Goal: Task Accomplishment & Management: Use online tool/utility

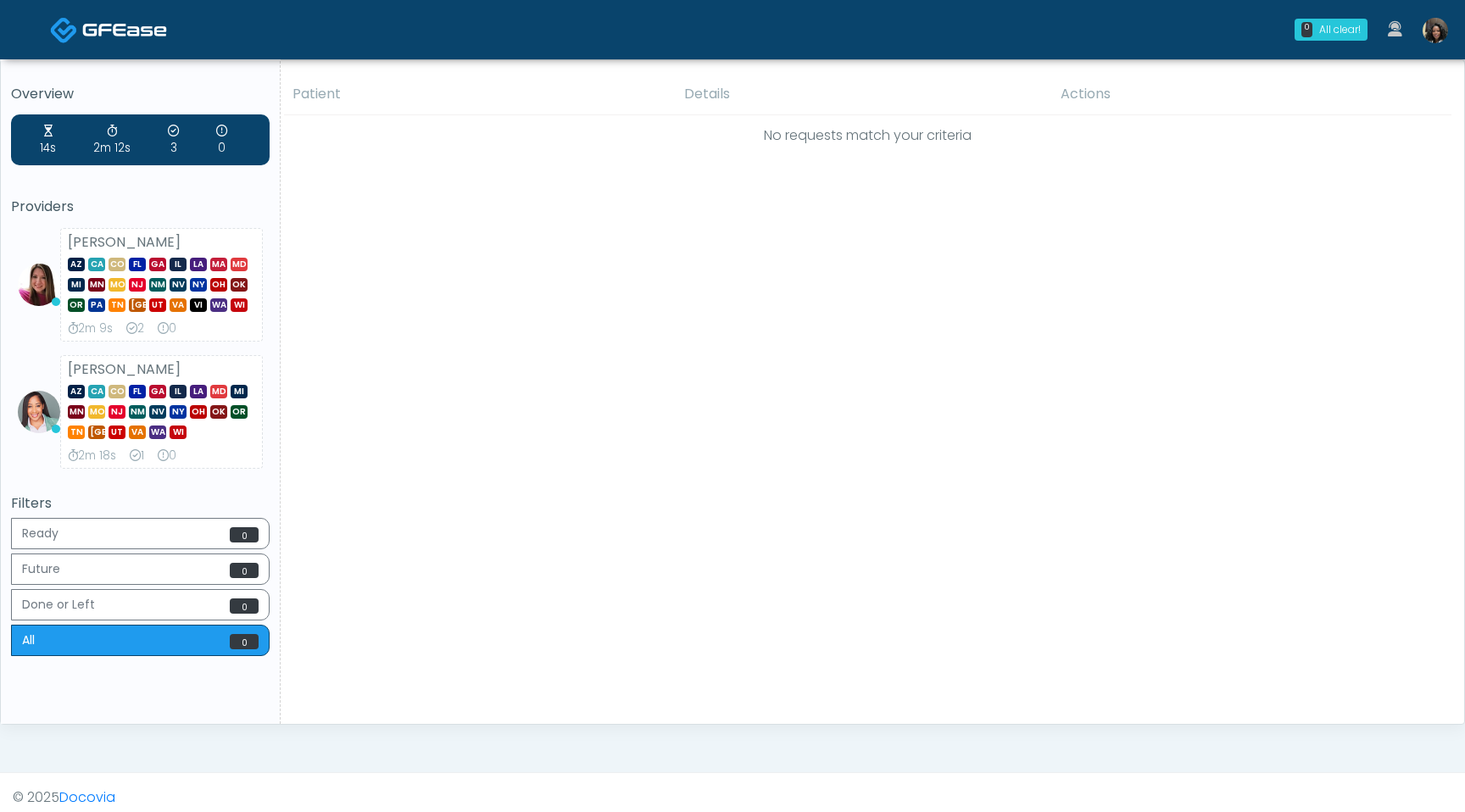
click at [1440, 28] on img at bounding box center [1436, 31] width 25 height 25
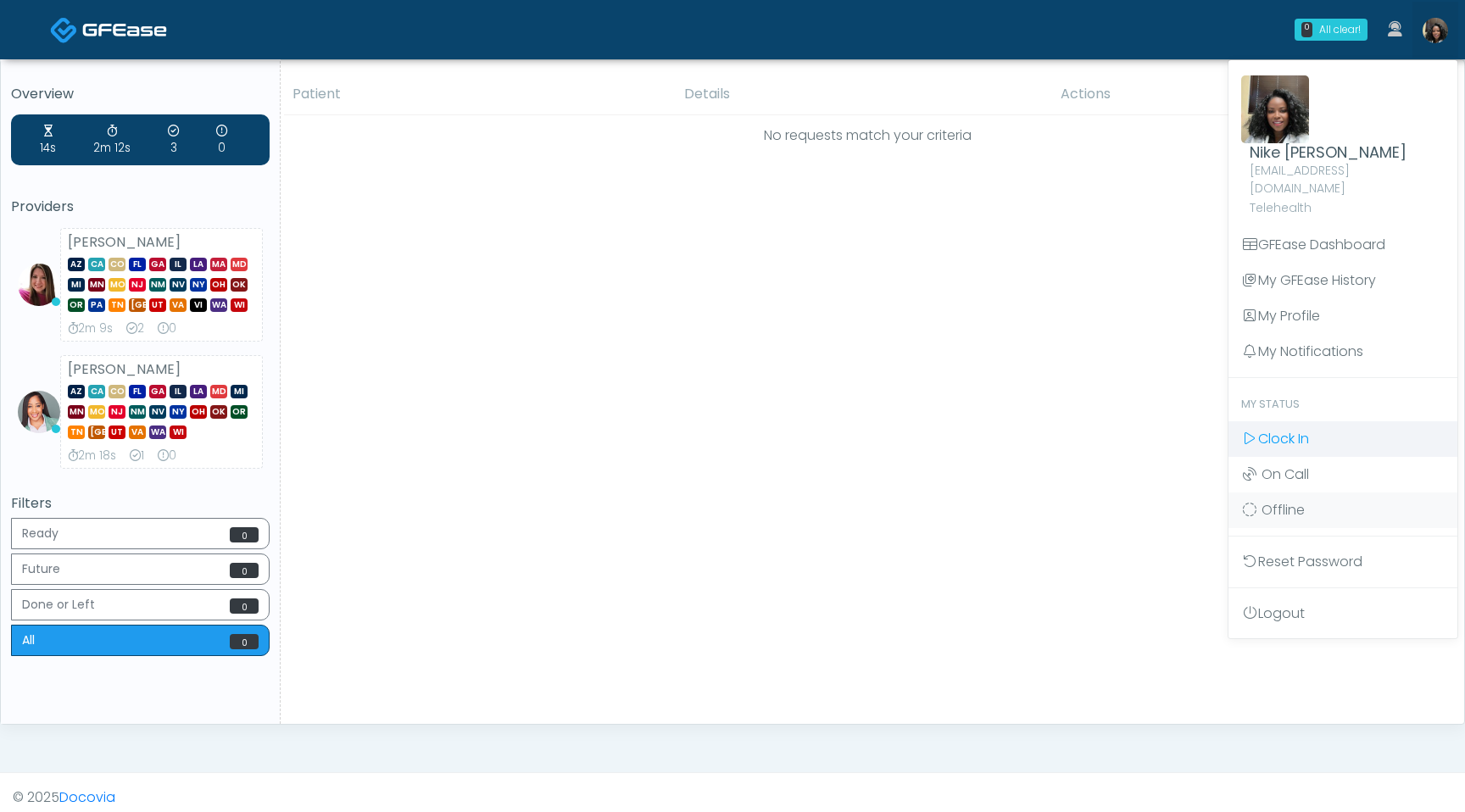
click at [1311, 421] on link "Clock In" at bounding box center [1342, 439] width 229 height 36
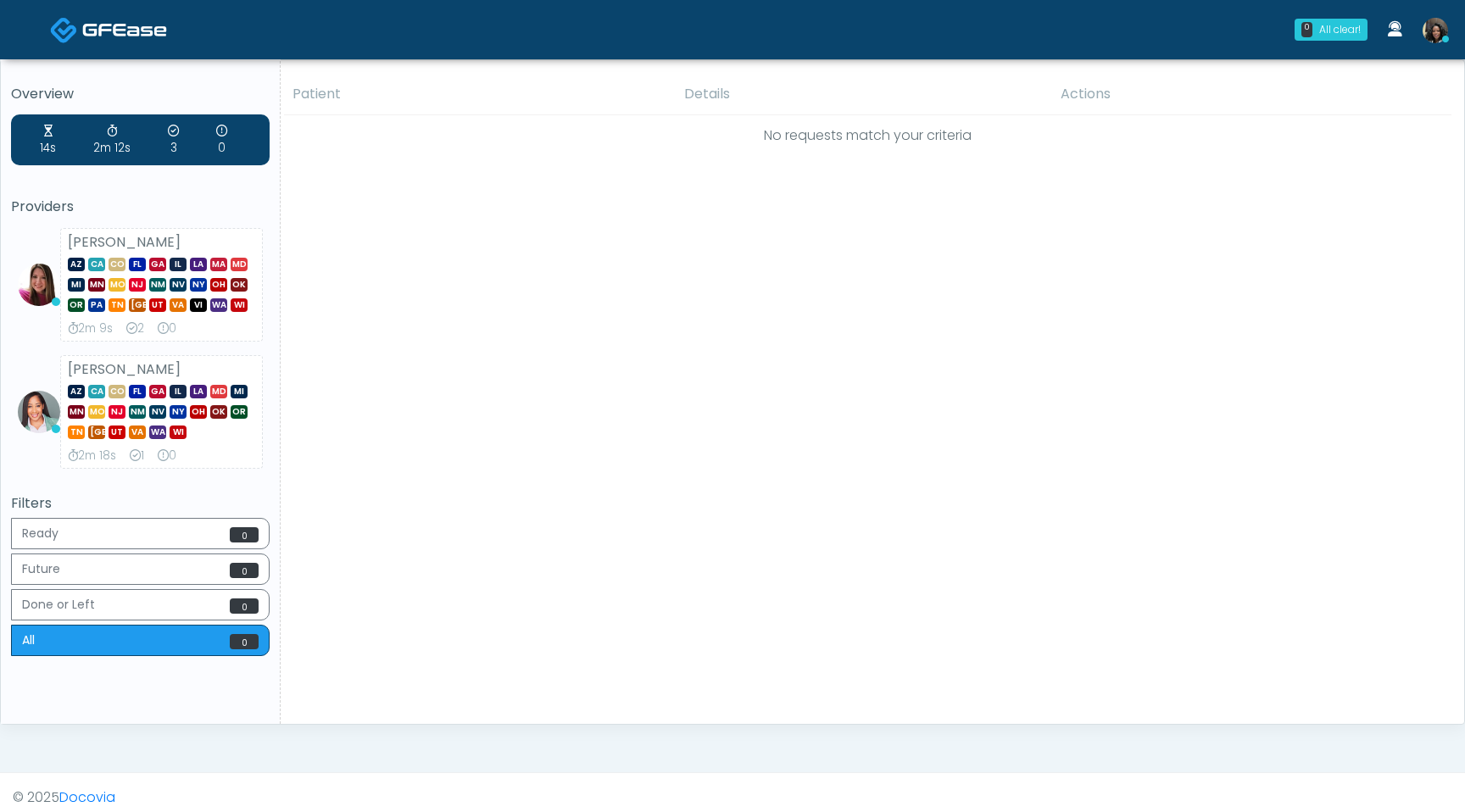
click at [1448, 29] on img at bounding box center [1436, 31] width 25 height 25
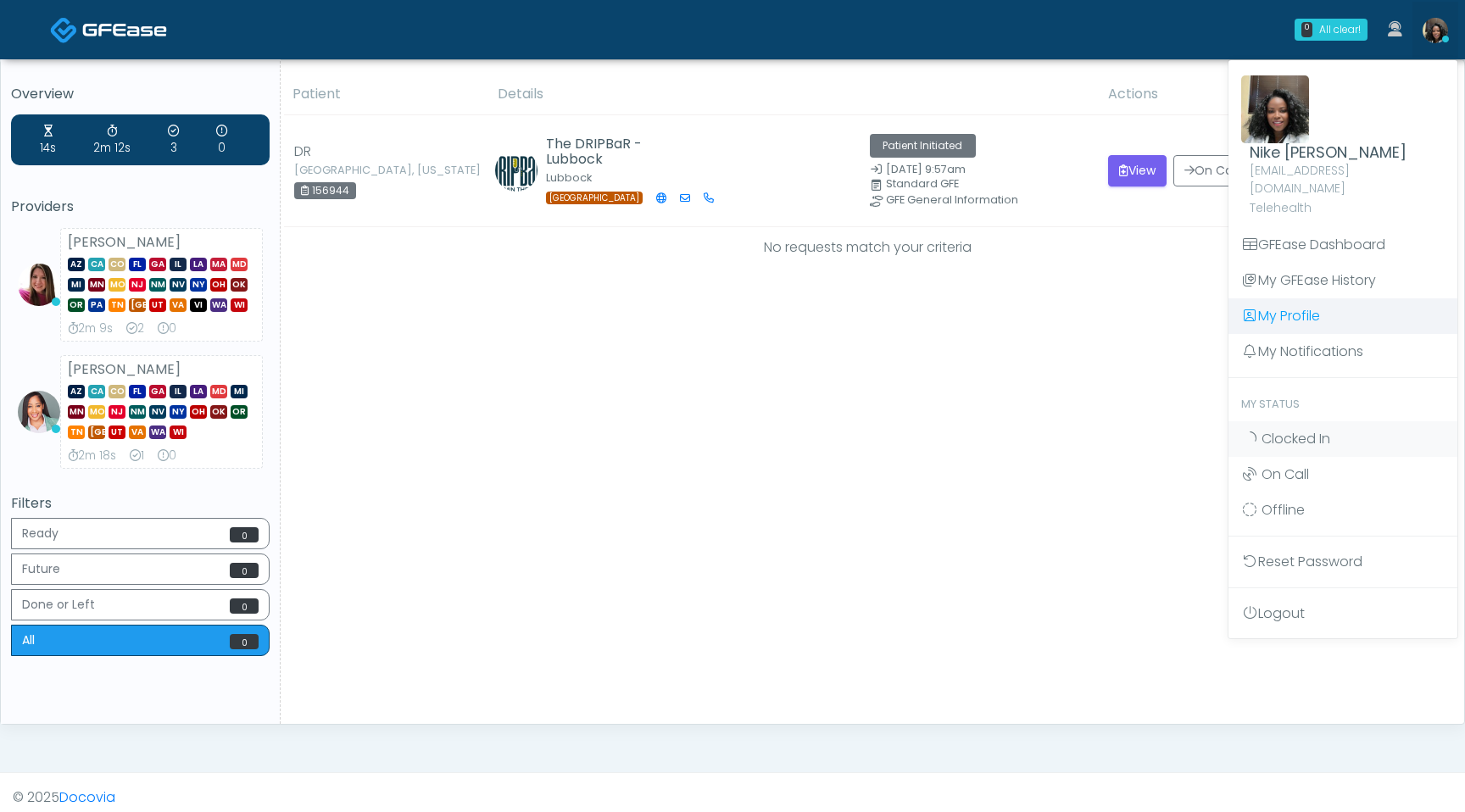
click at [1291, 300] on link "My Profile" at bounding box center [1342, 316] width 229 height 36
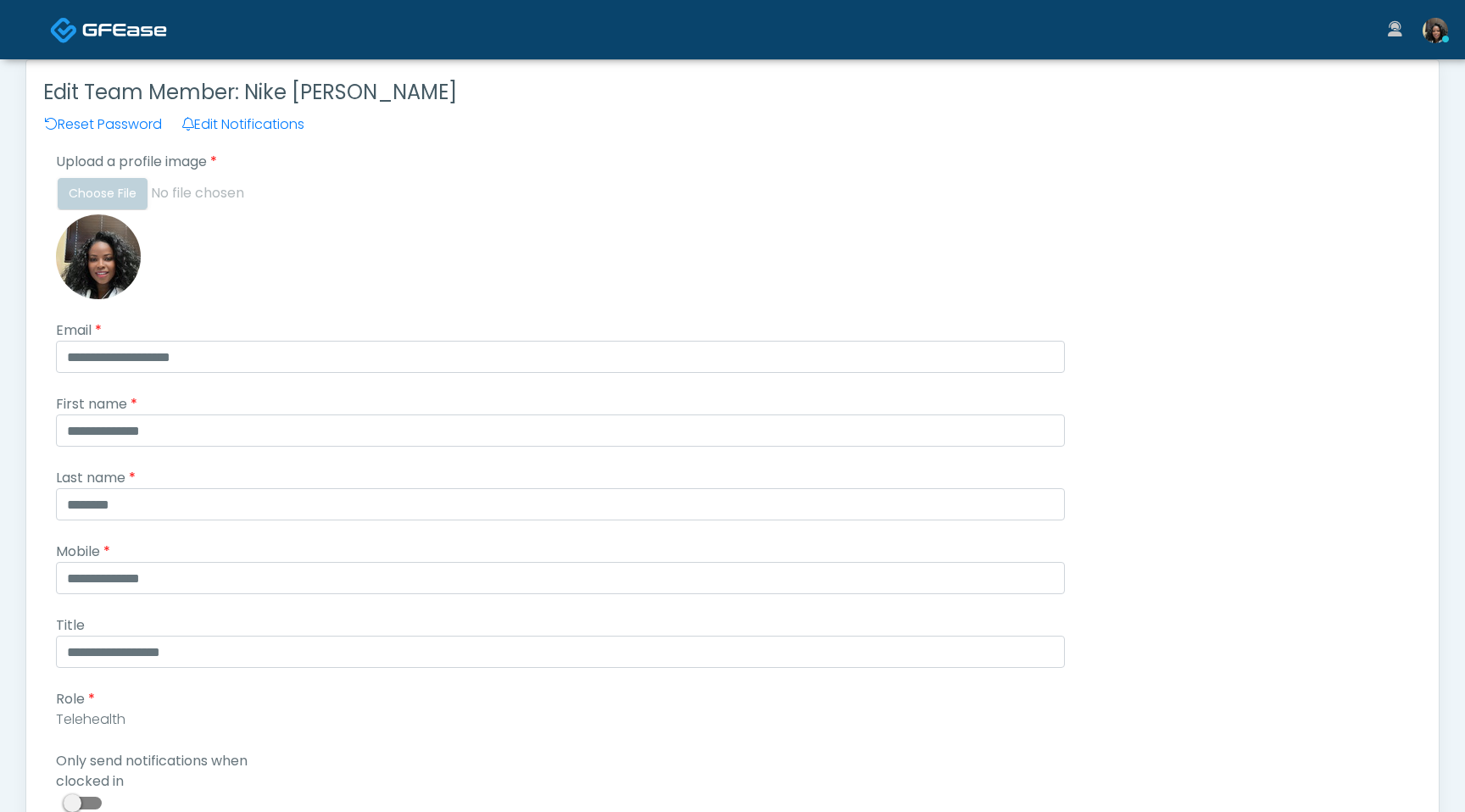
click at [90, 798] on span at bounding box center [85, 803] width 34 height 13
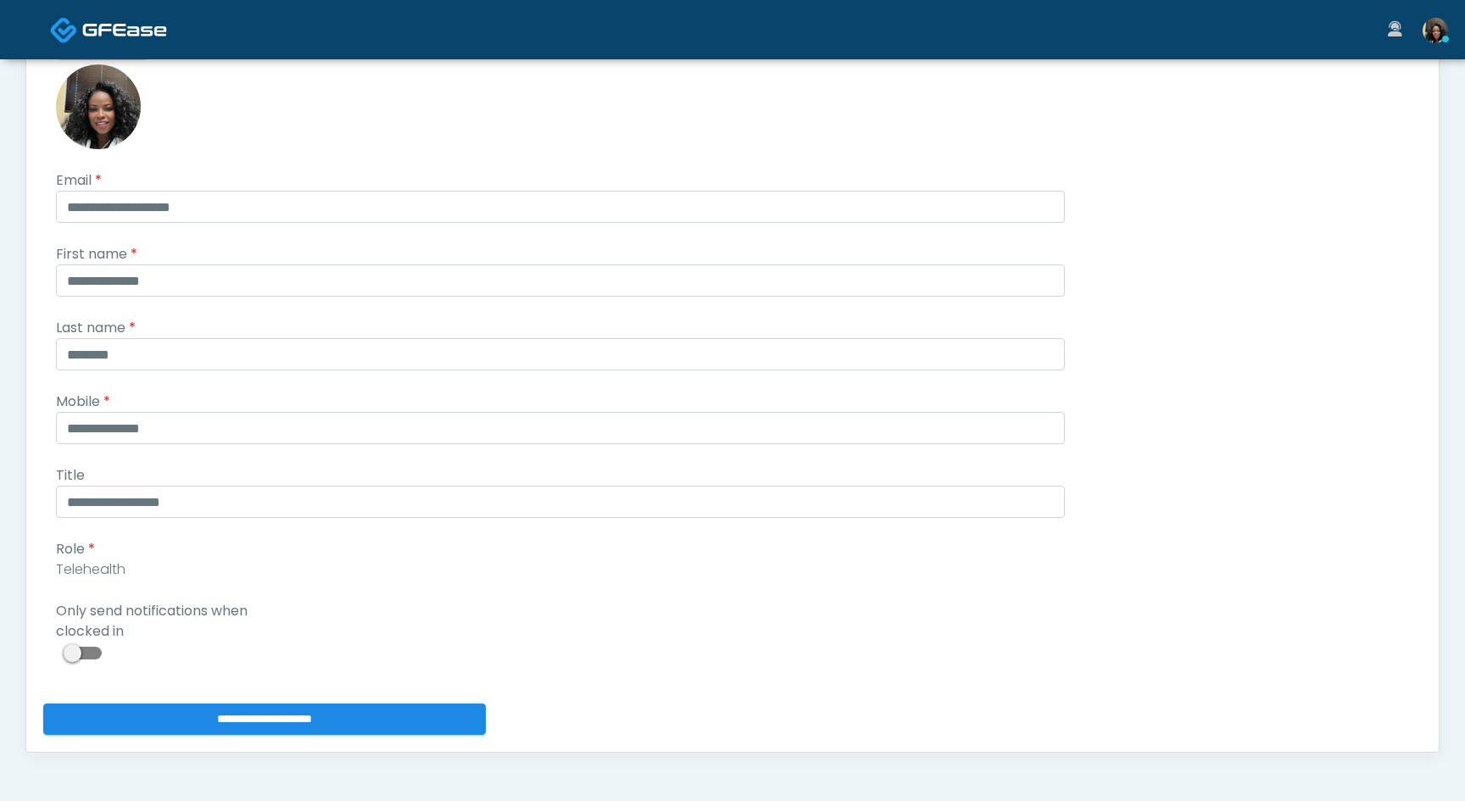
scroll to position [188, 0]
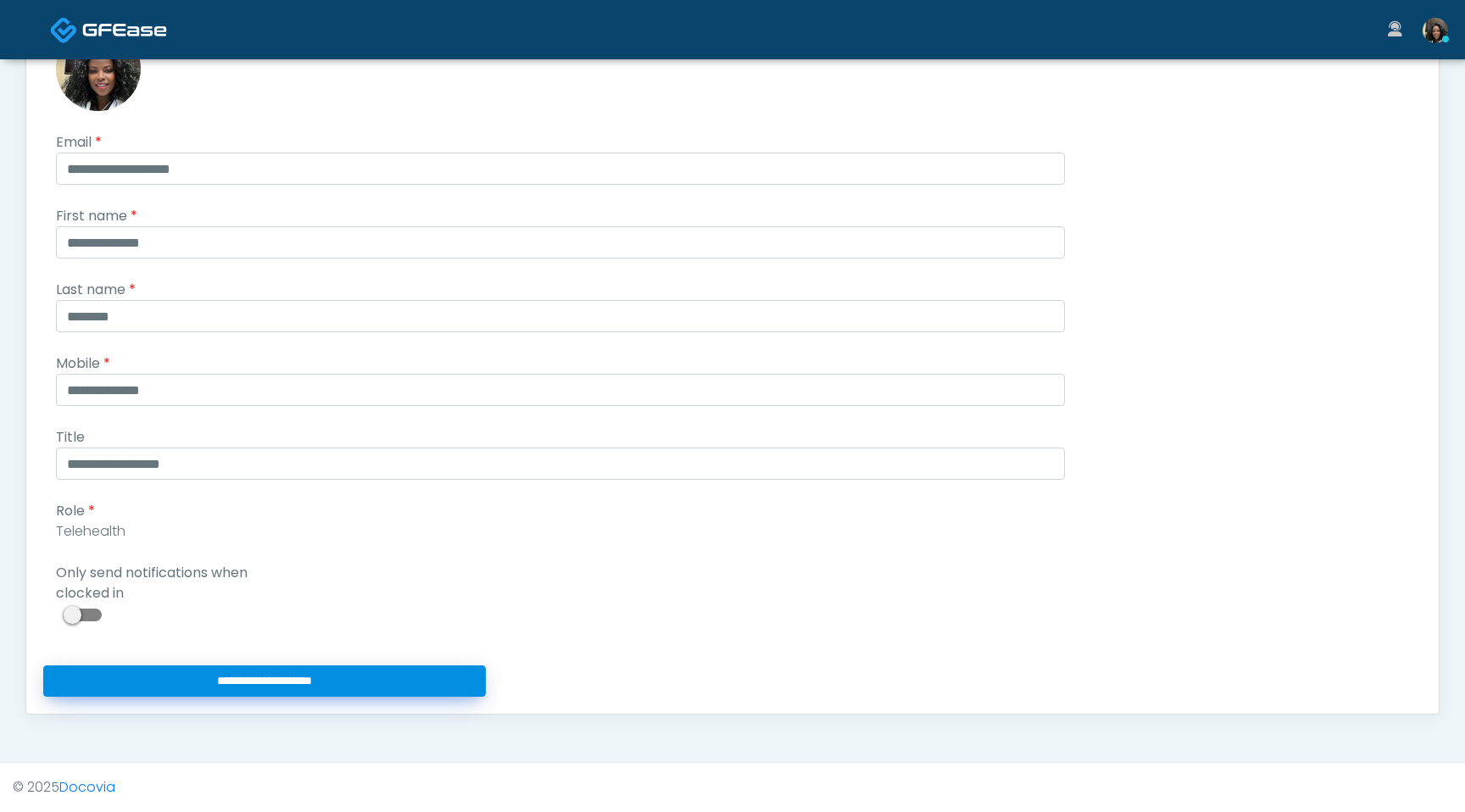
click at [202, 673] on input "**********" at bounding box center [264, 681] width 443 height 31
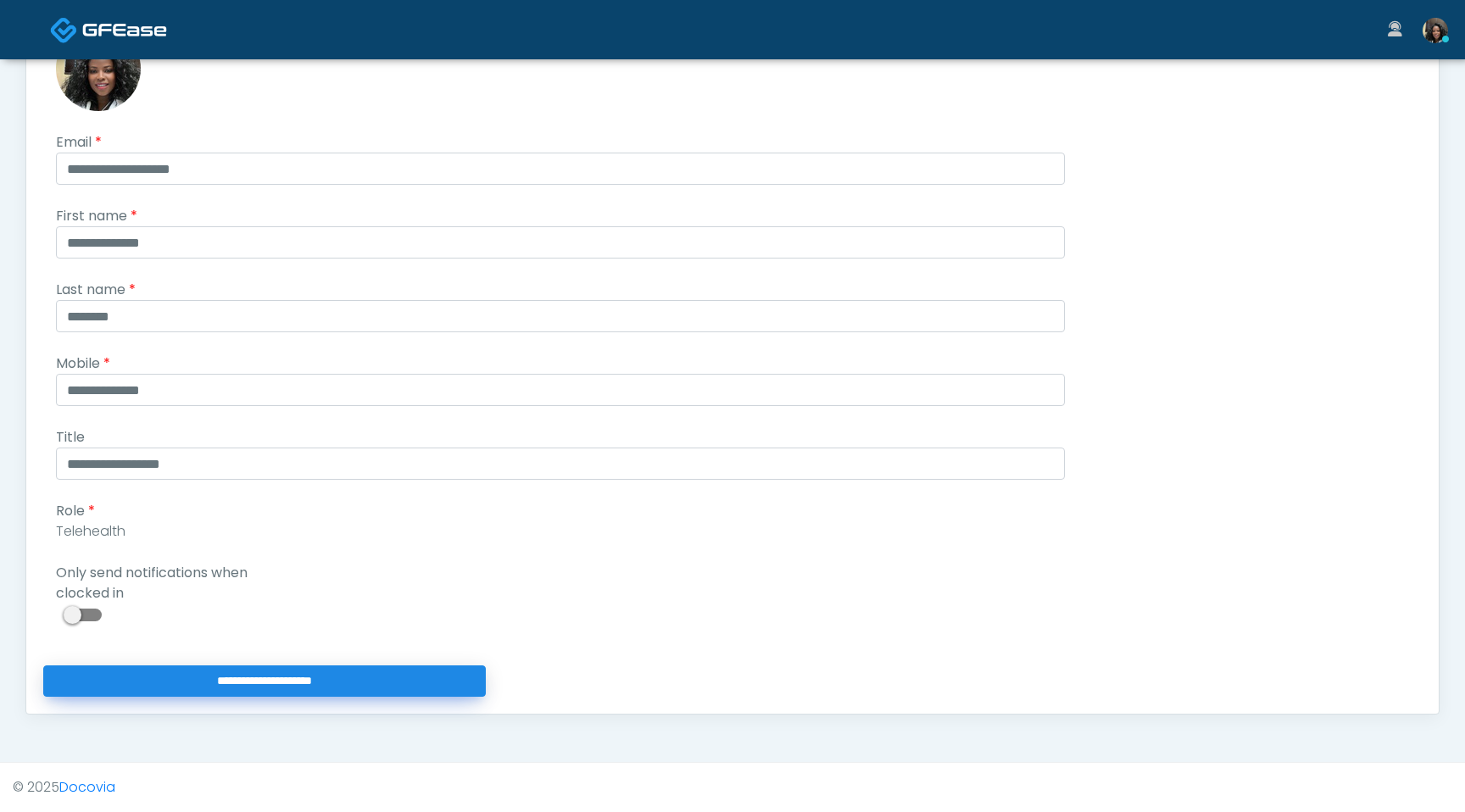
type input "**********"
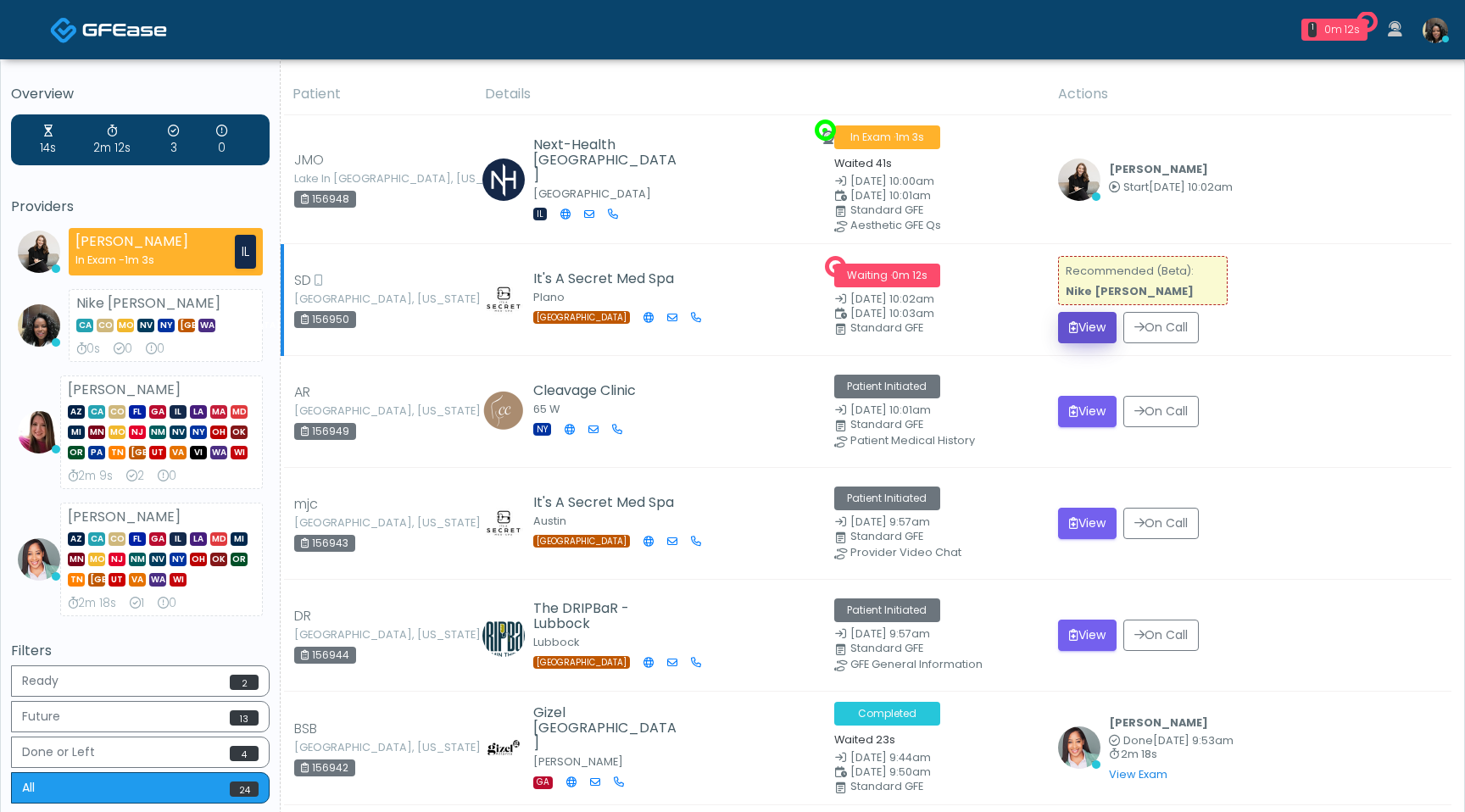
click at [1076, 333] on button "View" at bounding box center [1087, 328] width 58 height 31
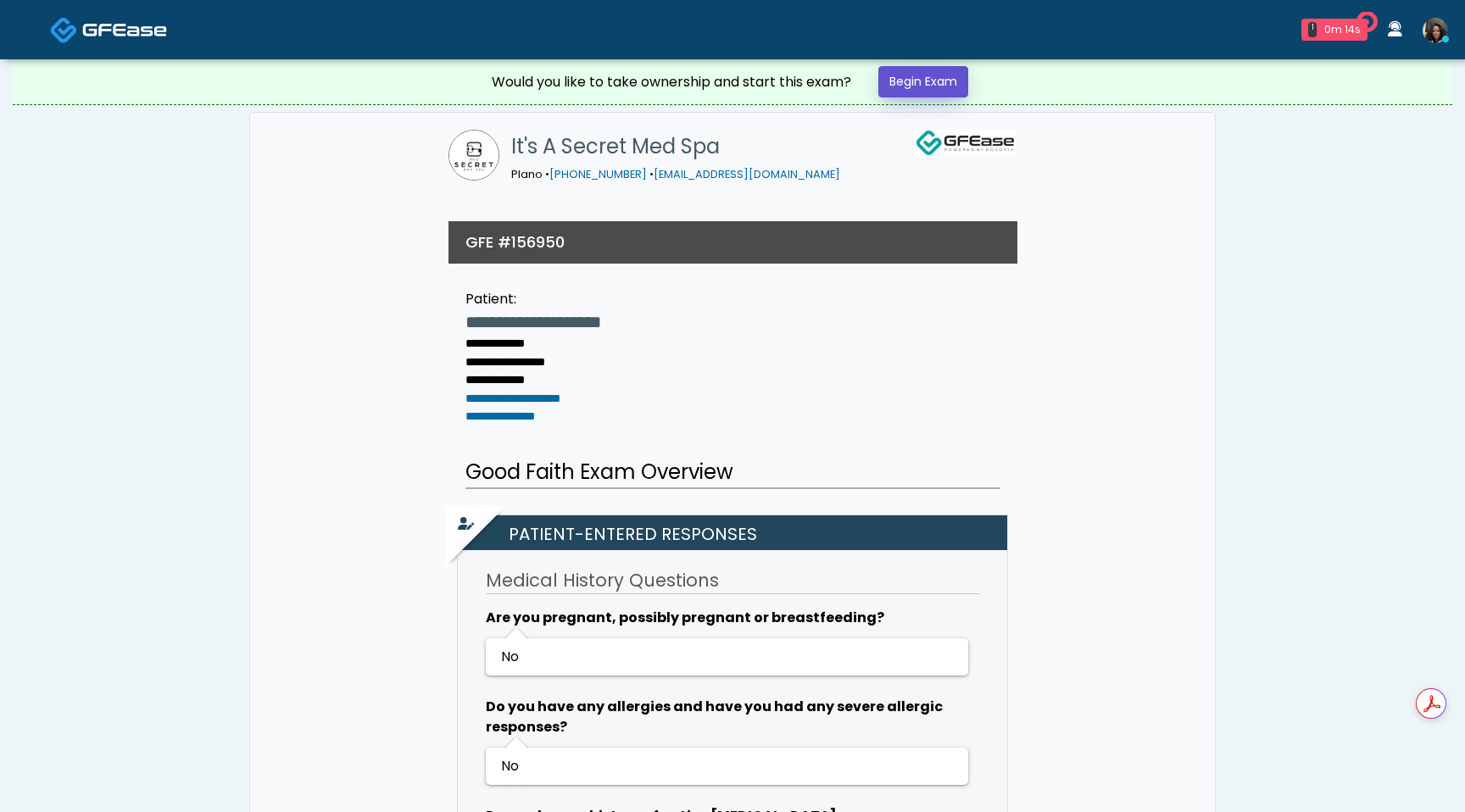
click at [915, 80] on link "Begin Exam" at bounding box center [923, 82] width 90 height 31
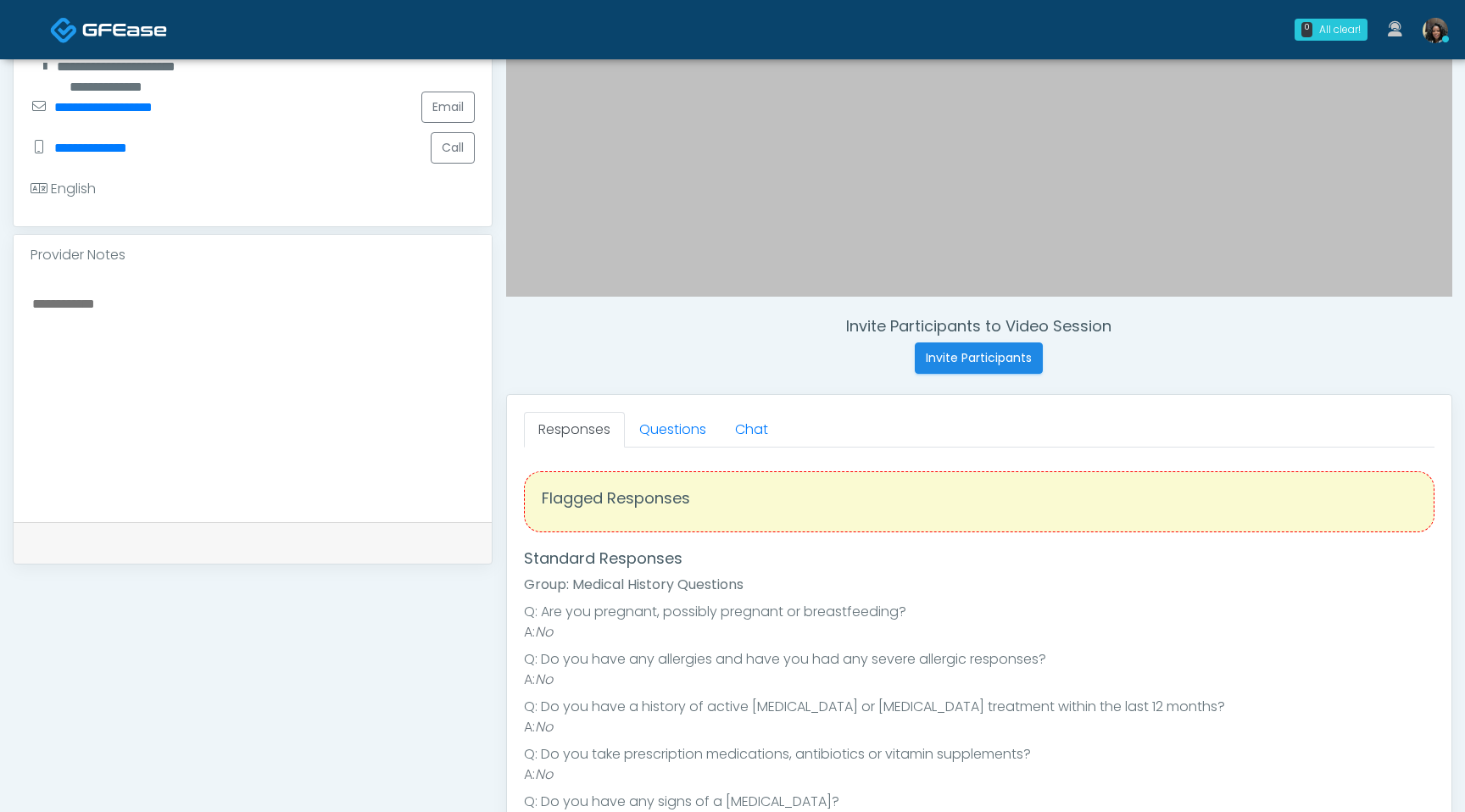
scroll to position [459, 0]
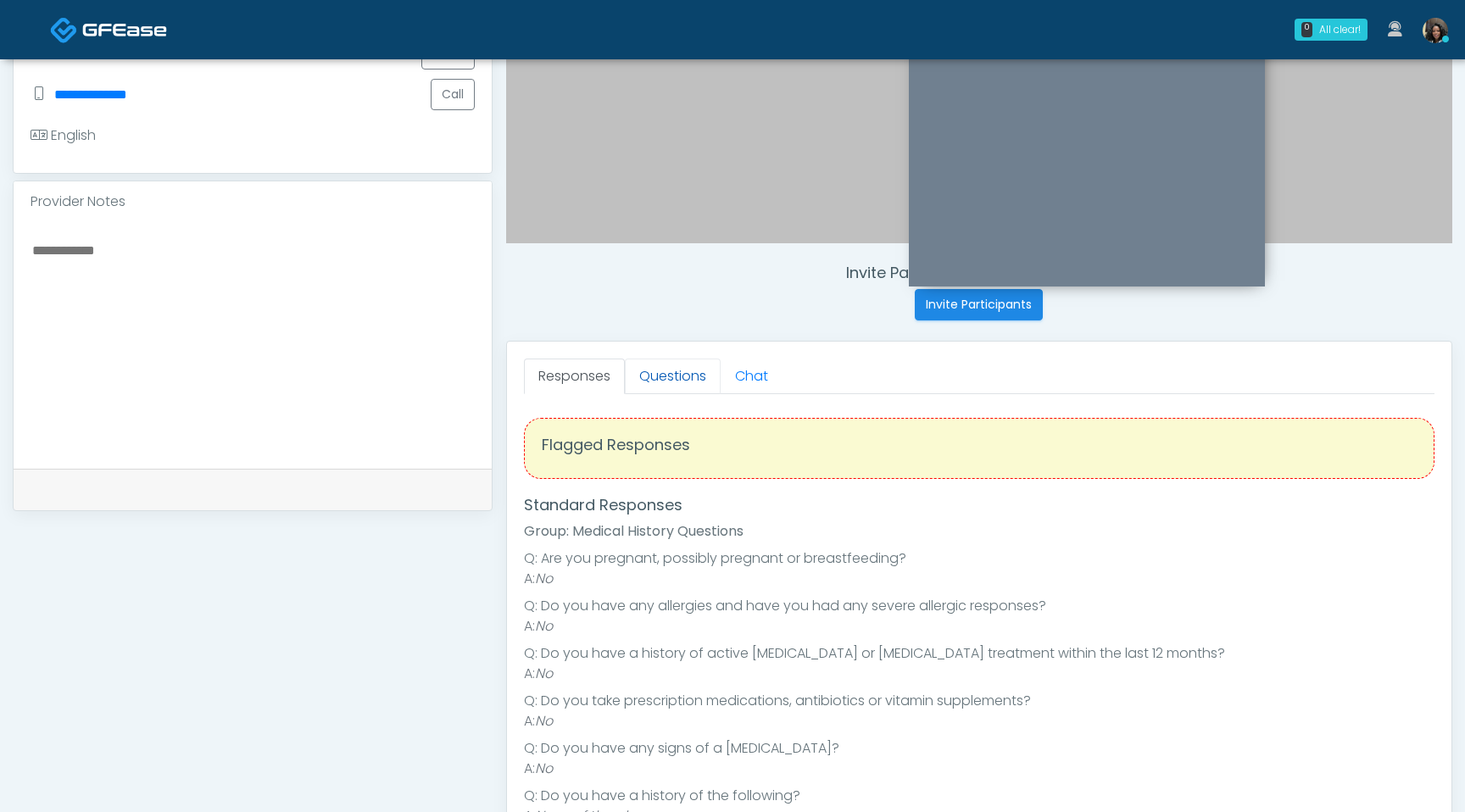
click at [663, 376] on link "Questions" at bounding box center [672, 376] width 96 height 36
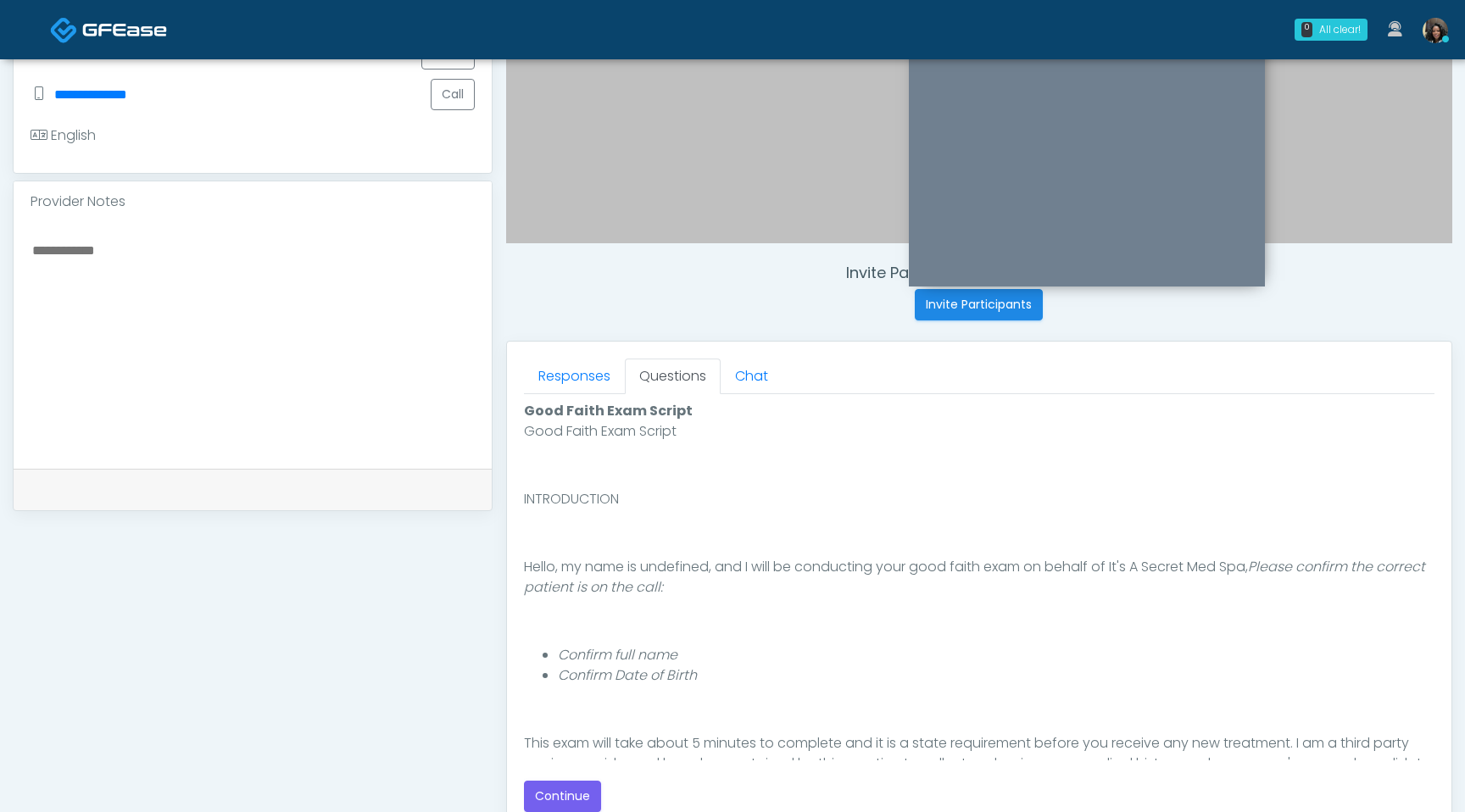
scroll to position [156, 0]
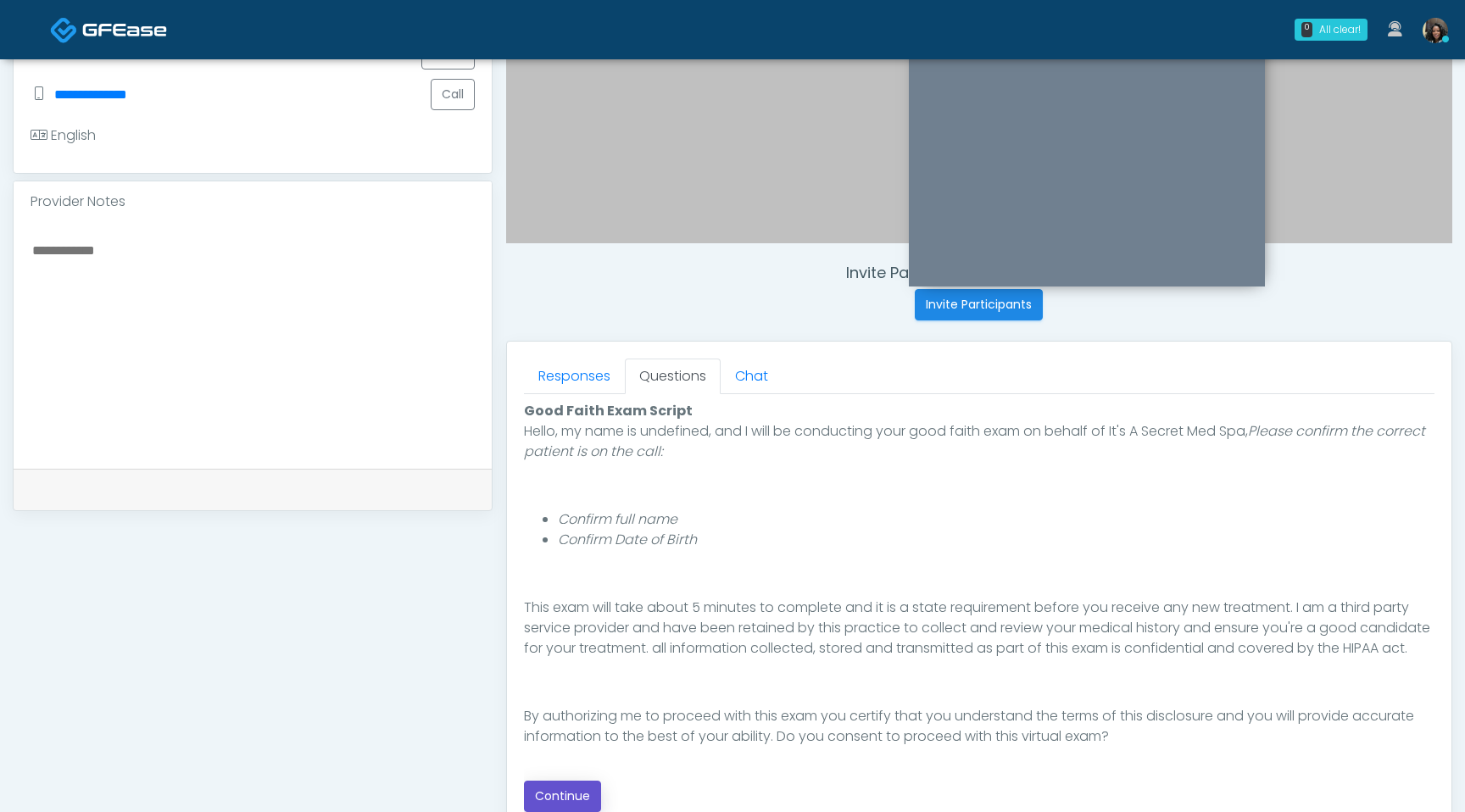
click at [558, 799] on button "Continue" at bounding box center [563, 797] width 77 height 31
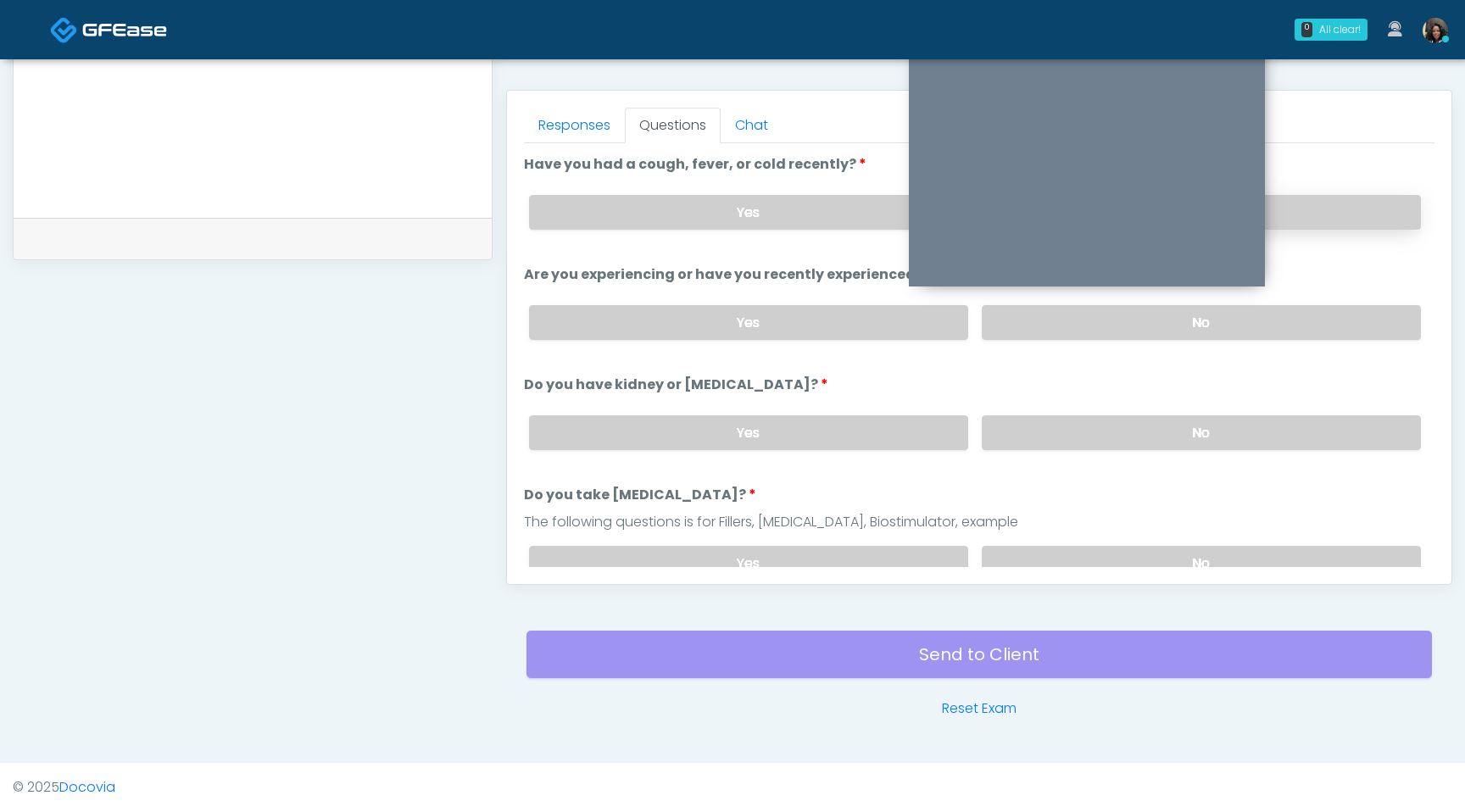
click at [1346, 205] on label "No" at bounding box center [1201, 212] width 439 height 35
click at [1263, 324] on label "No" at bounding box center [1201, 322] width 439 height 35
click at [1256, 433] on label "No" at bounding box center [1201, 432] width 439 height 35
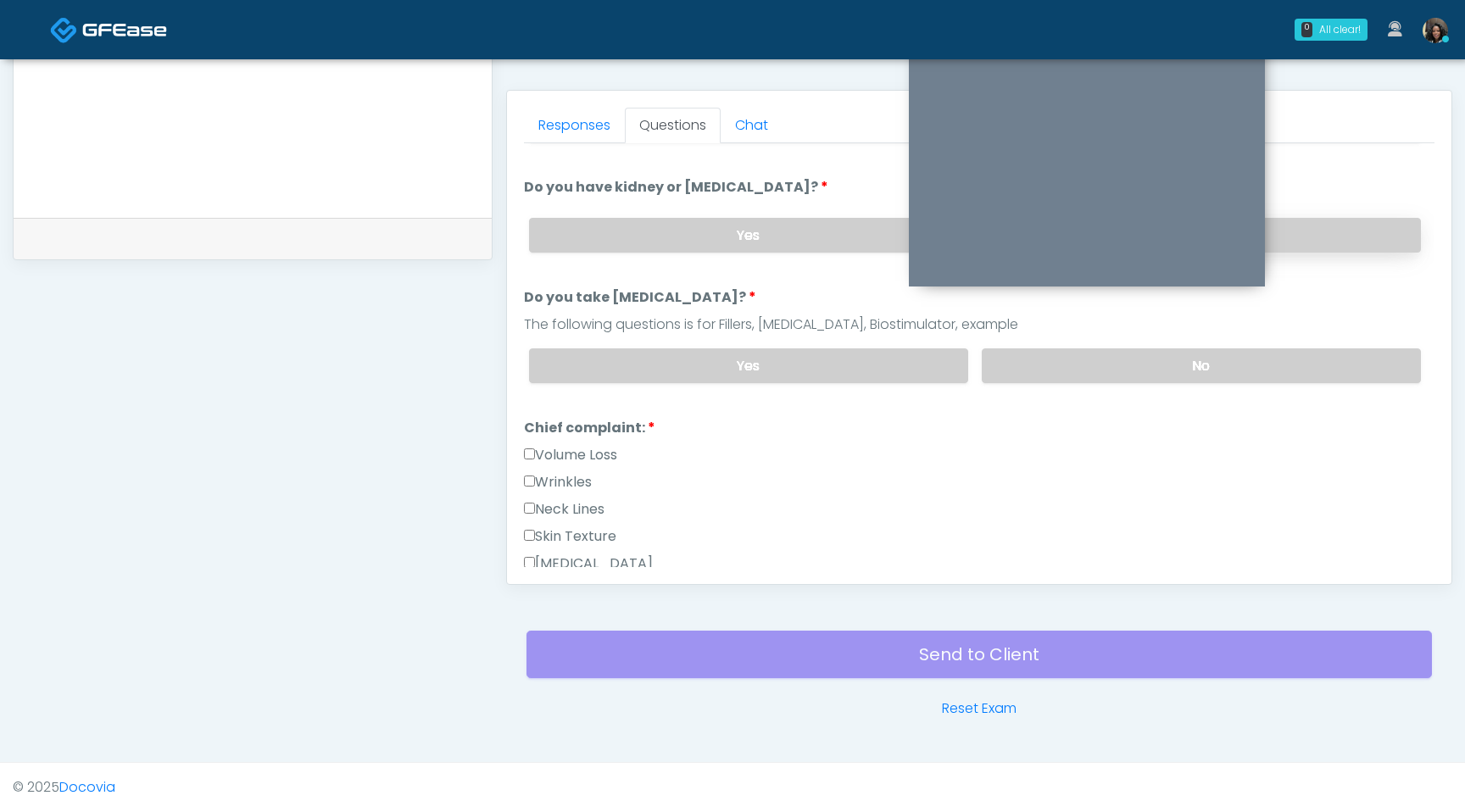
scroll to position [198, 0]
click at [1239, 361] on label "No" at bounding box center [1201, 365] width 439 height 35
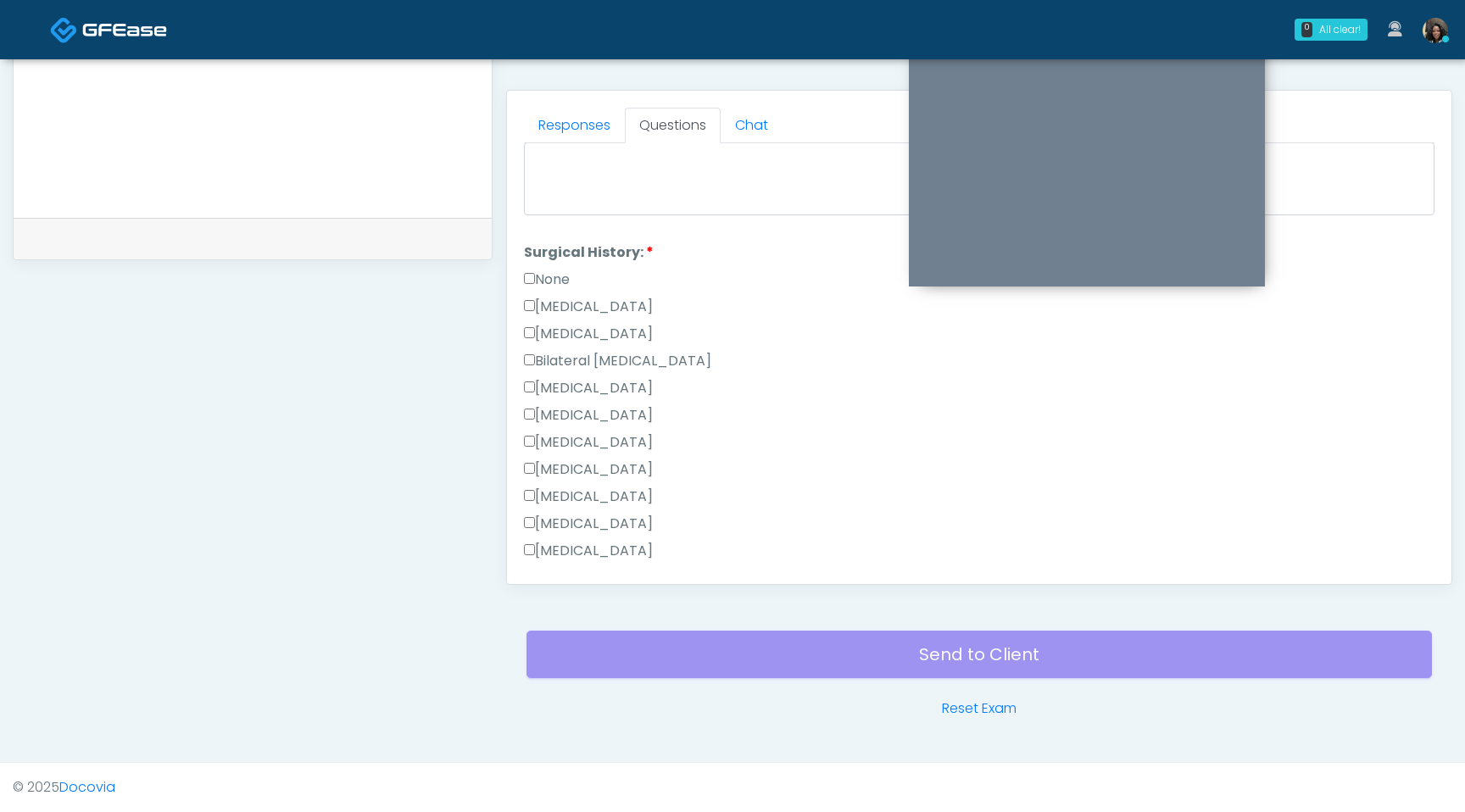
scroll to position [1104, 0]
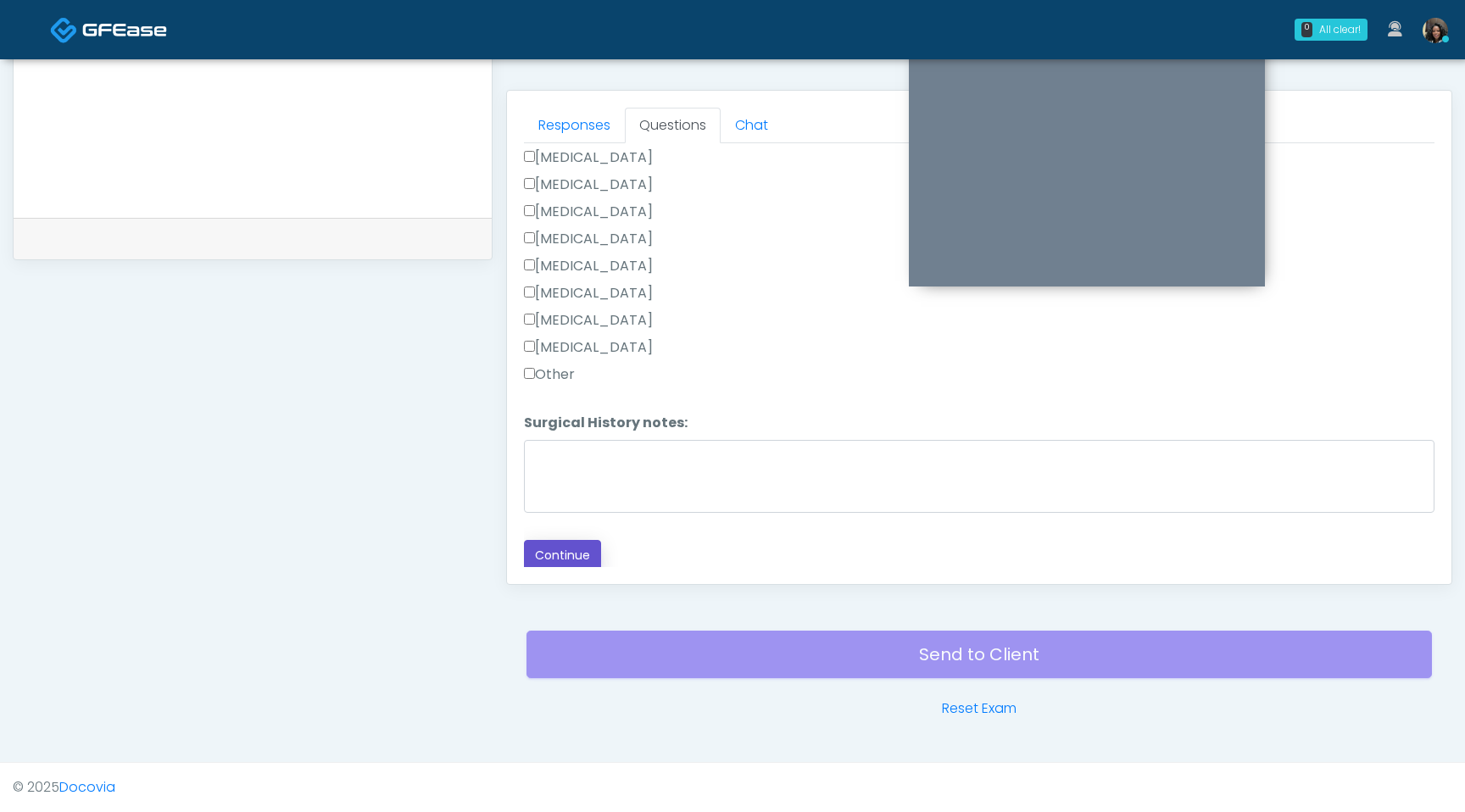
click at [565, 551] on button "Continue" at bounding box center [563, 555] width 77 height 31
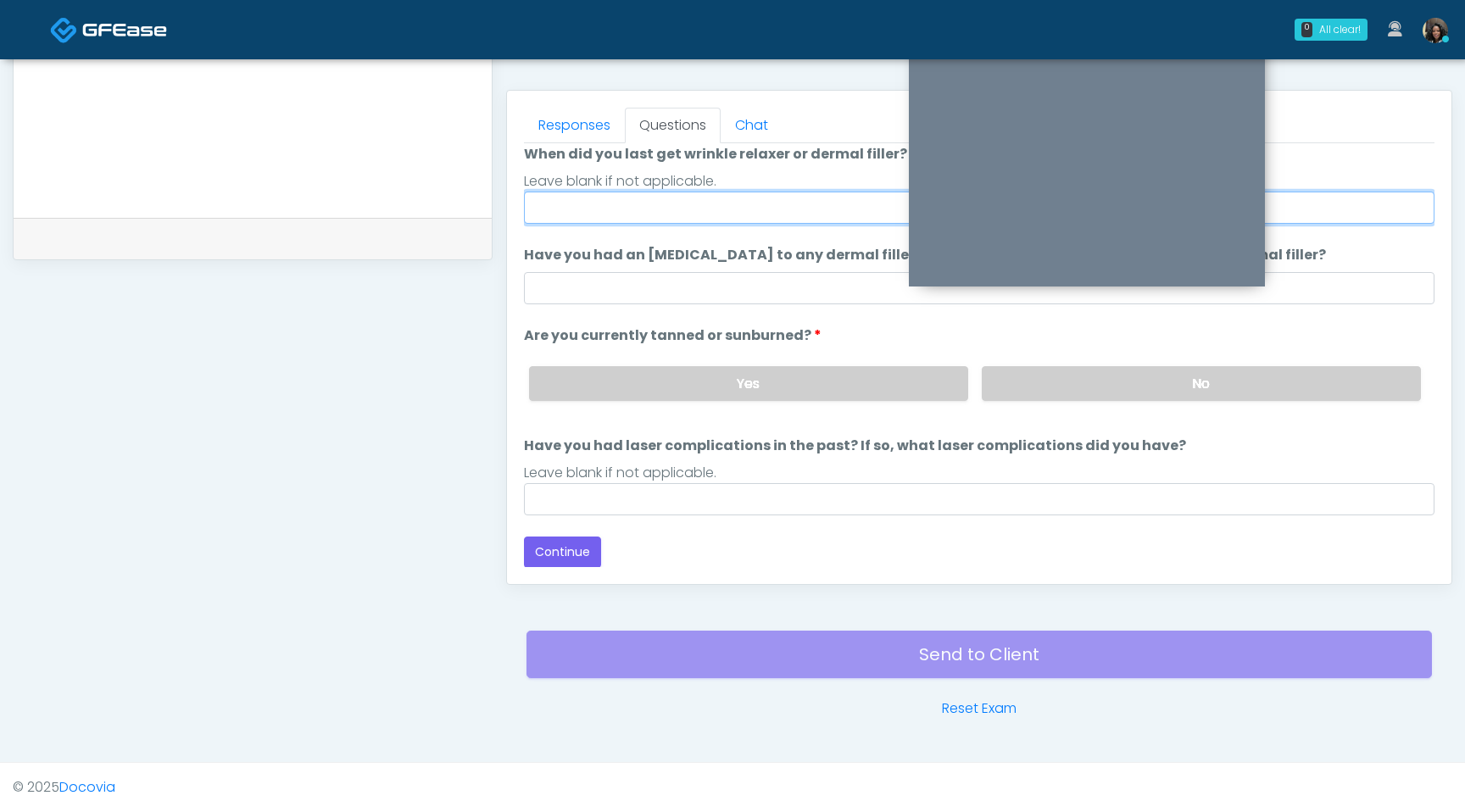
click at [623, 201] on input "When did you last get wrinkle relaxer or dermal filler?" at bounding box center [980, 207] width 911 height 32
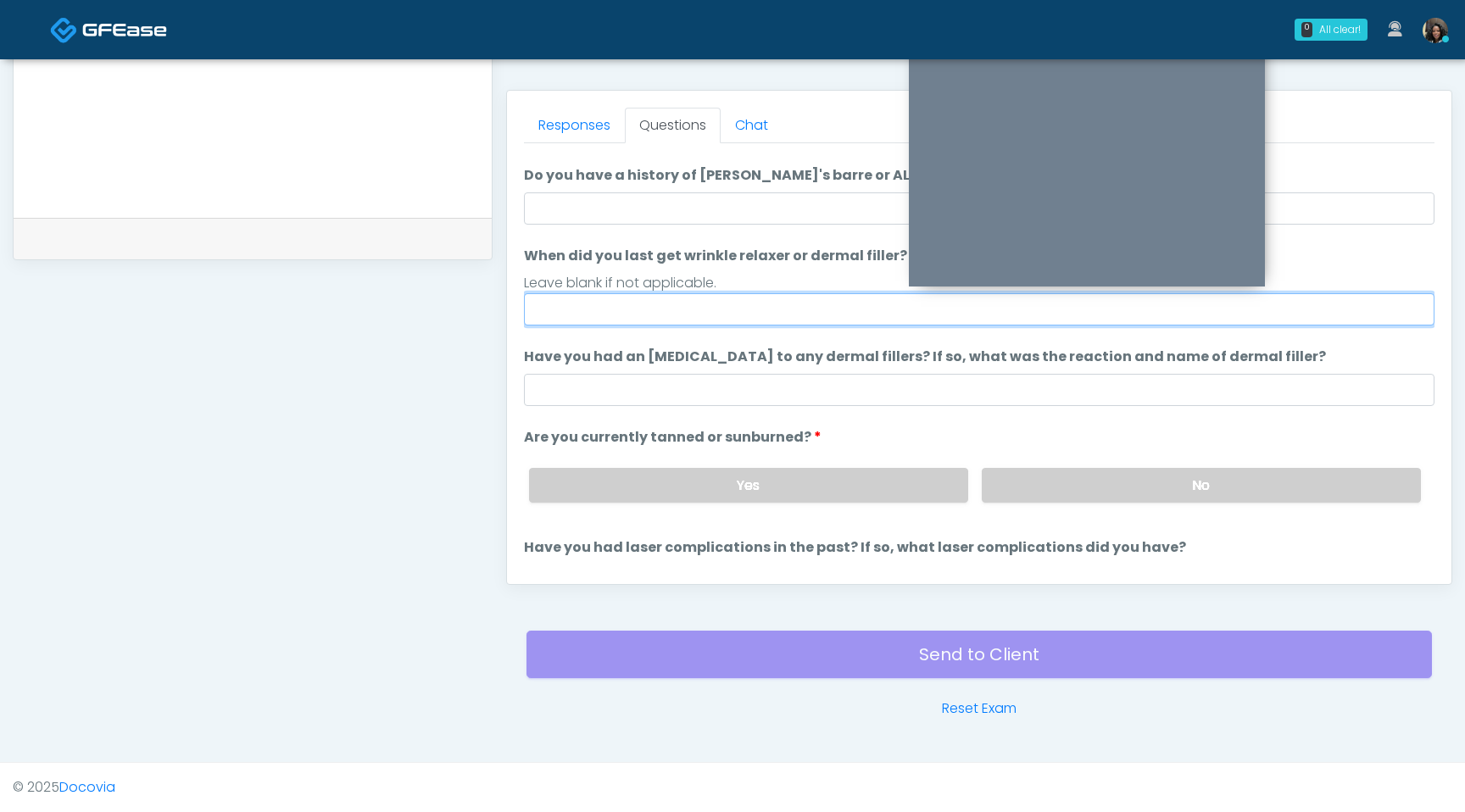
scroll to position [0, 0]
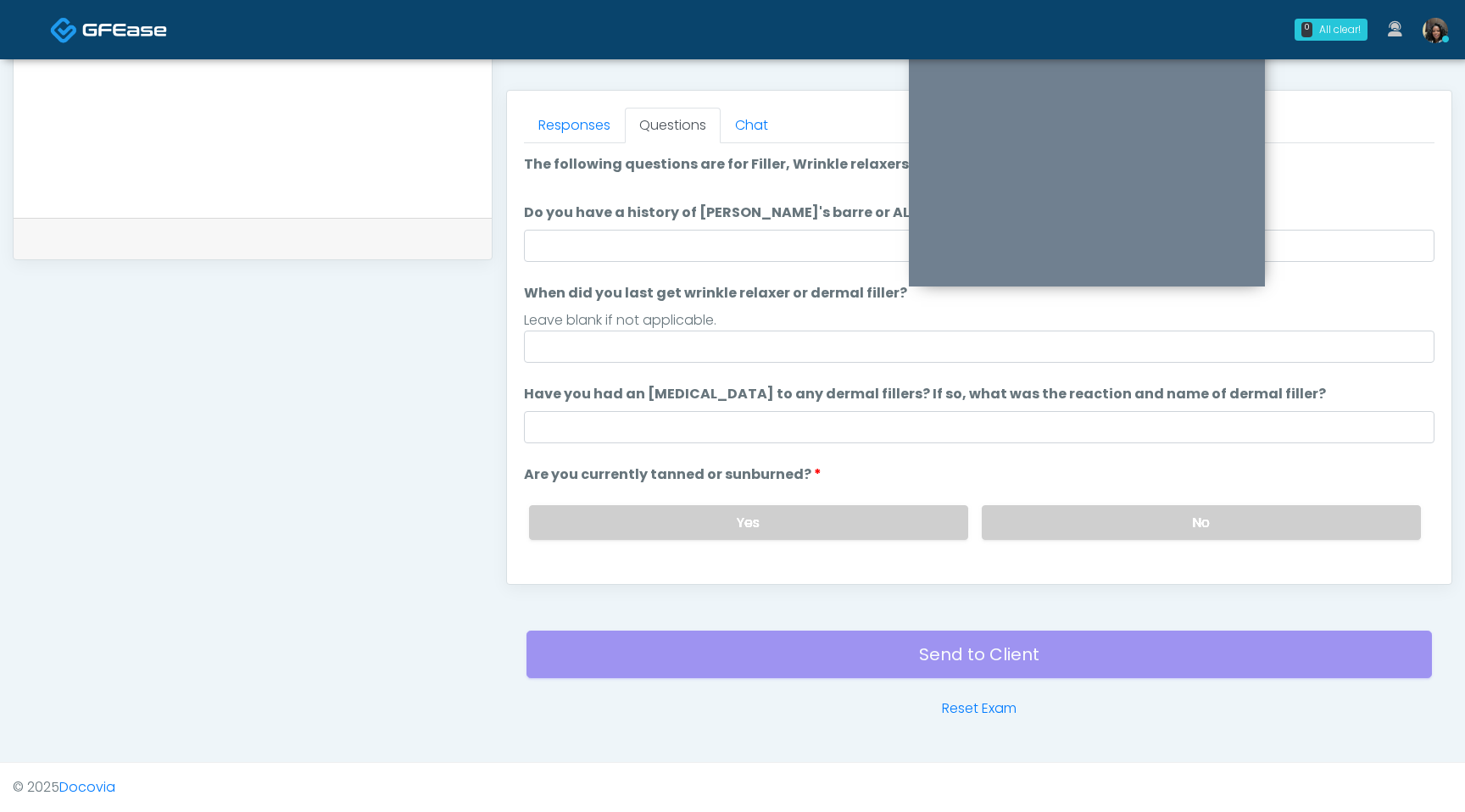
click at [538, 216] on label "Do you have a history of Guillain's barre or ALS? If so, please provide details." at bounding box center [827, 213] width 605 height 20
click at [538, 229] on input "Do you have a history of Guillain's barre or ALS? If so, please provide details." at bounding box center [980, 245] width 911 height 32
click at [549, 241] on input "Do you have a history of [PERSON_NAME]'s barre or ALS? If so, please provide de…" at bounding box center [980, 245] width 911 height 32
type input "**"
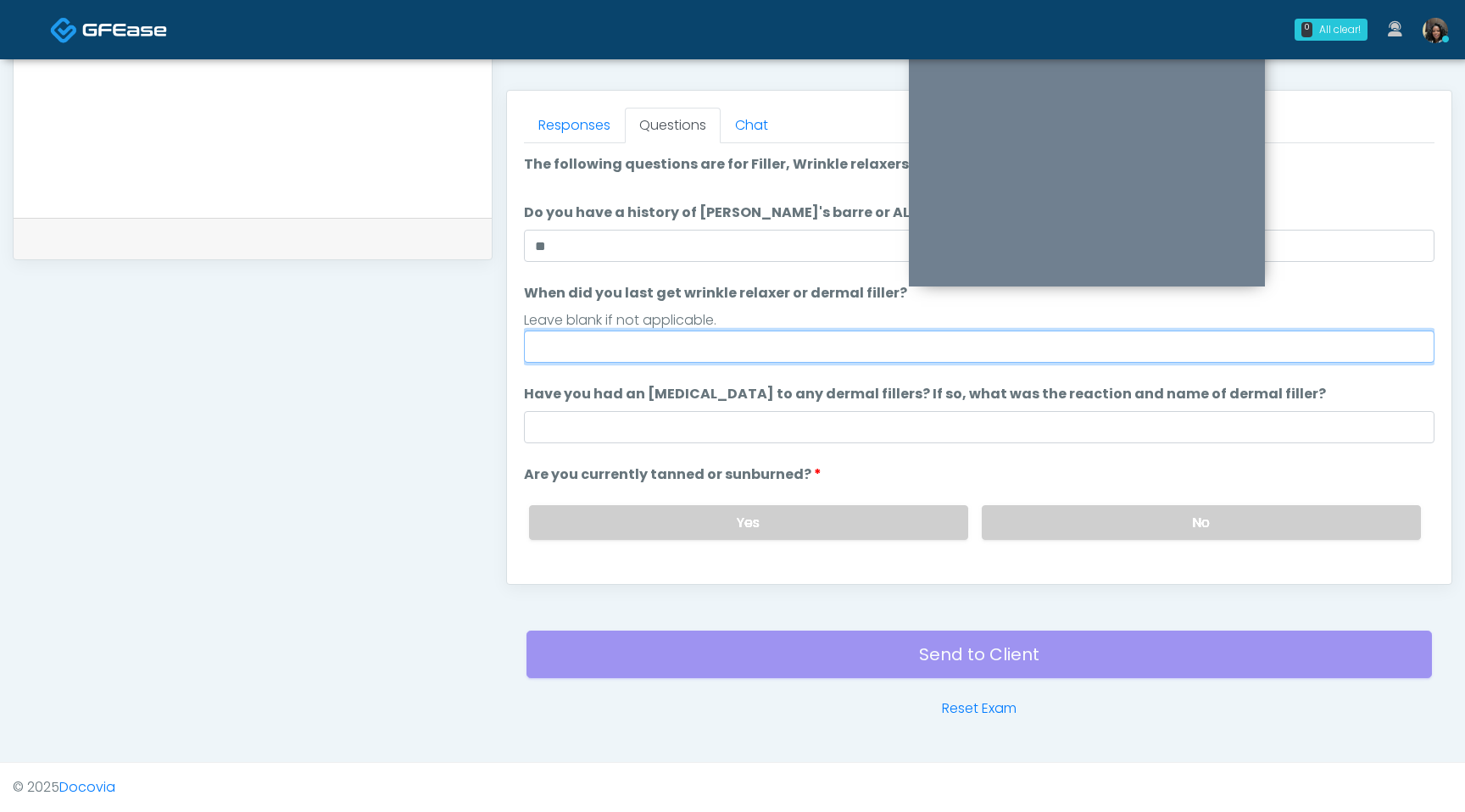
click at [581, 351] on input "When did you last get wrinkle relaxer or dermal filler?" at bounding box center [980, 346] width 911 height 32
type input "**********"
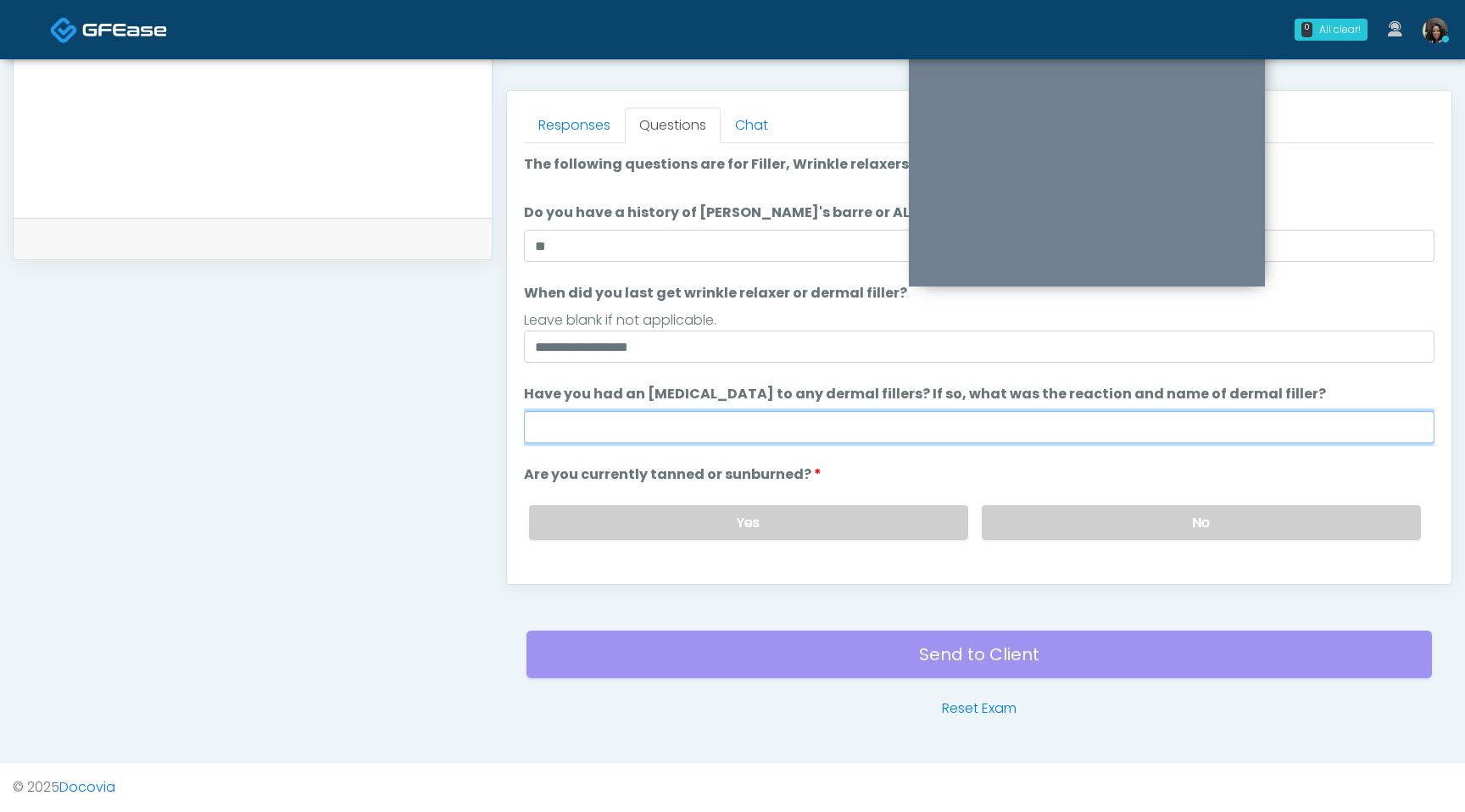
click at [636, 425] on input "Have you had an allergic response to any dermal fillers? If so, what was the re…" at bounding box center [980, 427] width 911 height 32
type input "**********"
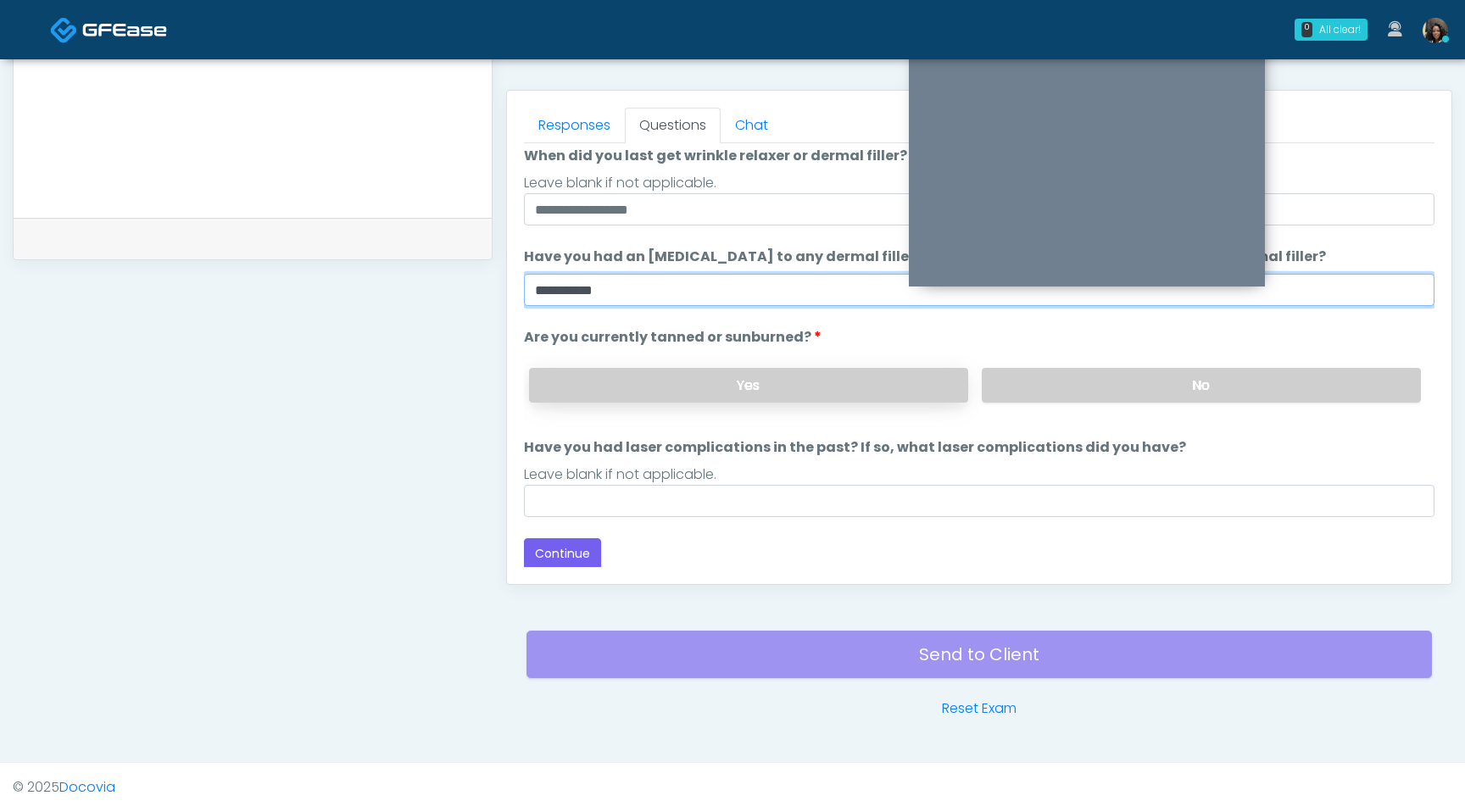
scroll to position [139, 0]
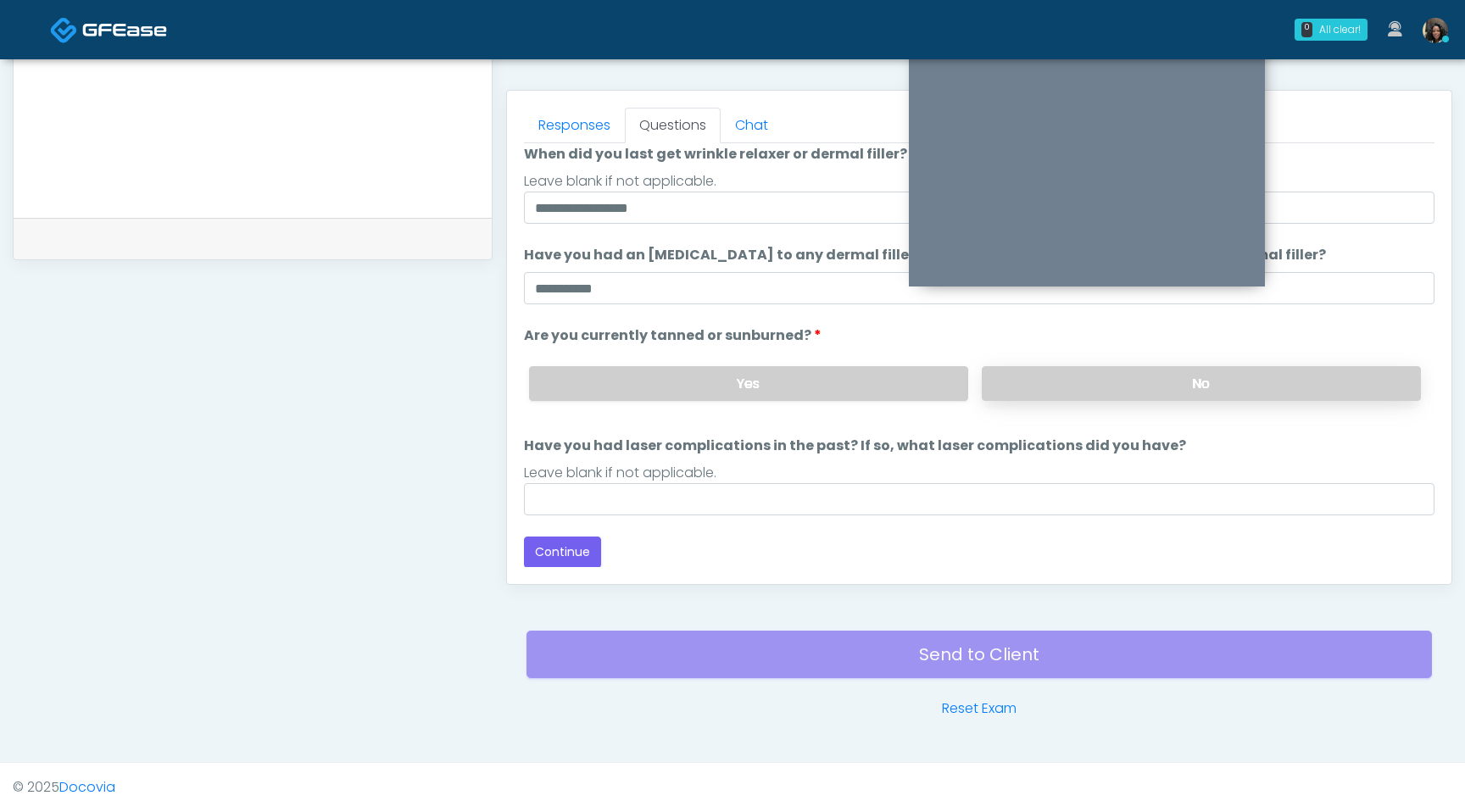
click at [1073, 391] on label "No" at bounding box center [1201, 383] width 439 height 35
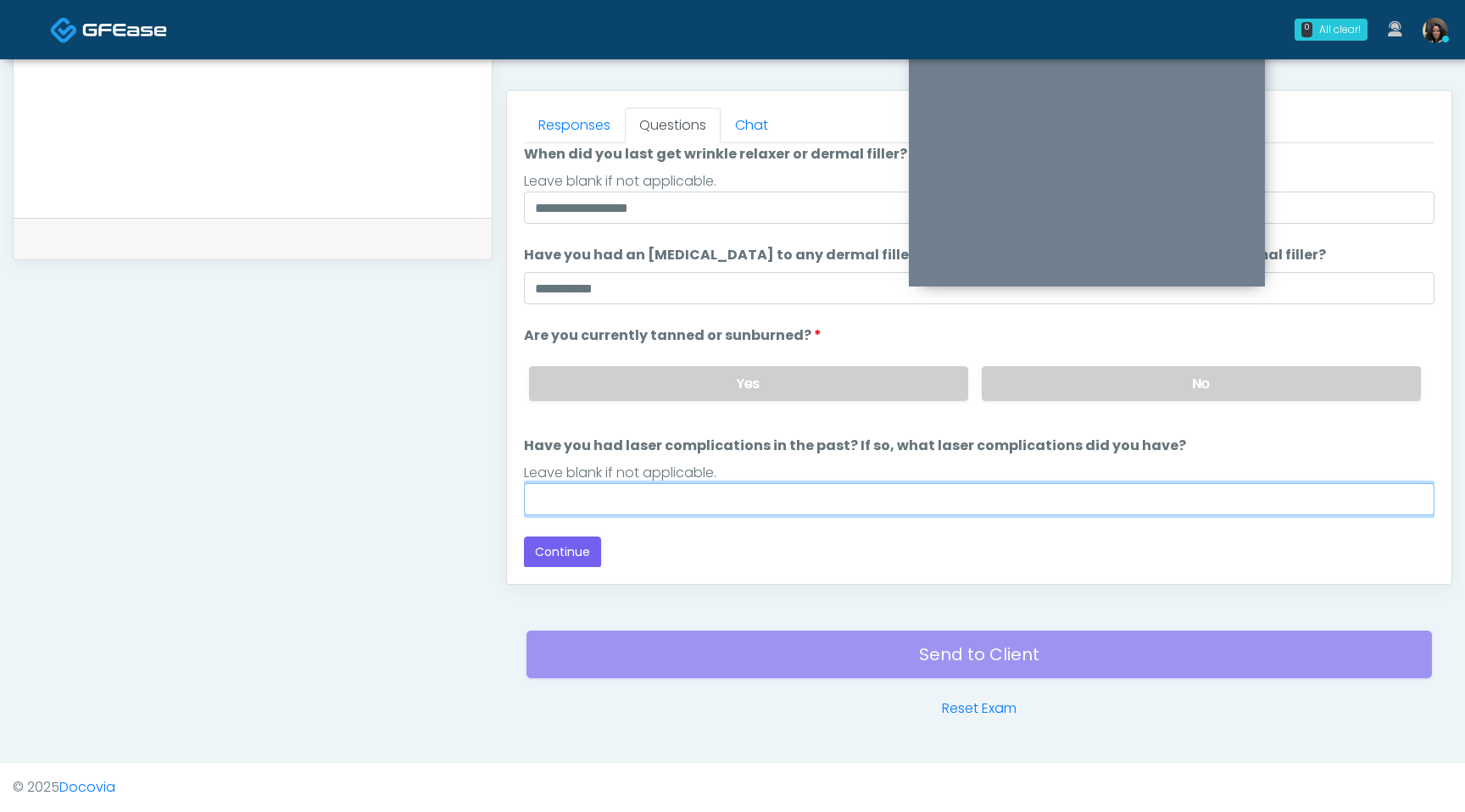
click at [656, 491] on input "Have you had laser complications in the past? If so, what laser complications d…" at bounding box center [980, 499] width 911 height 32
type input "**********"
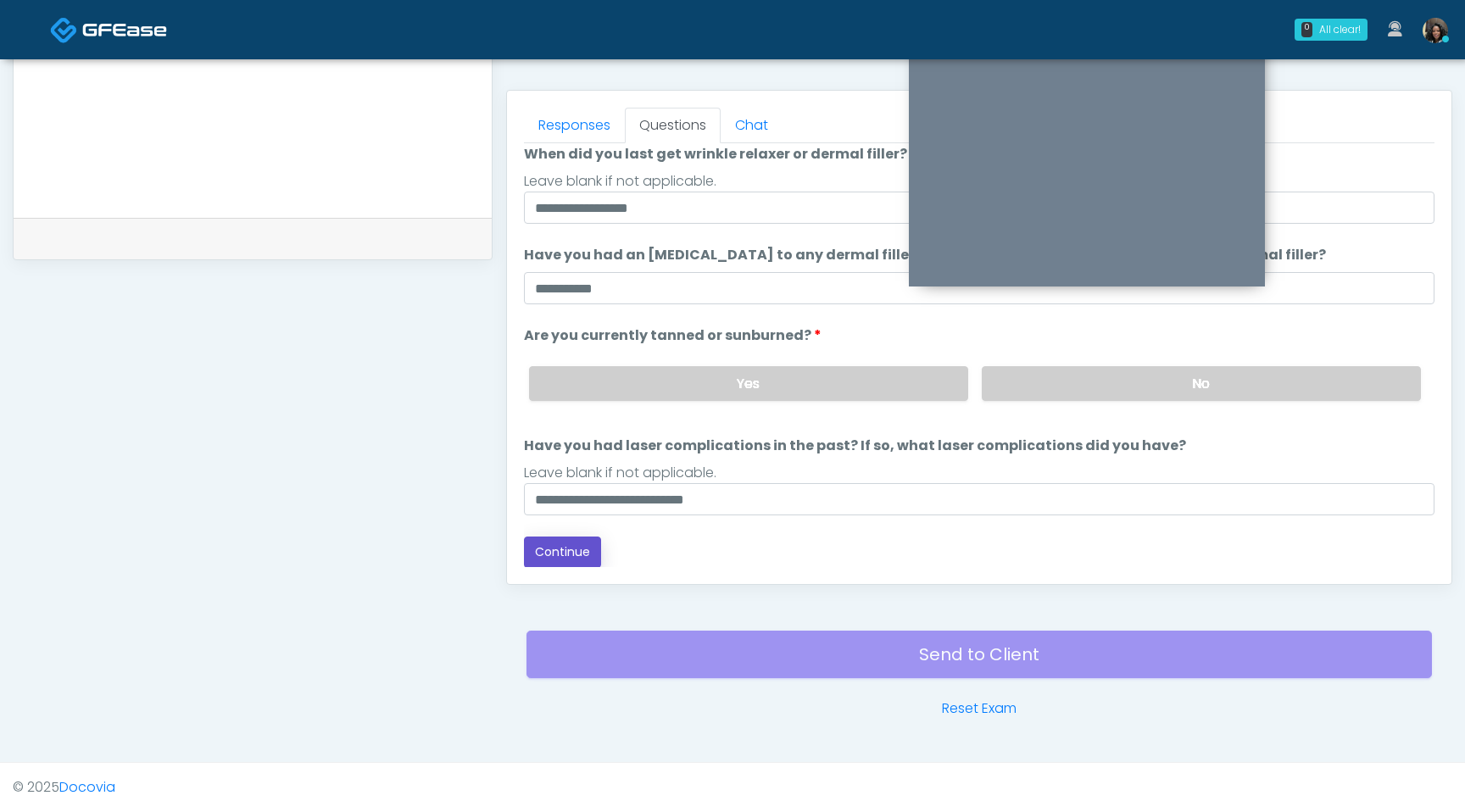
click at [592, 546] on button "Continue" at bounding box center [563, 552] width 77 height 31
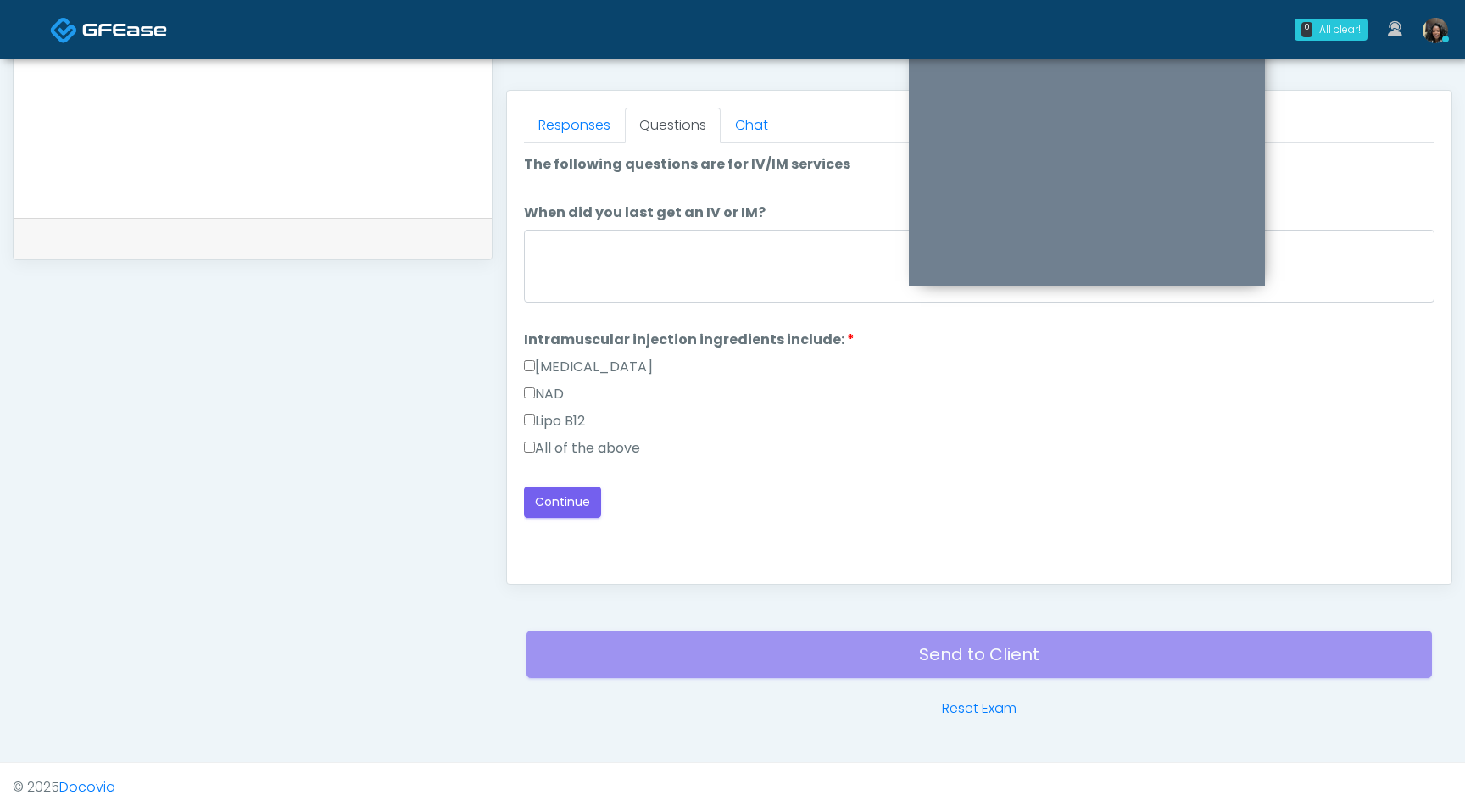
scroll to position [0, 0]
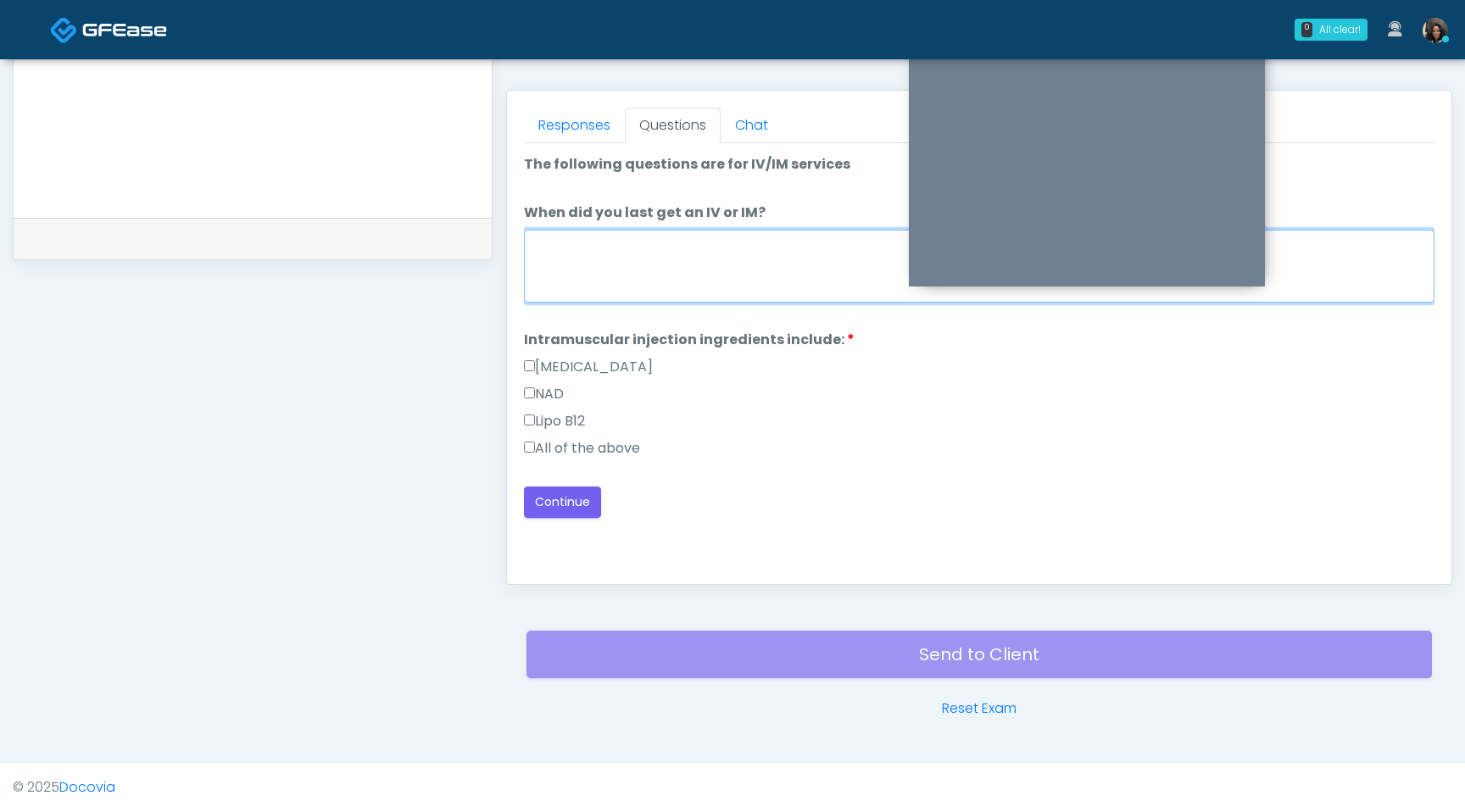
click at [670, 272] on textarea "When did you last get an IV or IM?" at bounding box center [980, 266] width 911 height 73
type textarea "**********"
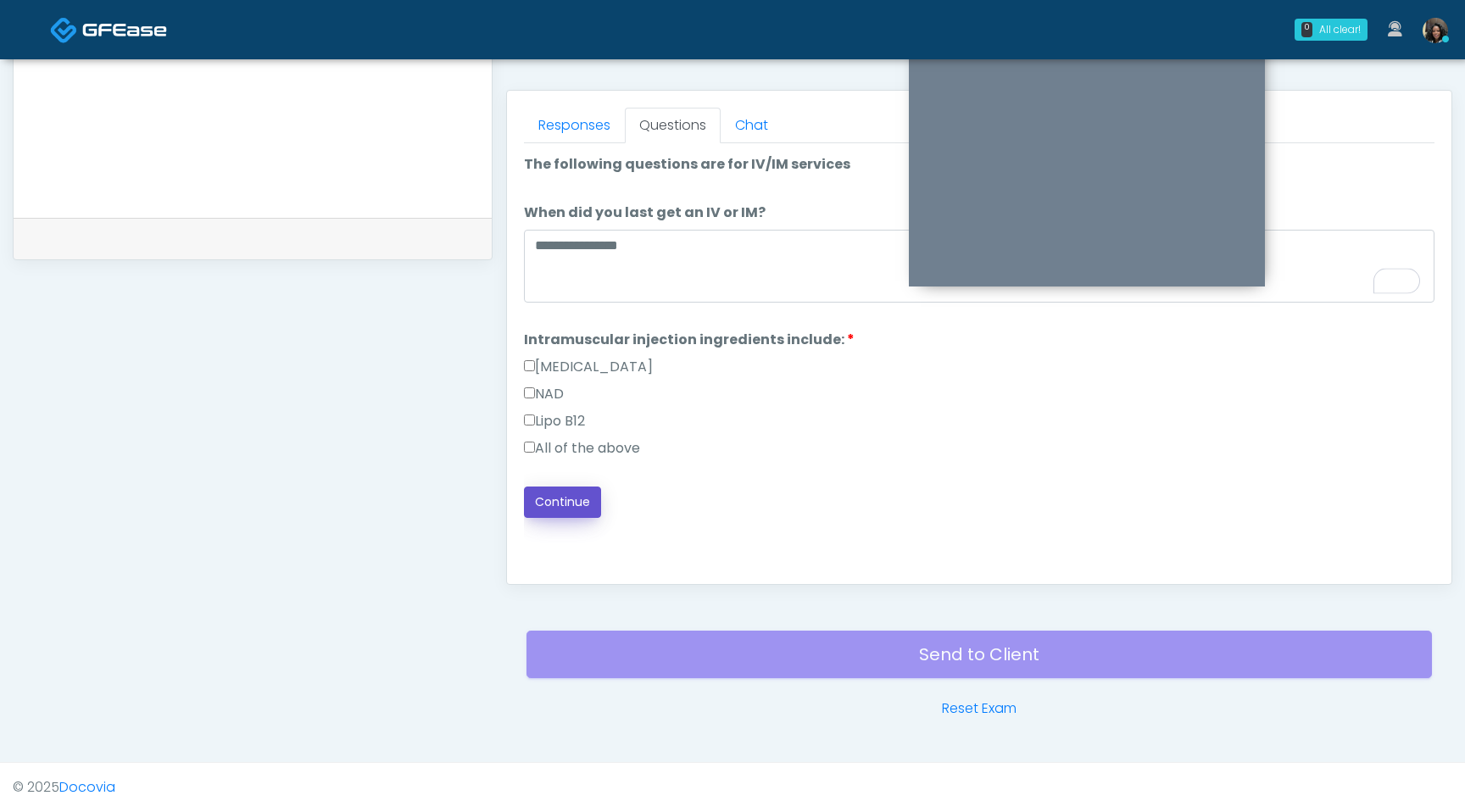
click at [580, 505] on button "Continue" at bounding box center [563, 502] width 77 height 31
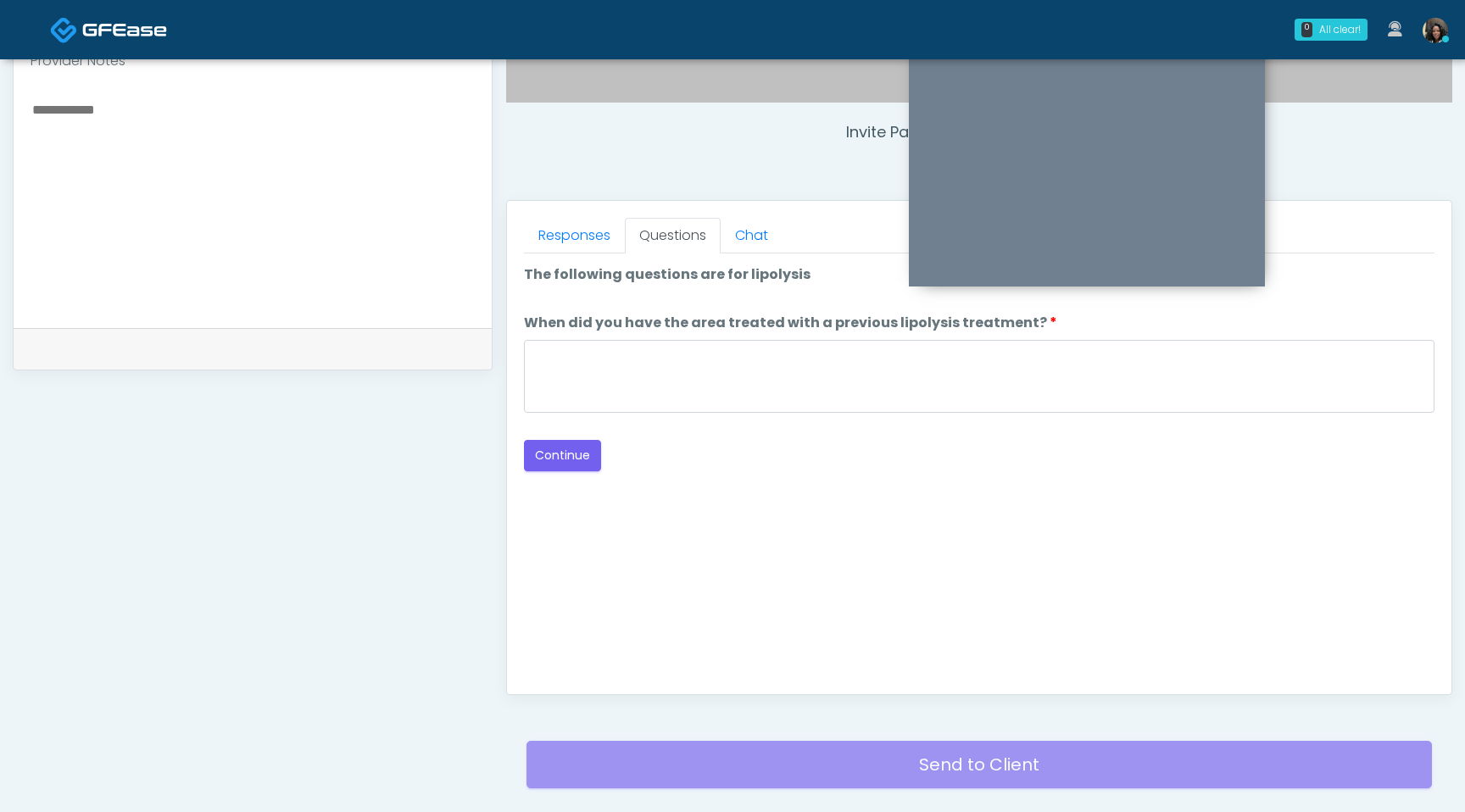
scroll to position [574, 0]
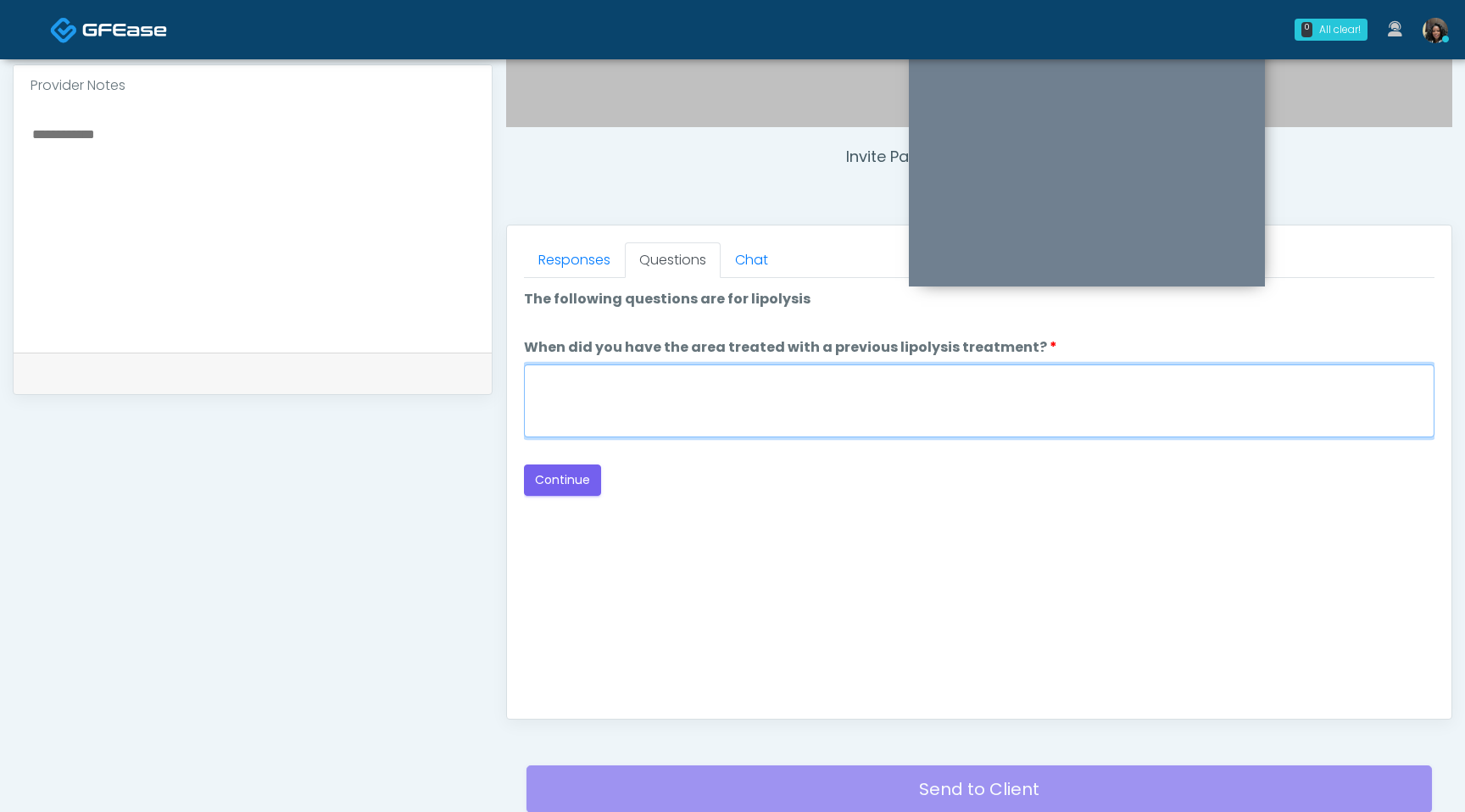
click at [724, 417] on textarea "When did you have the area treated with a previous lipolysis treatment?" at bounding box center [980, 401] width 911 height 73
type textarea "*********"
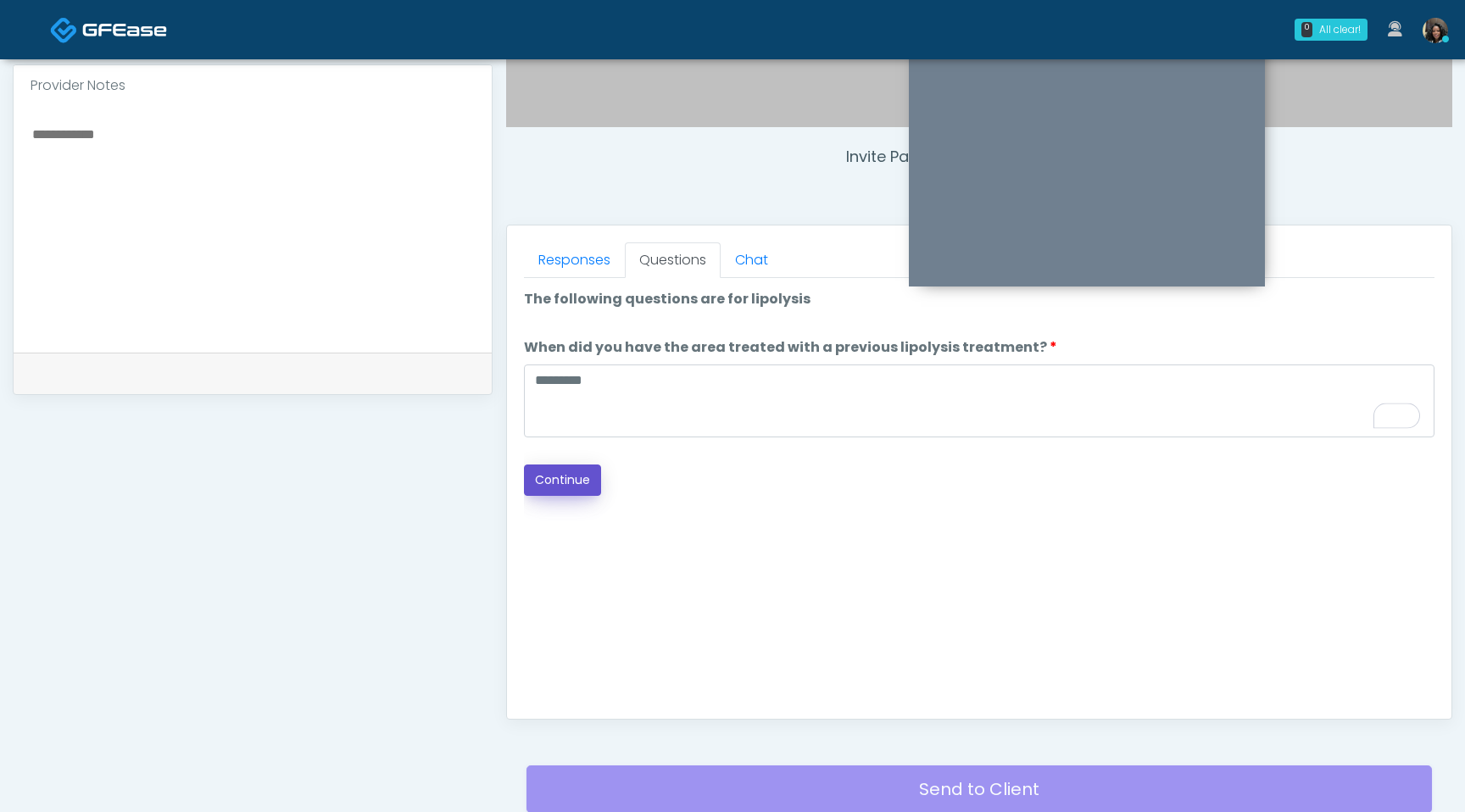
click at [581, 482] on button "Continue" at bounding box center [563, 480] width 77 height 31
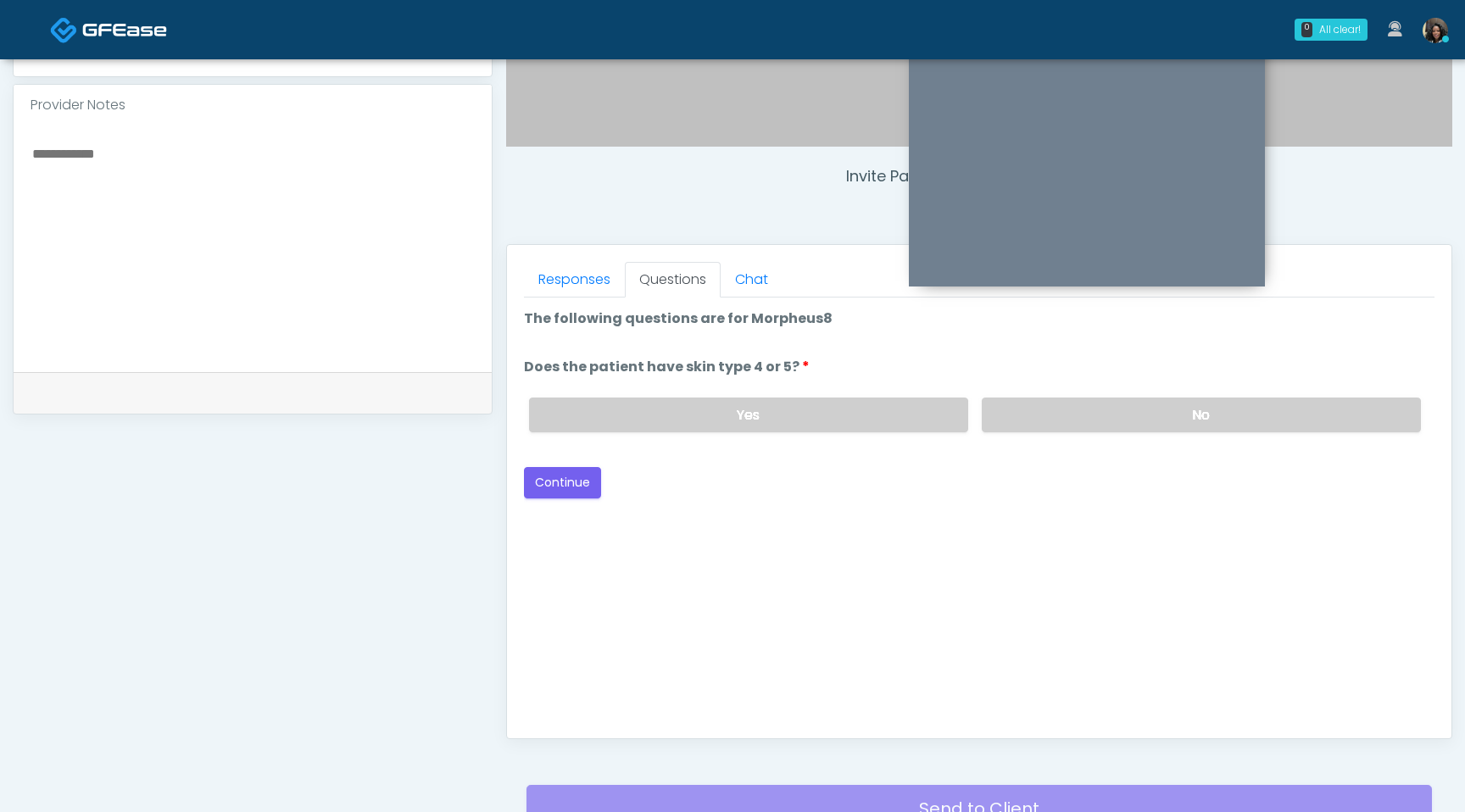
scroll to position [525, 0]
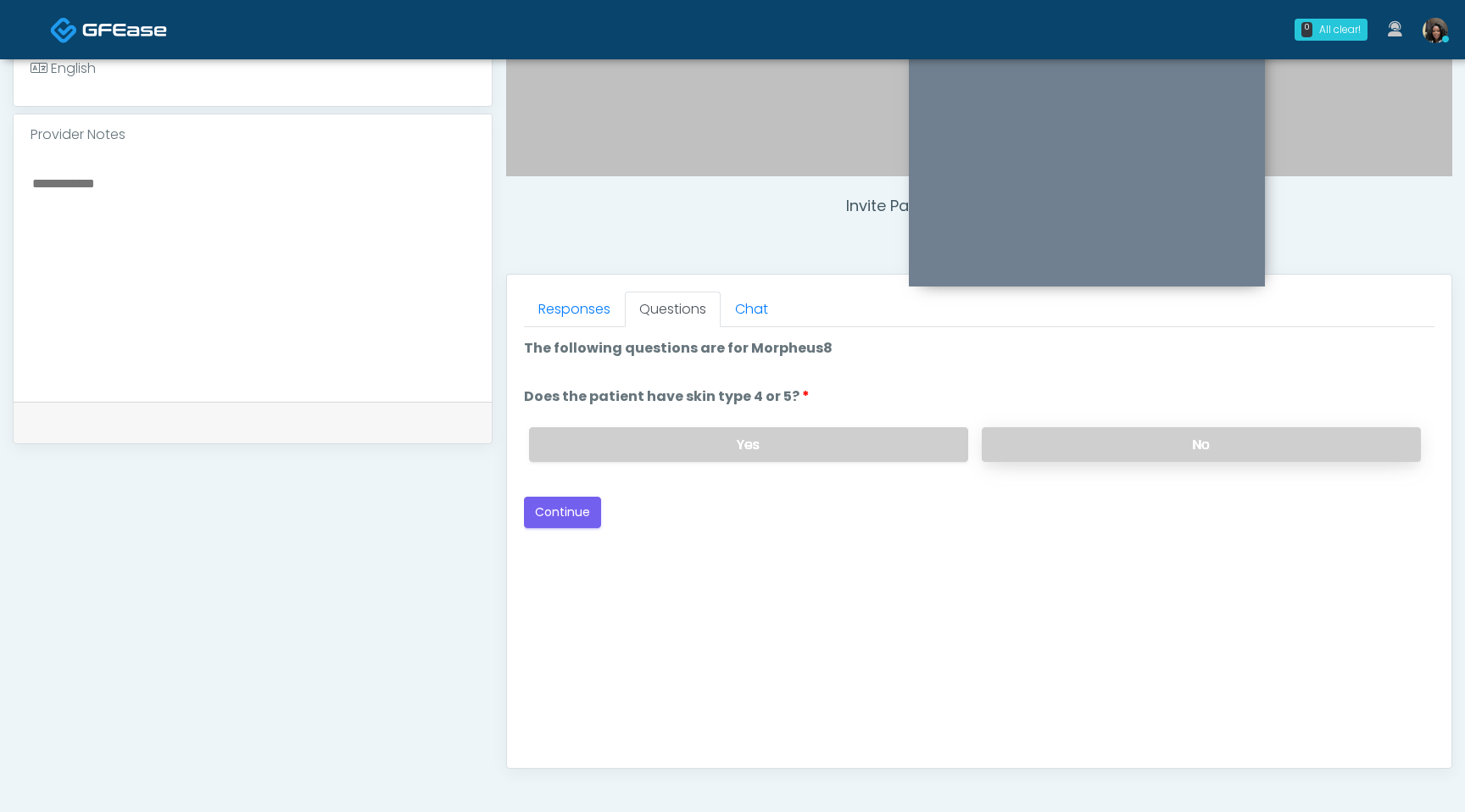
click at [1106, 445] on label "No" at bounding box center [1201, 444] width 439 height 35
click at [569, 518] on button "Continue" at bounding box center [563, 513] width 77 height 31
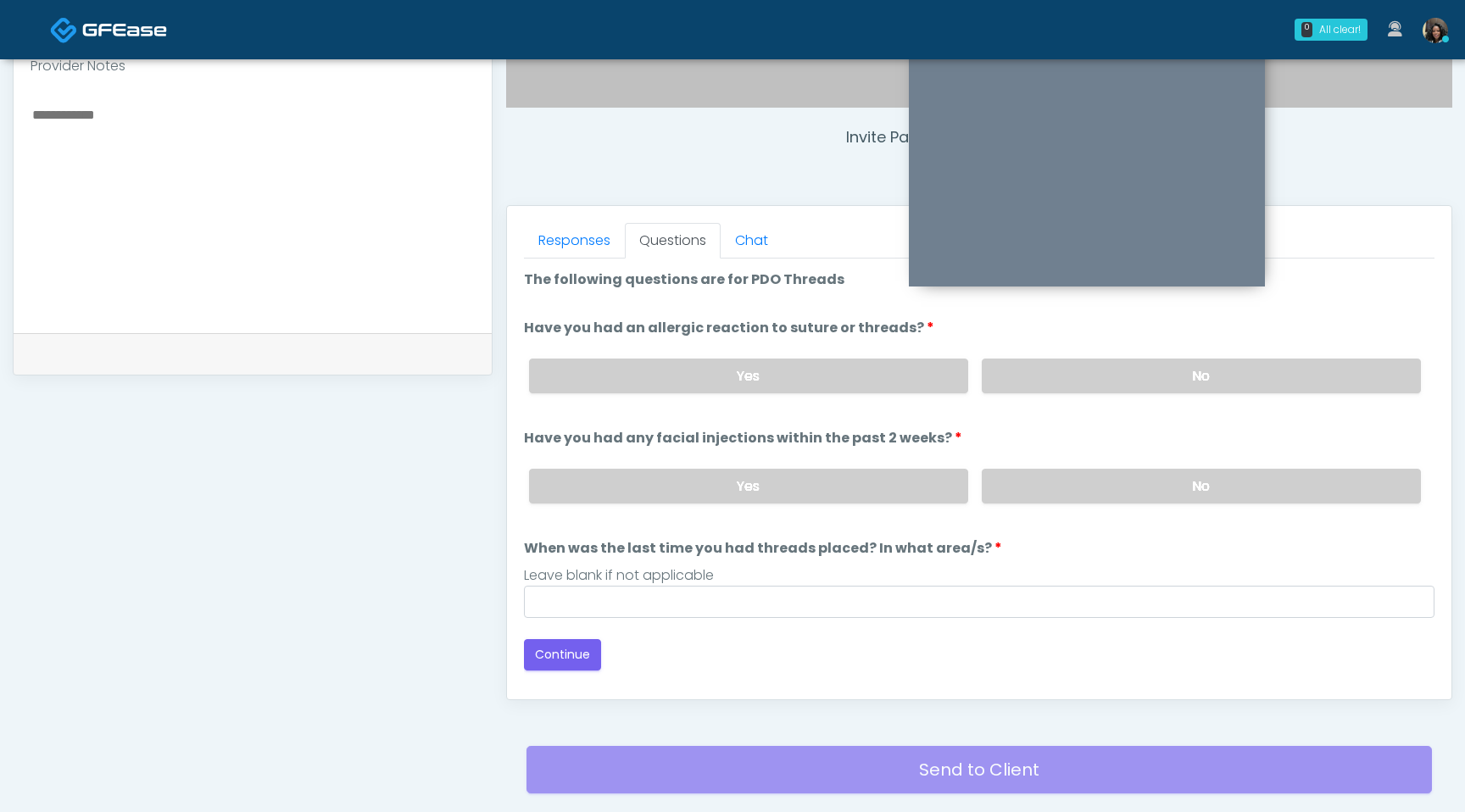
scroll to position [587, 0]
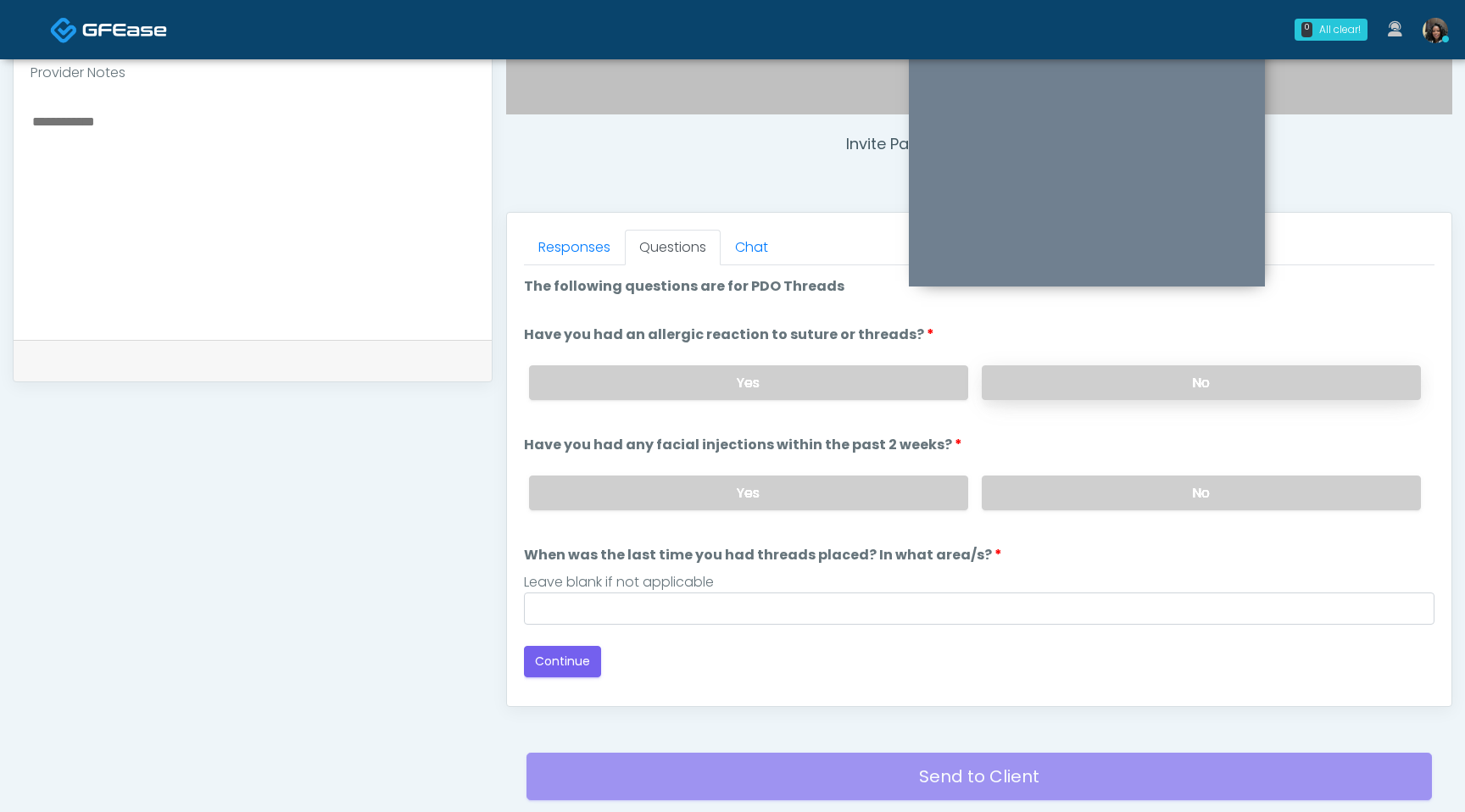
click at [1109, 380] on label "No" at bounding box center [1201, 382] width 439 height 35
click at [1093, 489] on label "No" at bounding box center [1201, 492] width 439 height 35
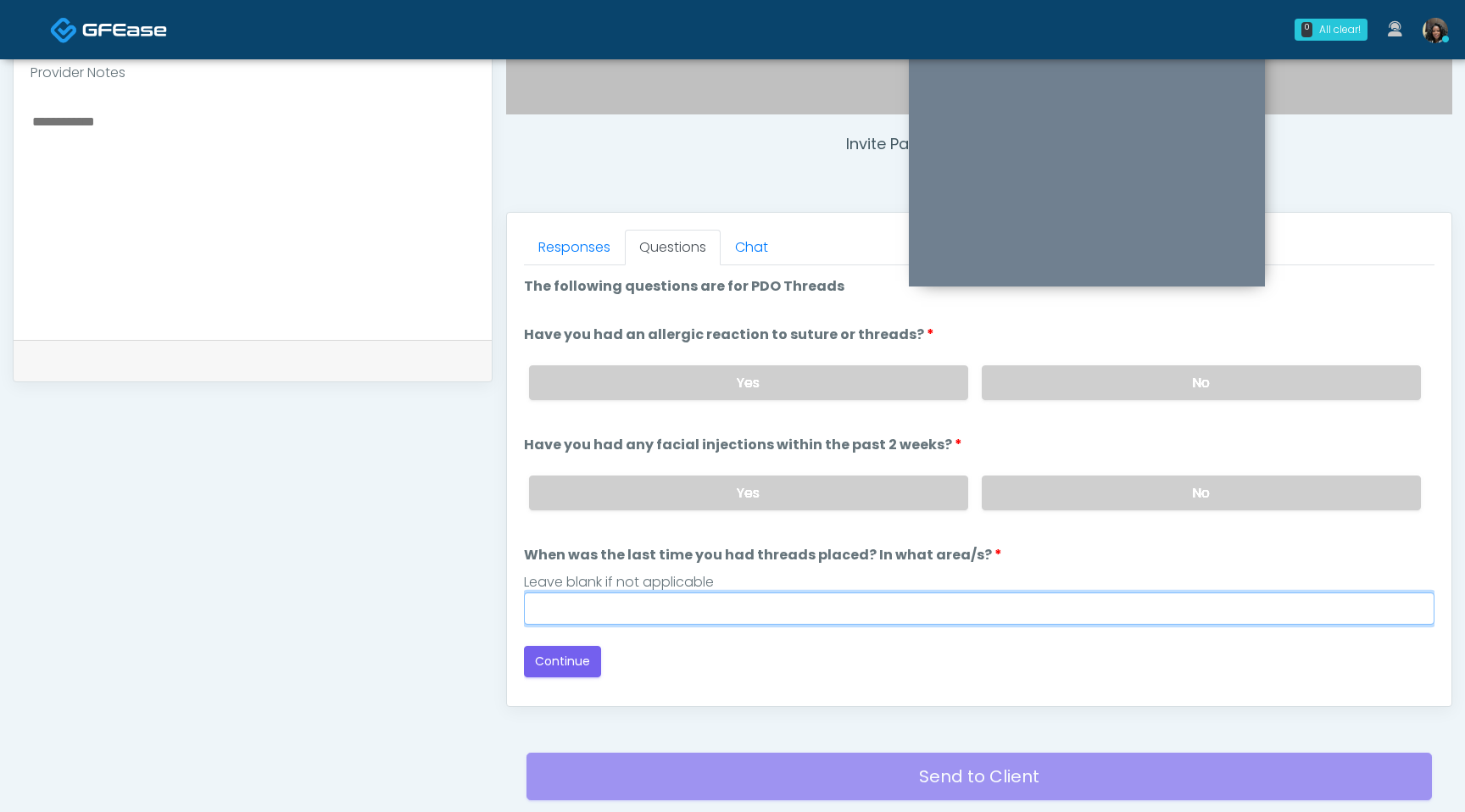
click at [708, 605] on input "When was the last time you had threads placed? In what area/s?" at bounding box center [980, 608] width 911 height 32
type input "*********"
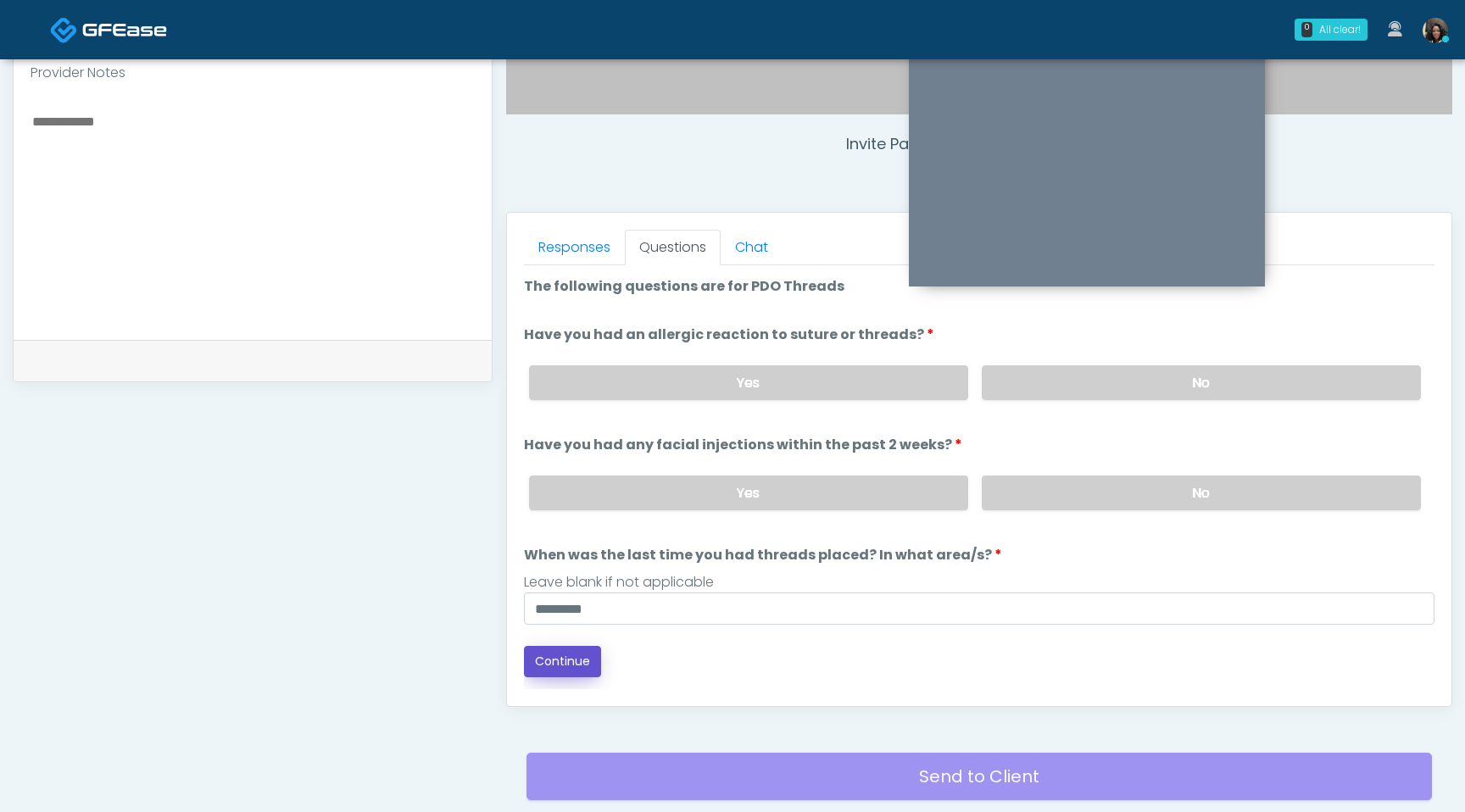
click at [569, 660] on button "Continue" at bounding box center [563, 662] width 77 height 31
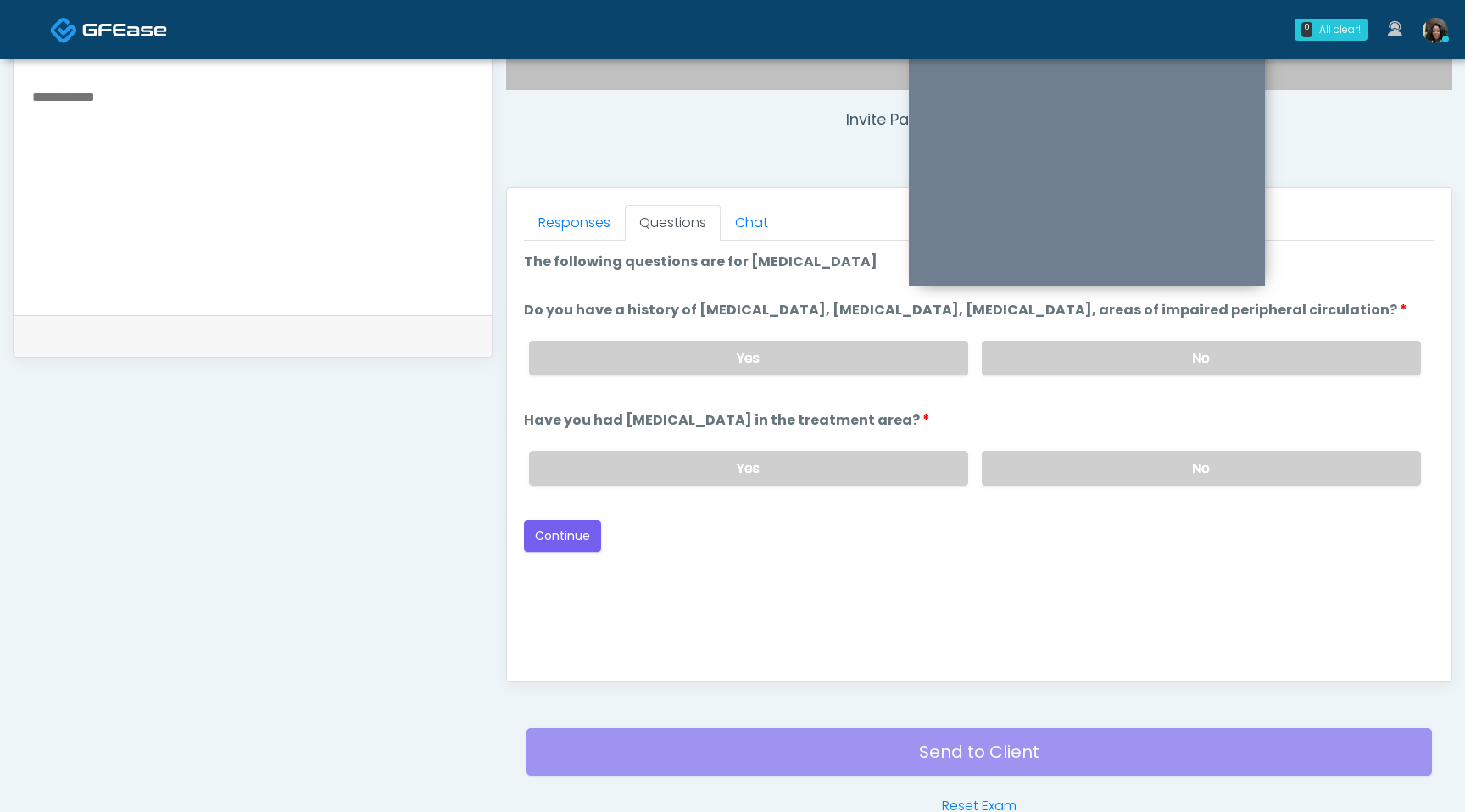
scroll to position [603, 0]
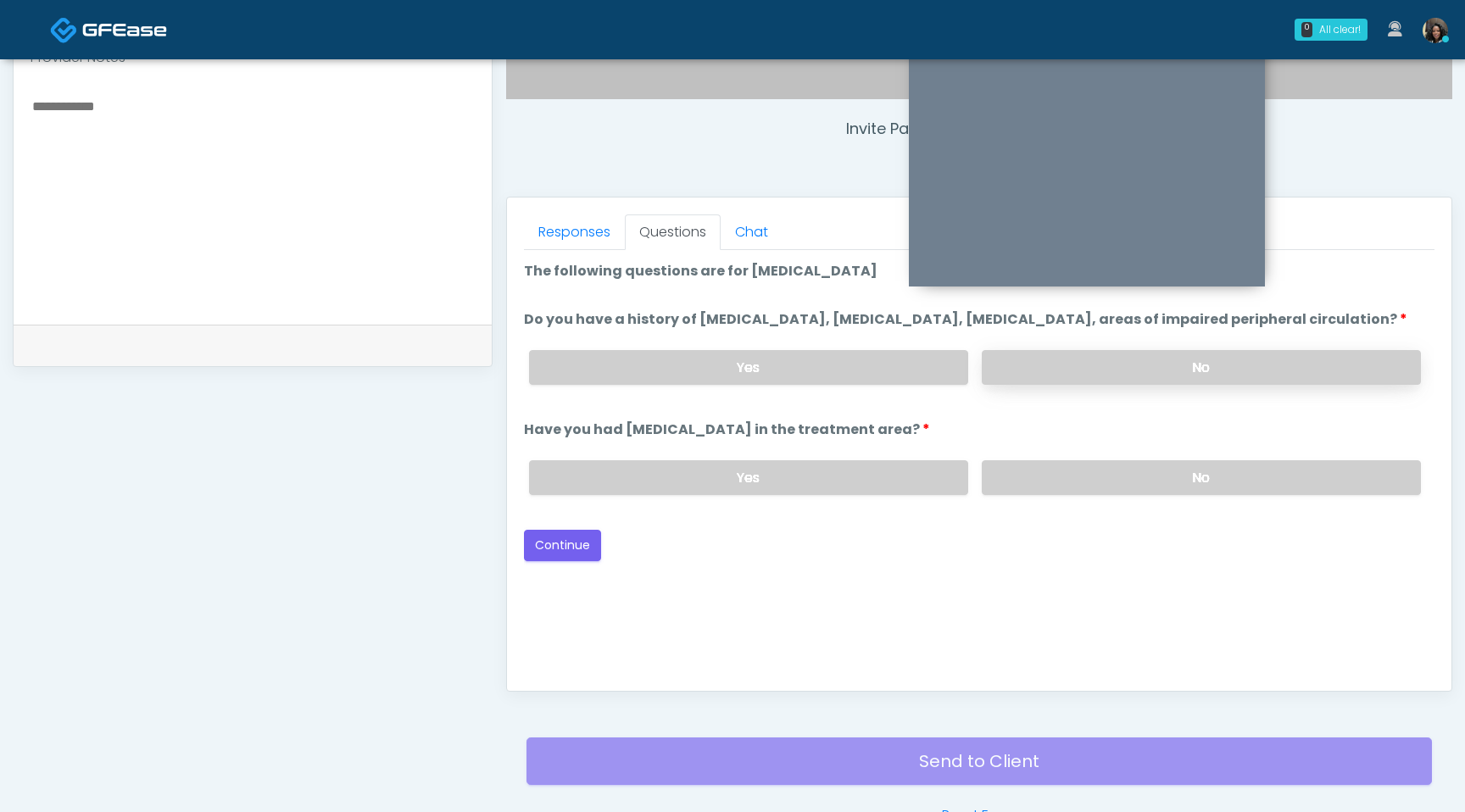
click at [1071, 381] on label "No" at bounding box center [1201, 368] width 439 height 35
click at [1054, 495] on label "No" at bounding box center [1201, 478] width 439 height 35
click at [551, 557] on button "Continue" at bounding box center [563, 545] width 77 height 31
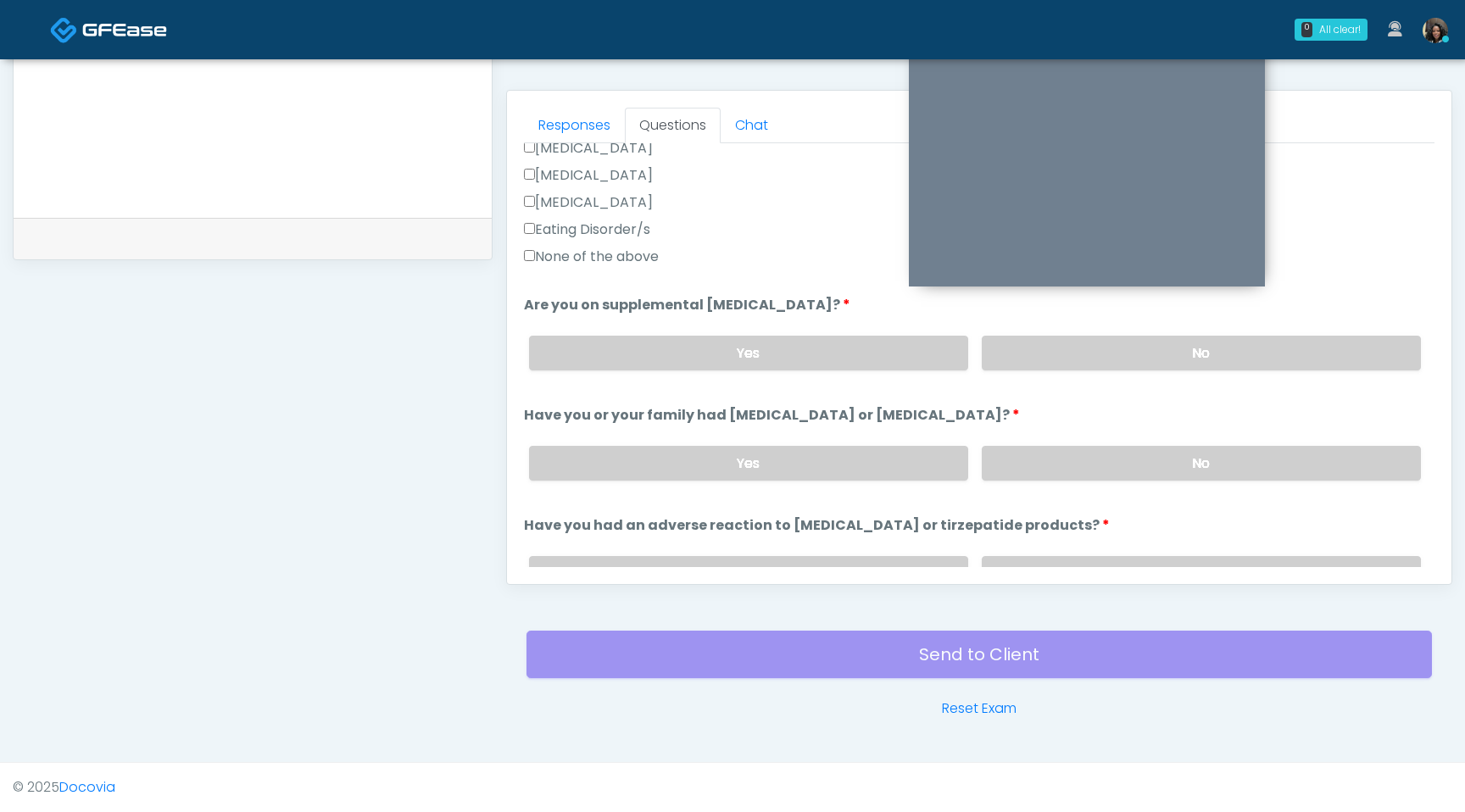
scroll to position [523, 0]
click at [1103, 453] on label "No" at bounding box center [1201, 460] width 439 height 35
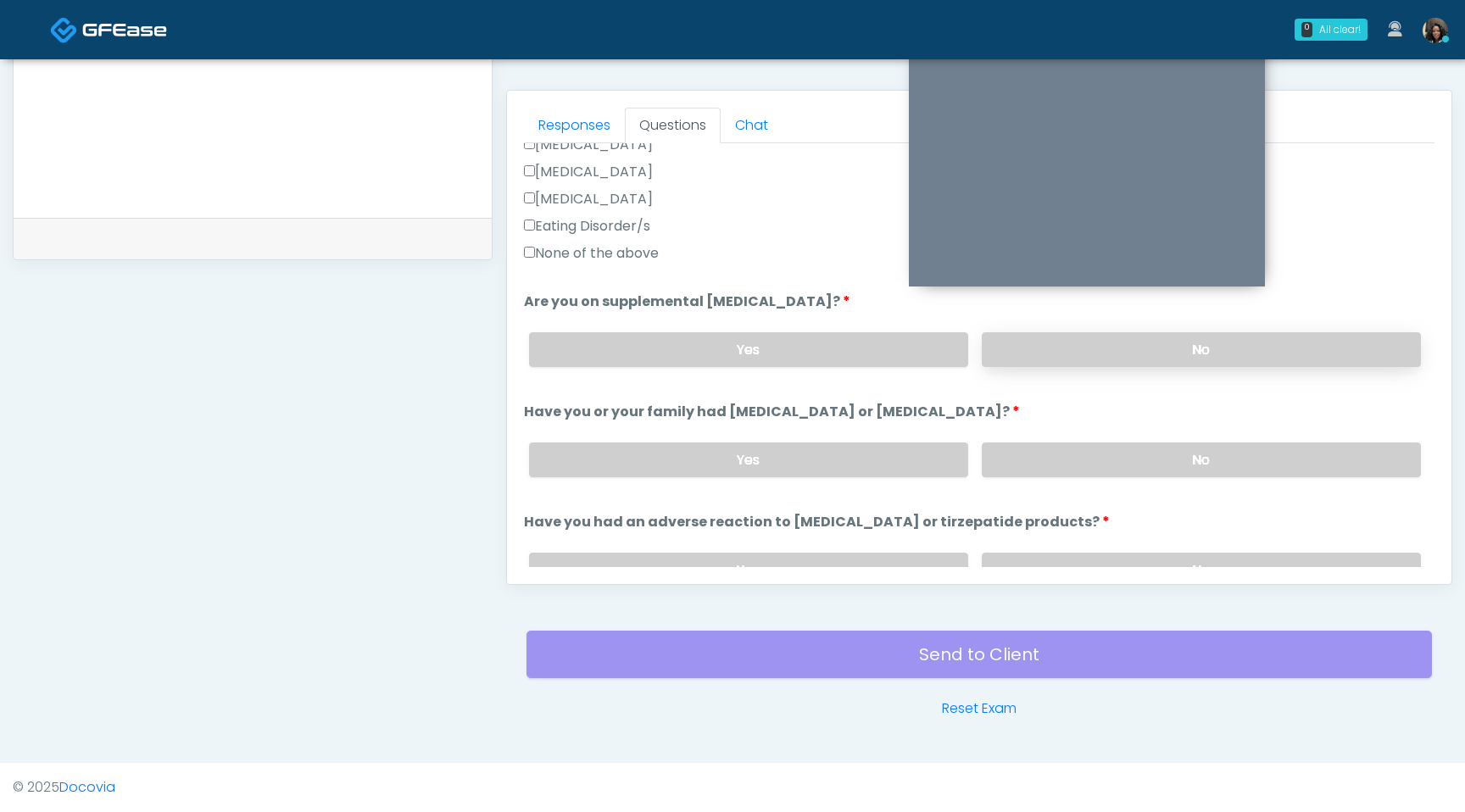
click at [1107, 360] on label "No" at bounding box center [1201, 350] width 439 height 35
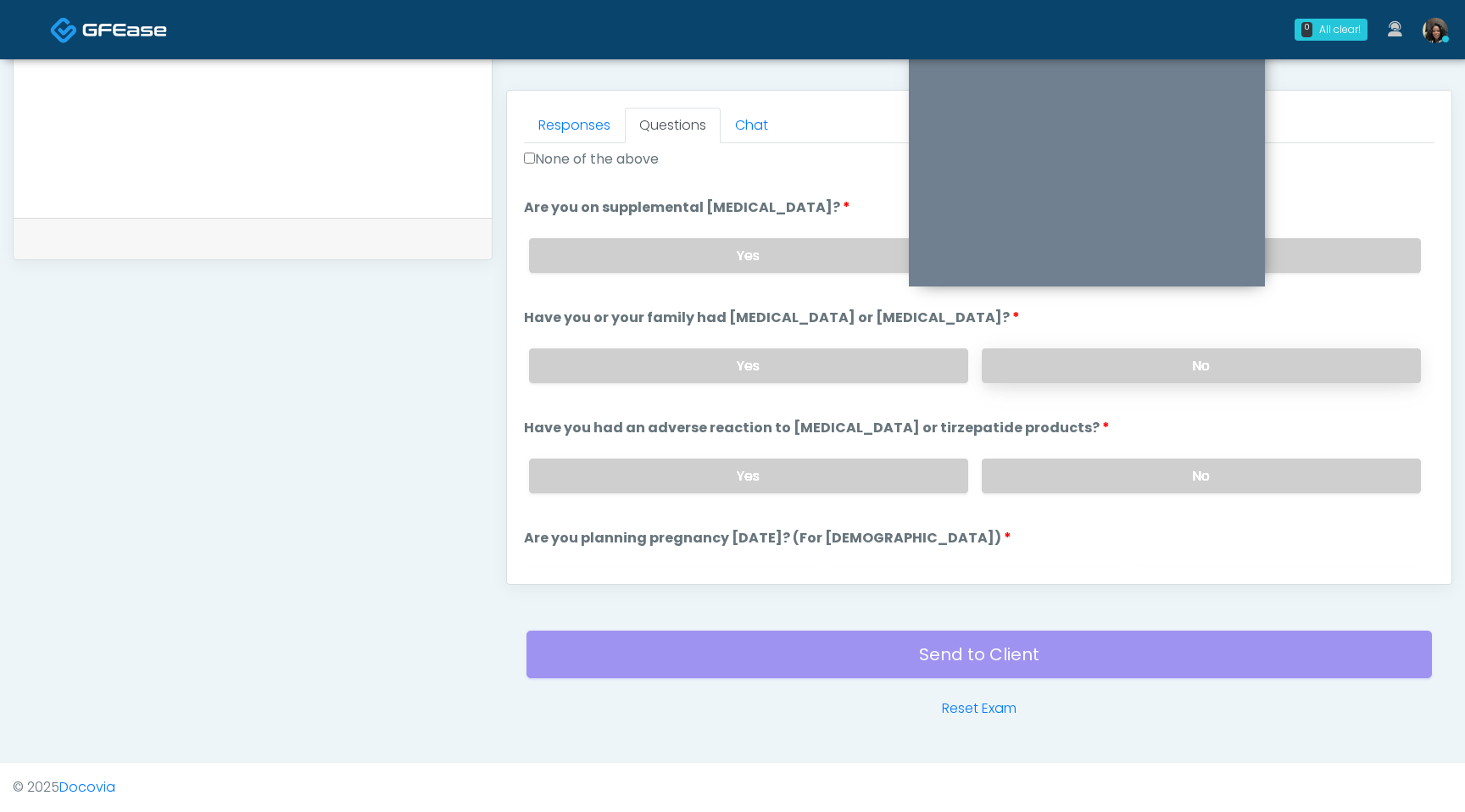
scroll to position [629, 0]
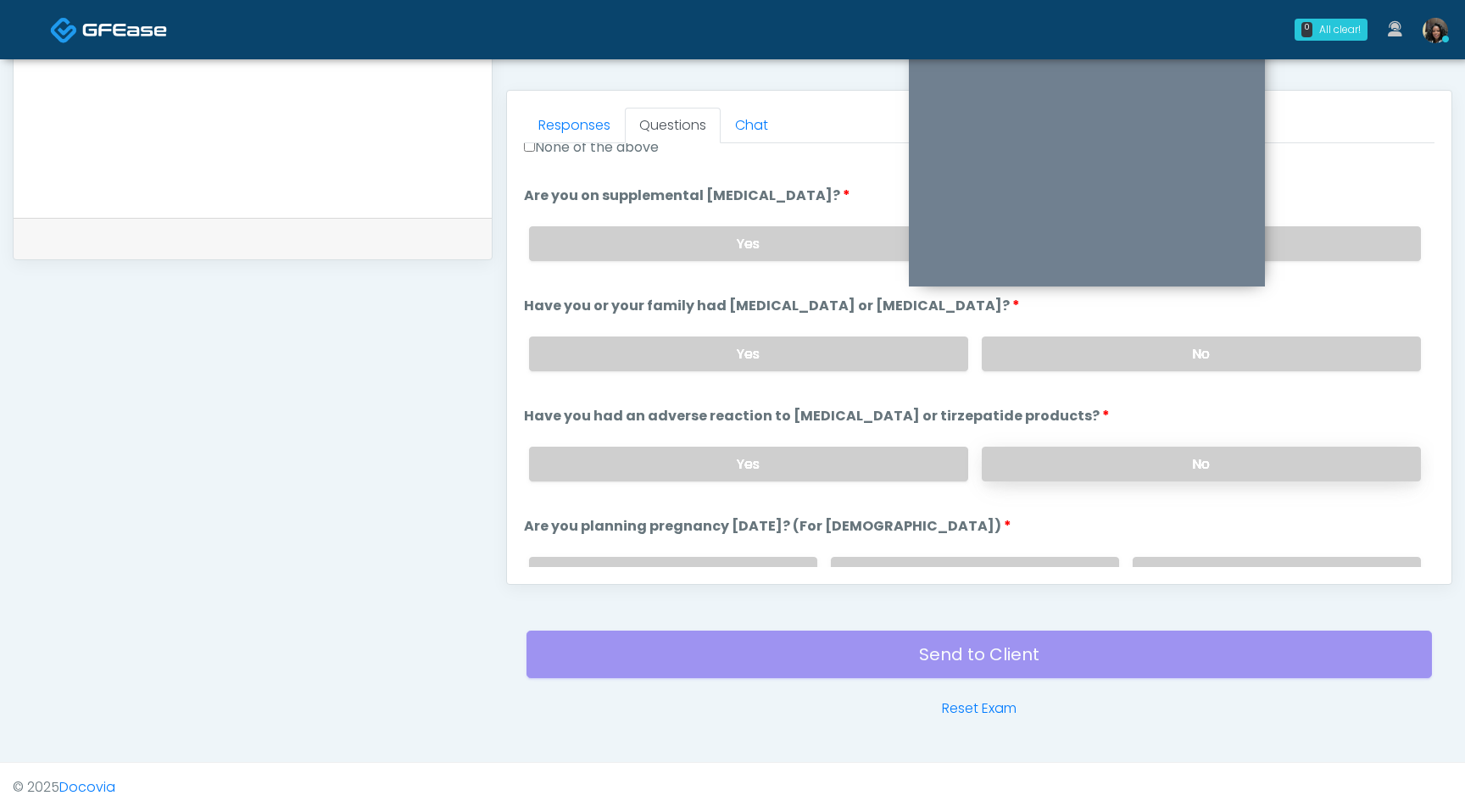
click at [1116, 464] on label "No" at bounding box center [1201, 464] width 439 height 35
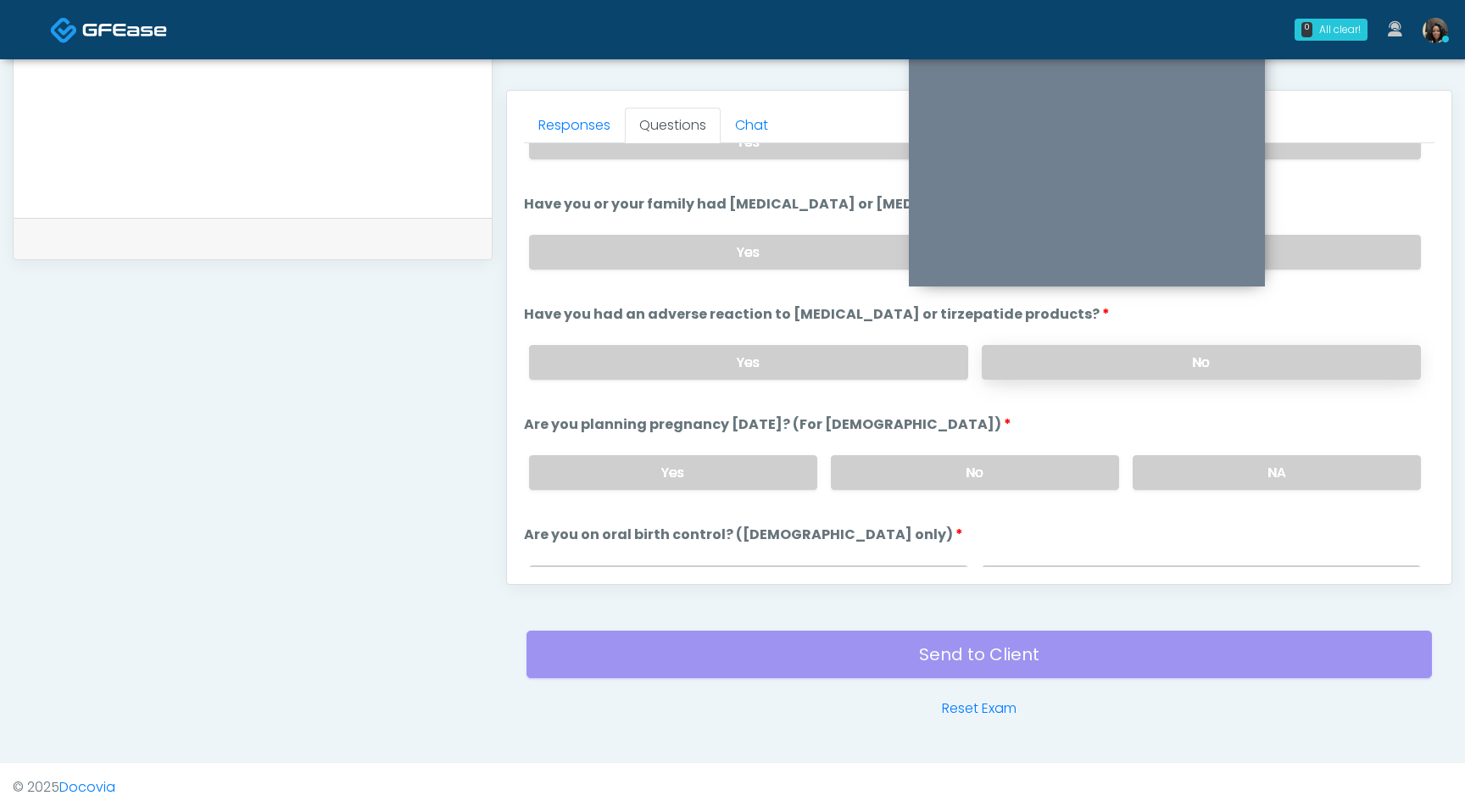
scroll to position [760, 0]
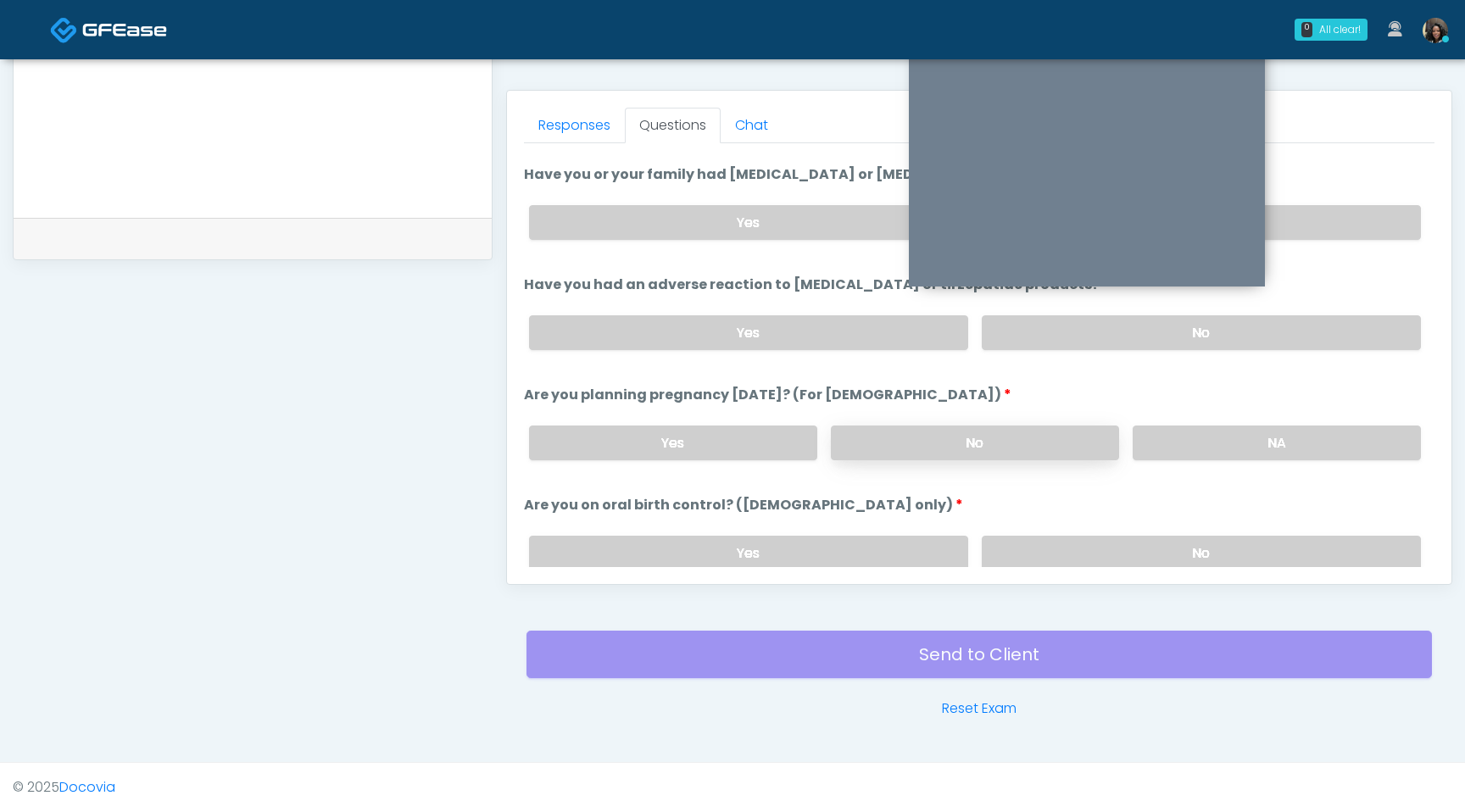
click at [1043, 425] on label "No" at bounding box center [975, 442] width 289 height 35
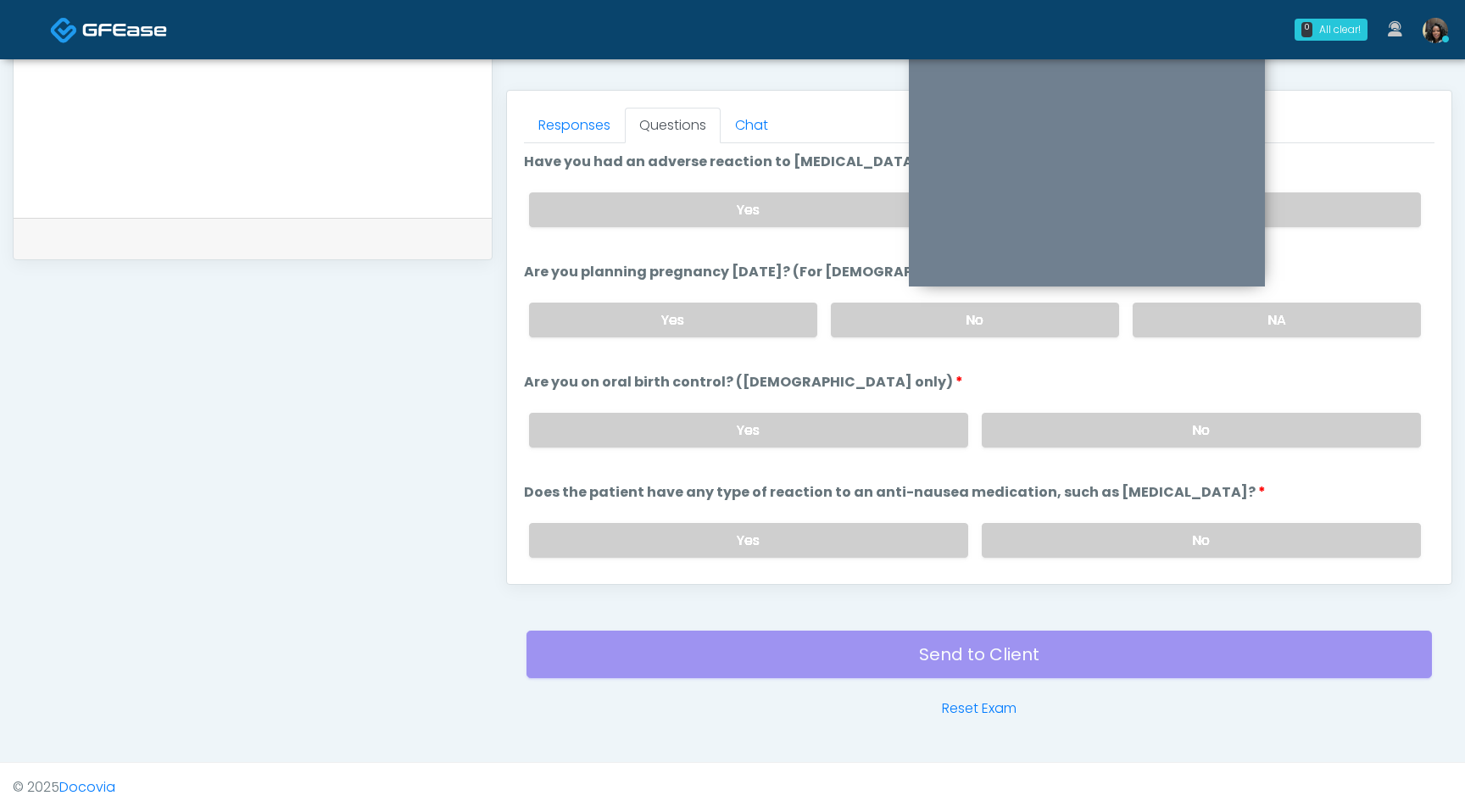
scroll to position [904, 0]
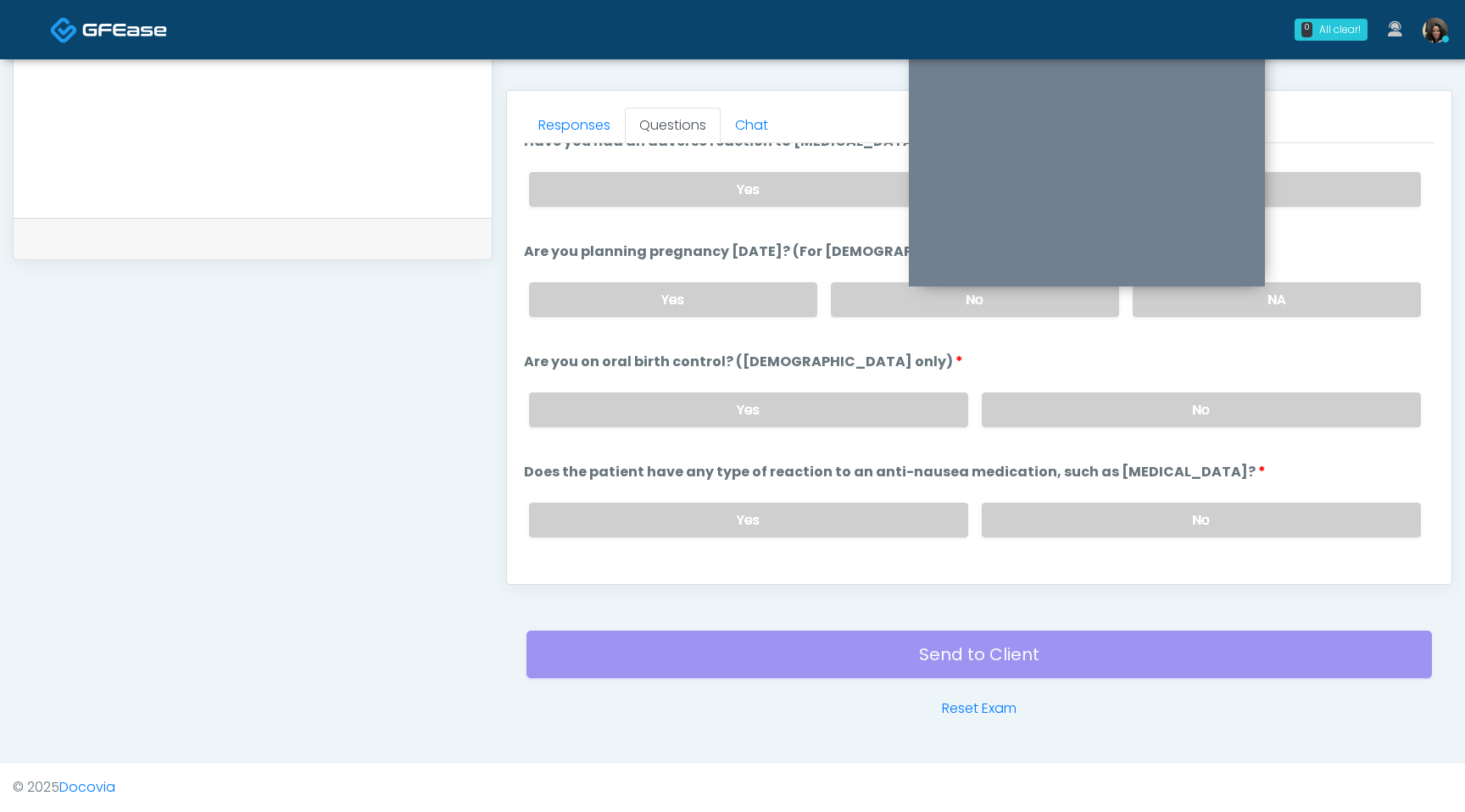
click at [1109, 385] on div "Yes No" at bounding box center [975, 410] width 920 height 62
click at [1111, 407] on label "No" at bounding box center [1201, 410] width 439 height 35
click at [1125, 508] on label "No" at bounding box center [1201, 520] width 439 height 35
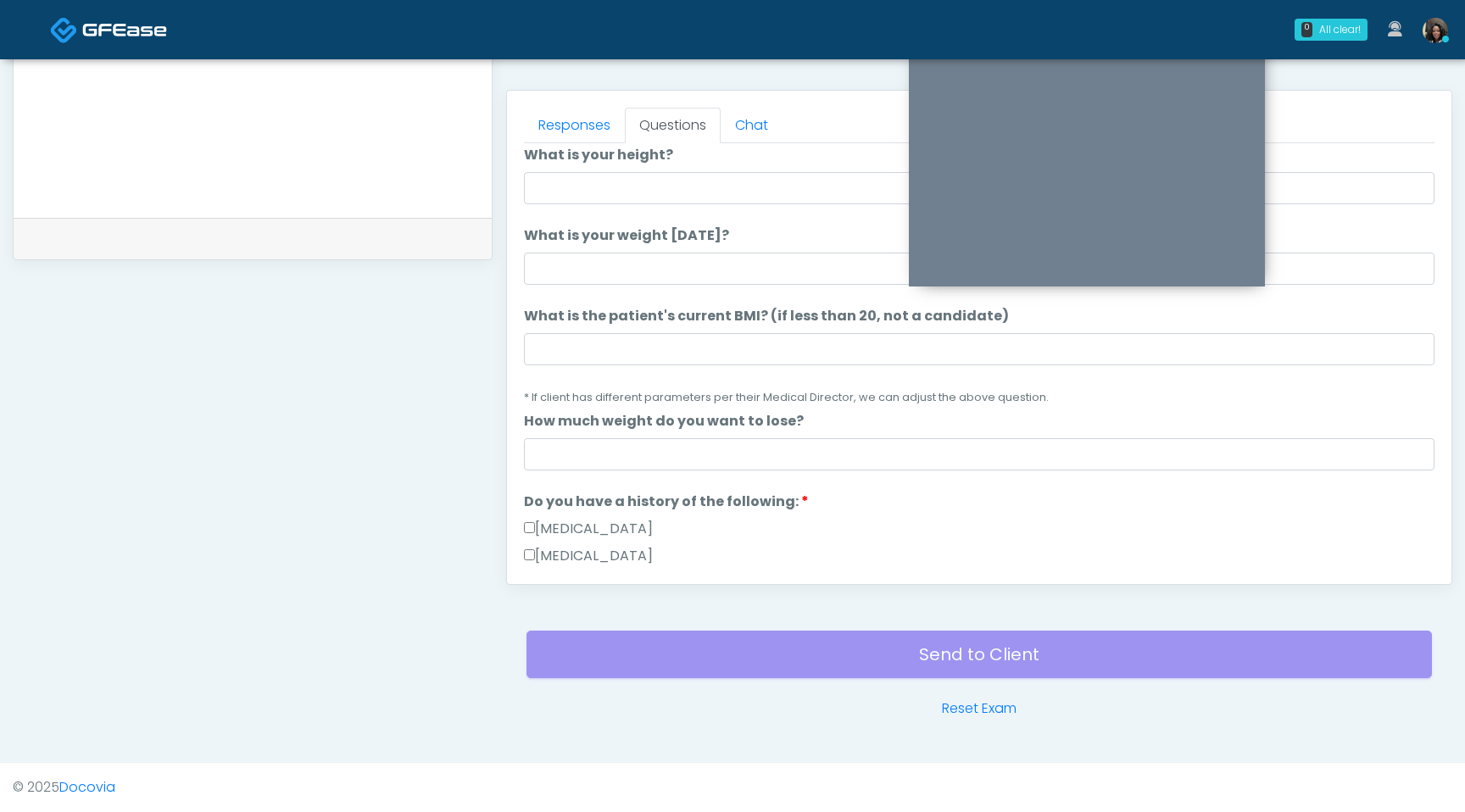
scroll to position [0, 0]
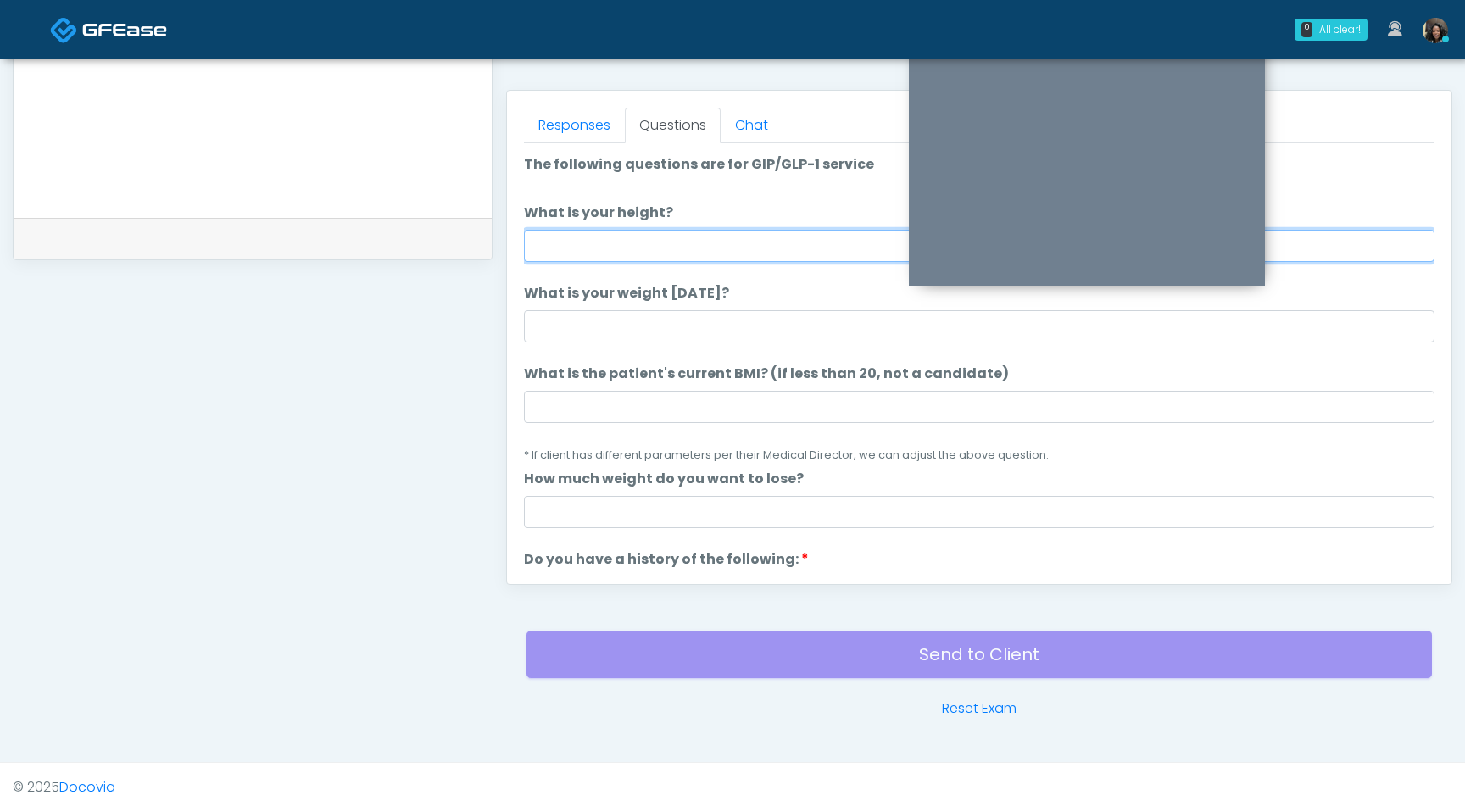
click at [625, 246] on input "What is your height?" at bounding box center [980, 245] width 911 height 32
type input "***"
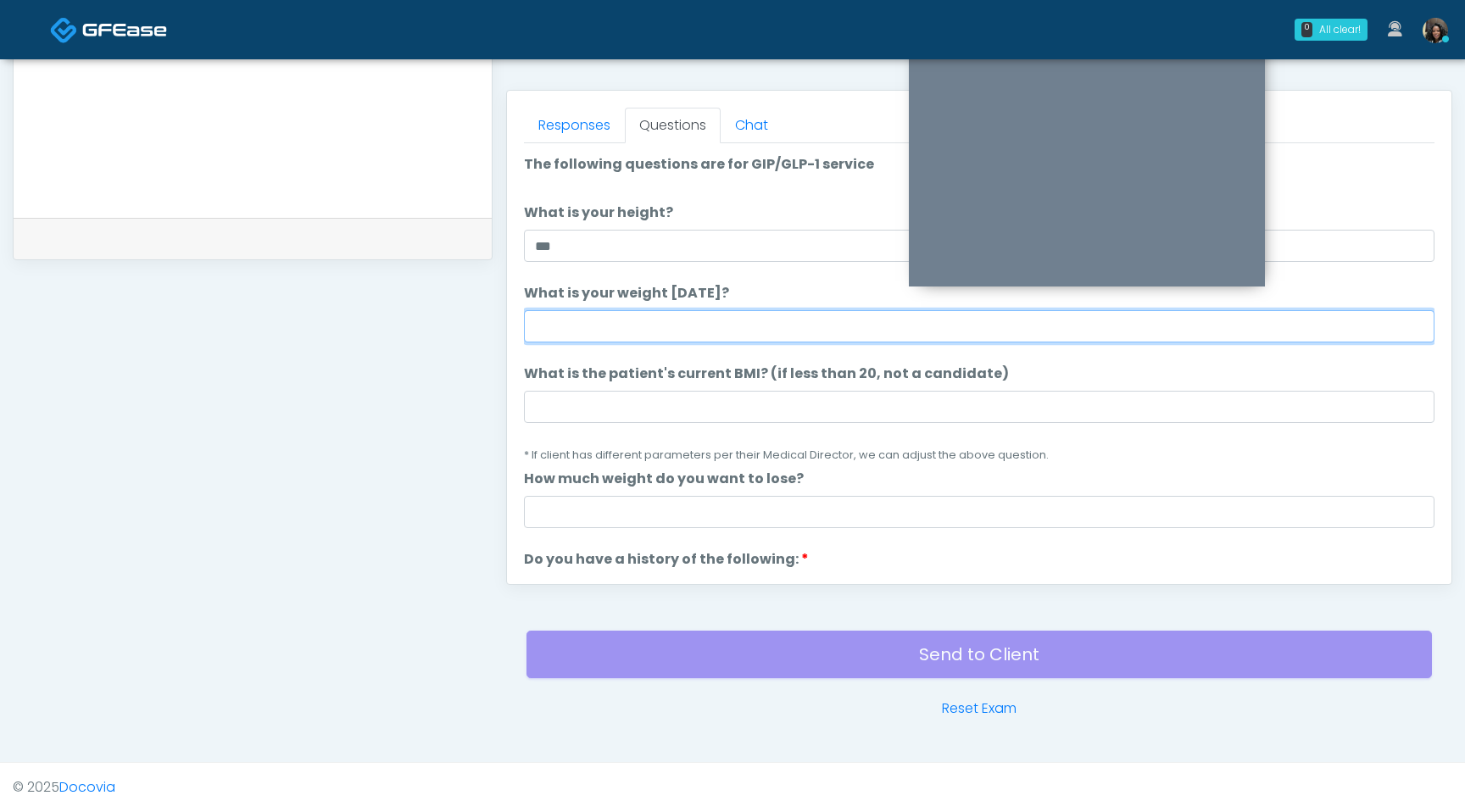
click at [595, 313] on input "What is your weight [DATE]?" at bounding box center [980, 326] width 911 height 32
type input "***"
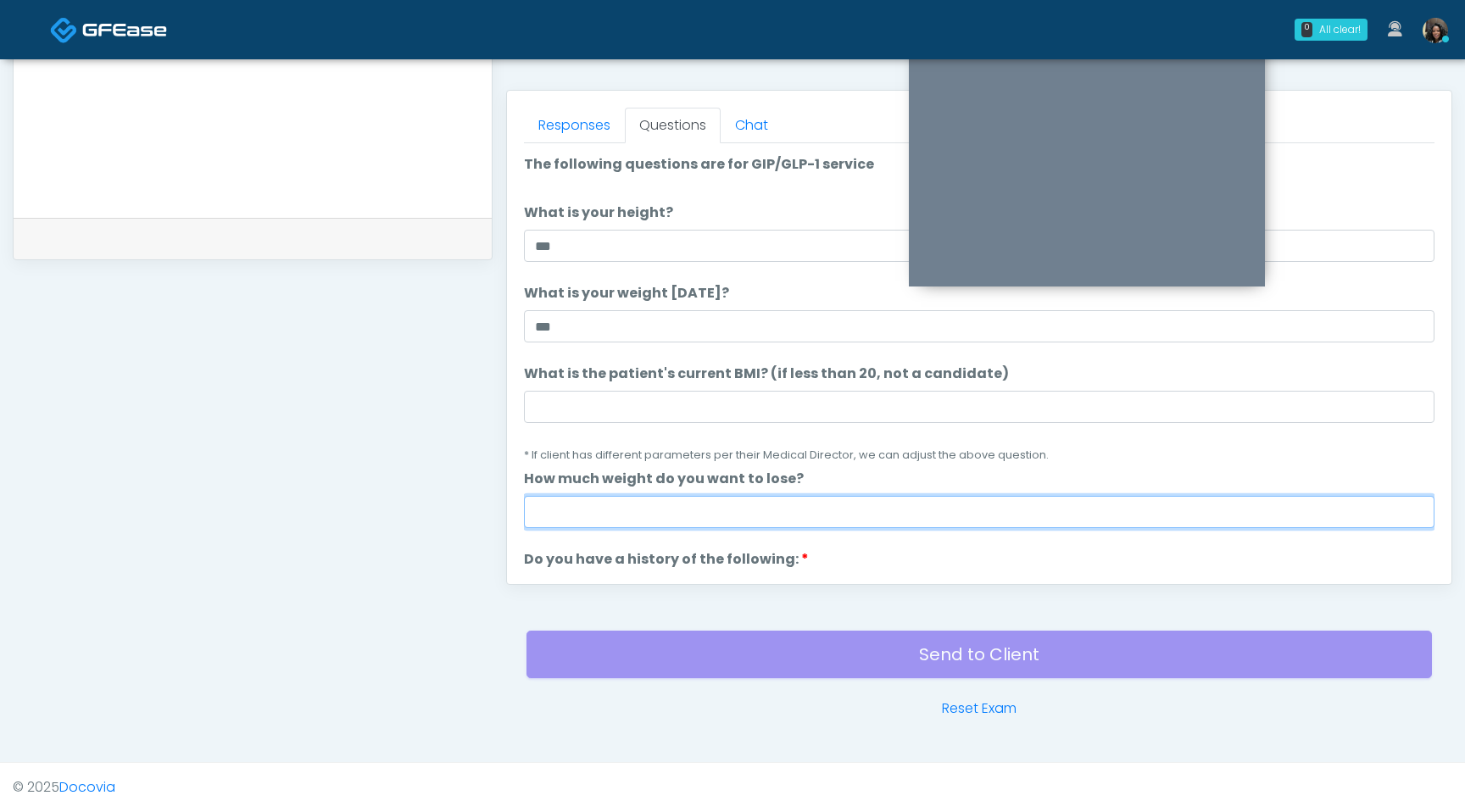
click at [607, 511] on input "How much weight do you want to lose?" at bounding box center [980, 512] width 911 height 32
type input "*"
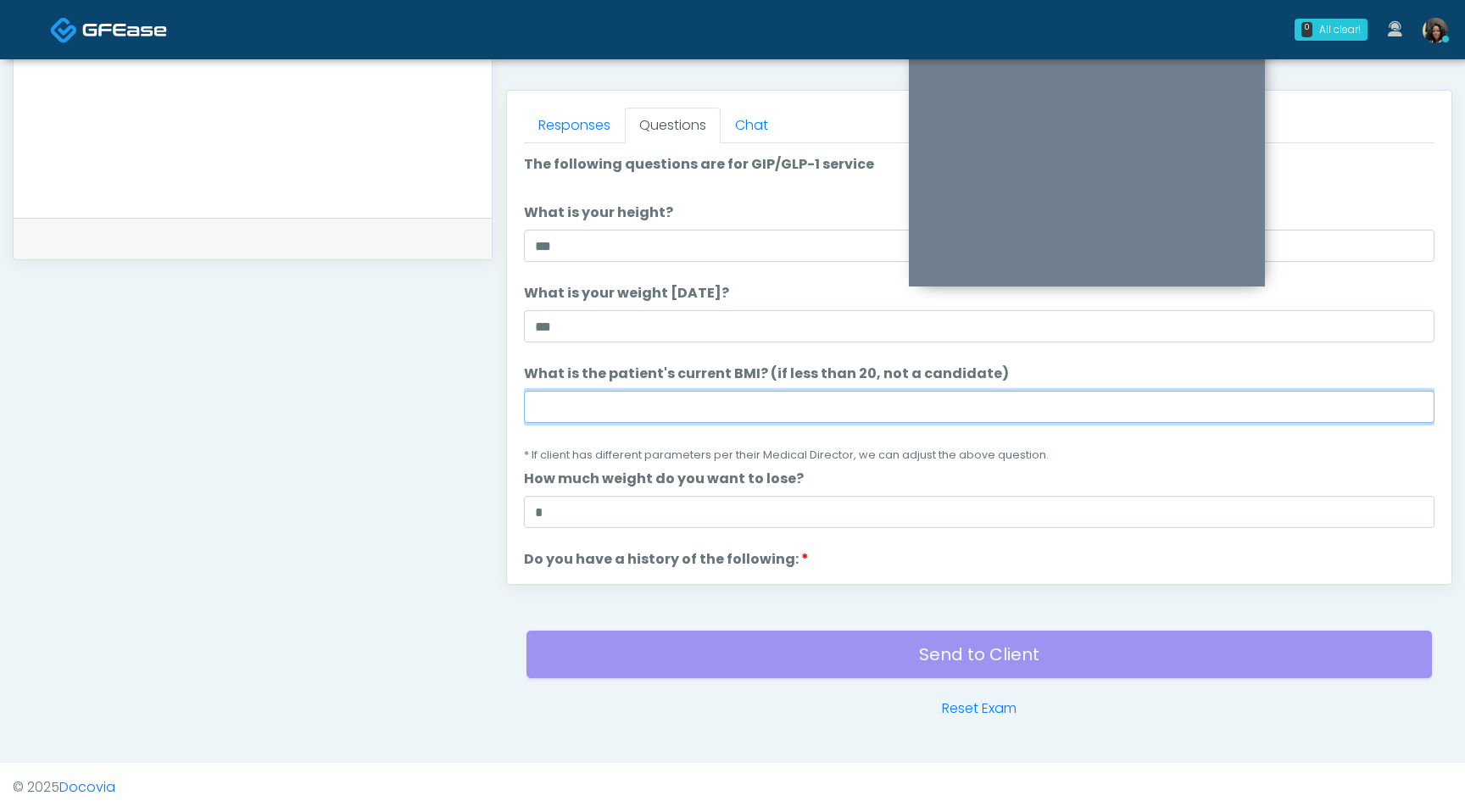
click at [554, 409] on input "What is the patient's current BMI? (if less than 20, not a candidate)" at bounding box center [980, 406] width 911 height 32
type input "****"
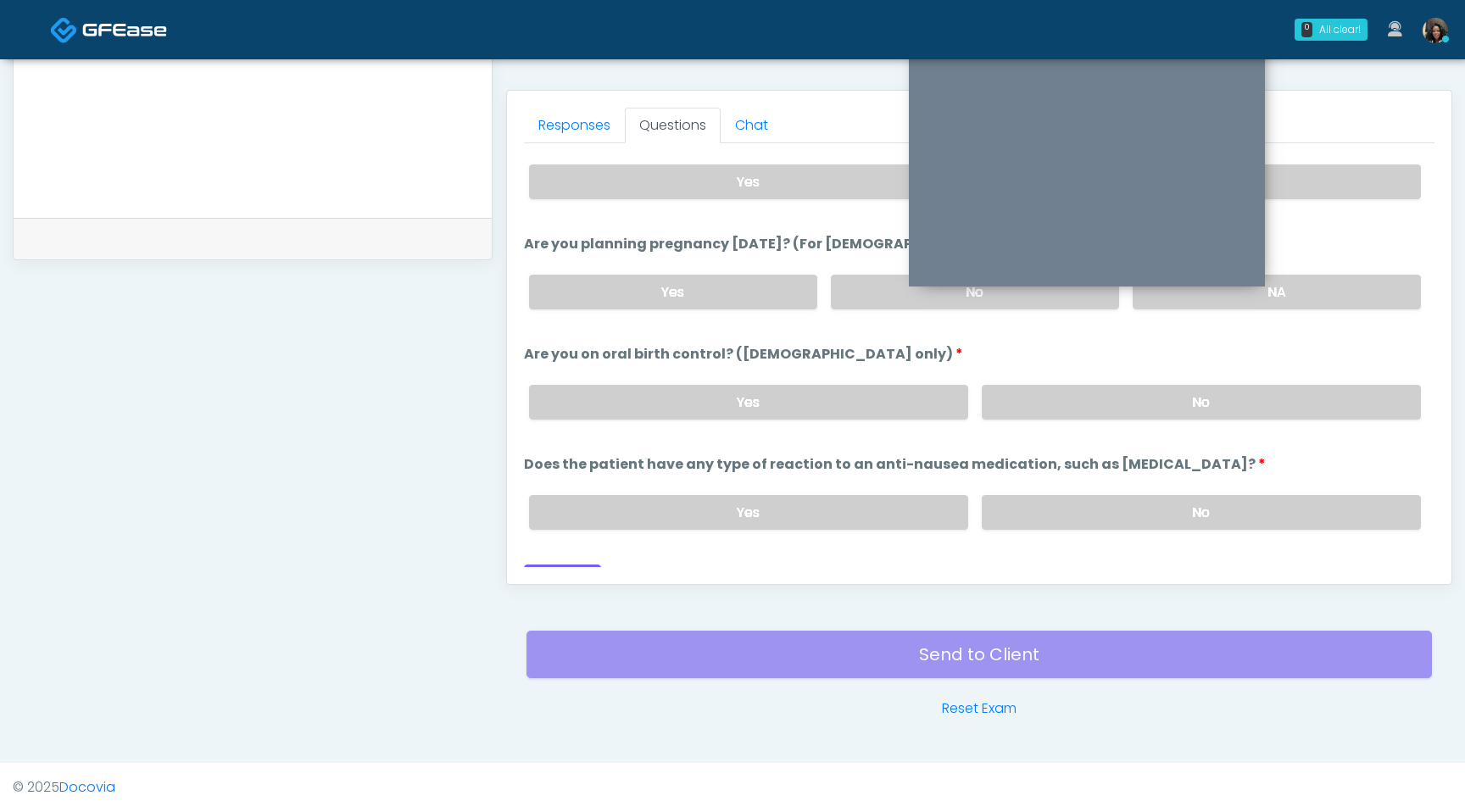
scroll to position [935, 0]
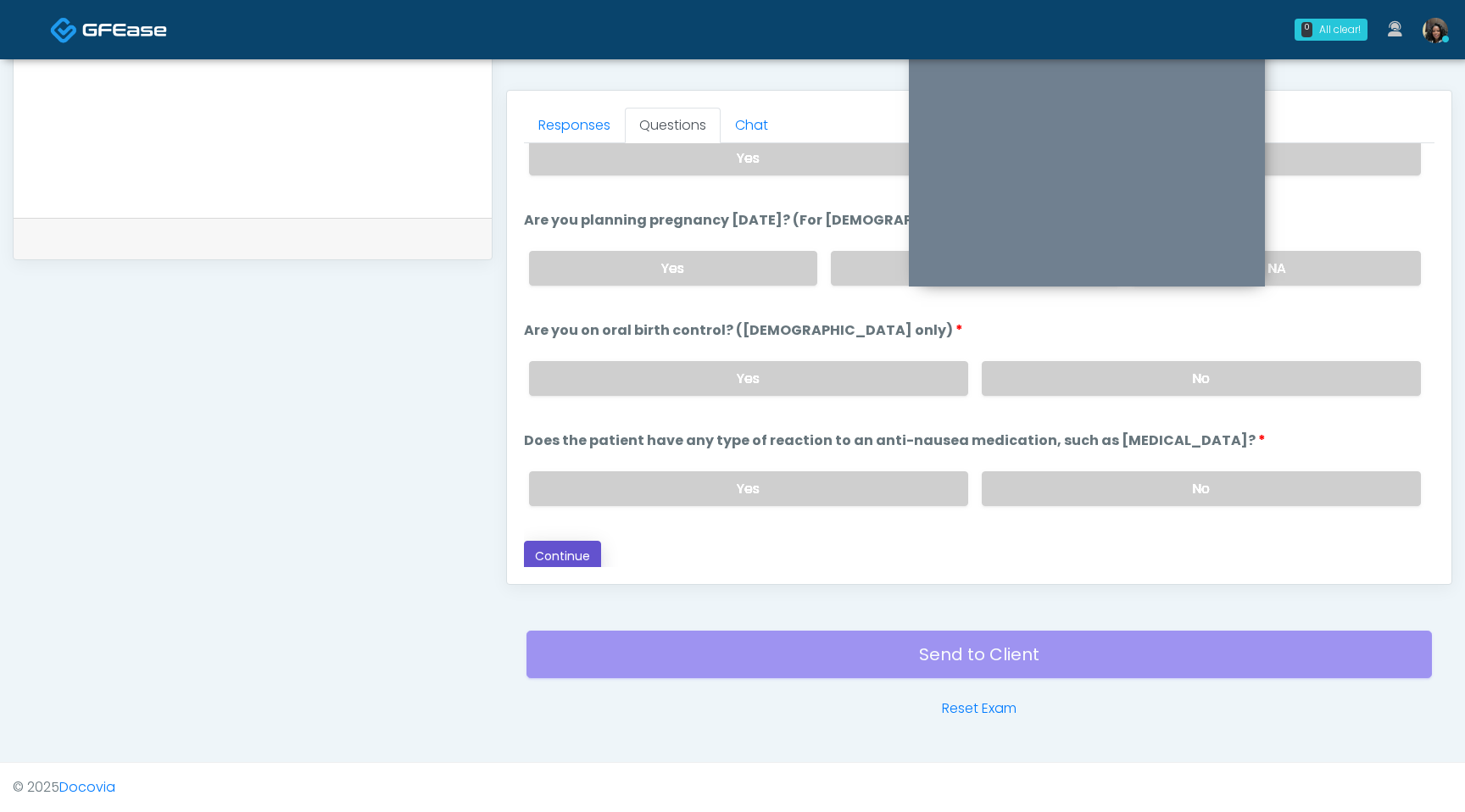
click at [583, 553] on button "Continue" at bounding box center [563, 556] width 77 height 31
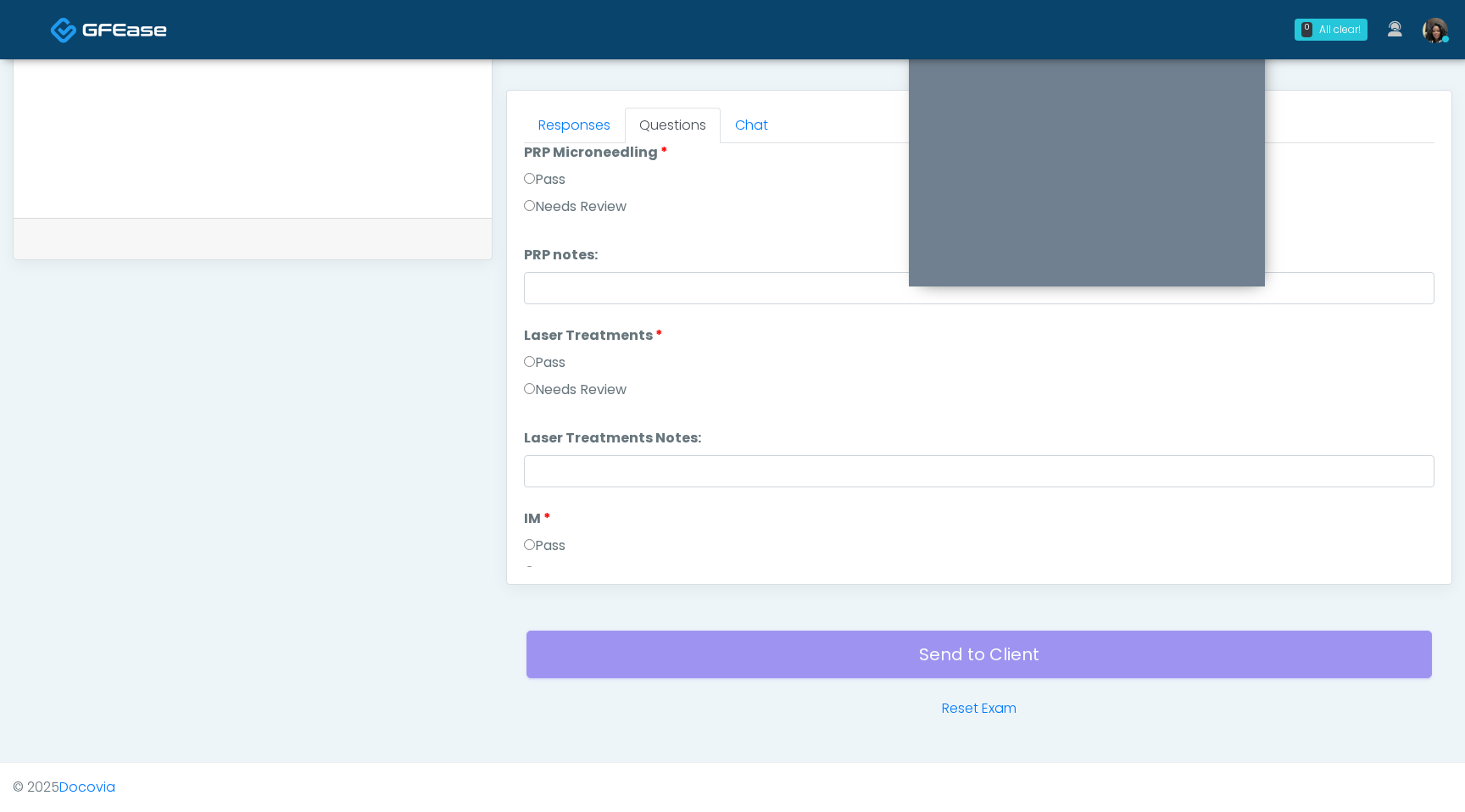
scroll to position [0, 0]
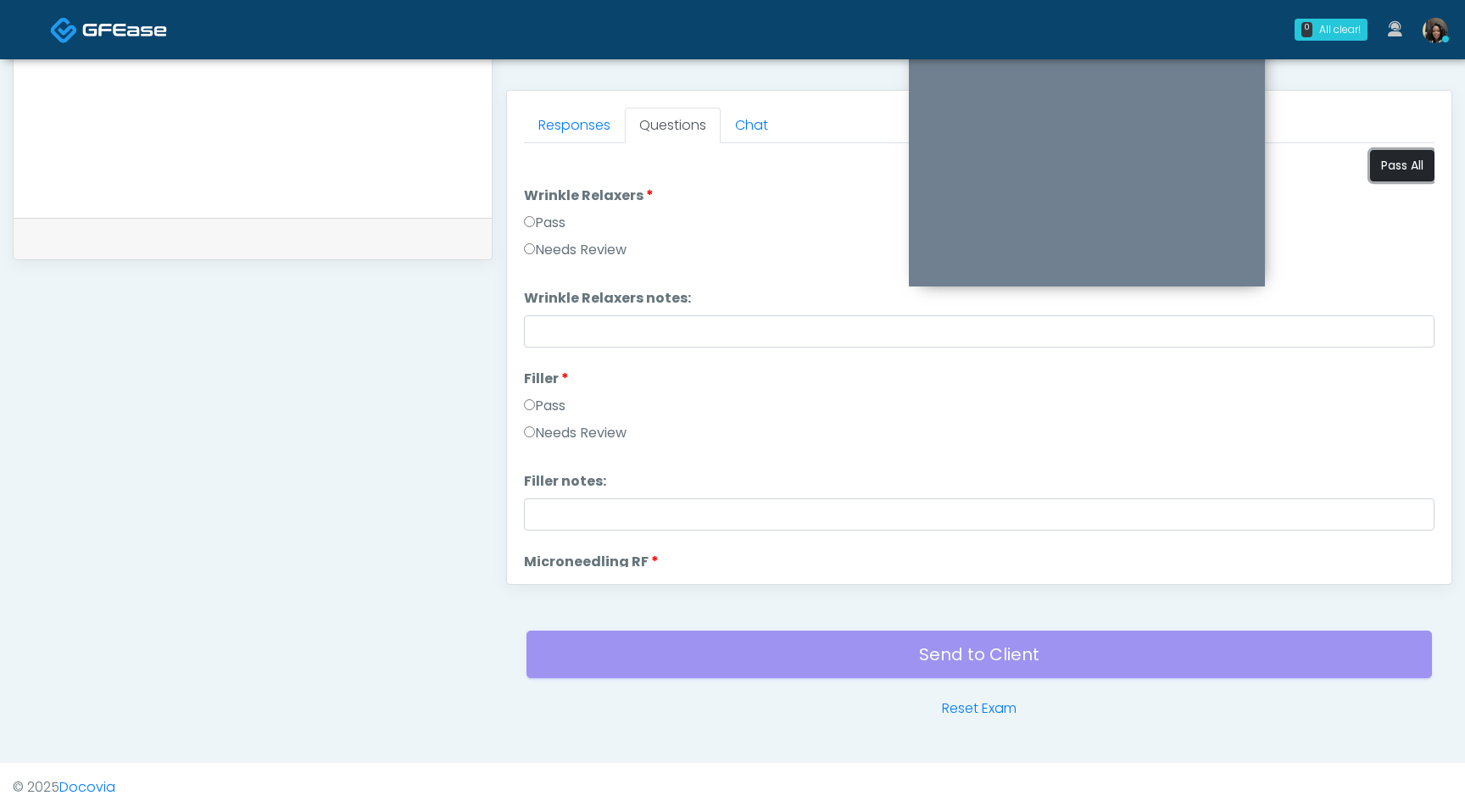
click at [1403, 167] on button "Pass All" at bounding box center [1402, 166] width 65 height 31
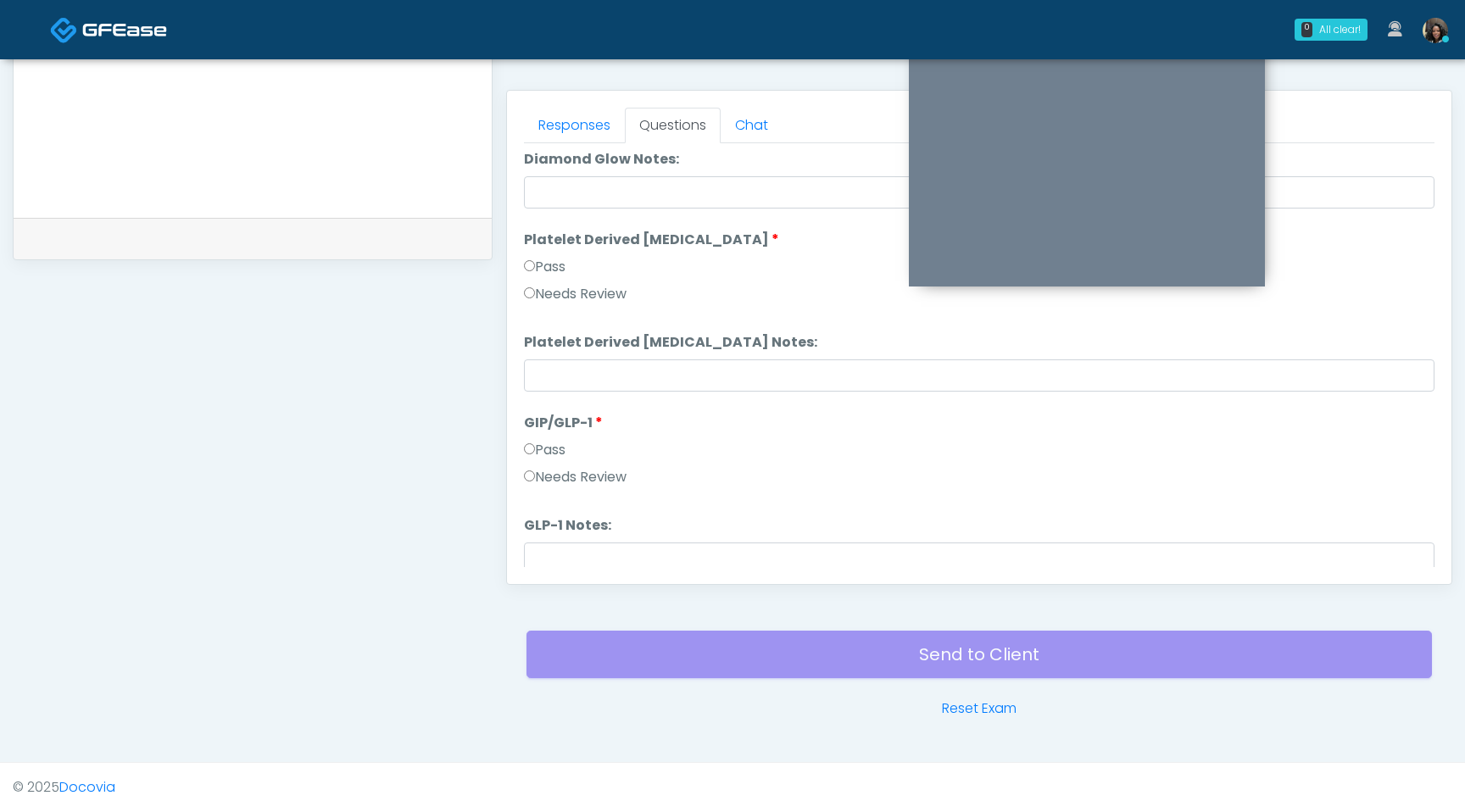
scroll to position [3129, 0]
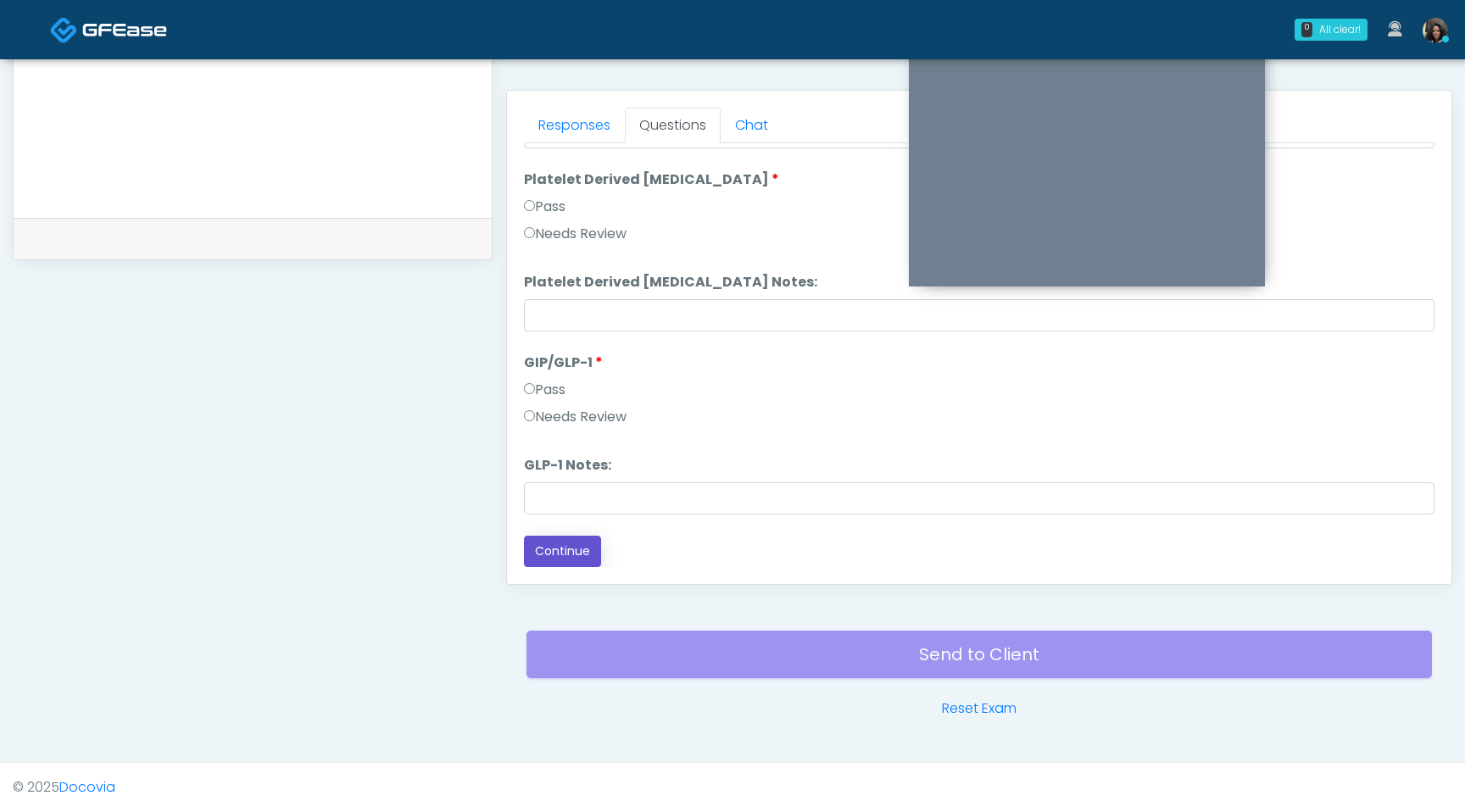
click at [598, 543] on button "Continue" at bounding box center [563, 552] width 77 height 31
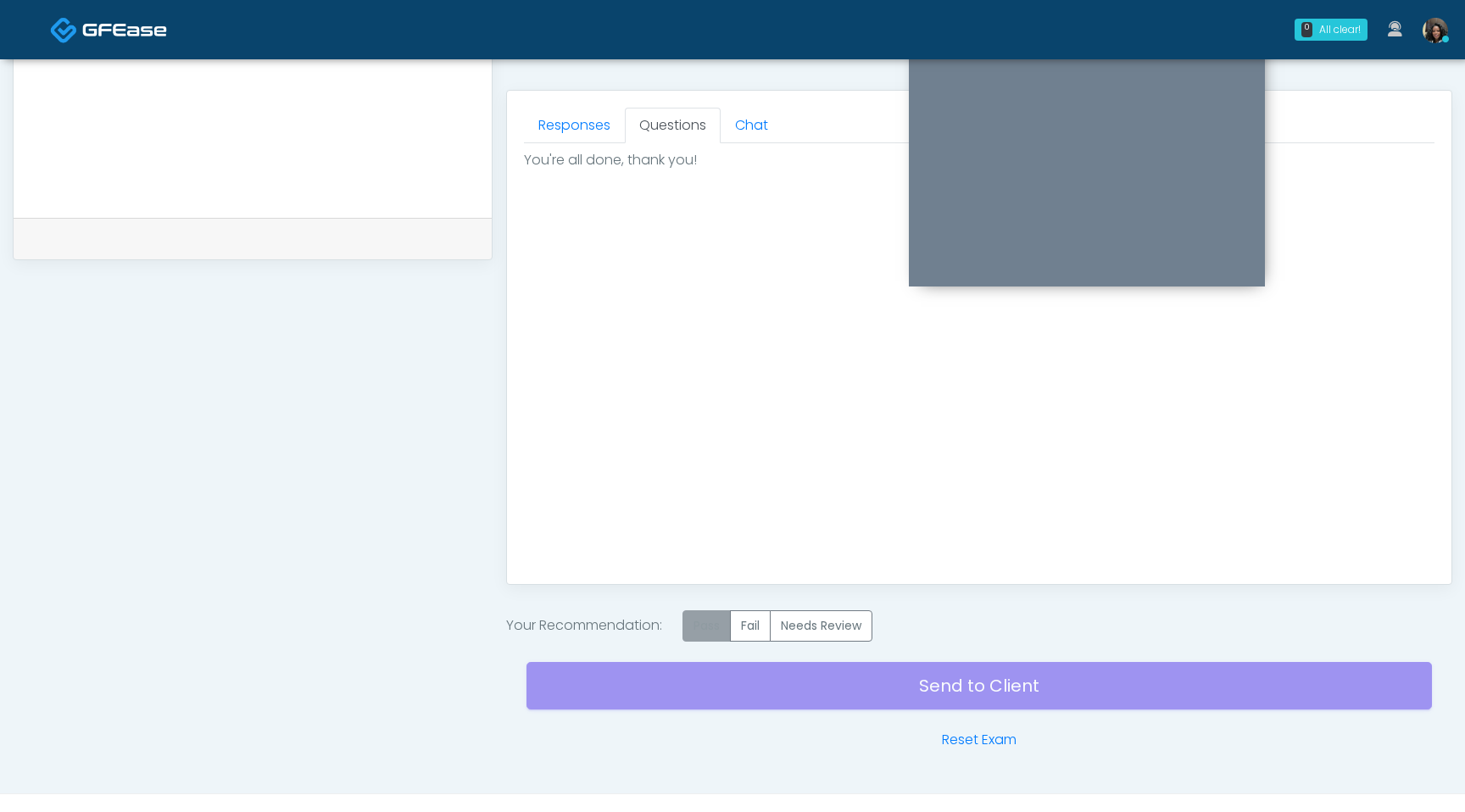
click at [708, 626] on label "Pass" at bounding box center [707, 626] width 48 height 31
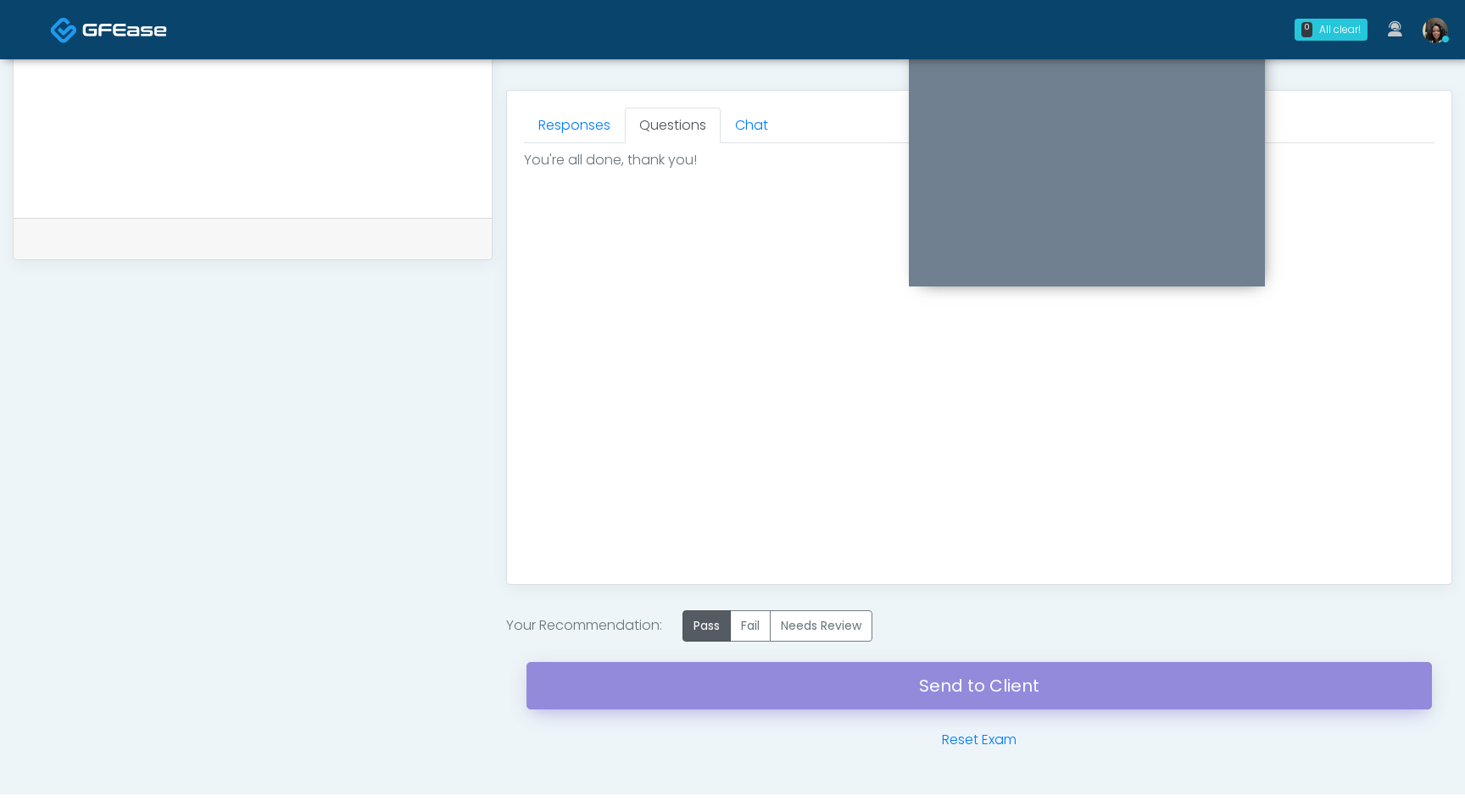
click at [729, 703] on link "Send to Client" at bounding box center [979, 685] width 906 height 47
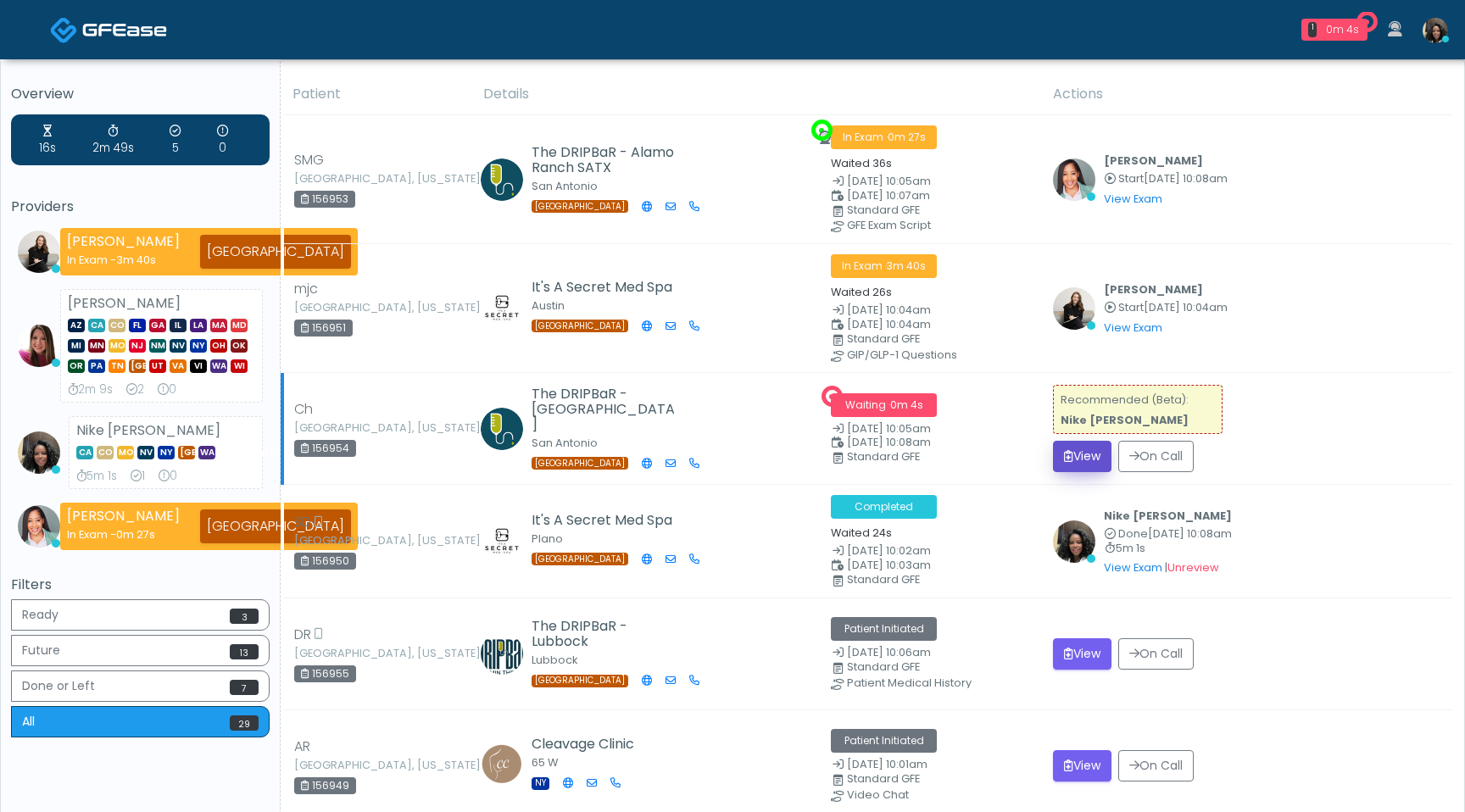
click at [1077, 452] on button "View" at bounding box center [1083, 456] width 58 height 31
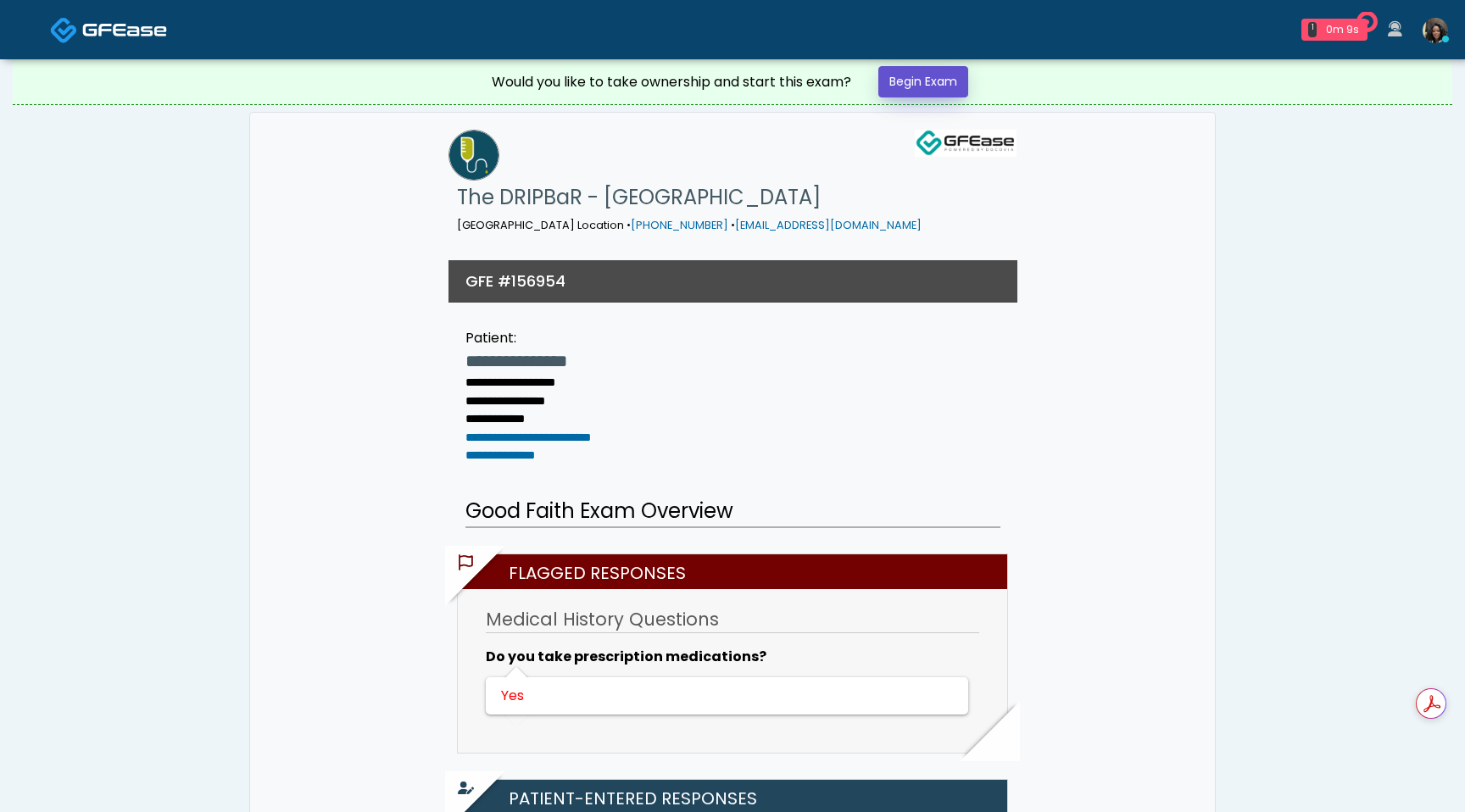
click at [948, 86] on link "Begin Exam" at bounding box center [923, 82] width 90 height 31
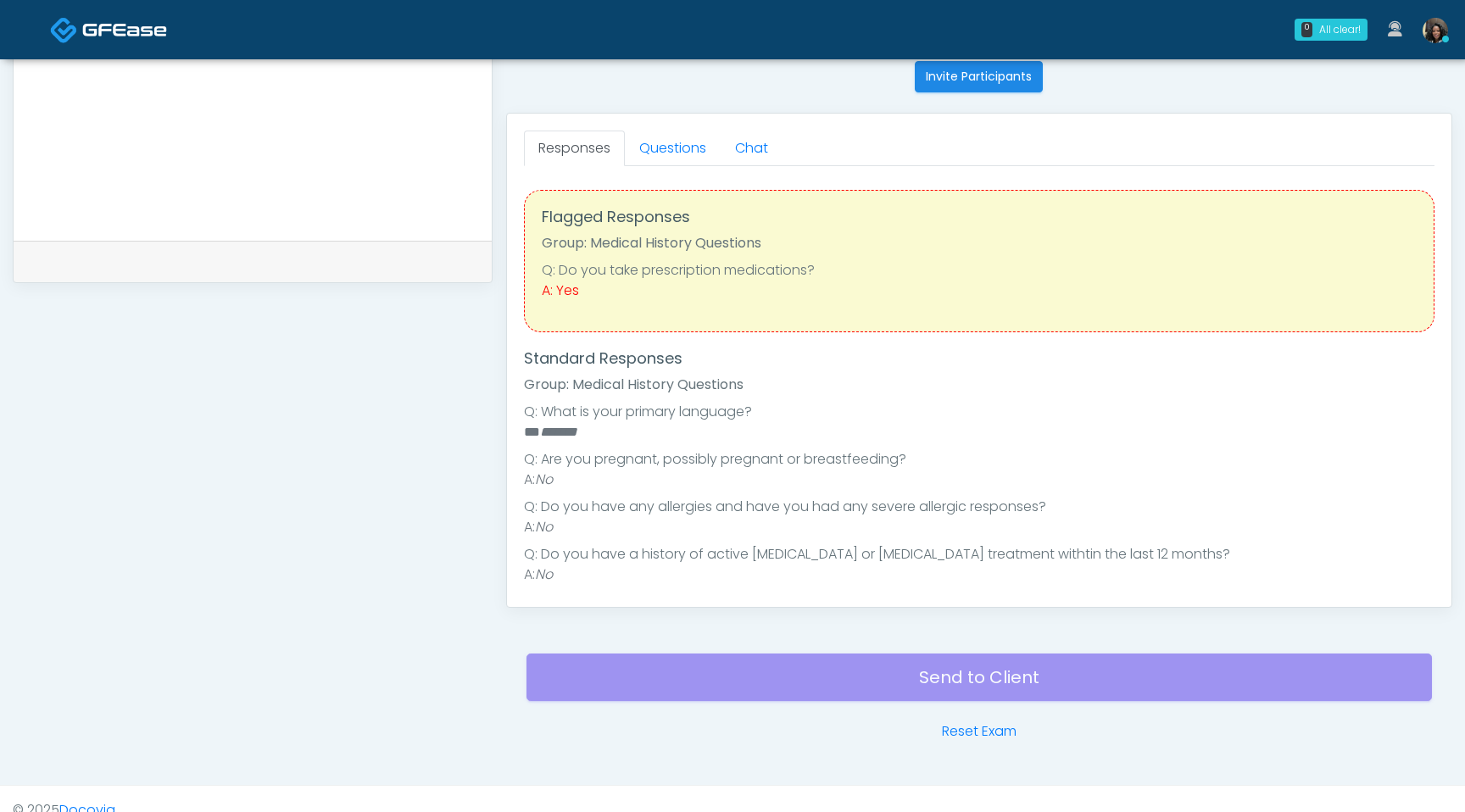
scroll to position [690, 0]
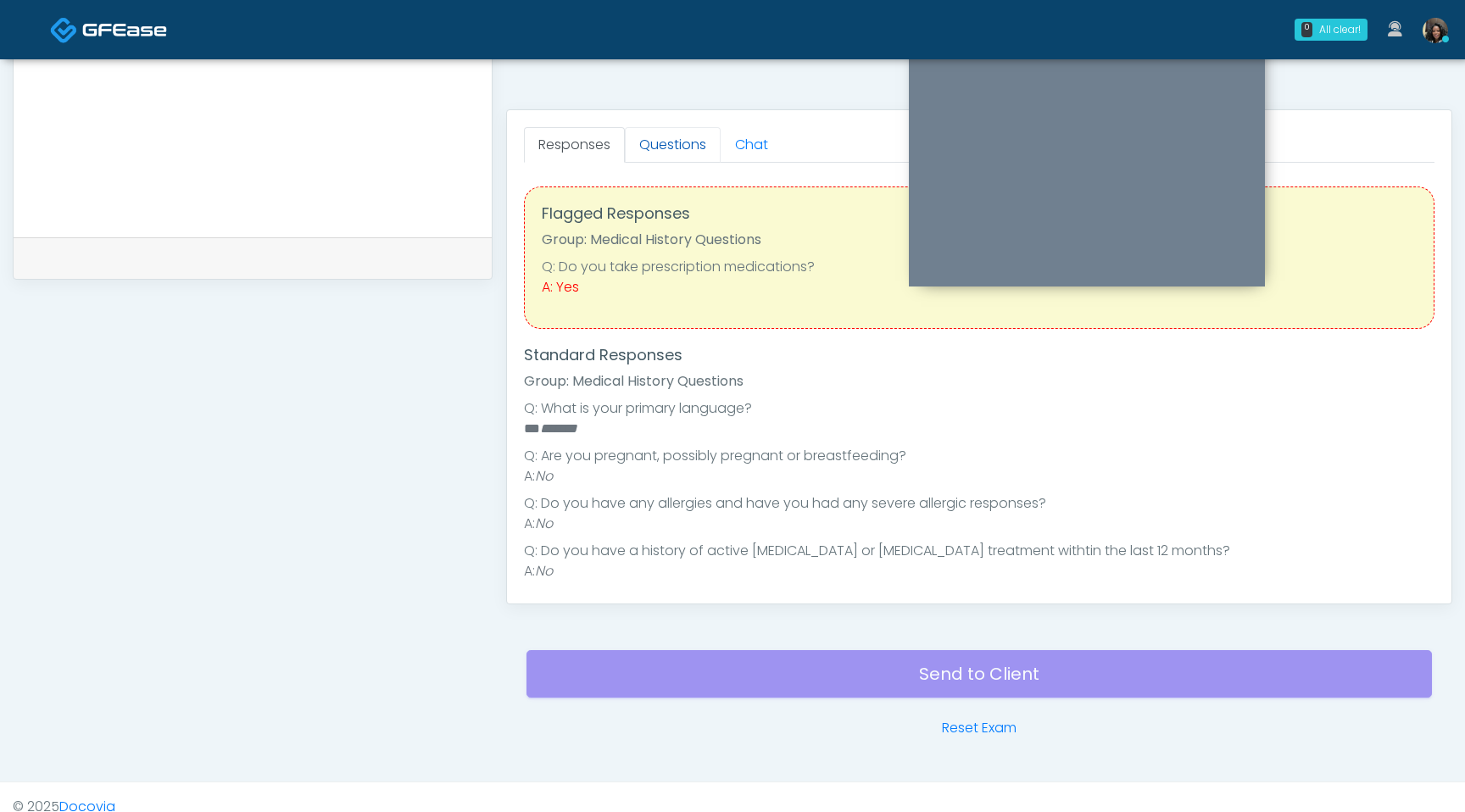
click at [671, 143] on link "Questions" at bounding box center [672, 145] width 96 height 36
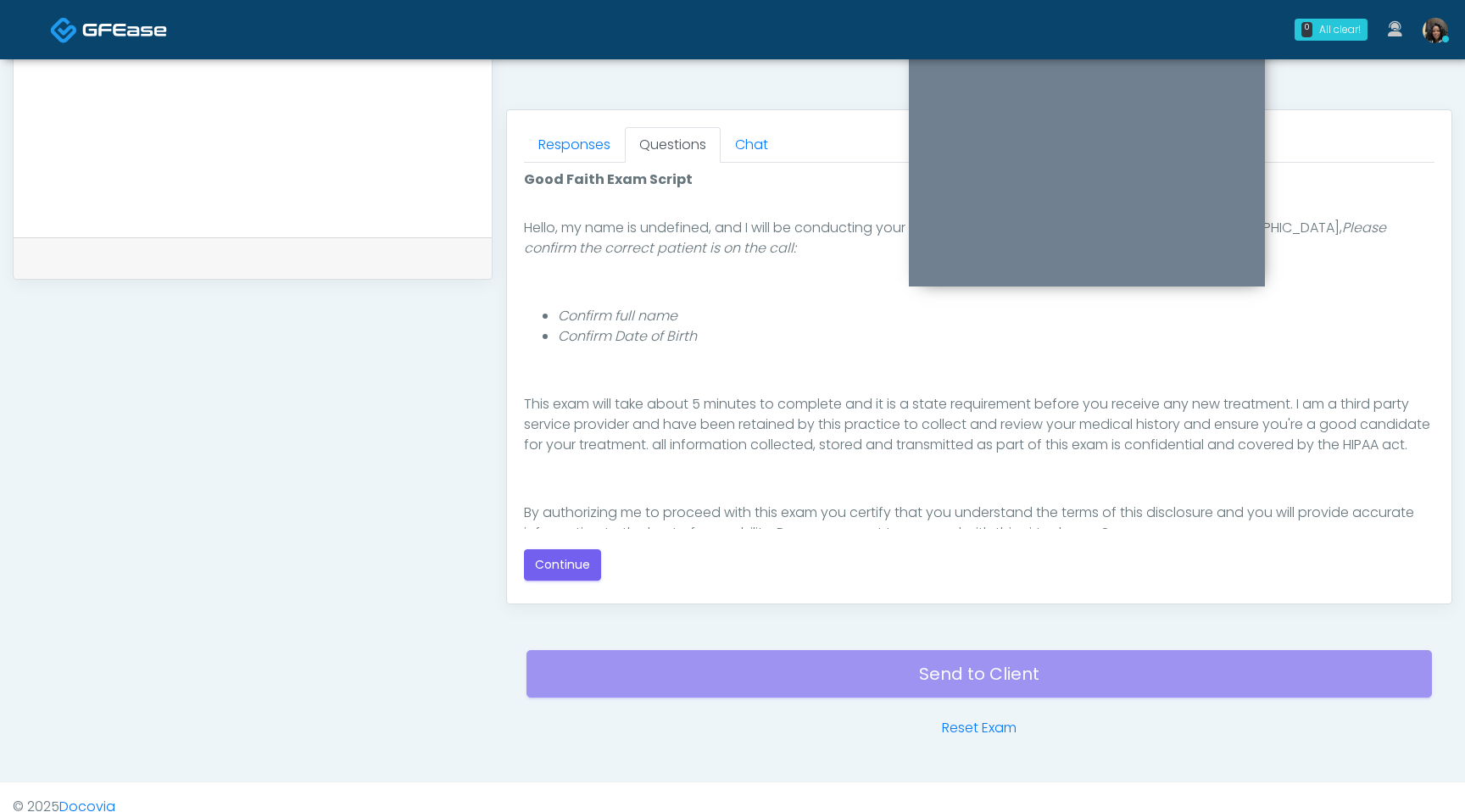
scroll to position [156, 0]
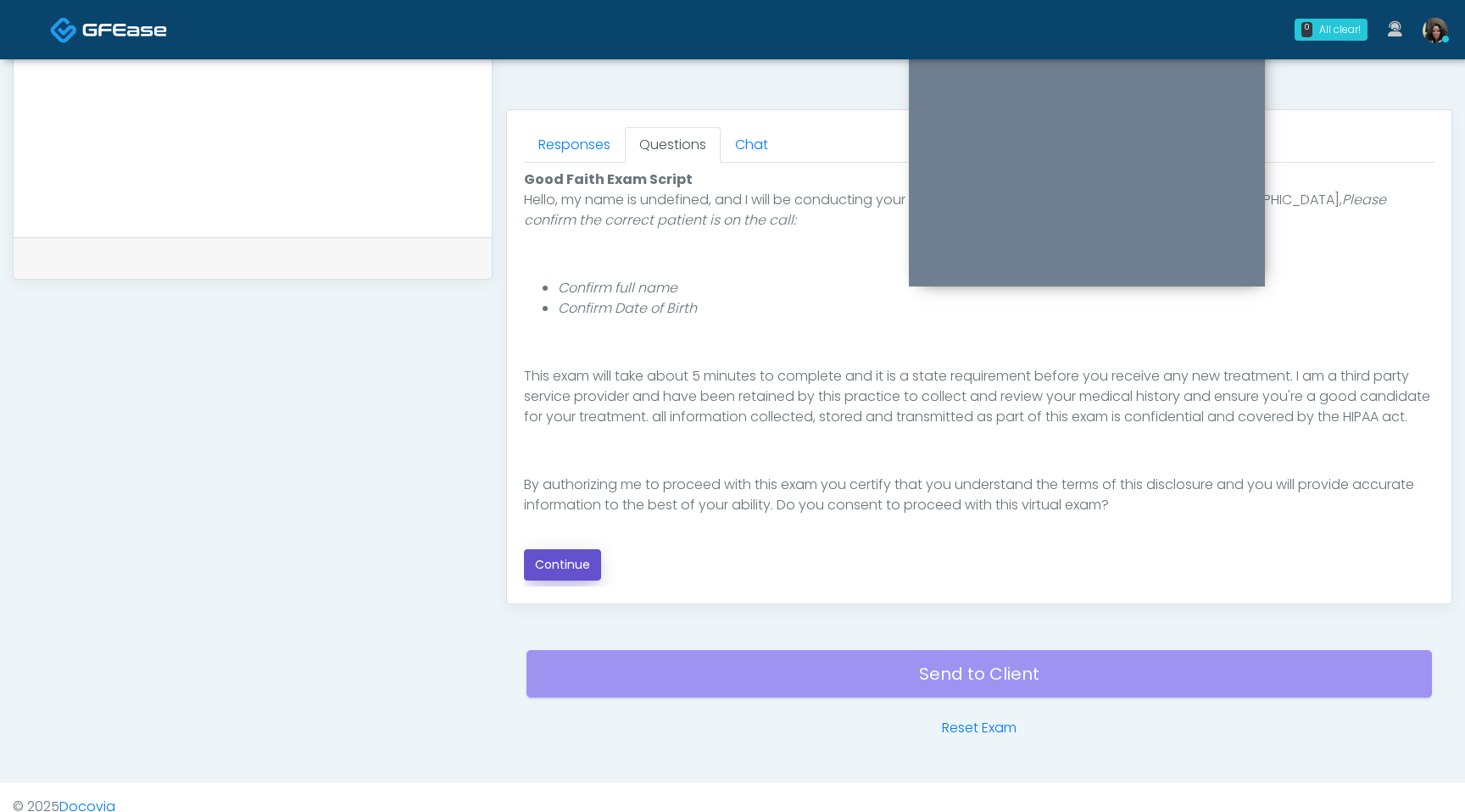
click at [585, 567] on button "Continue" at bounding box center [563, 564] width 77 height 31
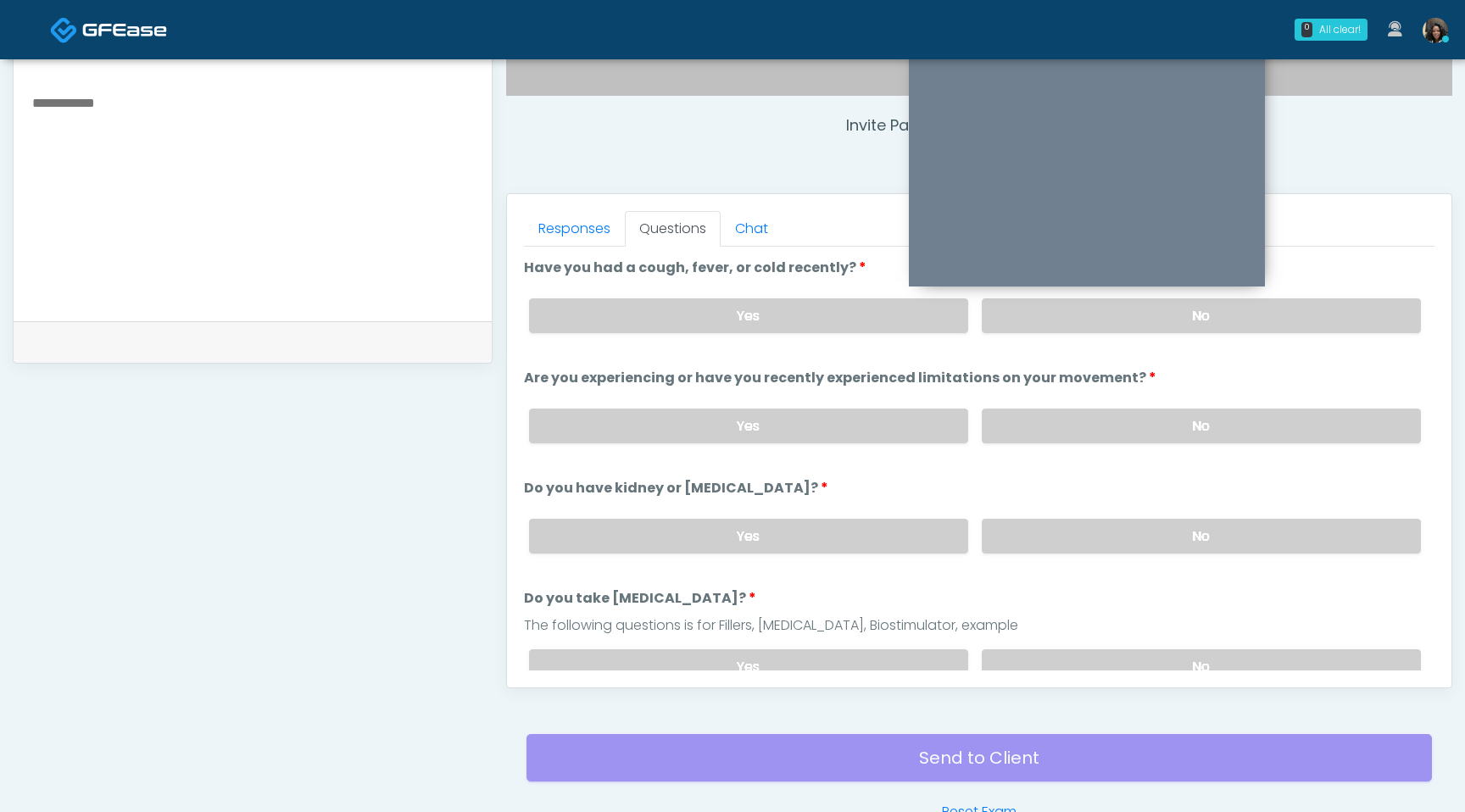
scroll to position [596, 0]
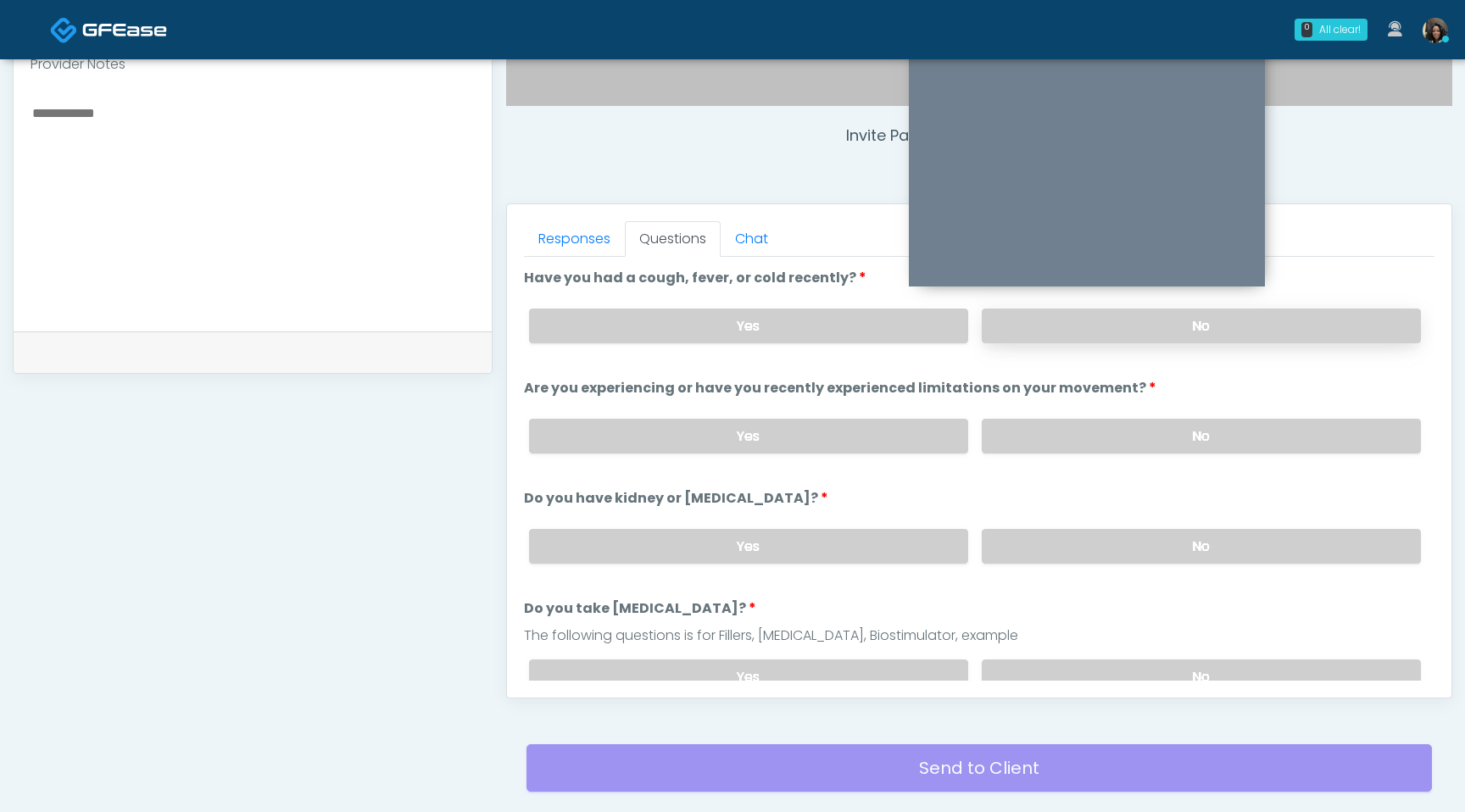
click at [1018, 332] on label "No" at bounding box center [1201, 326] width 439 height 35
click at [1044, 426] on label "No" at bounding box center [1201, 436] width 439 height 35
click at [1061, 533] on label "No" at bounding box center [1201, 546] width 439 height 35
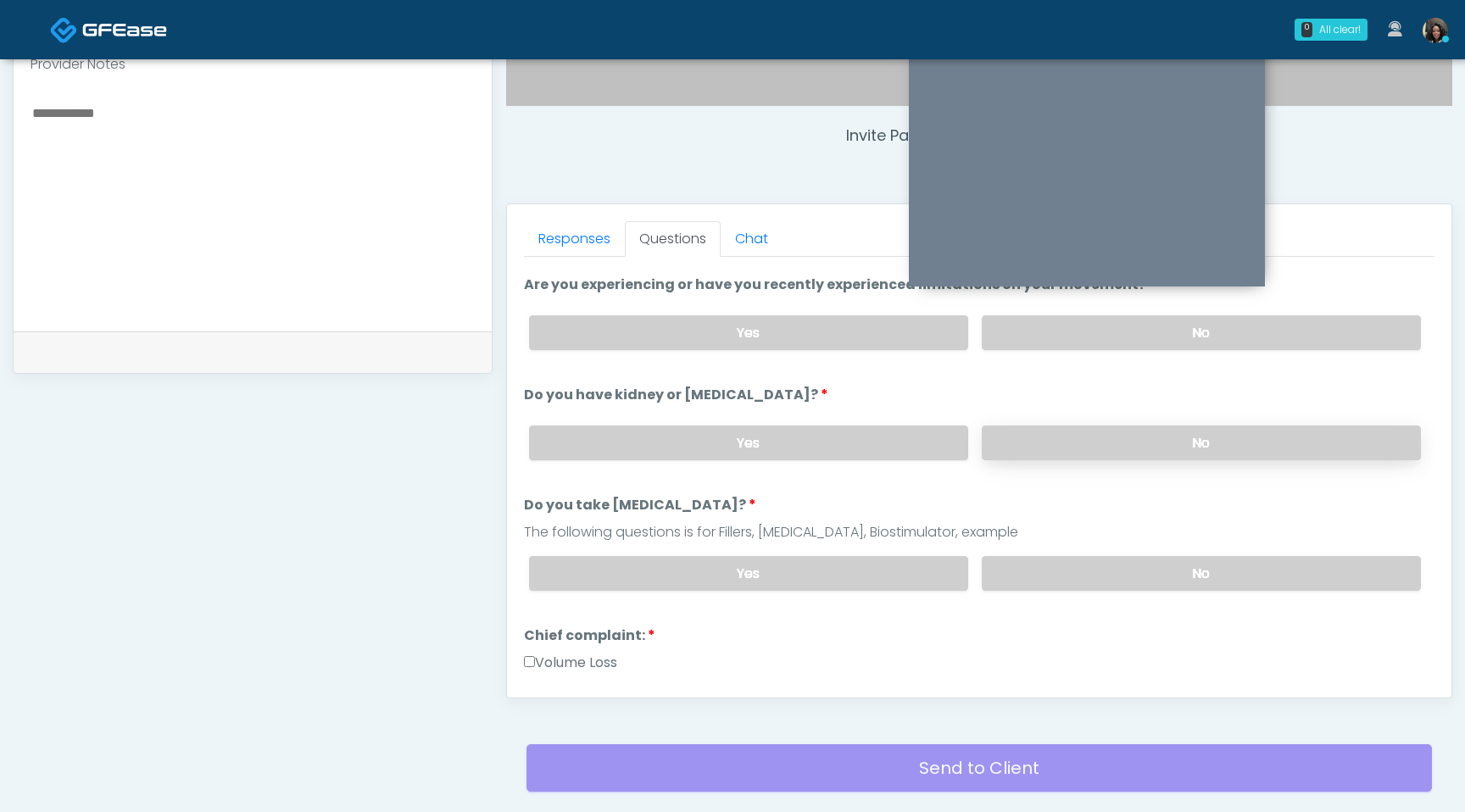
scroll to position [105, 0]
click at [1074, 584] on label "No" at bounding box center [1201, 573] width 439 height 35
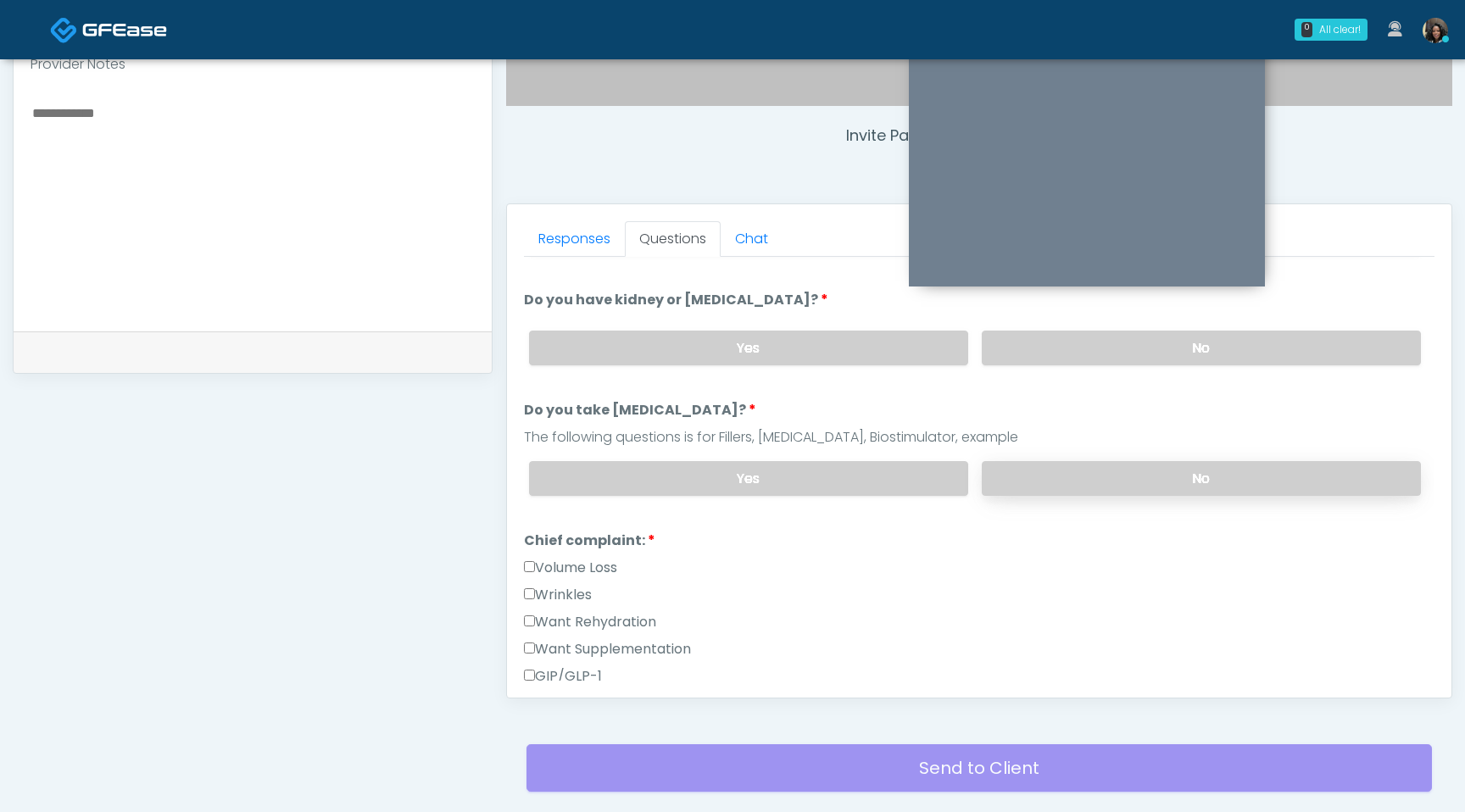
scroll to position [167, 0]
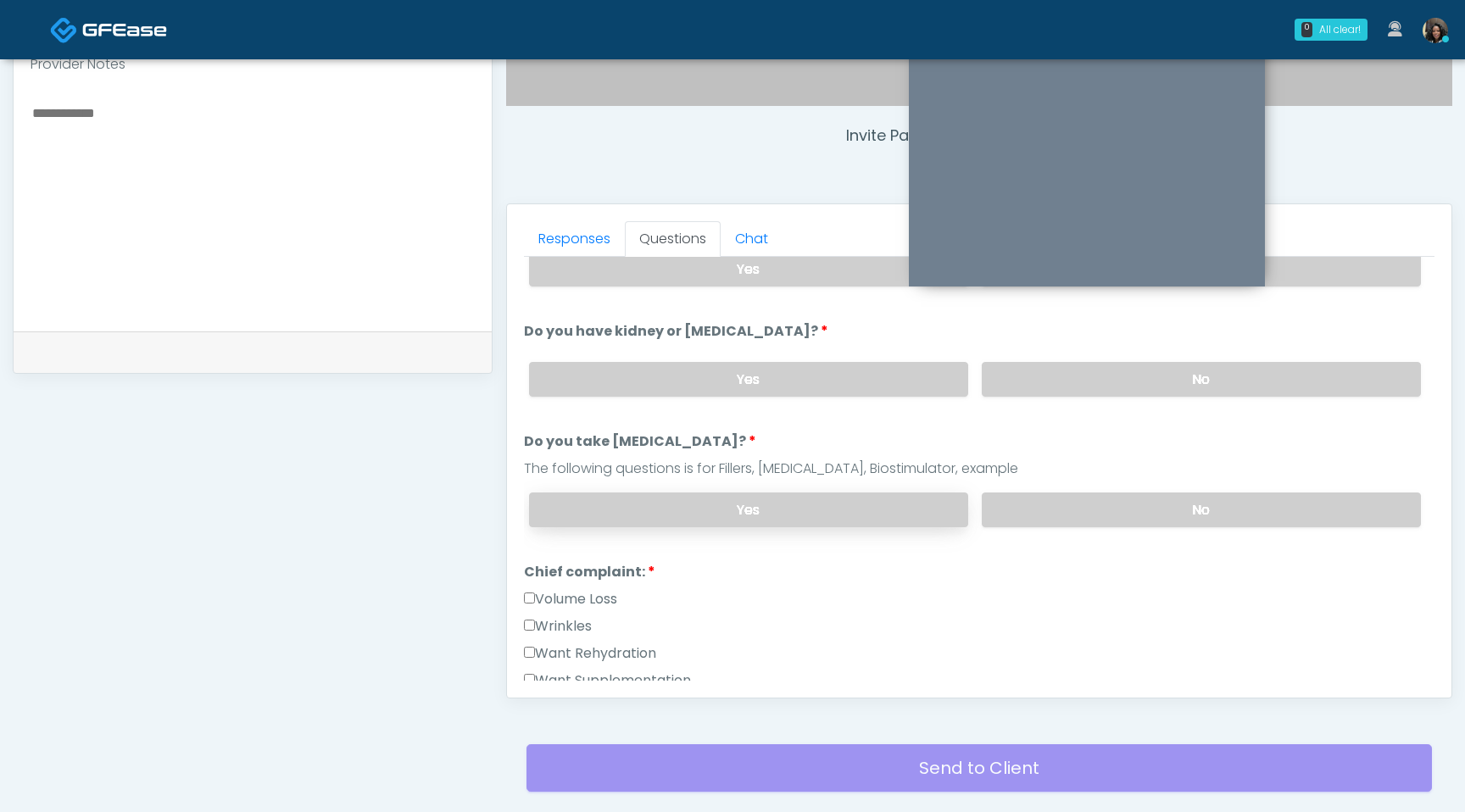
click at [839, 495] on label "Yes" at bounding box center [748, 510] width 439 height 35
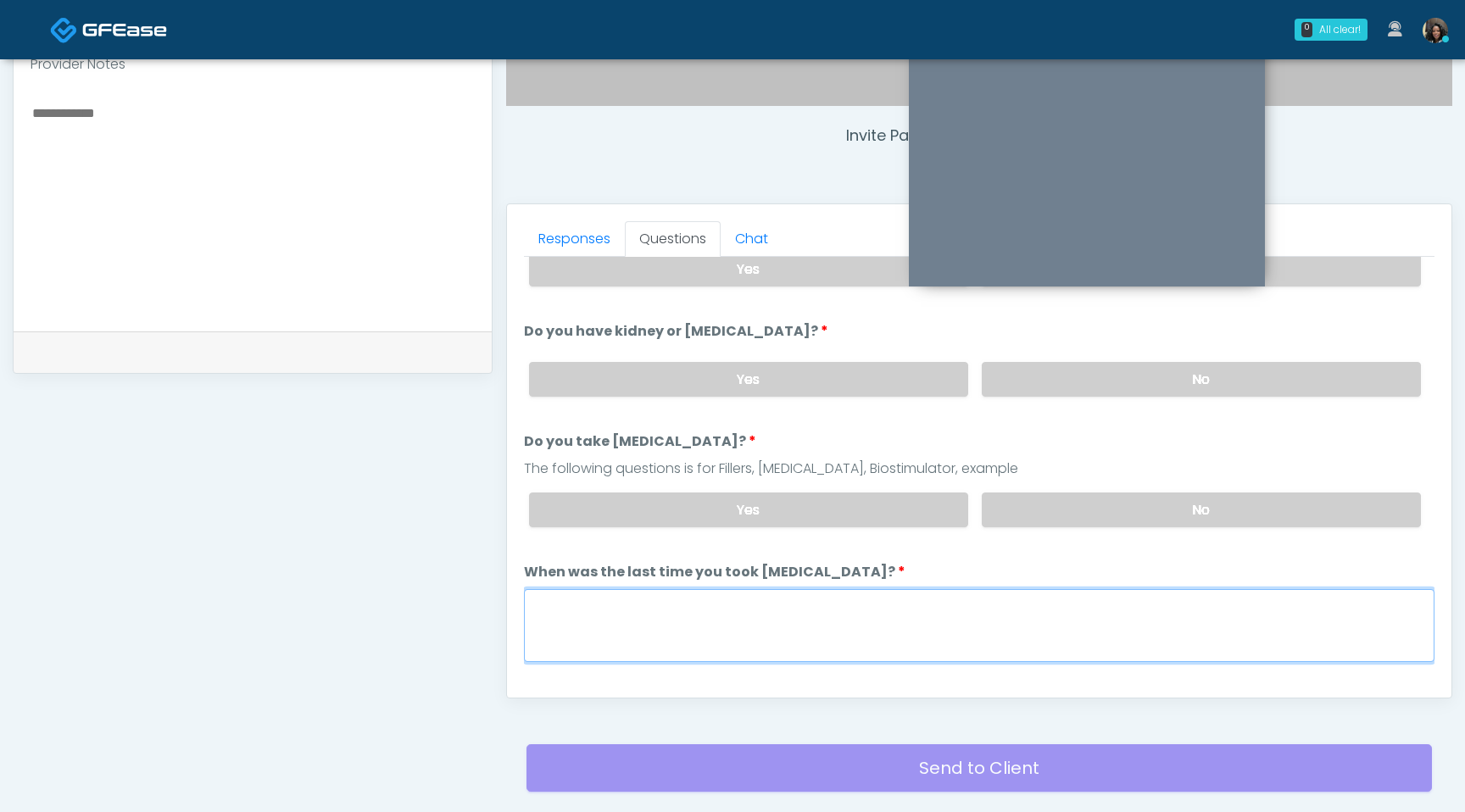
click at [646, 589] on textarea "When was the last time you took blood thinners?" at bounding box center [980, 625] width 911 height 73
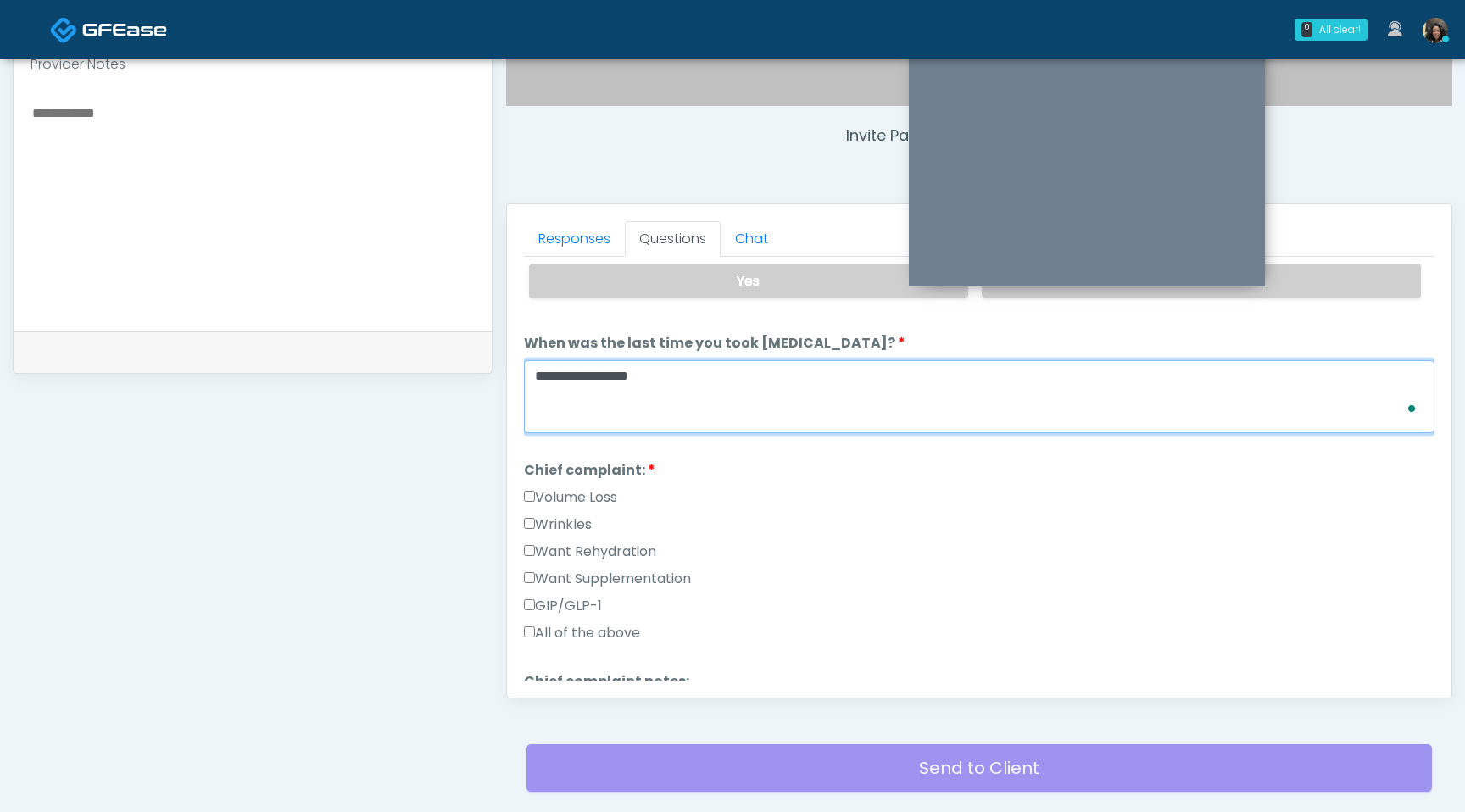
scroll to position [402, 0]
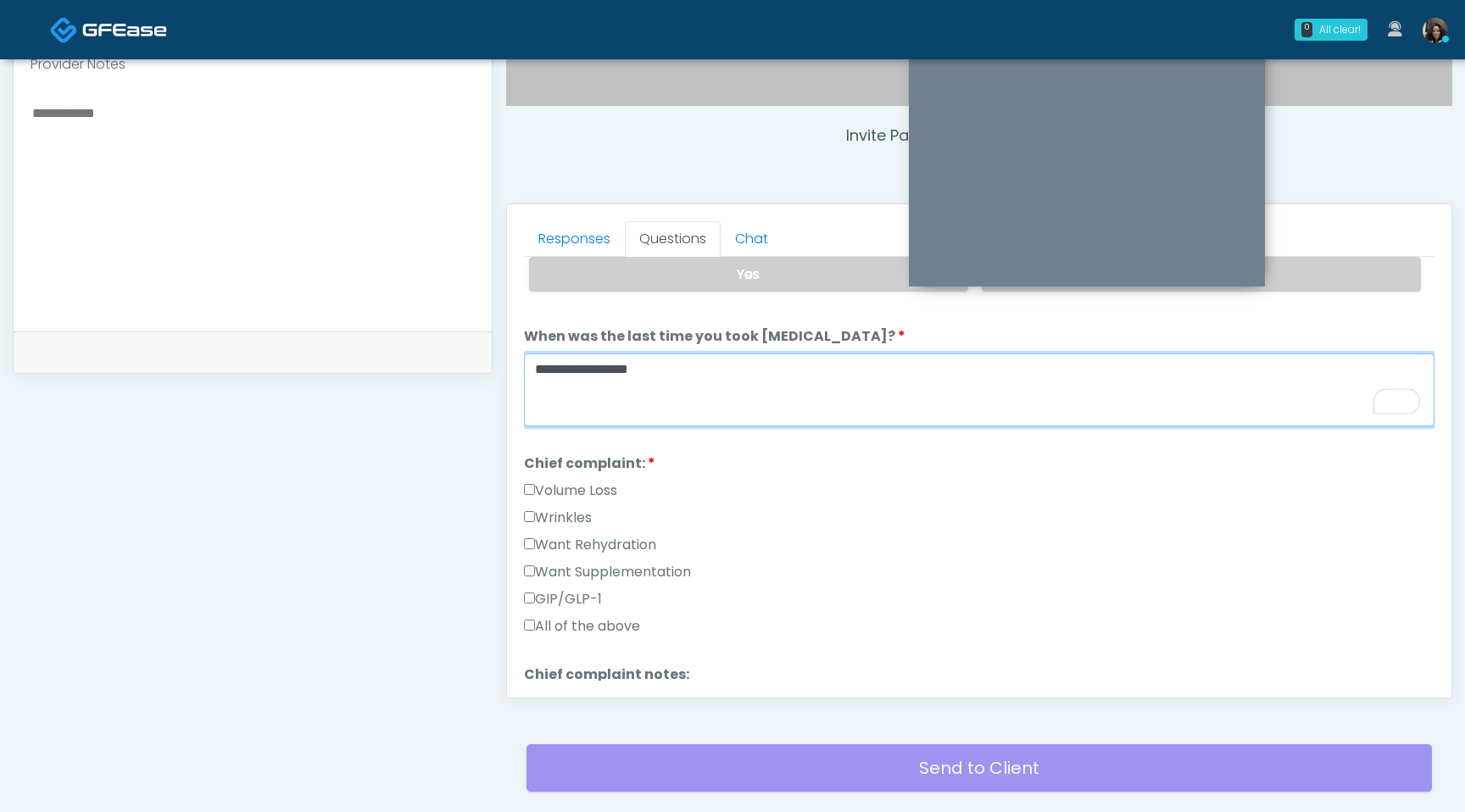
type textarea "**********"
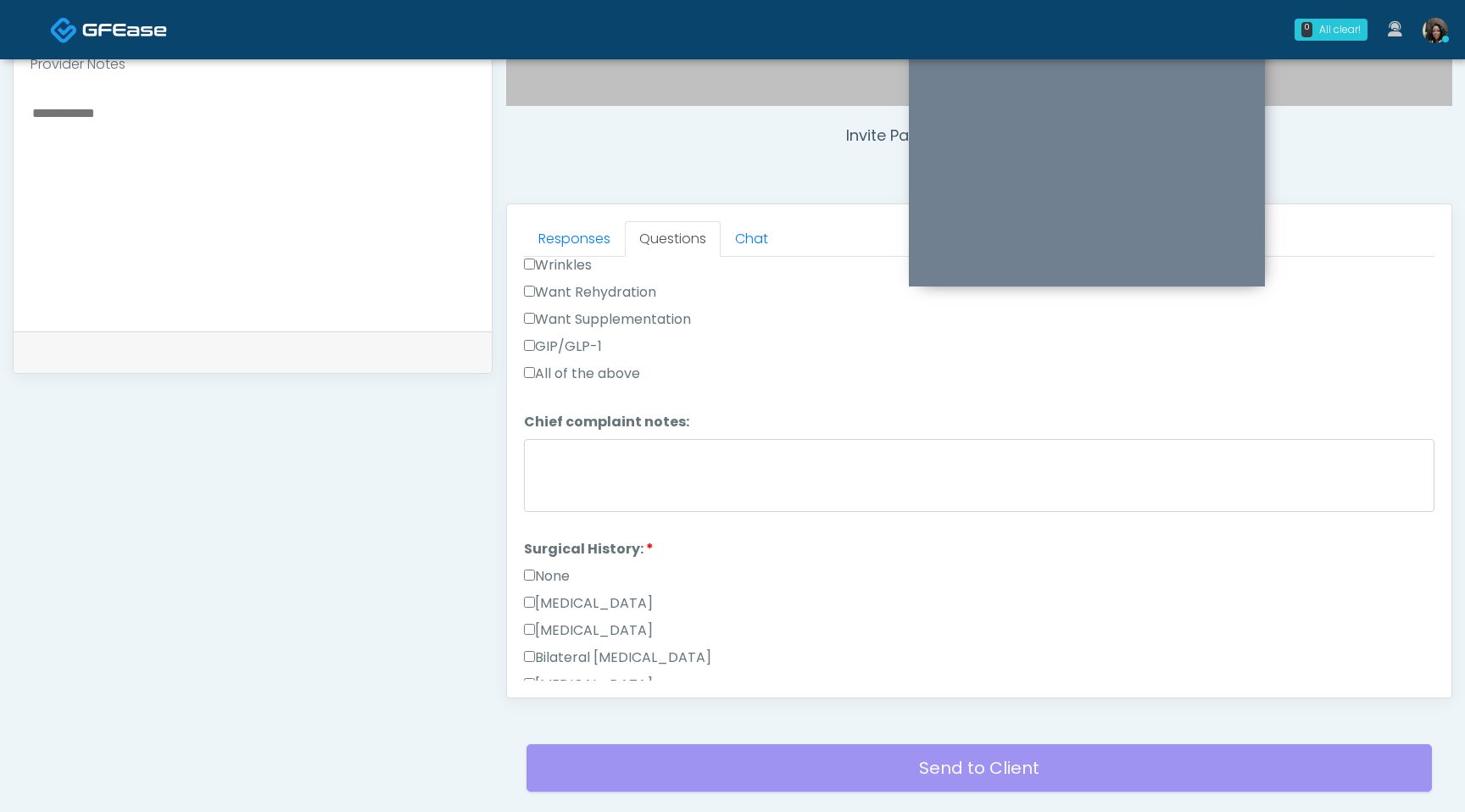
scroll to position [0, 0]
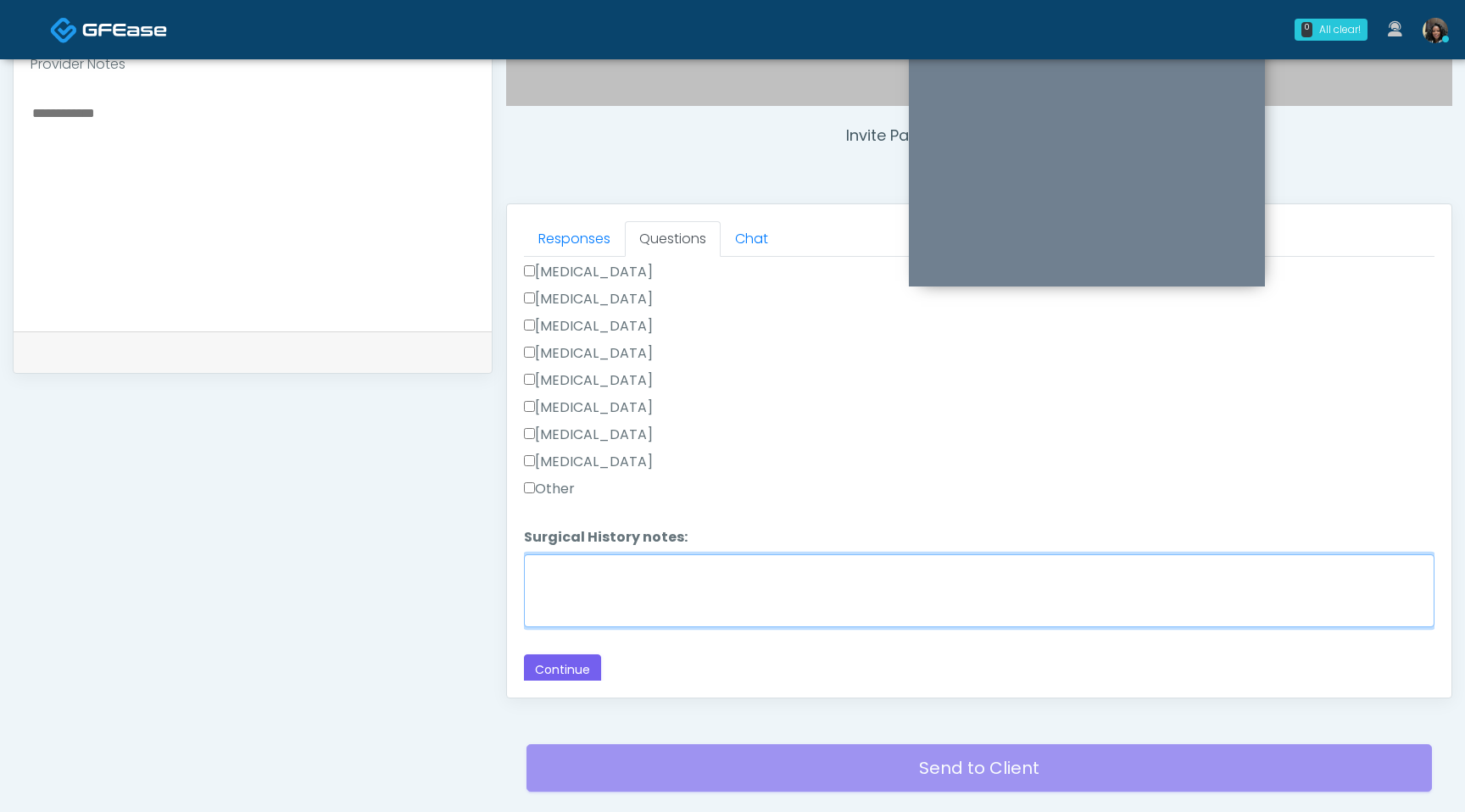
click at [560, 584] on textarea "Surgical History notes:" at bounding box center [980, 591] width 911 height 73
click at [535, 563] on textarea "**********" at bounding box center [980, 591] width 911 height 73
click at [647, 573] on textarea "**********" at bounding box center [980, 591] width 911 height 73
type textarea "**********"
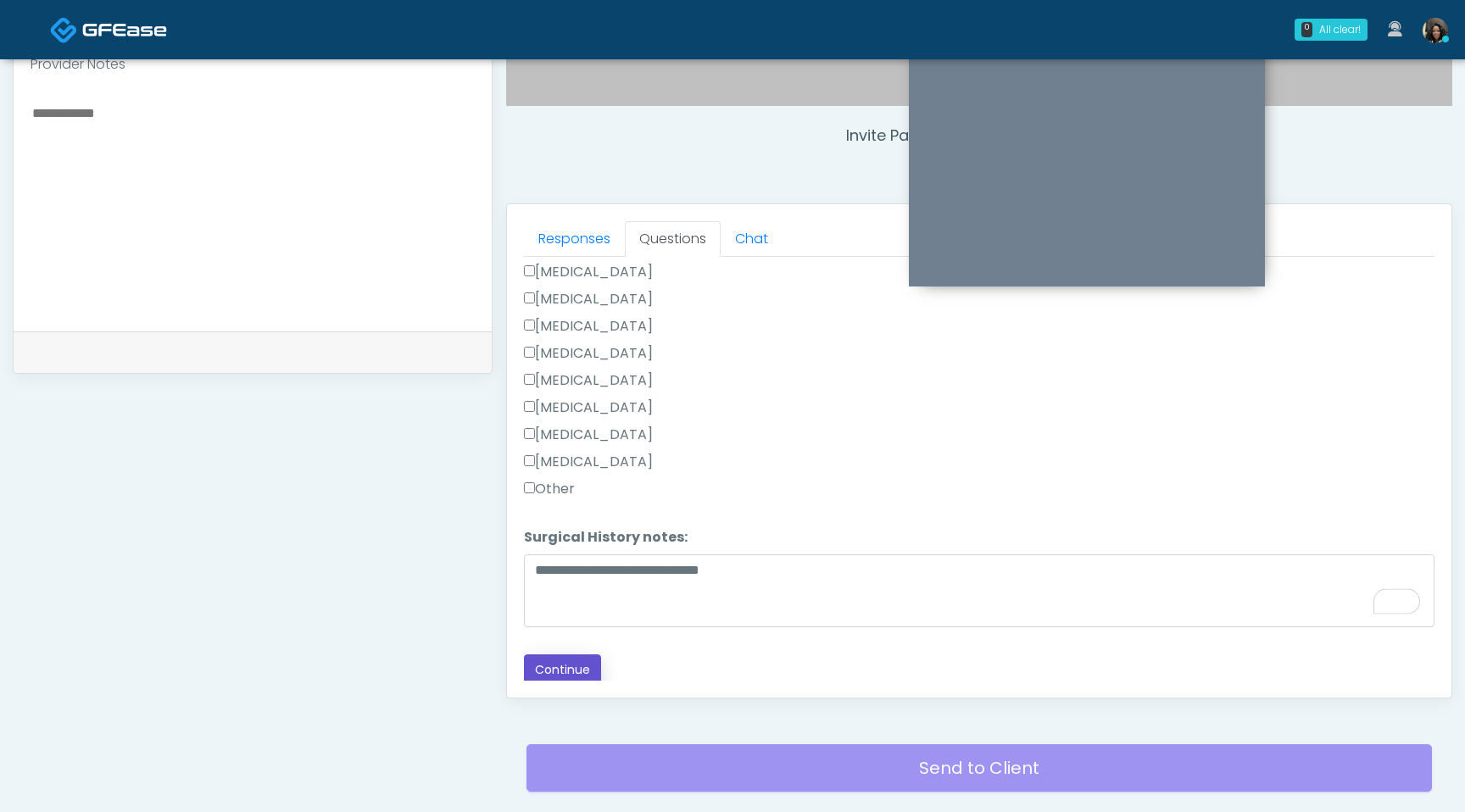
click at [570, 660] on button "Continue" at bounding box center [563, 670] width 77 height 31
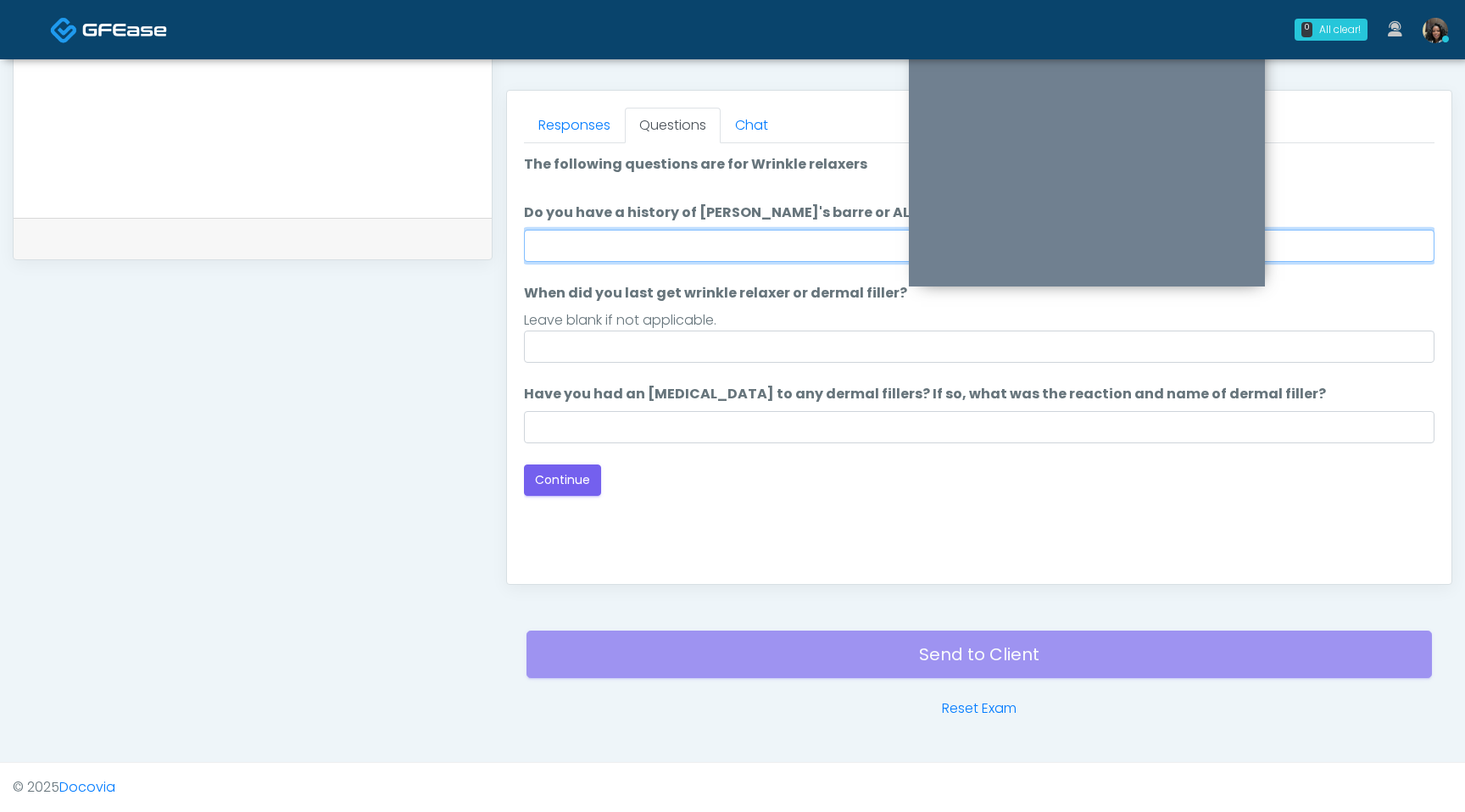
click at [654, 229] on input "Do you have a history of [PERSON_NAME]'s barre or ALS? If so, please provide de…" at bounding box center [980, 245] width 911 height 32
type input "**"
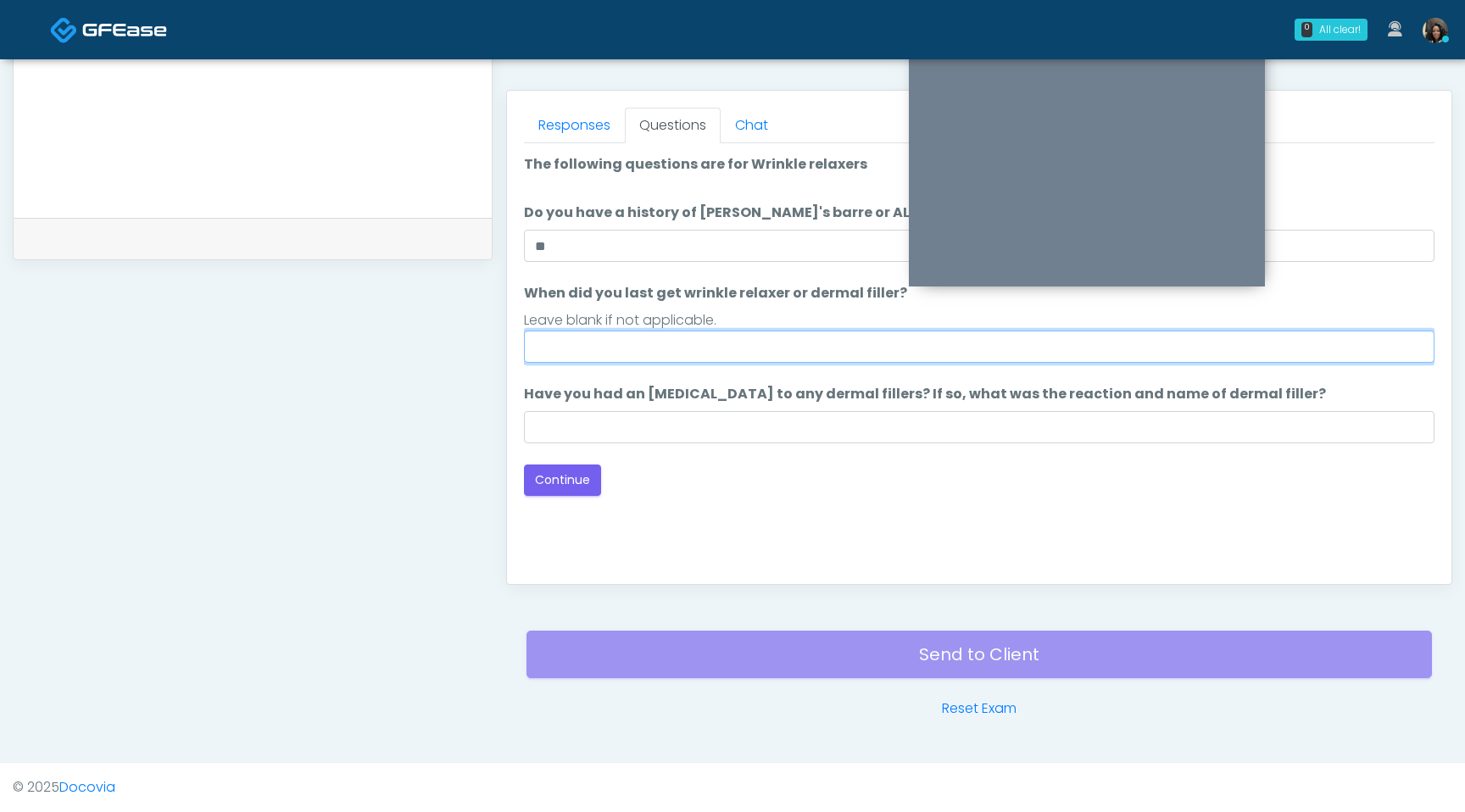
click at [616, 353] on input "When did you last get wrinkle relaxer or dermal filler?" at bounding box center [980, 346] width 911 height 32
type input "**********"
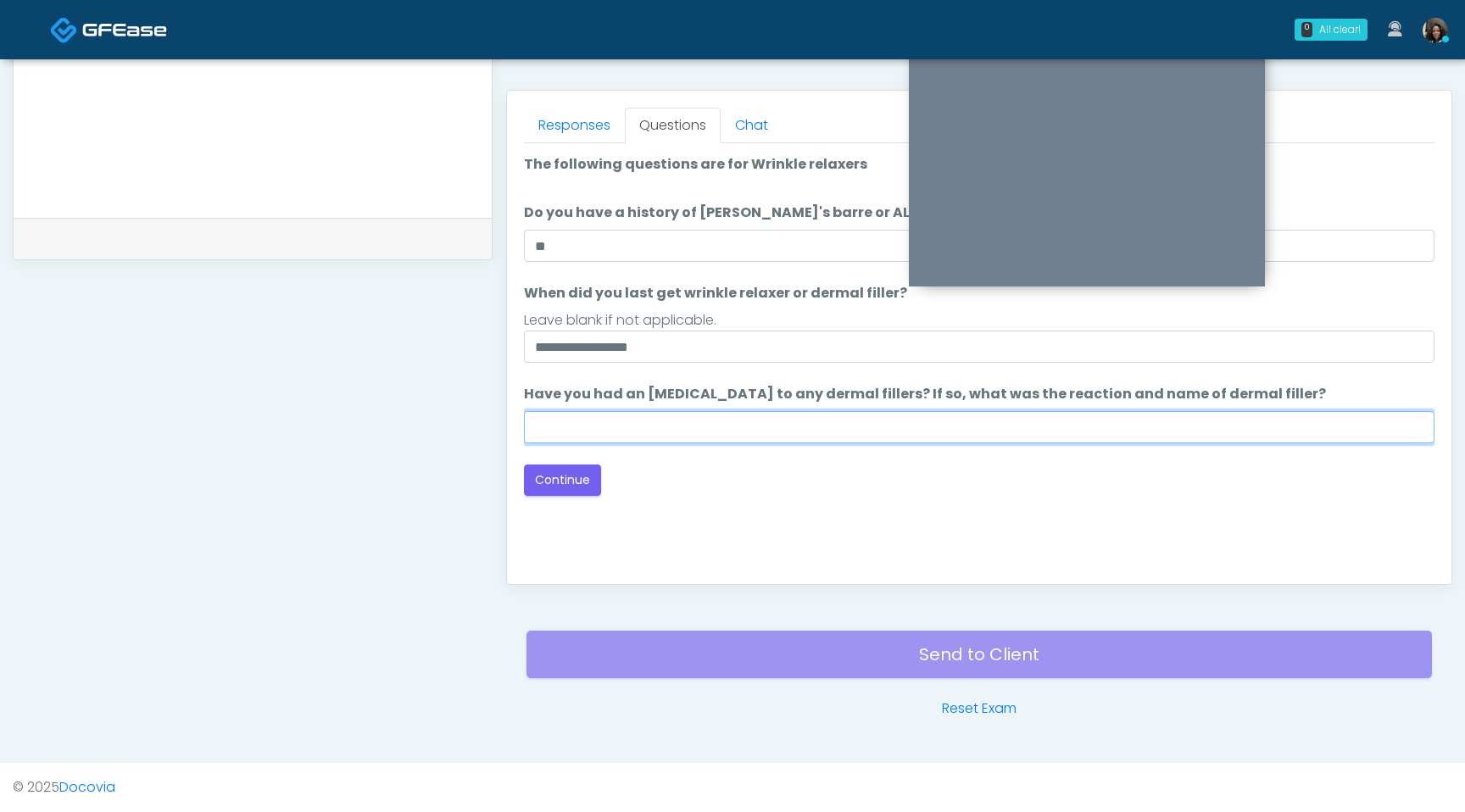
click at [577, 427] on input "Have you had an [MEDICAL_DATA] to any dermal fillers? If so, what was the react…" at bounding box center [980, 427] width 911 height 32
click at [561, 435] on input "**********" at bounding box center [980, 427] width 911 height 32
type input "**********"
drag, startPoint x: 673, startPoint y: 427, endPoint x: 524, endPoint y: 398, distance: 151.8
click at [524, 398] on li "**********" at bounding box center [980, 413] width 911 height 59
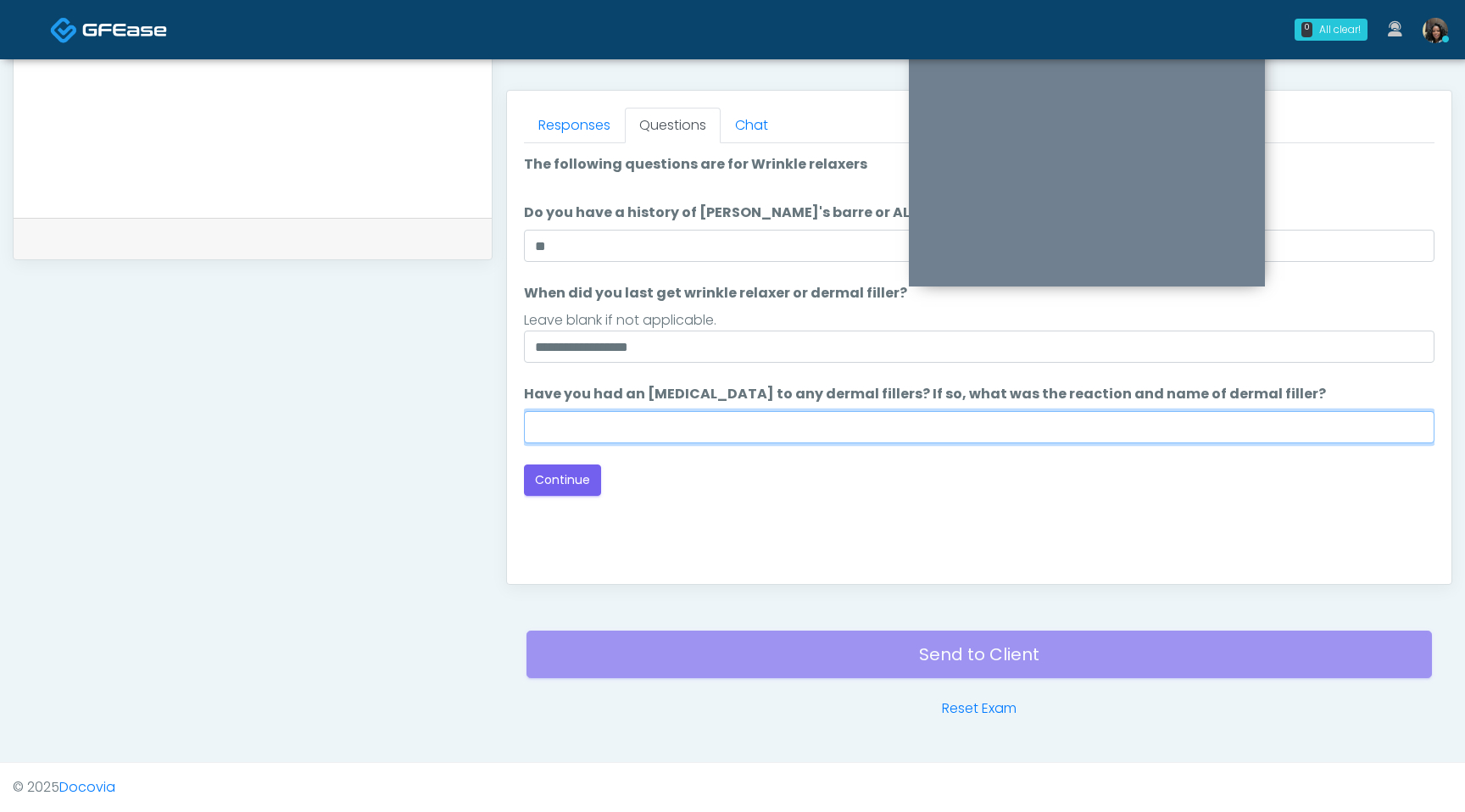
click at [585, 425] on input "Have you had an [MEDICAL_DATA] to any dermal fillers? If so, what was the react…" at bounding box center [980, 427] width 911 height 32
type input "**********"
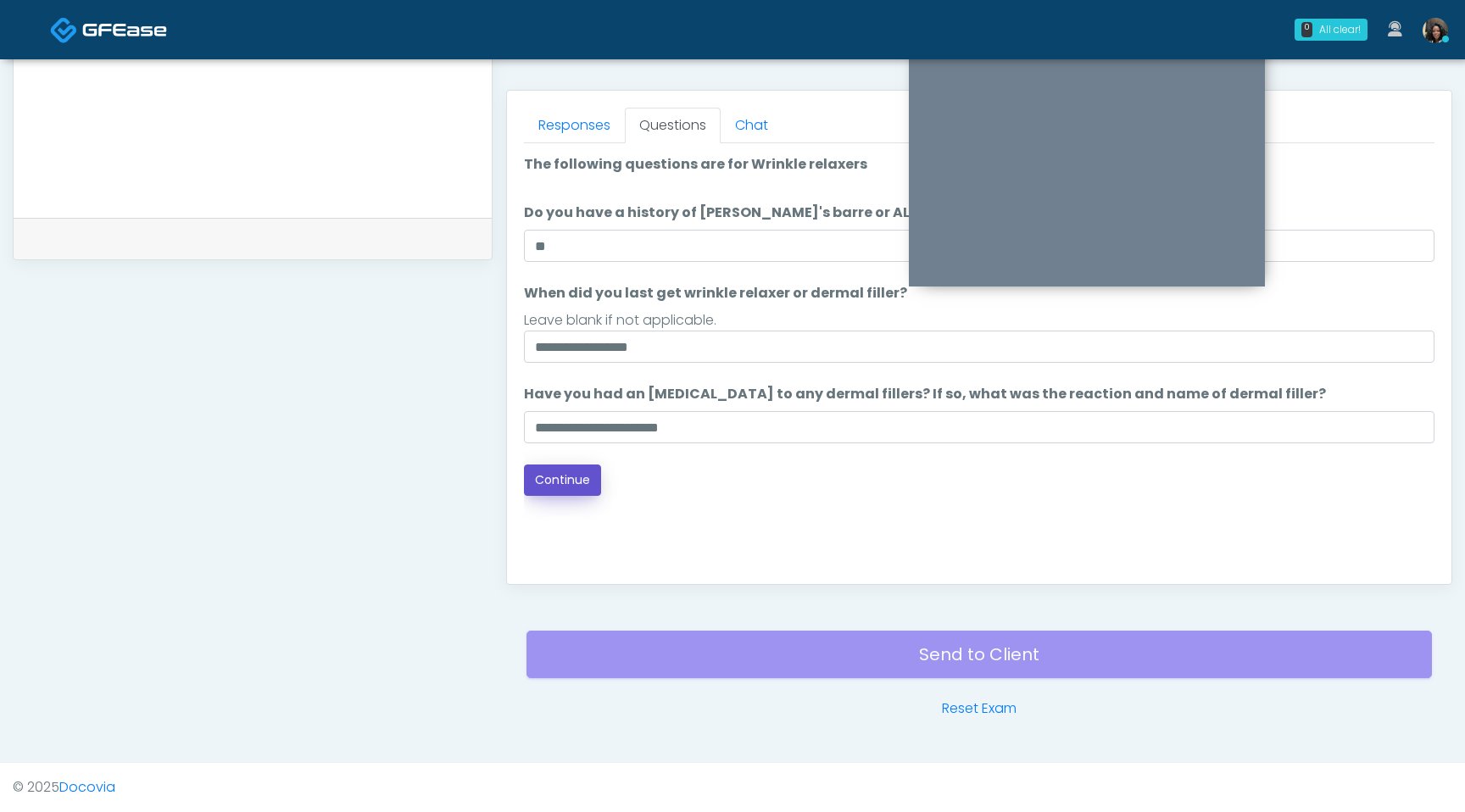
click at [558, 487] on button "Continue" at bounding box center [563, 480] width 77 height 31
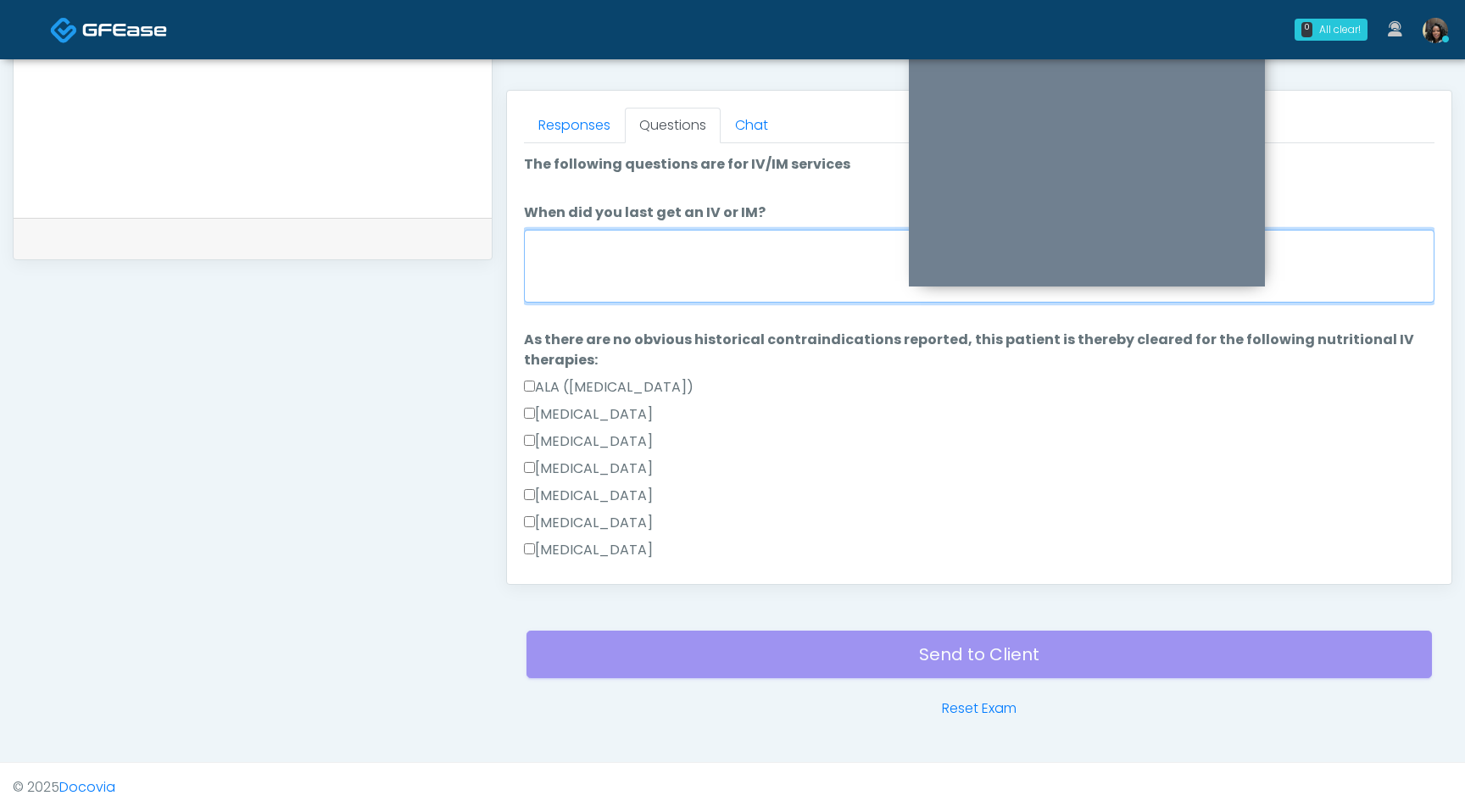
click at [656, 262] on textarea "When did you last get an IV or IM?" at bounding box center [980, 266] width 911 height 73
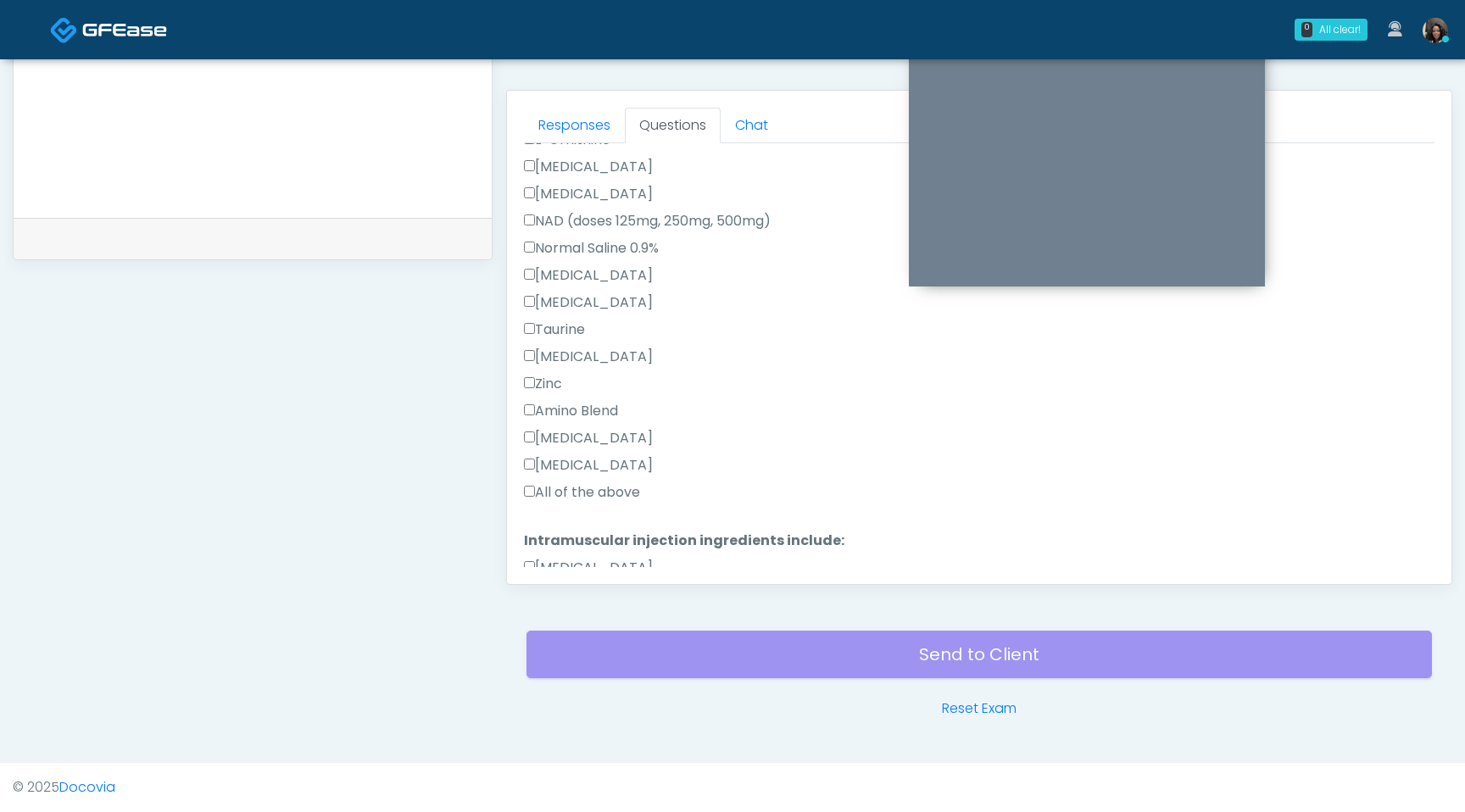
scroll to position [821, 0]
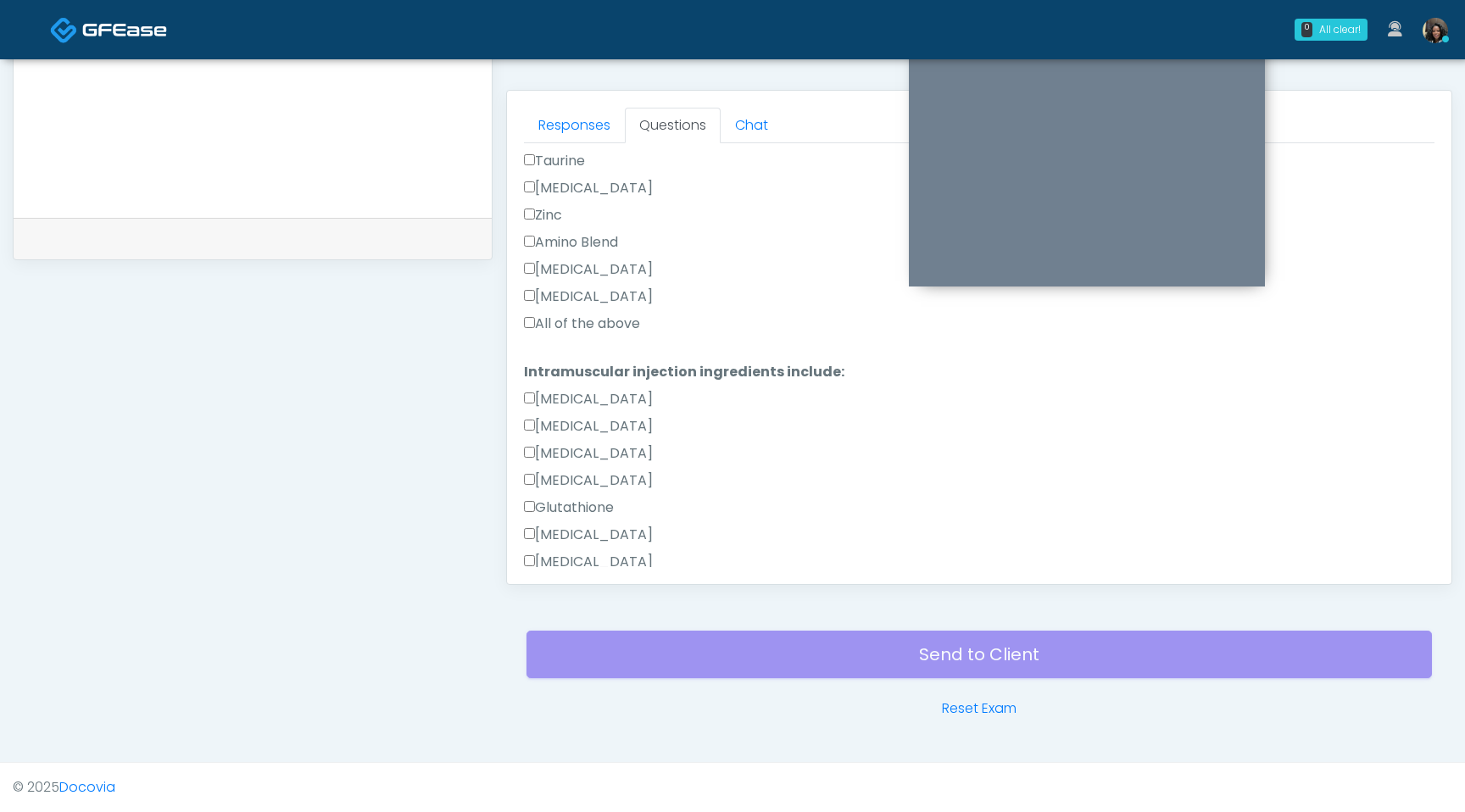
type textarea "**********"
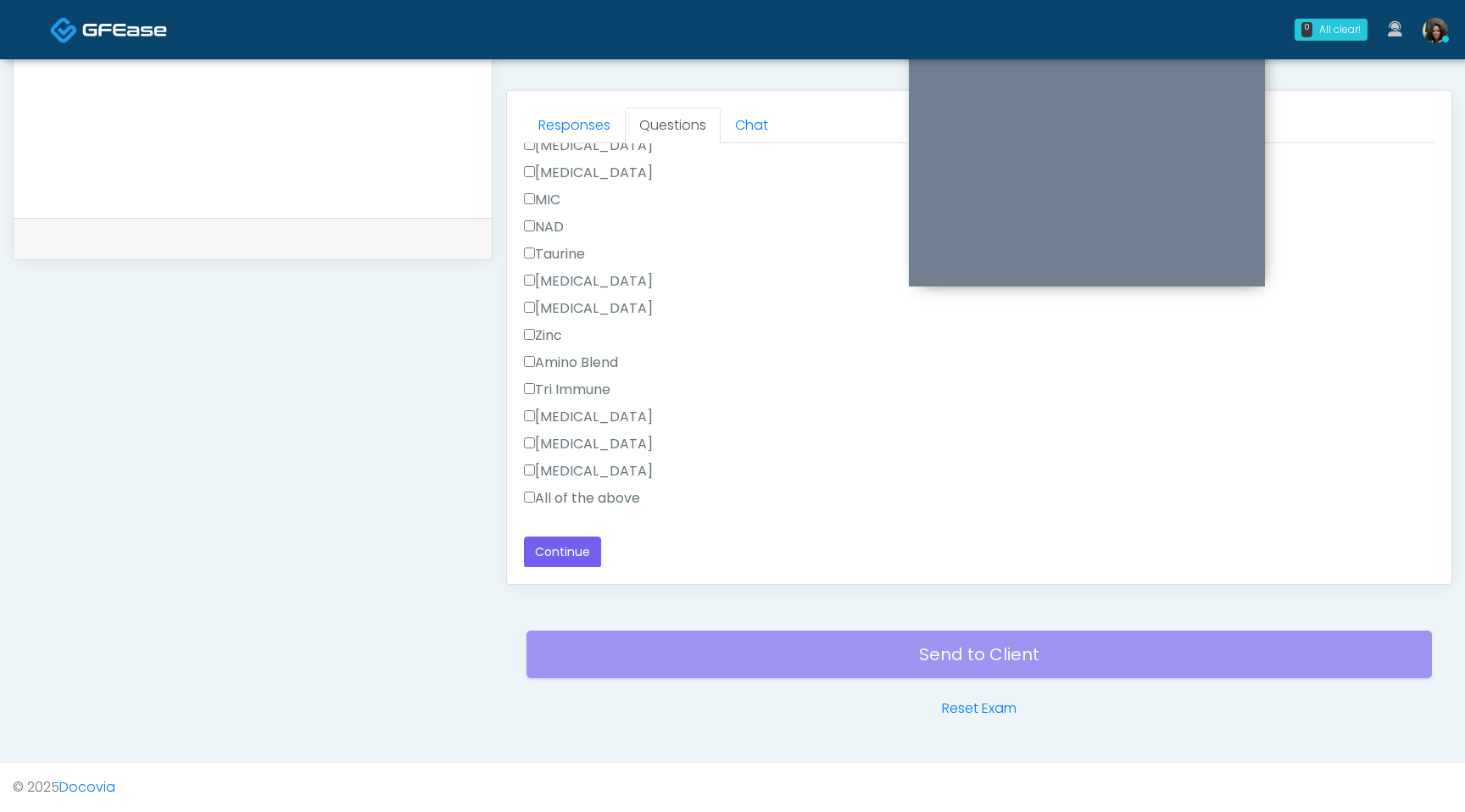
click at [524, 502] on label "All of the above" at bounding box center [583, 498] width 117 height 20
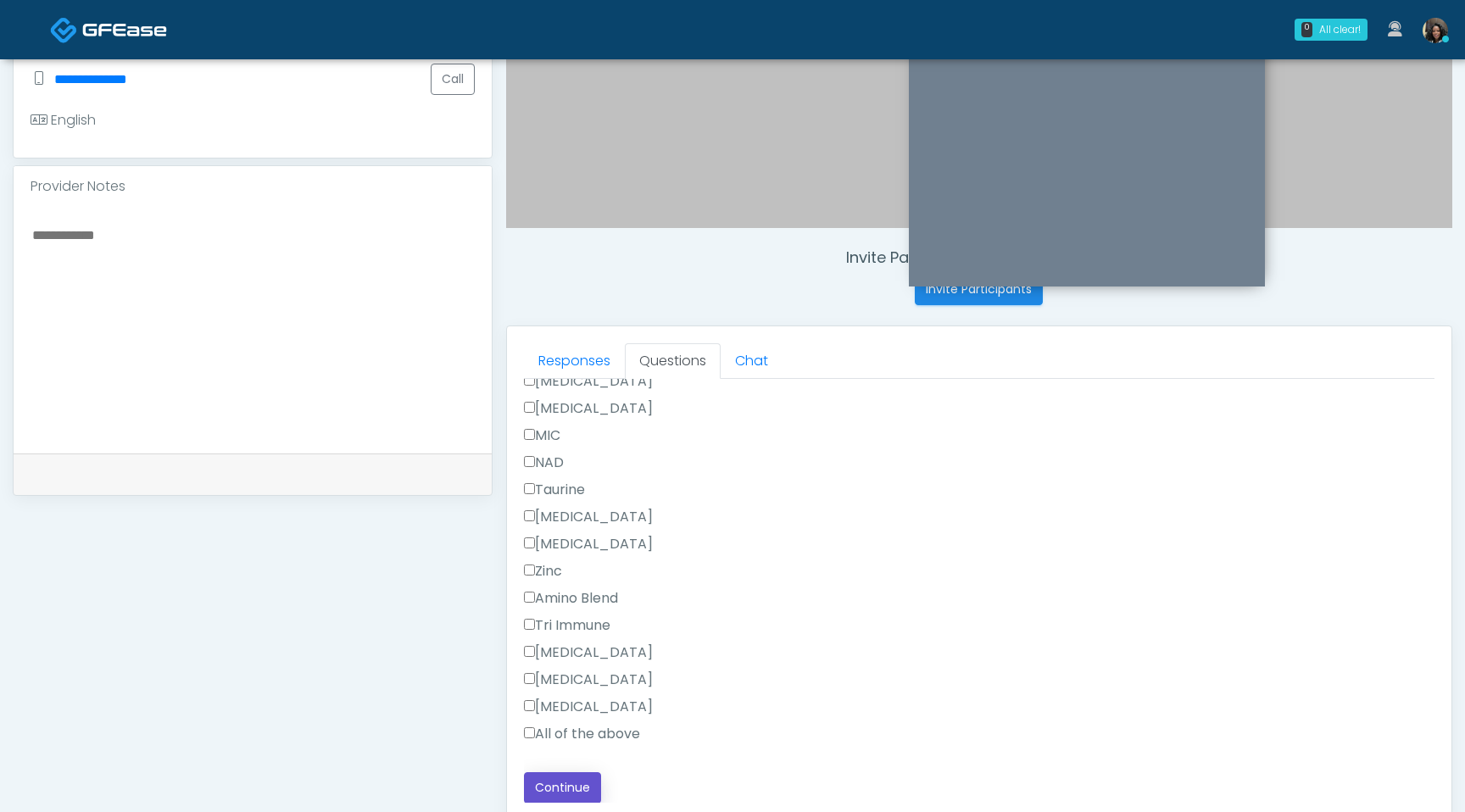
click at [580, 787] on button "Continue" at bounding box center [563, 787] width 77 height 31
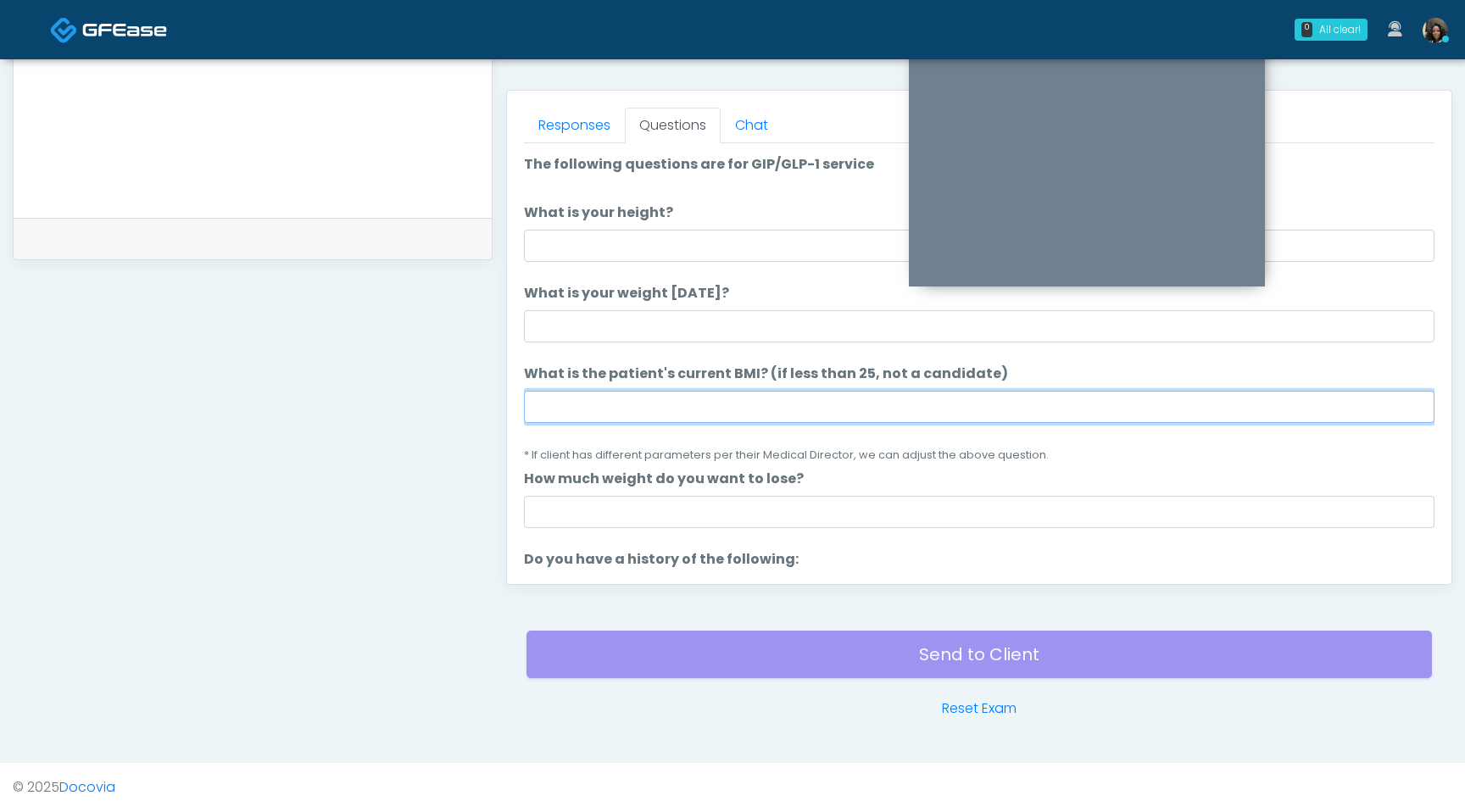
click at [599, 416] on input "What is the patient's current BMI? (if less than 25, not a candidate)" at bounding box center [980, 406] width 911 height 32
type input "****"
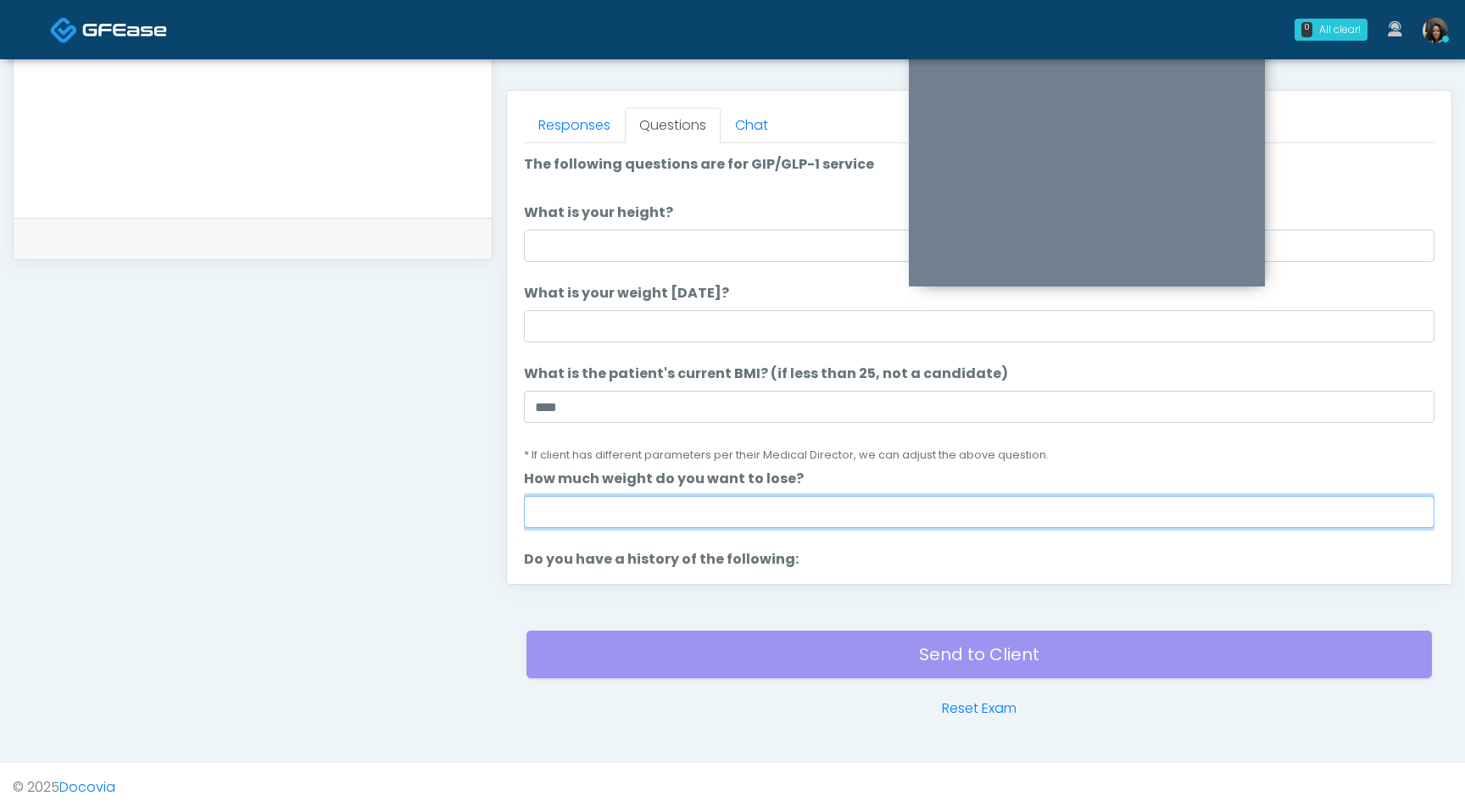
click at [622, 514] on input "How much weight do you want to lose?" at bounding box center [980, 512] width 911 height 32
type input "*"
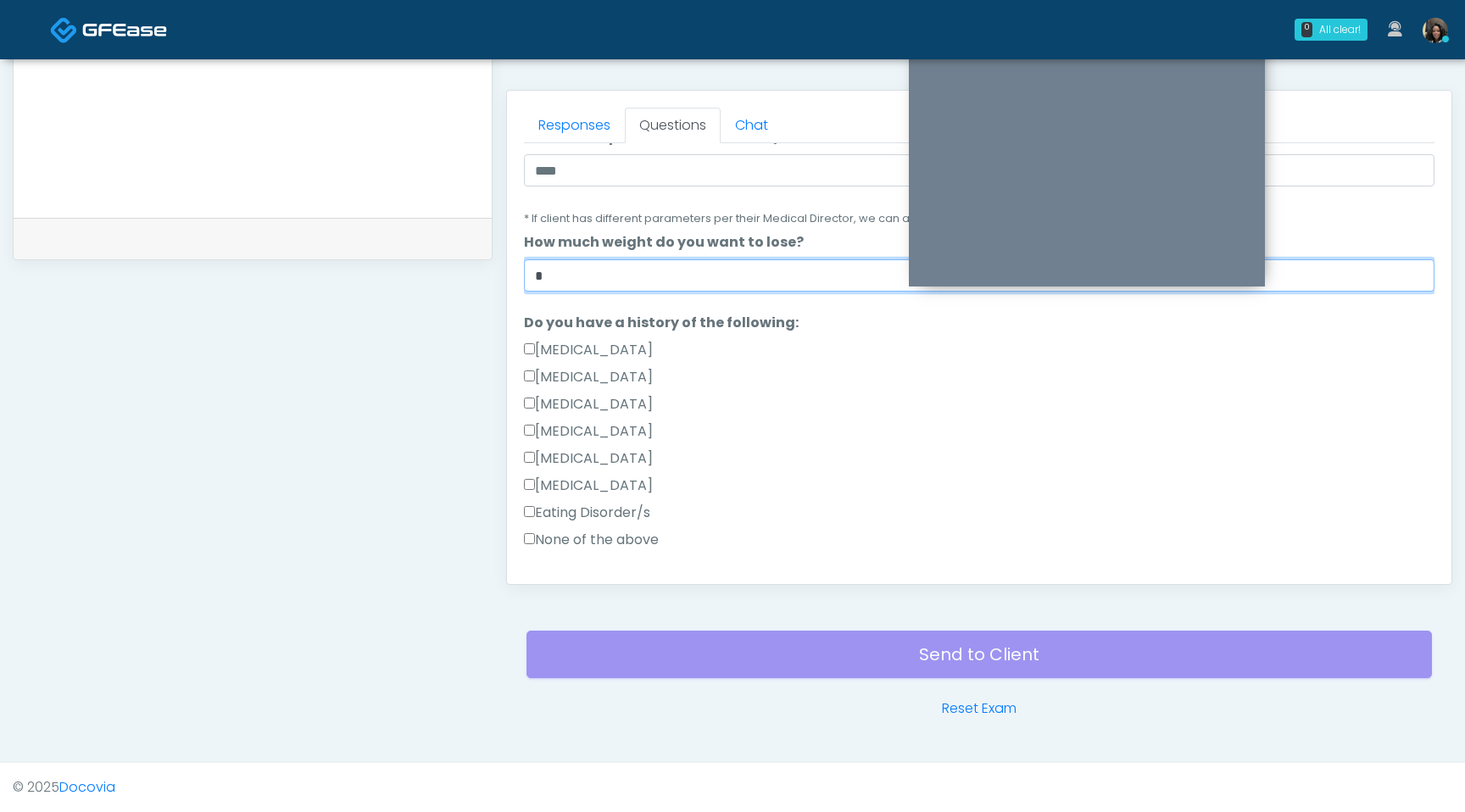
drag, startPoint x: 671, startPoint y: 270, endPoint x: 228, endPoint y: 390, distance: 459.0
click at [228, 390] on div "**********" at bounding box center [732, 73] width 1440 height 1293
type input "******"
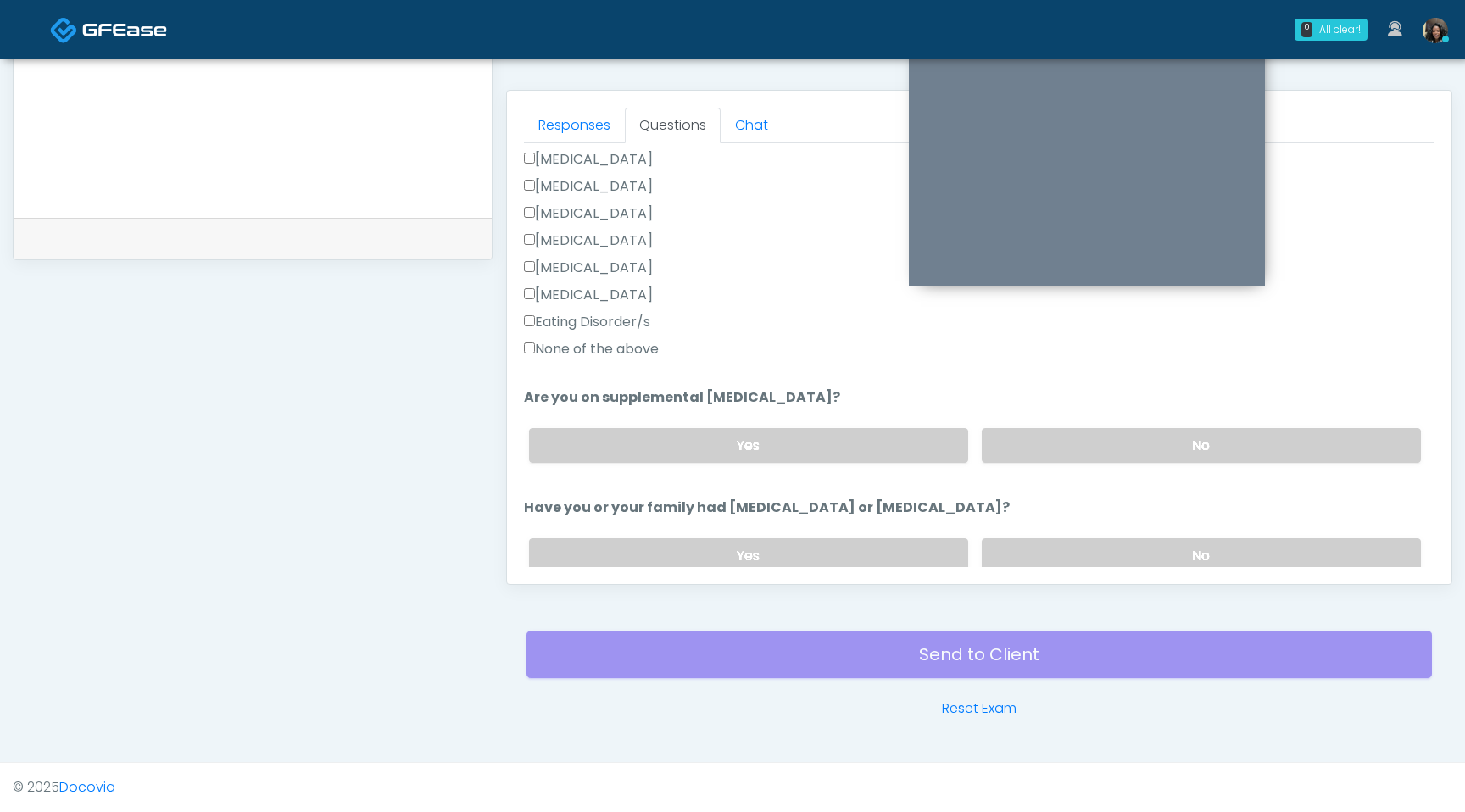
scroll to position [477, 0]
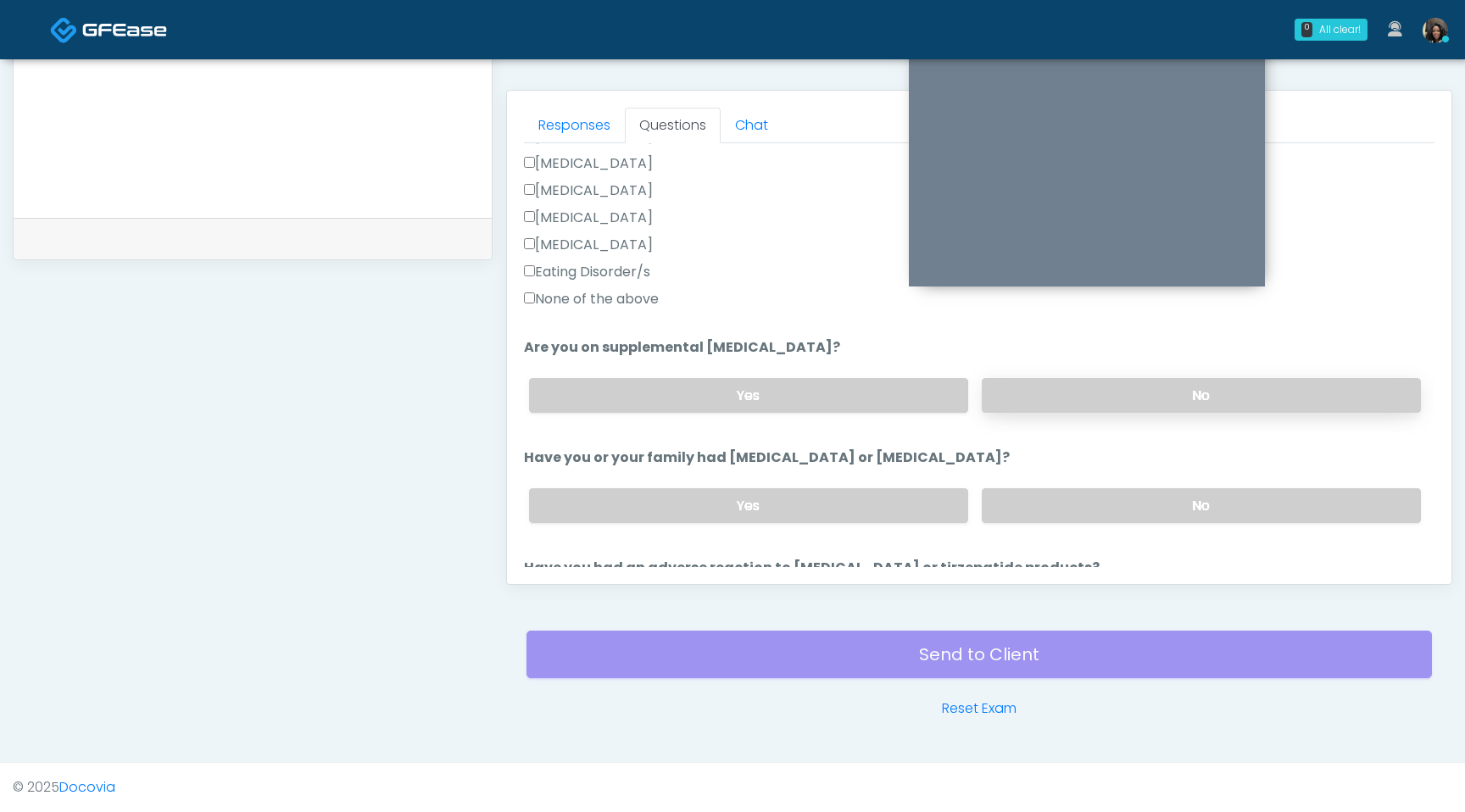
click at [1100, 402] on label "No" at bounding box center [1201, 395] width 439 height 35
click at [1110, 512] on label "No" at bounding box center [1201, 505] width 439 height 35
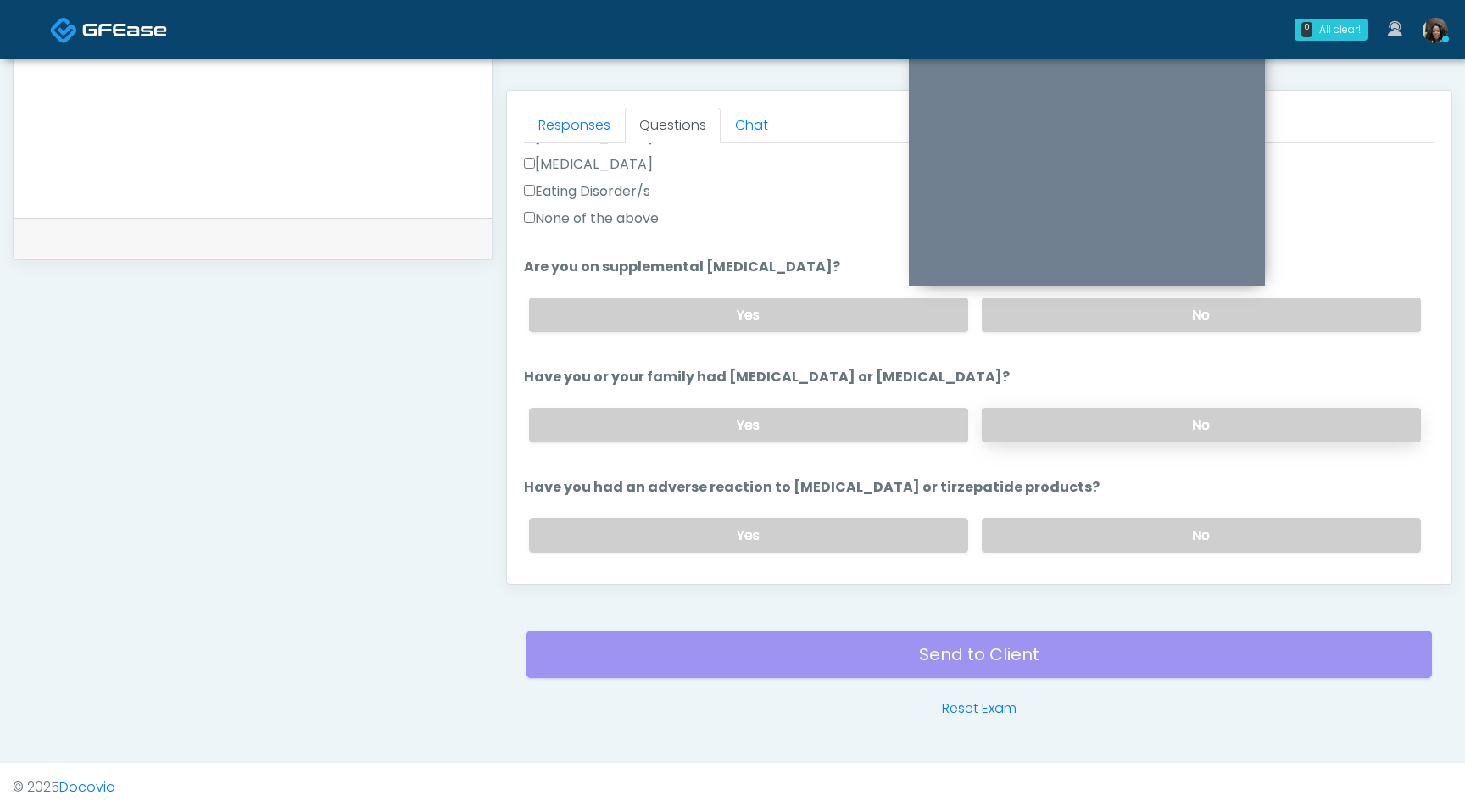
scroll to position [560, 0]
click at [1110, 512] on div "Yes No" at bounding box center [975, 533] width 920 height 62
click at [1114, 528] on label "No" at bounding box center [1201, 533] width 439 height 35
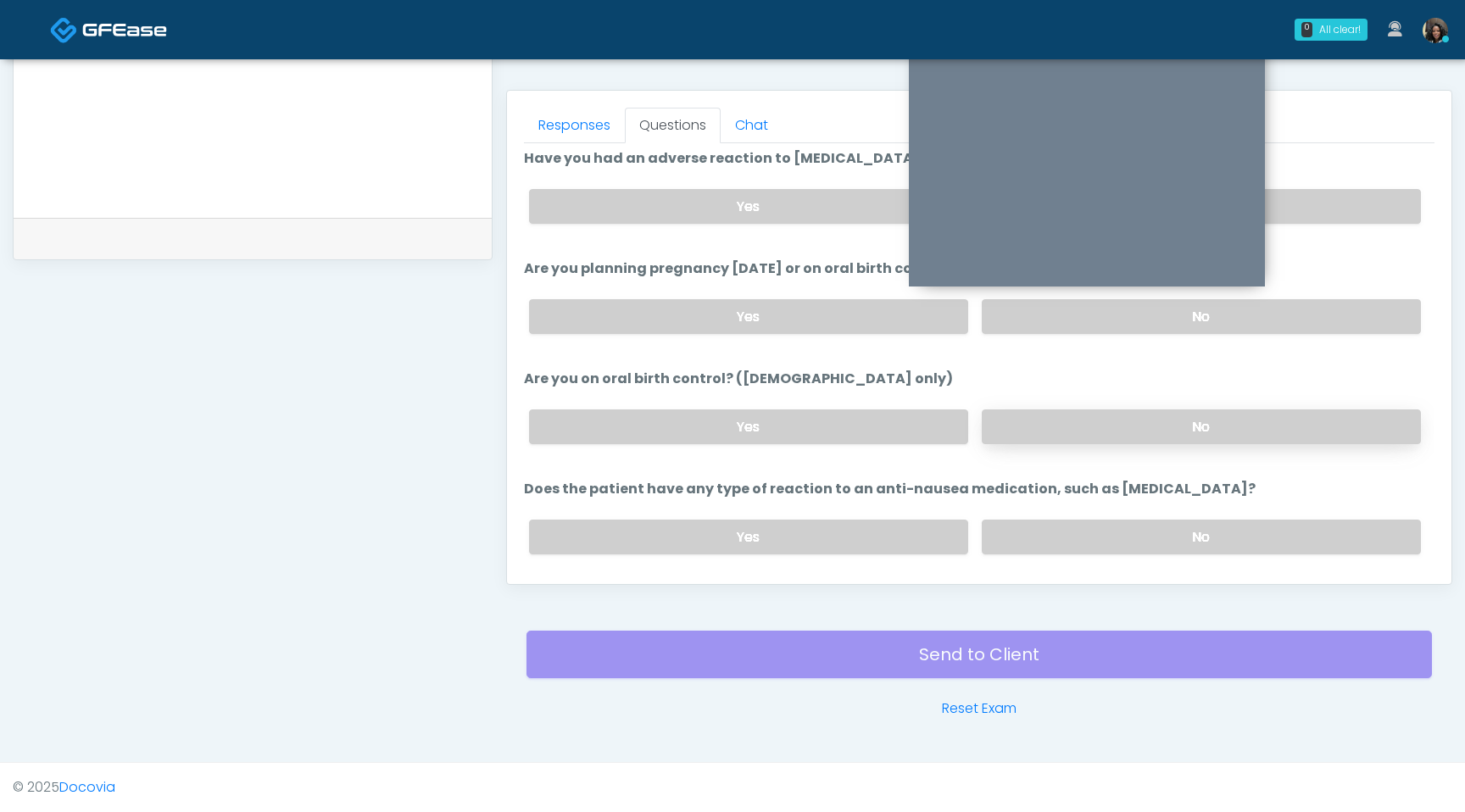
scroll to position [899, 0]
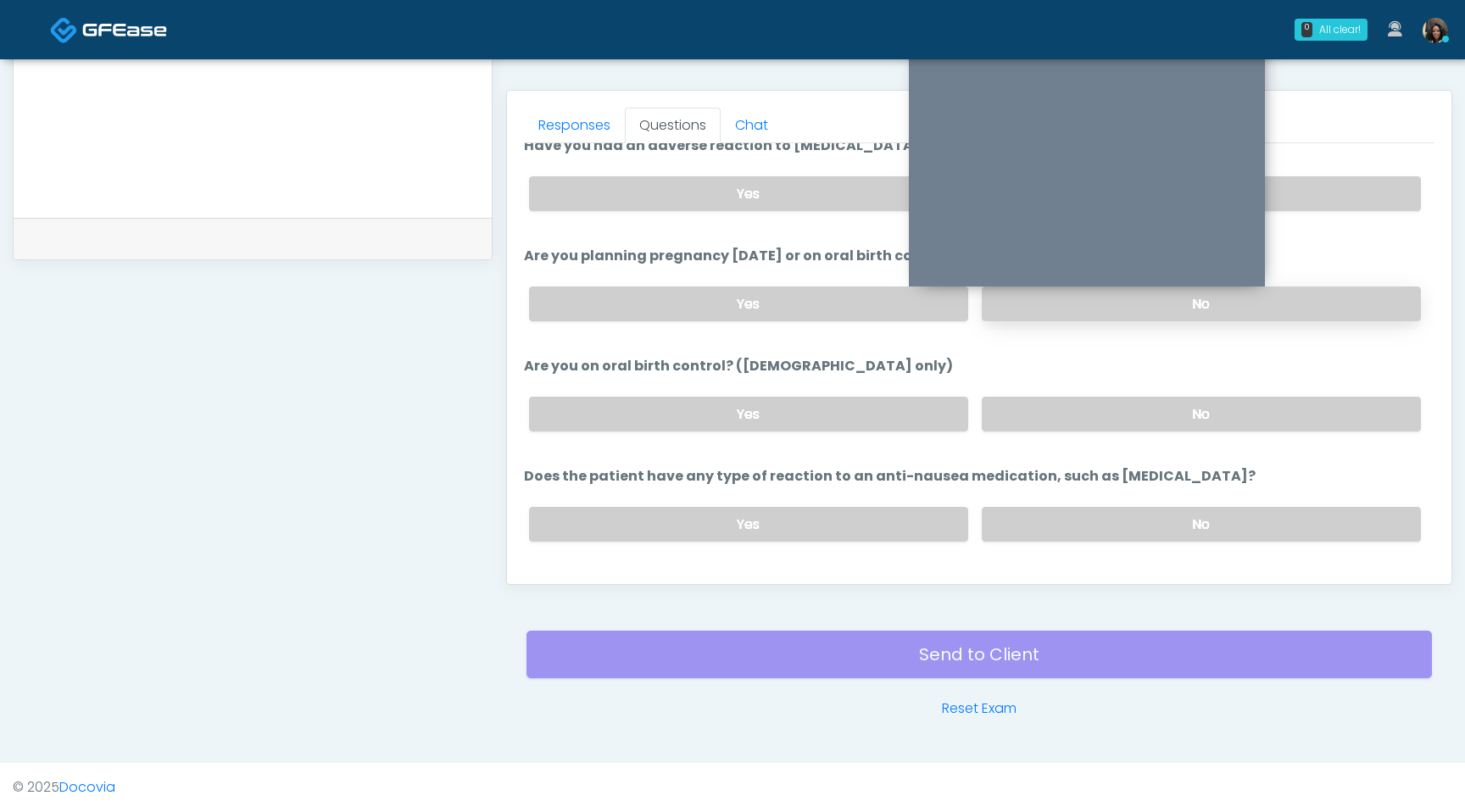
click at [1161, 315] on label "No" at bounding box center [1201, 304] width 439 height 35
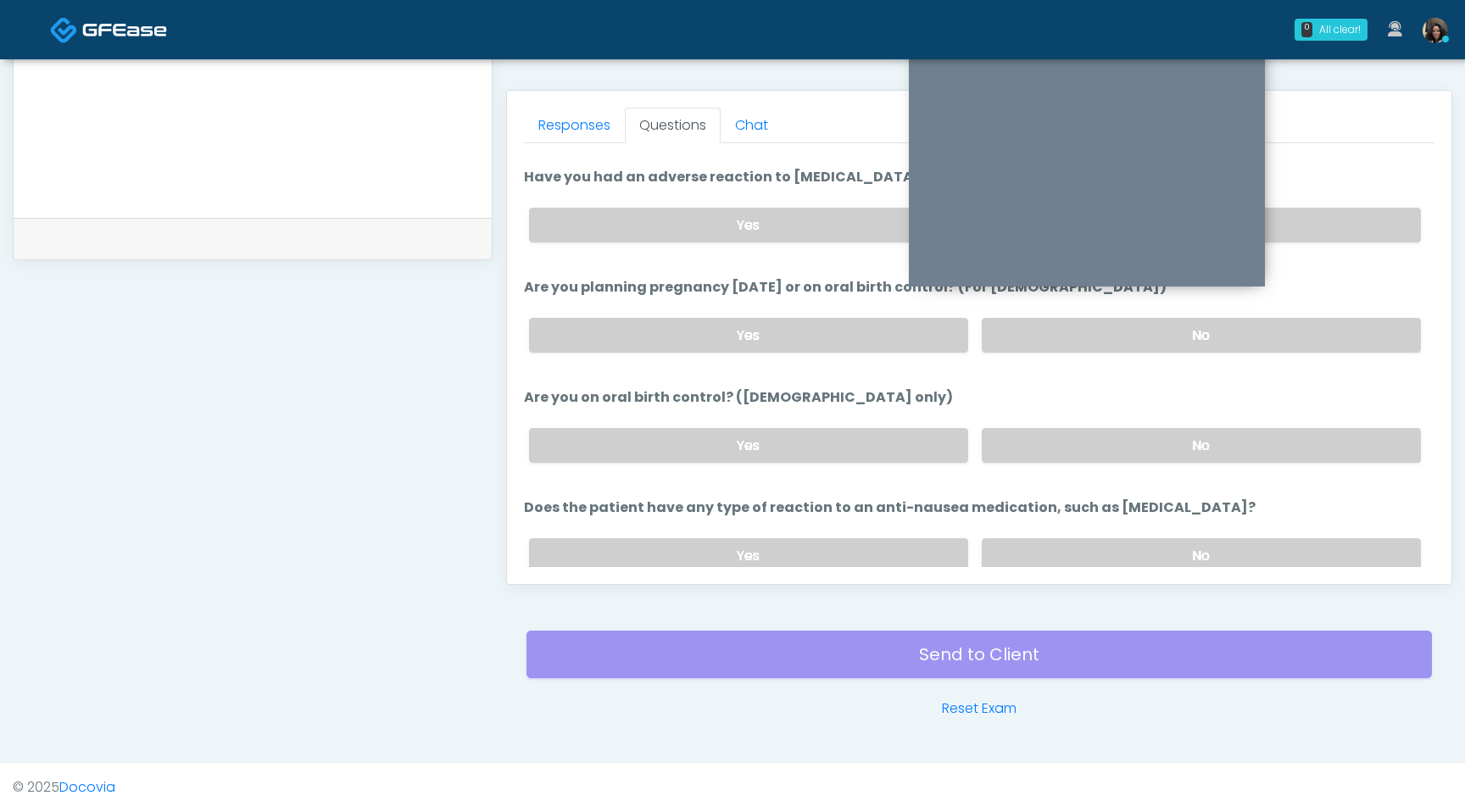
scroll to position [896, 0]
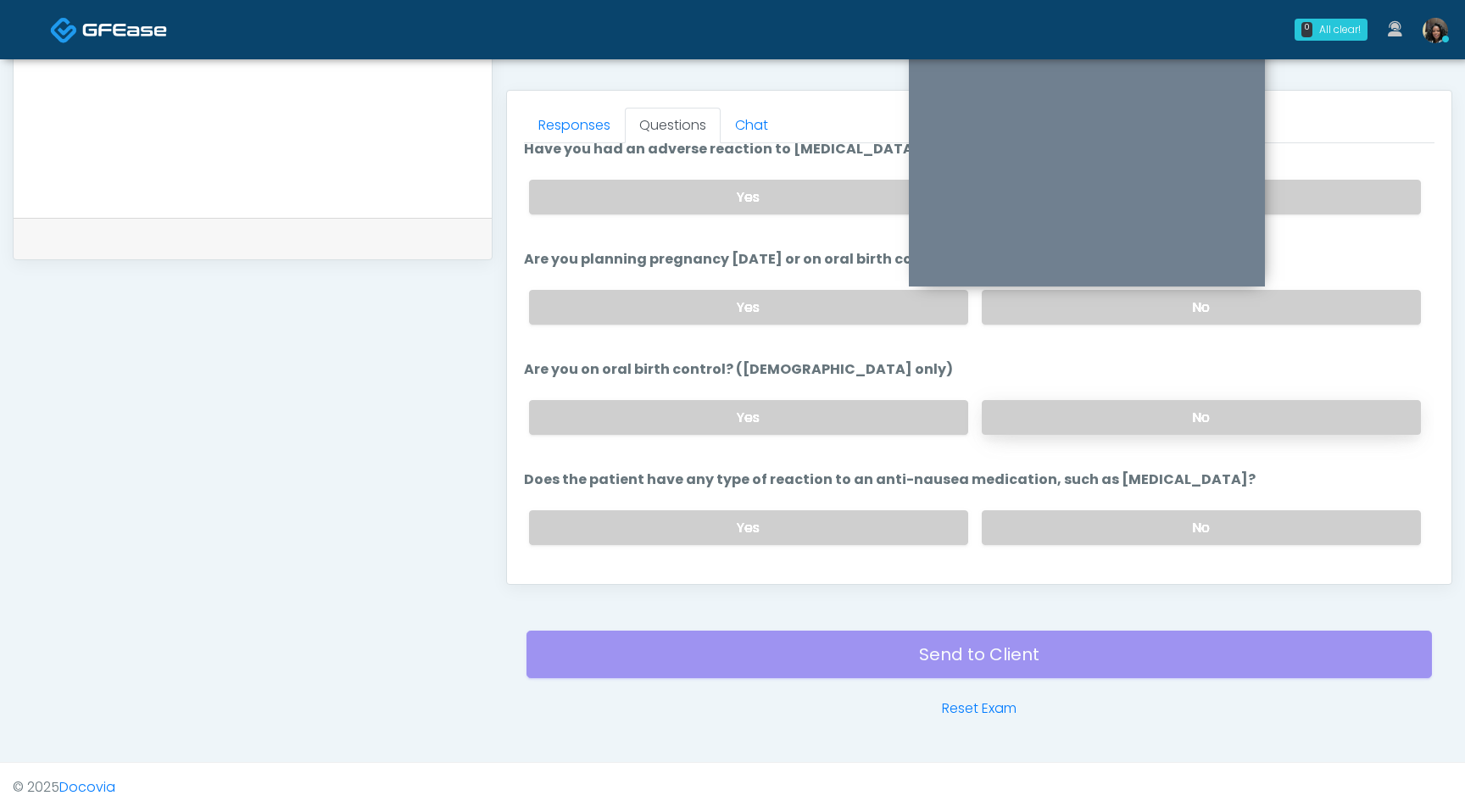
click at [1151, 413] on label "No" at bounding box center [1201, 418] width 439 height 35
click at [1175, 524] on label "No" at bounding box center [1201, 528] width 439 height 35
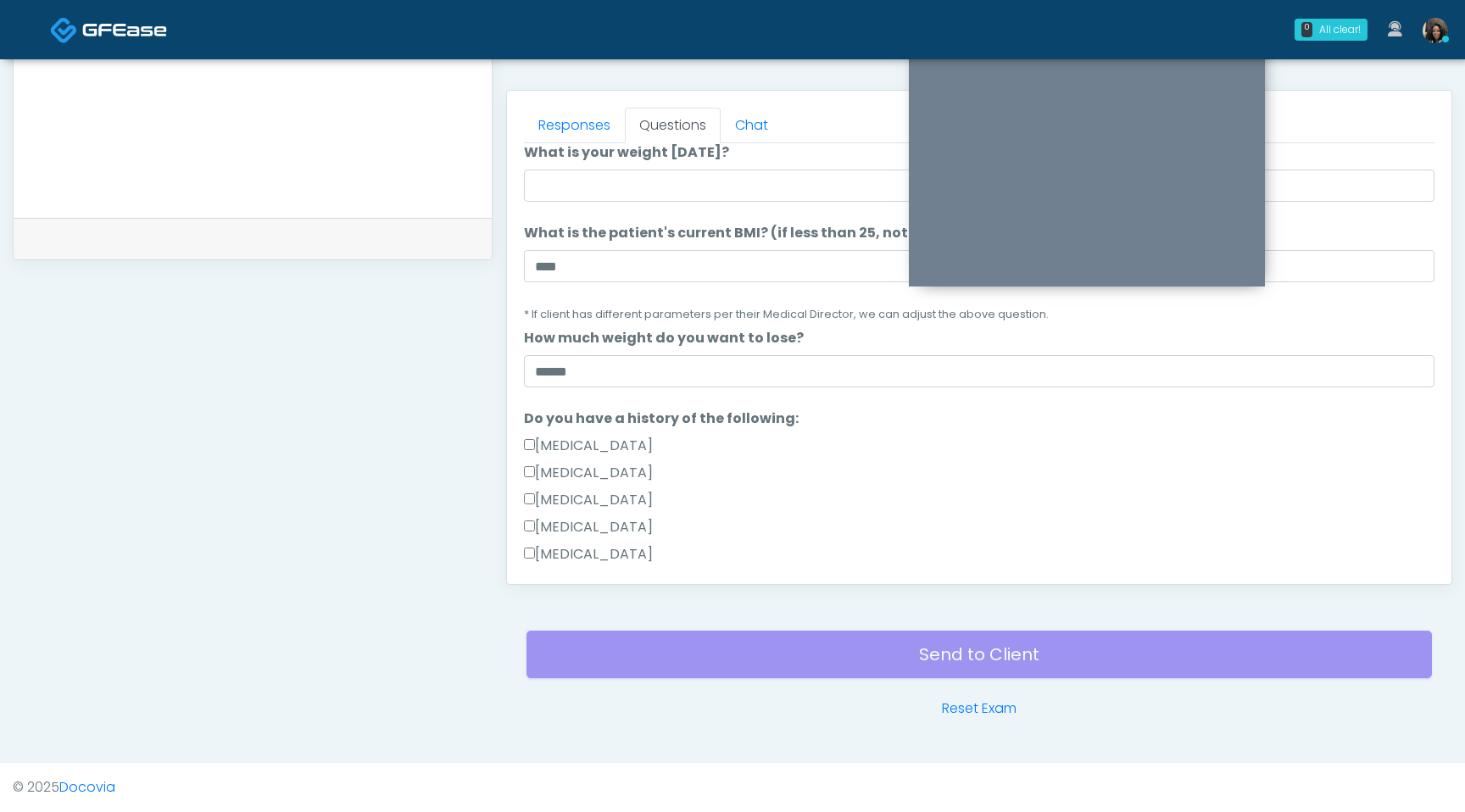
scroll to position [0, 0]
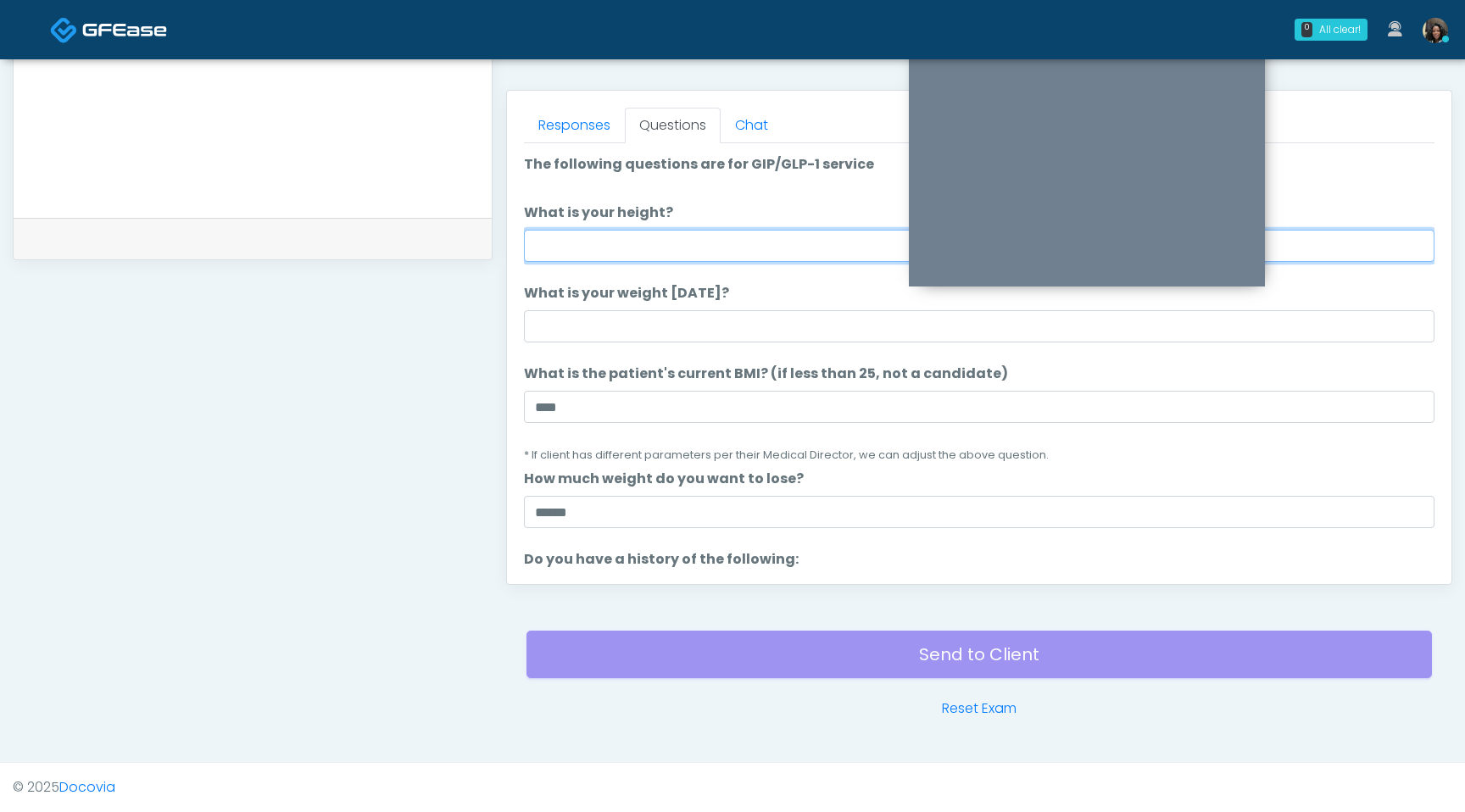
click at [585, 243] on input "What is your height?" at bounding box center [980, 245] width 911 height 32
type input "***"
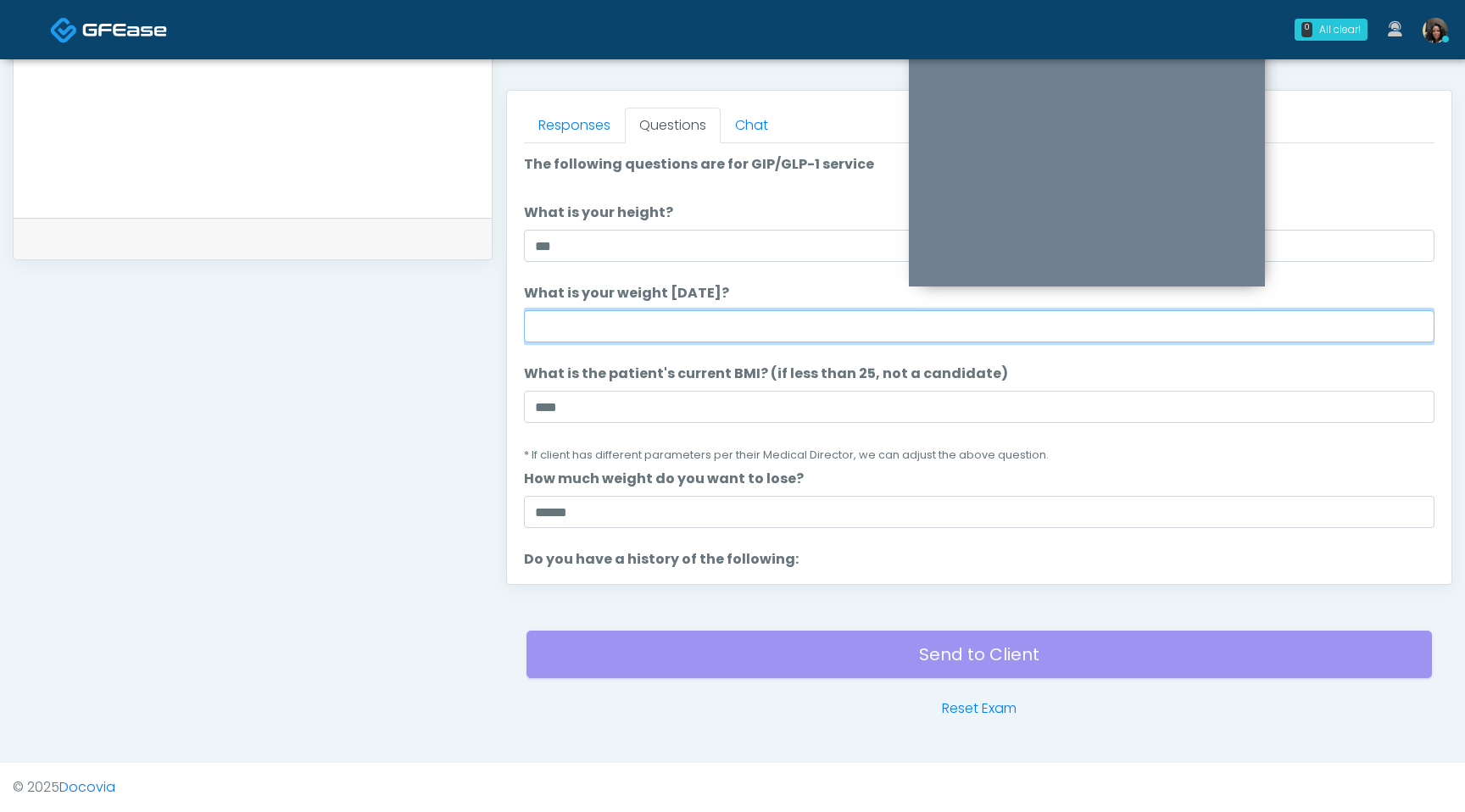
click at [551, 333] on input "What is your weight [DATE]?" at bounding box center [980, 326] width 911 height 32
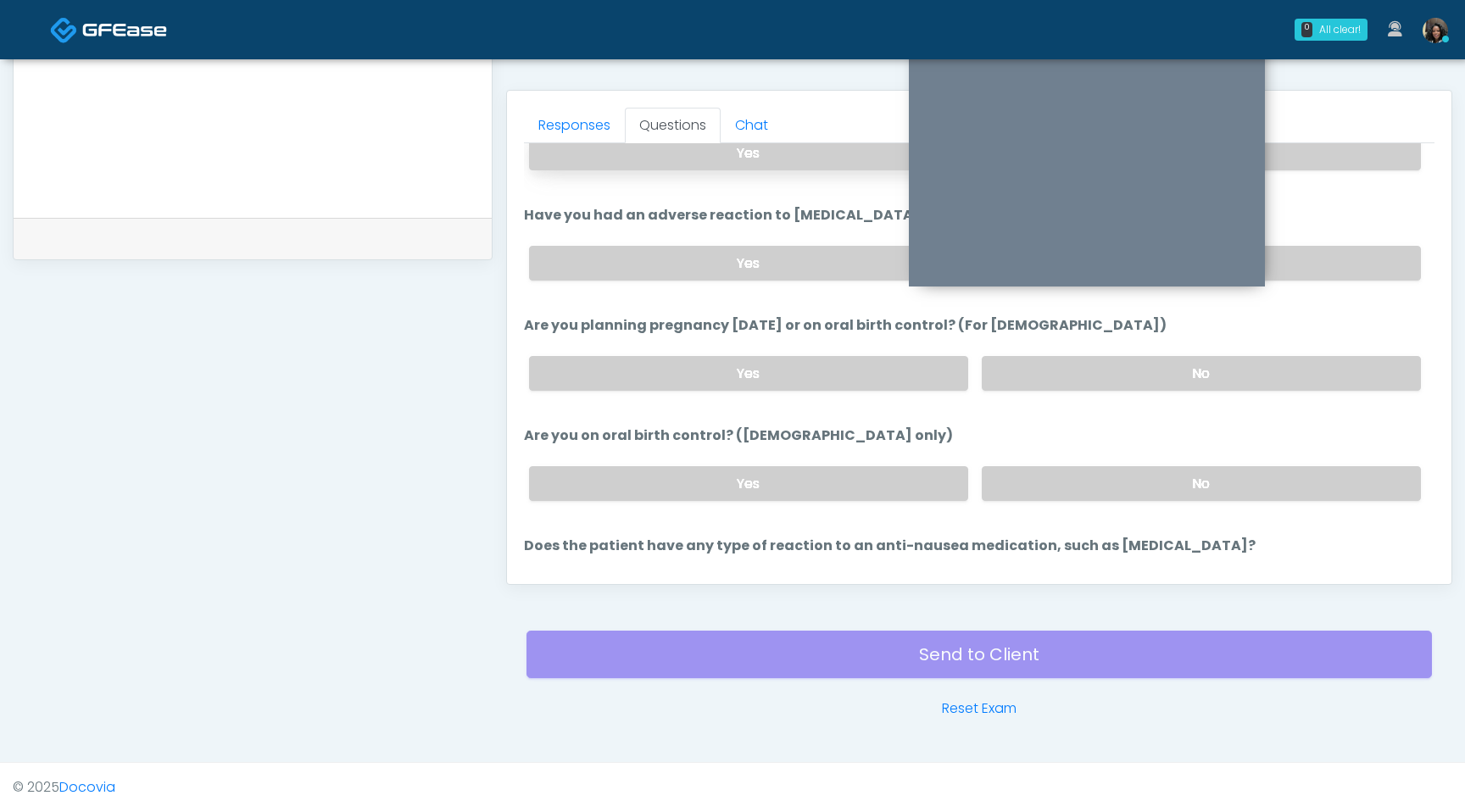
scroll to position [935, 0]
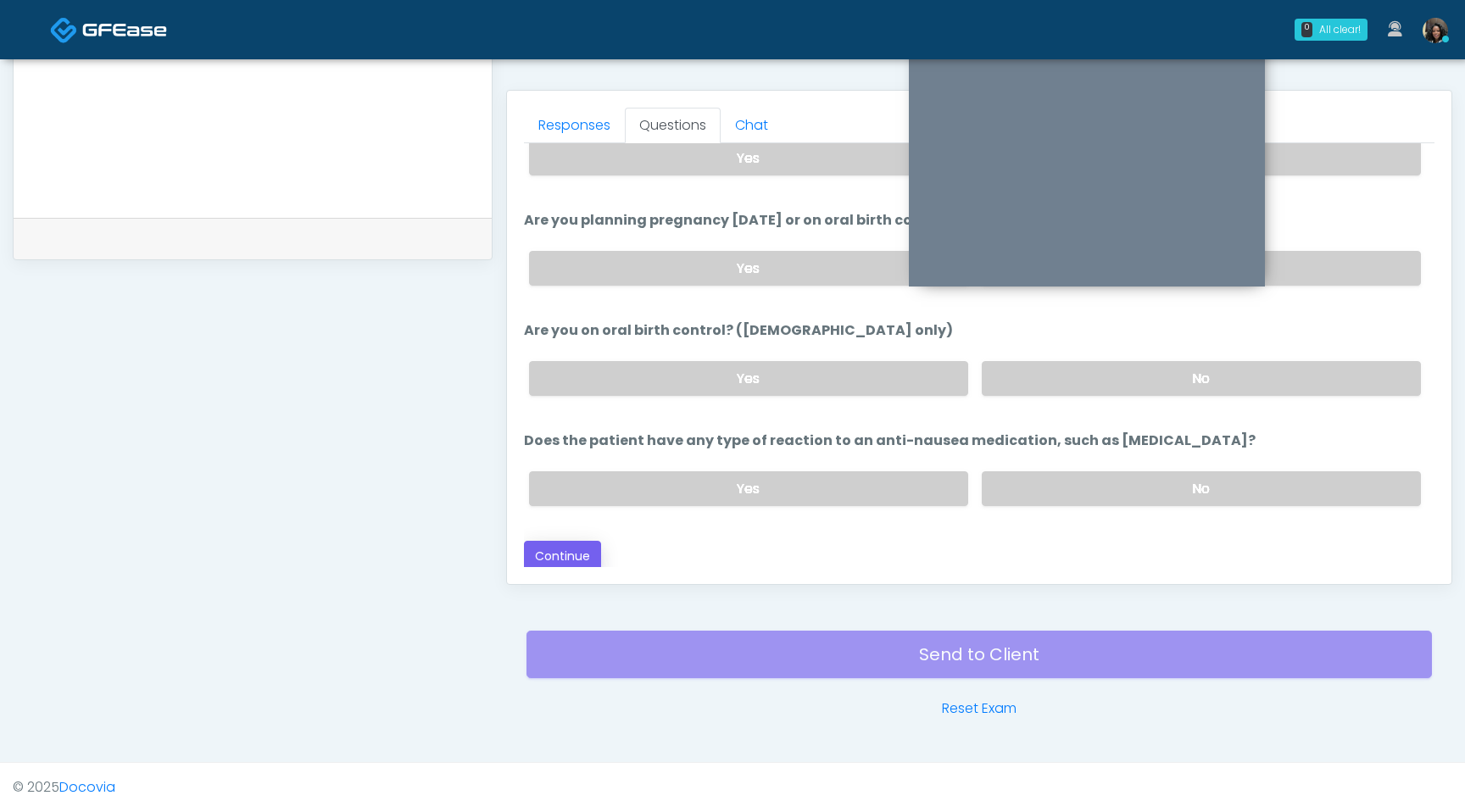
type input "***"
click at [588, 551] on button "Continue" at bounding box center [563, 556] width 77 height 31
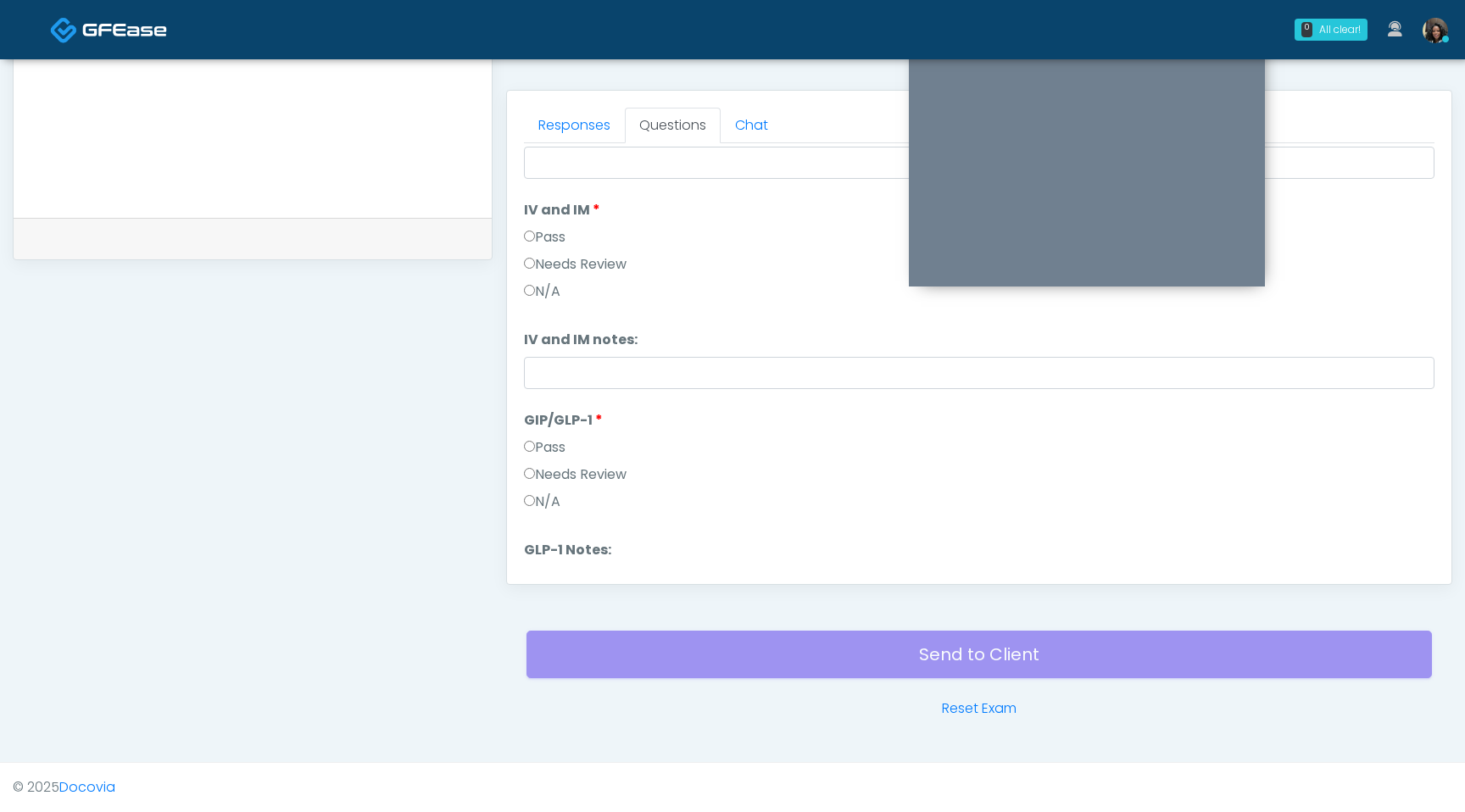
scroll to position [0, 0]
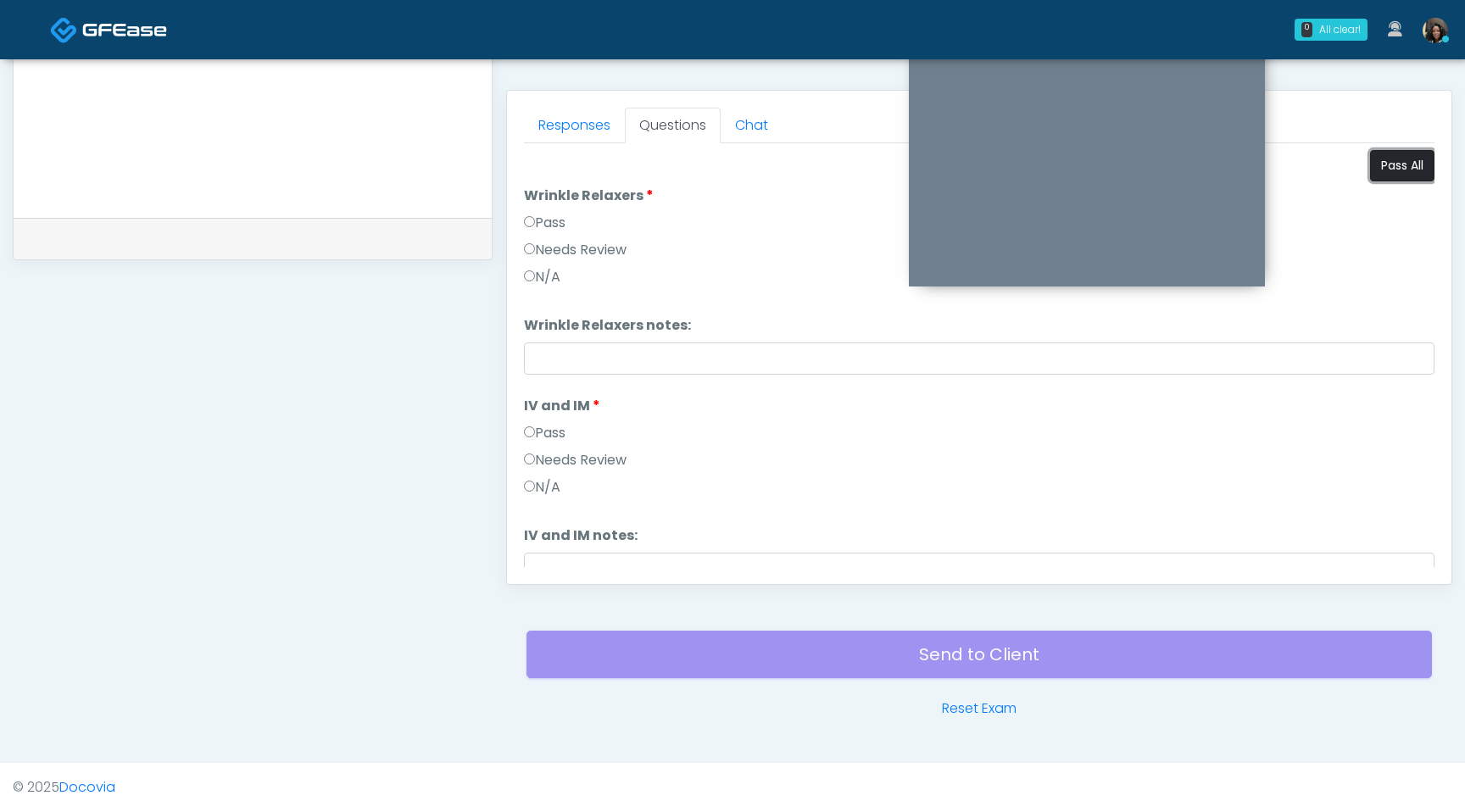
click at [1408, 163] on button "Pass All" at bounding box center [1402, 166] width 65 height 31
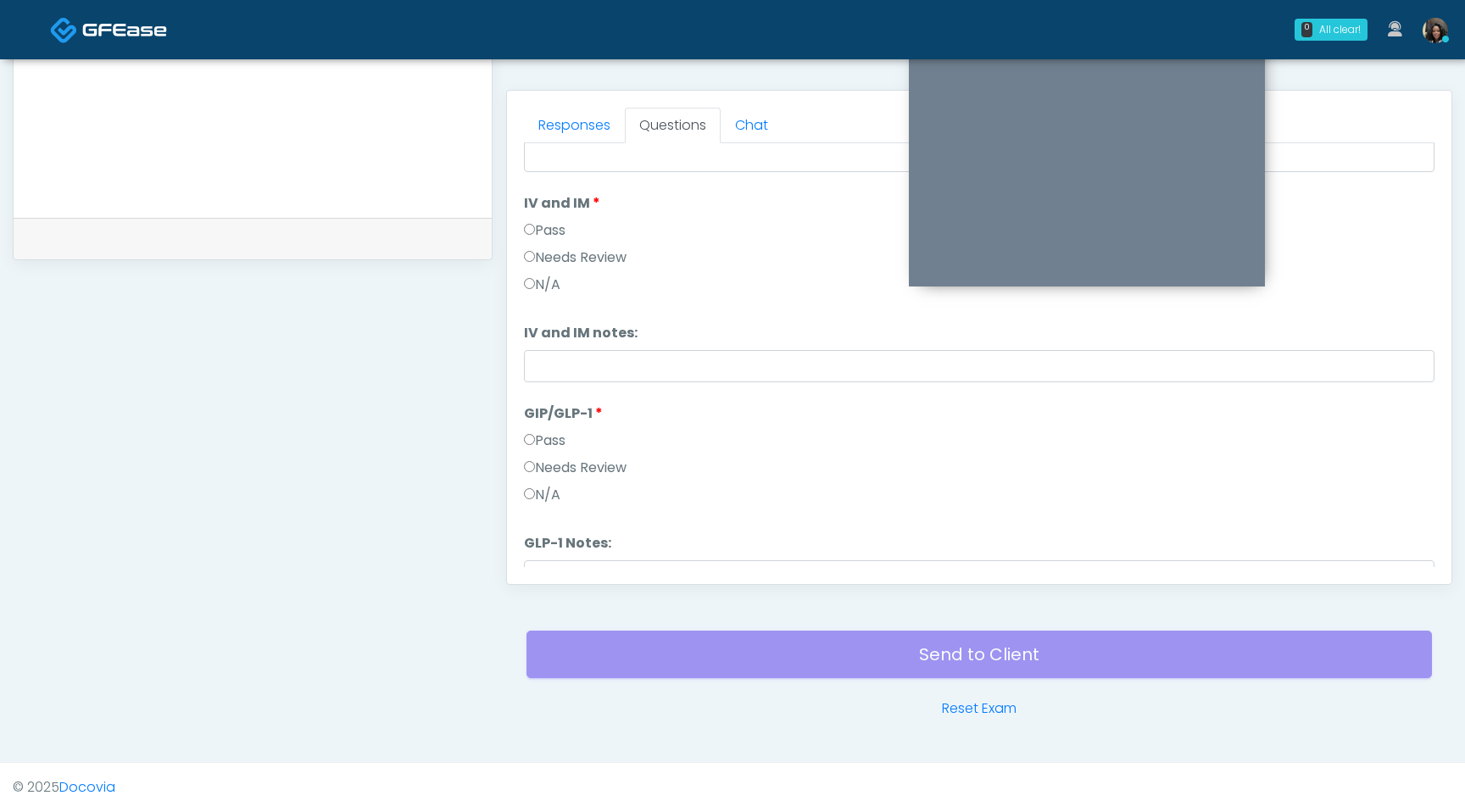
scroll to position [280, 0]
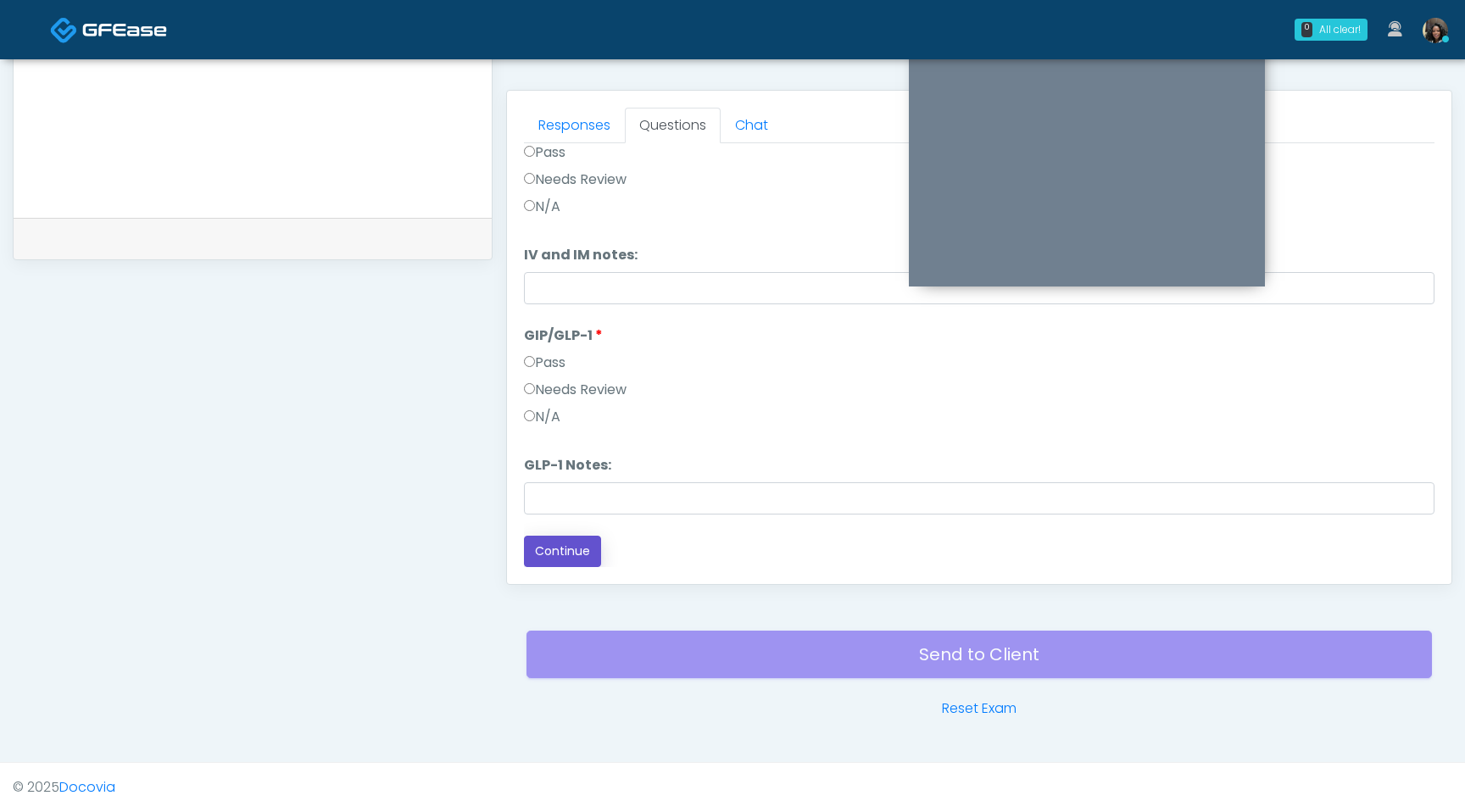
click at [559, 549] on button "Continue" at bounding box center [563, 552] width 77 height 31
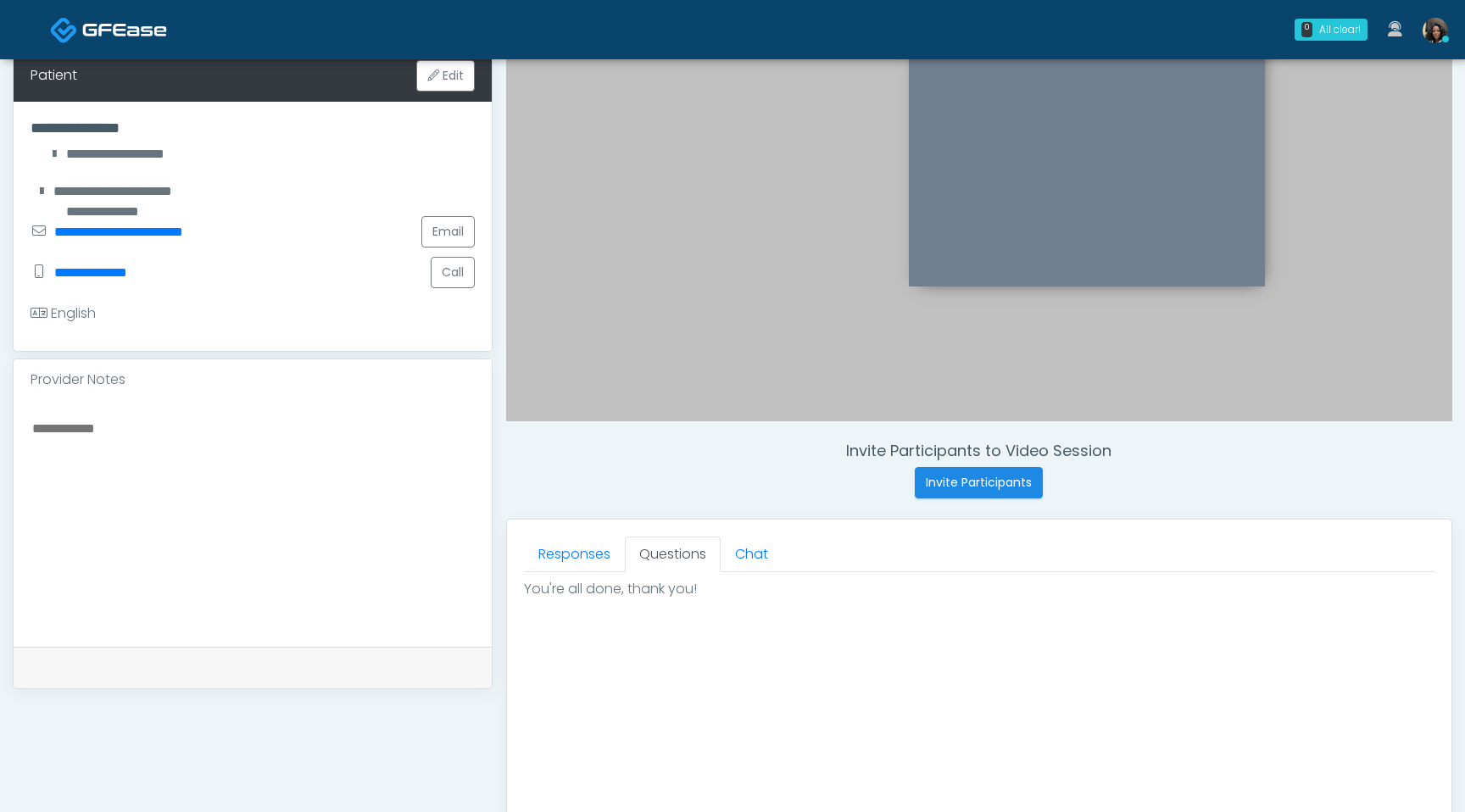
click at [273, 369] on div "Provider Notes" at bounding box center [252, 380] width 478 height 41
click at [239, 445] on textarea at bounding box center [253, 520] width 444 height 207
paste textarea "**********"
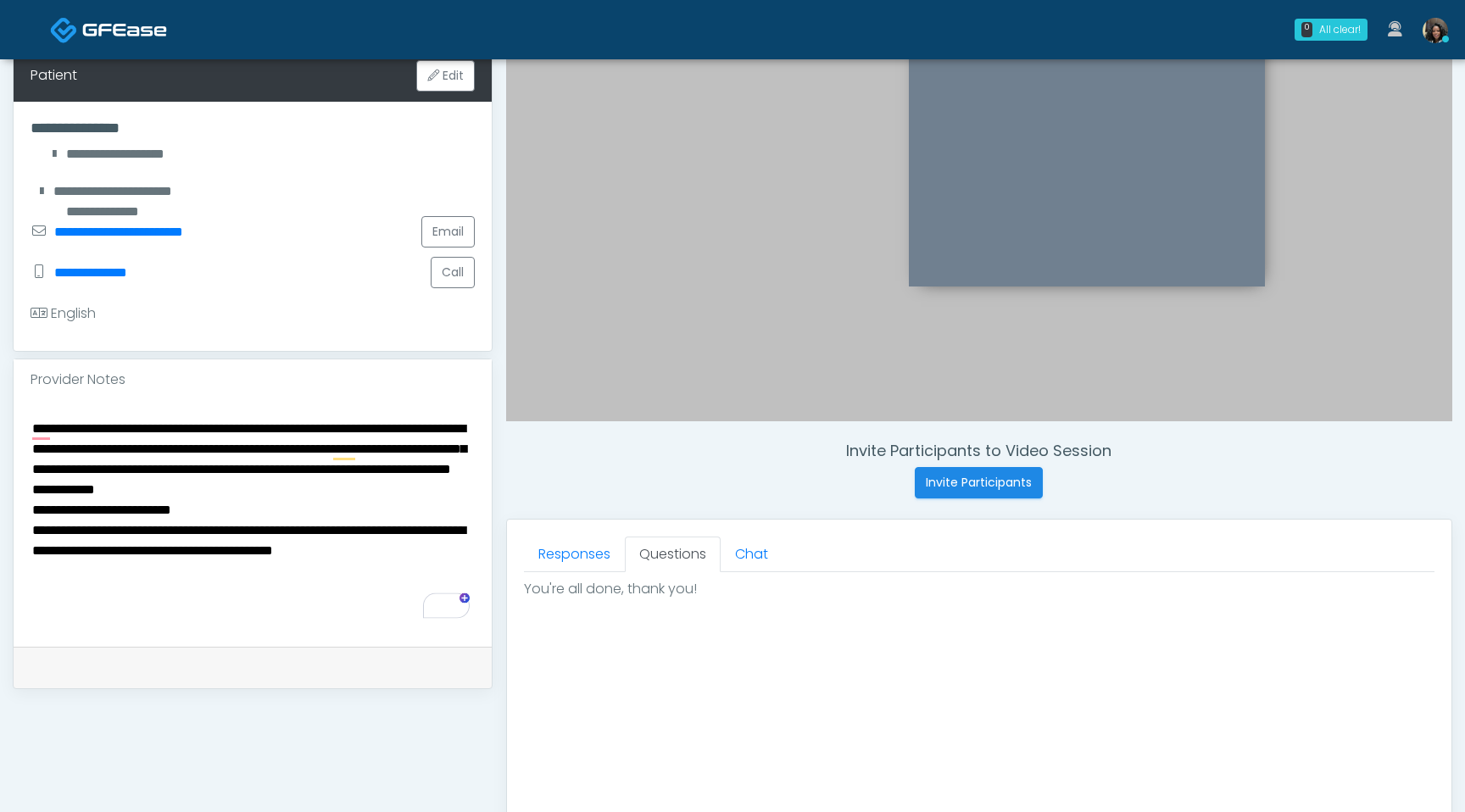
click at [31, 426] on textarea "**********" at bounding box center [253, 520] width 444 height 207
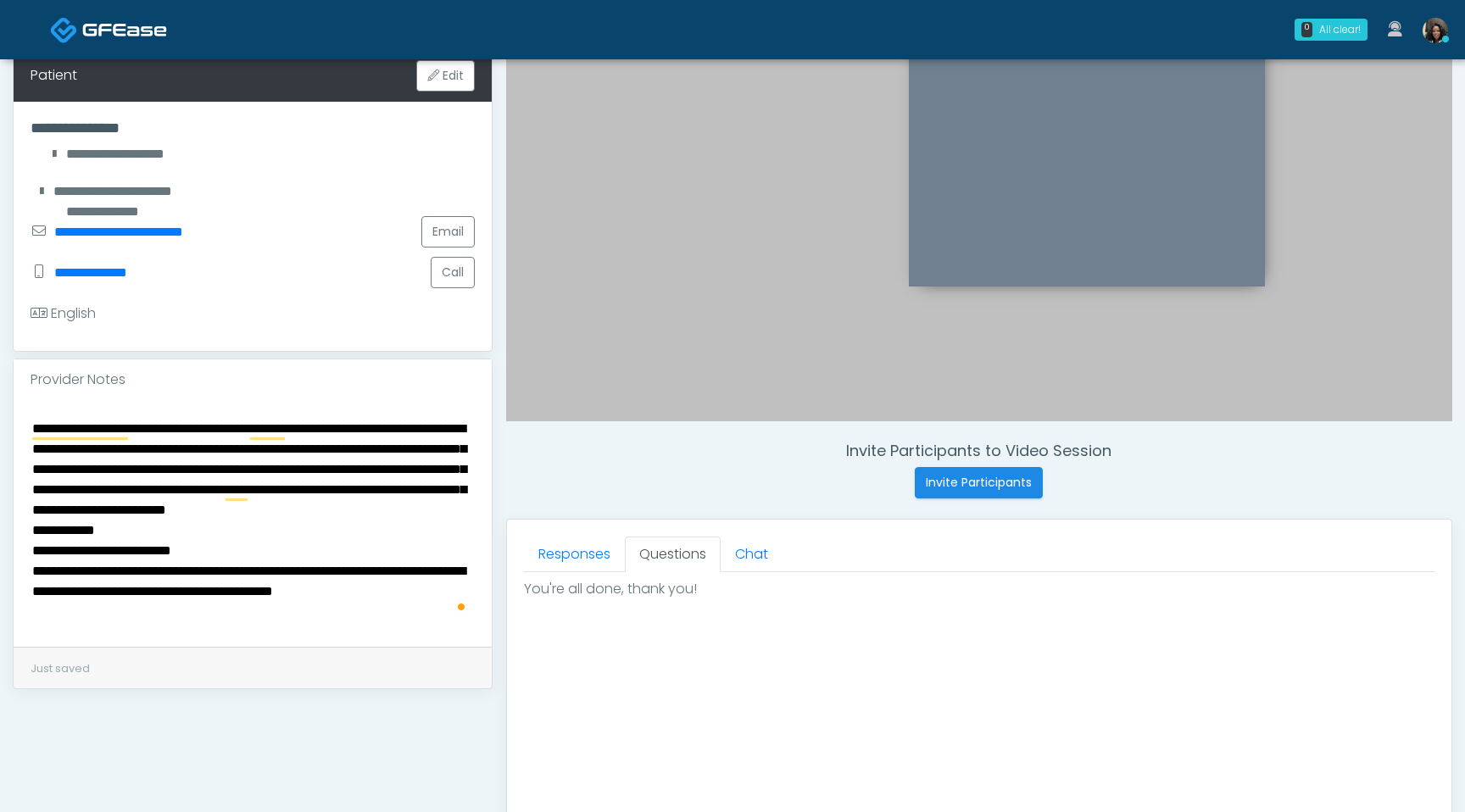
click at [353, 455] on textarea "**********" at bounding box center [253, 520] width 444 height 207
drag, startPoint x: 121, startPoint y: 556, endPoint x: 31, endPoint y: 553, distance: 90.0
click at [31, 553] on textarea "**********" at bounding box center [253, 520] width 444 height 207
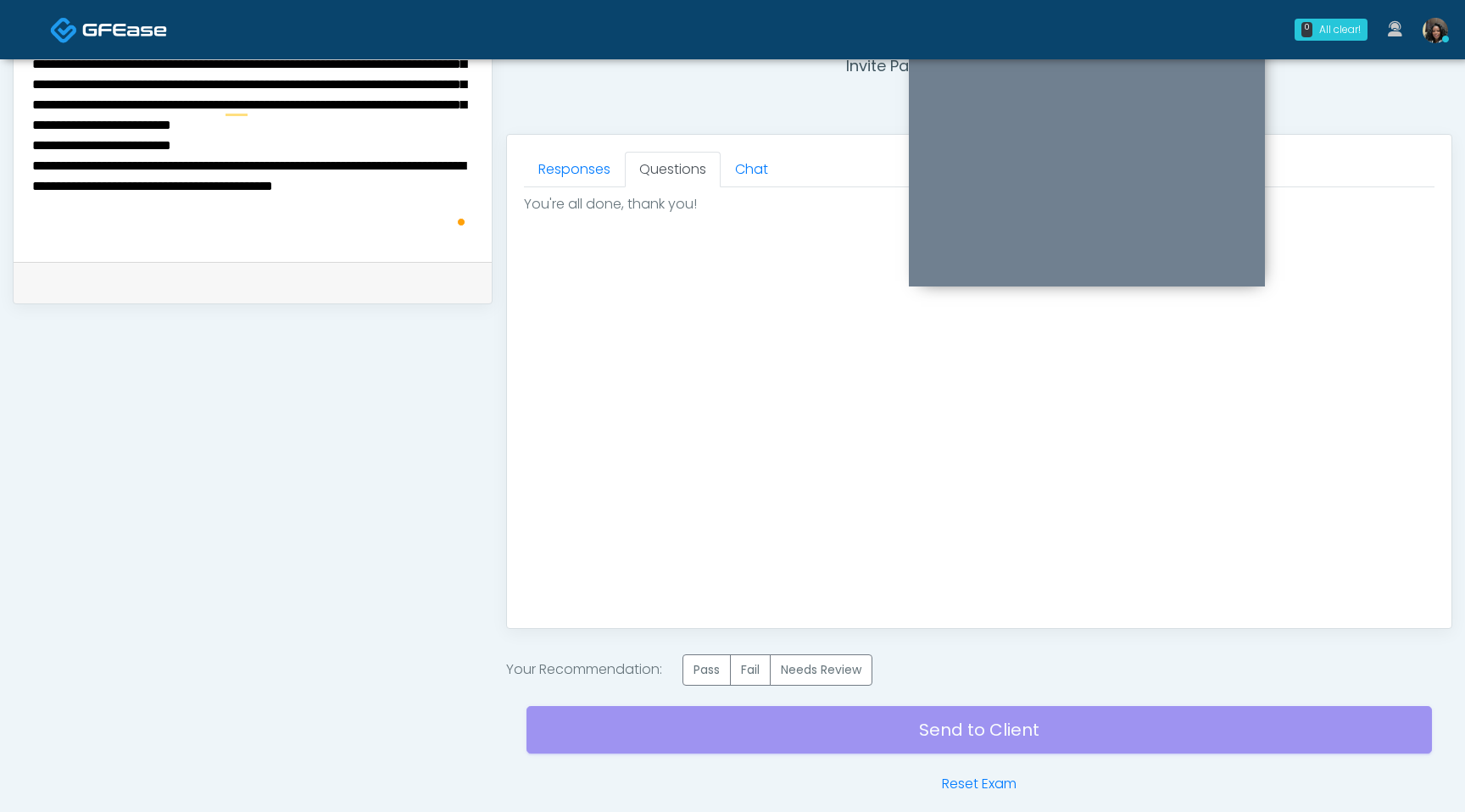
scroll to position [327, 0]
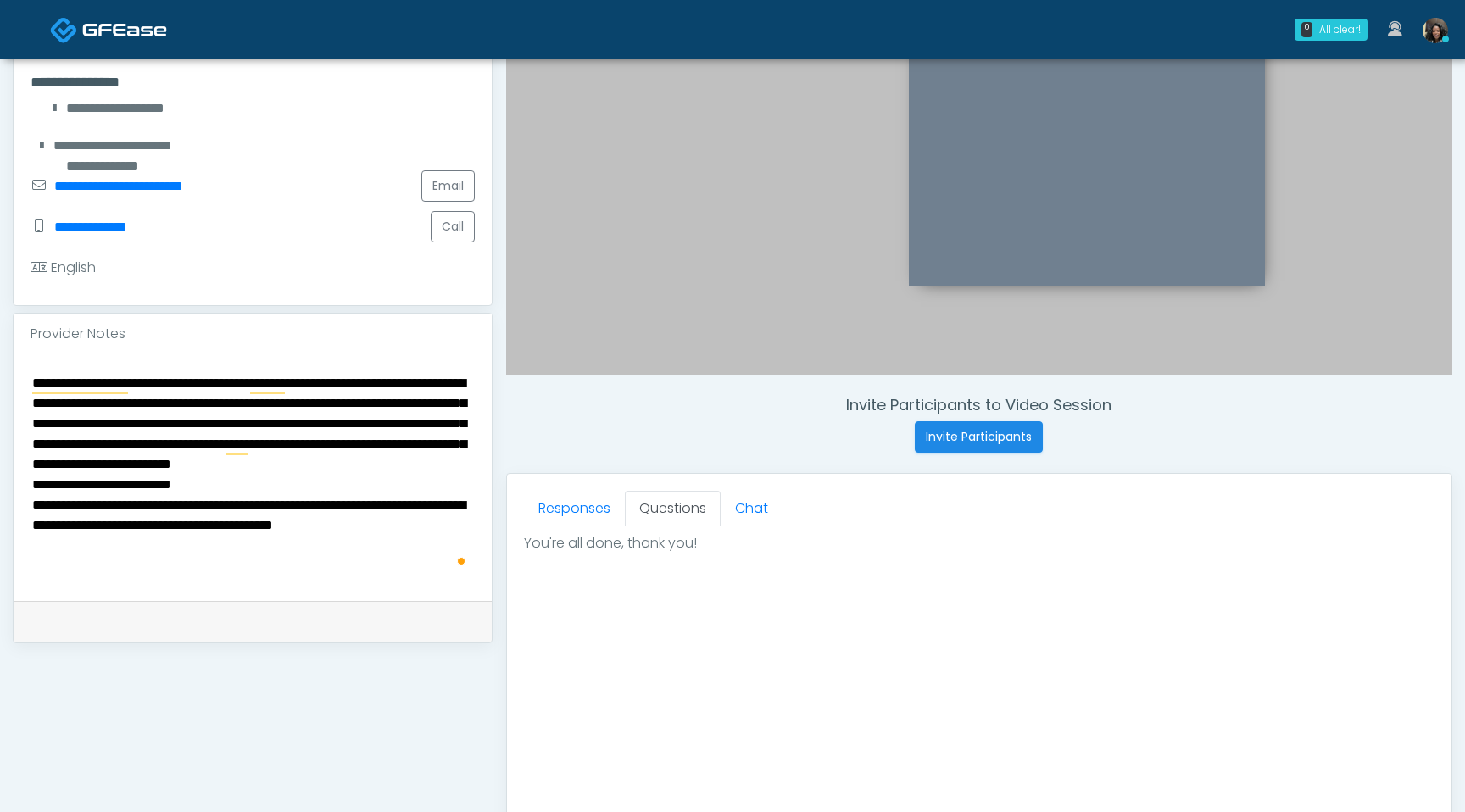
click at [279, 423] on textarea "**********" at bounding box center [253, 474] width 444 height 207
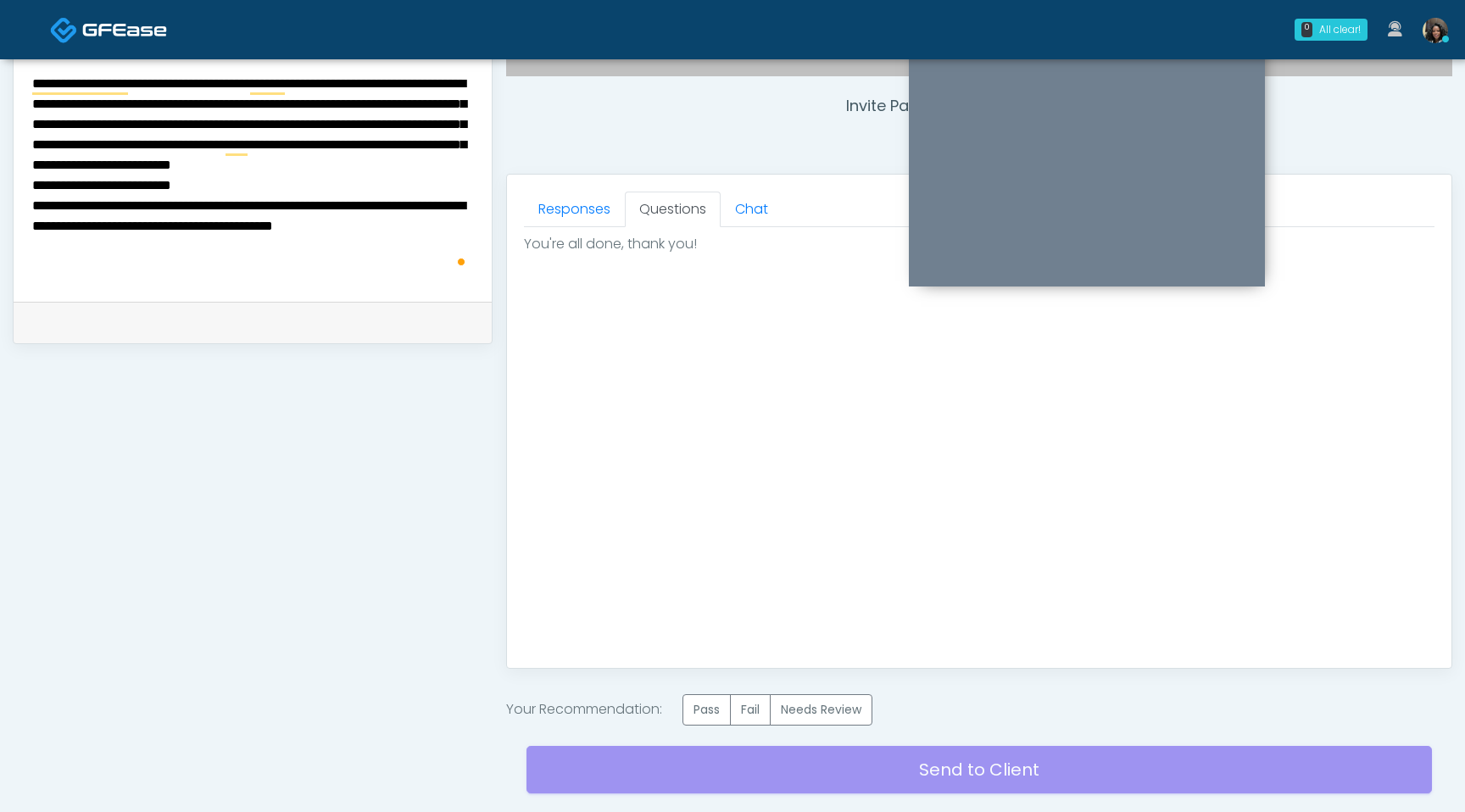
scroll to position [741, 0]
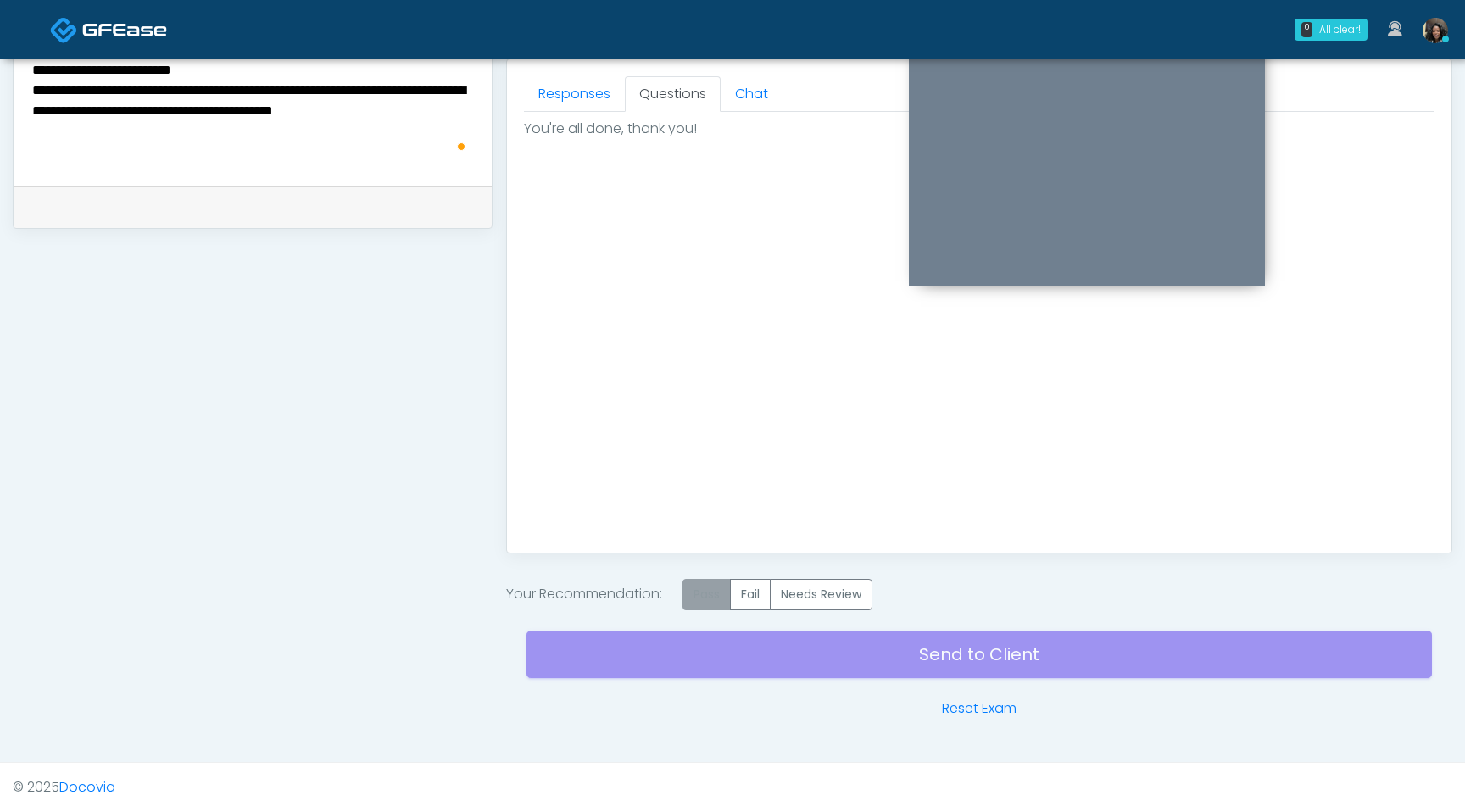
type textarea "**********"
click at [705, 603] on label "Pass" at bounding box center [707, 594] width 48 height 31
click at [719, 653] on div "Send to Client Reset Exam" at bounding box center [979, 665] width 906 height 108
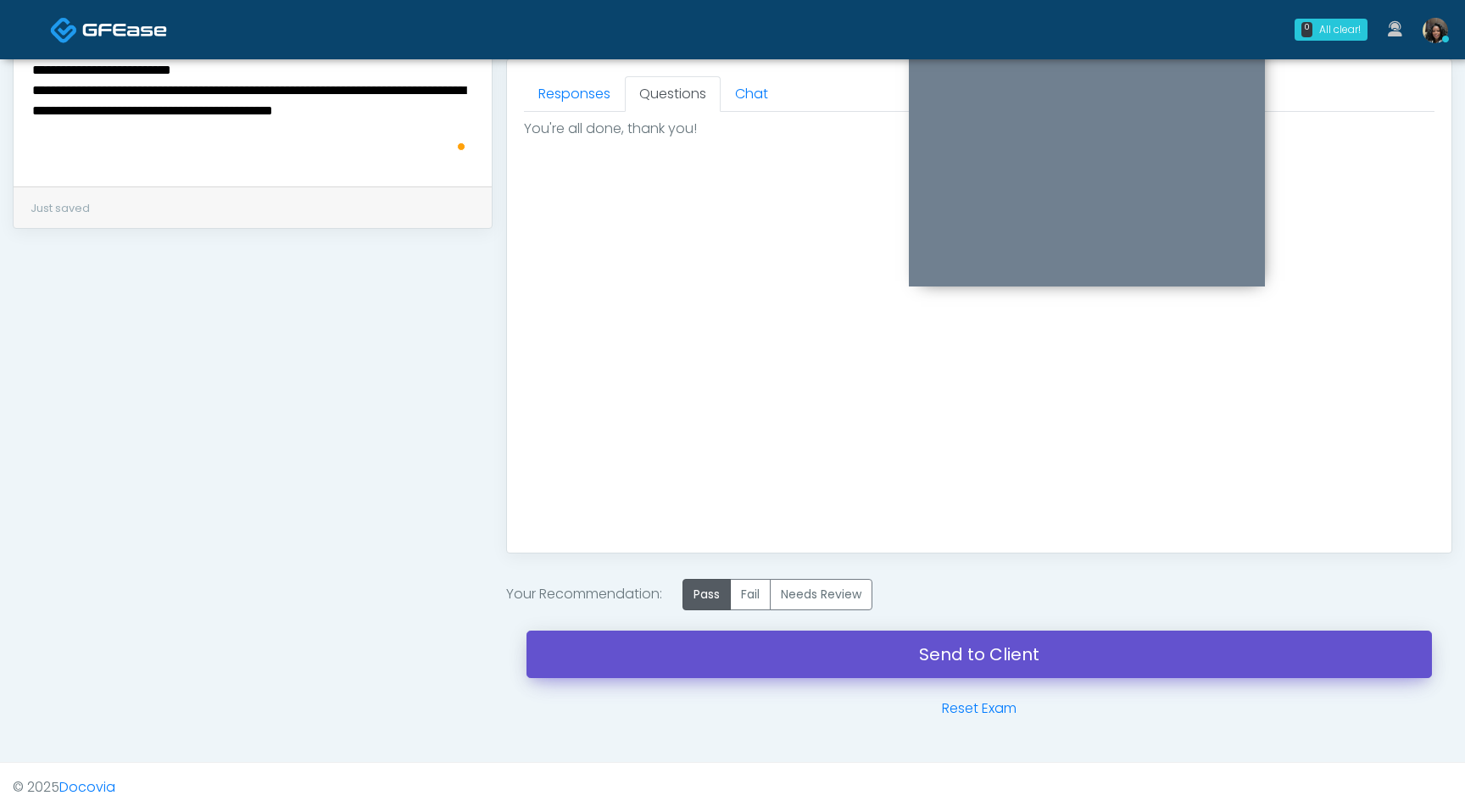
click at [685, 666] on link "Send to Client" at bounding box center [979, 655] width 906 height 47
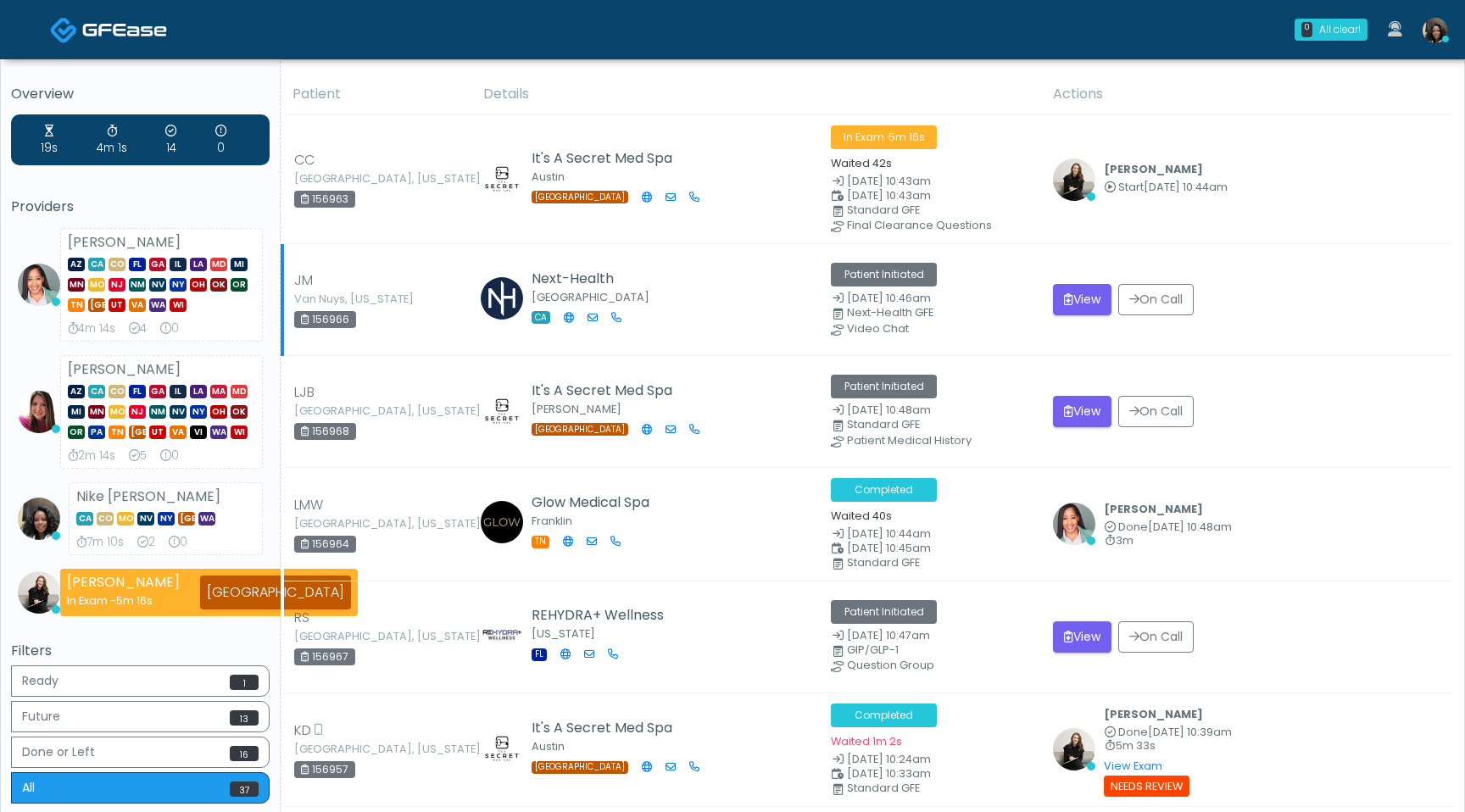
click at [1231, 351] on td "View On Call" at bounding box center [1246, 299] width 409 height 112
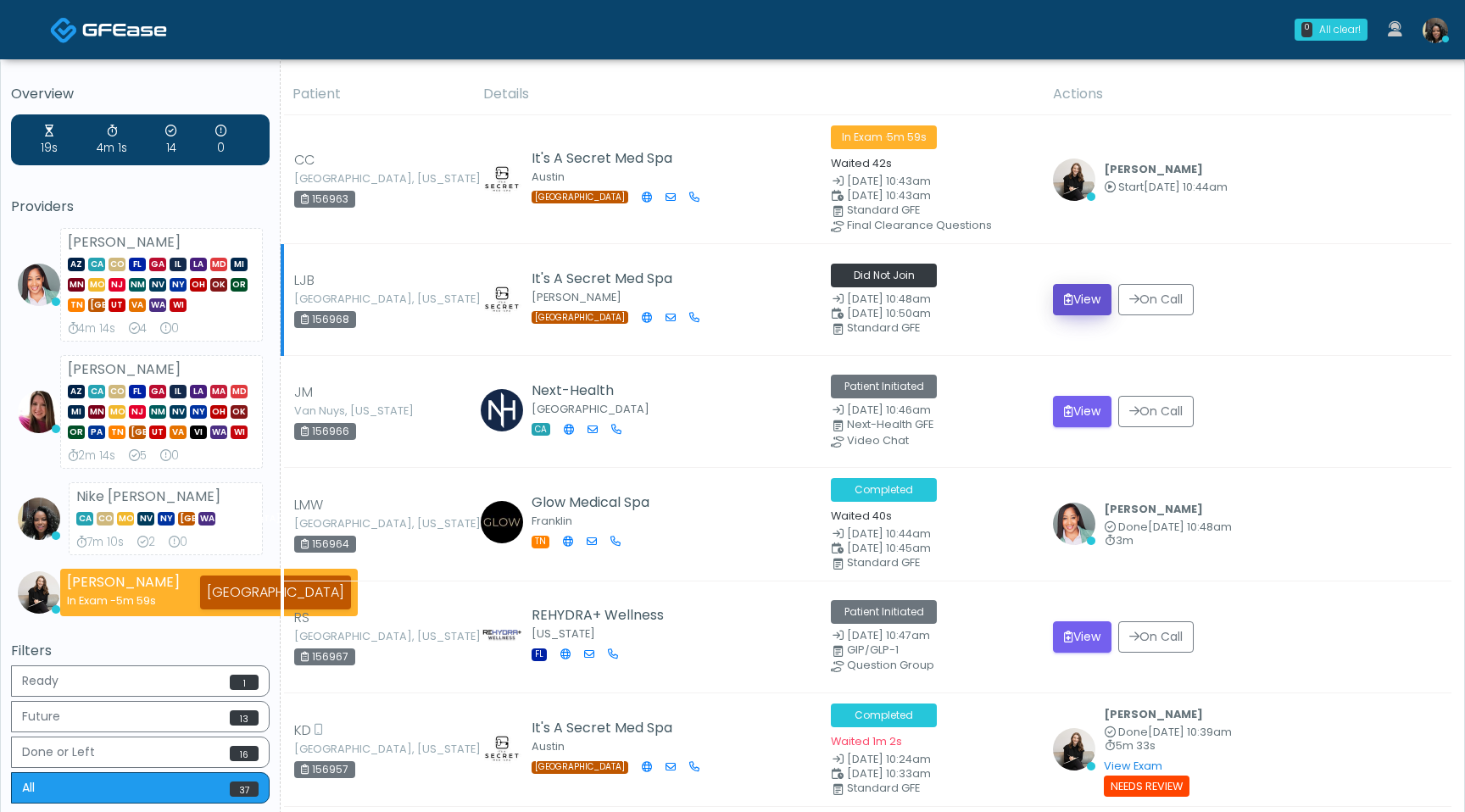
click at [1093, 299] on button "View" at bounding box center [1083, 299] width 58 height 31
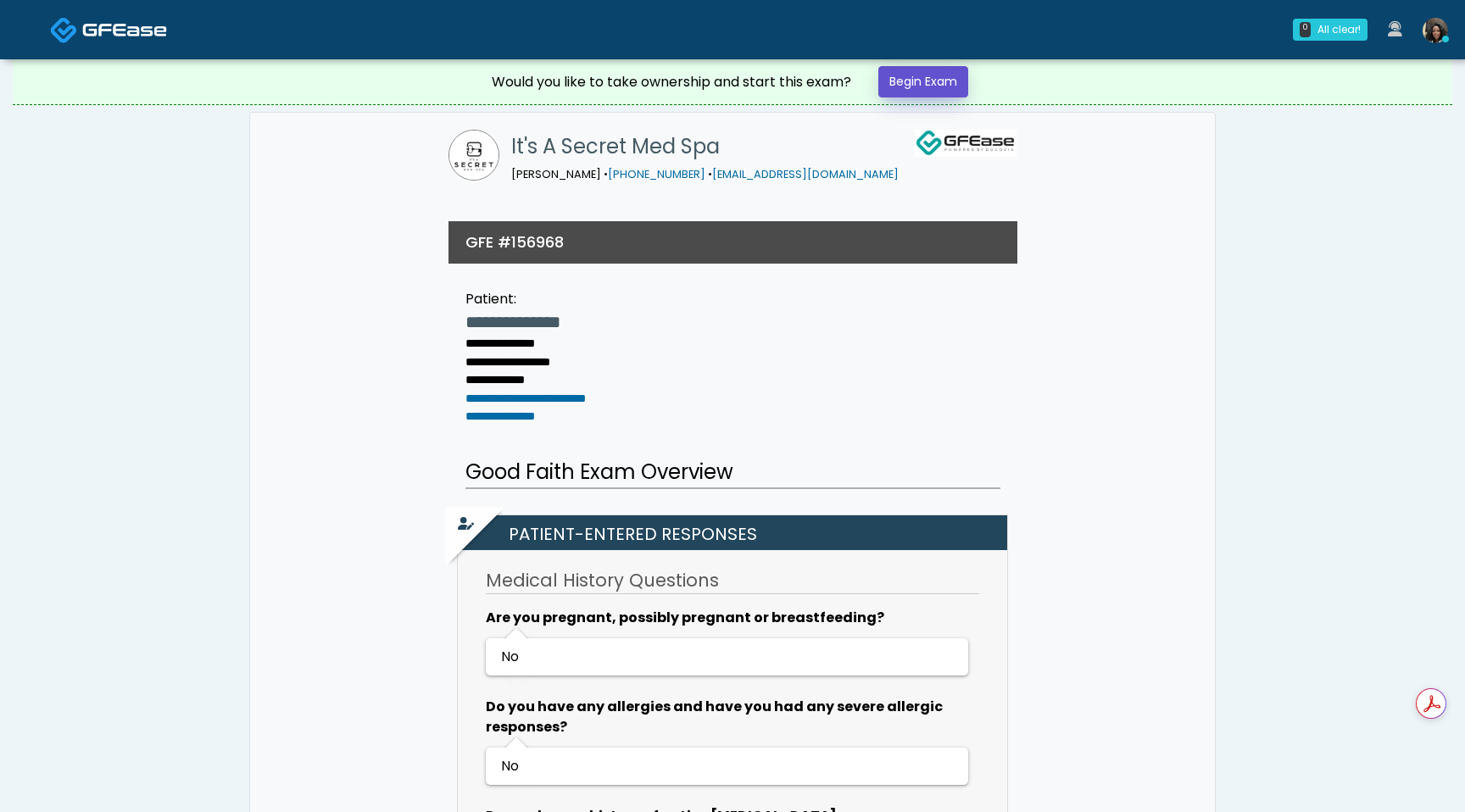
click at [955, 79] on link "Begin Exam" at bounding box center [923, 82] width 90 height 31
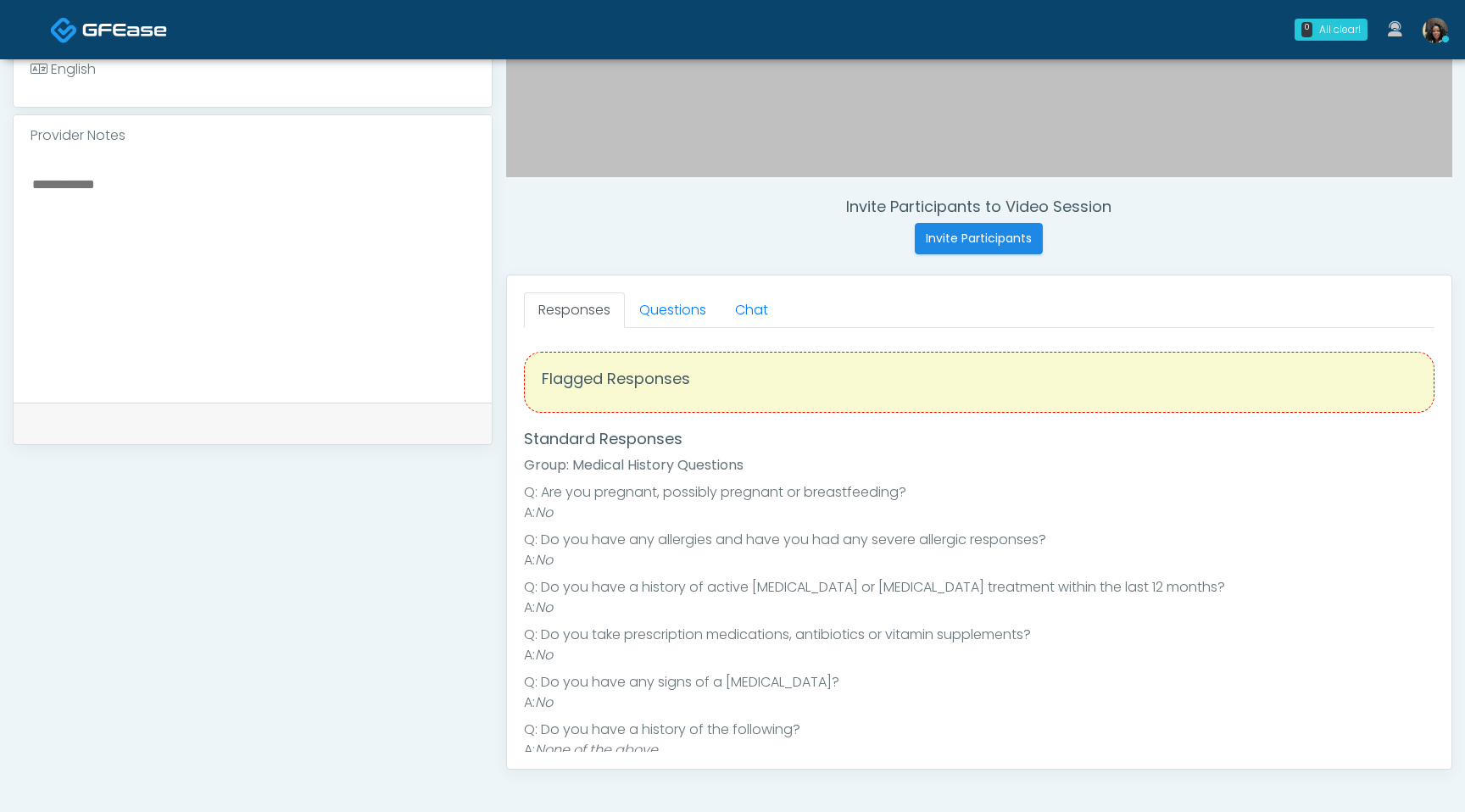
scroll to position [543, 0]
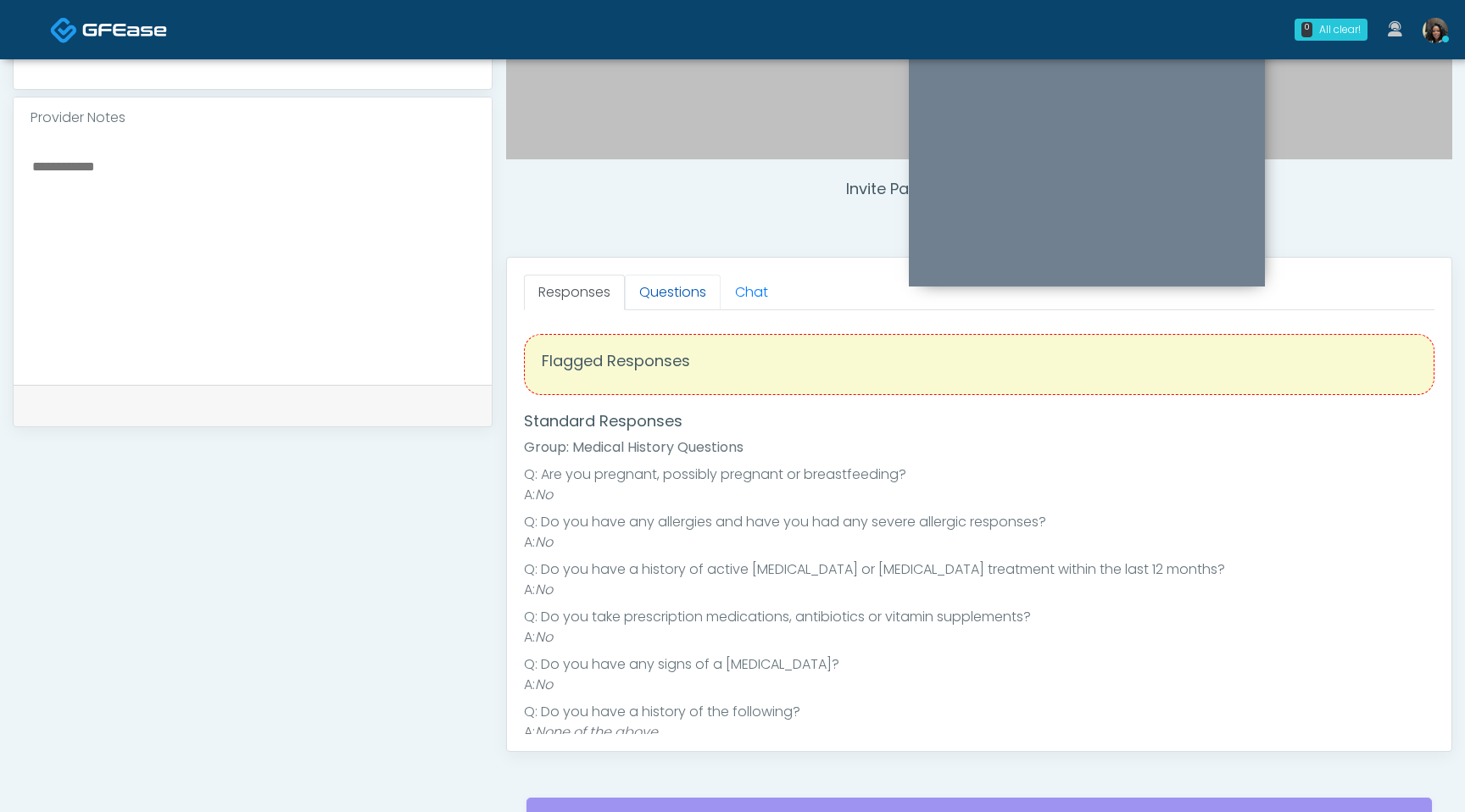
click at [684, 289] on link "Questions" at bounding box center [672, 292] width 96 height 36
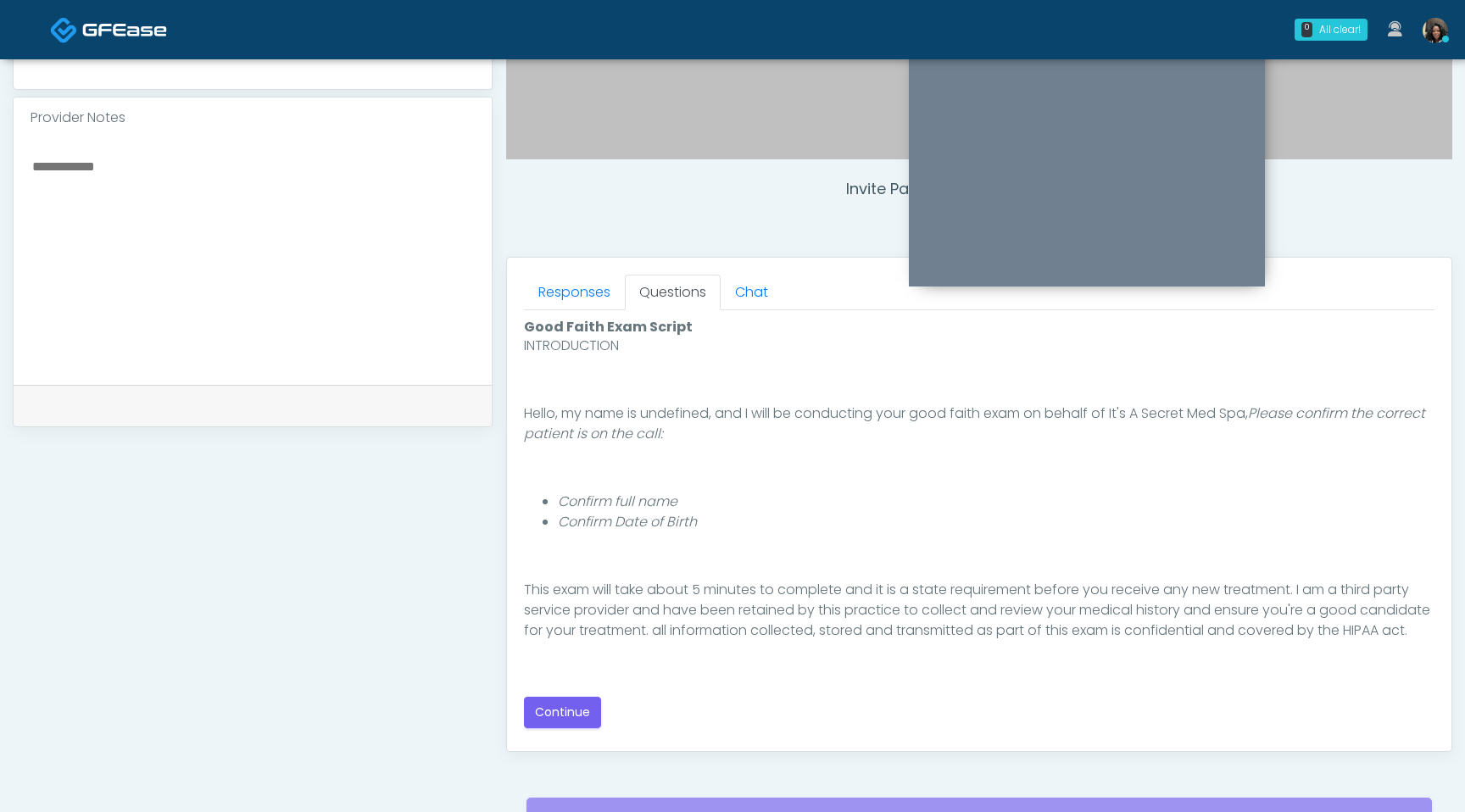
scroll to position [156, 0]
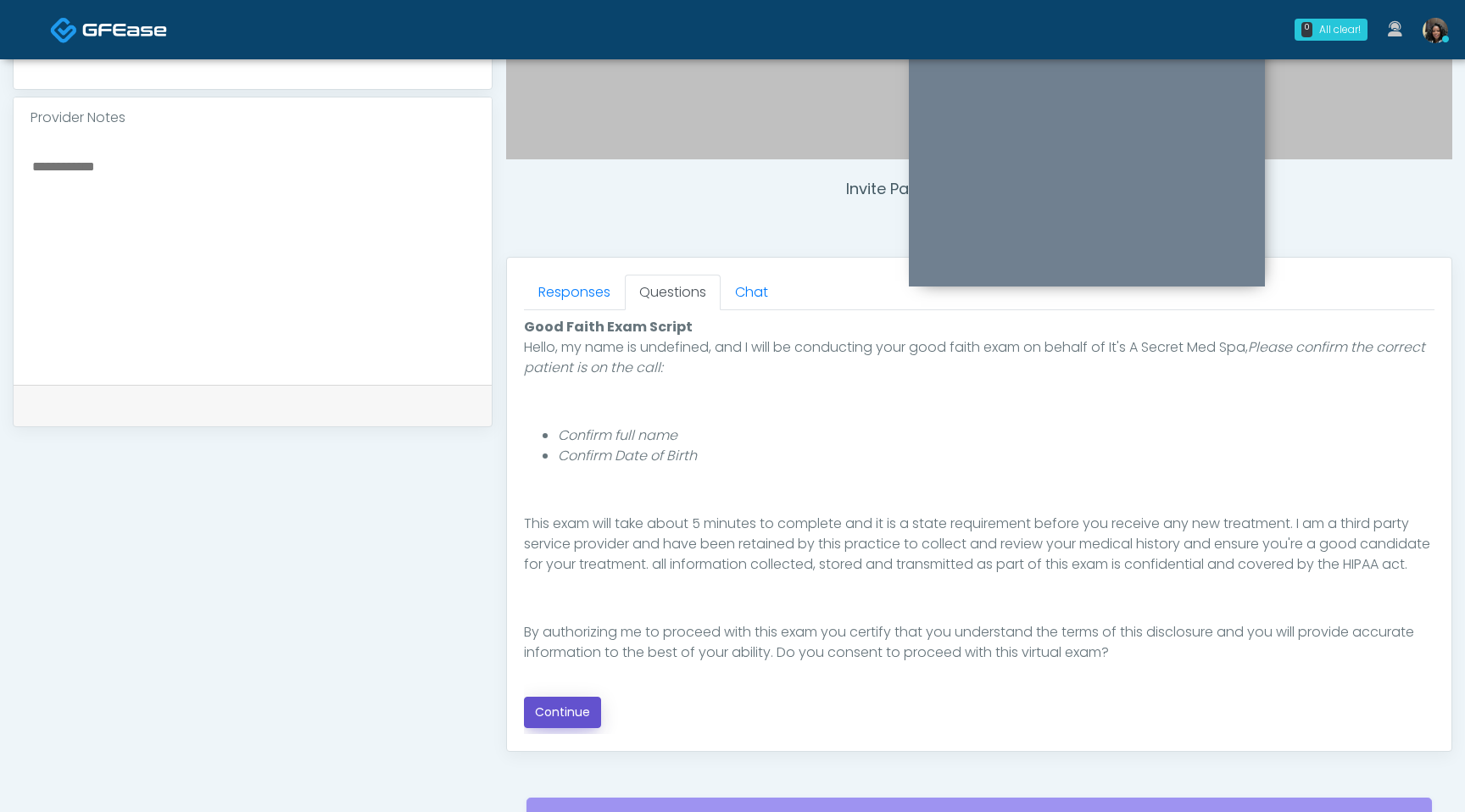
click at [565, 719] on button "Continue" at bounding box center [563, 713] width 77 height 31
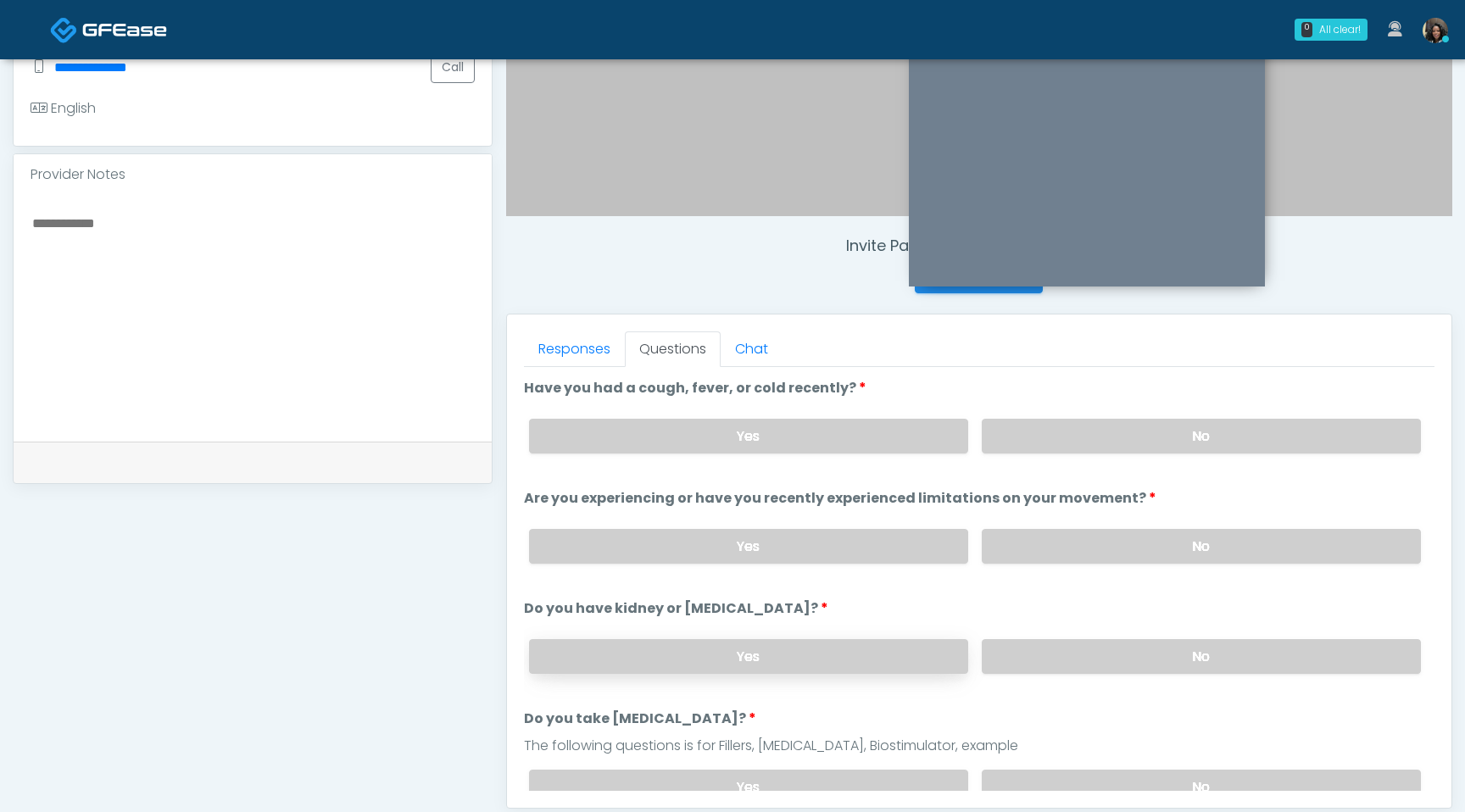
scroll to position [498, 0]
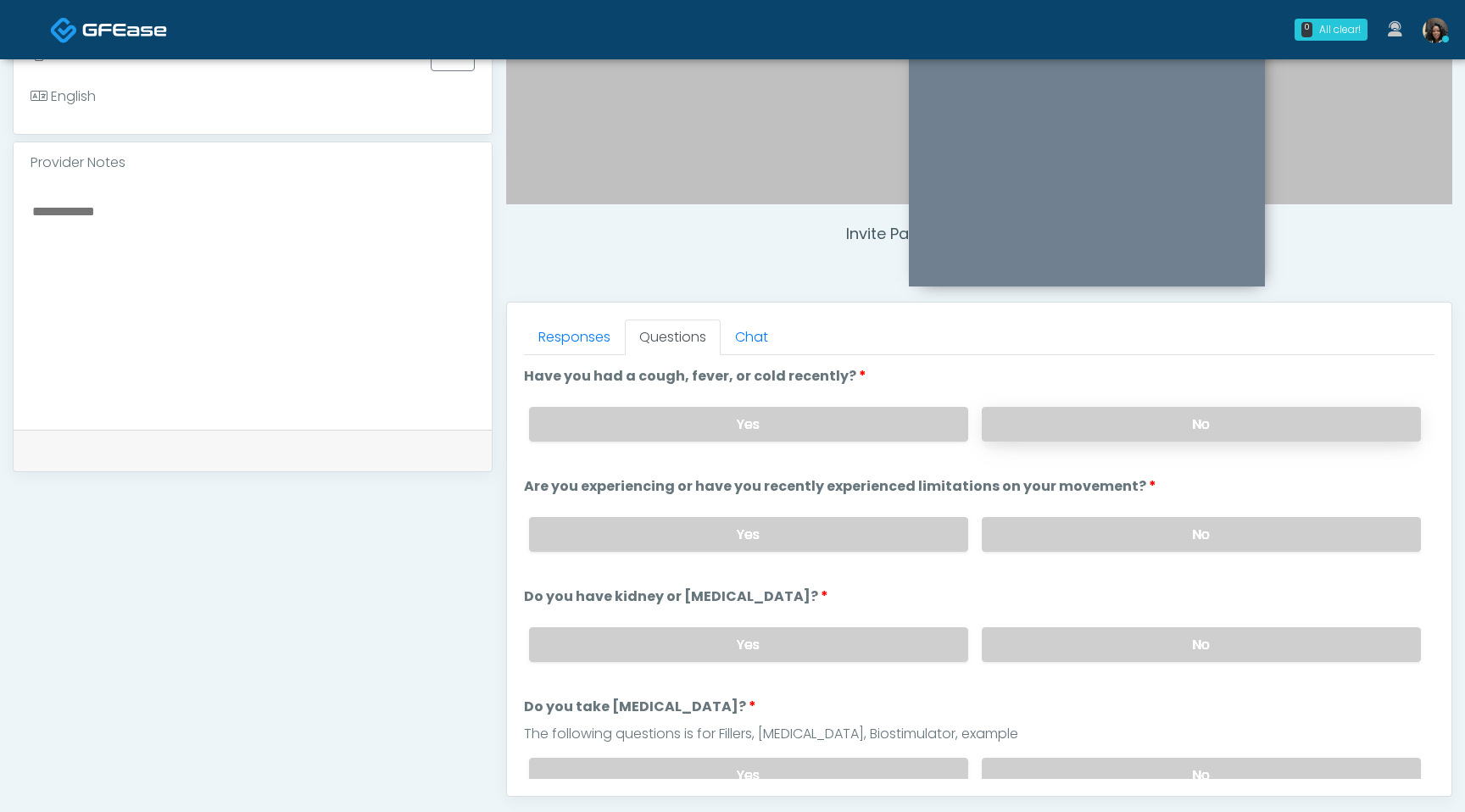
click at [1167, 425] on label "No" at bounding box center [1201, 424] width 439 height 35
click at [1074, 537] on label "No" at bounding box center [1201, 534] width 439 height 35
click at [1105, 642] on label "No" at bounding box center [1201, 645] width 439 height 35
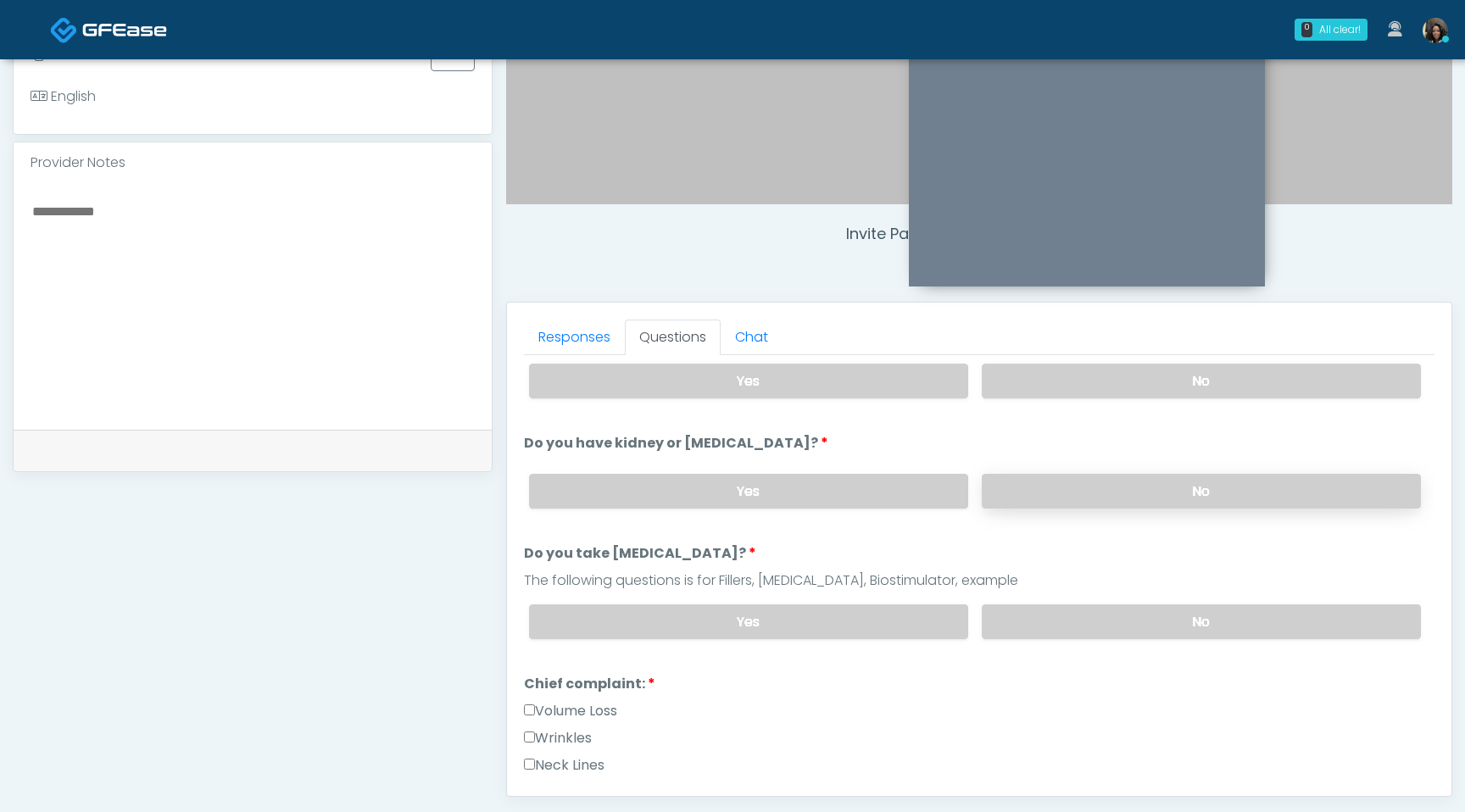
scroll to position [173, 0]
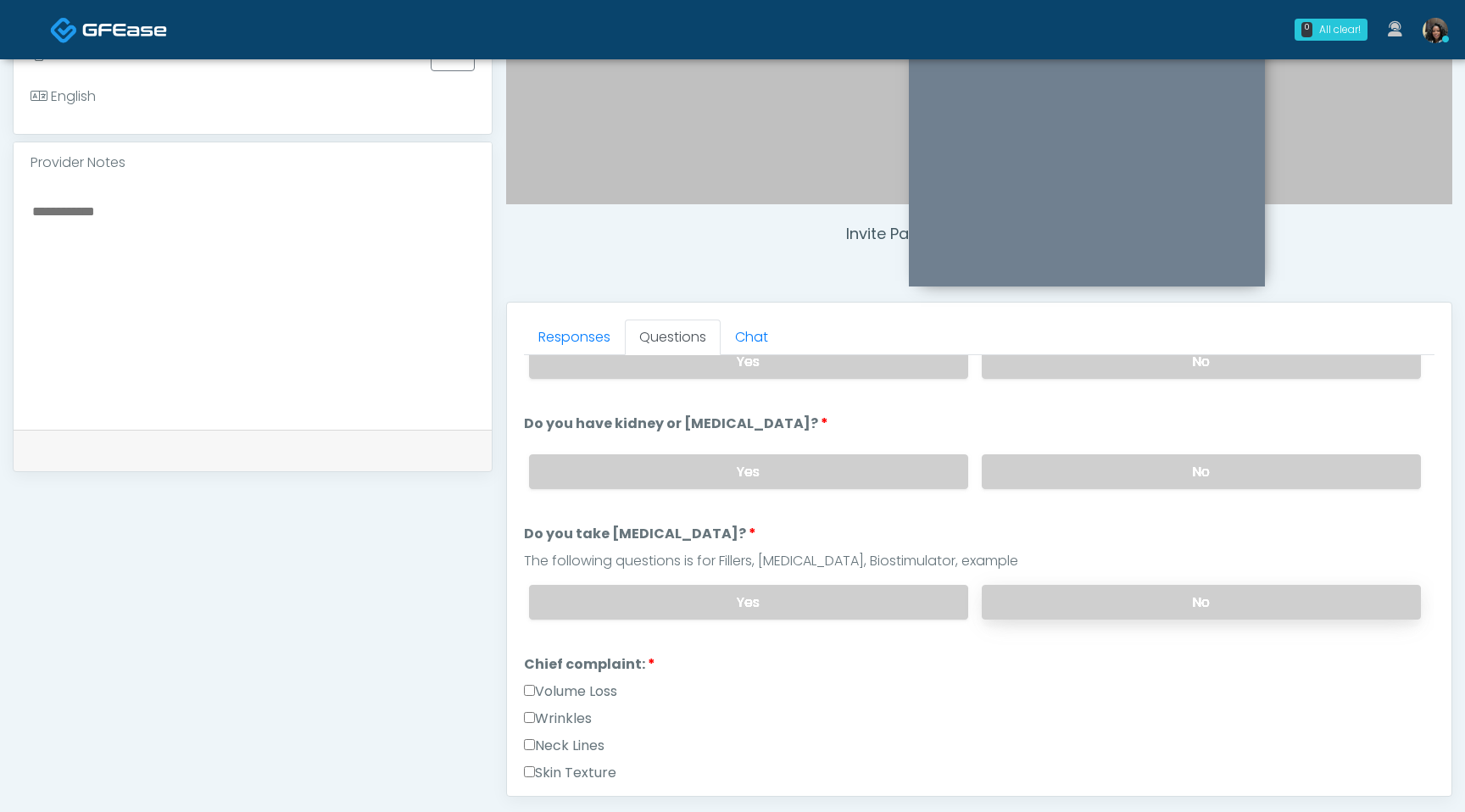
click at [1104, 604] on label "No" at bounding box center [1201, 603] width 439 height 35
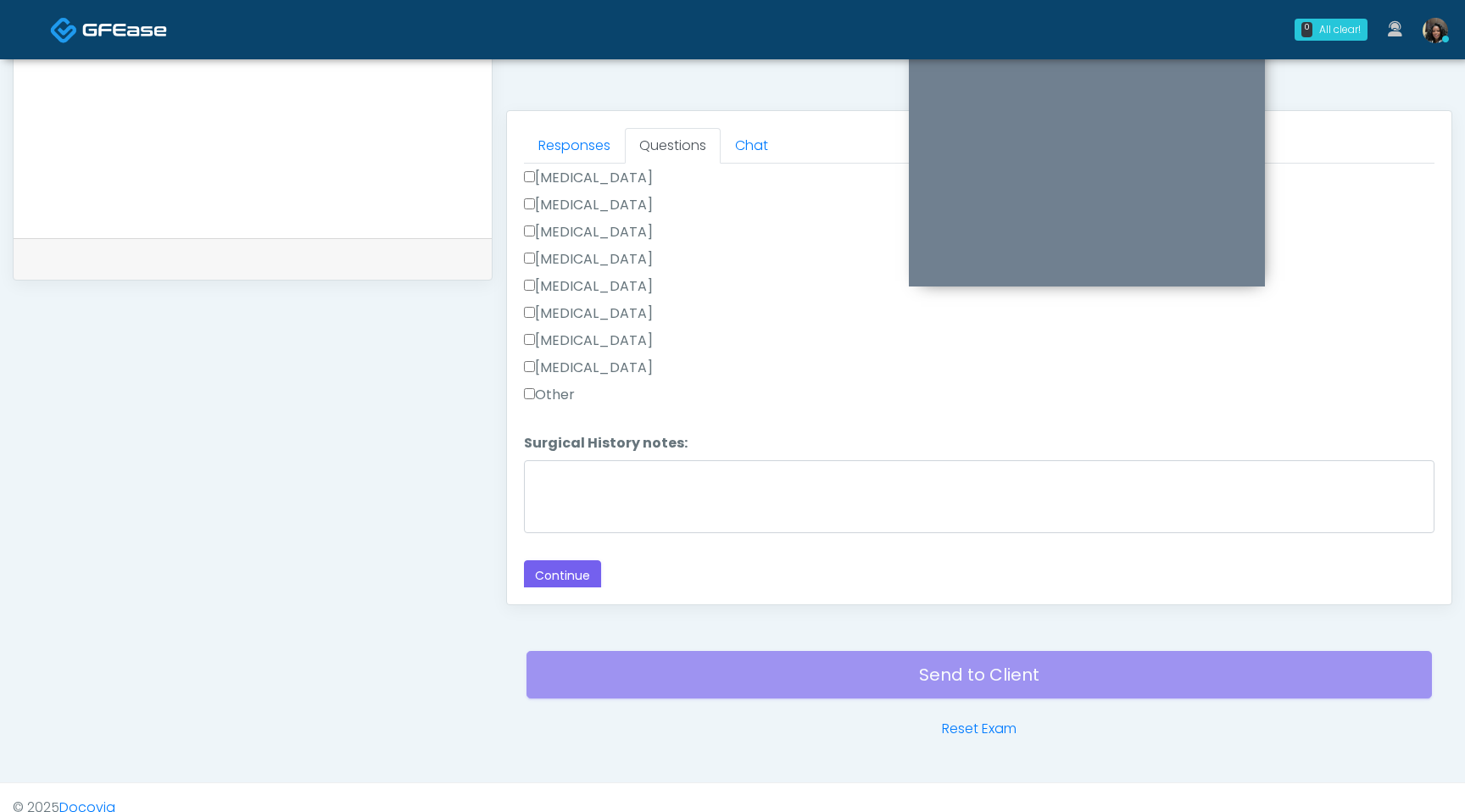
scroll to position [709, 0]
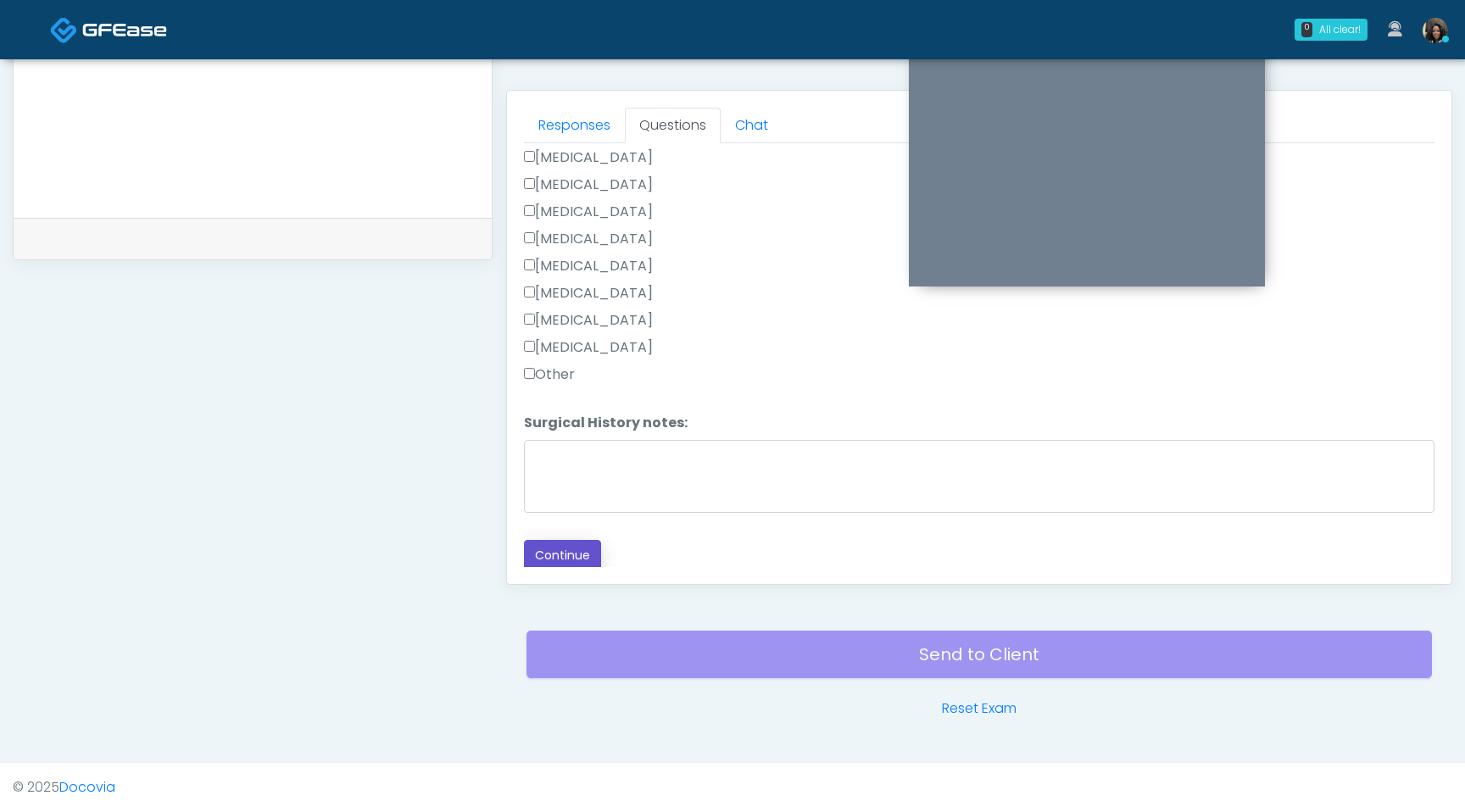
click at [559, 556] on button "Continue" at bounding box center [563, 555] width 77 height 31
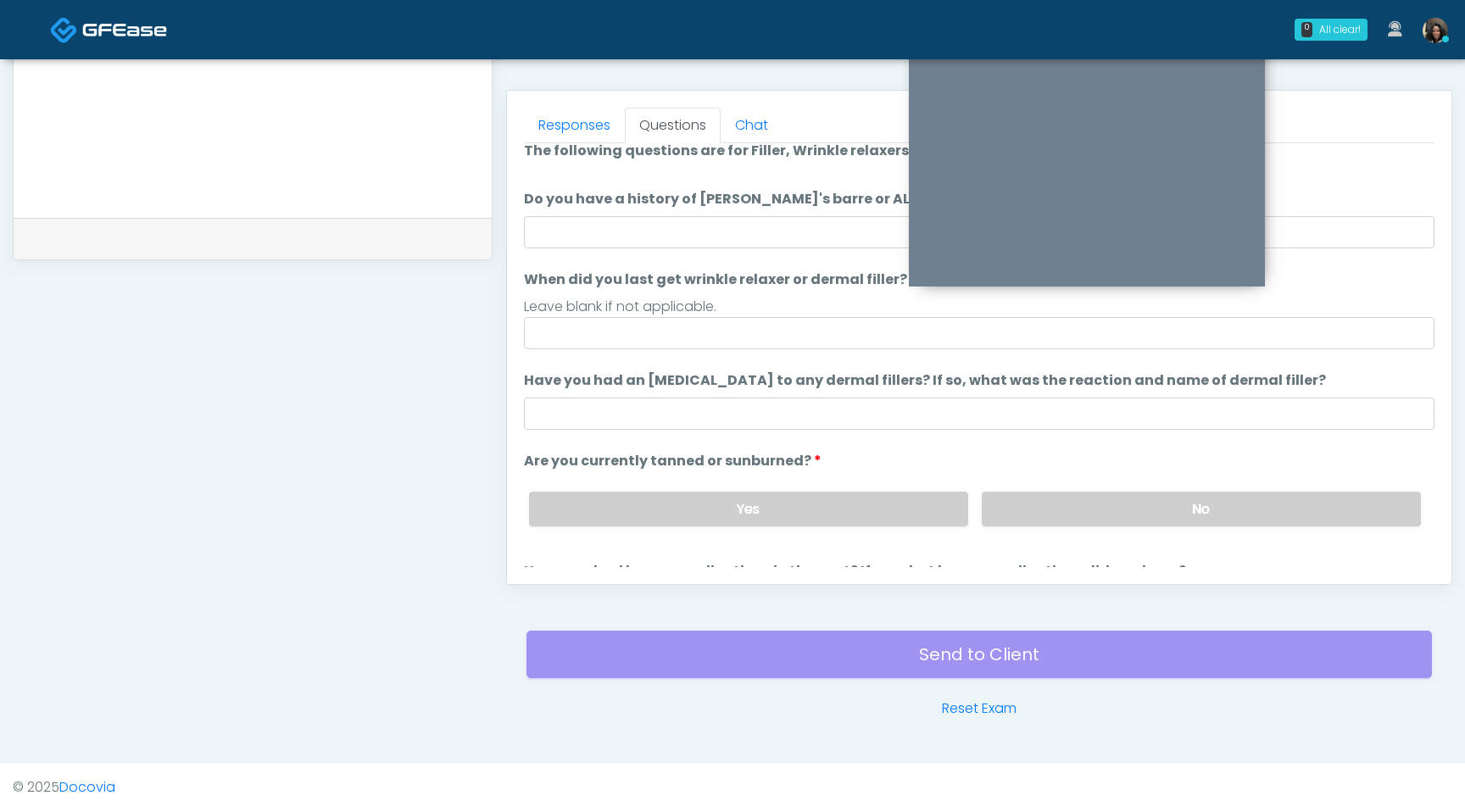
scroll to position [0, 0]
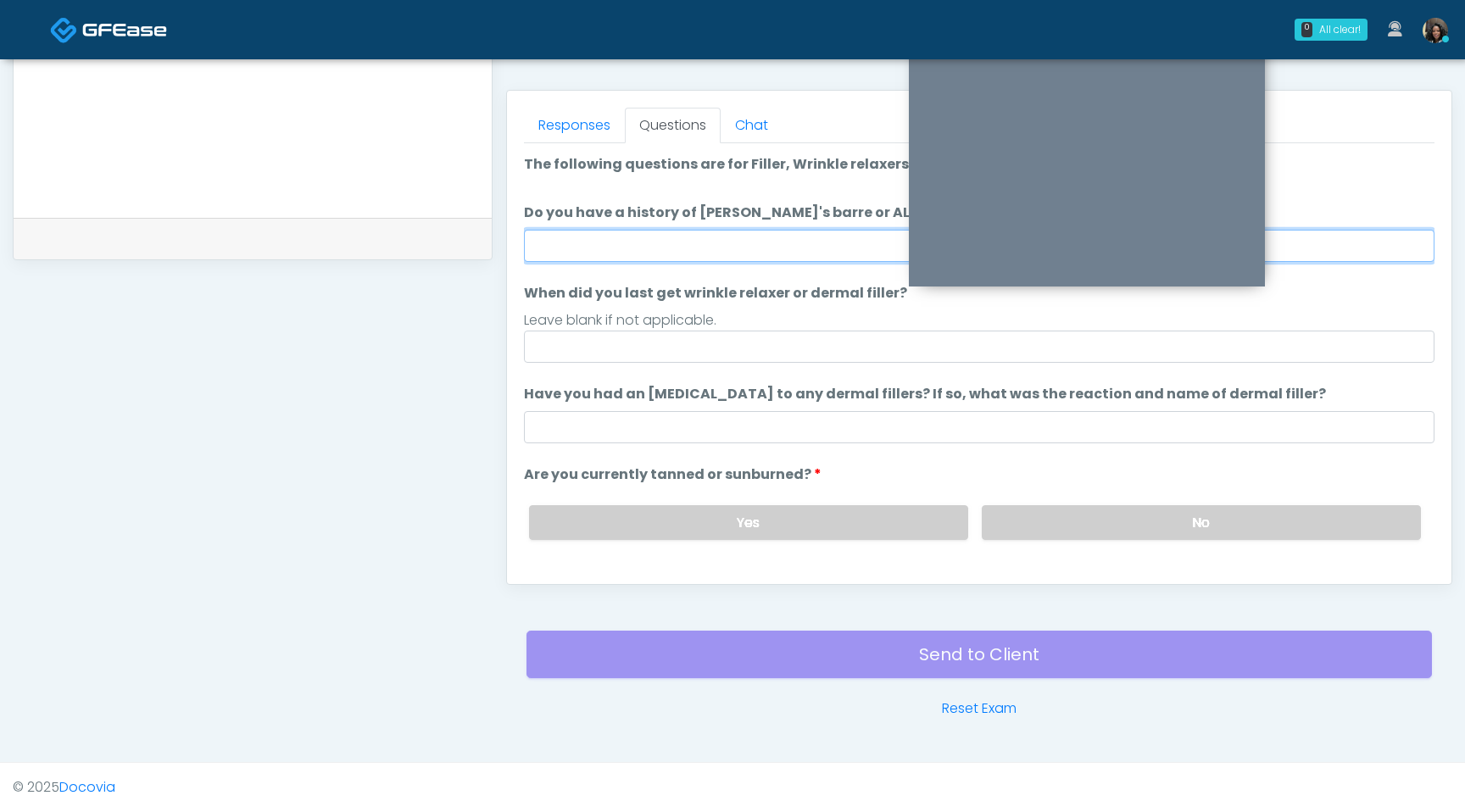
click at [682, 239] on input "Do you have a history of Guillain's barre or ALS? If so, please provide details." at bounding box center [980, 245] width 911 height 32
type input "**"
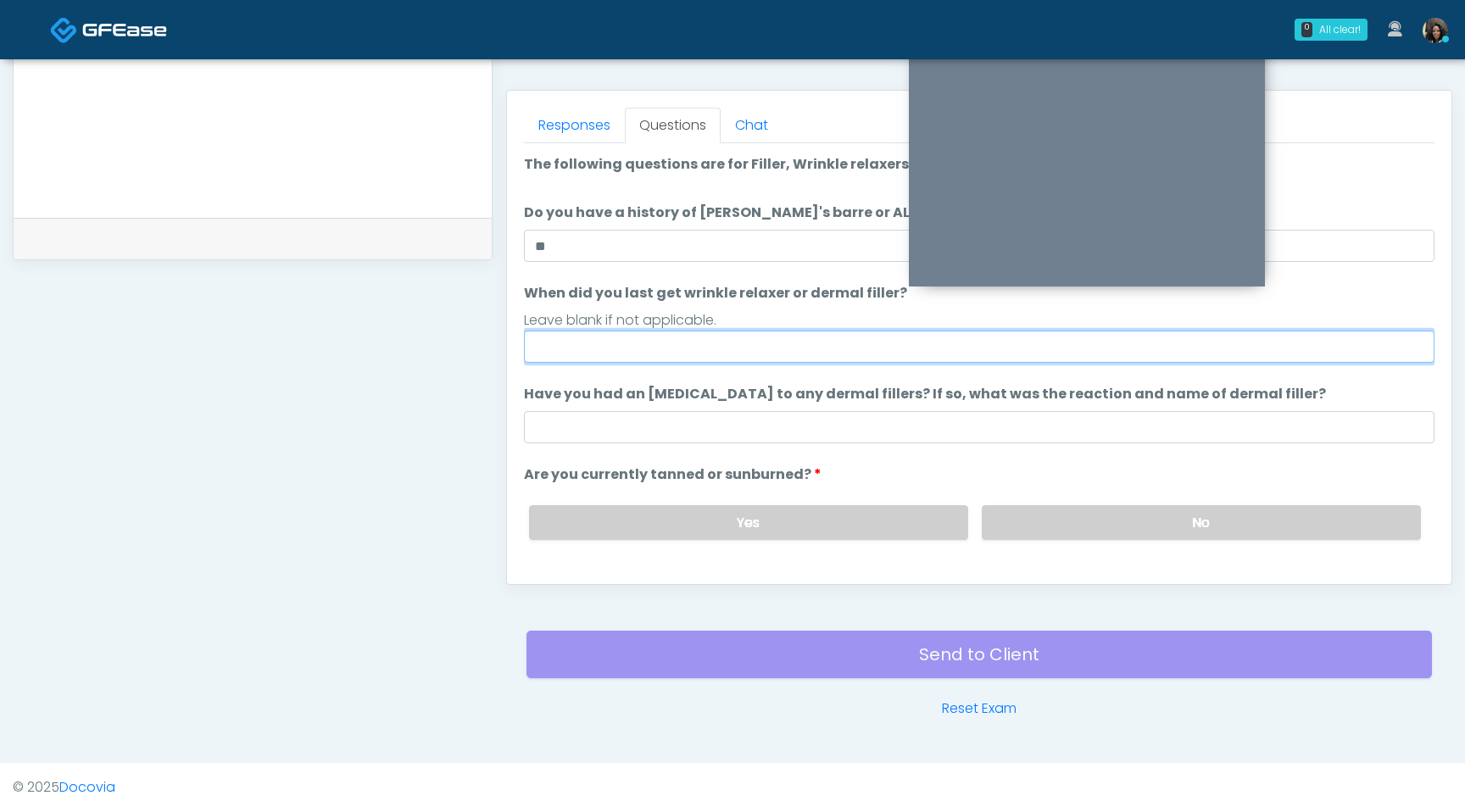
click at [647, 347] on input "When did you last get wrinkle relaxer or dermal filler?" at bounding box center [980, 346] width 911 height 32
type input "*********"
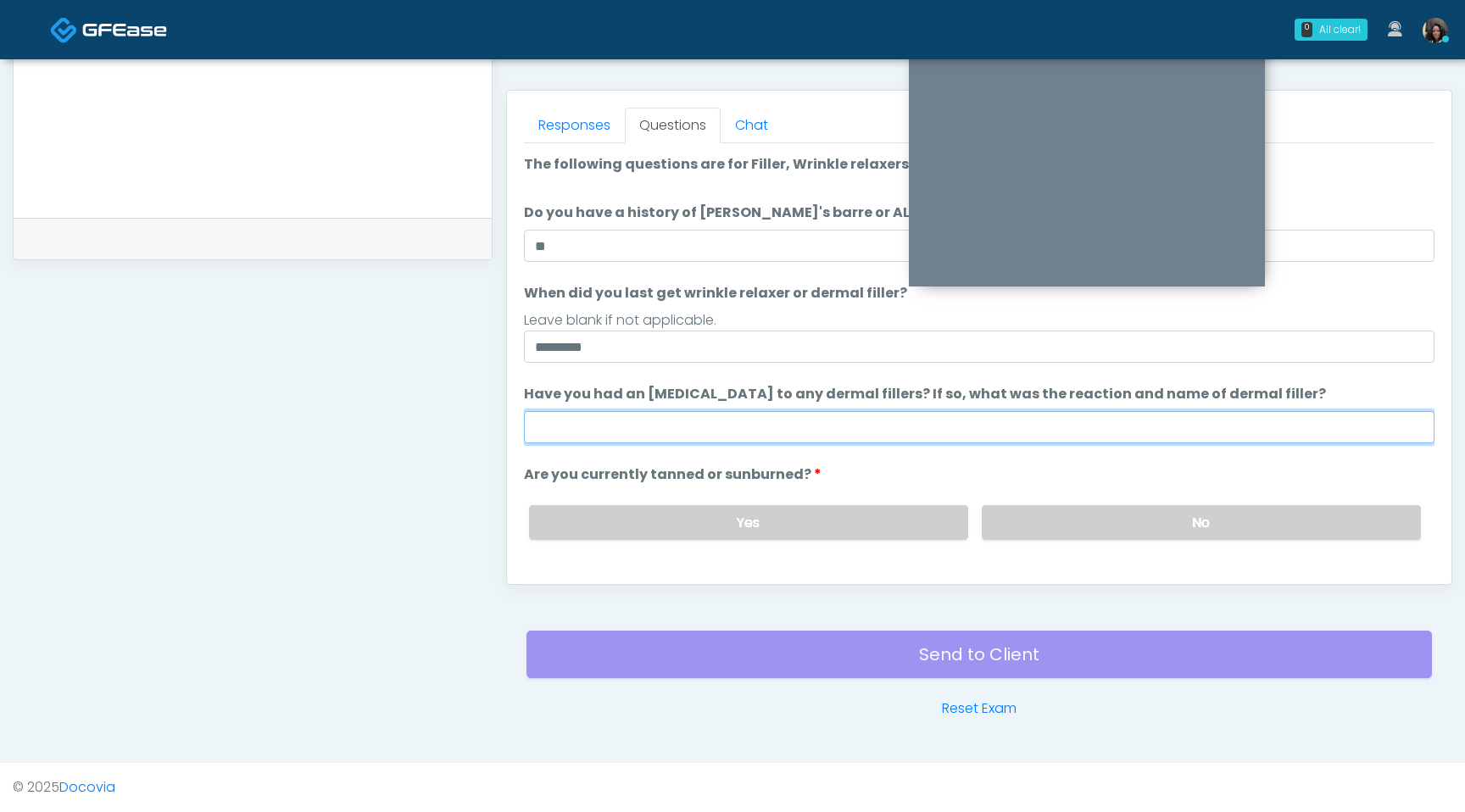
click at [623, 436] on input "Have you had an [MEDICAL_DATA] to any dermal fillers? If so, what was the react…" at bounding box center [980, 427] width 911 height 32
type input "**********"
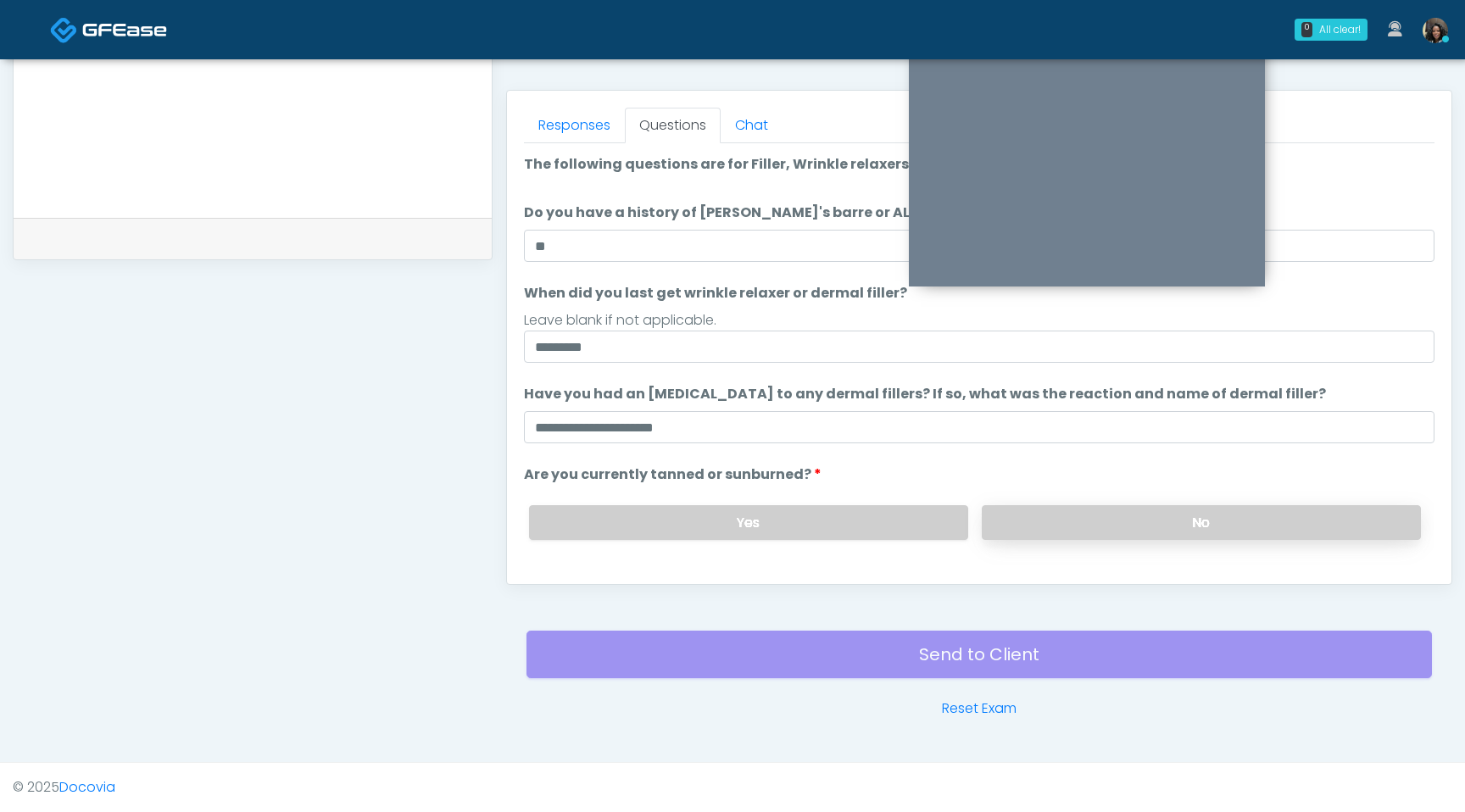
click at [1103, 525] on label "No" at bounding box center [1201, 523] width 439 height 35
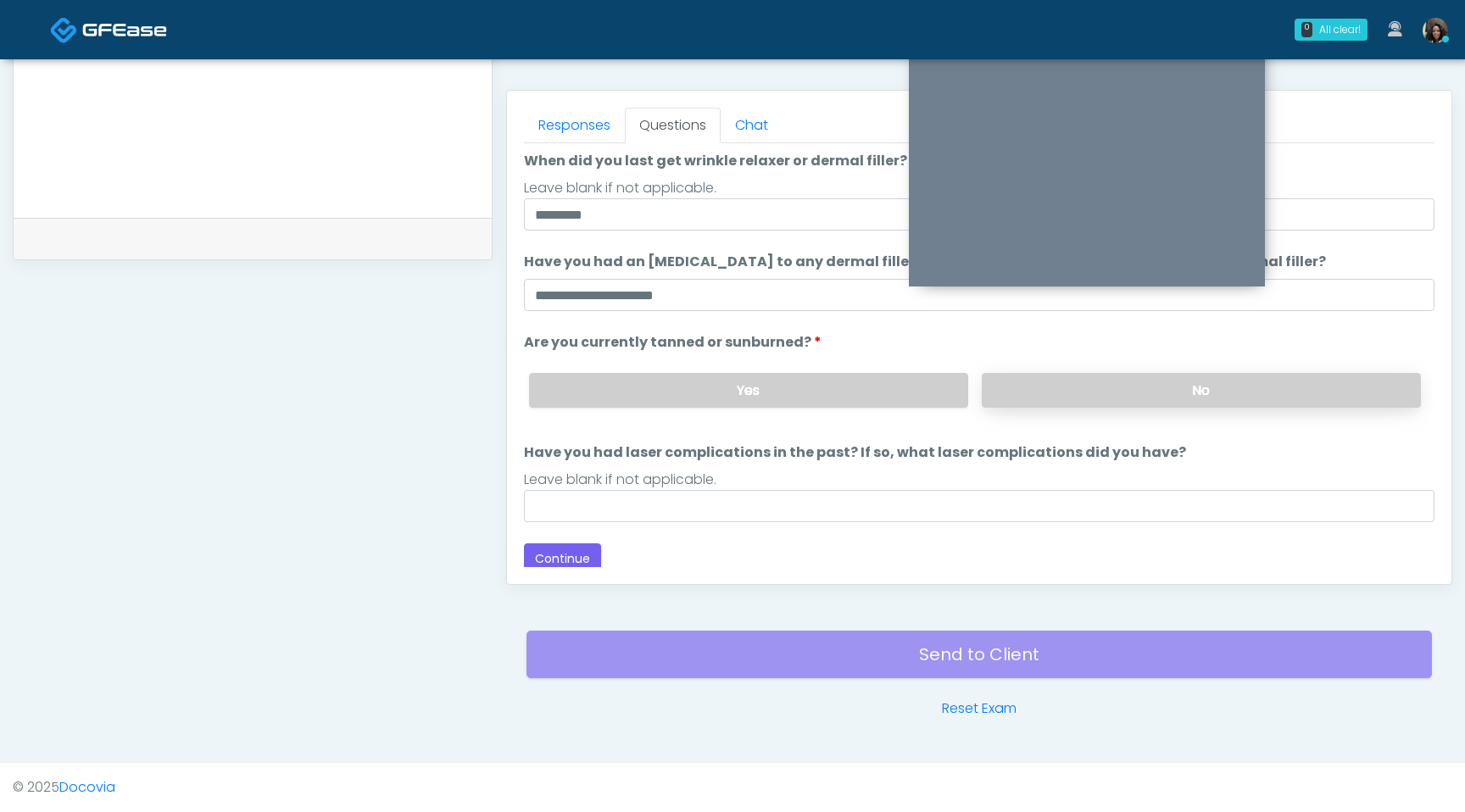
scroll to position [139, 0]
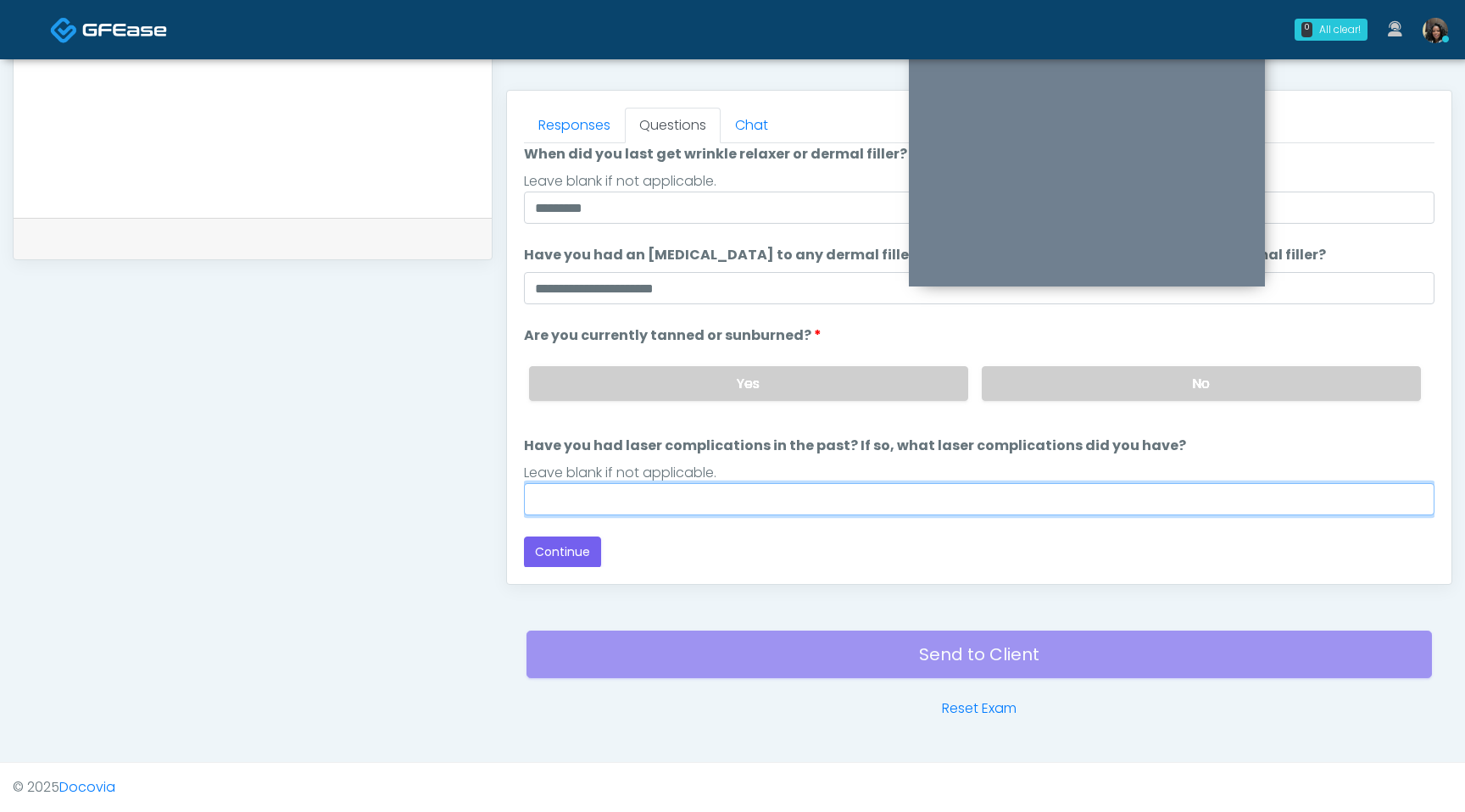
click at [973, 508] on input "Have you had laser complications in the past? If so, what laser complications d…" at bounding box center [980, 499] width 911 height 32
type input "**********"
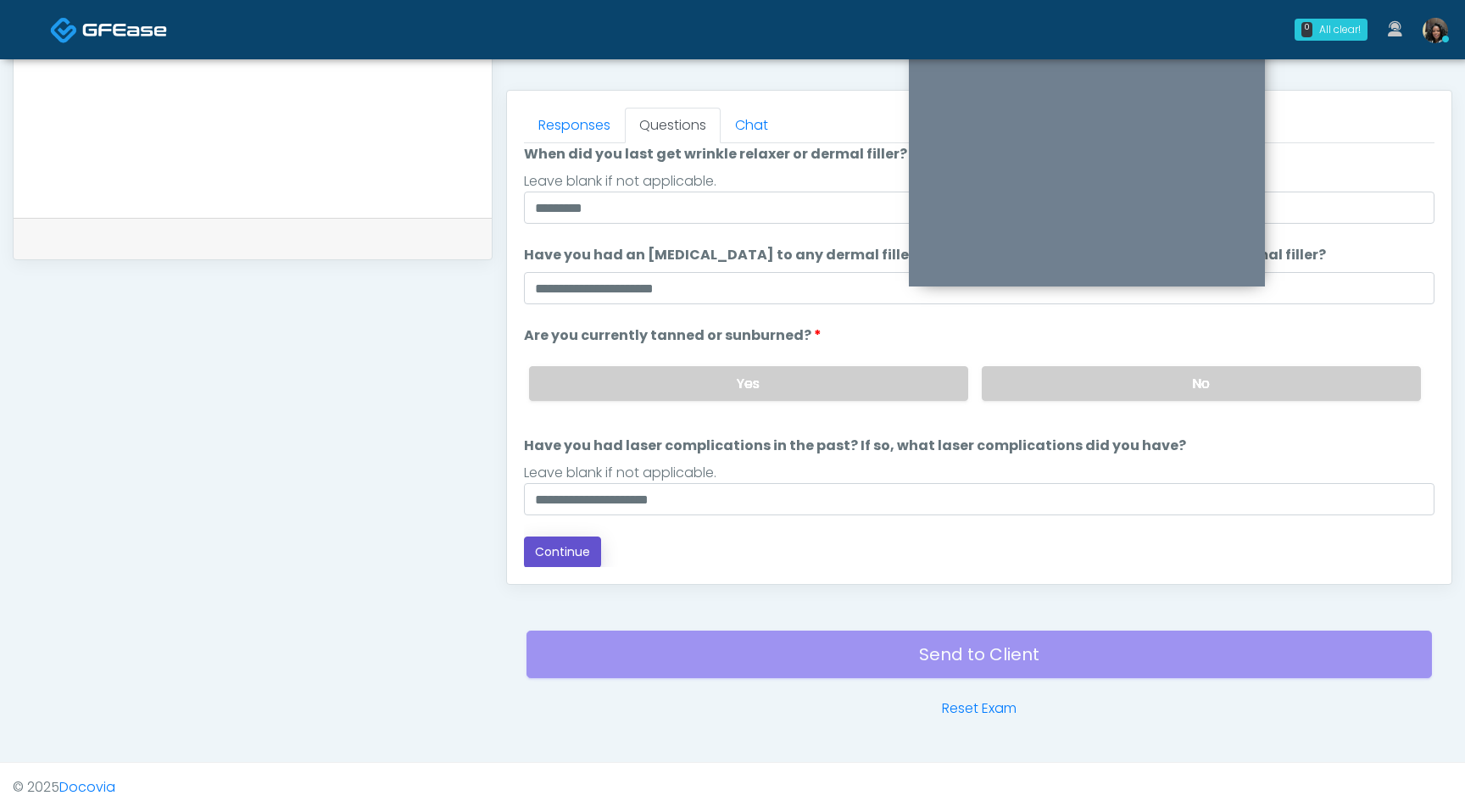
click at [569, 553] on button "Continue" at bounding box center [563, 552] width 77 height 31
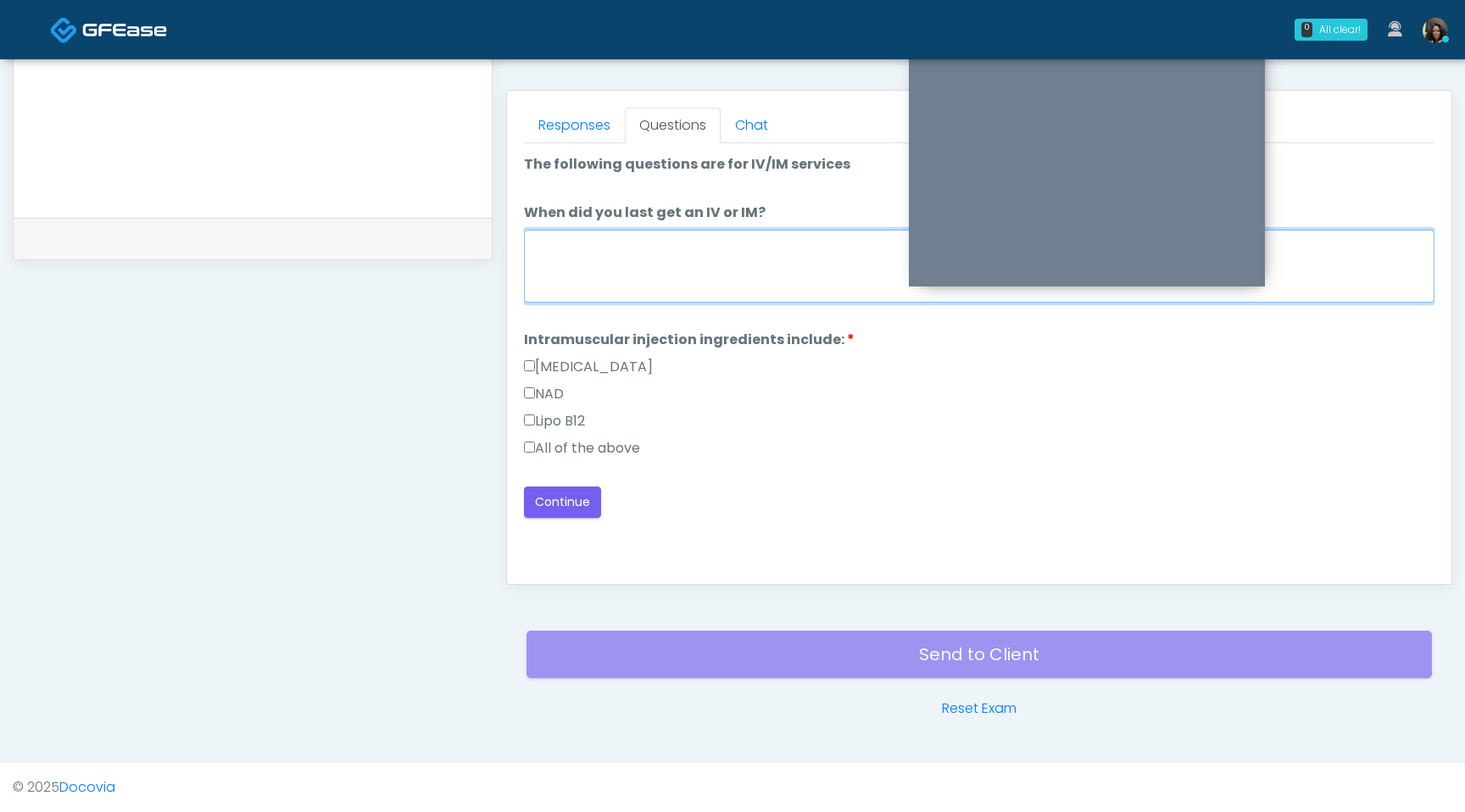
click at [722, 279] on textarea "When did you last get an IV or IM?" at bounding box center [980, 266] width 911 height 73
type textarea "**********"
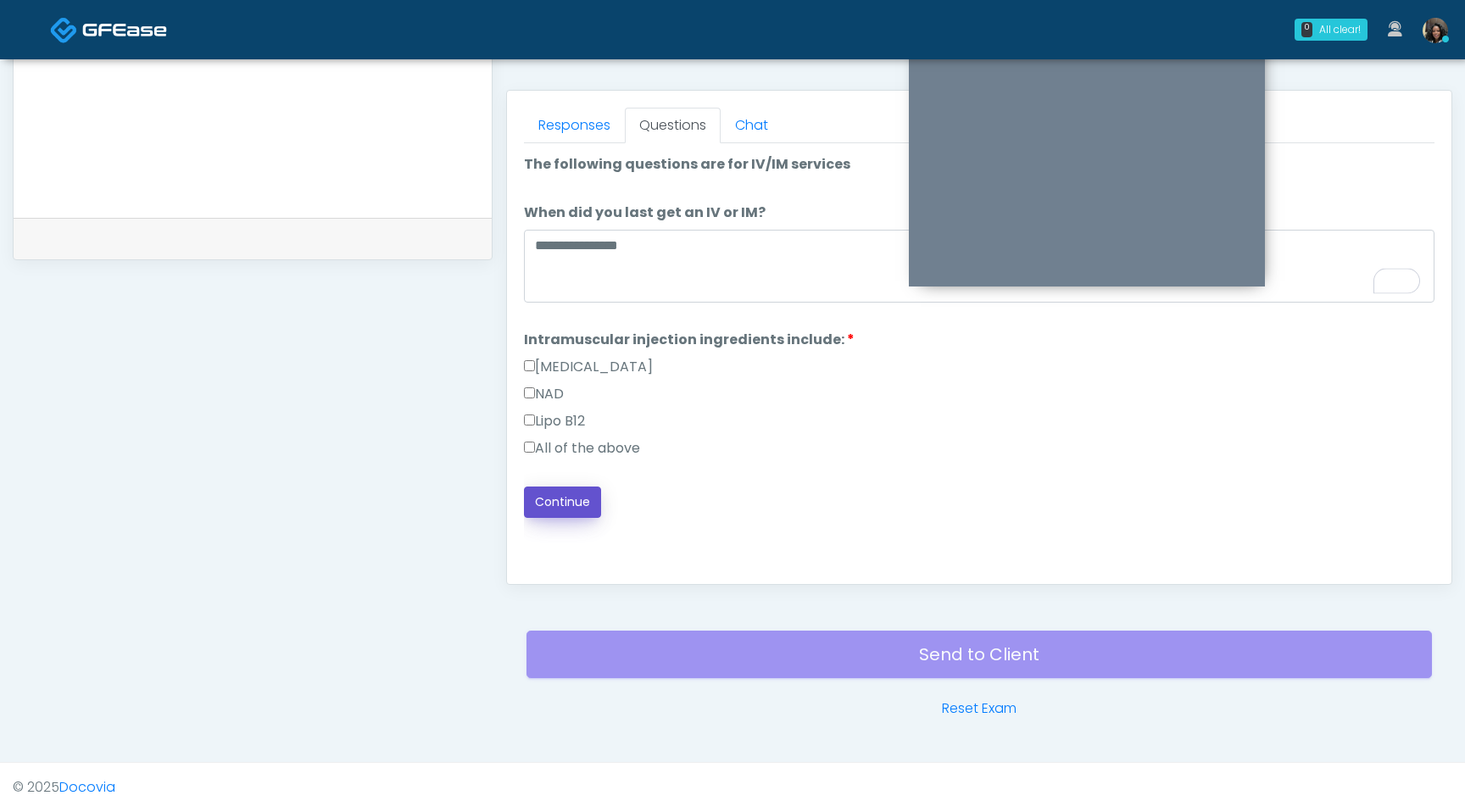
click at [560, 504] on button "Continue" at bounding box center [563, 502] width 77 height 31
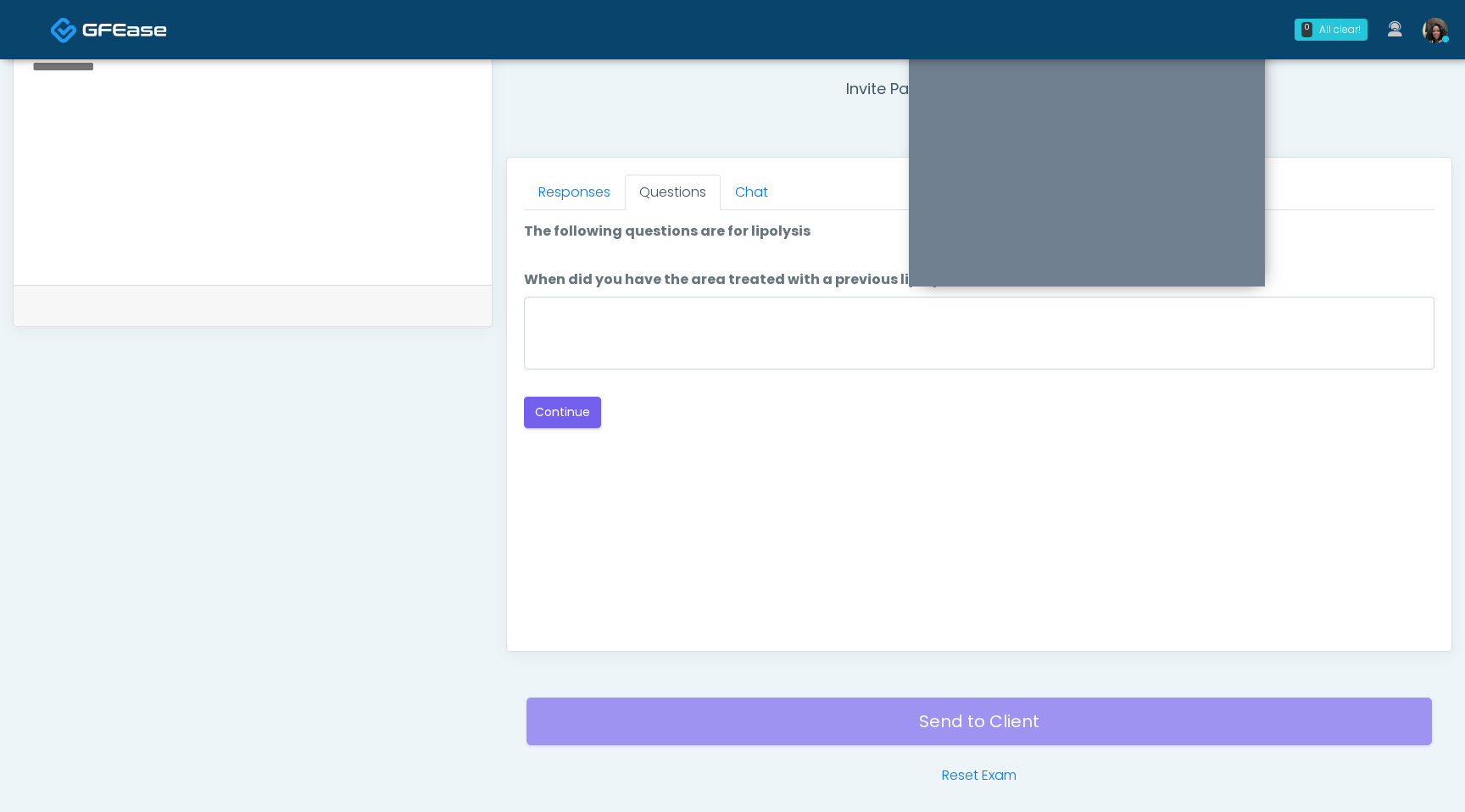
scroll to position [635, 0]
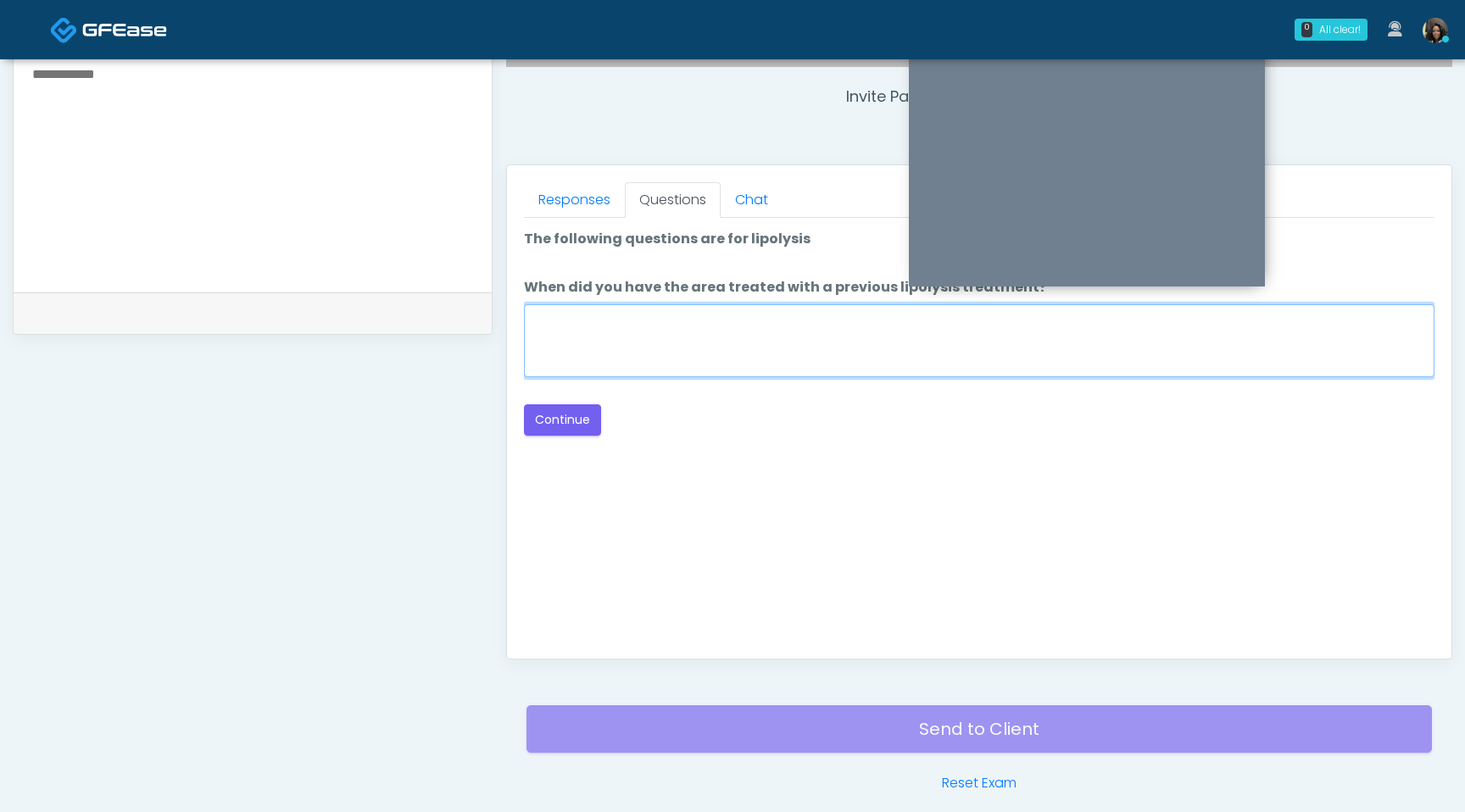
click at [599, 319] on textarea "When did you have the area treated with a previous lipolysis treatment?" at bounding box center [980, 340] width 911 height 73
type textarea "*********"
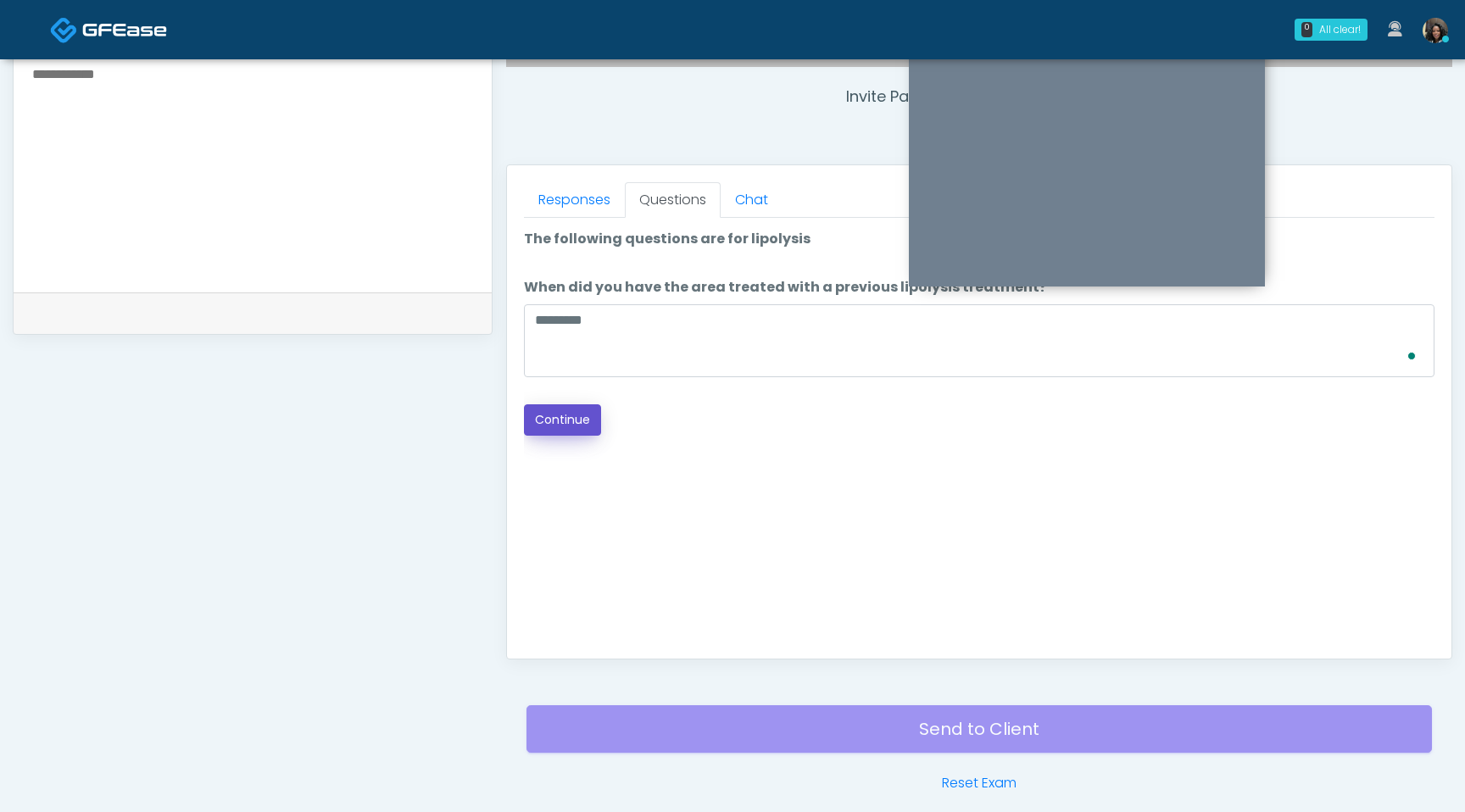
click at [569, 431] on button "Continue" at bounding box center [563, 420] width 77 height 31
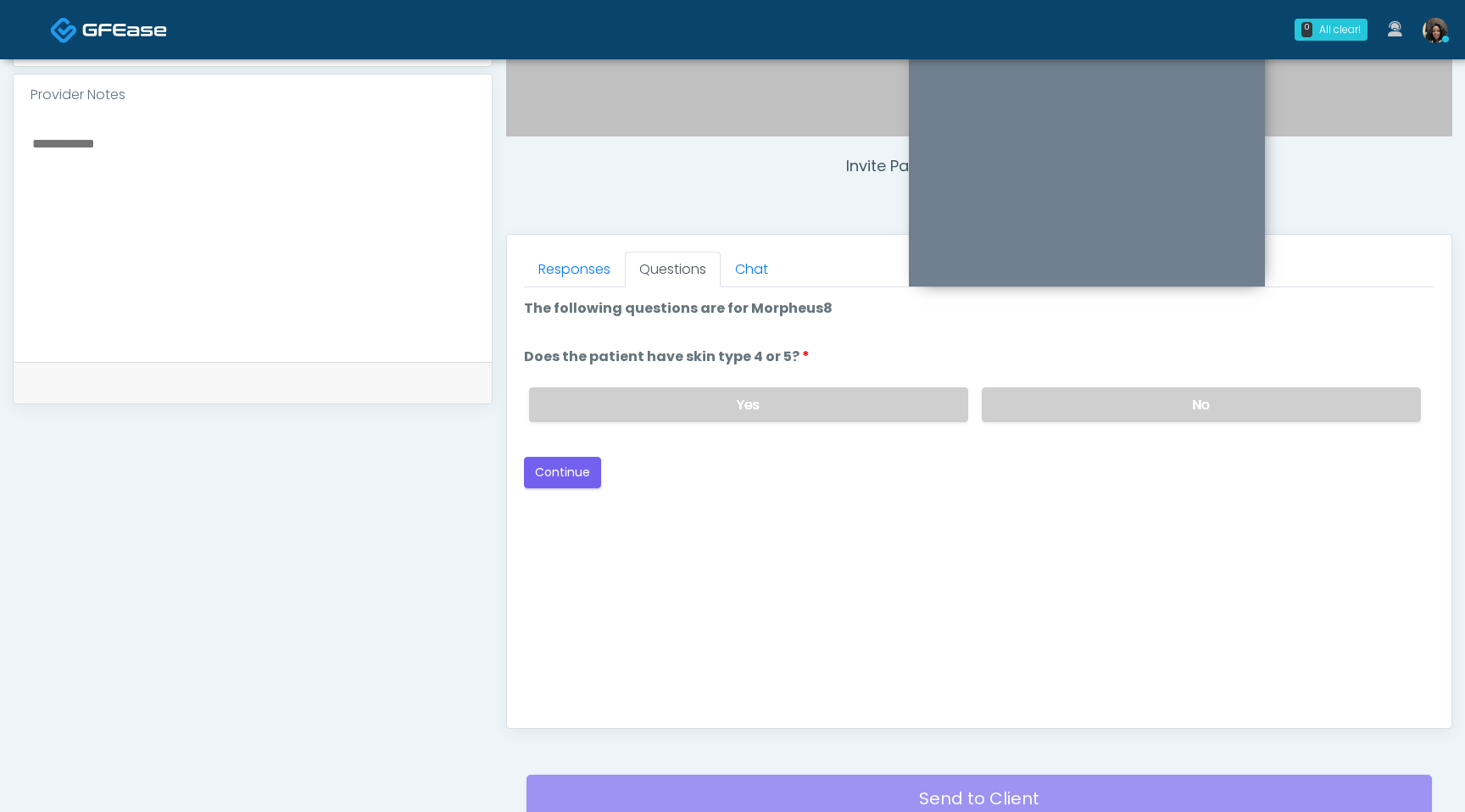
scroll to position [539, 0]
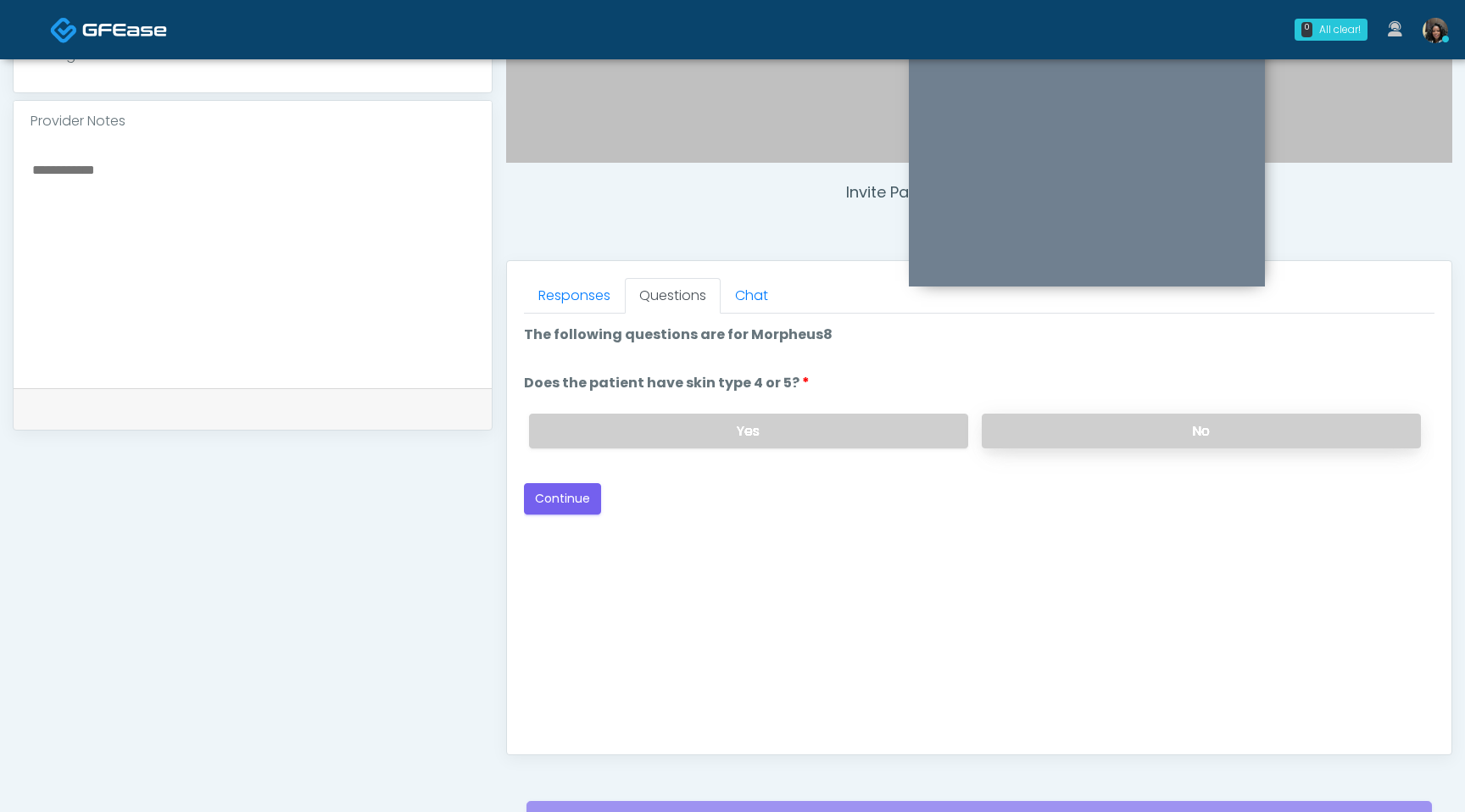
click at [1067, 432] on label "No" at bounding box center [1201, 431] width 439 height 35
click at [559, 500] on button "Continue" at bounding box center [563, 499] width 77 height 31
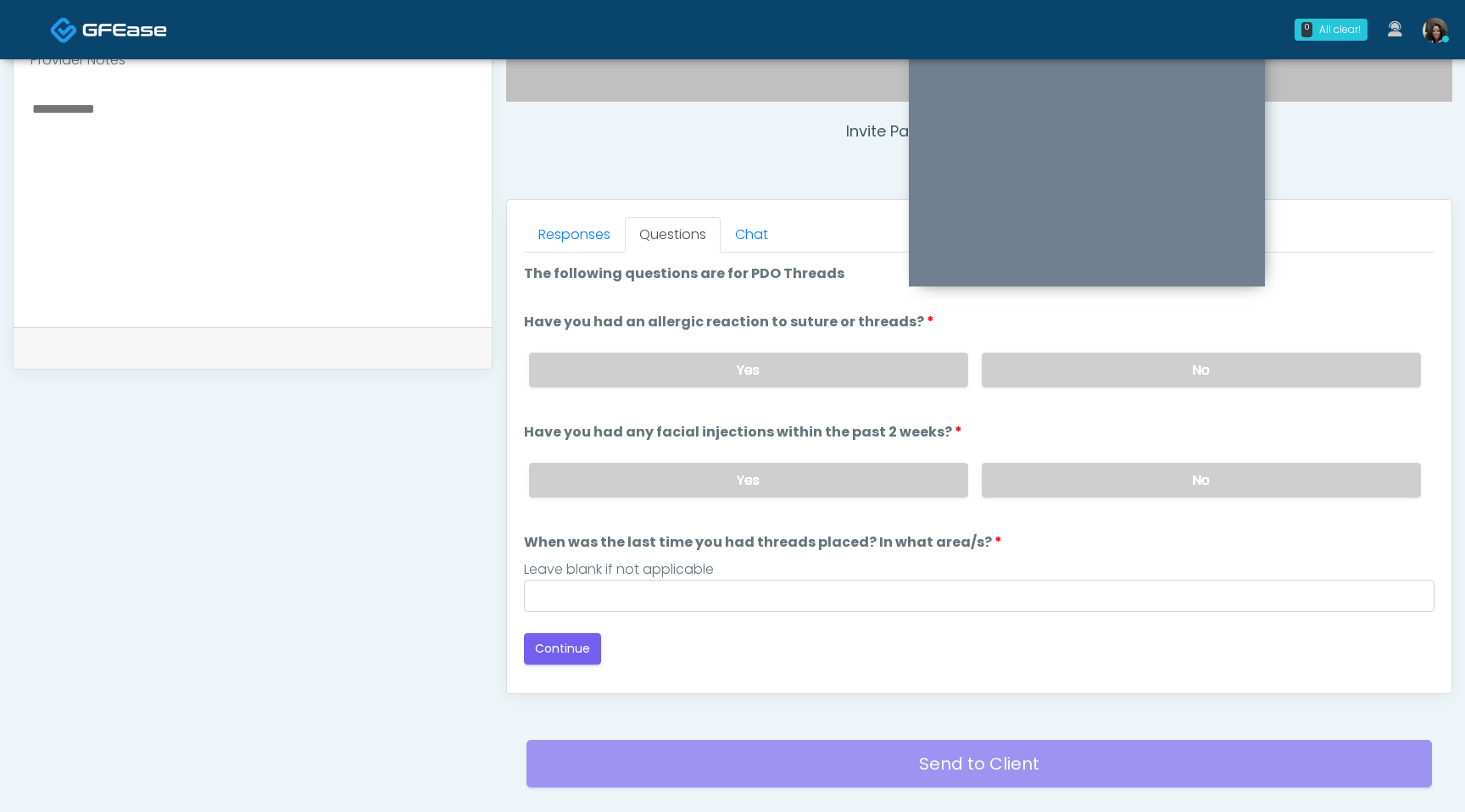
scroll to position [563, 0]
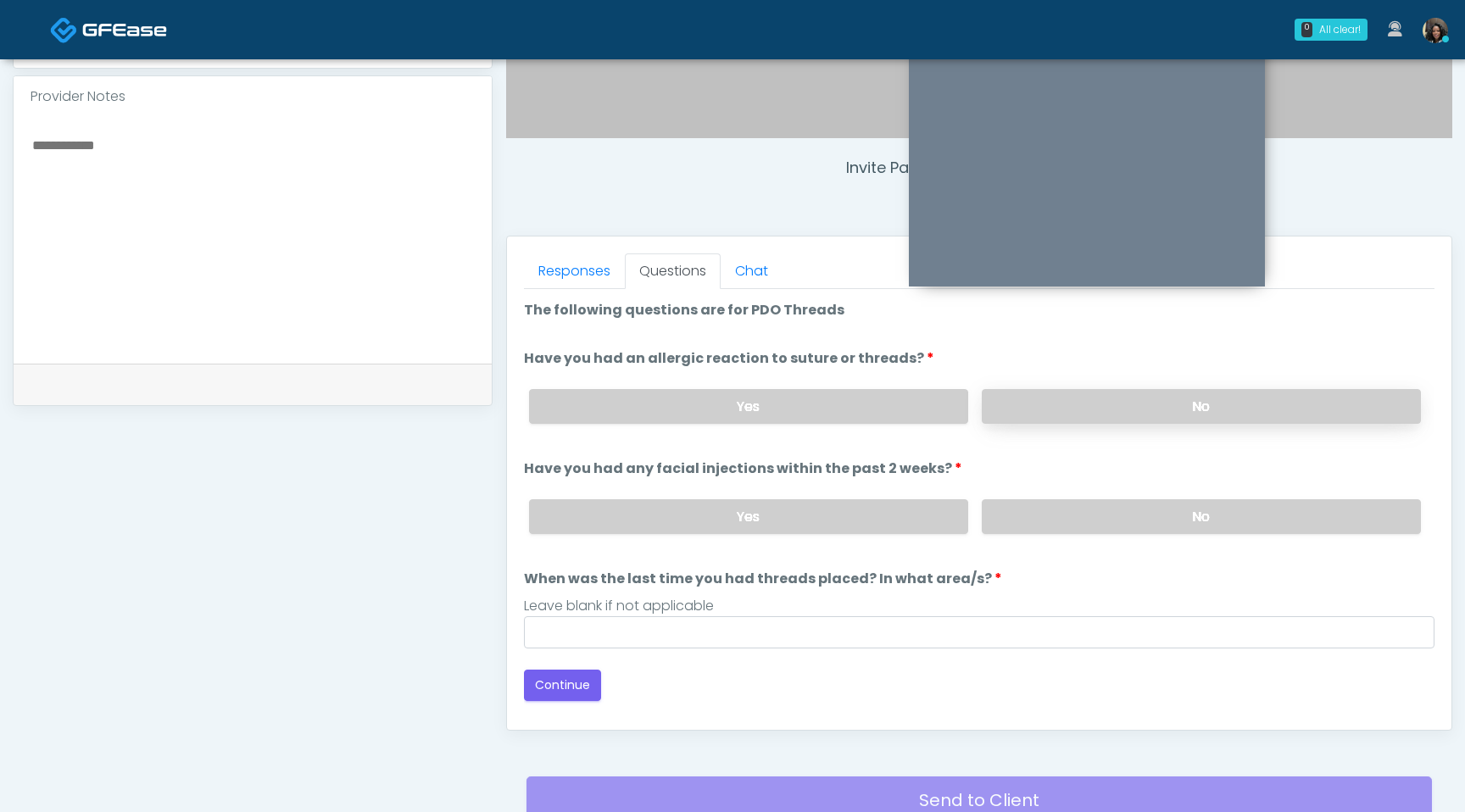
click at [1094, 415] on label "No" at bounding box center [1201, 406] width 439 height 35
click at [1087, 514] on label "No" at bounding box center [1201, 517] width 439 height 35
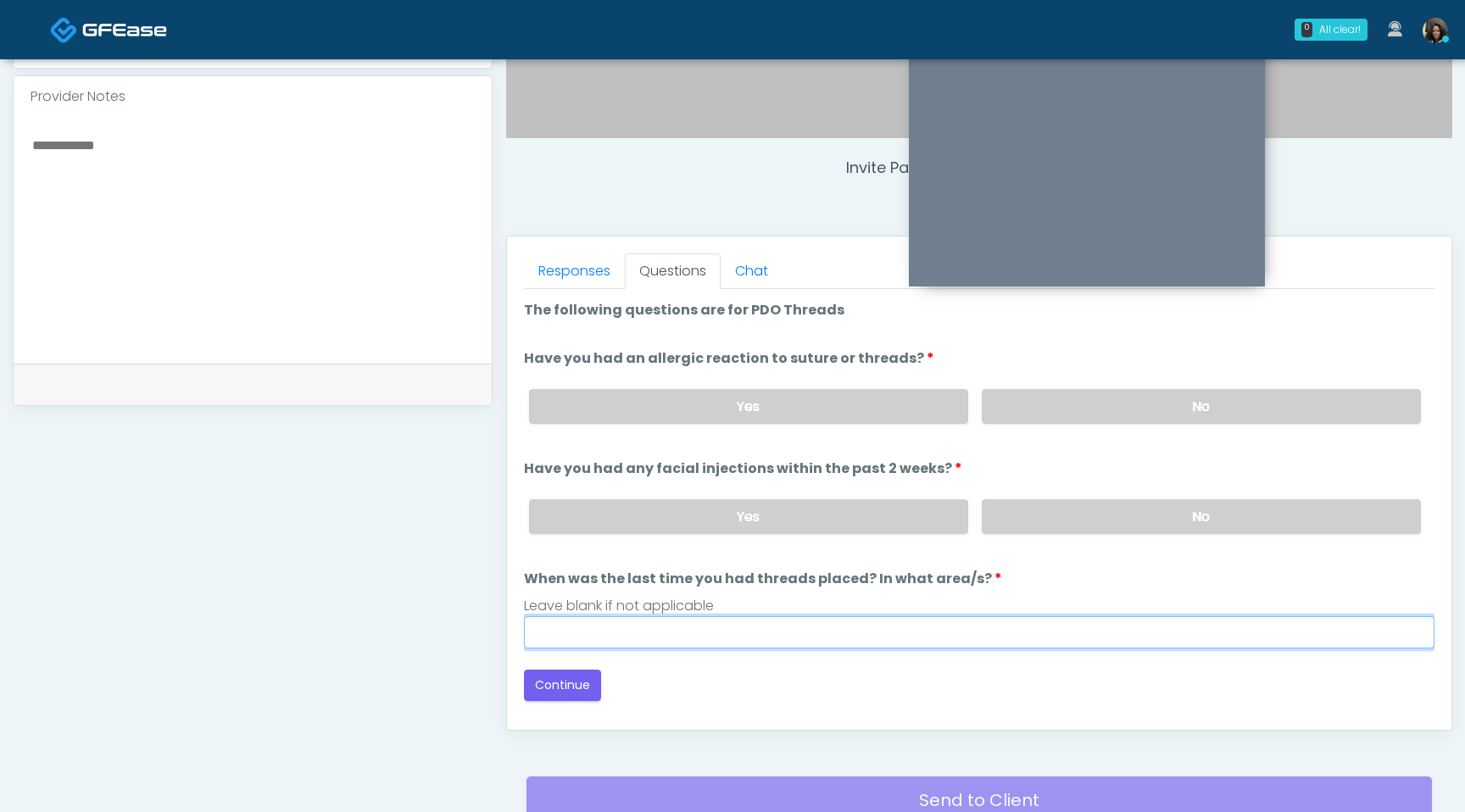
click at [899, 634] on input "When was the last time you had threads placed? In what area/s?" at bounding box center [980, 632] width 911 height 32
type input "*********"
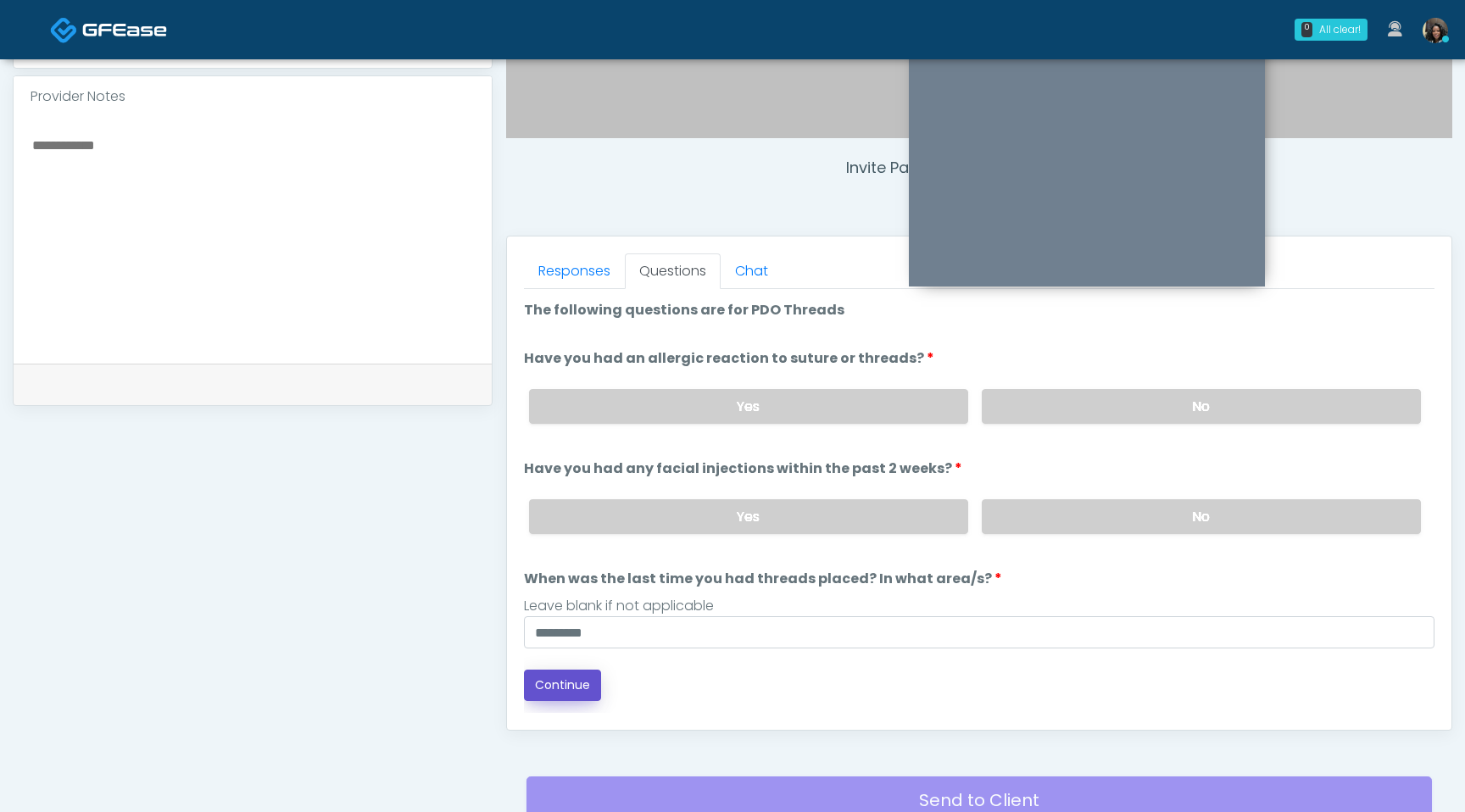
click at [570, 679] on button "Continue" at bounding box center [563, 685] width 77 height 31
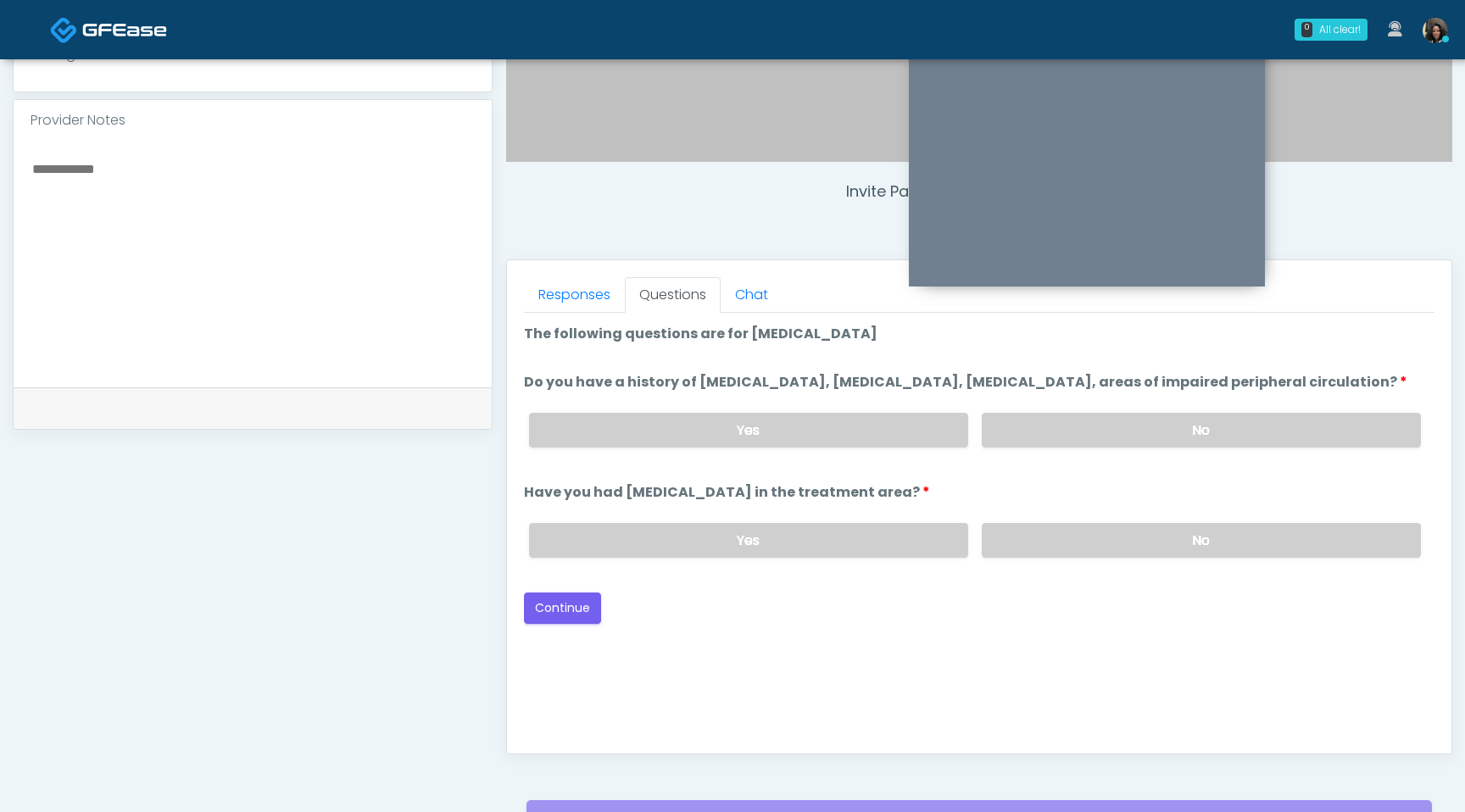
scroll to position [536, 0]
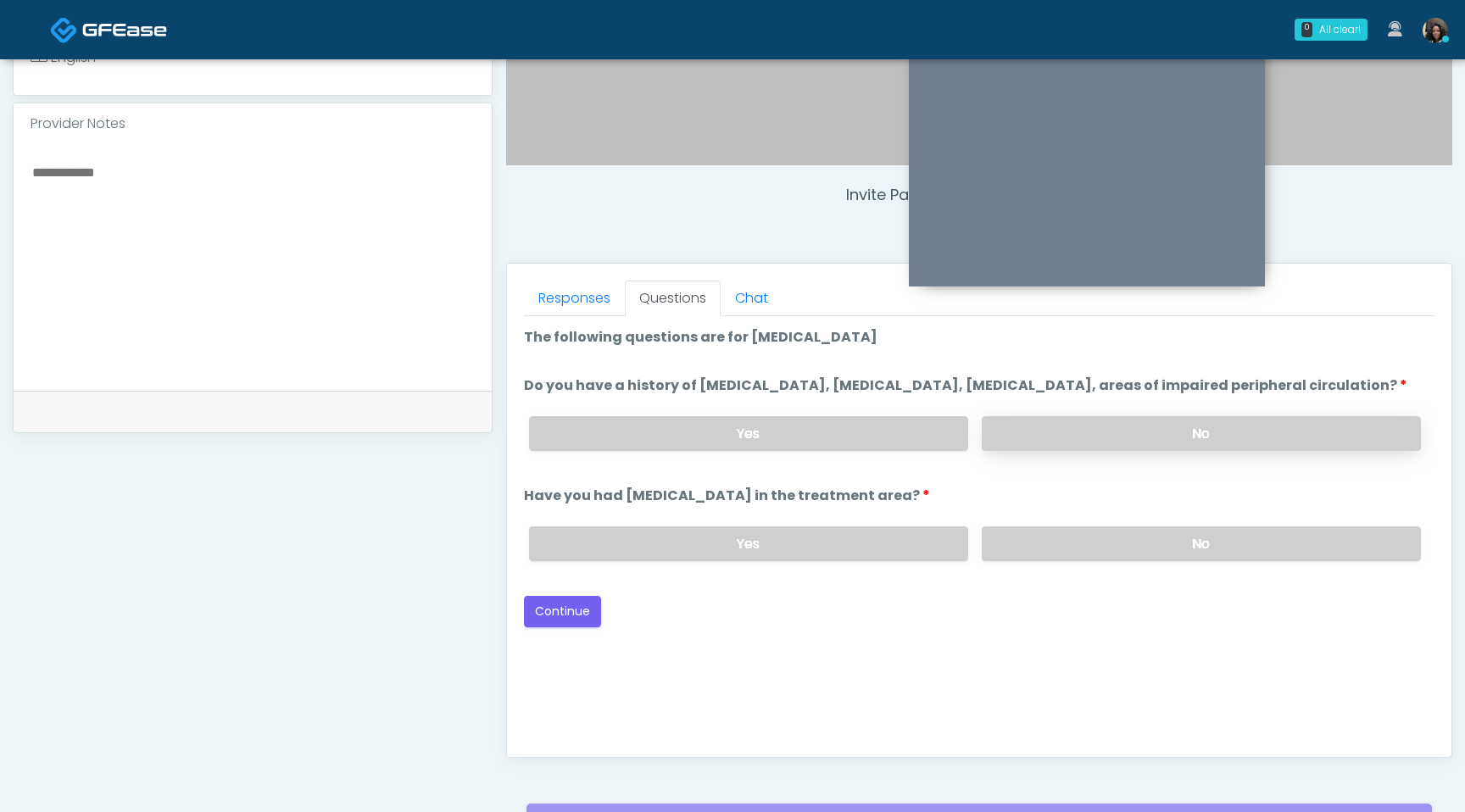
click at [1073, 451] on label "No" at bounding box center [1201, 433] width 439 height 35
click at [1058, 562] on label "No" at bounding box center [1201, 543] width 439 height 35
click at [567, 627] on button "Continue" at bounding box center [563, 612] width 77 height 31
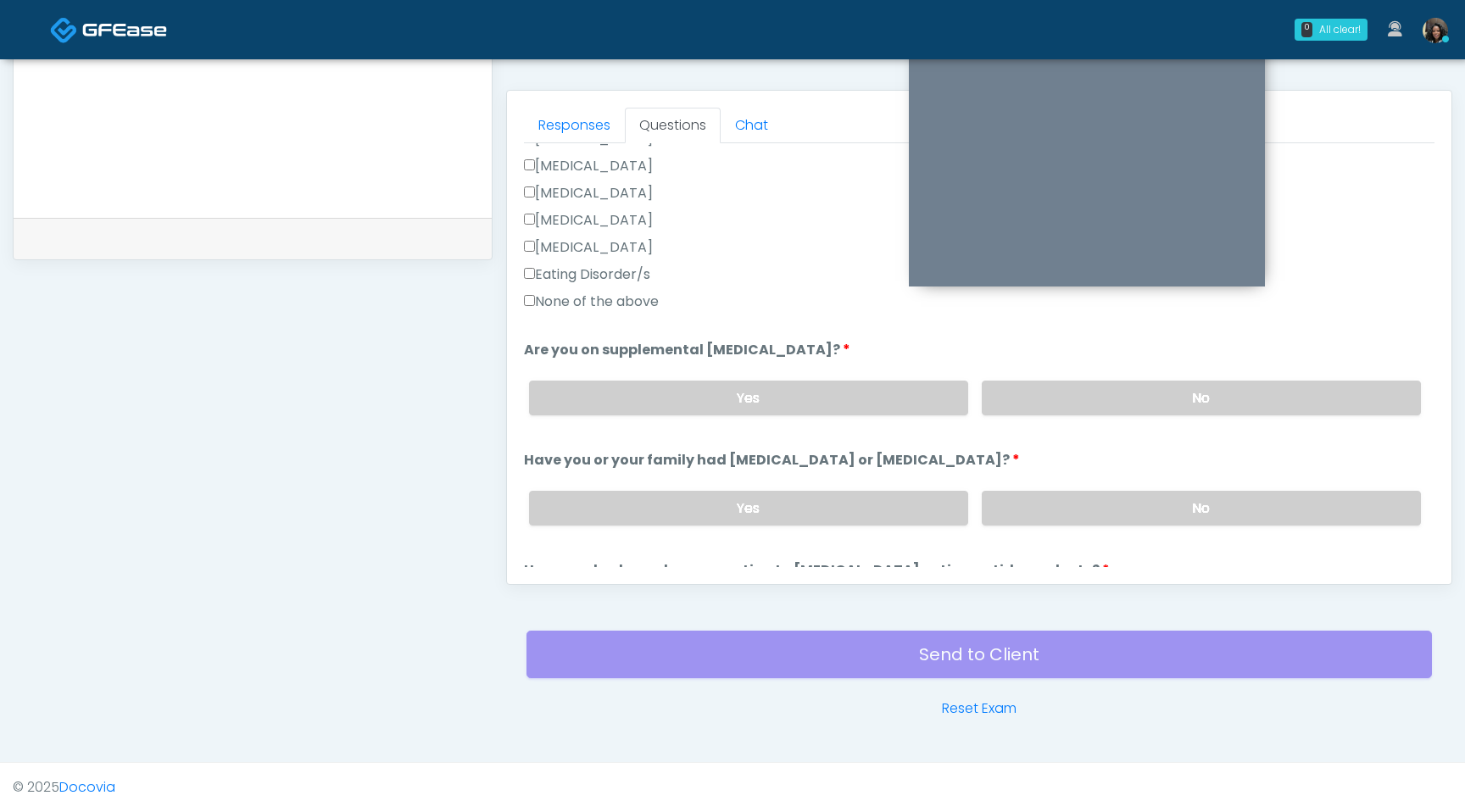
scroll to position [507, 0]
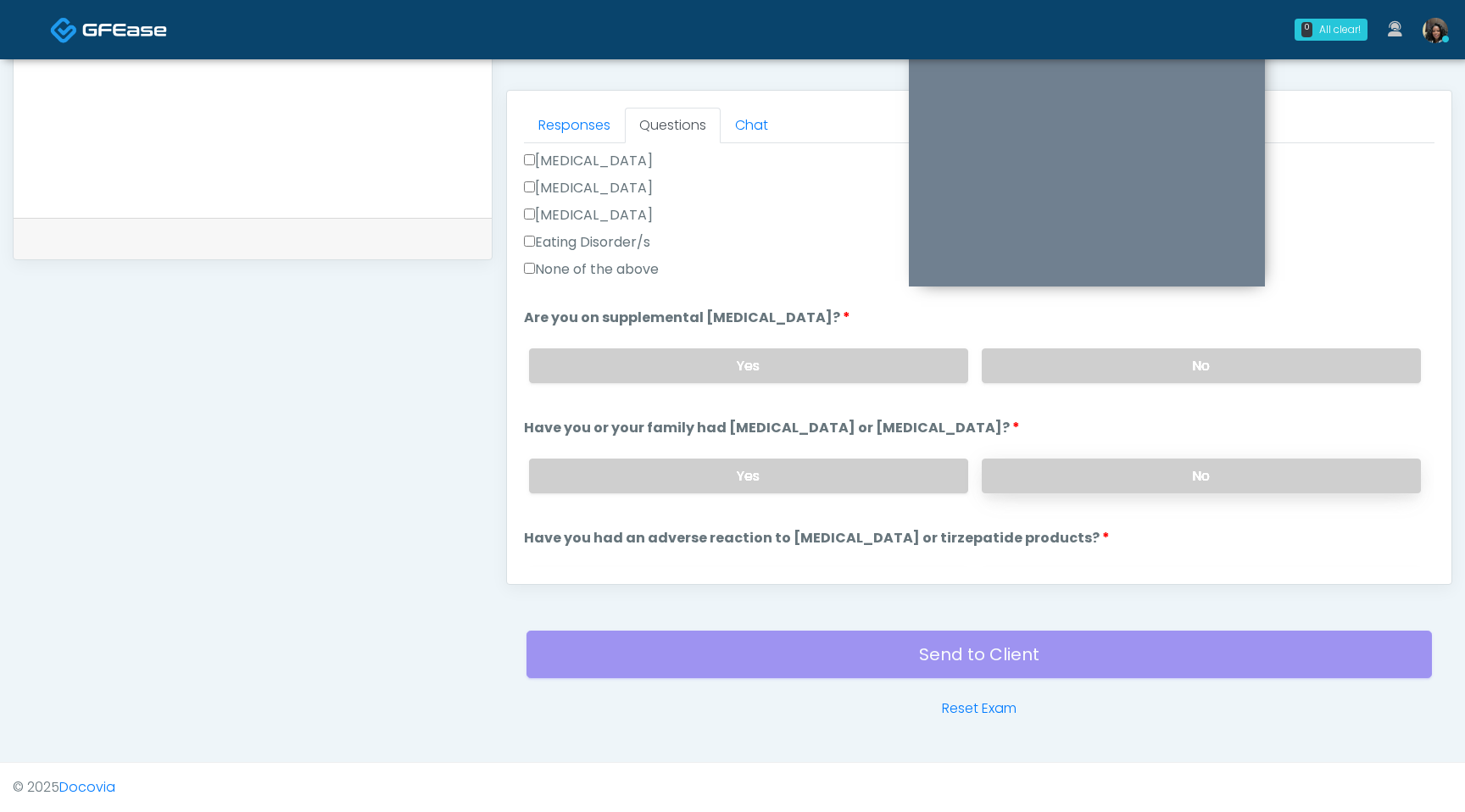
click at [1135, 471] on label "No" at bounding box center [1201, 476] width 439 height 35
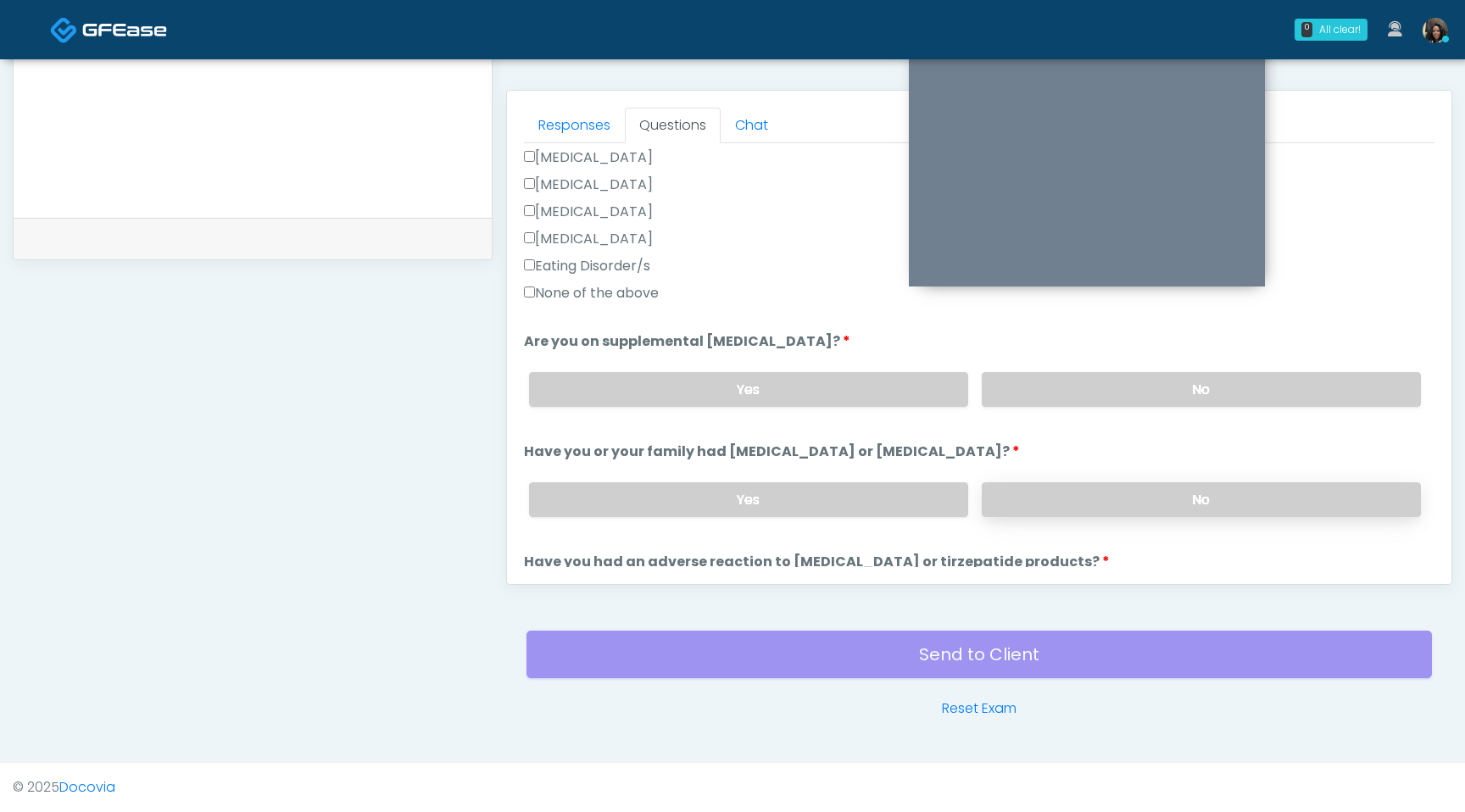
scroll to position [474, 0]
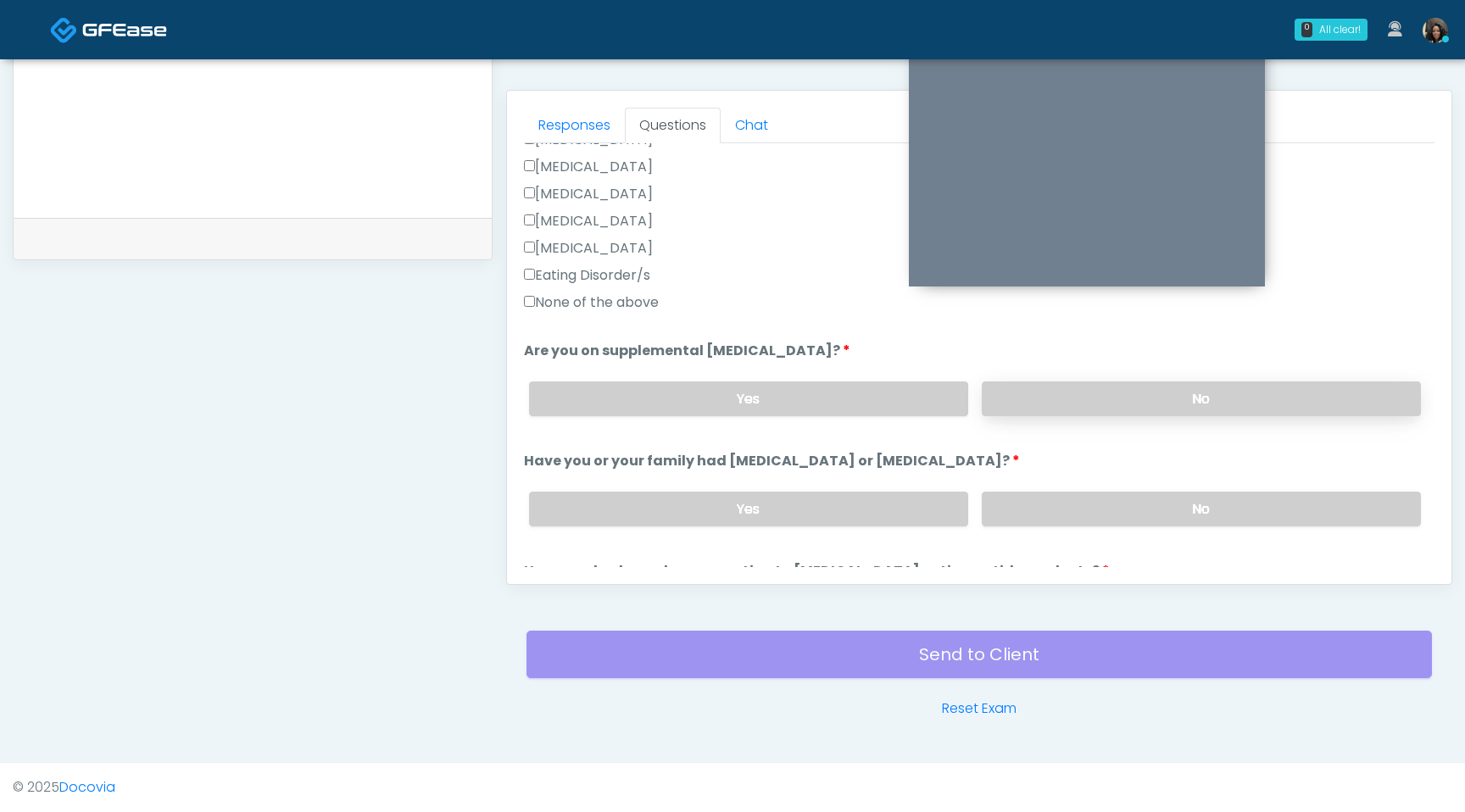
click at [1158, 400] on label "No" at bounding box center [1201, 399] width 439 height 35
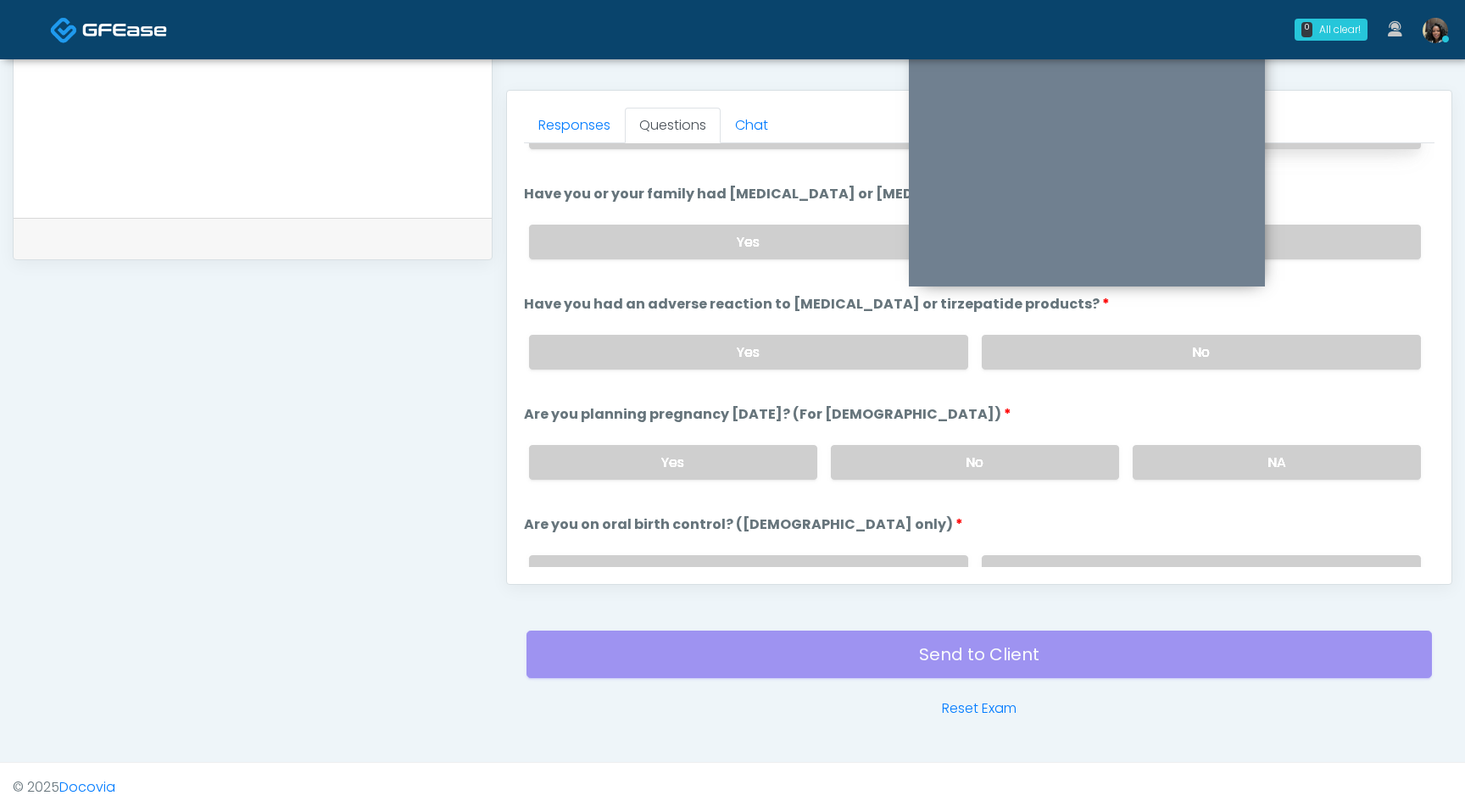
scroll to position [730, 0]
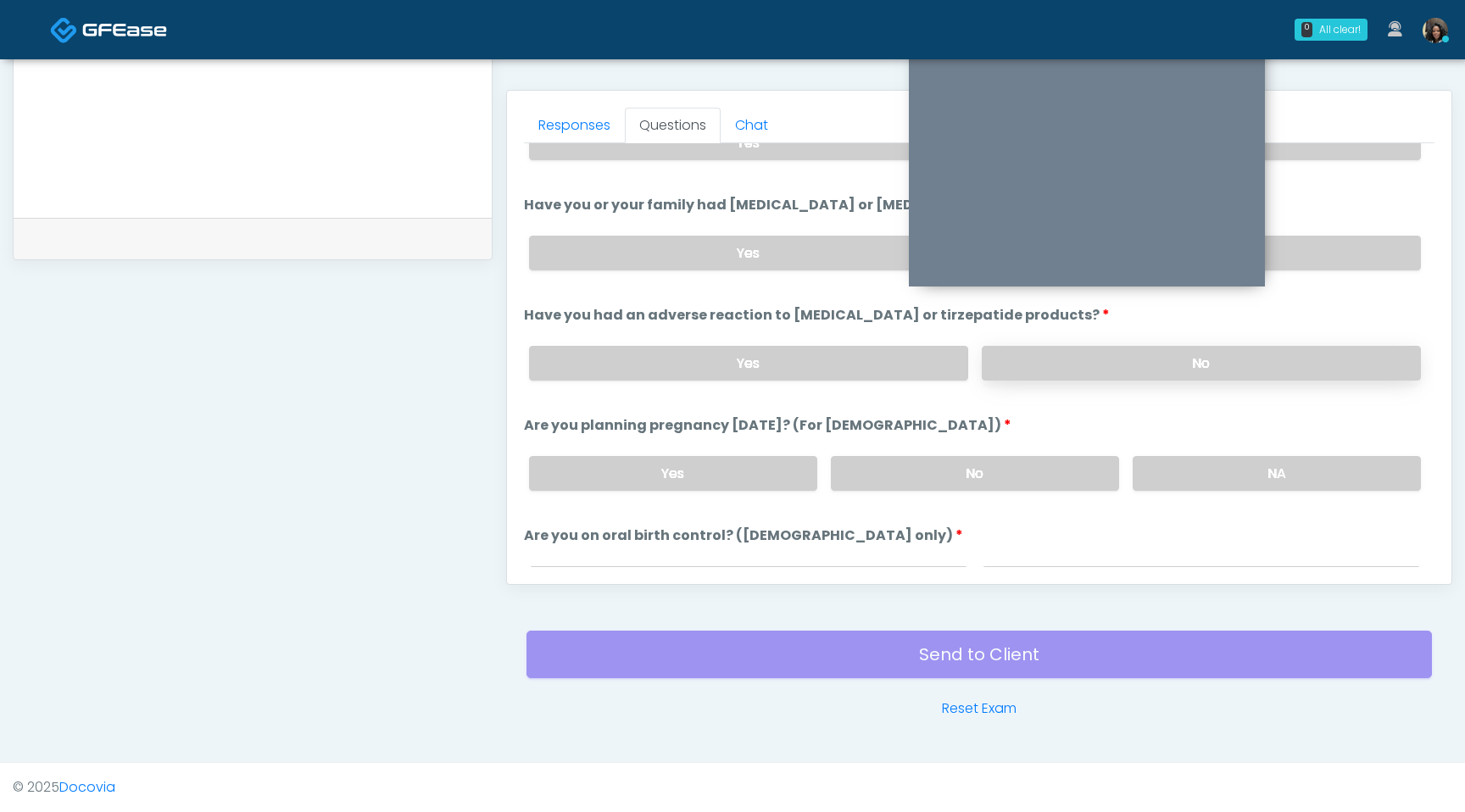
click at [1154, 355] on label "No" at bounding box center [1201, 363] width 439 height 35
click at [967, 482] on label "No" at bounding box center [975, 473] width 289 height 35
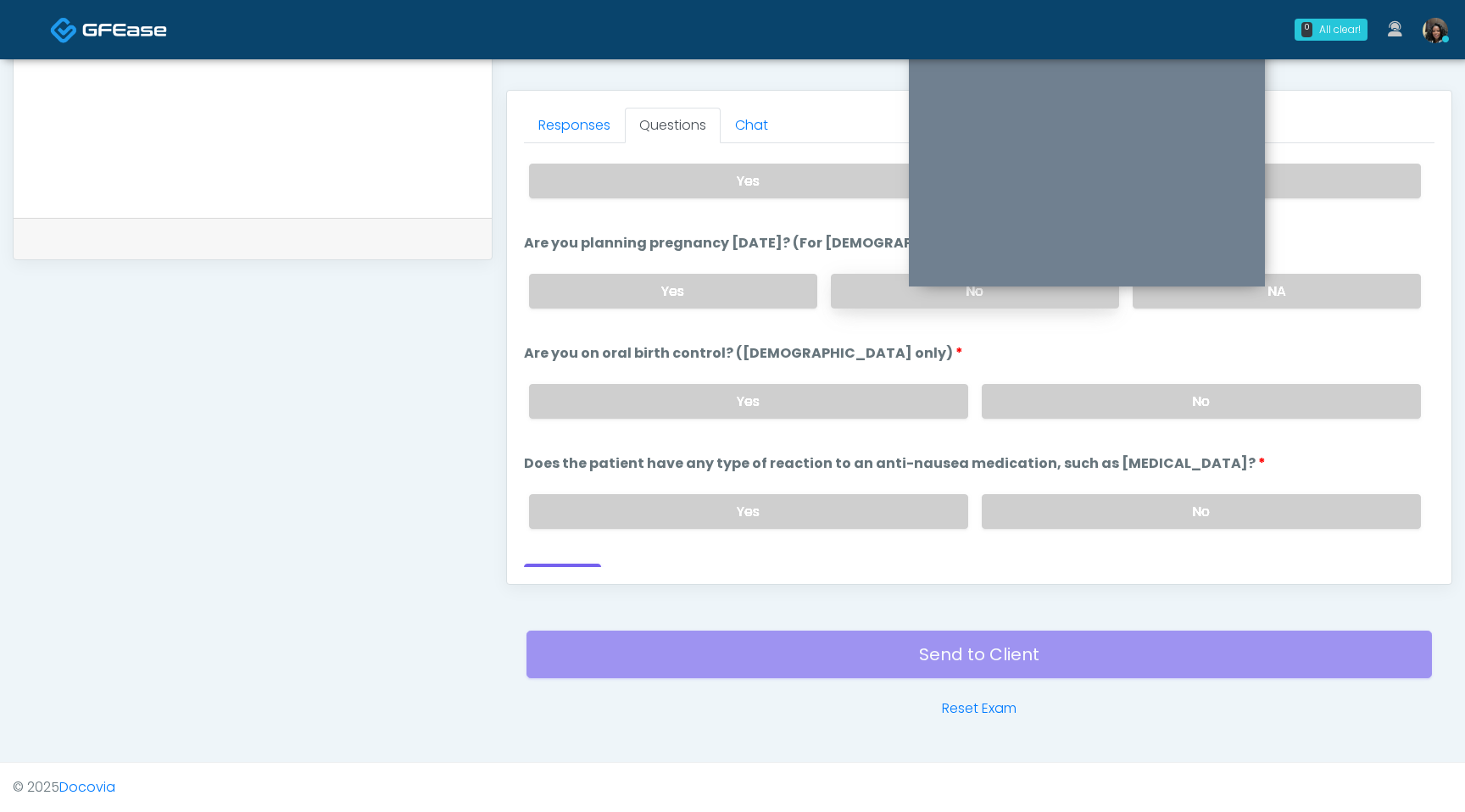
scroll to position [913, 0]
click at [1094, 399] on label "No" at bounding box center [1201, 401] width 439 height 35
click at [1114, 500] on label "No" at bounding box center [1201, 511] width 439 height 35
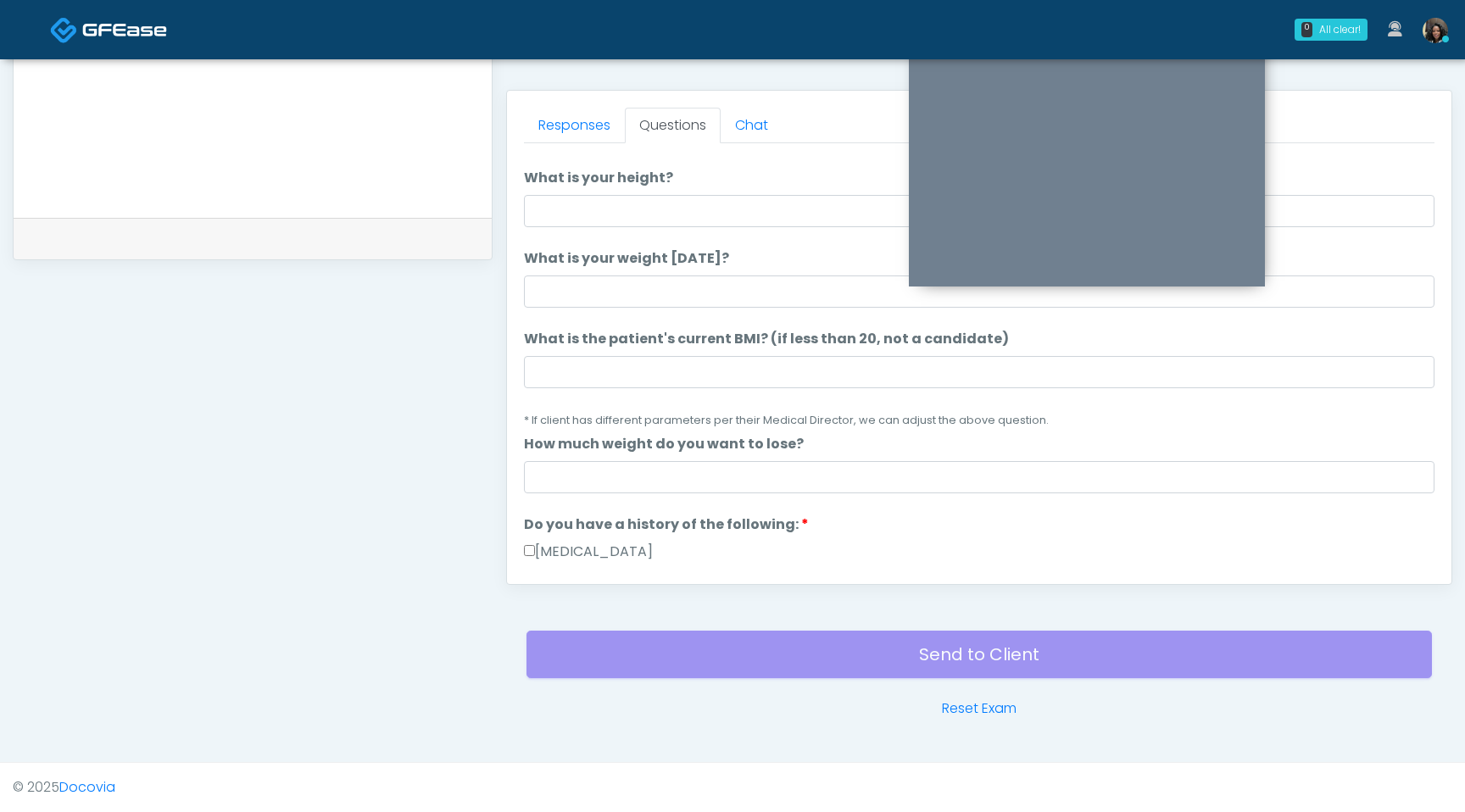
scroll to position [0, 0]
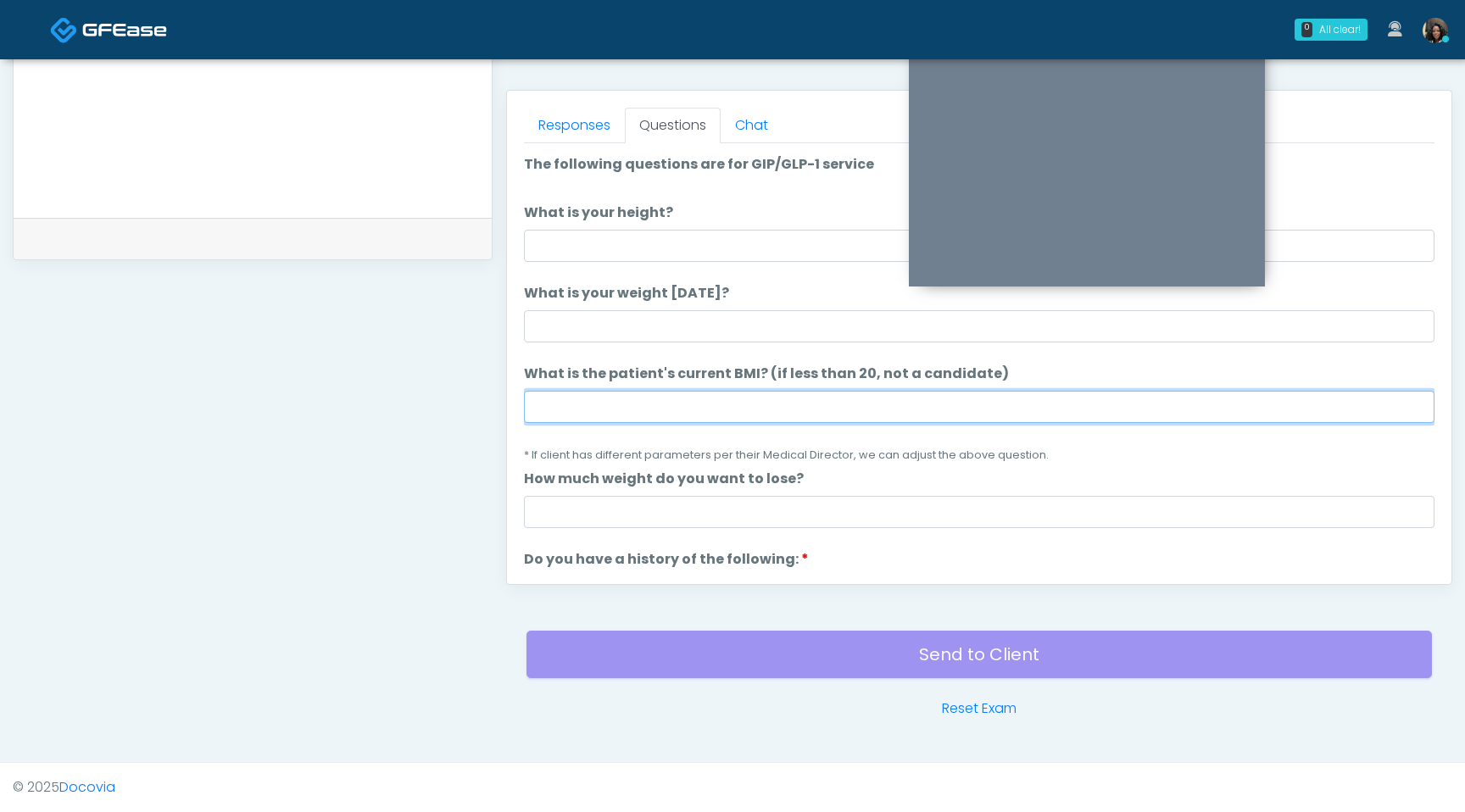
click at [703, 409] on input "What is the patient's current BMI? (if less than 20, not a candidate)" at bounding box center [980, 406] width 911 height 32
type input "****"
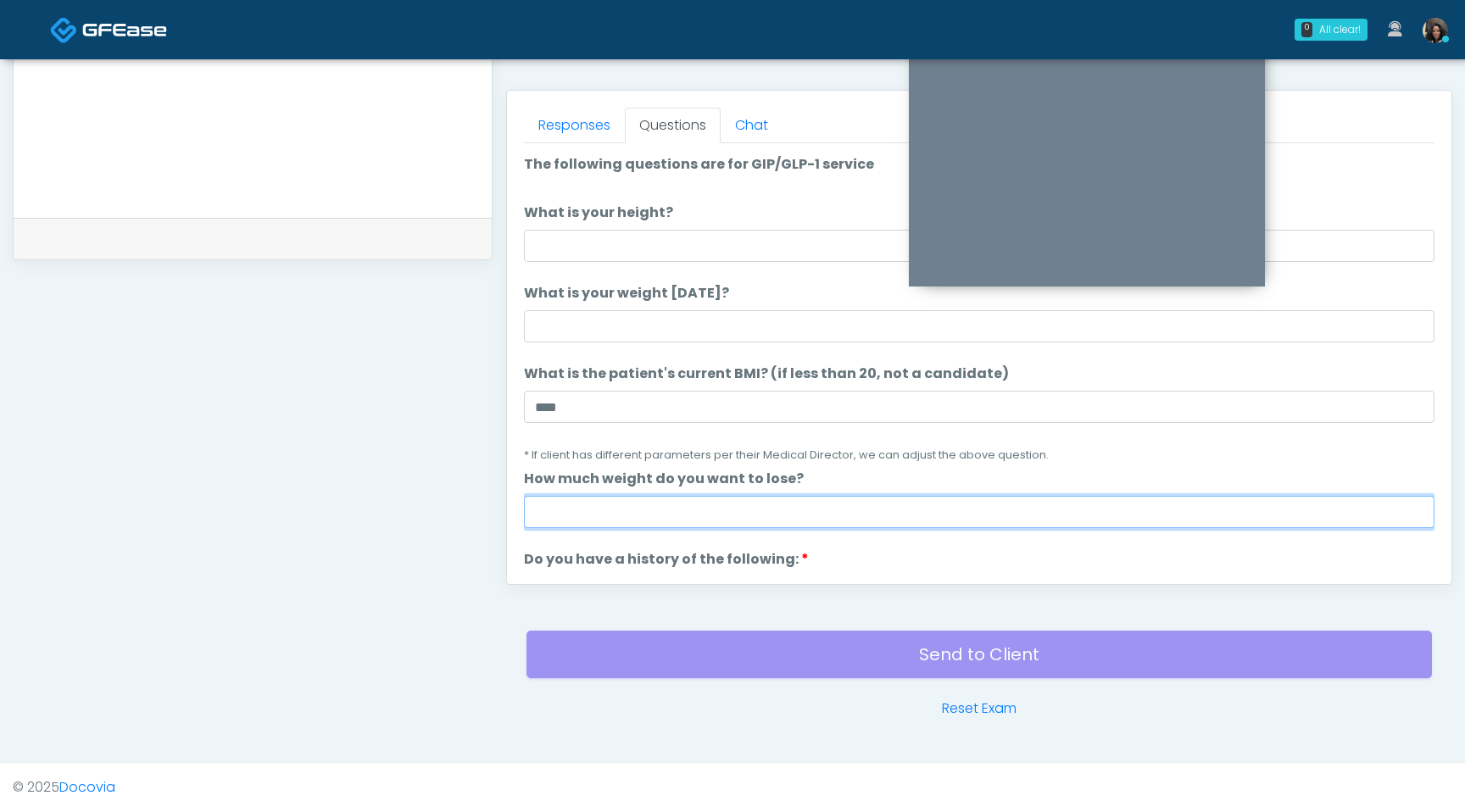
click at [658, 524] on input "How much weight do you want to lose?" at bounding box center [980, 512] width 911 height 32
type input "*"
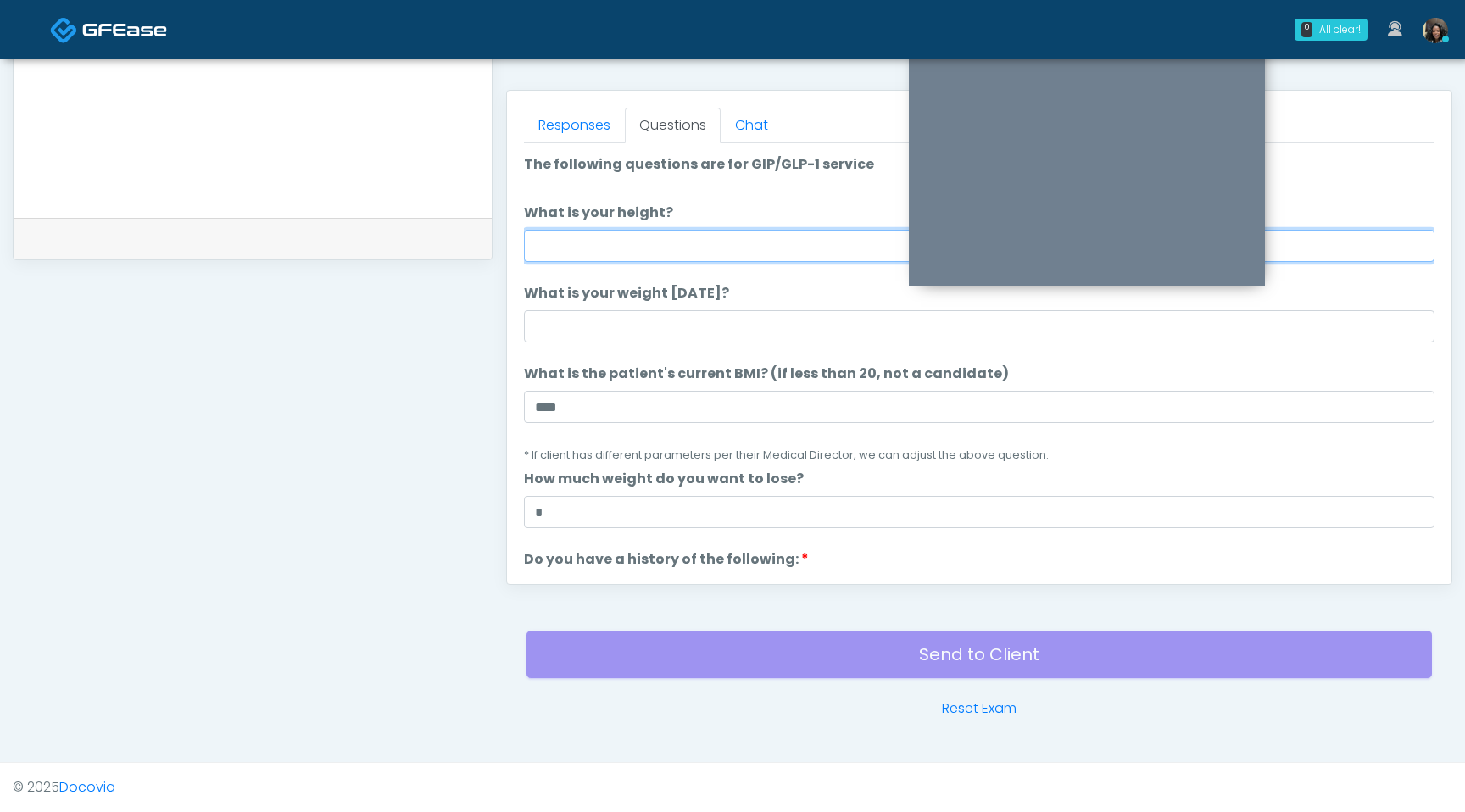
click at [758, 239] on input "What is your height?" at bounding box center [980, 245] width 911 height 32
type input "***"
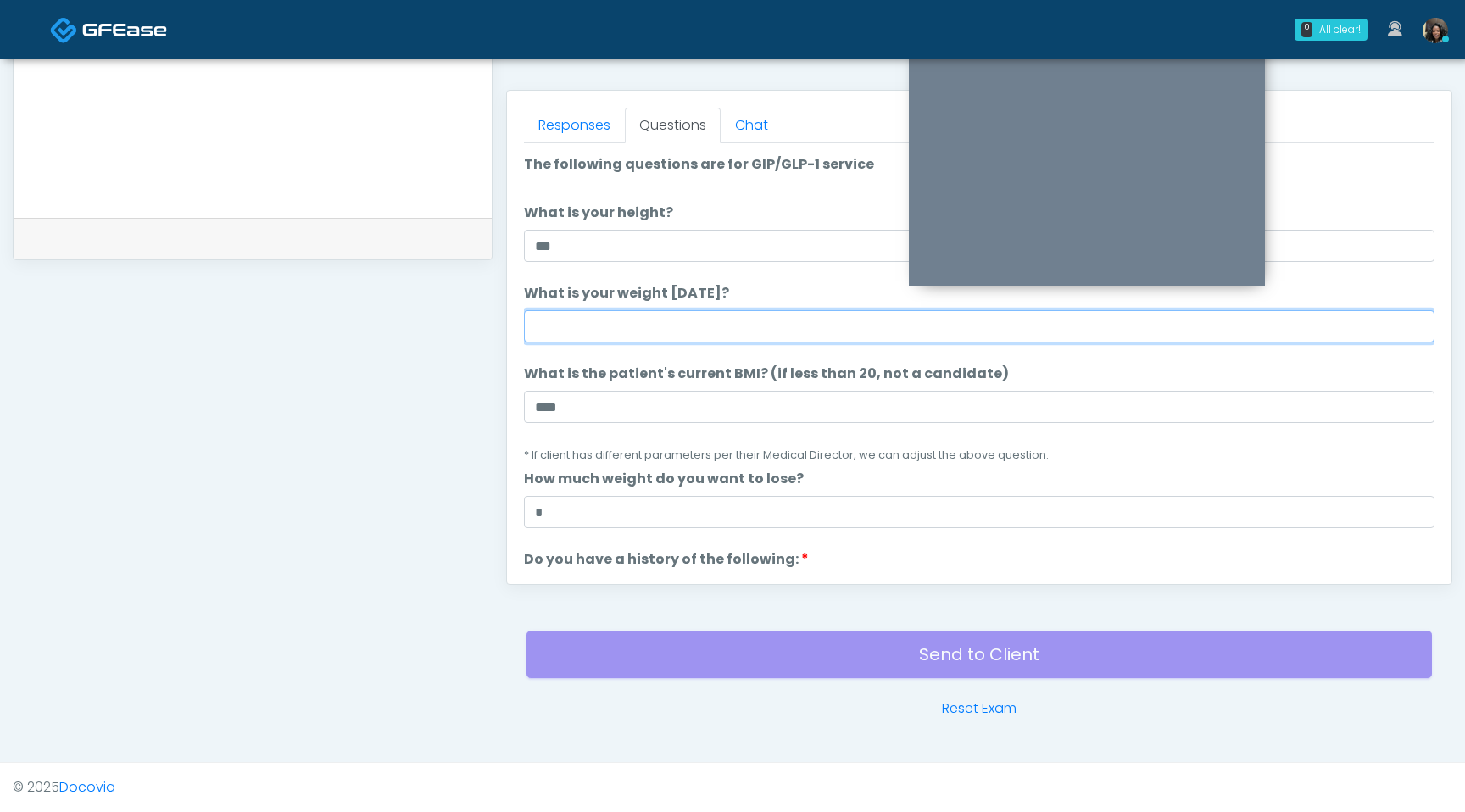
click at [712, 326] on input "What is your weight today?" at bounding box center [980, 326] width 911 height 32
type input "***"
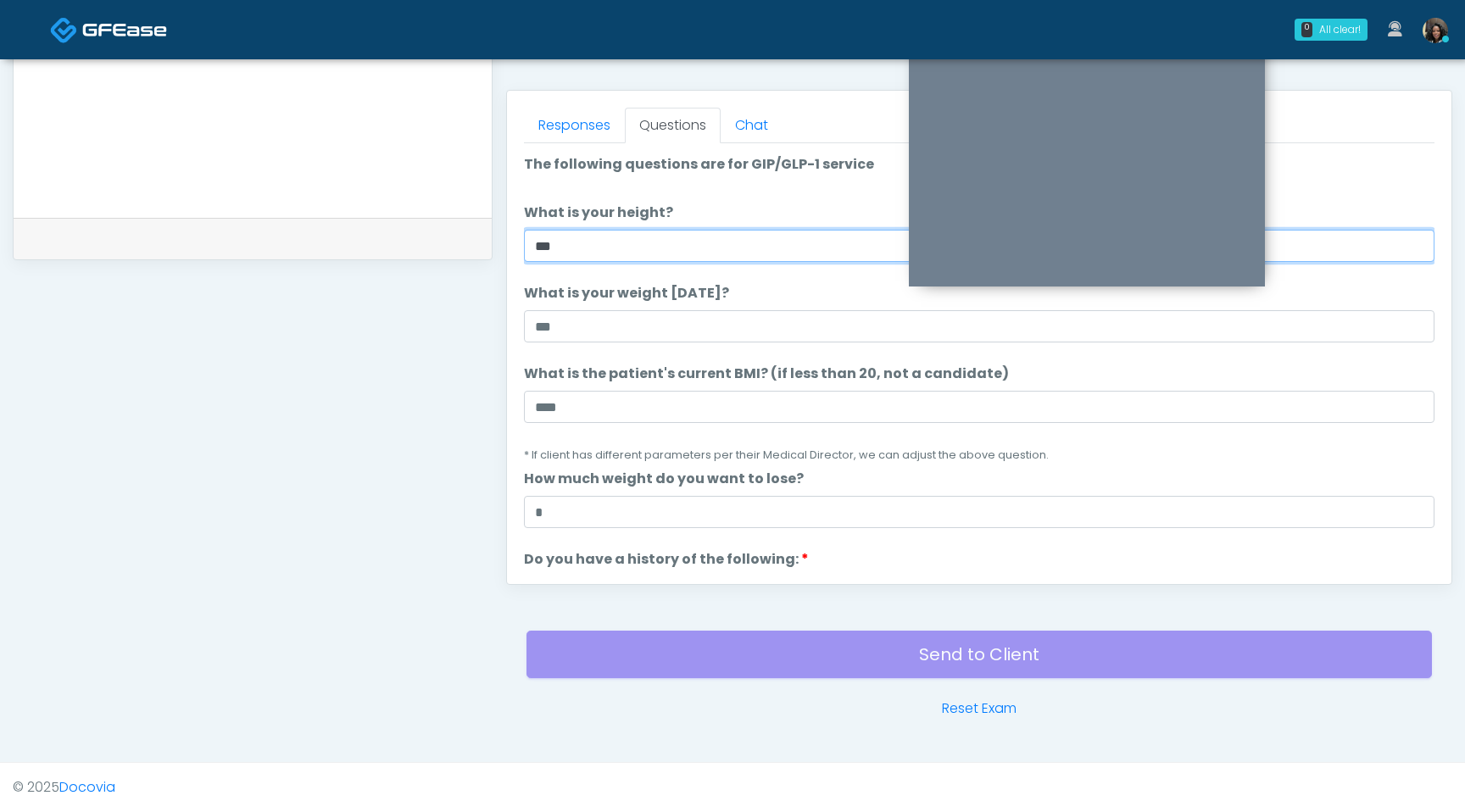
click at [647, 237] on input "***" at bounding box center [980, 245] width 911 height 32
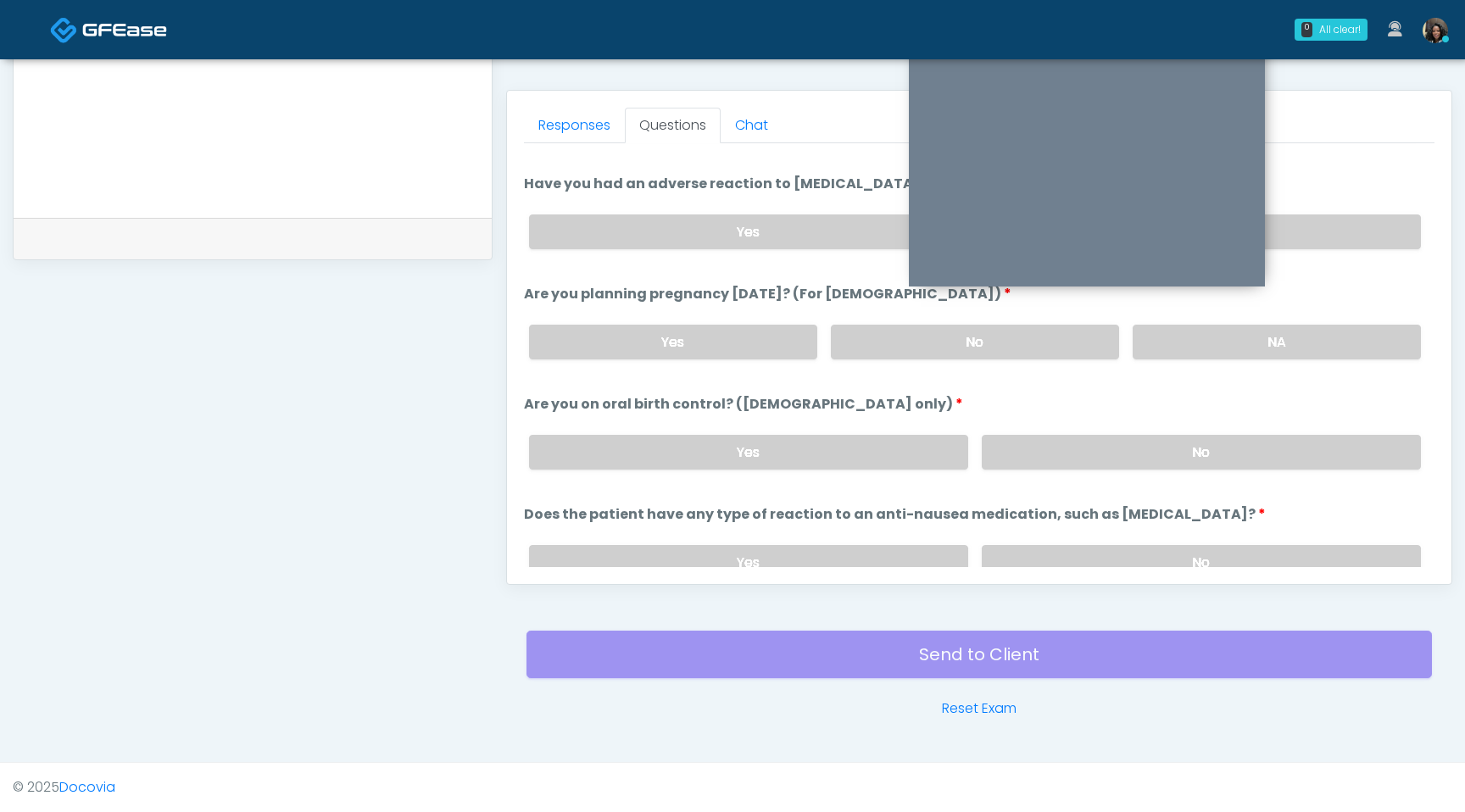
scroll to position [935, 0]
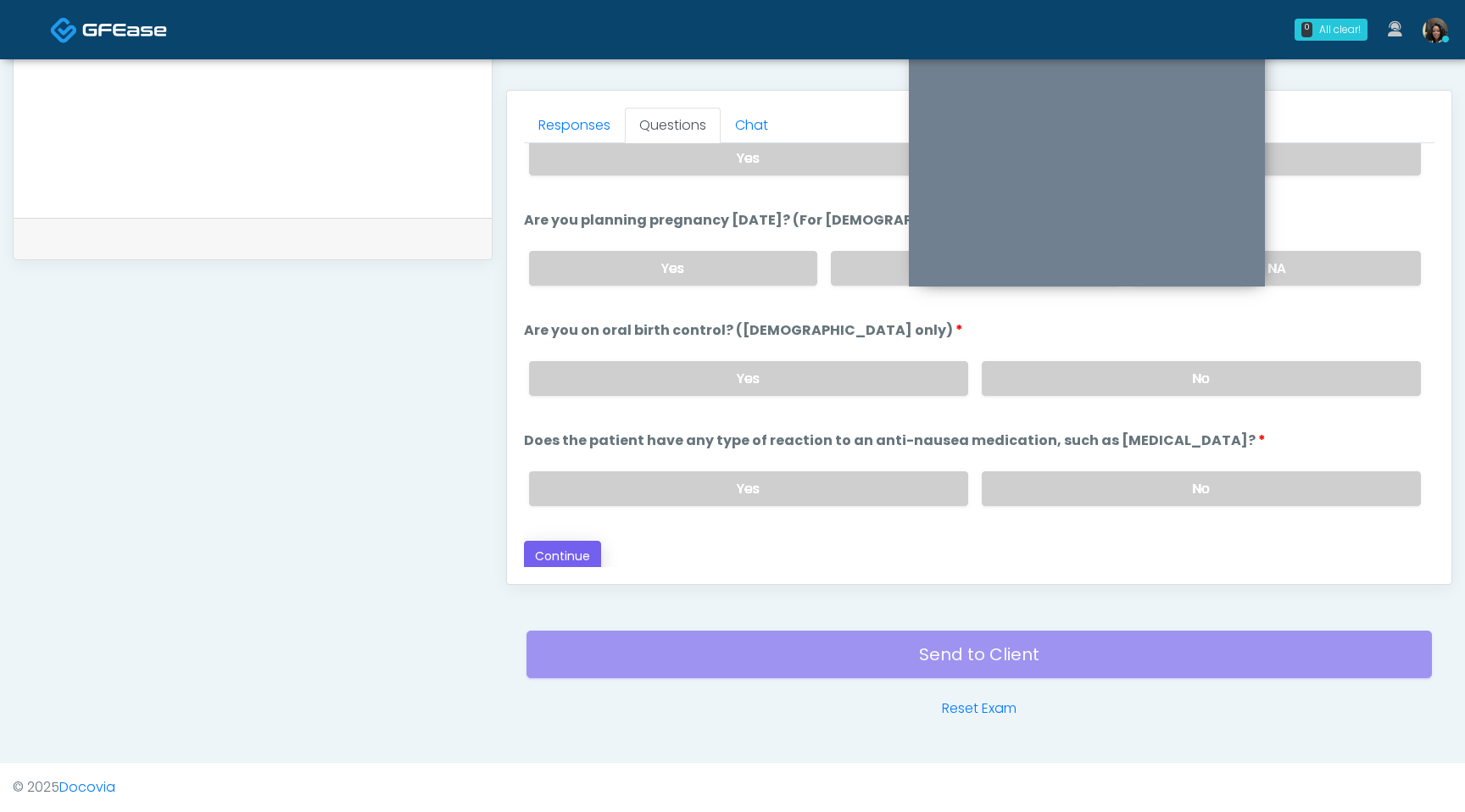
type input "***"
click at [558, 563] on button "Continue" at bounding box center [563, 556] width 77 height 31
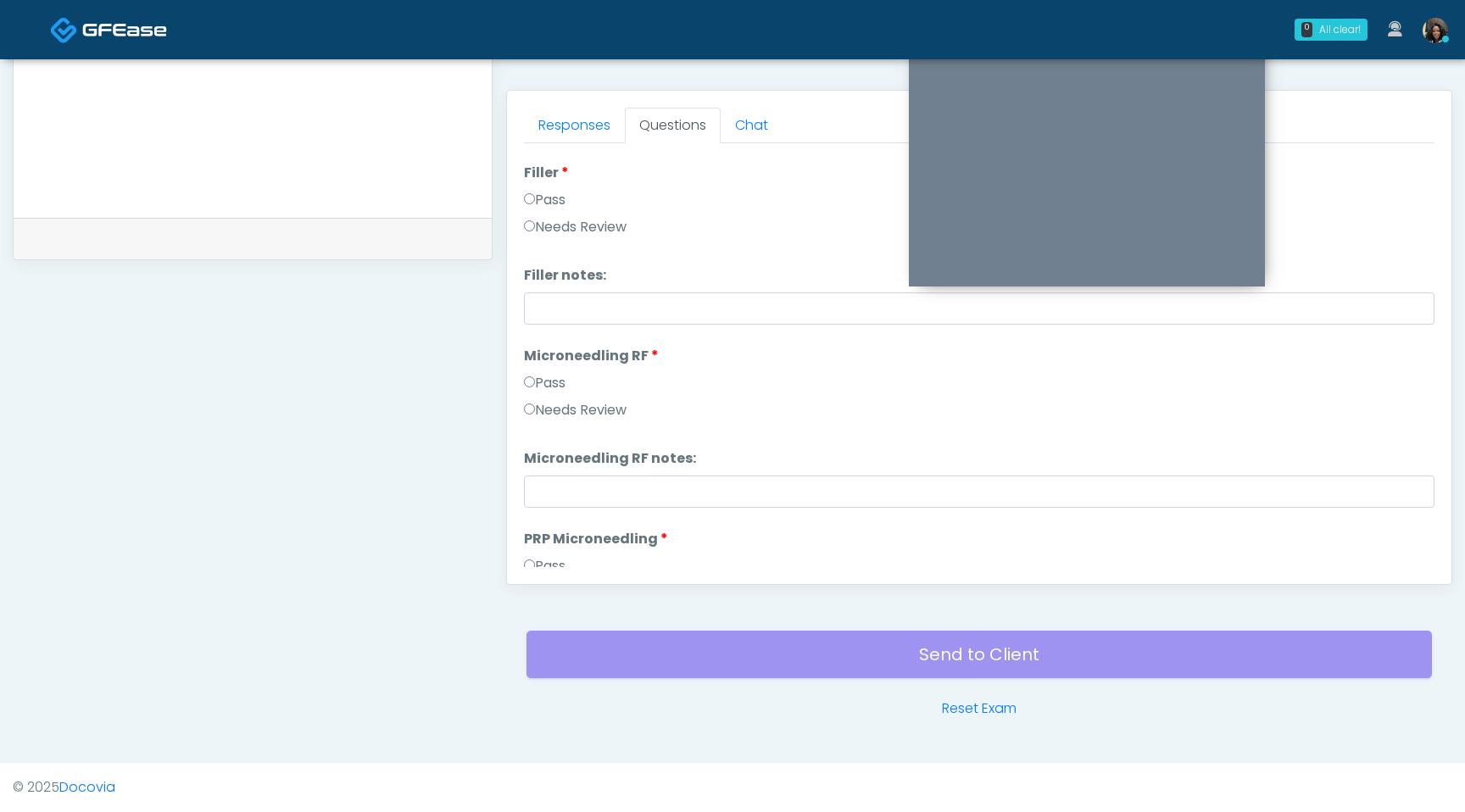
scroll to position [0, 0]
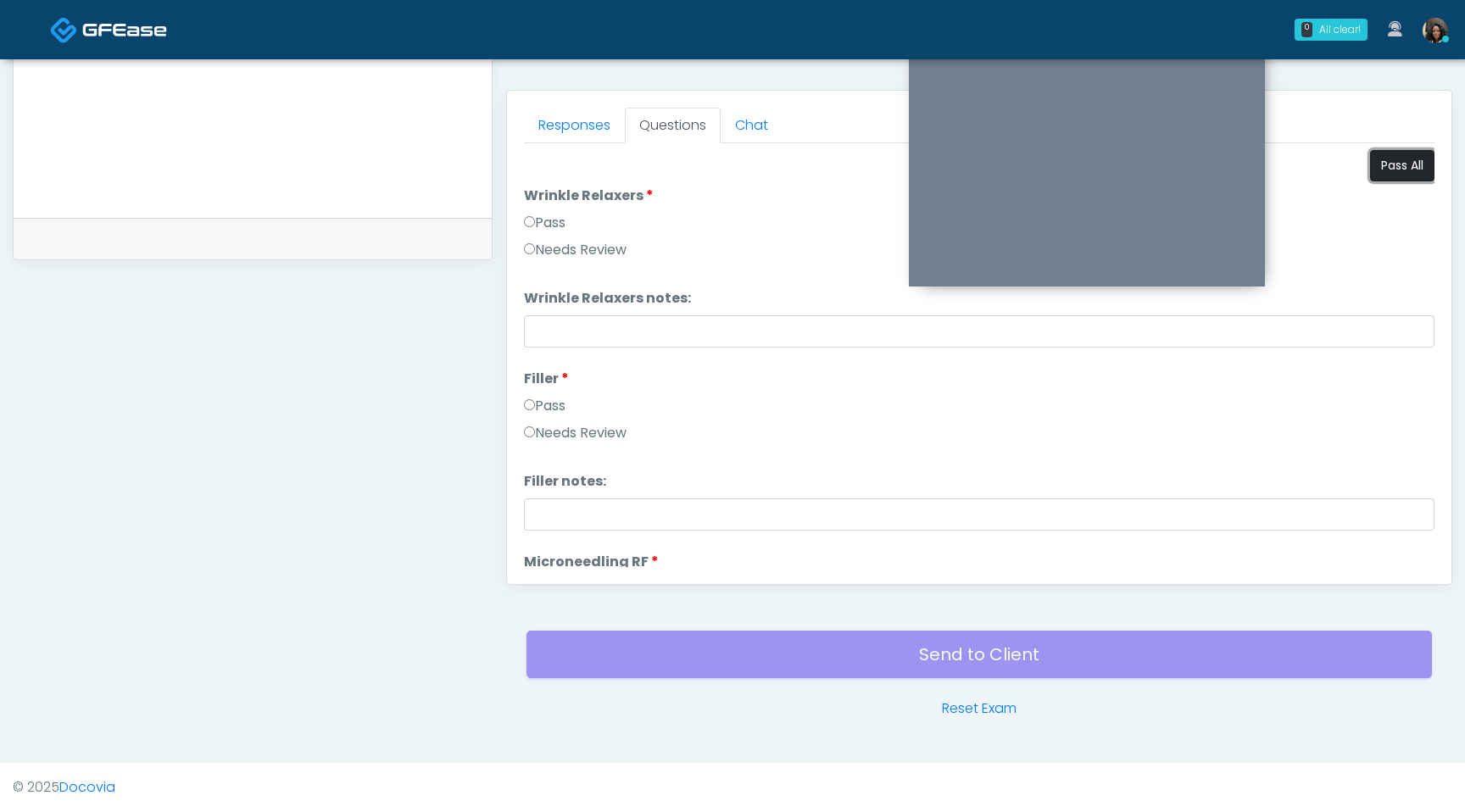
click at [1382, 163] on button "Pass All" at bounding box center [1402, 166] width 65 height 31
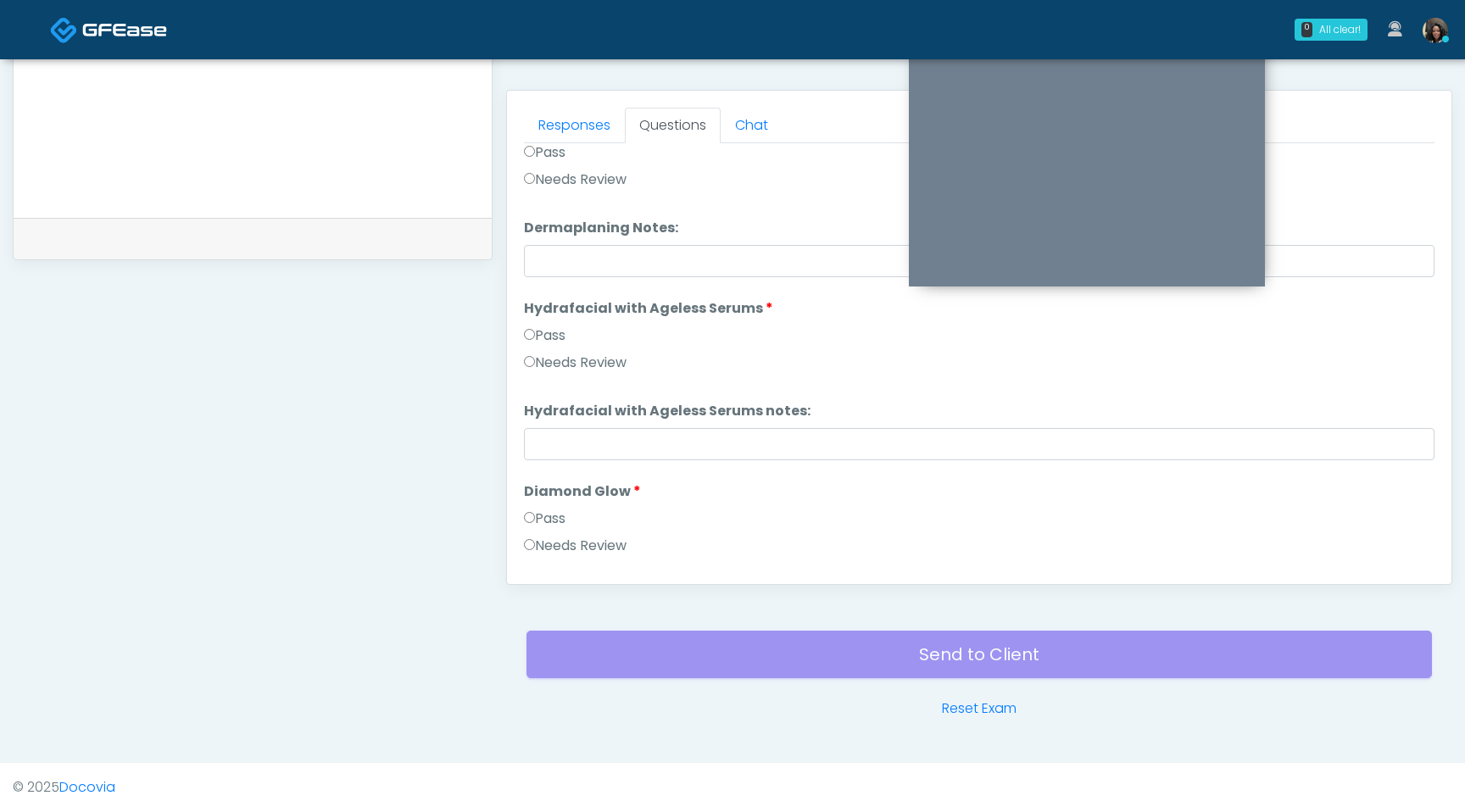
scroll to position [3129, 0]
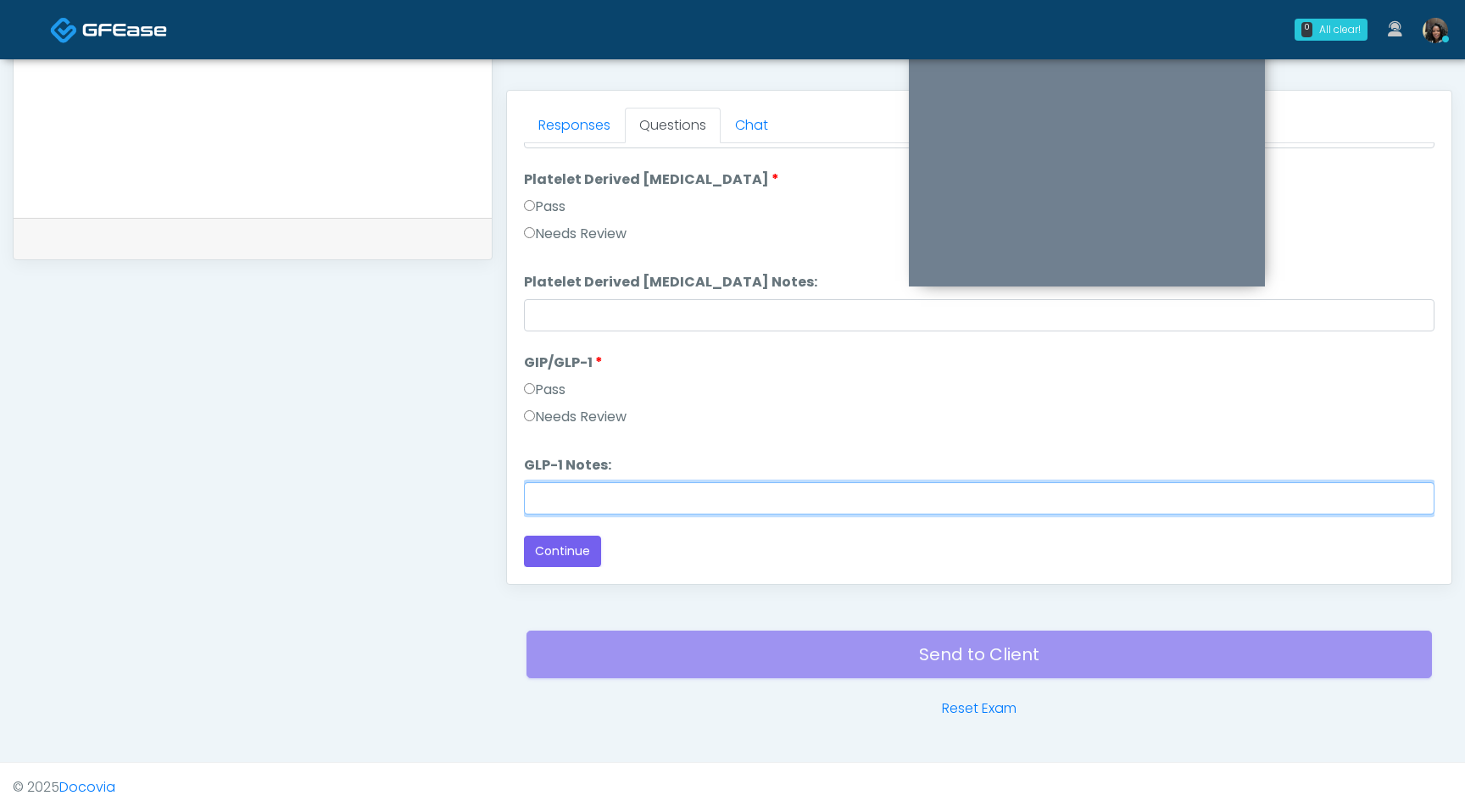
click at [551, 508] on input "GLP-1 Notes:" at bounding box center [980, 498] width 911 height 32
type input "**********"
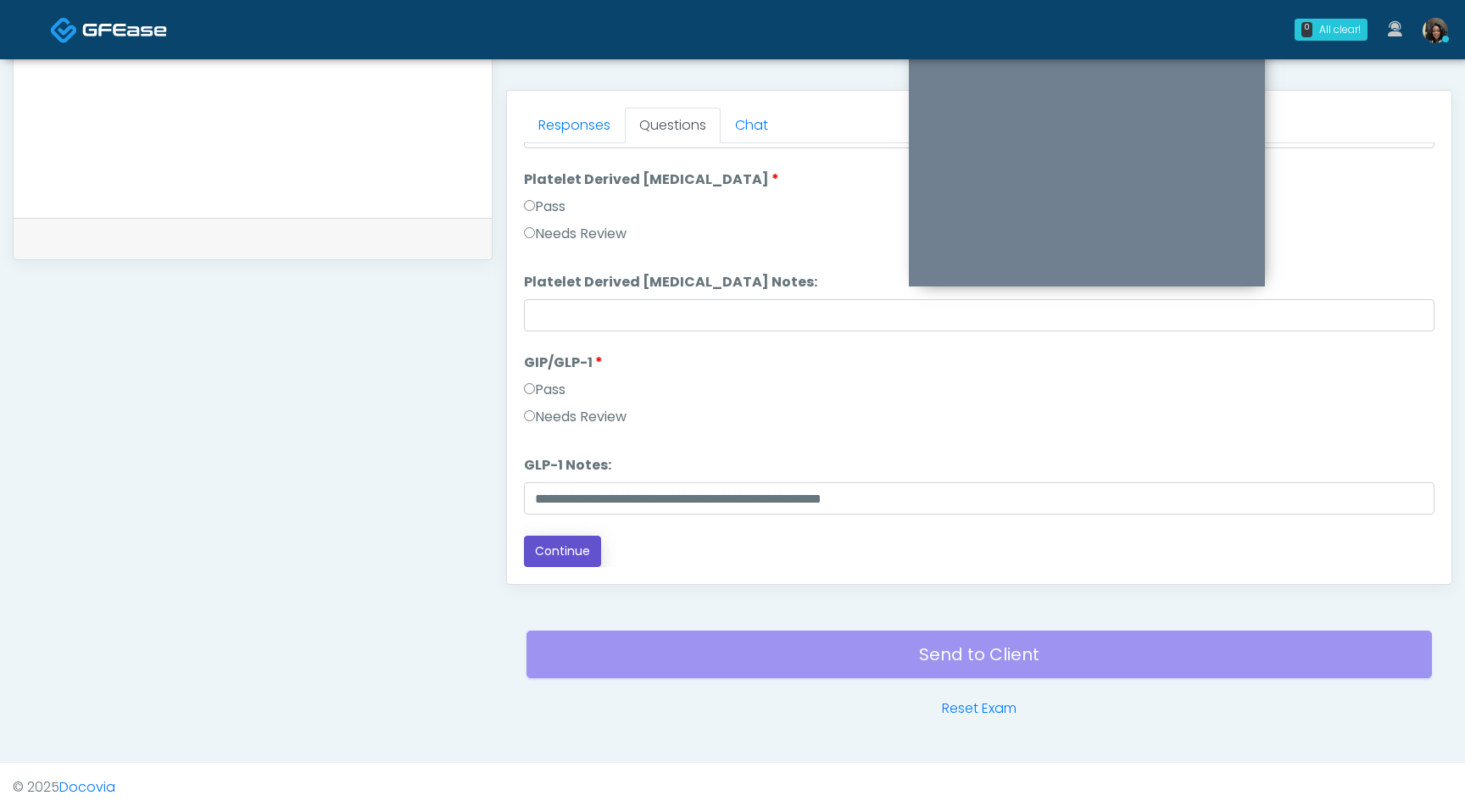
click at [545, 553] on button "Continue" at bounding box center [563, 552] width 77 height 31
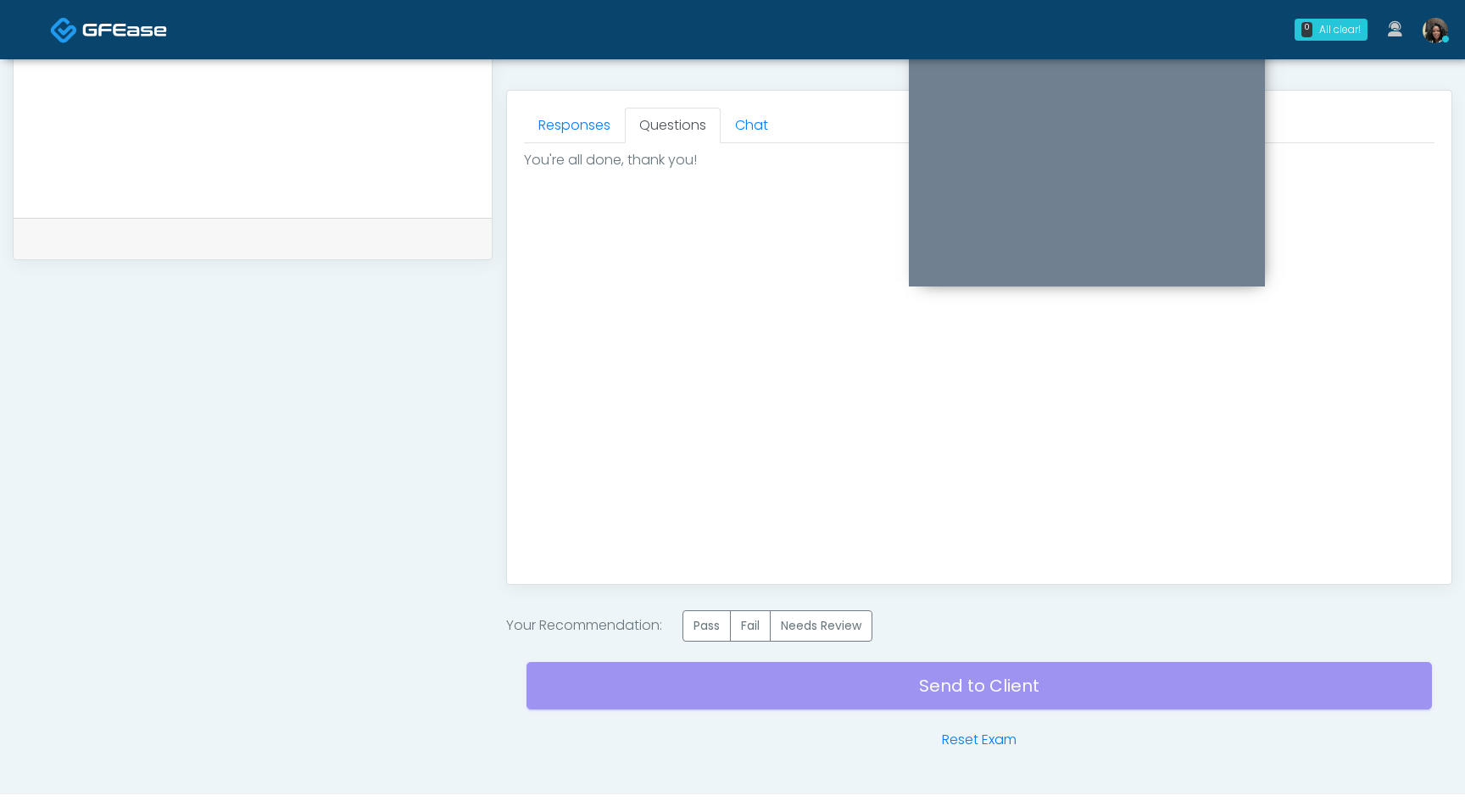
scroll to position [0, 0]
click at [707, 626] on label "Pass" at bounding box center [707, 626] width 48 height 31
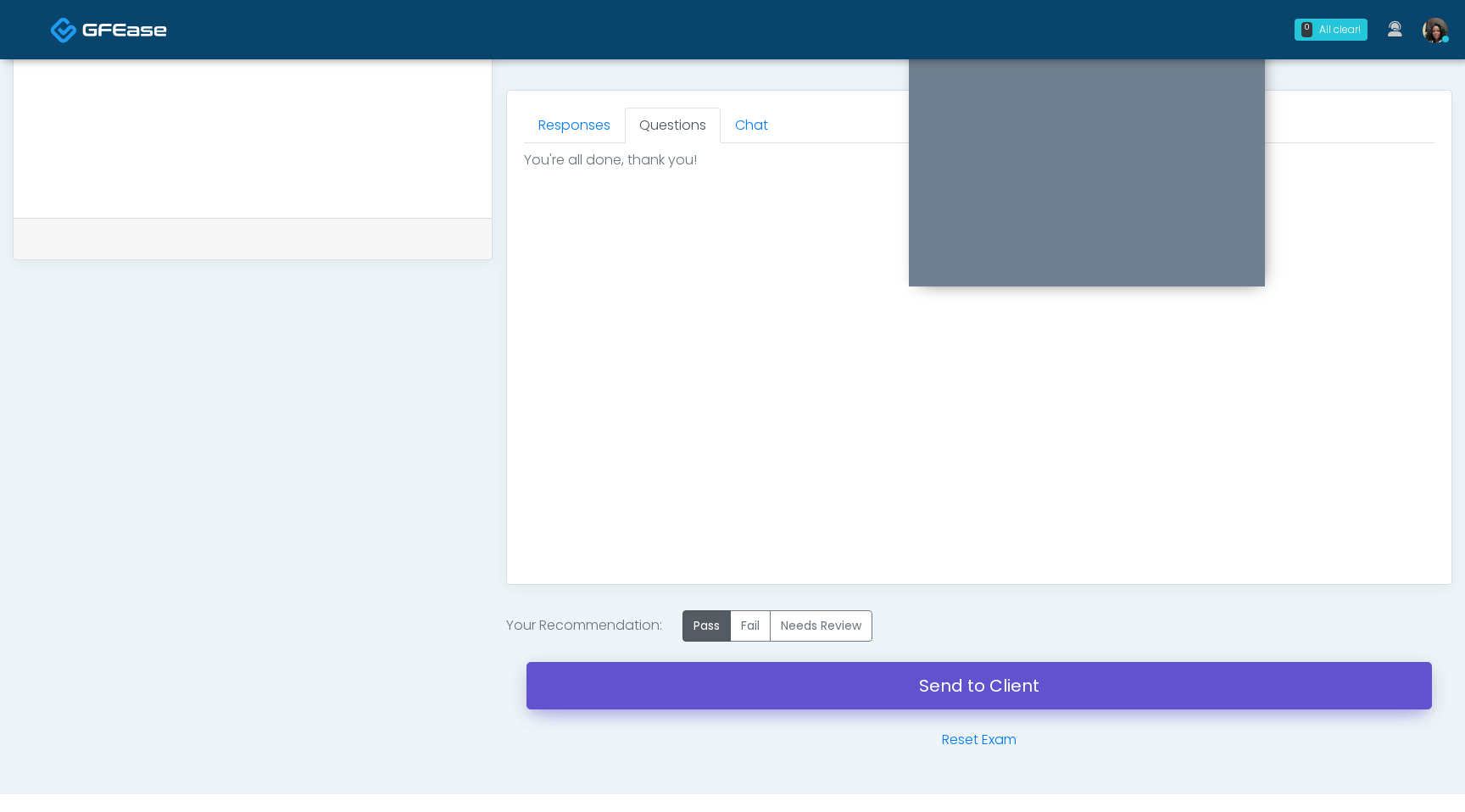
click at [743, 698] on link "Send to Client" at bounding box center [979, 685] width 906 height 47
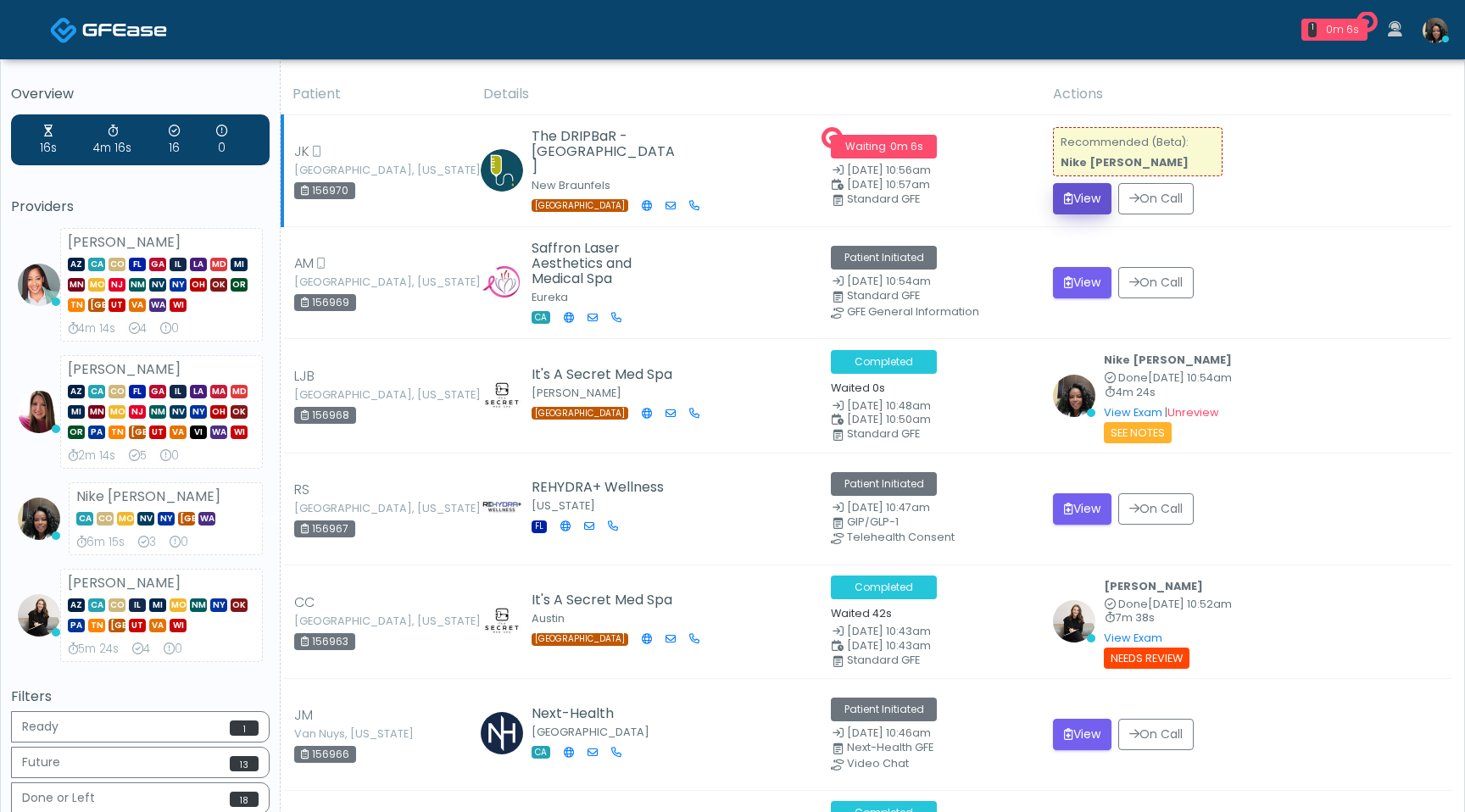
click at [1084, 197] on button "View" at bounding box center [1083, 198] width 58 height 31
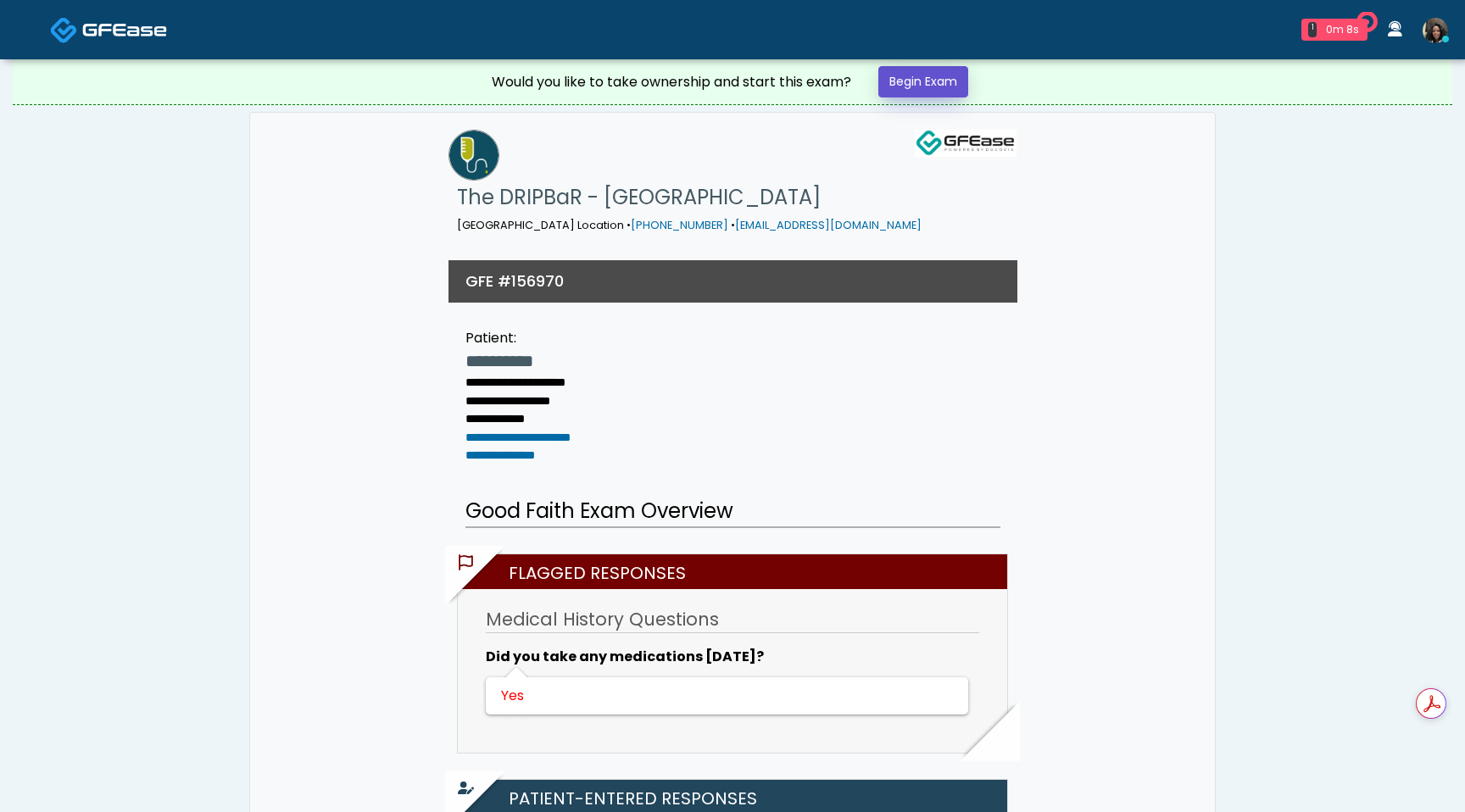
click at [939, 76] on link "Begin Exam" at bounding box center [923, 82] width 90 height 31
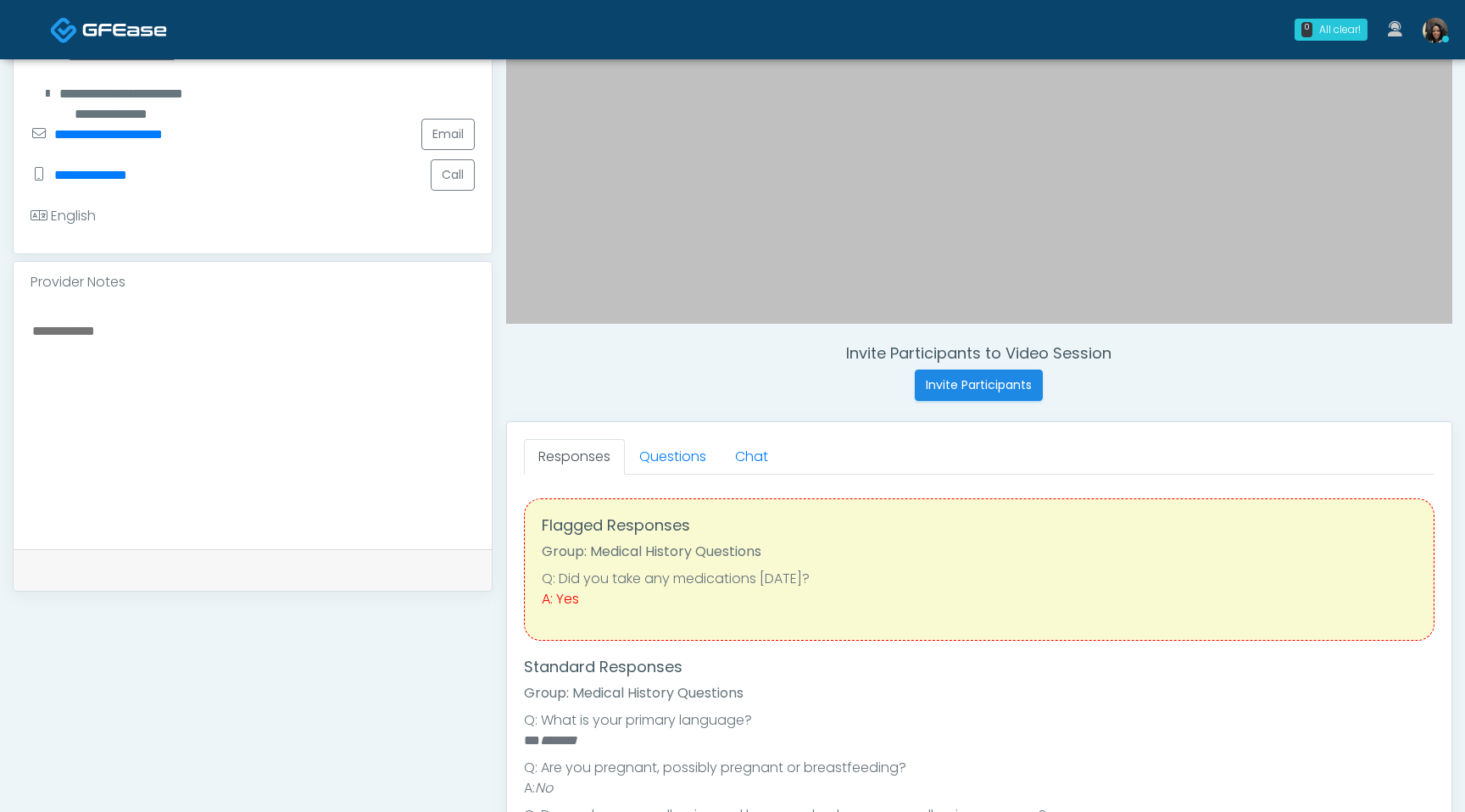
scroll to position [465, 0]
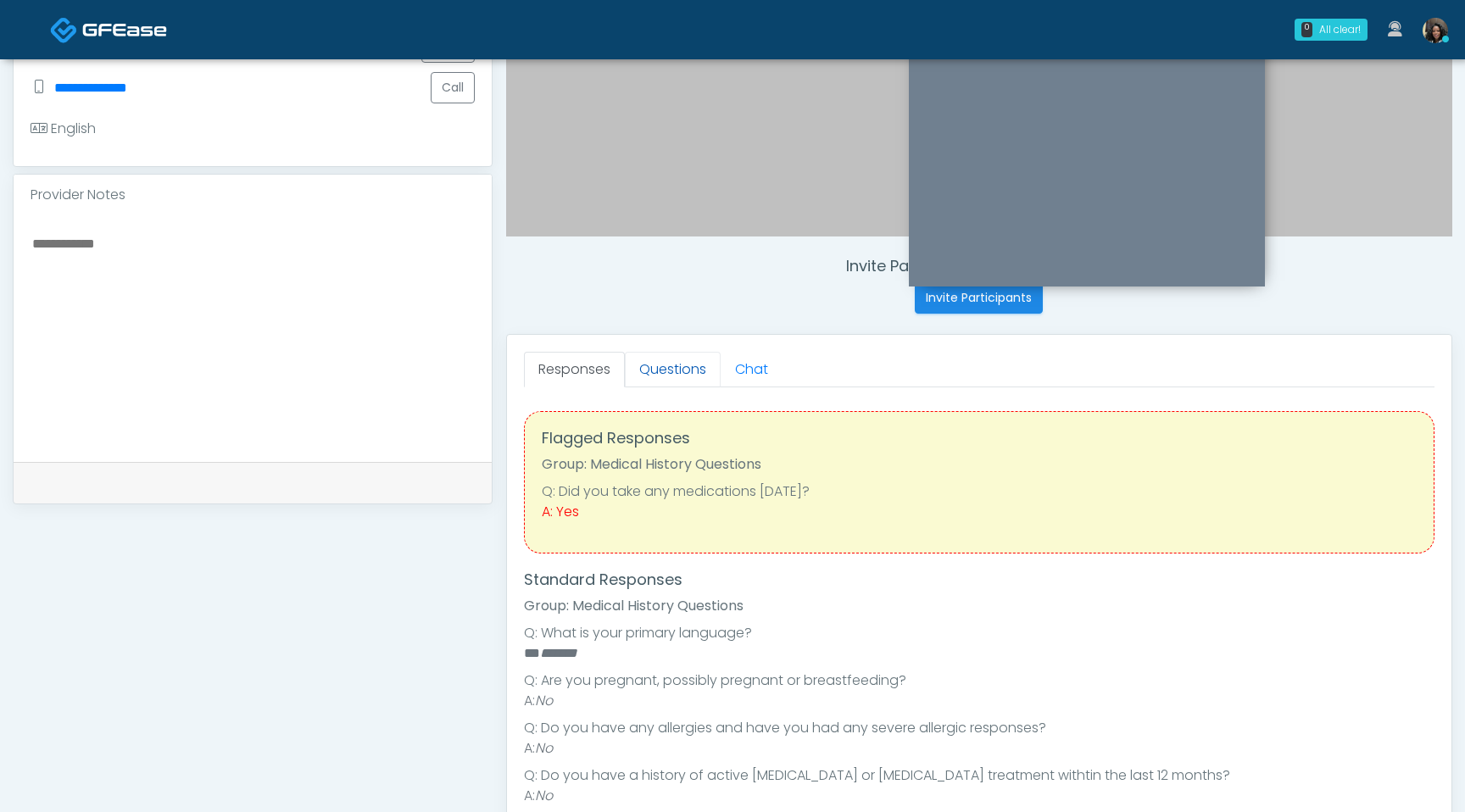
click at [672, 364] on link "Questions" at bounding box center [672, 369] width 96 height 36
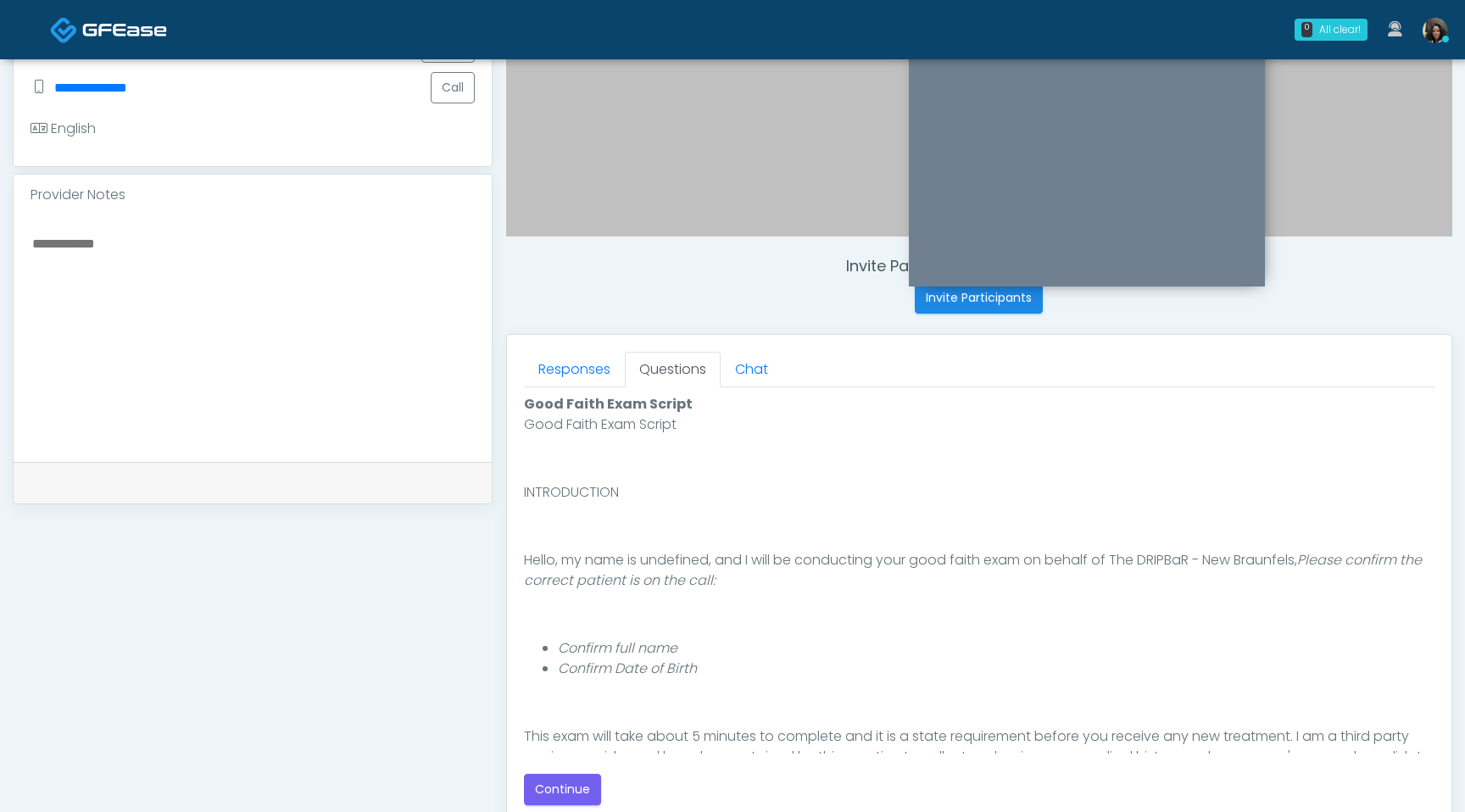
scroll to position [156, 0]
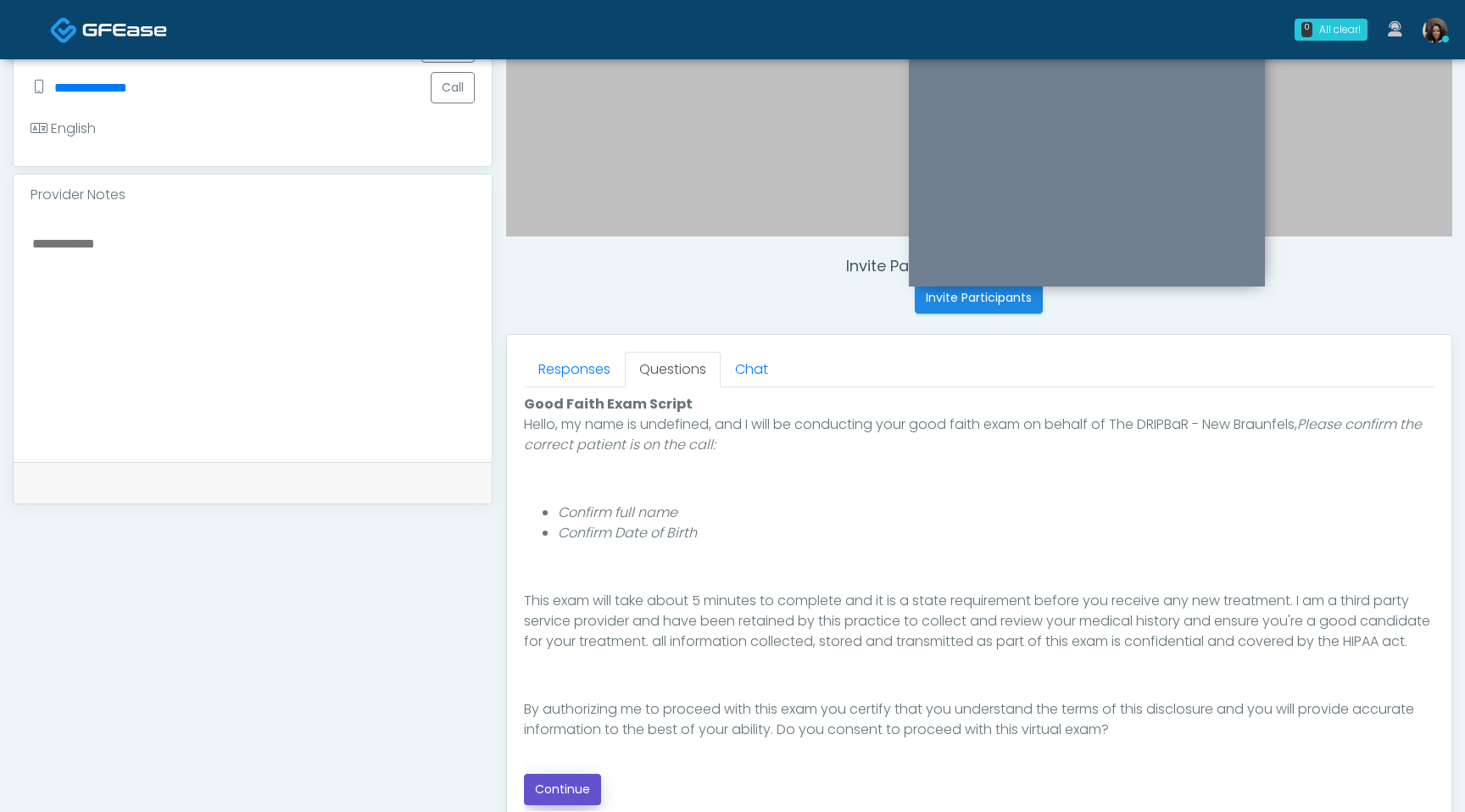
click at [568, 789] on button "Continue" at bounding box center [563, 789] width 77 height 31
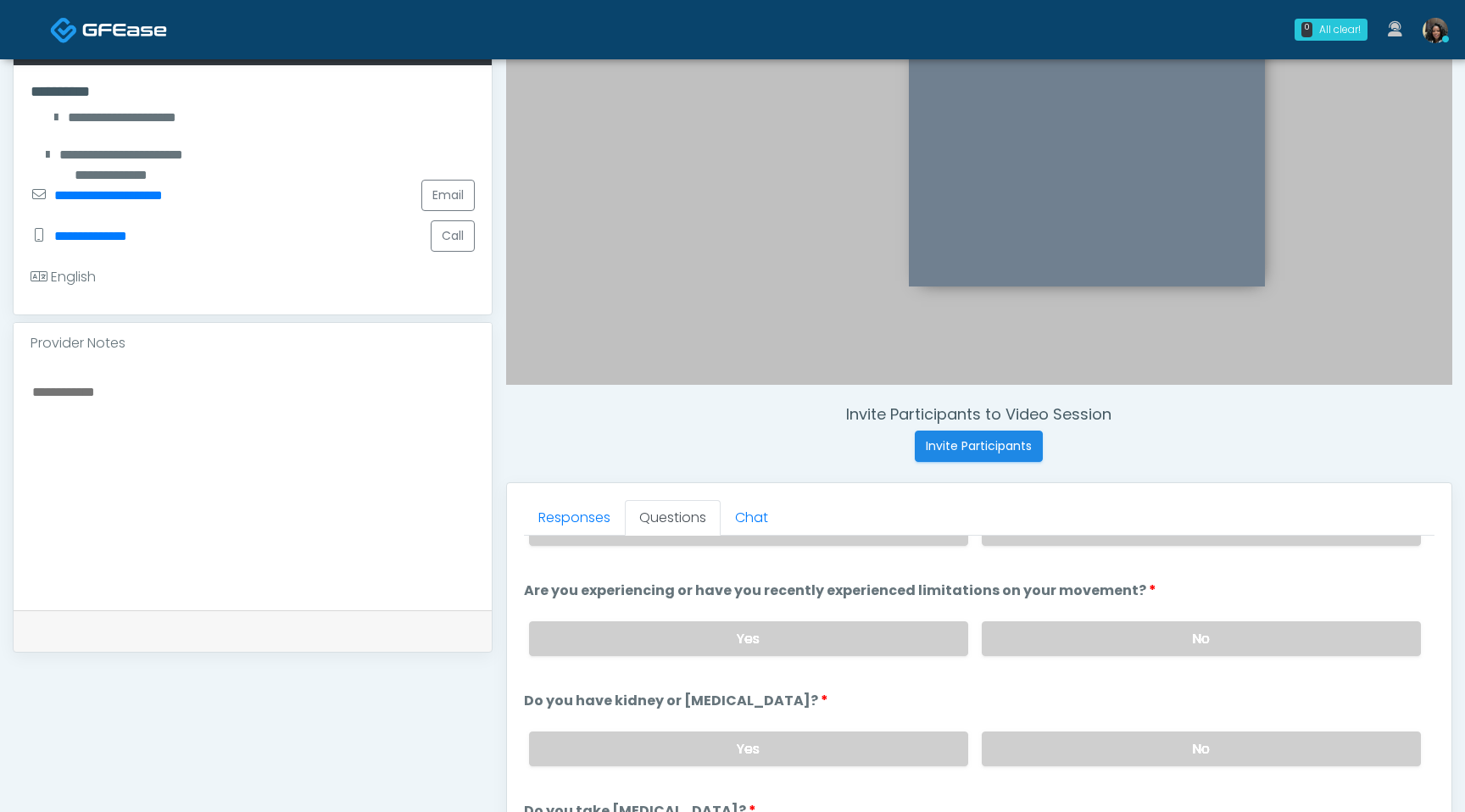
scroll to position [0, 0]
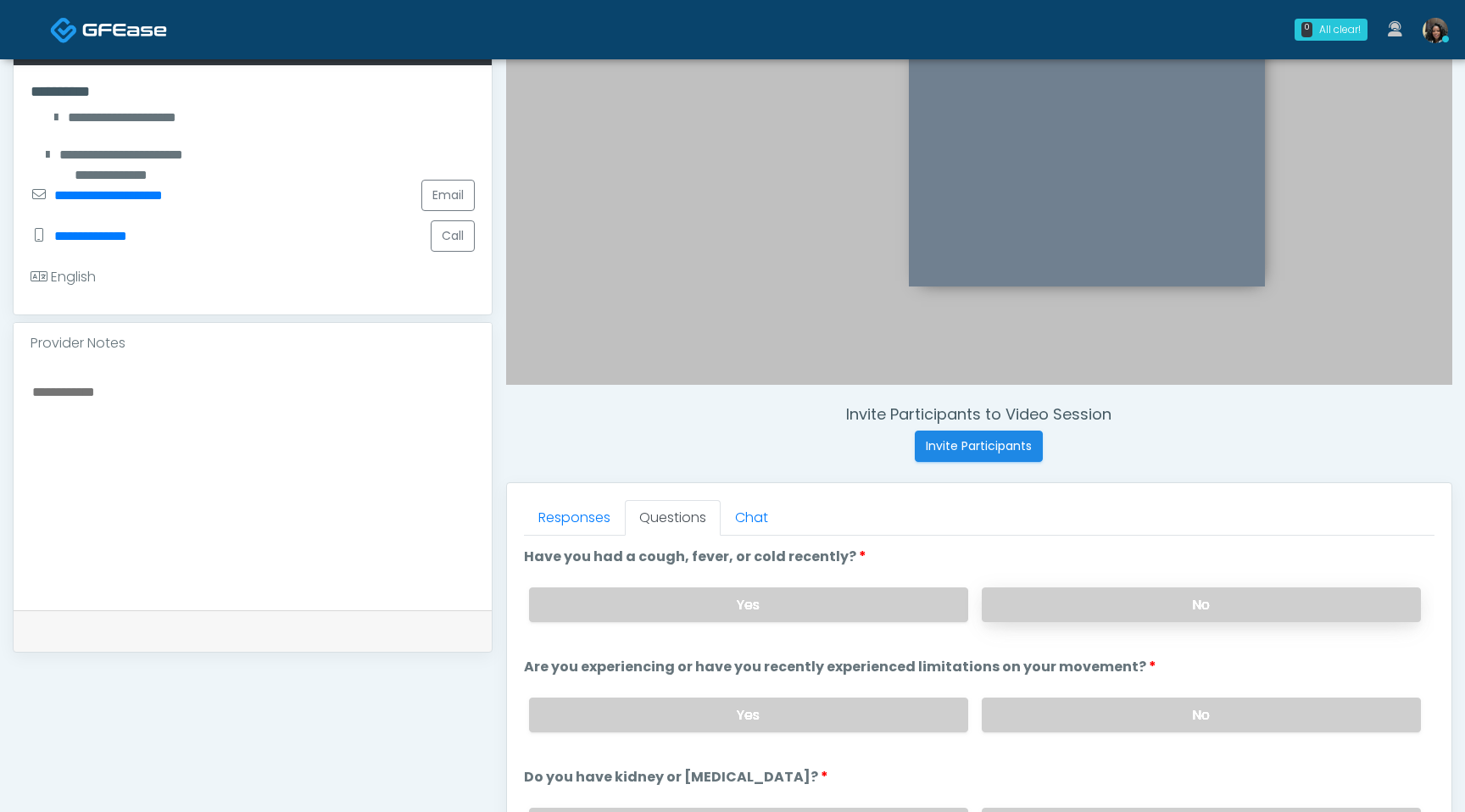
click at [1083, 606] on label "No" at bounding box center [1201, 604] width 439 height 35
click at [1090, 696] on div "Yes No" at bounding box center [975, 716] width 920 height 62
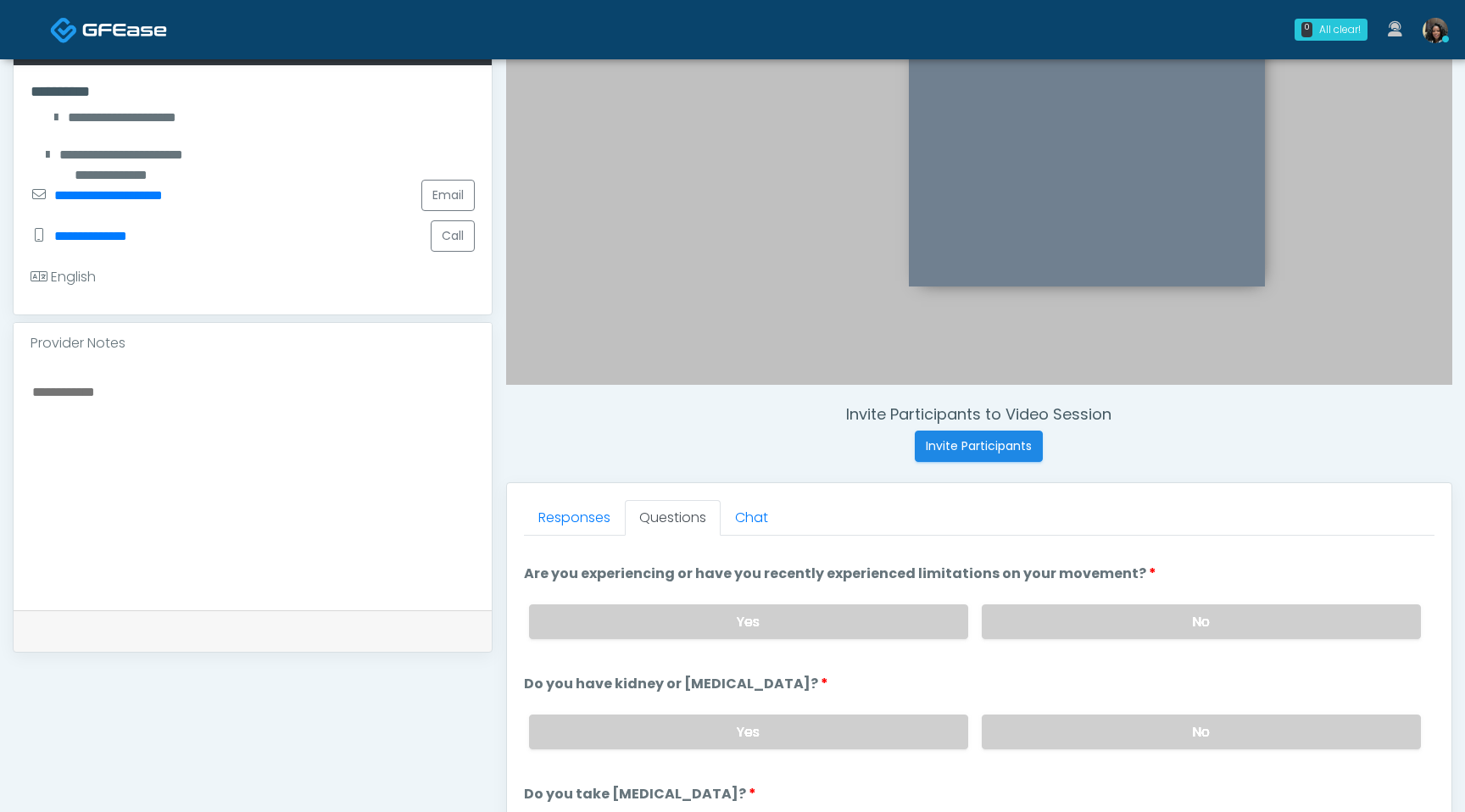
scroll to position [102, 0]
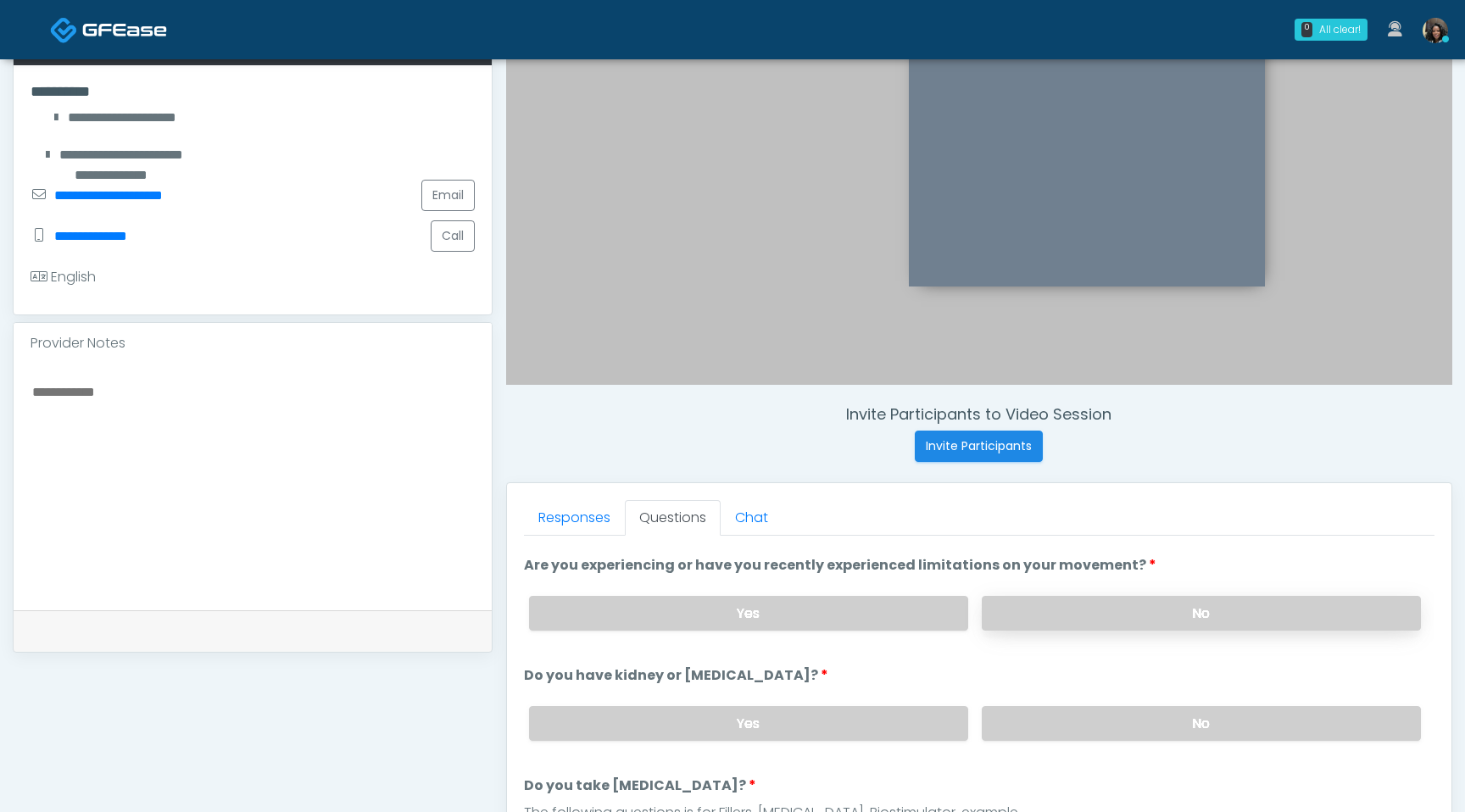
click at [1092, 618] on label "No" at bounding box center [1201, 614] width 439 height 35
click at [1113, 721] on label "No" at bounding box center [1201, 724] width 439 height 35
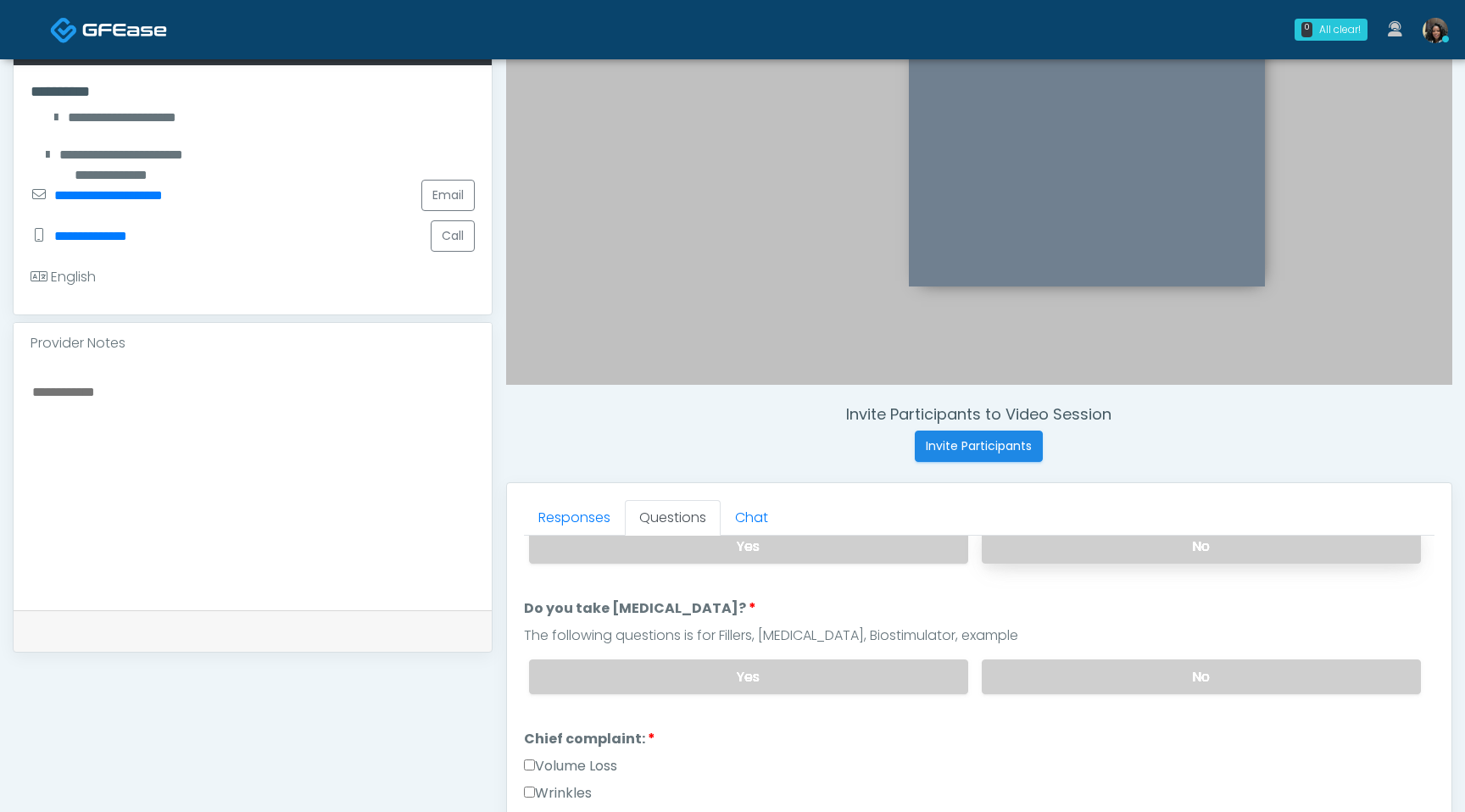
scroll to position [316, 0]
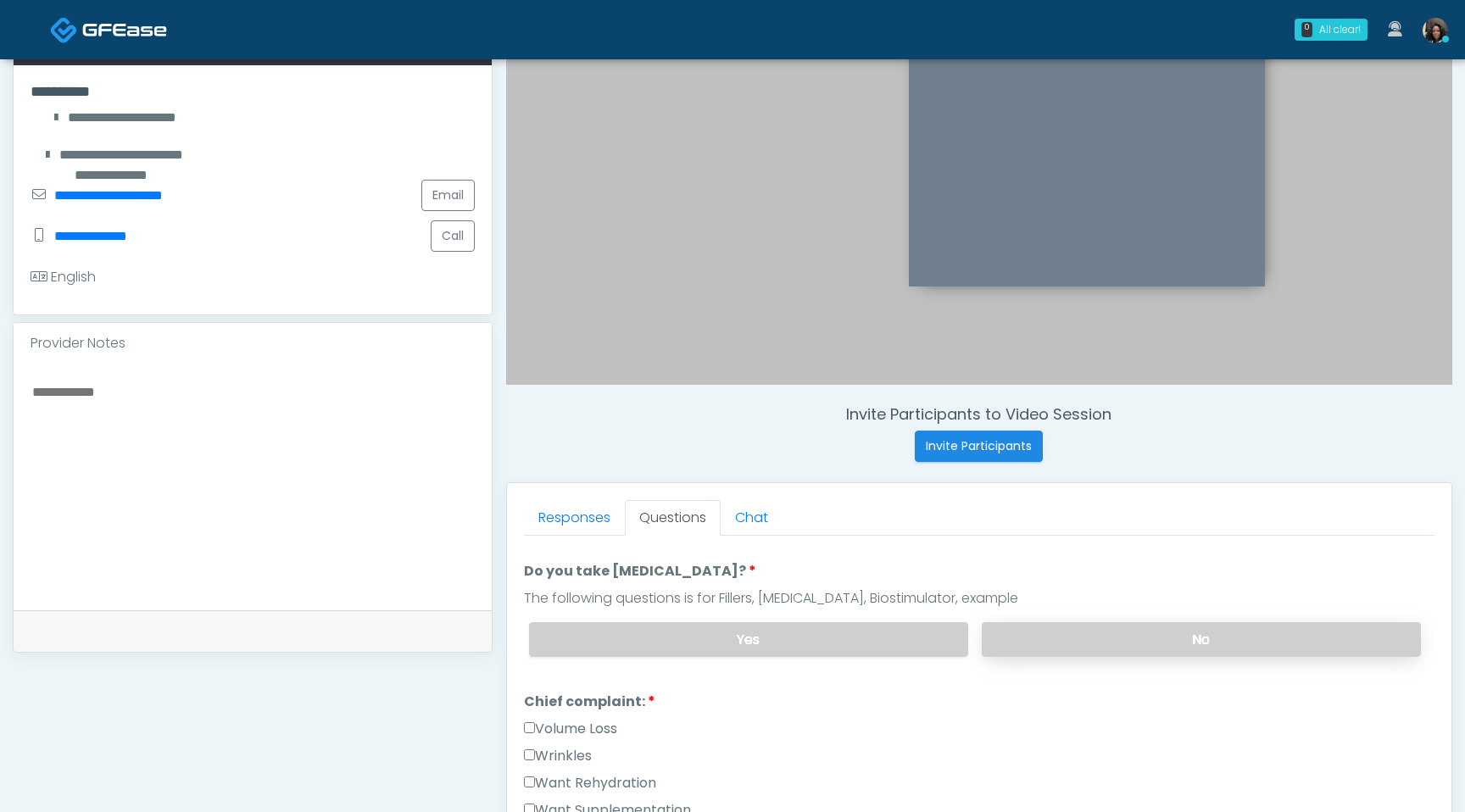
click at [1100, 639] on label "No" at bounding box center [1201, 640] width 439 height 35
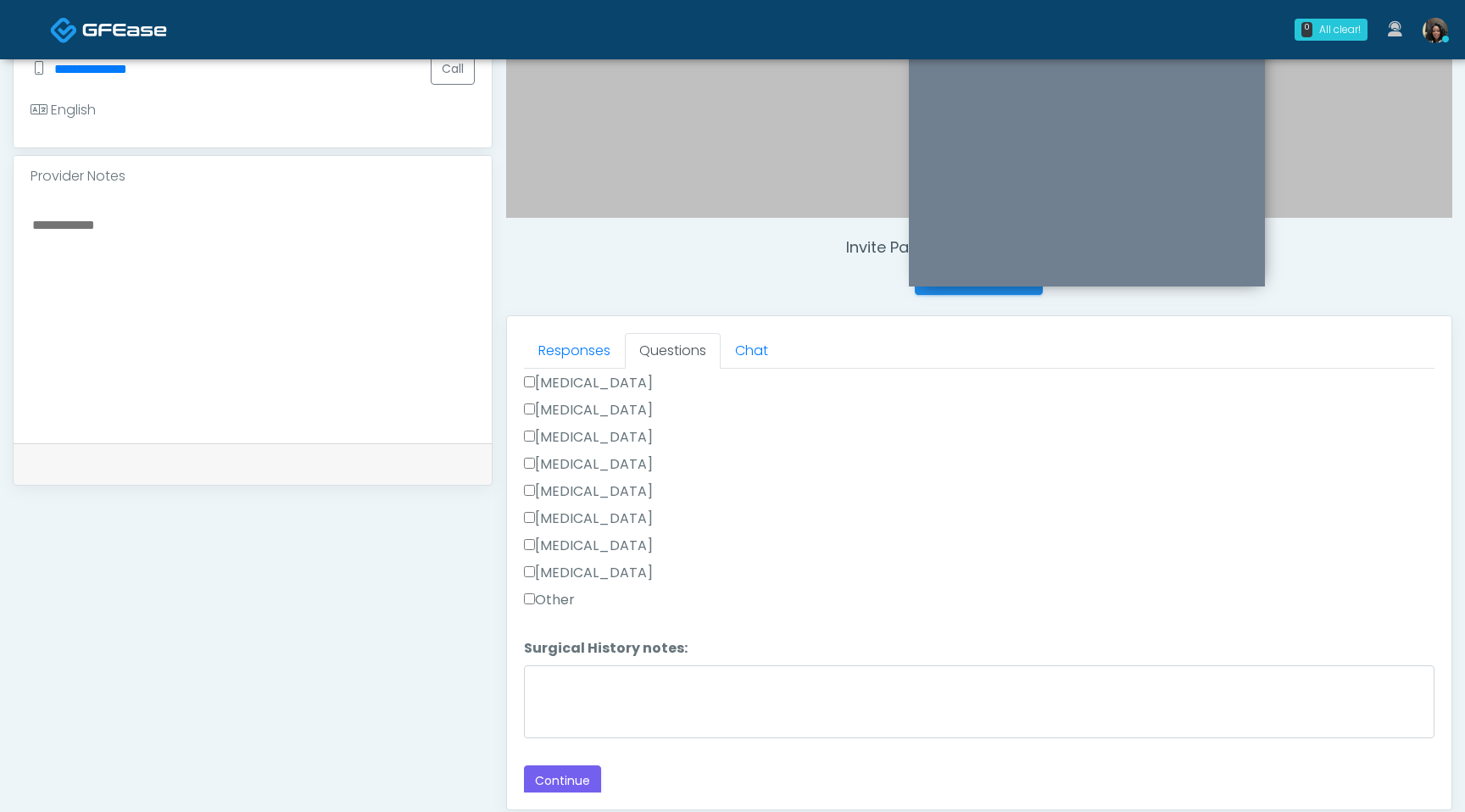
scroll to position [486, 0]
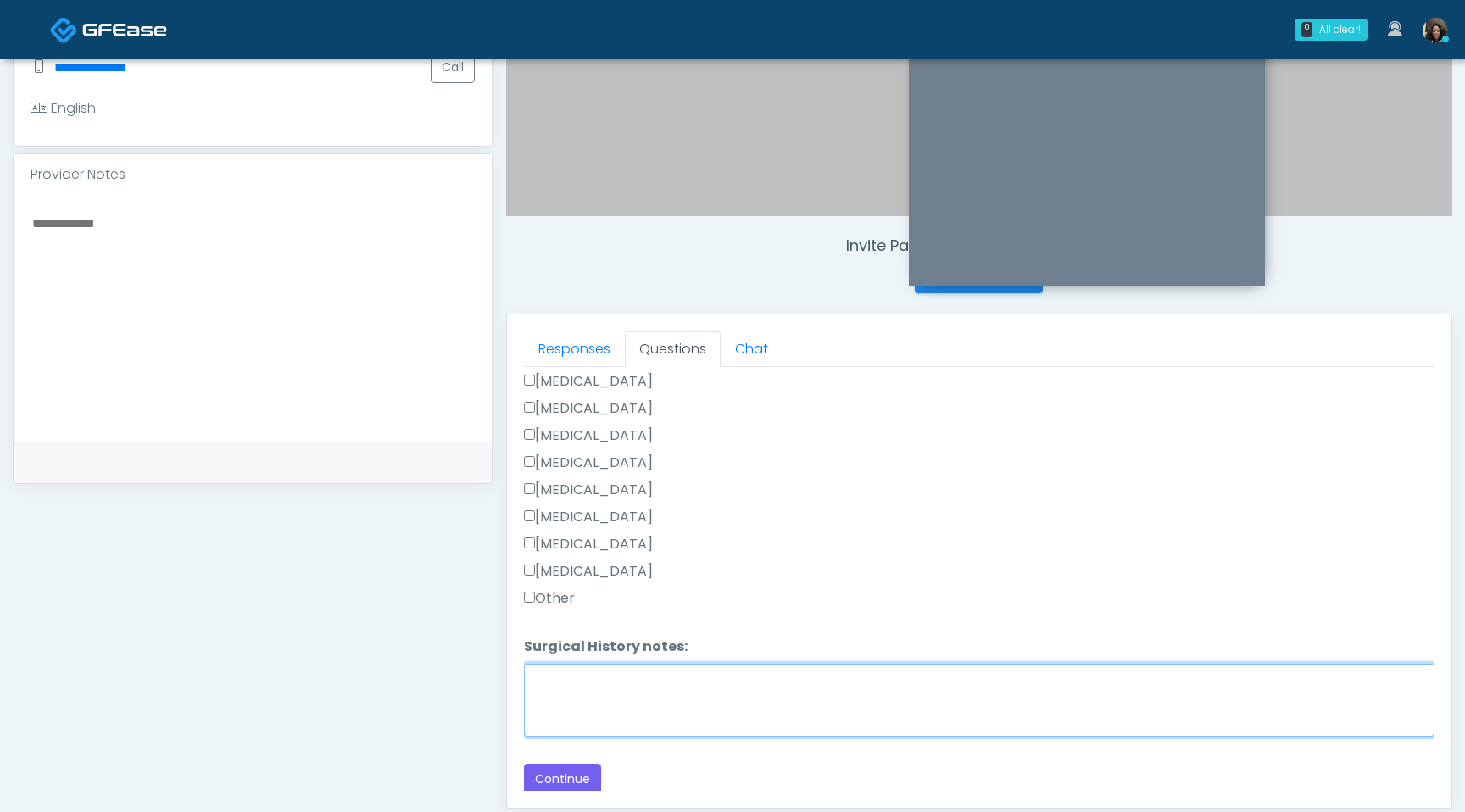
click at [573, 693] on textarea "Surgical History notes:" at bounding box center [980, 700] width 911 height 73
type textarea "**********"
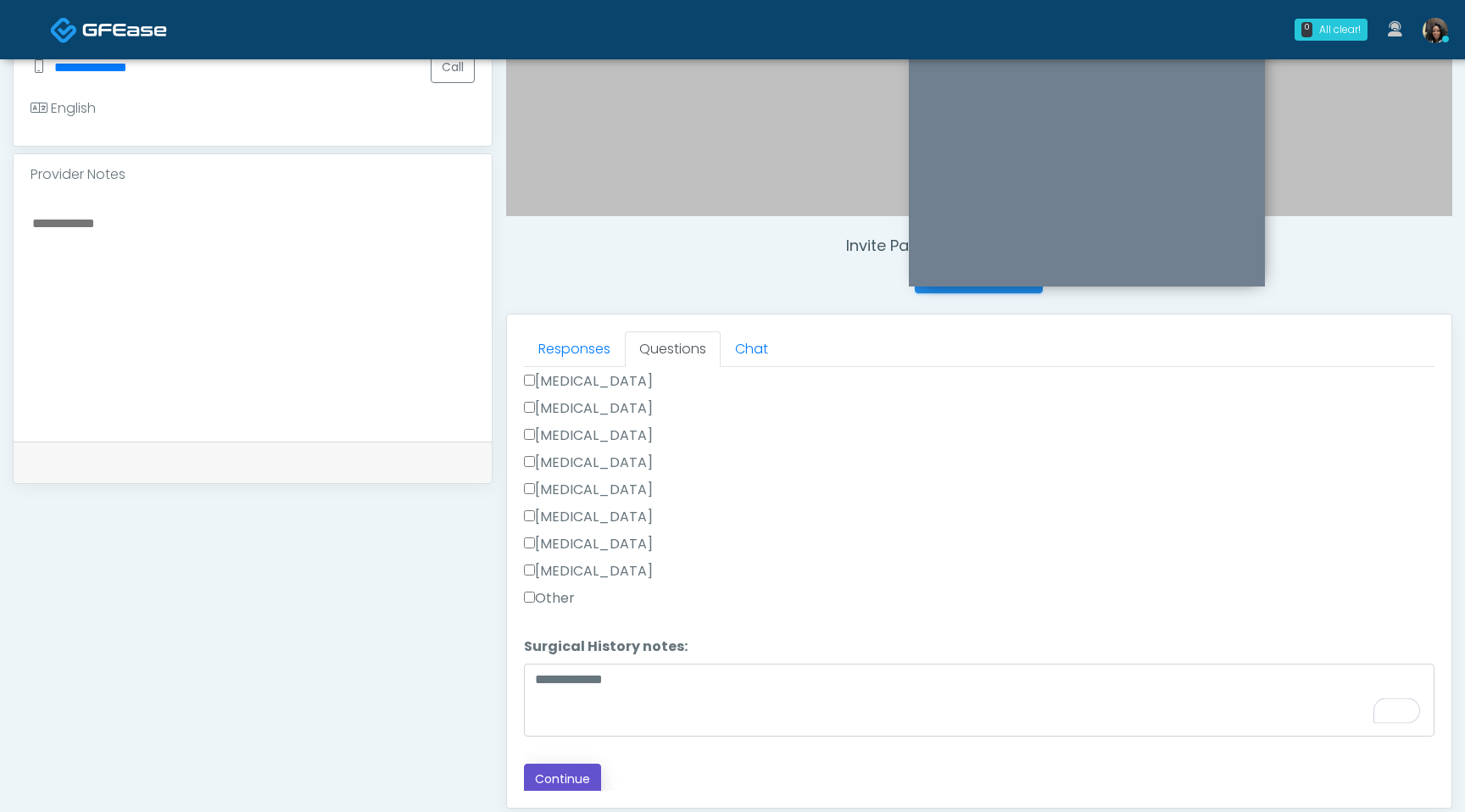
click at [554, 766] on button "Continue" at bounding box center [563, 779] width 77 height 31
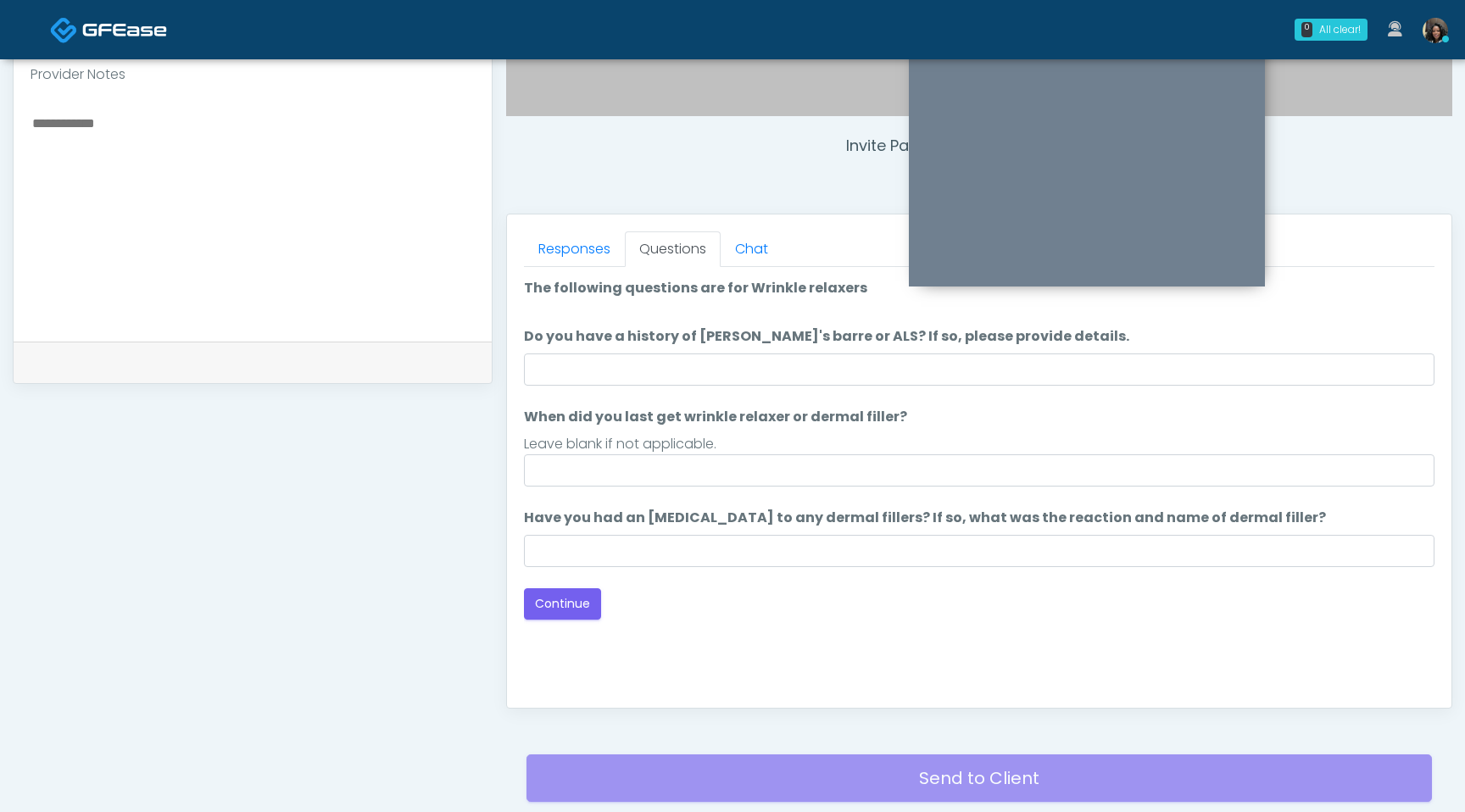
scroll to position [563, 0]
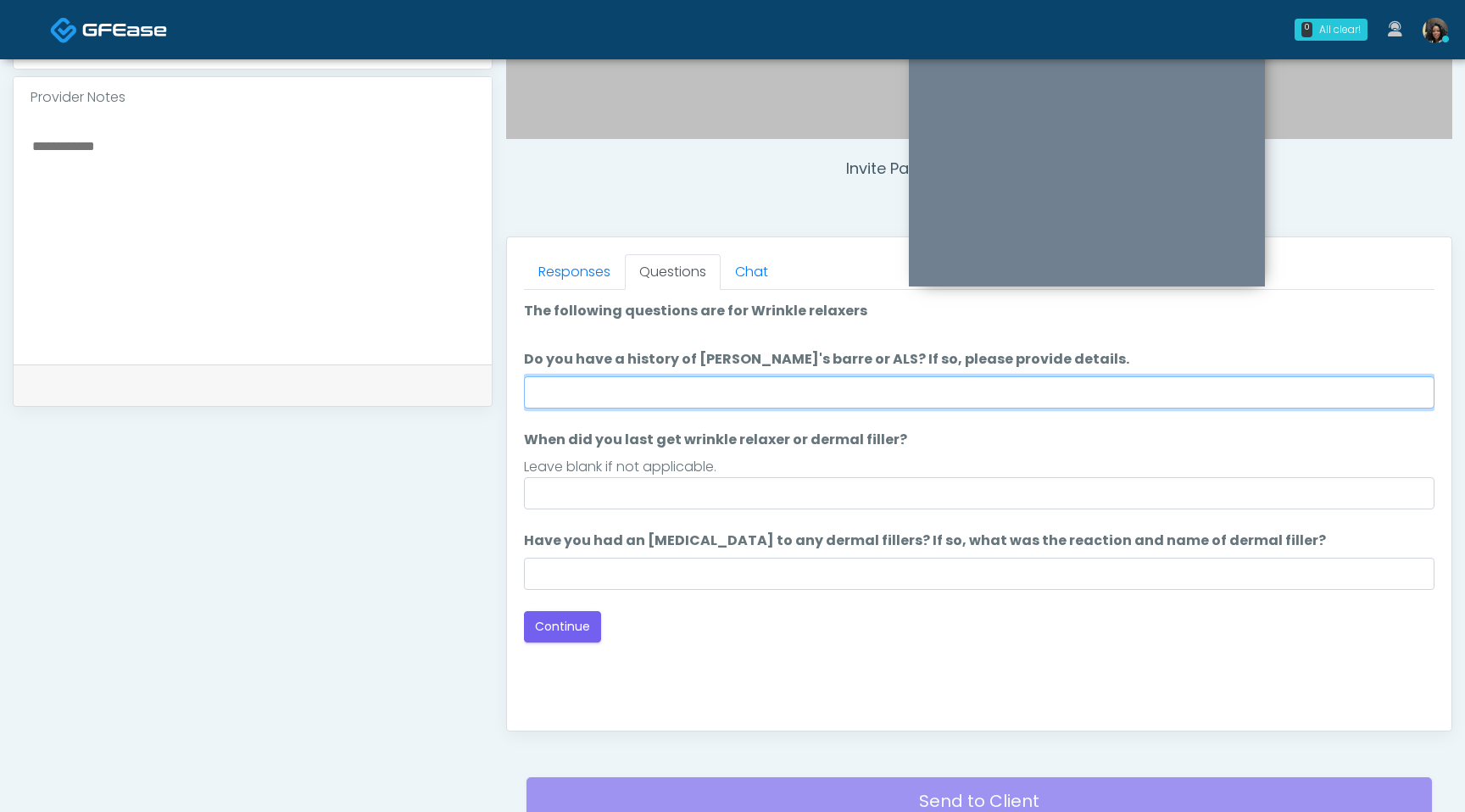
click at [659, 390] on input "Do you have a history of [PERSON_NAME]'s barre or ALS? If so, please provide de…" at bounding box center [980, 391] width 911 height 32
type input "**"
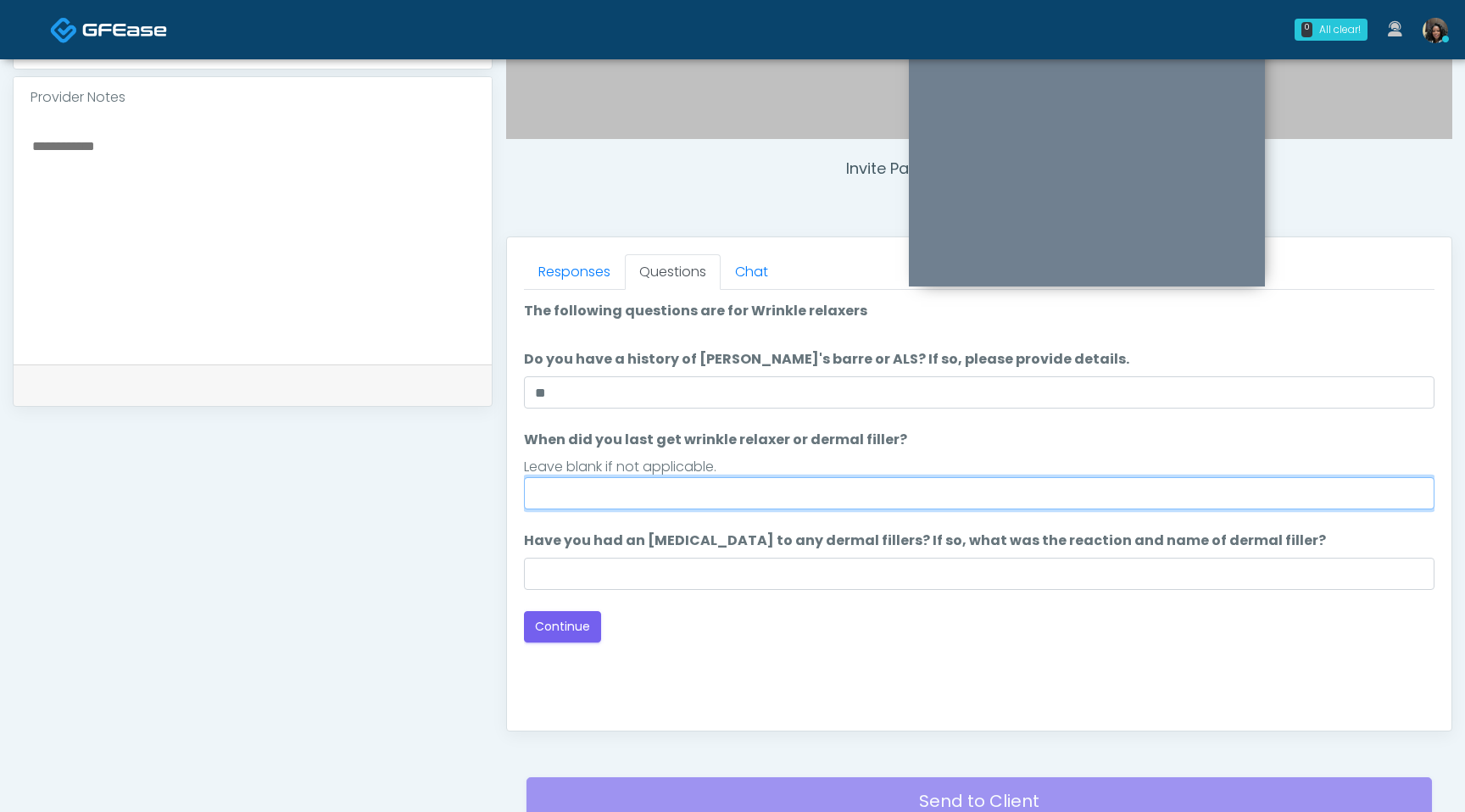
click at [637, 499] on input "When did you last get wrinkle relaxer or dermal filler?" at bounding box center [980, 492] width 911 height 32
type input "*********"
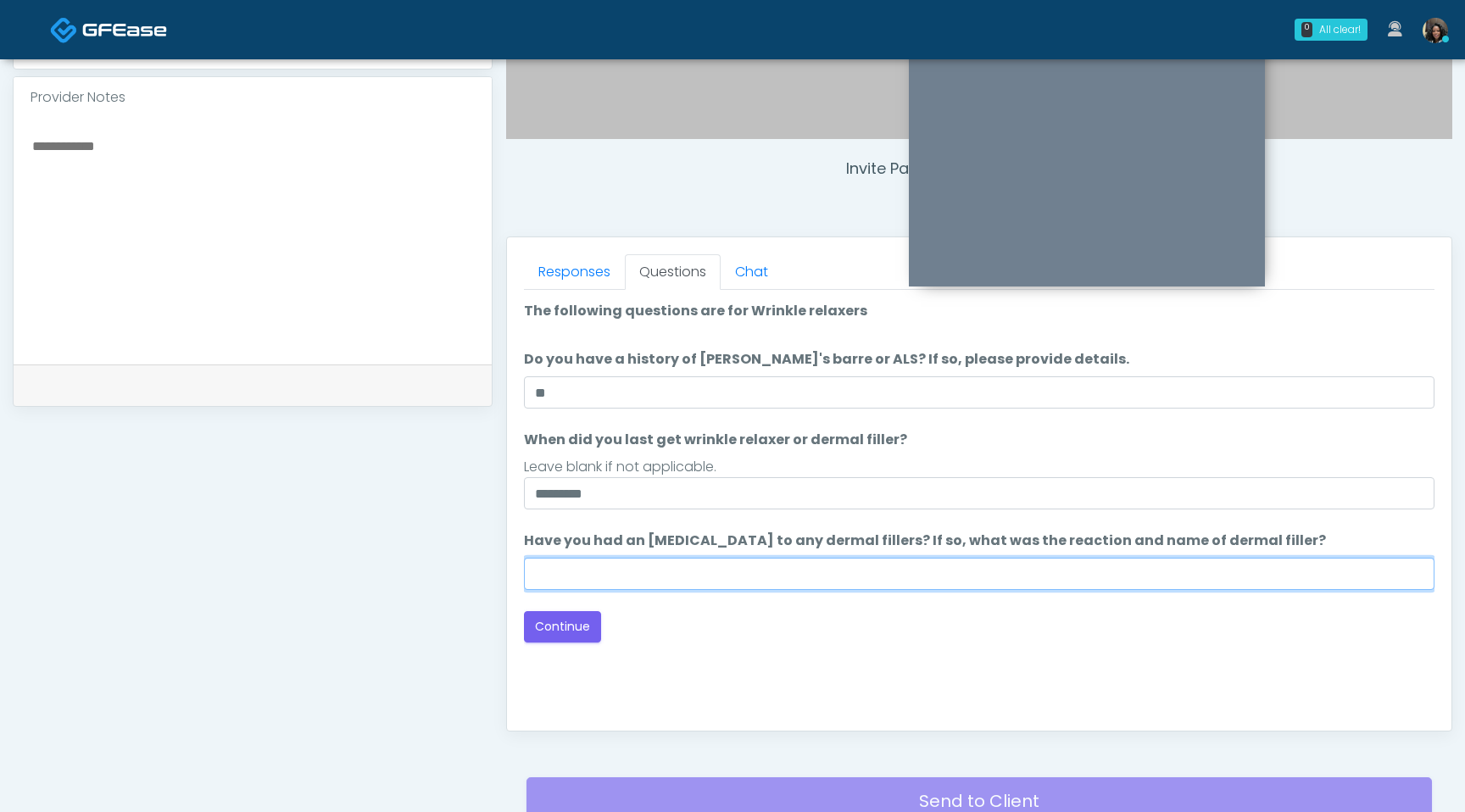
click at [624, 578] on input "Have you had an [MEDICAL_DATA] to any dermal fillers? If so, what was the react…" at bounding box center [980, 573] width 911 height 32
type input "**********"
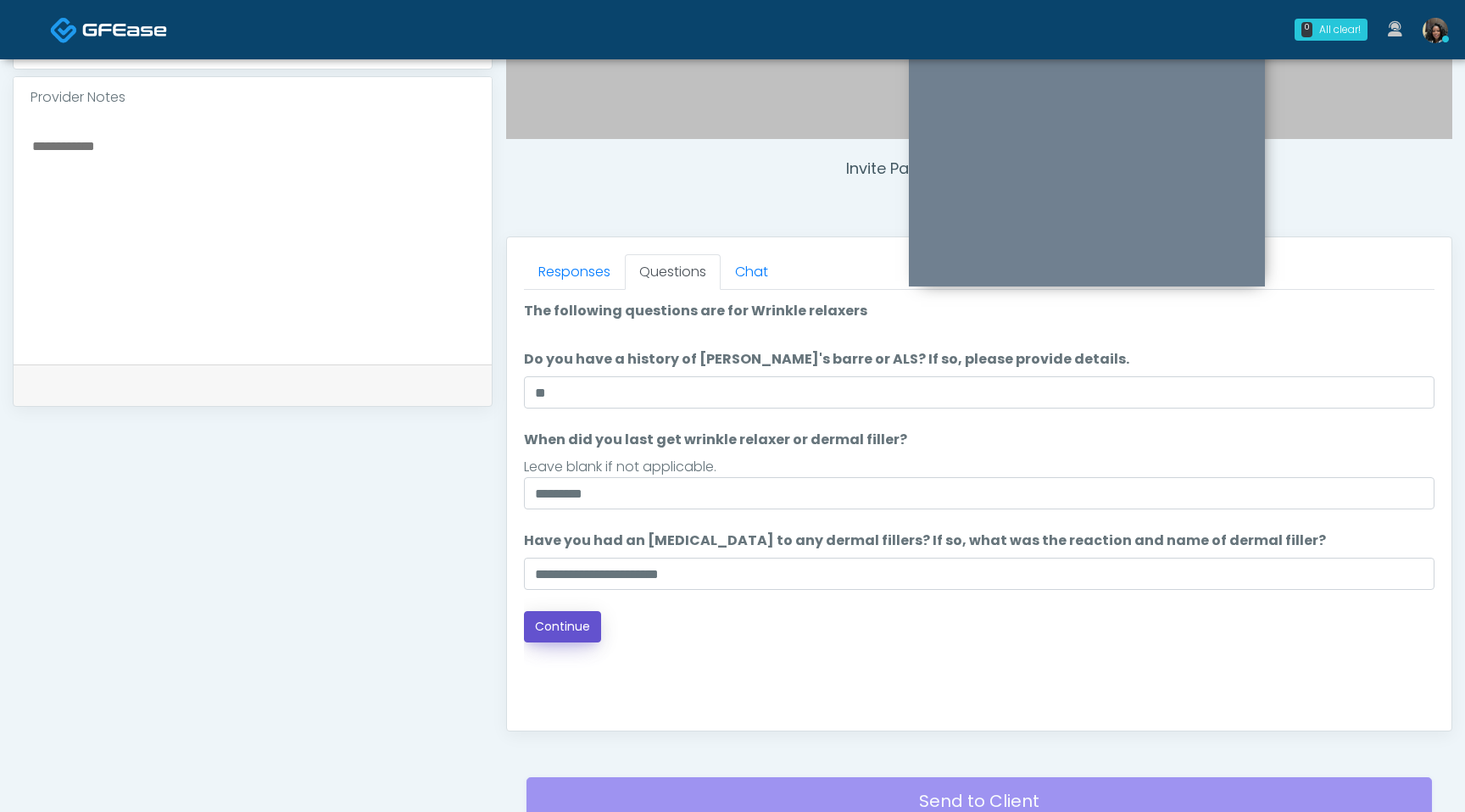
click at [552, 625] on button "Continue" at bounding box center [563, 626] width 77 height 31
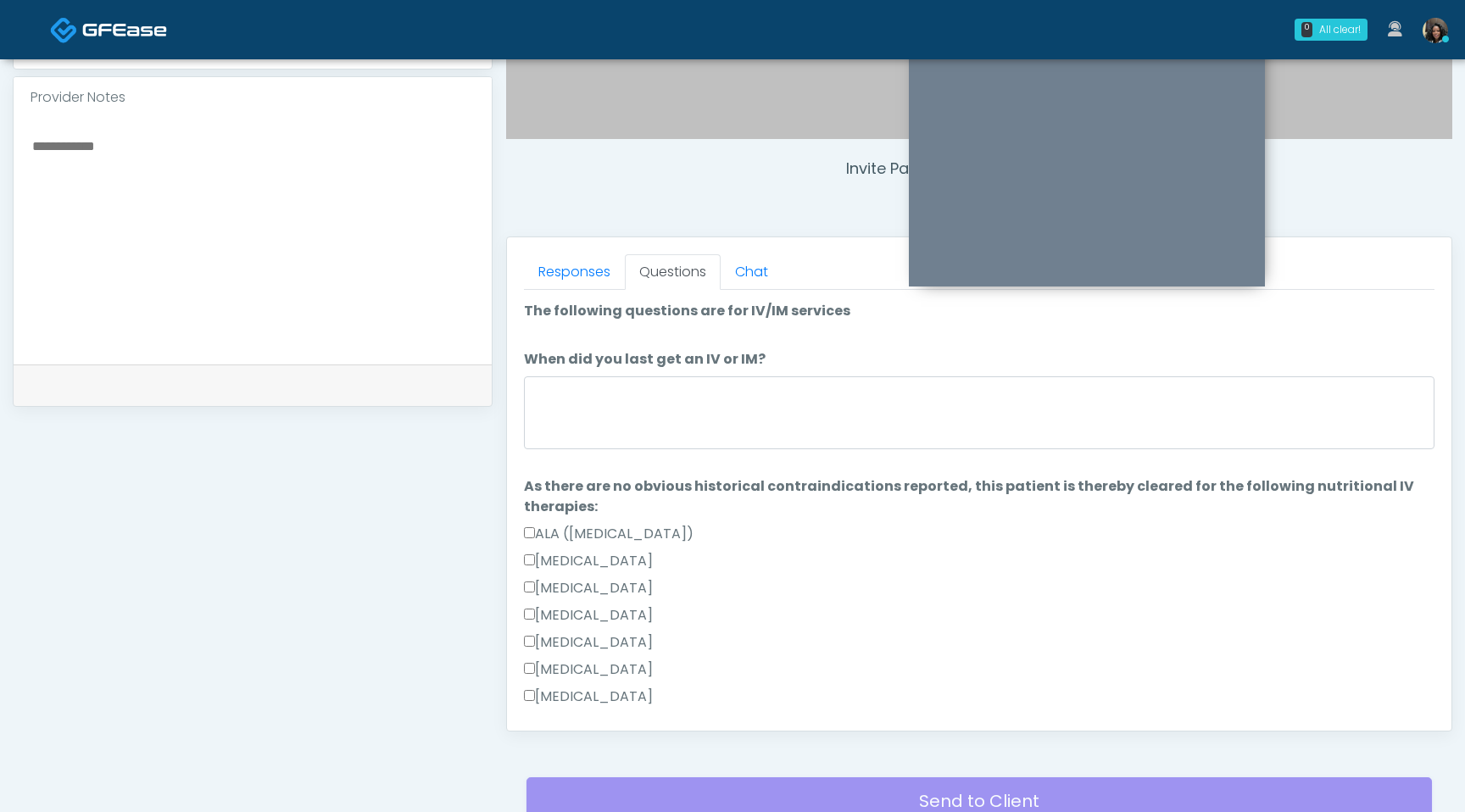
scroll to position [709, 0]
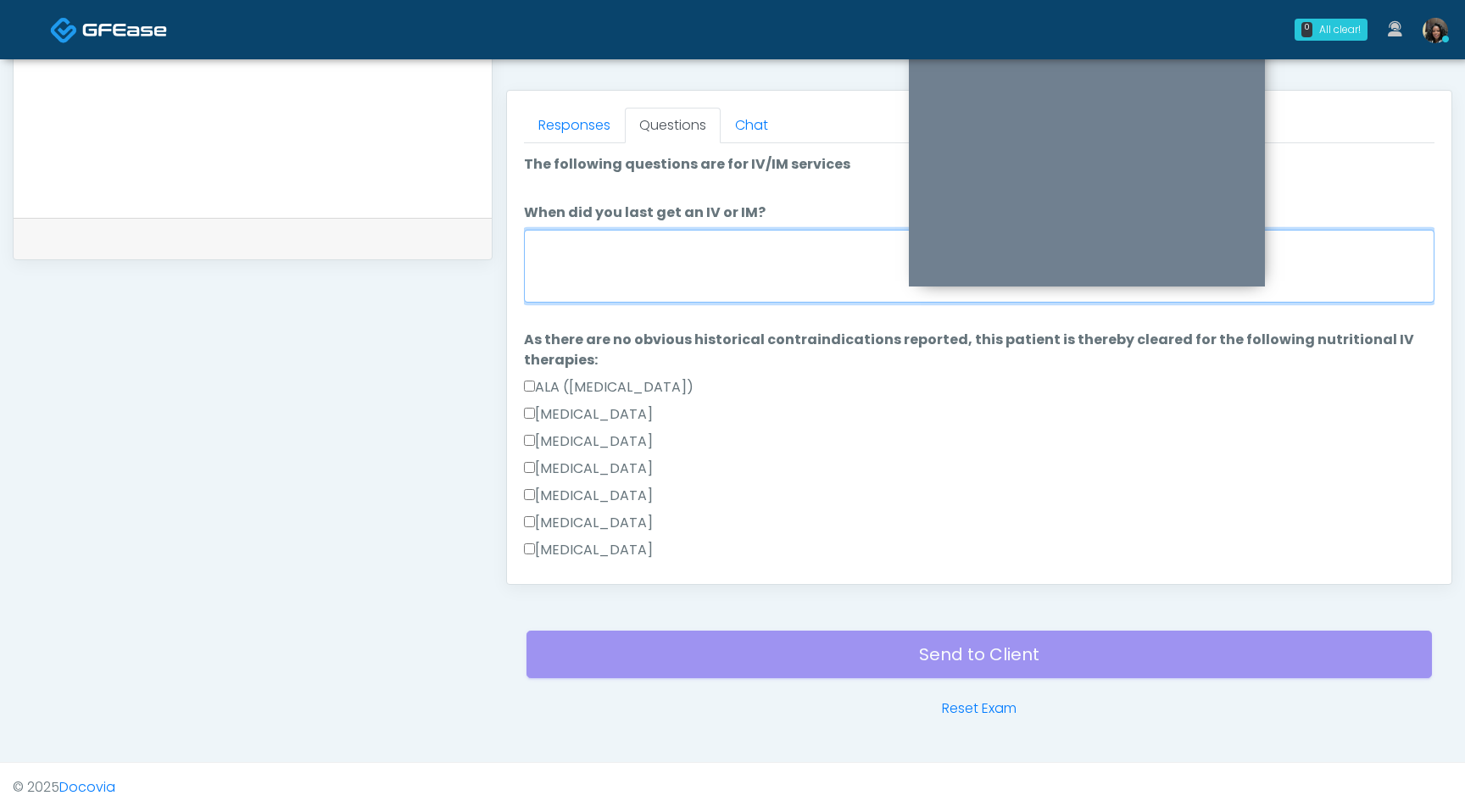
click at [708, 278] on textarea "When did you last get an IV or IM?" at bounding box center [980, 266] width 911 height 73
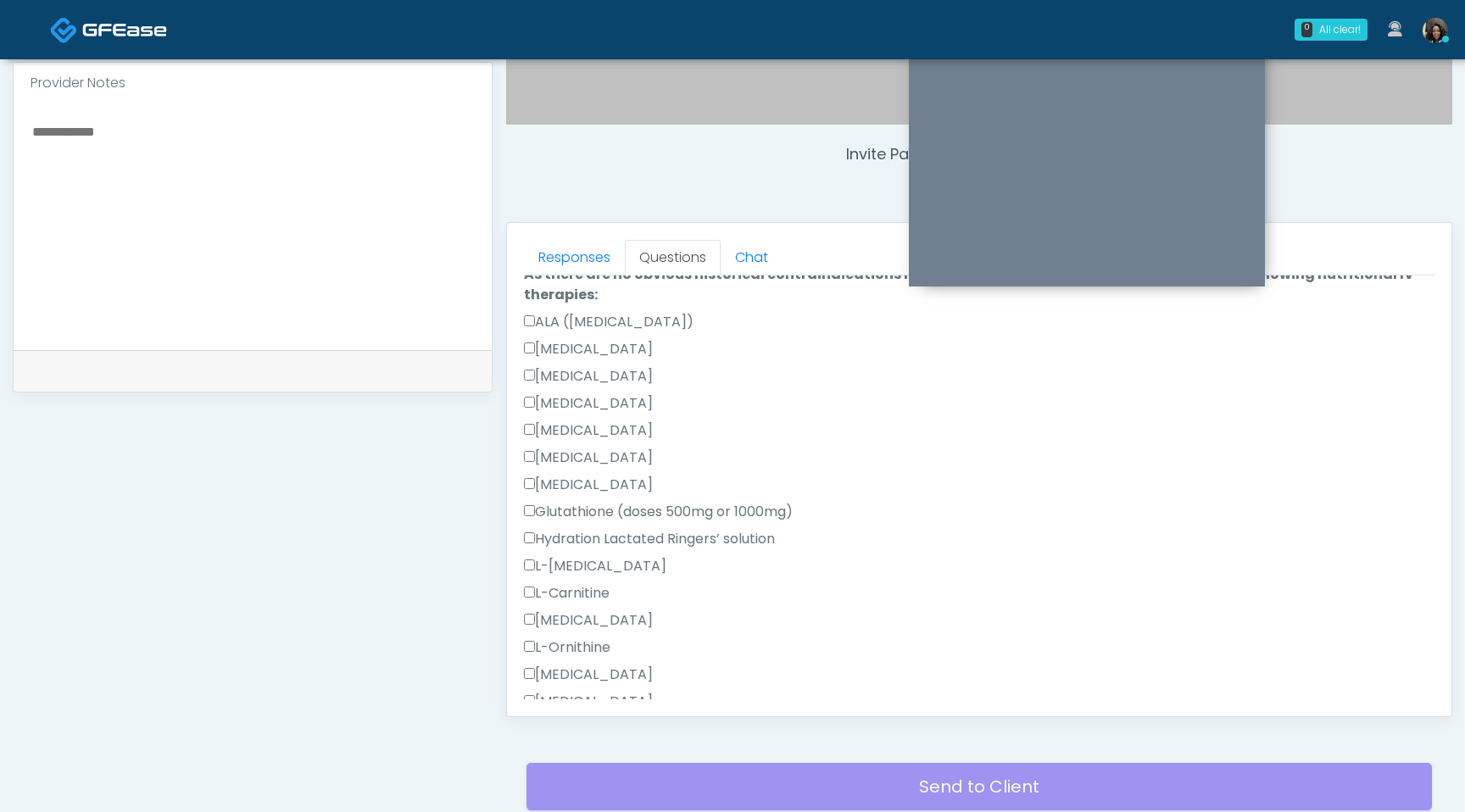
scroll to position [0, 0]
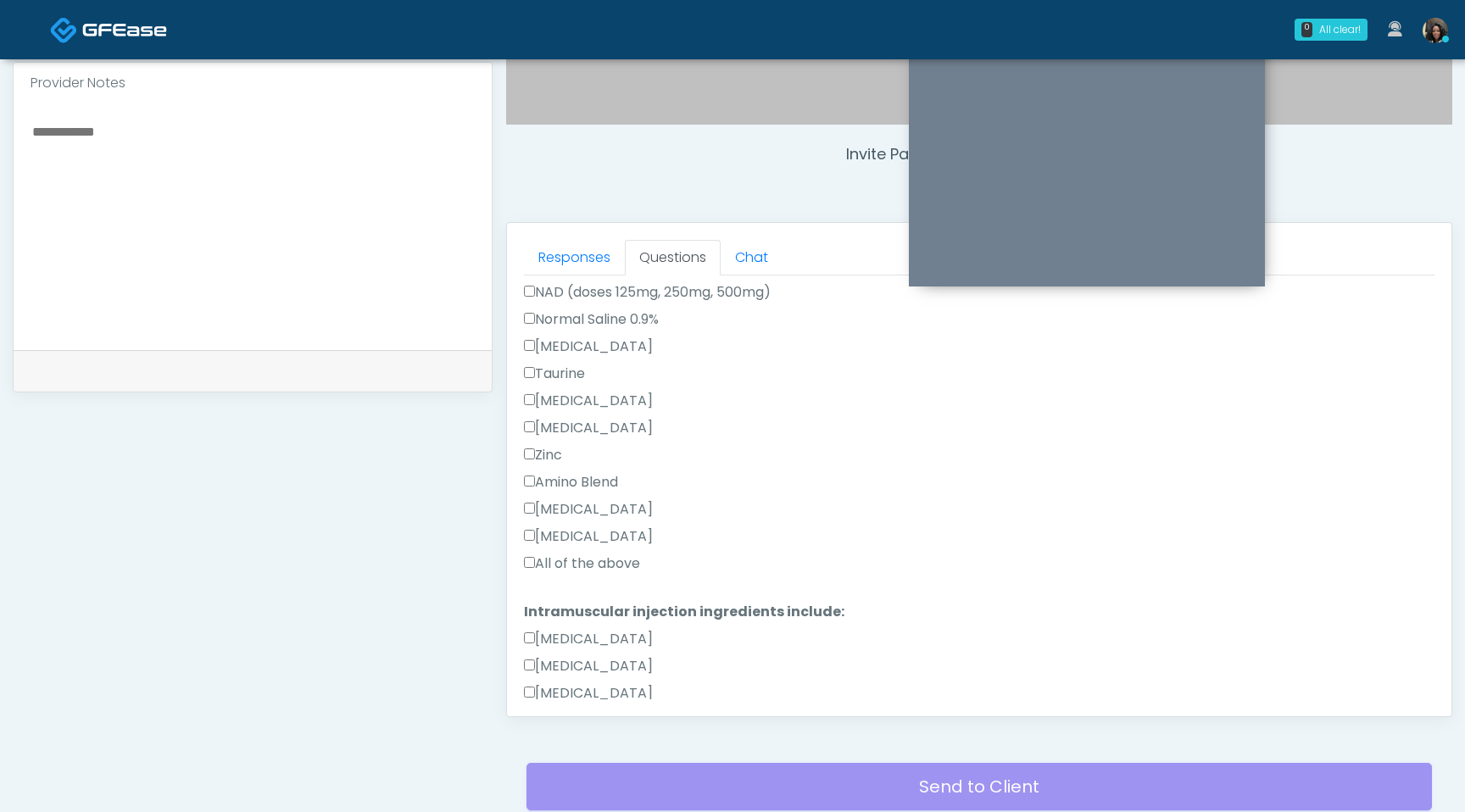
type textarea "**********"
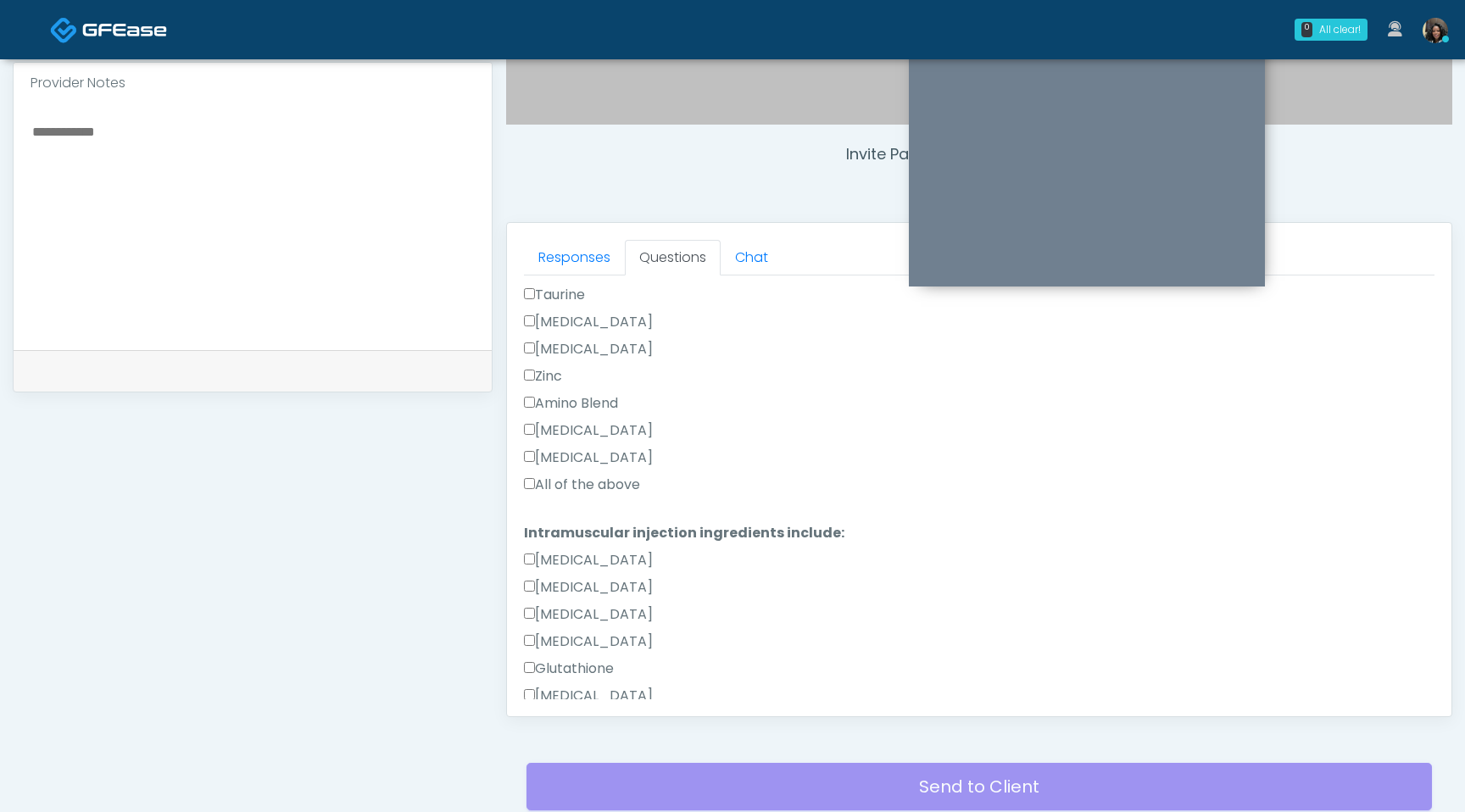
scroll to position [851, 0]
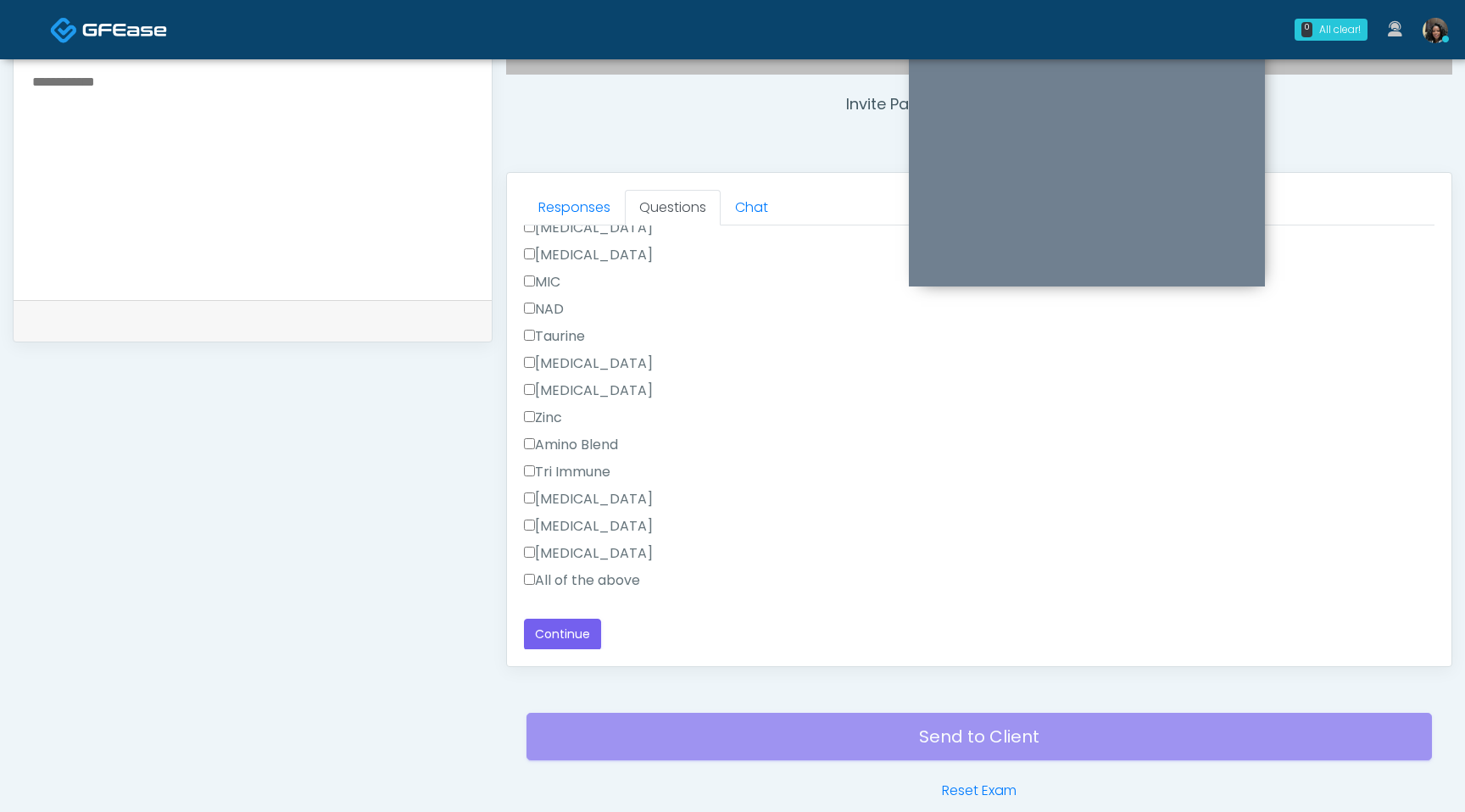
click at [529, 585] on label "All of the above" at bounding box center [583, 581] width 117 height 20
click at [551, 633] on button "Continue" at bounding box center [563, 634] width 77 height 31
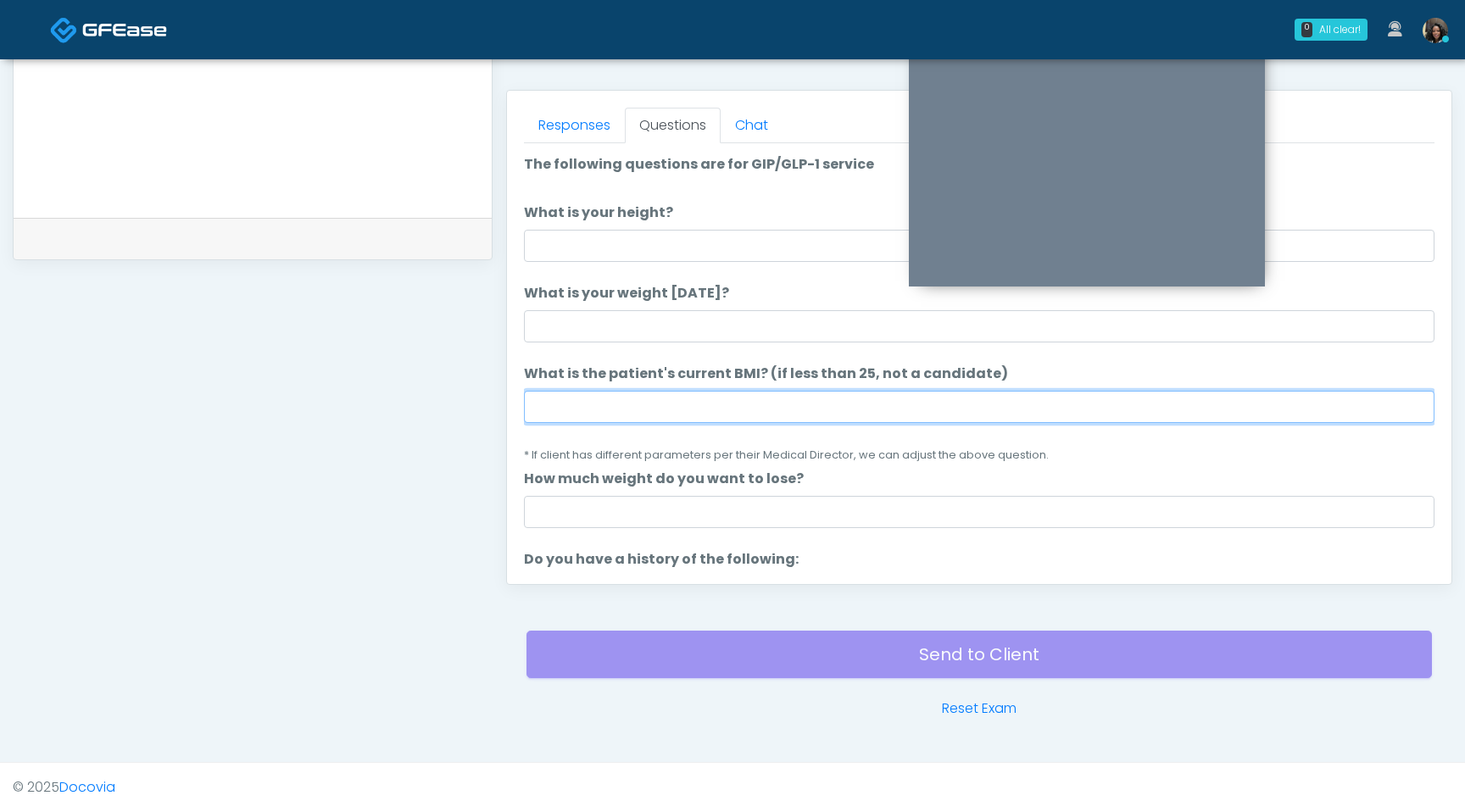
click at [631, 410] on input "What is the patient's current BMI? (if less than 25, not a candidate)" at bounding box center [980, 406] width 911 height 32
type input "****"
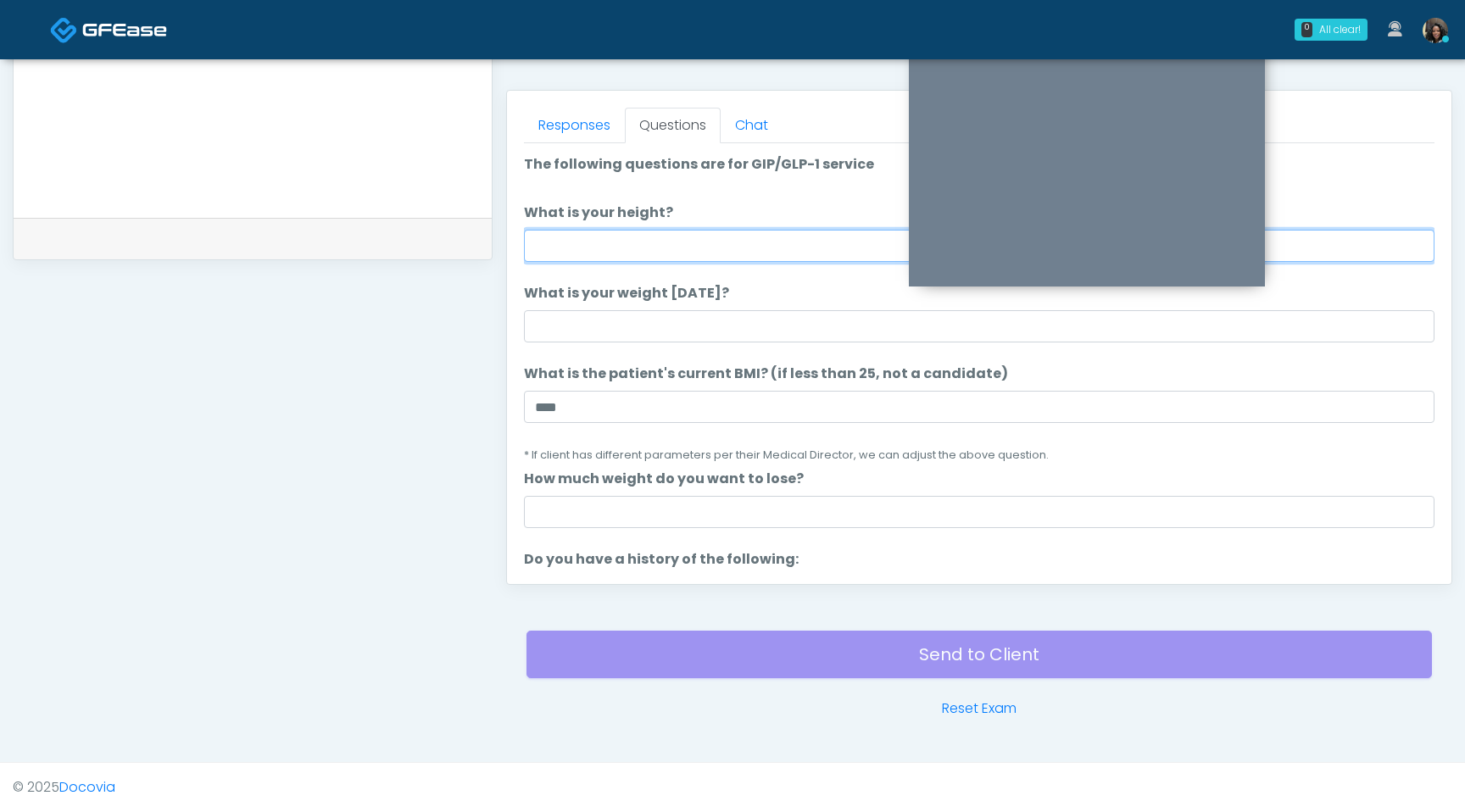
click at [736, 236] on input "What is your height?" at bounding box center [980, 245] width 911 height 32
type input "***"
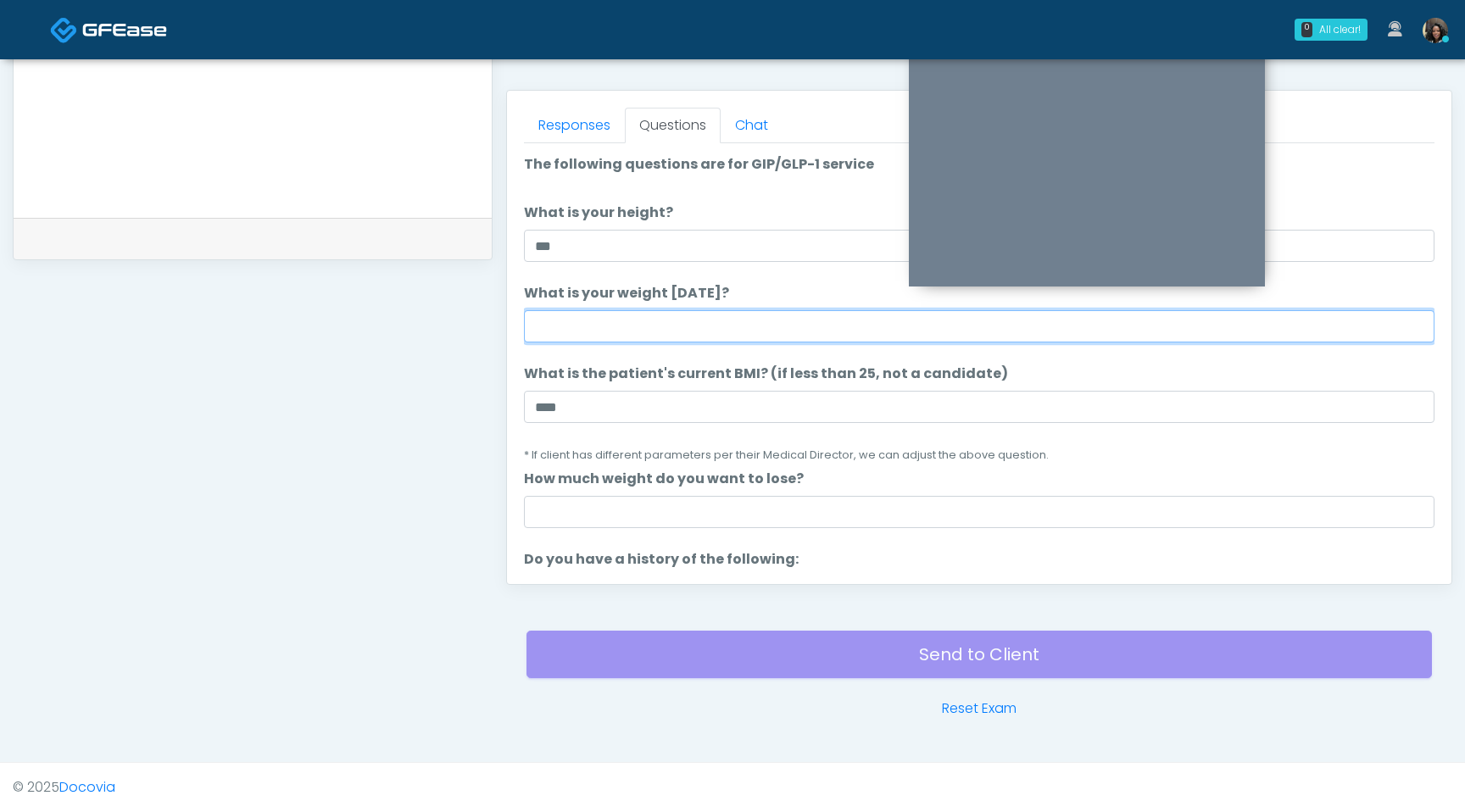
click at [685, 331] on input "What is your weight [DATE]?" at bounding box center [980, 326] width 911 height 32
type input "***"
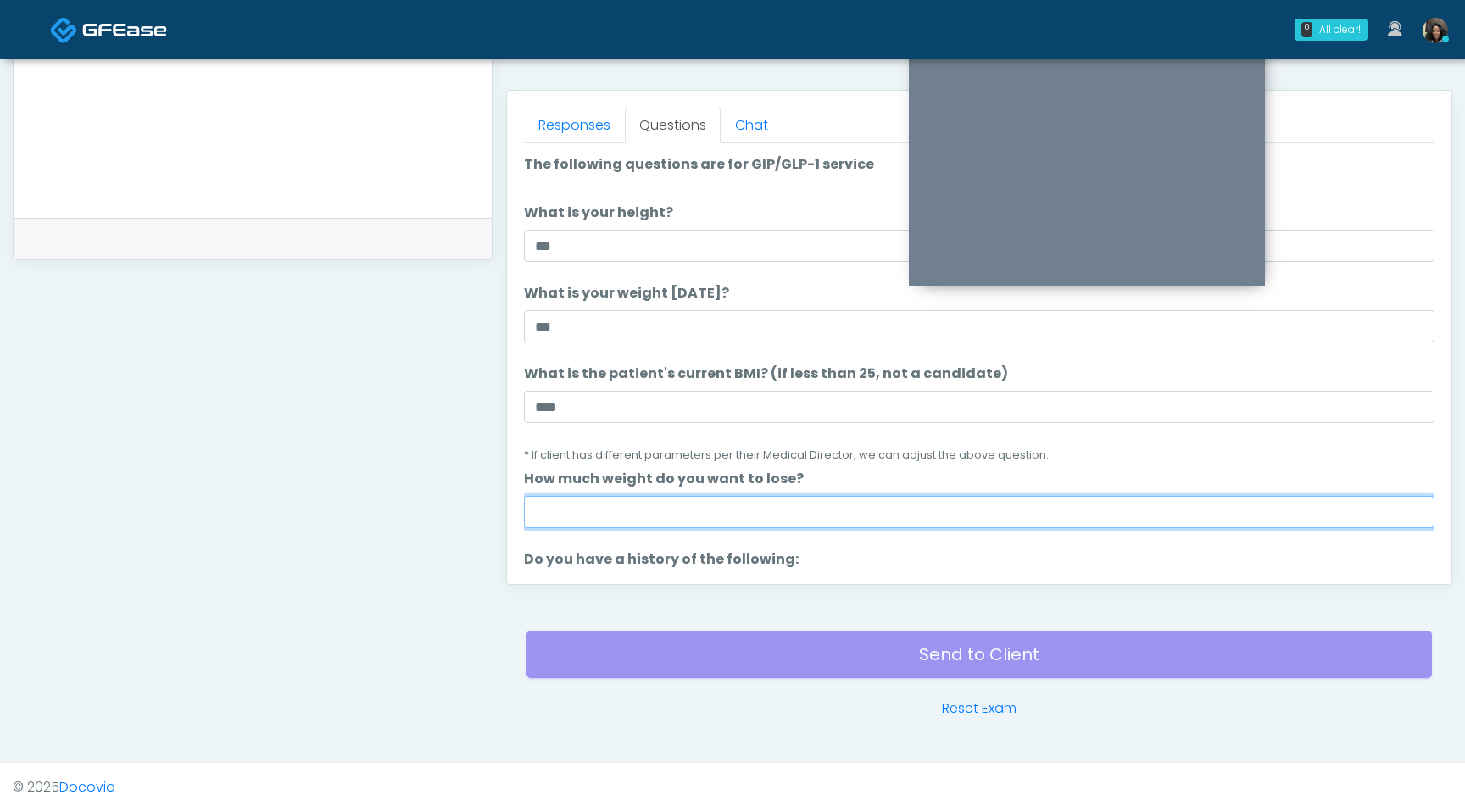
click at [705, 515] on input "How much weight do you want to lose?" at bounding box center [980, 512] width 911 height 32
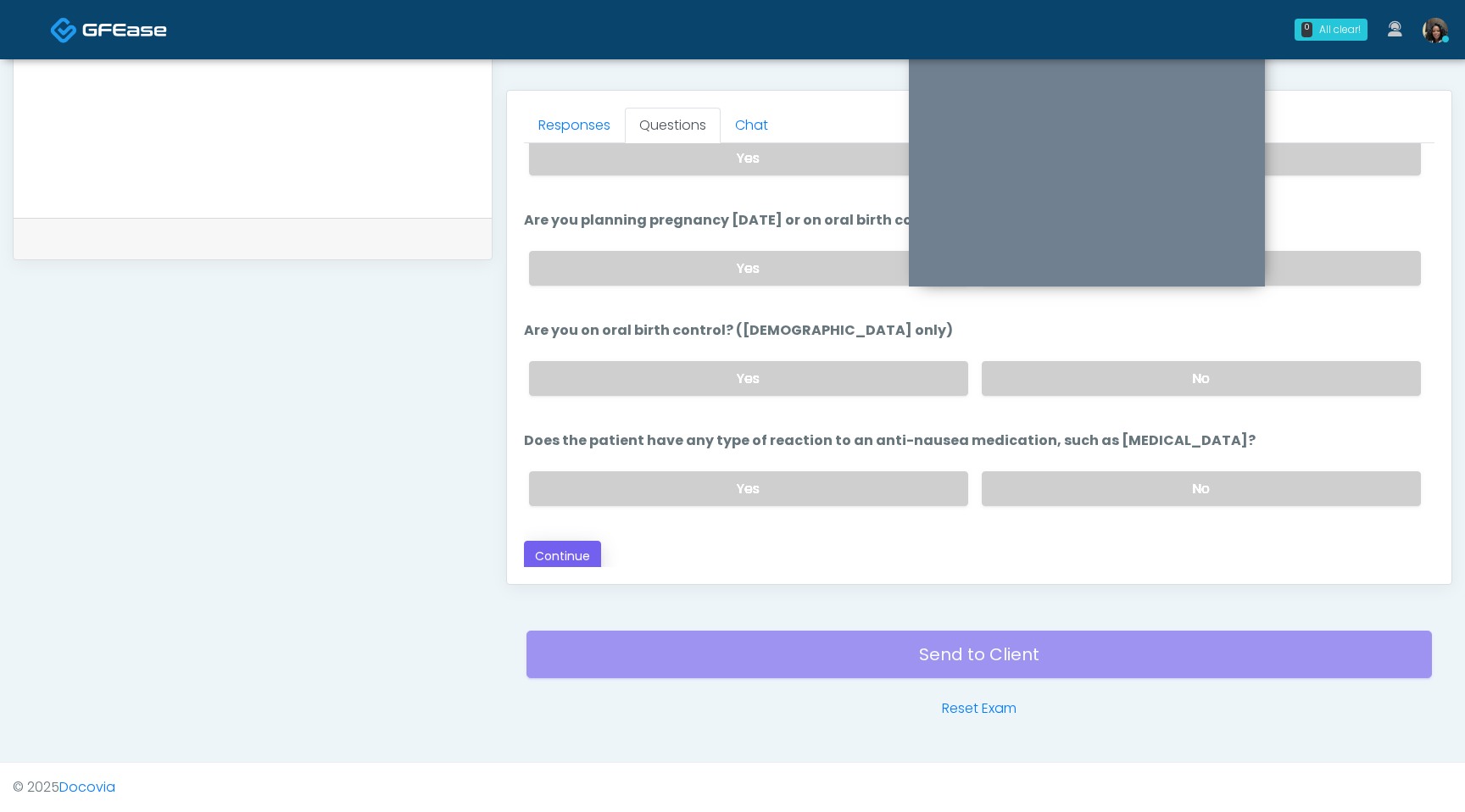
type input "*"
click at [550, 549] on button "Continue" at bounding box center [563, 556] width 77 height 31
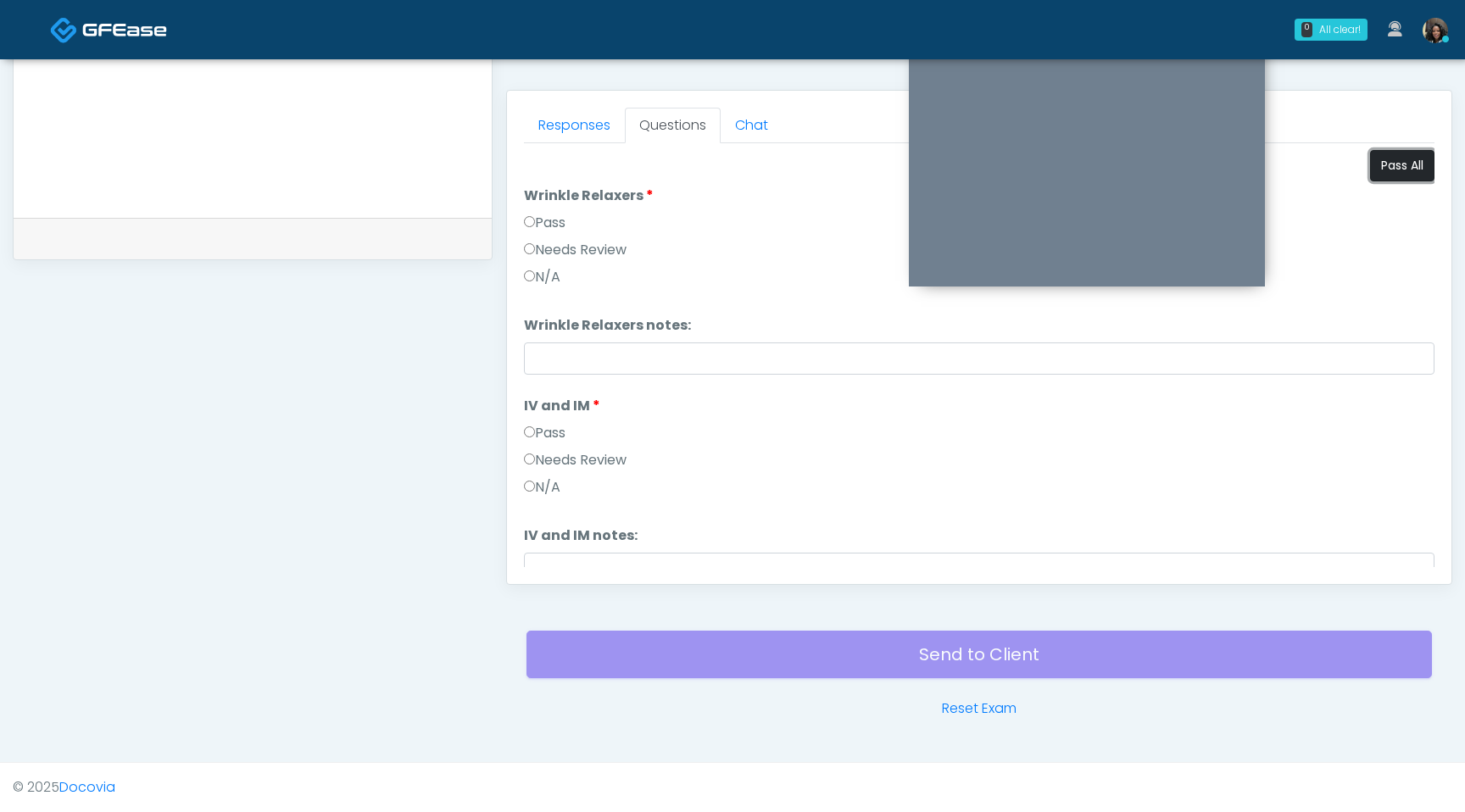
click at [1394, 170] on button "Pass All" at bounding box center [1402, 166] width 65 height 31
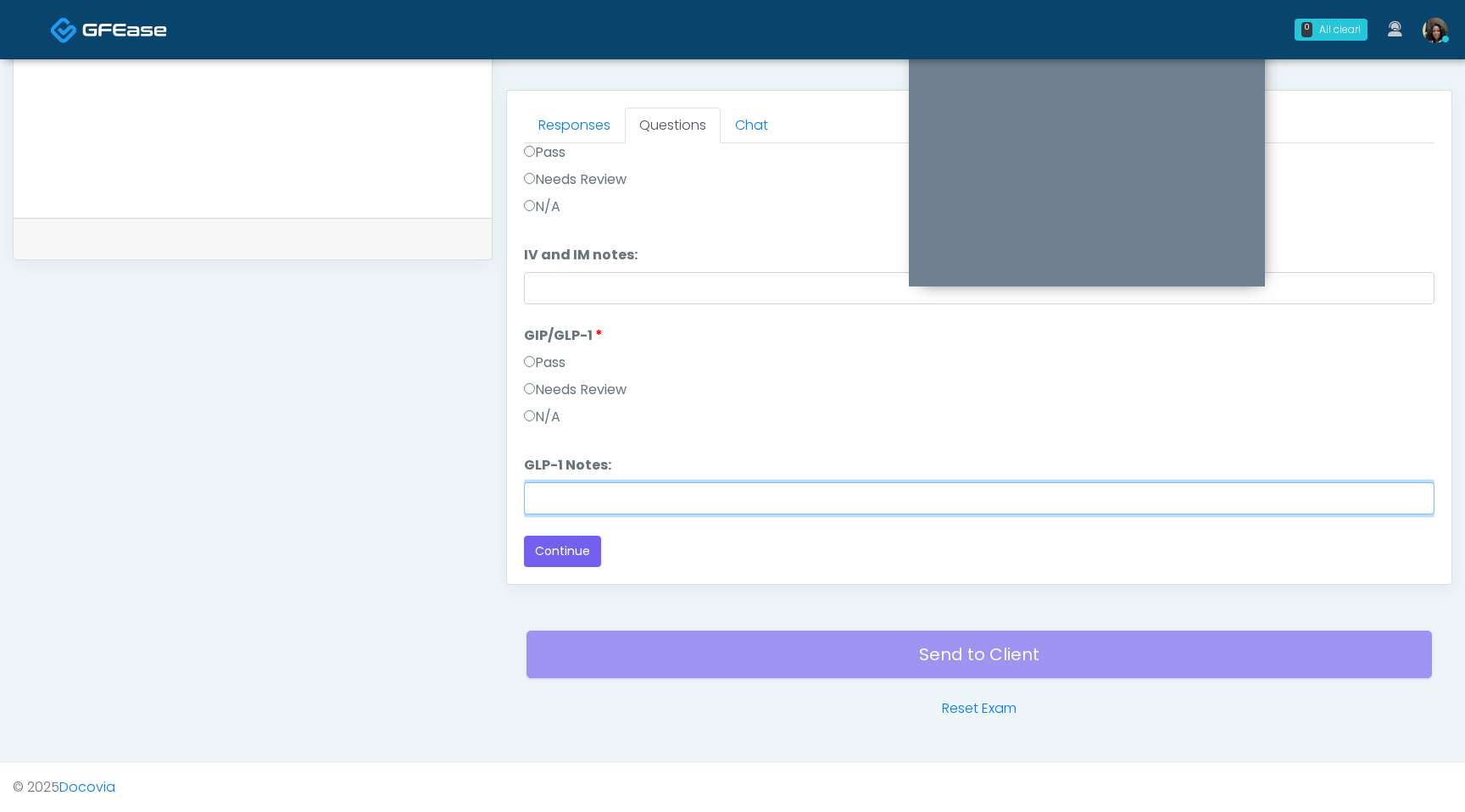
click at [561, 492] on input "GLP-1 Notes:" at bounding box center [980, 498] width 911 height 32
type input "**********"
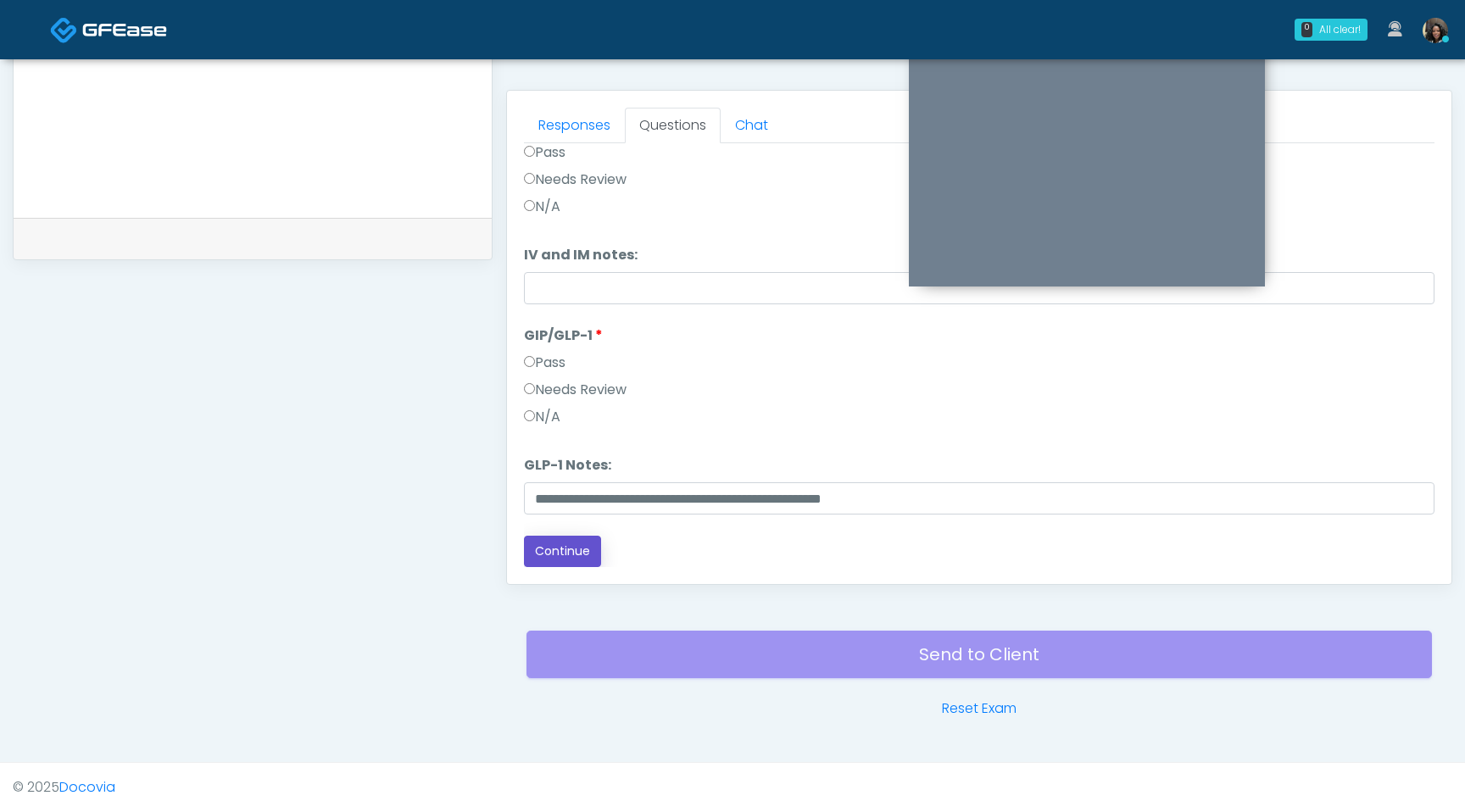
click at [567, 547] on button "Continue" at bounding box center [563, 552] width 77 height 31
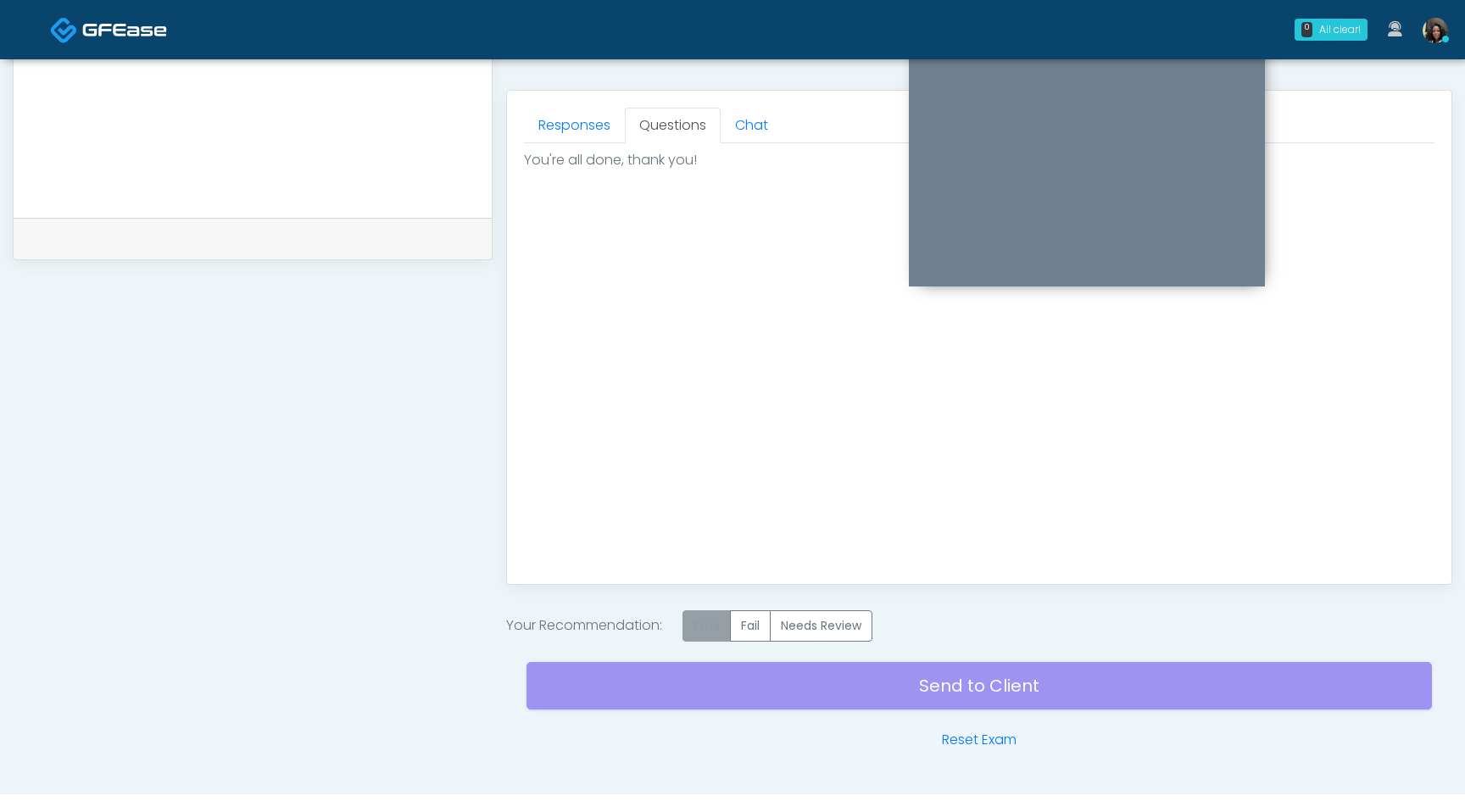
click at [709, 621] on label "Pass" at bounding box center [707, 626] width 48 height 31
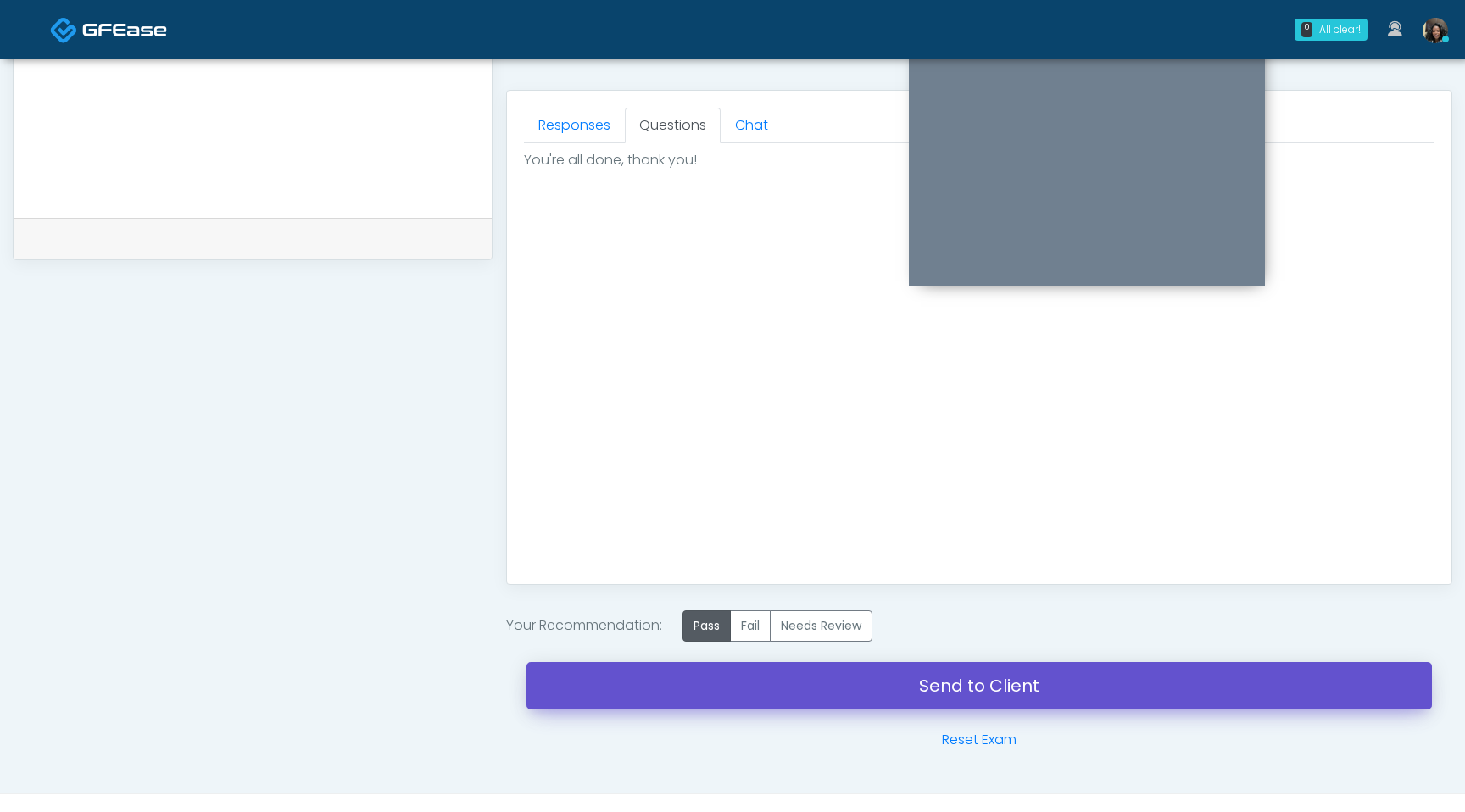
click at [727, 677] on link "Send to Client" at bounding box center [979, 685] width 906 height 47
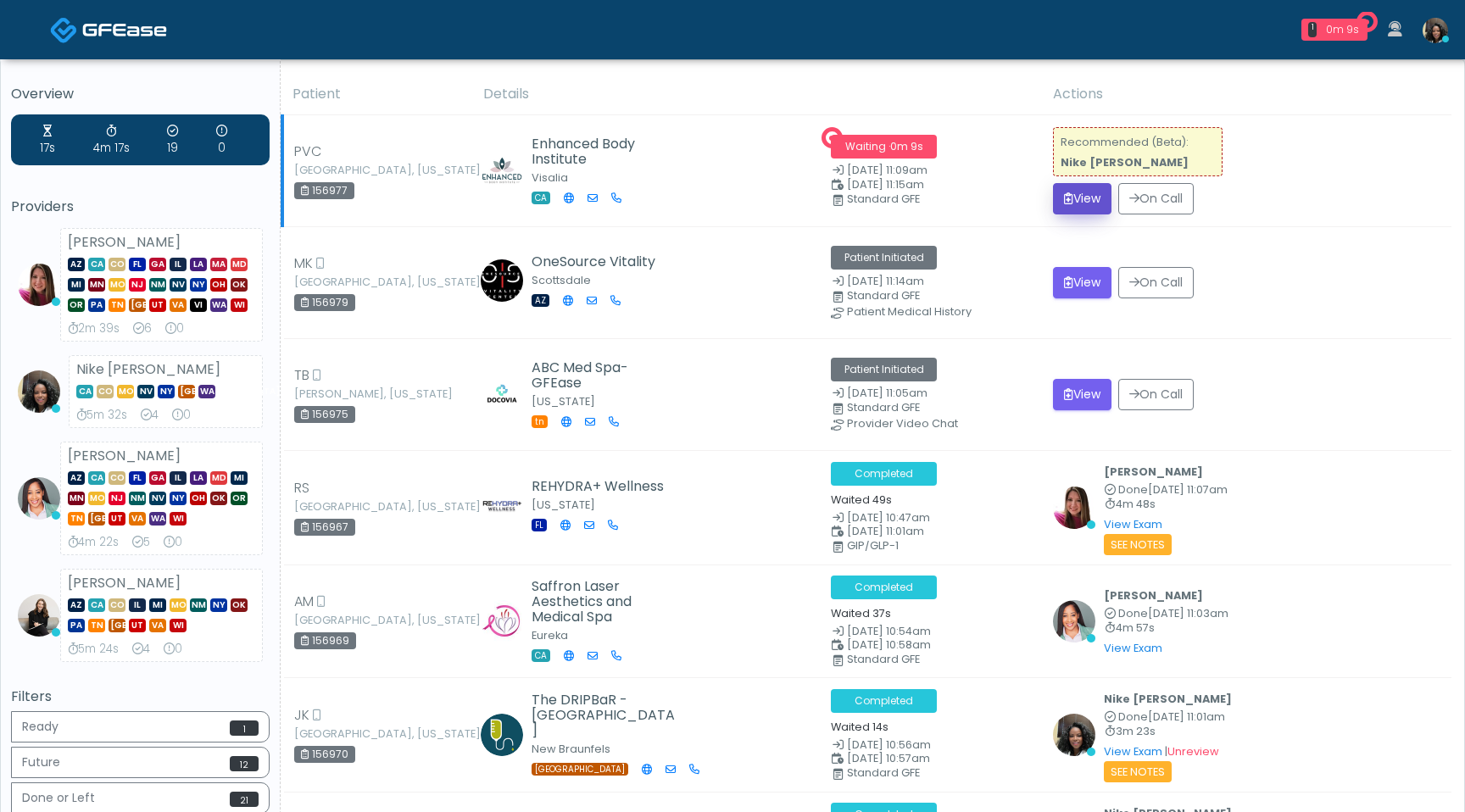
click at [1078, 197] on button "View" at bounding box center [1083, 198] width 58 height 31
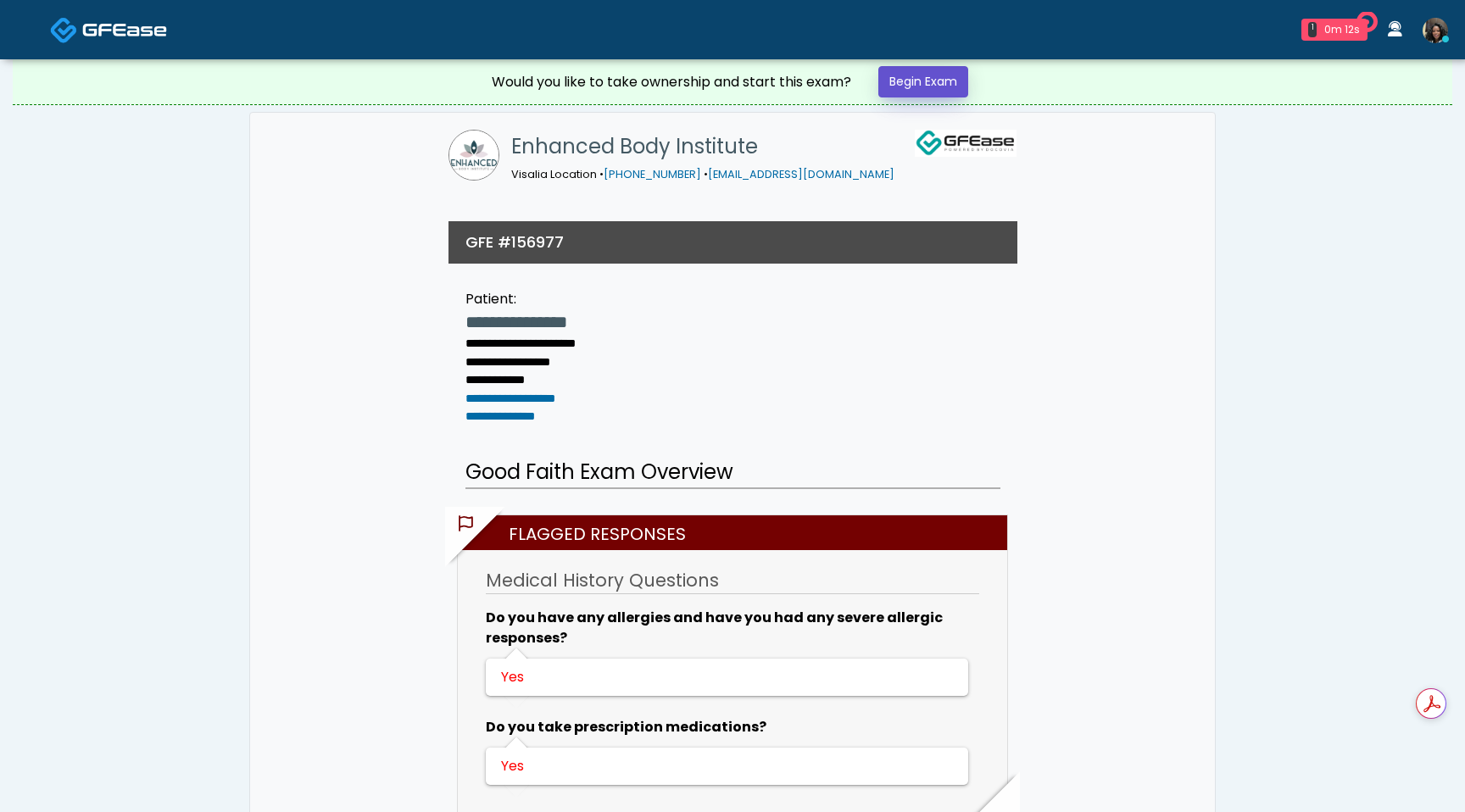
click at [945, 79] on link "Begin Exam" at bounding box center [923, 82] width 90 height 31
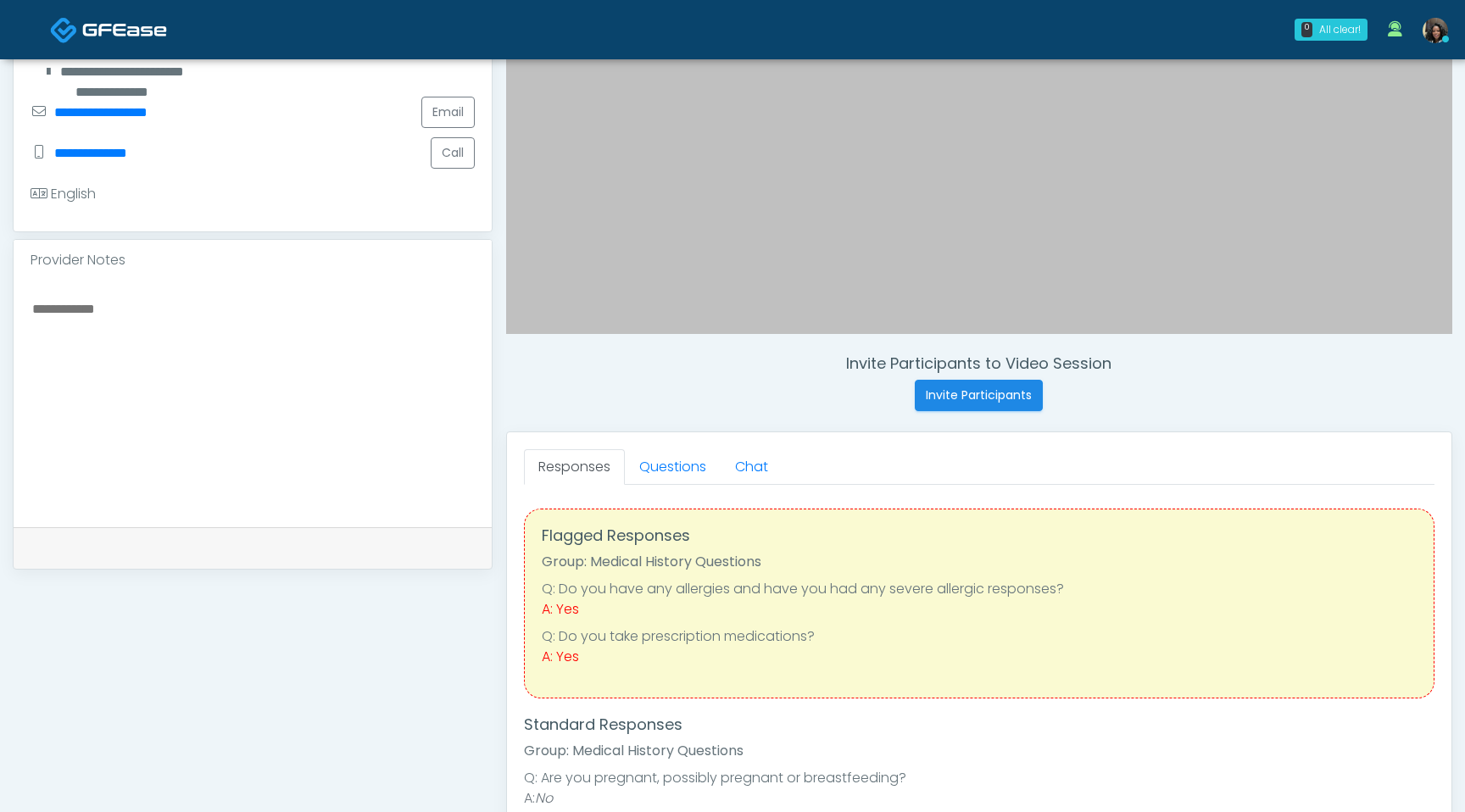
scroll to position [444, 0]
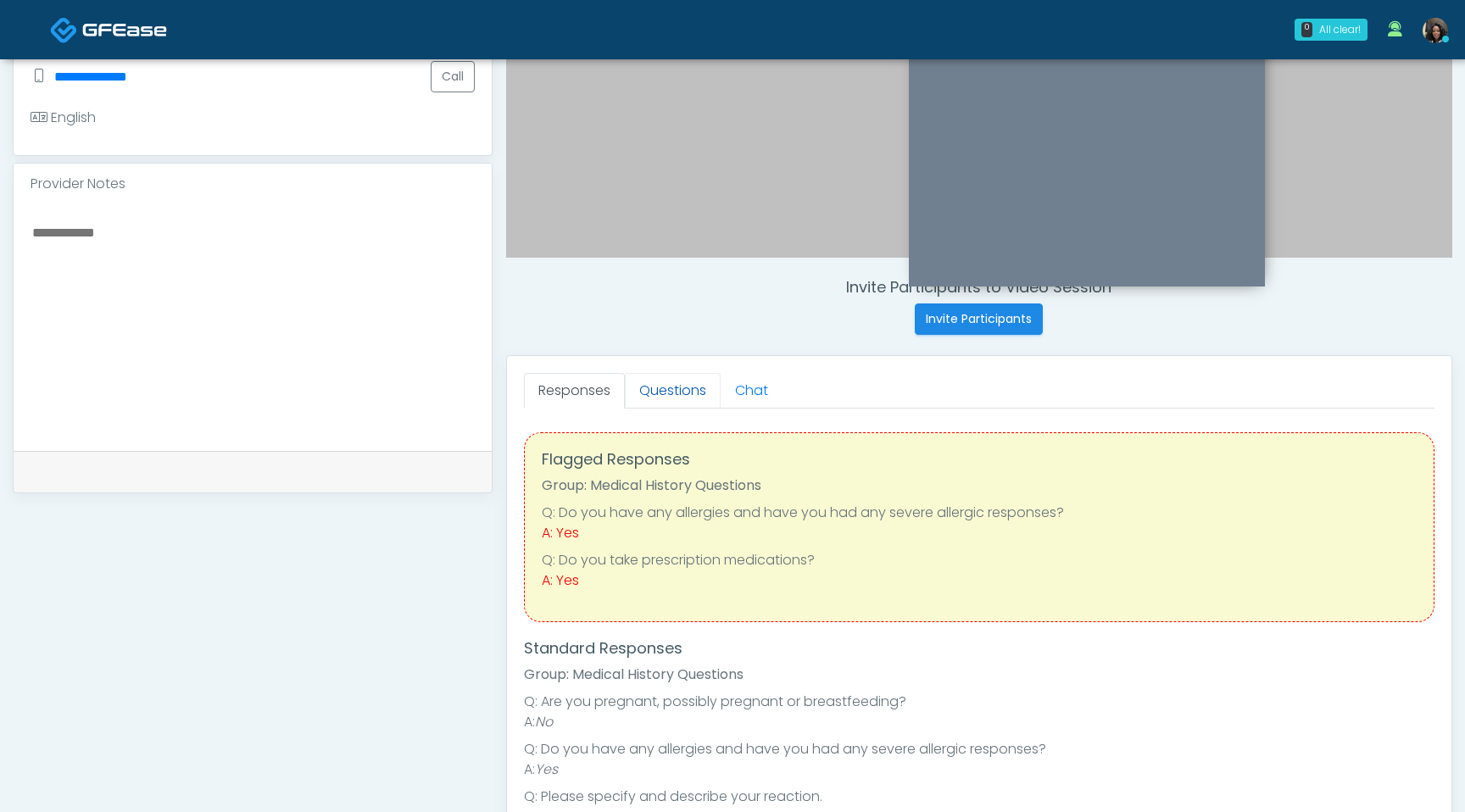
click at [664, 401] on link "Questions" at bounding box center [672, 391] width 96 height 36
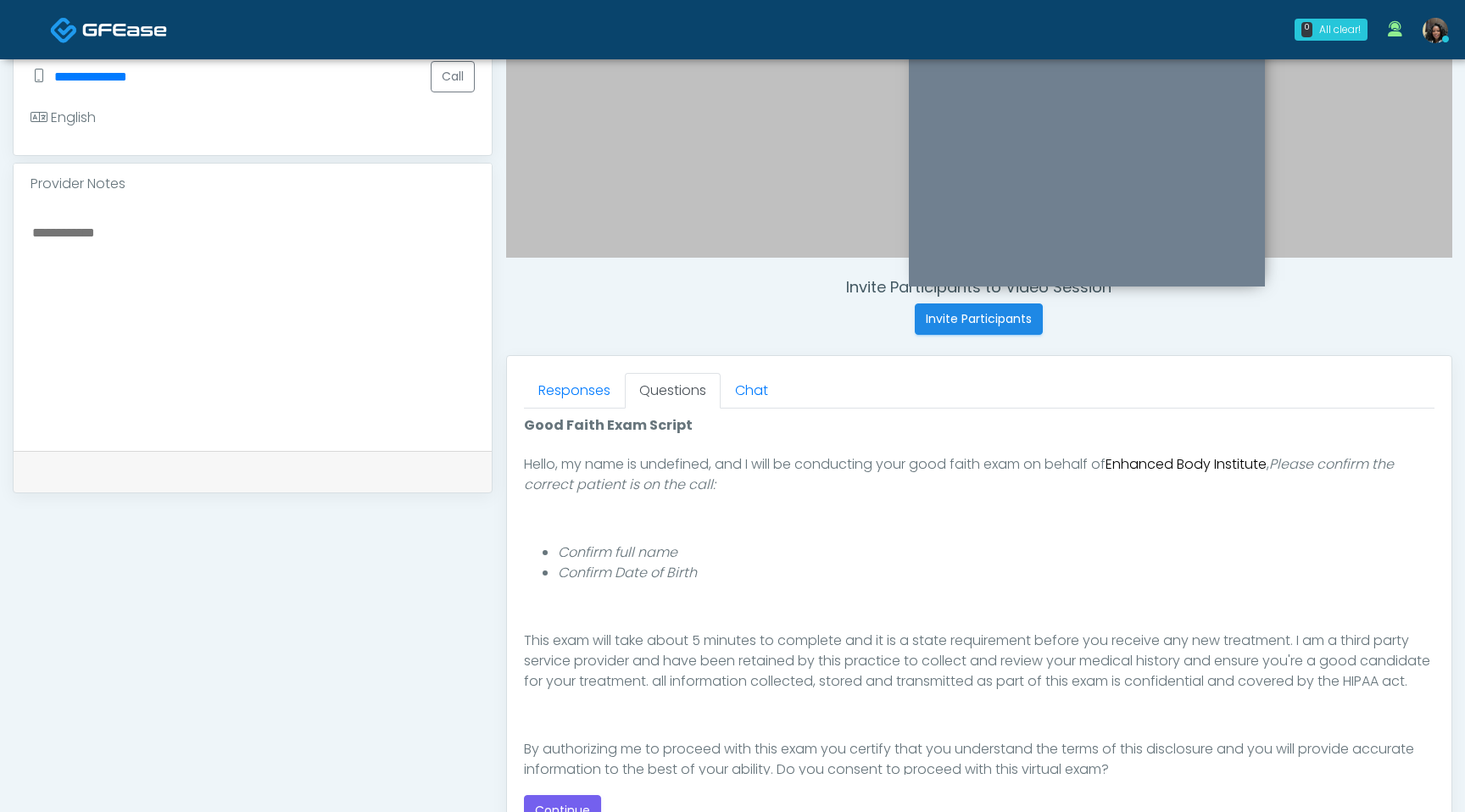
scroll to position [156, 0]
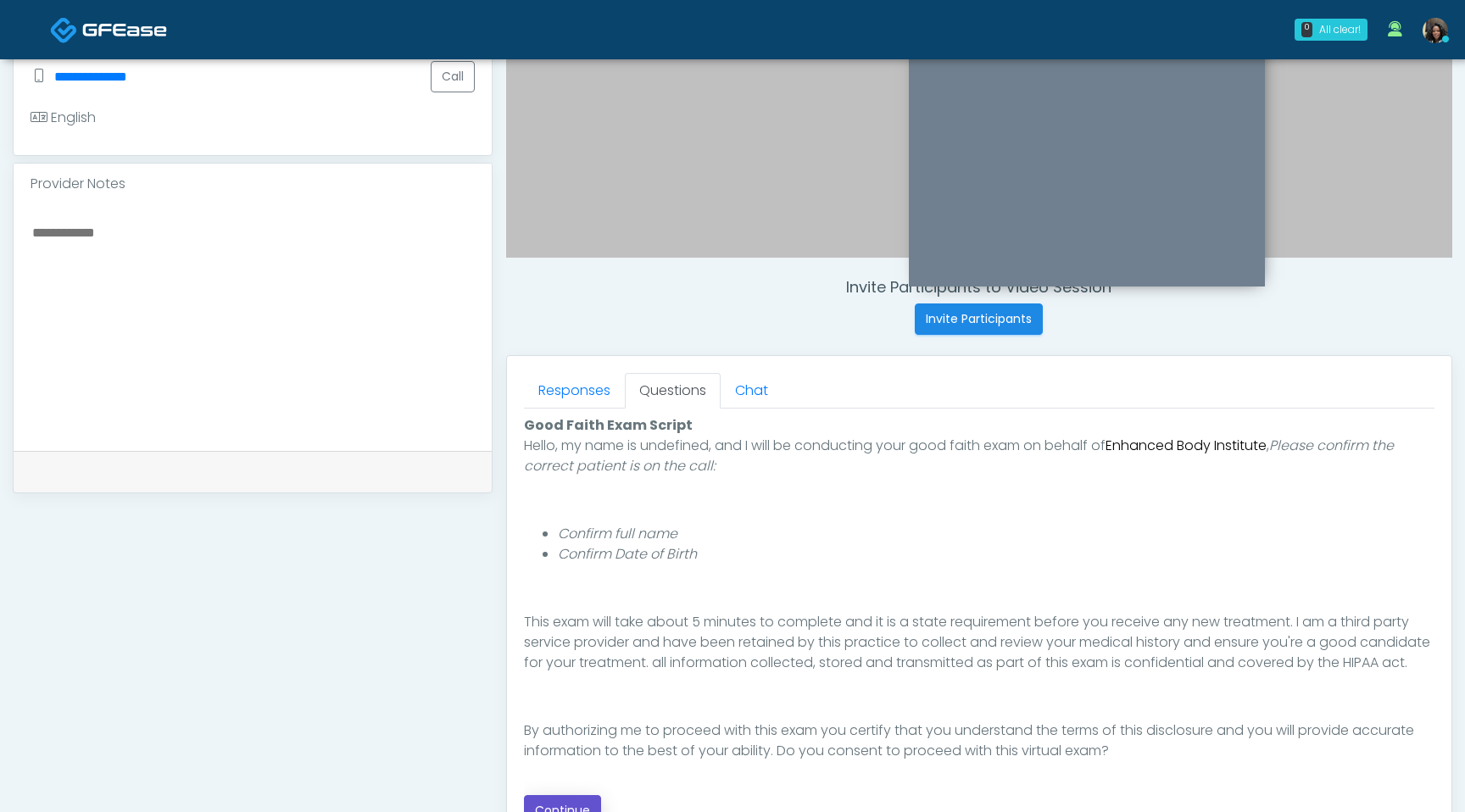
click at [570, 811] on button "Continue" at bounding box center [563, 811] width 77 height 31
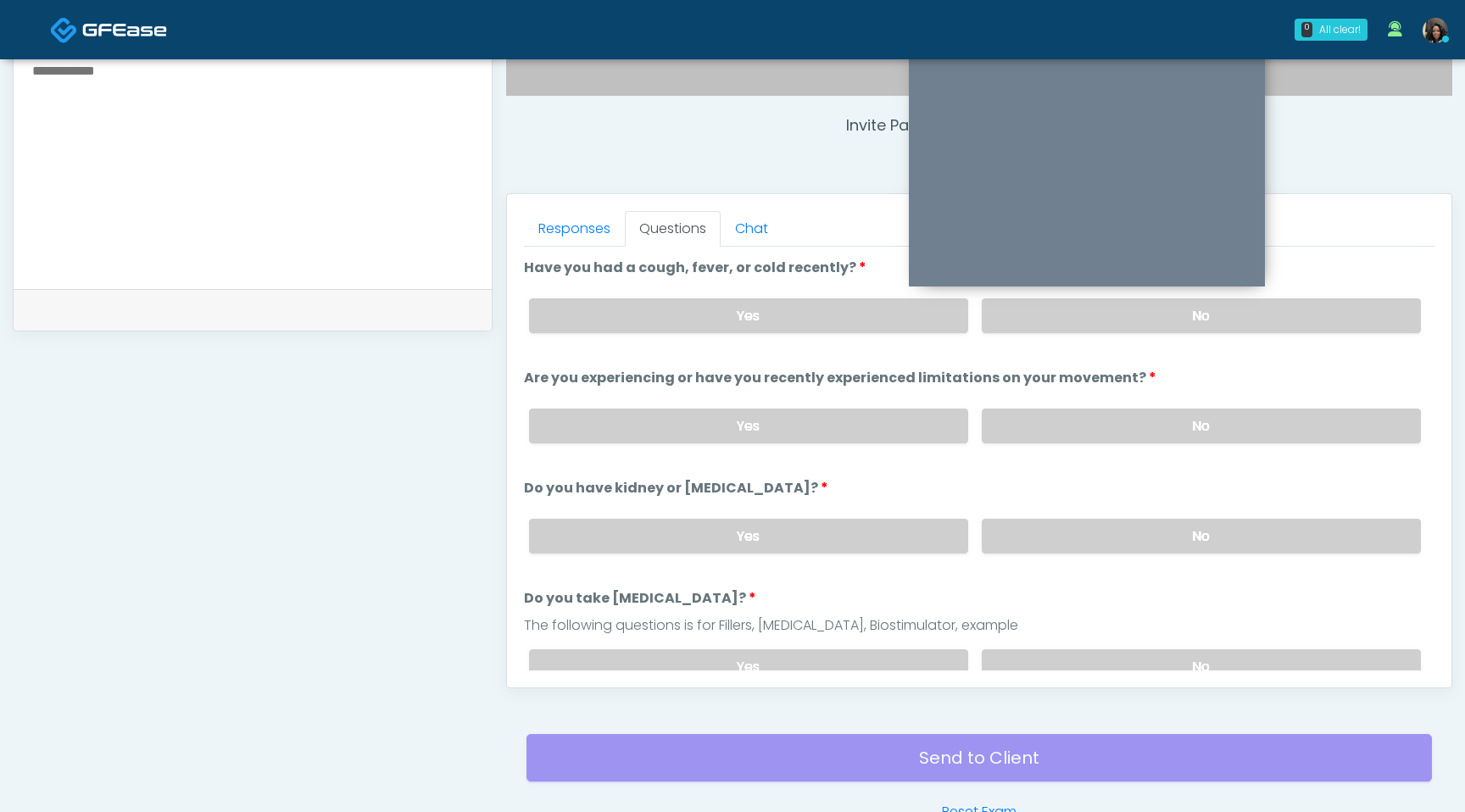
scroll to position [597, 0]
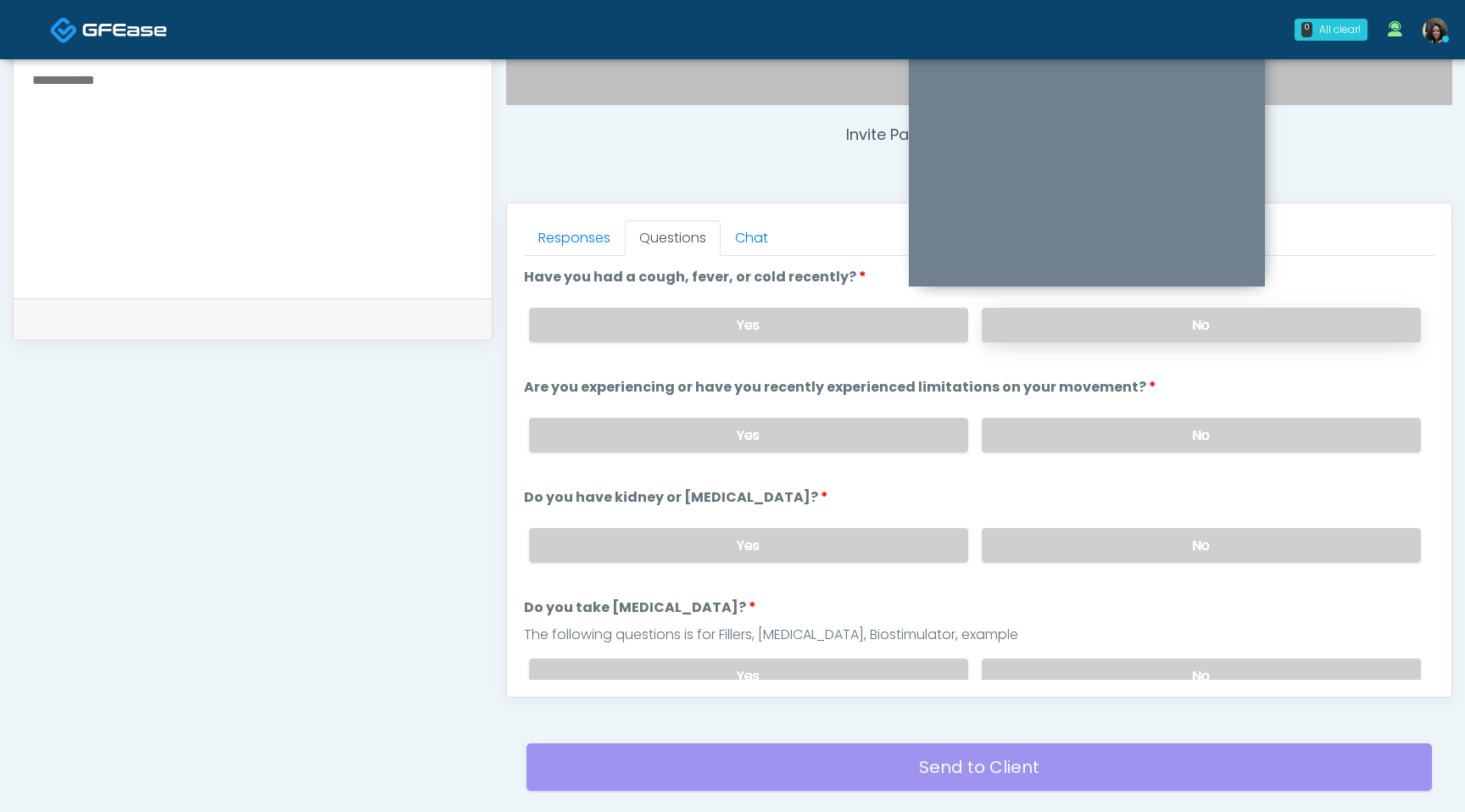
click at [1086, 327] on label "No" at bounding box center [1201, 325] width 439 height 35
click at [1060, 431] on label "No" at bounding box center [1201, 435] width 439 height 35
click at [815, 434] on label "Yes" at bounding box center [748, 435] width 439 height 35
click at [1155, 539] on label "No" at bounding box center [1201, 545] width 439 height 35
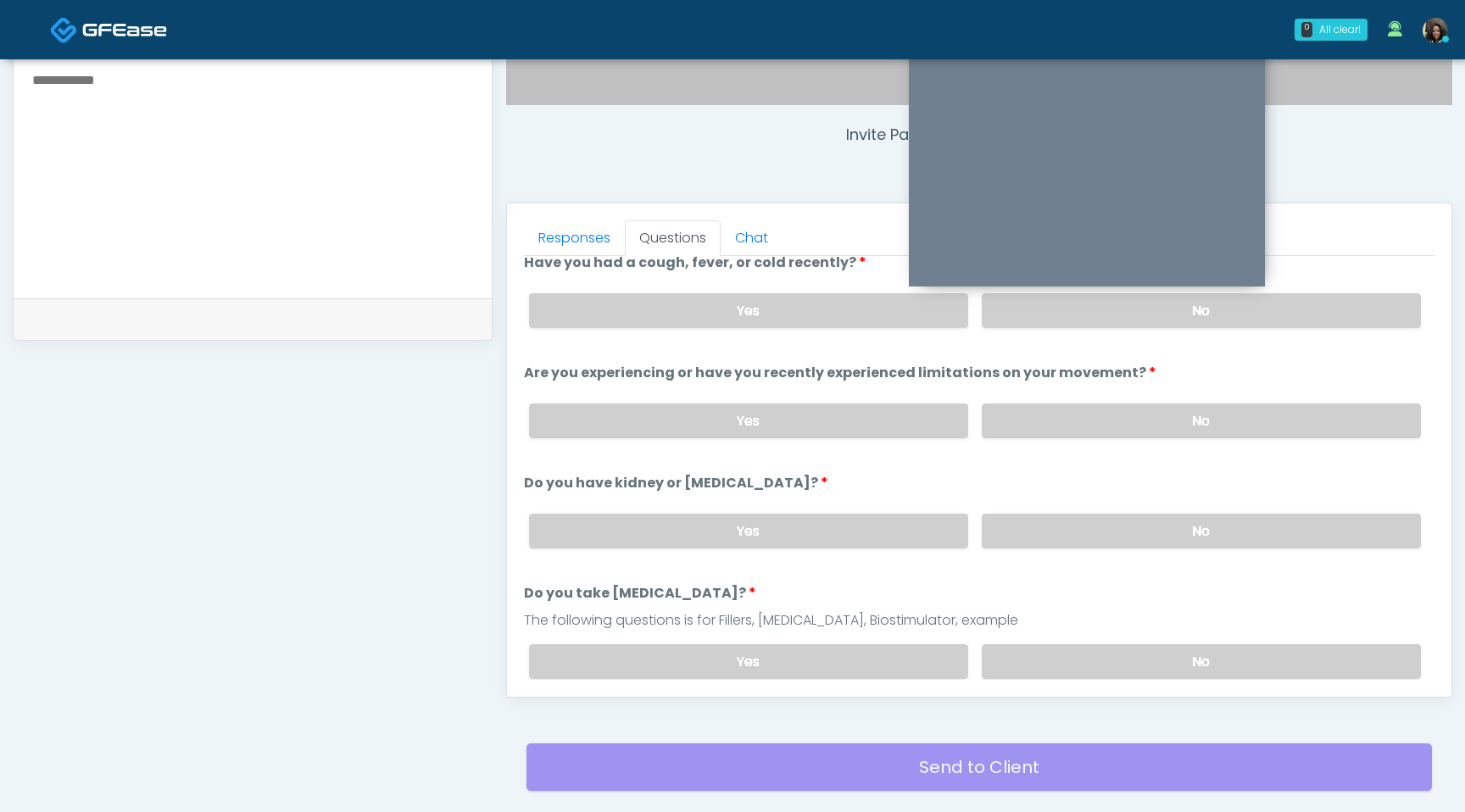
scroll to position [0, 0]
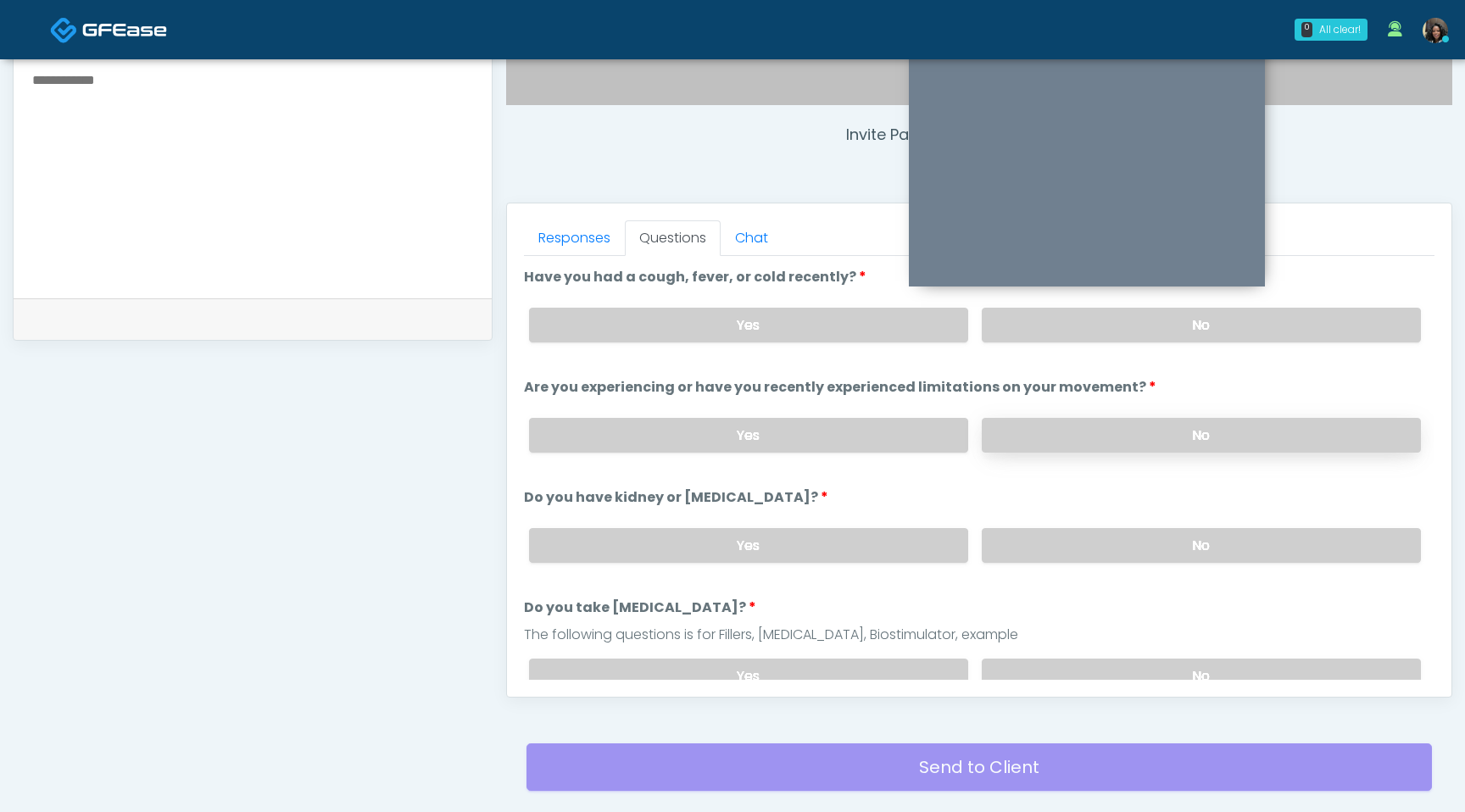
click at [1143, 433] on label "No" at bounding box center [1201, 435] width 439 height 35
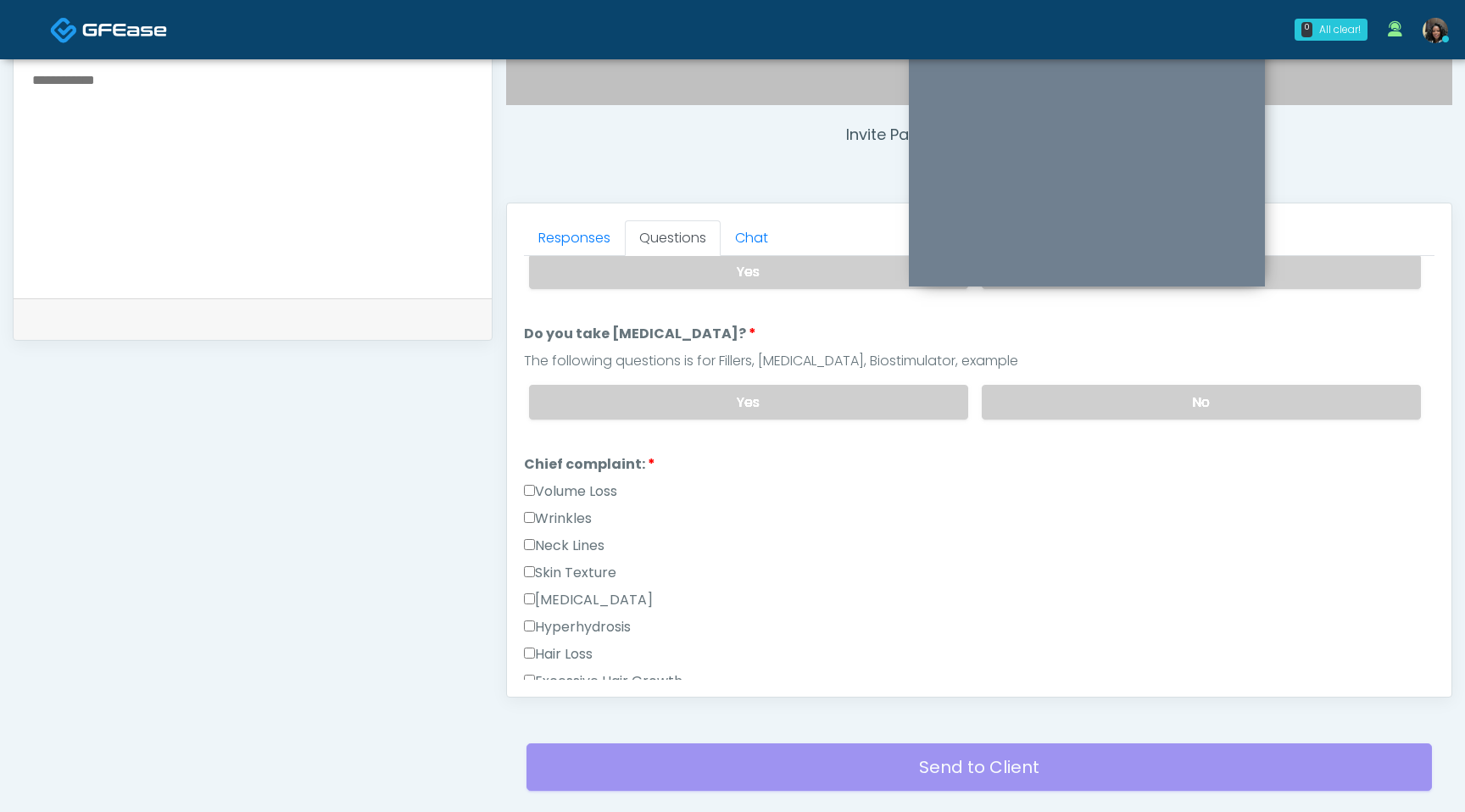
scroll to position [277, 0]
click at [1132, 390] on label "No" at bounding box center [1201, 400] width 439 height 35
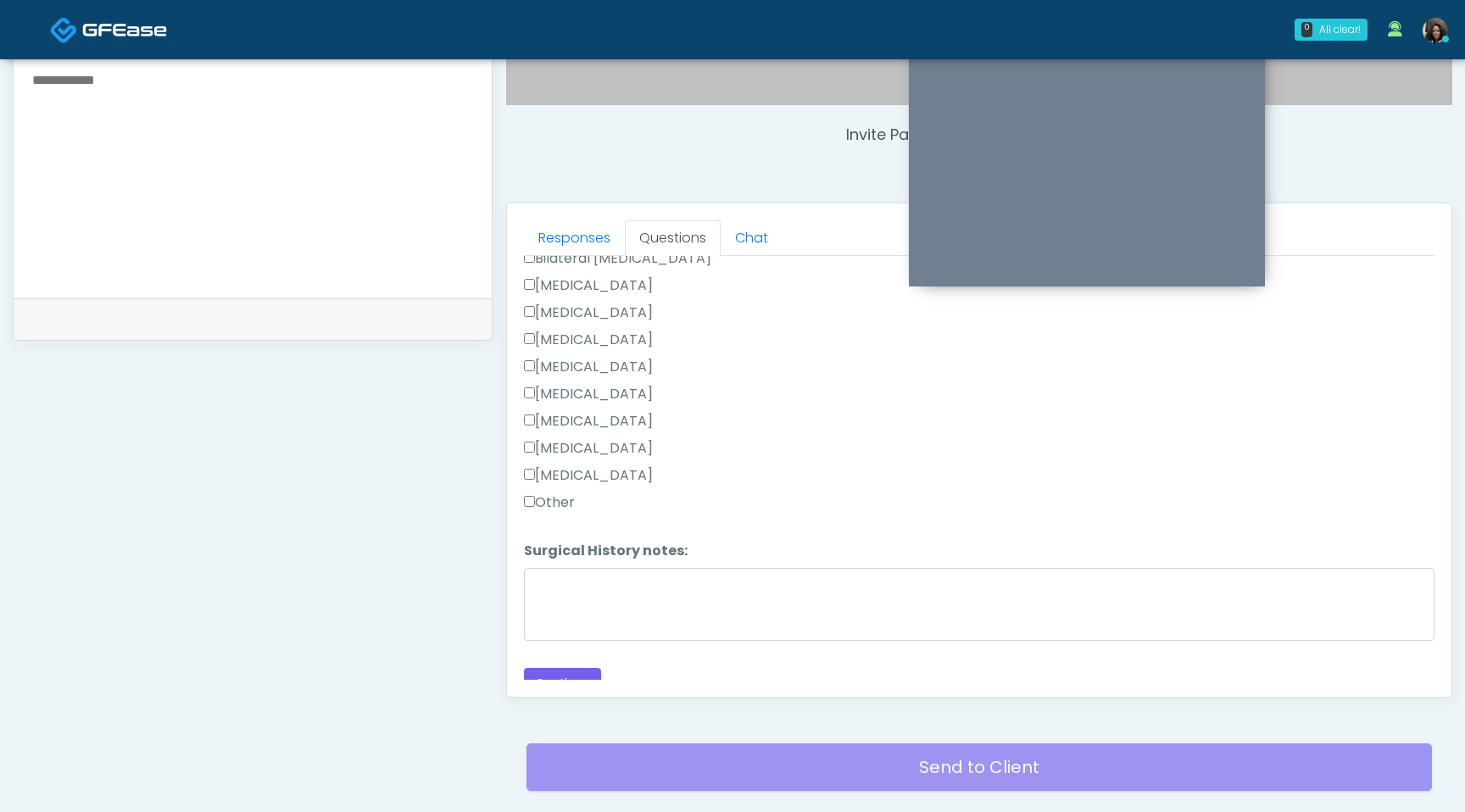
scroll to position [1091, 0]
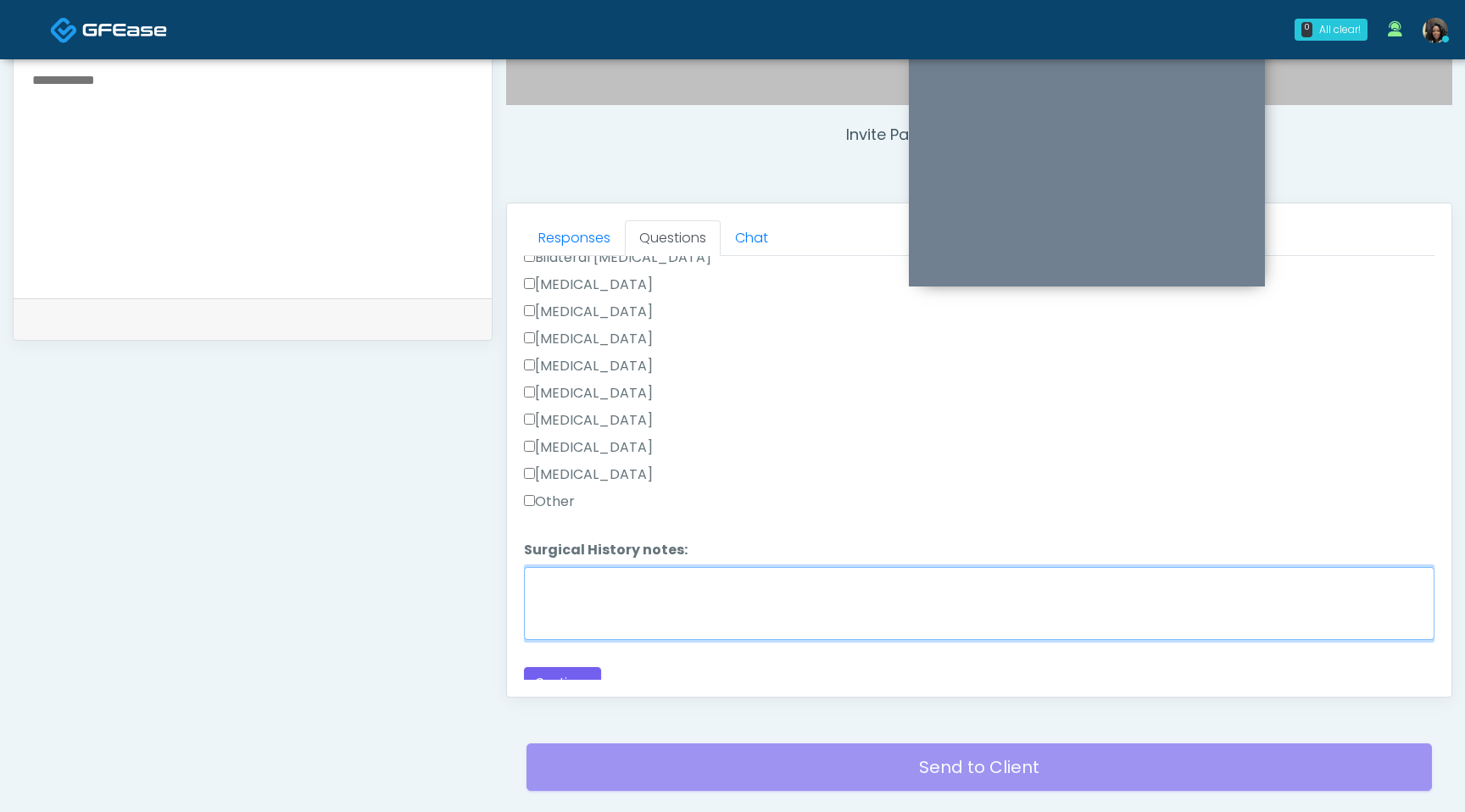
click at [586, 581] on textarea "Surgical History notes:" at bounding box center [980, 604] width 911 height 73
type textarea "**********"
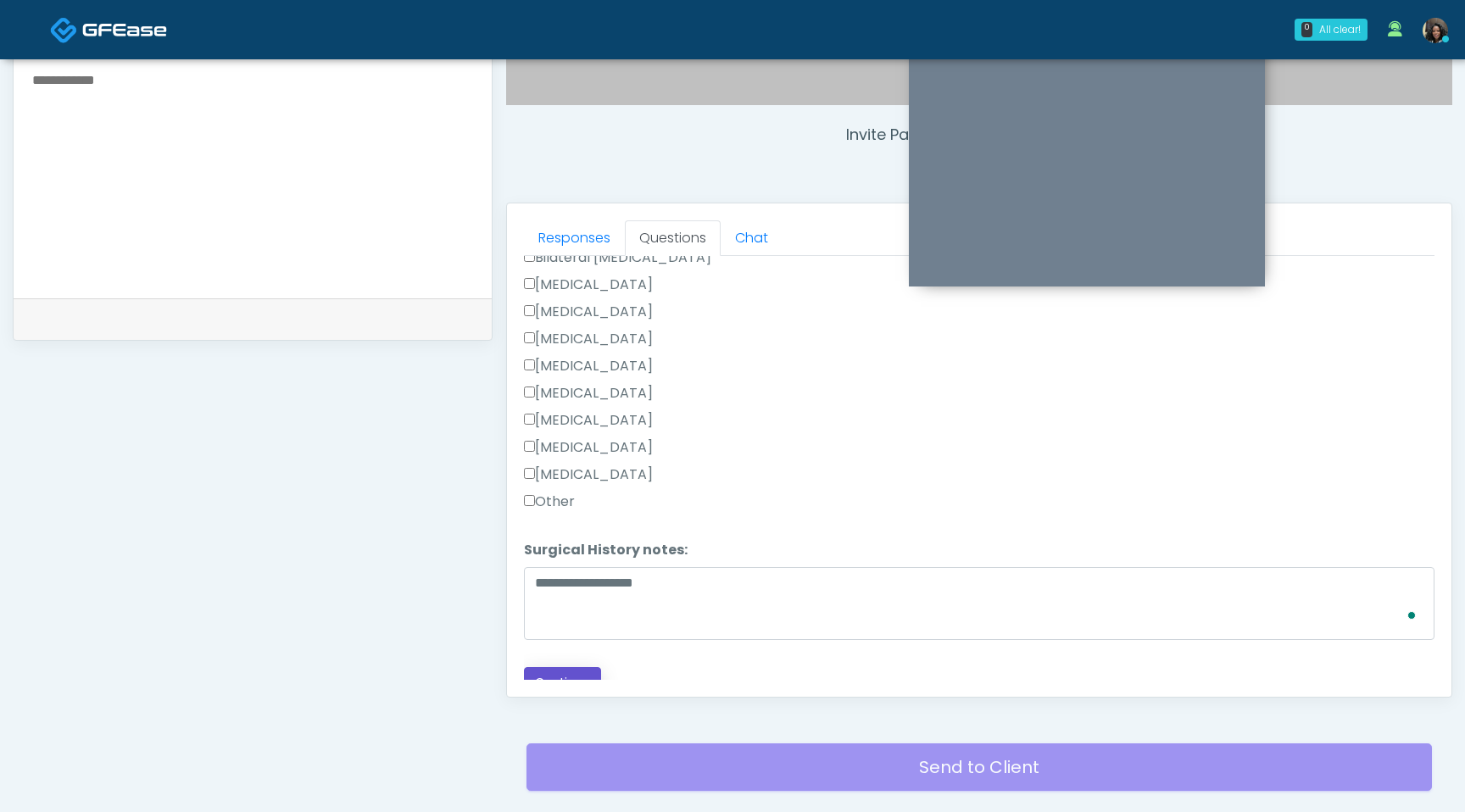
click at [564, 673] on button "Continue" at bounding box center [563, 683] width 77 height 31
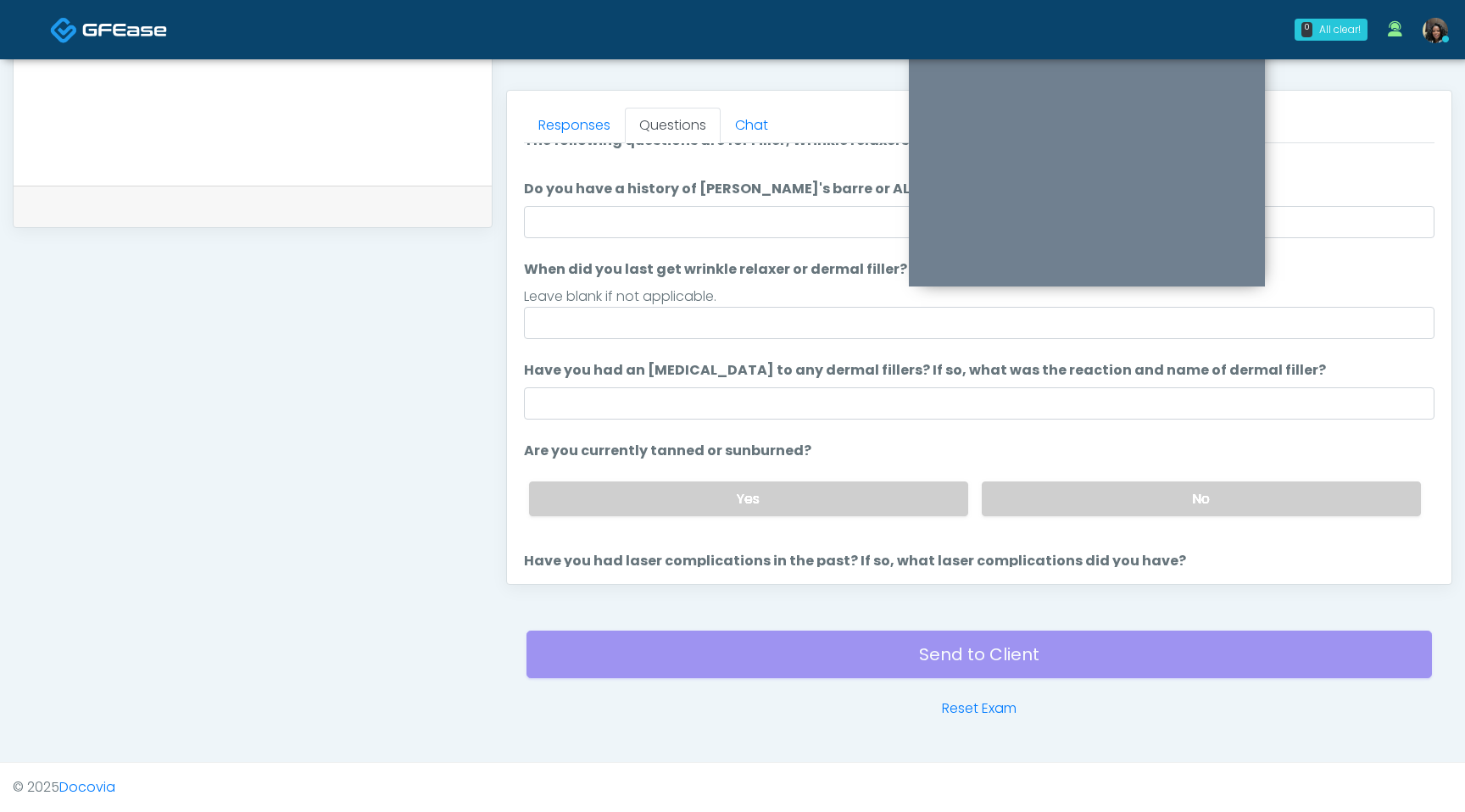
scroll to position [0, 0]
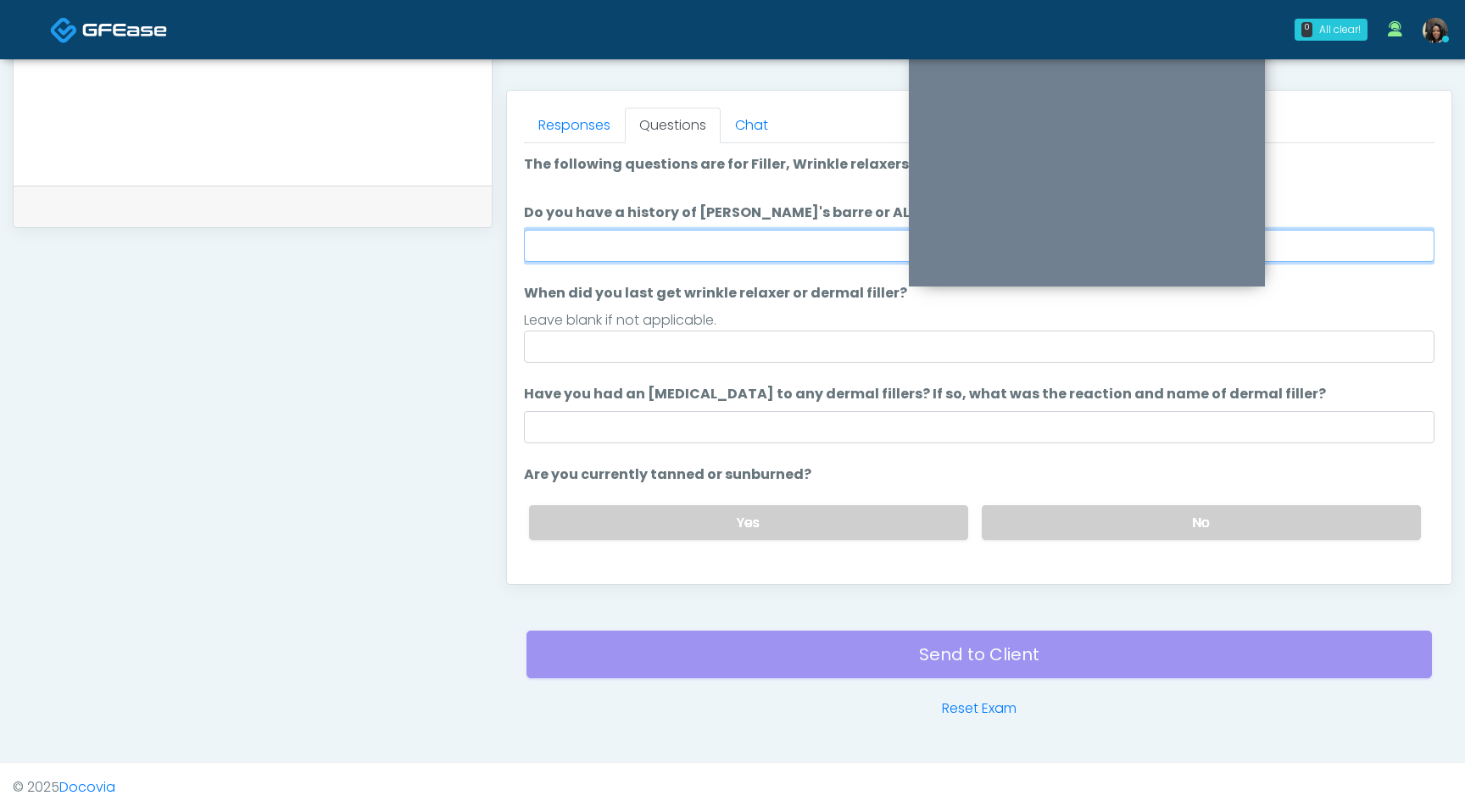
click at [742, 236] on input "Do you have a history of Guillain's barre or ALS? If so, please provide details." at bounding box center [980, 245] width 911 height 32
type input "**"
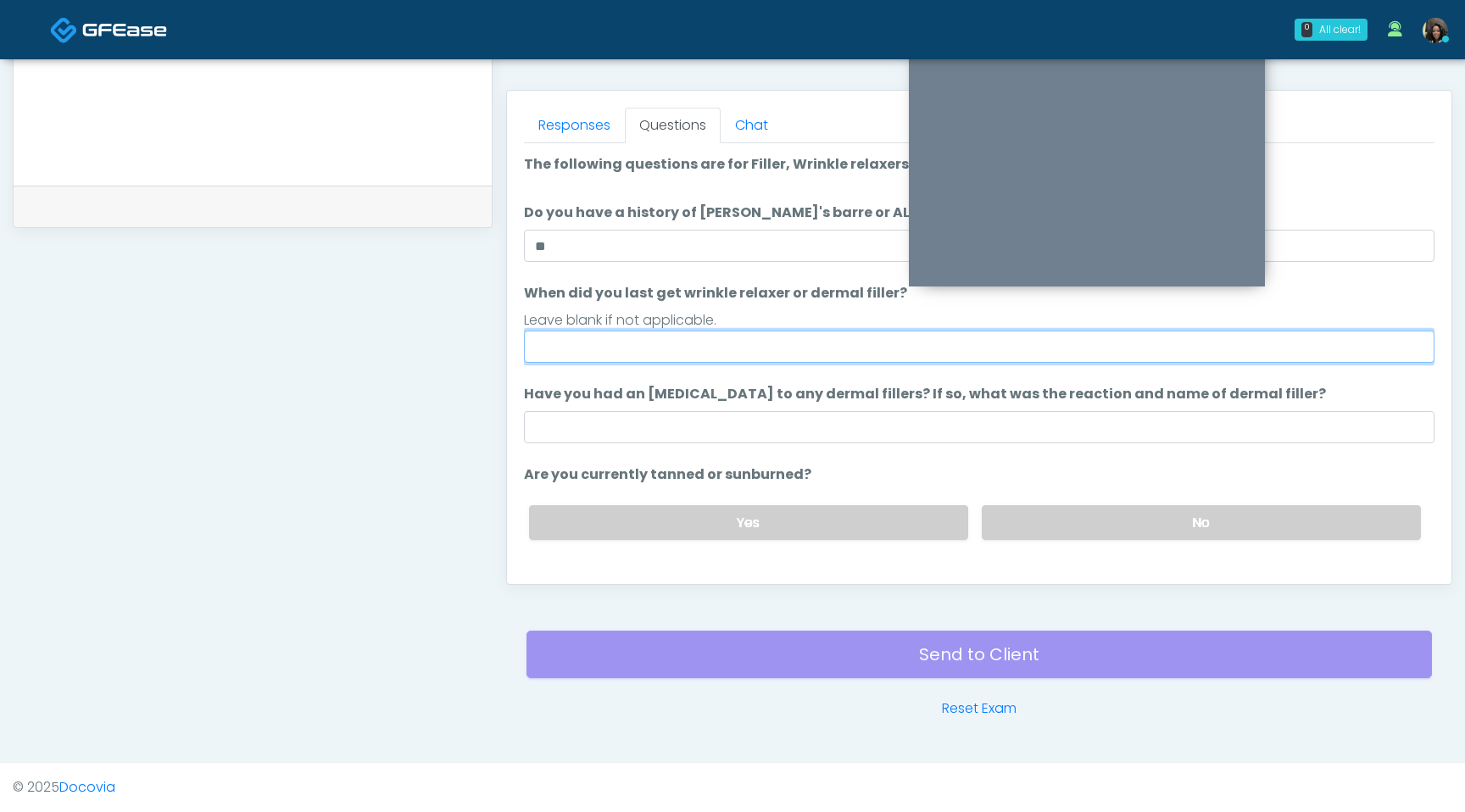
click at [593, 347] on input "When did you last get wrinkle relaxer or dermal filler?" at bounding box center [980, 346] width 911 height 32
type input "**********"
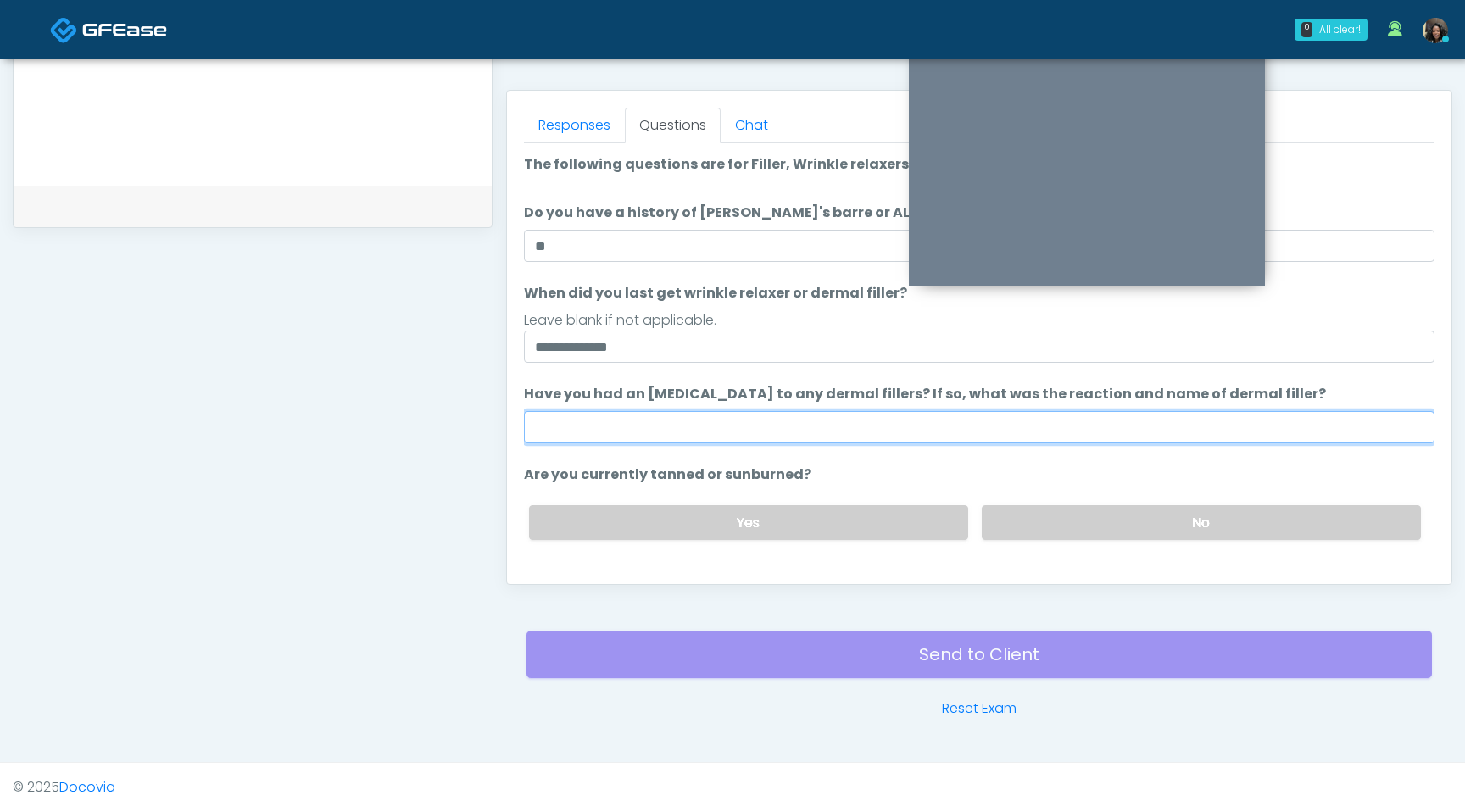
click at [634, 426] on input "Have you had an allergic response to any dermal fillers? If so, what was the re…" at bounding box center [980, 427] width 911 height 32
type input "*********"
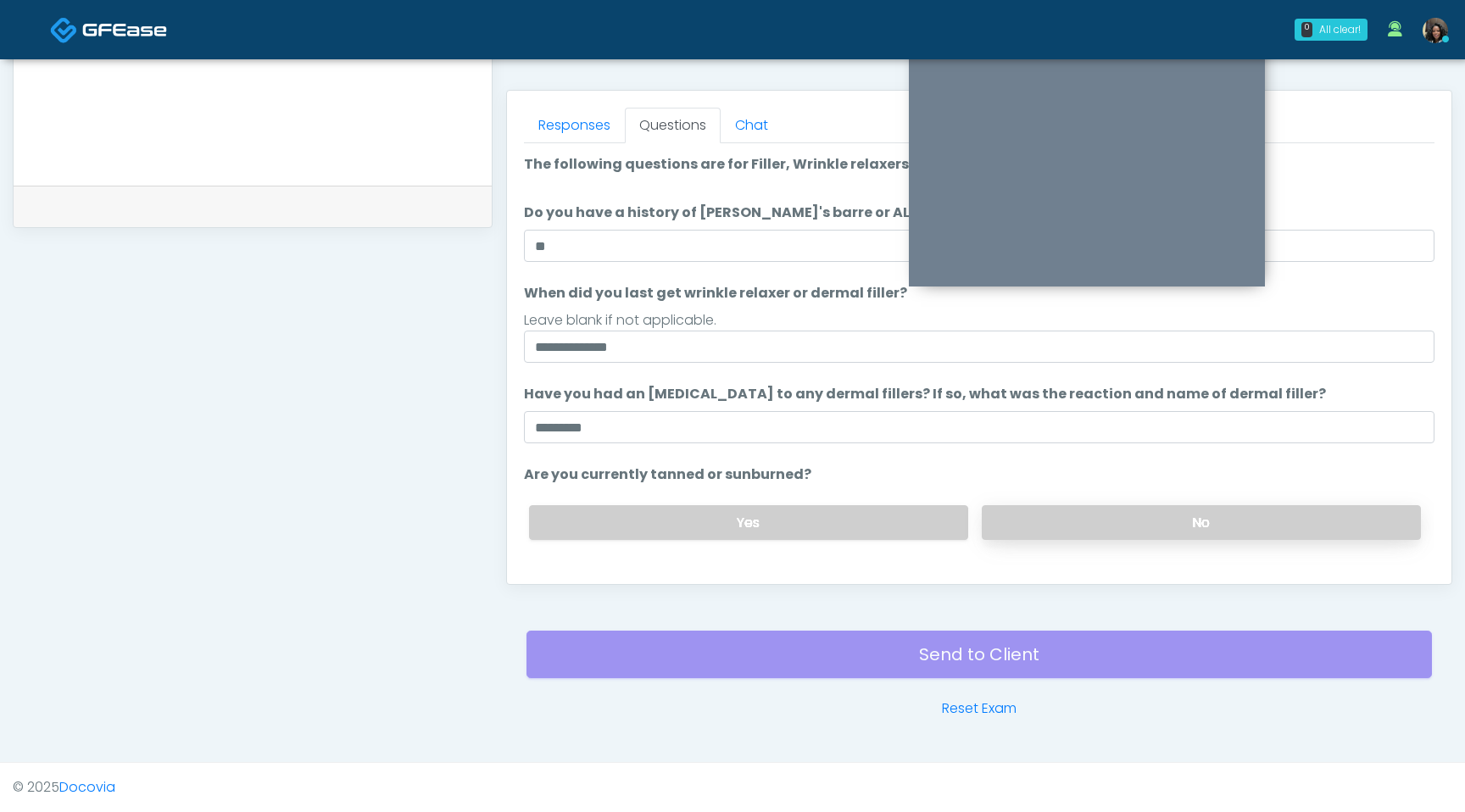
click at [1094, 522] on label "No" at bounding box center [1201, 523] width 439 height 35
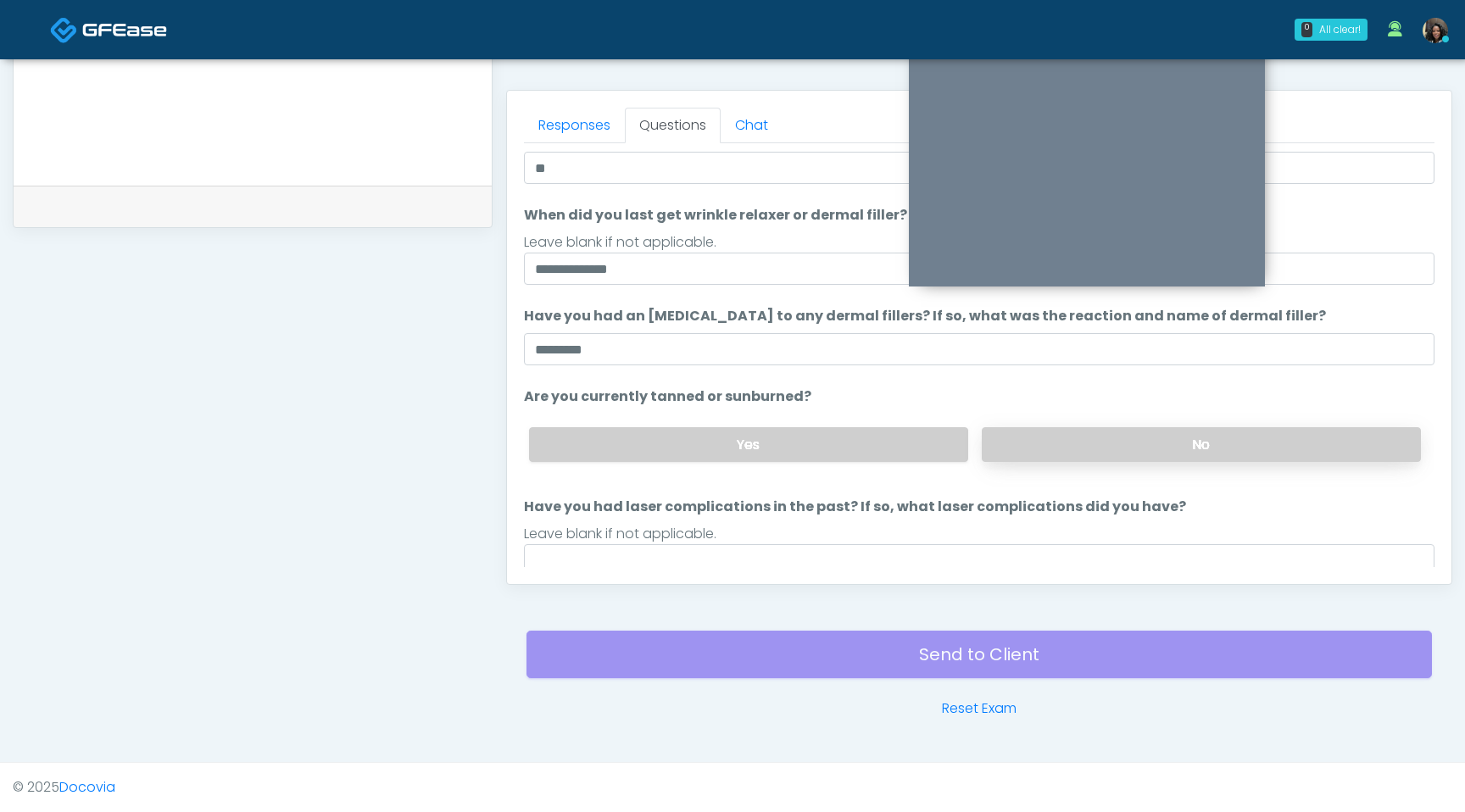
scroll to position [139, 0]
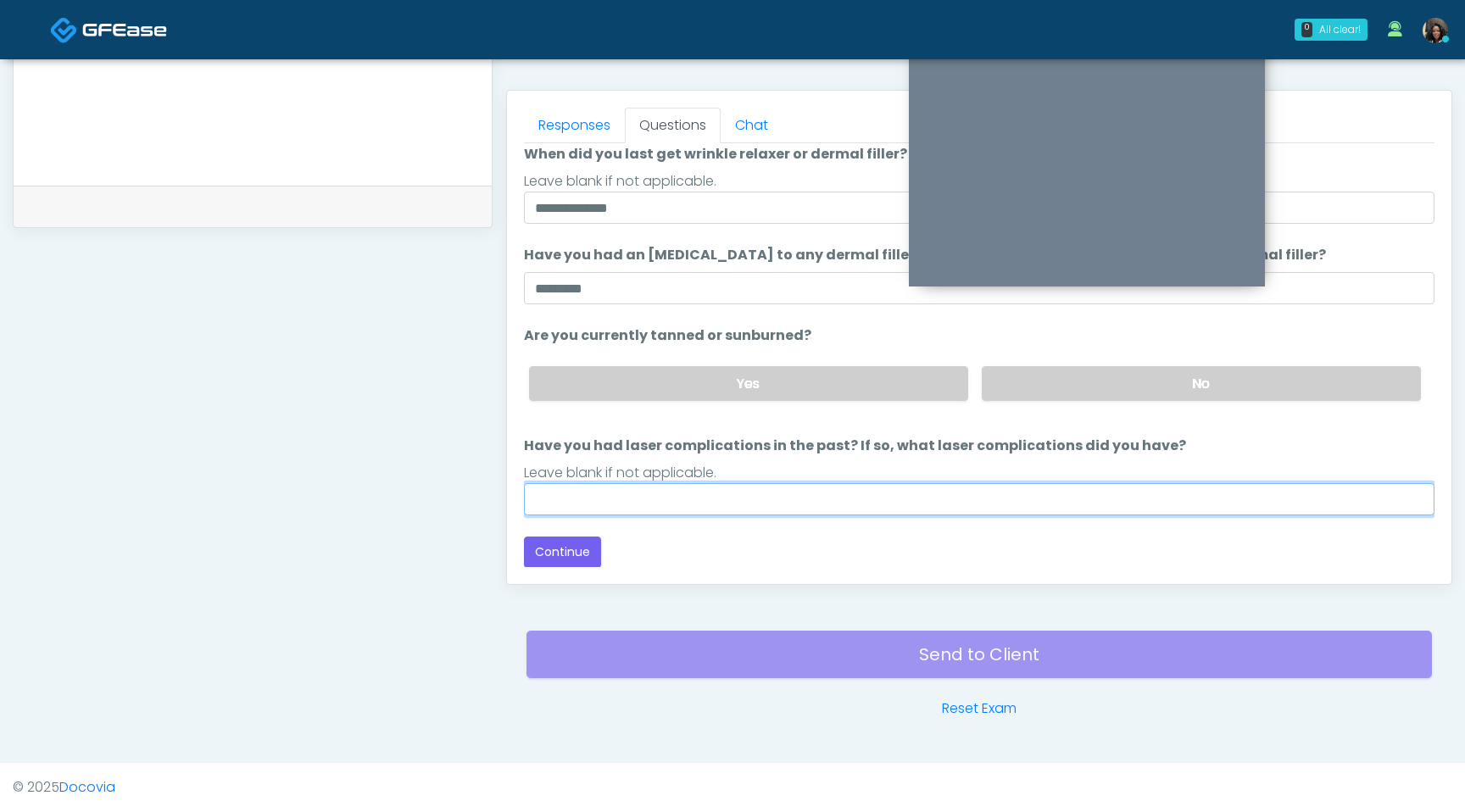
click at [864, 506] on input "Have you had laser complications in the past? If so, what laser complications d…" at bounding box center [980, 499] width 911 height 32
type input "**********"
drag, startPoint x: 745, startPoint y: 493, endPoint x: 544, endPoint y: 475, distance: 201.8
click at [544, 475] on li "**********" at bounding box center [980, 476] width 911 height 80
type input "**********"
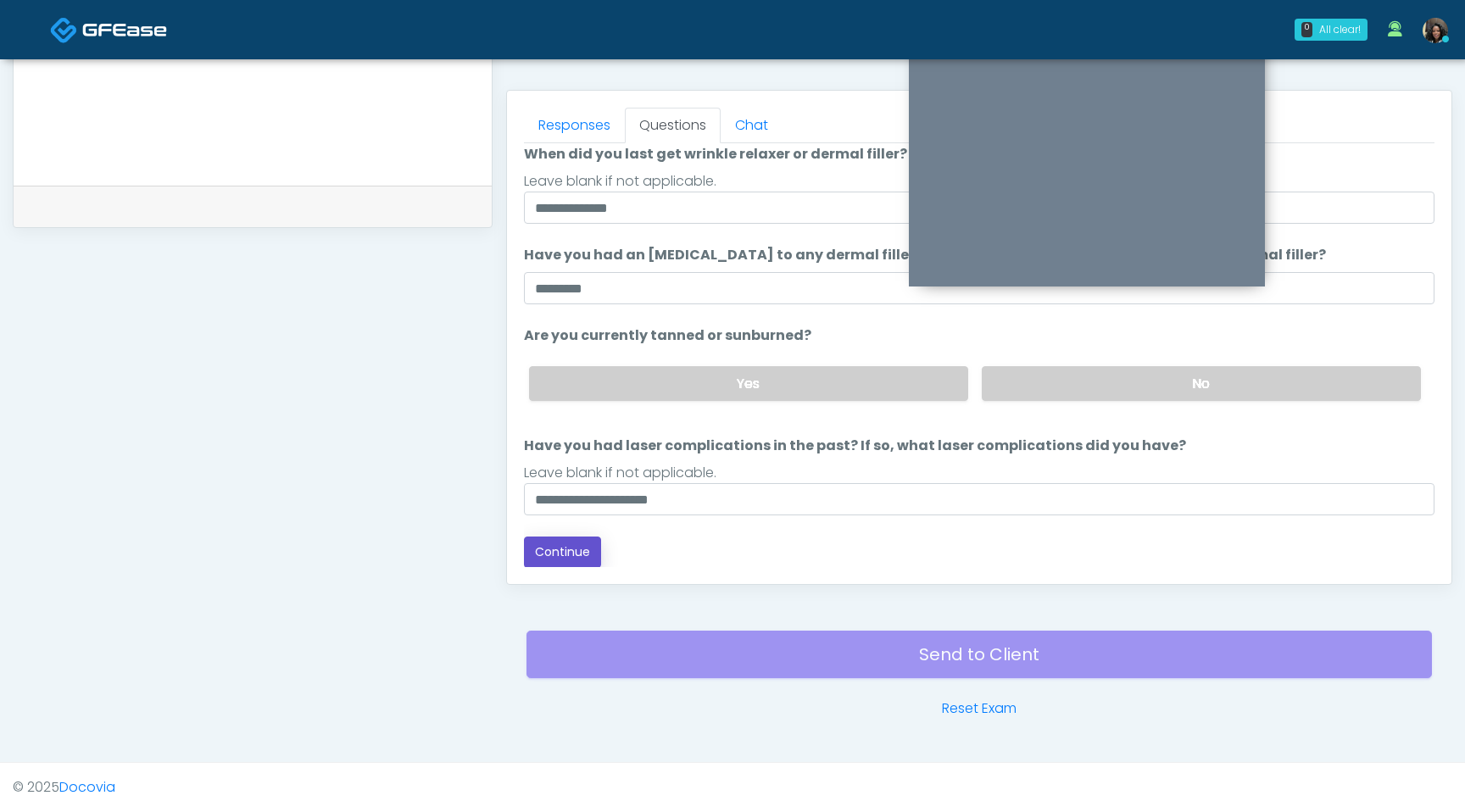
click at [573, 553] on button "Continue" at bounding box center [563, 552] width 77 height 31
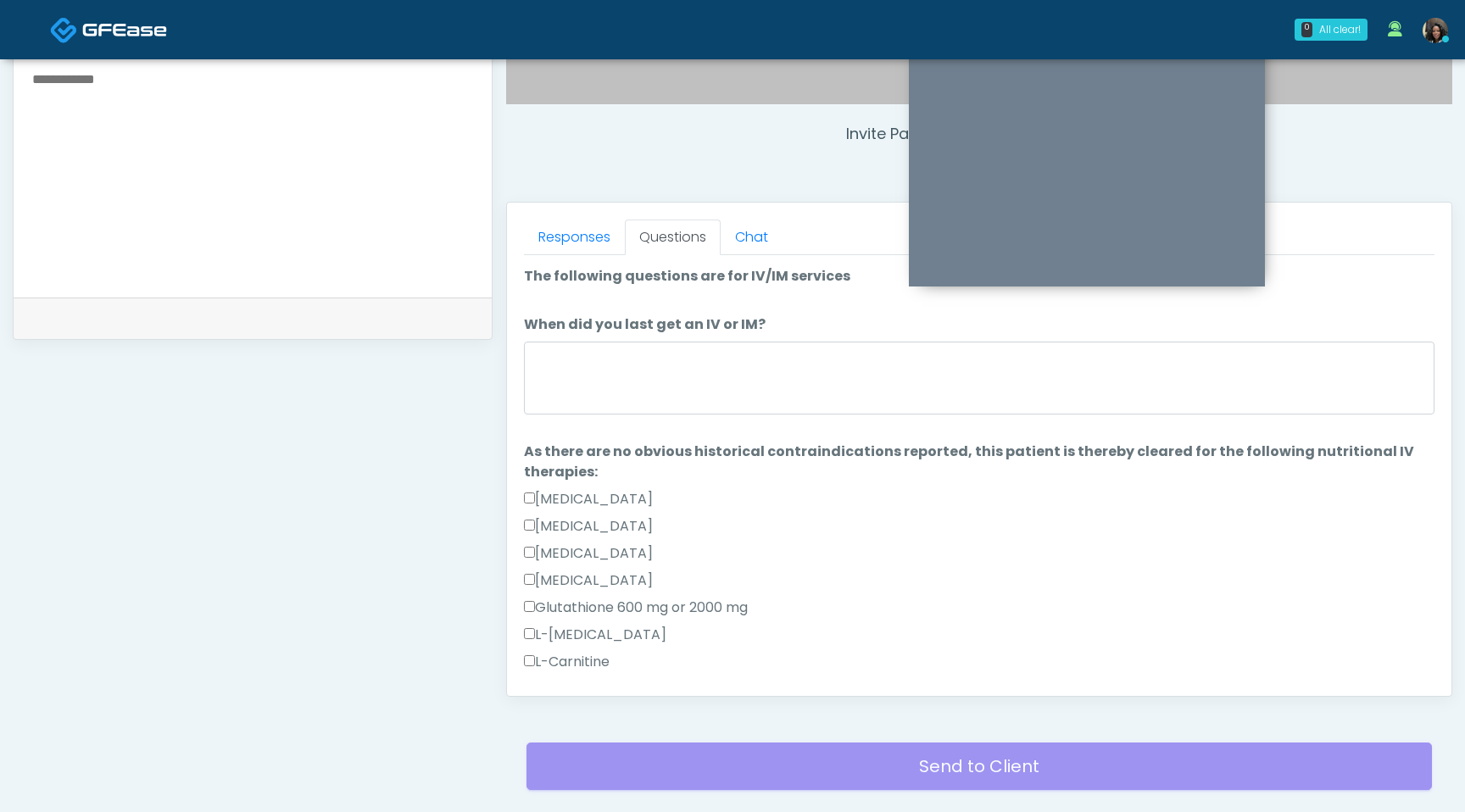
scroll to position [584, 0]
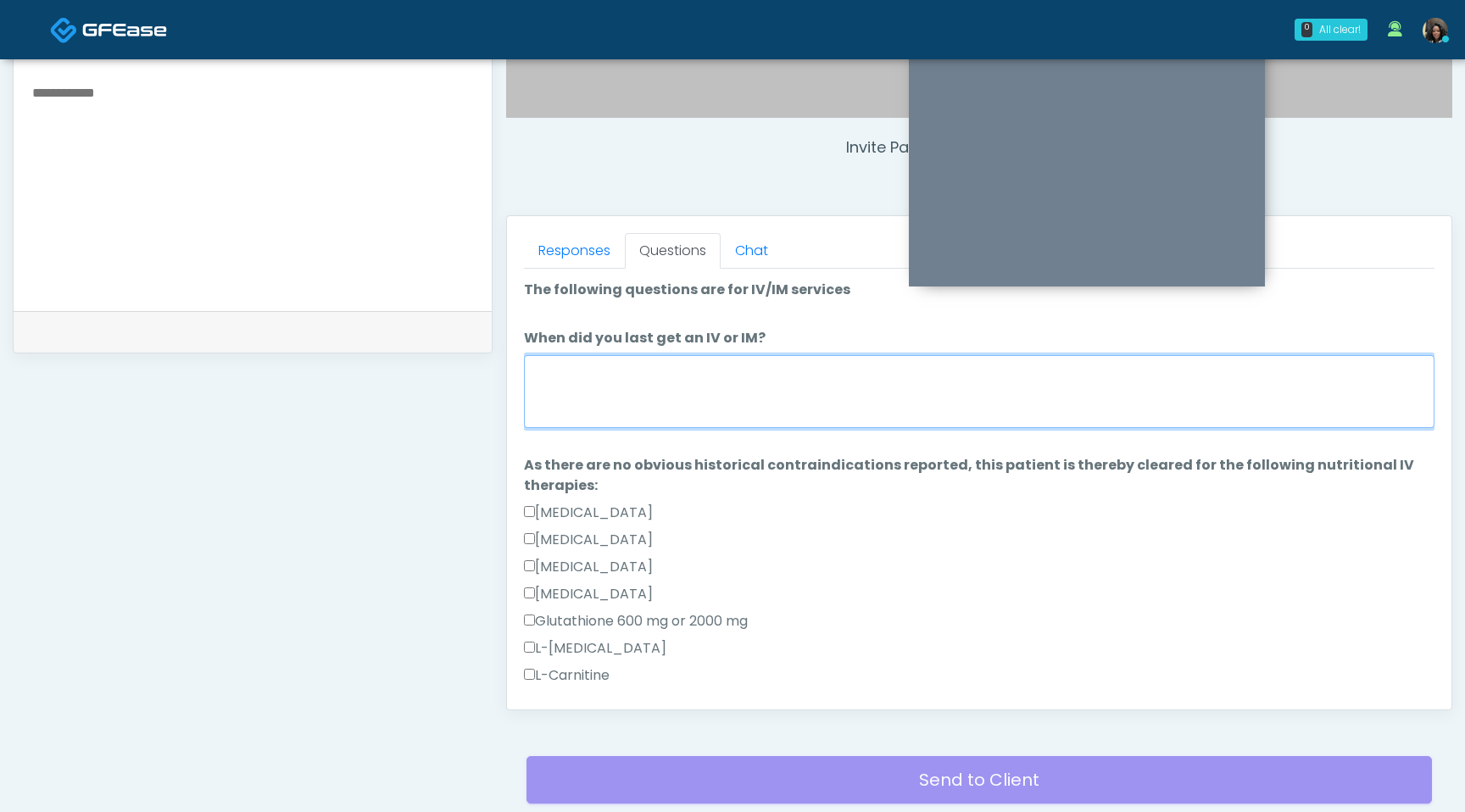
click at [656, 409] on textarea "When did you last get an IV or IM?" at bounding box center [980, 391] width 911 height 73
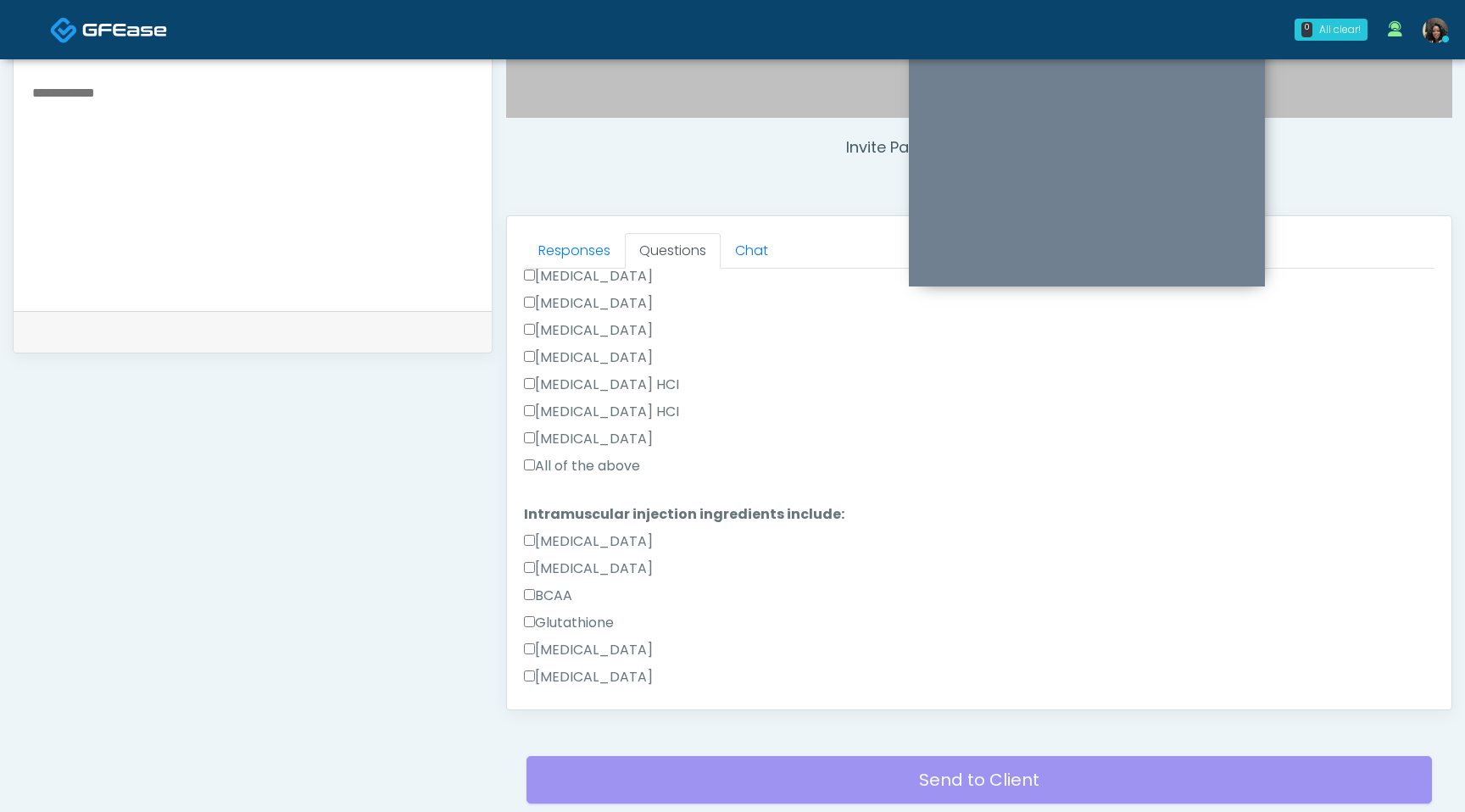
scroll to position [0, 0]
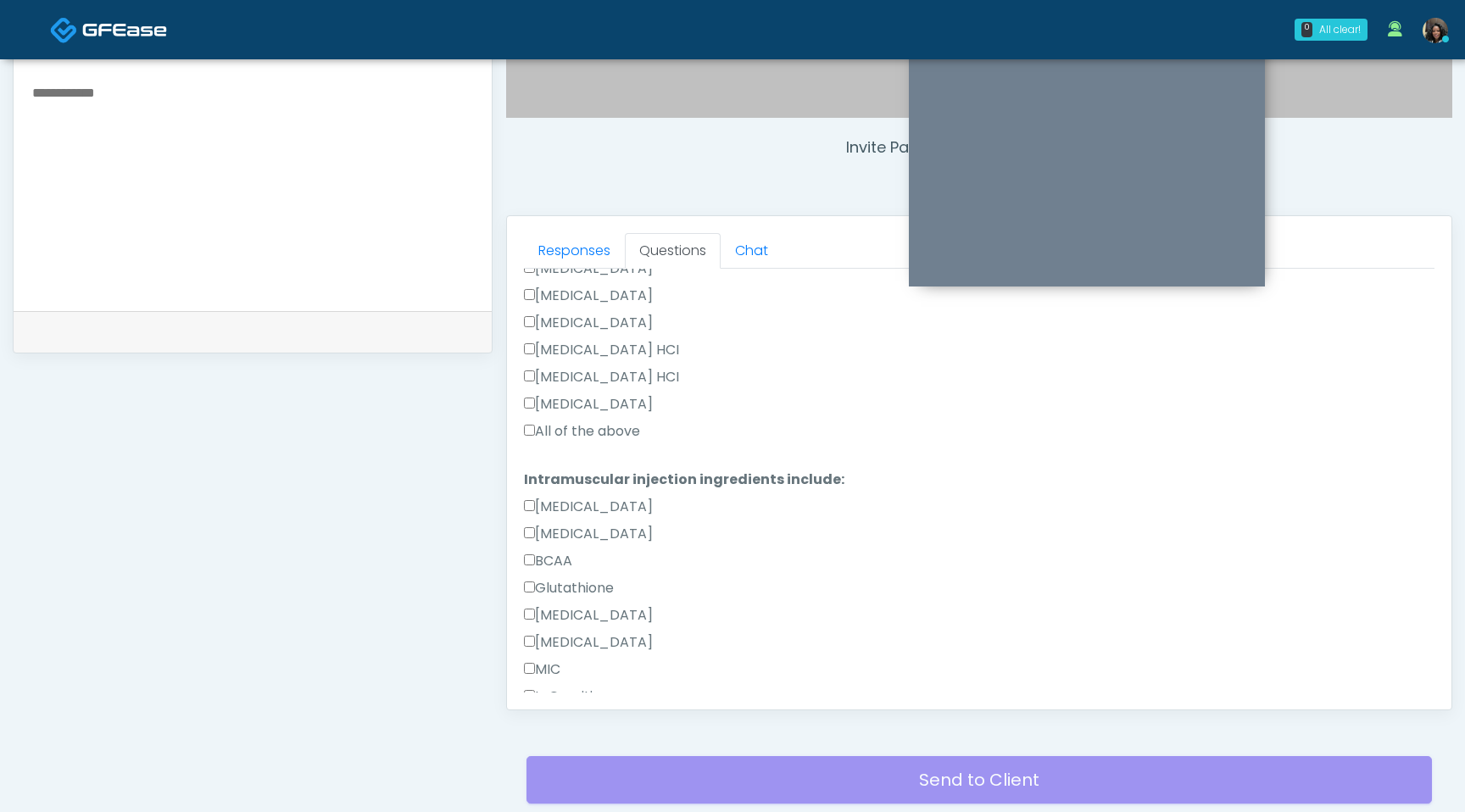
type textarea "**********"
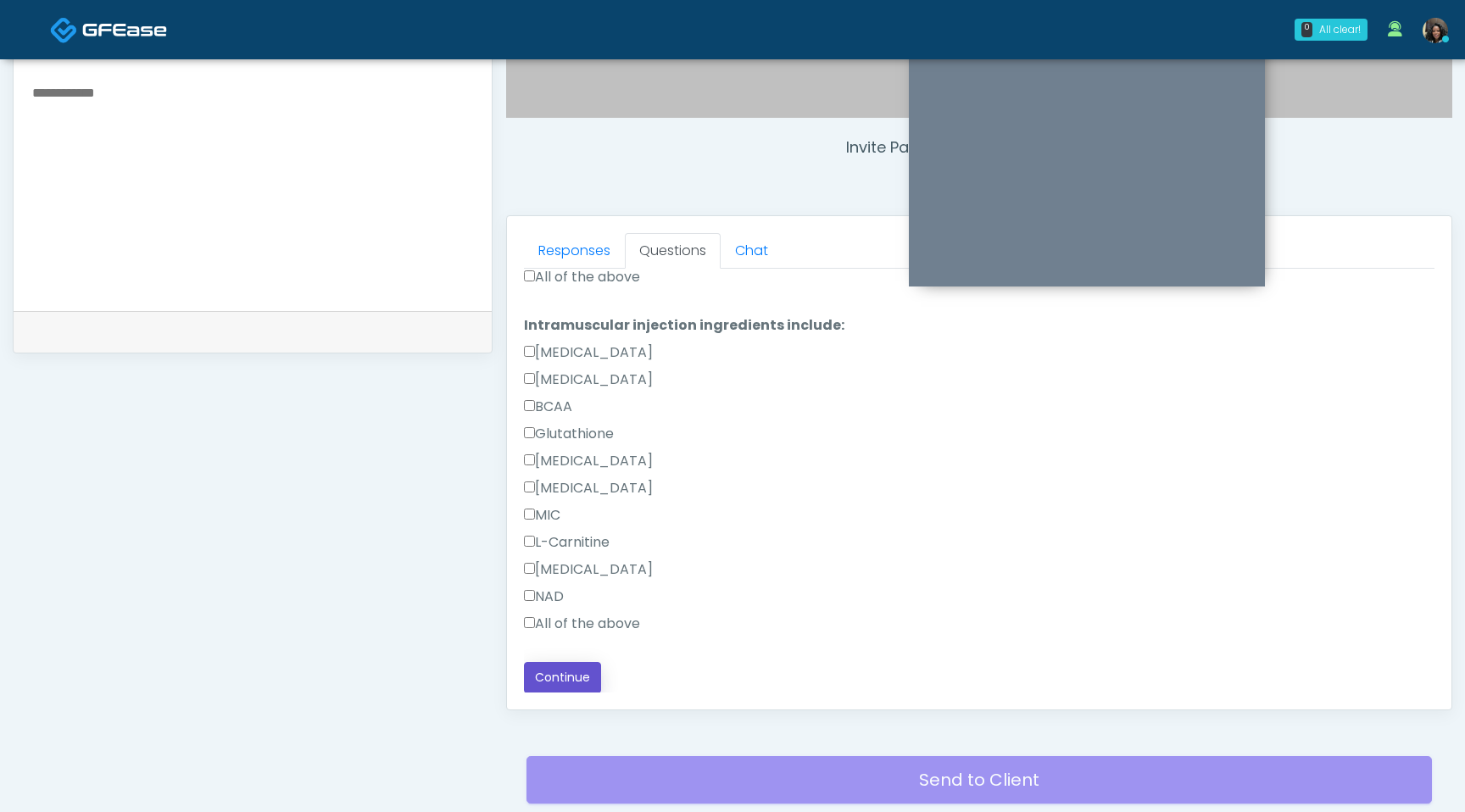
click at [552, 675] on button "Continue" at bounding box center [563, 677] width 77 height 31
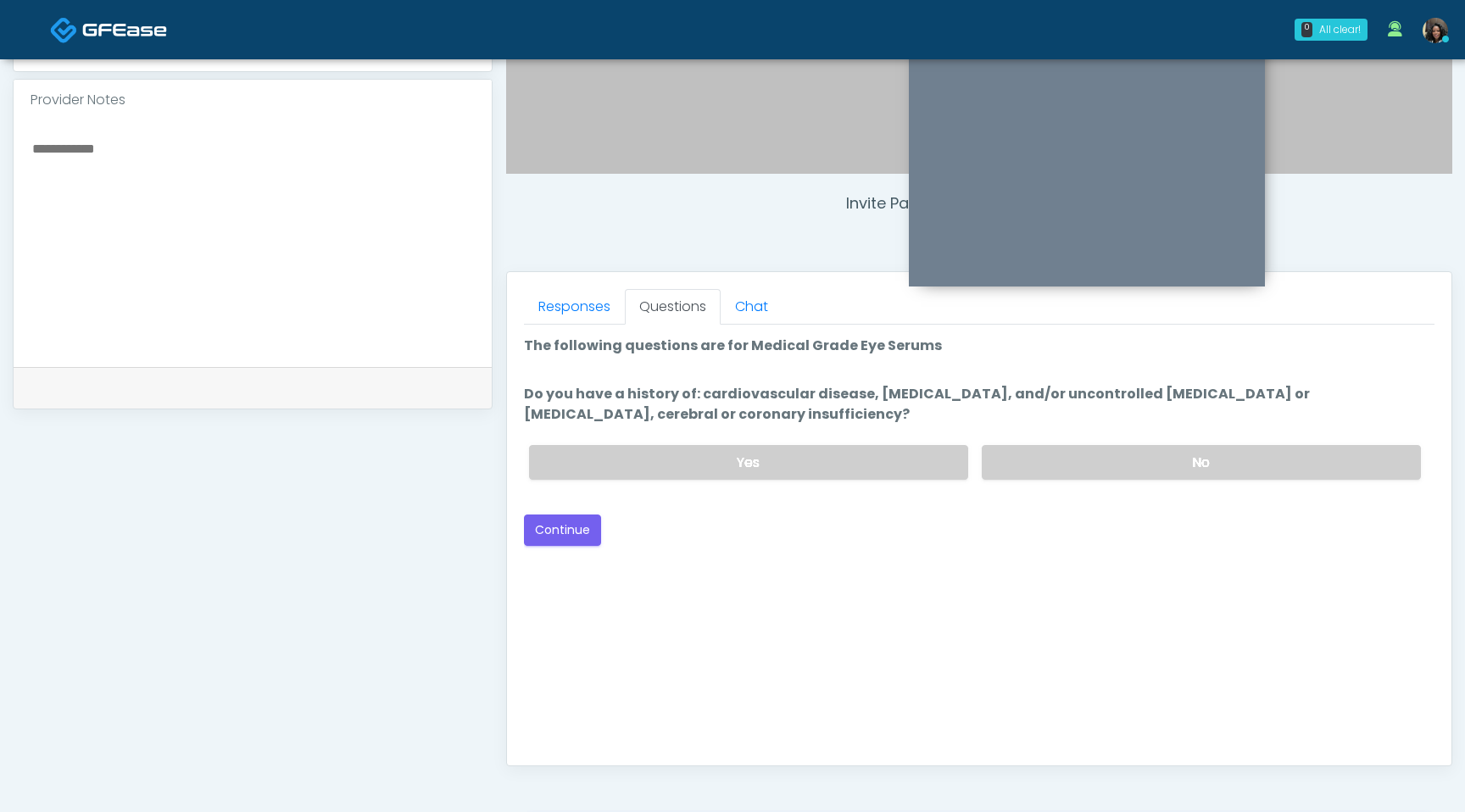
scroll to position [505, 0]
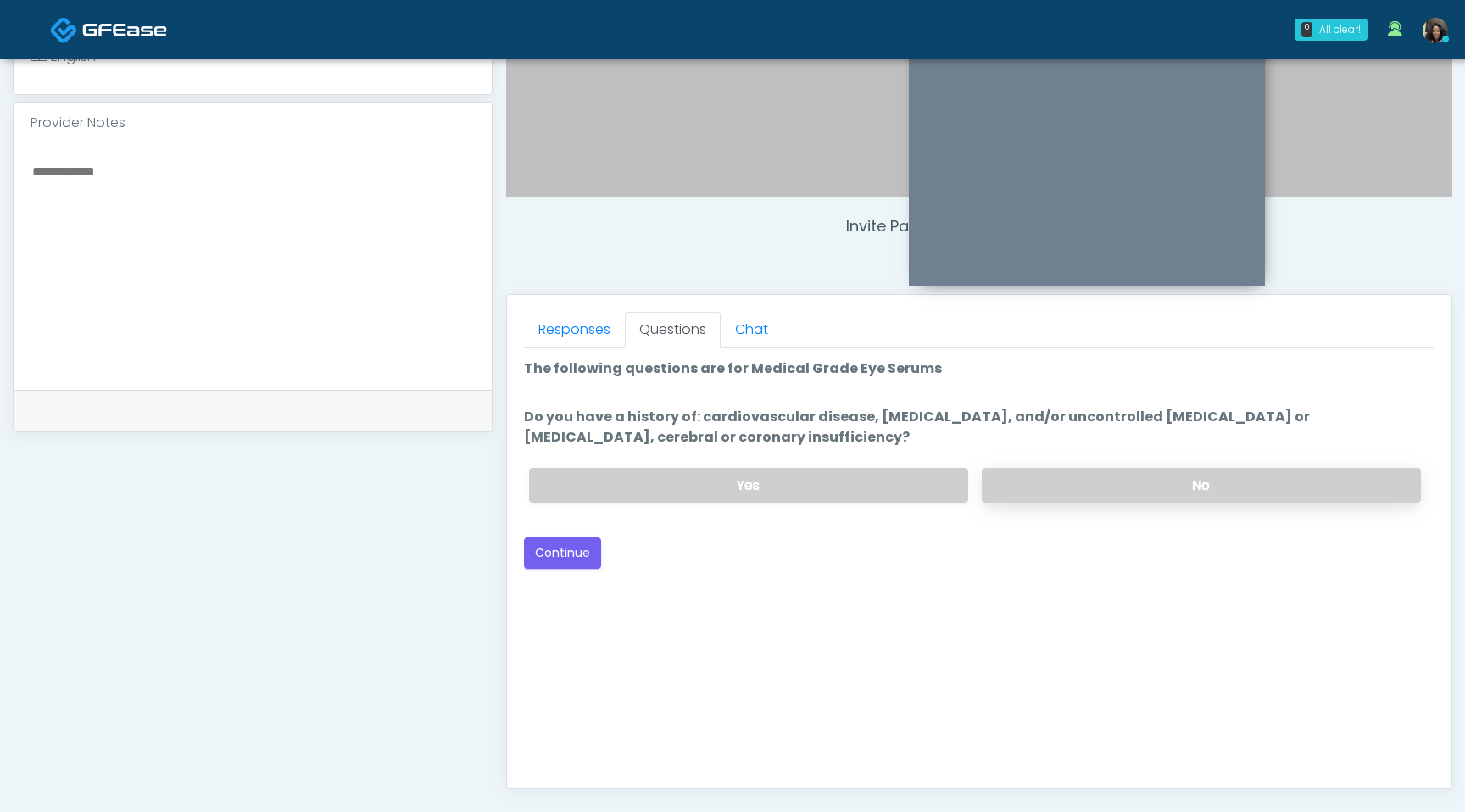
click at [1099, 494] on label "No" at bounding box center [1201, 485] width 439 height 35
click at [569, 562] on button "Continue" at bounding box center [563, 553] width 77 height 31
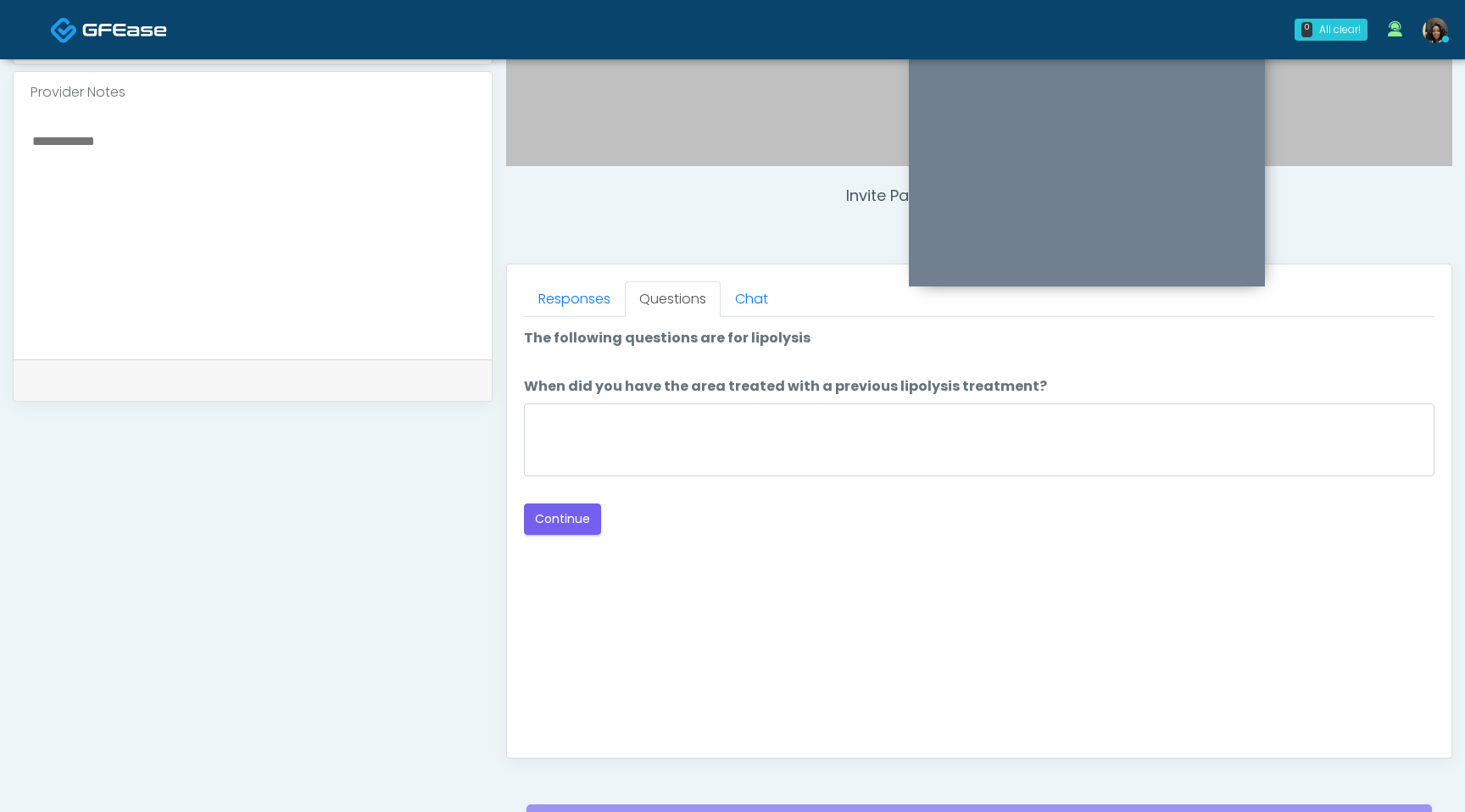
scroll to position [525, 0]
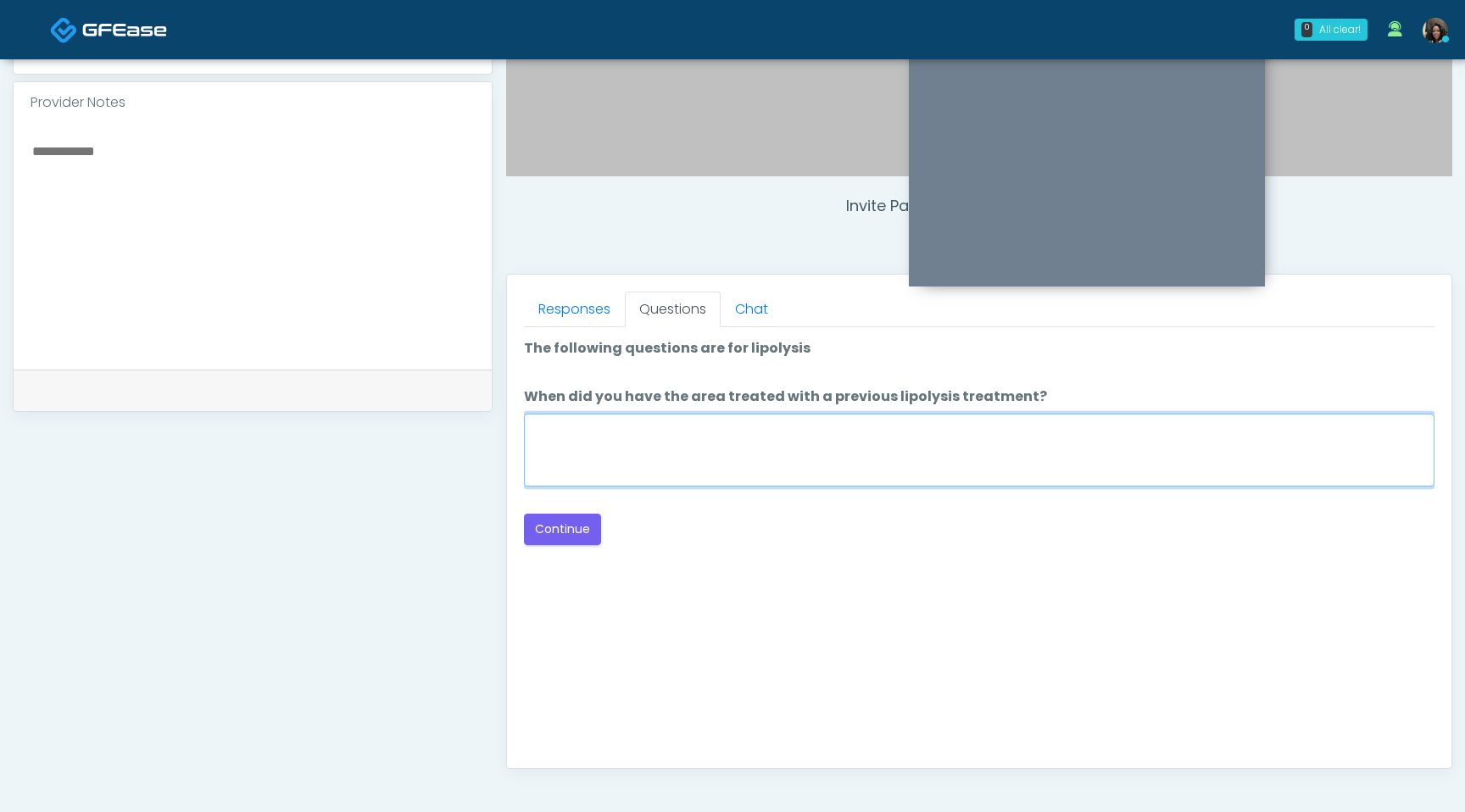
click at [784, 428] on textarea "When did you have the area treated with a previous lipolysis treatment?" at bounding box center [980, 450] width 911 height 73
type textarea "*********"
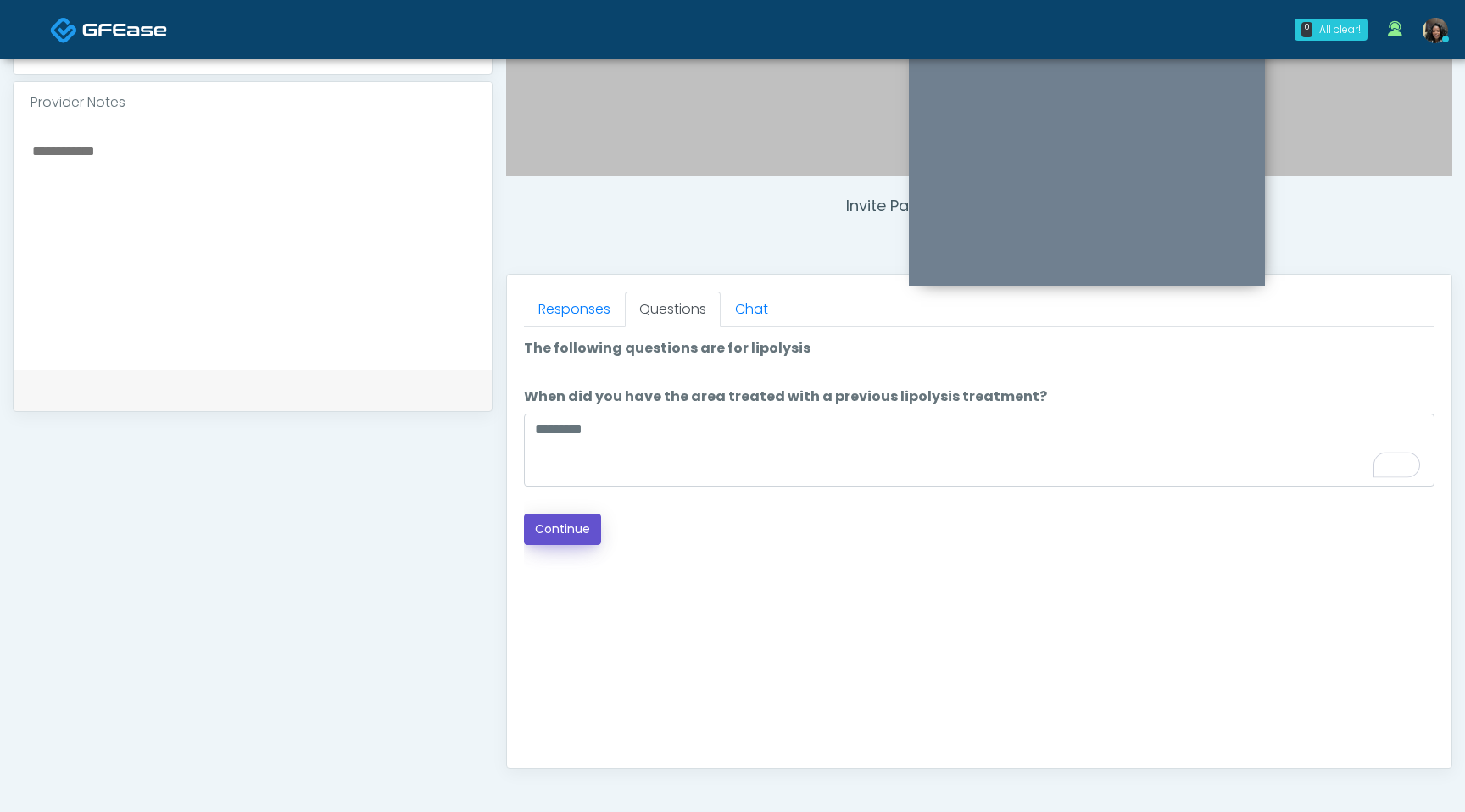
click at [556, 533] on button "Continue" at bounding box center [563, 529] width 77 height 31
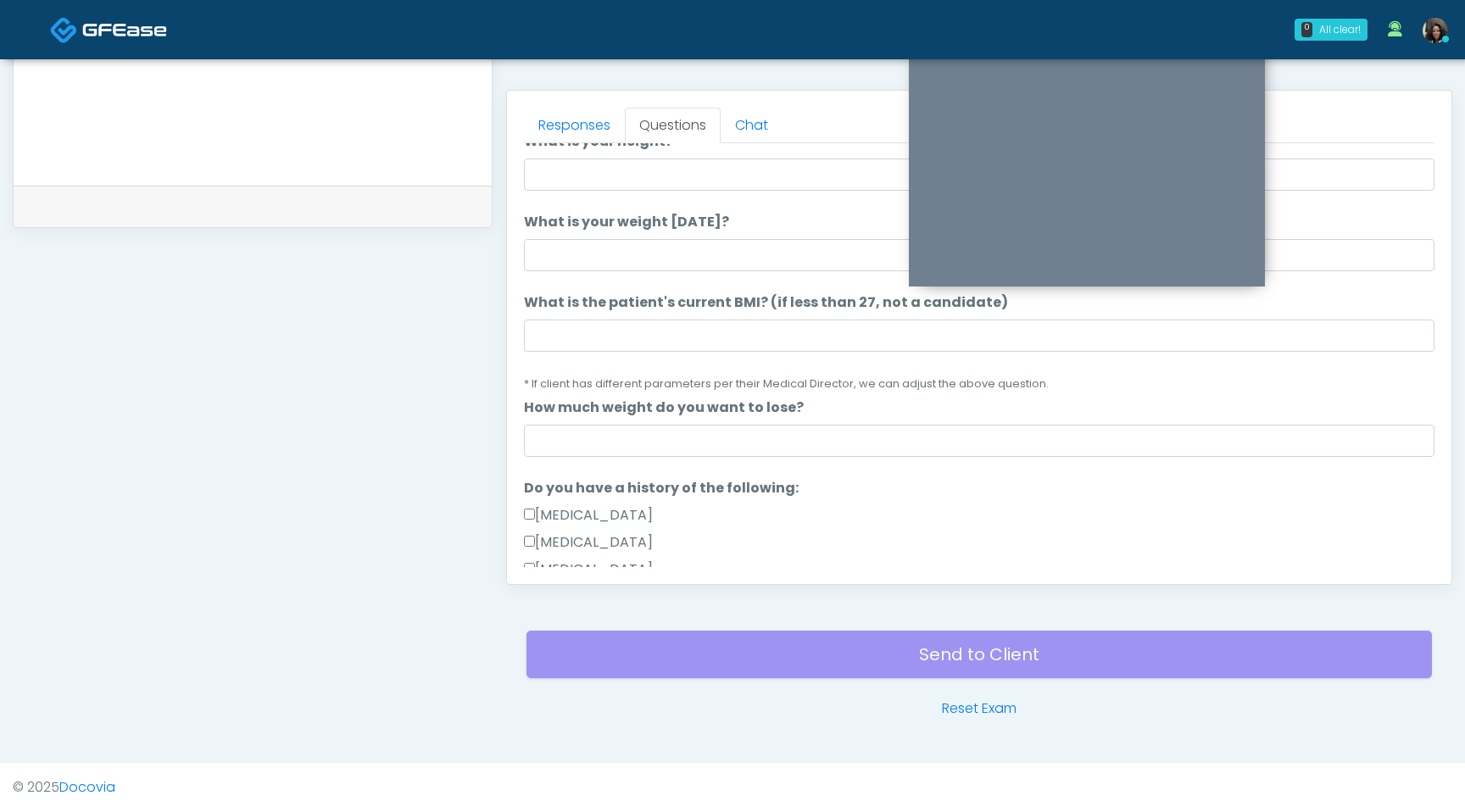
scroll to position [24, 0]
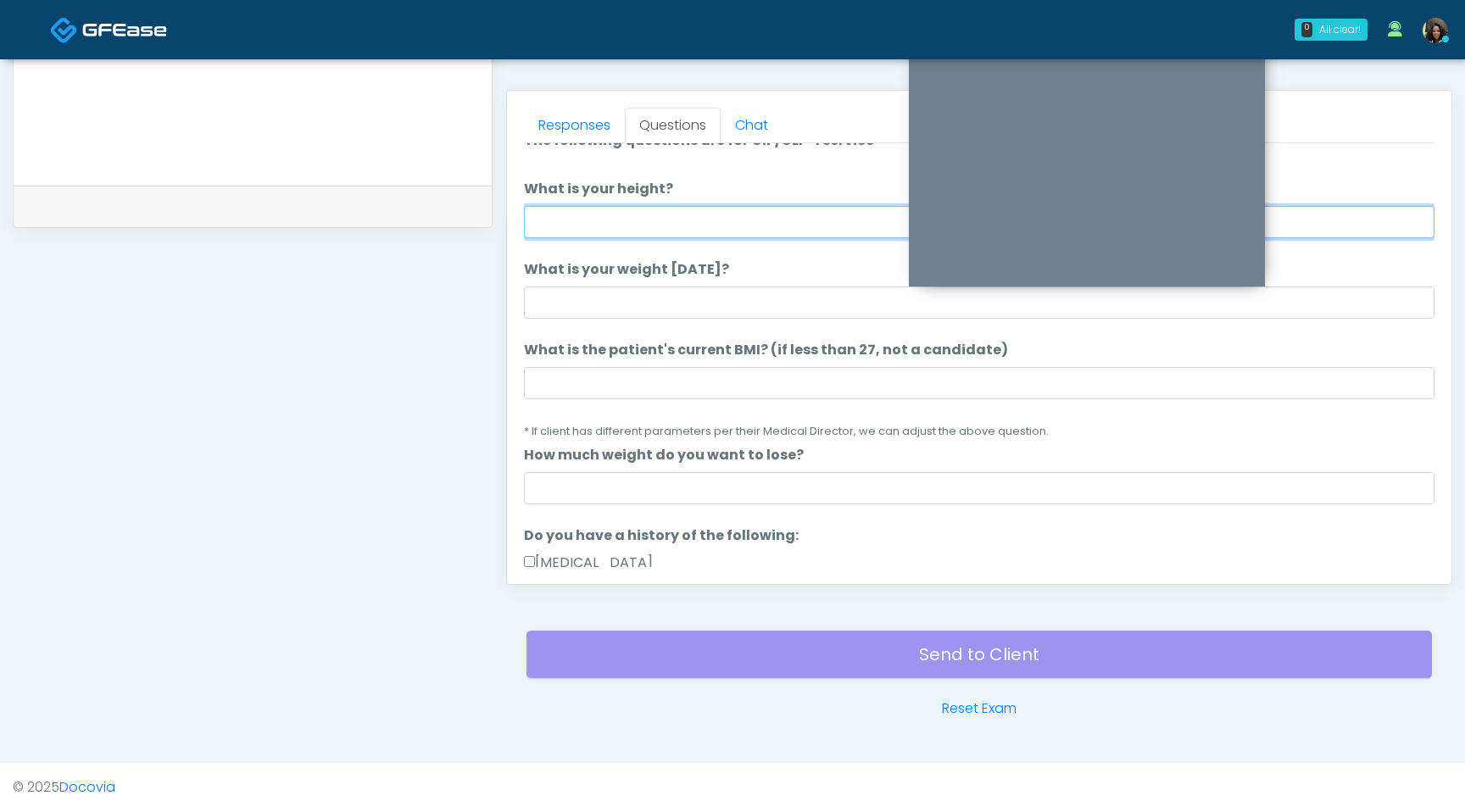
click at [686, 226] on input "What is your height?" at bounding box center [980, 221] width 911 height 32
type input "***"
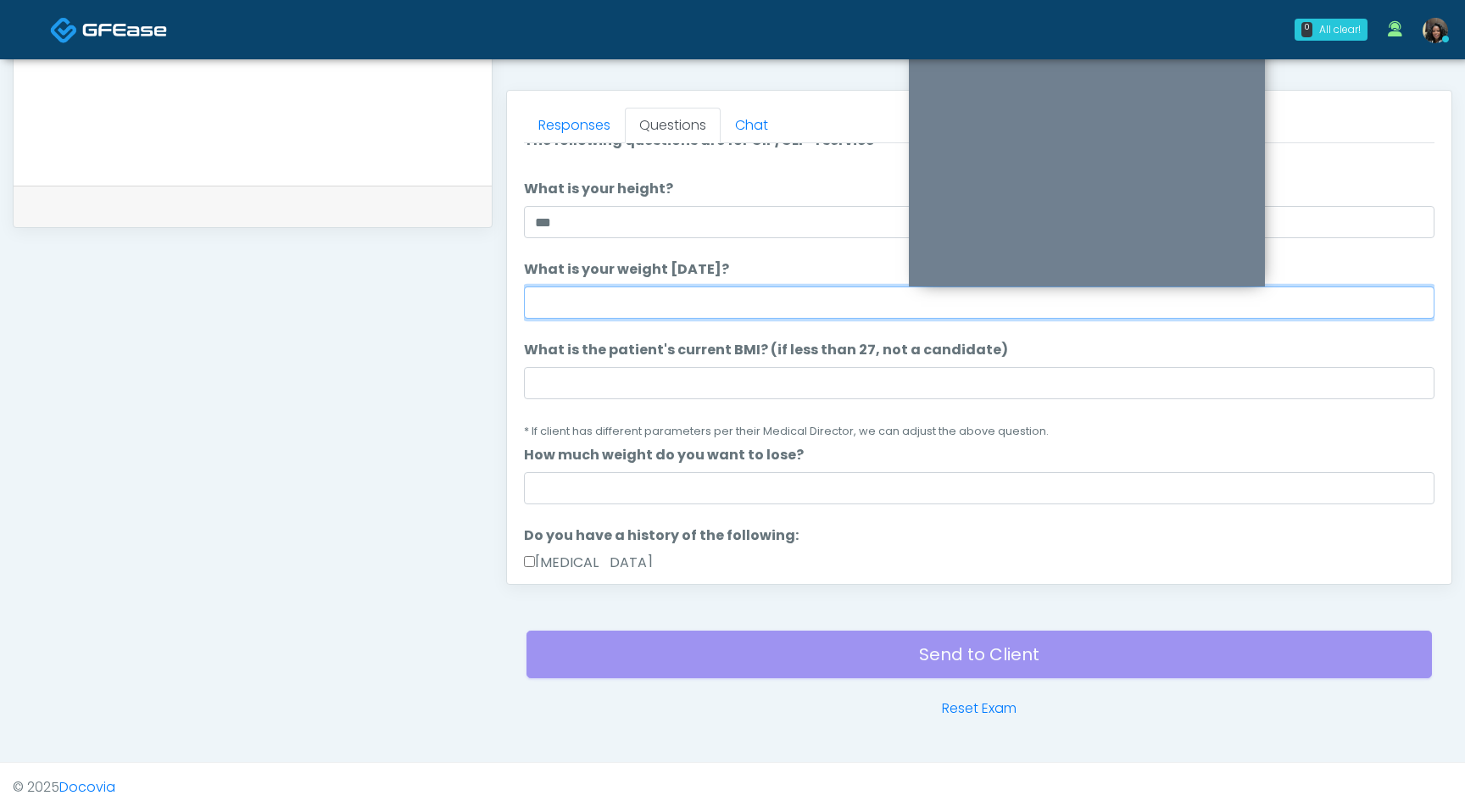
click at [599, 310] on input "What is your weight today?" at bounding box center [980, 302] width 911 height 32
type input "***"
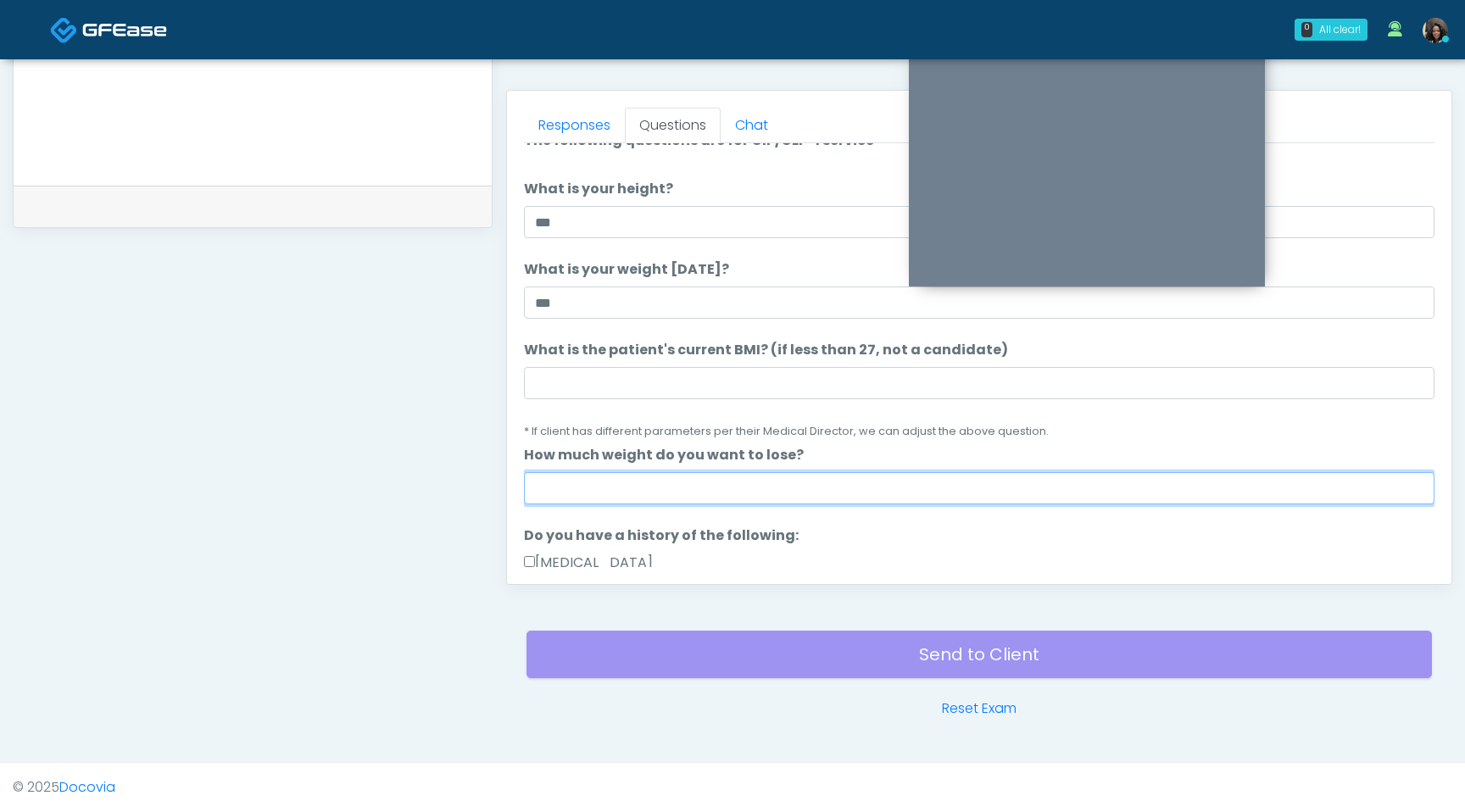
click at [615, 491] on input "How much weight do you want to lose?" at bounding box center [980, 488] width 911 height 32
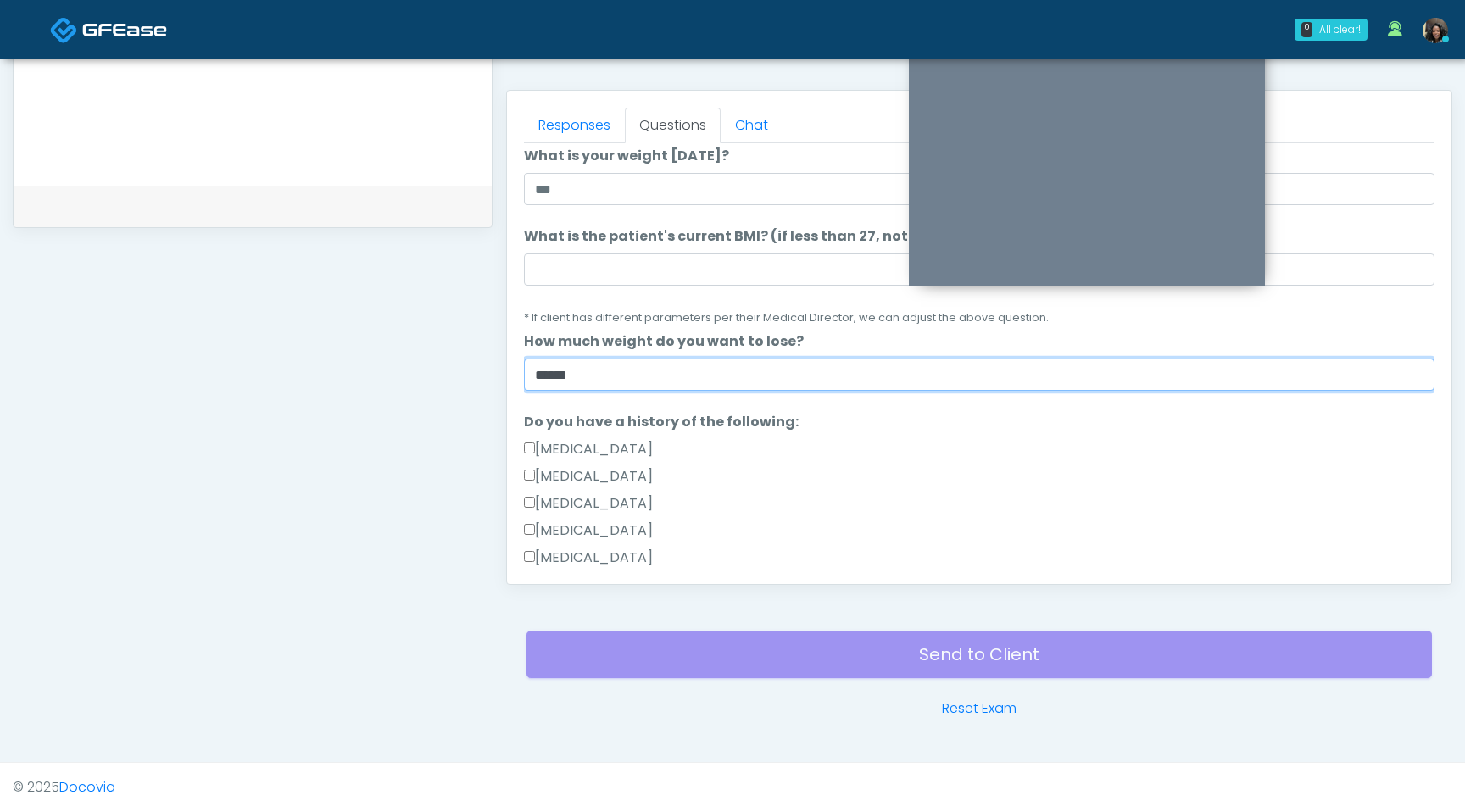
scroll to position [178, 0]
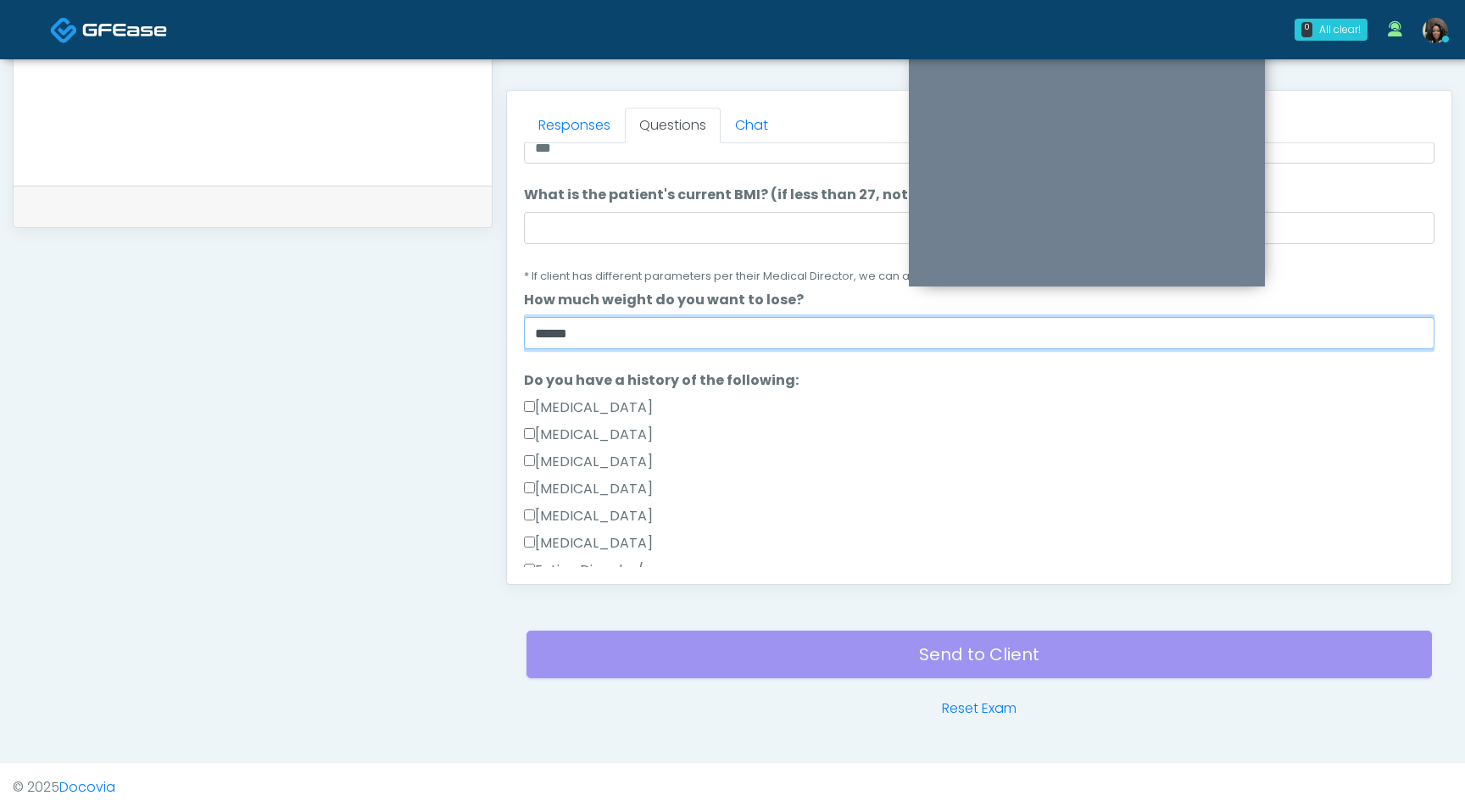
type input "******"
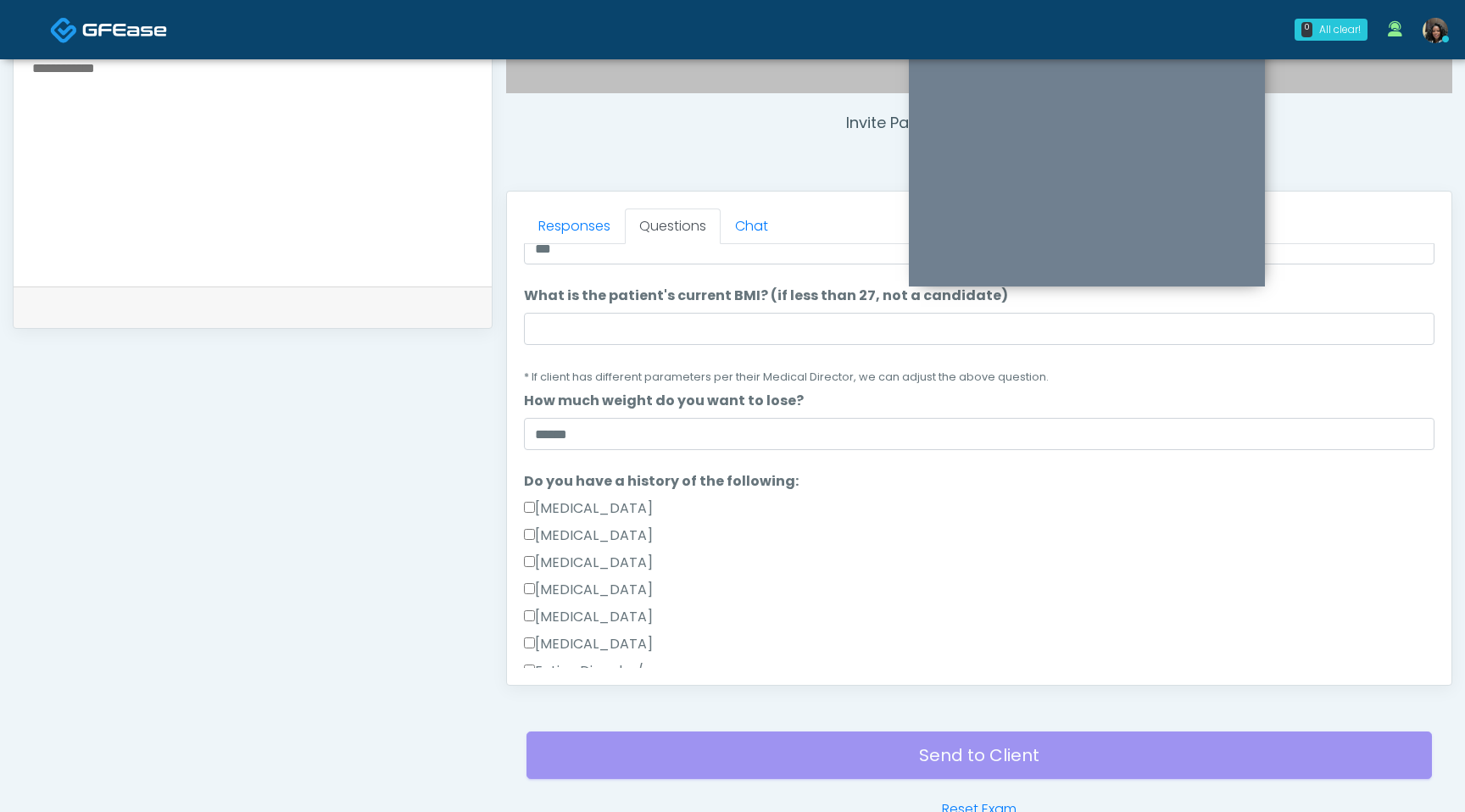
scroll to position [456, 0]
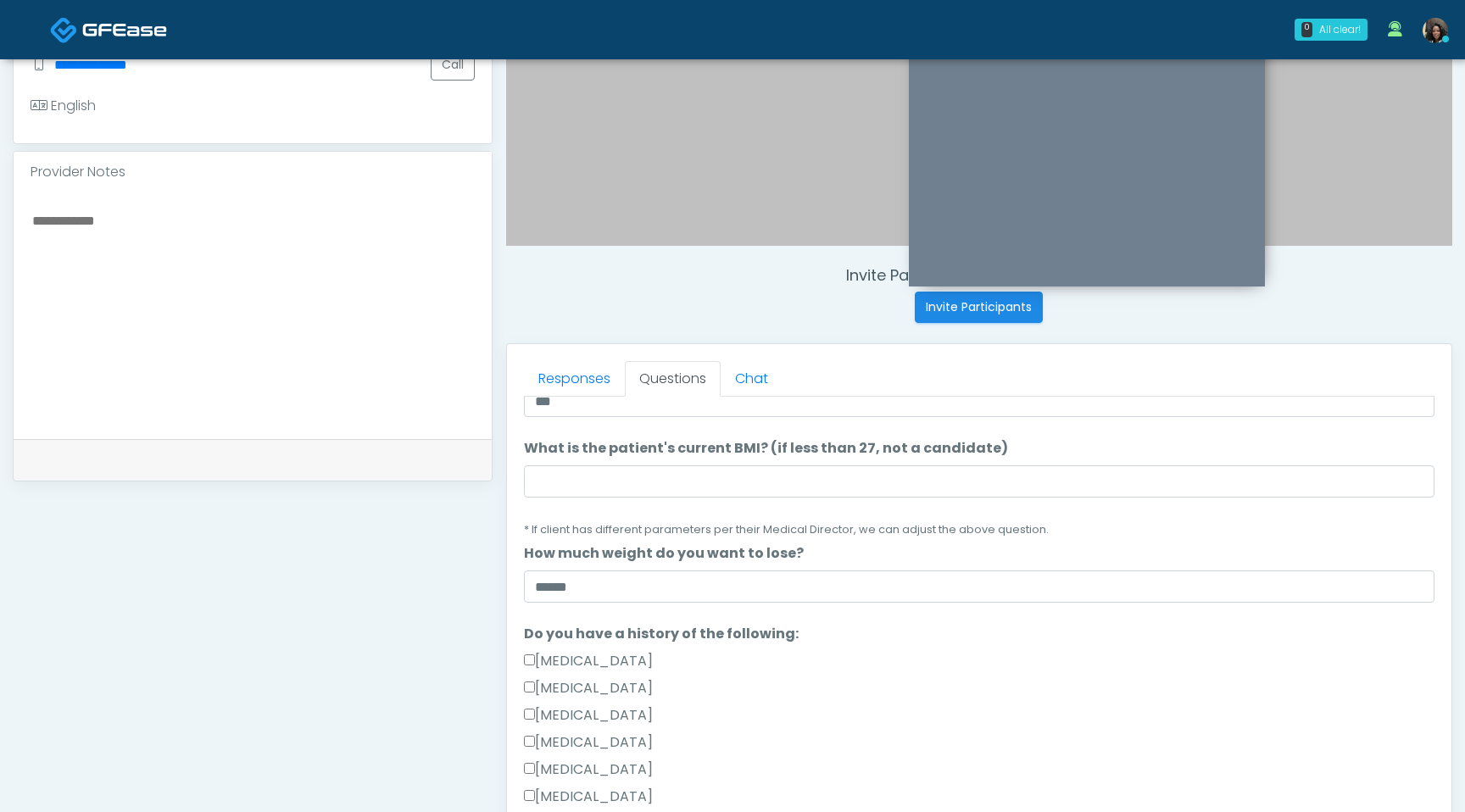
click at [308, 318] on textarea at bounding box center [253, 312] width 444 height 207
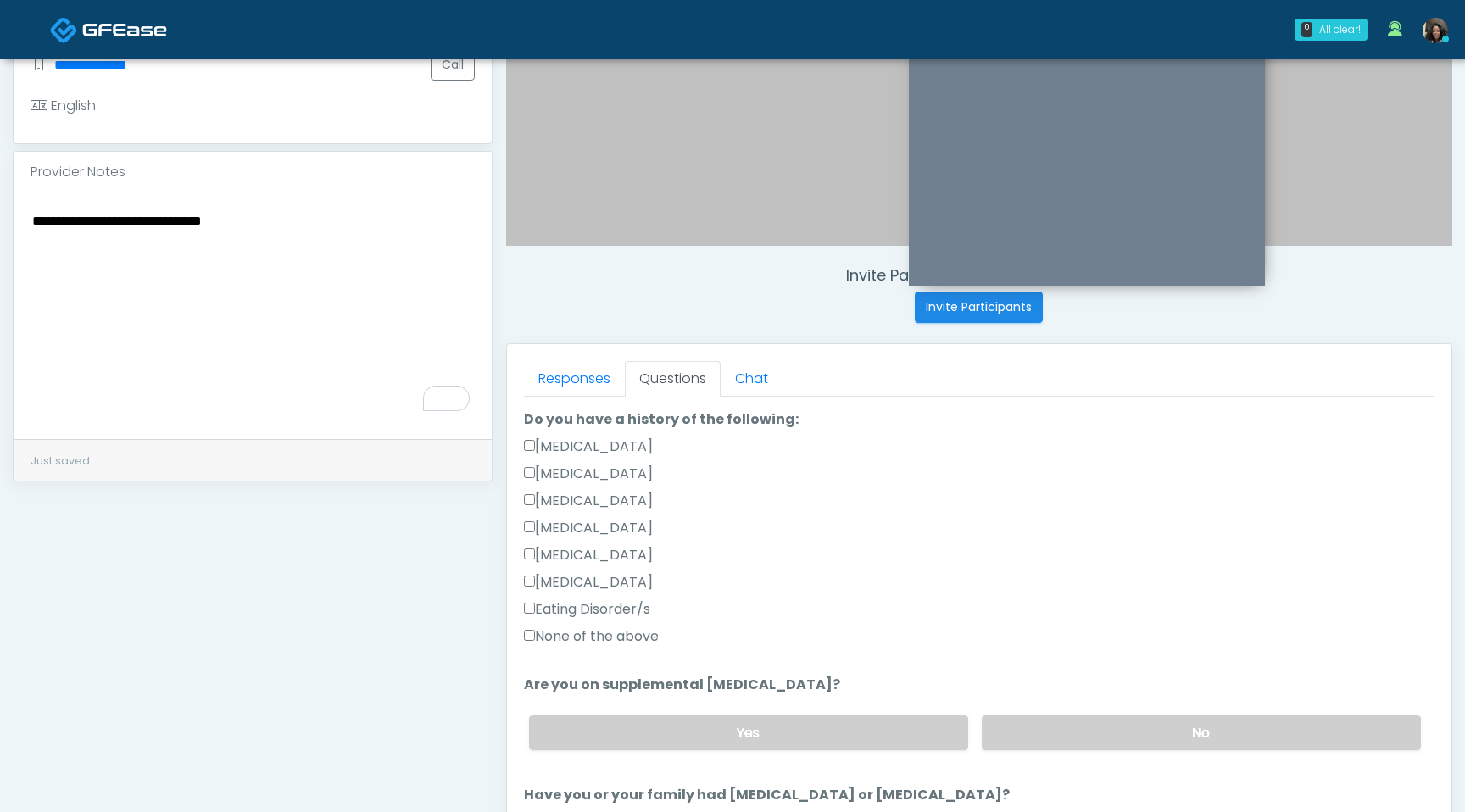
scroll to position [427, 0]
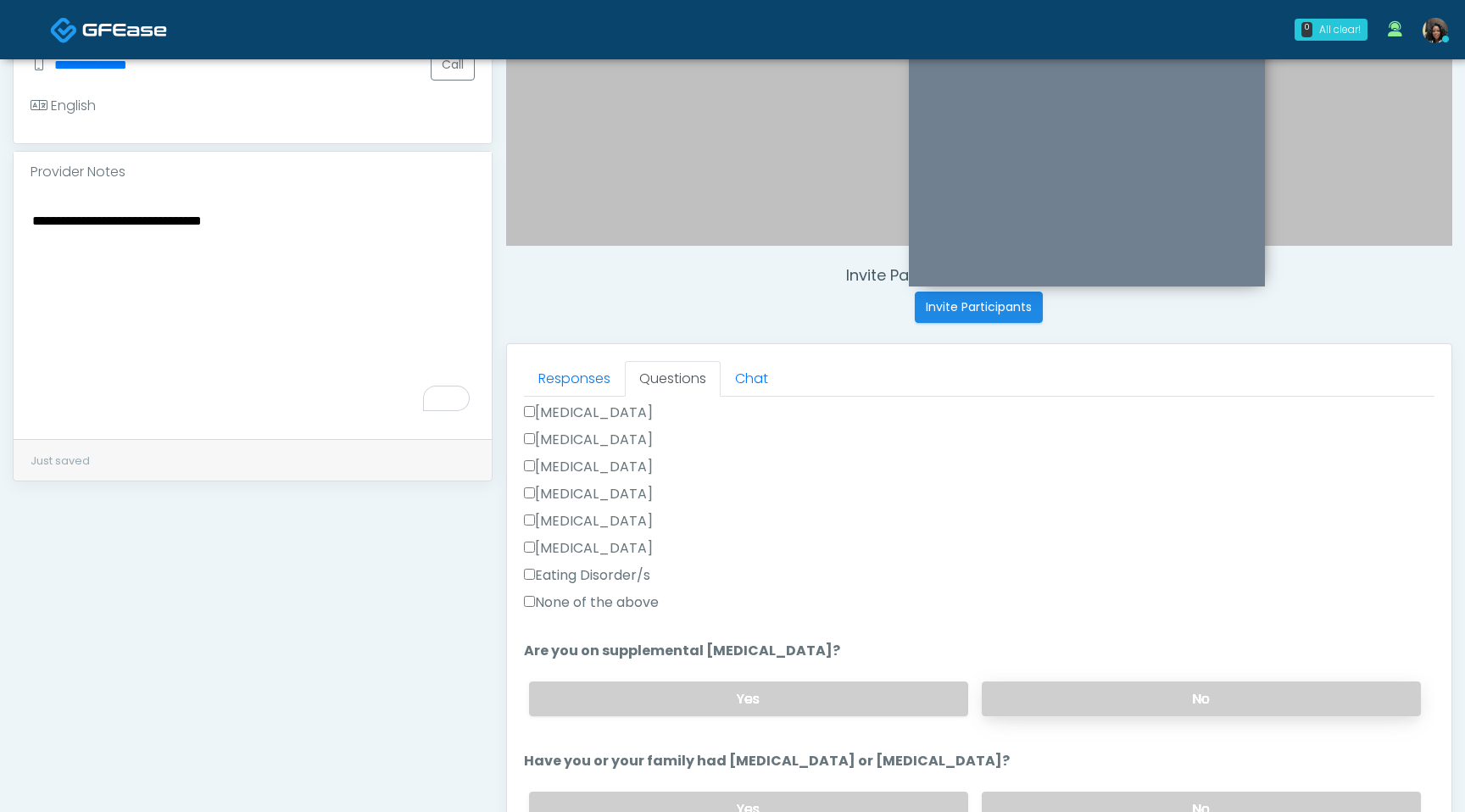
click at [1115, 699] on label "No" at bounding box center [1201, 699] width 439 height 35
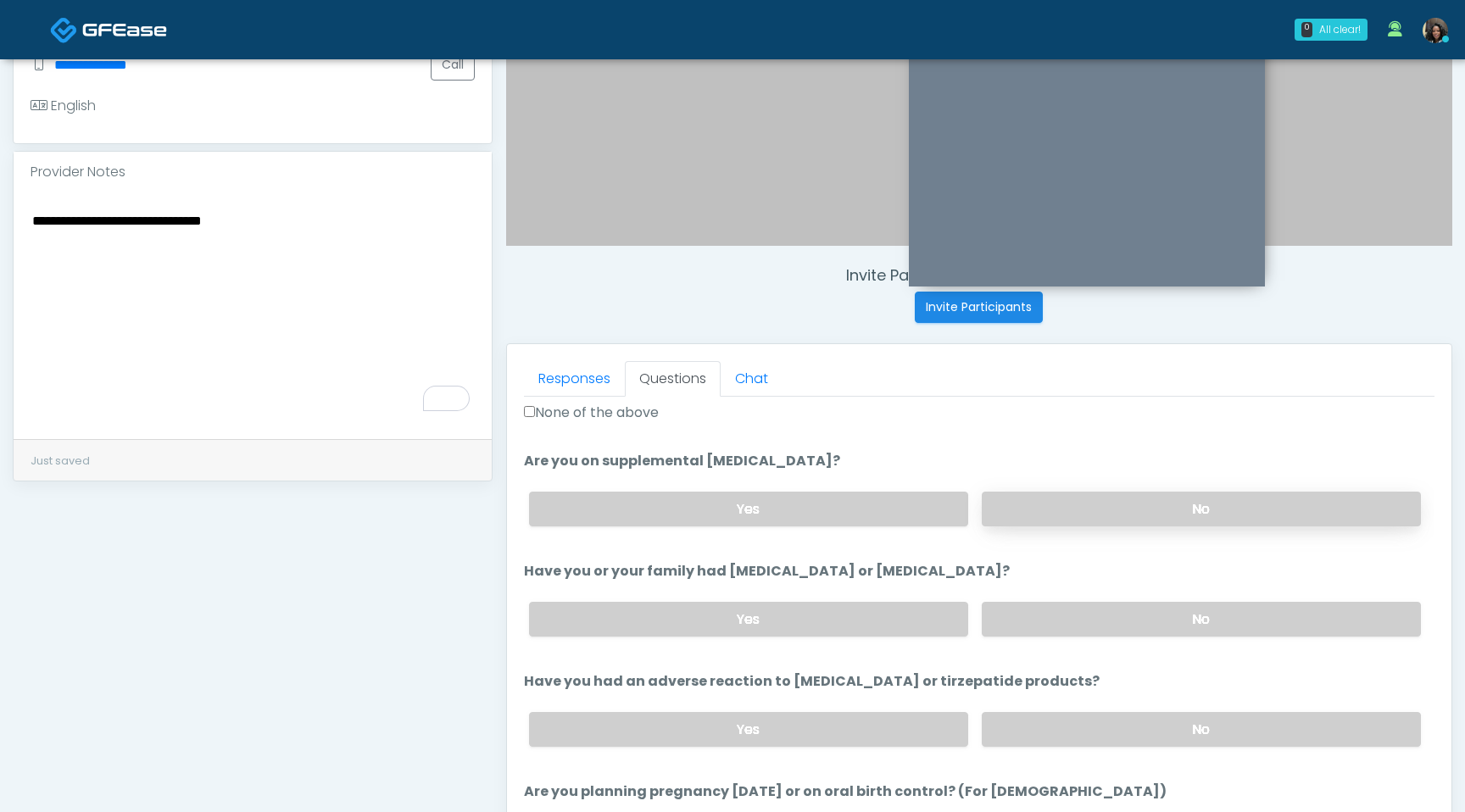
scroll to position [624, 0]
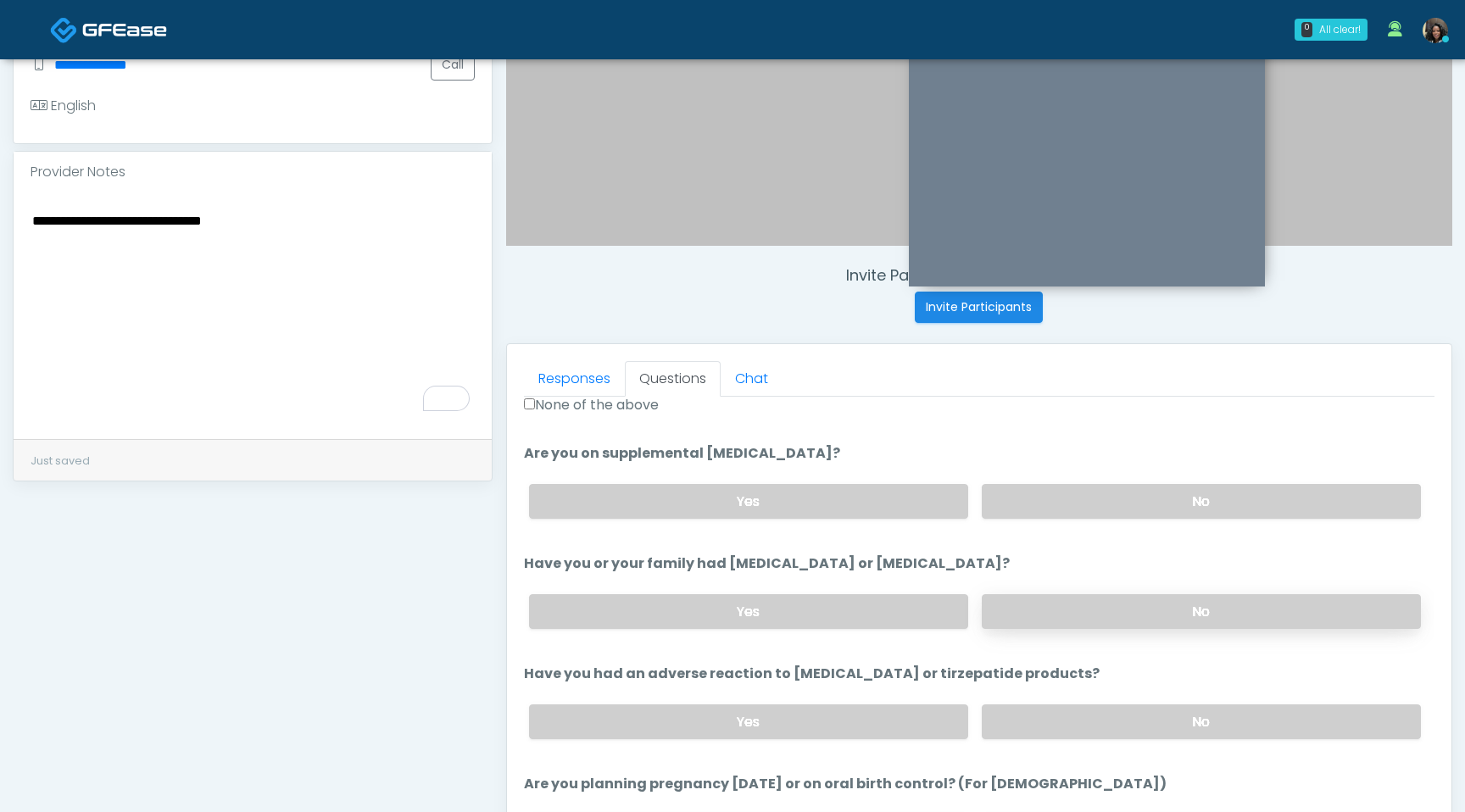
click at [1105, 620] on label "No" at bounding box center [1201, 612] width 439 height 35
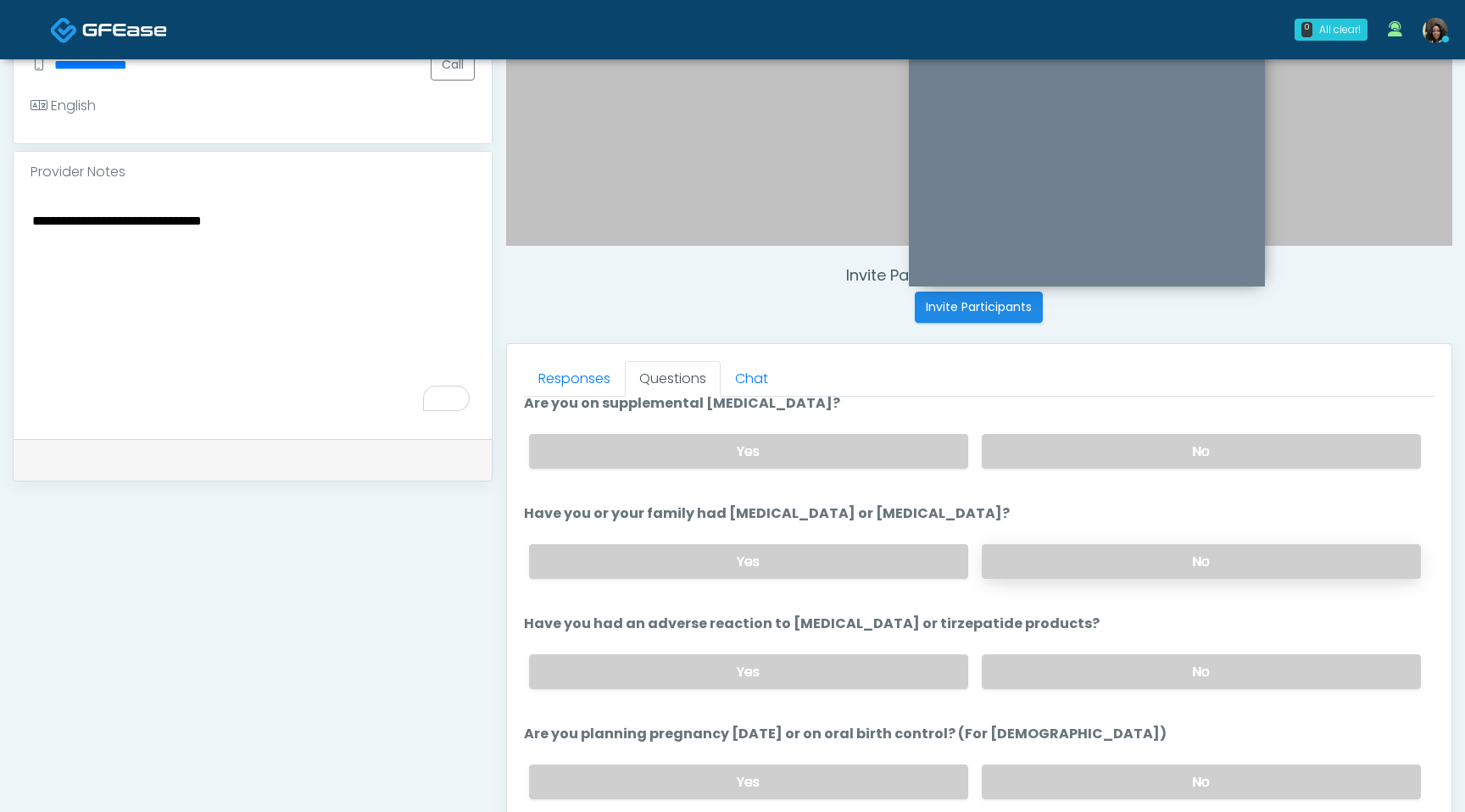
scroll to position [690, 0]
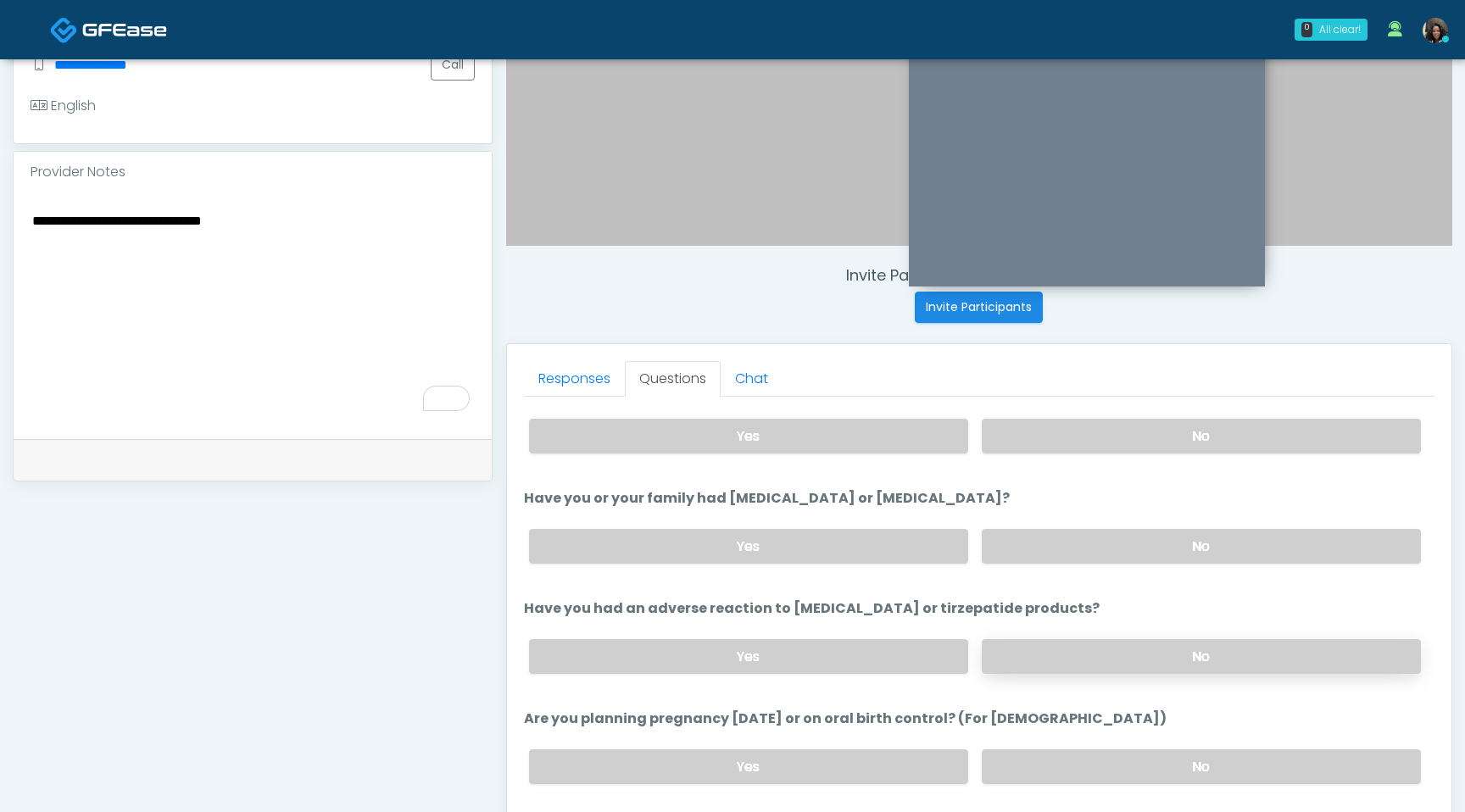
click at [1099, 657] on label "No" at bounding box center [1201, 656] width 439 height 35
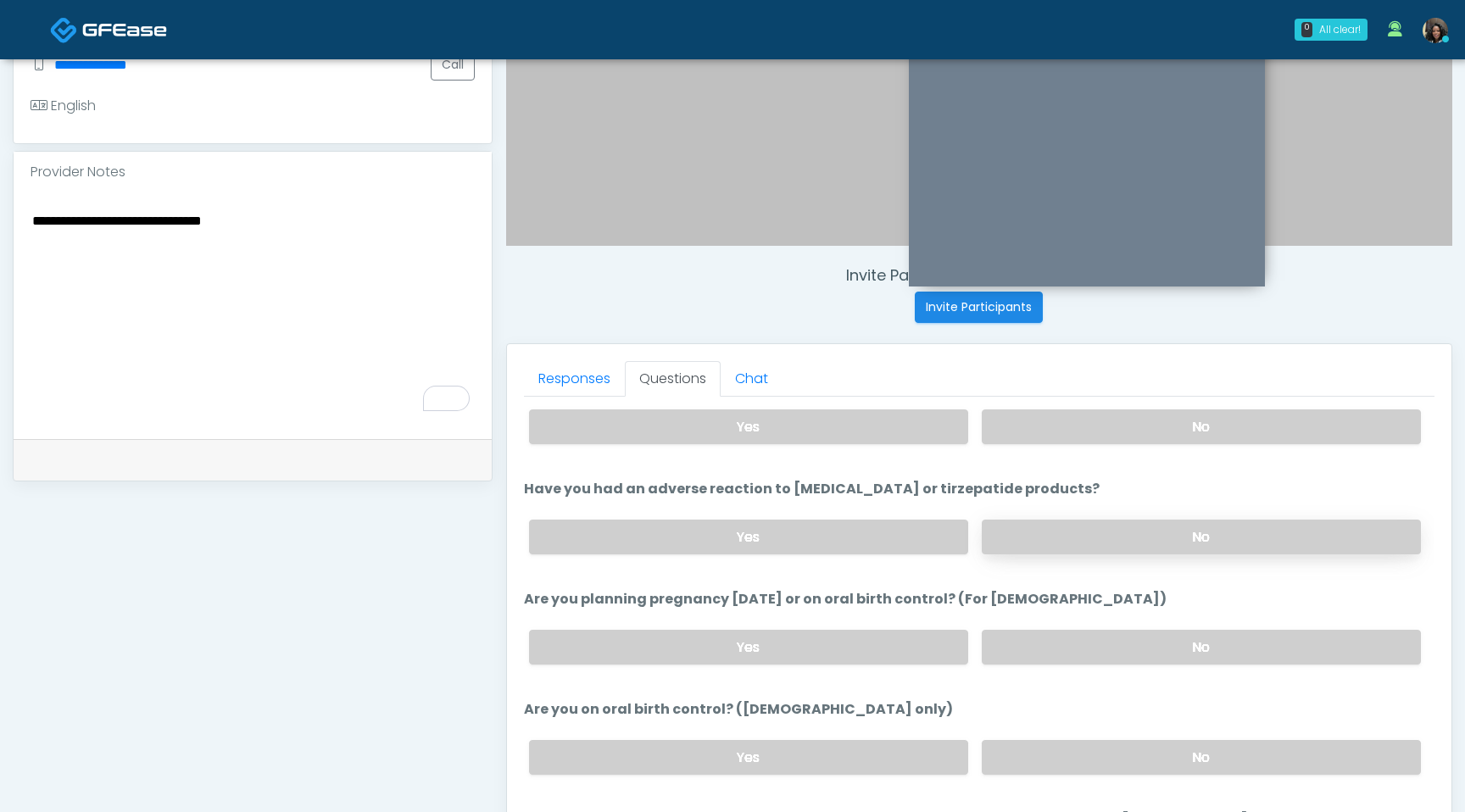
scroll to position [817, 0]
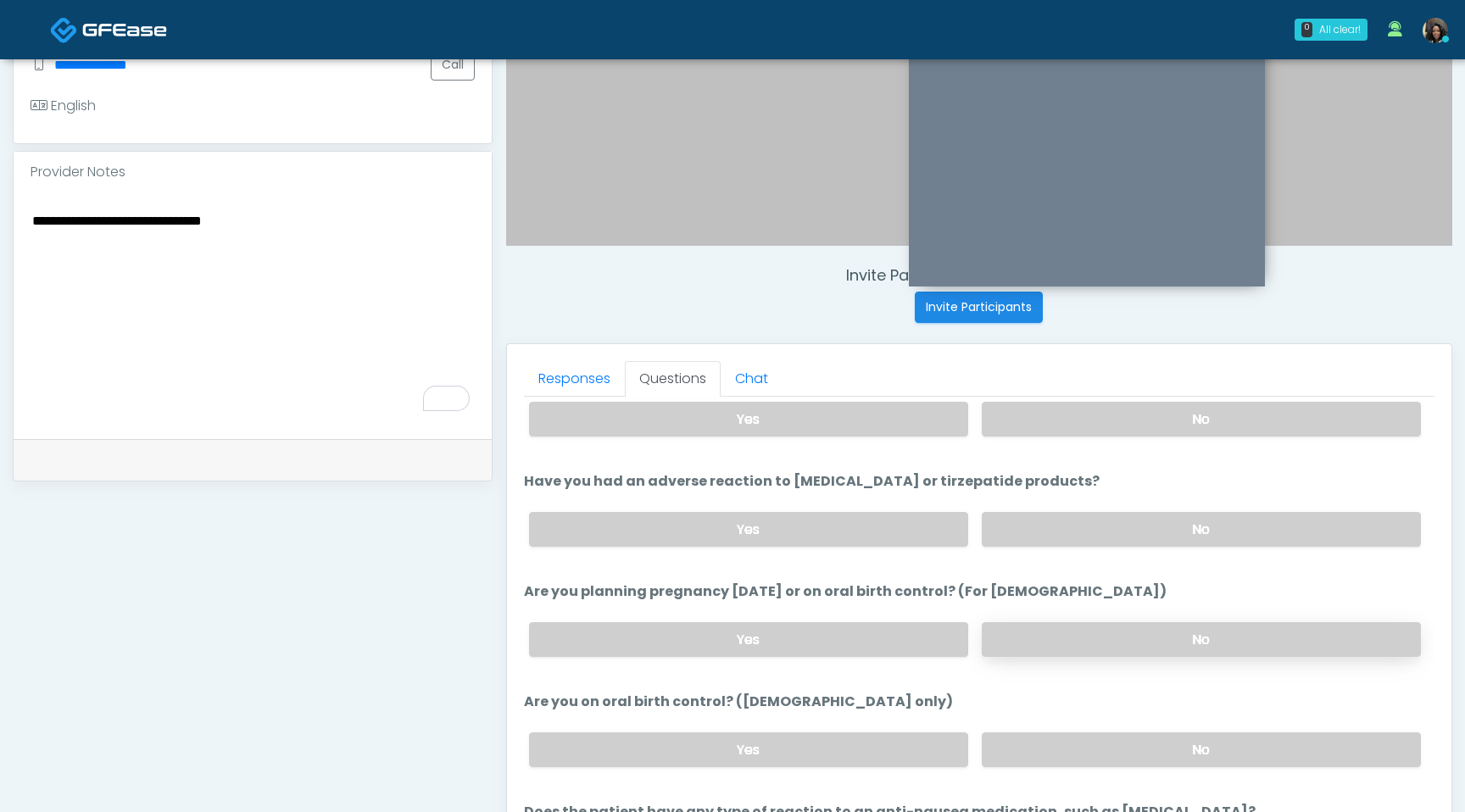
click at [1093, 635] on label "No" at bounding box center [1201, 640] width 439 height 35
click at [1106, 744] on label "No" at bounding box center [1201, 750] width 439 height 35
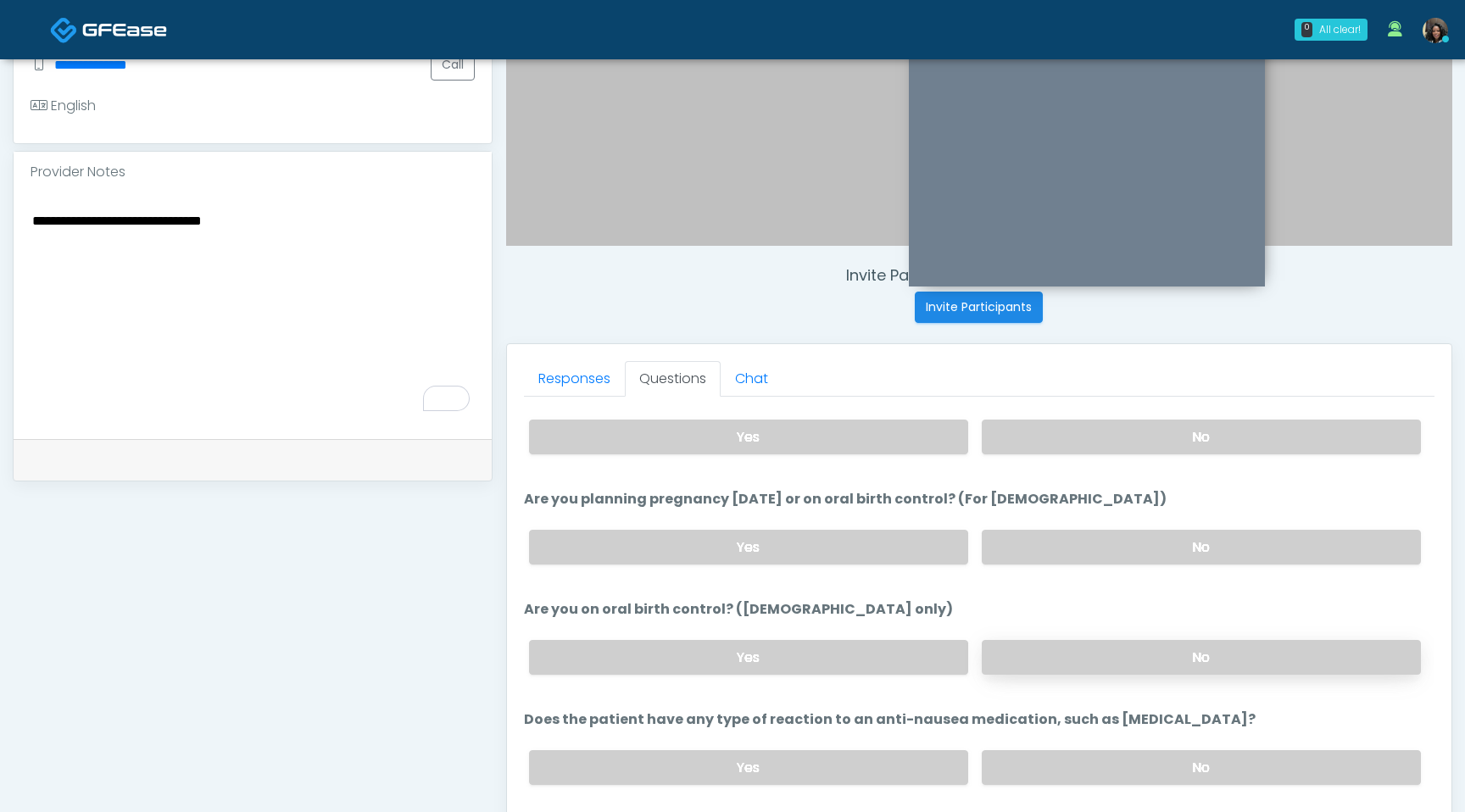
scroll to position [935, 0]
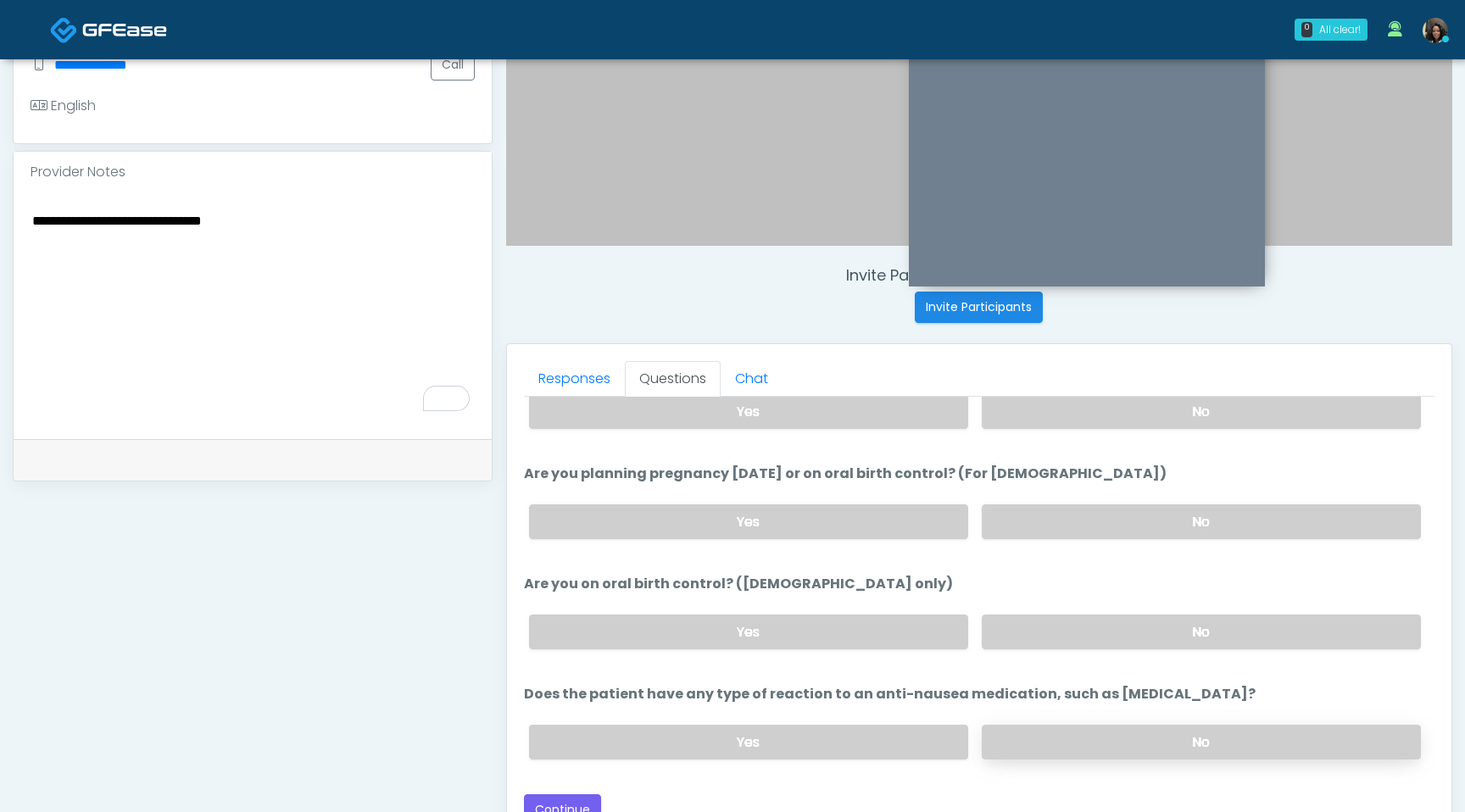
click at [1106, 741] on label "No" at bounding box center [1201, 742] width 439 height 35
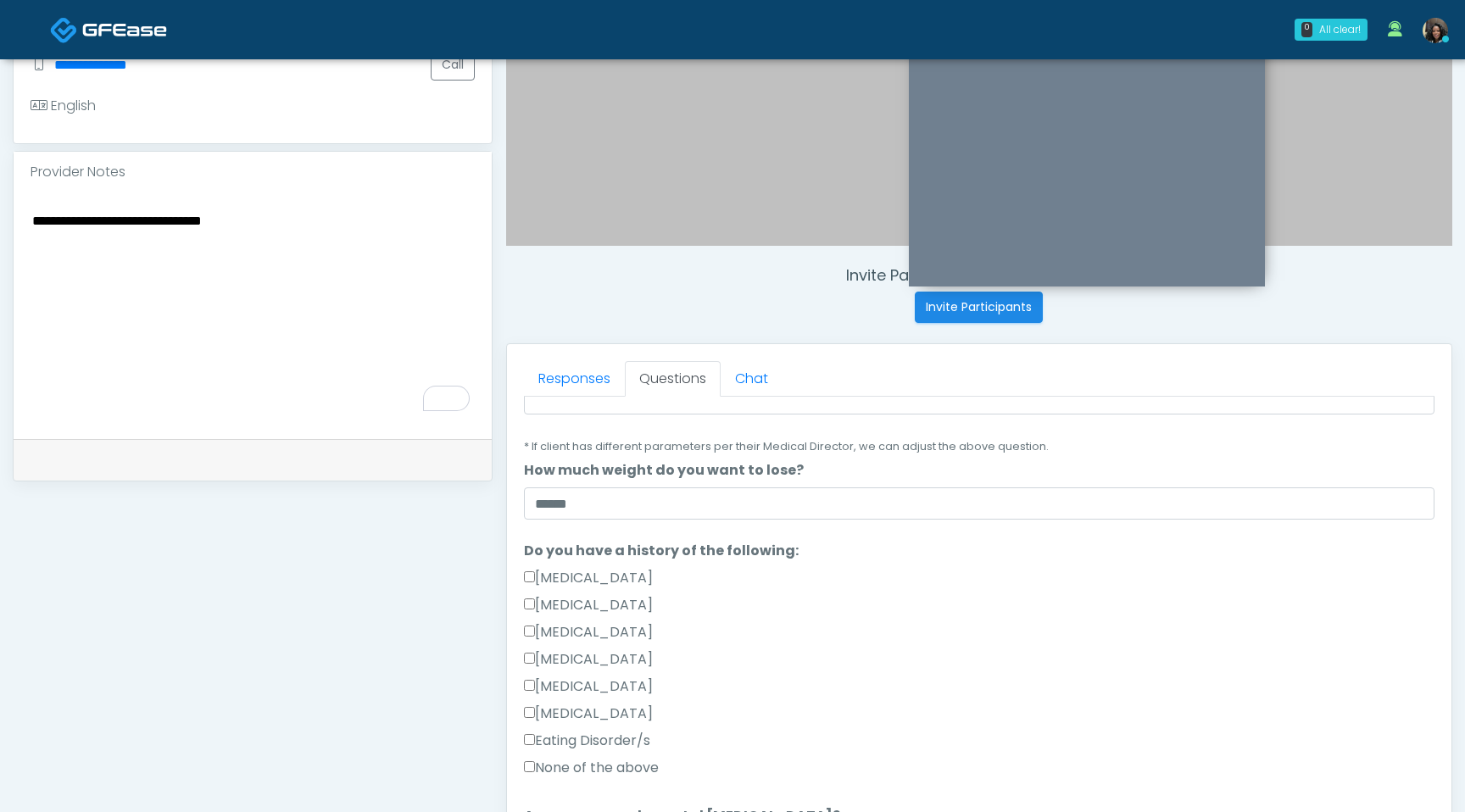
scroll to position [261, 0]
click at [338, 239] on textarea "**********" at bounding box center [253, 312] width 444 height 207
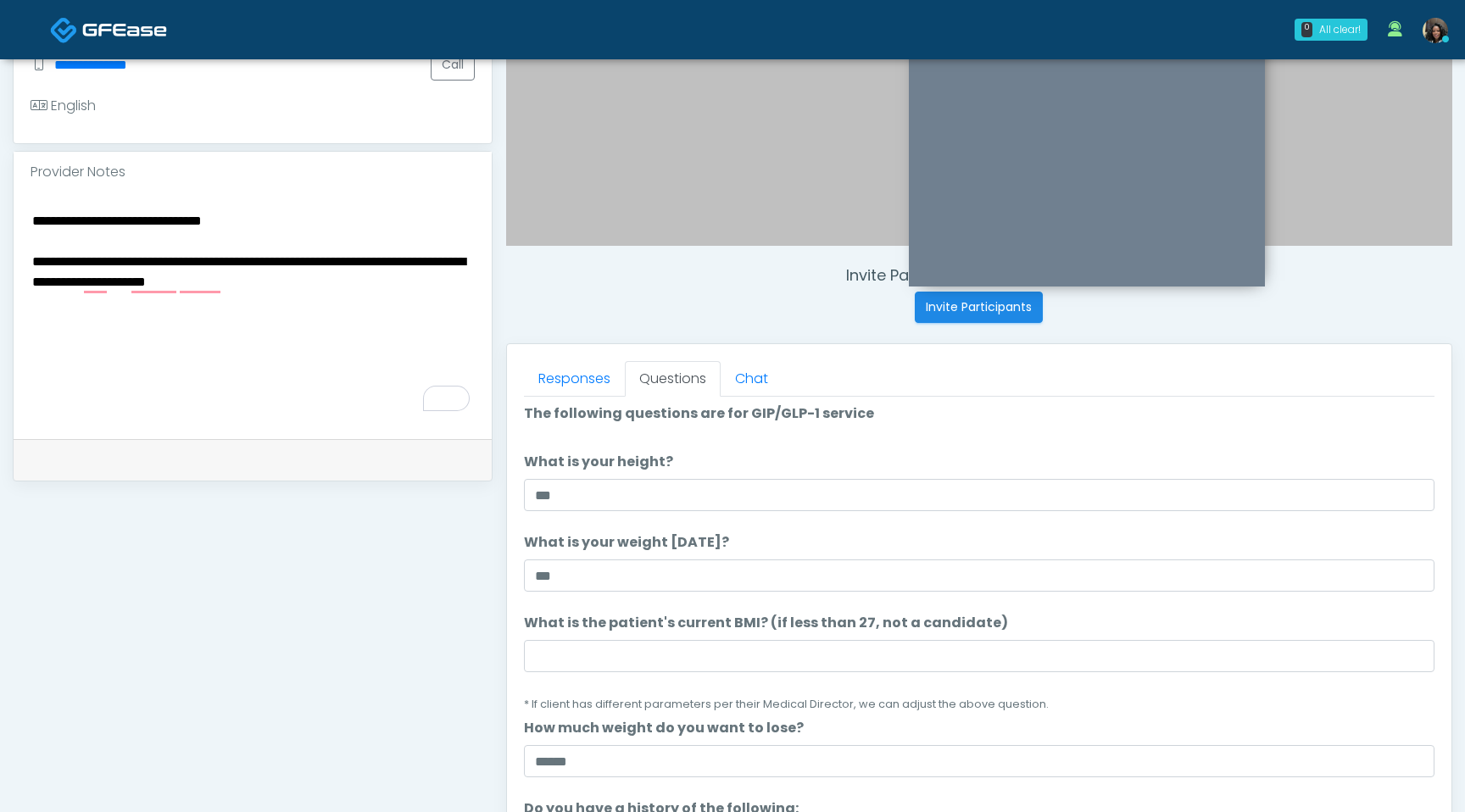
scroll to position [0, 0]
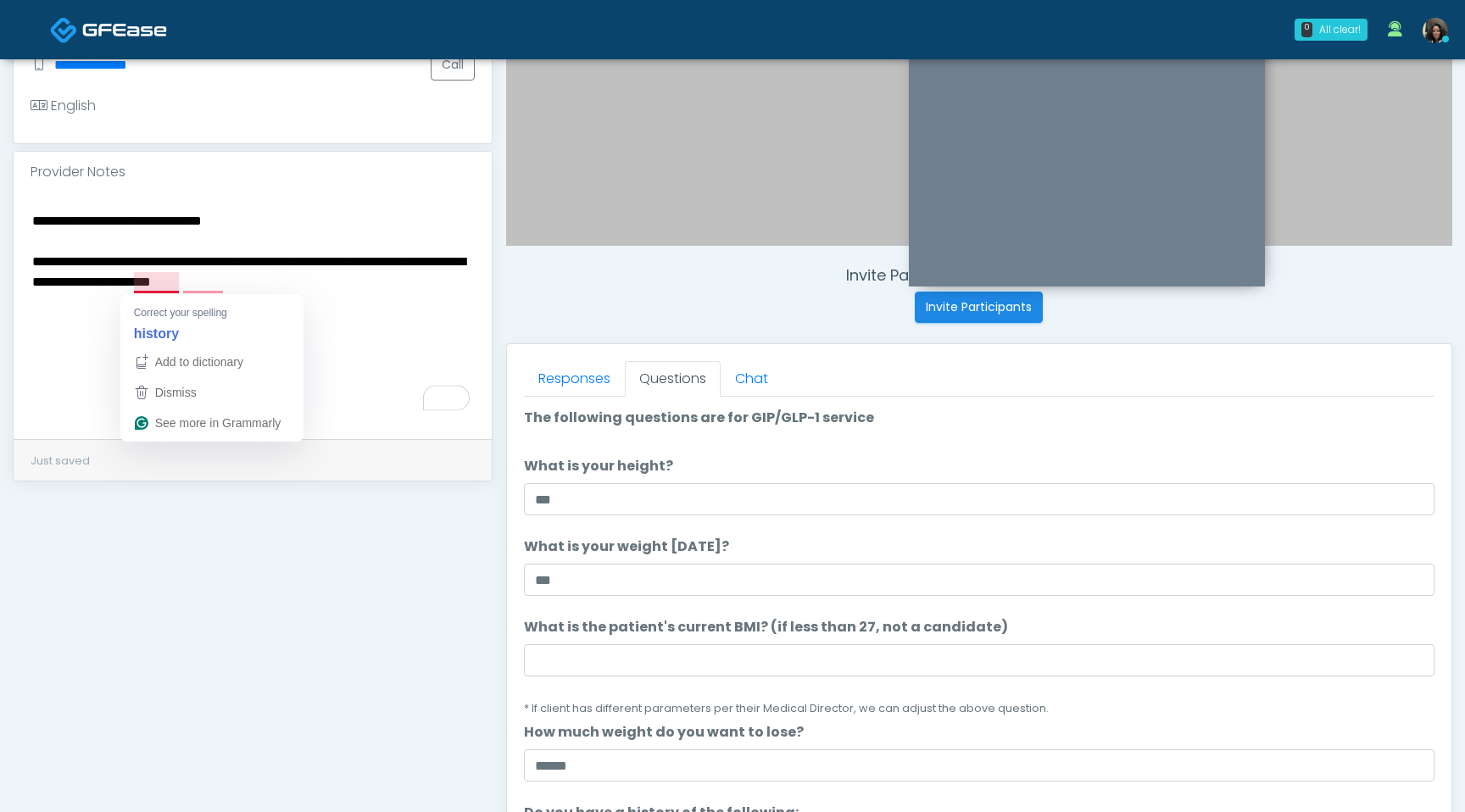
click at [159, 283] on textarea "**********" at bounding box center [253, 312] width 444 height 207
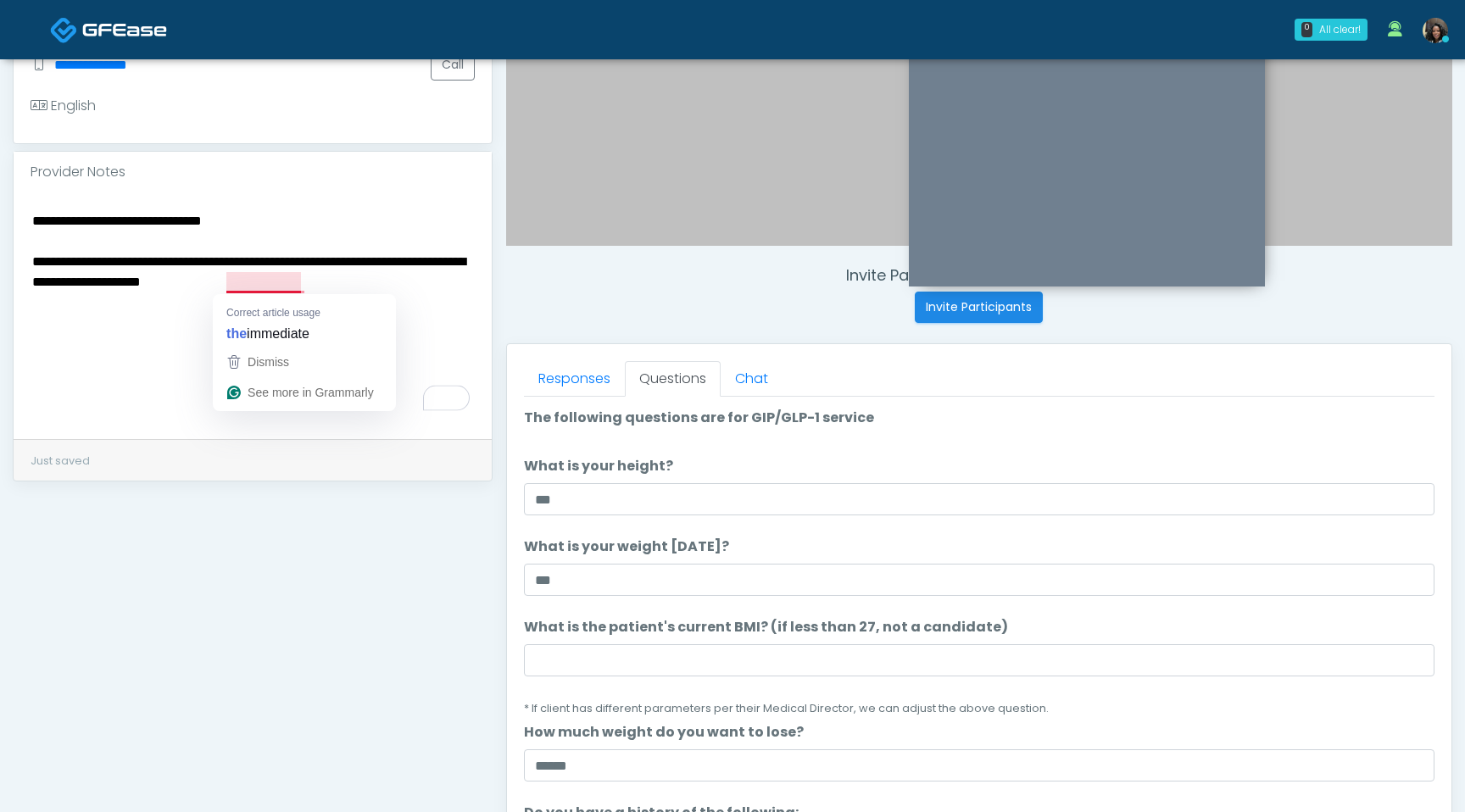
click at [253, 285] on textarea "**********" at bounding box center [253, 312] width 444 height 207
type textarea "**********"
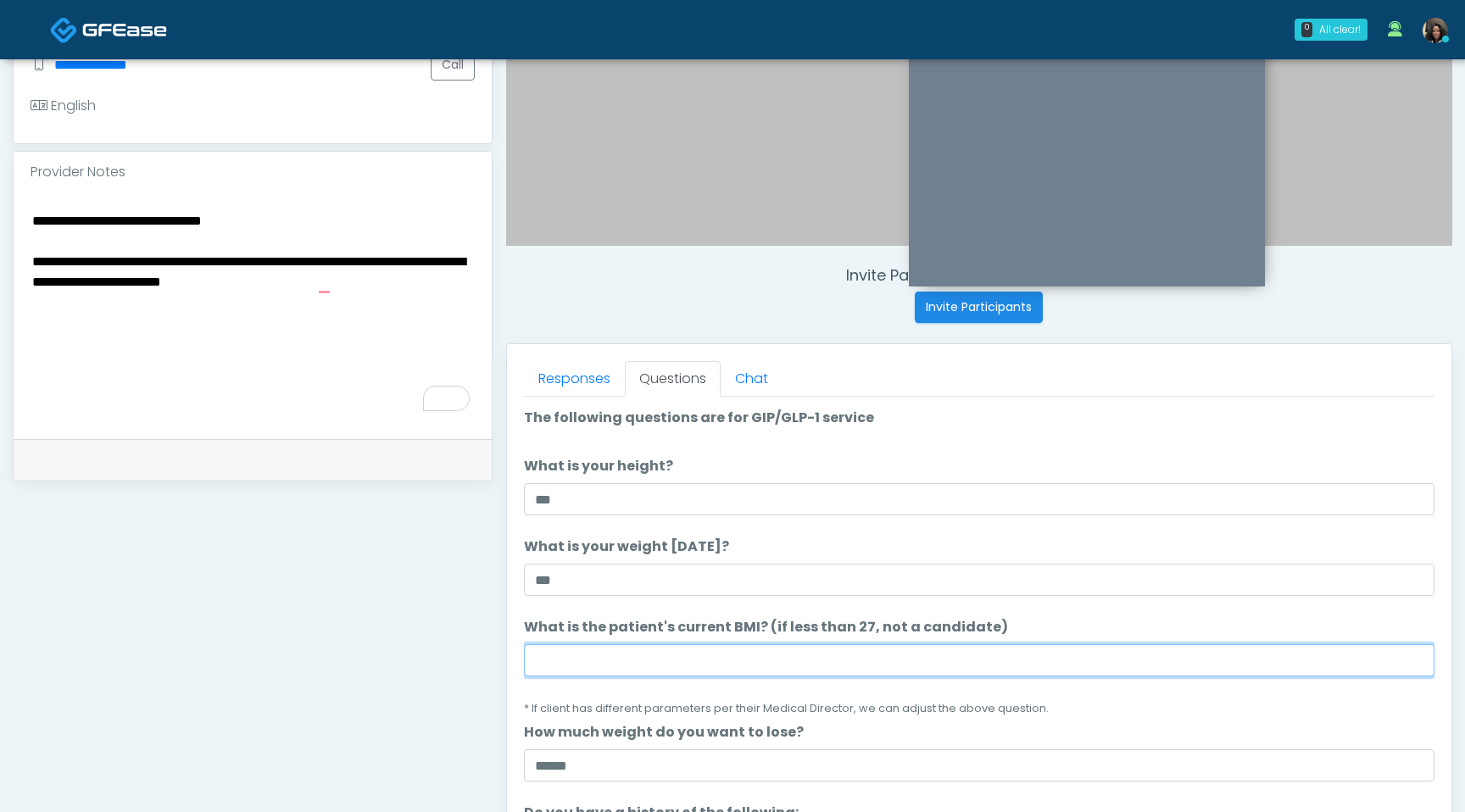
click at [546, 665] on input "What is the patient's current BMI? (if less than 27, not a candidate)" at bounding box center [980, 660] width 911 height 32
type input "****"
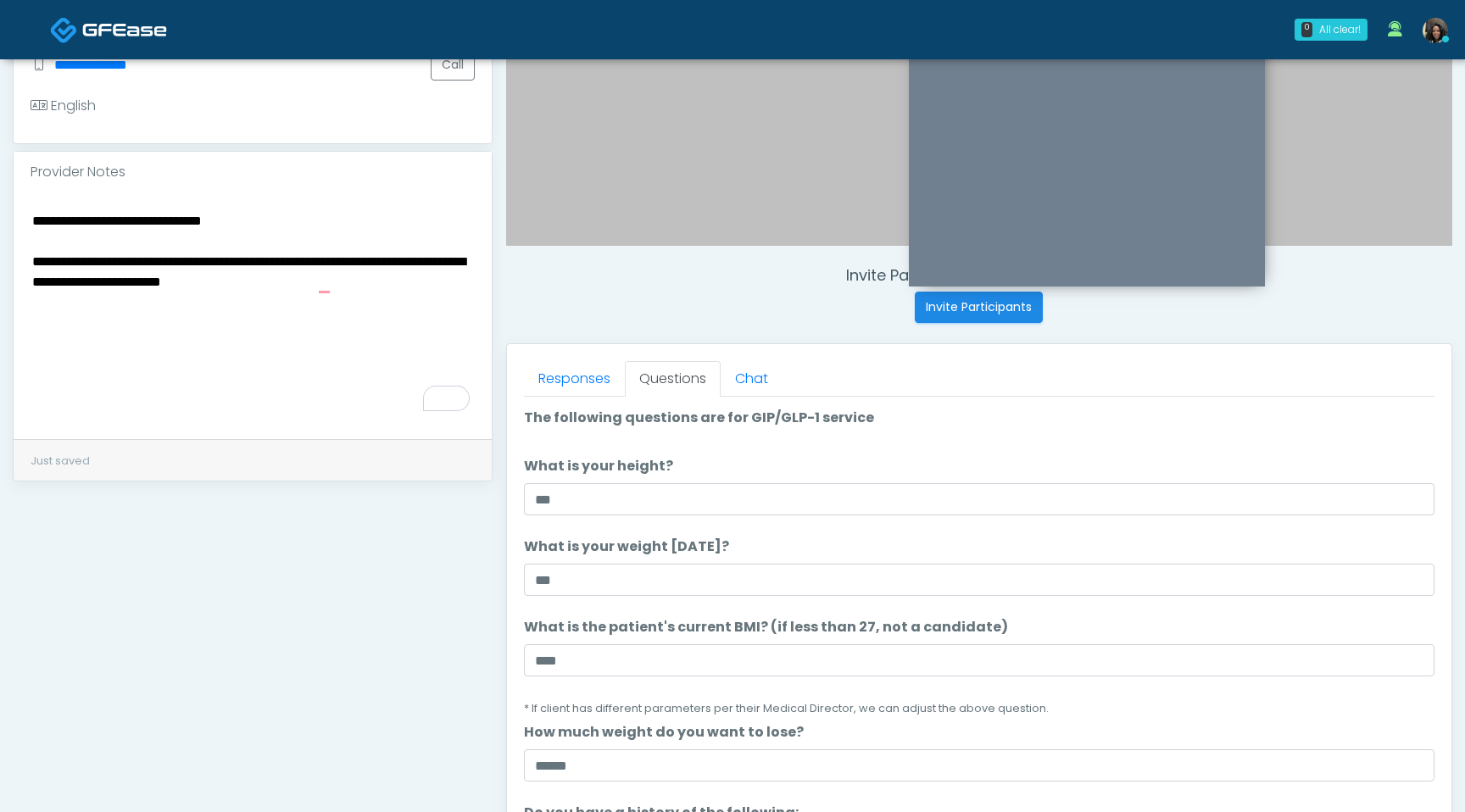
click at [33, 222] on textarea "**********" at bounding box center [253, 312] width 444 height 207
click at [320, 283] on textarea "**********" at bounding box center [253, 312] width 444 height 207
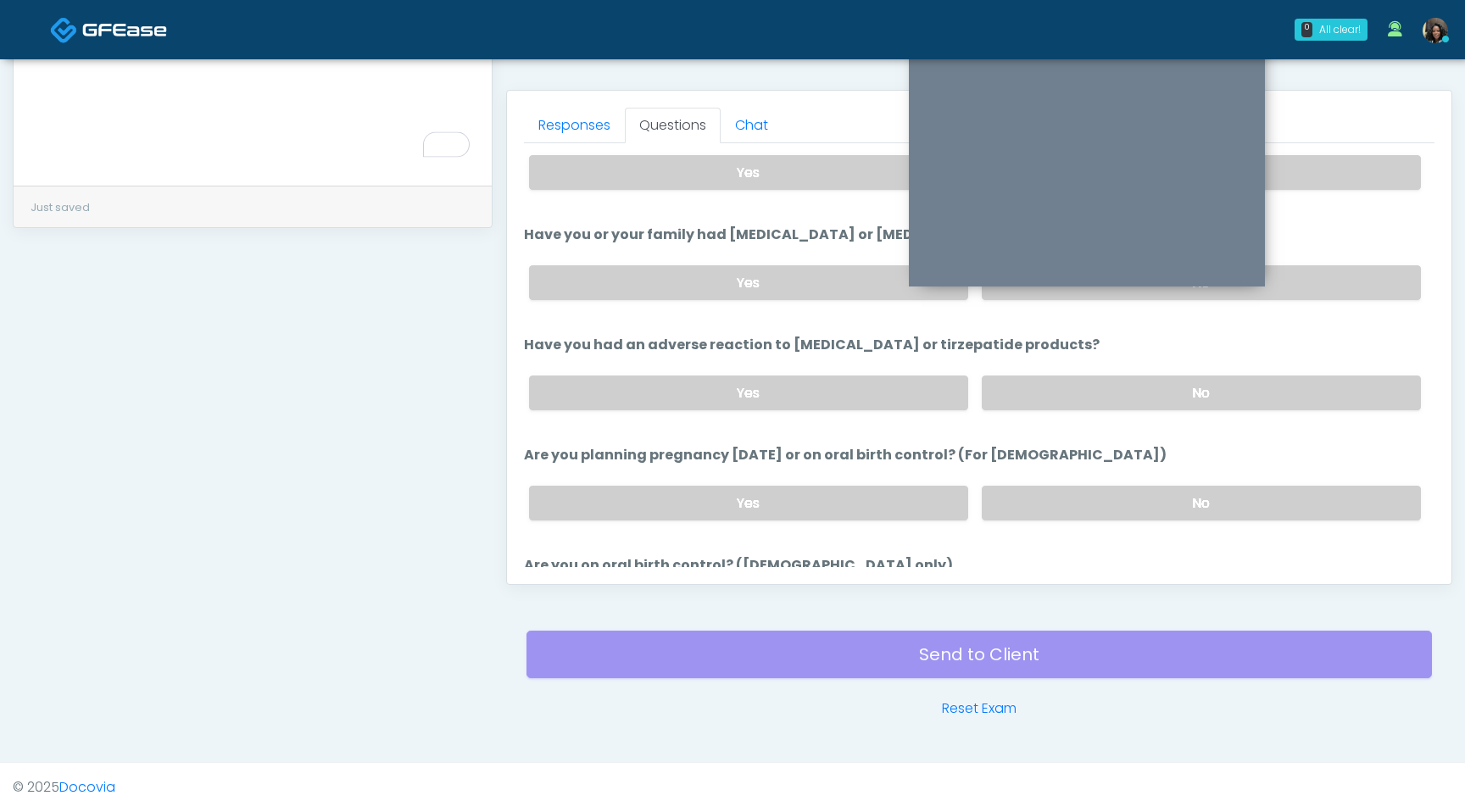
scroll to position [935, 0]
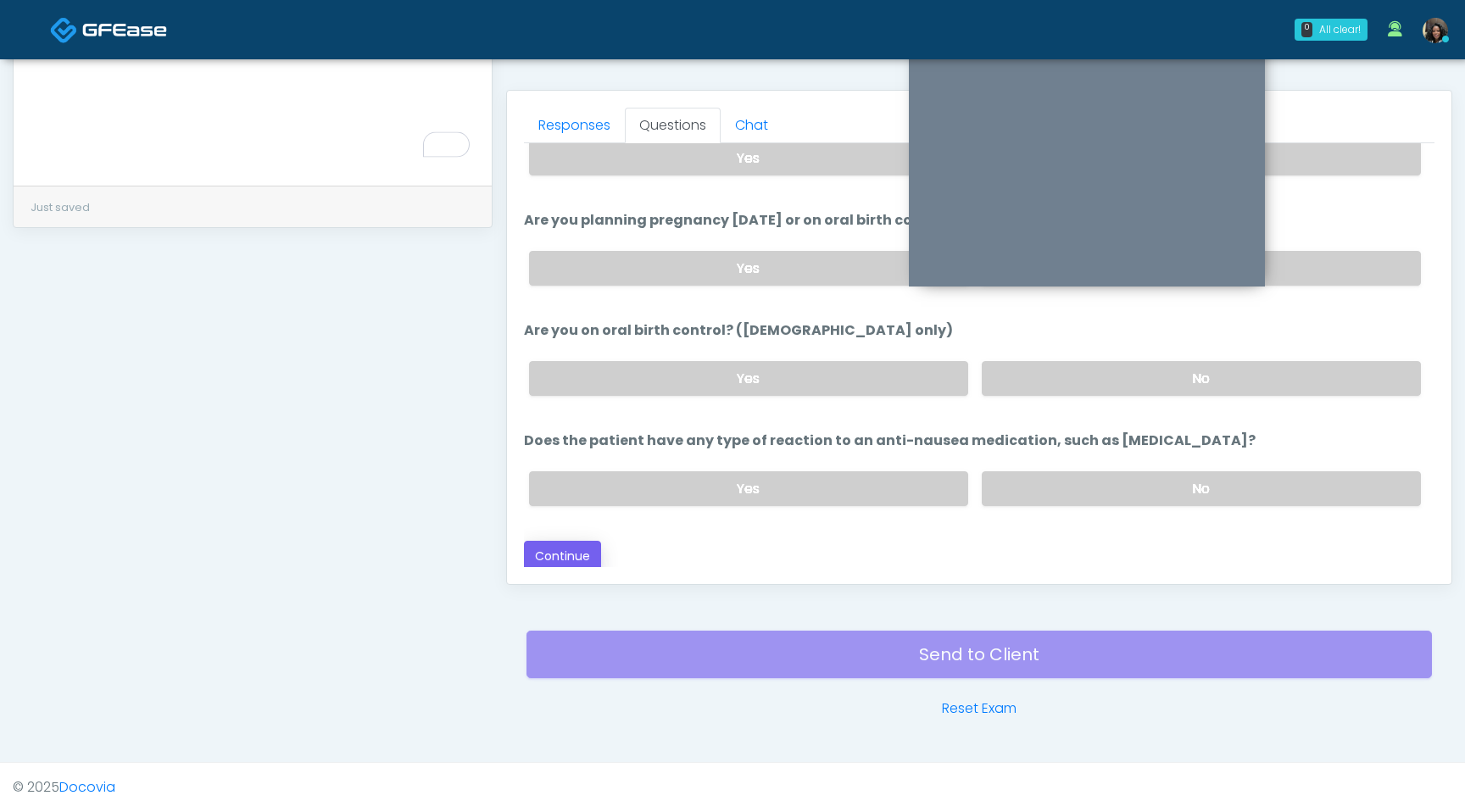
type textarea "**********"
click at [569, 555] on button "Continue" at bounding box center [563, 556] width 77 height 31
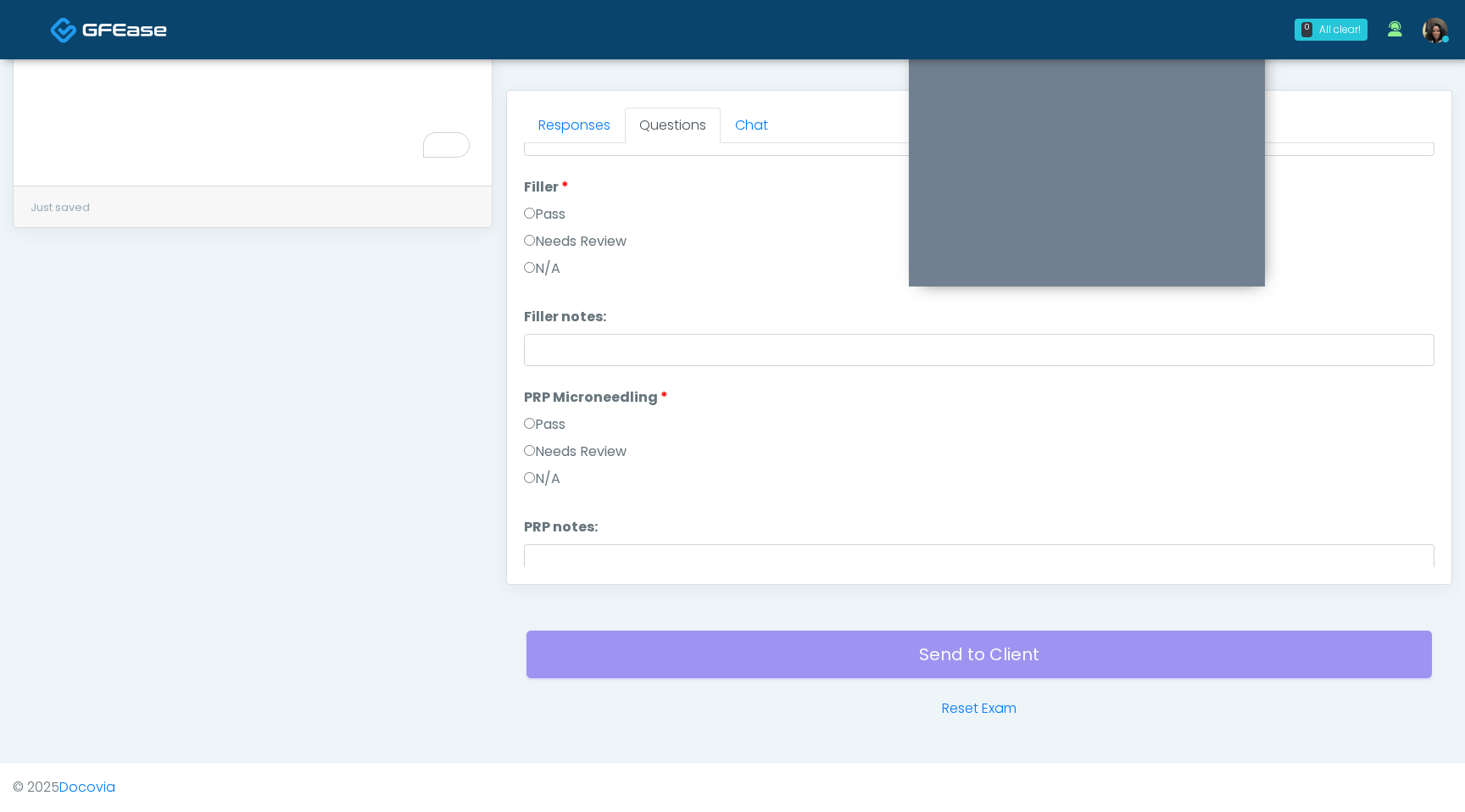
scroll to position [0, 0]
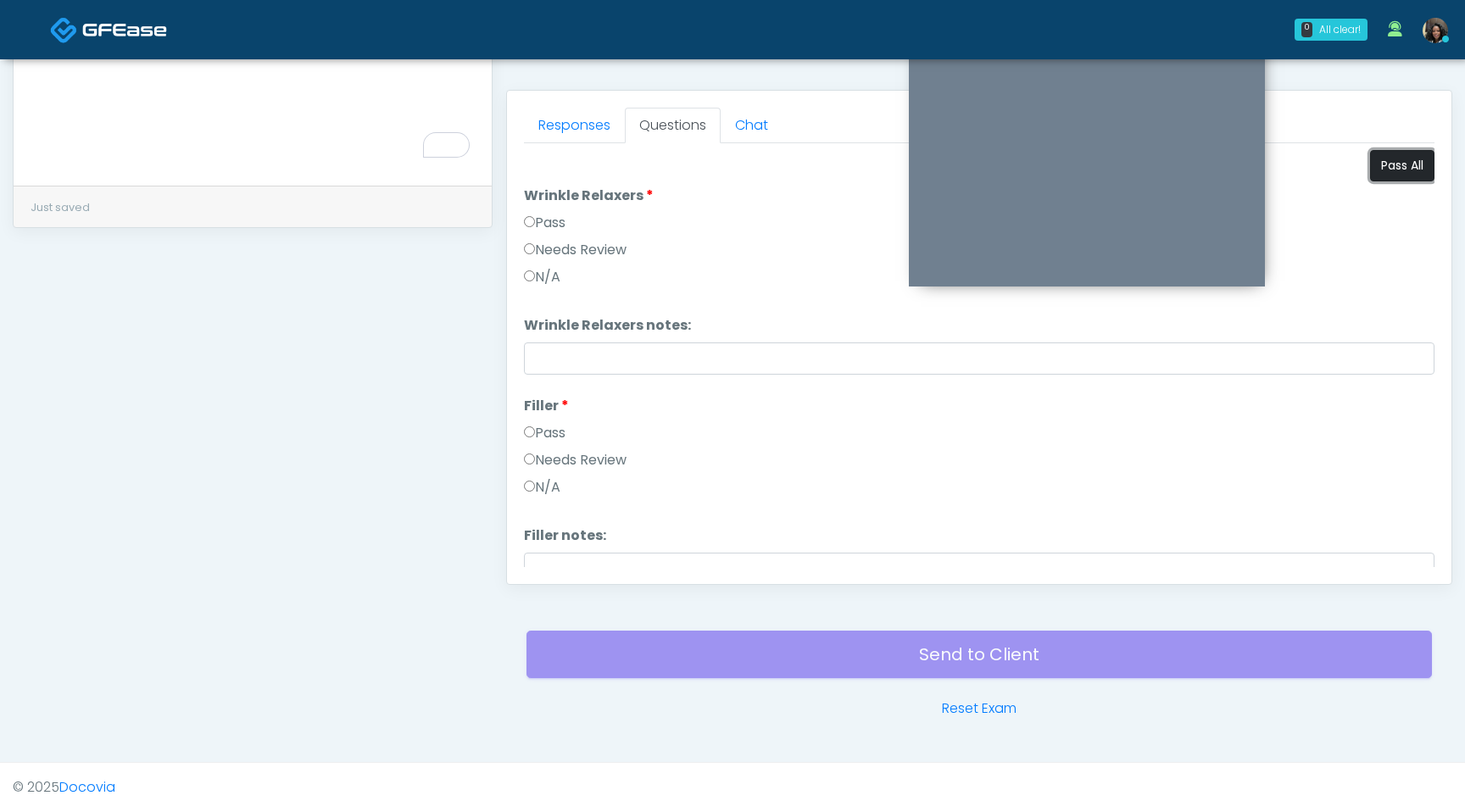
click at [1381, 174] on button "Pass All" at bounding box center [1402, 166] width 65 height 31
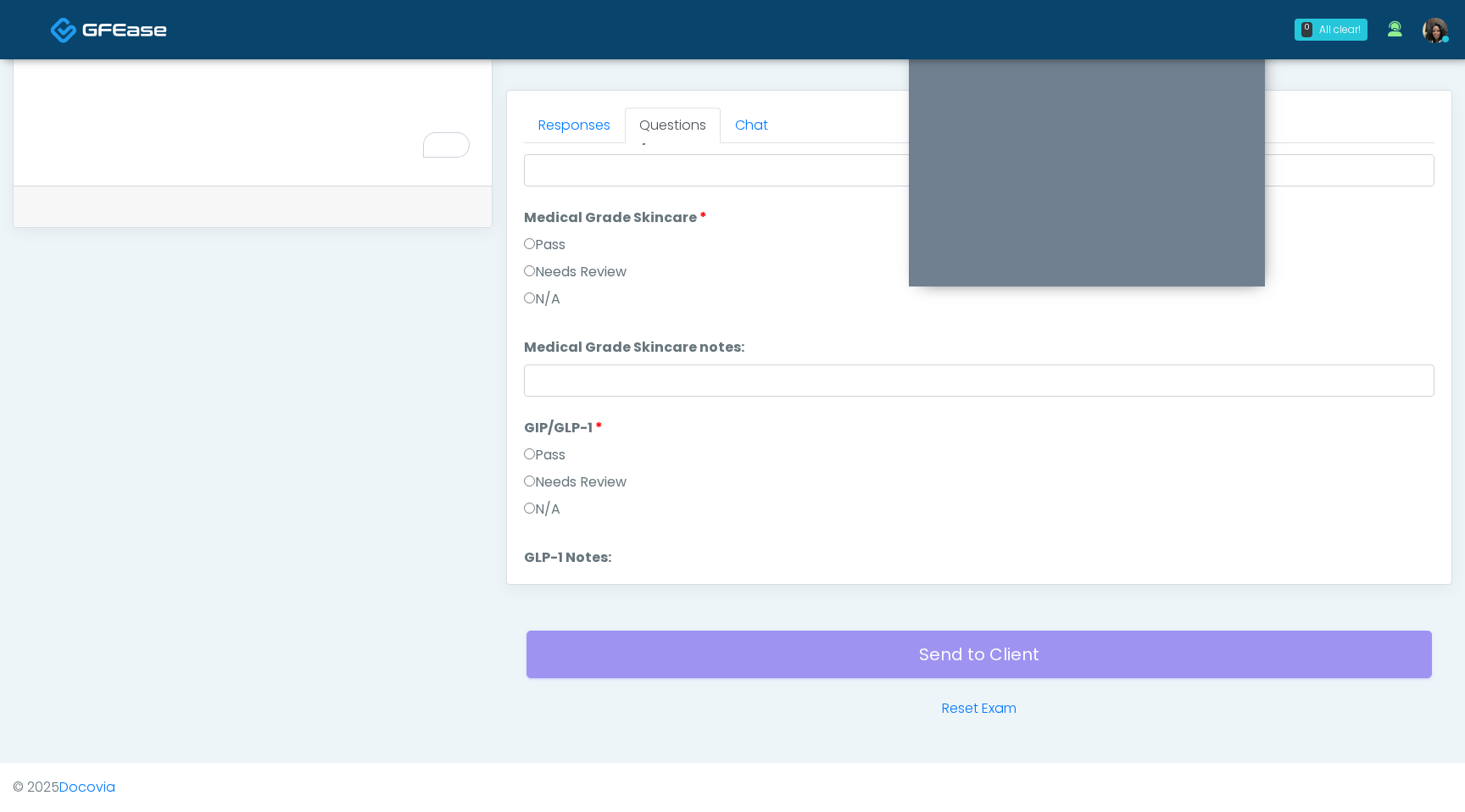
scroll to position [2383, 0]
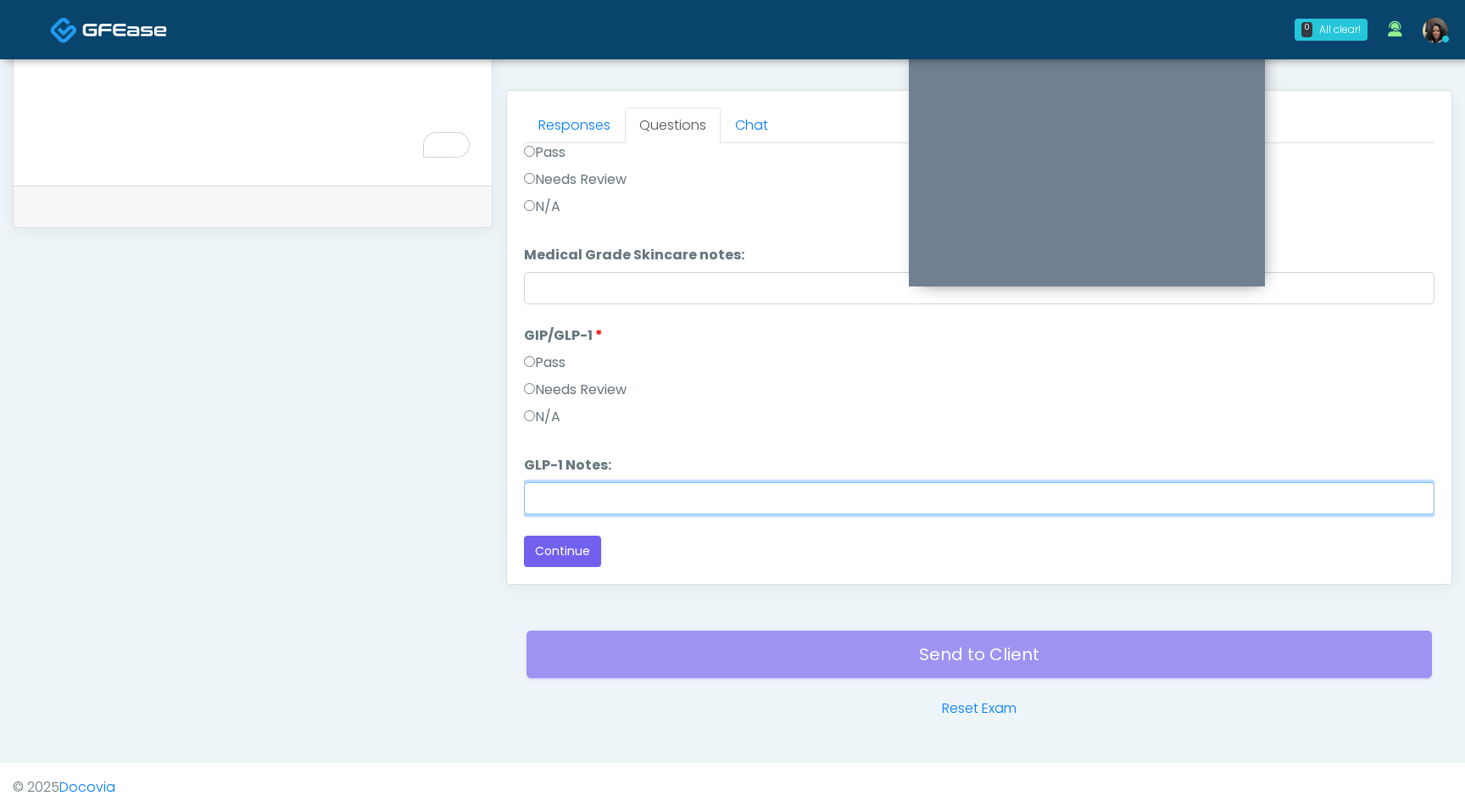
click at [536, 490] on input "GLP-1 Notes:" at bounding box center [980, 498] width 911 height 32
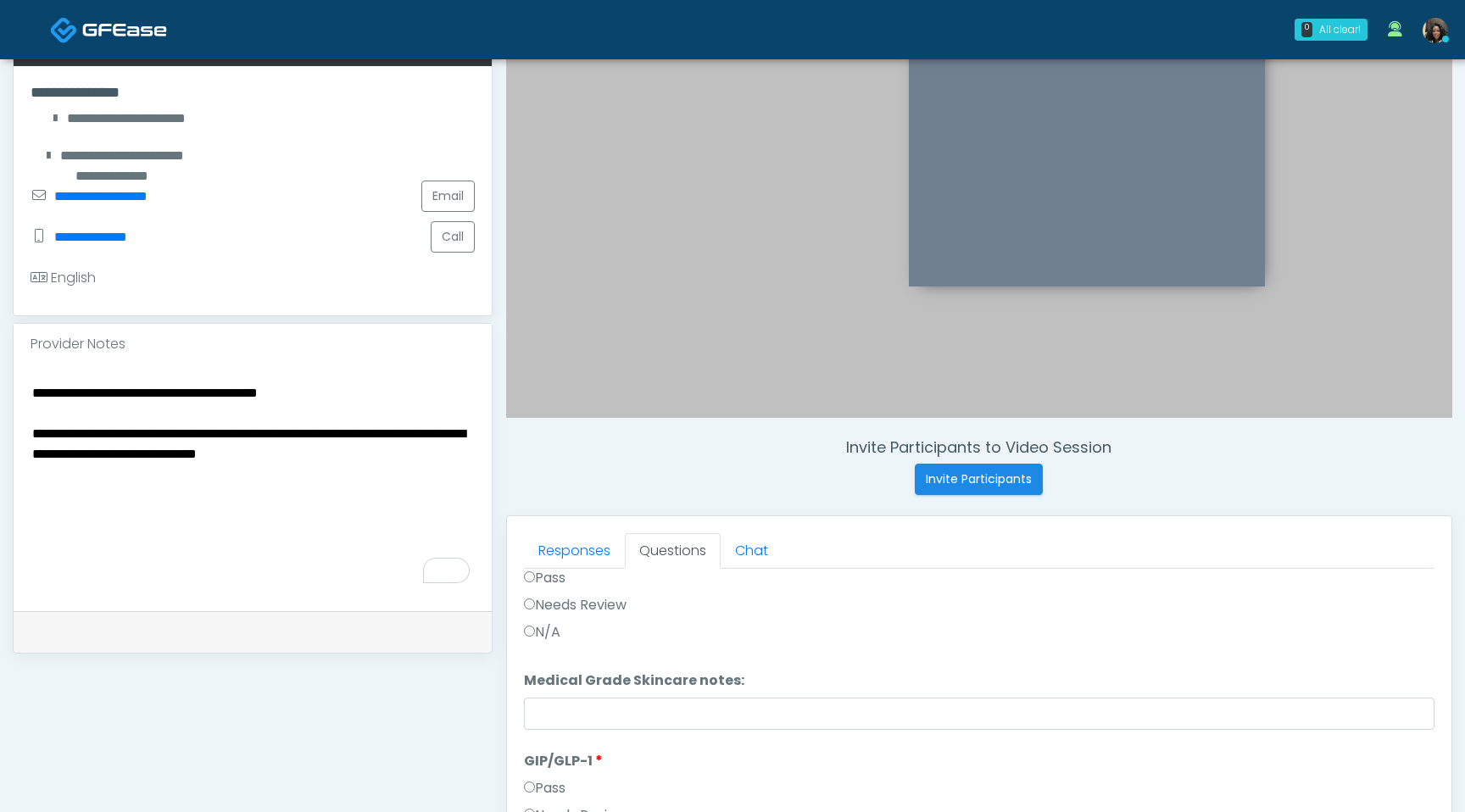
scroll to position [46, 0]
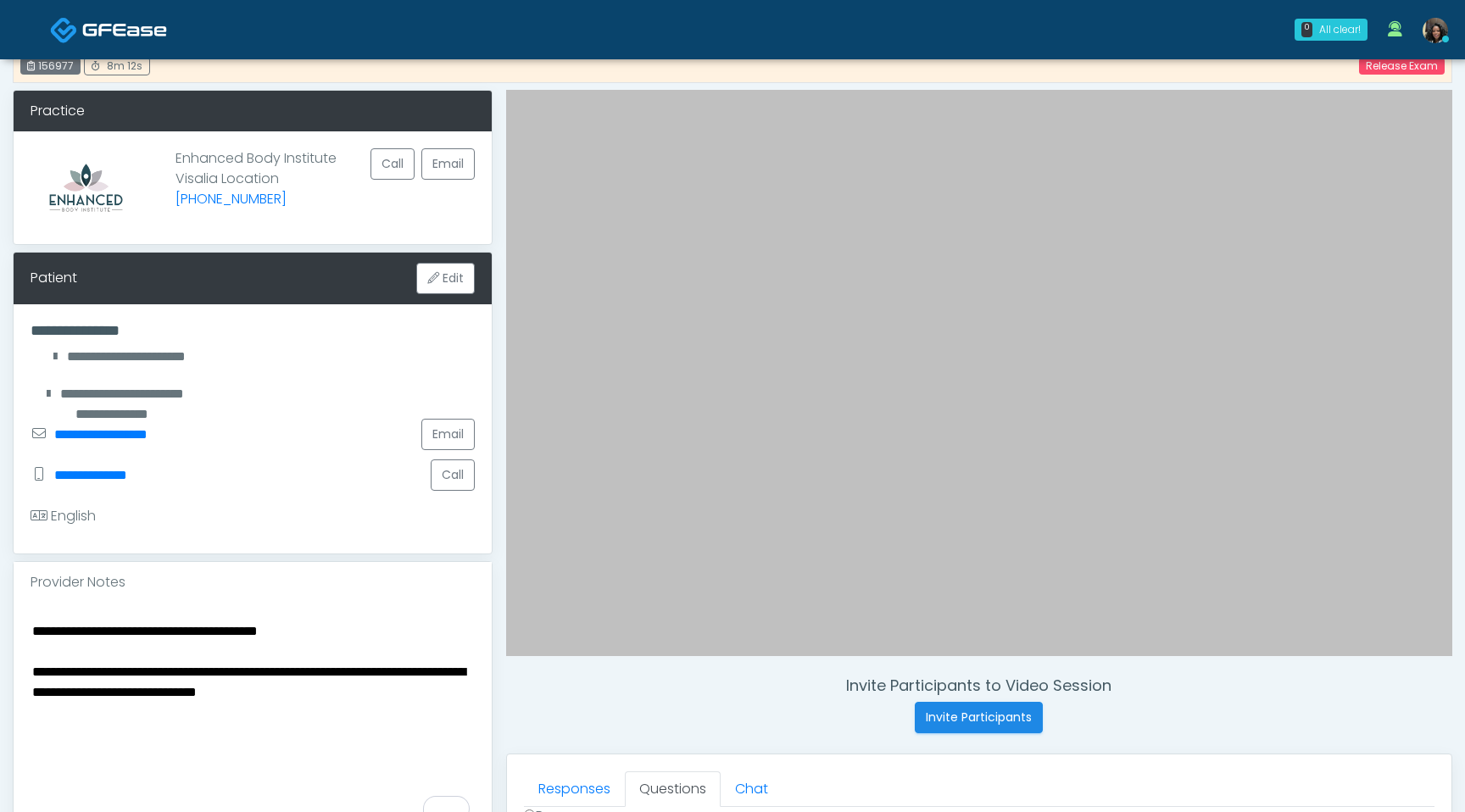
type input "**********"
click at [31, 670] on textarea "**********" at bounding box center [253, 723] width 444 height 207
click at [151, 694] on textarea "**********" at bounding box center [253, 723] width 444 height 207
click at [96, 693] on textarea "**********" at bounding box center [253, 723] width 444 height 207
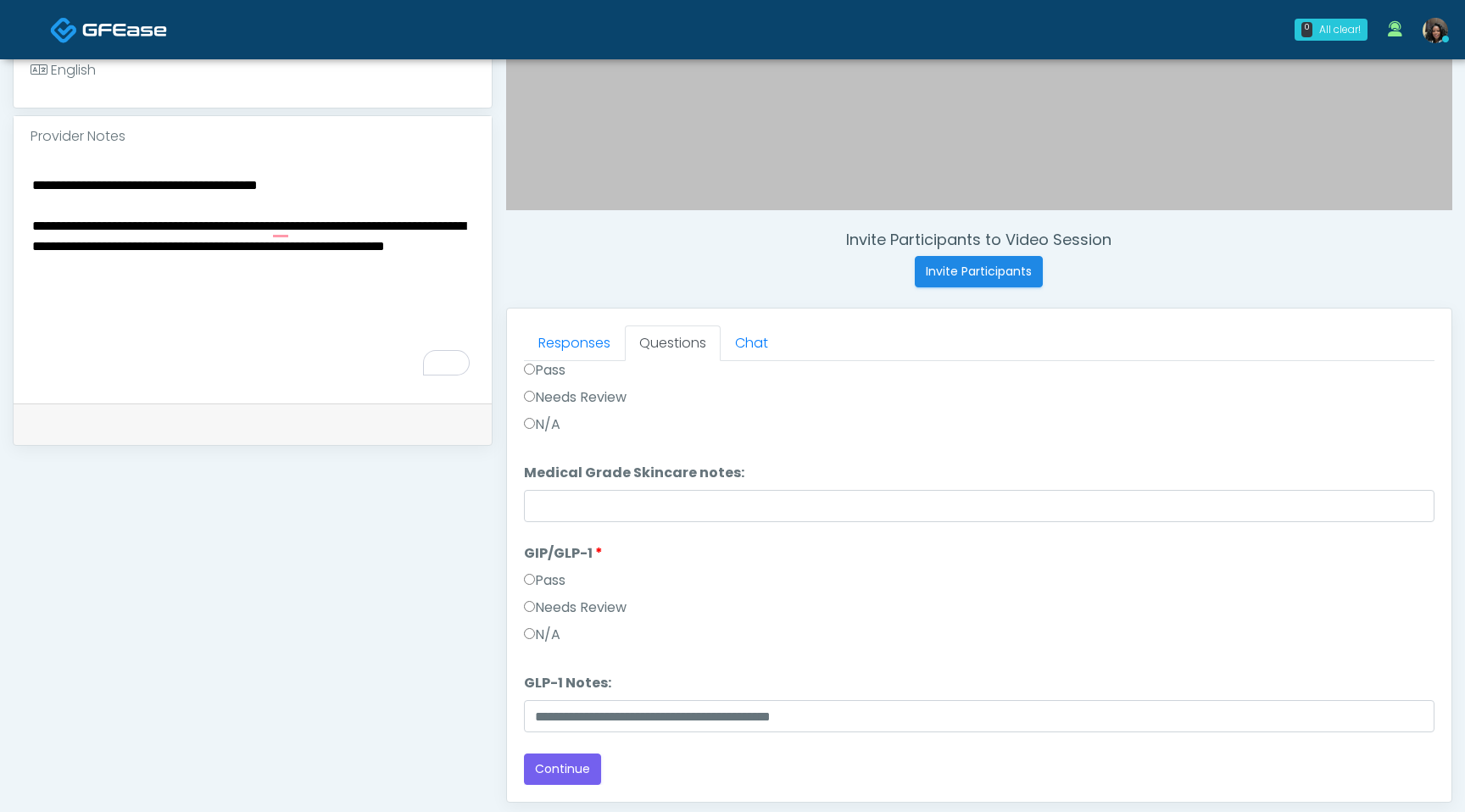
scroll to position [511, 0]
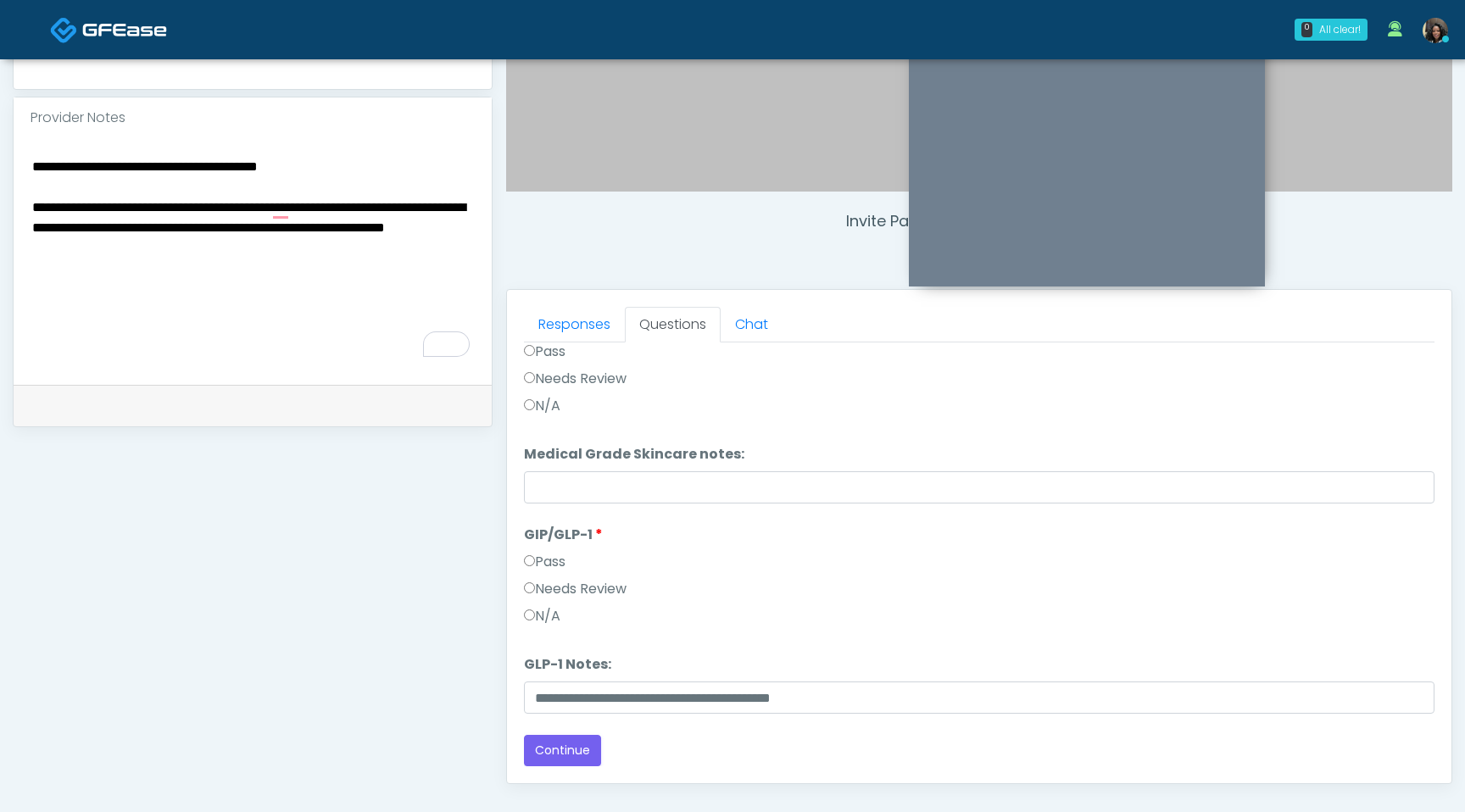
click at [53, 246] on textarea "**********" at bounding box center [253, 258] width 444 height 207
type textarea "**********"
click at [562, 749] on button "Continue" at bounding box center [563, 750] width 77 height 31
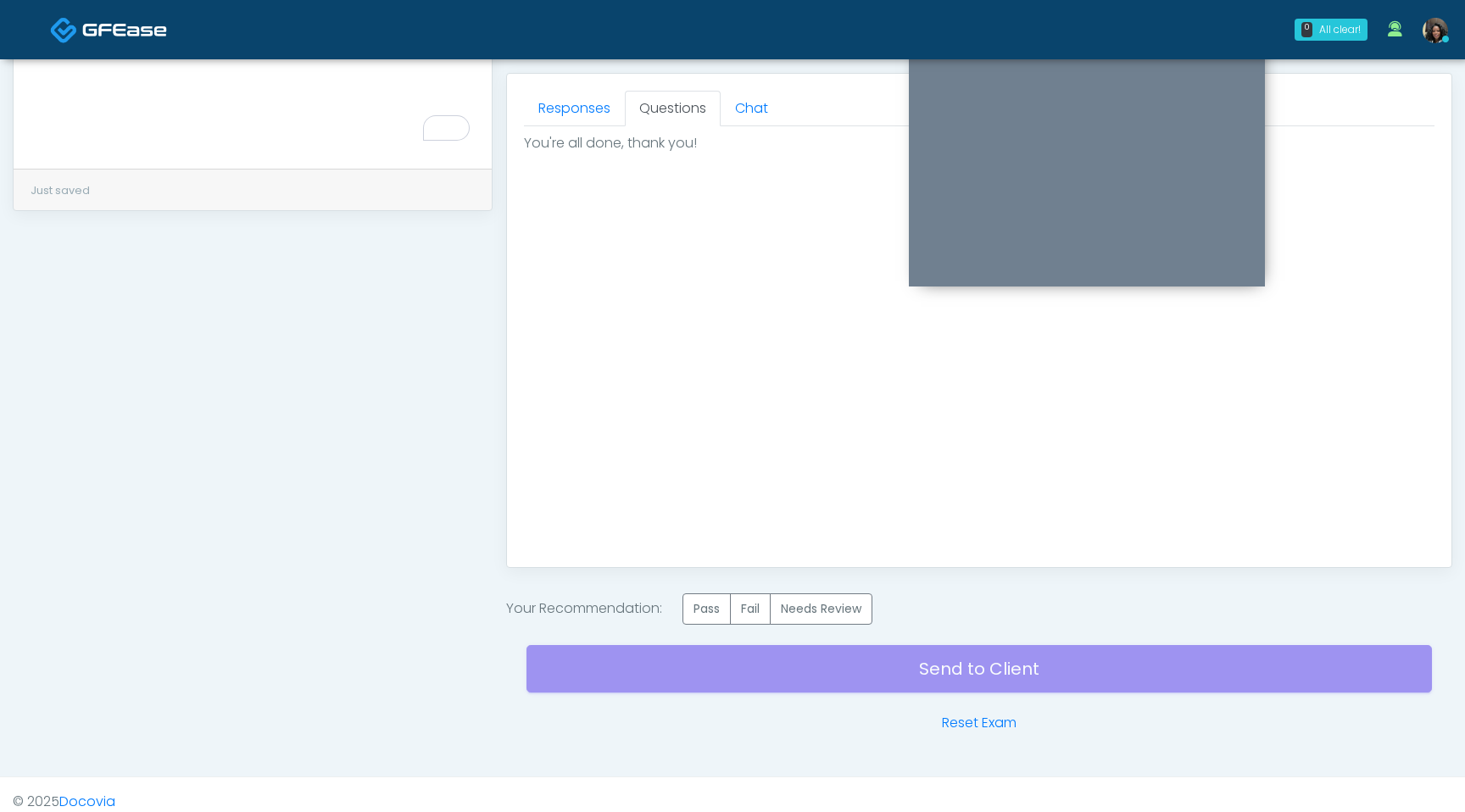
scroll to position [741, 0]
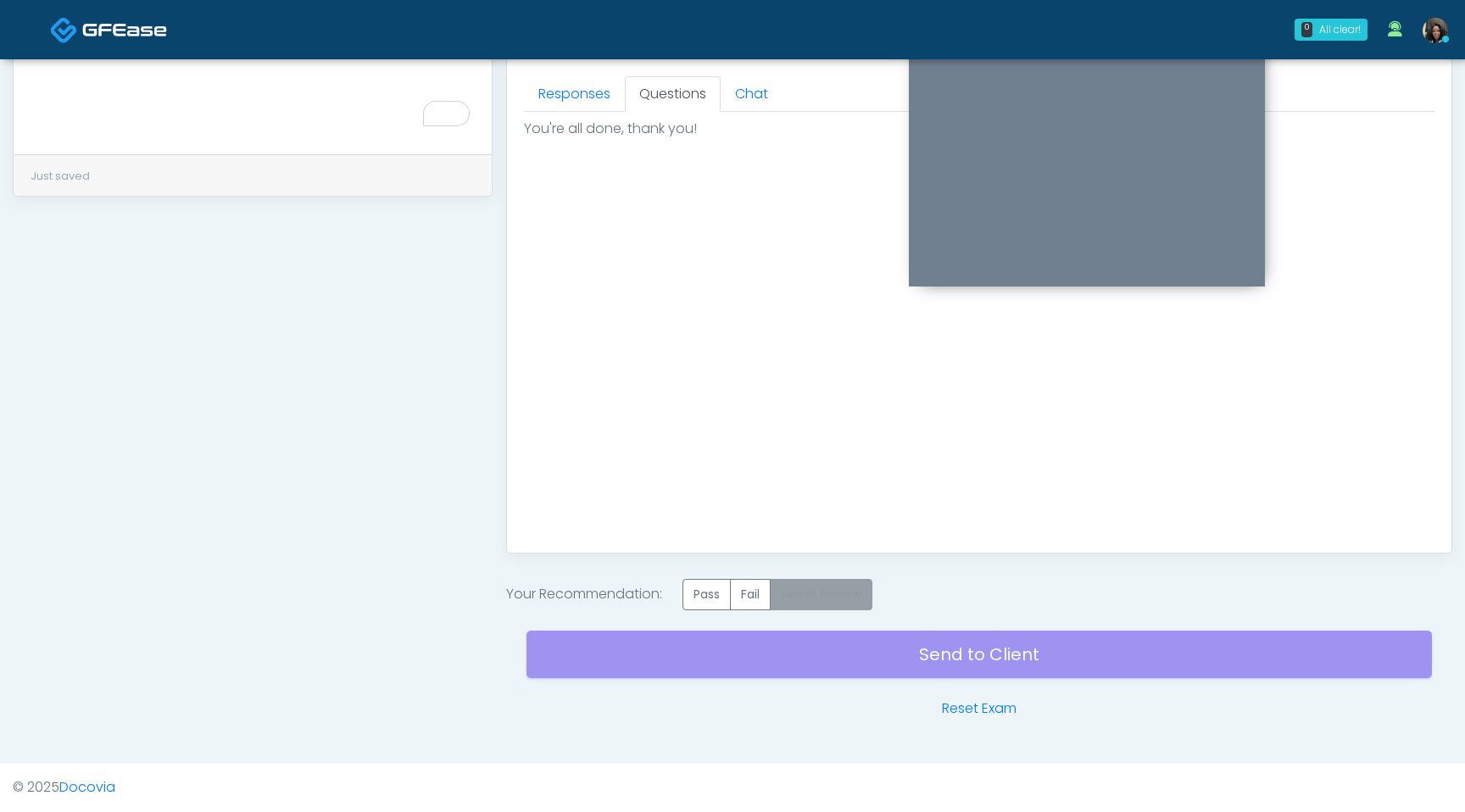
click at [838, 589] on label "Needs Review" at bounding box center [821, 594] width 103 height 31
click at [814, 665] on div "Send to Client Reset Exam" at bounding box center [979, 665] width 906 height 108
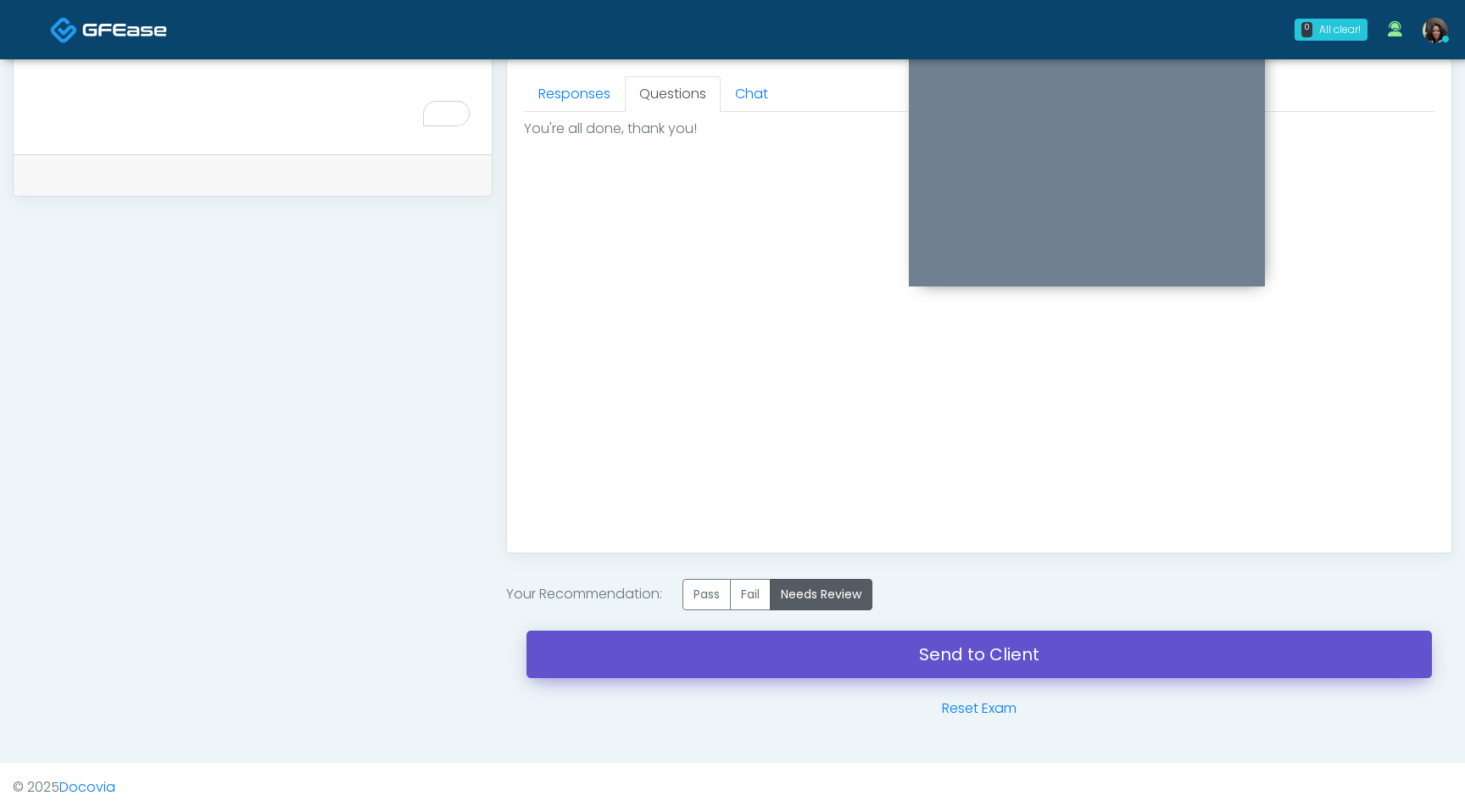
click at [785, 655] on link "Send to Client" at bounding box center [979, 655] width 906 height 47
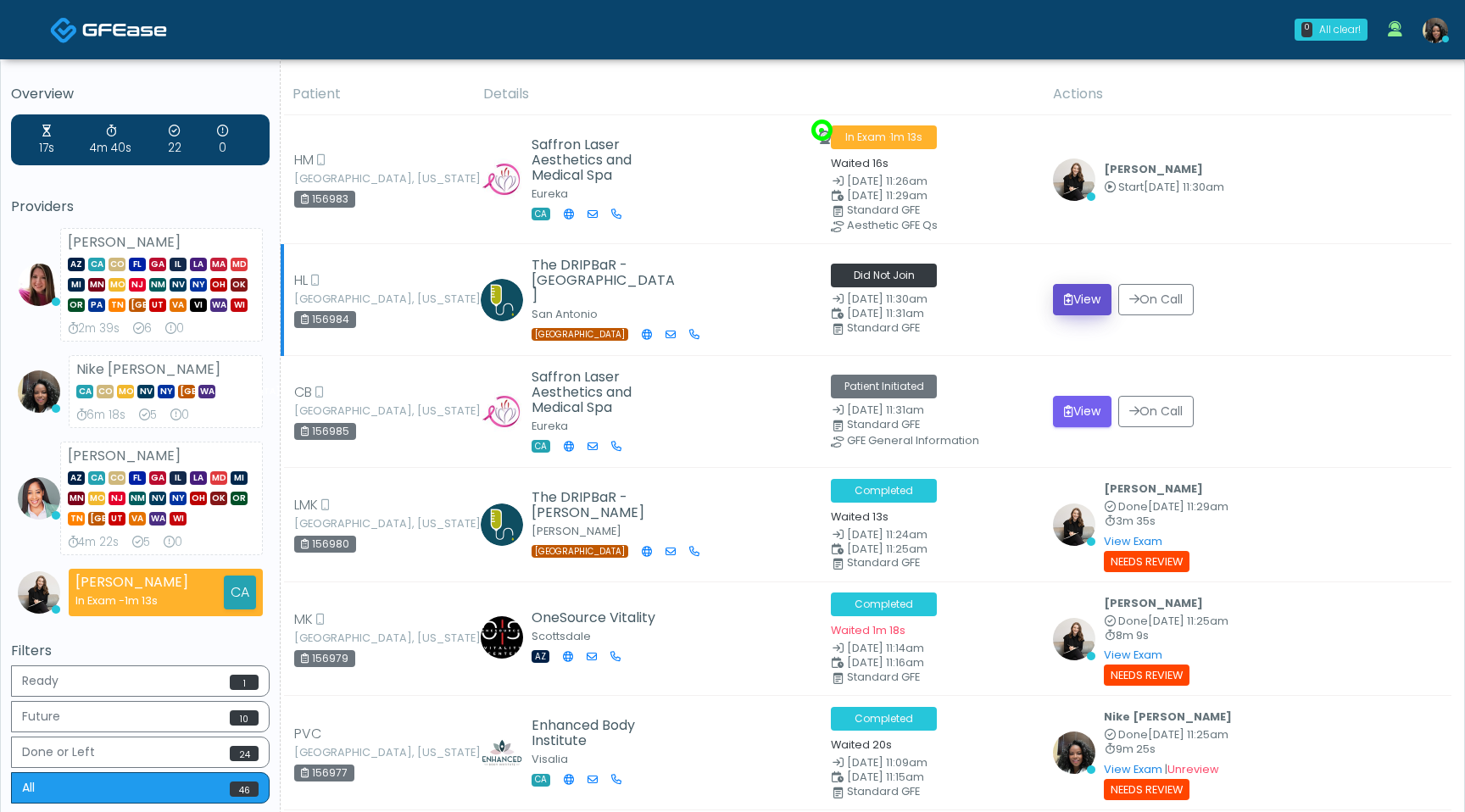
click at [1079, 302] on button "View" at bounding box center [1083, 299] width 58 height 31
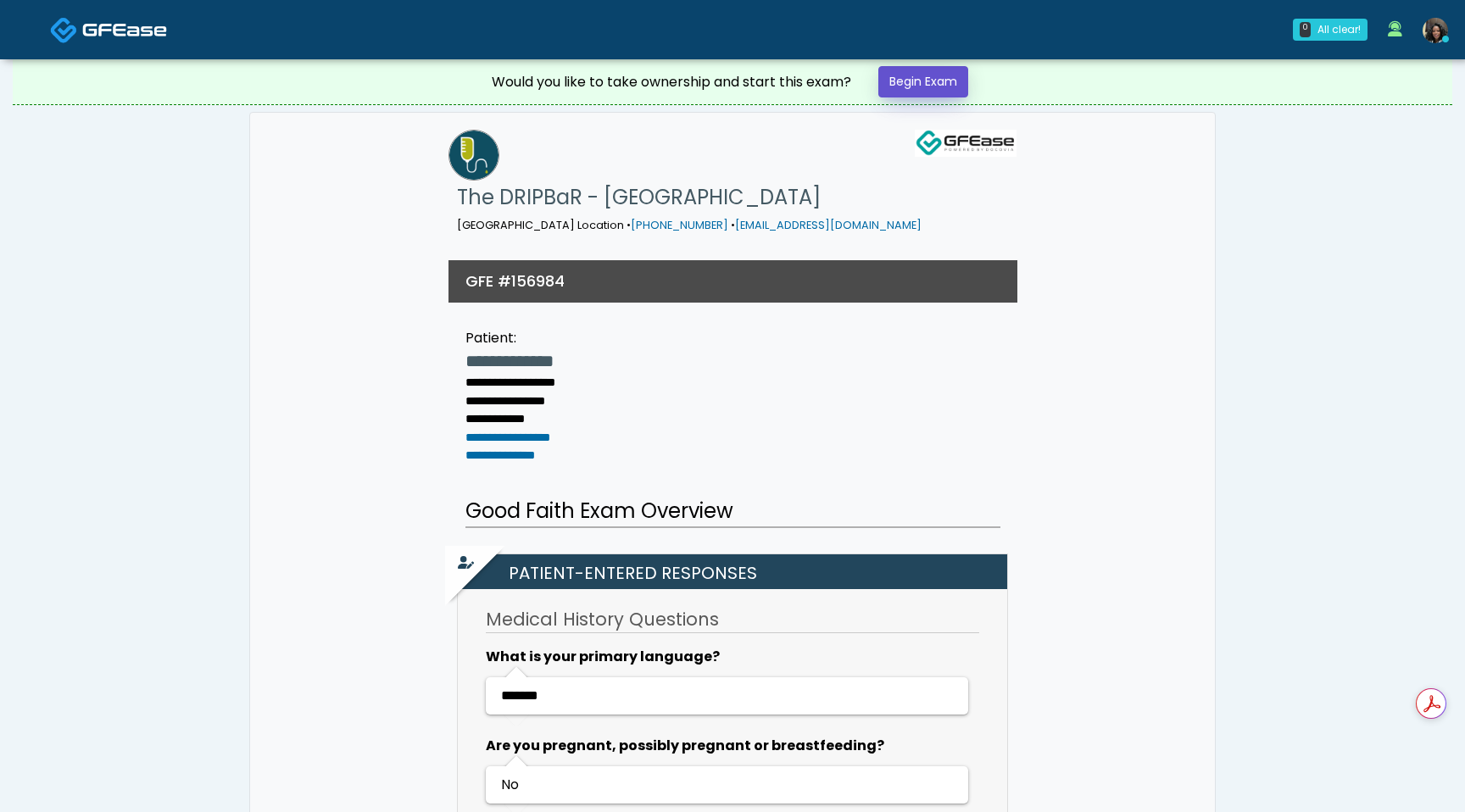
click at [927, 82] on link "Begin Exam" at bounding box center [923, 82] width 90 height 31
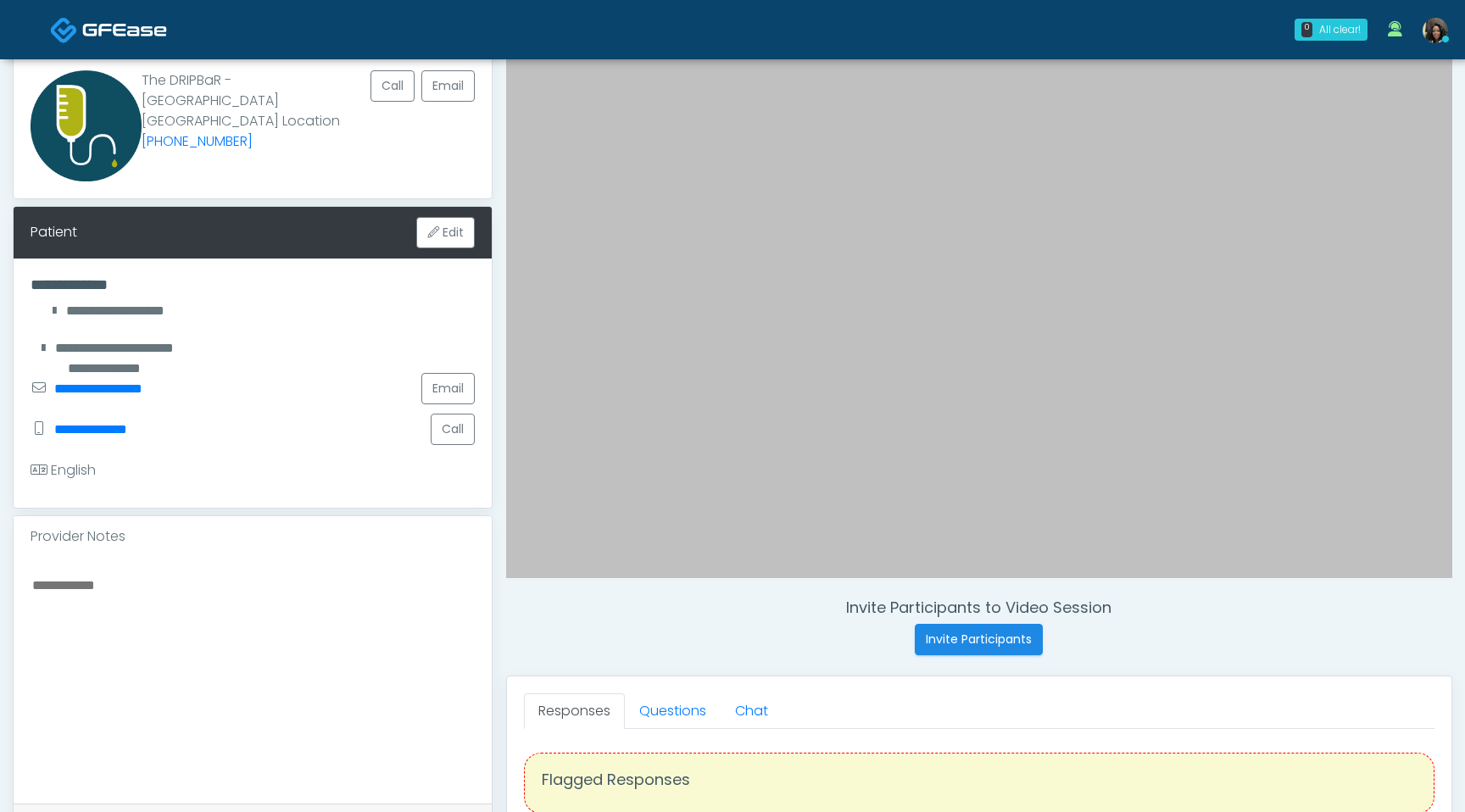
scroll to position [133, 0]
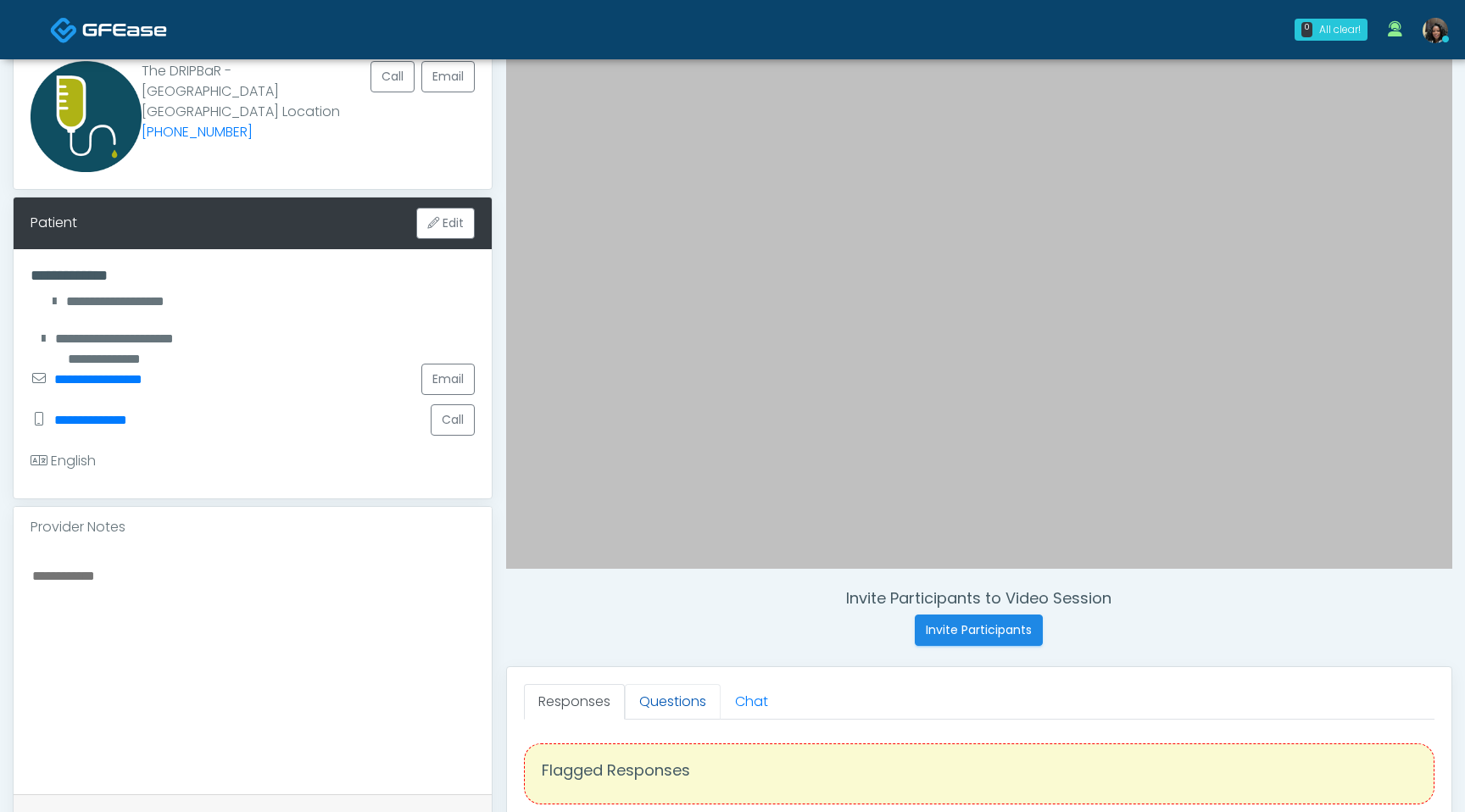
click at [666, 698] on link "Questions" at bounding box center [672, 702] width 96 height 36
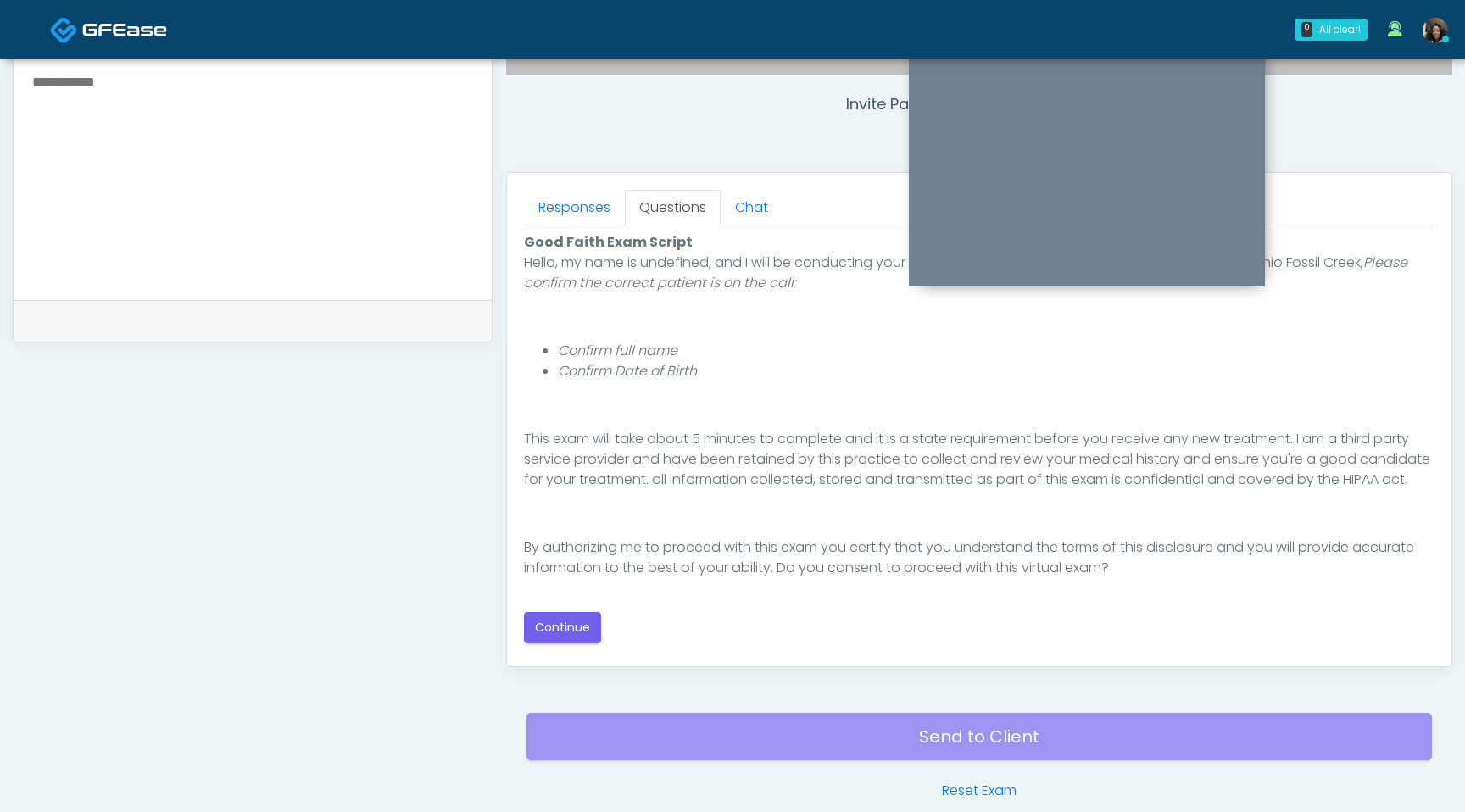
scroll to position [156, 0]
click at [580, 630] on button "Continue" at bounding box center [563, 627] width 77 height 31
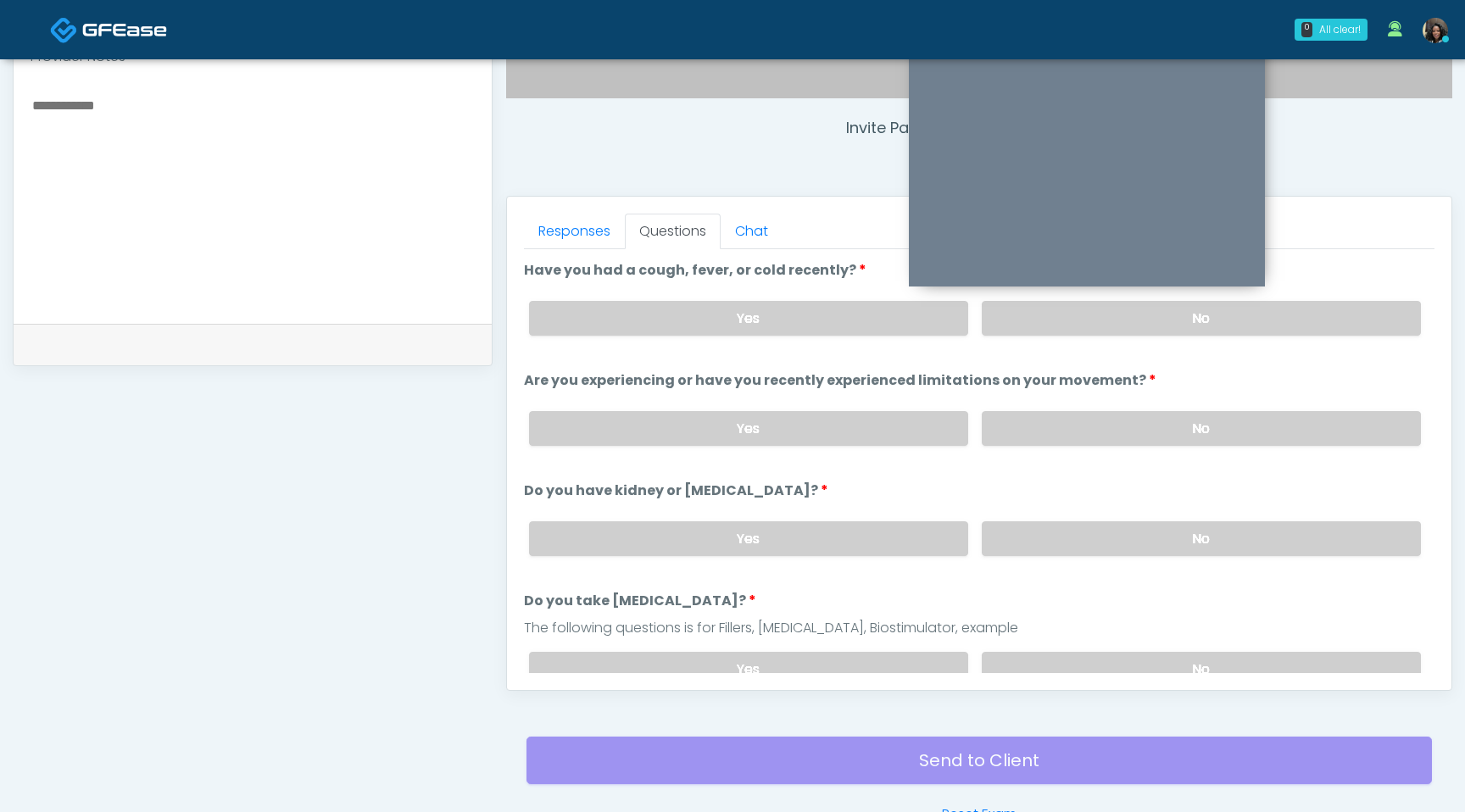
scroll to position [597, 0]
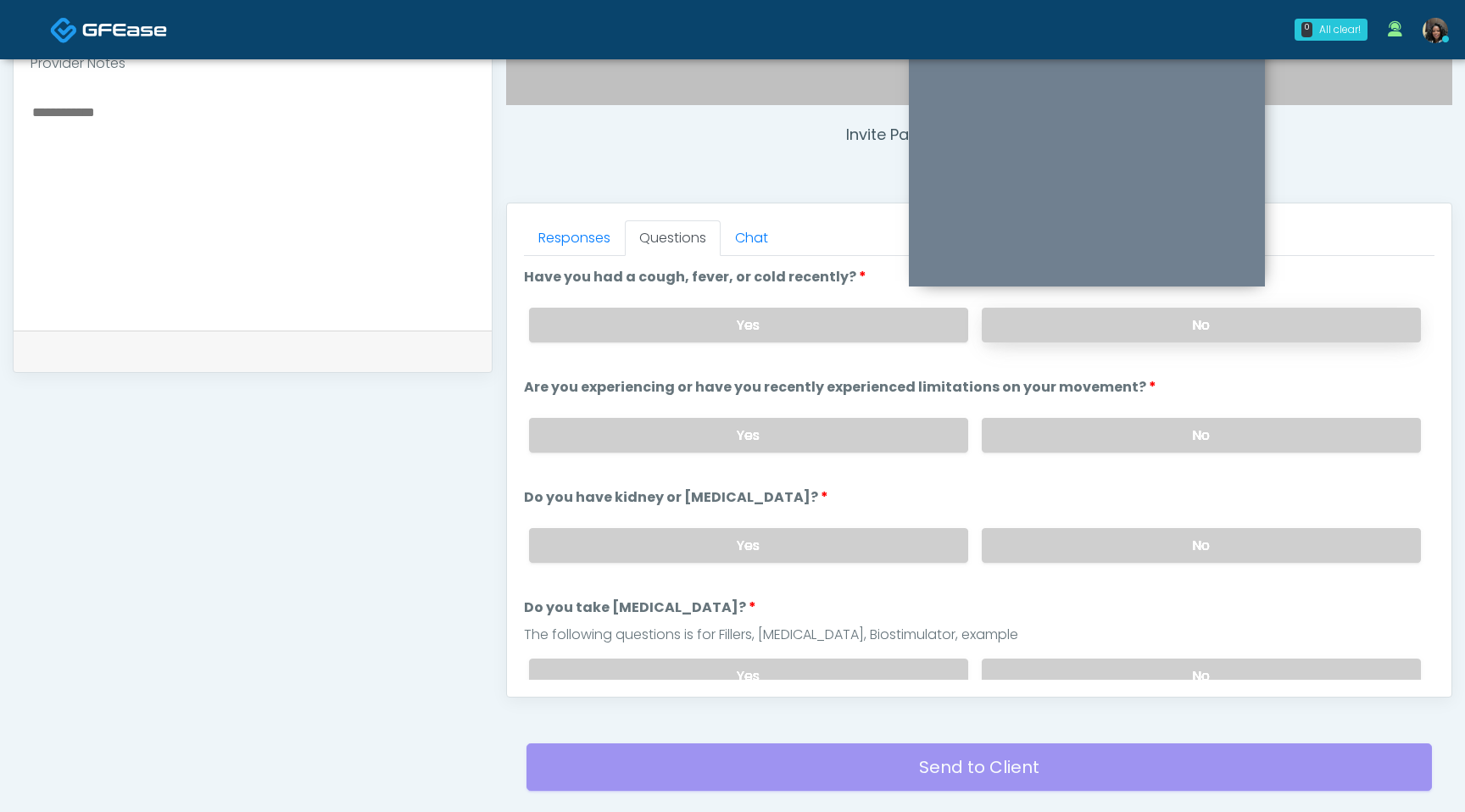
click at [1114, 310] on label "No" at bounding box center [1201, 325] width 439 height 35
click at [1092, 440] on label "No" at bounding box center [1201, 435] width 439 height 35
click at [1092, 558] on label "No" at bounding box center [1201, 545] width 439 height 35
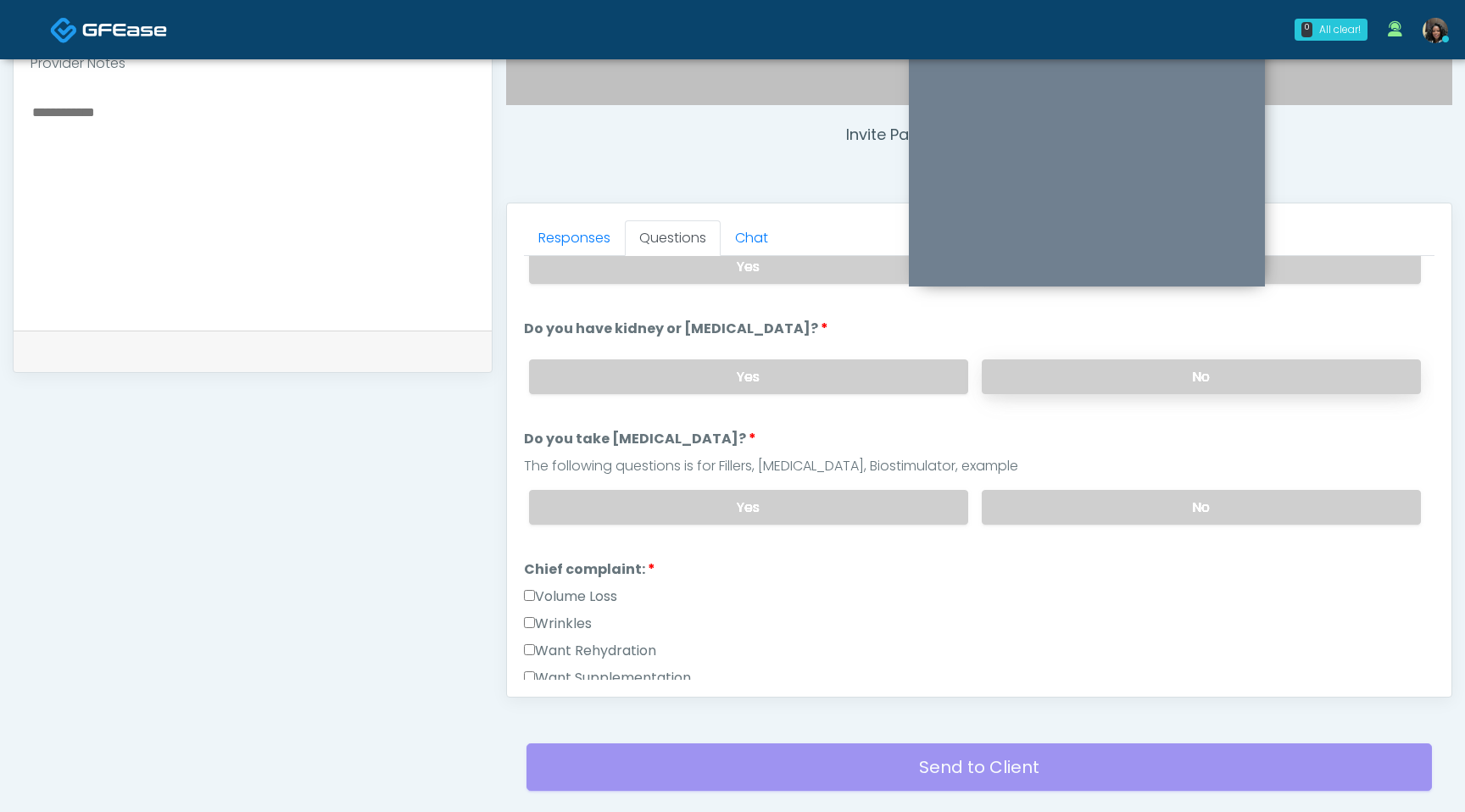
scroll to position [174, 0]
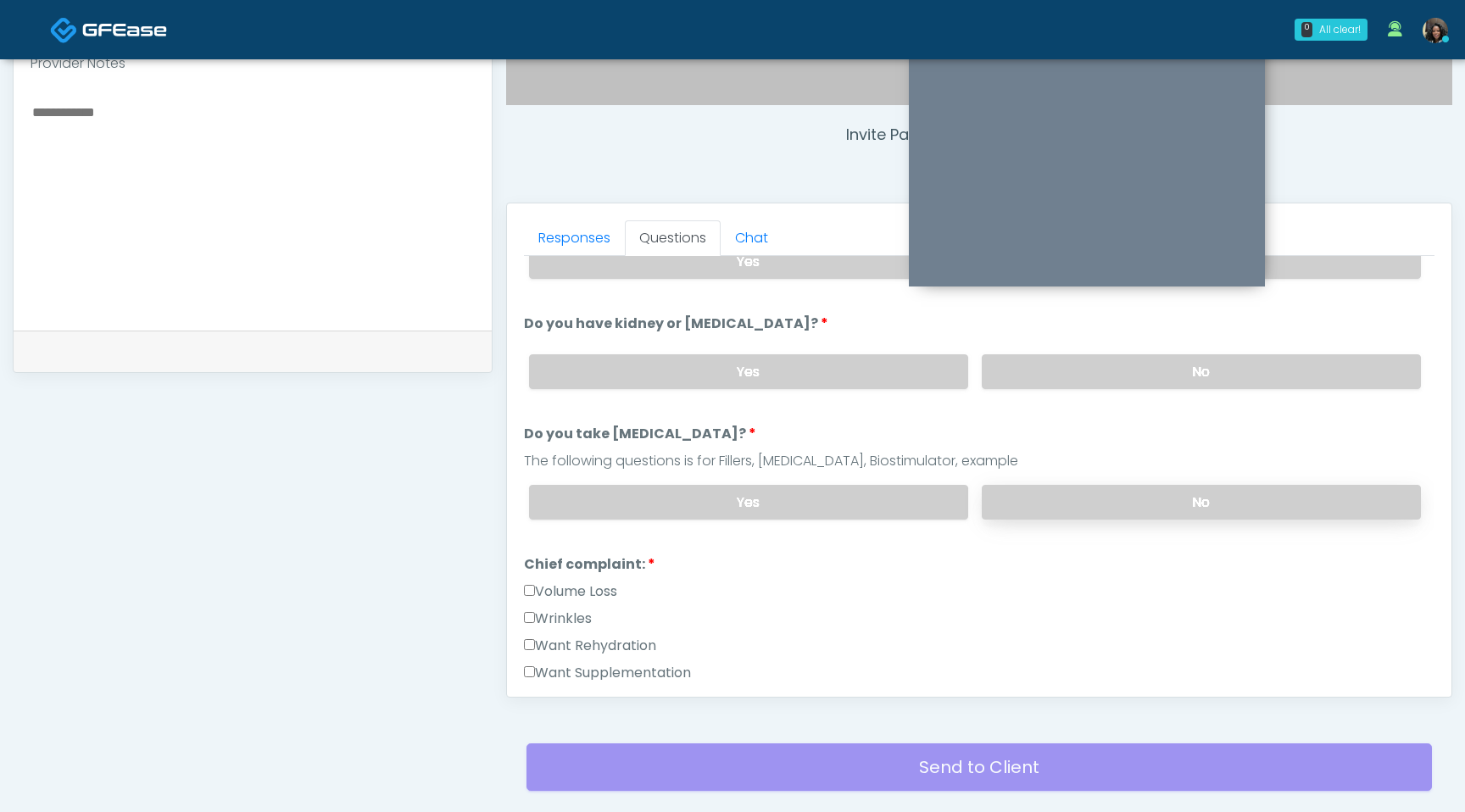
click at [1090, 511] on label "No" at bounding box center [1201, 502] width 439 height 35
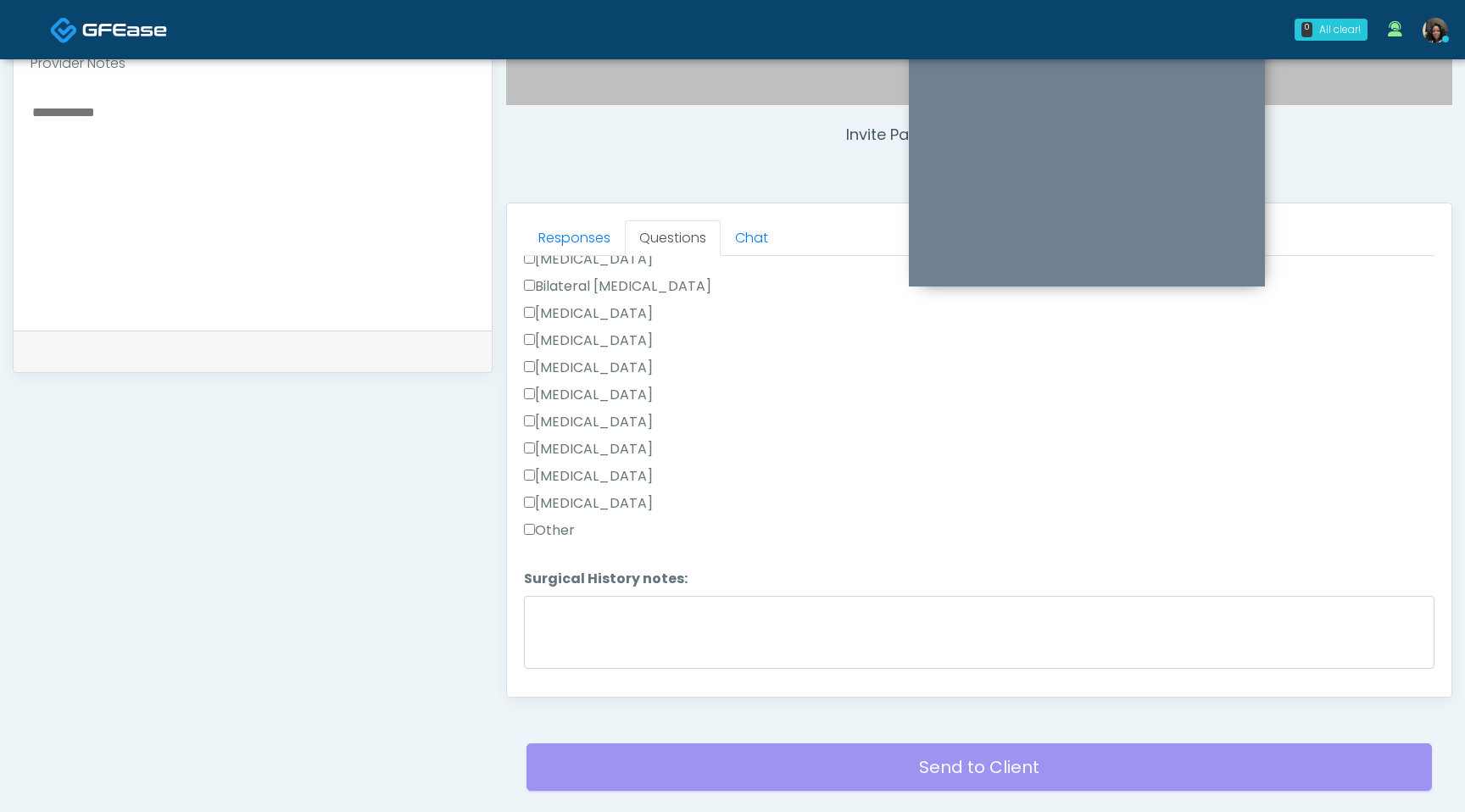
scroll to position [899, 0]
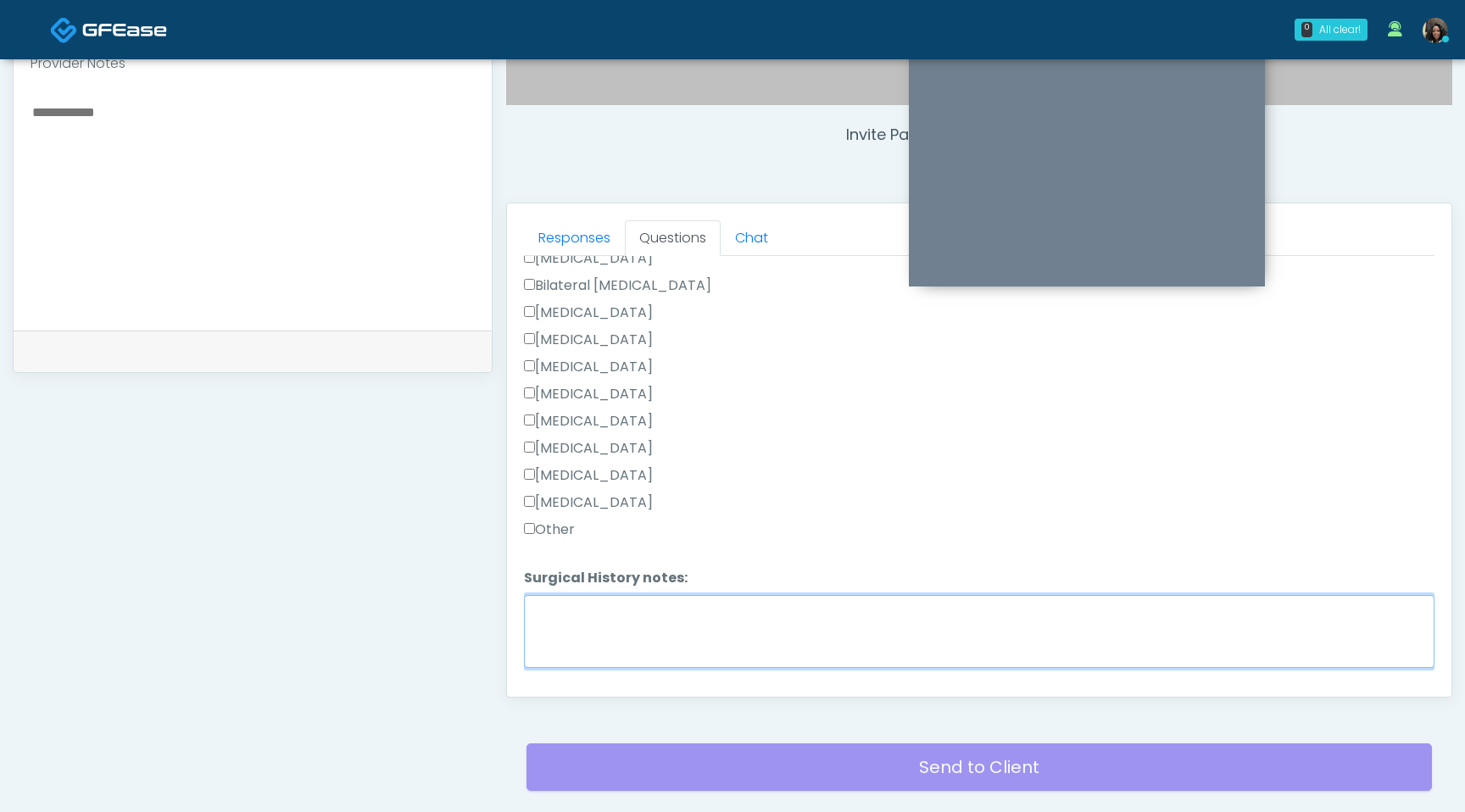
click at [567, 609] on textarea "Surgical History notes:" at bounding box center [980, 632] width 911 height 73
type textarea "*"
click at [534, 610] on textarea "**********" at bounding box center [980, 632] width 911 height 73
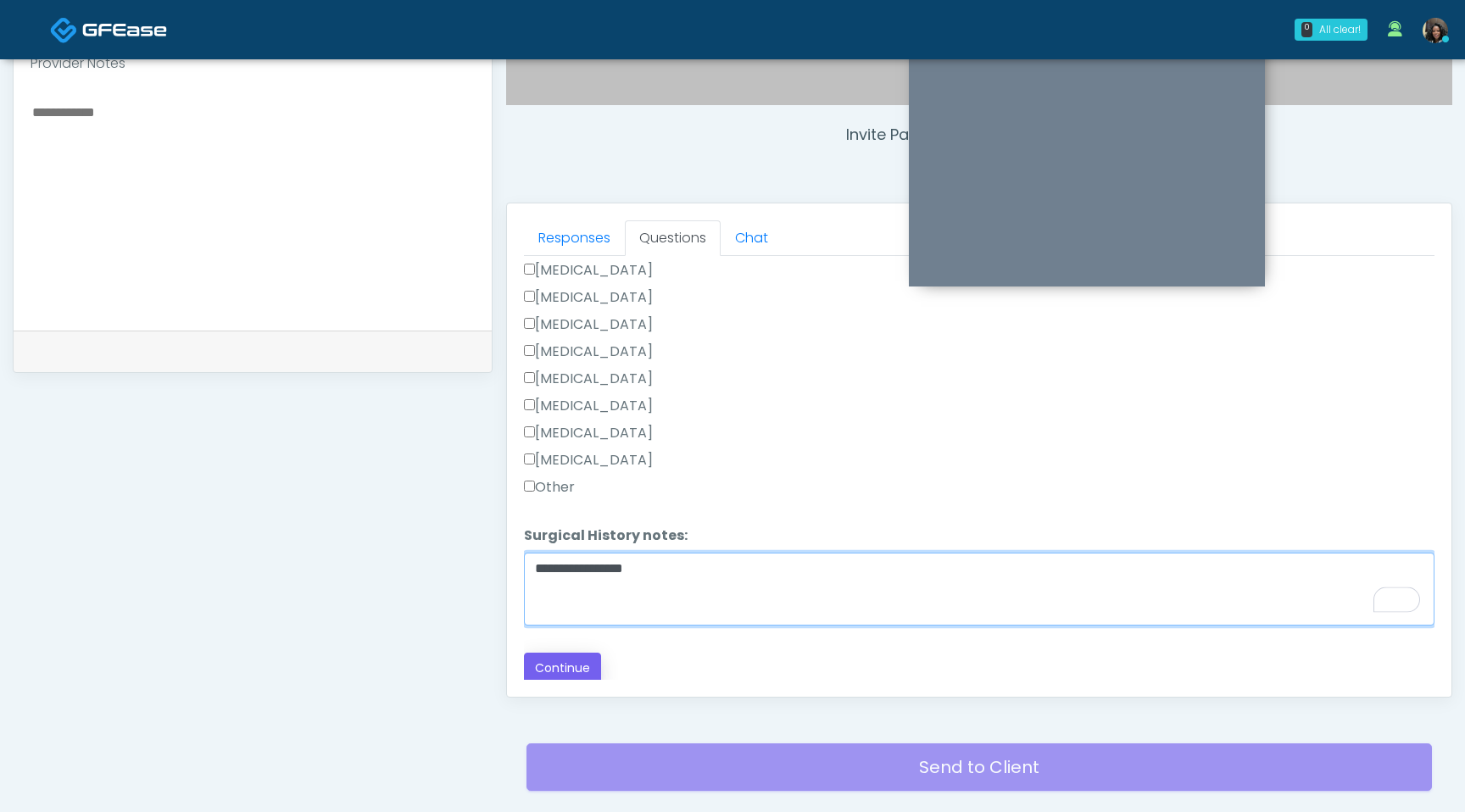
type textarea "**********"
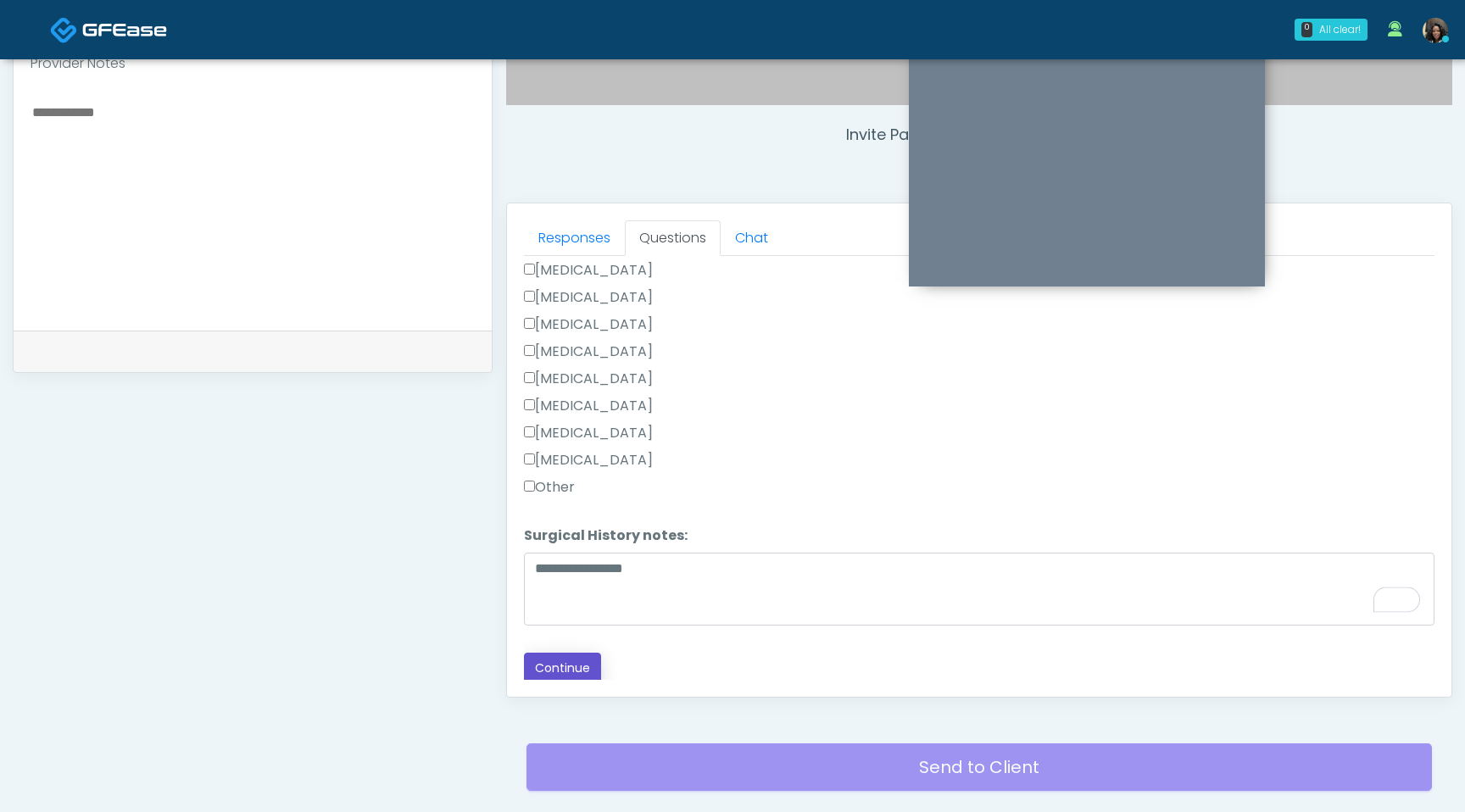
click at [547, 676] on button "Continue" at bounding box center [563, 668] width 77 height 31
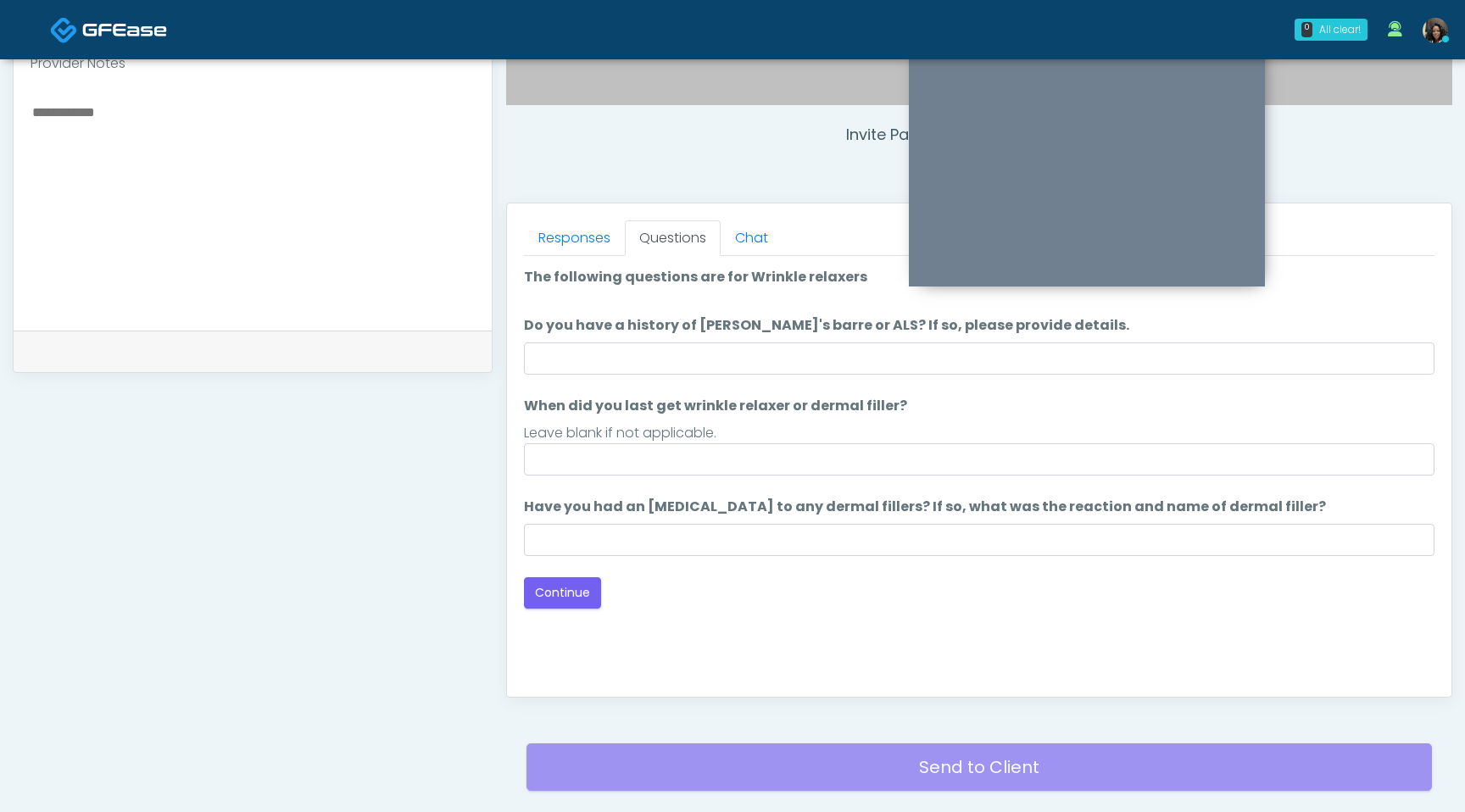
scroll to position [0, 0]
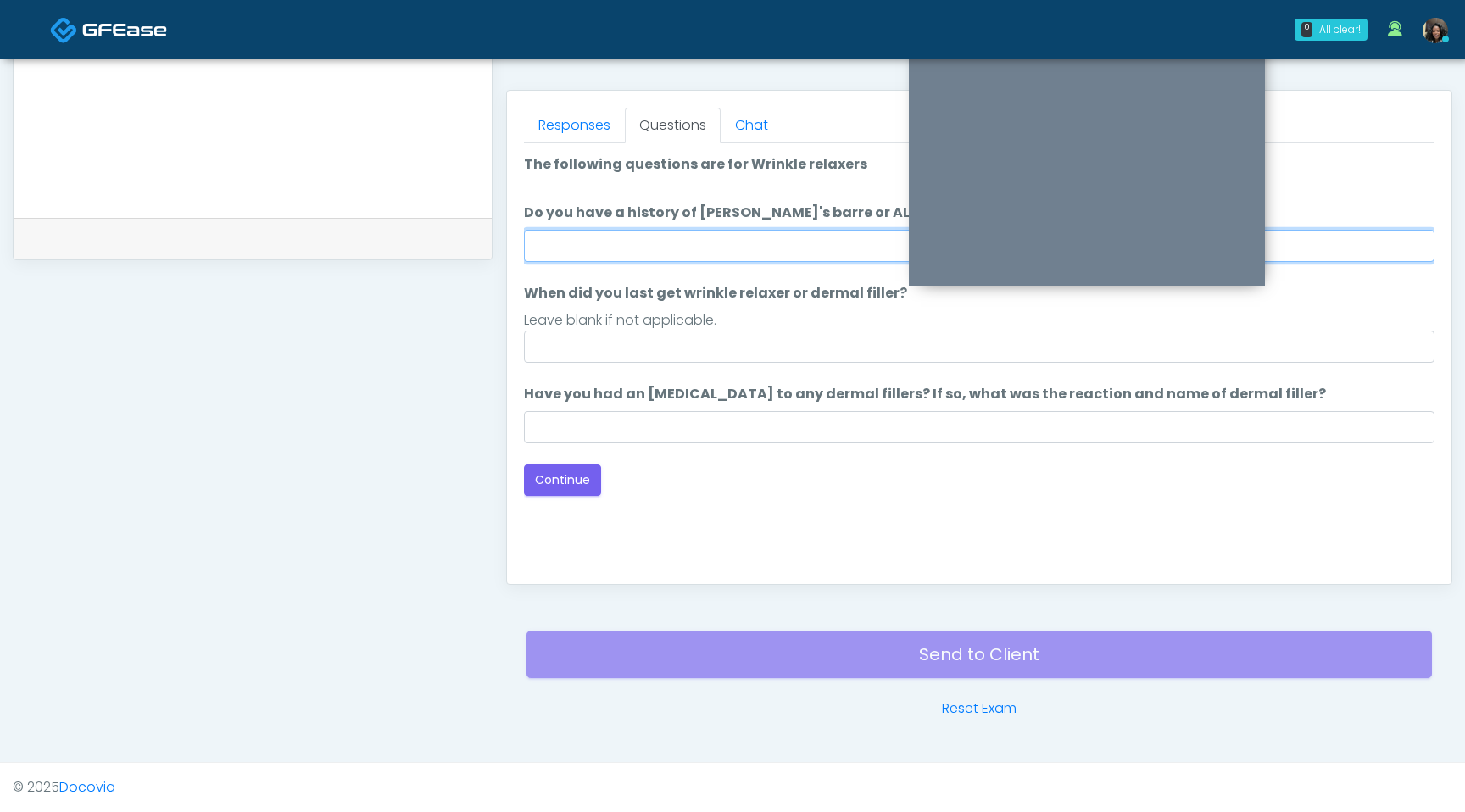
click at [673, 248] on input "Do you have a history of Guillain's barre or ALS? If so, please provide details." at bounding box center [980, 245] width 911 height 32
type input "**"
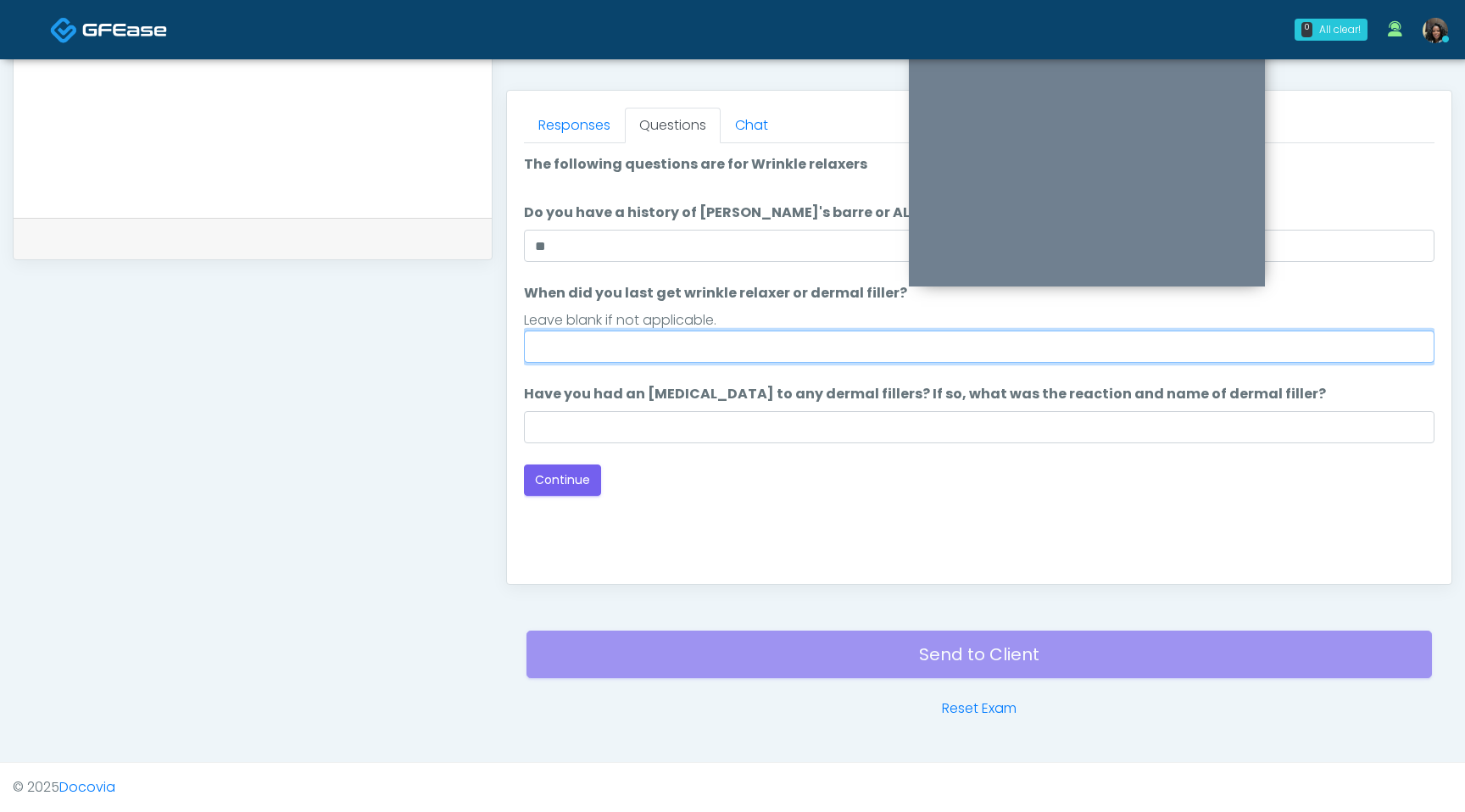
click at [610, 360] on input "When did you last get wrinkle relaxer or dermal filler?" at bounding box center [980, 346] width 911 height 32
type input "*********"
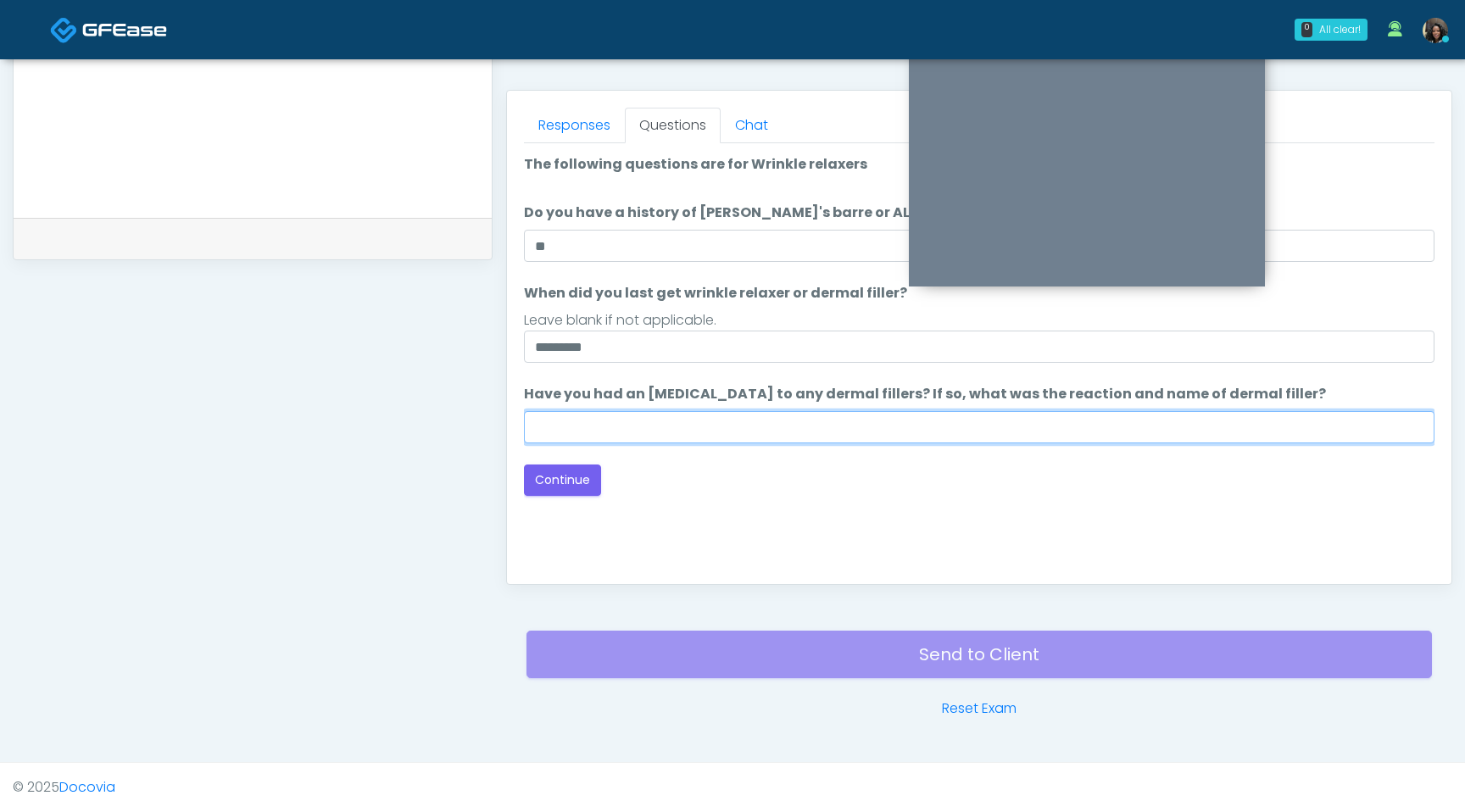
click at [595, 433] on input "Have you had an allergic response to any dermal fillers? If so, what was the re…" at bounding box center [980, 427] width 911 height 32
type input "**********"
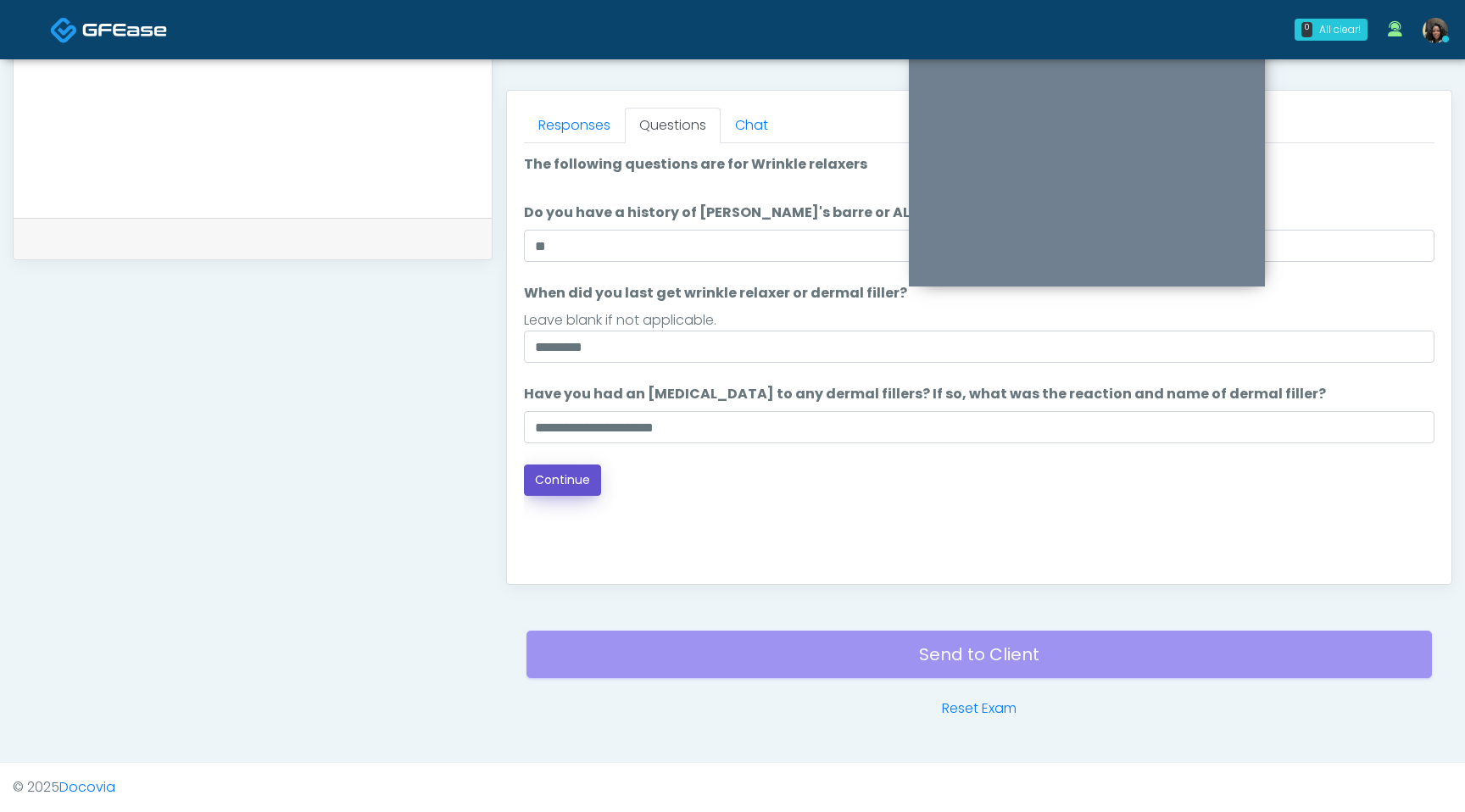
click at [568, 481] on button "Continue" at bounding box center [563, 480] width 77 height 31
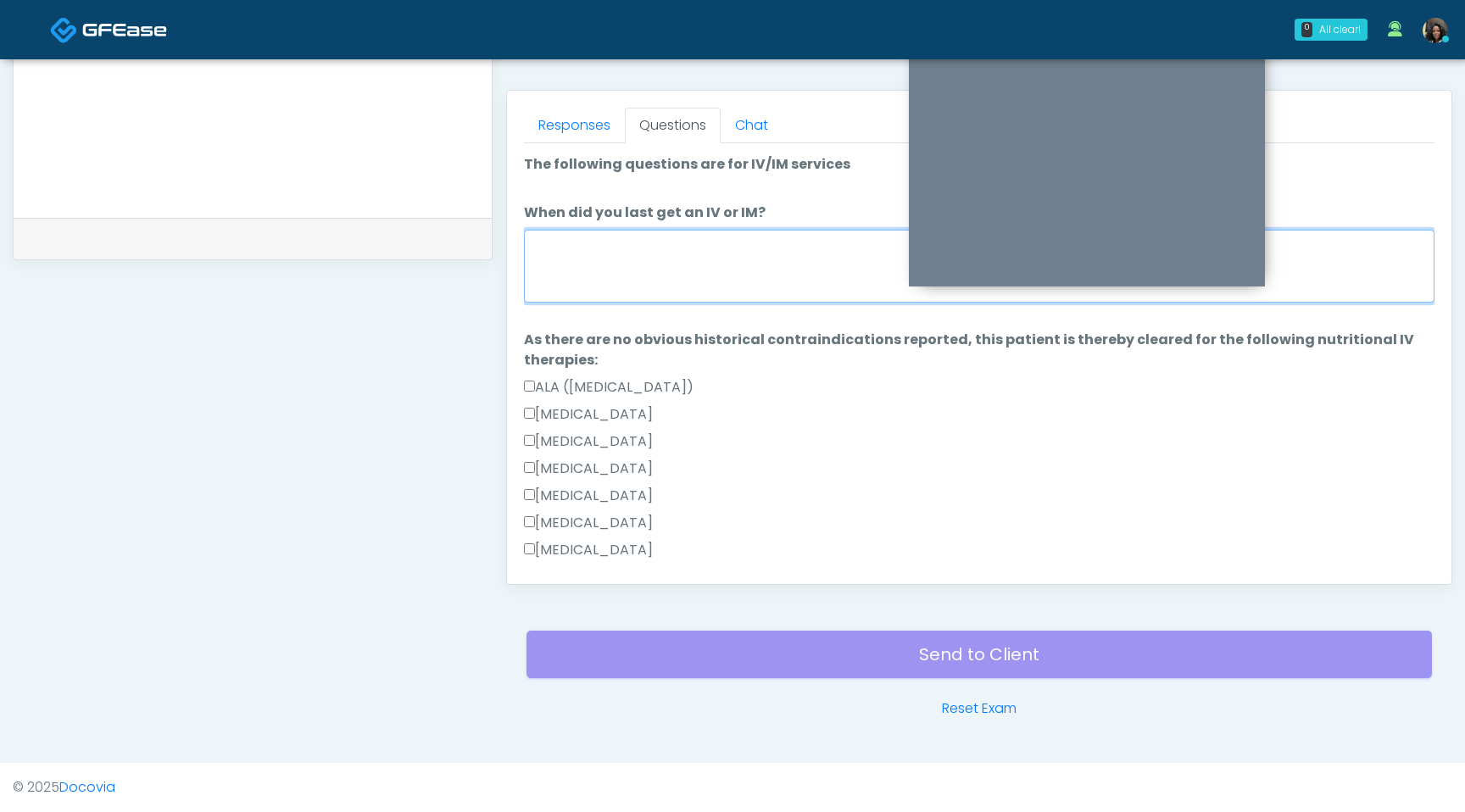
click at [689, 255] on textarea "When did you last get an IV or IM?" at bounding box center [980, 266] width 911 height 73
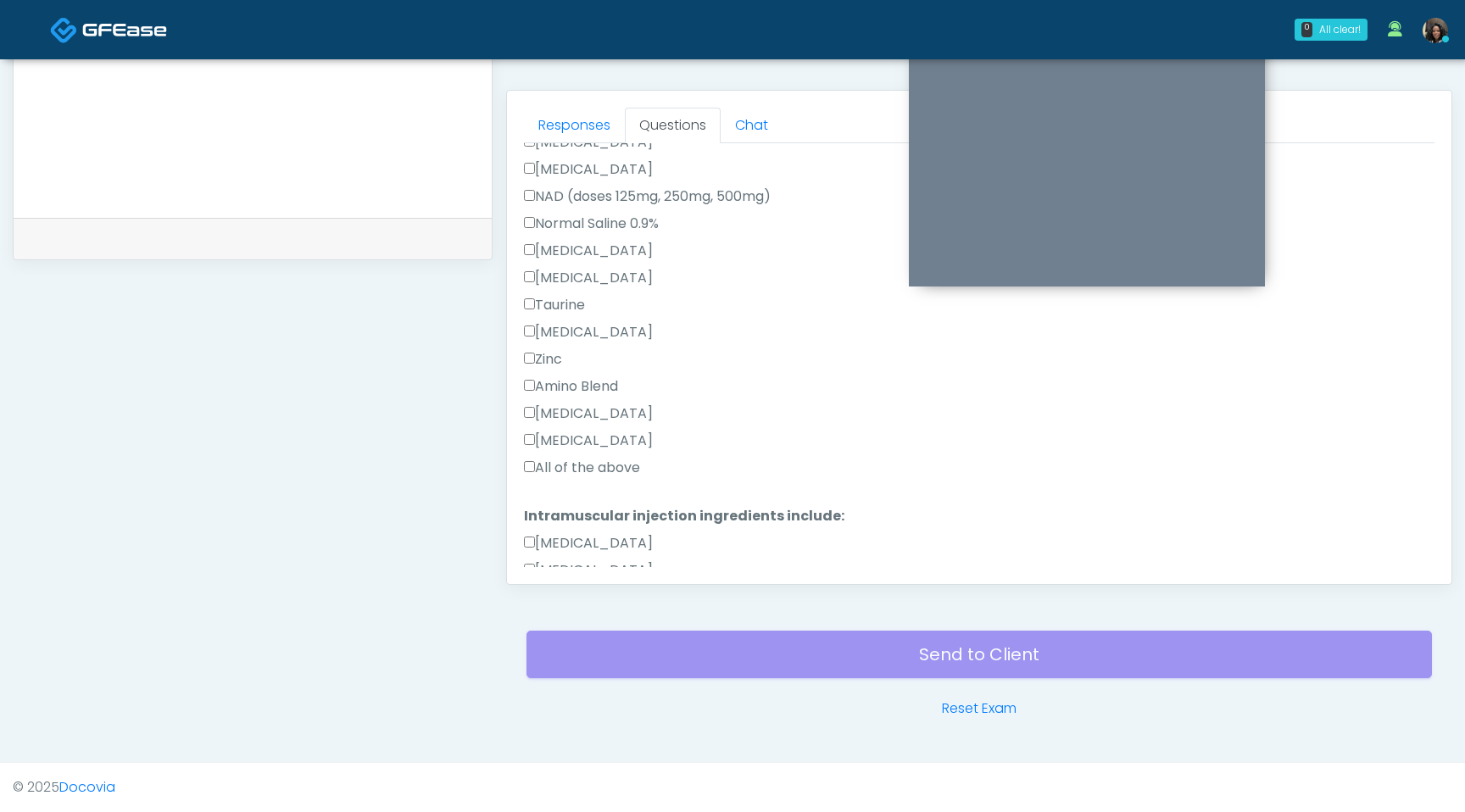
type textarea "**********"
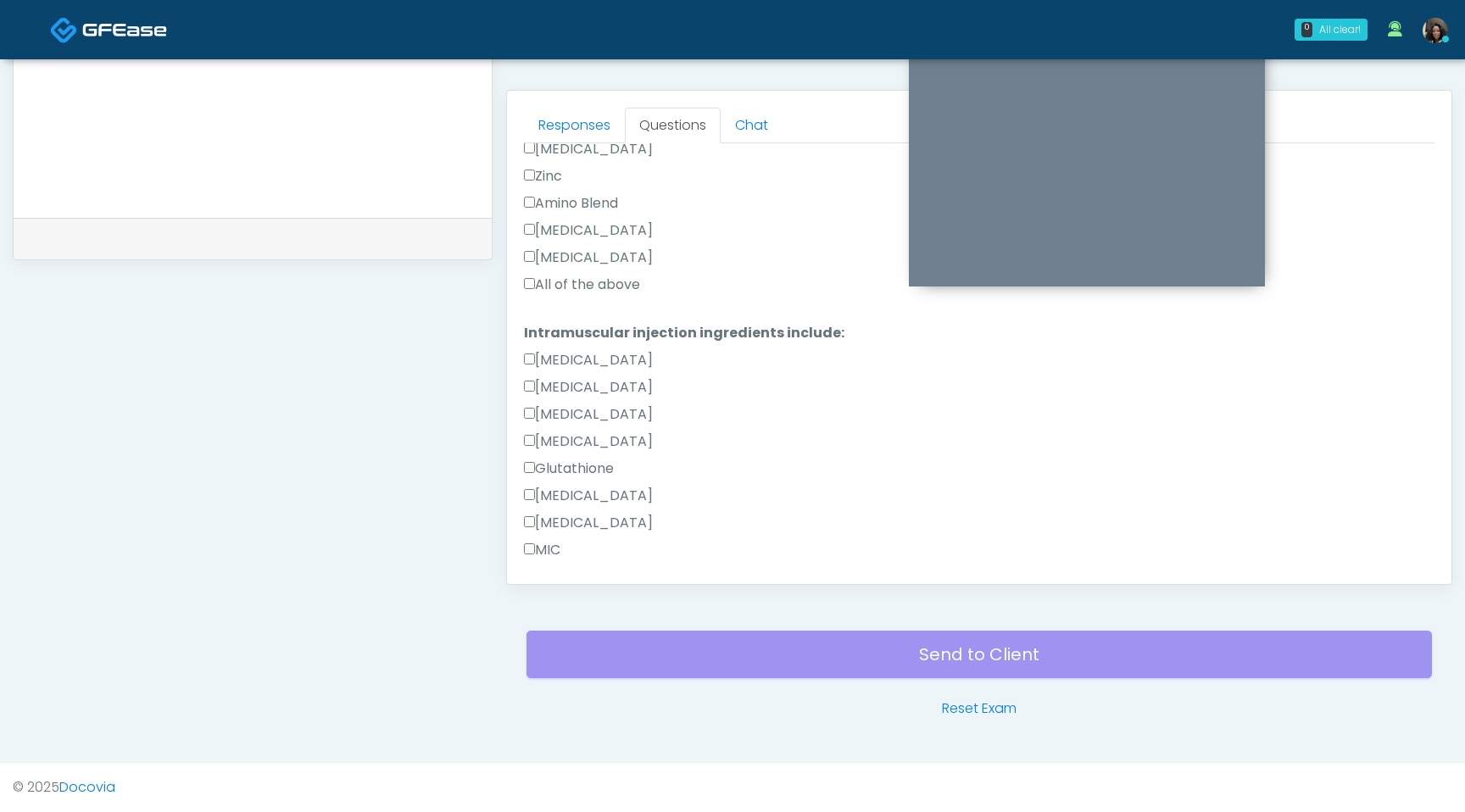
scroll to position [810, 0]
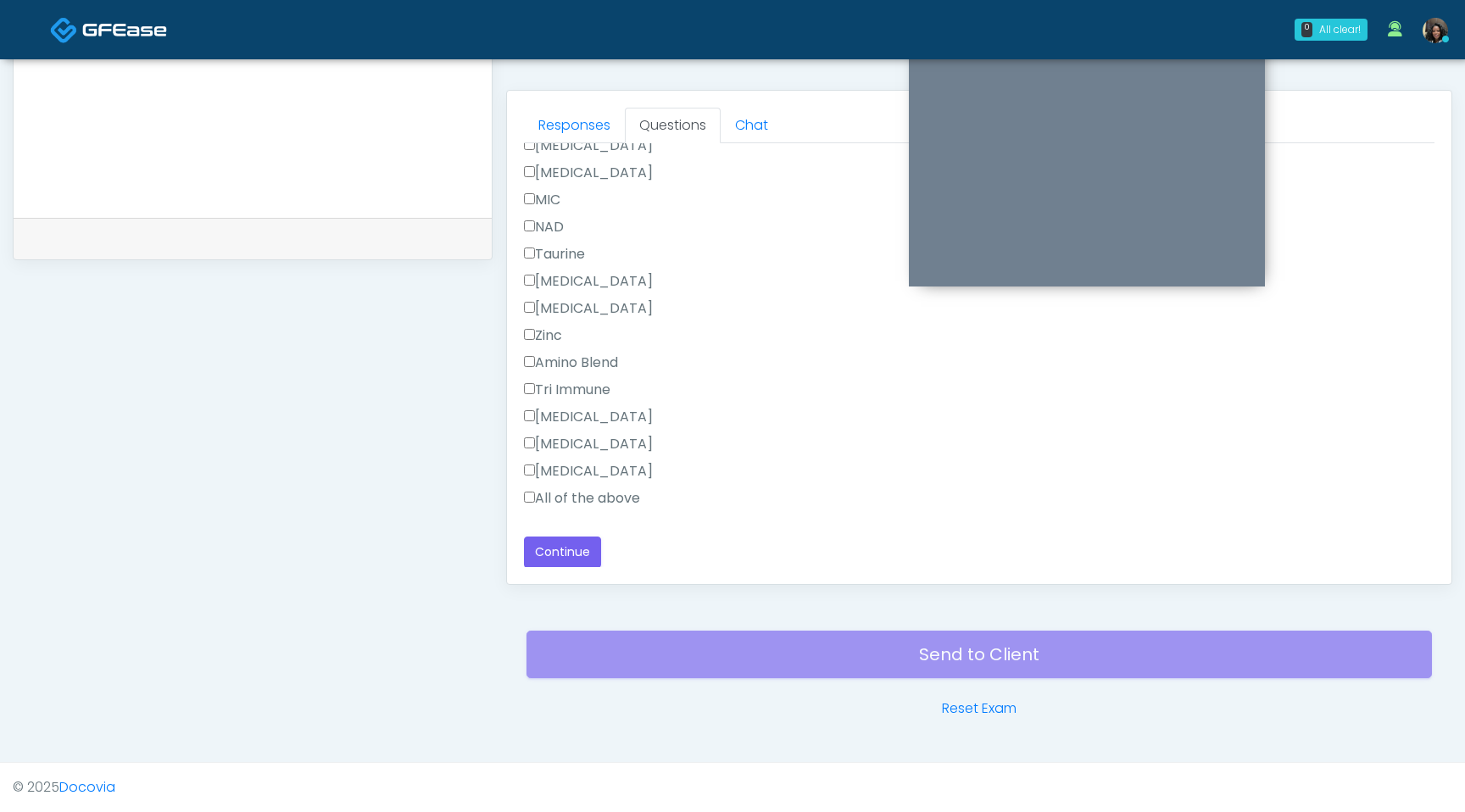
click at [523, 497] on div "Responses Questions Chat Good Faith Exam Script Good Faith Exam Script INTRODUC…" at bounding box center [979, 338] width 944 height 493
click at [528, 502] on label "All of the above" at bounding box center [583, 498] width 117 height 20
click at [552, 548] on button "Continue" at bounding box center [563, 552] width 77 height 31
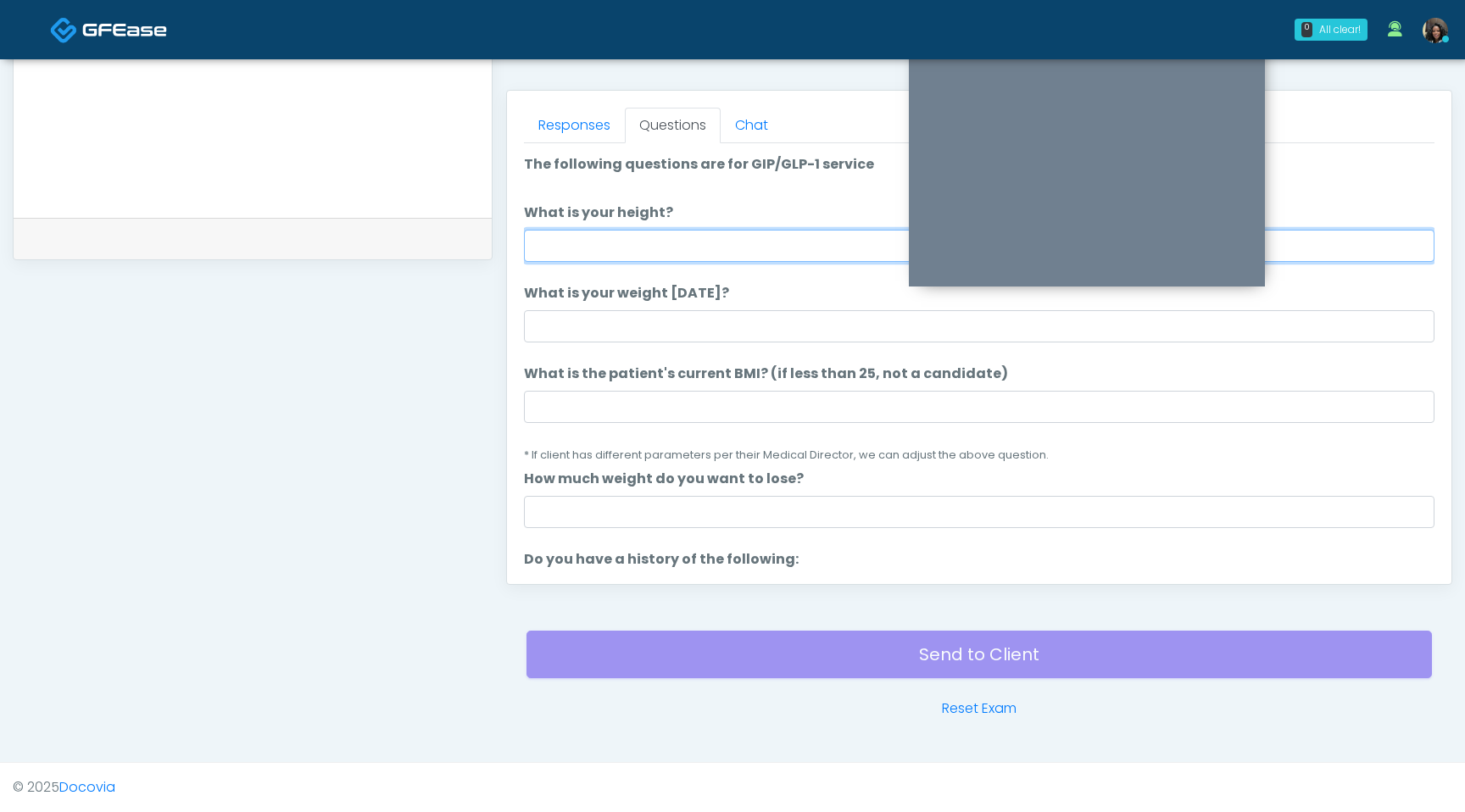
click at [636, 233] on input "What is your height?" at bounding box center [980, 245] width 911 height 32
type input "****"
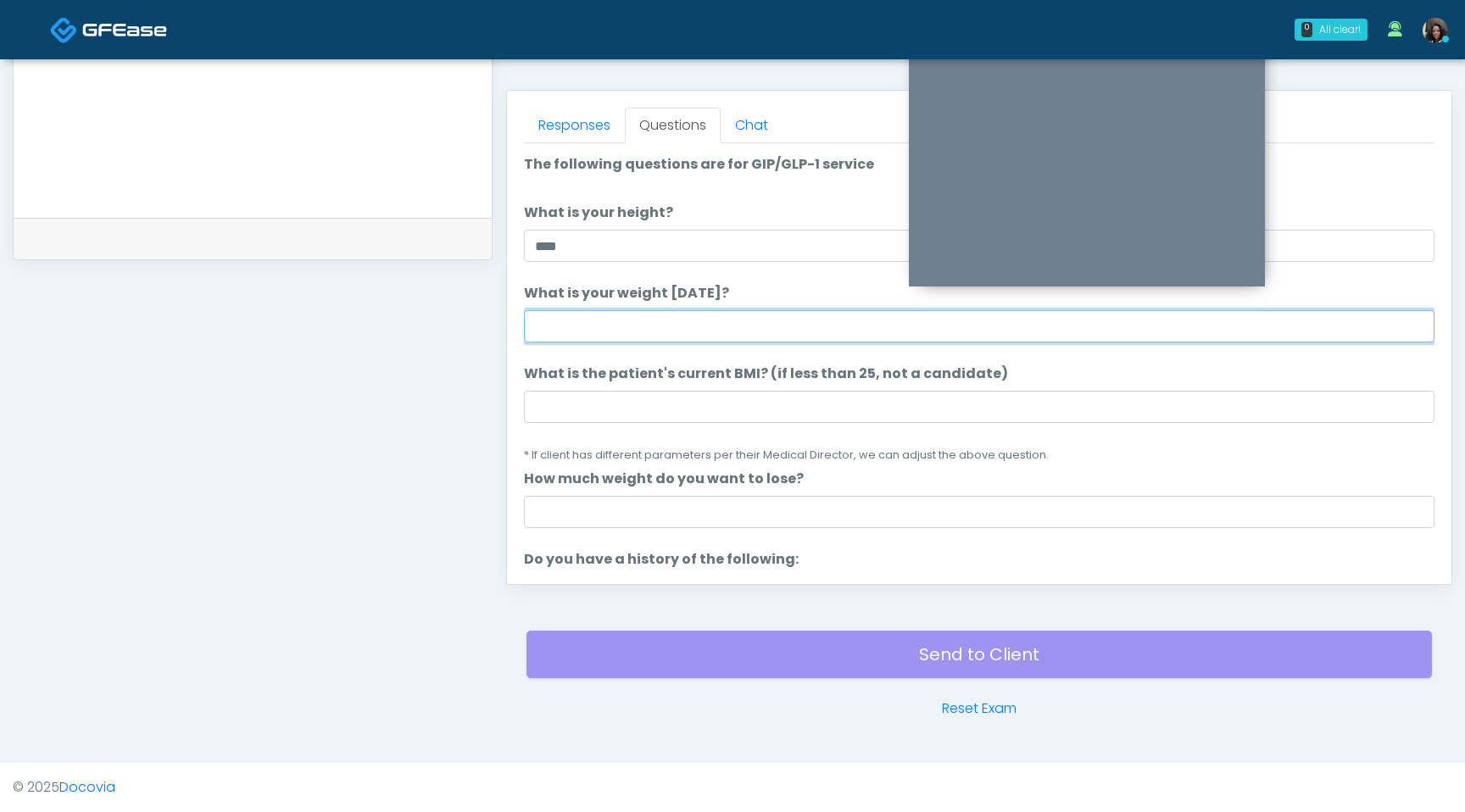
click at [646, 318] on input "What is your weight today?" at bounding box center [980, 326] width 911 height 32
type input "***"
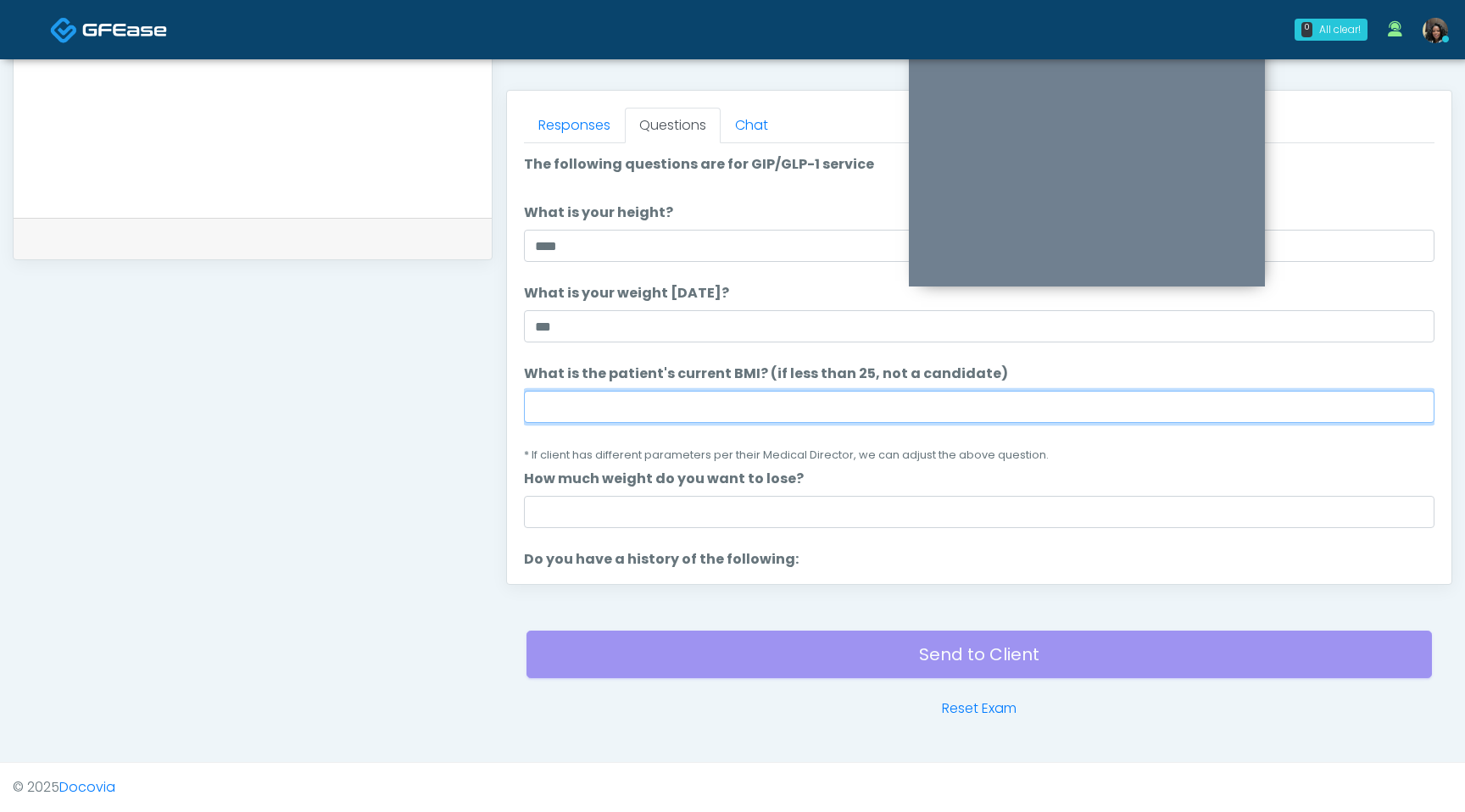
click at [581, 400] on input "What is the patient's current BMI? (if less than 25, not a candidate)" at bounding box center [980, 406] width 911 height 32
type input "****"
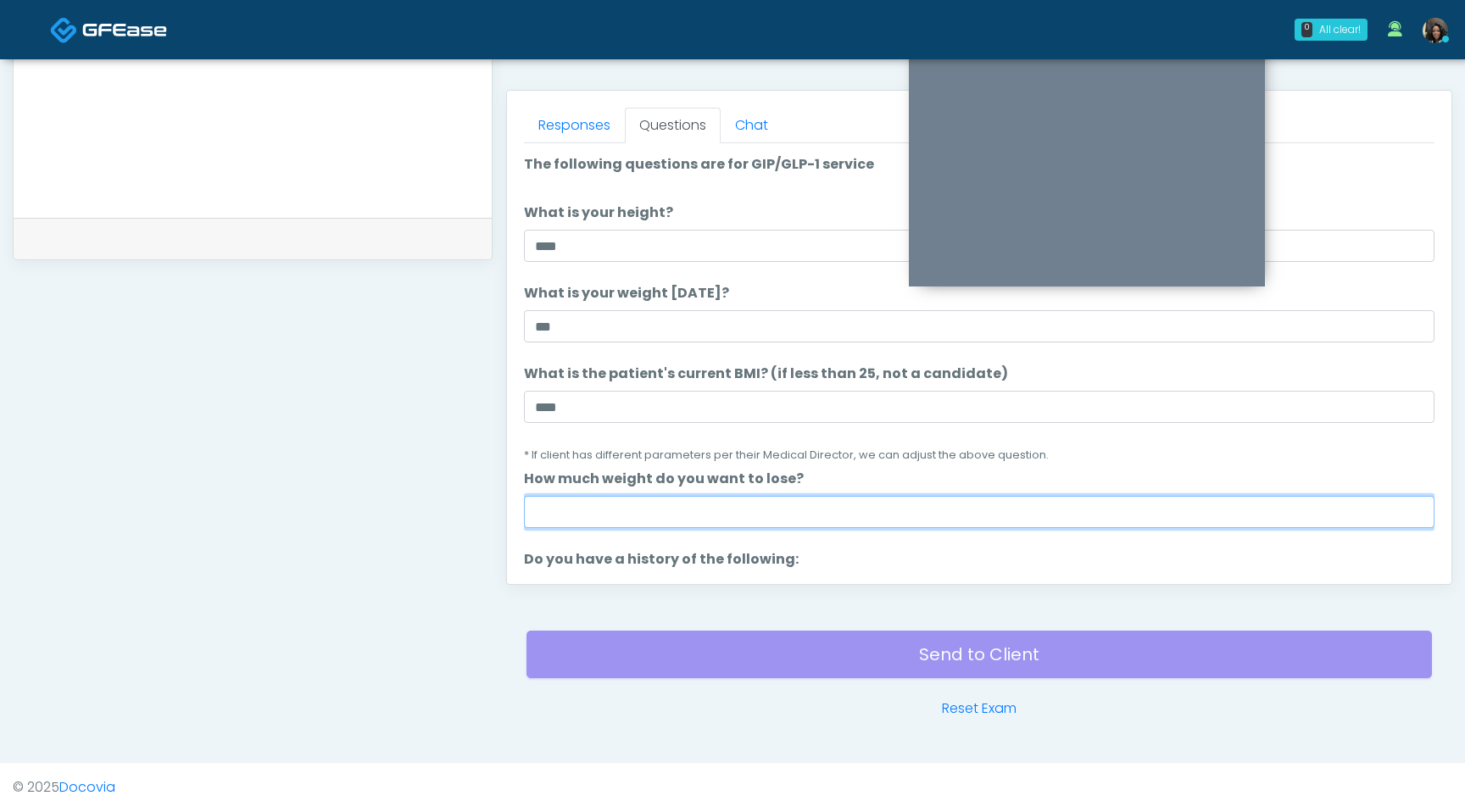
click at [596, 518] on input "How much weight do you want to lose?" at bounding box center [980, 512] width 911 height 32
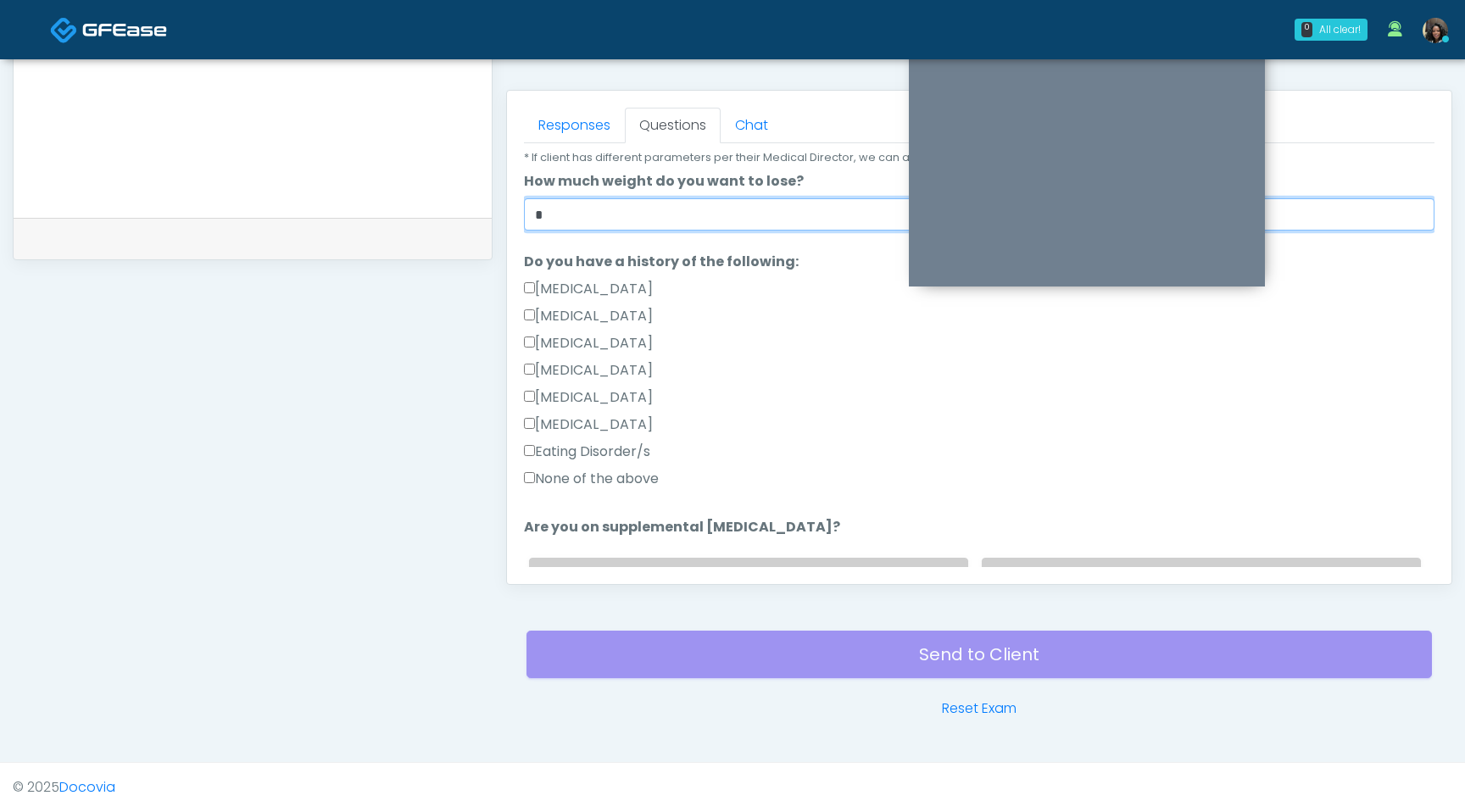
type input "*"
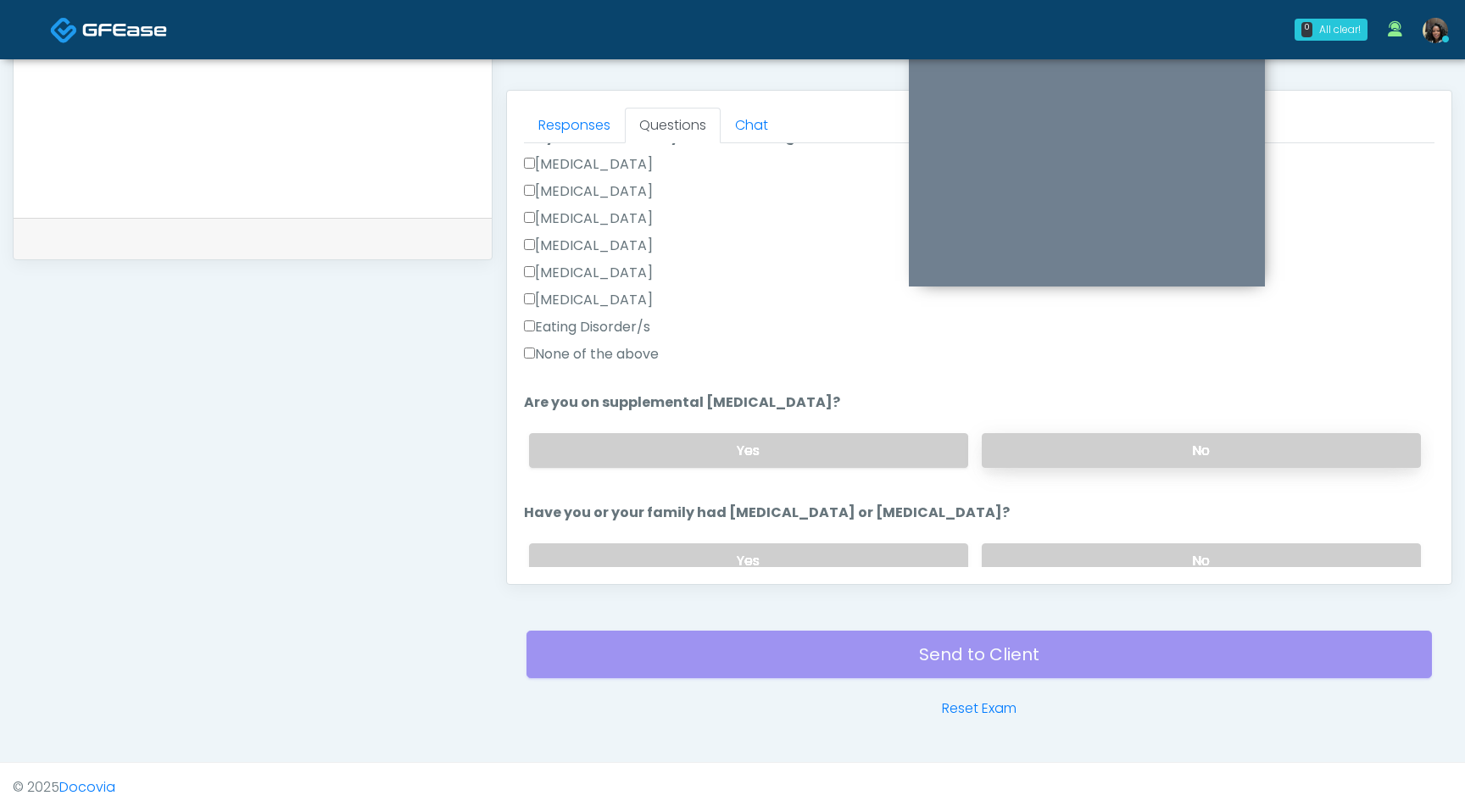
click at [1089, 455] on label "No" at bounding box center [1201, 451] width 439 height 35
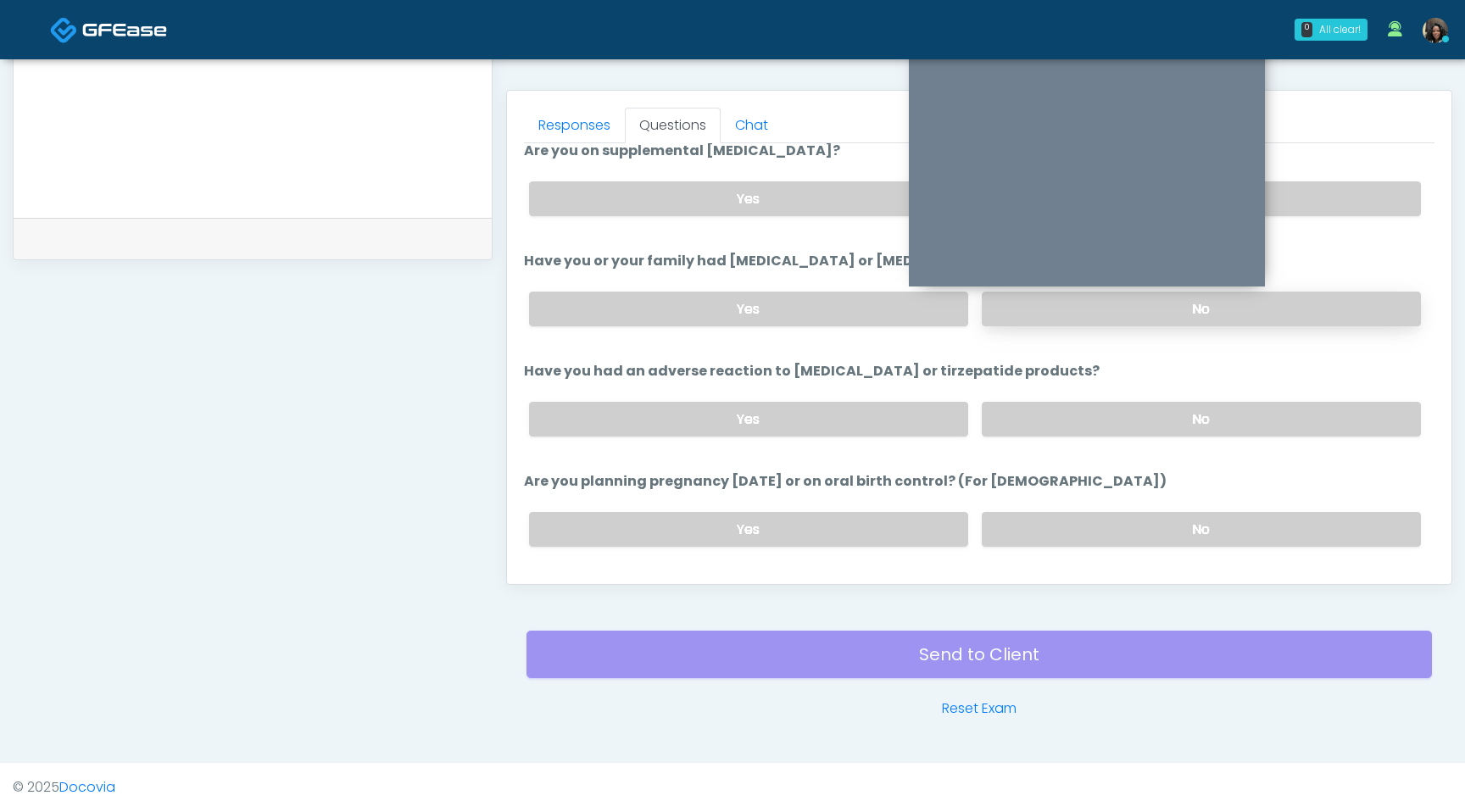
click at [1109, 315] on label "No" at bounding box center [1201, 309] width 439 height 35
click at [1087, 425] on label "No" at bounding box center [1201, 419] width 439 height 35
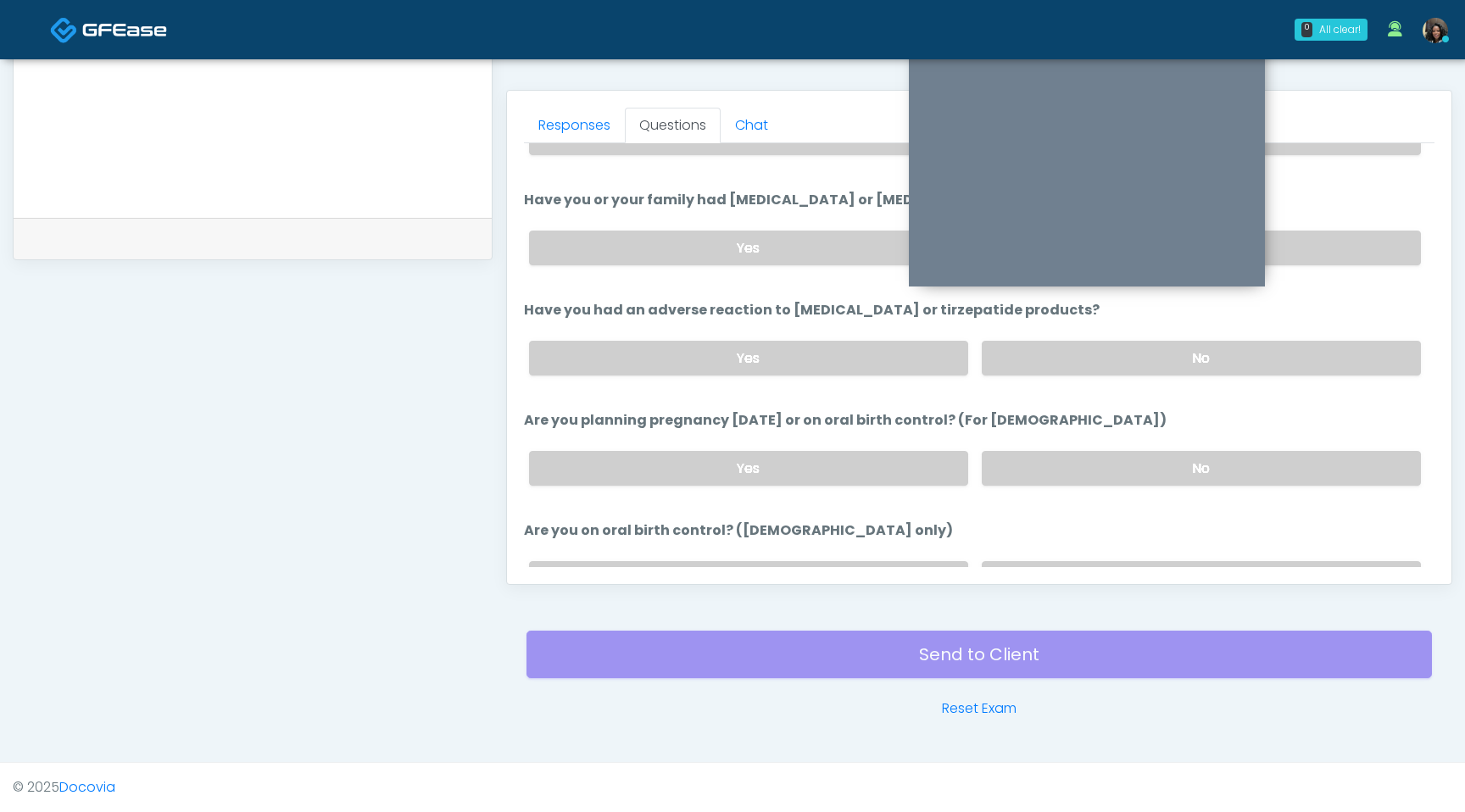
click at [1104, 485] on div "Yes No" at bounding box center [975, 469] width 920 height 62
click at [1099, 464] on label "No" at bounding box center [1201, 468] width 439 height 35
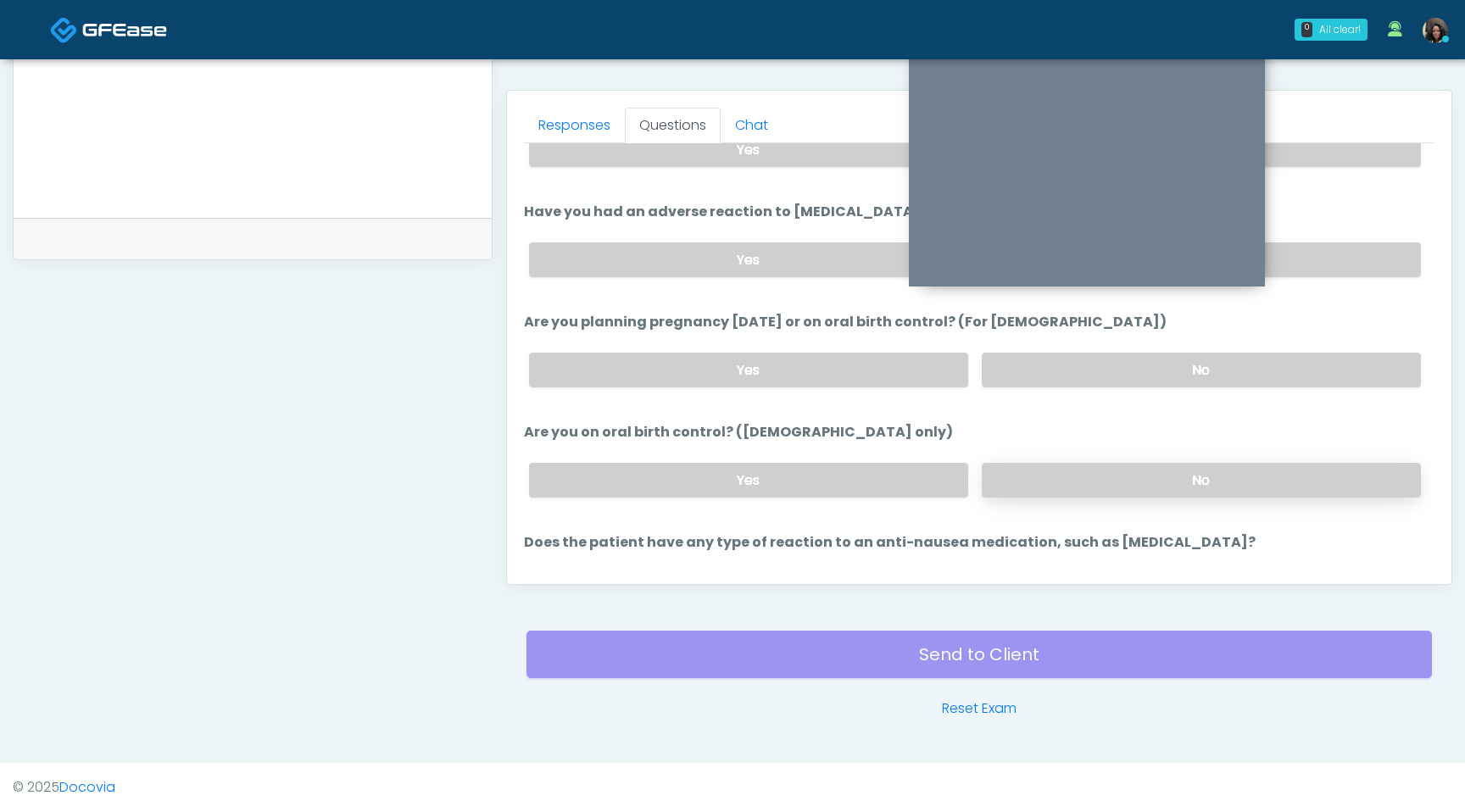
click at [1095, 474] on label "No" at bounding box center [1201, 480] width 439 height 35
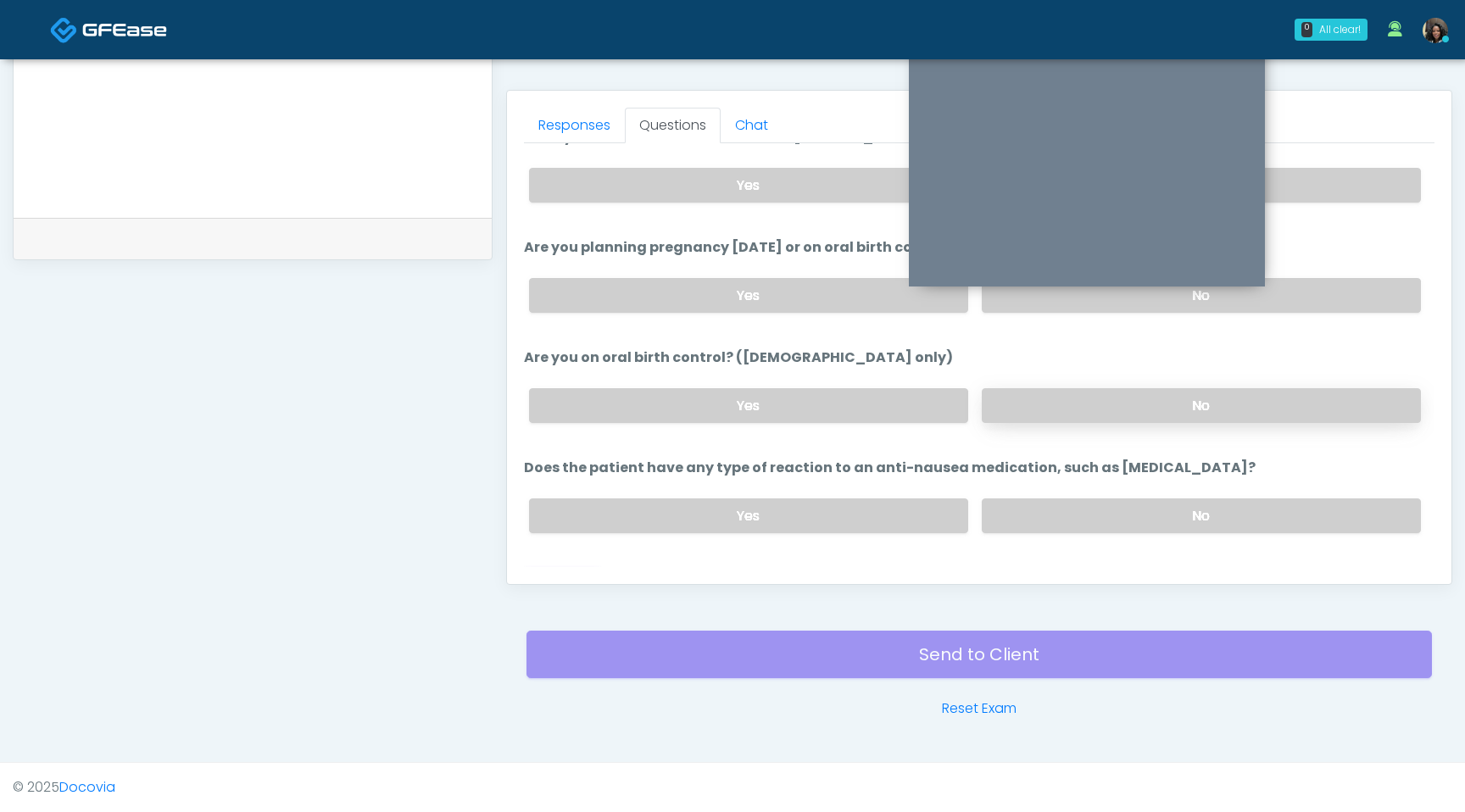
scroll to position [935, 0]
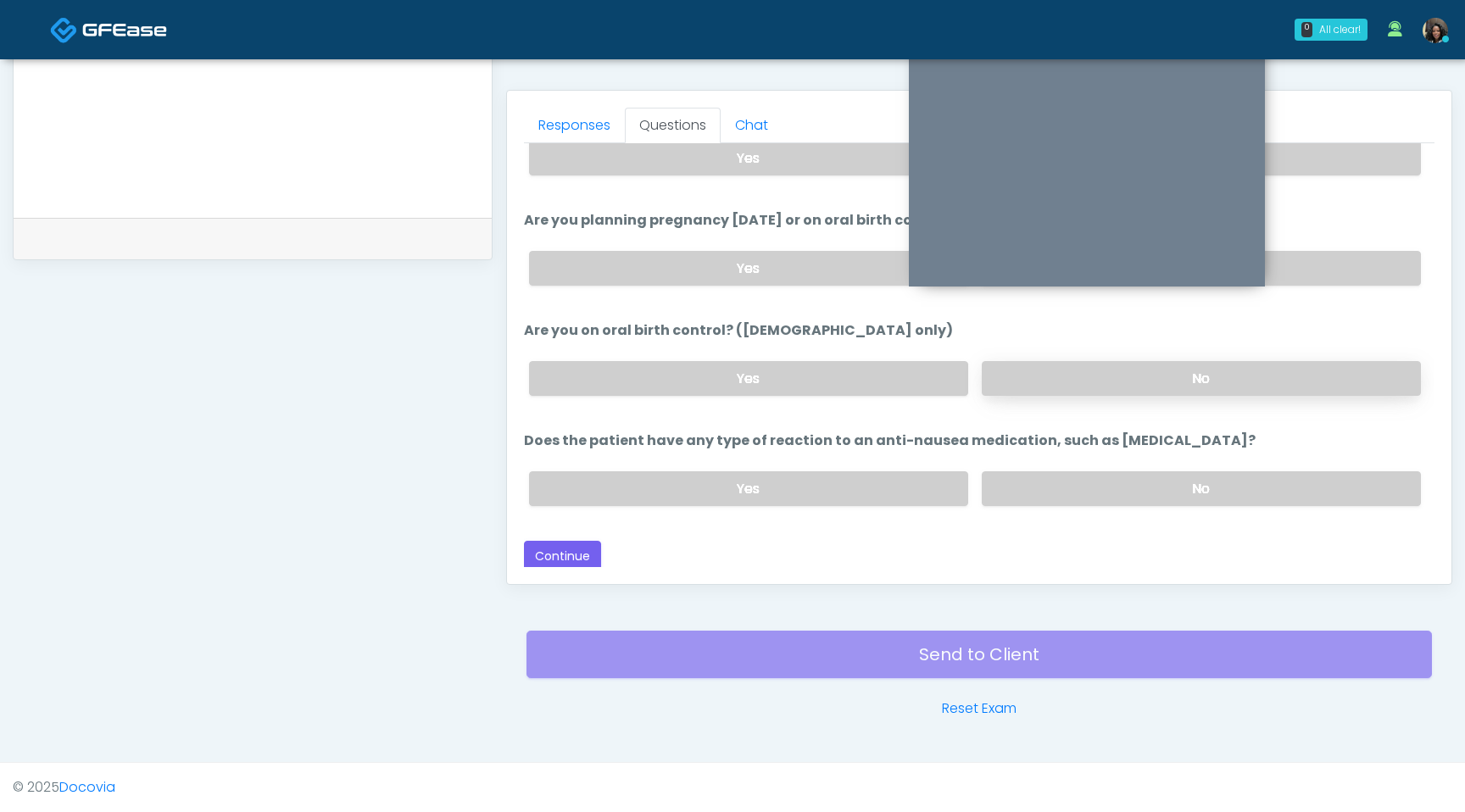
click at [1095, 474] on label "No" at bounding box center [1201, 489] width 439 height 35
click at [561, 549] on button "Continue" at bounding box center [563, 556] width 77 height 31
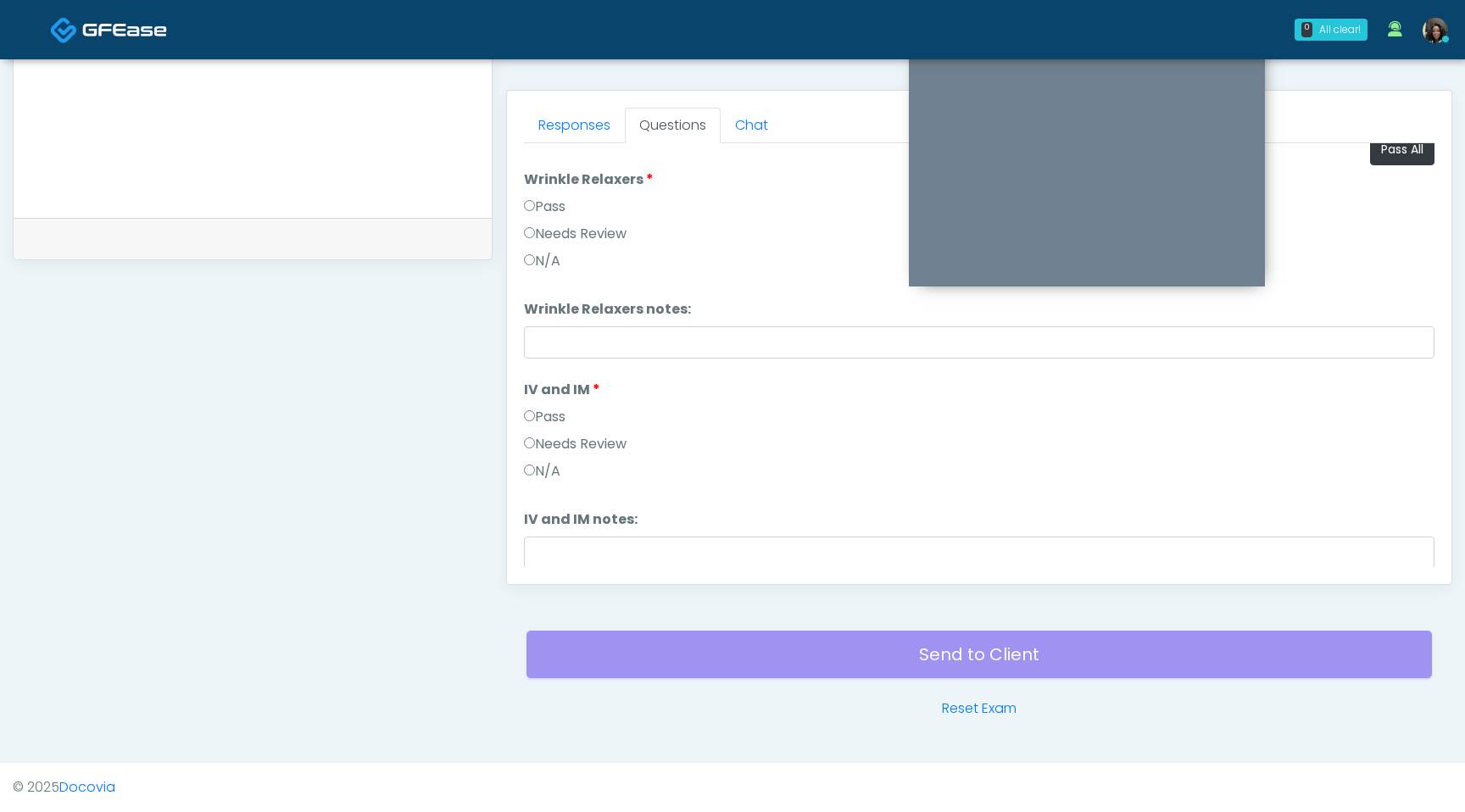
scroll to position [0, 0]
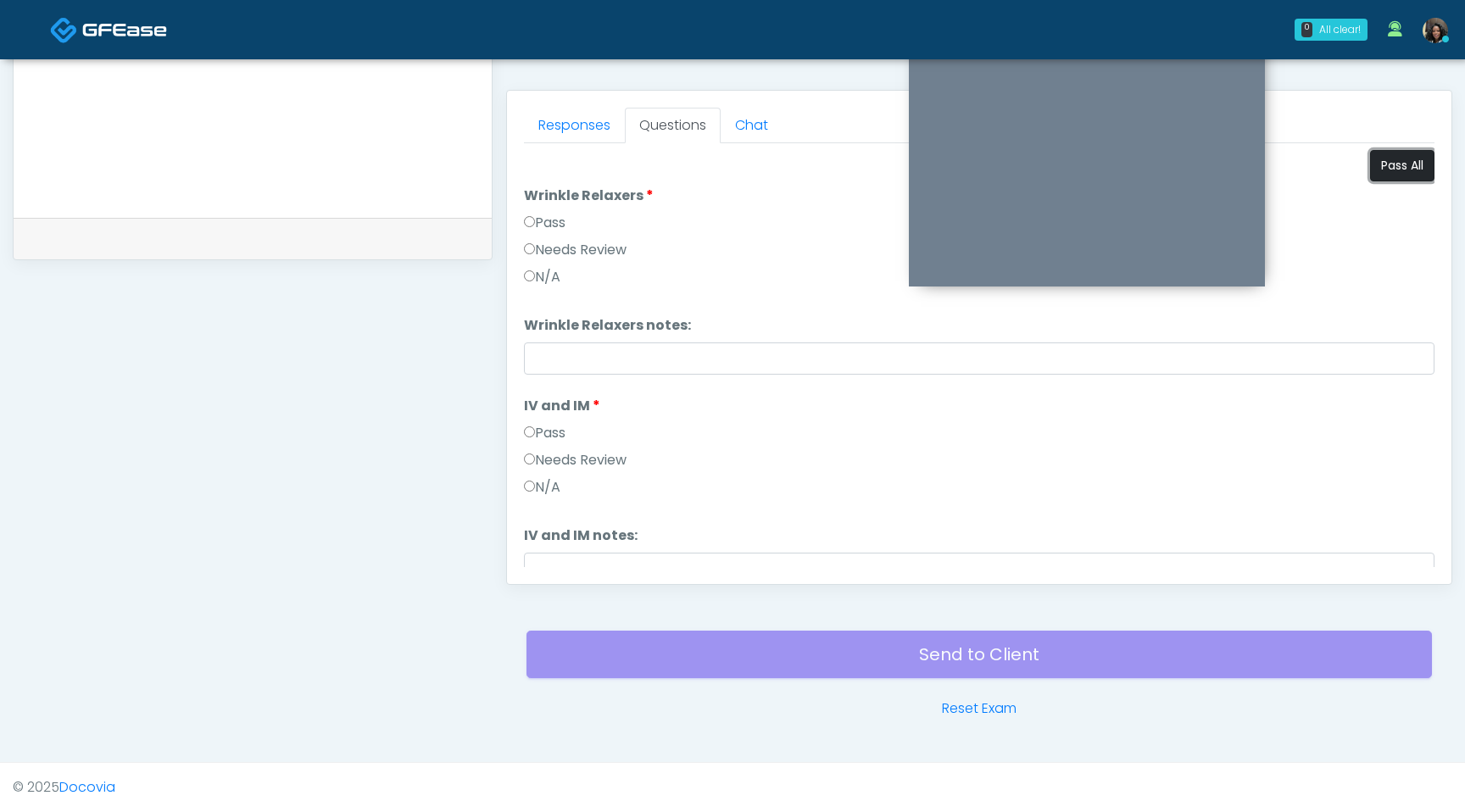
click at [1389, 161] on button "Pass All" at bounding box center [1402, 166] width 65 height 31
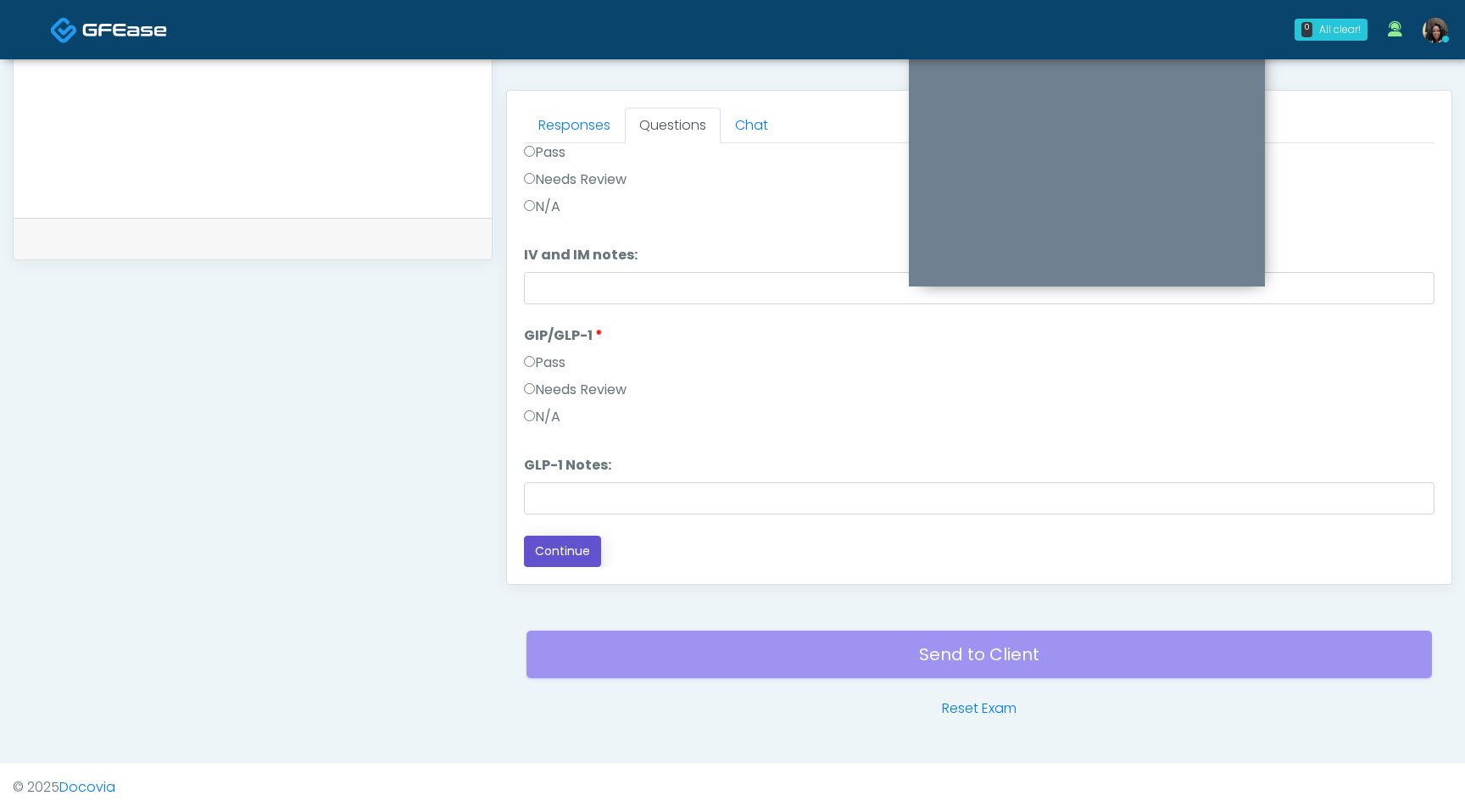
click at [540, 554] on button "Continue" at bounding box center [563, 552] width 77 height 31
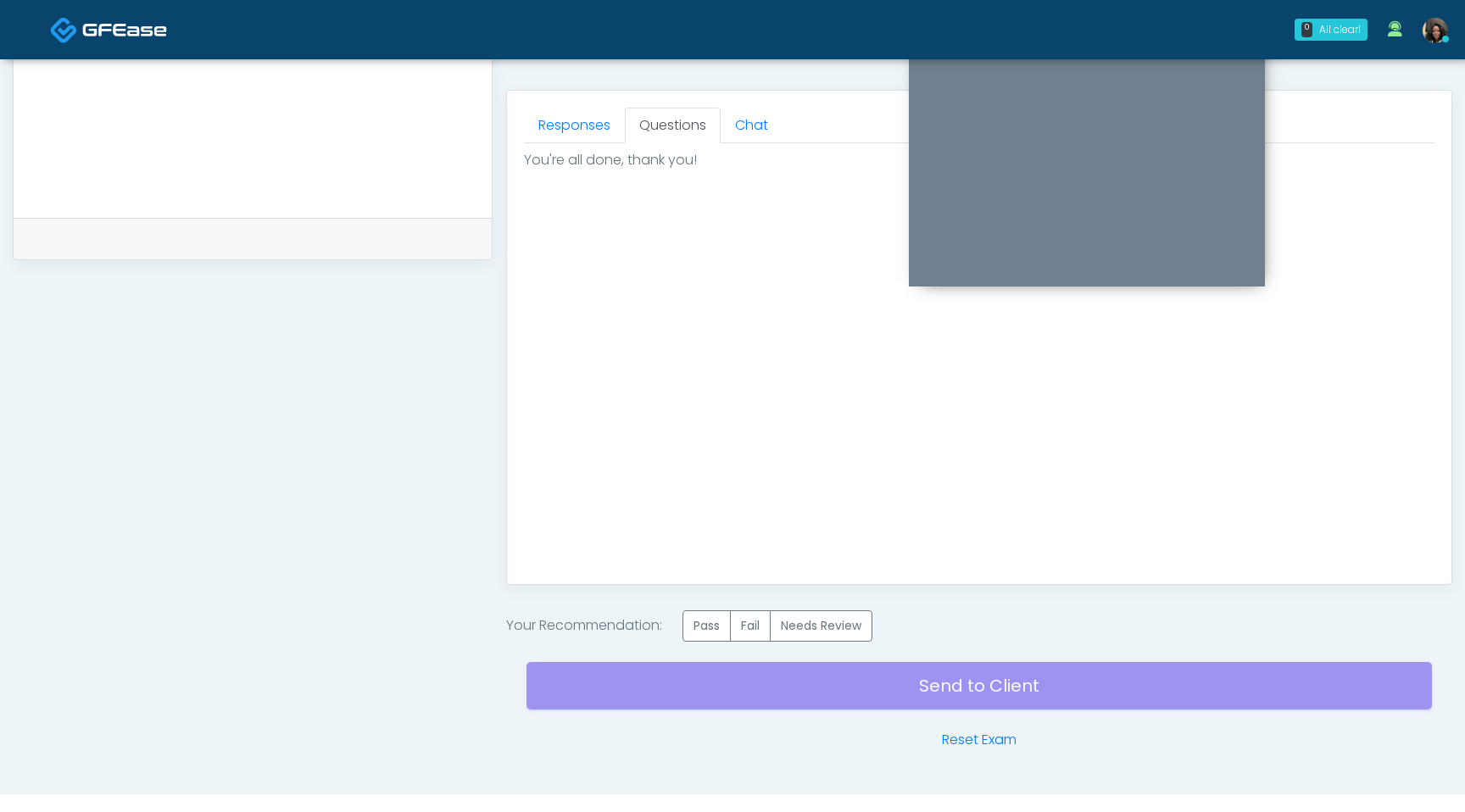
scroll to position [0, 0]
click at [704, 623] on label "Pass" at bounding box center [707, 626] width 48 height 31
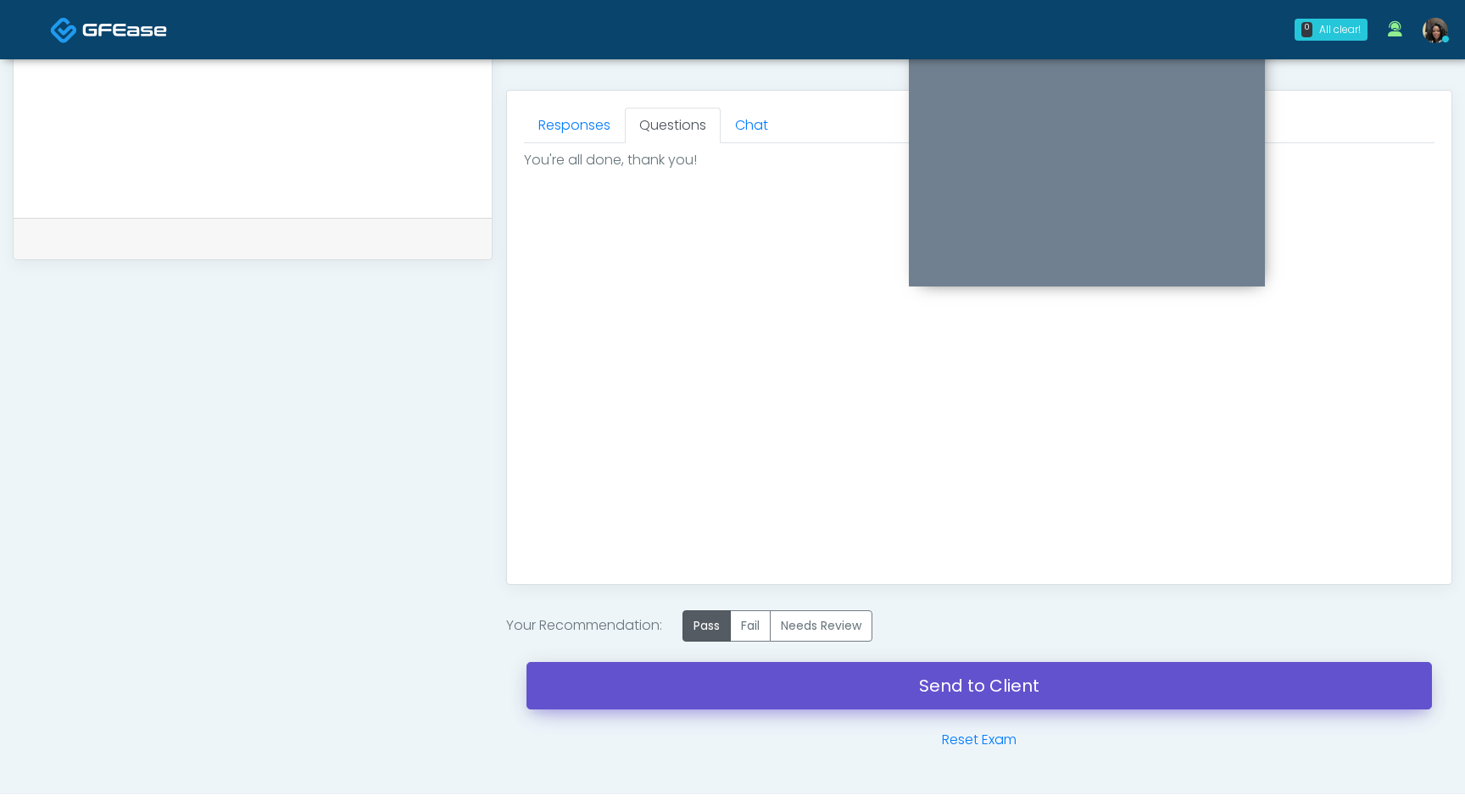
click at [722, 692] on link "Send to Client" at bounding box center [979, 685] width 906 height 47
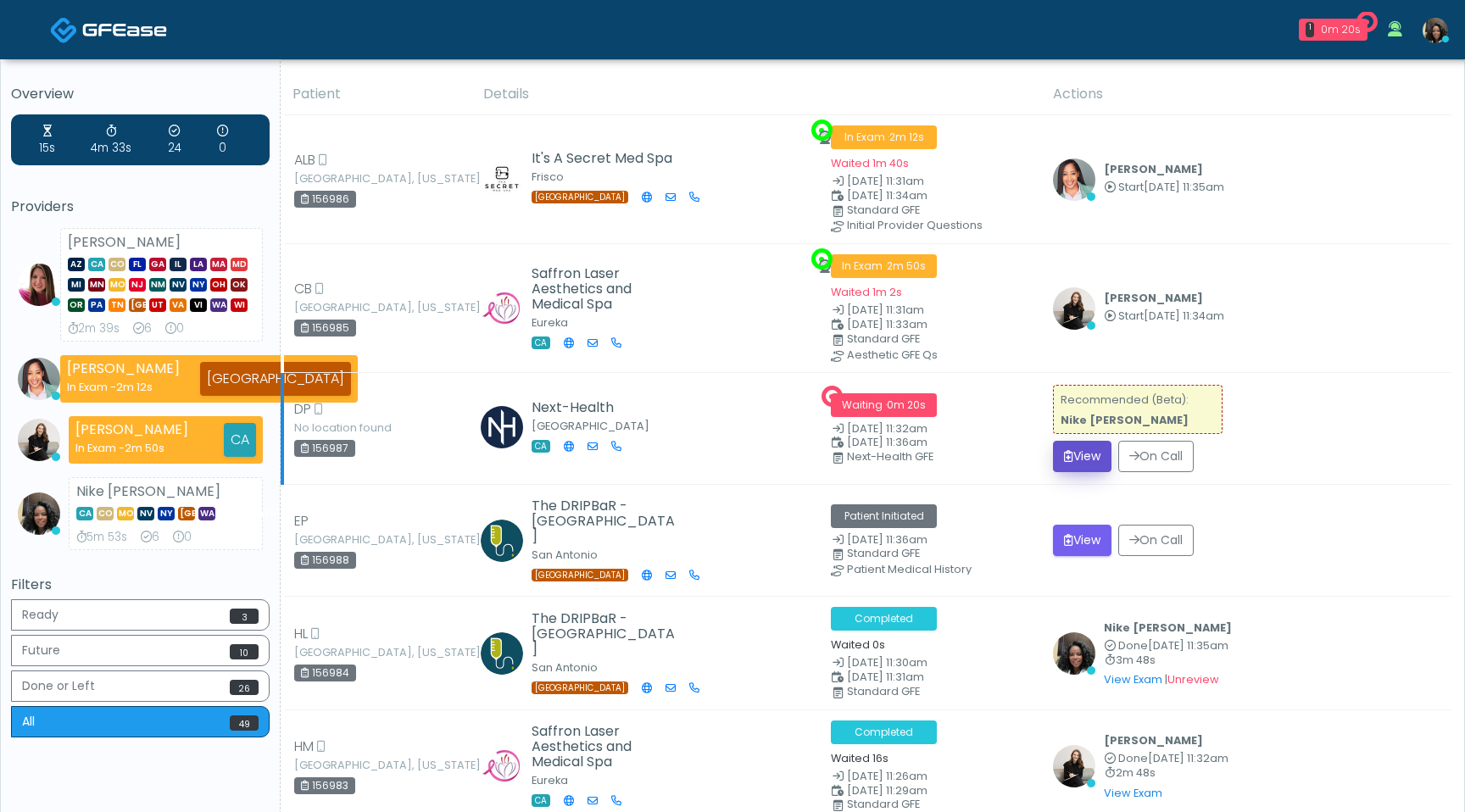
click at [1093, 456] on button "View" at bounding box center [1083, 456] width 58 height 31
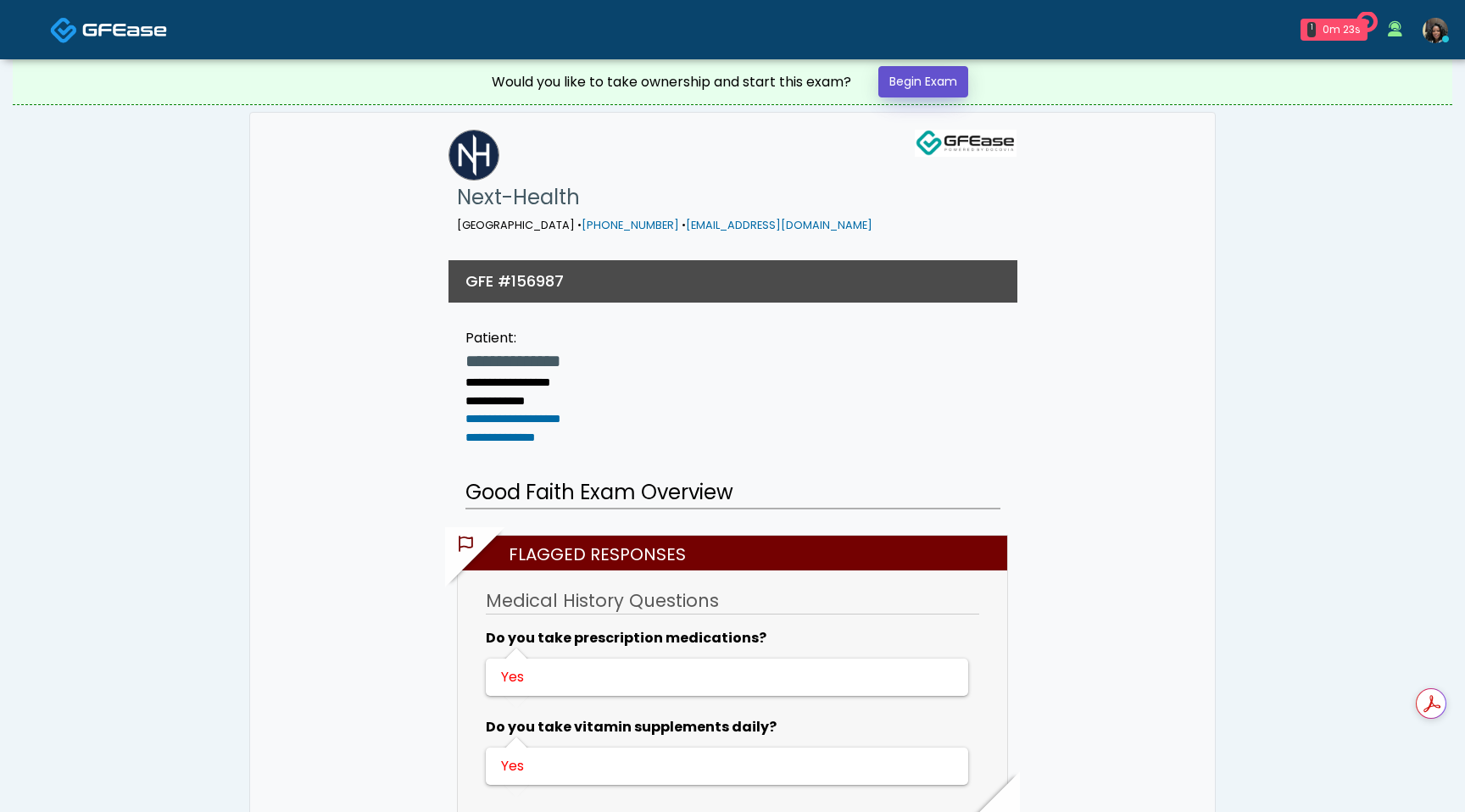
click at [934, 75] on link "Begin Exam" at bounding box center [923, 82] width 90 height 31
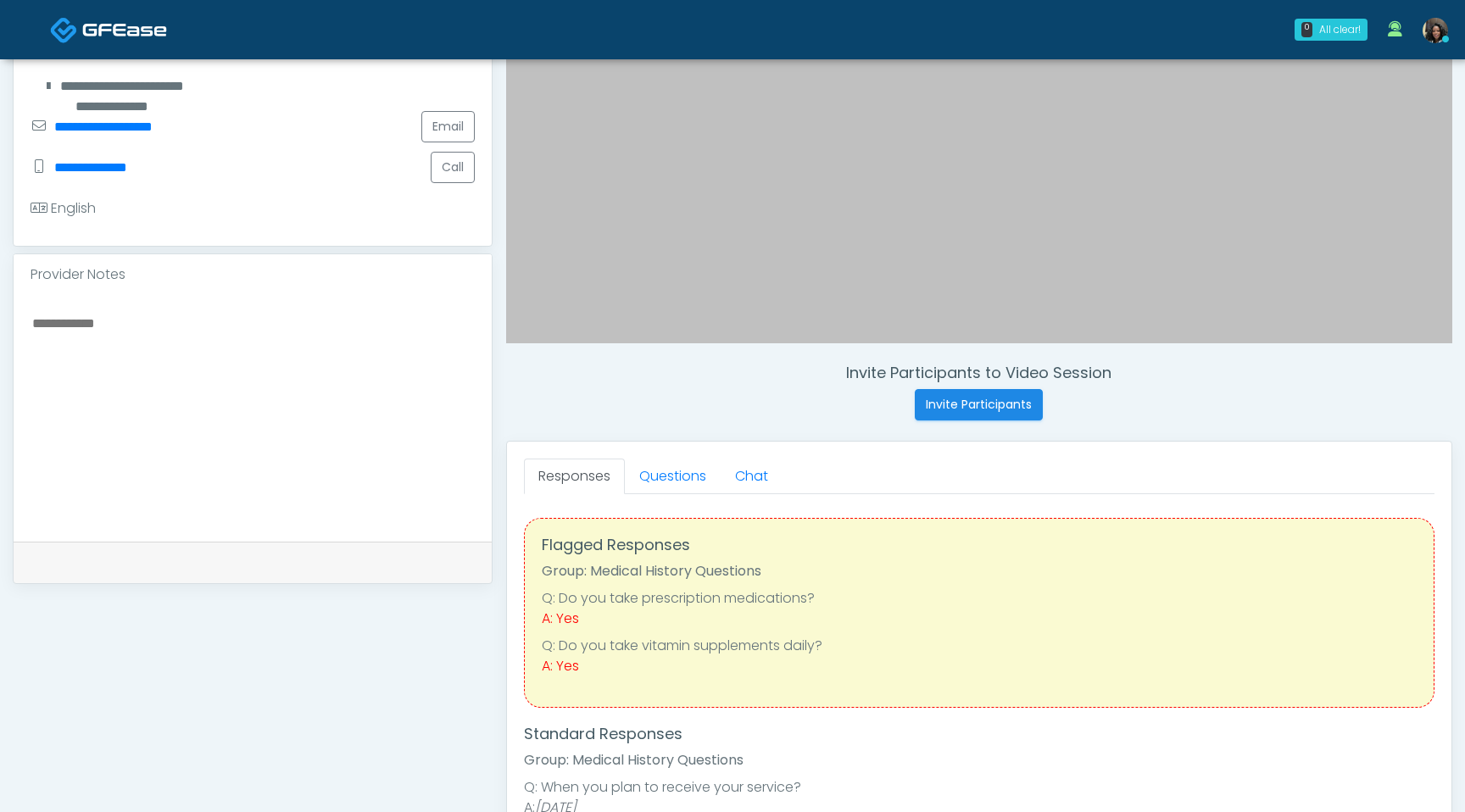
scroll to position [436, 0]
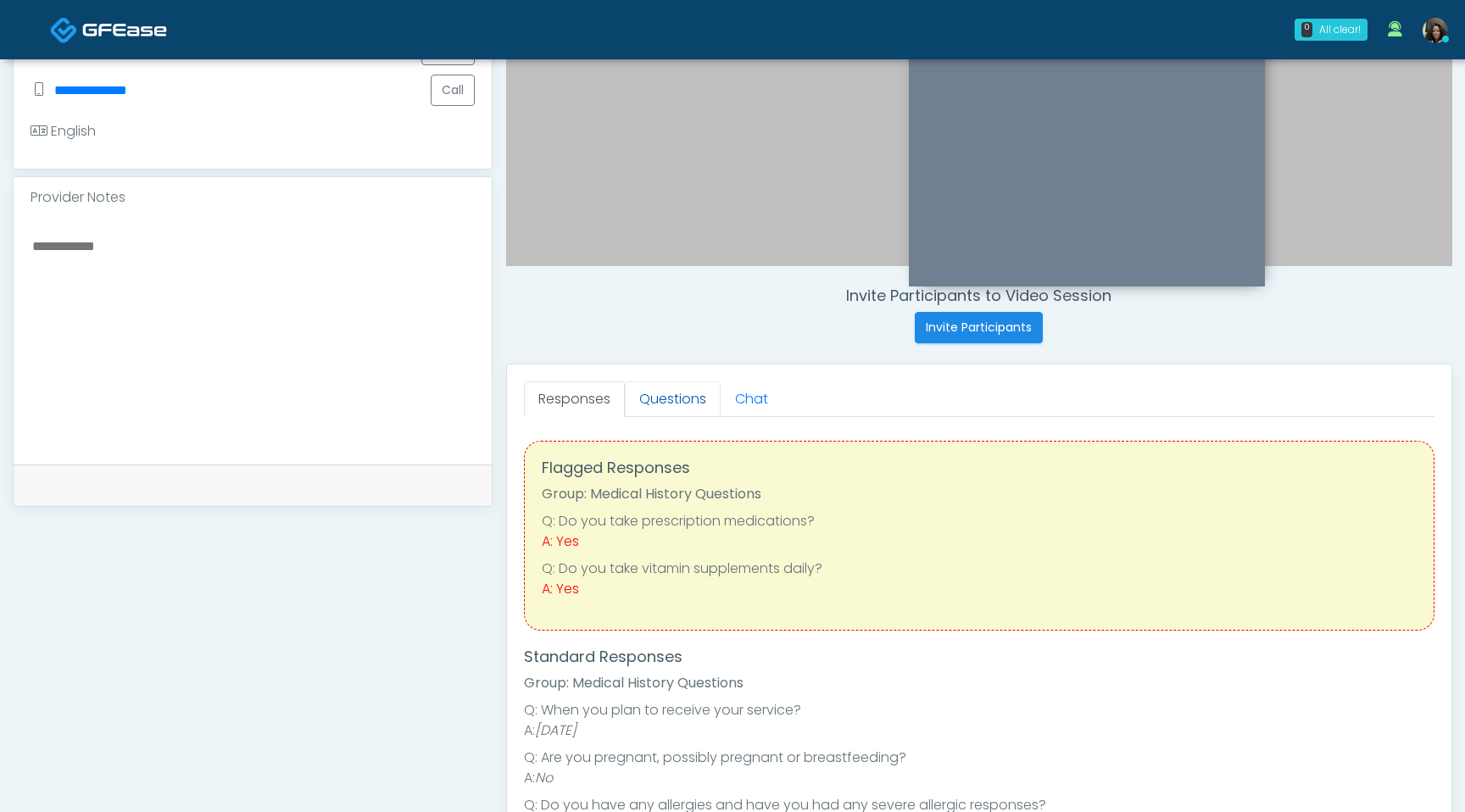
click at [668, 401] on link "Questions" at bounding box center [672, 399] width 96 height 36
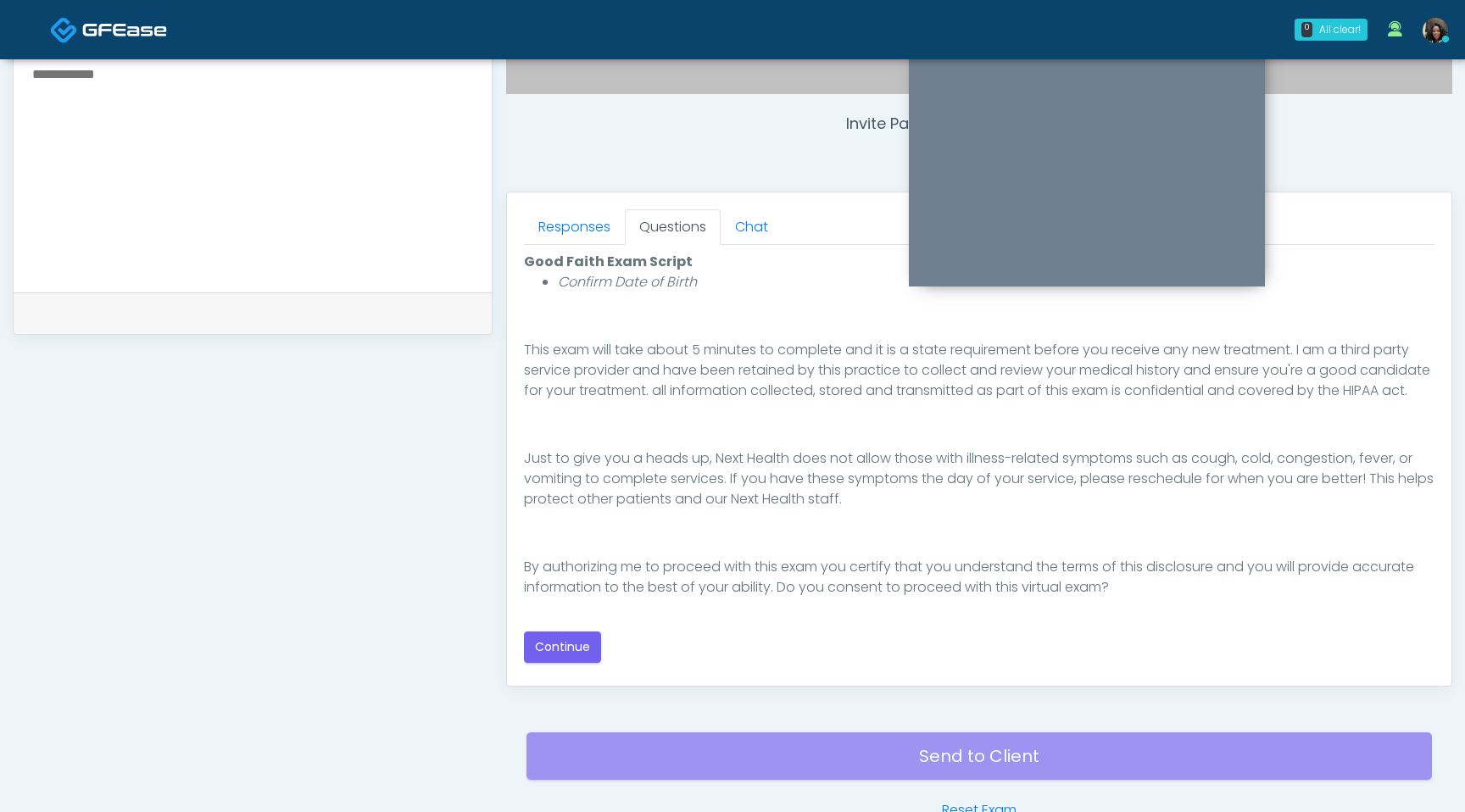
scroll to position [631, 0]
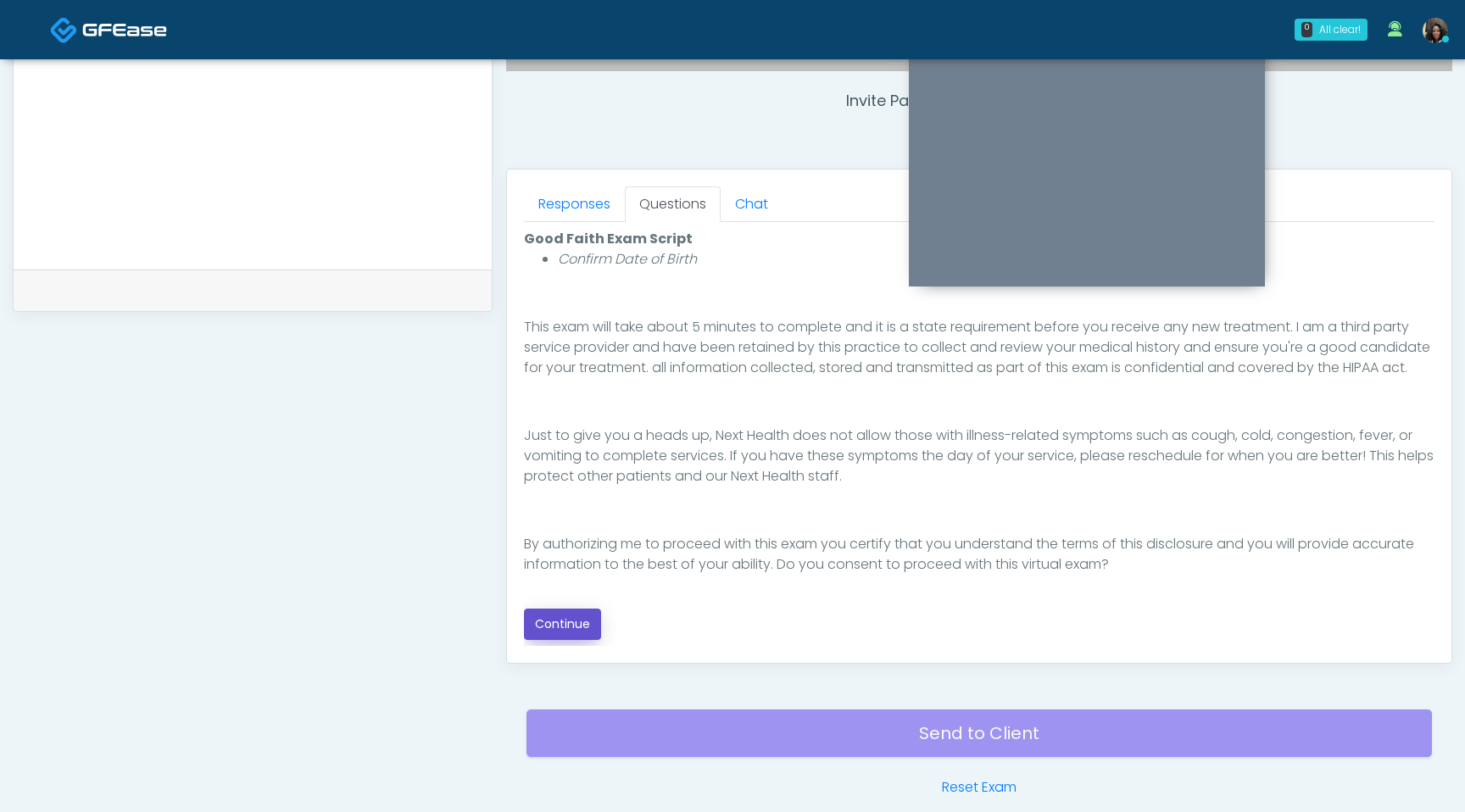
click at [581, 622] on button "Continue" at bounding box center [563, 624] width 77 height 31
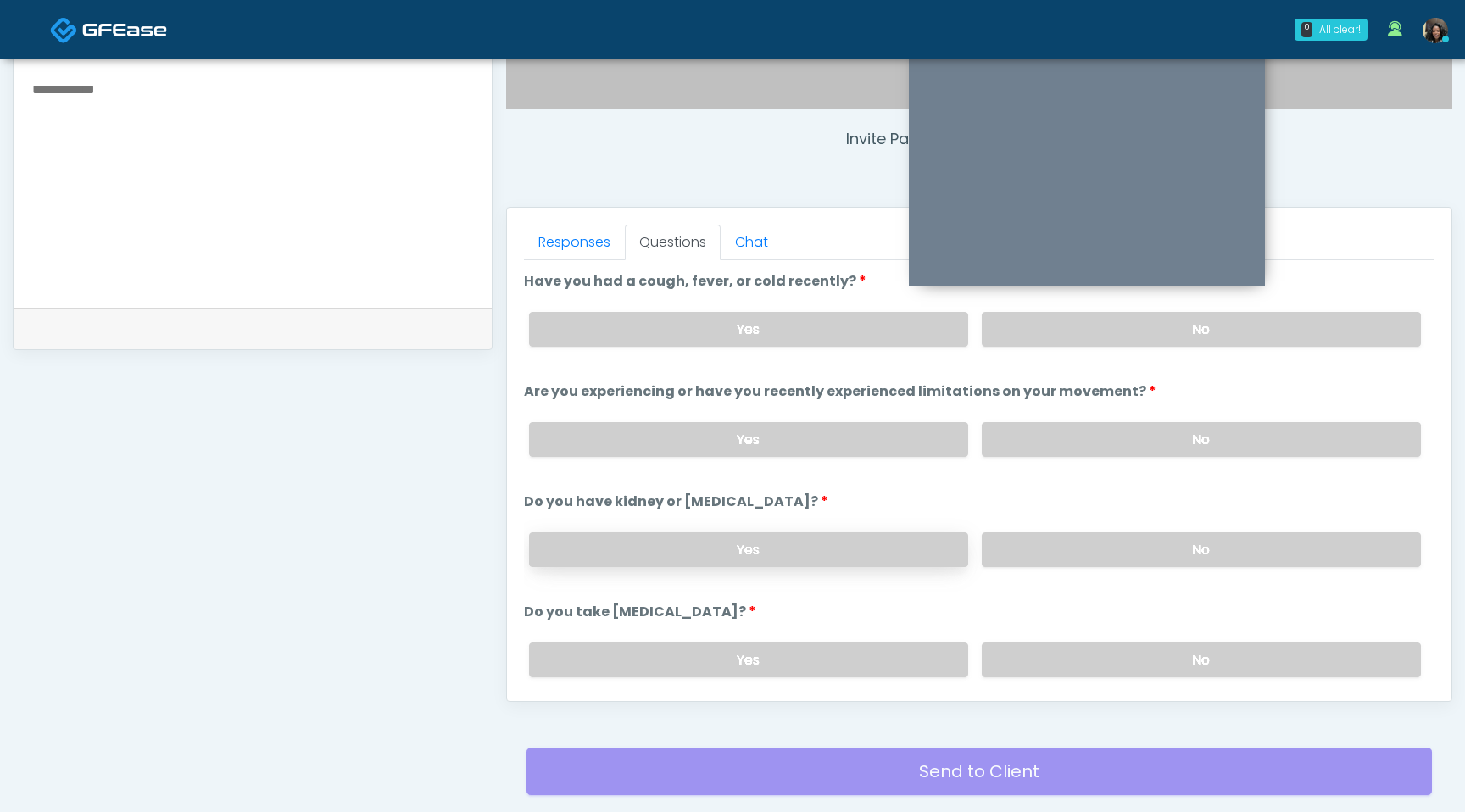
scroll to position [468, 0]
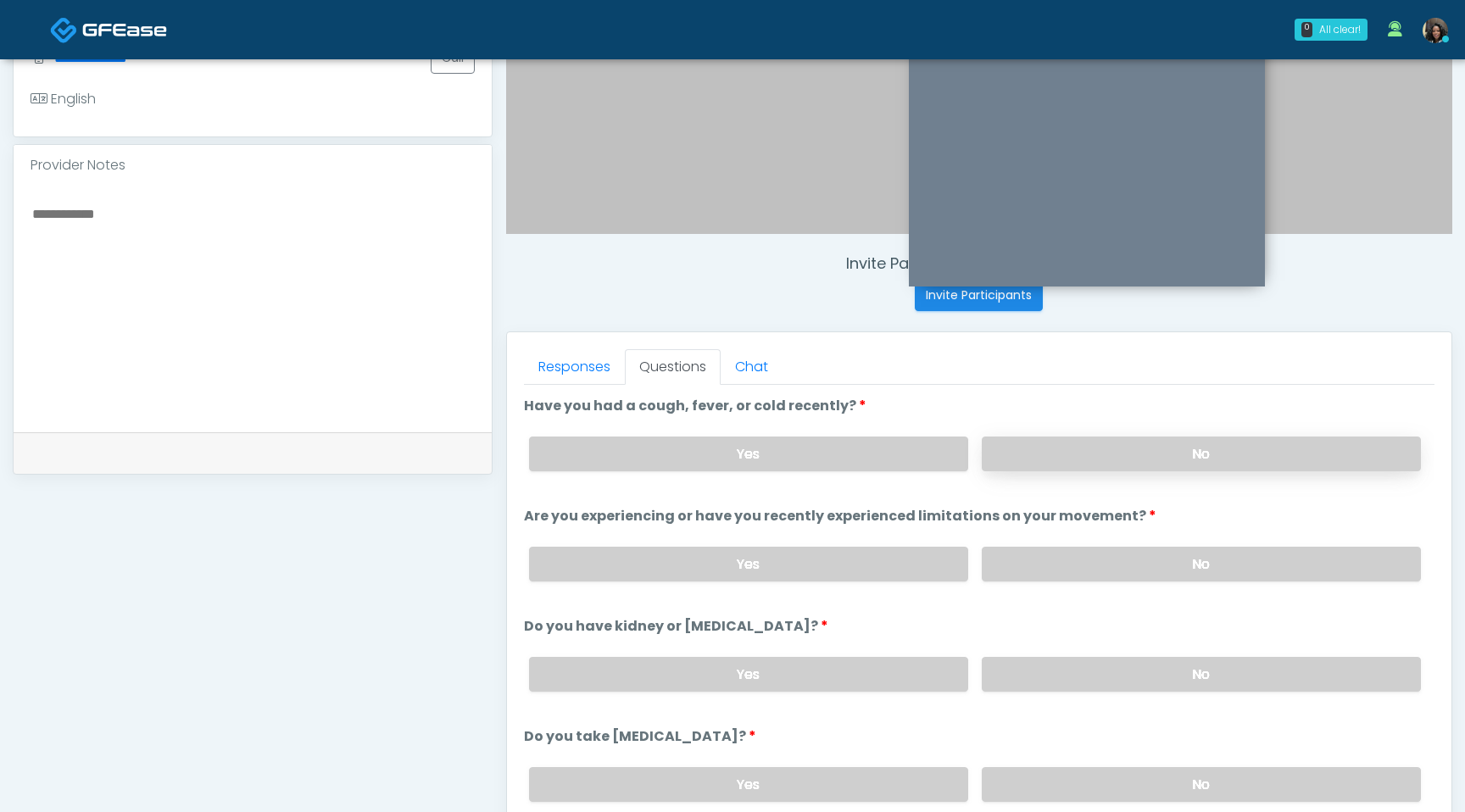
click at [1038, 446] on label "No" at bounding box center [1201, 454] width 439 height 35
click at [1044, 561] on label "No" at bounding box center [1201, 564] width 439 height 35
click at [1032, 678] on label "No" at bounding box center [1201, 675] width 439 height 35
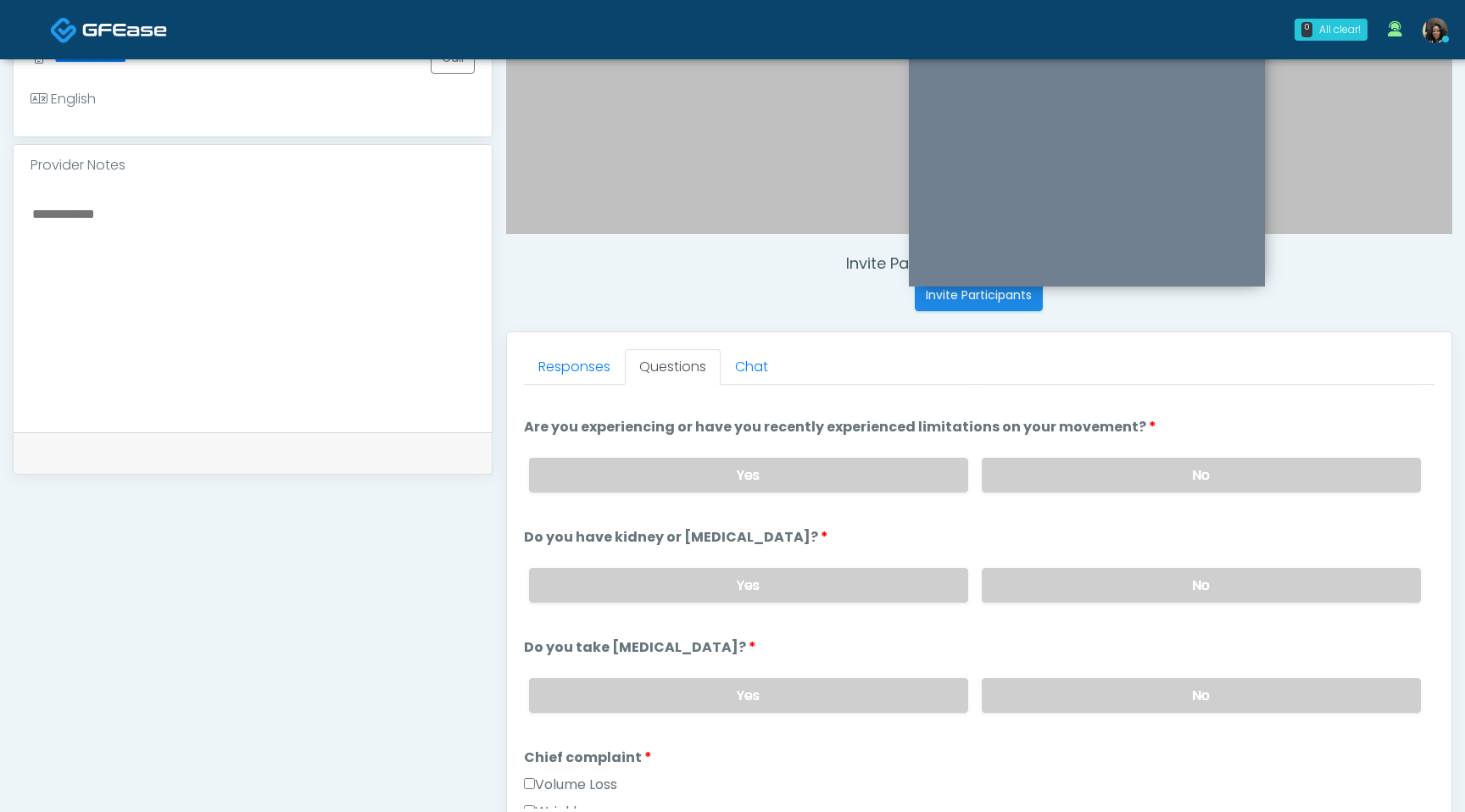
scroll to position [103, 0]
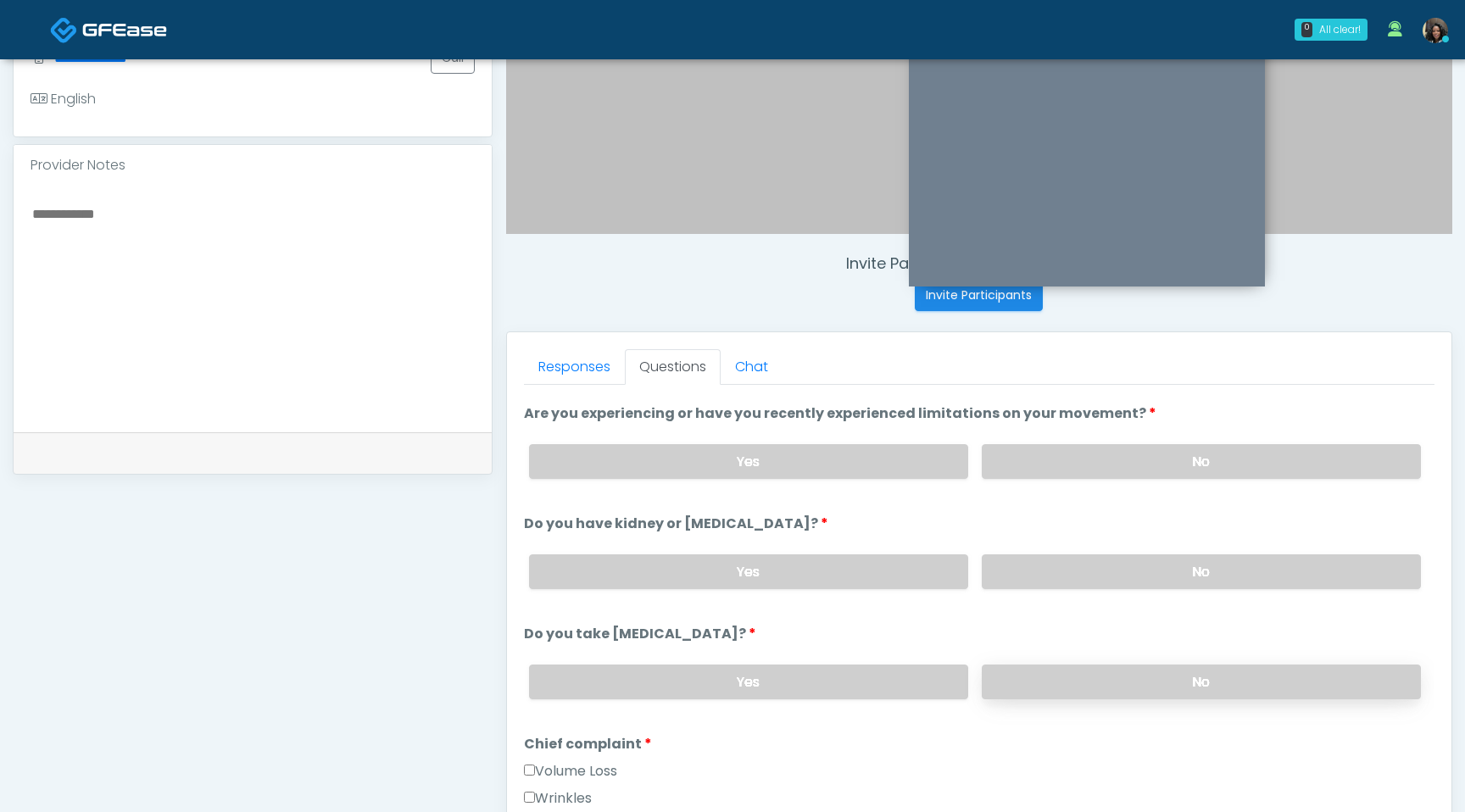
click at [1076, 674] on label "No" at bounding box center [1201, 682] width 439 height 35
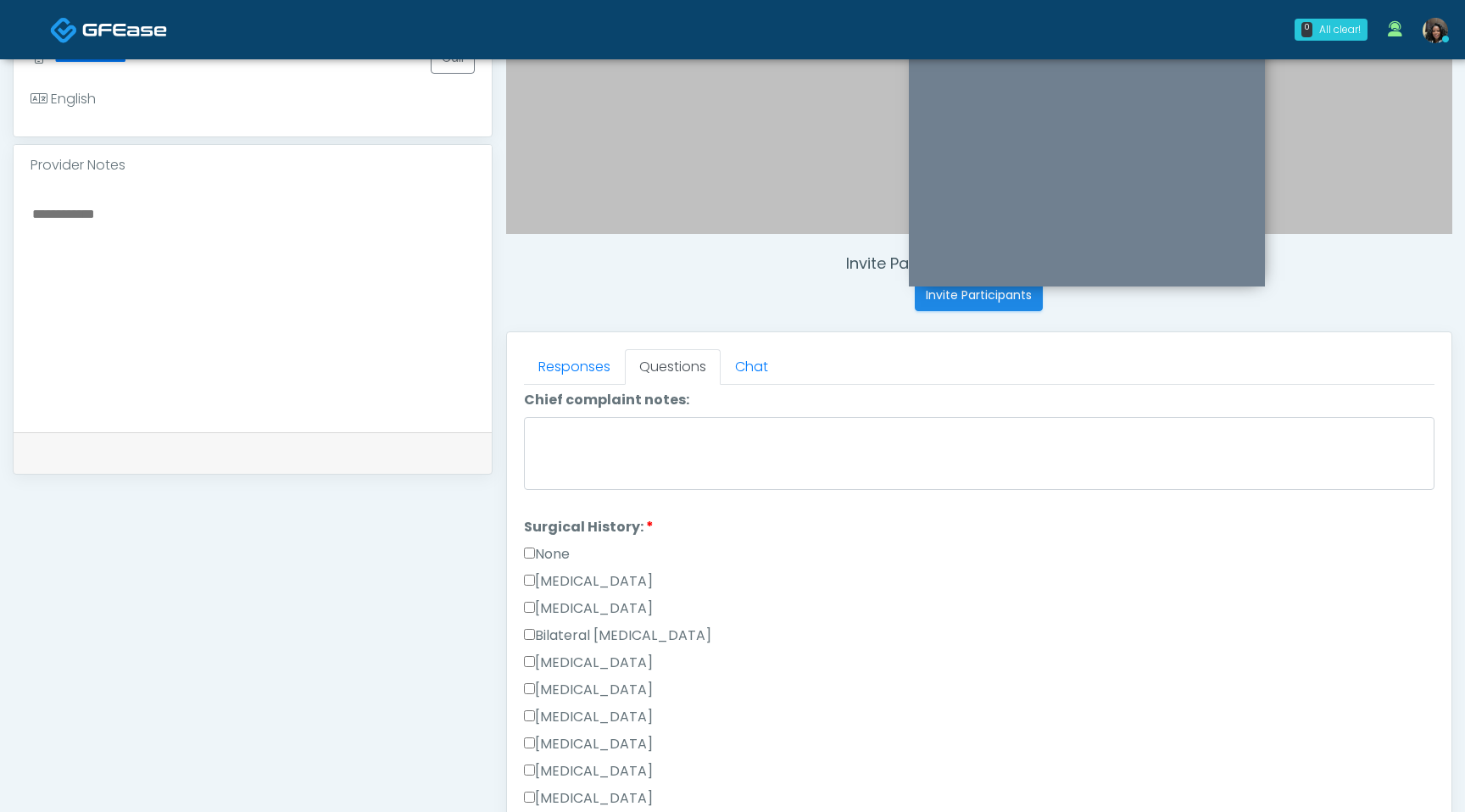
scroll to position [793, 0]
click at [535, 552] on label "None" at bounding box center [547, 555] width 46 height 20
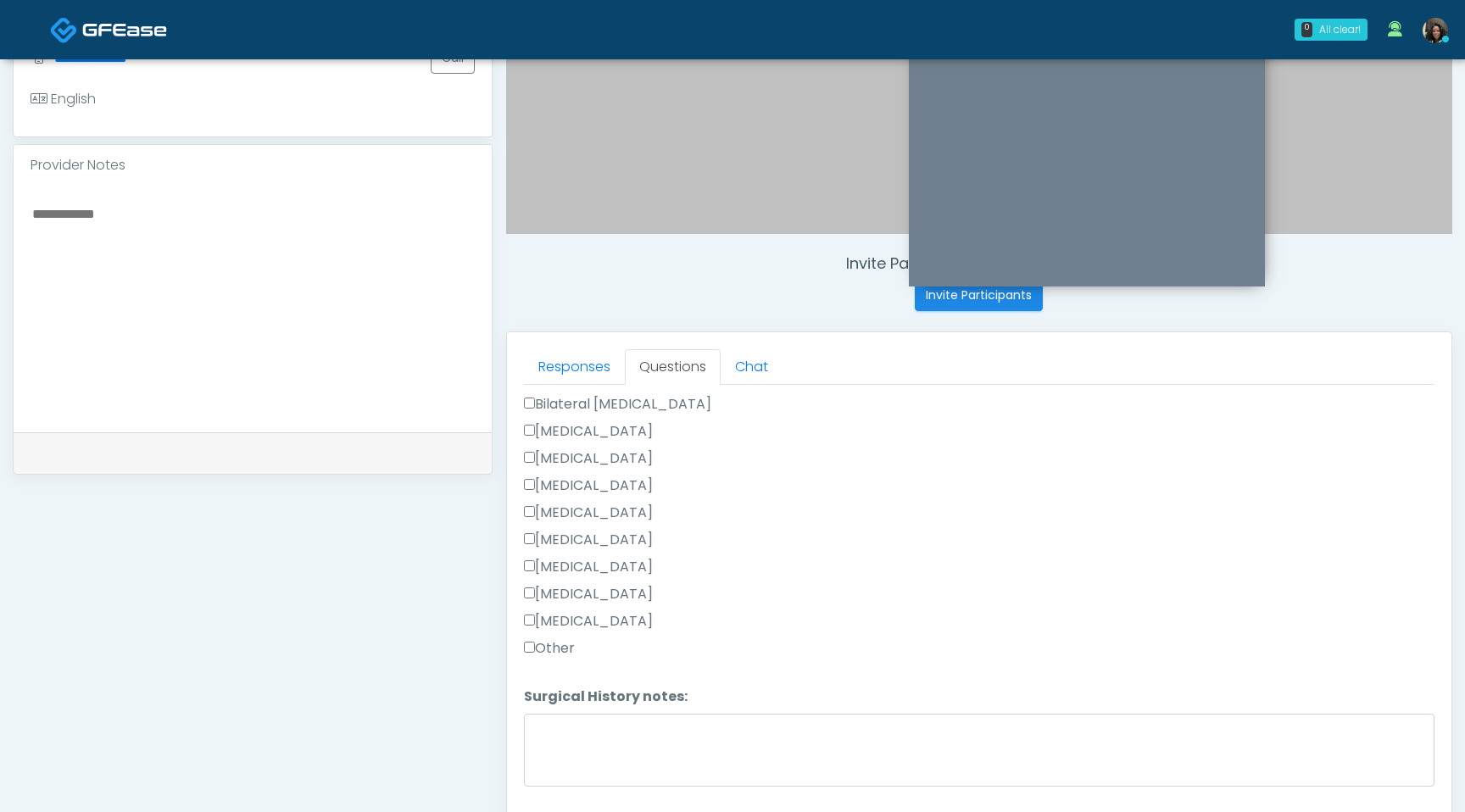
scroll to position [1057, 0]
click at [561, 795] on button "Continue" at bounding box center [563, 797] width 77 height 31
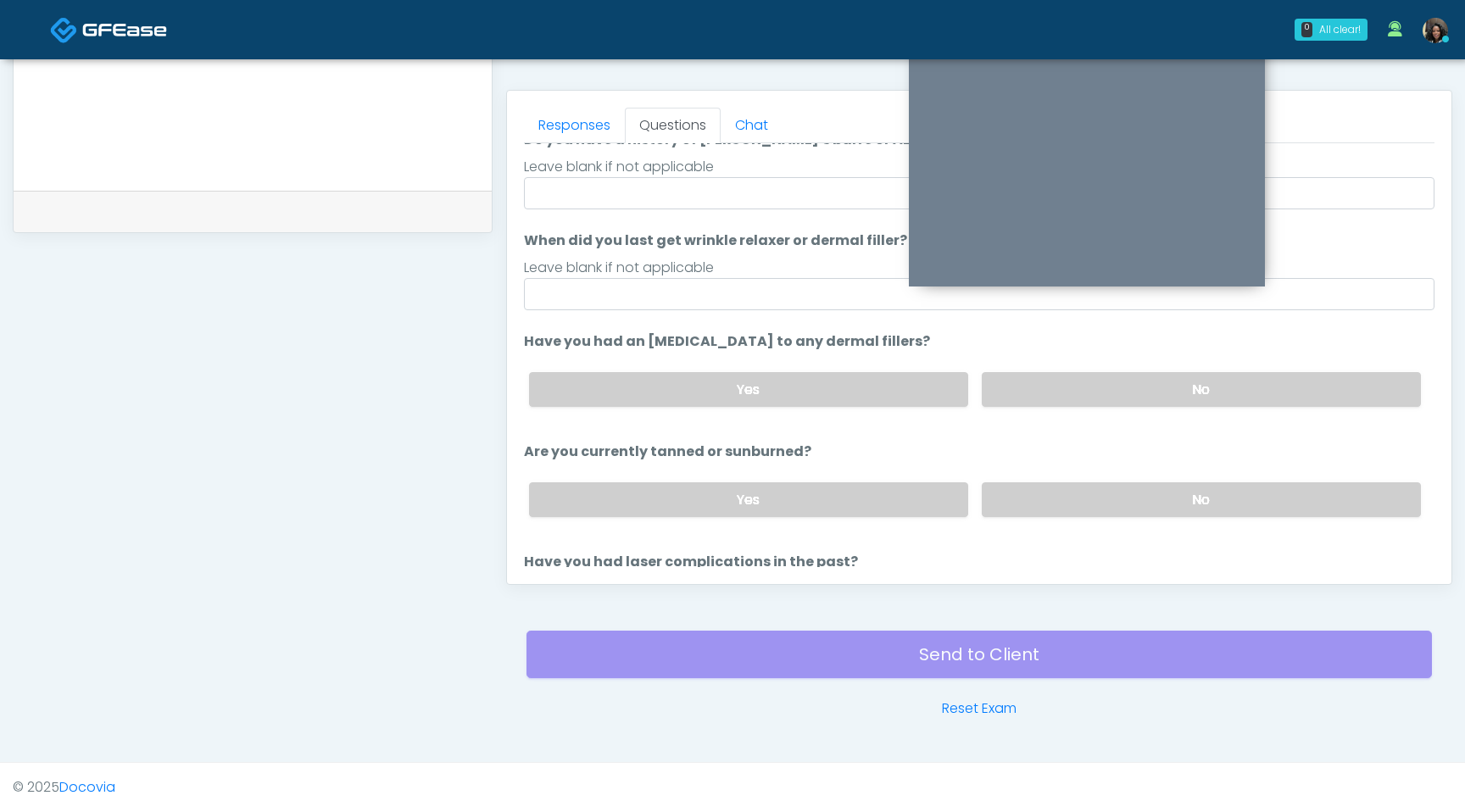
scroll to position [0, 0]
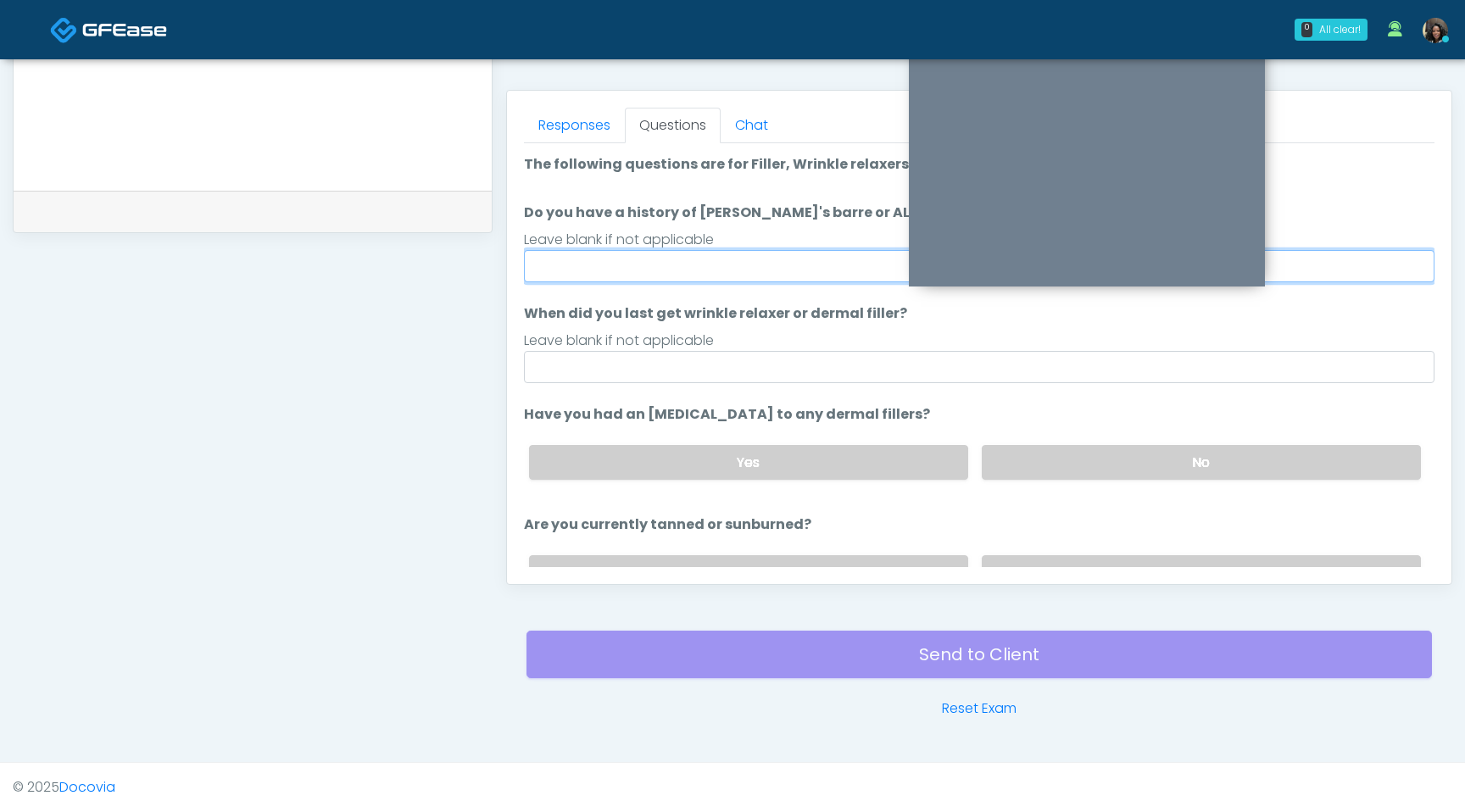
click at [690, 270] on input "Do you have a history of Guillain's barre or ALS? If so, please provide details." at bounding box center [980, 266] width 911 height 32
type input "**"
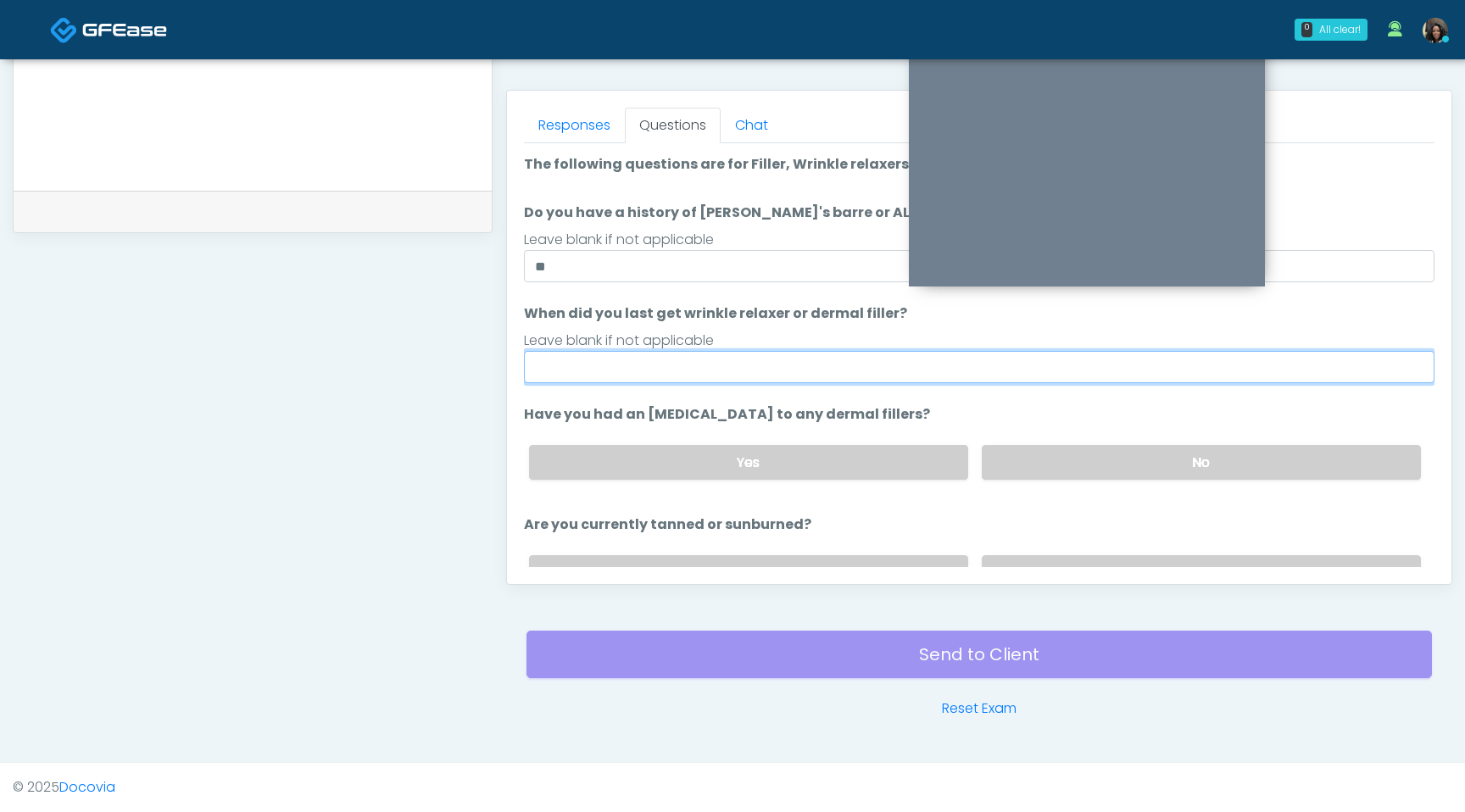
click at [629, 368] on input "When did you last get wrinkle relaxer or dermal filler?" at bounding box center [980, 367] width 911 height 32
type input "*********"
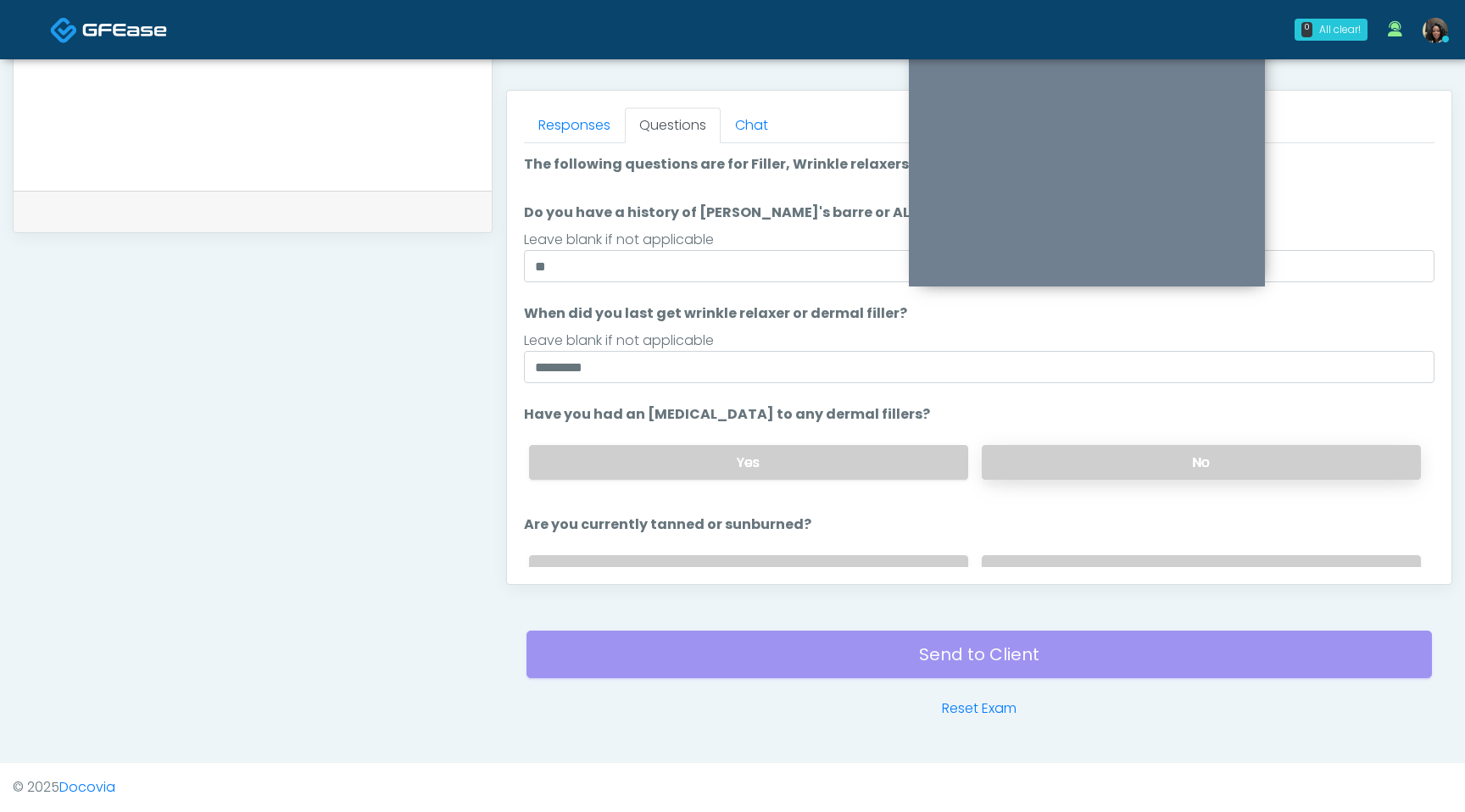
click at [1094, 468] on label "No" at bounding box center [1201, 462] width 439 height 35
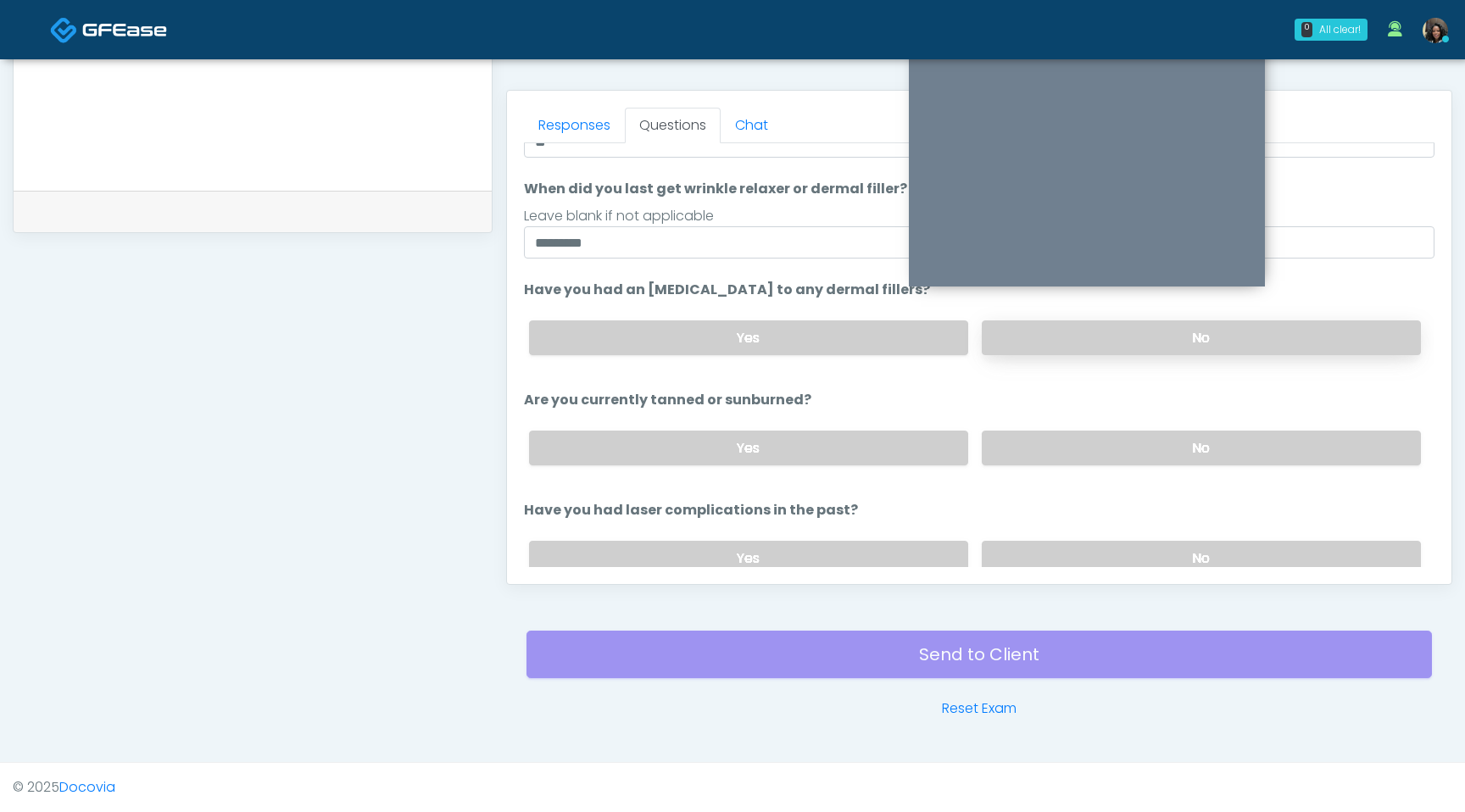
scroll to position [132, 0]
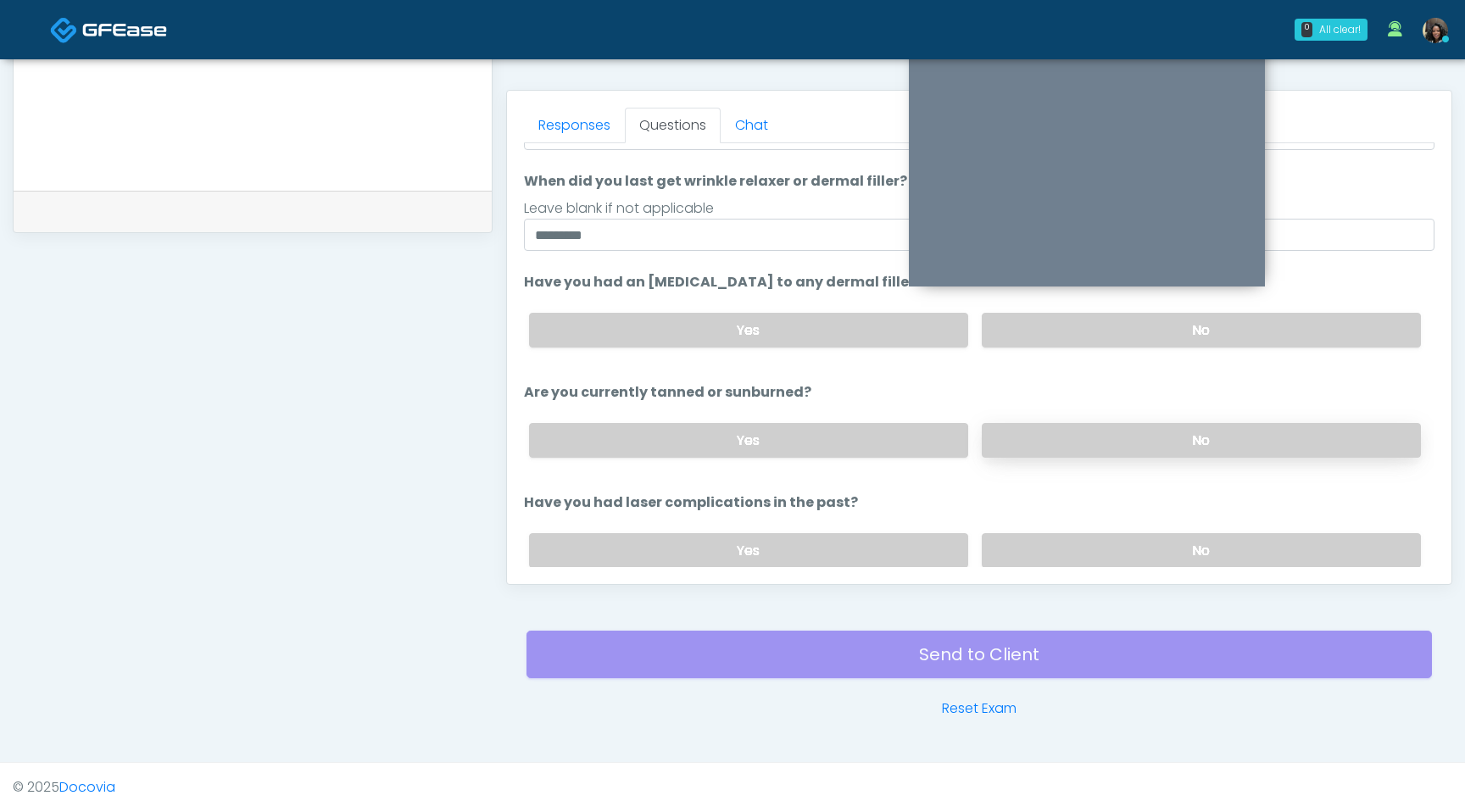
click at [1091, 442] on label "No" at bounding box center [1201, 441] width 439 height 35
click at [1095, 560] on label "No" at bounding box center [1201, 551] width 439 height 35
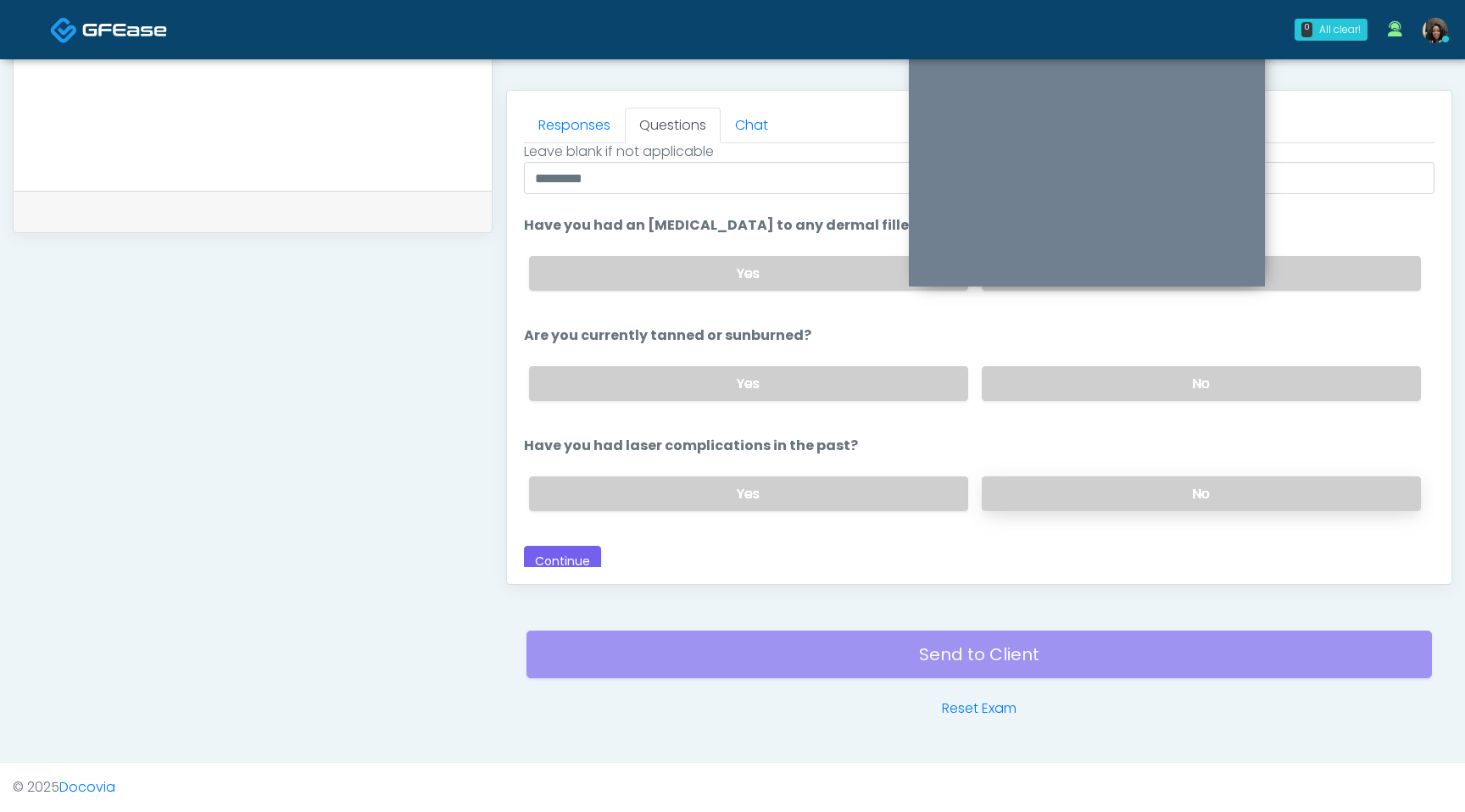
scroll to position [197, 0]
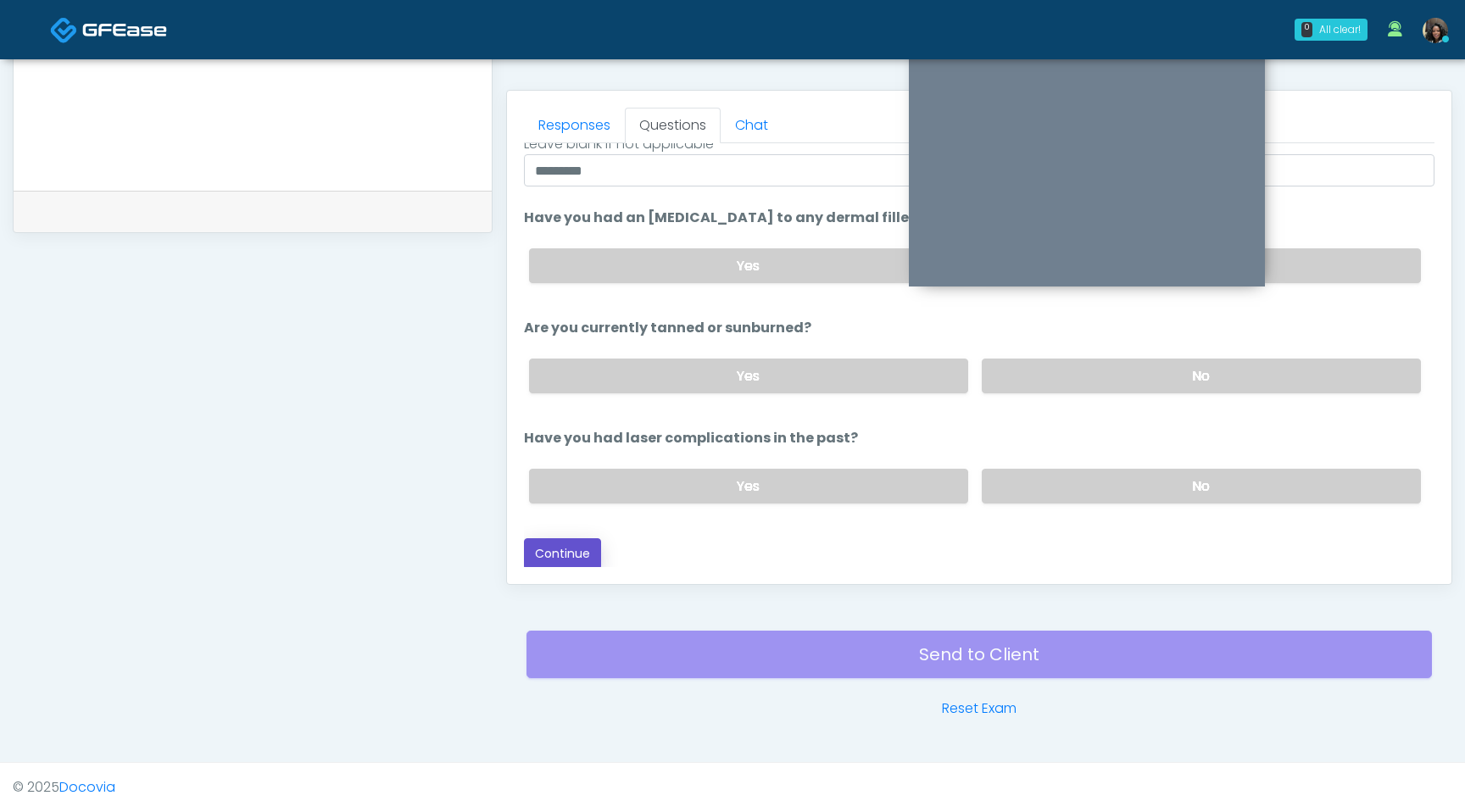
click at [572, 549] on button "Continue" at bounding box center [563, 553] width 77 height 31
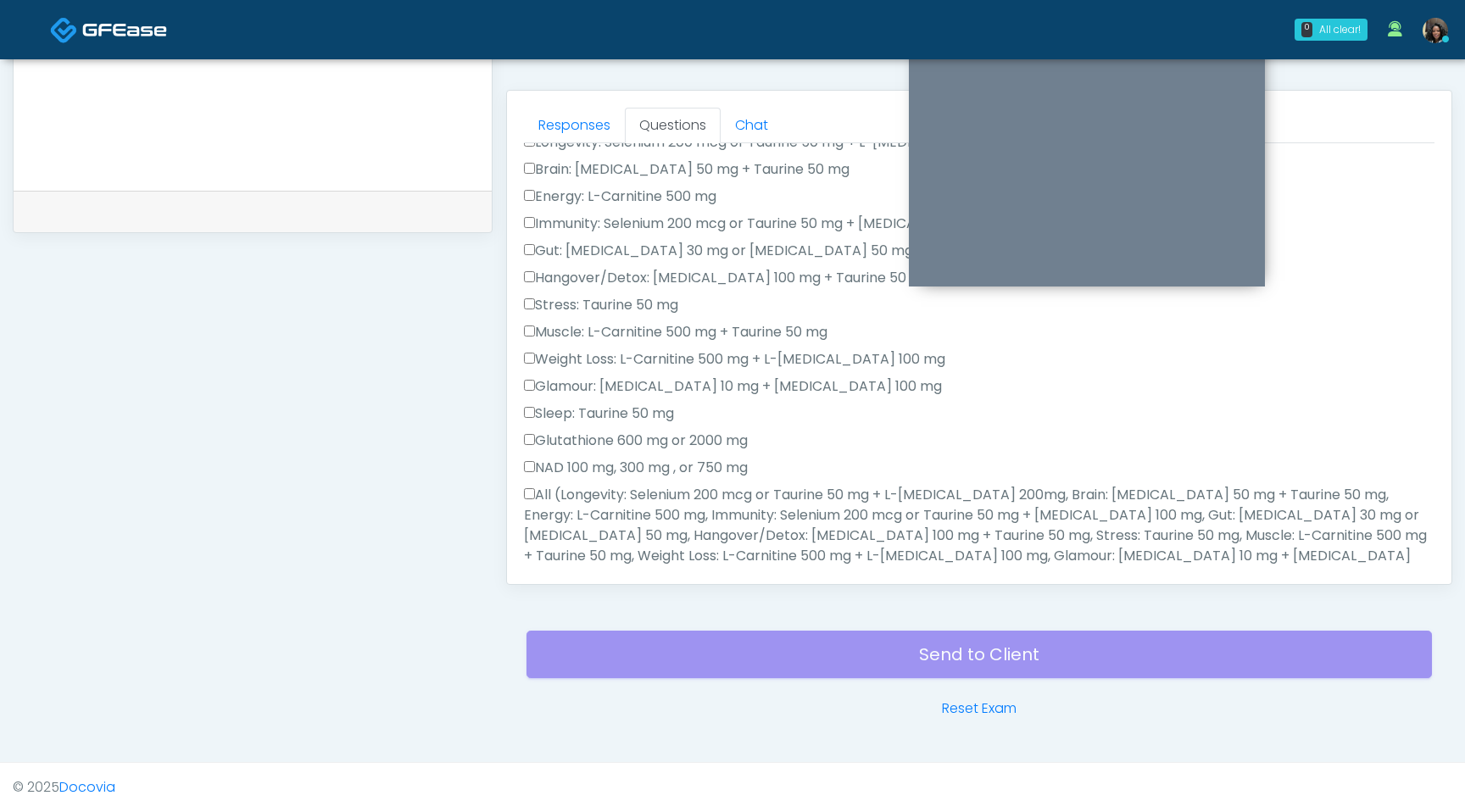
scroll to position [0, 0]
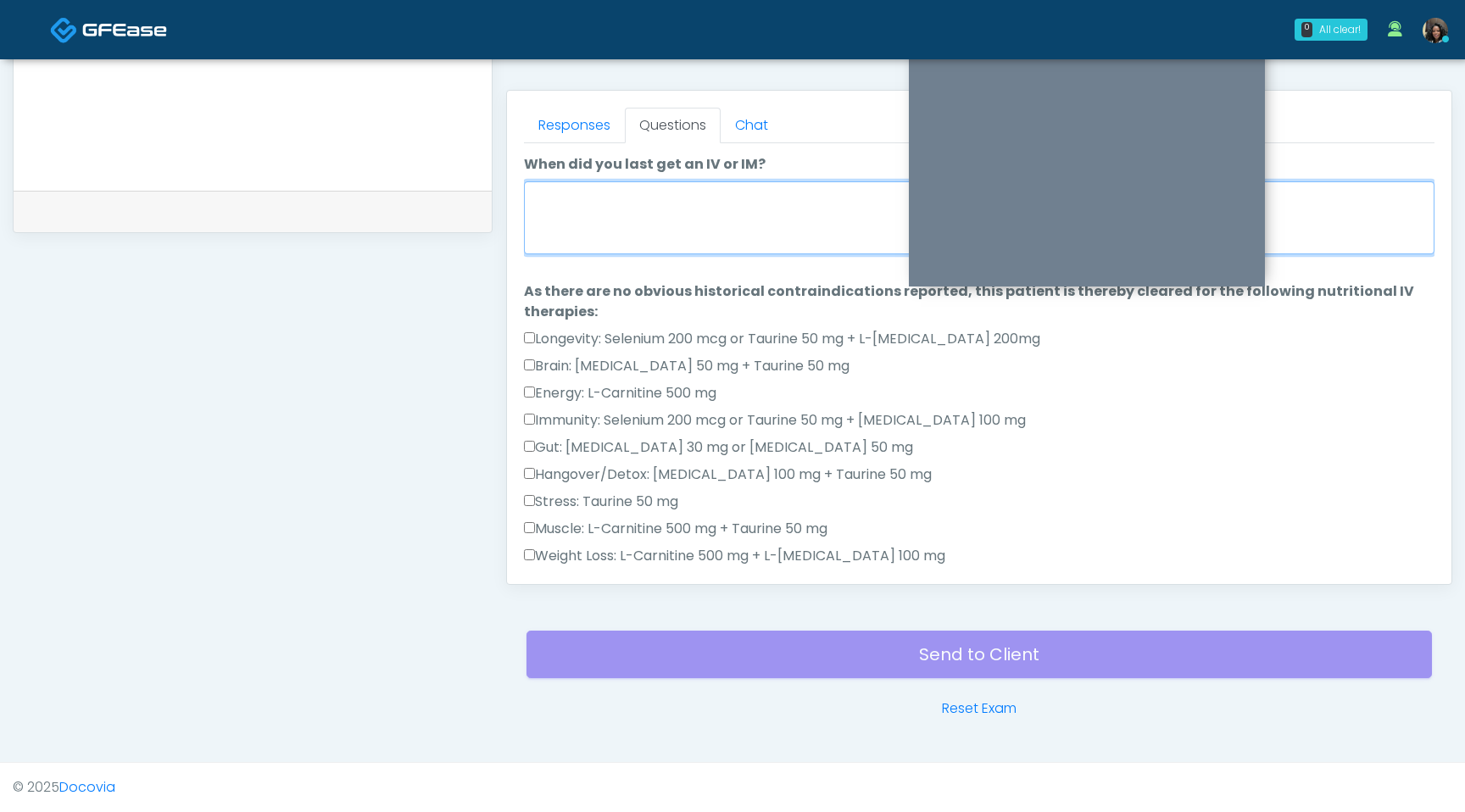
click at [683, 191] on textarea "When did you last get an IV or IM?" at bounding box center [980, 218] width 911 height 73
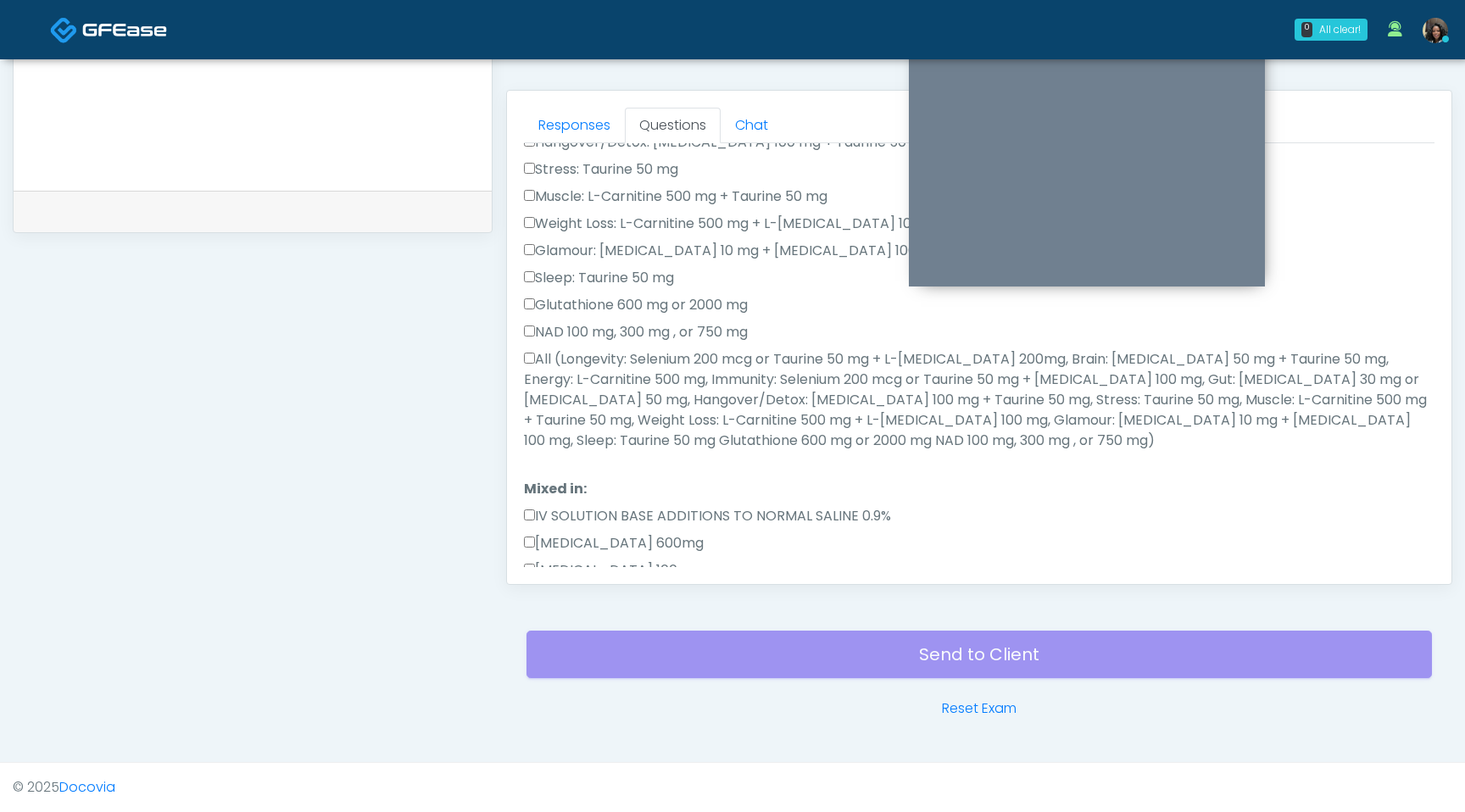
scroll to position [345, 0]
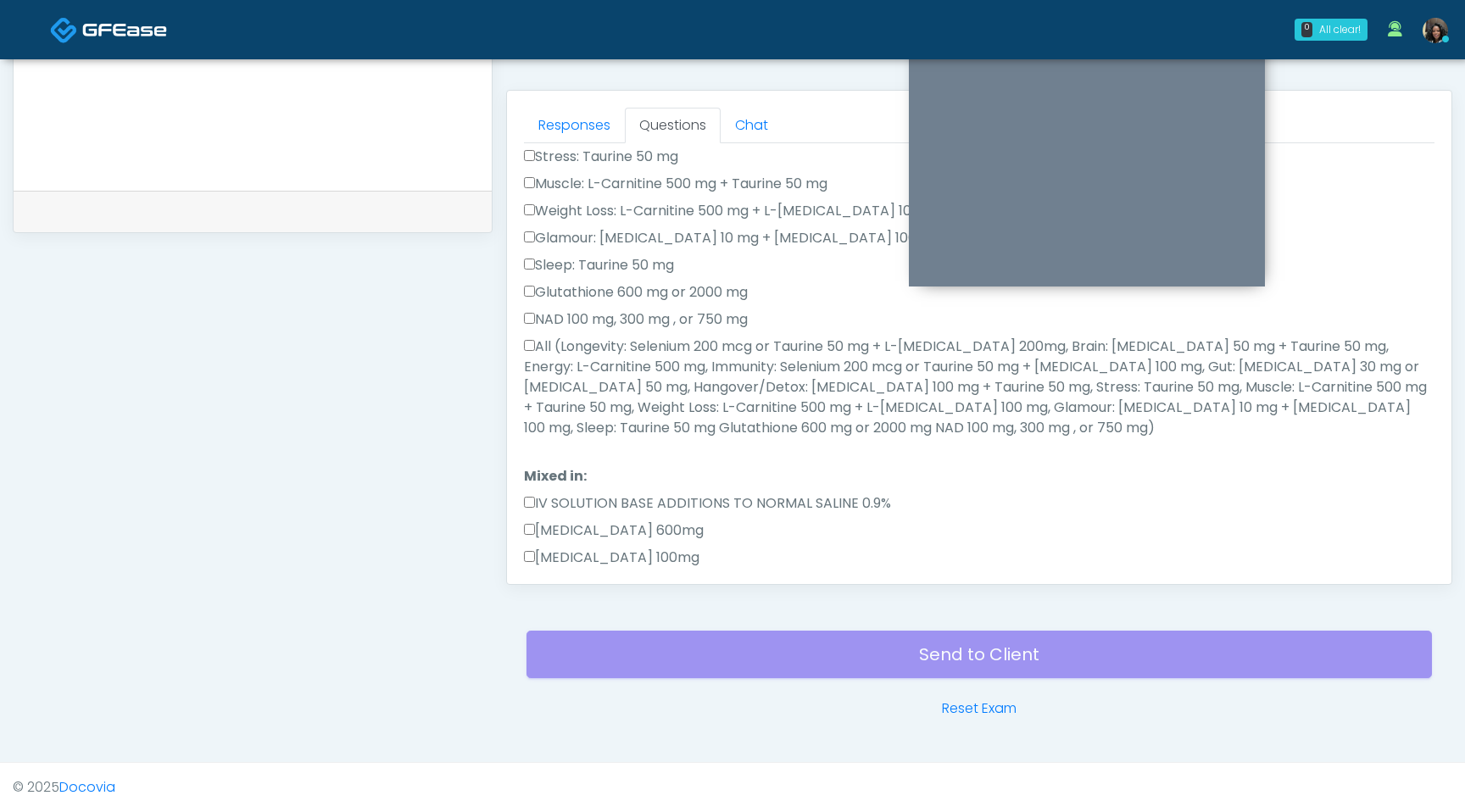
type textarea "**********"
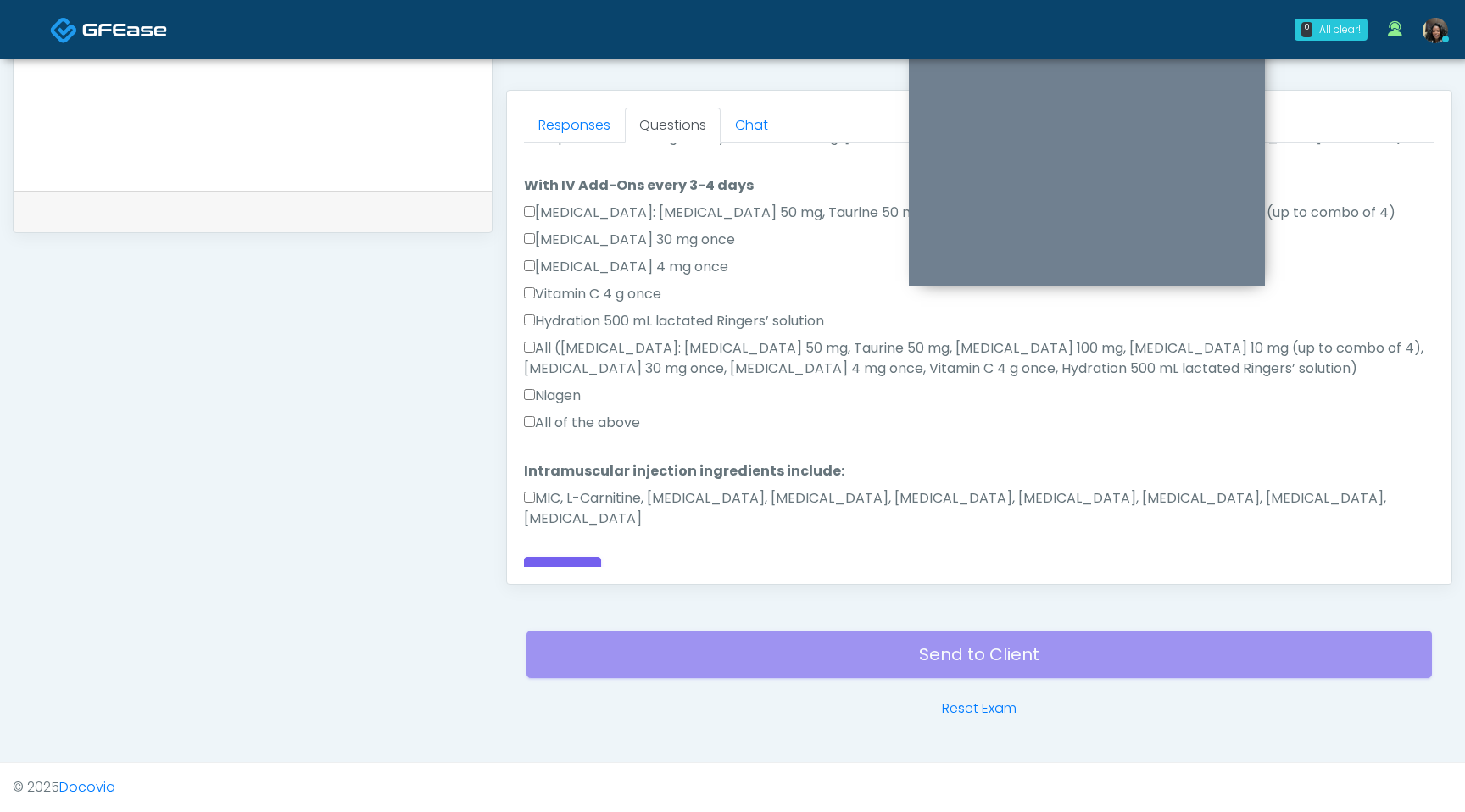
scroll to position [0, 0]
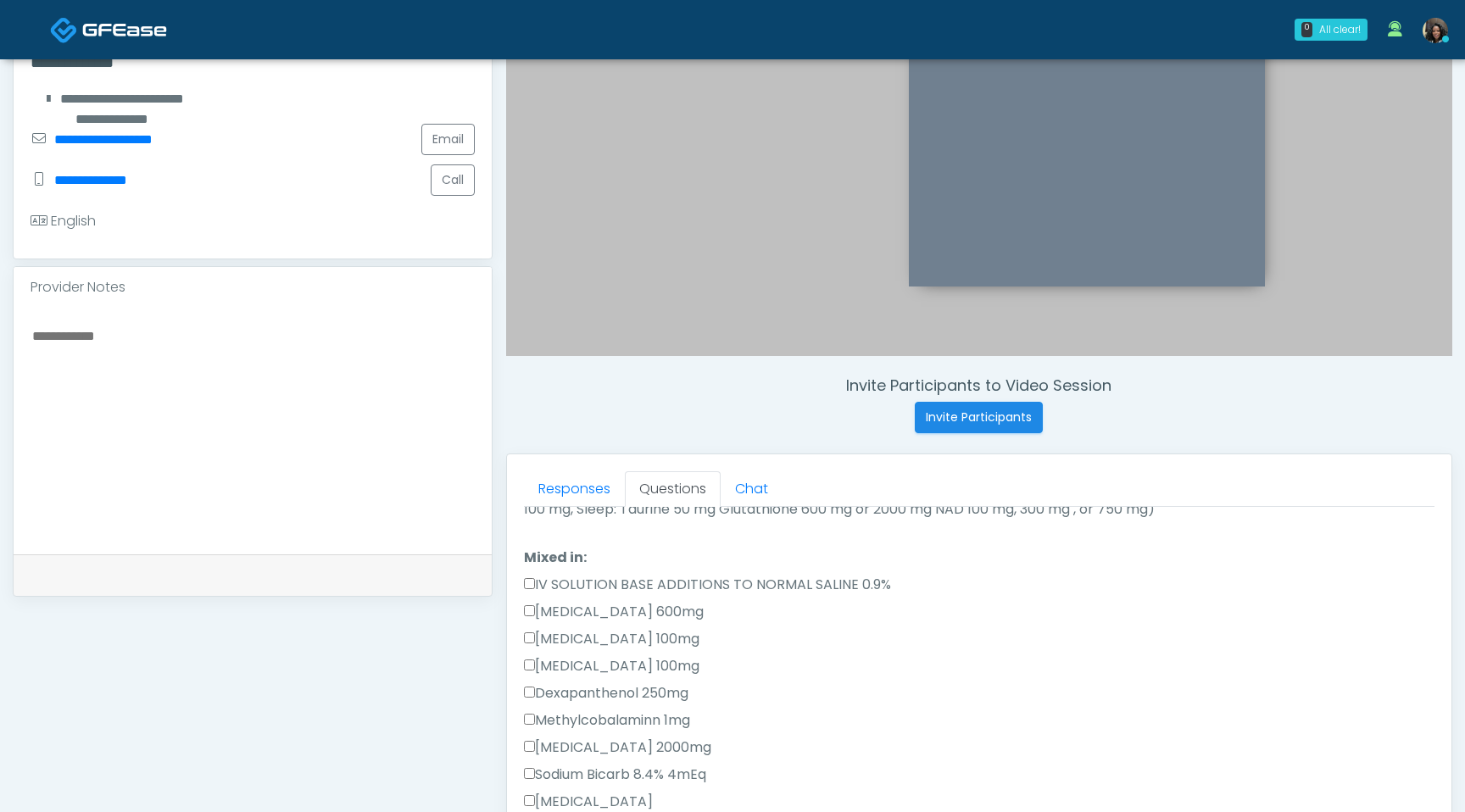
click at [211, 300] on div "Provider Notes" at bounding box center [252, 287] width 478 height 41
click at [198, 349] on textarea at bounding box center [253, 428] width 444 height 207
click at [155, 340] on textarea "**********" at bounding box center [253, 428] width 444 height 207
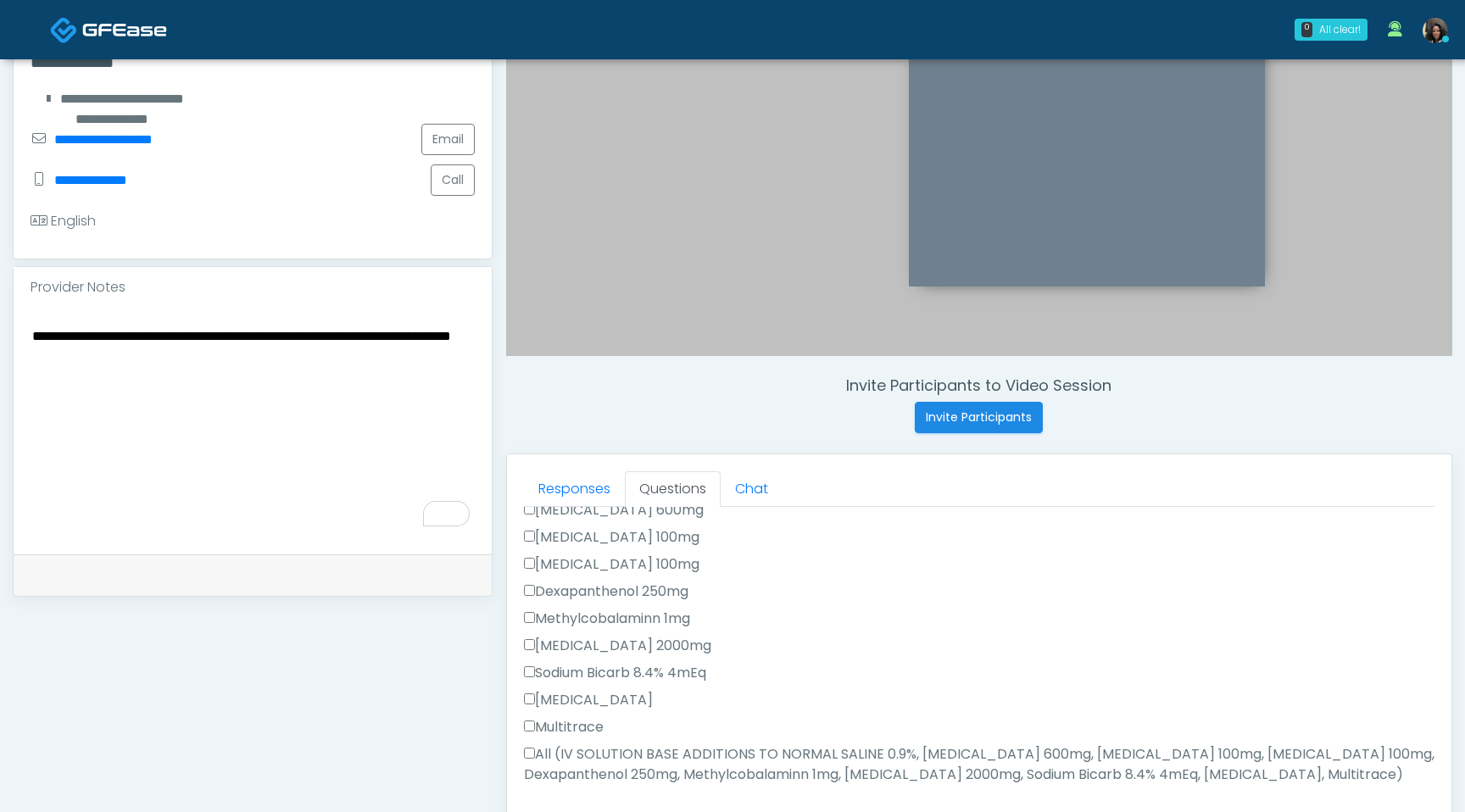
scroll to position [779, 0]
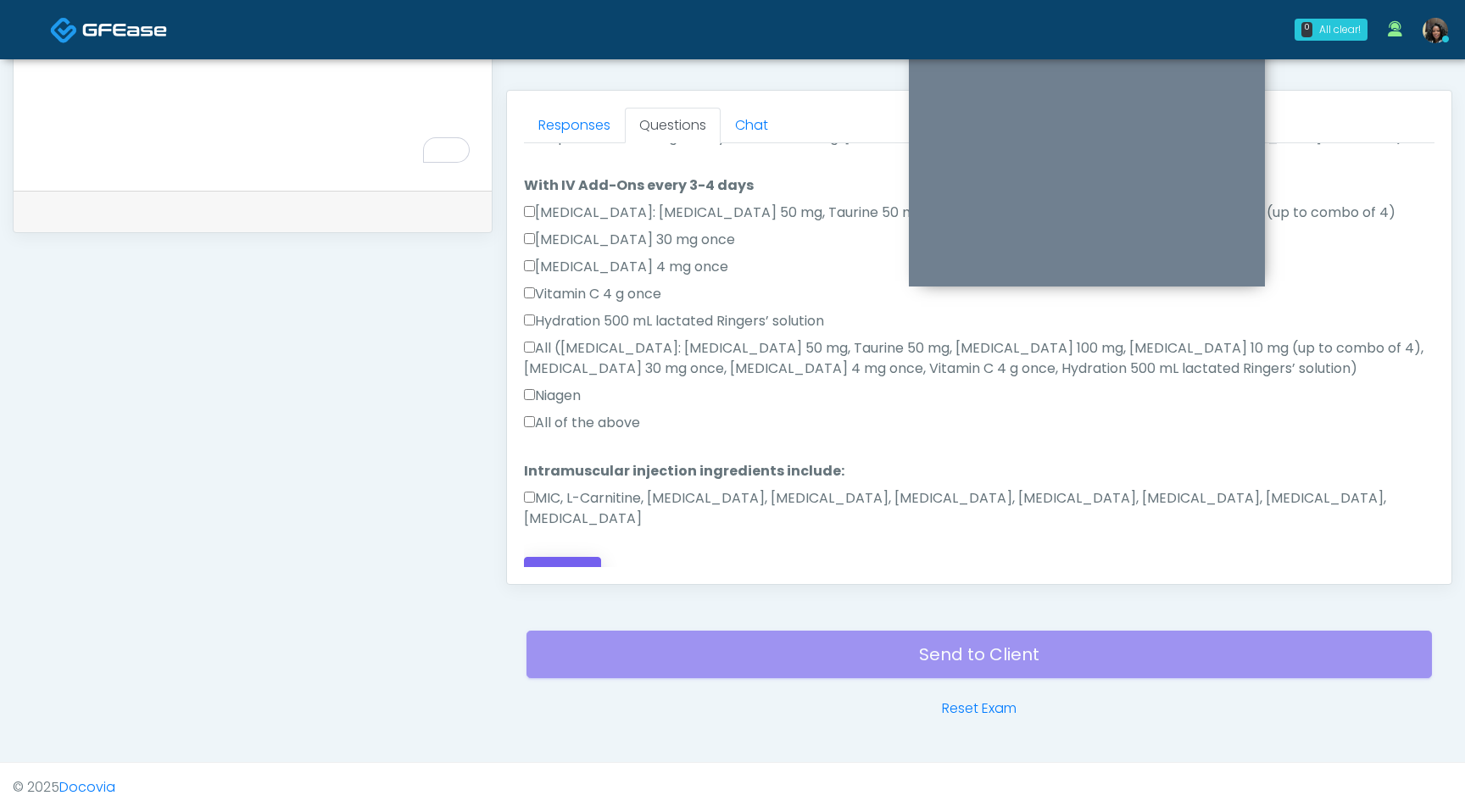
type textarea "**********"
click at [554, 557] on button "Continue" at bounding box center [563, 573] width 77 height 31
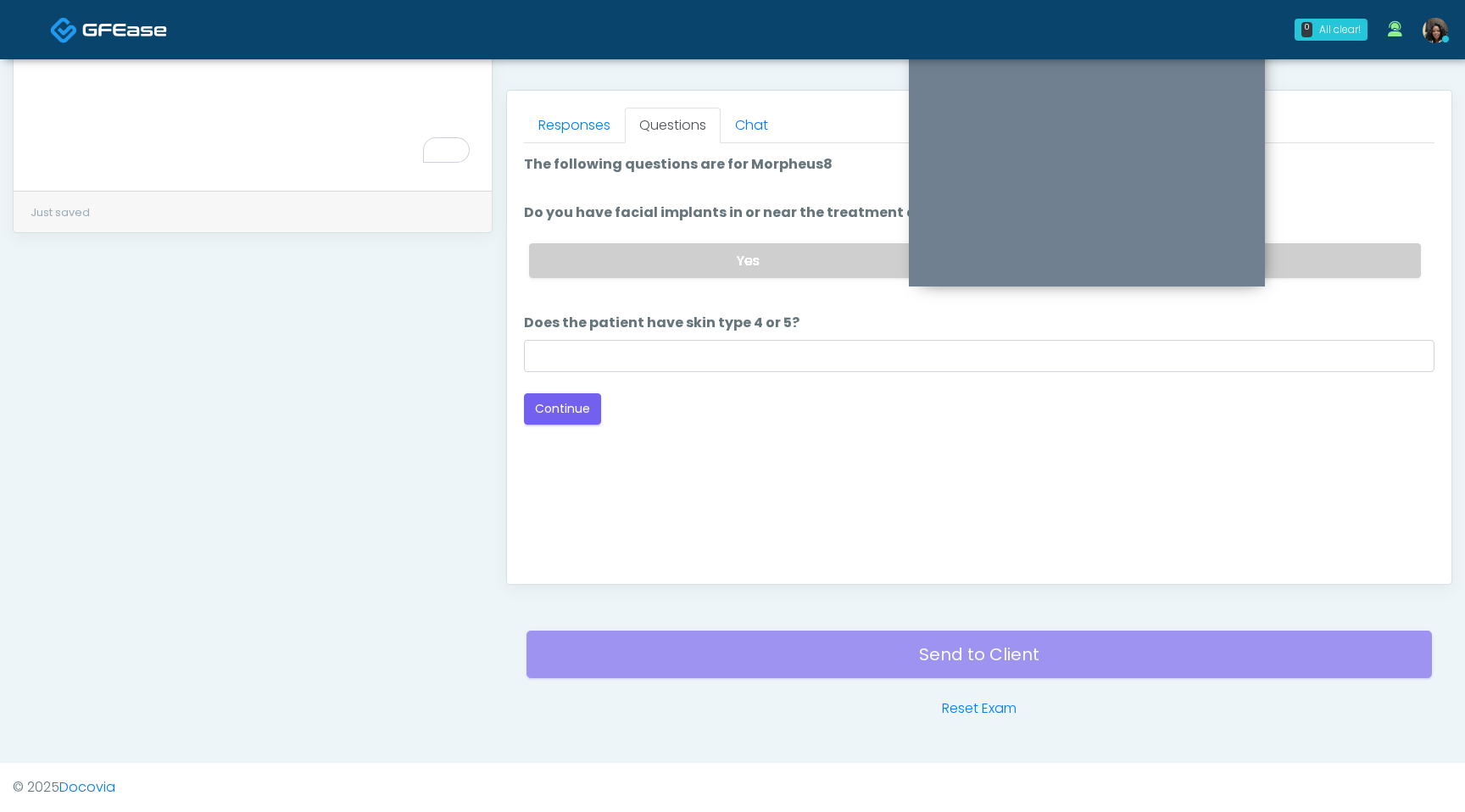
scroll to position [0, 0]
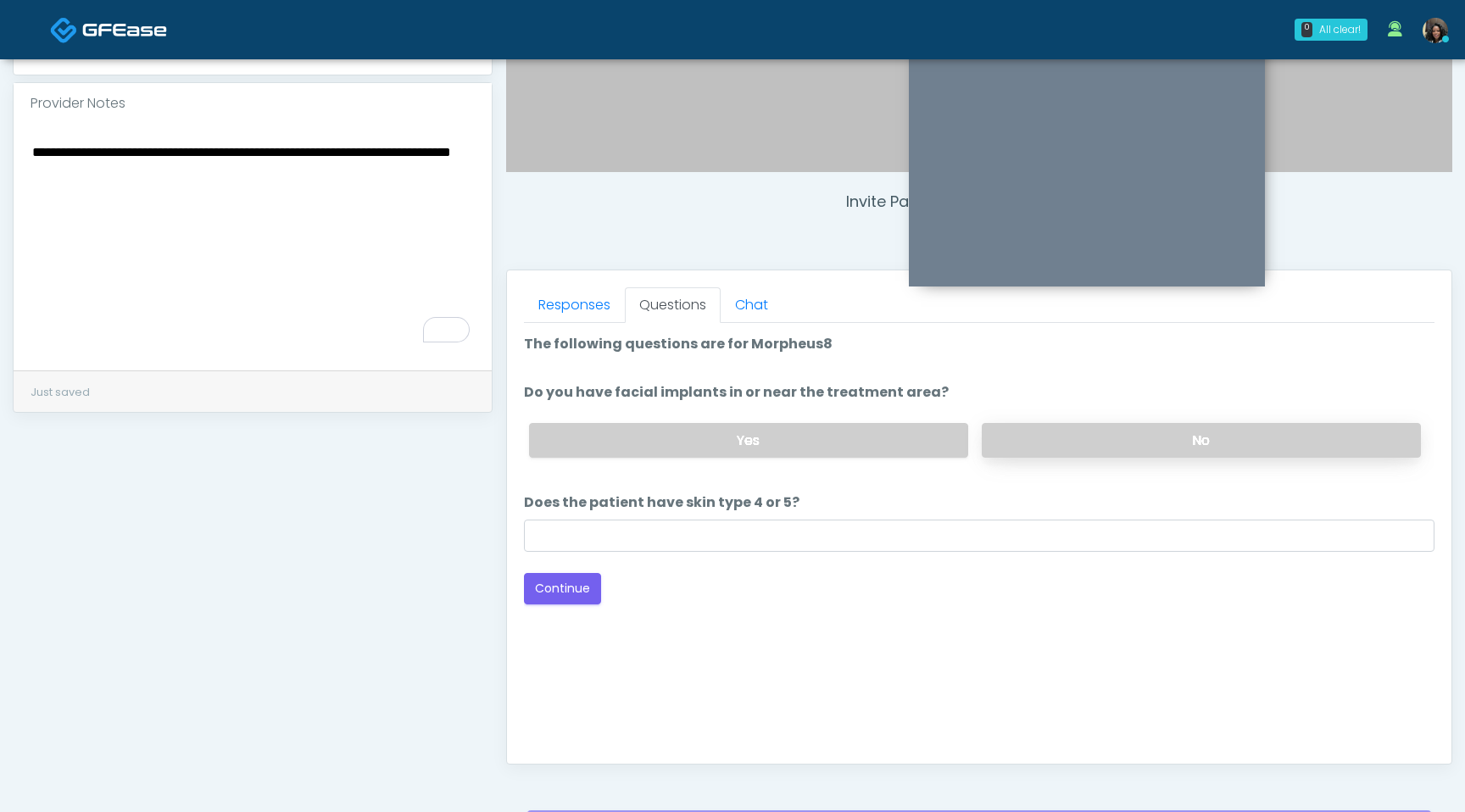
click at [1175, 428] on label "No" at bounding box center [1201, 441] width 439 height 35
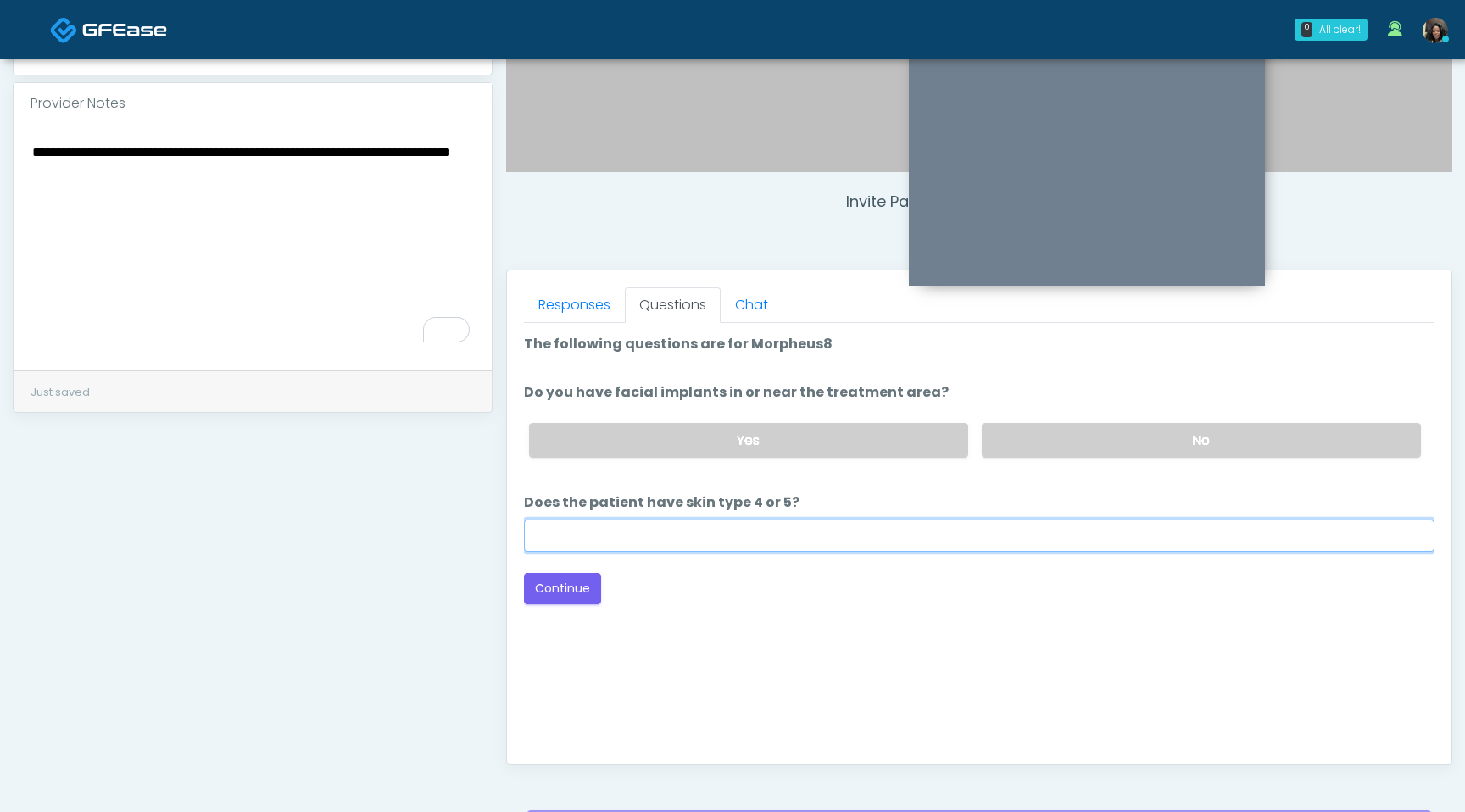
click at [900, 533] on input "Does the patient have skin type 4 or 5?" at bounding box center [980, 535] width 911 height 32
type input "**"
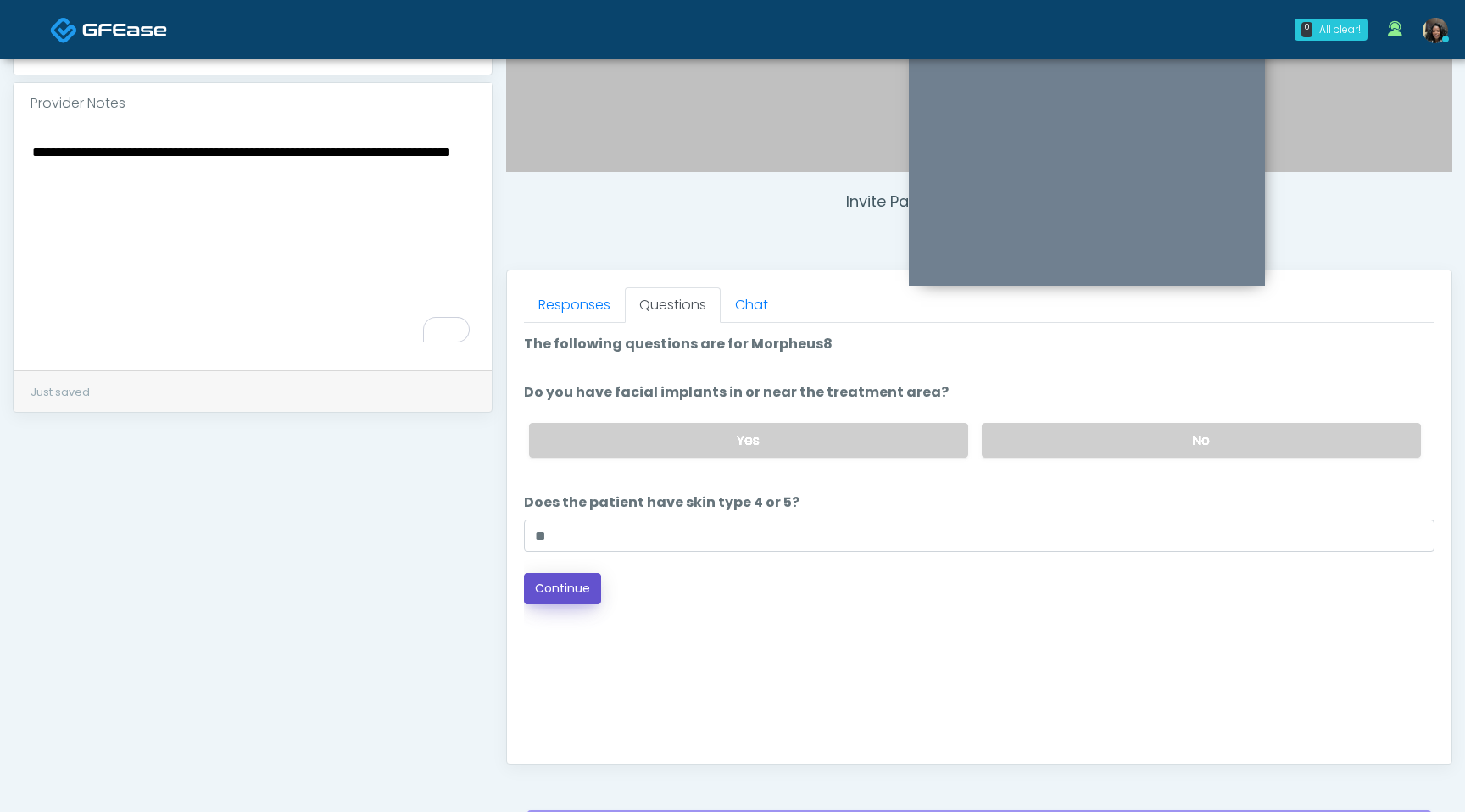
click at [561, 589] on button "Continue" at bounding box center [563, 589] width 77 height 31
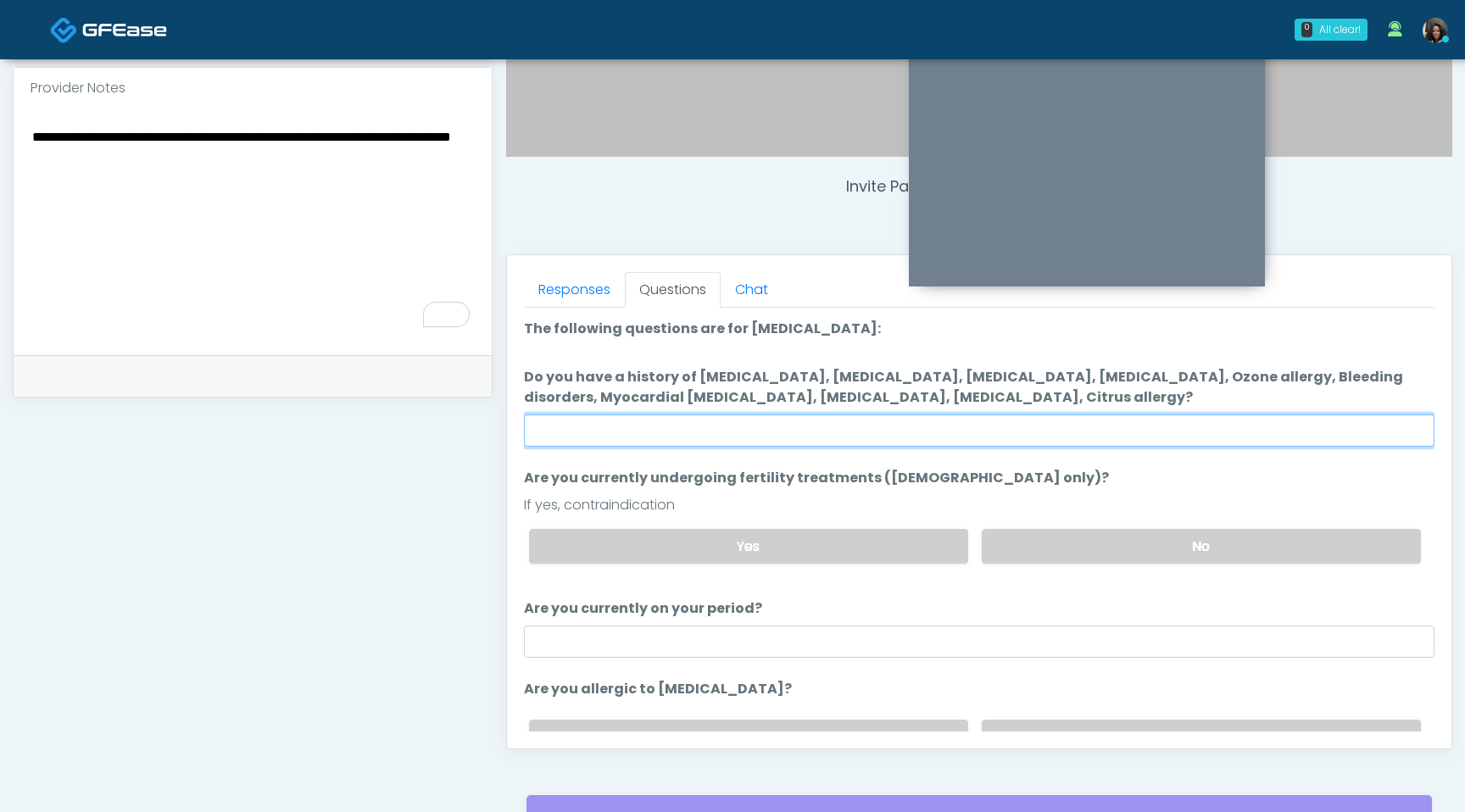
click at [794, 442] on input "Do you have a history of Hyperthyroidism, Hypotension, Hypocalcemia, Hypoglycem…" at bounding box center [980, 430] width 911 height 32
type input "****"
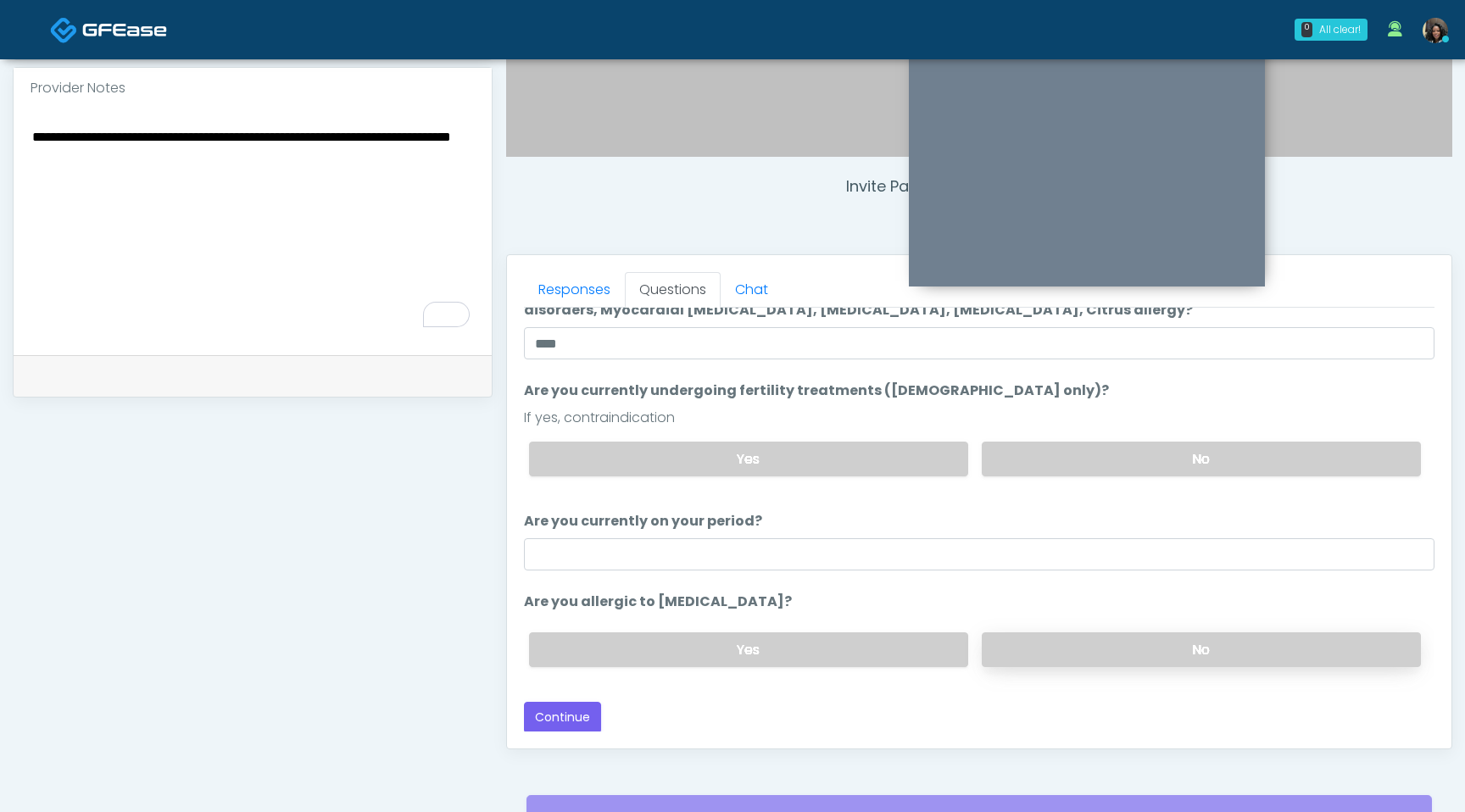
click at [1083, 646] on label "No" at bounding box center [1201, 650] width 439 height 35
click at [585, 718] on button "Continue" at bounding box center [563, 717] width 77 height 31
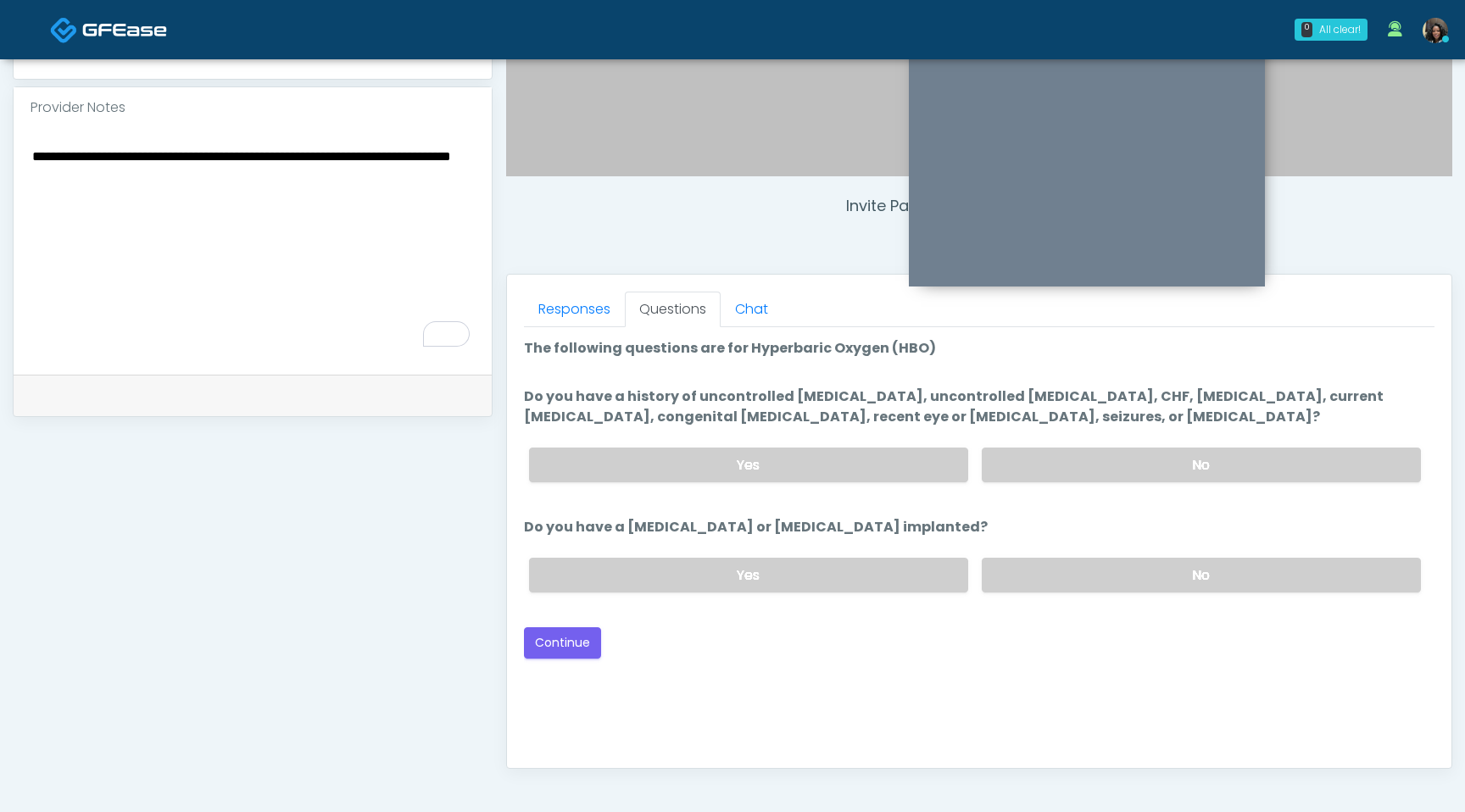
scroll to position [502, 0]
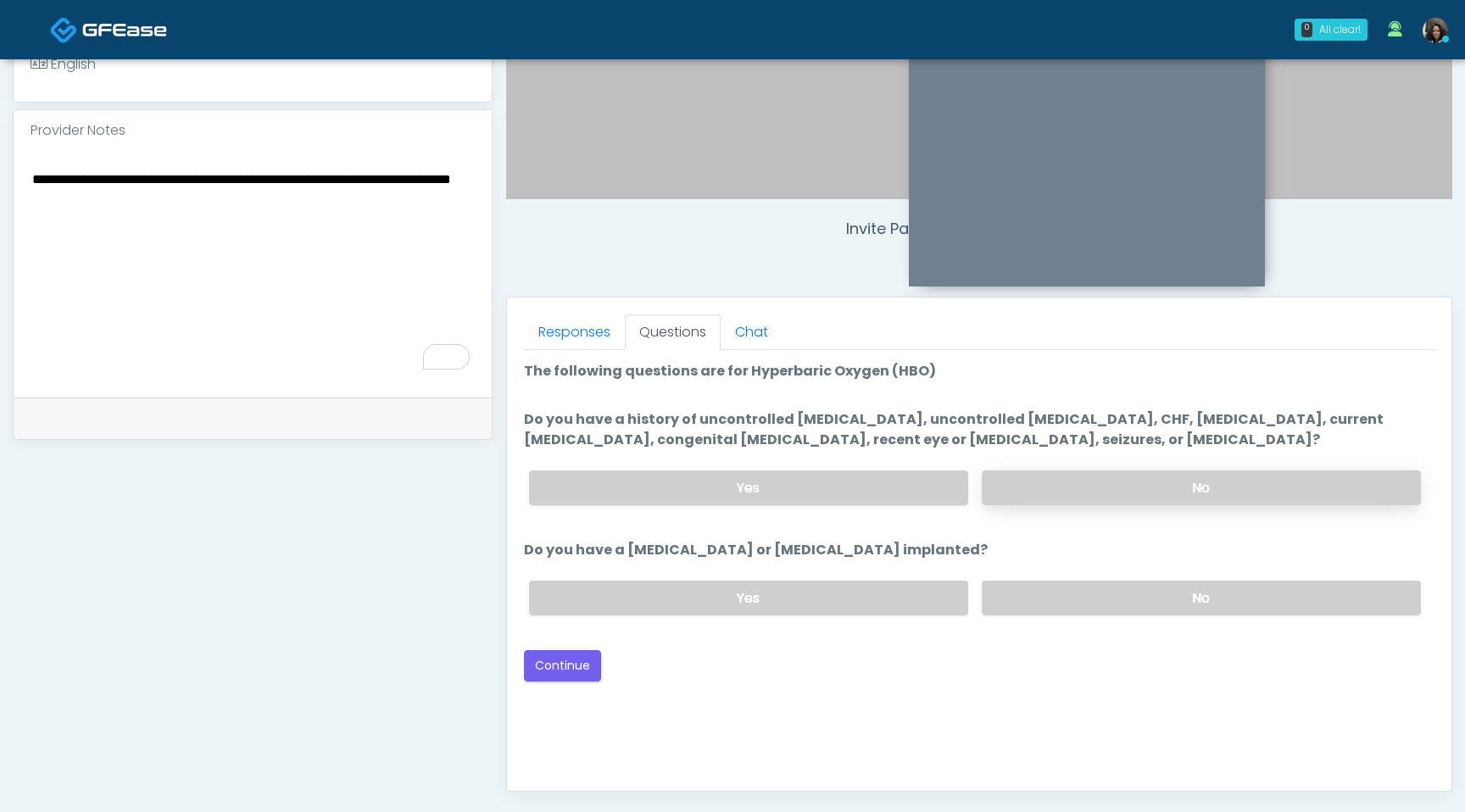
click at [1120, 492] on label "No" at bounding box center [1201, 488] width 439 height 35
click at [1166, 608] on label "No" at bounding box center [1201, 598] width 439 height 35
click at [562, 662] on button "Continue" at bounding box center [563, 665] width 77 height 31
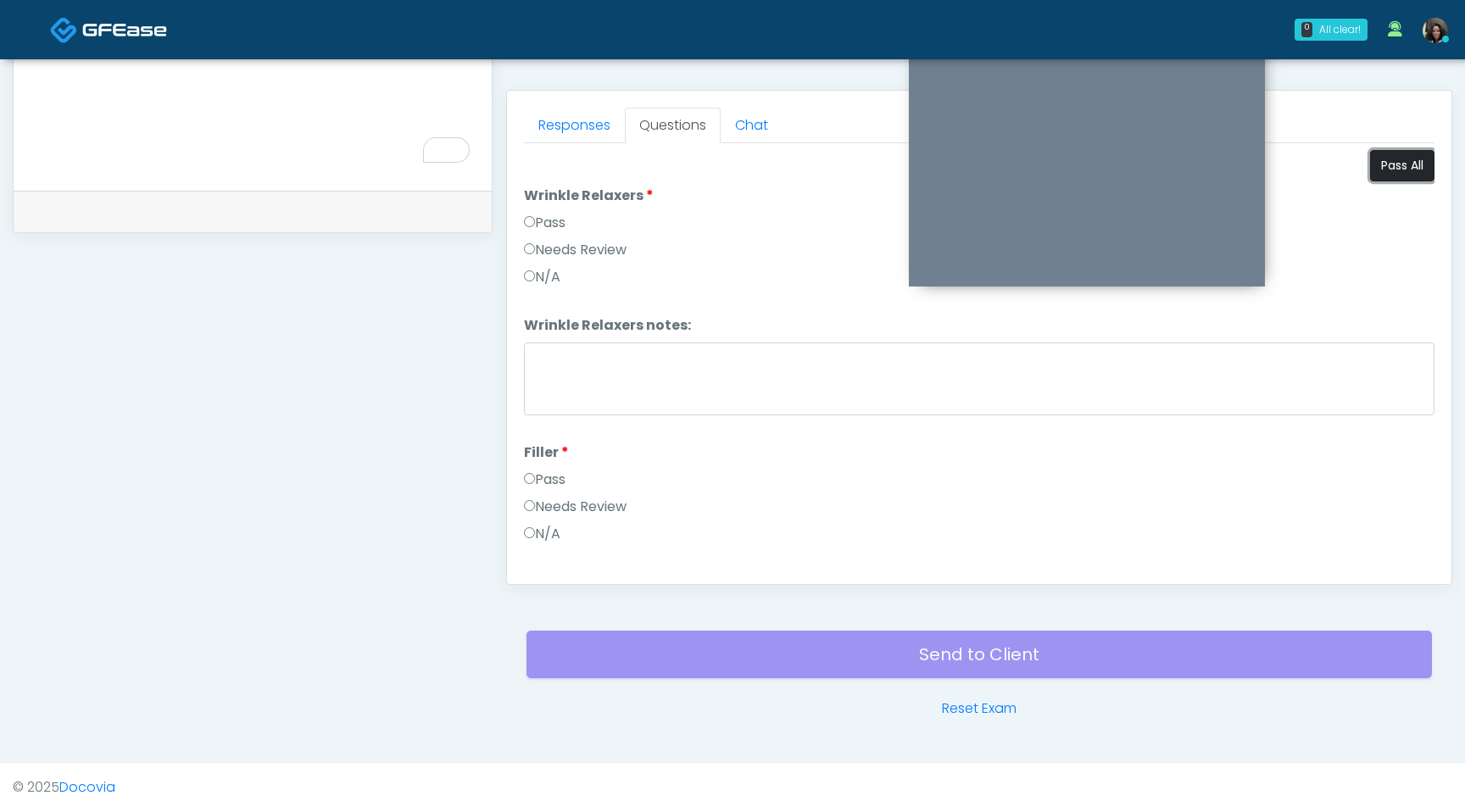
click at [1397, 159] on button "Pass All" at bounding box center [1402, 166] width 65 height 31
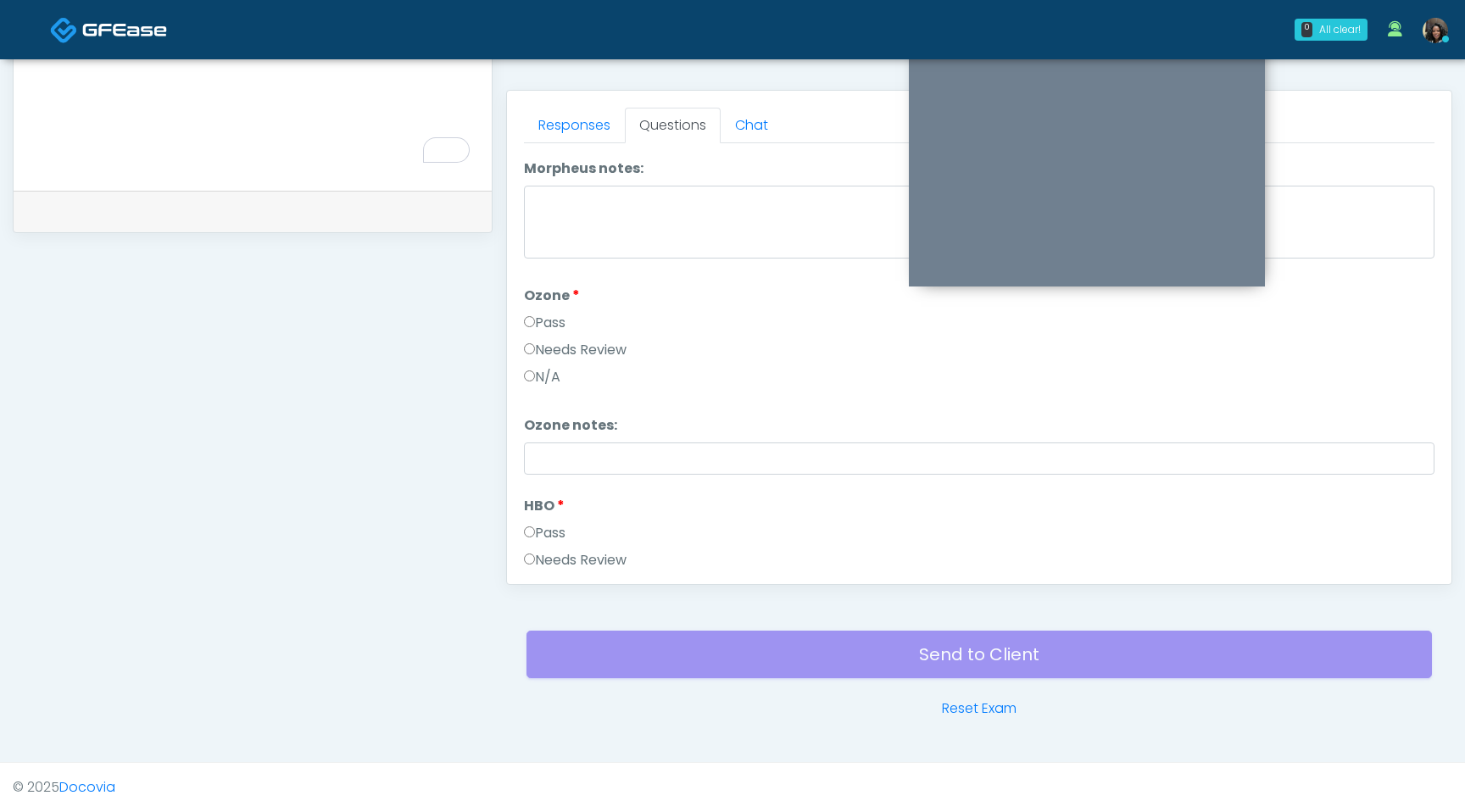
scroll to position [2122, 0]
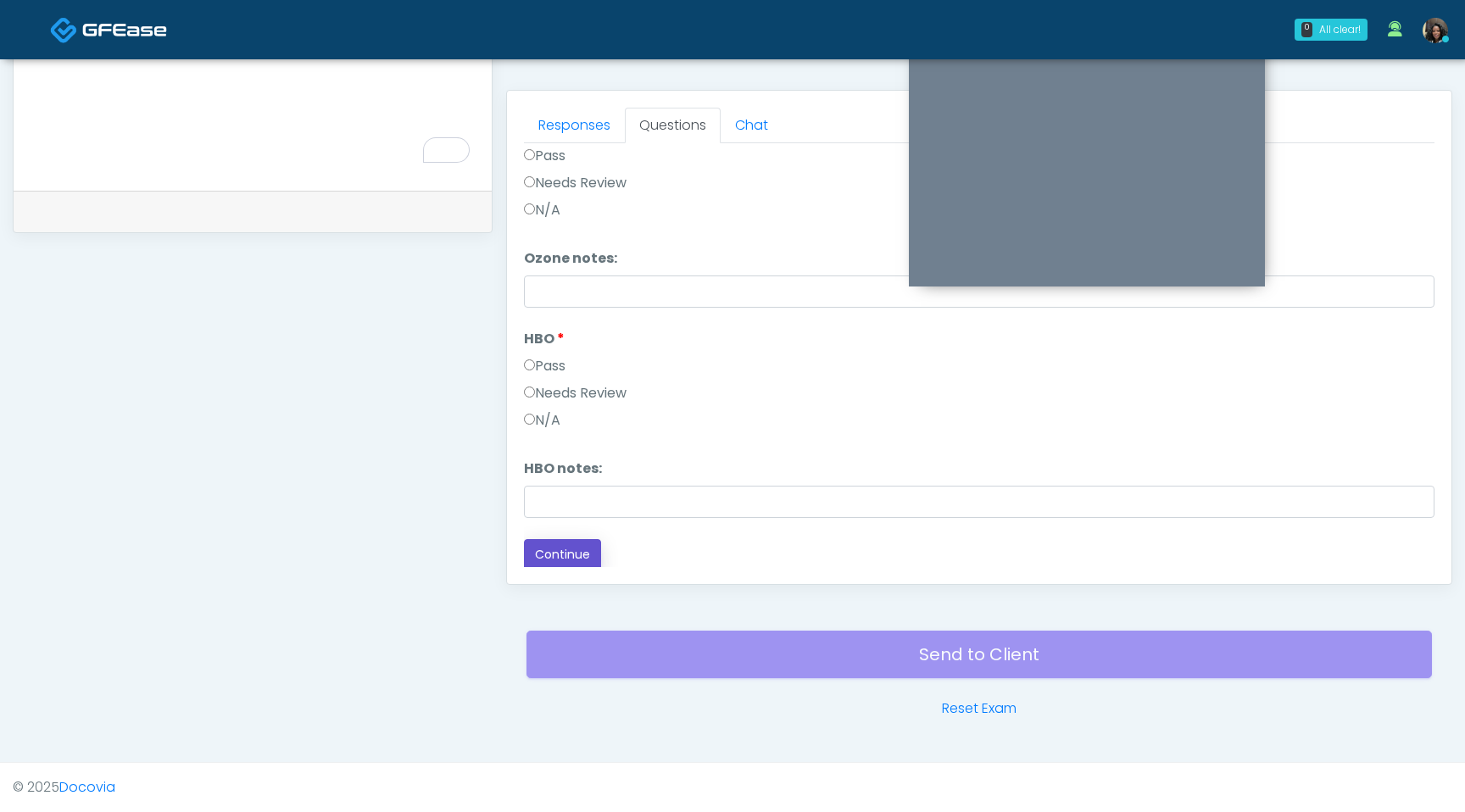
click at [572, 556] on button "Continue" at bounding box center [563, 554] width 77 height 31
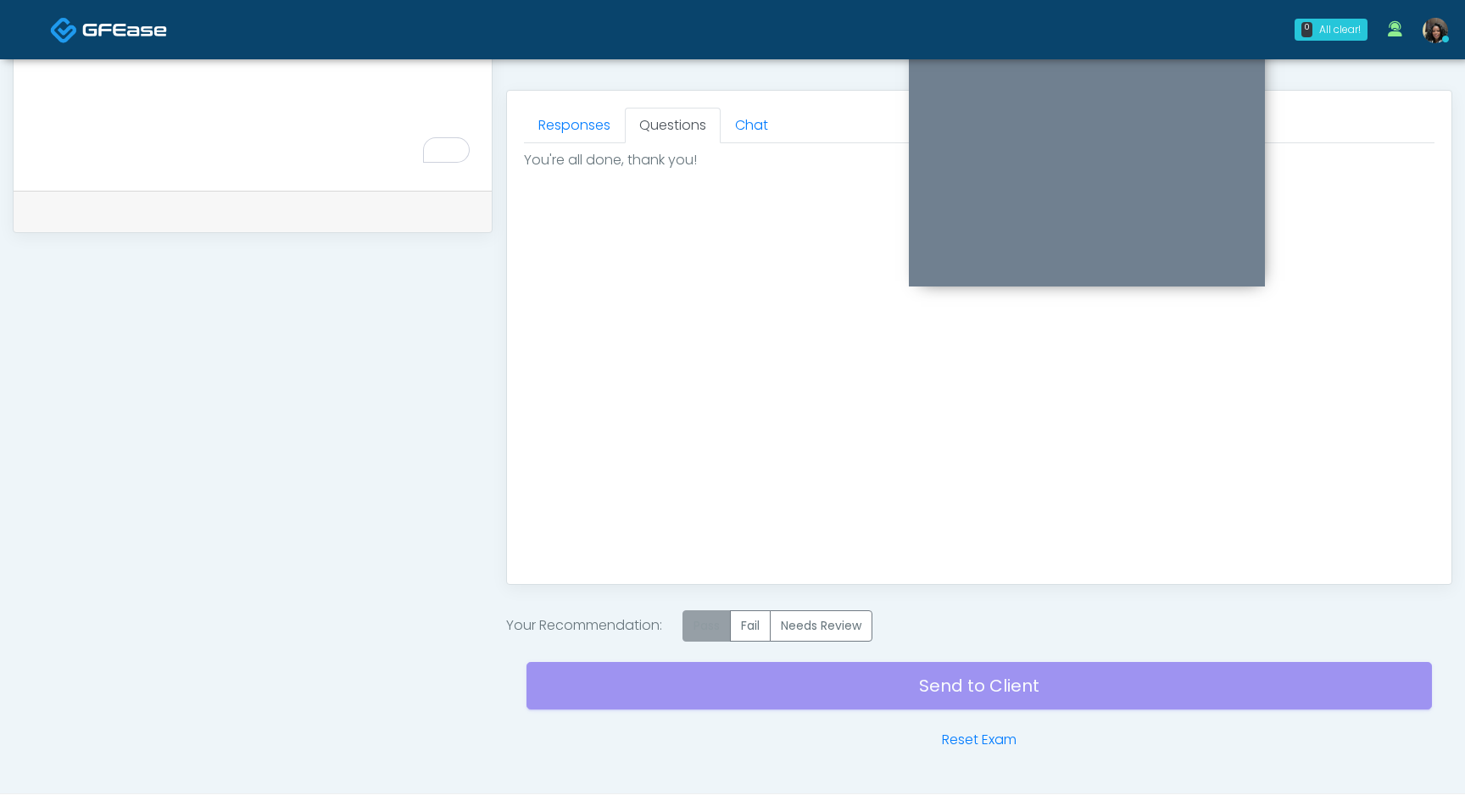
click at [702, 625] on label "Pass" at bounding box center [707, 626] width 48 height 31
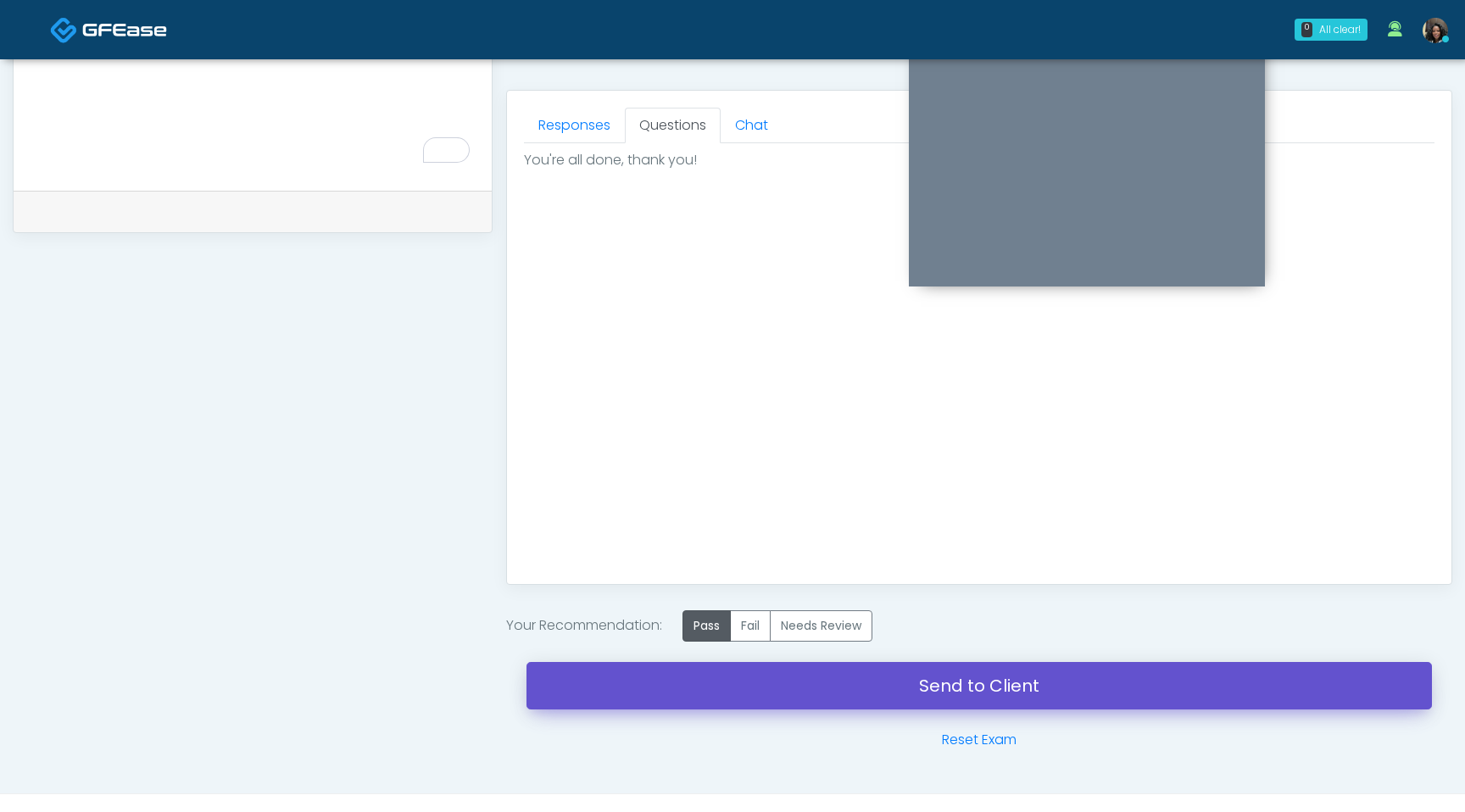
click at [734, 692] on link "Send to Client" at bounding box center [979, 685] width 906 height 47
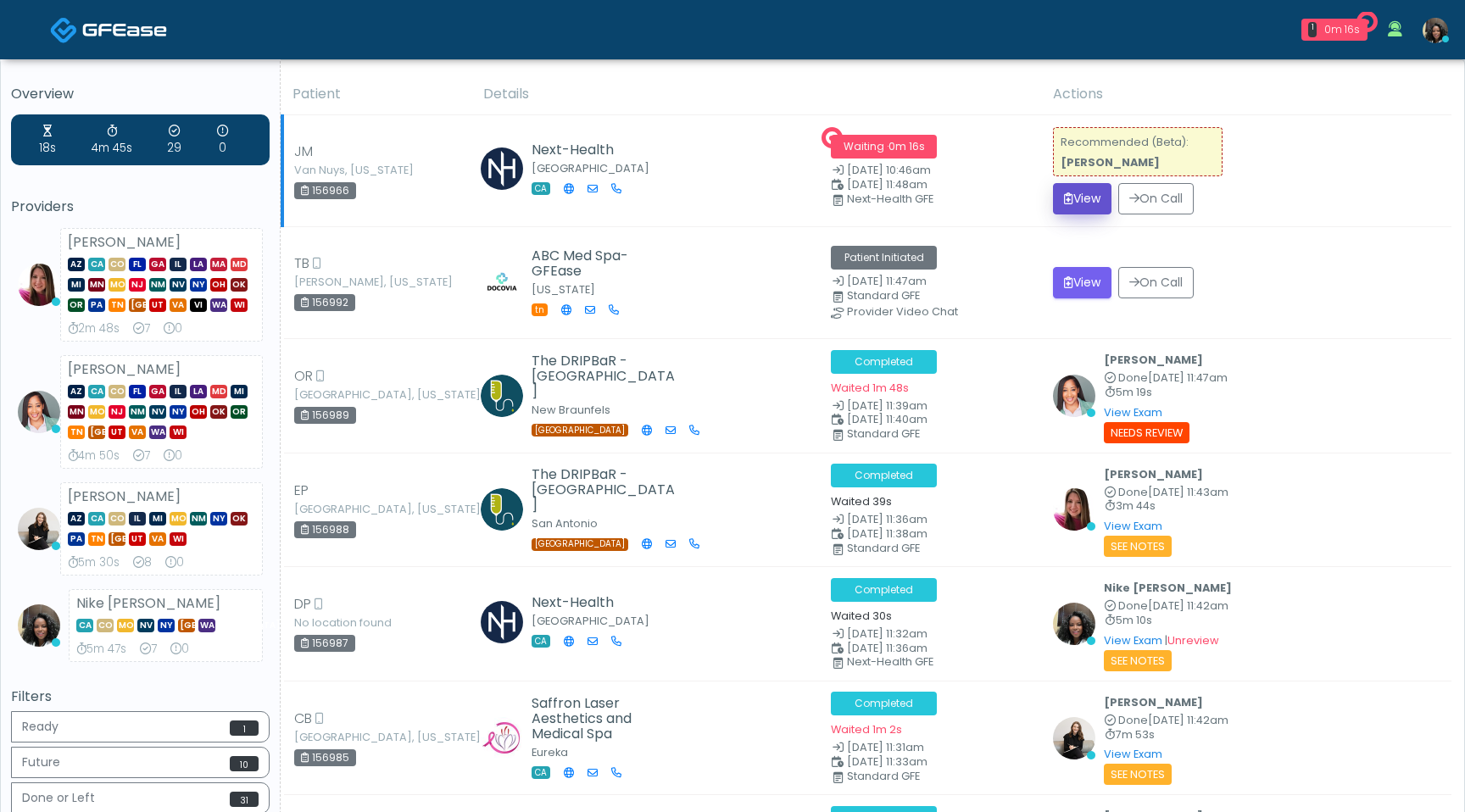
click at [1086, 202] on button "View" at bounding box center [1083, 198] width 58 height 31
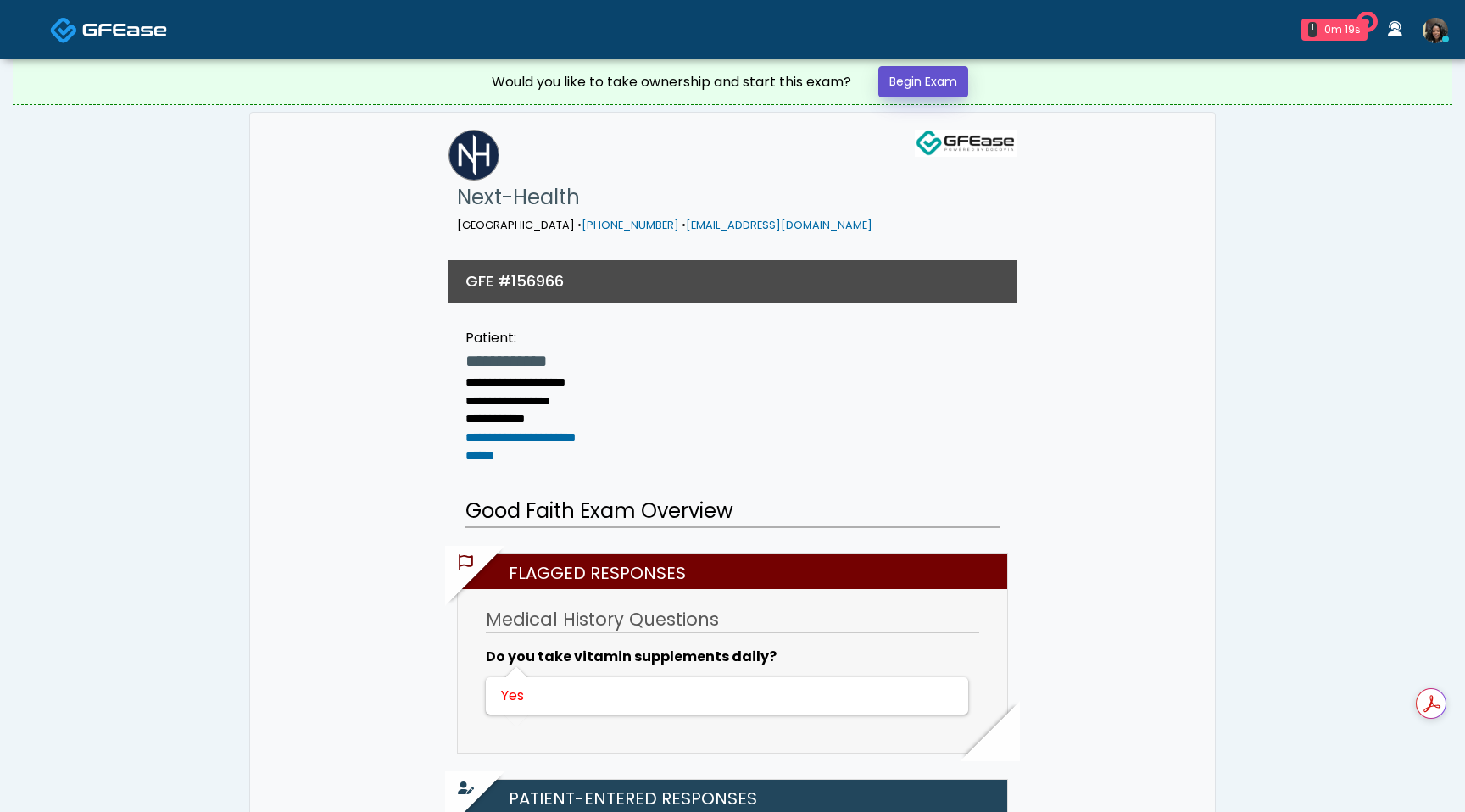
click at [942, 83] on link "Begin Exam" at bounding box center [923, 82] width 90 height 31
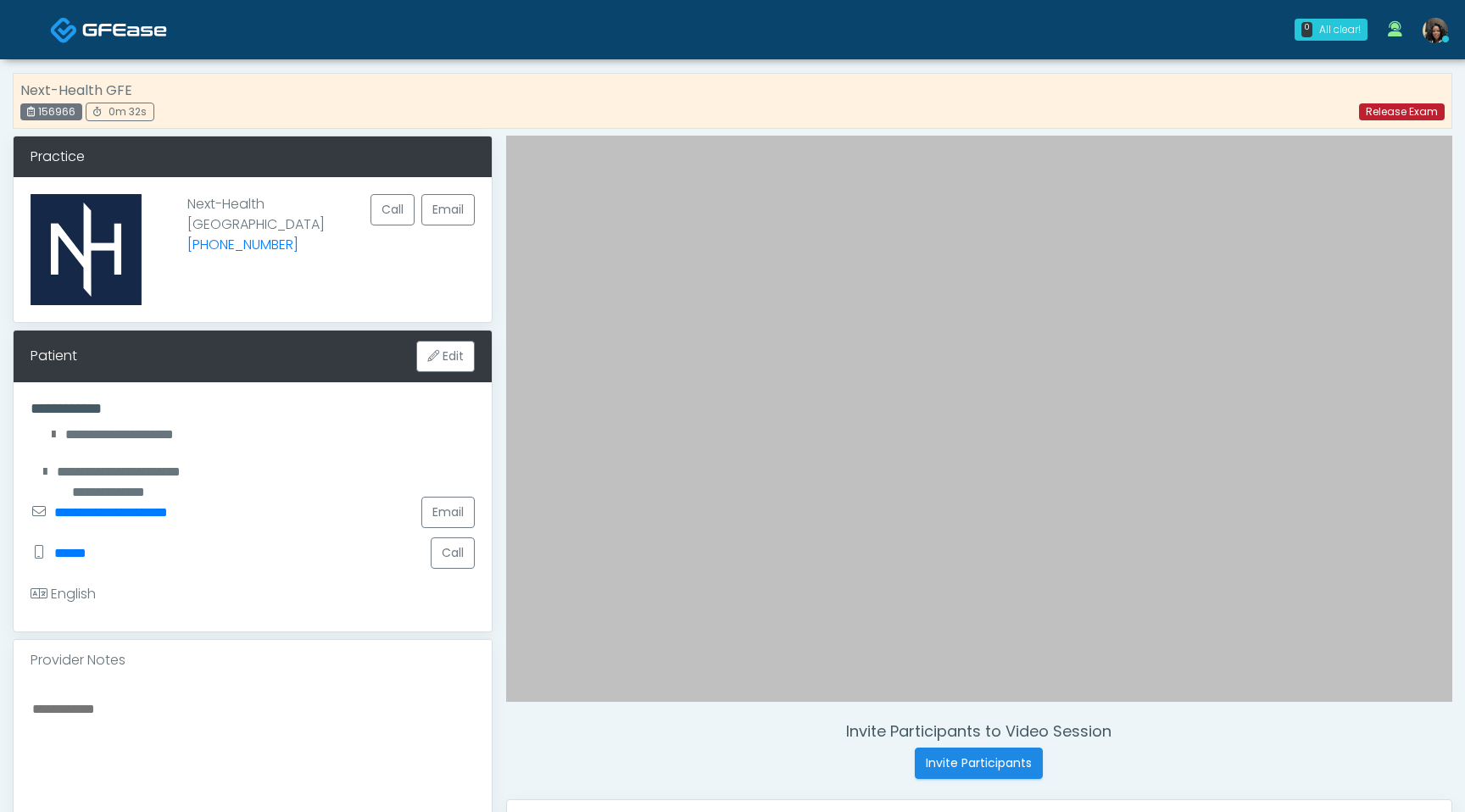
click at [1384, 115] on link "Release Exam" at bounding box center [1402, 112] width 86 height 17
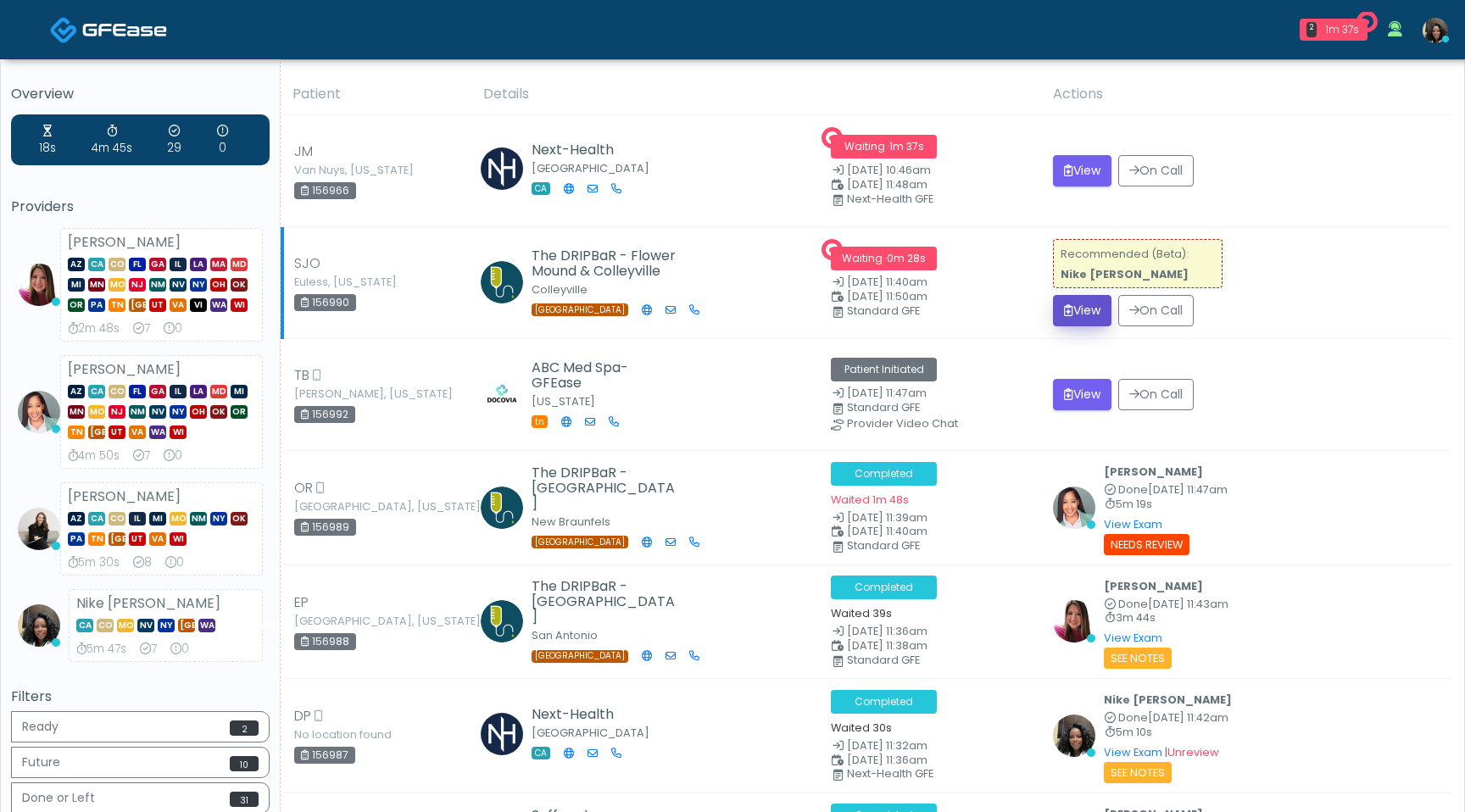
click at [1078, 323] on button "View" at bounding box center [1083, 310] width 58 height 31
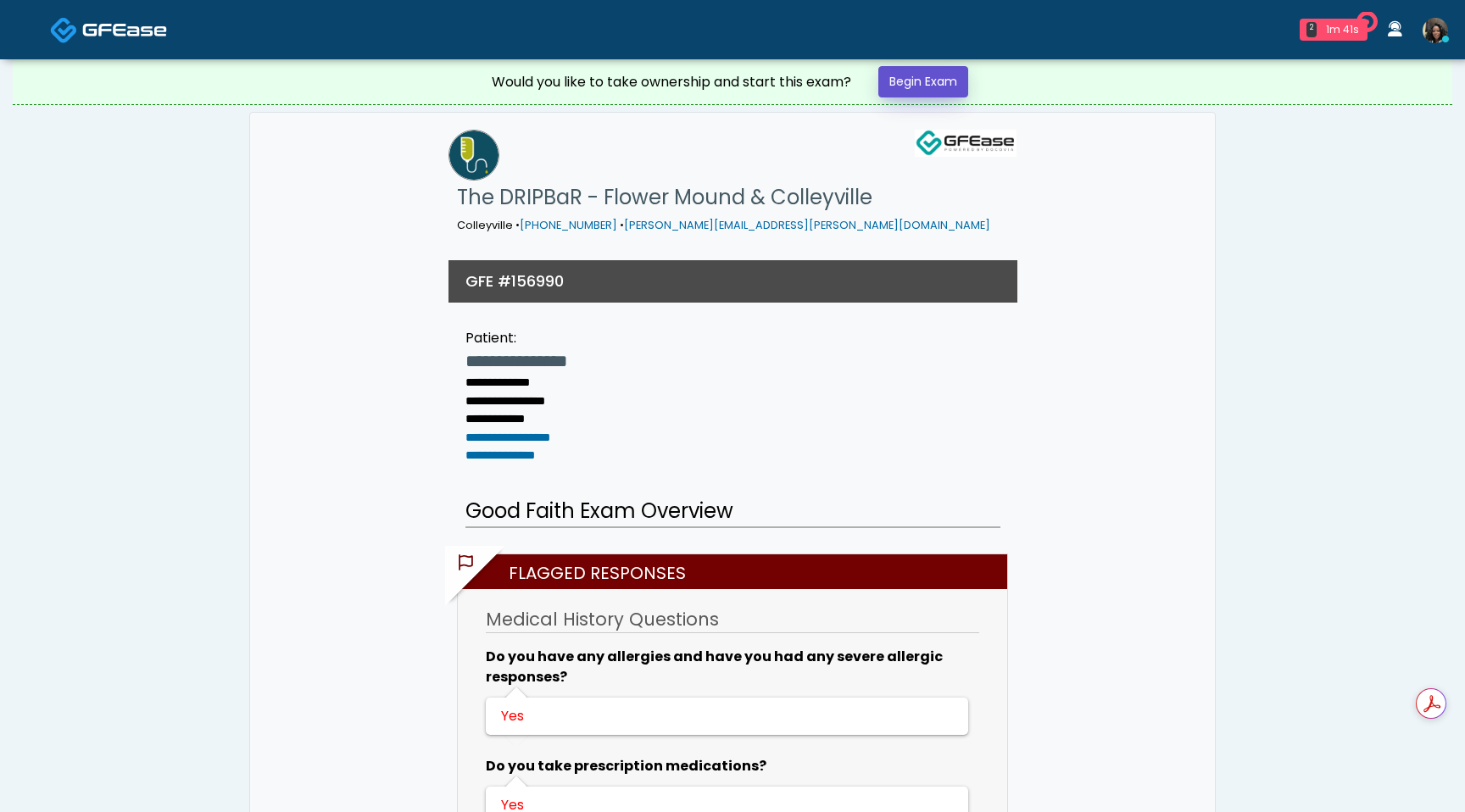
click at [940, 87] on link "Begin Exam" at bounding box center [923, 82] width 90 height 31
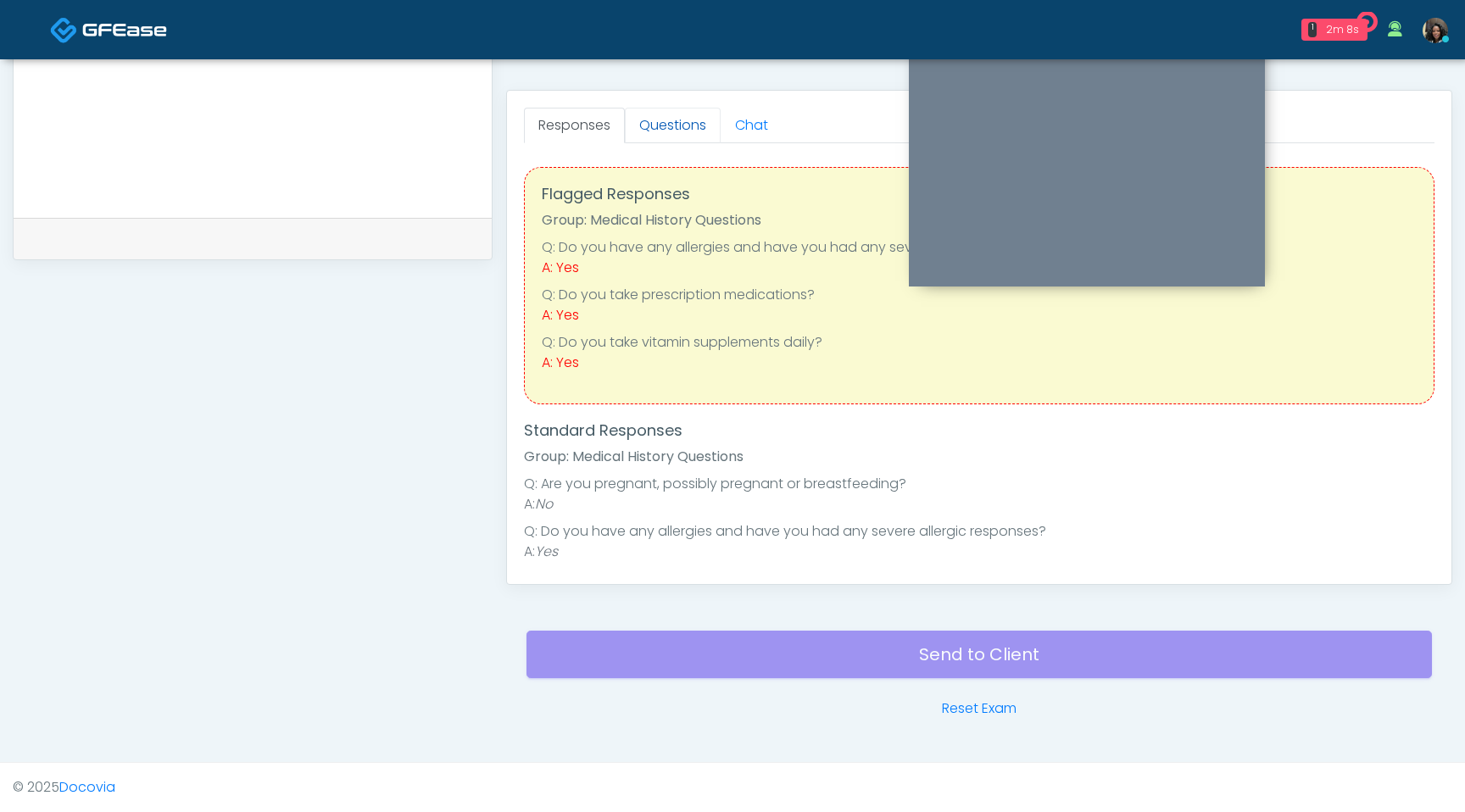
click at [666, 123] on link "Questions" at bounding box center [672, 125] width 96 height 36
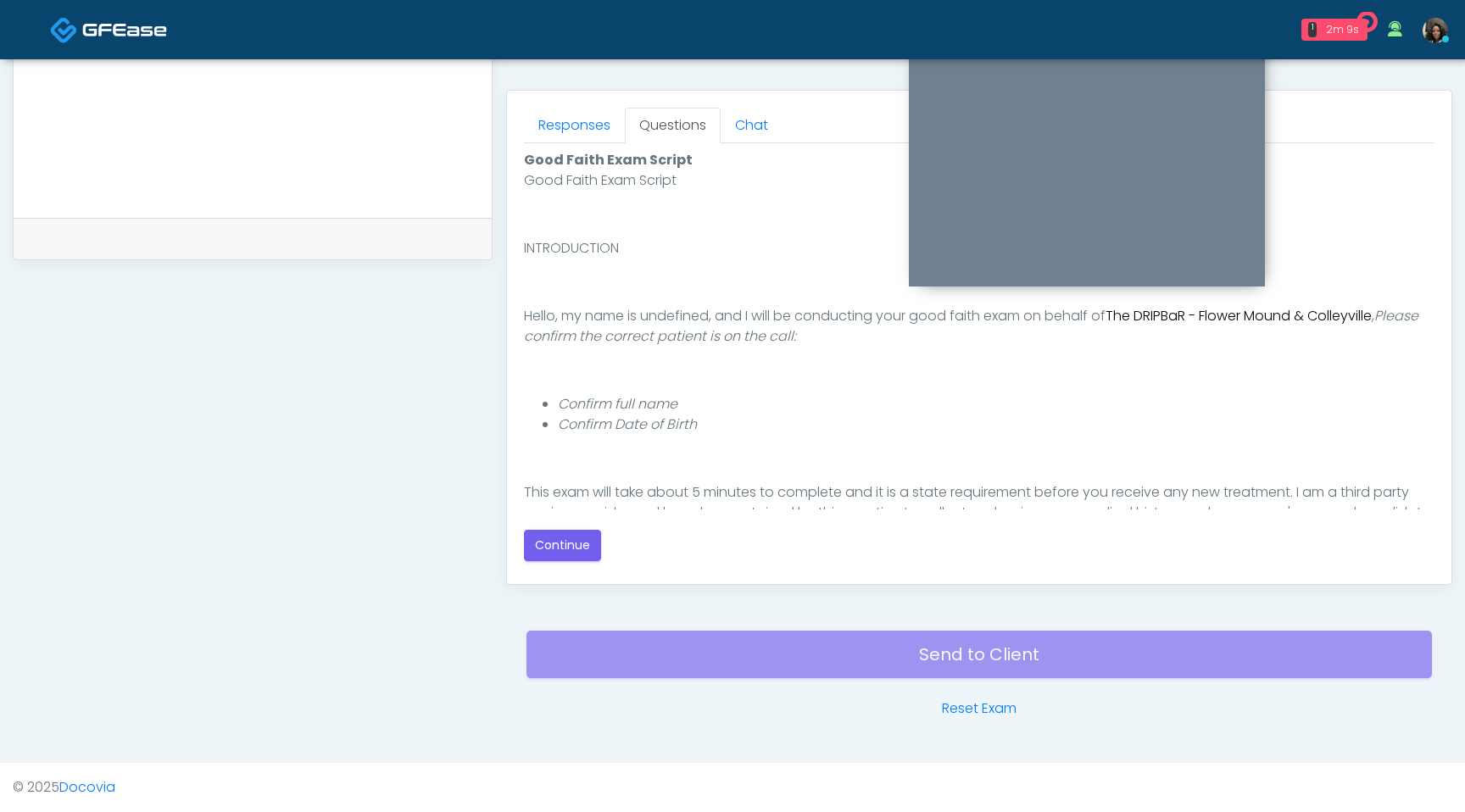
scroll to position [156, 0]
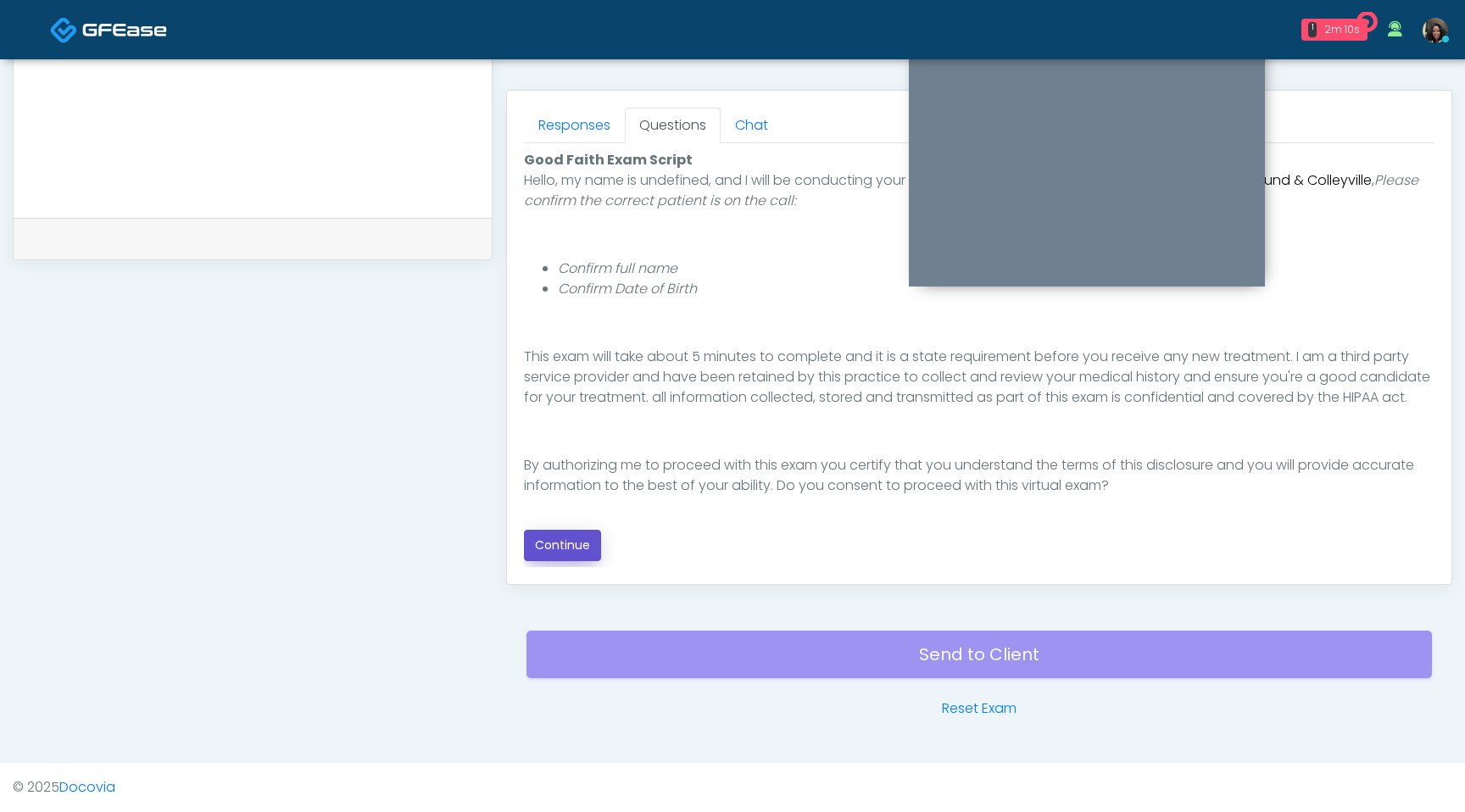
click at [556, 550] on button "Continue" at bounding box center [563, 545] width 77 height 31
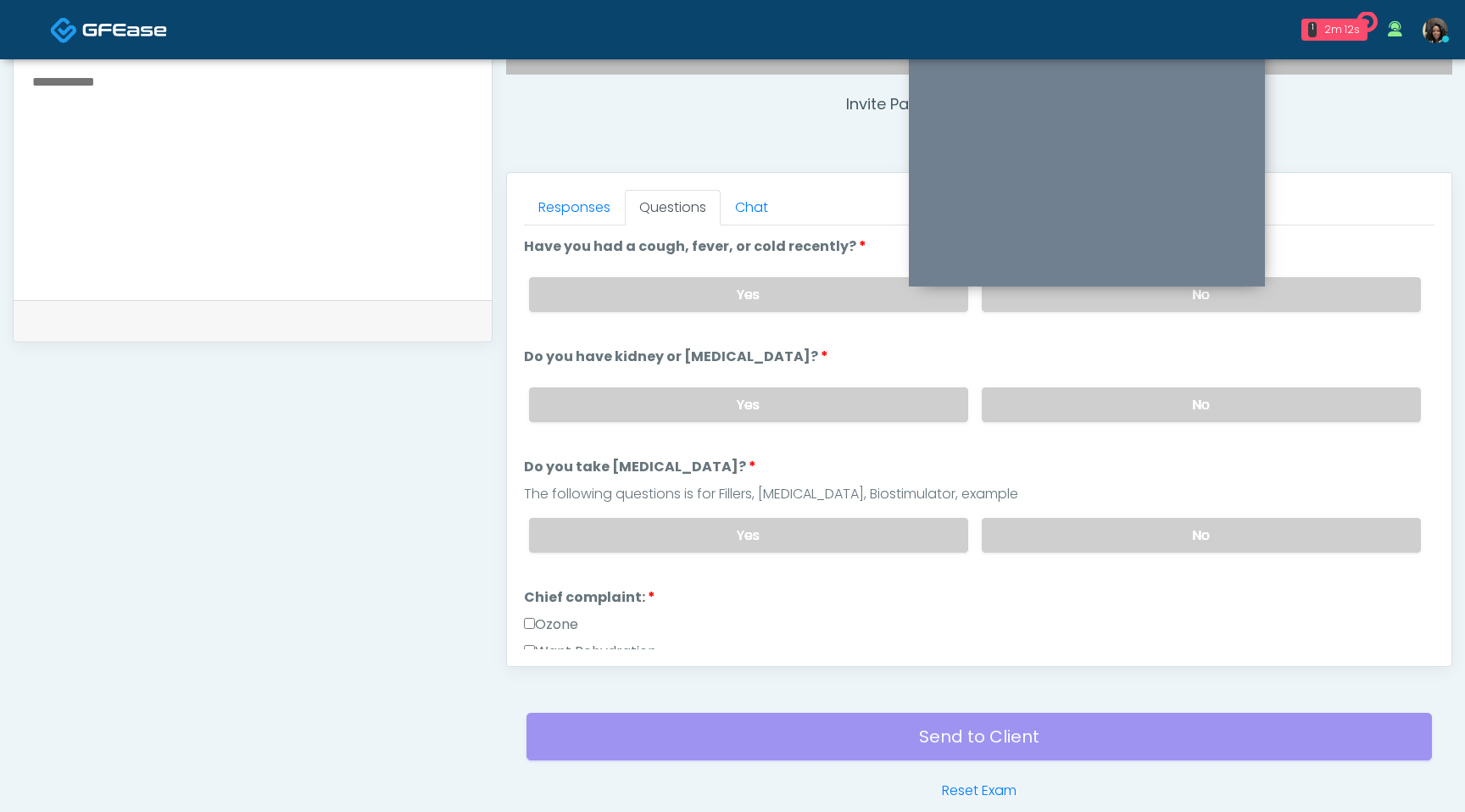
scroll to position [543, 0]
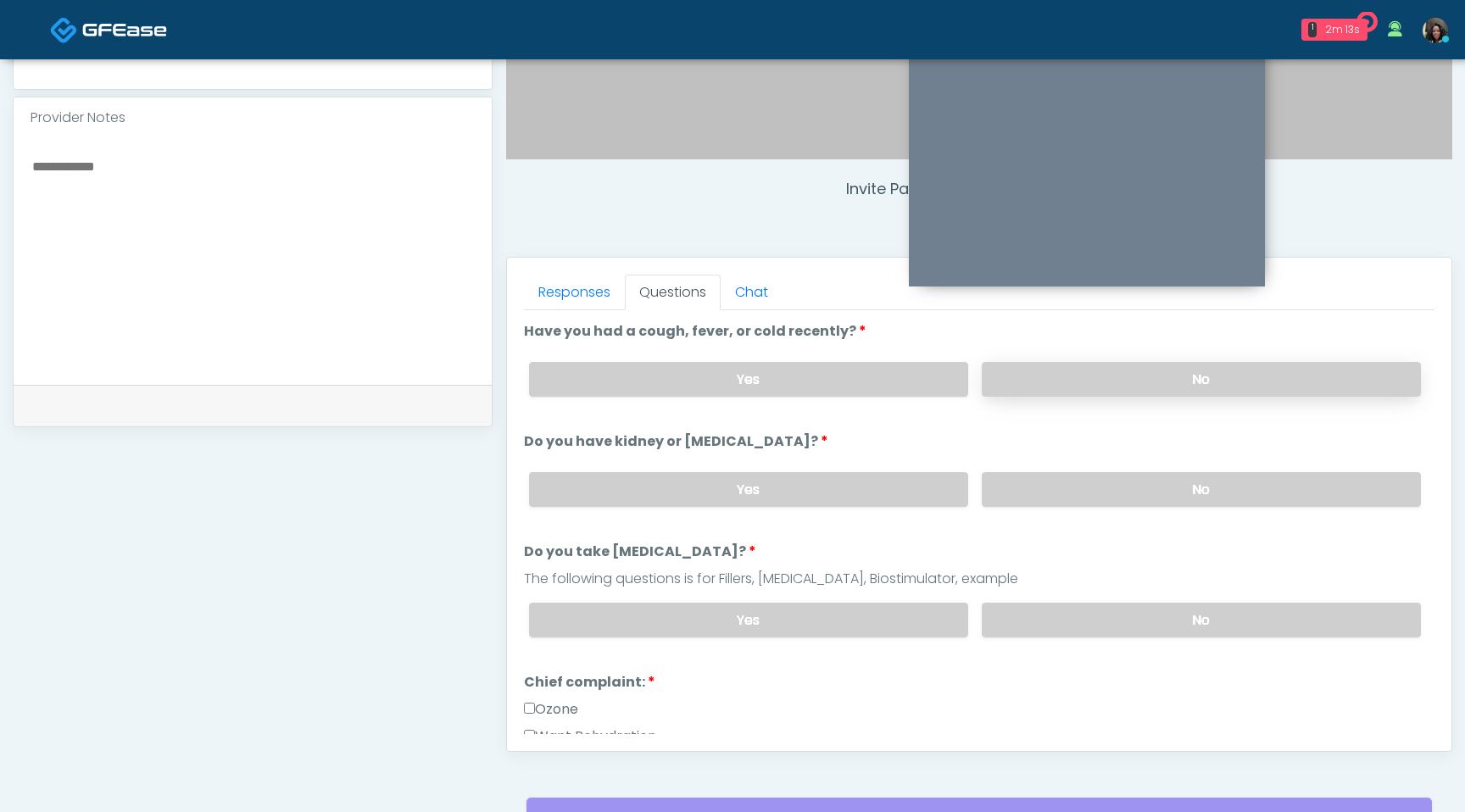
click at [1149, 367] on label "No" at bounding box center [1201, 380] width 439 height 35
click at [1129, 482] on label "No" at bounding box center [1201, 490] width 439 height 35
click at [1127, 621] on label "No" at bounding box center [1201, 620] width 439 height 35
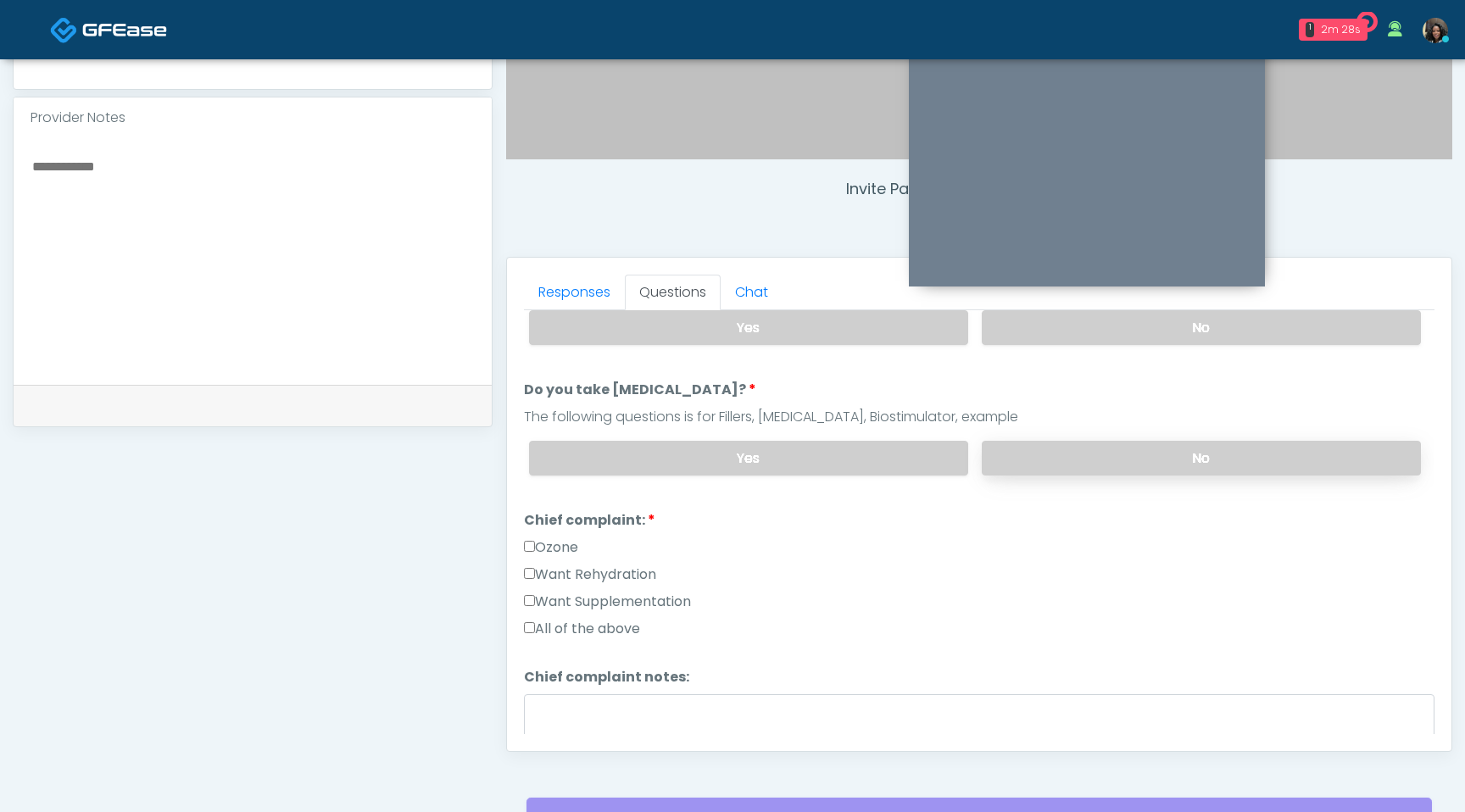
scroll to position [166, 0]
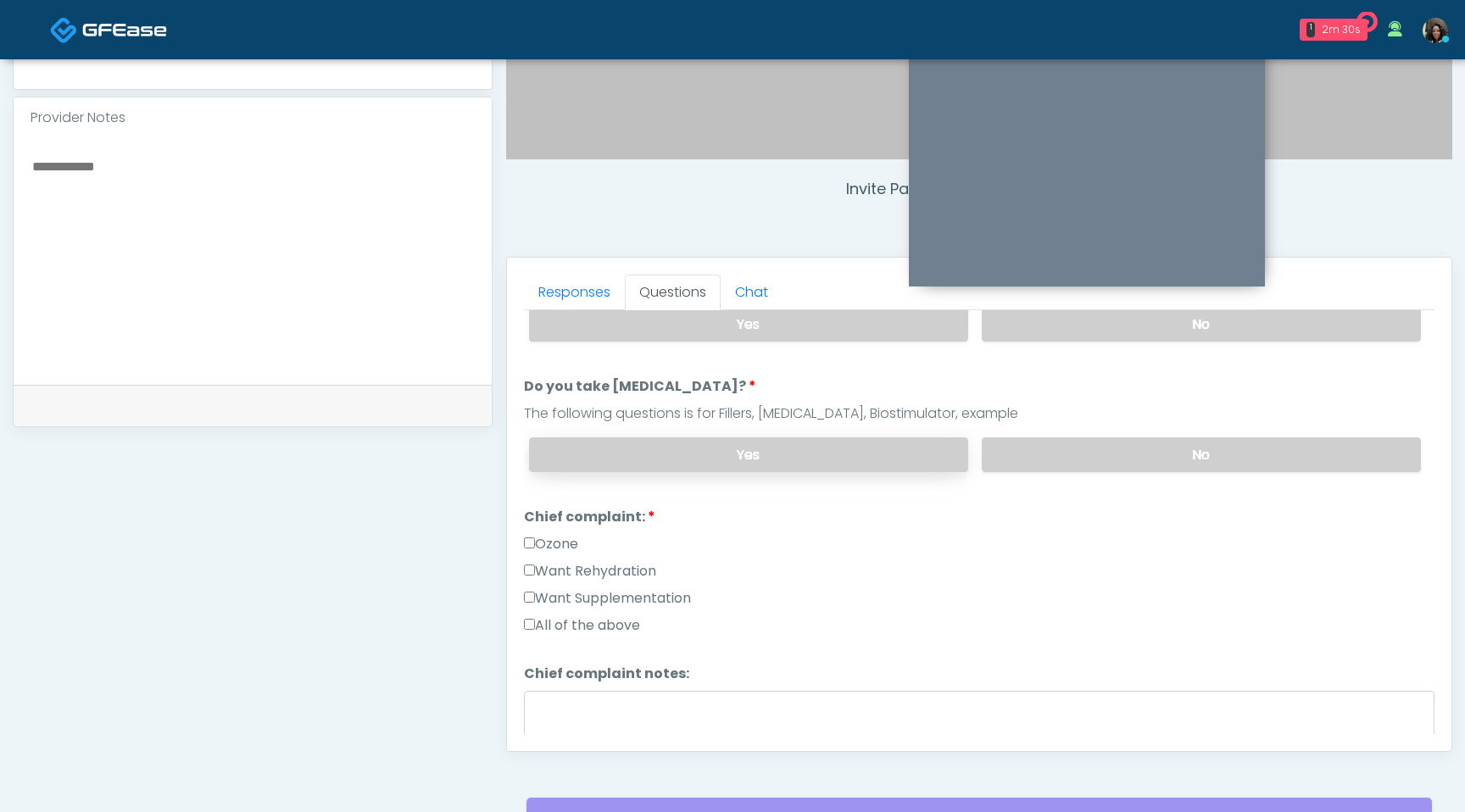
click at [778, 460] on label "Yes" at bounding box center [748, 455] width 439 height 35
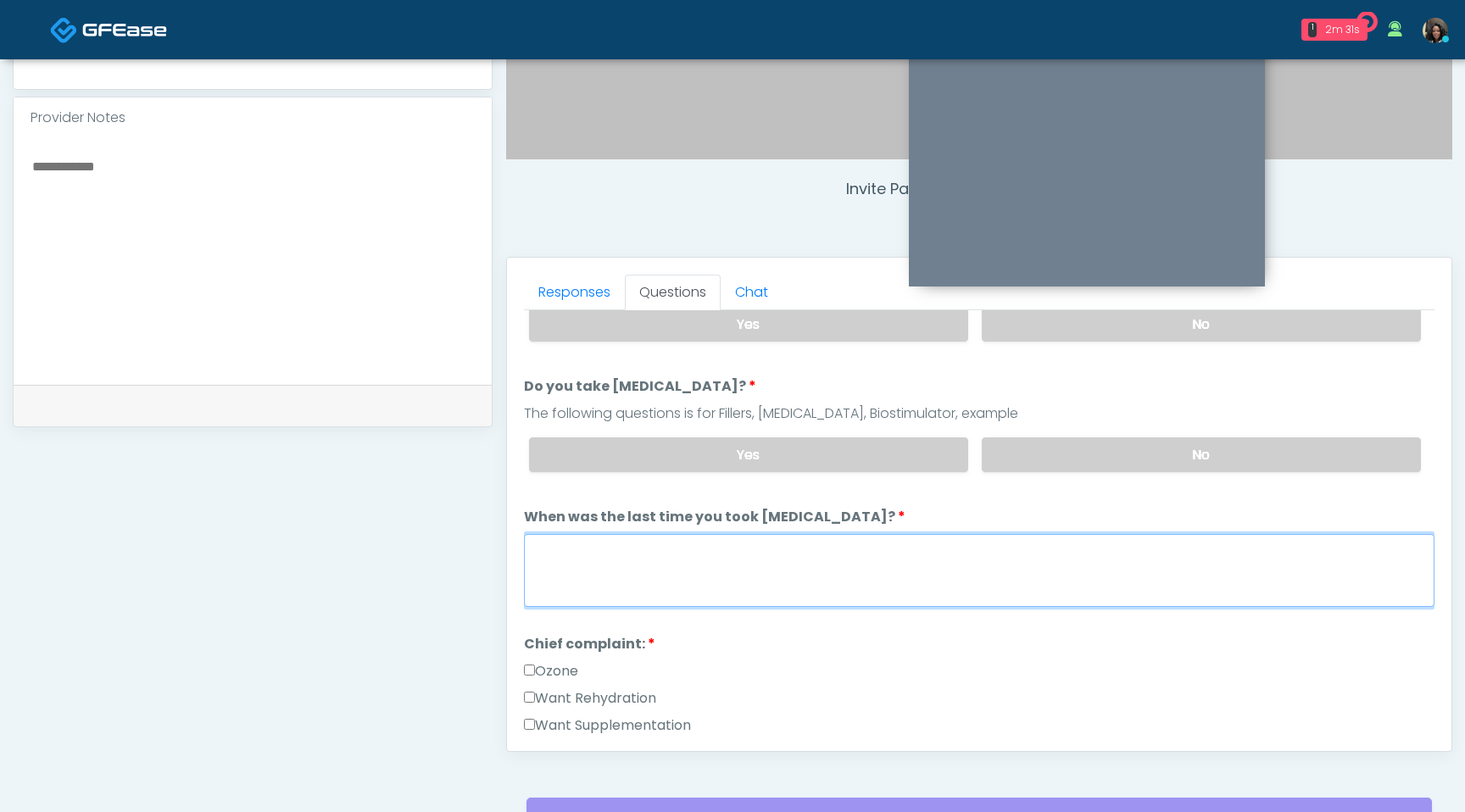
click at [645, 584] on textarea "When was the last time you took [MEDICAL_DATA]?" at bounding box center [980, 571] width 911 height 73
click at [586, 550] on textarea "**********" at bounding box center [980, 571] width 911 height 73
click at [560, 548] on textarea "**********" at bounding box center [980, 571] width 911 height 73
click at [551, 549] on textarea "**********" at bounding box center [980, 571] width 911 height 73
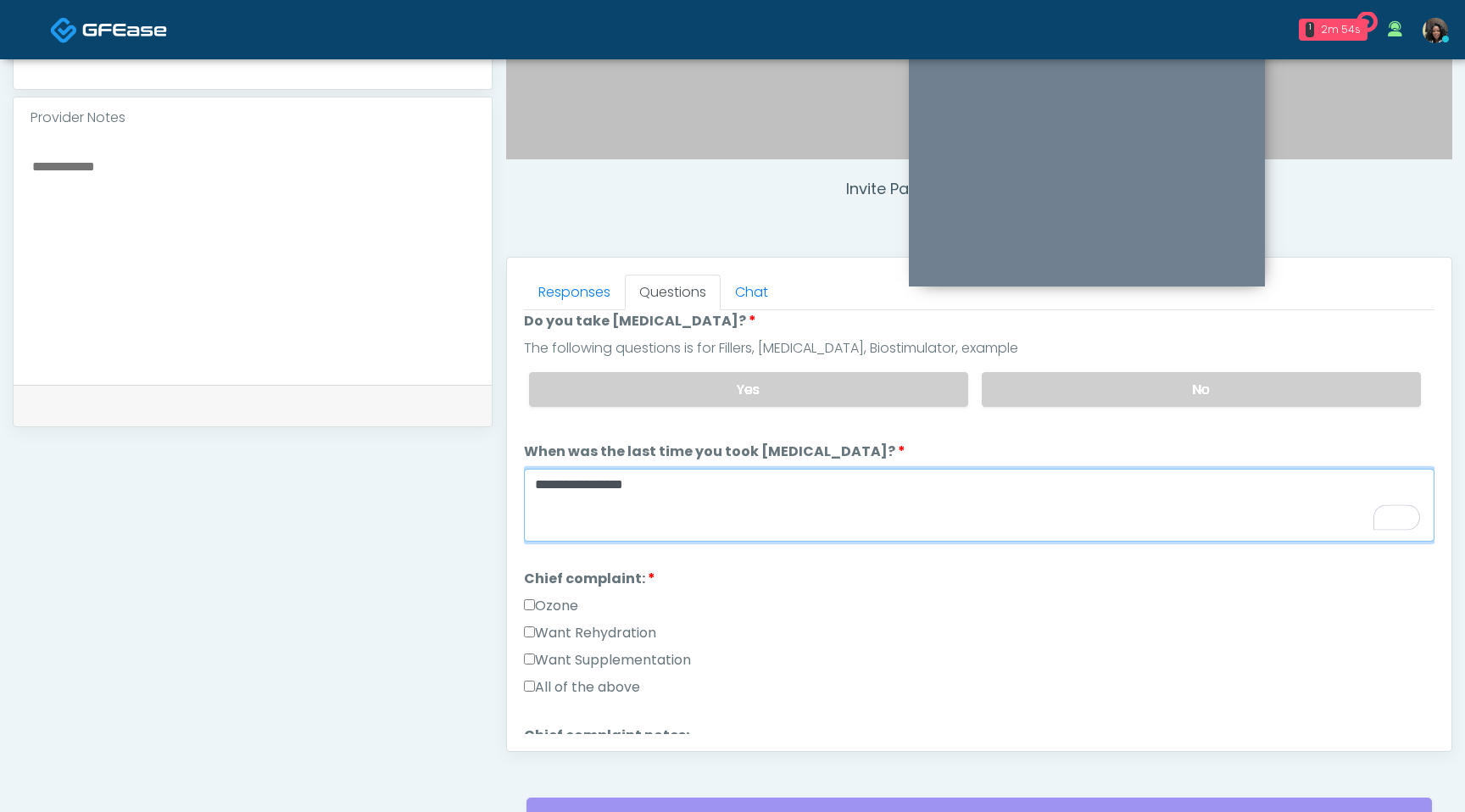
scroll to position [232, 0]
type textarea "**********"
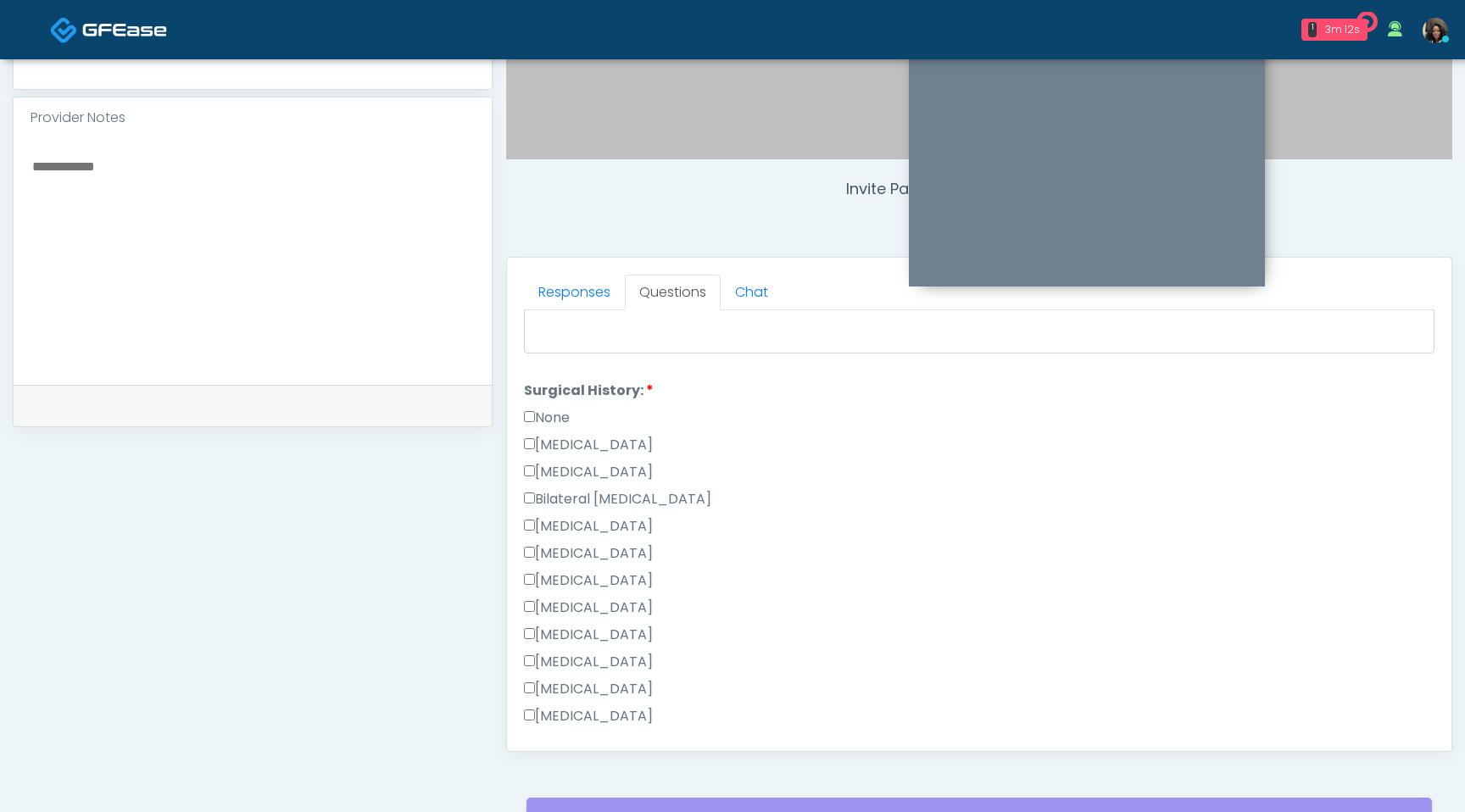
scroll to position [758, 0]
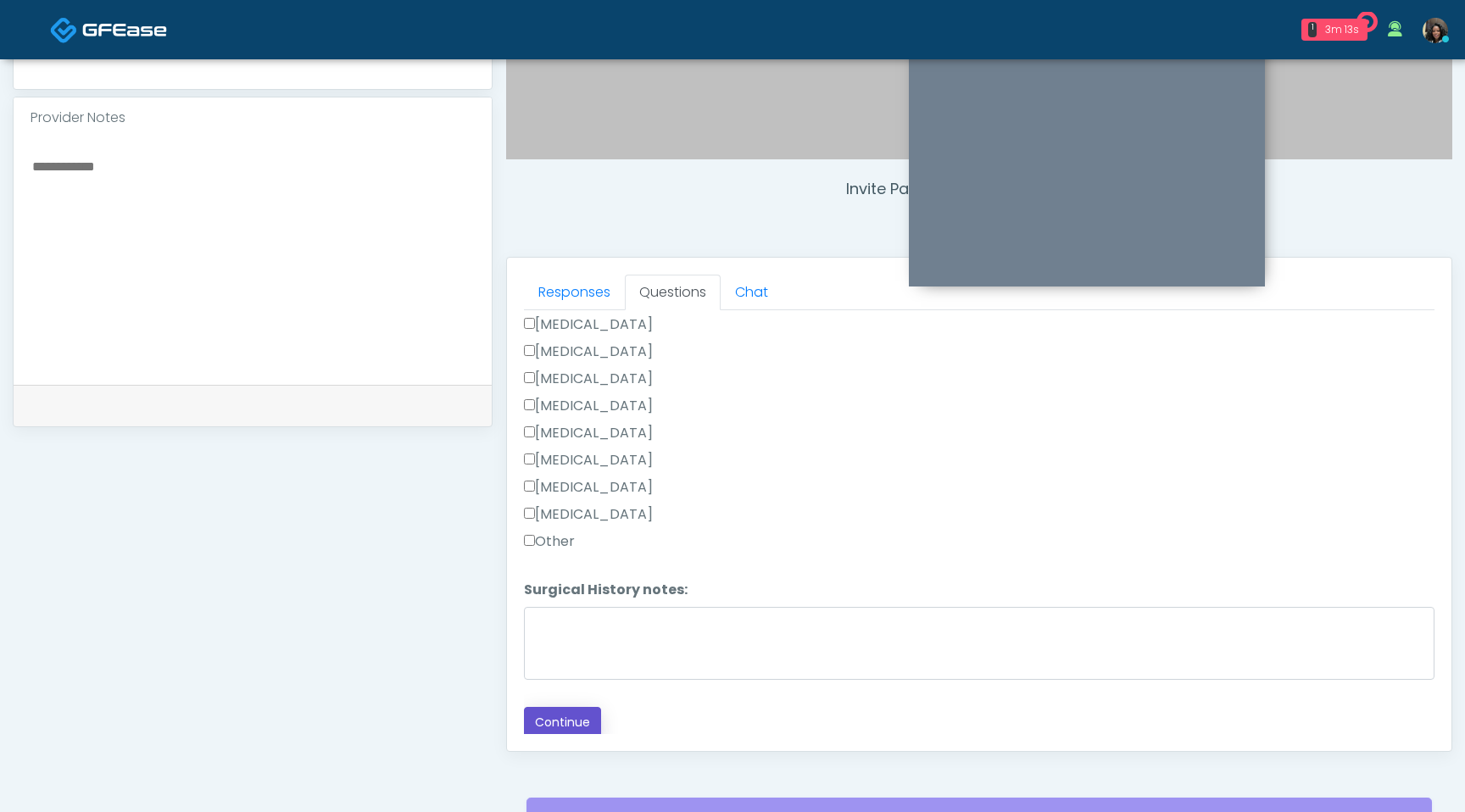
click at [549, 718] on button "Continue" at bounding box center [563, 723] width 77 height 31
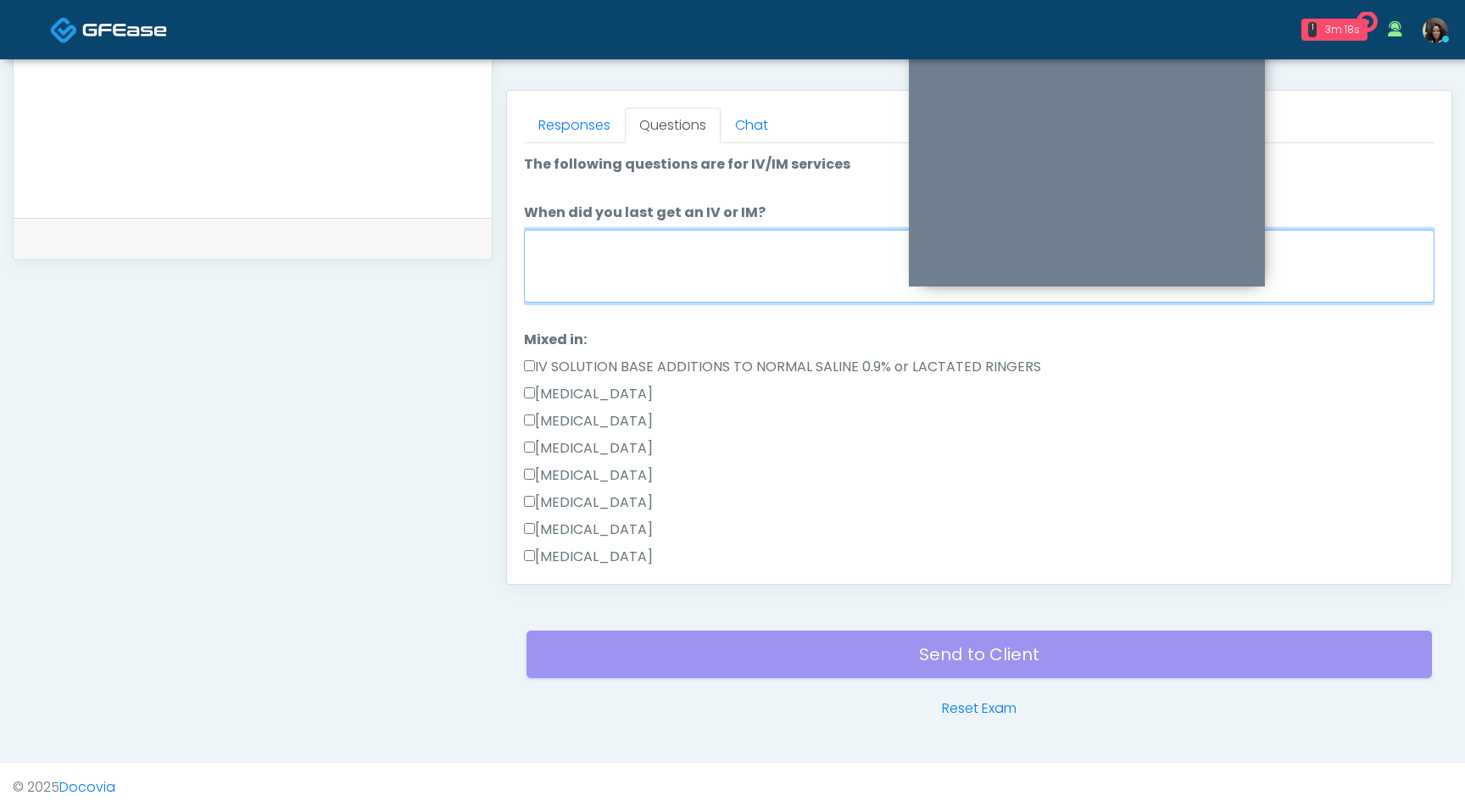
click at [738, 267] on textarea "When did you last get an IV or IM?" at bounding box center [980, 266] width 911 height 73
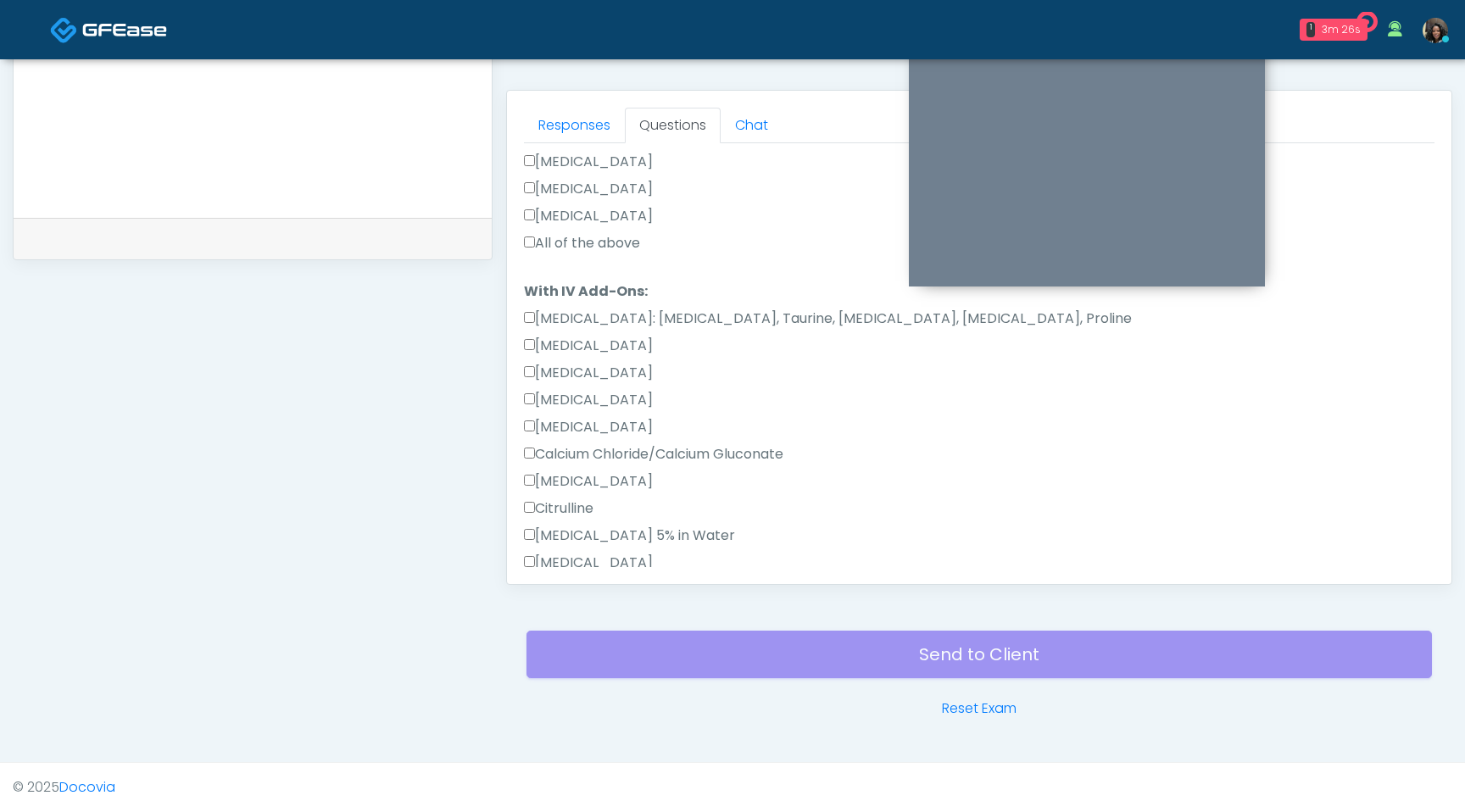
type textarea "**********"
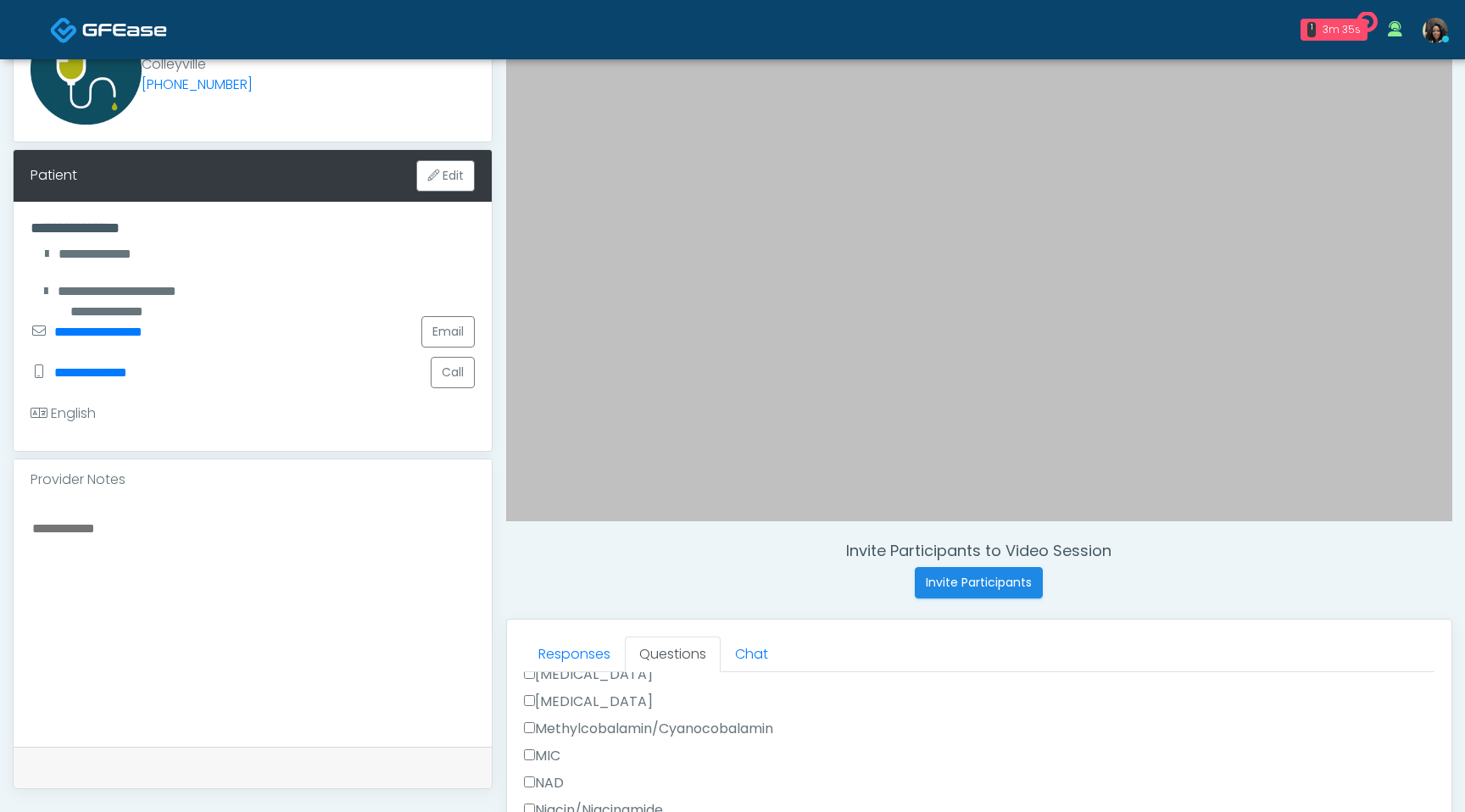
click at [282, 563] on textarea at bounding box center [253, 620] width 444 height 207
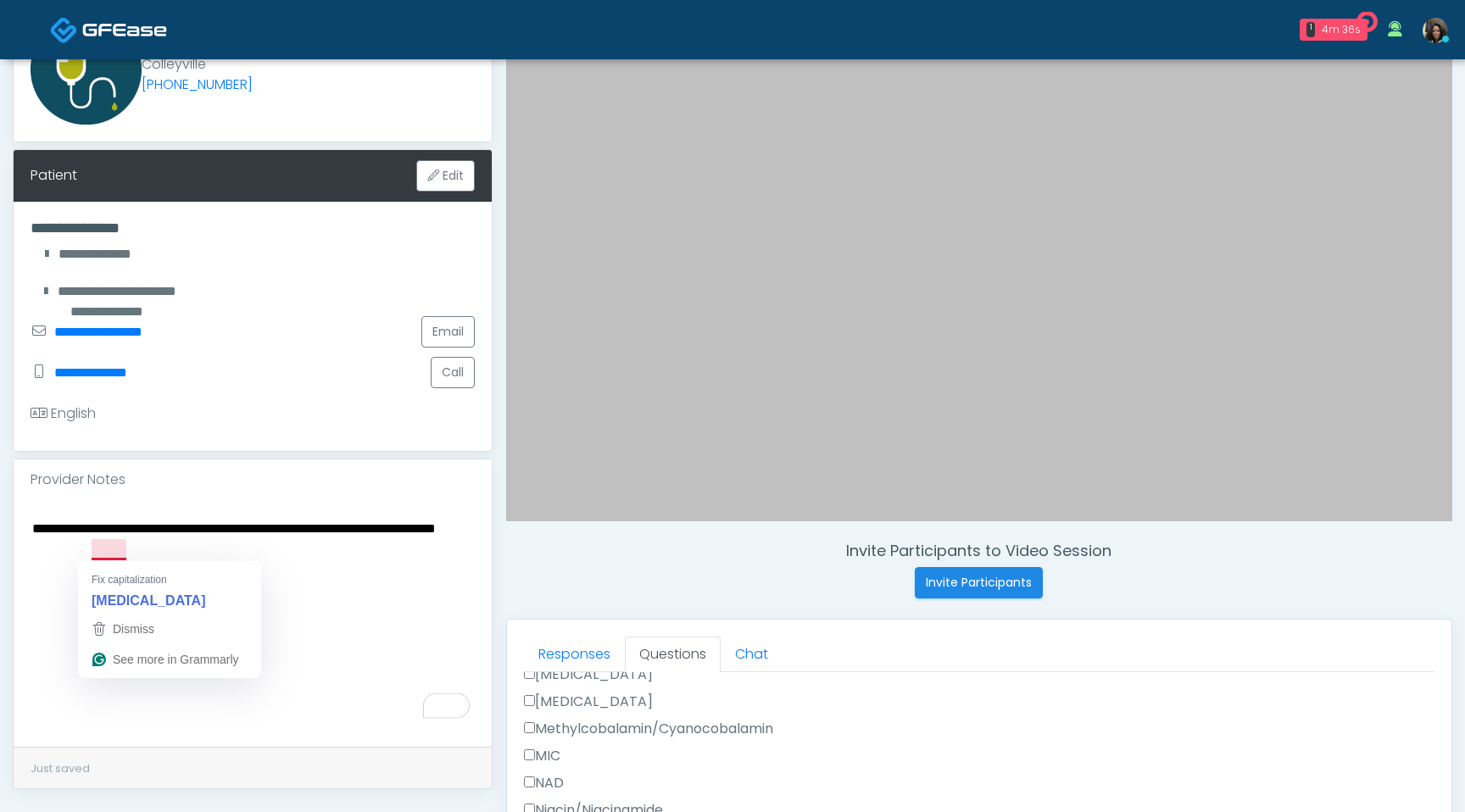
click at [153, 546] on textarea "**********" at bounding box center [253, 620] width 444 height 207
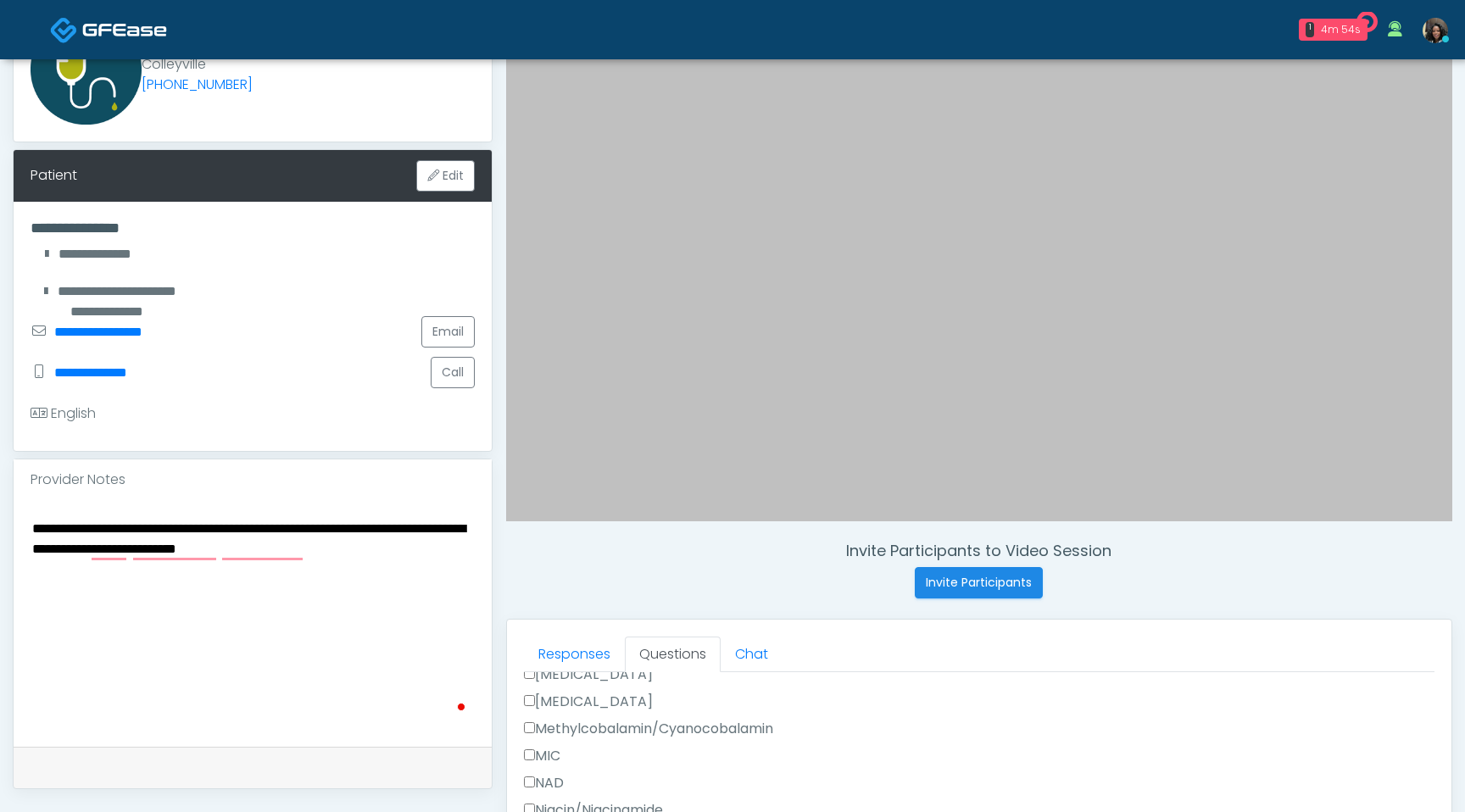
type textarea "**********"
click at [265, 598] on textarea "**********" at bounding box center [253, 620] width 444 height 207
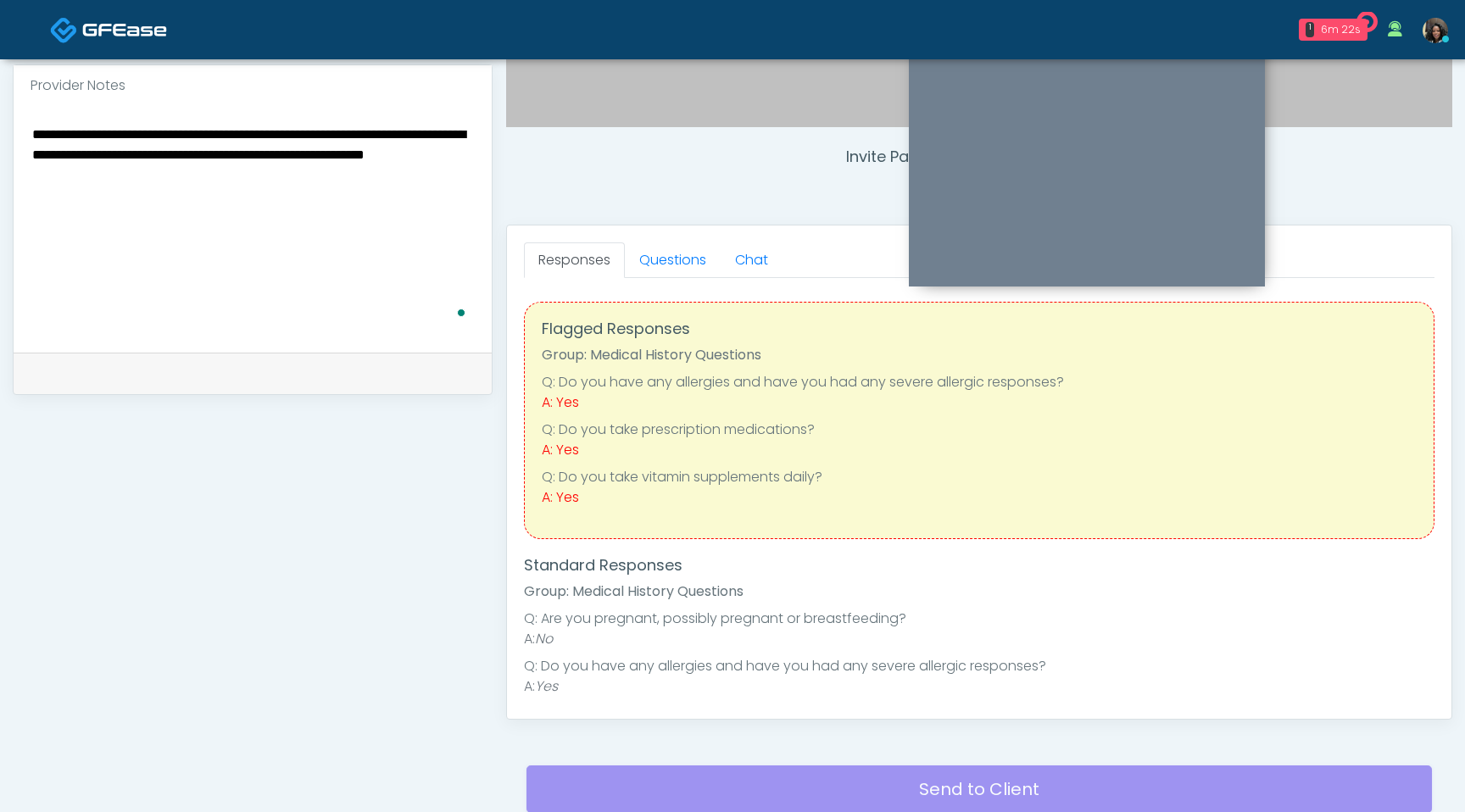
scroll to position [422, 0]
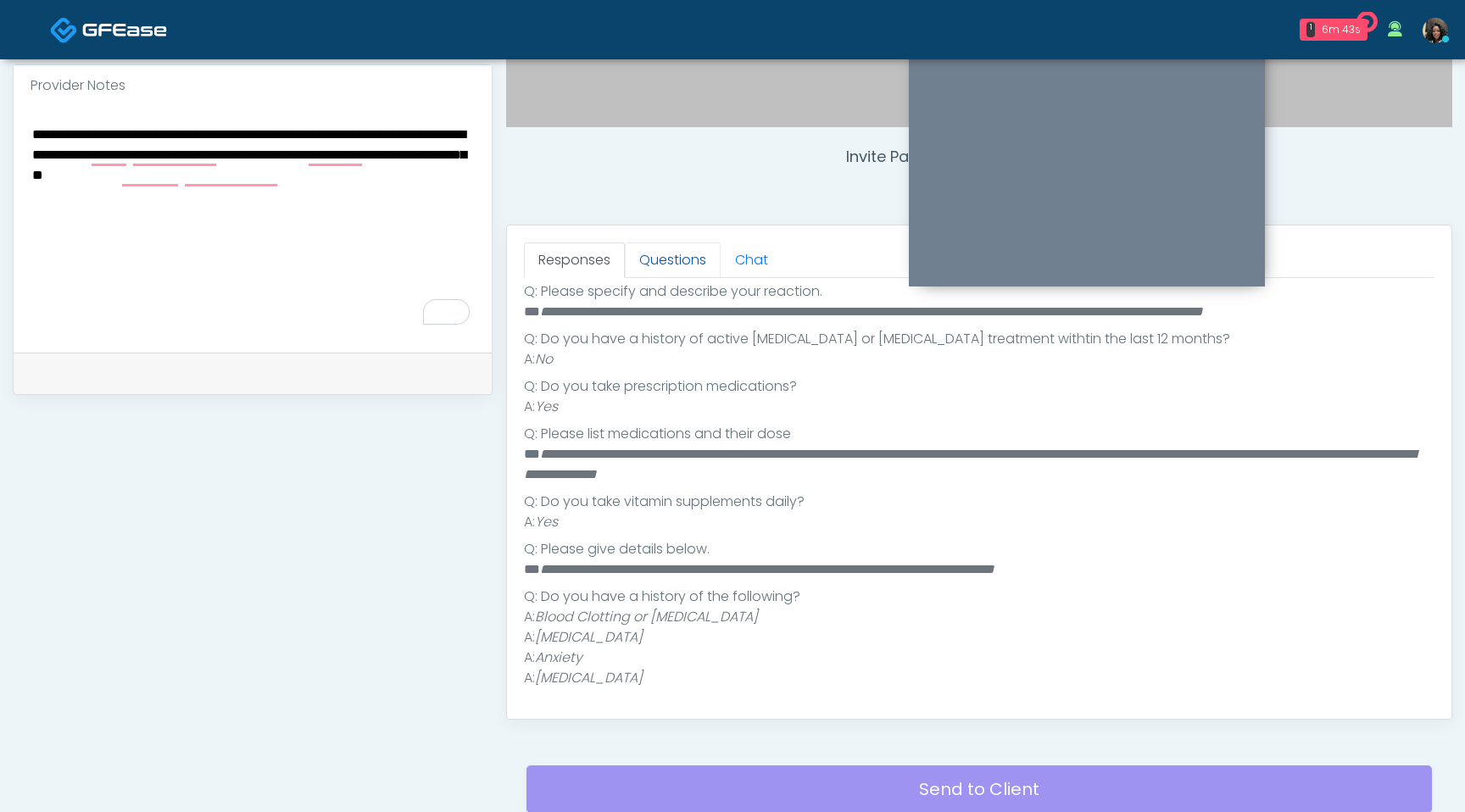
click at [683, 258] on link "Questions" at bounding box center [672, 259] width 96 height 36
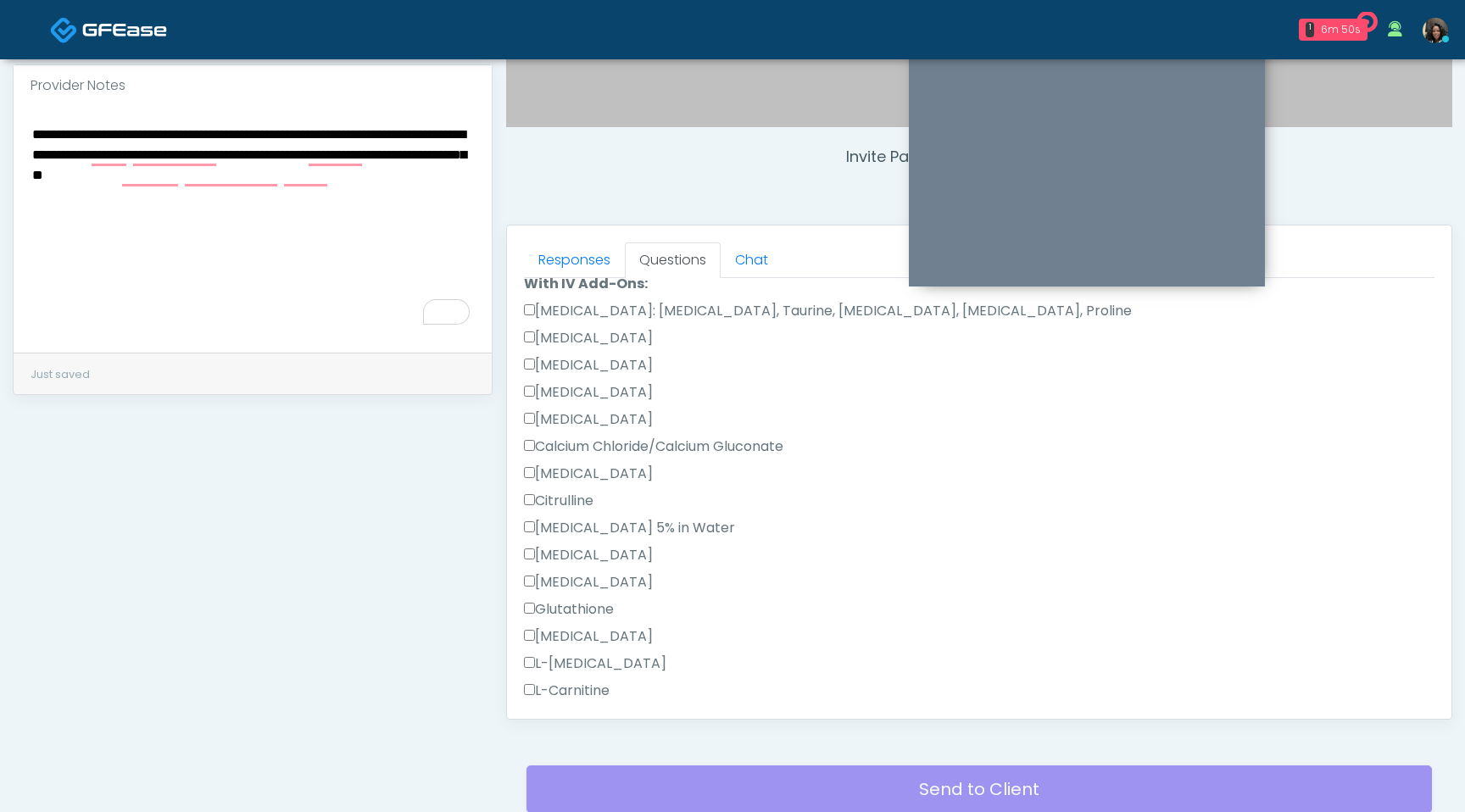
scroll to position [472, 0]
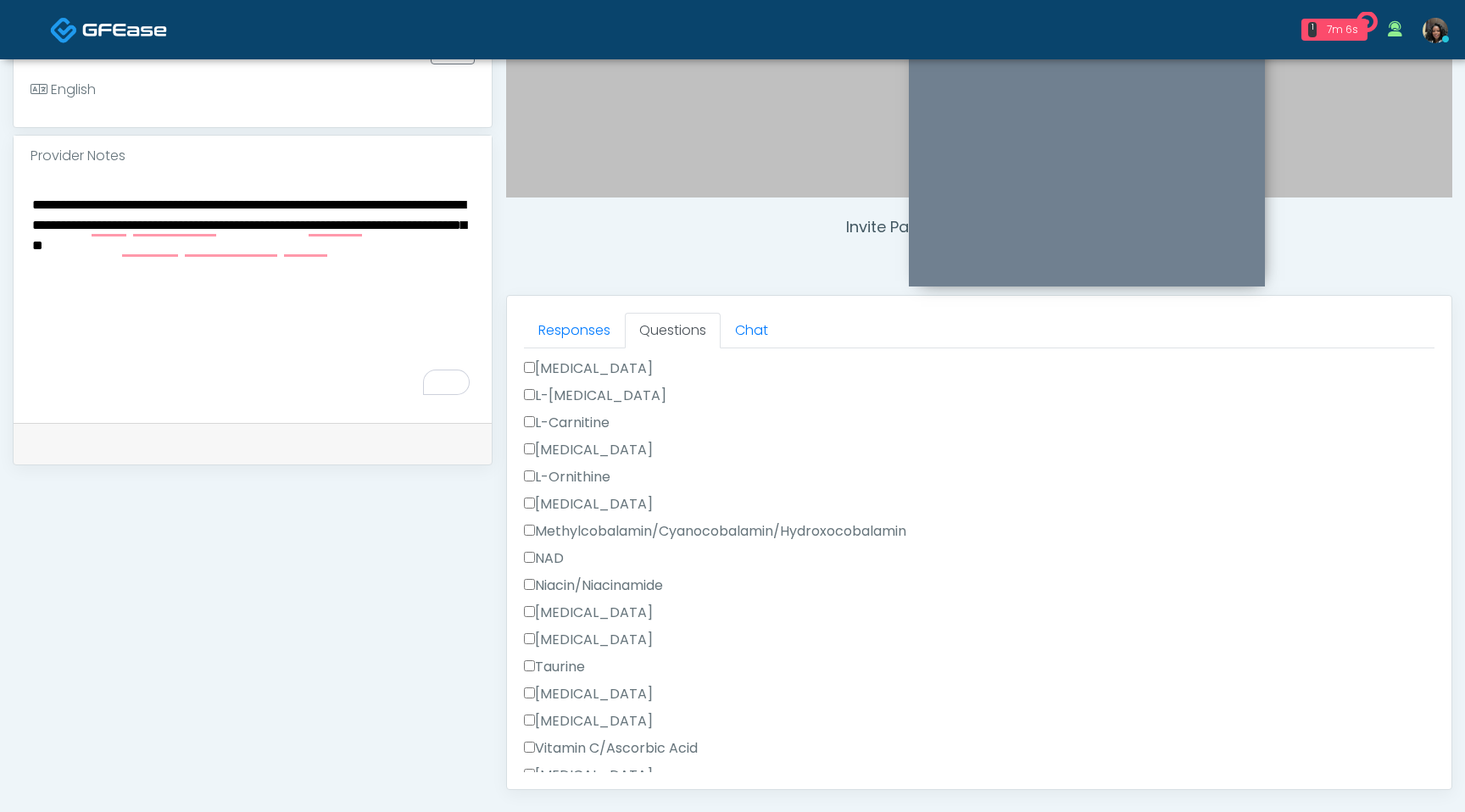
click at [166, 205] on textarea "**********" at bounding box center [253, 296] width 444 height 207
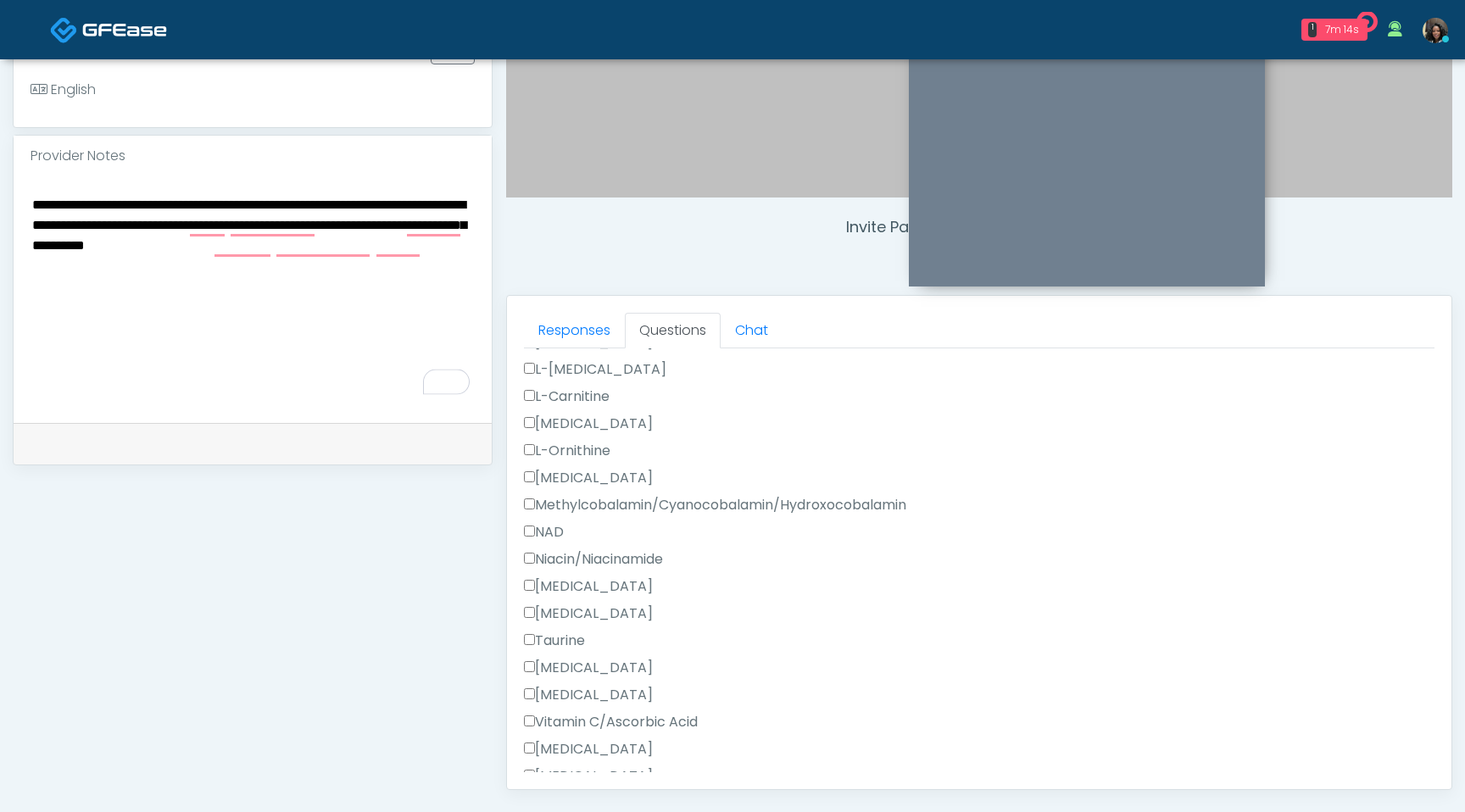
type textarea "**********"
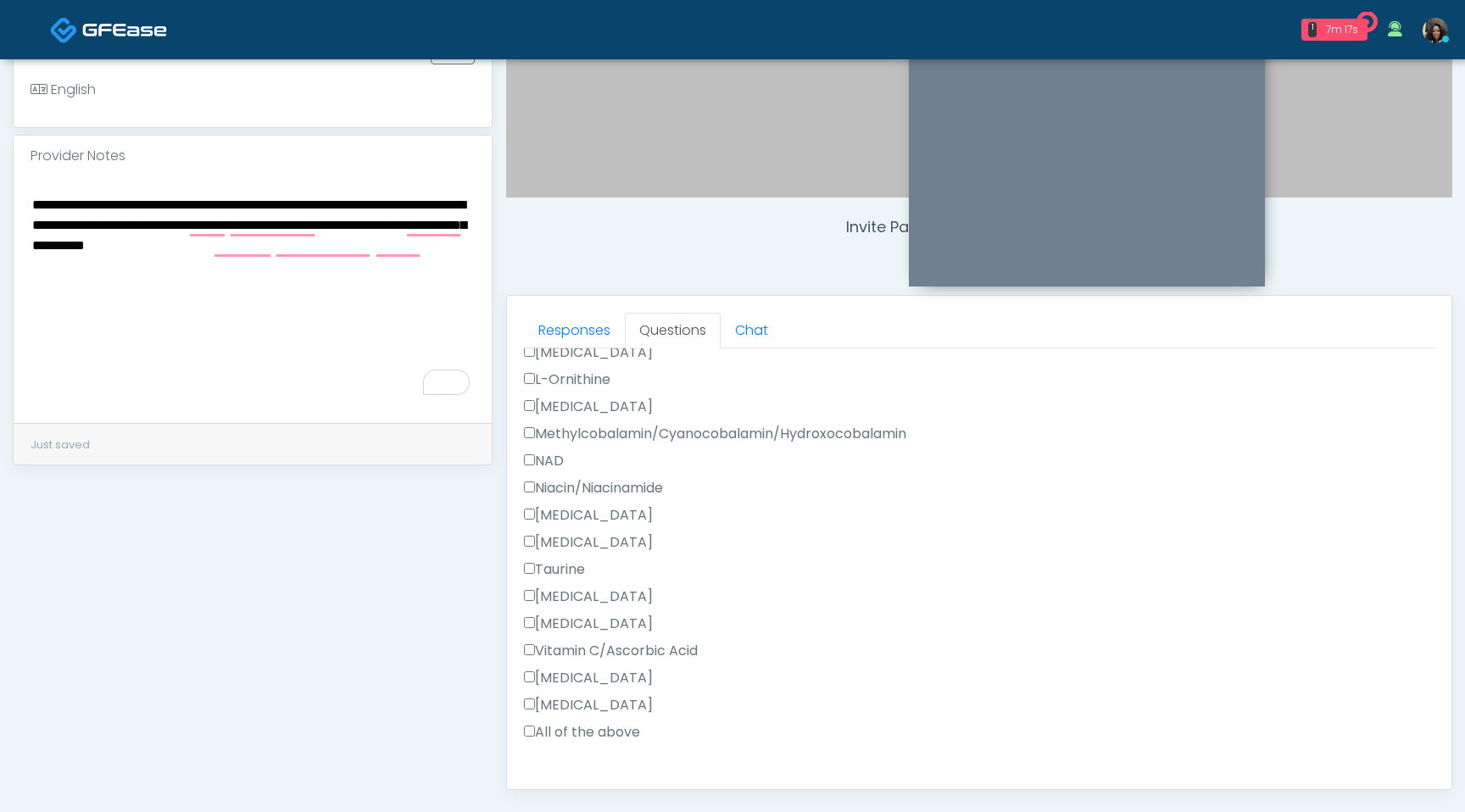
click at [524, 683] on label "[MEDICAL_DATA]" at bounding box center [589, 678] width 129 height 20
click at [530, 452] on label "NAD" at bounding box center [544, 461] width 40 height 20
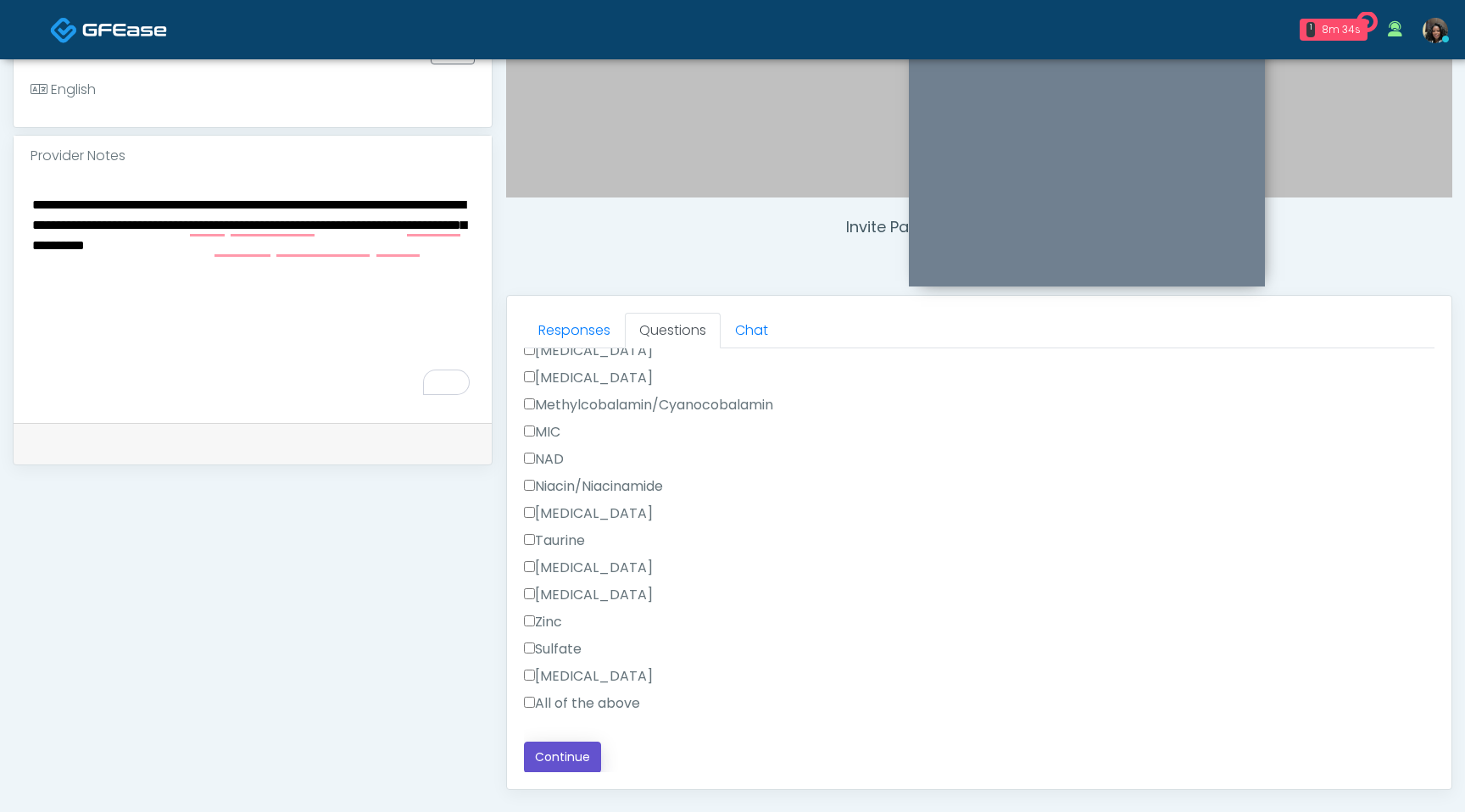
click at [565, 766] on button "Continue" at bounding box center [563, 757] width 77 height 31
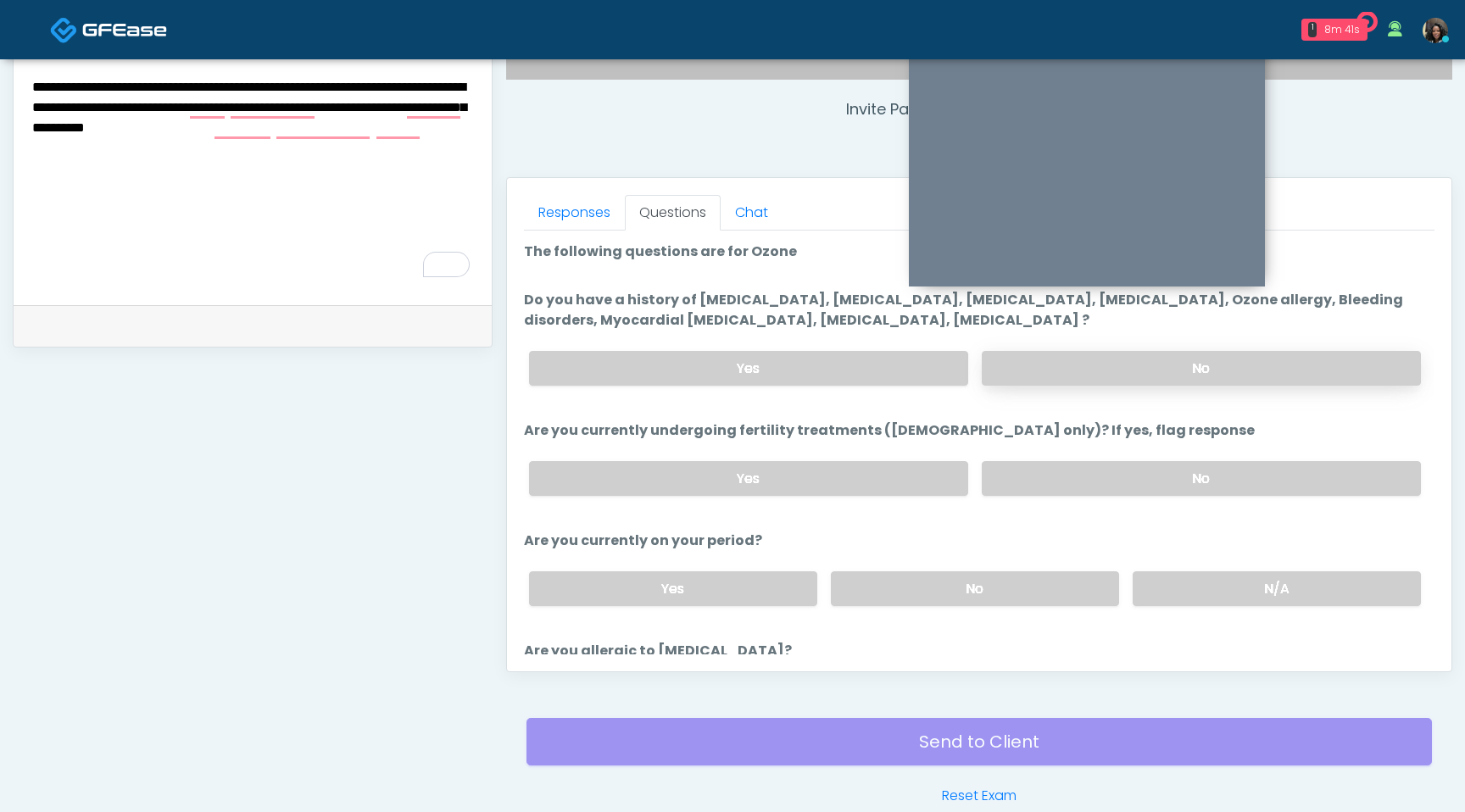
click at [1185, 367] on label "No" at bounding box center [1201, 369] width 439 height 35
click at [1143, 483] on label "No" at bounding box center [1201, 479] width 439 height 35
click at [1021, 590] on label "No" at bounding box center [975, 589] width 289 height 35
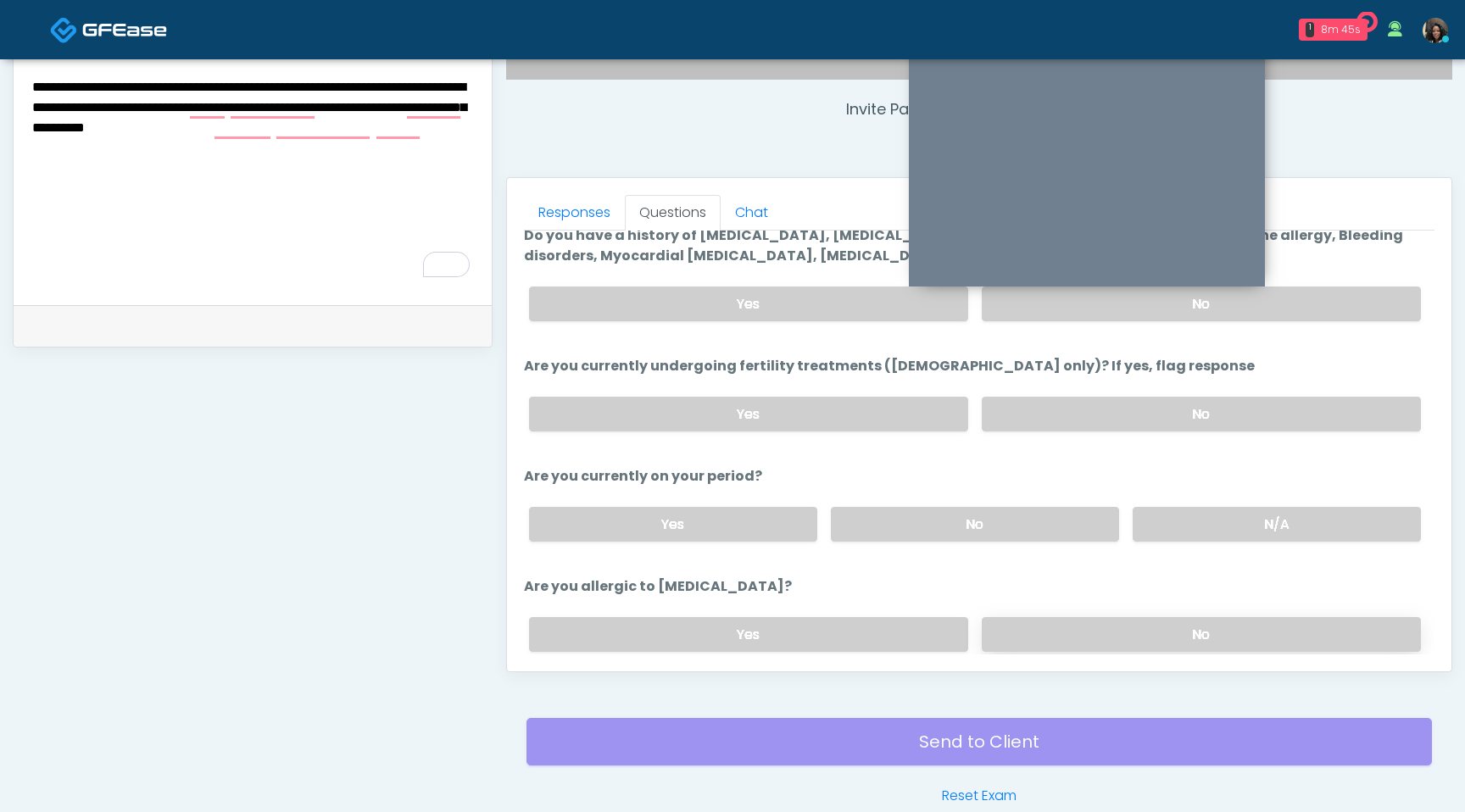
click at [1069, 642] on label "No" at bounding box center [1201, 634] width 439 height 35
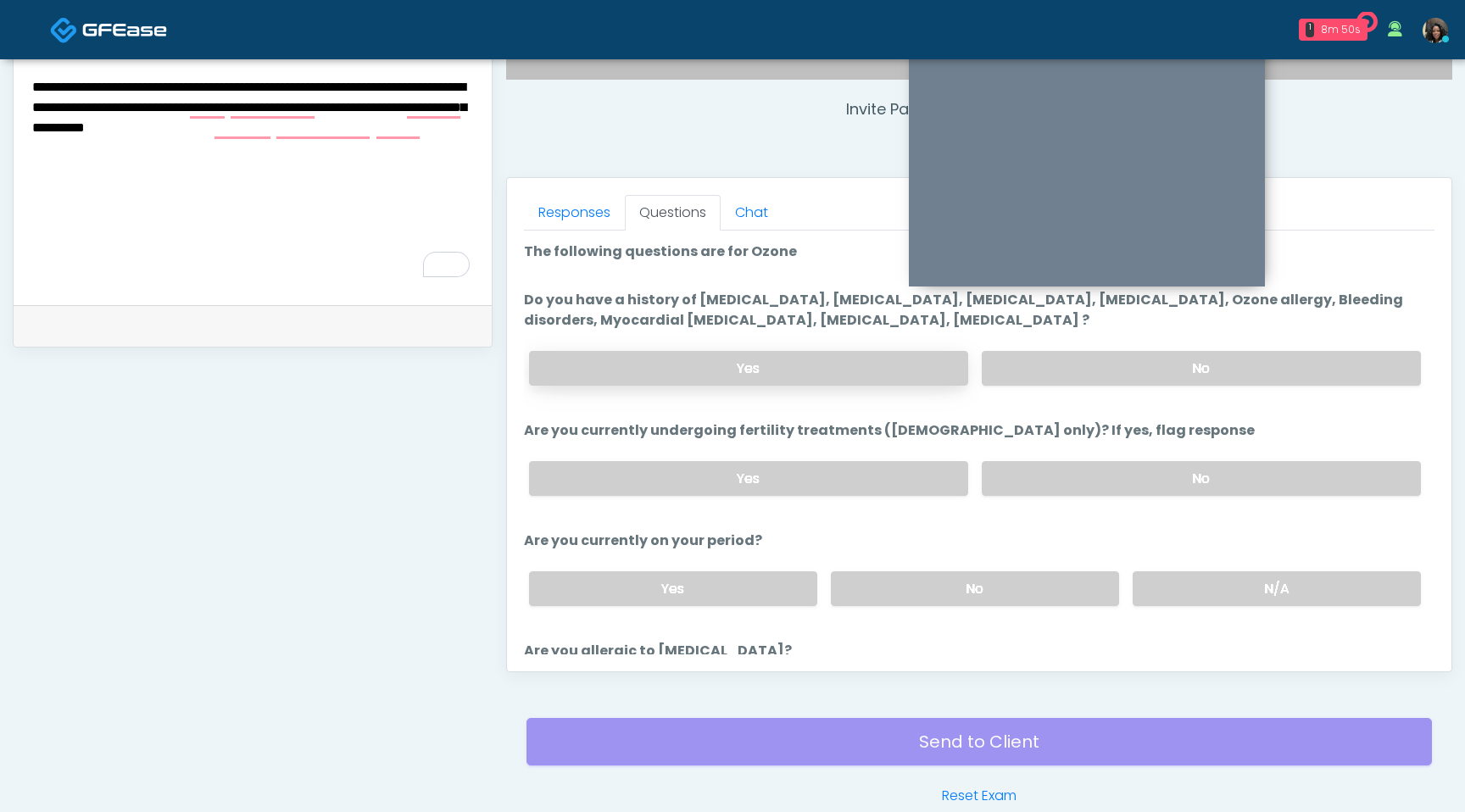
click at [889, 366] on label "Yes" at bounding box center [748, 369] width 439 height 35
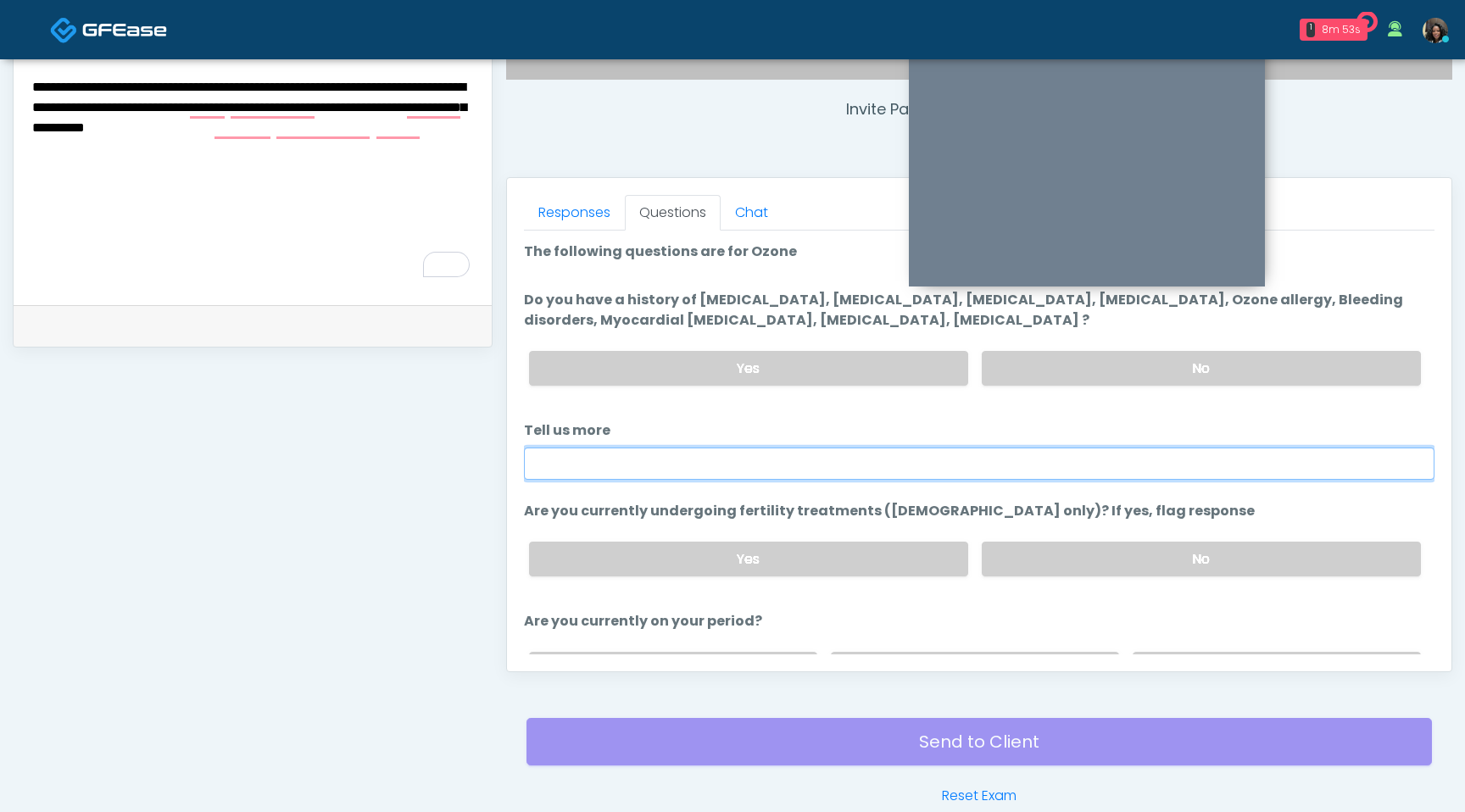
click at [710, 467] on input "Tell us more" at bounding box center [980, 463] width 911 height 32
paste input "**********"
drag, startPoint x: 871, startPoint y: 457, endPoint x: 636, endPoint y: 467, distance: 235.2
click at [636, 467] on input "**********" at bounding box center [980, 463] width 911 height 32
paste input "**********"
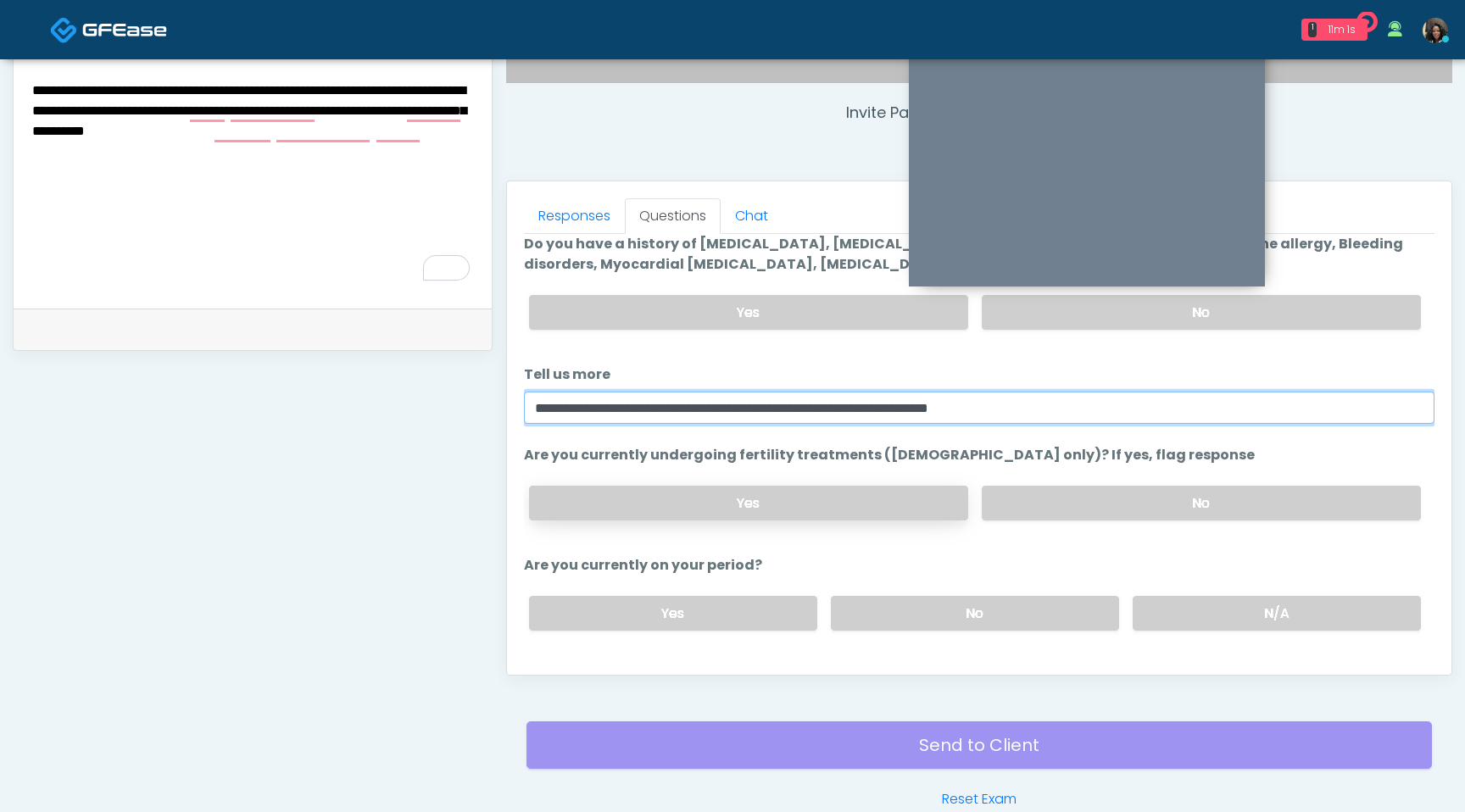
scroll to position [0, 0]
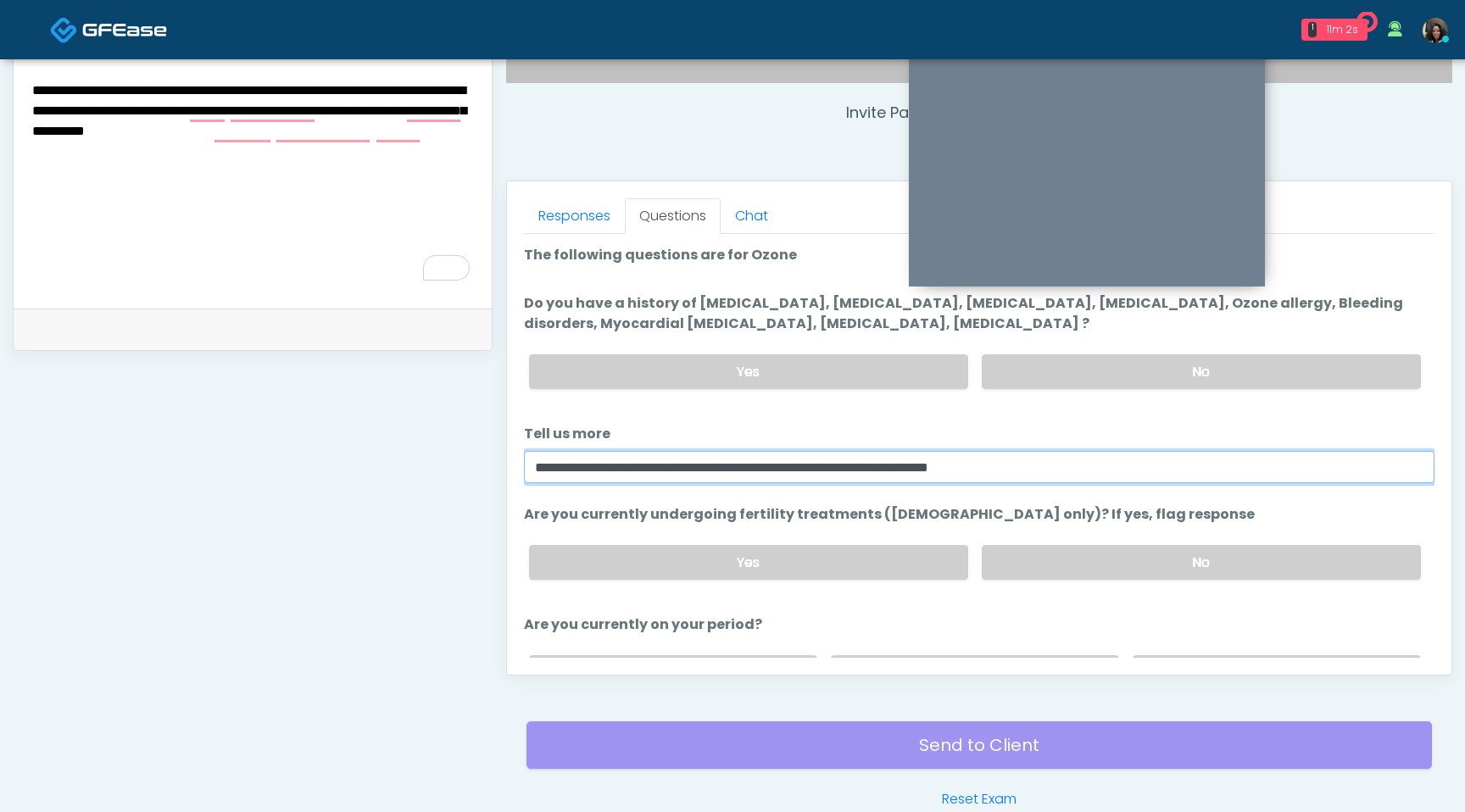
type input "**********"
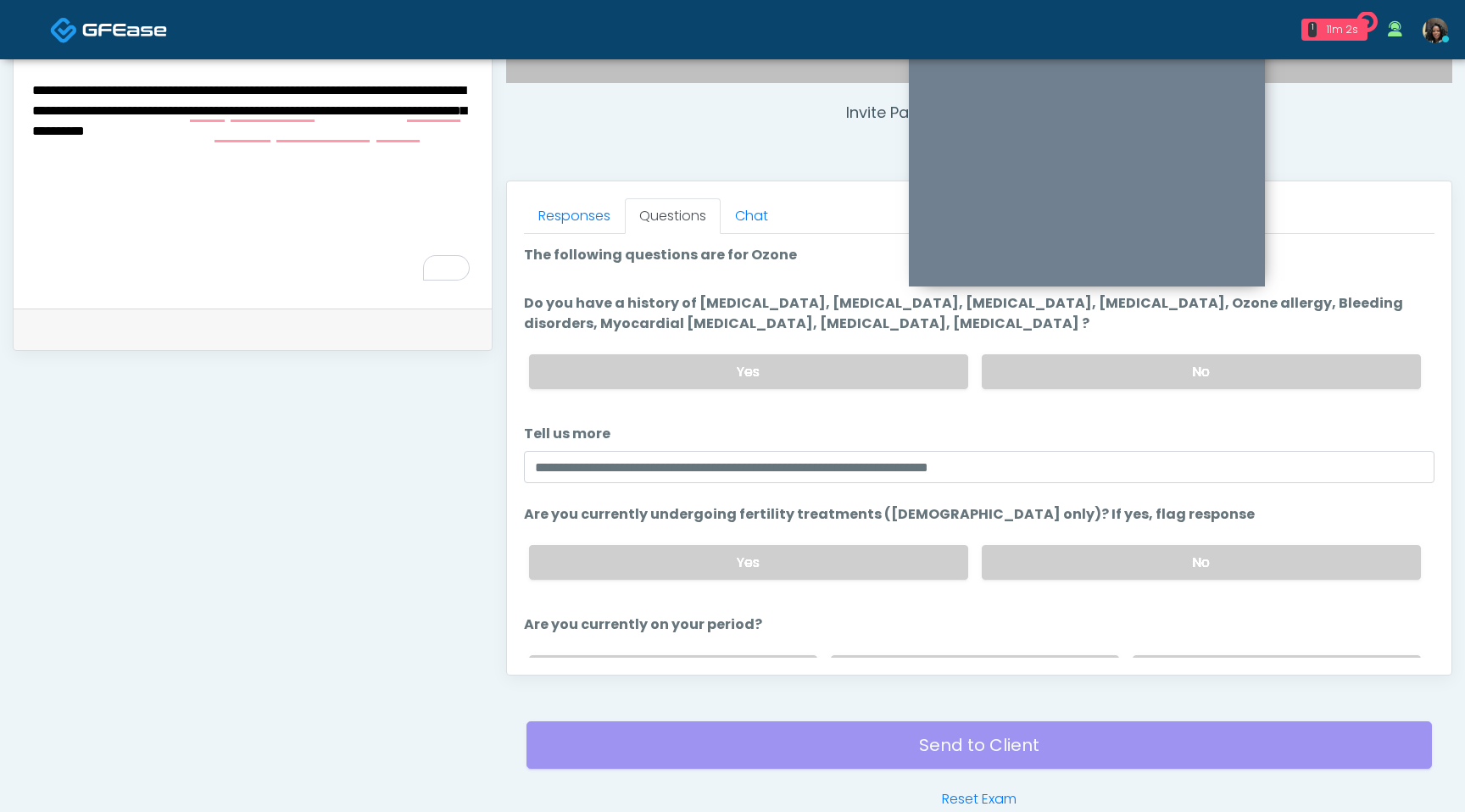
click at [445, 142] on textarea "**********" at bounding box center [253, 182] width 444 height 207
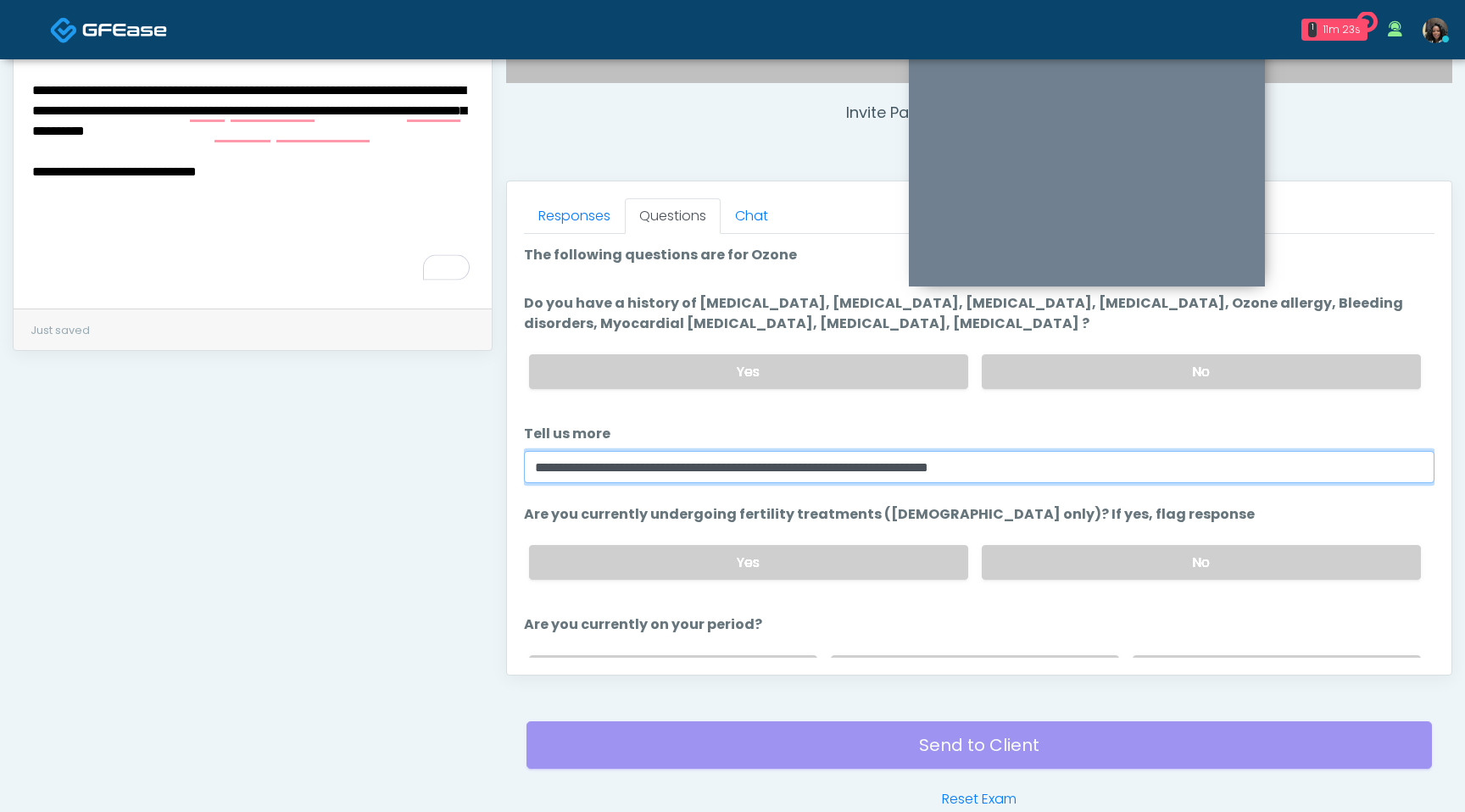
drag, startPoint x: 1109, startPoint y: 469, endPoint x: 517, endPoint y: 461, distance: 592.1
click at [517, 461] on div "Responses Questions Chat Good Faith Exam Script Good Faith Exam Script INTRODUC…" at bounding box center [979, 428] width 944 height 493
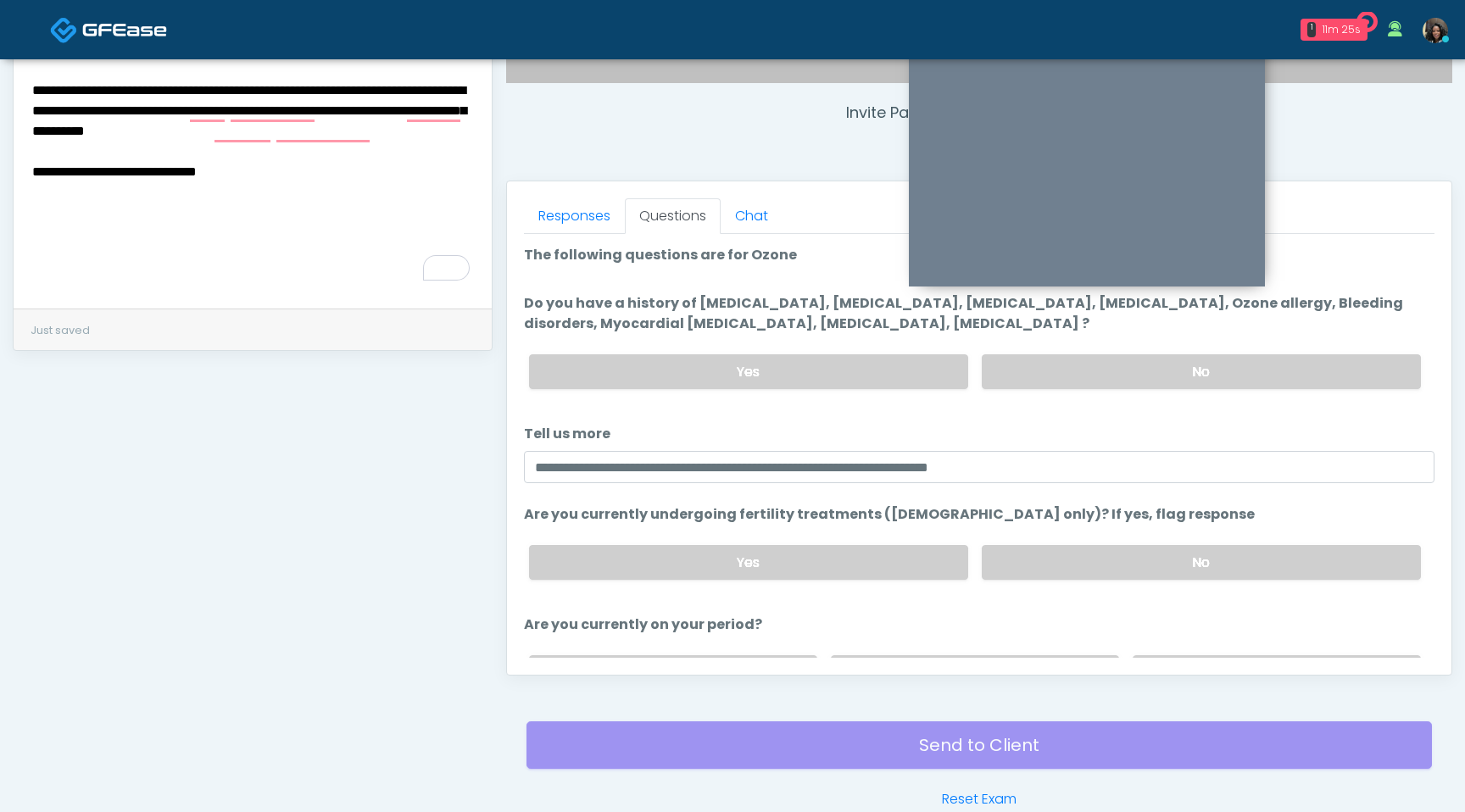
click at [327, 174] on textarea "**********" at bounding box center [253, 182] width 444 height 207
paste textarea "**********"
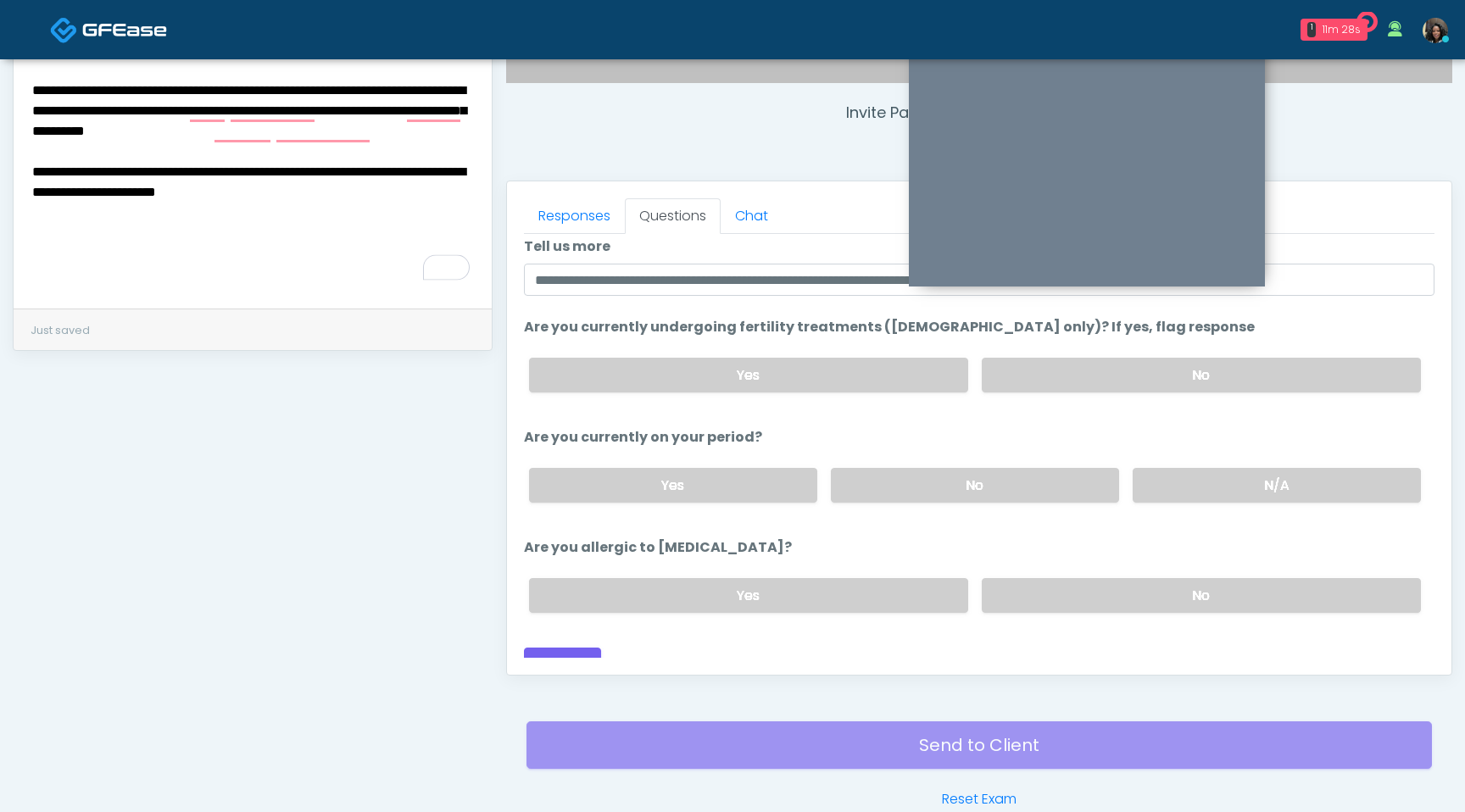
scroll to position [205, 0]
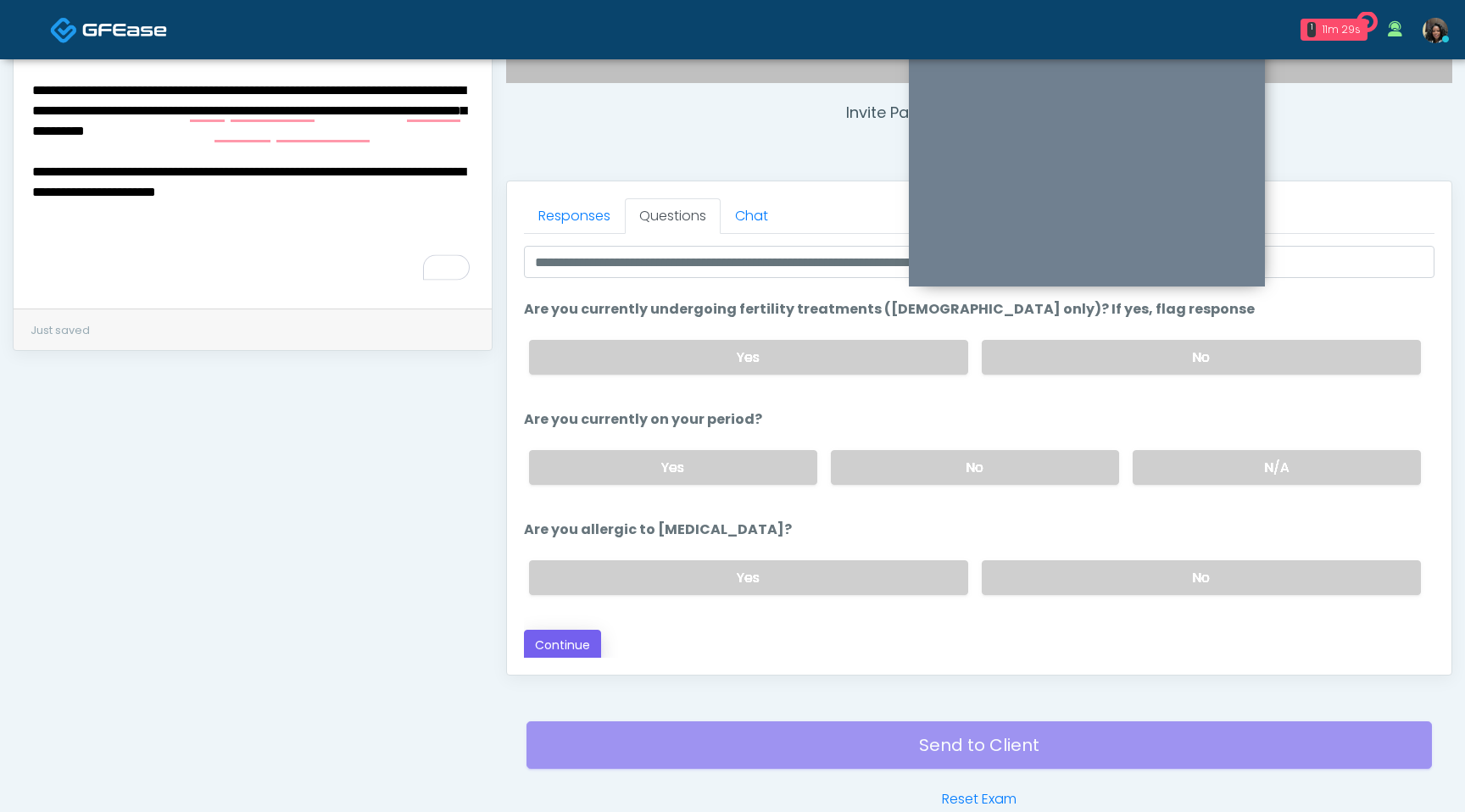
type textarea "**********"
click at [571, 638] on button "Continue" at bounding box center [563, 645] width 77 height 31
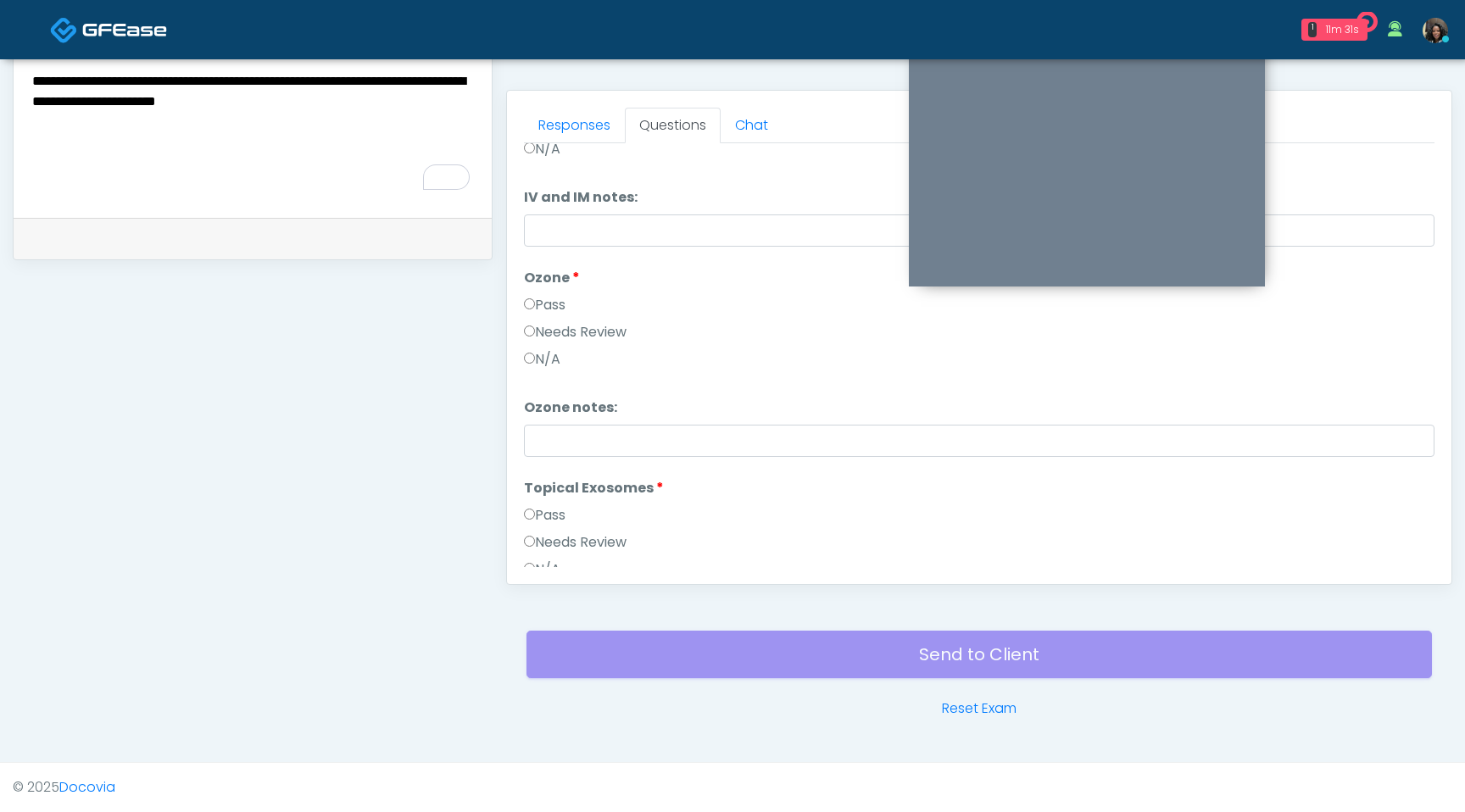
scroll to position [0, 0]
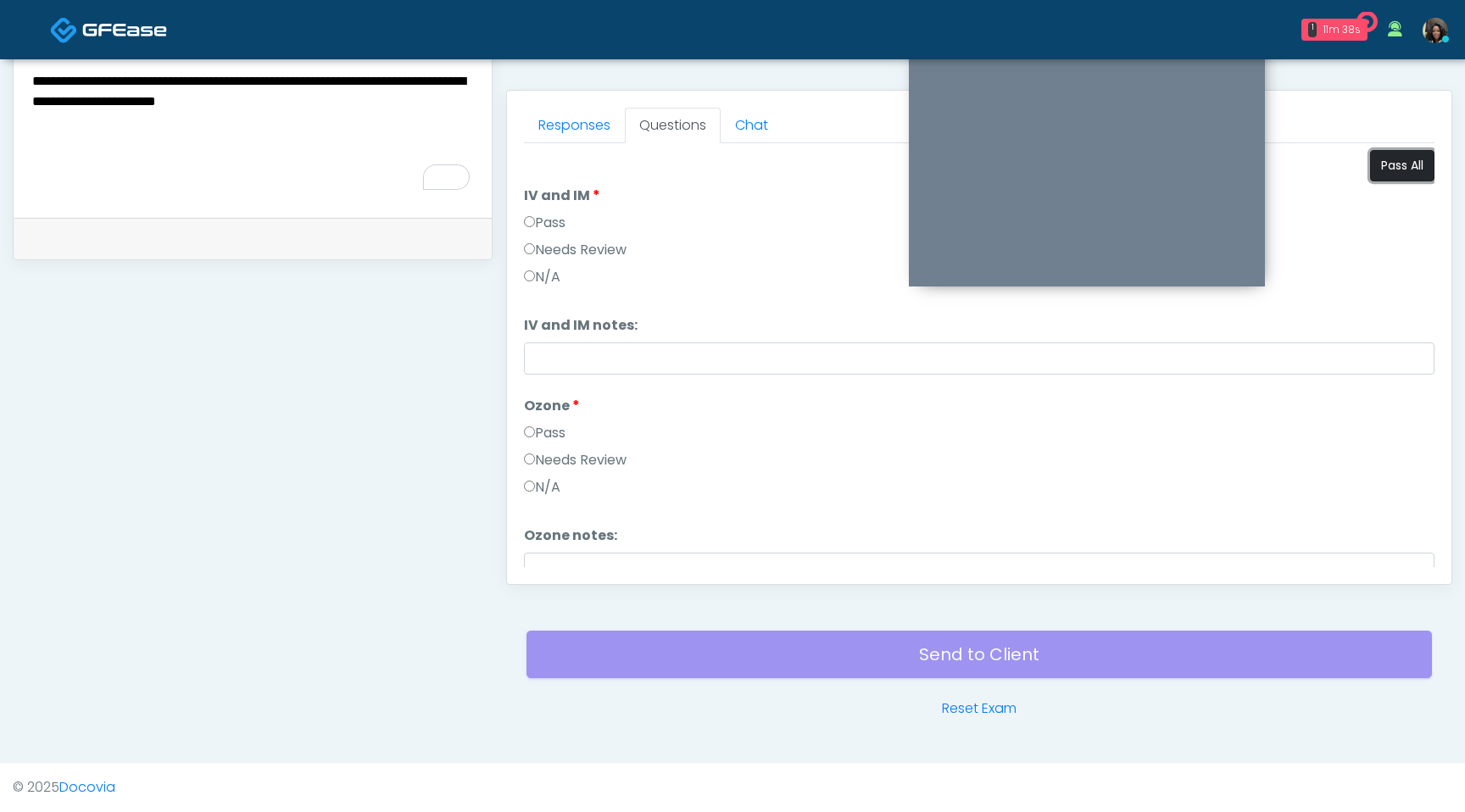
click at [1403, 167] on button "Pass All" at bounding box center [1402, 166] width 65 height 31
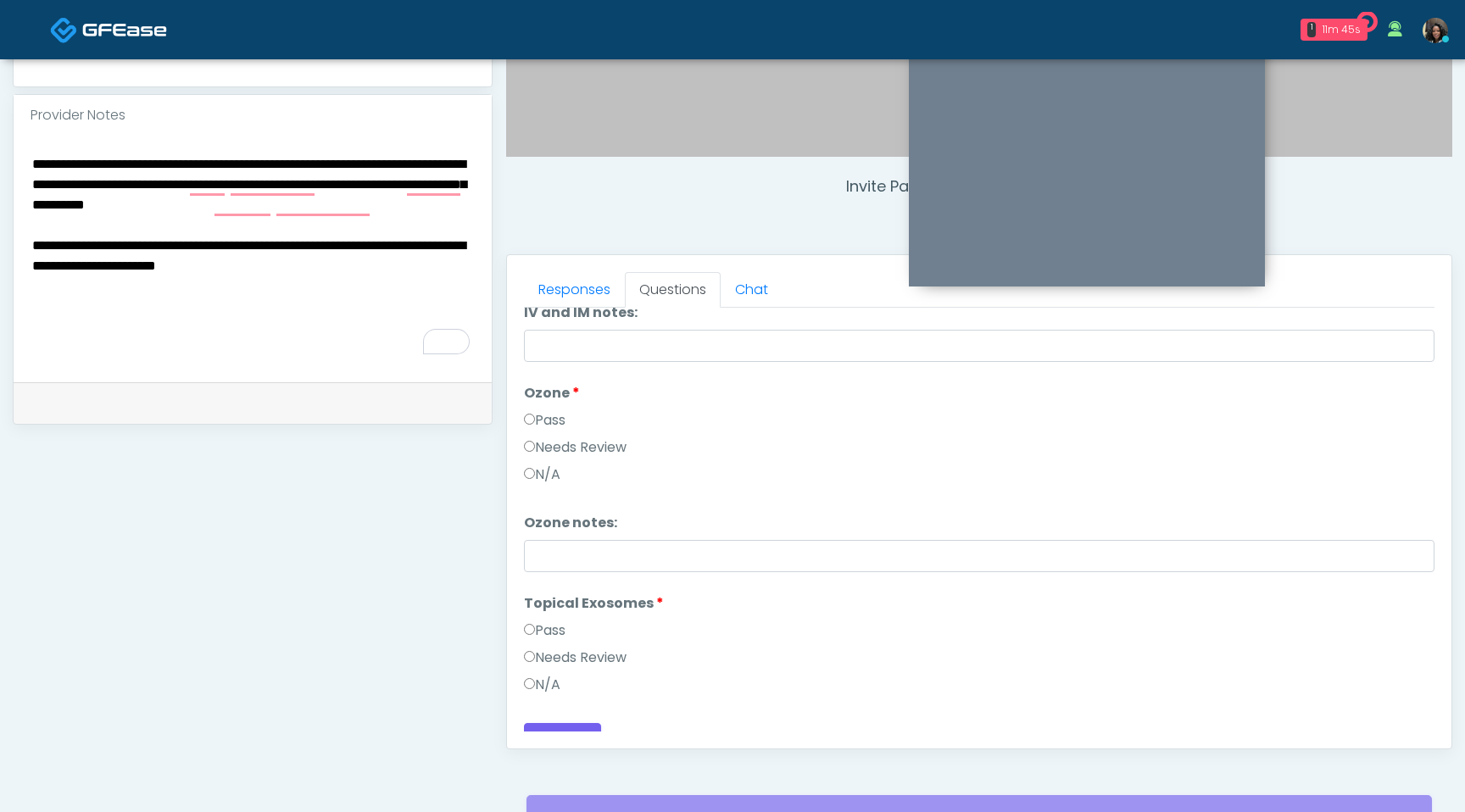
scroll to position [200, 0]
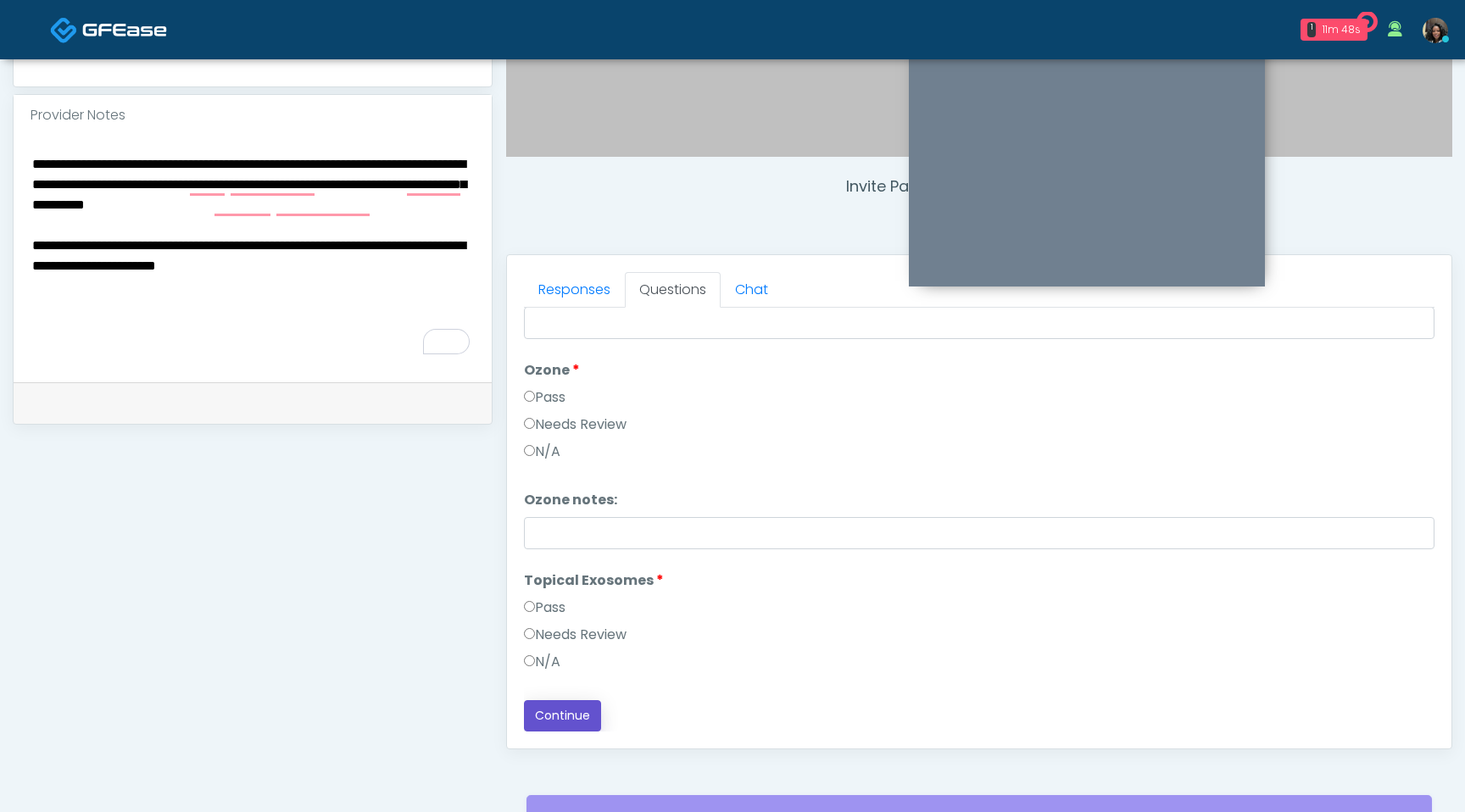
click at [574, 708] on button "Continue" at bounding box center [563, 716] width 77 height 31
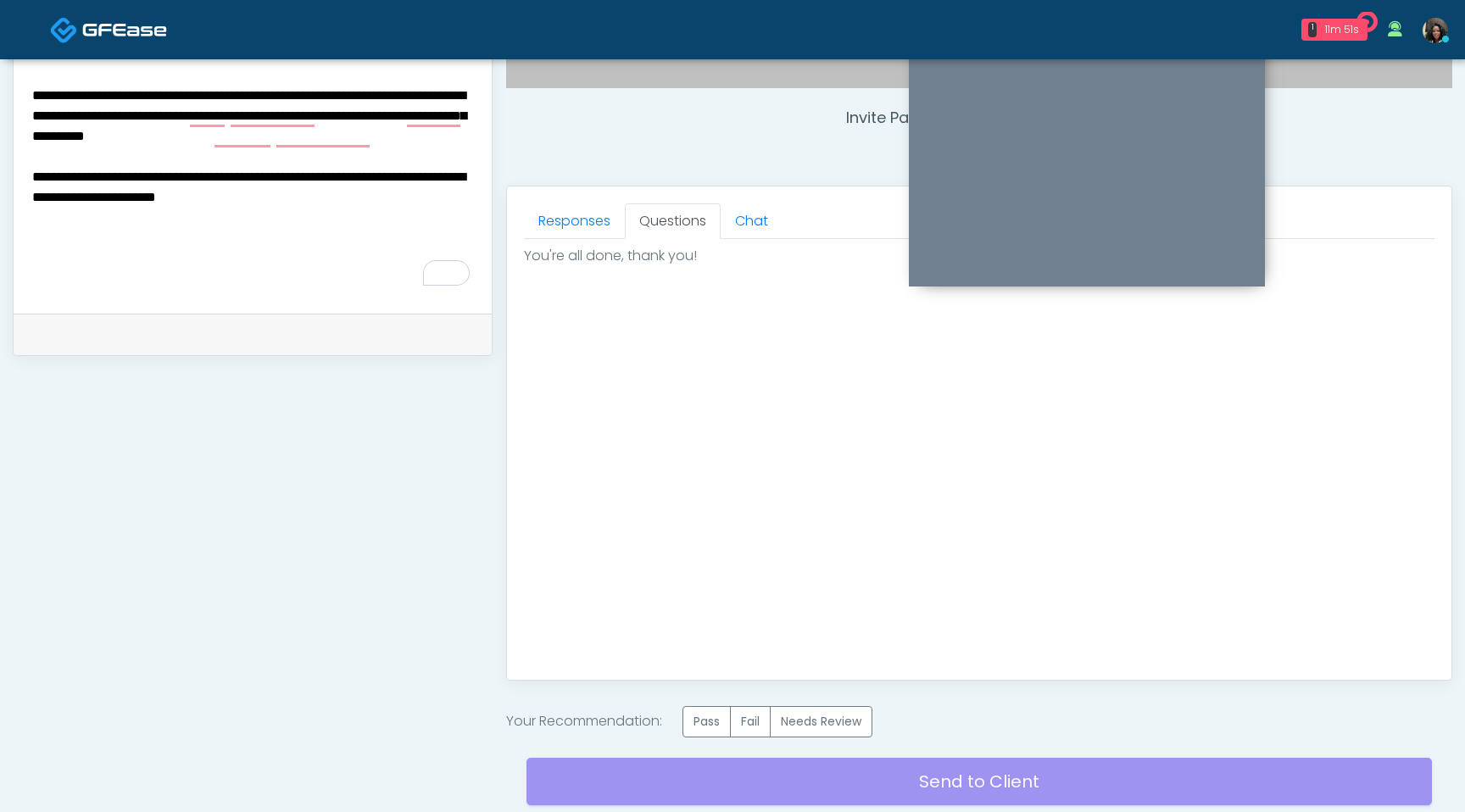
scroll to position [621, 0]
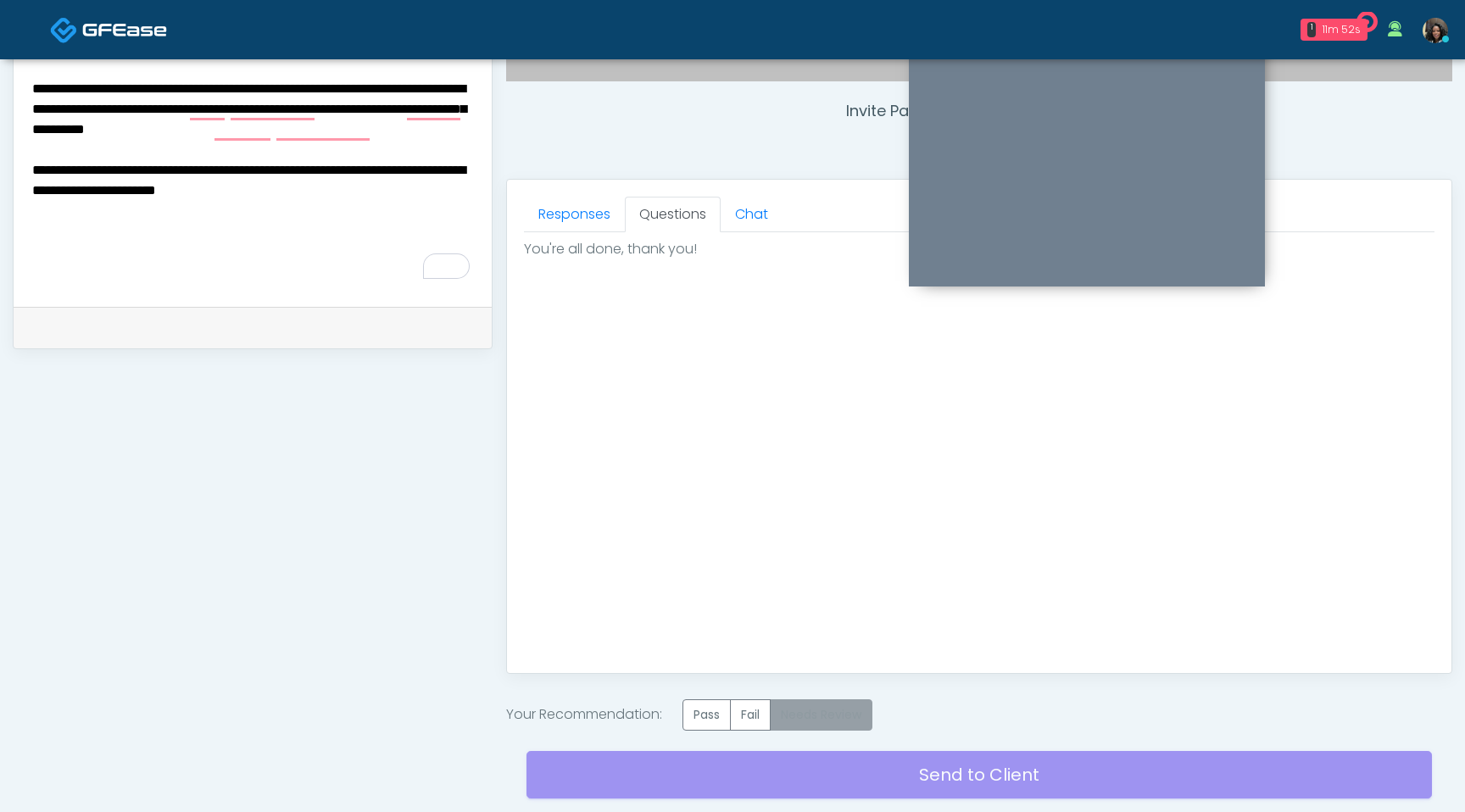
click at [840, 726] on label "Needs Review" at bounding box center [821, 715] width 103 height 31
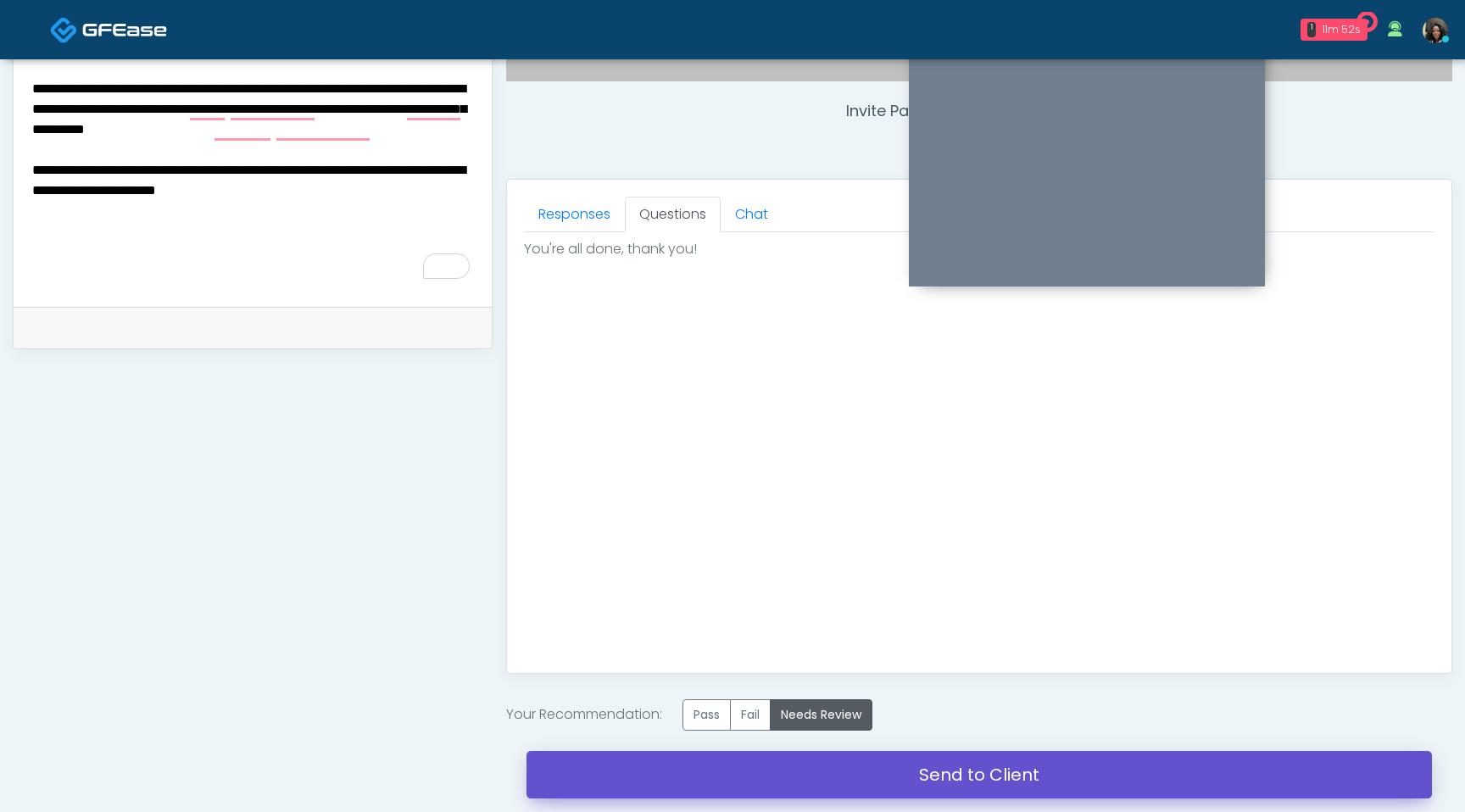
click at [844, 782] on link "Send to Client" at bounding box center [979, 775] width 906 height 47
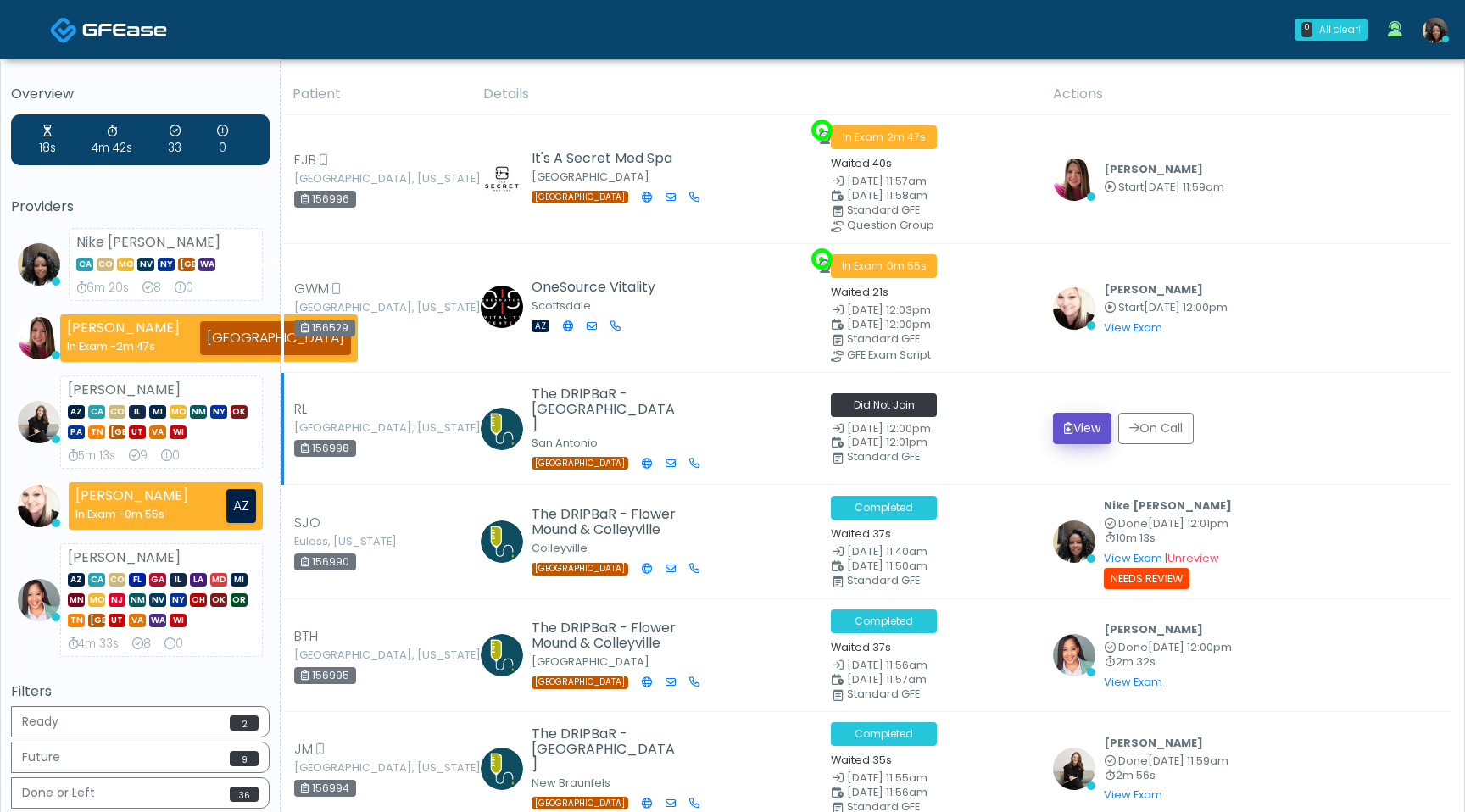
click at [1086, 421] on button "View" at bounding box center [1083, 429] width 58 height 31
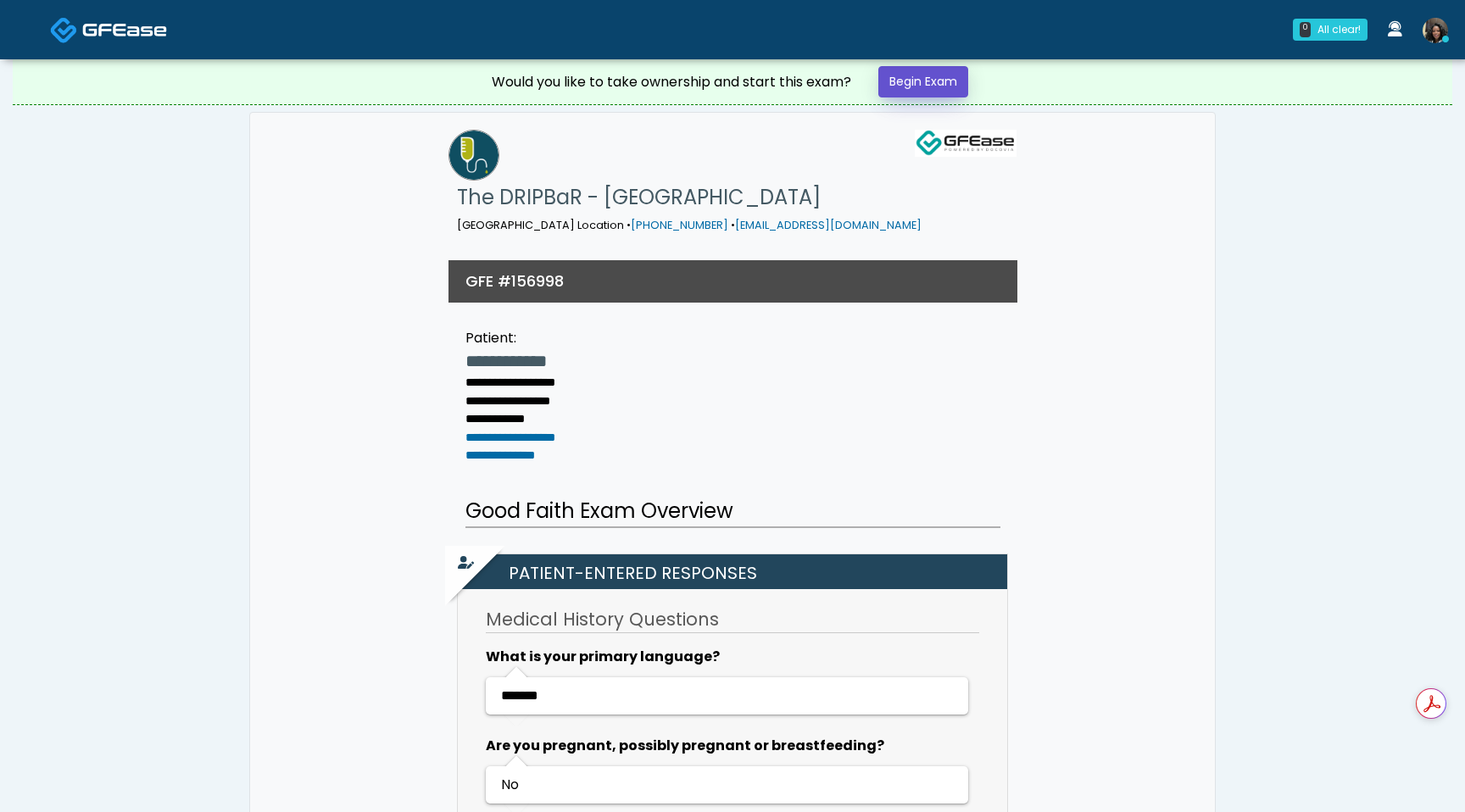
click at [938, 87] on link "Begin Exam" at bounding box center [923, 82] width 90 height 31
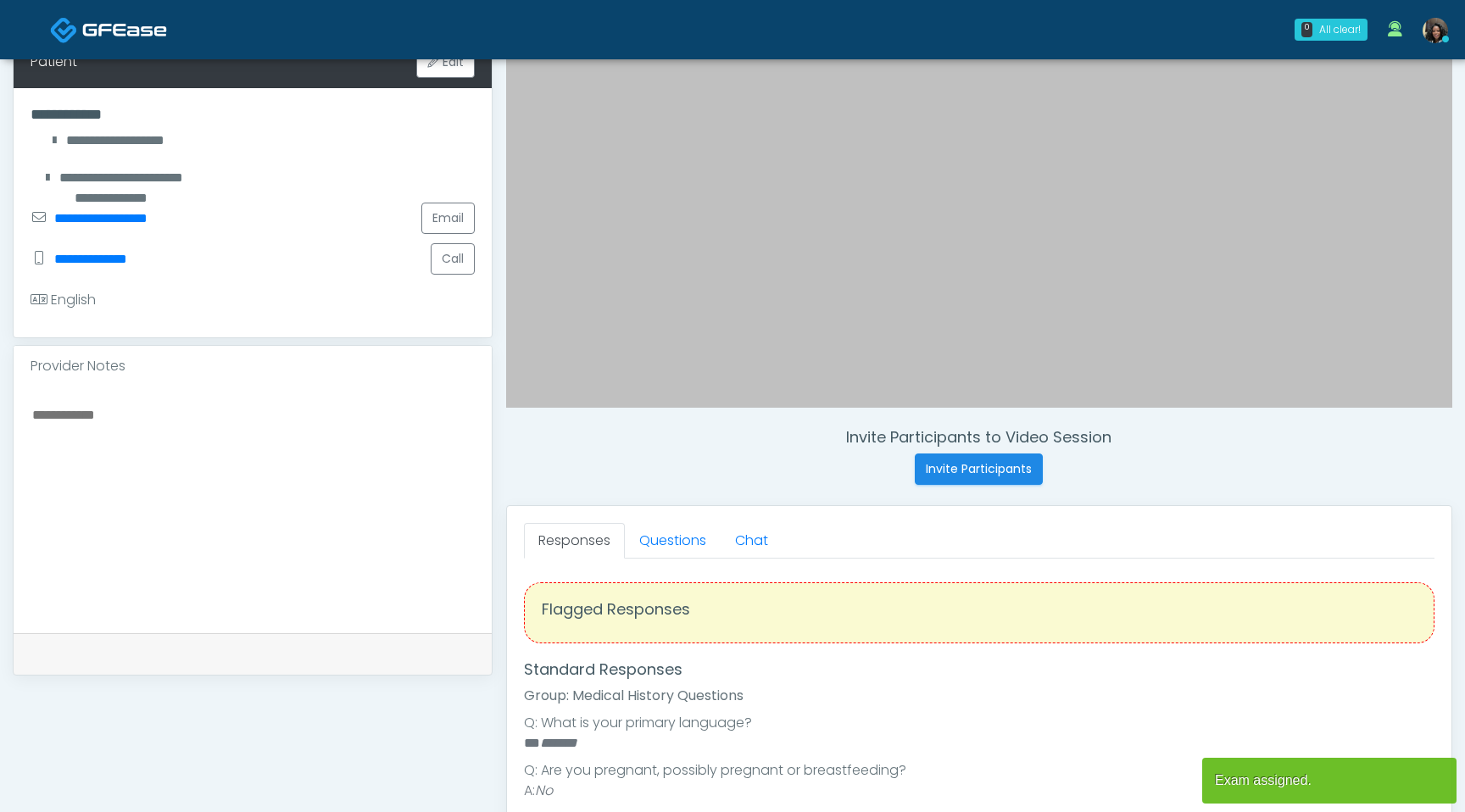
scroll to position [322, 0]
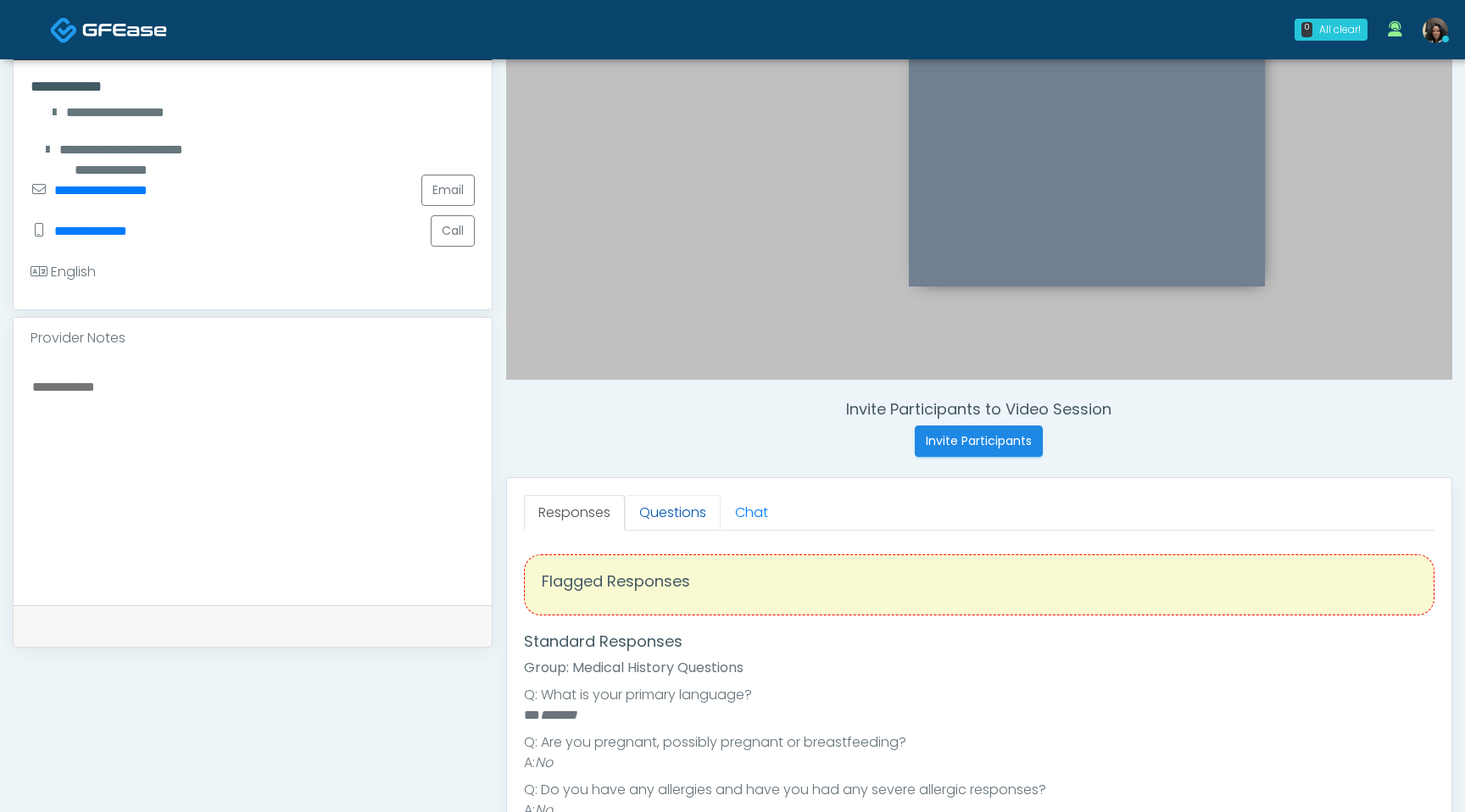
click at [683, 510] on link "Questions" at bounding box center [672, 513] width 96 height 36
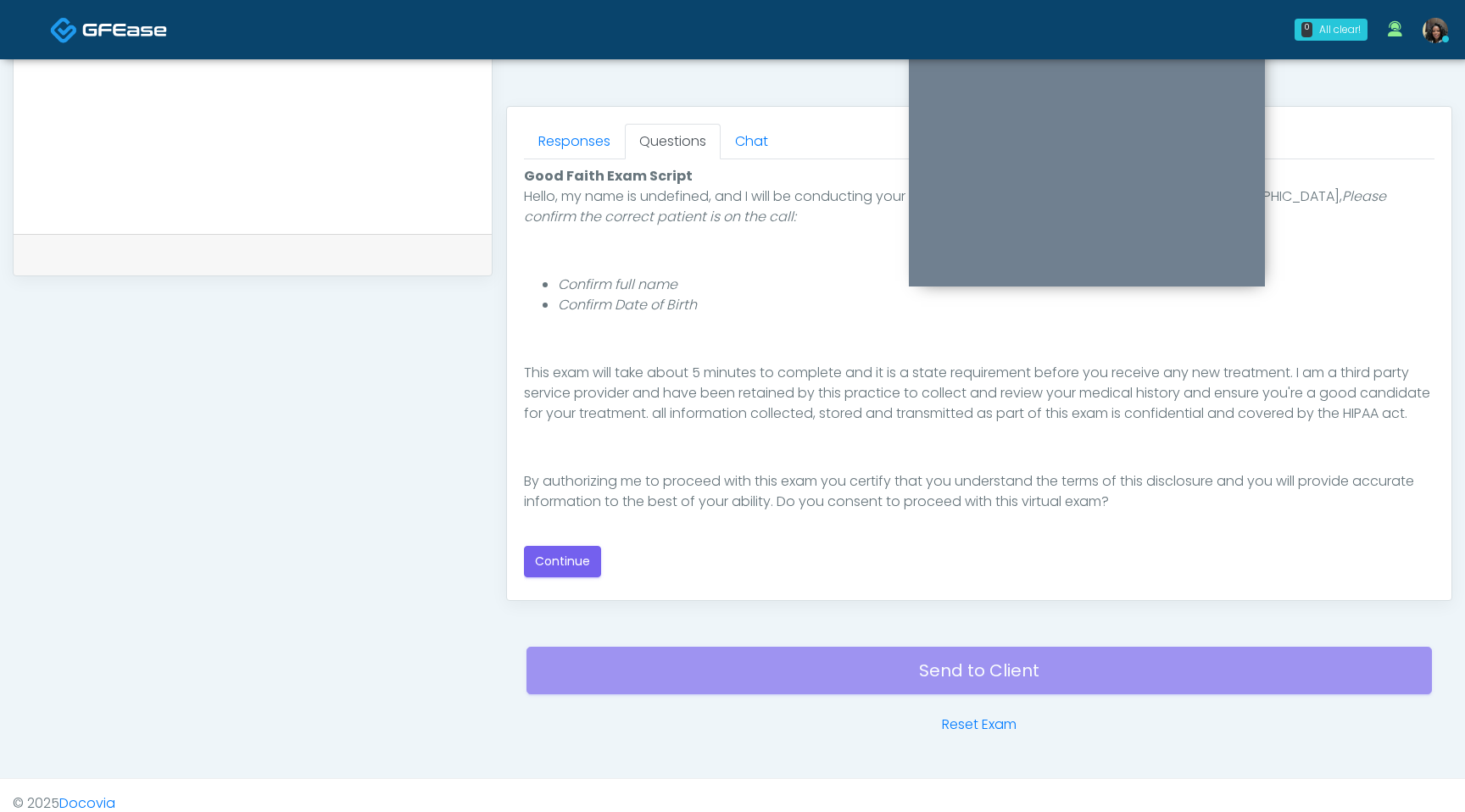
scroll to position [709, 0]
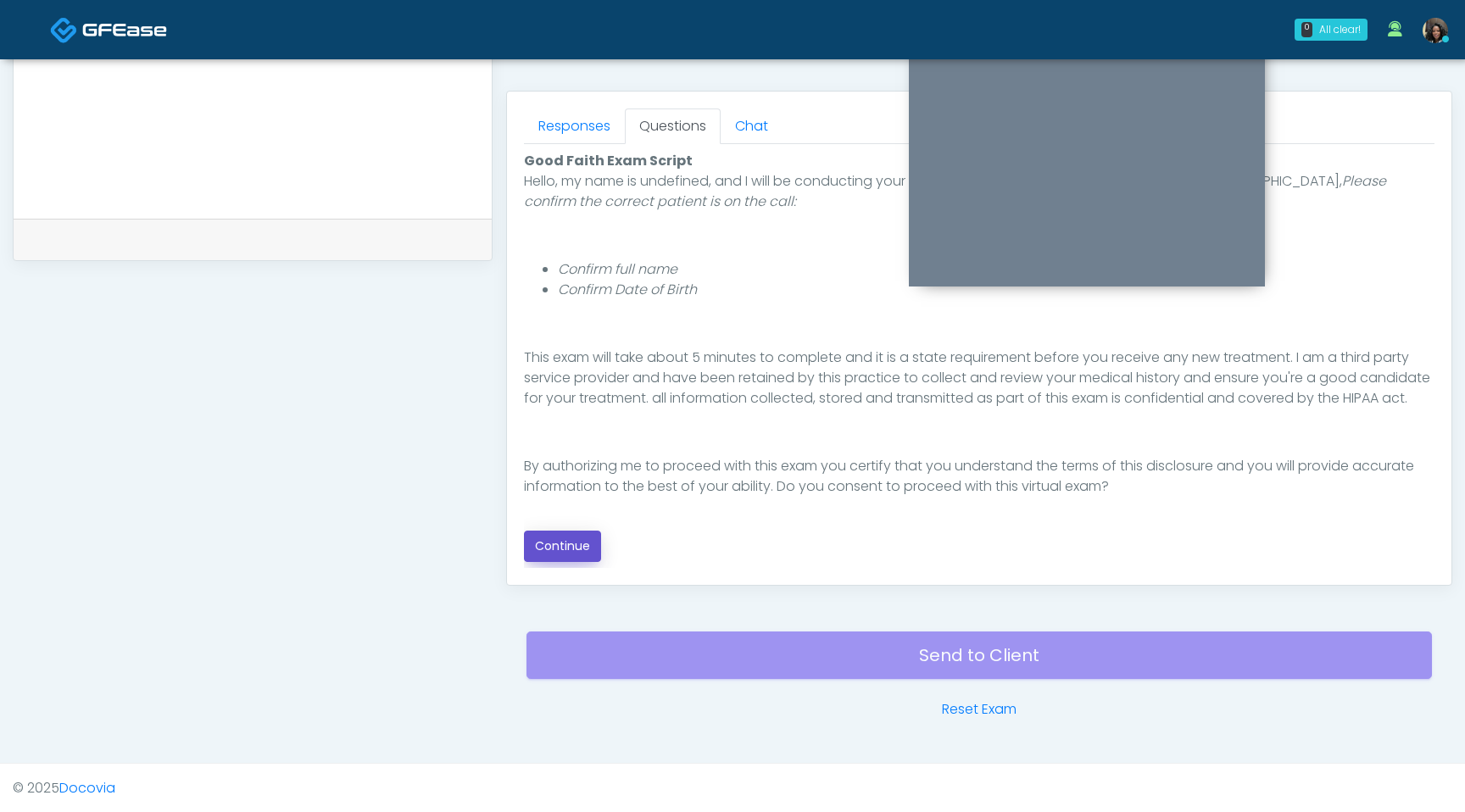
click at [564, 546] on button "Continue" at bounding box center [563, 546] width 77 height 31
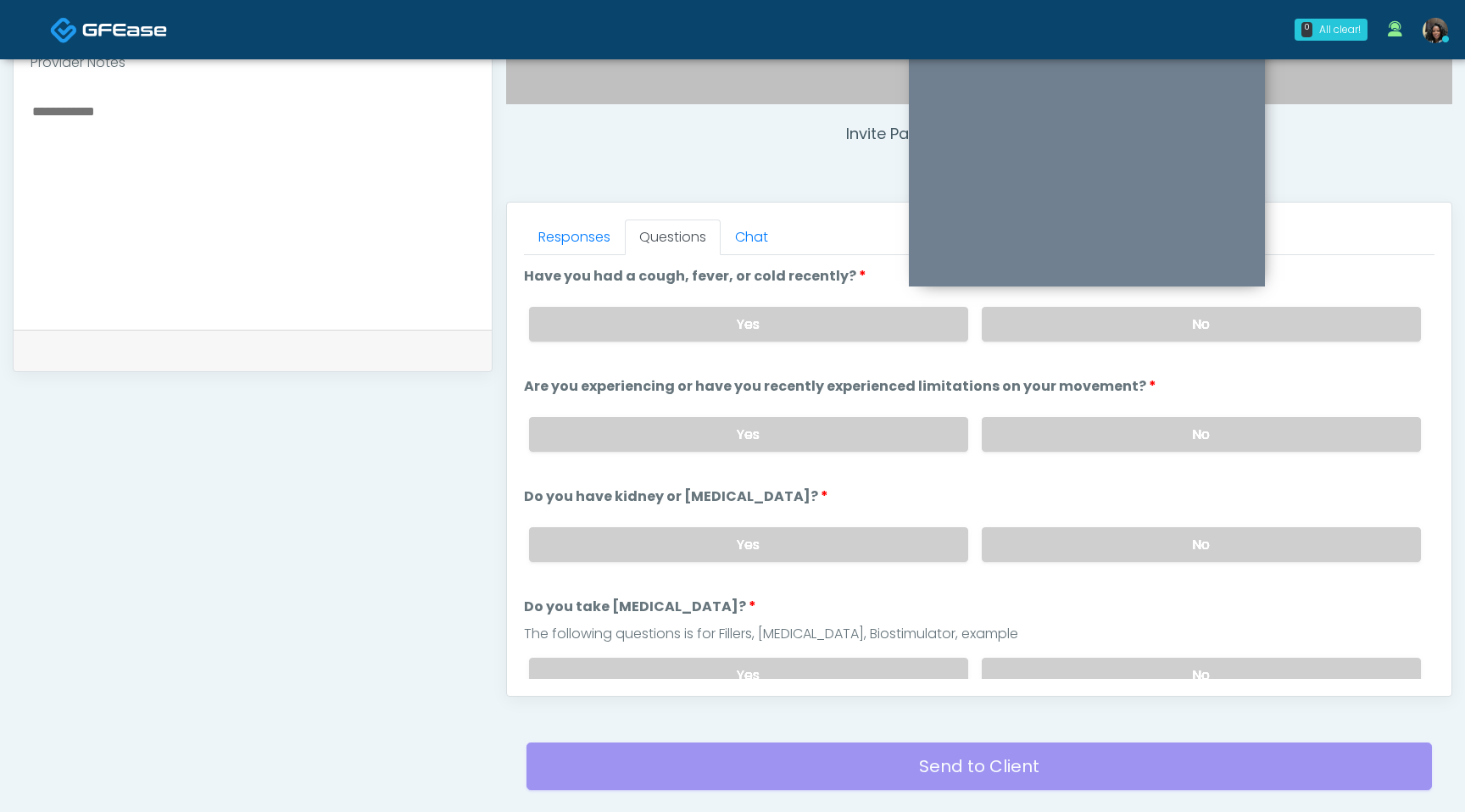
scroll to position [584, 0]
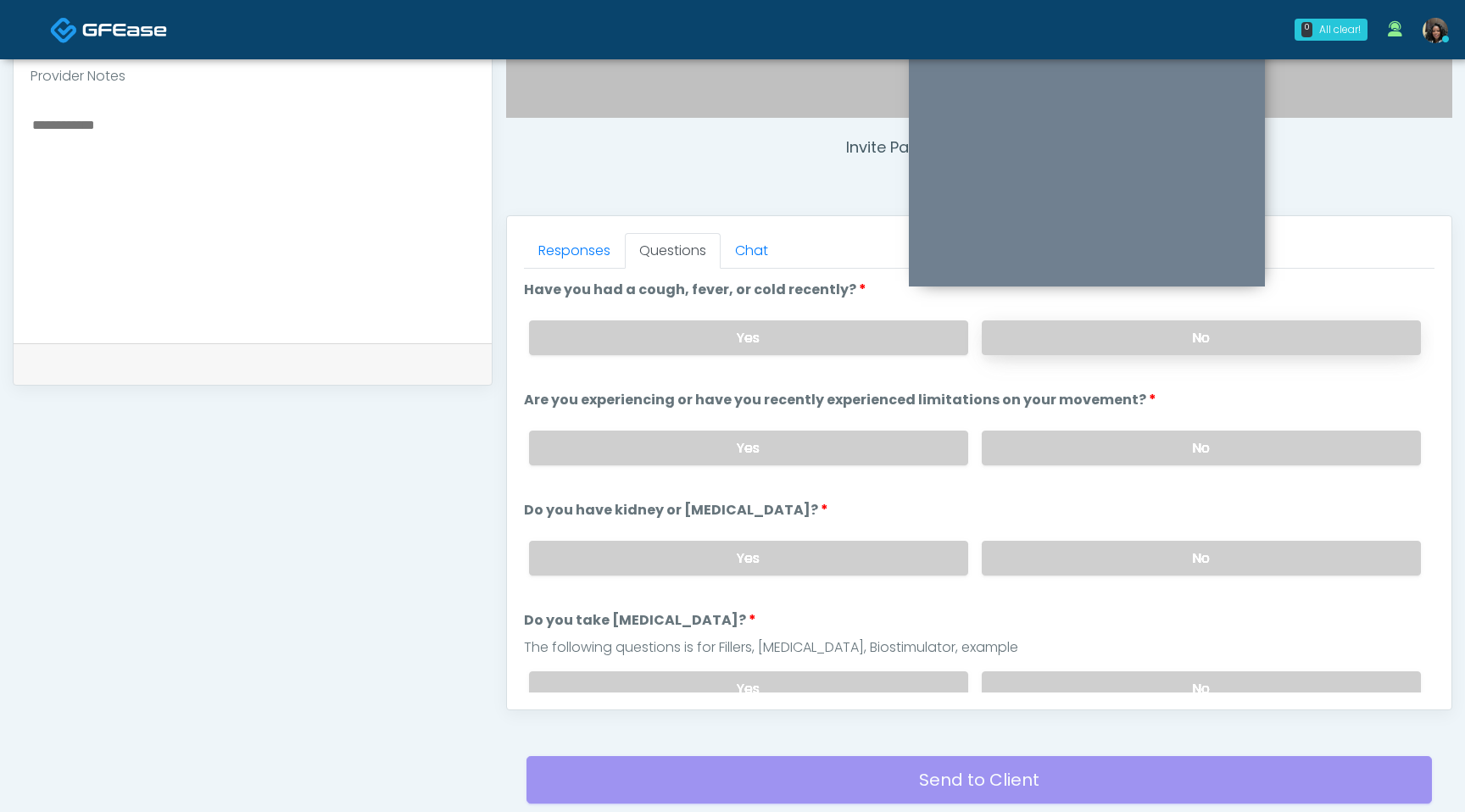
click at [1173, 339] on label "No" at bounding box center [1201, 338] width 439 height 35
click at [1143, 455] on label "No" at bounding box center [1201, 448] width 439 height 35
click at [1143, 558] on label "No" at bounding box center [1201, 558] width 439 height 35
click at [1137, 681] on label "No" at bounding box center [1201, 689] width 439 height 35
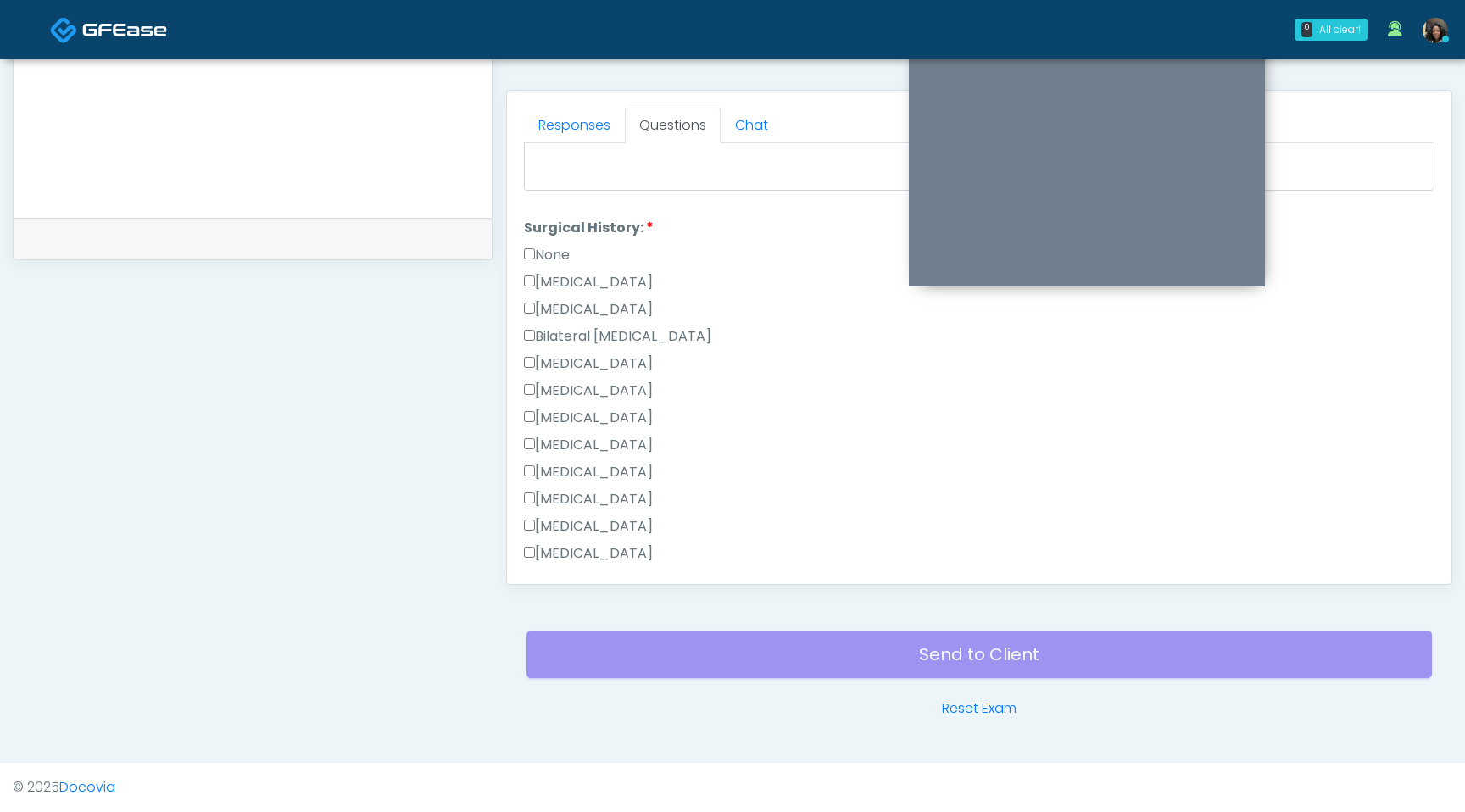
scroll to position [736, 0]
click at [536, 279] on label "Cesarean Section" at bounding box center [589, 281] width 129 height 20
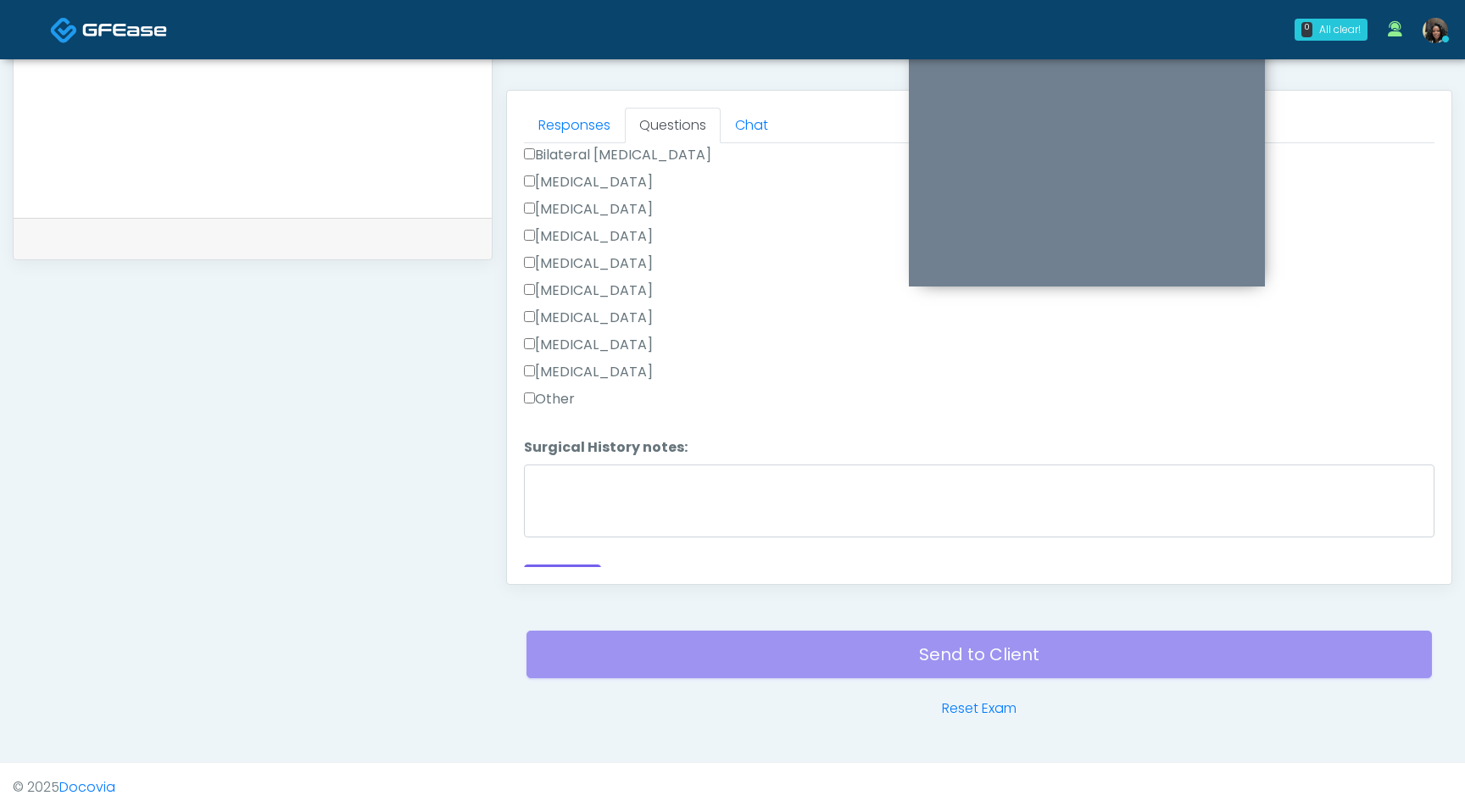
scroll to position [942, 0]
click at [568, 555] on button "Continue" at bounding box center [563, 555] width 77 height 31
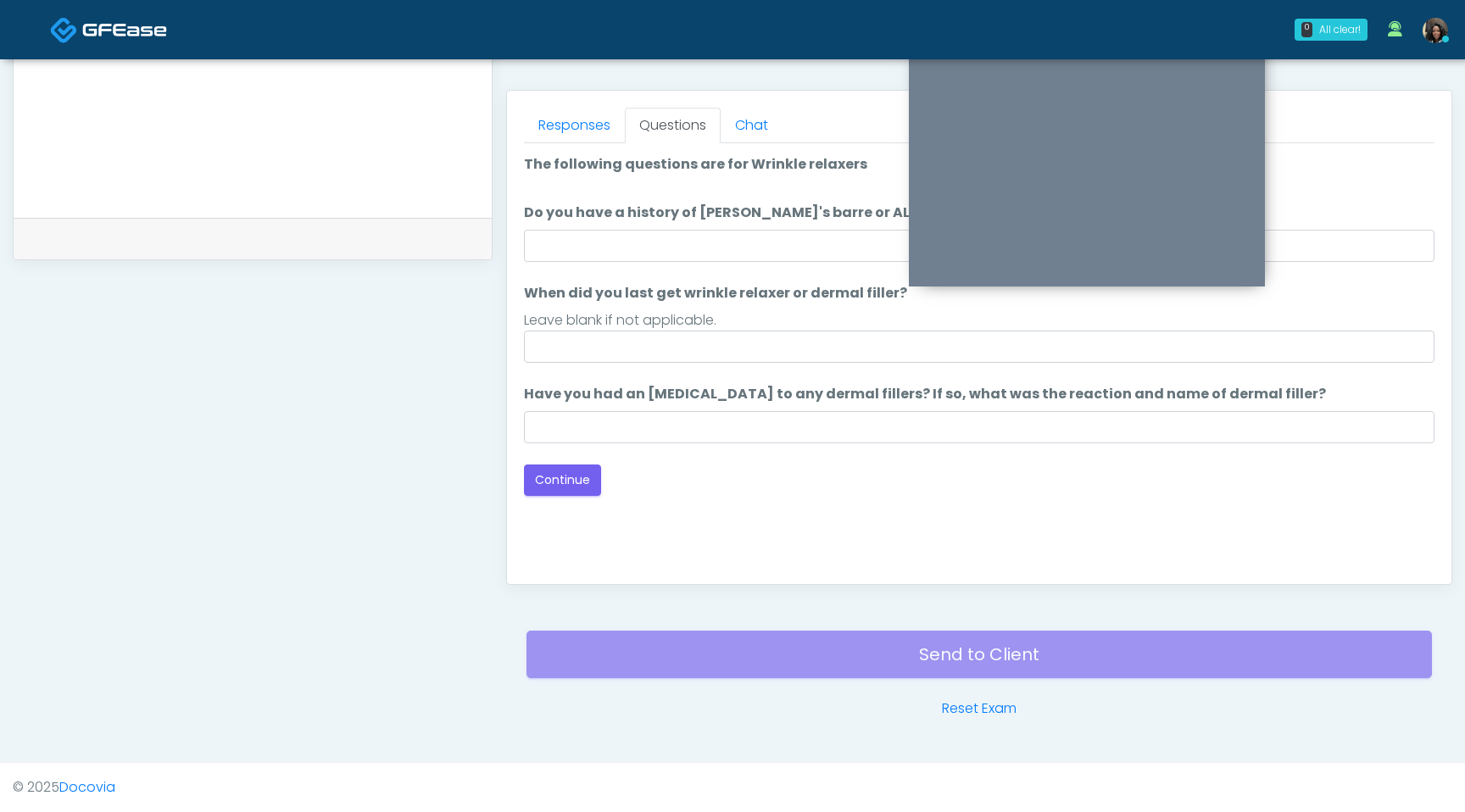
scroll to position [0, 0]
click at [702, 235] on input "Do you have a history of Guillain's barre or ALS? If so, please provide details." at bounding box center [980, 245] width 911 height 32
type input "**"
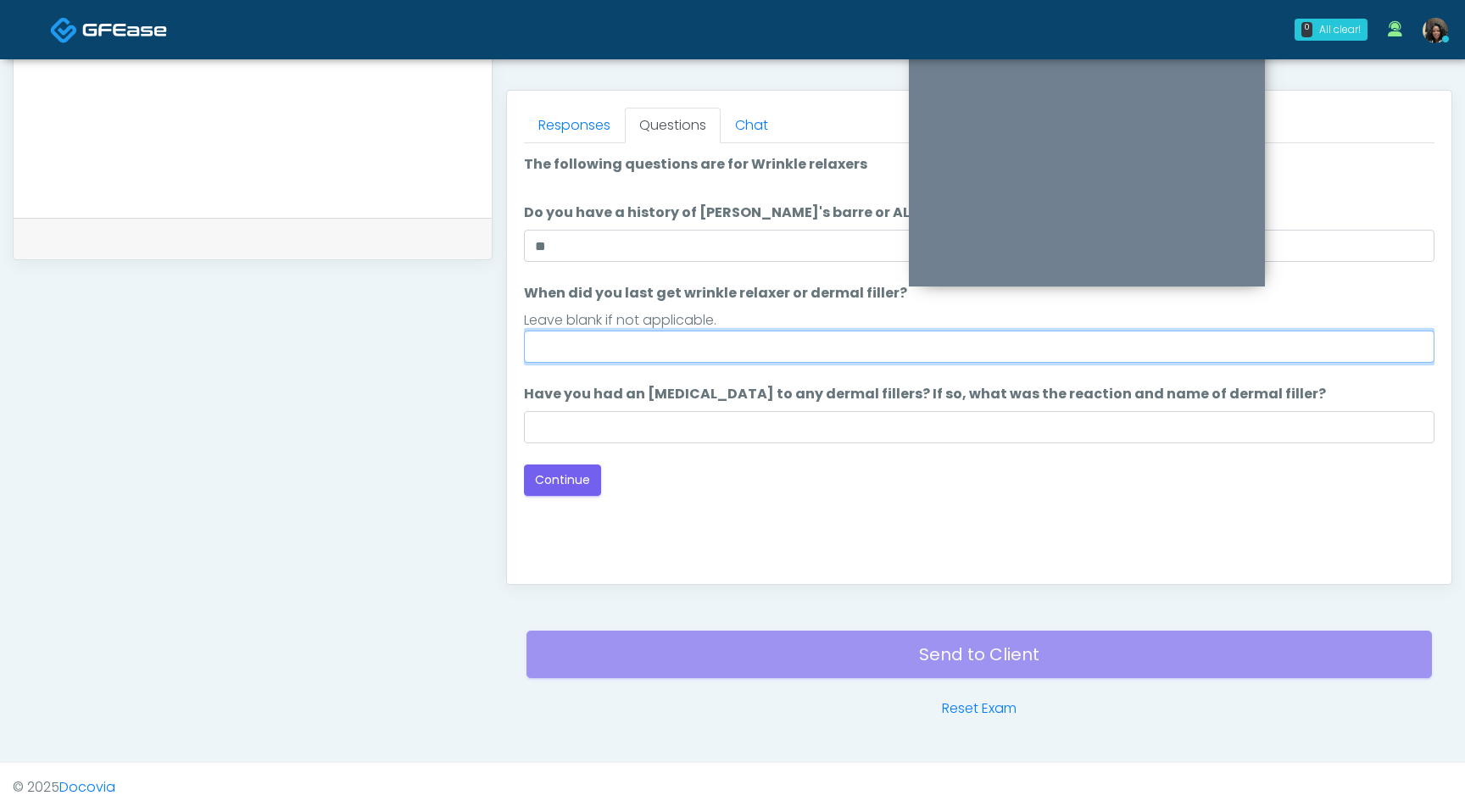
click at [611, 360] on input "When did you last get wrinkle relaxer or dermal filler?" at bounding box center [980, 346] width 911 height 32
click at [586, 348] on input "**********" at bounding box center [980, 346] width 911 height 32
type input "**********"
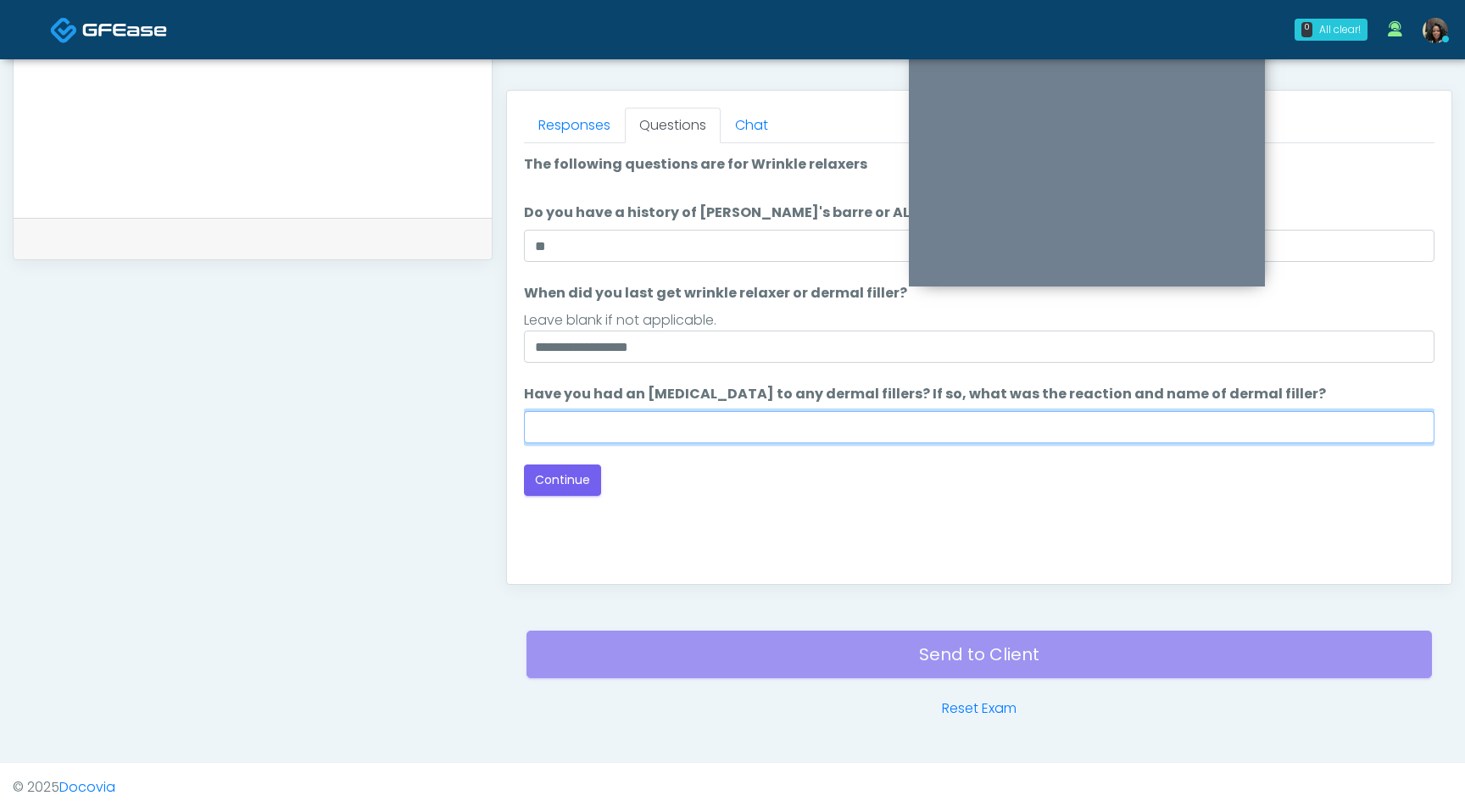
click at [605, 416] on input "Have you had an allergic response to any dermal fillers? If so, what was the re…" at bounding box center [980, 427] width 911 height 32
click at [557, 430] on input "**********" at bounding box center [980, 427] width 911 height 32
type input "**********"
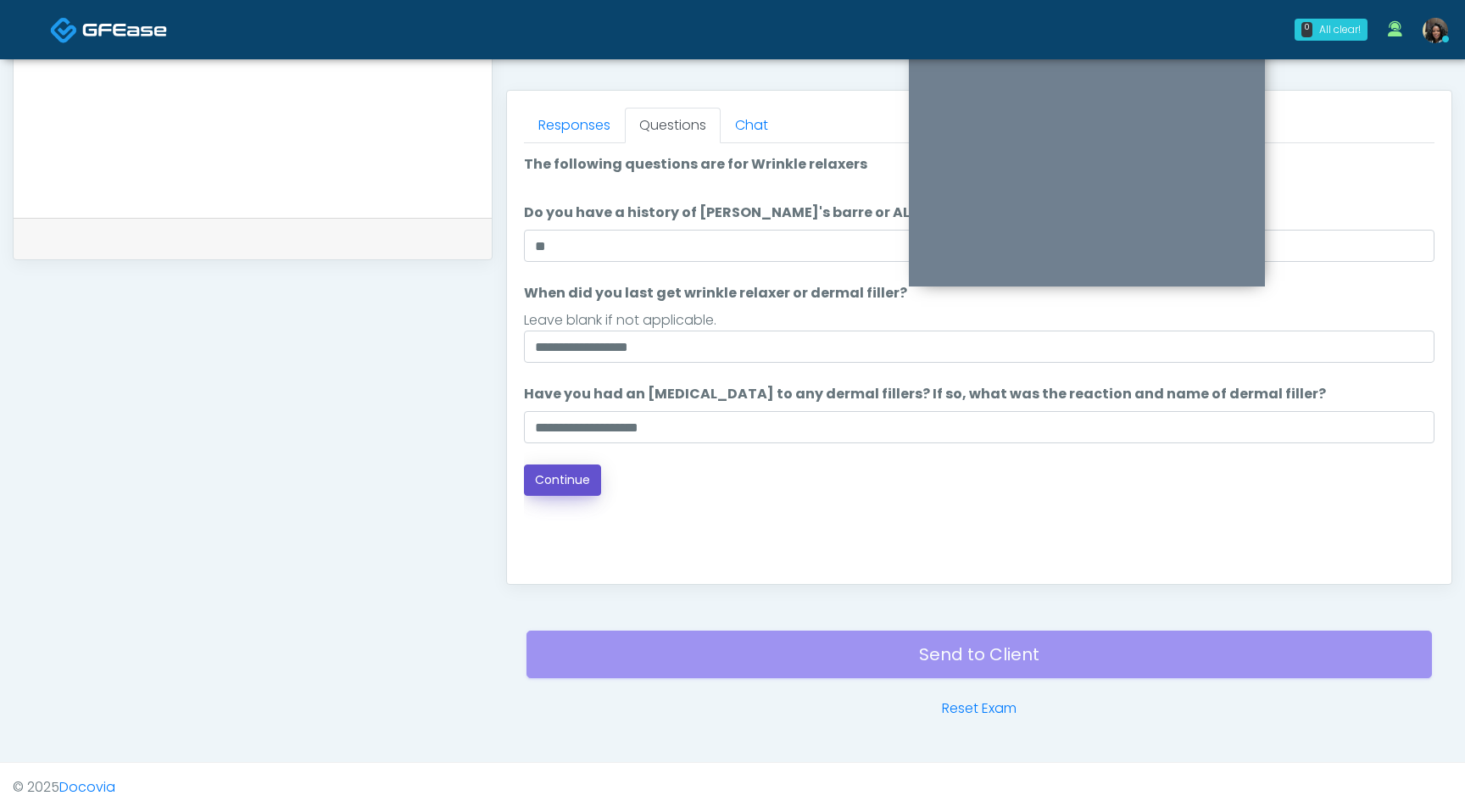
click at [547, 485] on button "Continue" at bounding box center [563, 480] width 77 height 31
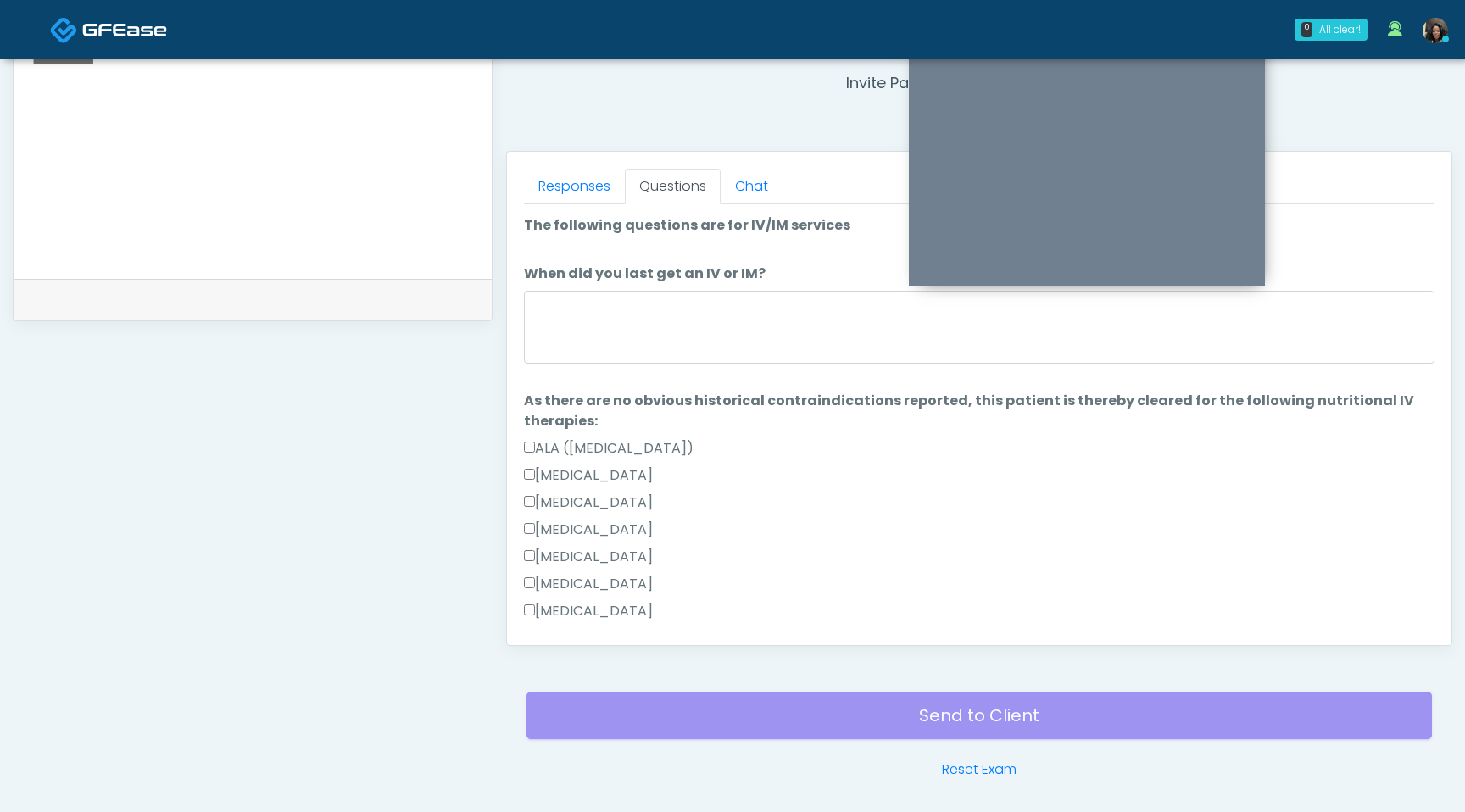
scroll to position [632, 0]
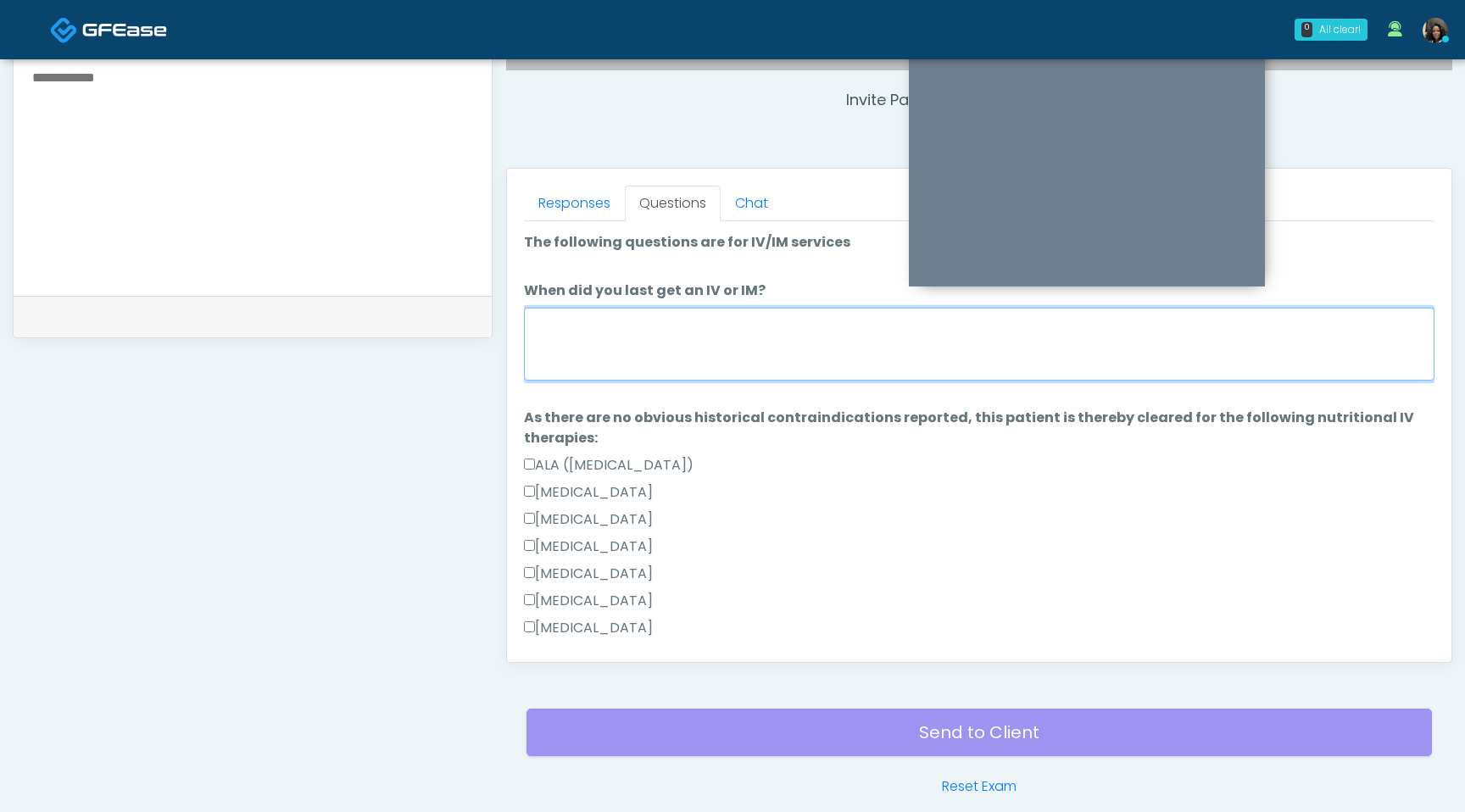
click at [751, 321] on textarea "When did you last get an IV or IM?" at bounding box center [980, 344] width 911 height 73
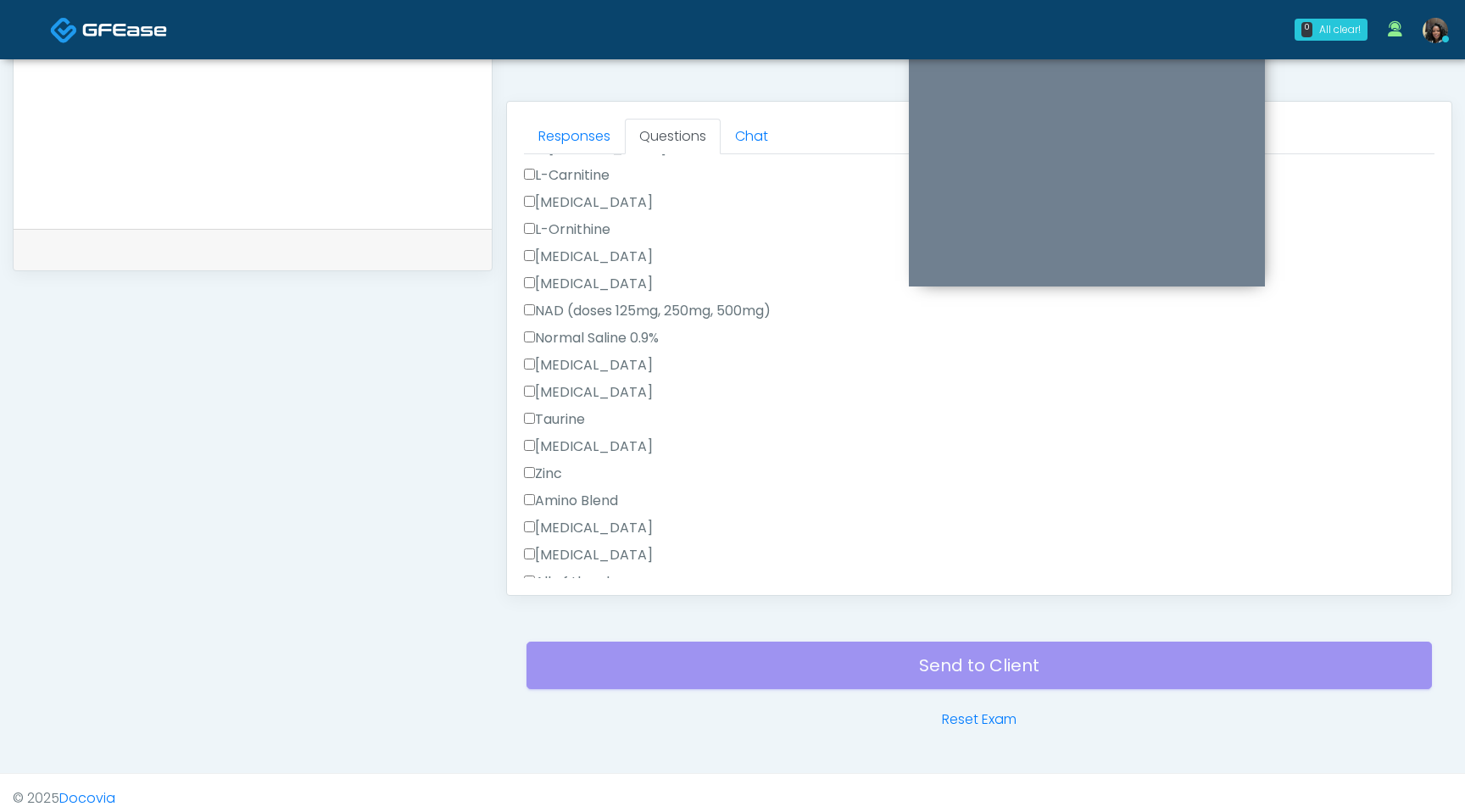
scroll to position [709, 0]
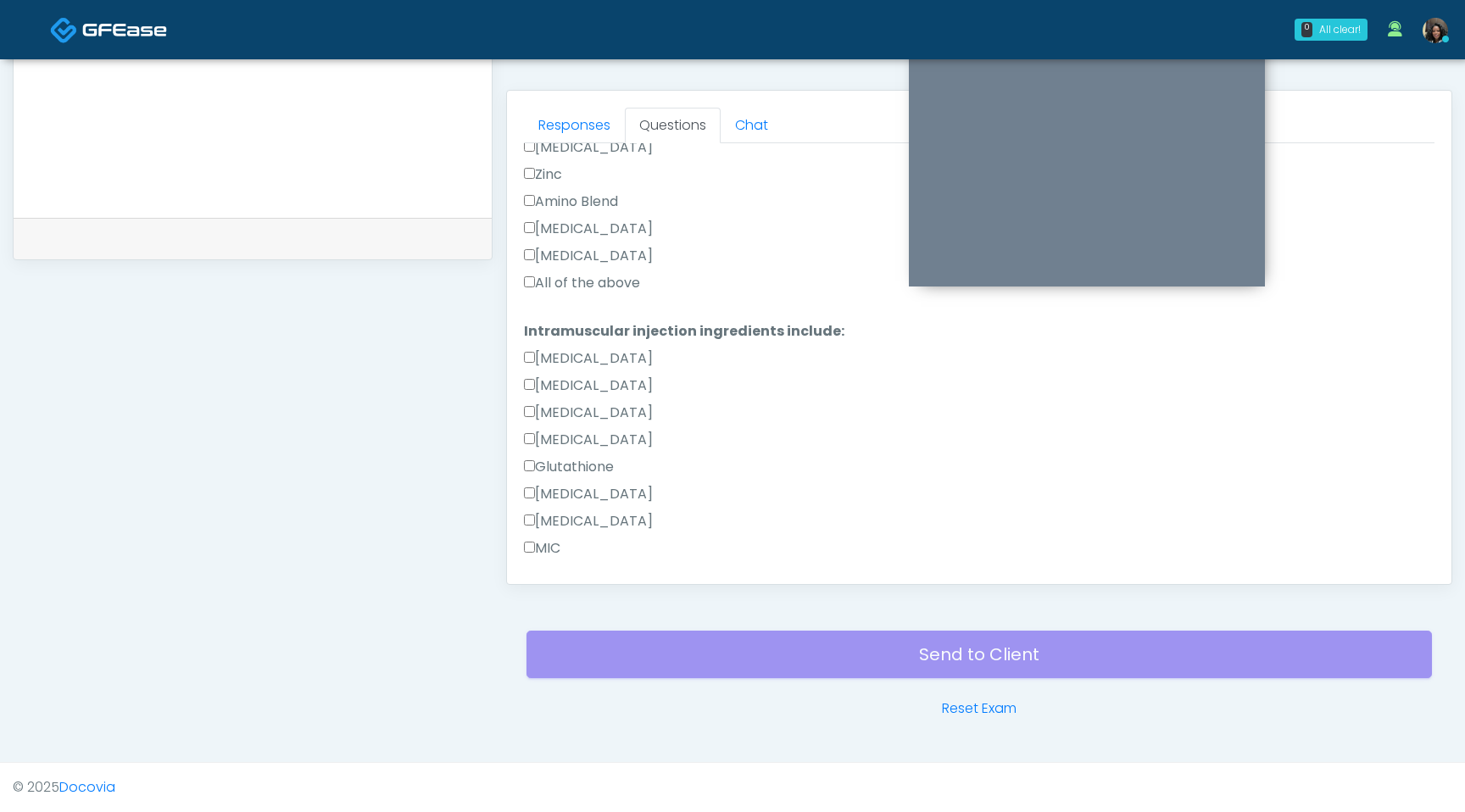
type textarea "**********"
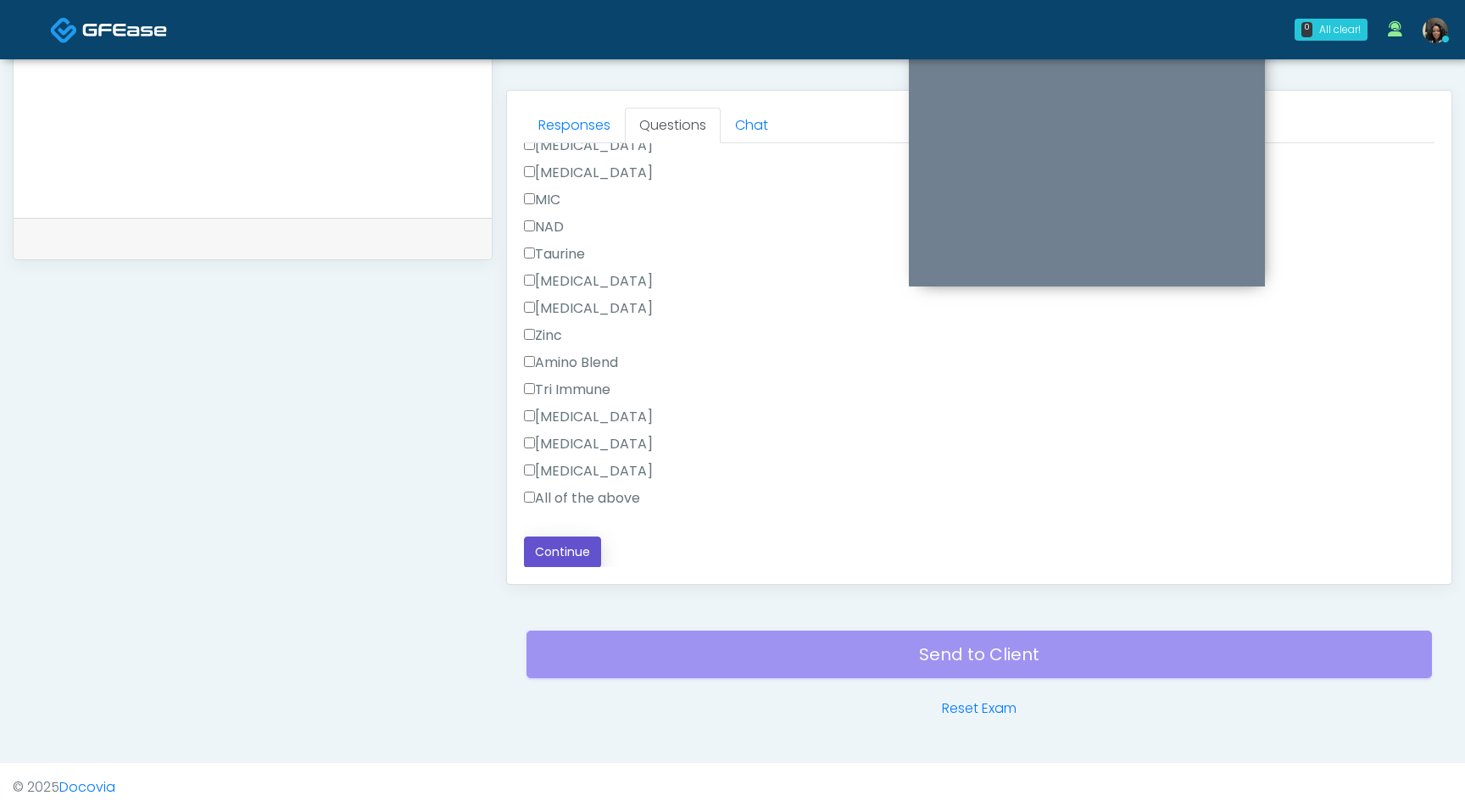
click at [574, 549] on button "Continue" at bounding box center [563, 552] width 77 height 31
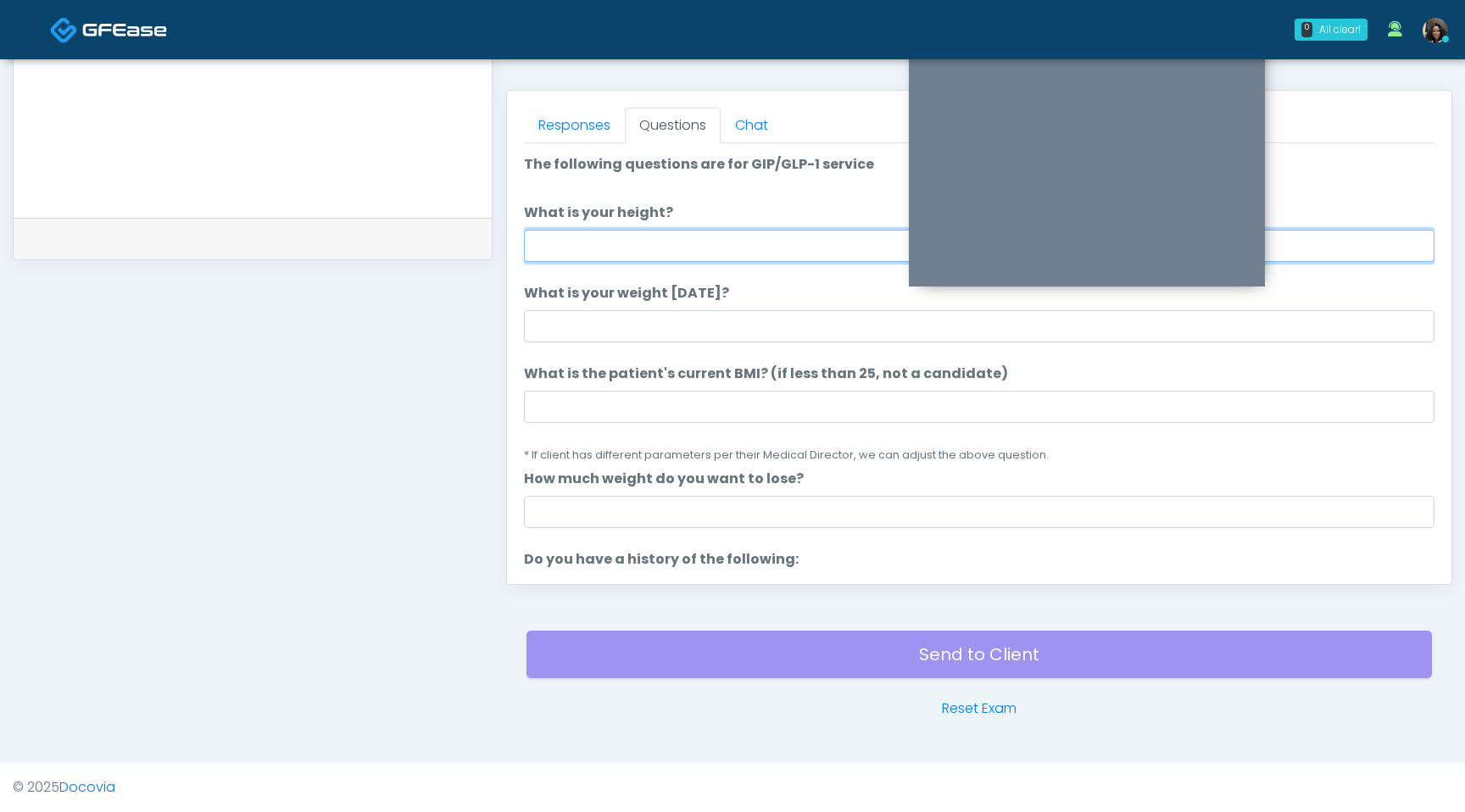
click at [707, 251] on input "What is your height?" at bounding box center [980, 245] width 911 height 32
type input "***"
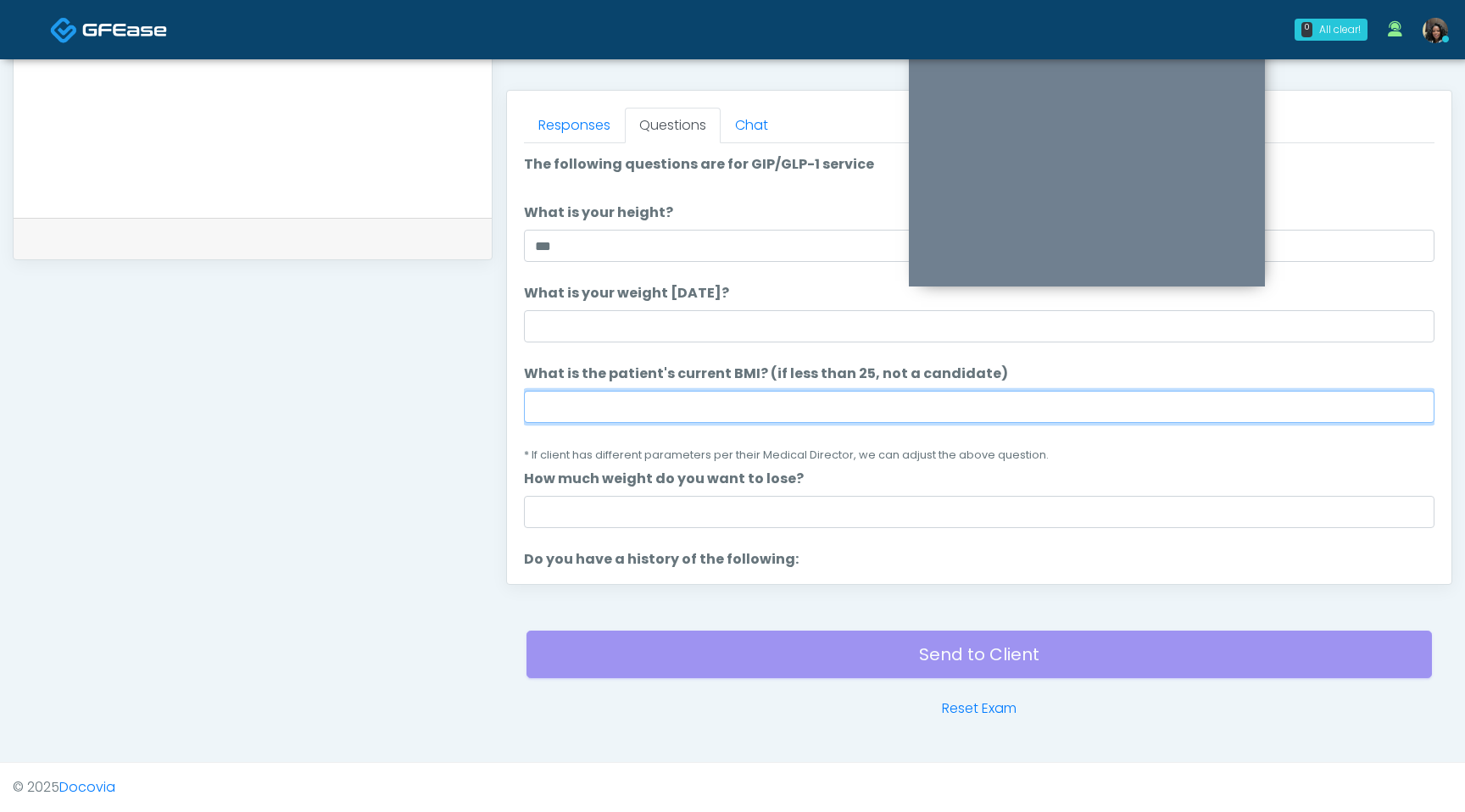
click at [618, 411] on input "What is the patient's current BMI? (if less than 25, not a candidate)" at bounding box center [980, 406] width 911 height 32
type input "****"
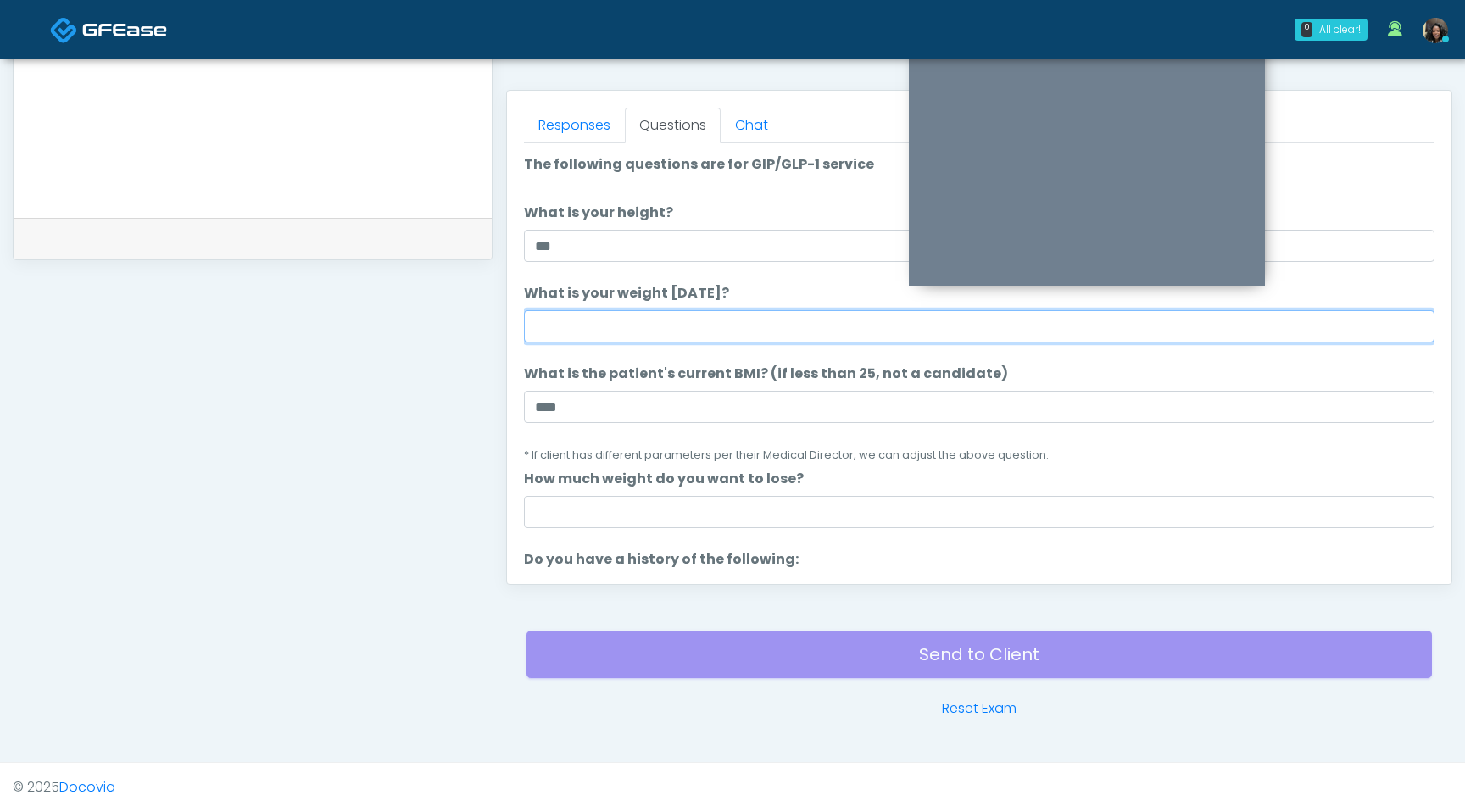
click at [738, 334] on input "What is your weight today?" at bounding box center [980, 326] width 911 height 32
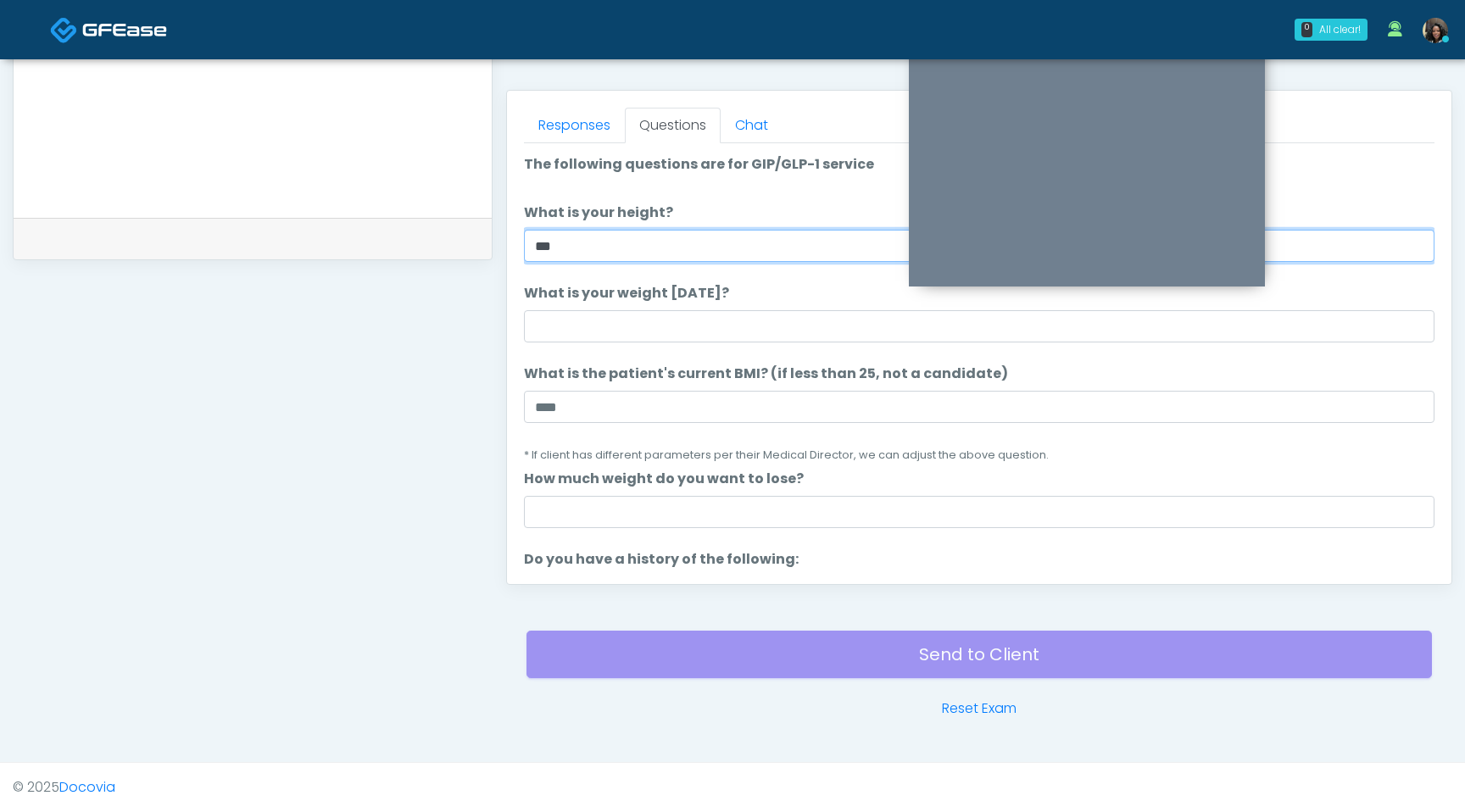
click at [604, 232] on input "***" at bounding box center [980, 245] width 911 height 32
type input "***"
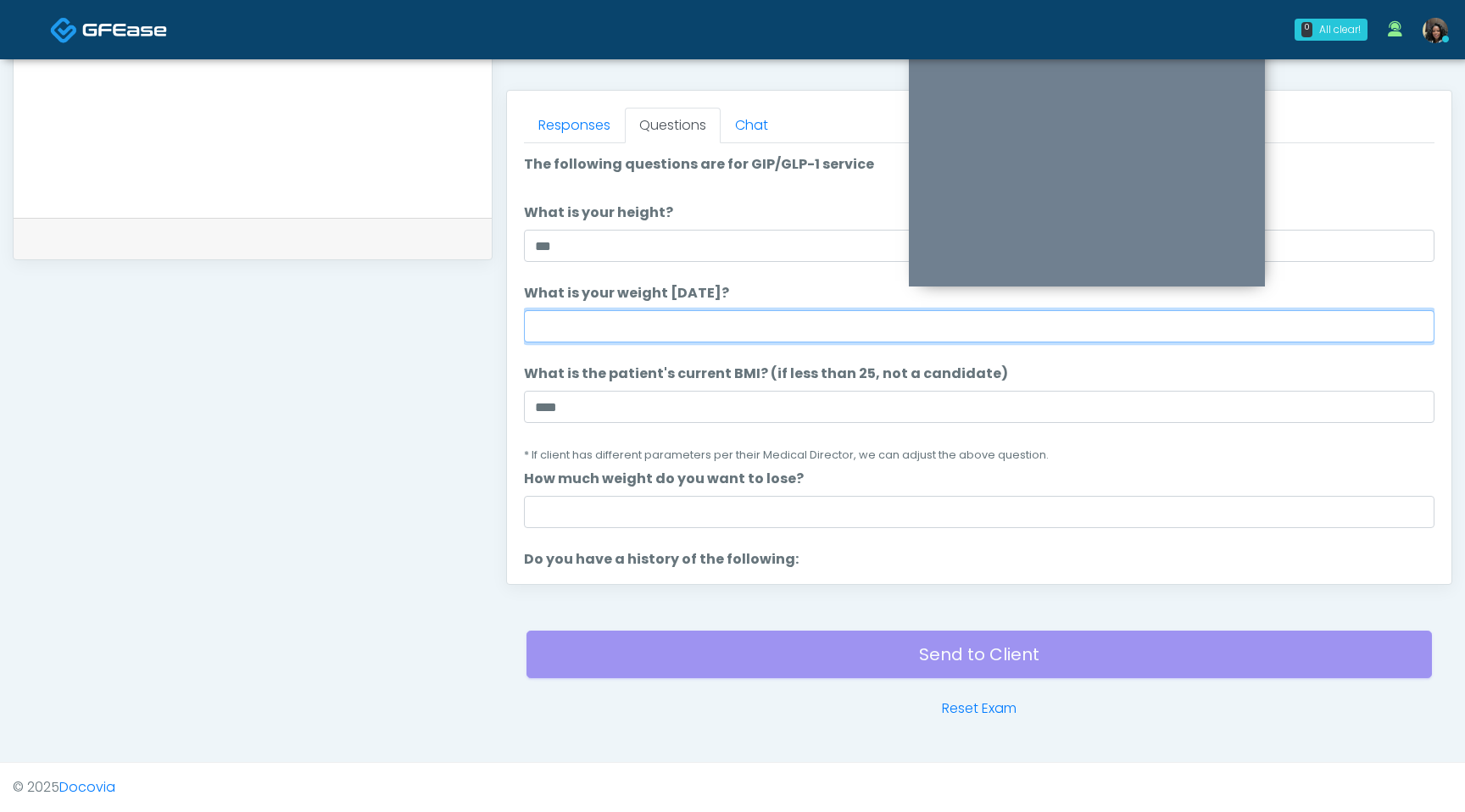
click at [540, 333] on input "What is your weight today?" at bounding box center [980, 326] width 911 height 32
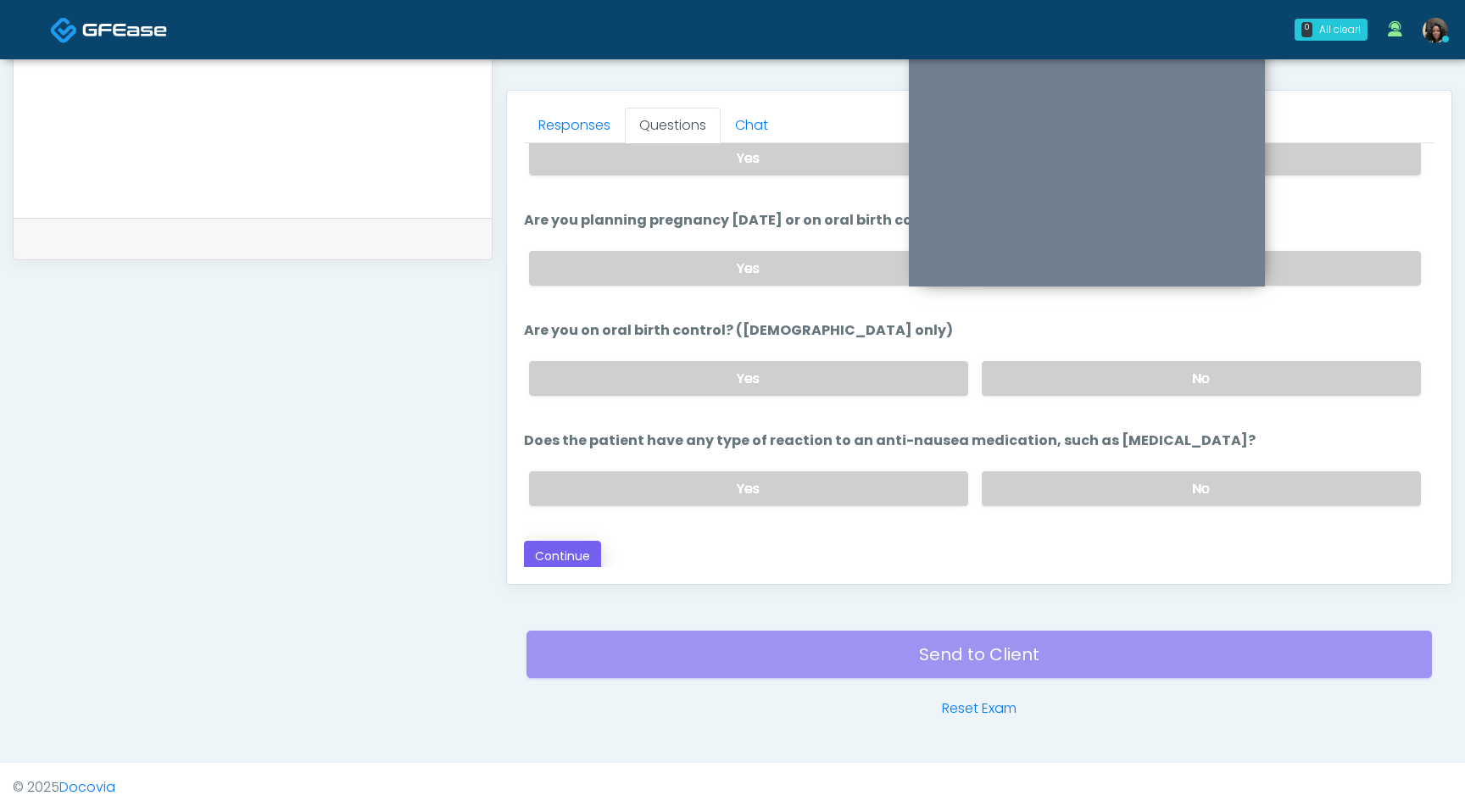
type input "***"
click at [559, 554] on button "Continue" at bounding box center [563, 556] width 77 height 31
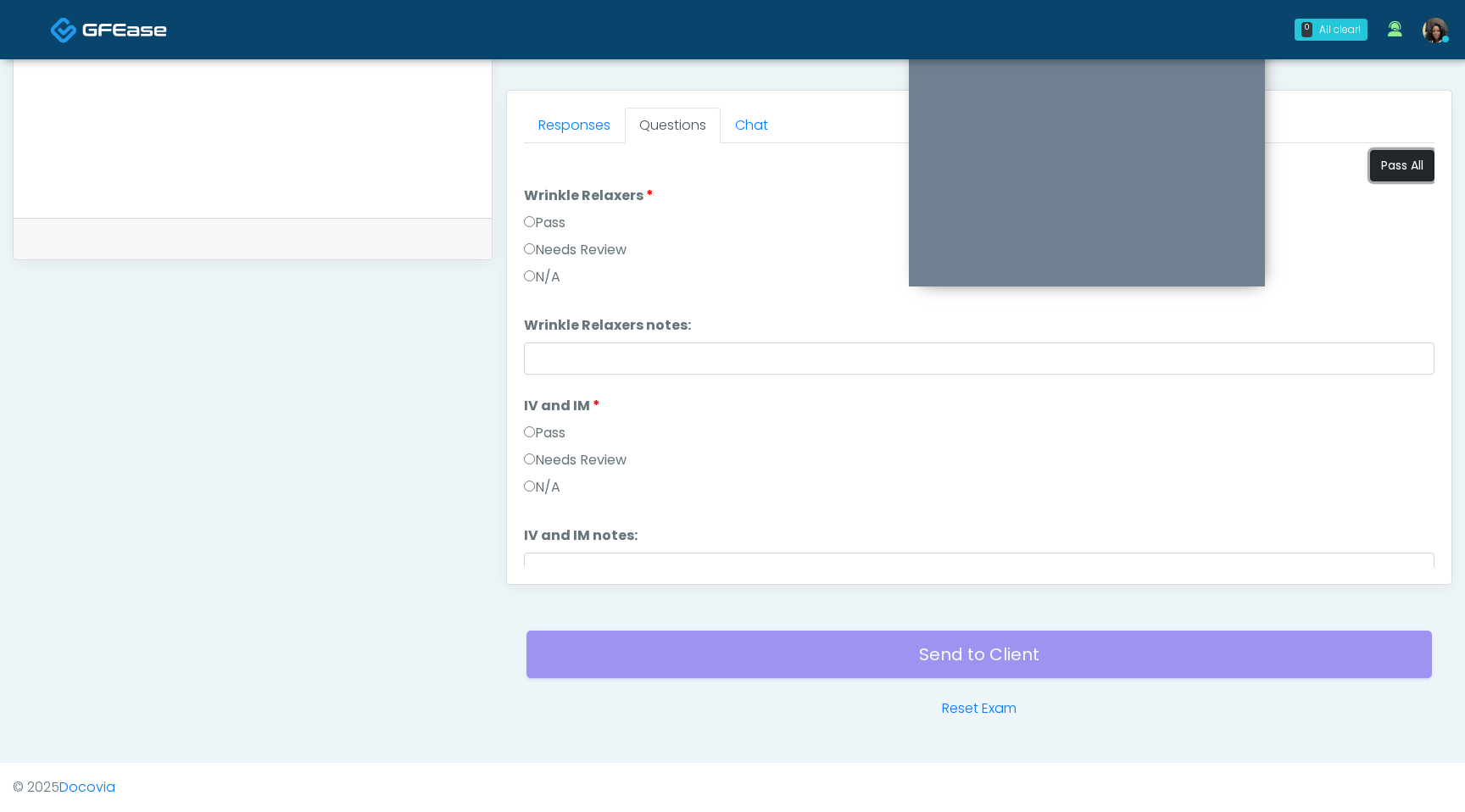
click at [1388, 160] on button "Pass All" at bounding box center [1402, 166] width 65 height 31
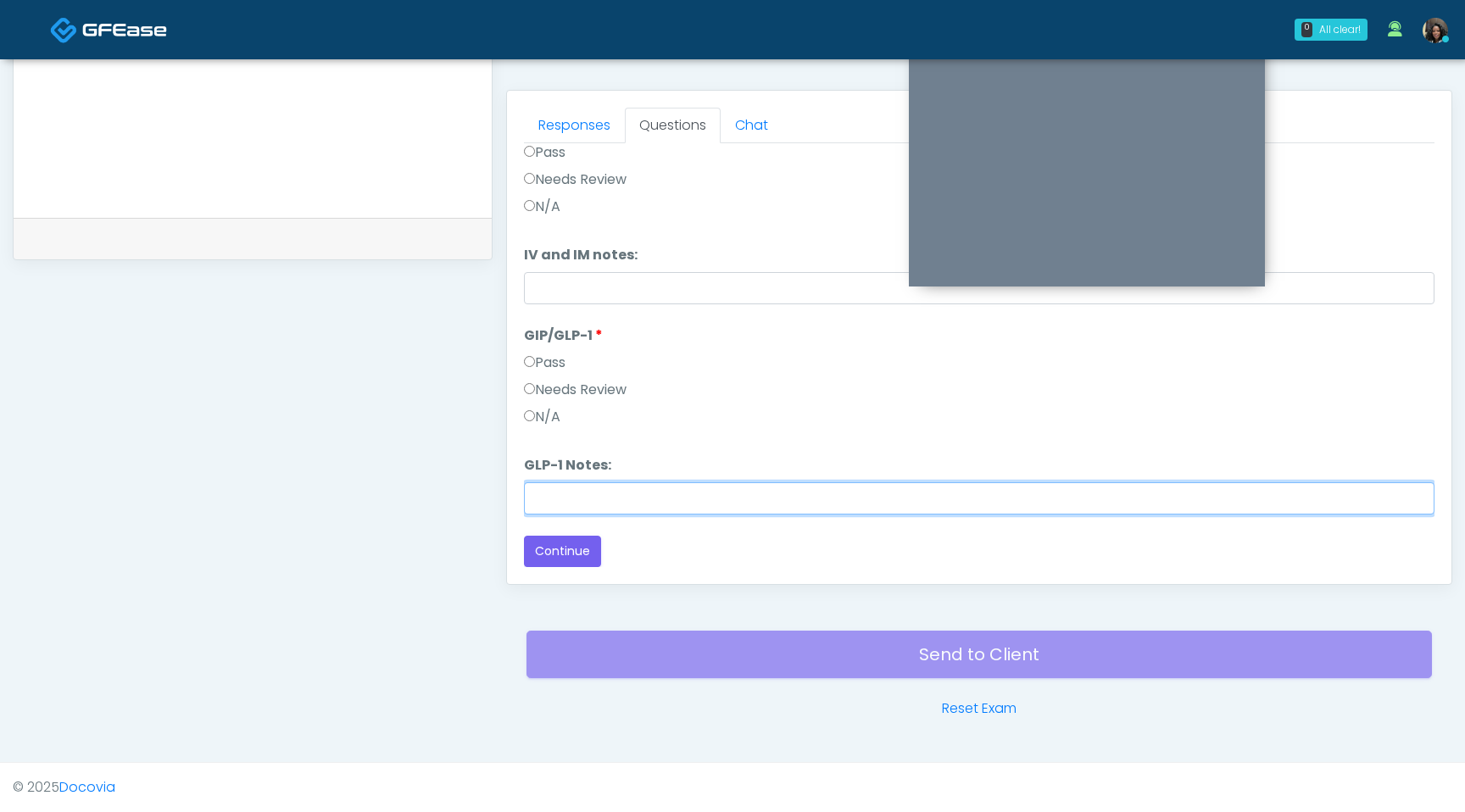
click at [543, 502] on input "GLP-1 Notes:" at bounding box center [980, 498] width 911 height 32
click at [837, 501] on input "**********" at bounding box center [980, 498] width 911 height 32
click at [946, 504] on input "**********" at bounding box center [980, 498] width 911 height 32
type input "**********"
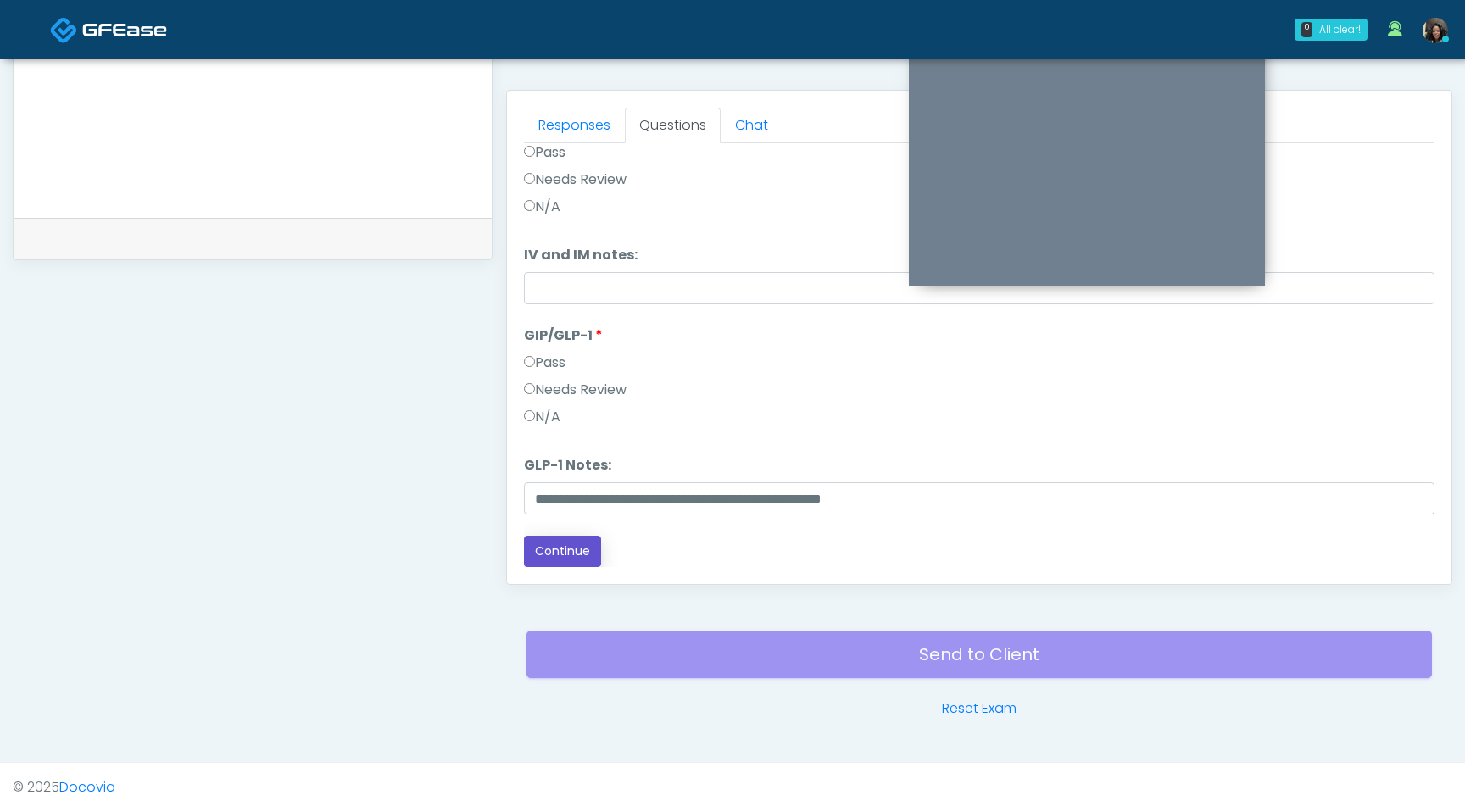
click at [574, 551] on button "Continue" at bounding box center [563, 552] width 77 height 31
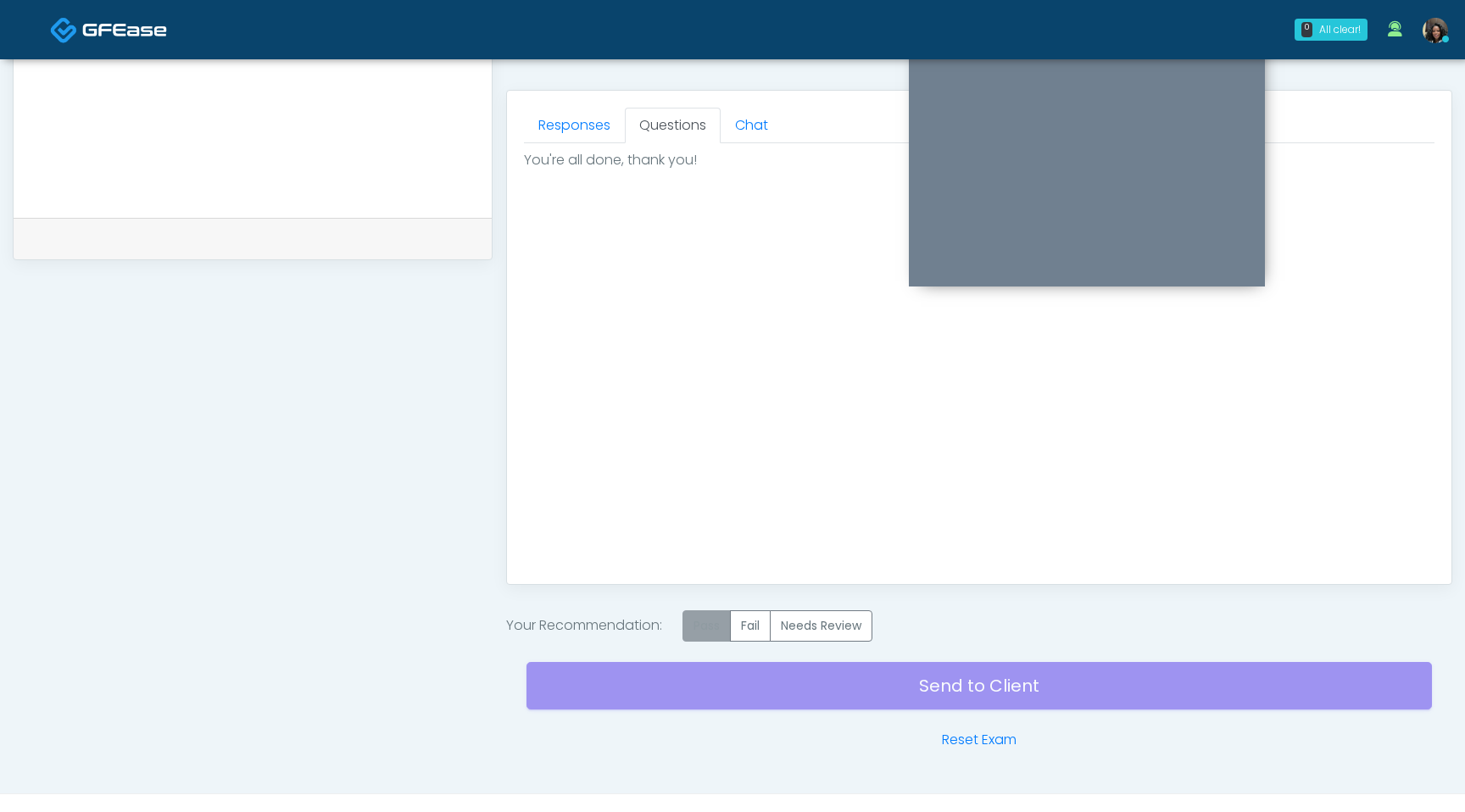
click at [709, 633] on label "Pass" at bounding box center [707, 626] width 48 height 31
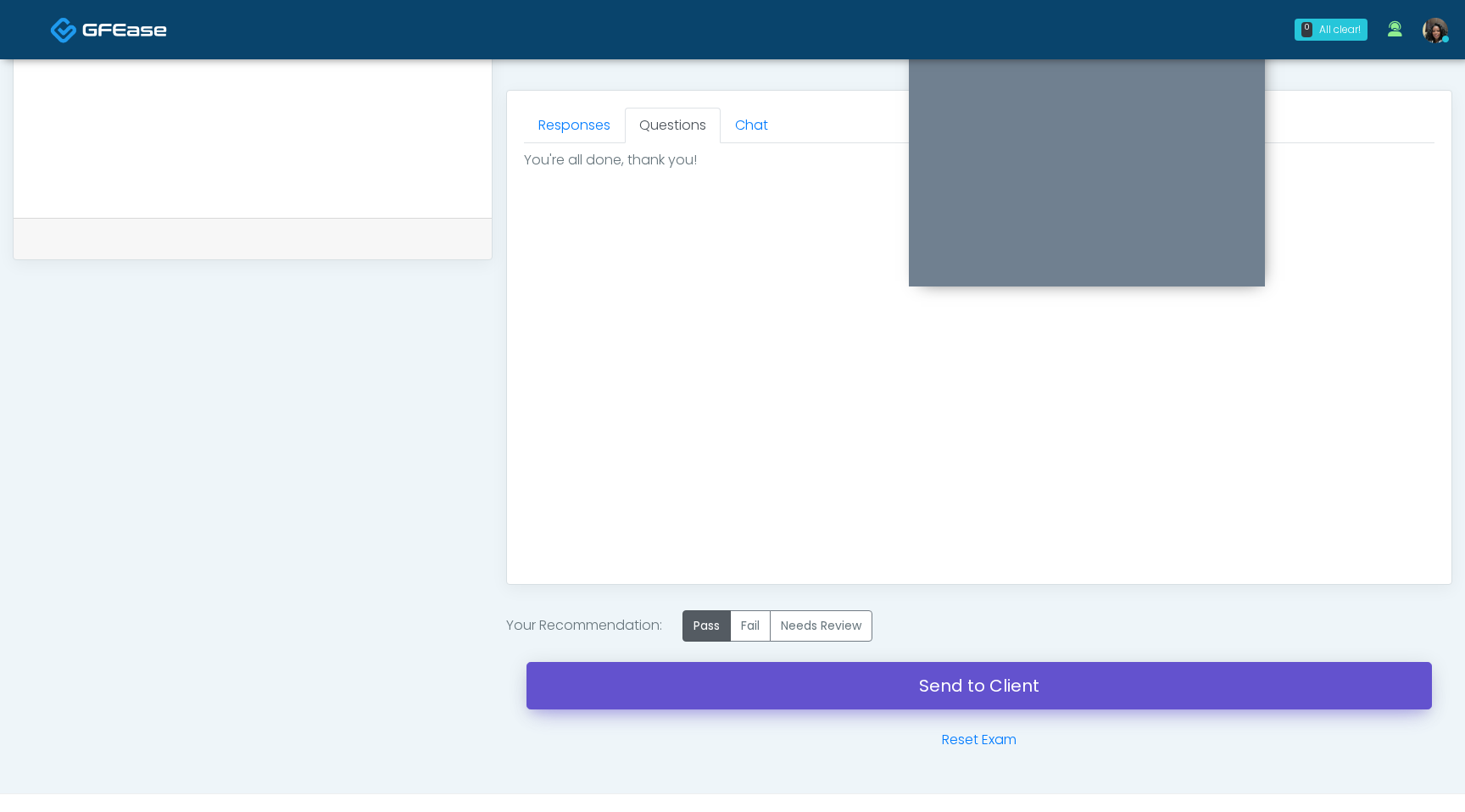
click at [730, 692] on link "Send to Client" at bounding box center [979, 685] width 906 height 47
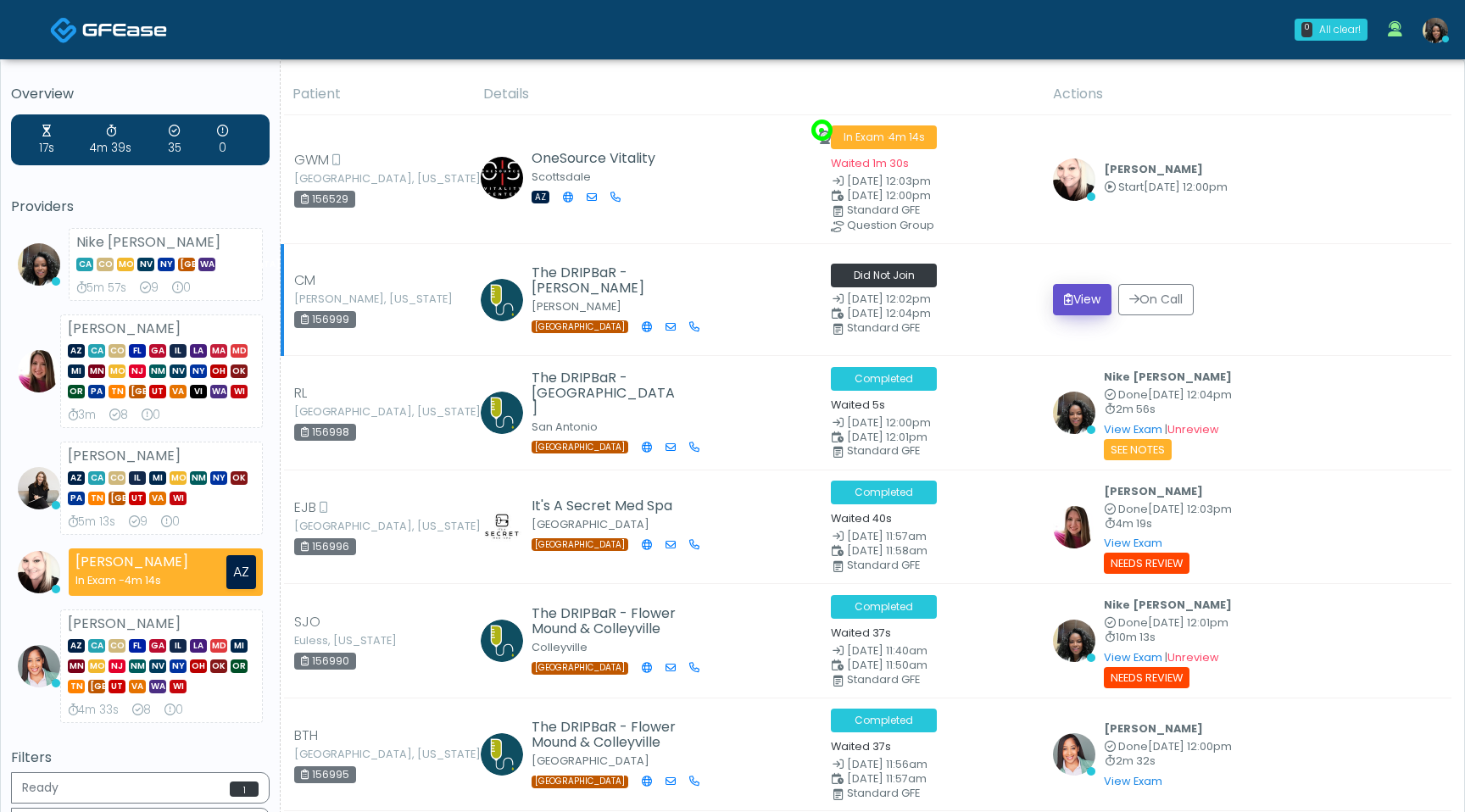
click at [1098, 287] on button "View" at bounding box center [1083, 299] width 58 height 31
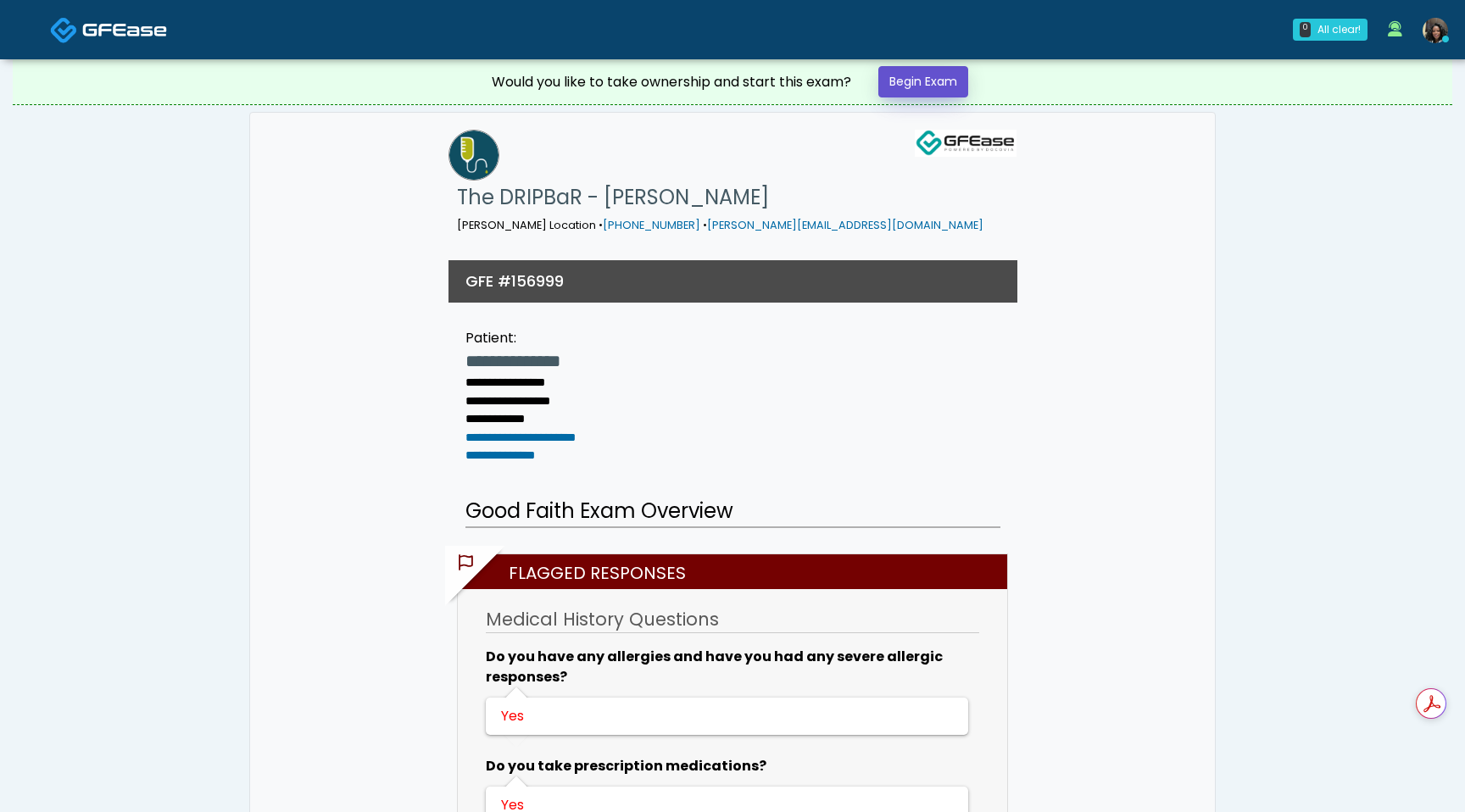
click at [921, 88] on link "Begin Exam" at bounding box center [923, 82] width 90 height 31
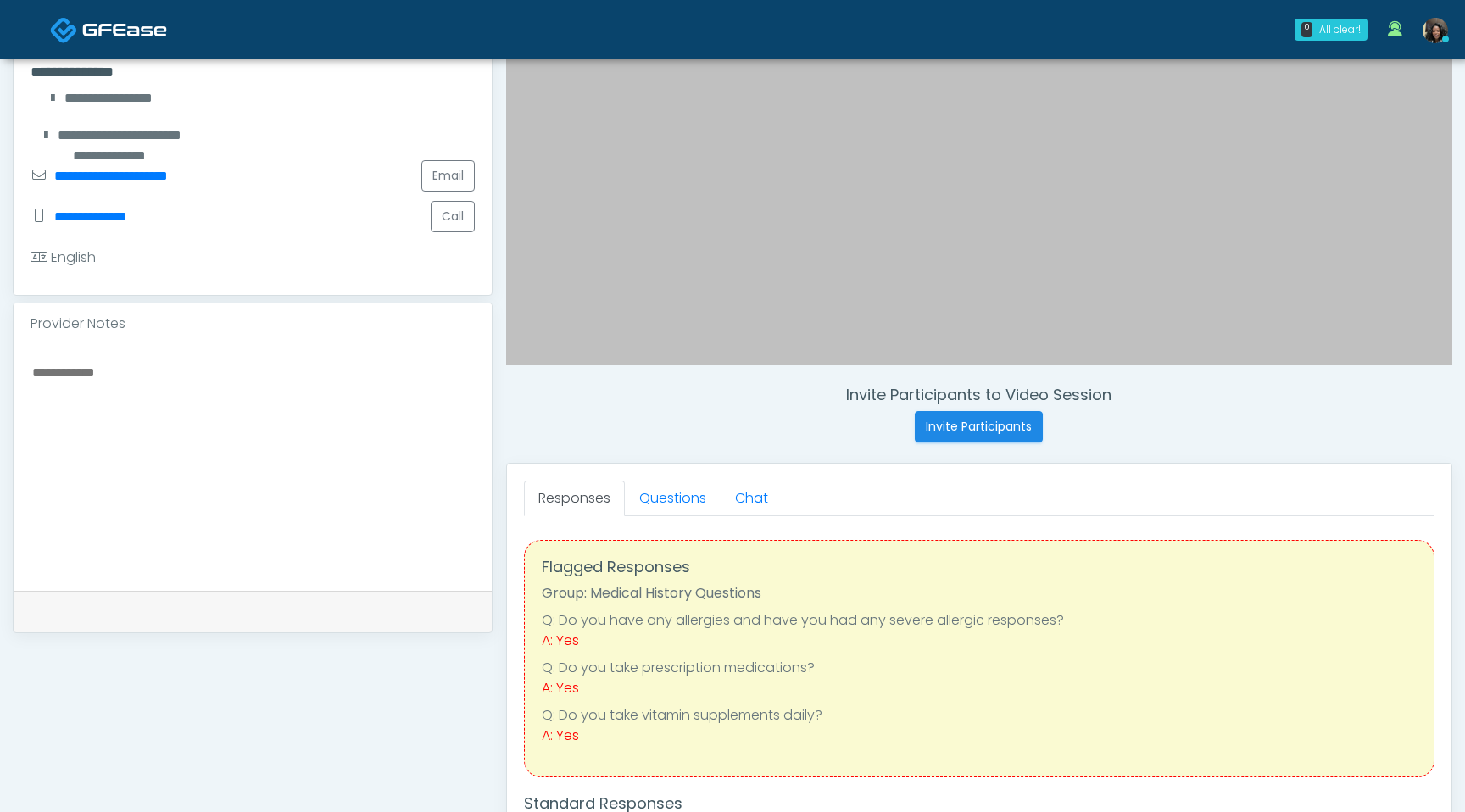
scroll to position [388, 0]
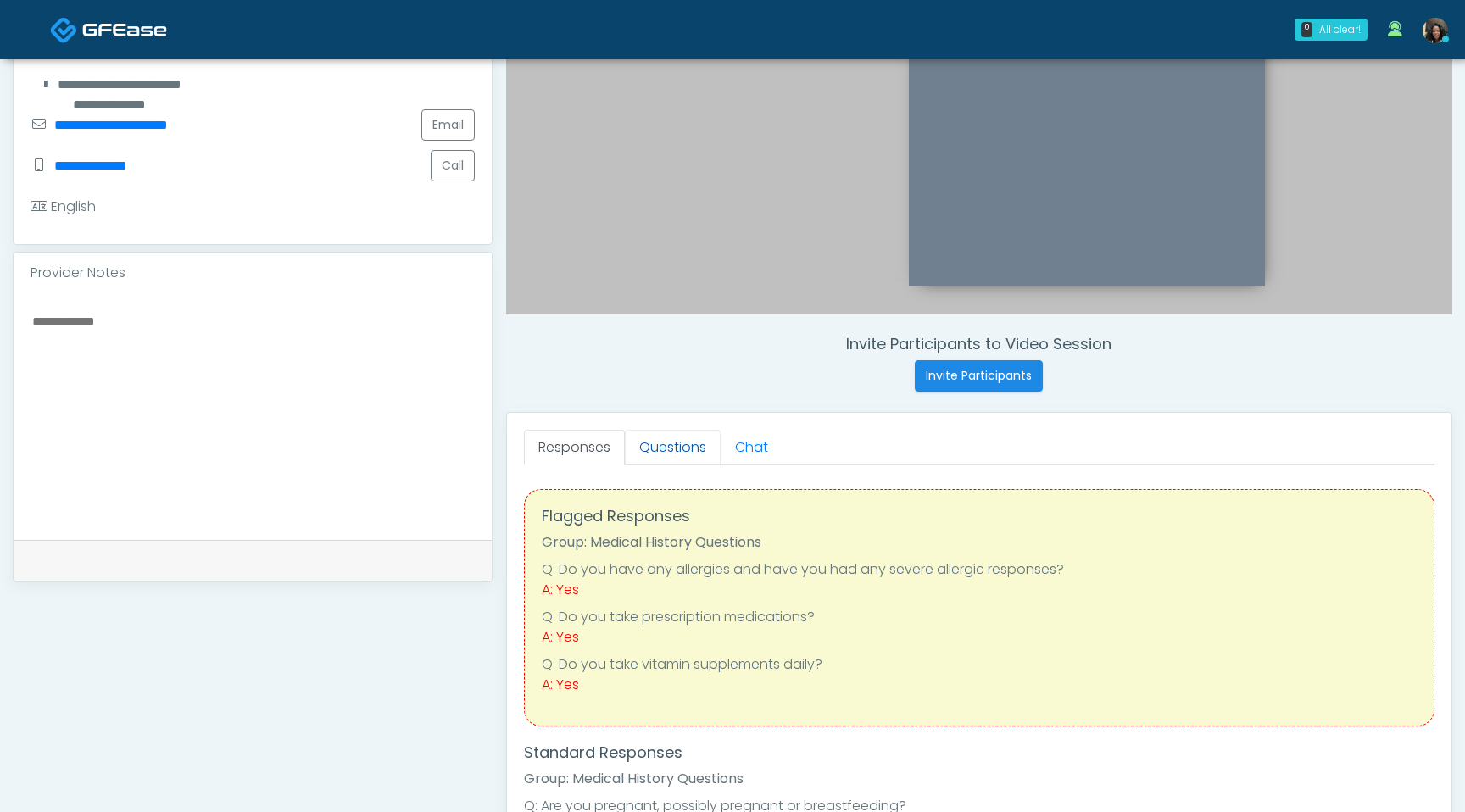
click at [662, 458] on link "Questions" at bounding box center [672, 447] width 96 height 36
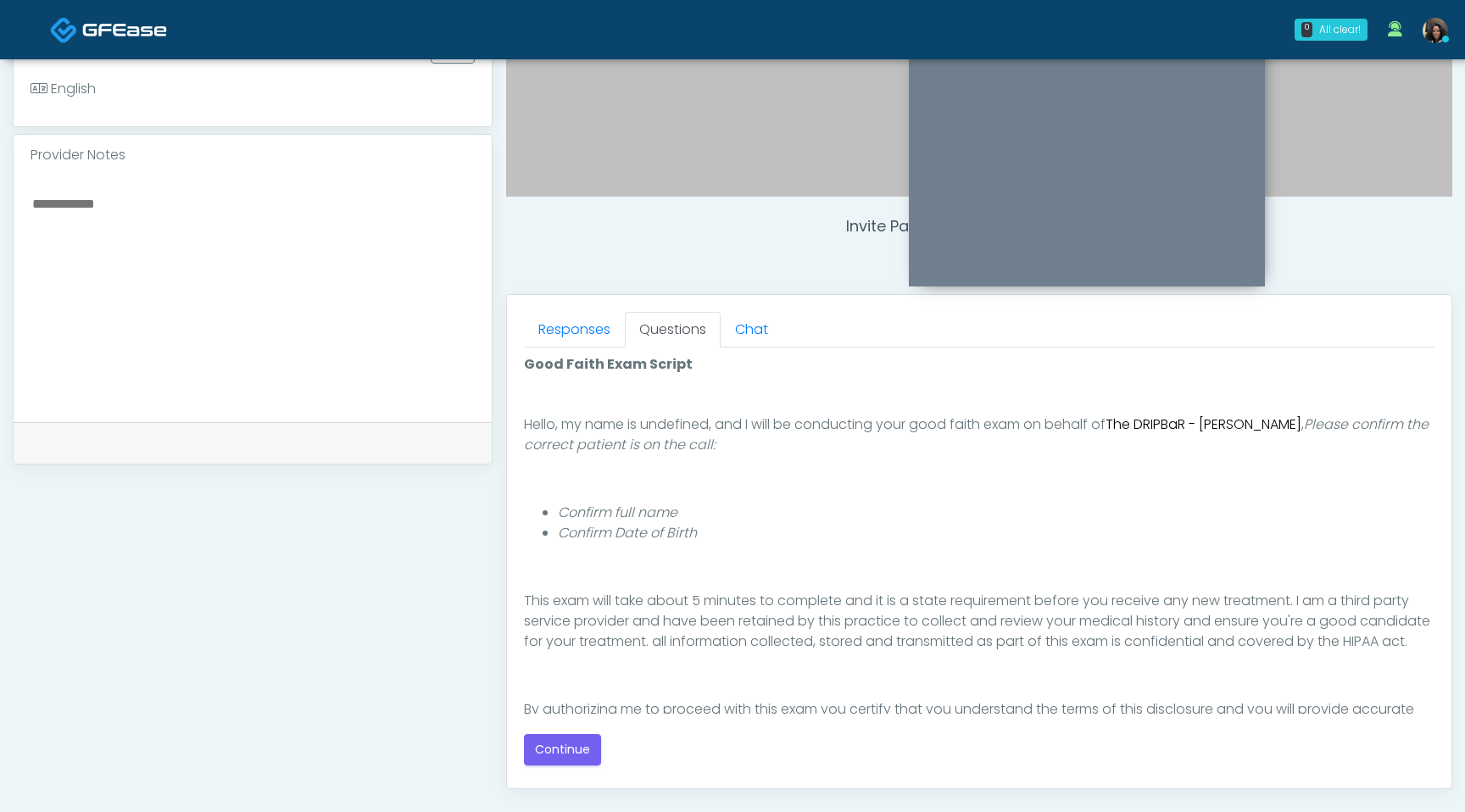
scroll to position [156, 0]
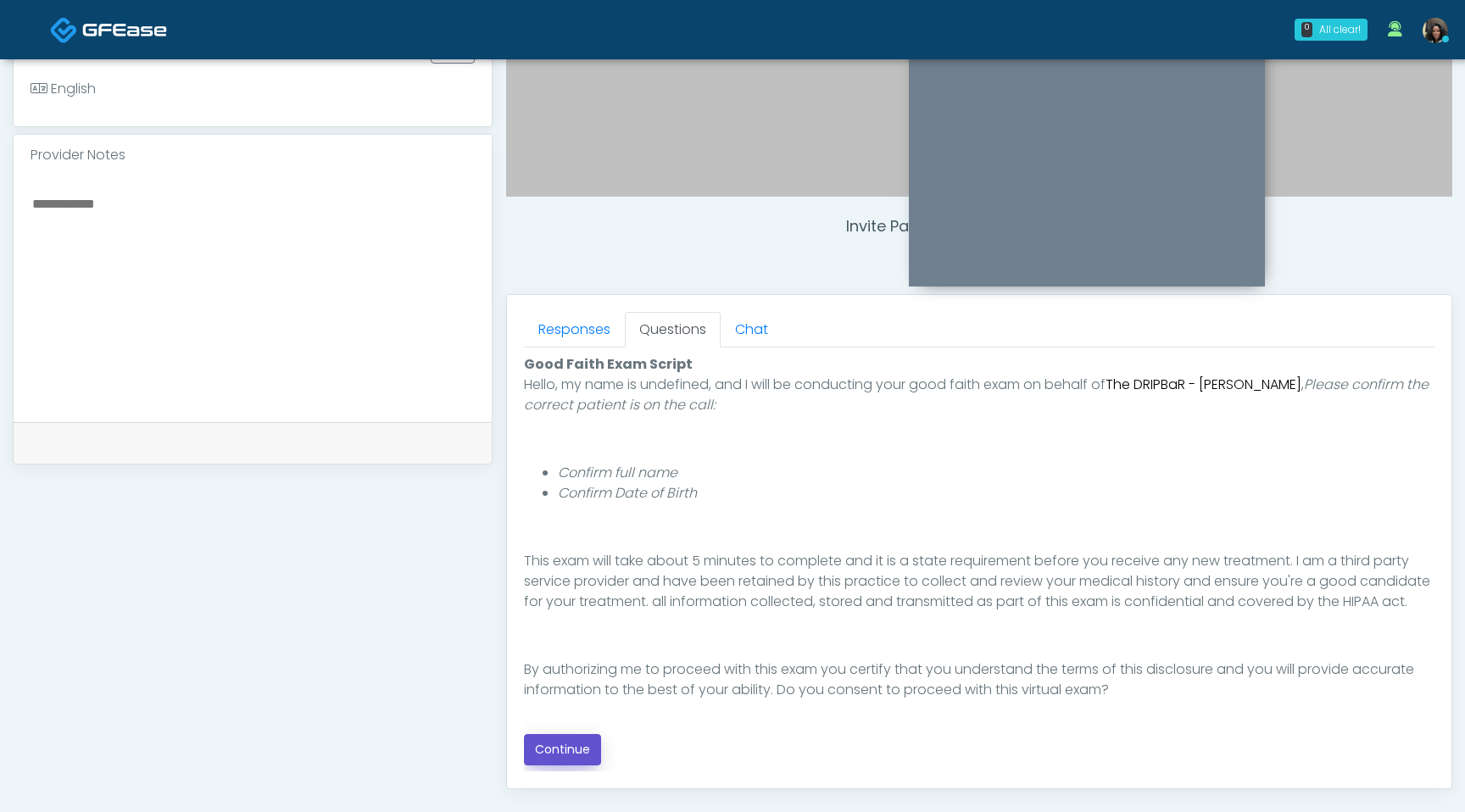
click at [569, 757] on button "Continue" at bounding box center [563, 749] width 77 height 31
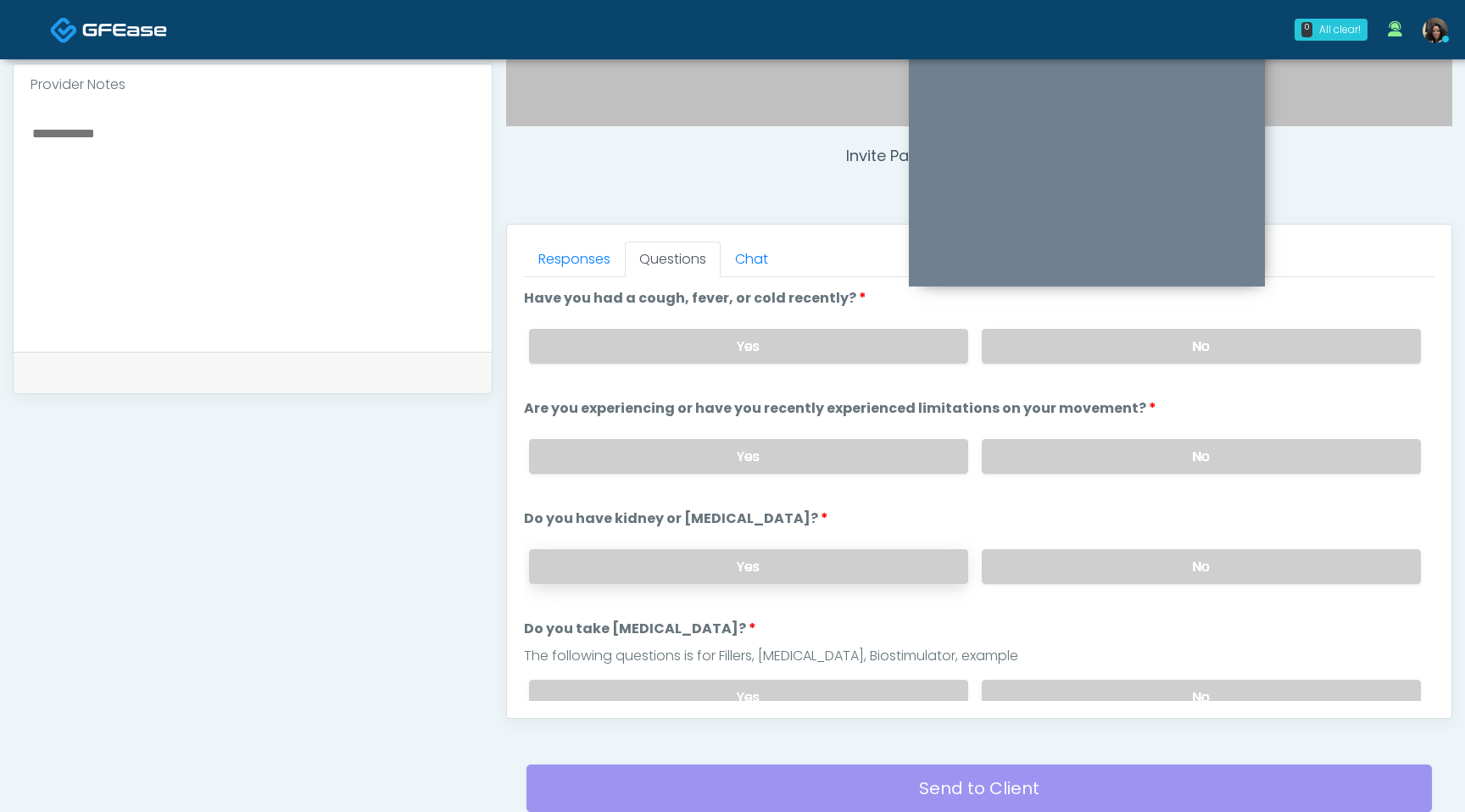
scroll to position [556, 0]
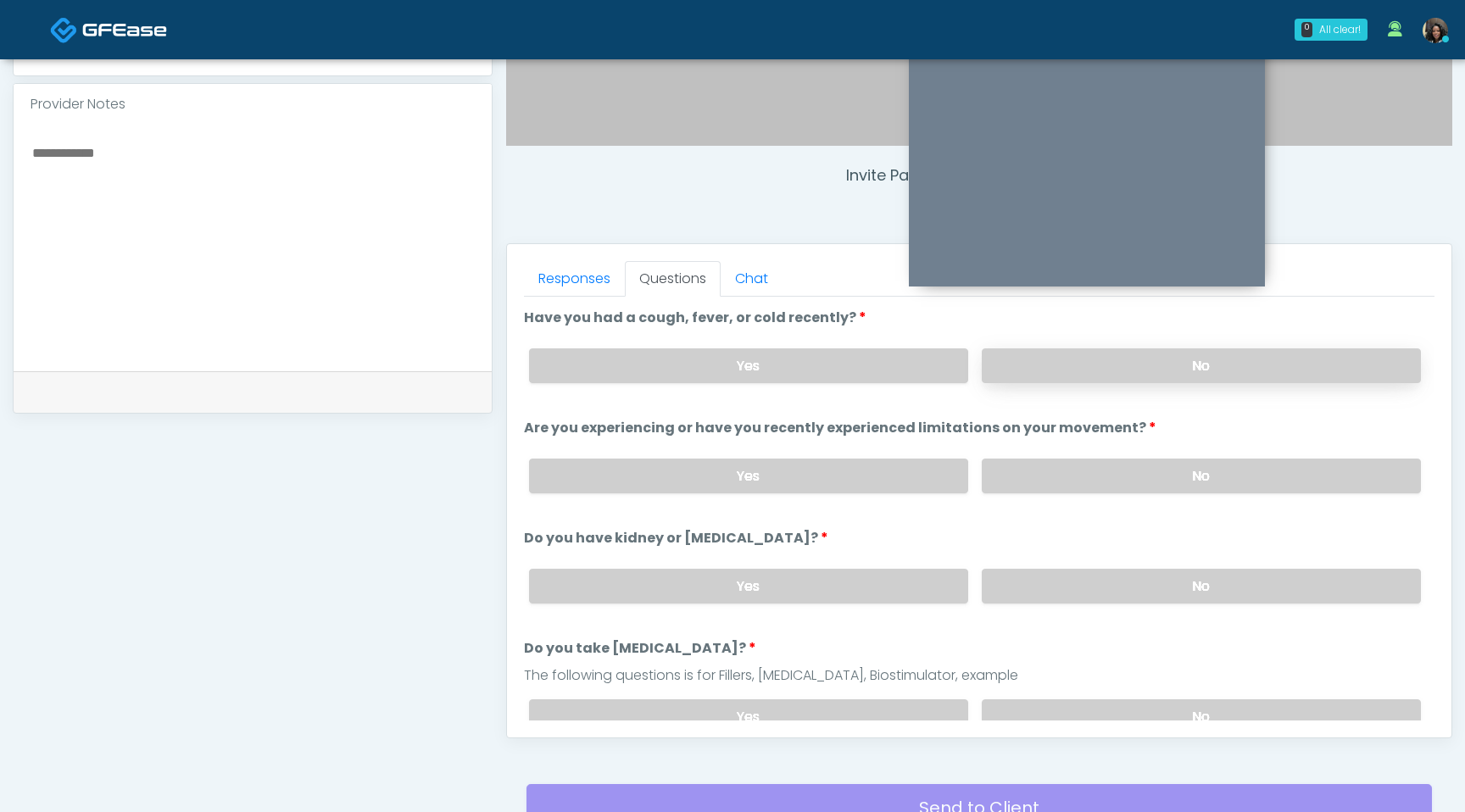
click at [1098, 365] on label "No" at bounding box center [1201, 366] width 439 height 35
click at [1094, 462] on label "No" at bounding box center [1201, 476] width 439 height 35
click at [1108, 598] on label "No" at bounding box center [1201, 586] width 439 height 35
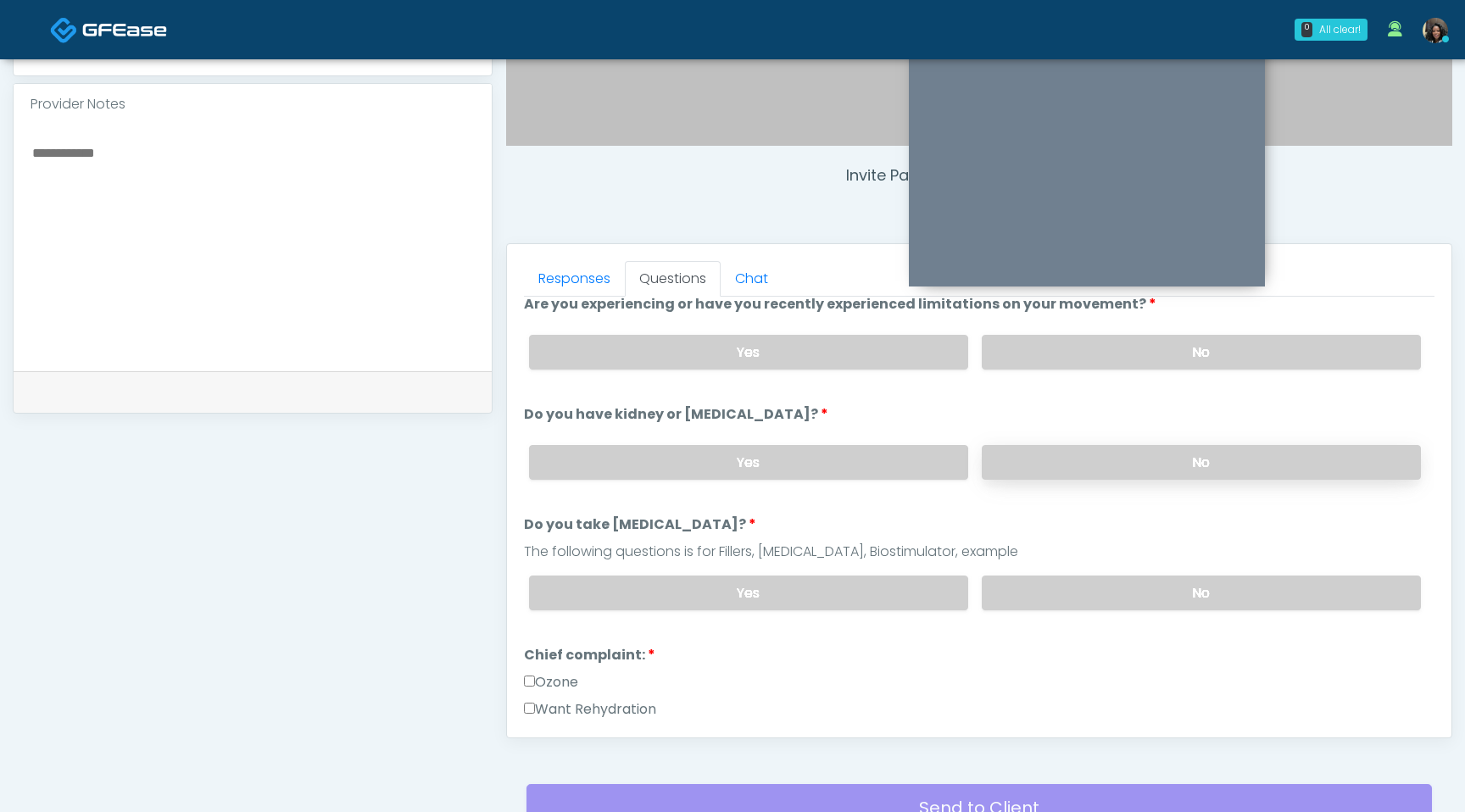
scroll to position [149, 0]
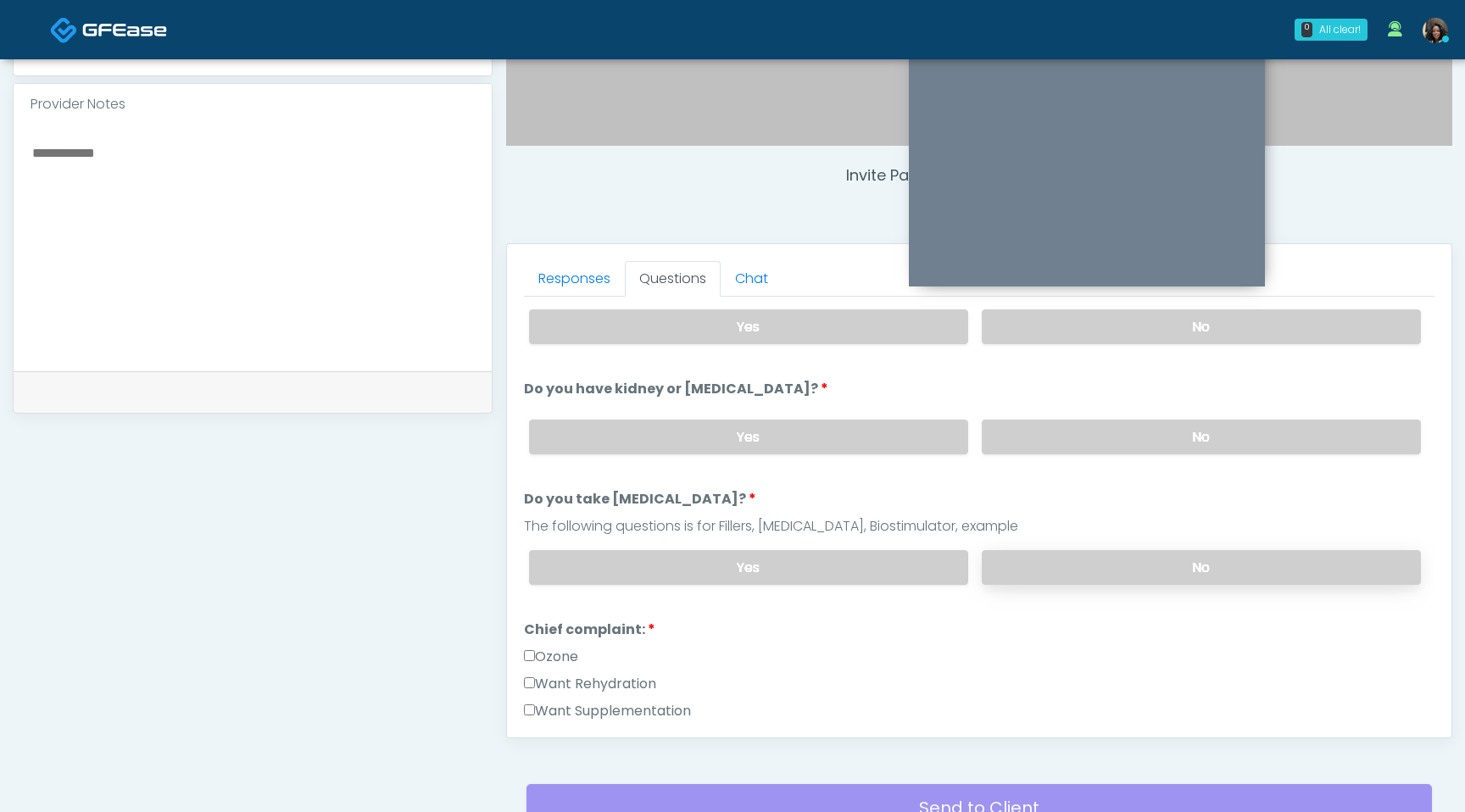
click at [1104, 568] on label "No" at bounding box center [1201, 567] width 439 height 35
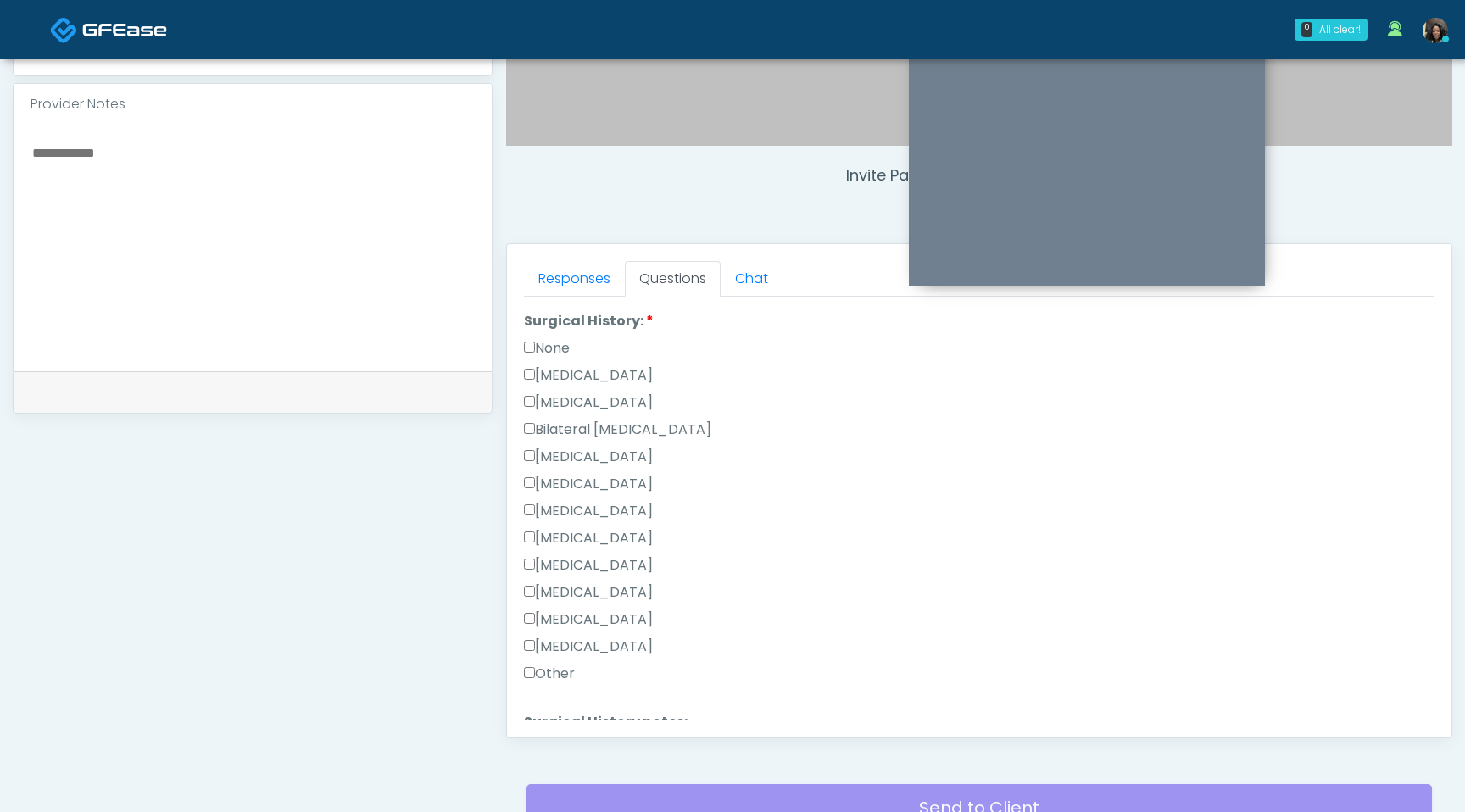
scroll to position [867, 0]
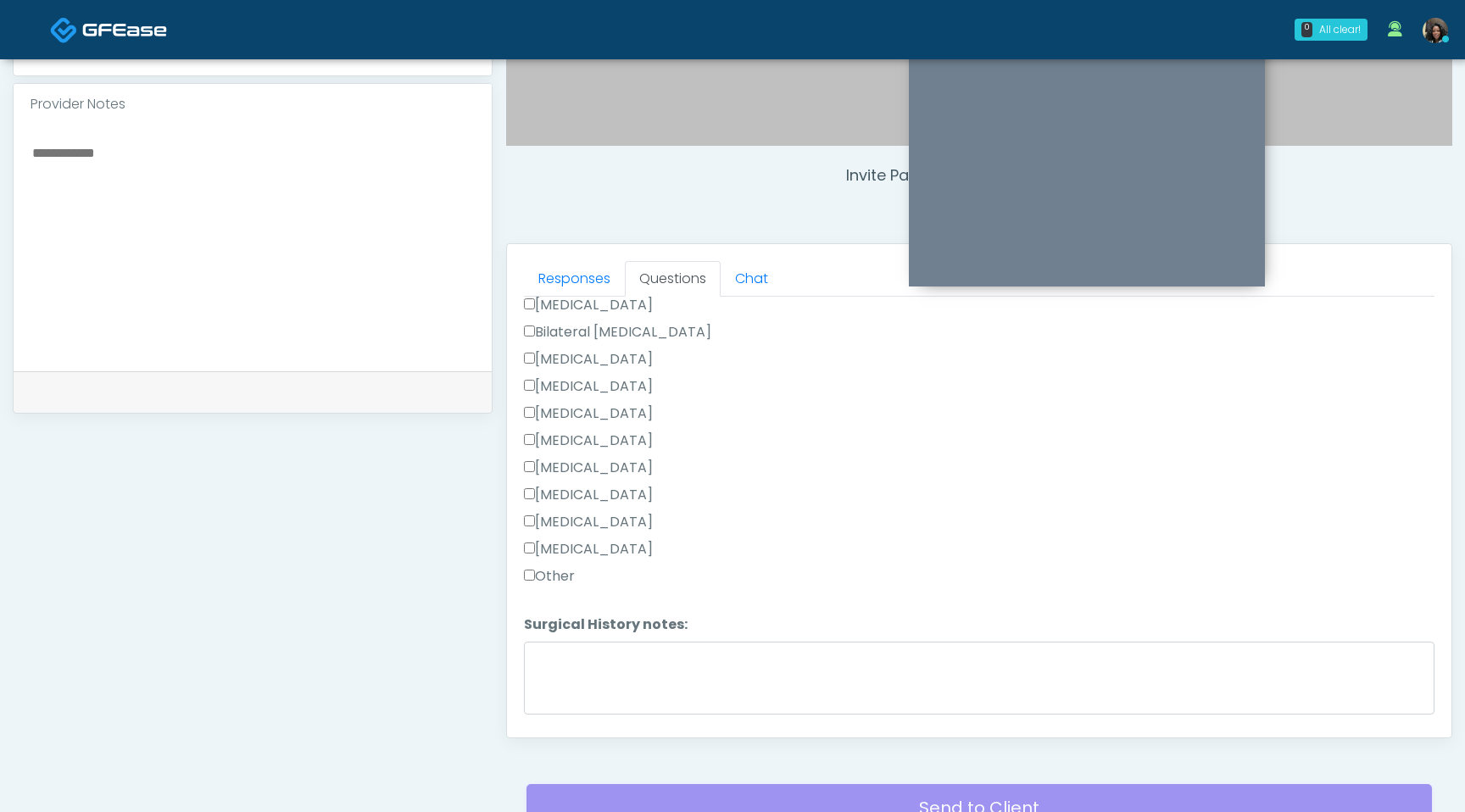
click at [527, 550] on label "Tonsillectomy" at bounding box center [589, 549] width 129 height 20
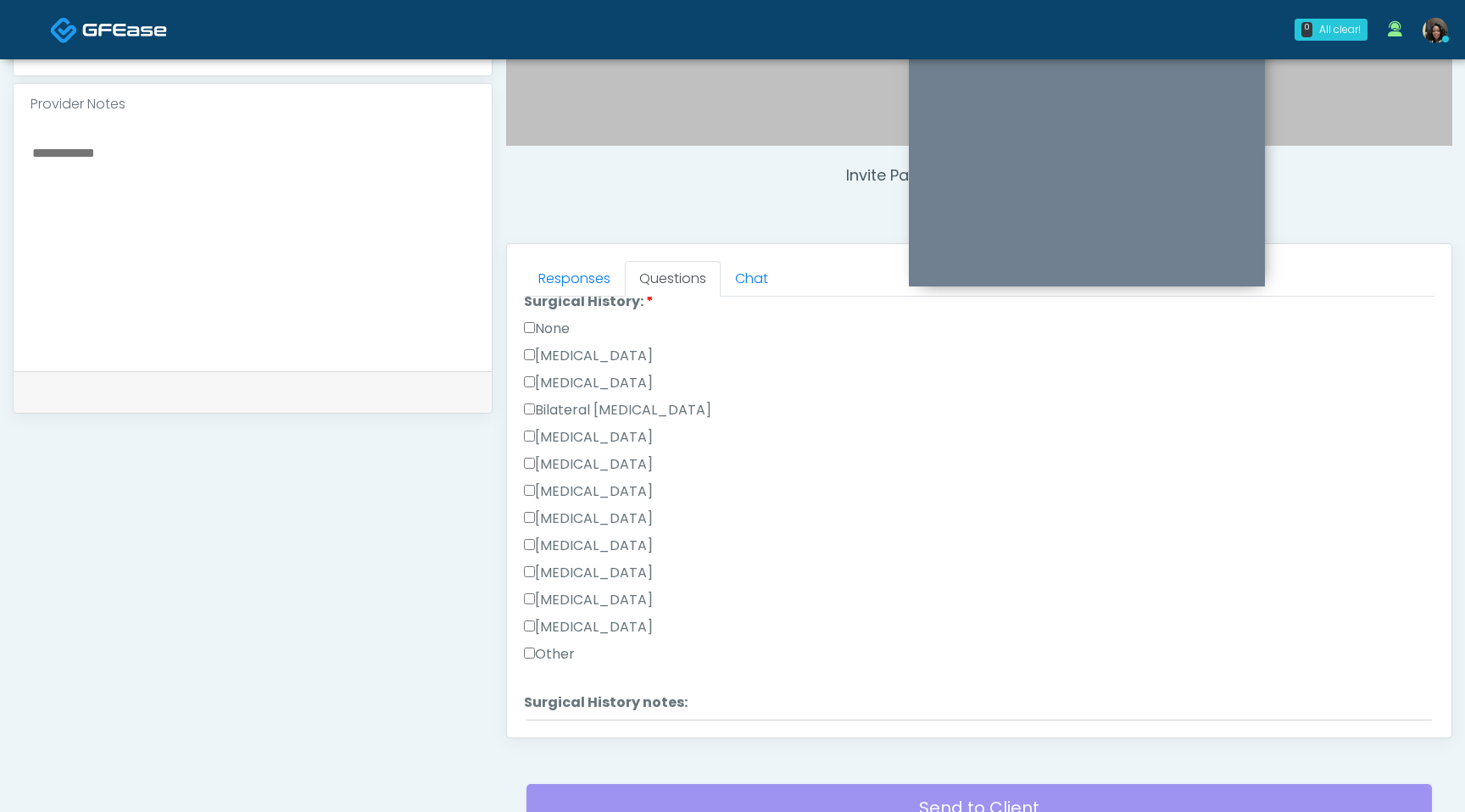
scroll to position [787, 0]
click at [529, 360] on label "Cesarean Section" at bounding box center [589, 358] width 129 height 20
click at [532, 386] on label "Hysterectomy" at bounding box center [589, 385] width 129 height 20
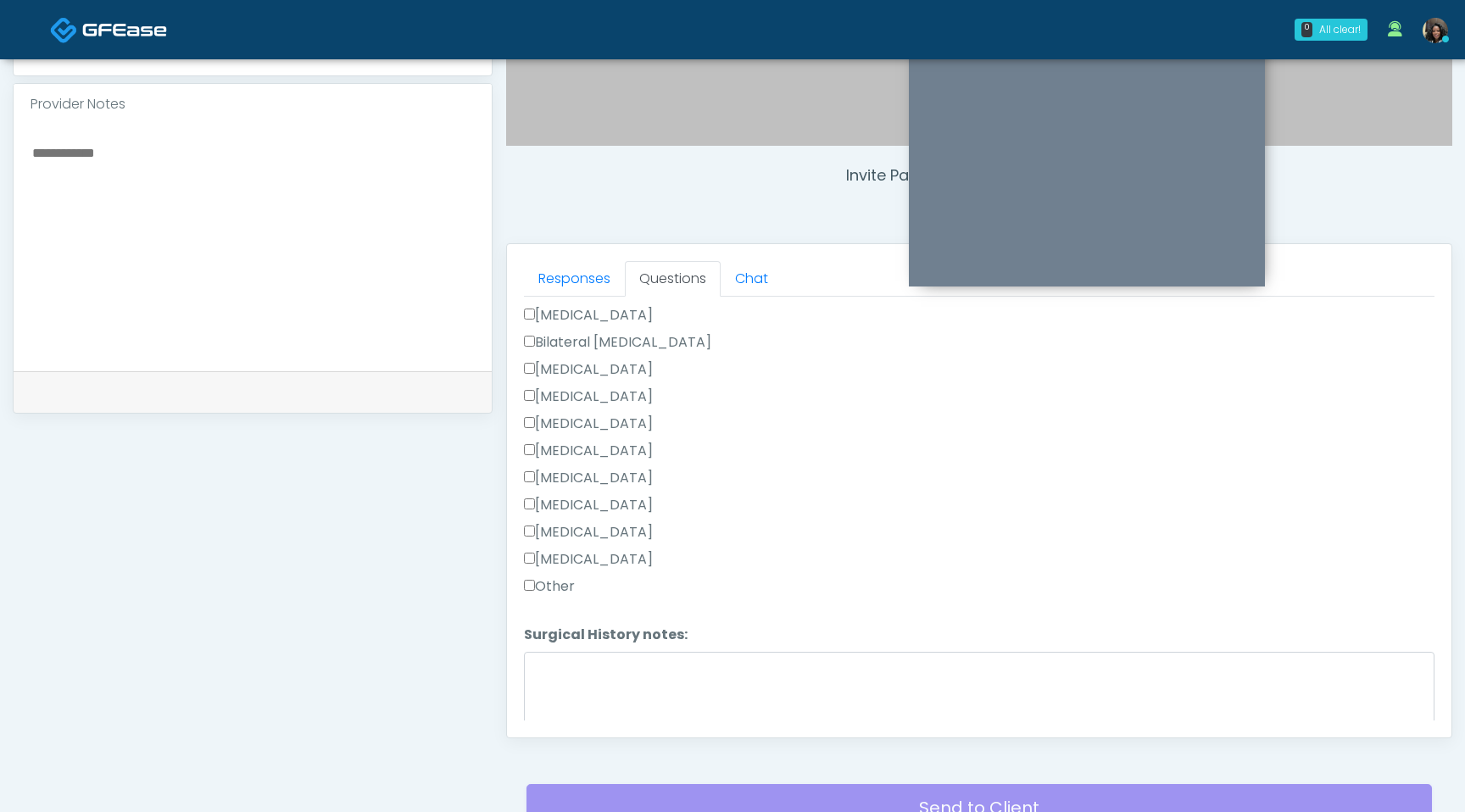
scroll to position [915, 0]
click at [569, 709] on button "Continue" at bounding box center [563, 709] width 77 height 31
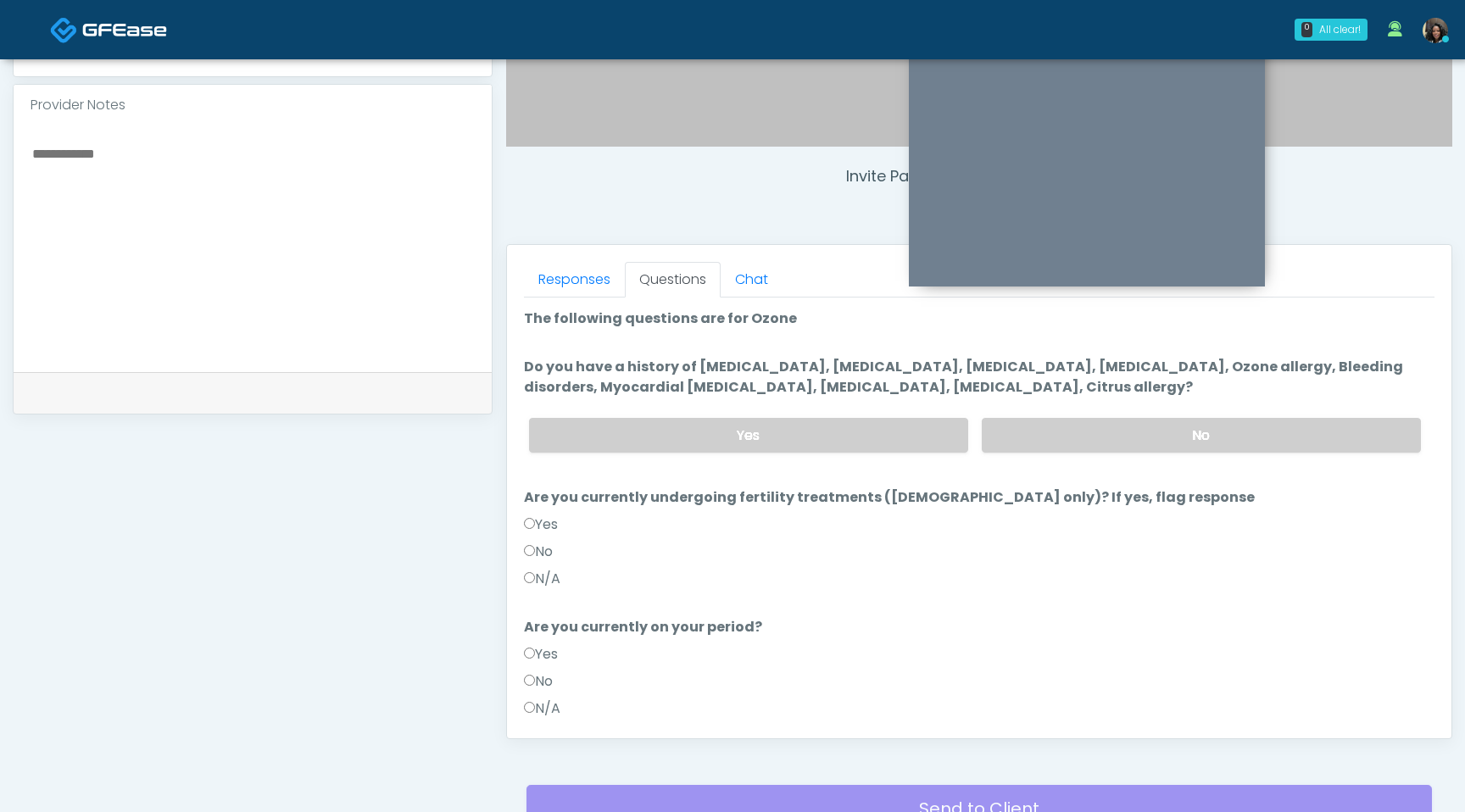
scroll to position [522, 0]
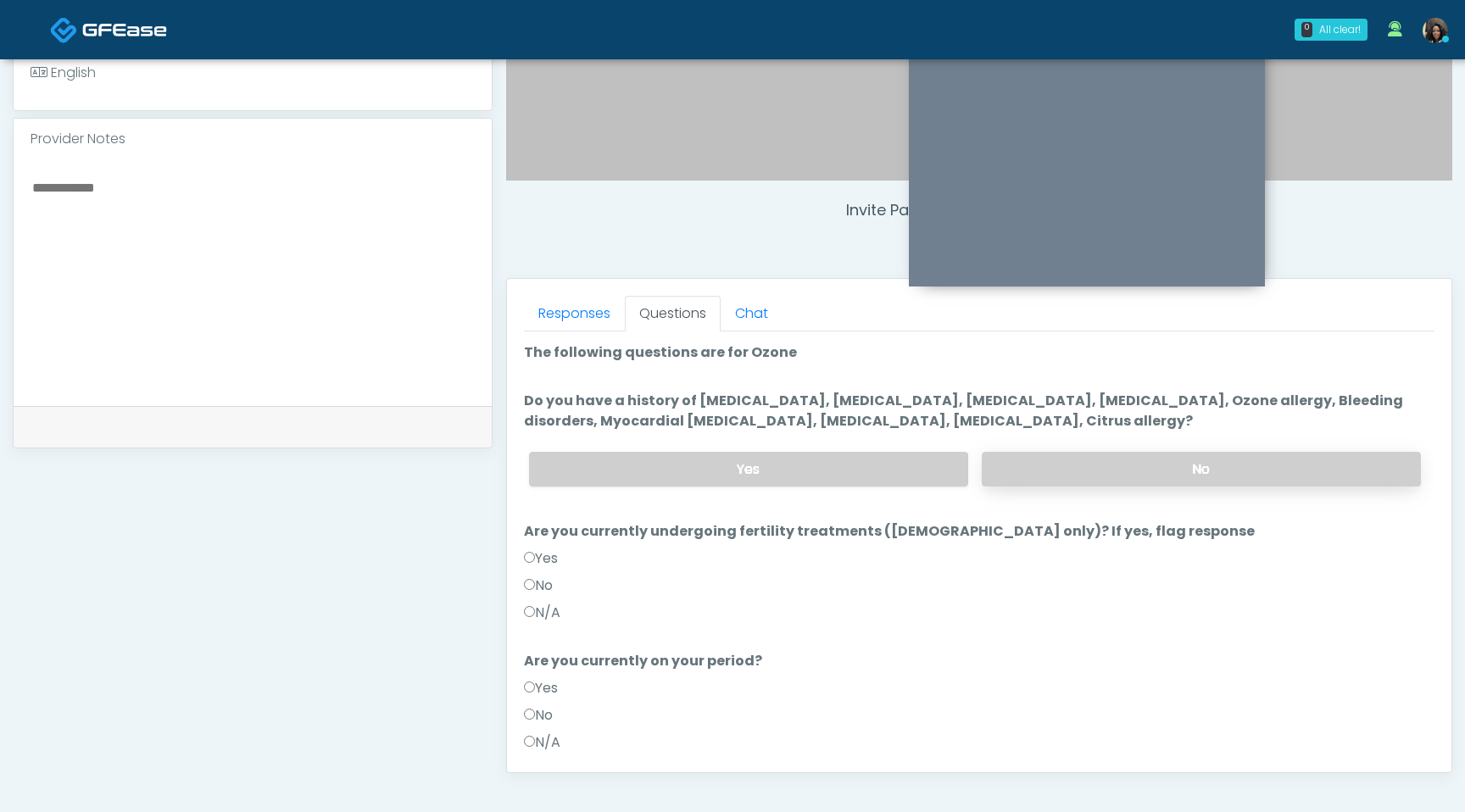
click at [1098, 474] on label "No" at bounding box center [1201, 469] width 439 height 35
click at [740, 479] on label "Yes" at bounding box center [748, 469] width 439 height 35
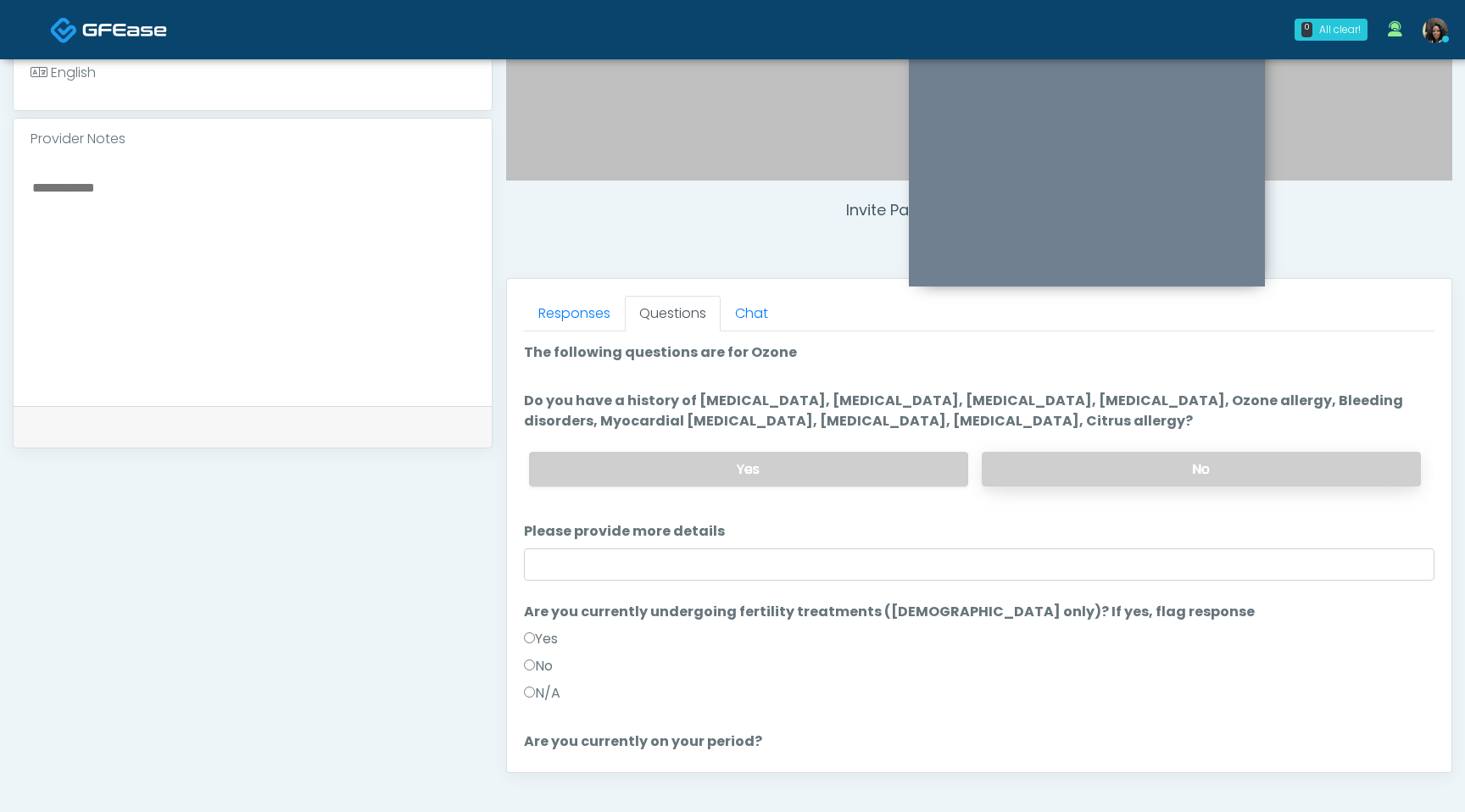
click at [1098, 467] on label "No" at bounding box center [1201, 469] width 439 height 35
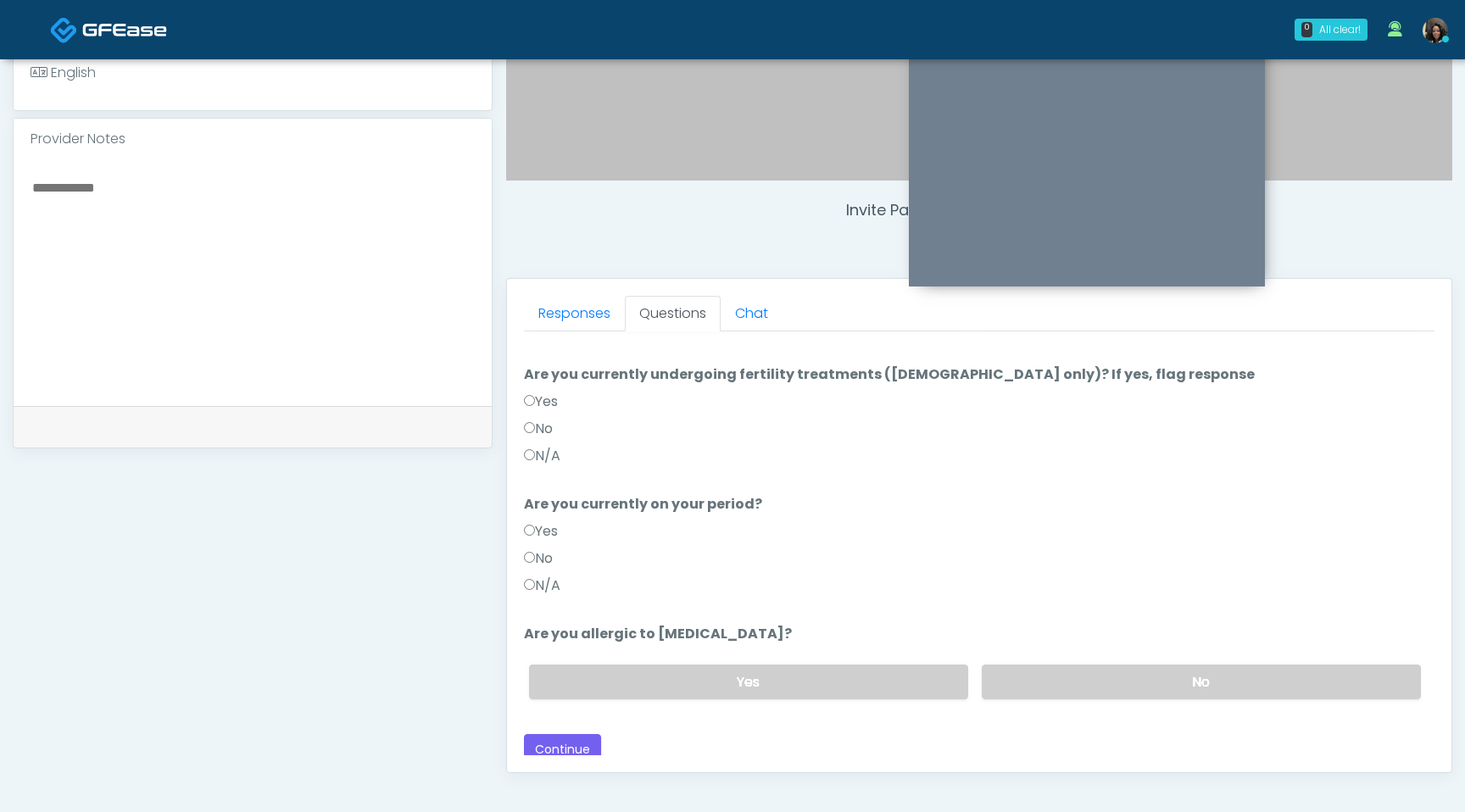
scroll to position [166, 0]
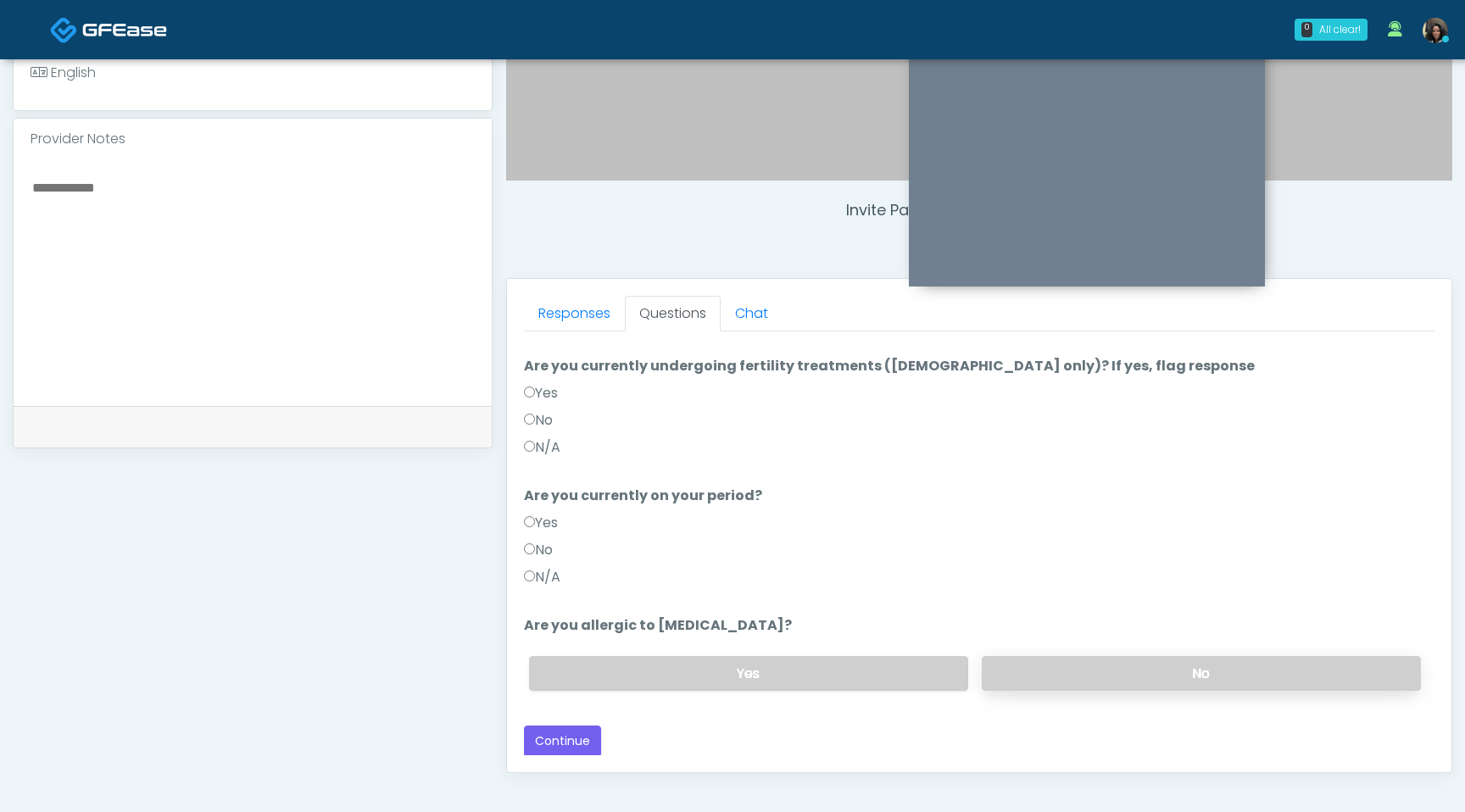
click at [1073, 684] on label "No" at bounding box center [1201, 674] width 439 height 35
click at [568, 743] on button "Continue" at bounding box center [563, 741] width 77 height 31
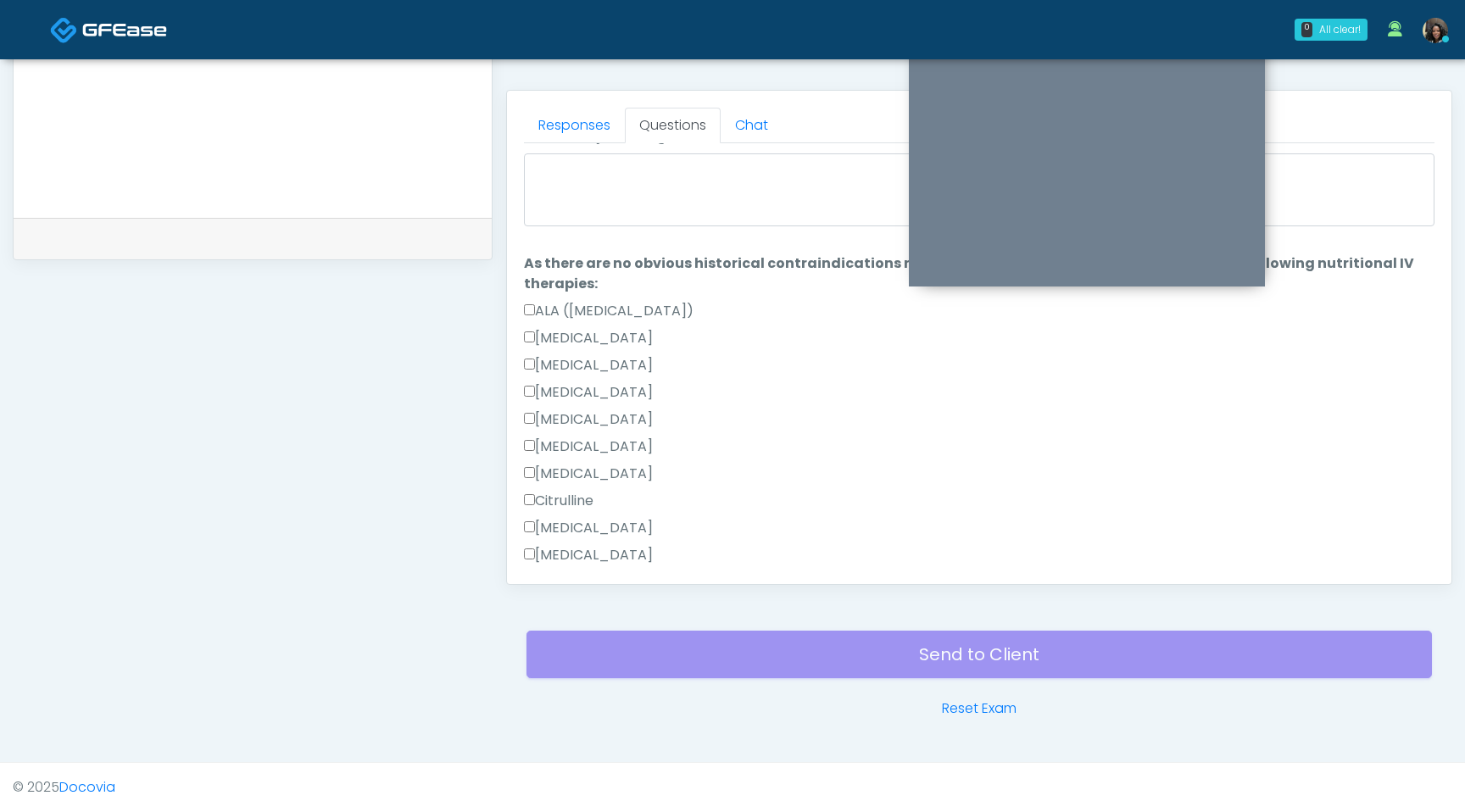
scroll to position [0, 0]
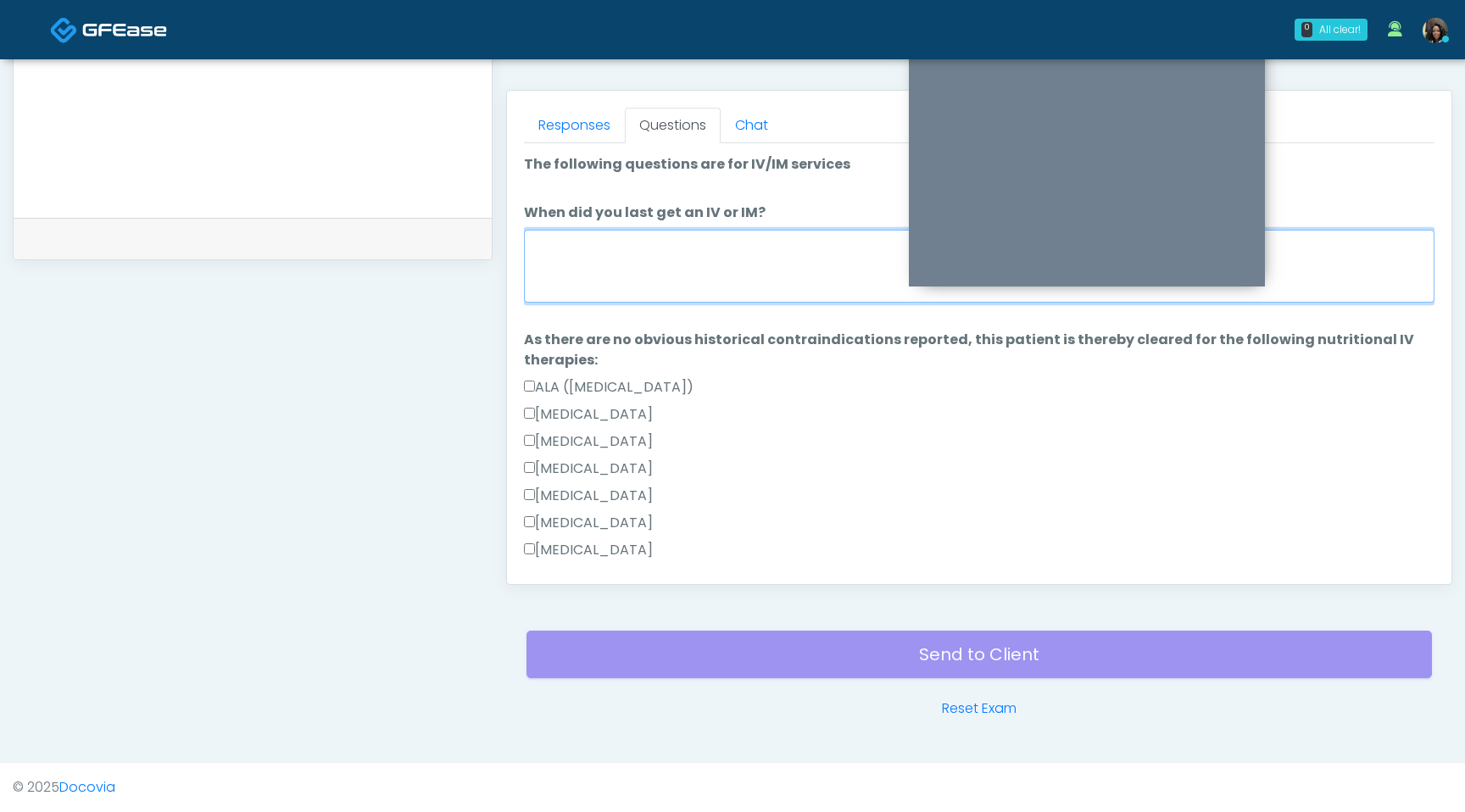
click at [788, 250] on textarea "When did you last get an IV or IM?" at bounding box center [980, 266] width 911 height 73
type textarea "*"
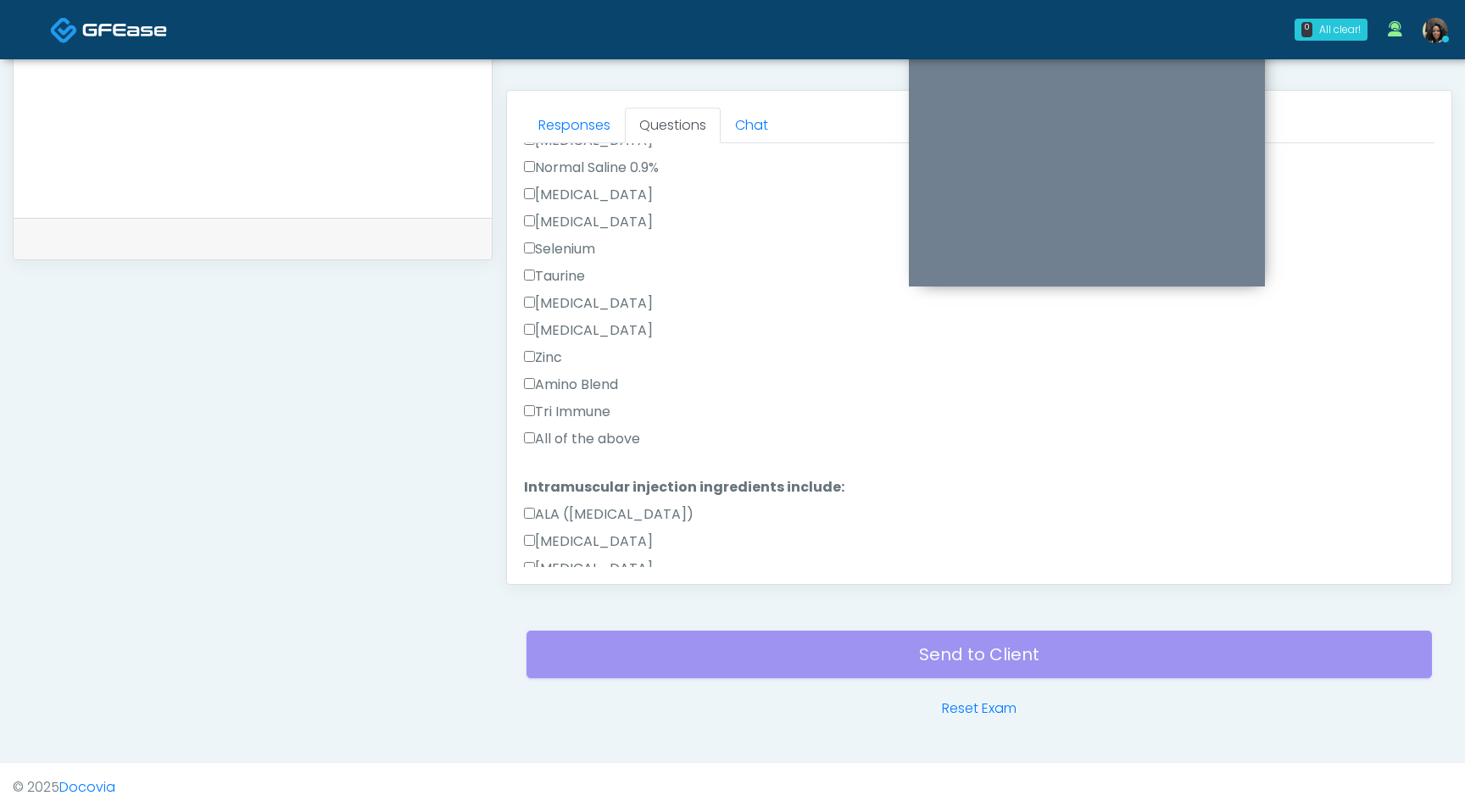
type textarea "**********"
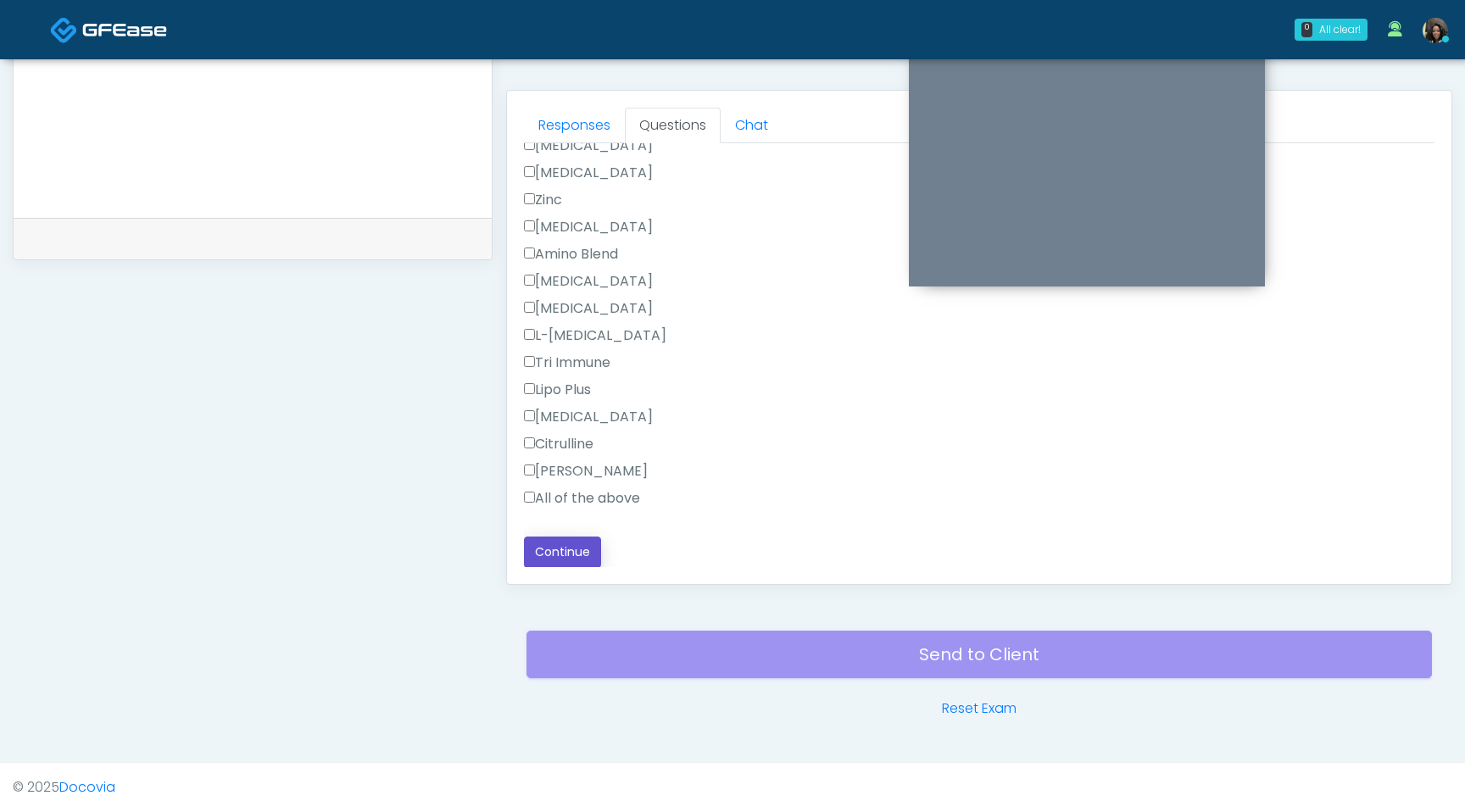
click at [558, 560] on button "Continue" at bounding box center [563, 552] width 77 height 31
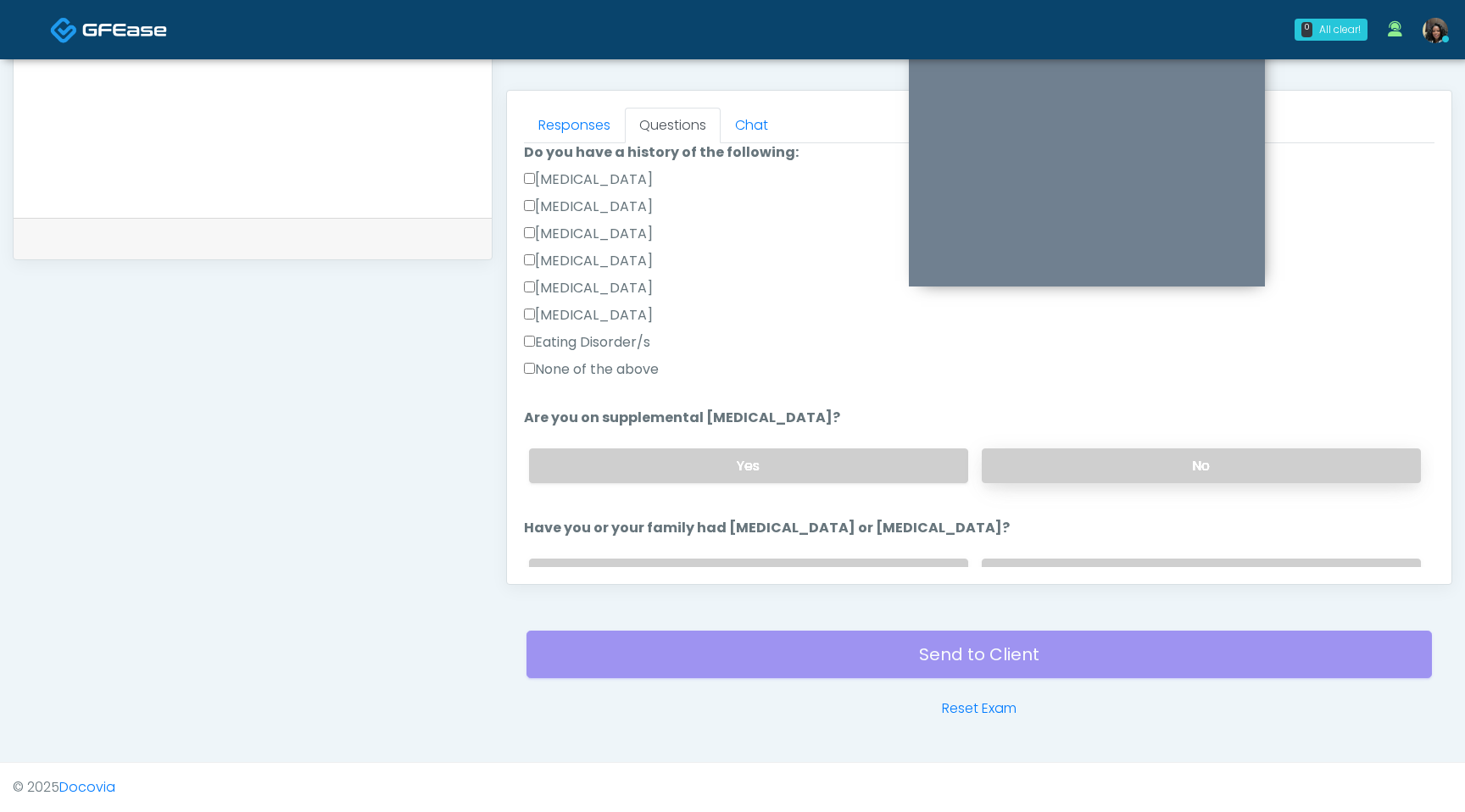
click at [1215, 456] on label "No" at bounding box center [1201, 466] width 439 height 35
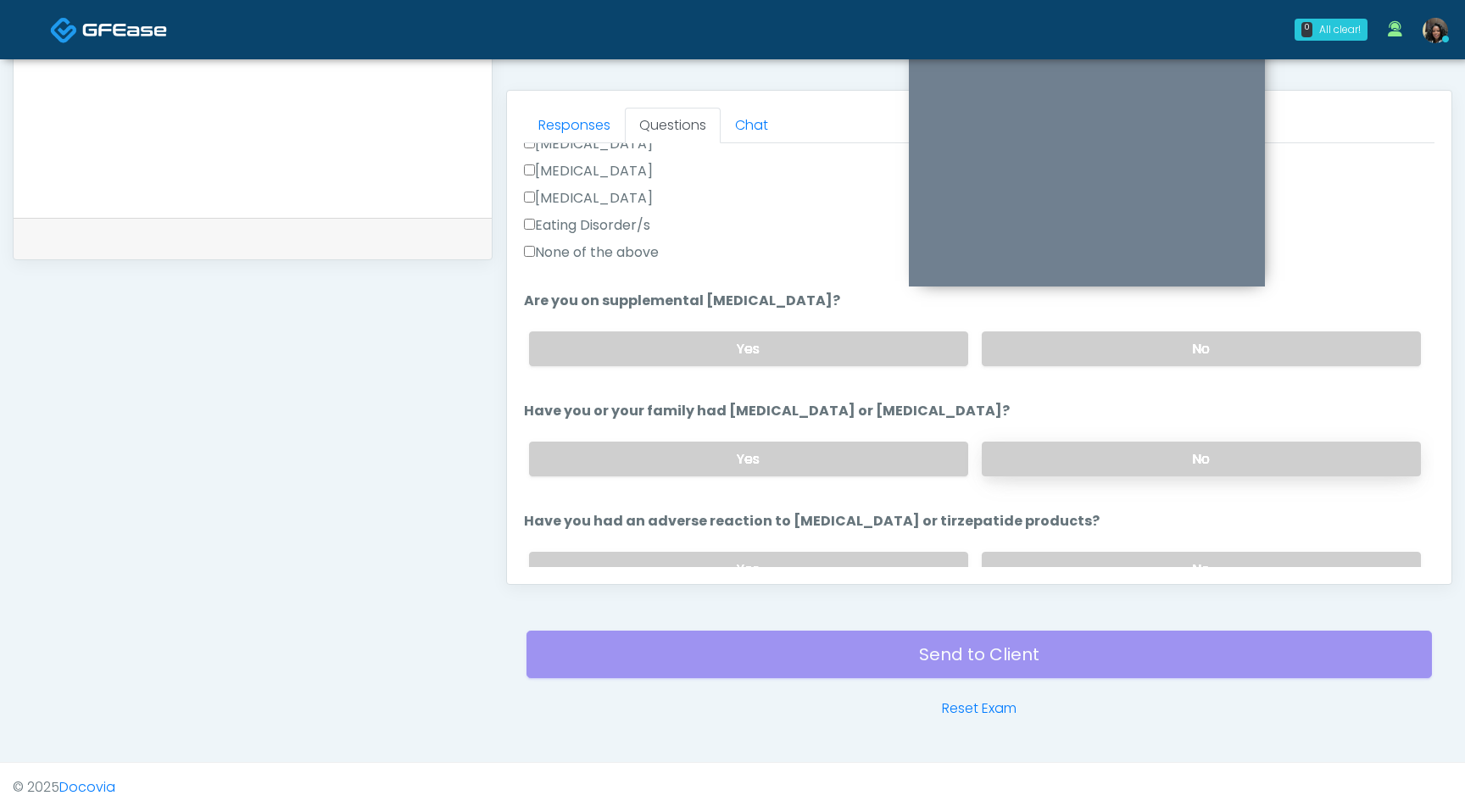
click at [1158, 462] on label "No" at bounding box center [1201, 459] width 439 height 35
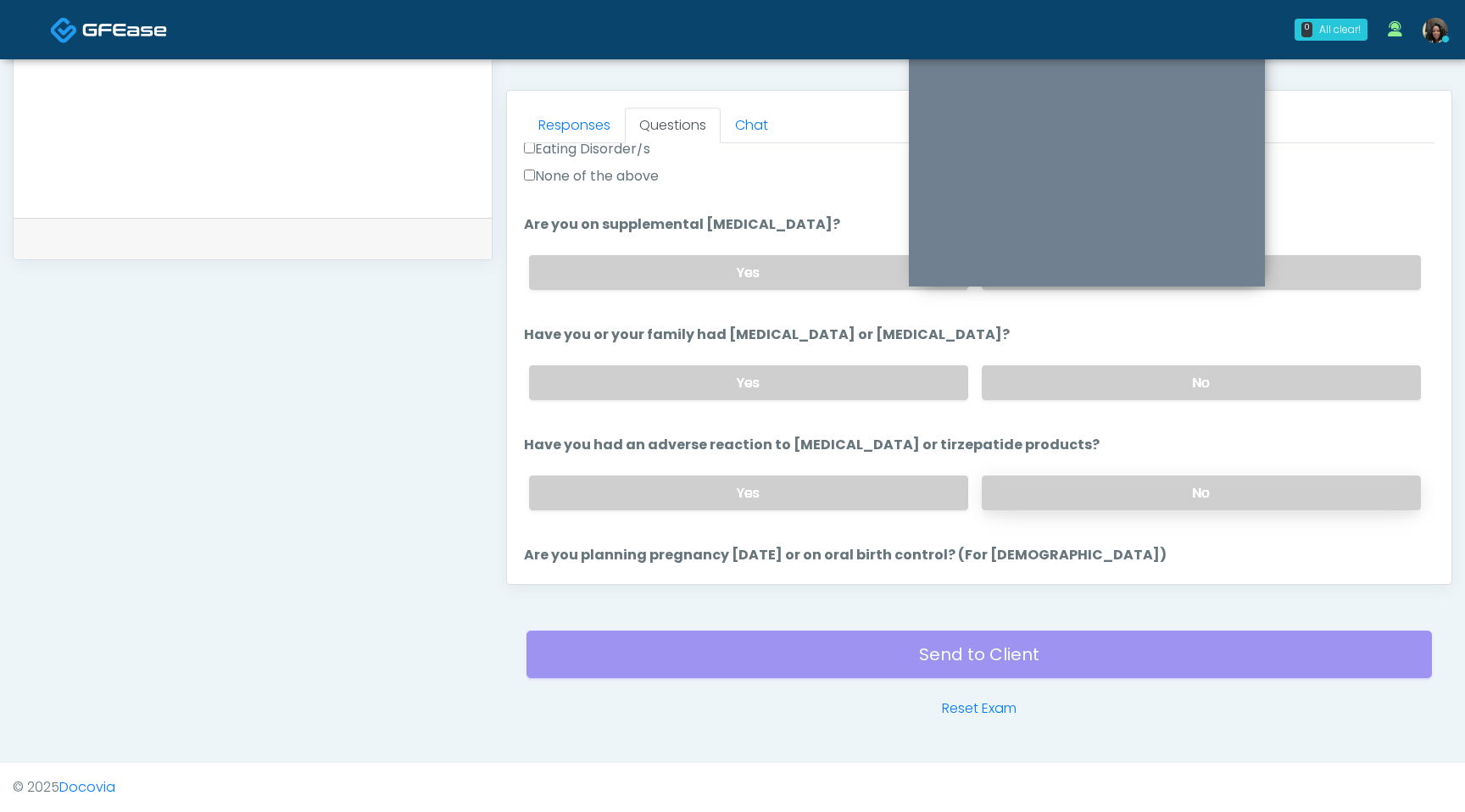
click at [1156, 485] on label "No" at bounding box center [1201, 492] width 439 height 35
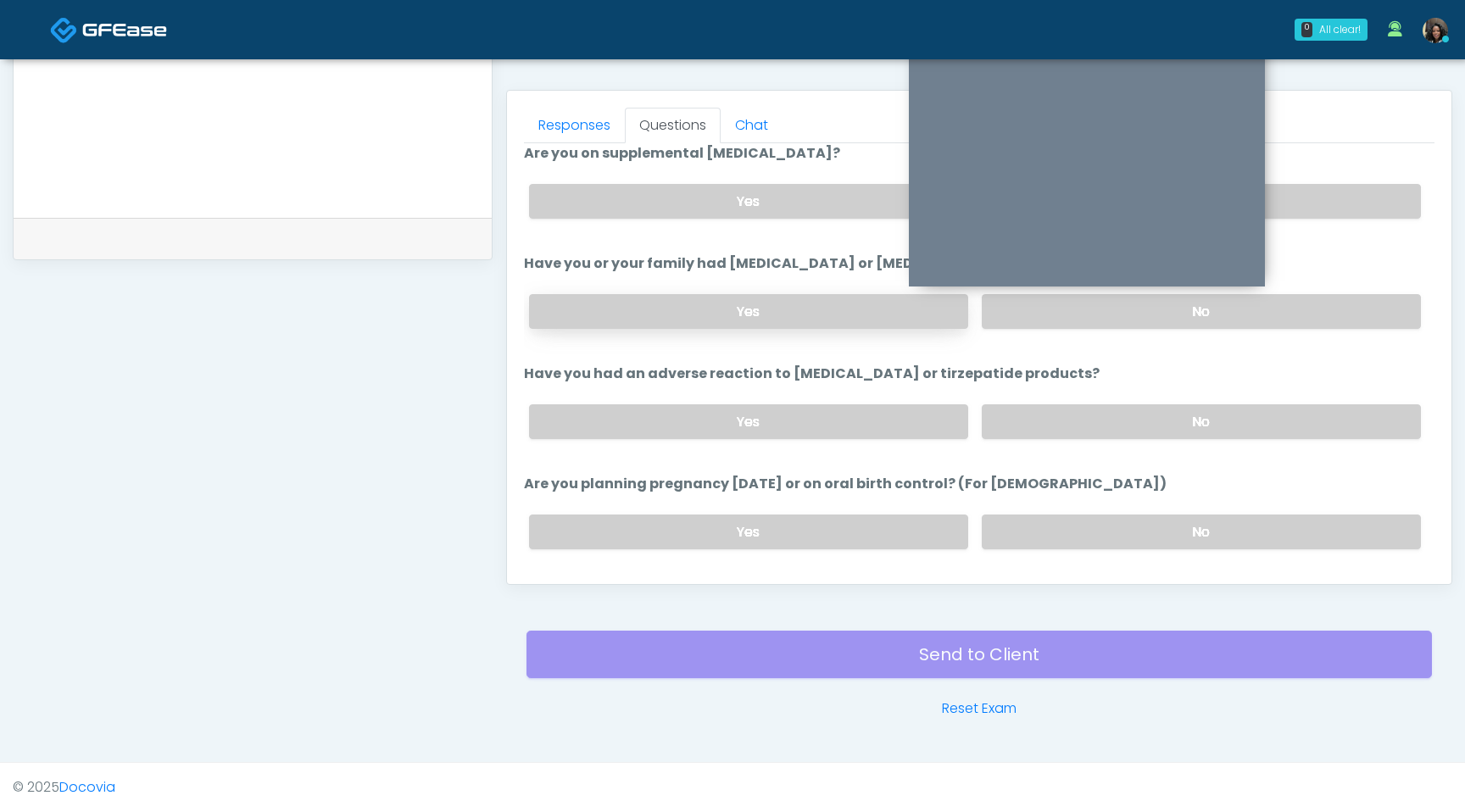
click at [882, 327] on label "Yes" at bounding box center [748, 311] width 439 height 35
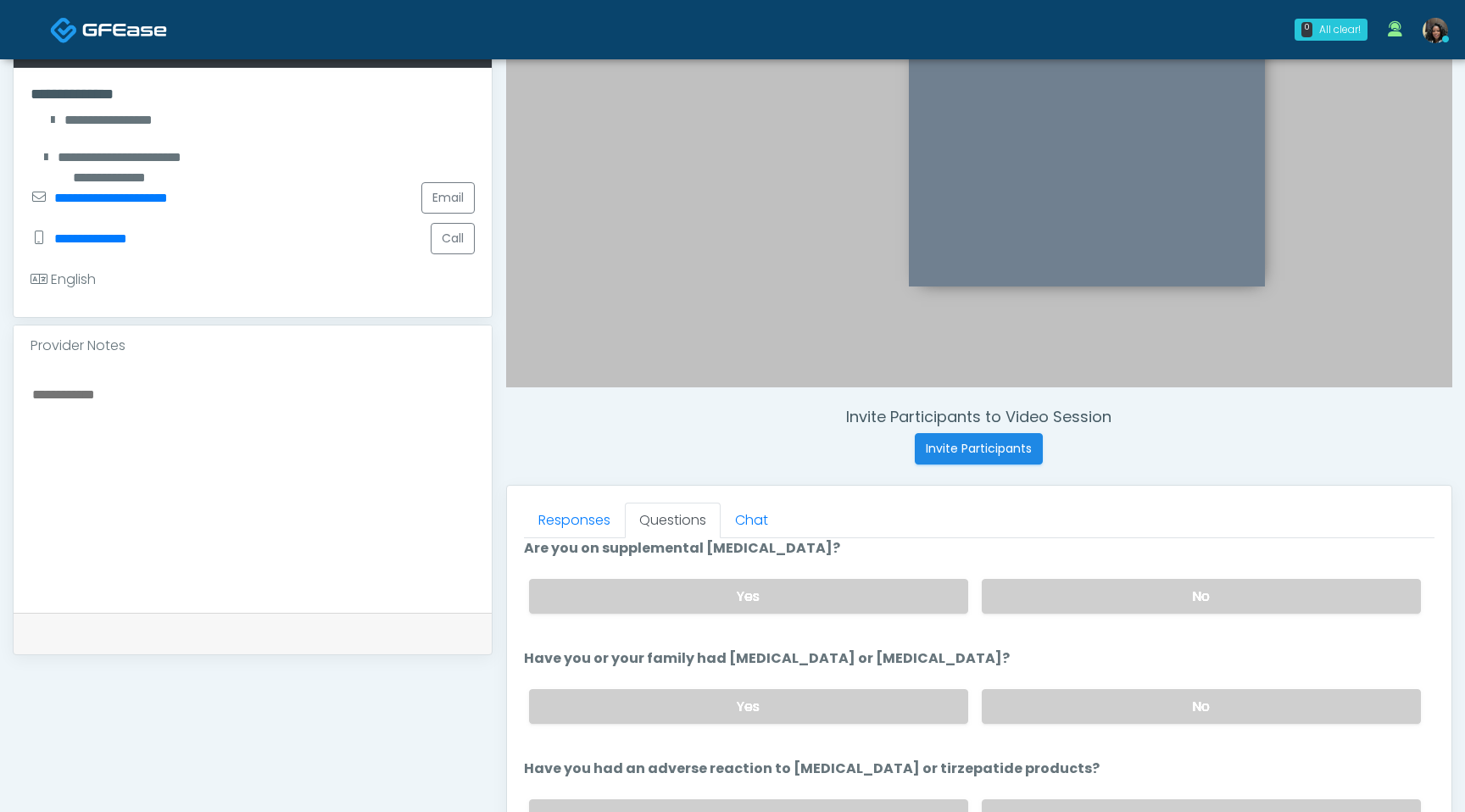
click at [290, 403] on textarea at bounding box center [253, 486] width 444 height 207
type textarea "*"
click at [240, 401] on textarea "**********" at bounding box center [253, 486] width 444 height 207
click at [152, 392] on textarea "**********" at bounding box center [253, 486] width 444 height 207
click at [252, 396] on textarea "**********" at bounding box center [253, 486] width 444 height 207
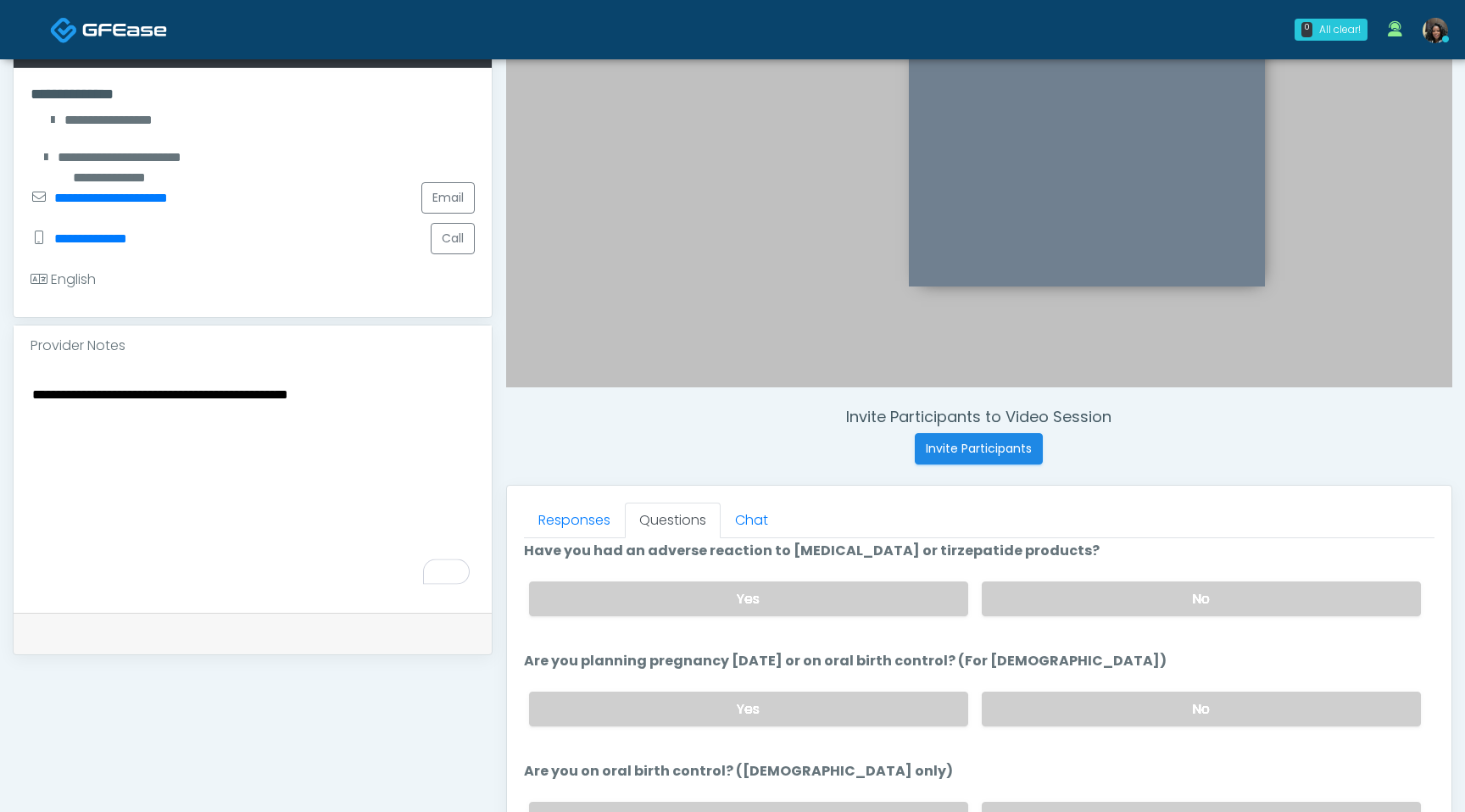
scroll to position [893, 0]
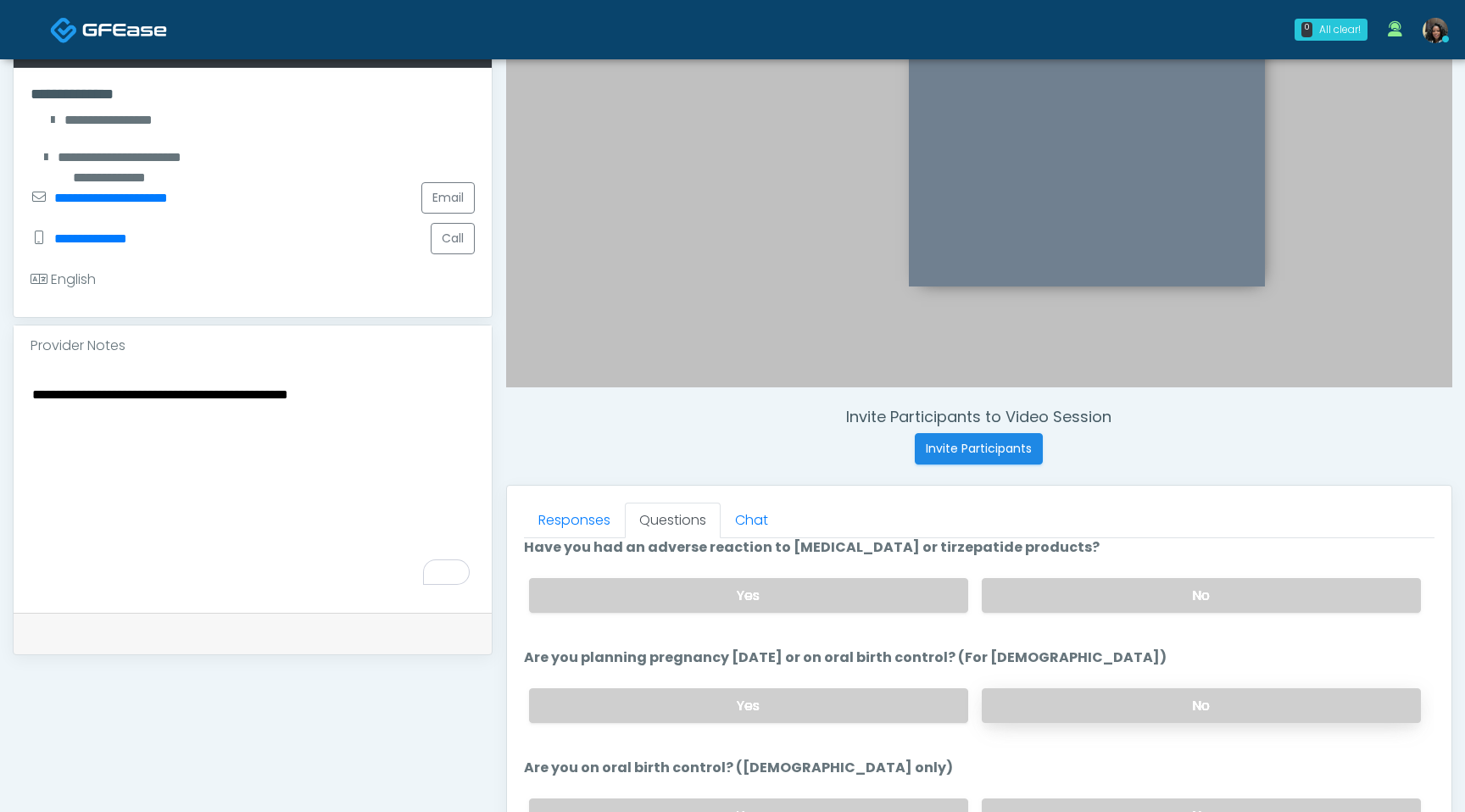
click at [1076, 705] on label "No" at bounding box center [1201, 705] width 439 height 35
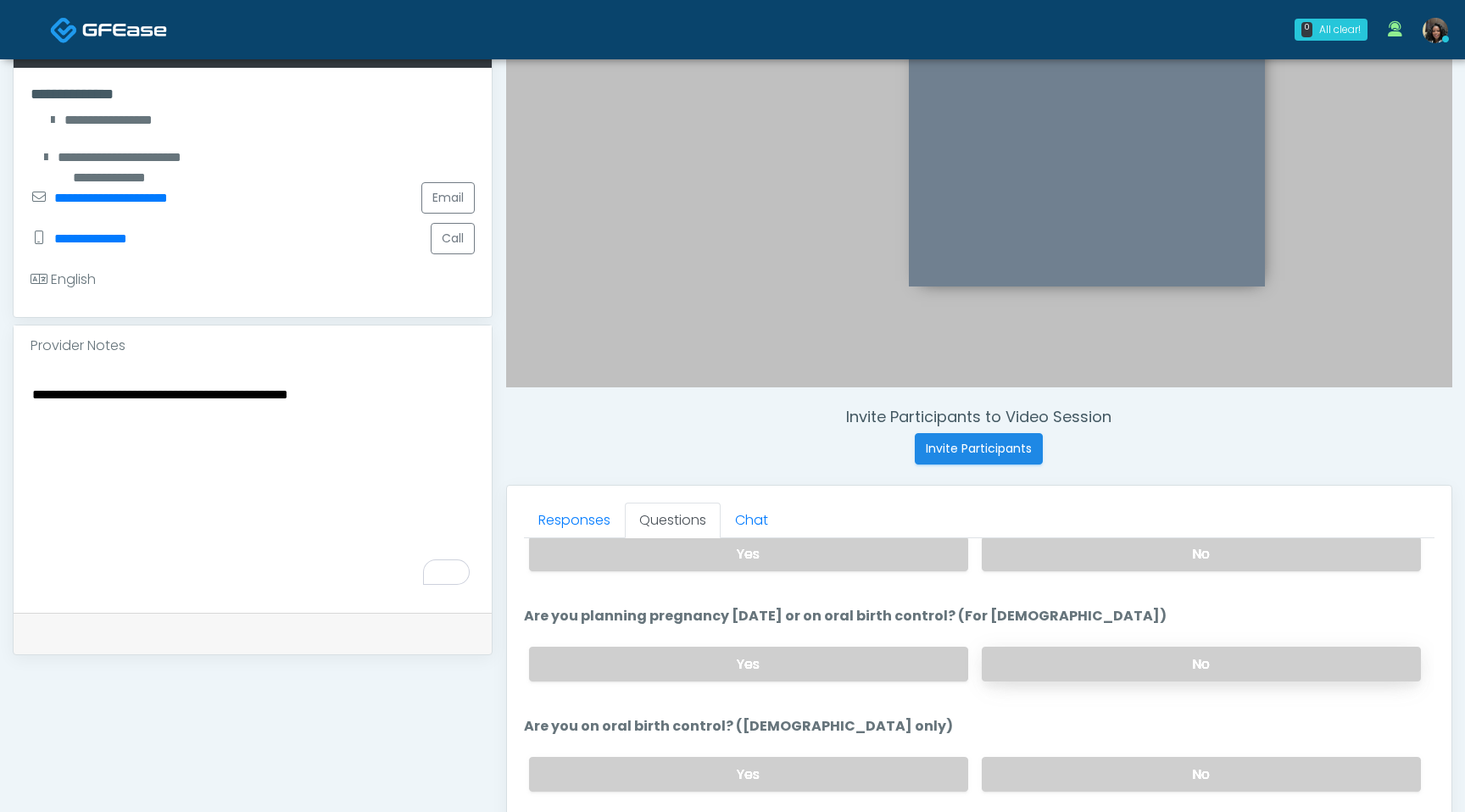
scroll to position [935, 0]
click at [389, 401] on textarea "**********" at bounding box center [253, 486] width 444 height 207
type textarea "**********"
click at [1056, 766] on label "No" at bounding box center [1201, 774] width 439 height 35
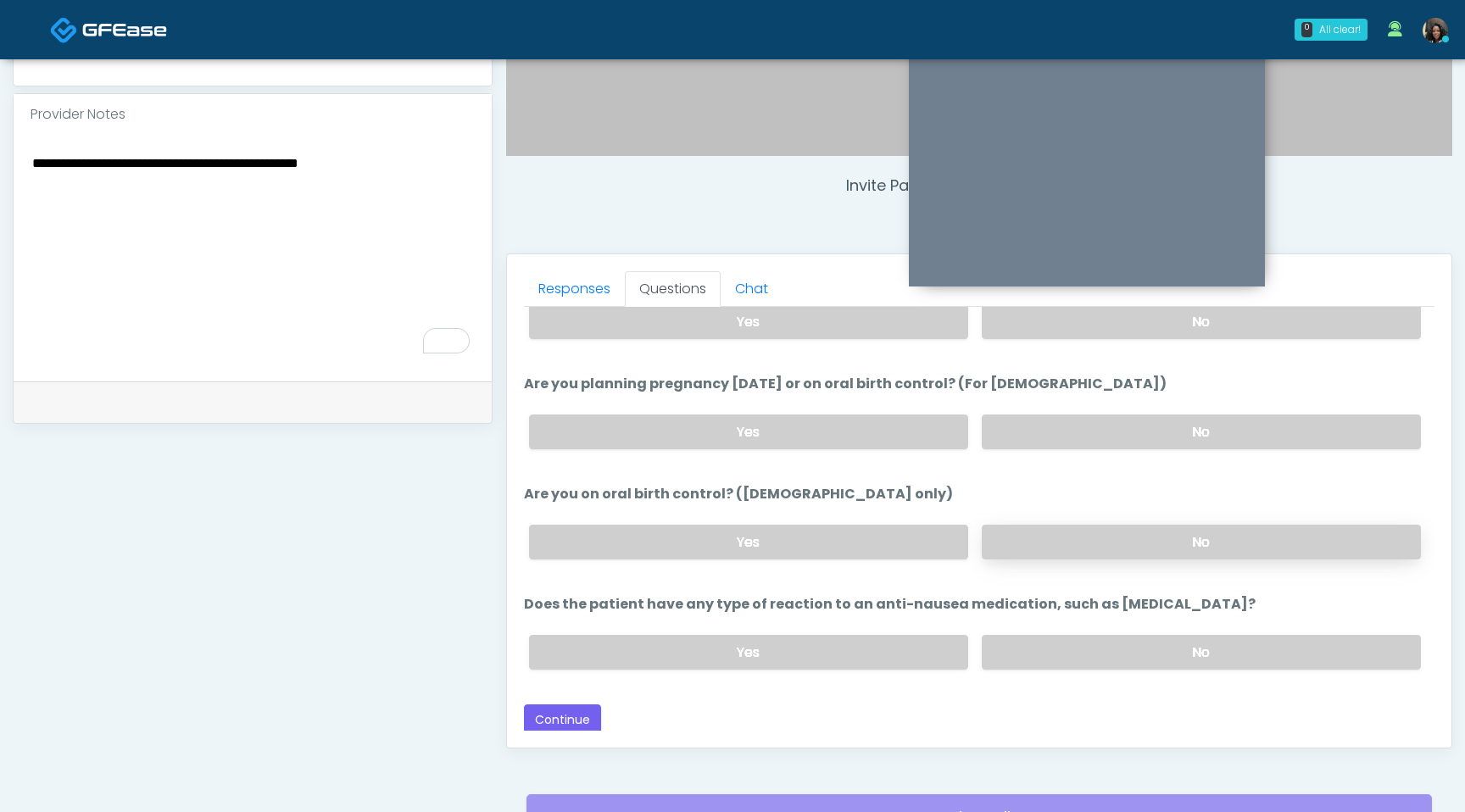
scroll to position [579, 0]
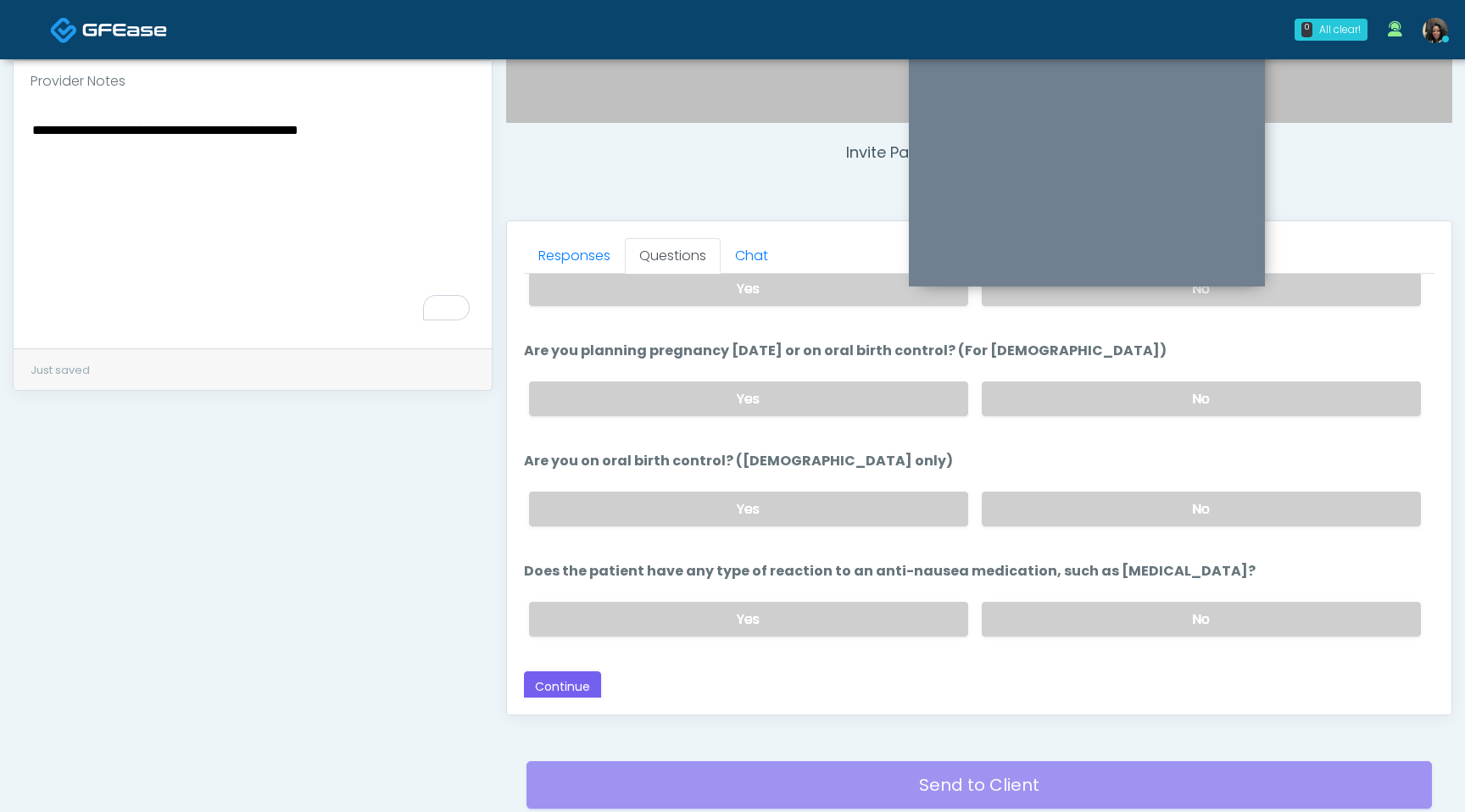
click at [1068, 588] on div "Yes No" at bounding box center [975, 619] width 920 height 62
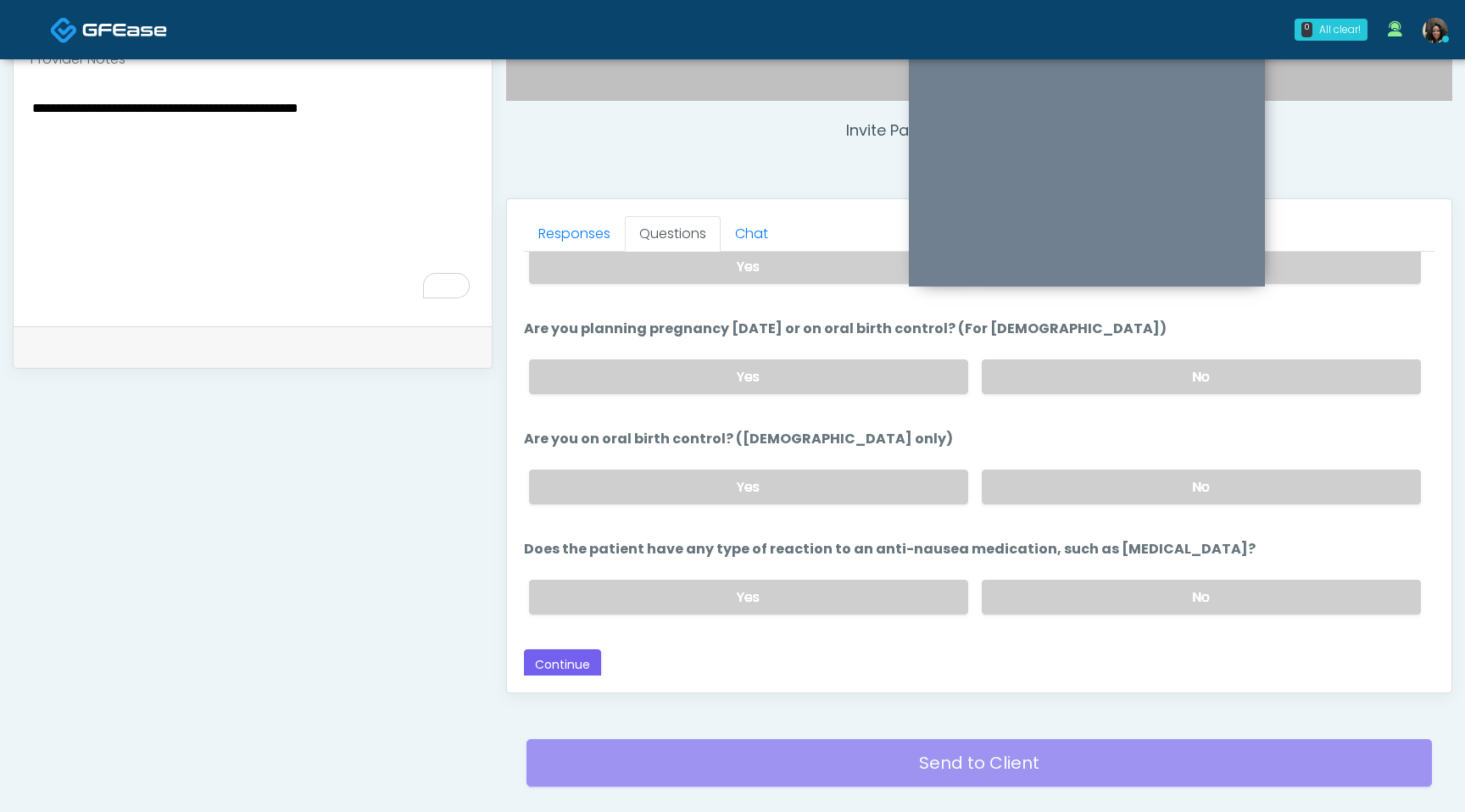
scroll to position [603, 0]
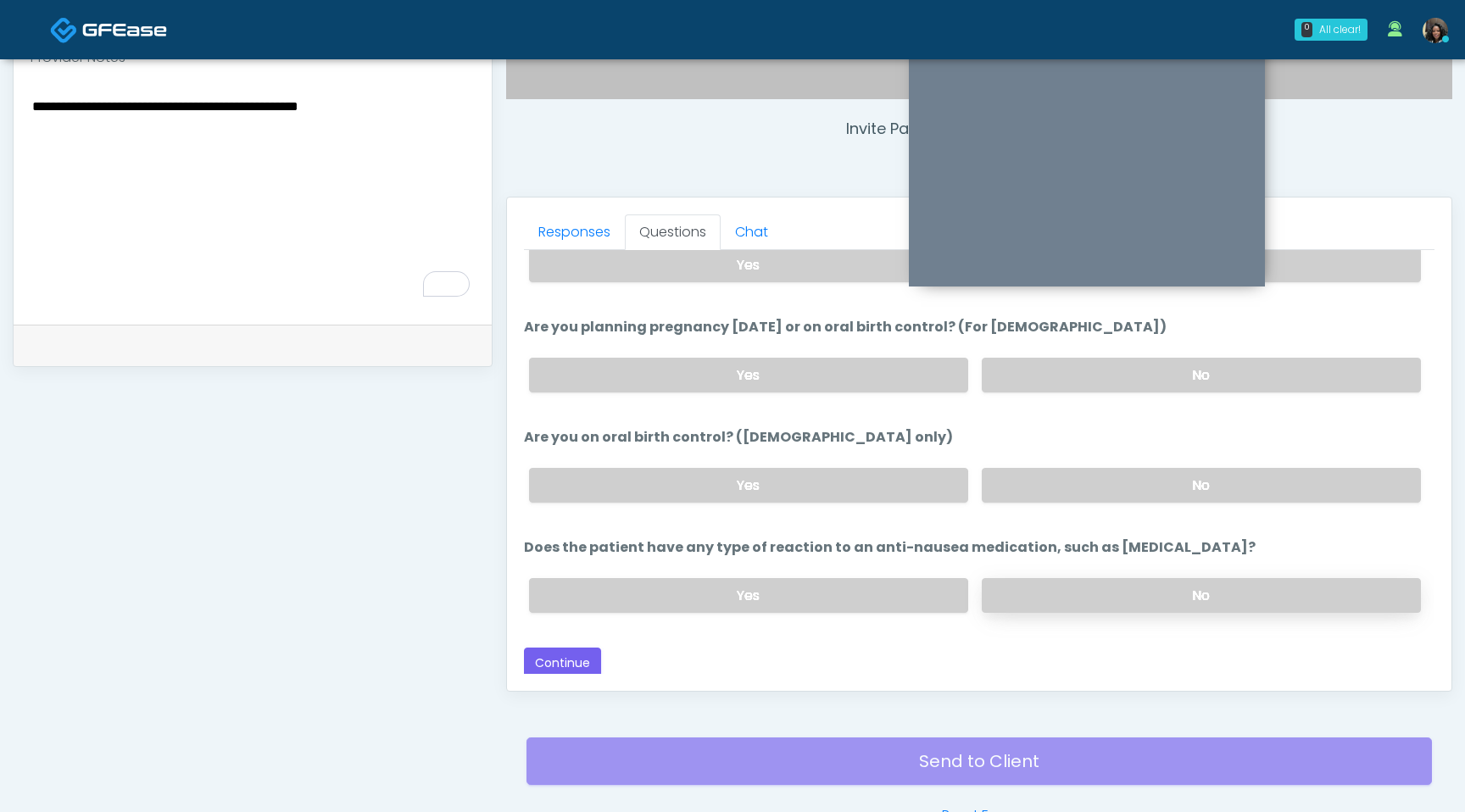
click at [1230, 578] on label "No" at bounding box center [1201, 595] width 439 height 35
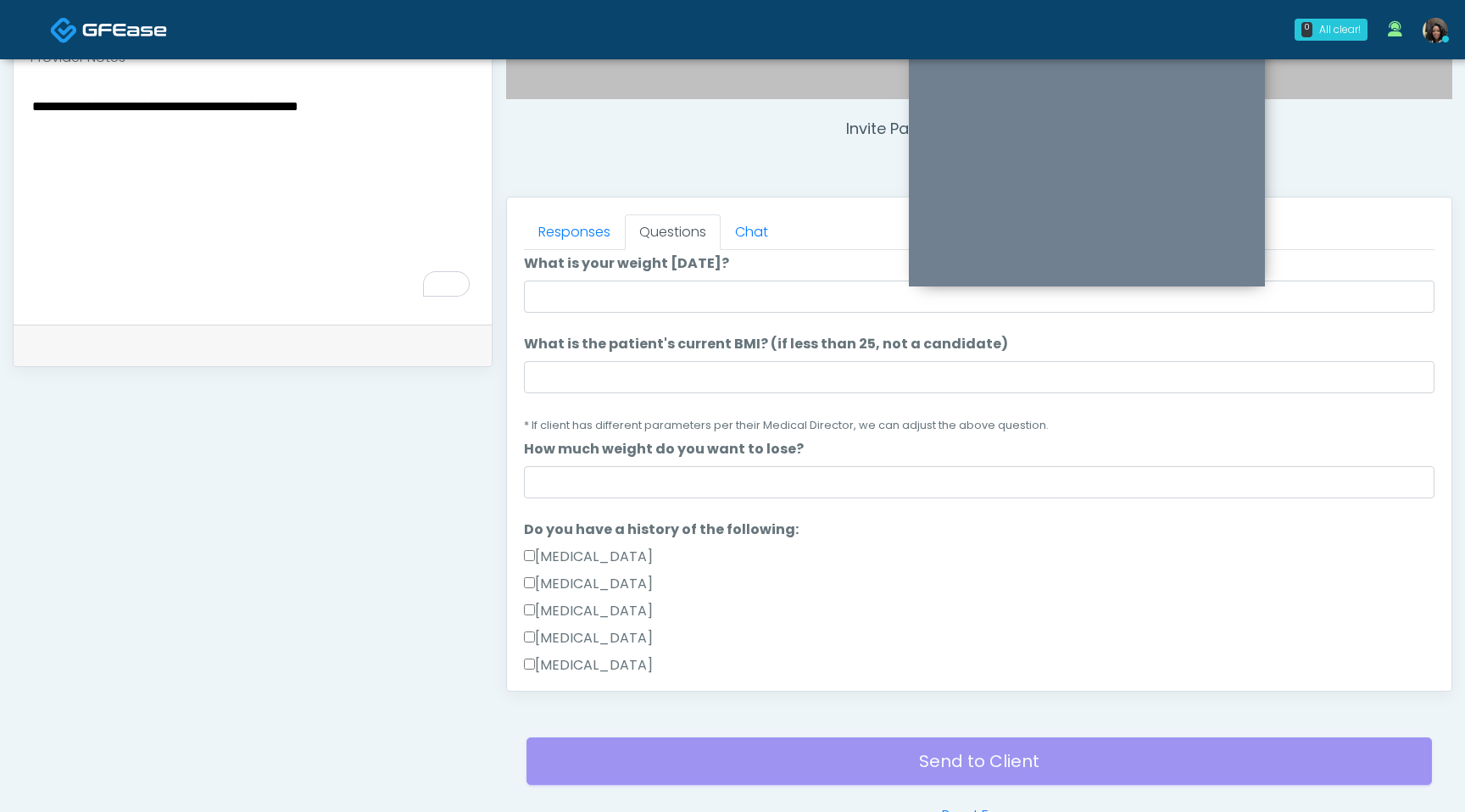
scroll to position [0, 0]
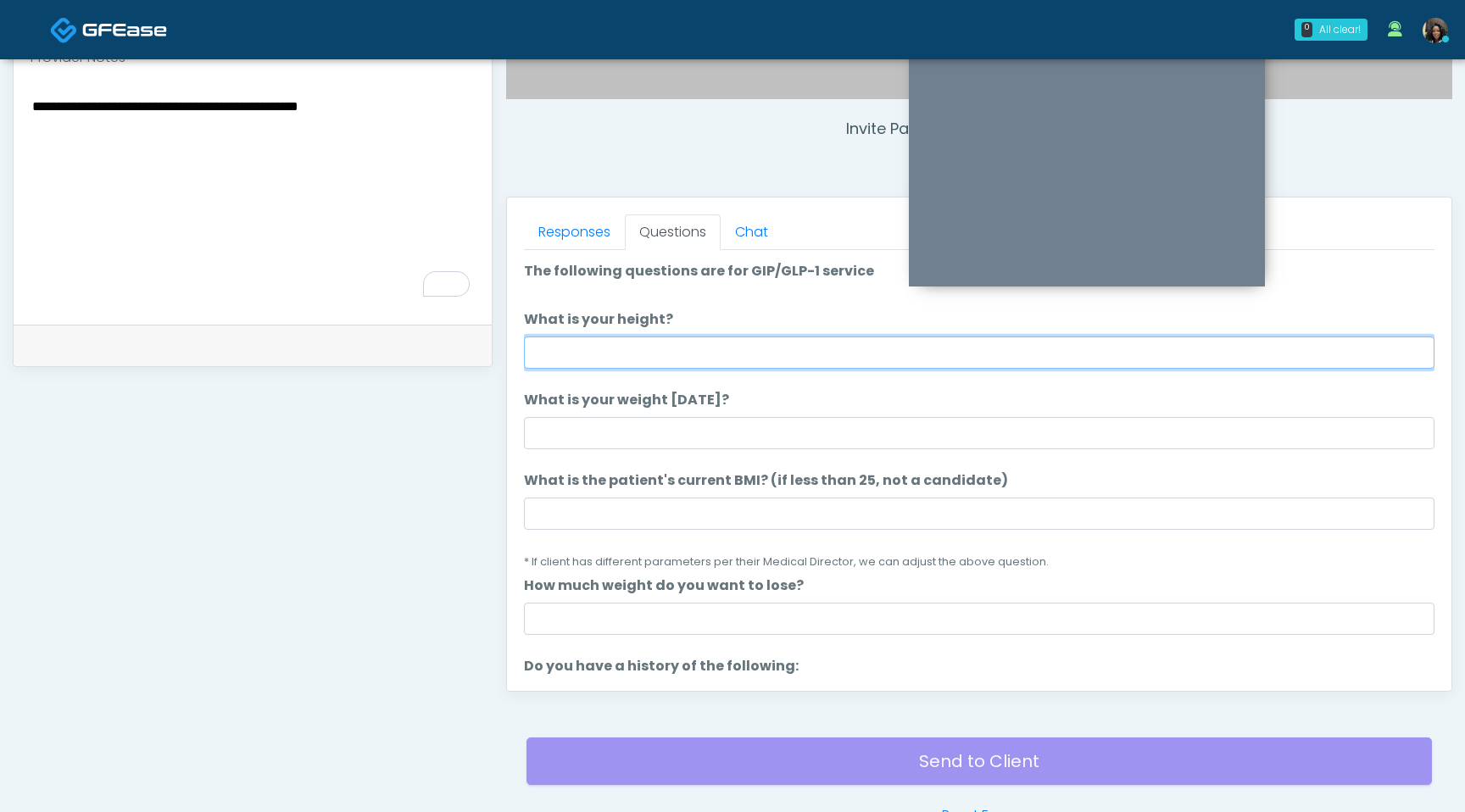
click at [611, 356] on input "What is your height?" at bounding box center [980, 352] width 911 height 32
type input "***"
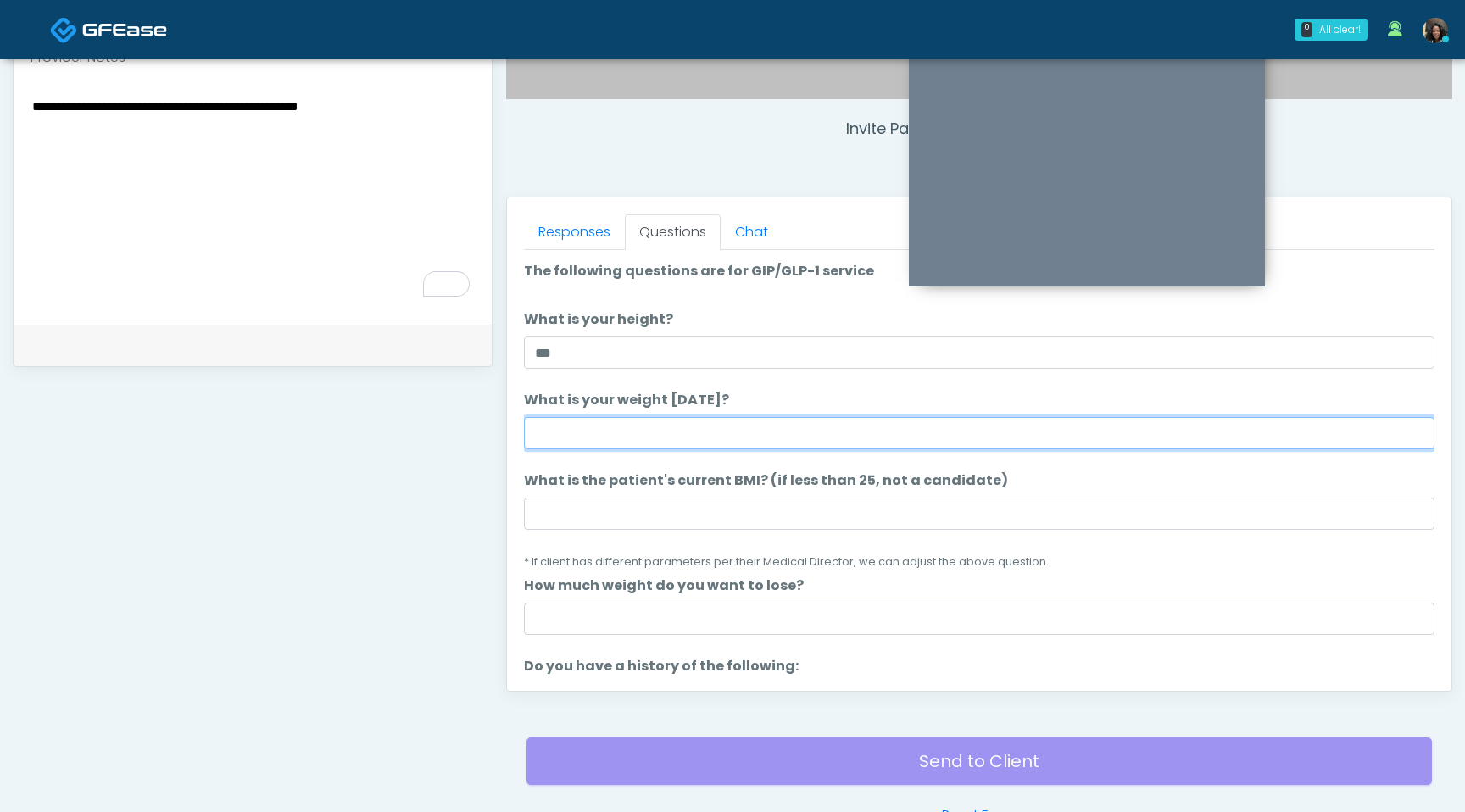
click at [584, 430] on input "What is your weight [DATE]?" at bounding box center [980, 432] width 911 height 32
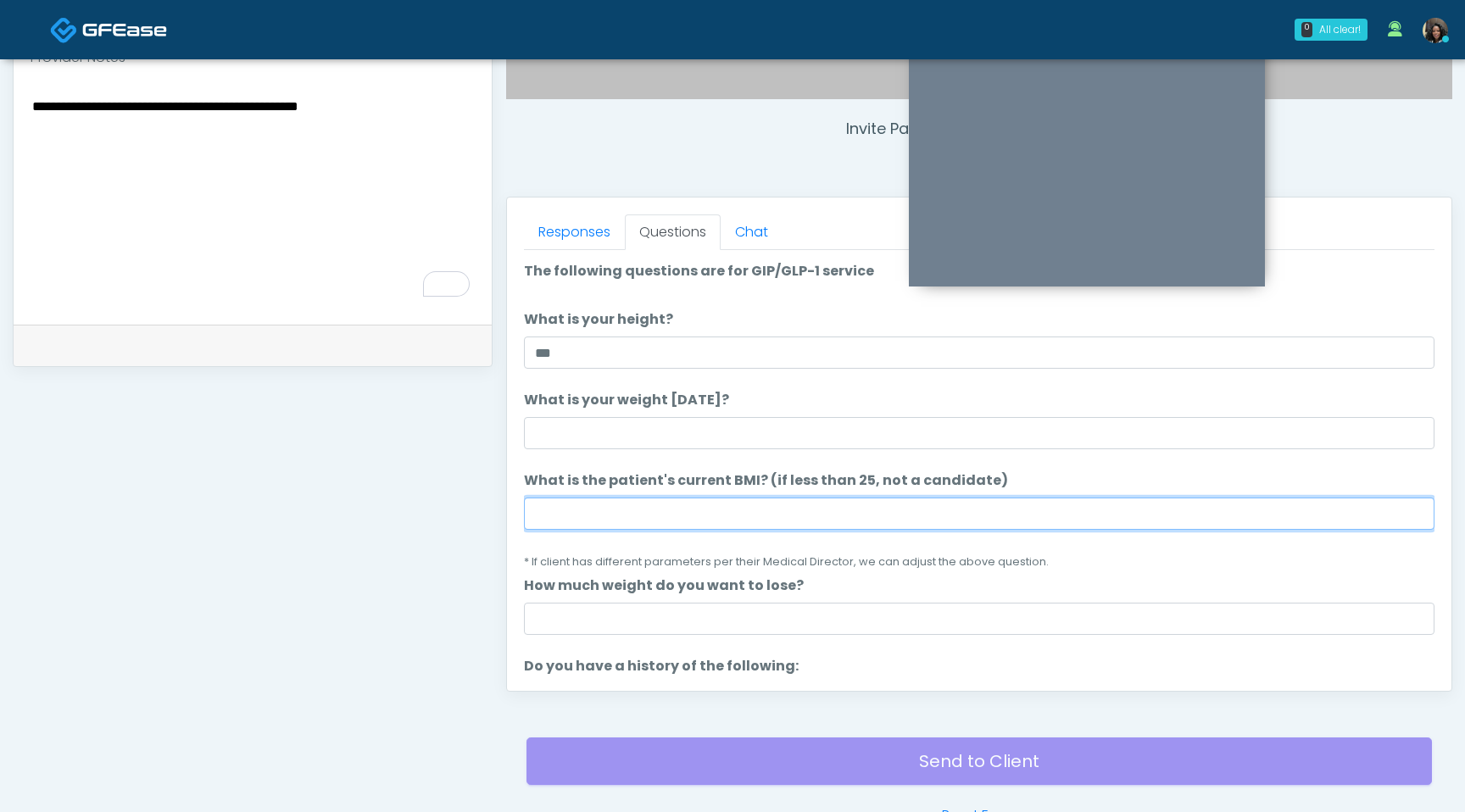
click at [604, 519] on input "What is the patient's current BMI? (if less than 25, not a candidate)" at bounding box center [980, 513] width 911 height 32
type input "****"
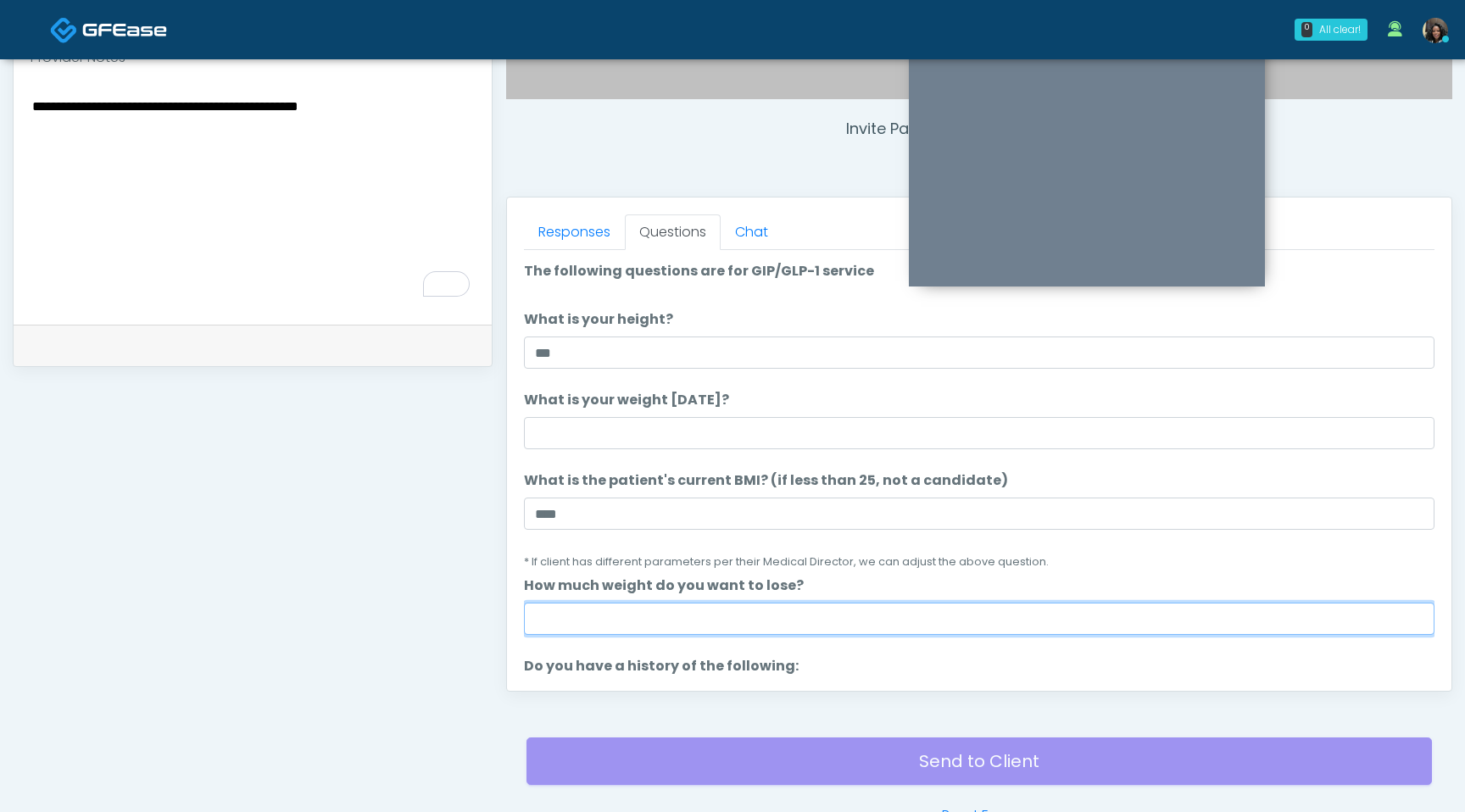
click at [612, 620] on input "How much weight do you want to lose?" at bounding box center [980, 618] width 911 height 32
type input "*"
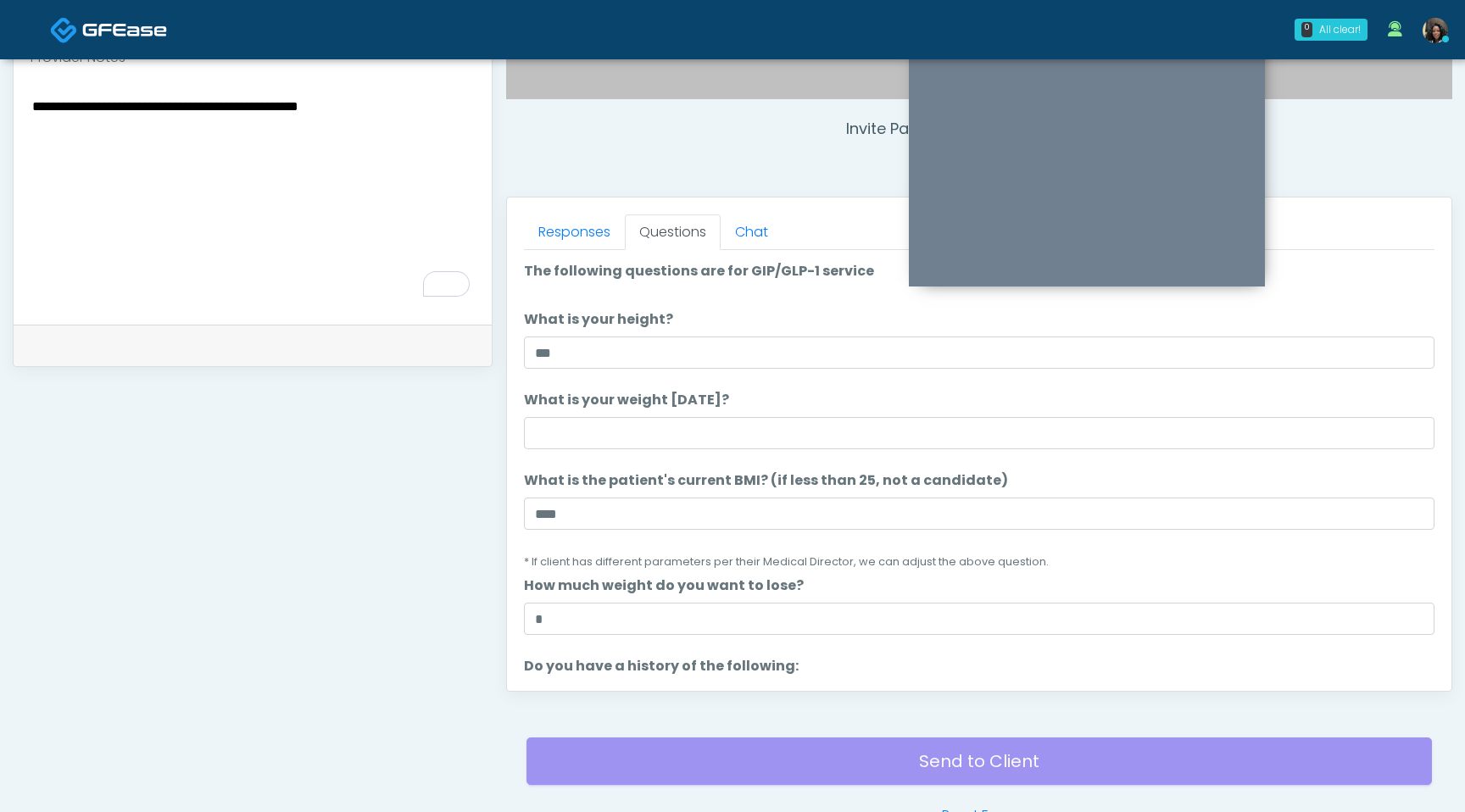
click at [32, 105] on textarea "**********" at bounding box center [253, 198] width 444 height 207
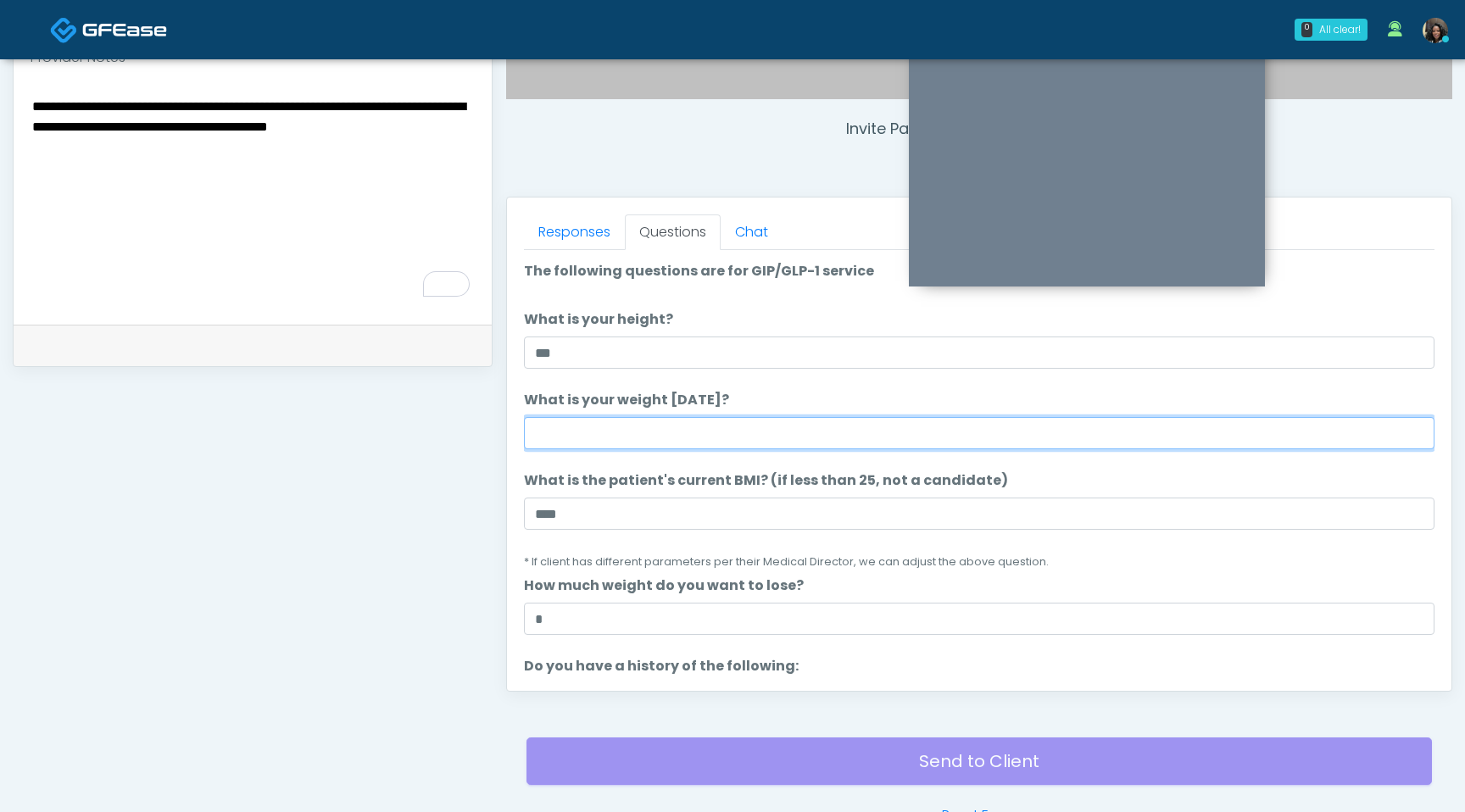
click at [644, 425] on input "What is your weight [DATE]?" at bounding box center [980, 432] width 911 height 32
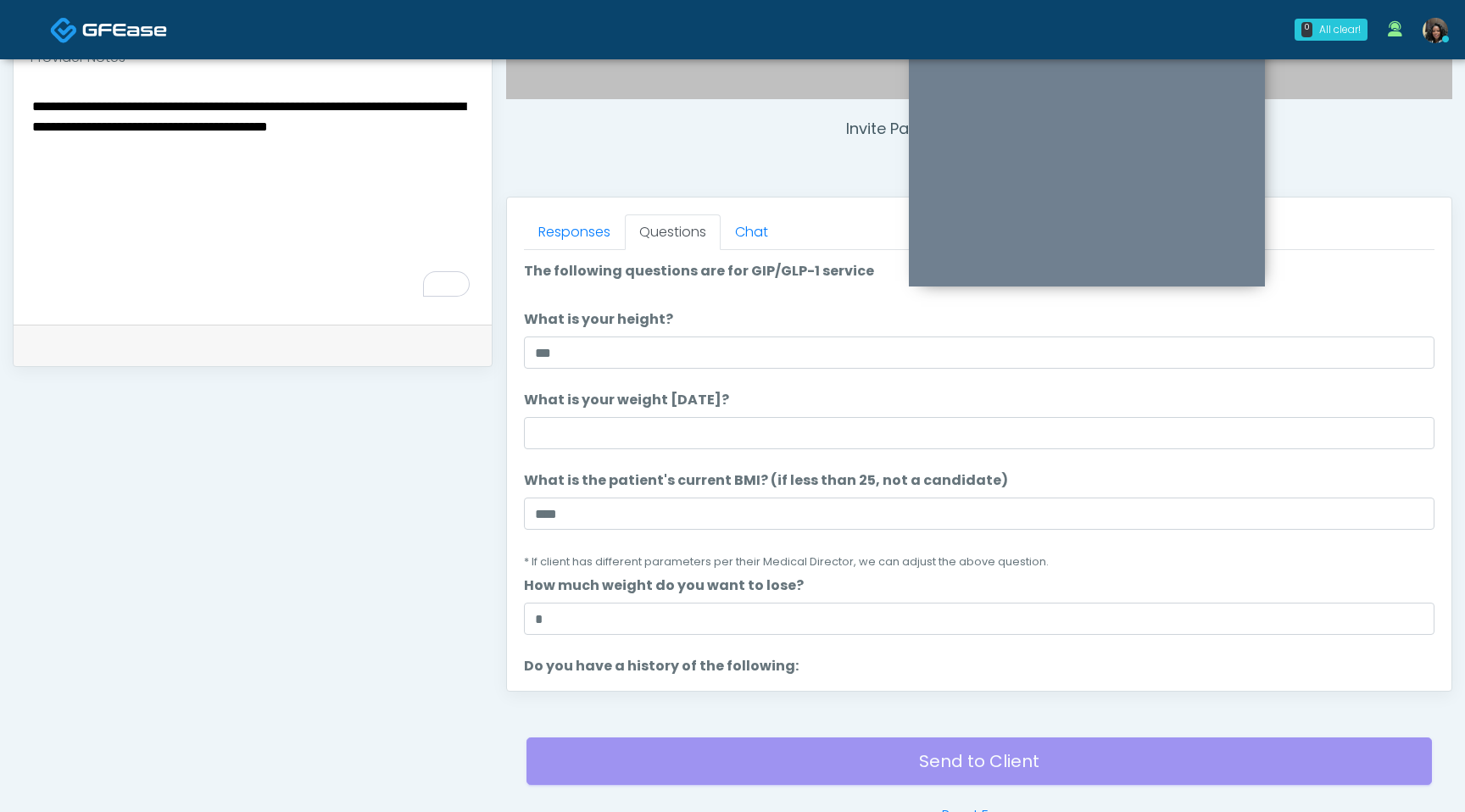
click at [363, 199] on textarea "**********" at bounding box center [253, 198] width 444 height 207
paste textarea "**********"
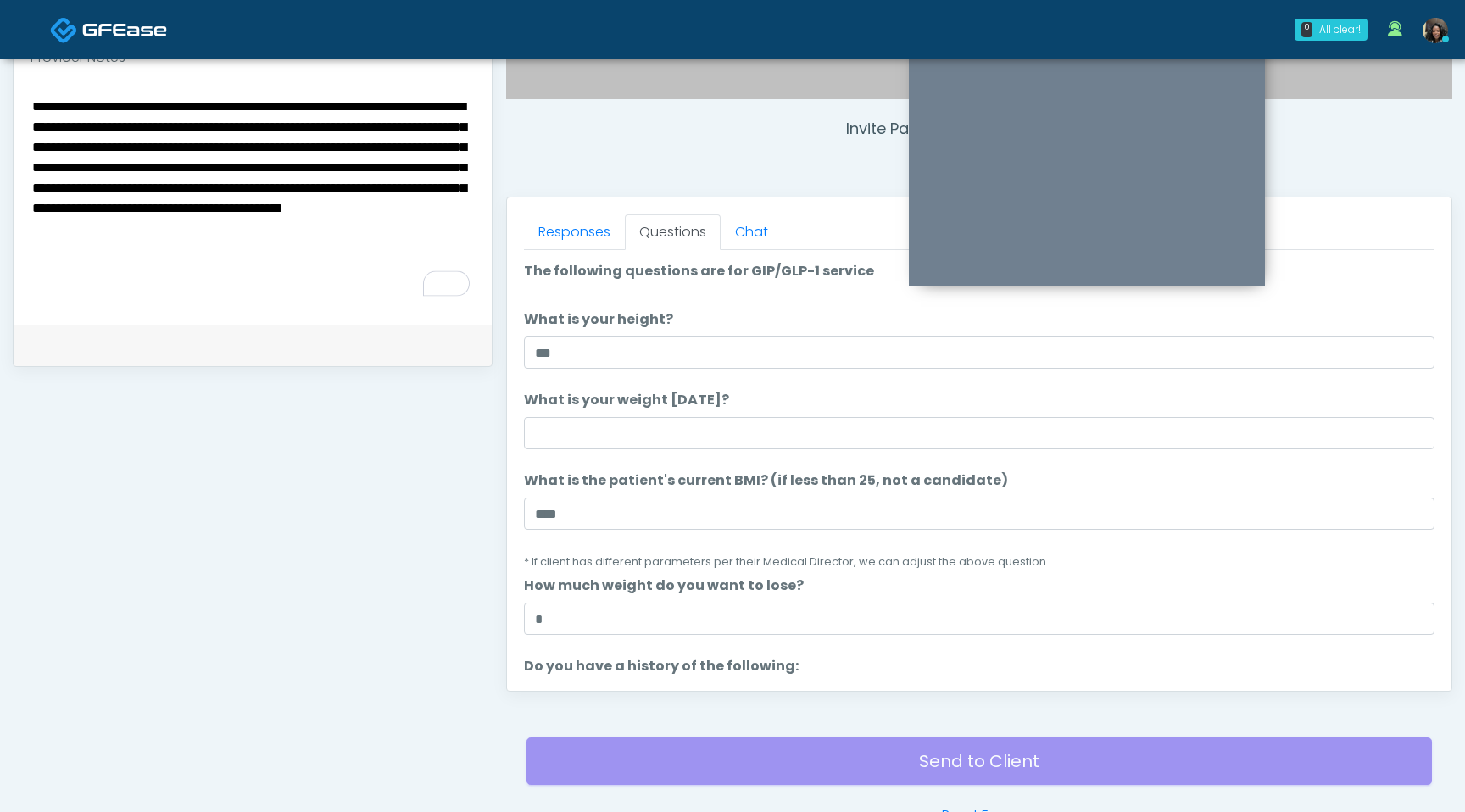
type textarea "**********"
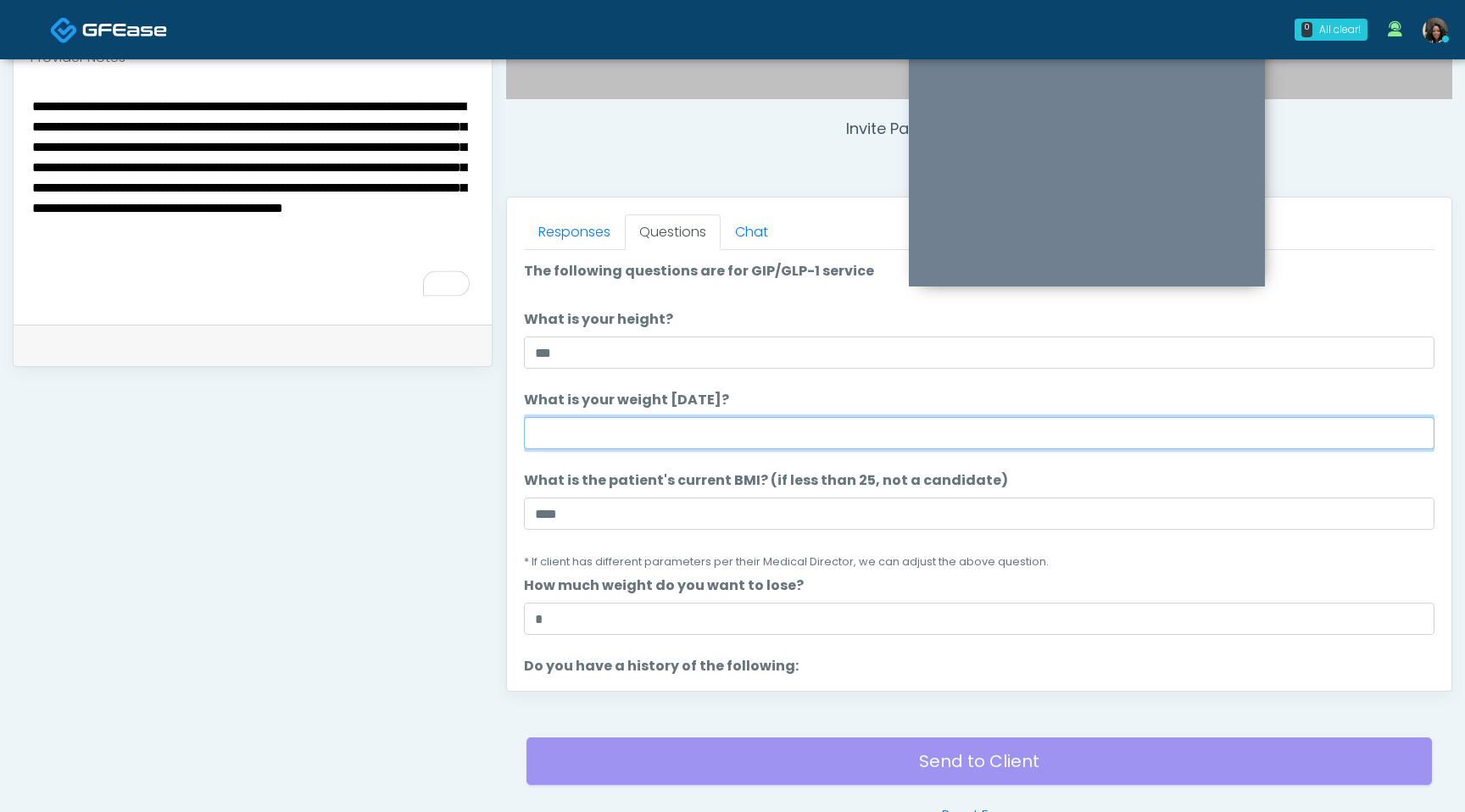
click at [655, 419] on input "What is your weight [DATE]?" at bounding box center [980, 432] width 911 height 32
type input "***"
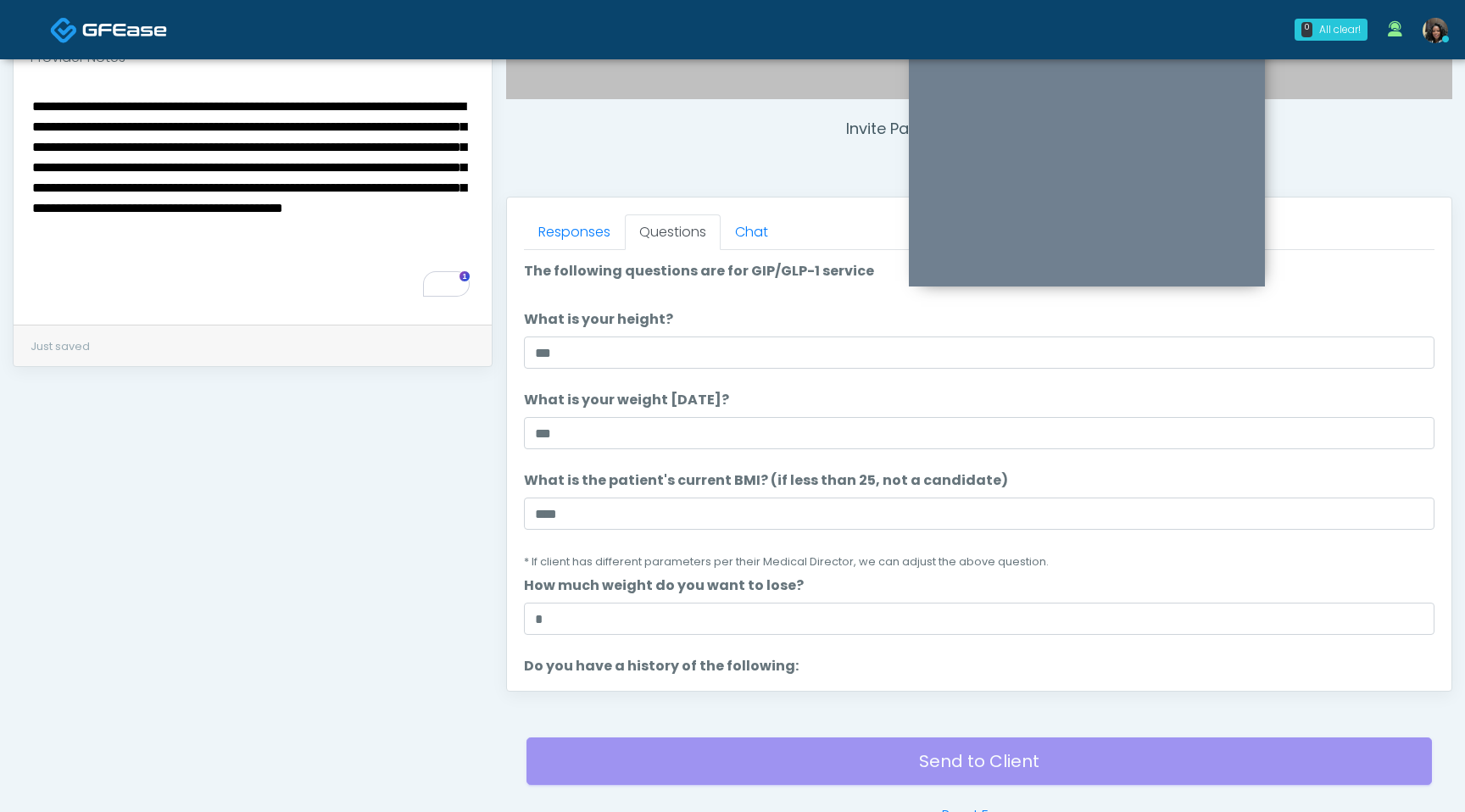
drag, startPoint x: 140, startPoint y: 128, endPoint x: 82, endPoint y: 155, distance: 64.0
click at [82, 155] on textarea "**********" at bounding box center [253, 198] width 444 height 207
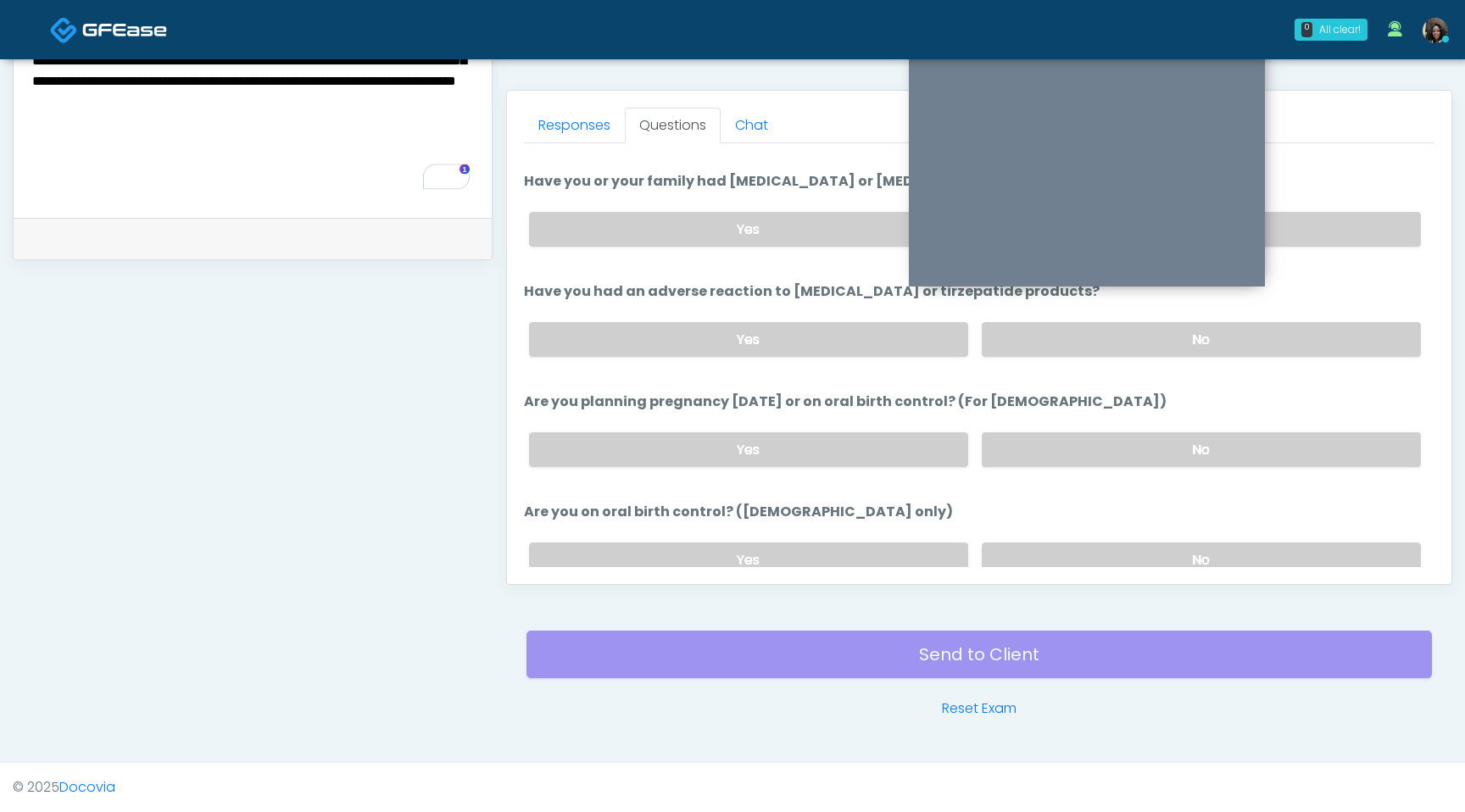
scroll to position [935, 0]
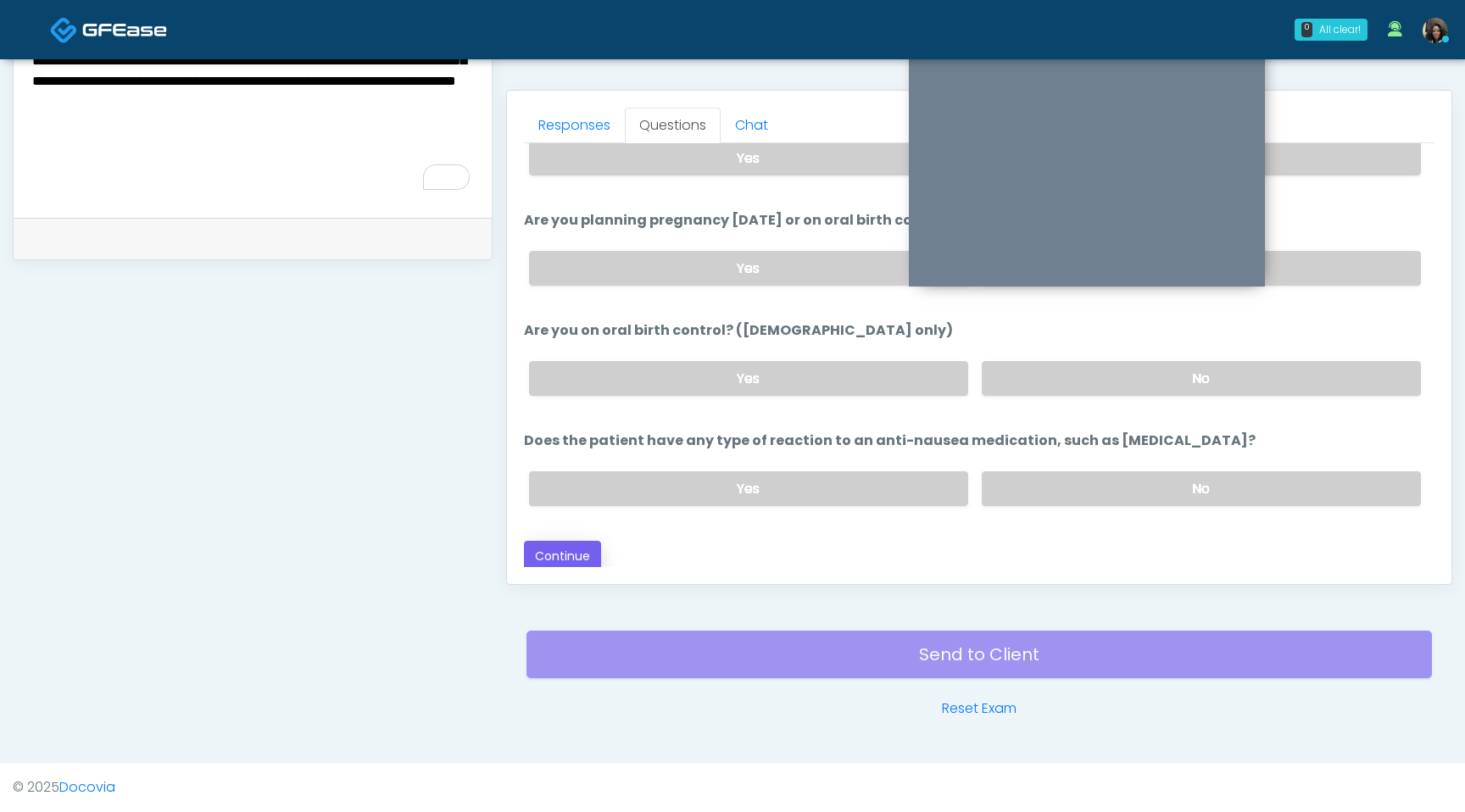
type textarea "**********"
click at [574, 550] on button "Continue" at bounding box center [563, 556] width 77 height 31
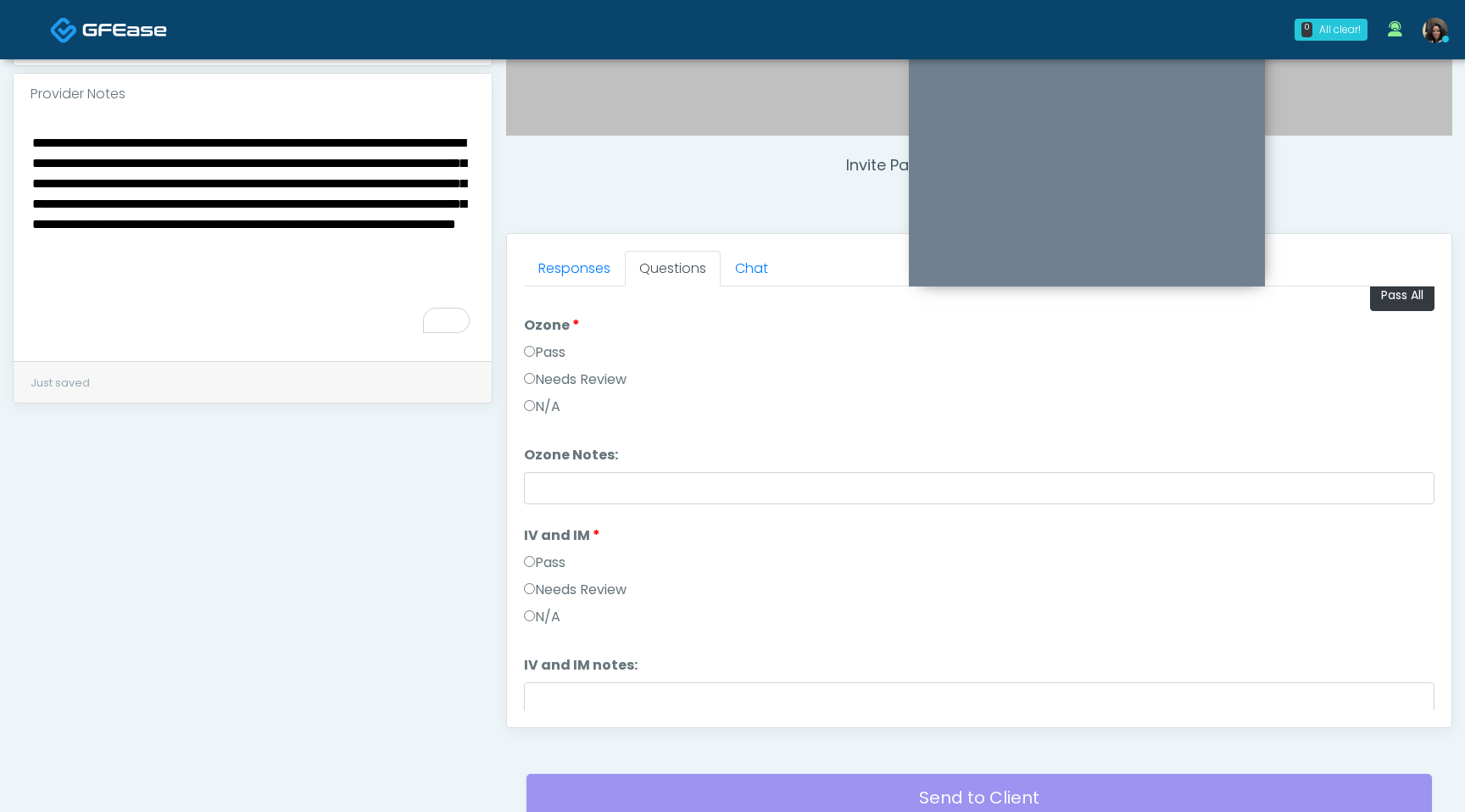
scroll to position [0, 0]
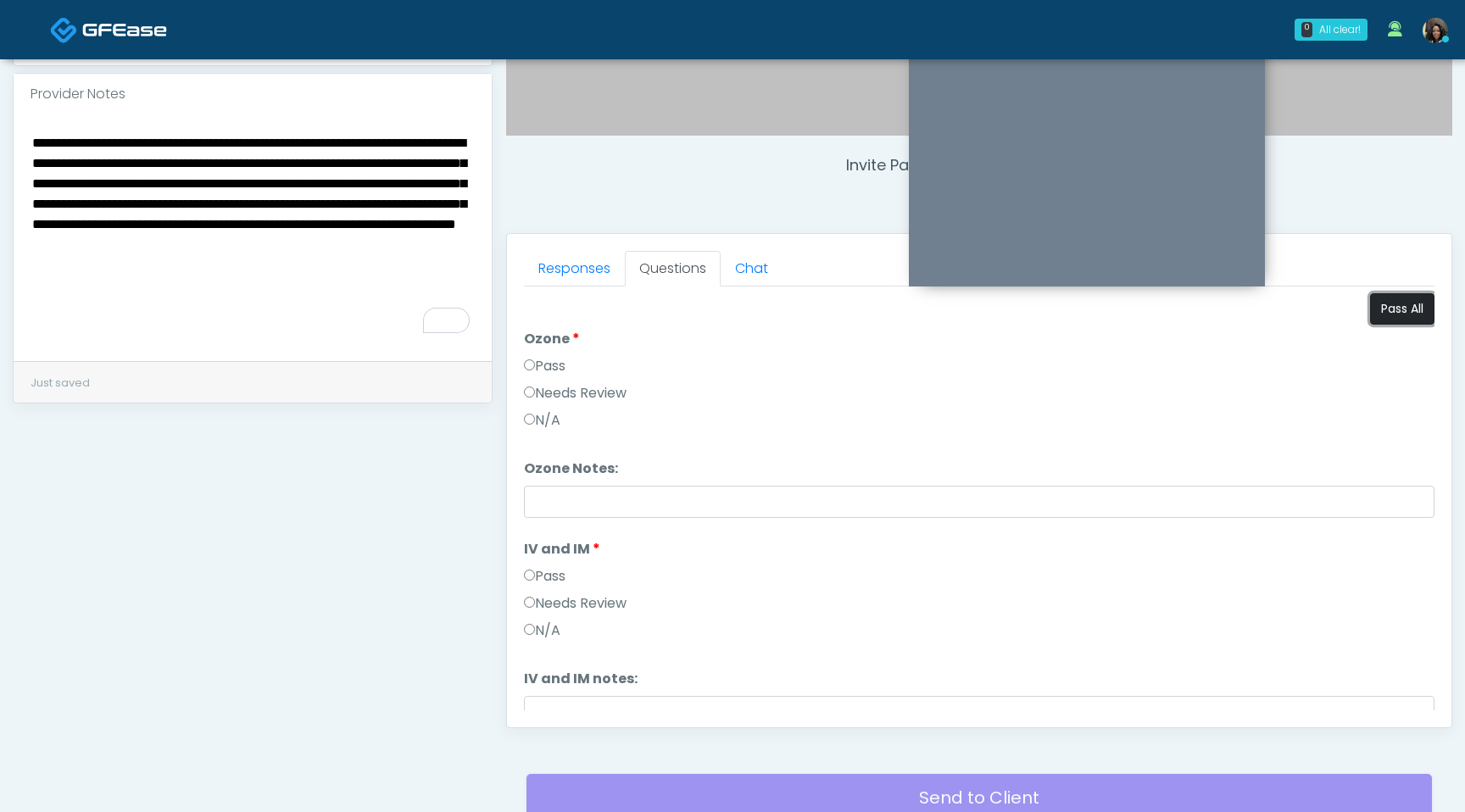
click at [1398, 316] on button "Pass All" at bounding box center [1402, 309] width 65 height 31
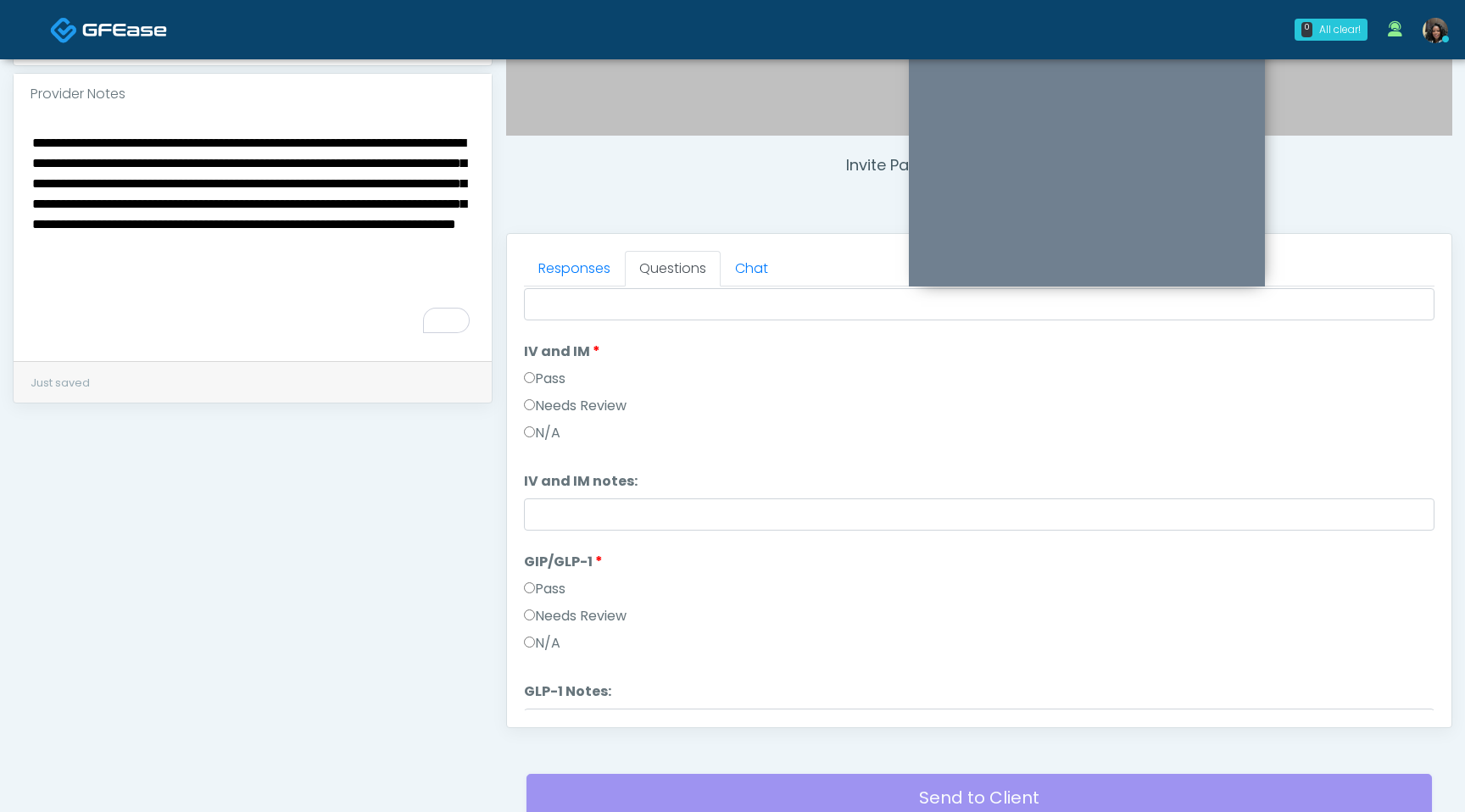
scroll to position [280, 0]
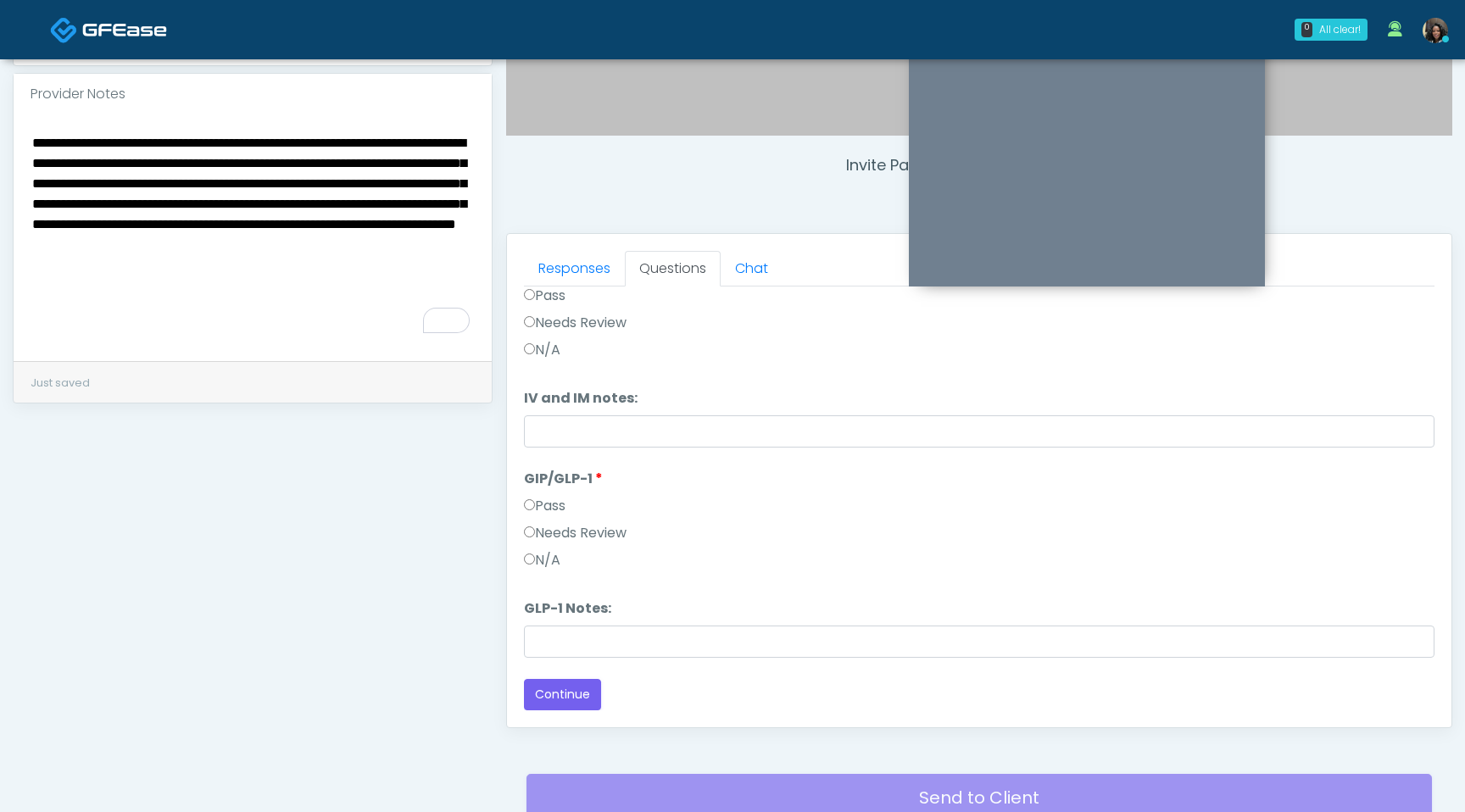
click at [529, 538] on label "Needs Review" at bounding box center [575, 533] width 103 height 20
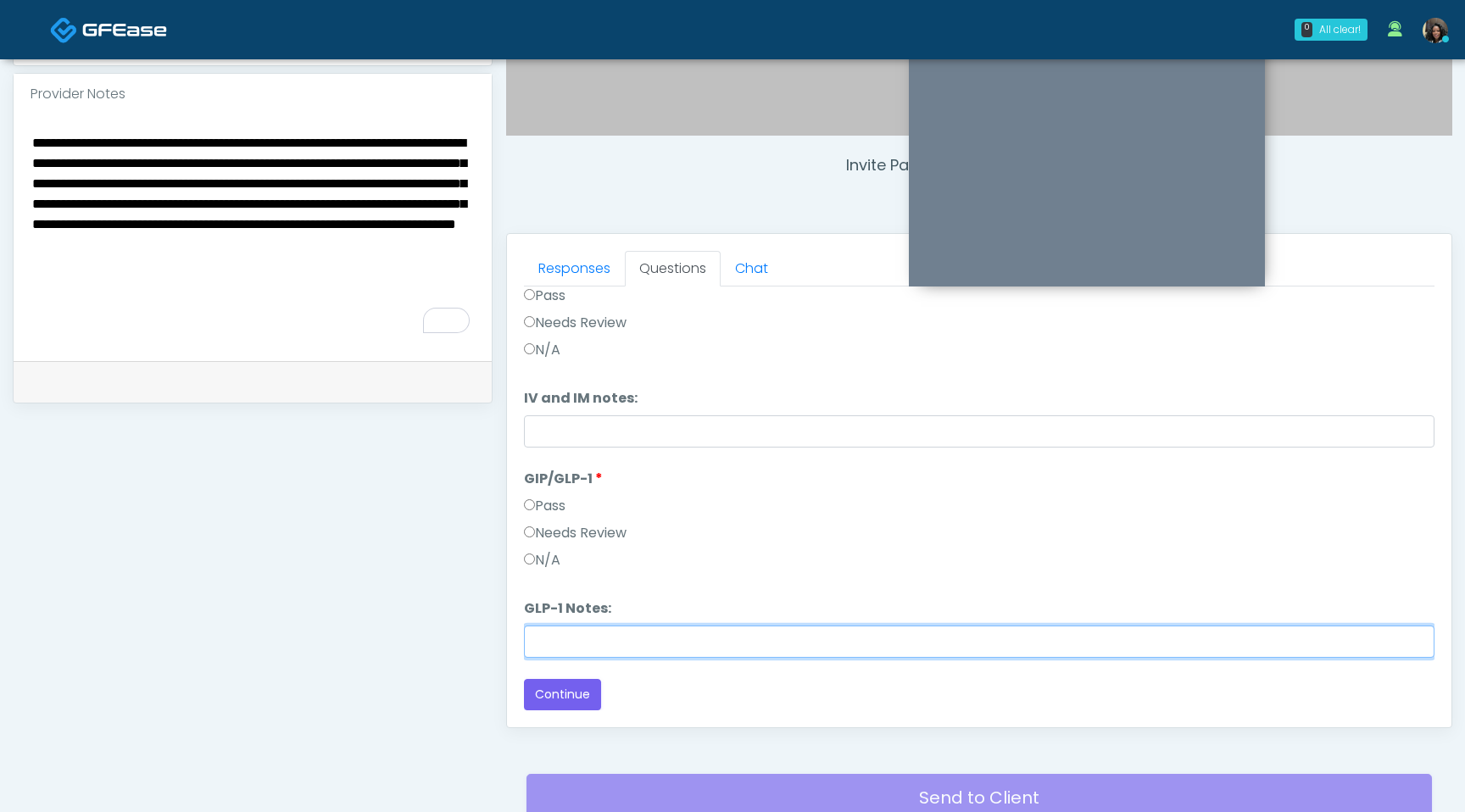
click at [552, 634] on input "GLP-1 Notes:" at bounding box center [980, 641] width 911 height 32
type input "**********"
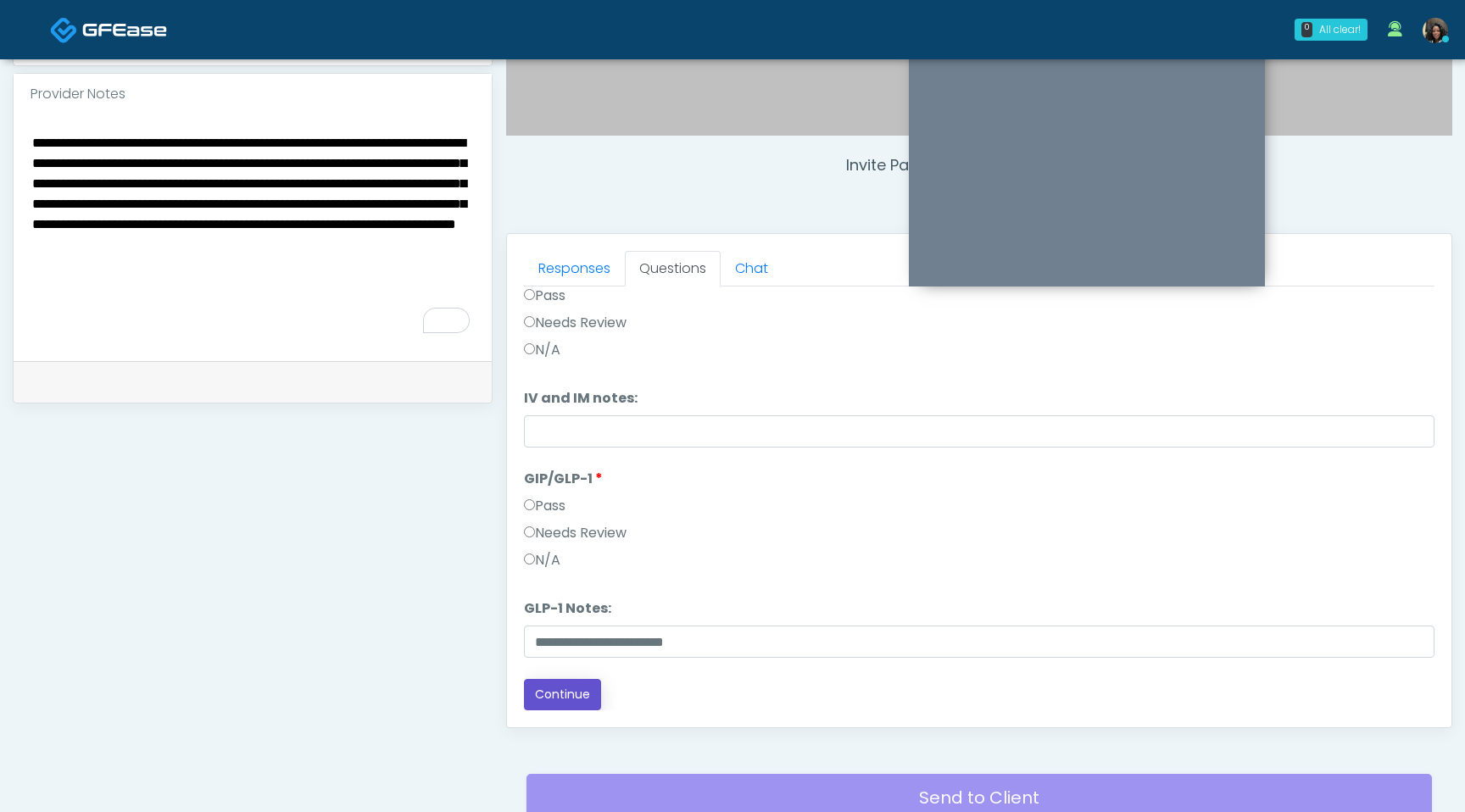
click at [564, 683] on button "Continue" at bounding box center [563, 695] width 77 height 31
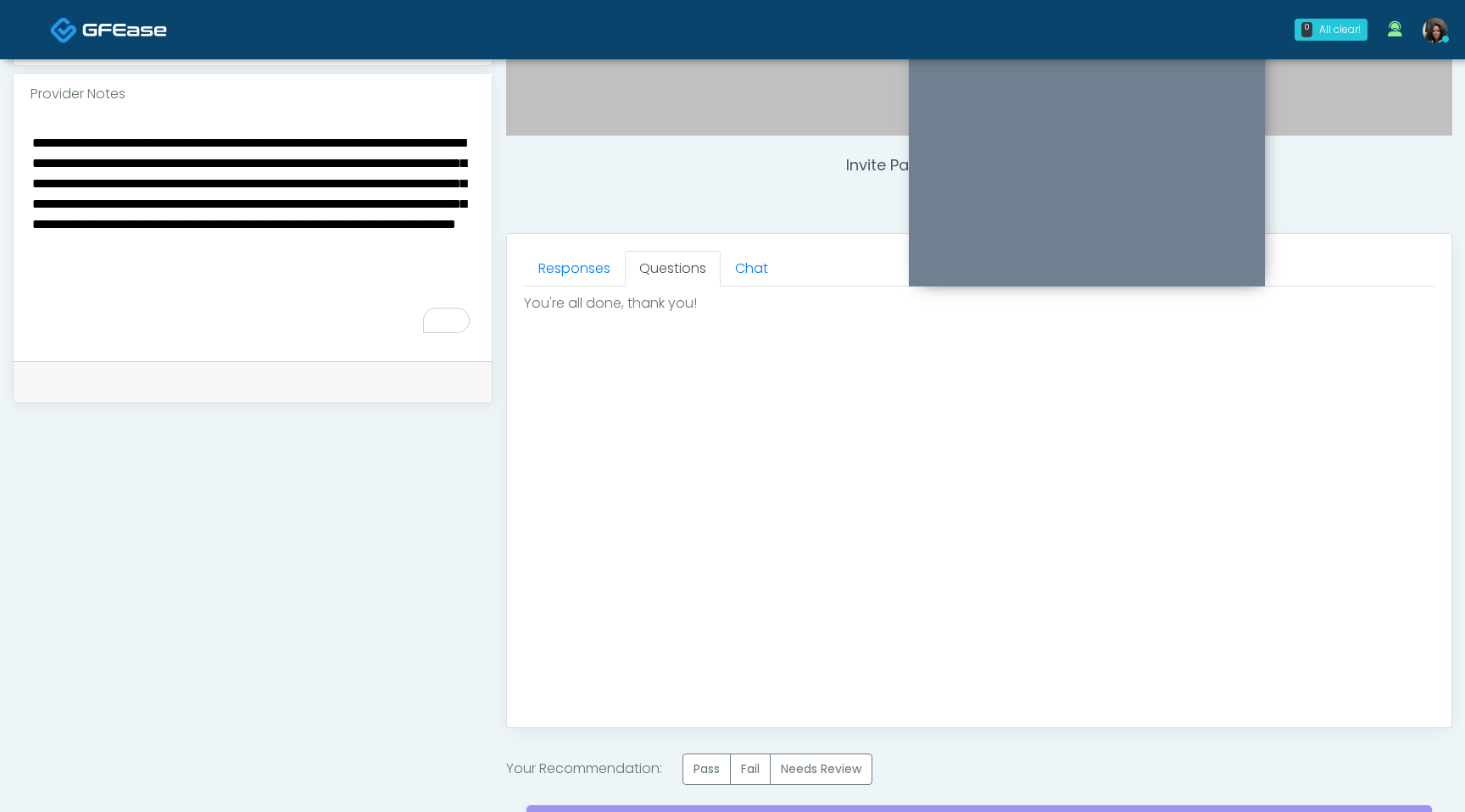
scroll to position [0, 0]
click at [847, 762] on label "Needs Review" at bounding box center [821, 769] width 103 height 31
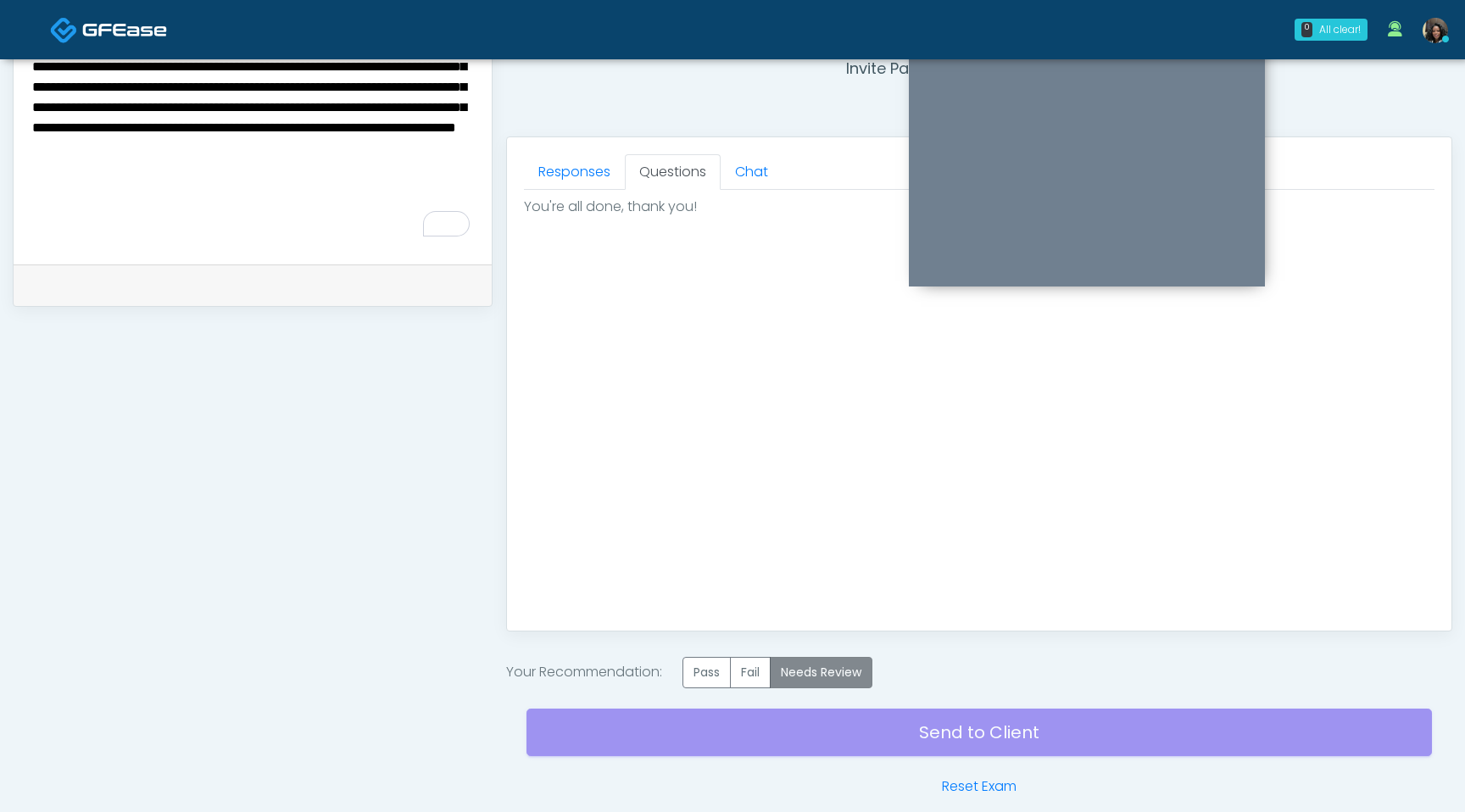
scroll to position [741, 0]
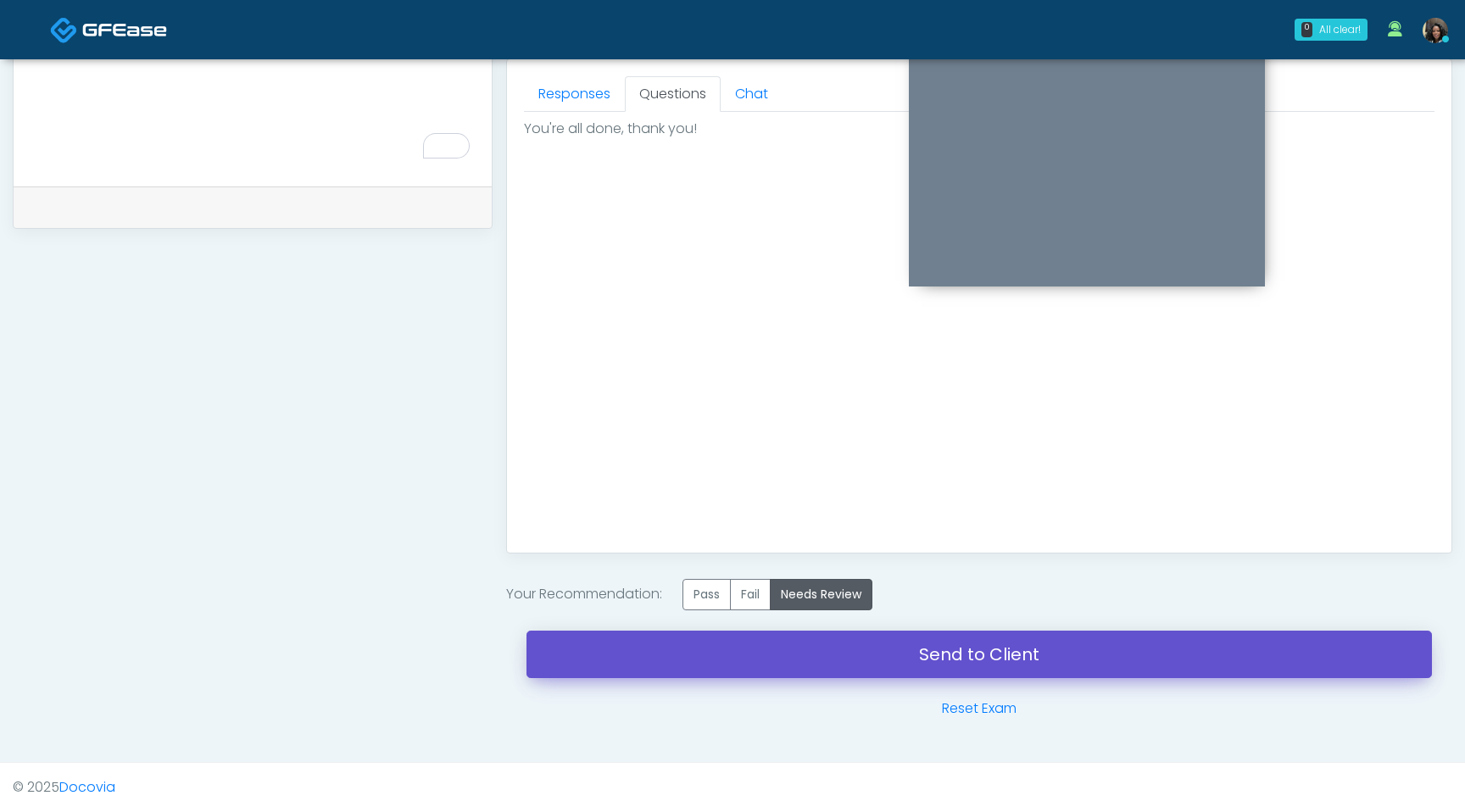
click at [873, 657] on link "Send to Client" at bounding box center [979, 655] width 906 height 47
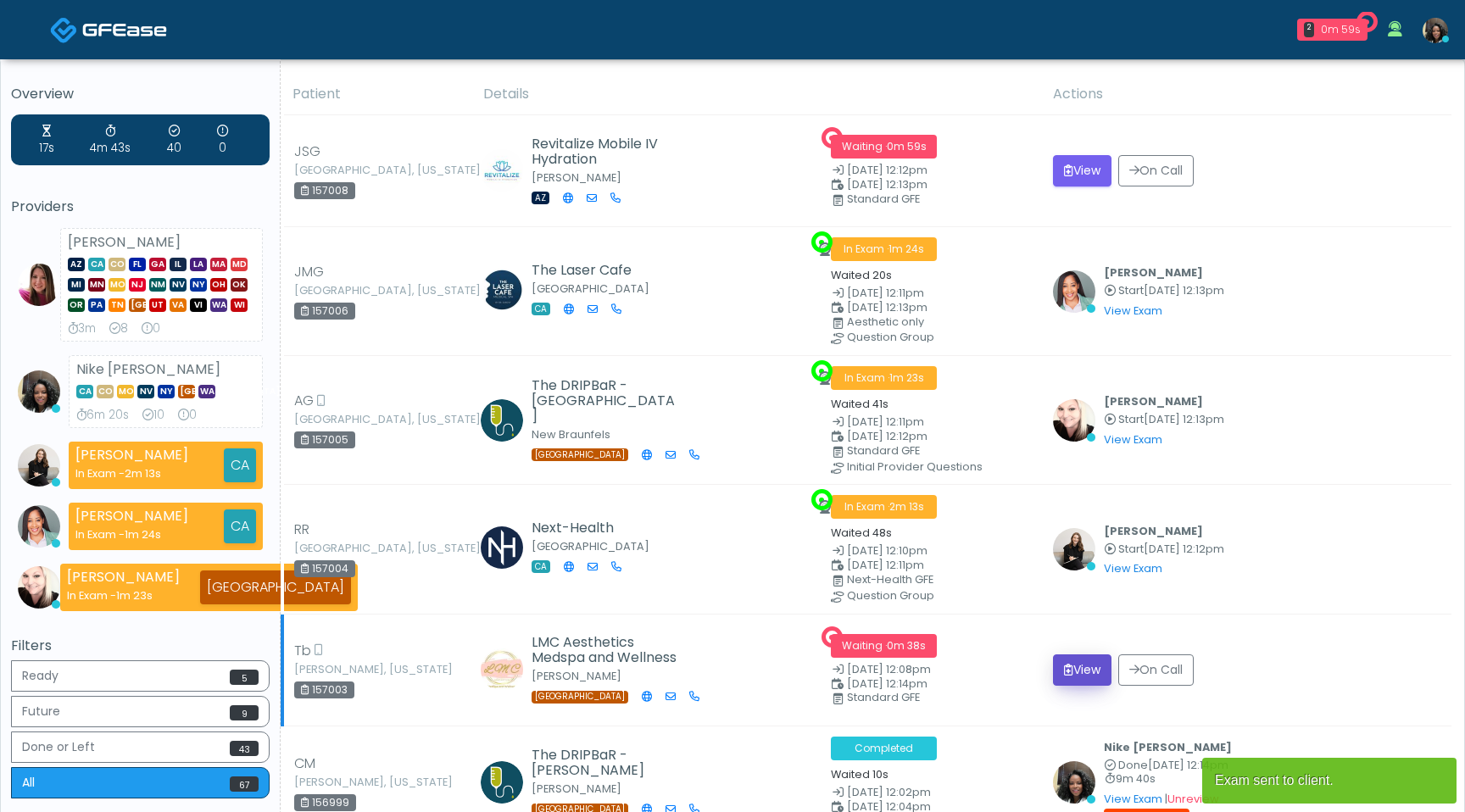
click at [1089, 667] on button "View" at bounding box center [1083, 670] width 58 height 31
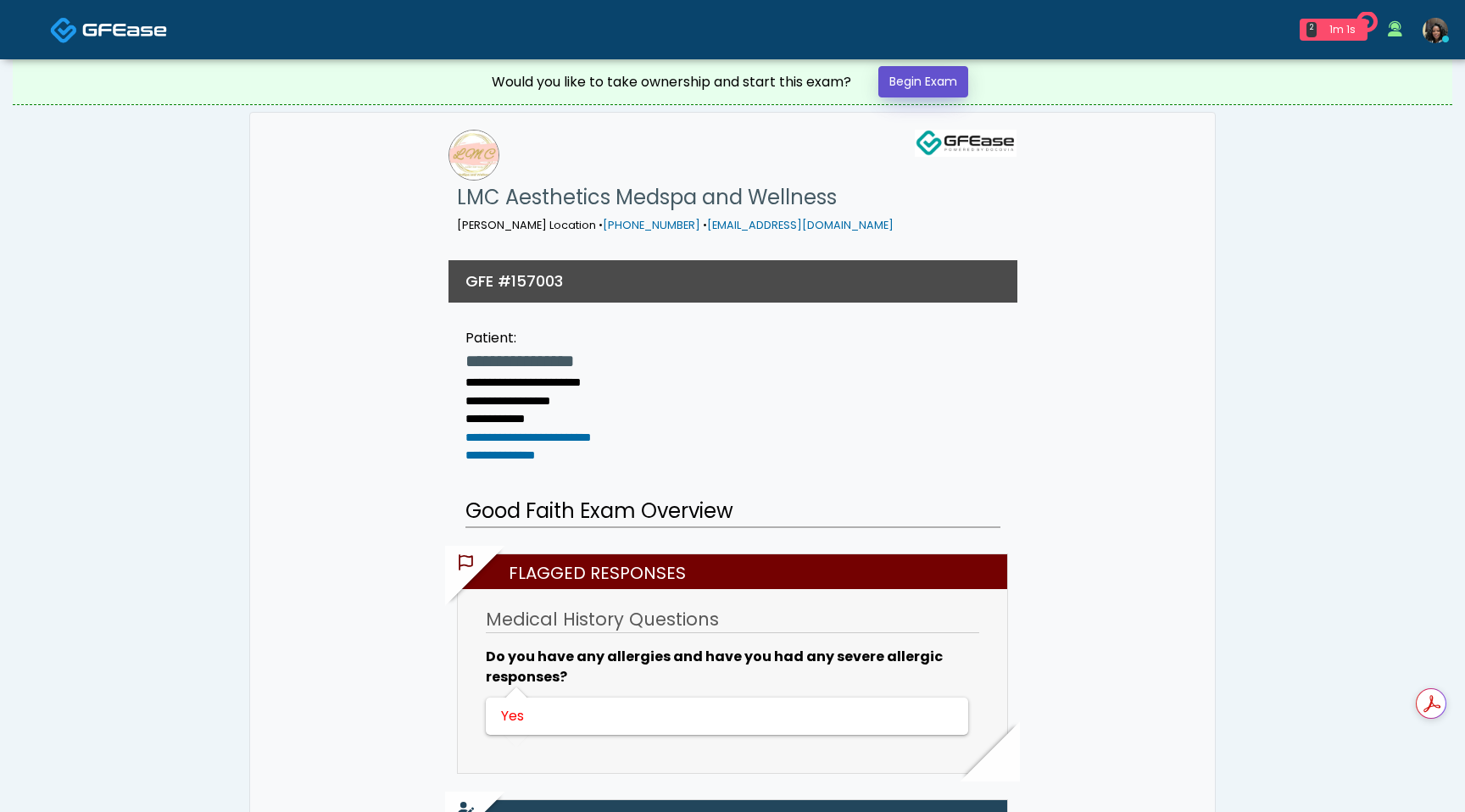
click at [917, 72] on link "Begin Exam" at bounding box center [923, 82] width 90 height 31
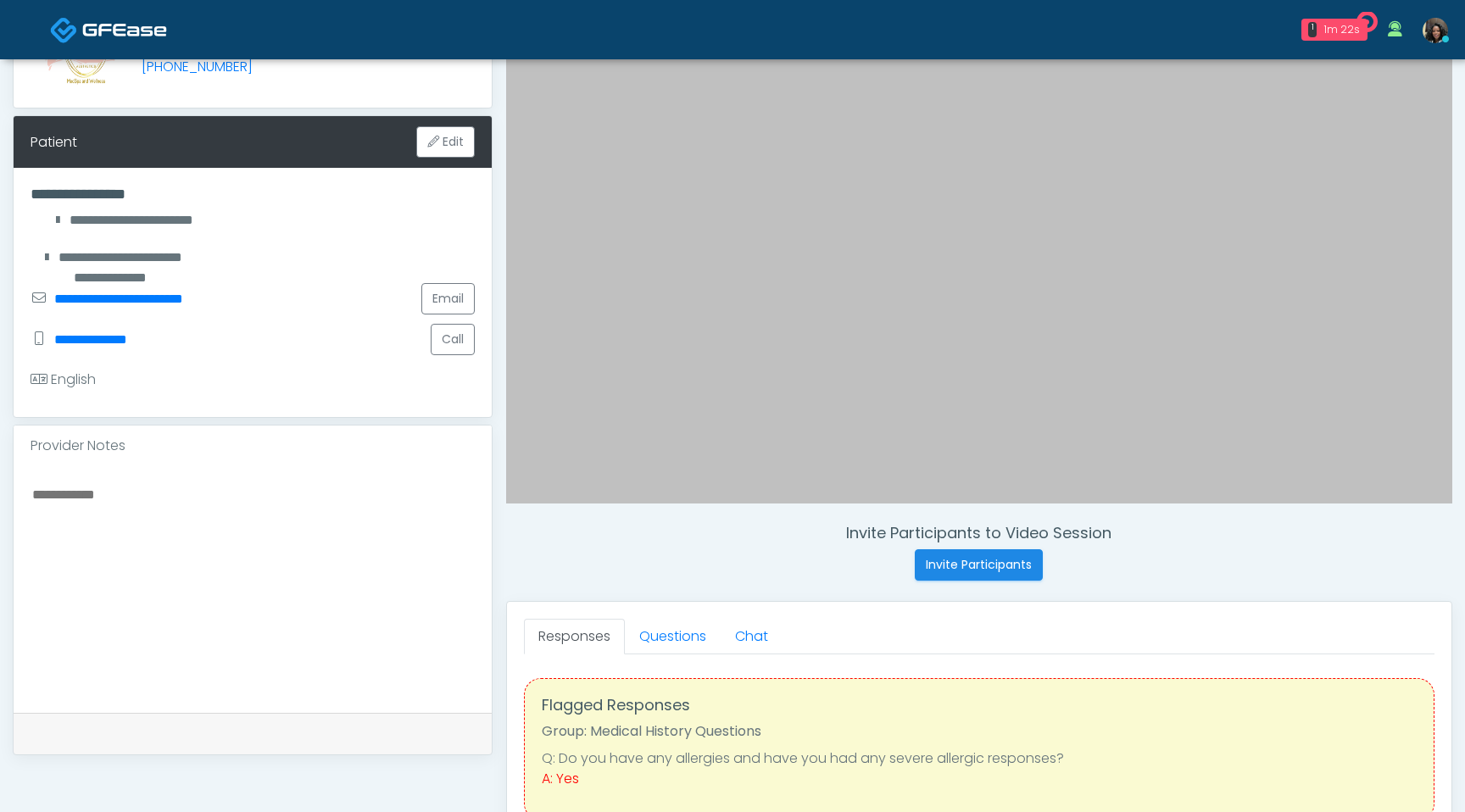
scroll to position [211, 0]
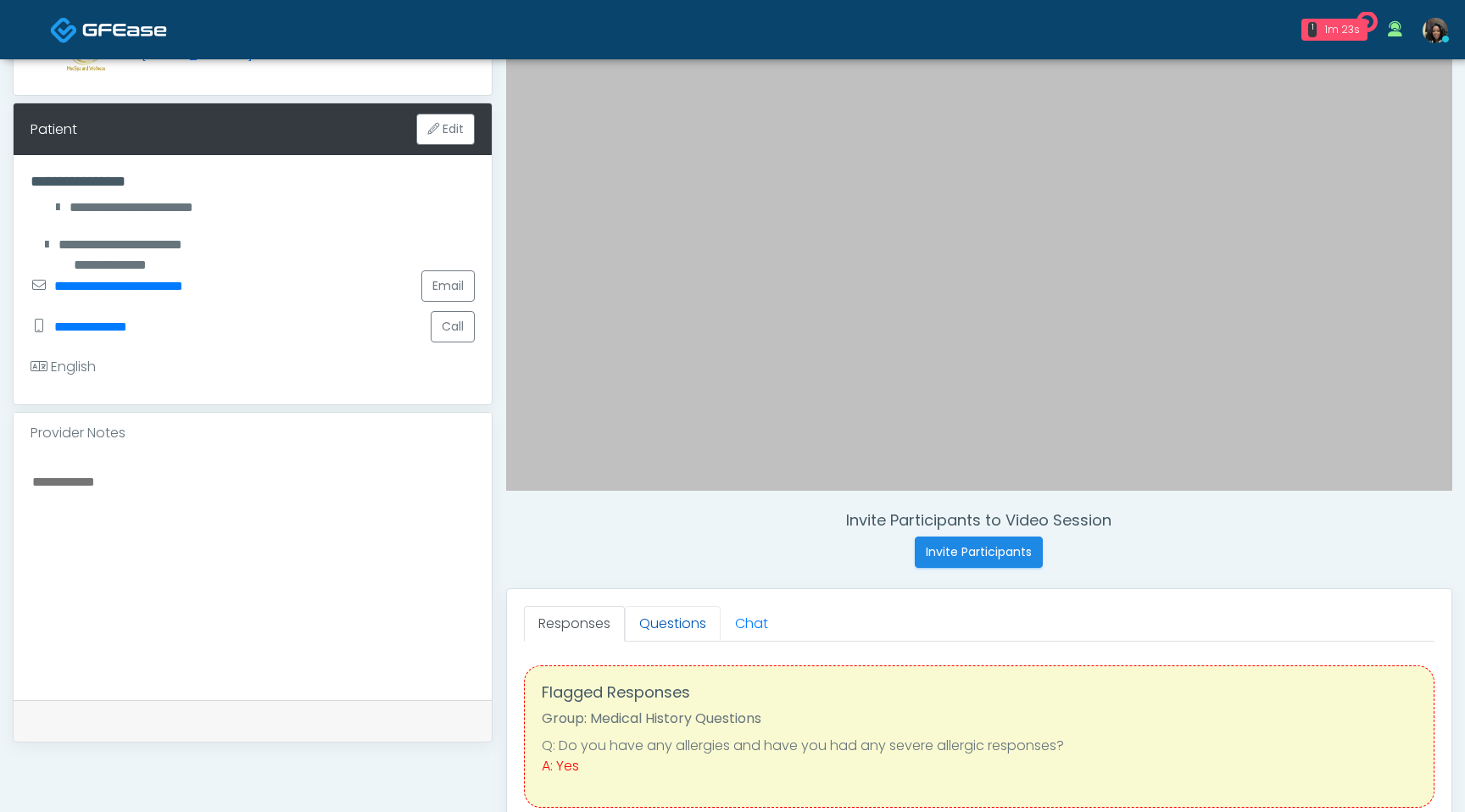
click at [662, 621] on link "Questions" at bounding box center [672, 624] width 96 height 36
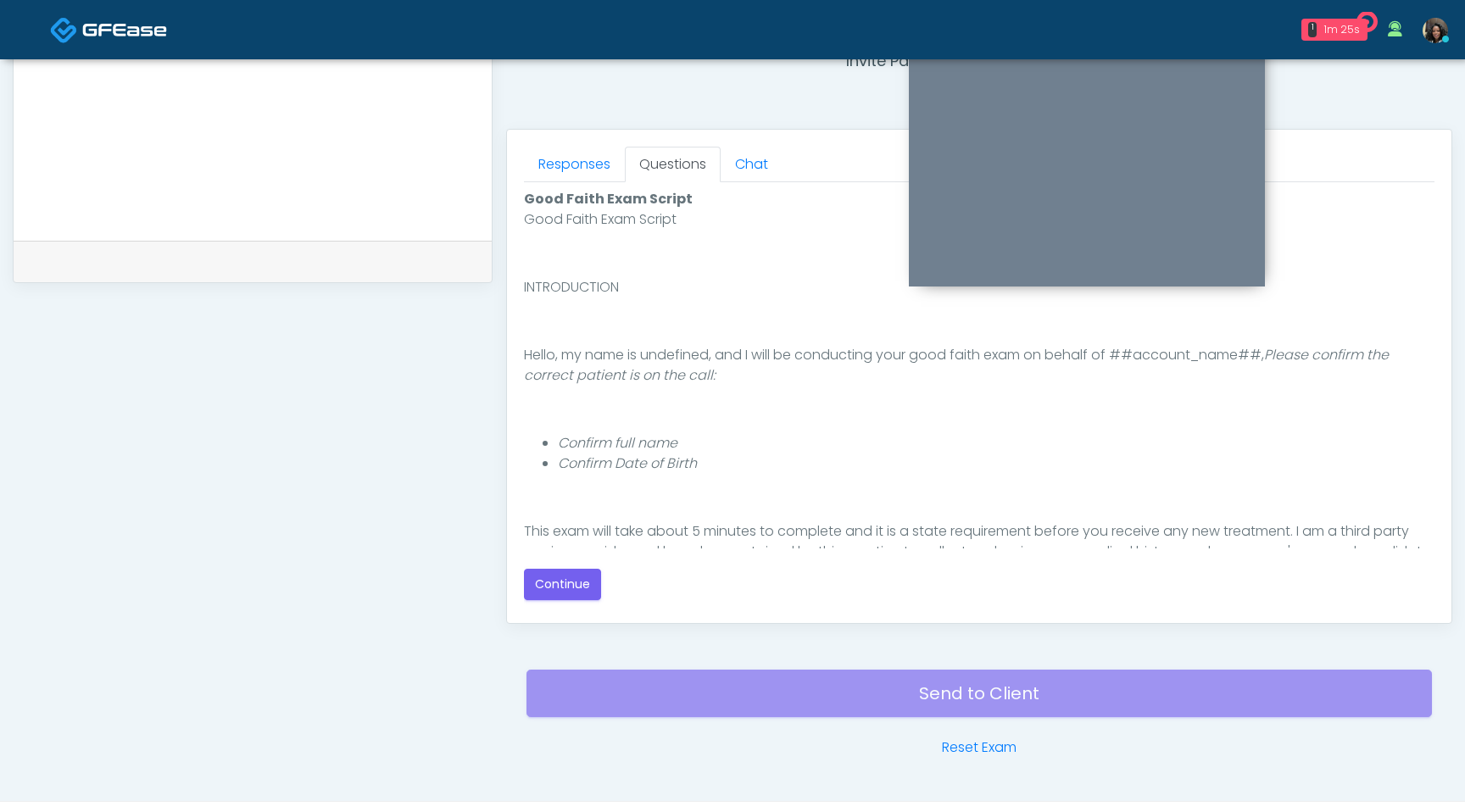
scroll to position [156, 0]
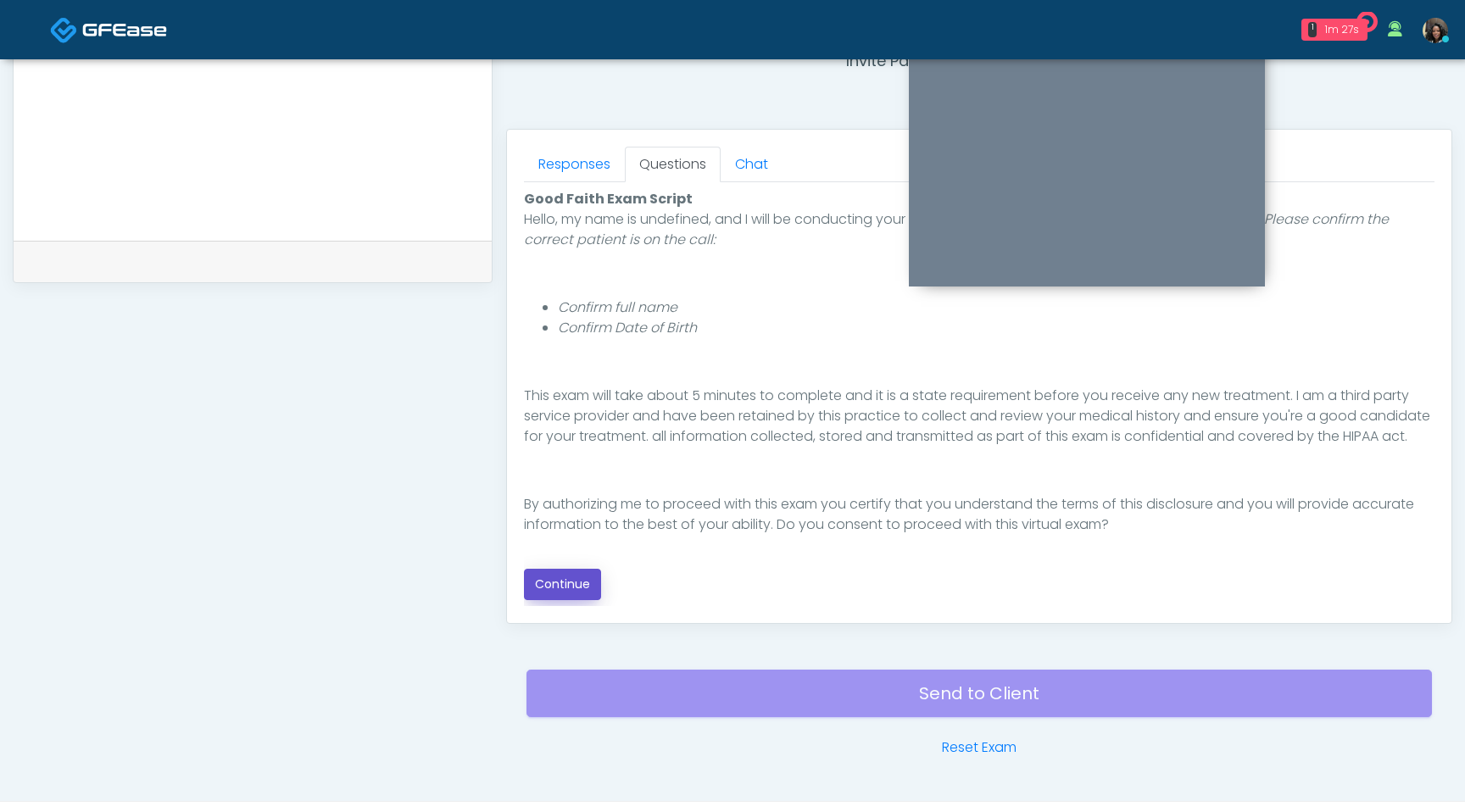
click at [565, 588] on button "Continue" at bounding box center [563, 584] width 77 height 31
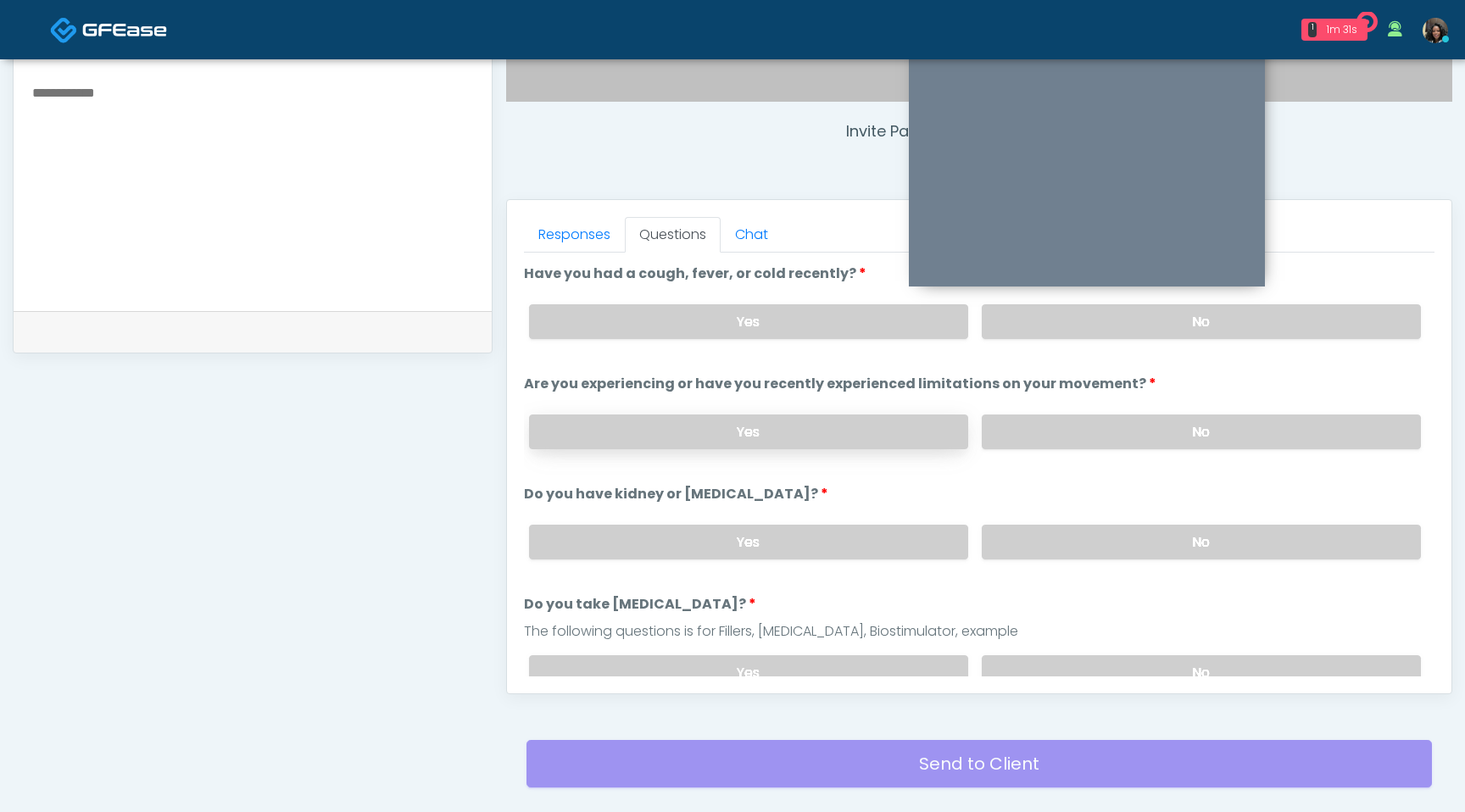
scroll to position [604, 0]
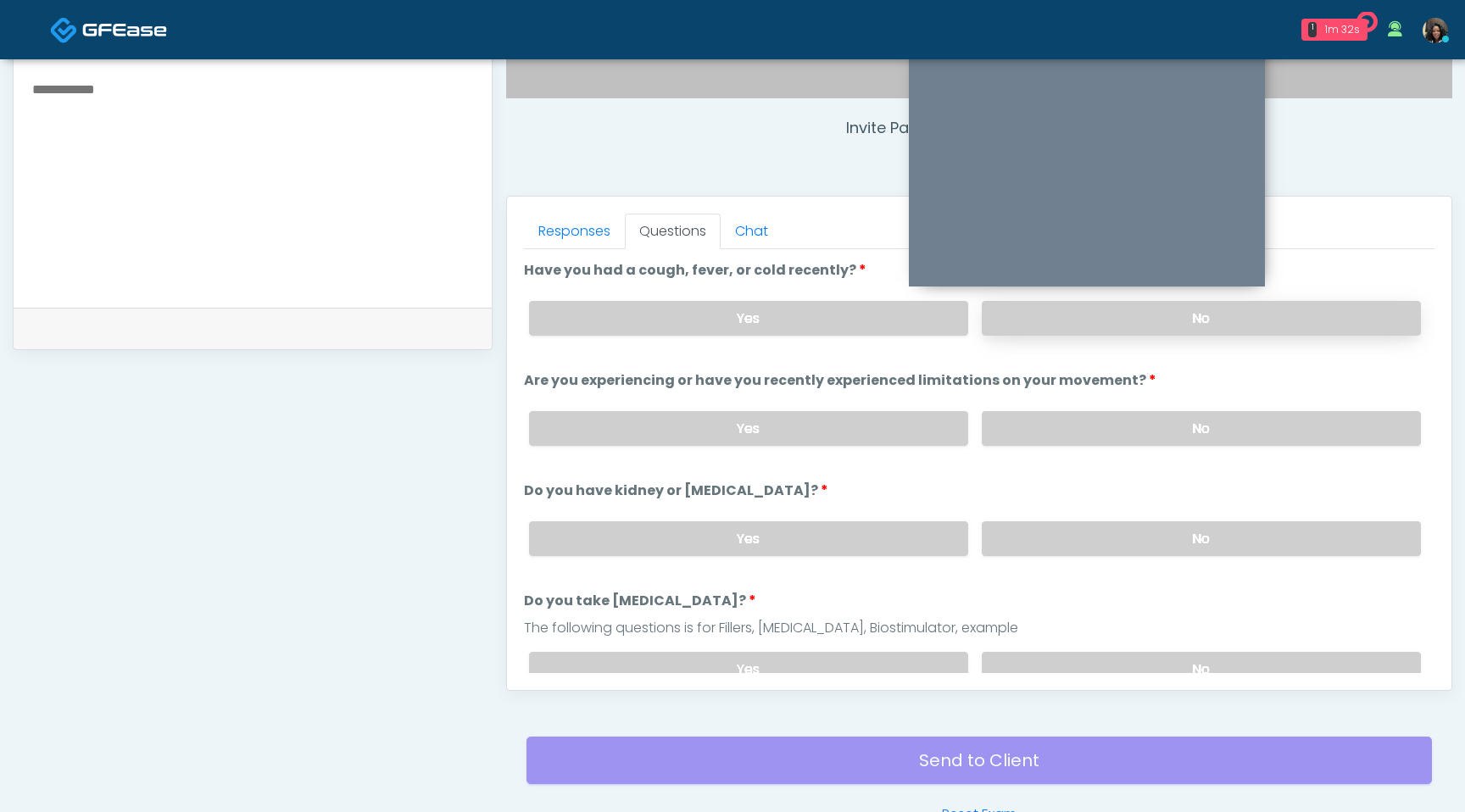
click at [1192, 316] on label "No" at bounding box center [1201, 319] width 439 height 35
click at [1159, 441] on label "No" at bounding box center [1201, 429] width 439 height 35
click at [1146, 544] on label "No" at bounding box center [1201, 539] width 439 height 35
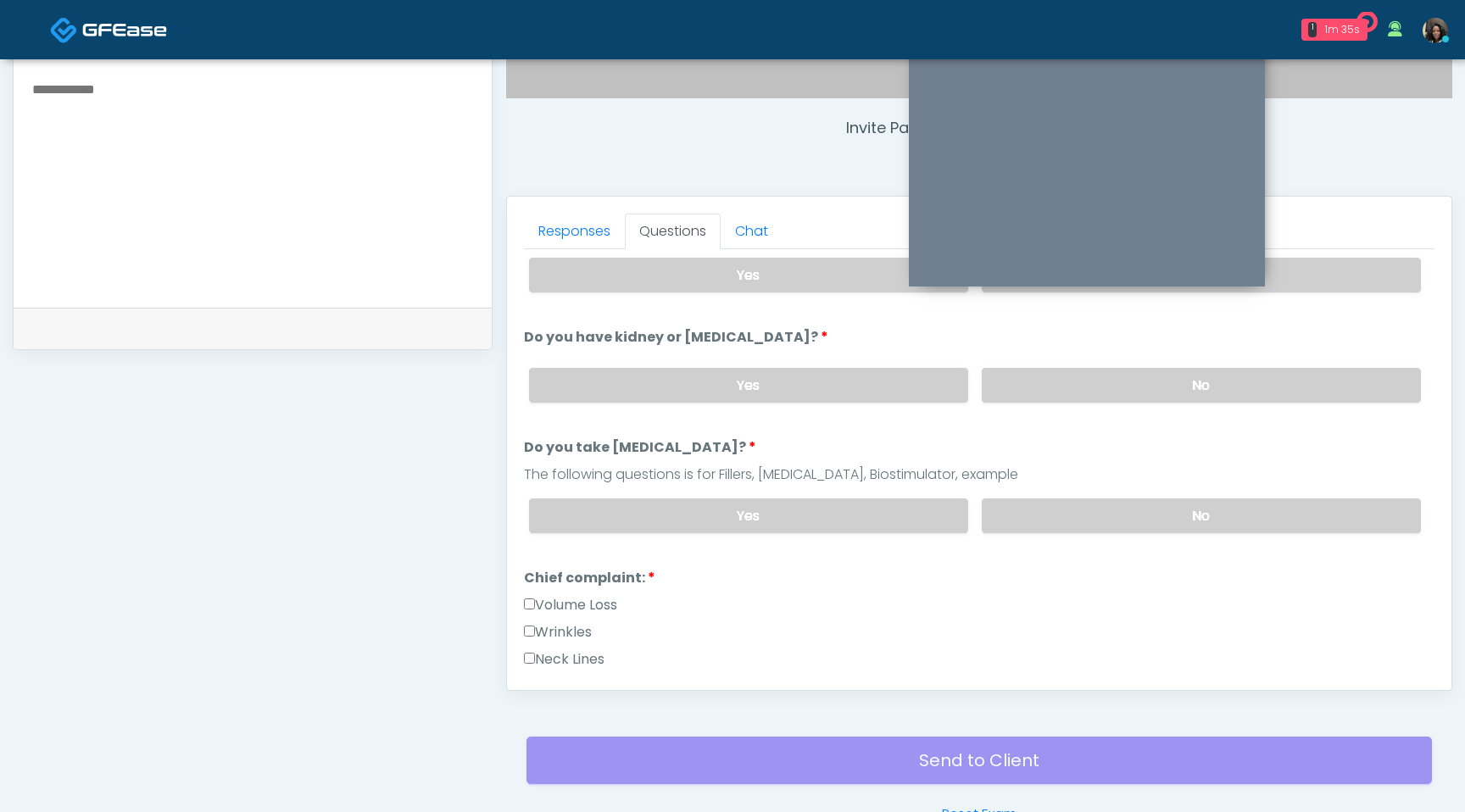
scroll to position [166, 0]
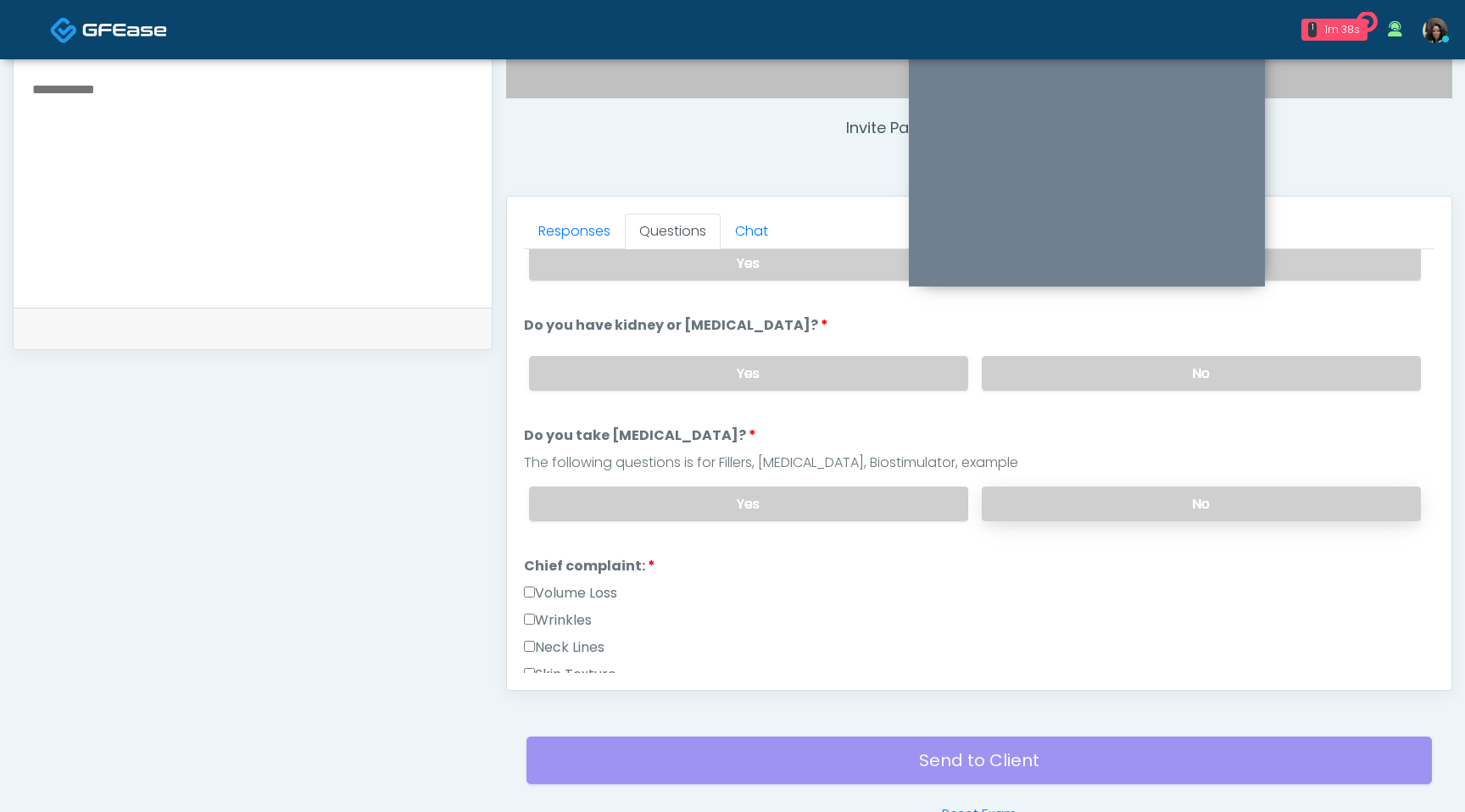
click at [1066, 501] on label "No" at bounding box center [1201, 504] width 439 height 35
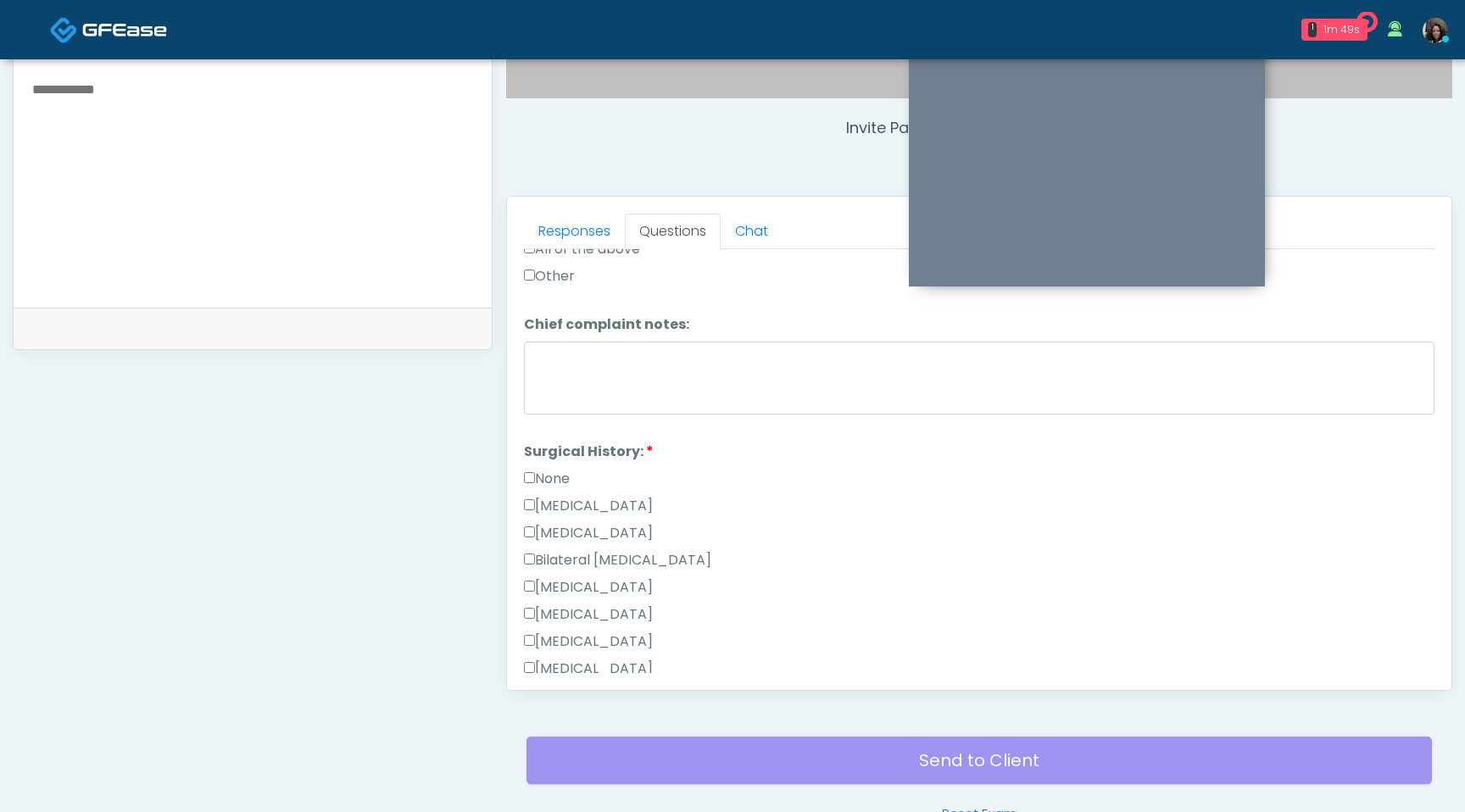
scroll to position [858, 0]
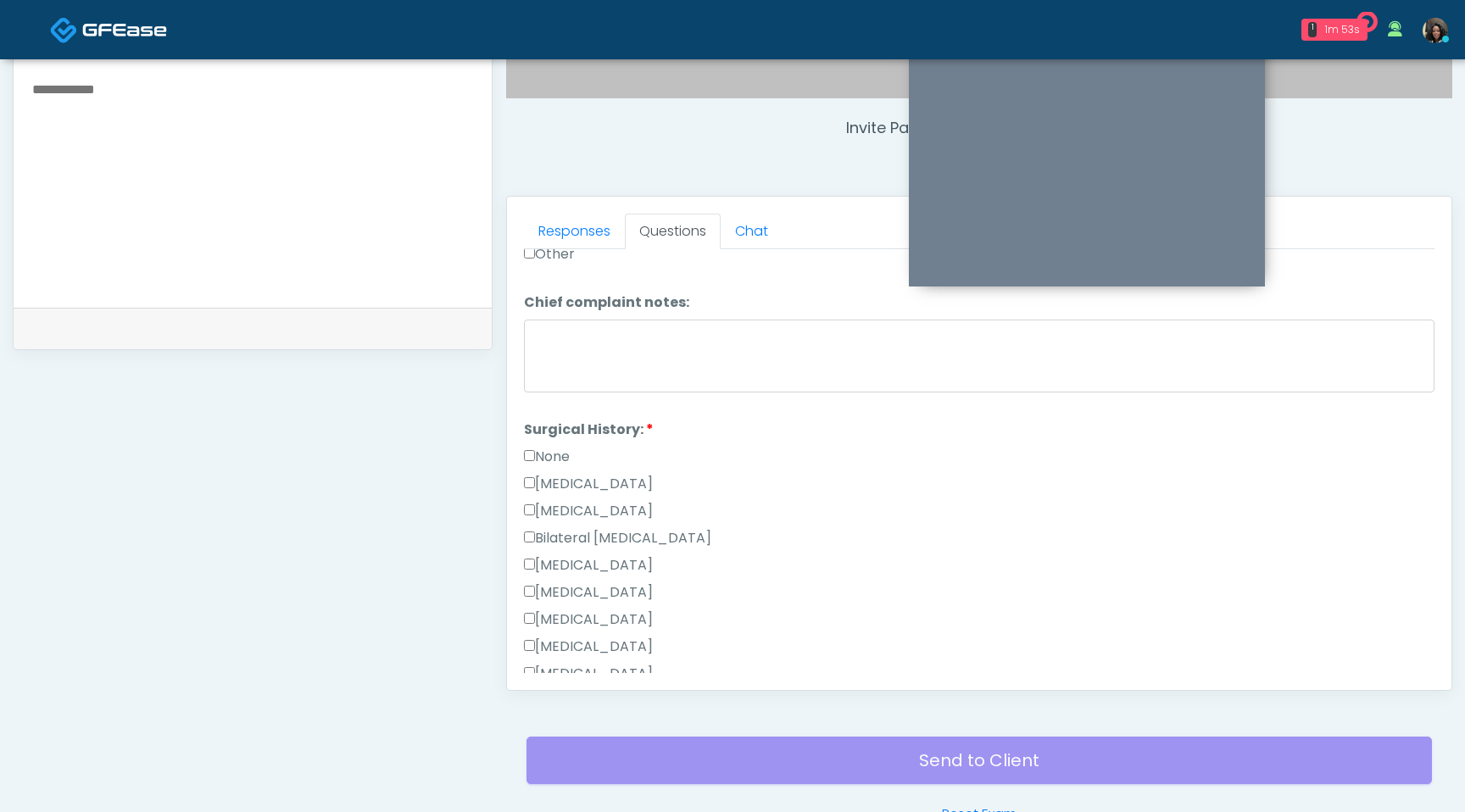
click at [530, 487] on label "Cesarean Section" at bounding box center [589, 484] width 129 height 20
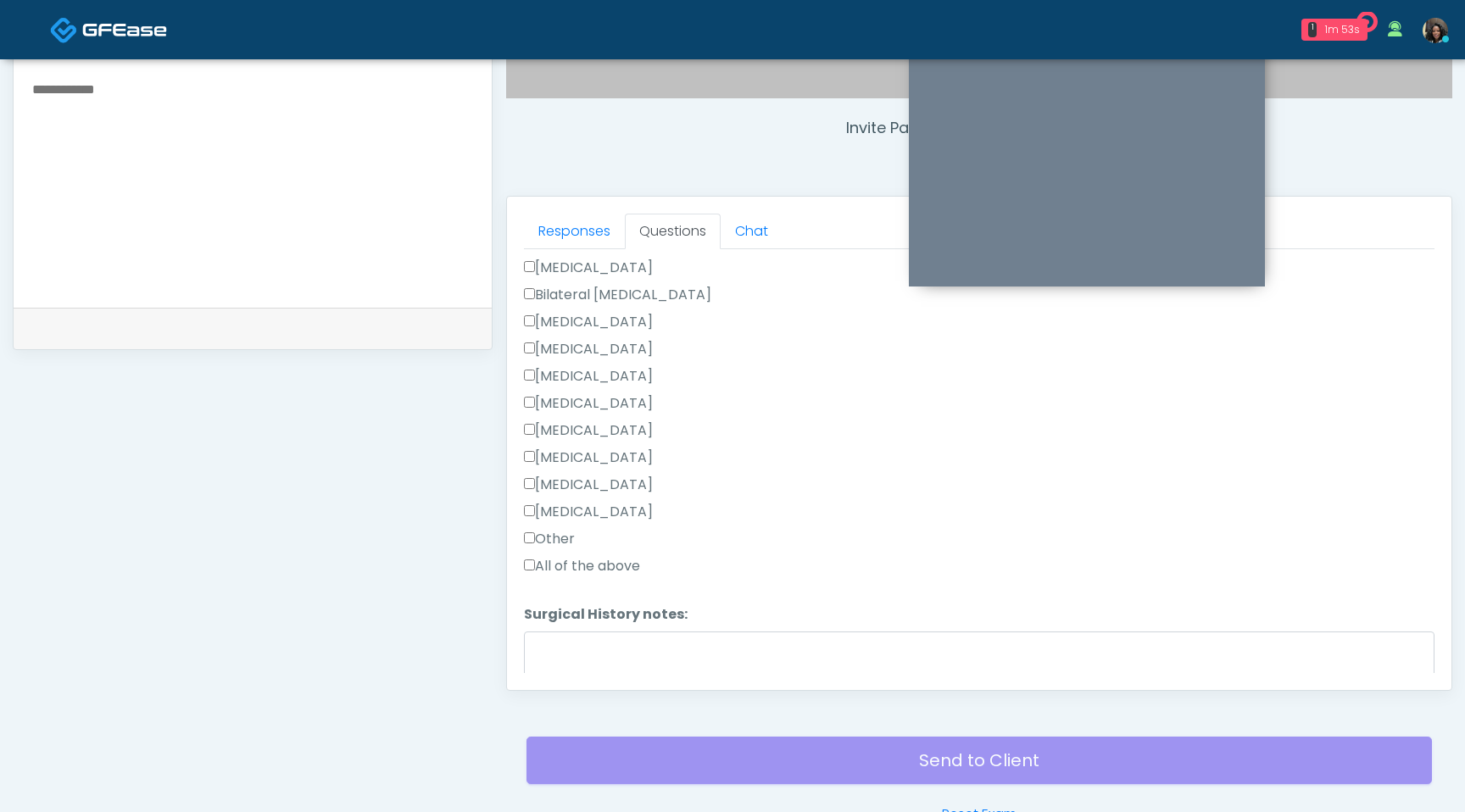
scroll to position [1186, 0]
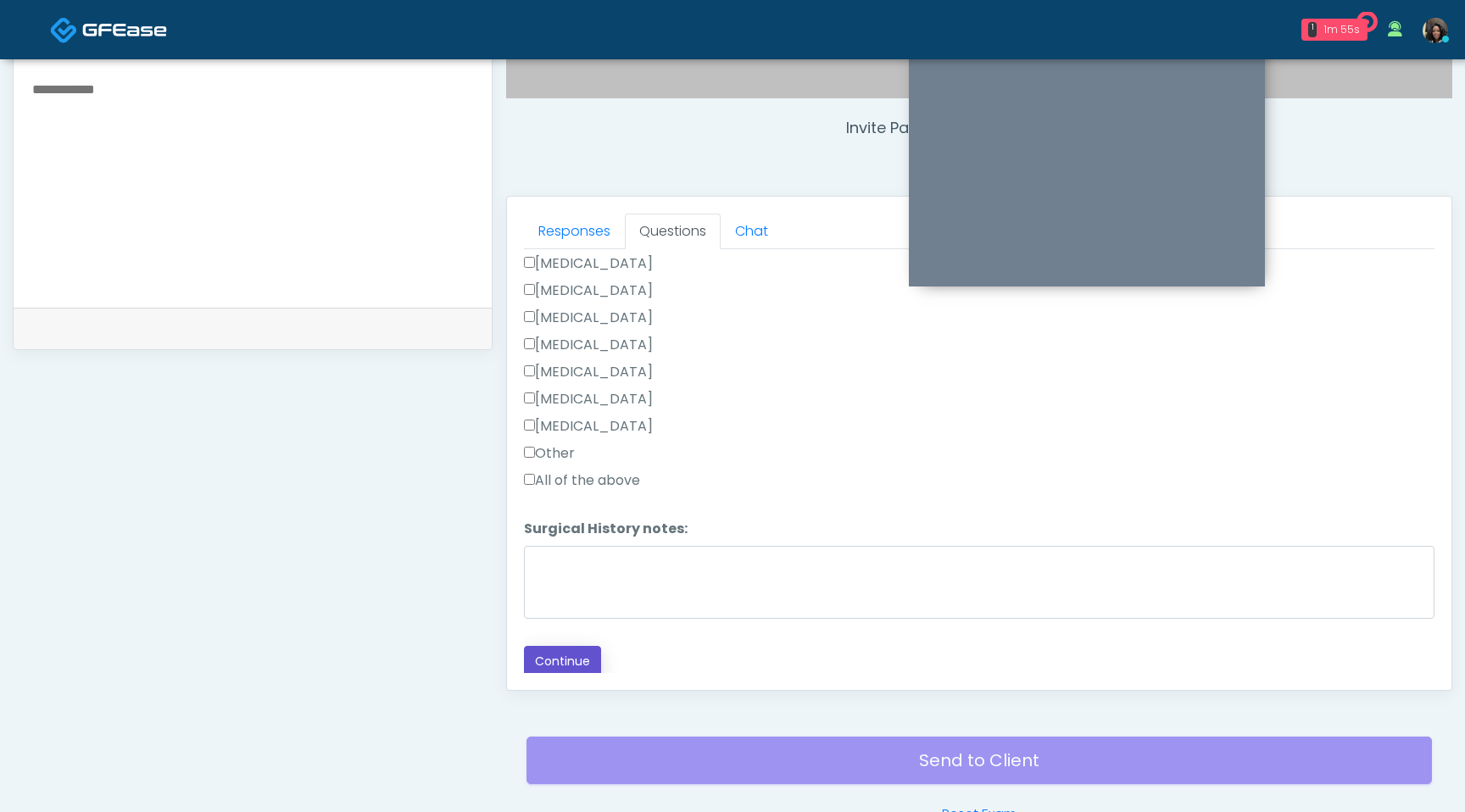
click at [556, 653] on button "Continue" at bounding box center [563, 662] width 77 height 31
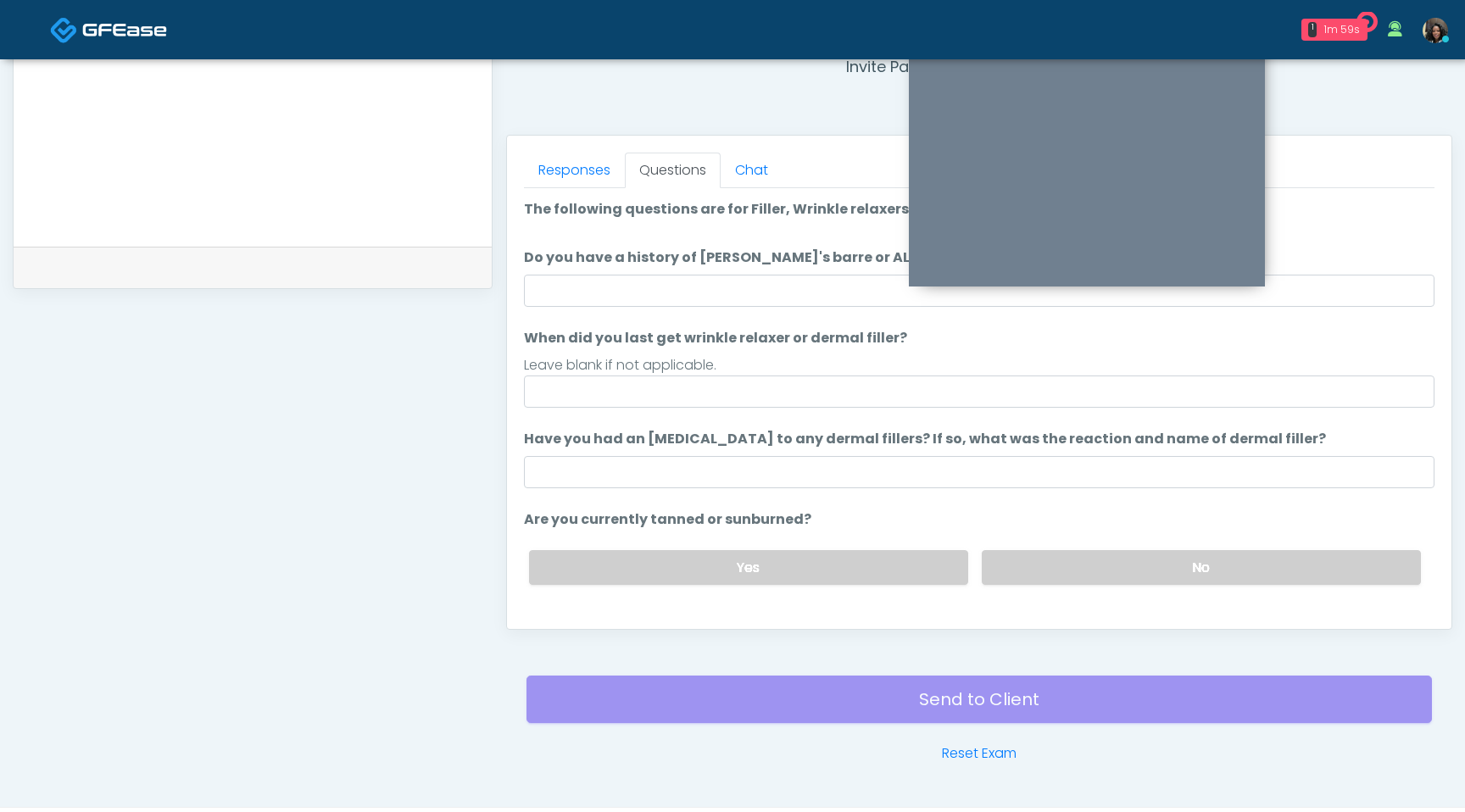
scroll to position [654, 0]
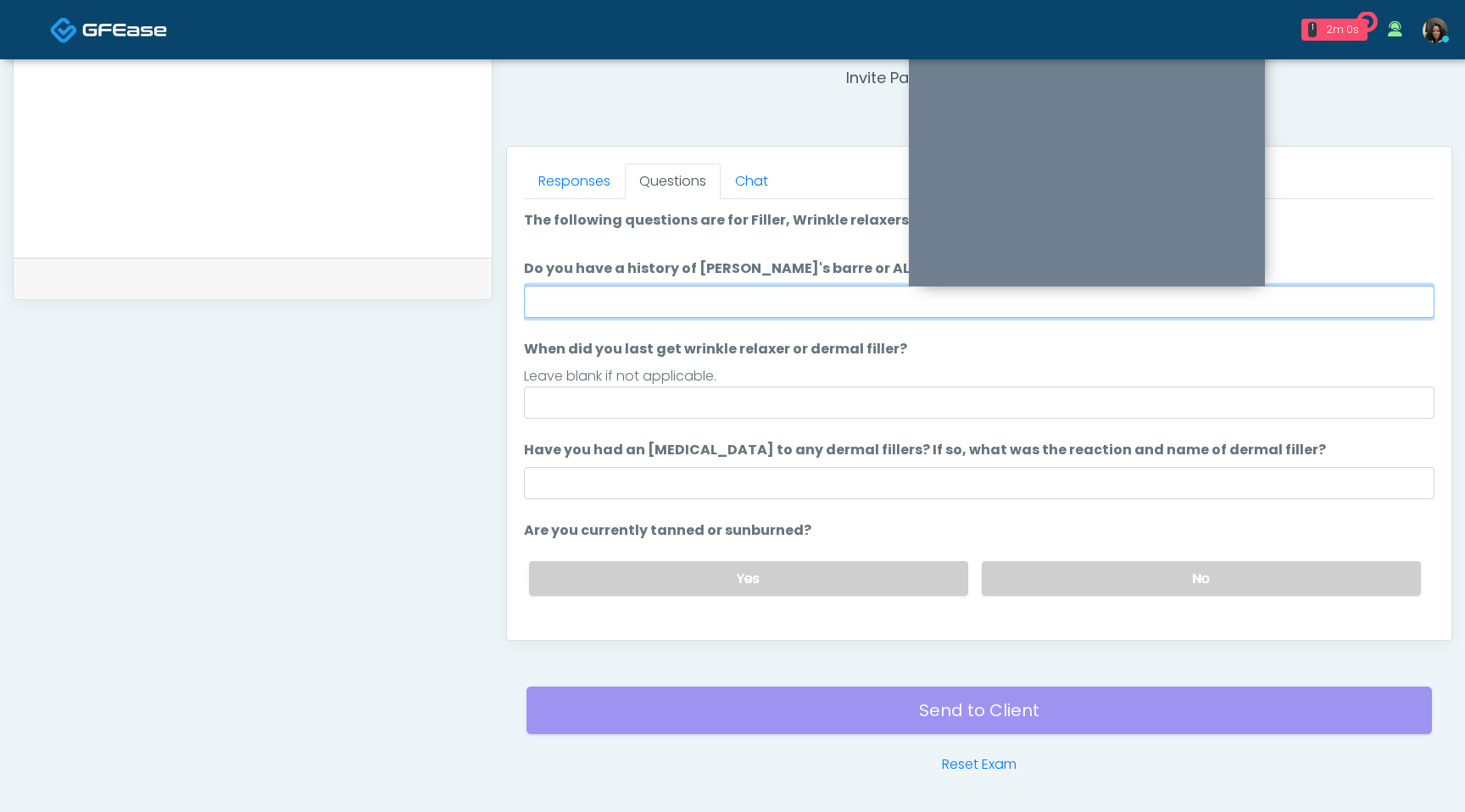
click at [788, 303] on input "Do you have a history of Guillain's barre or ALS? If so, please provide details." at bounding box center [980, 301] width 911 height 32
click at [737, 304] on input "Do you have a history of Guillain's barre or ALS? If so, please provide details." at bounding box center [980, 301] width 911 height 32
click at [756, 304] on input "Do you have a history of [PERSON_NAME]'s barre or ALS? If so, please provide de…" at bounding box center [980, 301] width 911 height 32
type input "**"
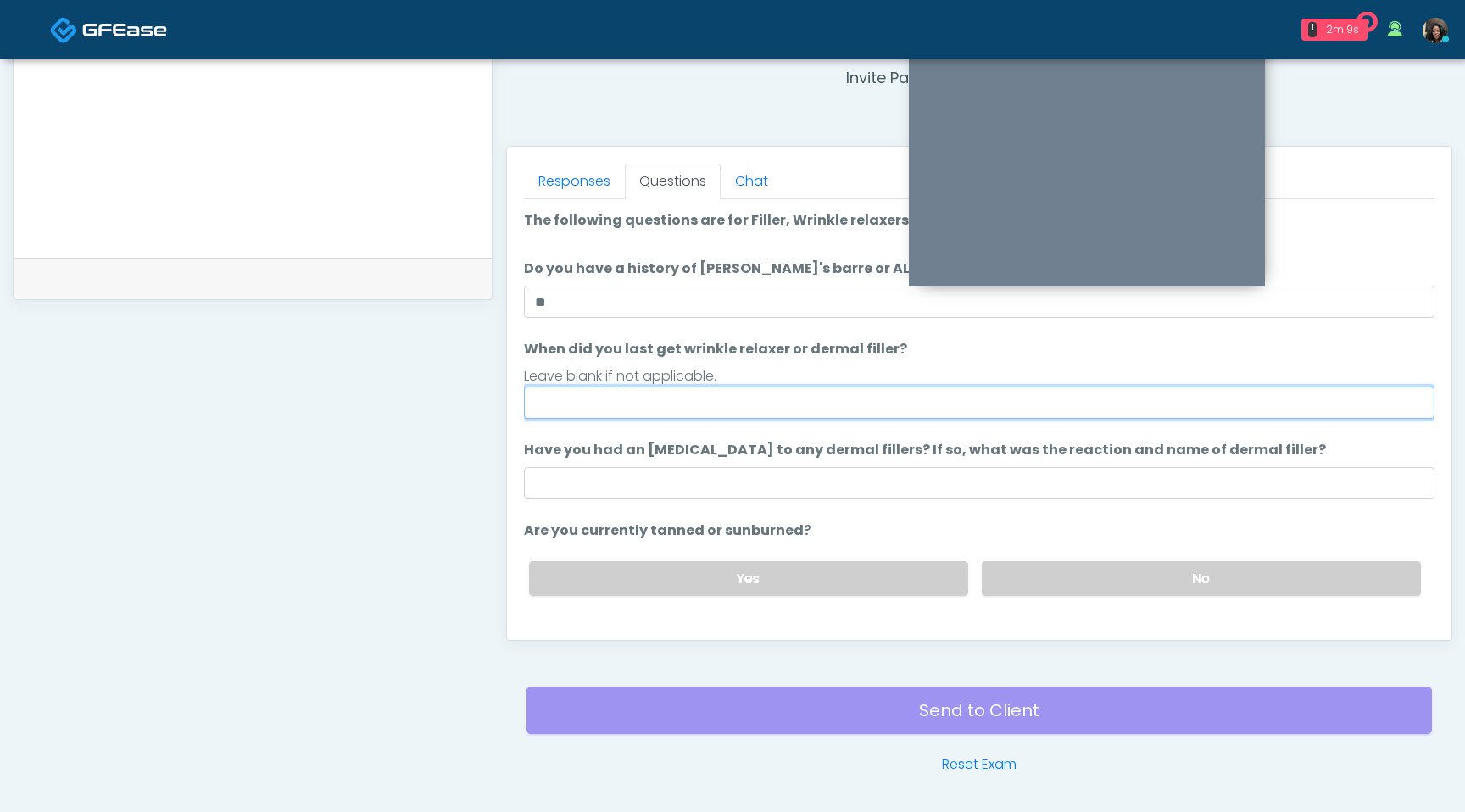
click at [714, 398] on input "When did you last get wrinkle relaxer or dermal filler?" at bounding box center [980, 402] width 911 height 32
type input "**********"
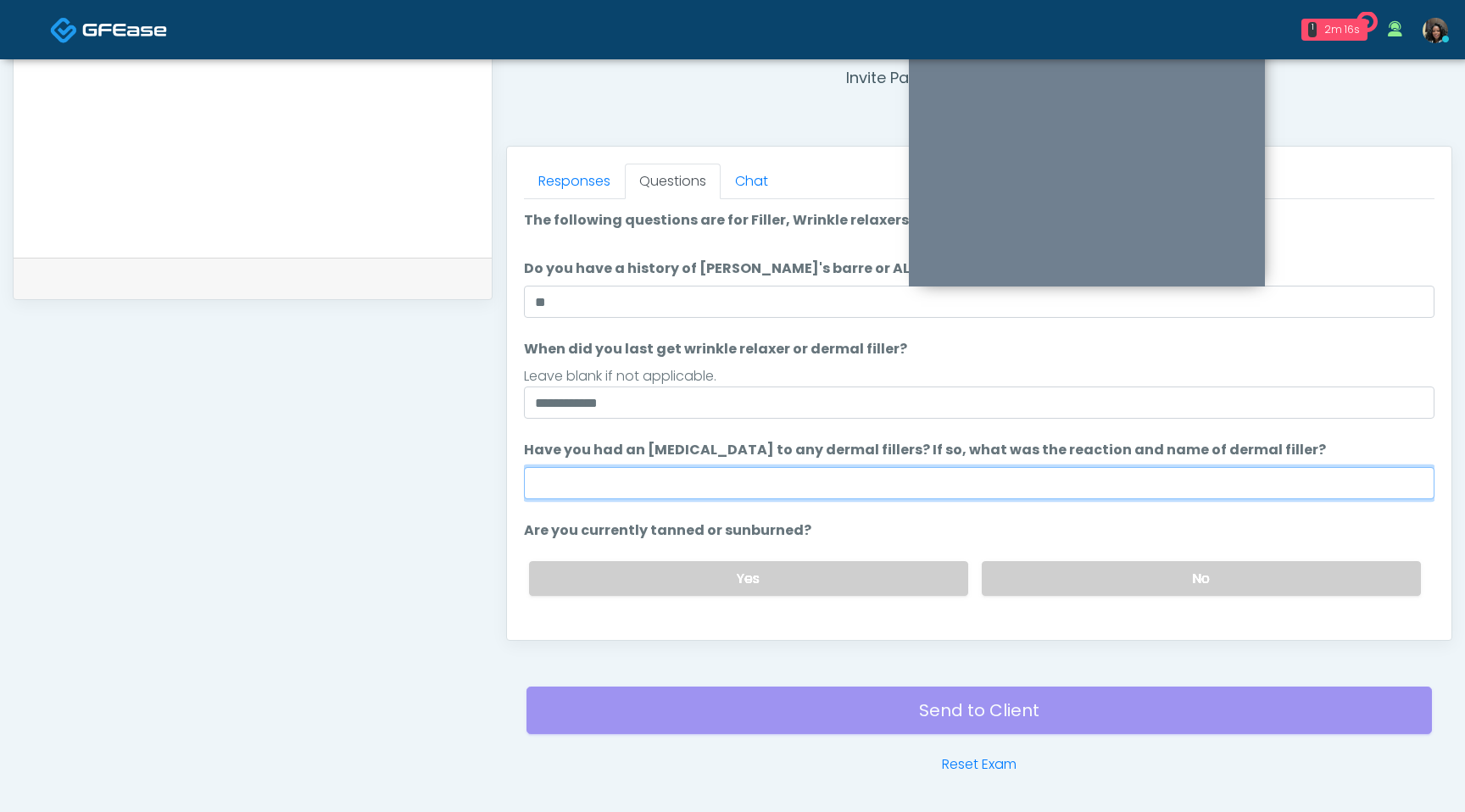
click at [697, 492] on input "Have you had an [MEDICAL_DATA] to any dermal fillers? If so, what was the react…" at bounding box center [980, 482] width 911 height 32
type input "**********"
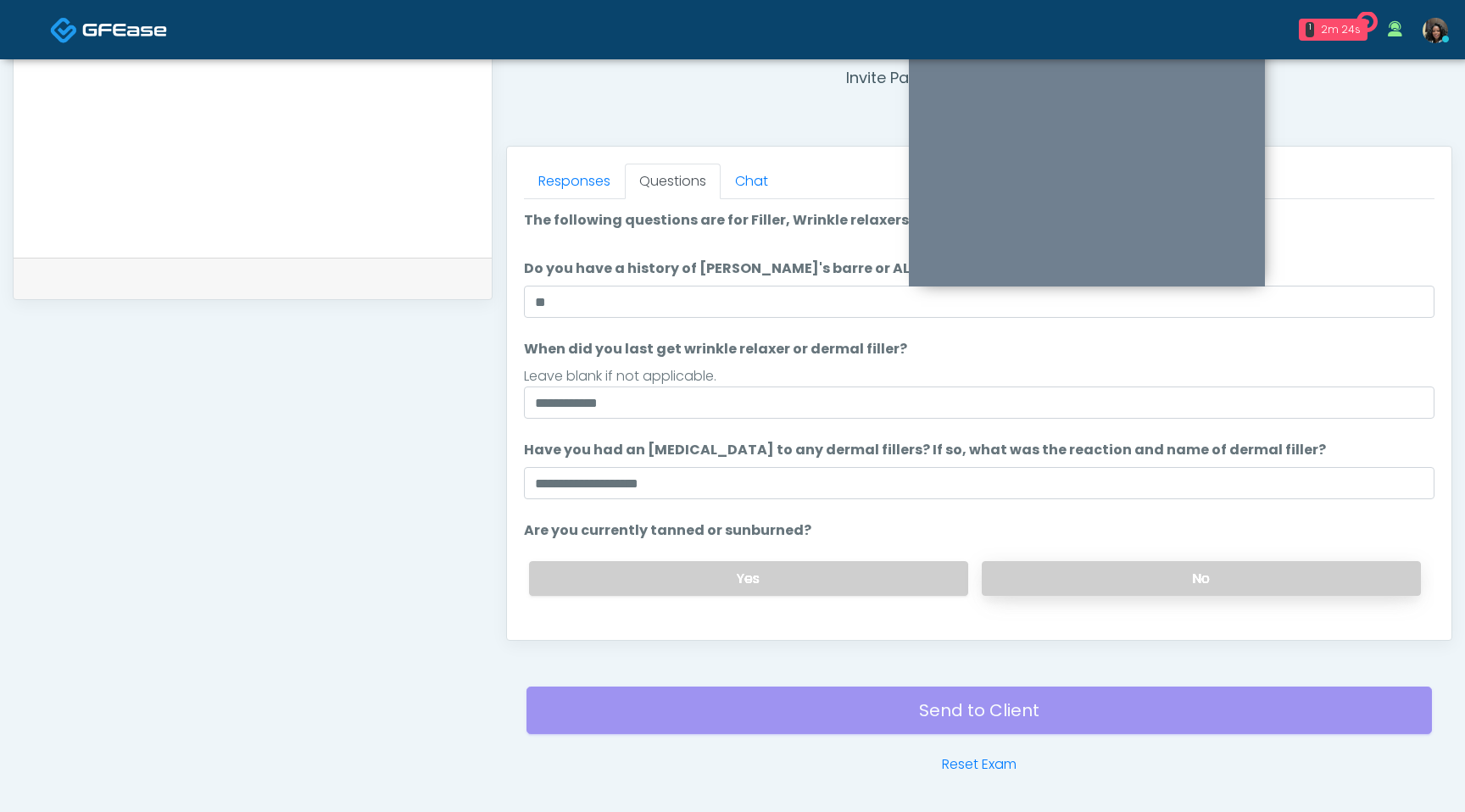
click at [1024, 576] on label "No" at bounding box center [1201, 579] width 439 height 35
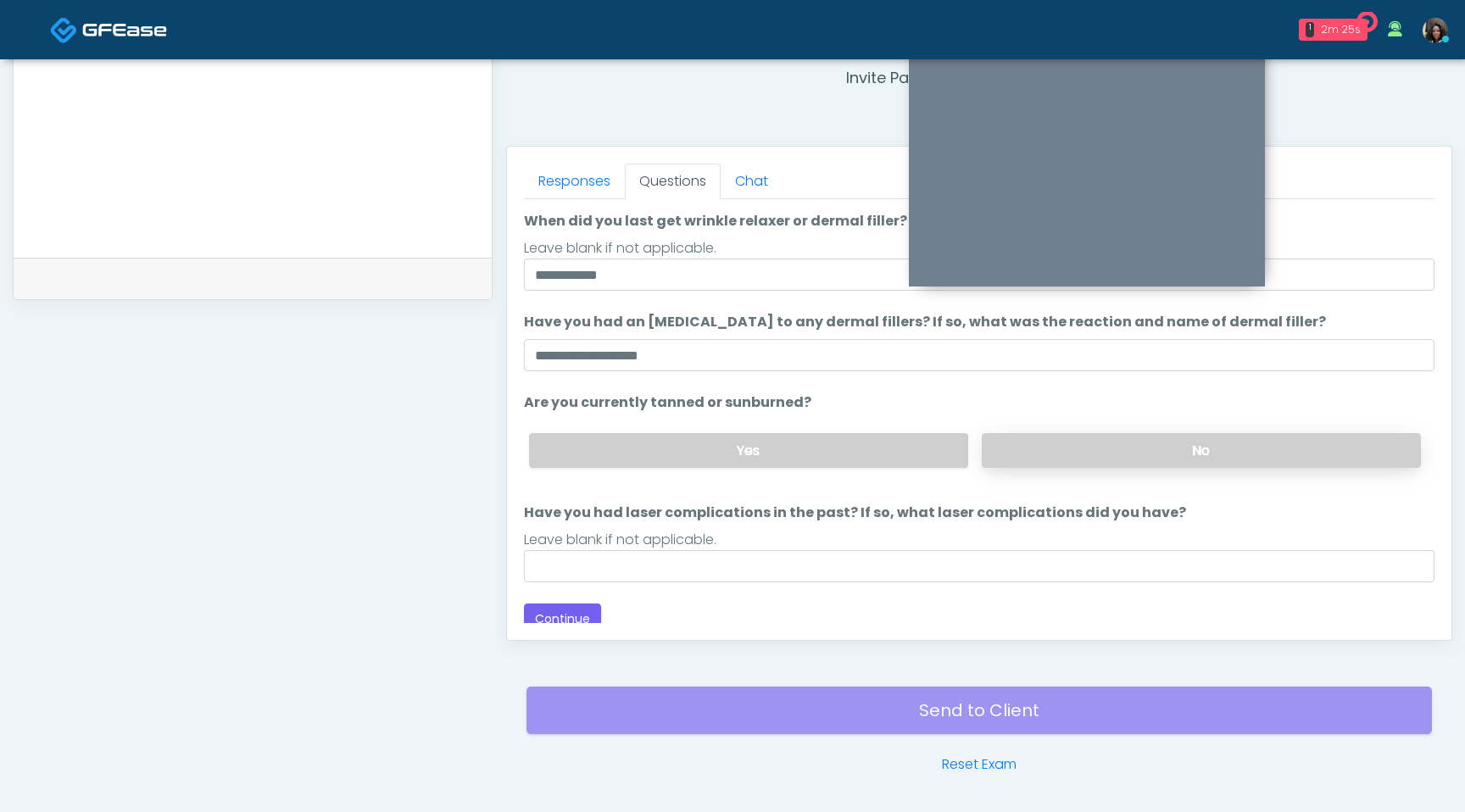
scroll to position [139, 0]
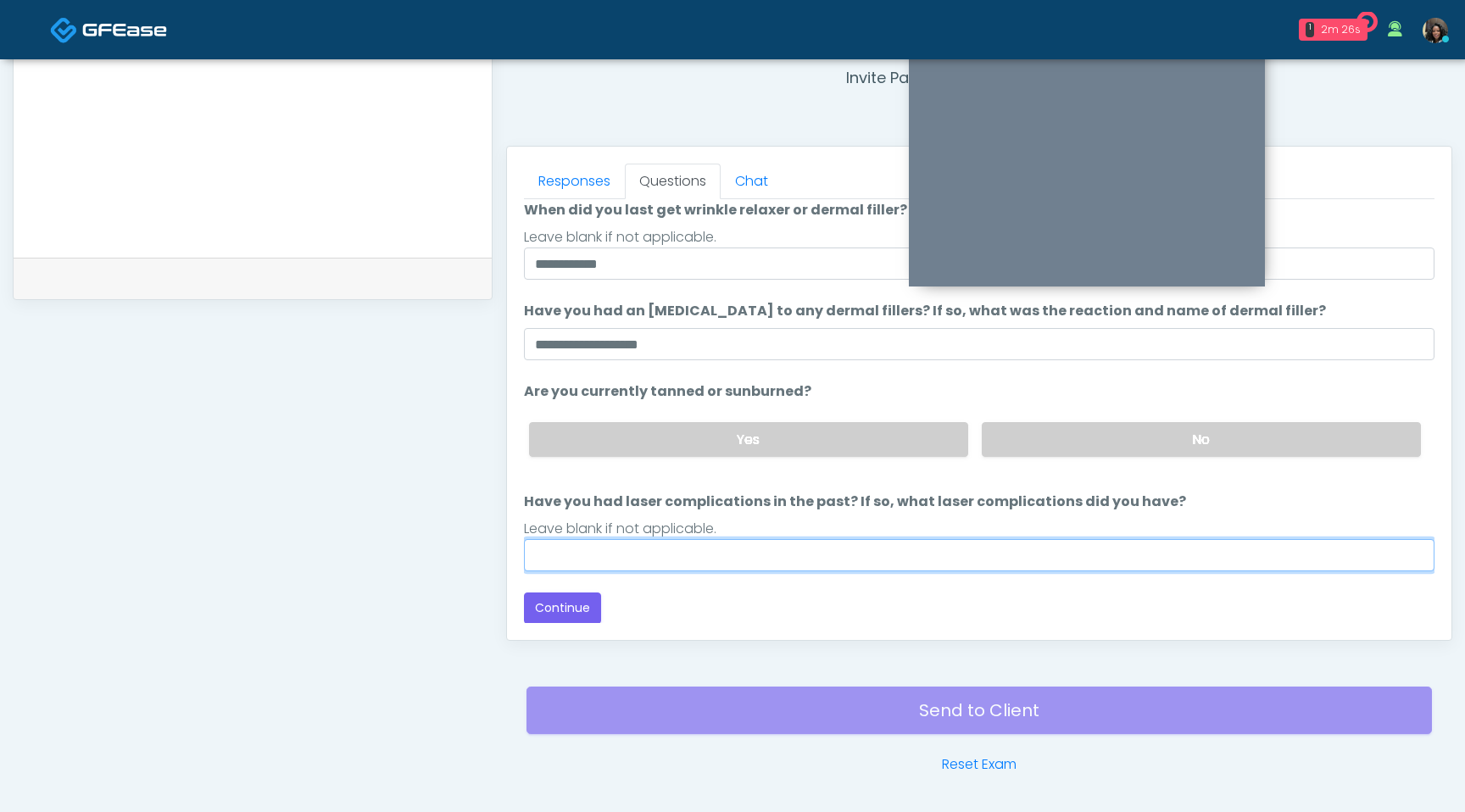
click at [977, 560] on input "Have you had laser complications in the past? If so, what laser complications d…" at bounding box center [980, 554] width 911 height 32
click at [721, 557] on input "**********" at bounding box center [980, 554] width 911 height 32
type input "**********"
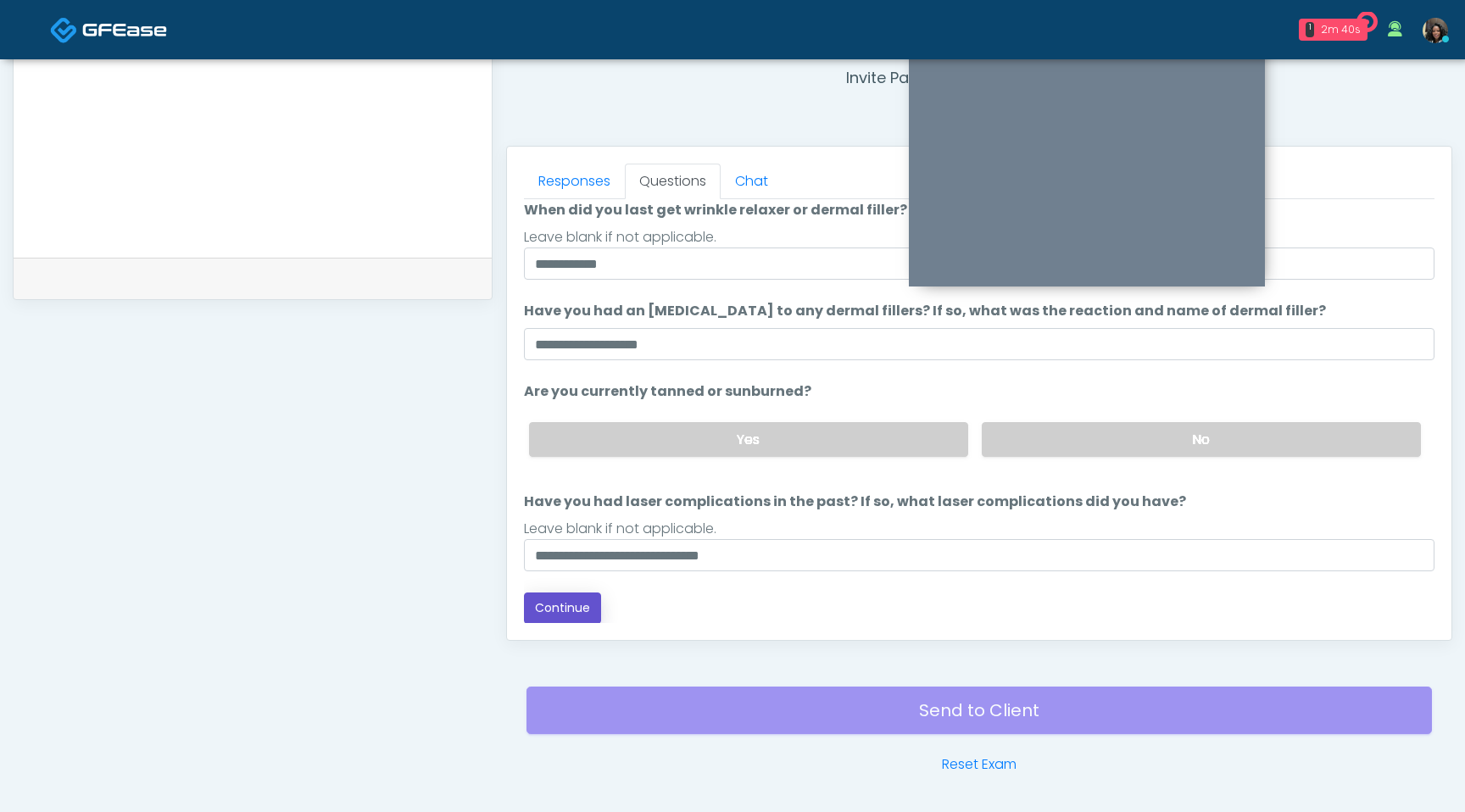
click at [568, 604] on button "Continue" at bounding box center [563, 608] width 77 height 31
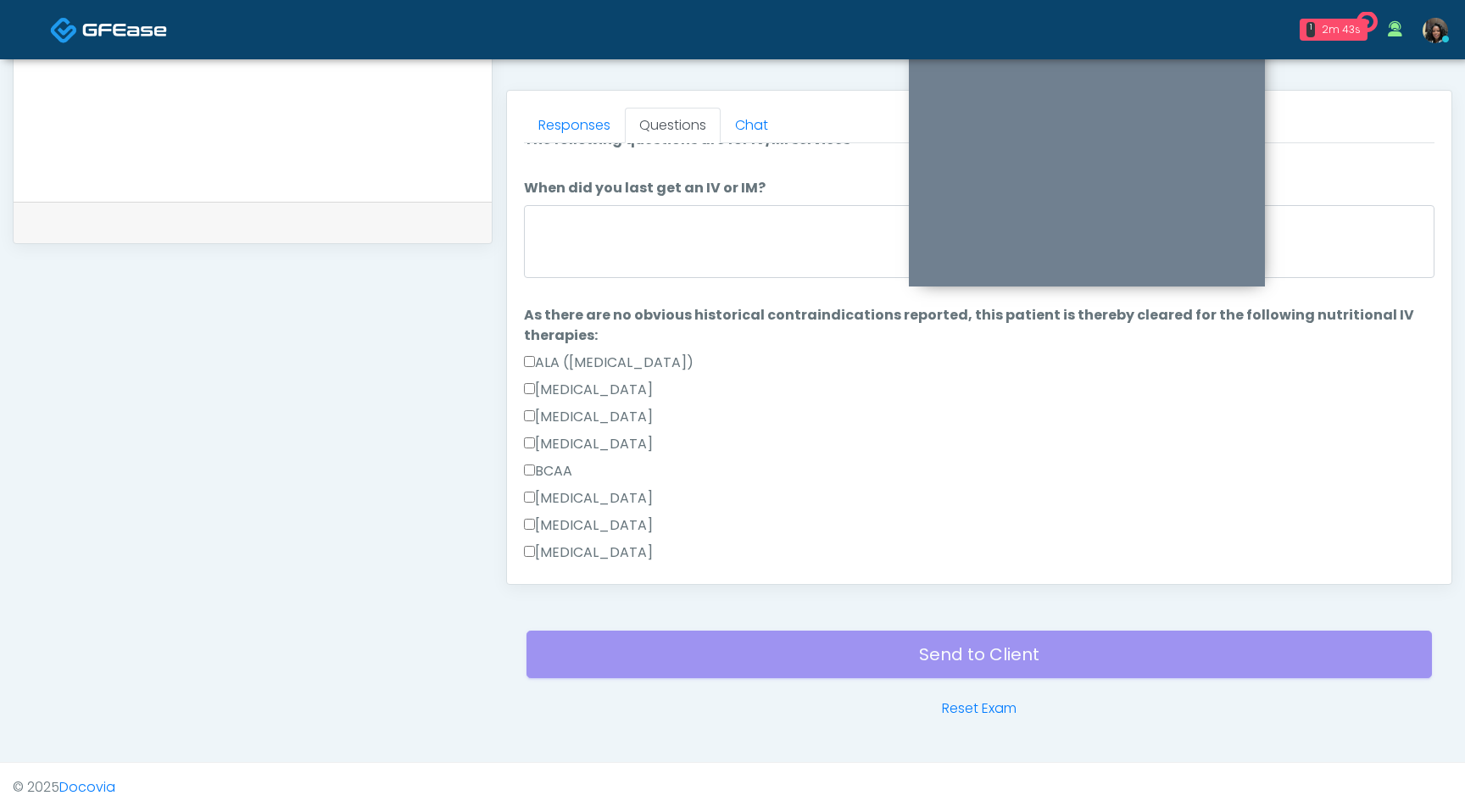
scroll to position [0, 0]
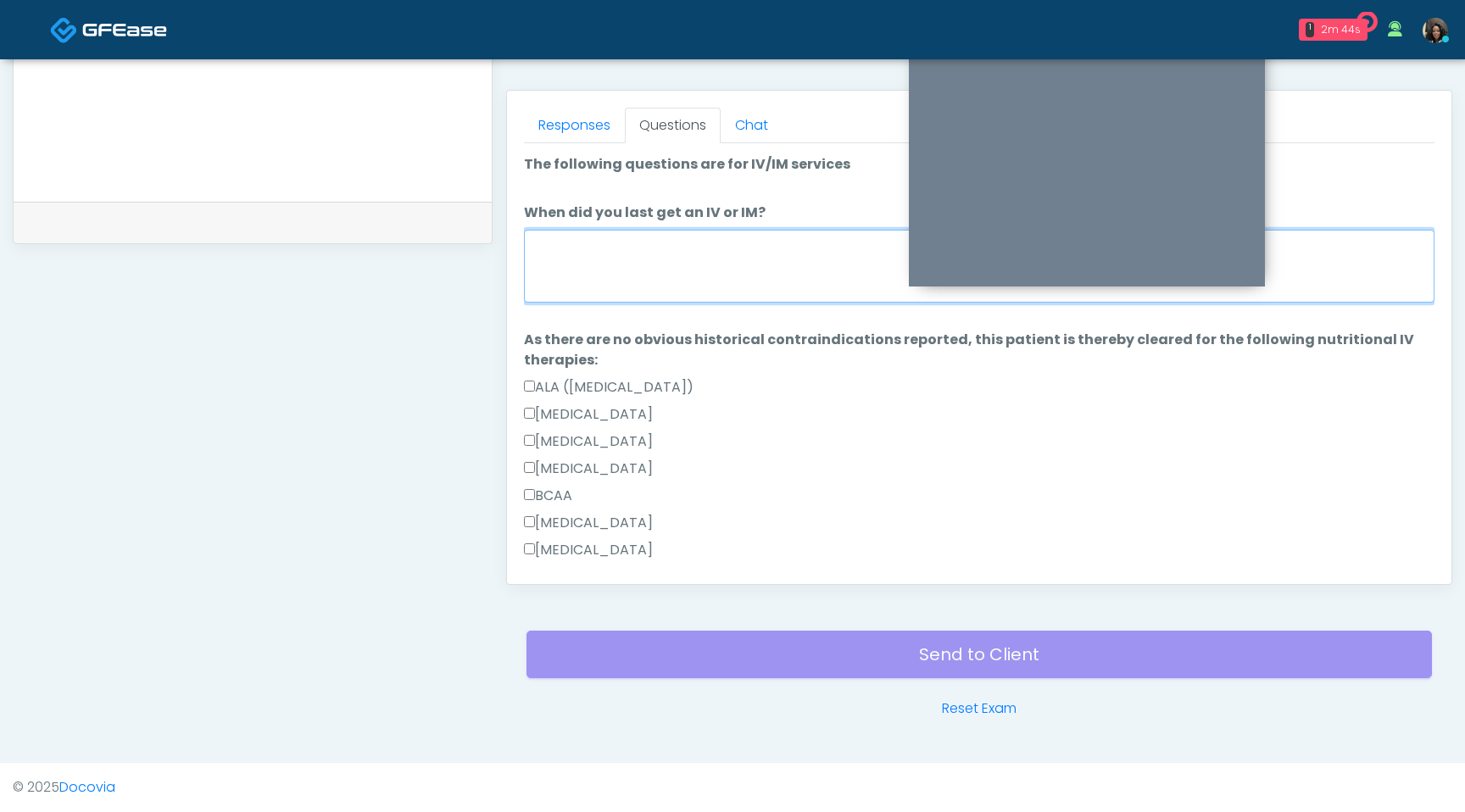
click at [782, 240] on textarea "When did you last get an IV or IM?" at bounding box center [980, 266] width 911 height 73
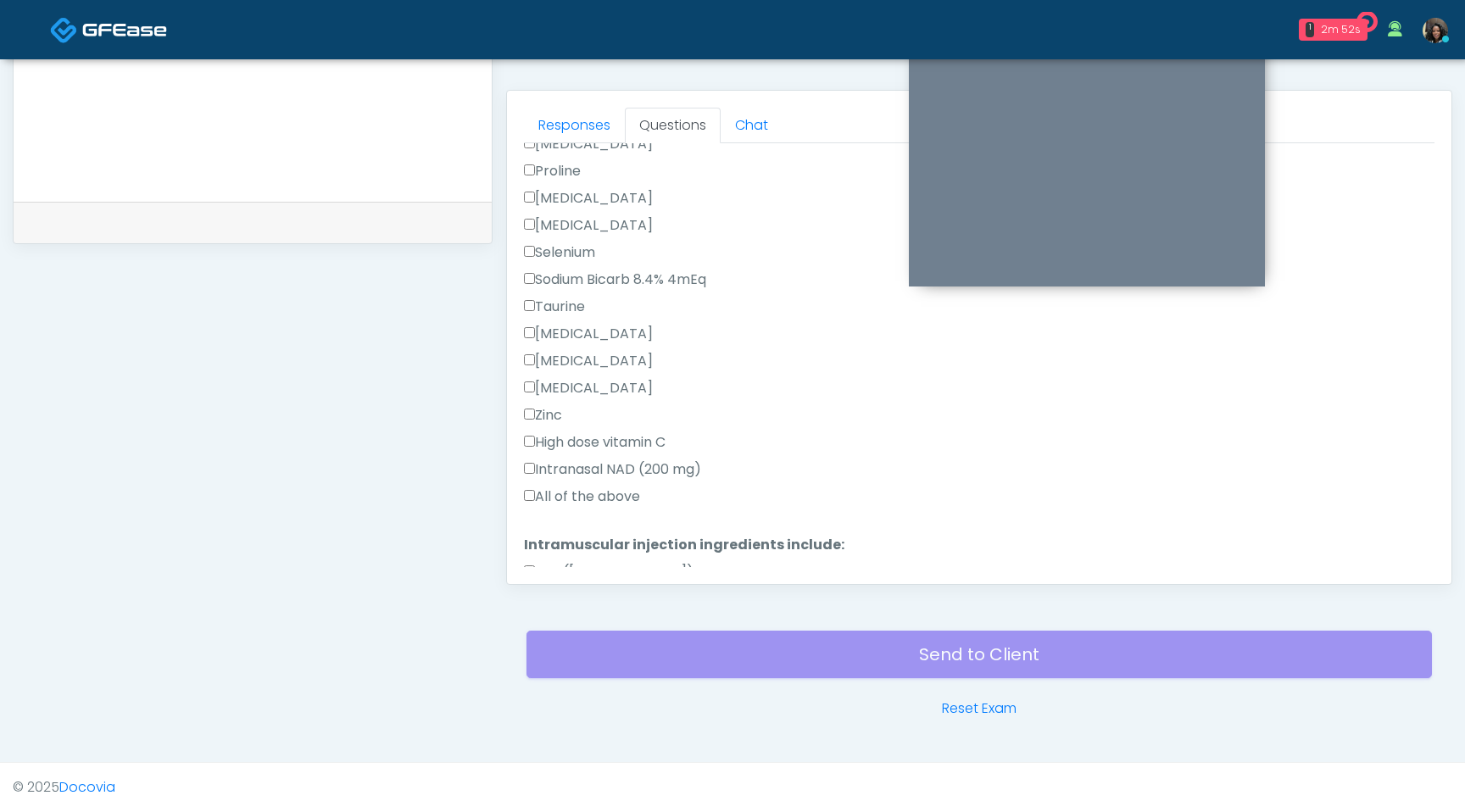
type textarea "**********"
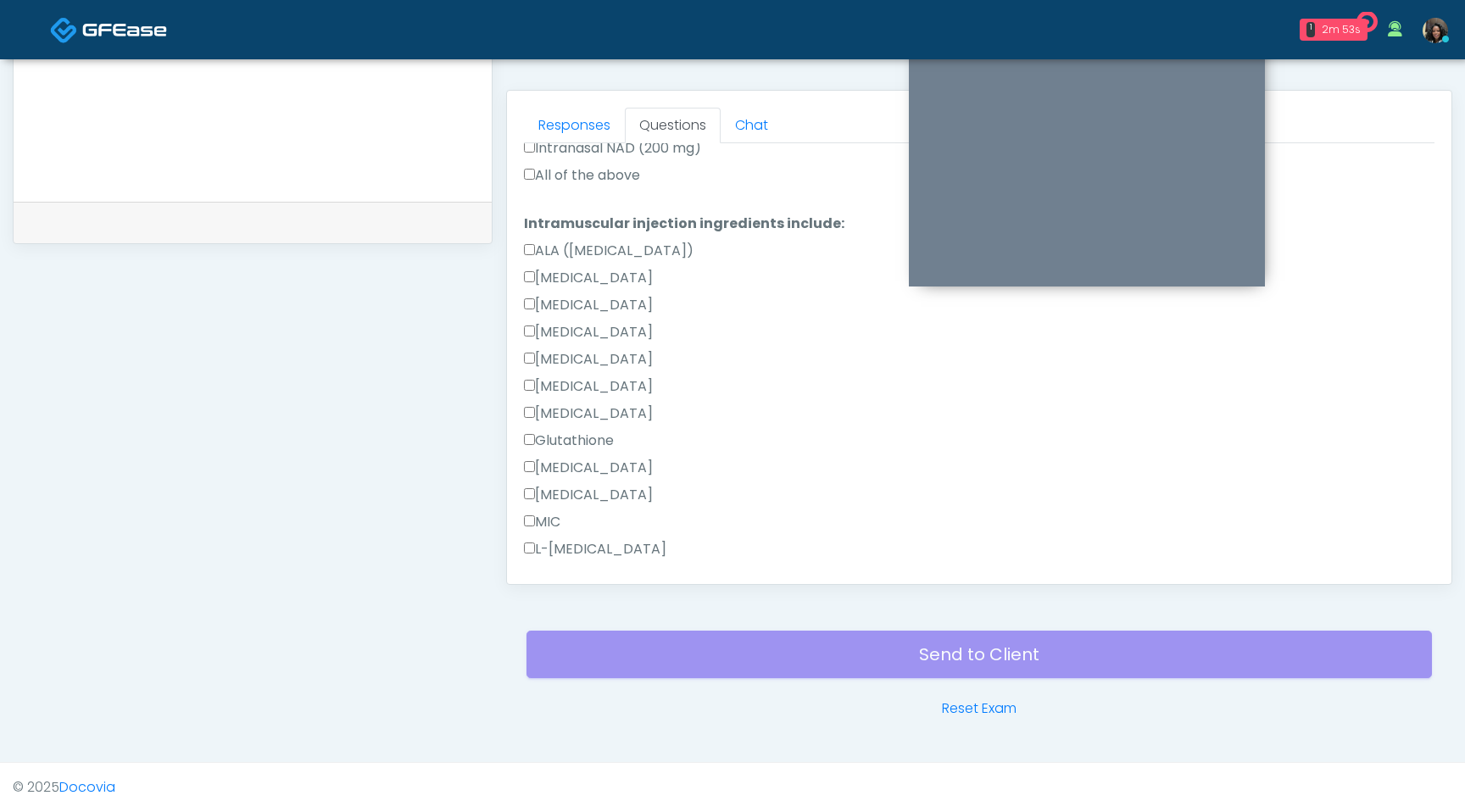
scroll to position [1442, 0]
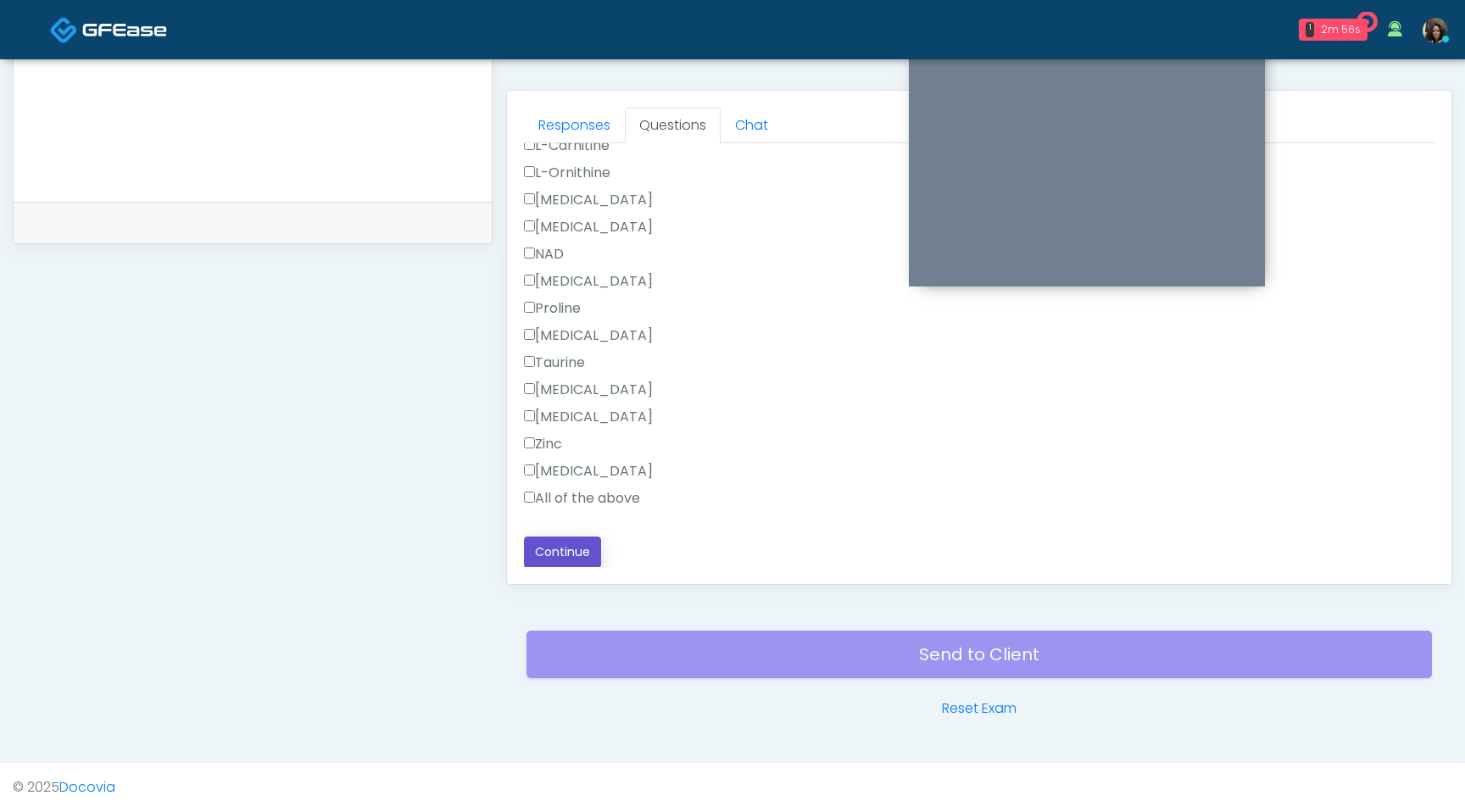
click at [557, 555] on button "Continue" at bounding box center [563, 552] width 77 height 31
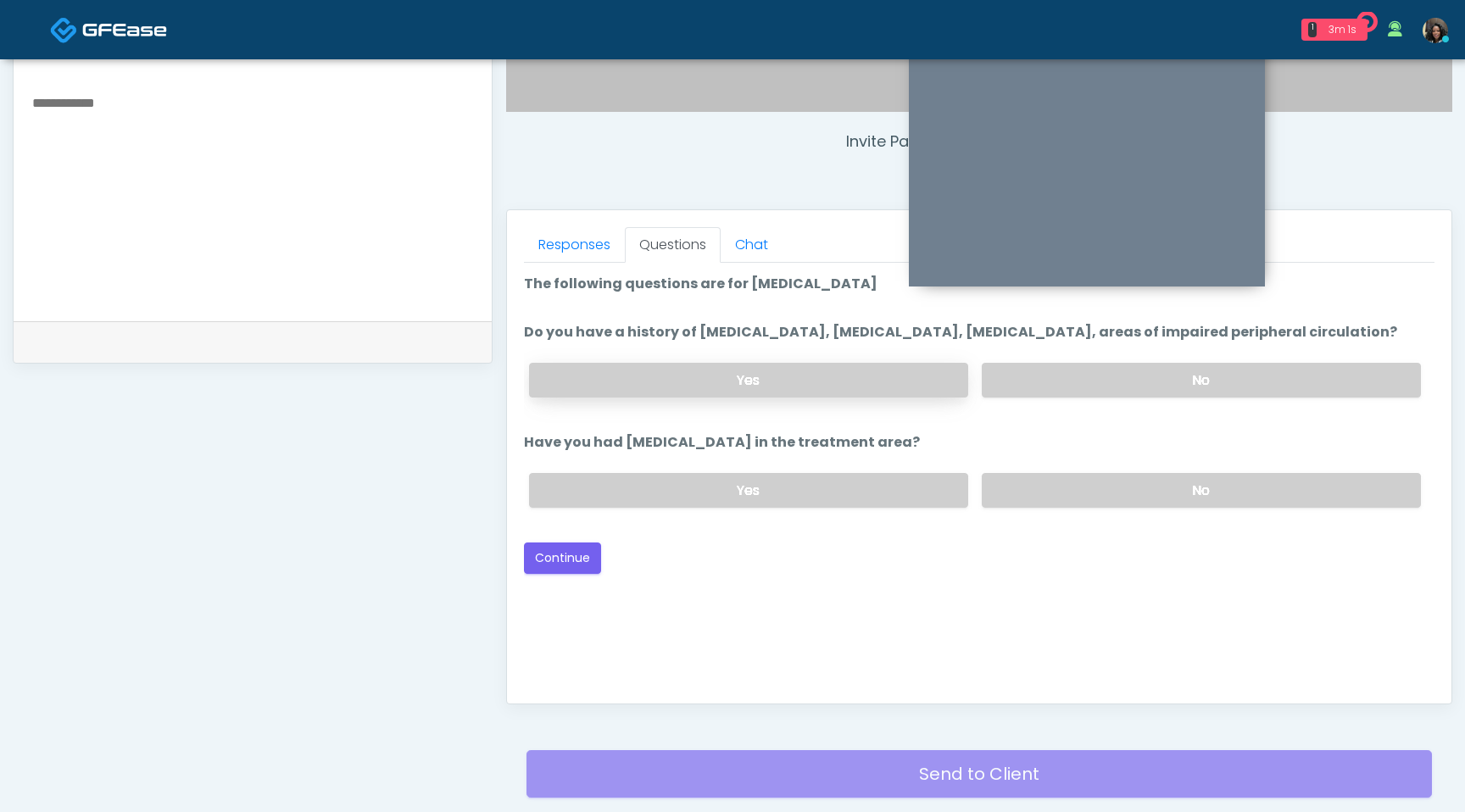
click at [905, 398] on label "Yes" at bounding box center [748, 381] width 439 height 35
click at [1053, 503] on label "No" at bounding box center [1201, 491] width 439 height 35
click at [561, 573] on button "Continue" at bounding box center [563, 558] width 77 height 31
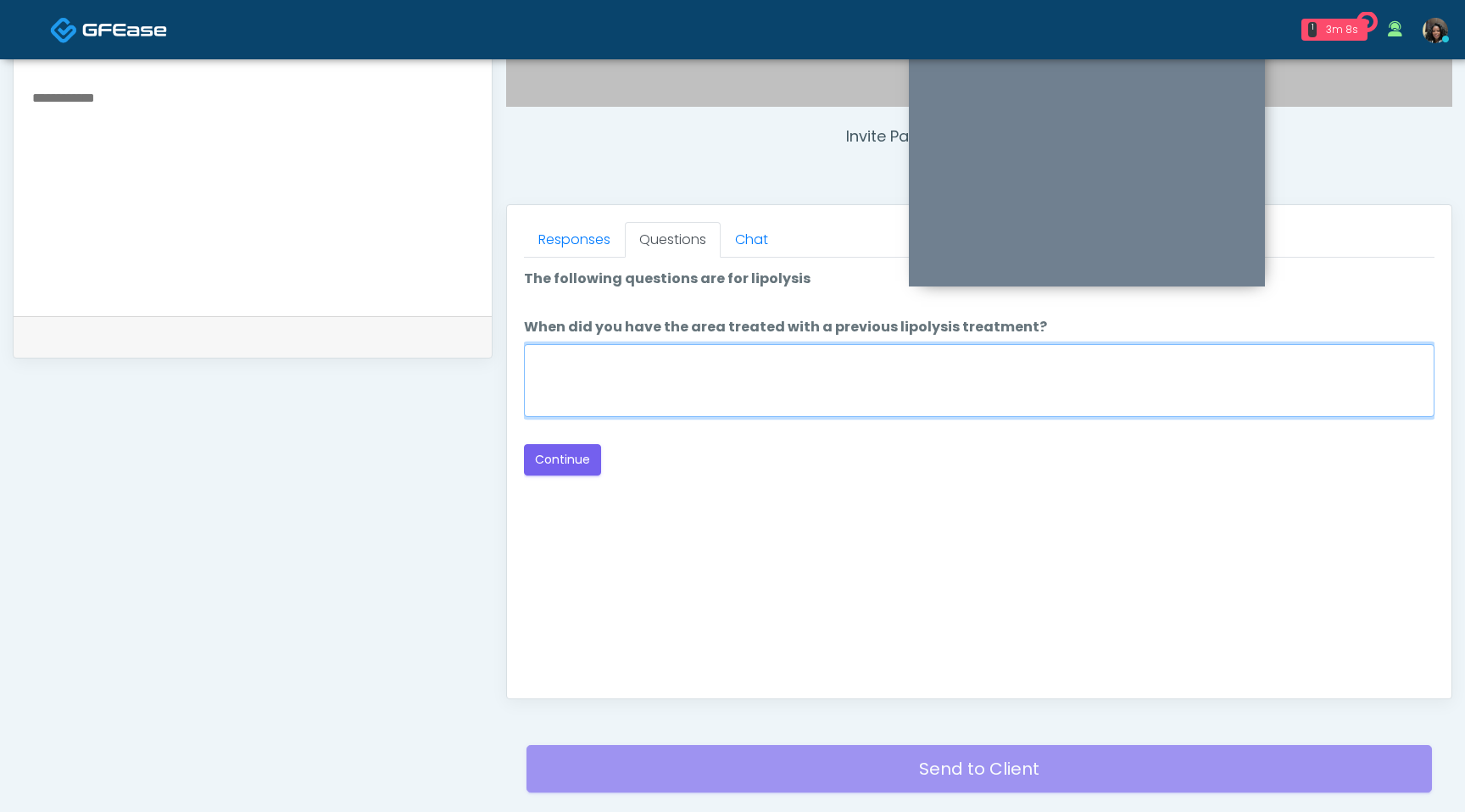
click at [803, 389] on textarea "When did you have the area treated with a previous lipolysis treatment?" at bounding box center [980, 381] width 911 height 73
type textarea "*********"
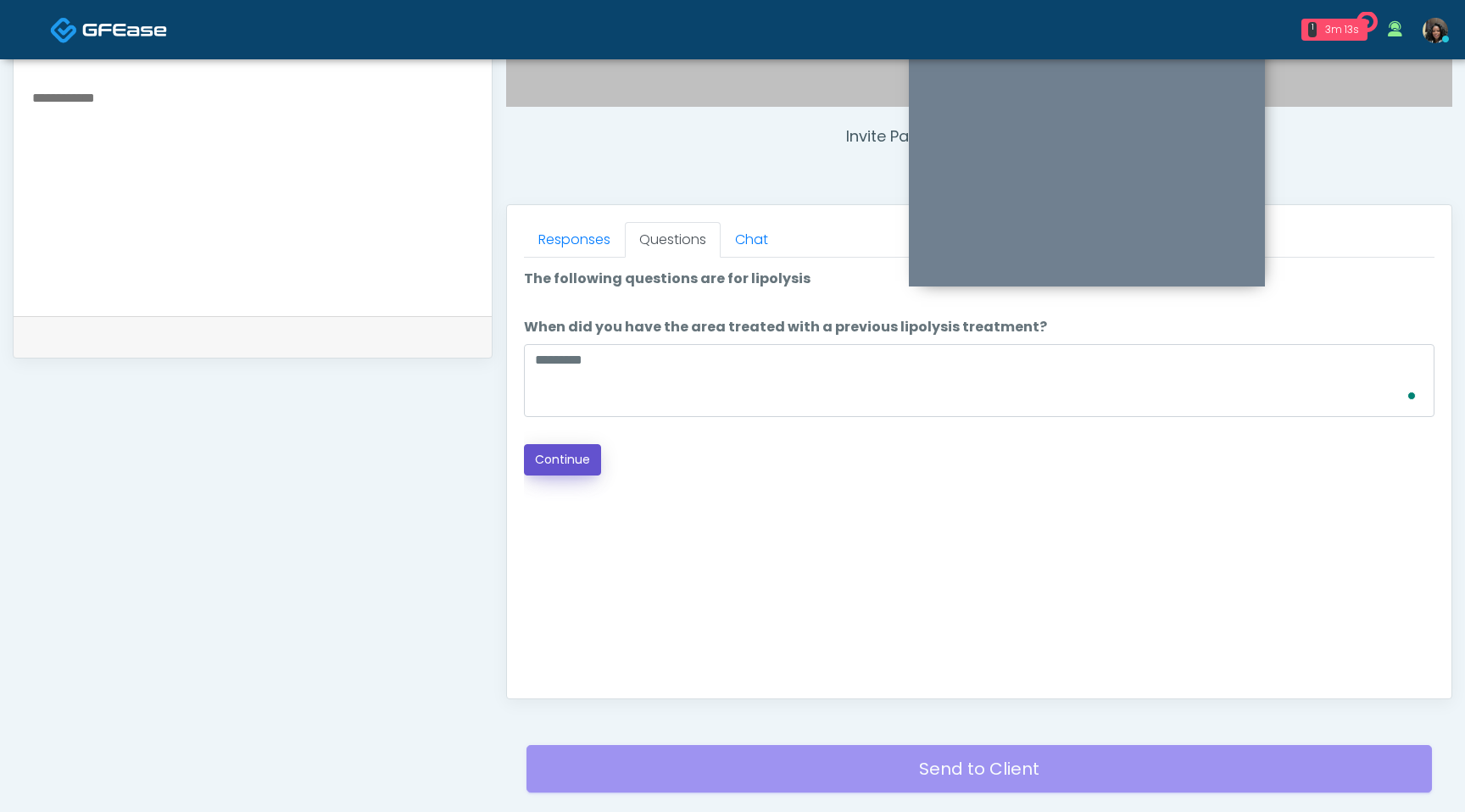
click at [561, 458] on button "Continue" at bounding box center [563, 460] width 77 height 31
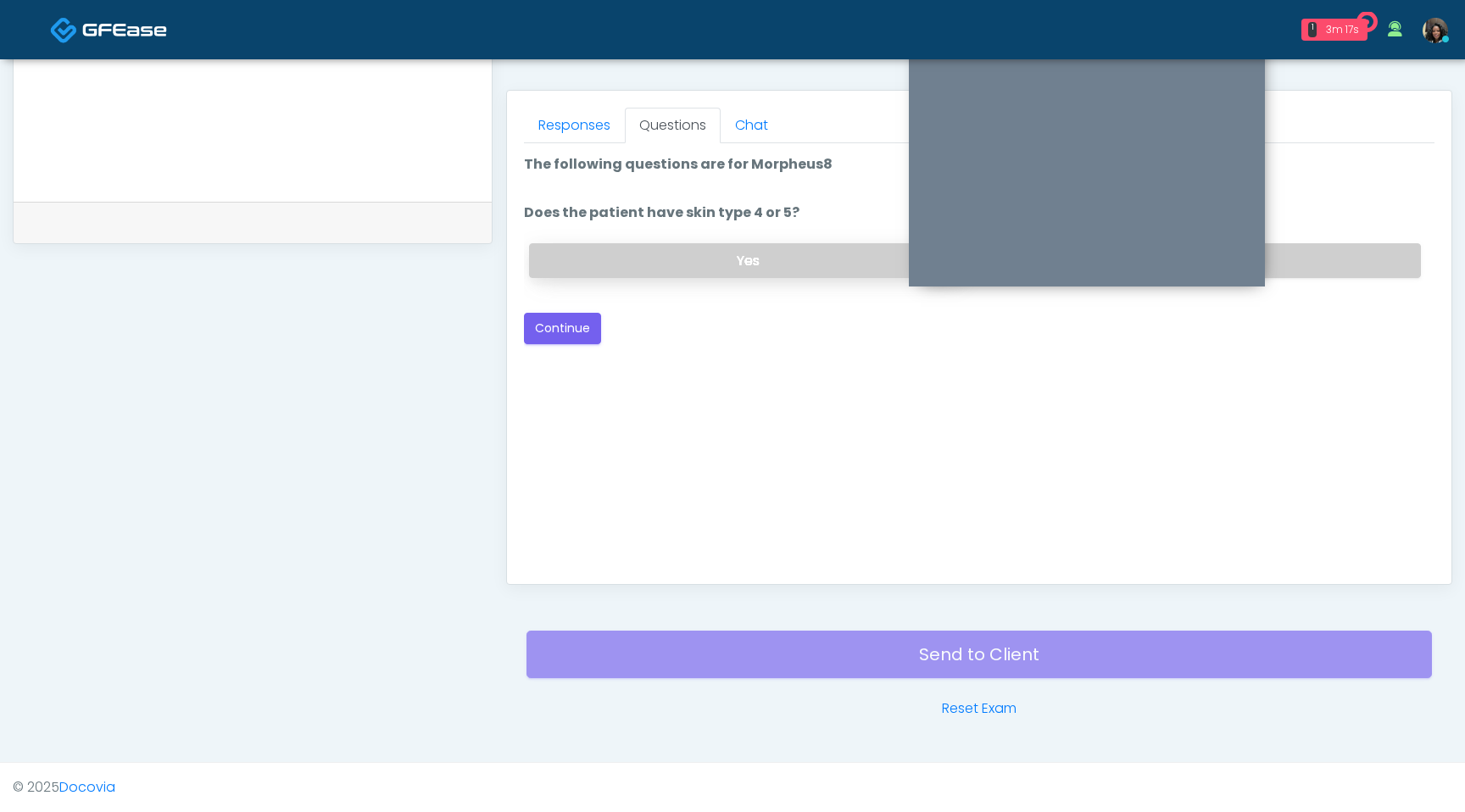
click at [623, 273] on label "Yes" at bounding box center [748, 260] width 439 height 35
click at [560, 328] on button "Continue" at bounding box center [563, 329] width 77 height 31
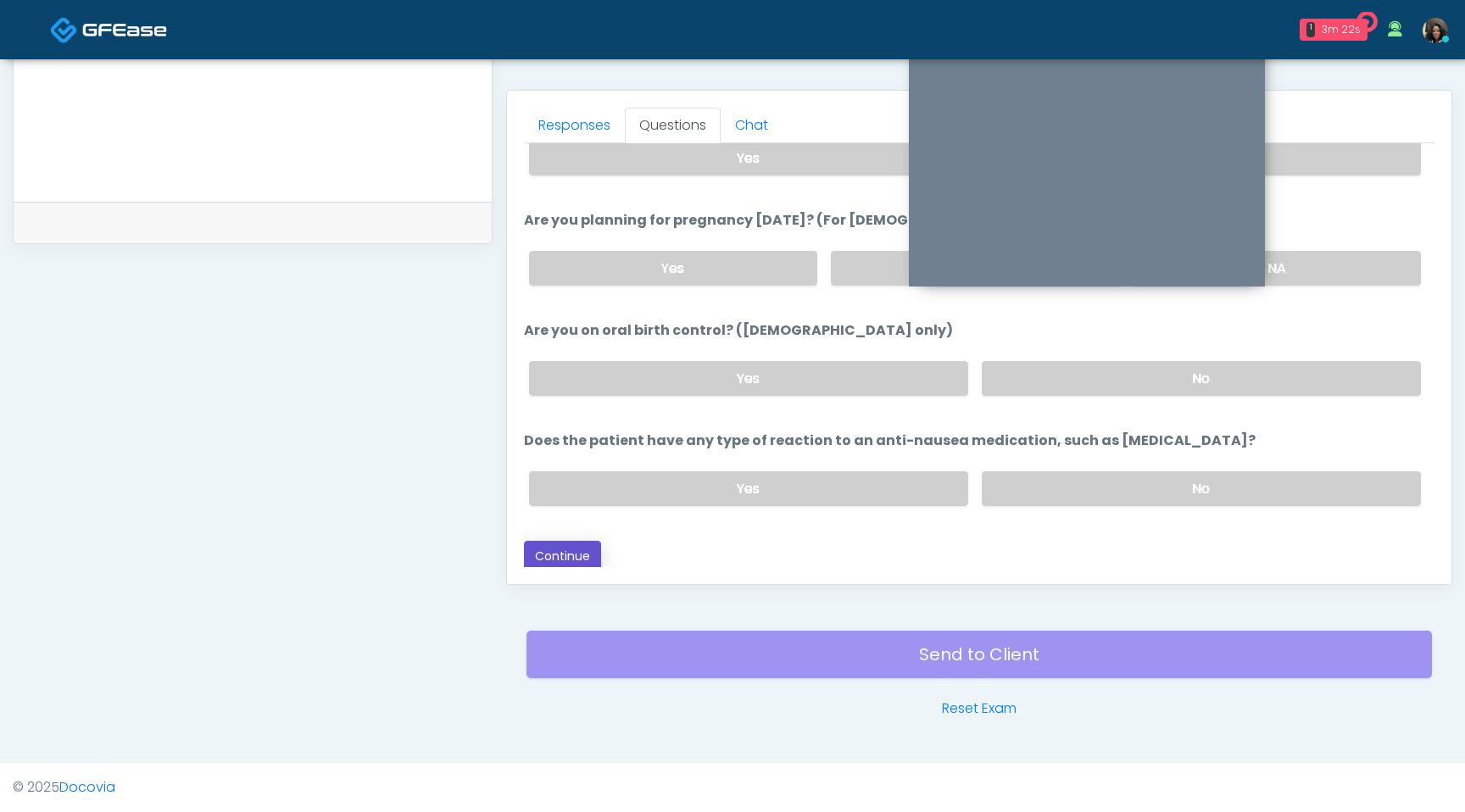
click at [565, 549] on button "Continue" at bounding box center [563, 556] width 77 height 31
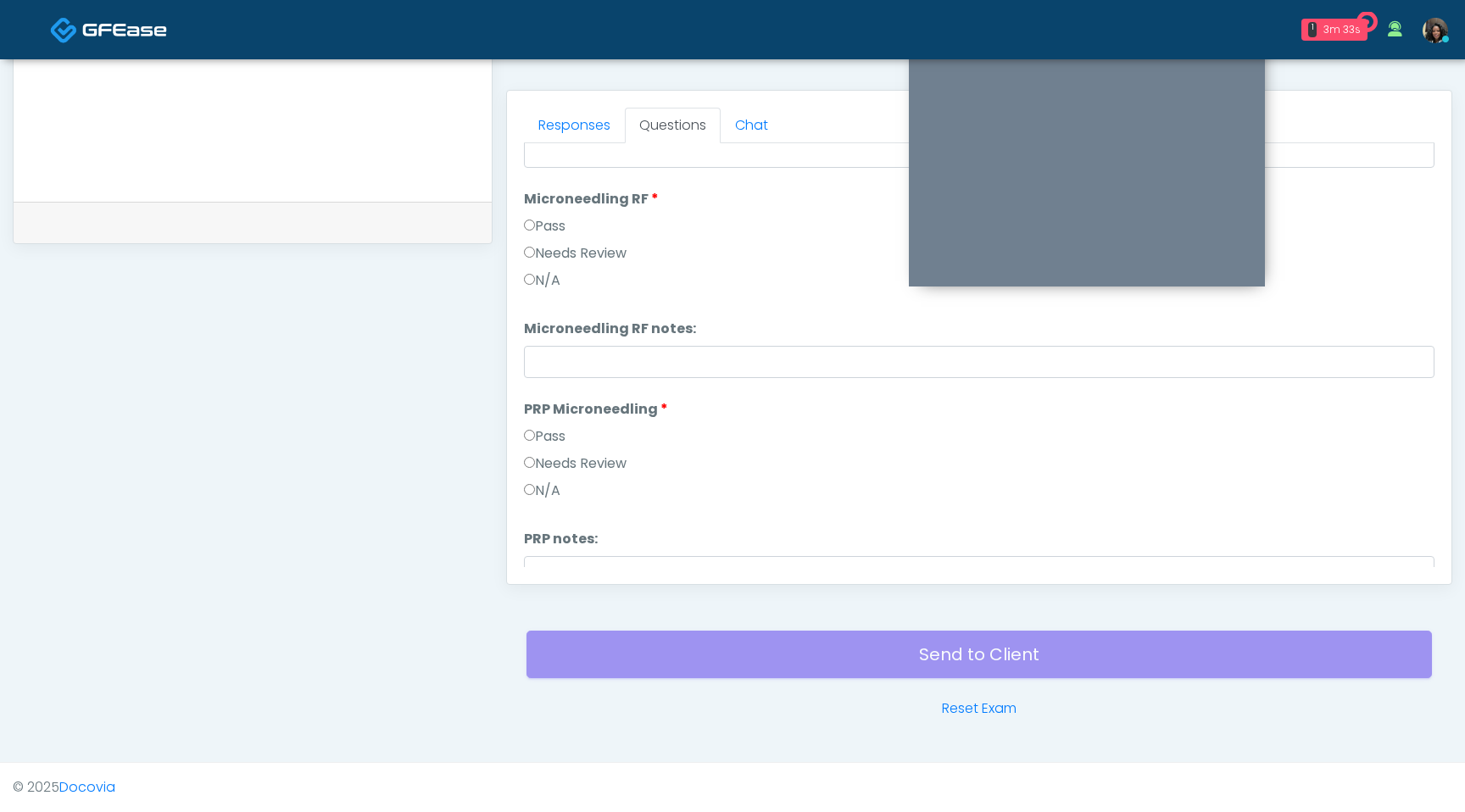
click at [525, 456] on label "Needs Review" at bounding box center [575, 463] width 103 height 20
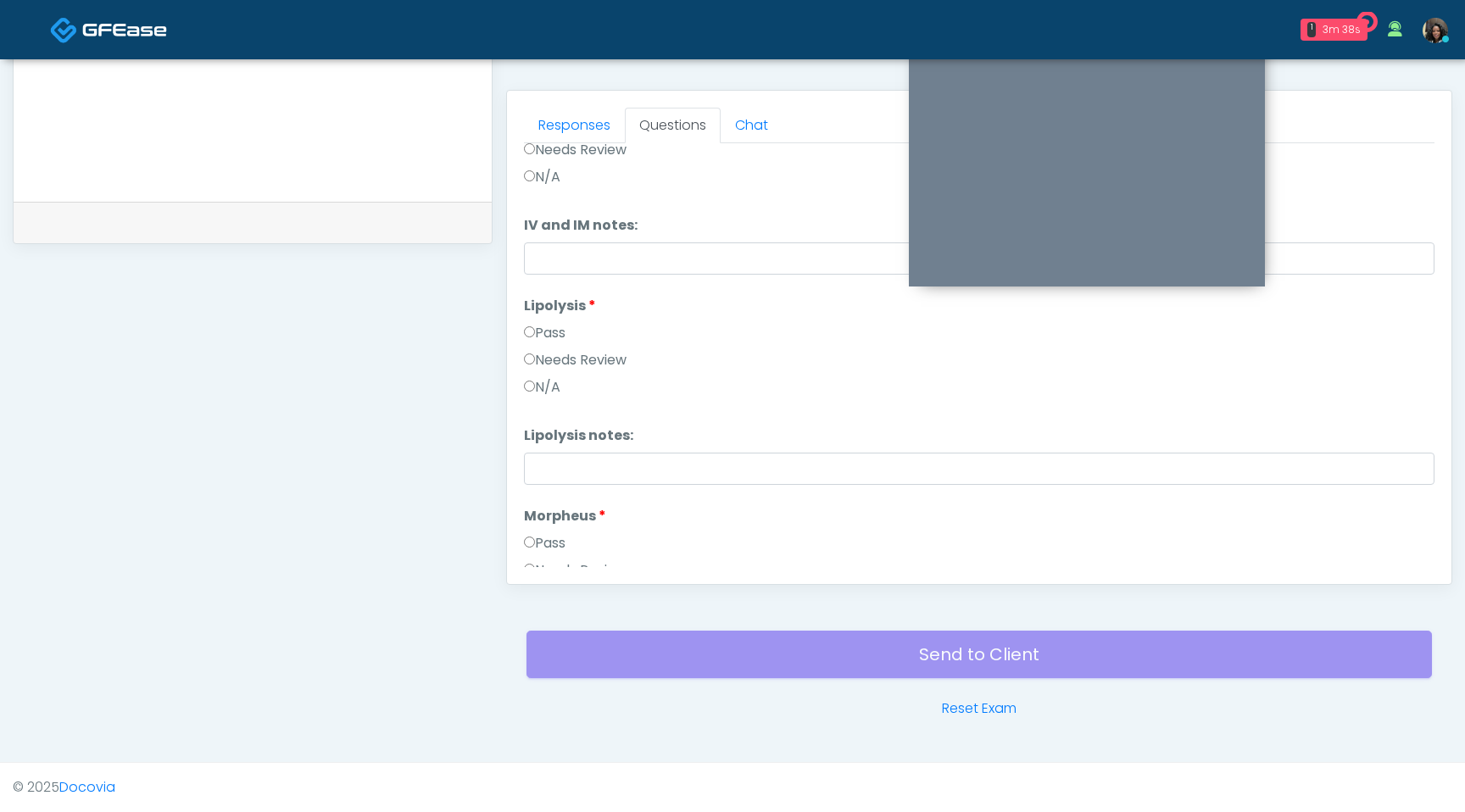
click at [528, 351] on label "Needs Review" at bounding box center [575, 360] width 103 height 20
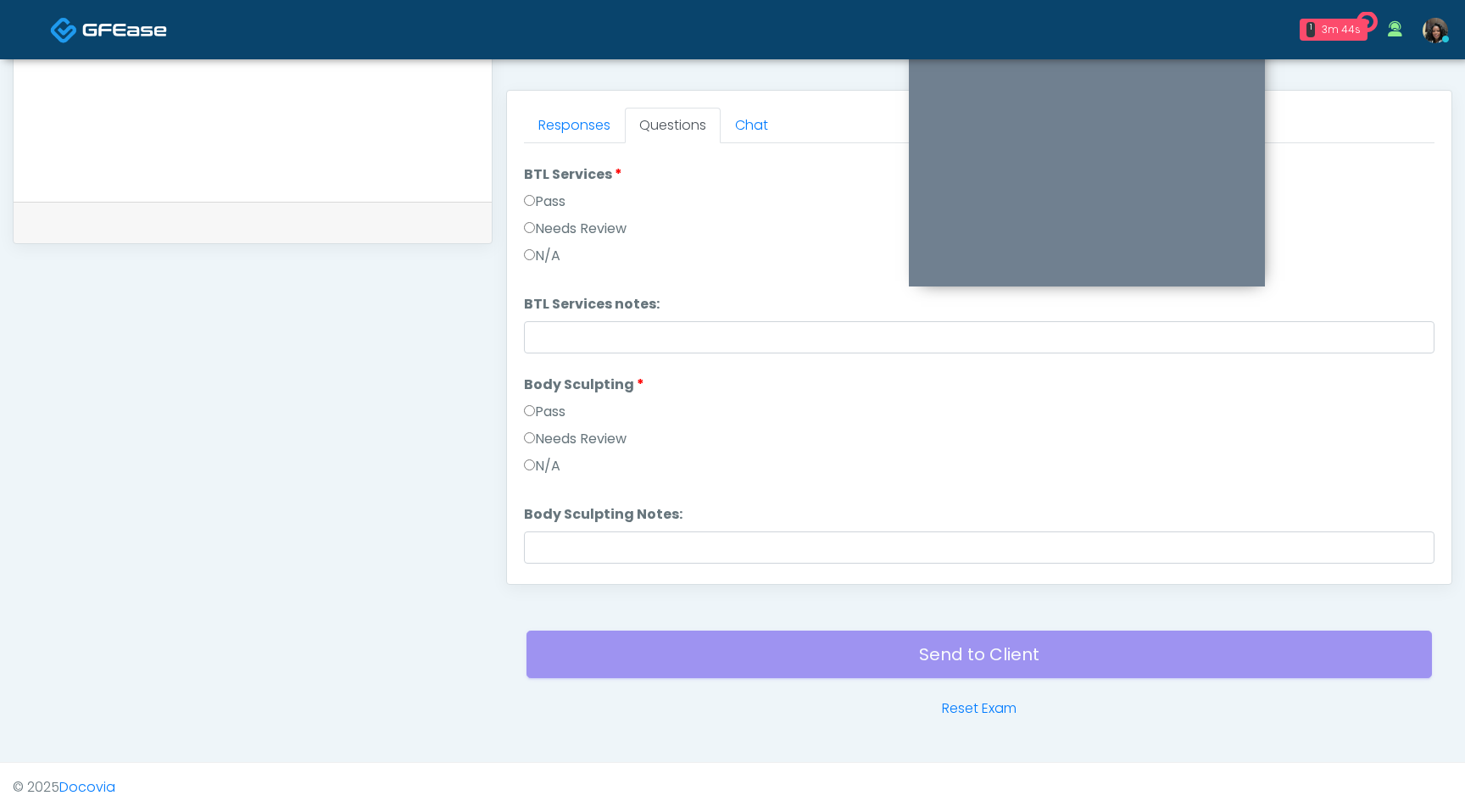
click at [533, 236] on label "Needs Review" at bounding box center [575, 228] width 103 height 20
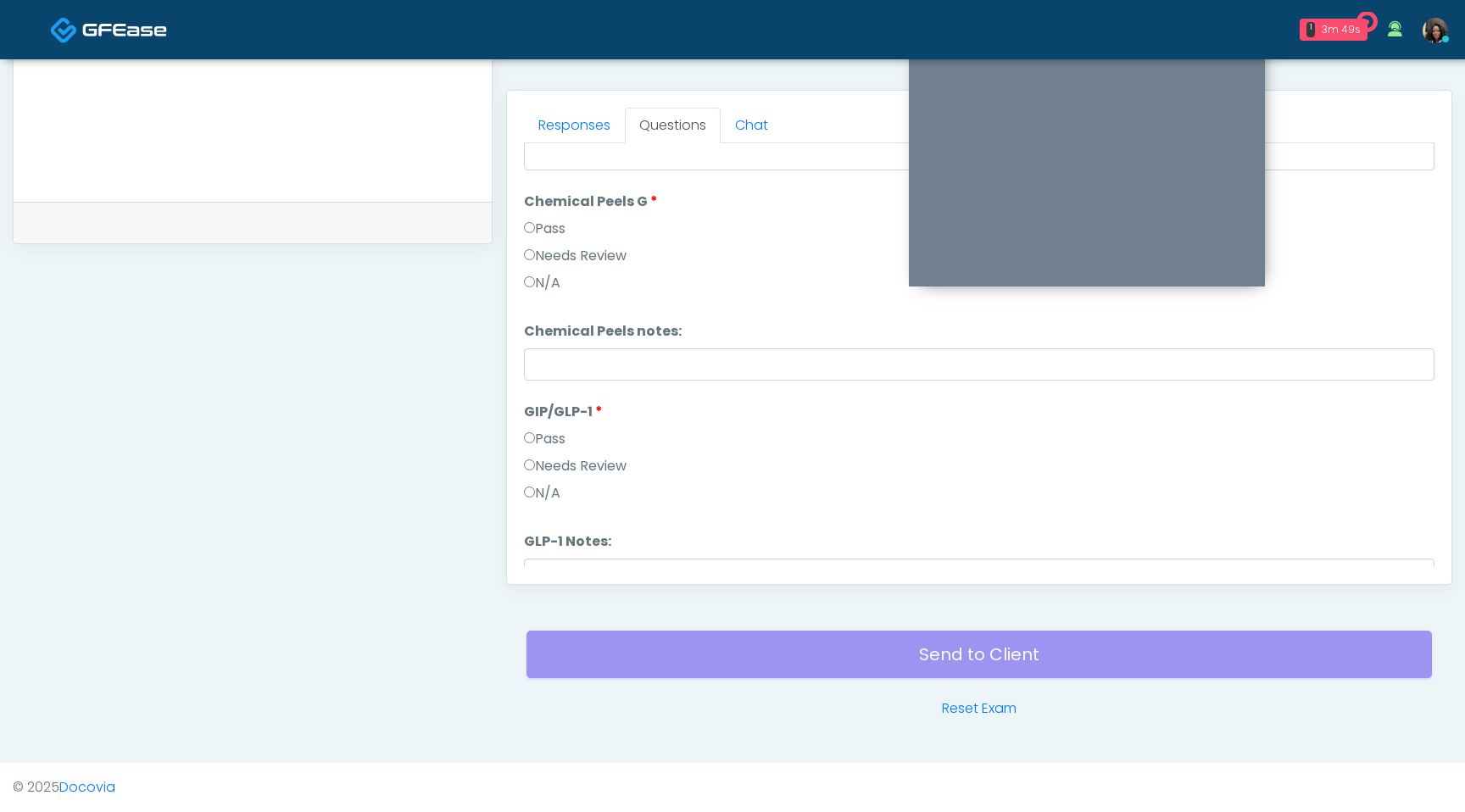
click at [531, 247] on label "Needs Review" at bounding box center [575, 256] width 103 height 20
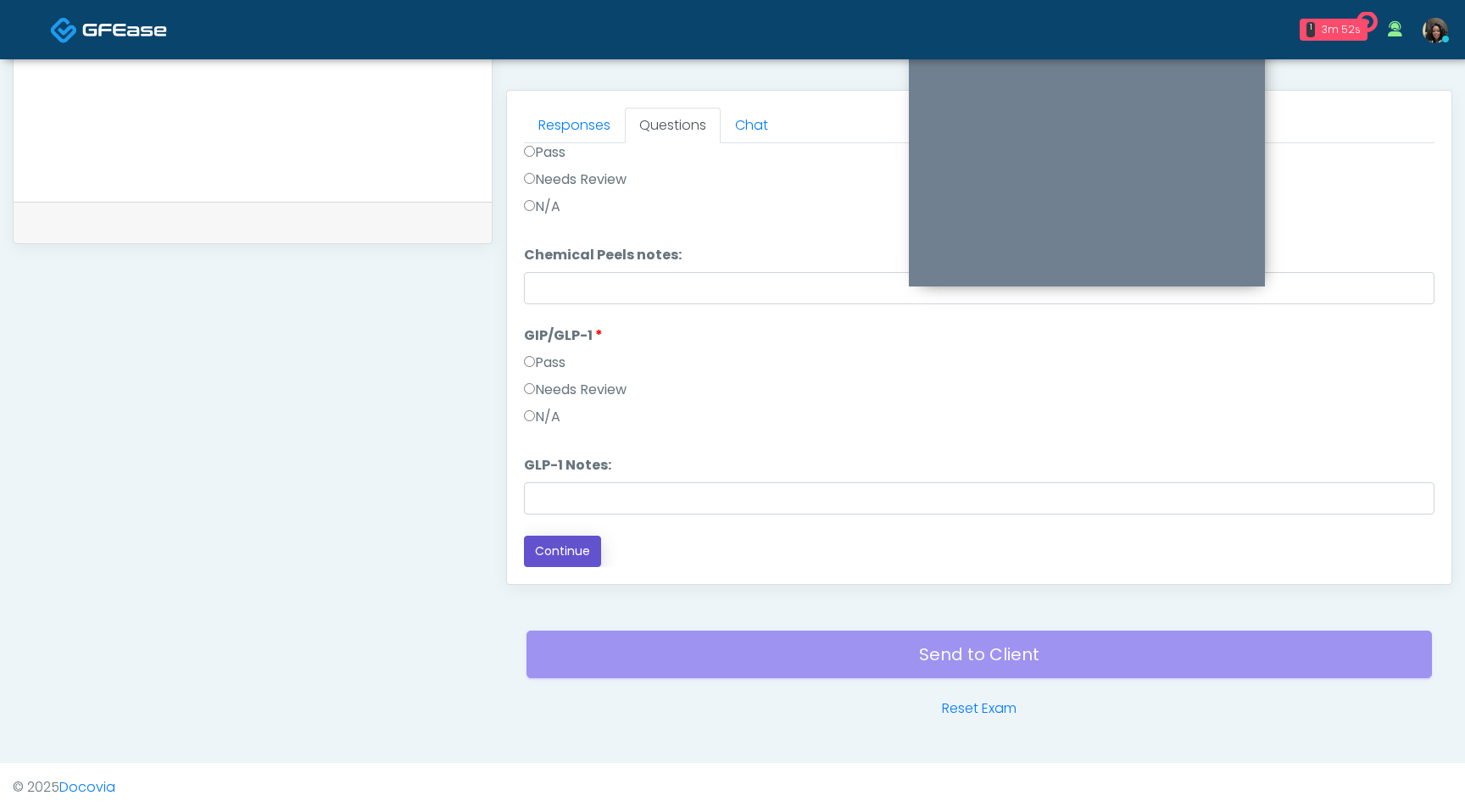
click at [547, 553] on button "Continue" at bounding box center [563, 552] width 77 height 31
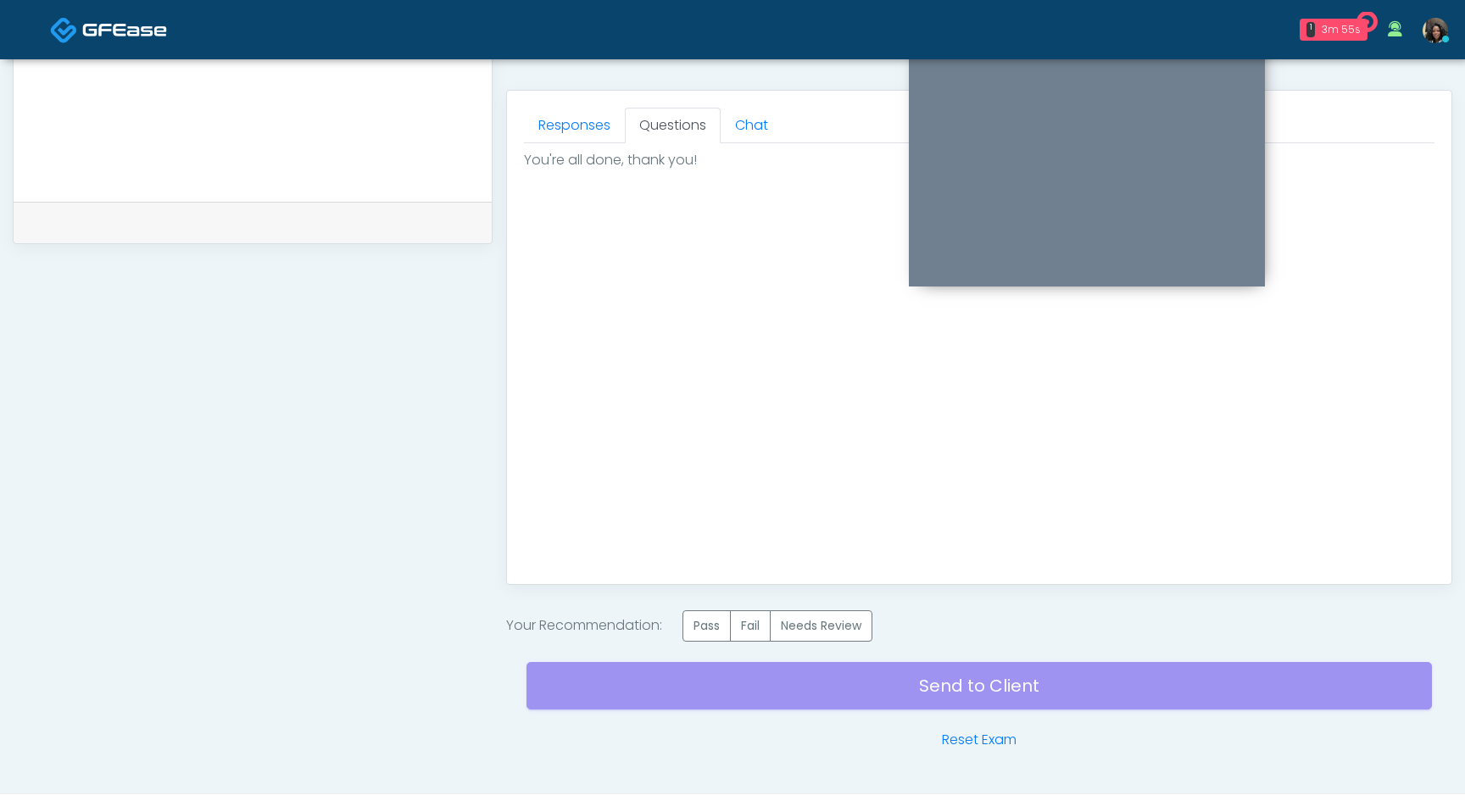
scroll to position [0, 0]
click at [827, 637] on label "Needs Review" at bounding box center [821, 626] width 103 height 31
click at [834, 687] on div "Send to Client Reset Exam" at bounding box center [979, 695] width 906 height 108
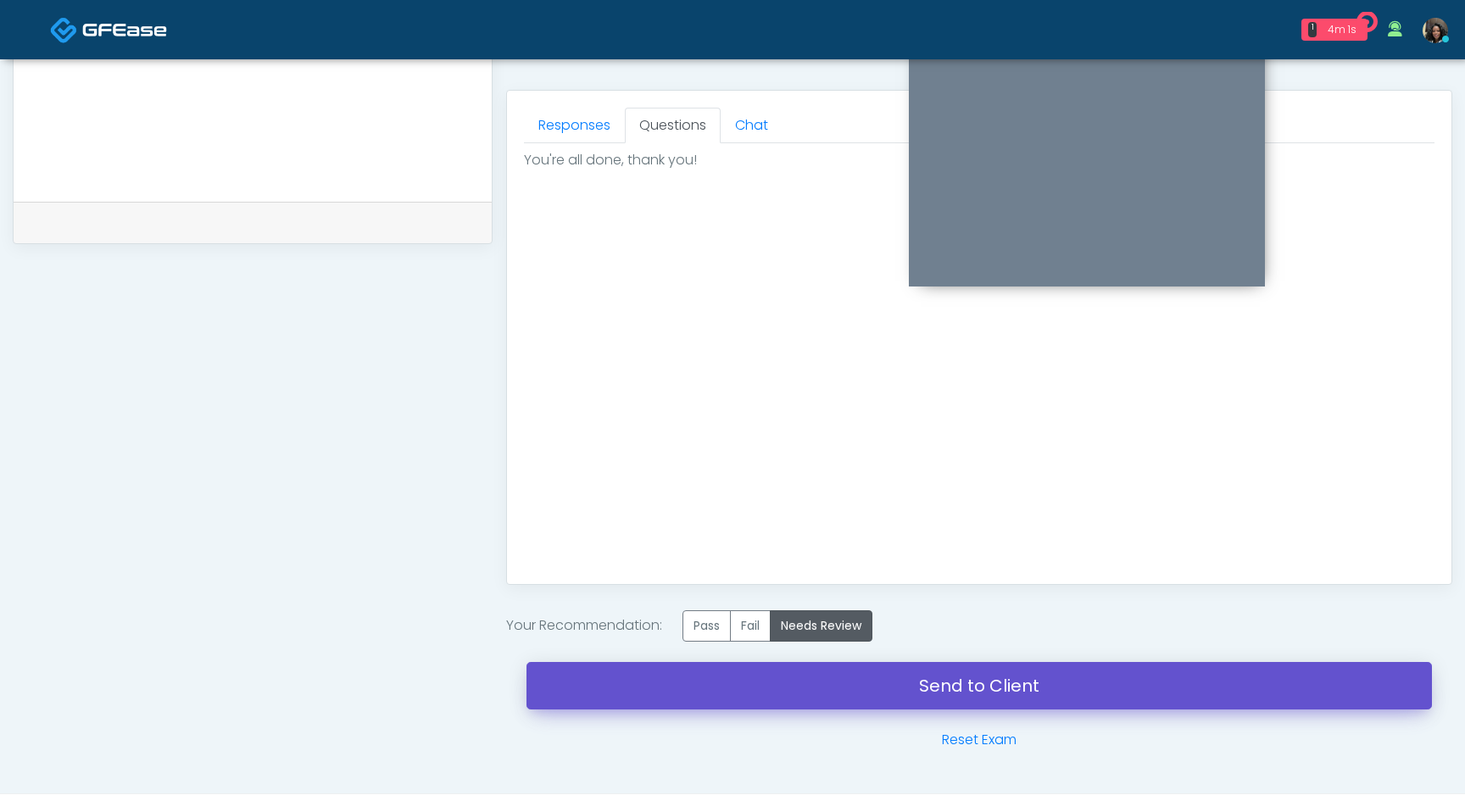
click at [925, 697] on link "Send to Client" at bounding box center [979, 685] width 906 height 47
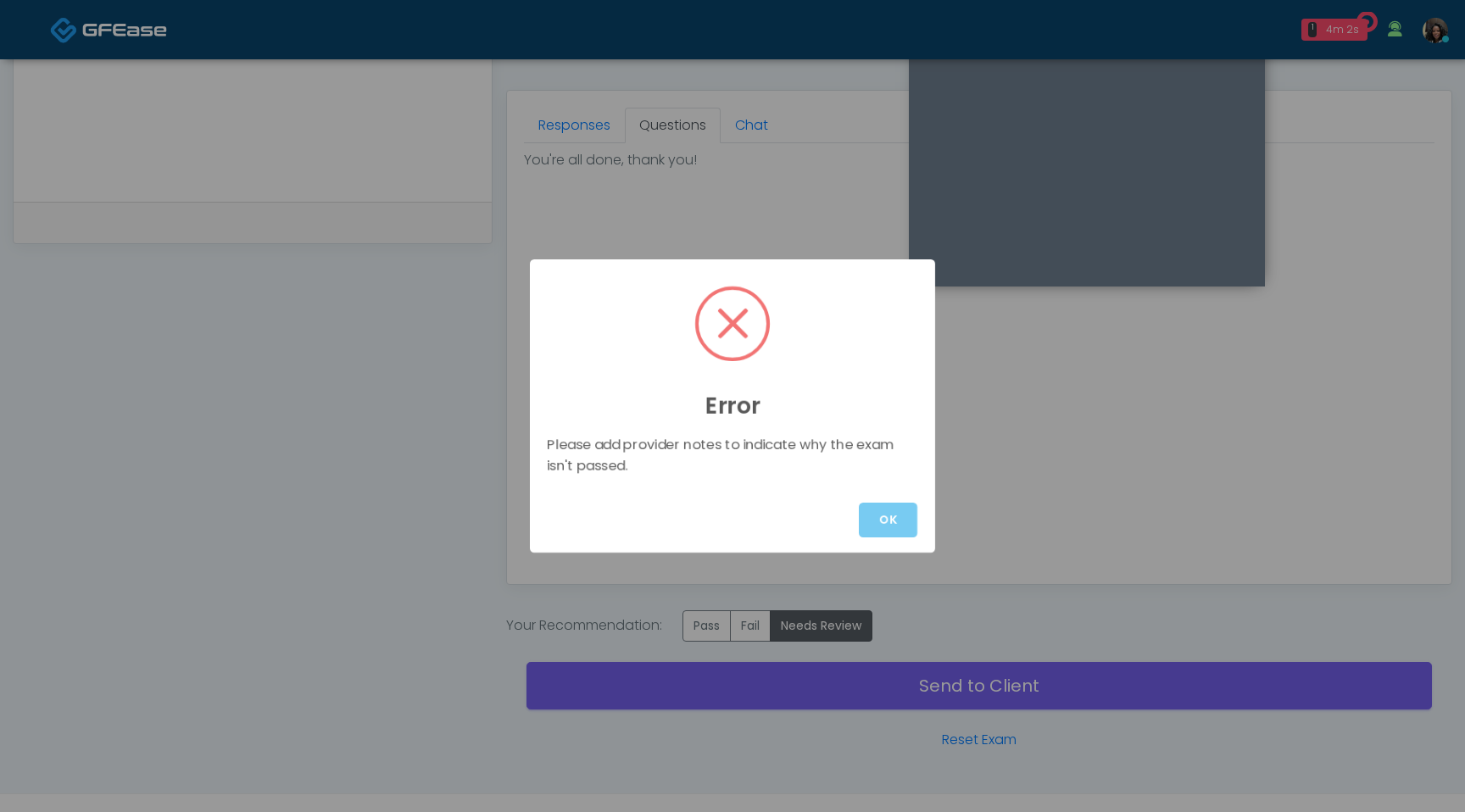
click at [900, 520] on button "OK" at bounding box center [888, 520] width 58 height 35
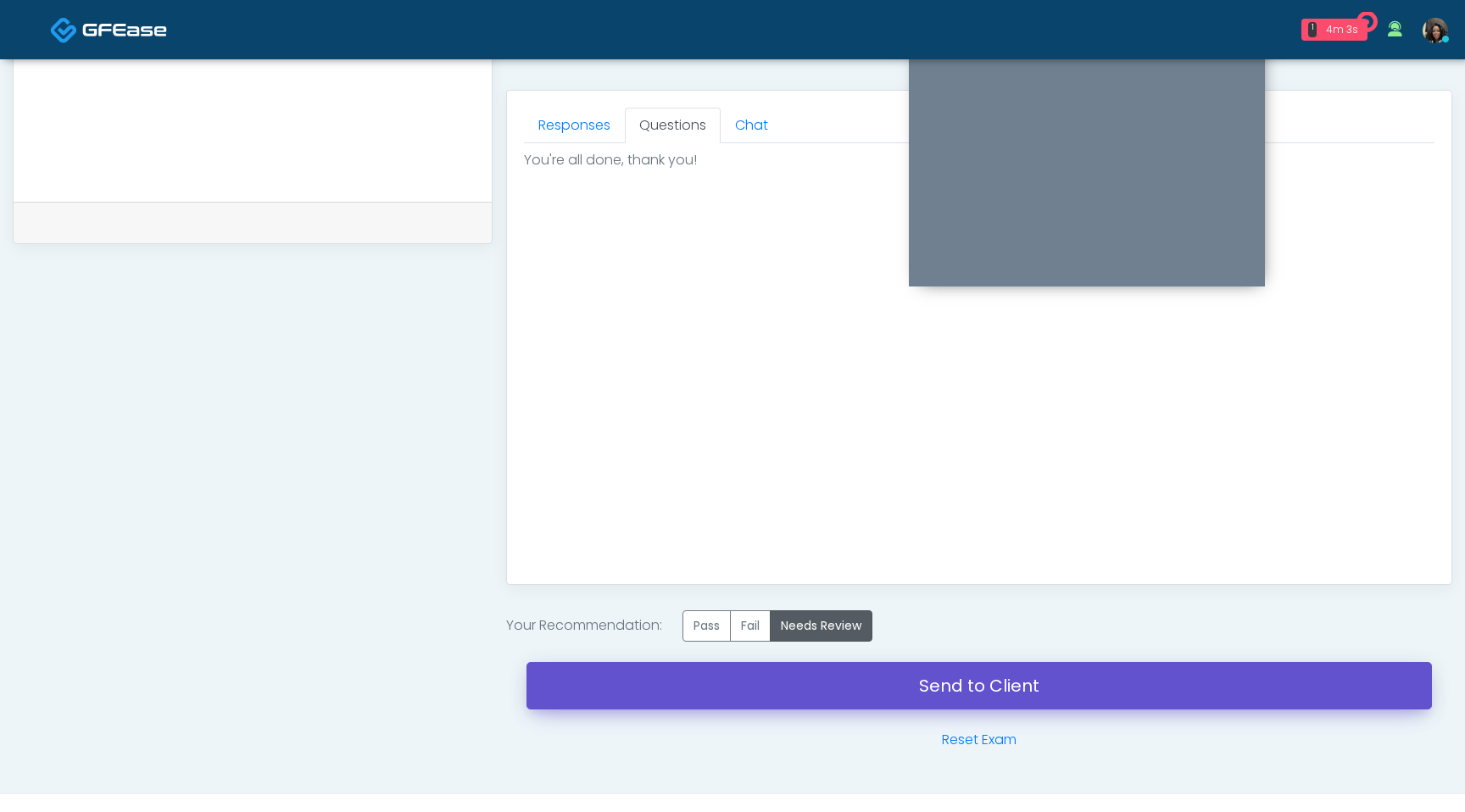
click at [931, 686] on link "Send to Client" at bounding box center [979, 685] width 906 height 47
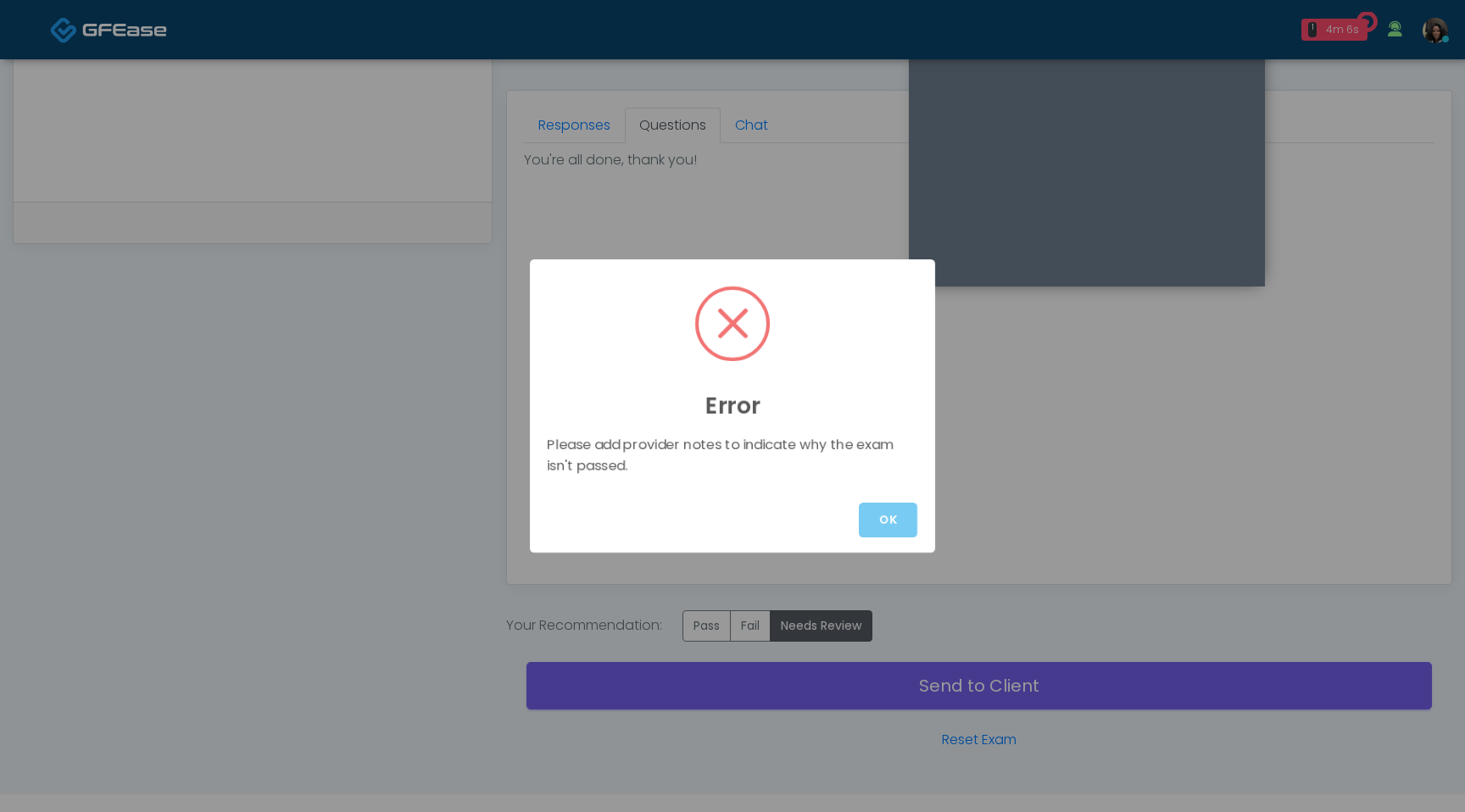
click at [889, 520] on button "OK" at bounding box center [888, 520] width 58 height 35
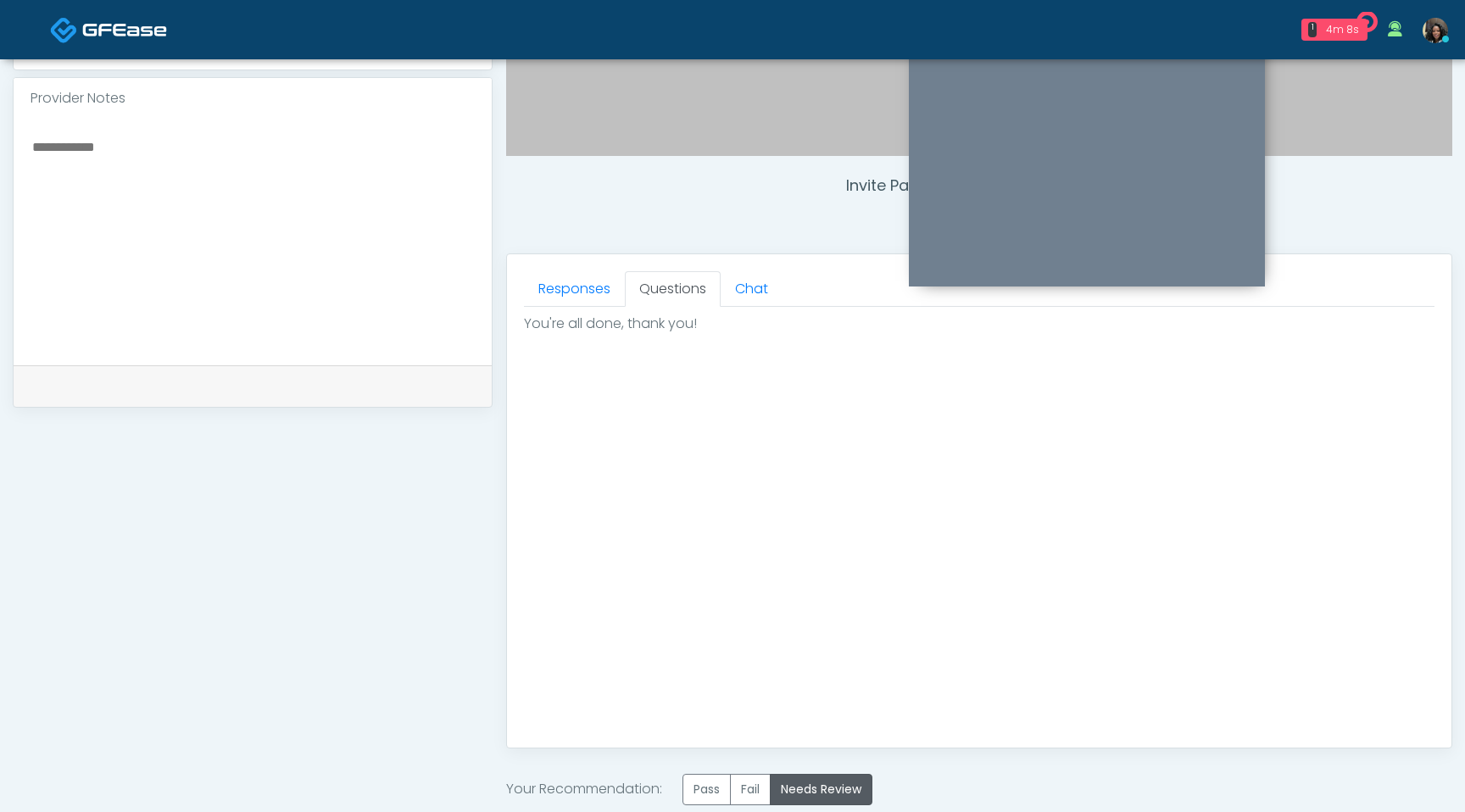
scroll to position [519, 0]
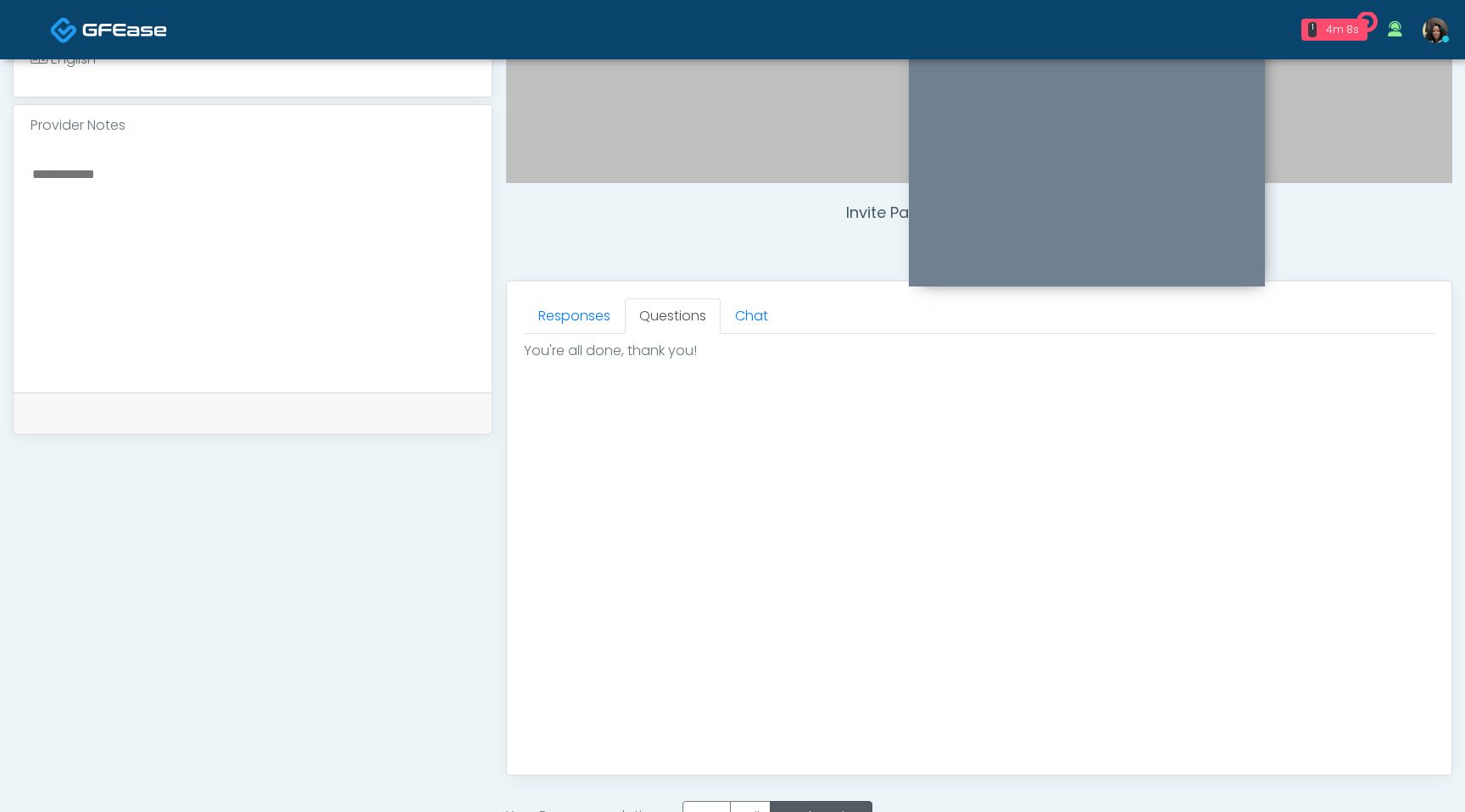
click at [282, 230] on textarea at bounding box center [253, 266] width 444 height 207
type textarea "*"
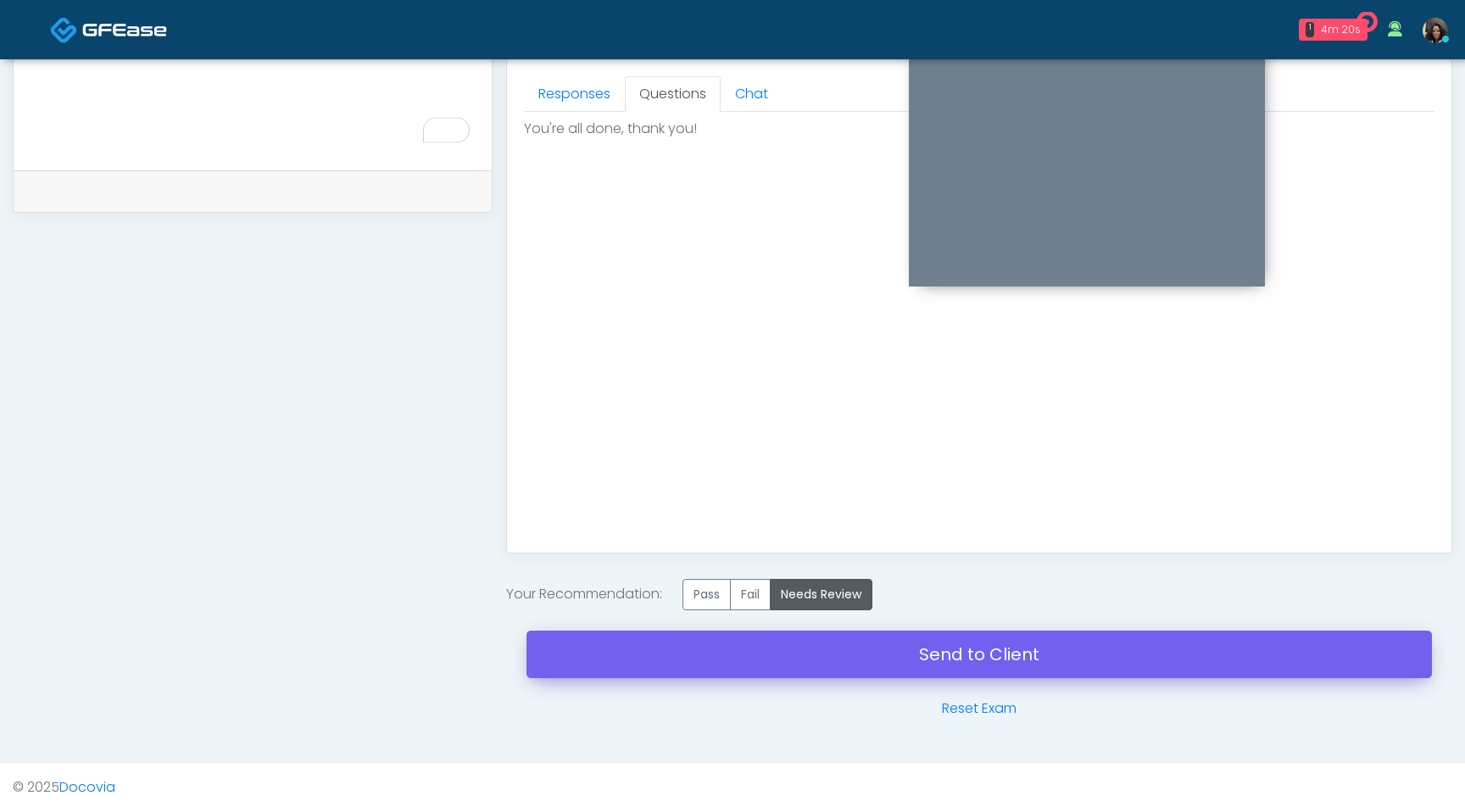
type textarea "****"
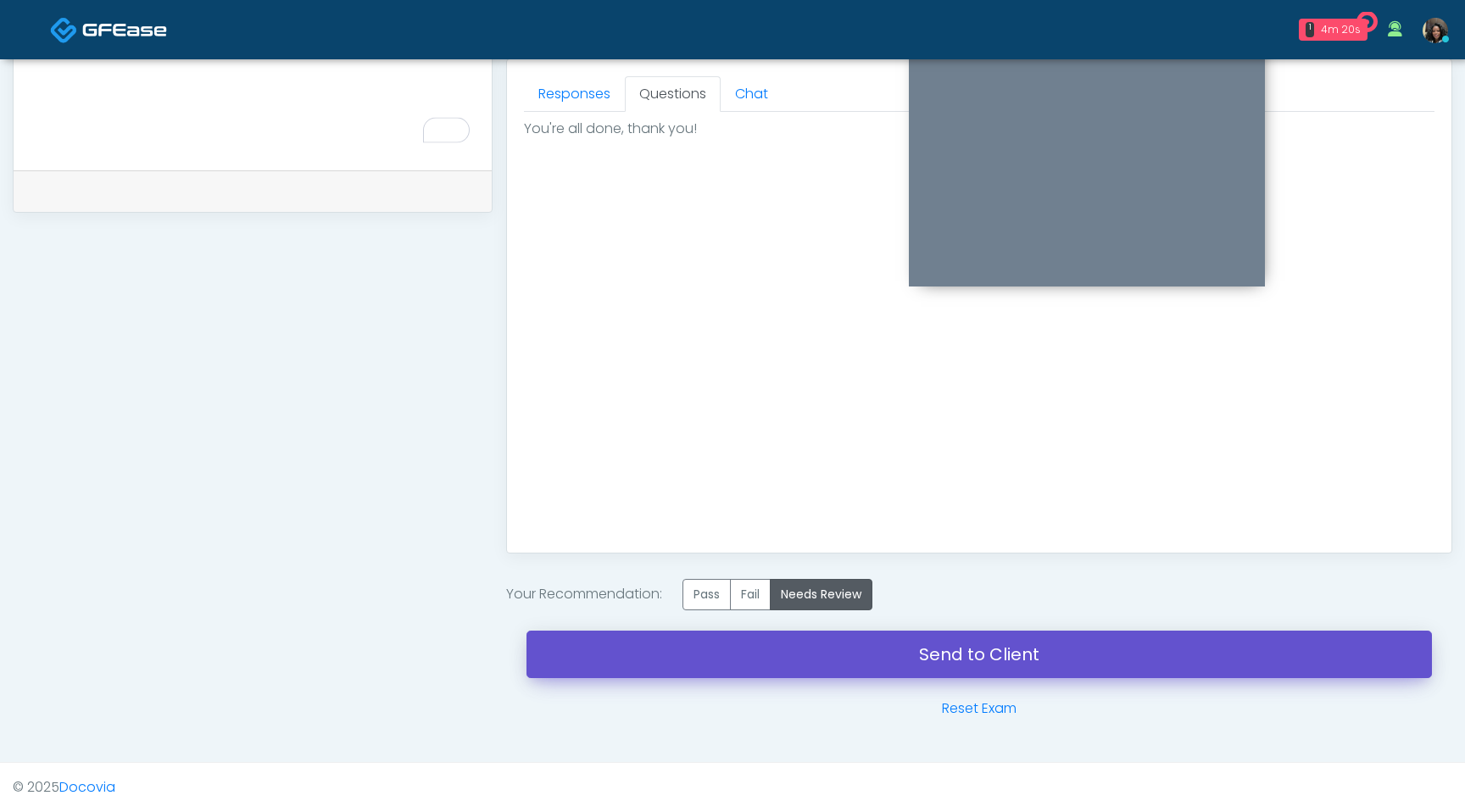
click at [731, 647] on link "Send to Client" at bounding box center [979, 655] width 906 height 47
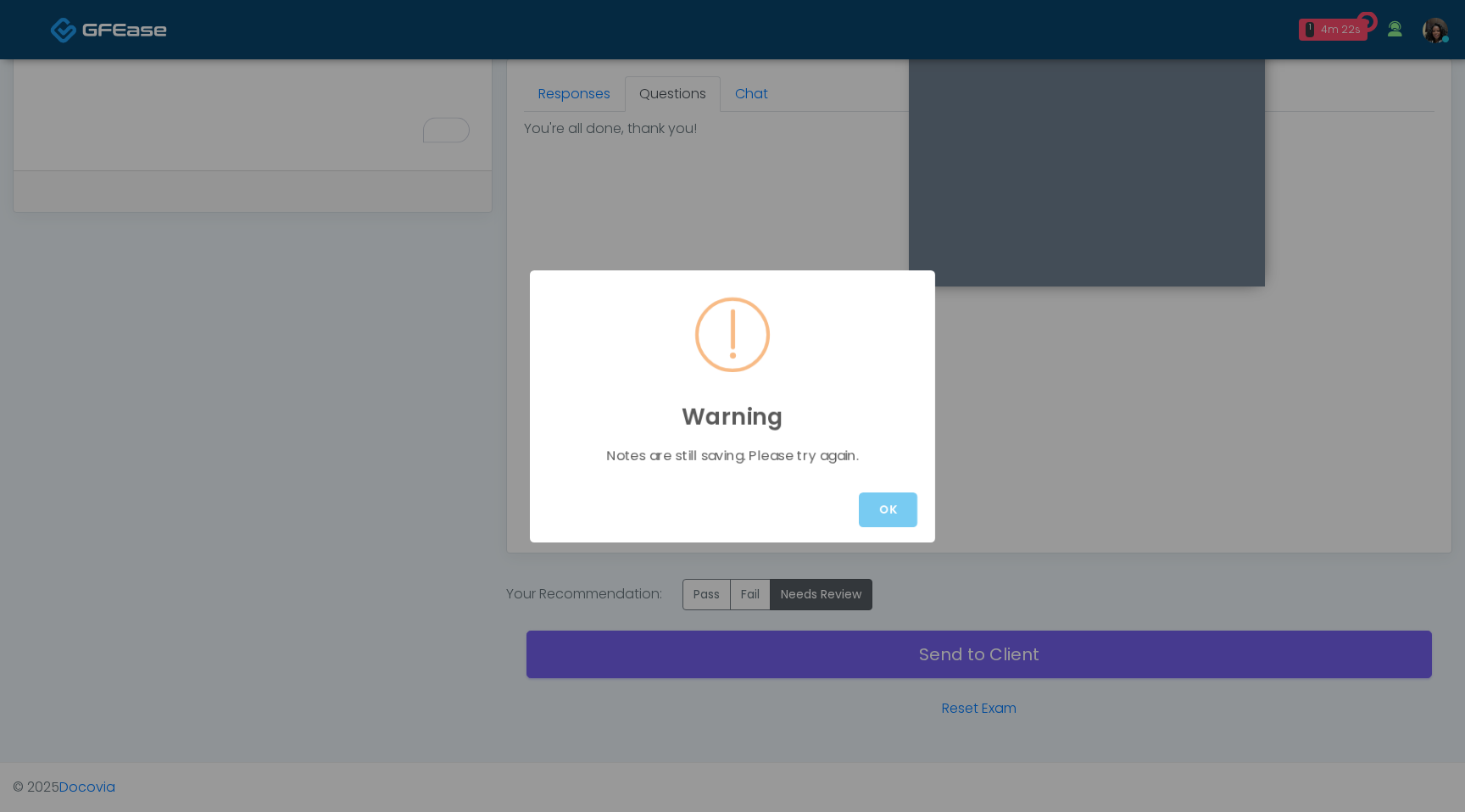
click at [887, 505] on button "OK" at bounding box center [888, 510] width 58 height 35
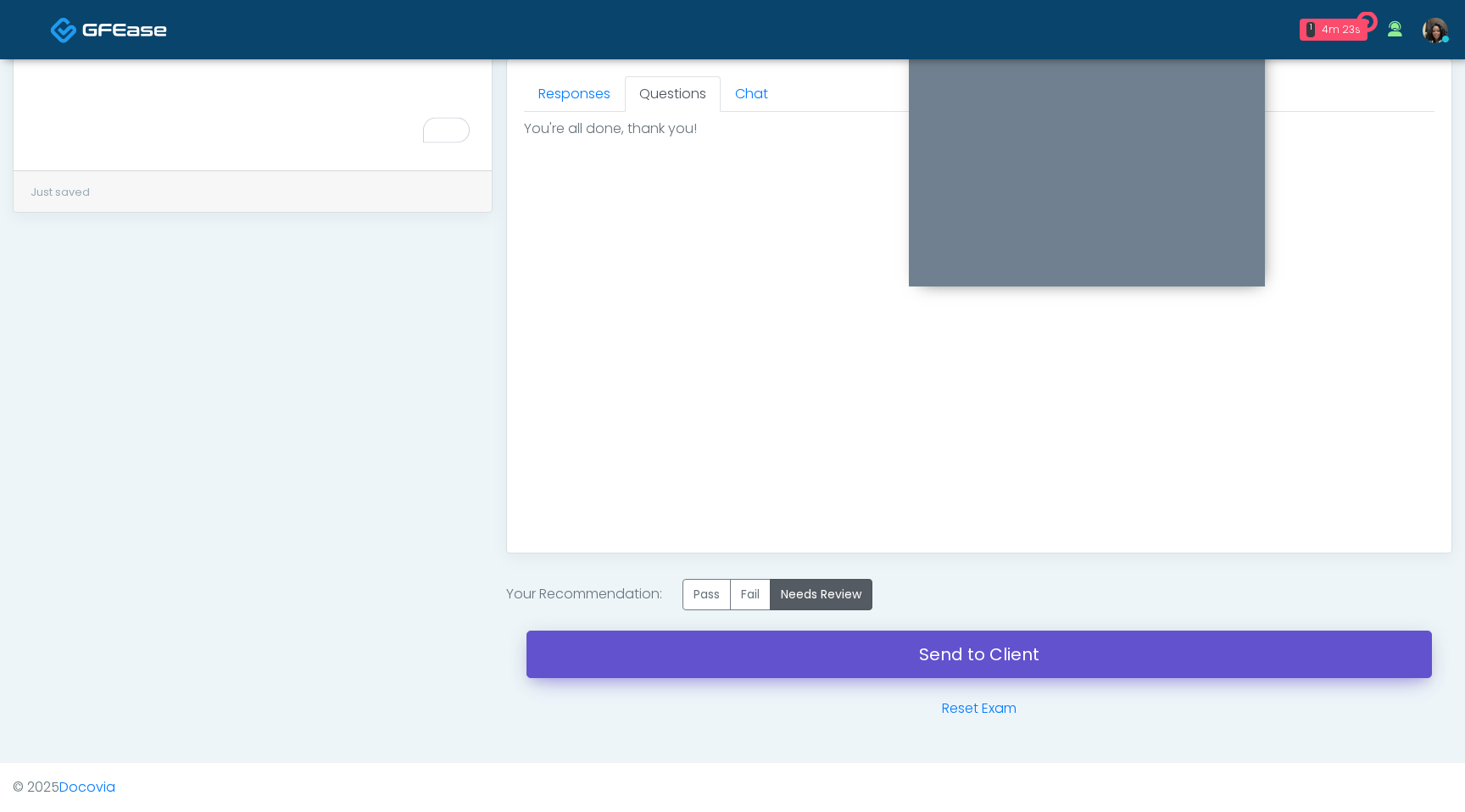
click at [861, 638] on link "Send to Client" at bounding box center [979, 655] width 906 height 47
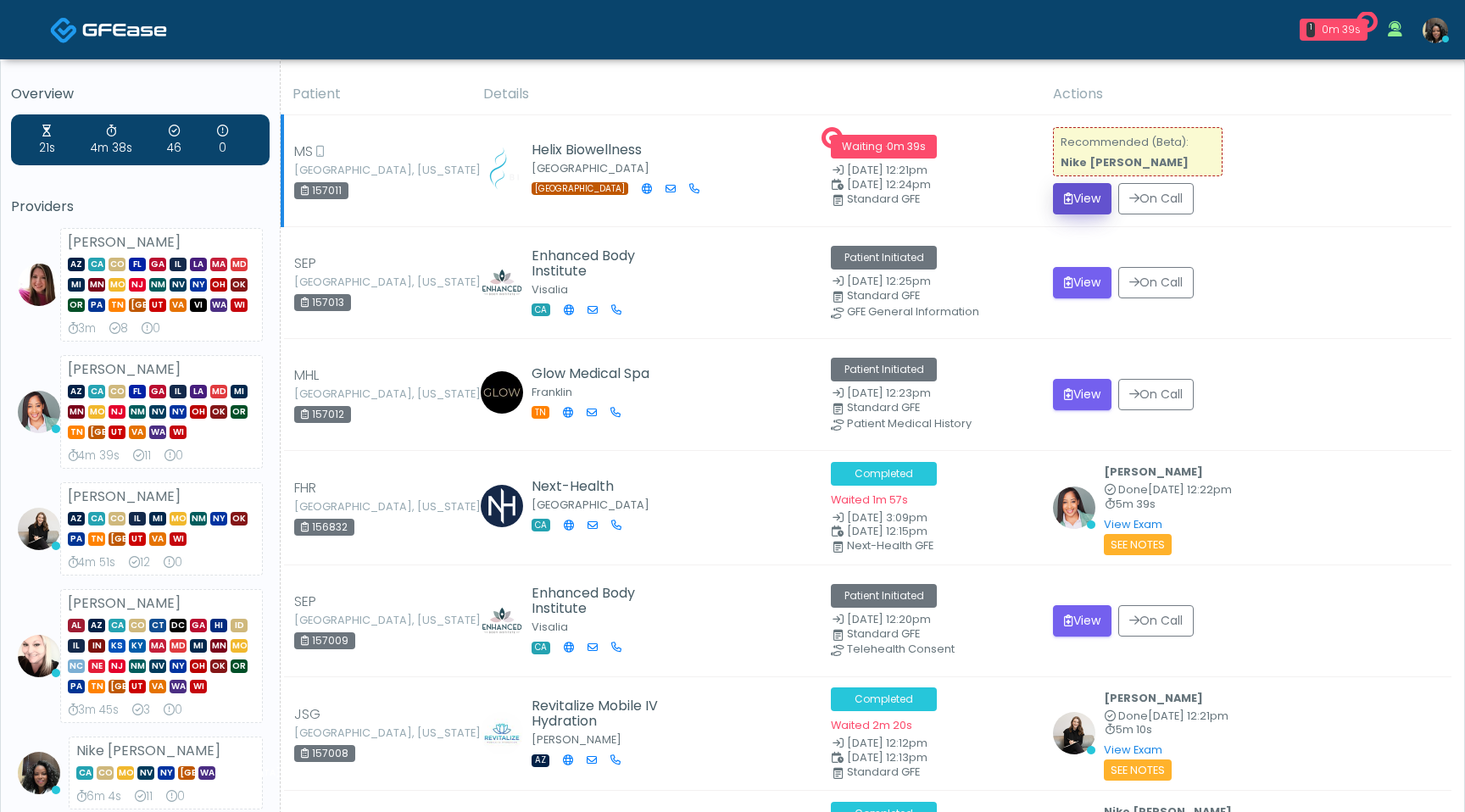
click at [1081, 202] on button "View" at bounding box center [1083, 198] width 58 height 31
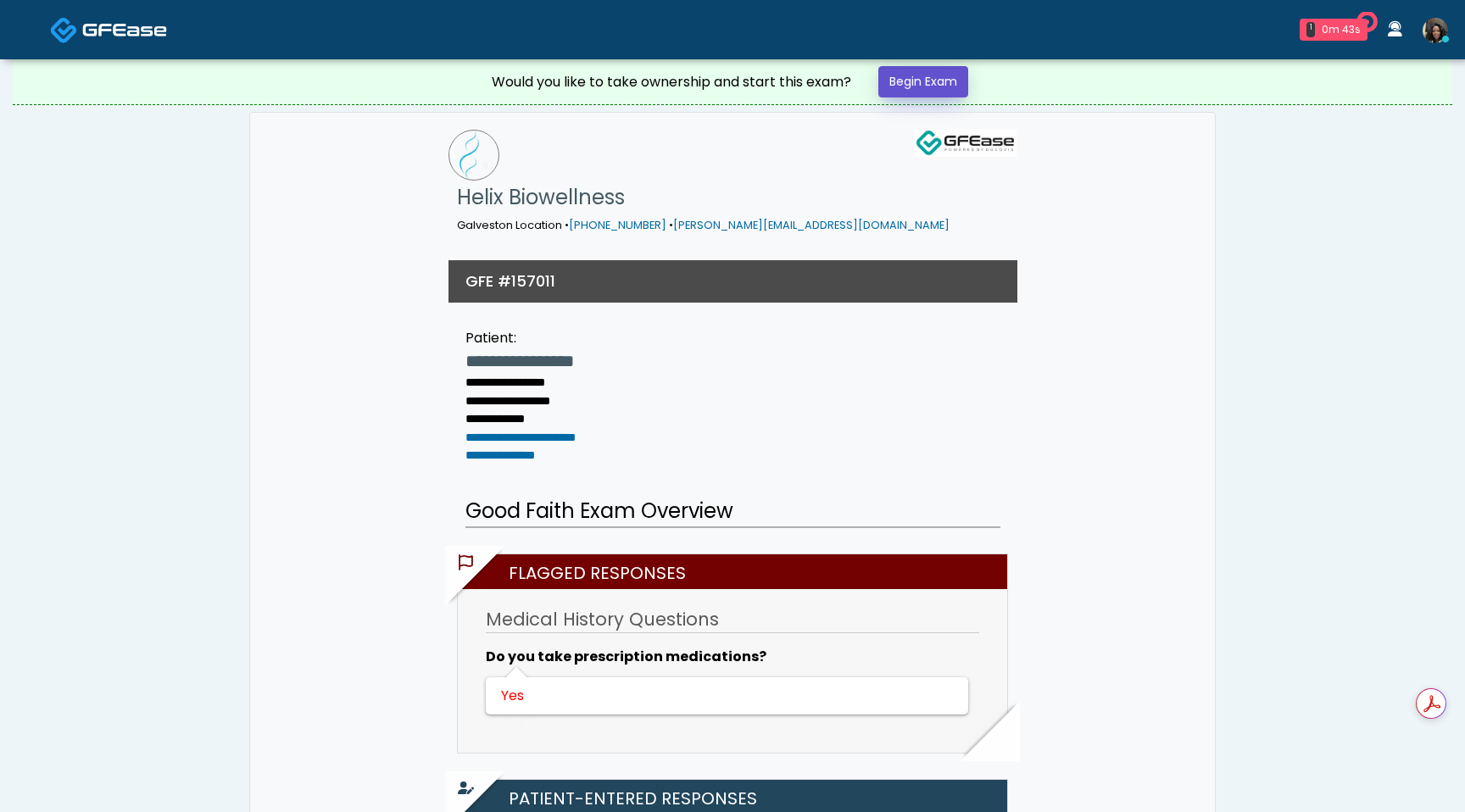
click at [941, 80] on link "Begin Exam" at bounding box center [923, 82] width 90 height 31
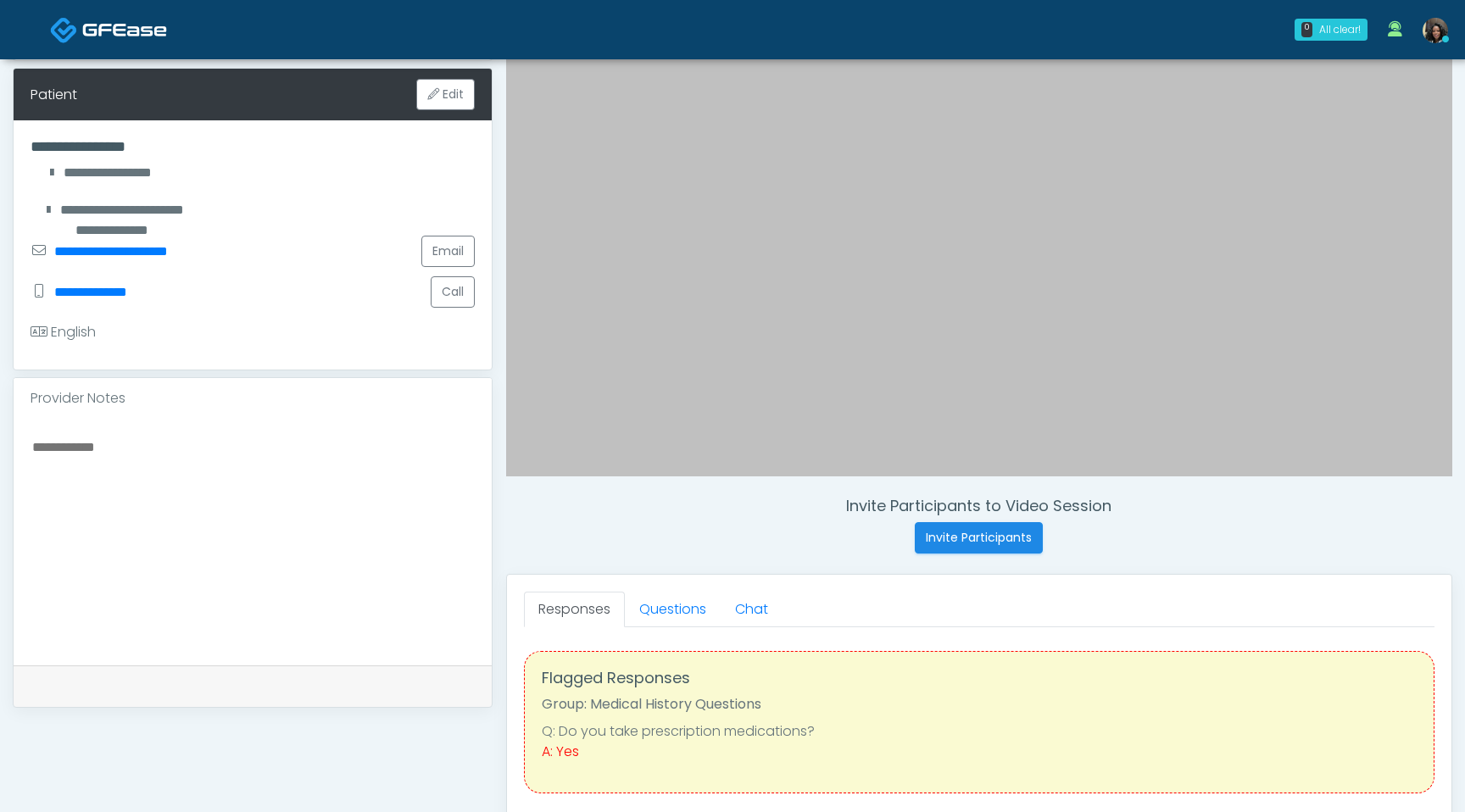
scroll to position [228, 0]
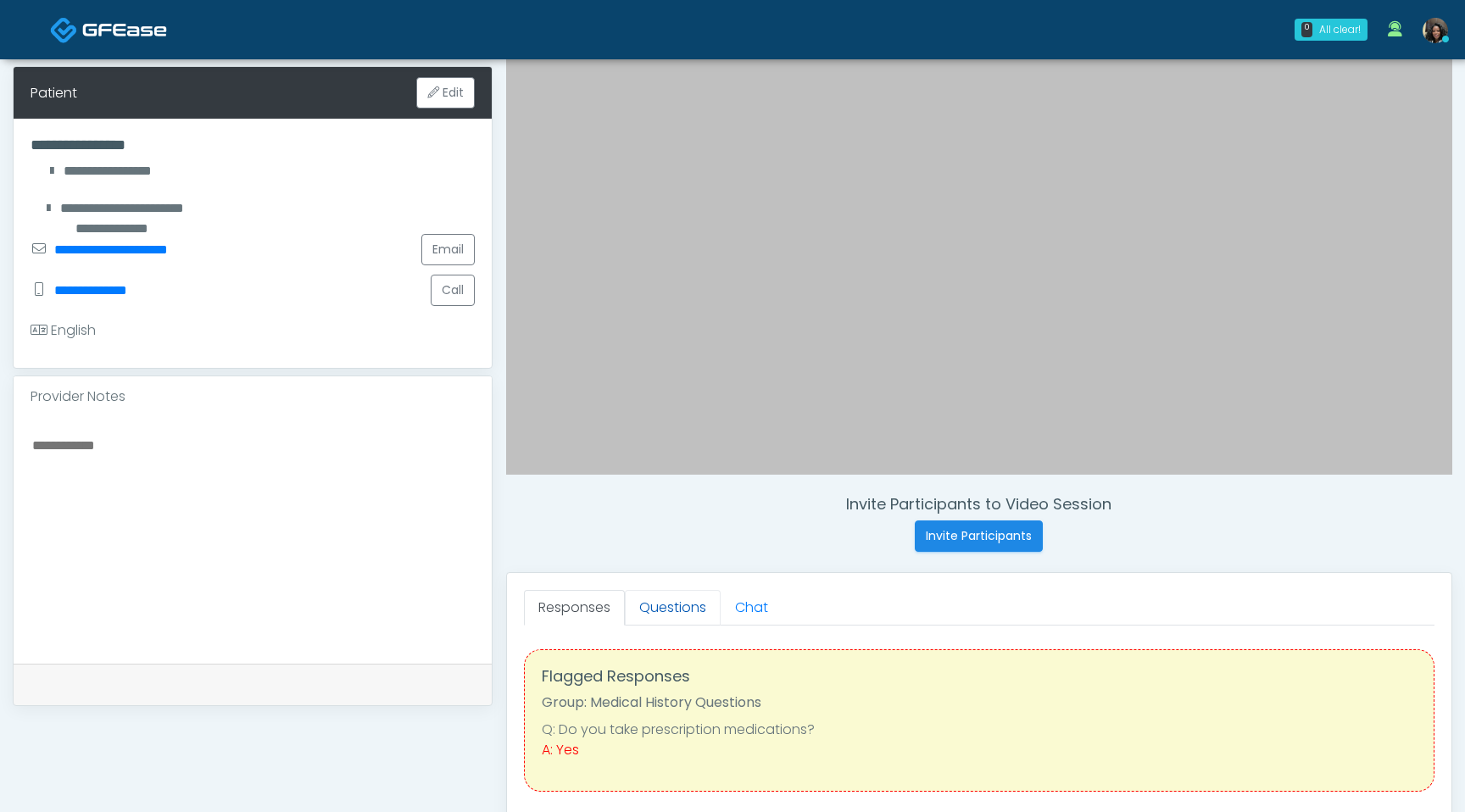
click at [685, 609] on link "Questions" at bounding box center [672, 607] width 96 height 36
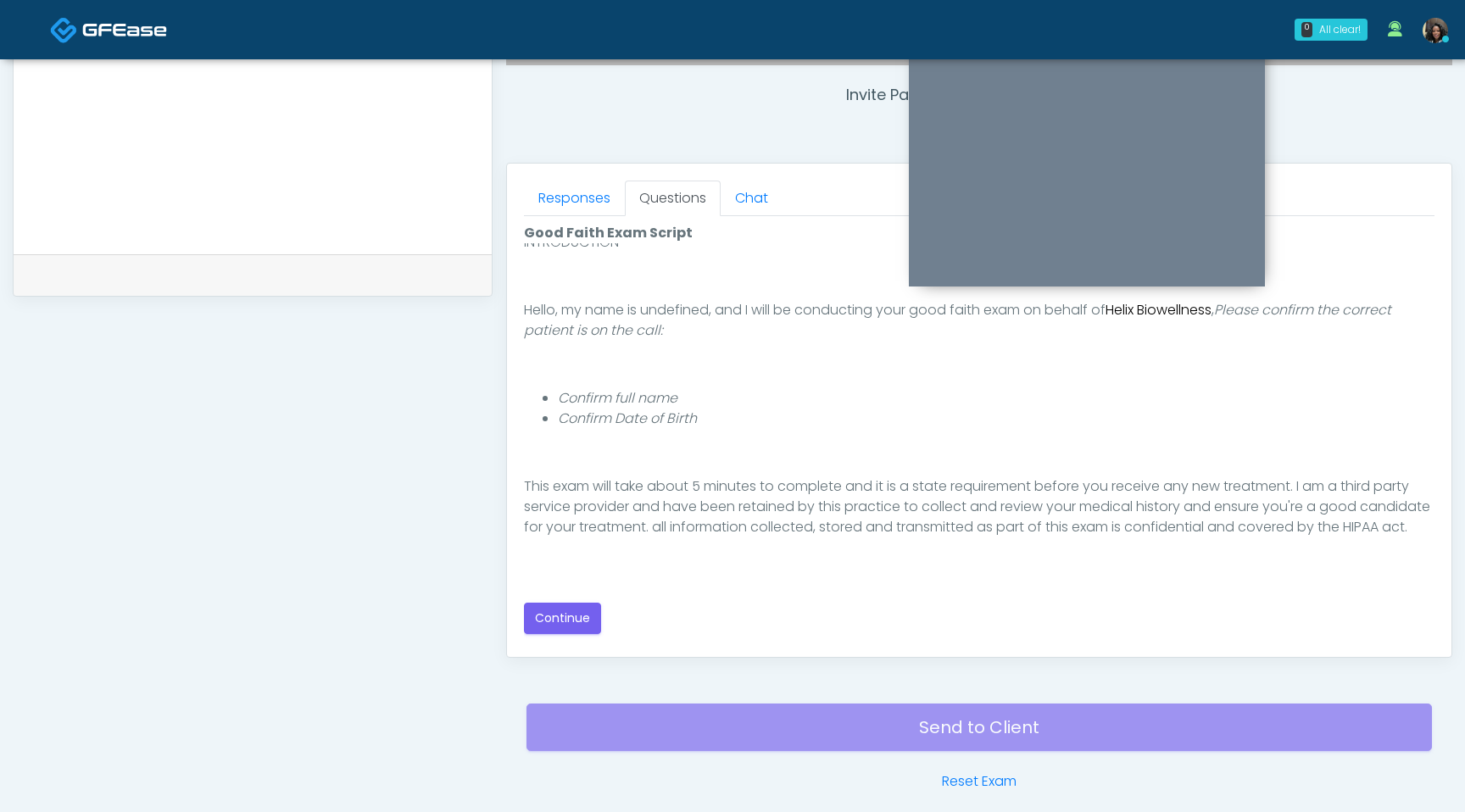
scroll to position [156, 0]
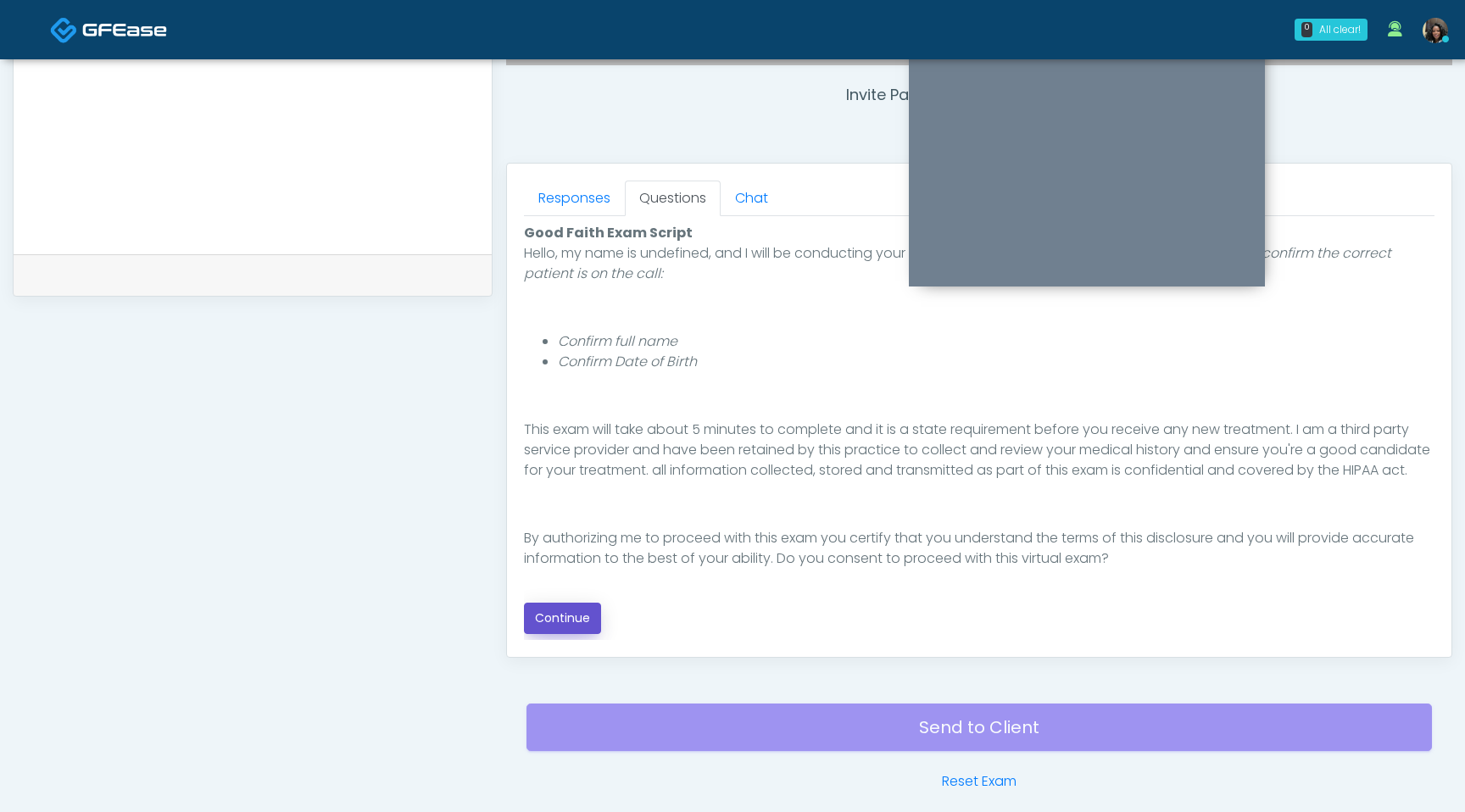
click at [567, 623] on button "Continue" at bounding box center [563, 618] width 77 height 31
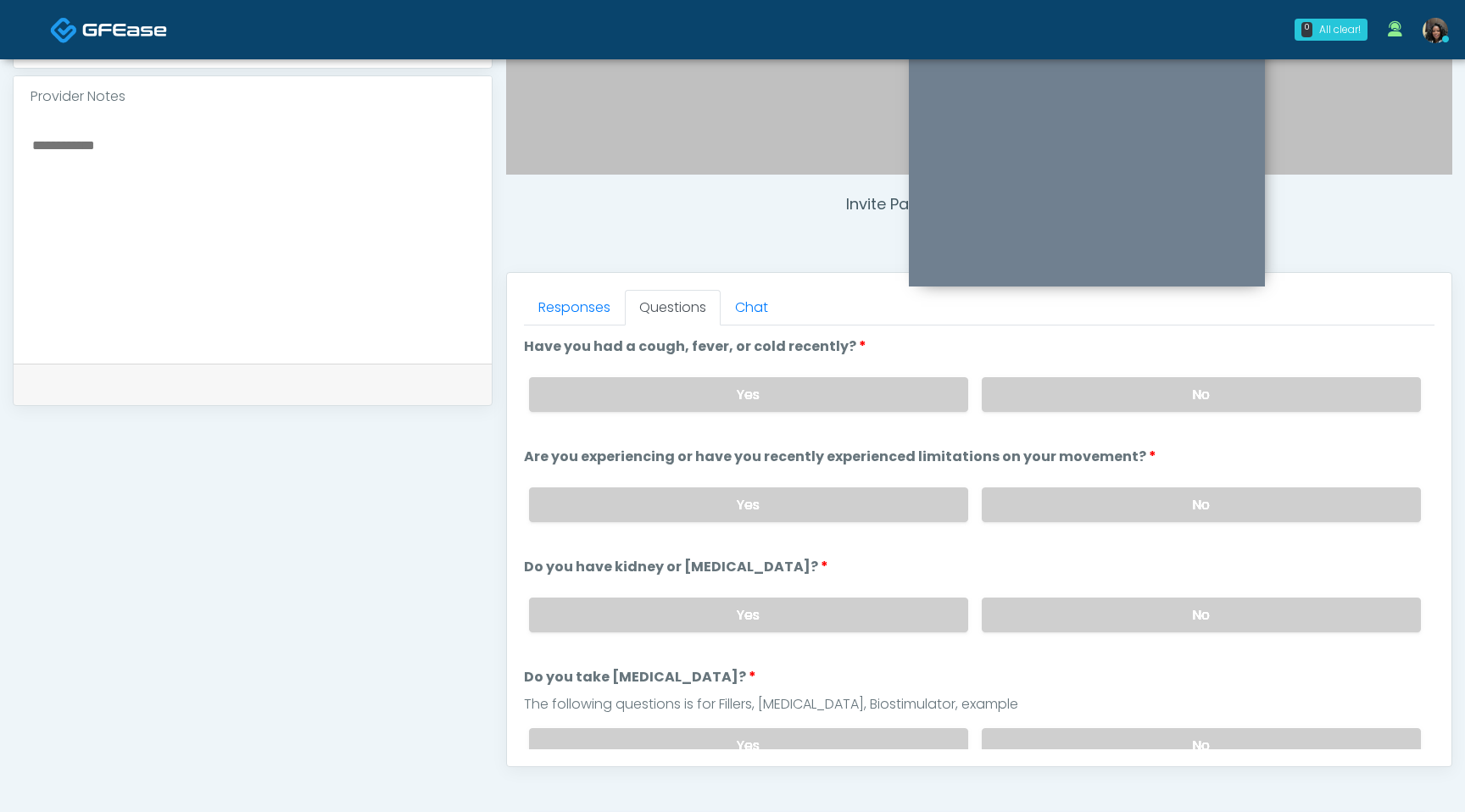
scroll to position [523, 0]
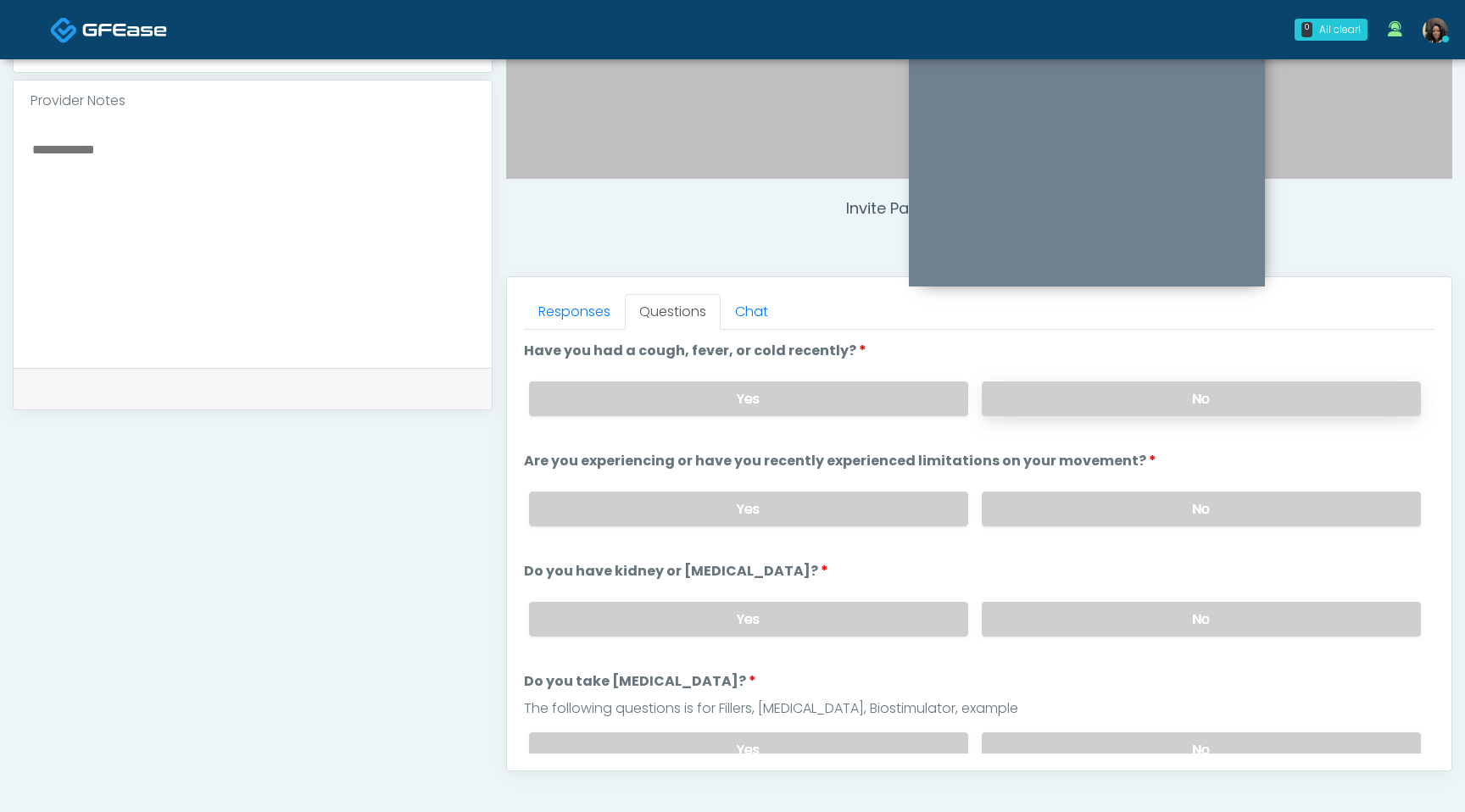
click at [1114, 404] on label "No" at bounding box center [1201, 399] width 439 height 35
click at [1076, 508] on label "No" at bounding box center [1201, 509] width 439 height 35
click at [1066, 615] on label "No" at bounding box center [1201, 619] width 439 height 35
click at [1031, 746] on label "No" at bounding box center [1201, 750] width 439 height 35
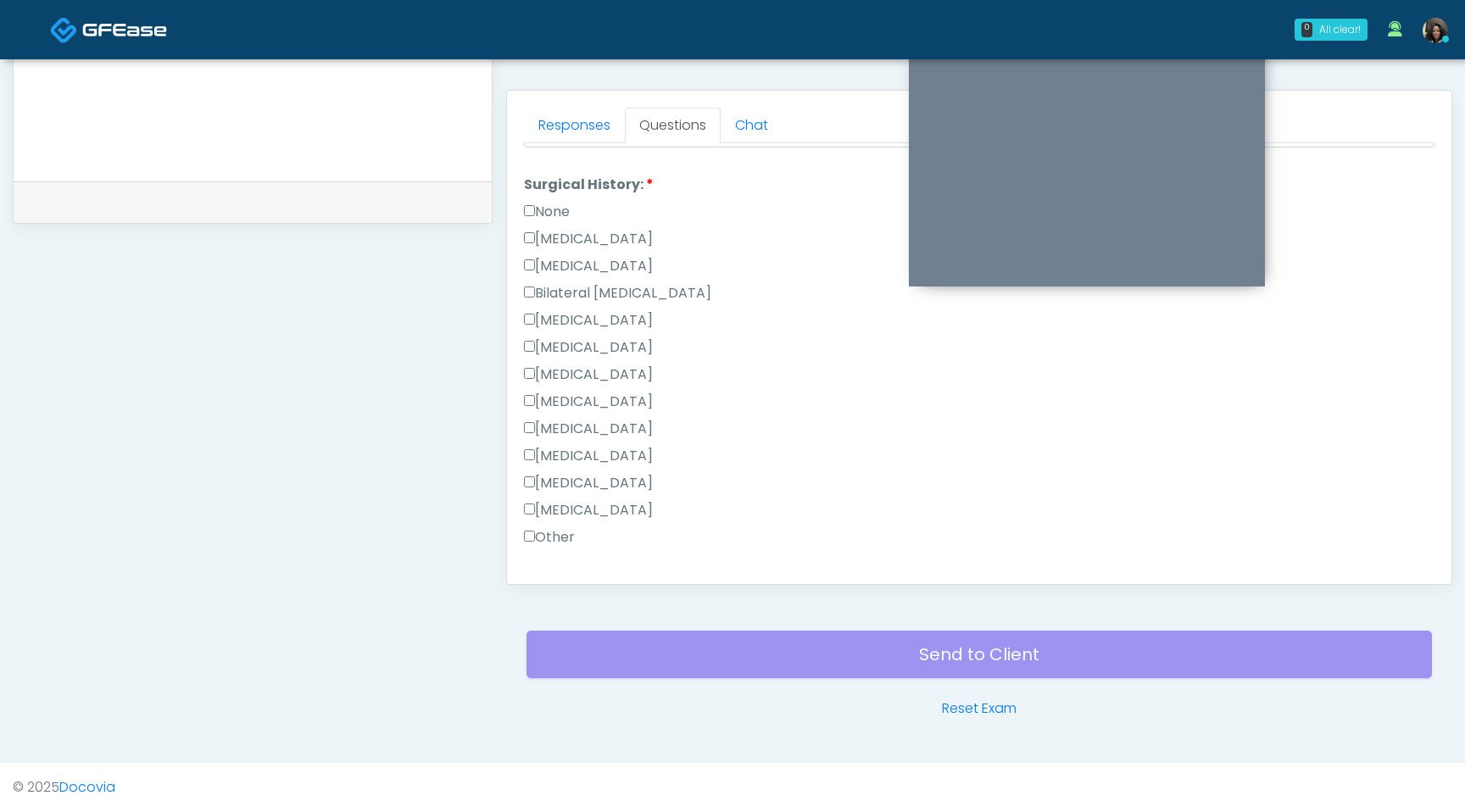
scroll to position [931, 0]
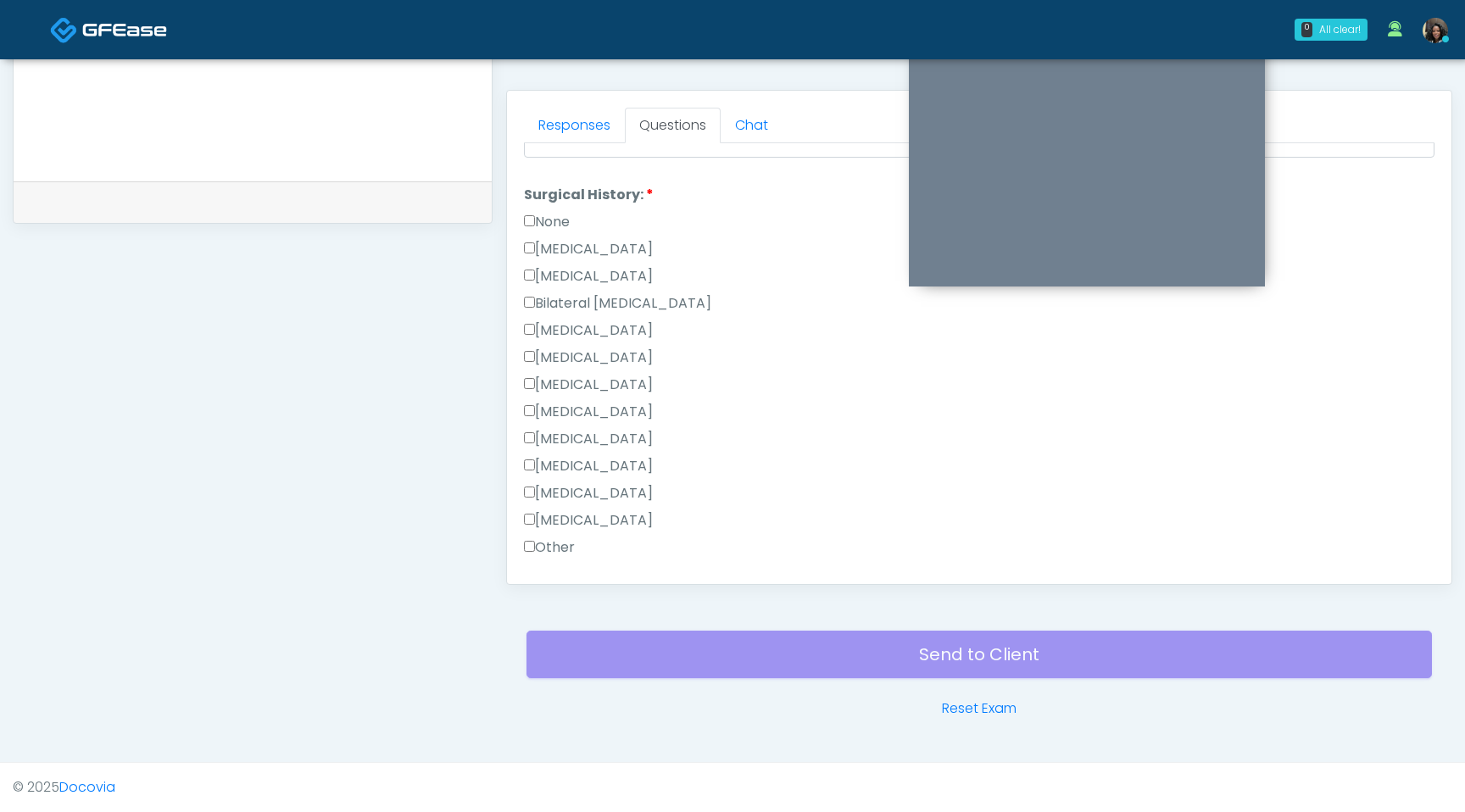
click at [535, 518] on label "Tonsillectomy" at bounding box center [589, 521] width 129 height 20
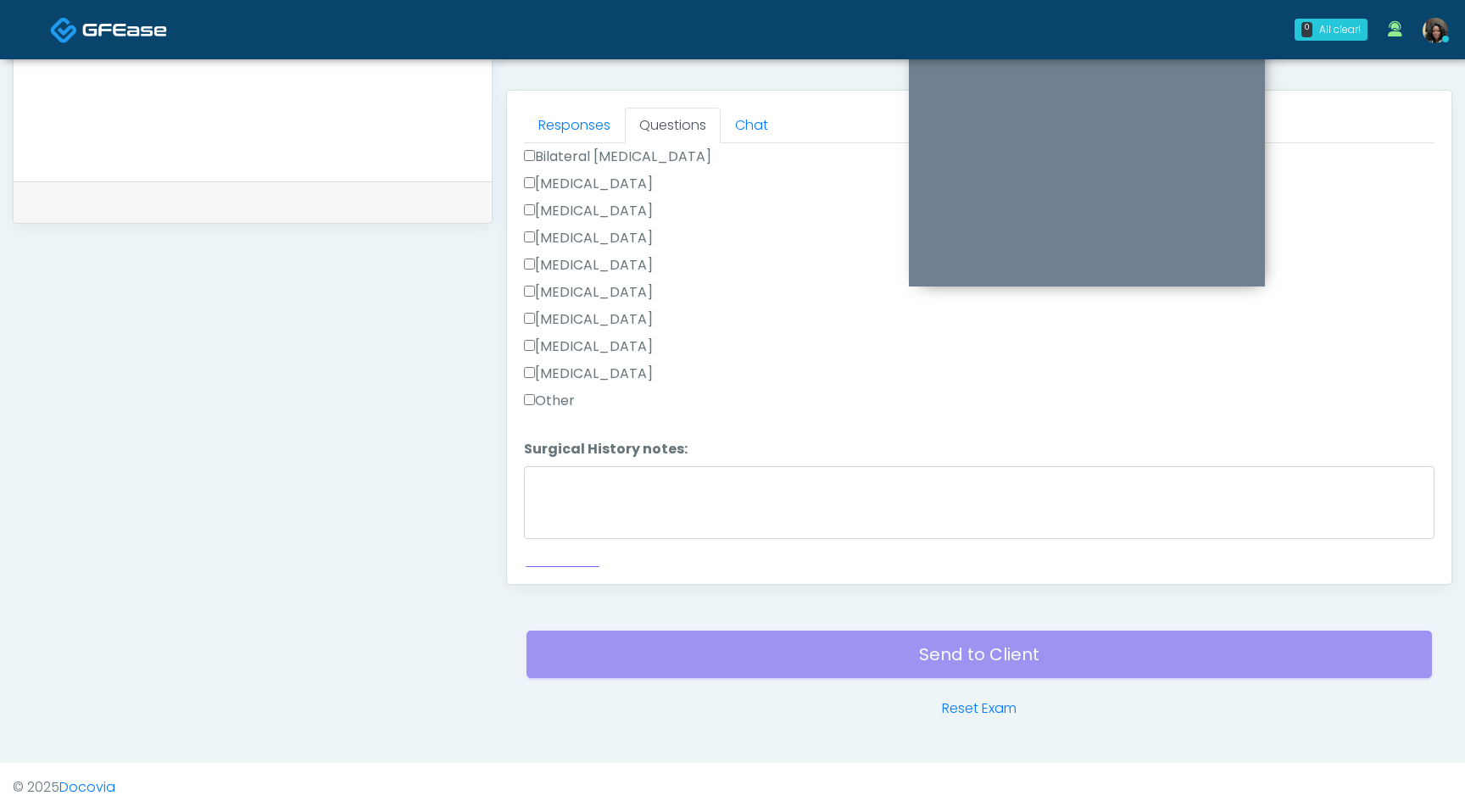
scroll to position [1104, 0]
click at [558, 549] on button "Continue" at bounding box center [563, 555] width 77 height 31
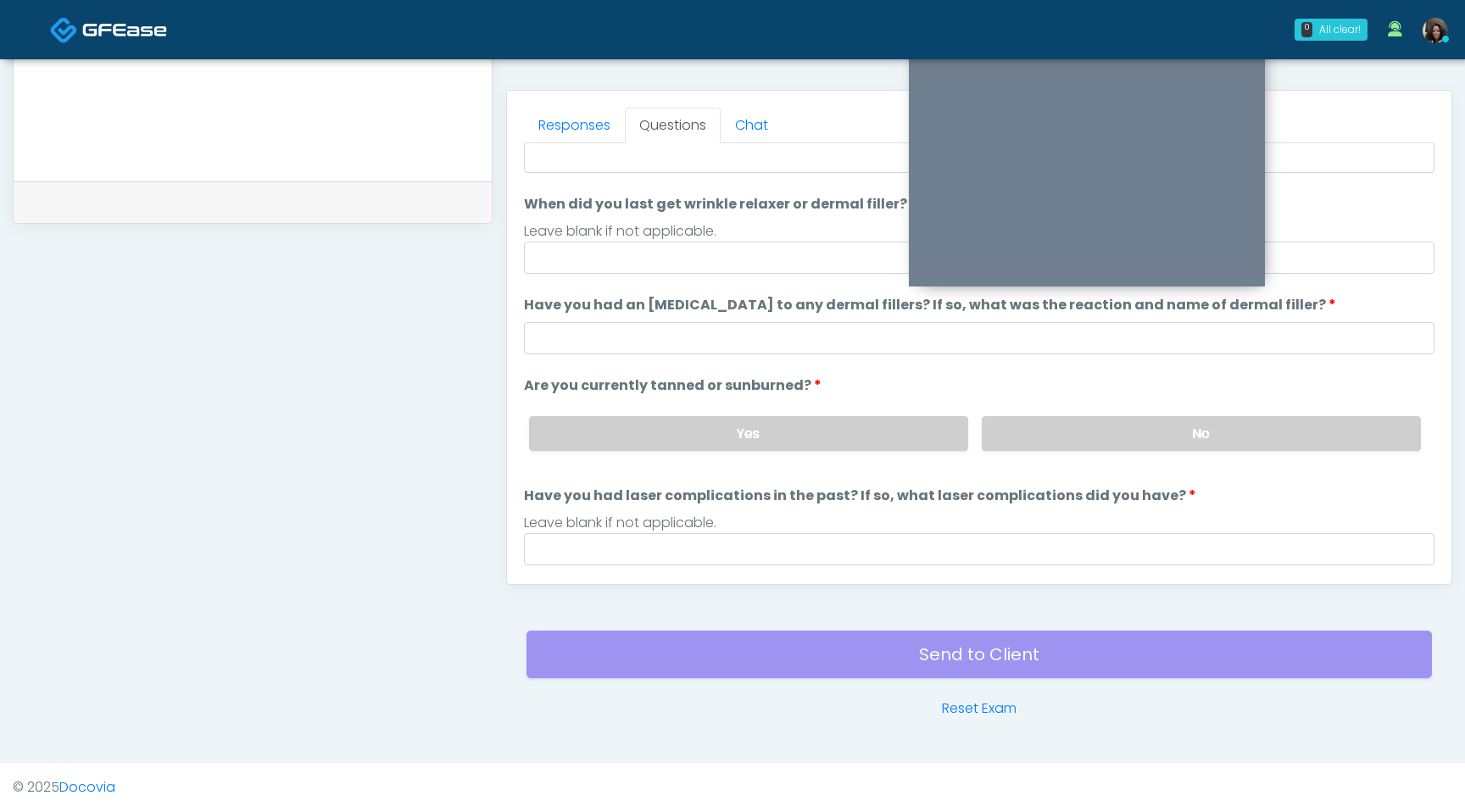
scroll to position [0, 0]
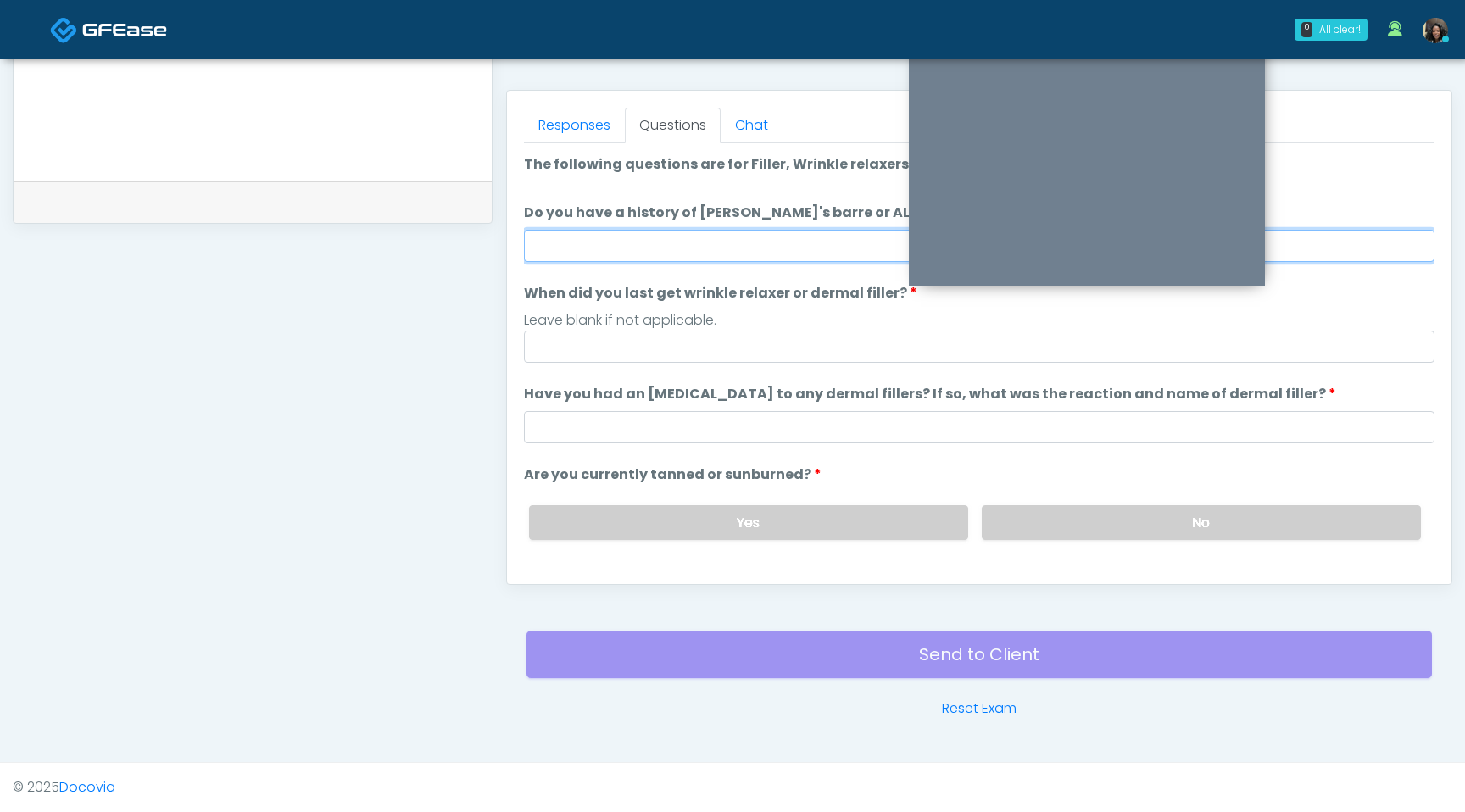
click at [675, 242] on input "Do you have a history of Guillain's barre or ALS? If so, please provide details." at bounding box center [980, 245] width 911 height 32
type input "**"
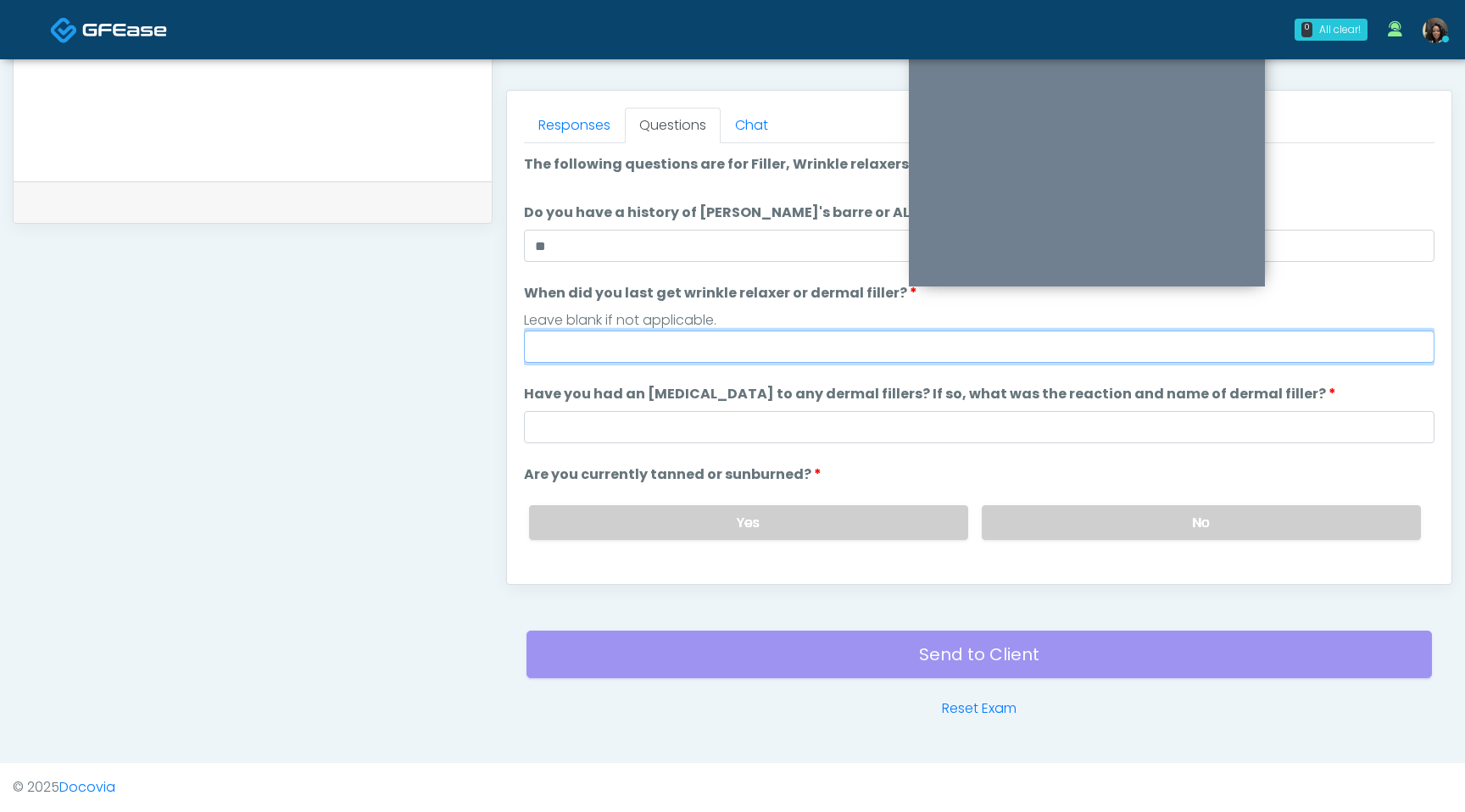
click at [628, 341] on input "When did you last get wrinkle relaxer or dermal filler?" at bounding box center [980, 346] width 911 height 32
type input "**********"
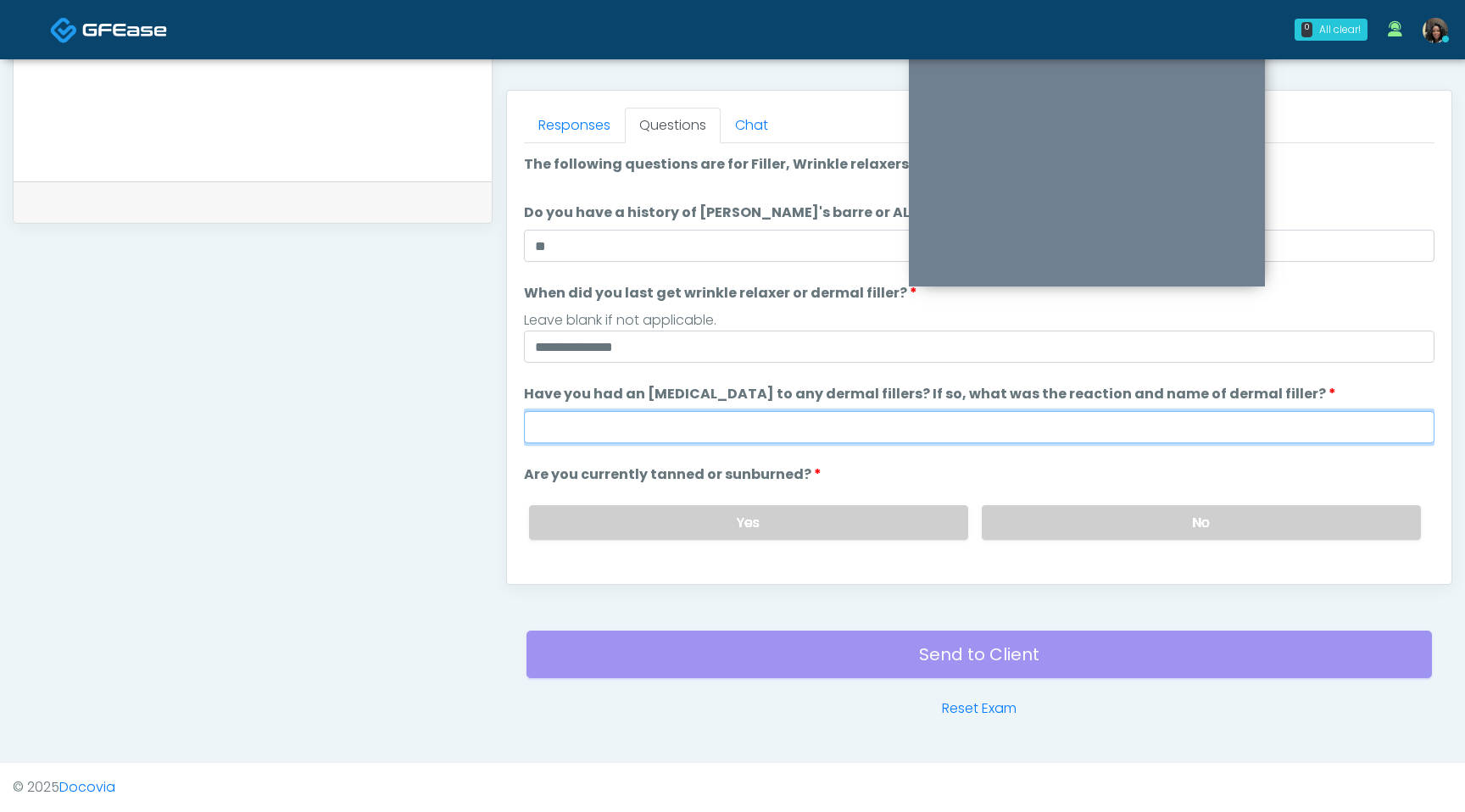
click at [590, 428] on input "Have you had an allergic response to any dermal fillers? If so, what was the re…" at bounding box center [980, 427] width 911 height 32
type input "**"
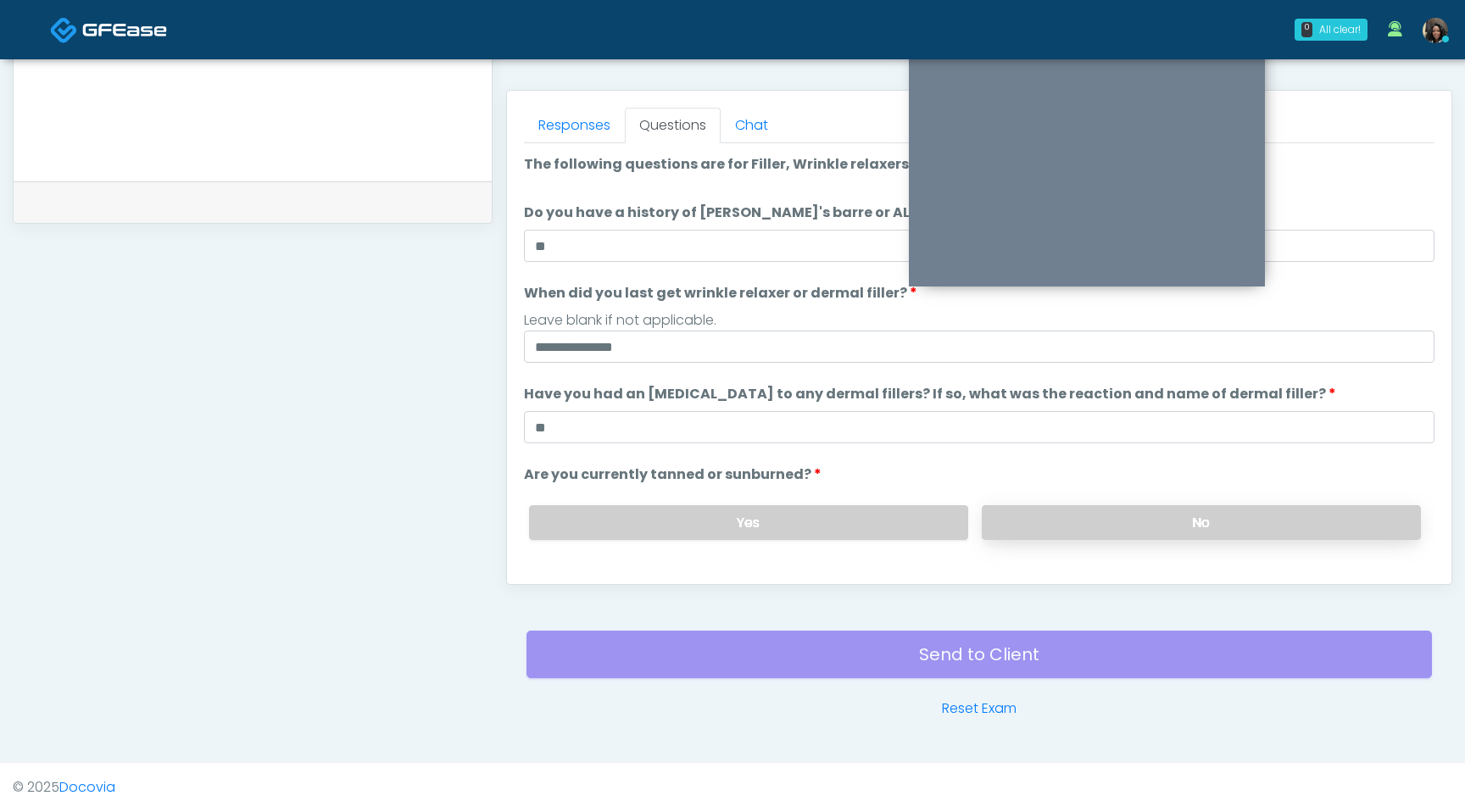
click at [1251, 512] on label "No" at bounding box center [1201, 523] width 439 height 35
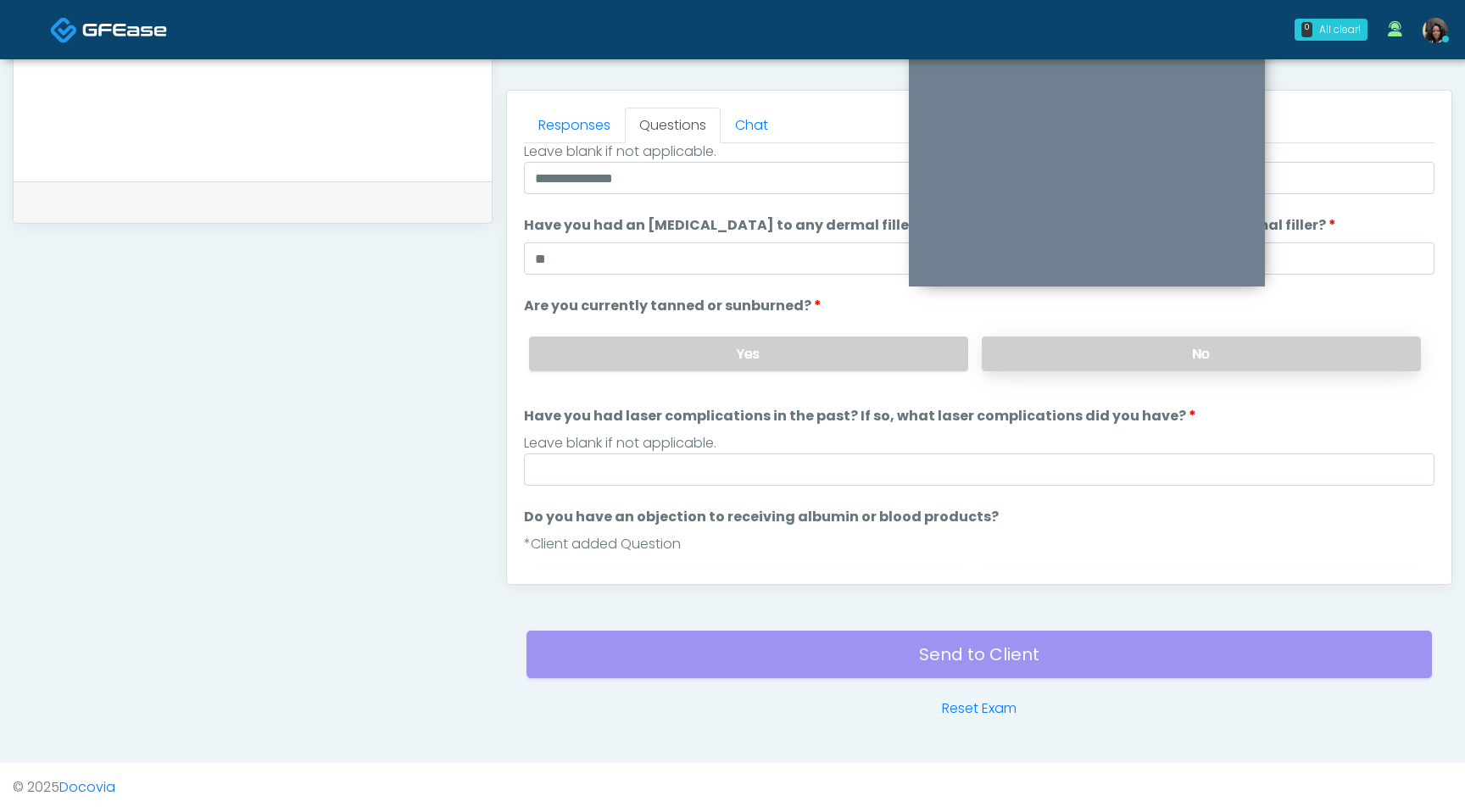
scroll to position [183, 0]
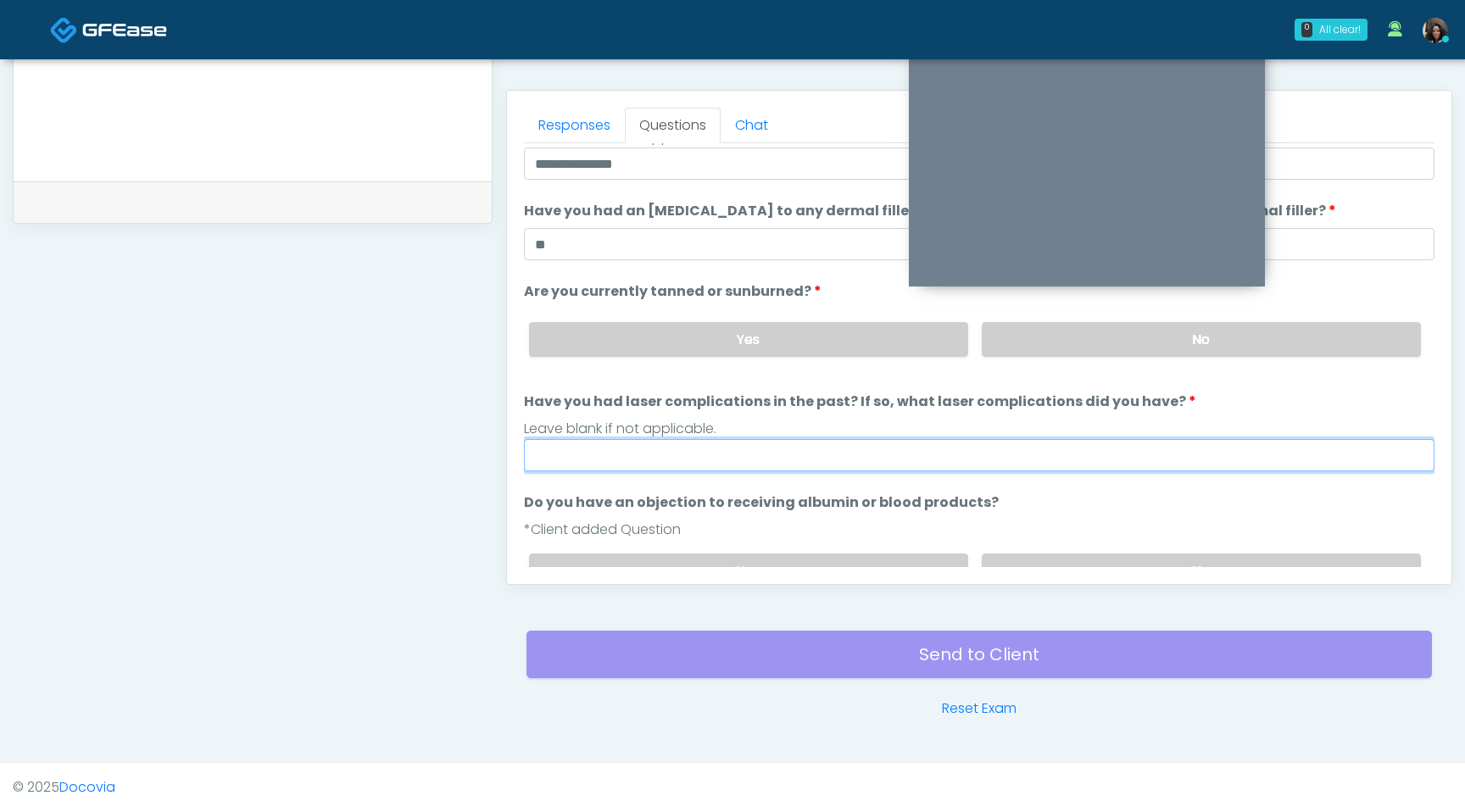
click at [1097, 446] on input "Have you had laser complications in the past? If so, what laser complications d…" at bounding box center [980, 454] width 911 height 32
type input "**********"
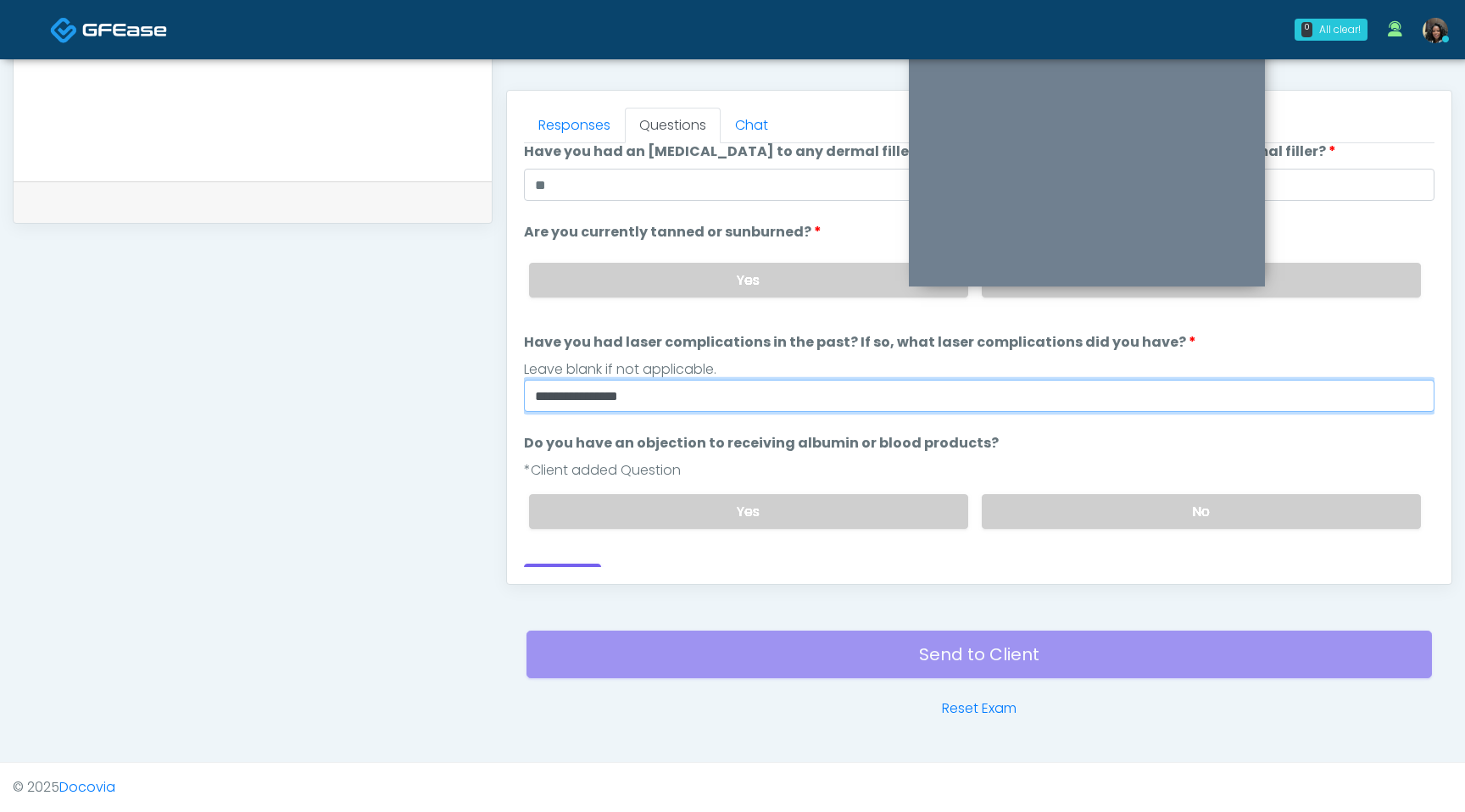
scroll to position [269, 0]
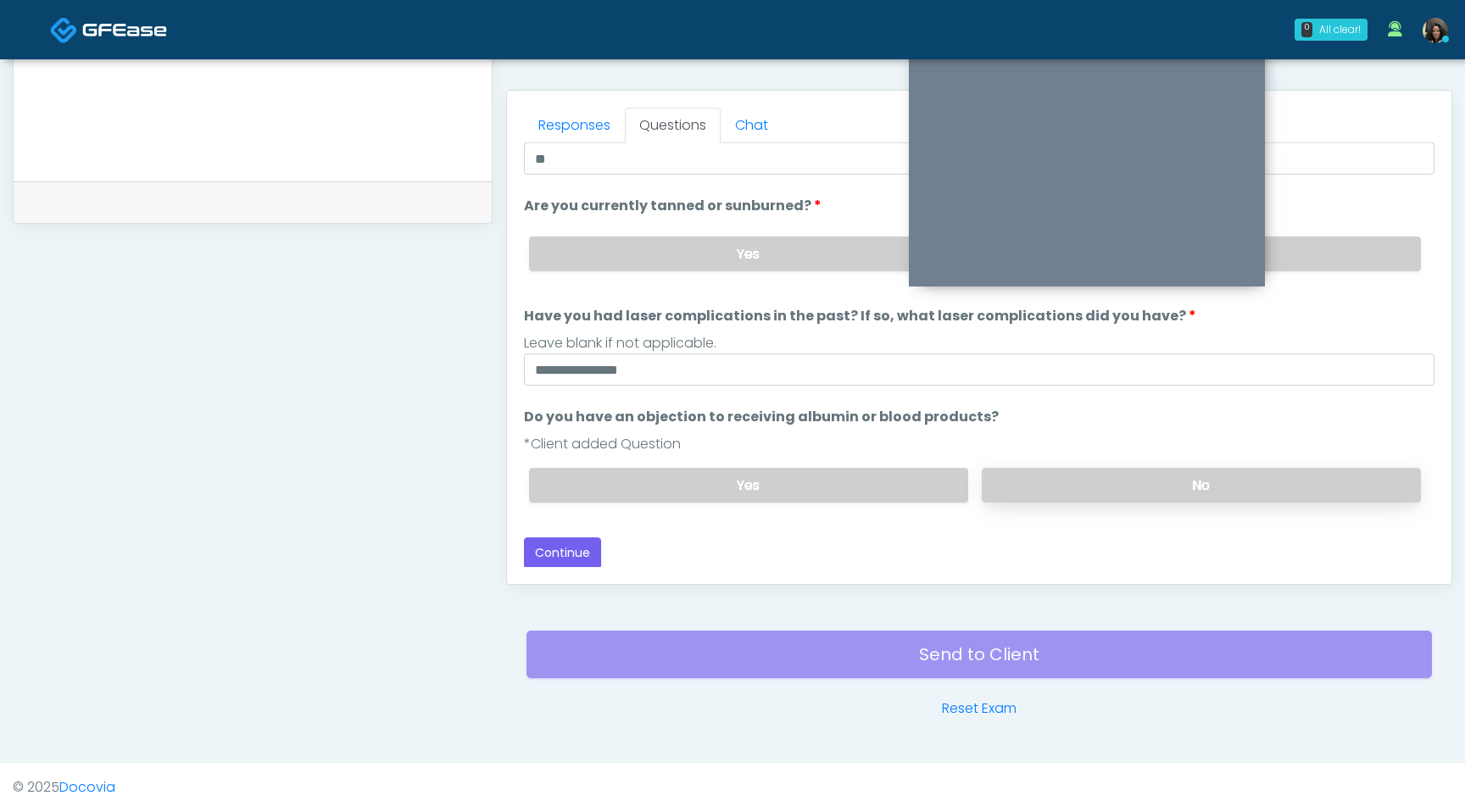
click at [1070, 491] on label "No" at bounding box center [1201, 485] width 439 height 35
click at [572, 561] on button "Continue" at bounding box center [563, 553] width 77 height 31
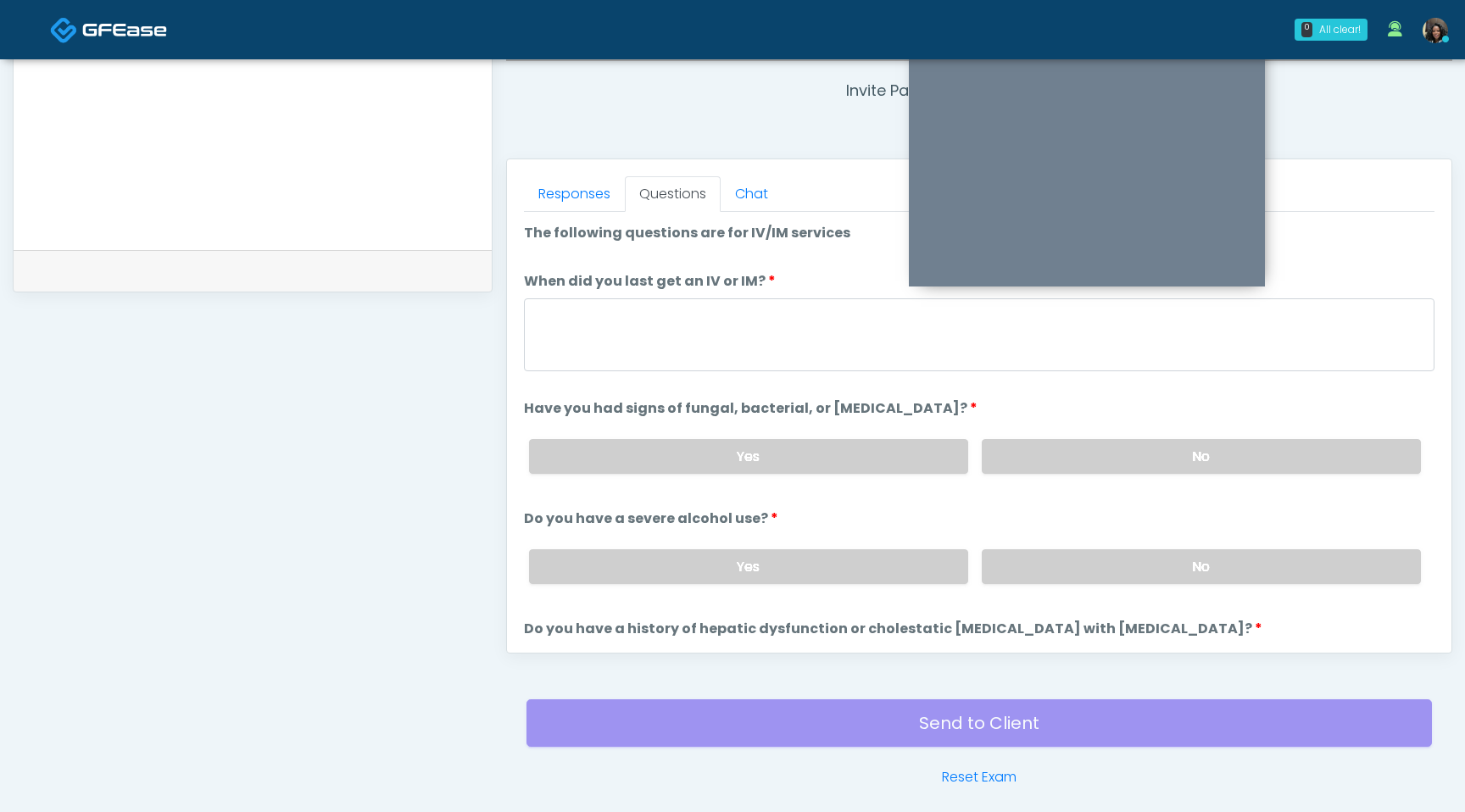
scroll to position [607, 0]
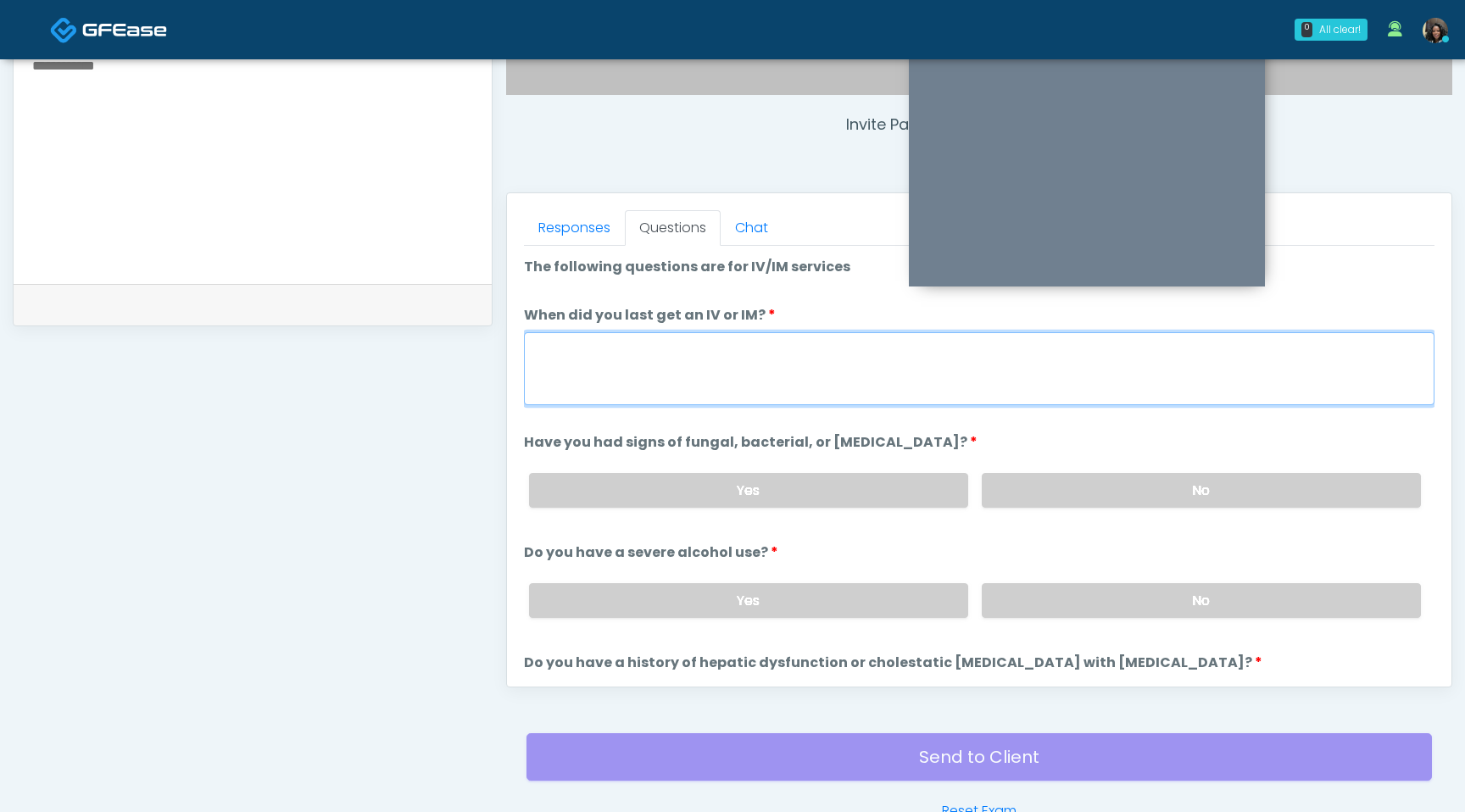
click at [668, 349] on textarea "When did you last get an IV or IM?" at bounding box center [980, 369] width 911 height 73
type textarea "**********"
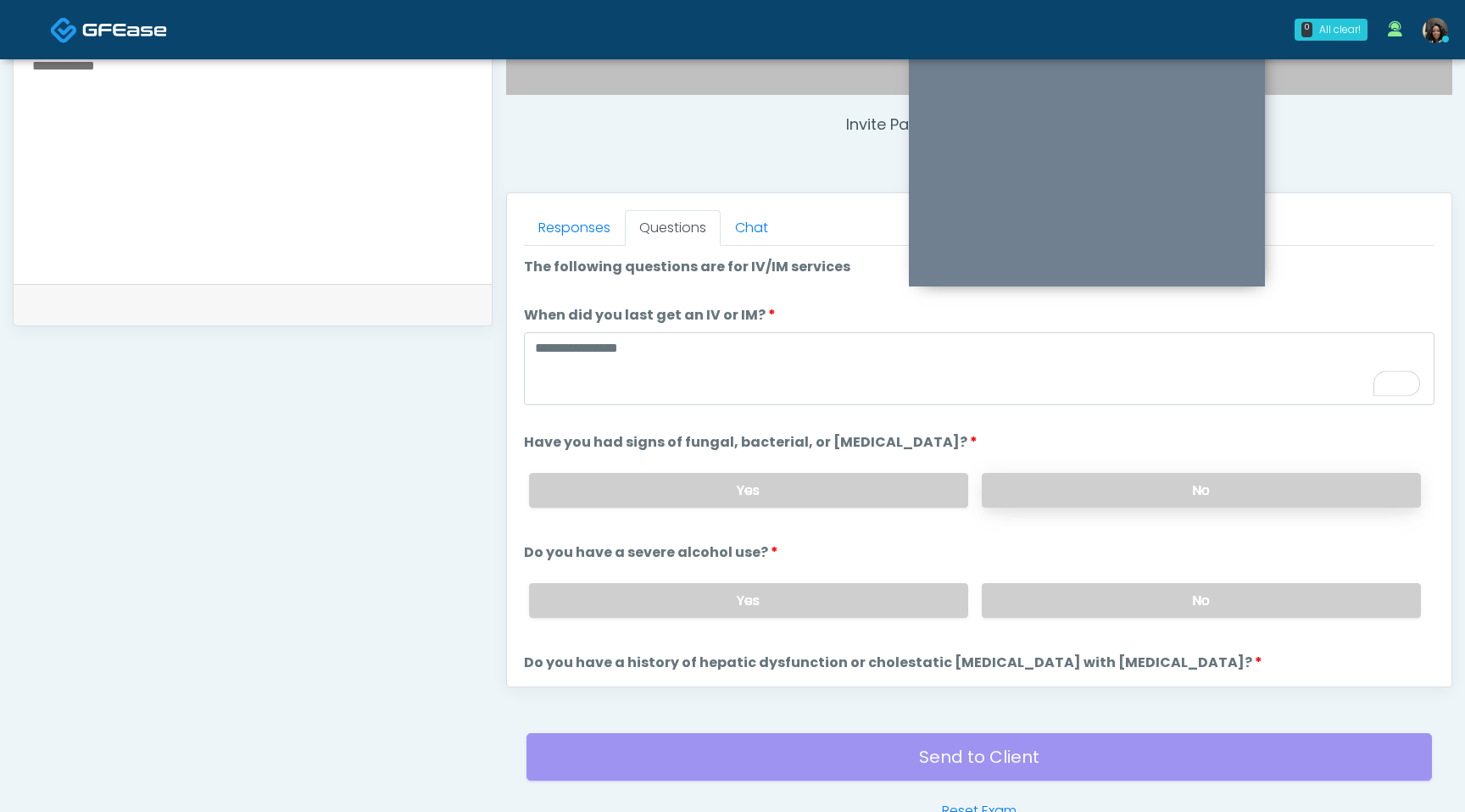
click at [1138, 499] on label "No" at bounding box center [1201, 491] width 439 height 35
click at [1098, 602] on label "No" at bounding box center [1201, 601] width 439 height 35
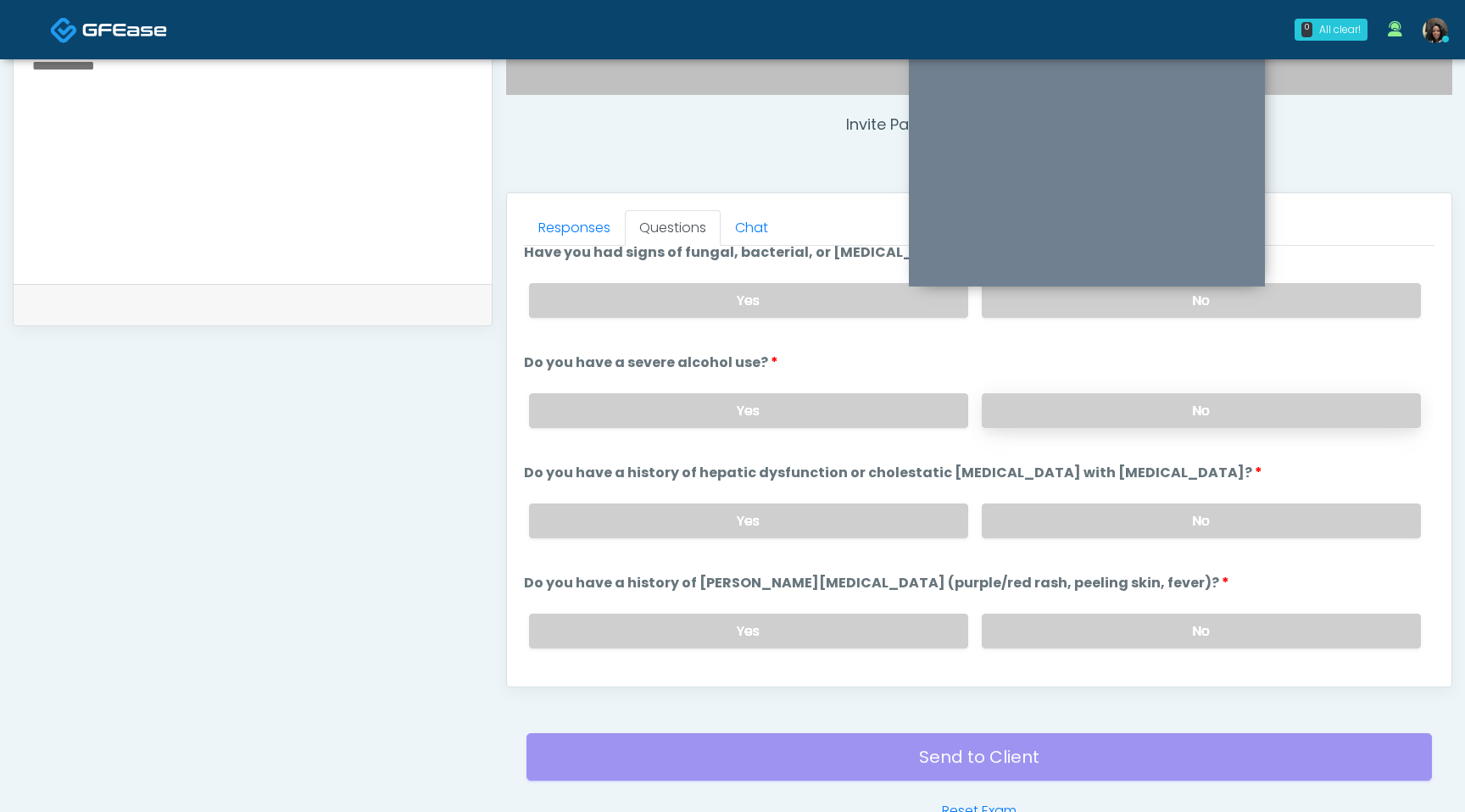
scroll to position [0, 0]
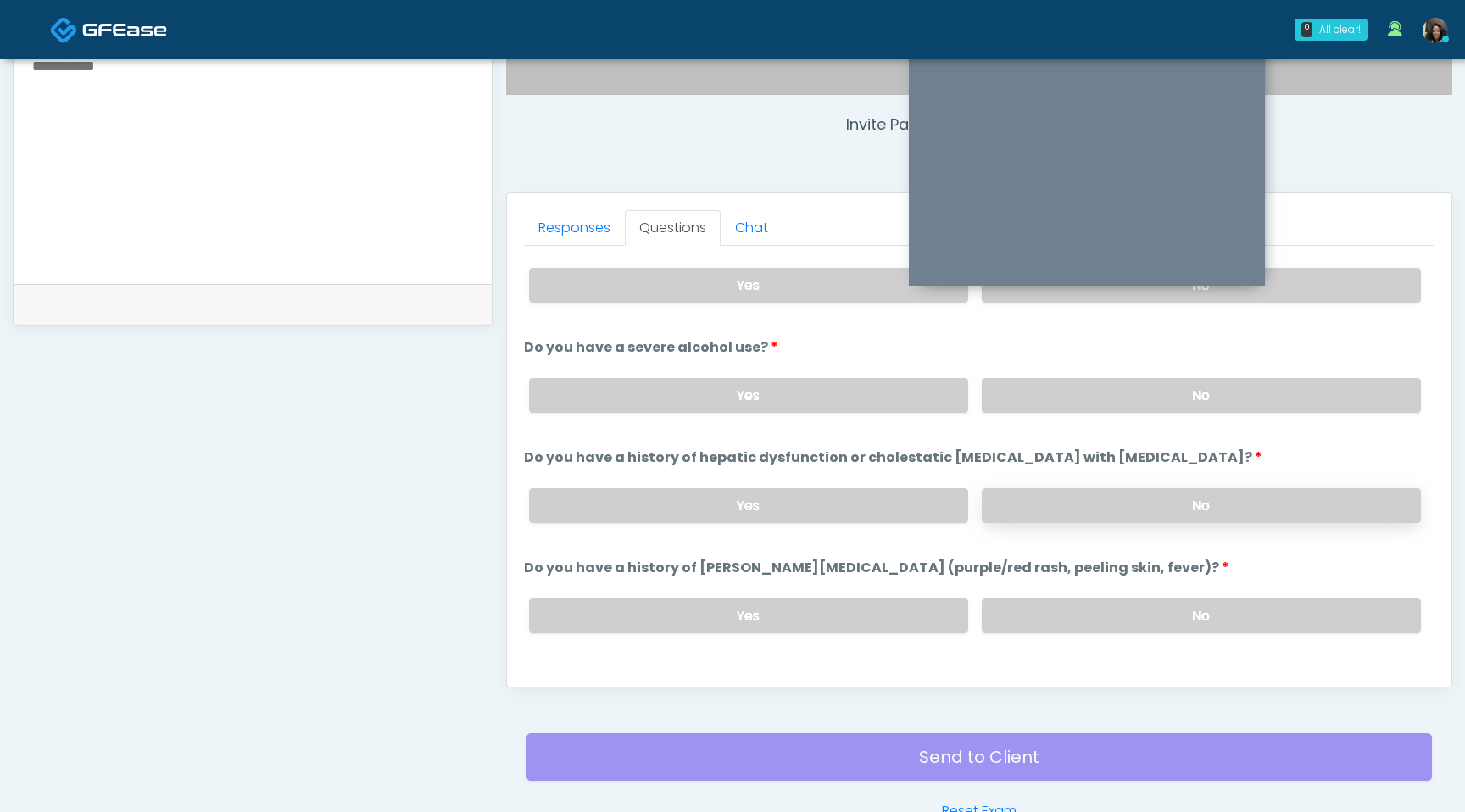
click at [1140, 502] on label "No" at bounding box center [1201, 505] width 439 height 35
click at [1158, 613] on label "No" at bounding box center [1201, 615] width 439 height 35
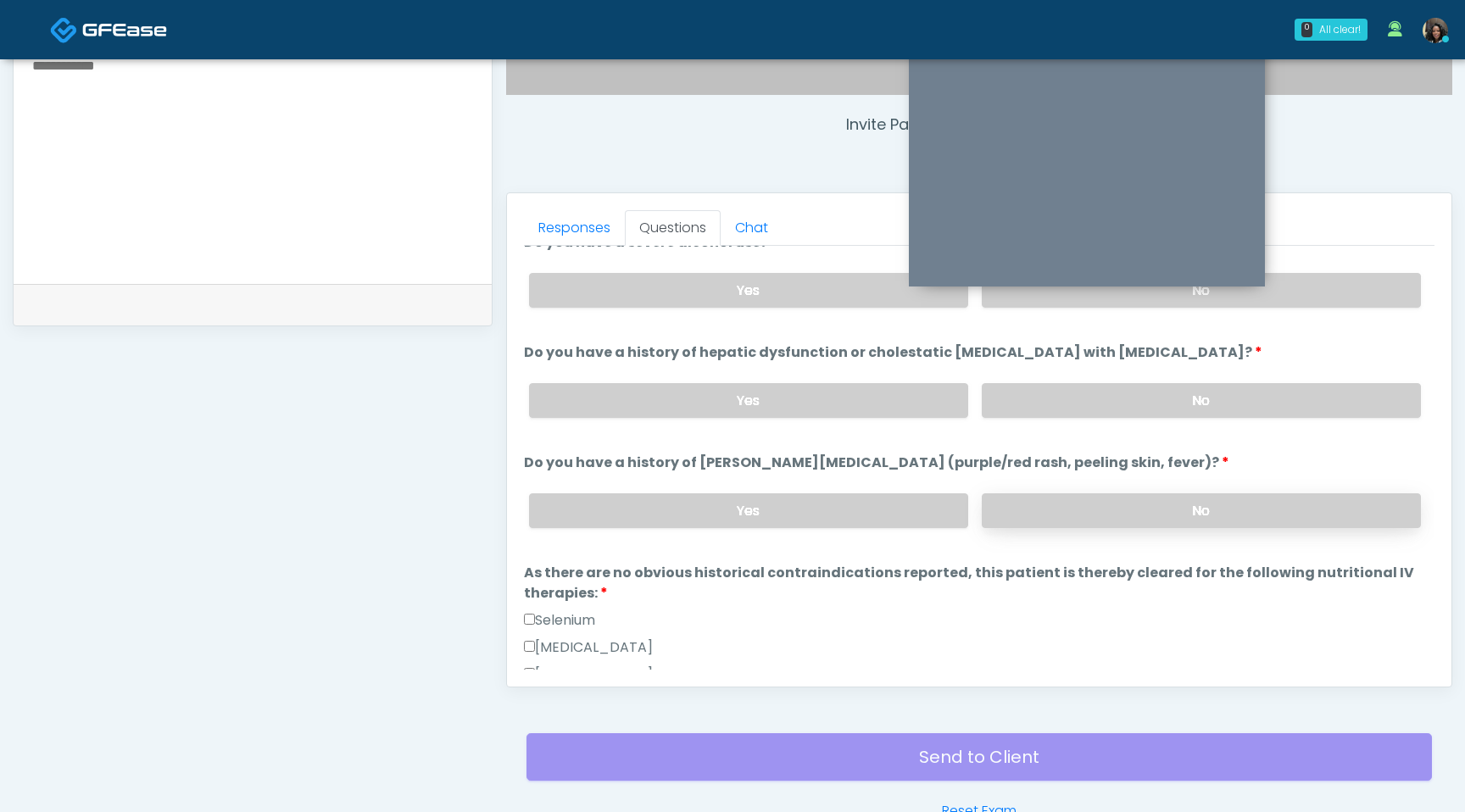
scroll to position [350, 0]
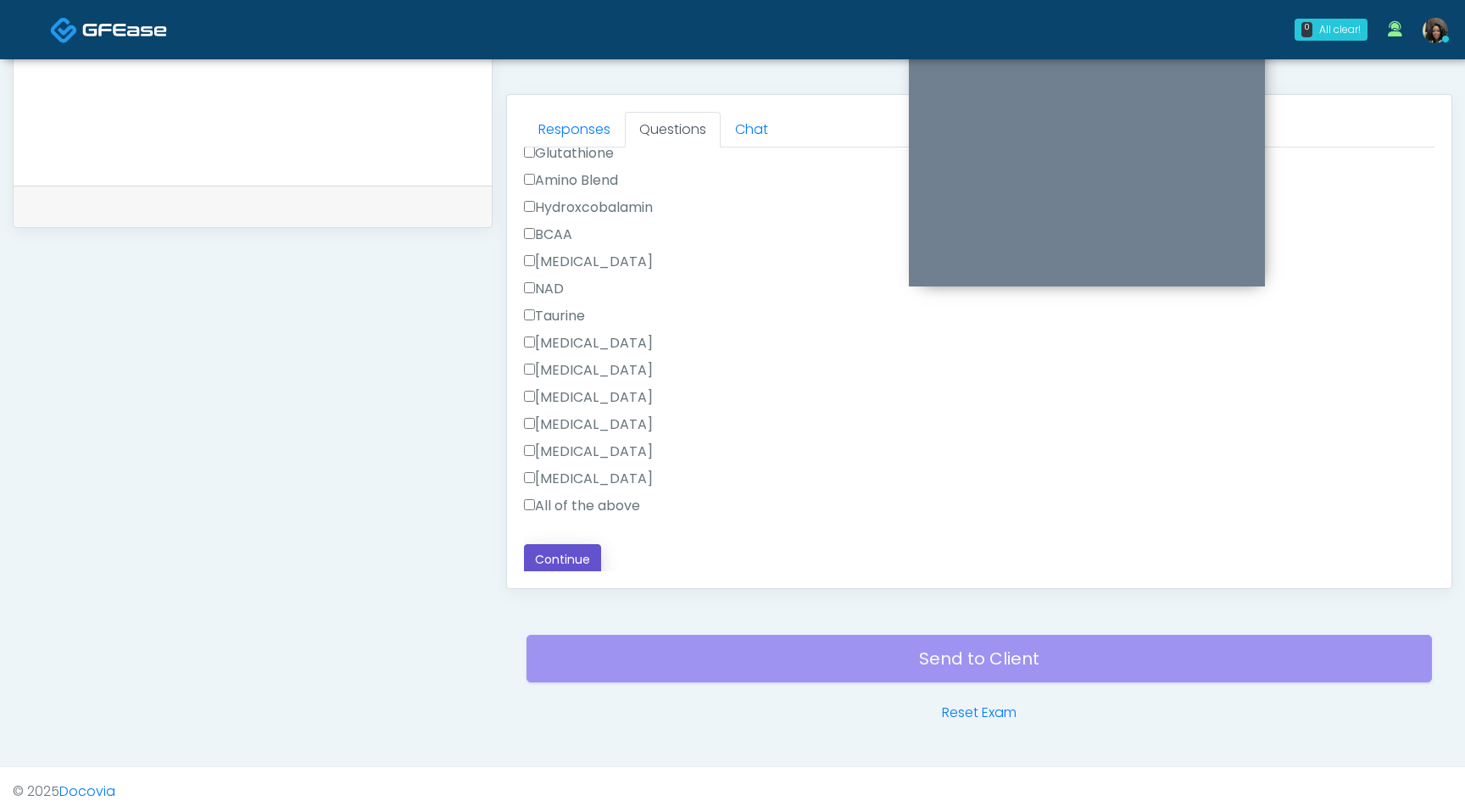
click at [553, 553] on button "Continue" at bounding box center [563, 560] width 77 height 31
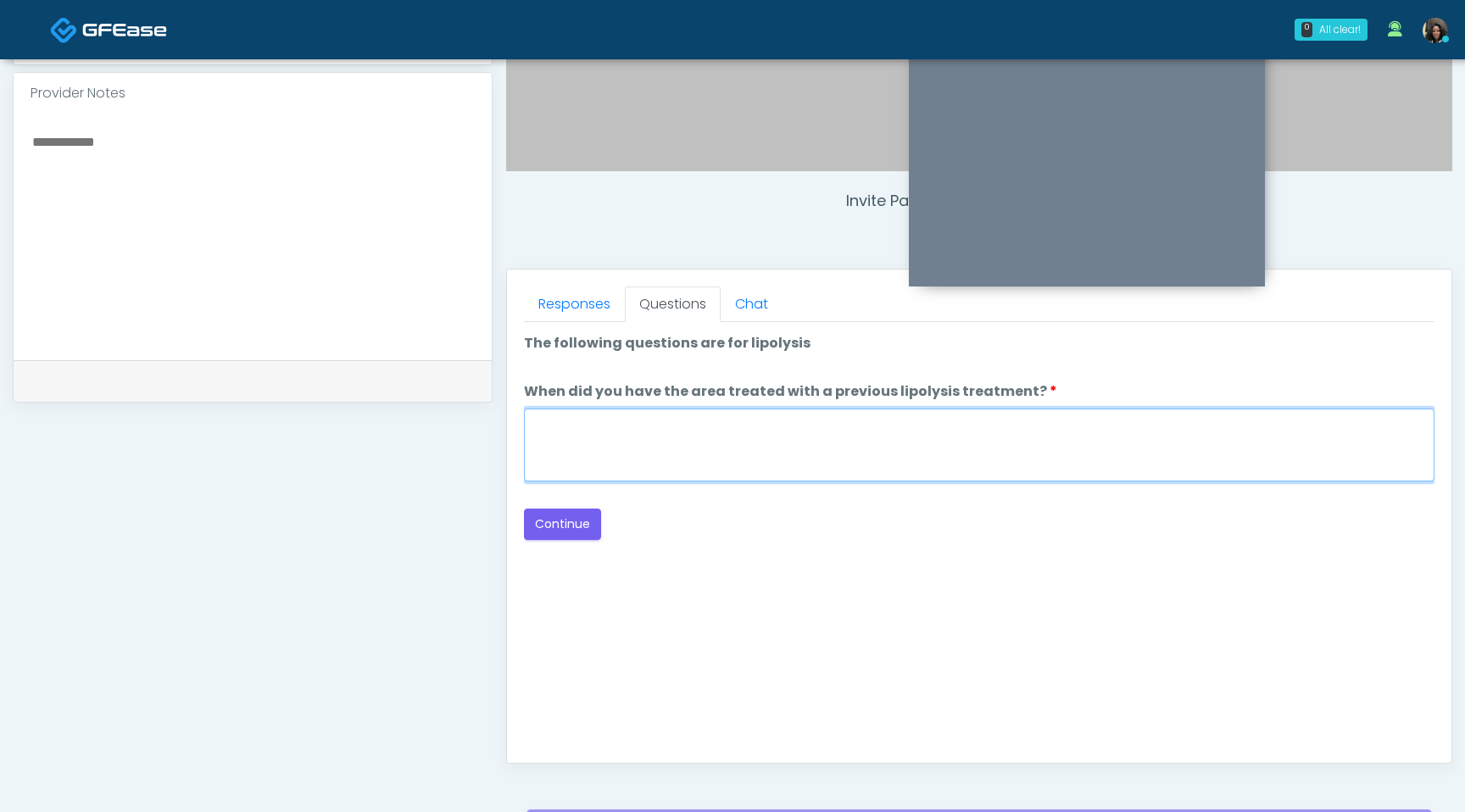
click at [687, 457] on textarea "When did you have the area treated with a previous lipolysis treatment?" at bounding box center [980, 445] width 911 height 73
type textarea "*********"
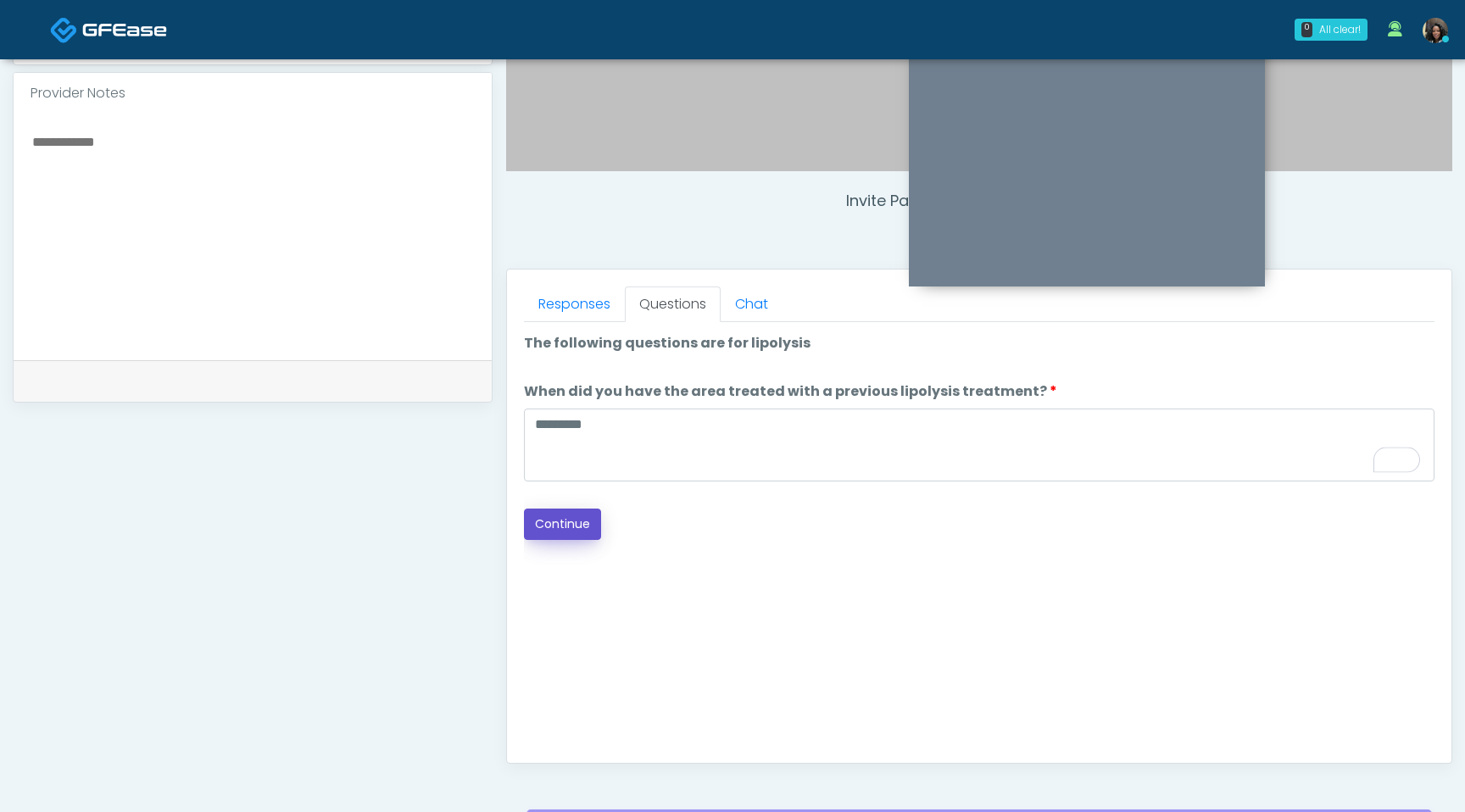
click at [582, 529] on button "Continue" at bounding box center [563, 524] width 77 height 31
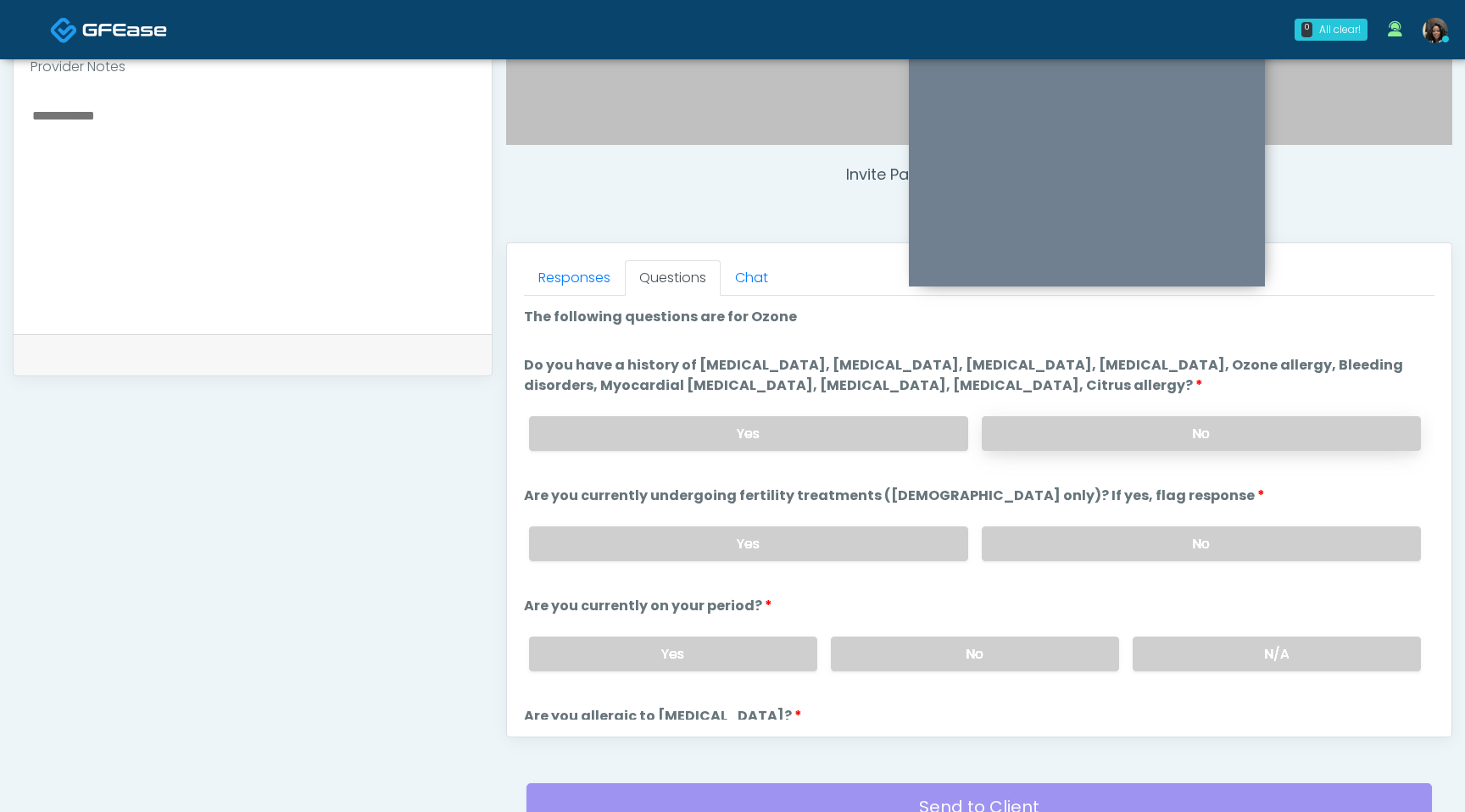
click at [1086, 429] on label "No" at bounding box center [1201, 433] width 439 height 35
click at [1116, 553] on label "No" at bounding box center [1201, 543] width 439 height 35
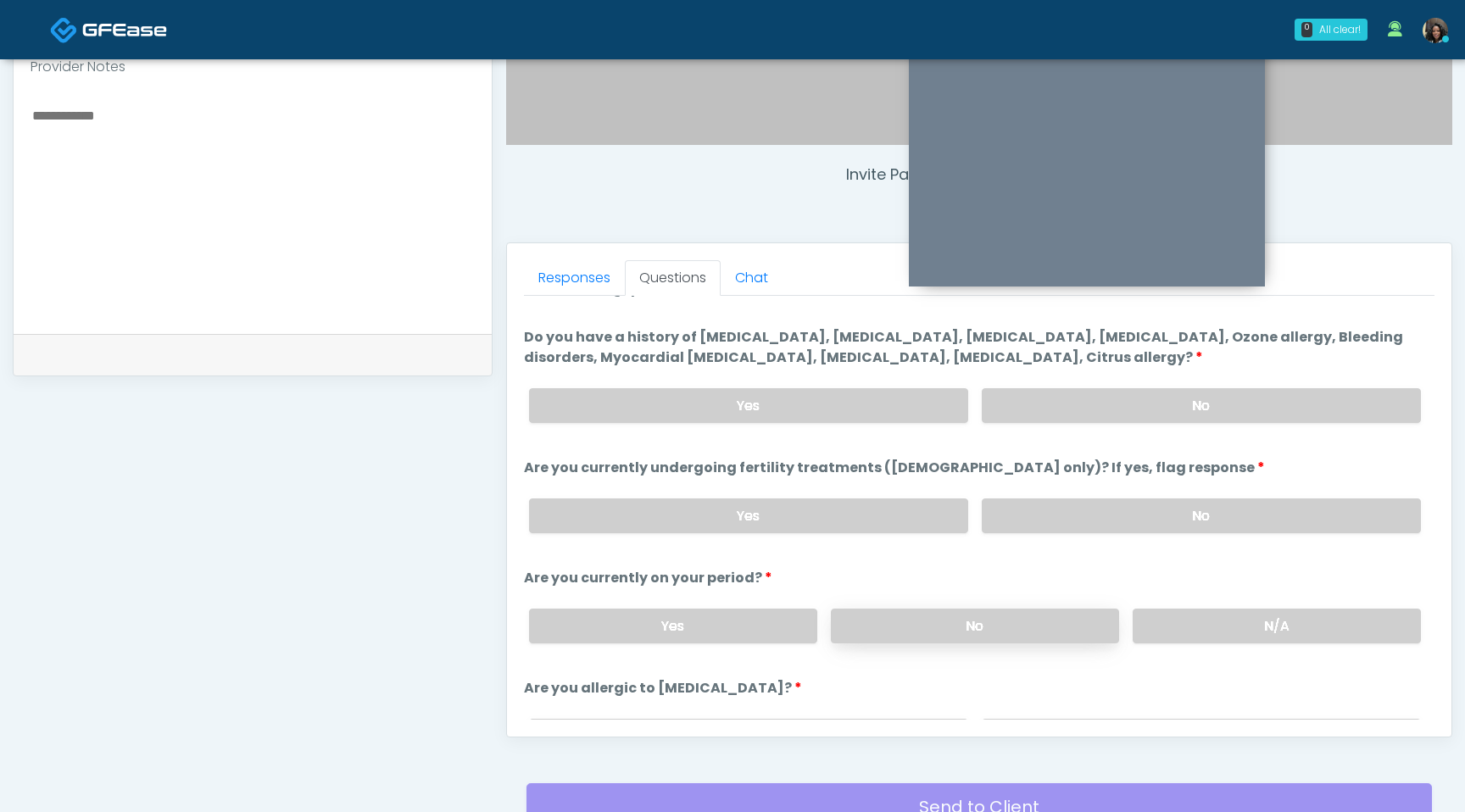
click at [968, 631] on label "No" at bounding box center [975, 626] width 289 height 35
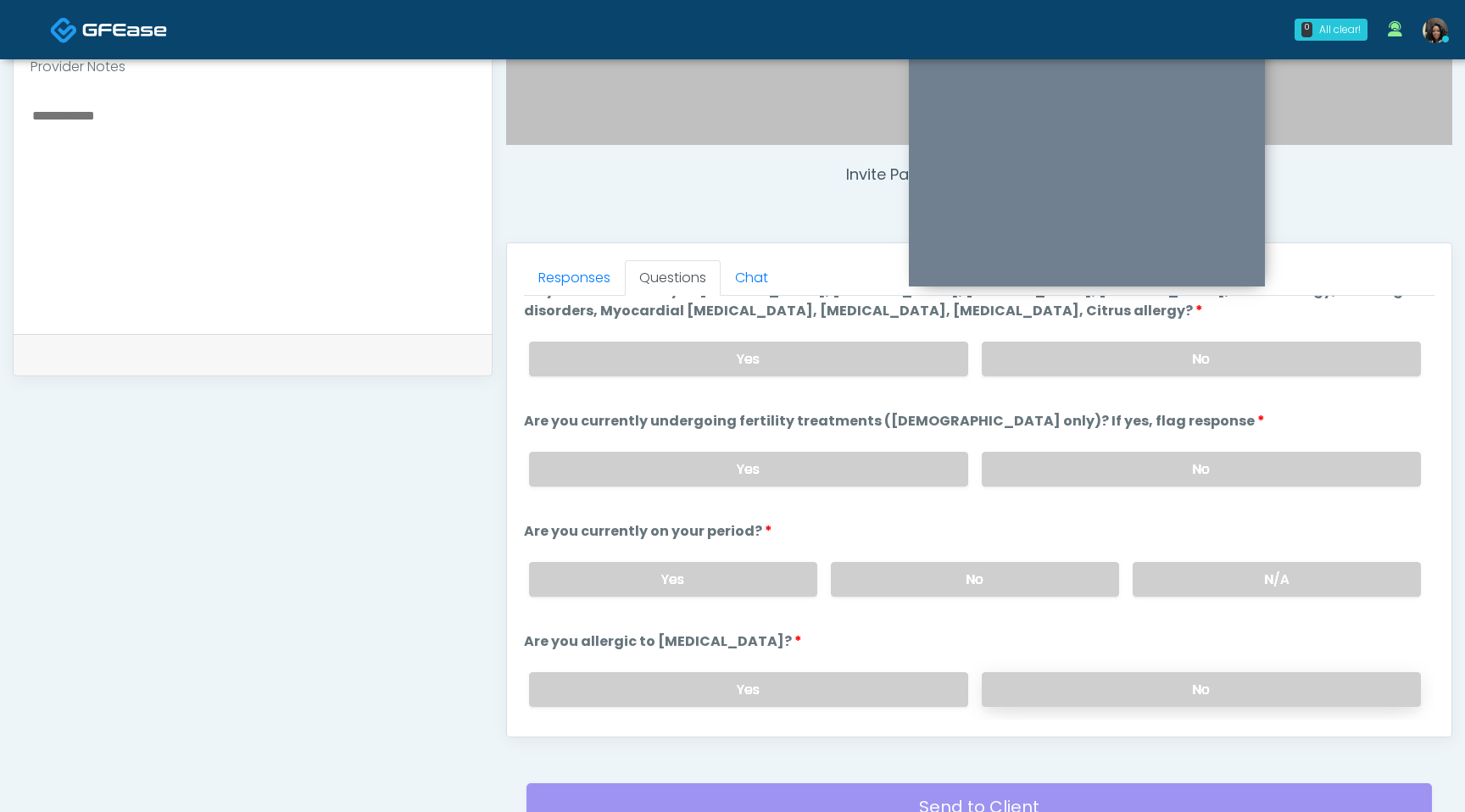
click at [1092, 681] on label "No" at bounding box center [1201, 690] width 439 height 35
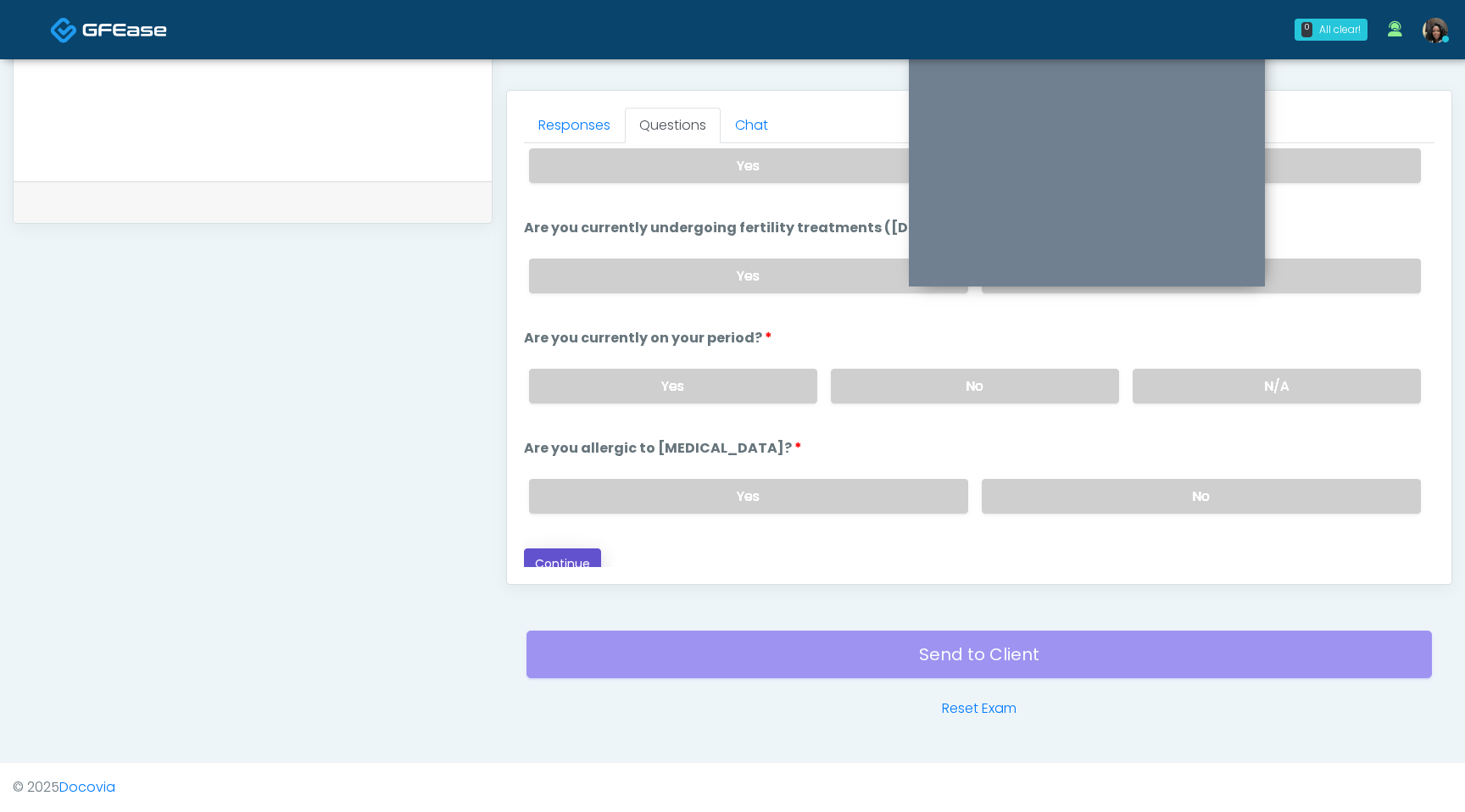
click at [567, 553] on button "Continue" at bounding box center [563, 564] width 77 height 31
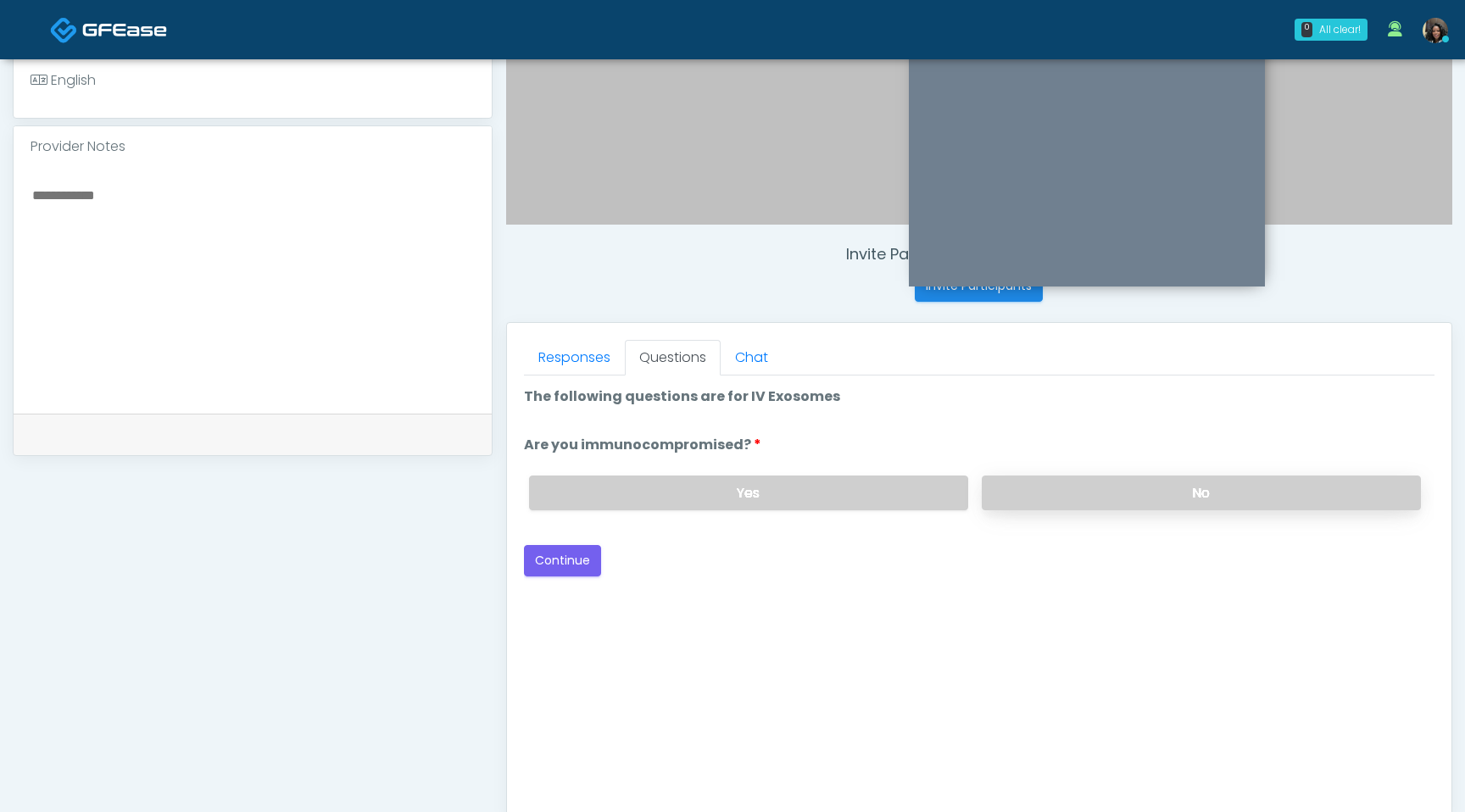
click at [1114, 506] on label "No" at bounding box center [1201, 492] width 439 height 35
click at [596, 563] on button "Continue" at bounding box center [563, 561] width 77 height 31
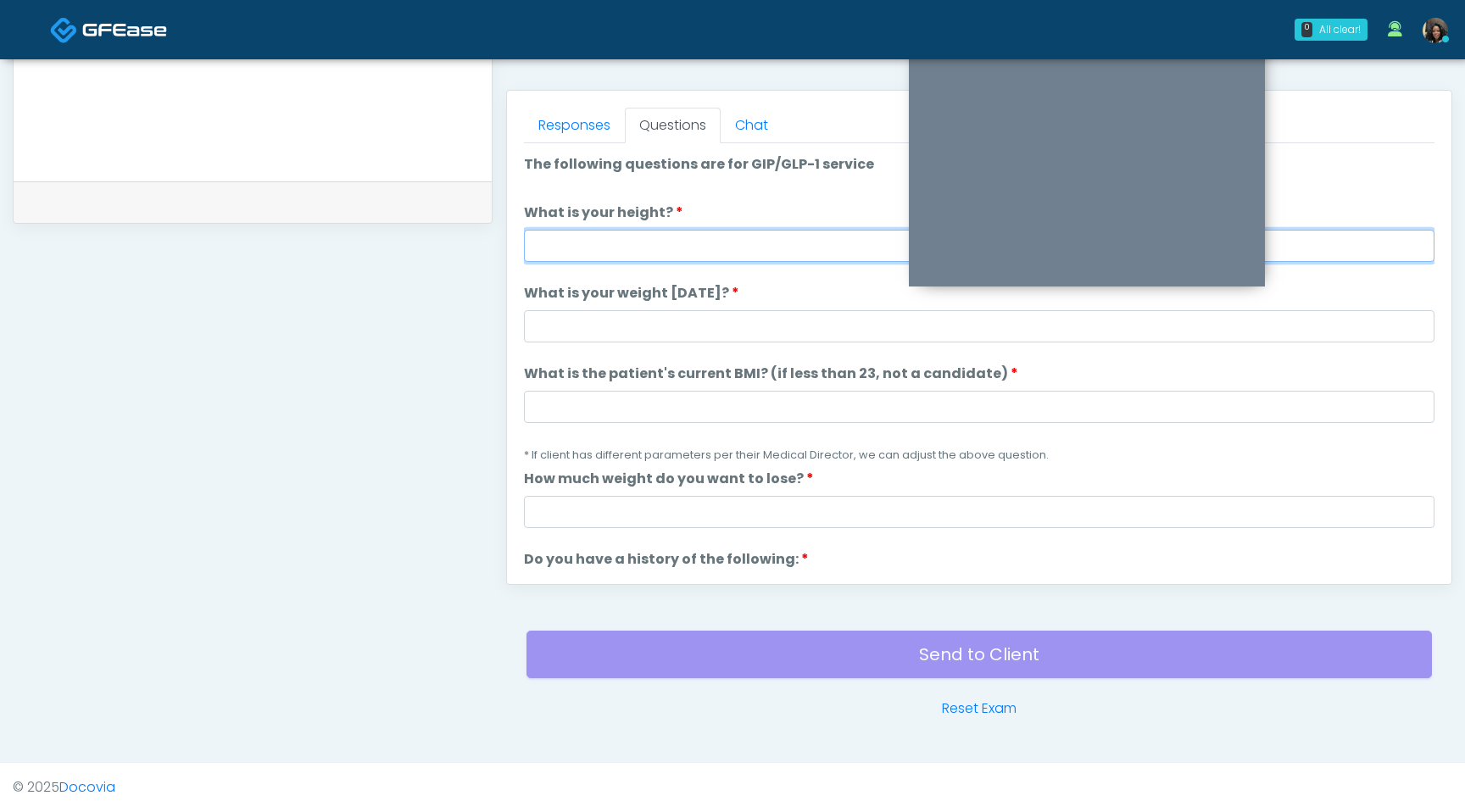
click at [611, 237] on input "What is your height?" at bounding box center [980, 245] width 911 height 32
type input "***"
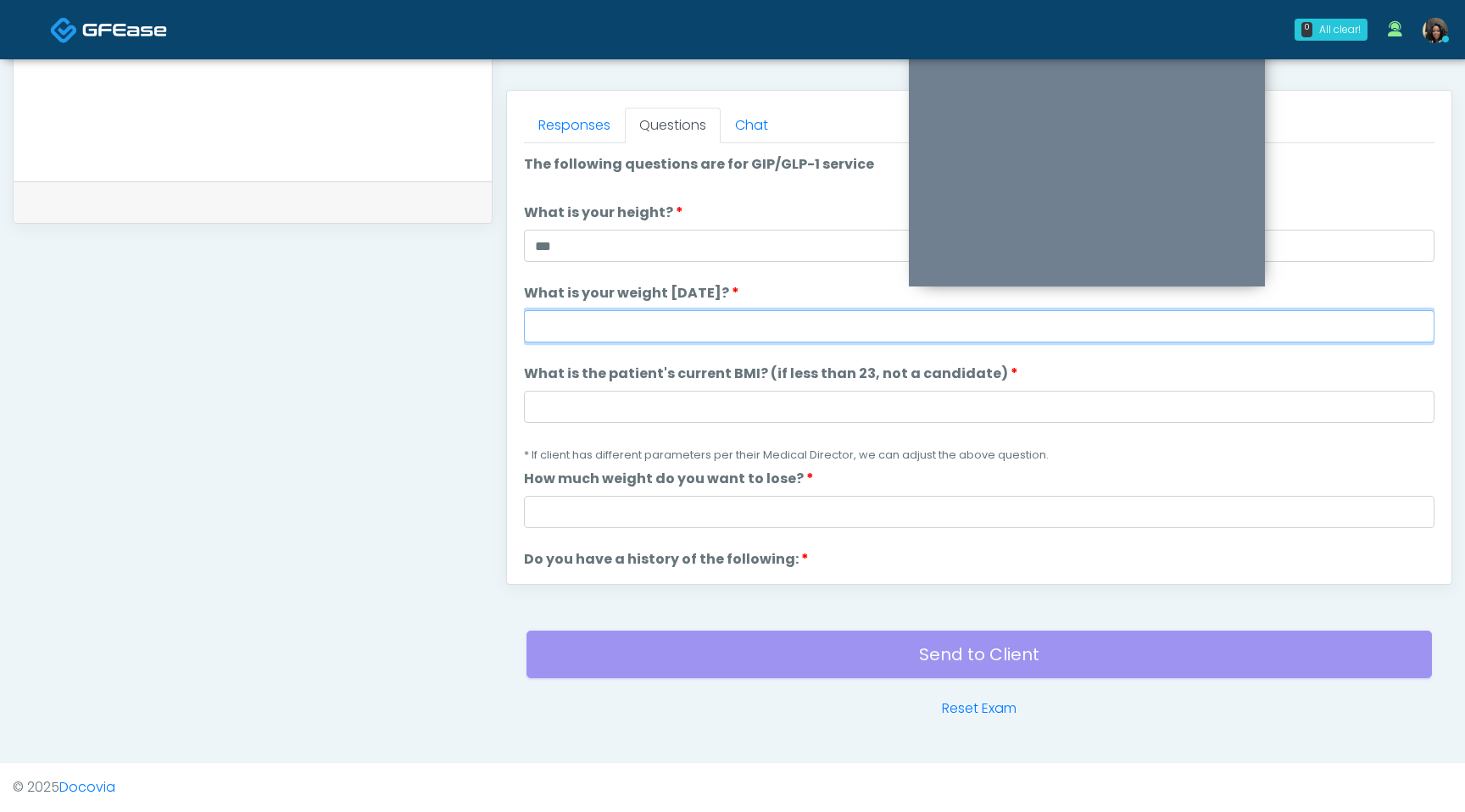
click at [593, 330] on input "What is your weight [DATE]?" at bounding box center [980, 326] width 911 height 32
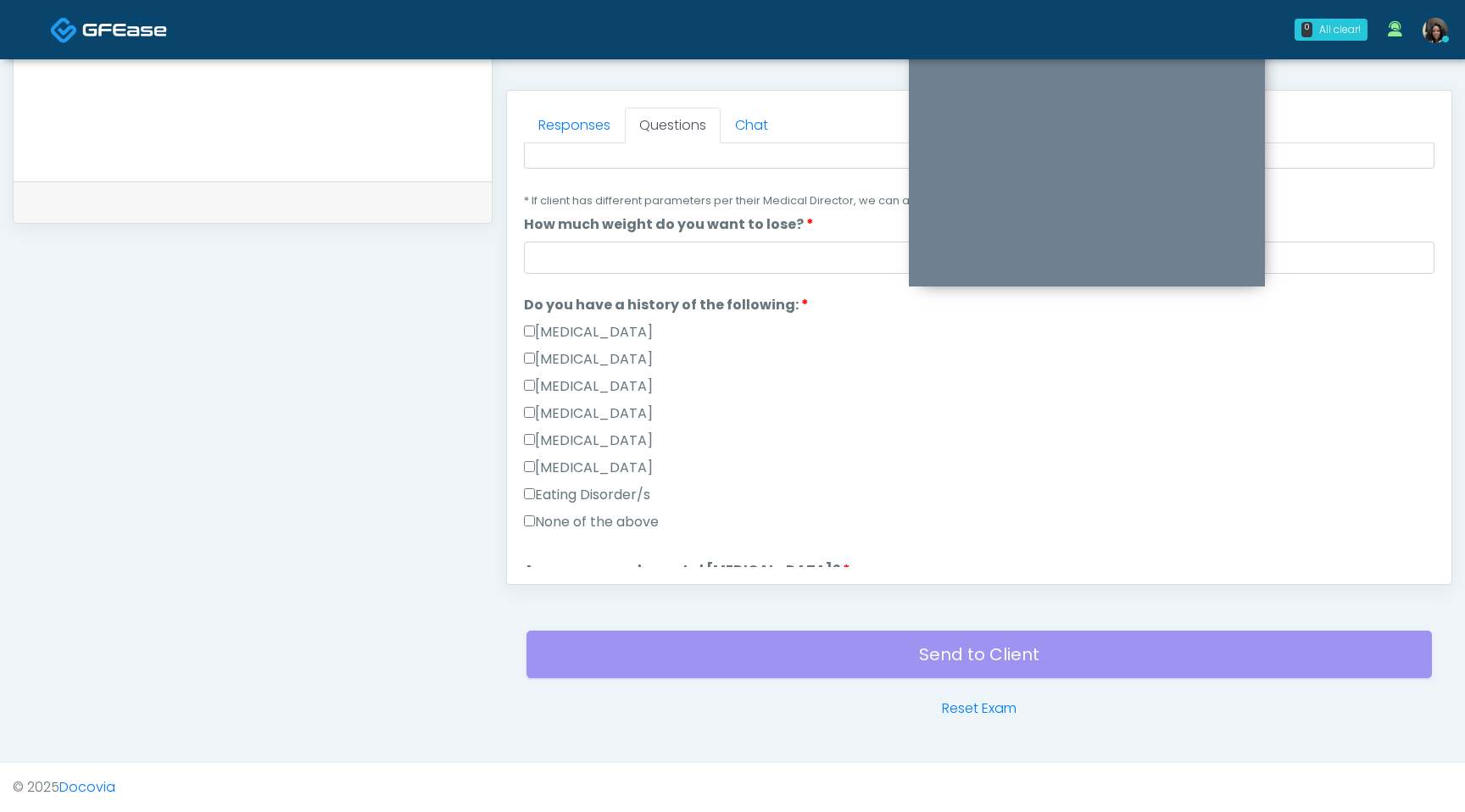
scroll to position [255, 0]
type input "***"
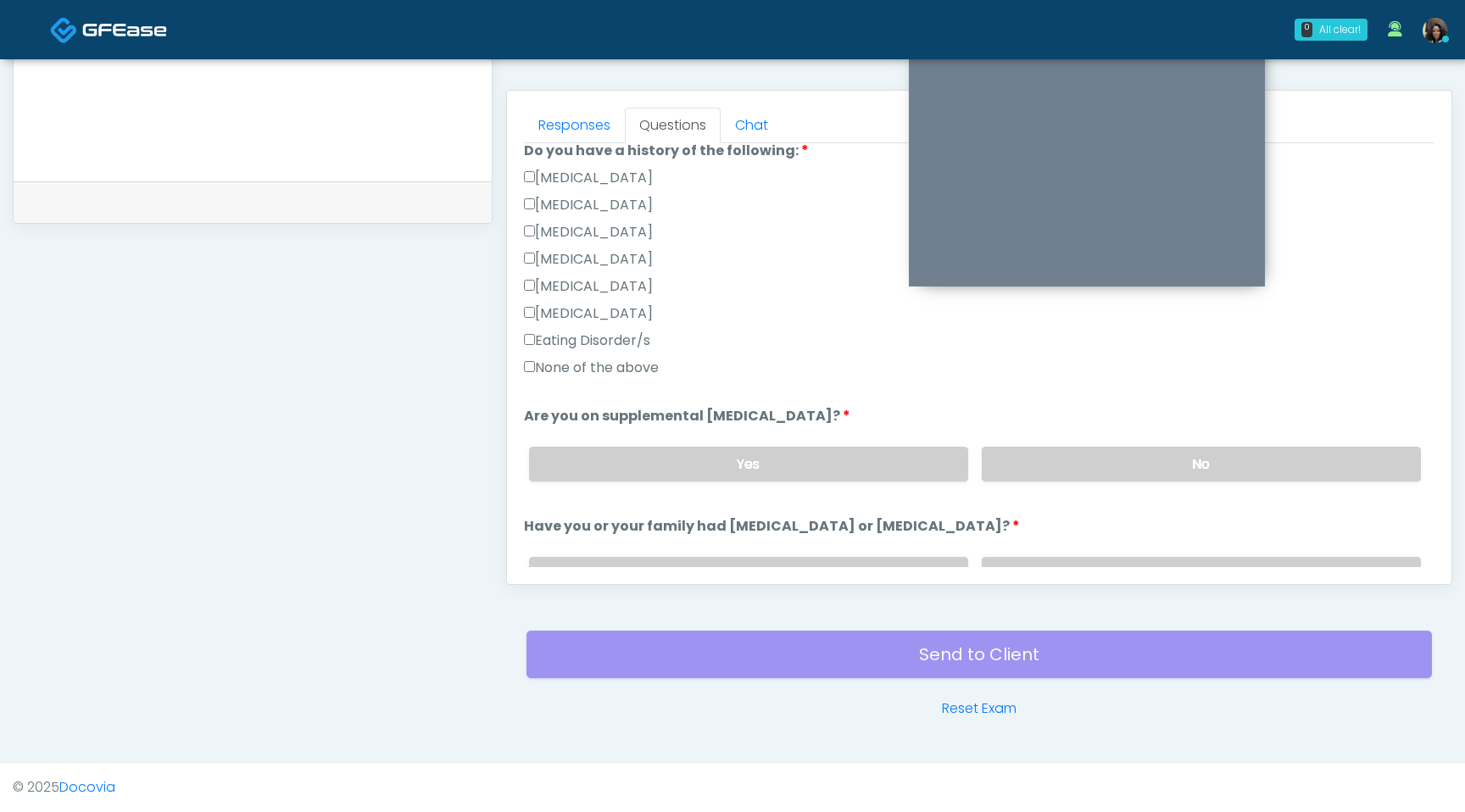
scroll to position [427, 0]
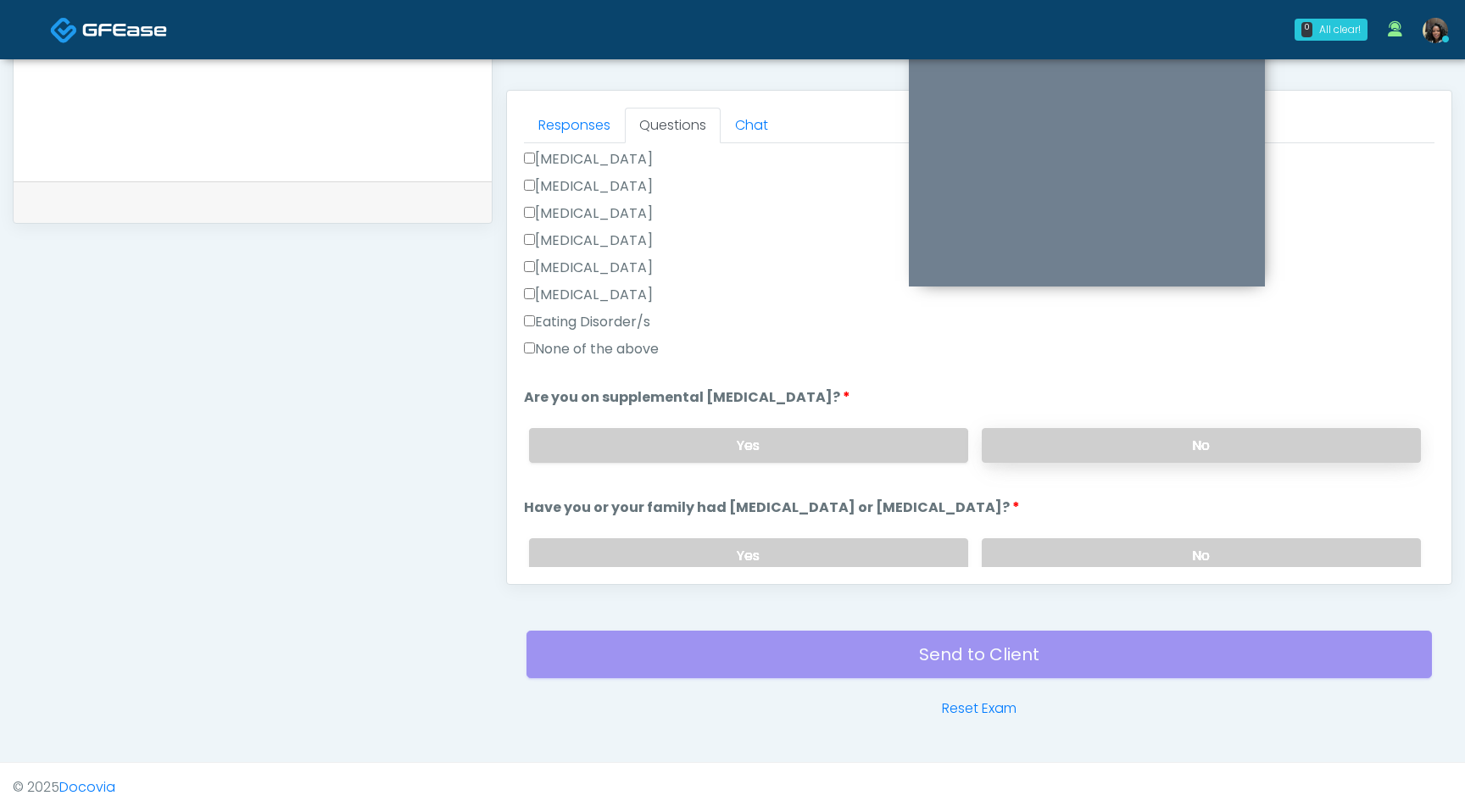
click at [1167, 447] on label "No" at bounding box center [1201, 445] width 439 height 35
click at [1178, 553] on label "No" at bounding box center [1201, 555] width 439 height 35
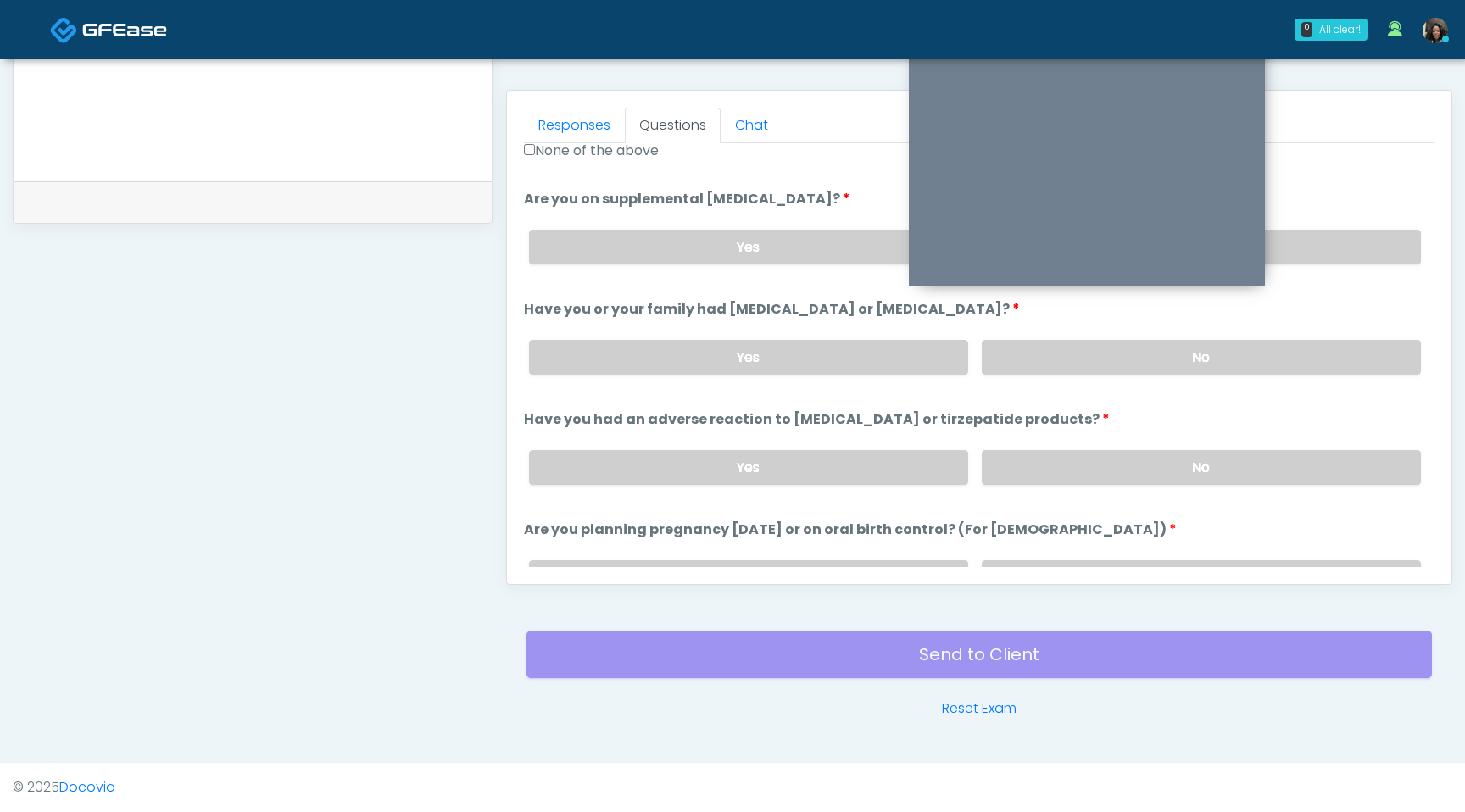
scroll to position [647, 0]
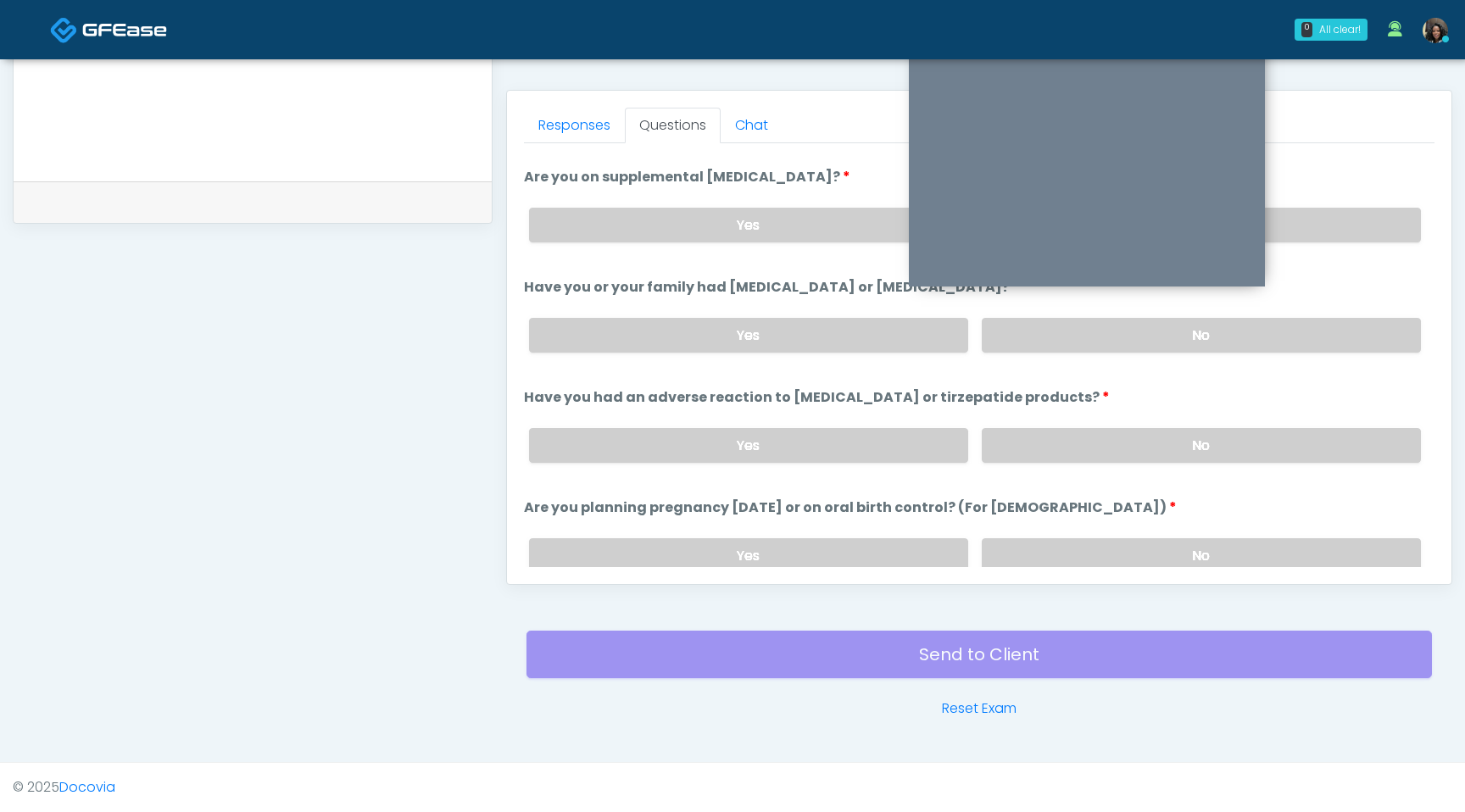
click at [1206, 449] on label "No" at bounding box center [1201, 445] width 439 height 35
click at [1160, 560] on label "No" at bounding box center [1201, 555] width 439 height 35
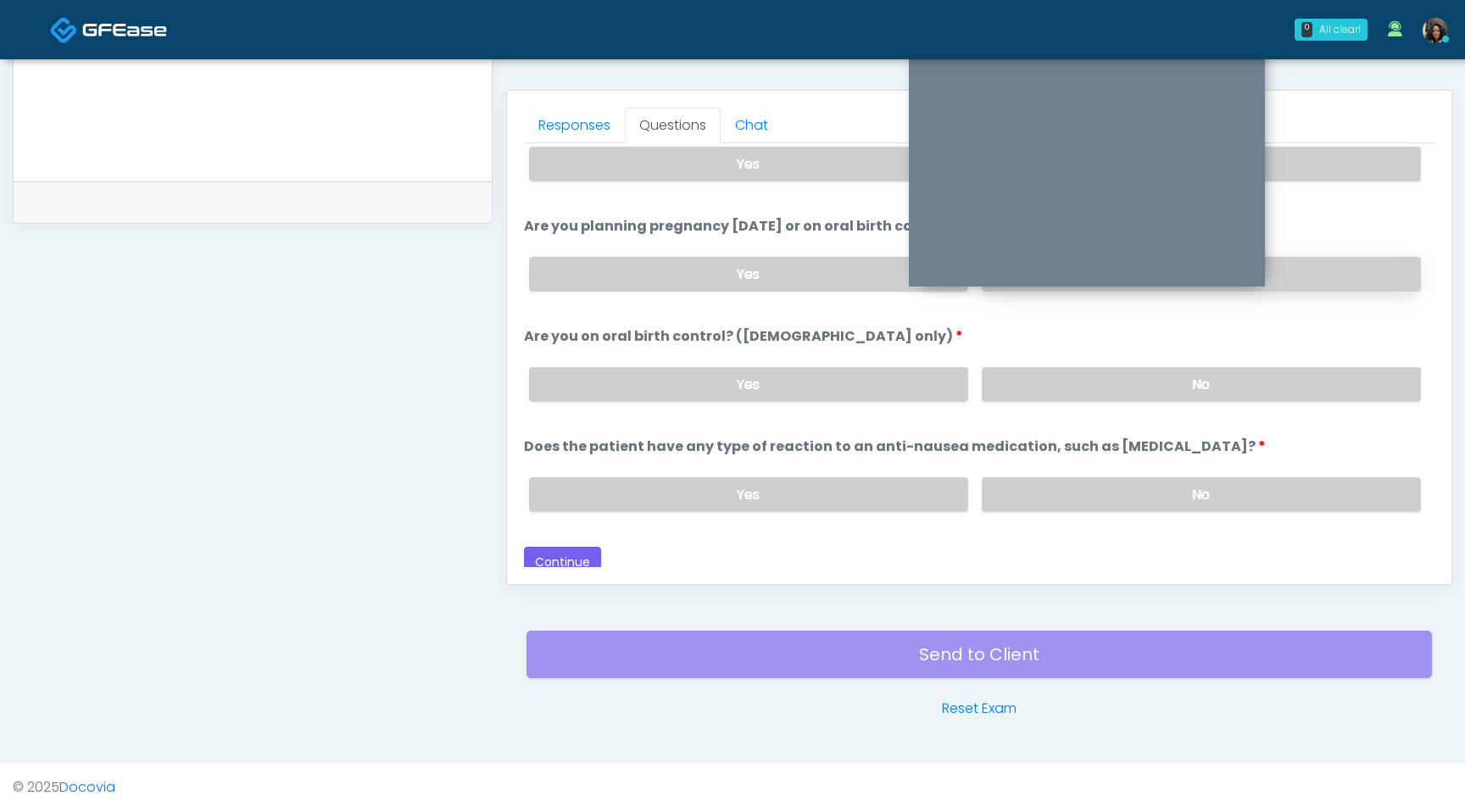
scroll to position [935, 0]
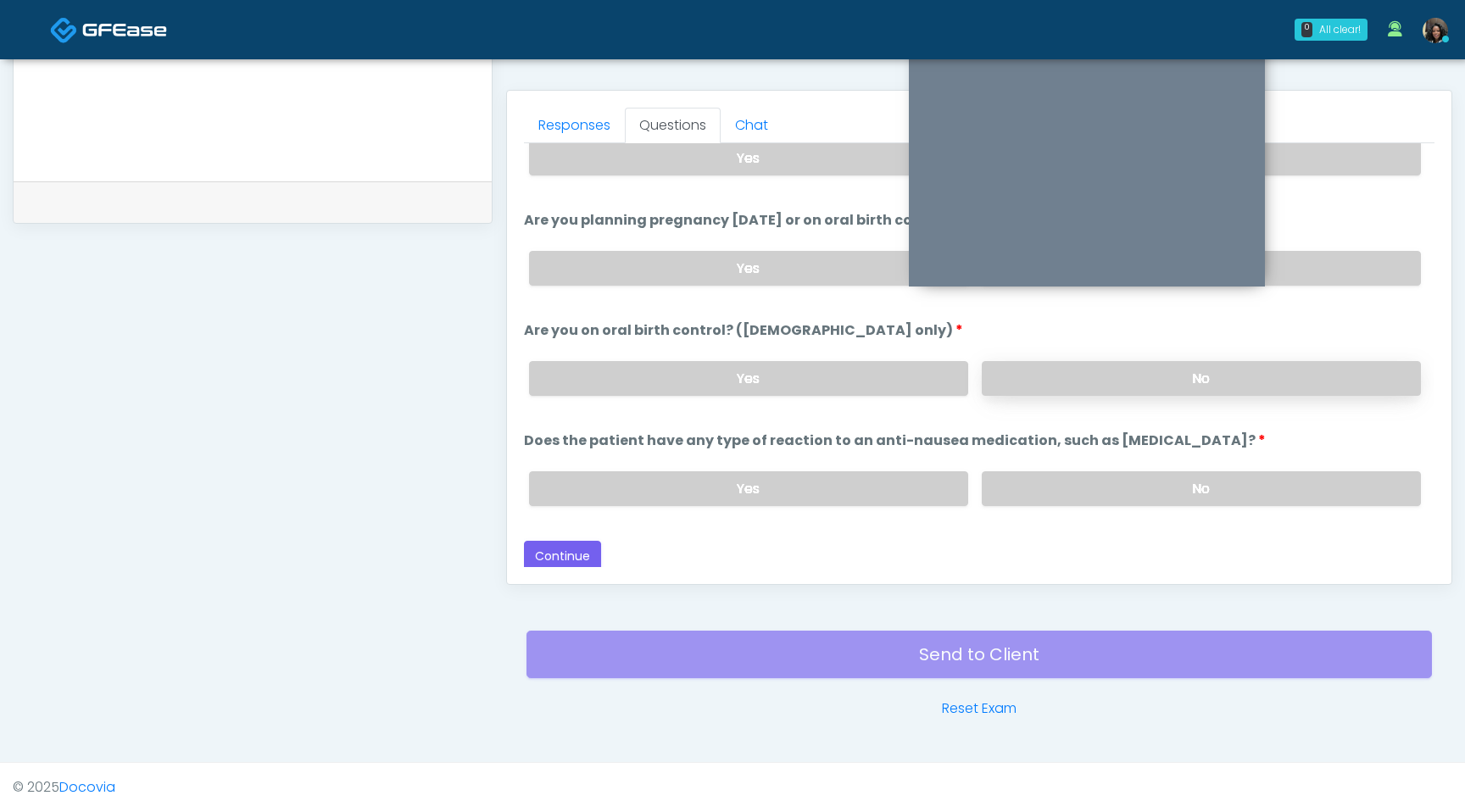
click at [1166, 364] on label "No" at bounding box center [1201, 379] width 439 height 35
click at [1136, 491] on label "No" at bounding box center [1201, 489] width 439 height 35
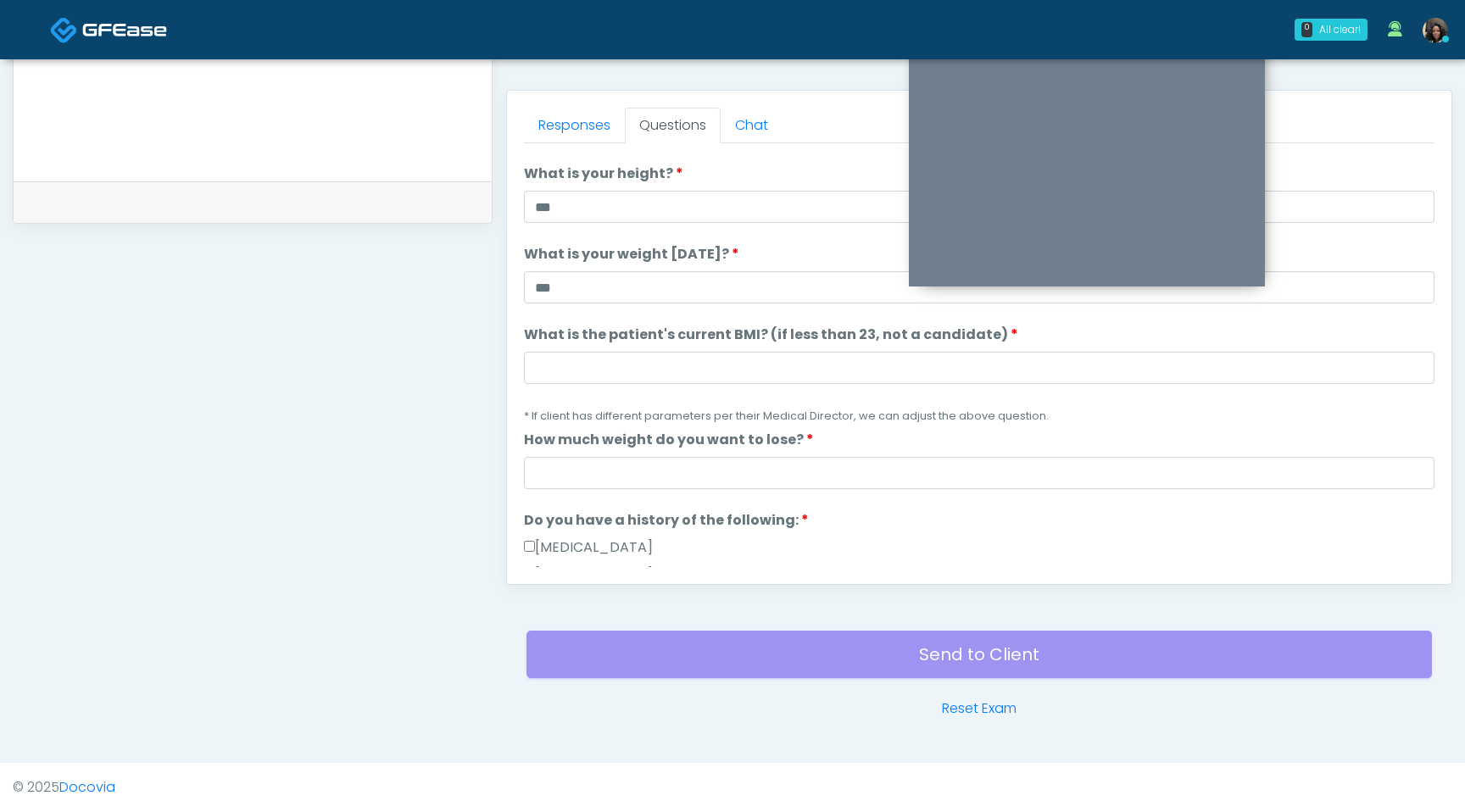
scroll to position [0, 0]
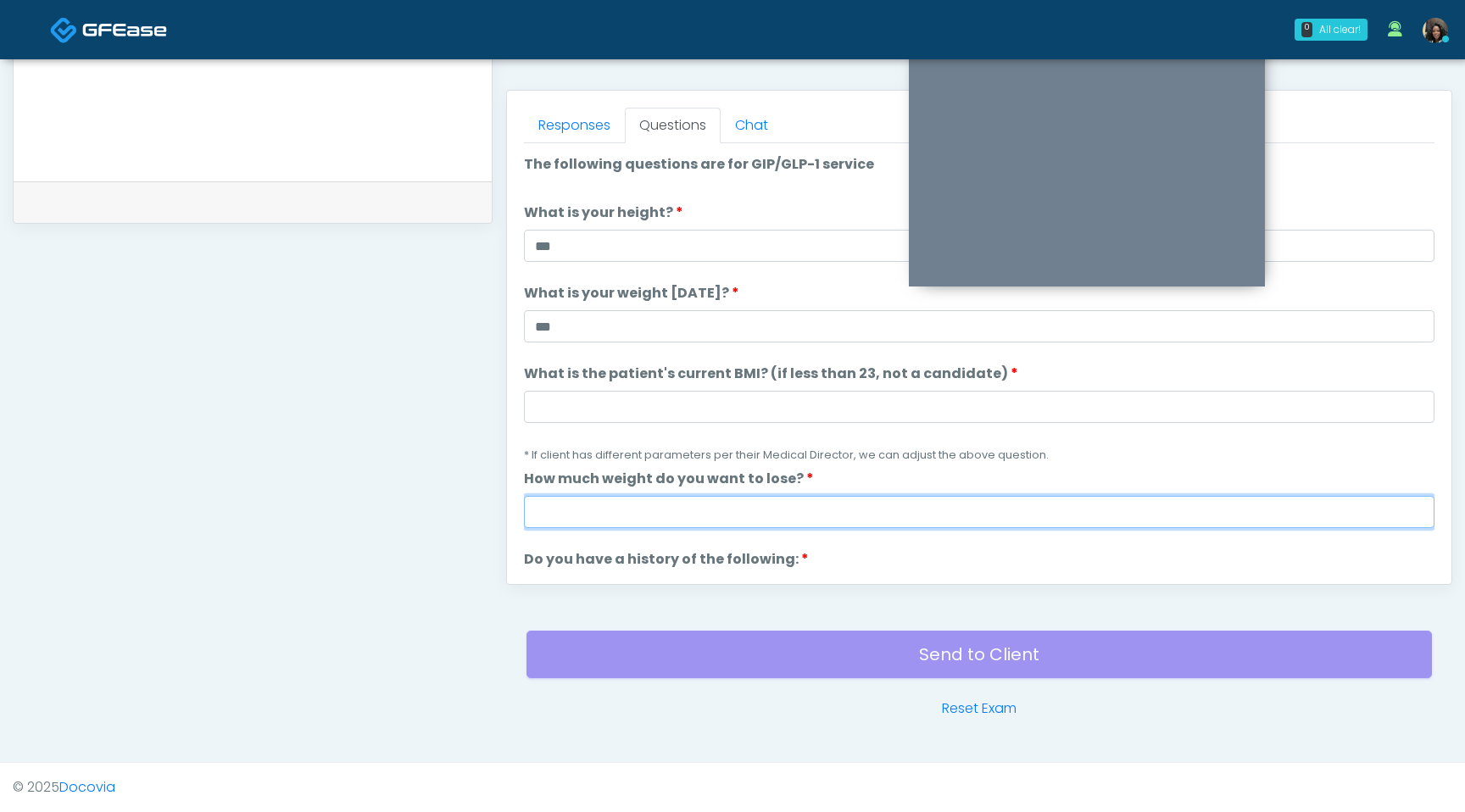
click at [642, 506] on input "How much weight do you want to lose?" at bounding box center [980, 512] width 911 height 32
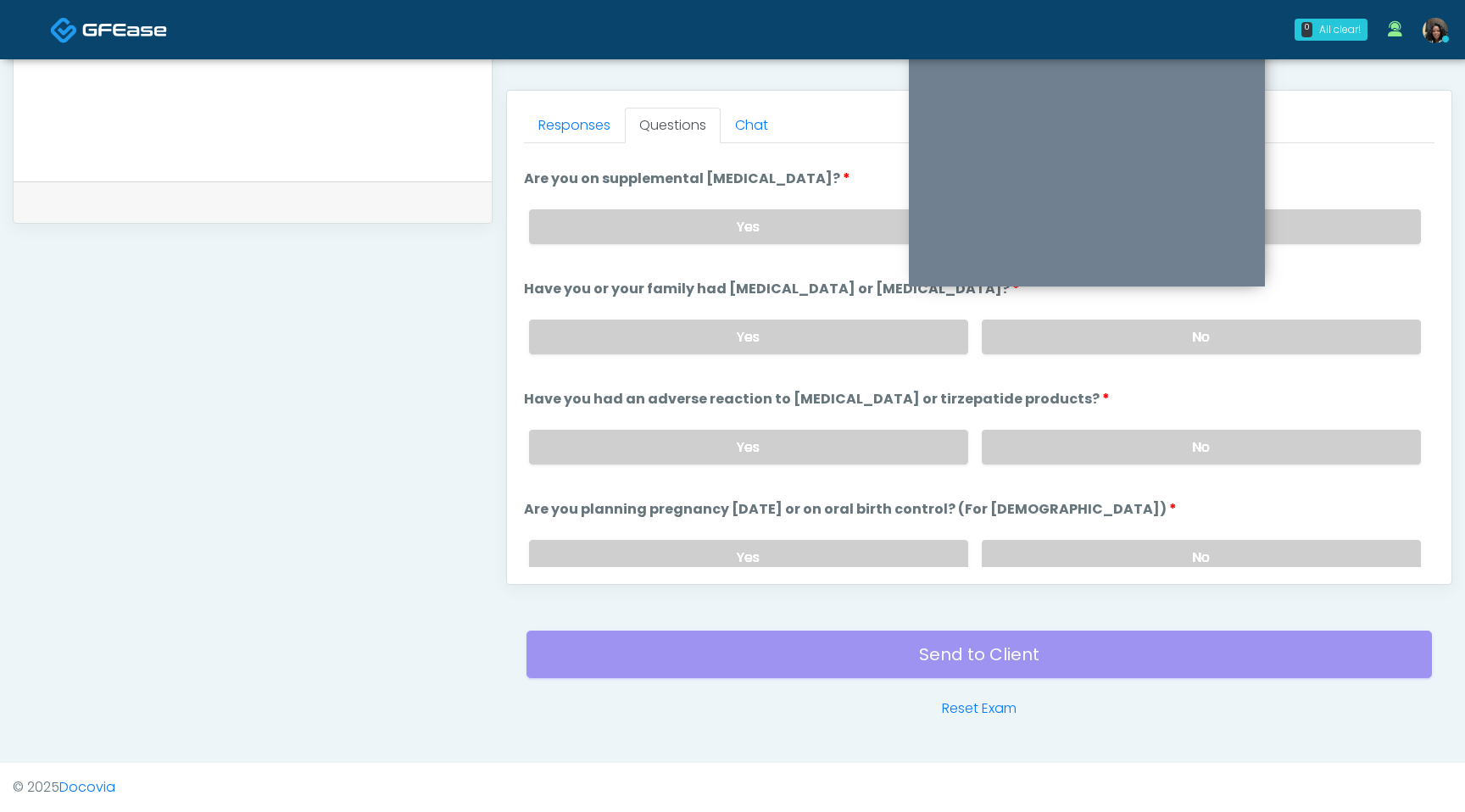
scroll to position [649, 0]
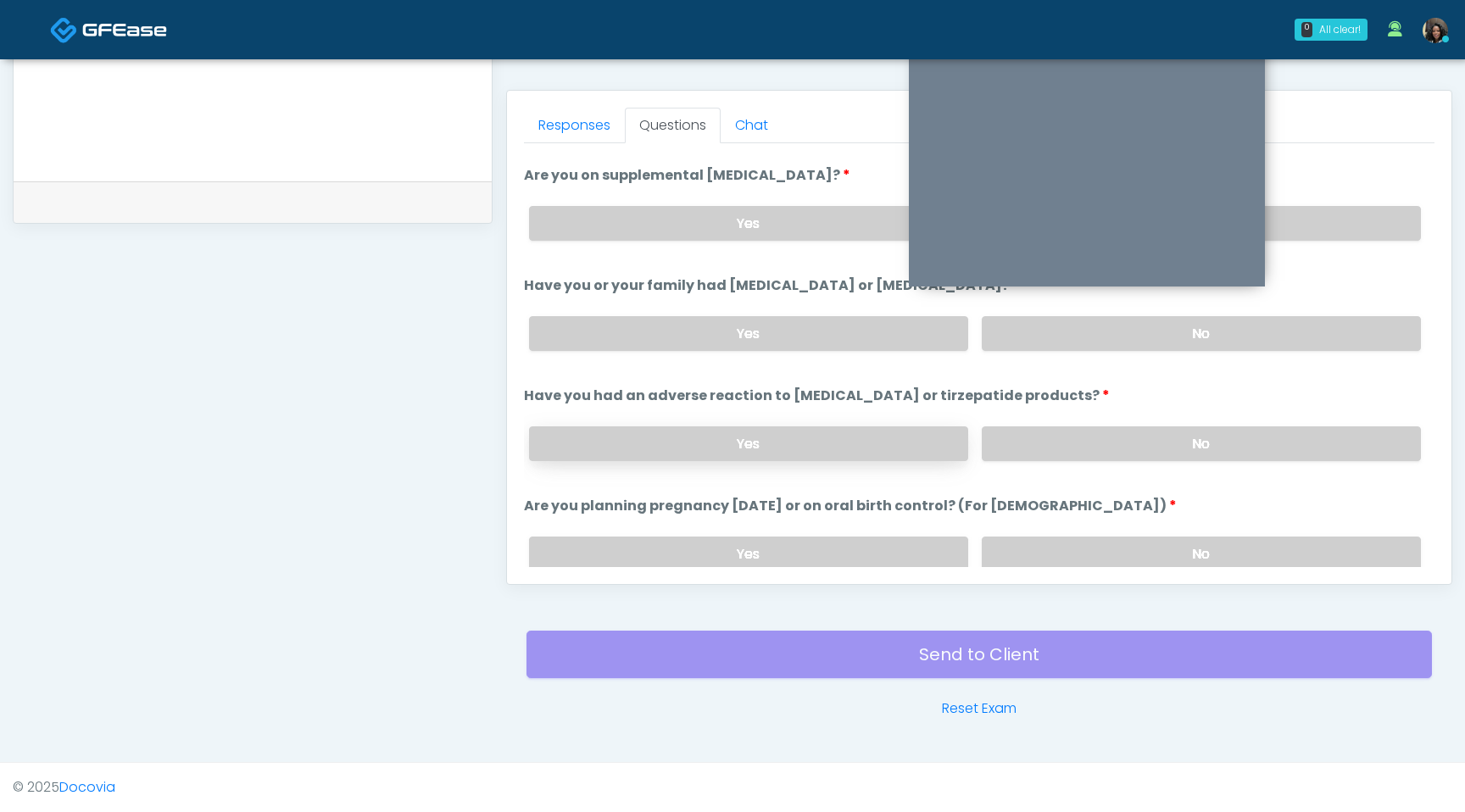
type input "*"
click at [798, 449] on label "Yes" at bounding box center [748, 443] width 439 height 35
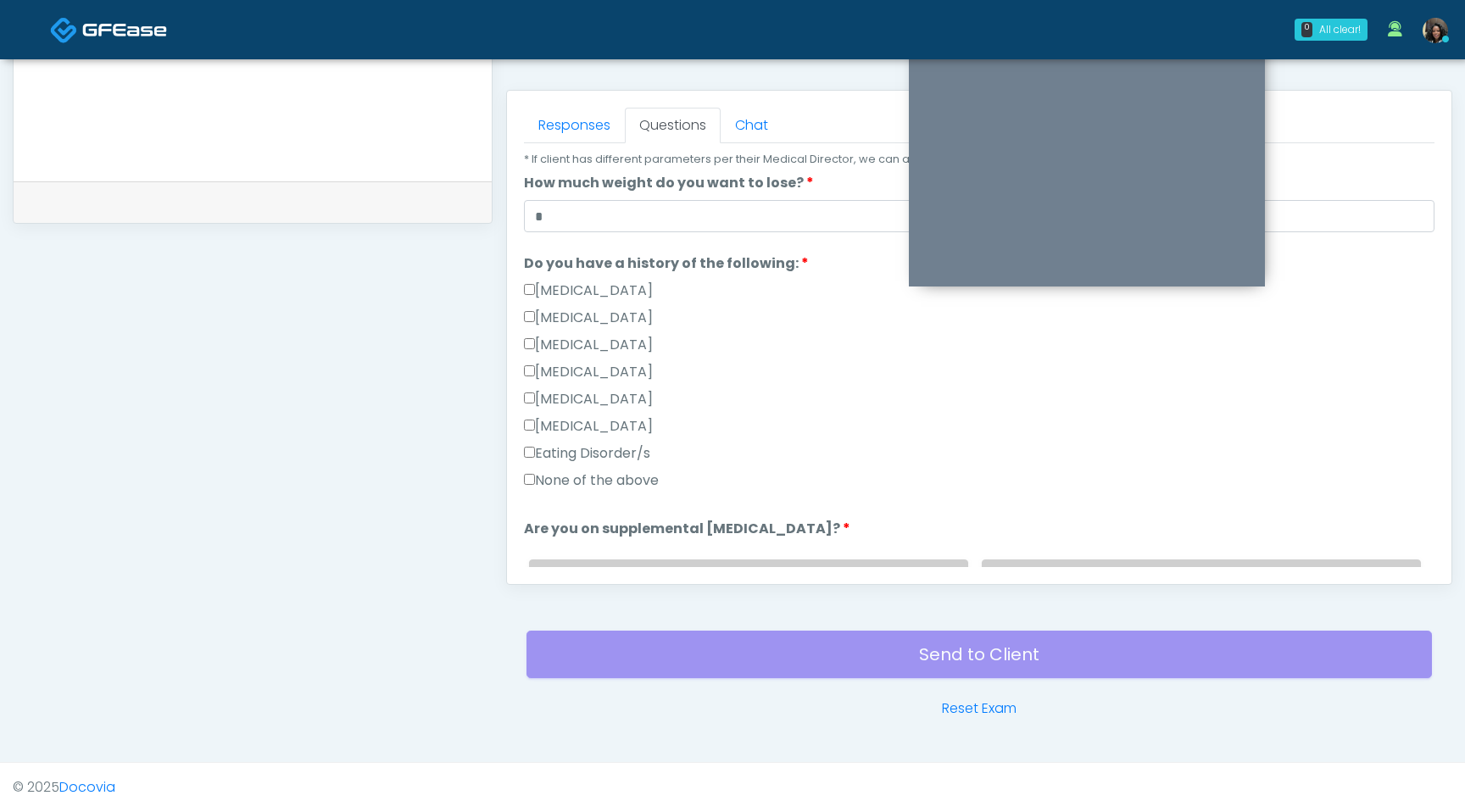
scroll to position [0, 0]
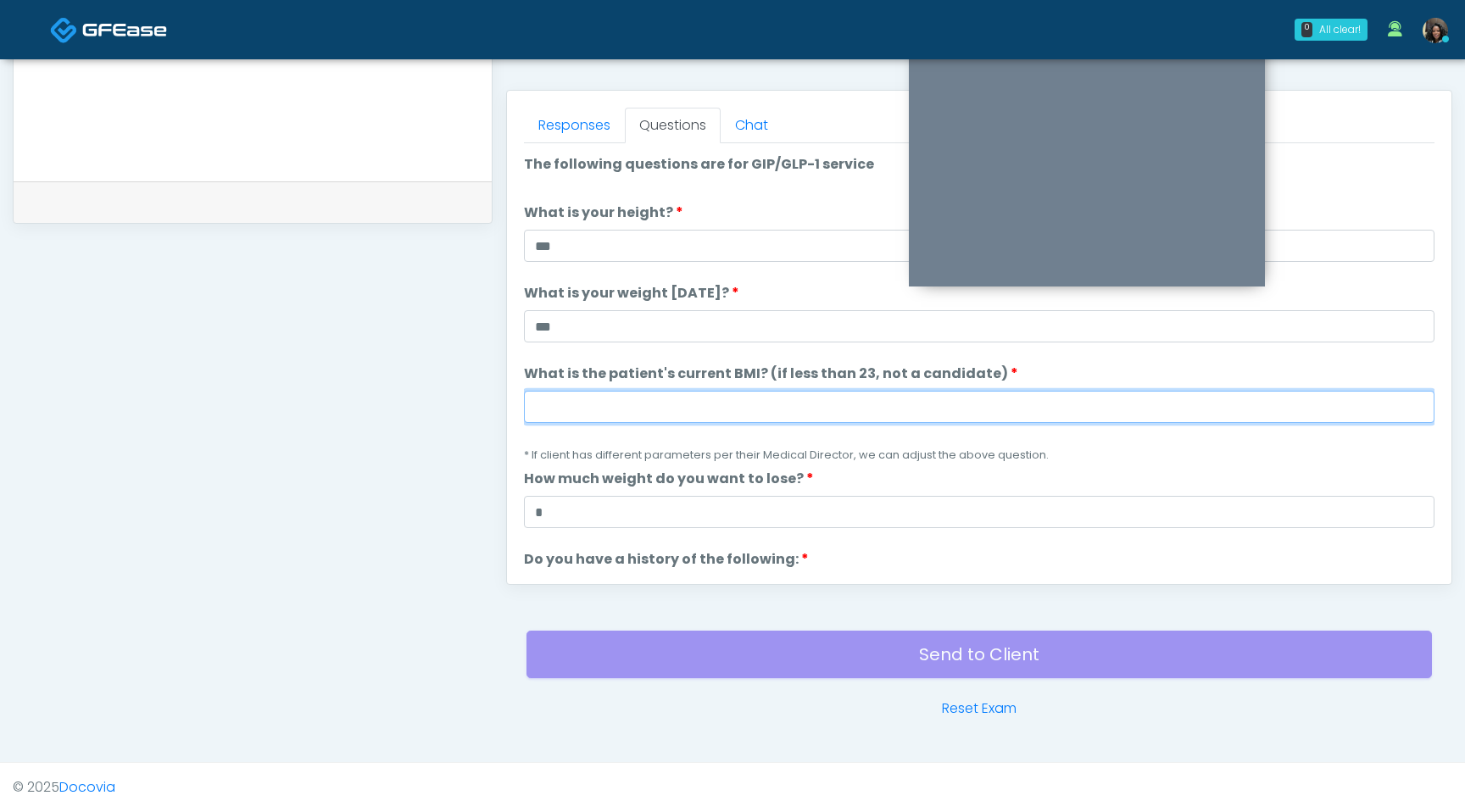
click at [661, 412] on input "What is the patient's current BMI? (if less than 23, not a candidate)" at bounding box center [980, 406] width 911 height 32
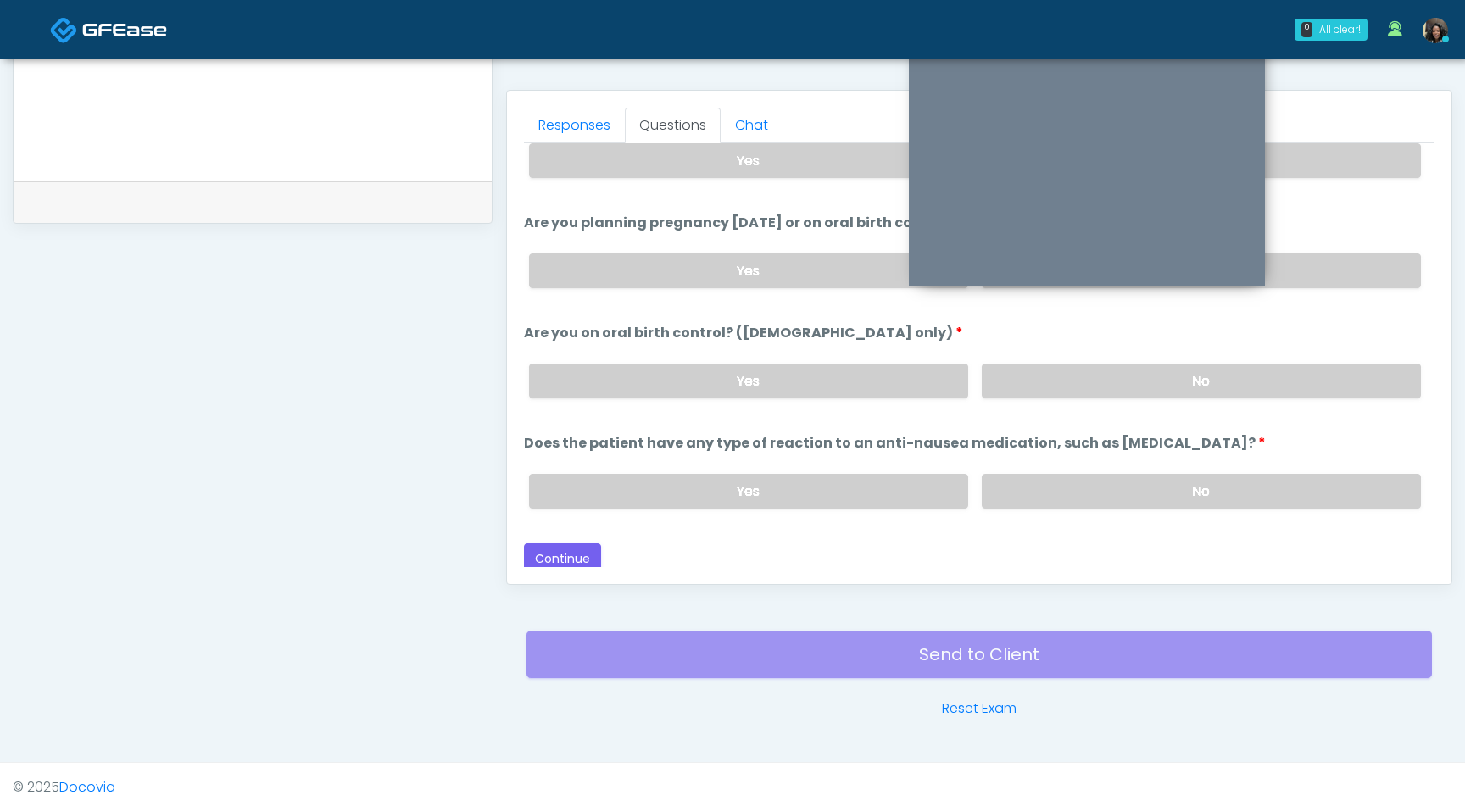
scroll to position [935, 0]
type input "****"
click at [569, 554] on button "Continue" at bounding box center [563, 556] width 77 height 31
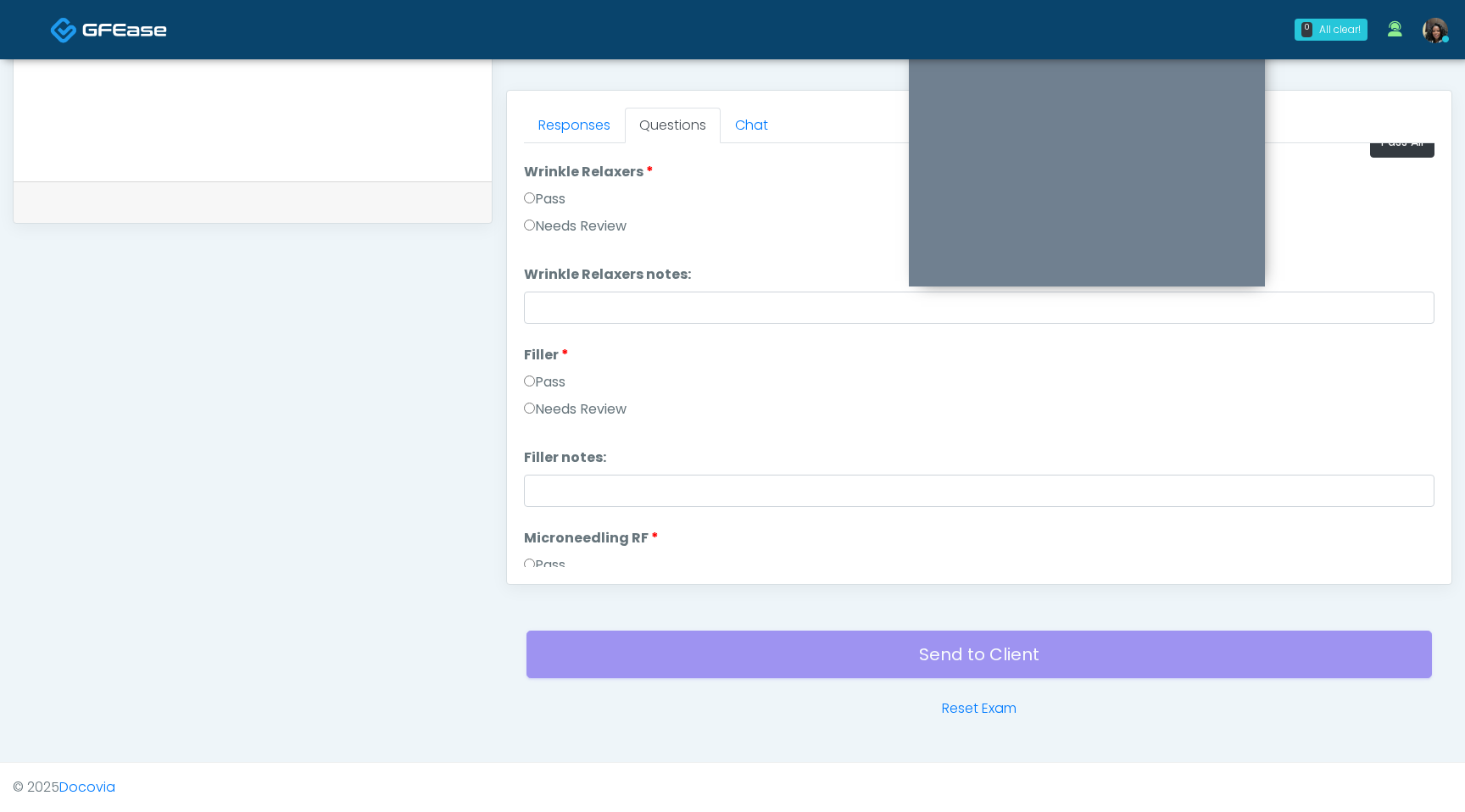
scroll to position [0, 0]
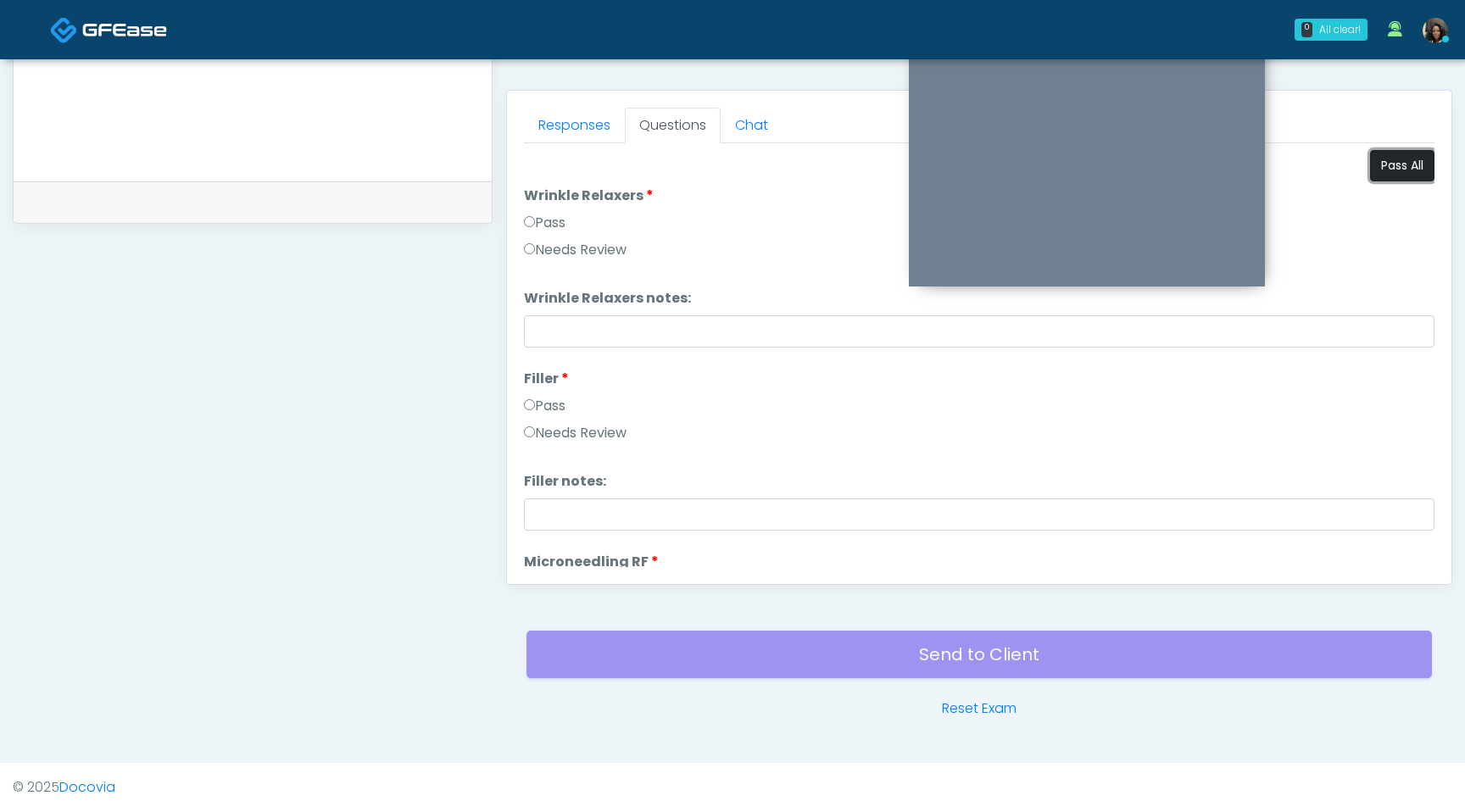
click at [1389, 165] on button "Pass All" at bounding box center [1402, 166] width 65 height 31
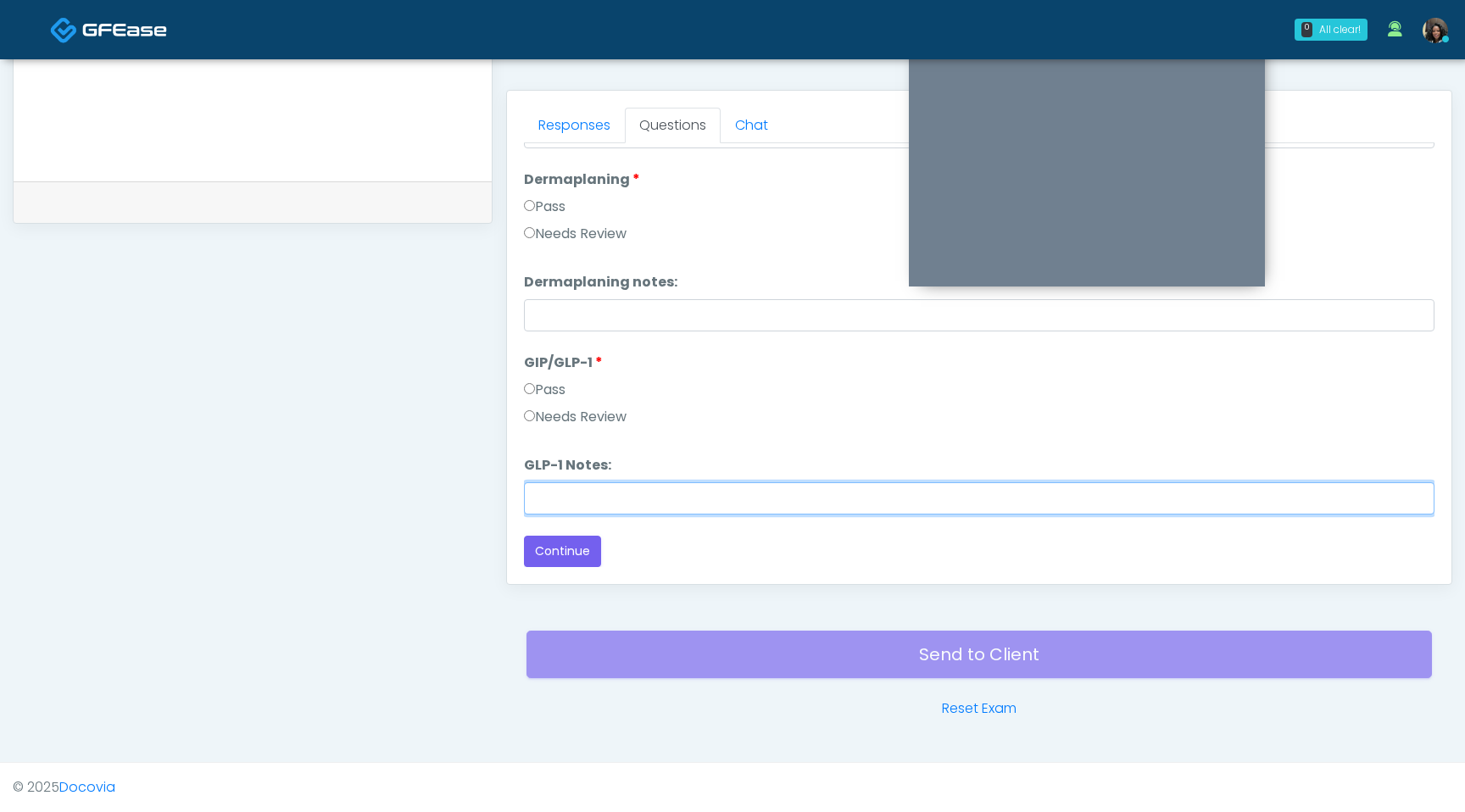
click at [542, 513] on input "GLP-1 Notes:" at bounding box center [980, 498] width 911 height 32
click at [647, 504] on input "**********" at bounding box center [980, 498] width 911 height 32
click at [837, 503] on input "**********" at bounding box center [980, 498] width 911 height 32
click at [937, 502] on input "**********" at bounding box center [980, 498] width 911 height 32
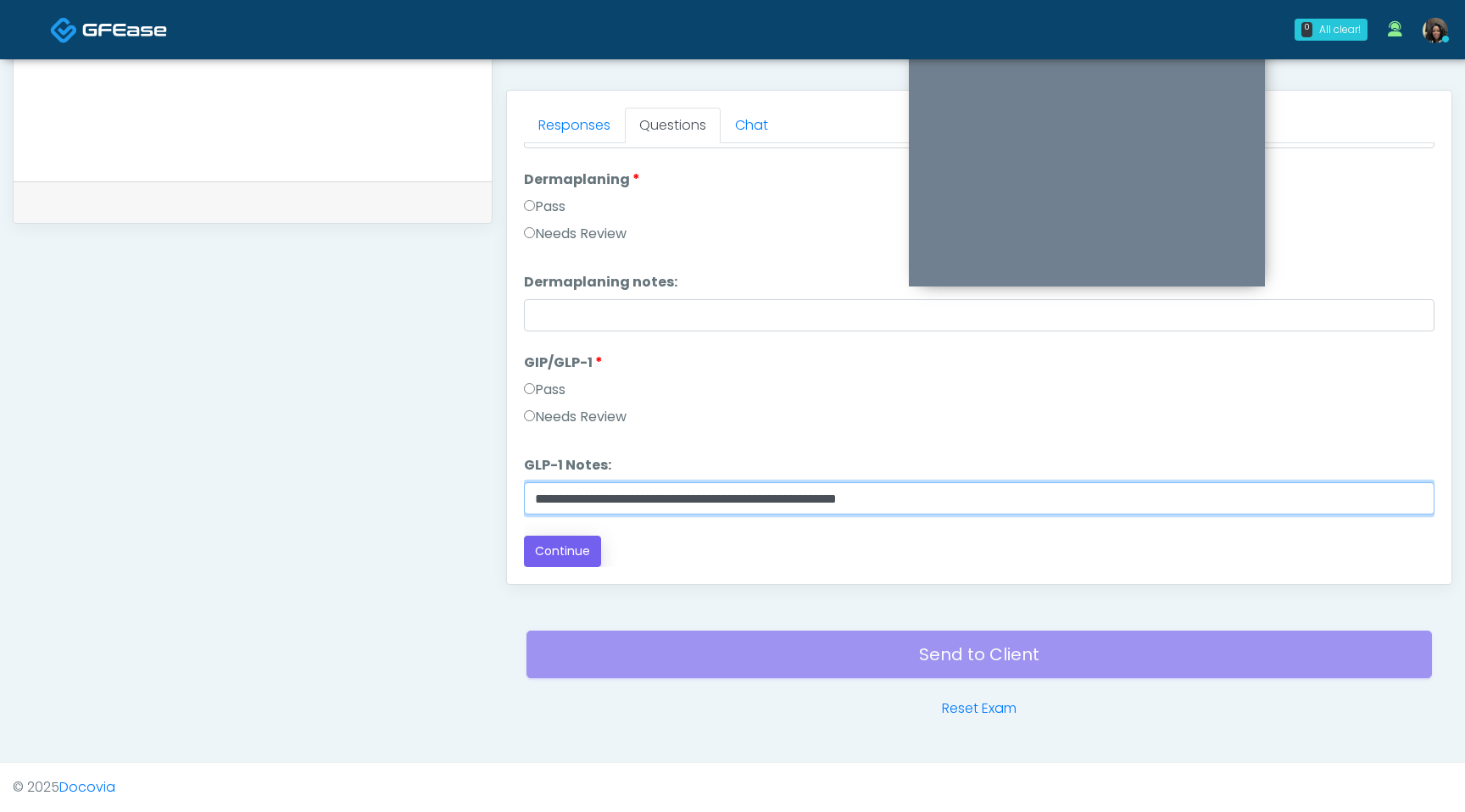
type input "**********"
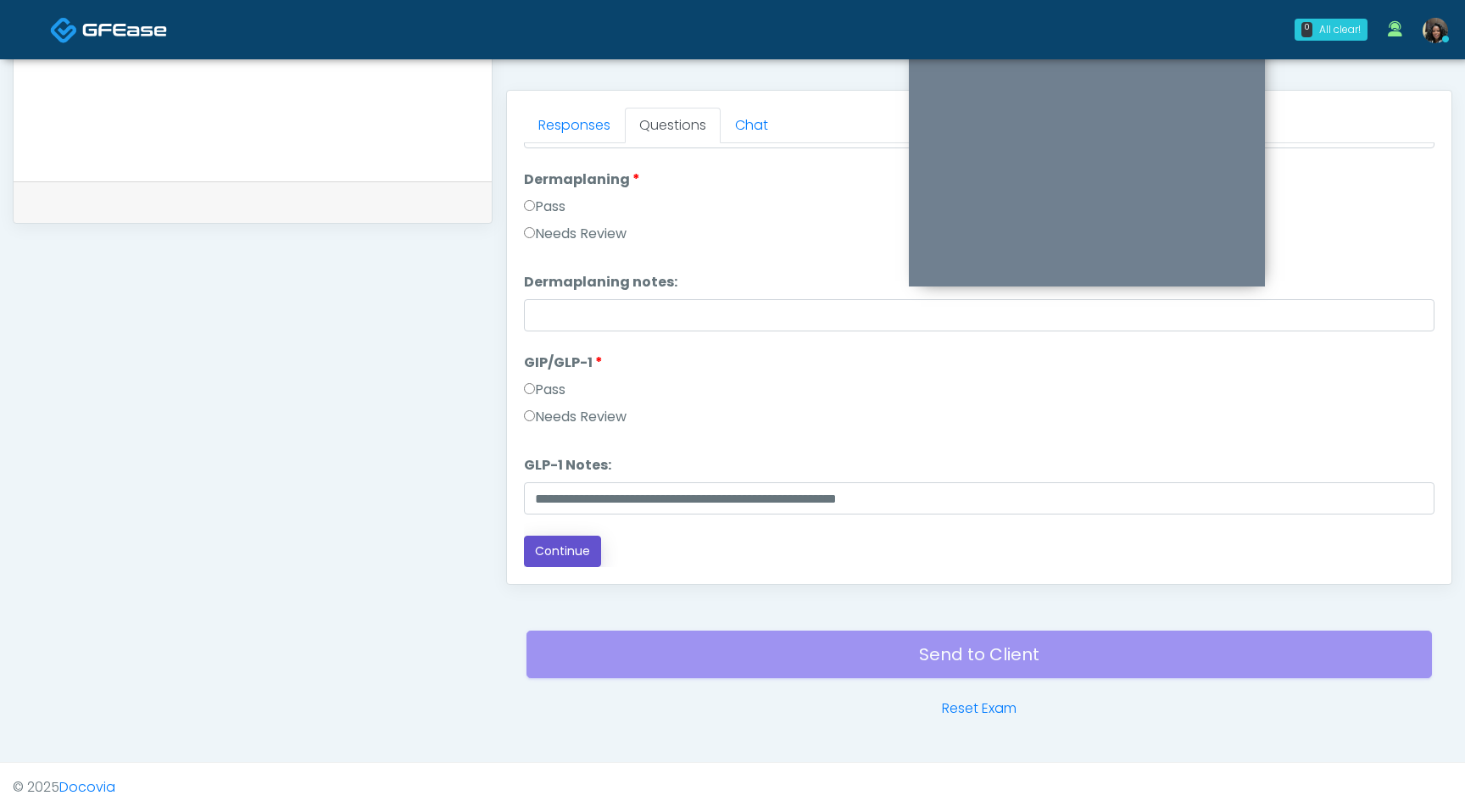
click at [585, 551] on button "Continue" at bounding box center [563, 552] width 77 height 31
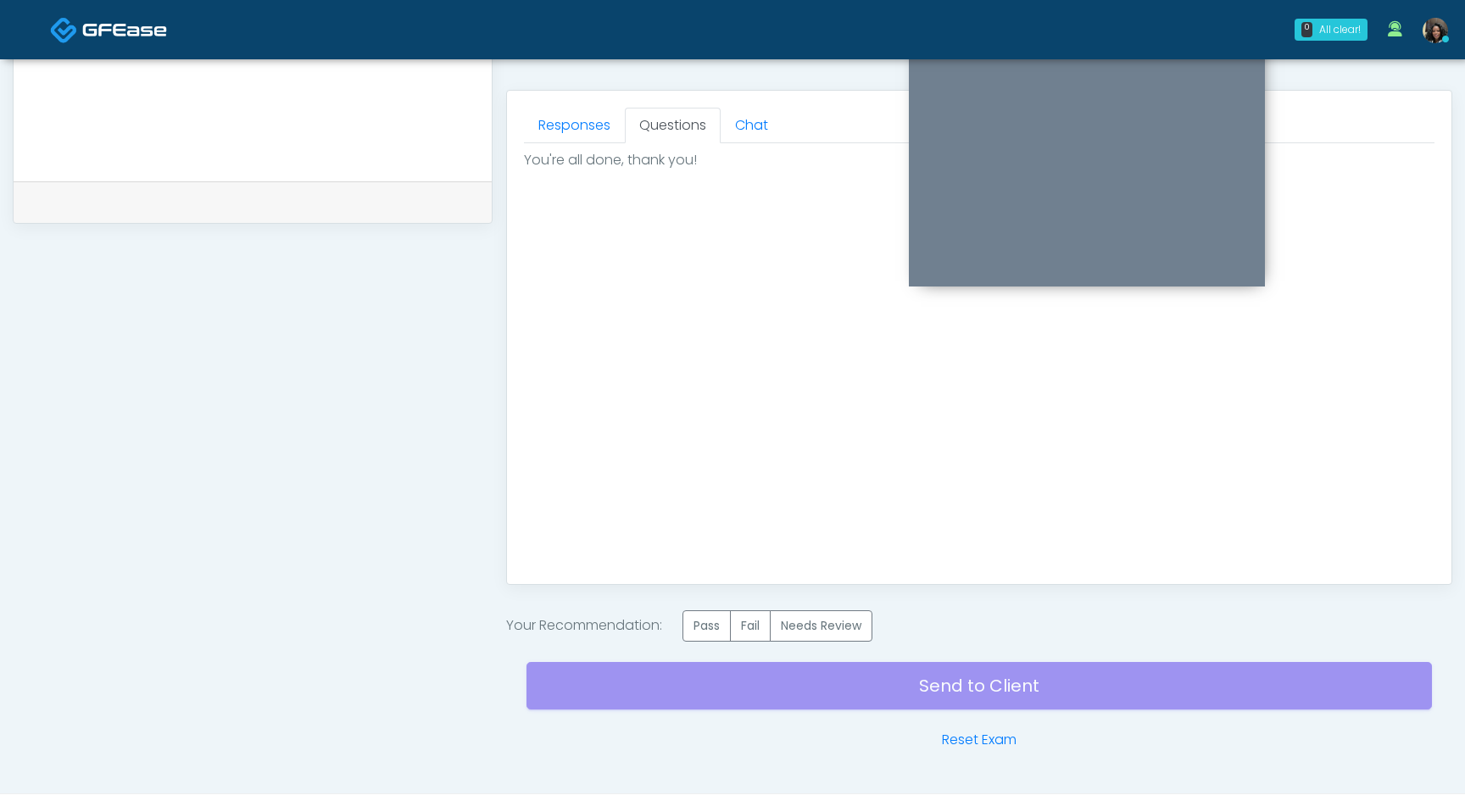
scroll to position [0, 0]
click at [709, 624] on label "Pass" at bounding box center [707, 626] width 48 height 31
click at [738, 705] on div "Send to Client Reset Exam" at bounding box center [979, 695] width 906 height 108
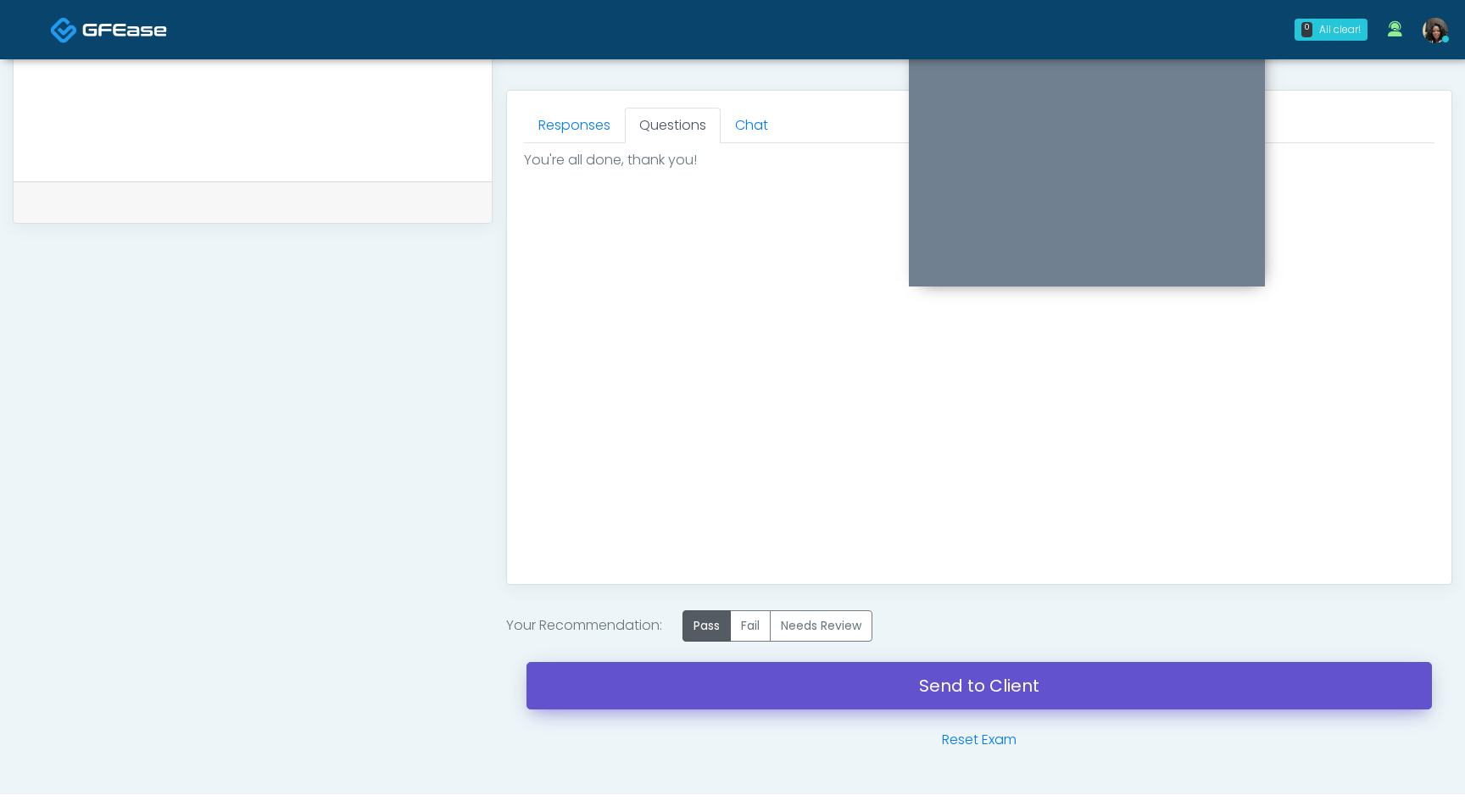
click at [734, 692] on link "Send to Client" at bounding box center [979, 685] width 906 height 47
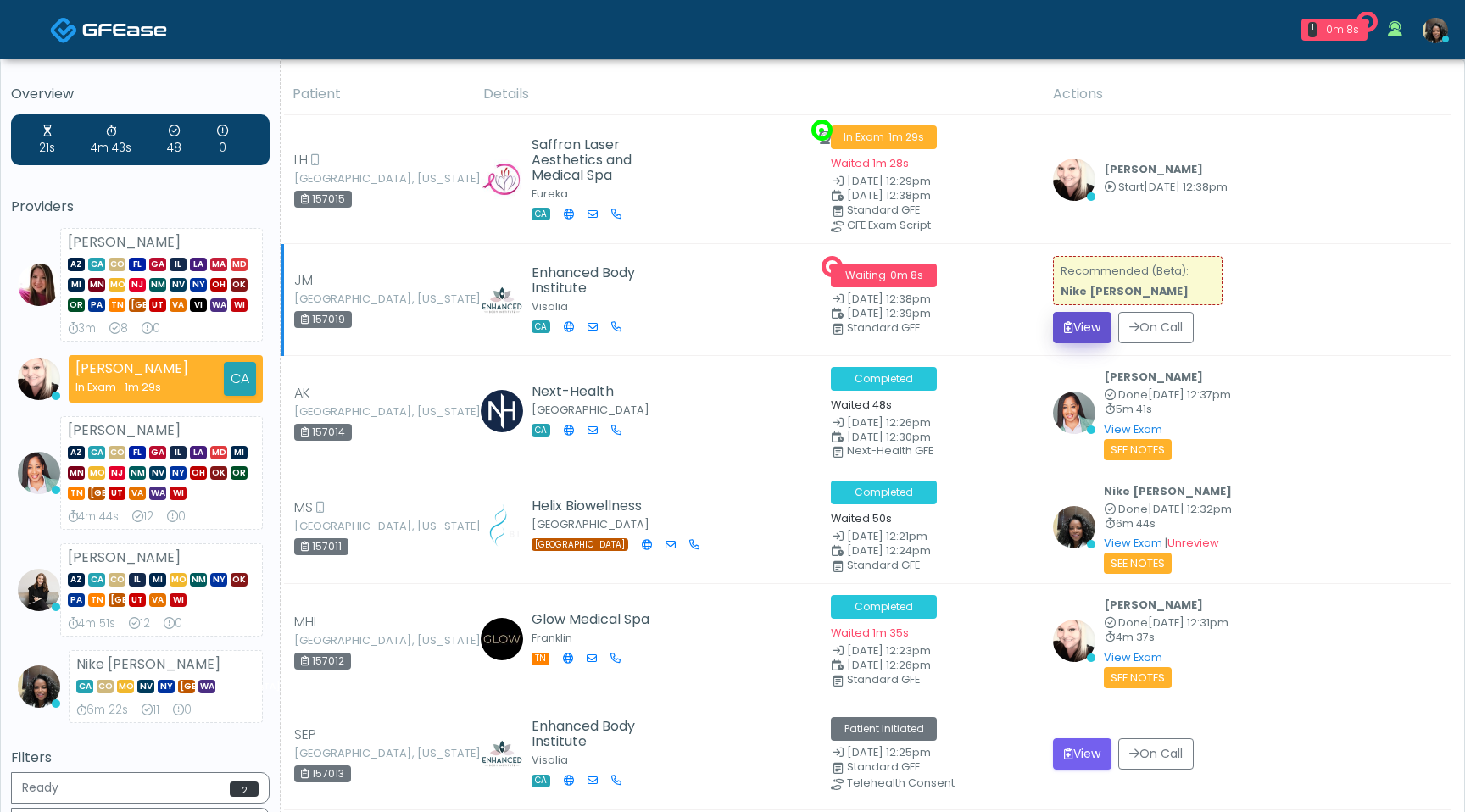
click at [1077, 318] on button "View" at bounding box center [1083, 328] width 58 height 31
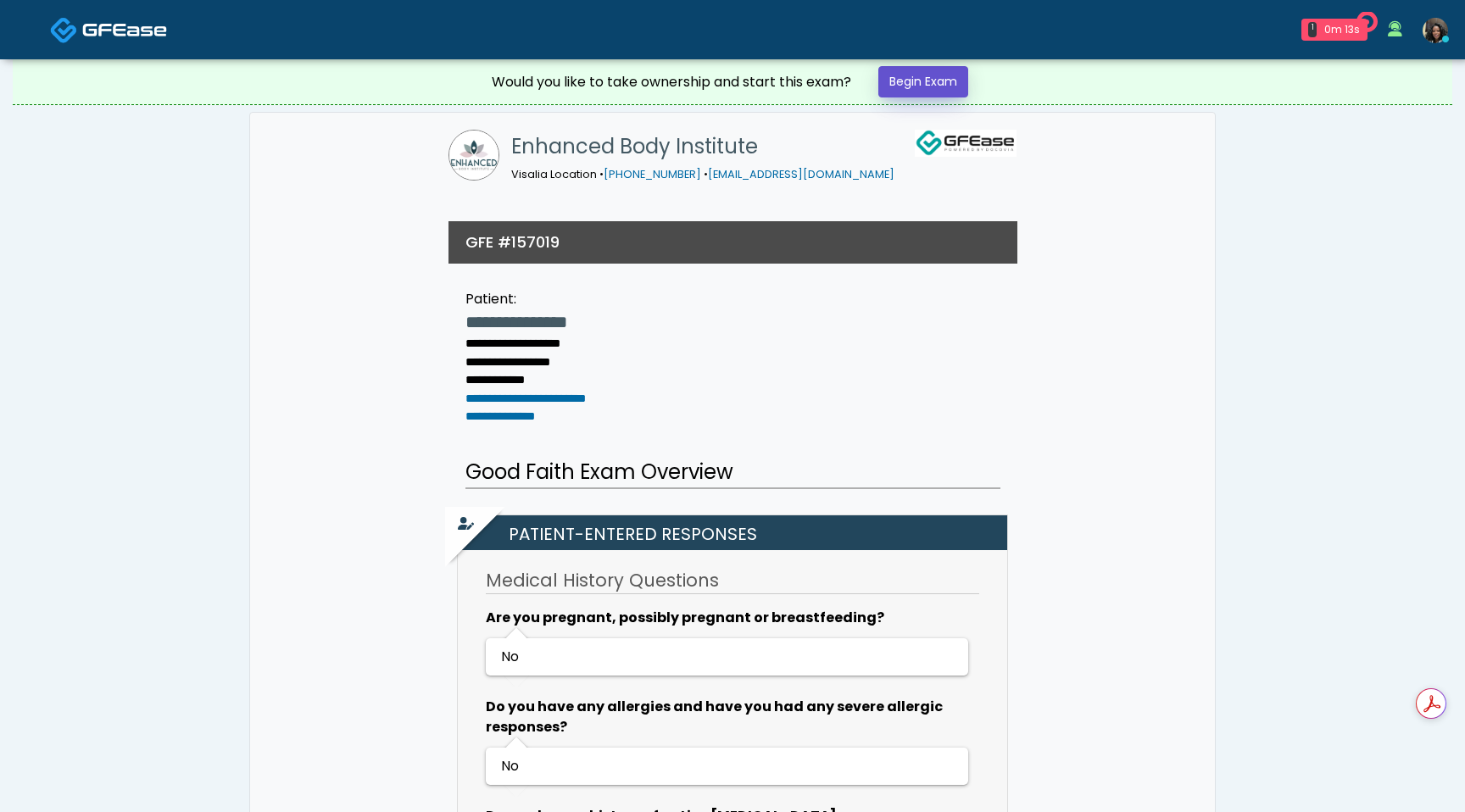
click at [920, 81] on link "Begin Exam" at bounding box center [923, 82] width 90 height 31
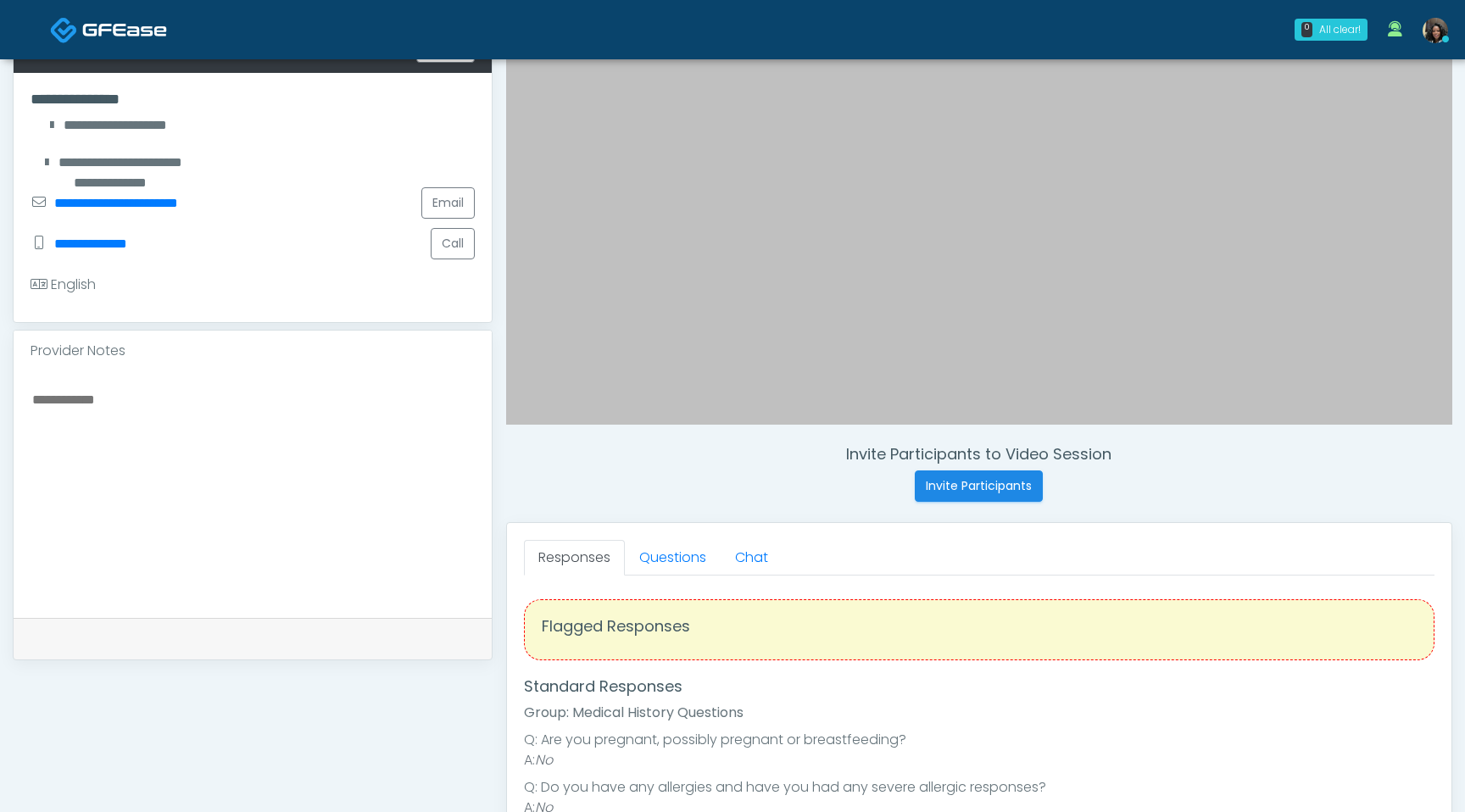
scroll to position [390, 0]
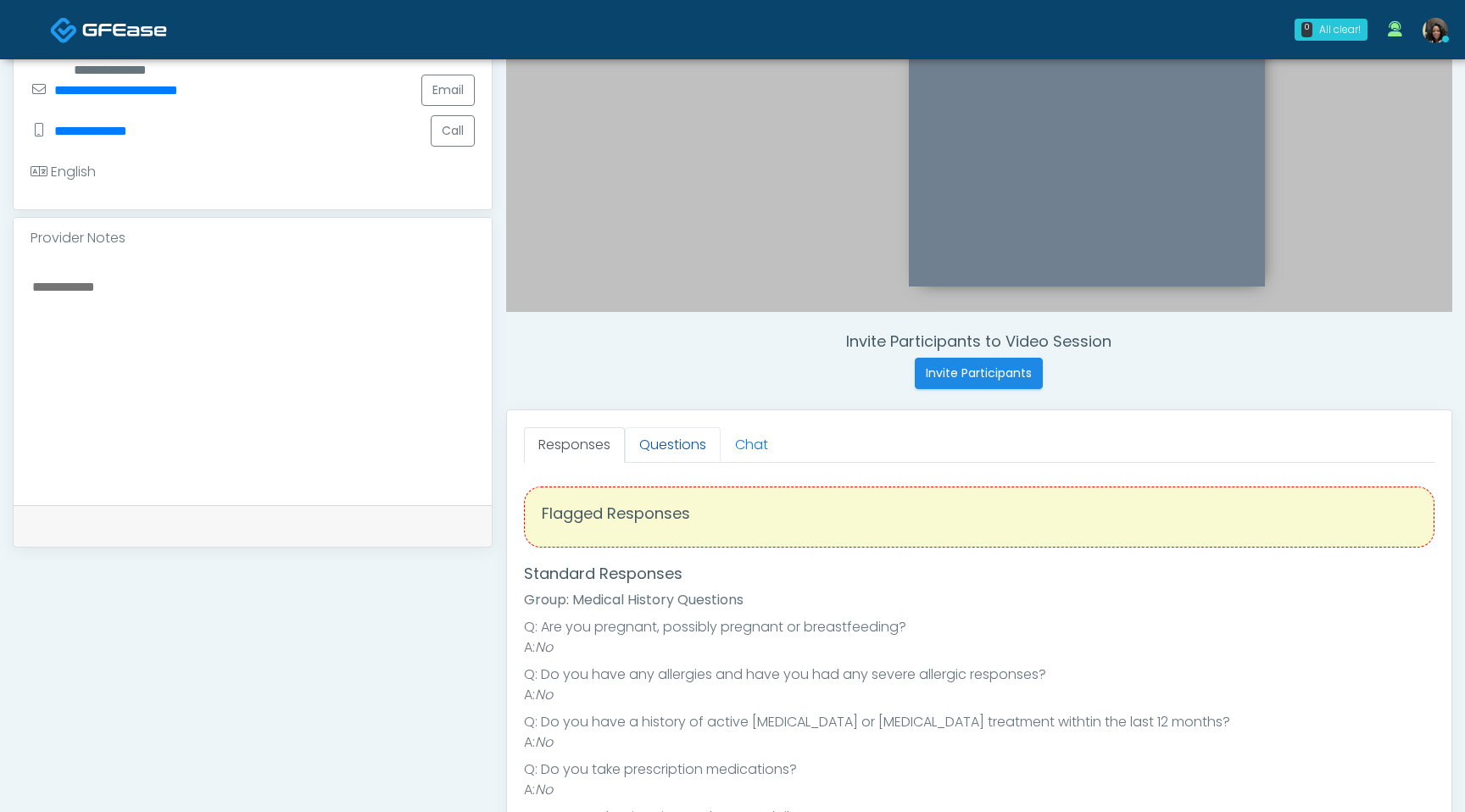
click at [671, 443] on link "Questions" at bounding box center [672, 444] width 96 height 36
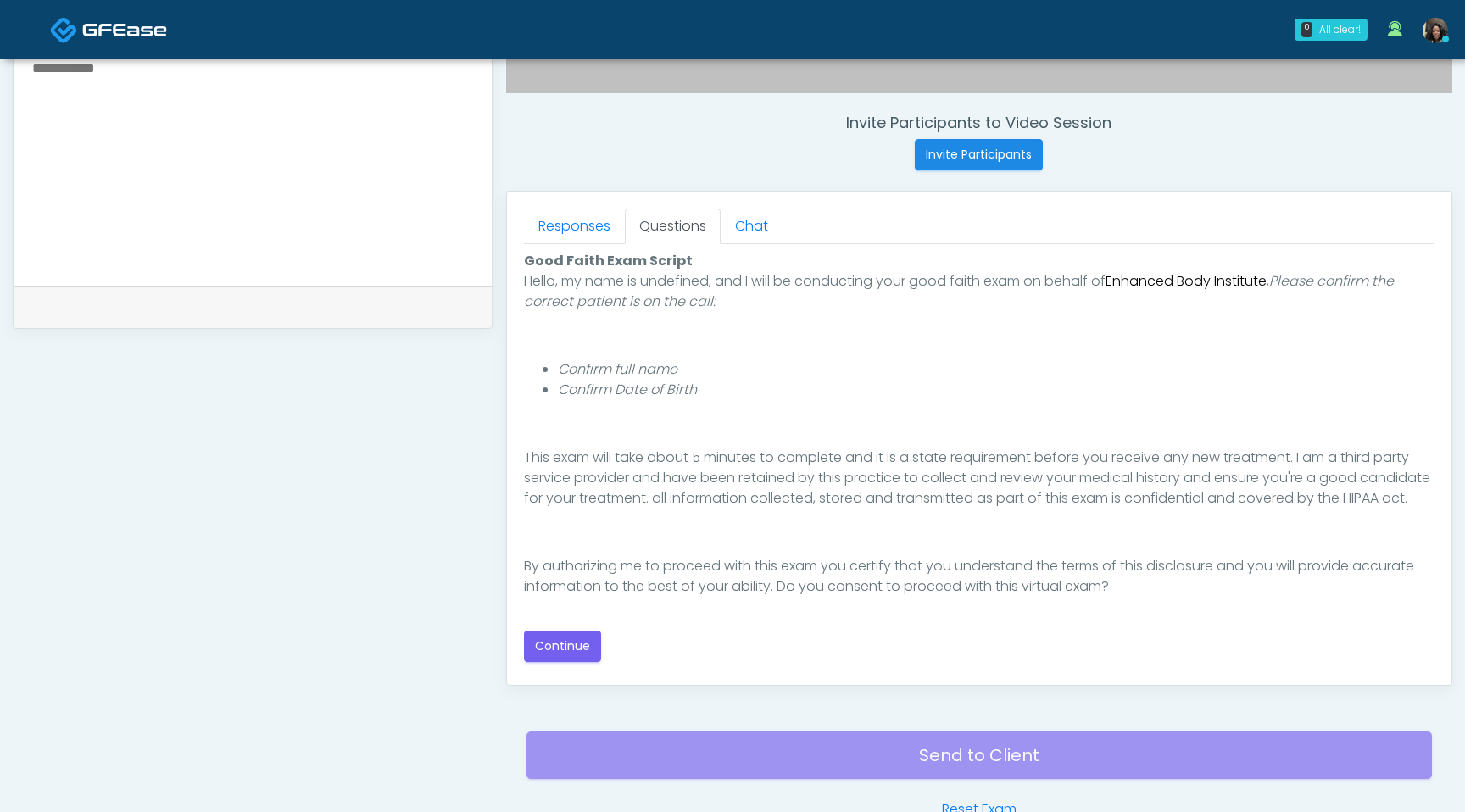
scroll to position [709, 0]
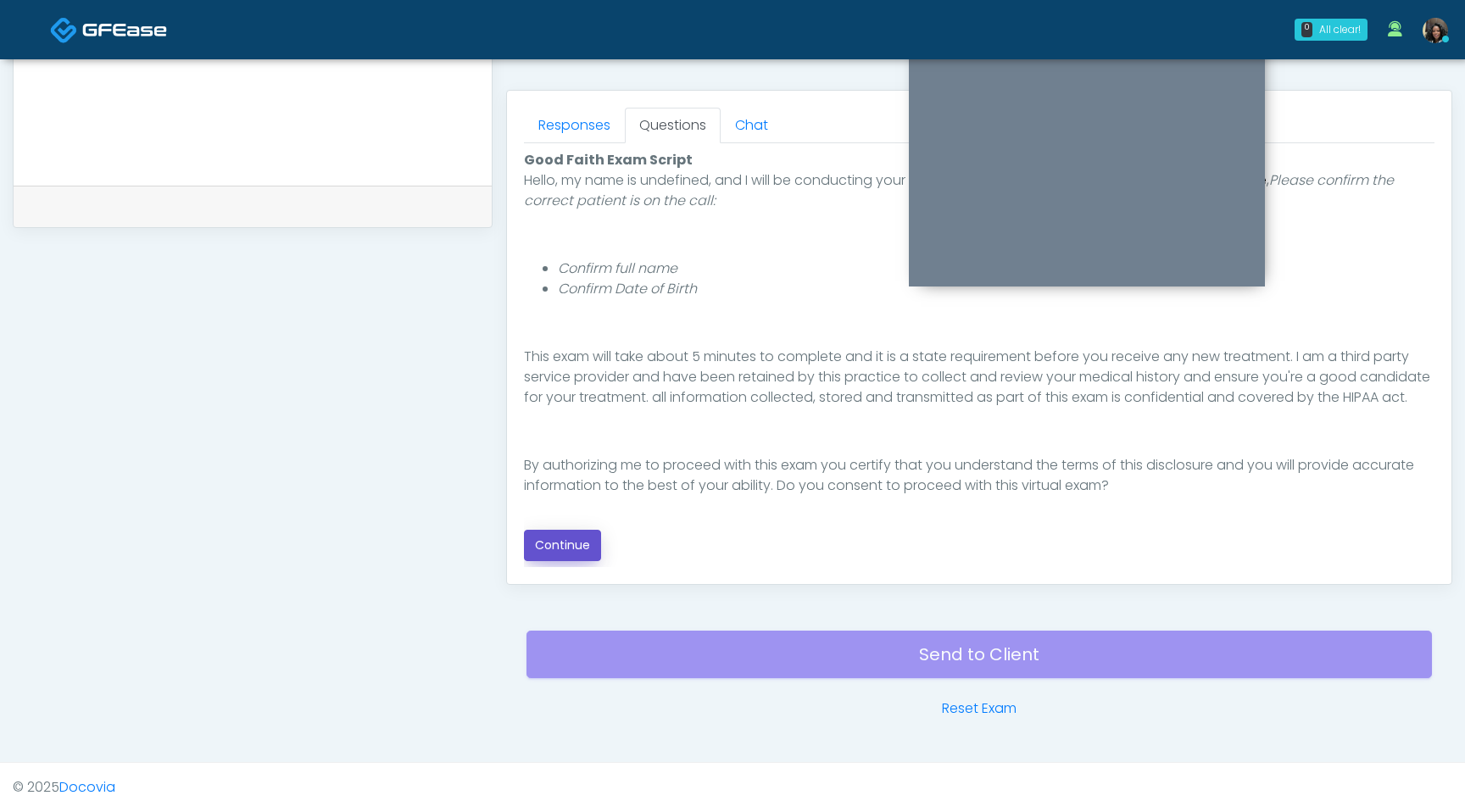
click at [577, 549] on button "Continue" at bounding box center [563, 545] width 77 height 31
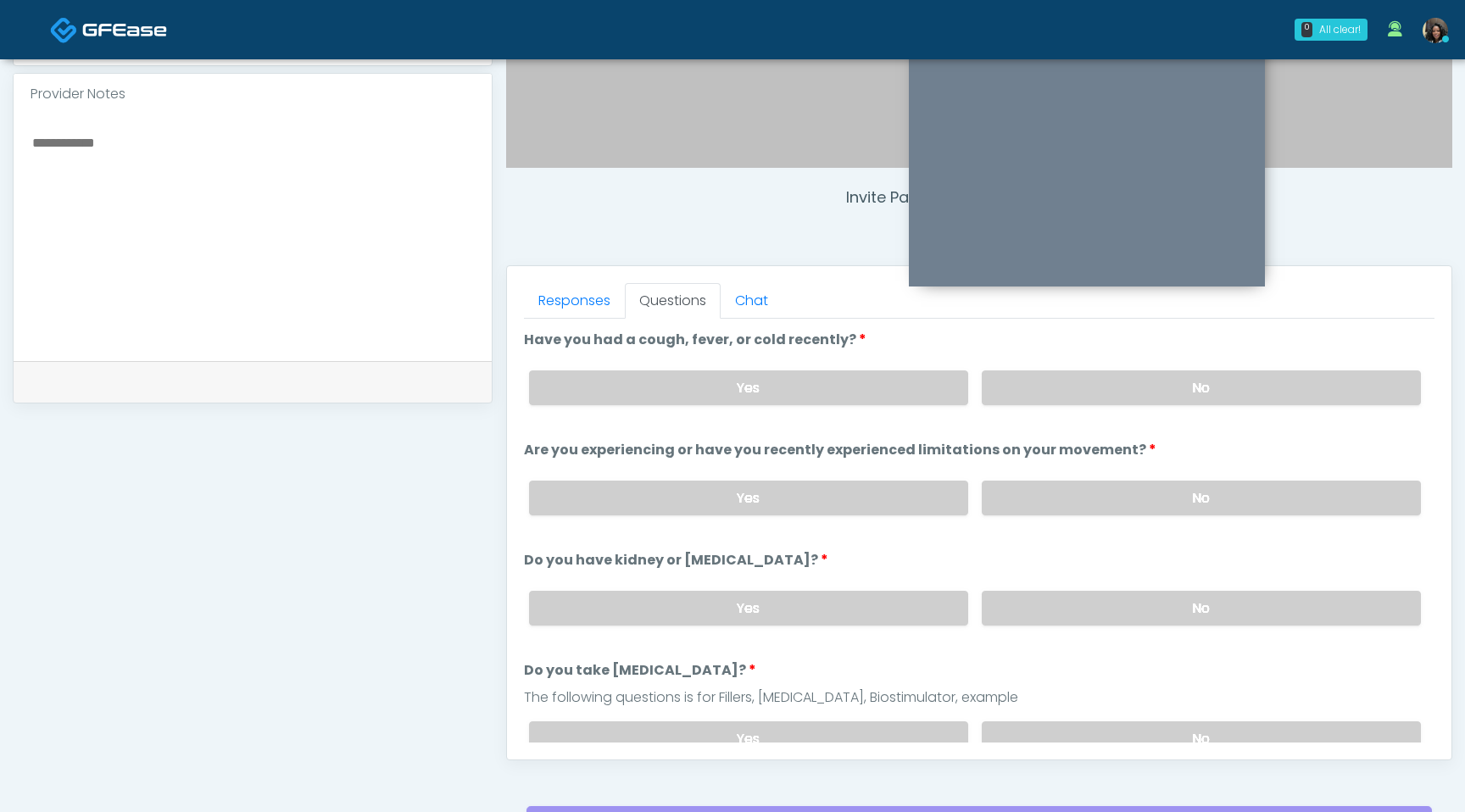
scroll to position [528, 0]
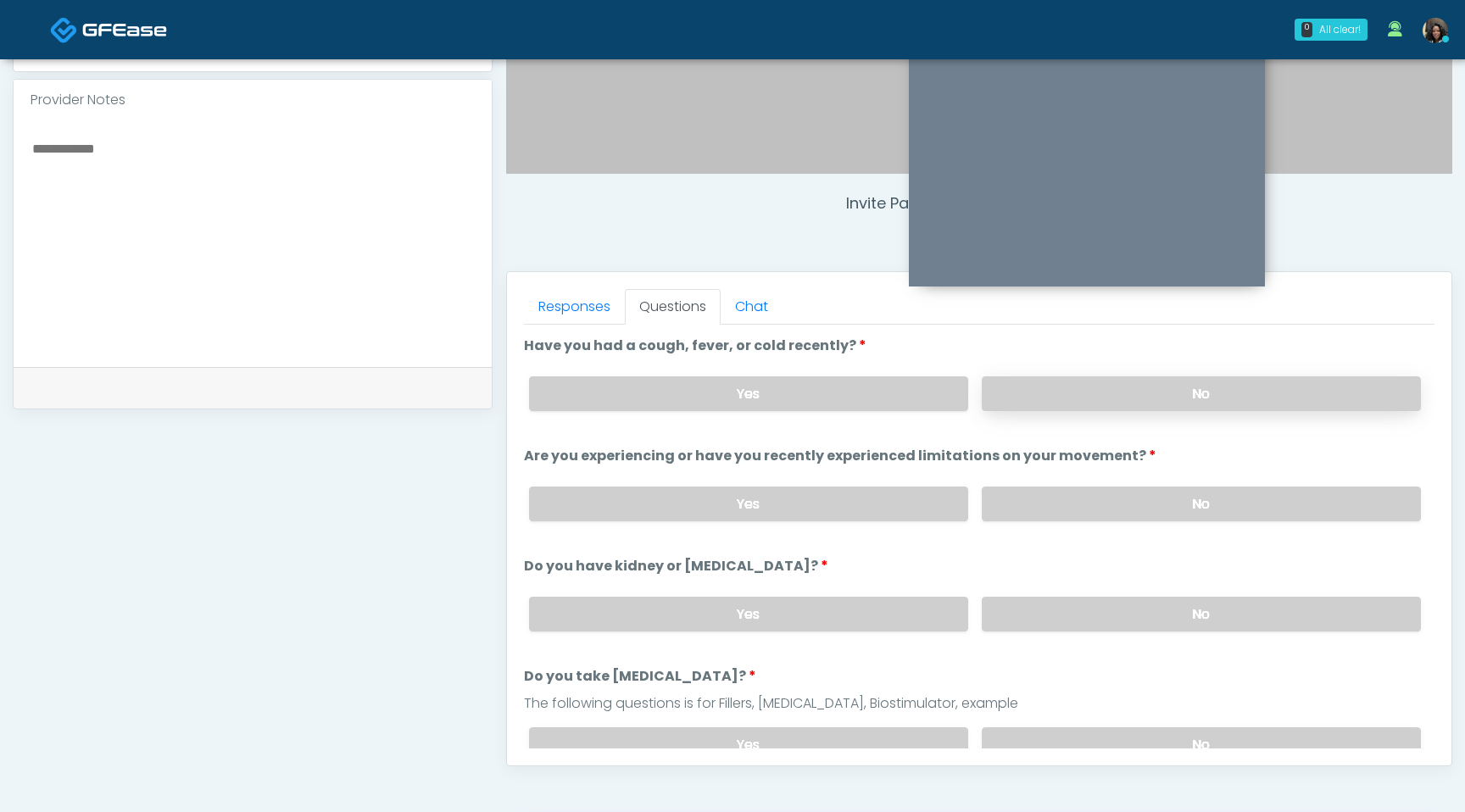
click at [1165, 386] on label "No" at bounding box center [1201, 393] width 439 height 35
click at [1143, 501] on label "No" at bounding box center [1201, 504] width 439 height 35
click at [1124, 611] on label "No" at bounding box center [1201, 614] width 439 height 35
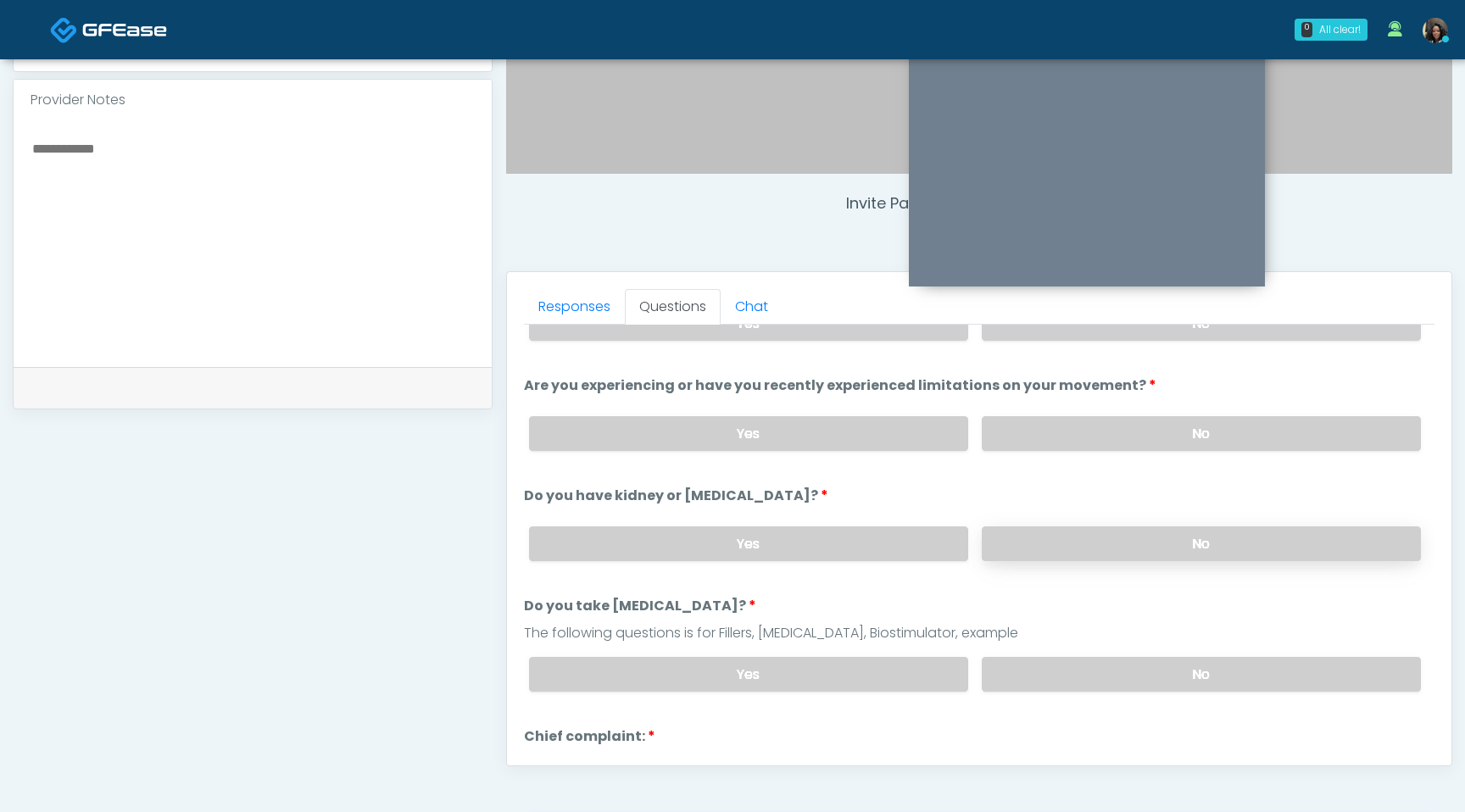
scroll to position [86, 0]
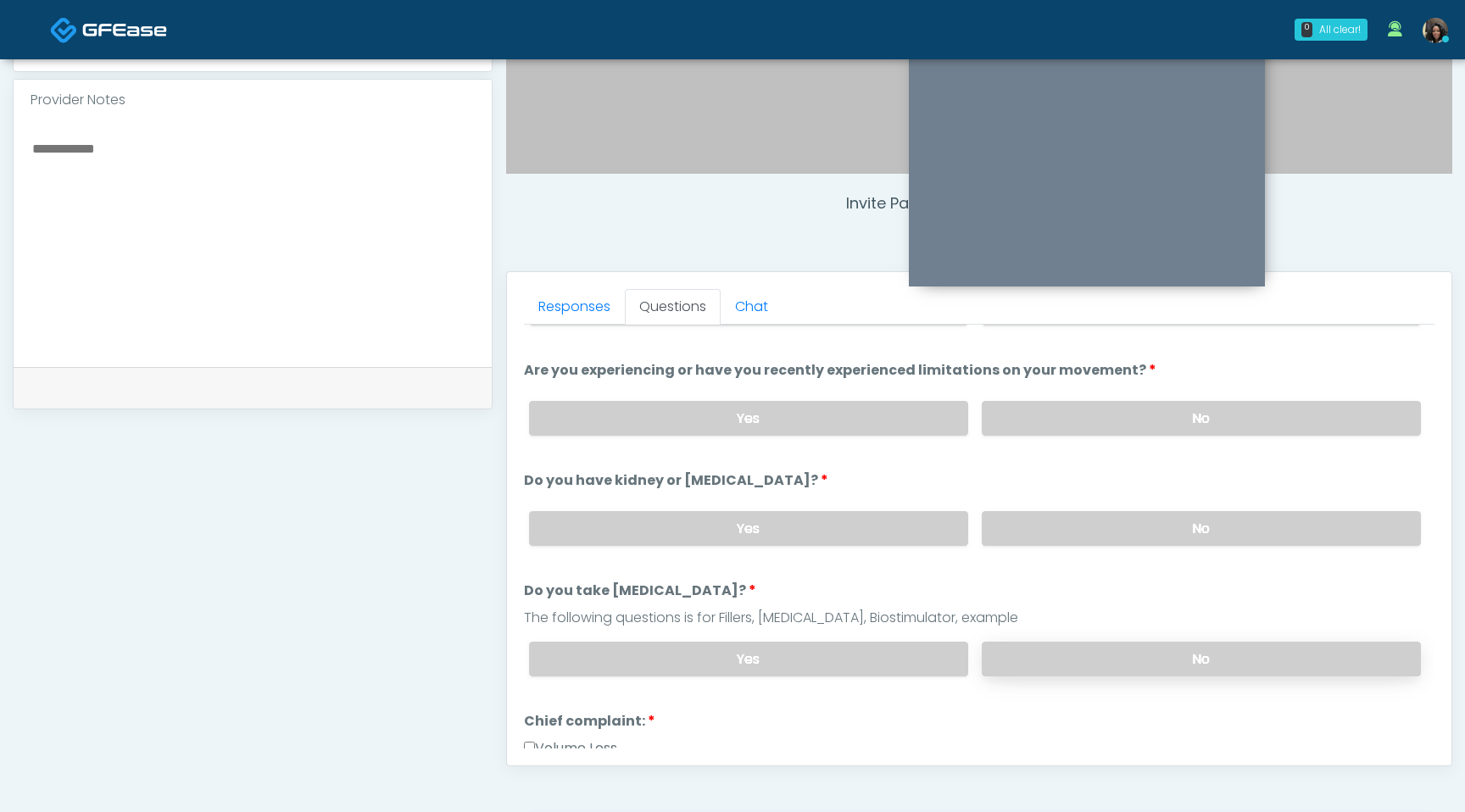
click at [1116, 661] on label "No" at bounding box center [1201, 659] width 439 height 35
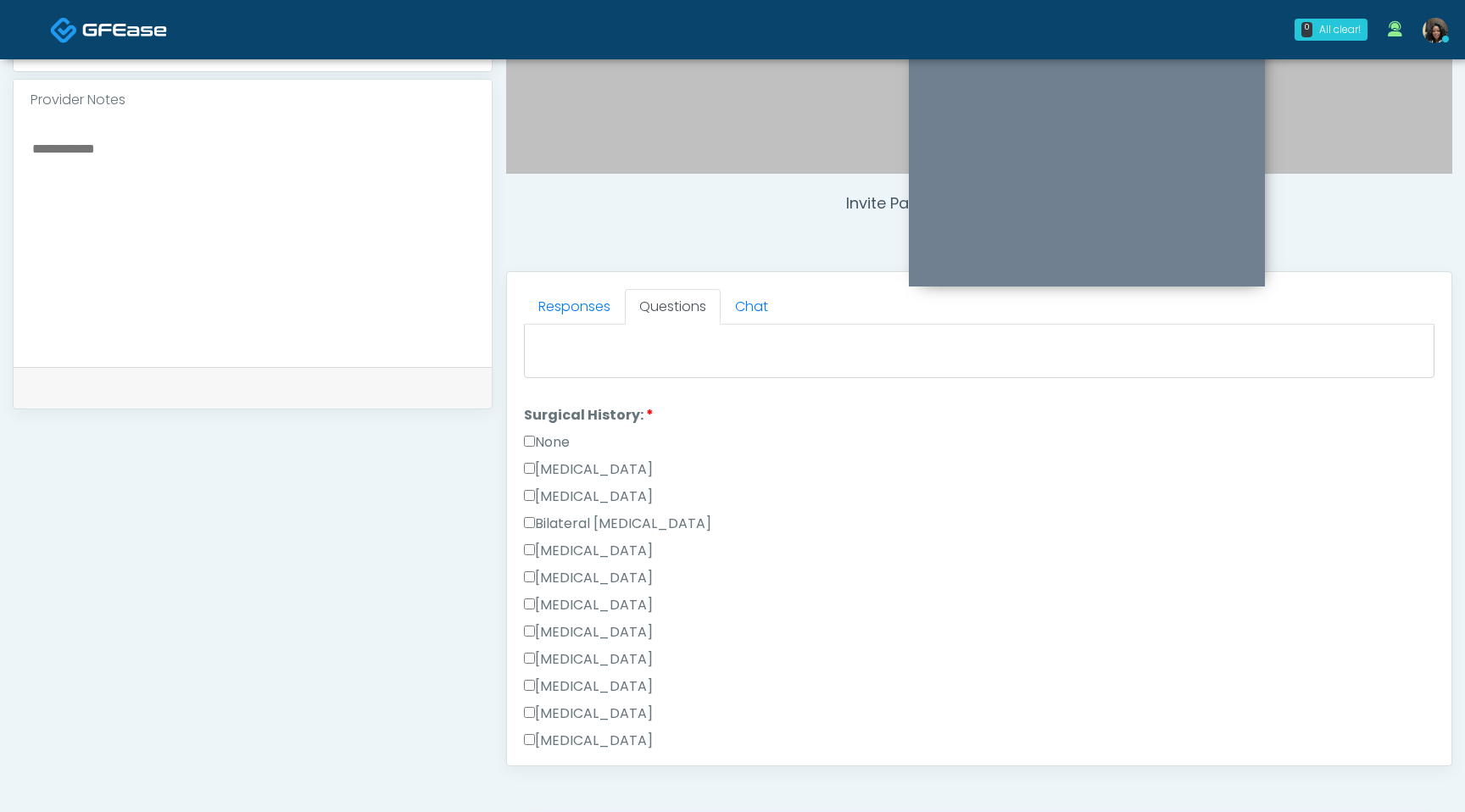
scroll to position [1104, 0]
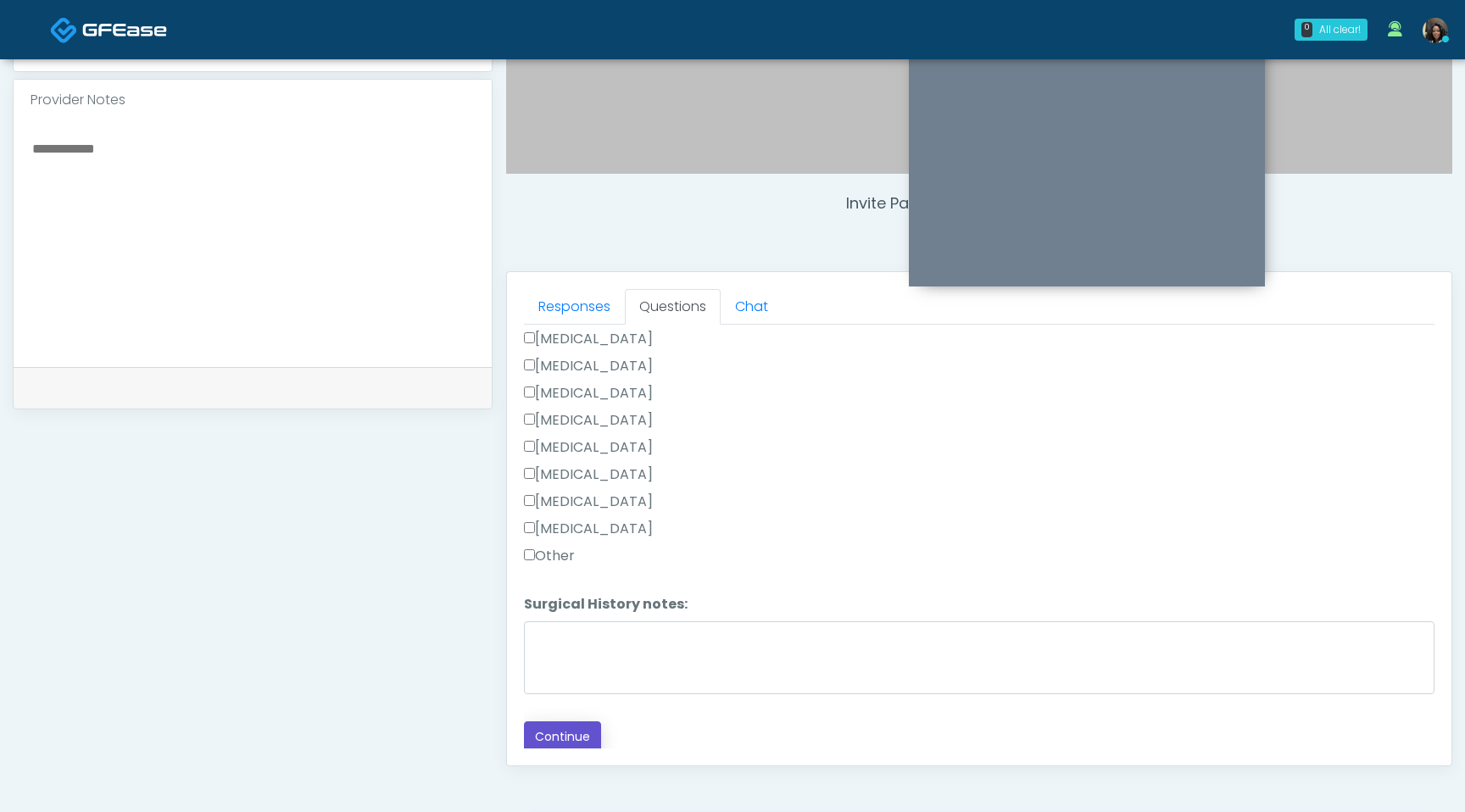
click at [577, 735] on button "Continue" at bounding box center [563, 737] width 77 height 31
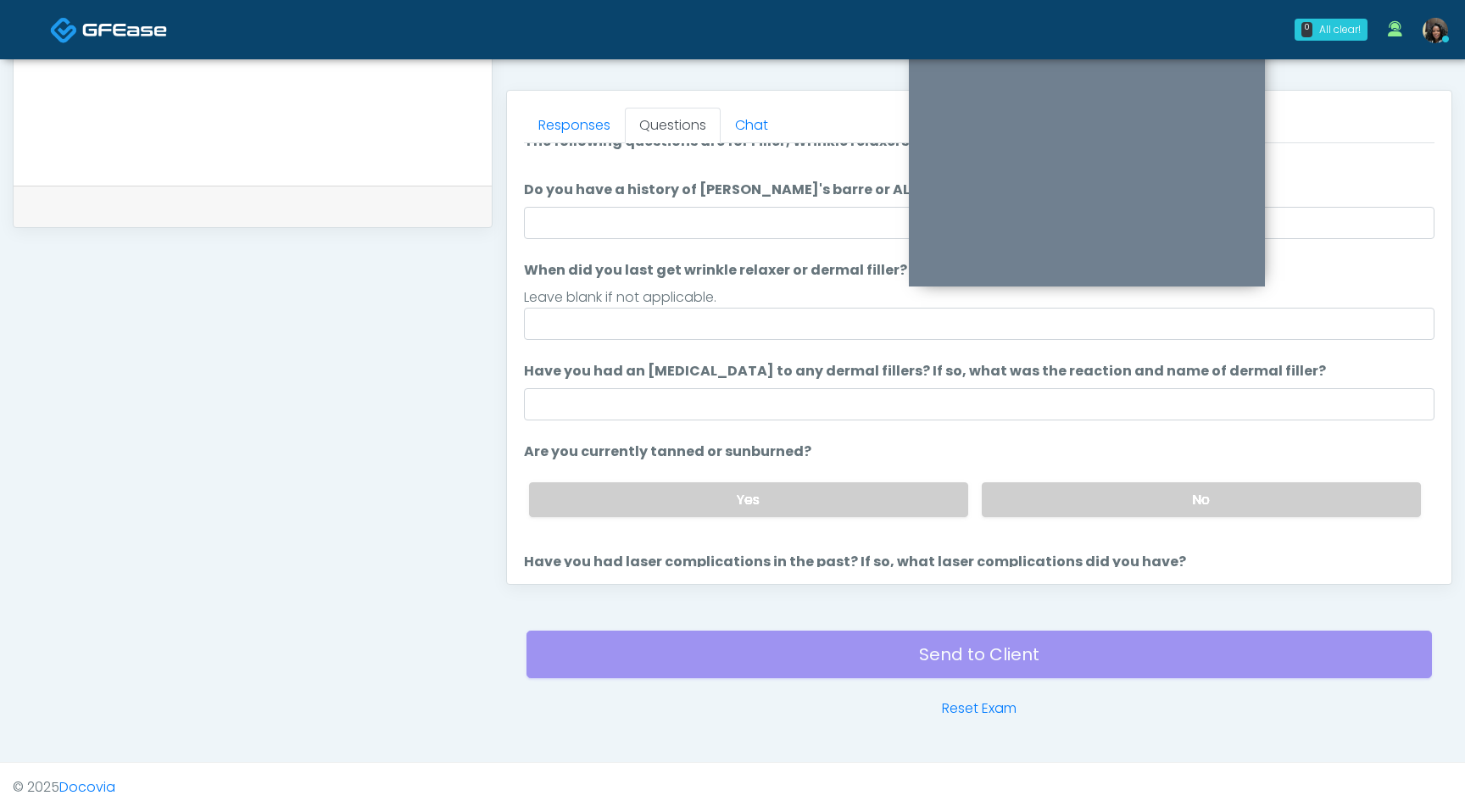
scroll to position [0, 0]
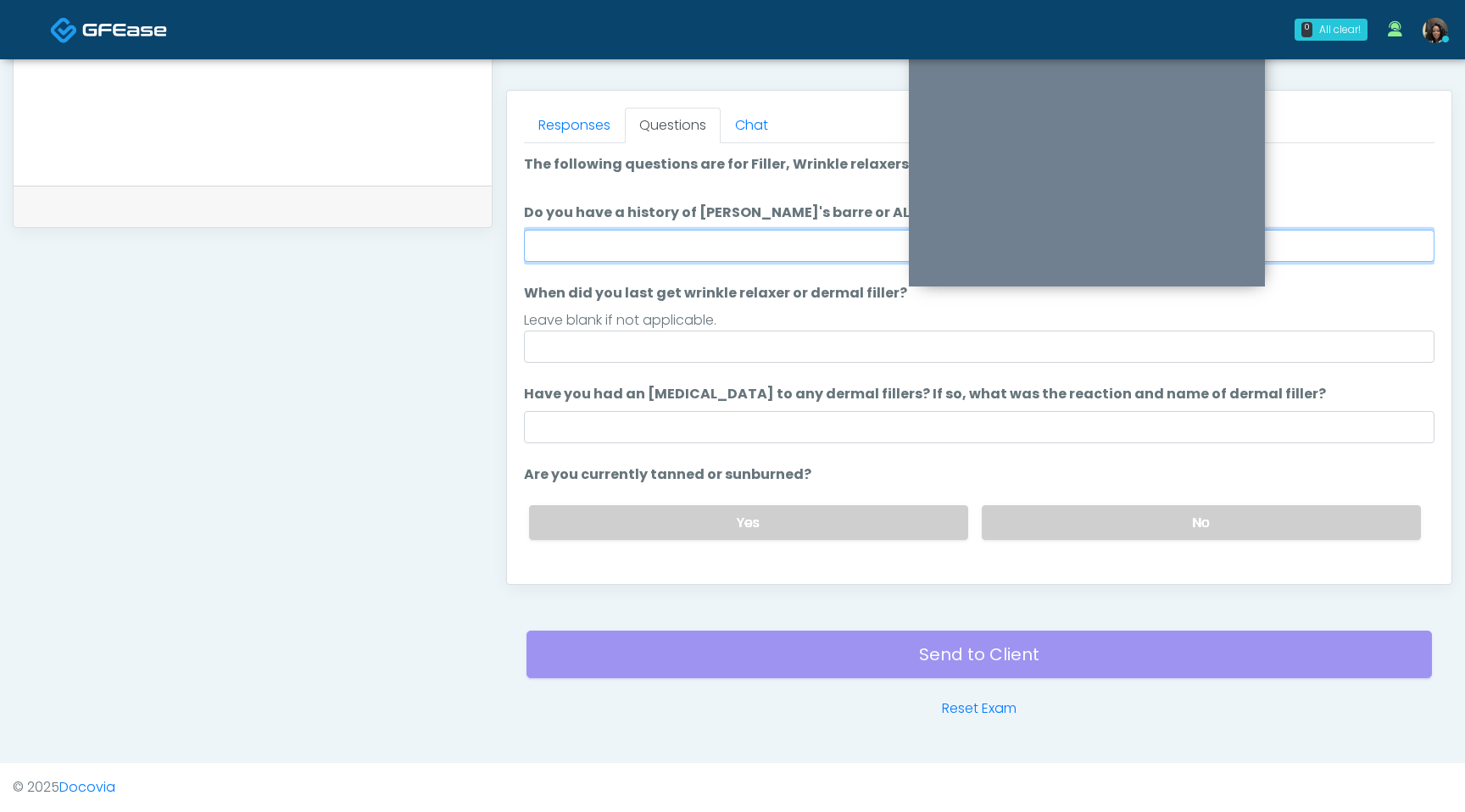
click at [671, 257] on input "Do you have a history of [PERSON_NAME]'s barre or ALS? If so, please provide de…" at bounding box center [980, 245] width 911 height 32
type input "**"
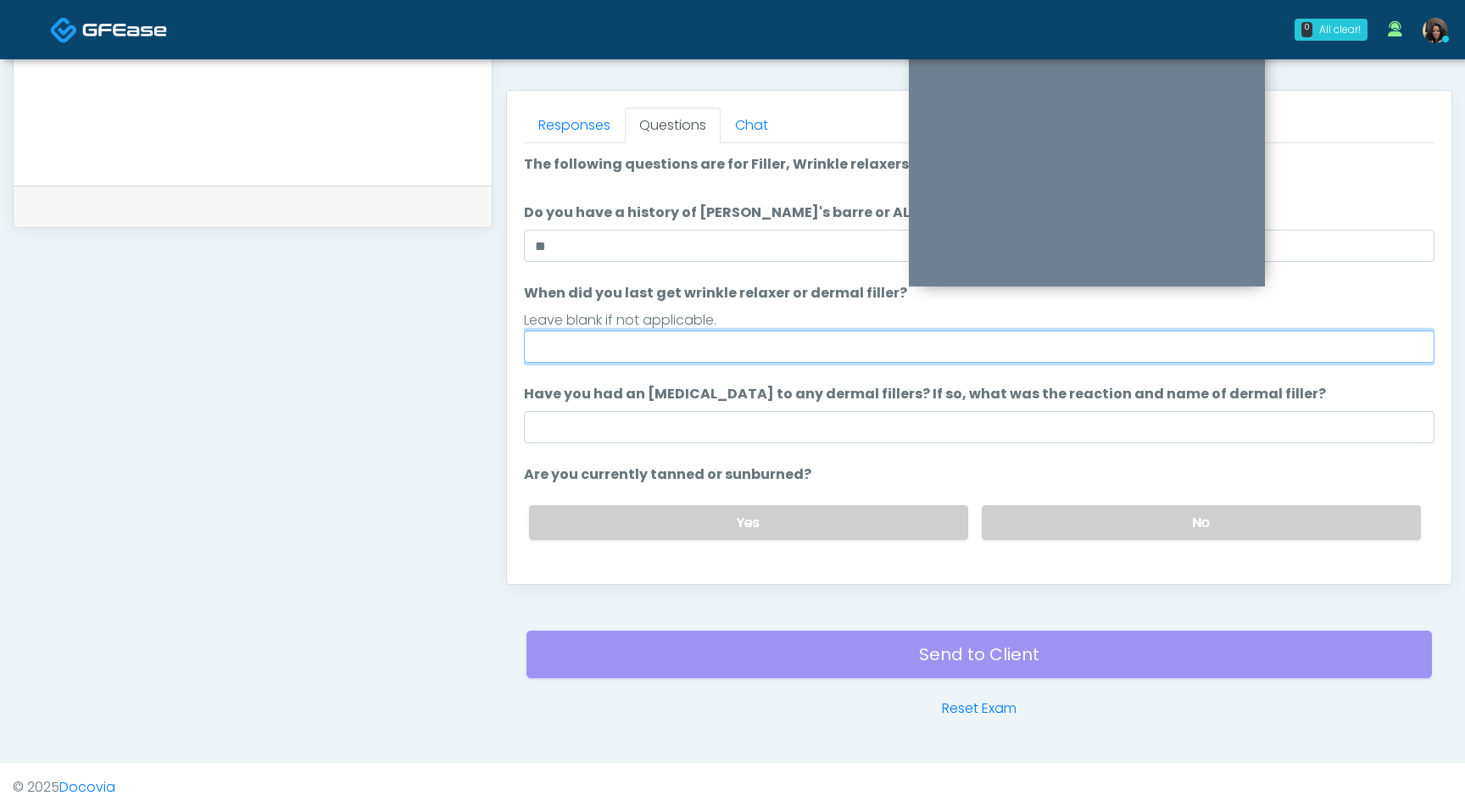
click at [624, 355] on input "When did you last get wrinkle relaxer or dermal filler?" at bounding box center [980, 346] width 911 height 32
type input "**********"
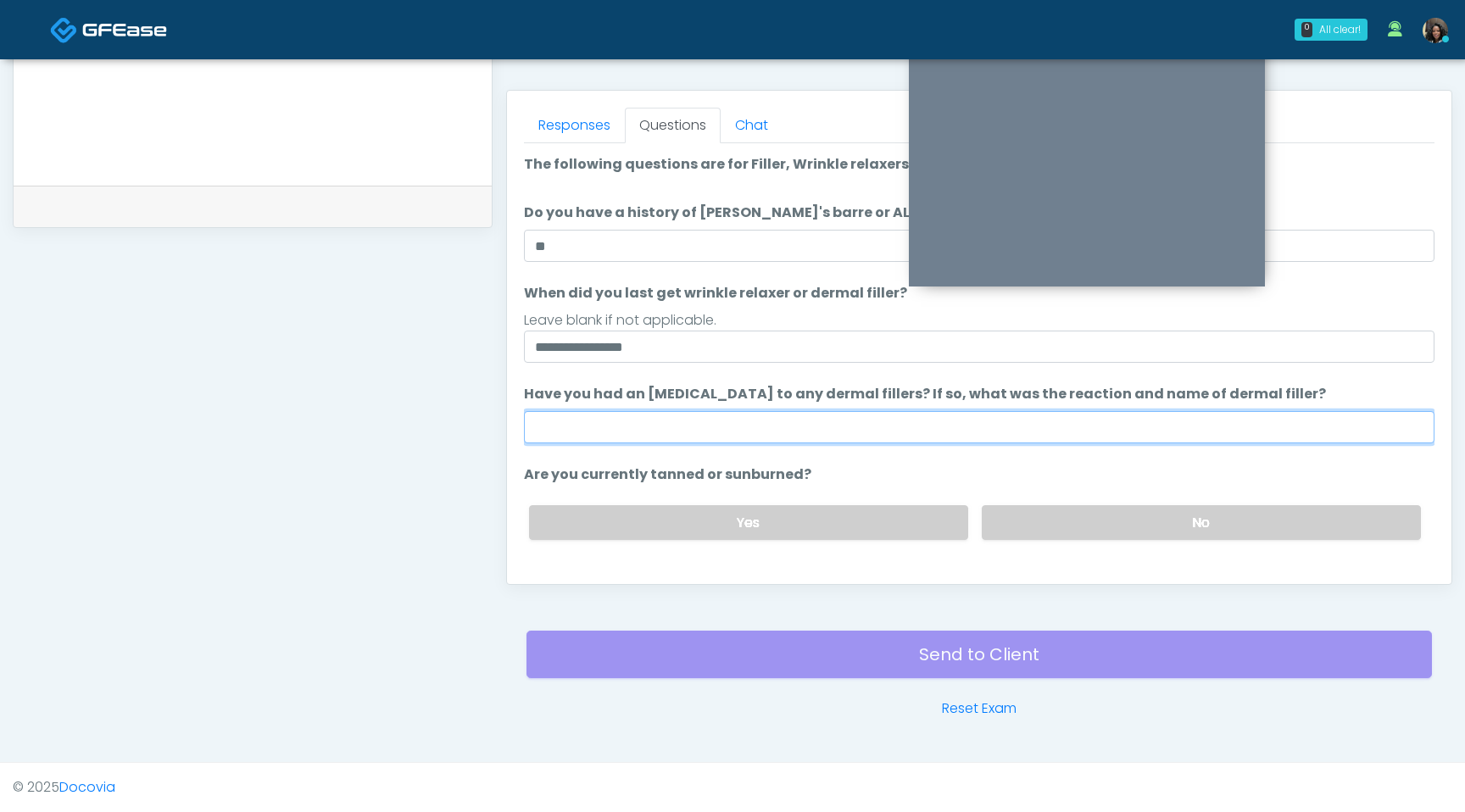
click at [597, 435] on input "Have you had an [MEDICAL_DATA] to any dermal fillers? If so, what was the react…" at bounding box center [980, 427] width 911 height 32
click at [559, 427] on input "**********" at bounding box center [980, 427] width 911 height 32
type input "**********"
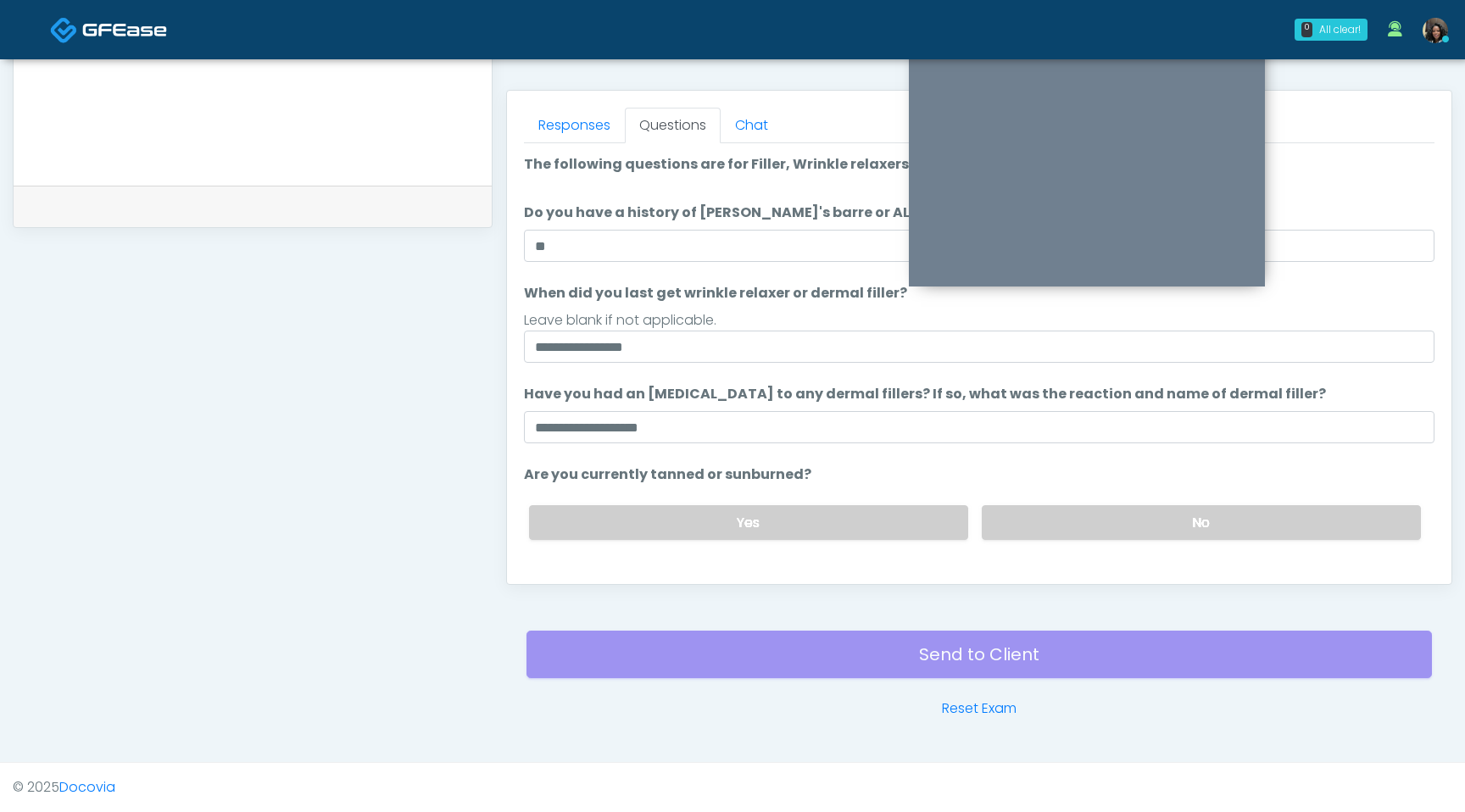
click at [1158, 544] on div "Yes No" at bounding box center [975, 523] width 920 height 62
click at [1151, 523] on label "No" at bounding box center [1201, 523] width 439 height 35
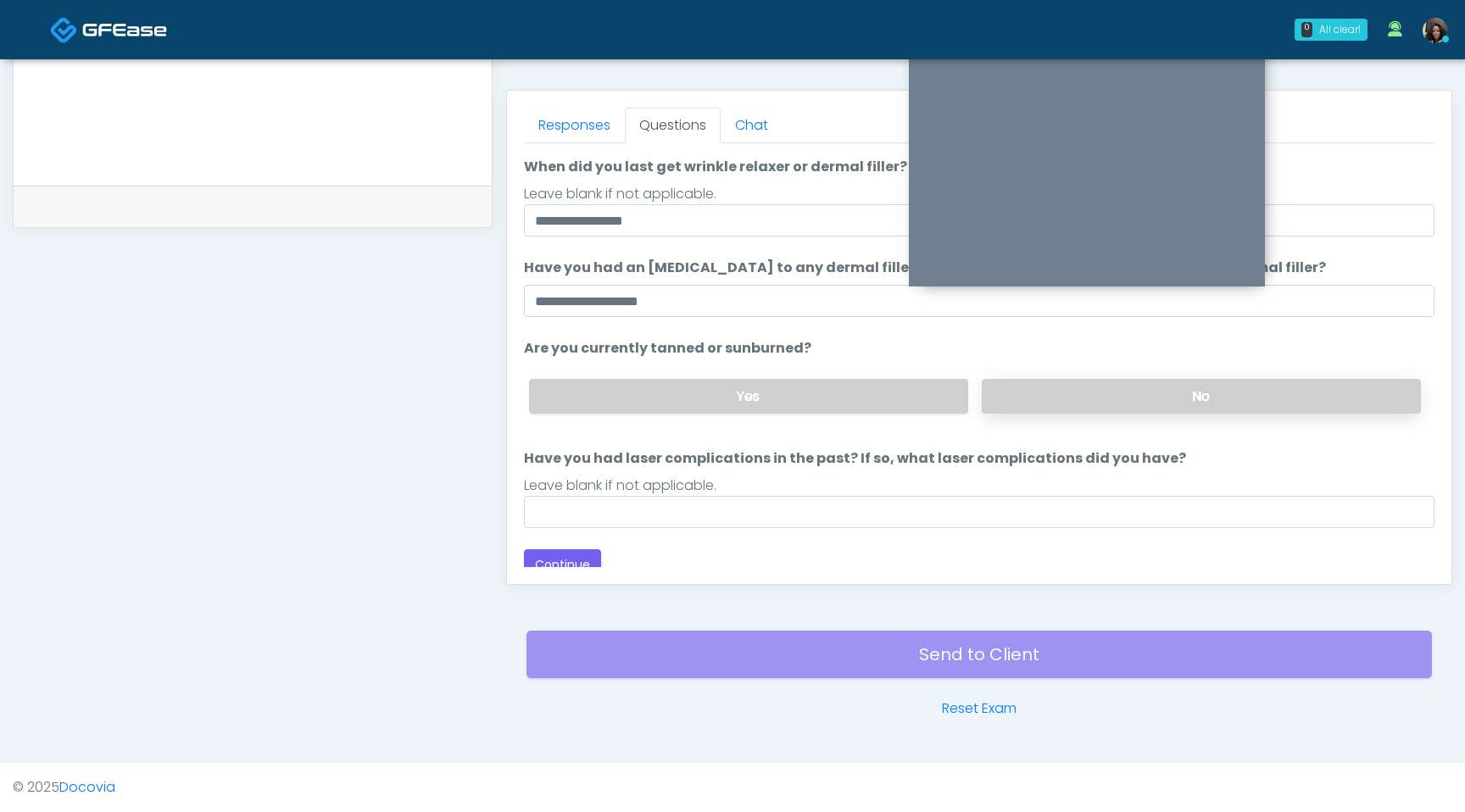
scroll to position [139, 0]
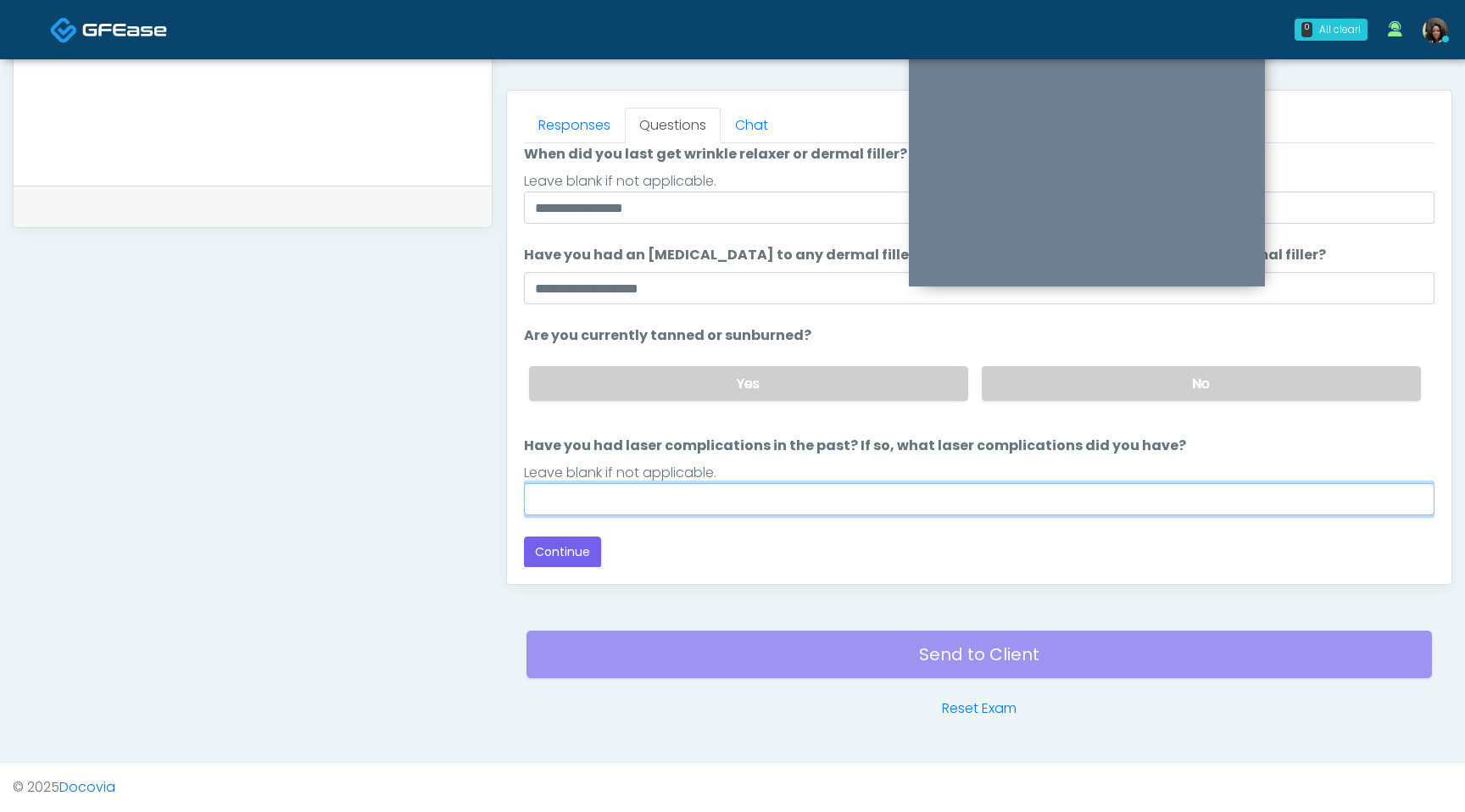
click at [959, 498] on input "Have you had laser complications in the past? If so, what laser complications d…" at bounding box center [980, 499] width 911 height 32
type input "**********"
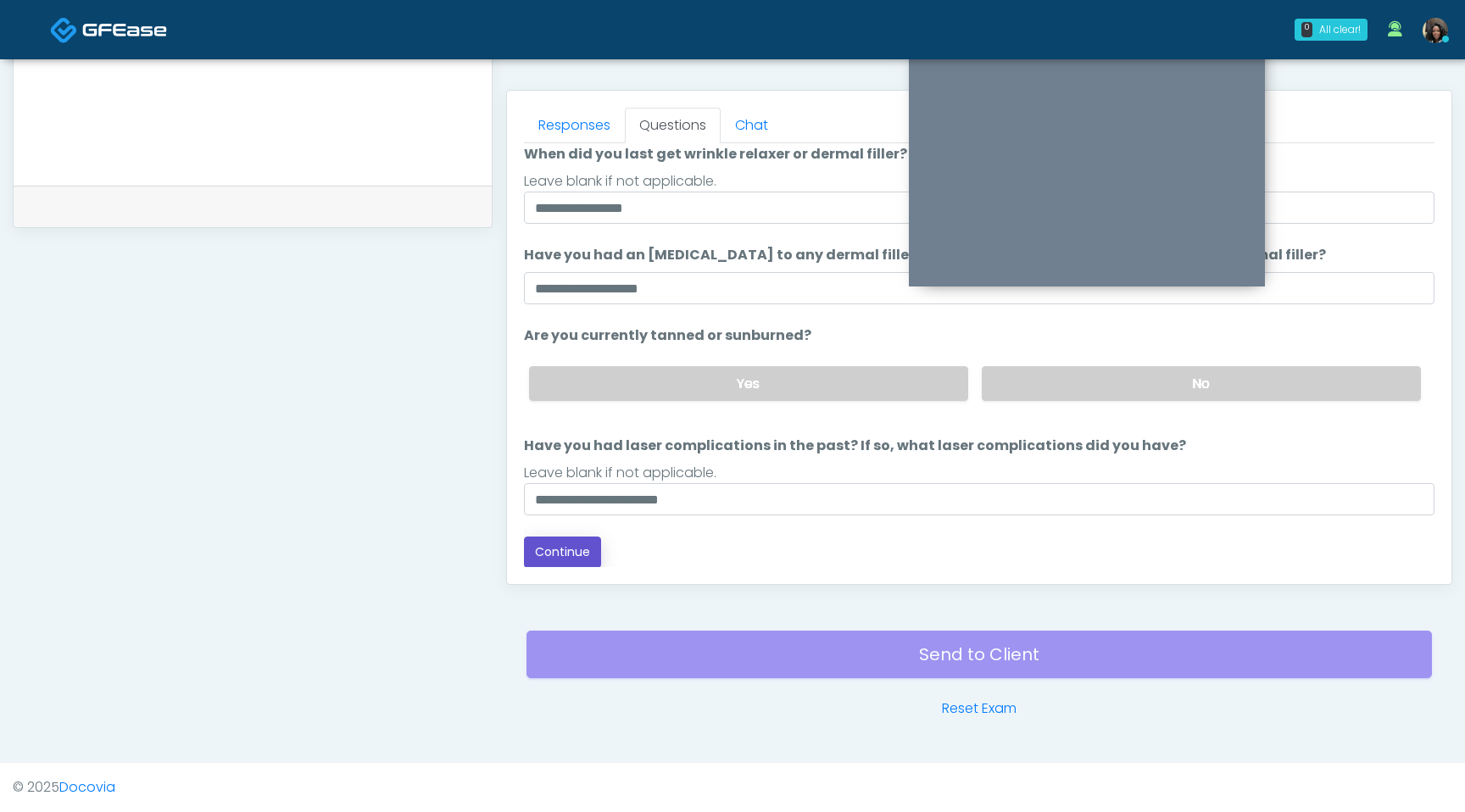
click at [566, 552] on button "Continue" at bounding box center [563, 552] width 77 height 31
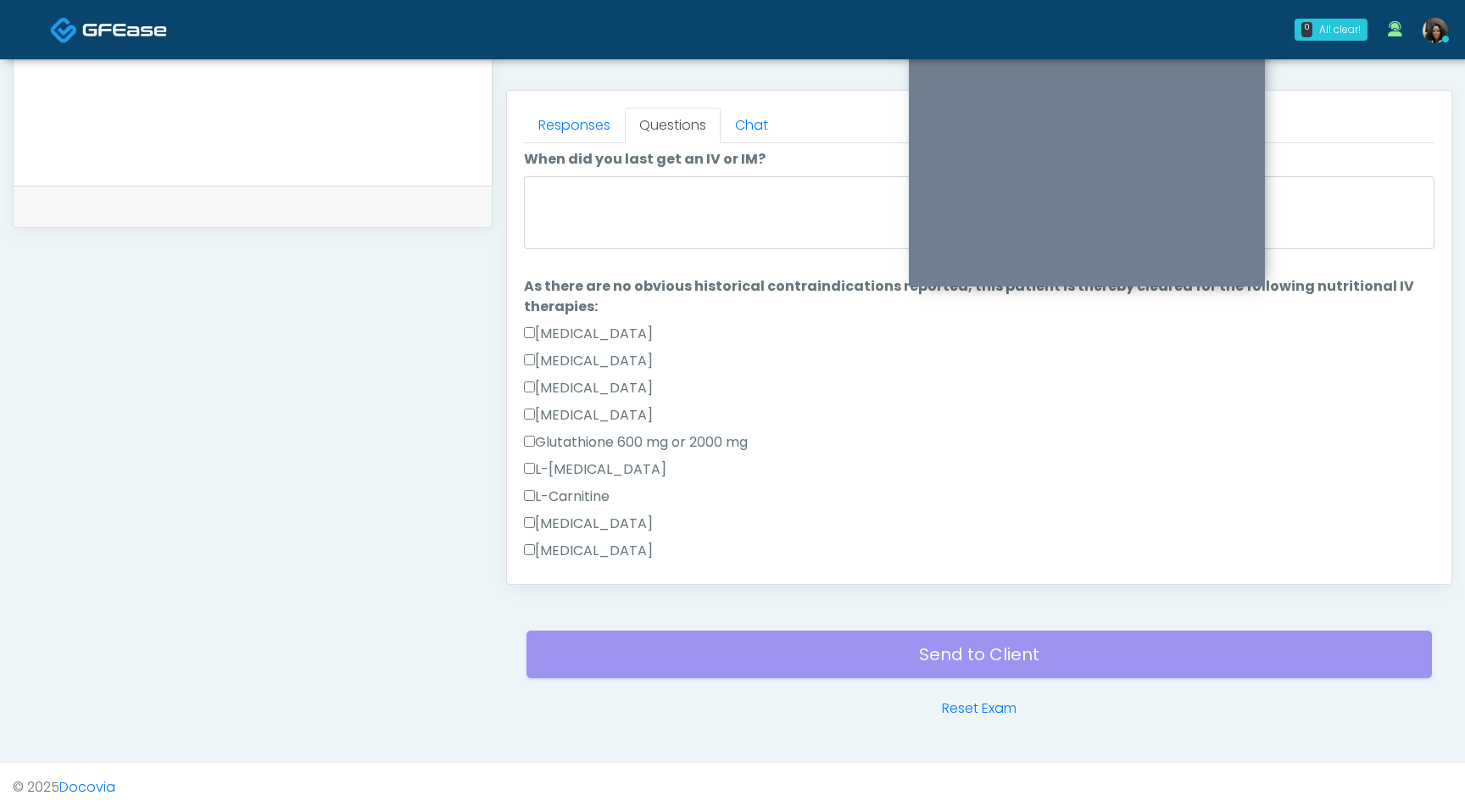
scroll to position [0, 0]
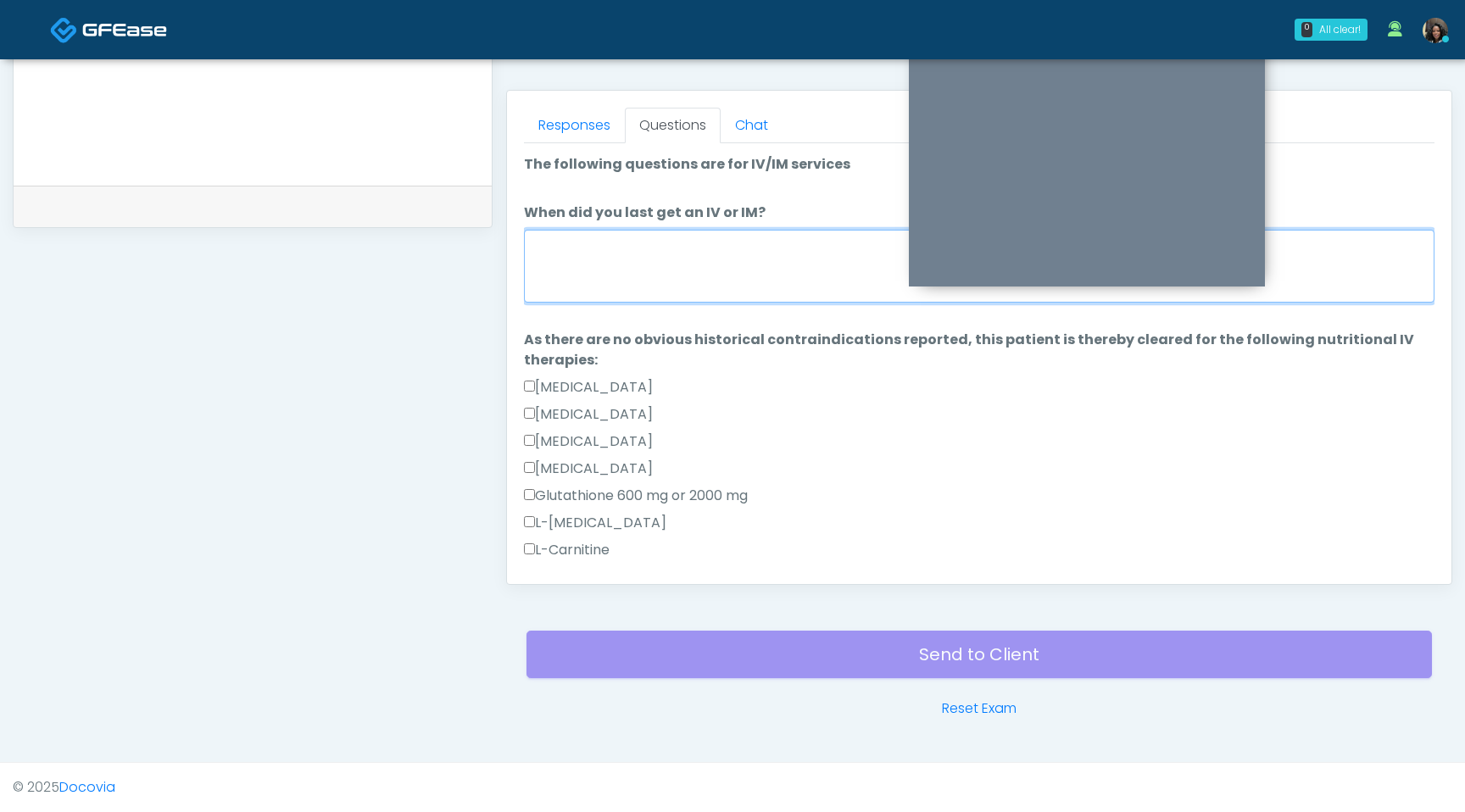
click at [681, 247] on textarea "When did you last get an IV or IM?" at bounding box center [980, 266] width 911 height 73
type textarea "*"
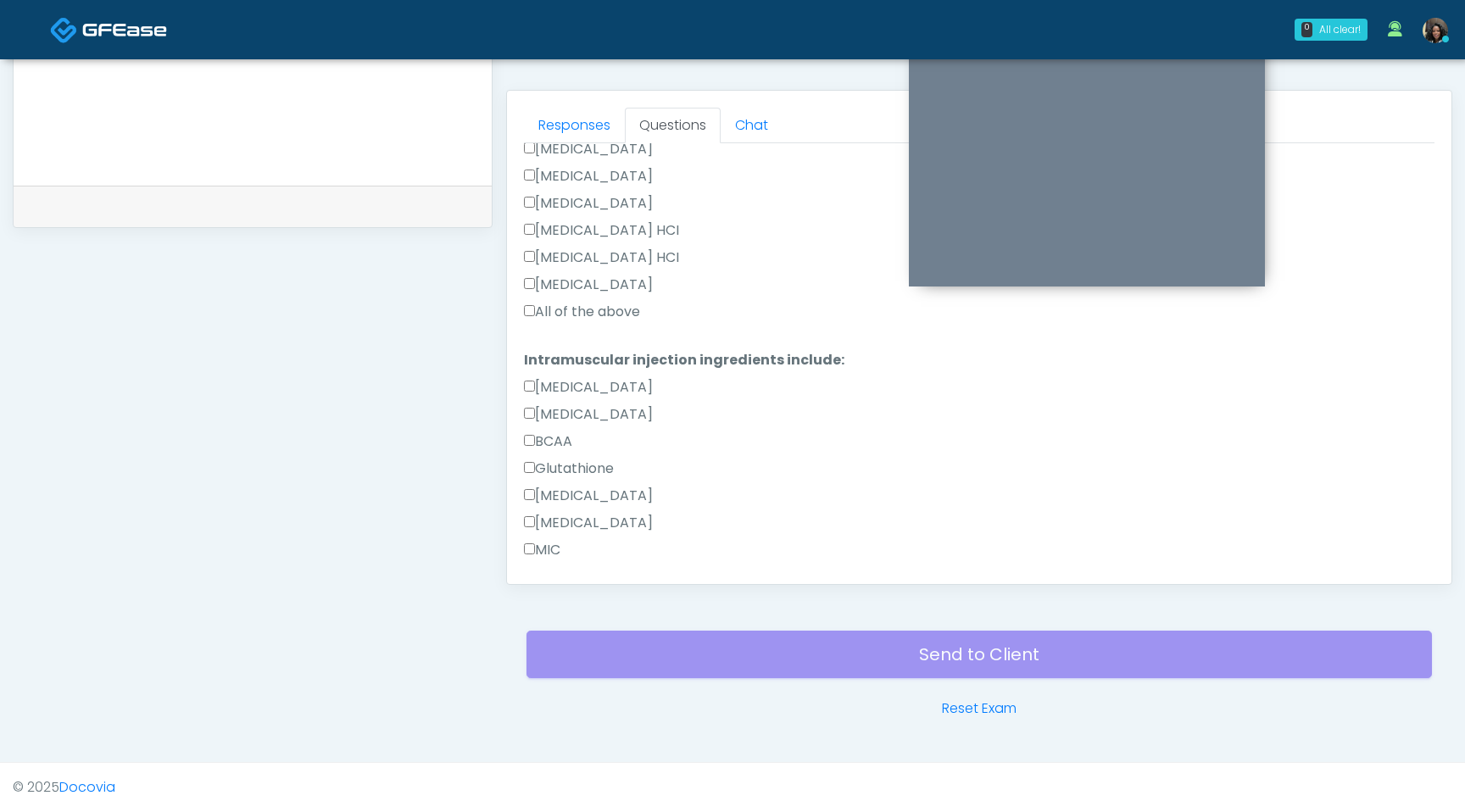
type textarea "**********"
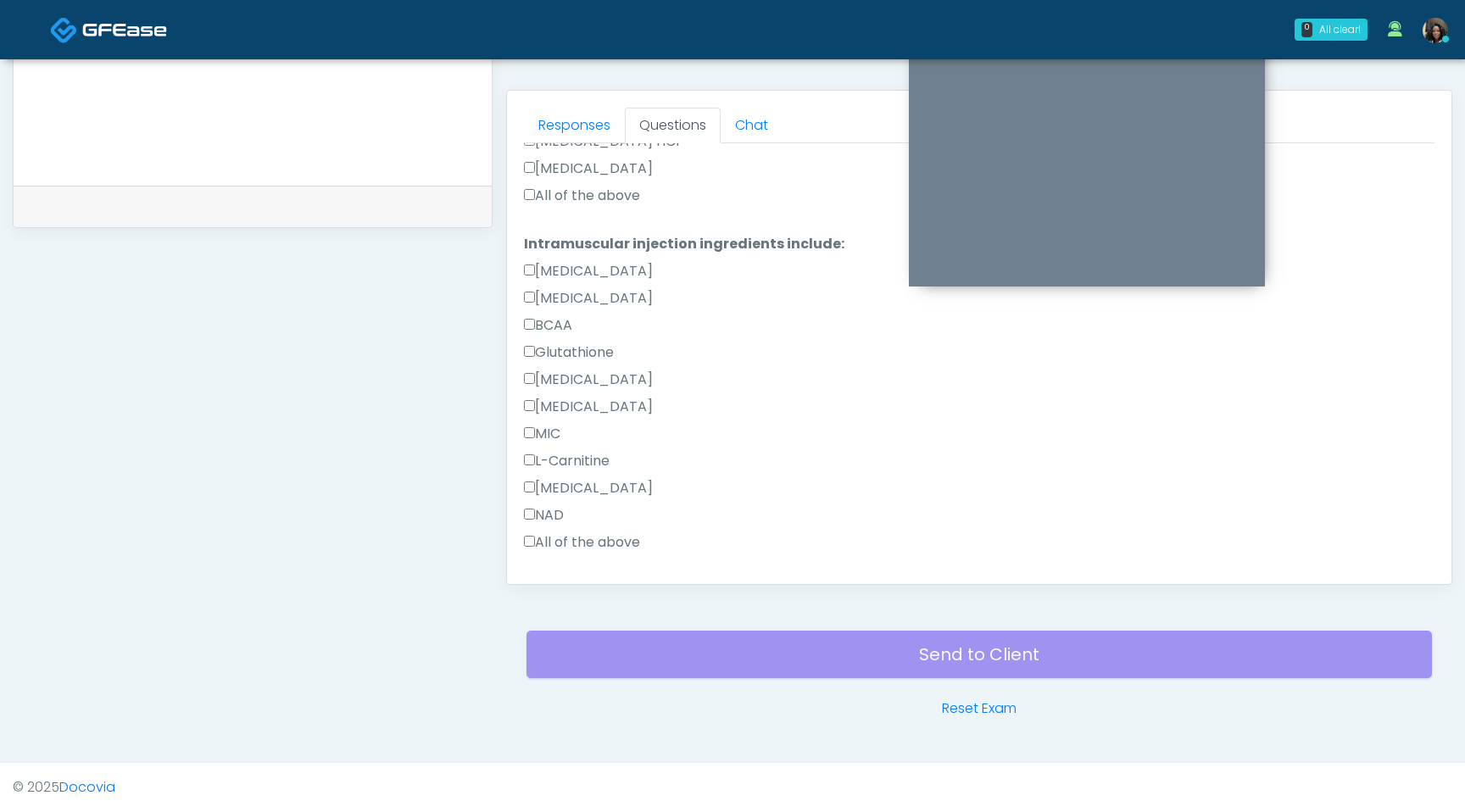
scroll to position [806, 0]
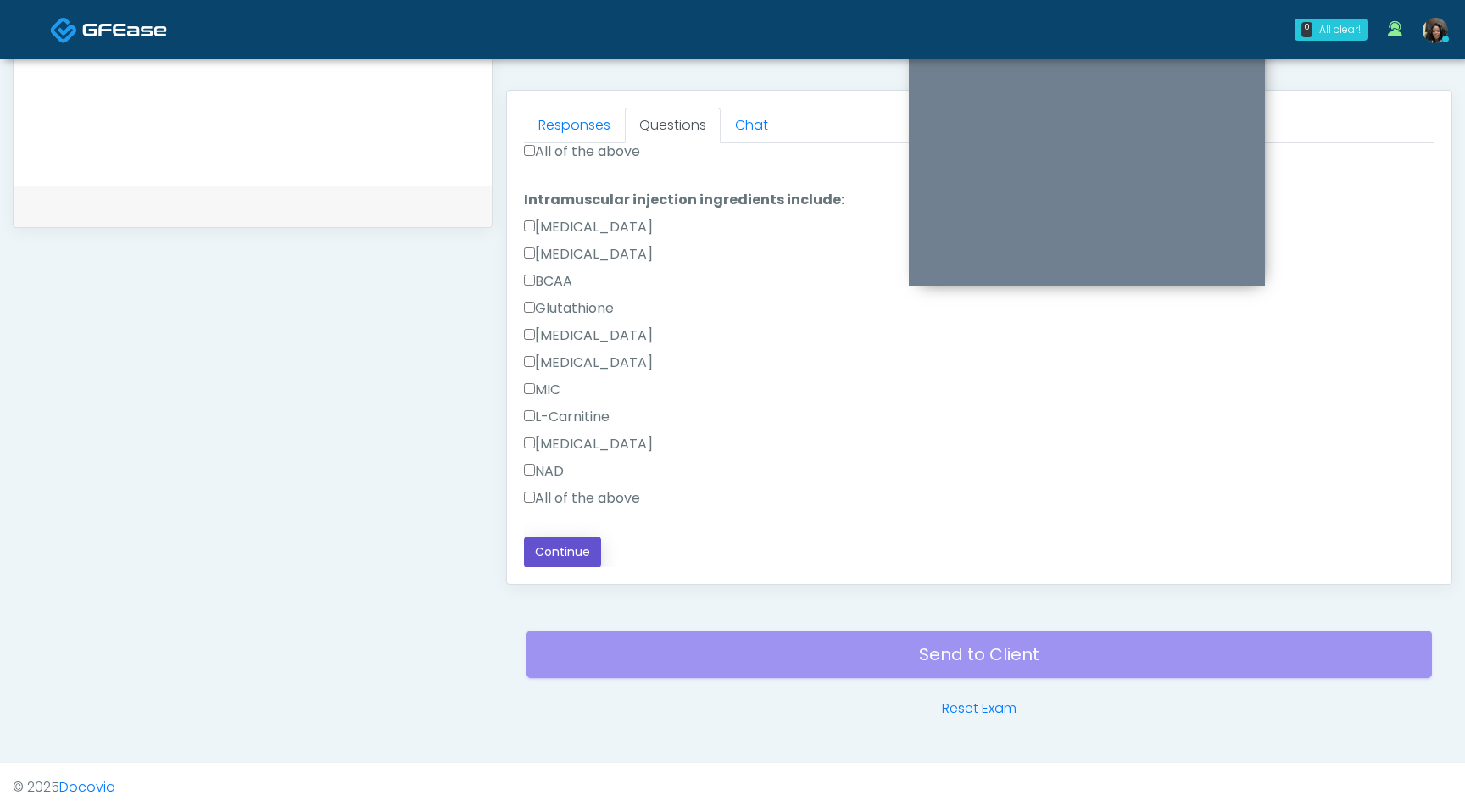
click at [565, 552] on button "Continue" at bounding box center [563, 552] width 77 height 31
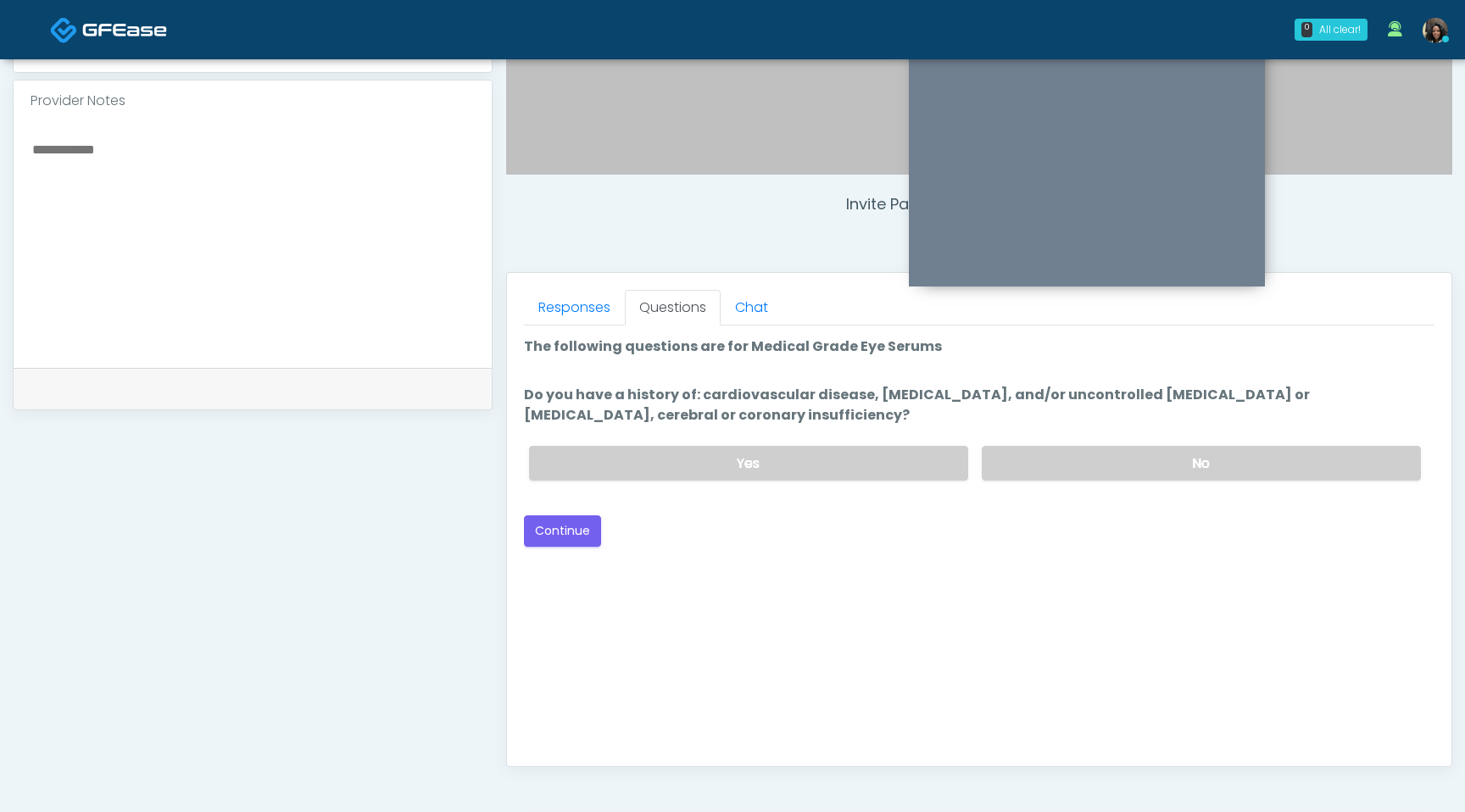
scroll to position [543, 0]
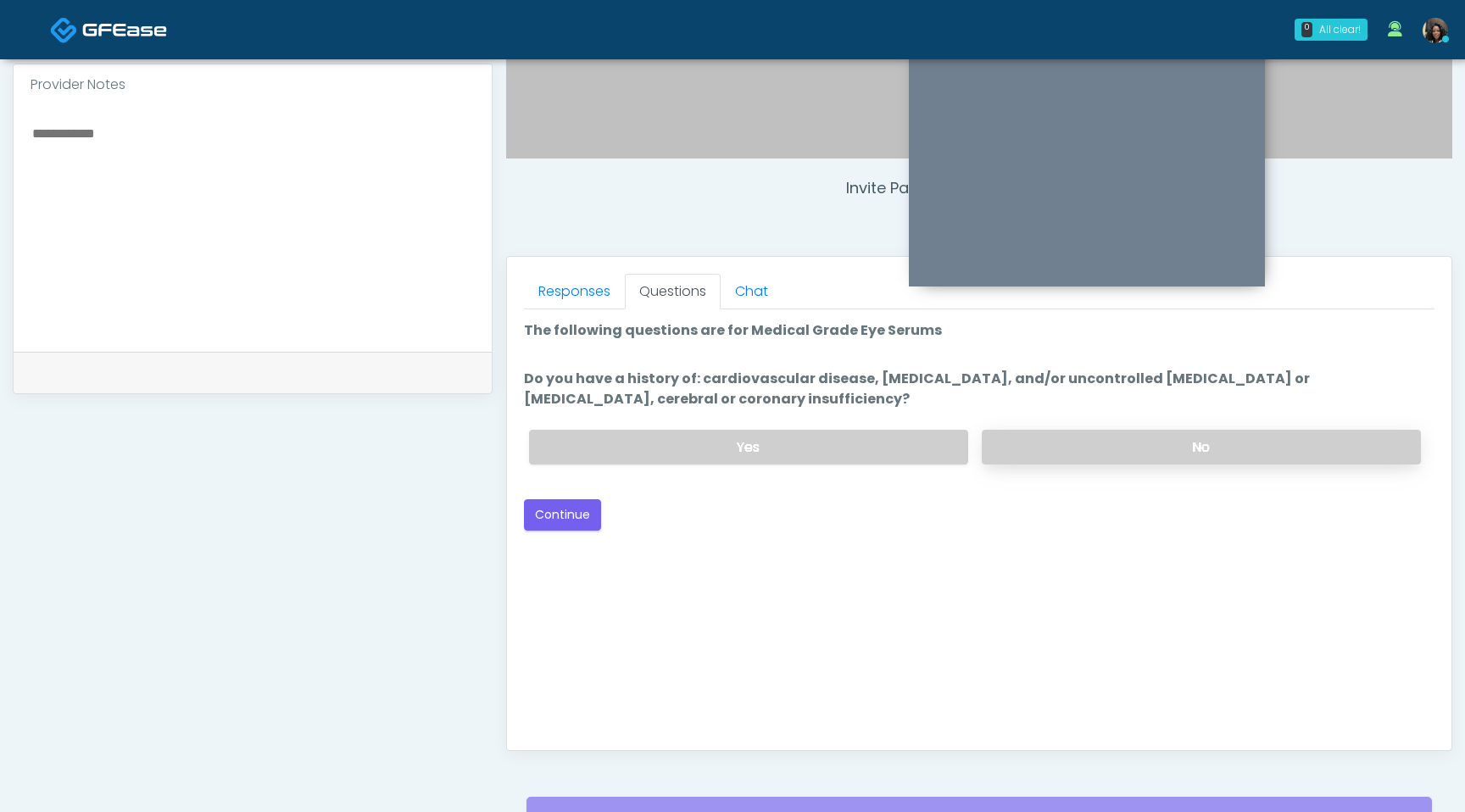
click at [1115, 439] on label "No" at bounding box center [1201, 447] width 439 height 35
click at [550, 519] on button "Continue" at bounding box center [563, 515] width 77 height 31
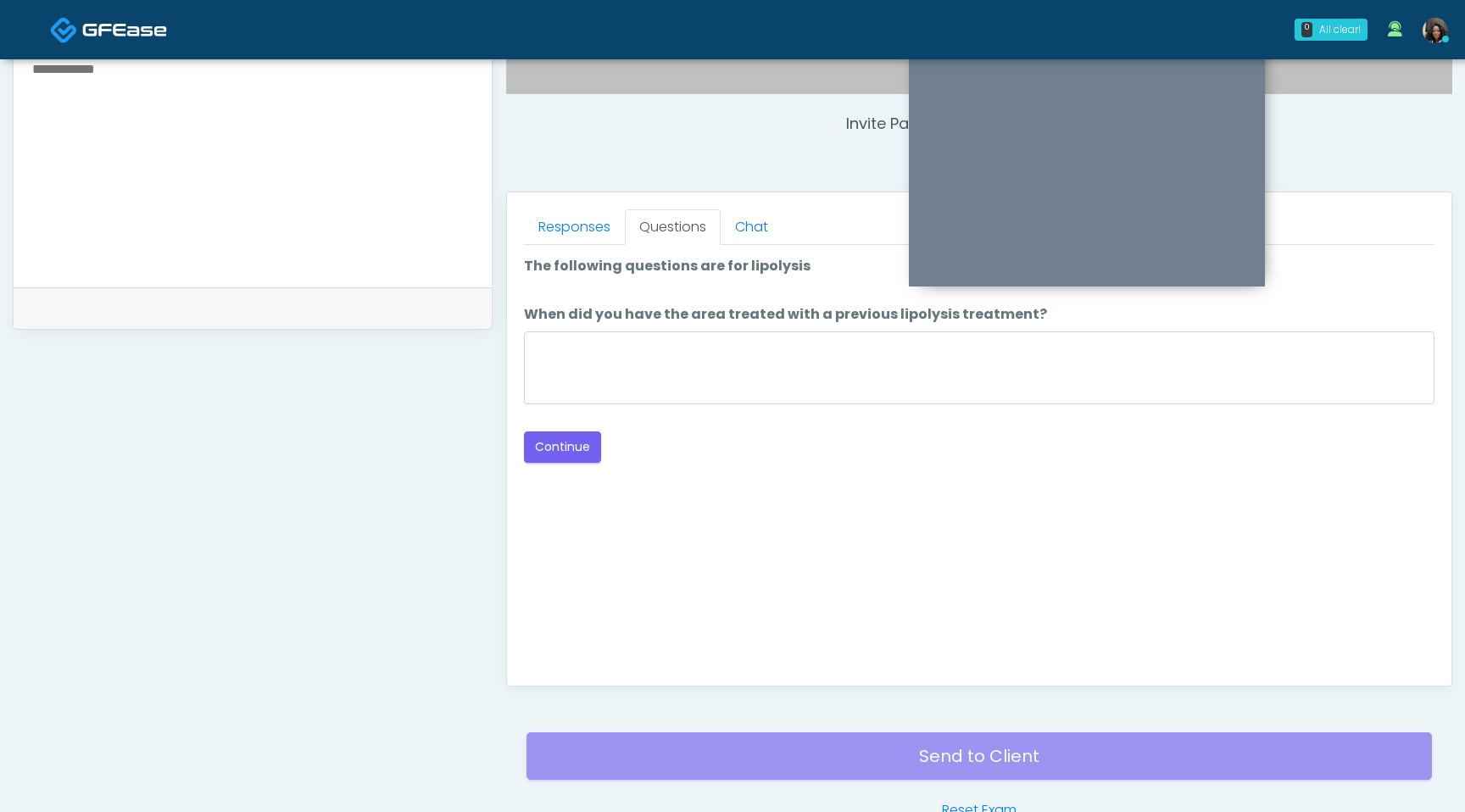
scroll to position [598, 0]
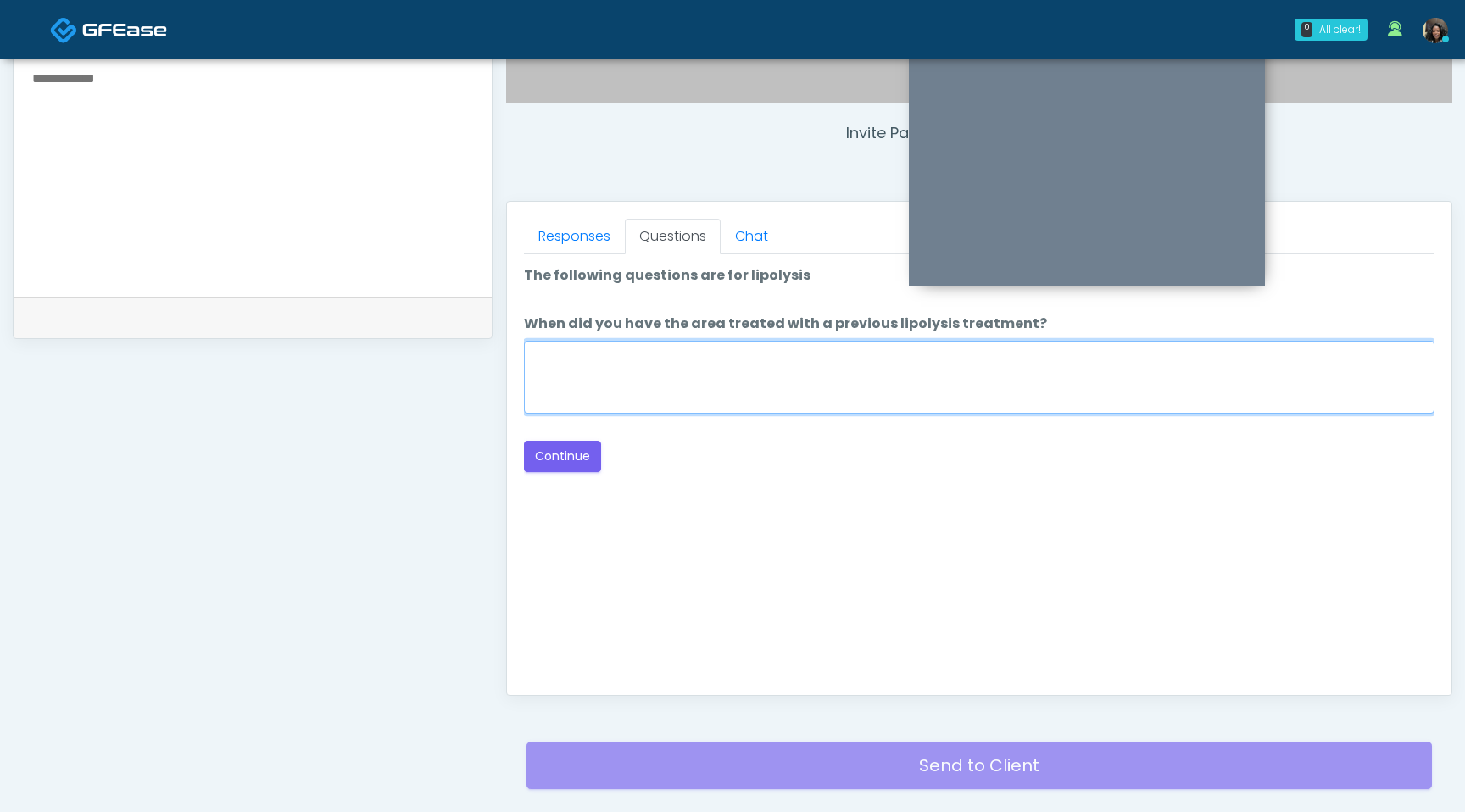
click at [800, 375] on textarea "When did you have the area treated with a previous lipolysis treatment?" at bounding box center [980, 377] width 911 height 73
type textarea "*********"
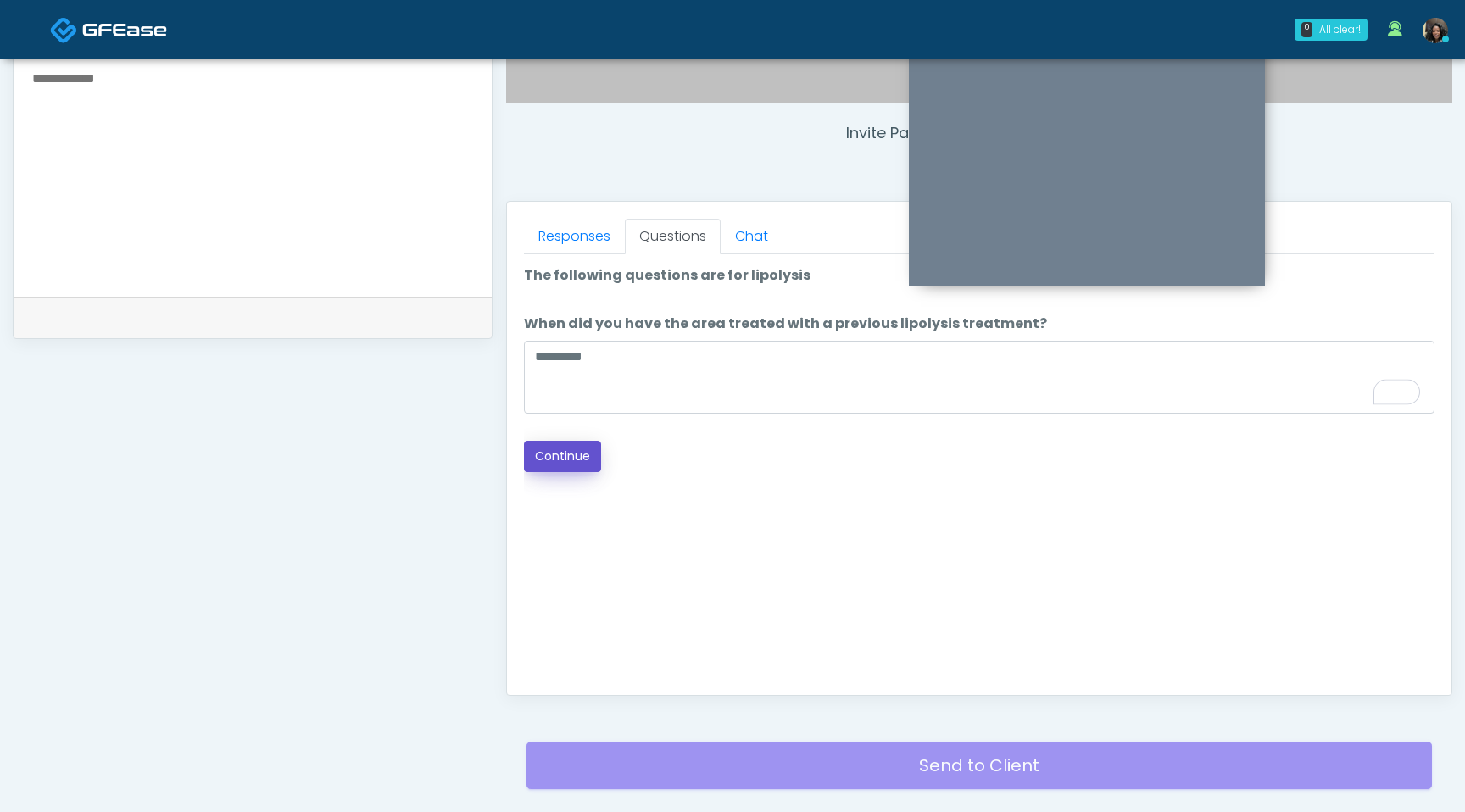
click at [556, 467] on button "Continue" at bounding box center [563, 456] width 77 height 31
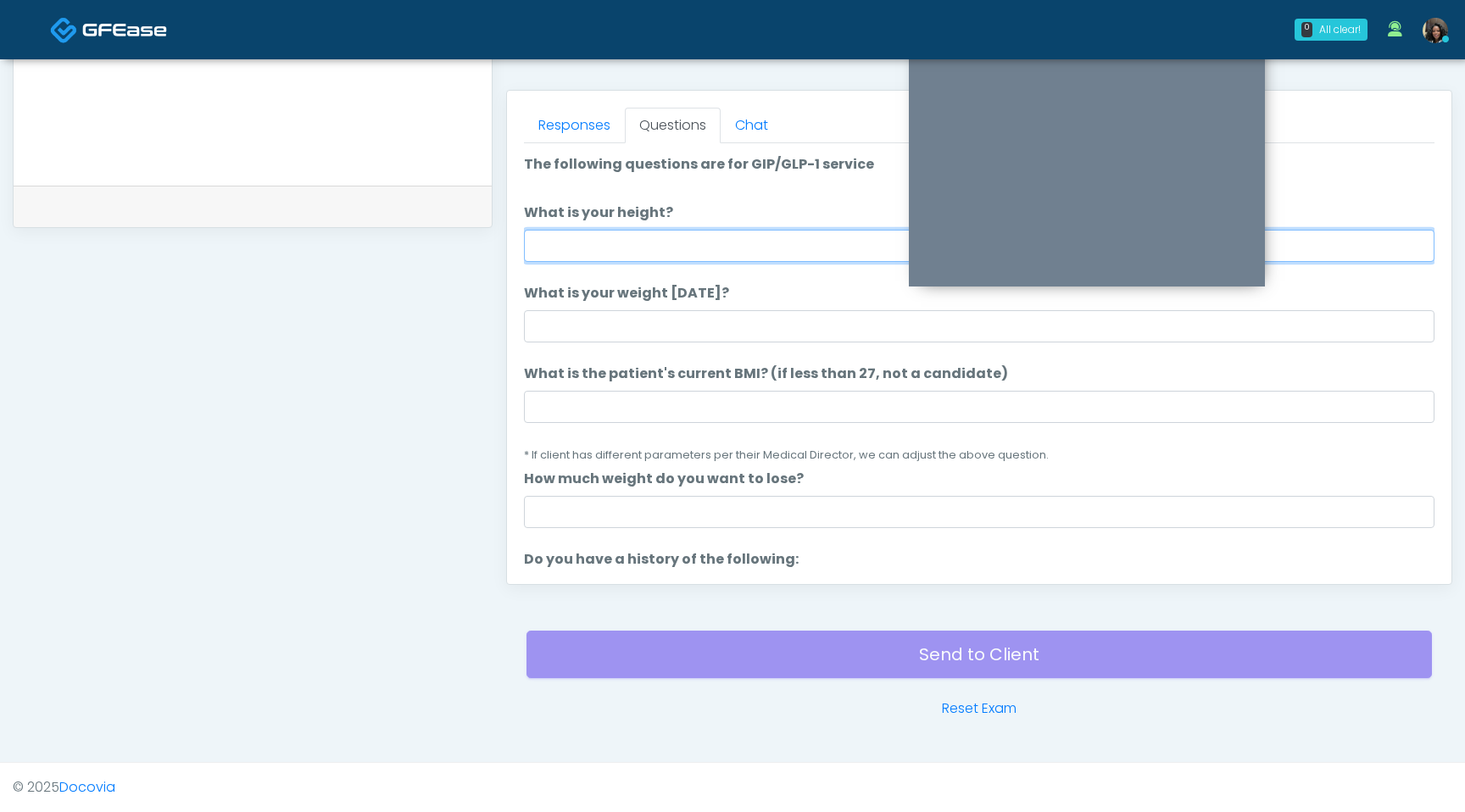
click at [788, 243] on input "What is your height?" at bounding box center [980, 245] width 911 height 32
type input "***"
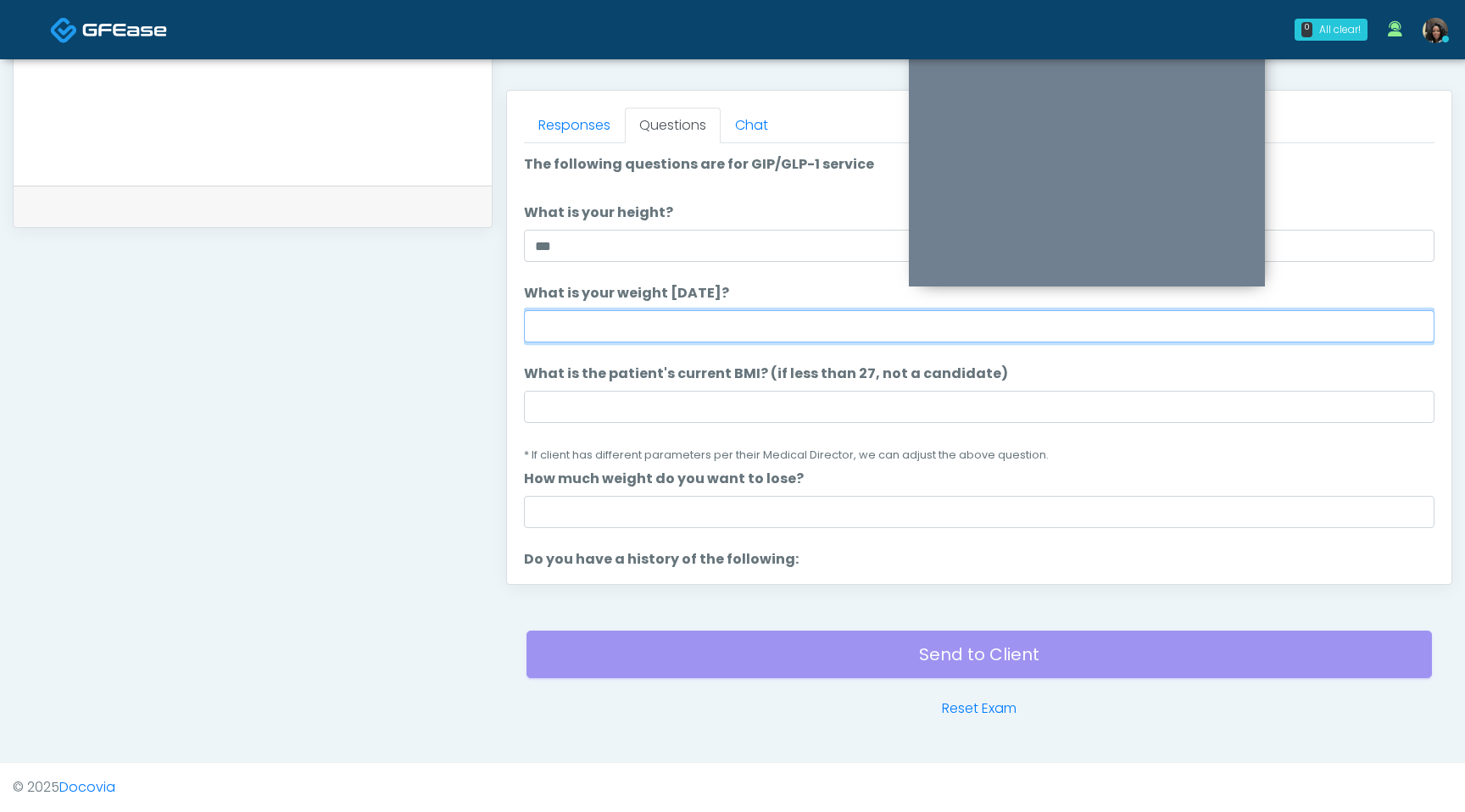
click at [645, 323] on input "What is your weight today?" at bounding box center [980, 326] width 911 height 32
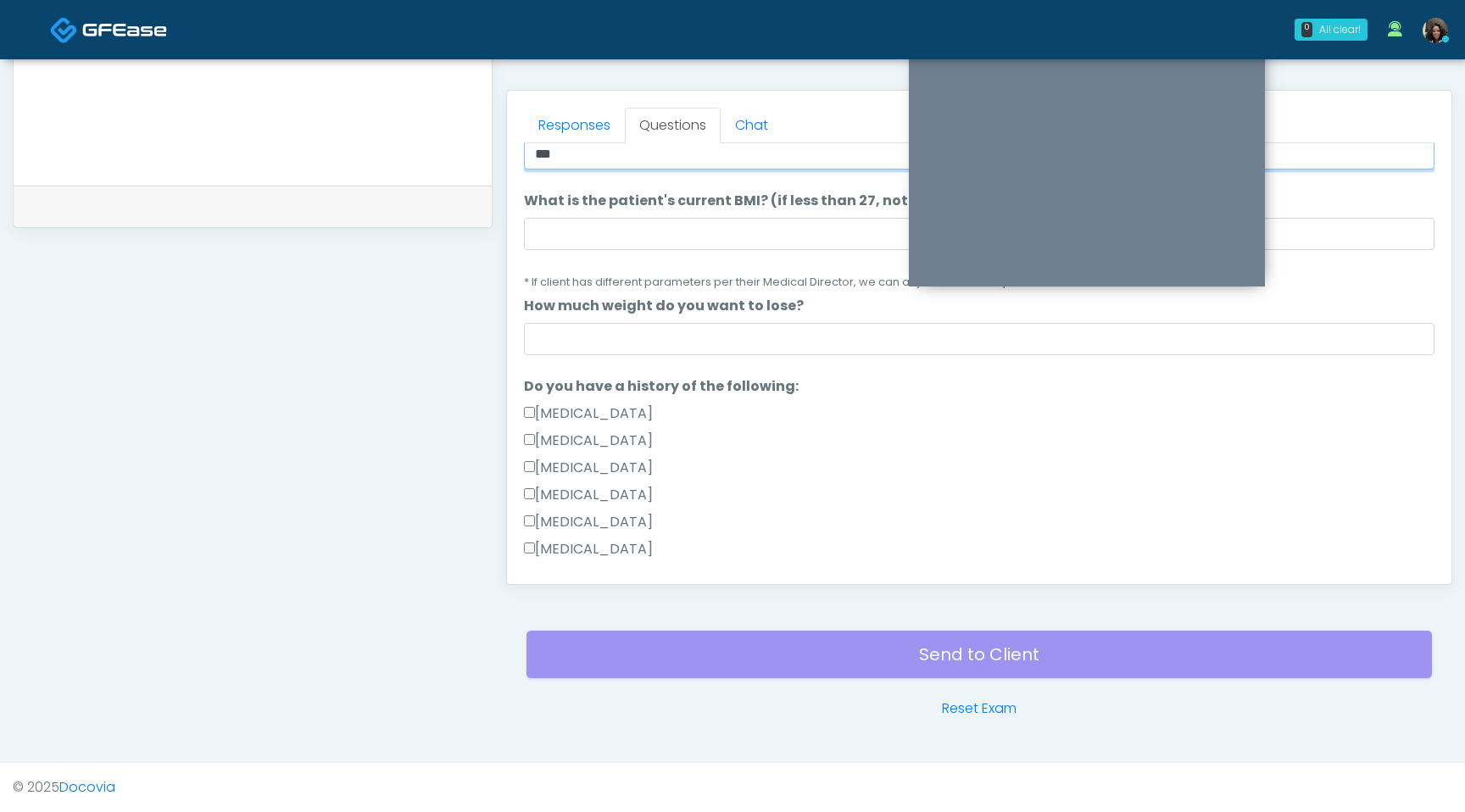
scroll to position [178, 0]
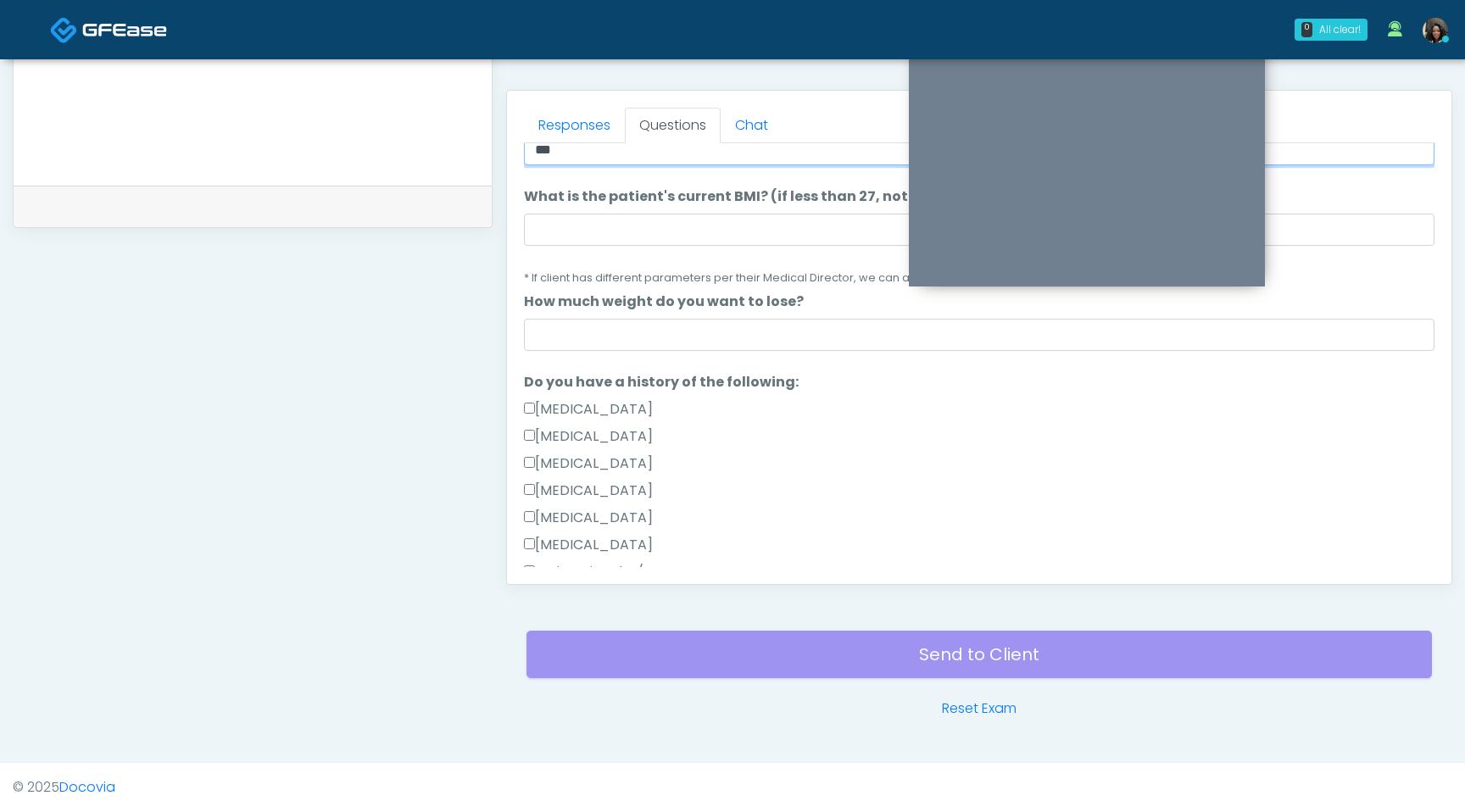
type input "***"
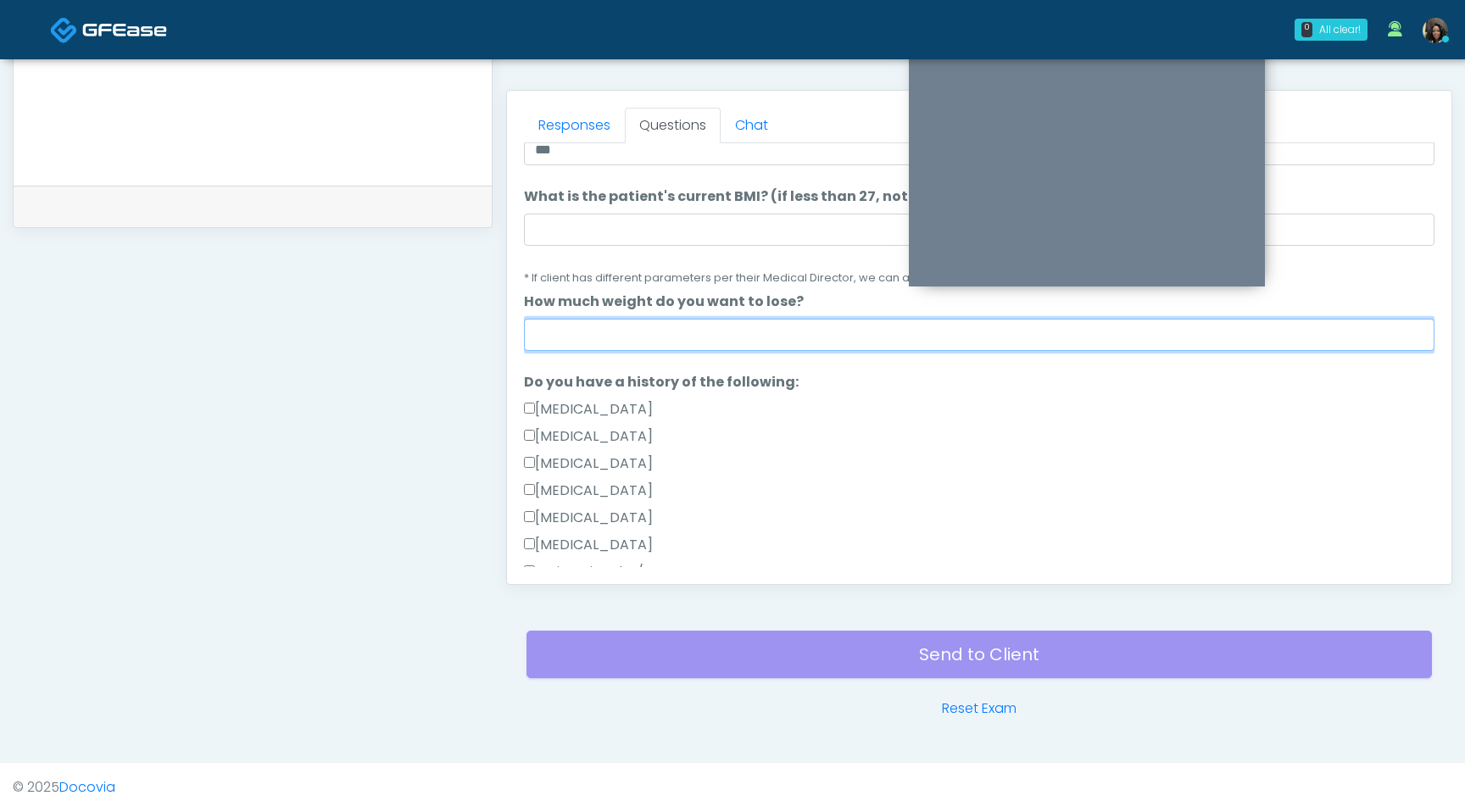
click at [621, 340] on input "How much weight do you want to lose?" at bounding box center [980, 334] width 911 height 32
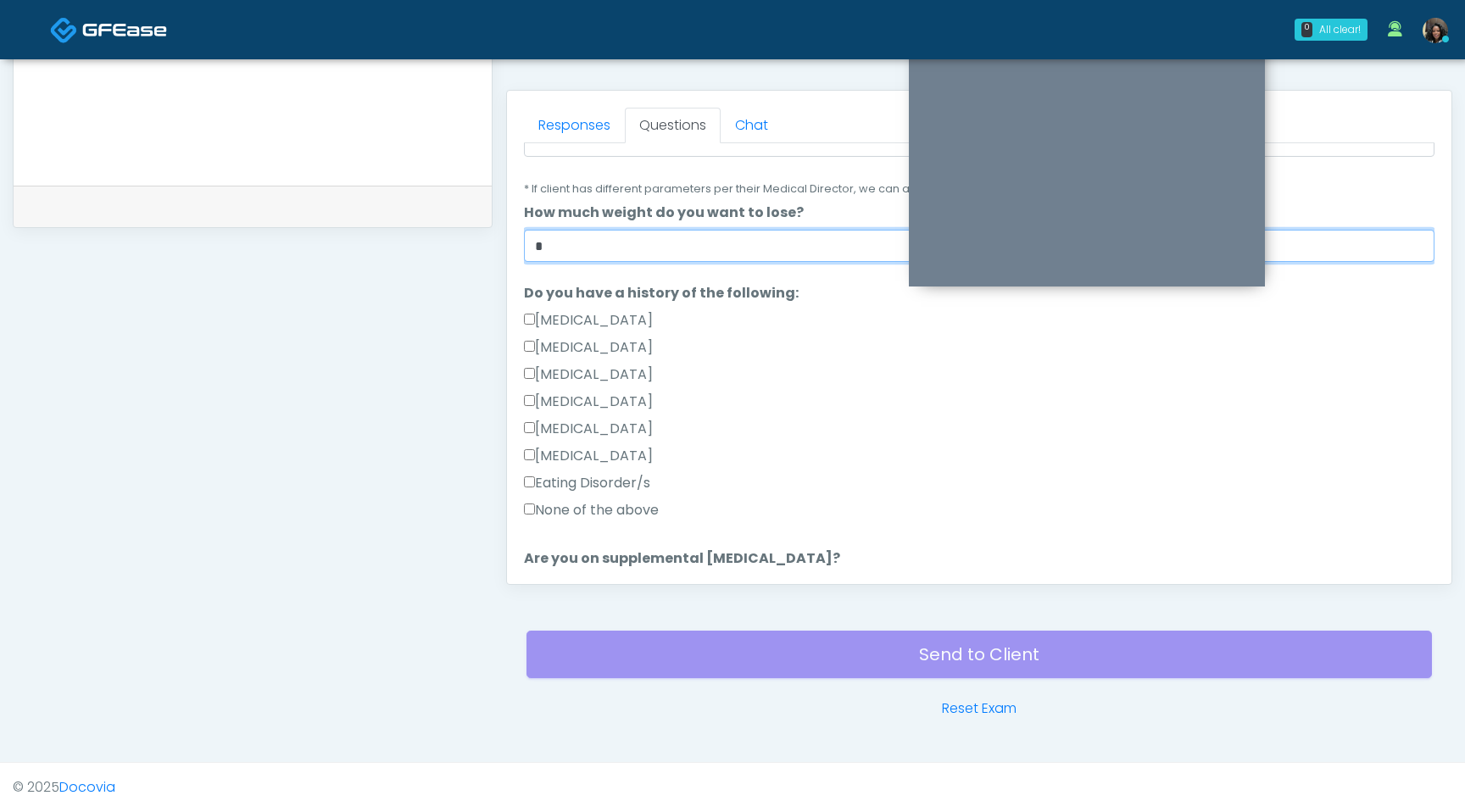
scroll to position [270, 0]
type input "*"
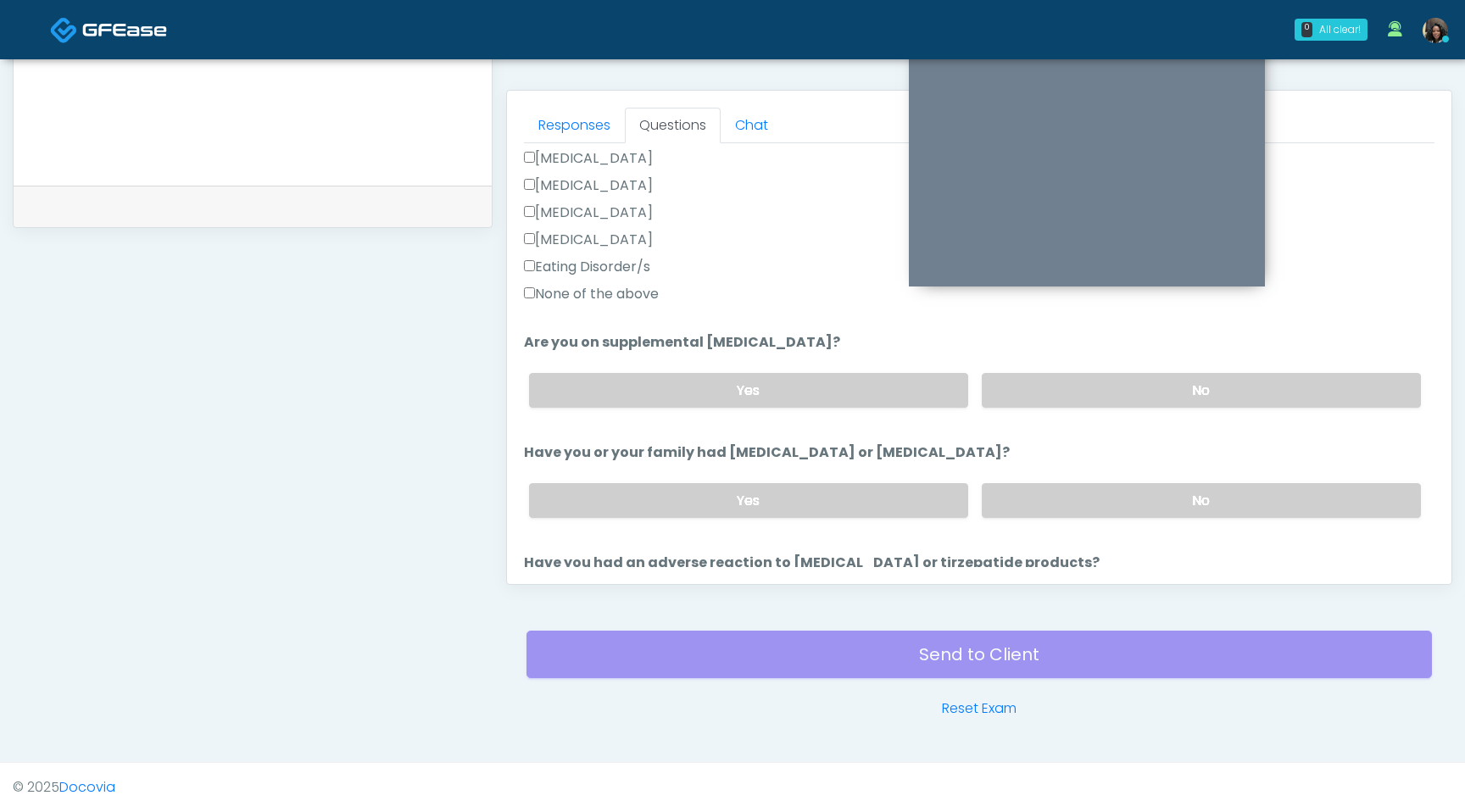
scroll to position [486, 0]
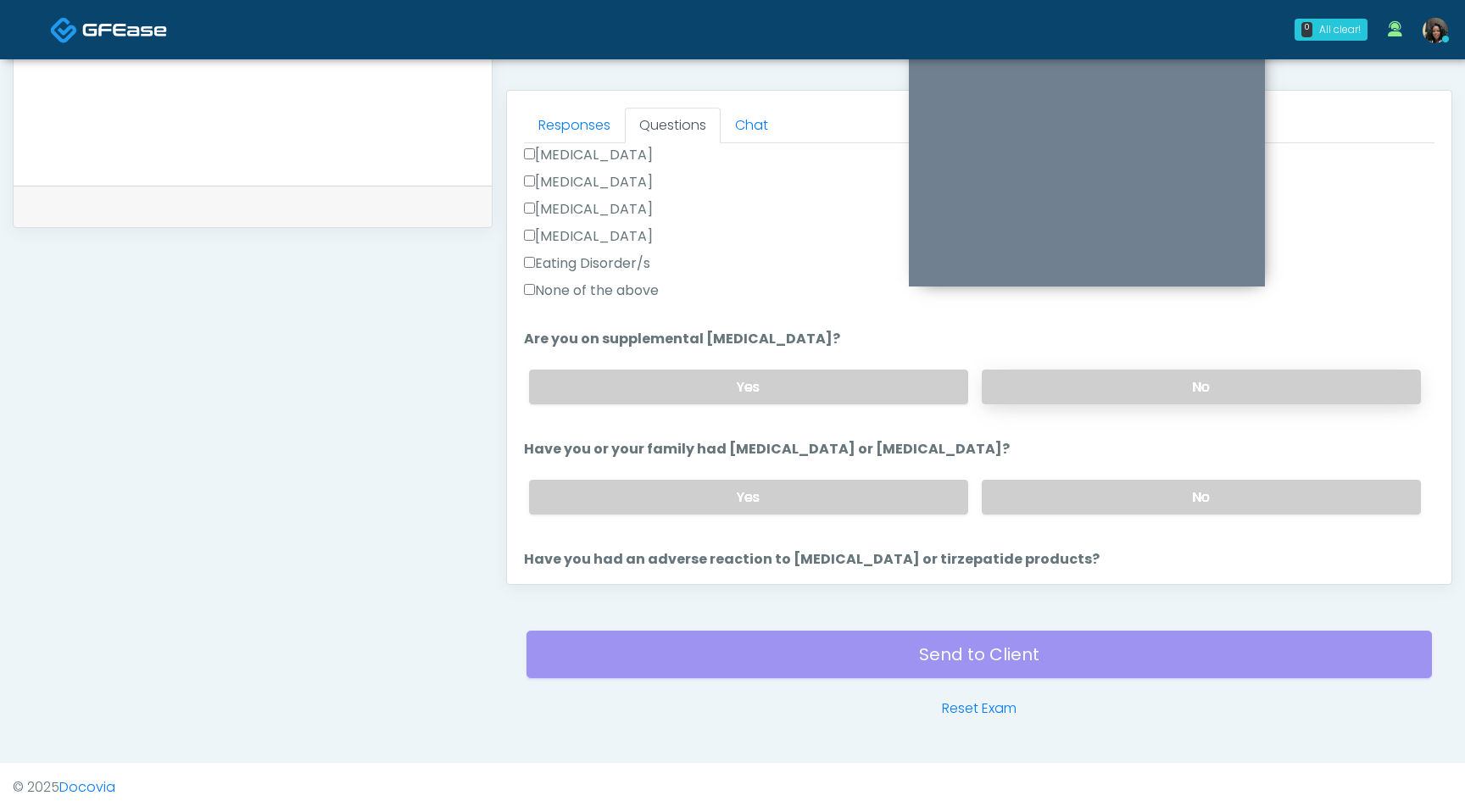
click at [1184, 389] on label "No" at bounding box center [1201, 387] width 439 height 35
click at [1155, 512] on label "No" at bounding box center [1201, 497] width 439 height 35
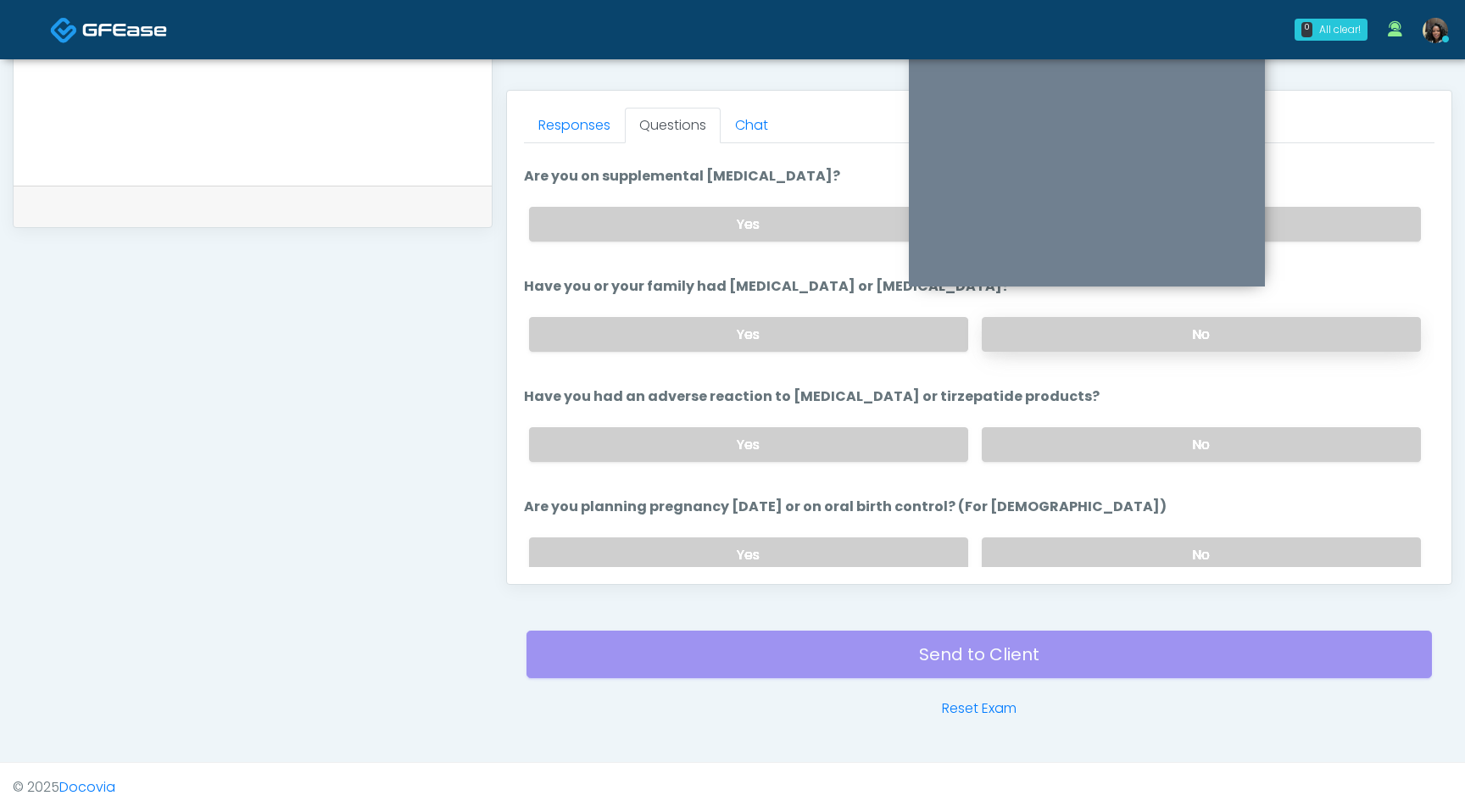
scroll to position [652, 0]
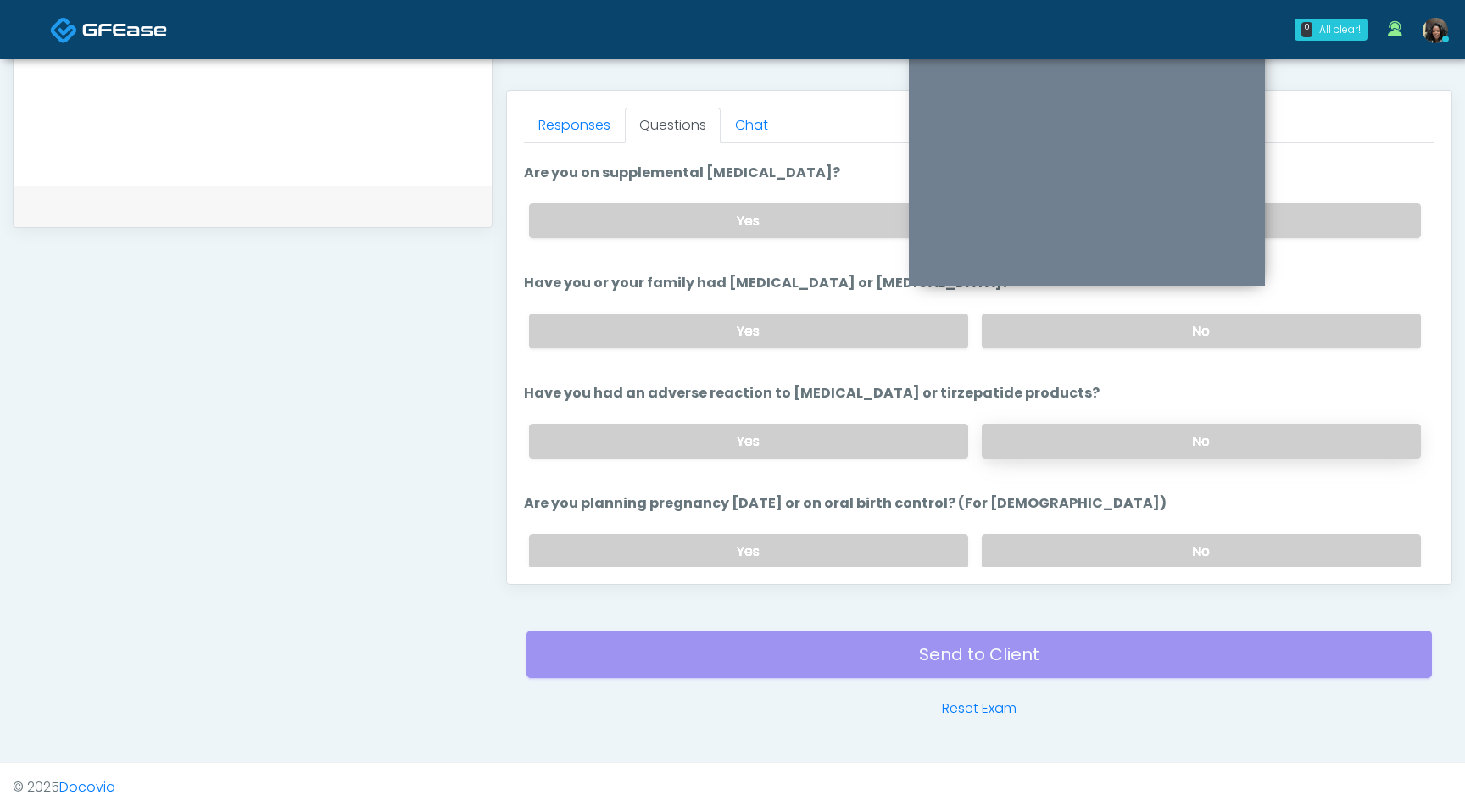
click at [1167, 434] on label "No" at bounding box center [1201, 442] width 439 height 35
click at [1137, 542] on label "No" at bounding box center [1201, 552] width 439 height 35
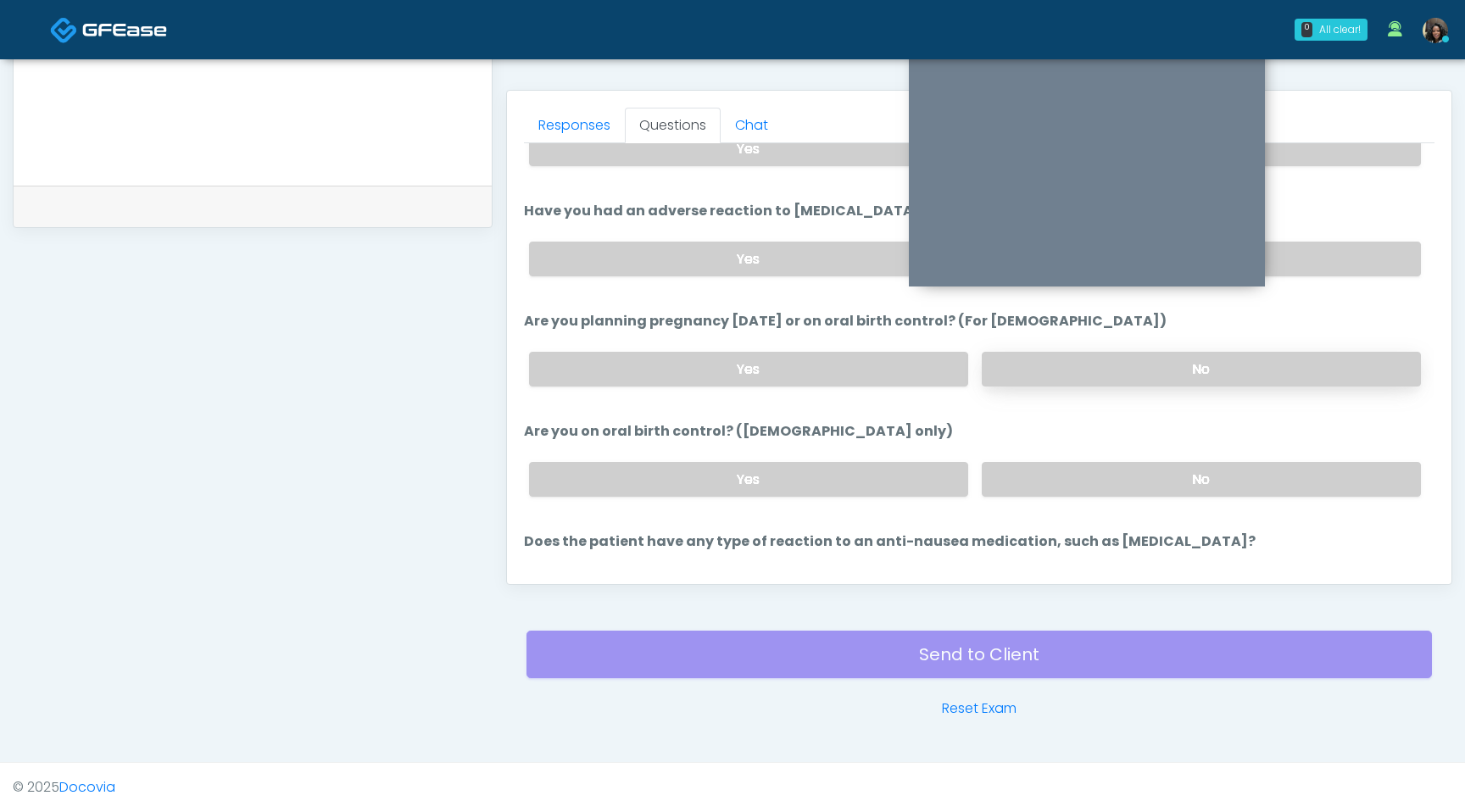
scroll to position [836, 0]
click at [1139, 475] on label "No" at bounding box center [1201, 478] width 439 height 35
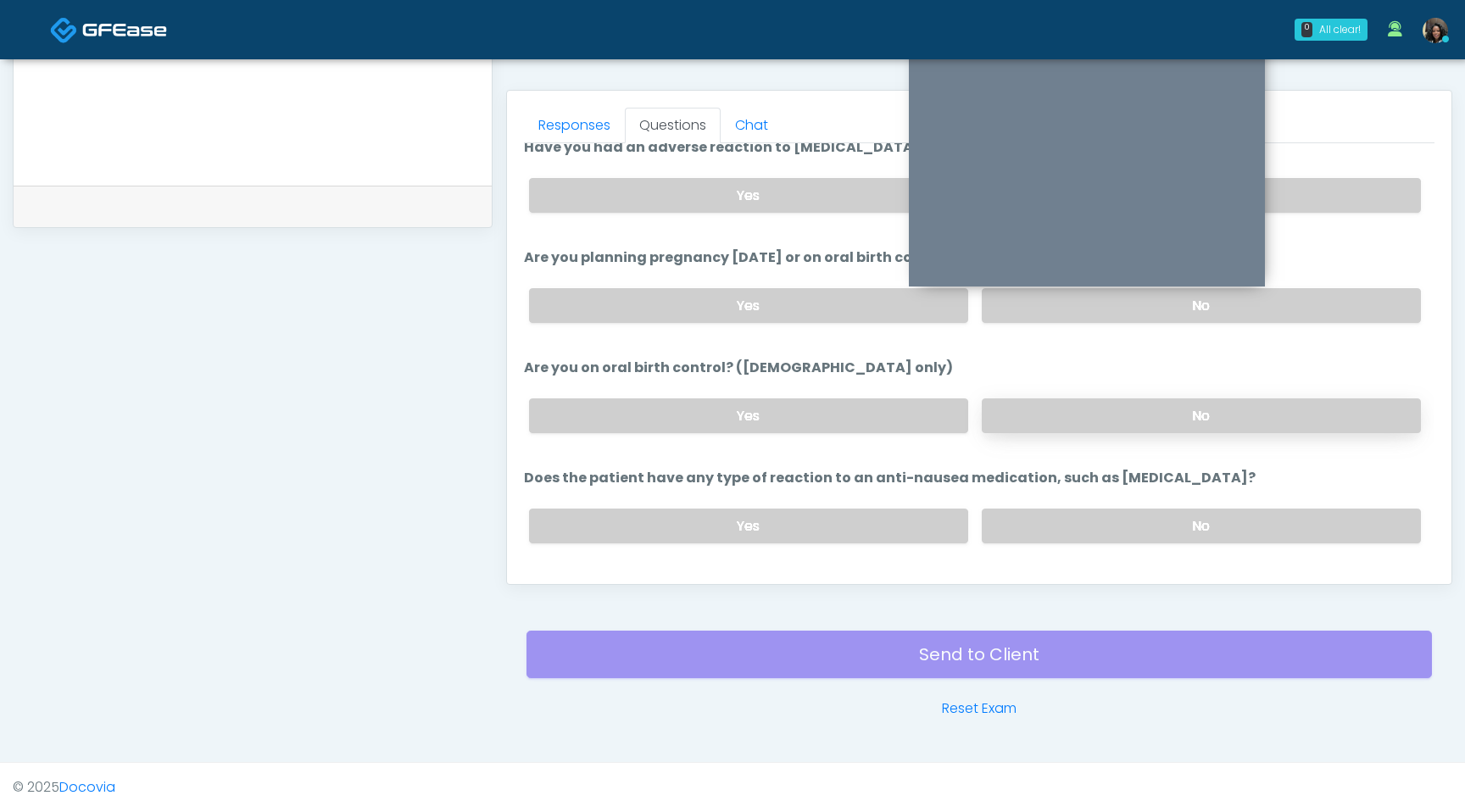
scroll to position [935, 0]
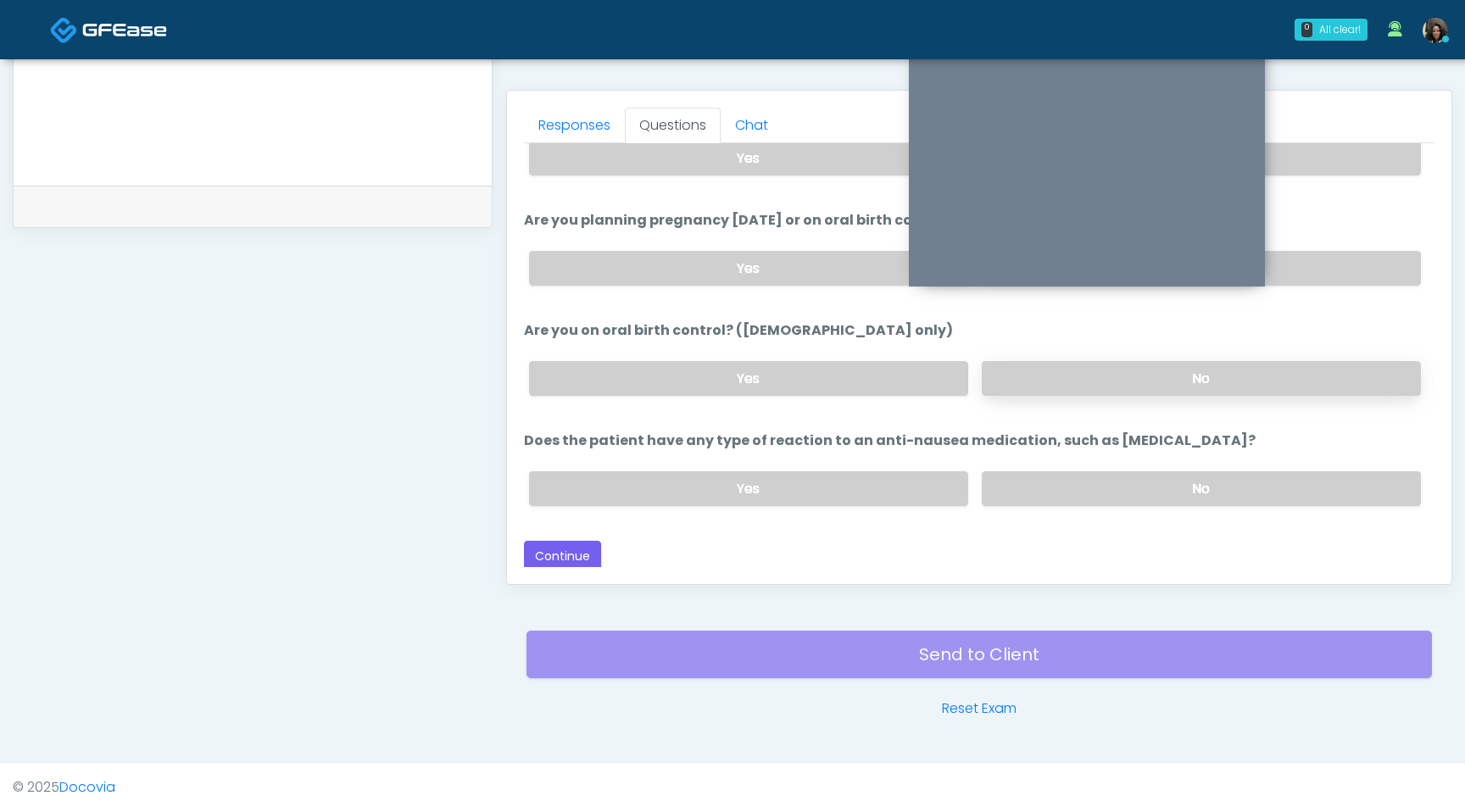
click at [1139, 475] on label "No" at bounding box center [1201, 489] width 439 height 35
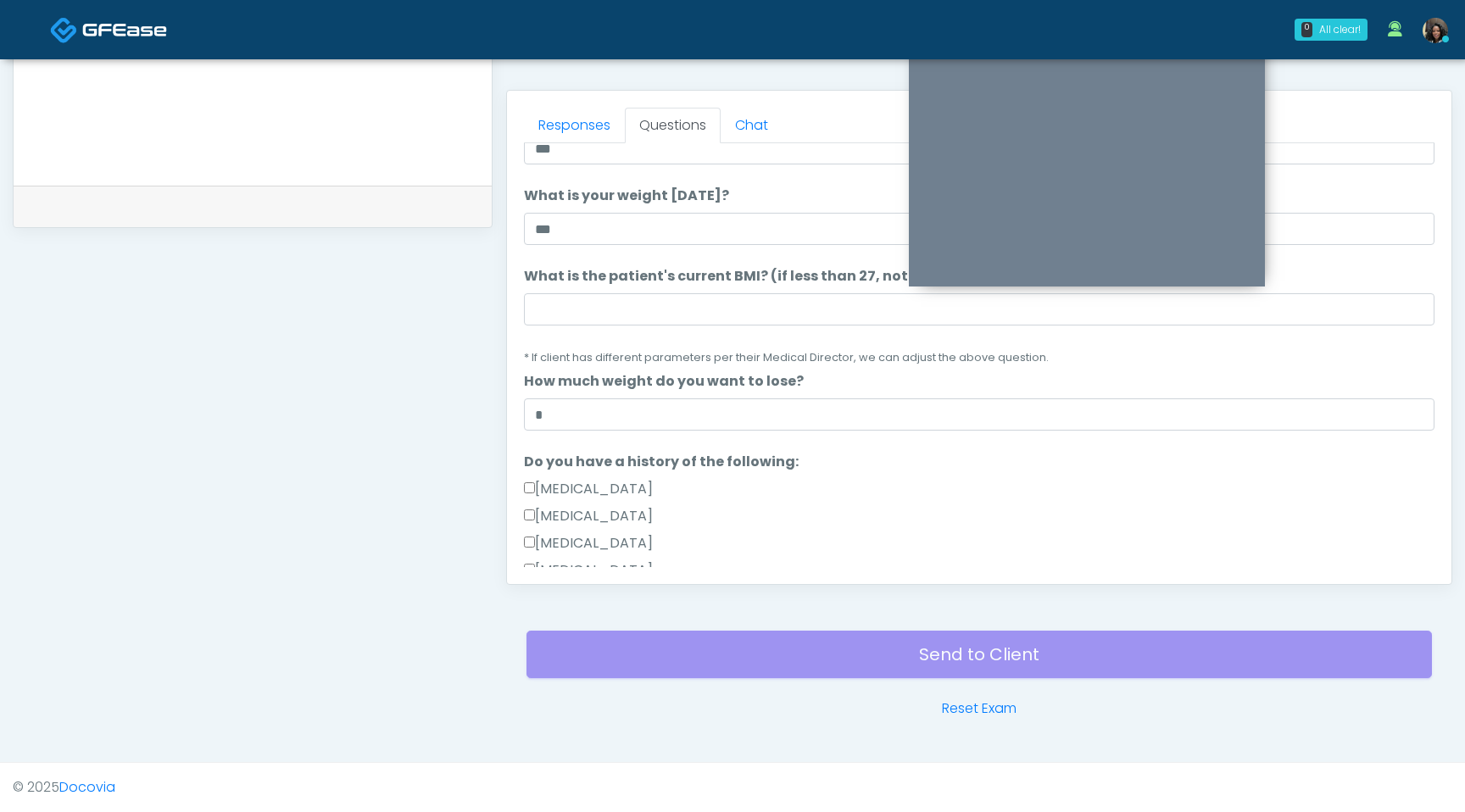
scroll to position [0, 0]
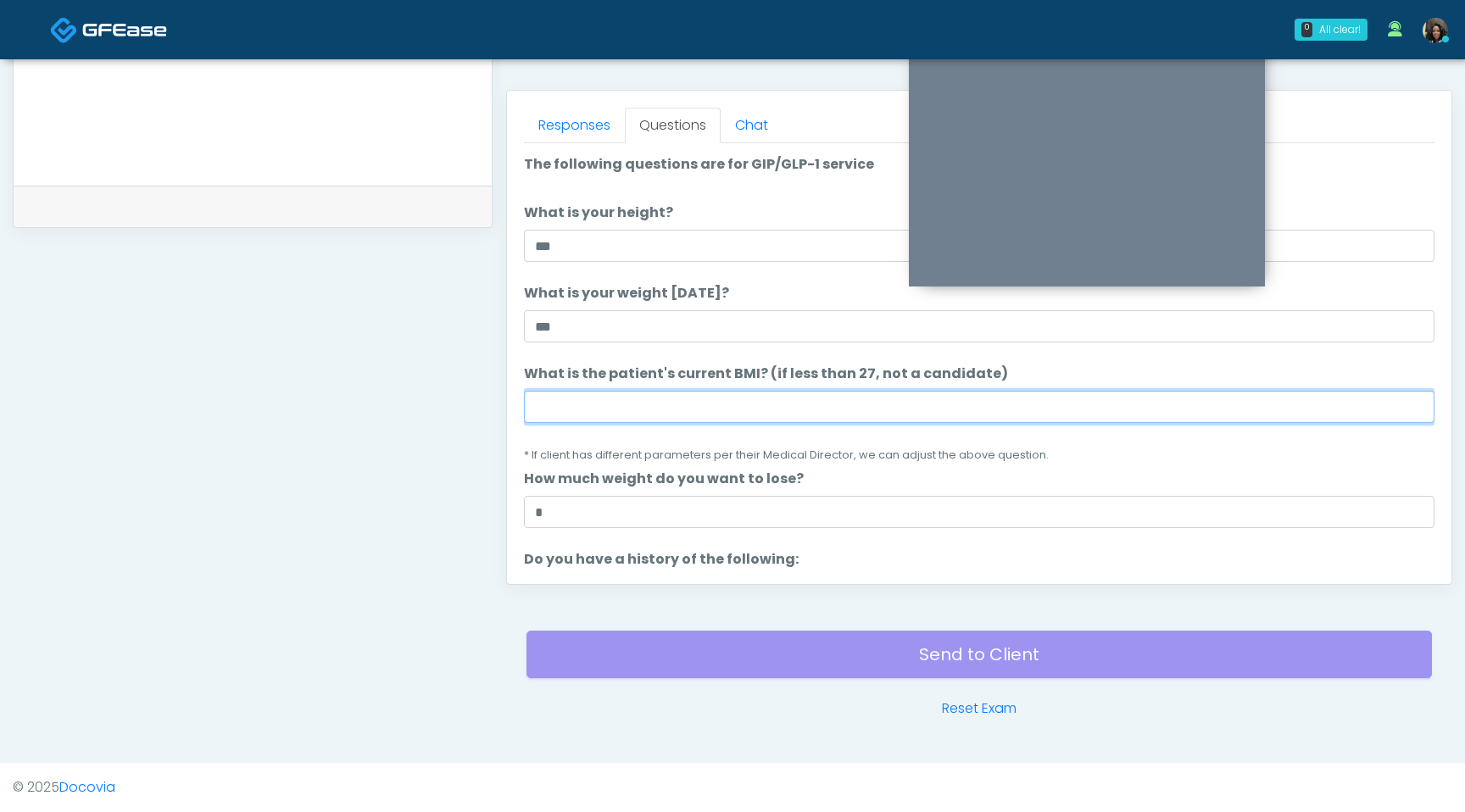
click at [554, 405] on input "What is the patient's current BMI? (if less than 27, not a candidate)" at bounding box center [980, 406] width 911 height 32
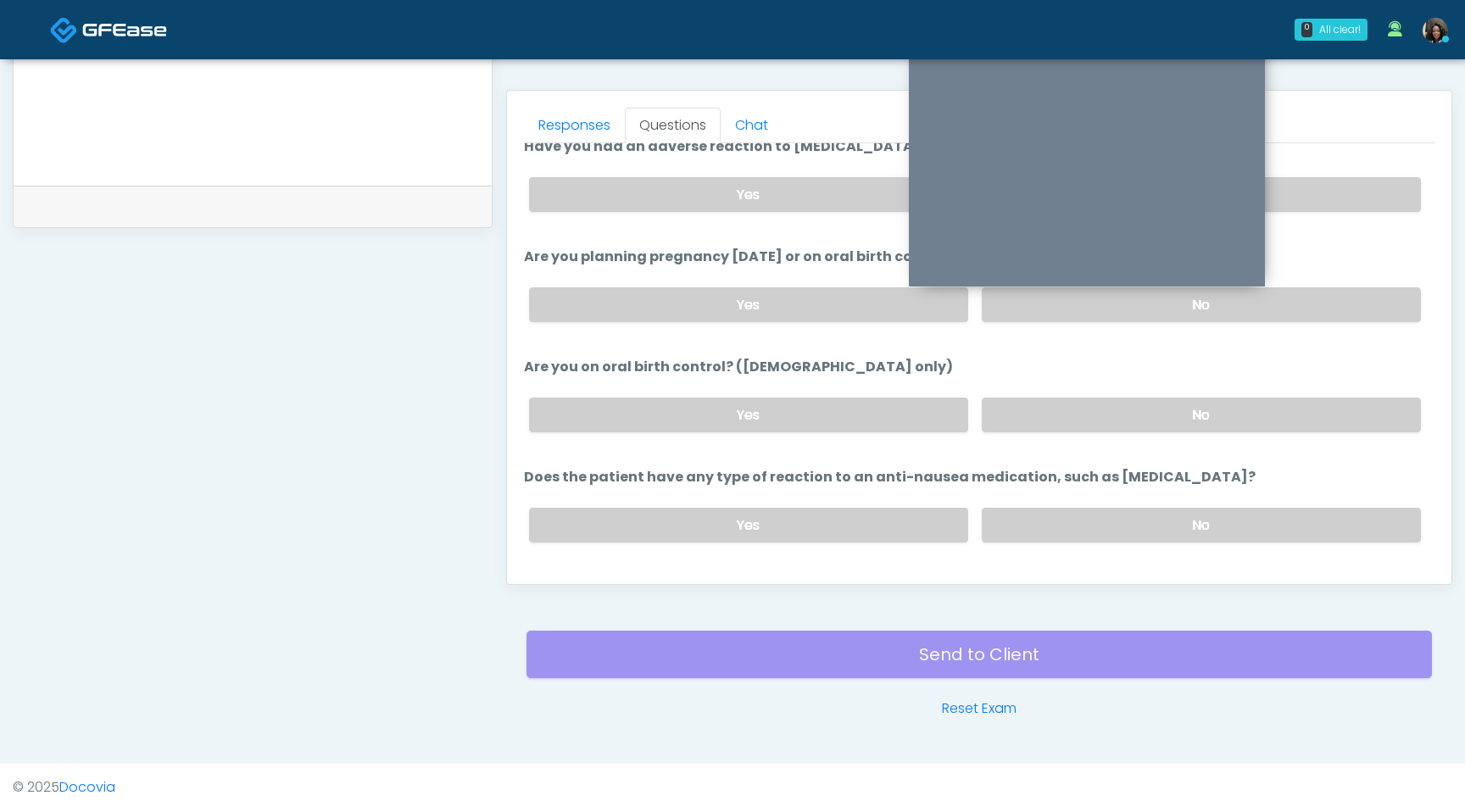
scroll to position [935, 0]
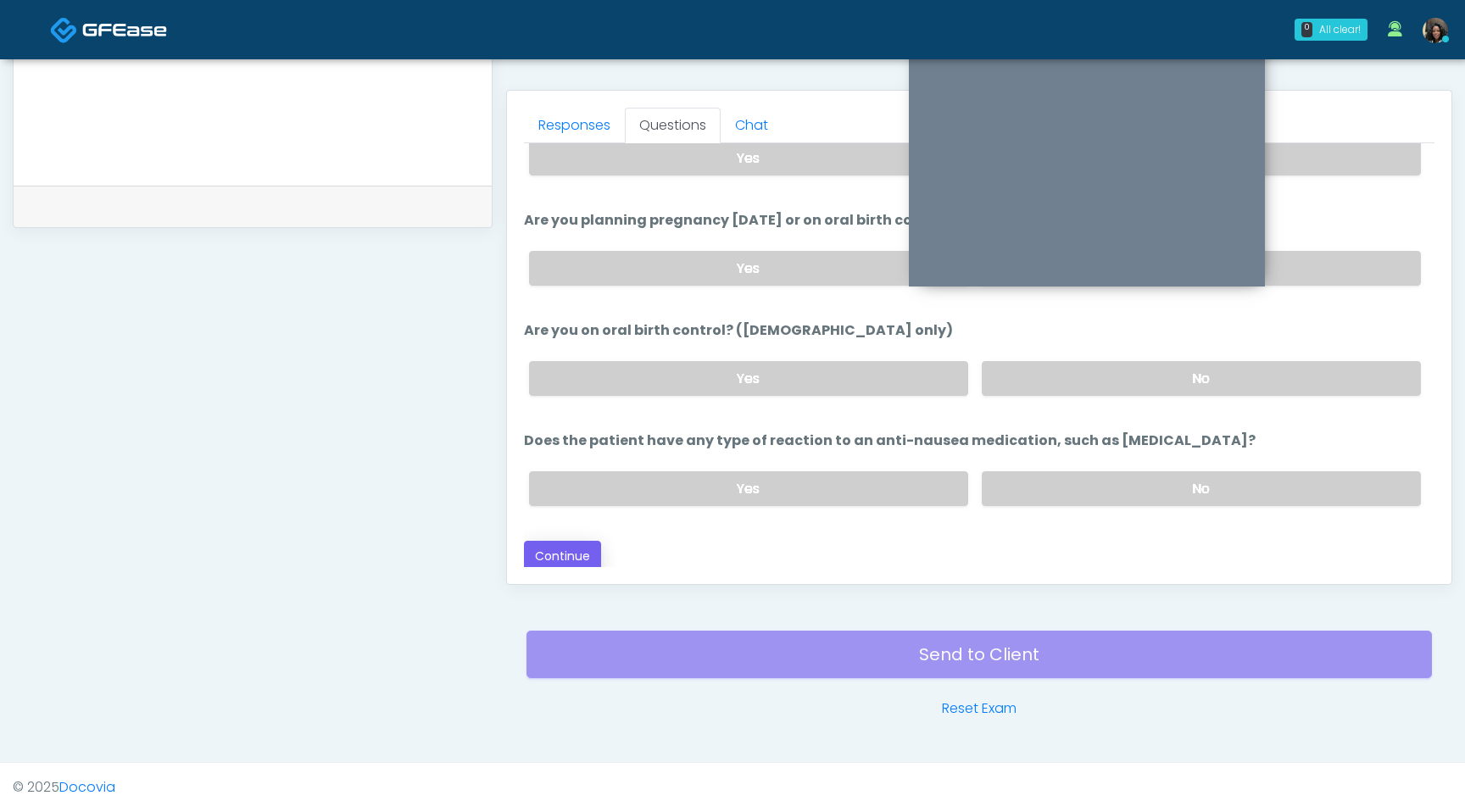
type input "****"
click at [575, 563] on button "Continue" at bounding box center [563, 556] width 77 height 31
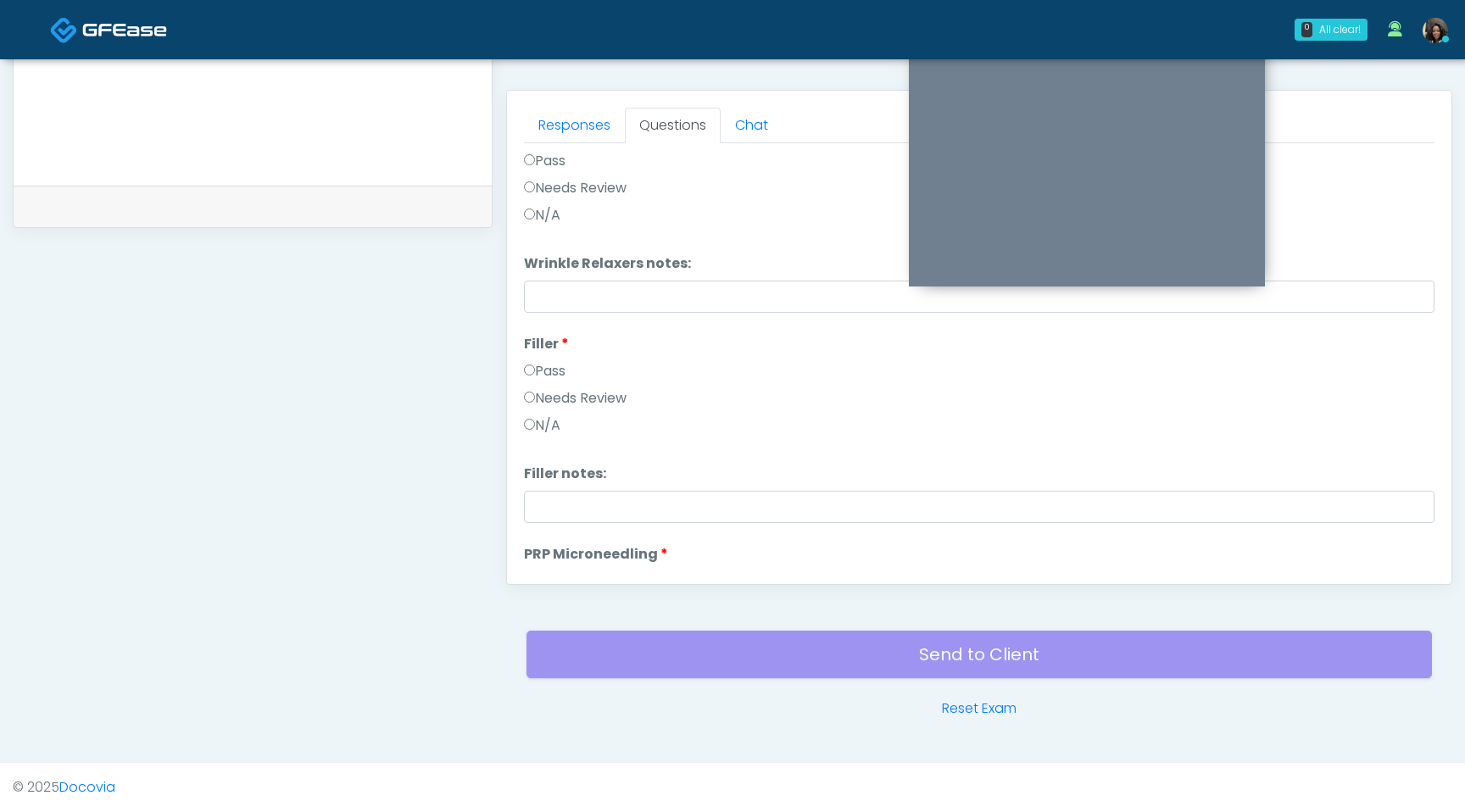
scroll to position [0, 0]
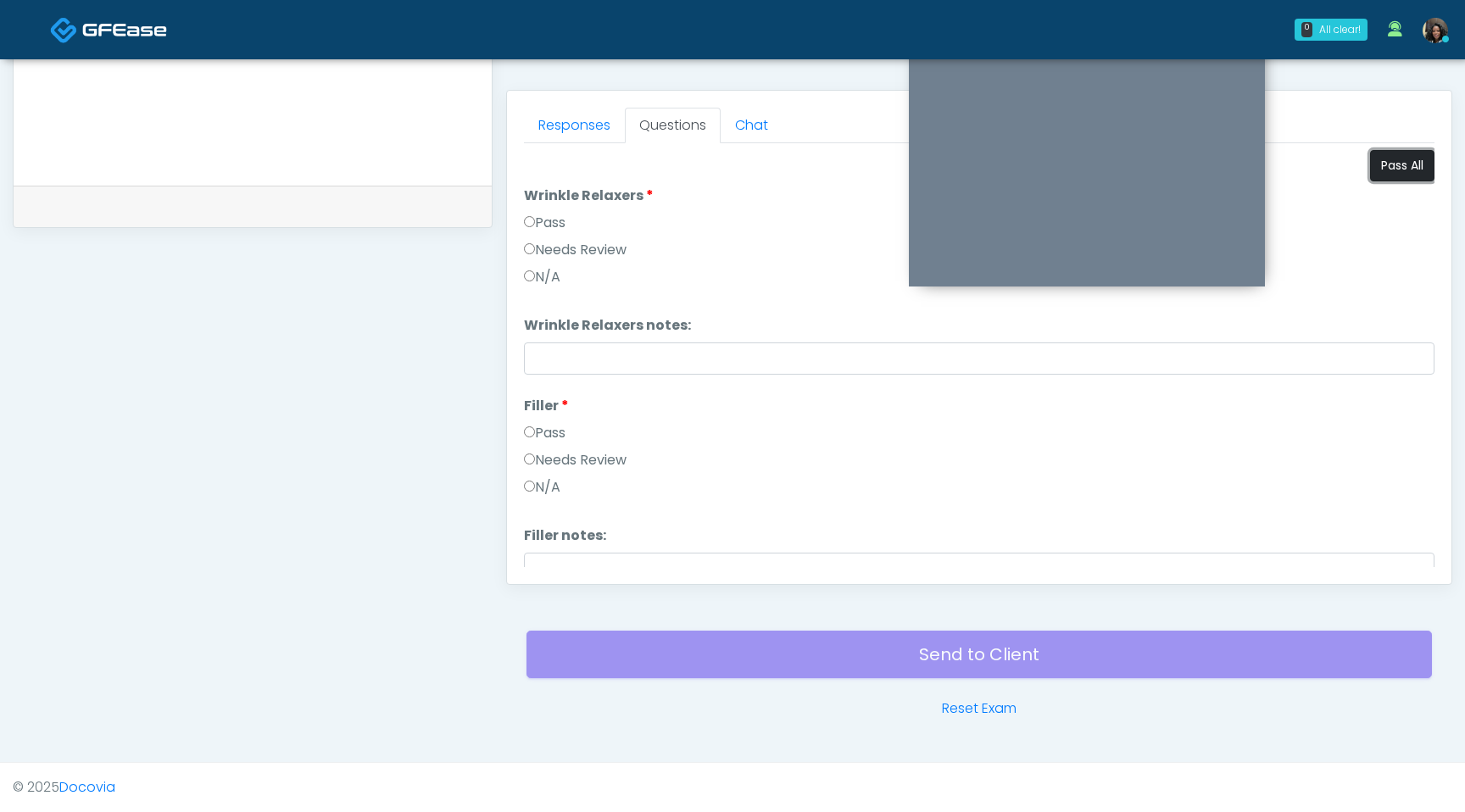
click at [1381, 164] on button "Pass All" at bounding box center [1402, 166] width 65 height 31
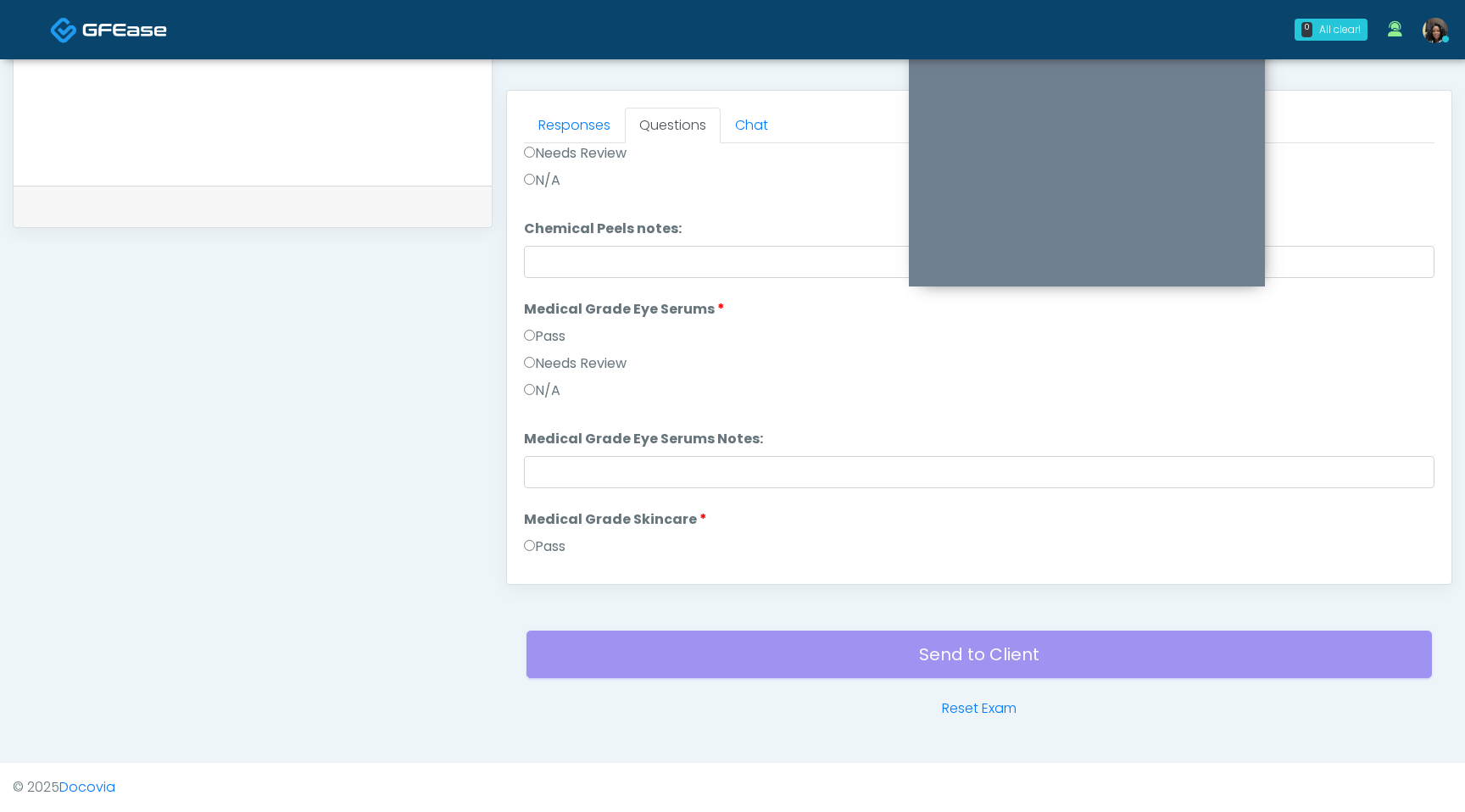
scroll to position [2383, 0]
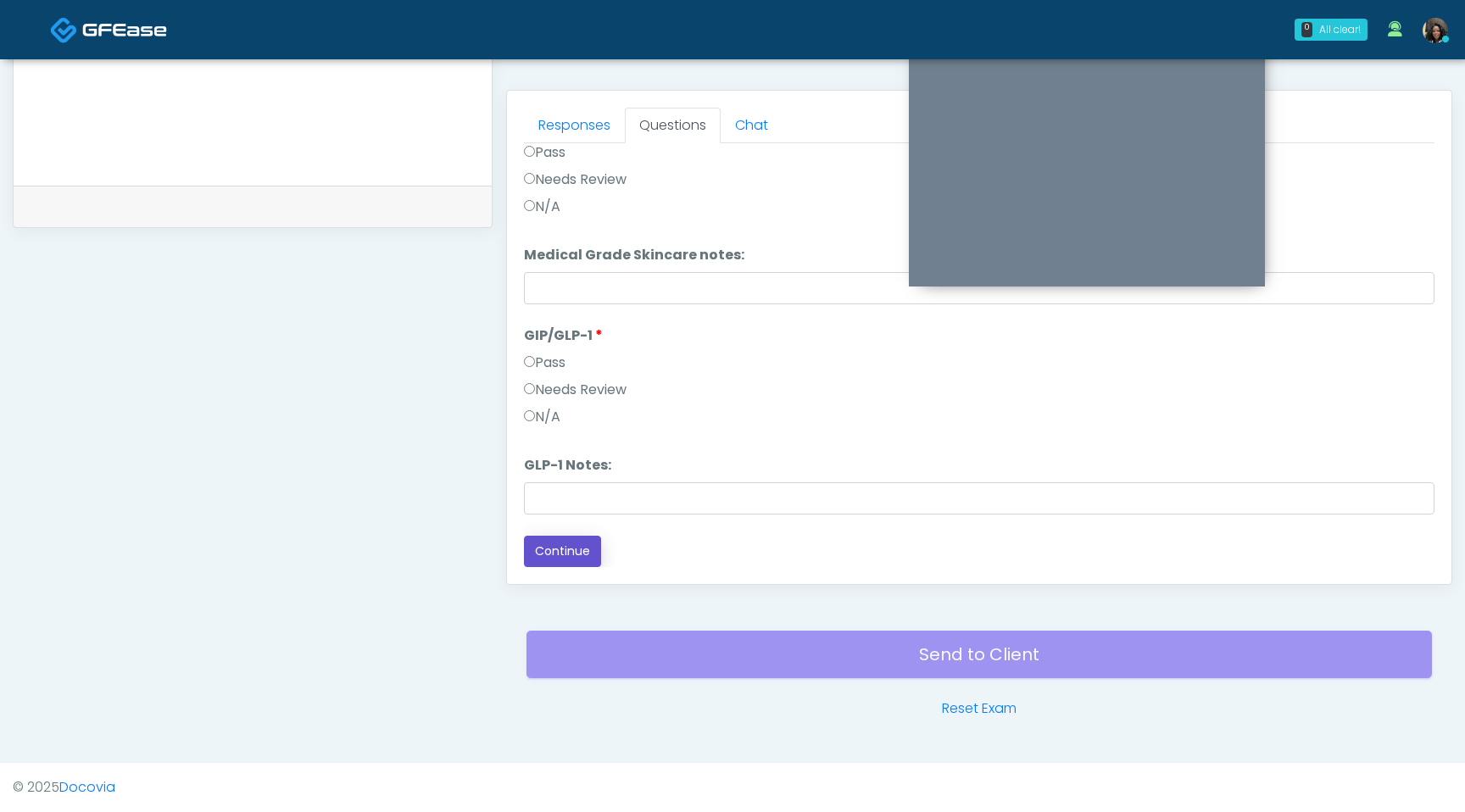
click at [574, 546] on button "Continue" at bounding box center [563, 552] width 77 height 31
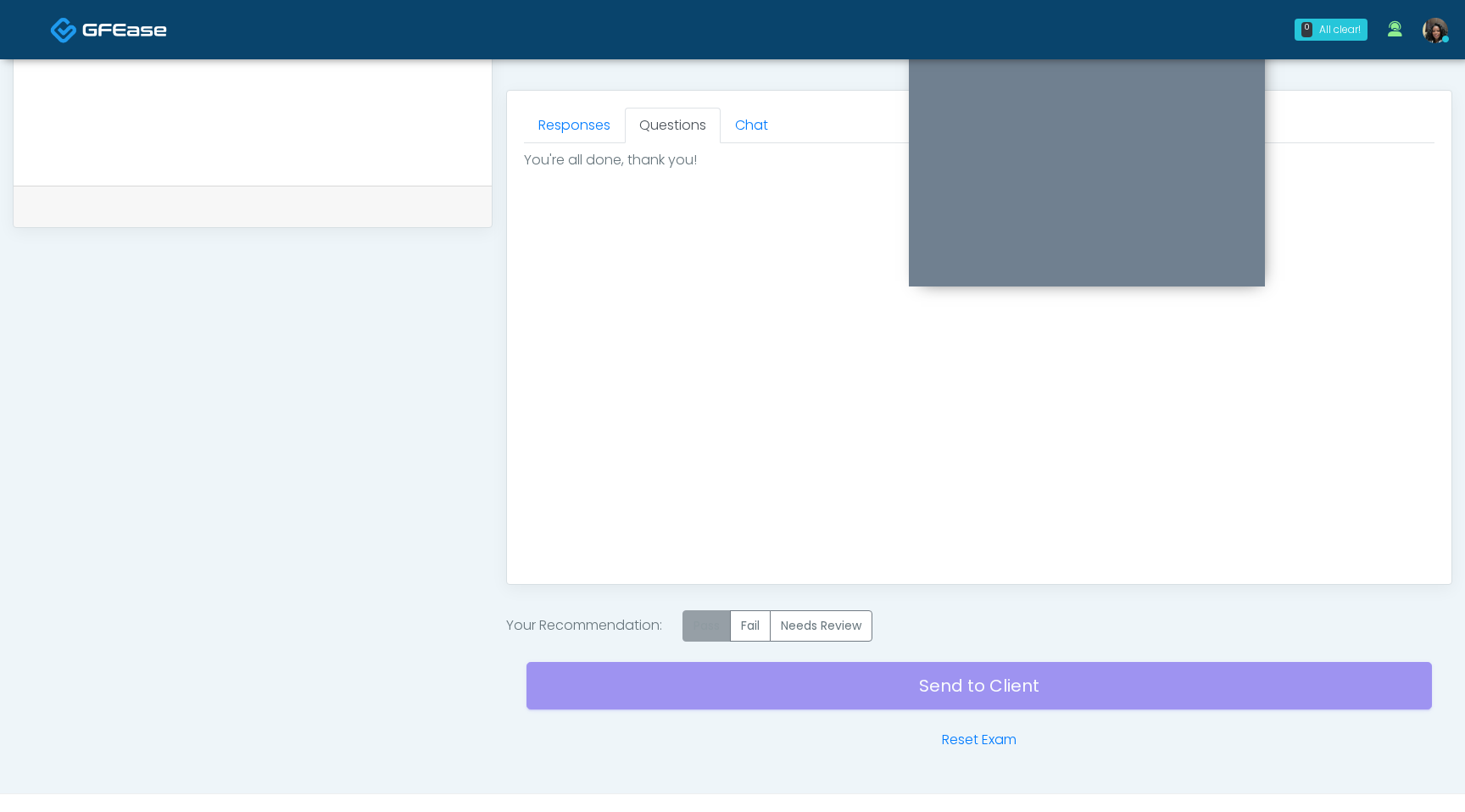
click at [705, 629] on label "Pass" at bounding box center [707, 626] width 48 height 31
click at [717, 677] on div "Send to Client Reset Exam" at bounding box center [979, 695] width 906 height 108
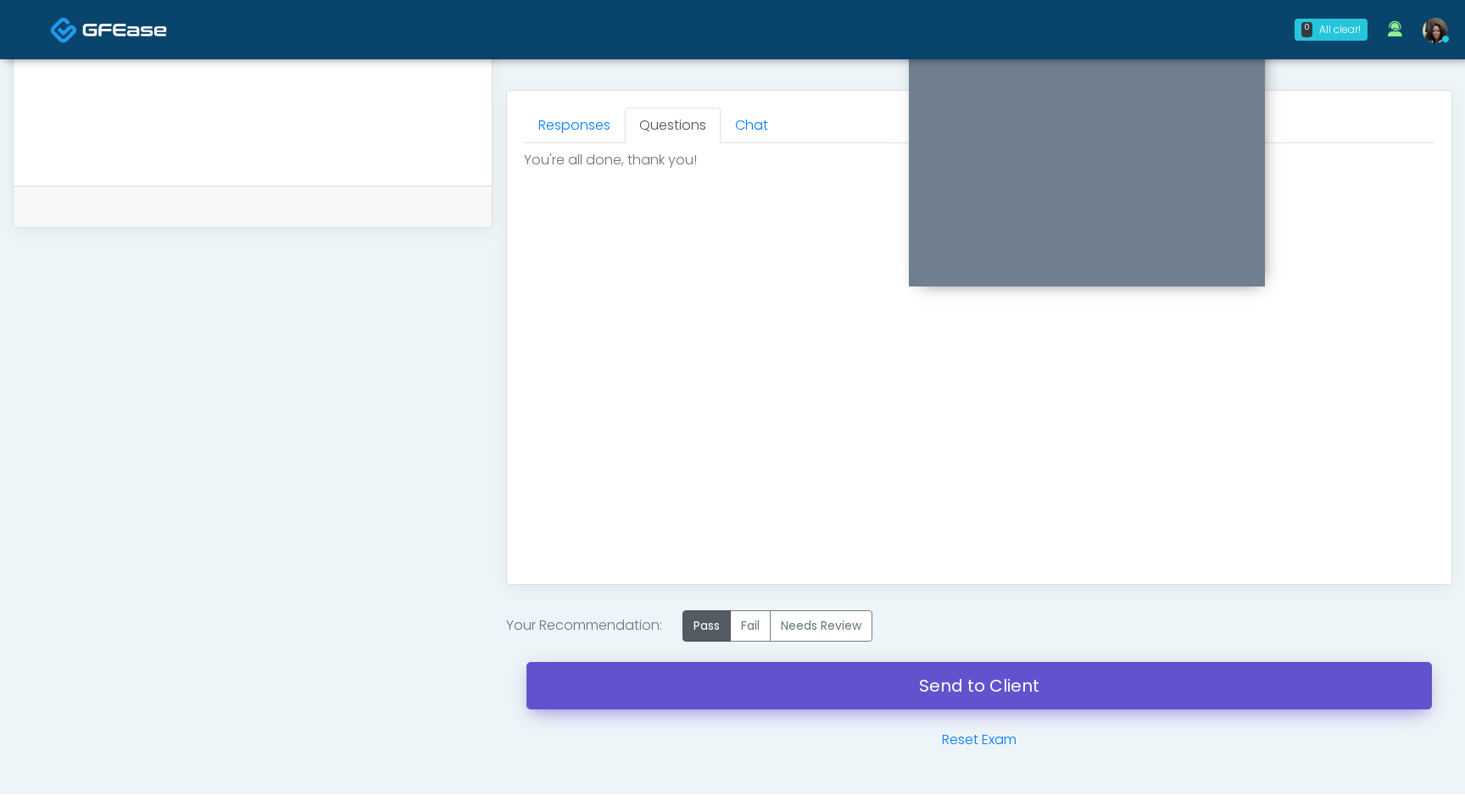
click at [863, 673] on link "Send to Client" at bounding box center [979, 685] width 906 height 47
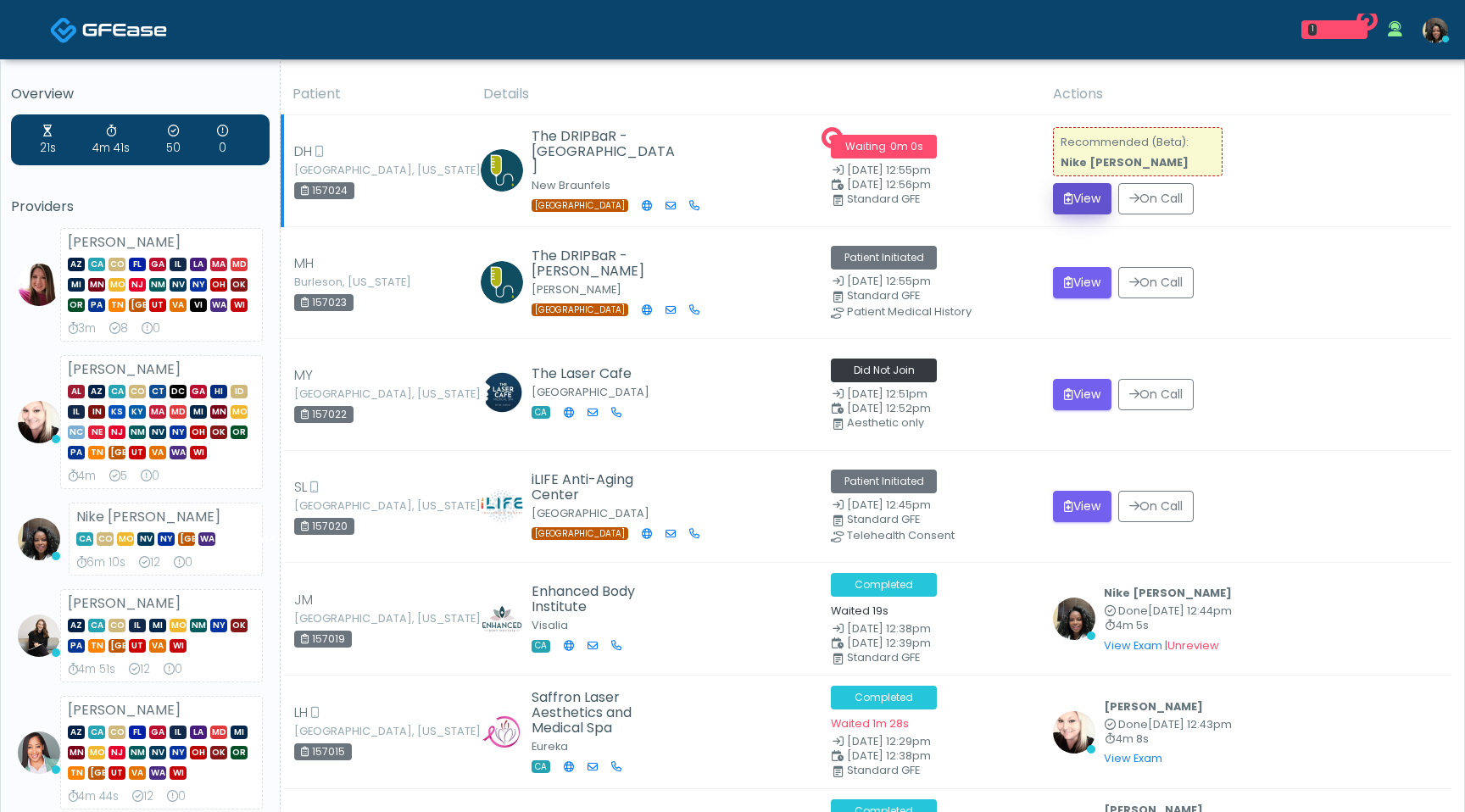
click at [1083, 201] on button "View" at bounding box center [1083, 198] width 58 height 31
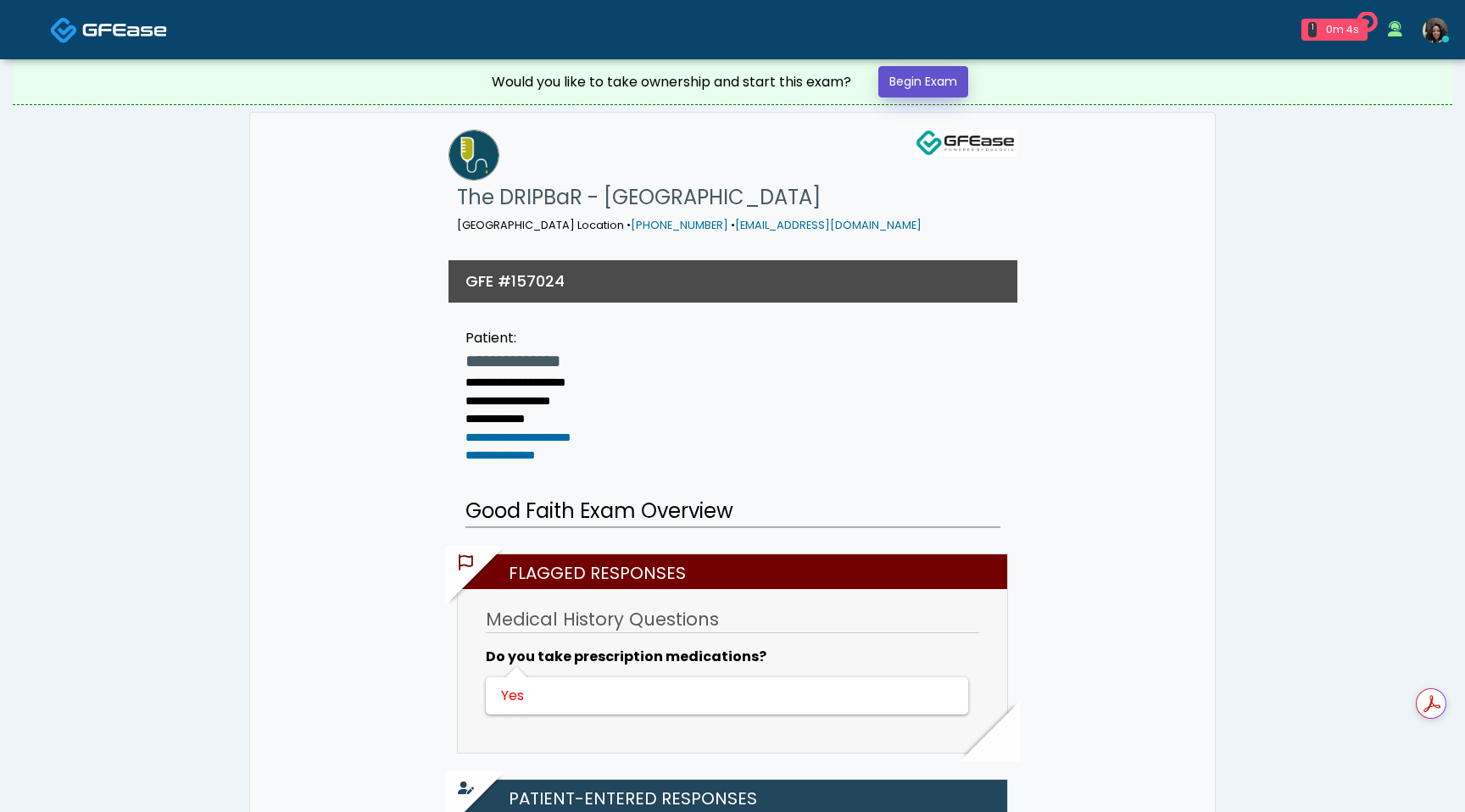
click at [930, 89] on link "Begin Exam" at bounding box center [923, 82] width 90 height 31
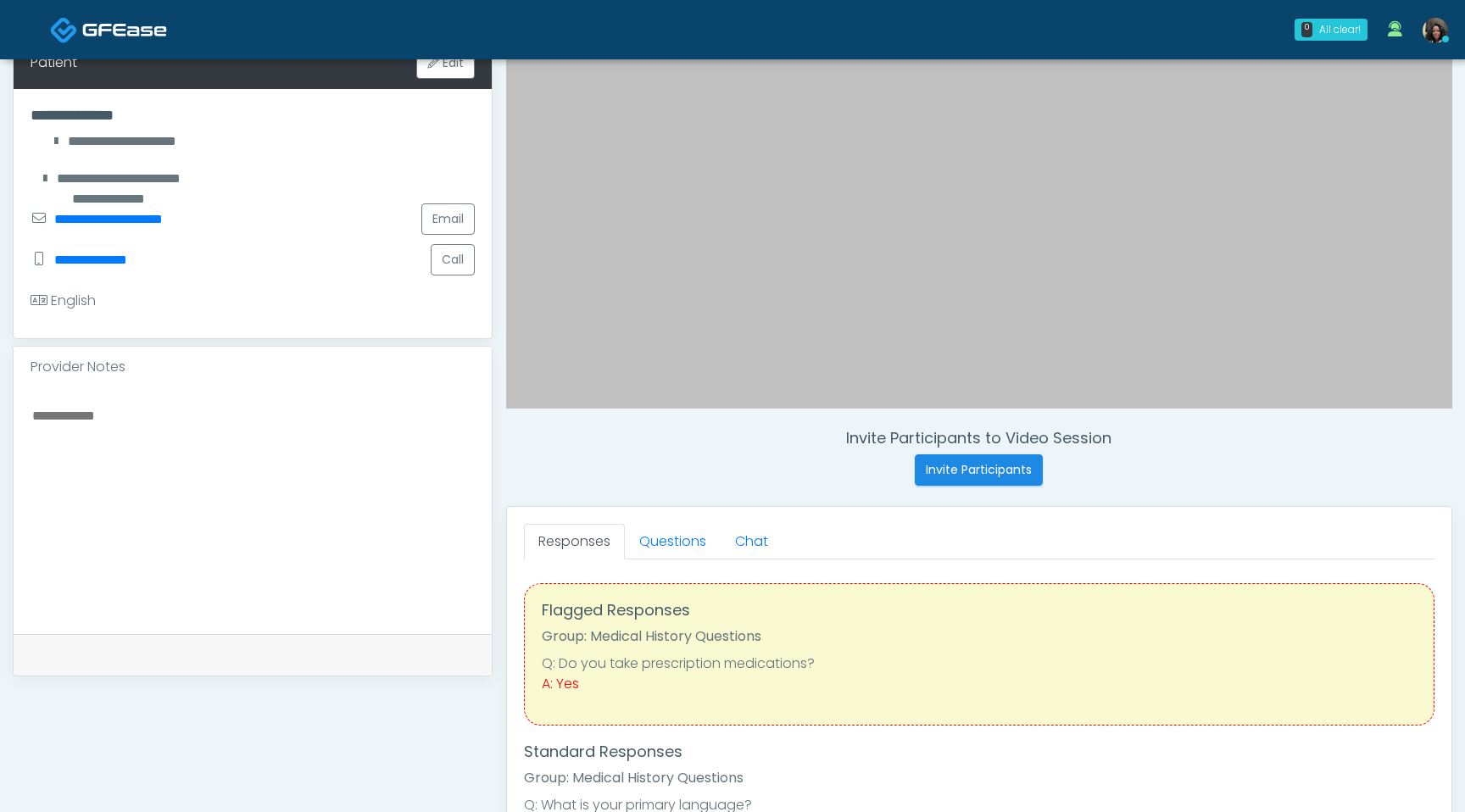
scroll to position [330, 0]
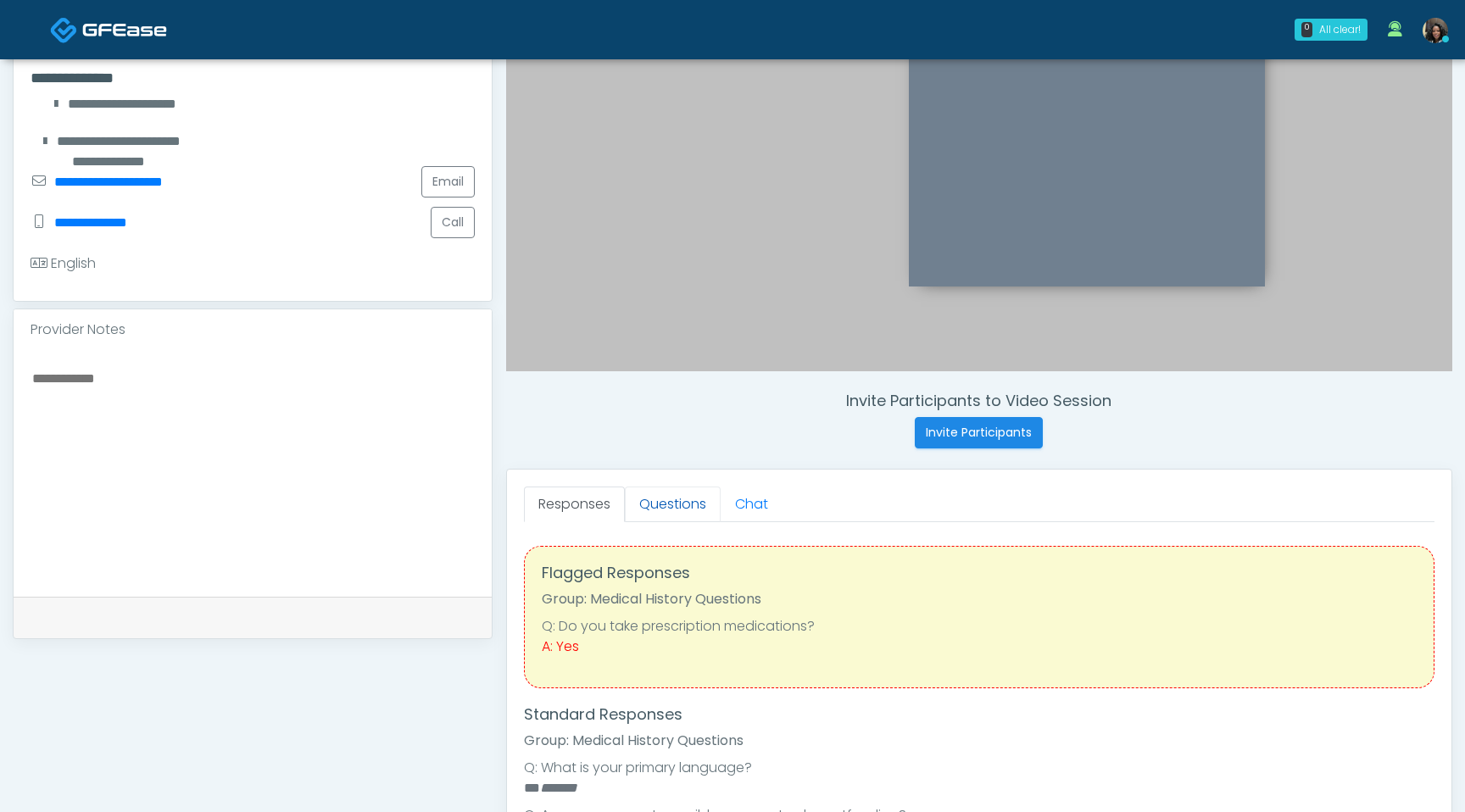
click at [663, 503] on link "Questions" at bounding box center [672, 504] width 96 height 36
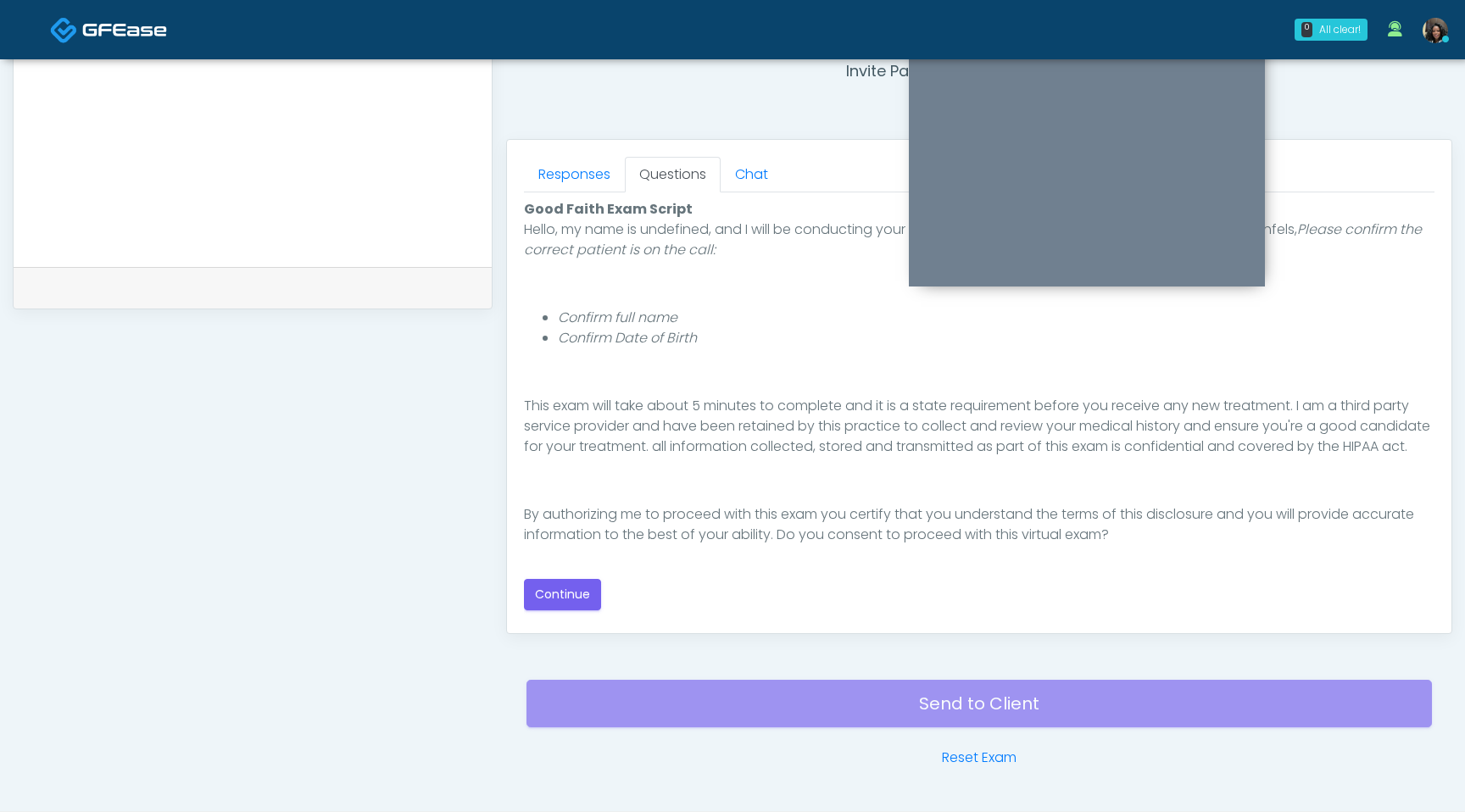
scroll to position [698, 0]
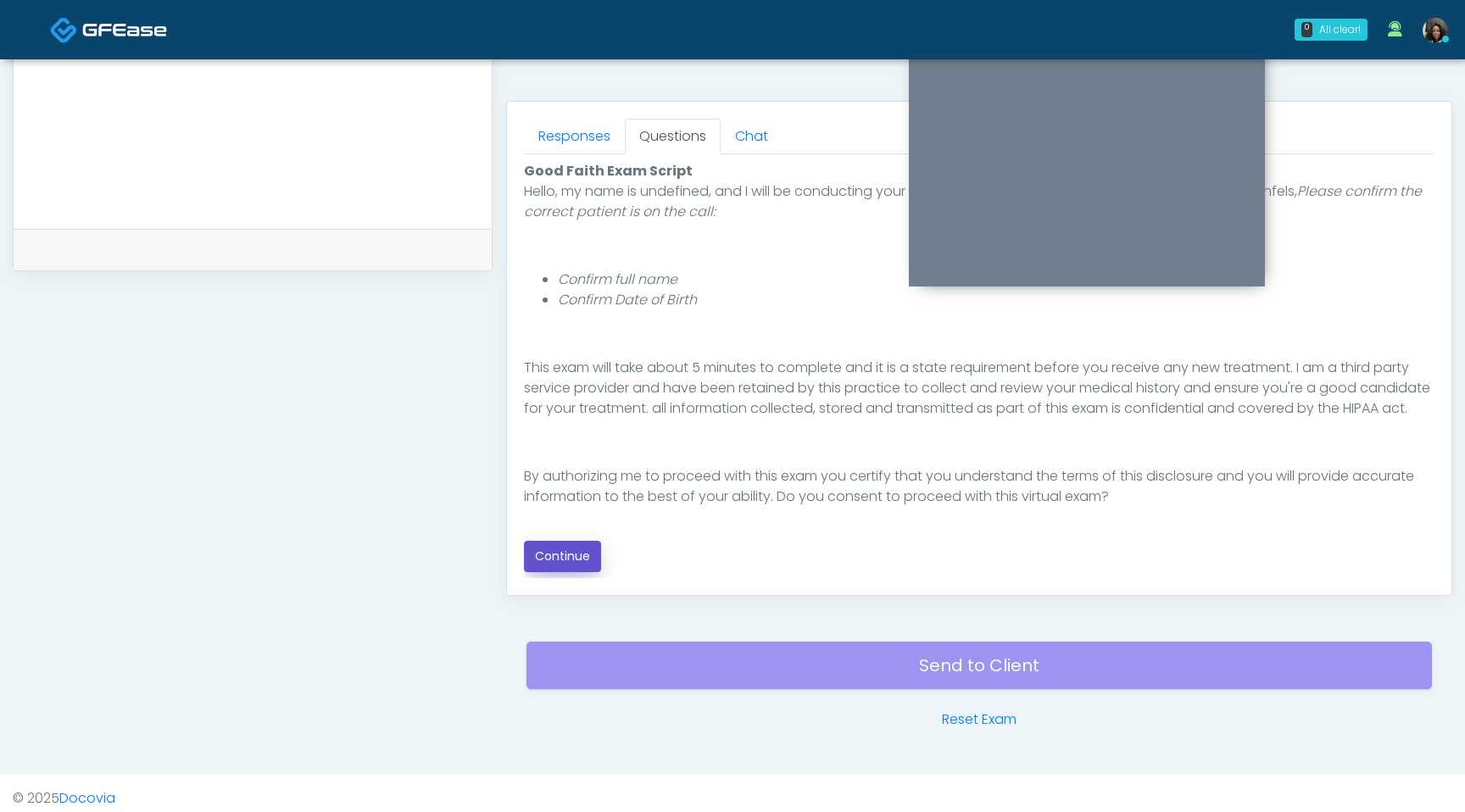
click at [599, 547] on button "Continue" at bounding box center [563, 556] width 77 height 31
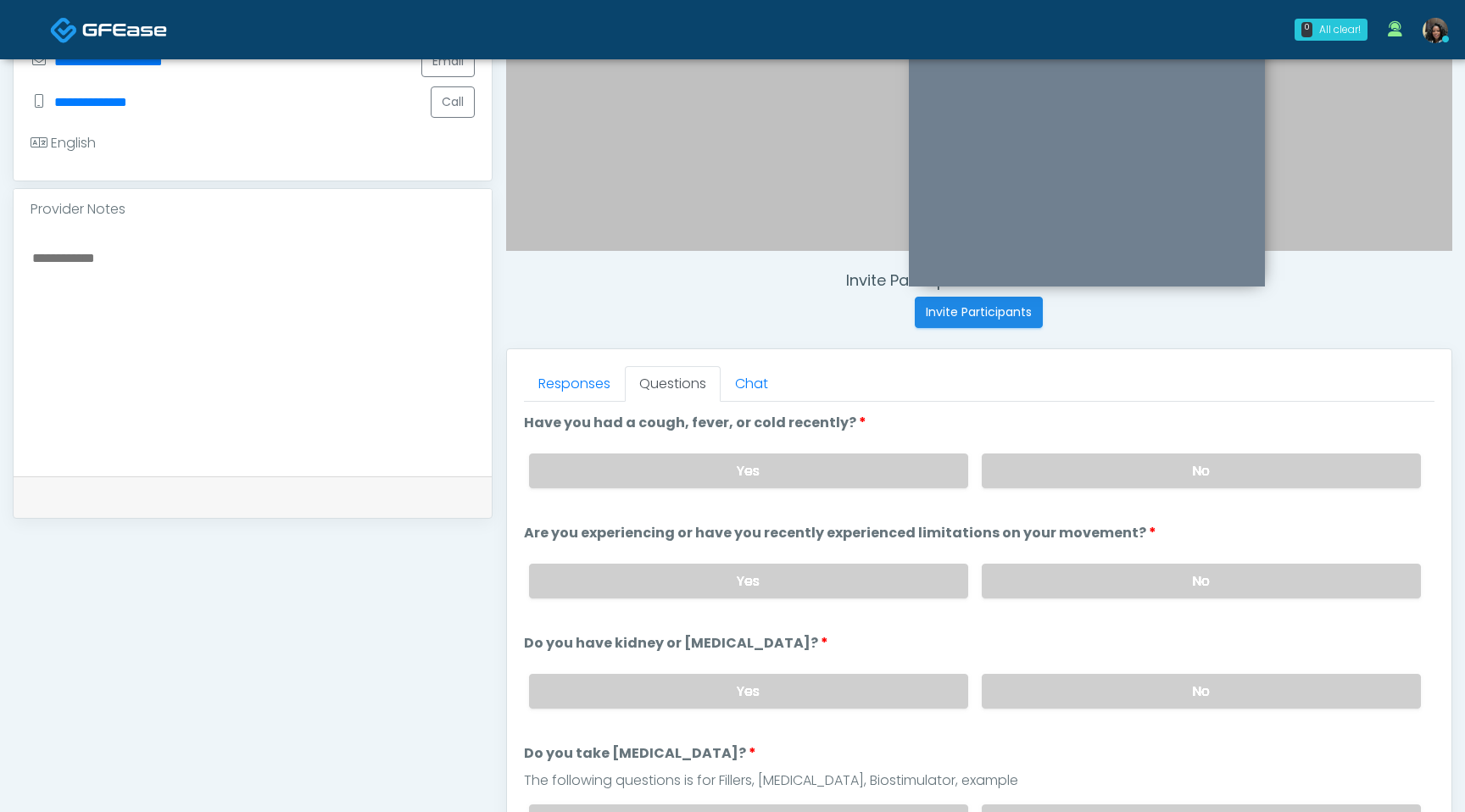
scroll to position [446, 0]
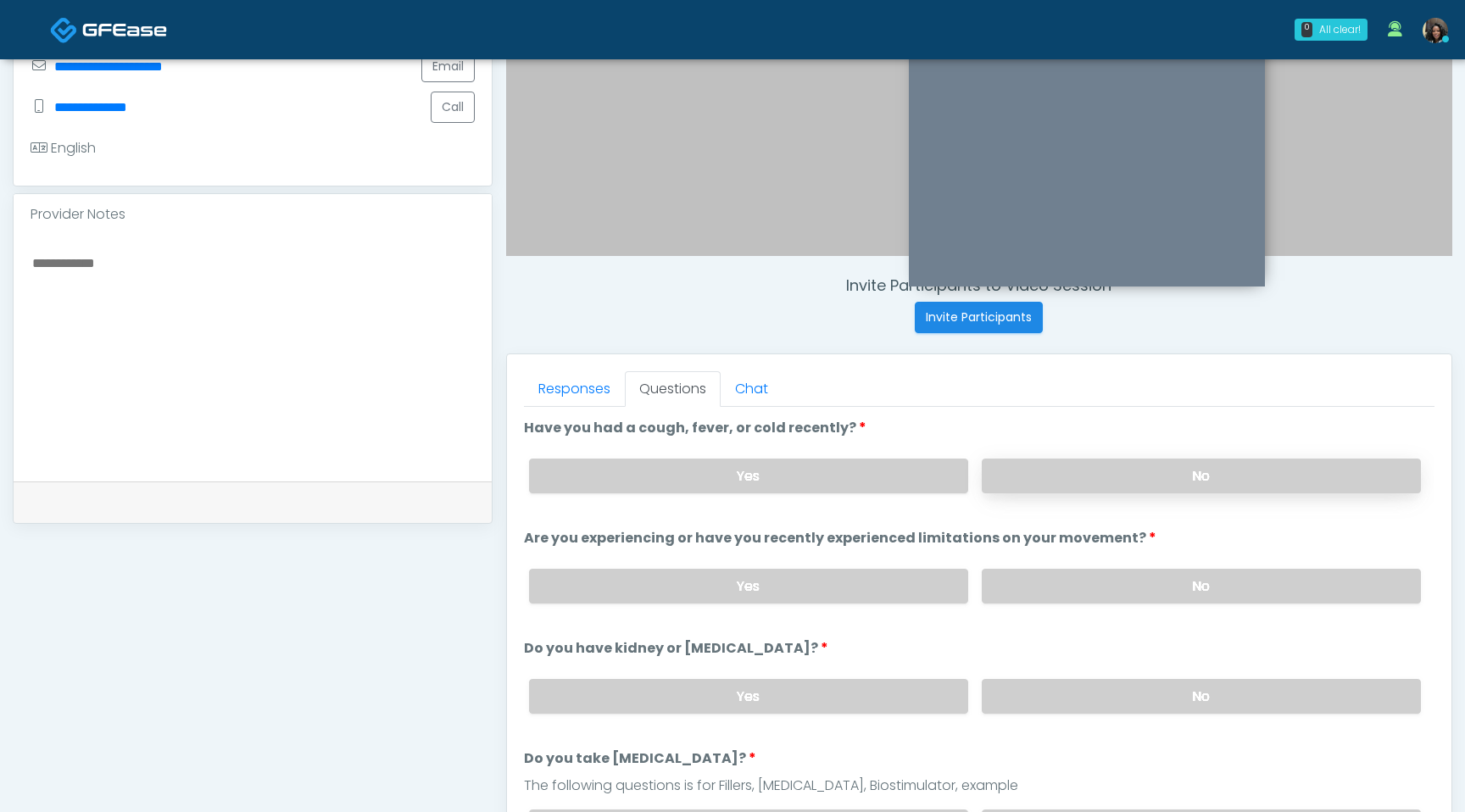
click at [1154, 472] on label "No" at bounding box center [1201, 476] width 439 height 35
click at [1121, 585] on label "No" at bounding box center [1201, 586] width 439 height 35
click at [1134, 670] on div "Yes No" at bounding box center [975, 696] width 920 height 62
click at [1138, 695] on label "No" at bounding box center [1201, 696] width 439 height 35
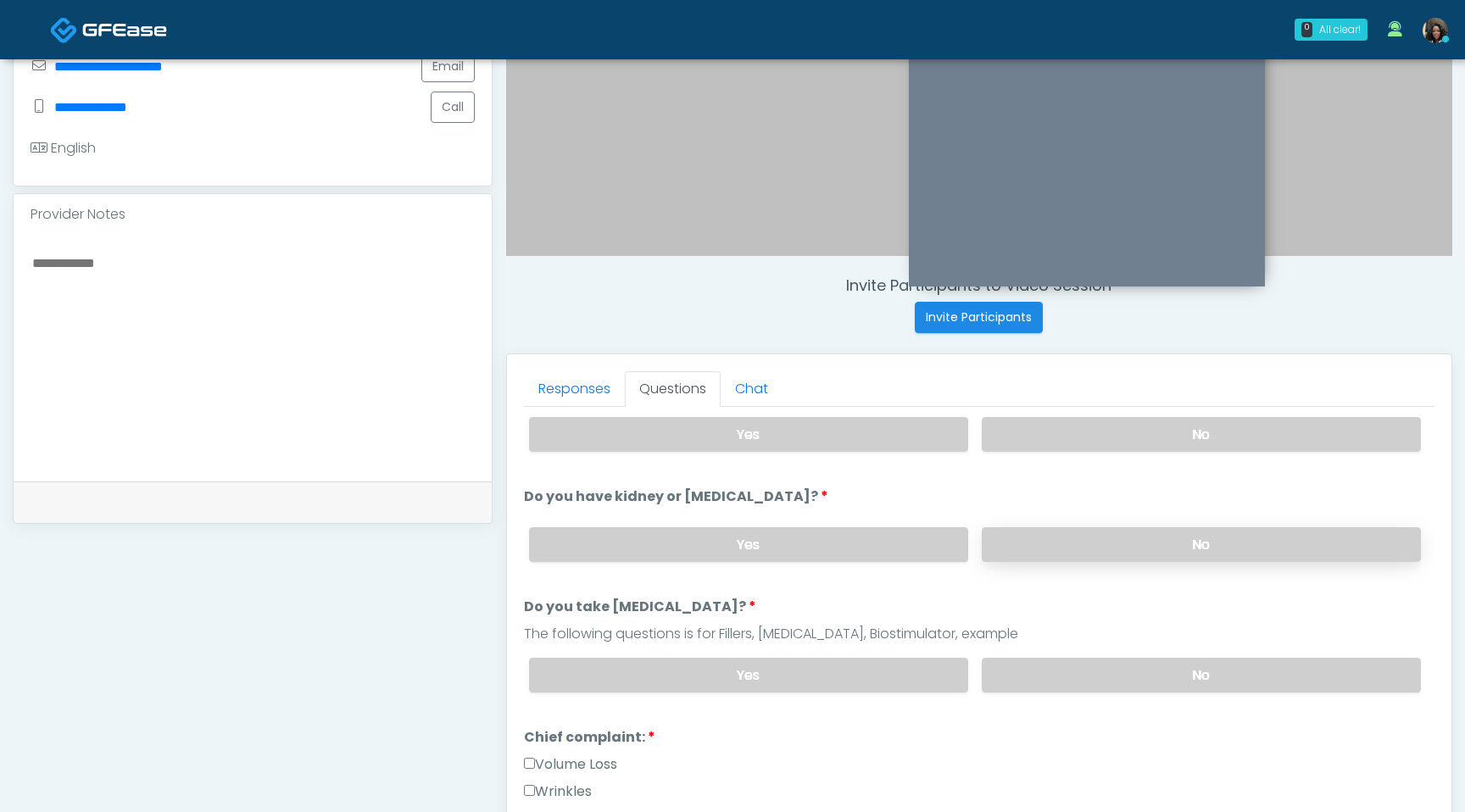
scroll to position [153, 0]
click at [1145, 669] on label "No" at bounding box center [1201, 675] width 439 height 35
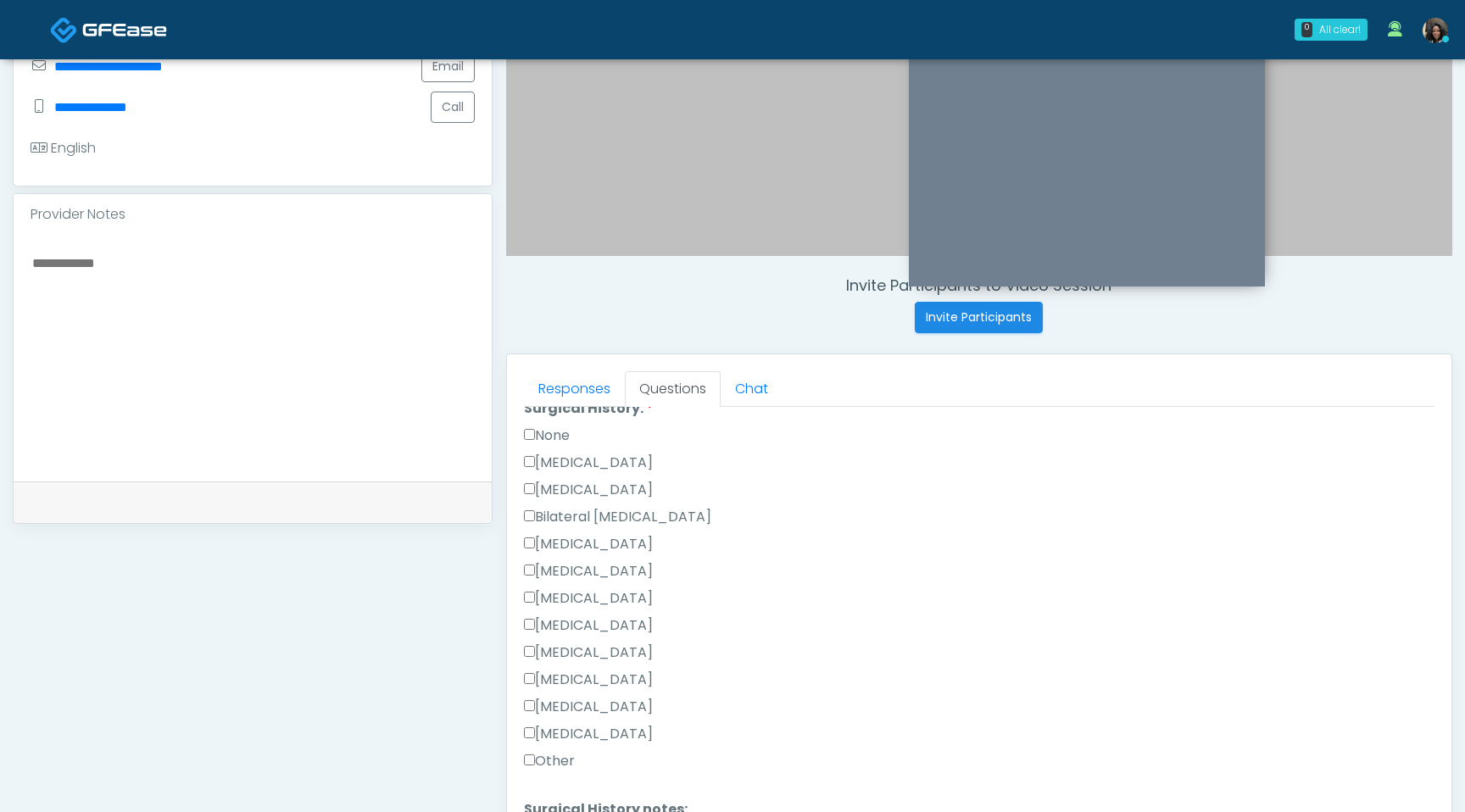
scroll to position [942, 0]
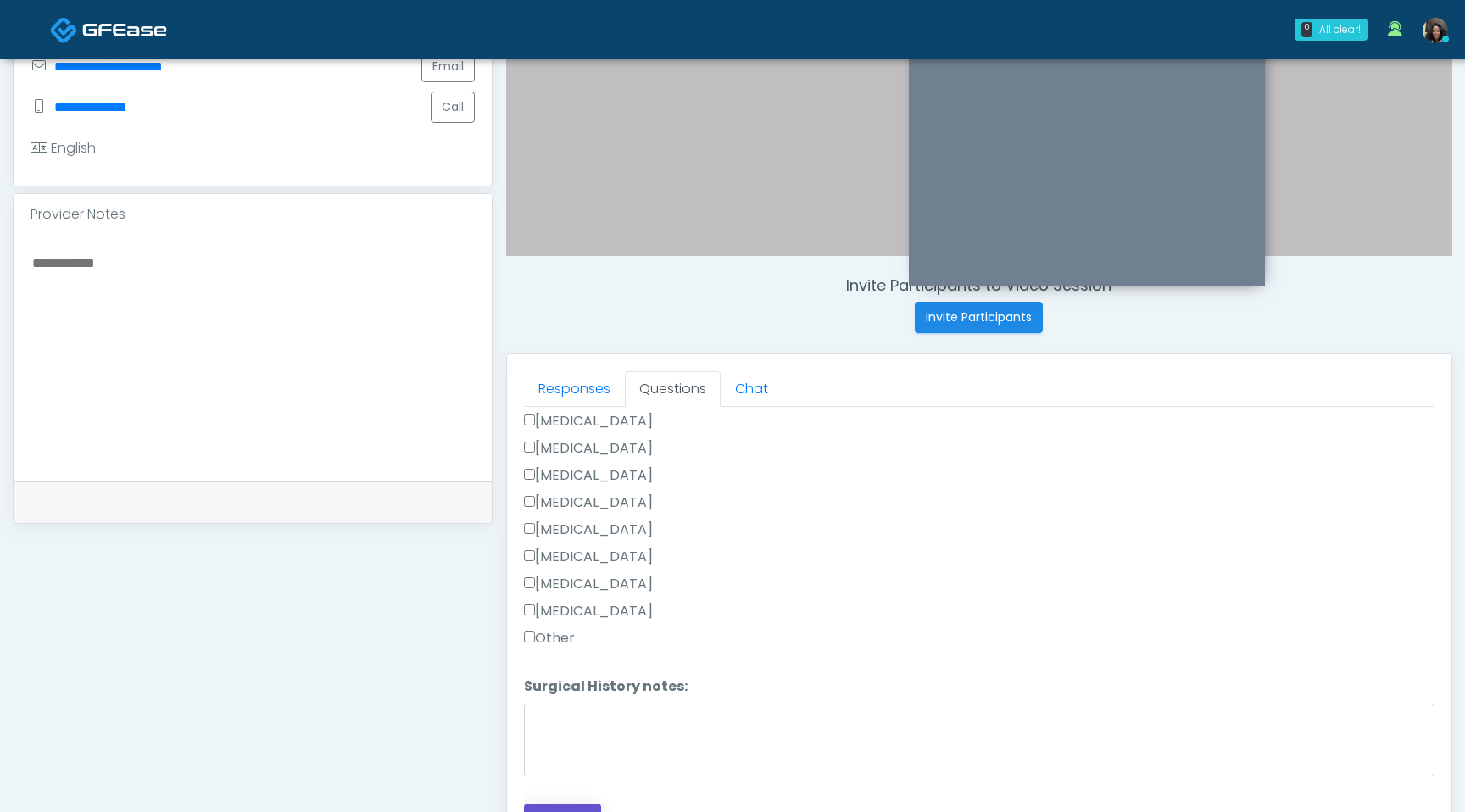
click at [579, 804] on button "Continue" at bounding box center [563, 819] width 77 height 31
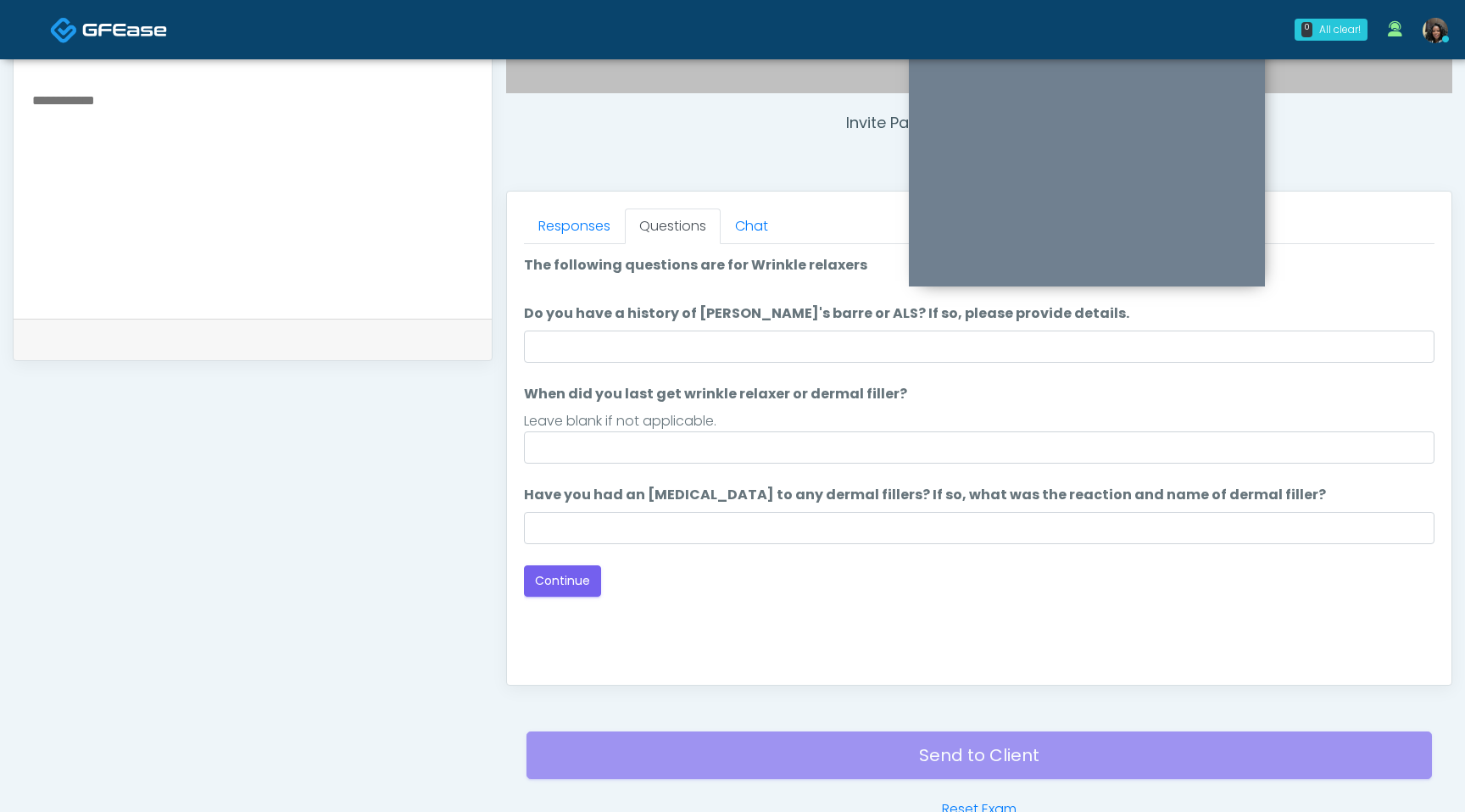
scroll to position [545, 0]
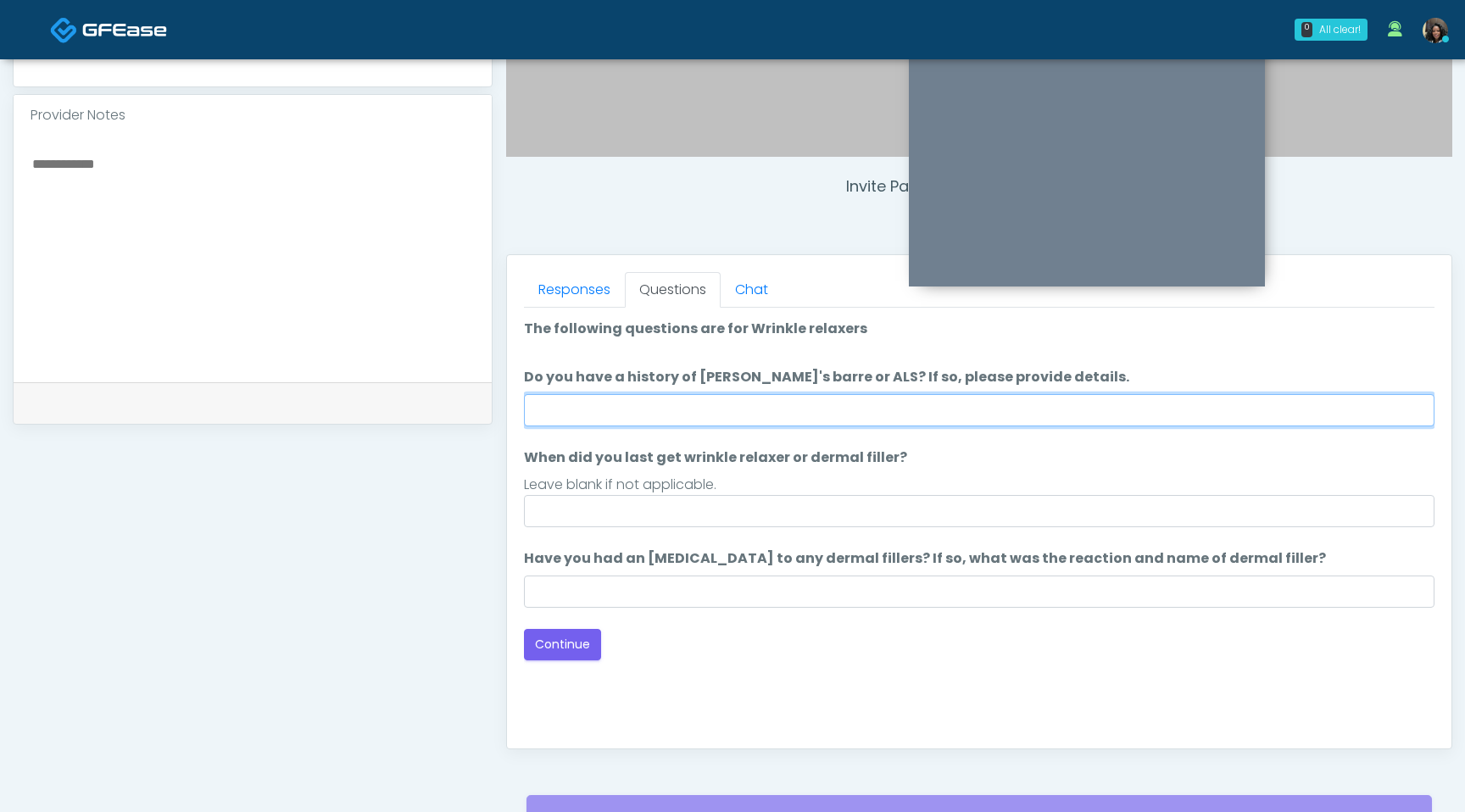
click at [787, 405] on input "Do you have a history of Guillain's barre or ALS? If so, please provide details." at bounding box center [980, 410] width 911 height 32
type input "**"
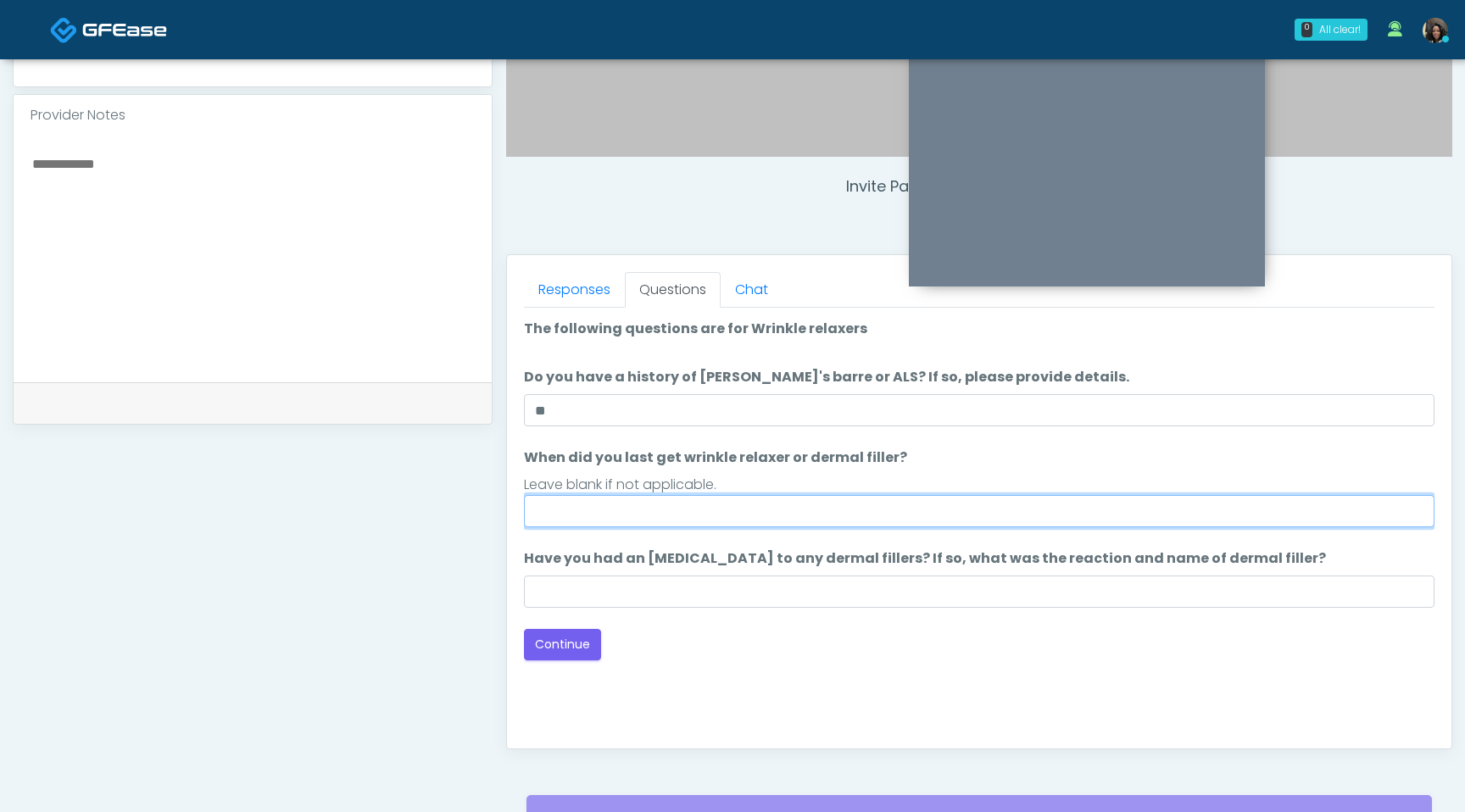
click at [657, 514] on input "When did you last get wrinkle relaxer or dermal filler?" at bounding box center [980, 511] width 911 height 32
type input "*********"
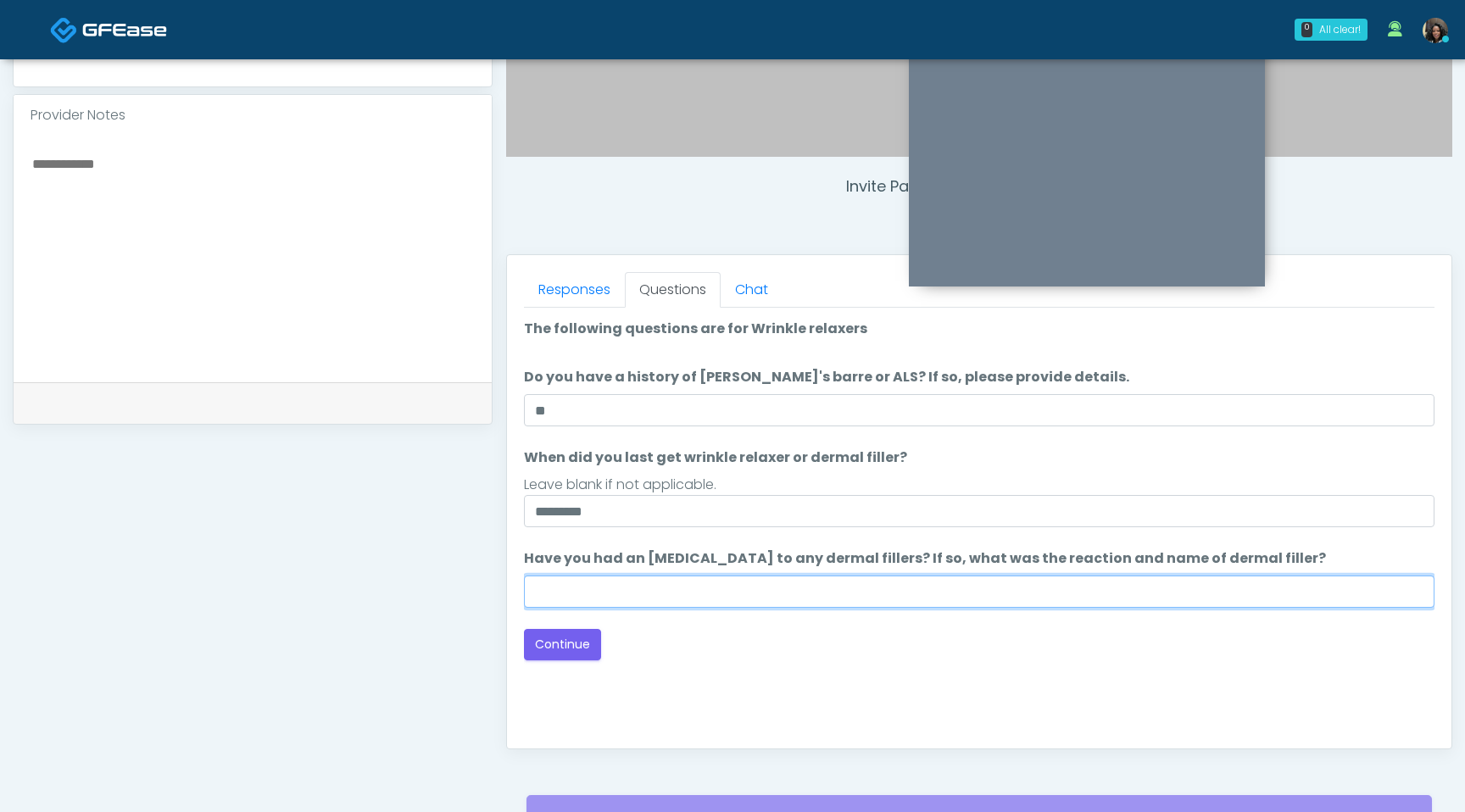
click at [644, 589] on input "Have you had an allergic response to any dermal fillers? If so, what was the re…" at bounding box center [980, 591] width 911 height 32
type input "**********"
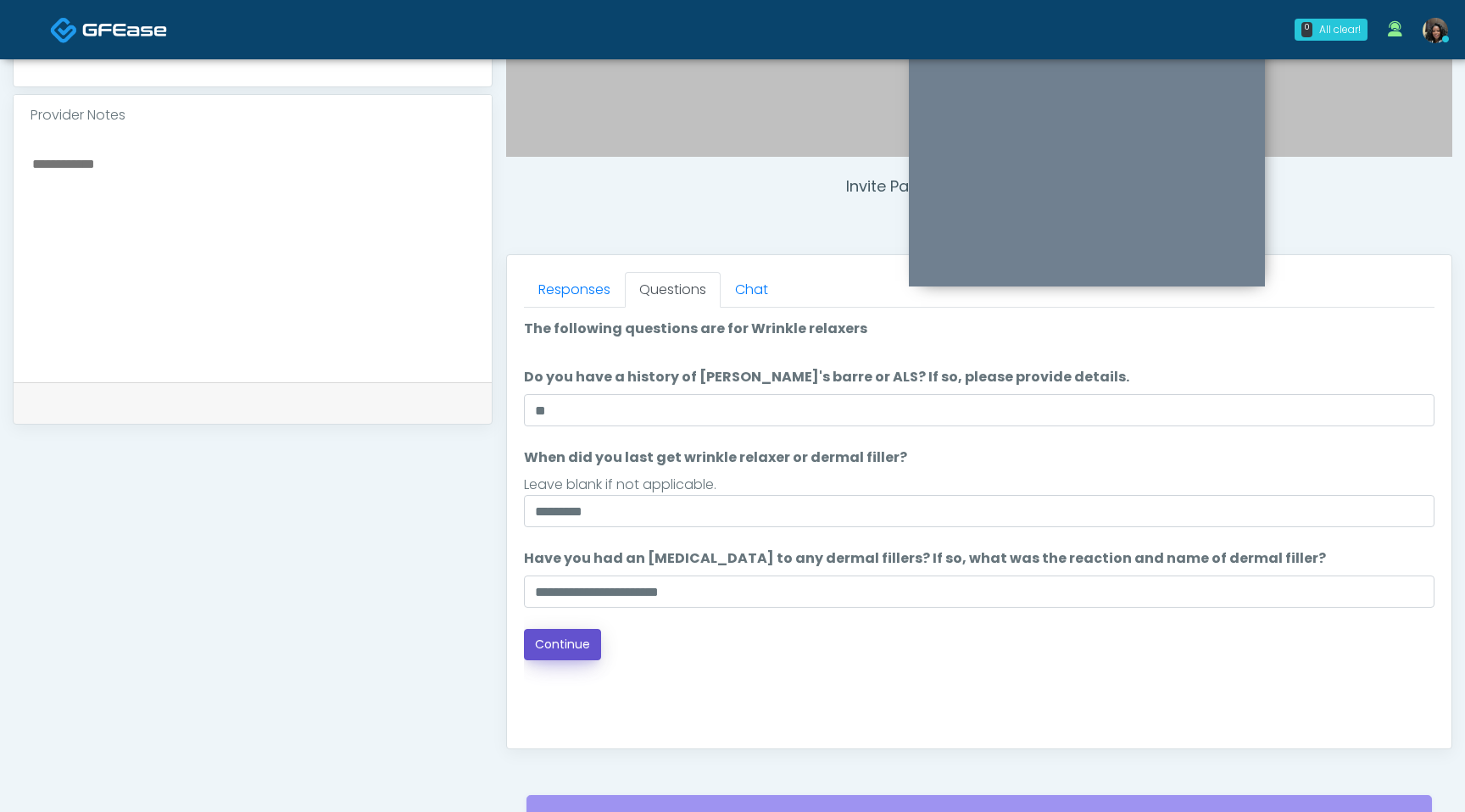
click at [576, 647] on button "Continue" at bounding box center [563, 645] width 77 height 31
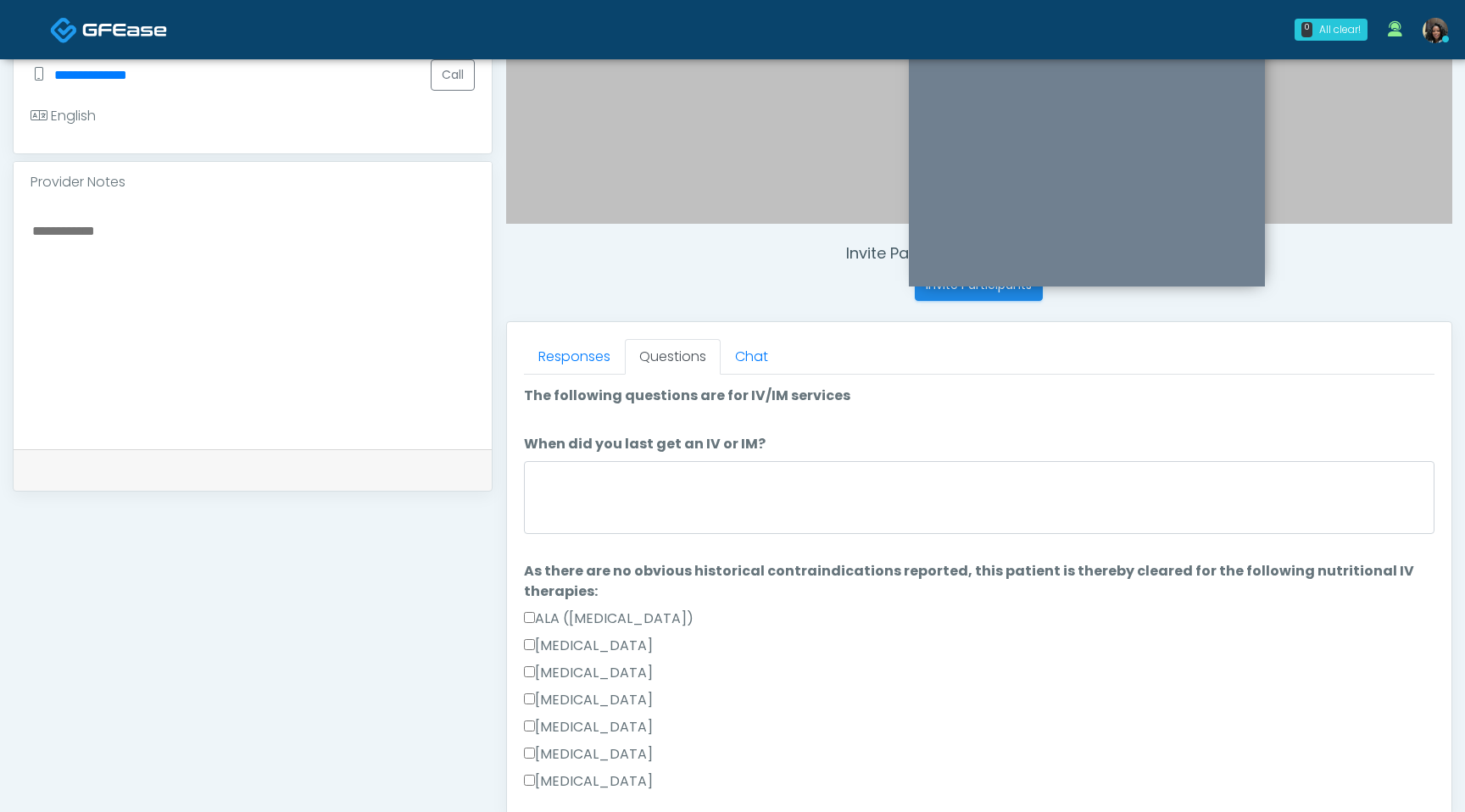
scroll to position [451, 0]
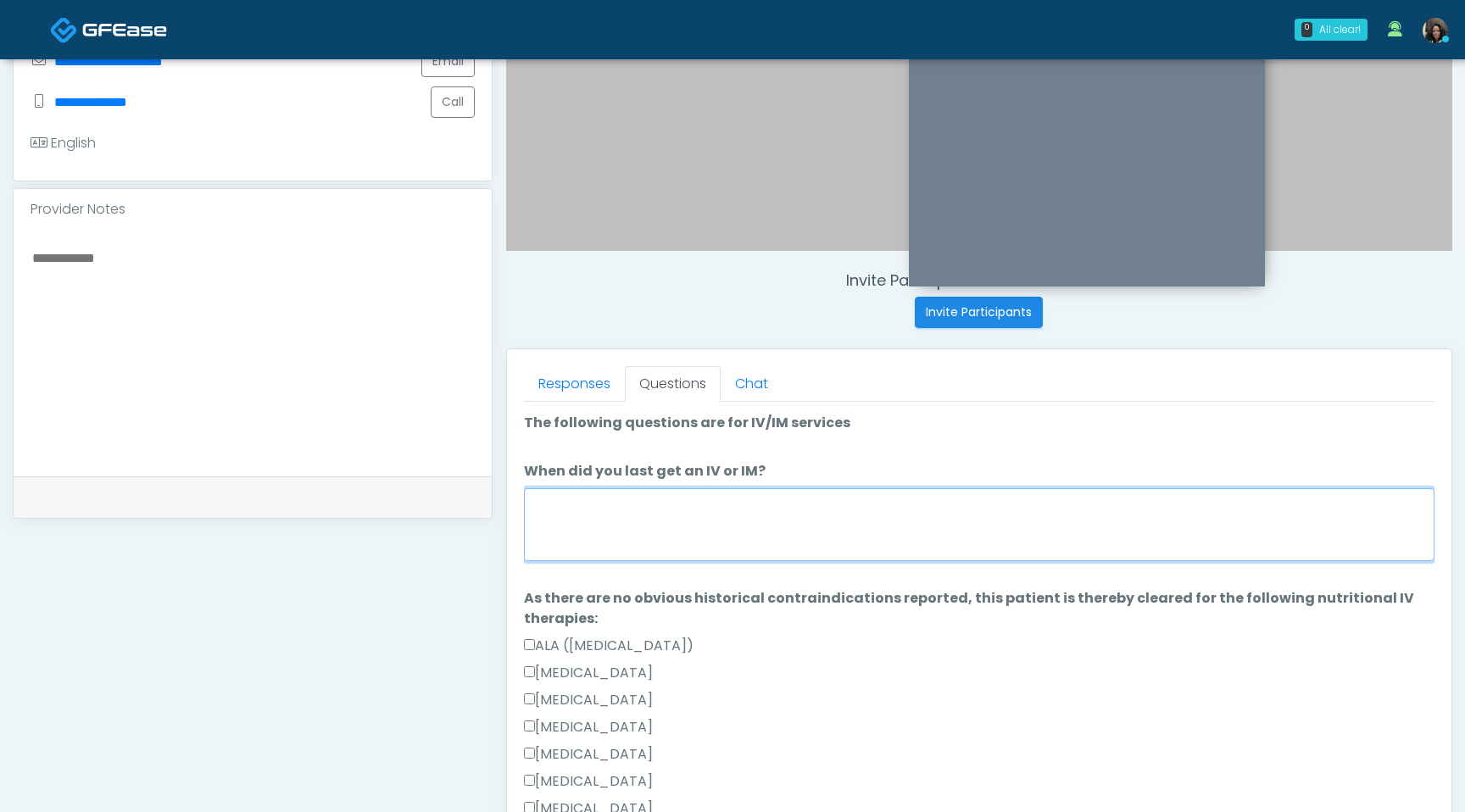
click at [689, 549] on textarea "When did you last get an IV or IM?" at bounding box center [980, 524] width 911 height 73
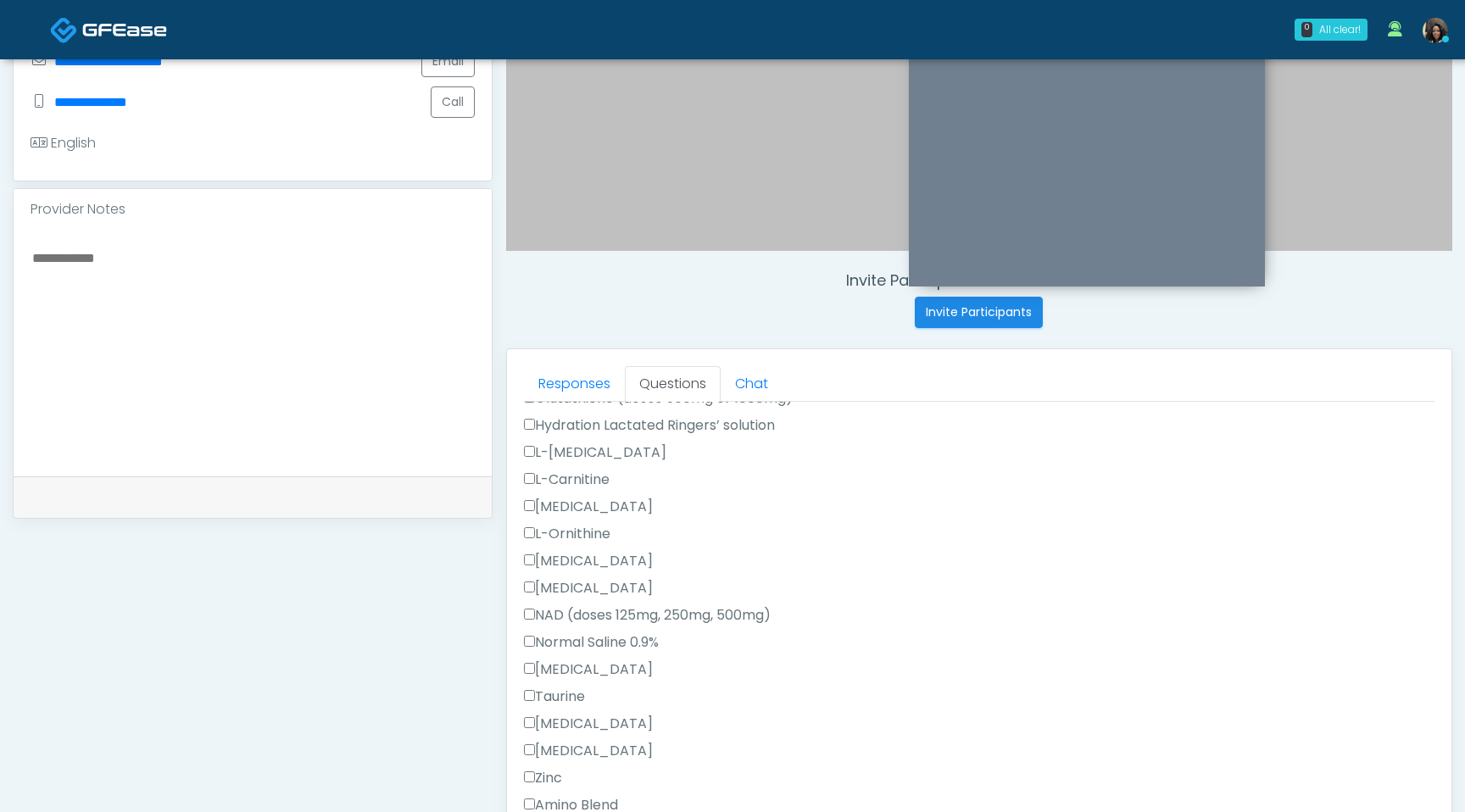
scroll to position [0, 0]
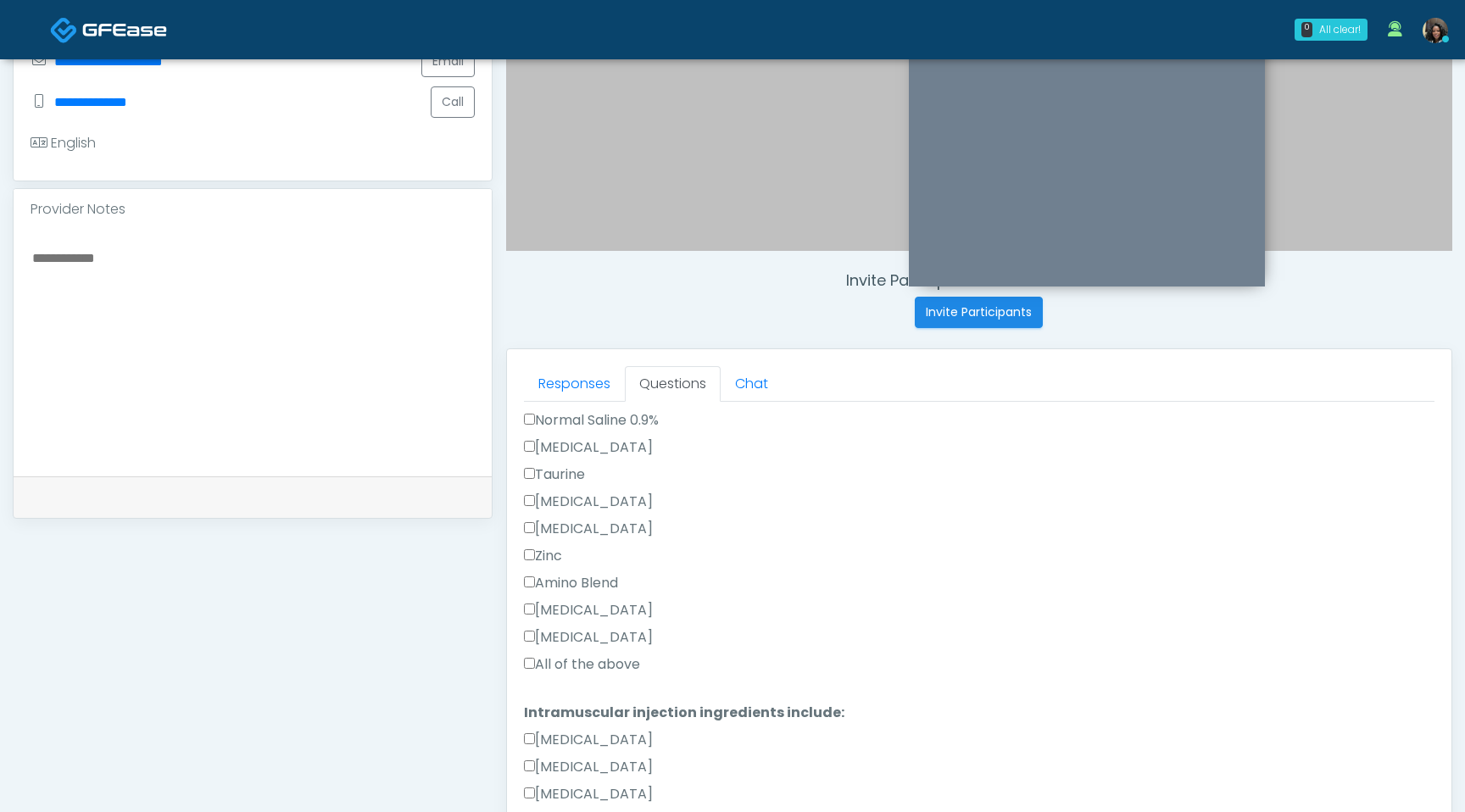
type textarea "**********"
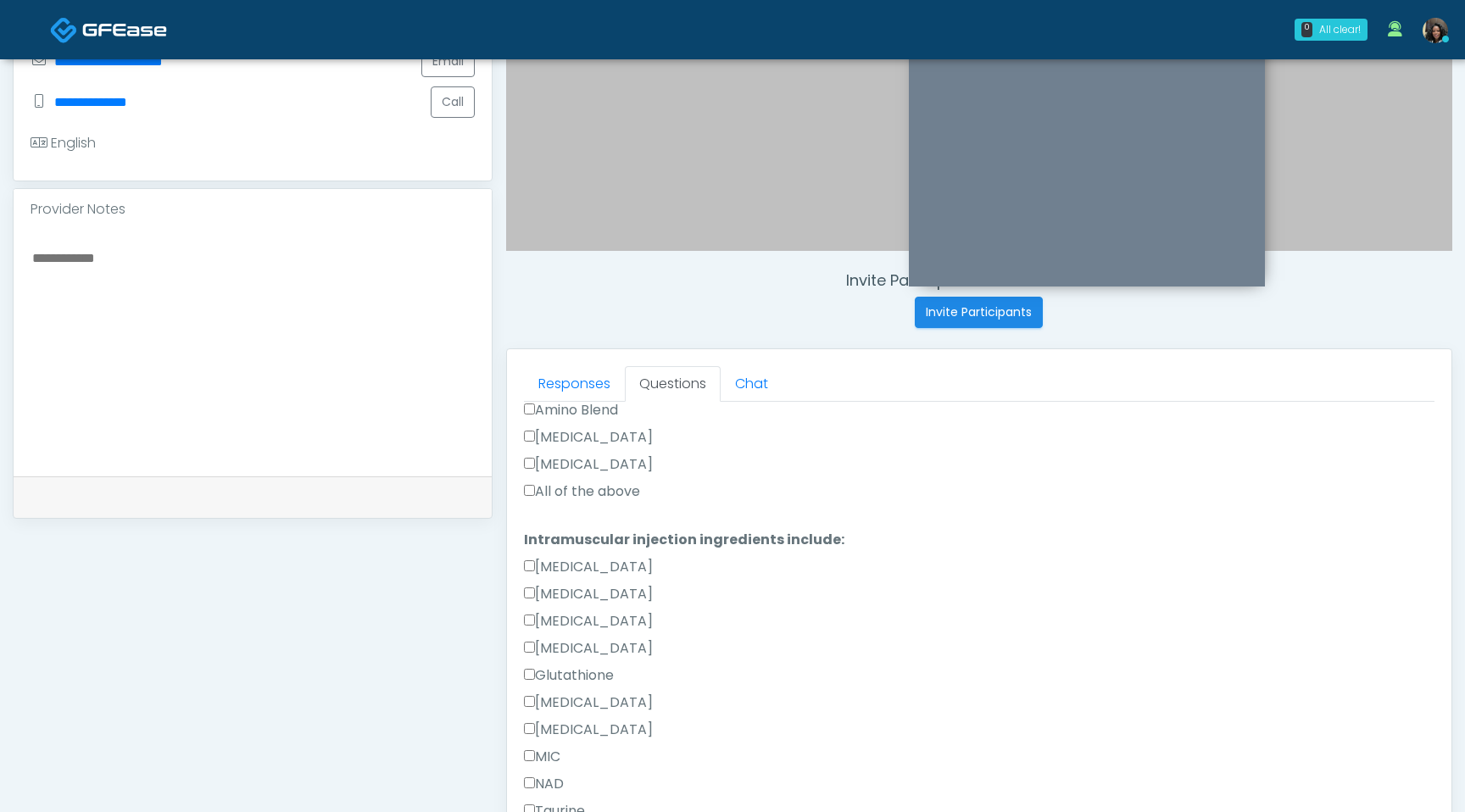
scroll to position [1131, 0]
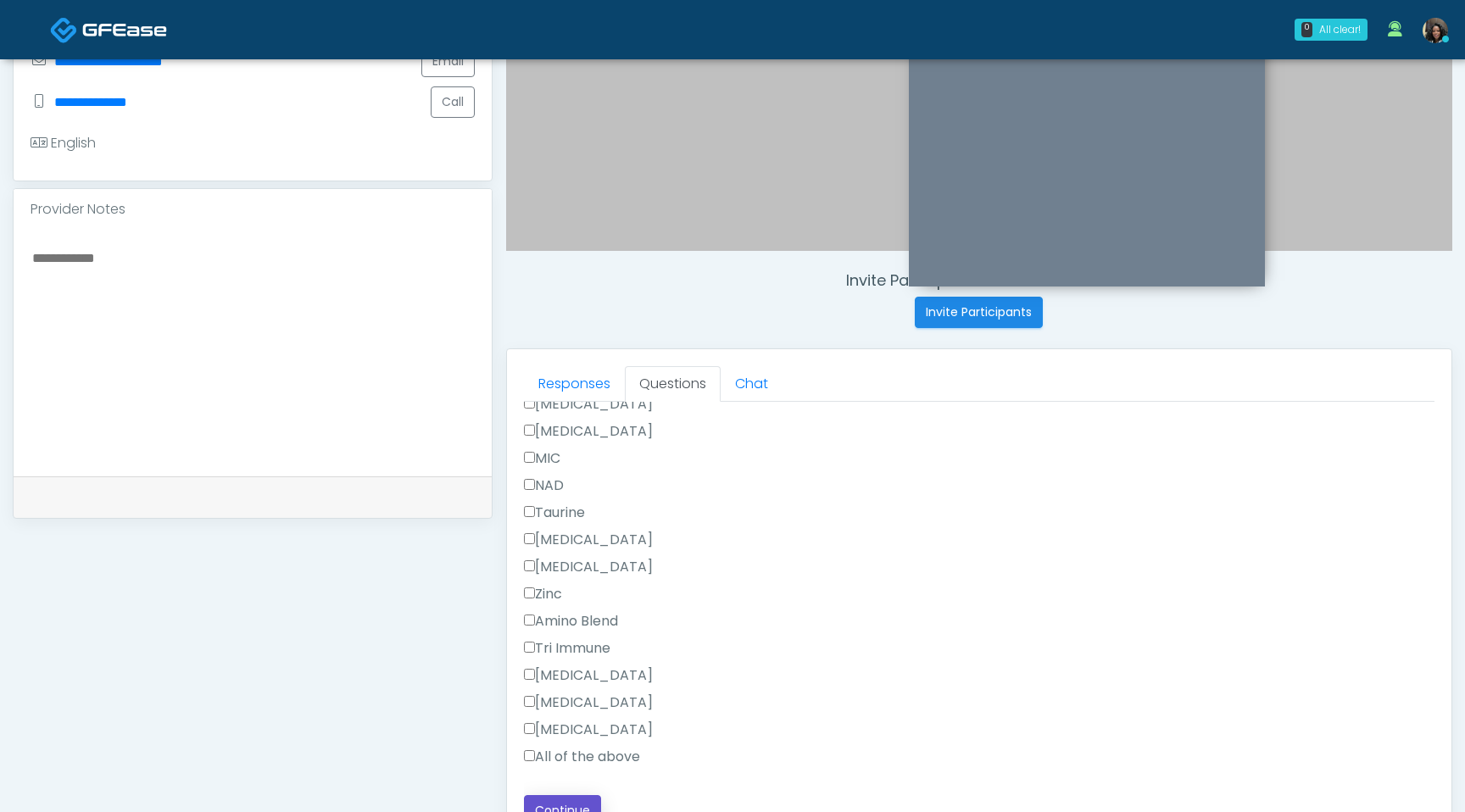
click at [560, 804] on button "Continue" at bounding box center [563, 811] width 77 height 31
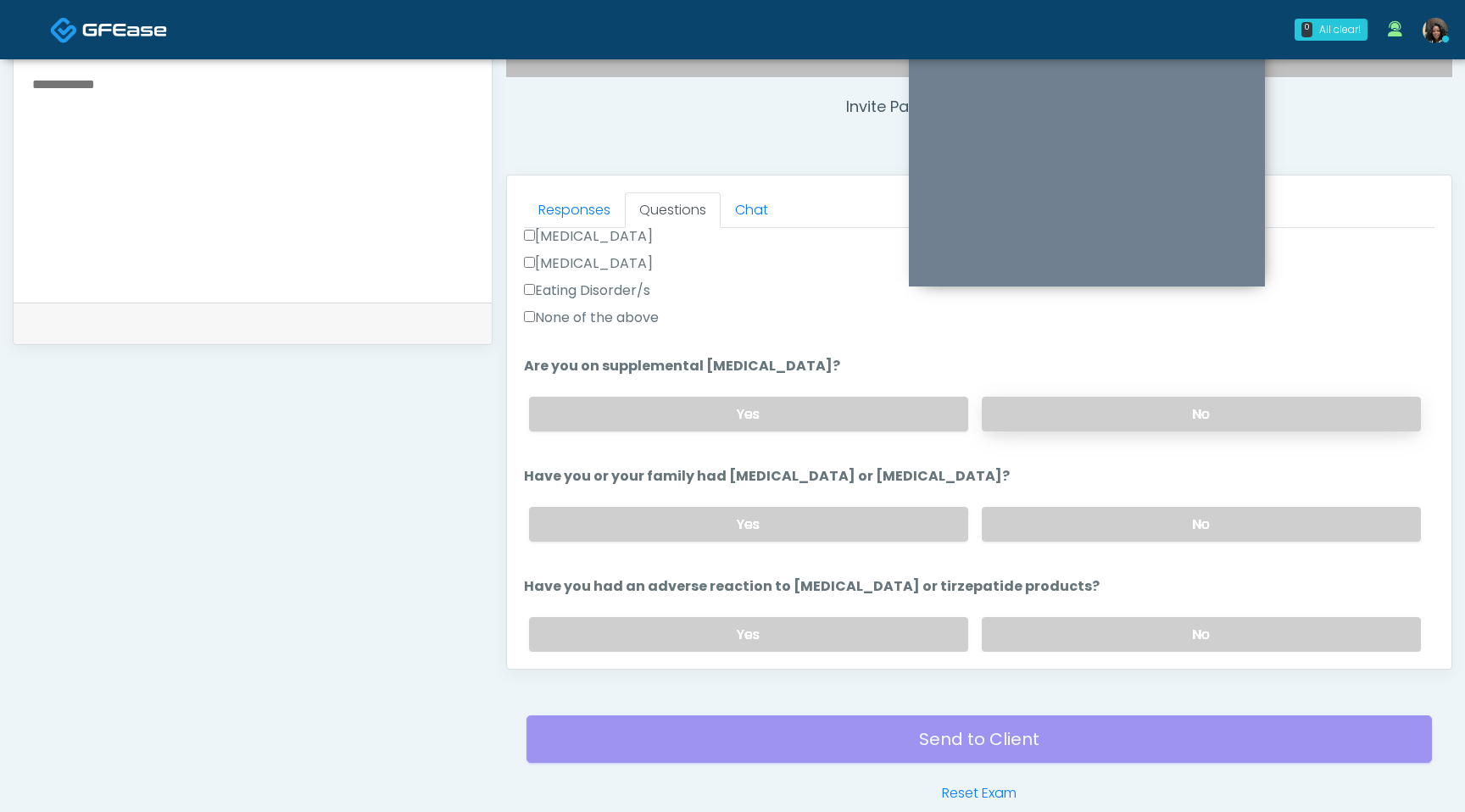
click at [1125, 413] on label "No" at bounding box center [1201, 414] width 439 height 35
click at [1086, 518] on label "No" at bounding box center [1201, 524] width 439 height 35
click at [1083, 630] on label "No" at bounding box center [1201, 634] width 439 height 35
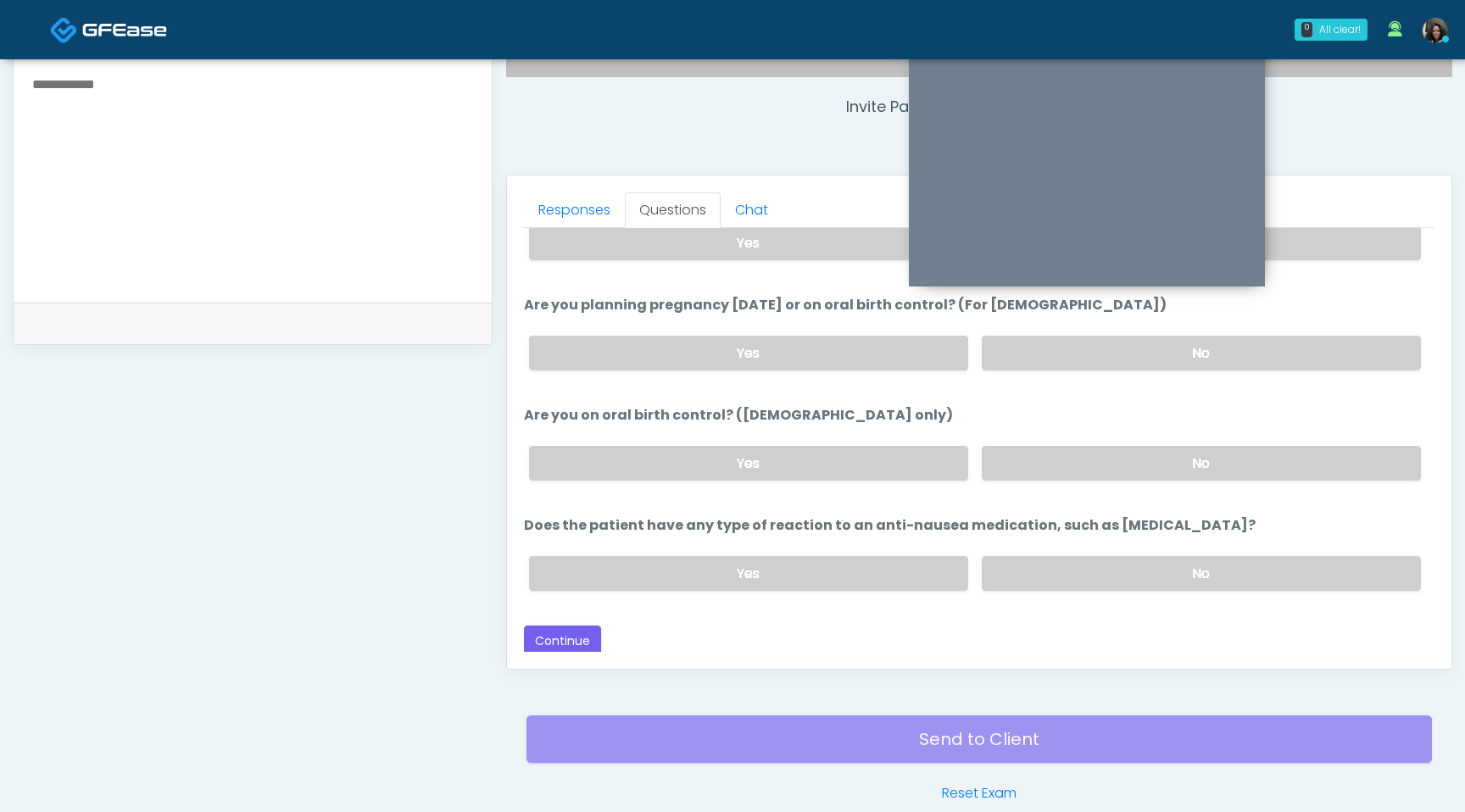
click at [1124, 593] on div "Yes No" at bounding box center [975, 573] width 920 height 62
click at [1129, 572] on label "No" at bounding box center [1201, 573] width 439 height 35
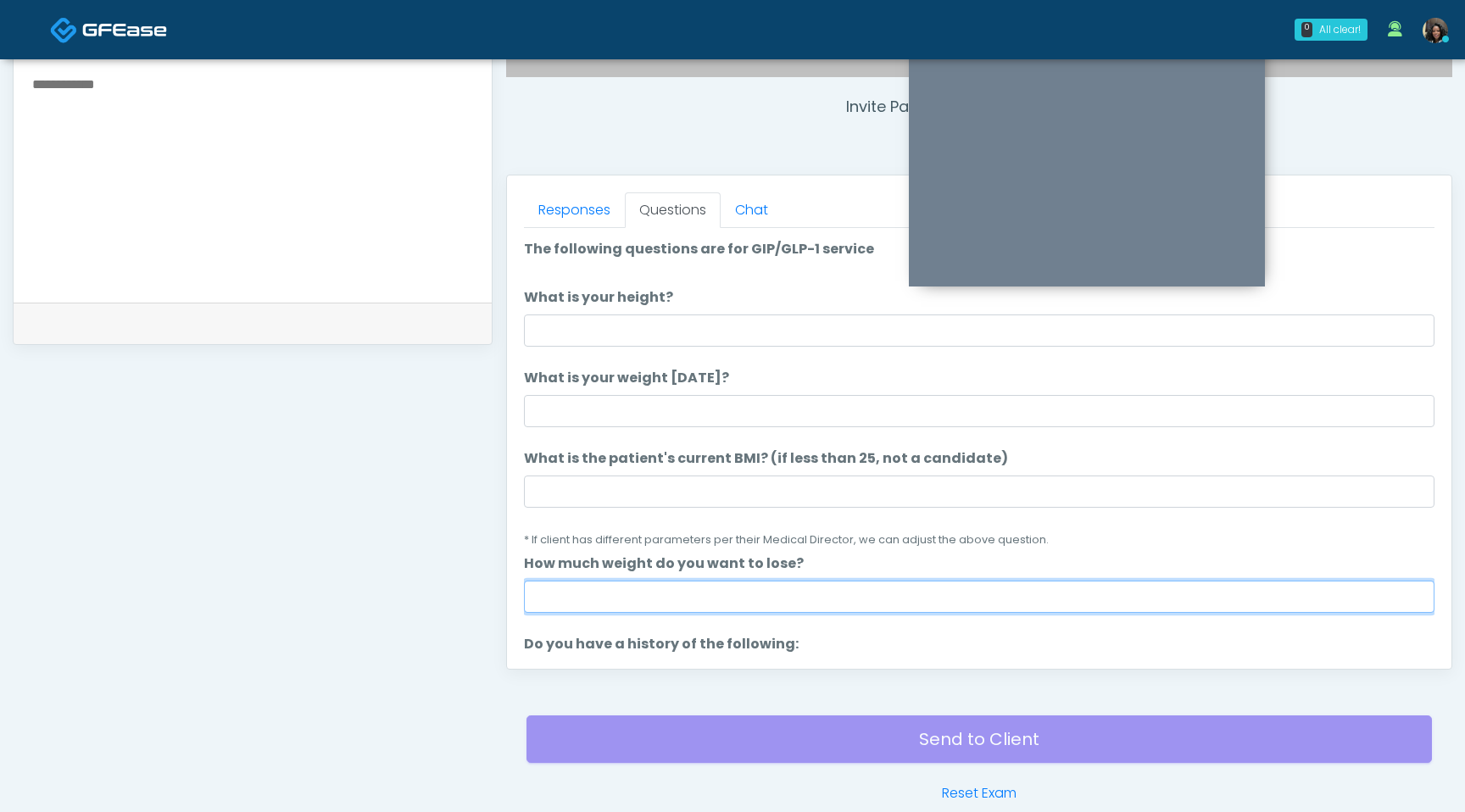
click at [636, 589] on input "How much weight do you want to lose?" at bounding box center [980, 596] width 911 height 32
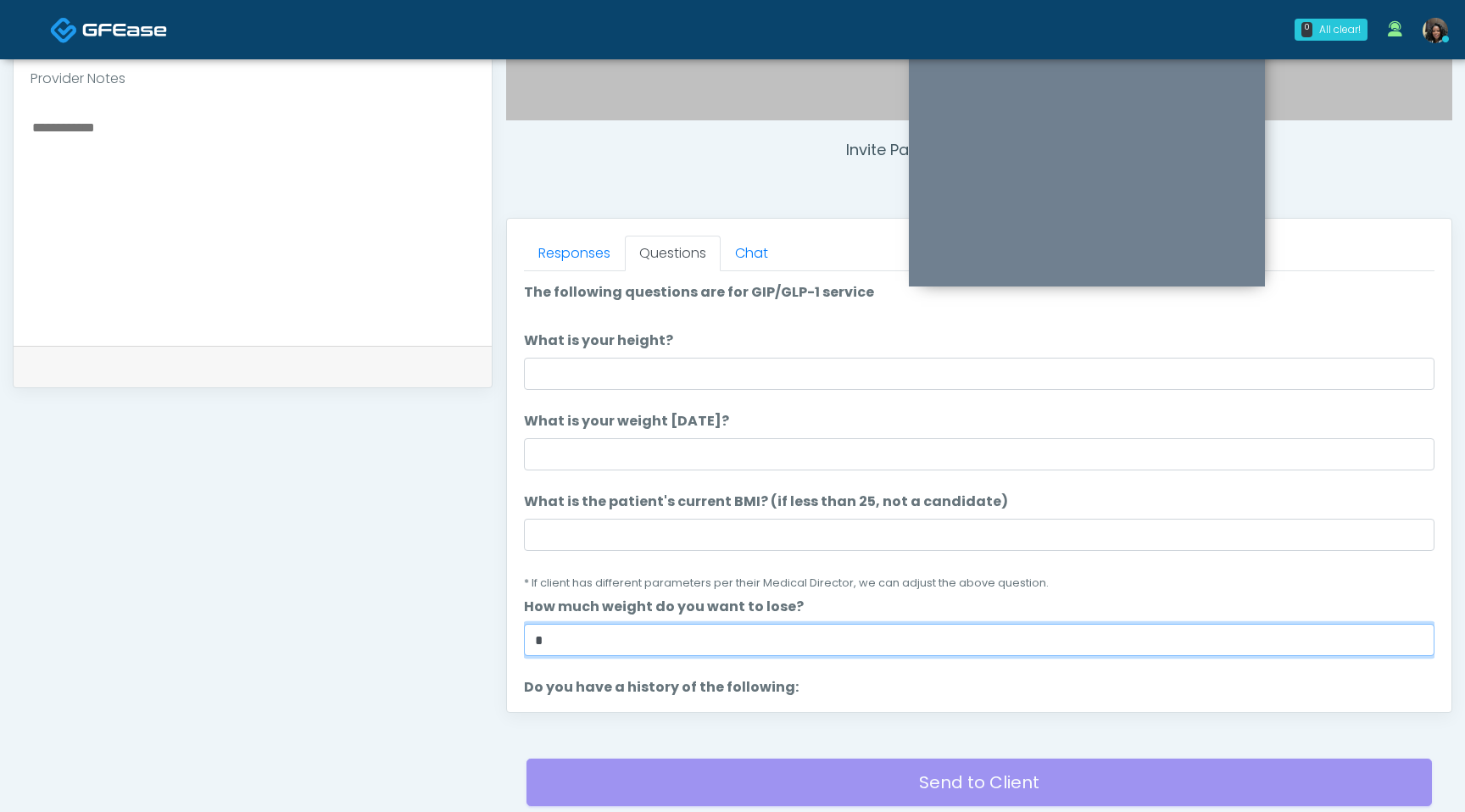
type input "*"
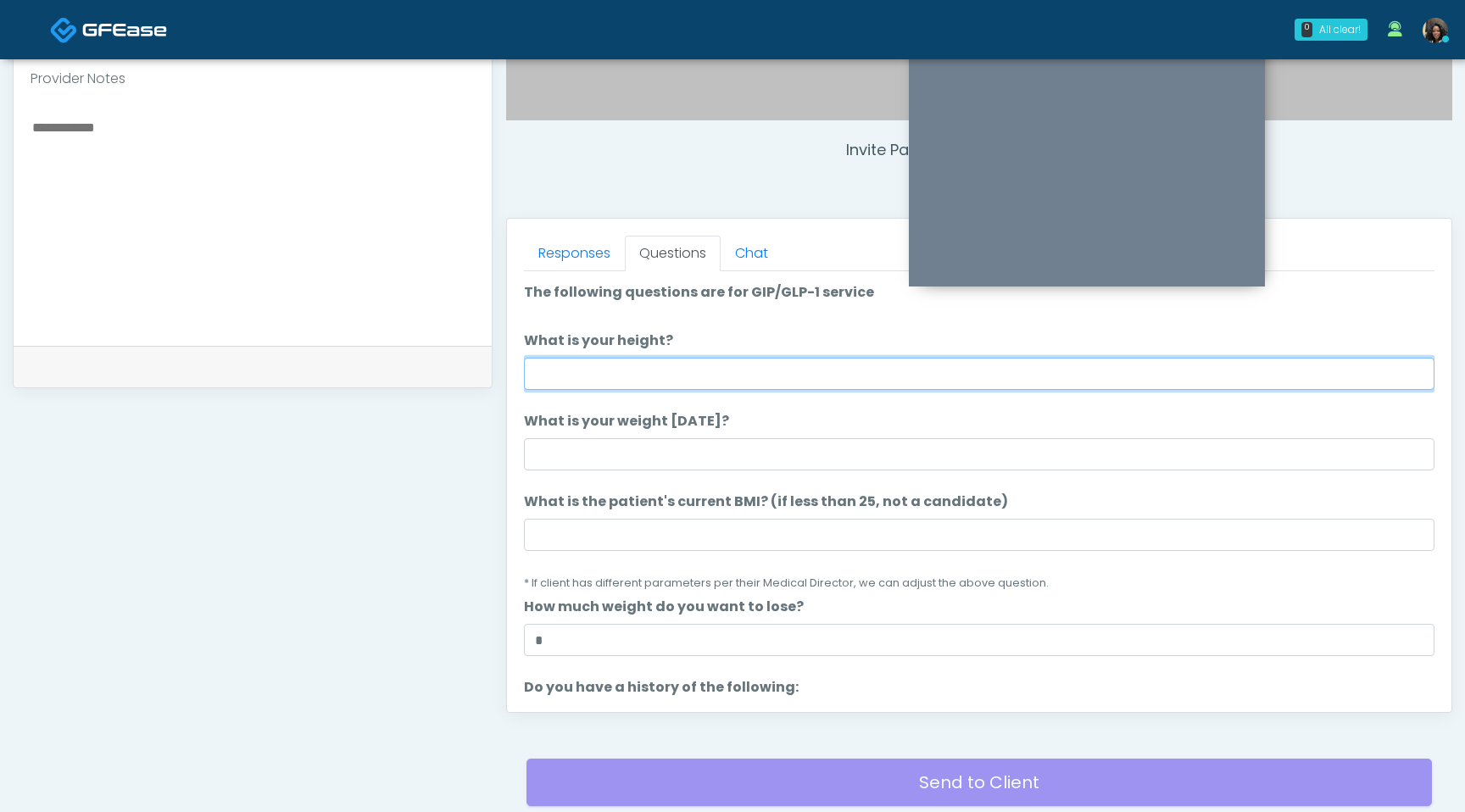
click at [584, 370] on input "What is your height?" at bounding box center [980, 373] width 911 height 32
click at [573, 372] on input "What is your height?" at bounding box center [980, 373] width 911 height 32
type input "***"
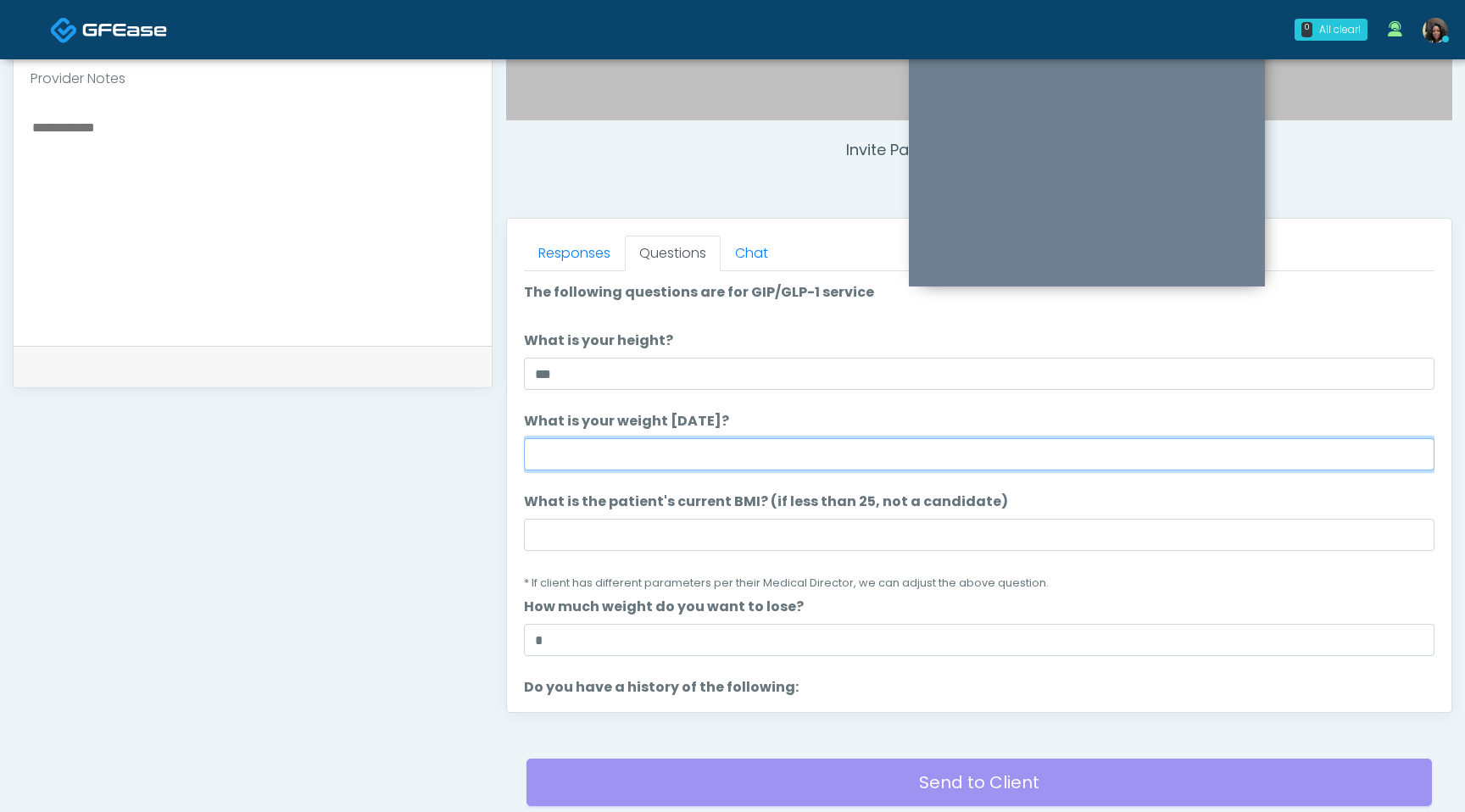
click at [608, 452] on input "What is your weight today?" at bounding box center [980, 453] width 911 height 32
type input "***"
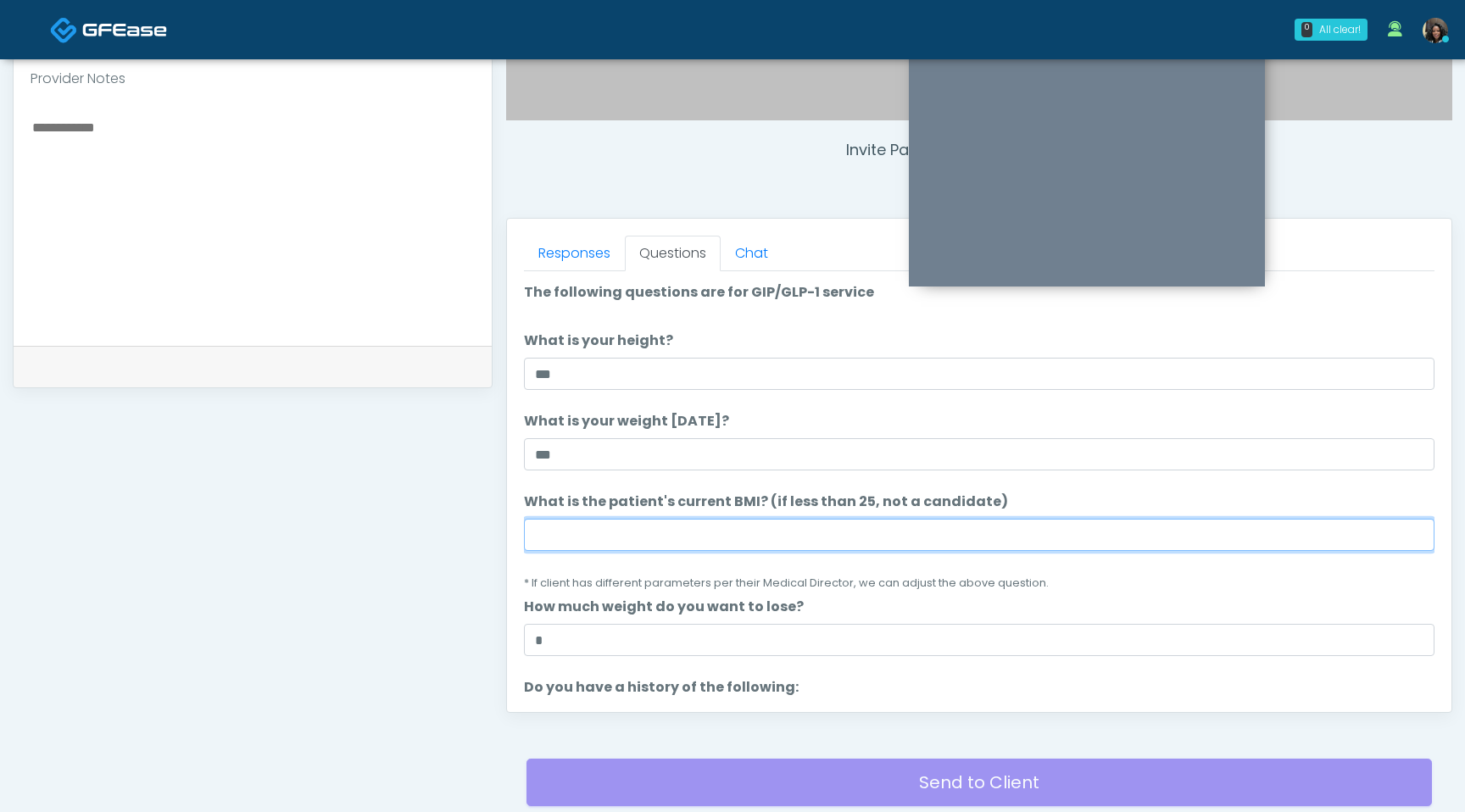
click at [575, 539] on input "What is the patient's current BMI? (if less than 25, not a candidate)" at bounding box center [980, 534] width 911 height 32
click at [585, 549] on input "****" at bounding box center [980, 534] width 911 height 32
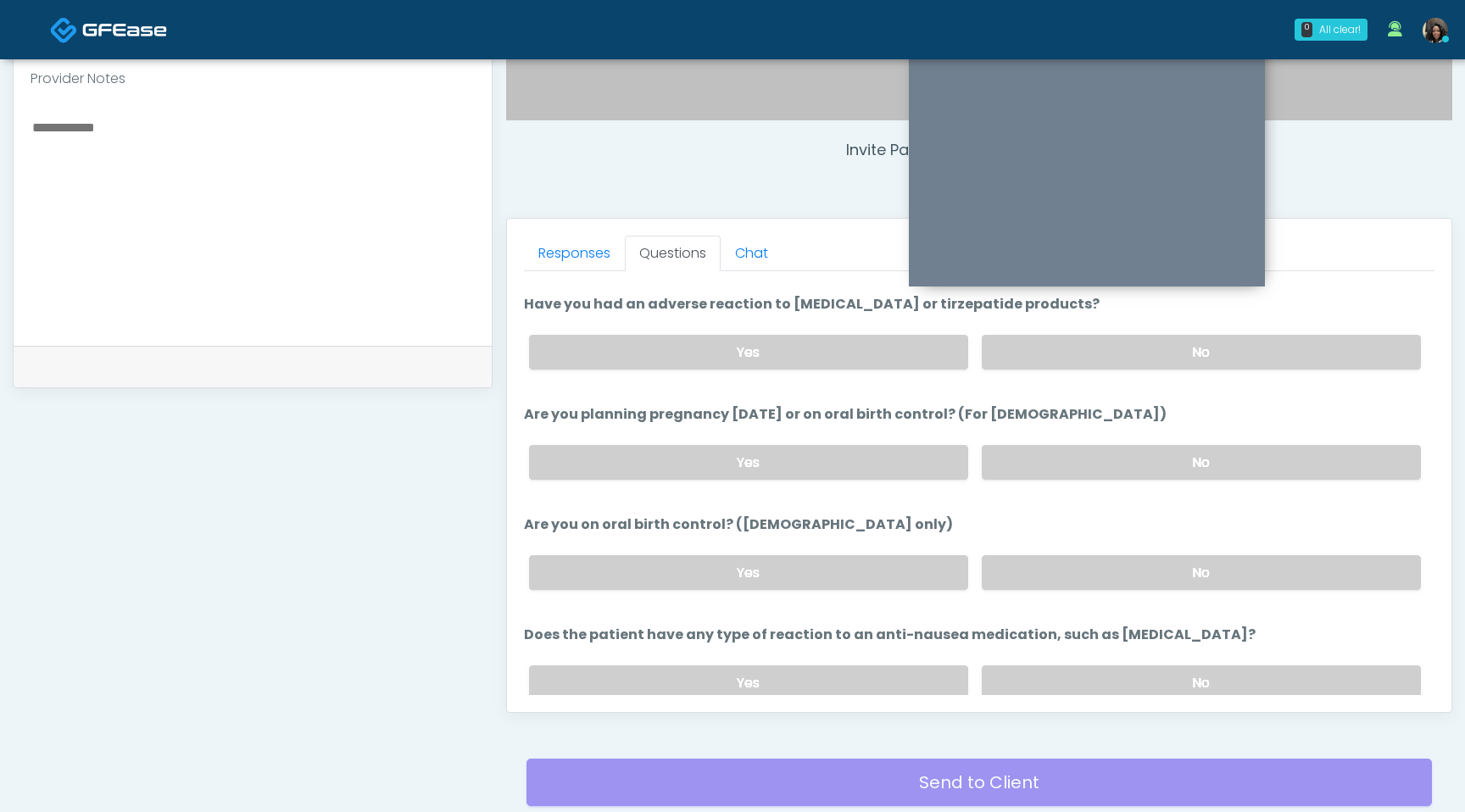
scroll to position [935, 0]
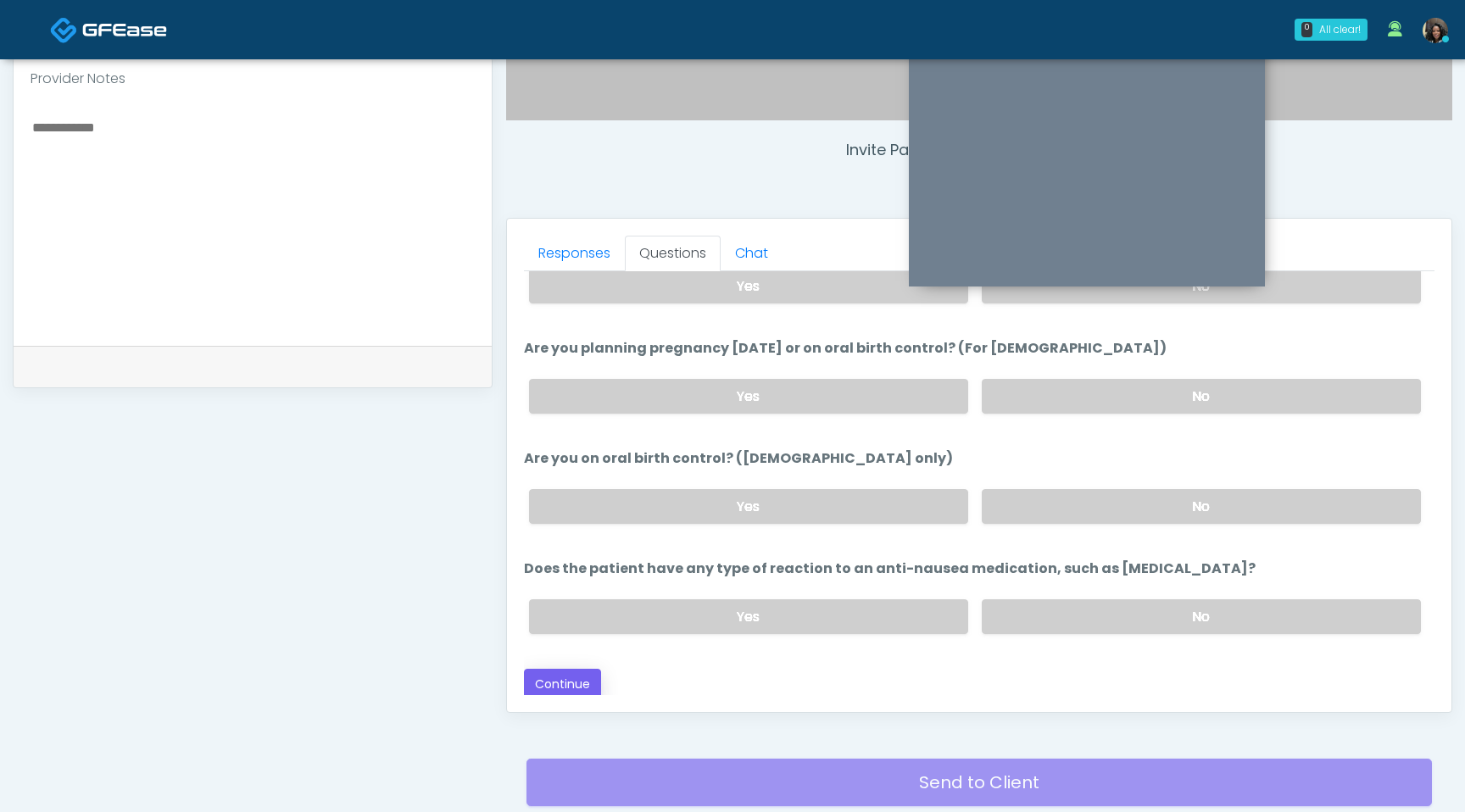
type input "****"
click at [575, 680] on button "Continue" at bounding box center [563, 685] width 77 height 31
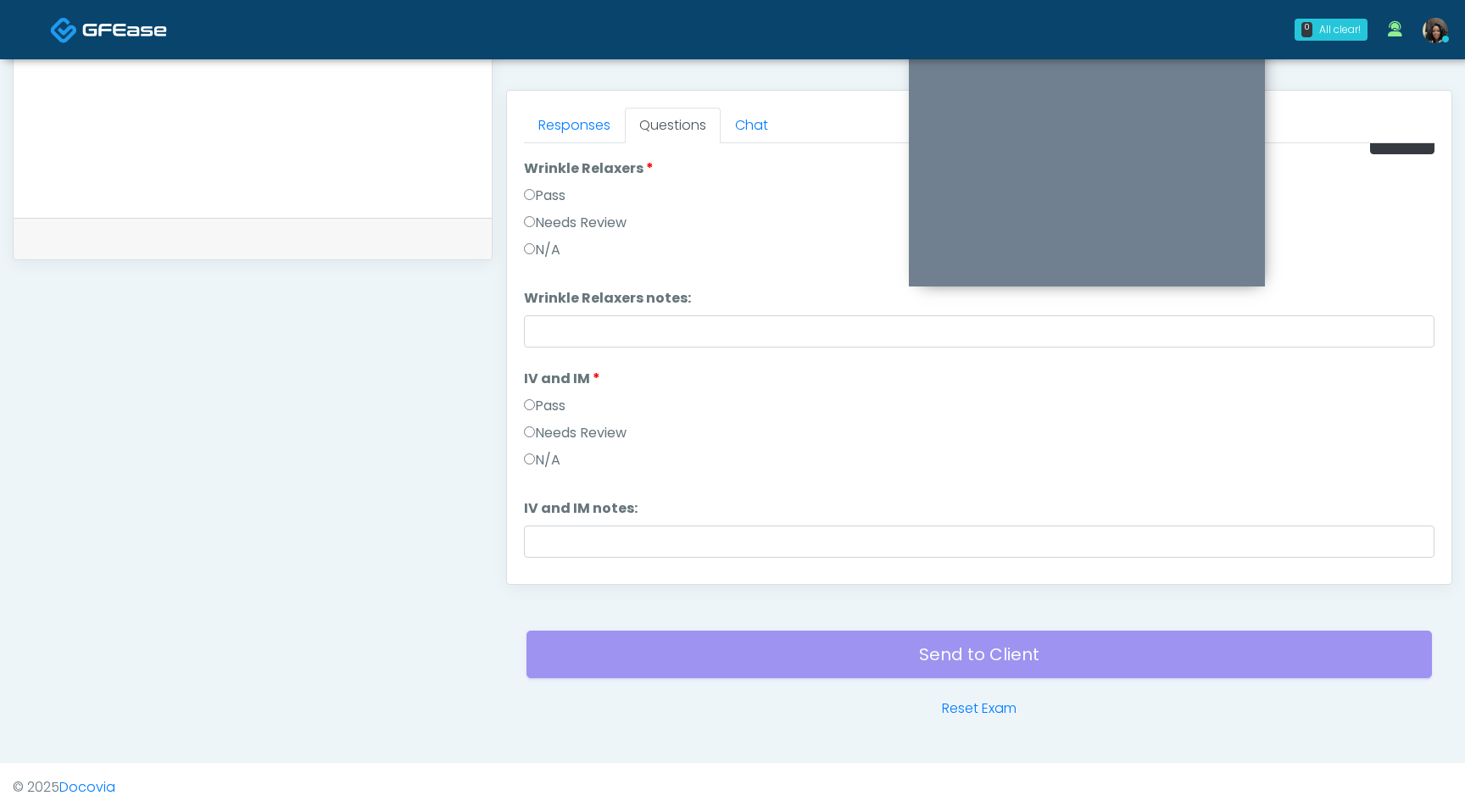
scroll to position [0, 0]
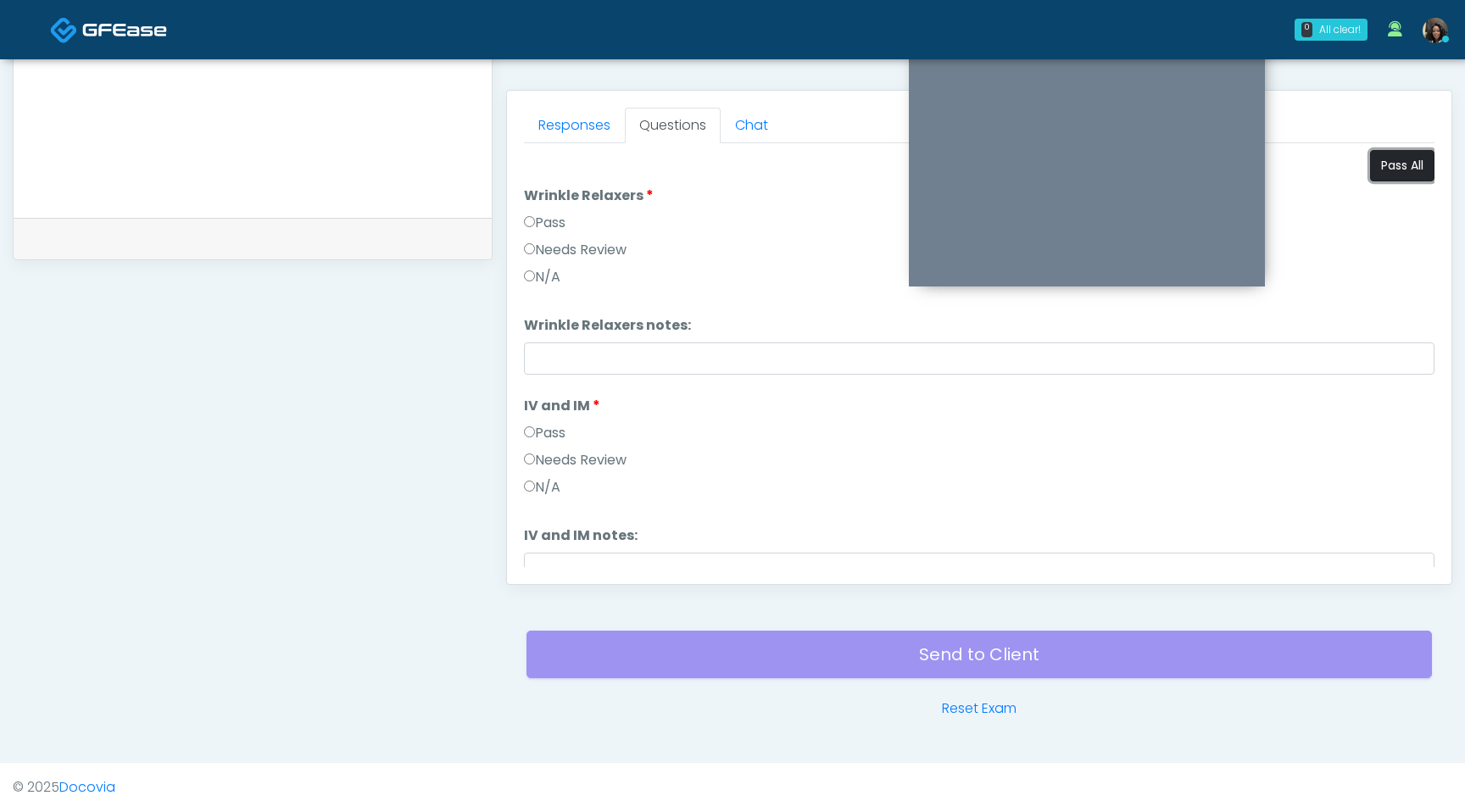
click at [1385, 167] on button "Pass All" at bounding box center [1402, 166] width 65 height 31
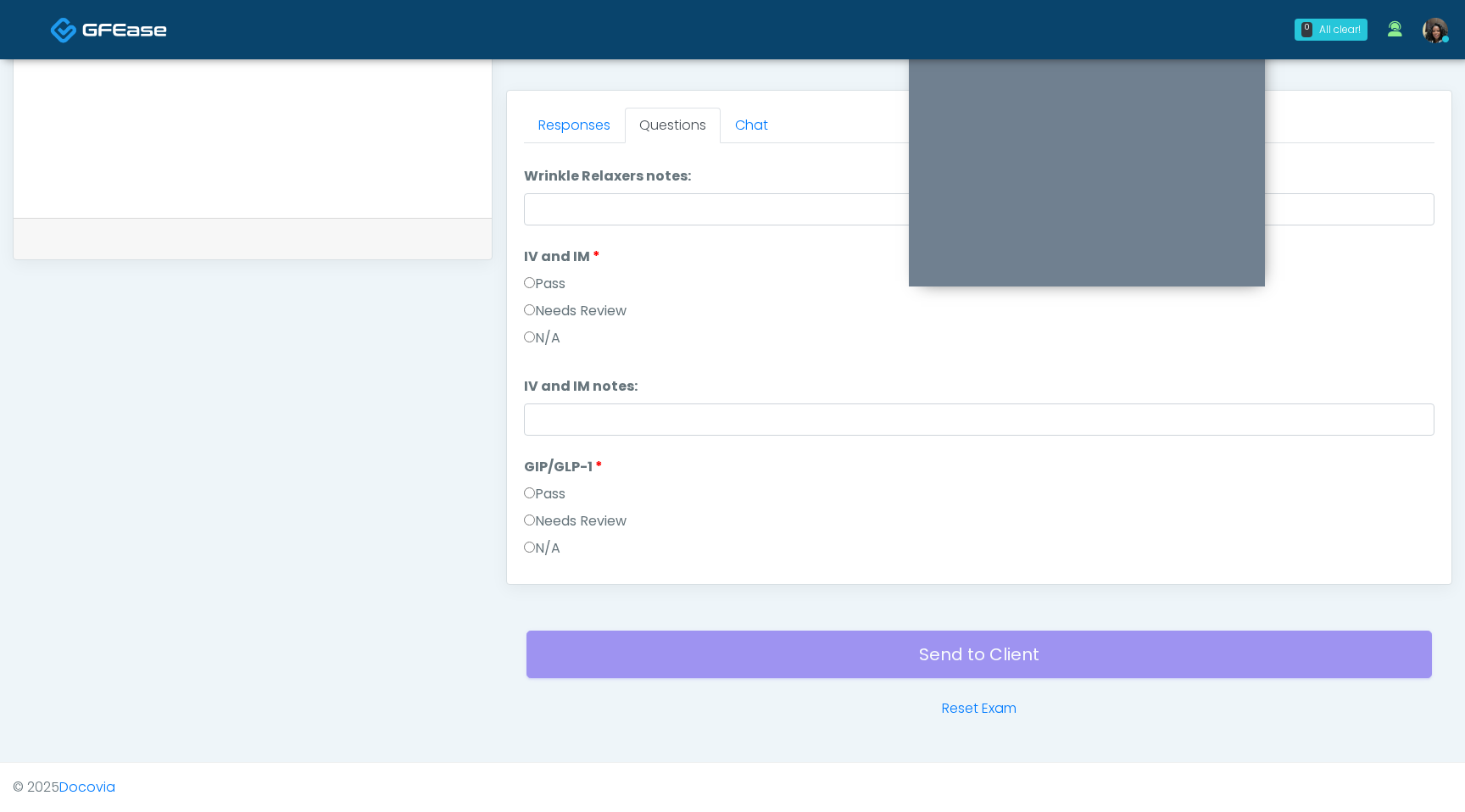
scroll to position [280, 0]
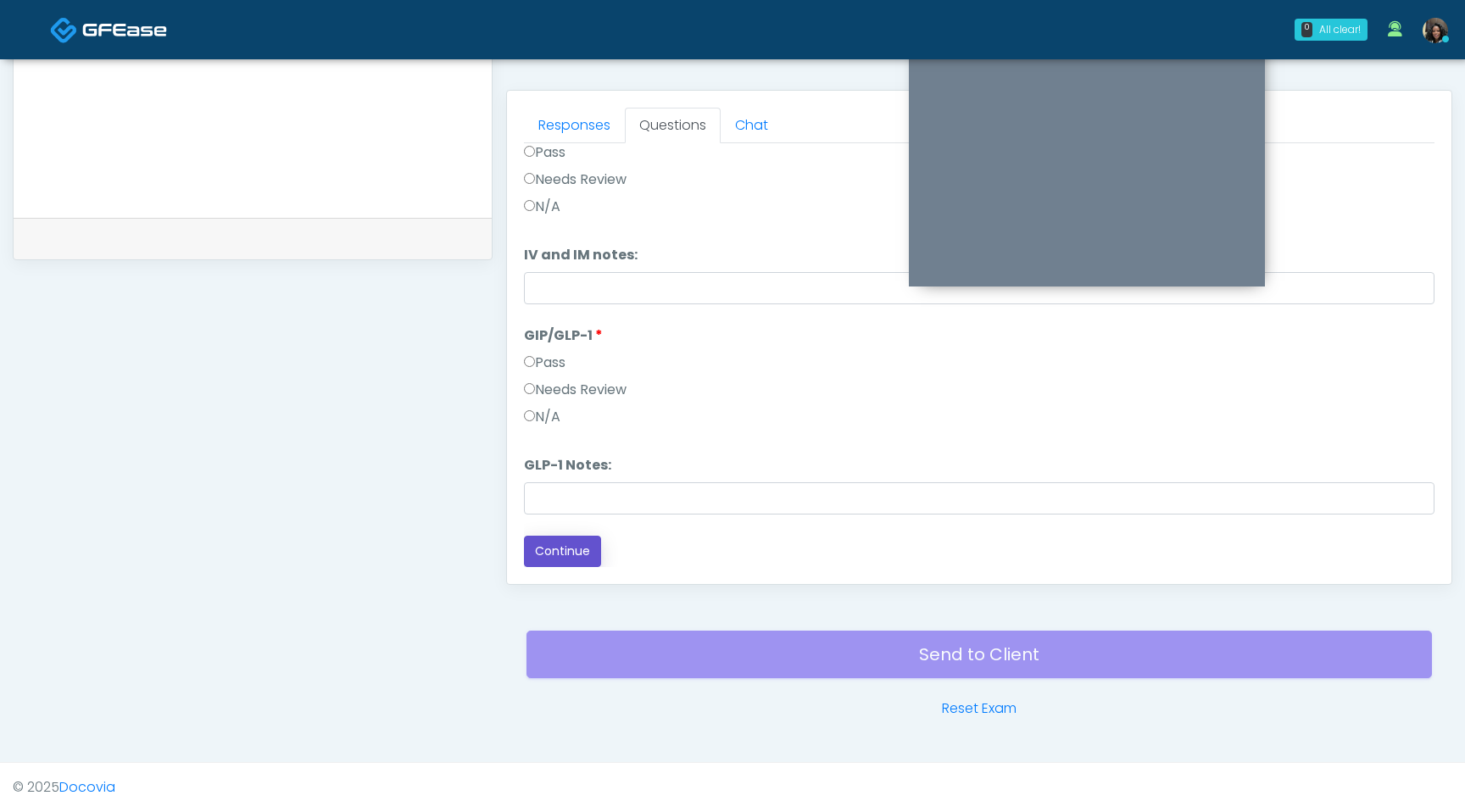
click at [562, 557] on button "Continue" at bounding box center [563, 552] width 77 height 31
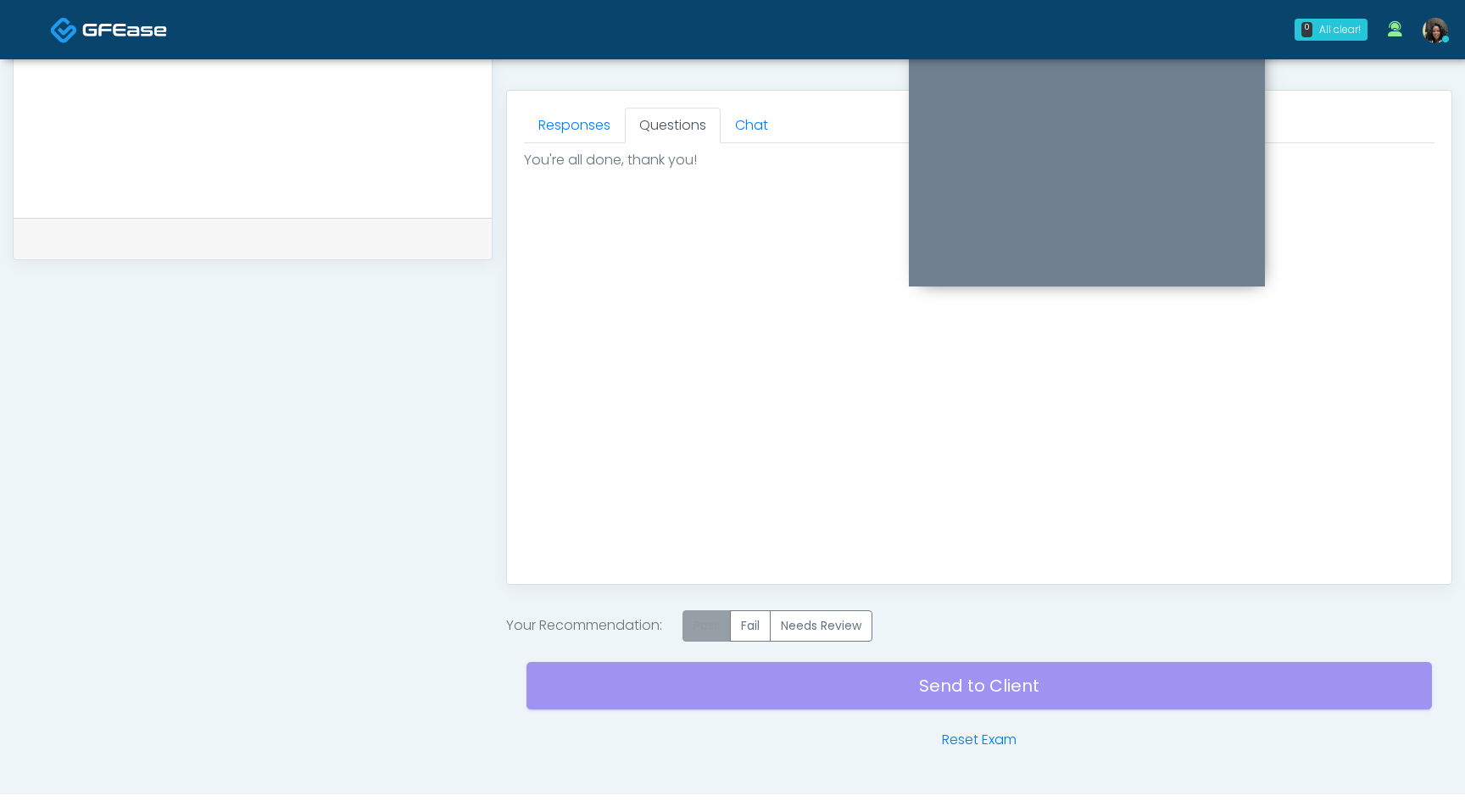
click at [710, 634] on label "Pass" at bounding box center [707, 626] width 48 height 31
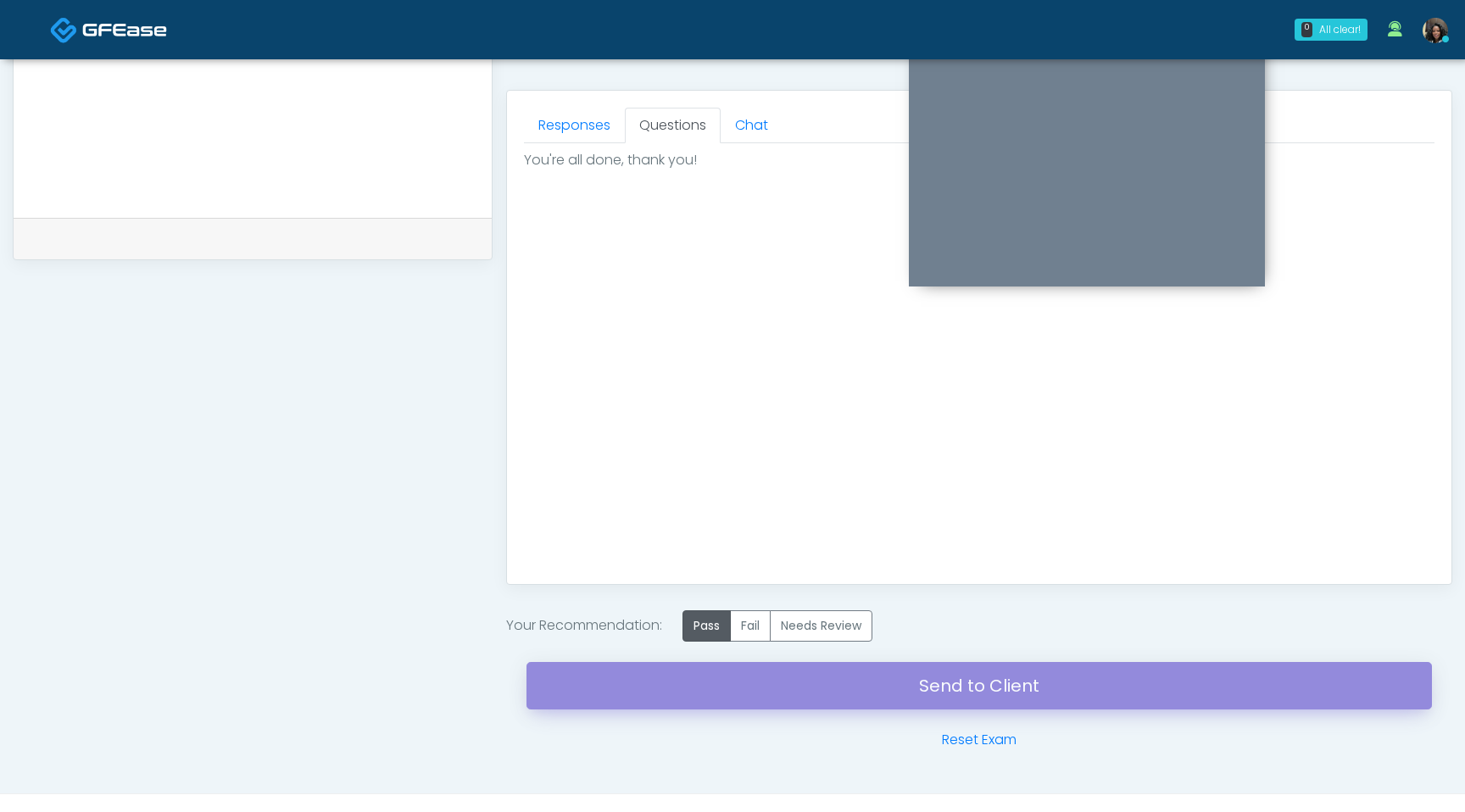
click at [722, 697] on link "Send to Client" at bounding box center [979, 685] width 906 height 47
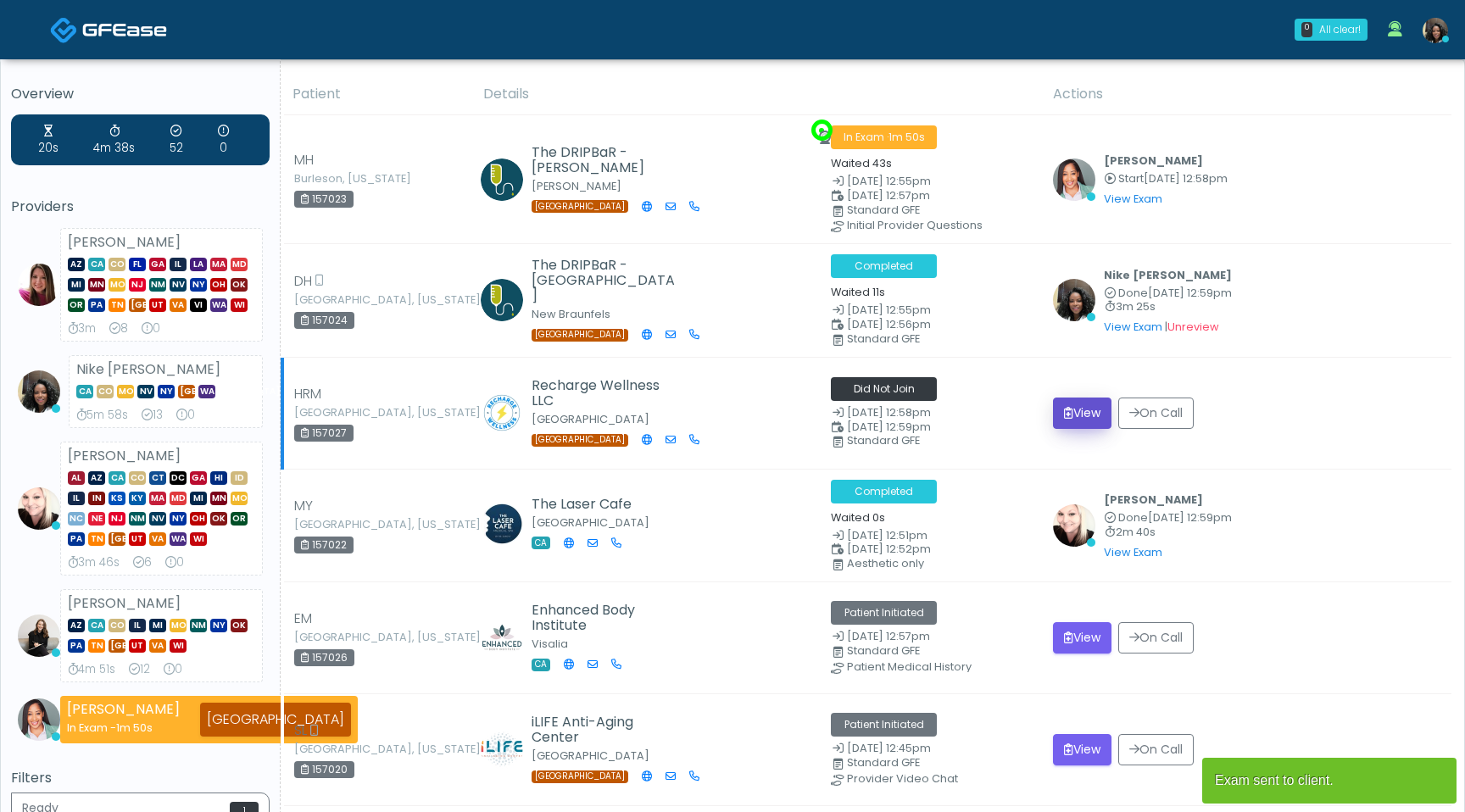
click at [1086, 418] on button "View" at bounding box center [1083, 413] width 58 height 31
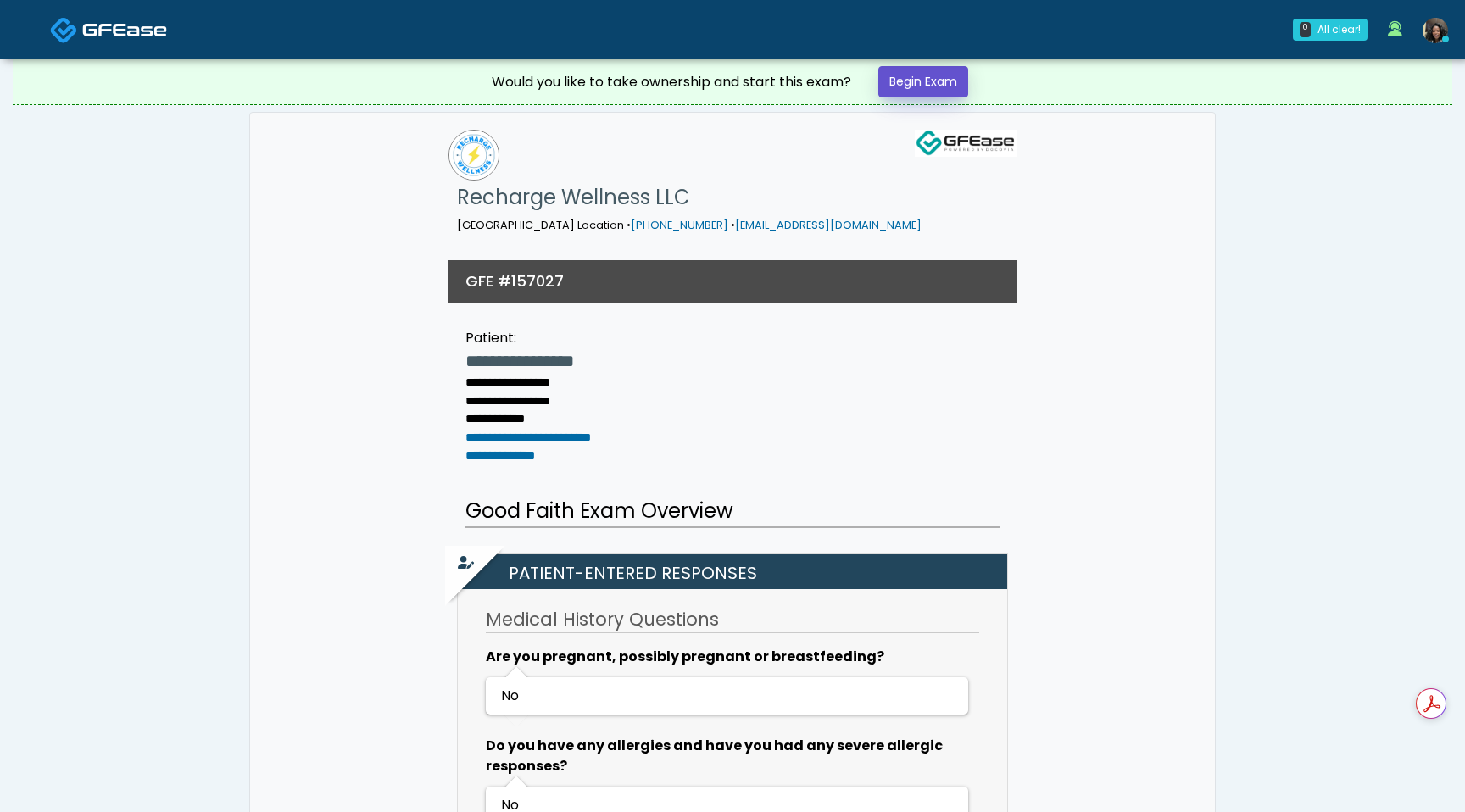
click at [928, 71] on link "Begin Exam" at bounding box center [923, 82] width 90 height 31
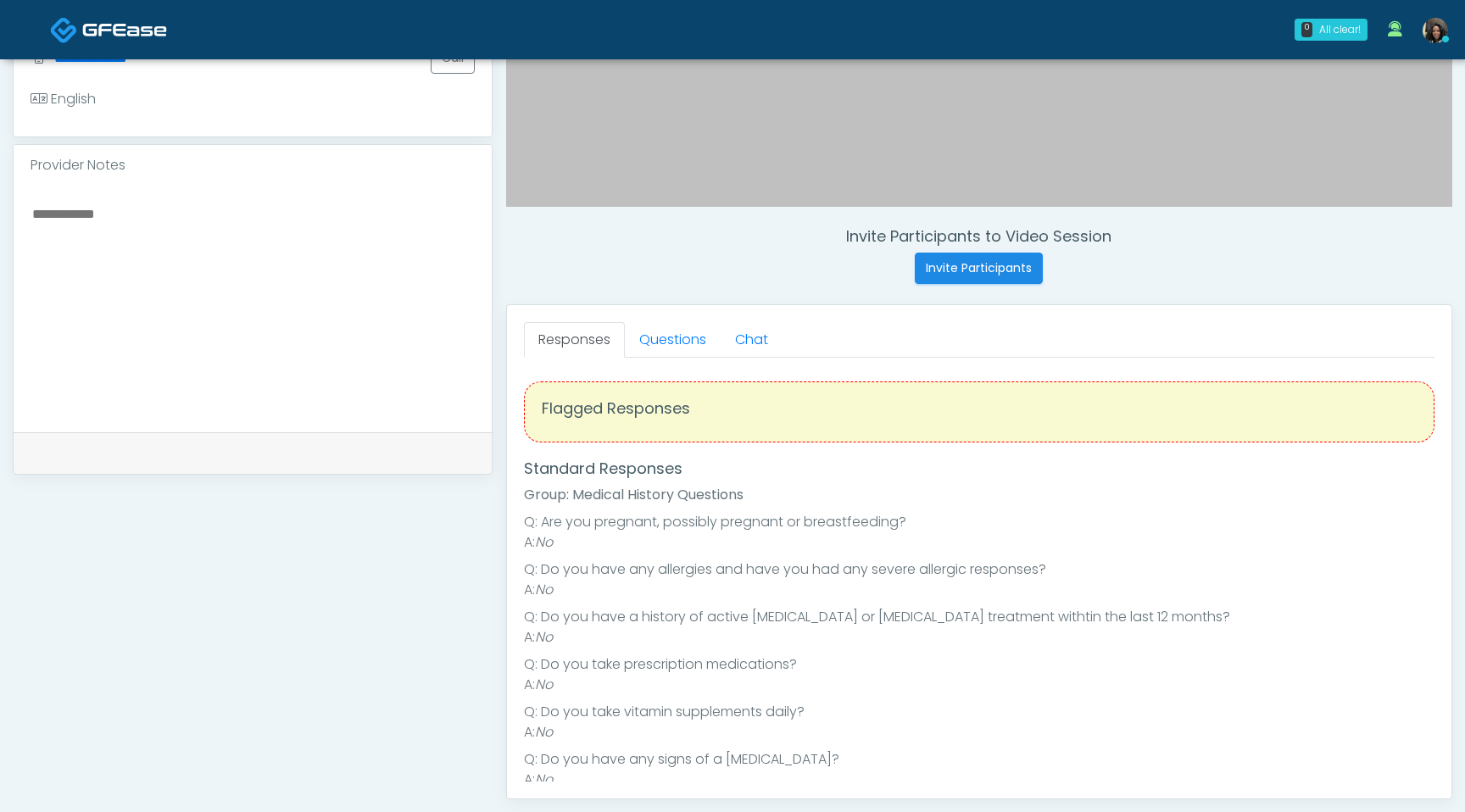
scroll to position [508, 0]
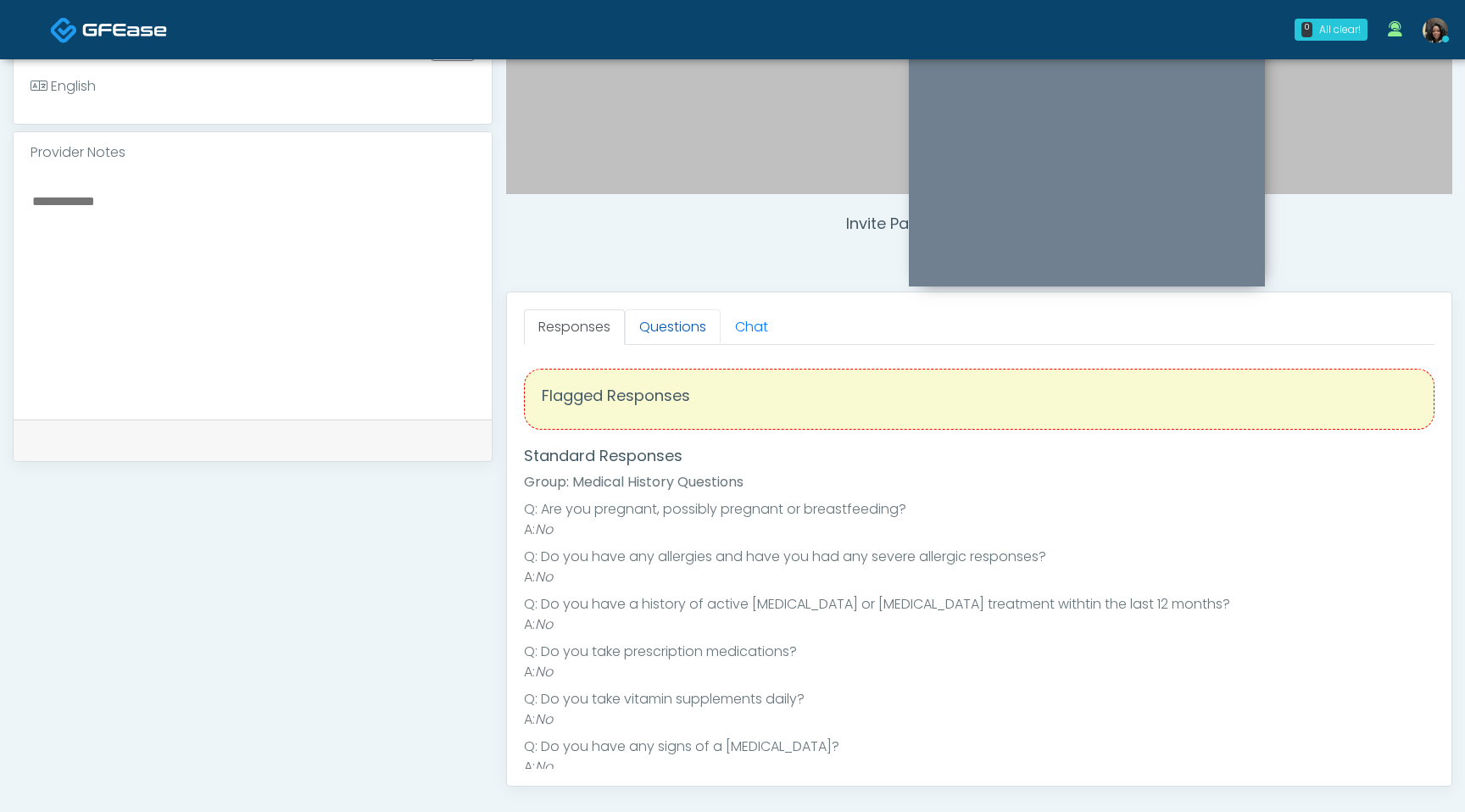
click at [661, 330] on link "Questions" at bounding box center [672, 327] width 96 height 36
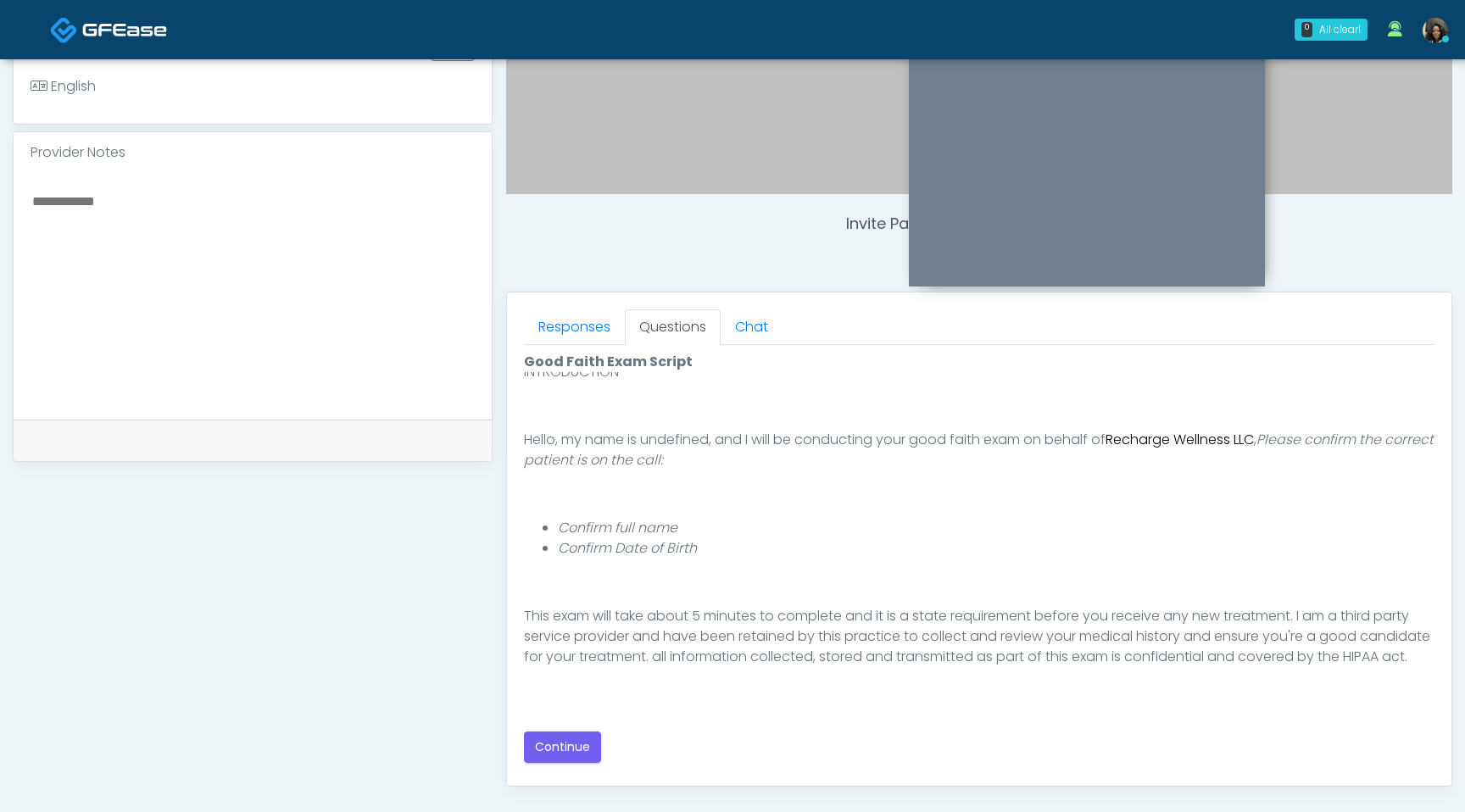
scroll to position [156, 0]
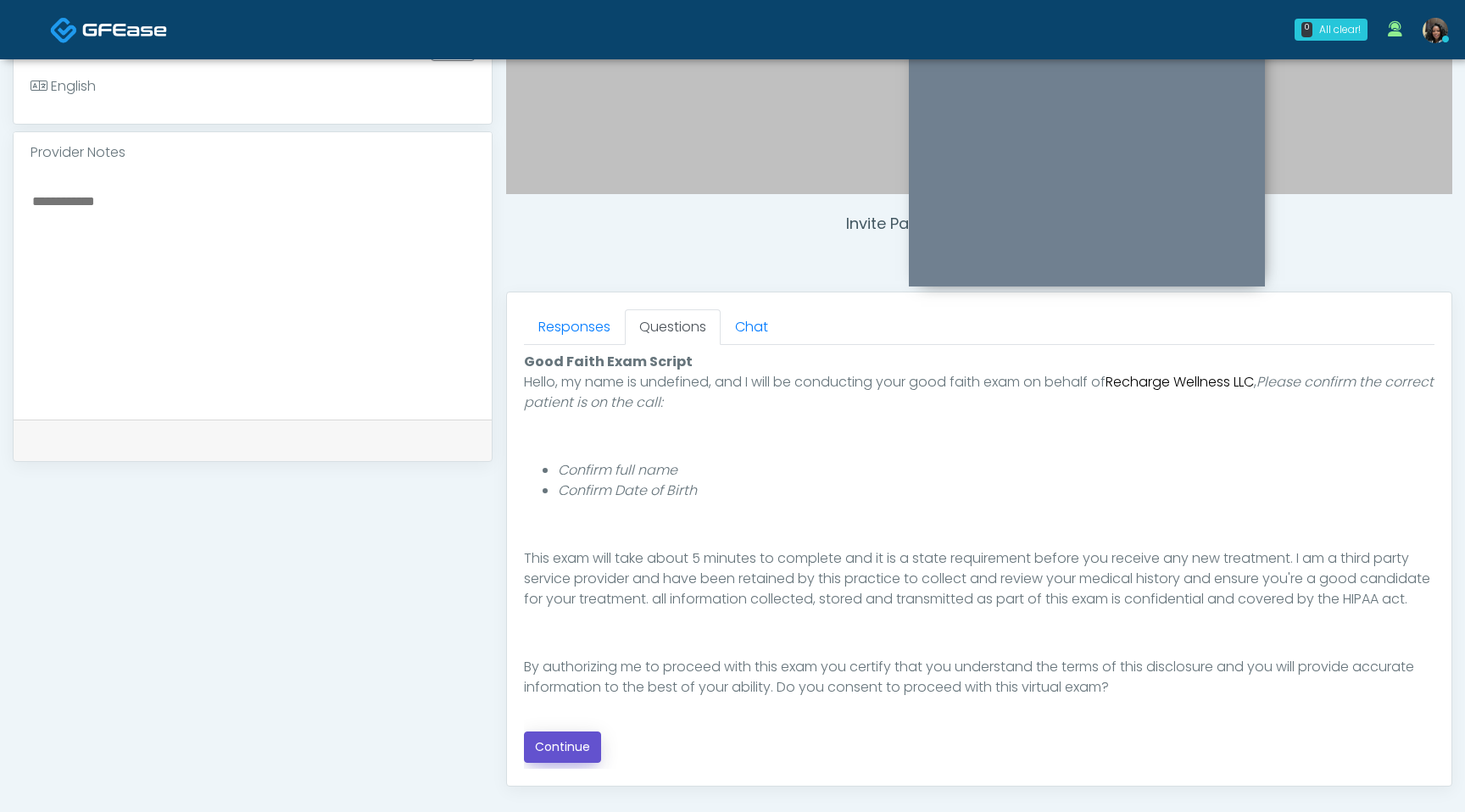
click at [559, 753] on button "Continue" at bounding box center [563, 747] width 77 height 31
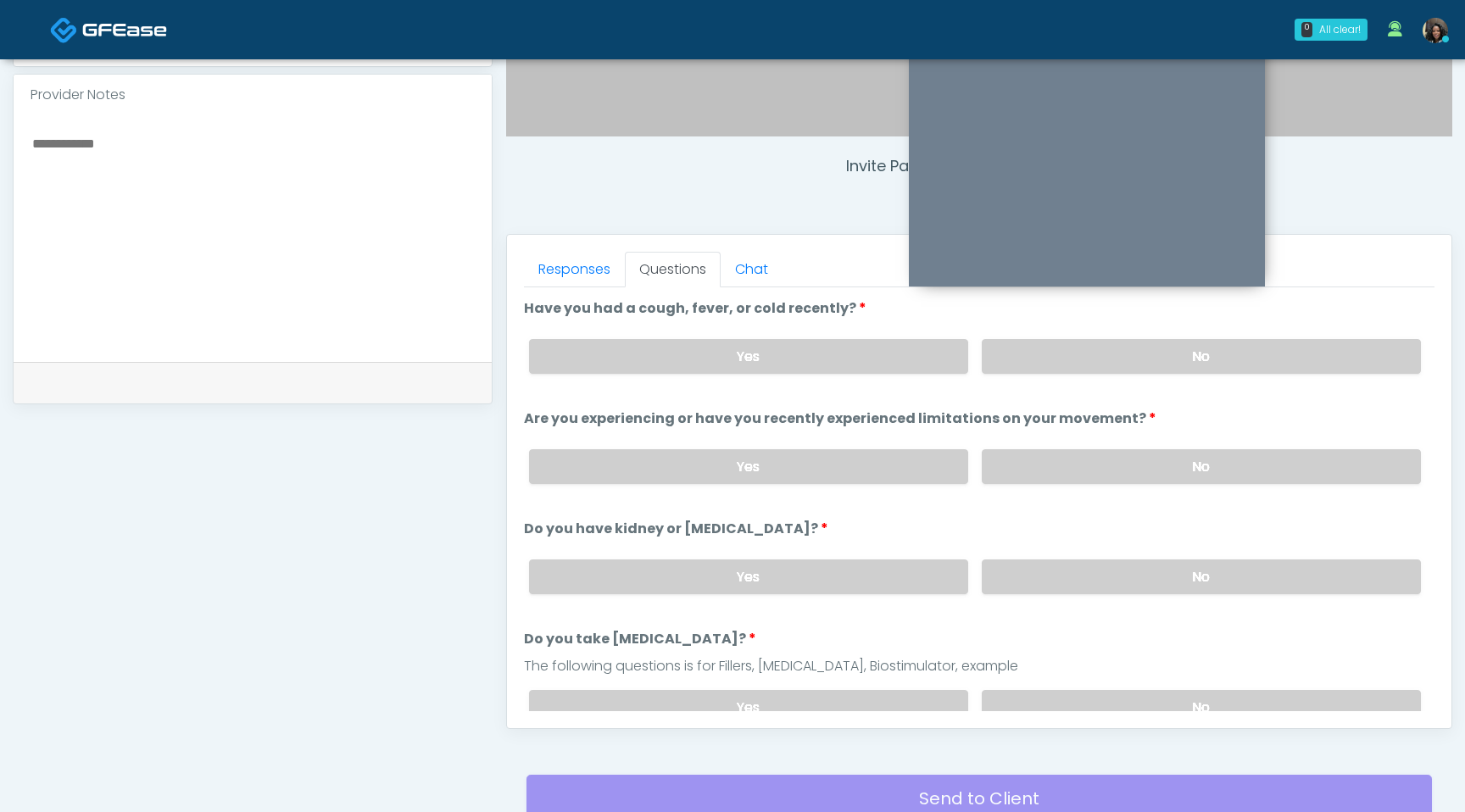
scroll to position [557, 0]
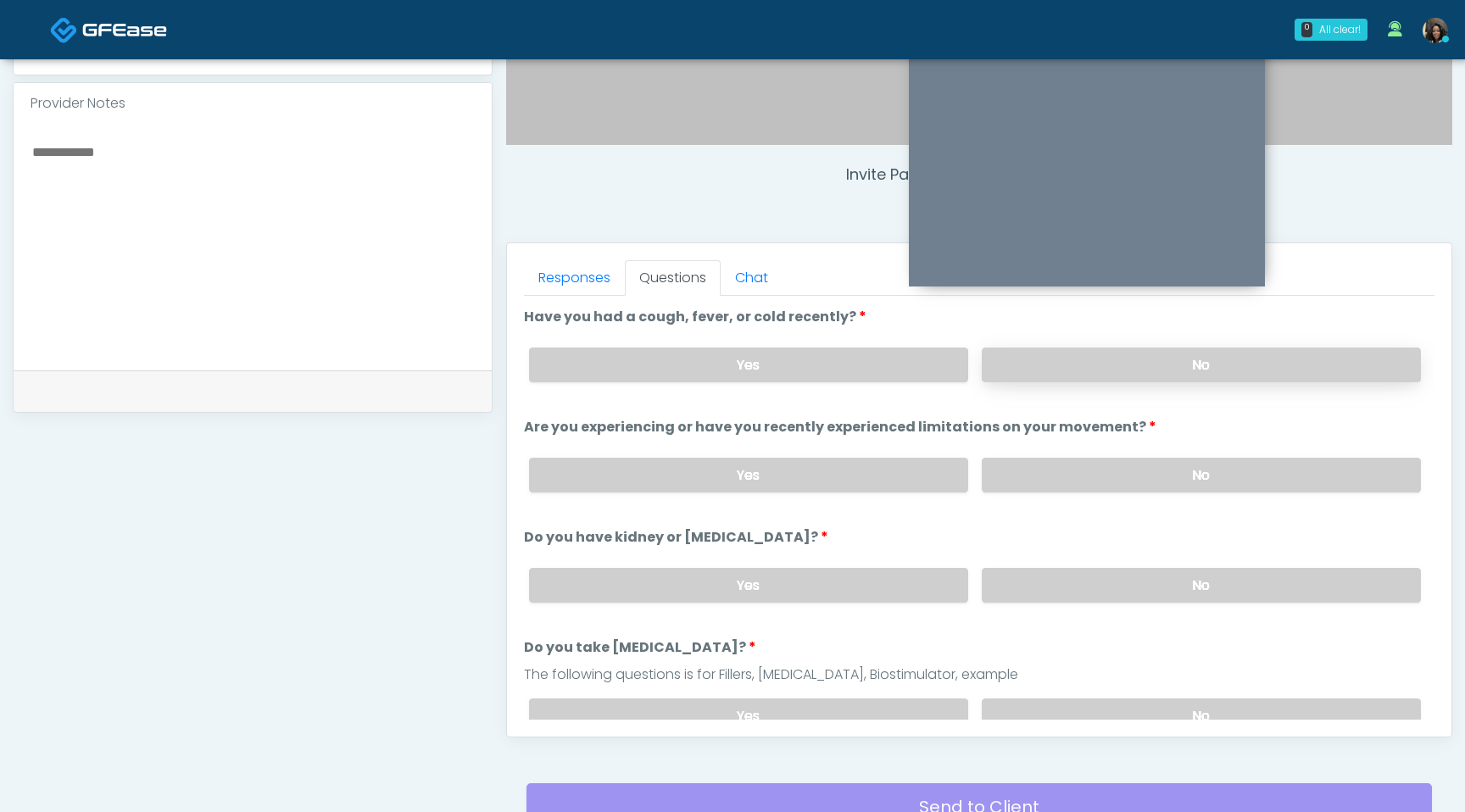
click at [1208, 354] on label "No" at bounding box center [1201, 365] width 439 height 35
click at [1154, 473] on label "No" at bounding box center [1201, 475] width 439 height 35
click at [1123, 583] on label "No" at bounding box center [1201, 585] width 439 height 35
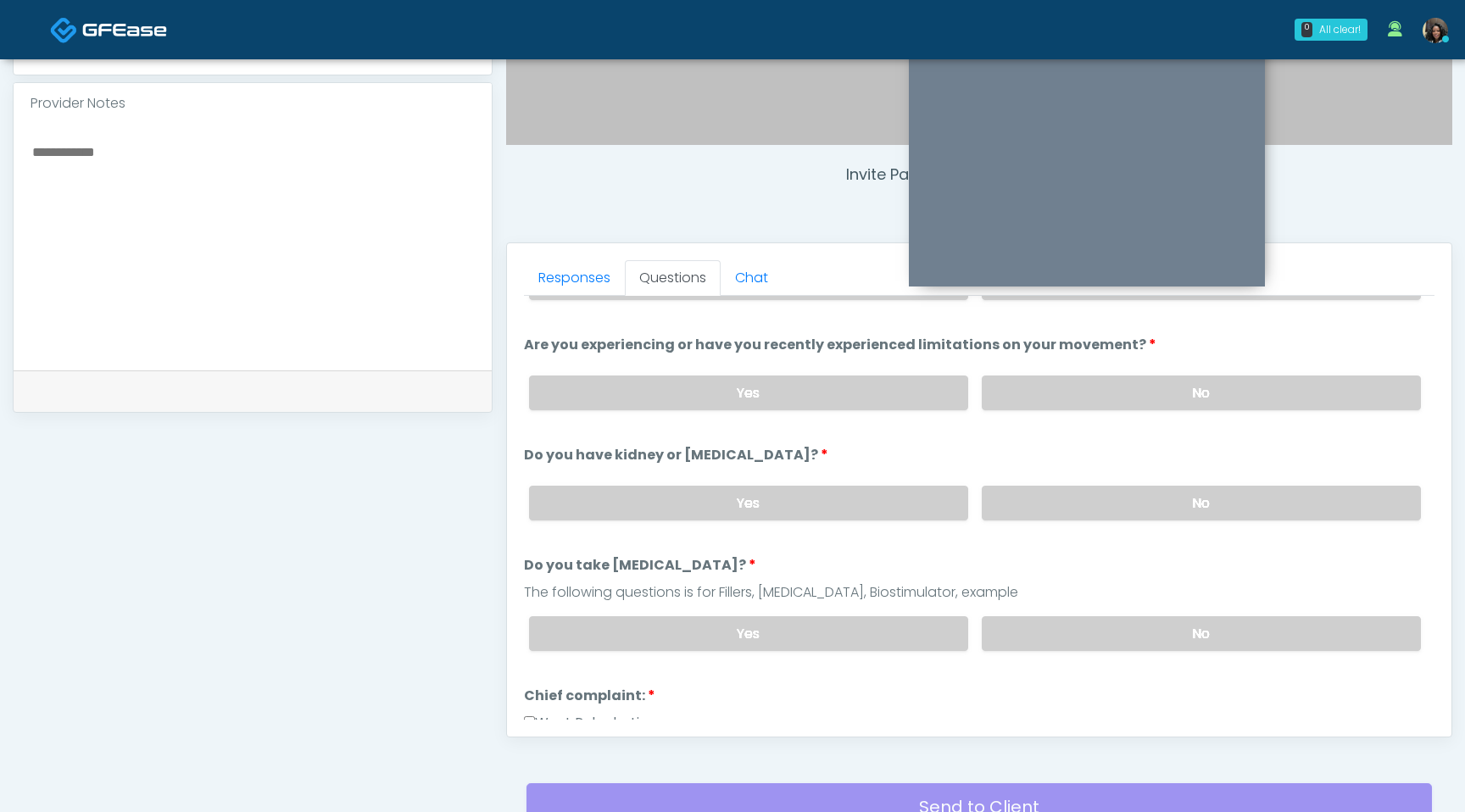
scroll to position [80, 0]
click at [1141, 636] on label "No" at bounding box center [1201, 636] width 439 height 35
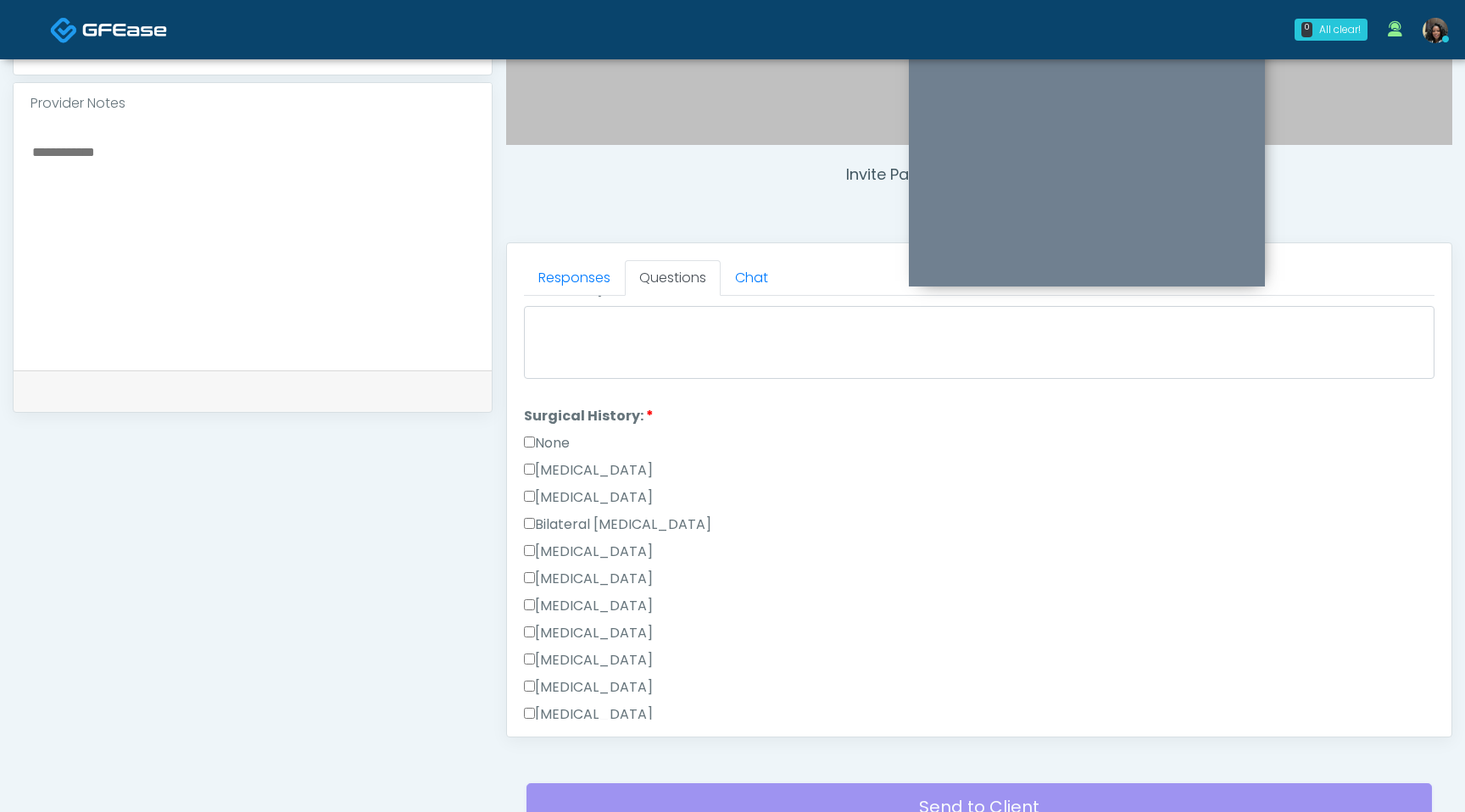
scroll to position [888, 0]
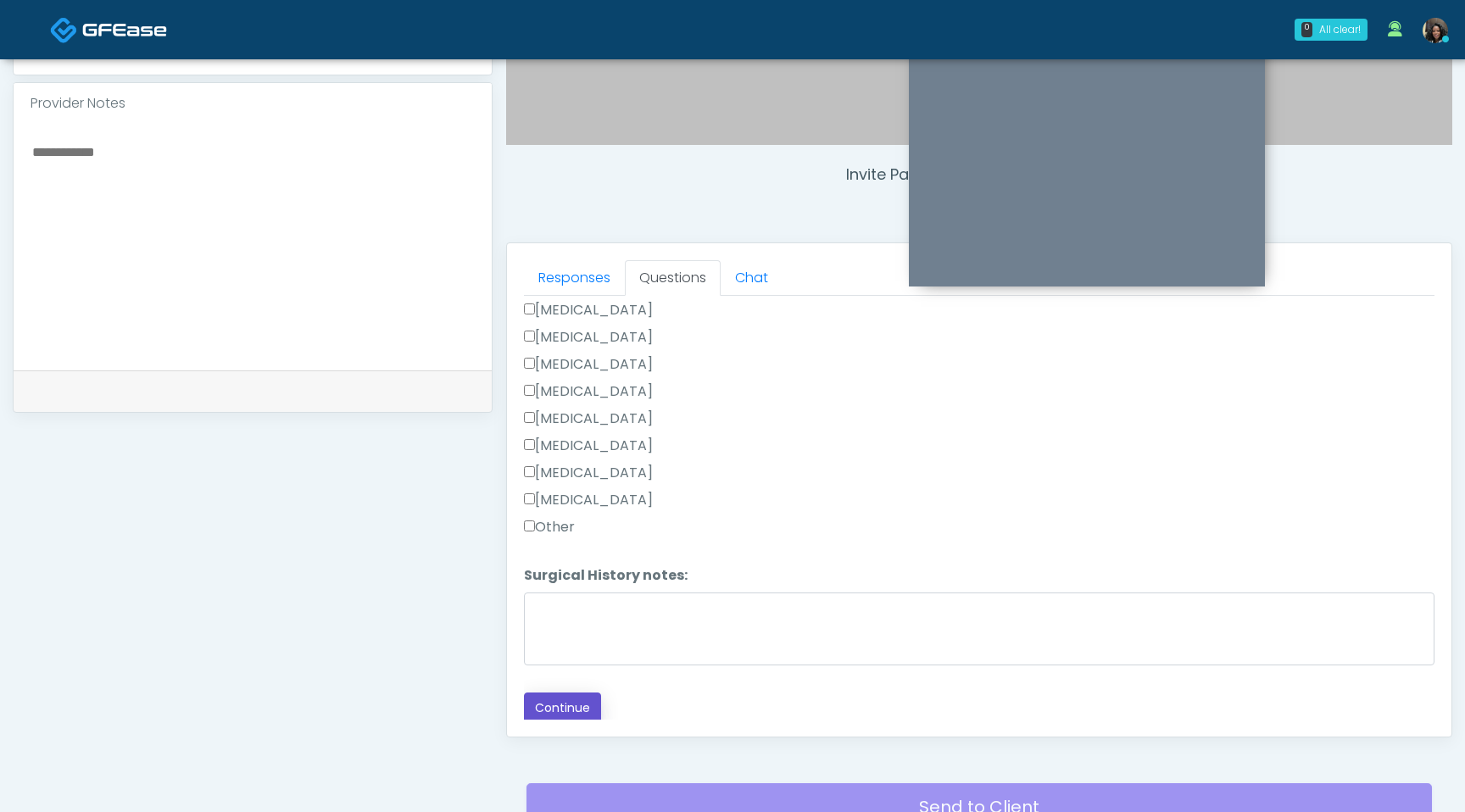
click at [543, 698] on button "Continue" at bounding box center [563, 708] width 77 height 31
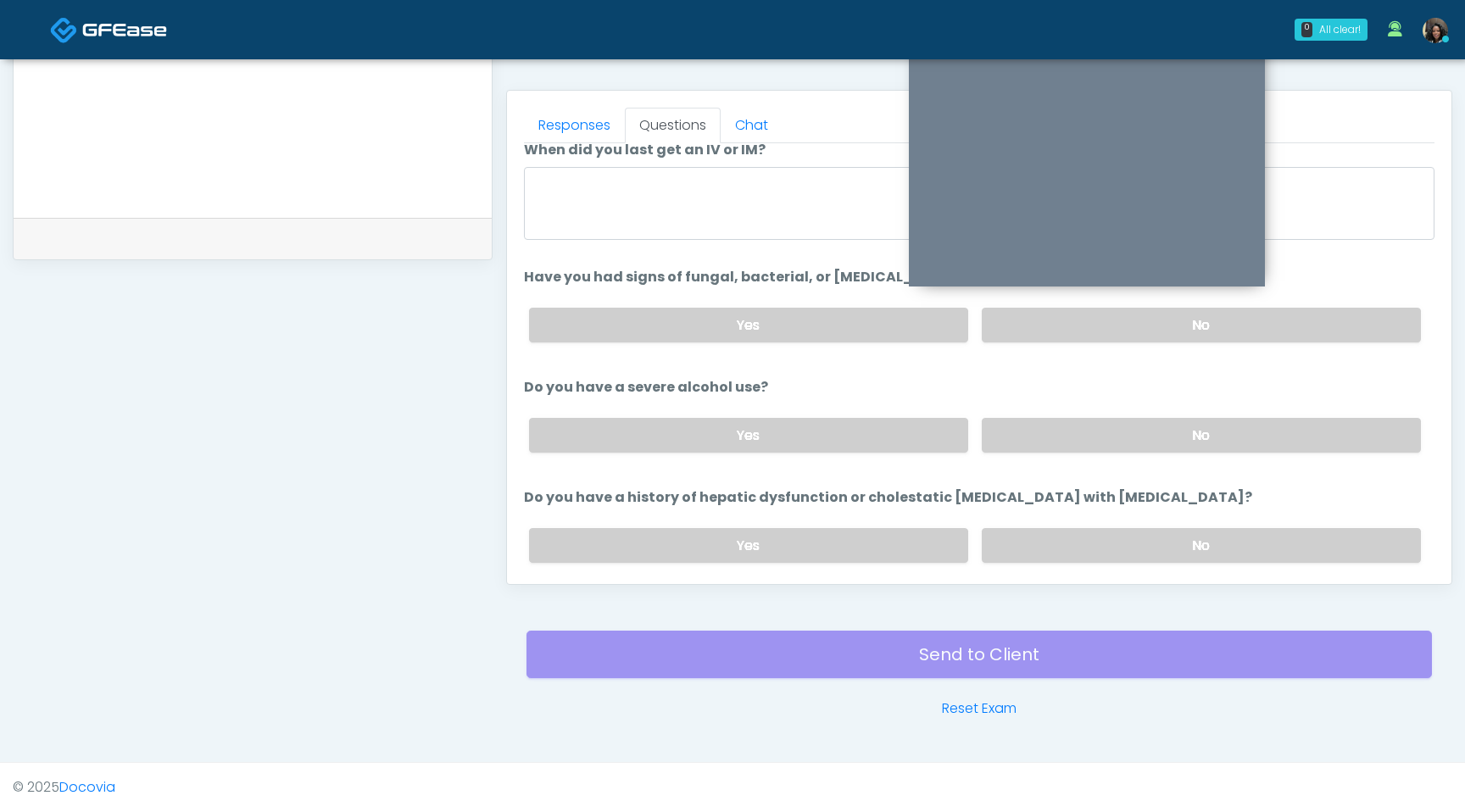
scroll to position [0, 0]
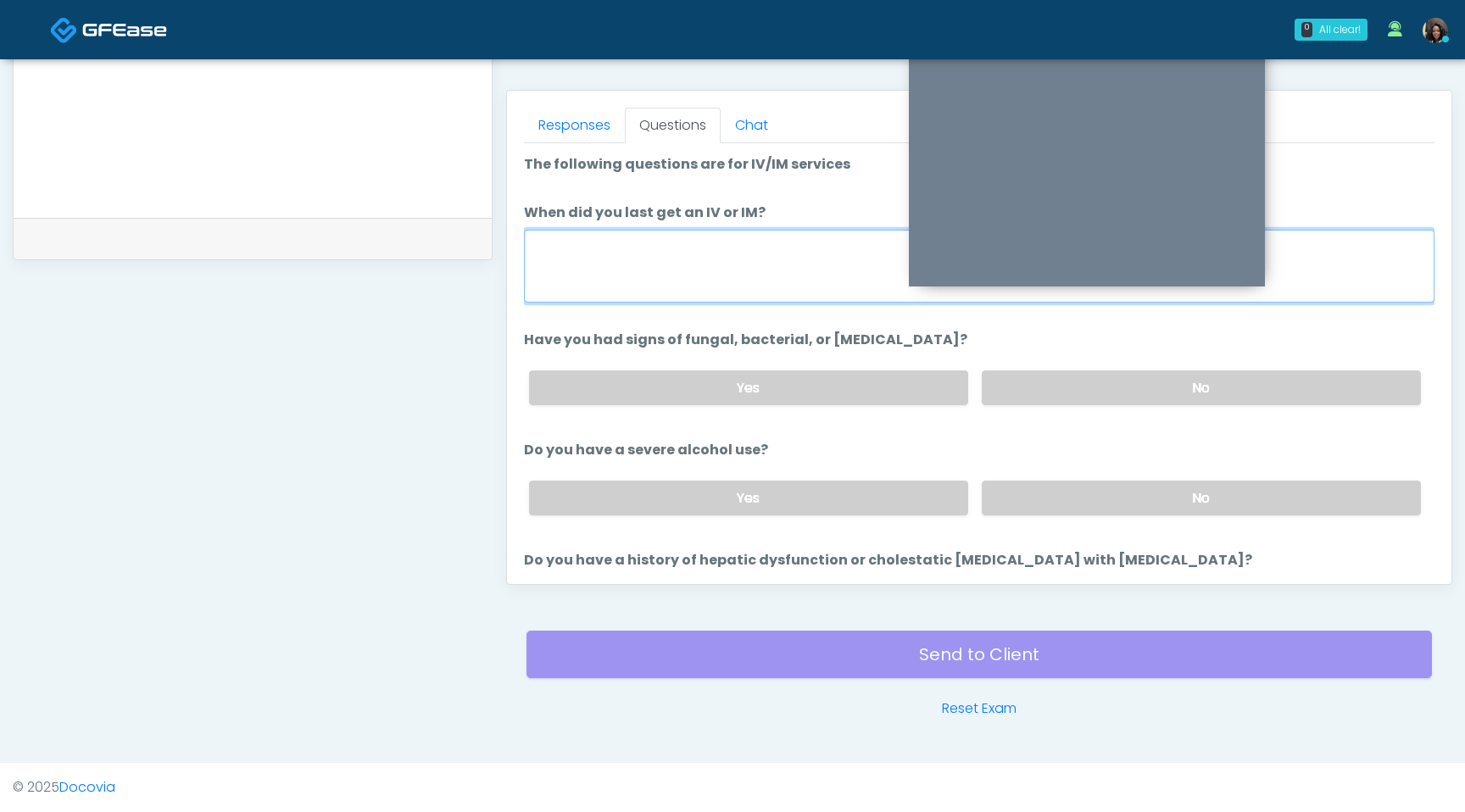
click at [775, 259] on textarea "When did you last get an IV or IM?" at bounding box center [980, 266] width 911 height 73
type textarea "**********"
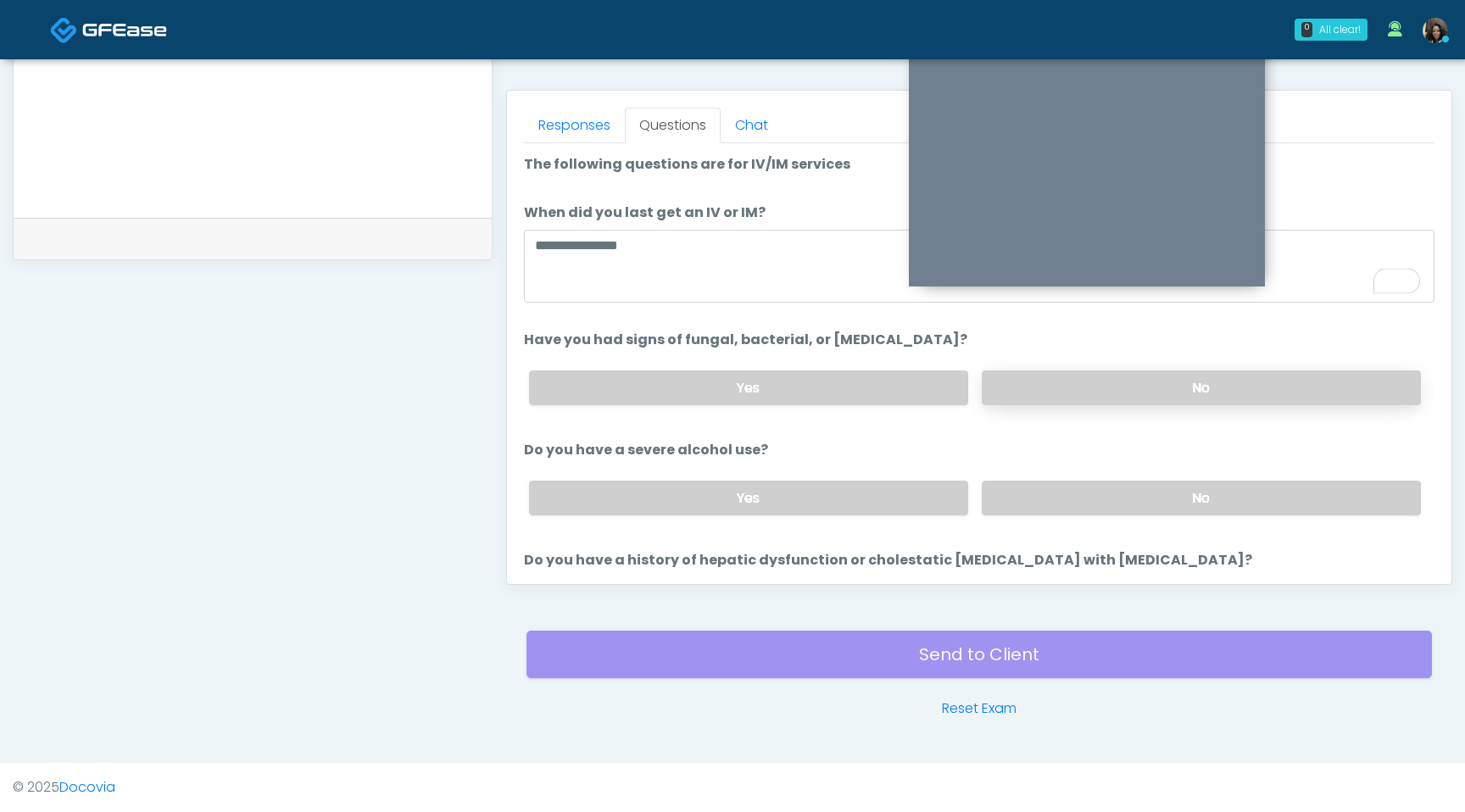
click at [1145, 385] on label "No" at bounding box center [1201, 388] width 439 height 35
click at [1099, 491] on label "No" at bounding box center [1201, 498] width 439 height 35
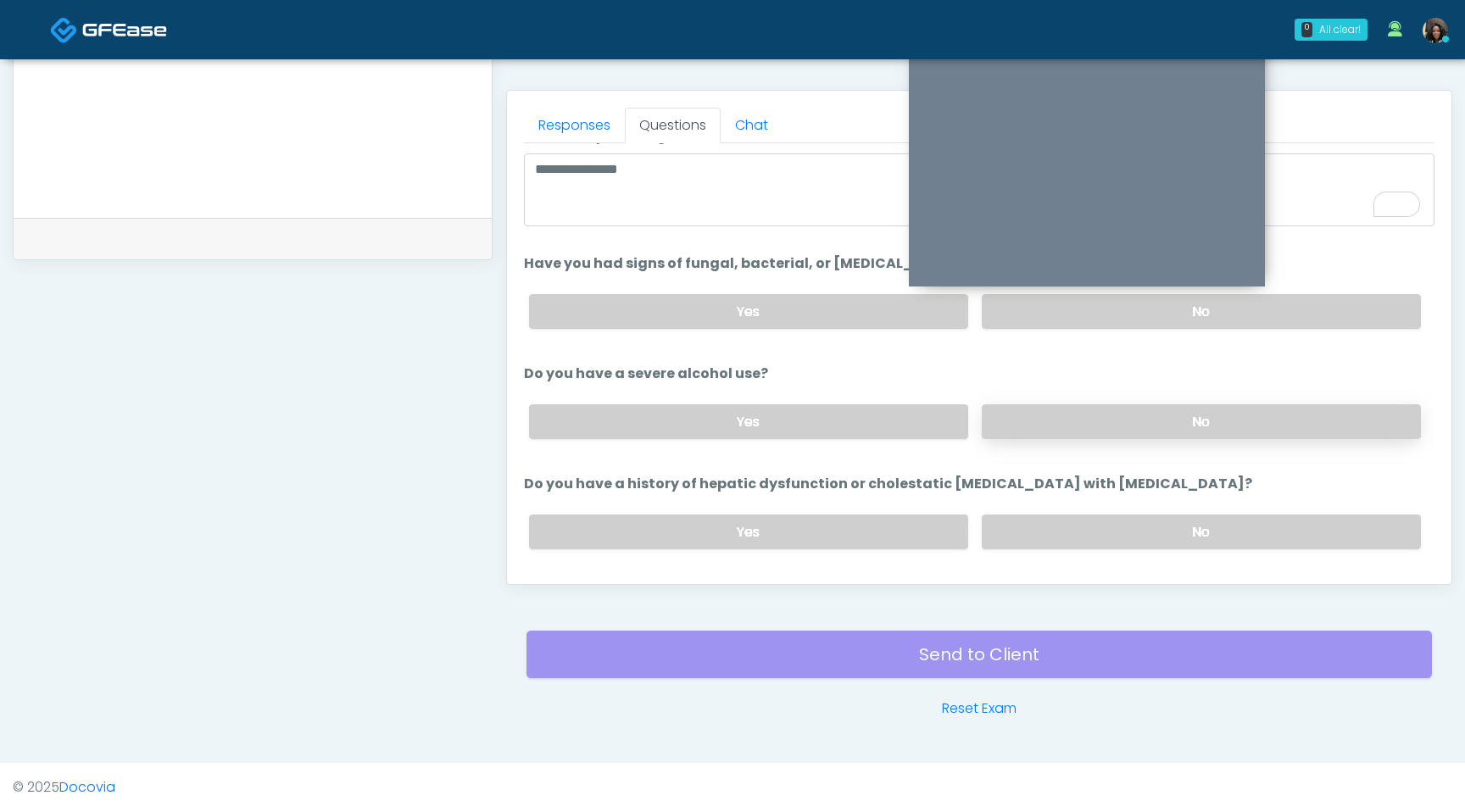
scroll to position [75, 0]
click at [1088, 535] on label "No" at bounding box center [1201, 533] width 439 height 35
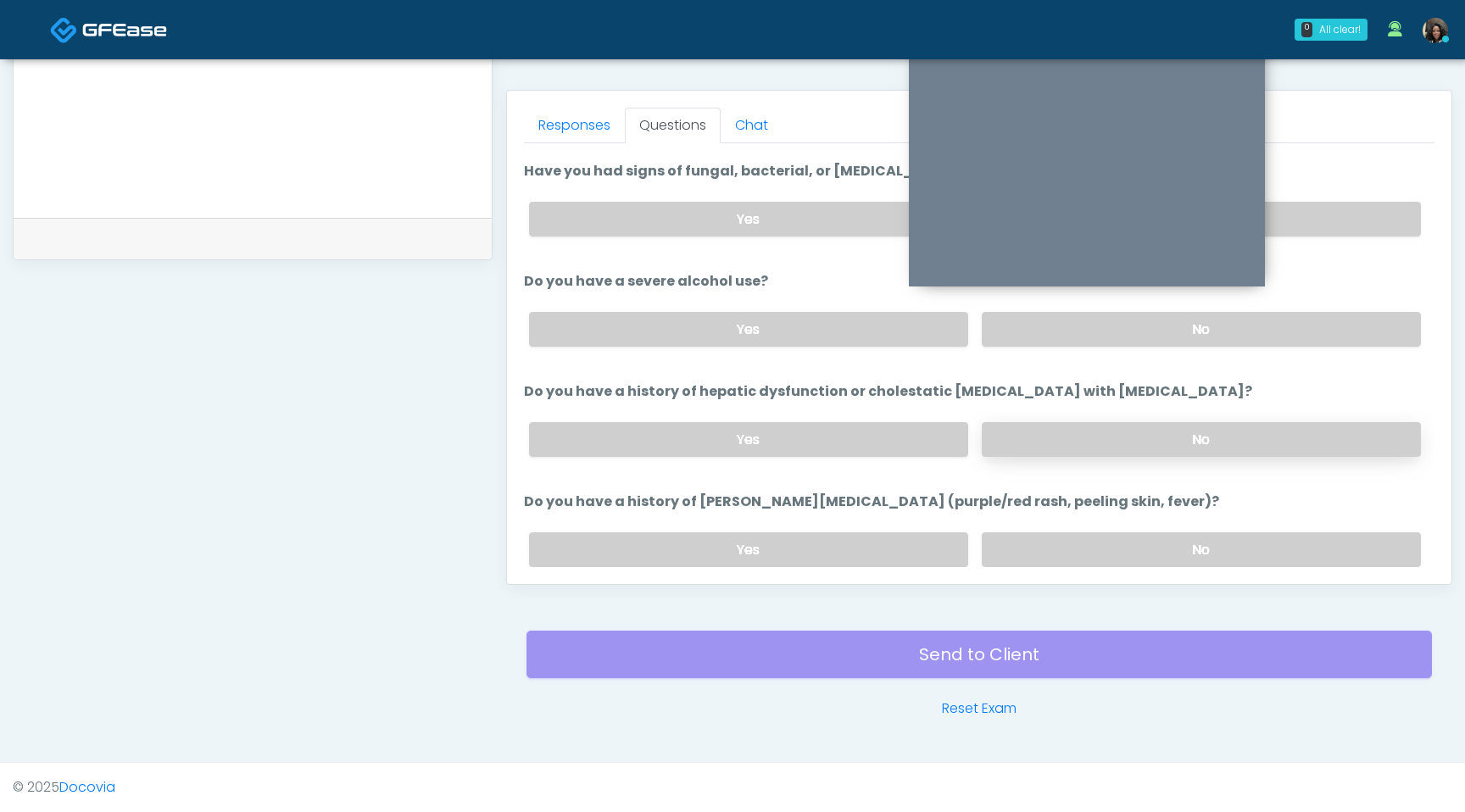
scroll to position [177, 0]
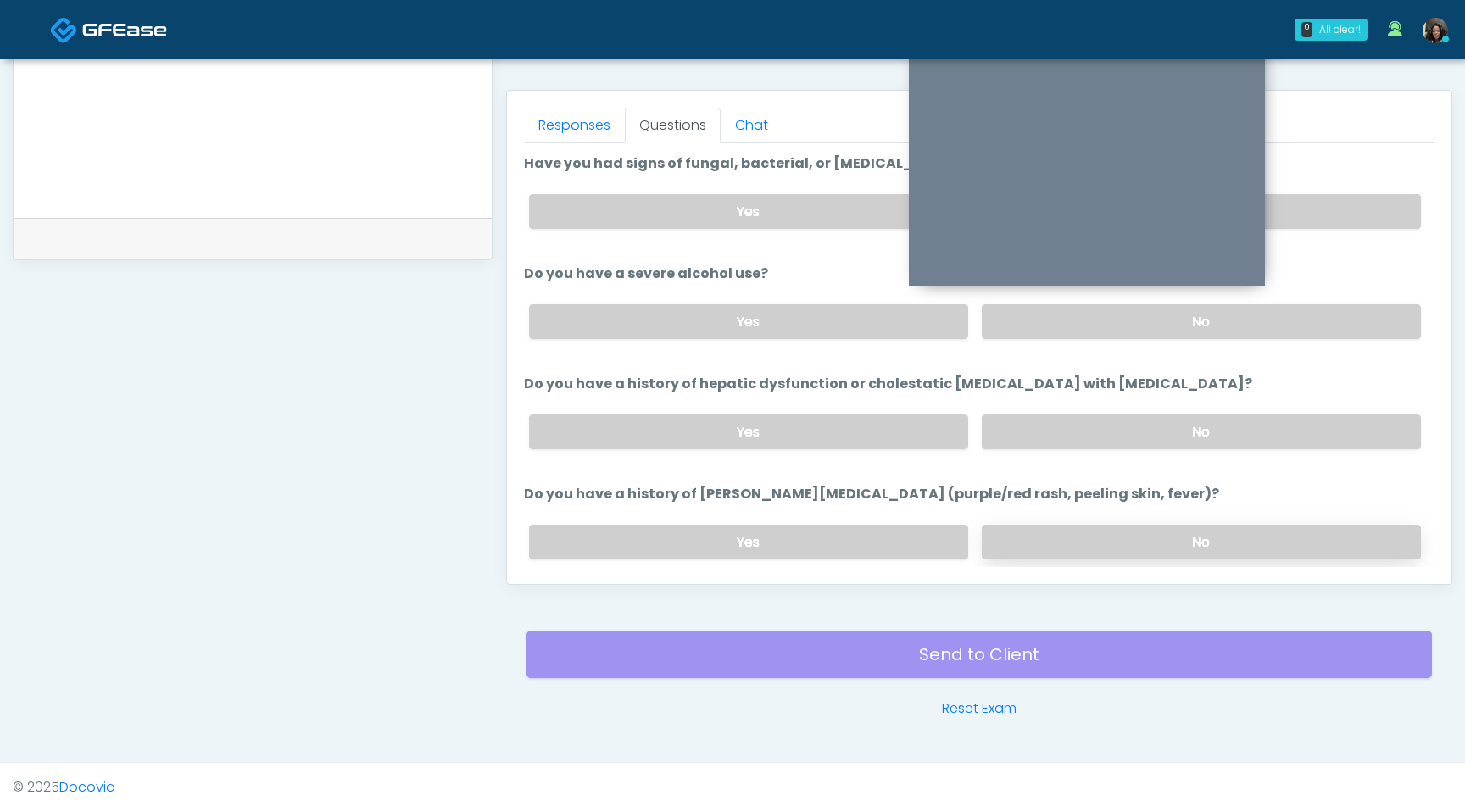
click at [1096, 544] on label "No" at bounding box center [1201, 542] width 439 height 35
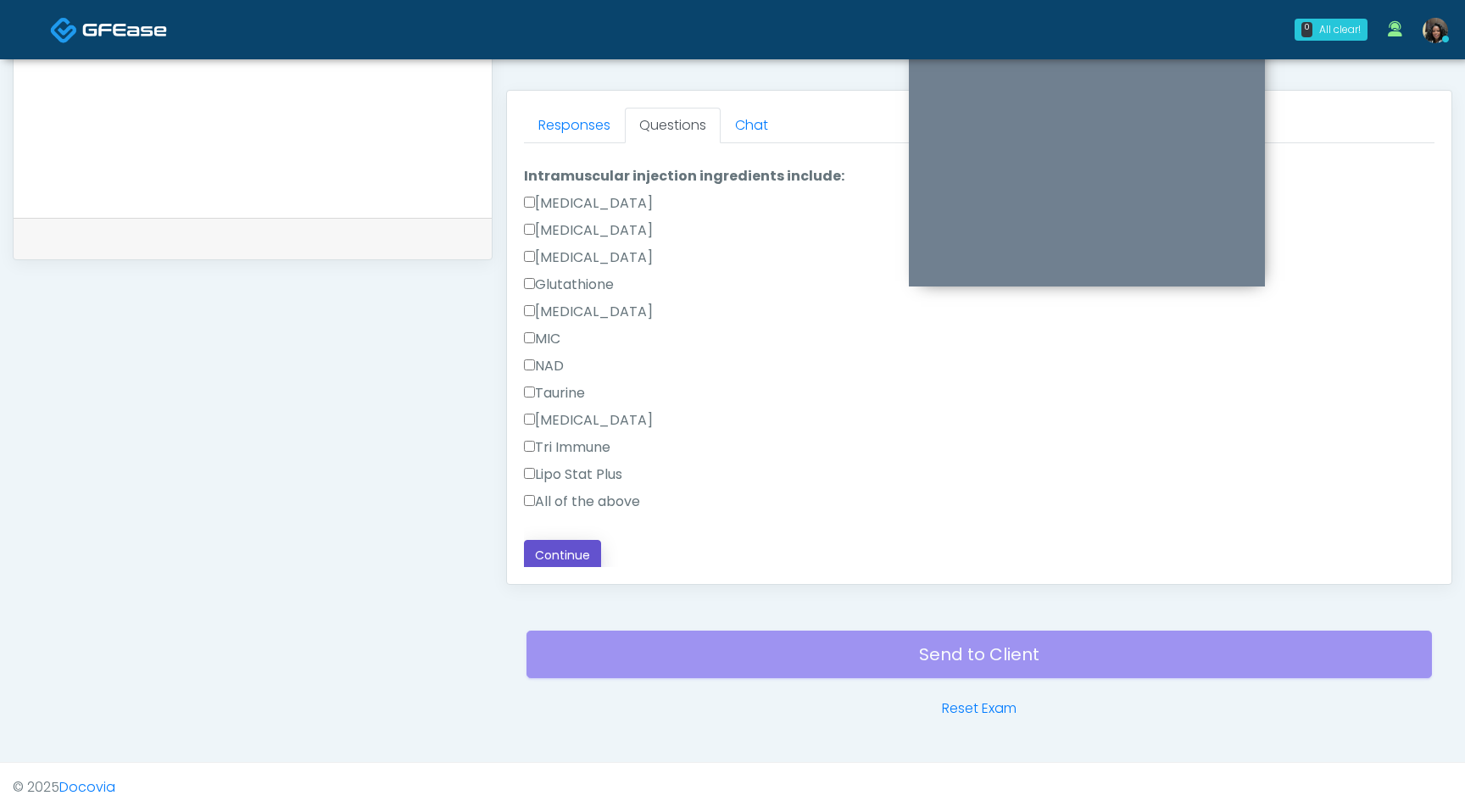
click at [557, 555] on button "Continue" at bounding box center [563, 555] width 77 height 31
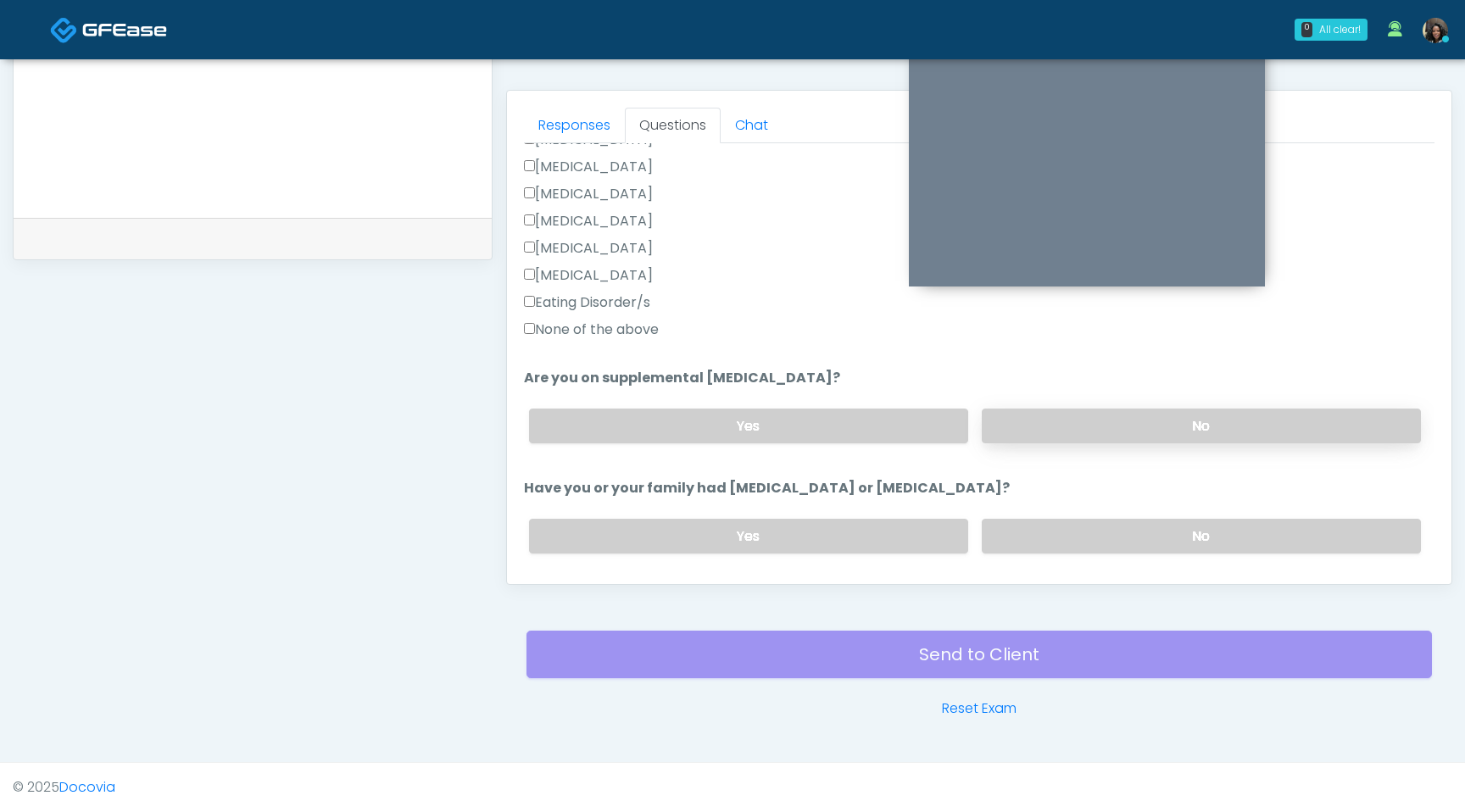
click at [1148, 431] on label "No" at bounding box center [1201, 426] width 439 height 35
click at [1044, 528] on label "No" at bounding box center [1201, 536] width 439 height 35
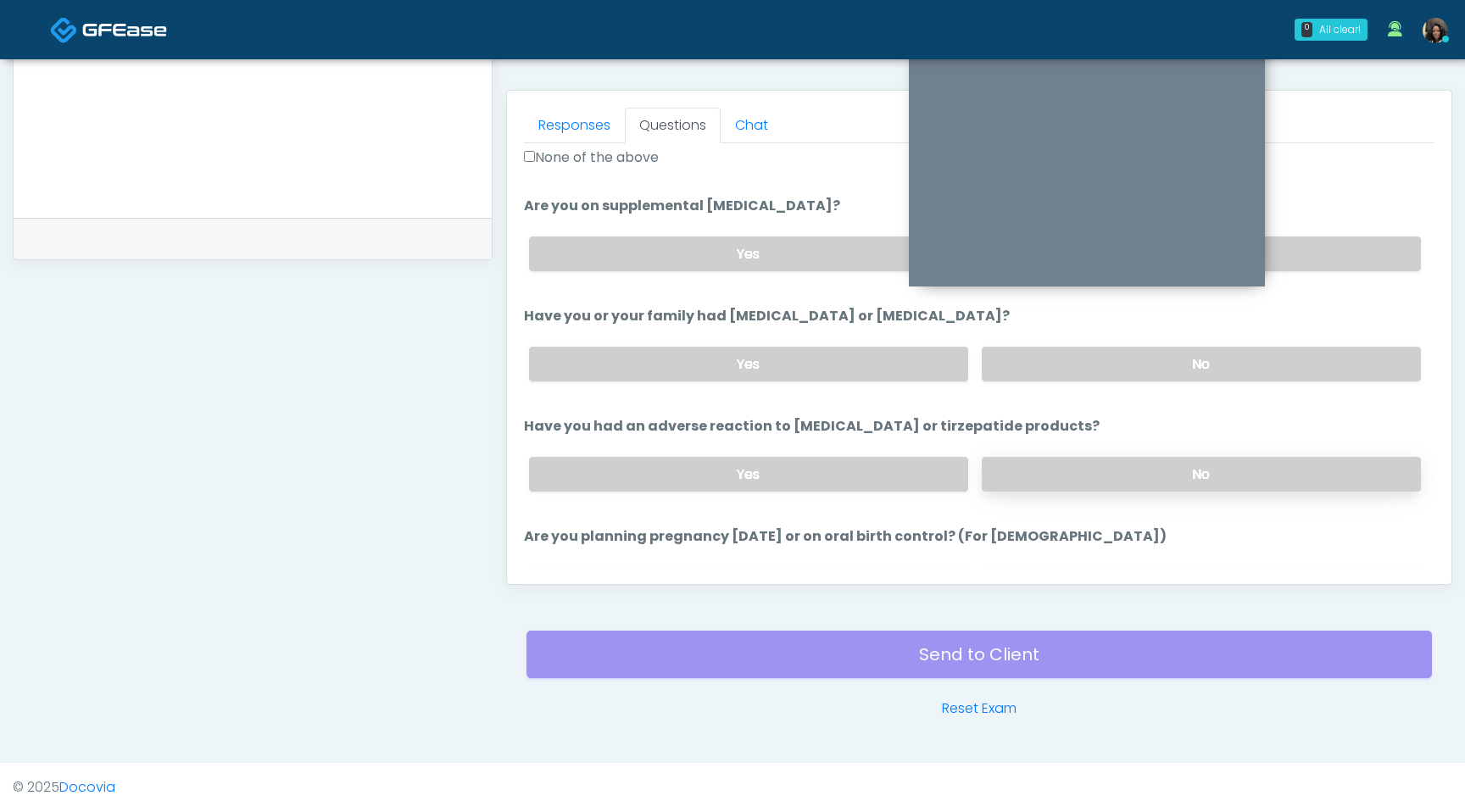
click at [1072, 482] on label "No" at bounding box center [1201, 474] width 439 height 35
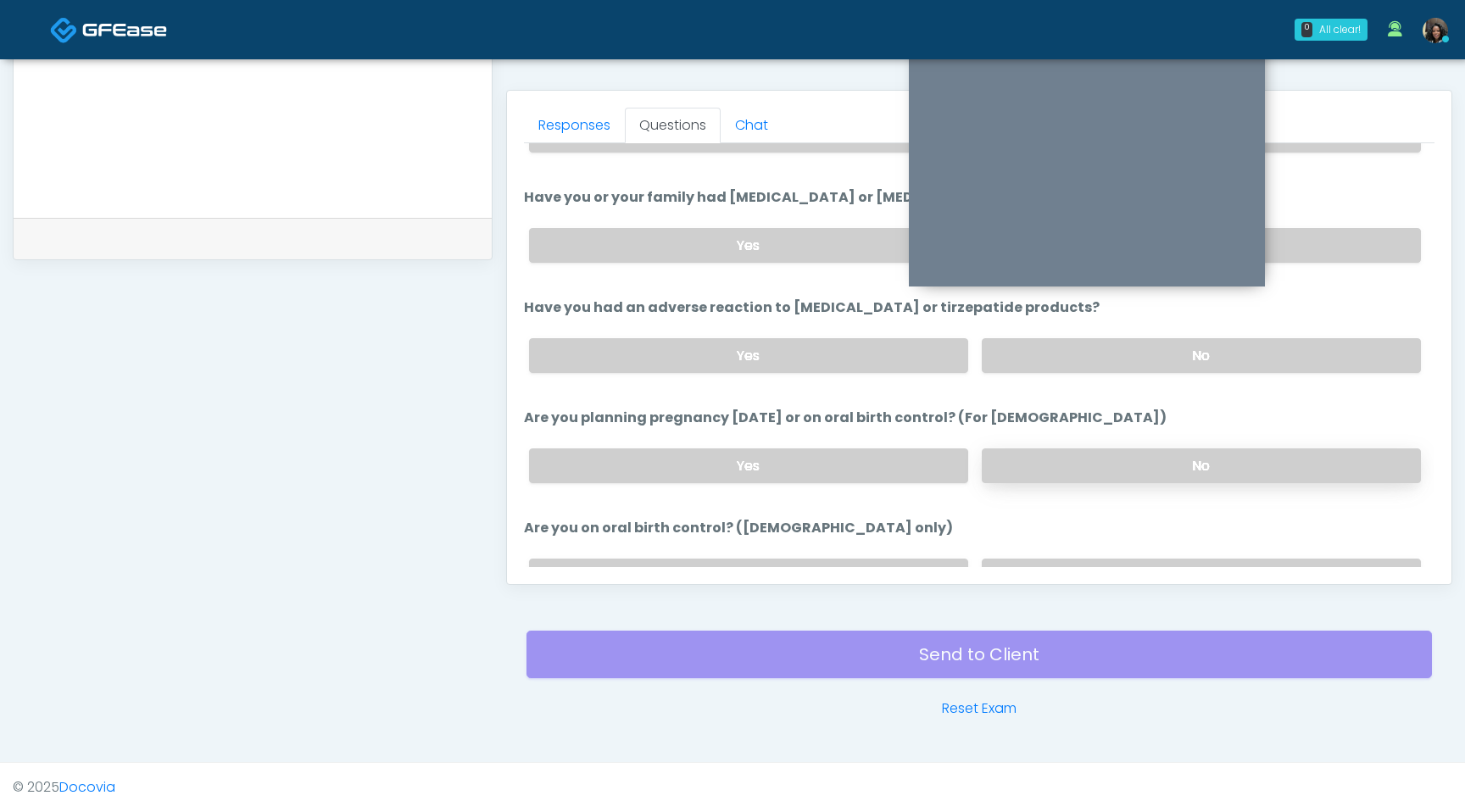
click at [1083, 461] on label "No" at bounding box center [1201, 466] width 439 height 35
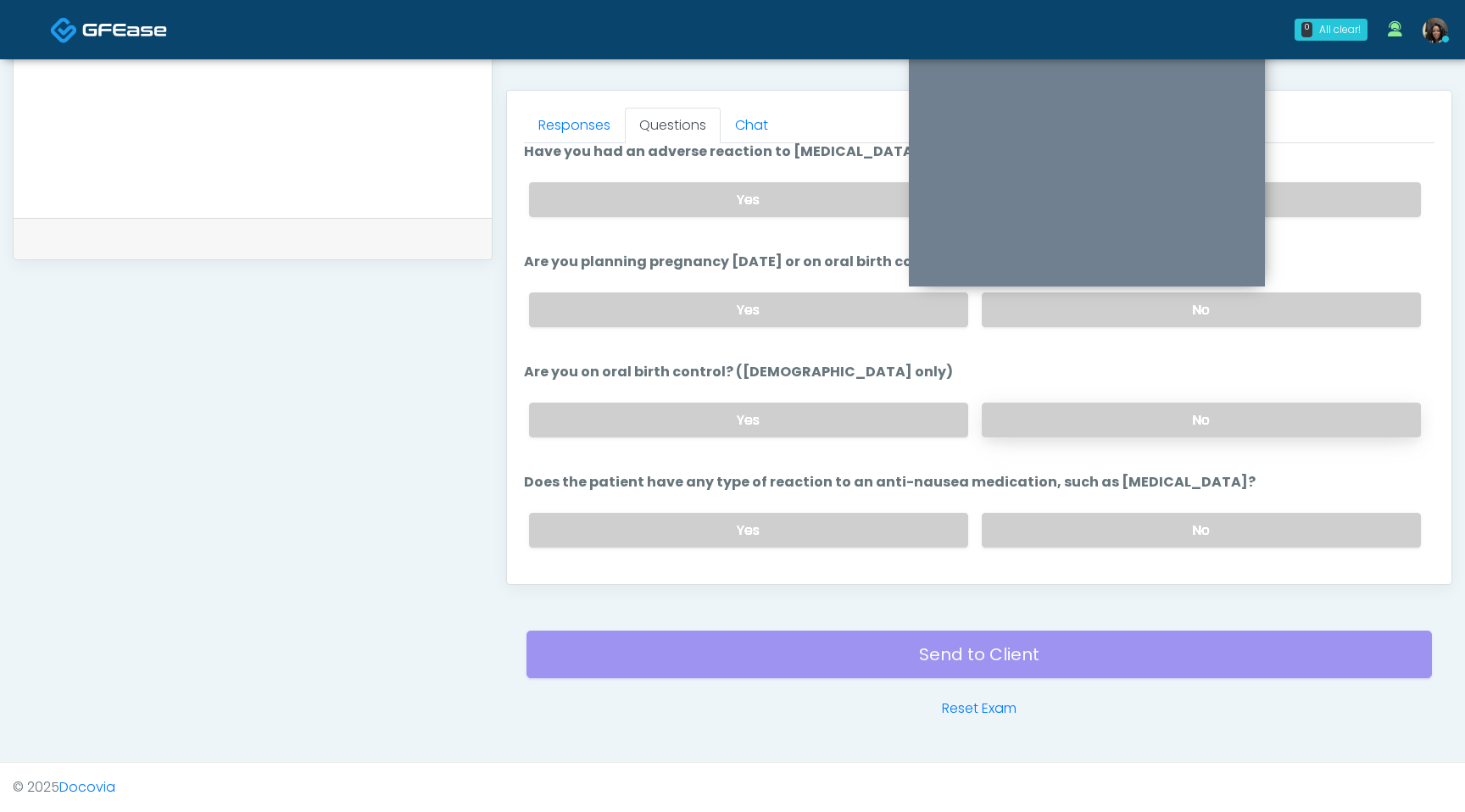
click at [1104, 402] on label "No" at bounding box center [1201, 420] width 439 height 35
click at [1103, 513] on label "No" at bounding box center [1201, 530] width 439 height 35
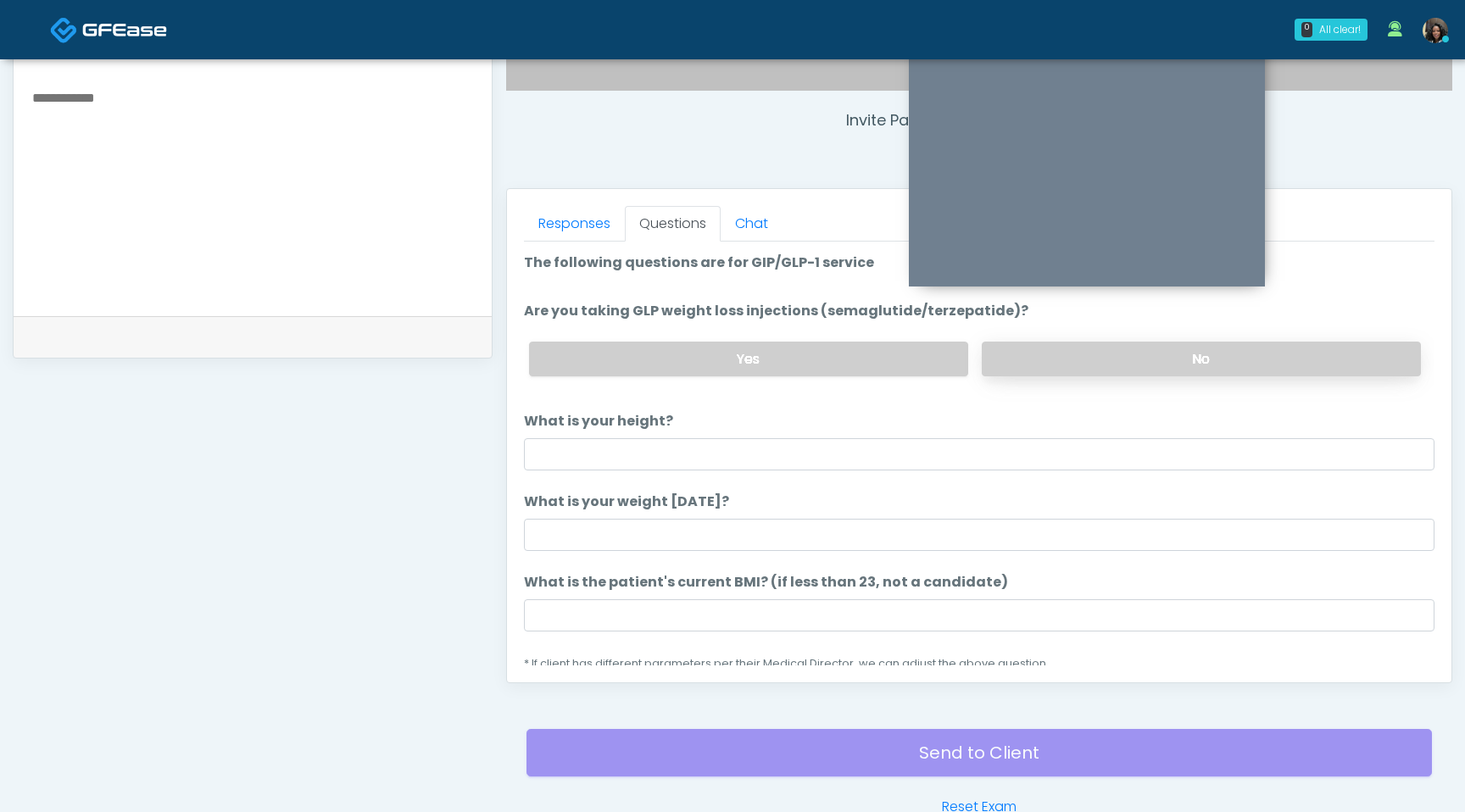
click at [1105, 354] on label "No" at bounding box center [1201, 359] width 439 height 35
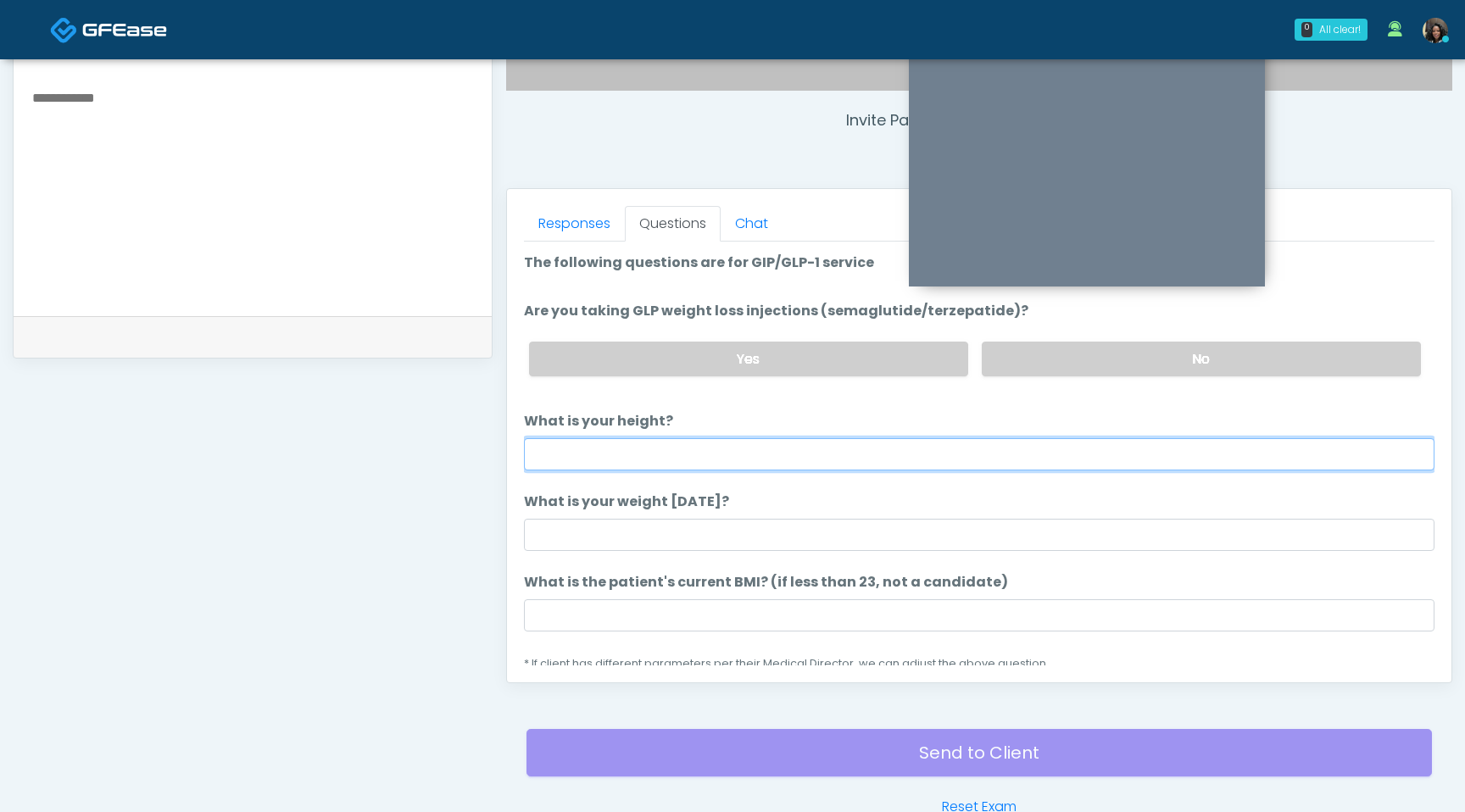
click at [634, 454] on input "What is your height?" at bounding box center [980, 453] width 911 height 32
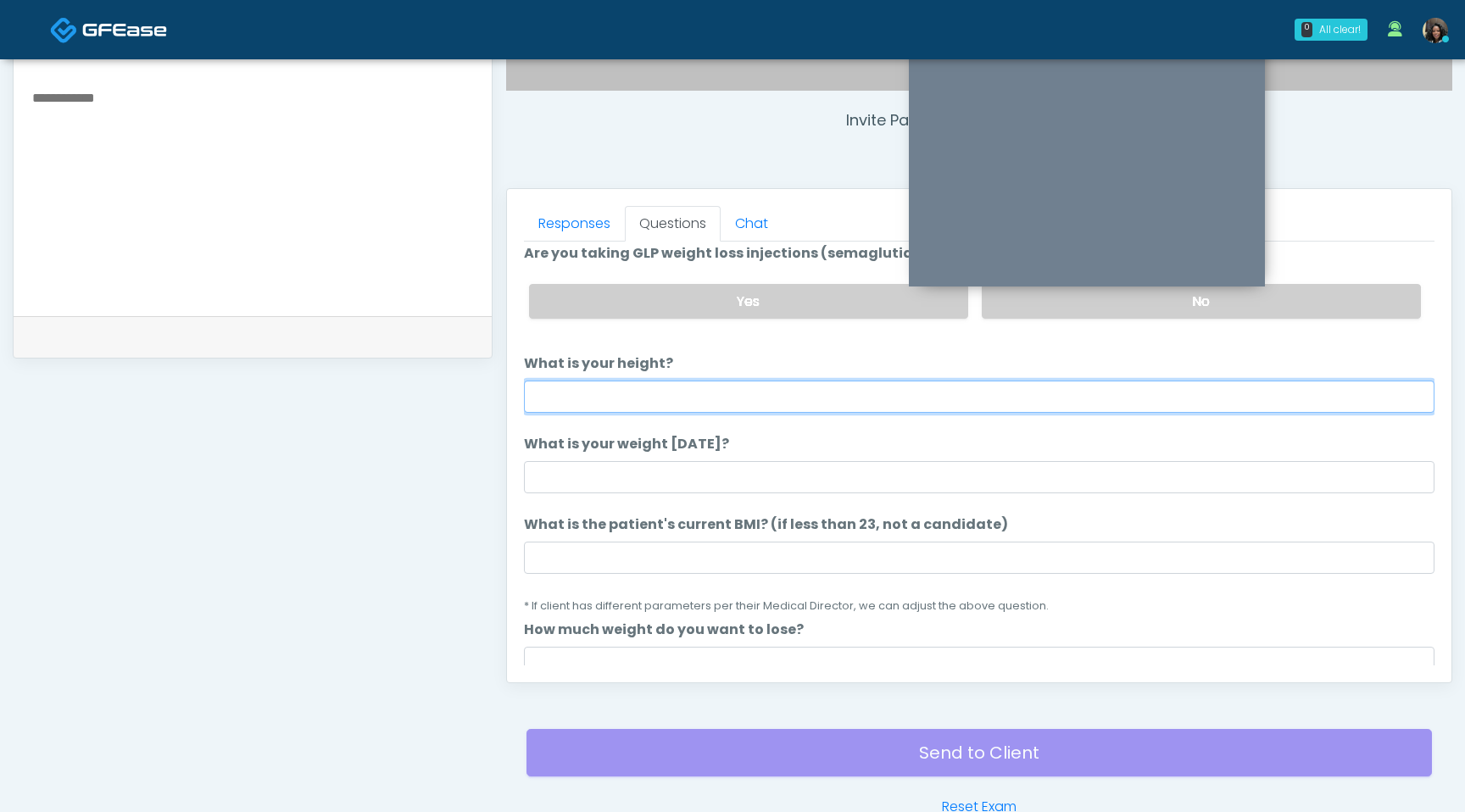
scroll to position [77, 0]
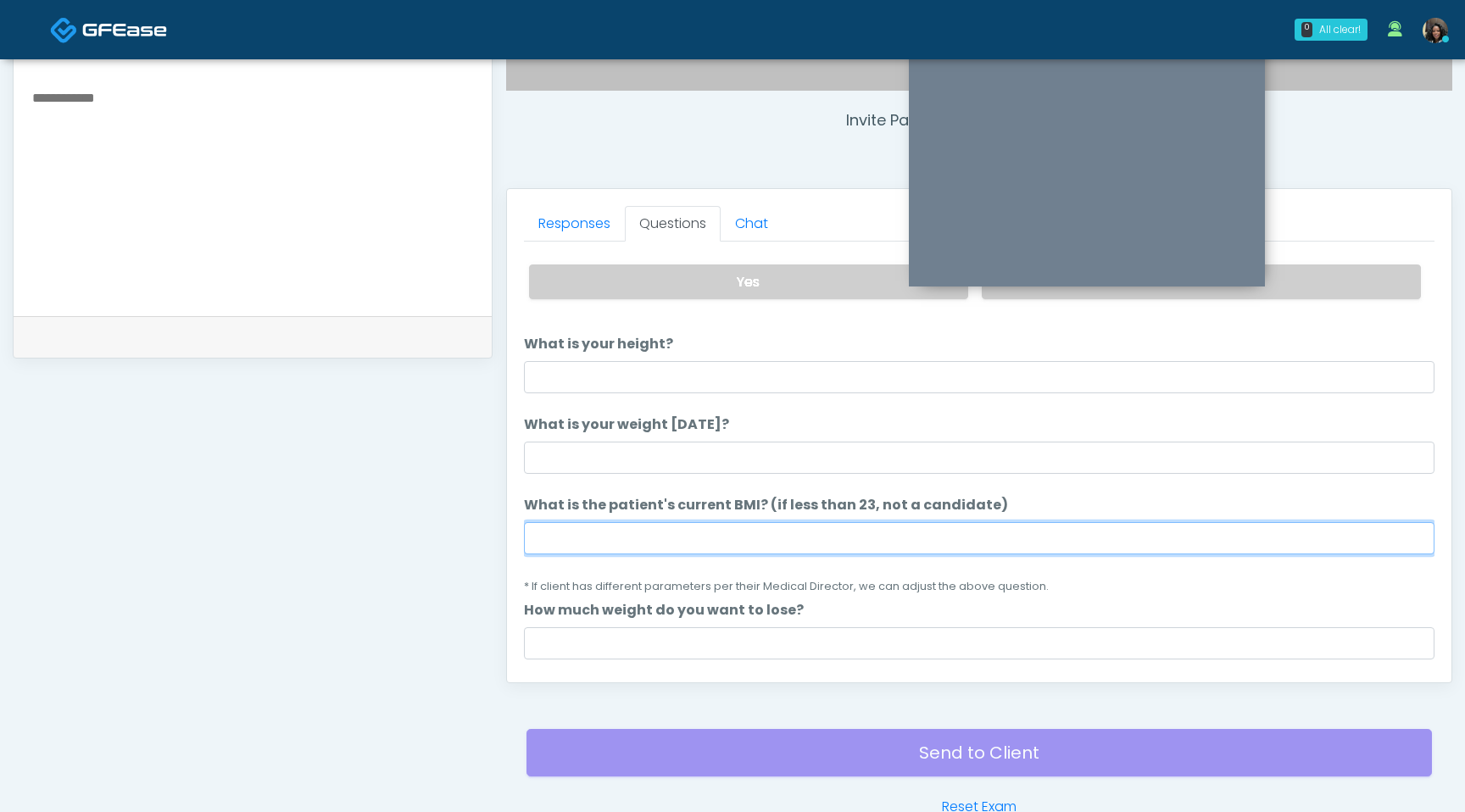
click at [600, 541] on input "What is the patient's current BMI? (if less than 23, not a candidate)" at bounding box center [980, 538] width 911 height 32
type input "****"
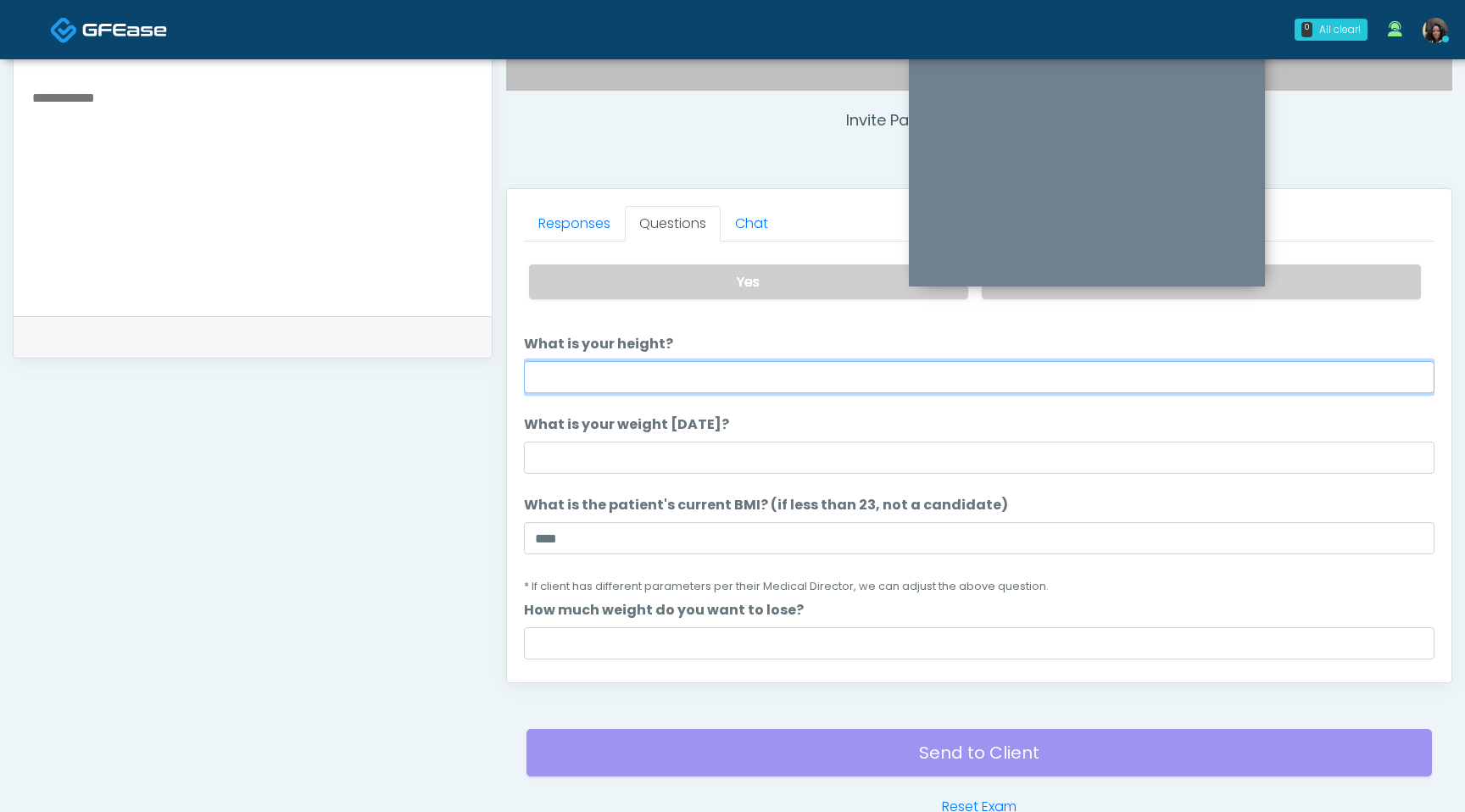
click at [684, 364] on input "What is your height?" at bounding box center [980, 377] width 911 height 32
type input "***"
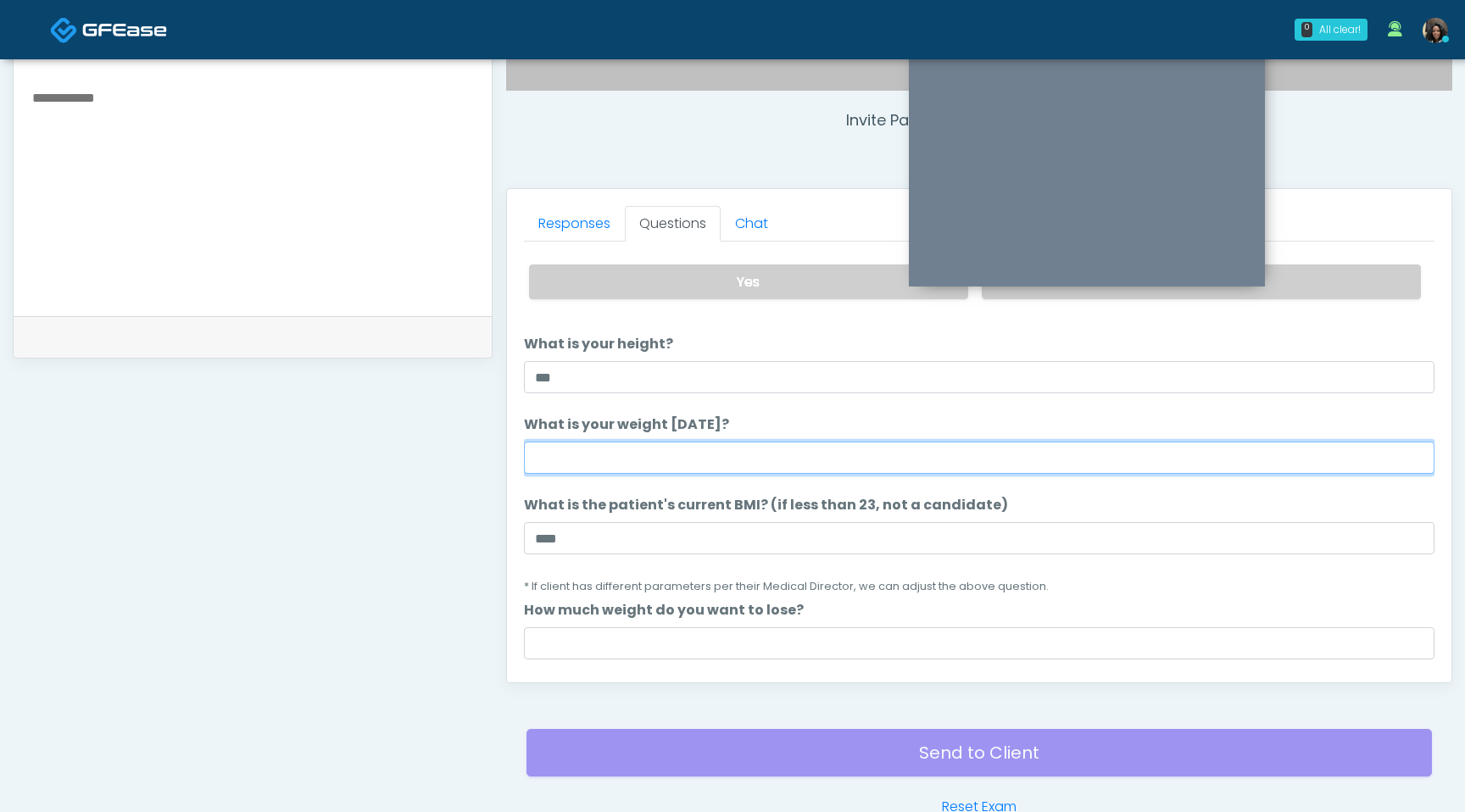
click at [650, 460] on input "What is your weight today?" at bounding box center [980, 457] width 911 height 32
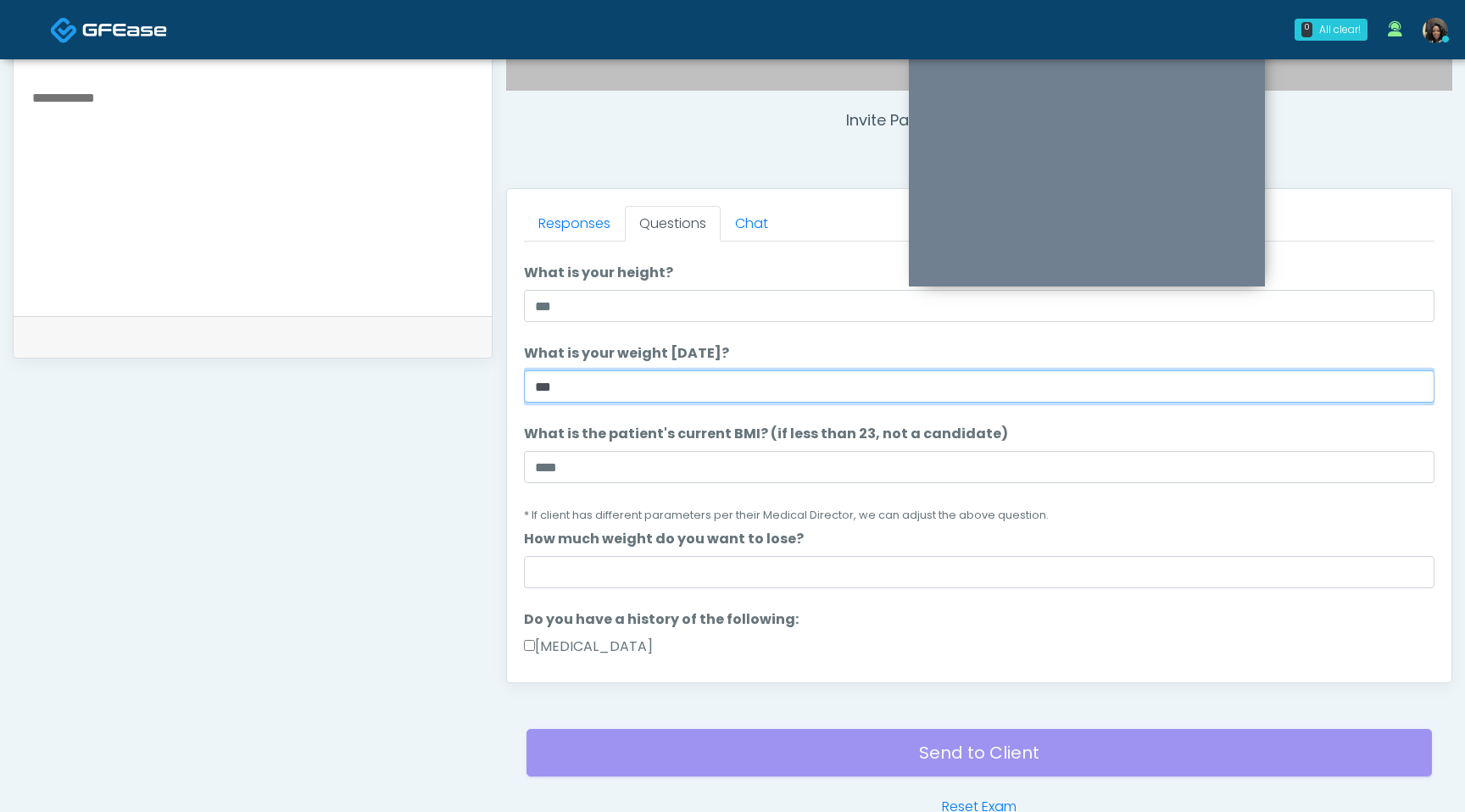
scroll to position [235, 0]
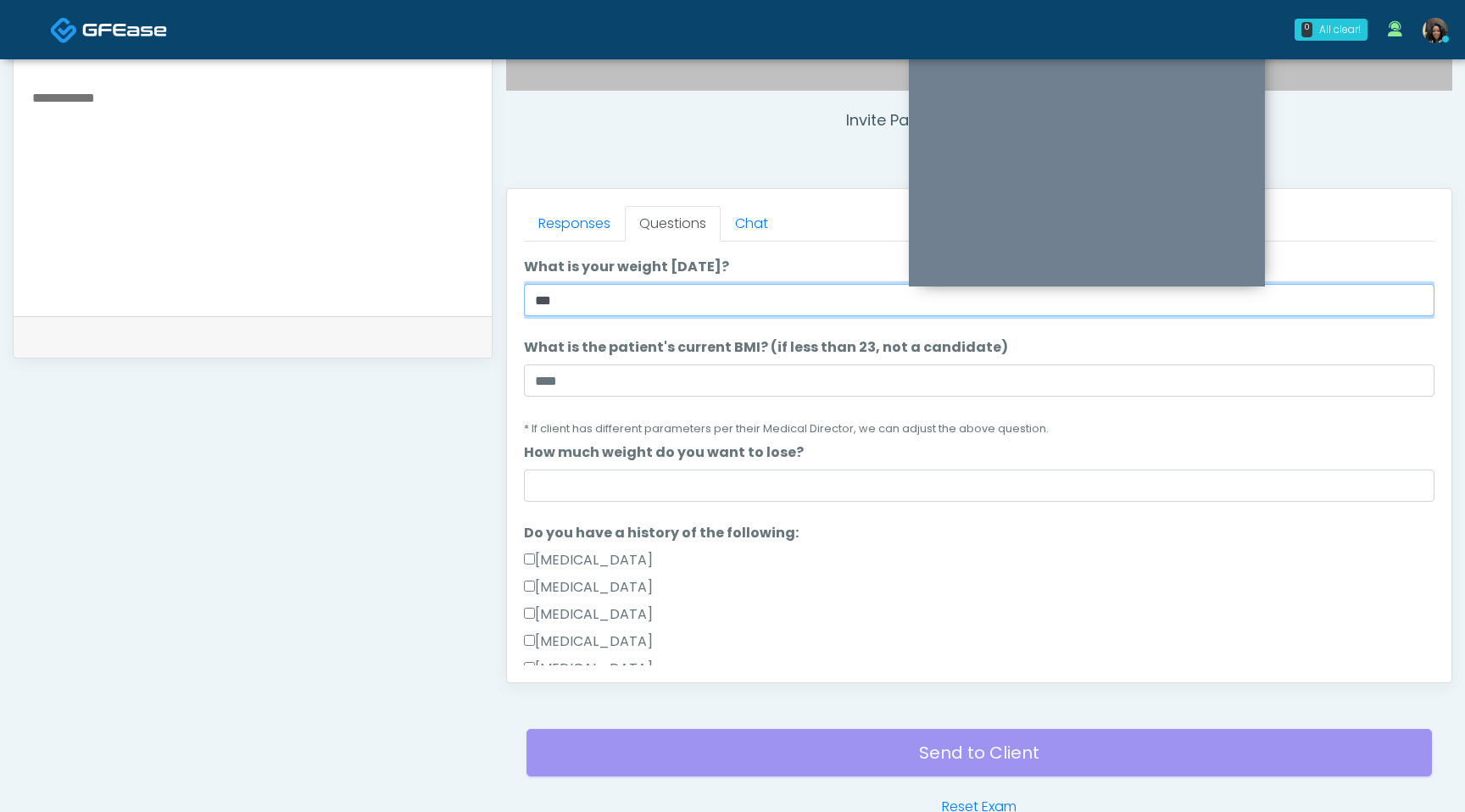
type input "***"
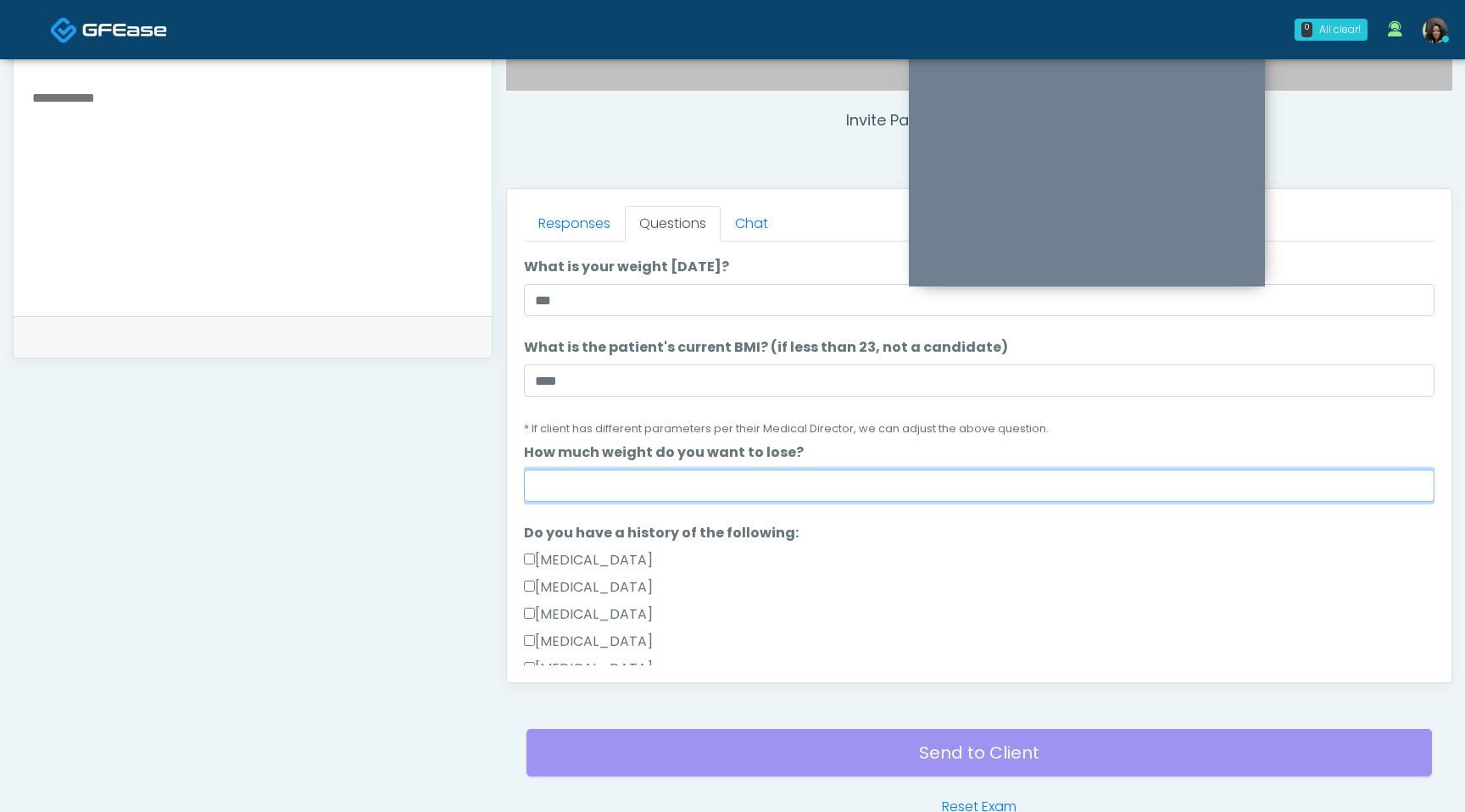
click at [656, 486] on input "How much weight do you want to lose?" at bounding box center [980, 485] width 911 height 32
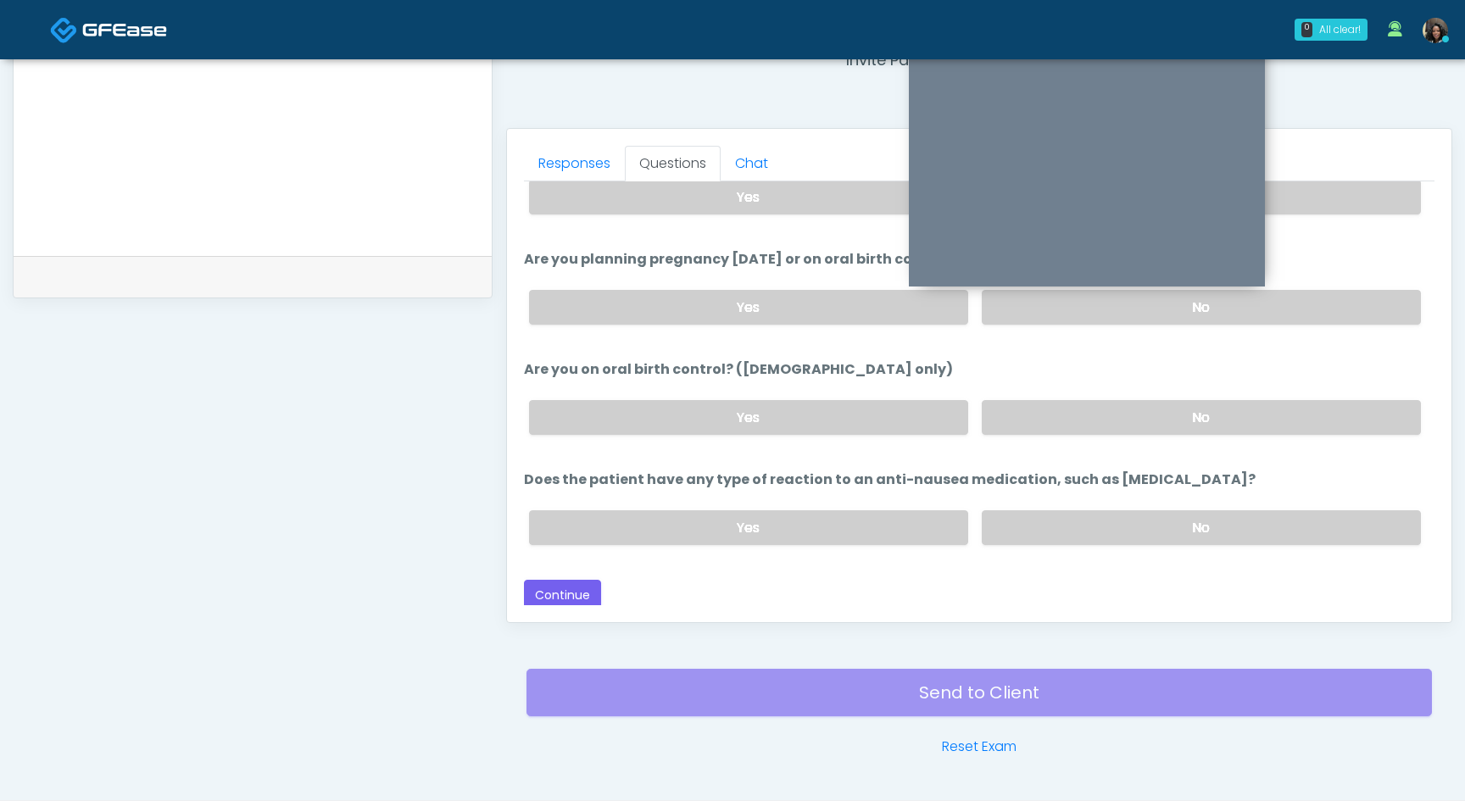
scroll to position [675, 0]
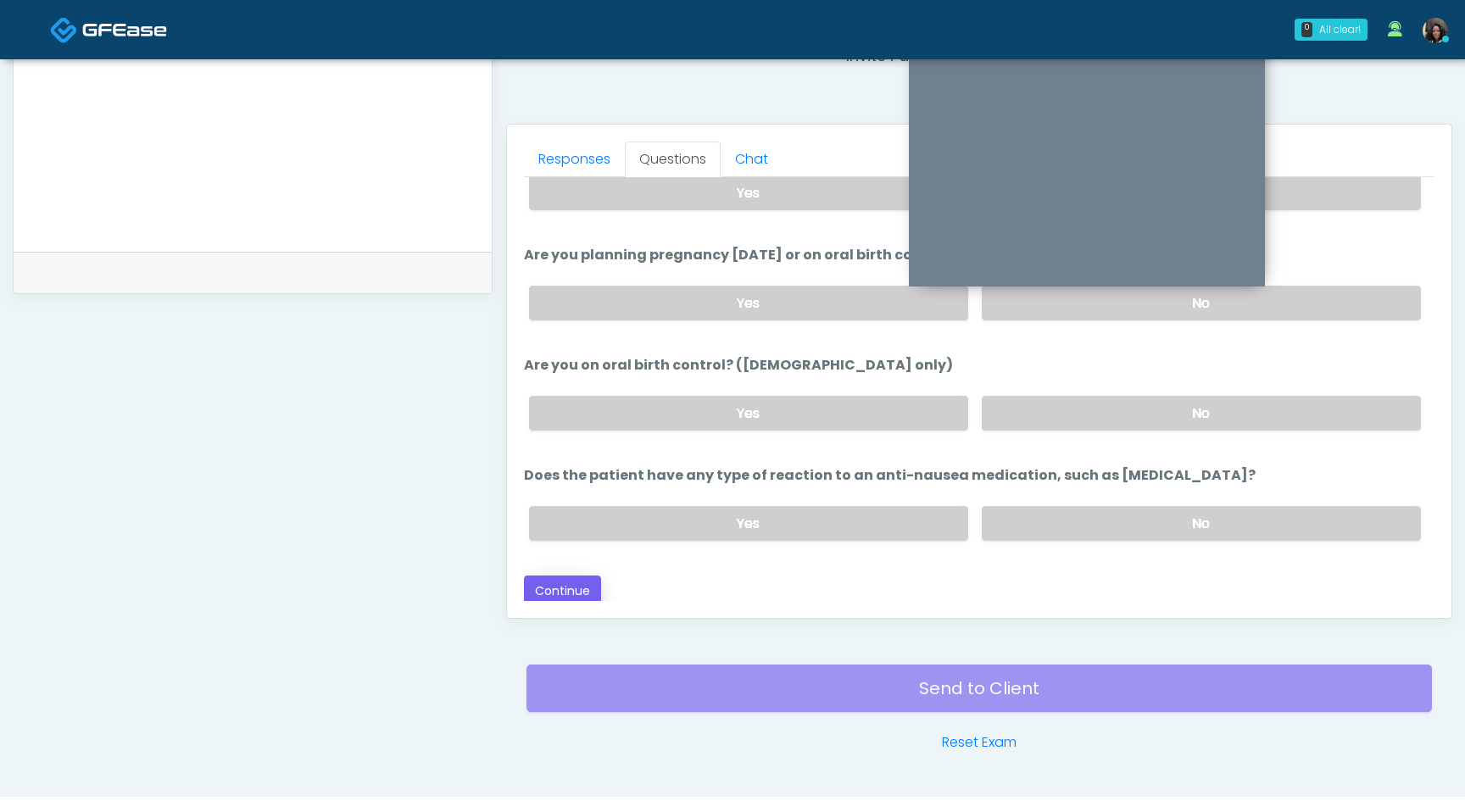
type input "******"
click at [571, 581] on button "Continue" at bounding box center [563, 591] width 77 height 31
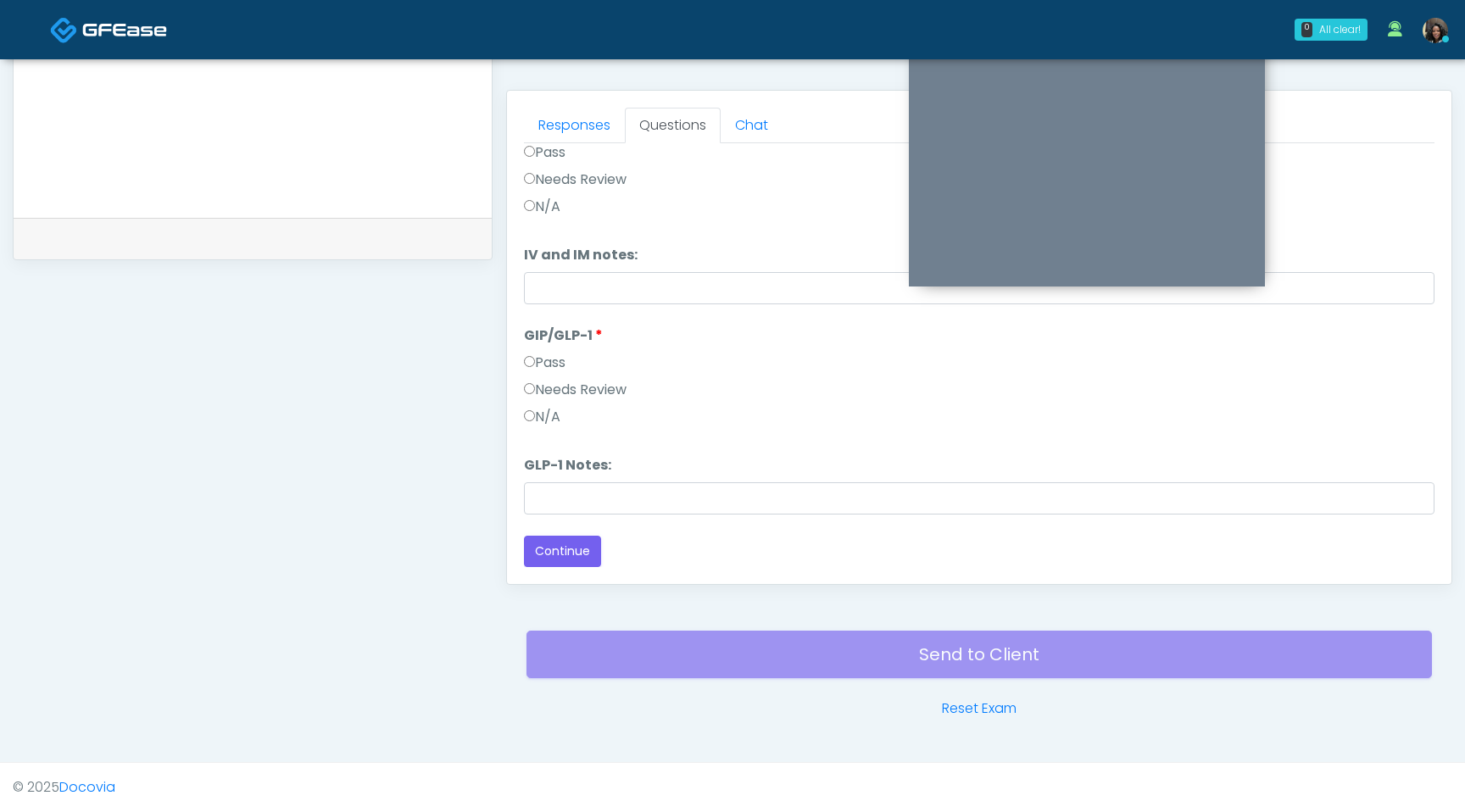
scroll to position [0, 0]
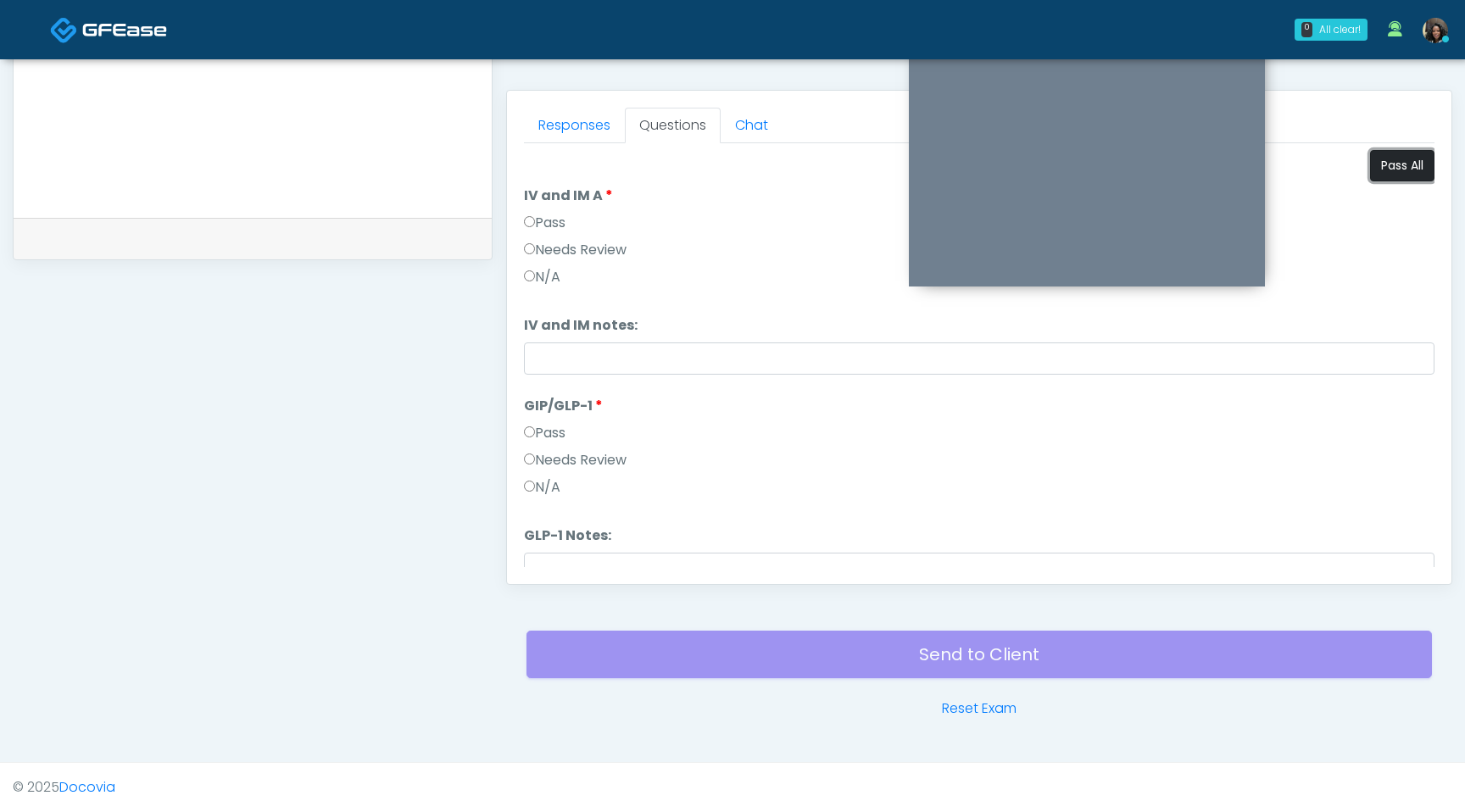
click at [1382, 163] on button "Pass All" at bounding box center [1402, 166] width 65 height 31
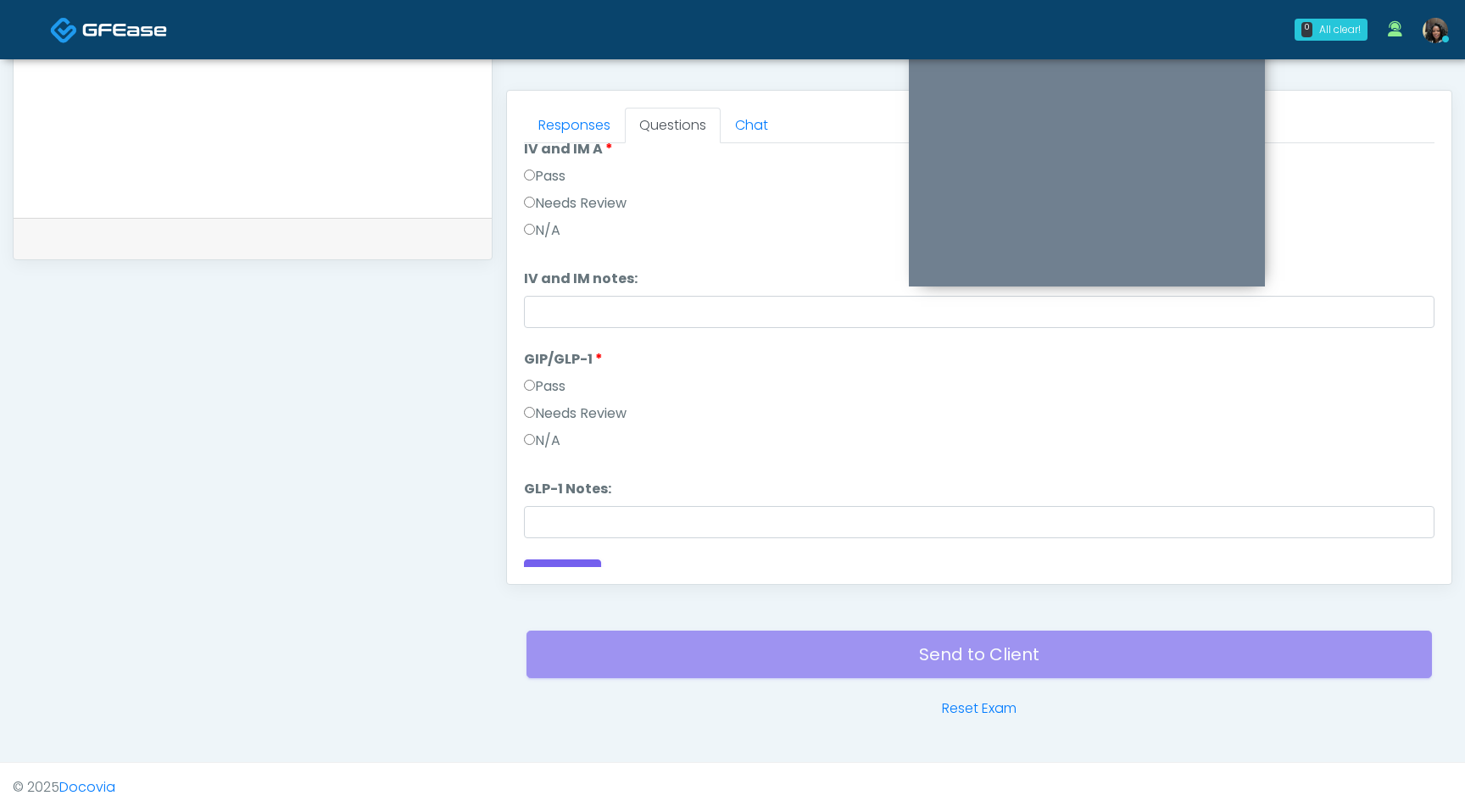
scroll to position [70, 0]
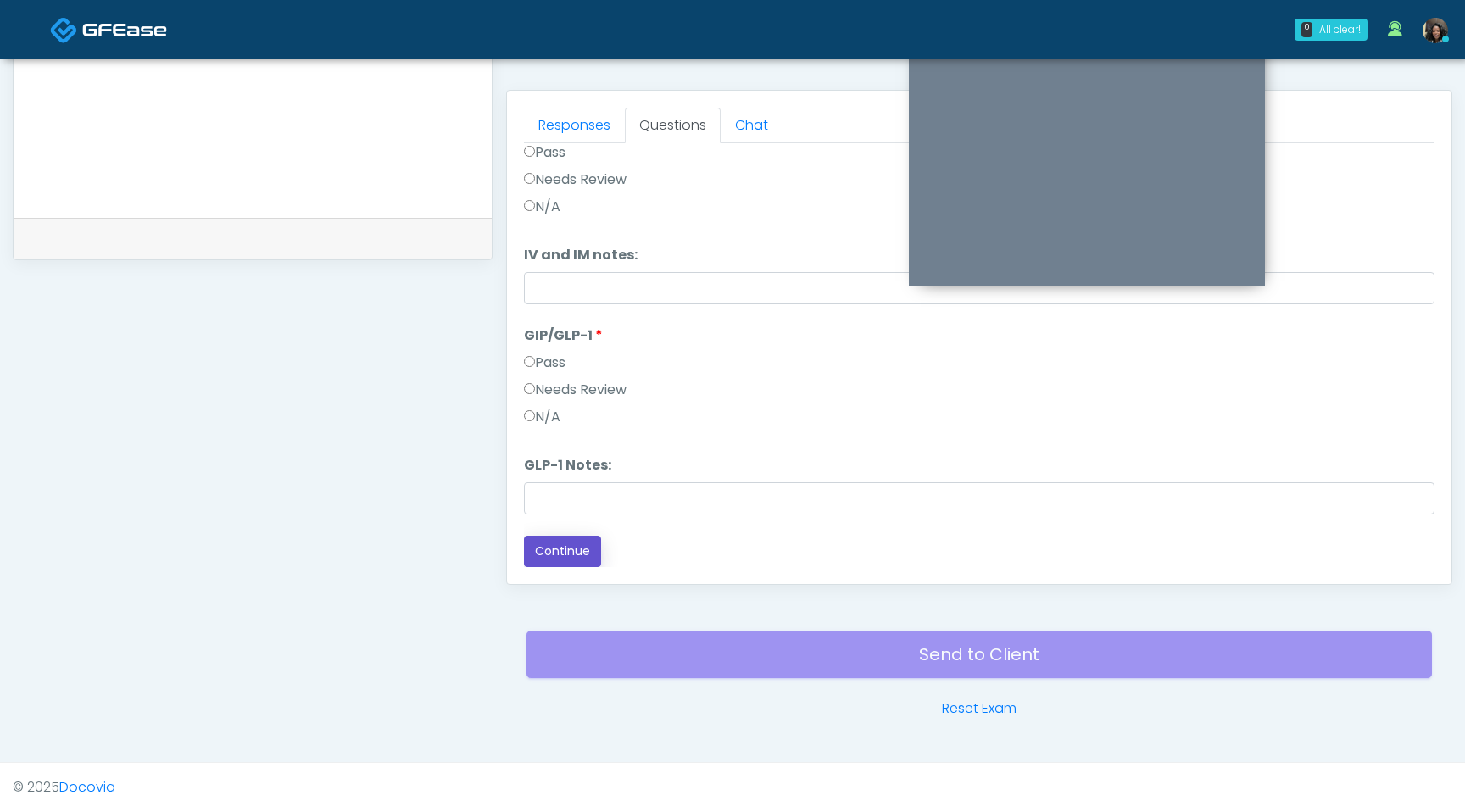
click at [577, 543] on button "Continue" at bounding box center [563, 552] width 77 height 31
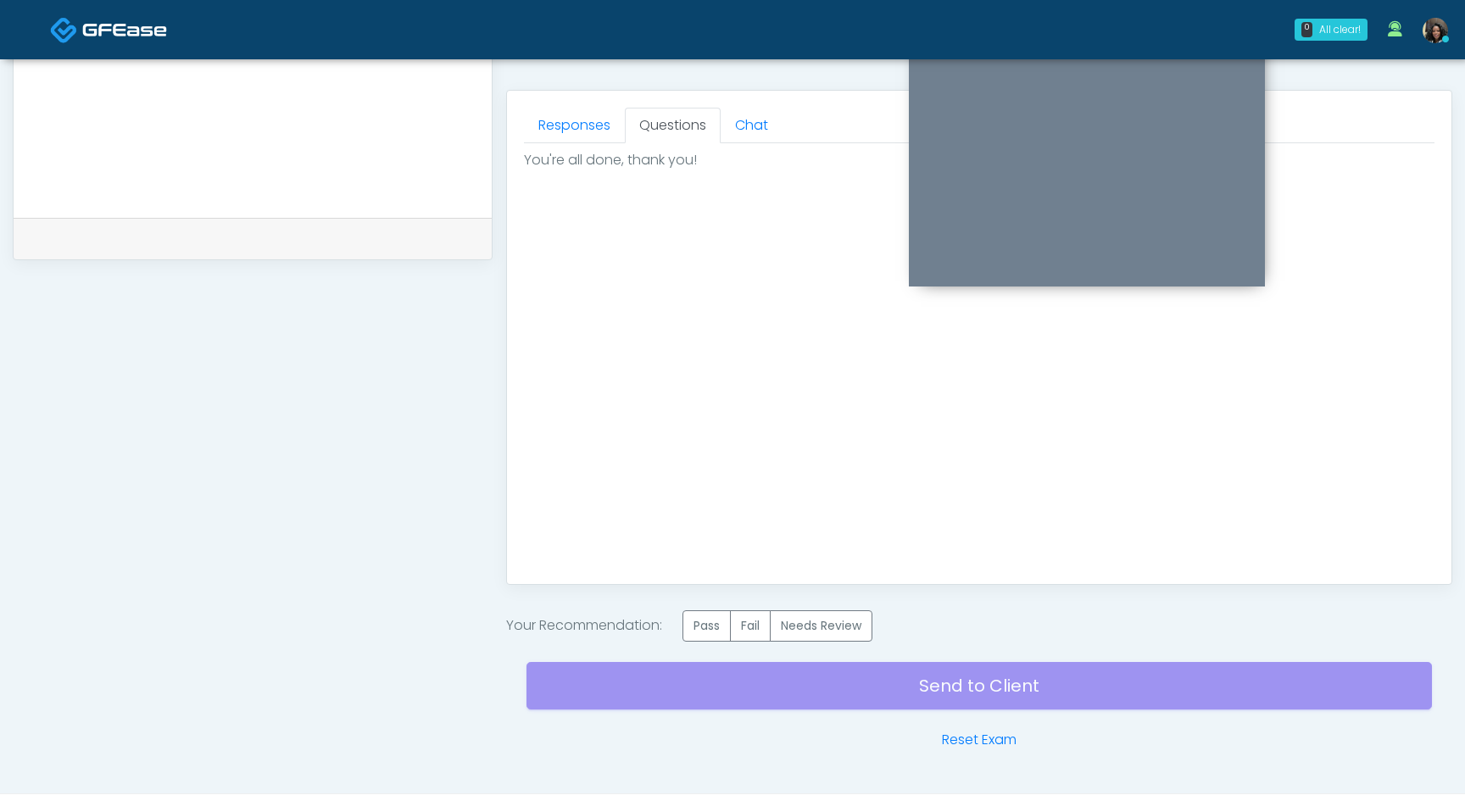
scroll to position [0, 0]
click at [702, 621] on label "Pass" at bounding box center [707, 626] width 48 height 31
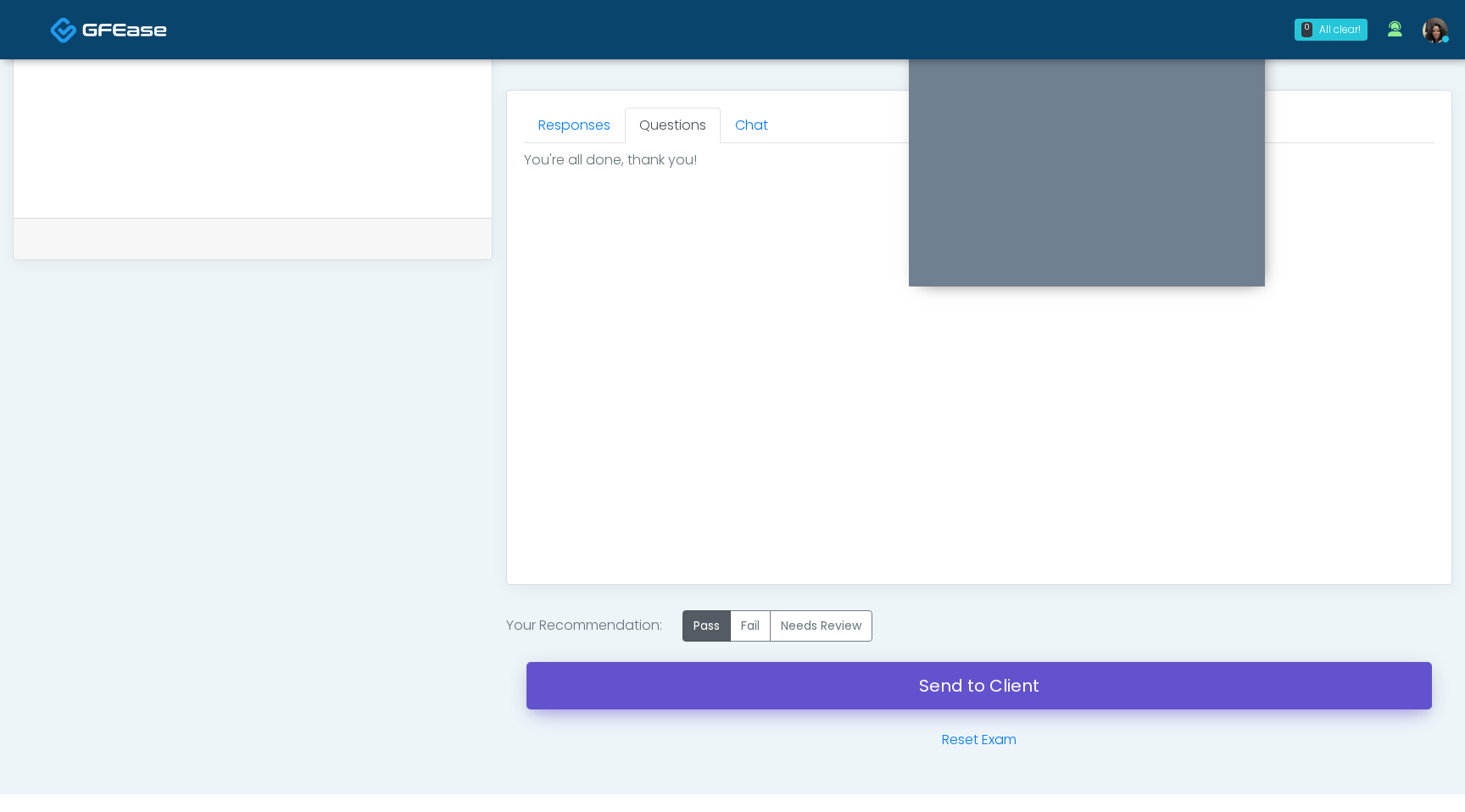
click at [721, 691] on link "Send to Client" at bounding box center [979, 685] width 906 height 47
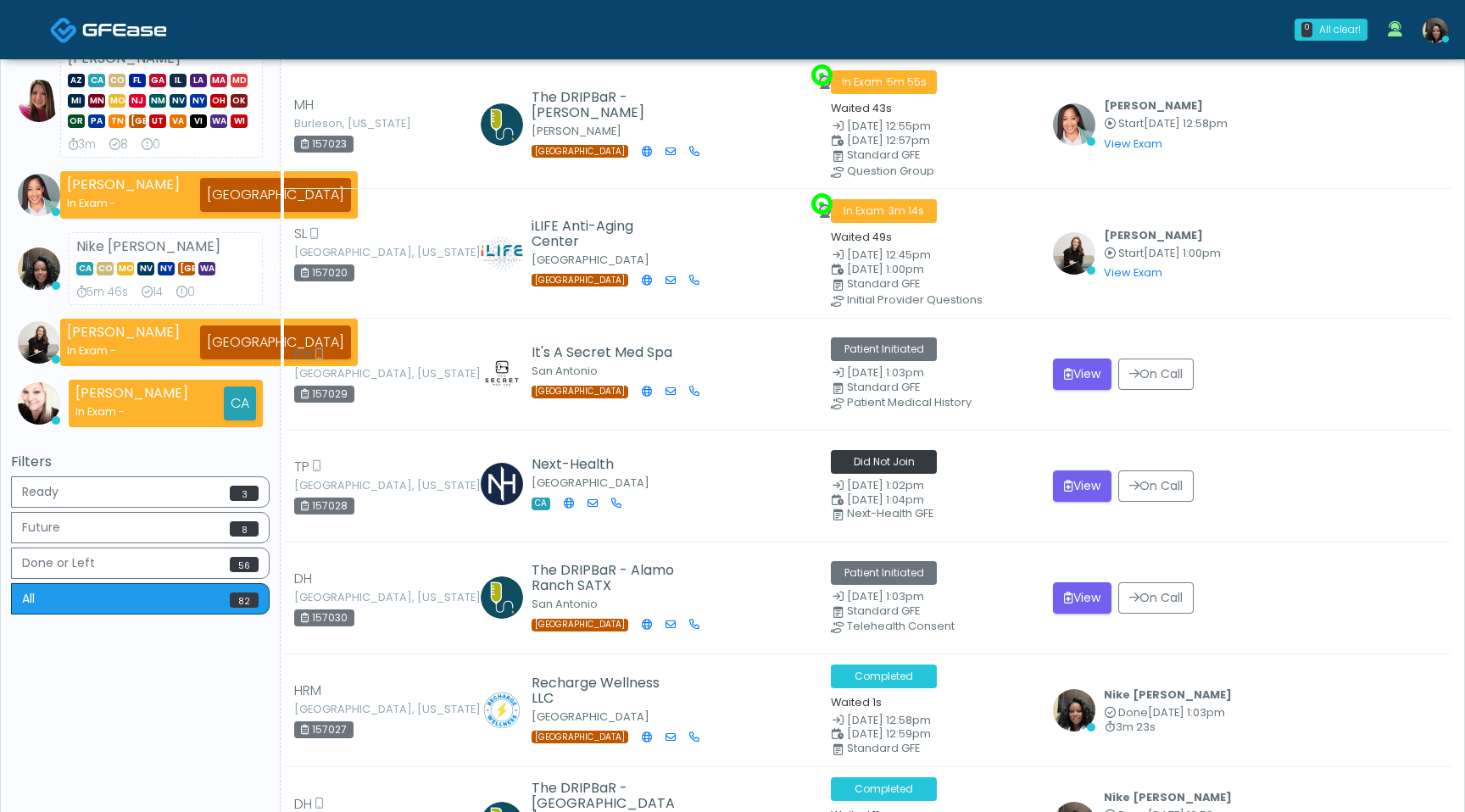
scroll to position [183, 0]
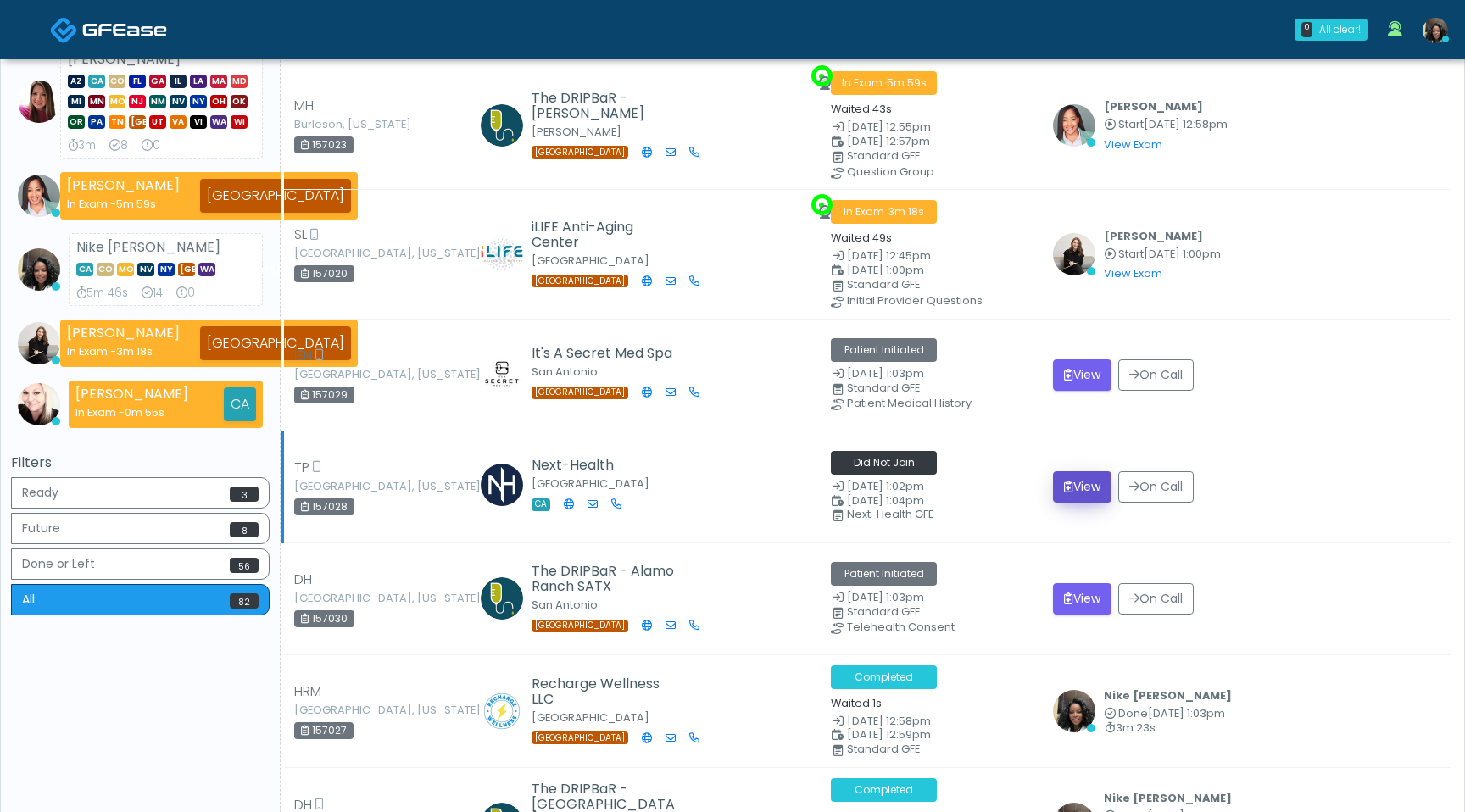
click at [1108, 487] on button "View" at bounding box center [1083, 487] width 58 height 31
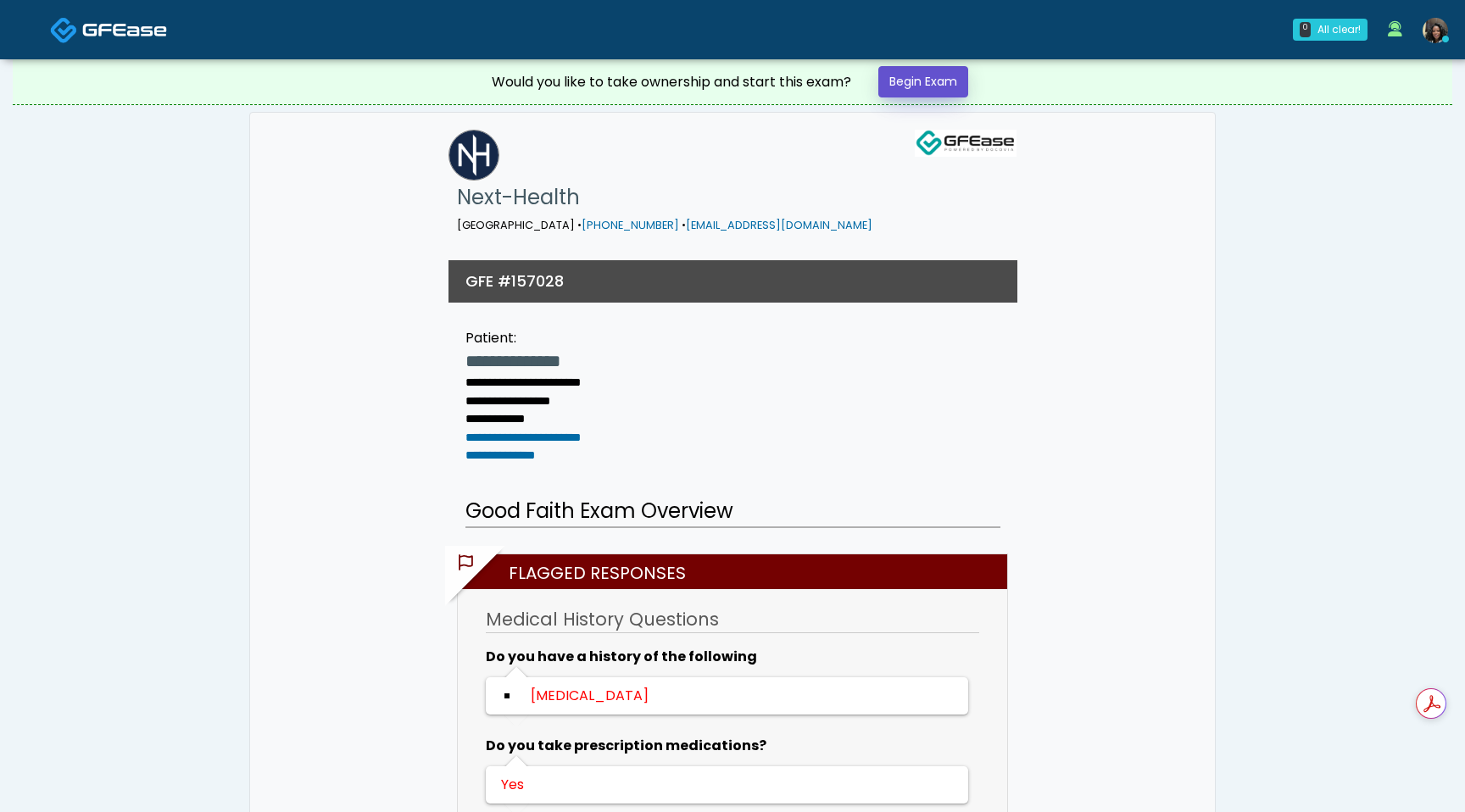
click at [928, 94] on link "Begin Exam" at bounding box center [923, 82] width 90 height 31
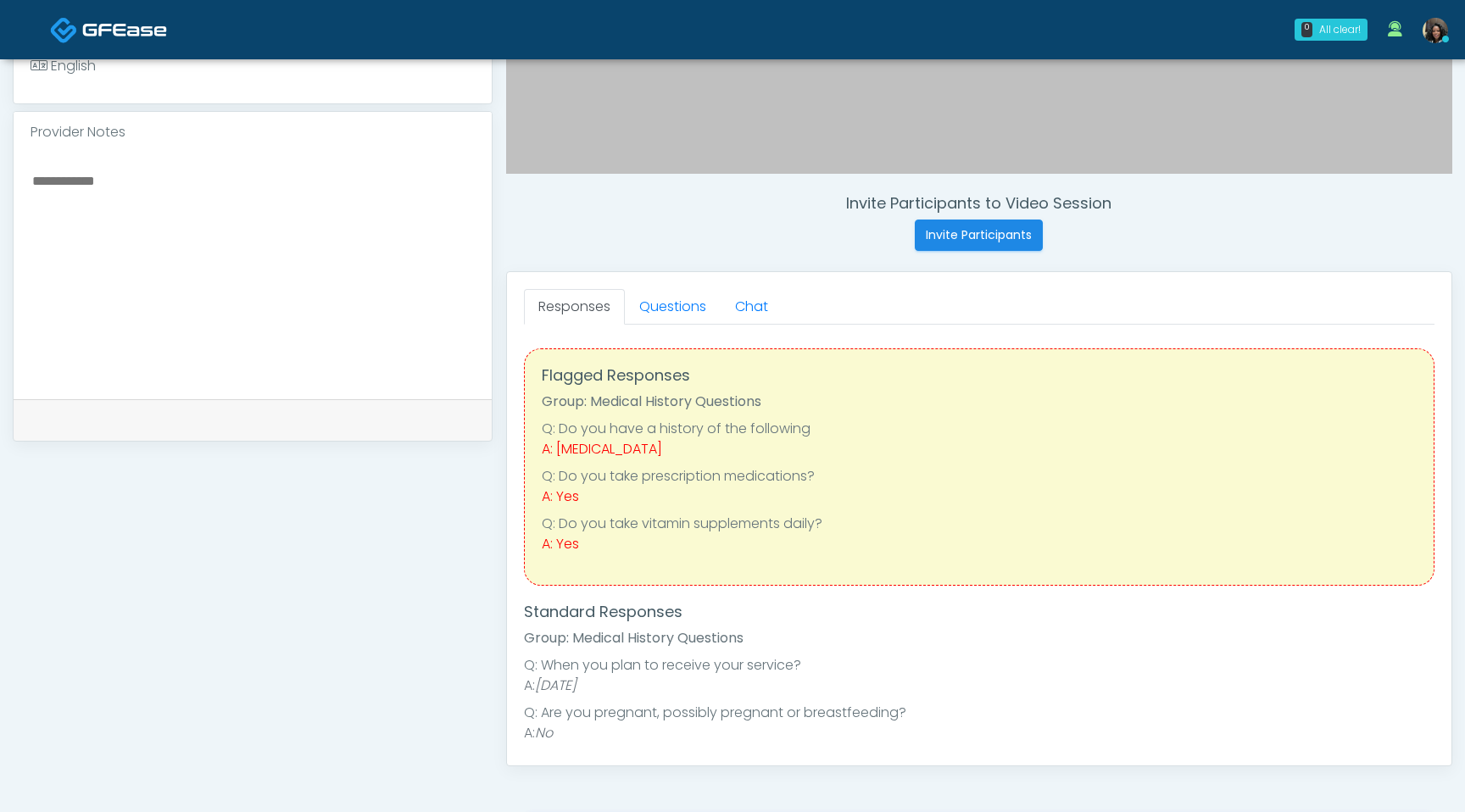
scroll to position [549, 0]
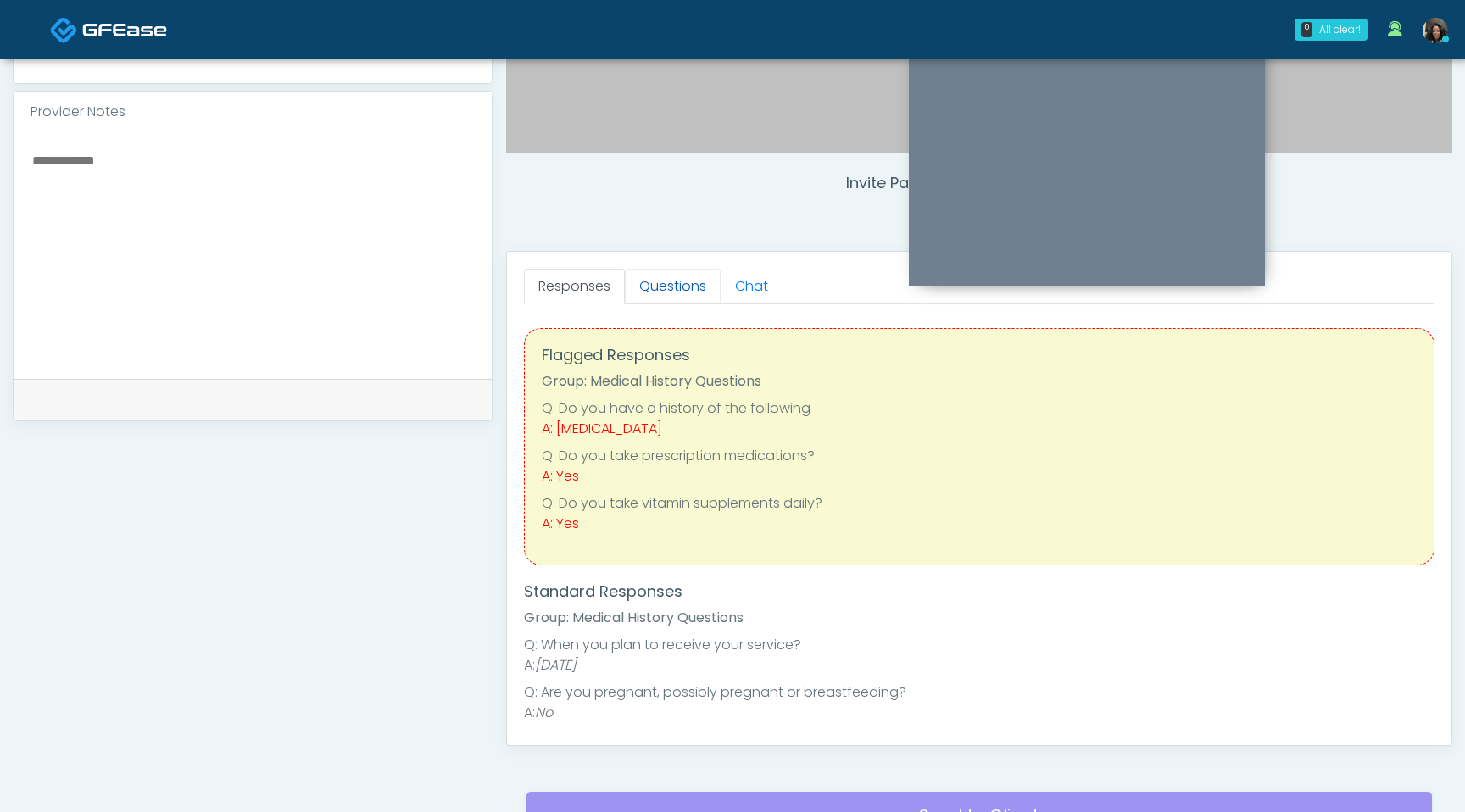
click at [660, 279] on link "Questions" at bounding box center [672, 286] width 96 height 36
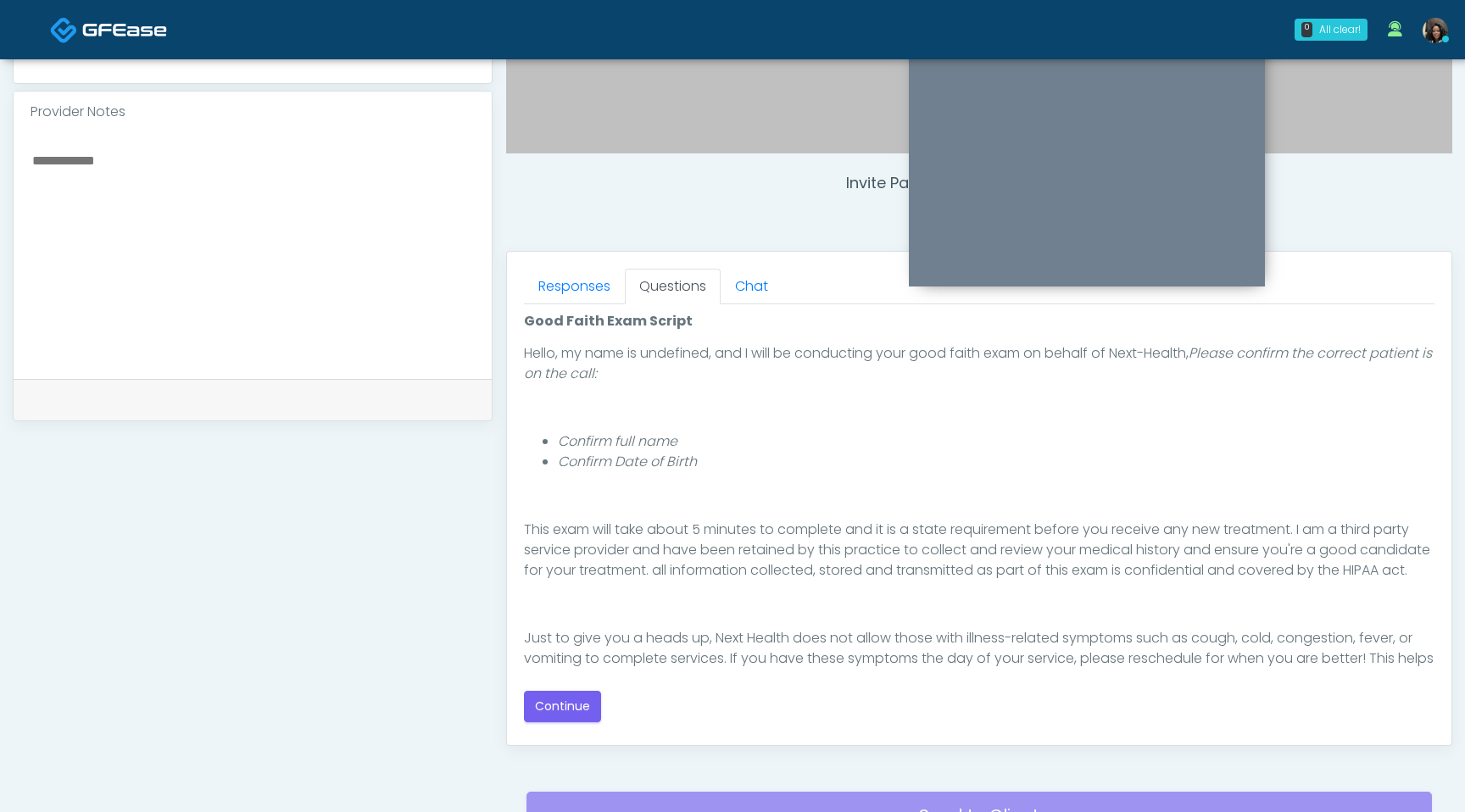
scroll to position [265, 0]
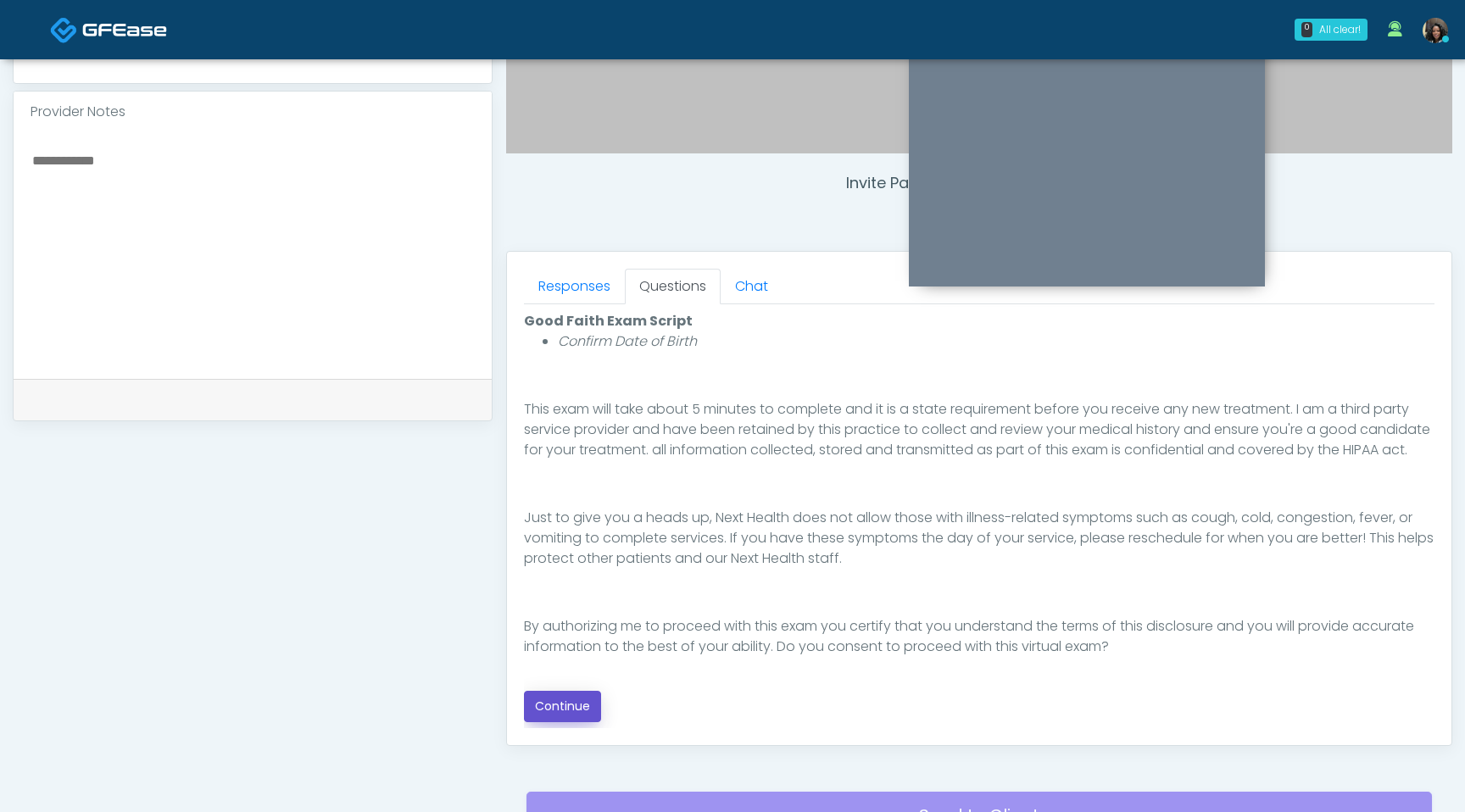
click at [579, 708] on button "Continue" at bounding box center [563, 706] width 77 height 31
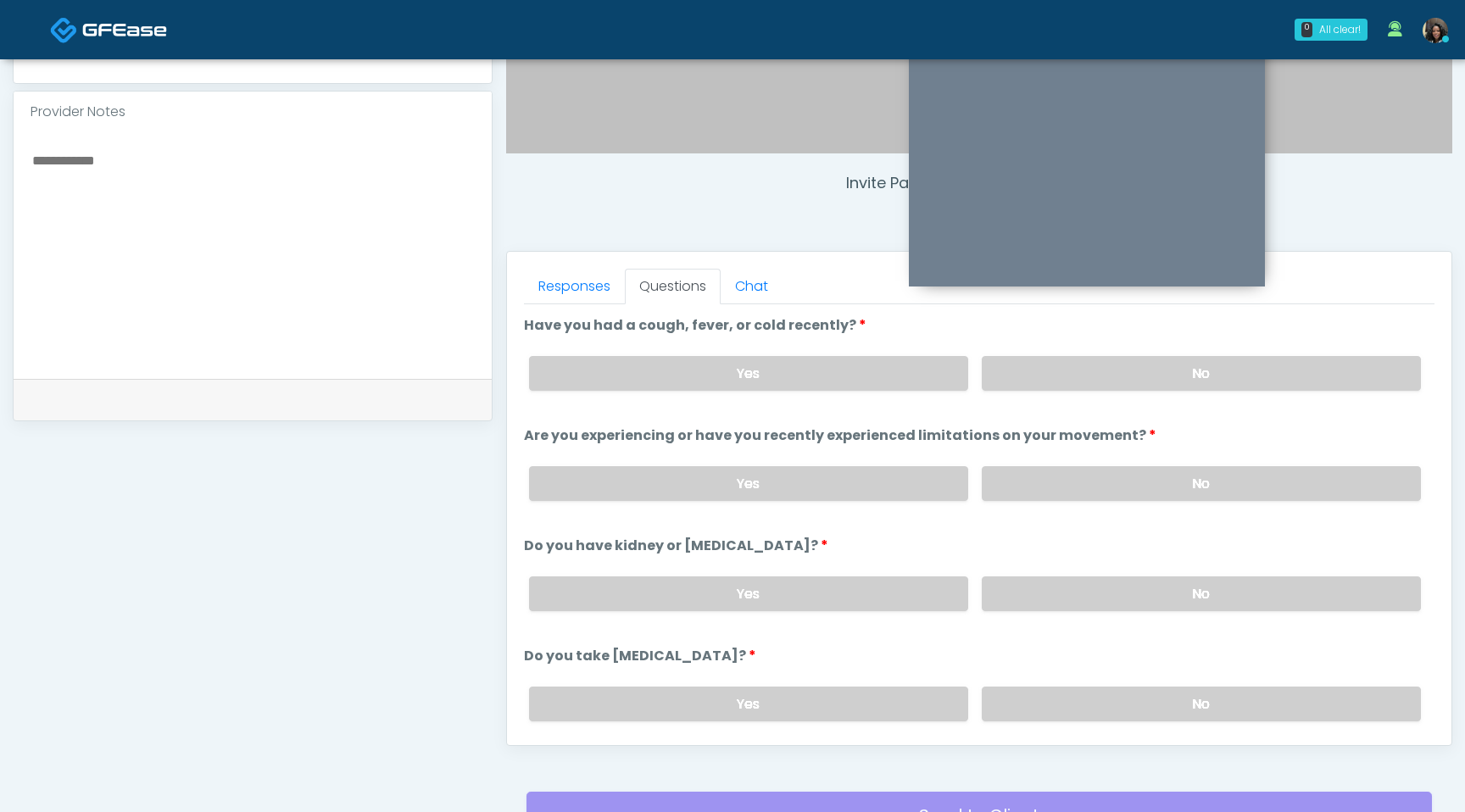
scroll to position [709, 0]
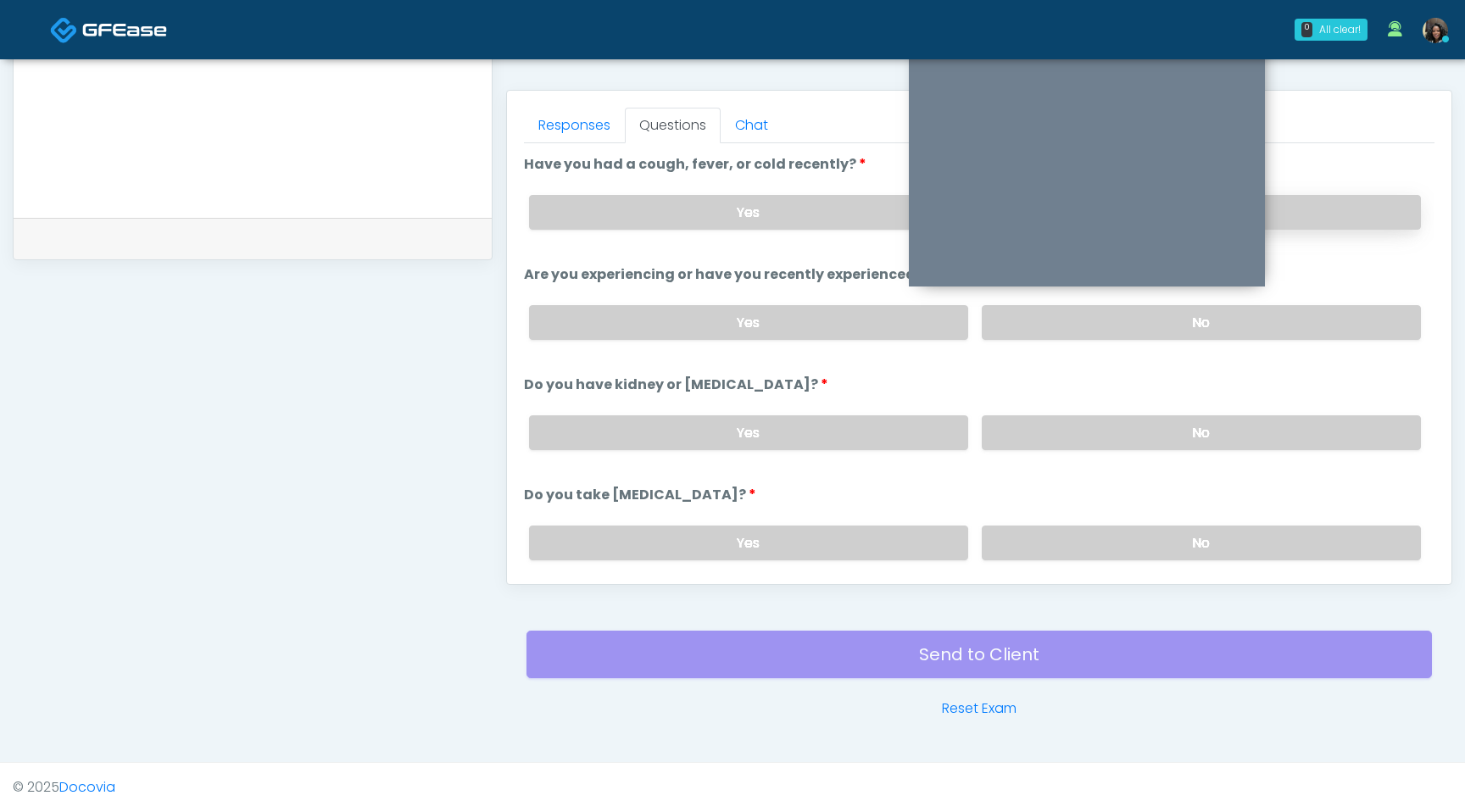
click at [1358, 218] on label "No" at bounding box center [1201, 212] width 439 height 35
click at [1359, 330] on label "No" at bounding box center [1201, 322] width 439 height 35
click at [1289, 417] on label "No" at bounding box center [1201, 432] width 439 height 35
click at [1254, 542] on label "No" at bounding box center [1201, 543] width 439 height 35
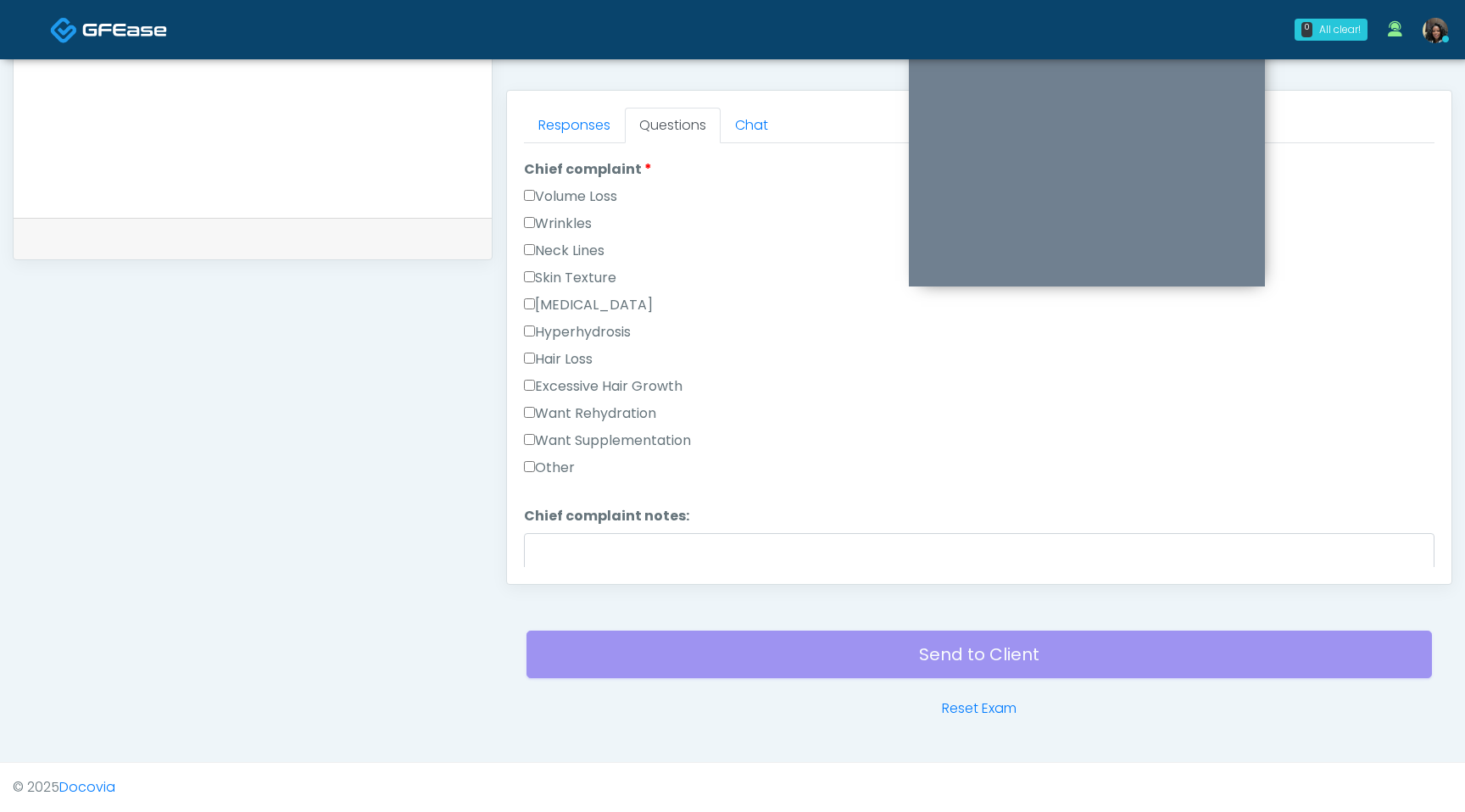
scroll to position [440, 0]
click at [536, 408] on label "Want Rehydration" at bounding box center [590, 410] width 132 height 20
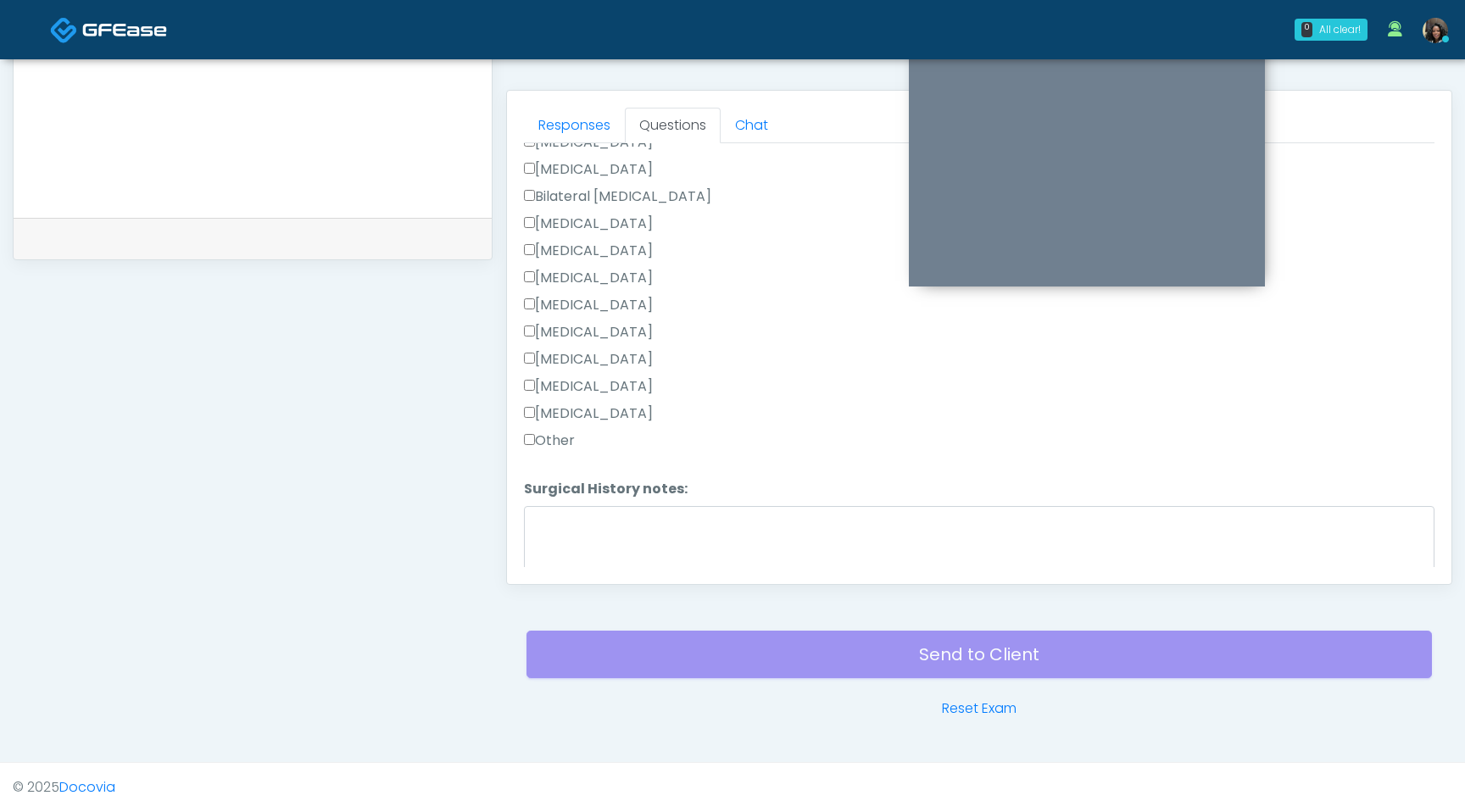
scroll to position [1057, 0]
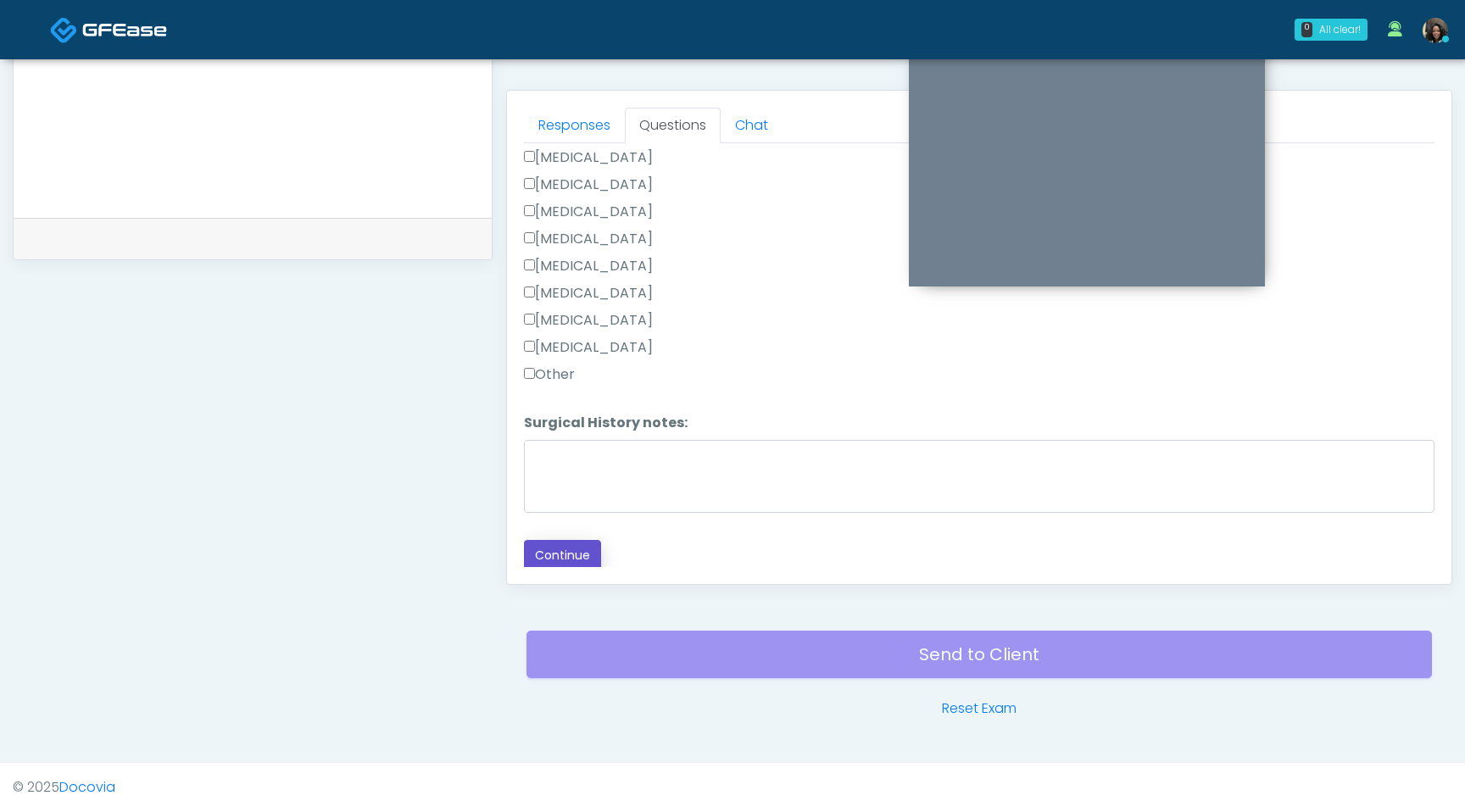
click at [540, 564] on button "Continue" at bounding box center [563, 555] width 77 height 31
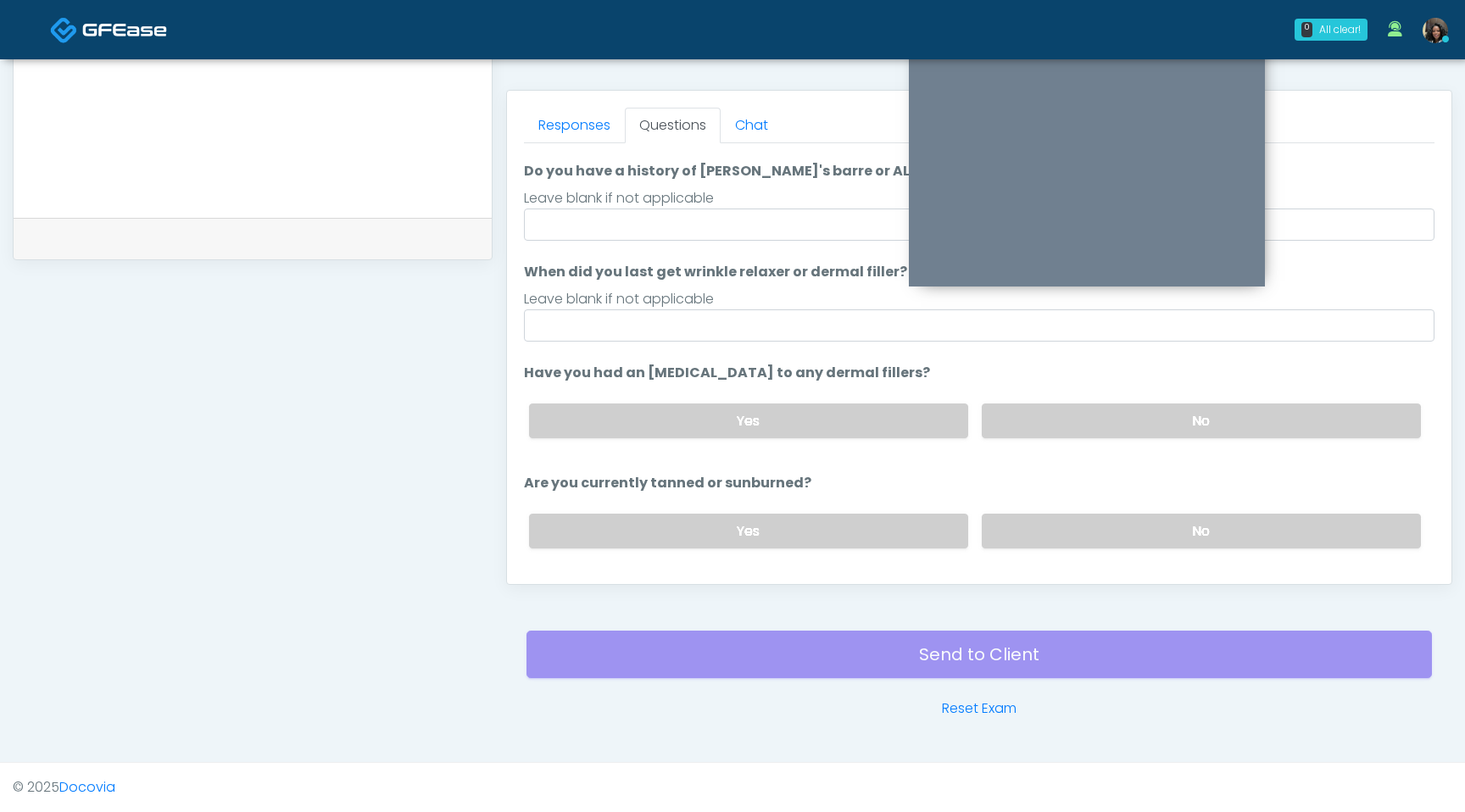
scroll to position [0, 0]
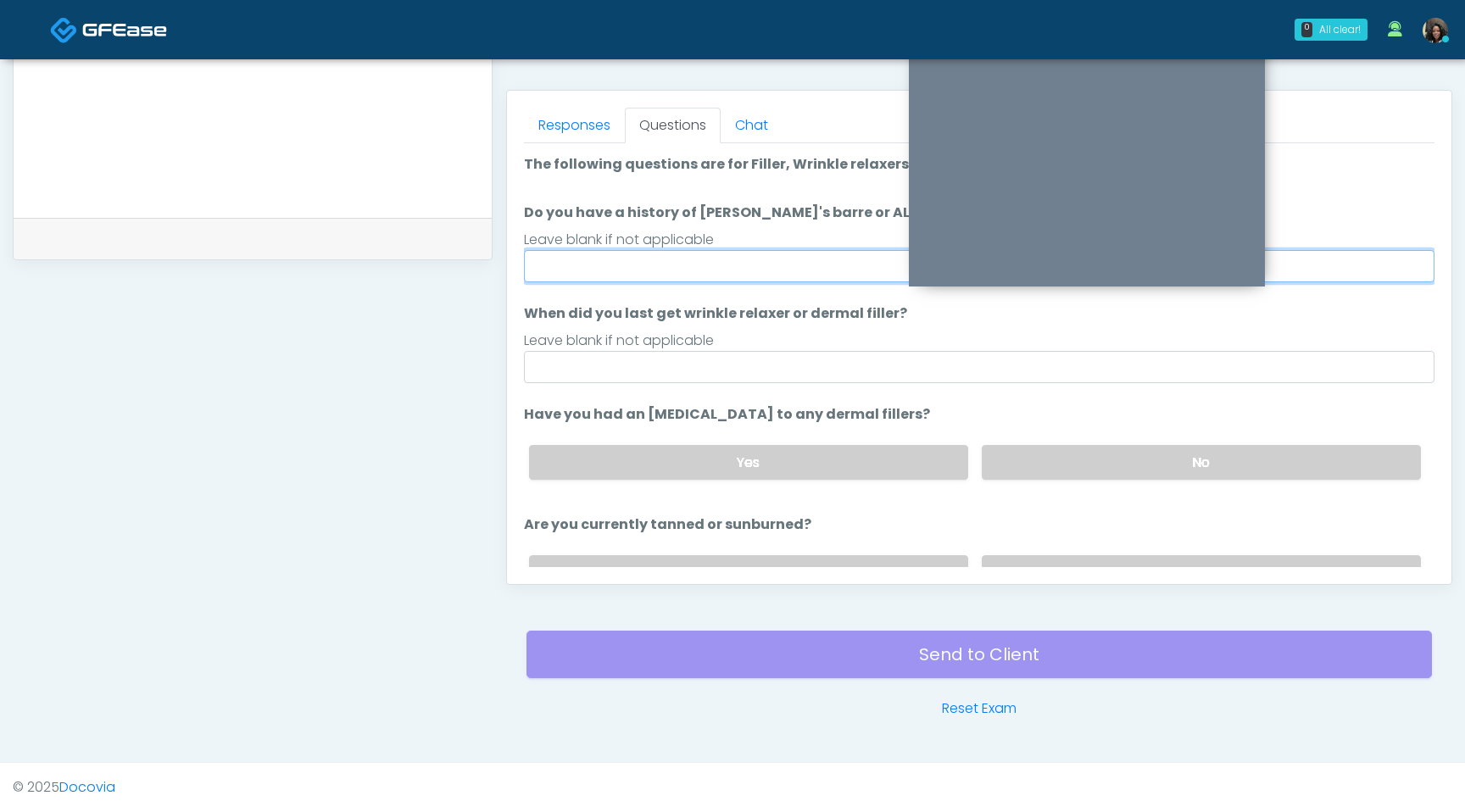
click at [669, 266] on input "Do you have a history of Guillain's barre or ALS? If so, please provide details." at bounding box center [980, 266] width 911 height 32
type input "**"
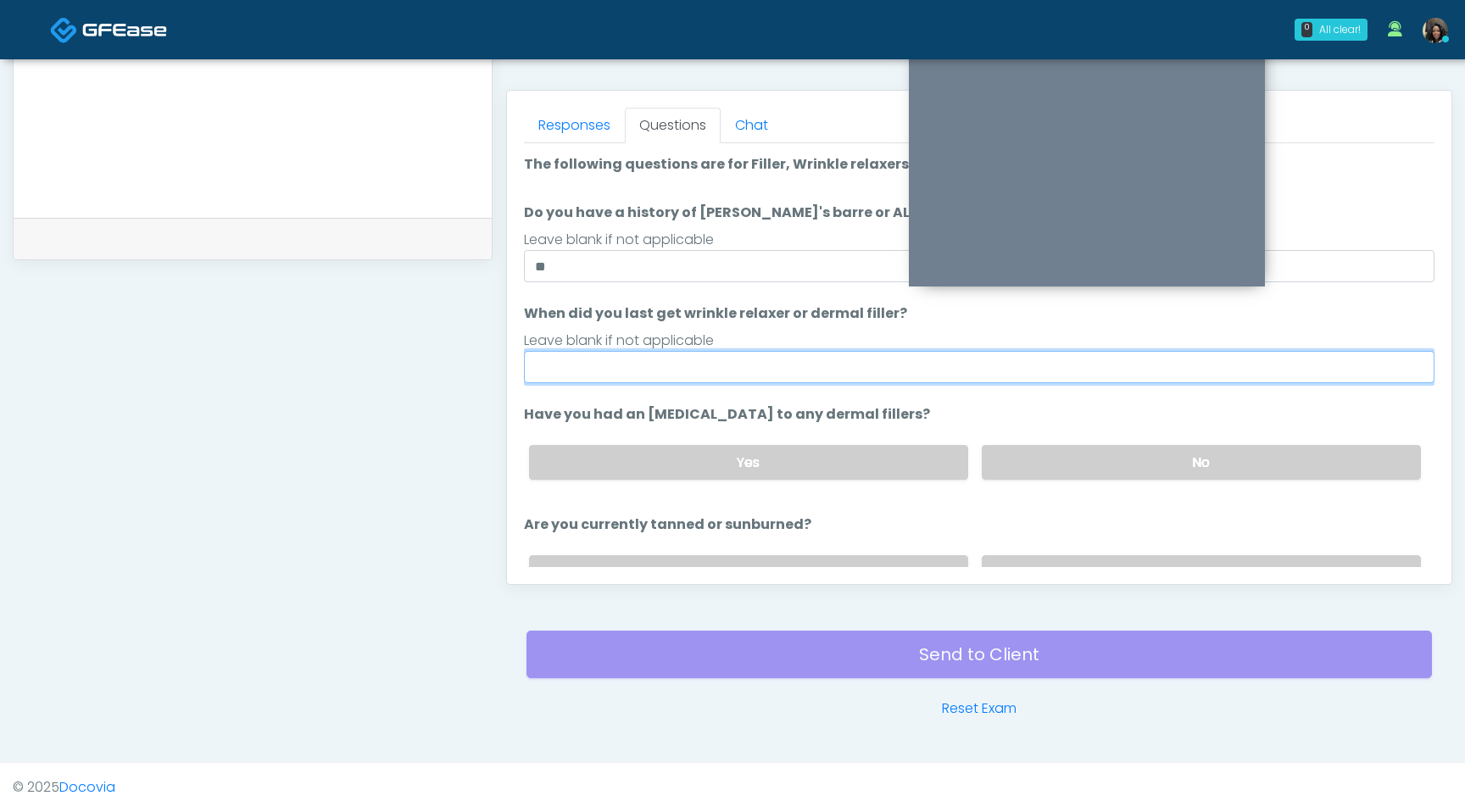
click at [636, 373] on input "When did you last get wrinkle relaxer or dermal filler?" at bounding box center [980, 367] width 911 height 32
type input "*********"
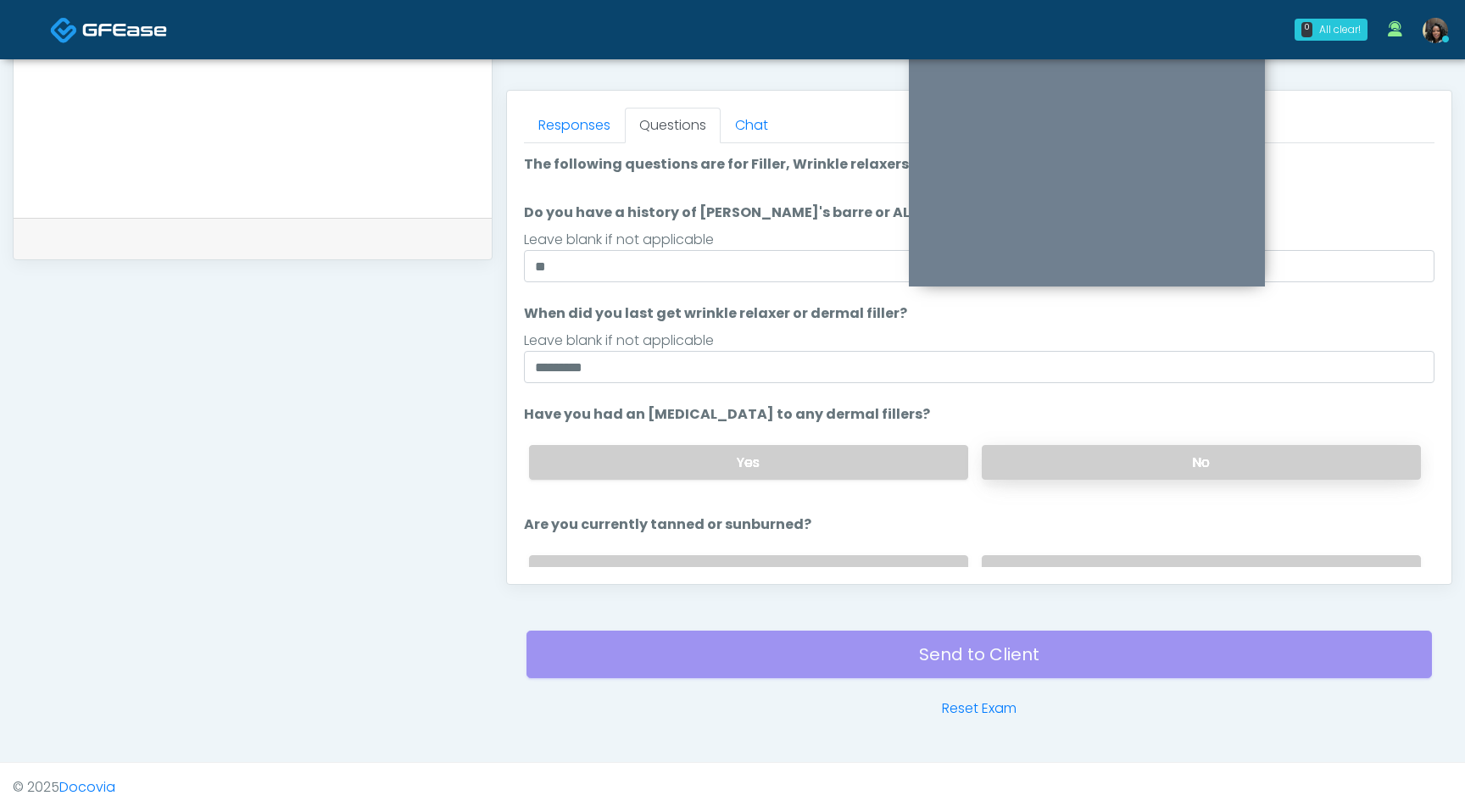
click at [1077, 464] on label "No" at bounding box center [1201, 462] width 439 height 35
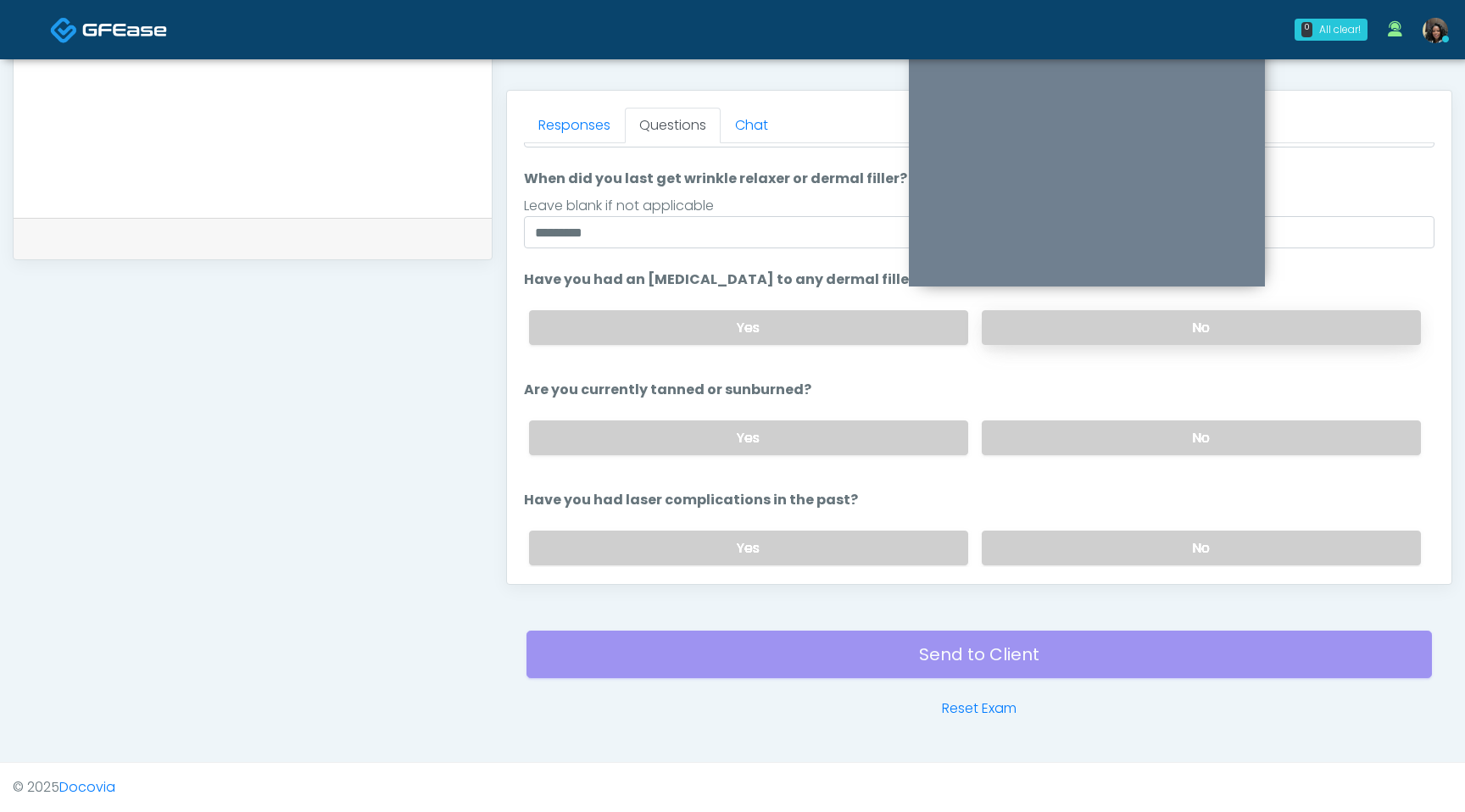
scroll to position [136, 0]
click at [1095, 455] on div "Yes No" at bounding box center [975, 437] width 920 height 62
click at [1097, 432] on label "No" at bounding box center [1201, 437] width 439 height 35
click at [1103, 544] on label "No" at bounding box center [1201, 547] width 439 height 35
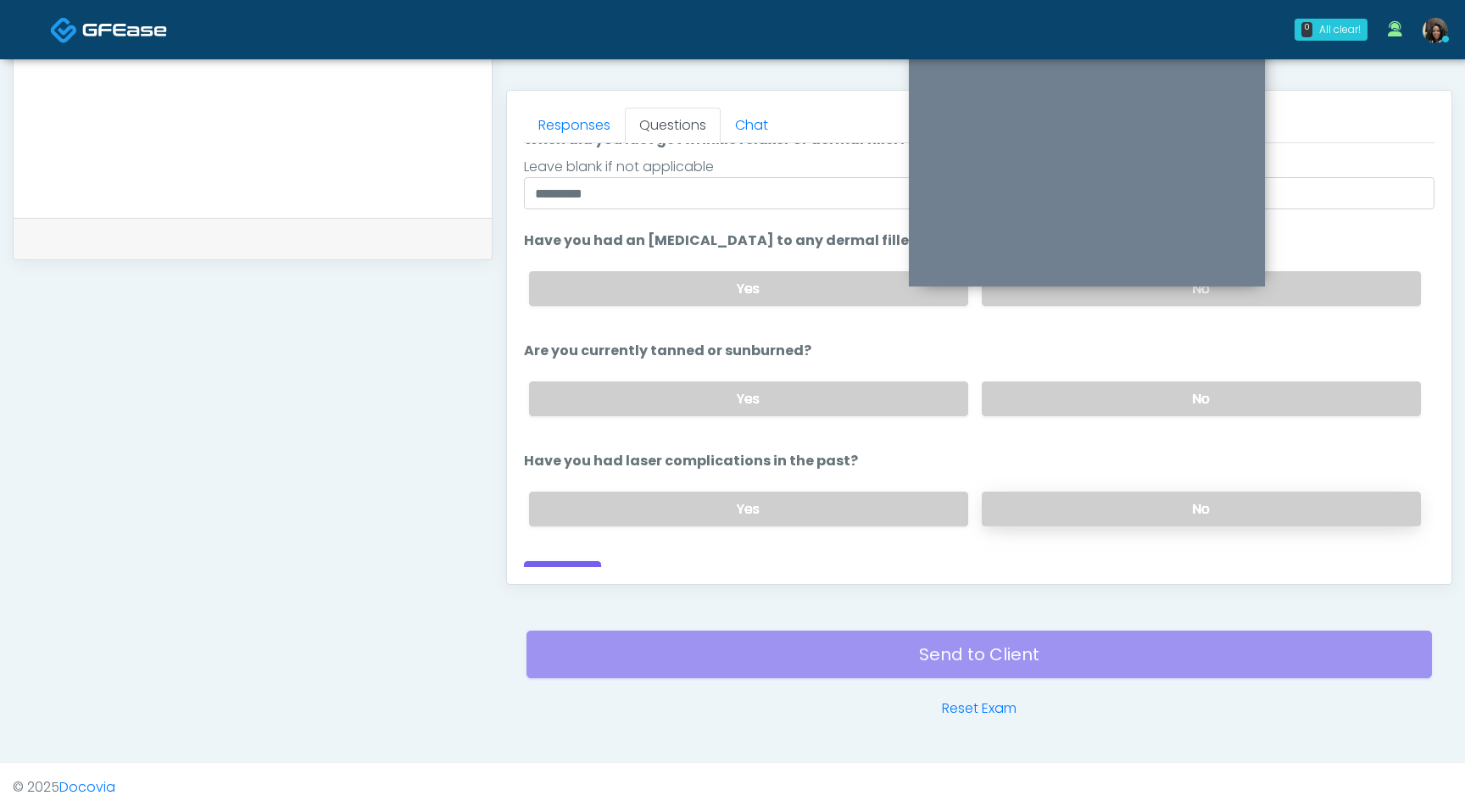
scroll to position [197, 0]
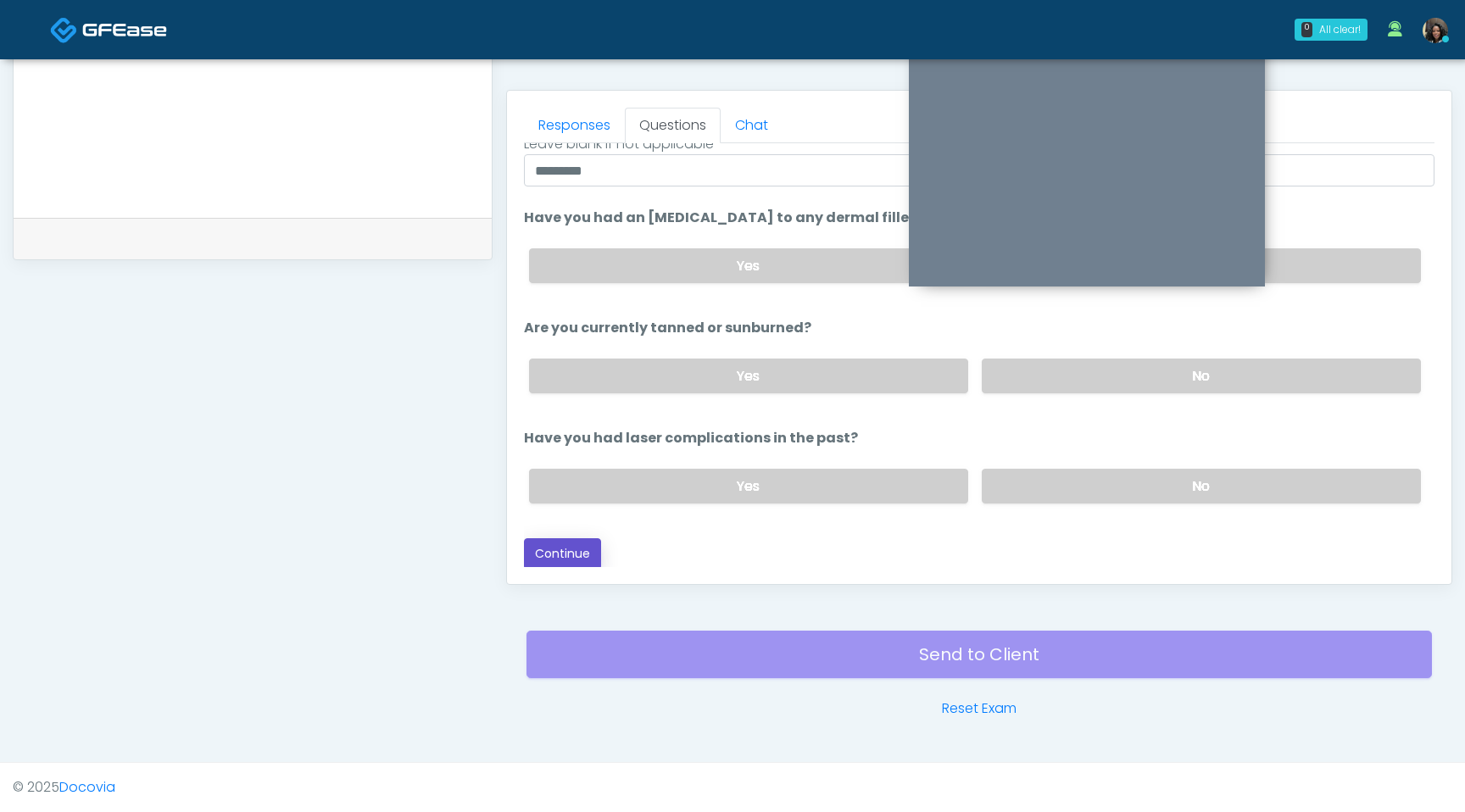
click at [586, 551] on button "Continue" at bounding box center [563, 553] width 77 height 31
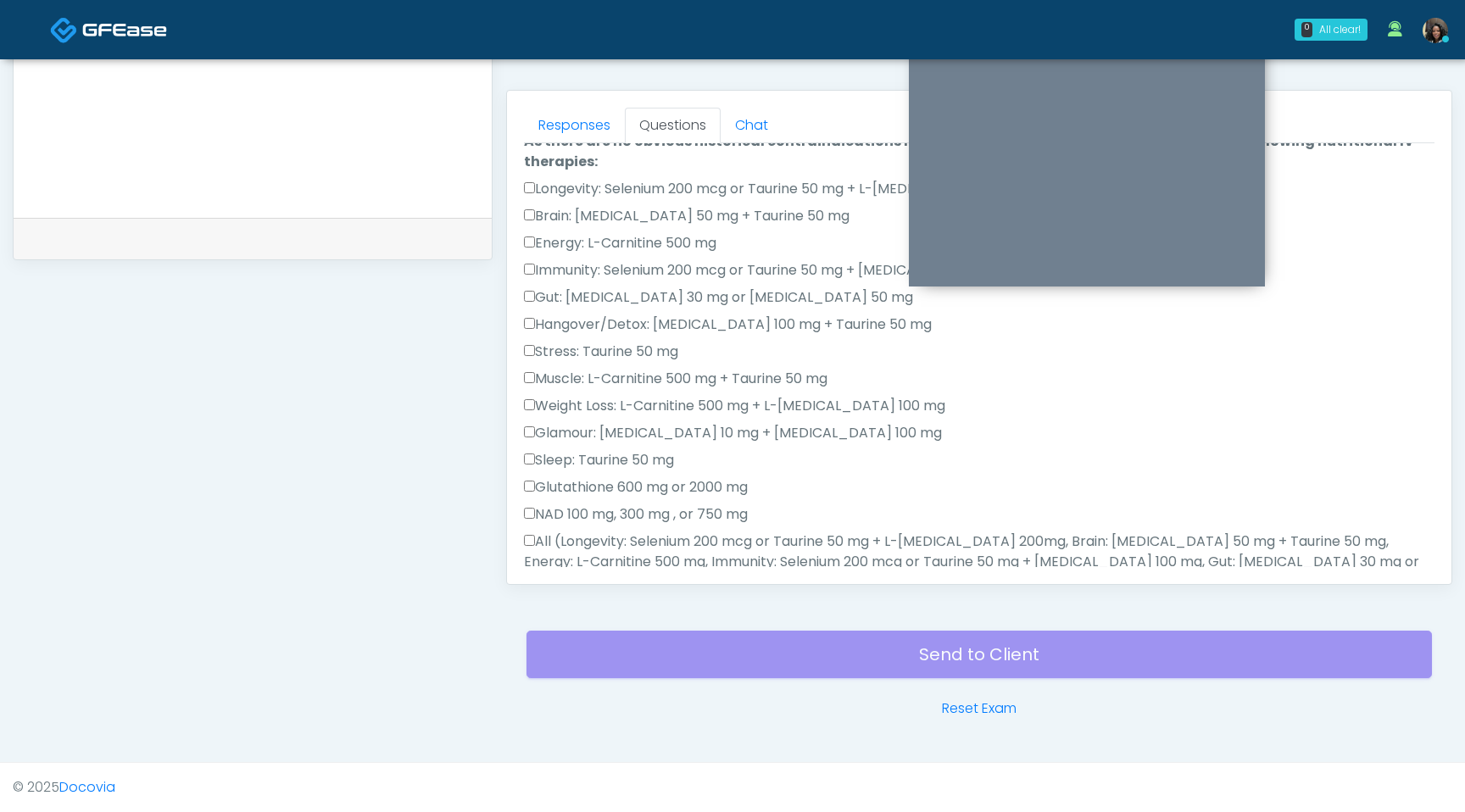
scroll to position [0, 0]
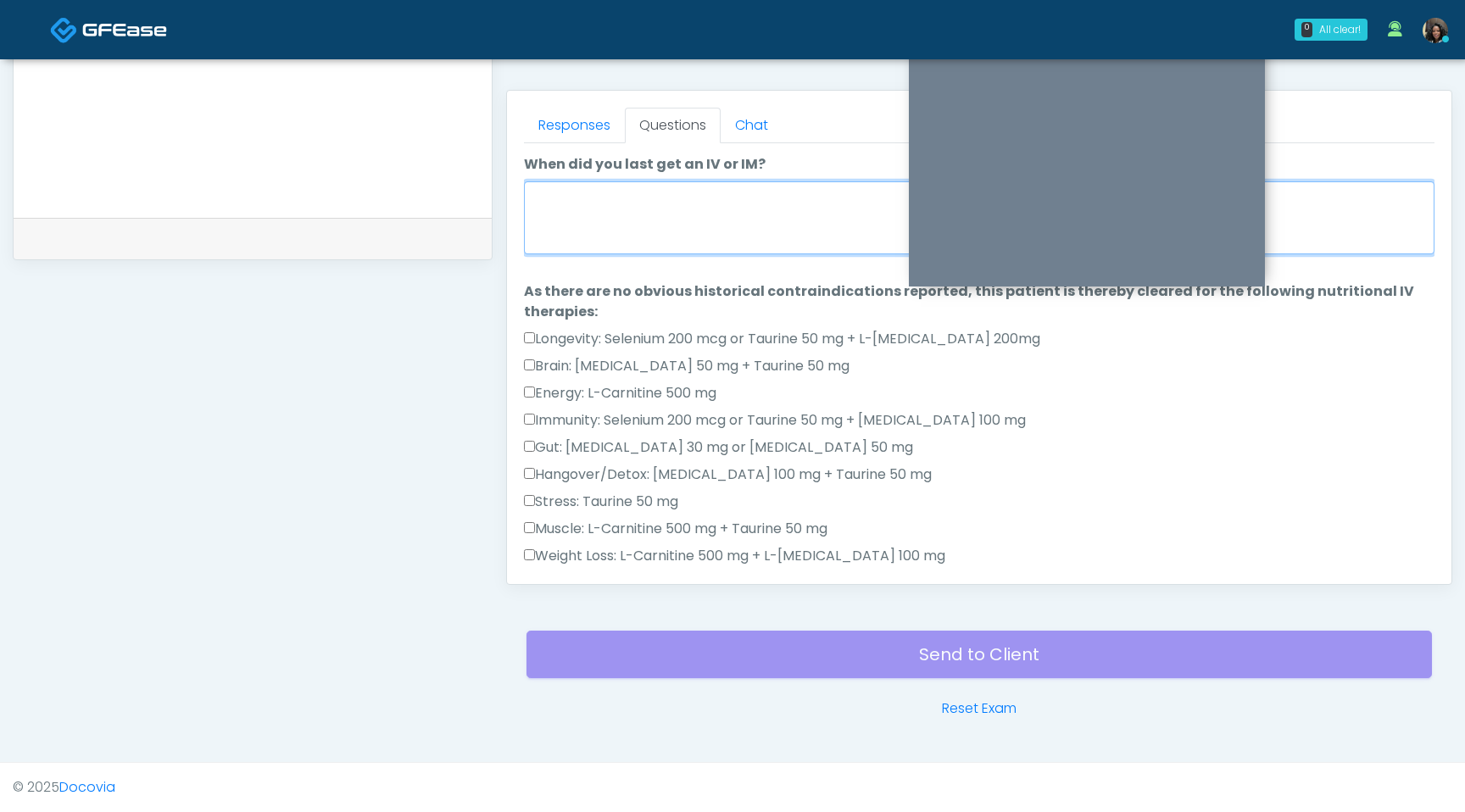
click at [744, 224] on textarea "When did you last get an IV or IM?" at bounding box center [980, 218] width 911 height 73
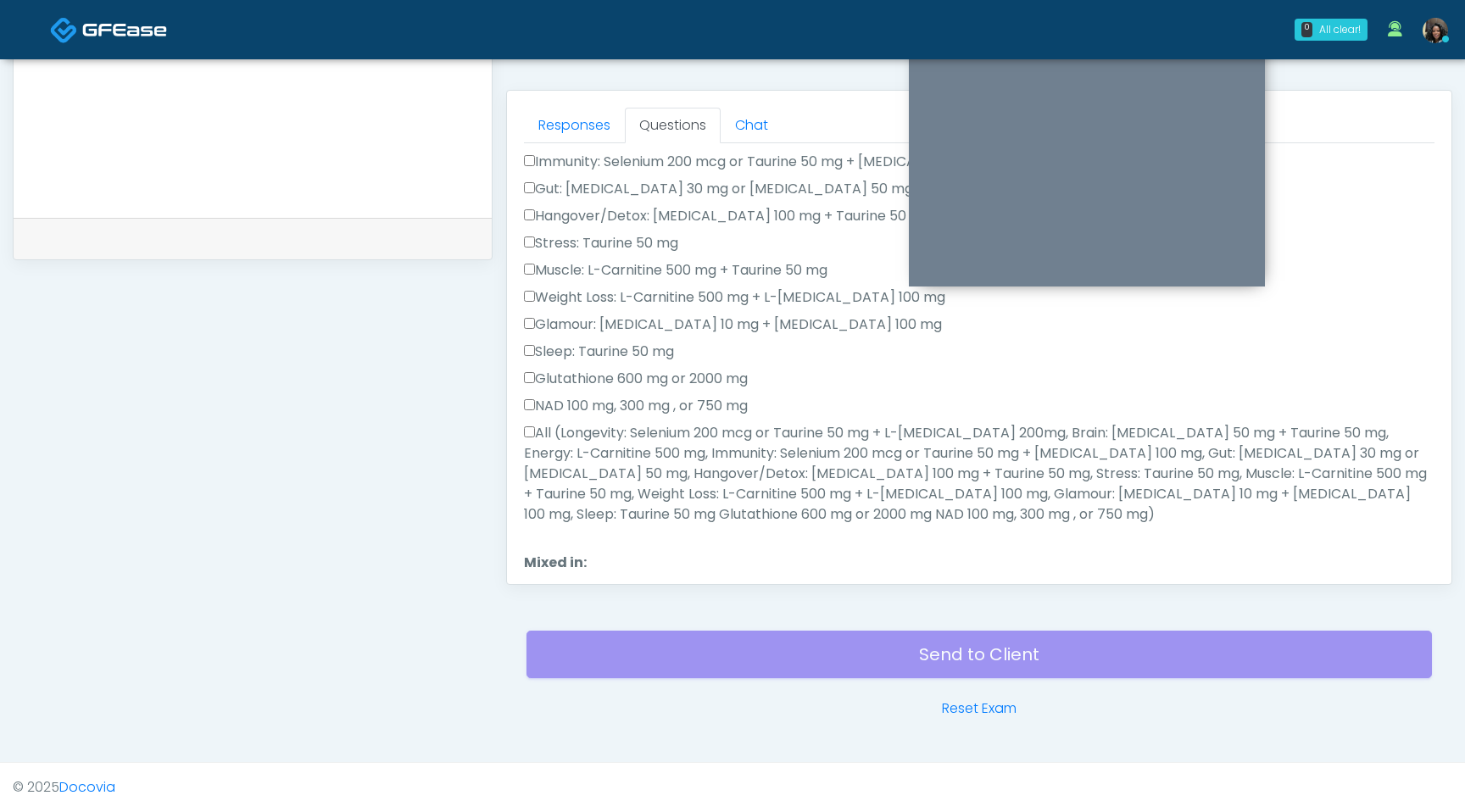
scroll to position [321, 0]
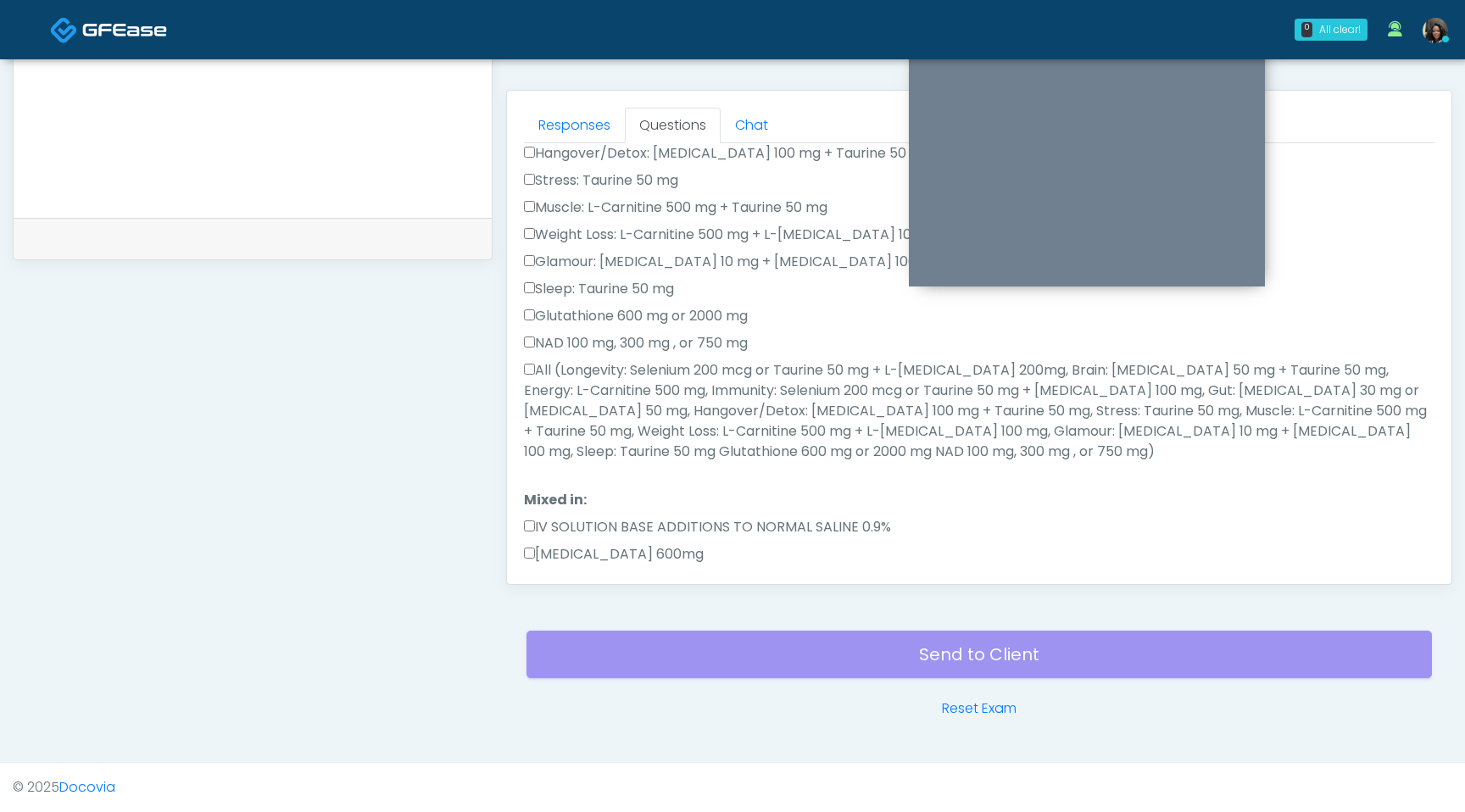
type textarea "**********"
click at [693, 325] on label "Glutathione 600 mg or 2000 mg" at bounding box center [636, 316] width 224 height 20
click at [528, 321] on label "Glutathione 600 mg or 2000 mg" at bounding box center [636, 316] width 224 height 20
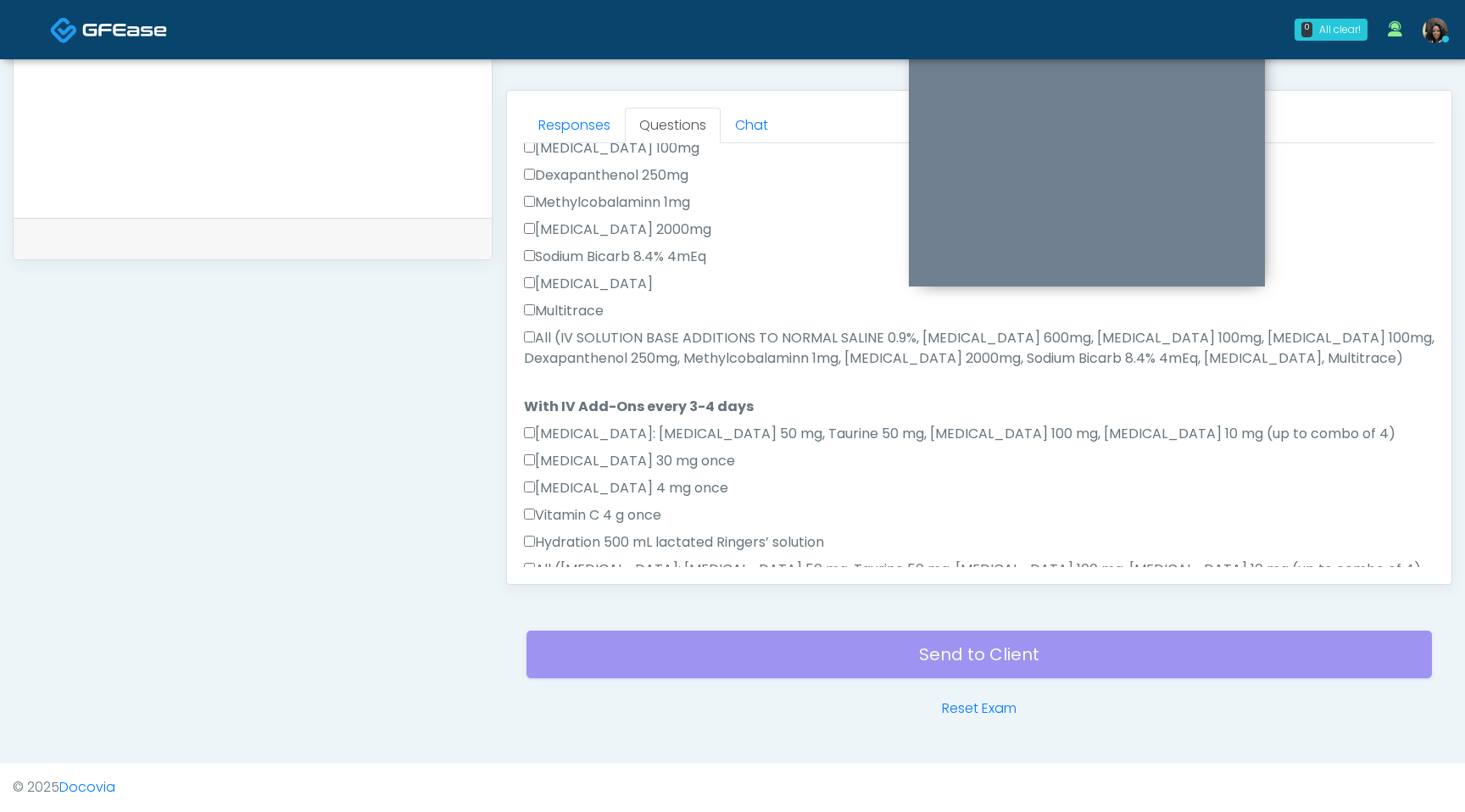
scroll to position [0, 0]
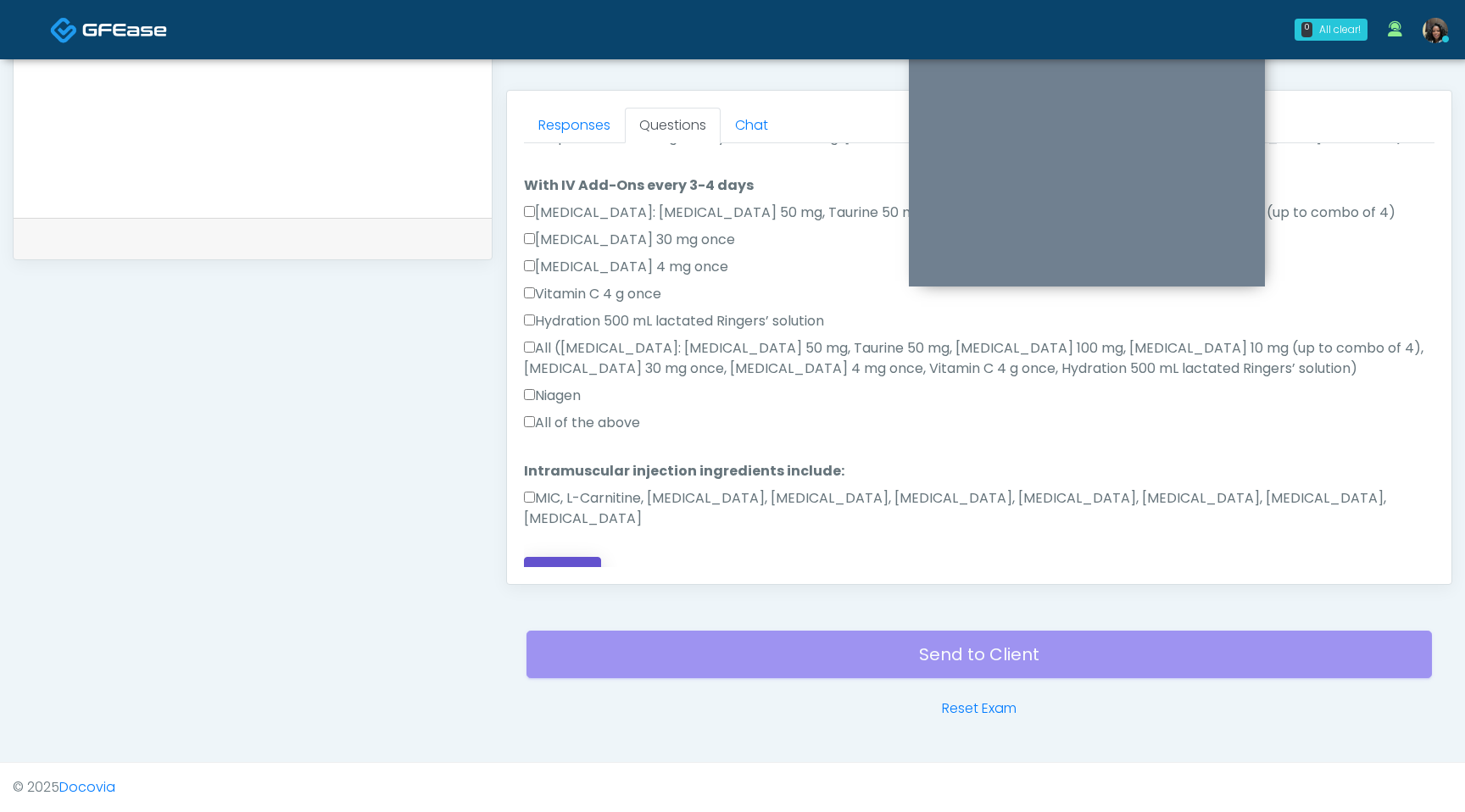
click at [553, 557] on button "Continue" at bounding box center [563, 573] width 77 height 31
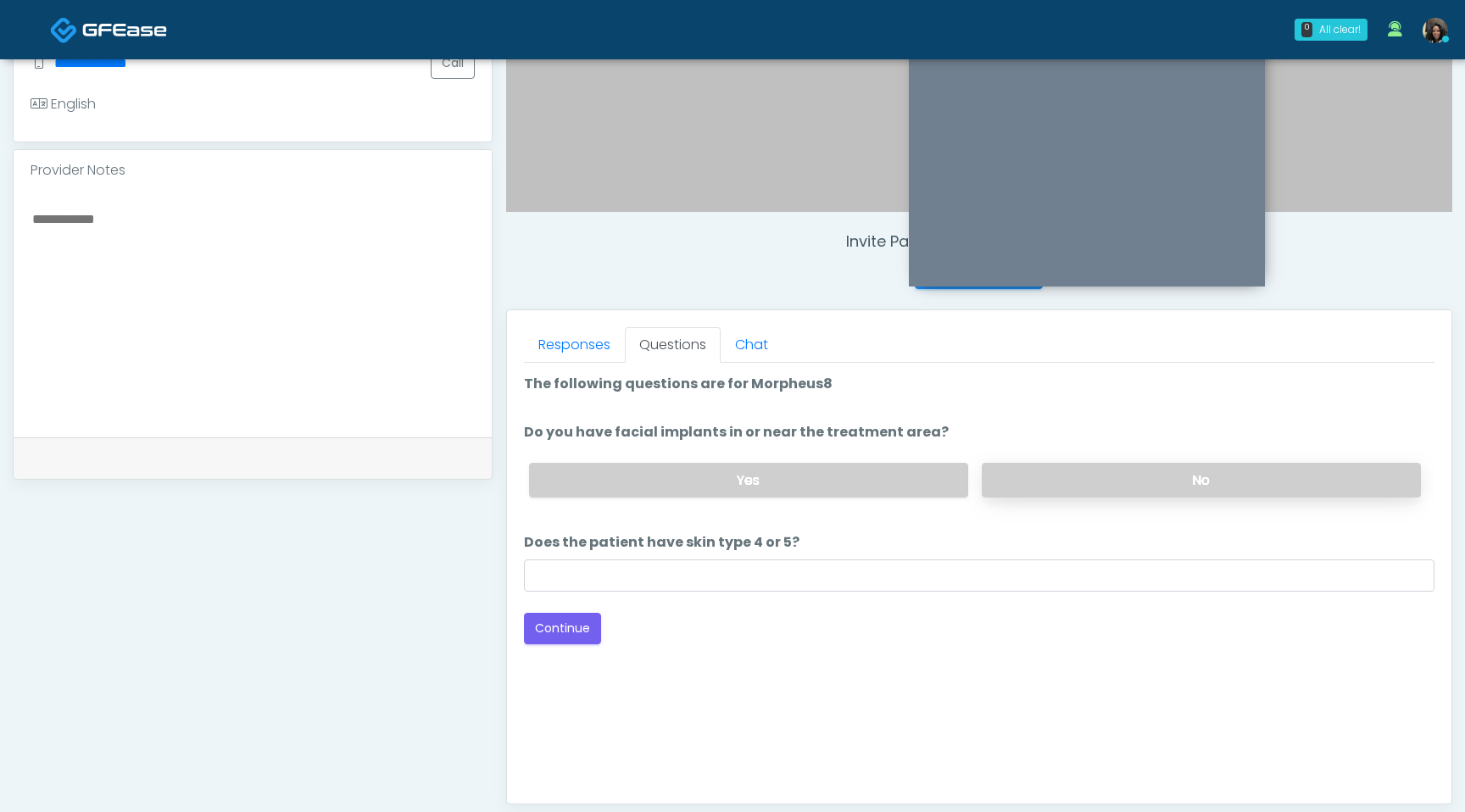
click at [1131, 481] on label "No" at bounding box center [1201, 480] width 439 height 35
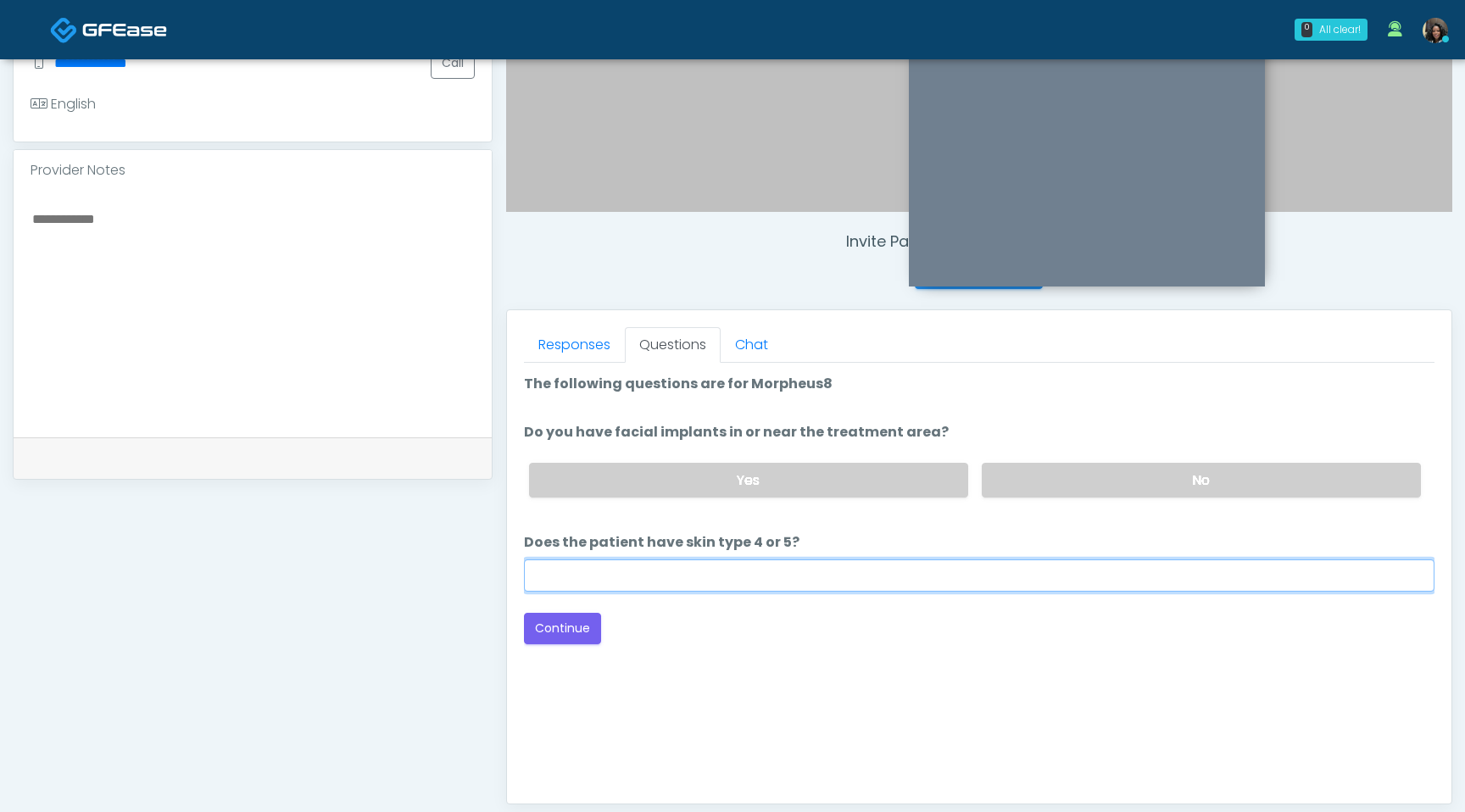
click at [762, 580] on input "Does the patient have skin type 4 or 5?" at bounding box center [980, 575] width 911 height 32
type input "**"
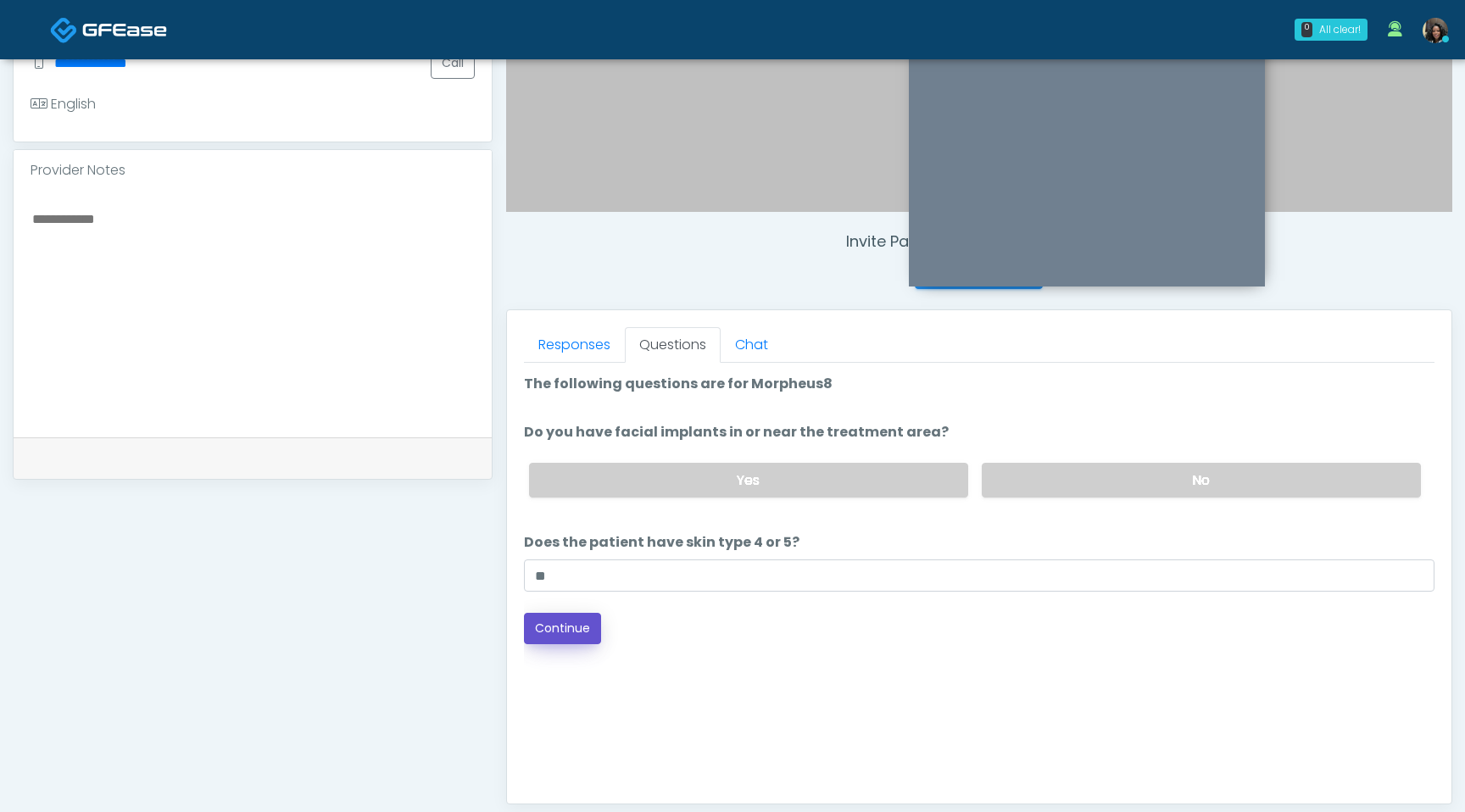
click at [572, 614] on button "Continue" at bounding box center [563, 628] width 77 height 31
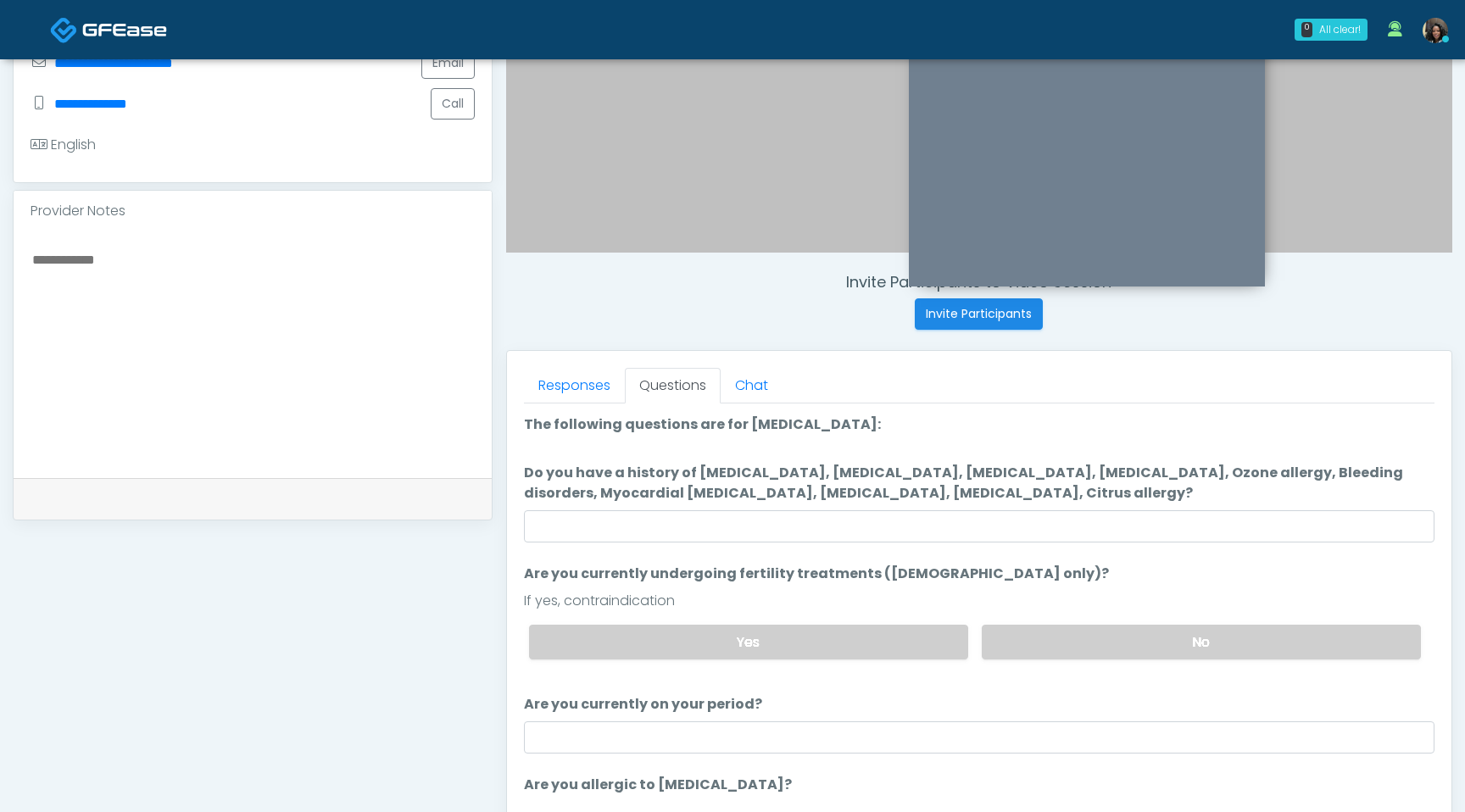
click at [779, 543] on ol "The following questions are for Ozone therapy: The following questions are for …" at bounding box center [980, 639] width 911 height 450
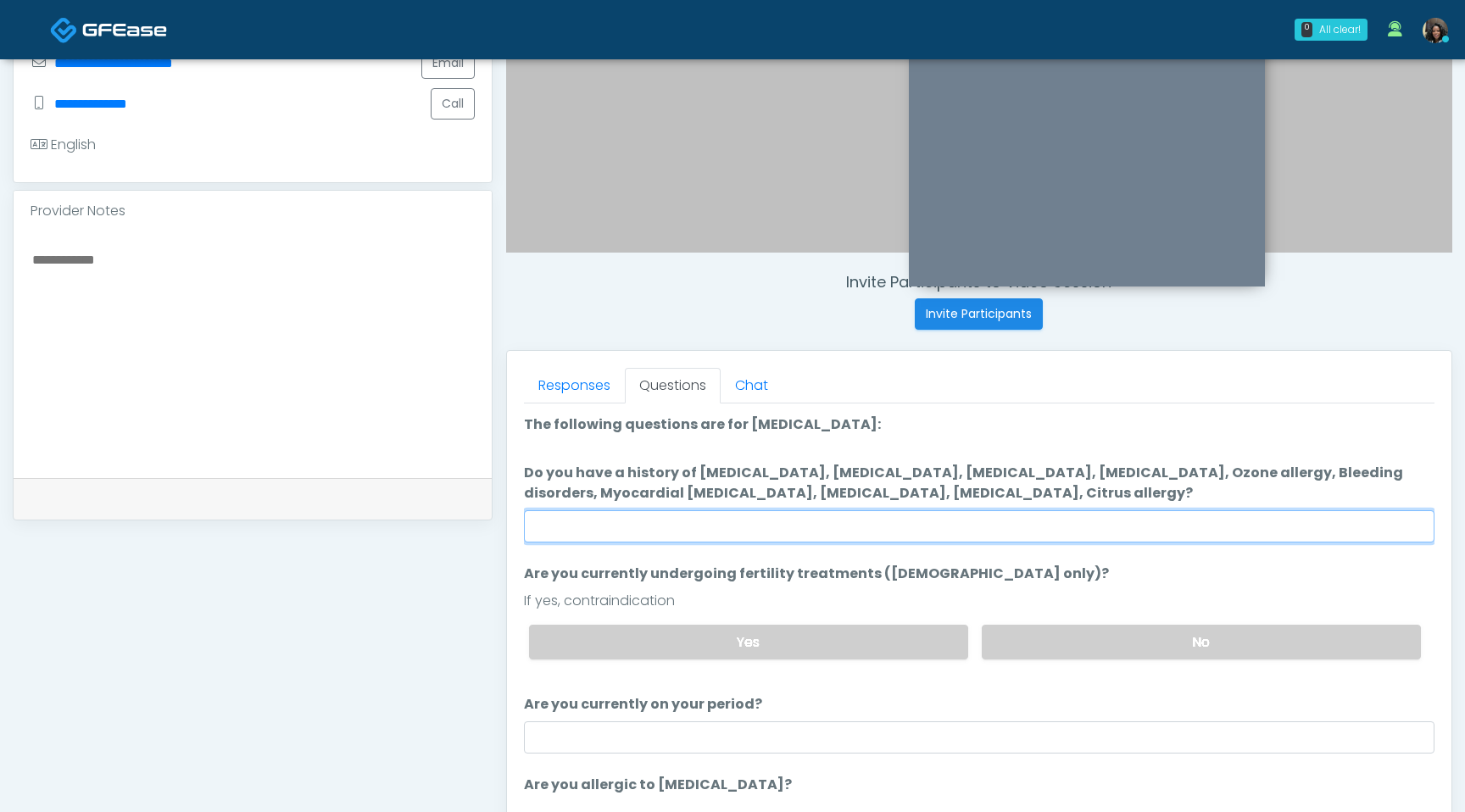
click at [788, 518] on input "Do you have a history of [MEDICAL_DATA], [MEDICAL_DATA], [MEDICAL_DATA], [MEDIC…" at bounding box center [980, 526] width 911 height 32
type input "****"
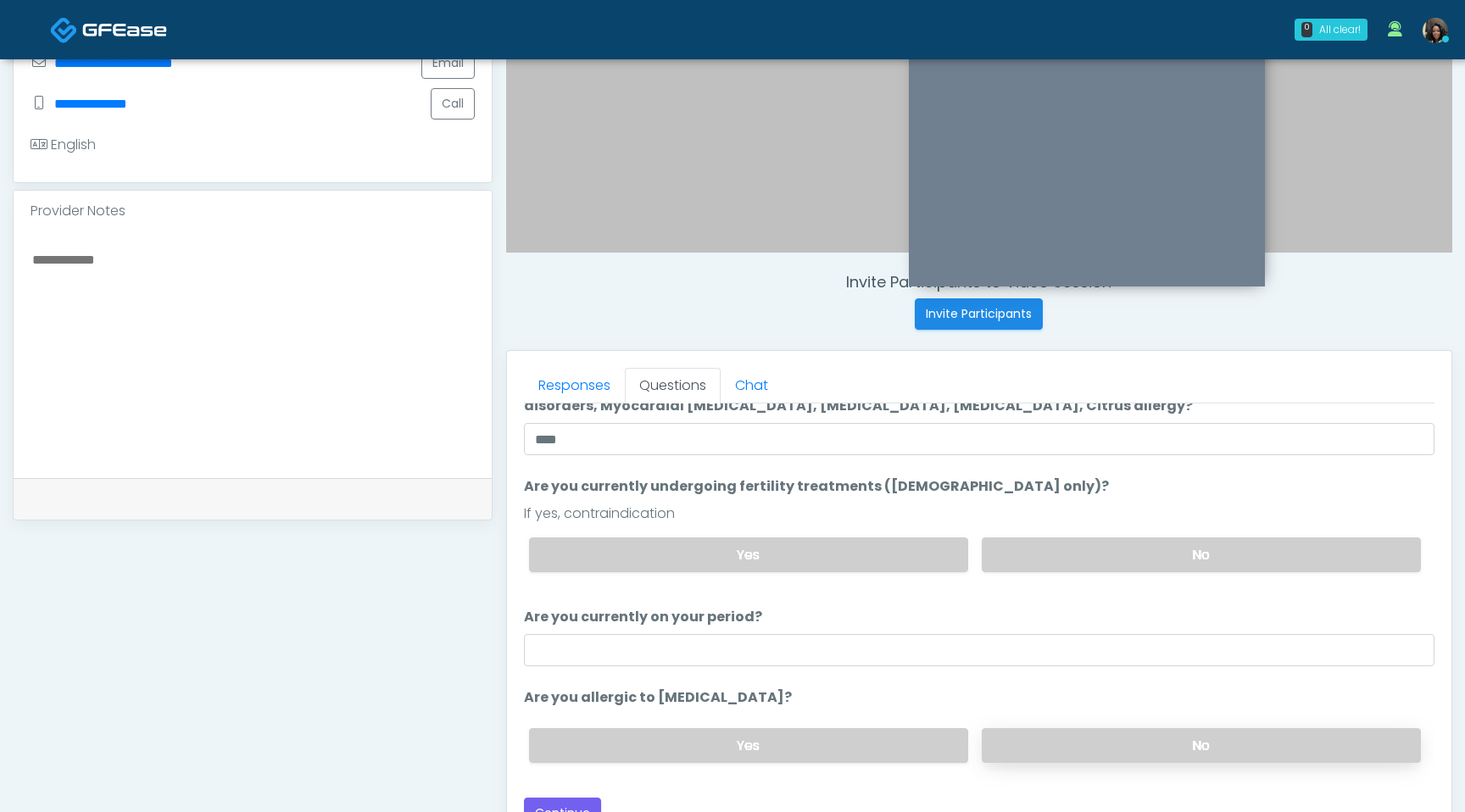
click at [1146, 742] on label "No" at bounding box center [1201, 746] width 439 height 35
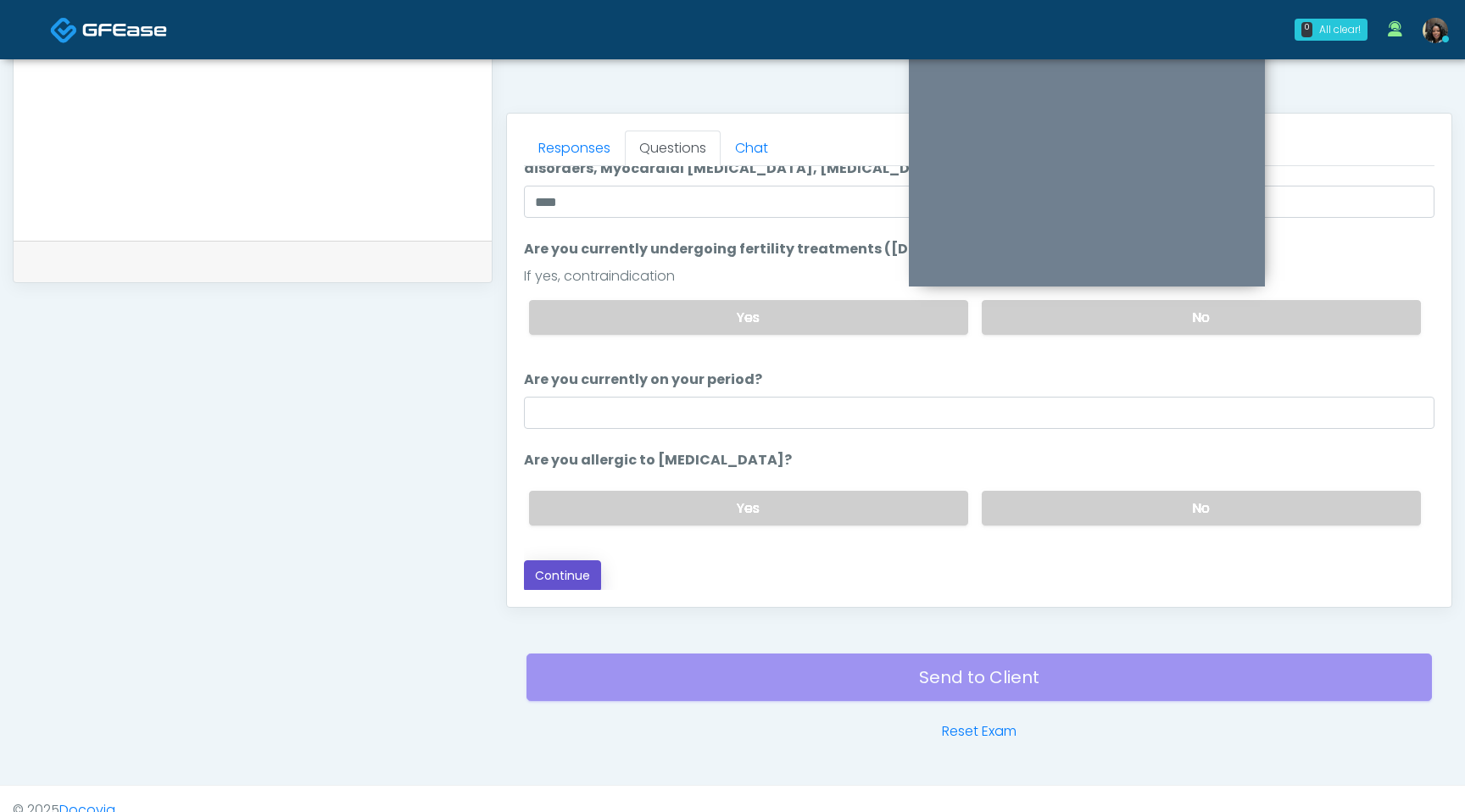
click at [585, 581] on button "Continue" at bounding box center [563, 576] width 77 height 31
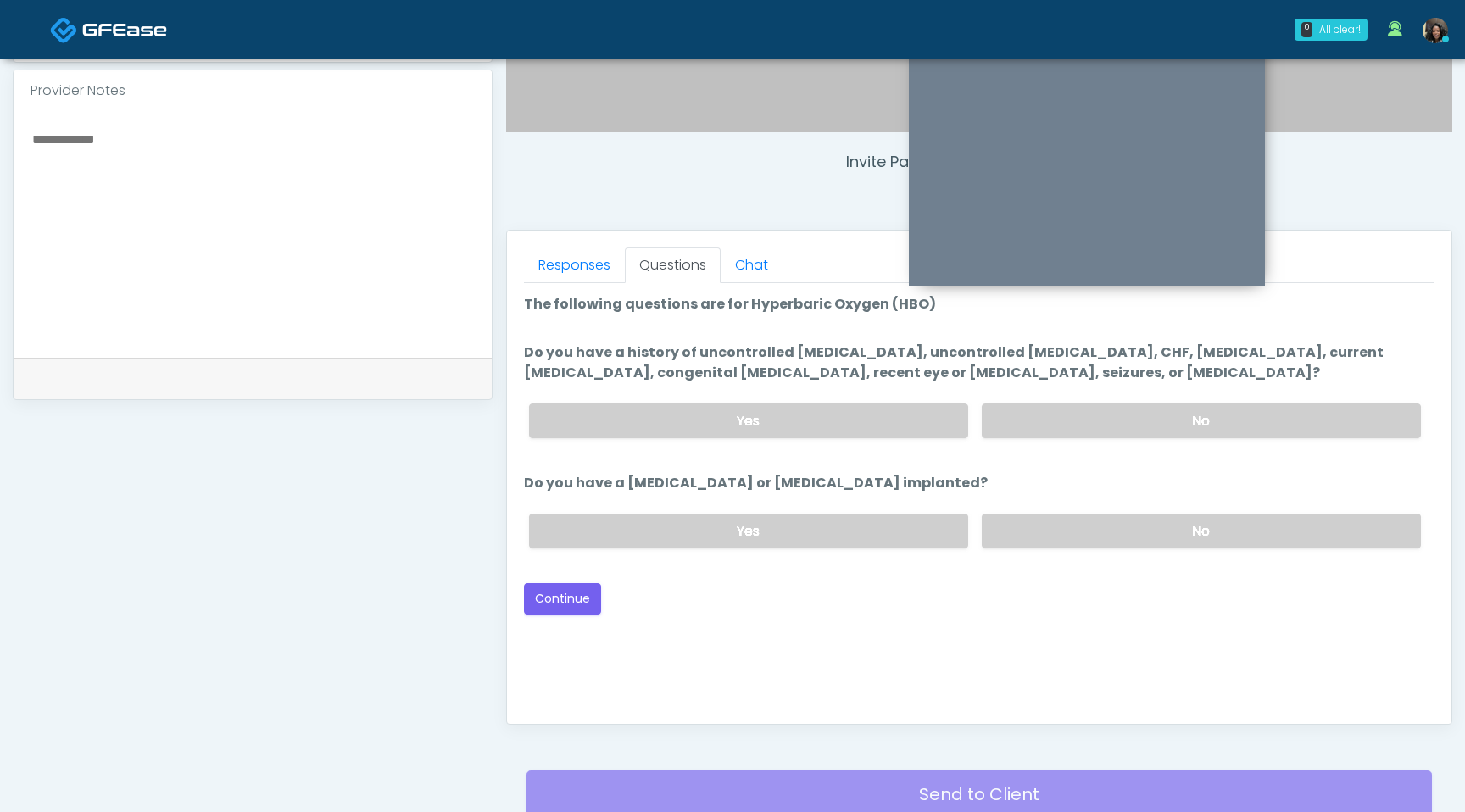
scroll to position [555, 0]
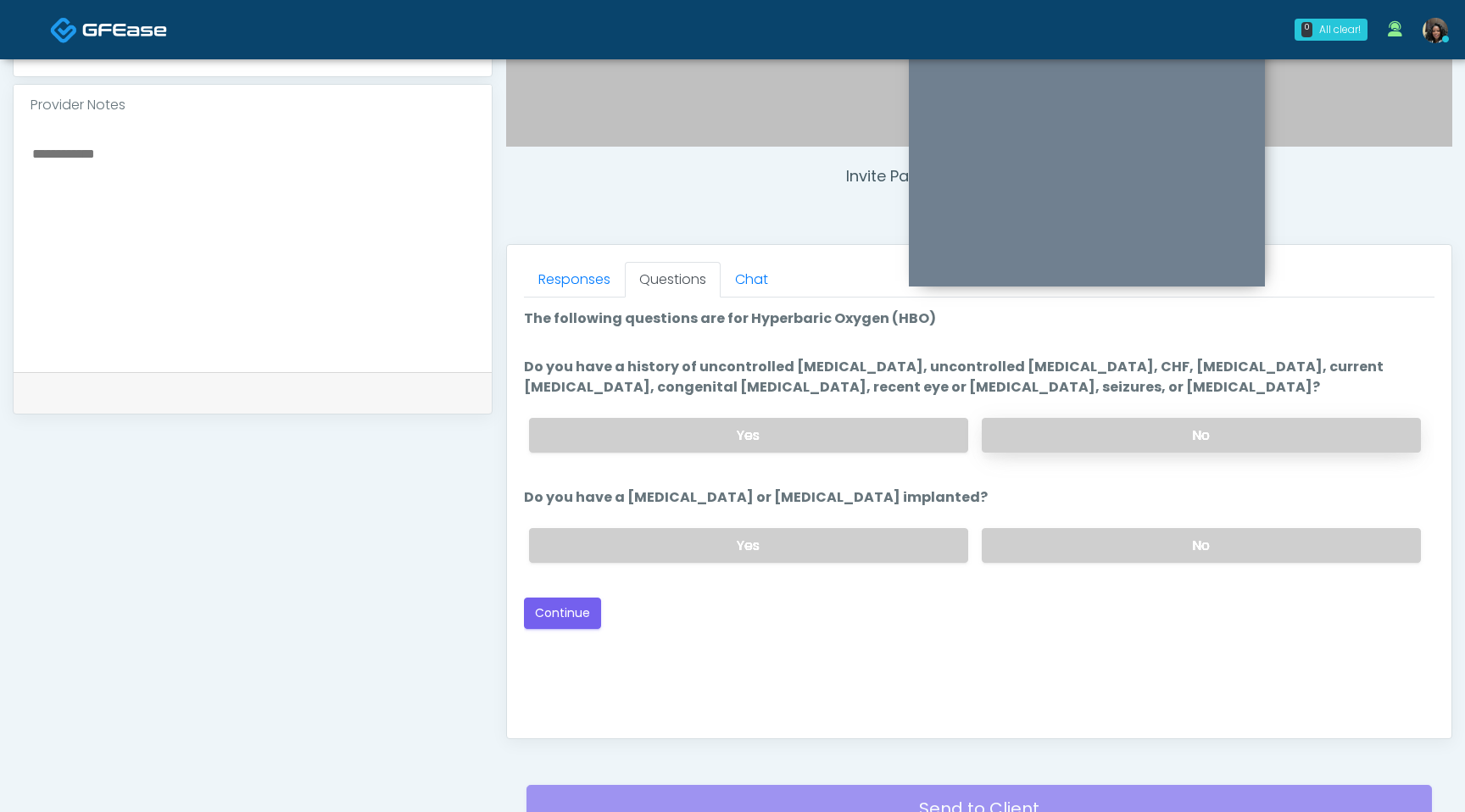
click at [1033, 451] on label "No" at bounding box center [1201, 435] width 439 height 35
click at [1134, 548] on label "No" at bounding box center [1201, 545] width 439 height 35
click at [589, 612] on button "Continue" at bounding box center [563, 614] width 77 height 31
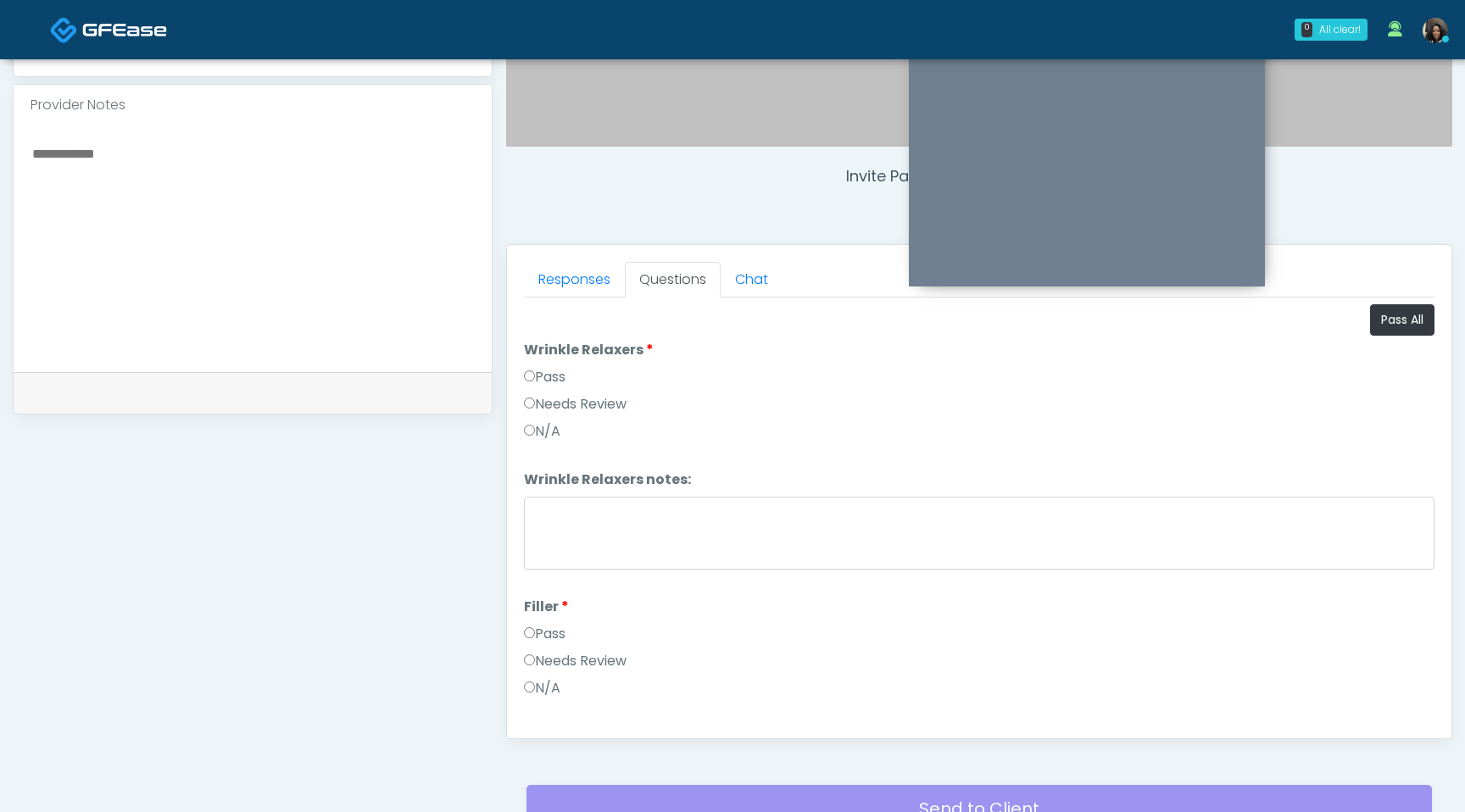
scroll to position [709, 0]
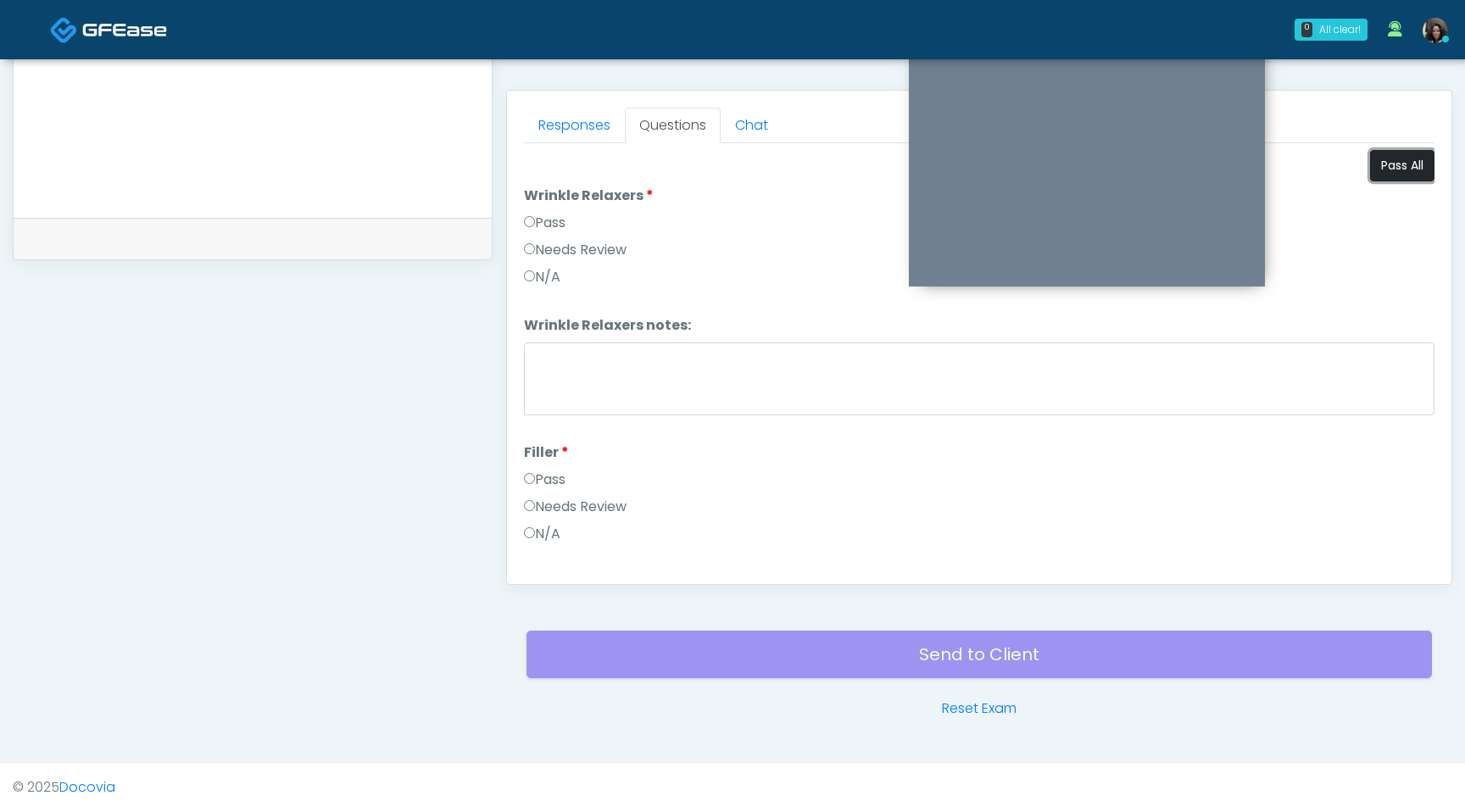
click at [1381, 167] on button "Pass All" at bounding box center [1402, 166] width 65 height 31
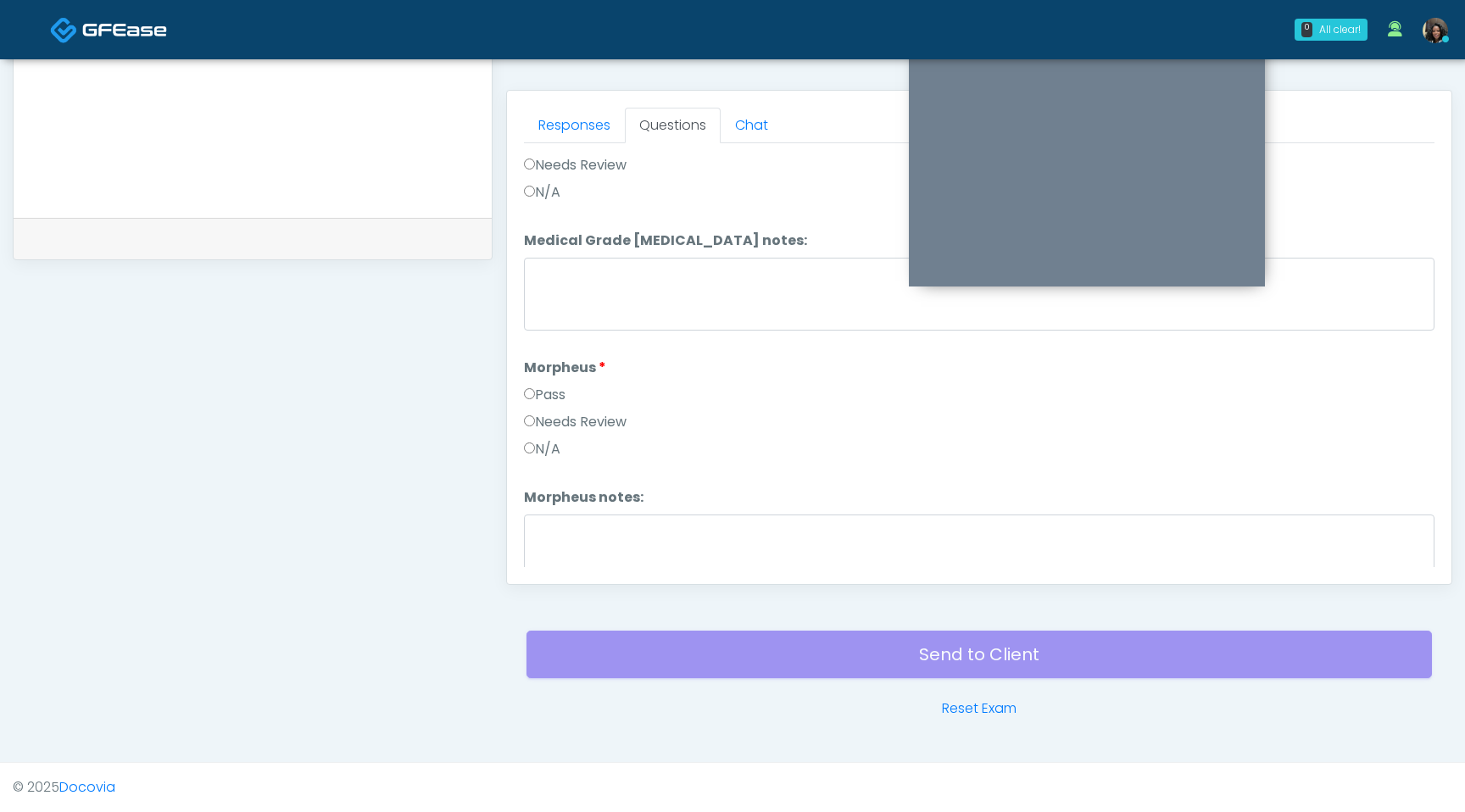
scroll to position [2122, 0]
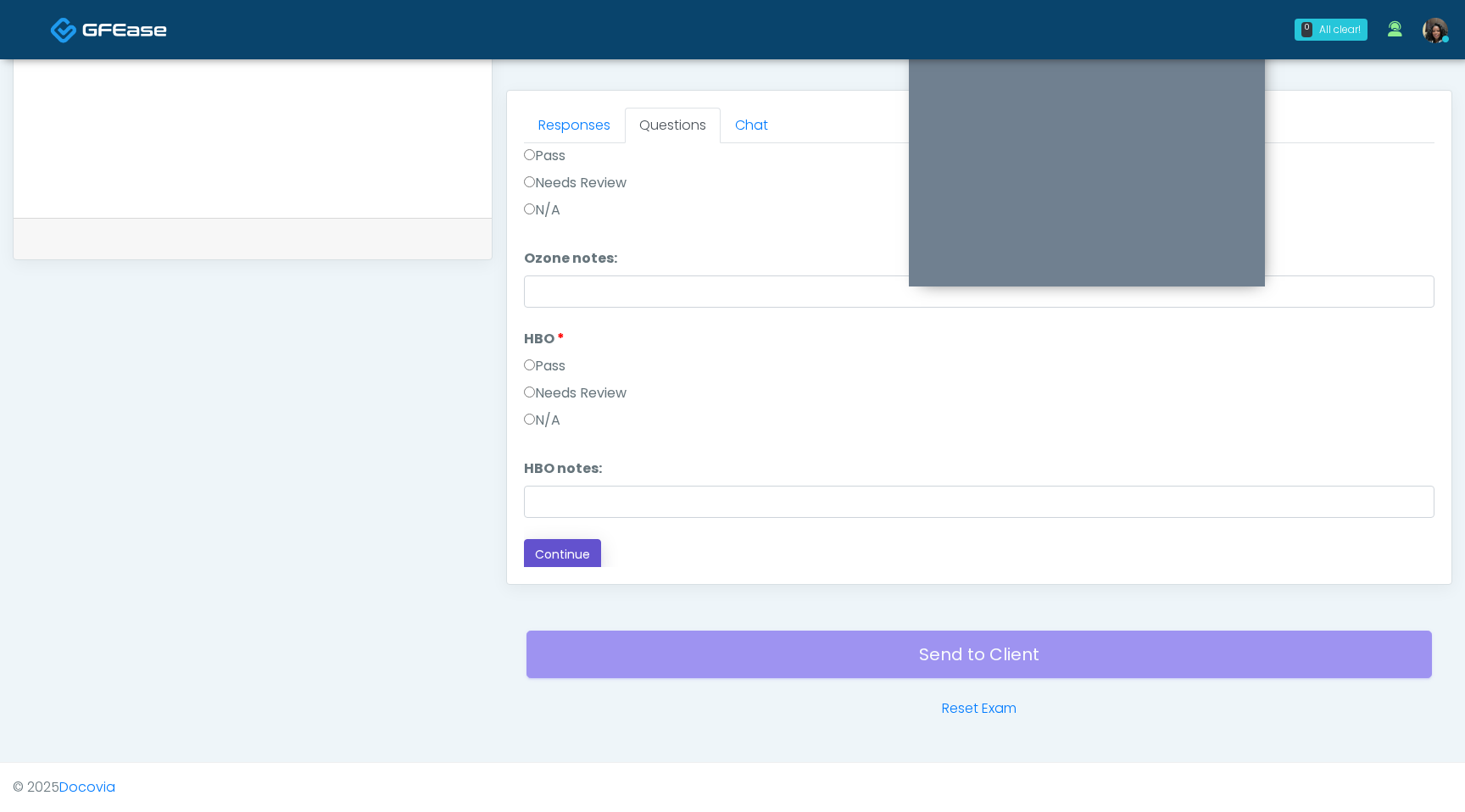
click at [565, 540] on button "Continue" at bounding box center [563, 554] width 77 height 31
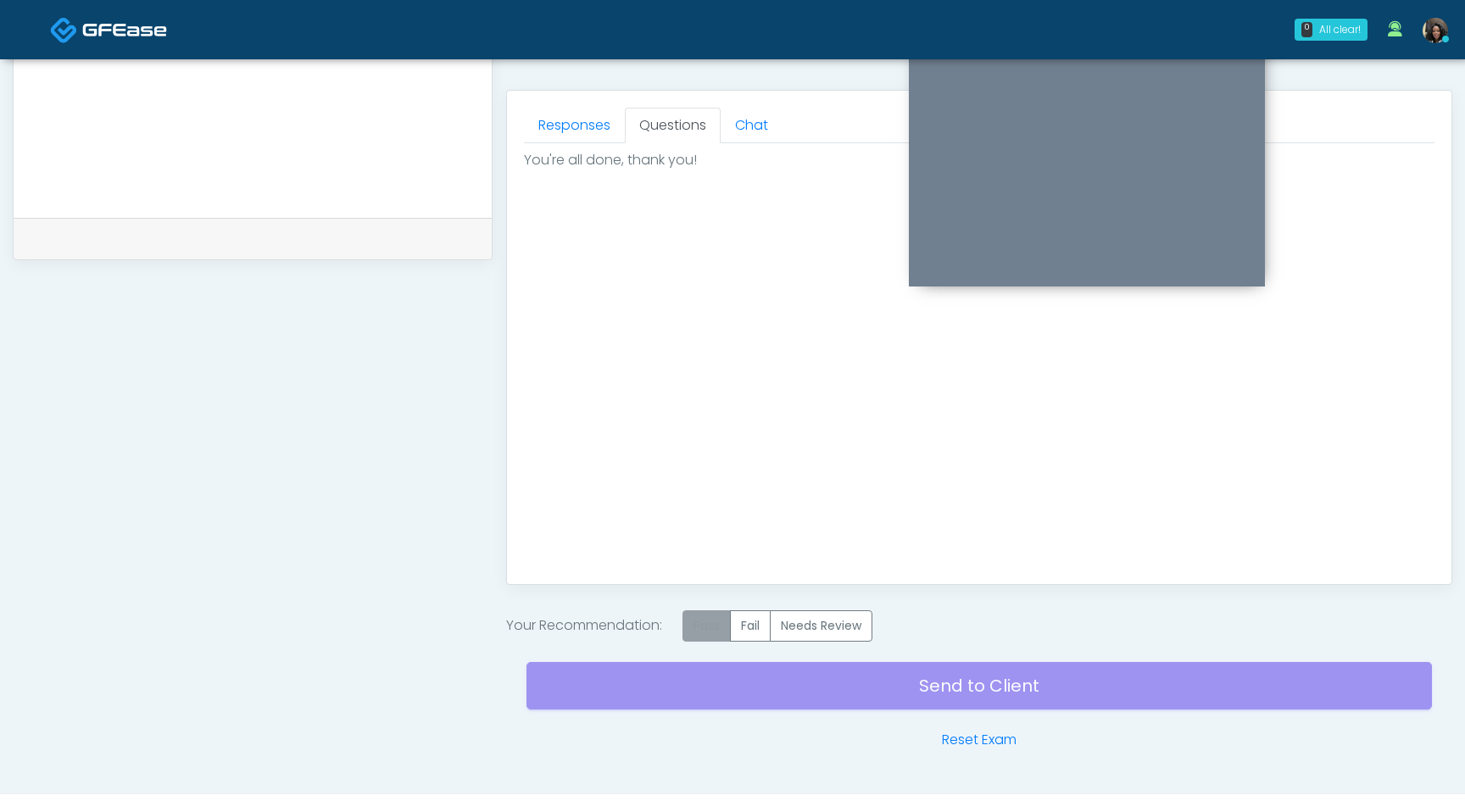
click at [709, 624] on label "Pass" at bounding box center [707, 626] width 48 height 31
click at [738, 694] on div "Send to Client Reset Exam" at bounding box center [979, 695] width 906 height 108
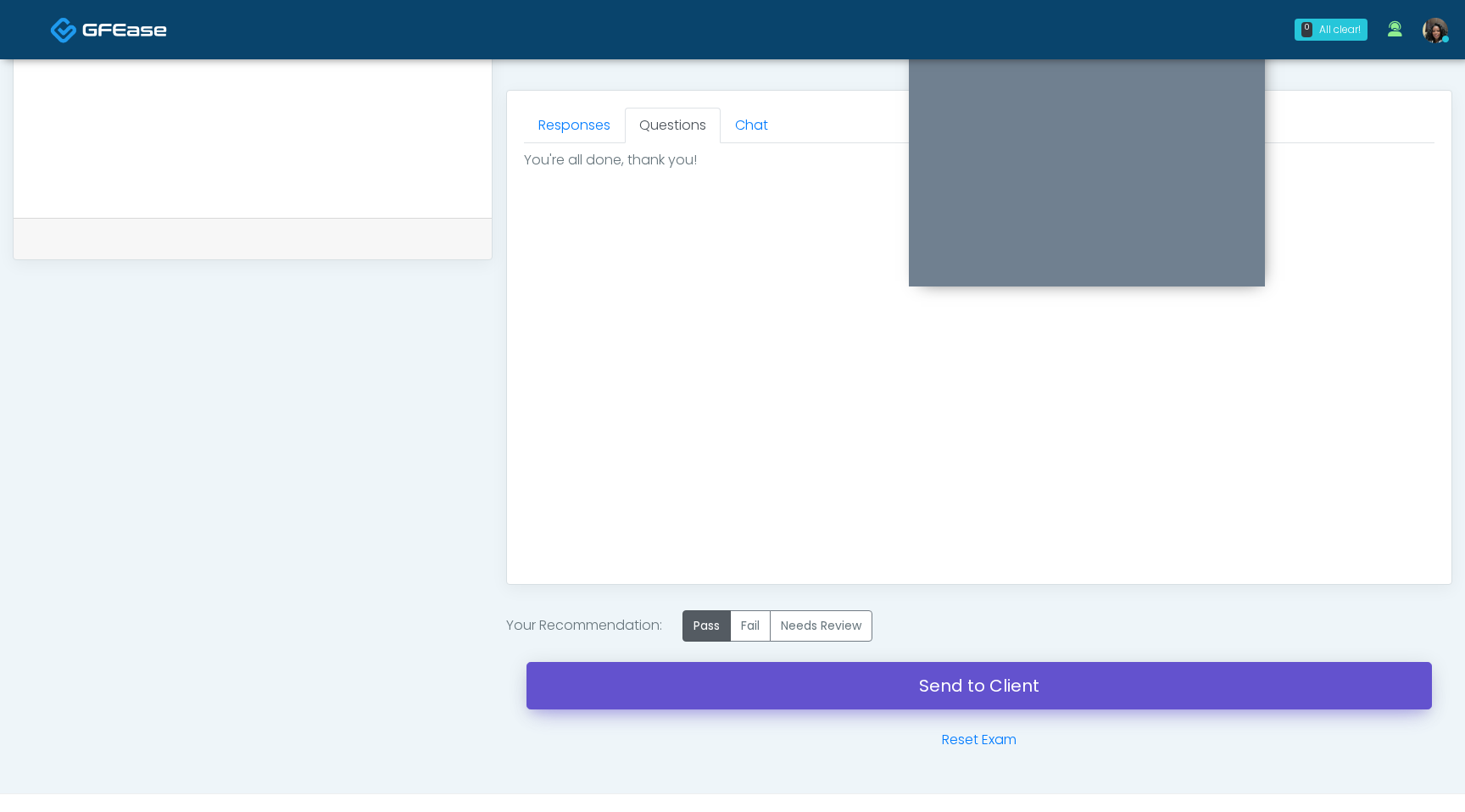
click at [951, 689] on link "Send to Client" at bounding box center [979, 685] width 906 height 47
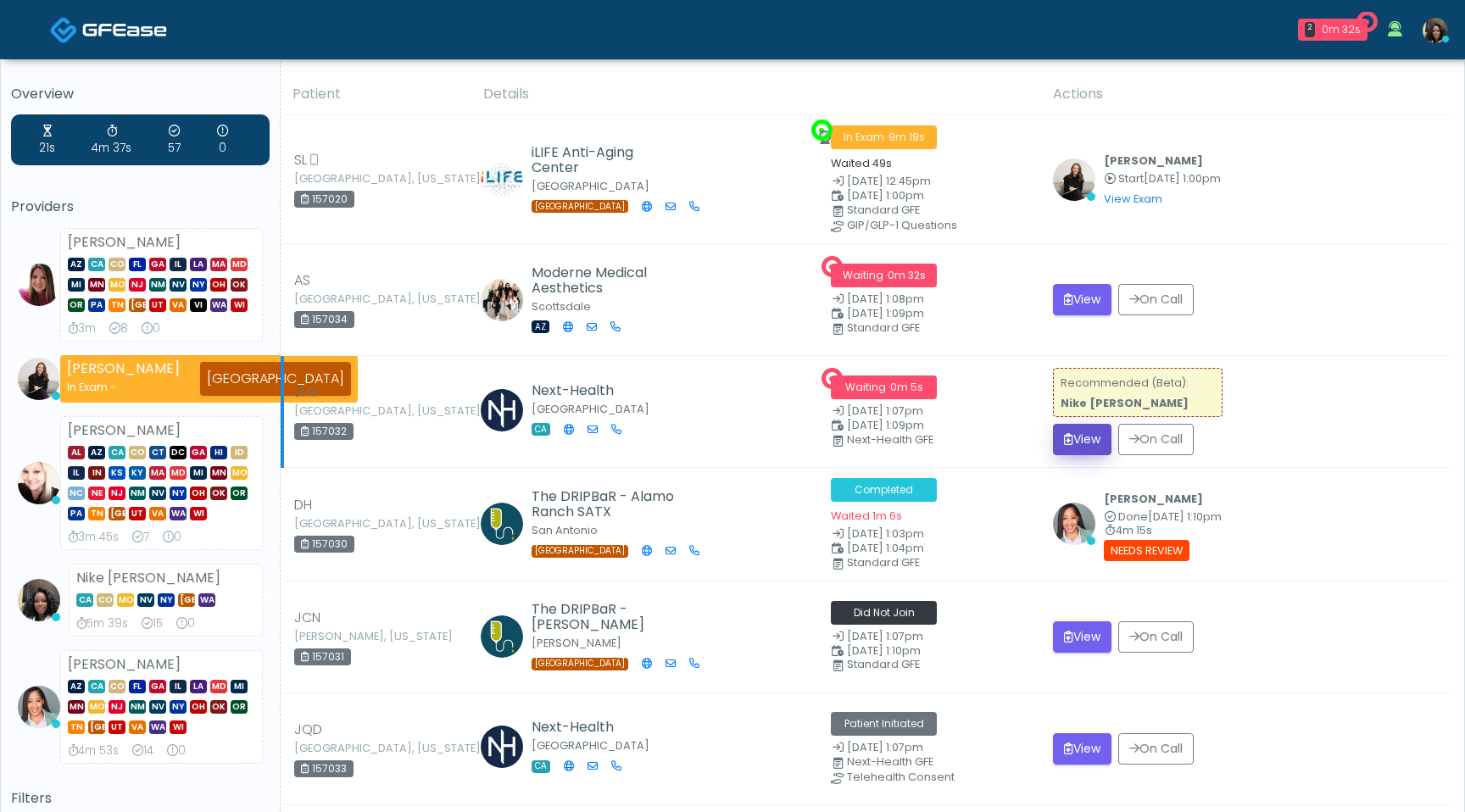
click at [1086, 431] on button "View" at bounding box center [1083, 440] width 58 height 31
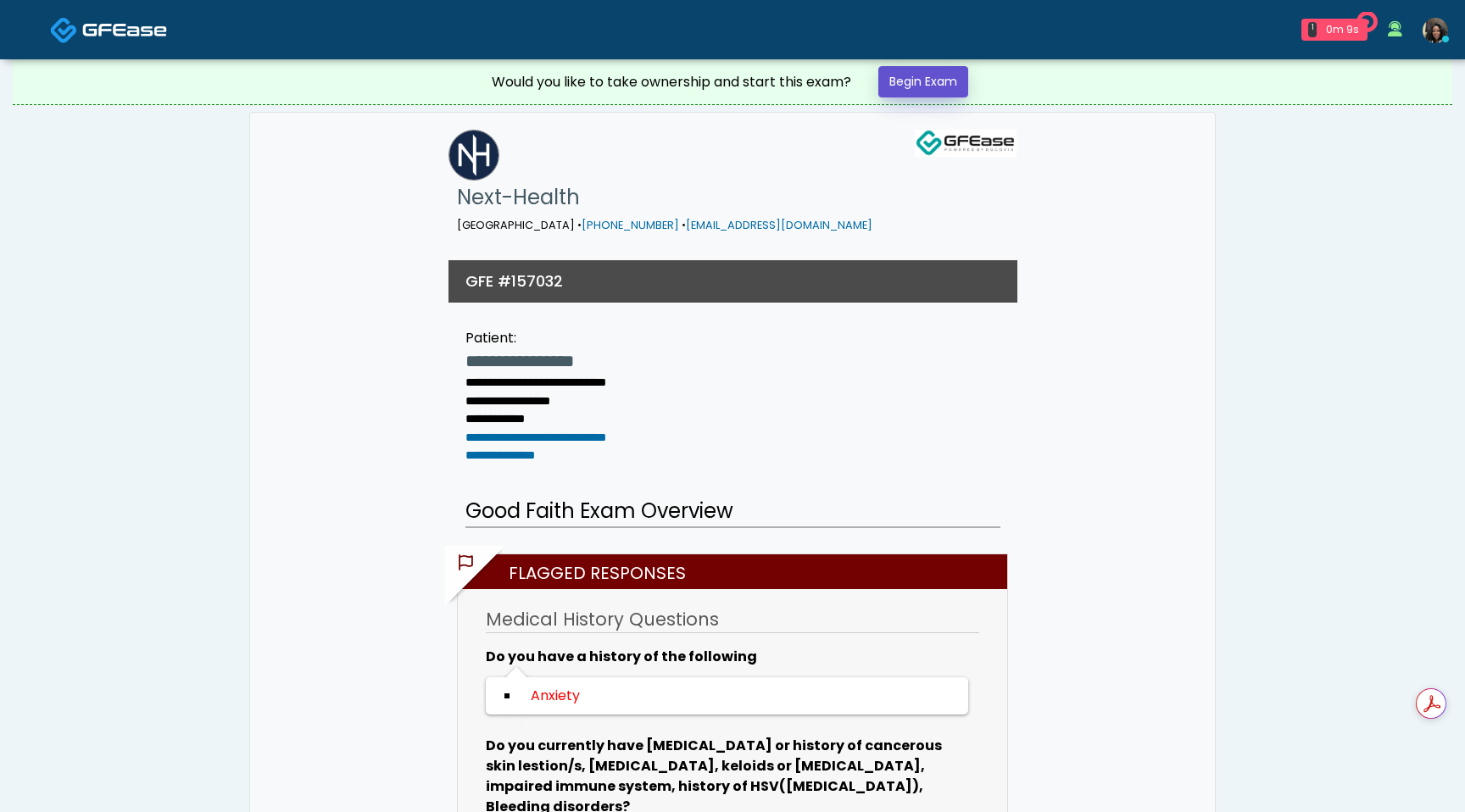
click at [923, 86] on link "Begin Exam" at bounding box center [923, 82] width 90 height 31
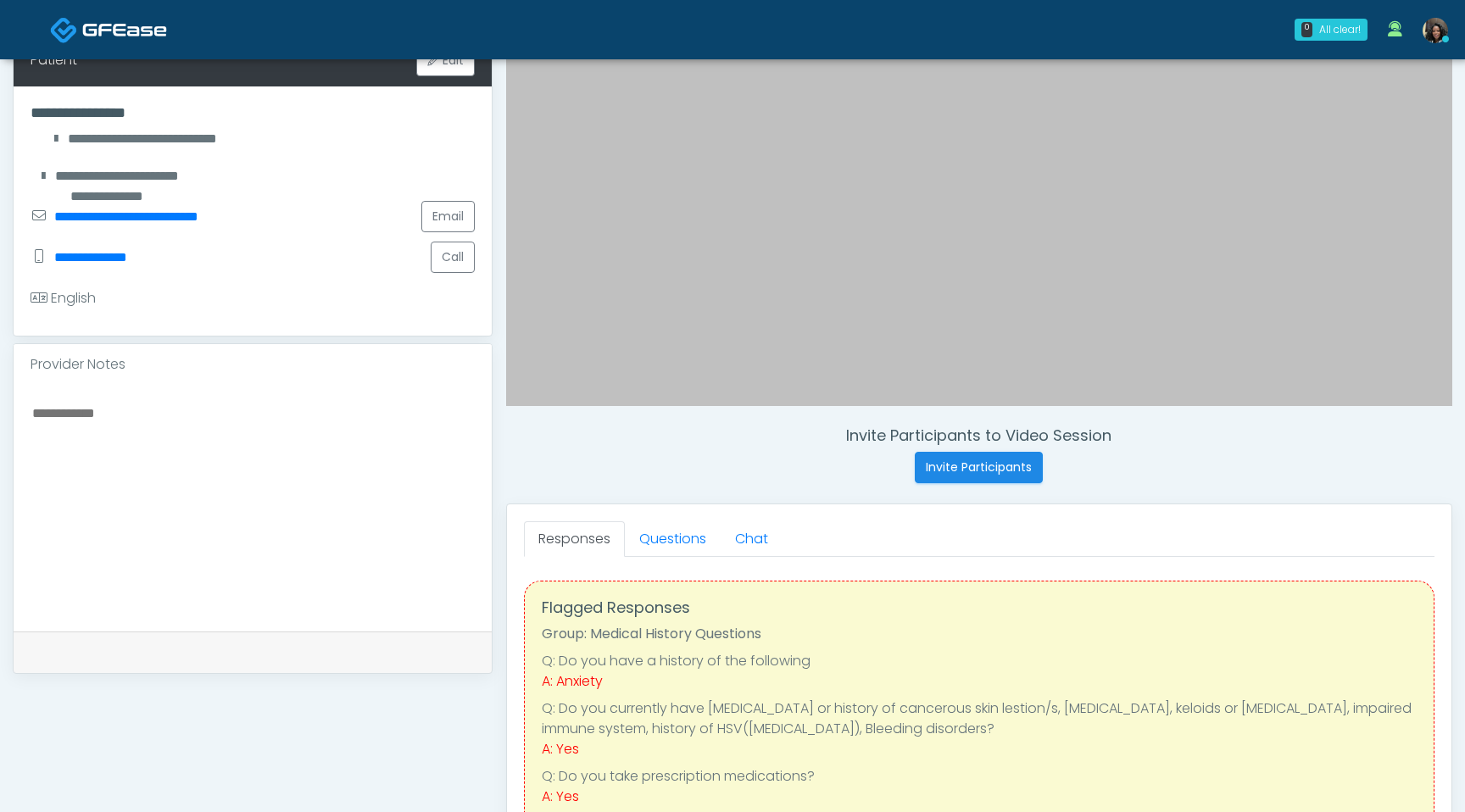
scroll to position [309, 0]
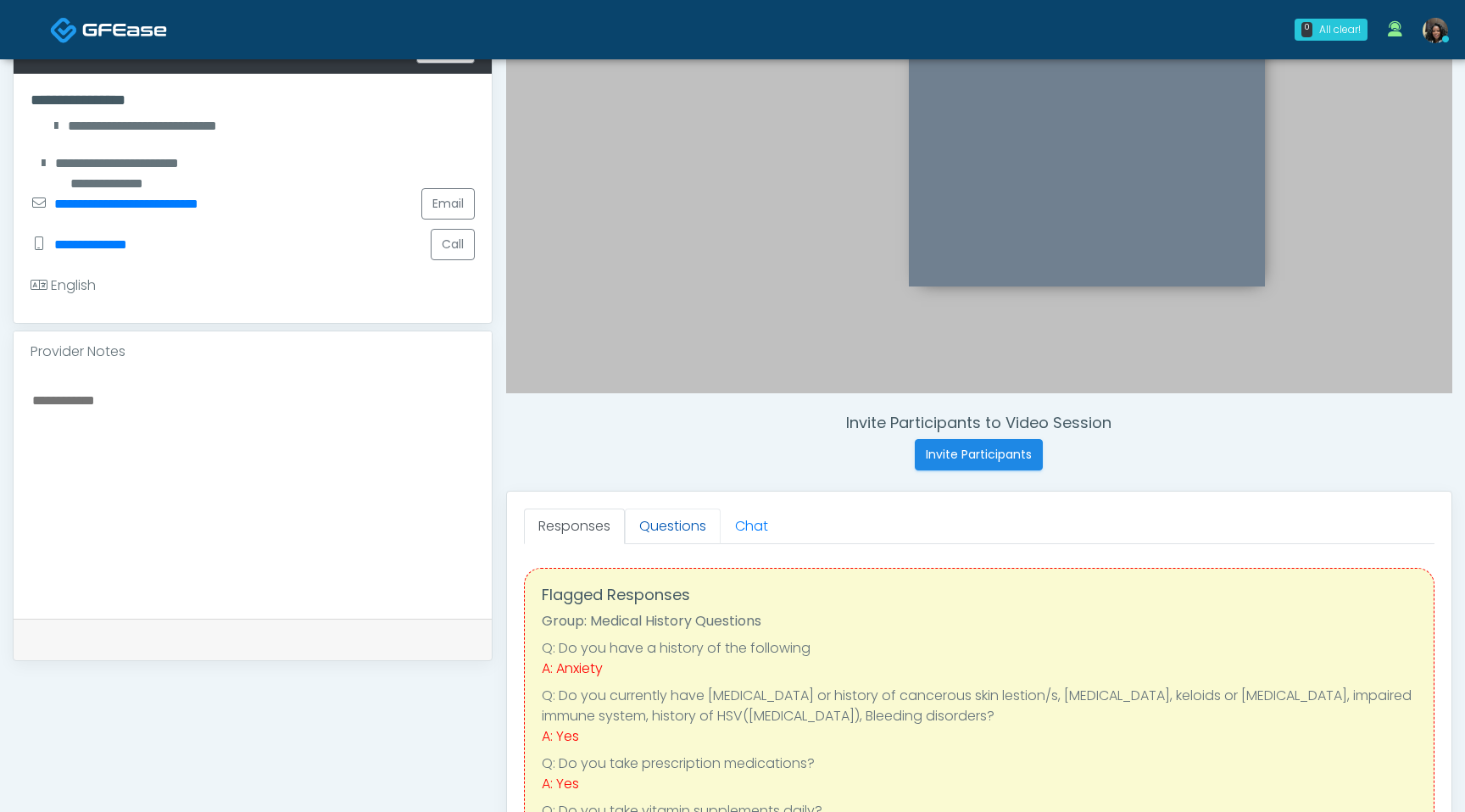
click at [681, 523] on link "Questions" at bounding box center [672, 526] width 96 height 36
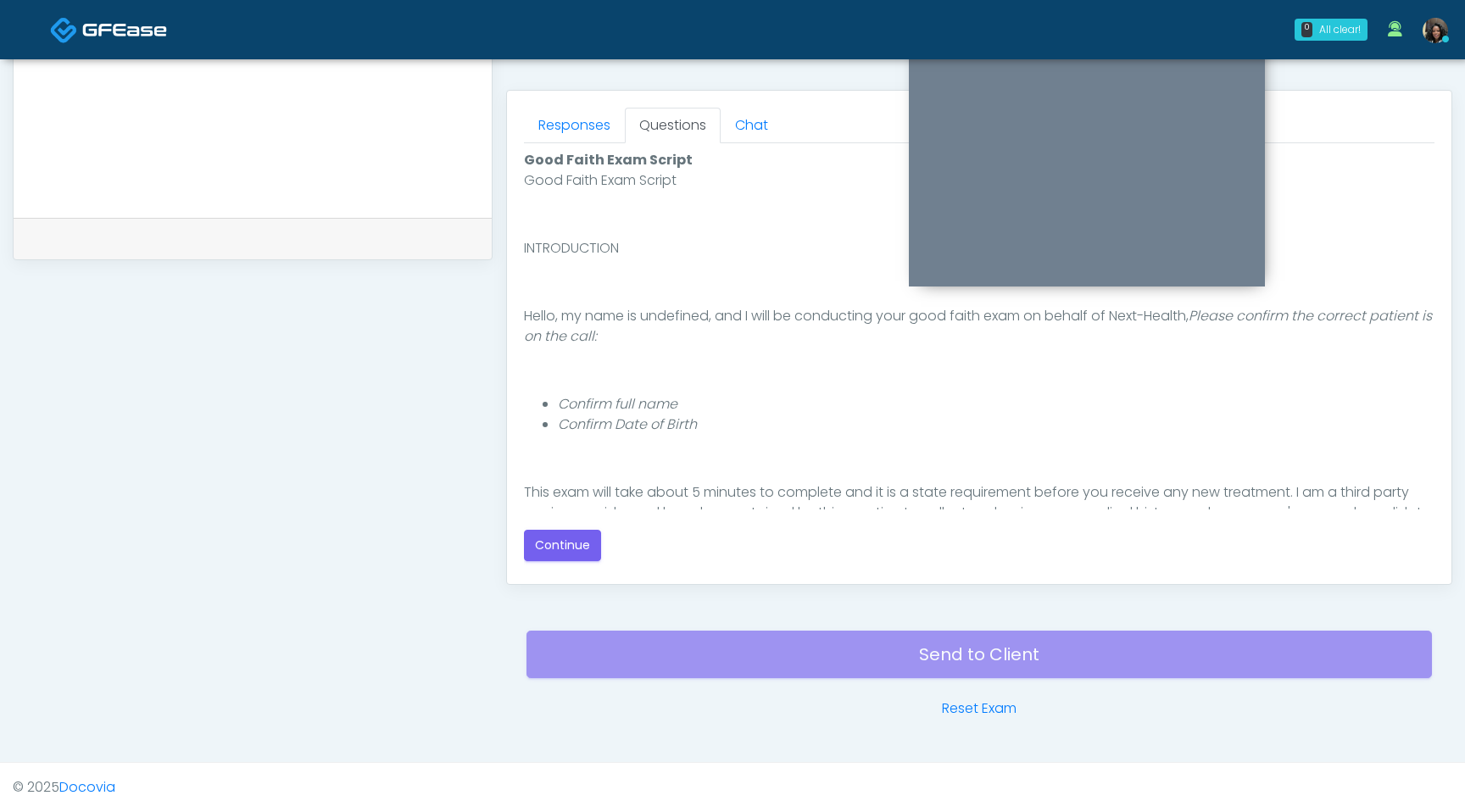
scroll to position [265, 0]
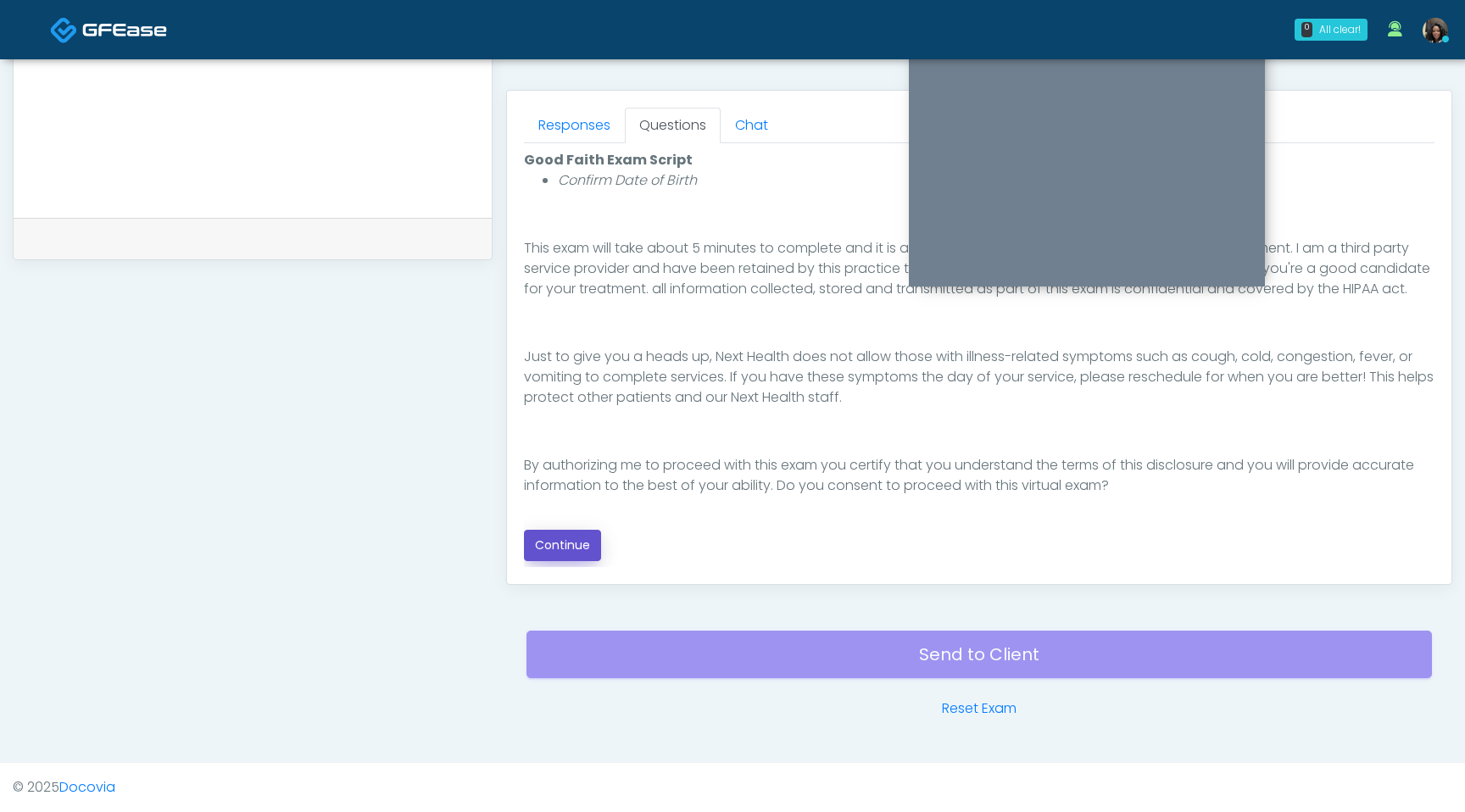
click at [556, 539] on button "Continue" at bounding box center [563, 545] width 77 height 31
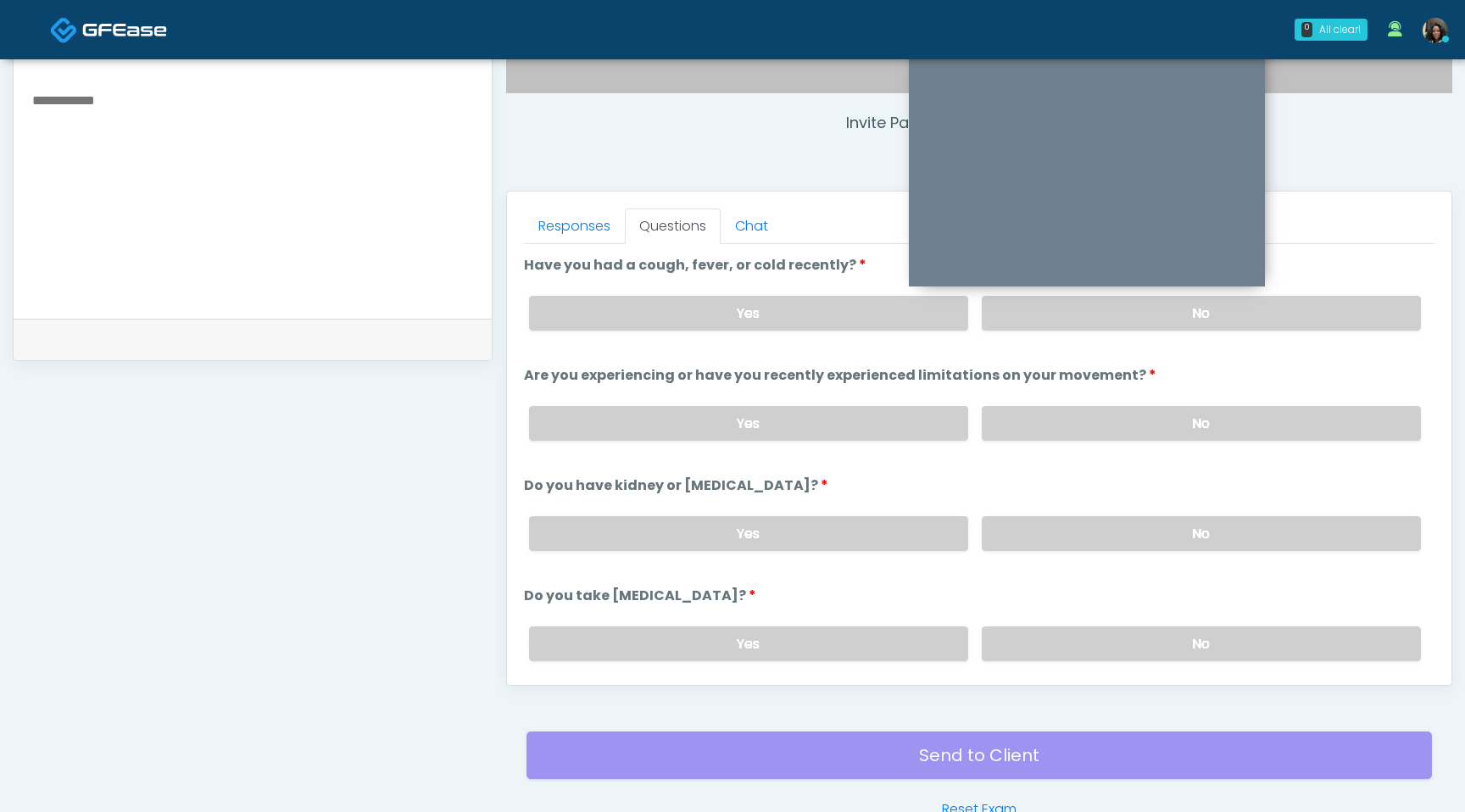
scroll to position [574, 0]
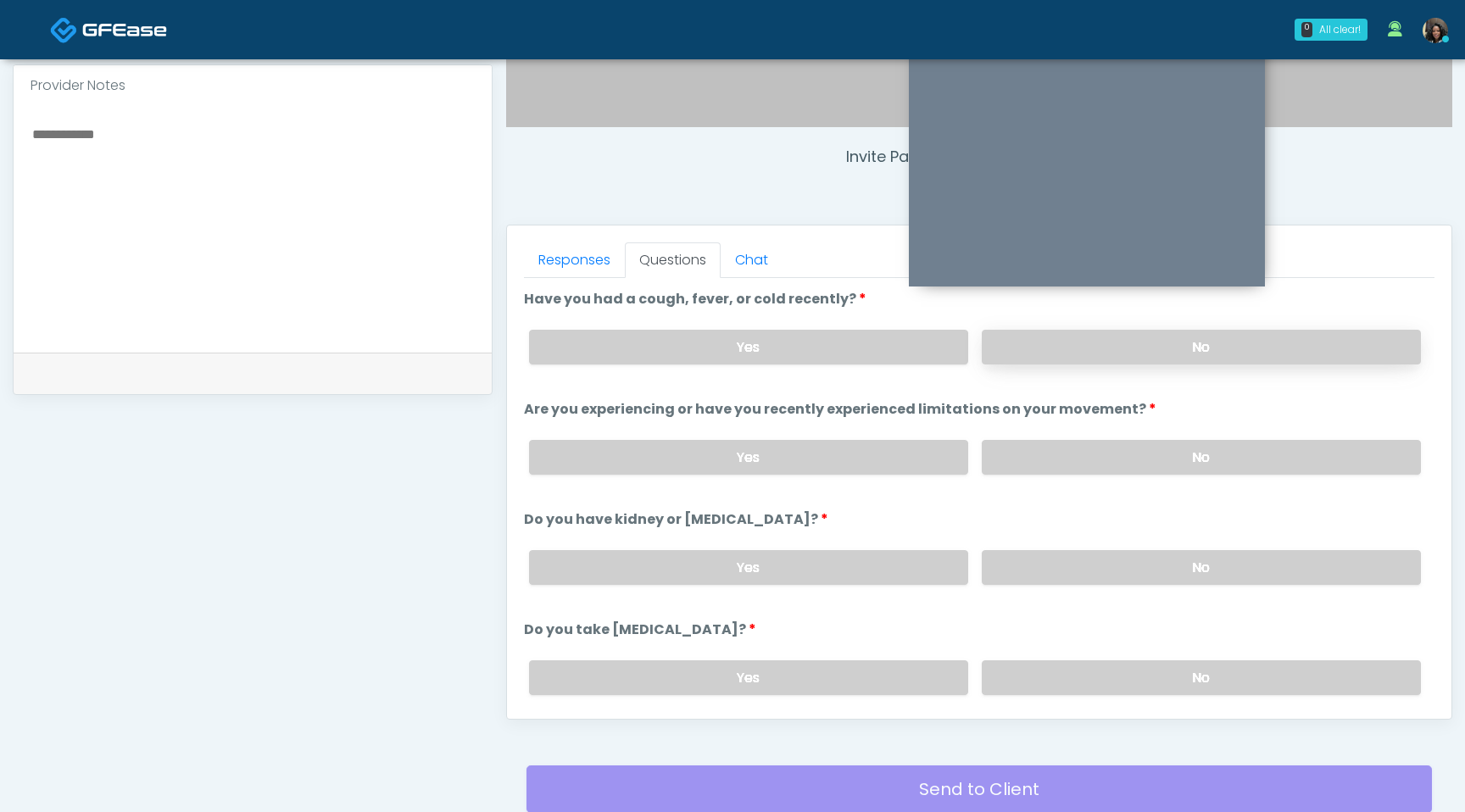
click at [1096, 351] on label "No" at bounding box center [1201, 347] width 439 height 35
click at [1105, 455] on label "No" at bounding box center [1201, 457] width 439 height 35
click at [1114, 572] on label "No" at bounding box center [1201, 567] width 439 height 35
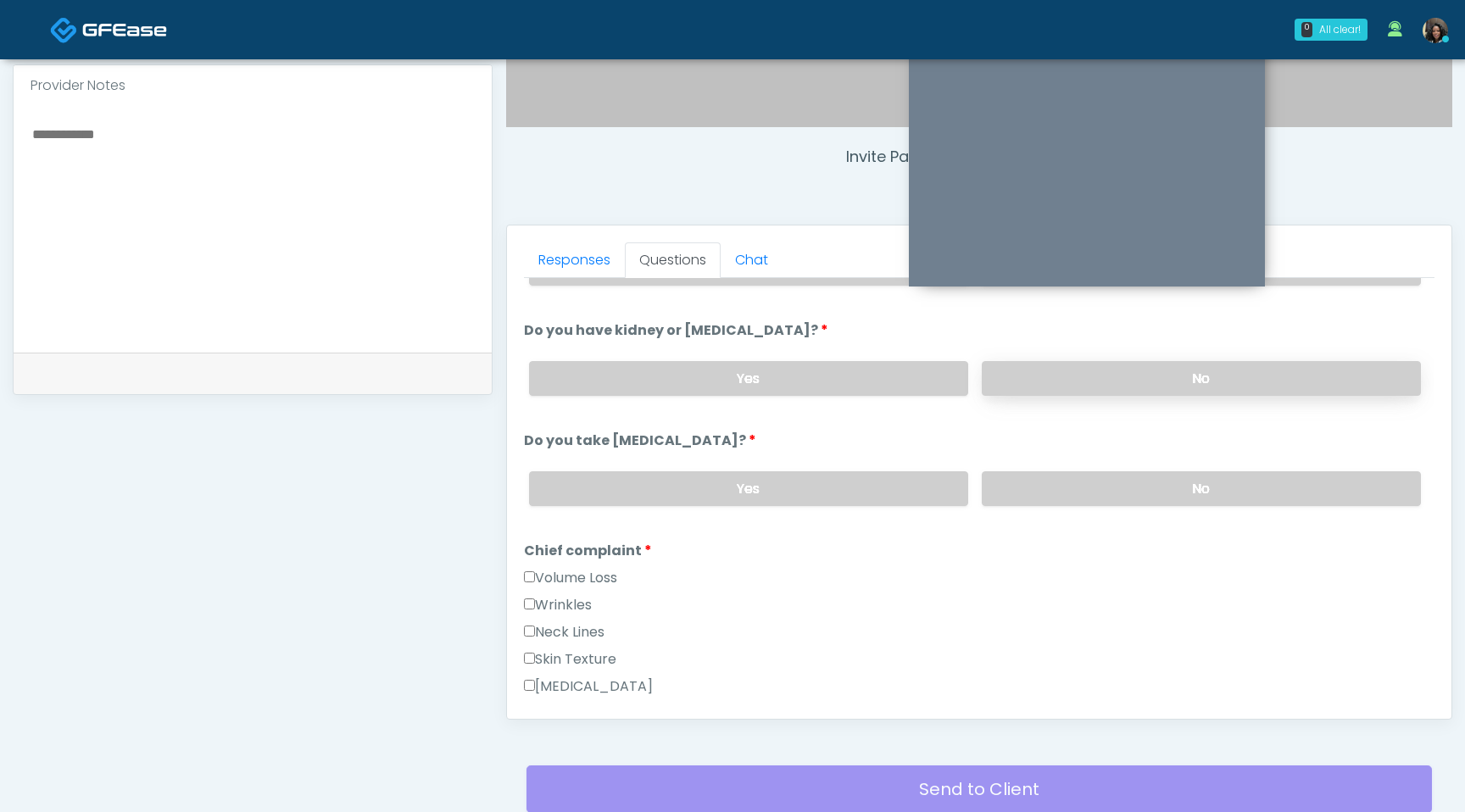
scroll to position [194, 0]
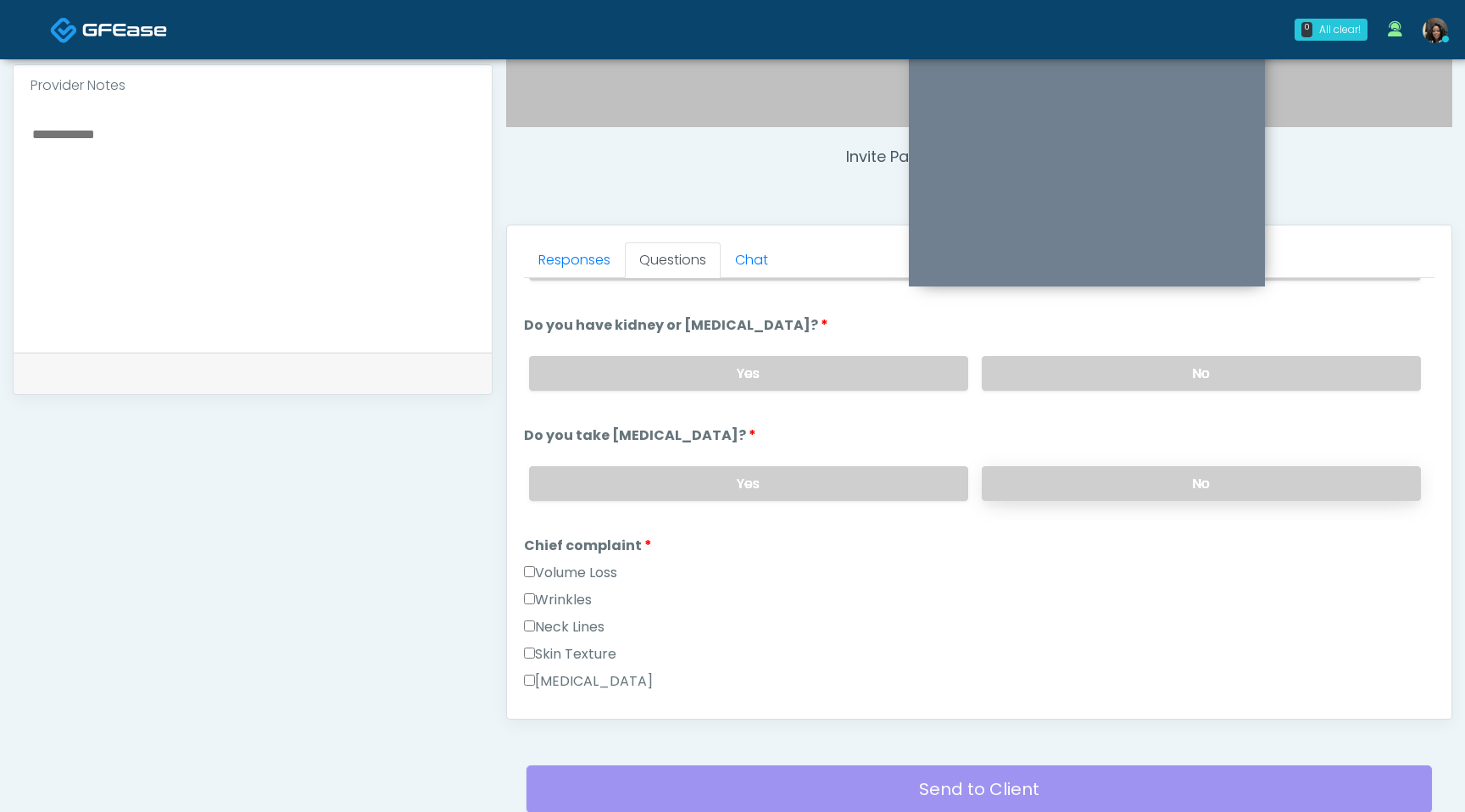
click at [1116, 483] on label "No" at bounding box center [1201, 483] width 439 height 35
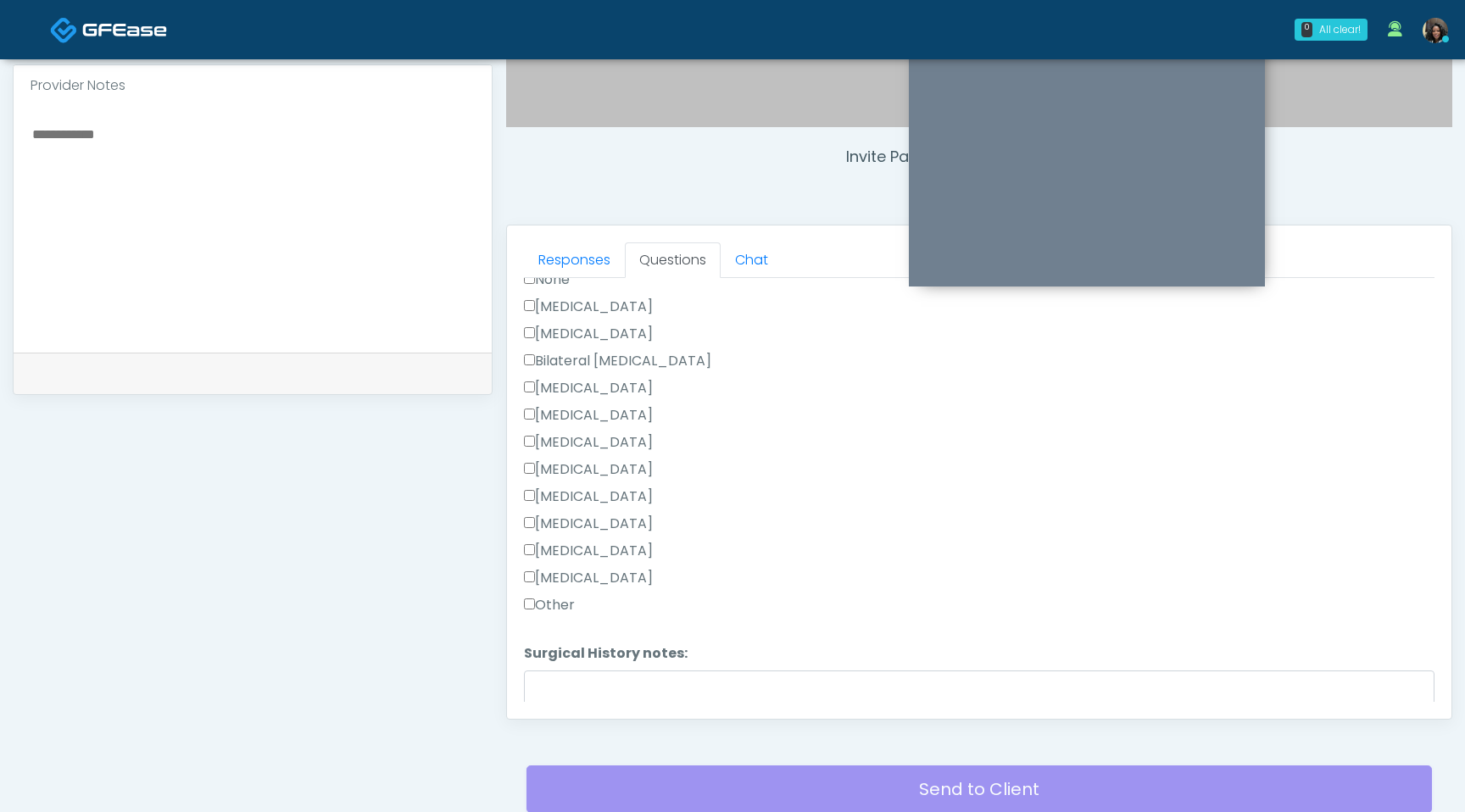
scroll to position [1050, 0]
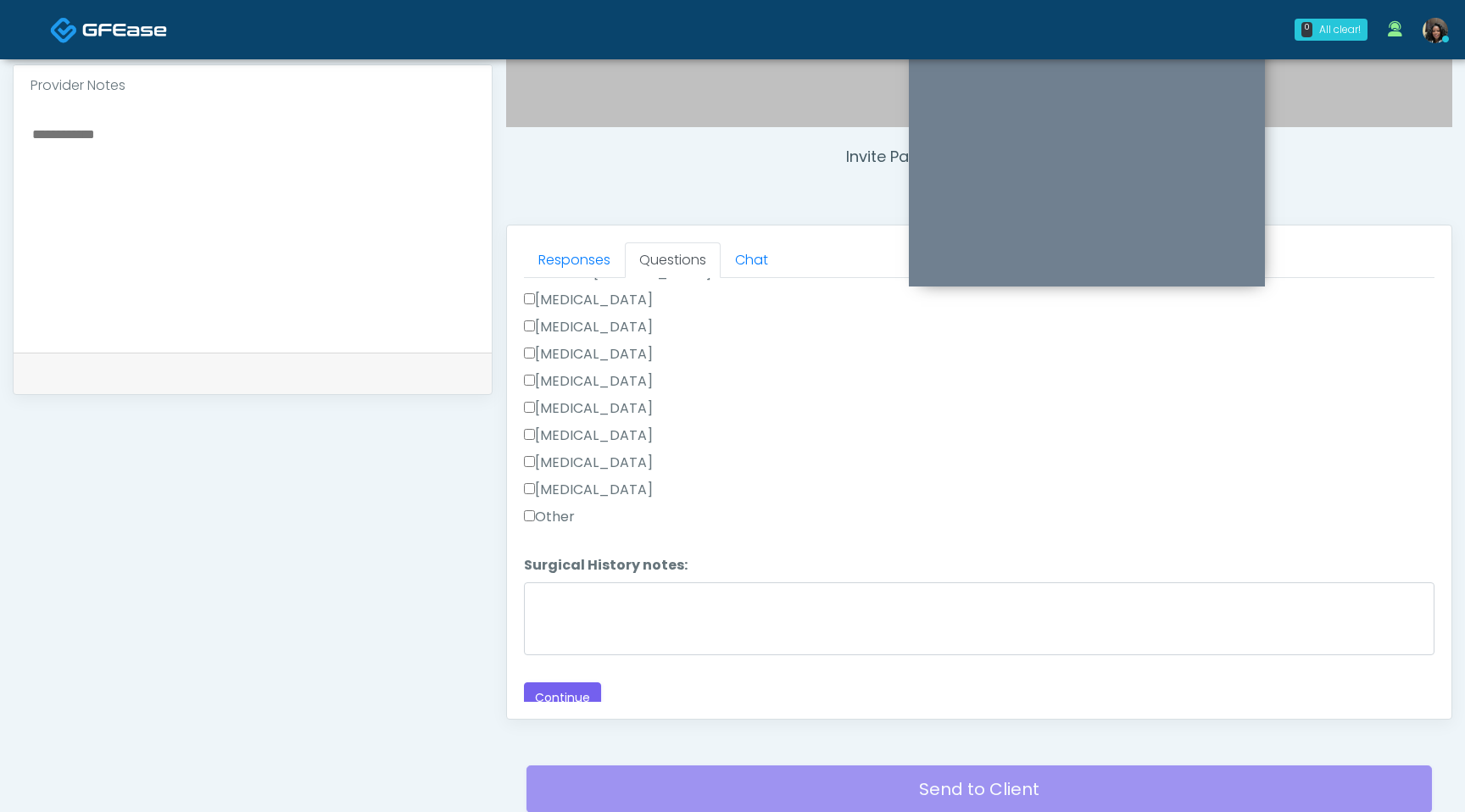
click at [534, 518] on label "Other" at bounding box center [550, 517] width 51 height 20
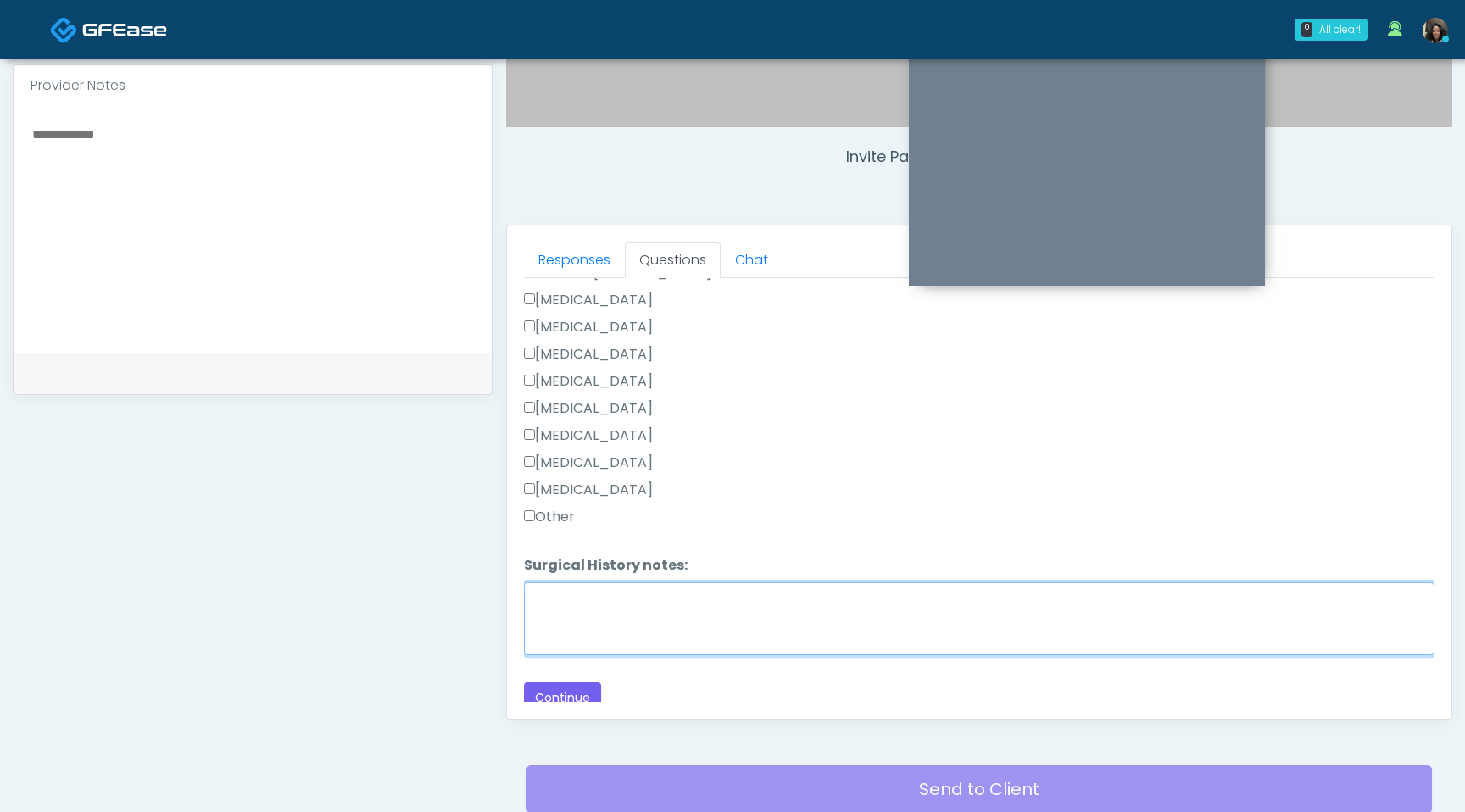
click at [549, 605] on textarea "Surgical History notes:" at bounding box center [980, 619] width 911 height 73
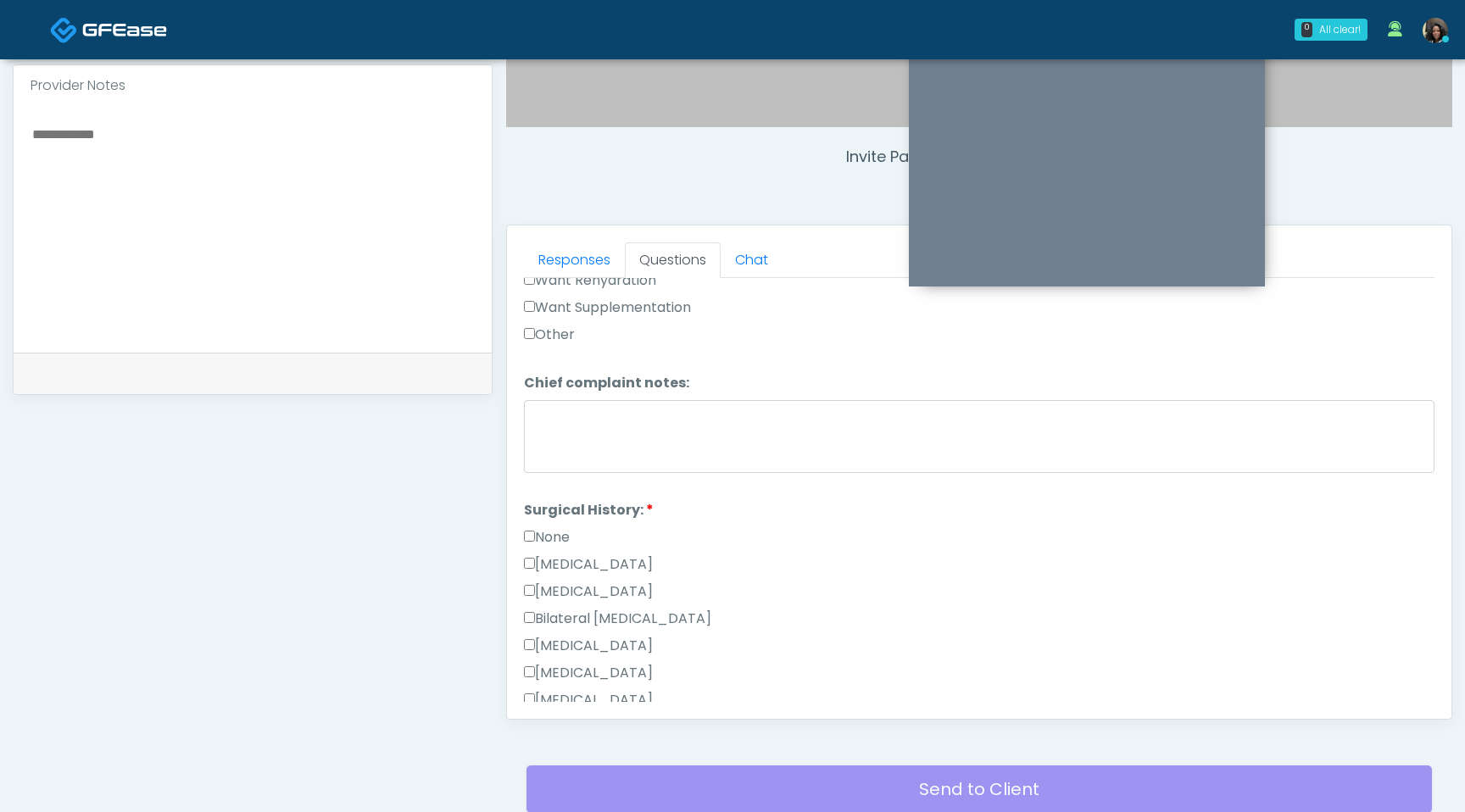
scroll to position [0, 0]
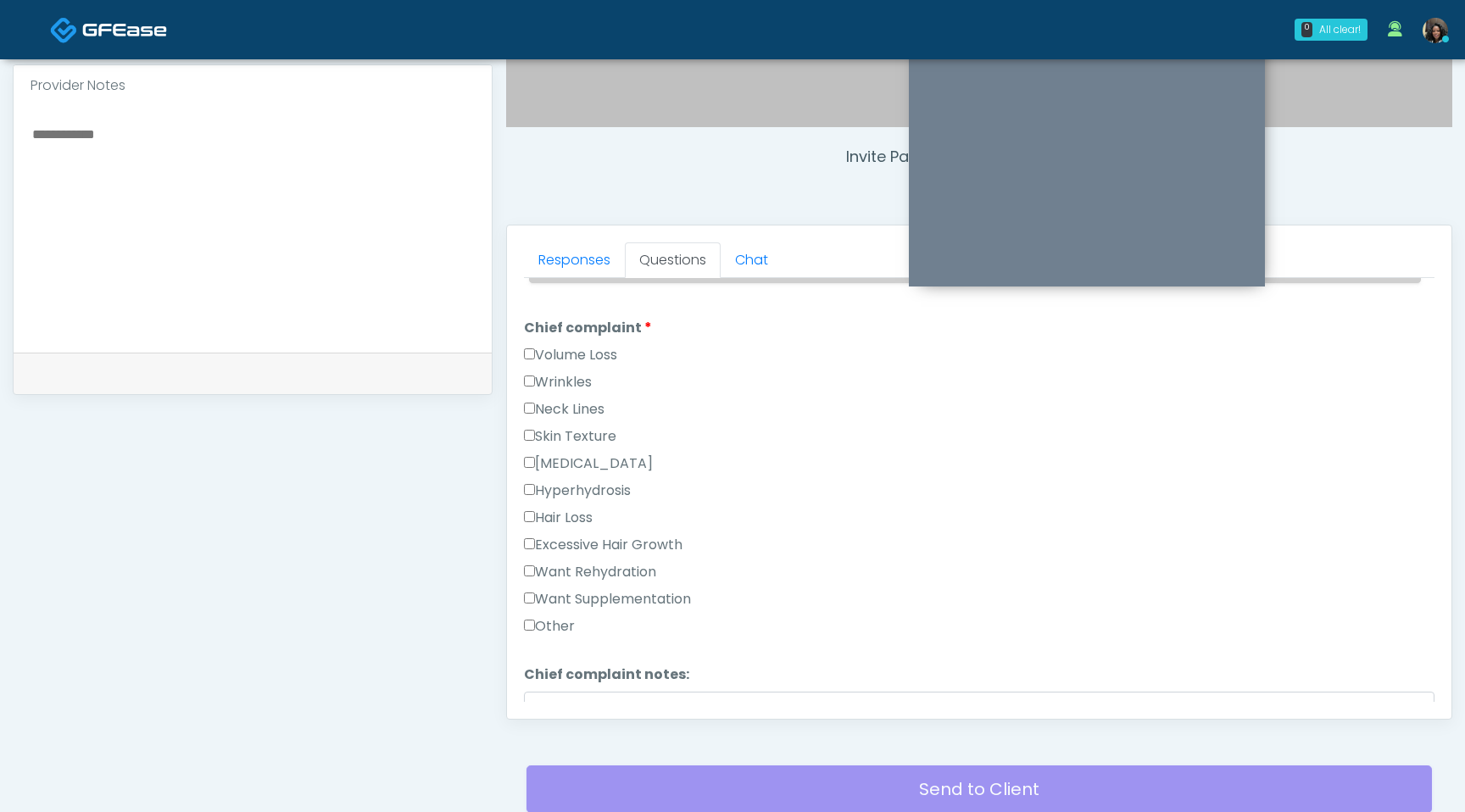
type textarea "**********"
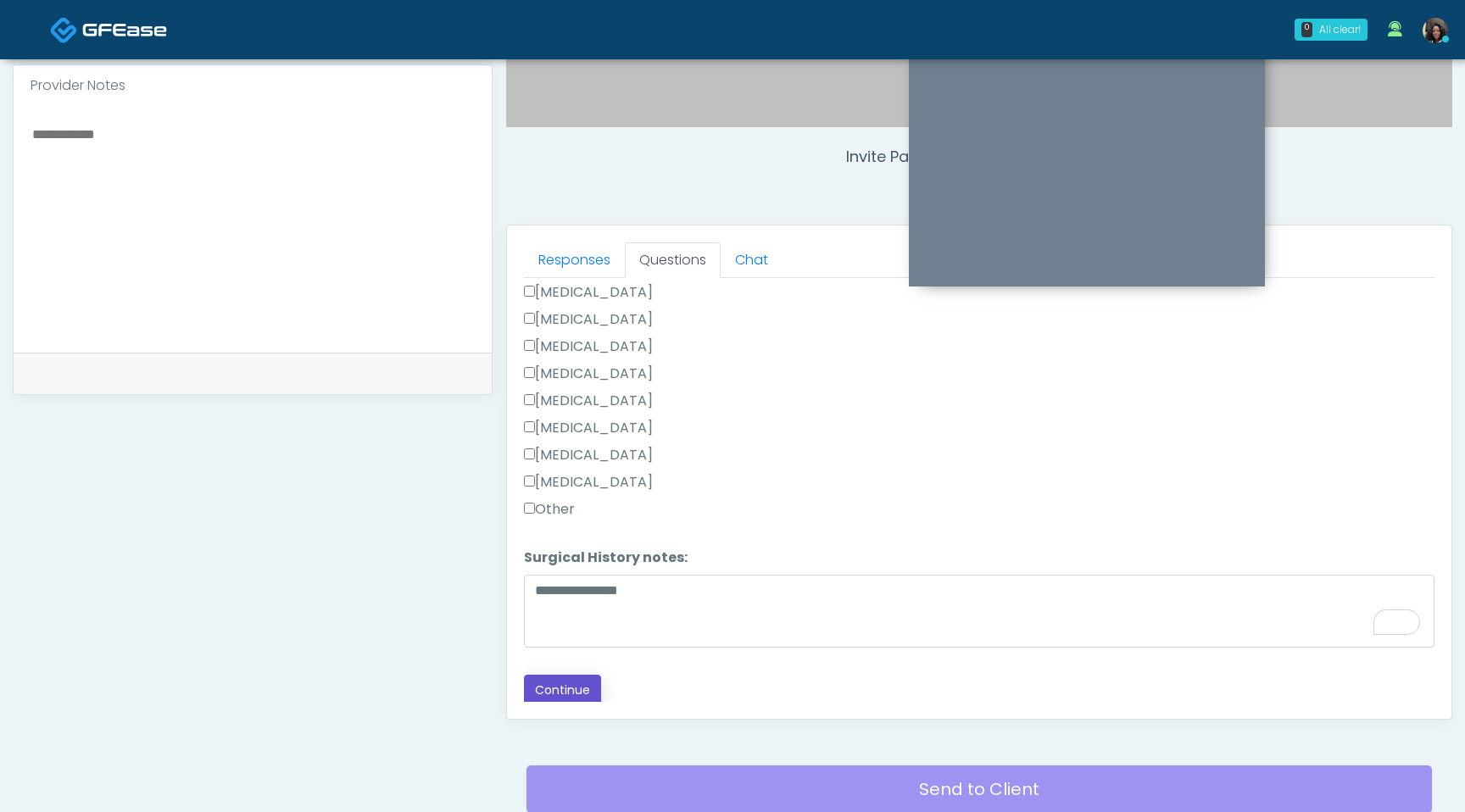
click at [554, 685] on button "Continue" at bounding box center [563, 690] width 77 height 31
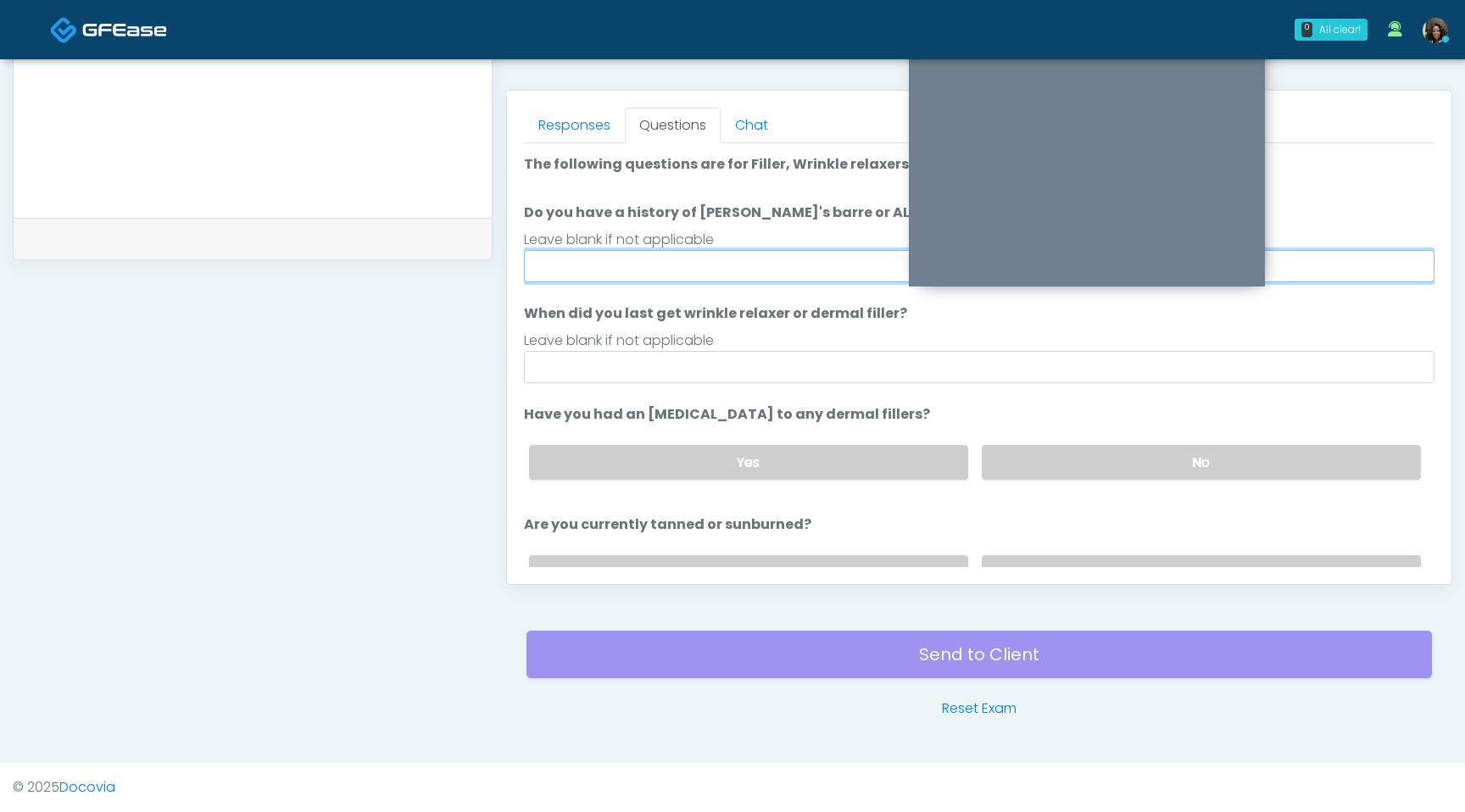
click at [770, 275] on input "Do you have a history of [PERSON_NAME]'s barre or ALS? If so, please provide de…" at bounding box center [980, 266] width 911 height 32
type input "**"
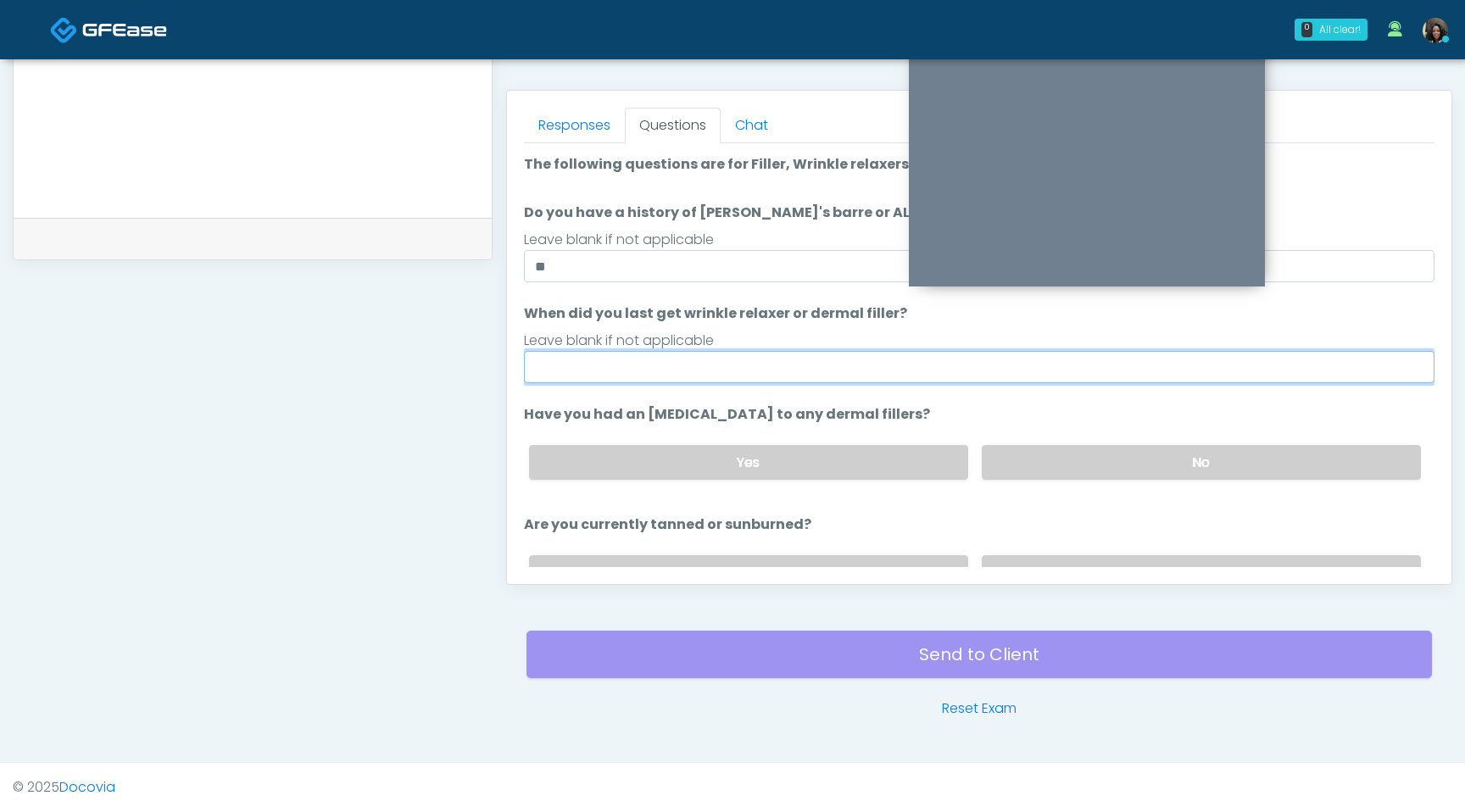
click at [656, 361] on input "When did you last get wrinkle relaxer or dermal filler?" at bounding box center [980, 367] width 911 height 32
type input "*********"
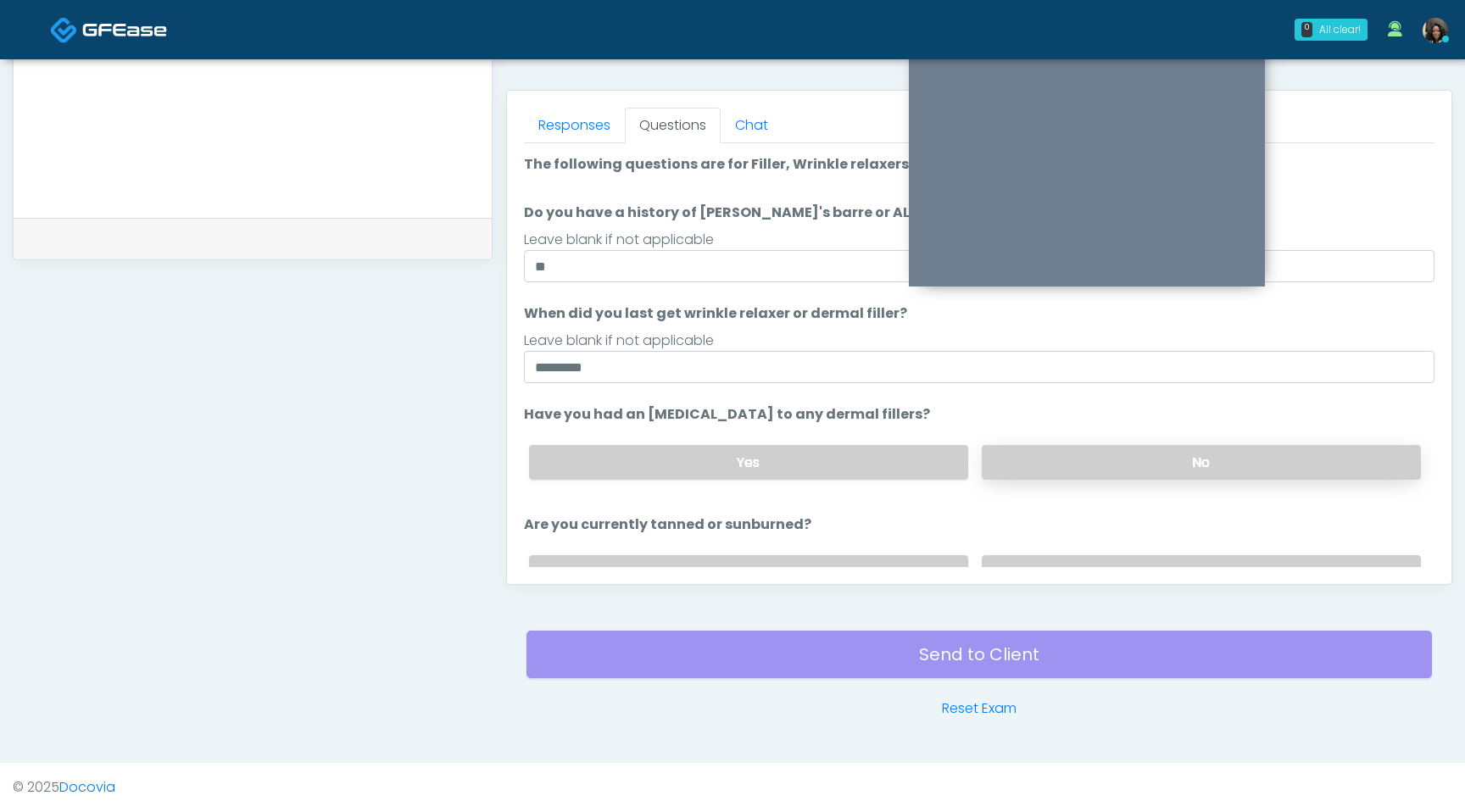
click at [1119, 463] on label "No" at bounding box center [1201, 462] width 439 height 35
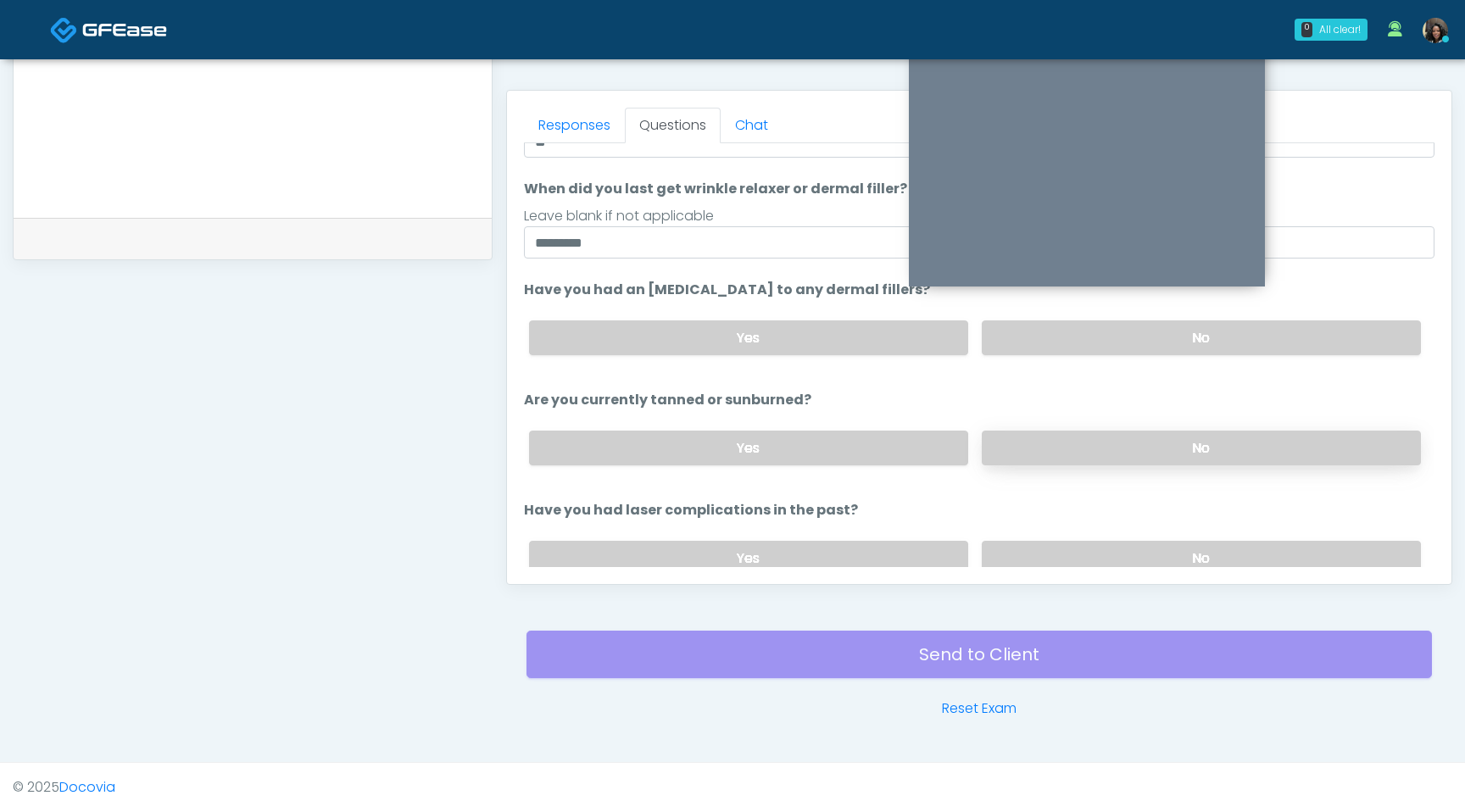
click at [1117, 453] on label "No" at bounding box center [1201, 448] width 439 height 35
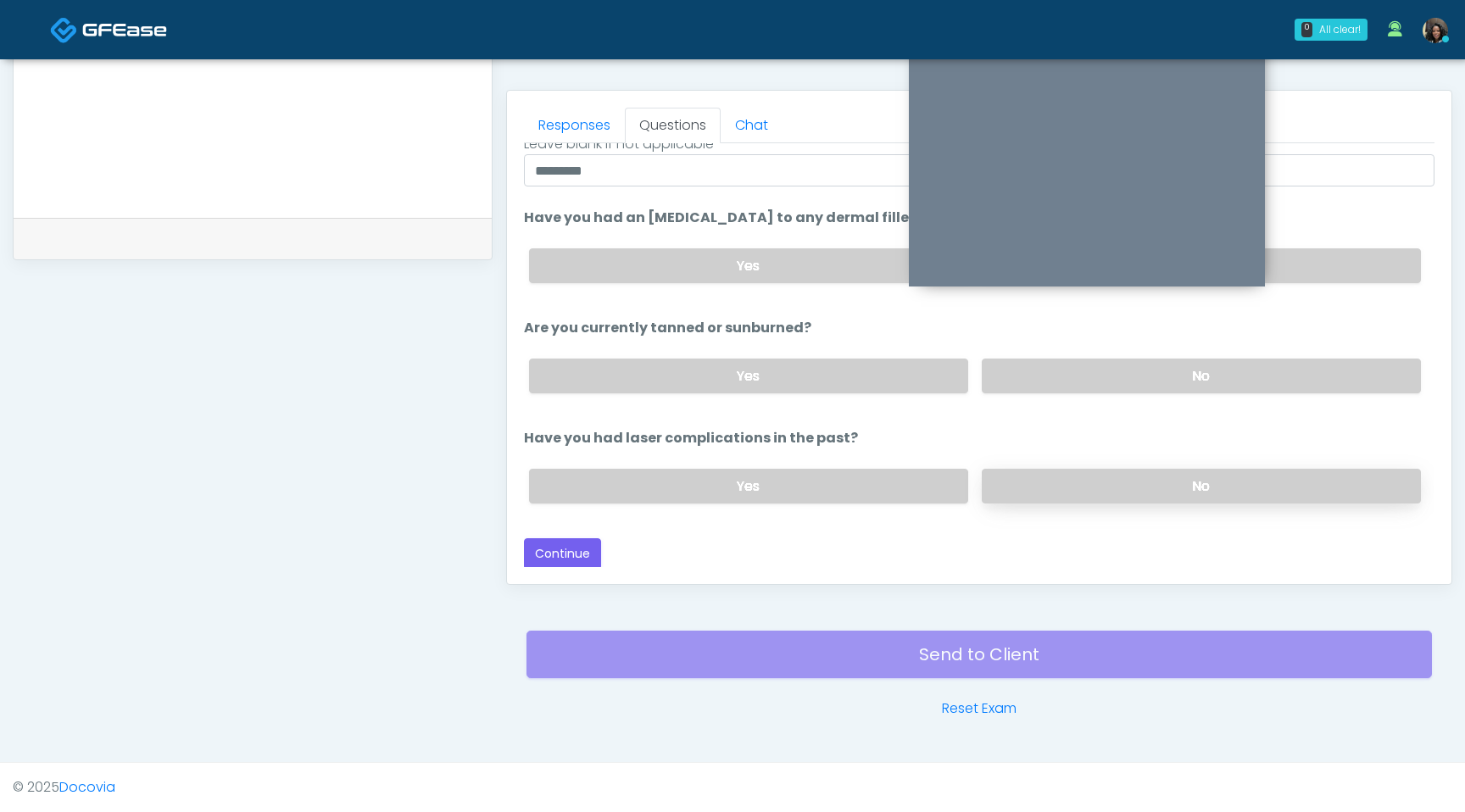
click at [1073, 490] on label "No" at bounding box center [1201, 486] width 439 height 35
click at [584, 562] on button "Continue" at bounding box center [563, 553] width 77 height 31
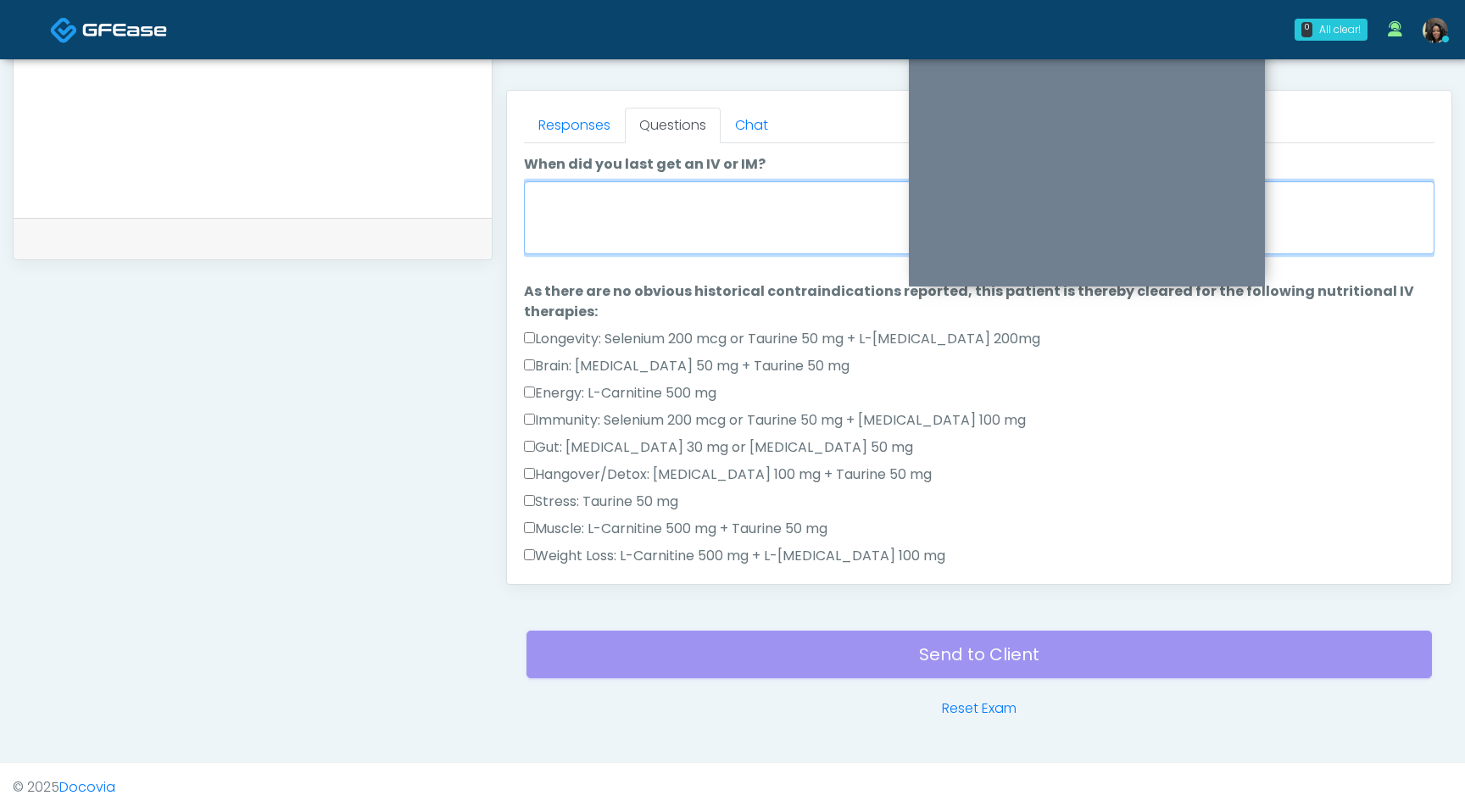
click at [698, 218] on textarea "When did you last get an IV or IM?" at bounding box center [980, 218] width 911 height 73
type textarea "*"
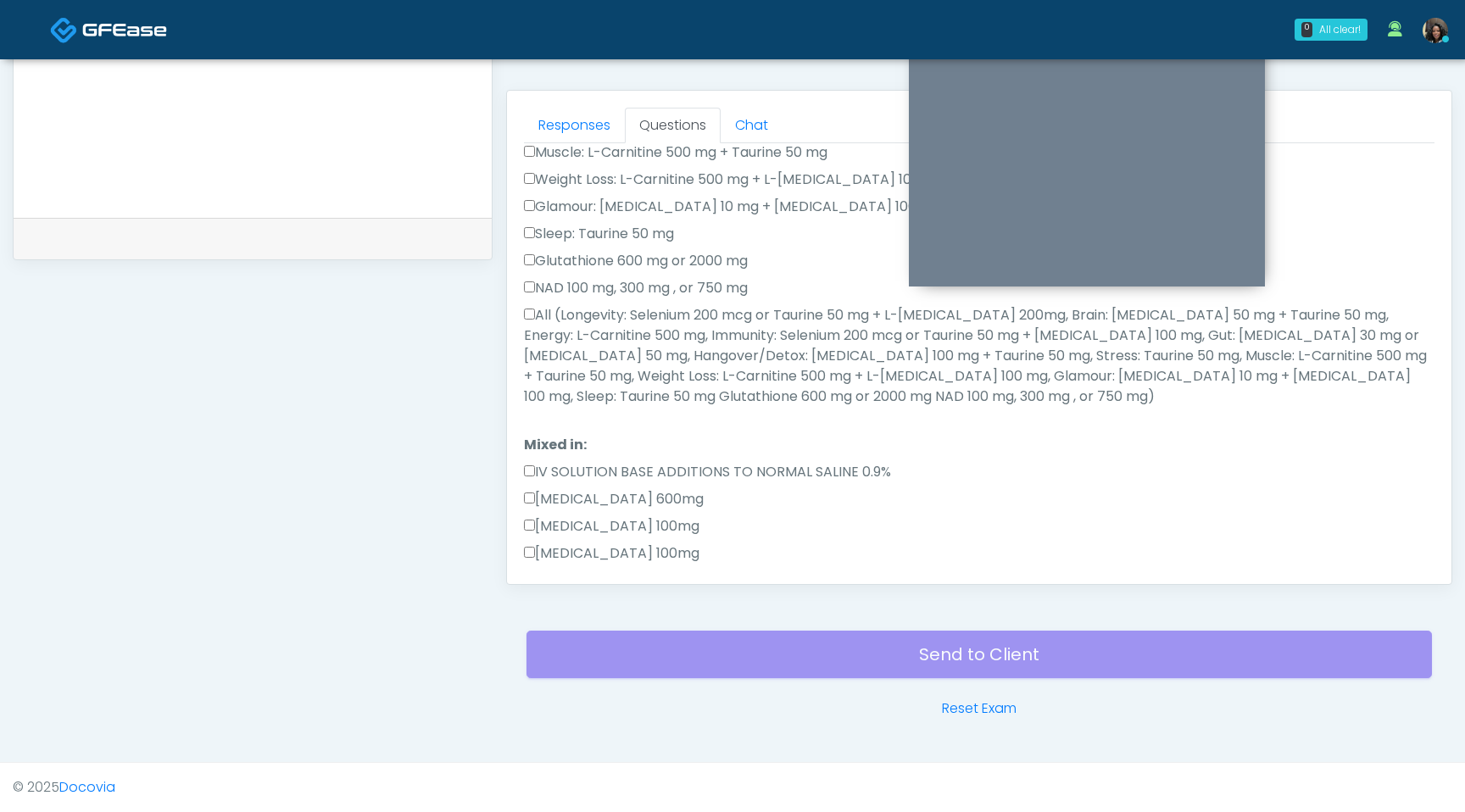
scroll to position [390, 0]
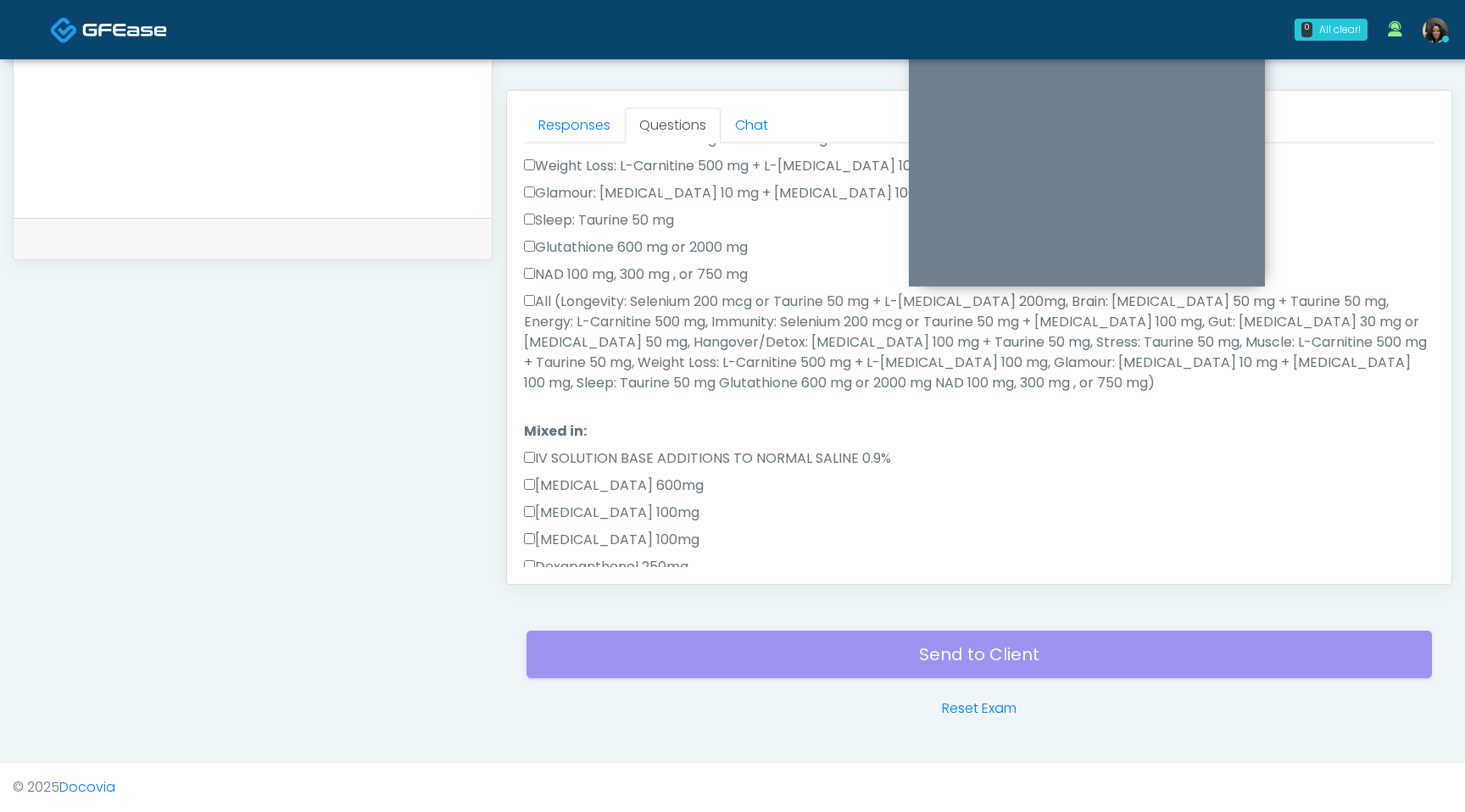
type textarea "**********"
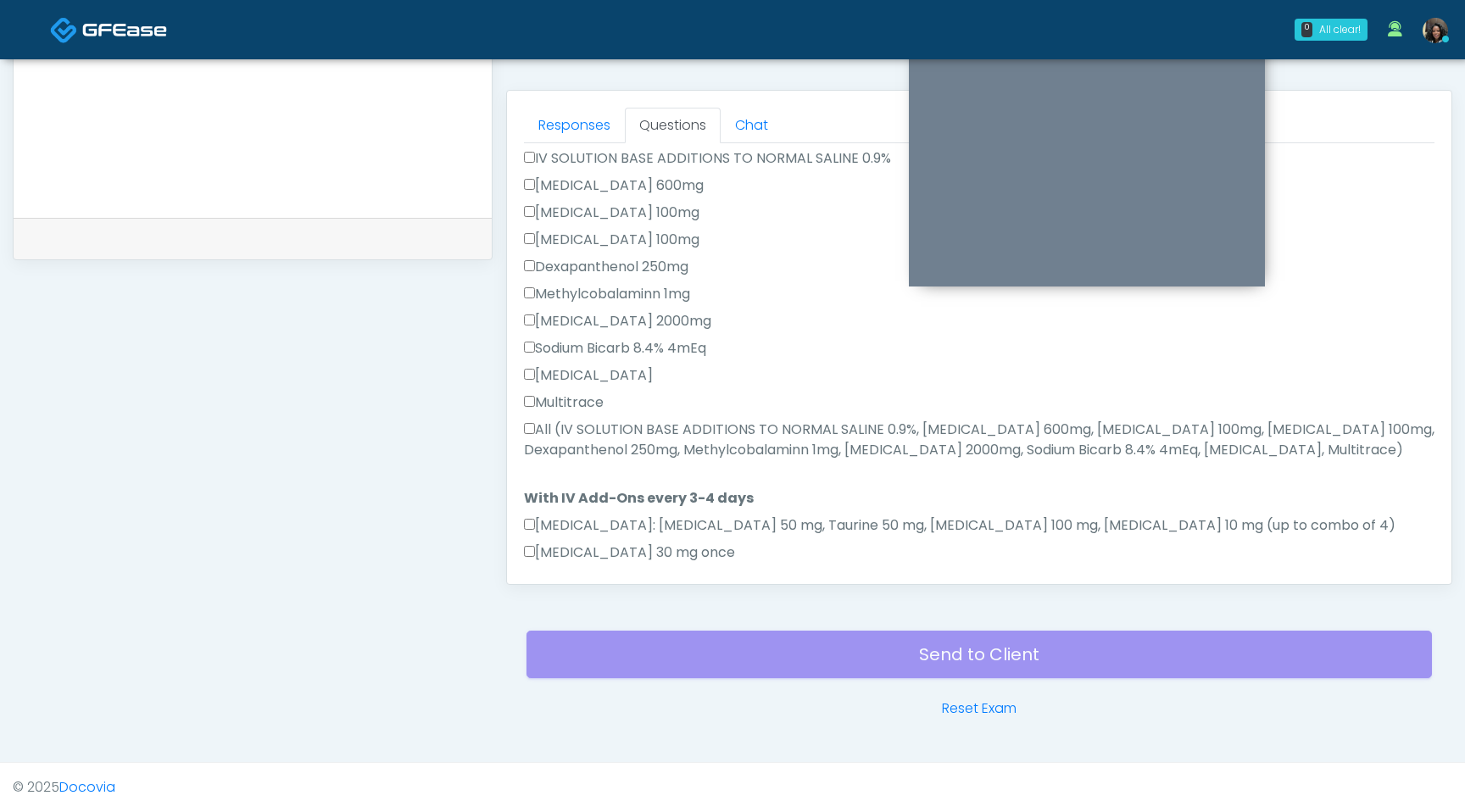
scroll to position [697, 0]
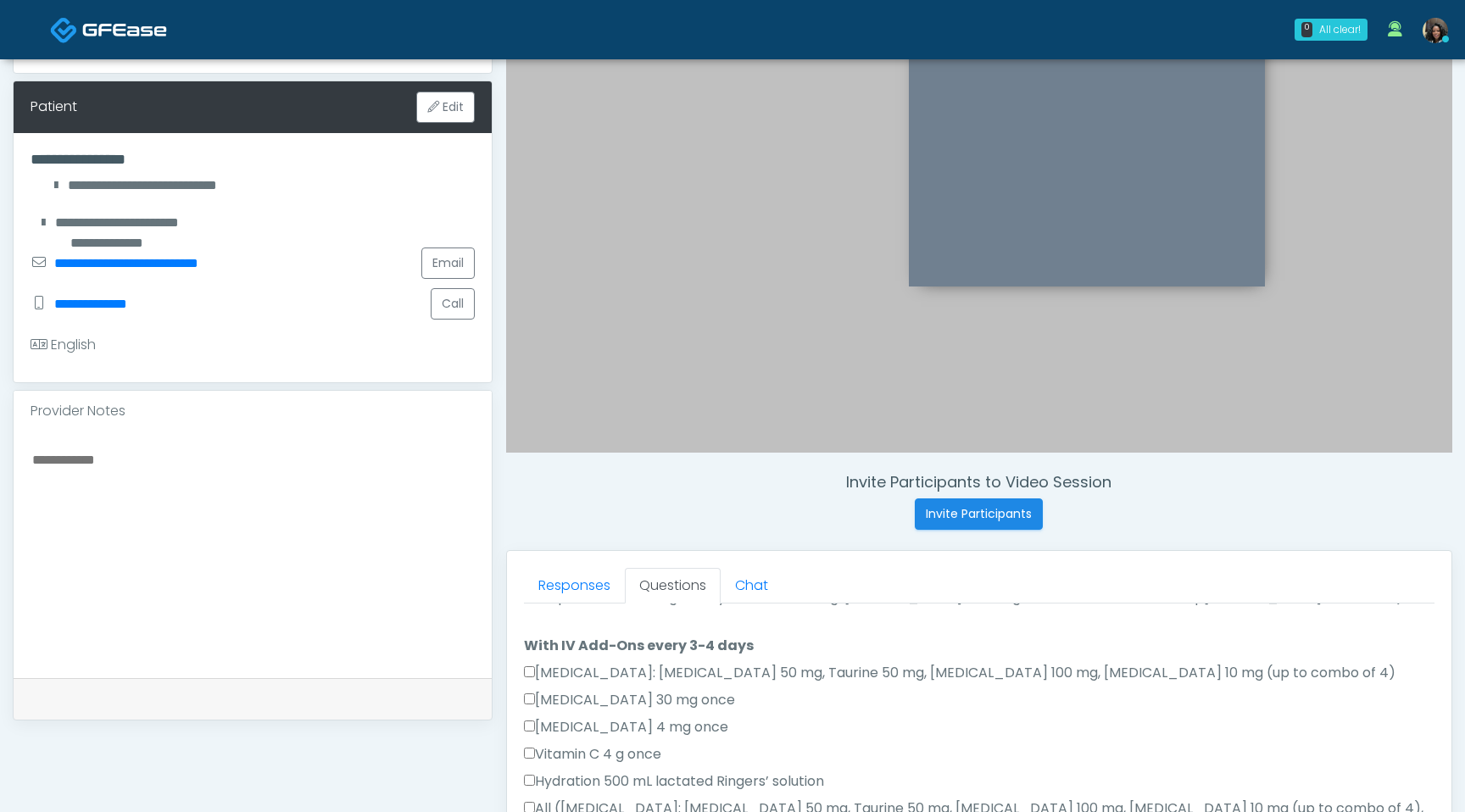
click at [320, 411] on div "Provider Notes" at bounding box center [252, 411] width 478 height 41
click at [308, 445] on div at bounding box center [252, 554] width 478 height 247
click at [296, 462] on textarea at bounding box center [253, 552] width 444 height 207
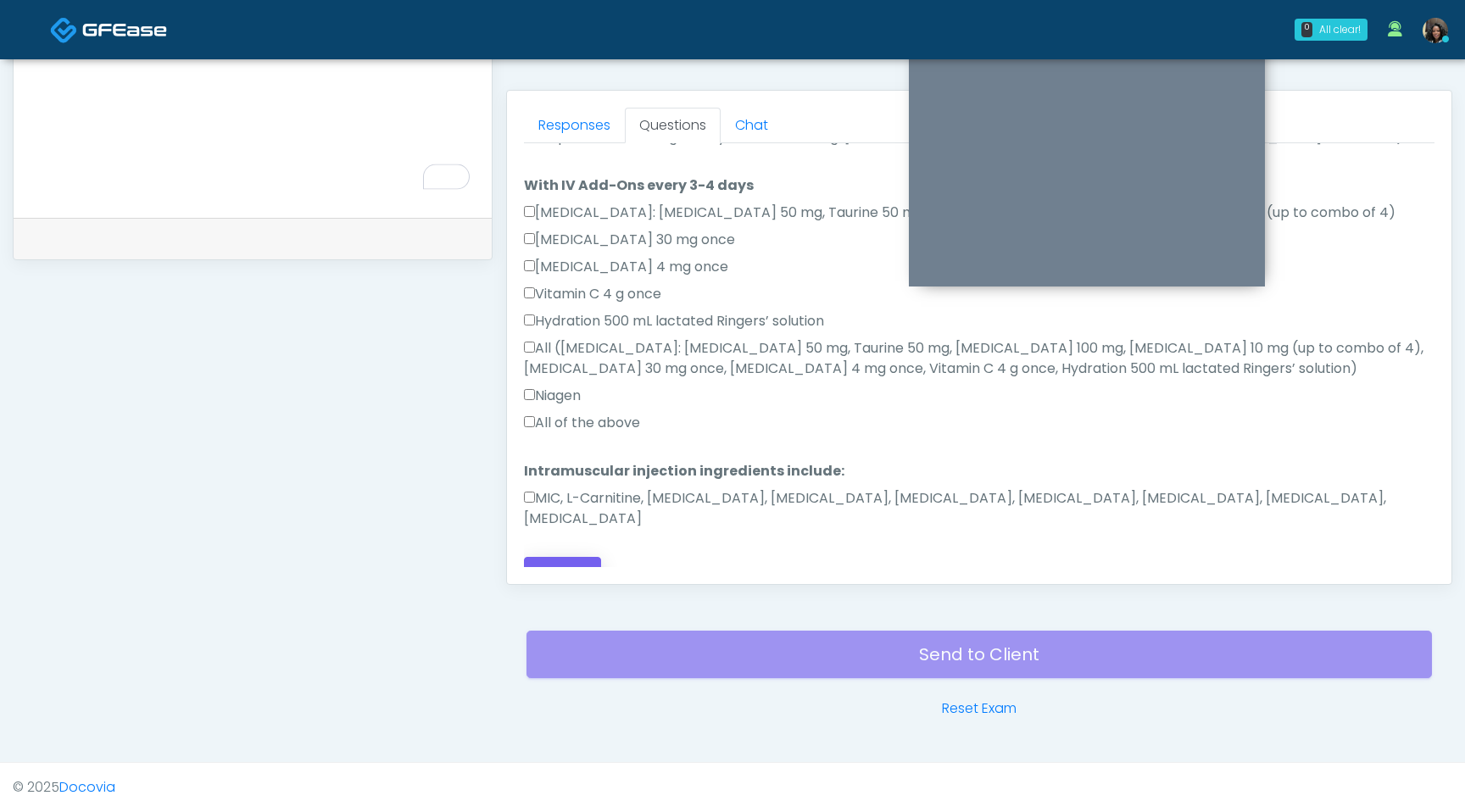
type textarea "**********"
click at [559, 557] on button "Continue" at bounding box center [563, 573] width 77 height 31
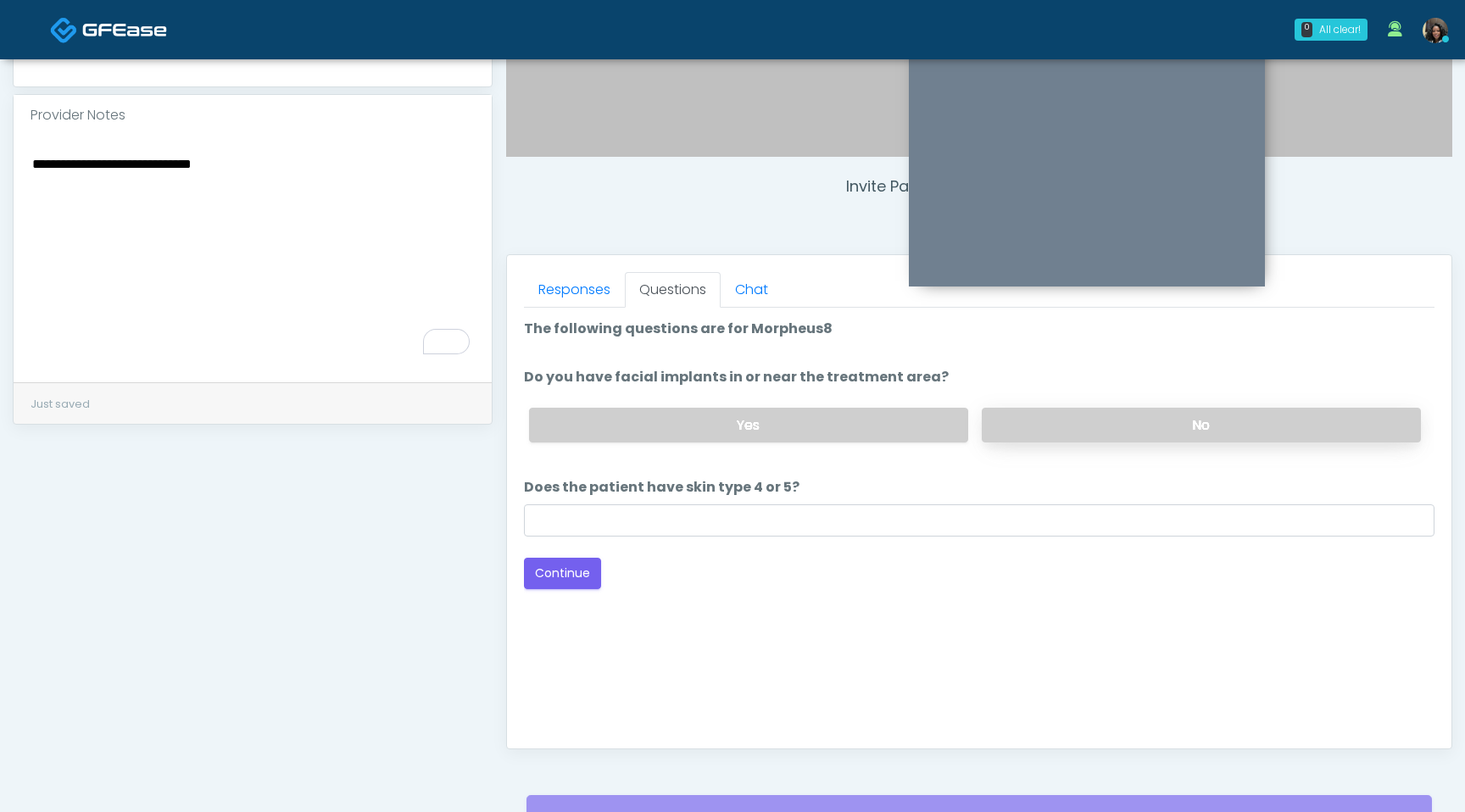
click at [1076, 438] on label "No" at bounding box center [1201, 425] width 439 height 35
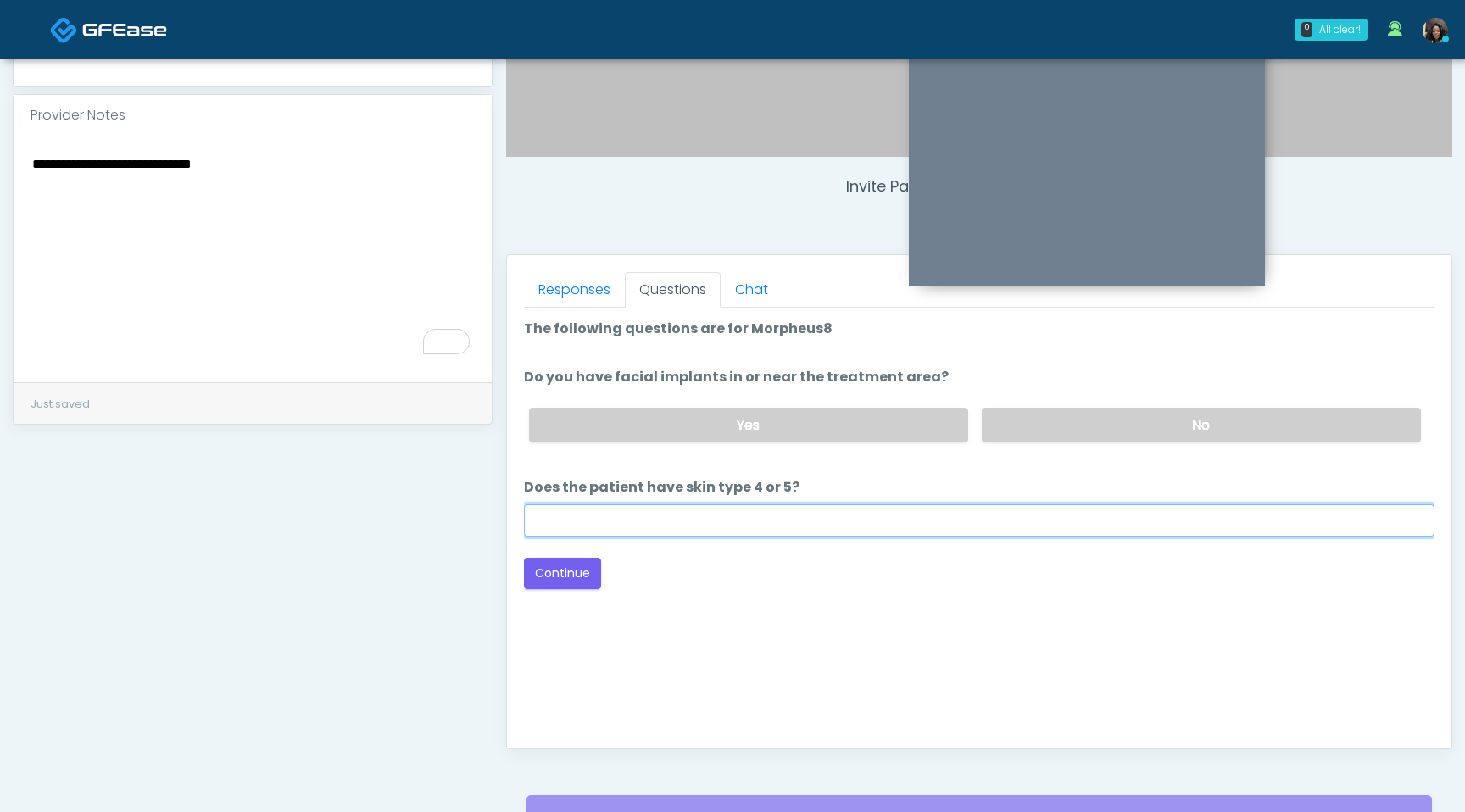
click at [656, 530] on input "Does the patient have skin type 4 or 5?" at bounding box center [980, 520] width 911 height 32
type input "**"
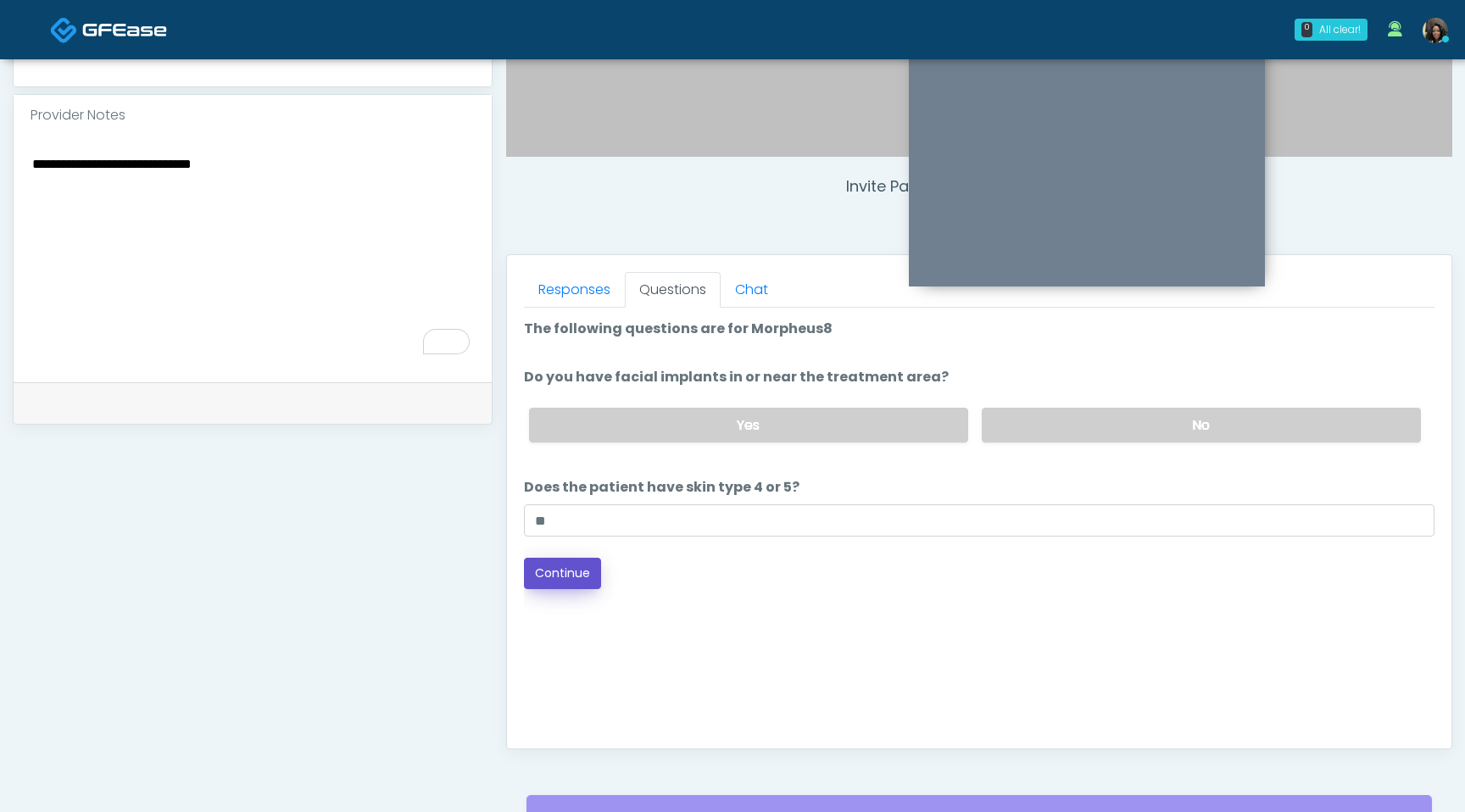
click at [573, 567] on button "Continue" at bounding box center [563, 573] width 77 height 31
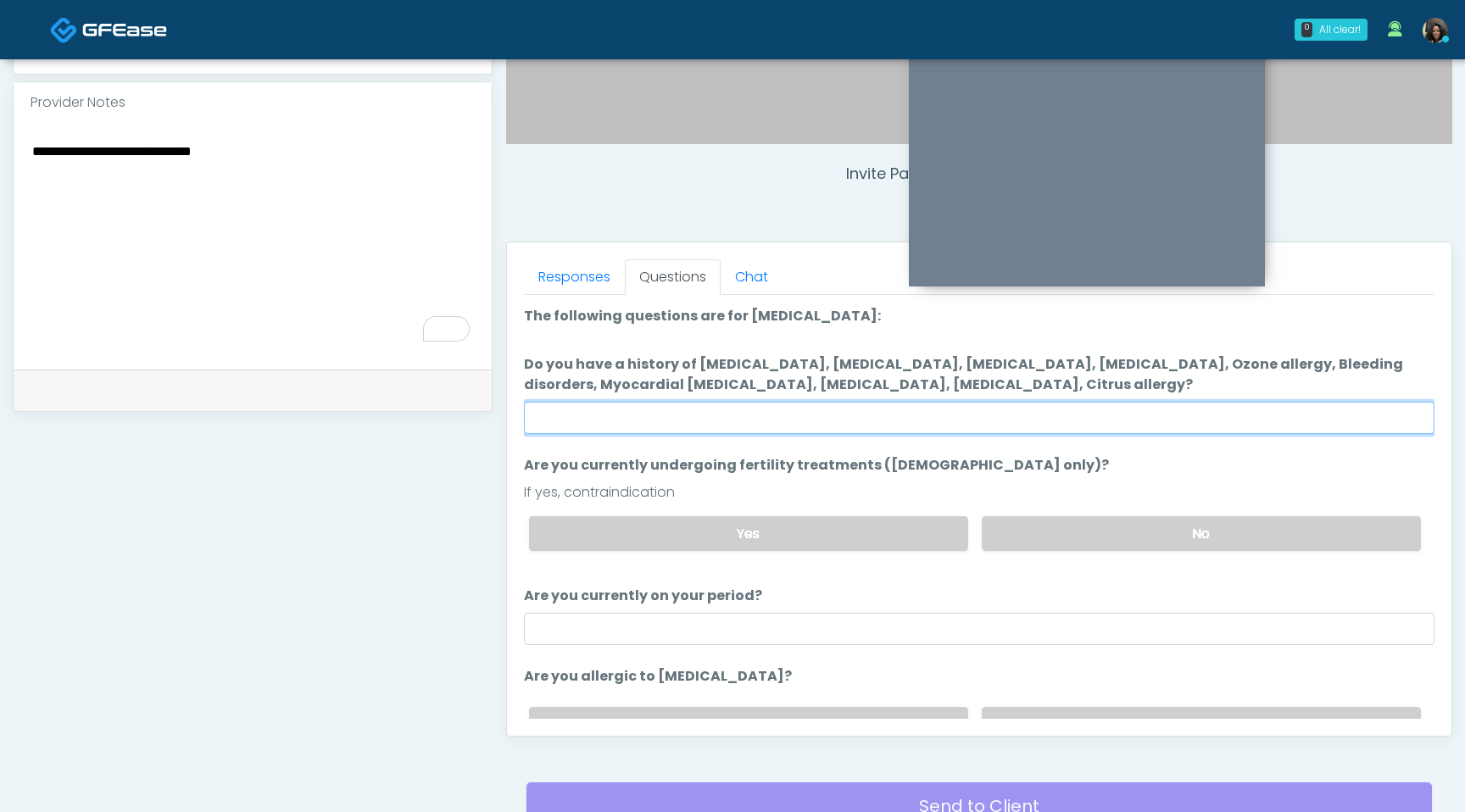
click at [1021, 426] on input "Do you have a history of Hyperthyroidism, Hypotension, Hypocalcemia, Hypoglycem…" at bounding box center [980, 417] width 911 height 32
type input "****"
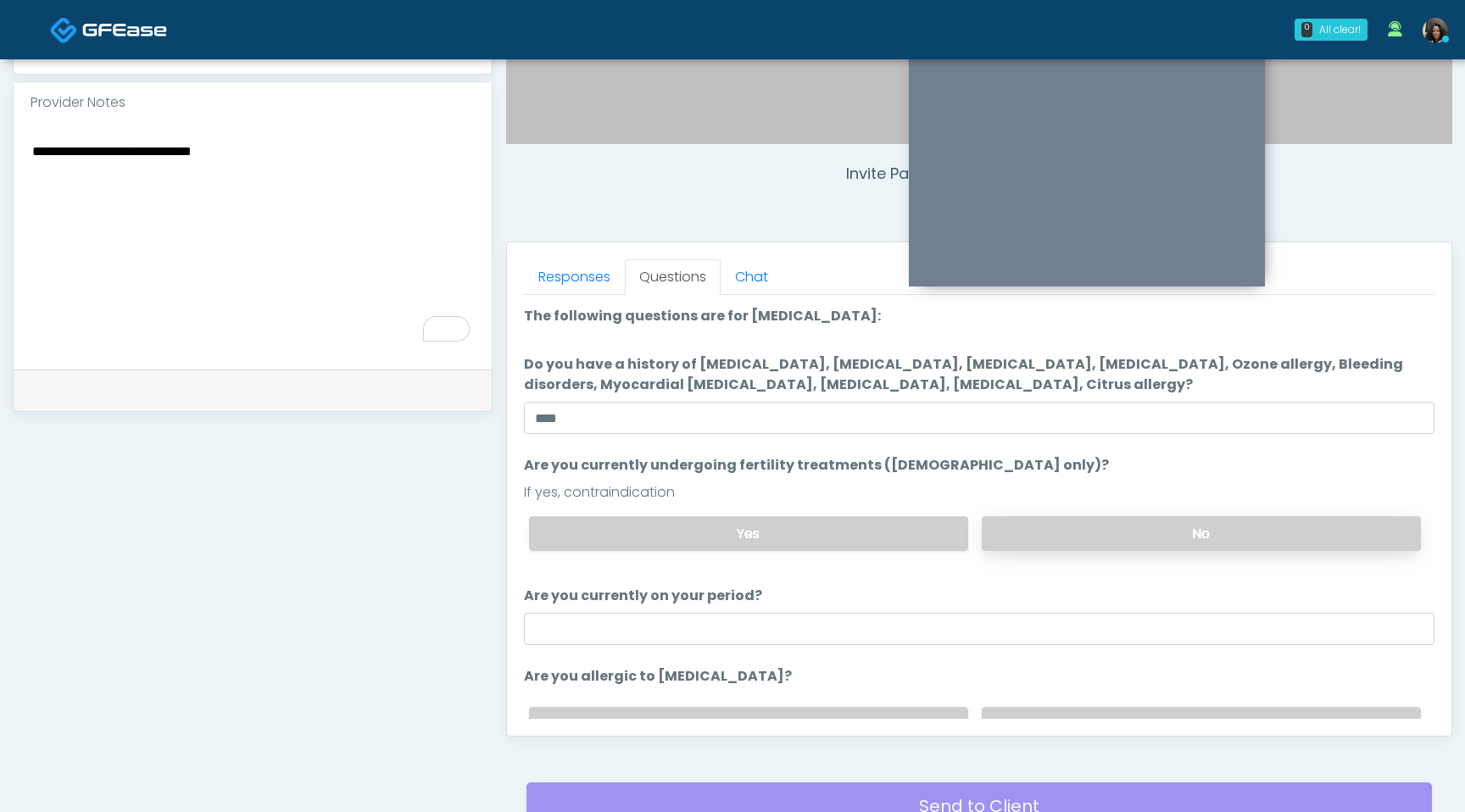
click at [1064, 525] on label "No" at bounding box center [1201, 533] width 439 height 35
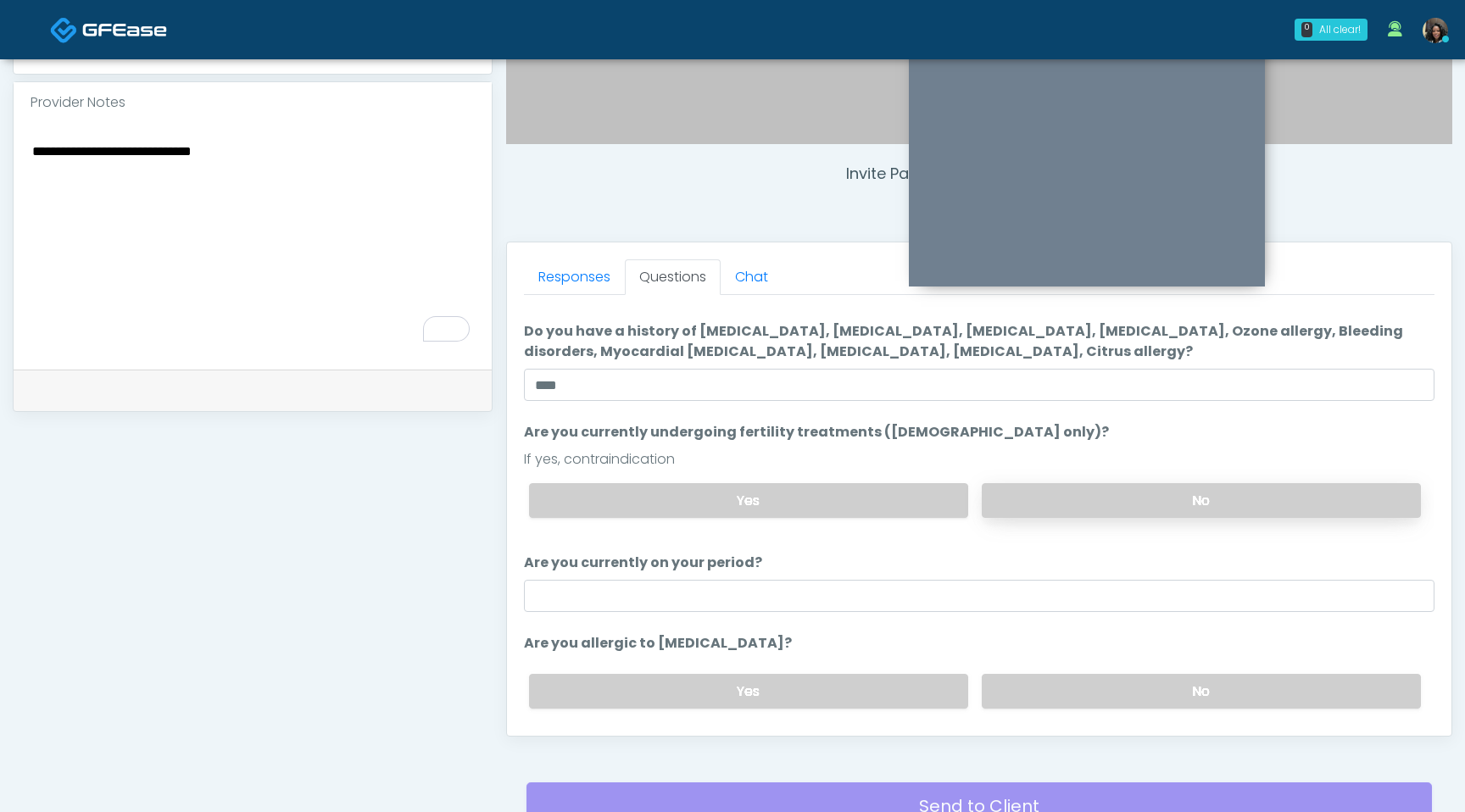
scroll to position [87, 0]
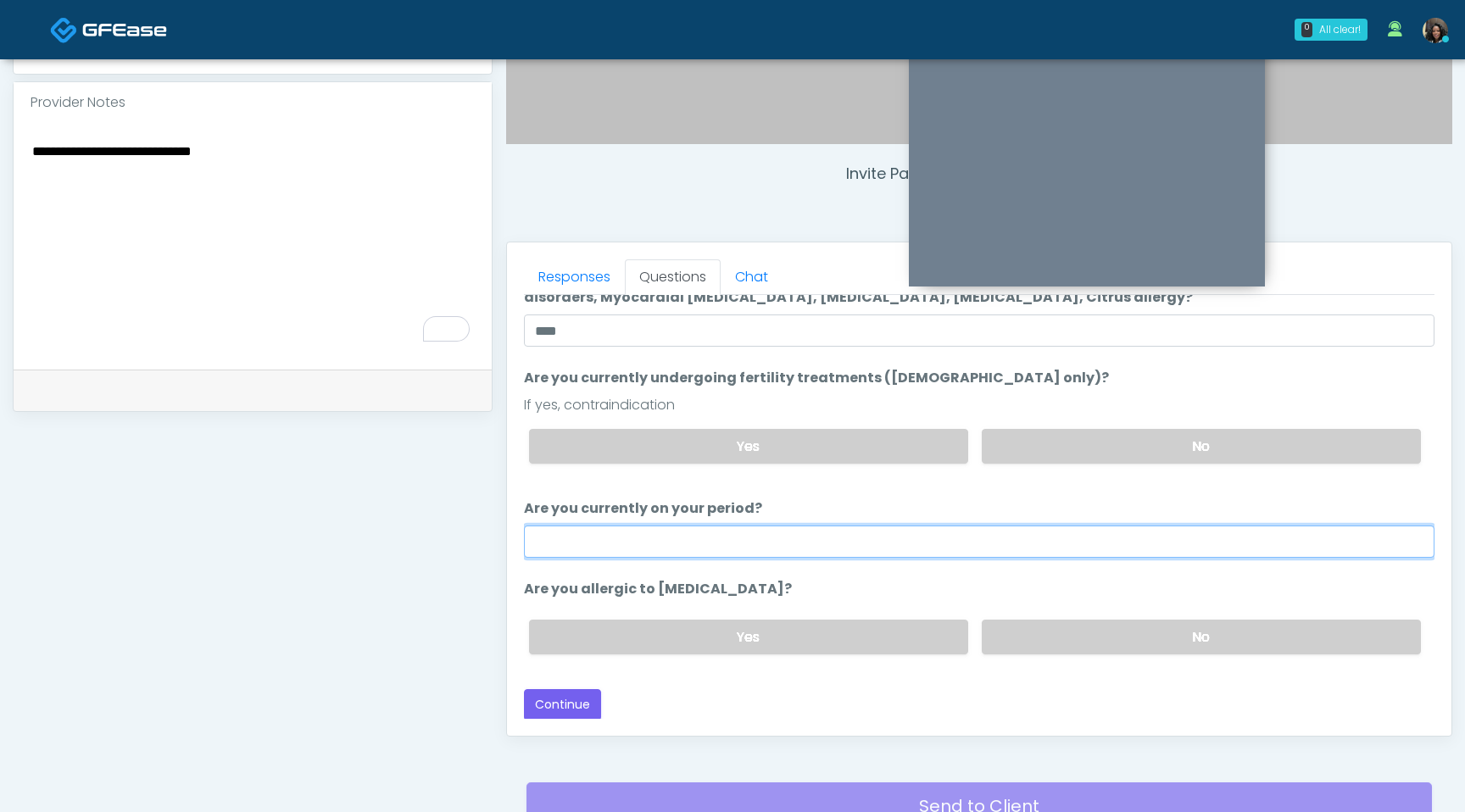
click at [969, 553] on input "Are you currently on your period?" at bounding box center [980, 541] width 911 height 32
type input "*"
type input "***"
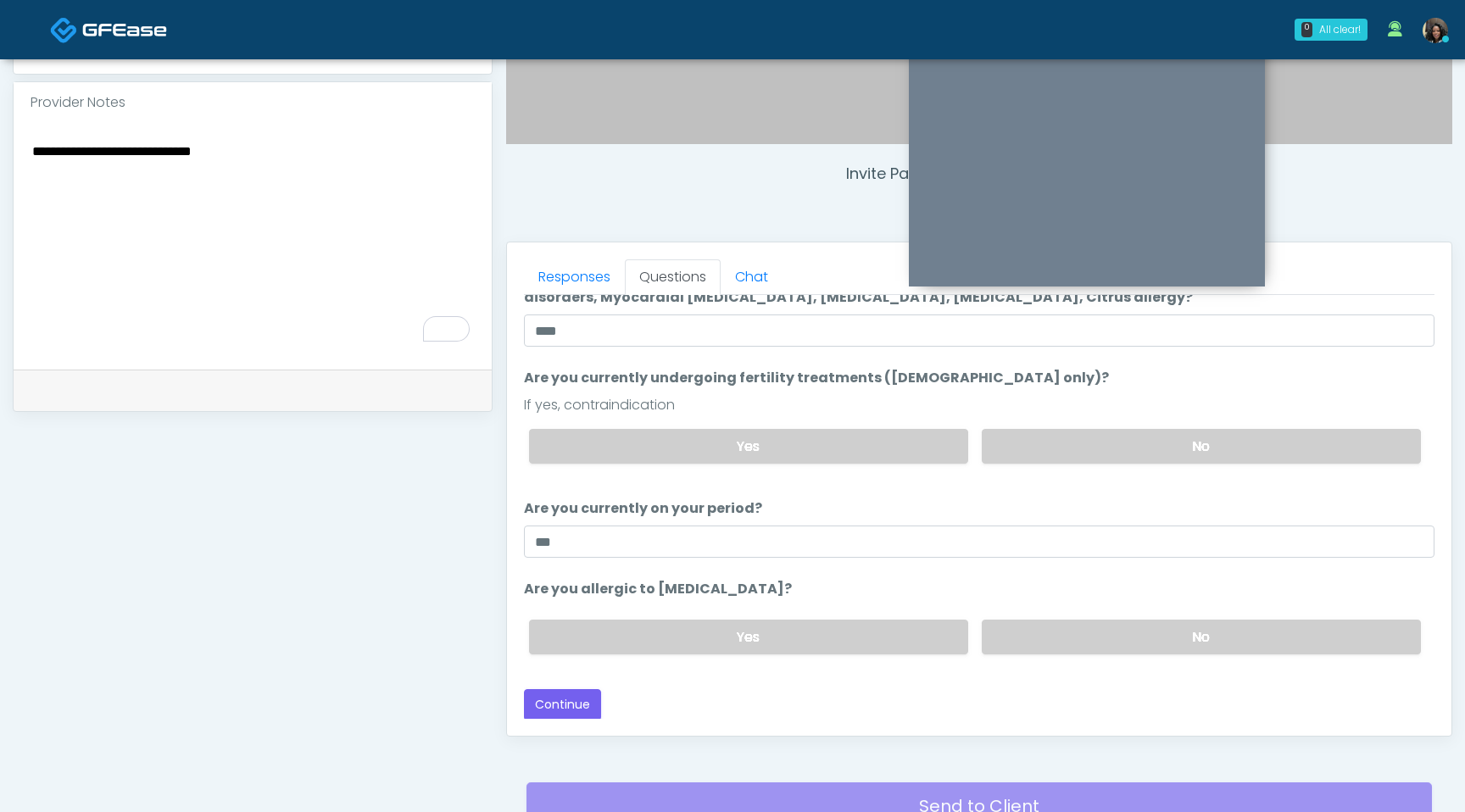
click at [1002, 579] on li "Are you allergic to Heparin? Are you allergic to Heparin? Yes No" at bounding box center [980, 624] width 911 height 89
click at [1157, 637] on label "No" at bounding box center [1201, 637] width 439 height 35
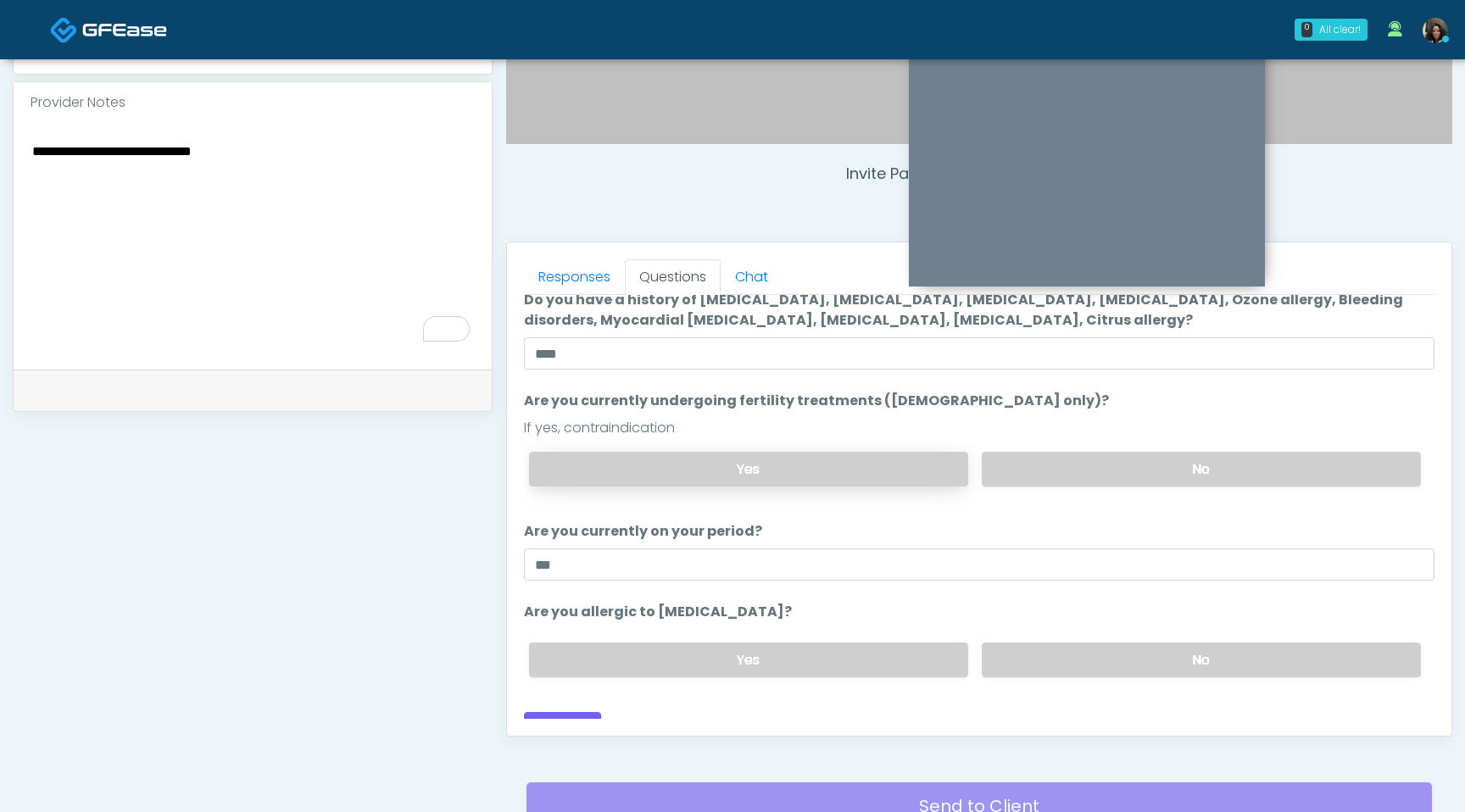
scroll to position [0, 0]
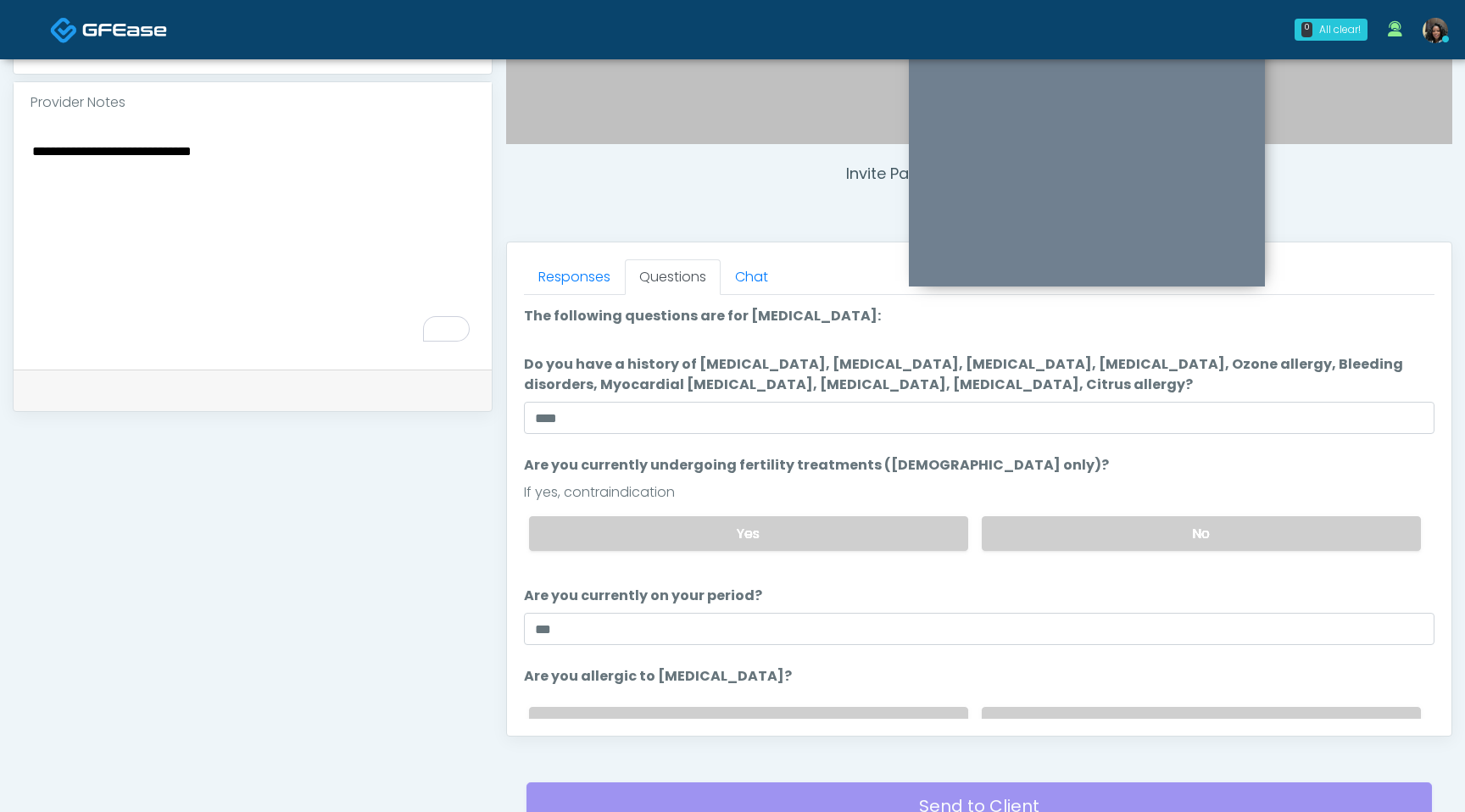
click at [276, 147] on textarea "**********" at bounding box center [253, 243] width 444 height 207
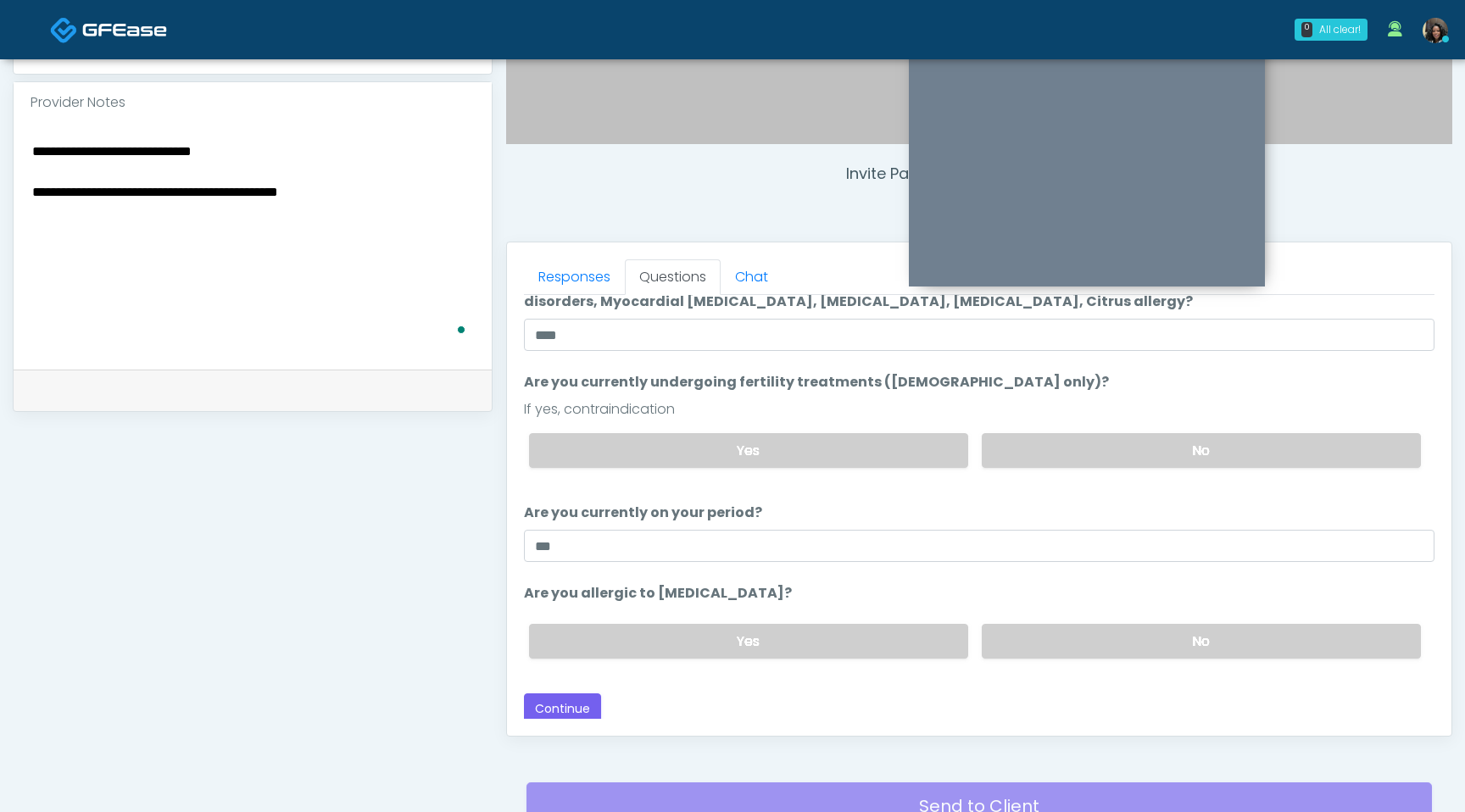
scroll to position [87, 0]
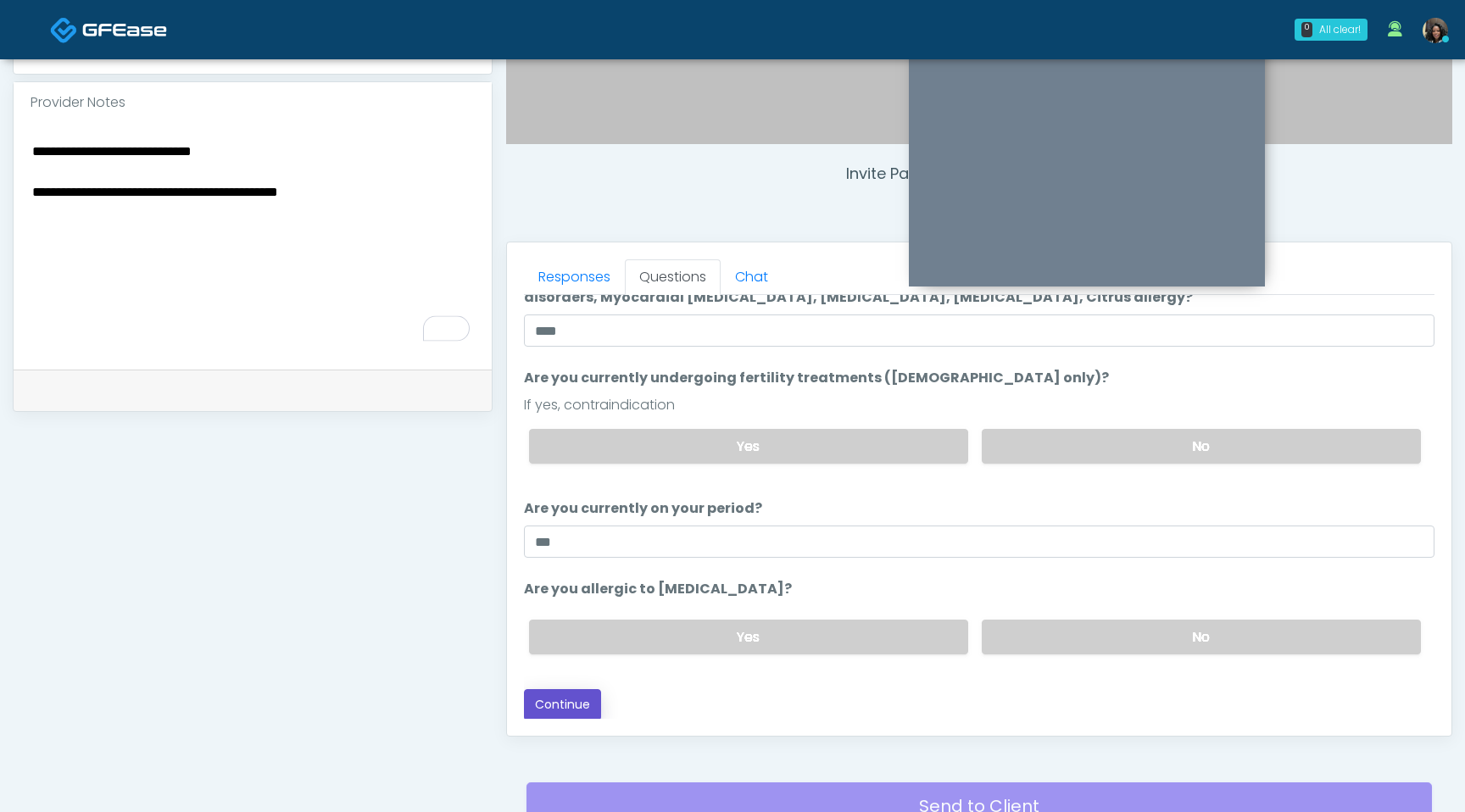
click at [572, 690] on button "Continue" at bounding box center [563, 705] width 77 height 31
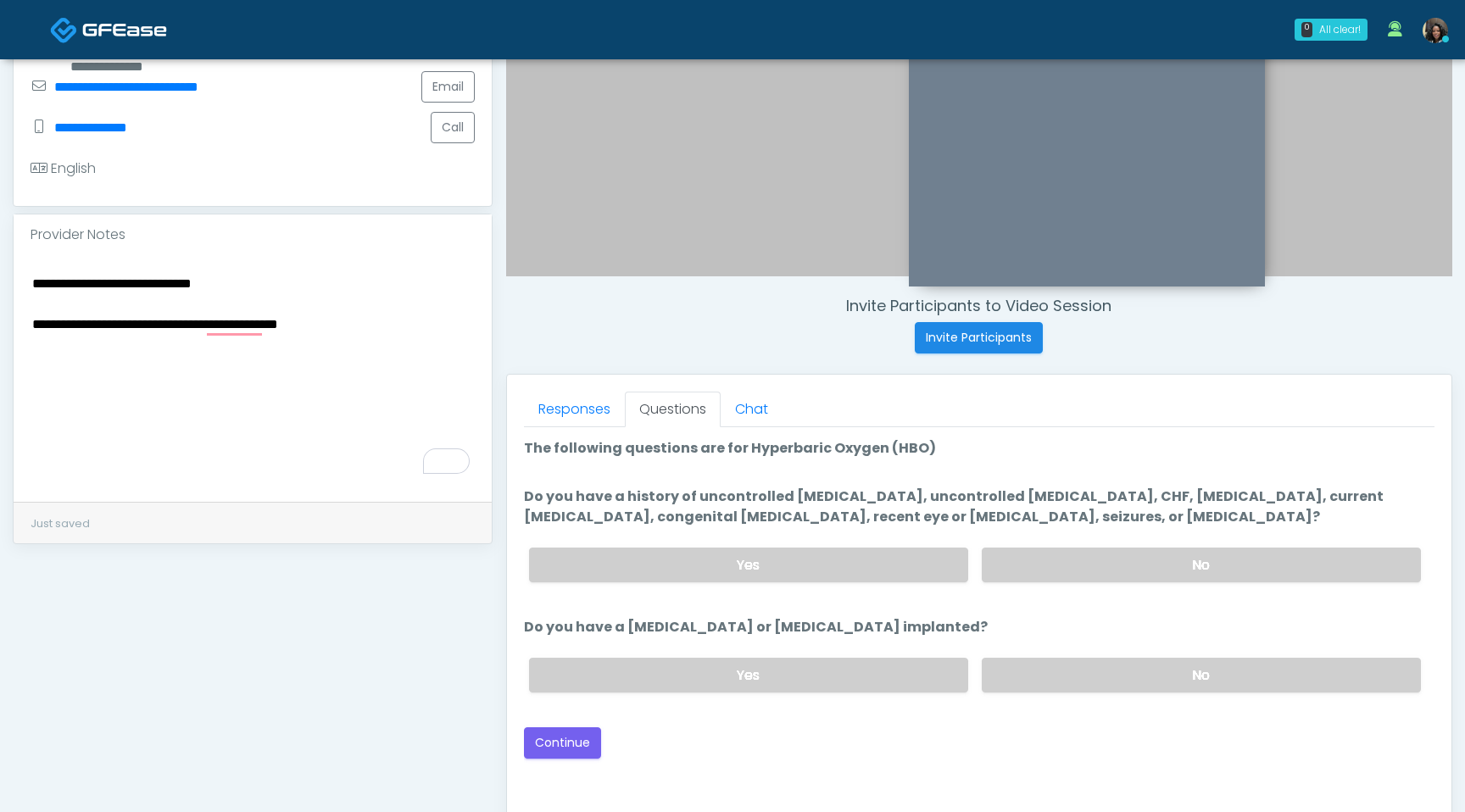
scroll to position [423, 0]
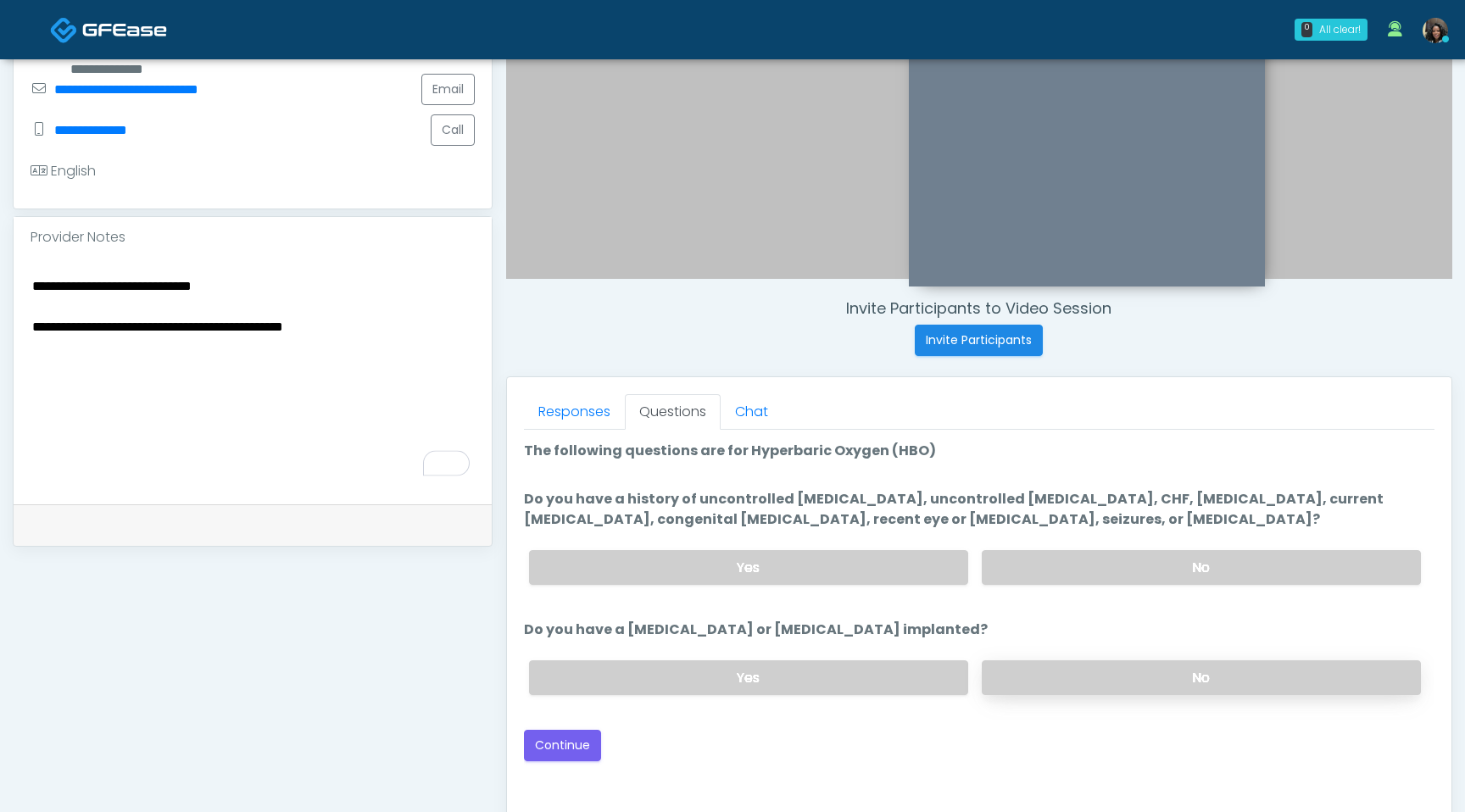
click at [1124, 674] on label "No" at bounding box center [1201, 677] width 439 height 35
click at [1133, 566] on label "No" at bounding box center [1201, 567] width 439 height 35
click at [562, 743] on button "Continue" at bounding box center [563, 746] width 77 height 31
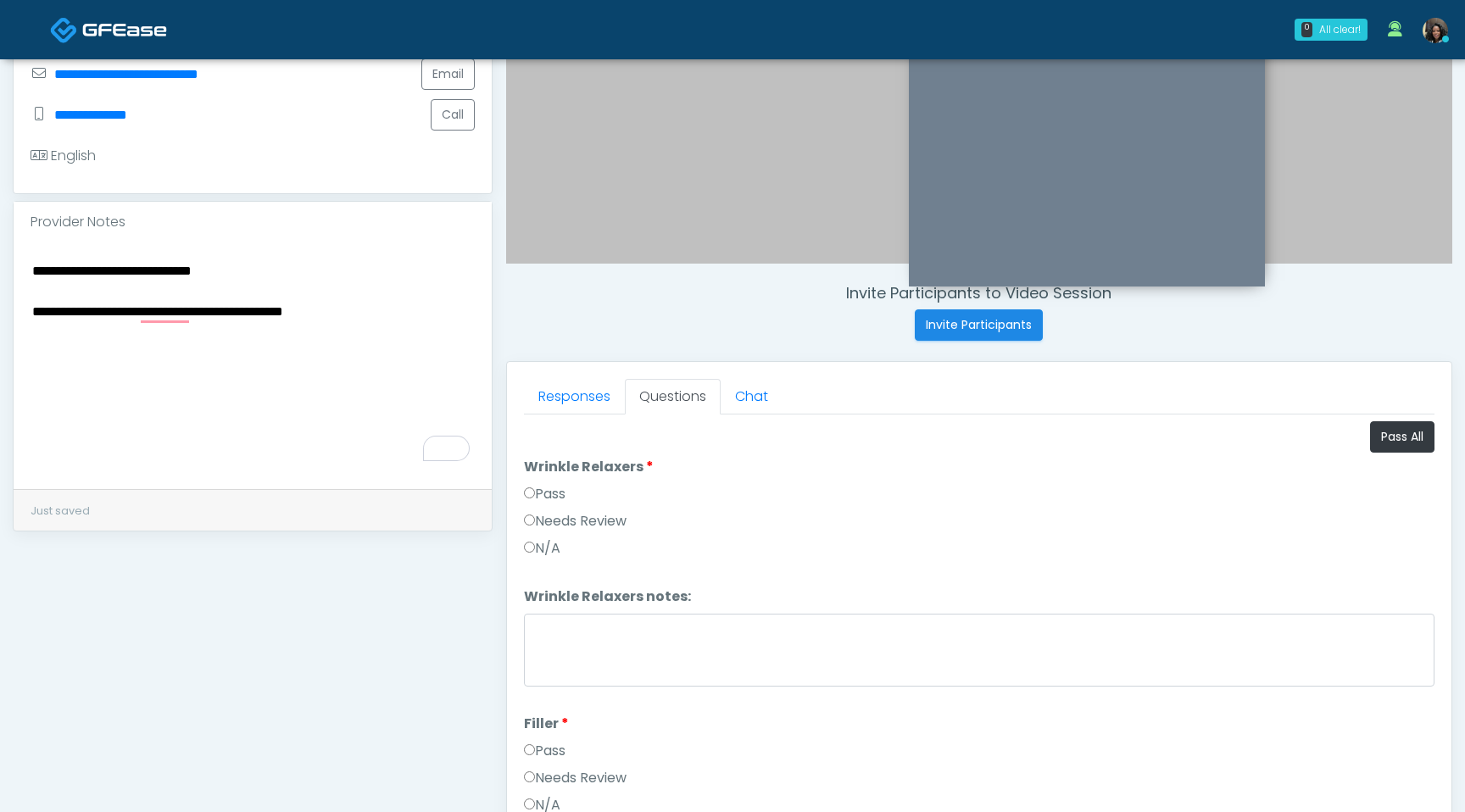
scroll to position [418, 0]
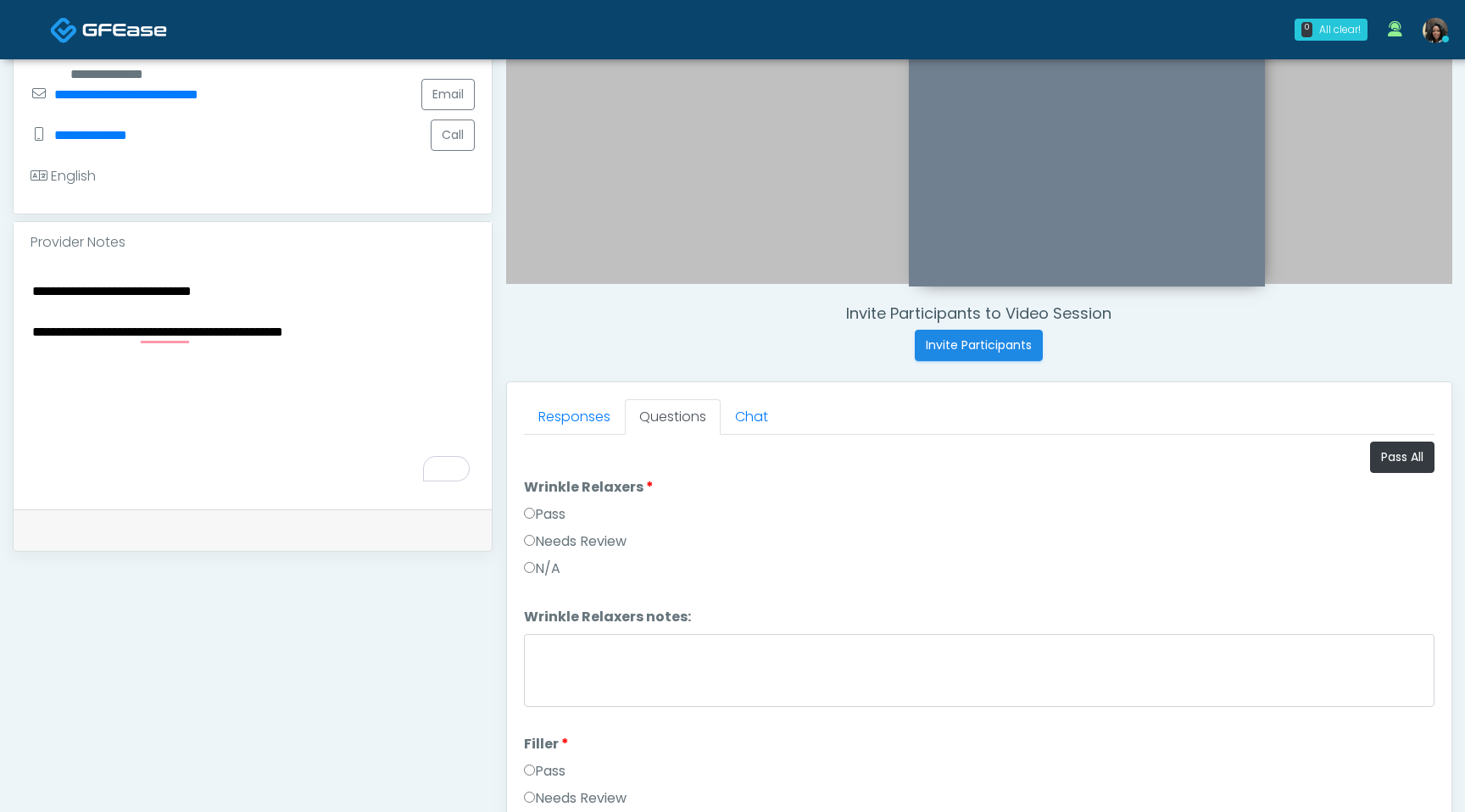
click at [398, 335] on textarea "**********" at bounding box center [253, 382] width 444 height 207
paste textarea "**********"
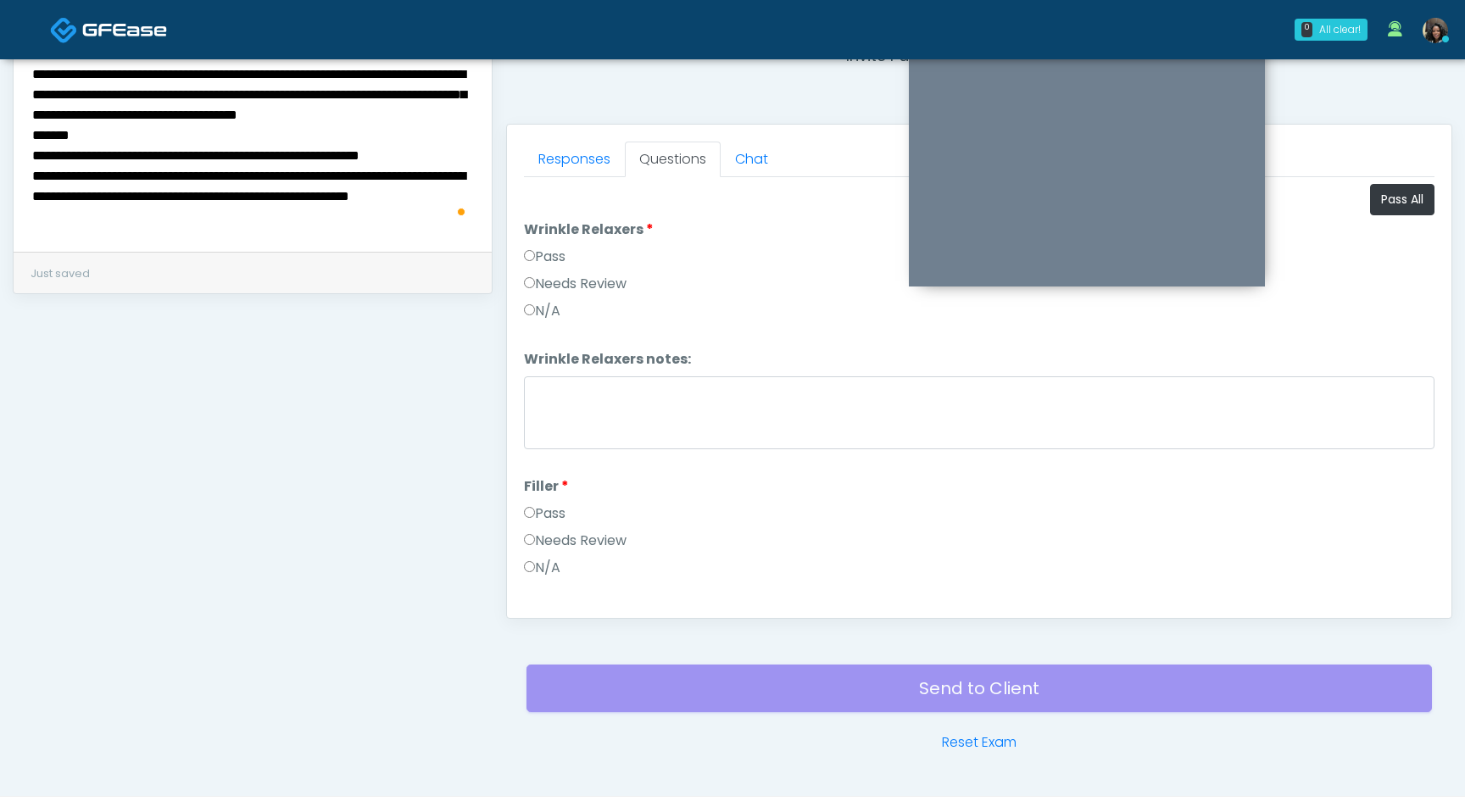
scroll to position [709, 0]
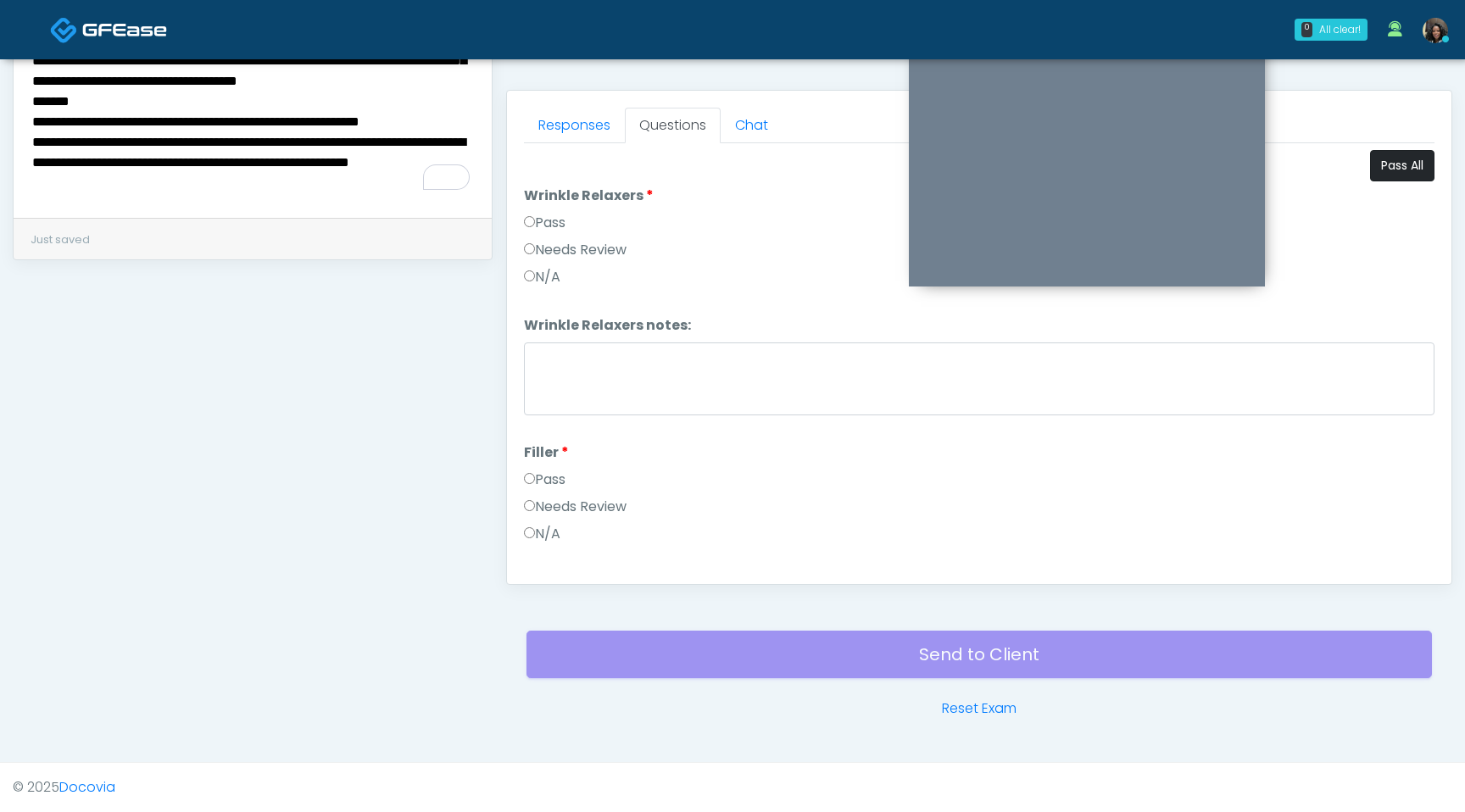
type textarea "**********"
click at [1410, 164] on button "Pass All" at bounding box center [1402, 166] width 65 height 31
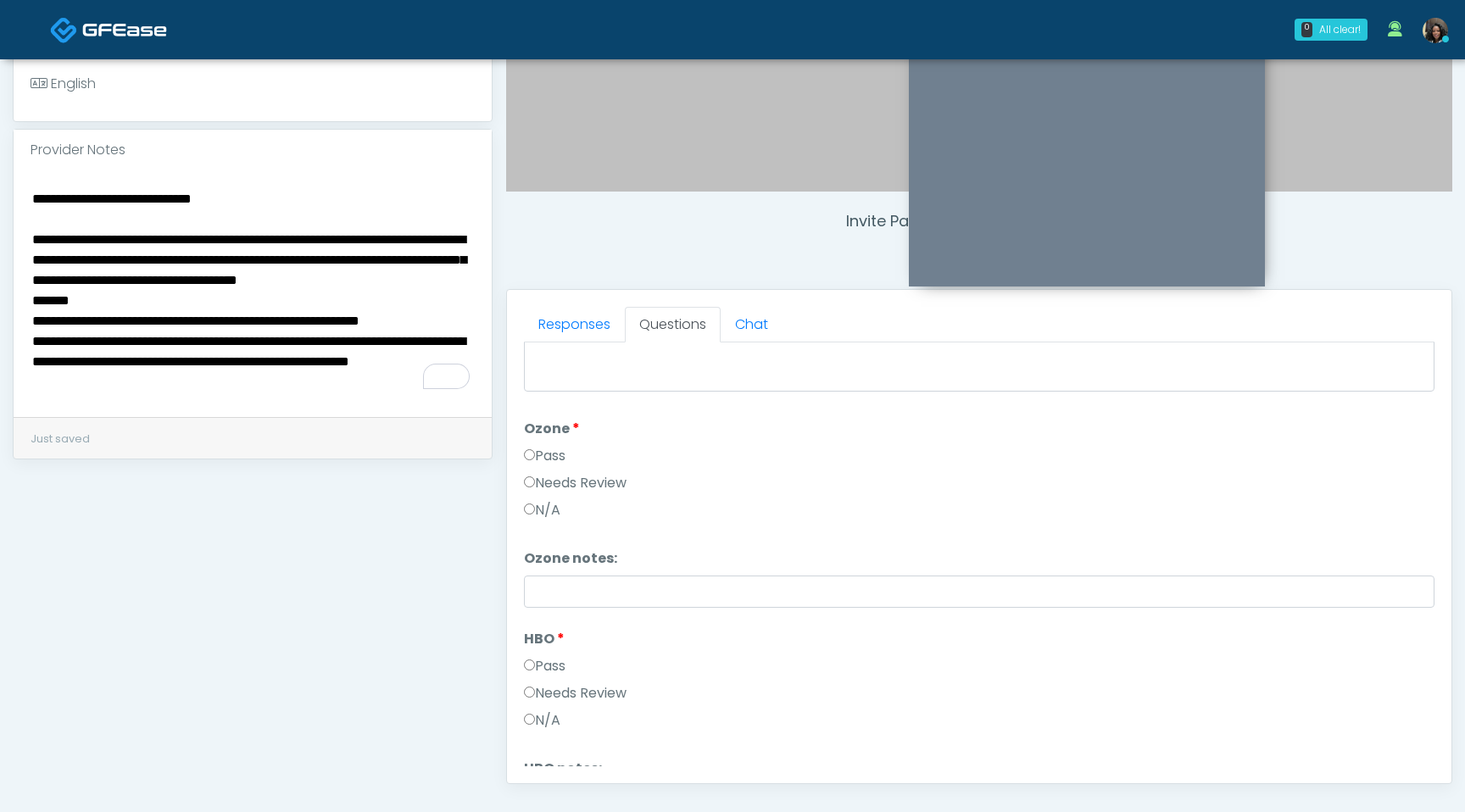
scroll to position [2122, 0]
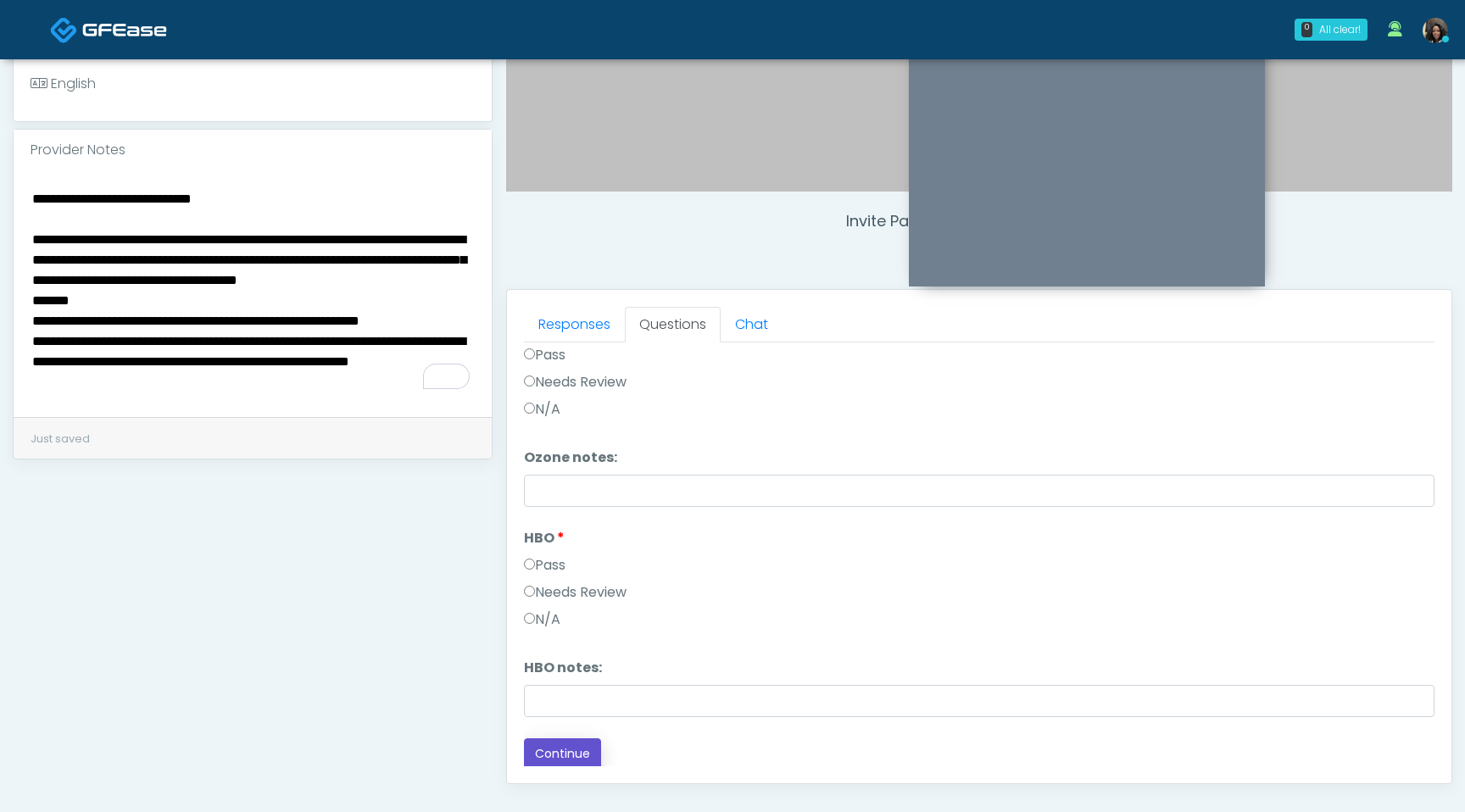
click at [558, 741] on button "Continue" at bounding box center [563, 754] width 77 height 31
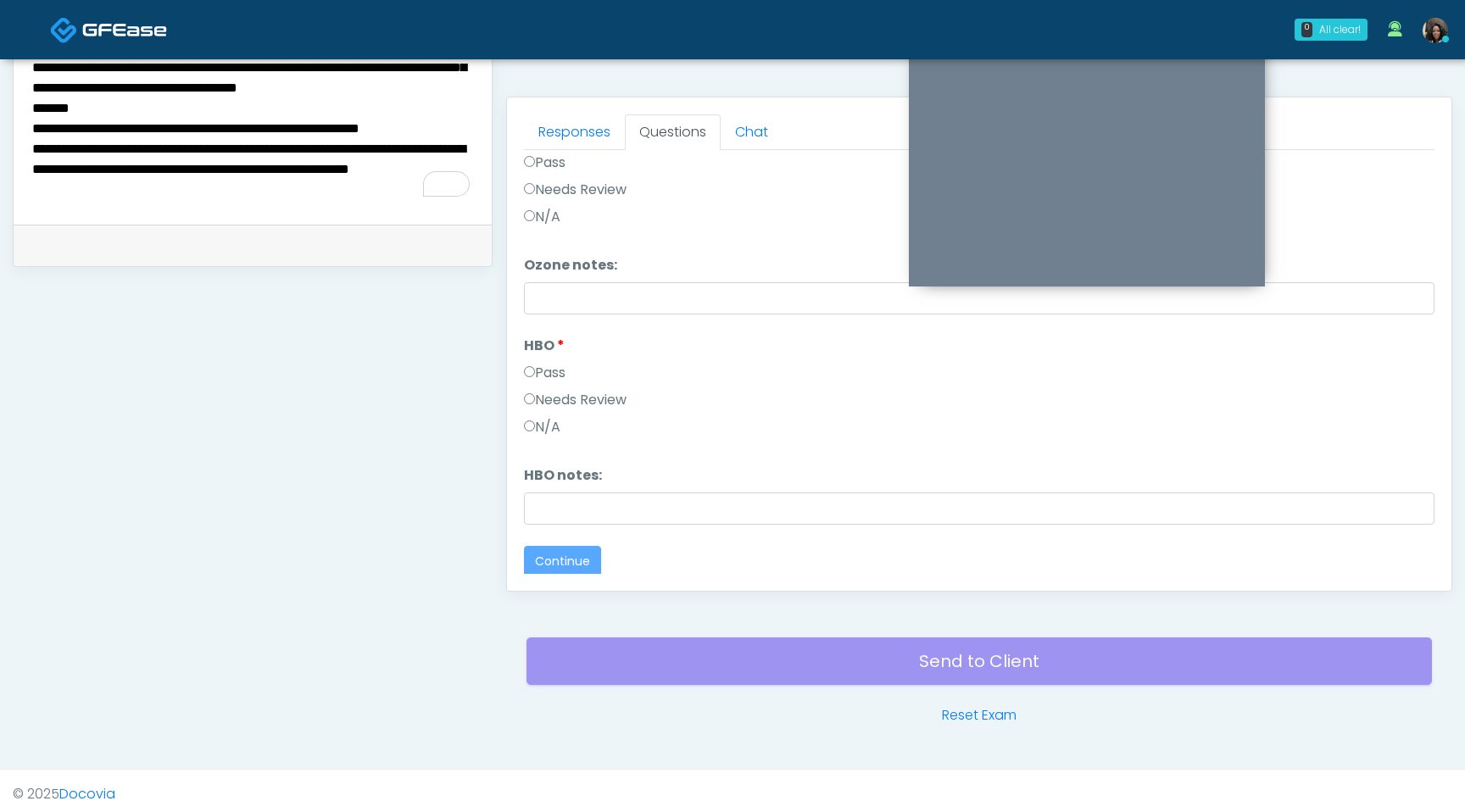
scroll to position [0, 0]
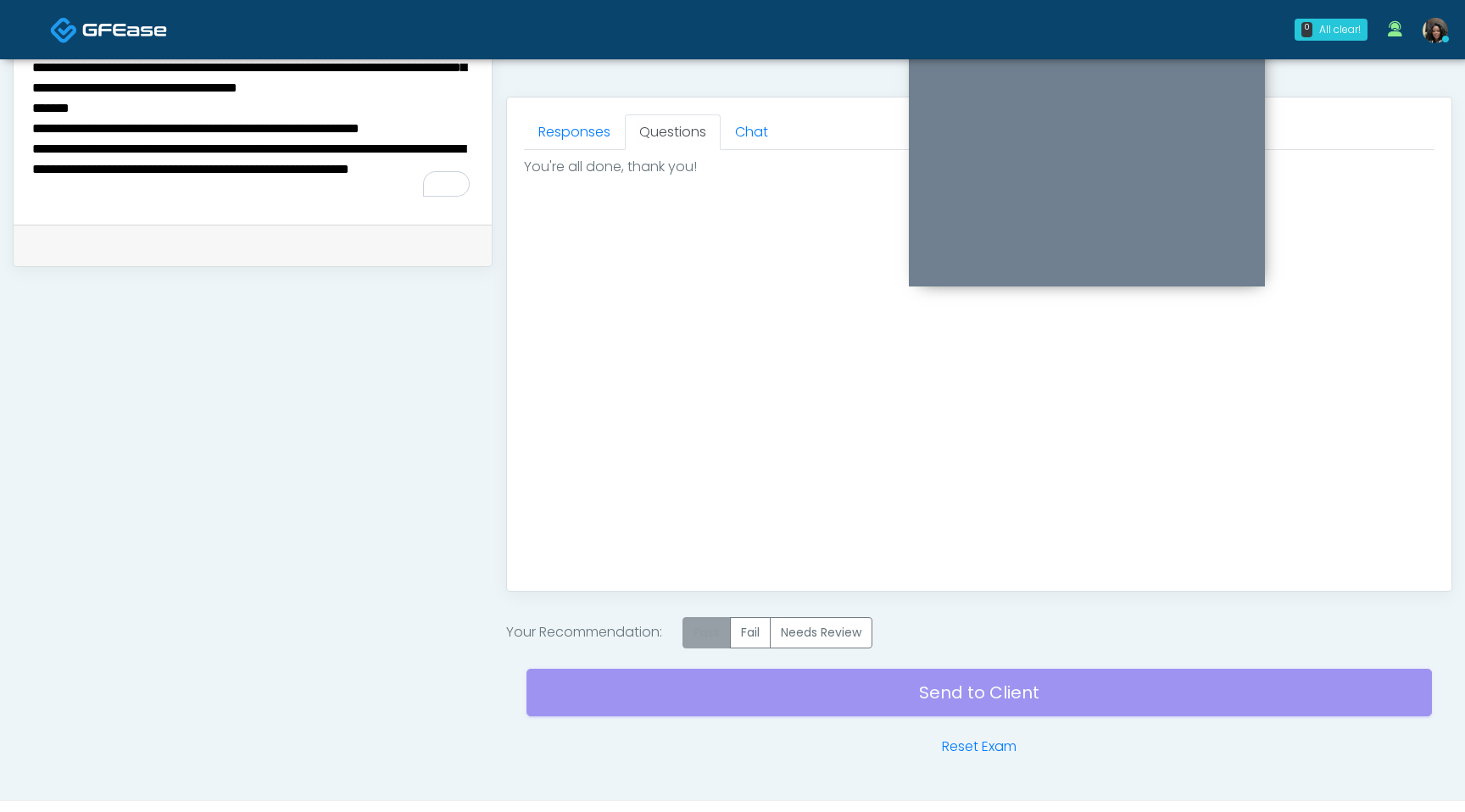
click at [707, 631] on label "Pass" at bounding box center [707, 633] width 48 height 31
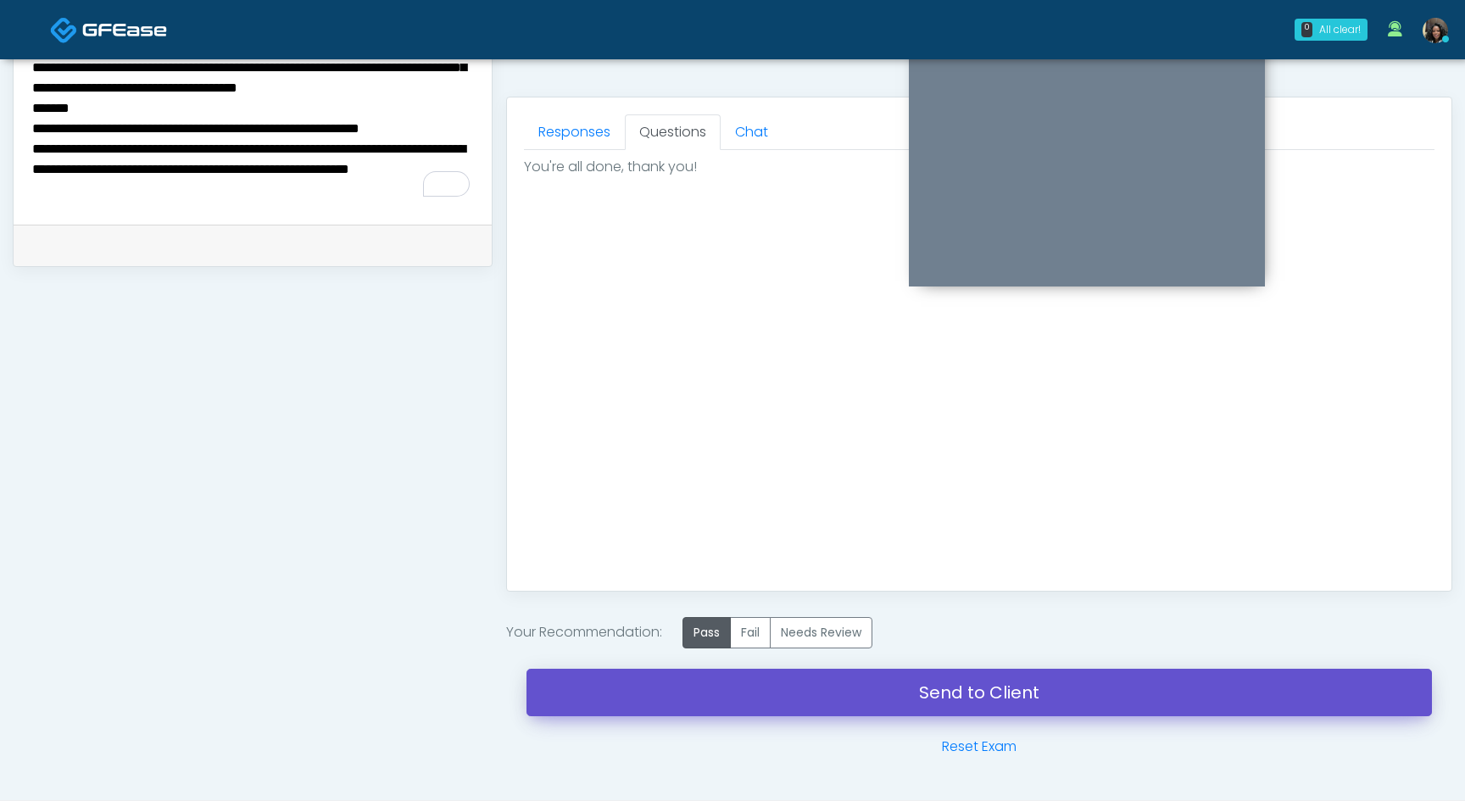
click at [717, 699] on link "Send to Client" at bounding box center [979, 693] width 906 height 47
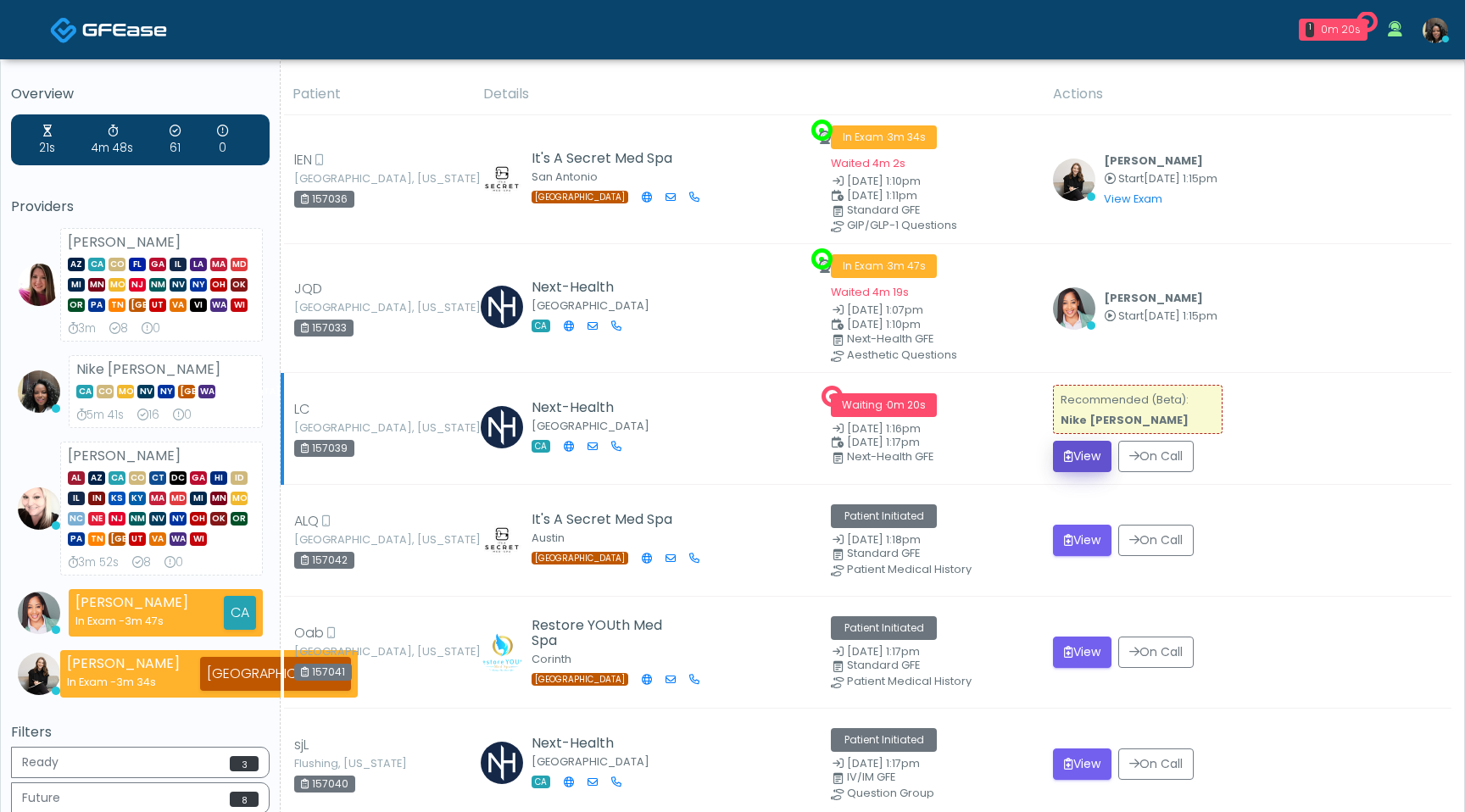
click at [1091, 448] on button "View" at bounding box center [1083, 456] width 58 height 31
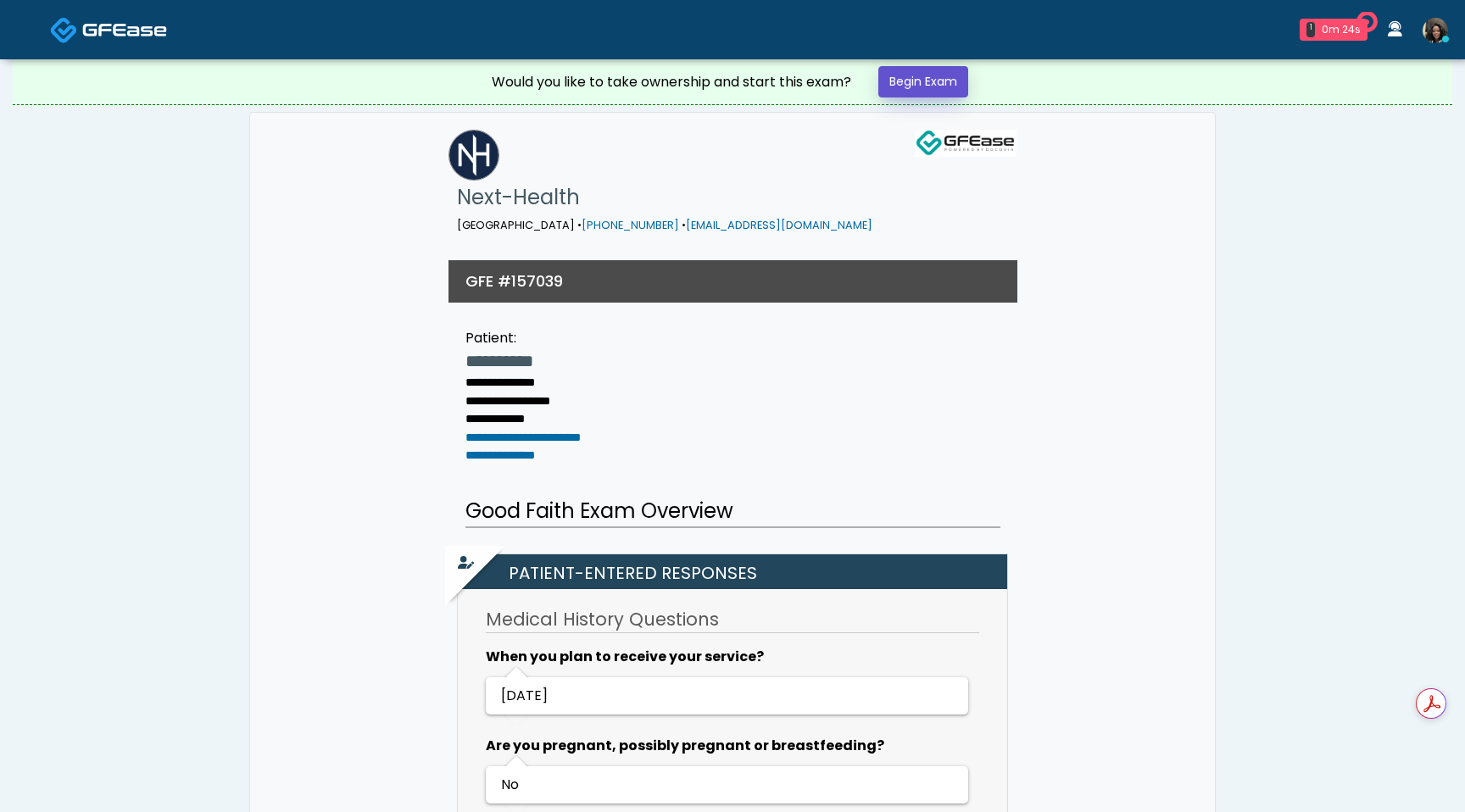
click at [922, 90] on link "Begin Exam" at bounding box center [923, 82] width 90 height 31
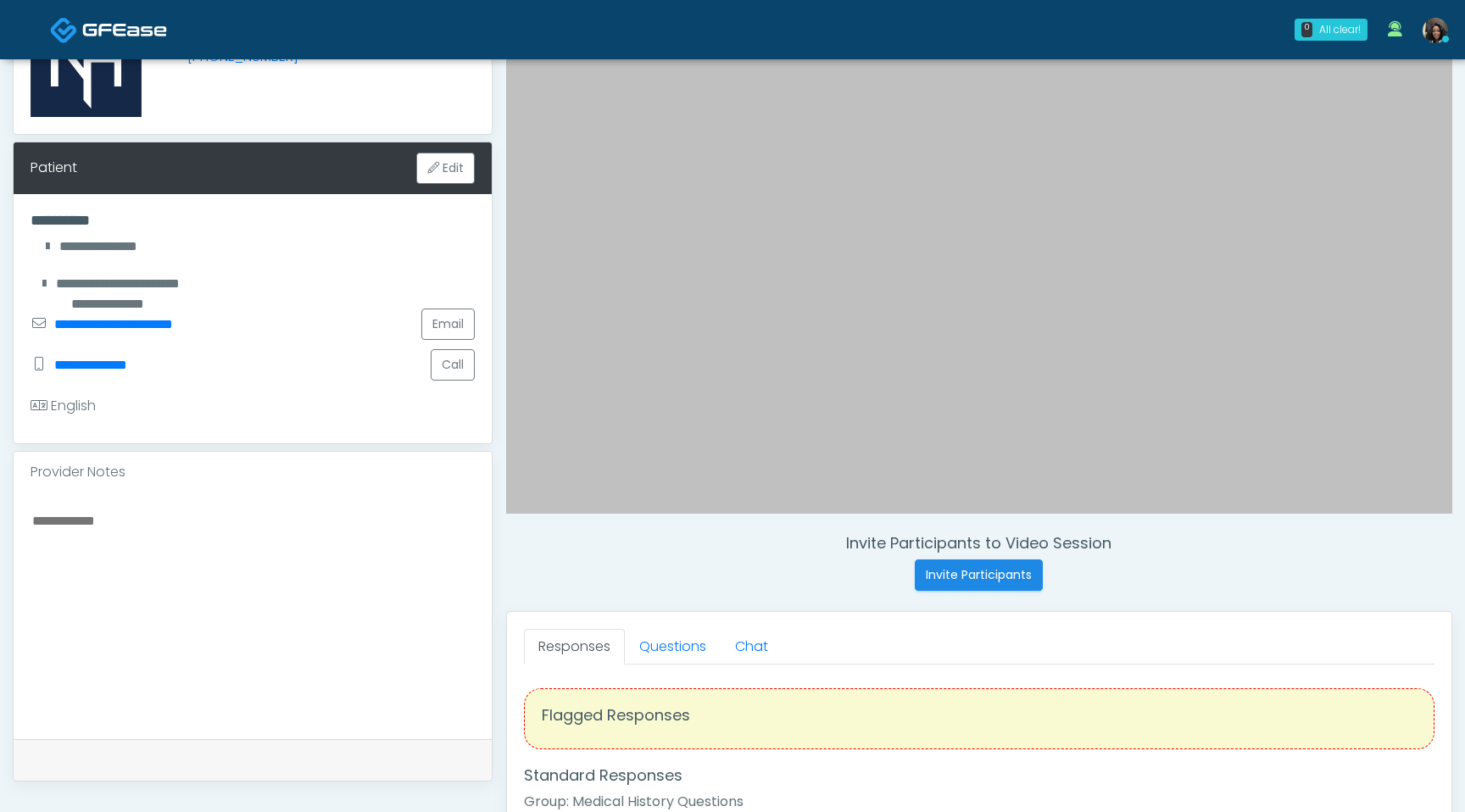
scroll to position [205, 0]
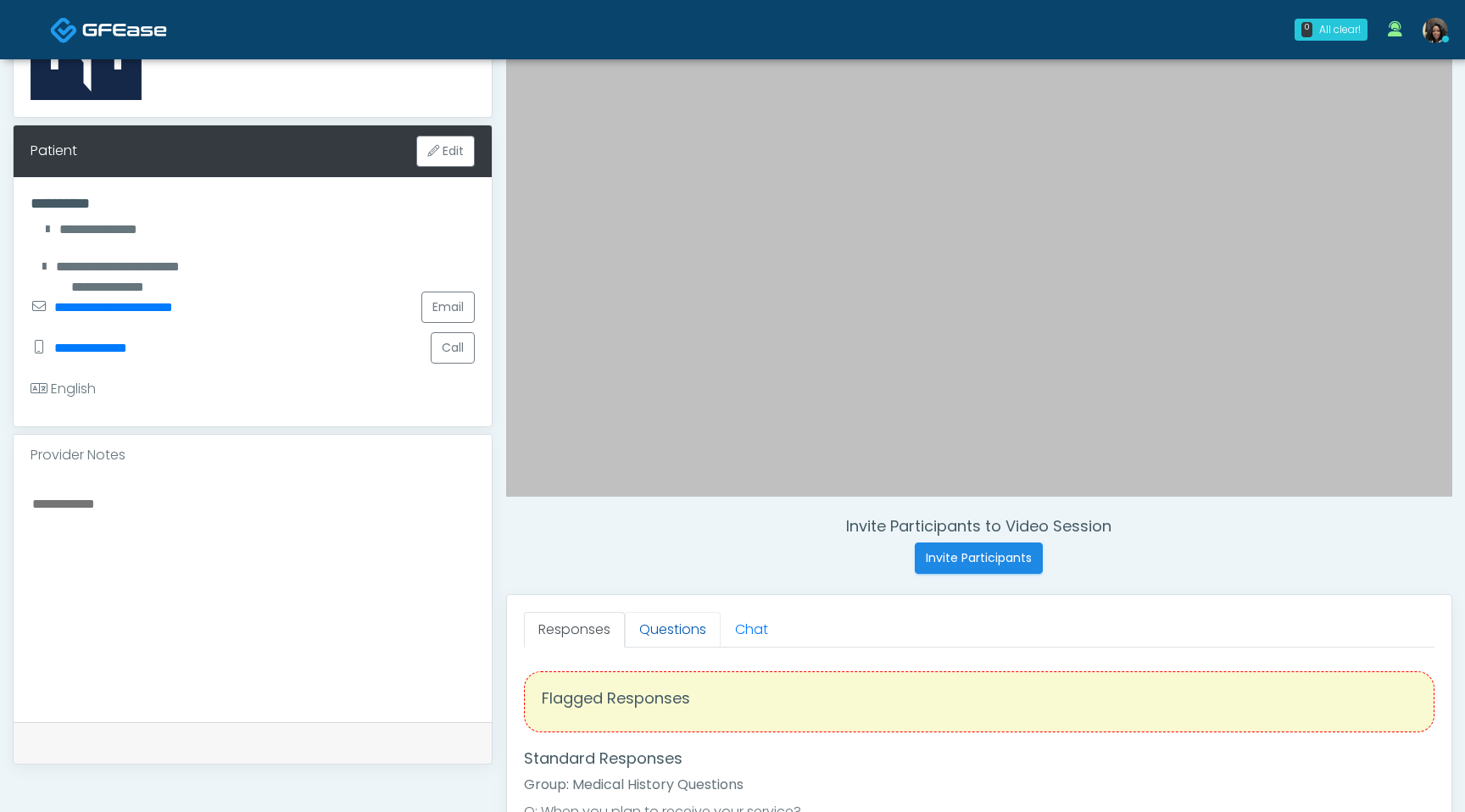
click at [669, 627] on link "Questions" at bounding box center [672, 629] width 96 height 36
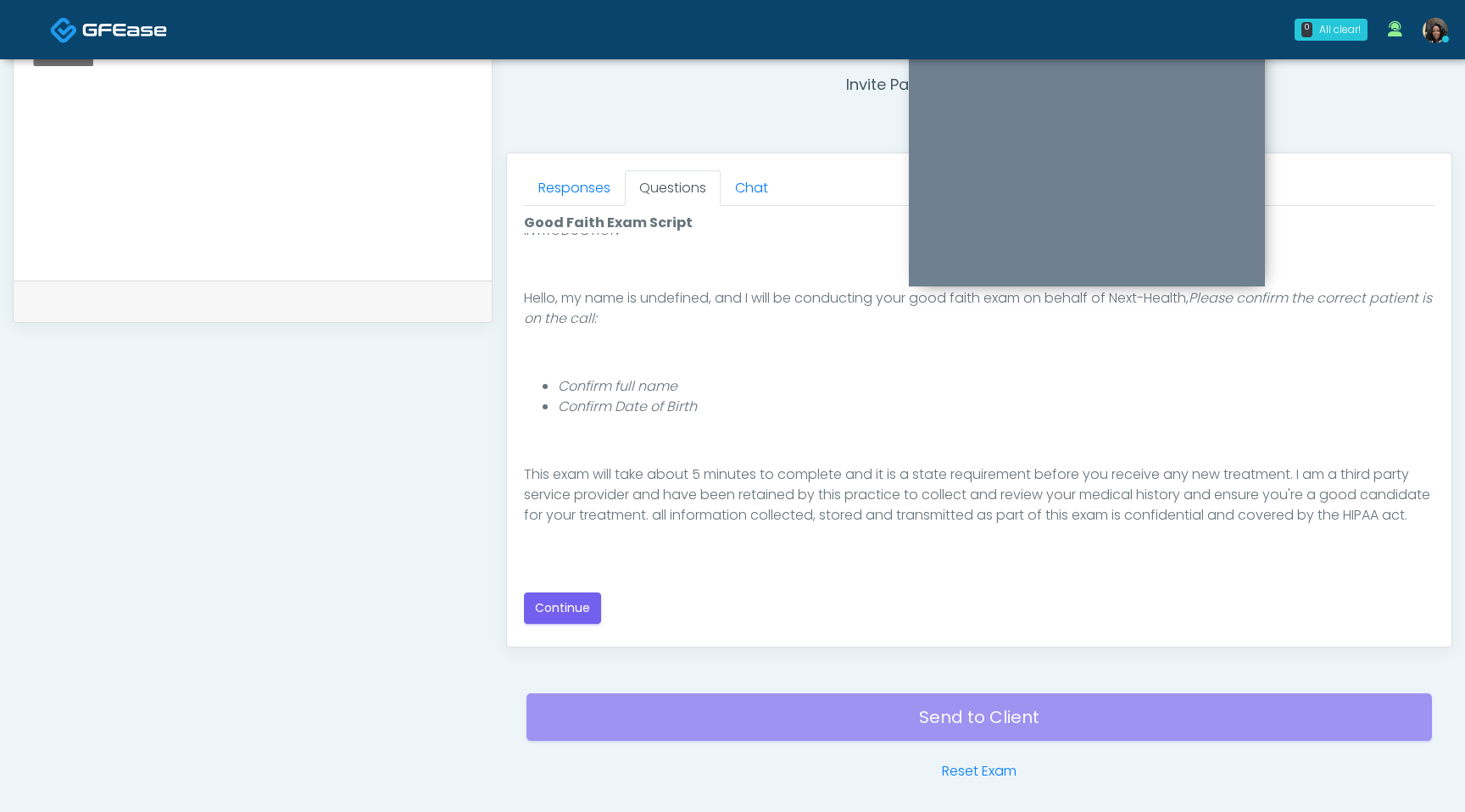
scroll to position [265, 0]
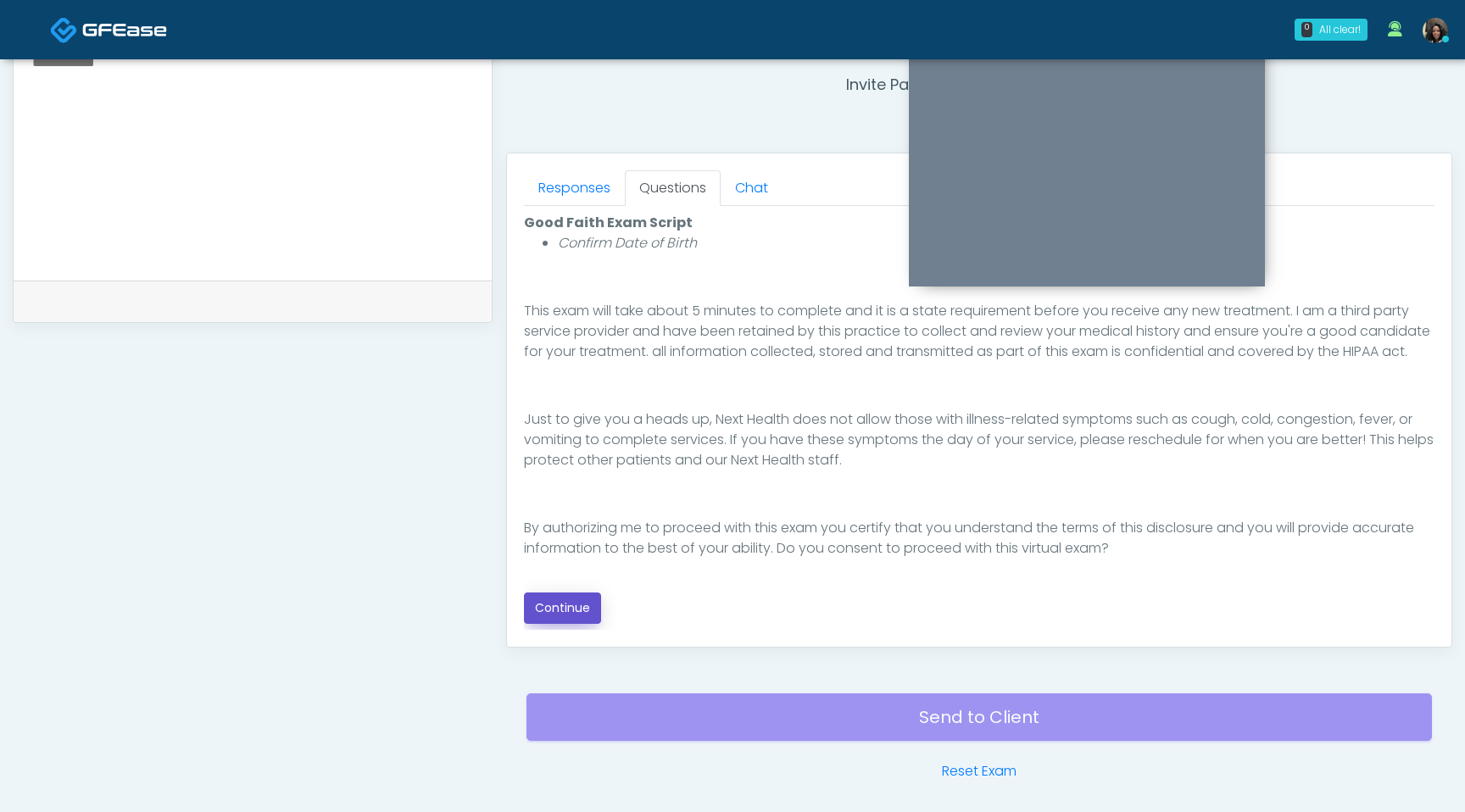
click at [562, 612] on button "Continue" at bounding box center [563, 608] width 77 height 31
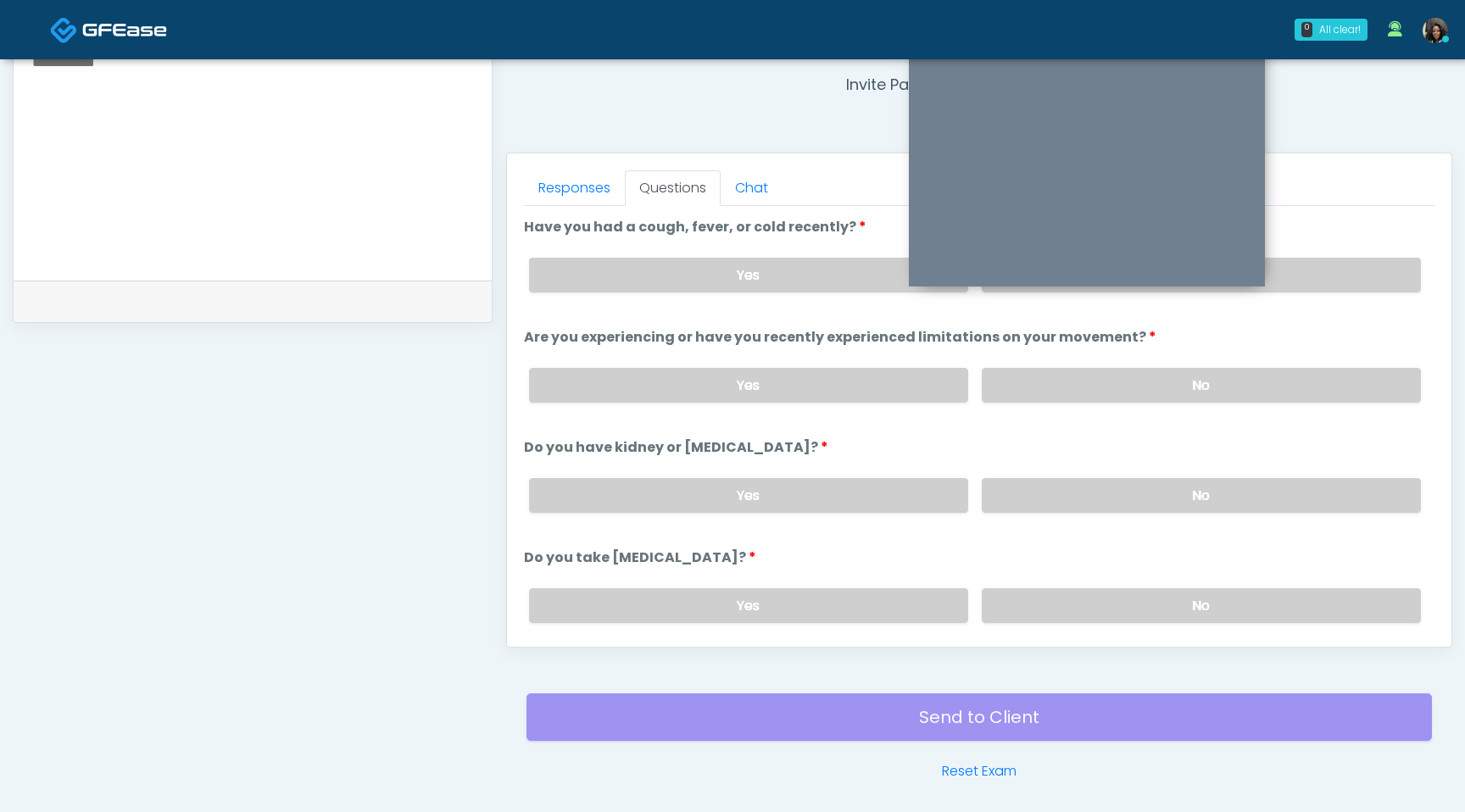
scroll to position [709, 0]
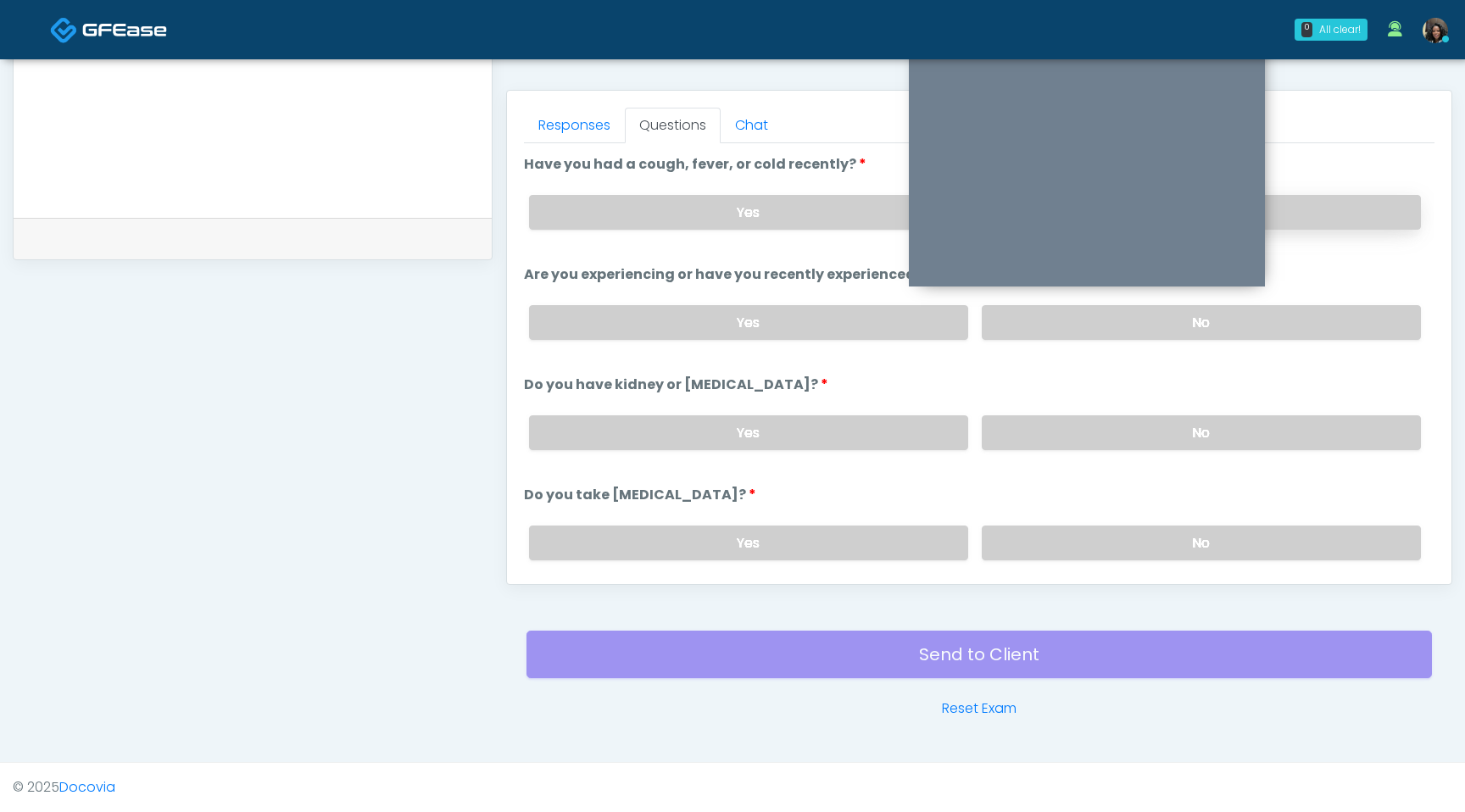
click at [1371, 223] on label "No" at bounding box center [1201, 212] width 439 height 35
click at [1334, 309] on label "No" at bounding box center [1201, 322] width 439 height 35
click at [1077, 439] on label "No" at bounding box center [1201, 432] width 439 height 35
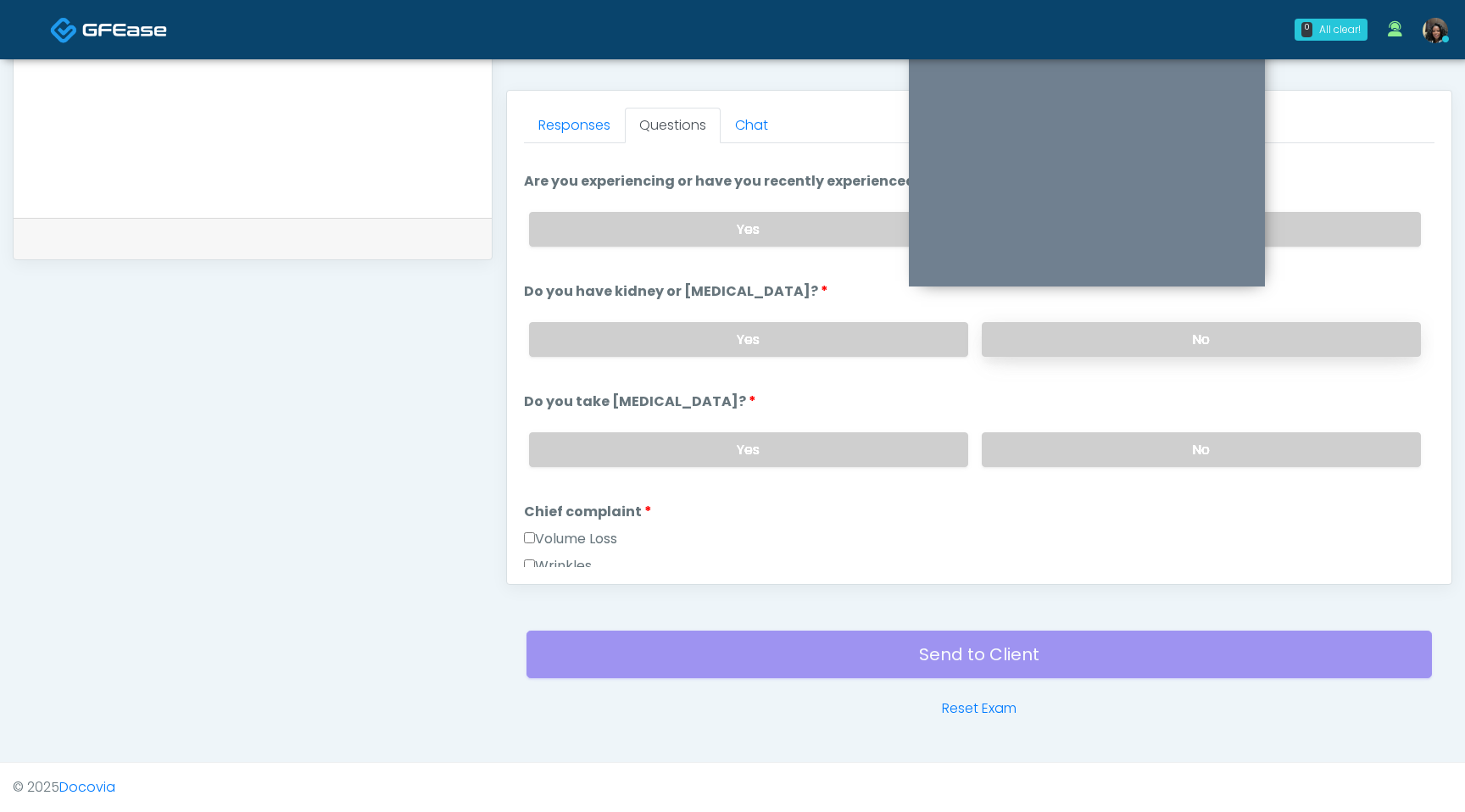
scroll to position [176, 0]
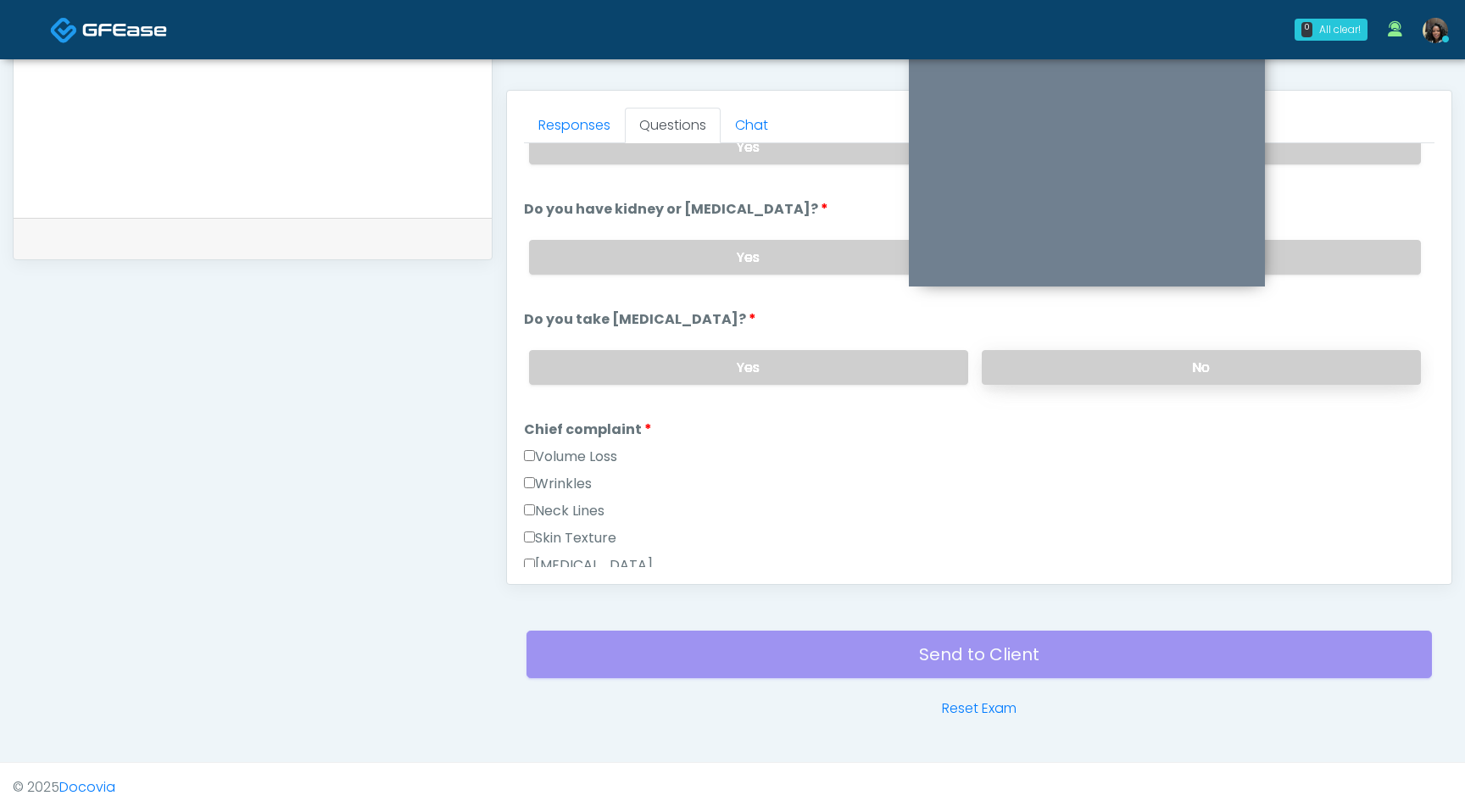
click at [1078, 359] on label "No" at bounding box center [1201, 368] width 439 height 35
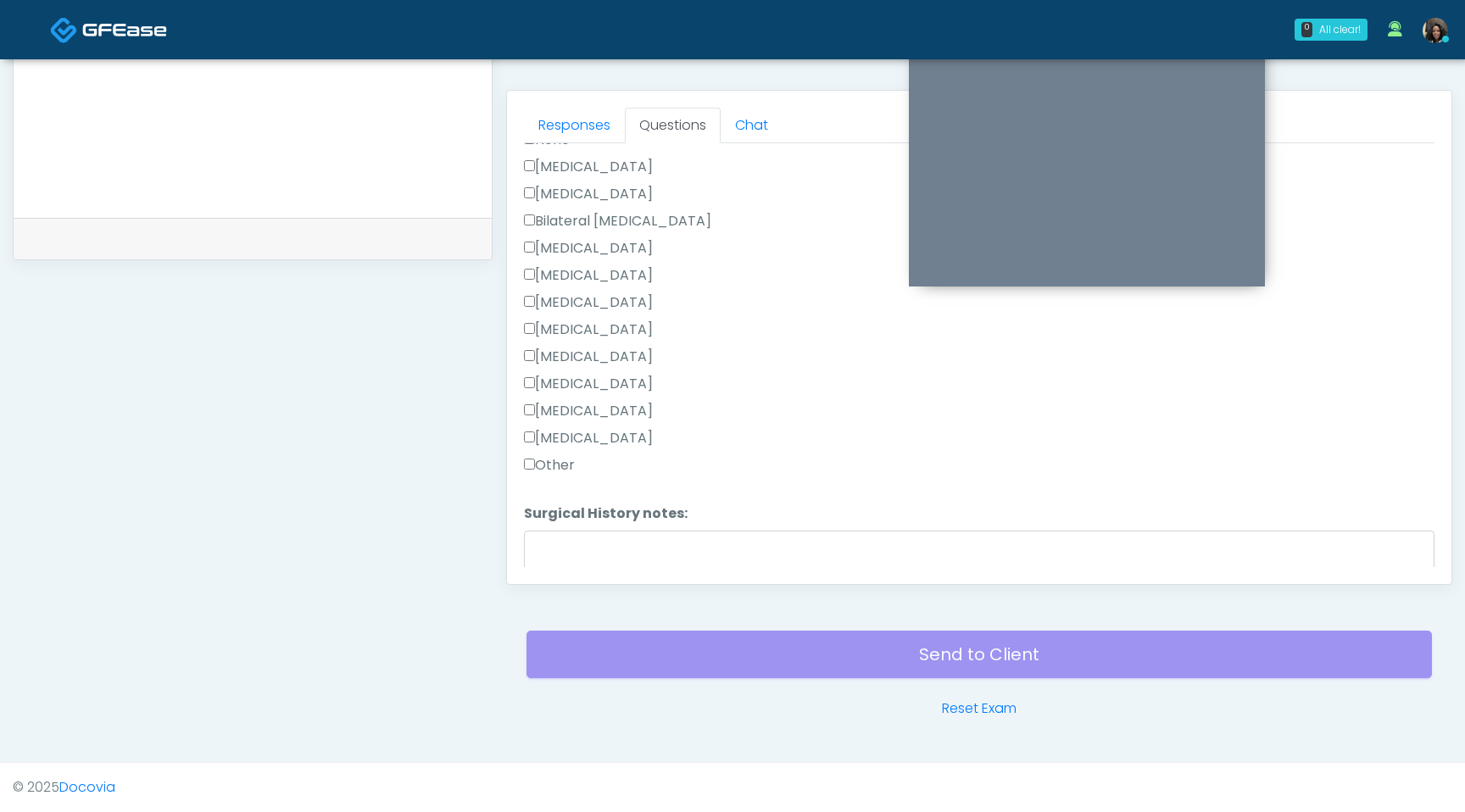
scroll to position [1057, 0]
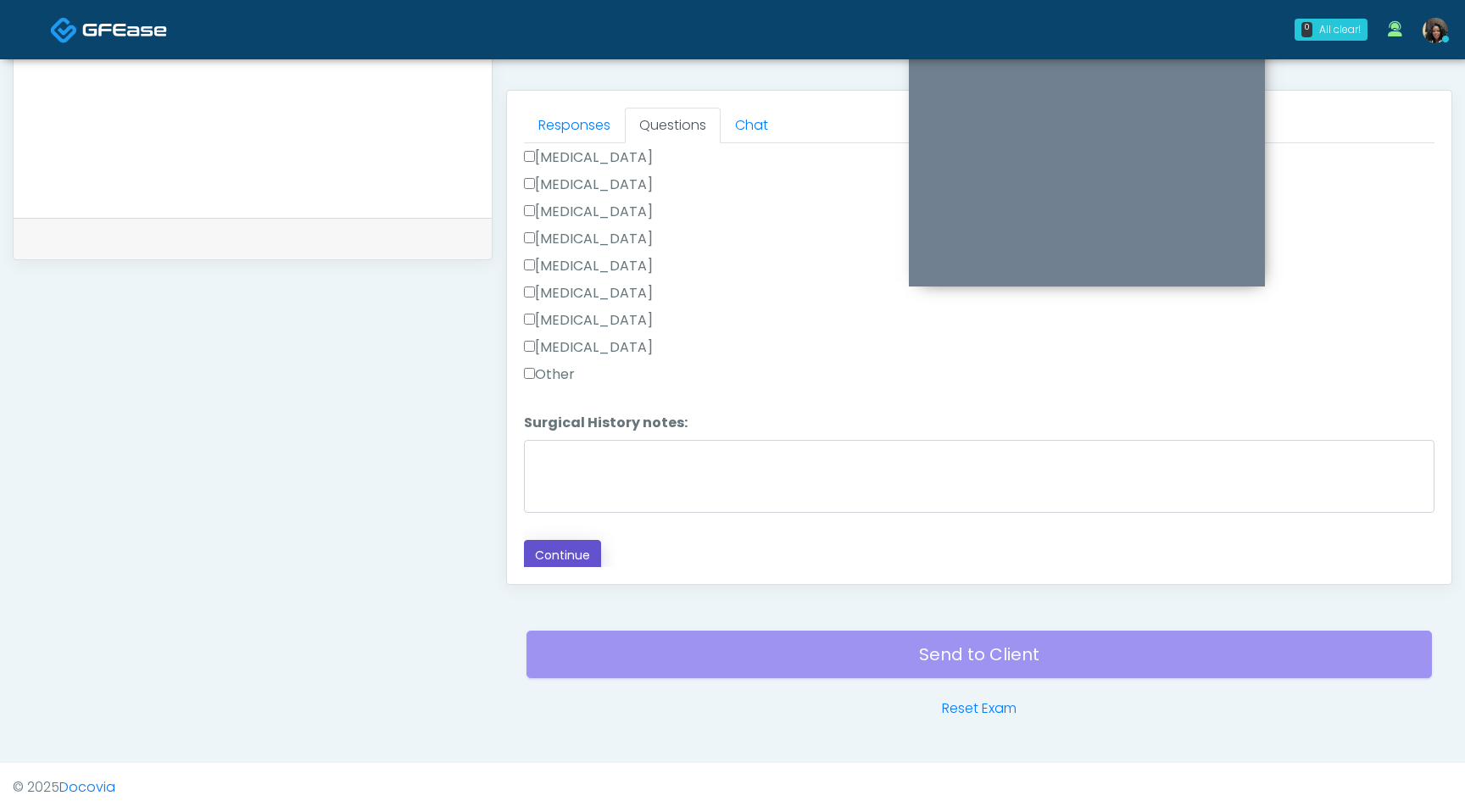
click at [565, 545] on button "Continue" at bounding box center [563, 555] width 77 height 31
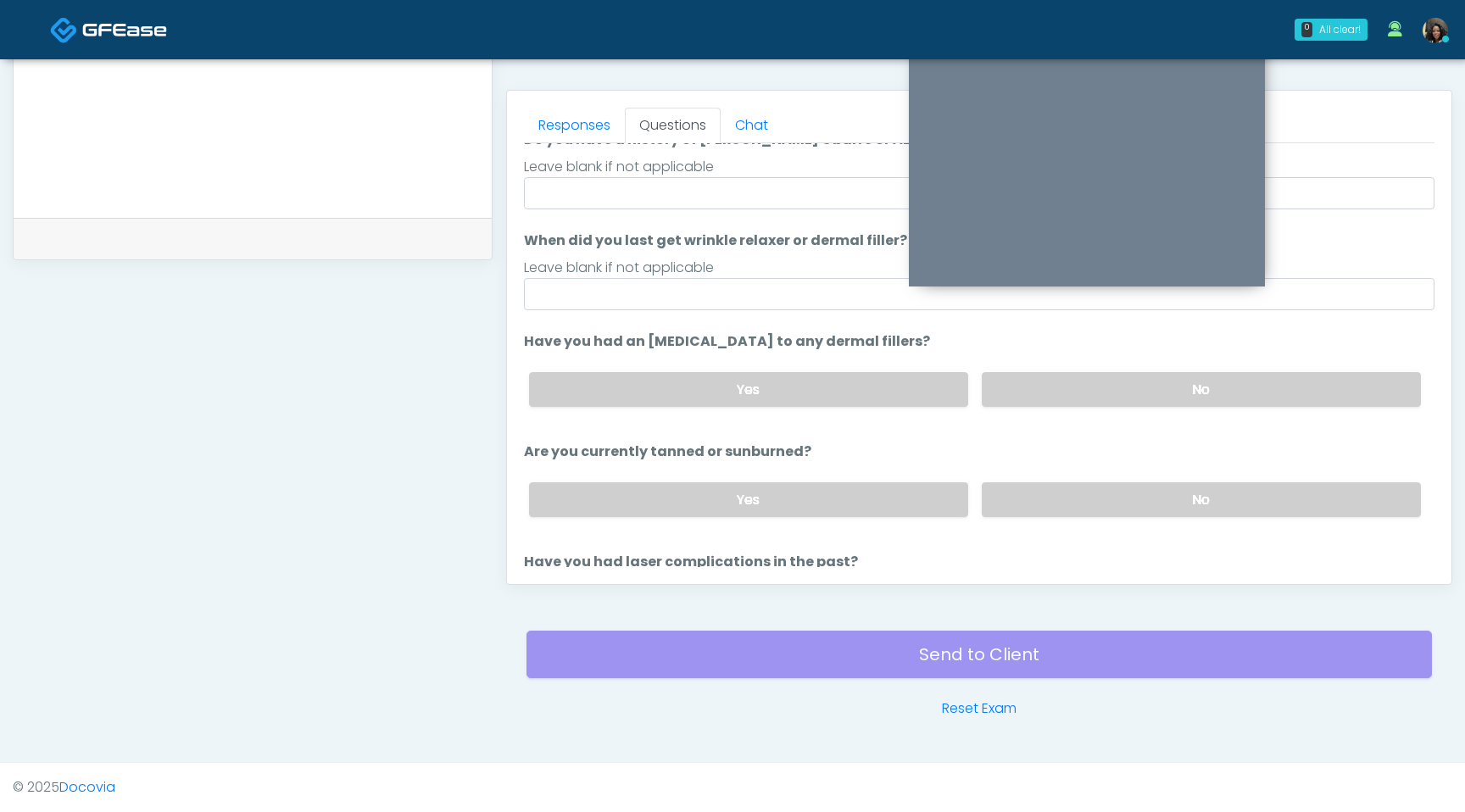
scroll to position [0, 0]
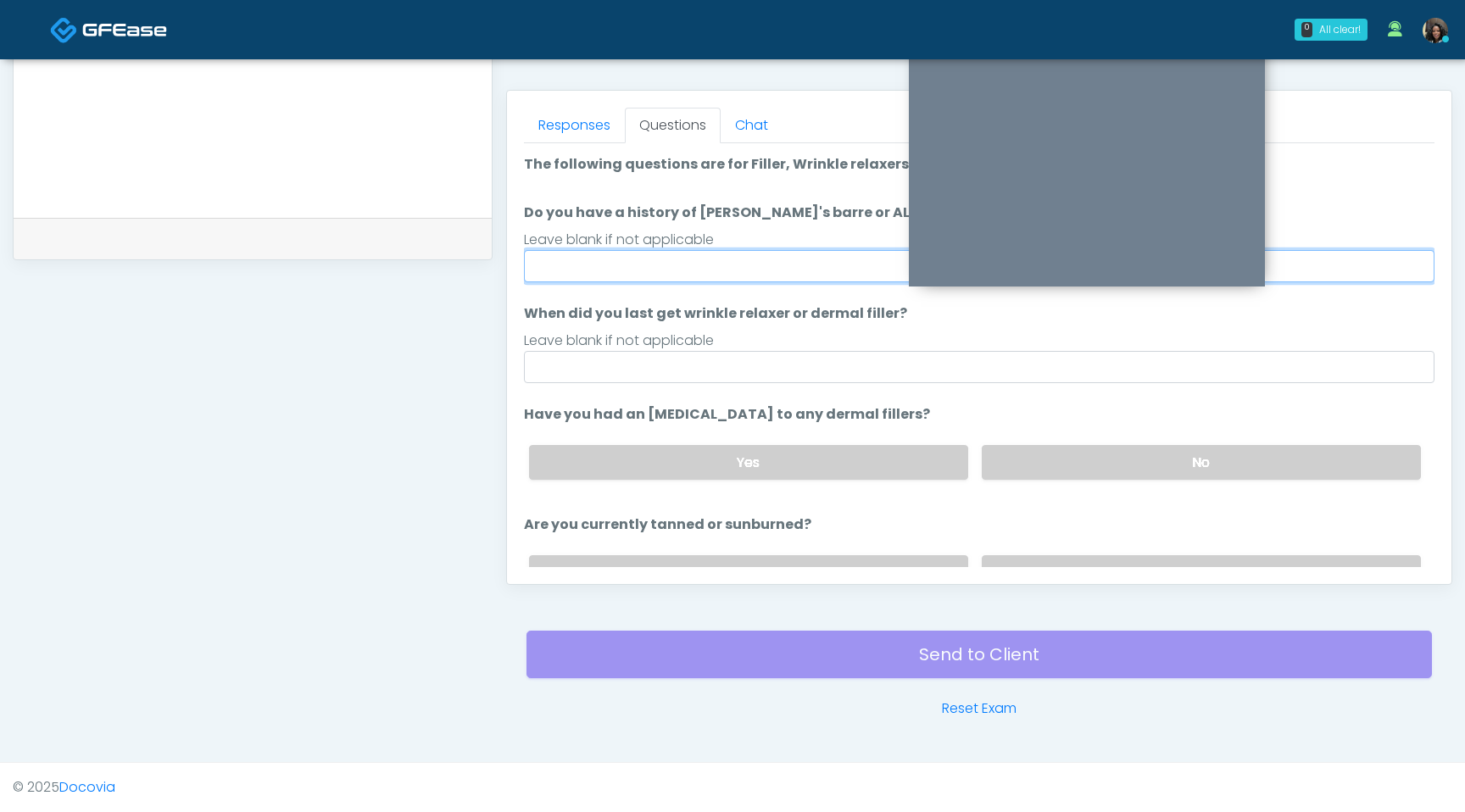
click at [649, 270] on input "Do you have a history of Guillain's barre or ALS? If so, please provide details." at bounding box center [980, 266] width 911 height 32
type input "**"
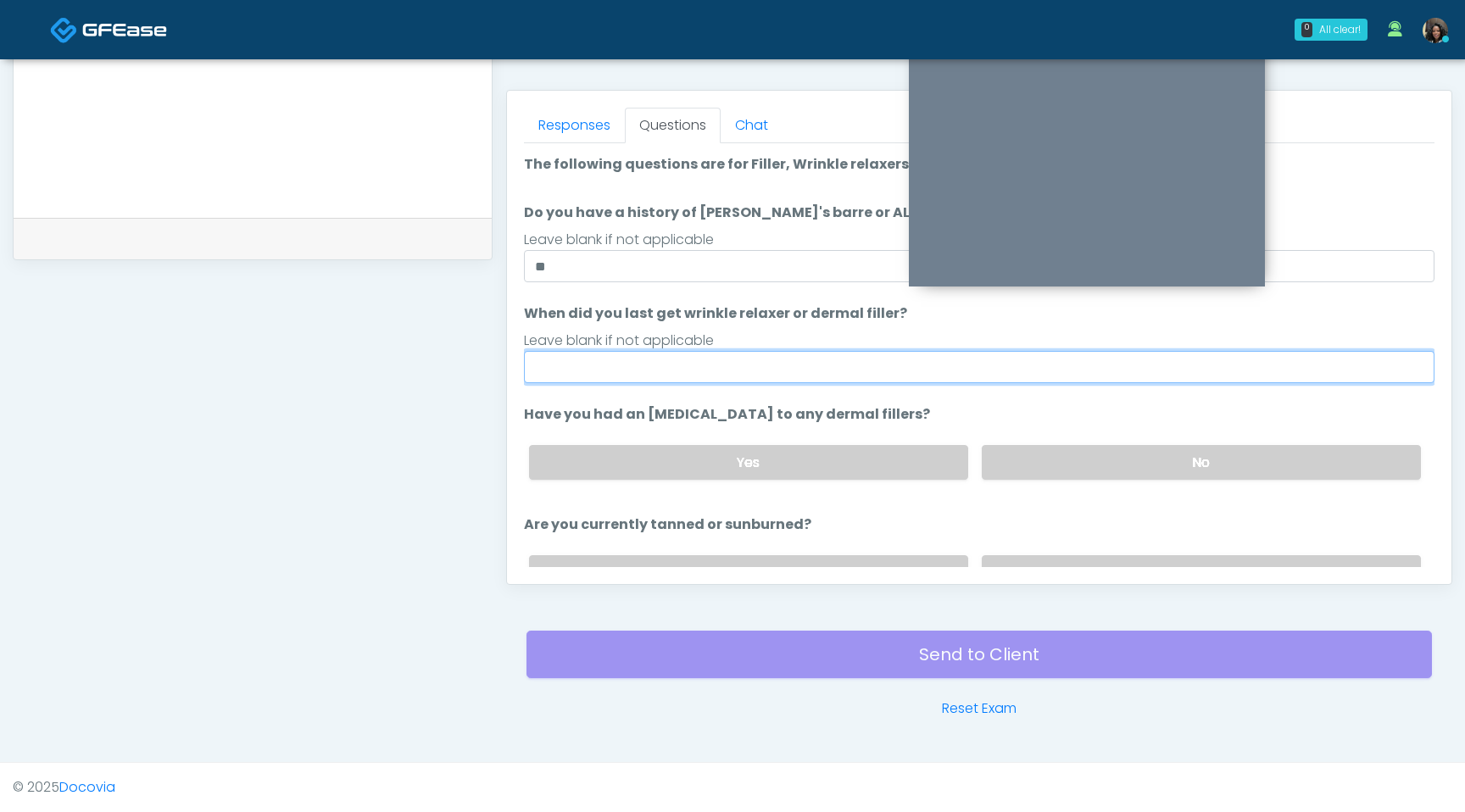
click at [665, 371] on input "When did you last get wrinkle relaxer or dermal filler?" at bounding box center [980, 367] width 911 height 32
type input "*********"
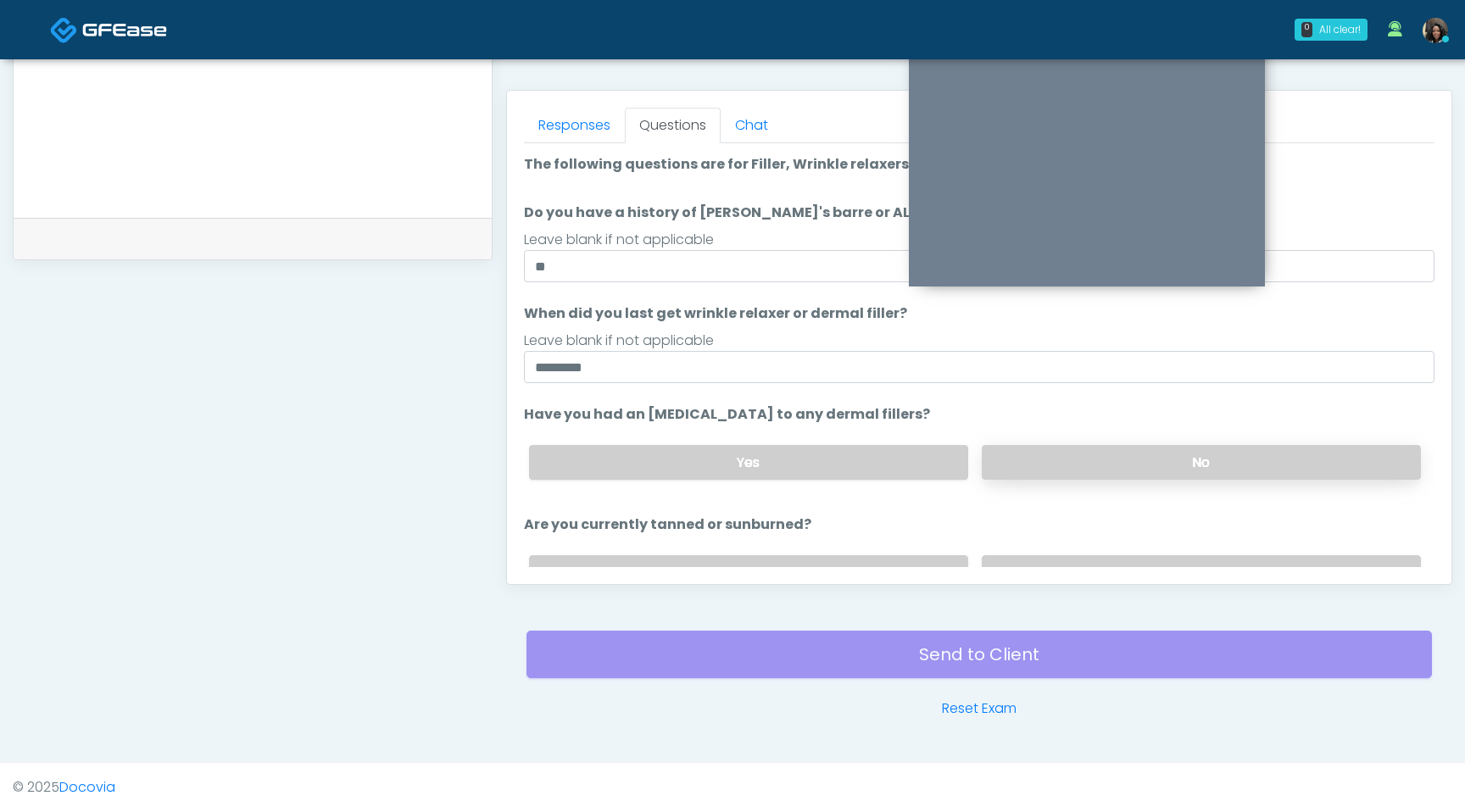
click at [1174, 472] on label "No" at bounding box center [1201, 462] width 439 height 35
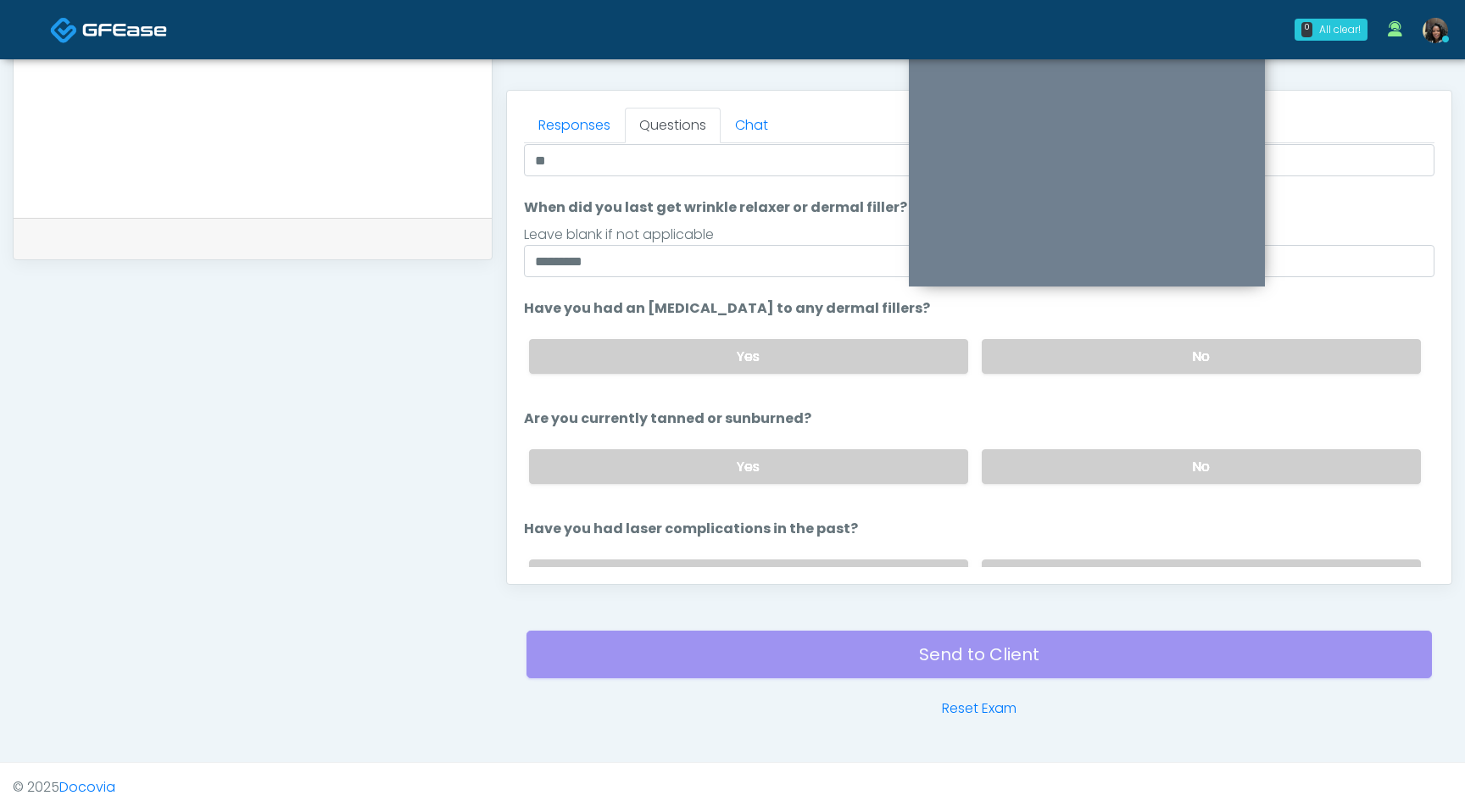
scroll to position [158, 0]
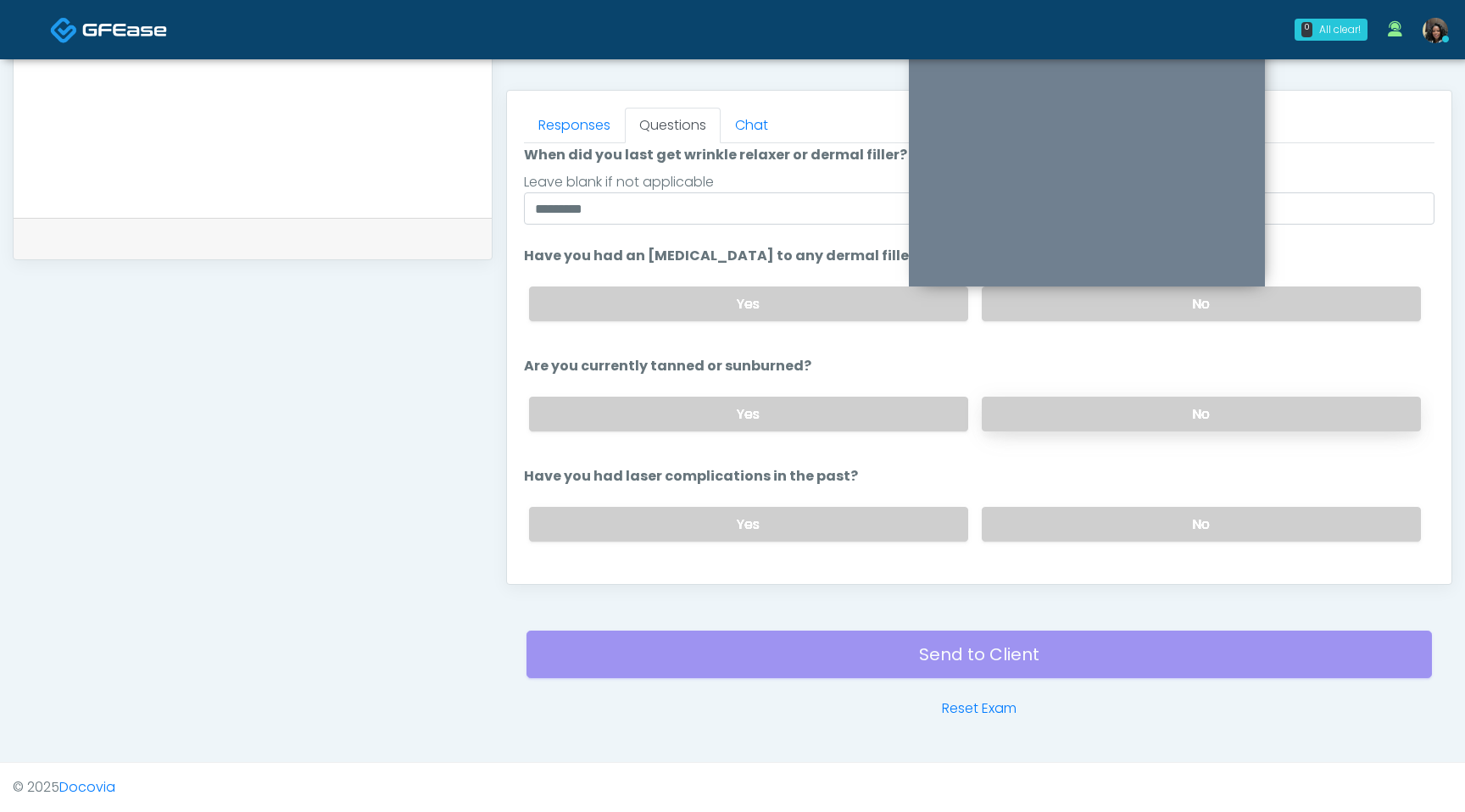
click at [1122, 413] on label "No" at bounding box center [1201, 414] width 439 height 35
click at [1101, 530] on label "No" at bounding box center [1201, 524] width 439 height 35
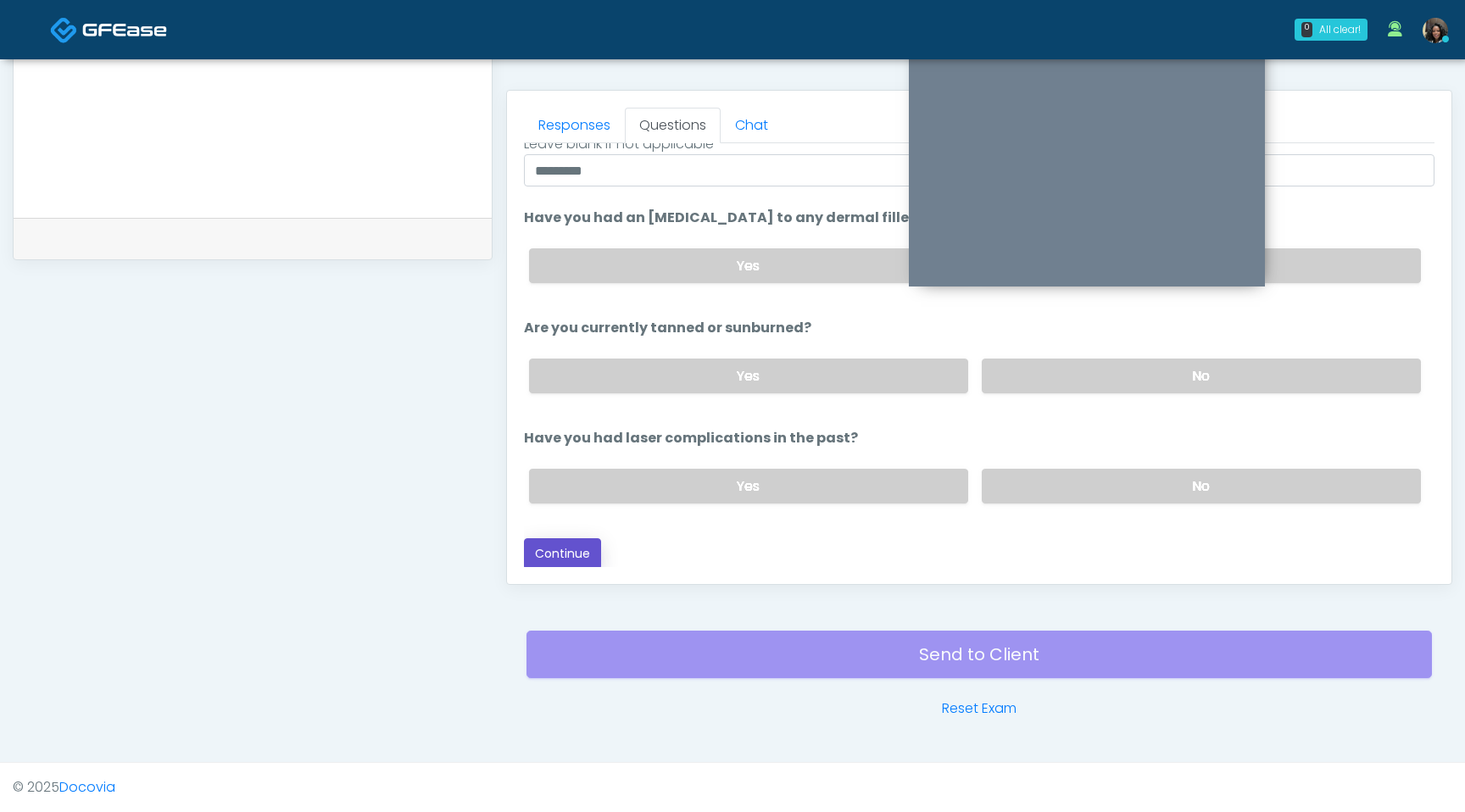
click at [575, 551] on button "Continue" at bounding box center [563, 553] width 77 height 31
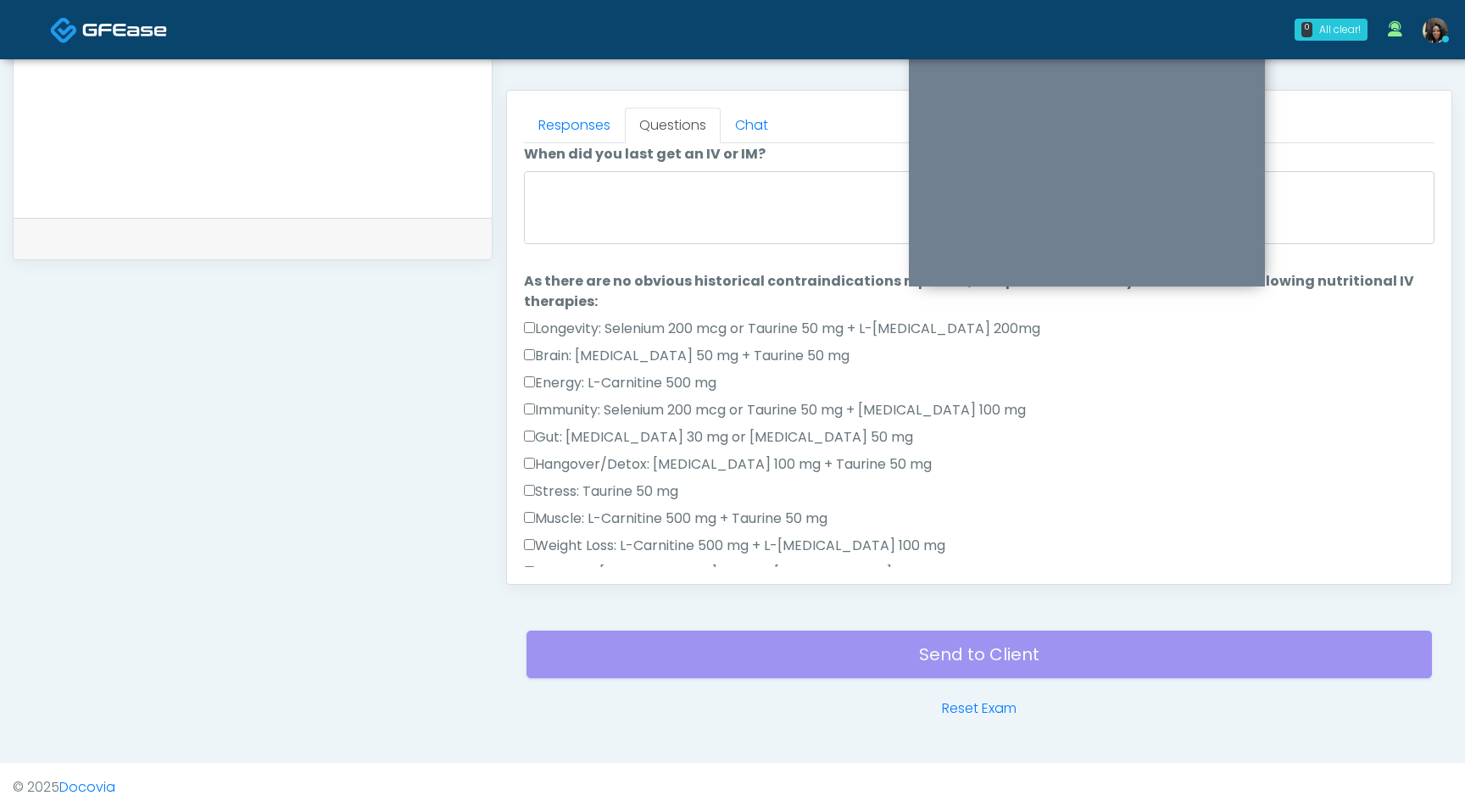
scroll to position [0, 0]
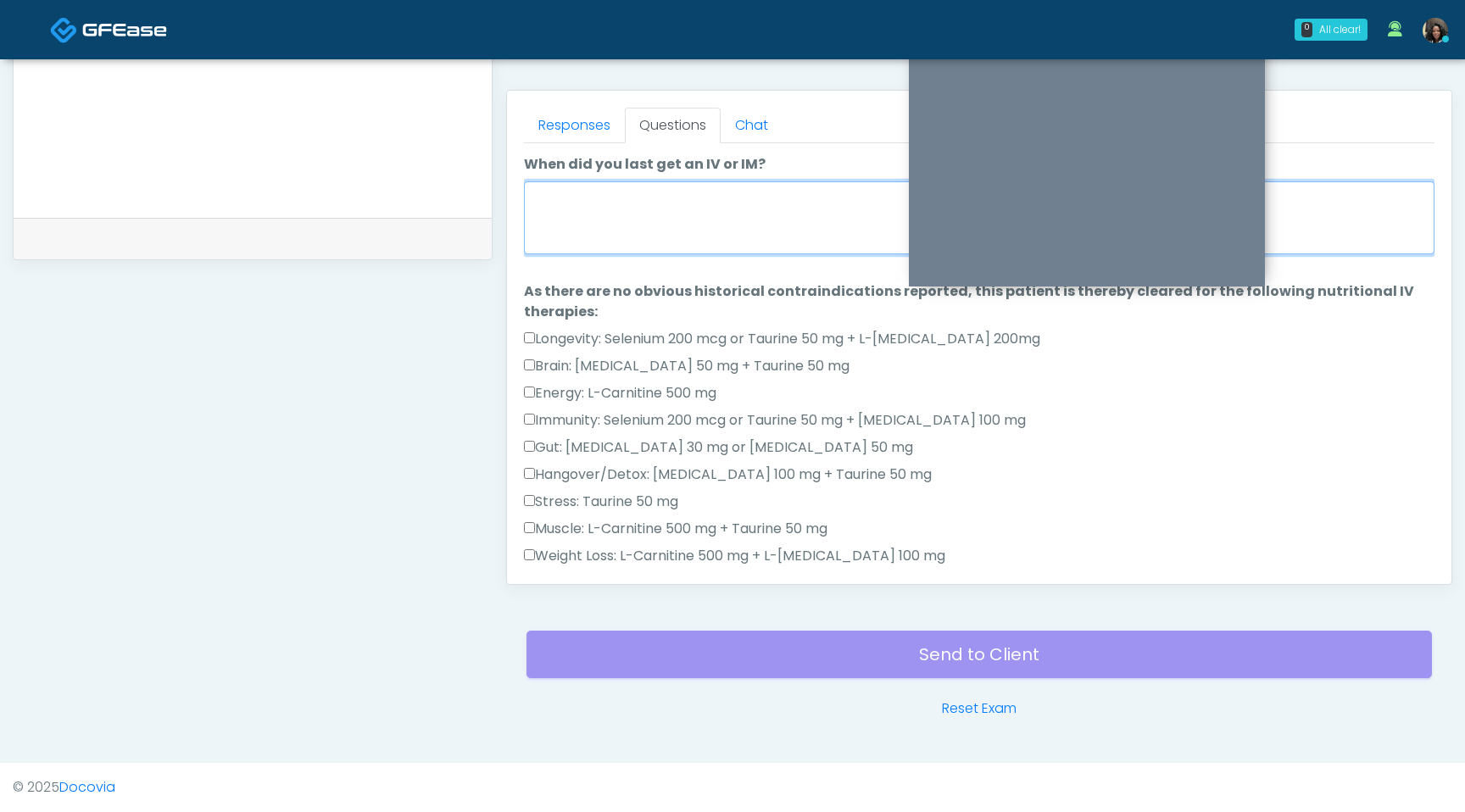
click at [675, 207] on textarea "When did you last get an IV or IM?" at bounding box center [980, 218] width 911 height 73
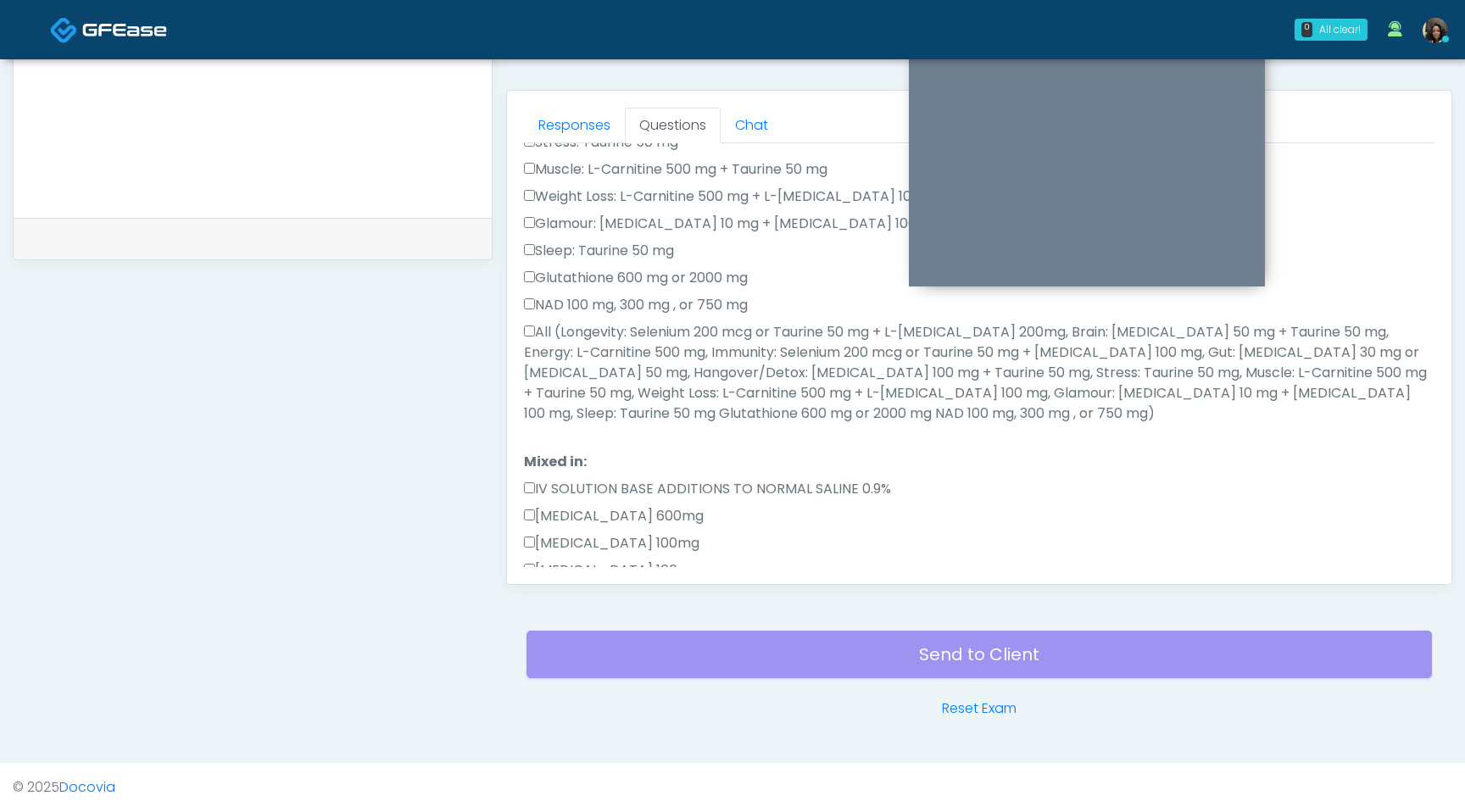
scroll to position [362, 0]
type textarea "**********"
click at [525, 336] on label "All (Longevity: Selenium 200 mcg or Taurine 50 mg + L-Arginine 200mg, Brain: Gl…" at bounding box center [980, 370] width 911 height 102
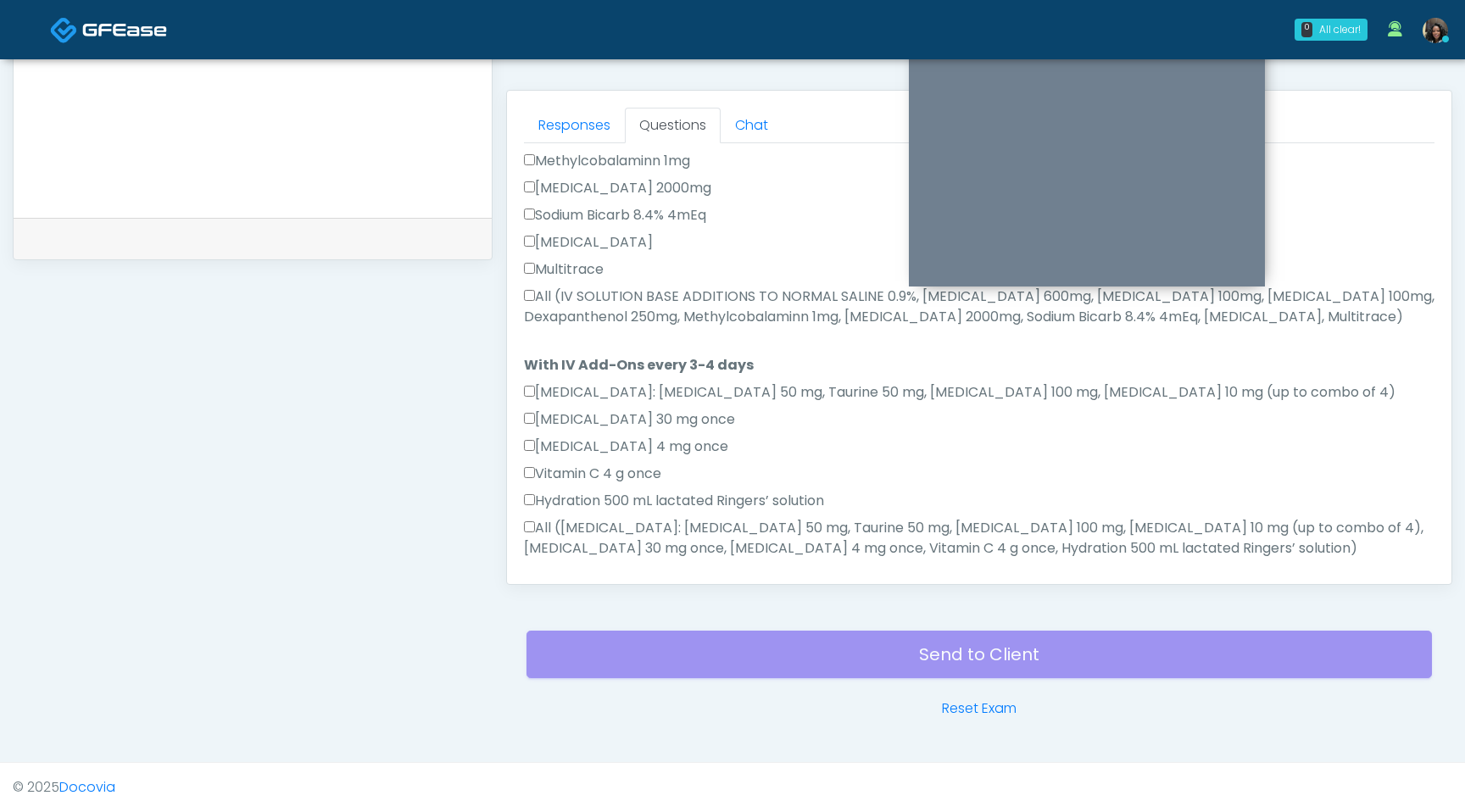
scroll to position [1003, 0]
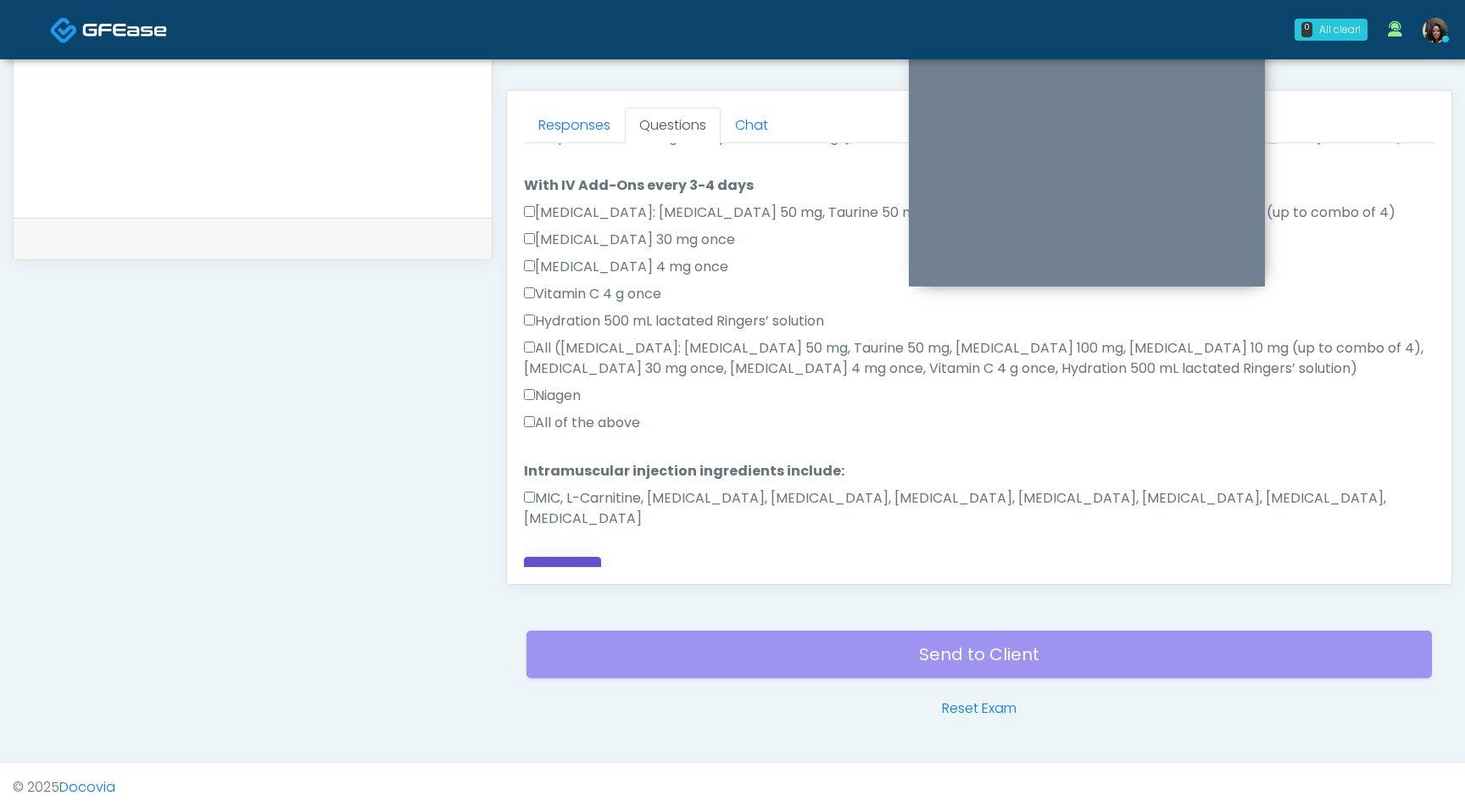
click at [544, 557] on button "Continue" at bounding box center [563, 573] width 77 height 31
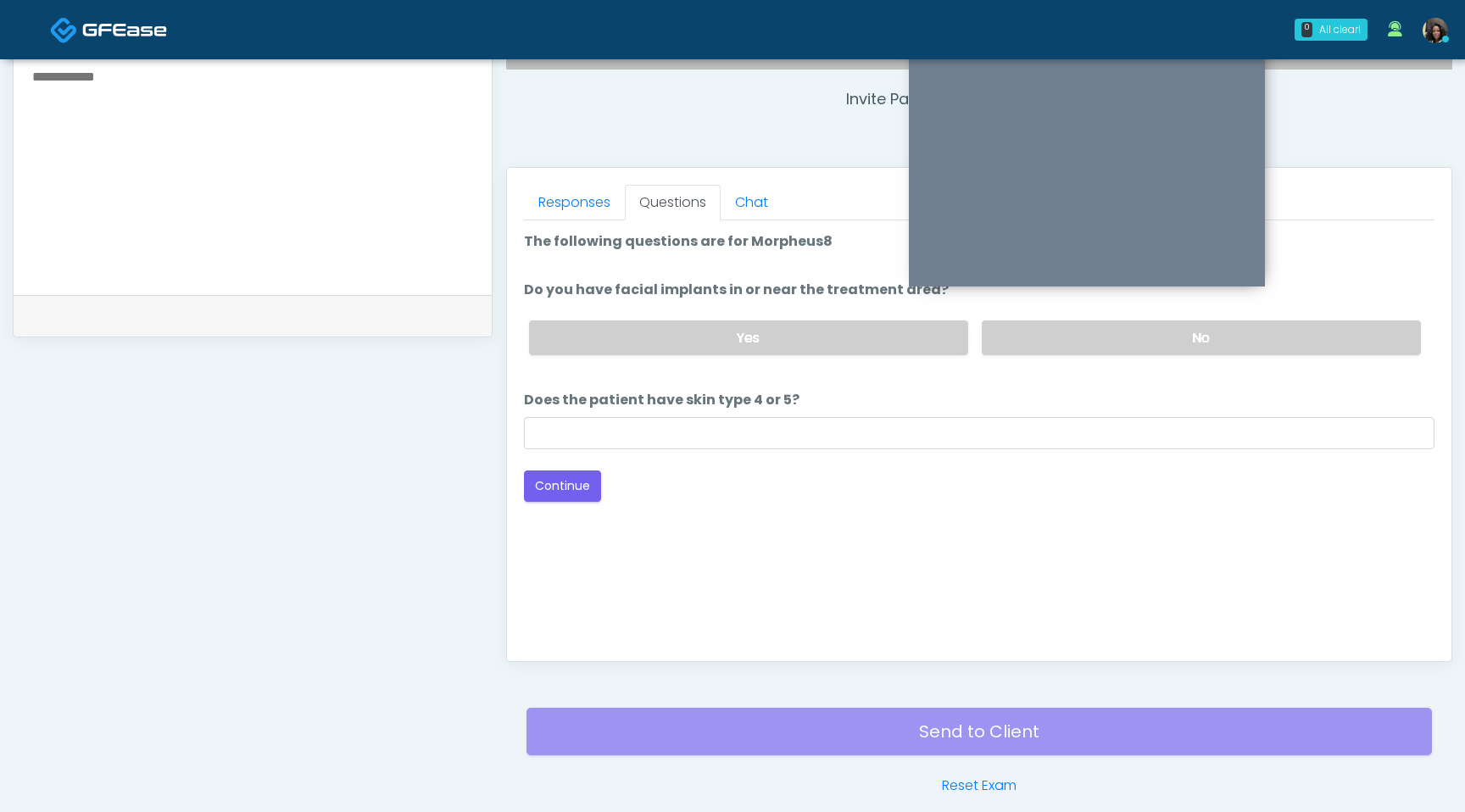
scroll to position [632, 0]
click at [1026, 339] on label "No" at bounding box center [1201, 339] width 439 height 35
click at [783, 450] on div "Loading... Connecting to your agent... Please wait while we prepare your person…" at bounding box center [980, 367] width 911 height 270
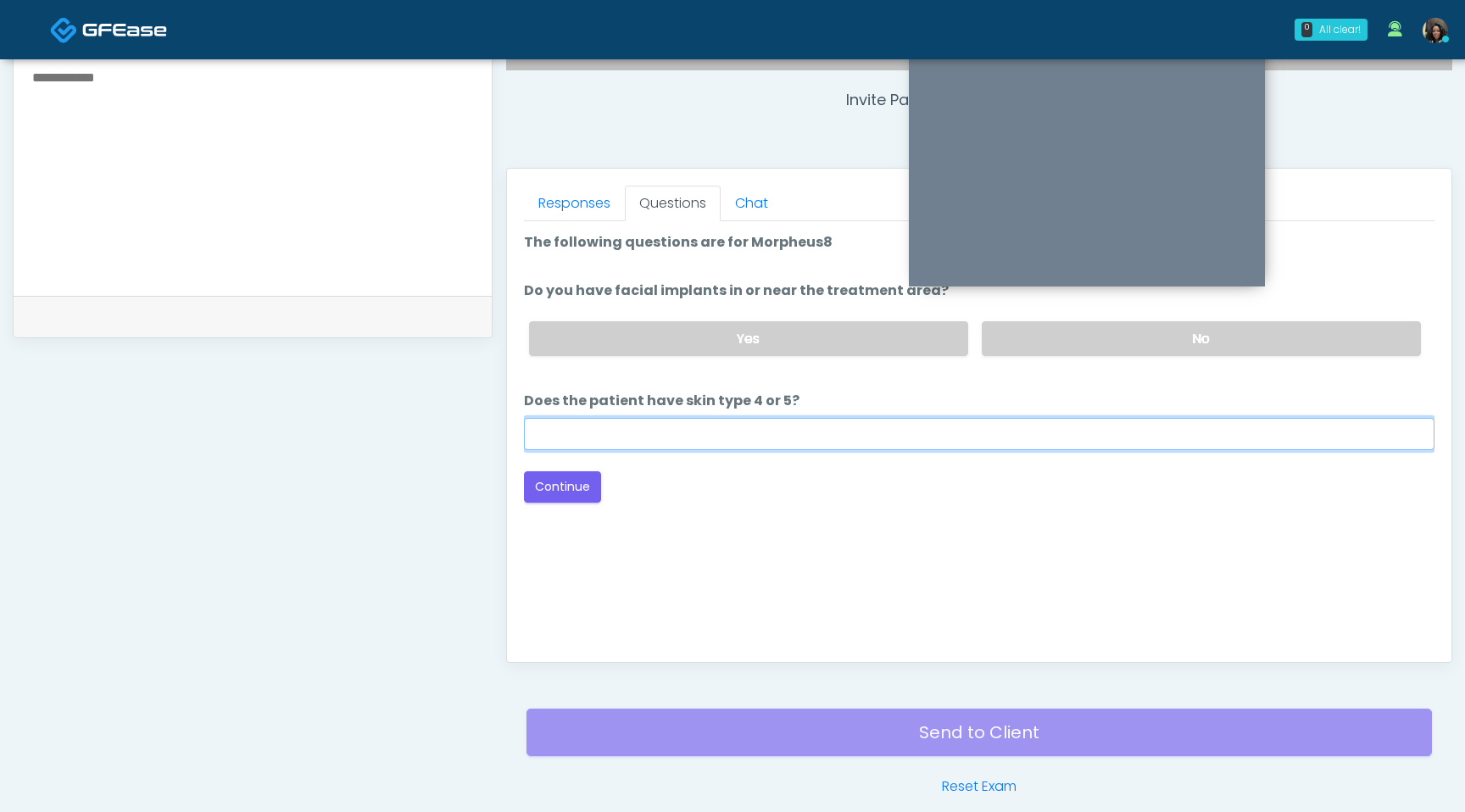
click at [777, 438] on input "Does the patient have skin type 4 or 5?" at bounding box center [980, 433] width 911 height 32
type input "**"
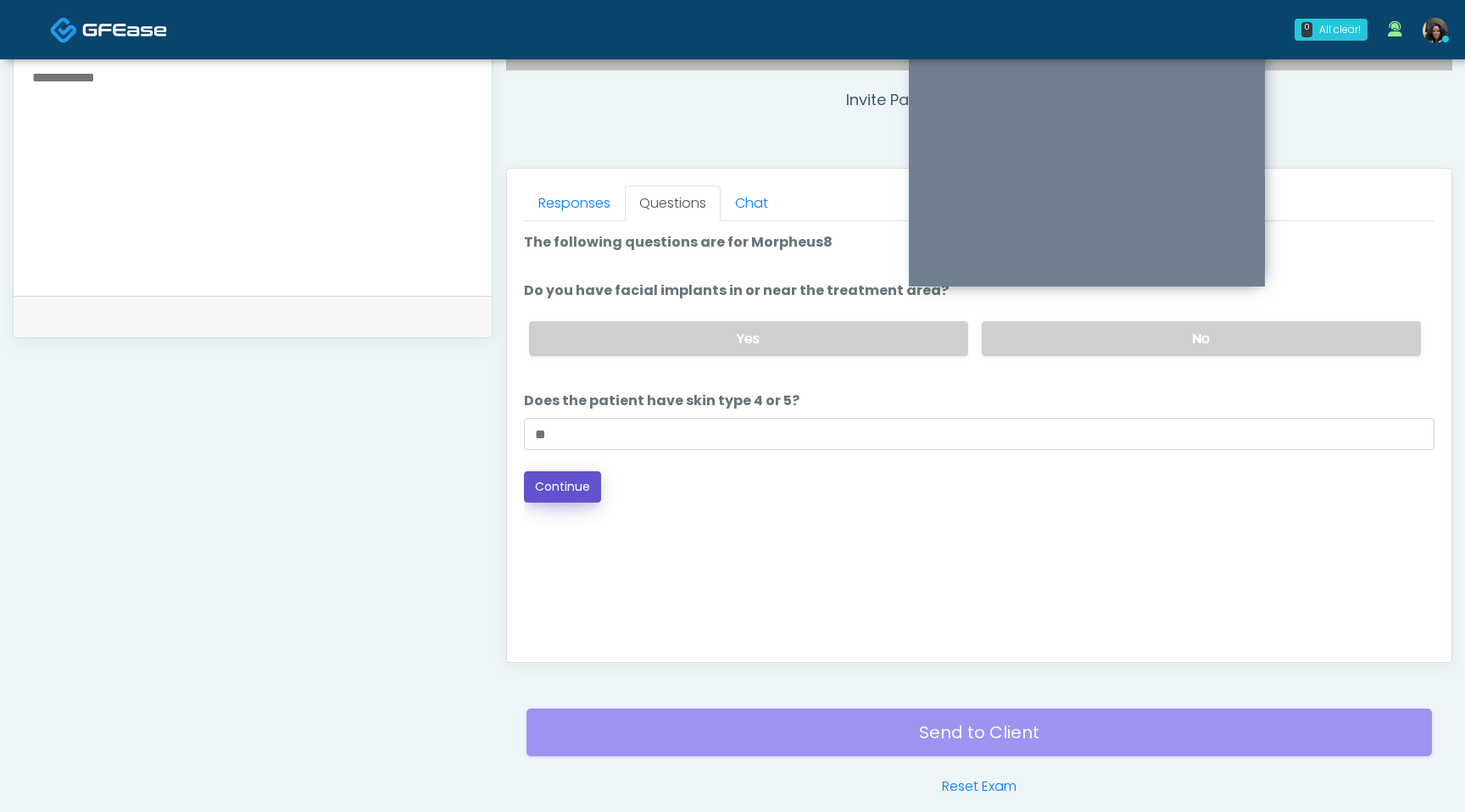
click at [565, 481] on button "Continue" at bounding box center [563, 487] width 77 height 31
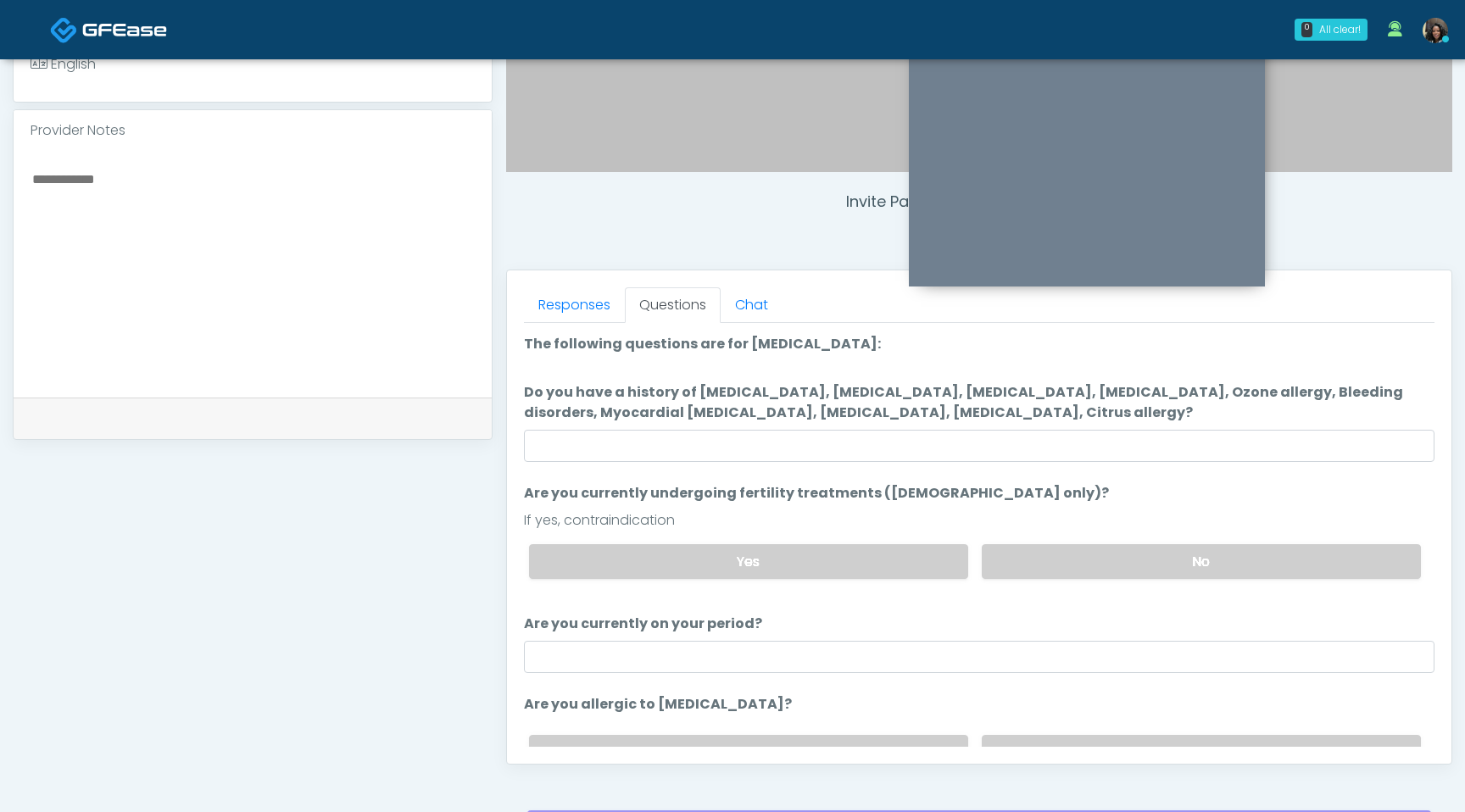
scroll to position [529, 0]
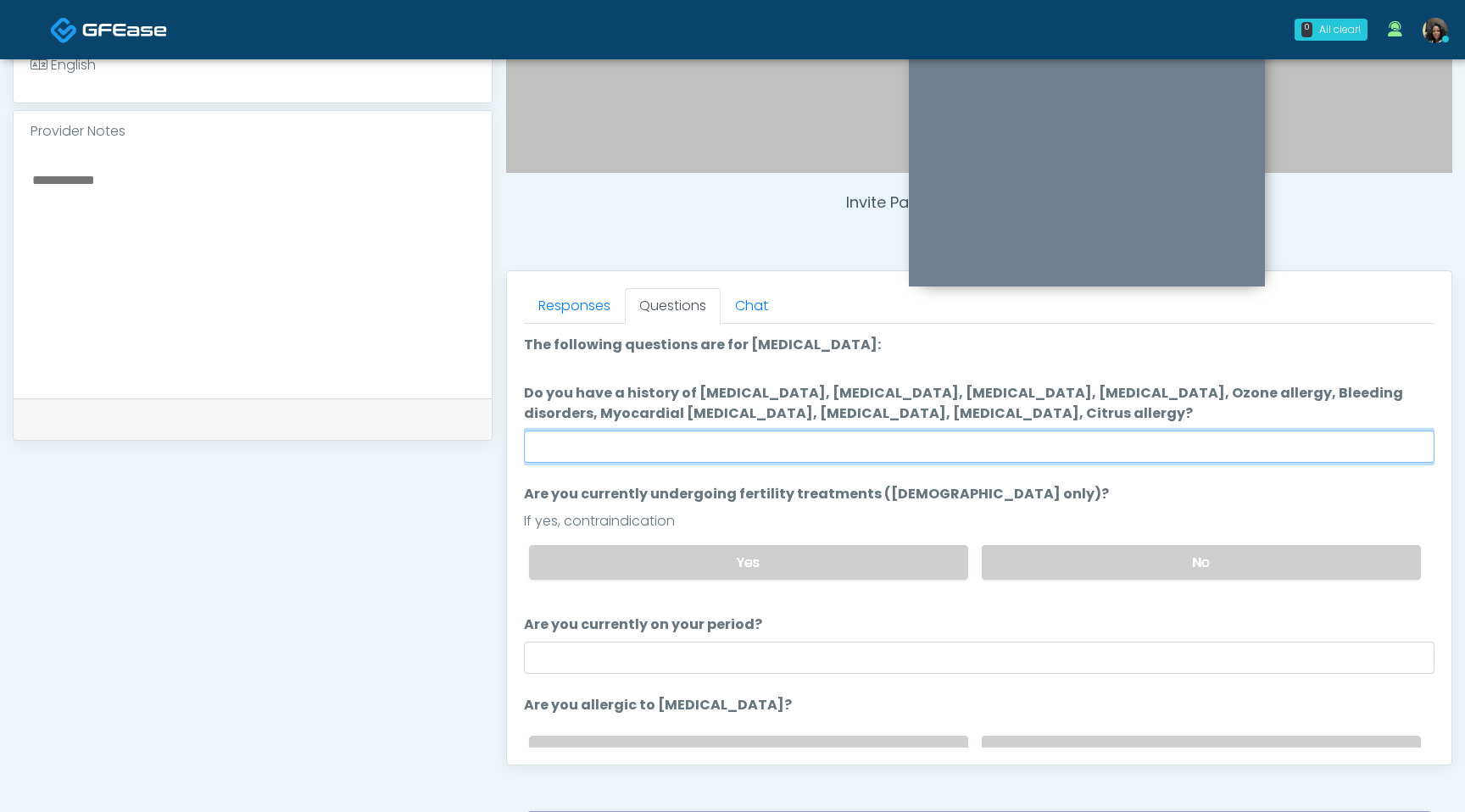
click at [1012, 442] on input "Do you have a history of Hyperthyroidism, Hypotension, Hypocalcemia, Hypoglycem…" at bounding box center [980, 446] width 911 height 32
type input "****"
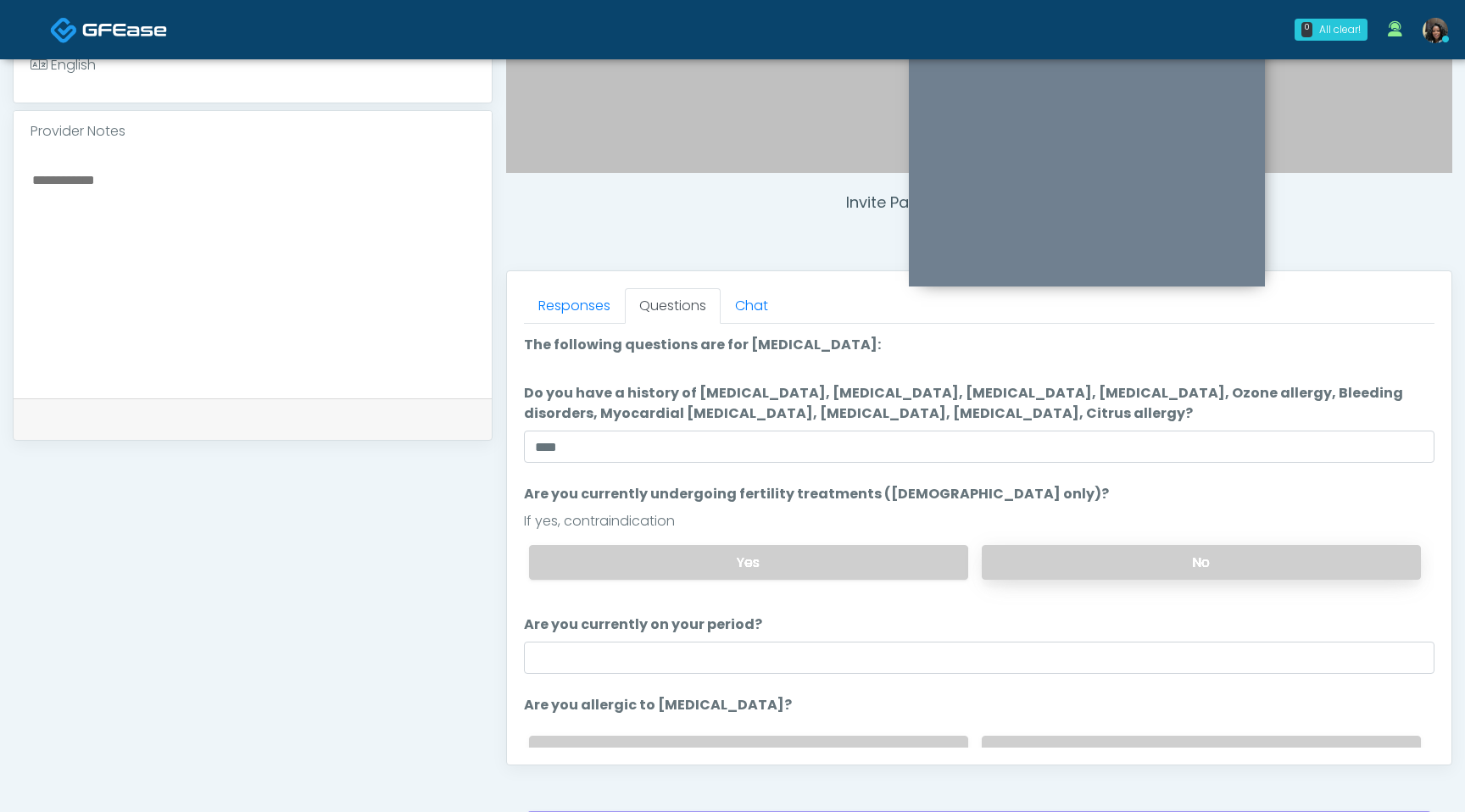
click at [1101, 561] on label "No" at bounding box center [1201, 563] width 439 height 35
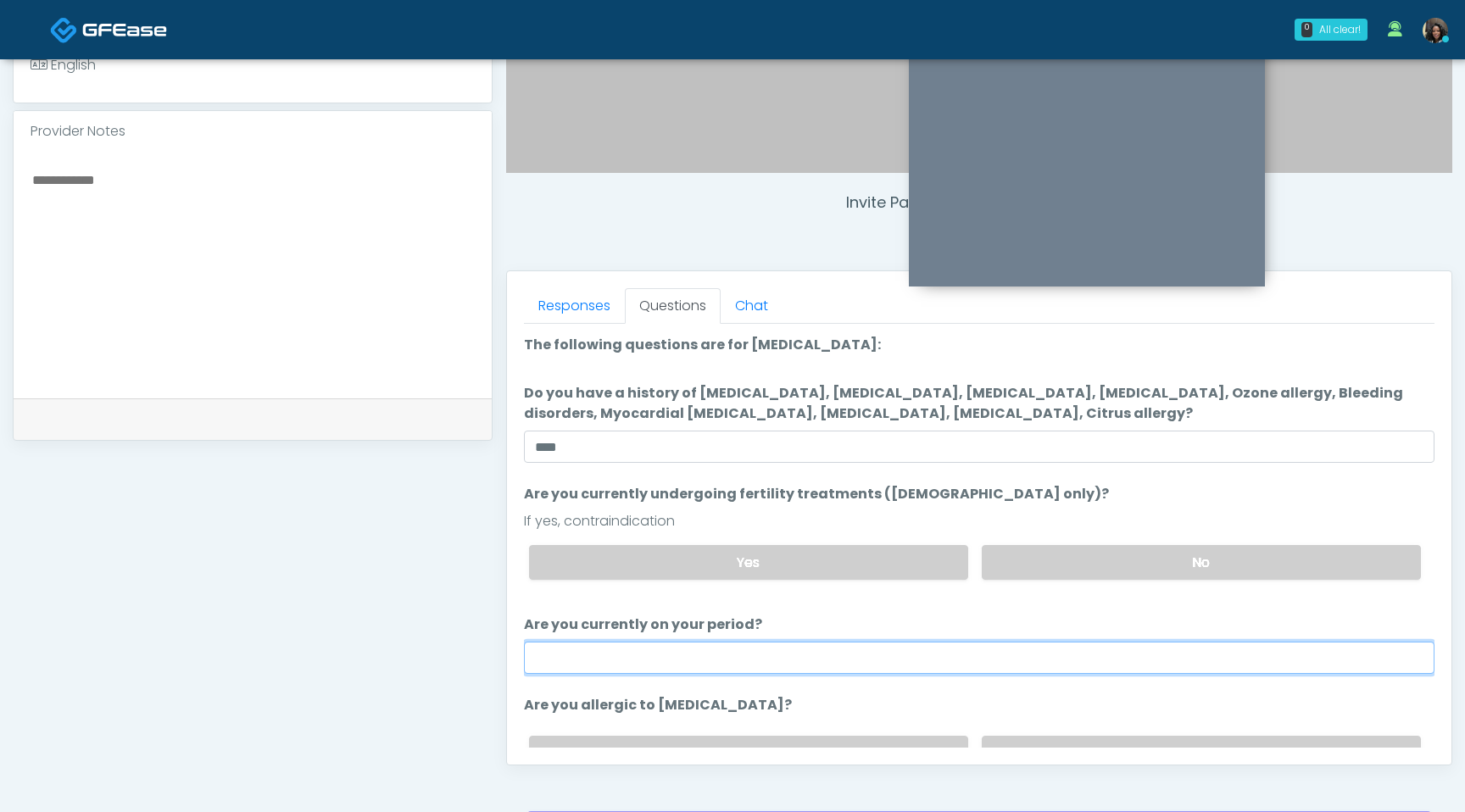
click at [843, 667] on input "Are you currently on your period?" at bounding box center [980, 657] width 911 height 32
type input "**"
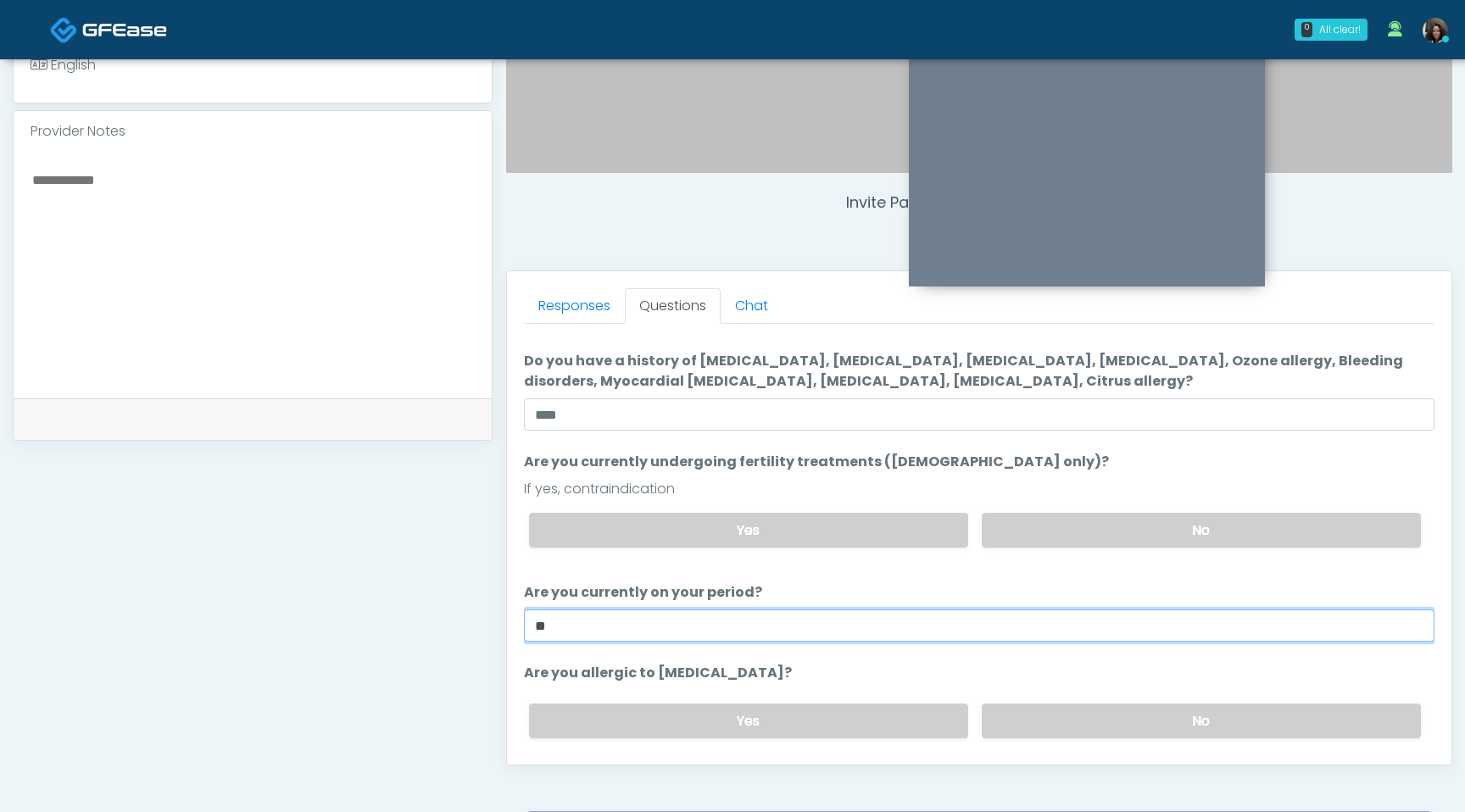
scroll to position [87, 0]
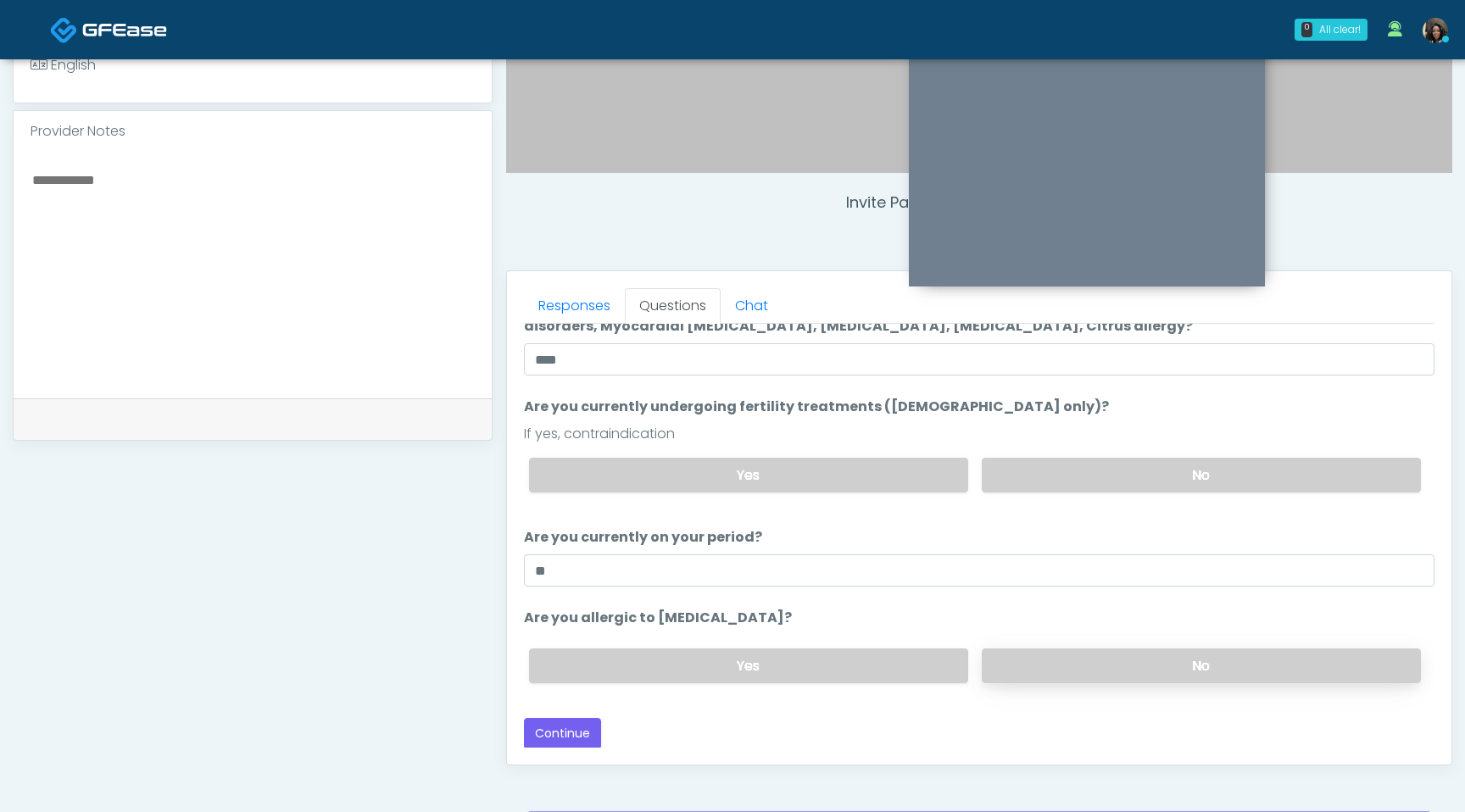
click at [1113, 673] on label "No" at bounding box center [1201, 665] width 439 height 35
click at [586, 735] on button "Continue" at bounding box center [563, 734] width 77 height 31
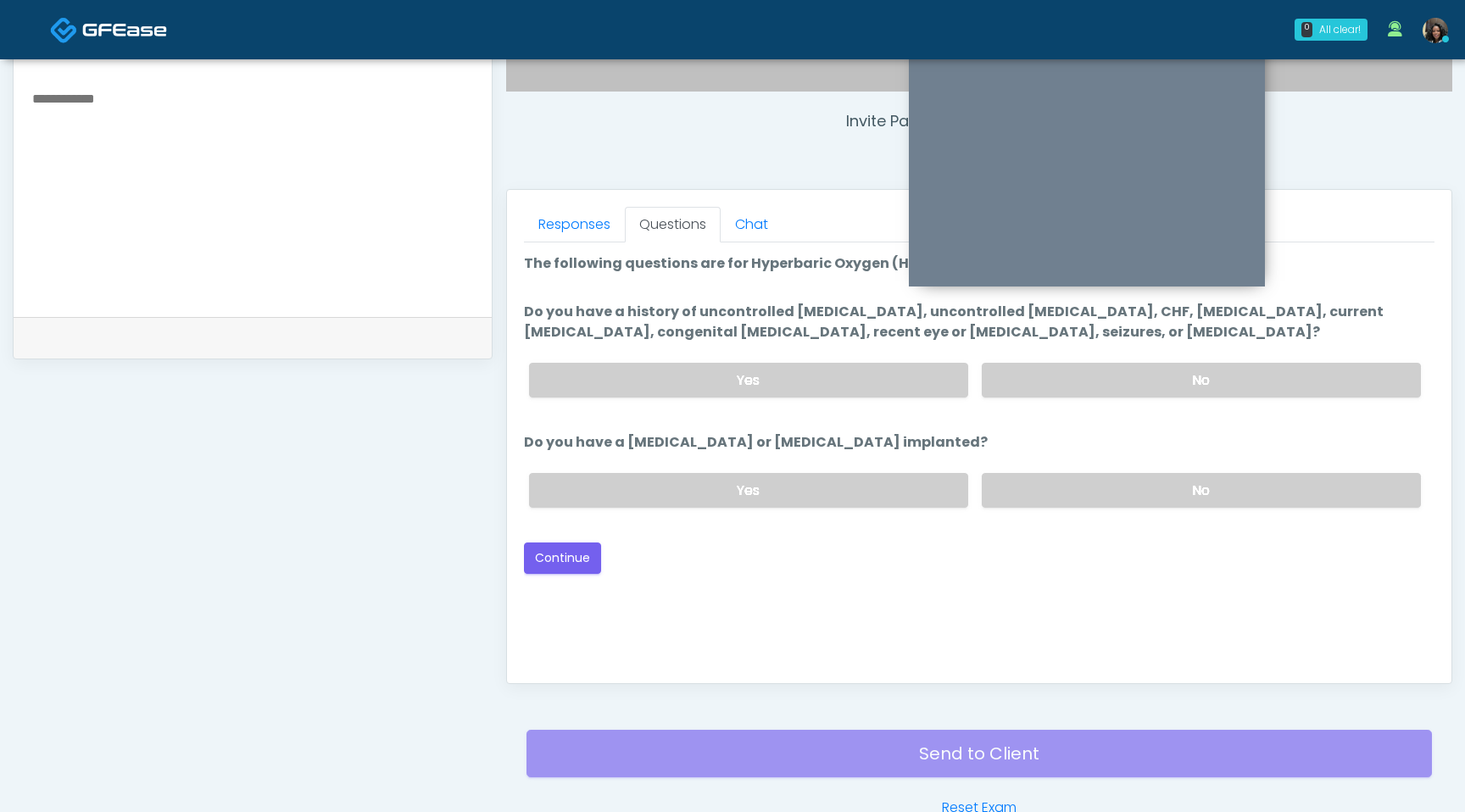
scroll to position [597, 0]
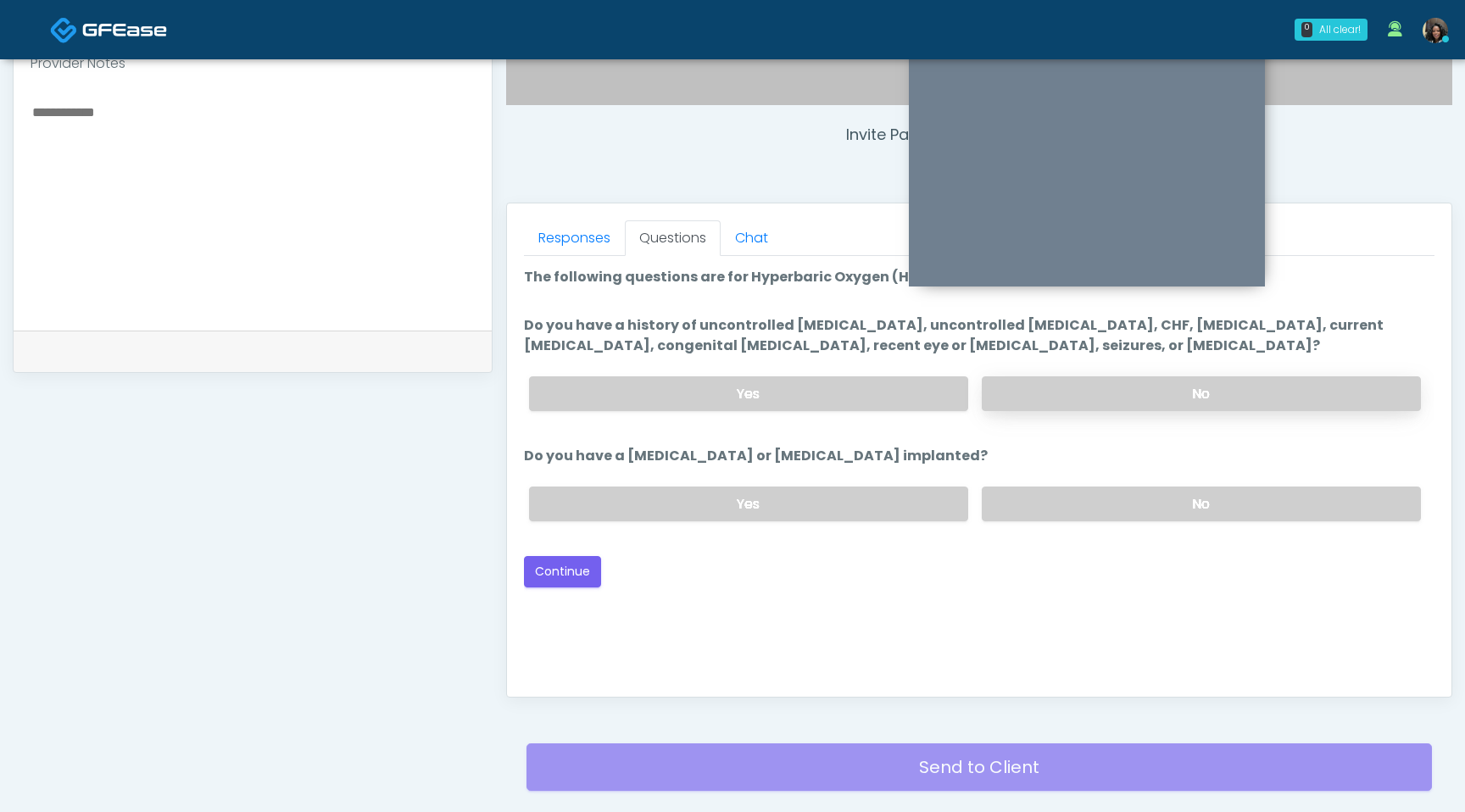
click at [1141, 408] on label "No" at bounding box center [1201, 393] width 439 height 35
click at [1091, 505] on label "No" at bounding box center [1201, 504] width 439 height 35
click at [583, 573] on button "Continue" at bounding box center [563, 572] width 77 height 31
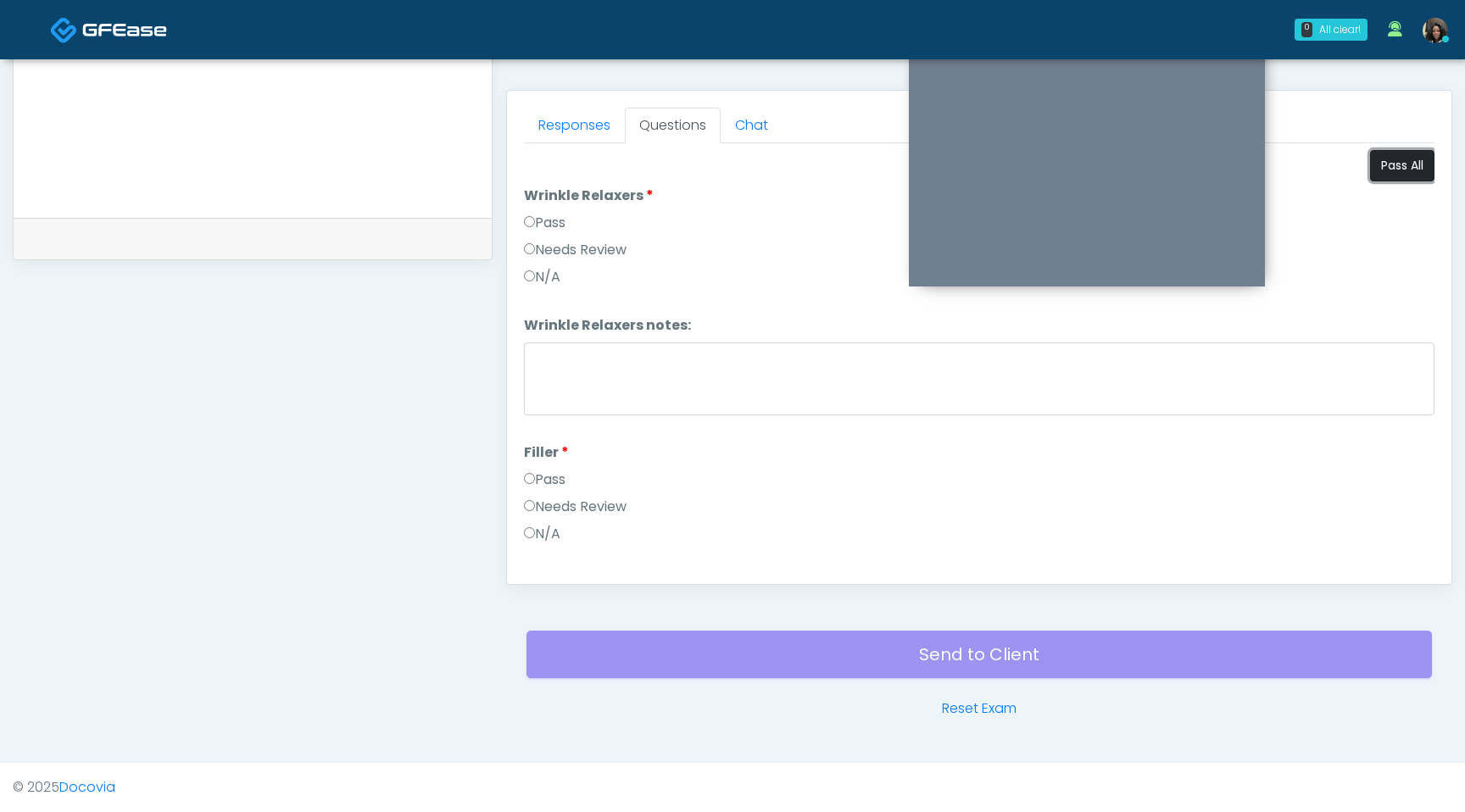
click at [1399, 156] on button "Pass All" at bounding box center [1402, 166] width 65 height 31
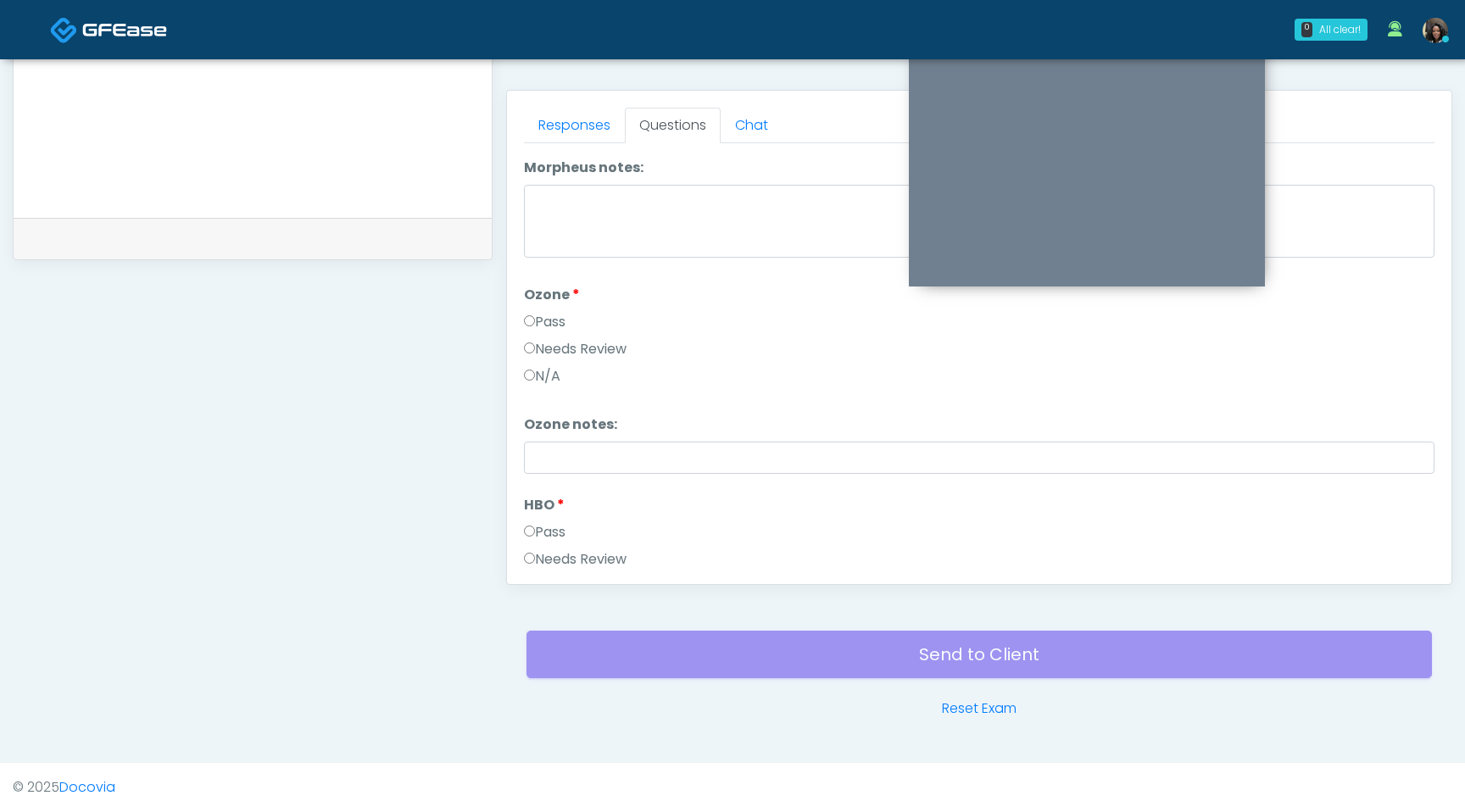
scroll to position [2122, 0]
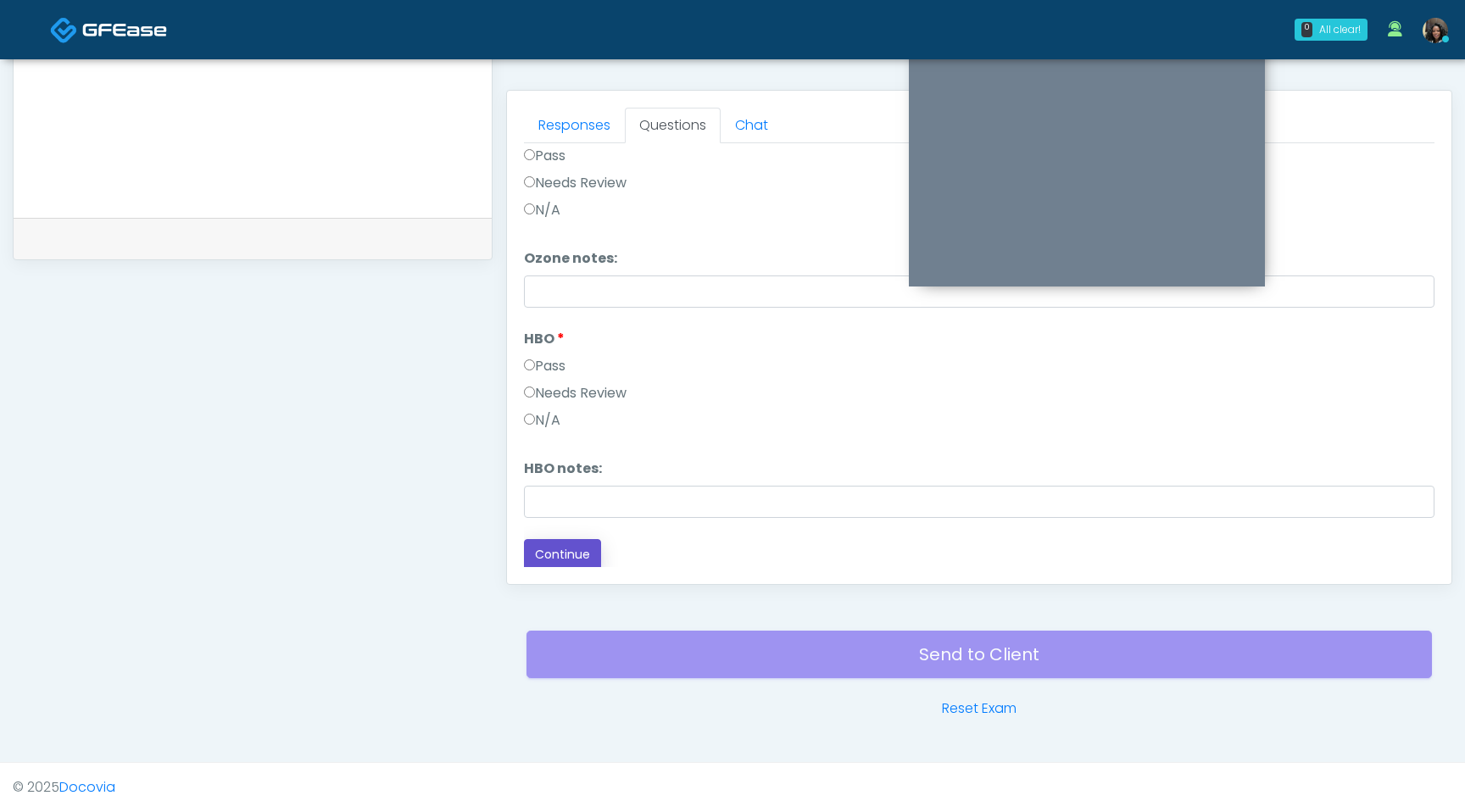
click at [565, 562] on button "Continue" at bounding box center [563, 554] width 77 height 31
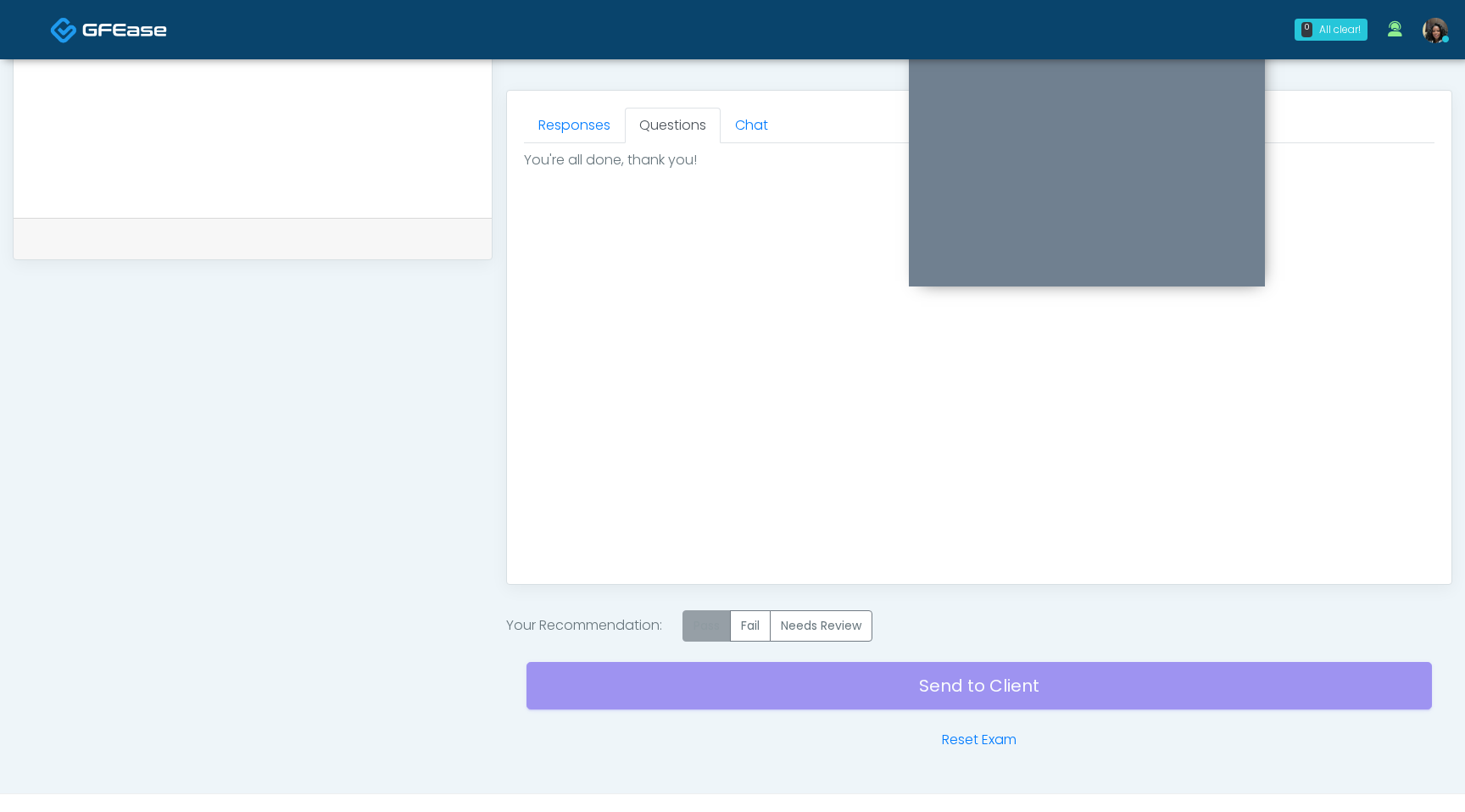
click at [707, 626] on label "Pass" at bounding box center [707, 626] width 48 height 31
click at [740, 696] on div "Send to Client Reset Exam" at bounding box center [979, 695] width 906 height 108
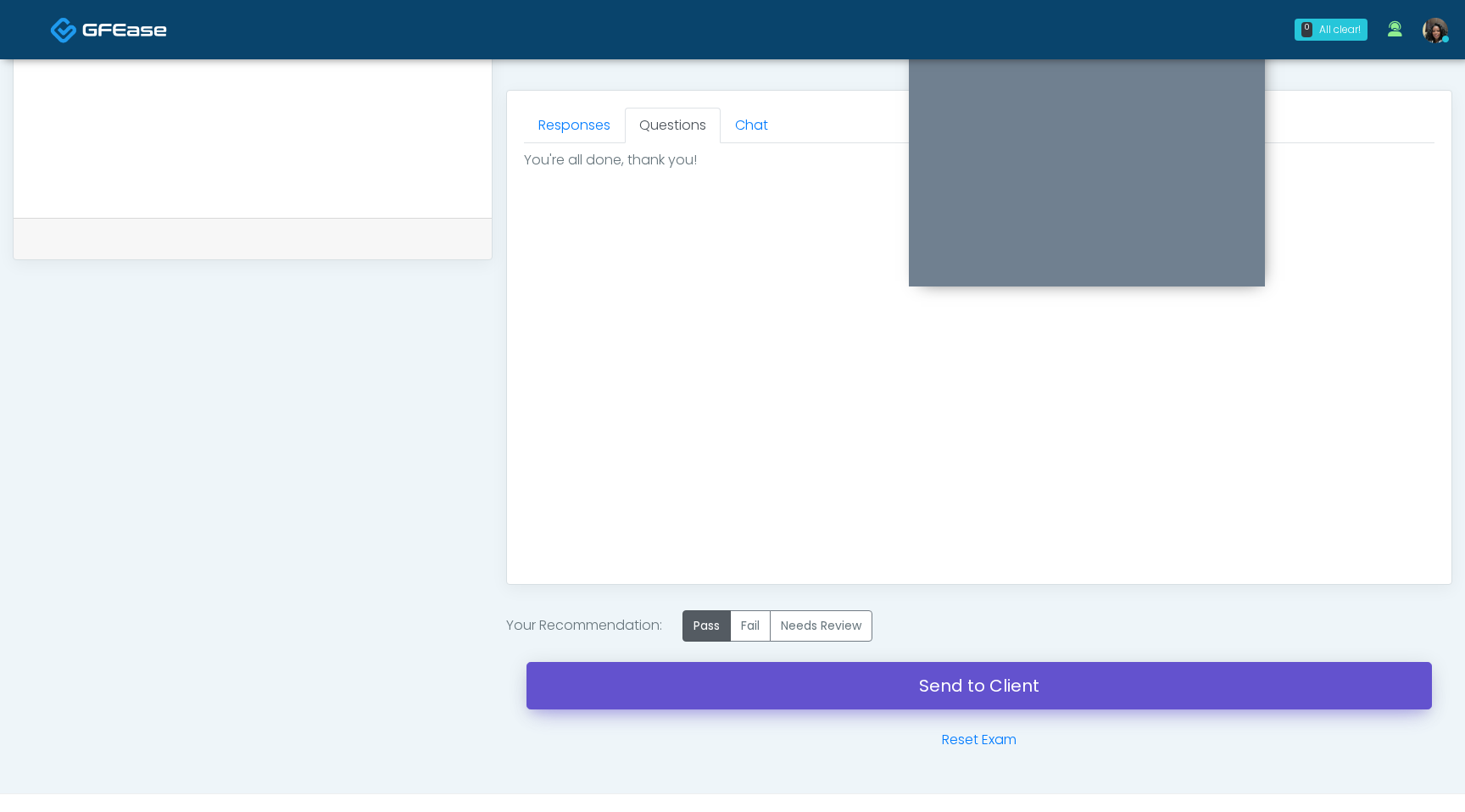
click at [907, 691] on link "Send to Client" at bounding box center [979, 685] width 906 height 47
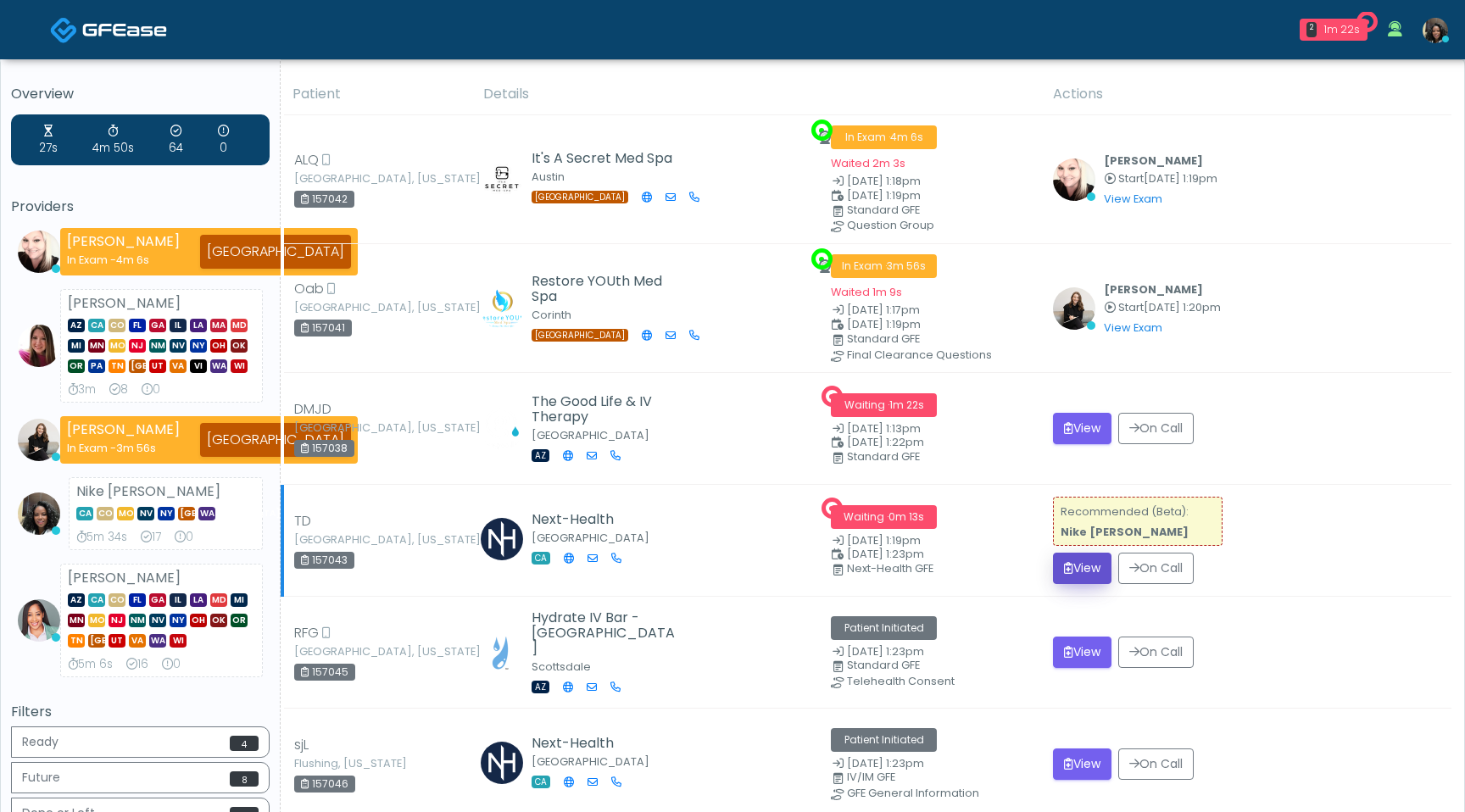
click at [1091, 573] on button "View" at bounding box center [1083, 568] width 58 height 31
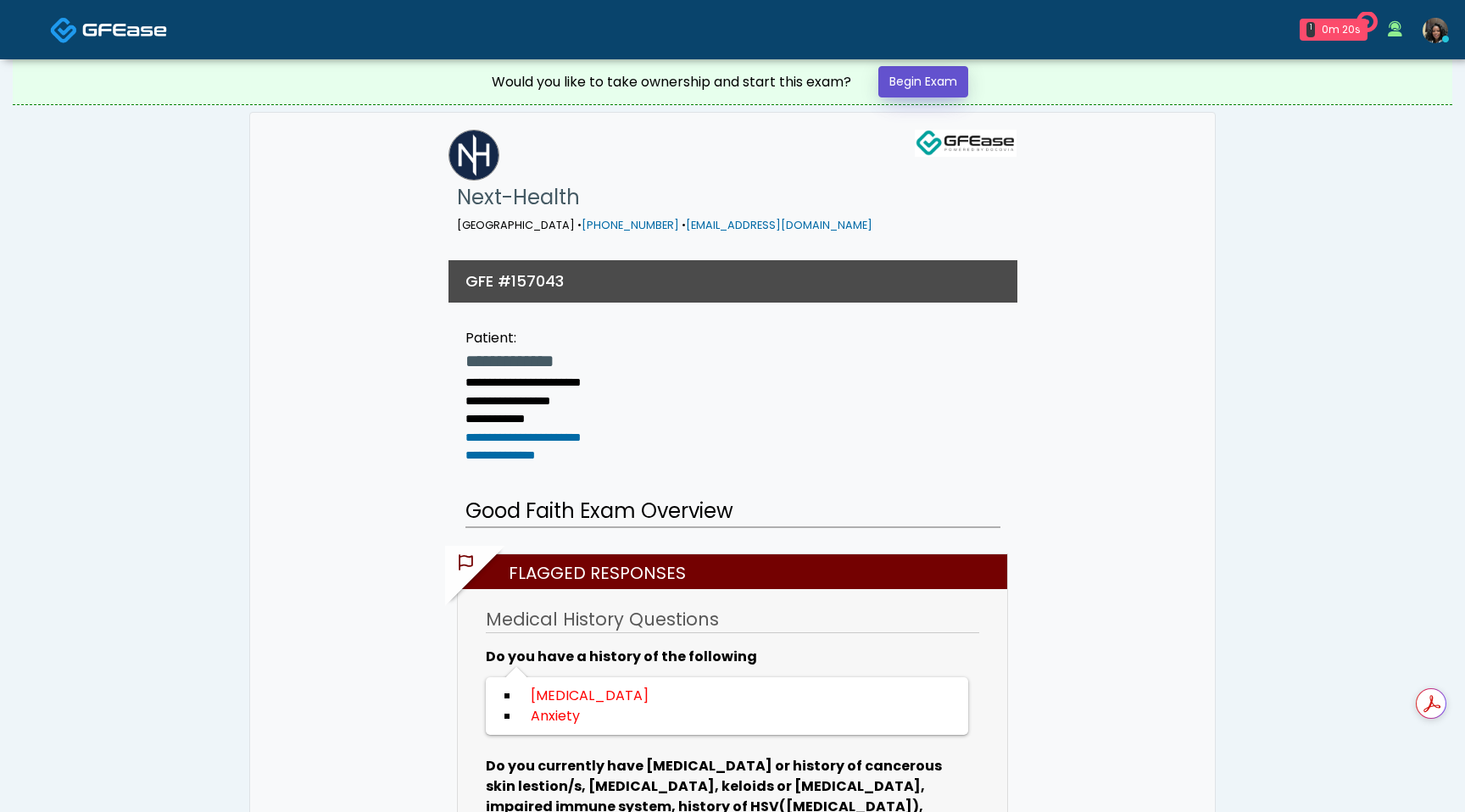
click at [941, 78] on link "Begin Exam" at bounding box center [923, 82] width 90 height 31
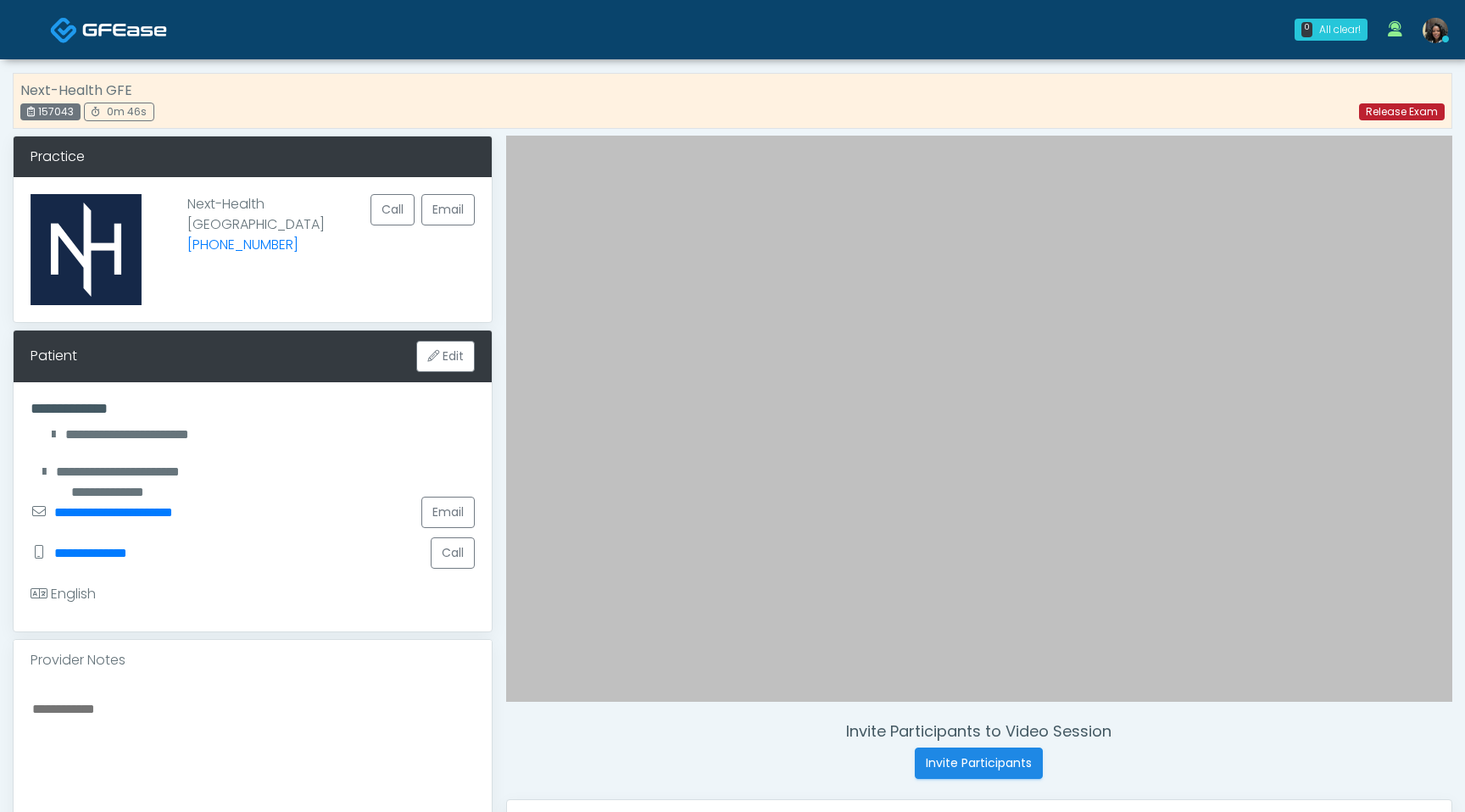
click at [1400, 109] on link "Release Exam" at bounding box center [1402, 112] width 86 height 17
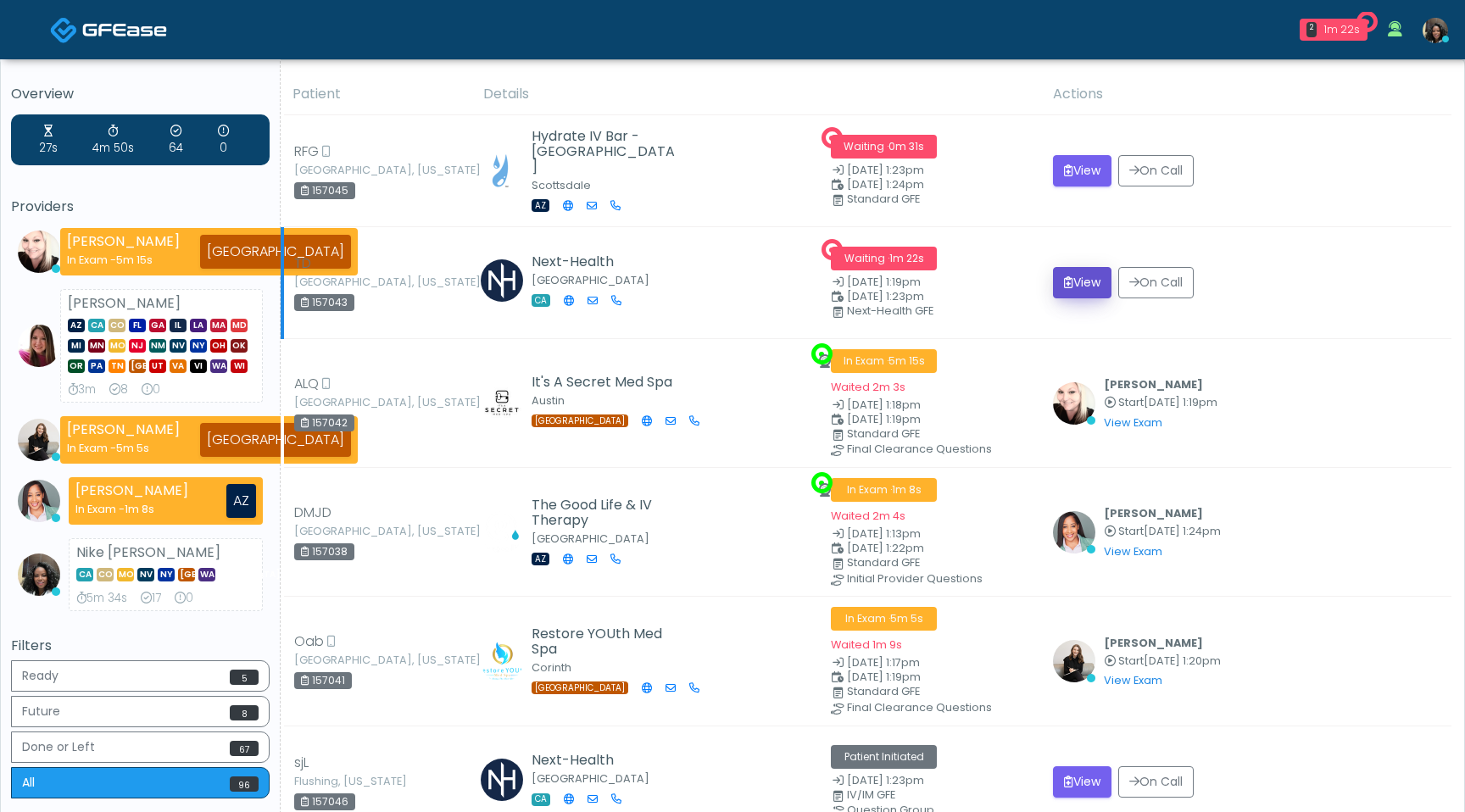
click at [1077, 278] on button "View" at bounding box center [1083, 282] width 58 height 31
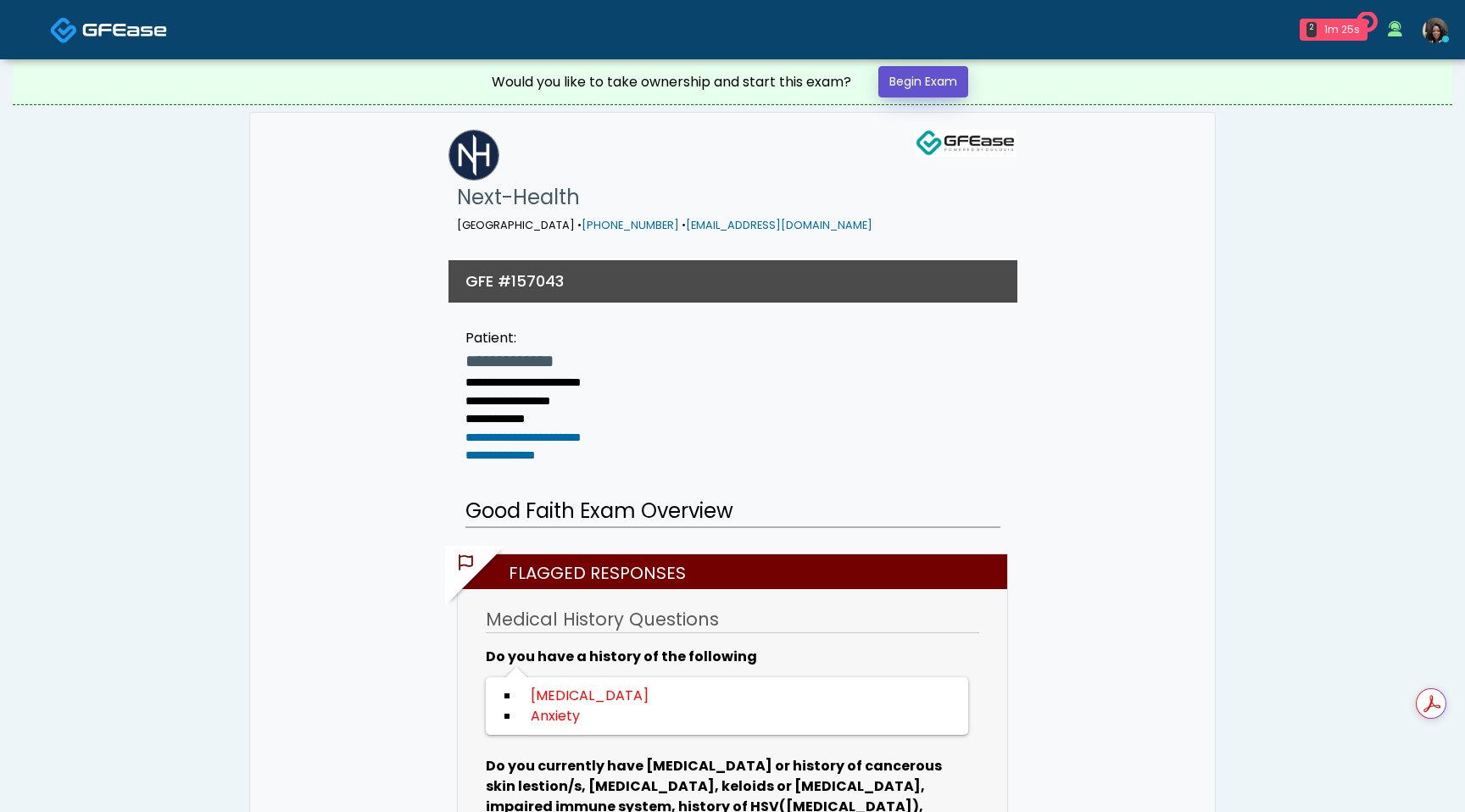
click at [951, 89] on link "Begin Exam" at bounding box center [923, 82] width 90 height 31
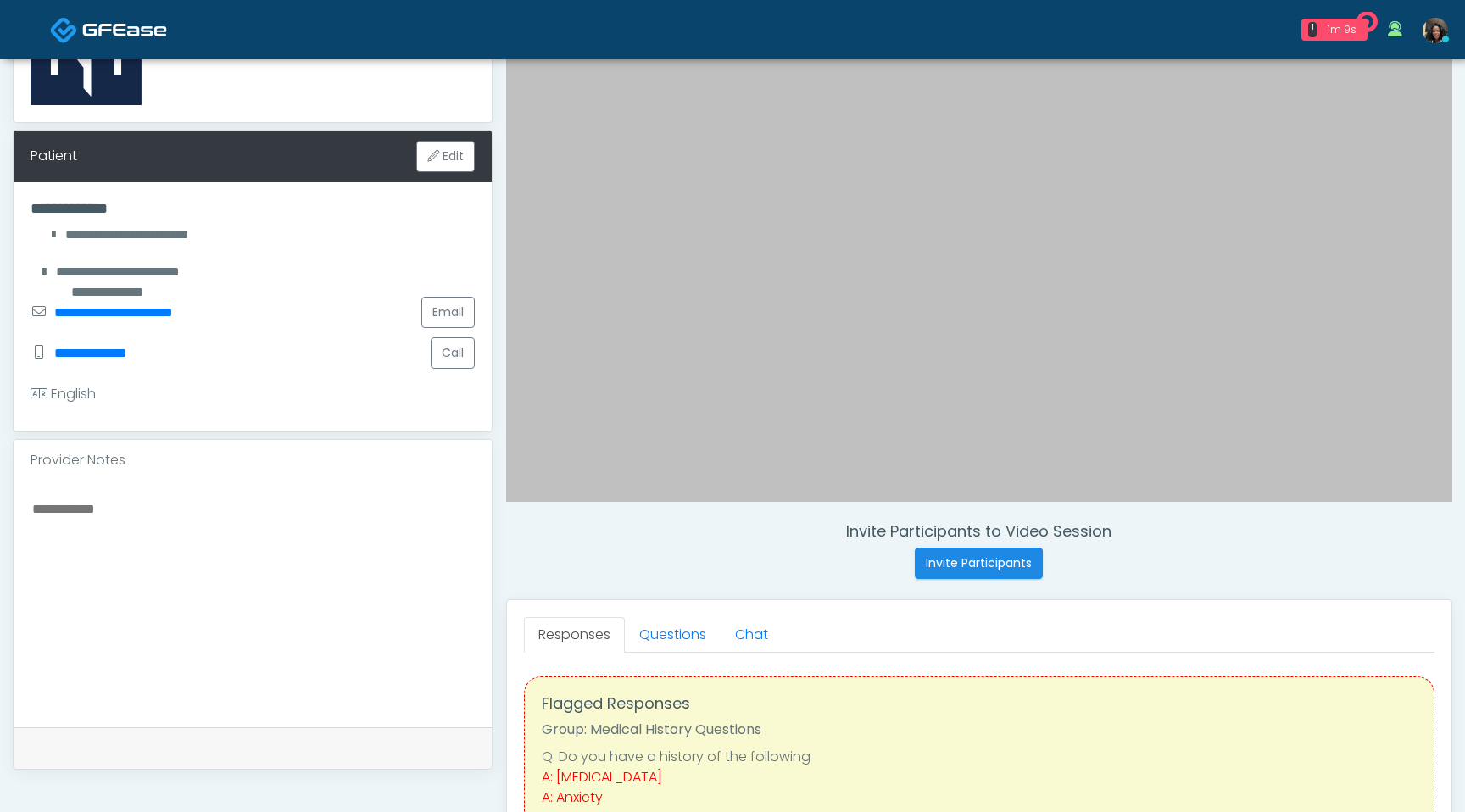
scroll to position [259, 0]
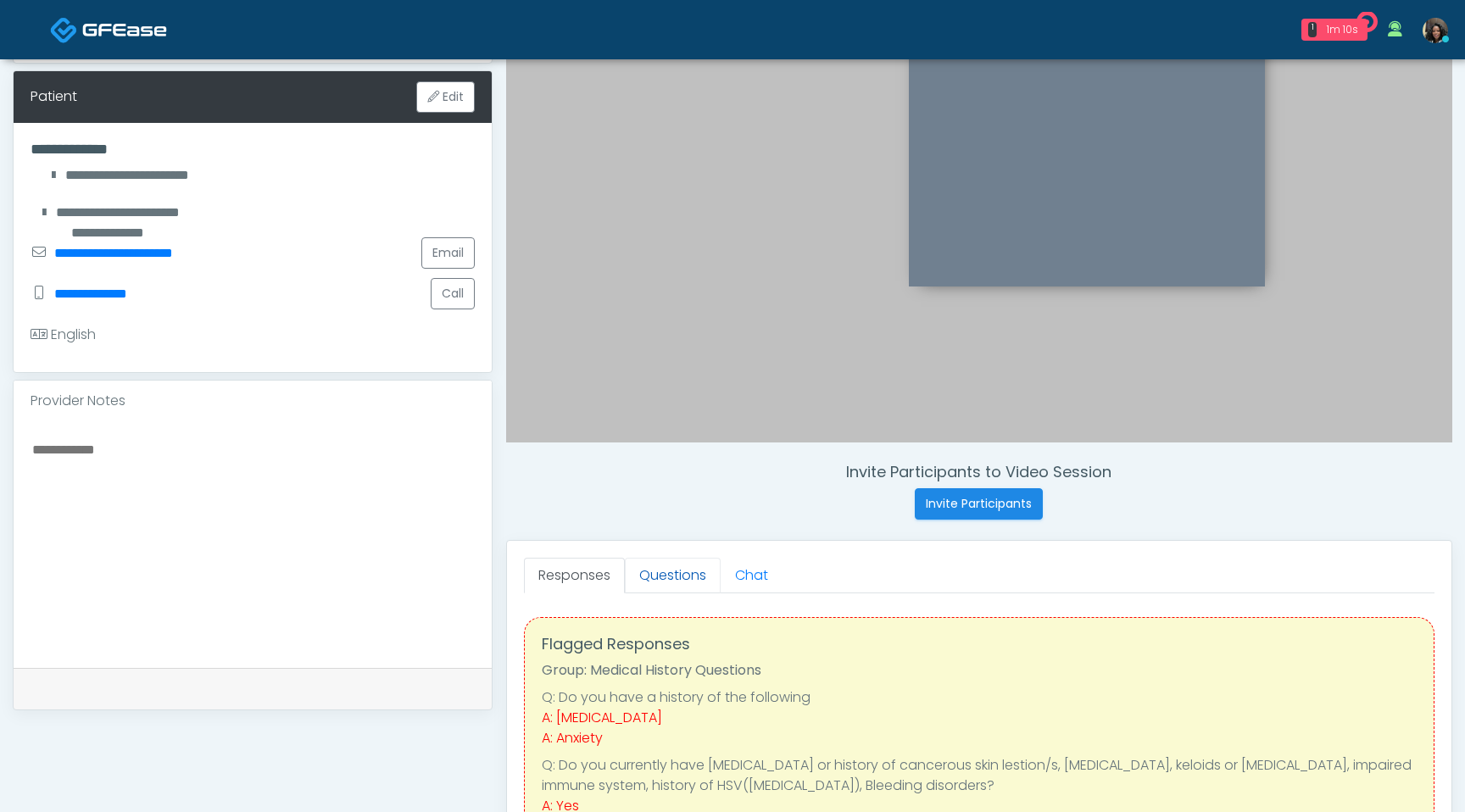
click at [672, 586] on link "Questions" at bounding box center [672, 575] width 96 height 36
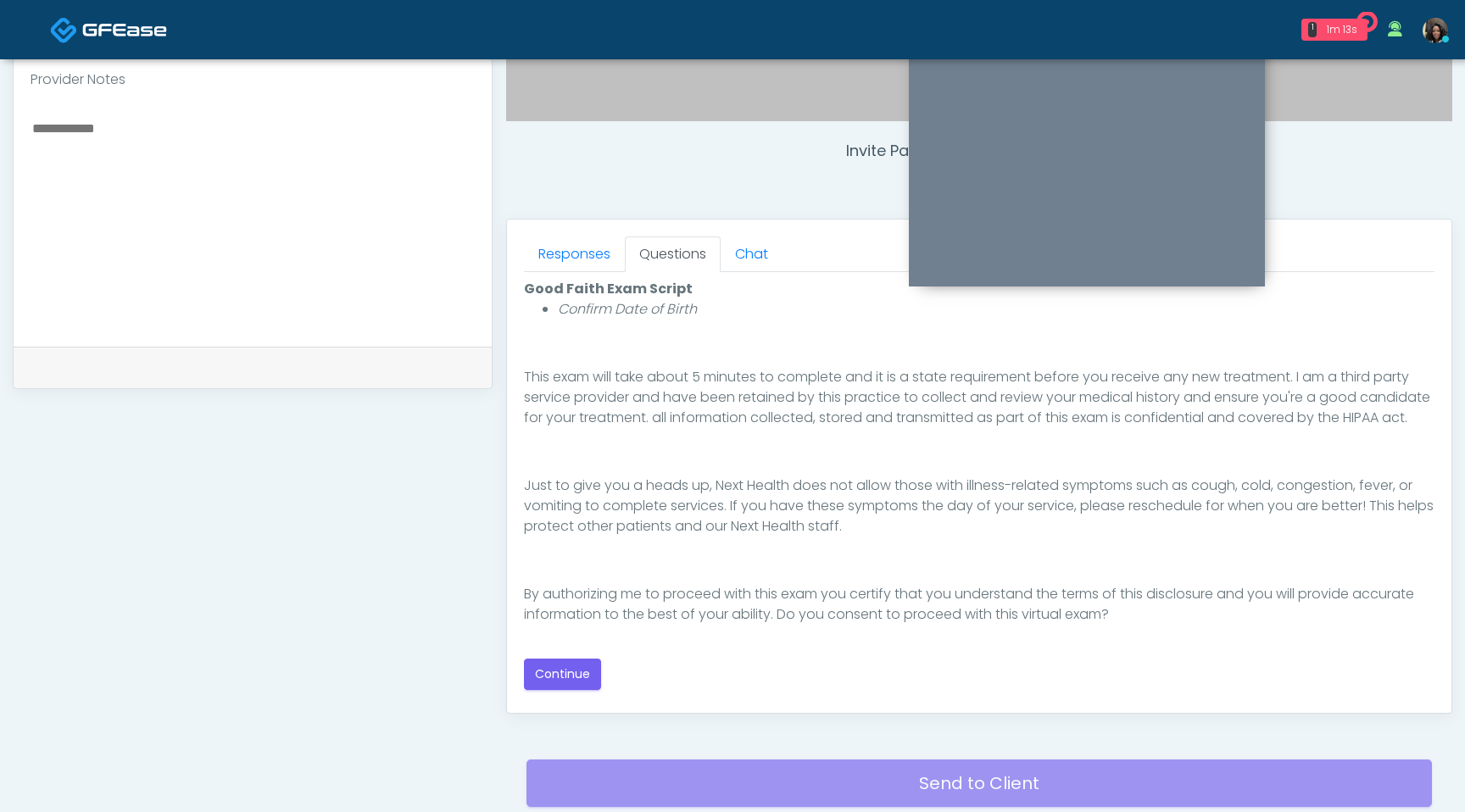
scroll to position [587, 0]
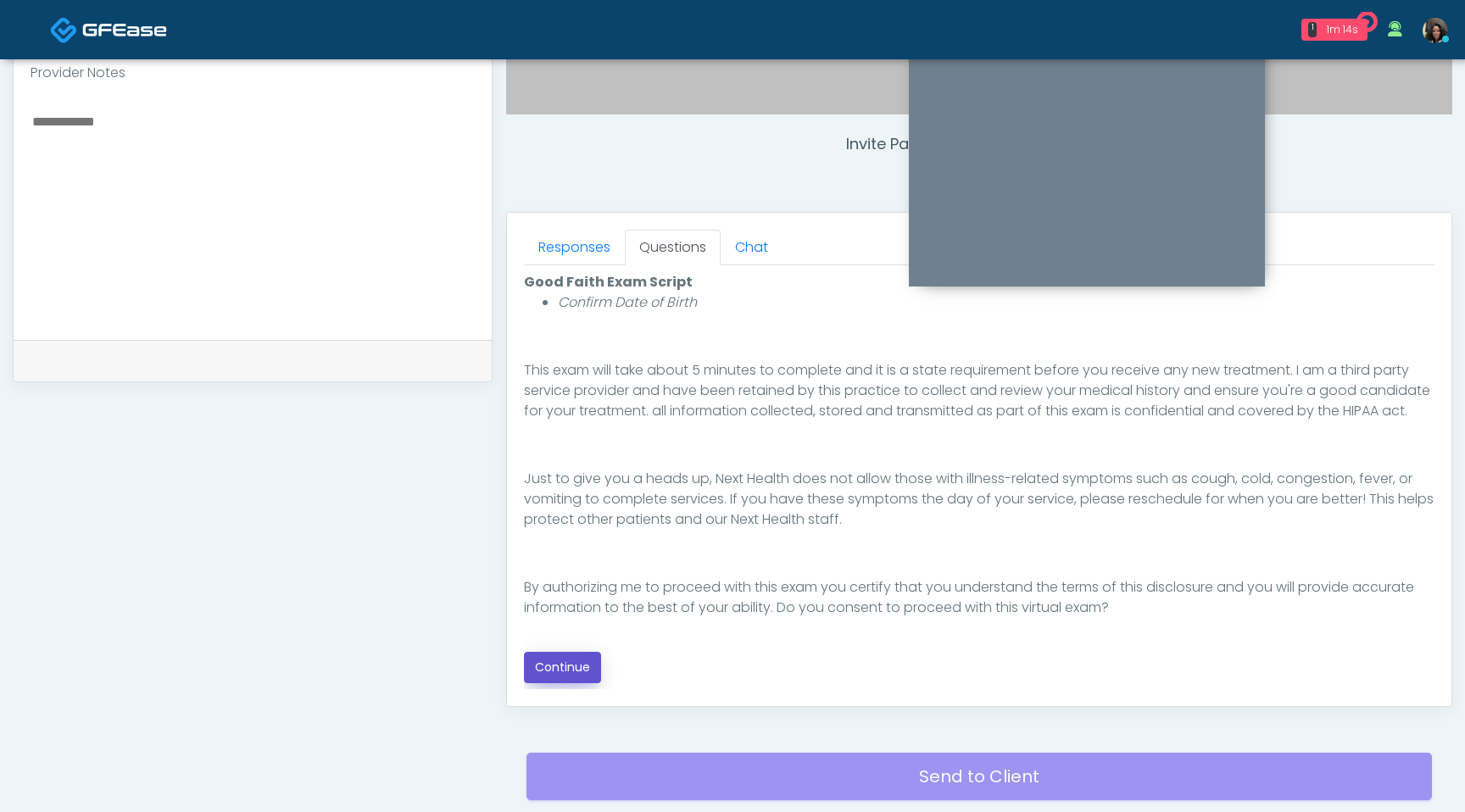
click at [575, 674] on button "Continue" at bounding box center [563, 667] width 77 height 31
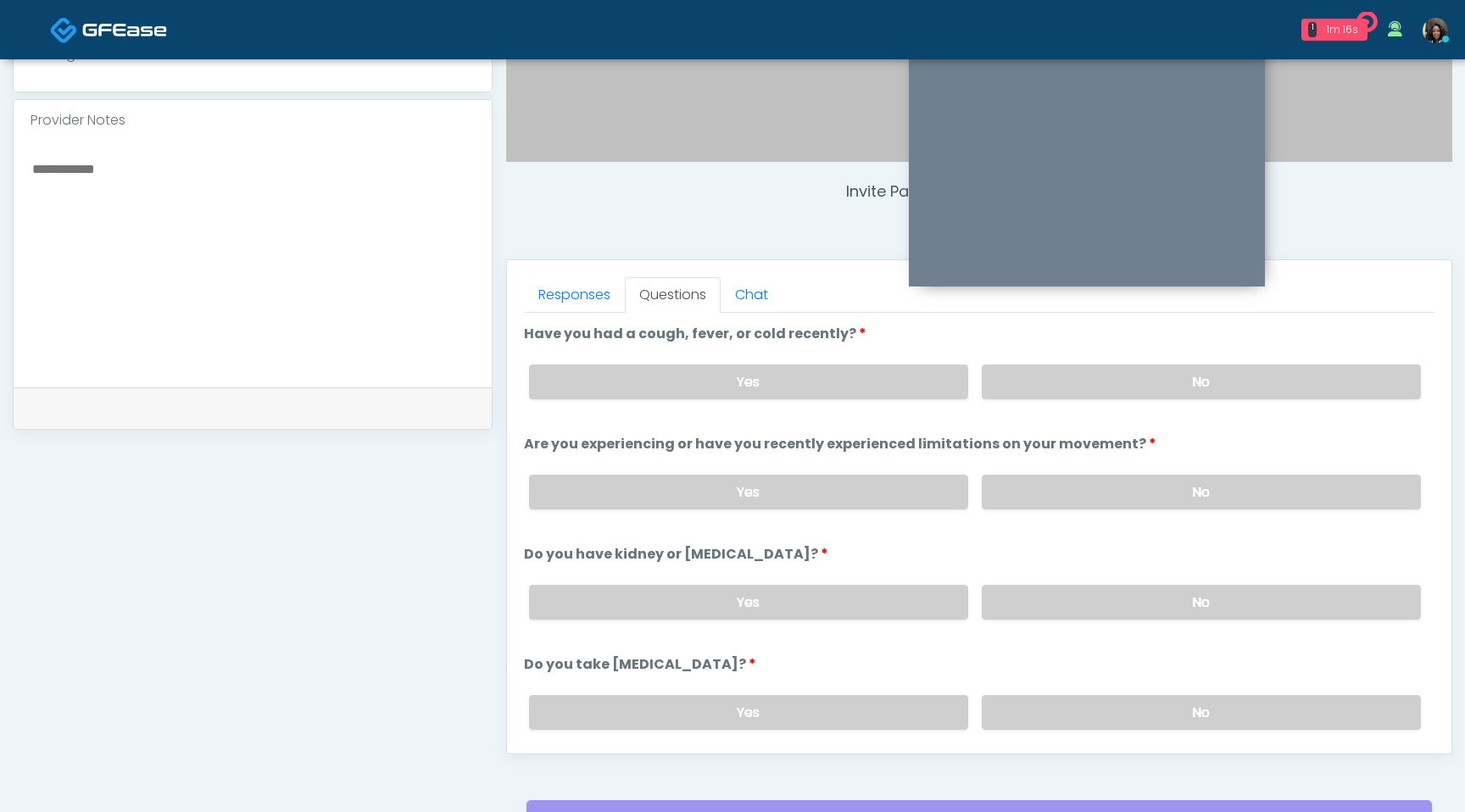
scroll to position [532, 0]
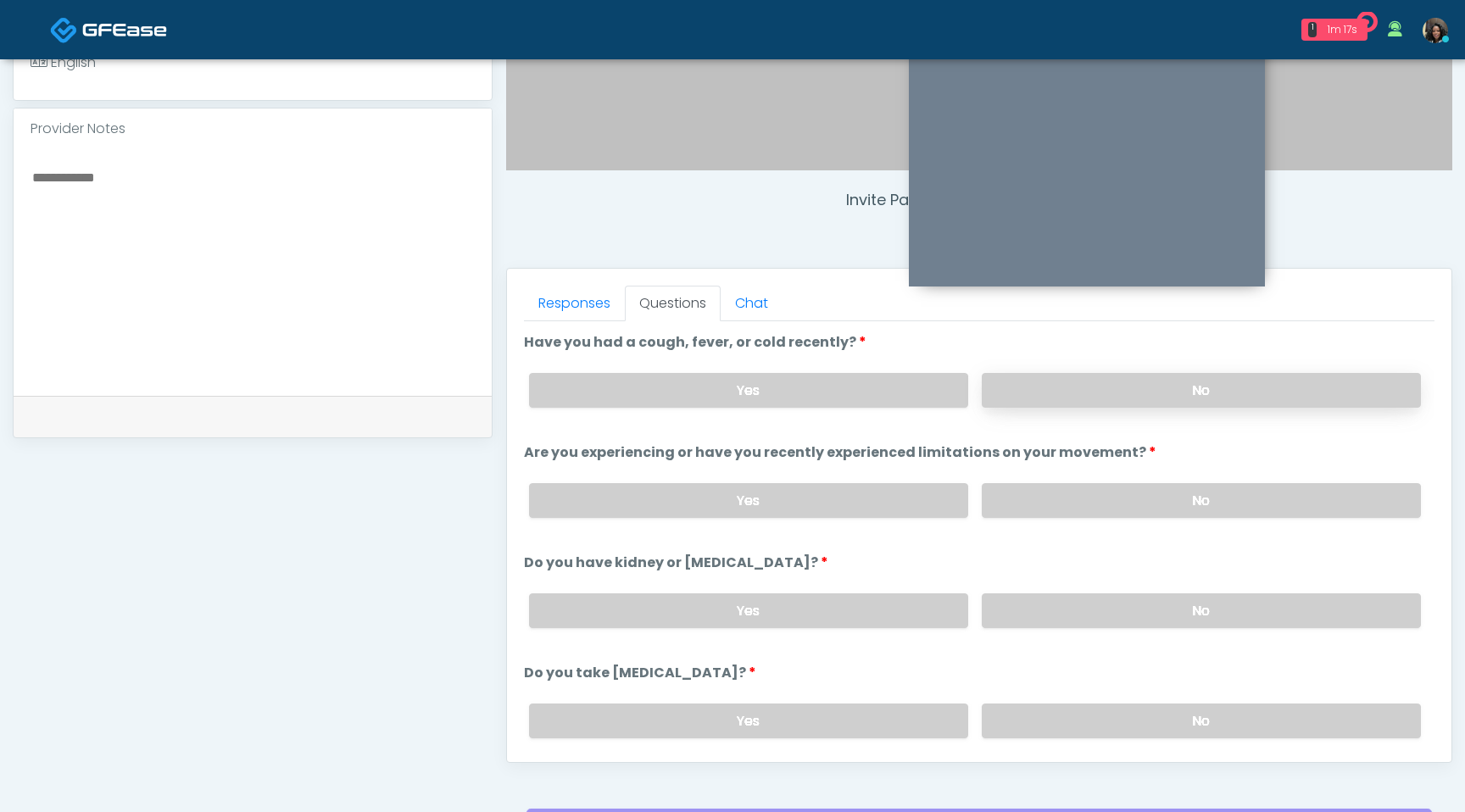
click at [1086, 391] on label "No" at bounding box center [1201, 391] width 439 height 35
click at [1019, 502] on label "No" at bounding box center [1201, 501] width 439 height 35
click at [1048, 623] on label "No" at bounding box center [1201, 611] width 439 height 35
click at [1034, 717] on label "No" at bounding box center [1201, 721] width 439 height 35
click at [145, 212] on textarea at bounding box center [253, 269] width 444 height 207
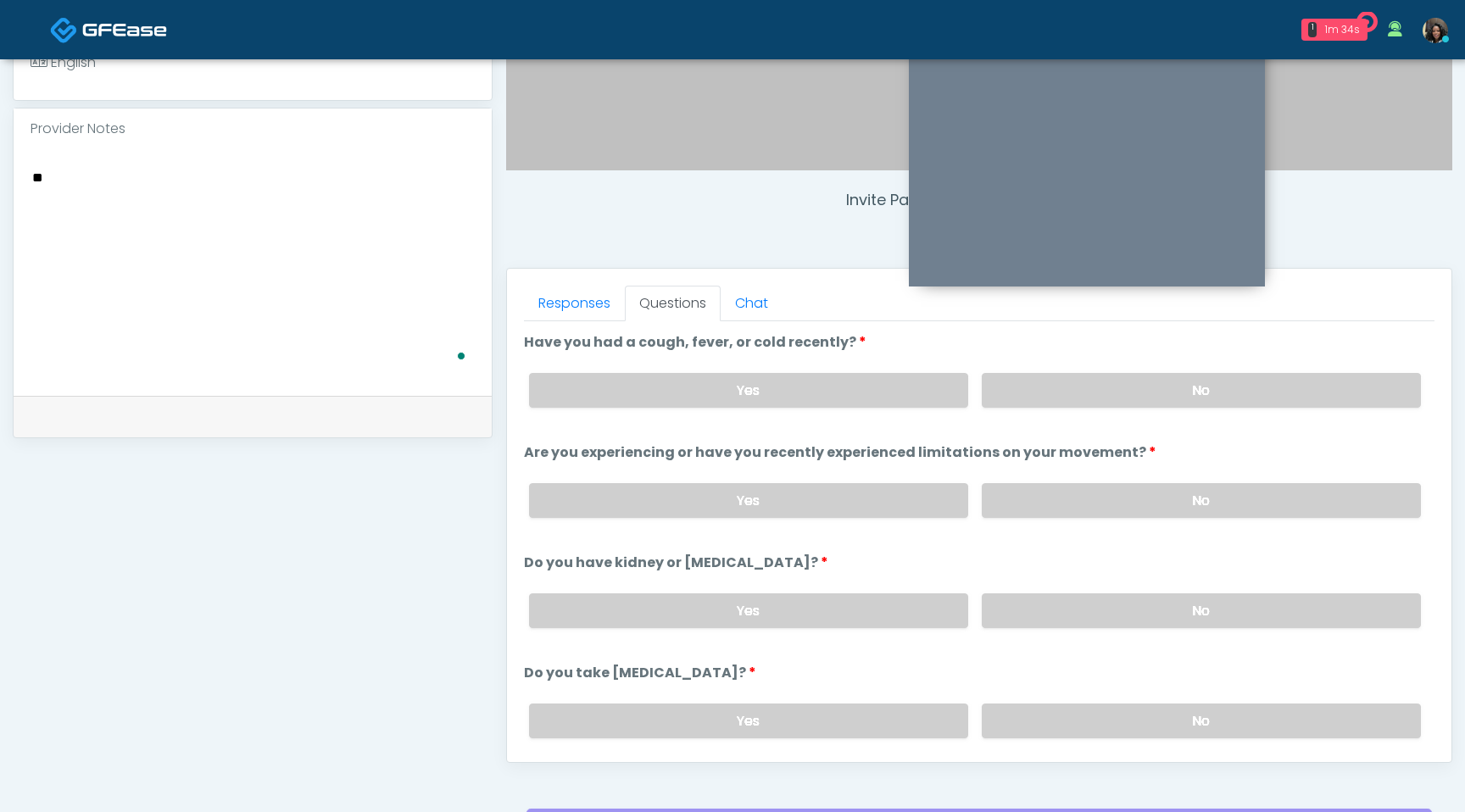
type textarea "*"
click at [178, 186] on textarea "**********" at bounding box center [253, 269] width 444 height 207
click at [285, 182] on textarea "**********" at bounding box center [253, 269] width 444 height 207
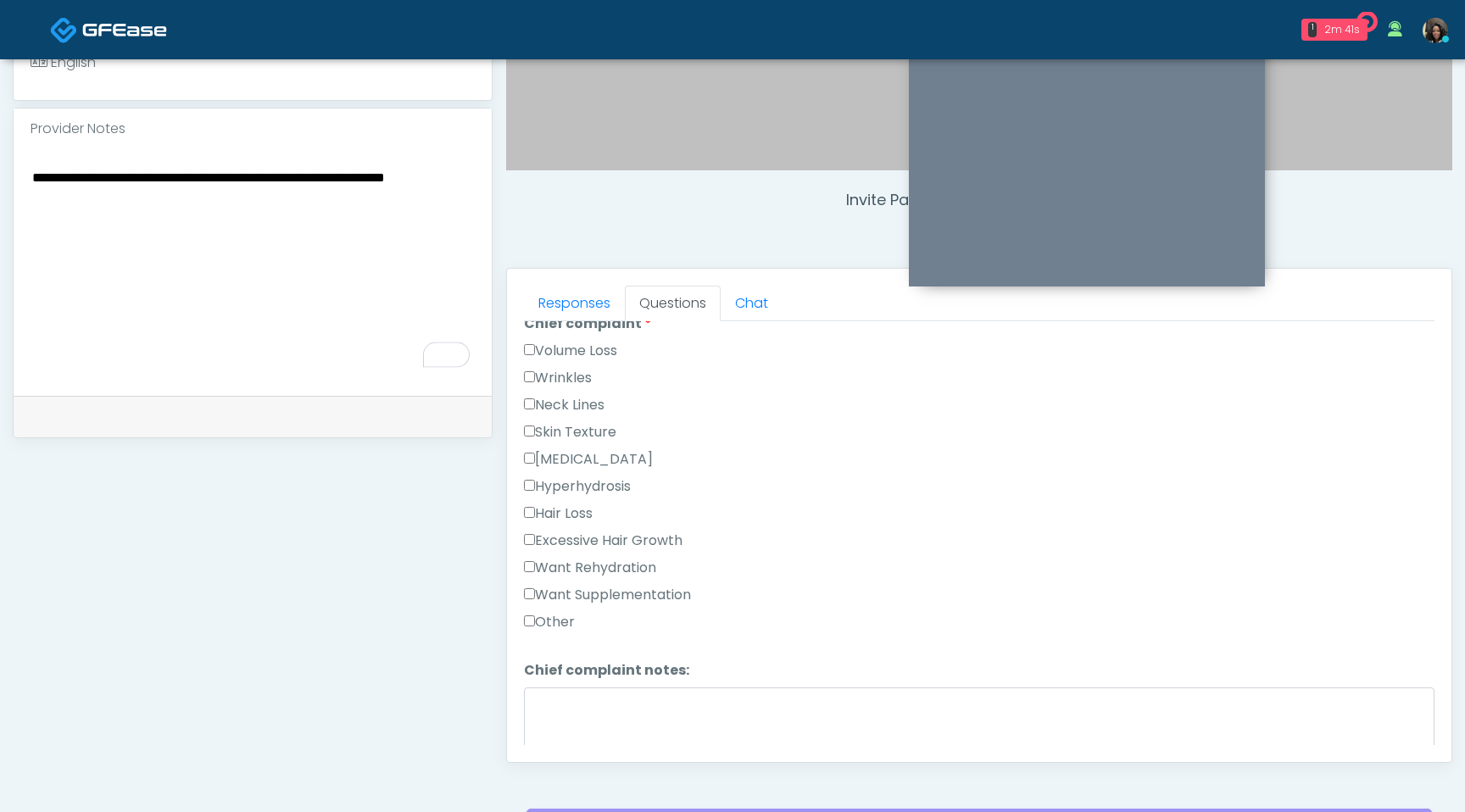
scroll to position [504, 0]
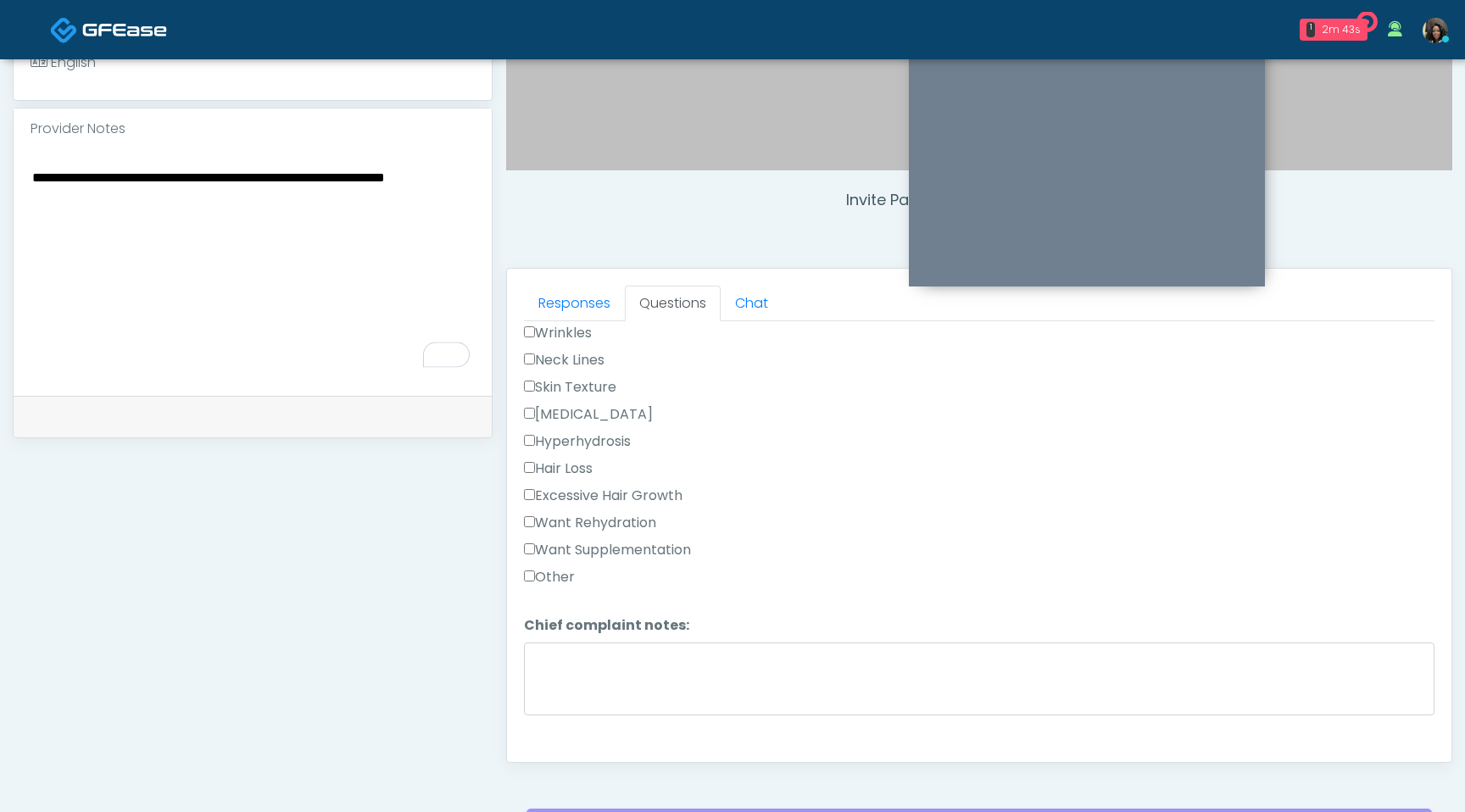
type textarea "**********"
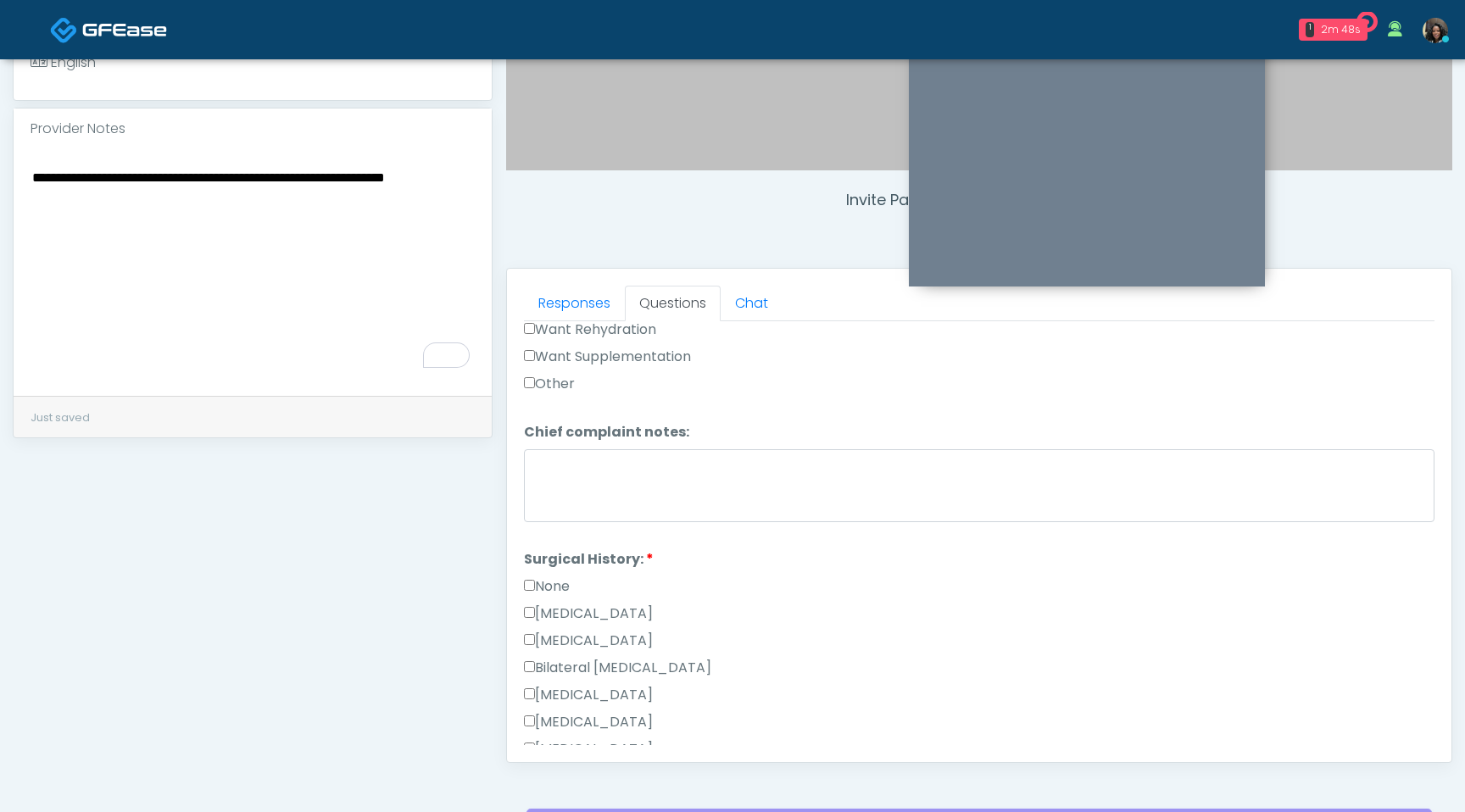
scroll to position [696, 0]
click at [594, 546] on ol "Have you had a cough, fever, or cold recently? Have you had a cough, fever, or …" at bounding box center [980, 347] width 911 height 1422
click at [536, 349] on label "Want Supplementation" at bounding box center [607, 351] width 167 height 20
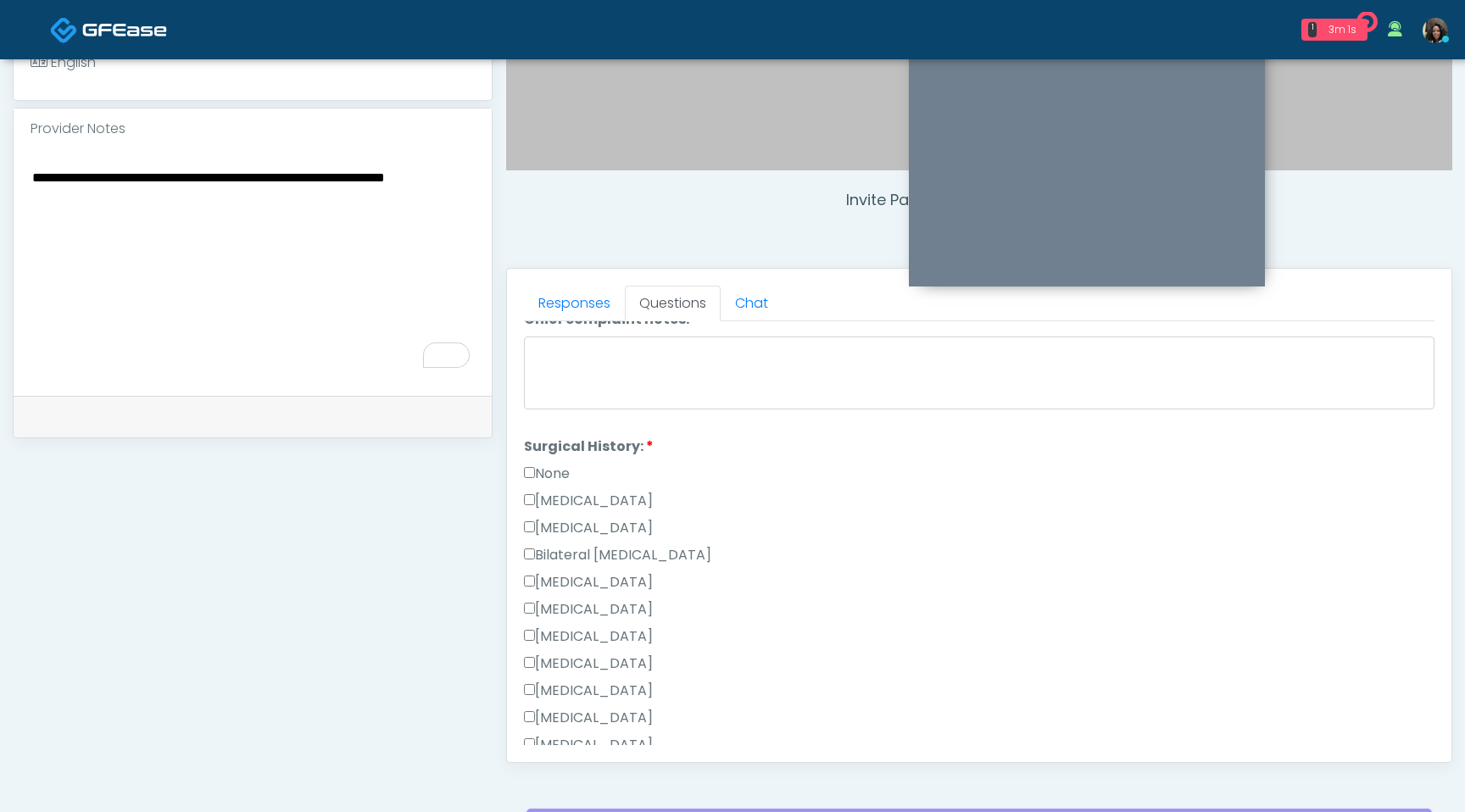
scroll to position [820, 0]
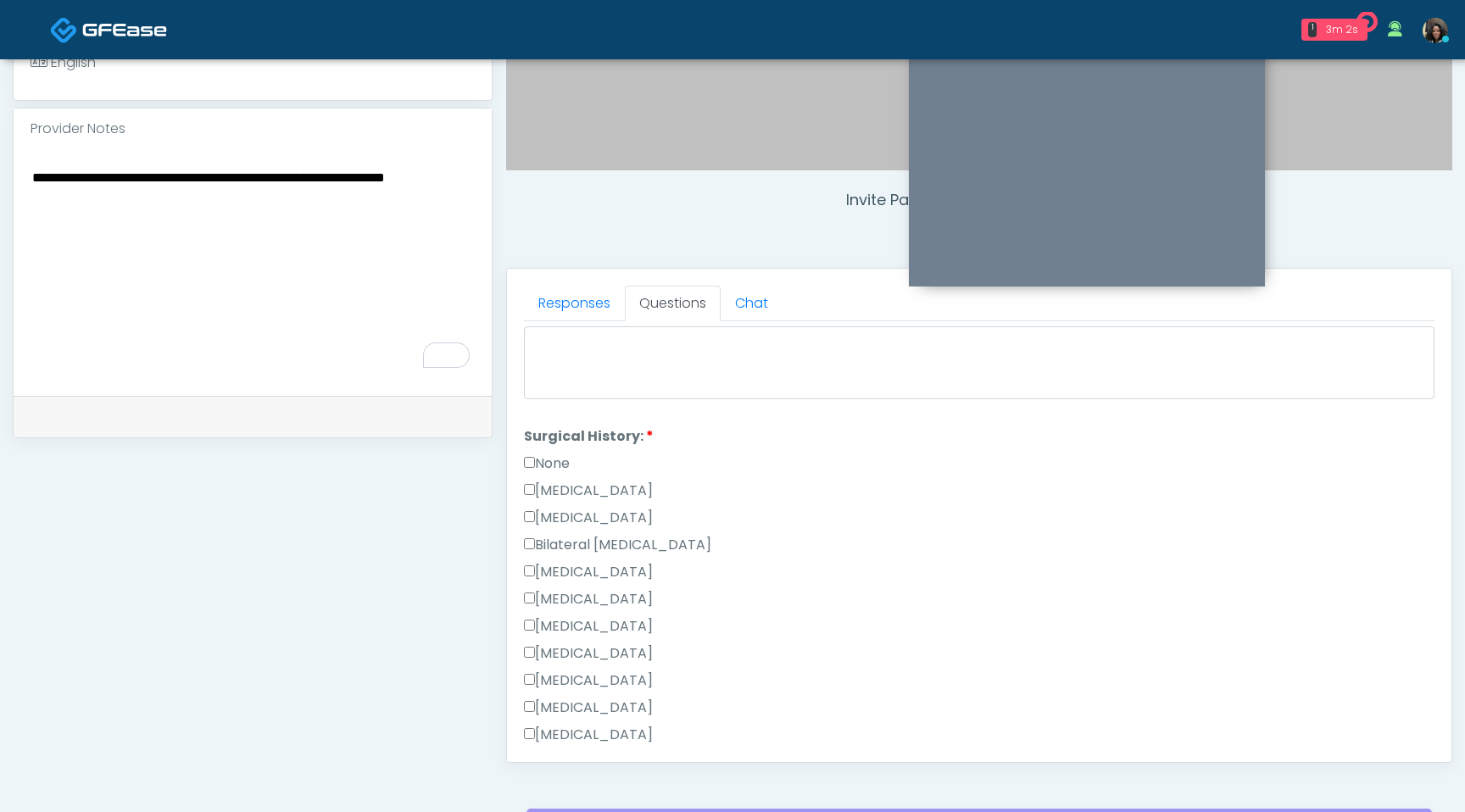
click at [534, 462] on label "None" at bounding box center [547, 463] width 46 height 20
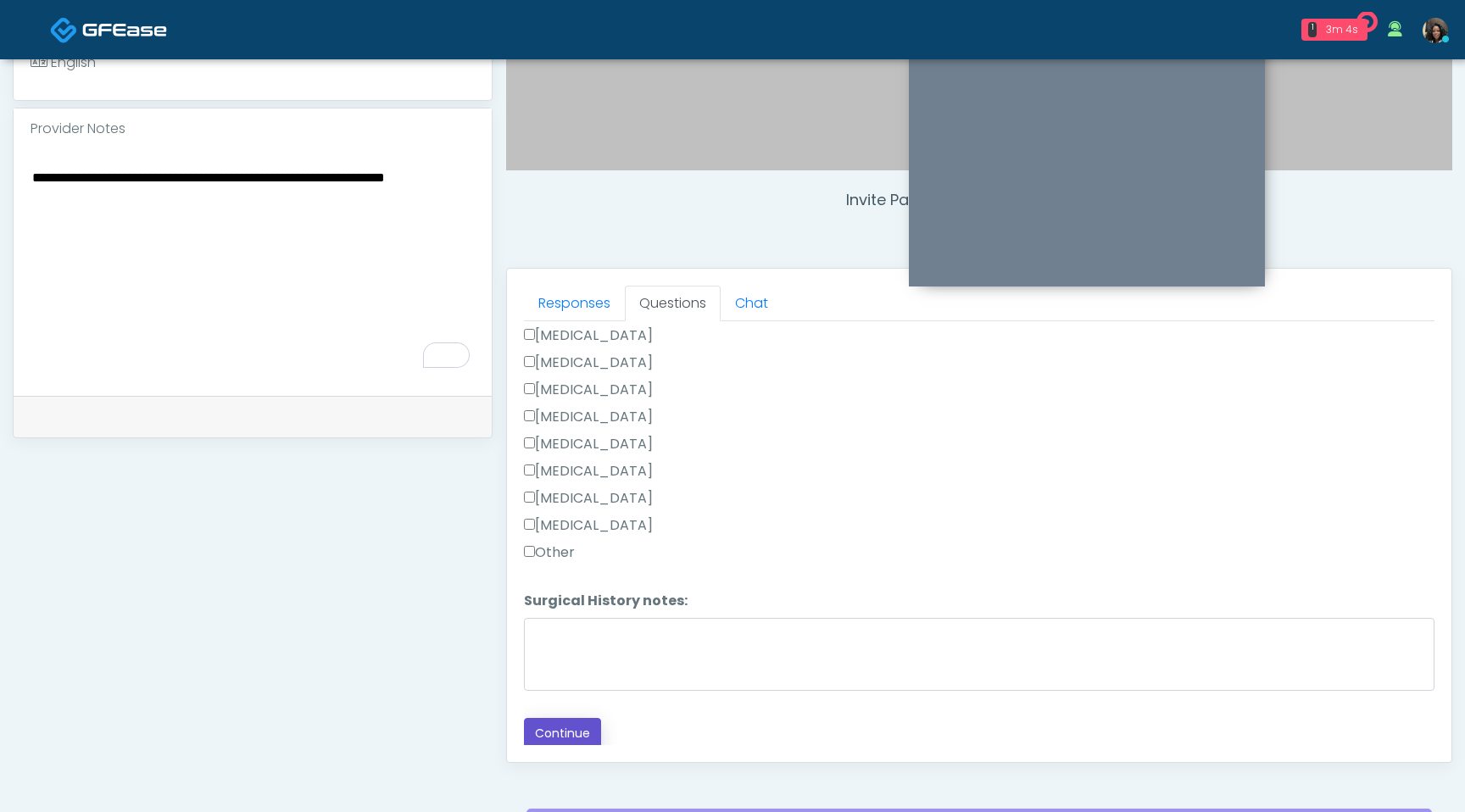
click at [550, 725] on button "Continue" at bounding box center [563, 734] width 77 height 31
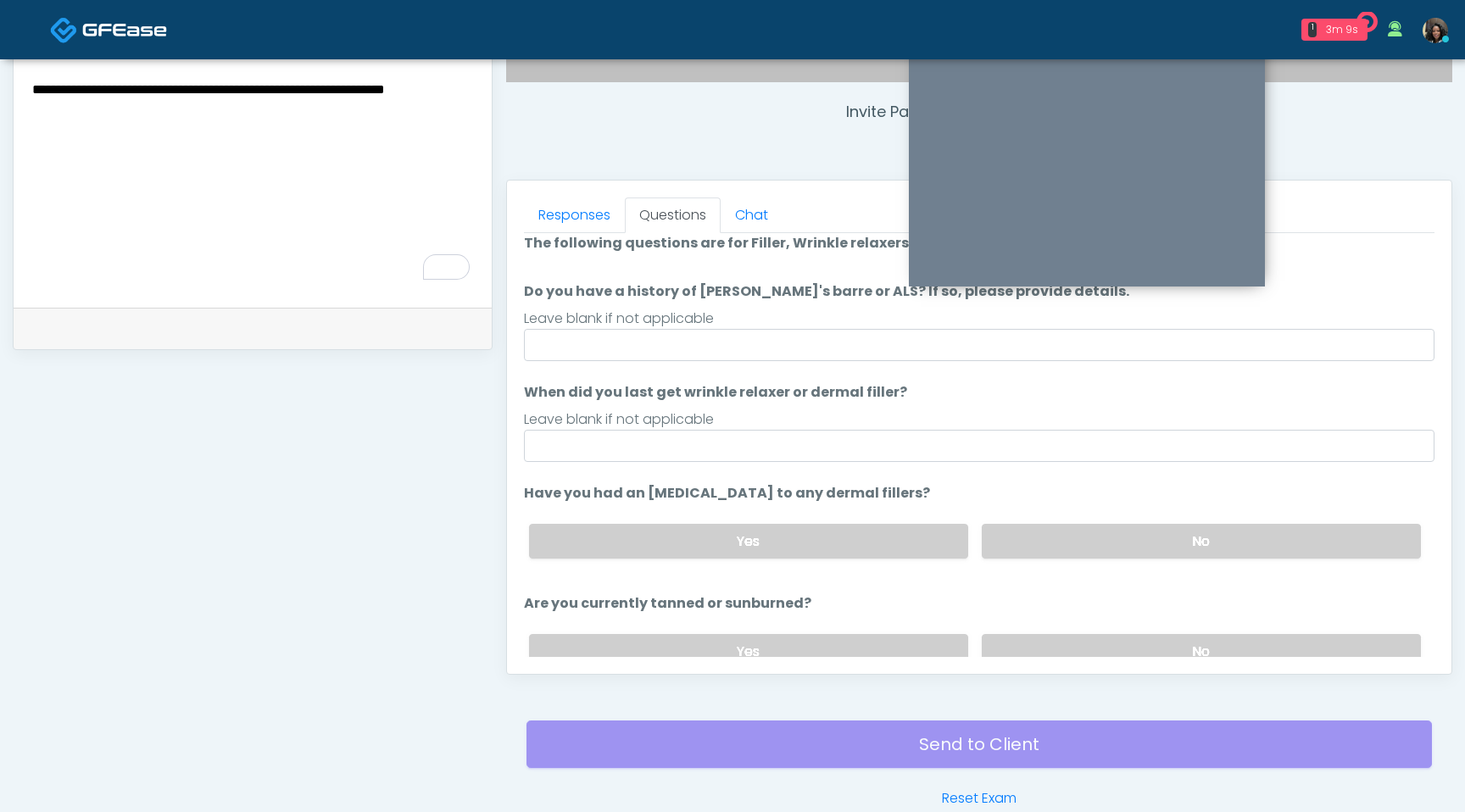
scroll to position [0, 0]
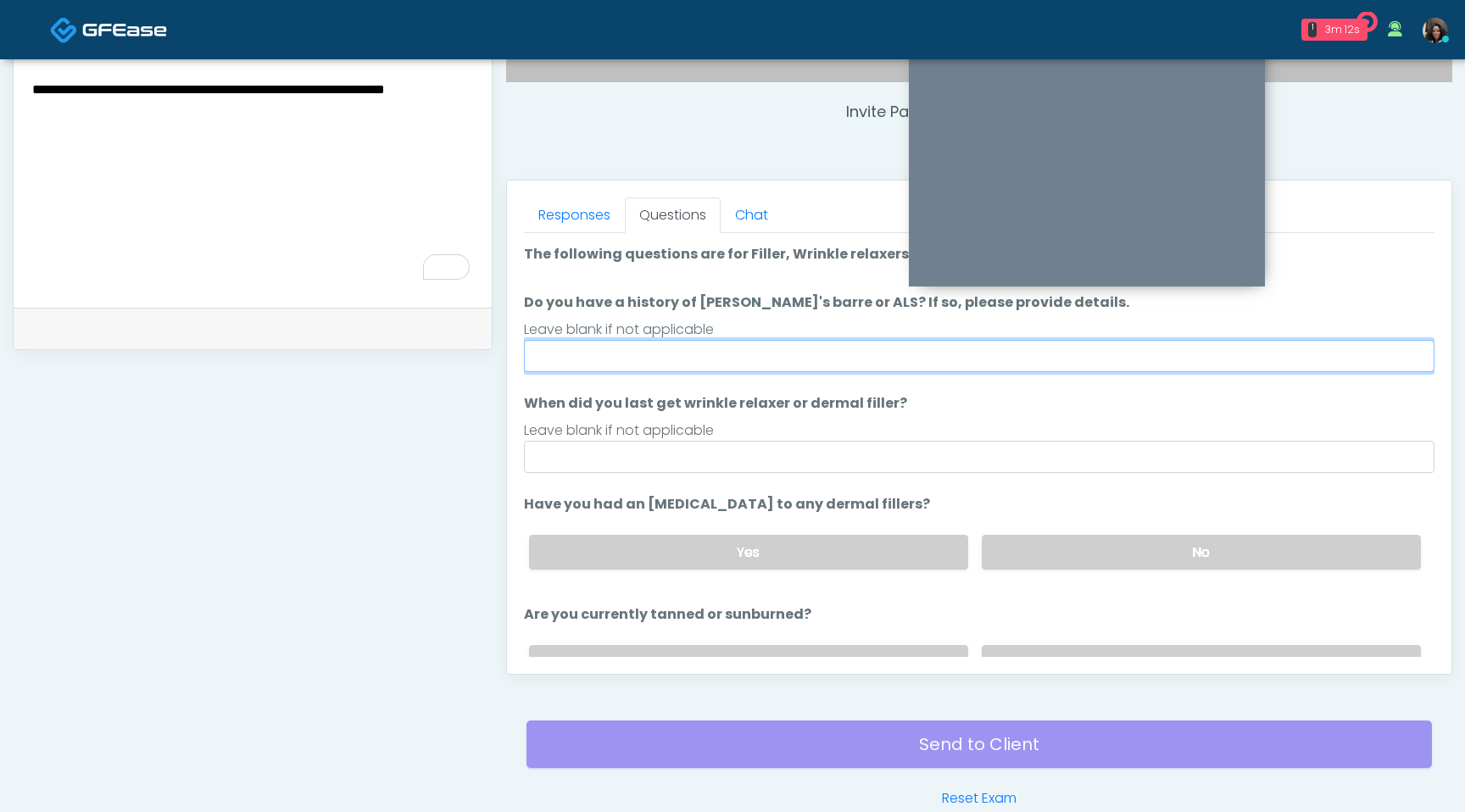
click at [758, 347] on input "Do you have a history of Guillain's barre or ALS? If so, please provide details." at bounding box center [980, 355] width 911 height 32
type input "**"
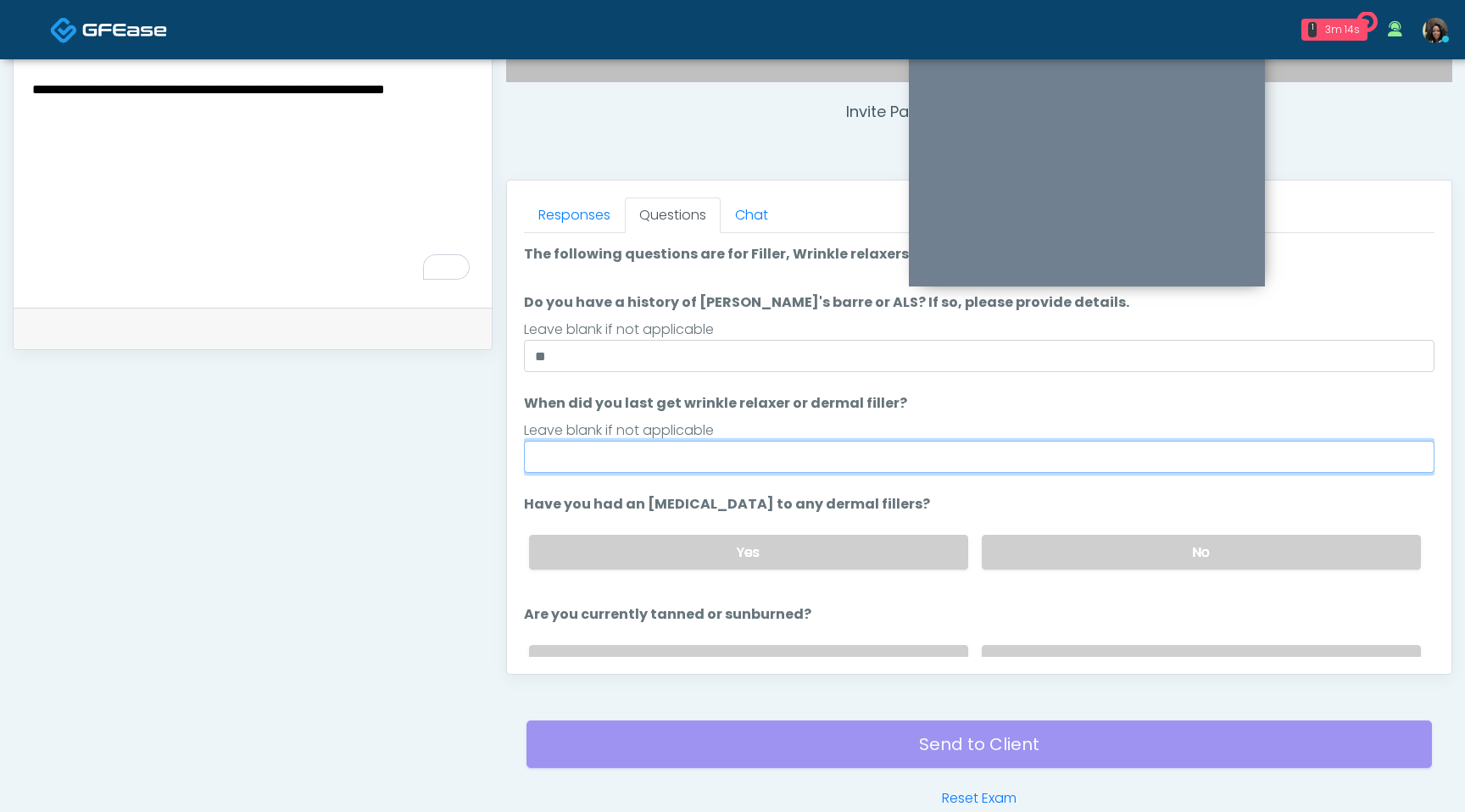
click at [616, 453] on input "When did you last get wrinkle relaxer or dermal filler?" at bounding box center [980, 456] width 911 height 32
type input "*********"
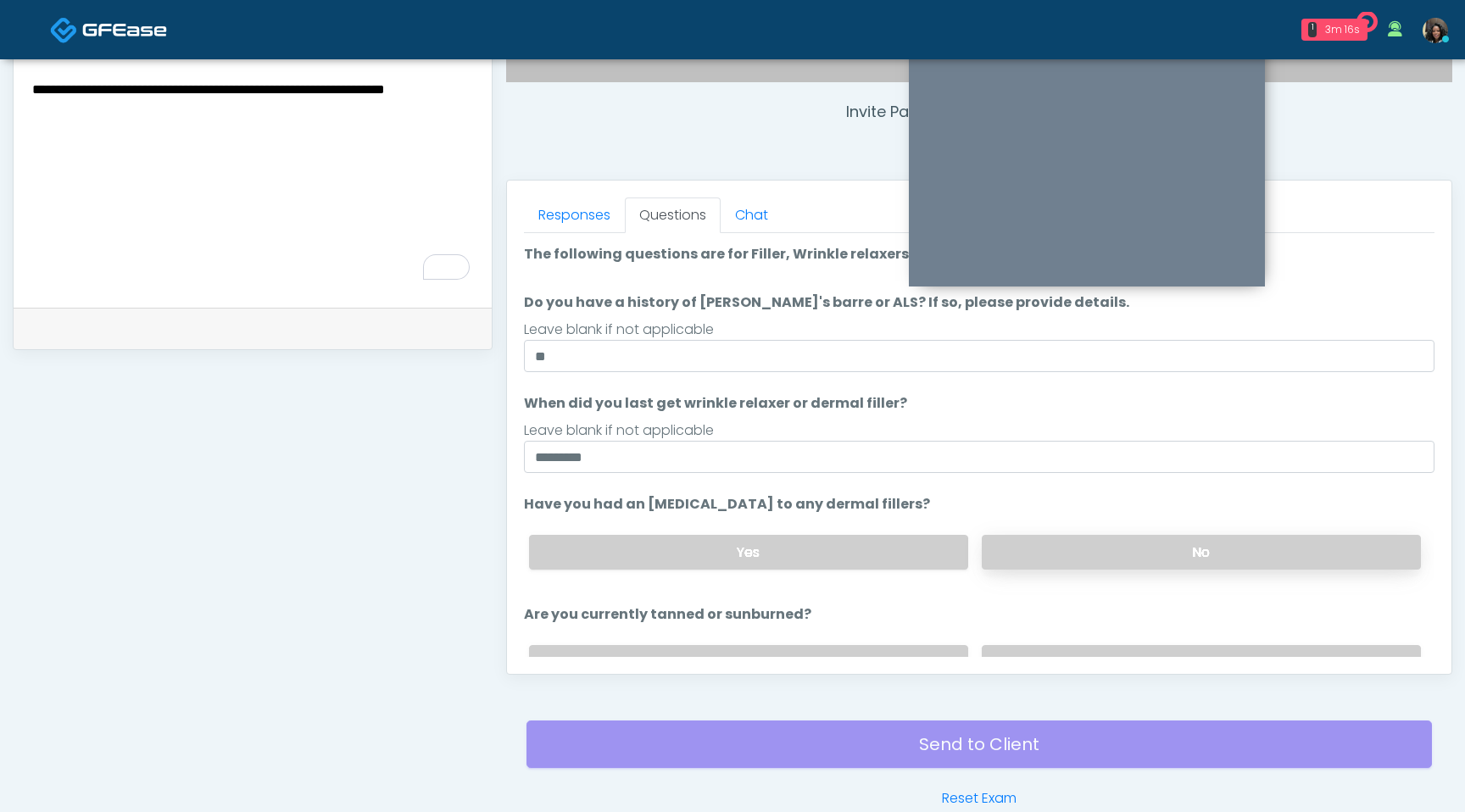
click at [1148, 558] on label "No" at bounding box center [1201, 553] width 439 height 35
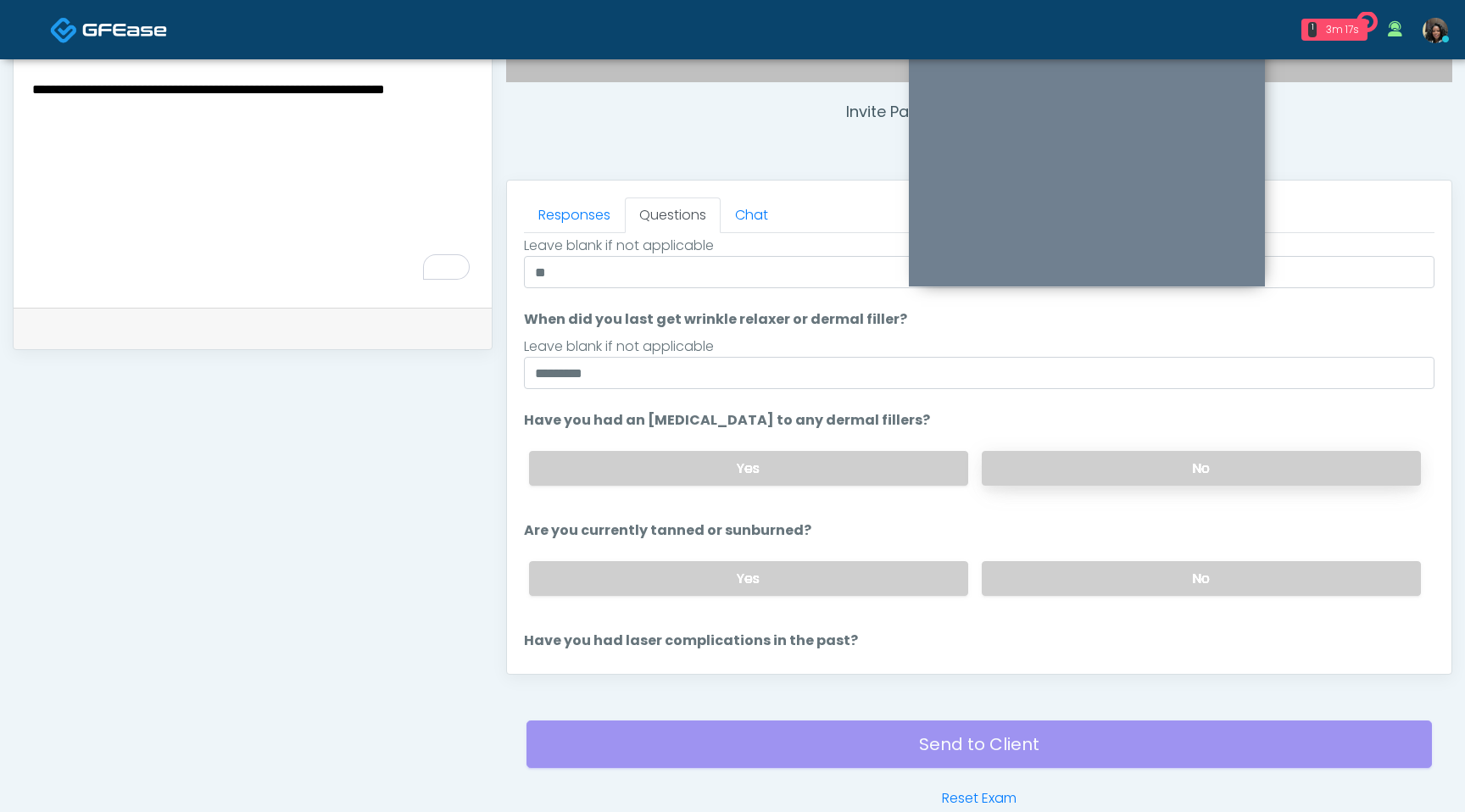
scroll to position [102, 0]
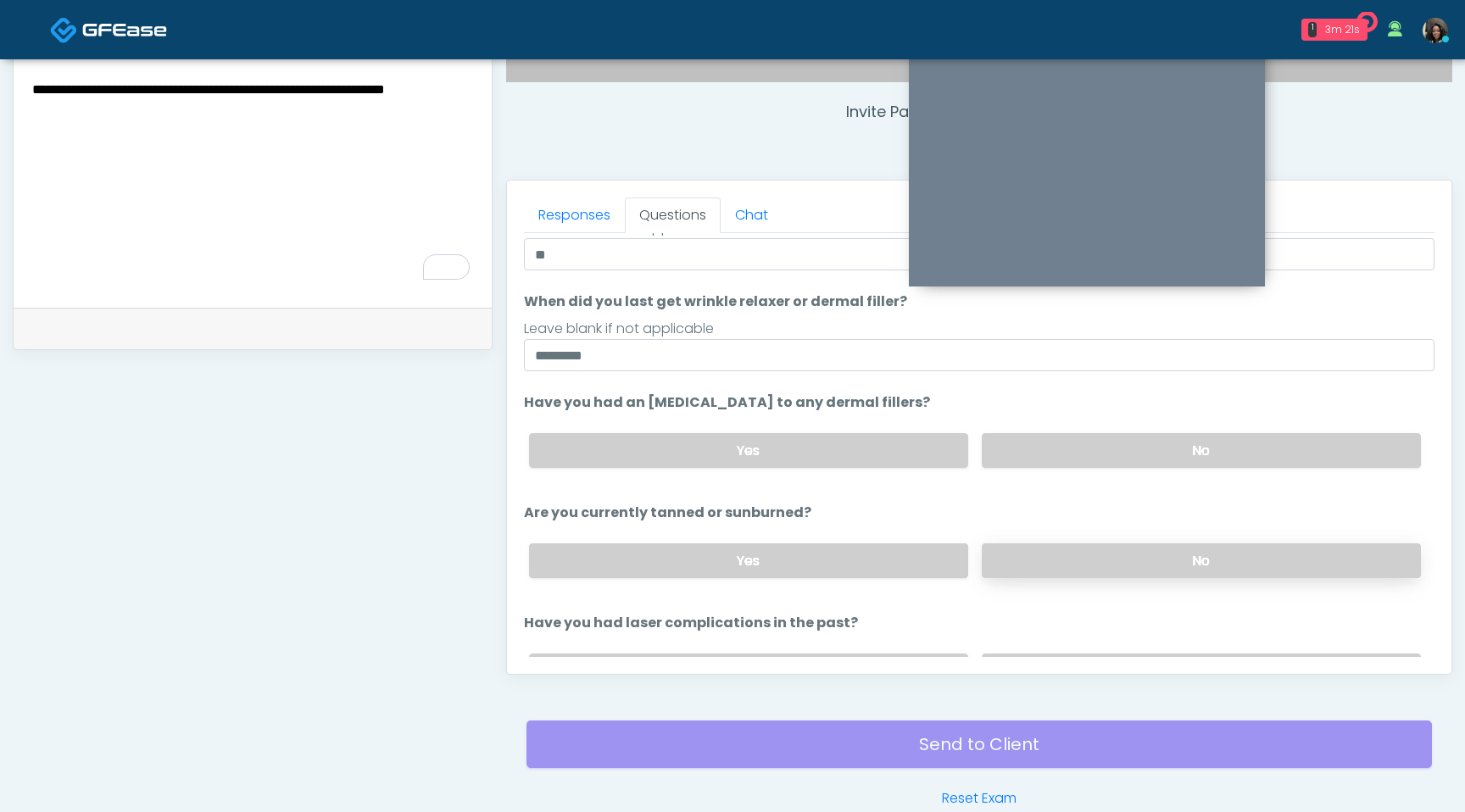
click at [1155, 558] on label "No" at bounding box center [1201, 561] width 439 height 35
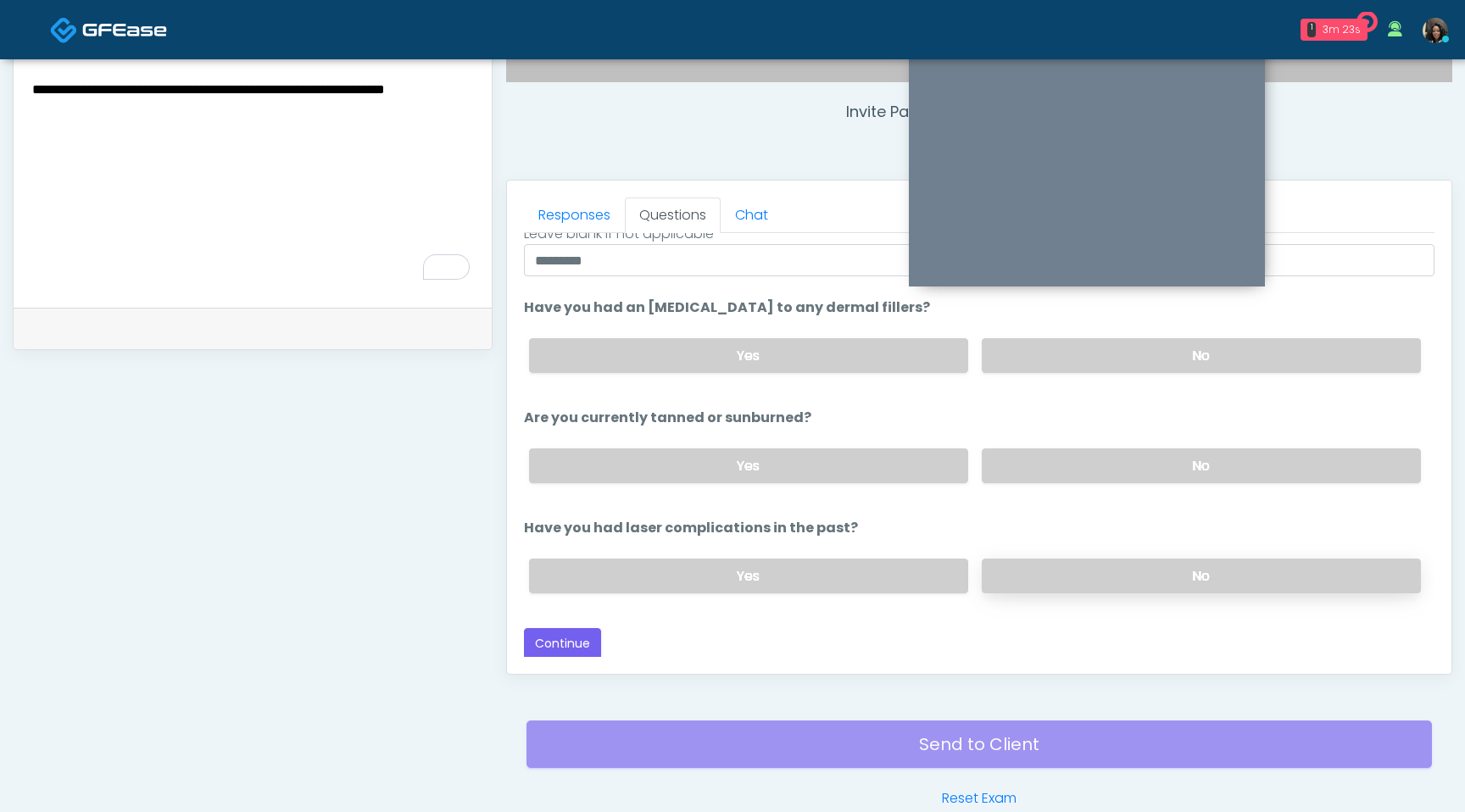
click at [1120, 569] on label "No" at bounding box center [1201, 576] width 439 height 35
click at [567, 636] on button "Continue" at bounding box center [563, 644] width 77 height 31
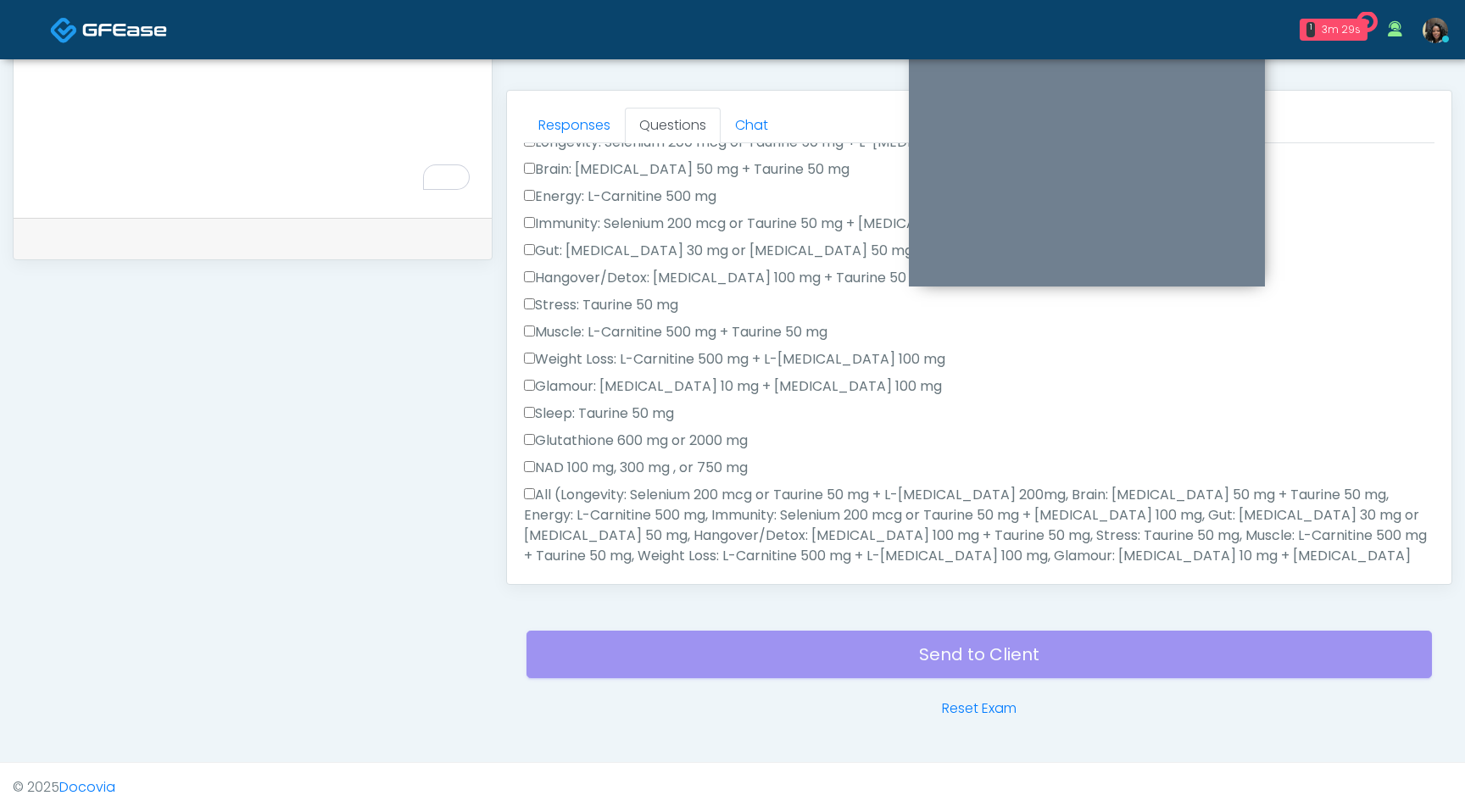
scroll to position [0, 0]
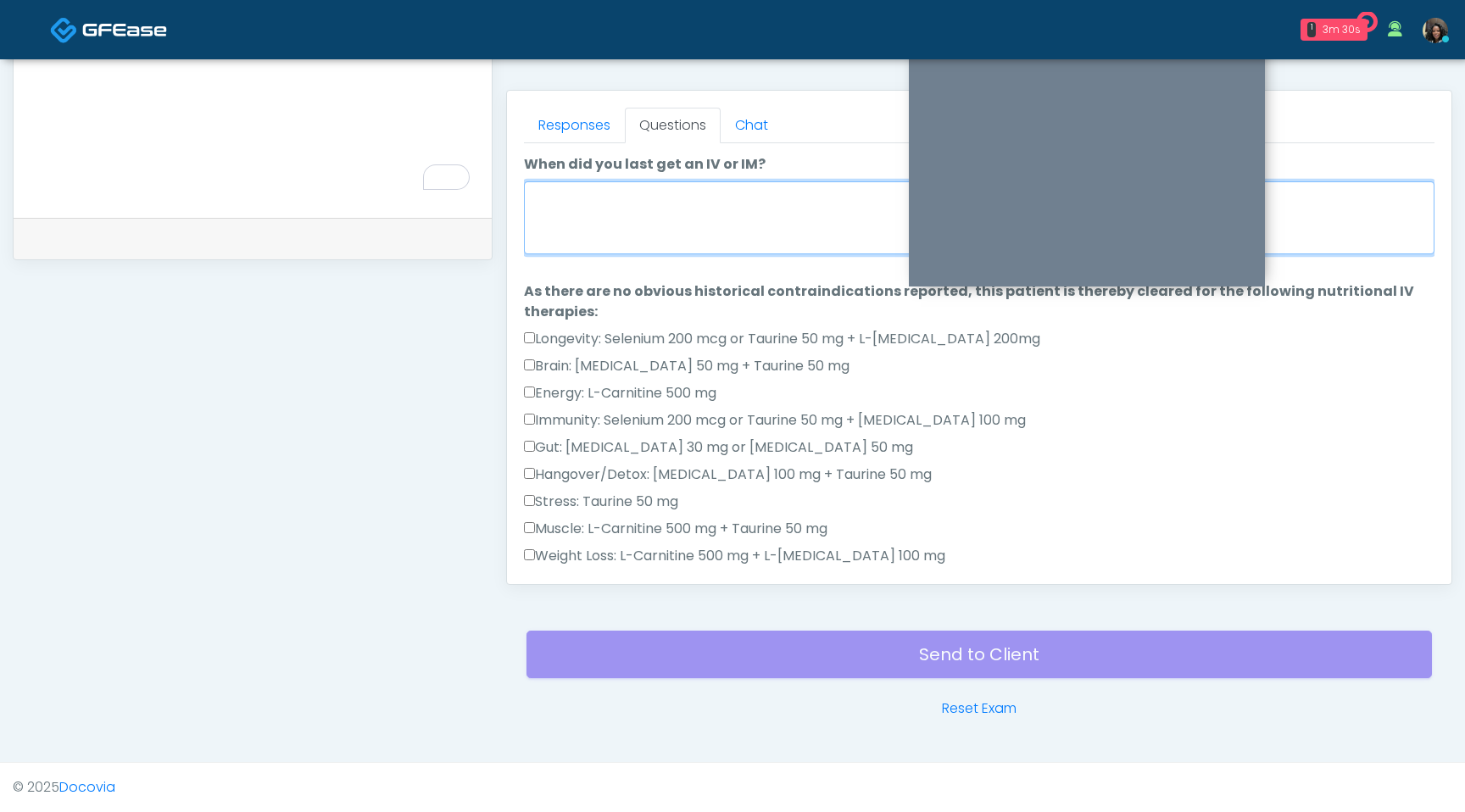
click at [688, 206] on textarea "When did you last get an IV or IM?" at bounding box center [980, 218] width 911 height 73
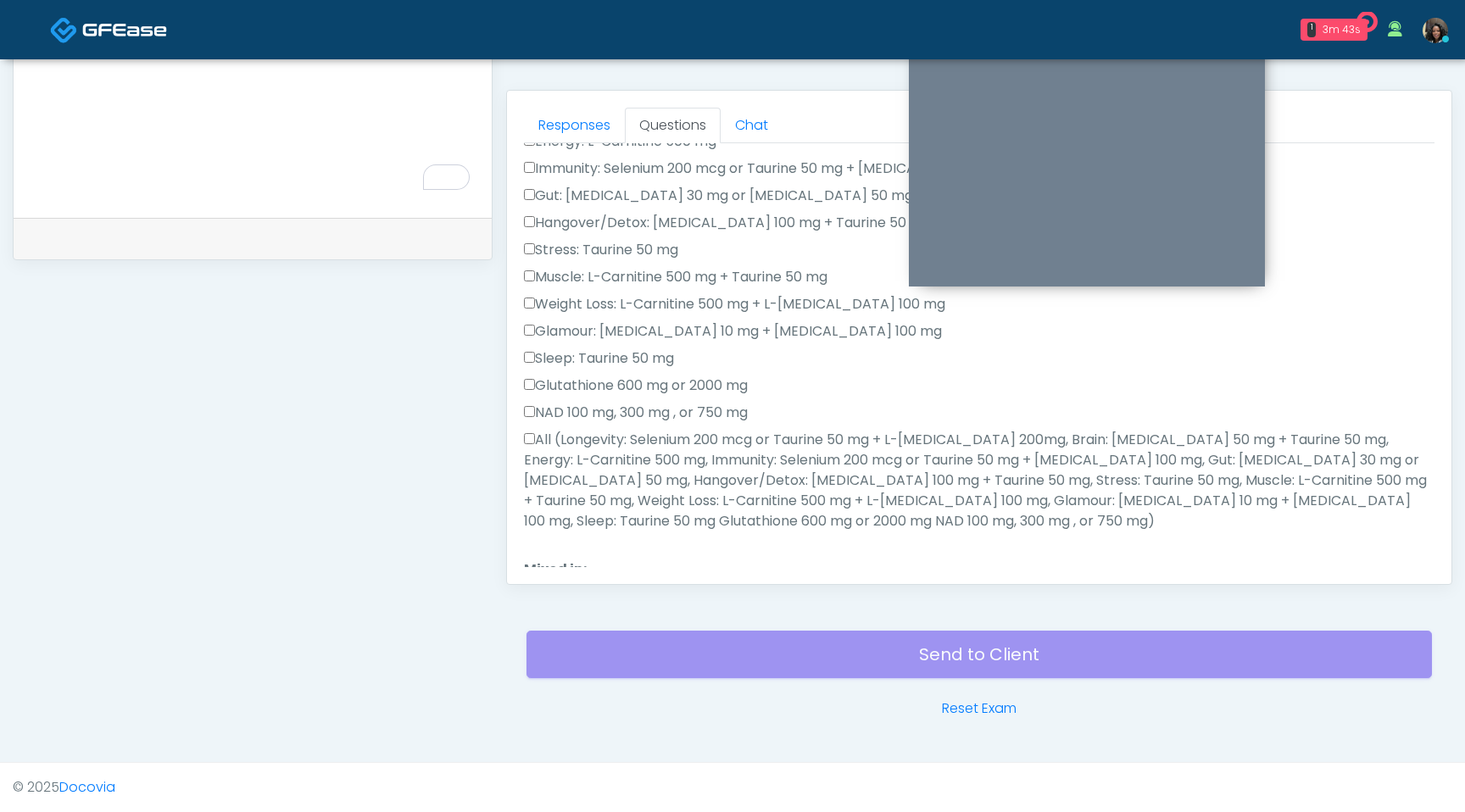
scroll to position [287, 0]
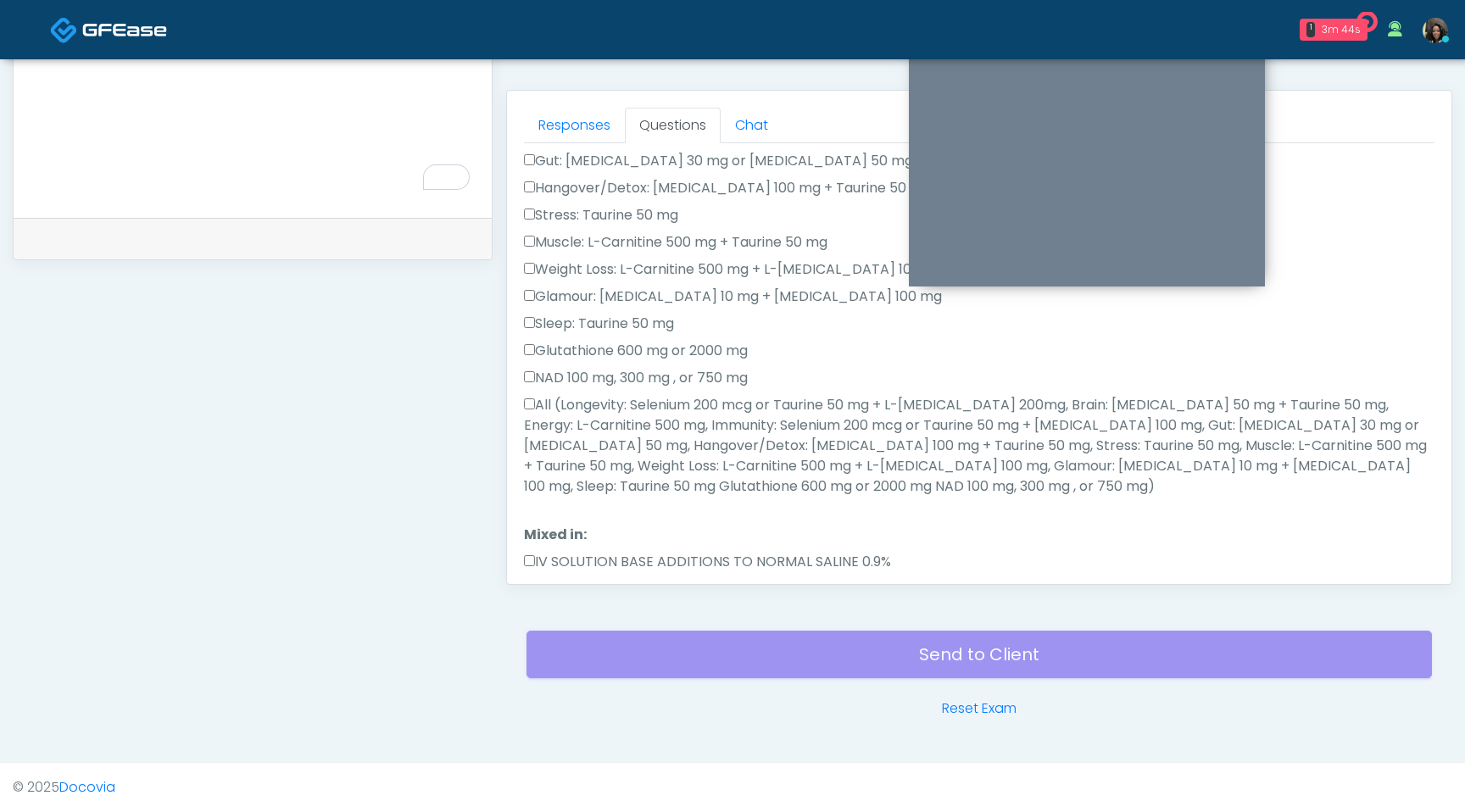
type textarea "**********"
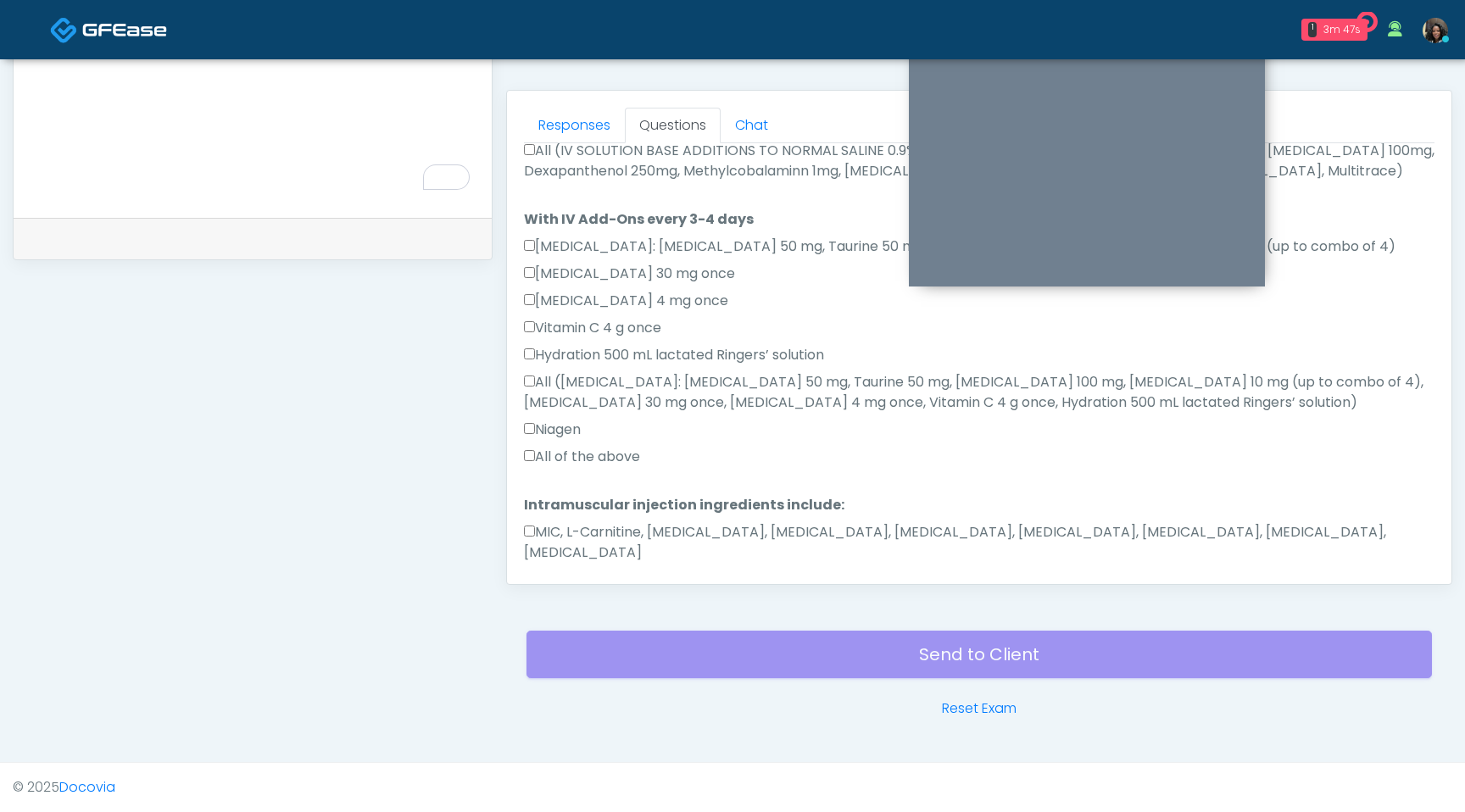
scroll to position [1003, 0]
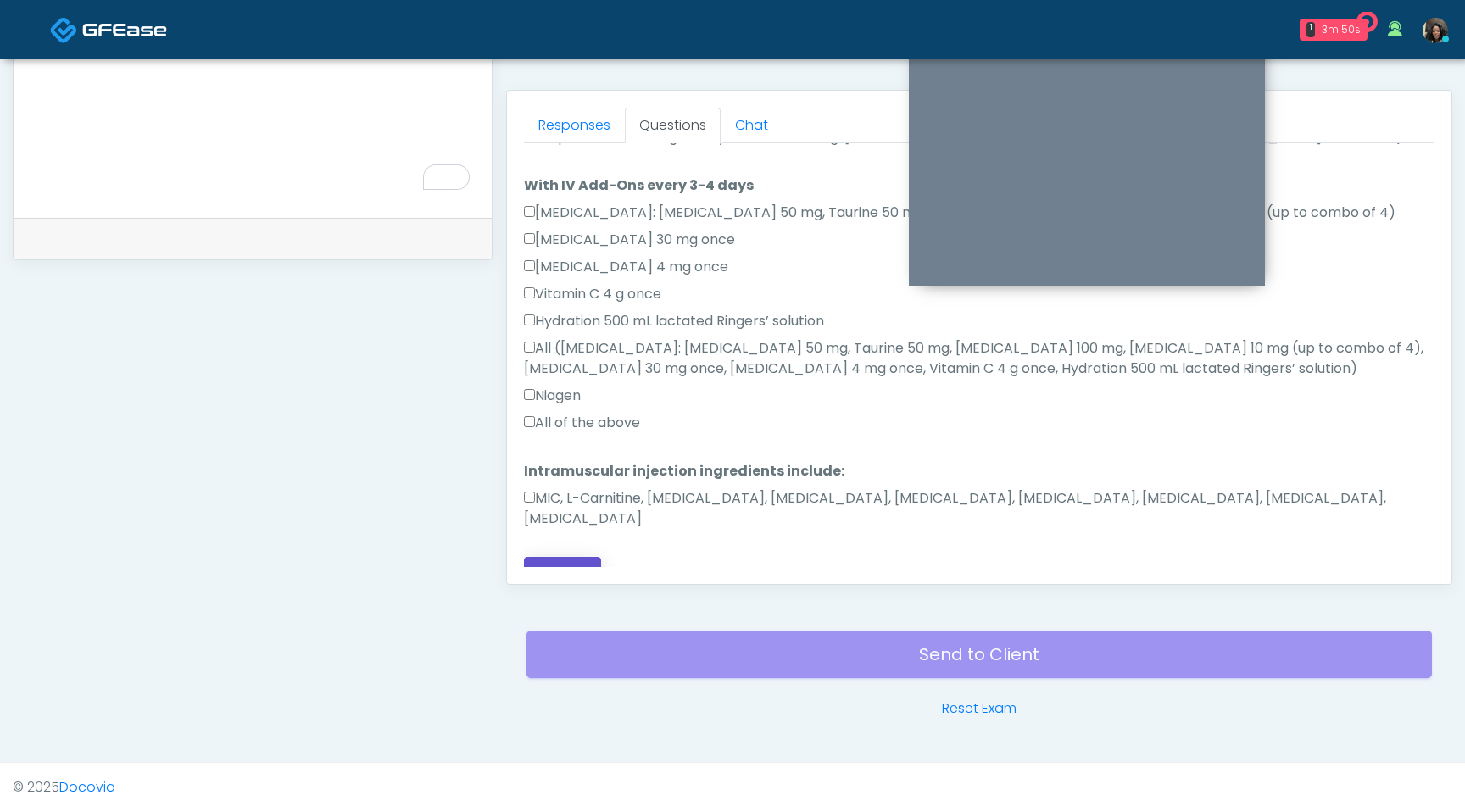
click at [551, 557] on button "Continue" at bounding box center [563, 573] width 77 height 31
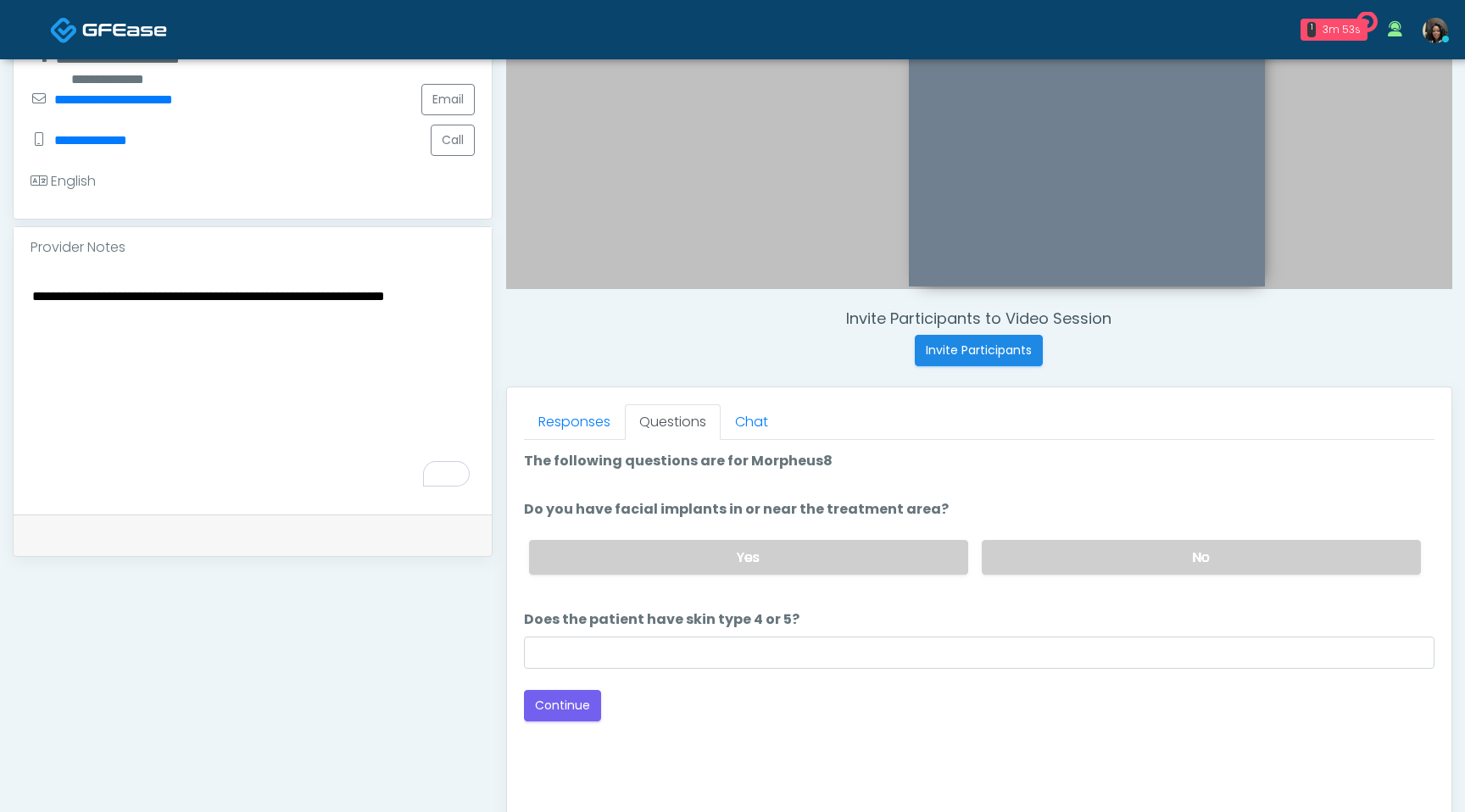
scroll to position [336, 0]
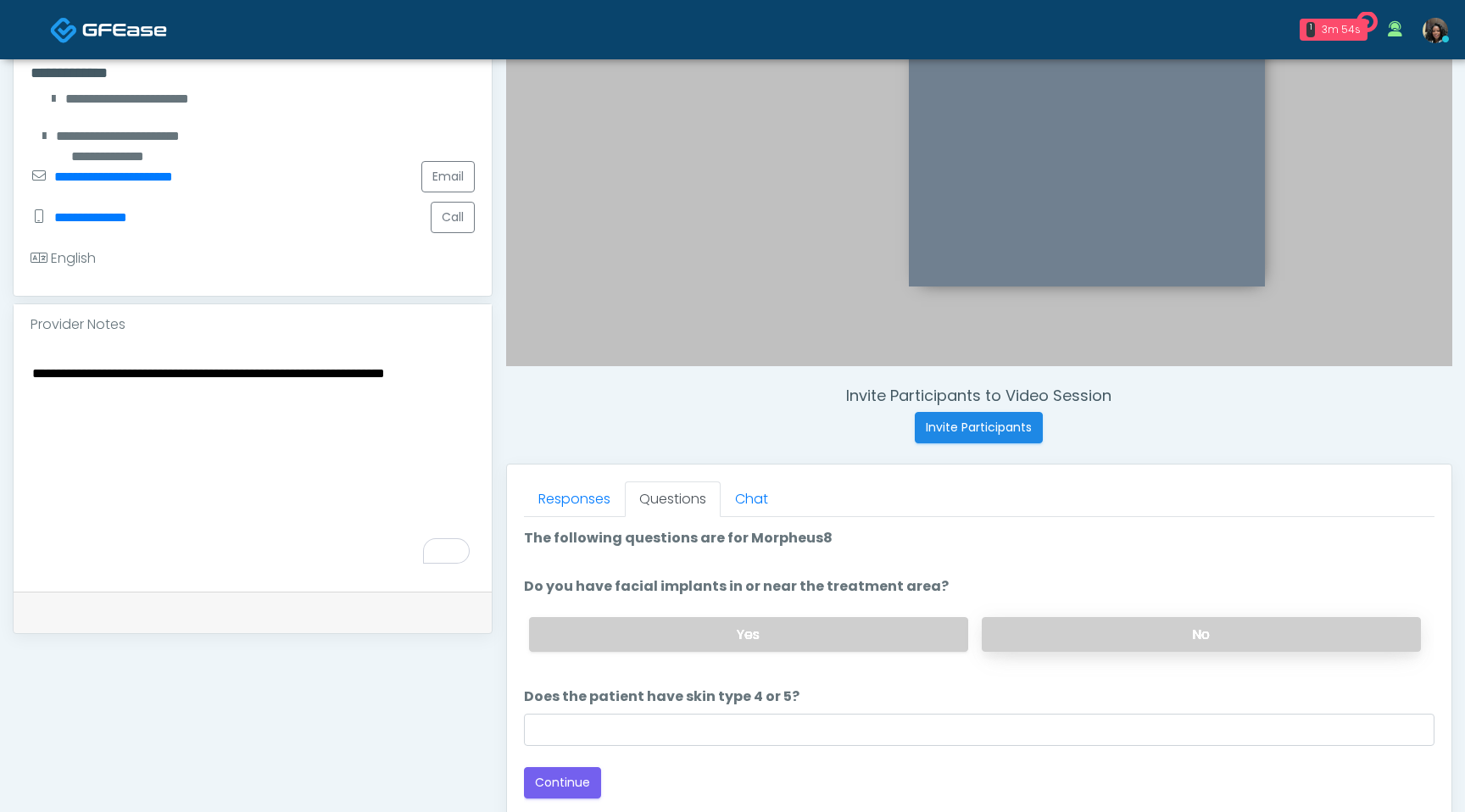
click at [1103, 644] on label "No" at bounding box center [1201, 634] width 439 height 35
click at [768, 709] on li "Does the patient have skin type 4 or 5? Does the patient have skin type 4 or 5?" at bounding box center [980, 716] width 911 height 59
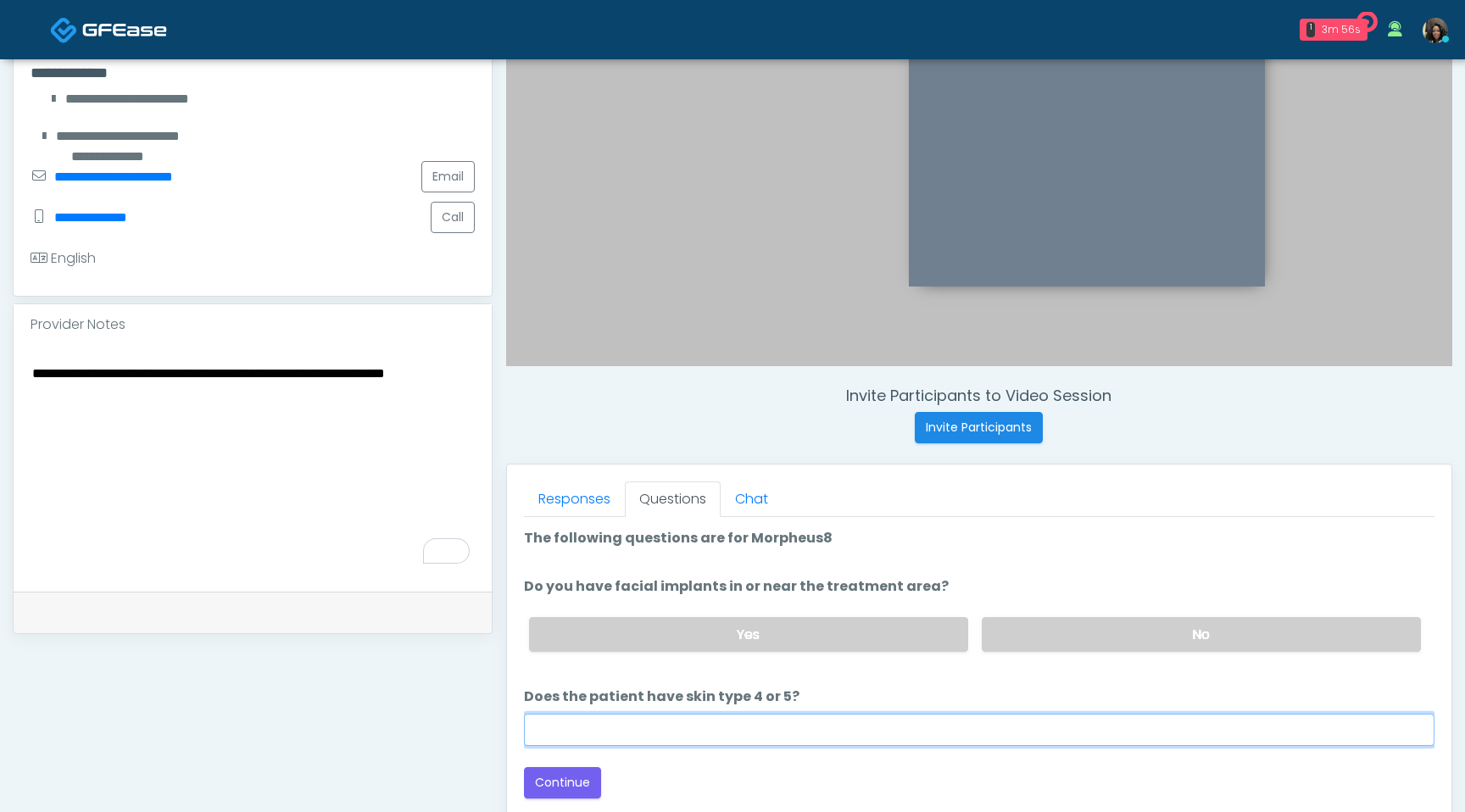
click at [750, 729] on input "Does the patient have skin type 4 or 5?" at bounding box center [980, 729] width 911 height 32
type input "**"
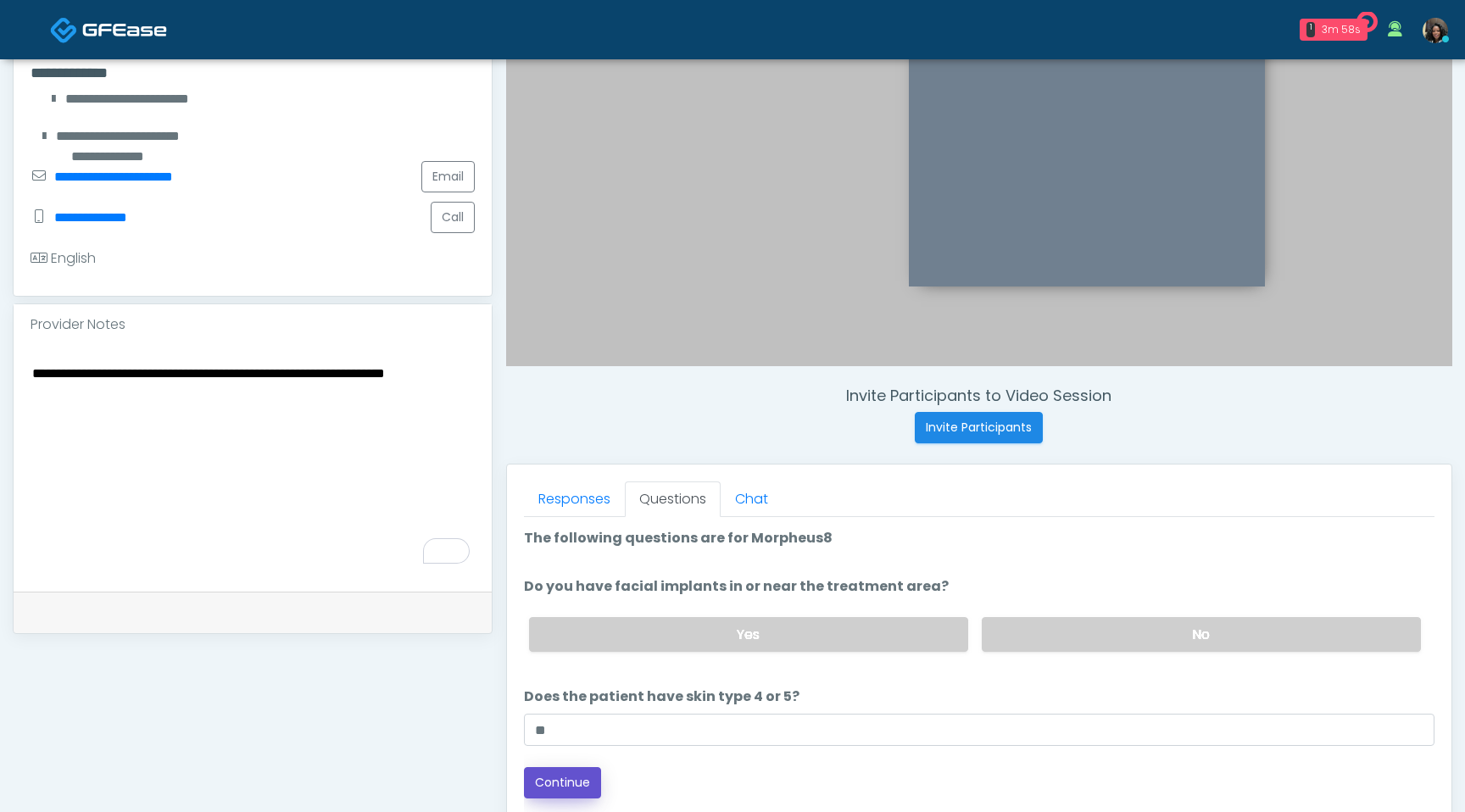
click at [571, 783] on button "Continue" at bounding box center [563, 783] width 77 height 31
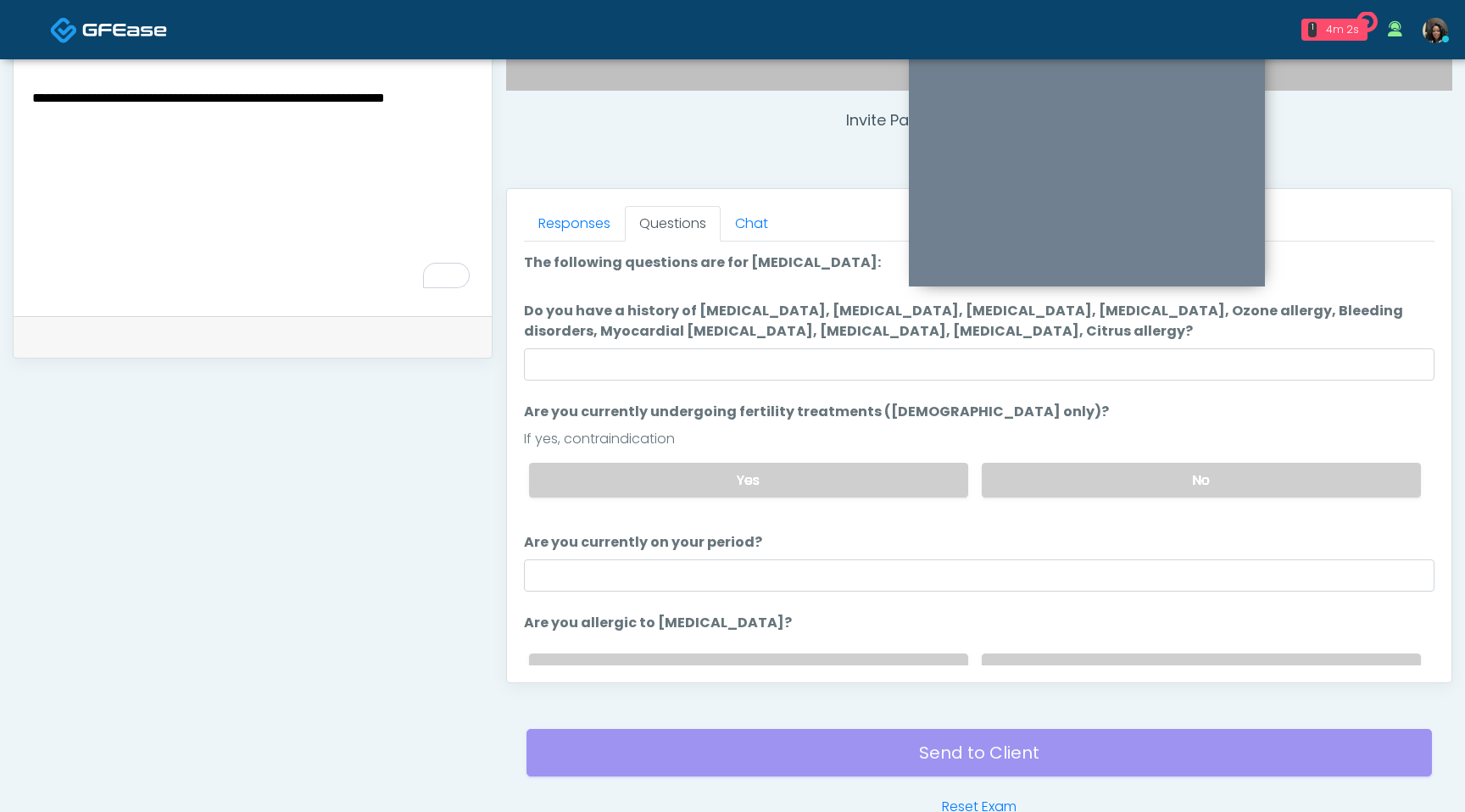
scroll to position [608, 0]
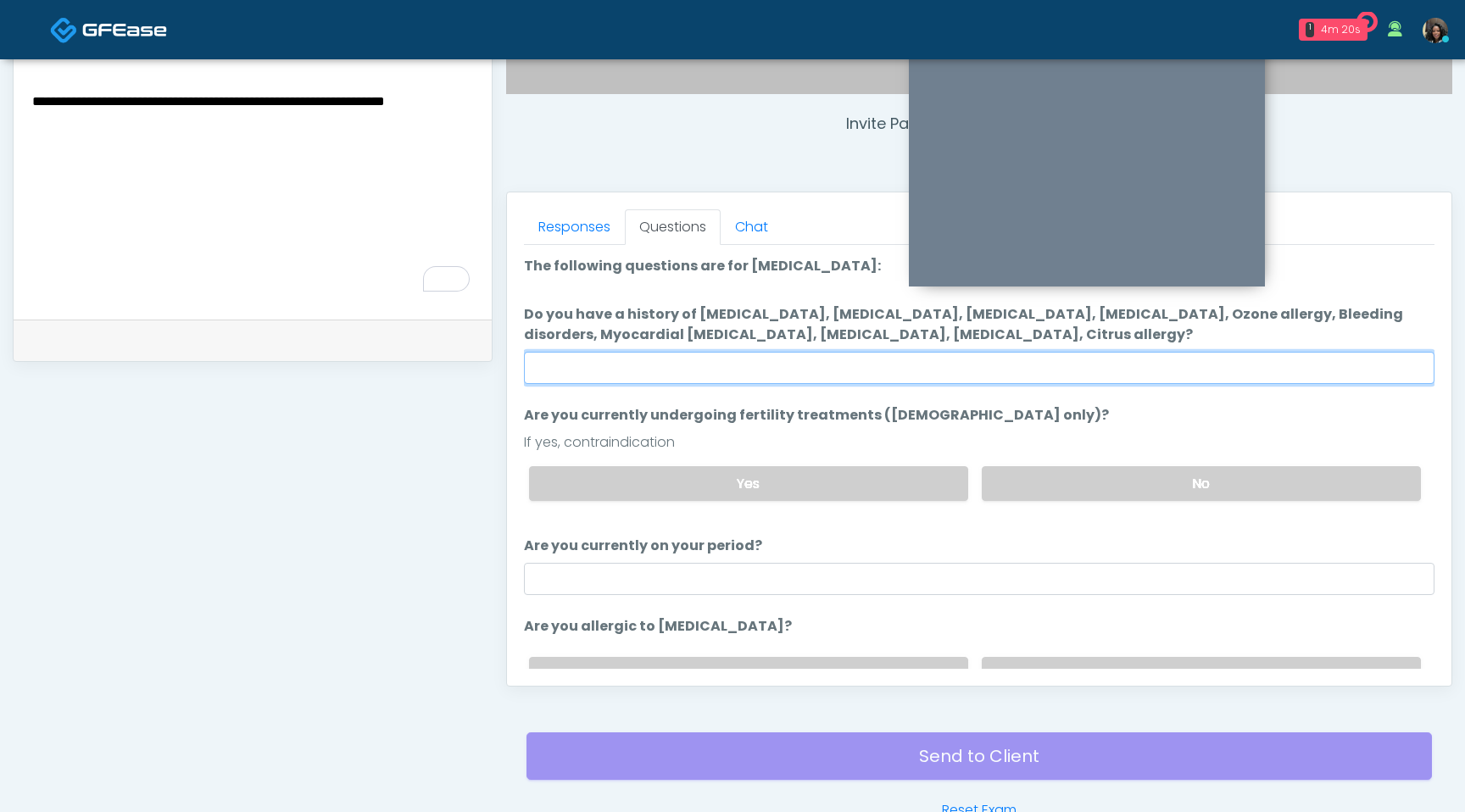
click at [805, 358] on input "Do you have a history of Hyperthyroidism, Hypotension, Hypocalcemia, Hypoglycem…" at bounding box center [980, 367] width 911 height 32
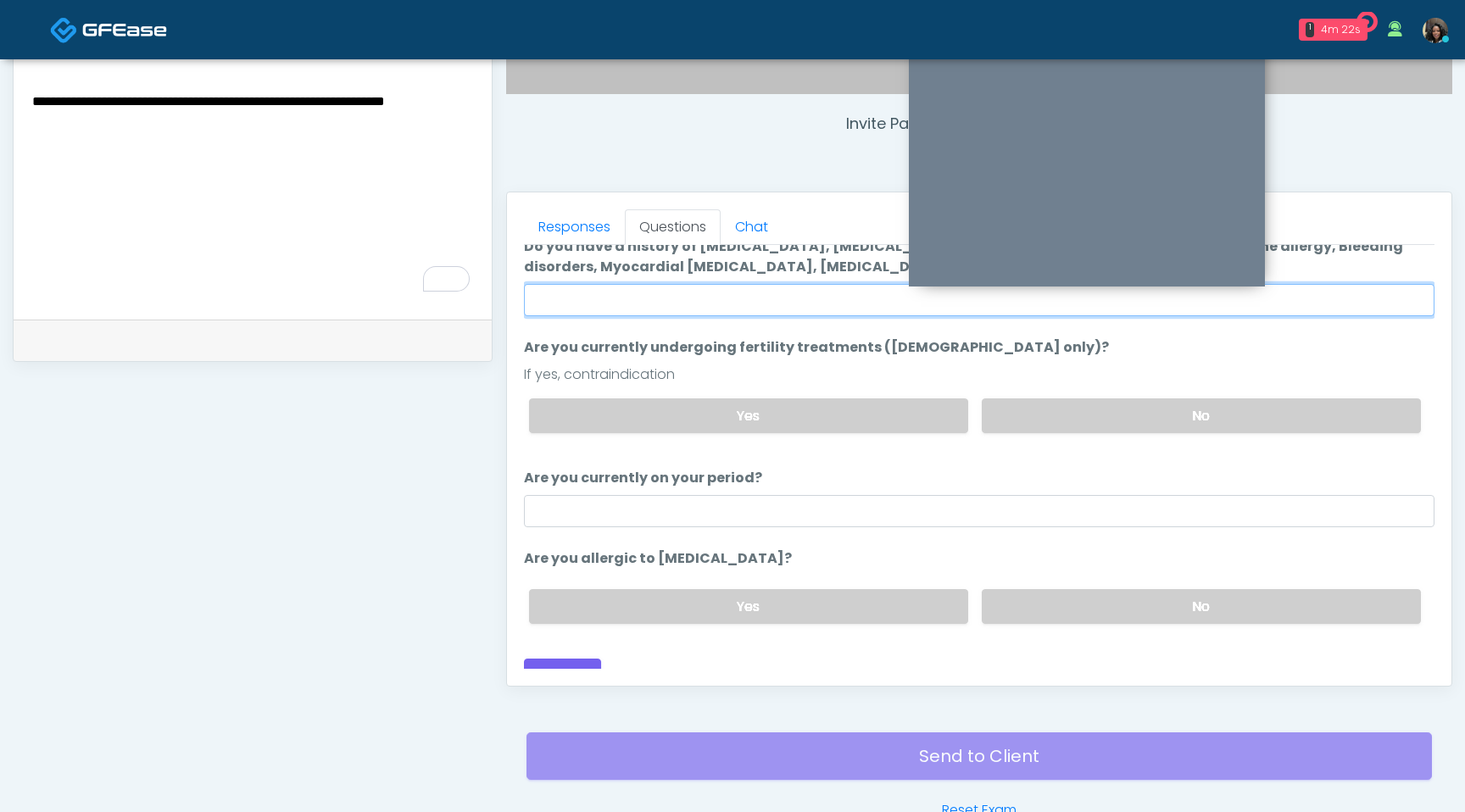
scroll to position [87, 0]
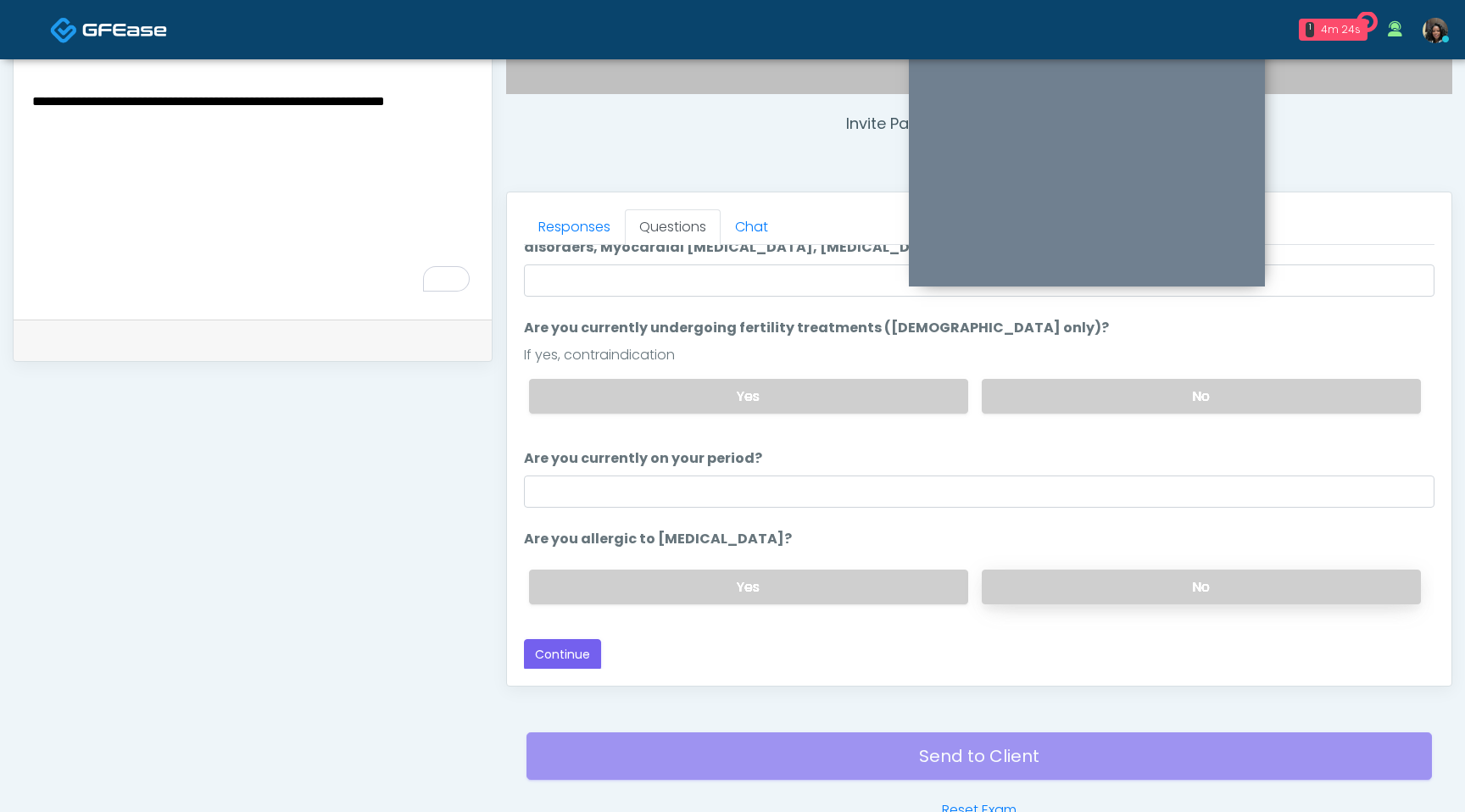
click at [1161, 589] on label "No" at bounding box center [1201, 587] width 439 height 35
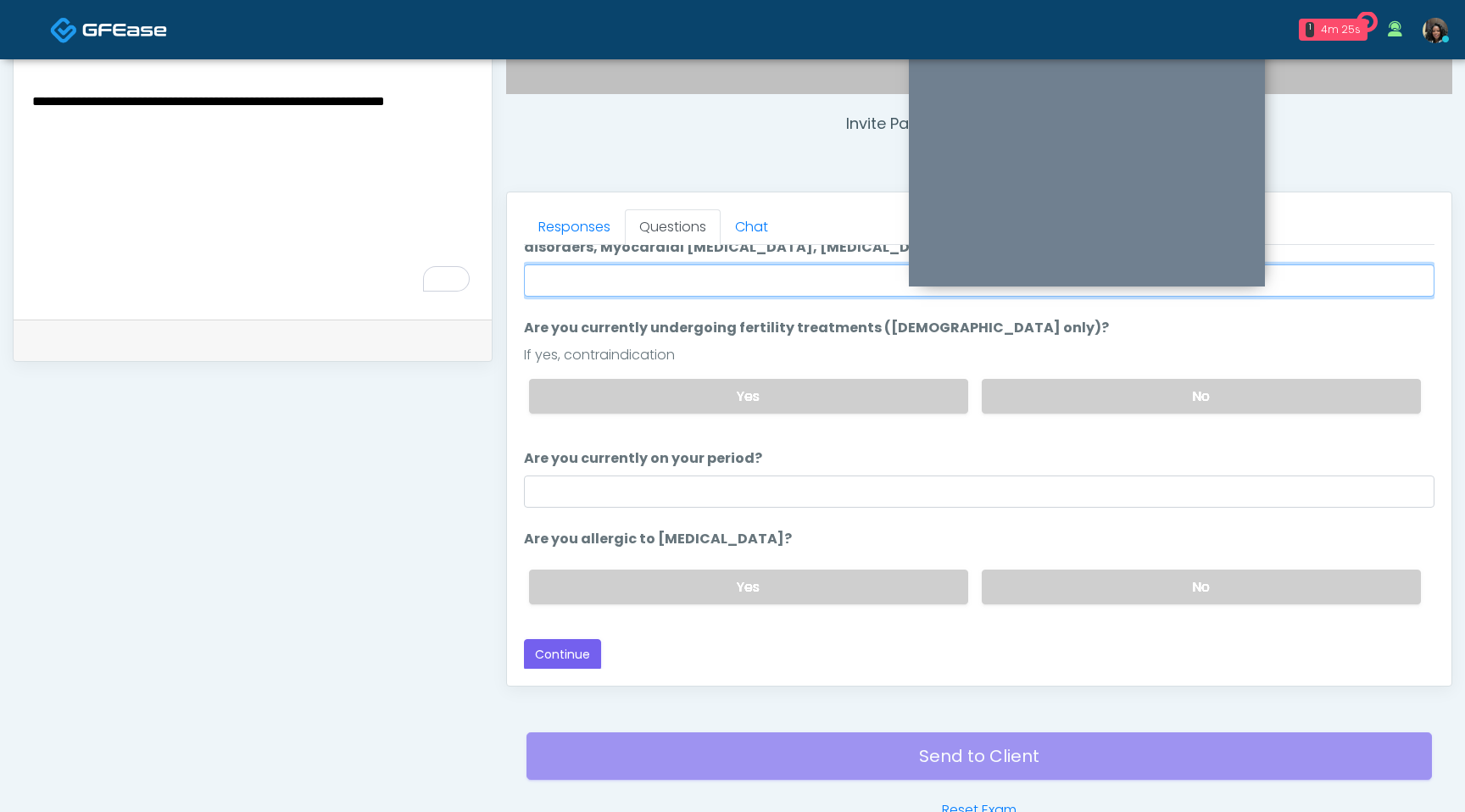
click at [687, 278] on input "Do you have a history of Hyperthyroidism, Hypotension, Hypocalcemia, Hypoglycem…" at bounding box center [980, 280] width 911 height 32
type input "****"
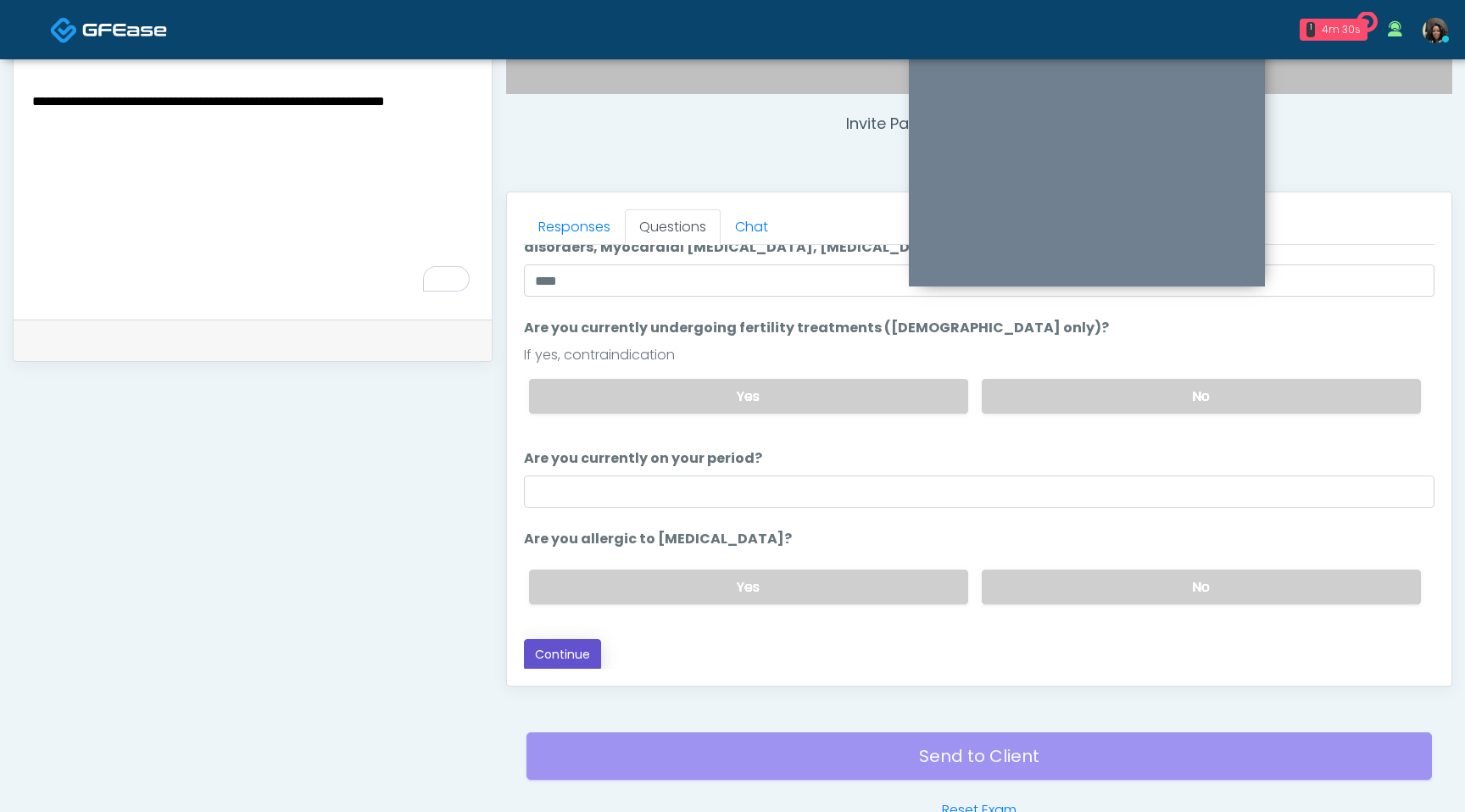
click at [545, 639] on button "Continue" at bounding box center [563, 655] width 77 height 31
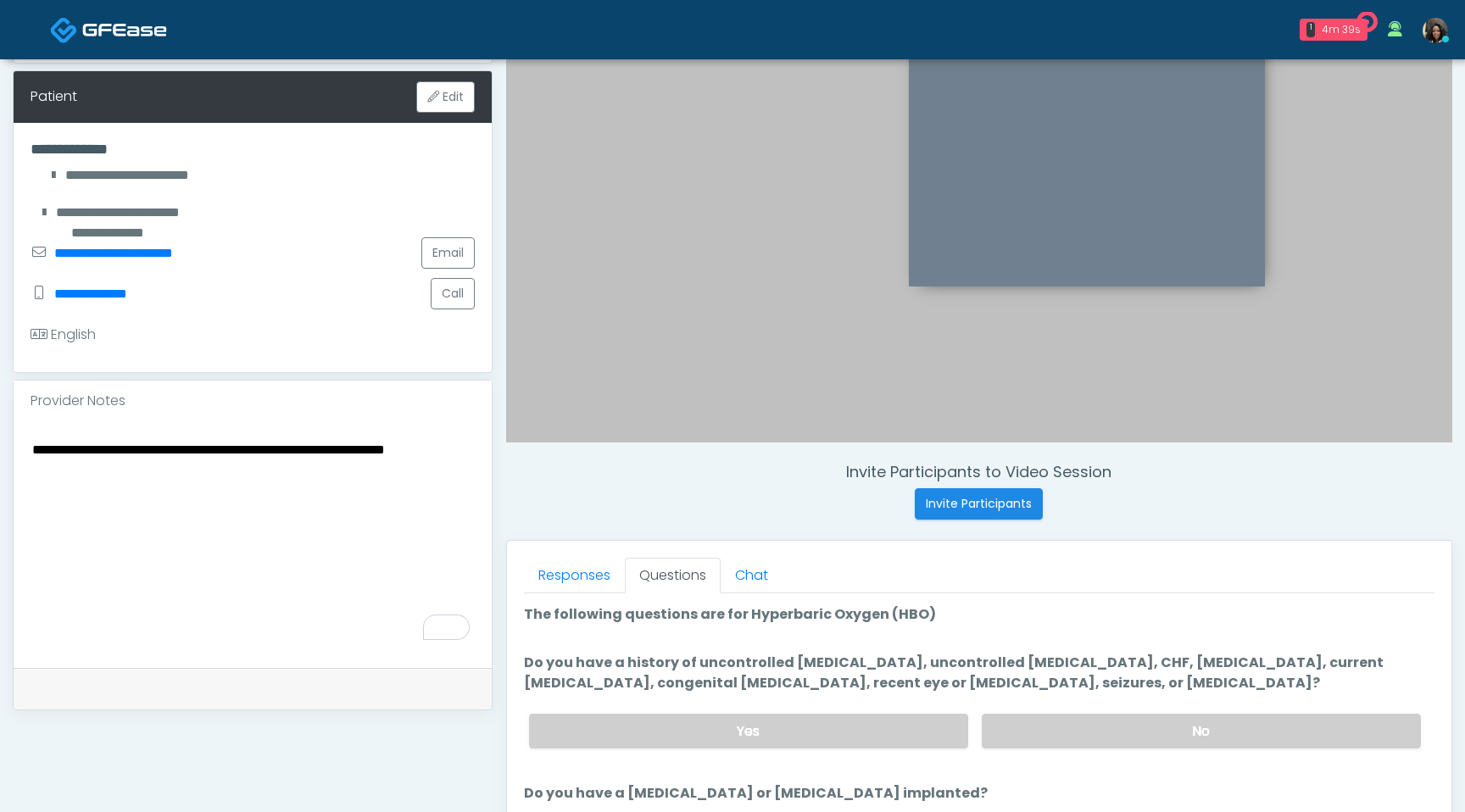
scroll to position [306, 0]
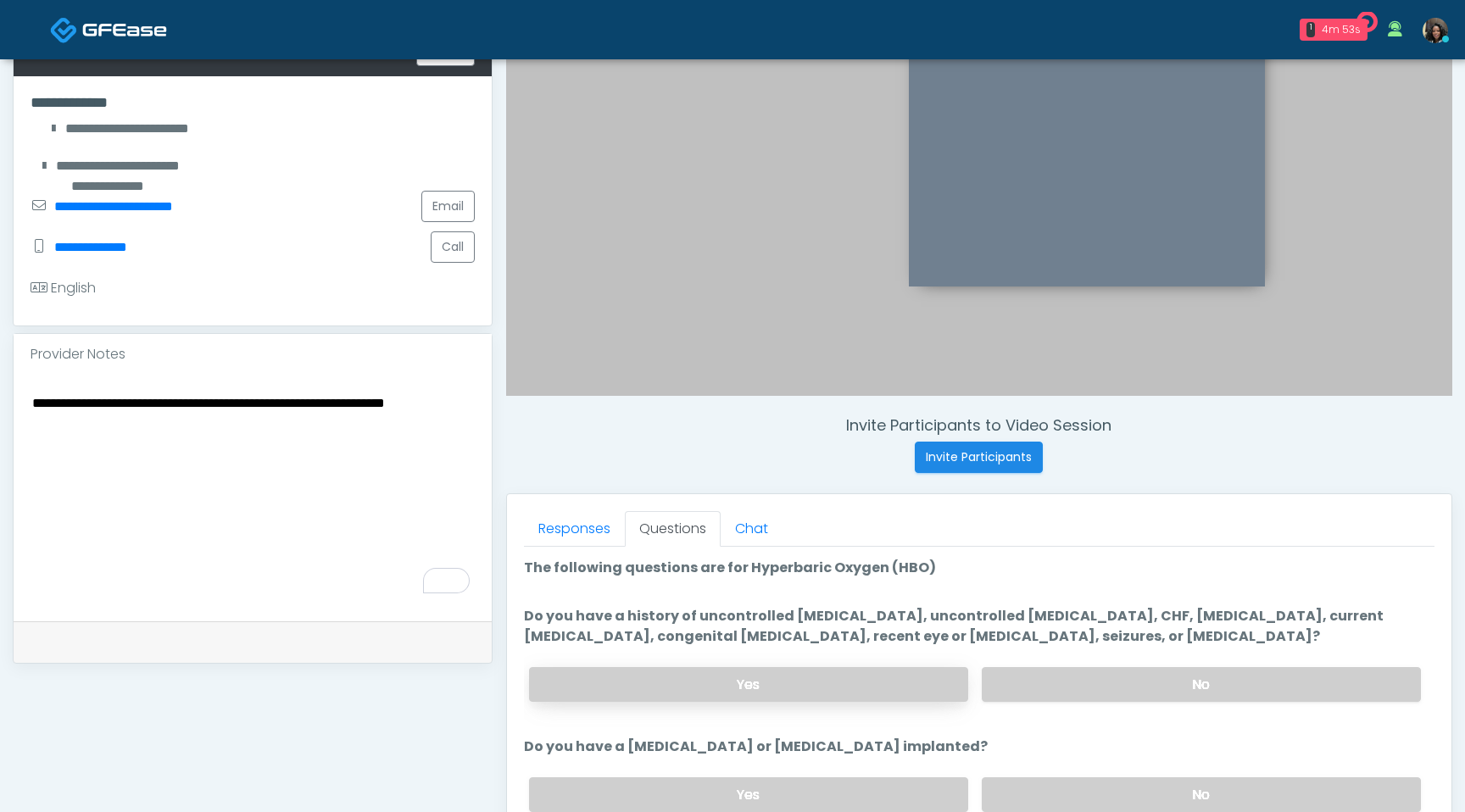
click at [796, 675] on label "Yes" at bounding box center [748, 685] width 439 height 35
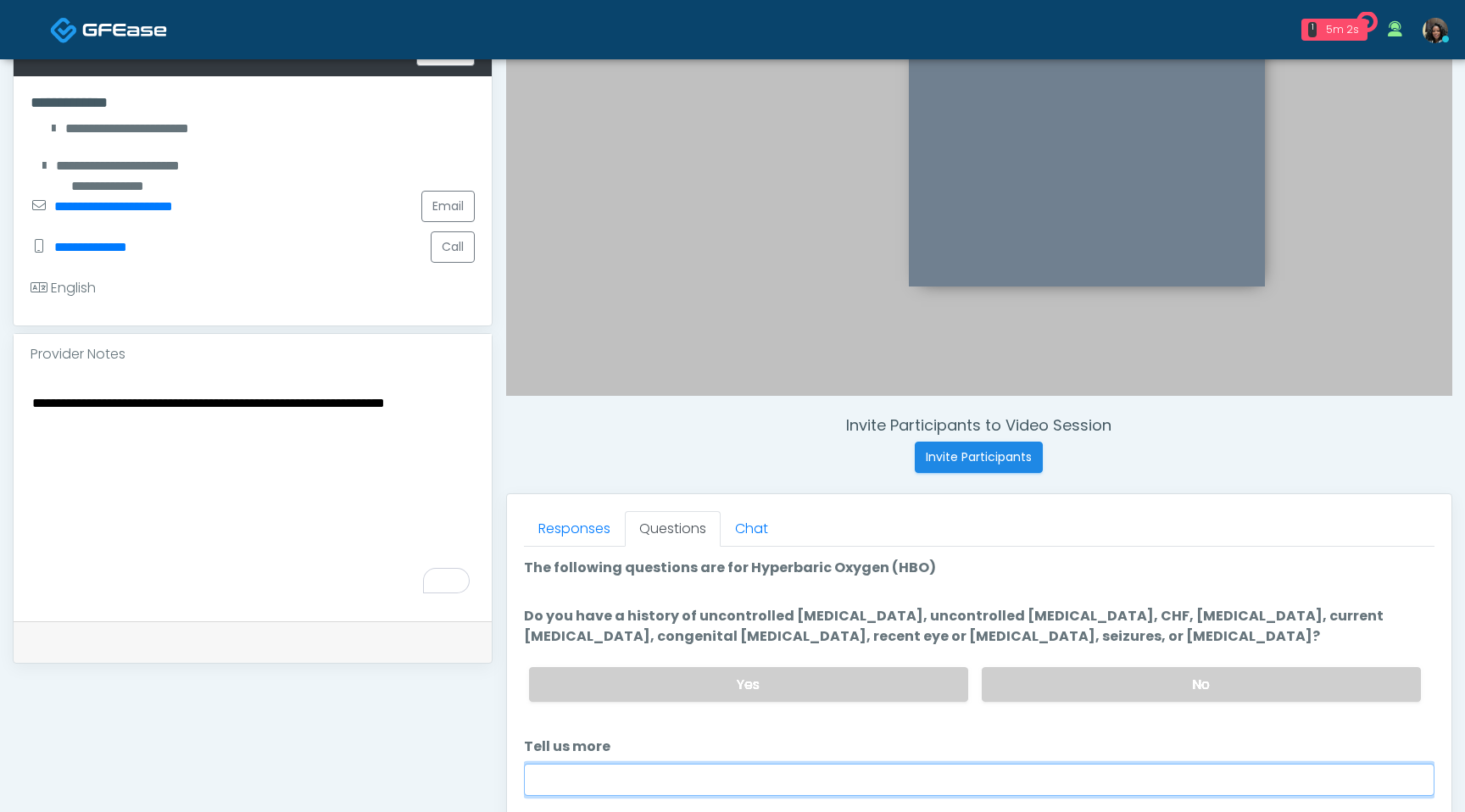
click at [740, 766] on input "Tell us more" at bounding box center [980, 779] width 911 height 32
type input "**********"
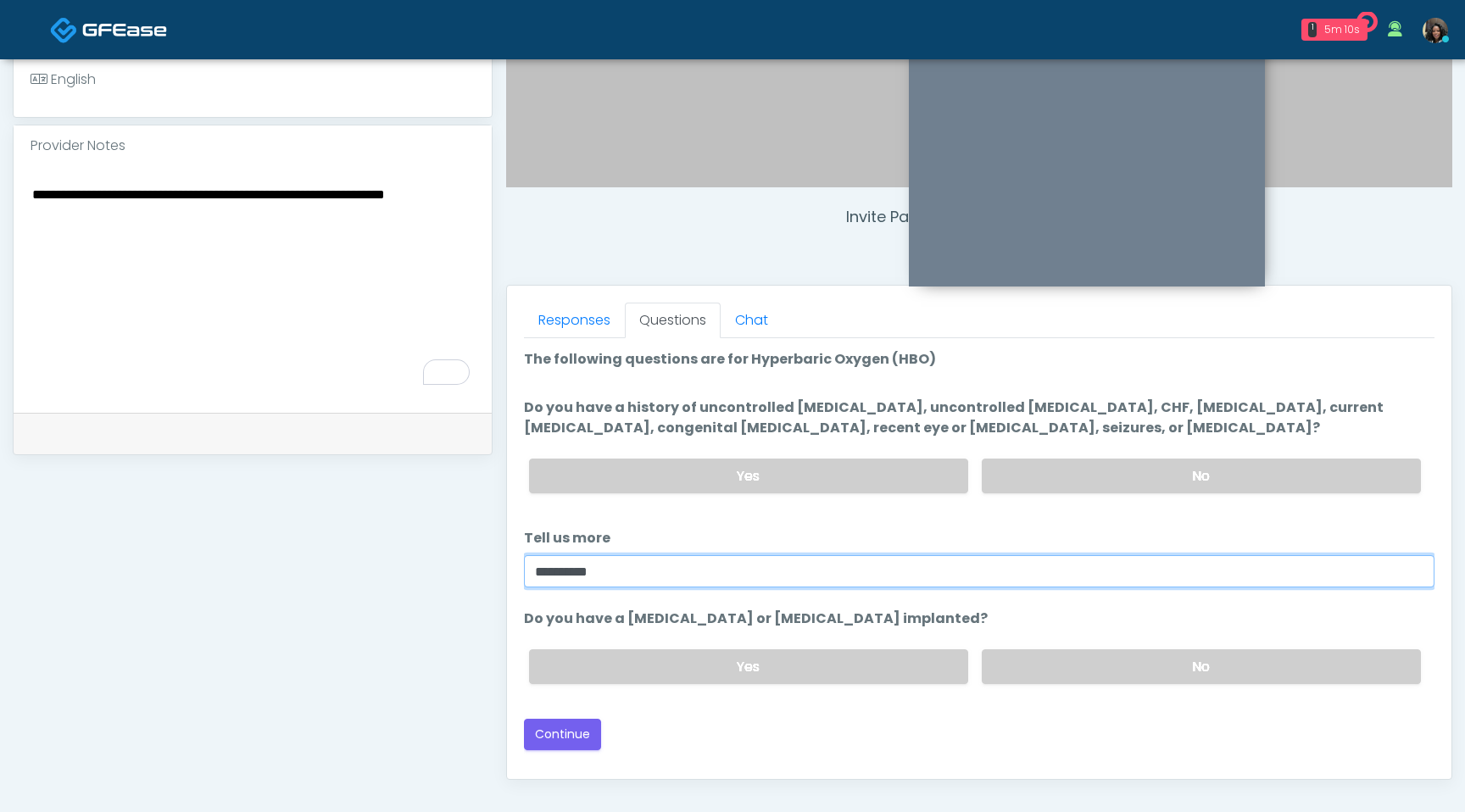
scroll to position [520, 0]
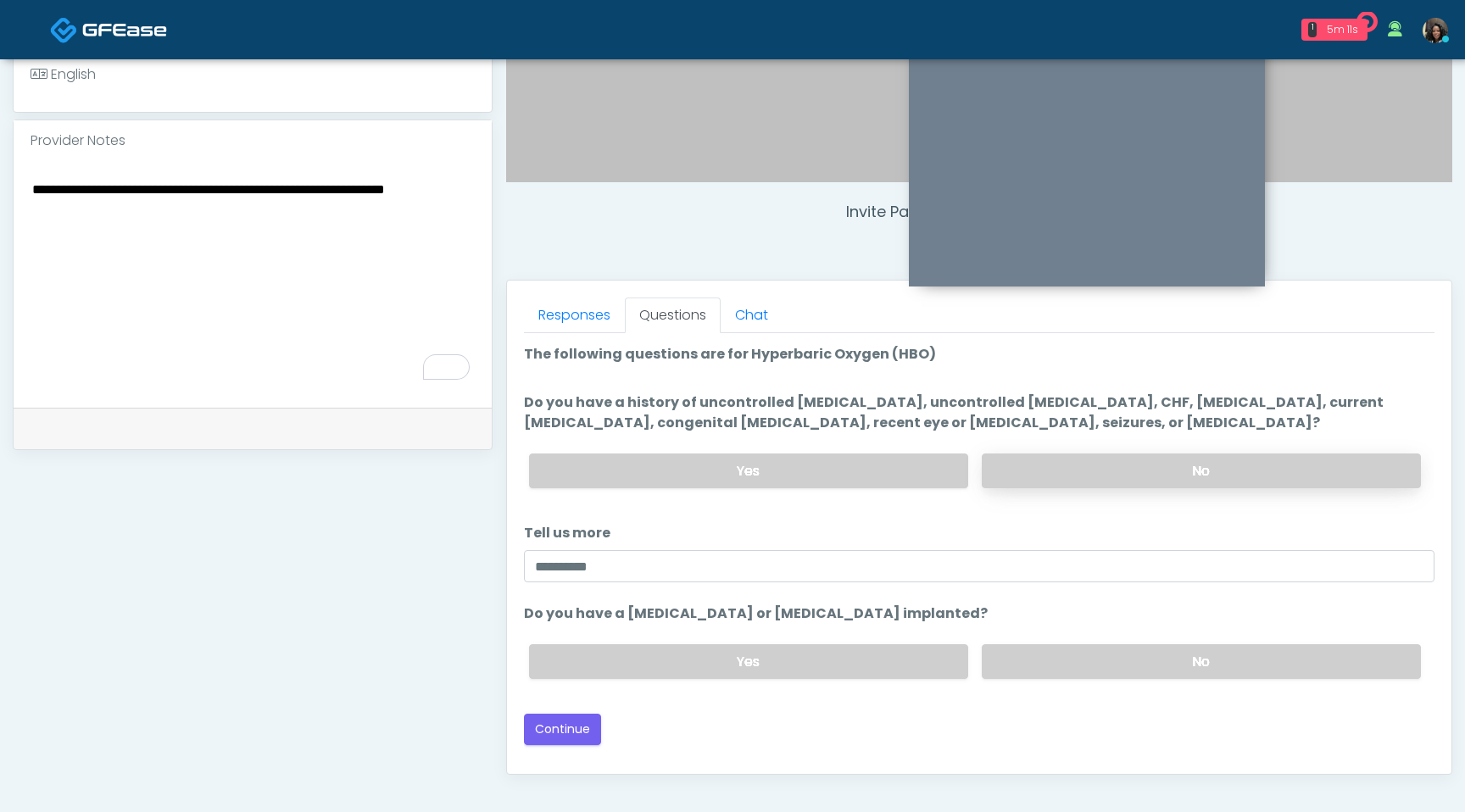
click at [1145, 478] on label "No" at bounding box center [1201, 471] width 439 height 35
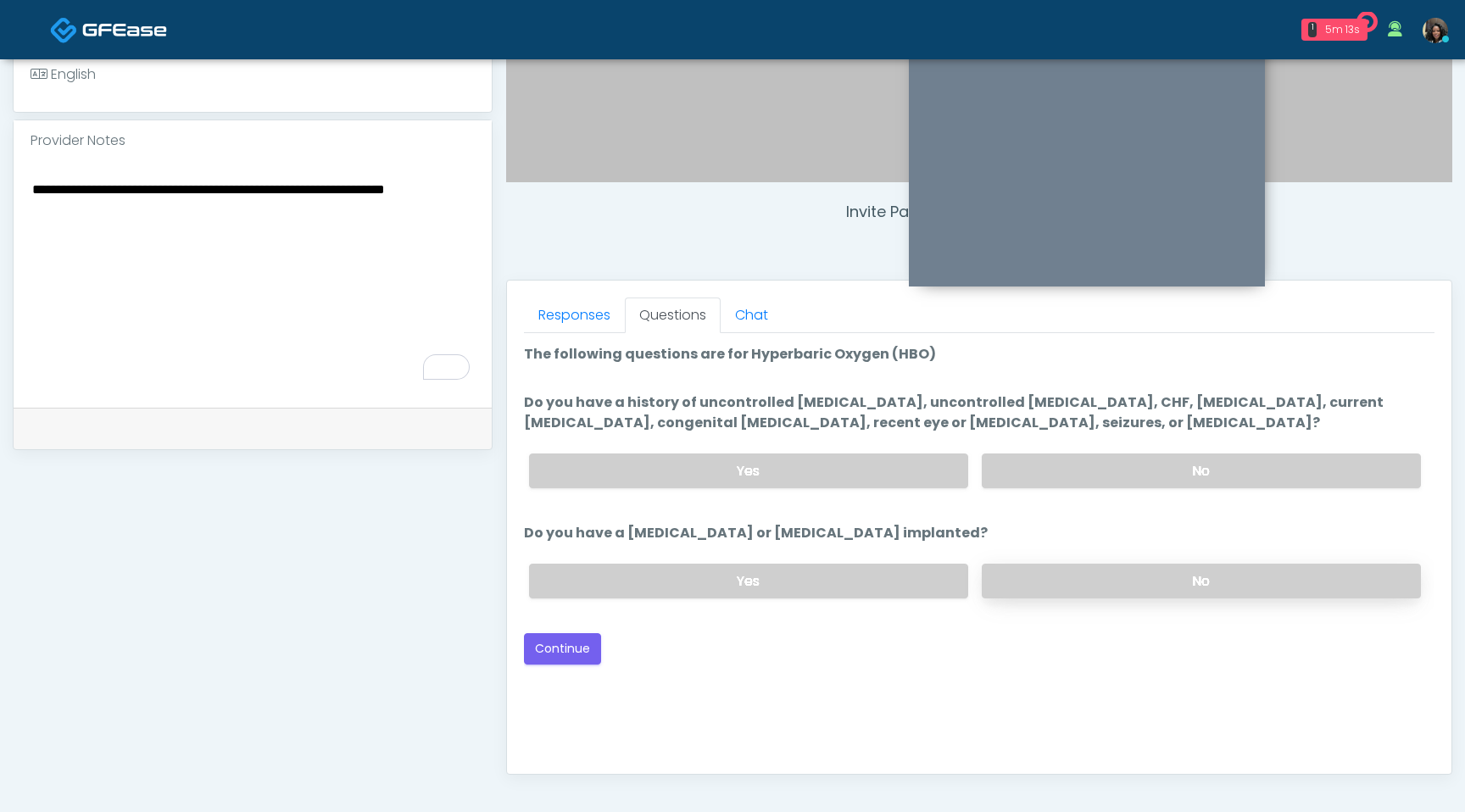
click at [1151, 594] on label "No" at bounding box center [1201, 581] width 439 height 35
click at [577, 653] on button "Continue" at bounding box center [563, 649] width 77 height 31
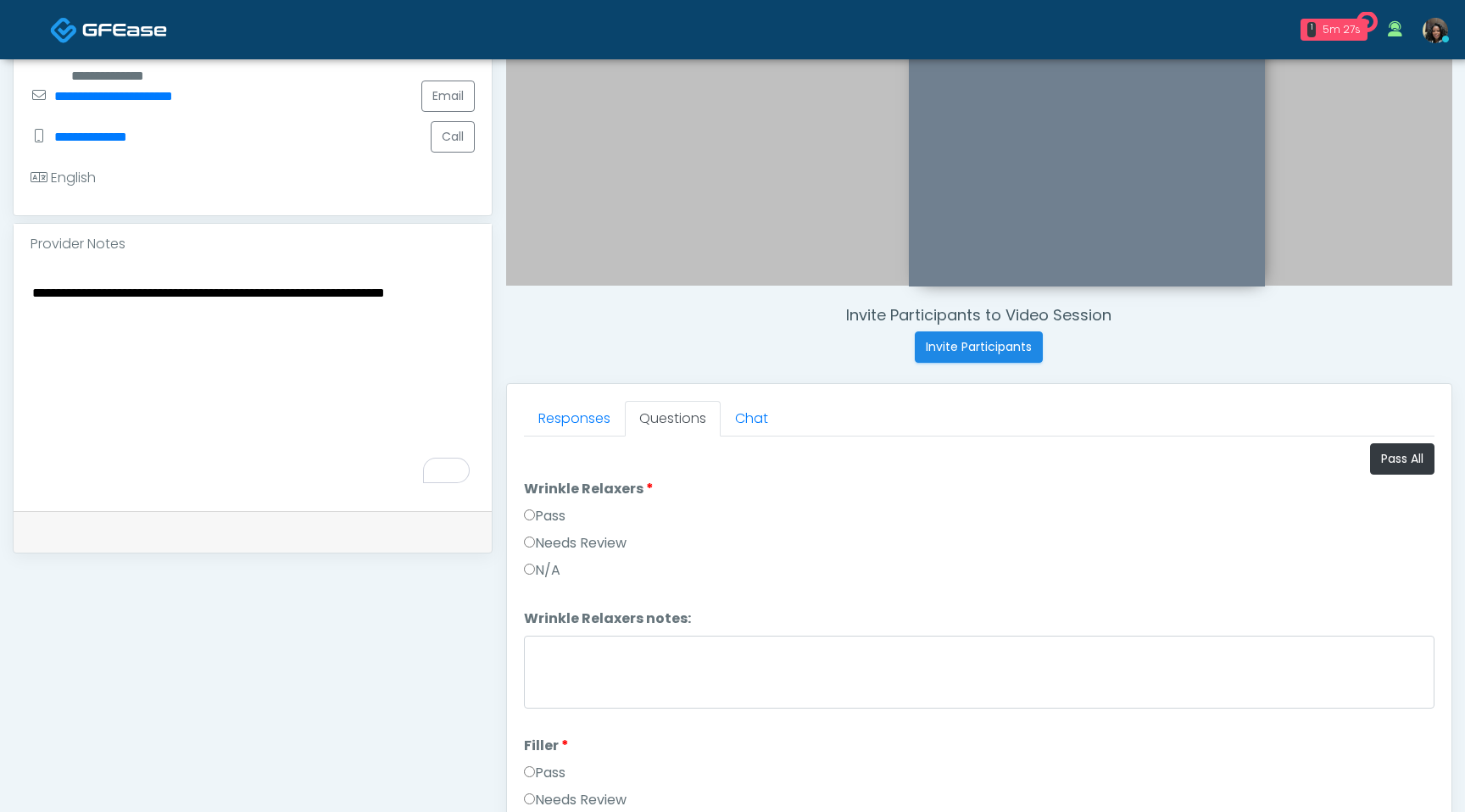
scroll to position [149, 0]
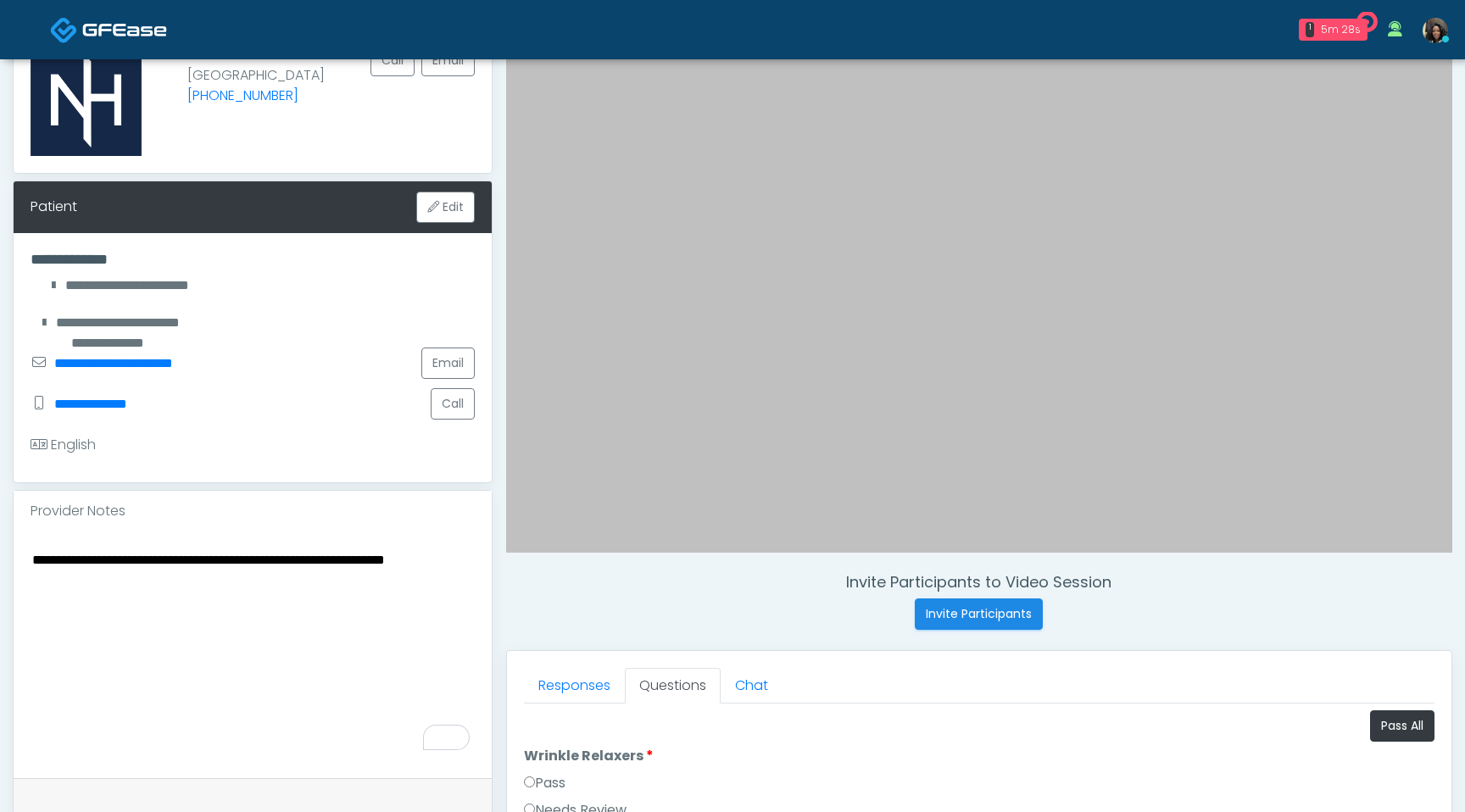
click at [31, 560] on textarea "**********" at bounding box center [253, 652] width 444 height 207
drag, startPoint x: 366, startPoint y: 584, endPoint x: 437, endPoint y: 613, distance: 76.7
click at [437, 613] on textarea "**********" at bounding box center [253, 652] width 444 height 207
click at [33, 557] on textarea "**********" at bounding box center [253, 652] width 444 height 207
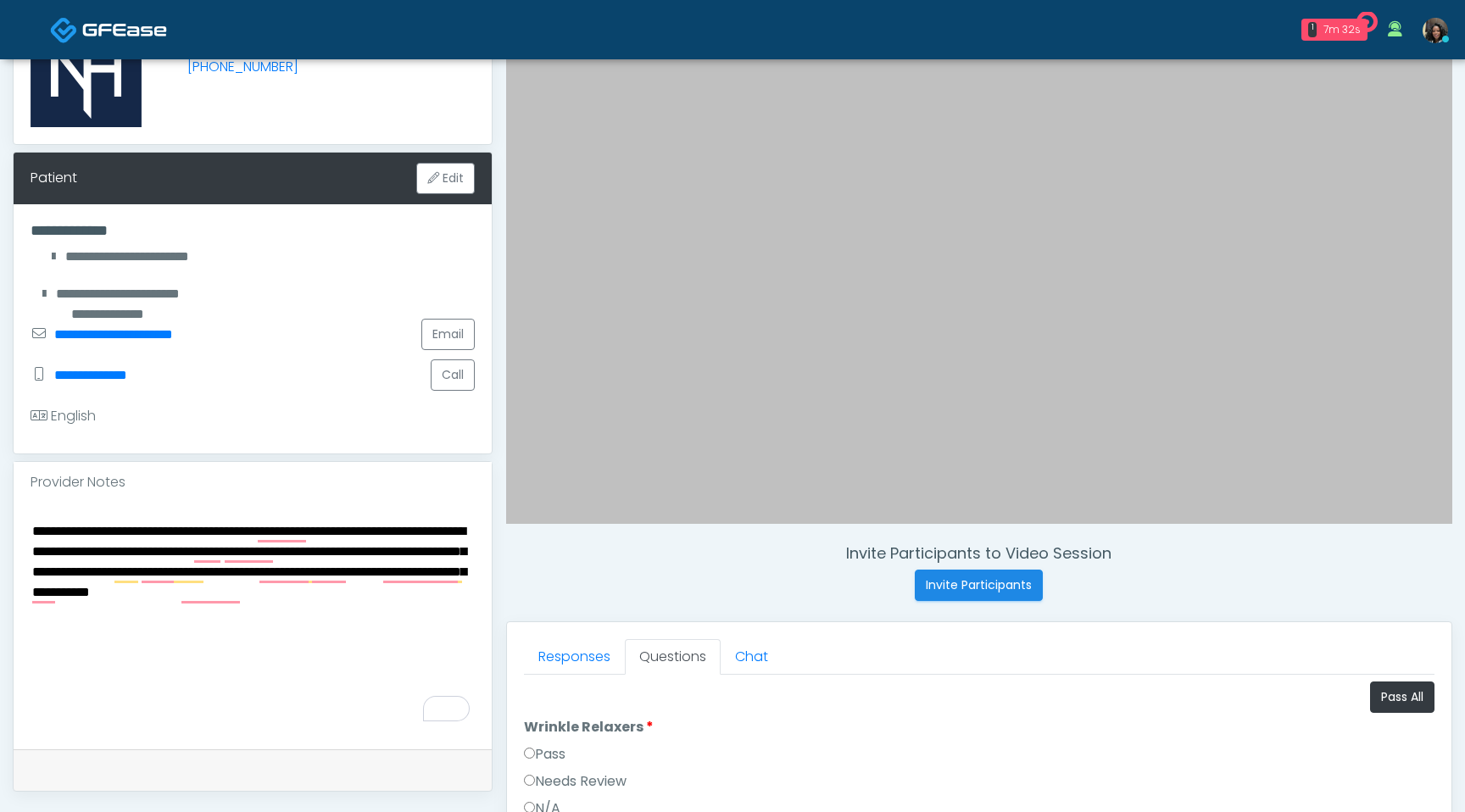
scroll to position [179, 0]
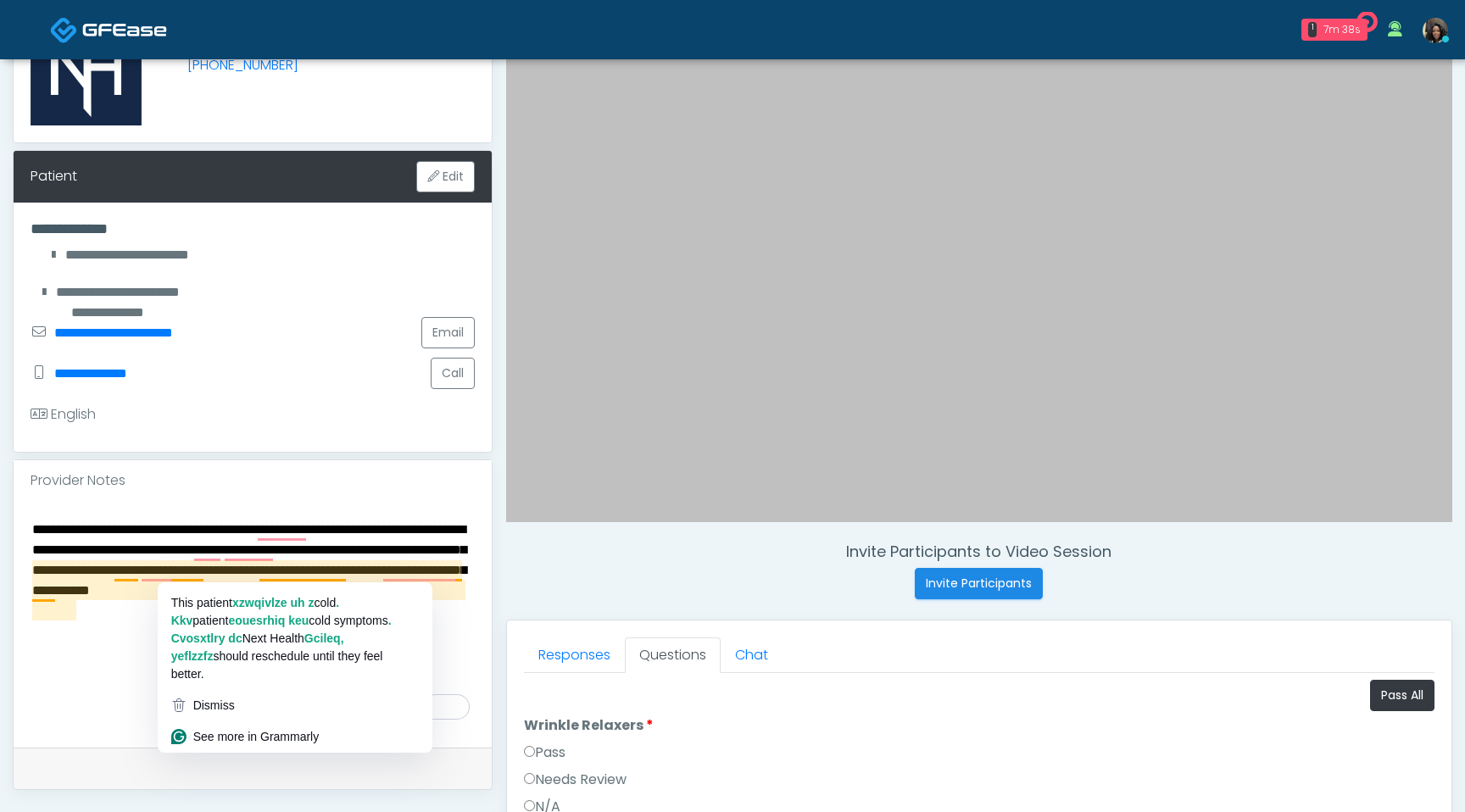
click at [138, 659] on textarea "**********" at bounding box center [253, 621] width 444 height 207
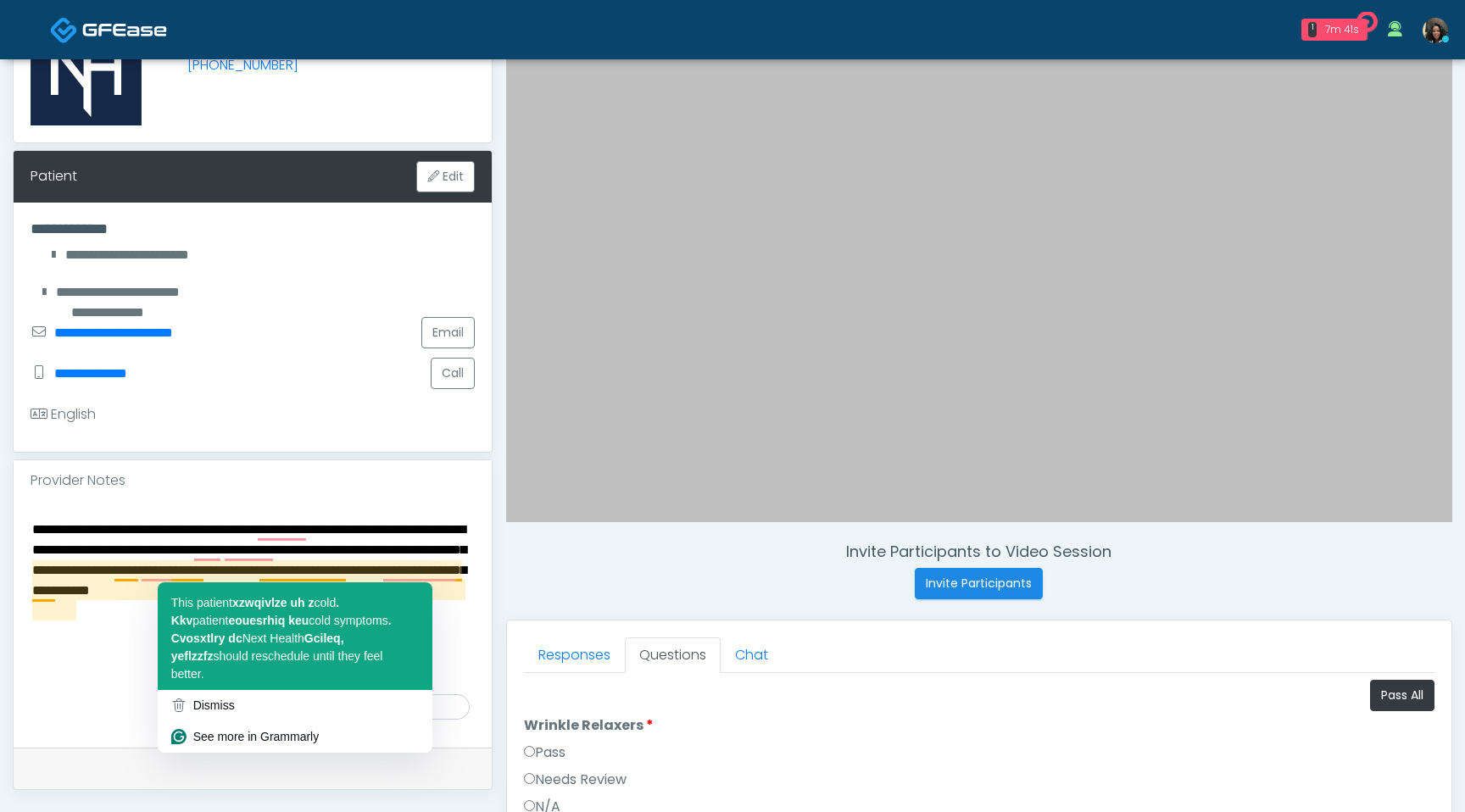
drag, startPoint x: 180, startPoint y: 569, endPoint x: 159, endPoint y: 647, distance: 80.8
click at [159, 647] on html "1 7m 41s Hydrate IV Bar - Scottsdale Waiting - 7m 41s AZ View Cynthia Petersen …" at bounding box center [732, 582] width 1465 height 1522
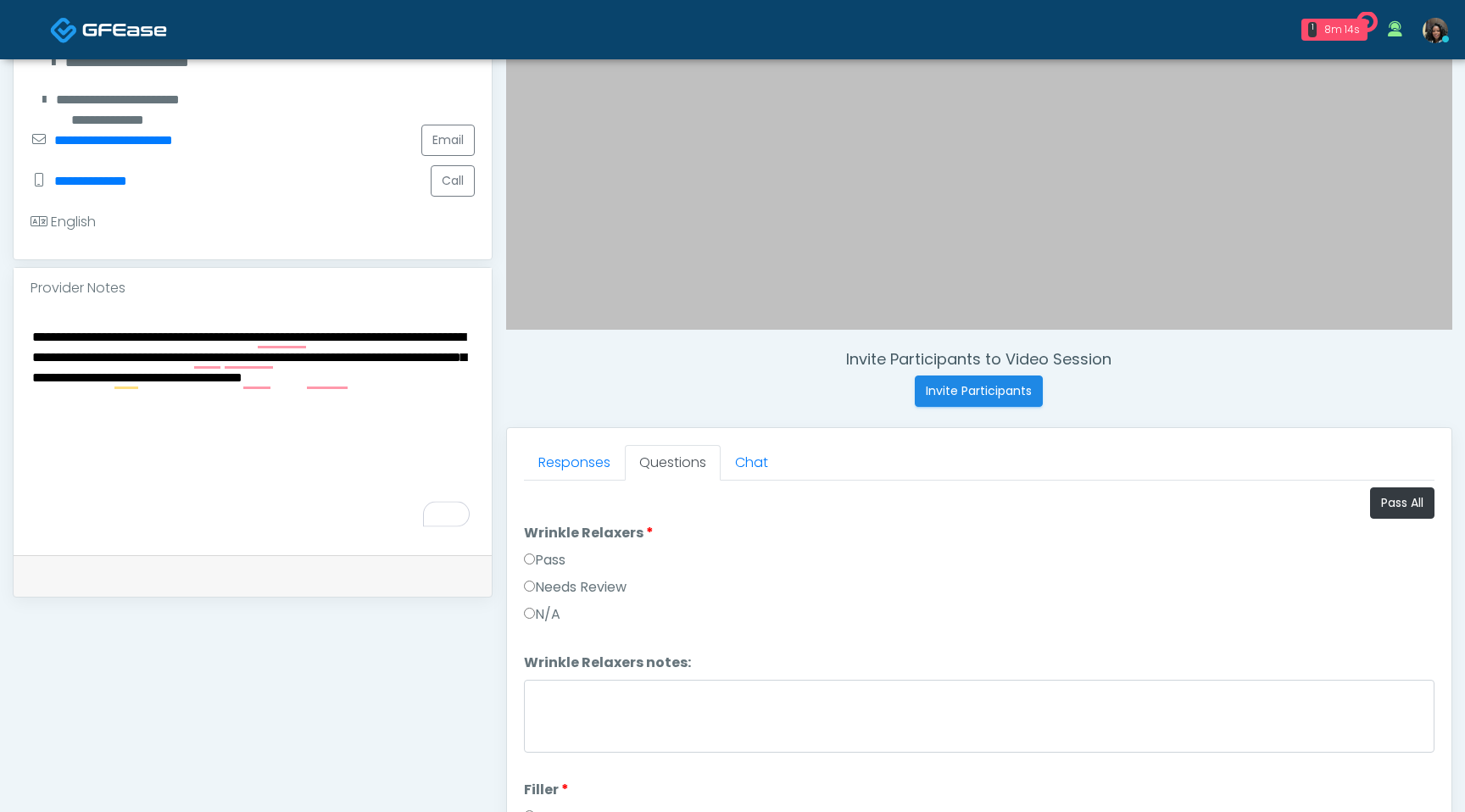
scroll to position [746, 0]
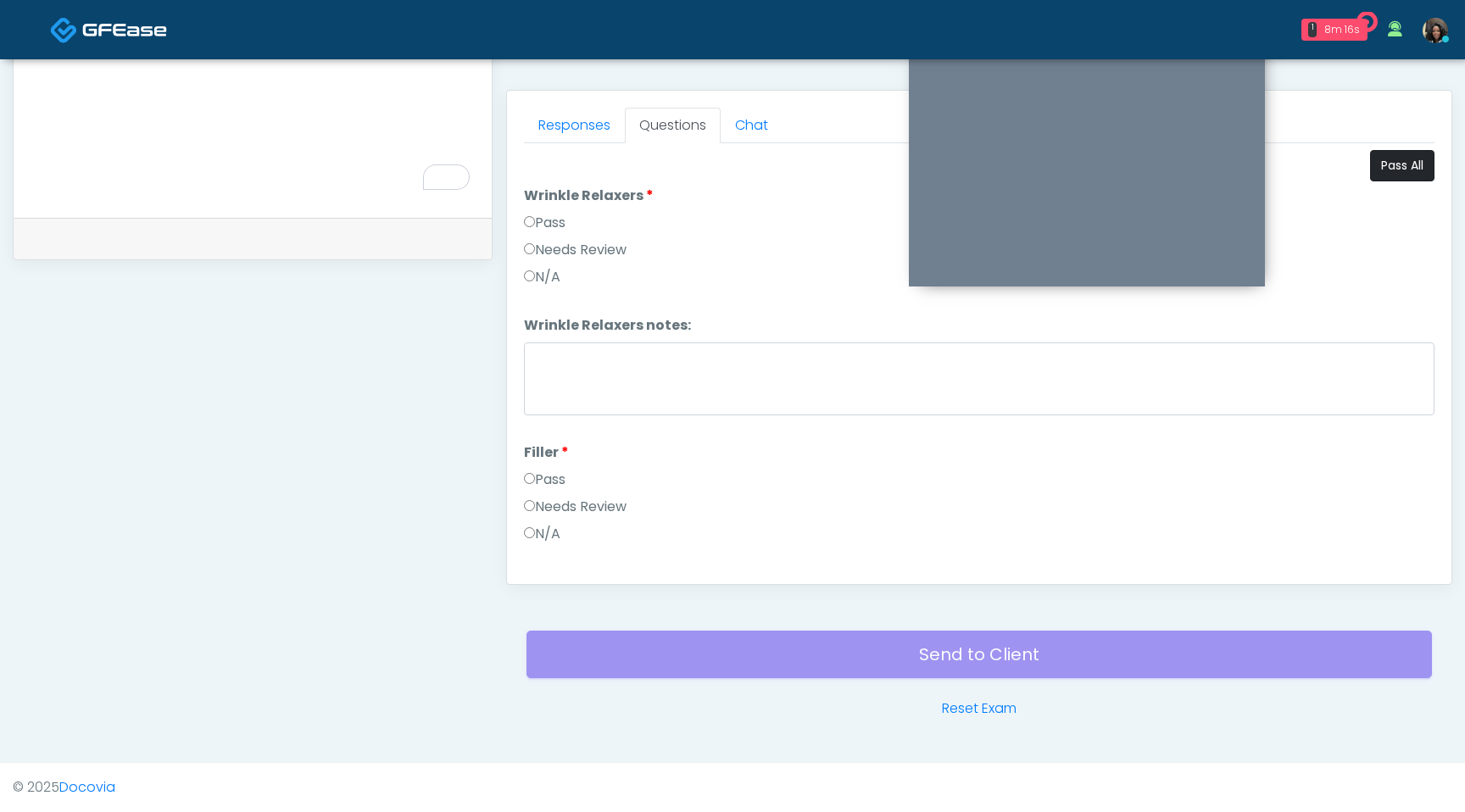
type textarea "**********"
click at [1399, 162] on button "Pass All" at bounding box center [1402, 166] width 65 height 31
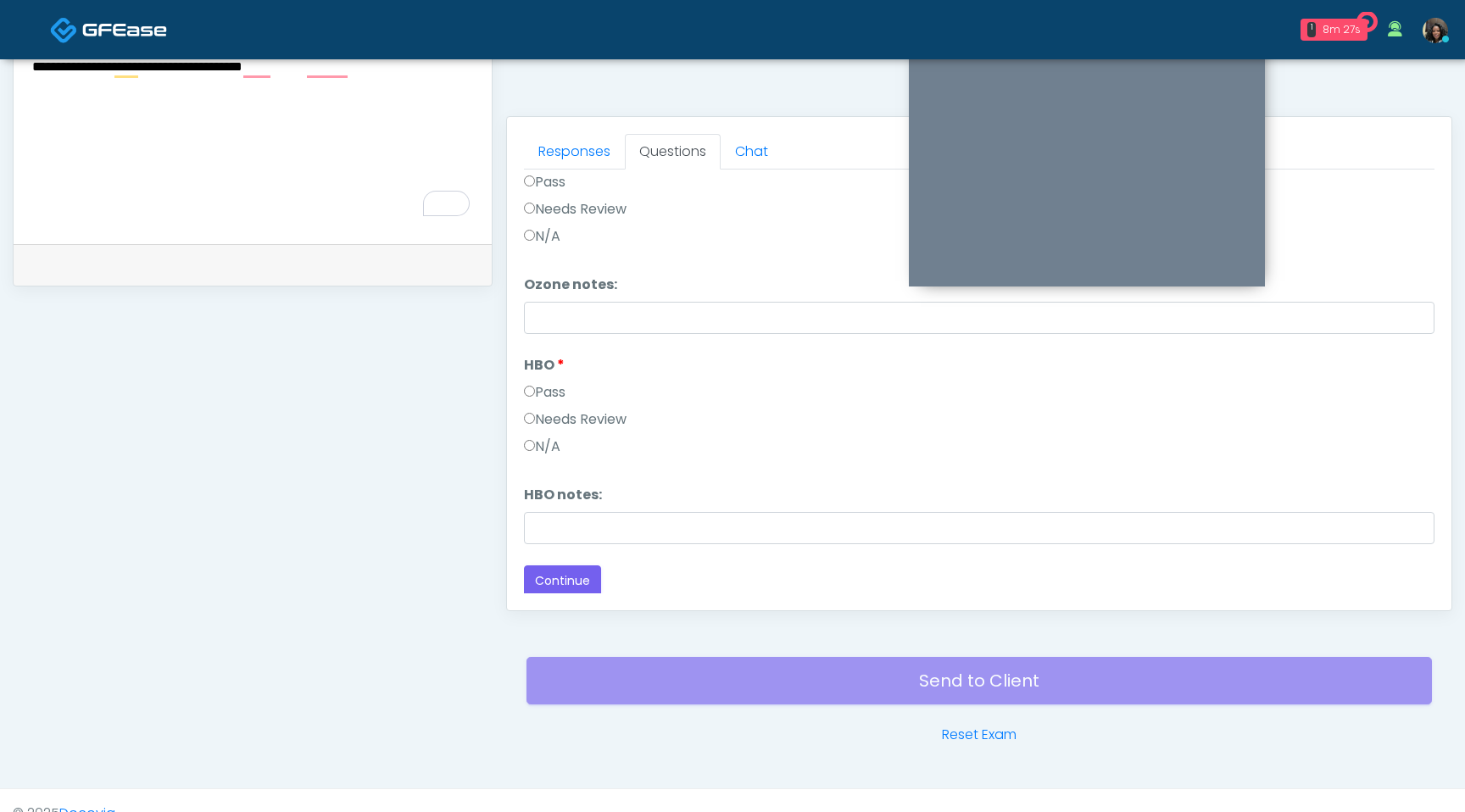
scroll to position [709, 0]
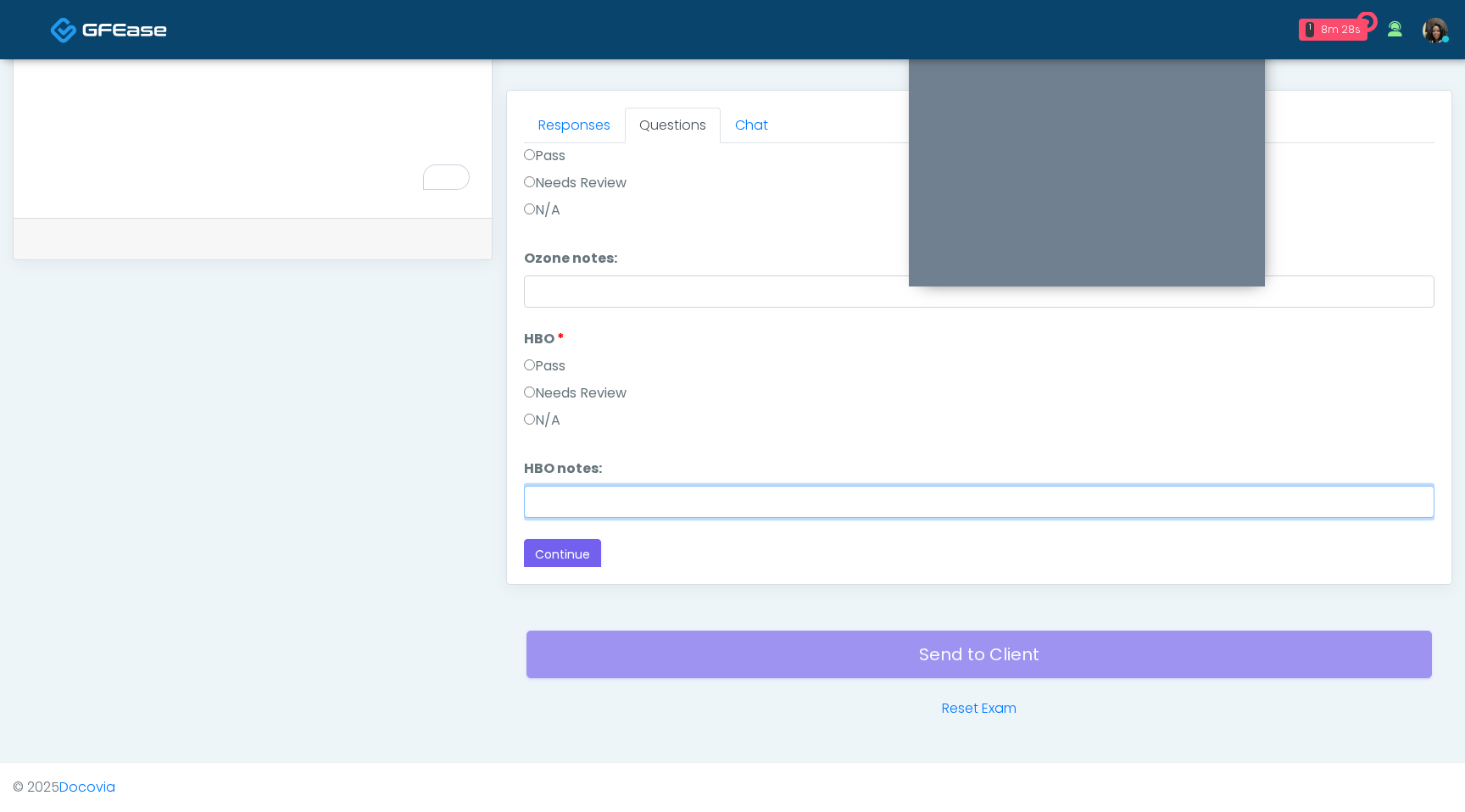
click at [575, 513] on input "HBO notes:" at bounding box center [980, 502] width 911 height 32
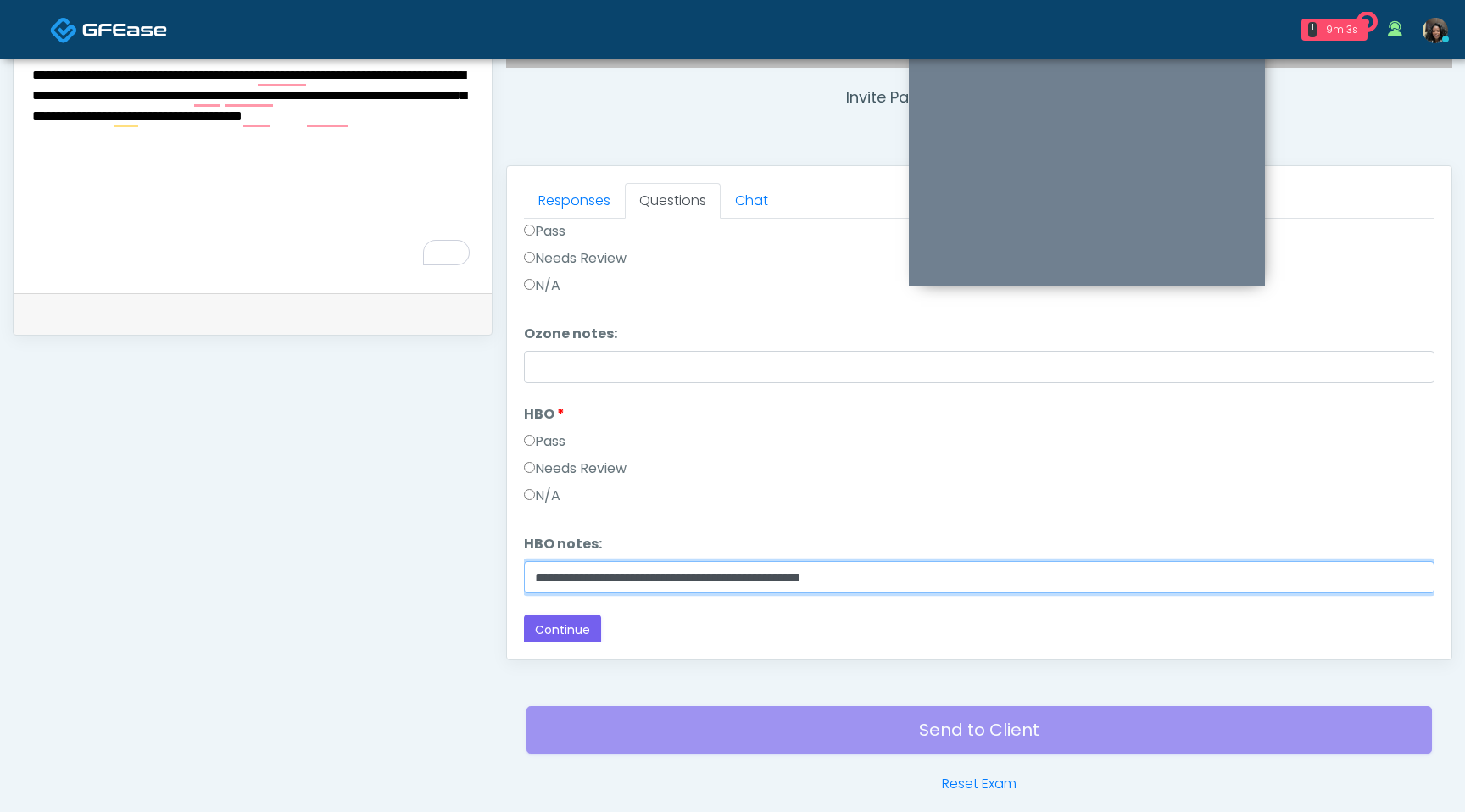
scroll to position [351, 0]
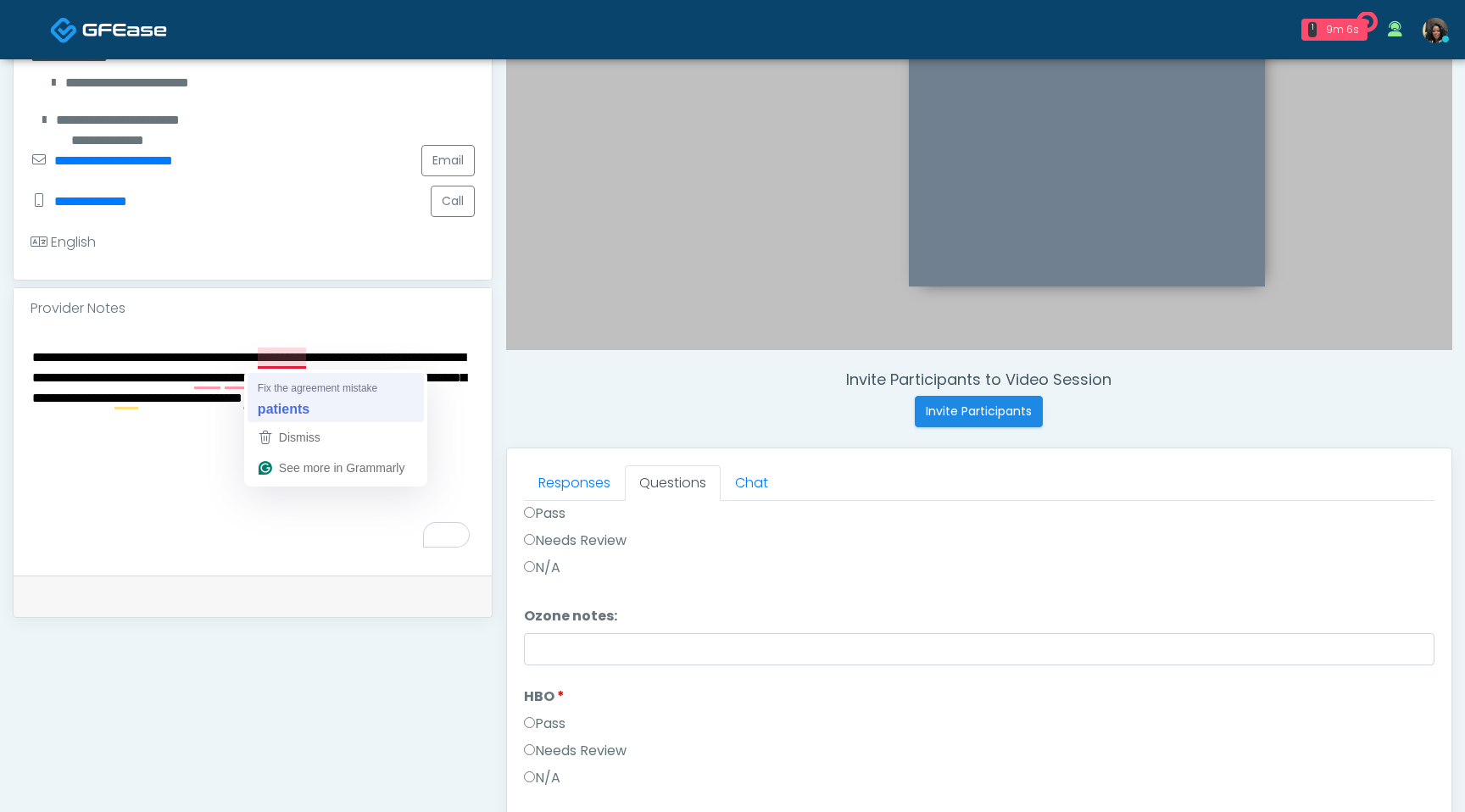
type input "**********"
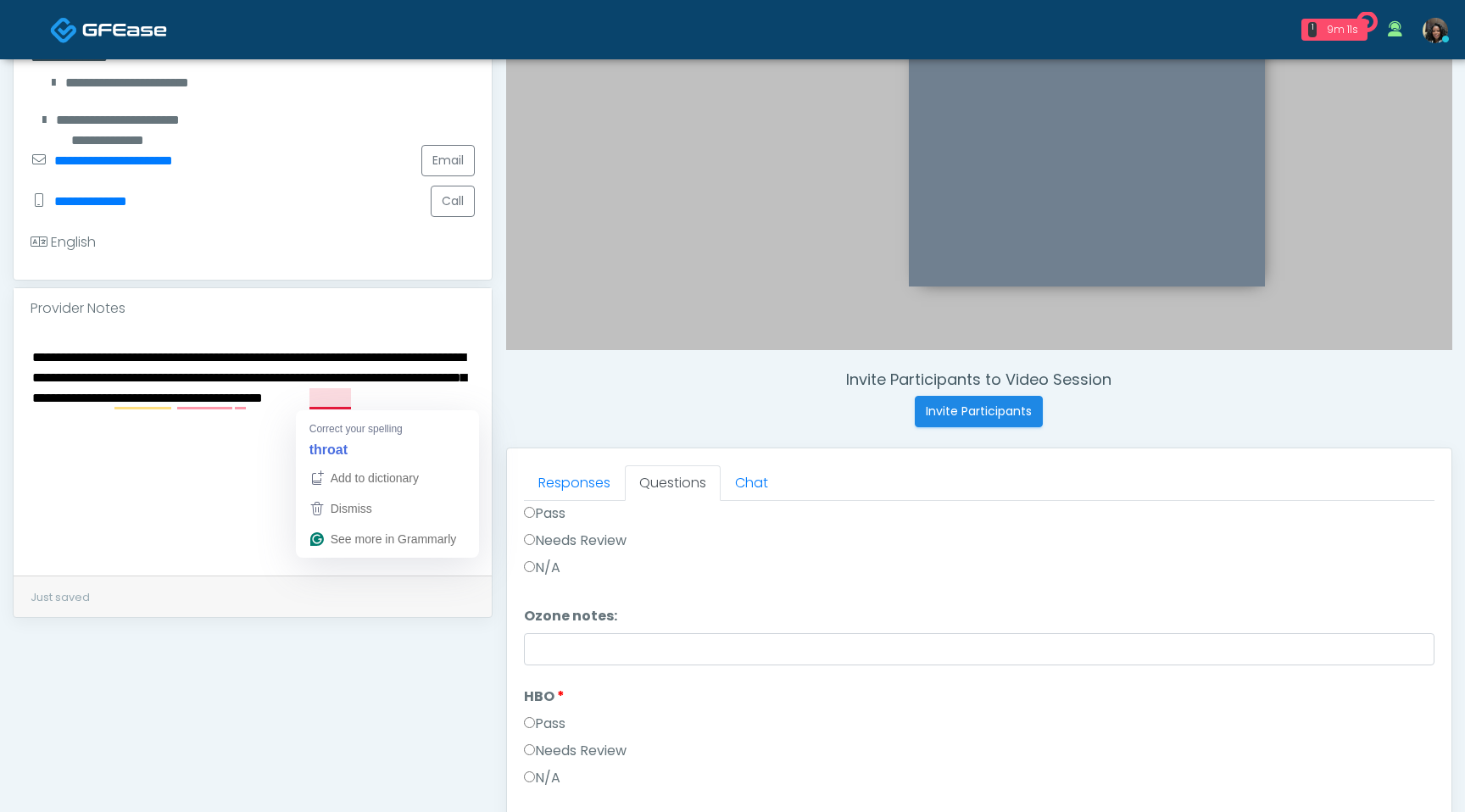
click at [333, 401] on textarea "**********" at bounding box center [253, 449] width 444 height 207
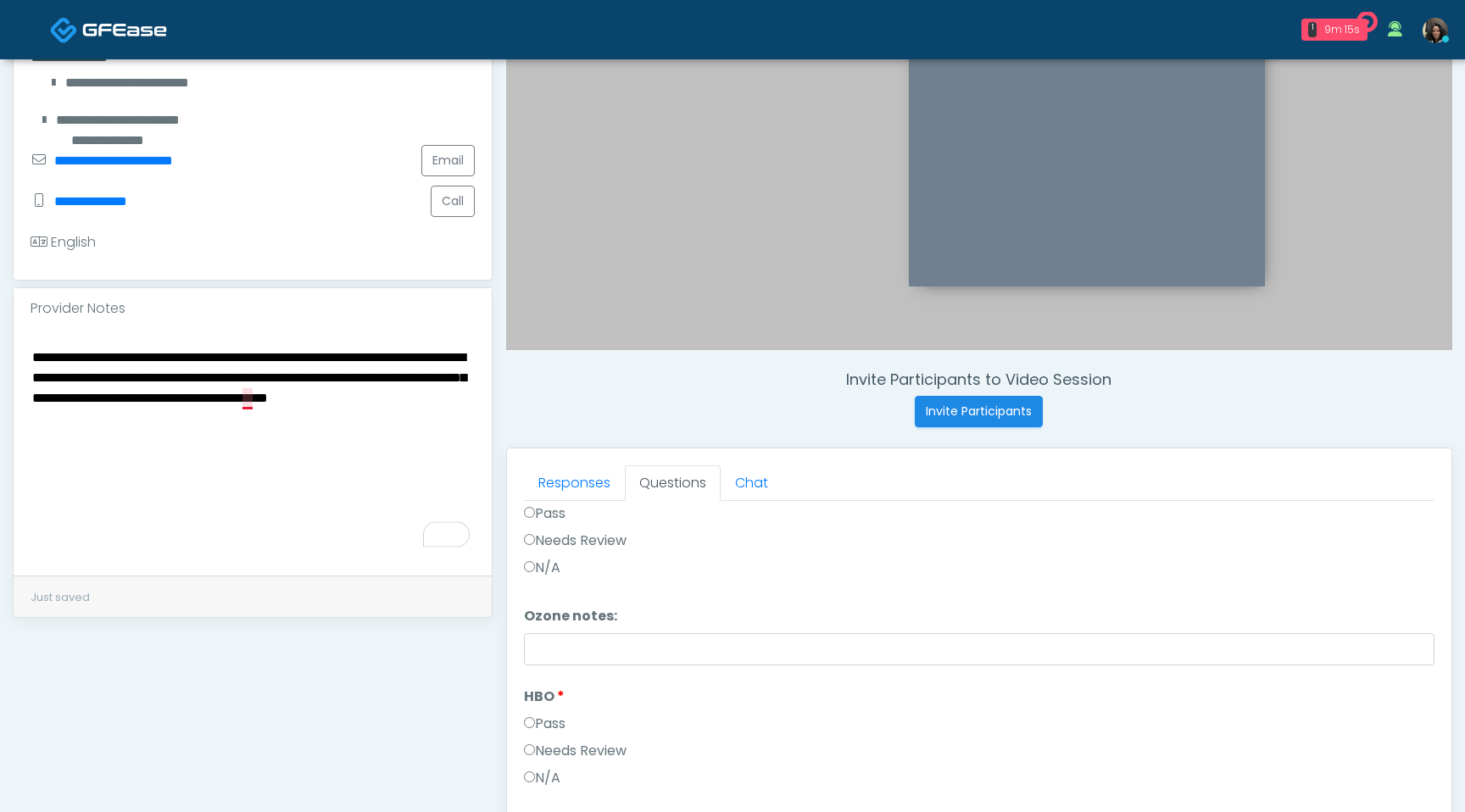
click at [253, 404] on textarea "**********" at bounding box center [253, 449] width 444 height 207
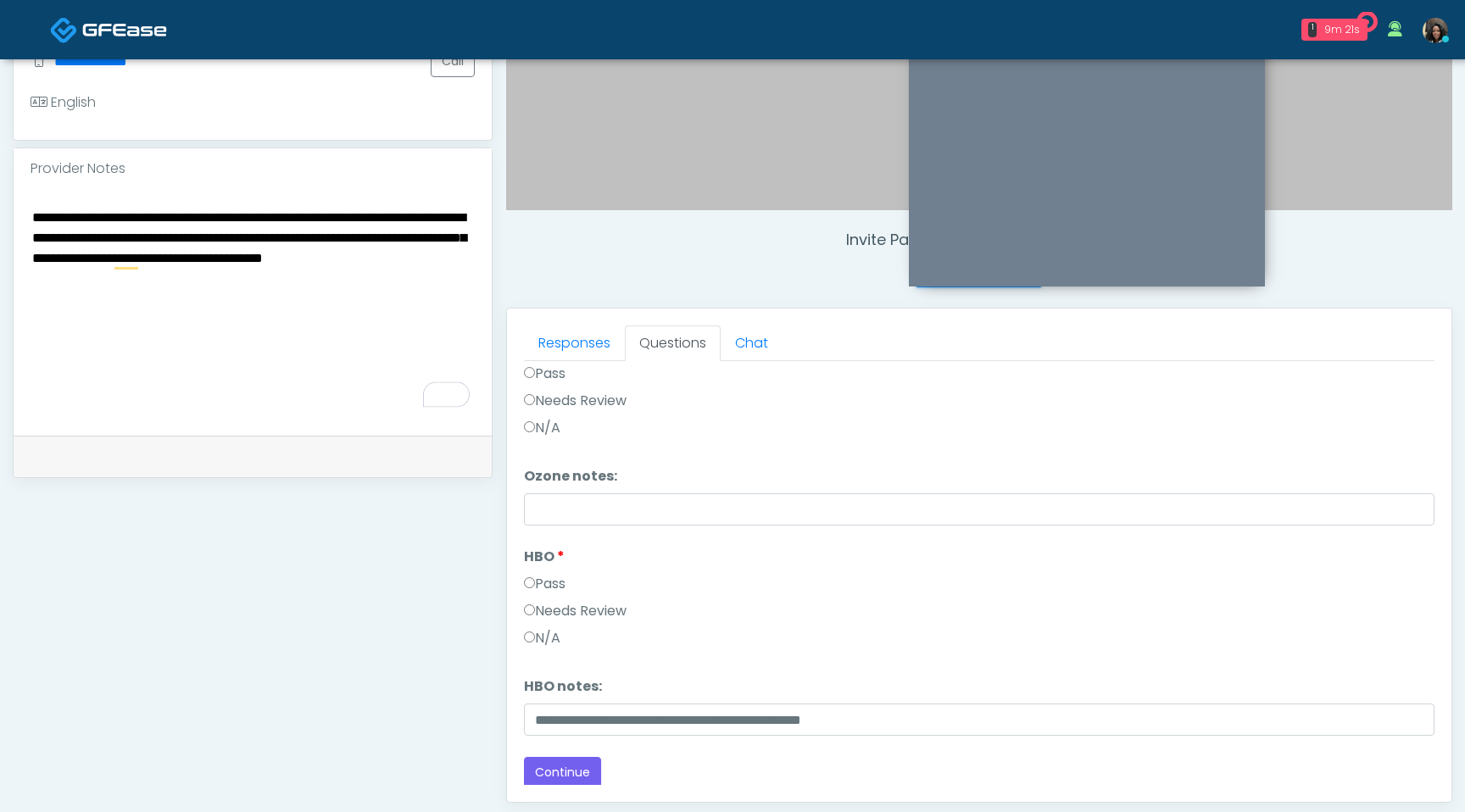
scroll to position [709, 0]
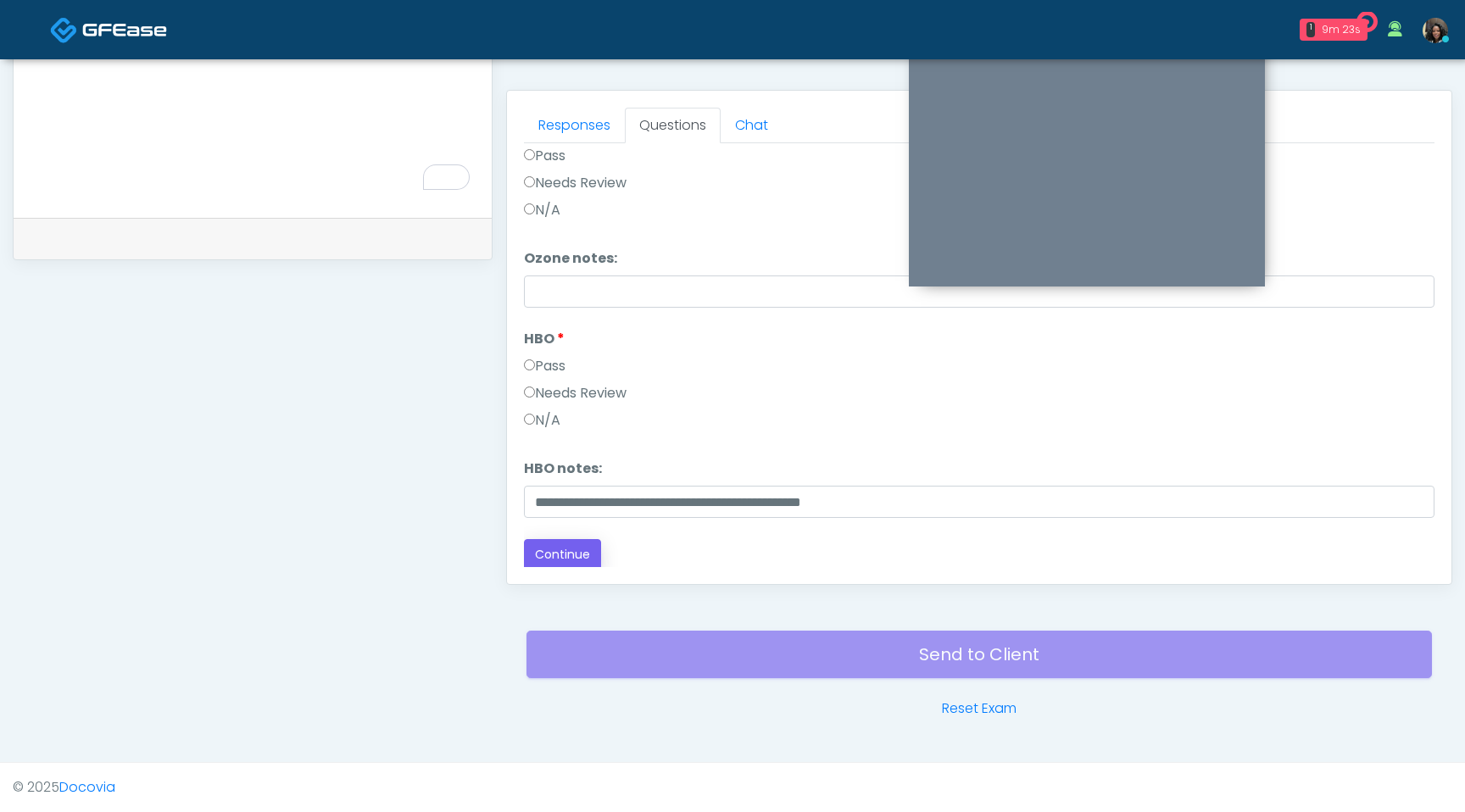
type textarea "**********"
click at [549, 561] on button "Continue" at bounding box center [563, 554] width 77 height 31
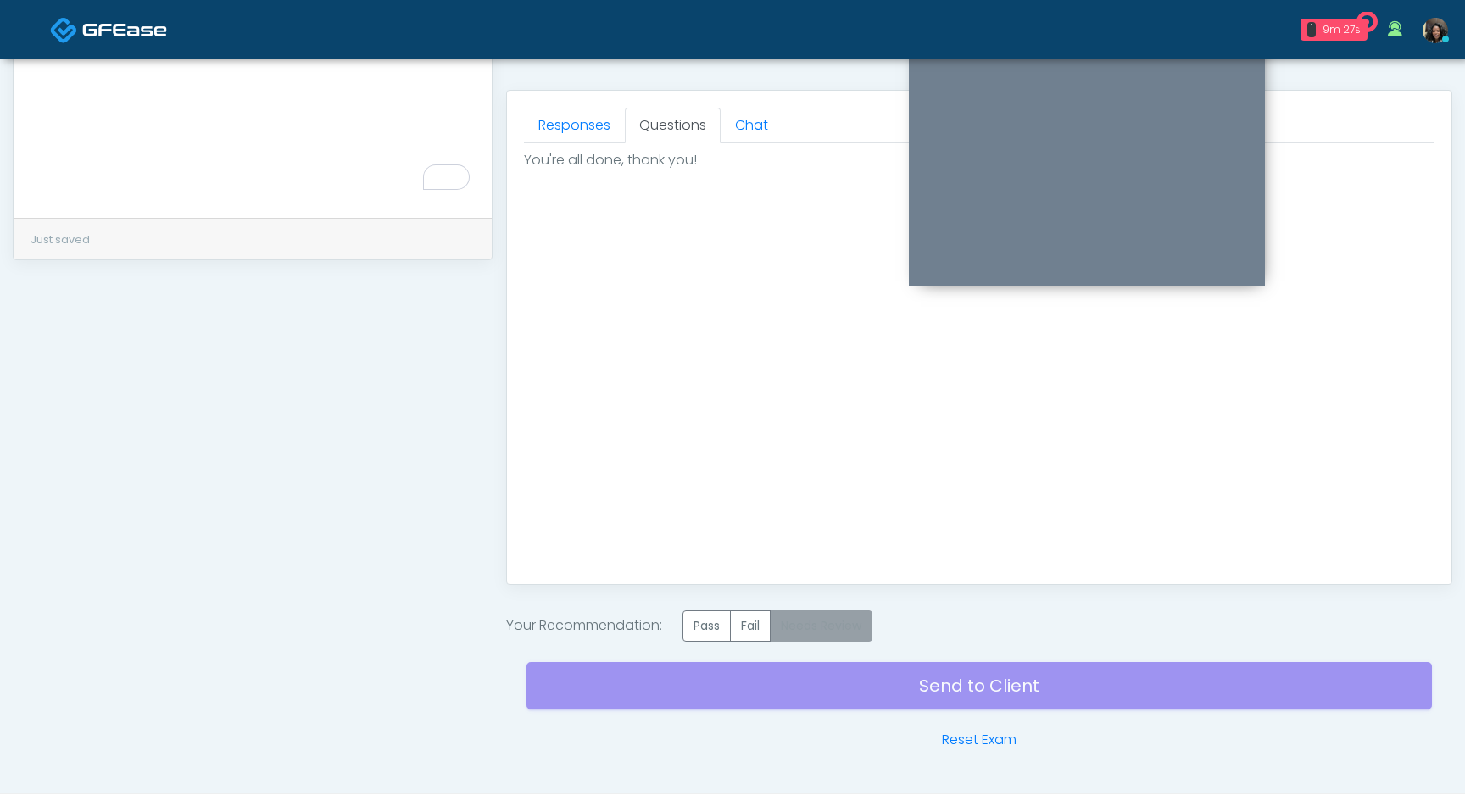
click at [829, 630] on label "Needs Review" at bounding box center [821, 626] width 103 height 31
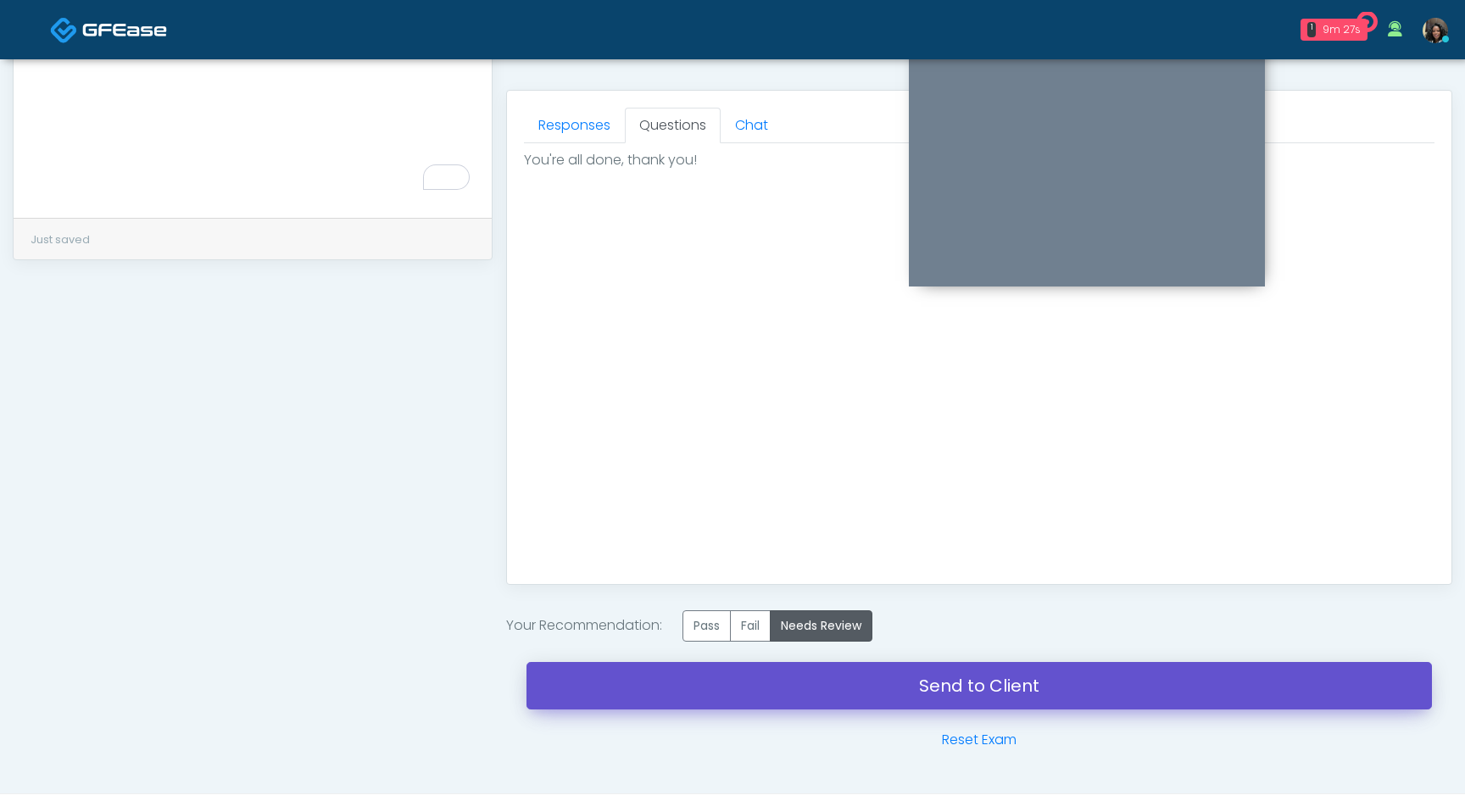
click at [854, 702] on link "Send to Client" at bounding box center [979, 685] width 906 height 47
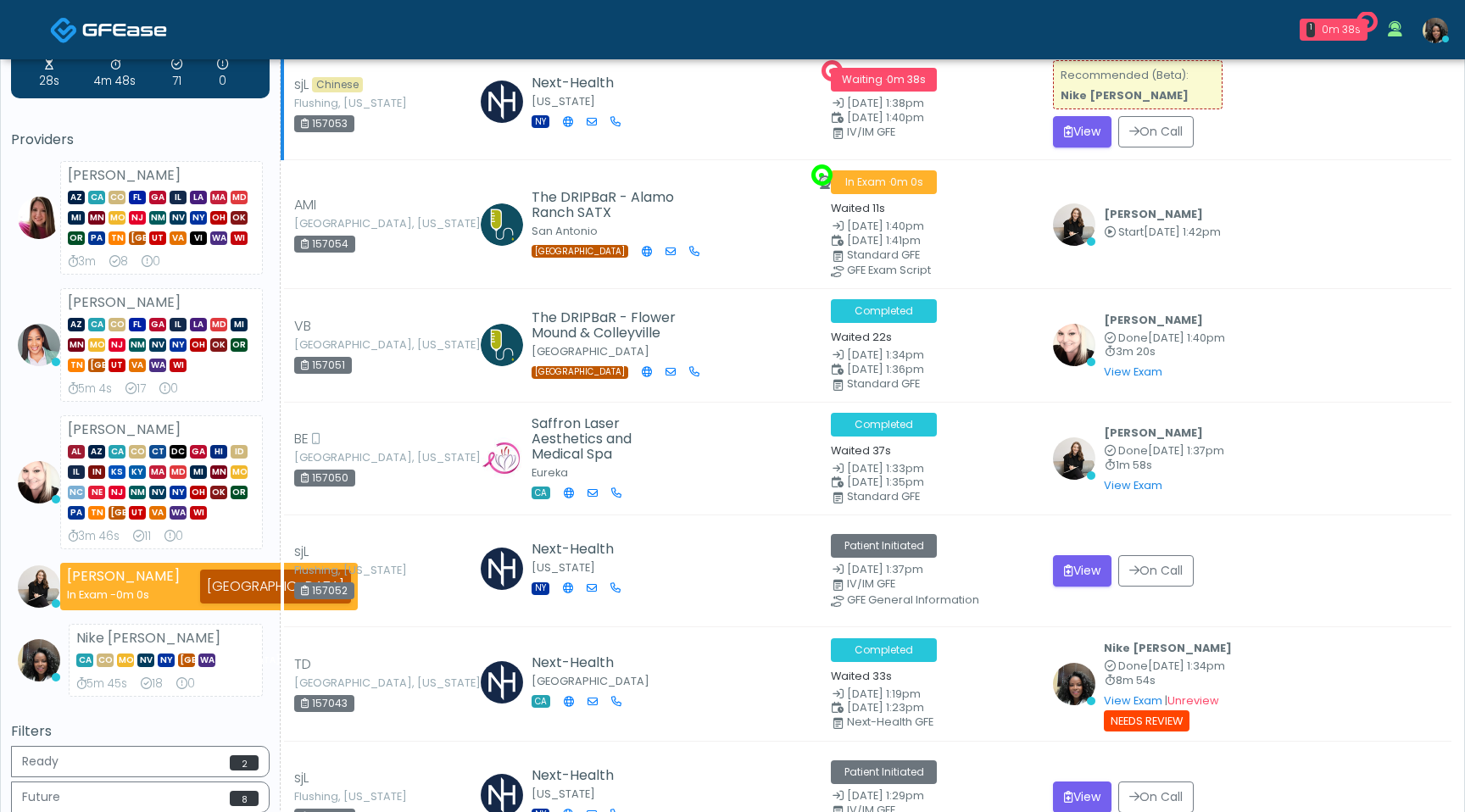
scroll to position [68, 0]
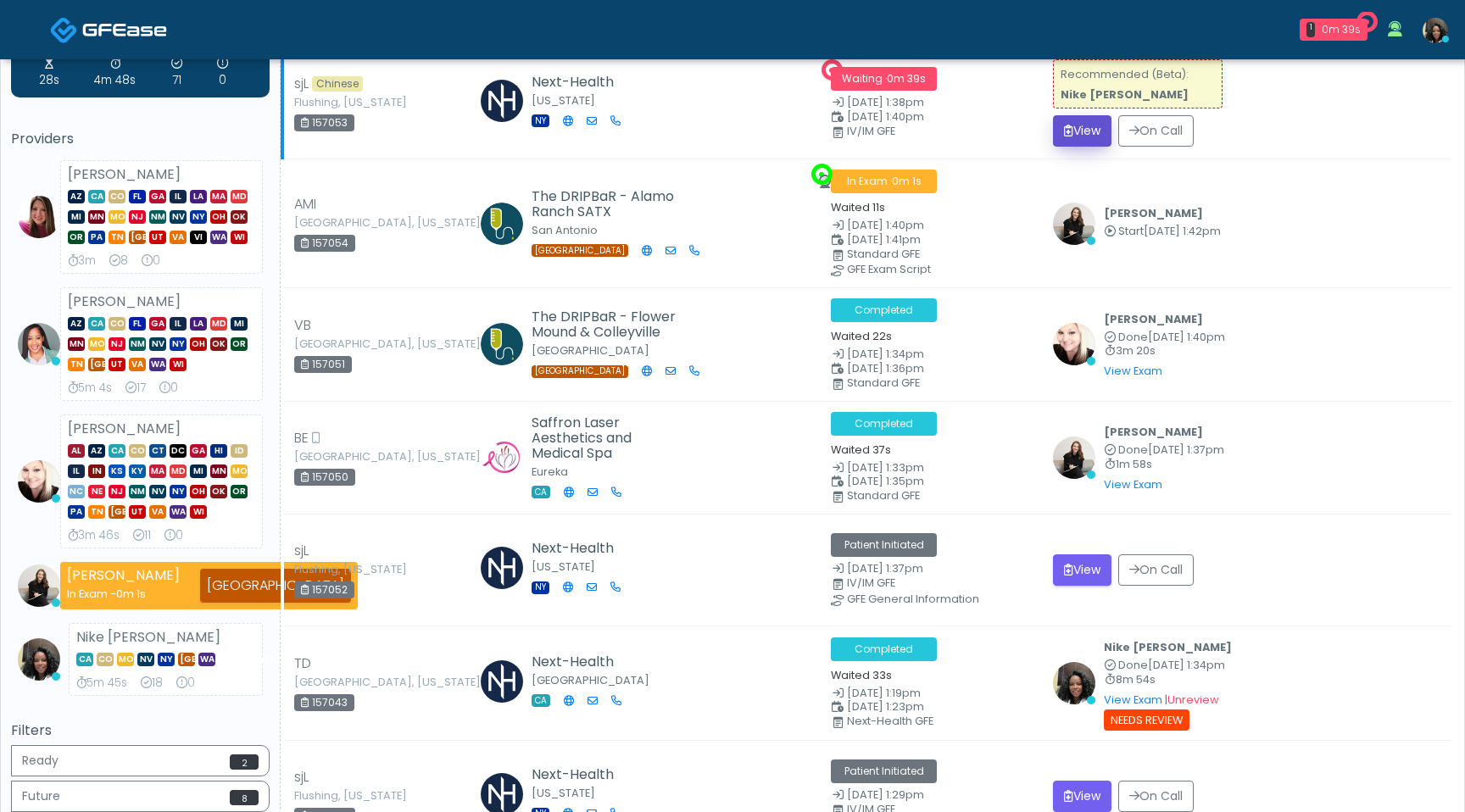
click at [1078, 136] on button "View" at bounding box center [1083, 131] width 58 height 31
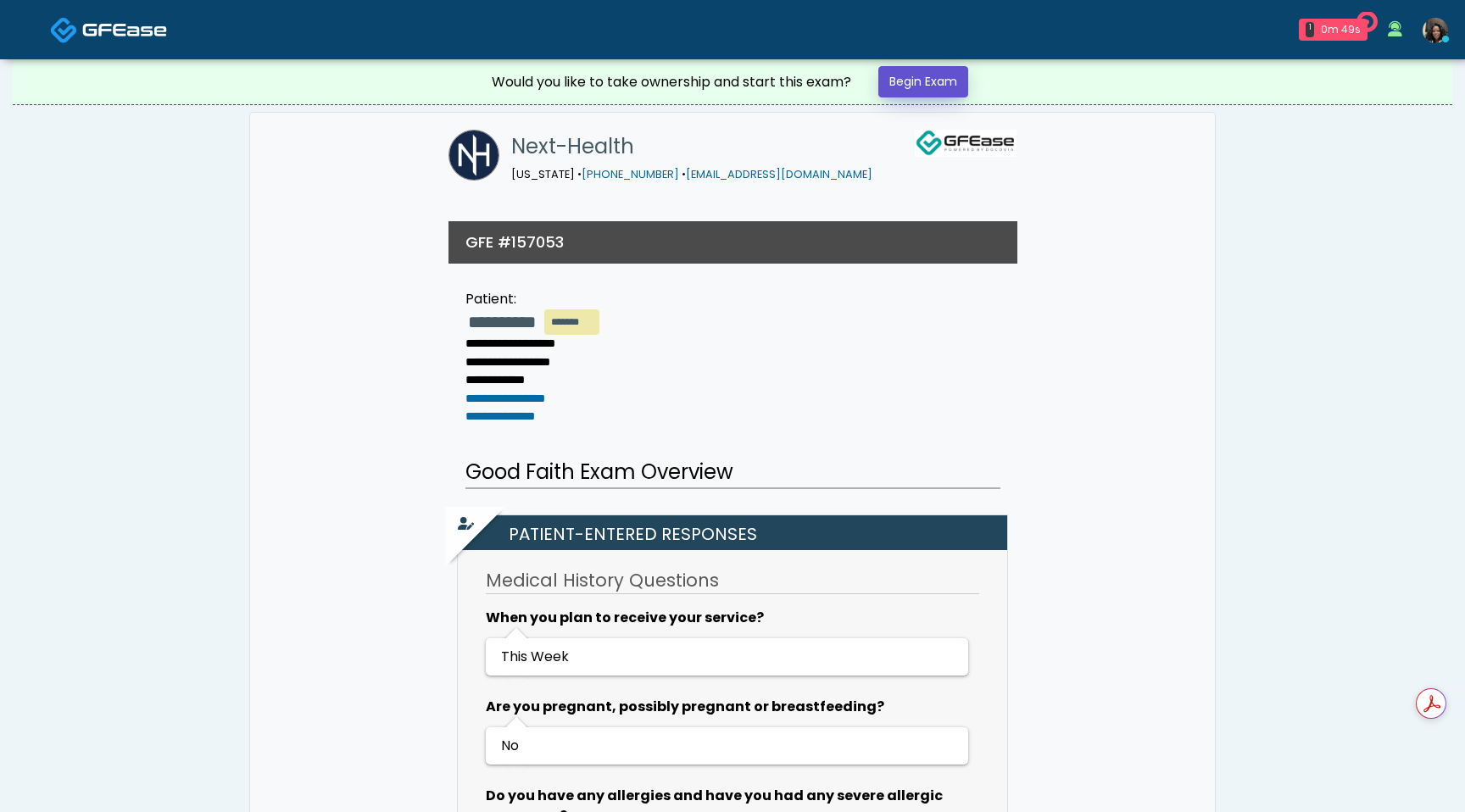
click at [958, 93] on link "Begin Exam" at bounding box center [923, 82] width 90 height 31
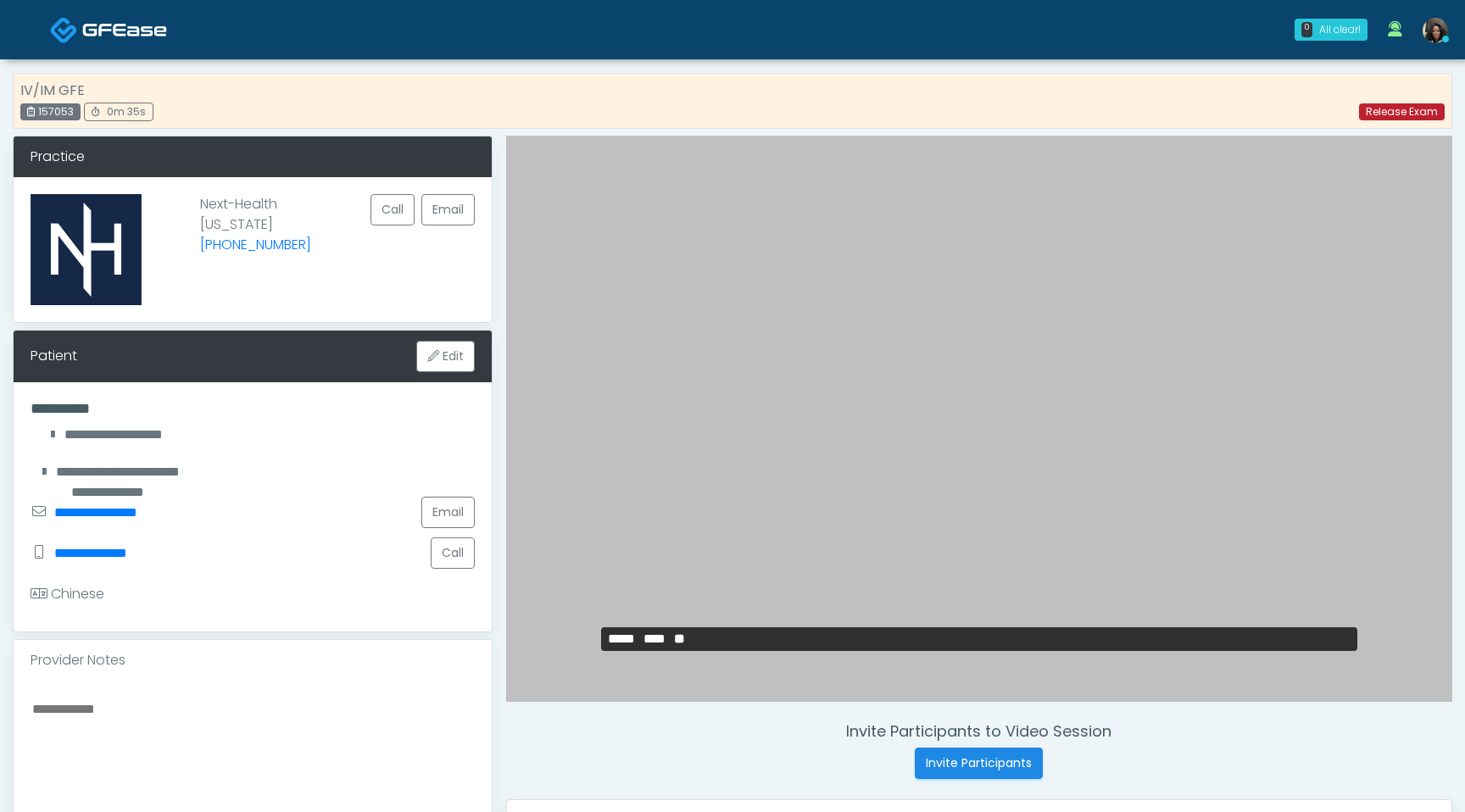
click at [1419, 113] on link "Release Exam" at bounding box center [1402, 112] width 86 height 17
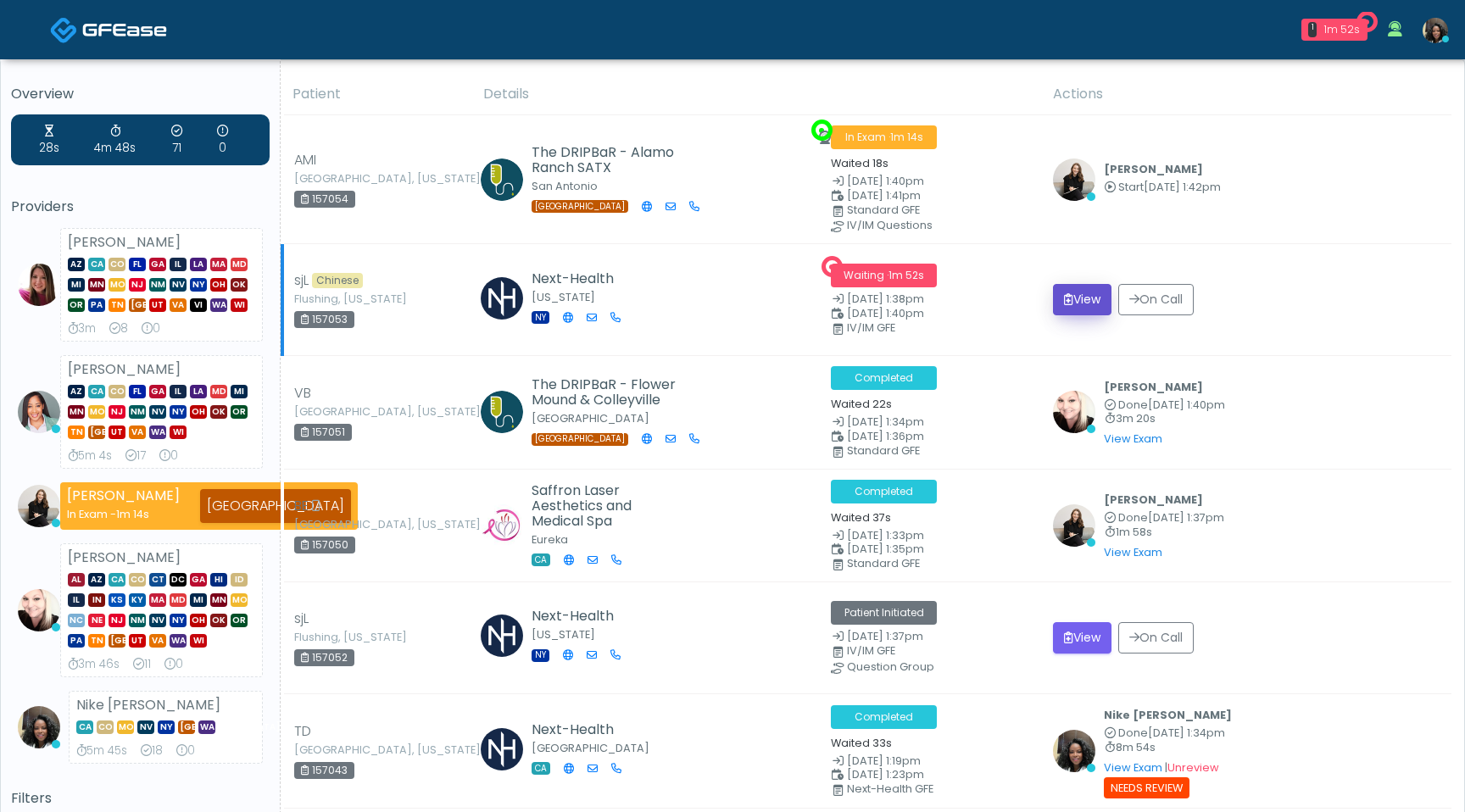
click at [1081, 302] on button "View" at bounding box center [1083, 299] width 58 height 31
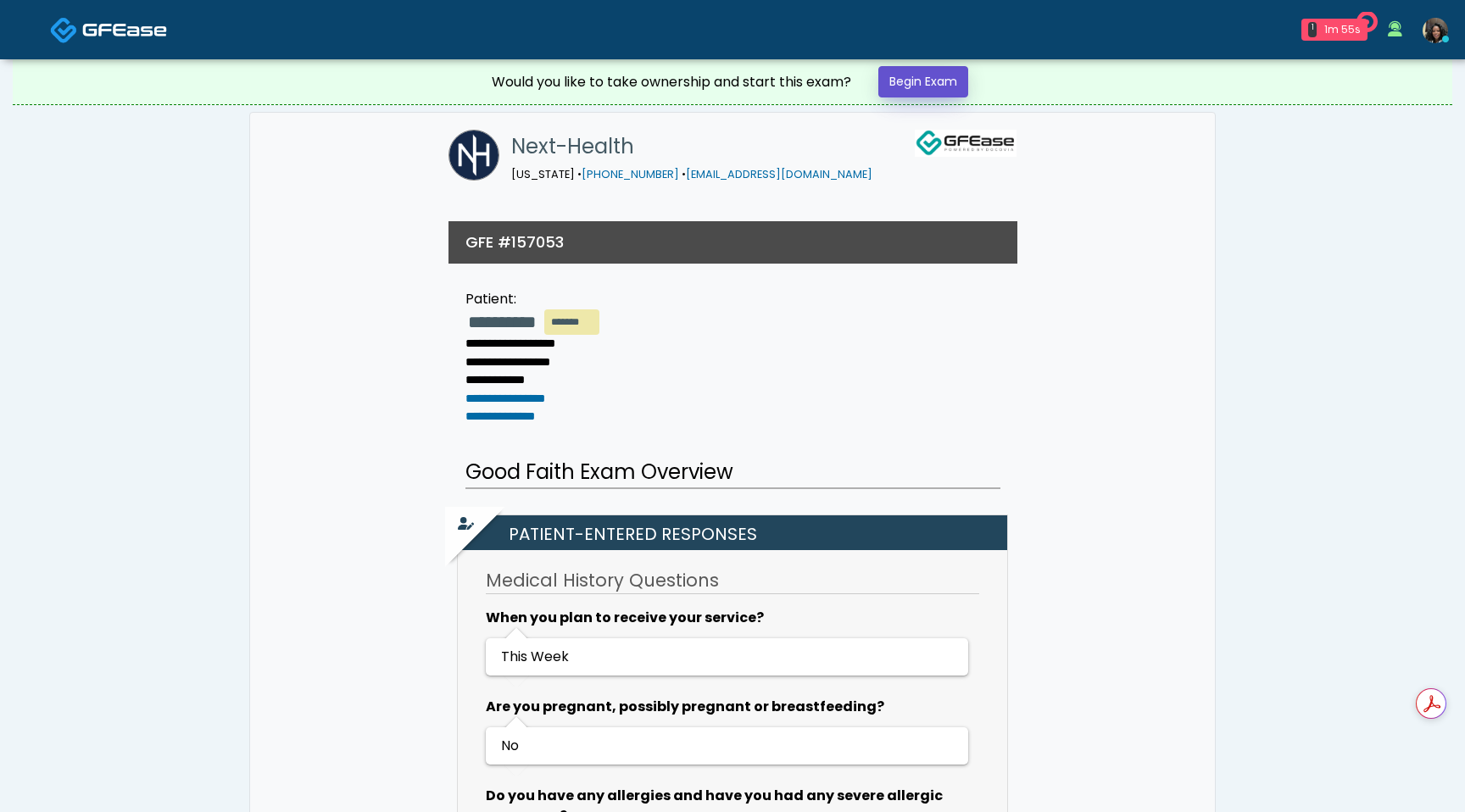
click at [927, 76] on link "Begin Exam" at bounding box center [923, 82] width 90 height 31
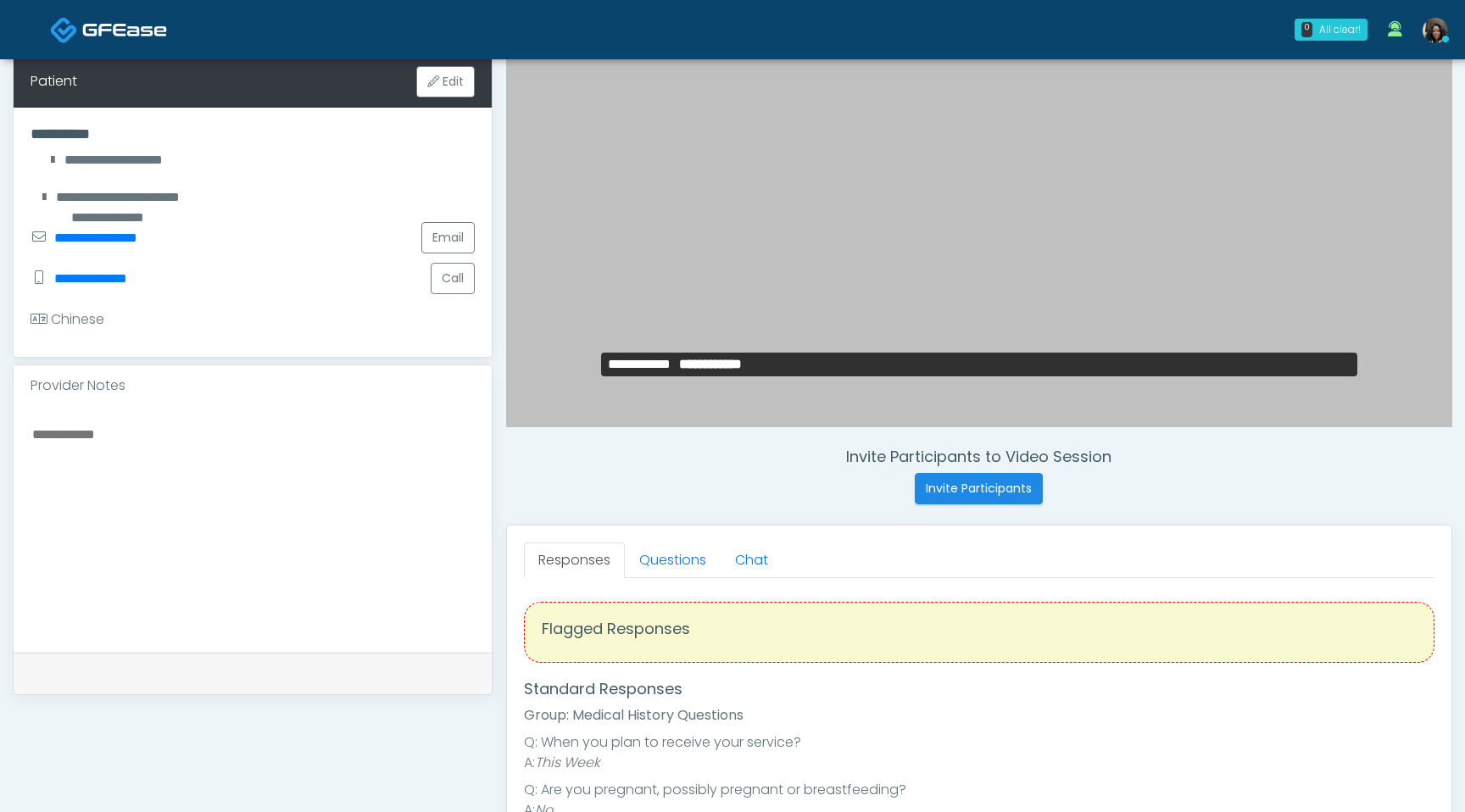
scroll to position [278, 0]
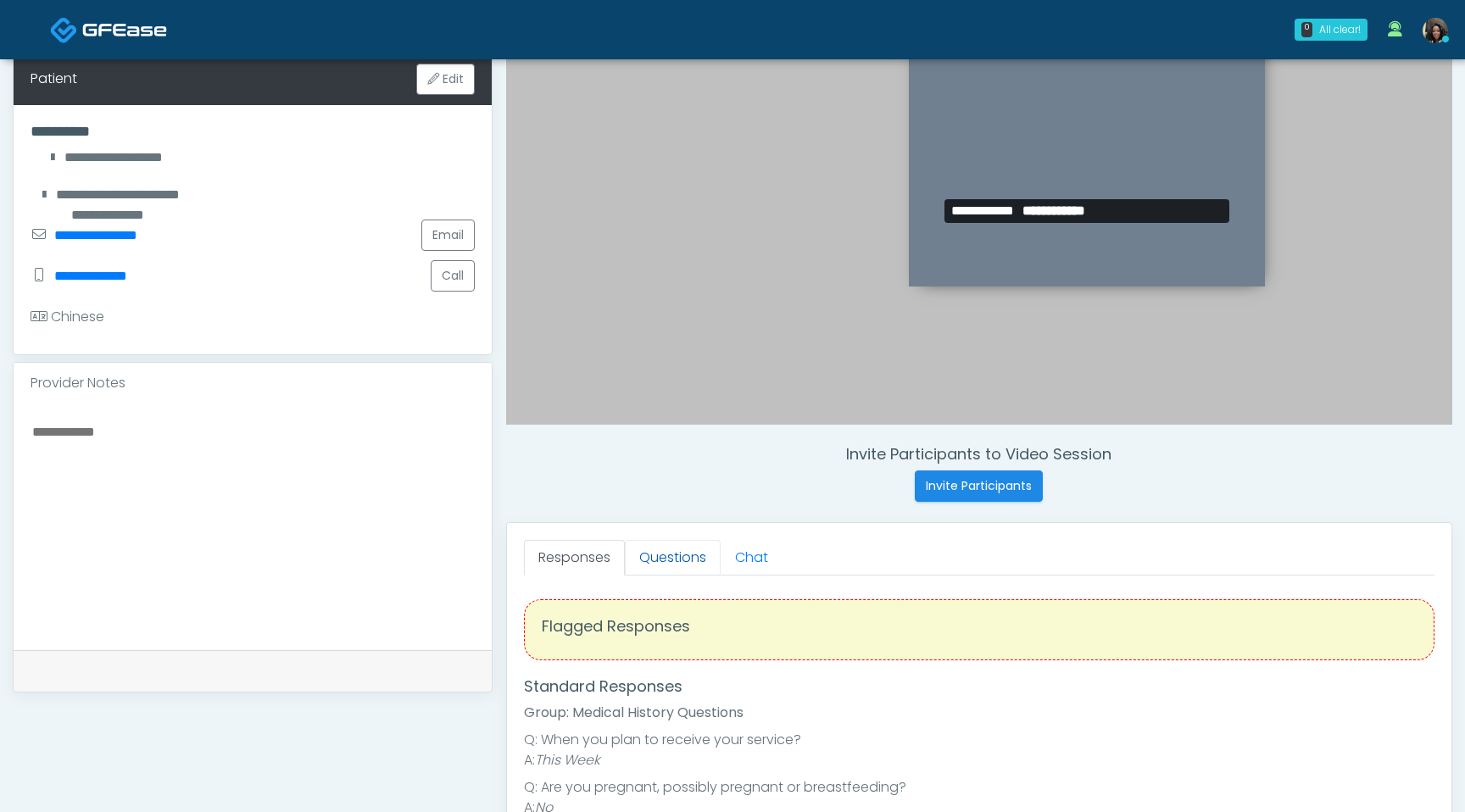
click at [671, 564] on link "Questions" at bounding box center [672, 557] width 96 height 36
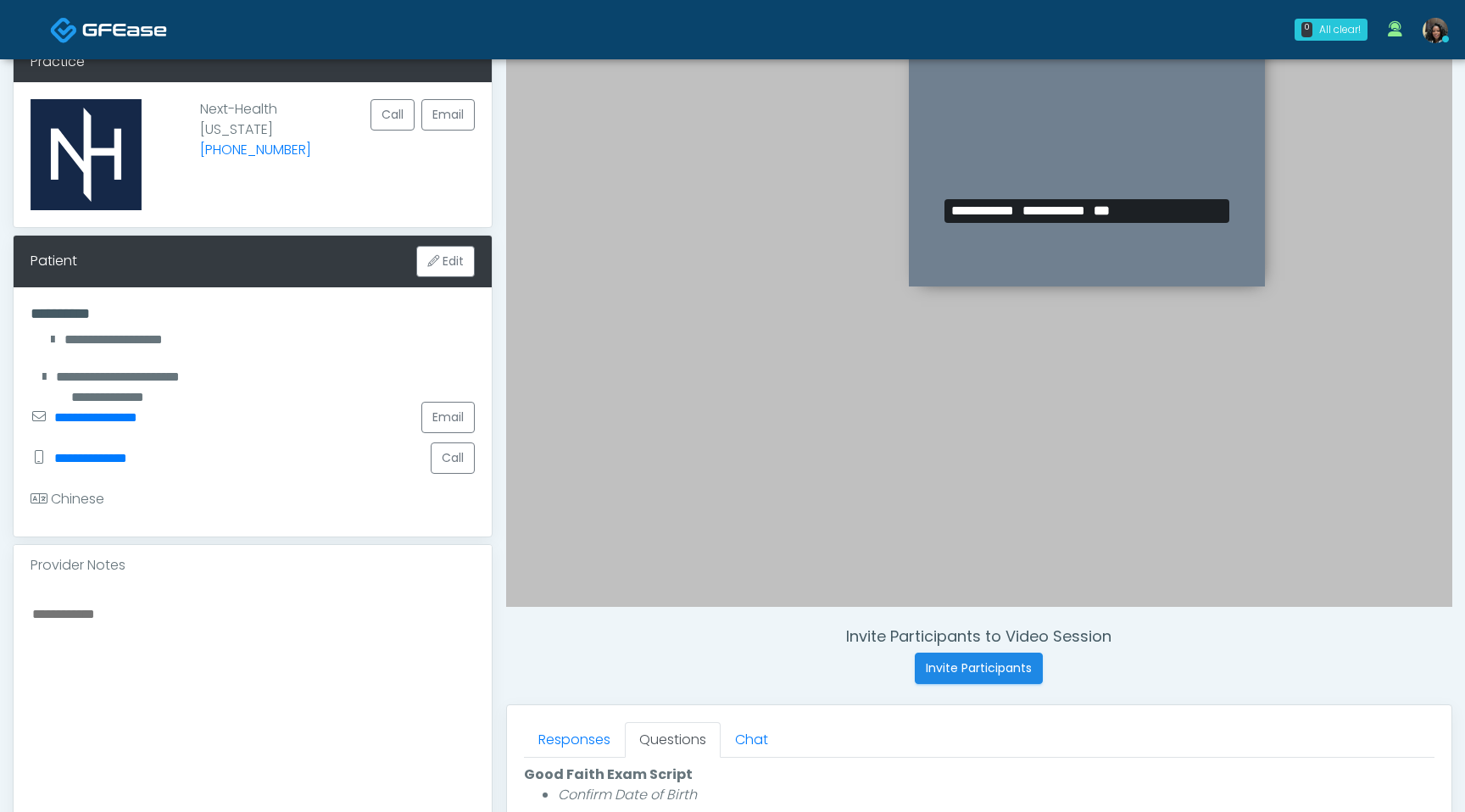
scroll to position [0, 0]
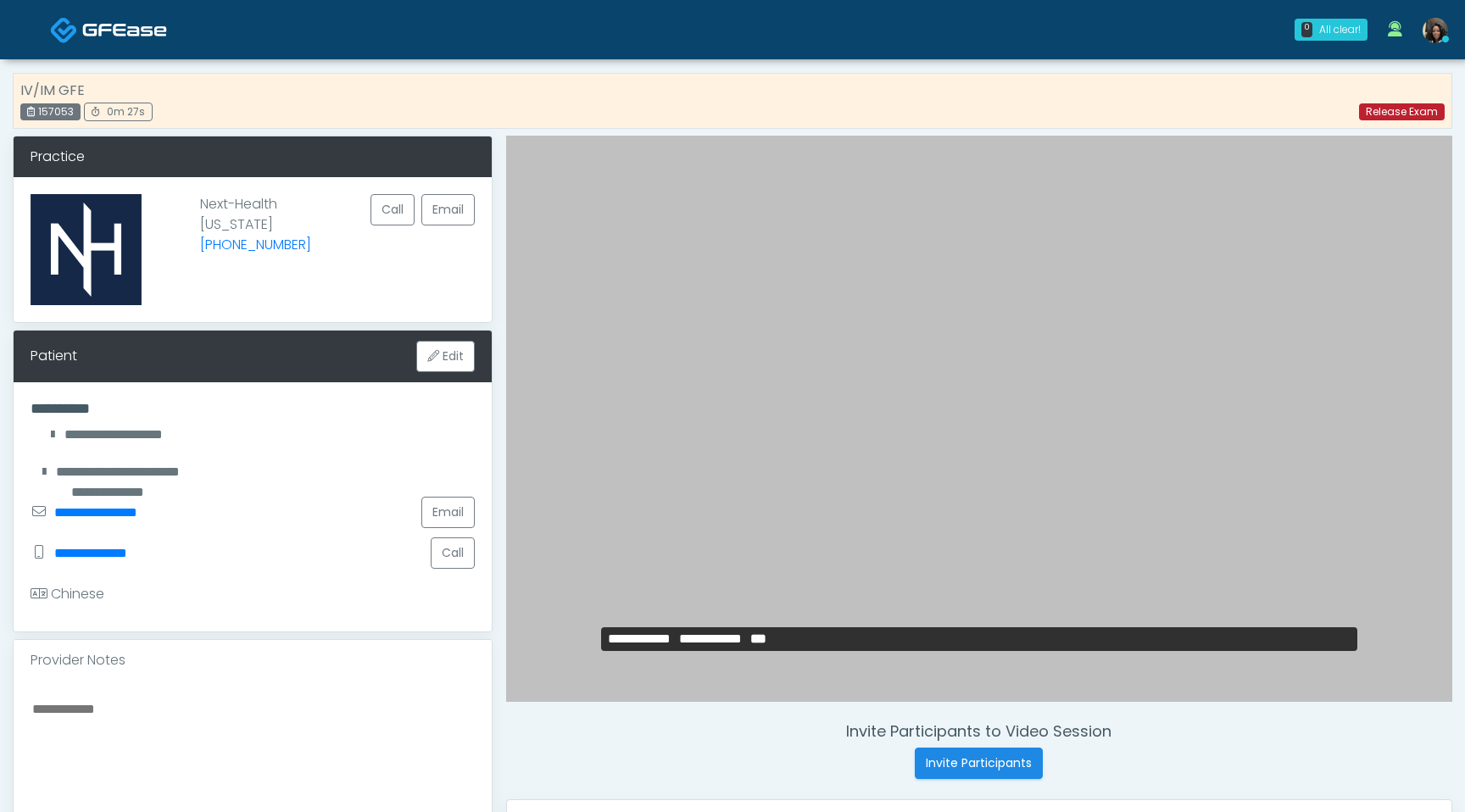
click at [1394, 117] on link "Release Exam" at bounding box center [1402, 112] width 86 height 17
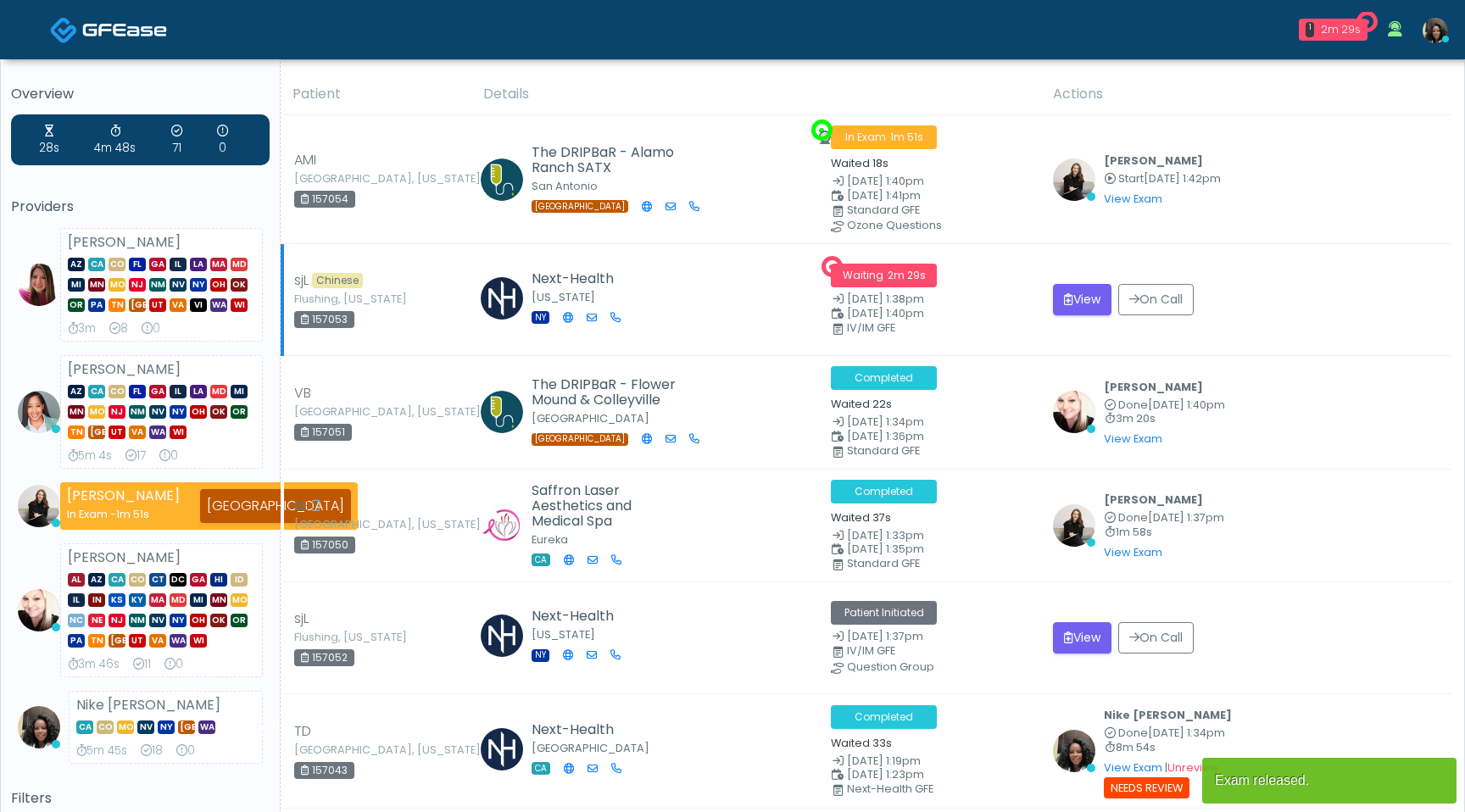
drag, startPoint x: 351, startPoint y: 317, endPoint x: 300, endPoint y: 313, distance: 51.2
click at [300, 313] on div "157053" at bounding box center [324, 320] width 60 height 17
copy div "157053"
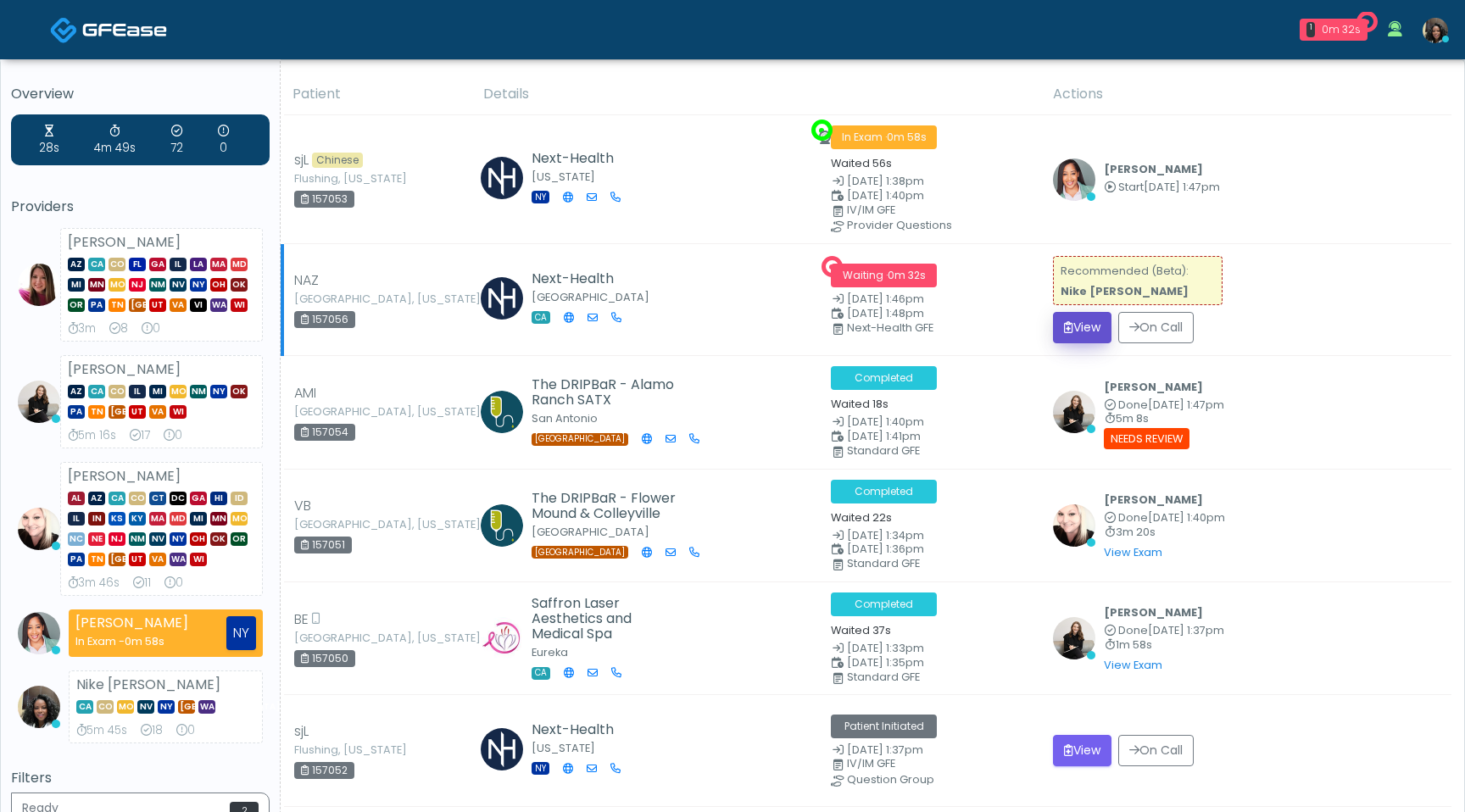
click at [1089, 321] on button "View" at bounding box center [1083, 328] width 58 height 31
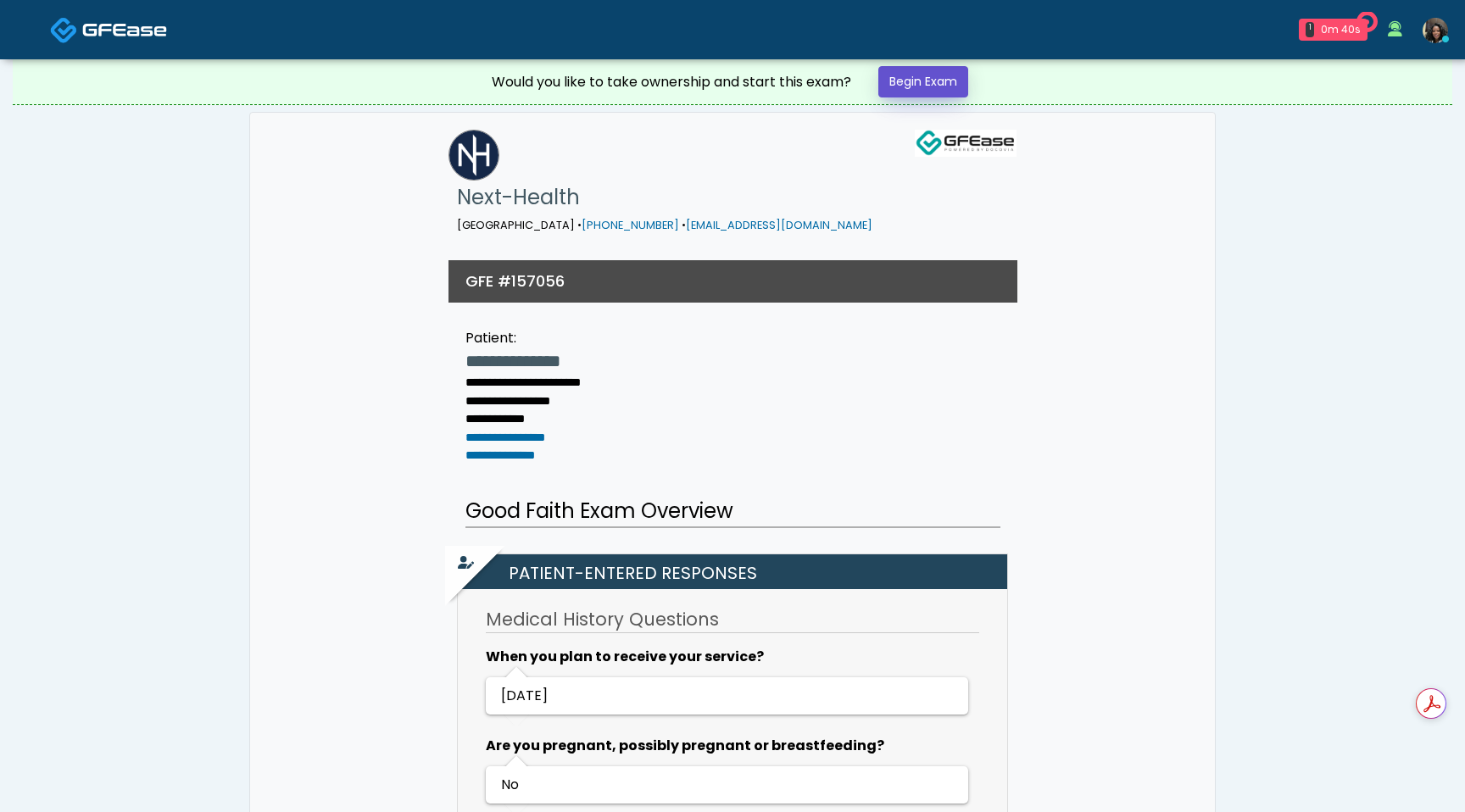
click at [923, 81] on link "Begin Exam" at bounding box center [923, 82] width 90 height 31
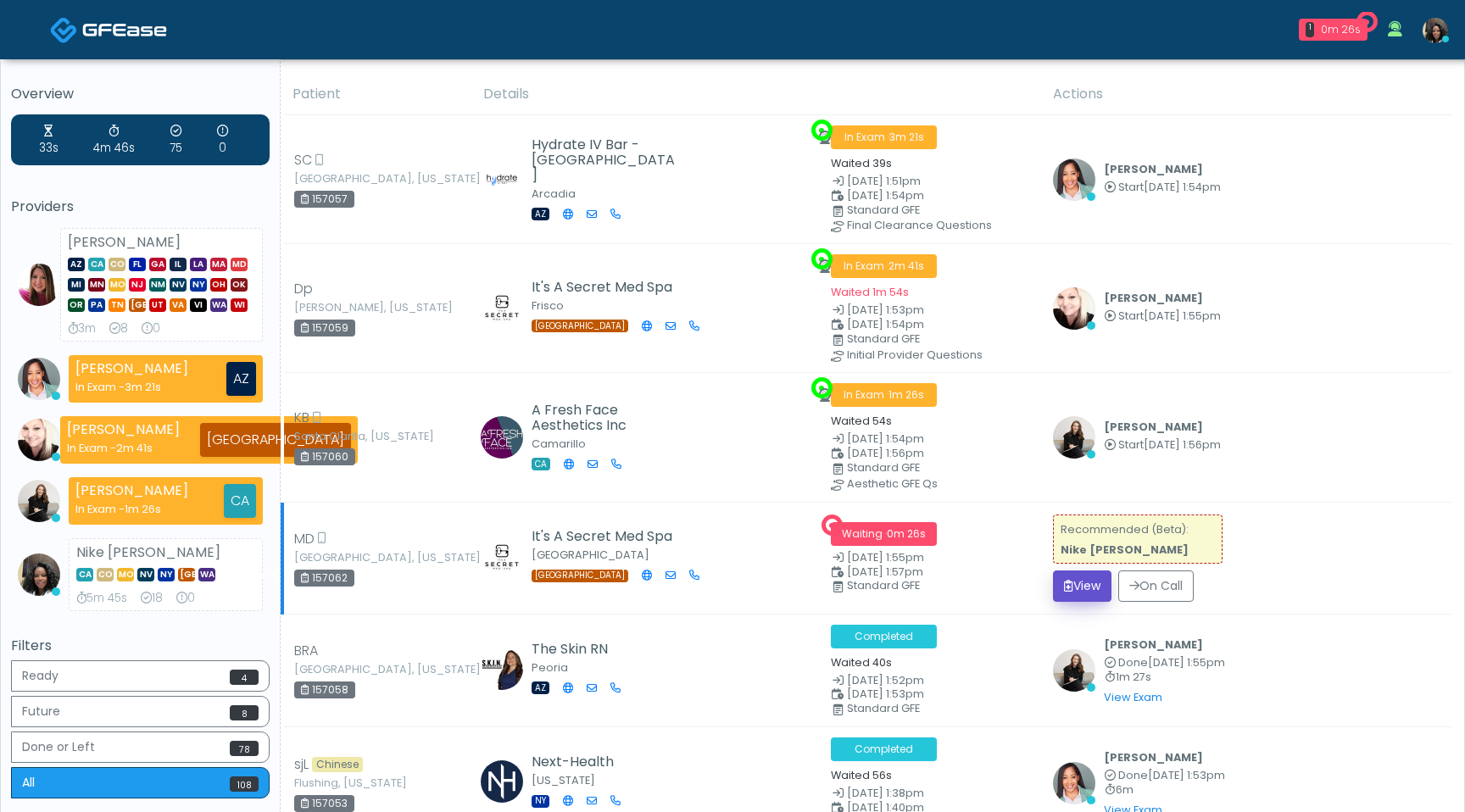
click at [1083, 579] on button "View" at bounding box center [1083, 586] width 58 height 31
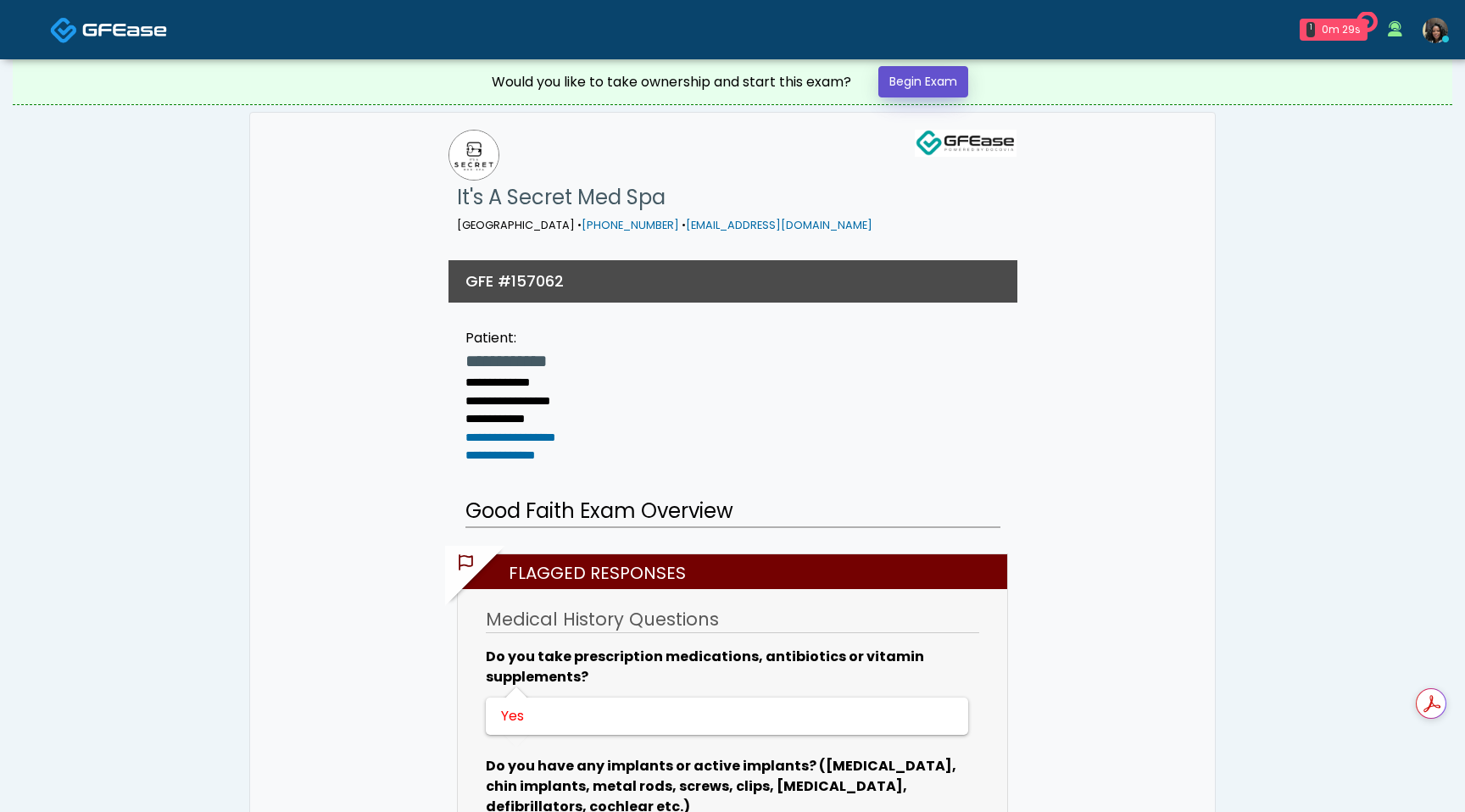
click at [929, 93] on link "Begin Exam" at bounding box center [923, 82] width 90 height 31
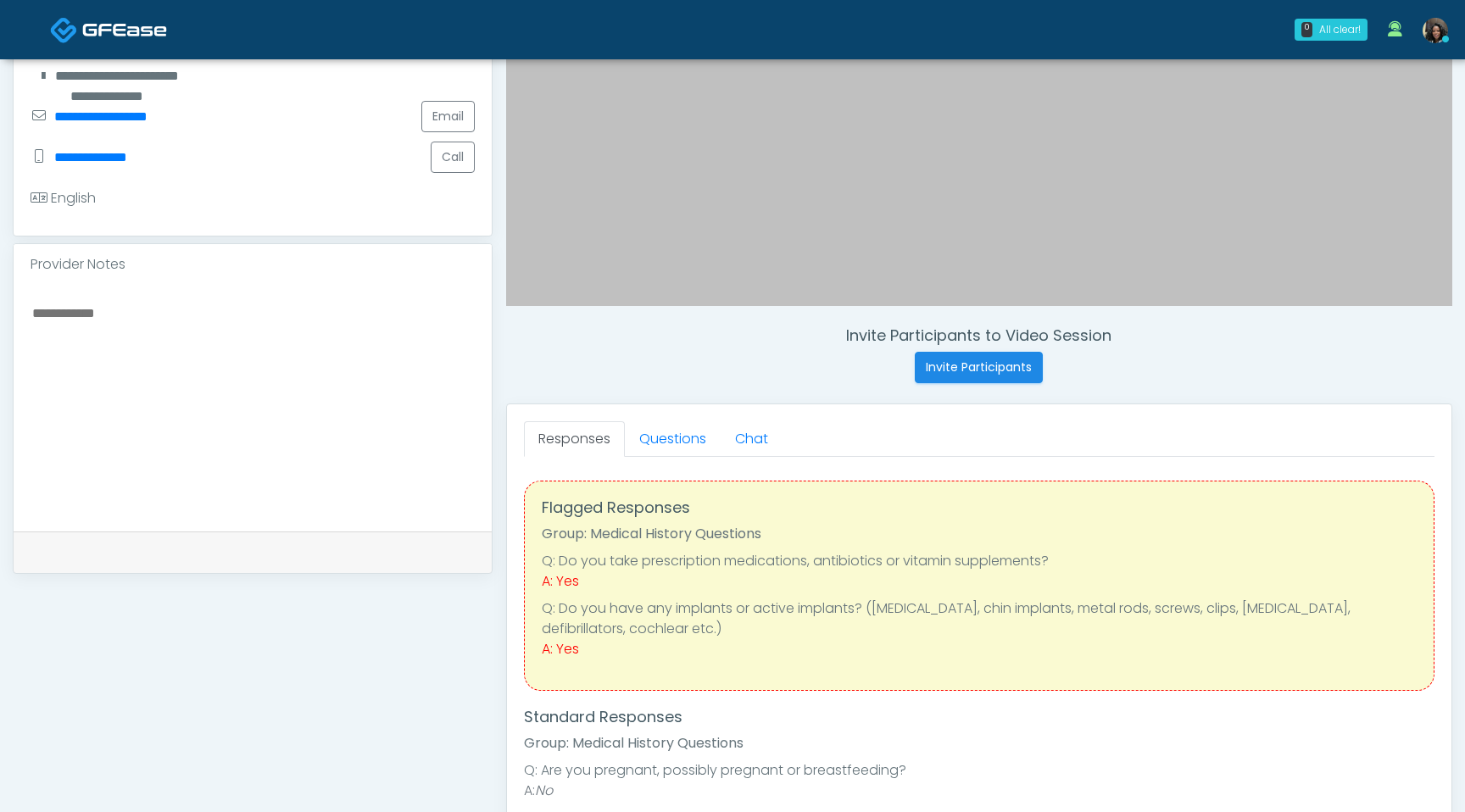
scroll to position [448, 0]
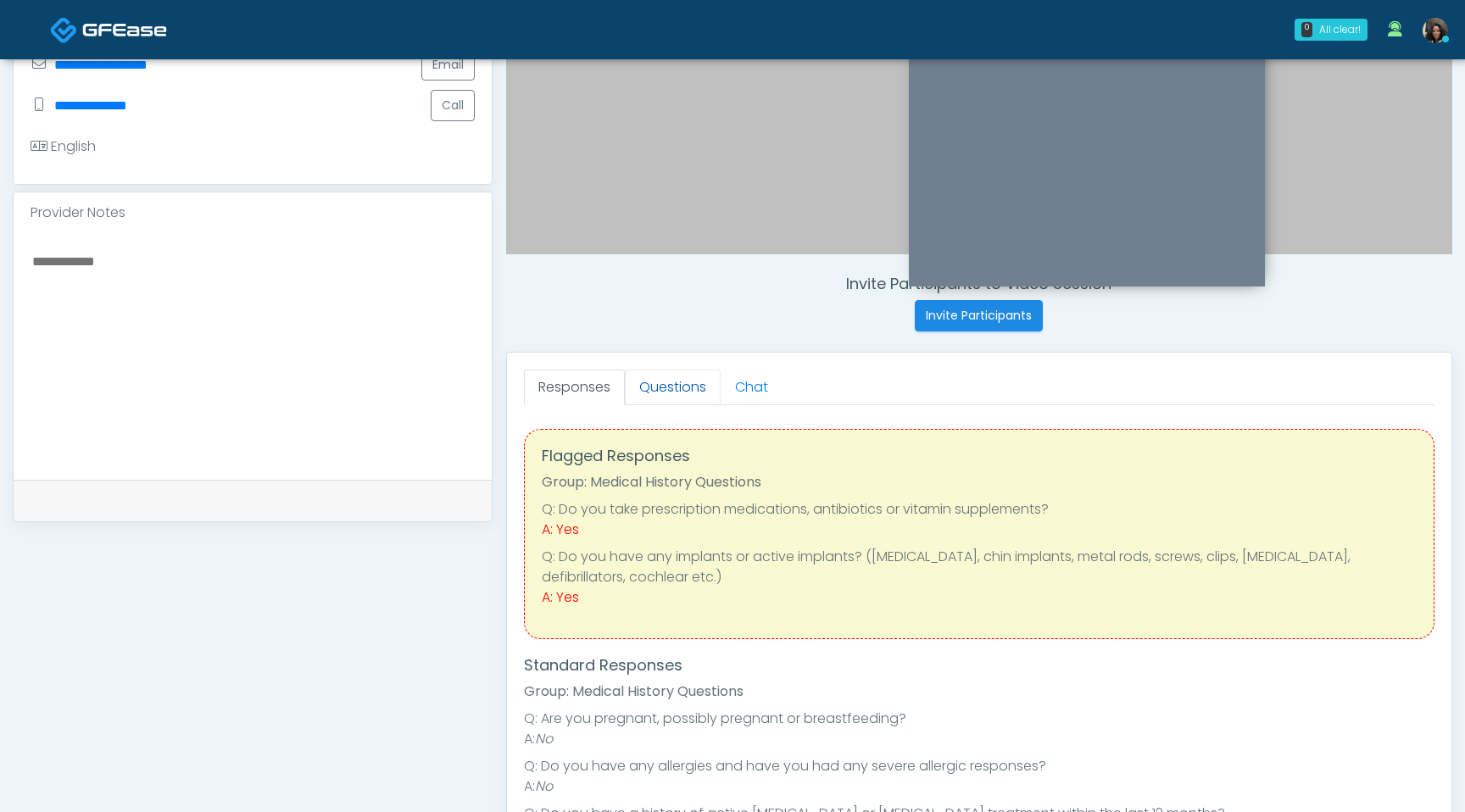
click at [682, 391] on link "Questions" at bounding box center [672, 387] width 96 height 36
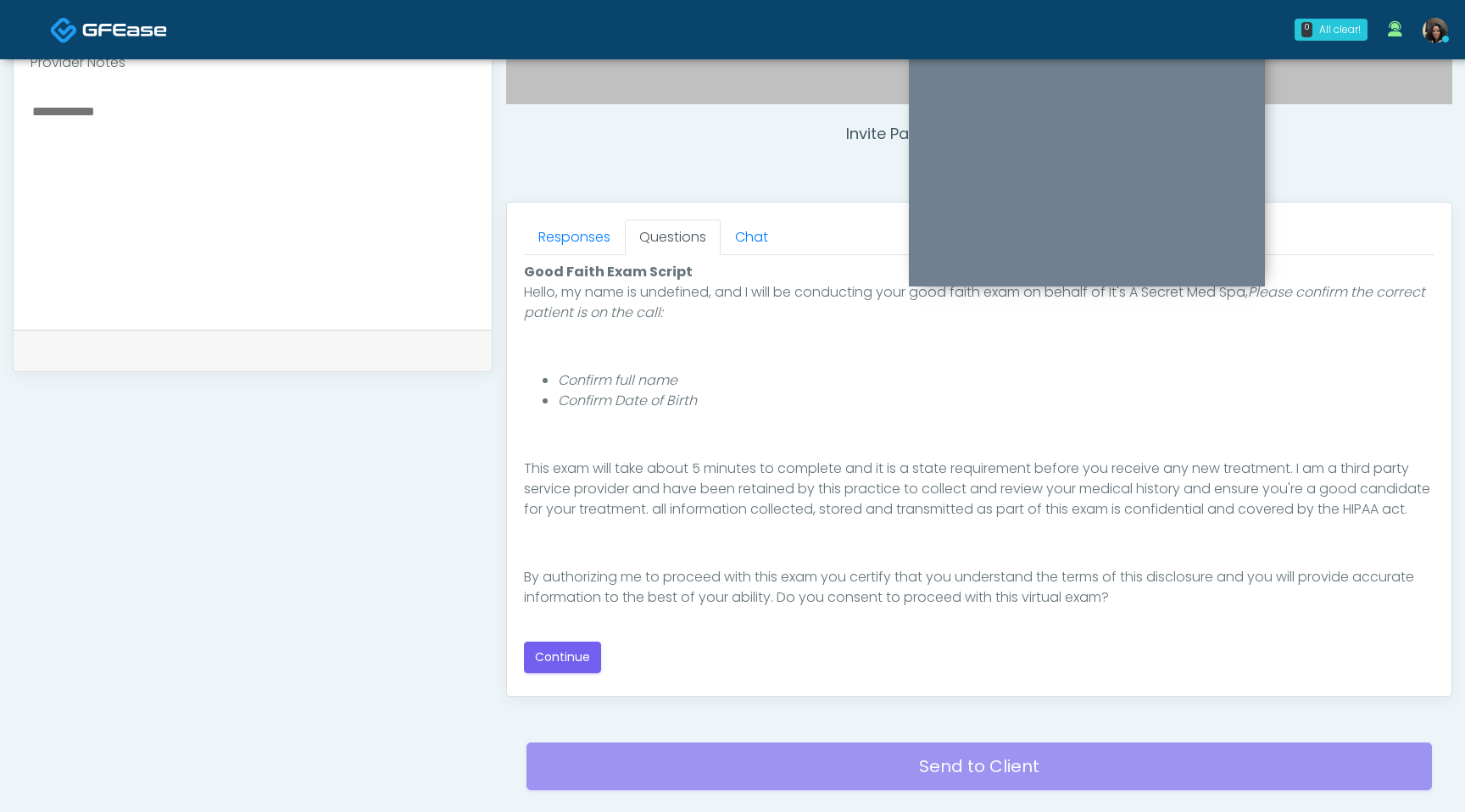
scroll to position [709, 0]
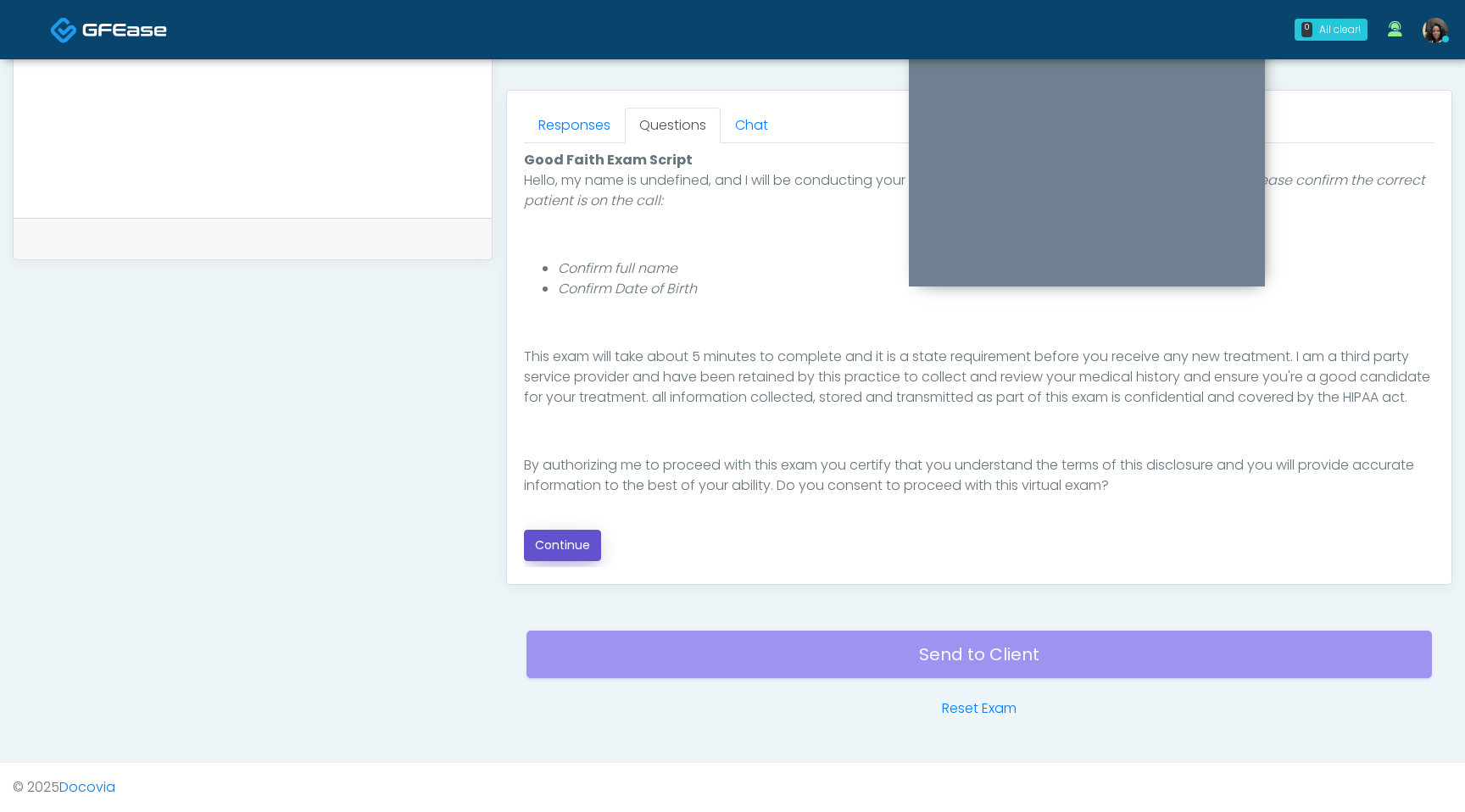
click at [580, 546] on button "Continue" at bounding box center [563, 545] width 77 height 31
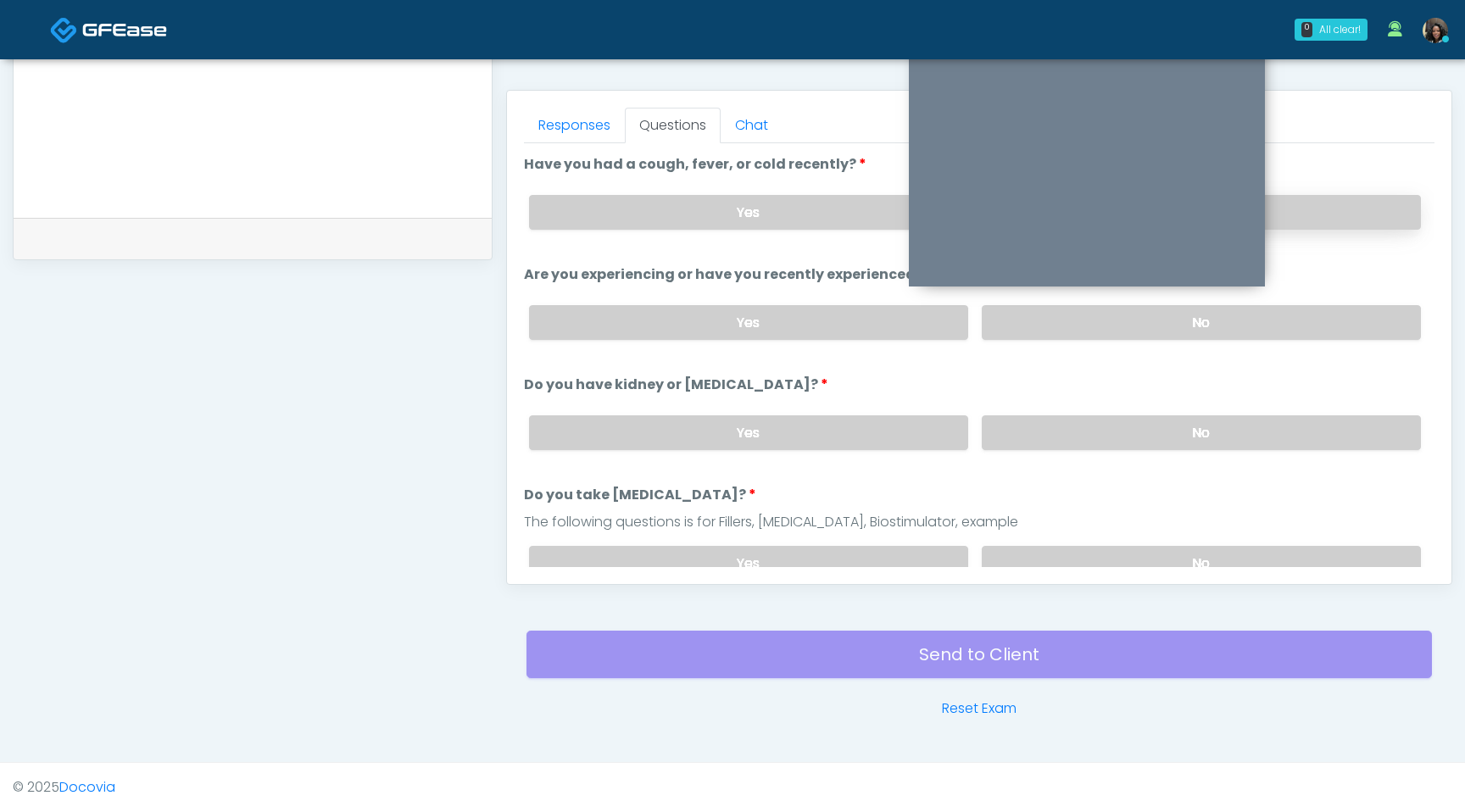
click at [1363, 224] on label "No" at bounding box center [1201, 212] width 439 height 35
click at [1199, 322] on label "No" at bounding box center [1201, 322] width 439 height 35
click at [1104, 432] on label "No" at bounding box center [1201, 432] width 439 height 35
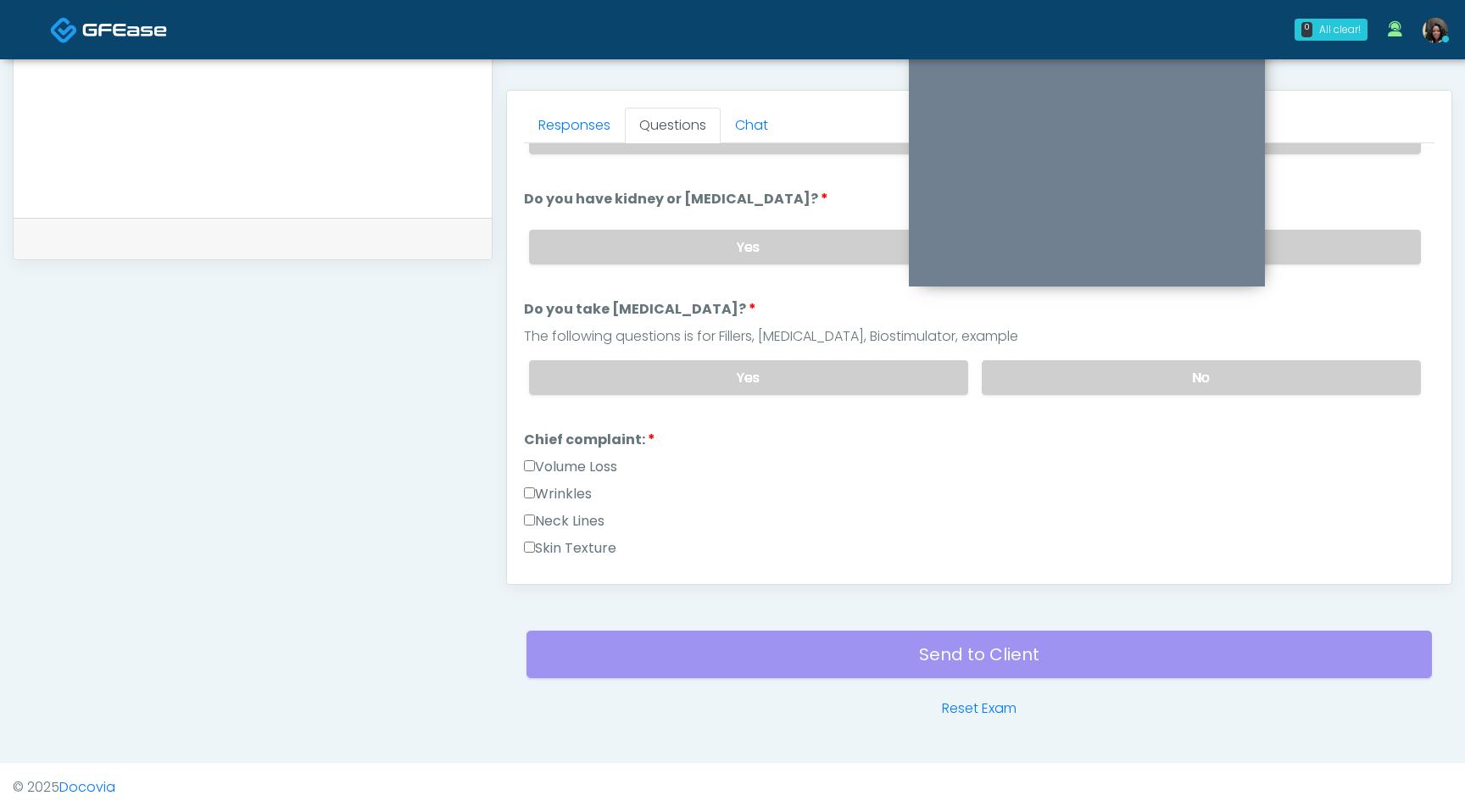
scroll to position [205, 0]
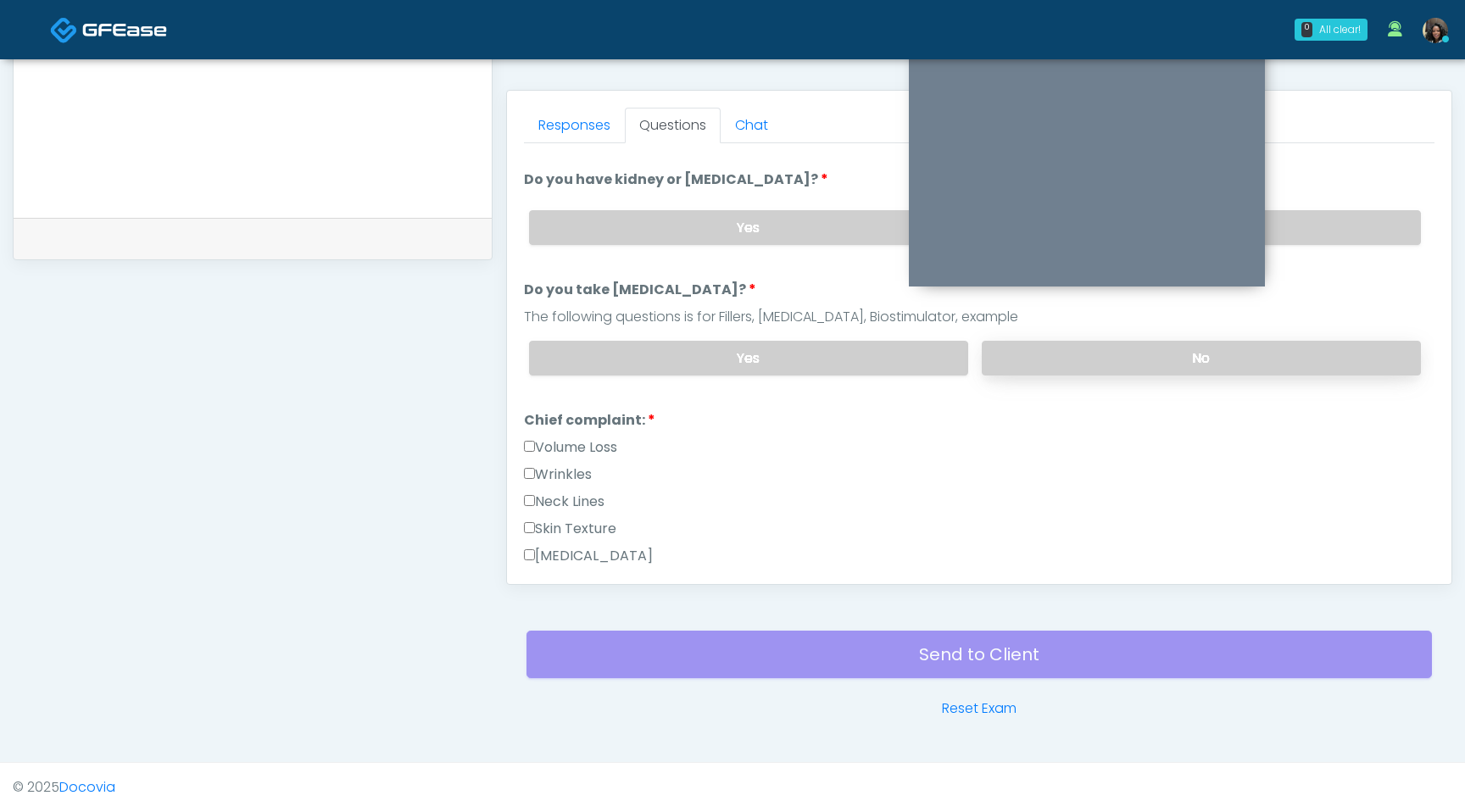
click at [1134, 363] on label "No" at bounding box center [1201, 358] width 439 height 35
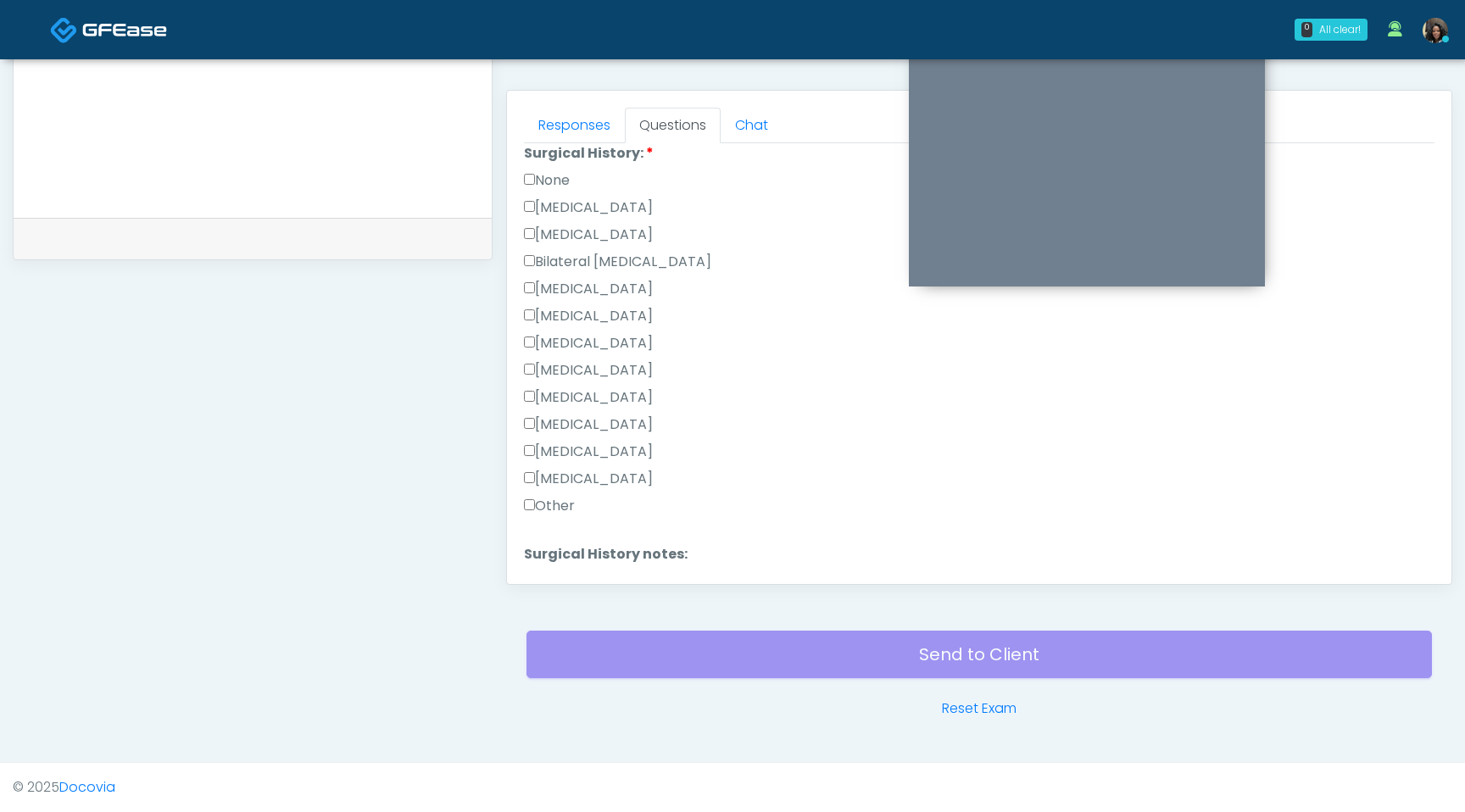
scroll to position [1104, 0]
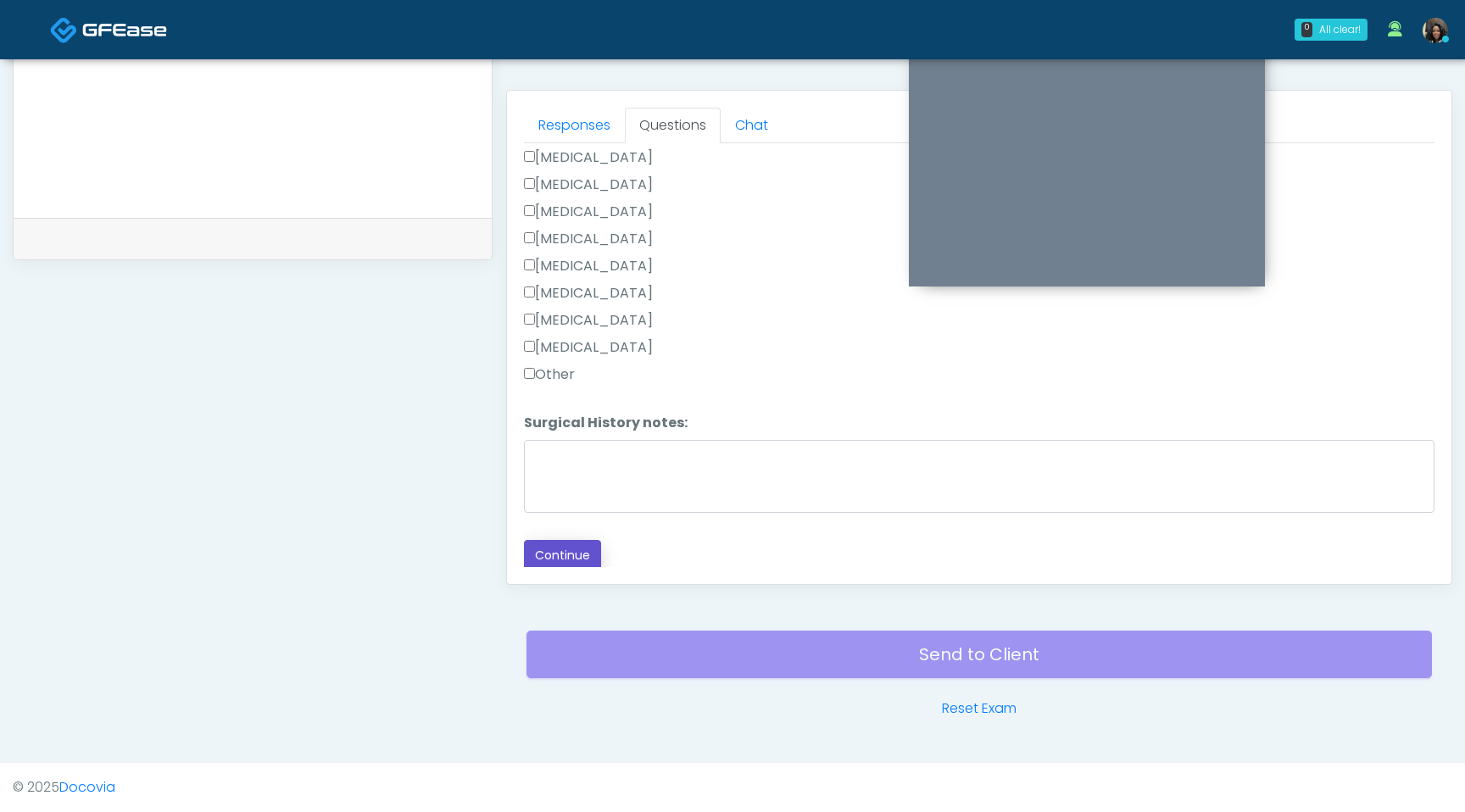
click at [553, 546] on button "Continue" at bounding box center [563, 555] width 77 height 31
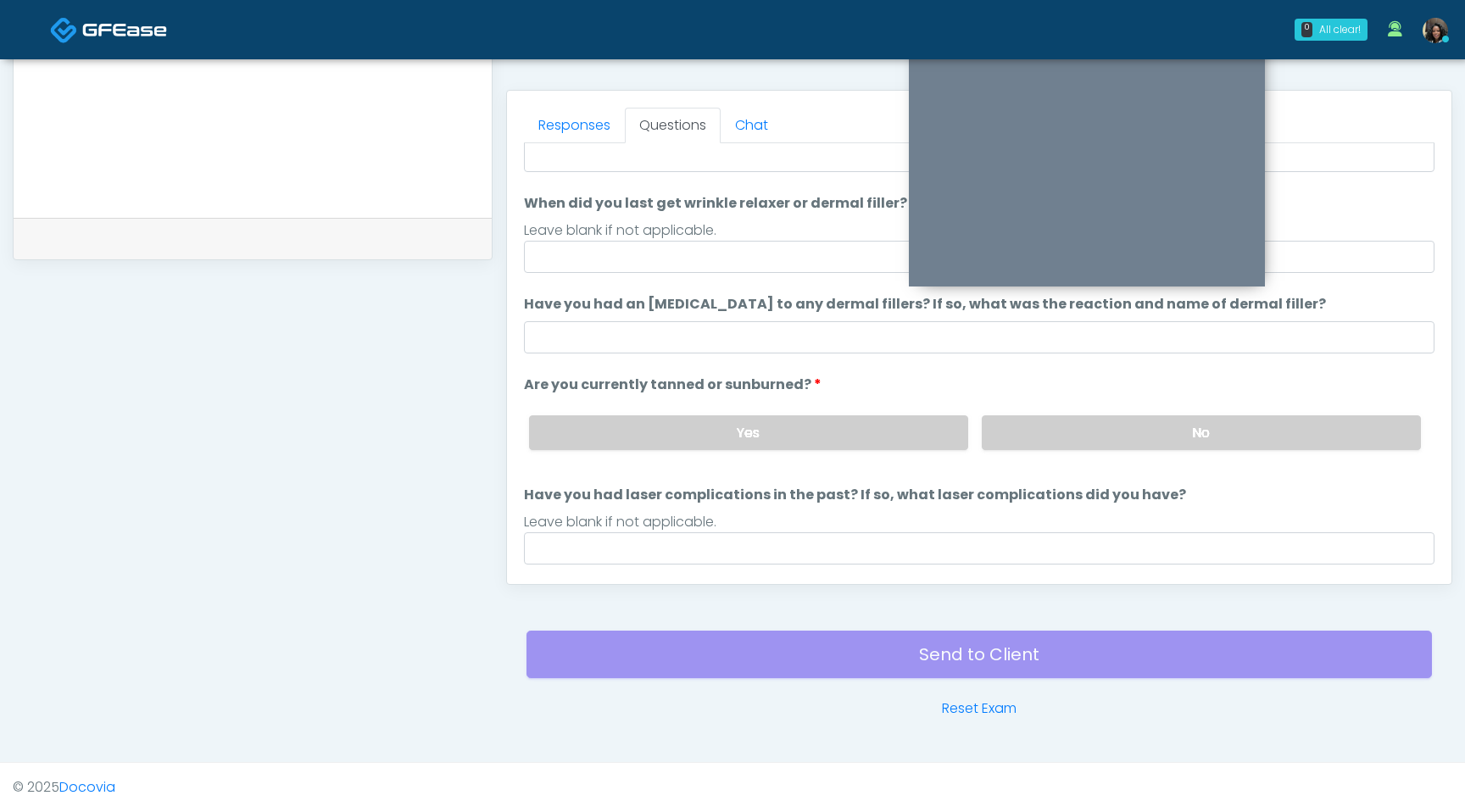
scroll to position [0, 0]
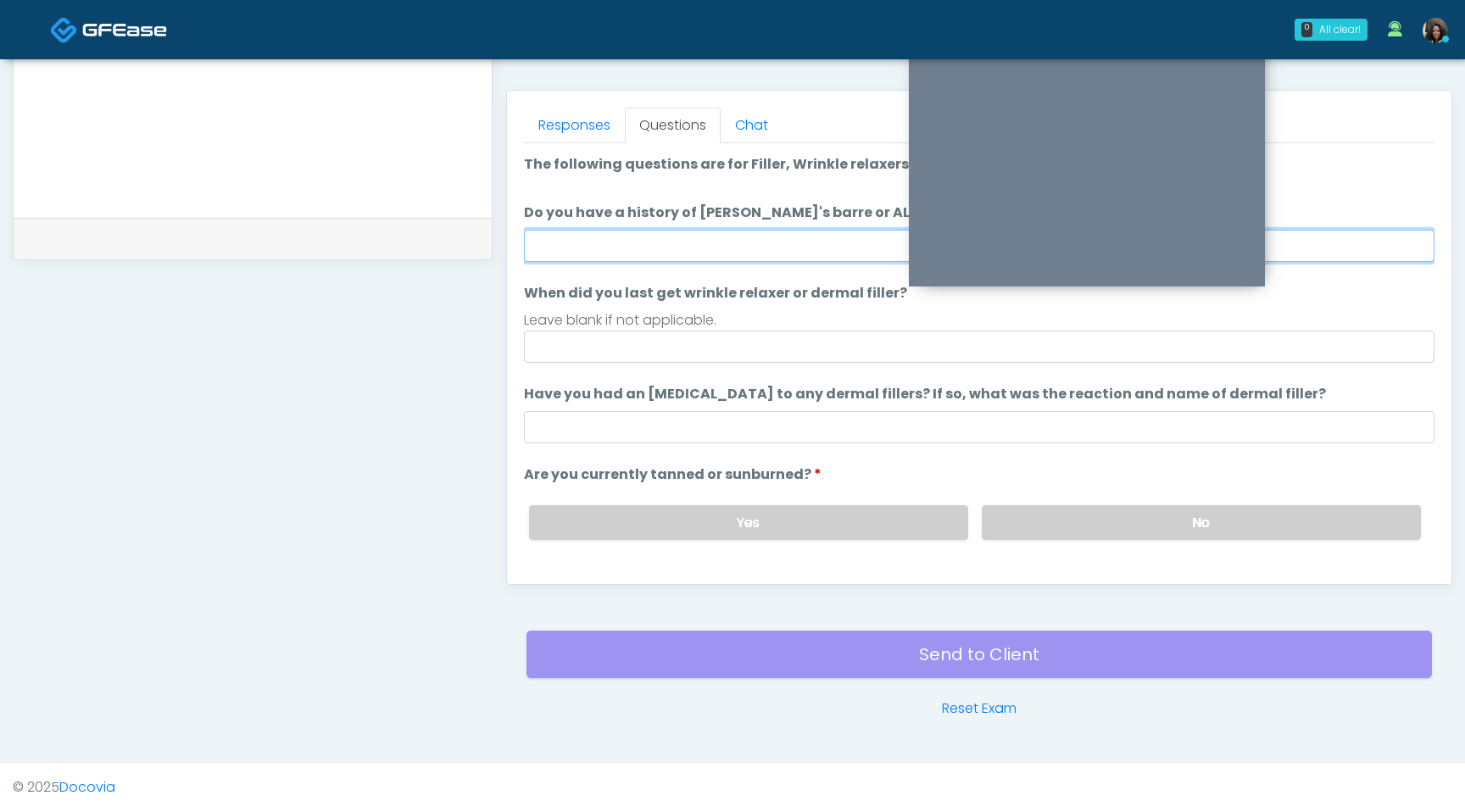
click at [707, 237] on input "Do you have a history of Guillain's barre or ALS? If so, please provide details." at bounding box center [980, 245] width 911 height 32
type input "**"
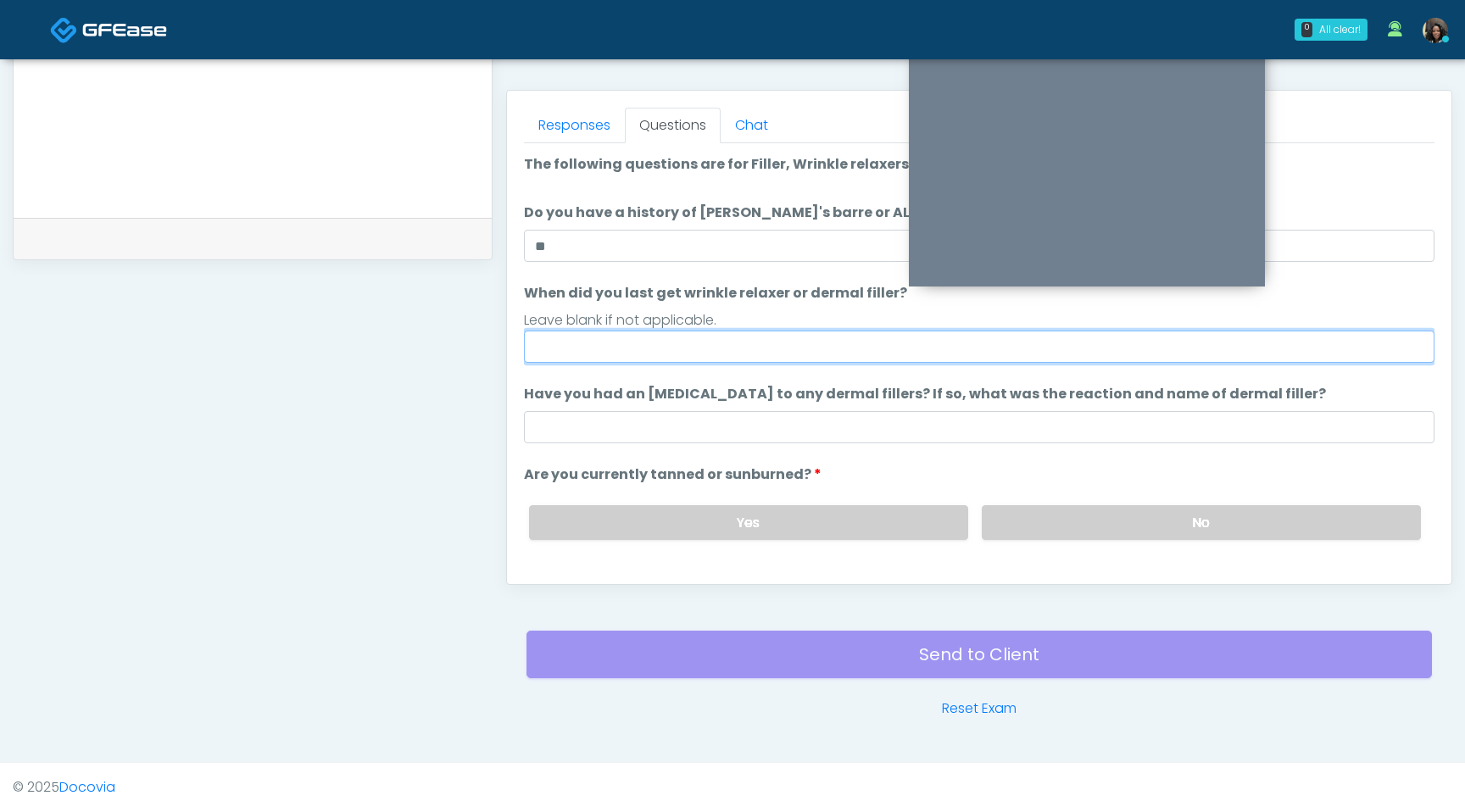
click at [612, 351] on input "When did you last get wrinkle relaxer or dermal filler?" at bounding box center [980, 346] width 911 height 32
click at [604, 350] on input "**********" at bounding box center [980, 346] width 911 height 32
type input "**********"
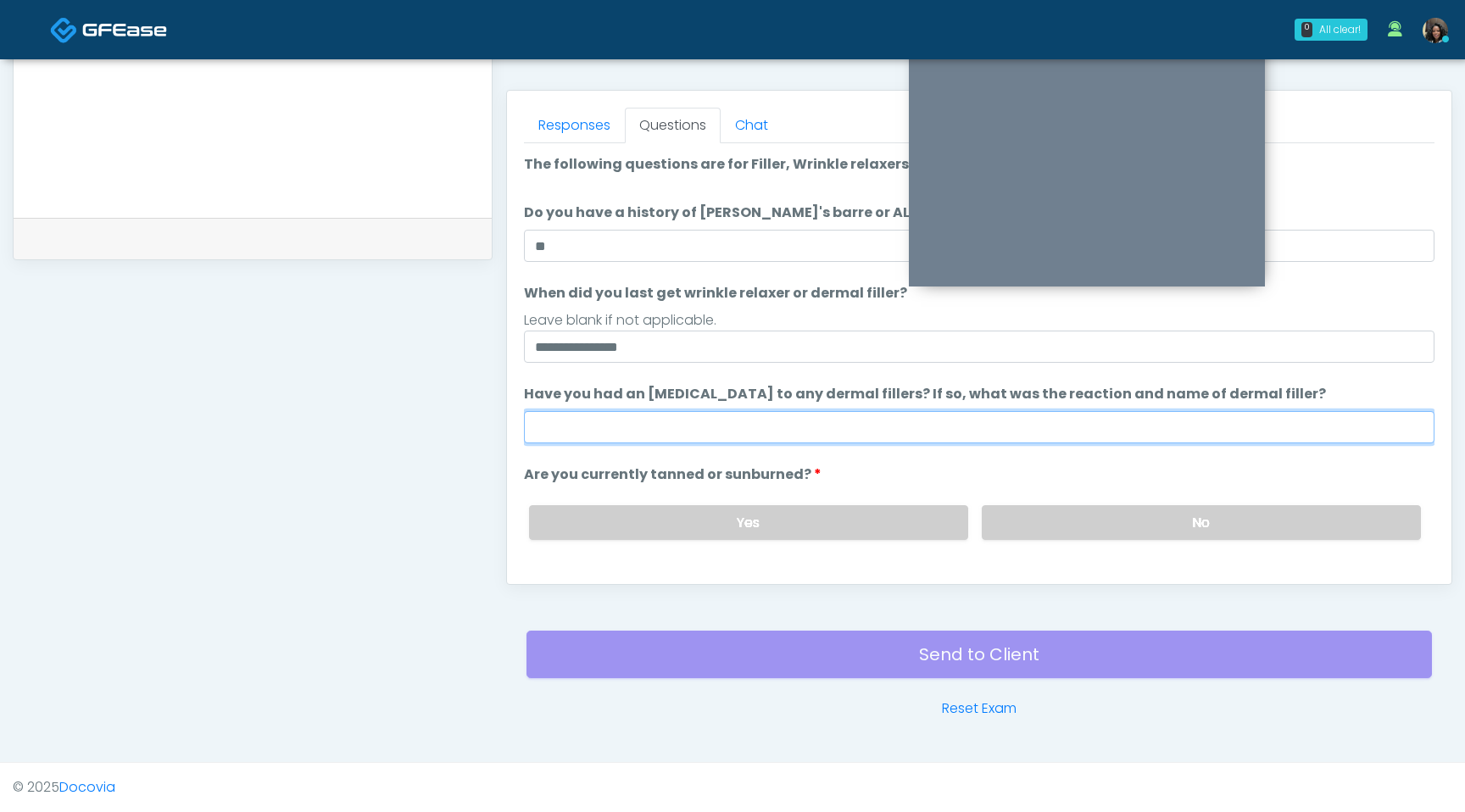
click at [680, 420] on input "Have you had an [MEDICAL_DATA] to any dermal fillers? If so, what was the react…" at bounding box center [980, 427] width 911 height 32
type input "**********"
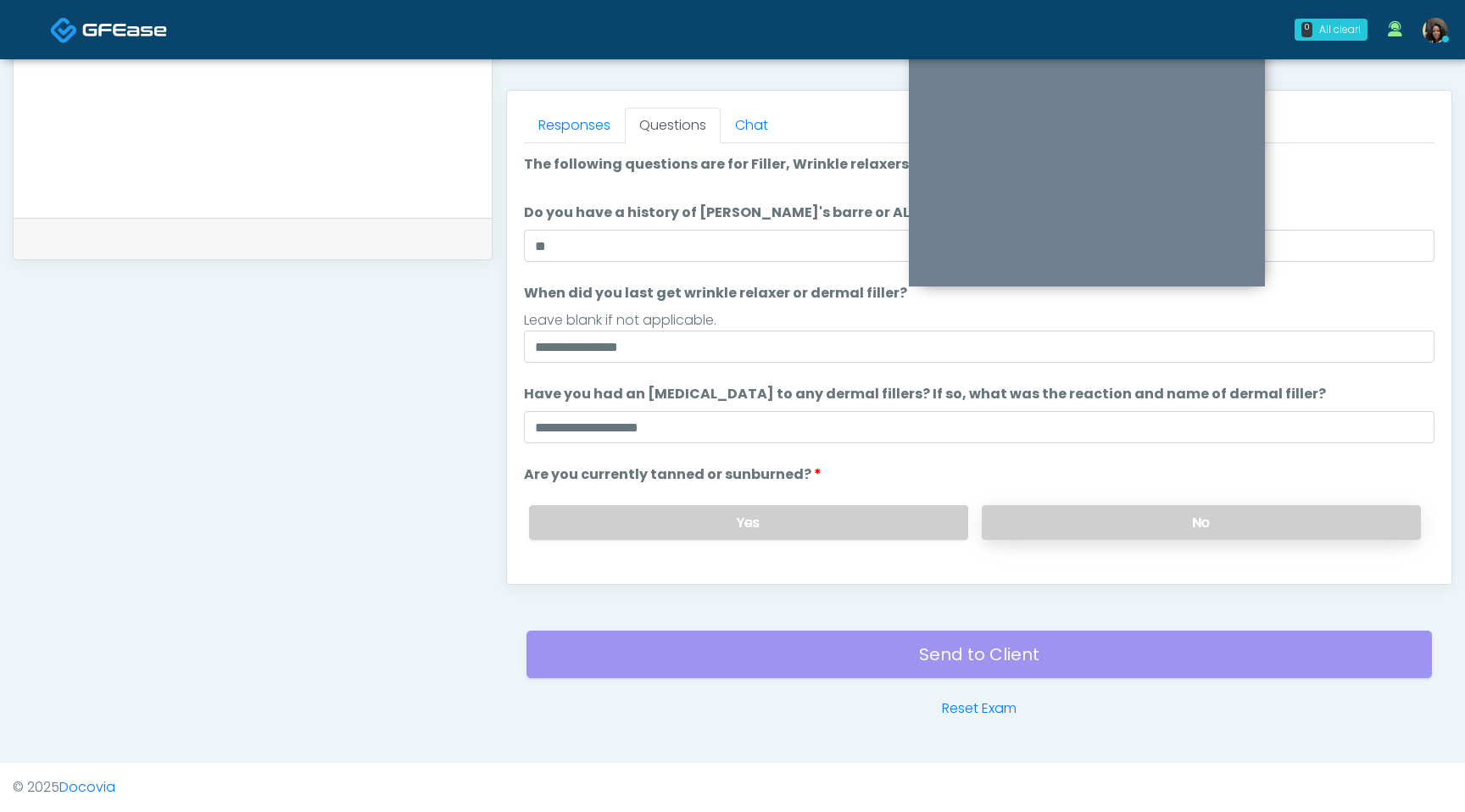
click at [1118, 537] on label "No" at bounding box center [1201, 523] width 439 height 35
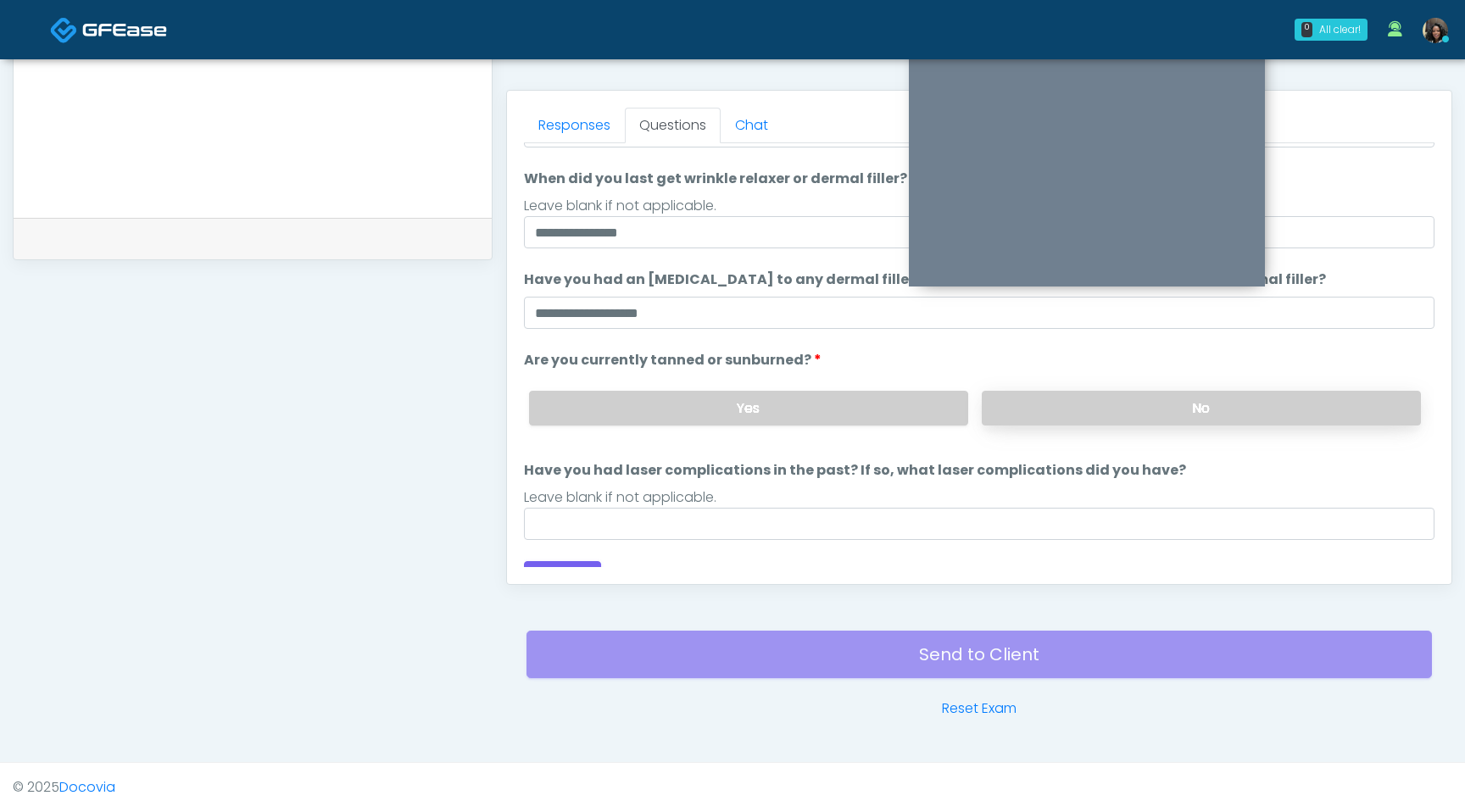
scroll to position [139, 0]
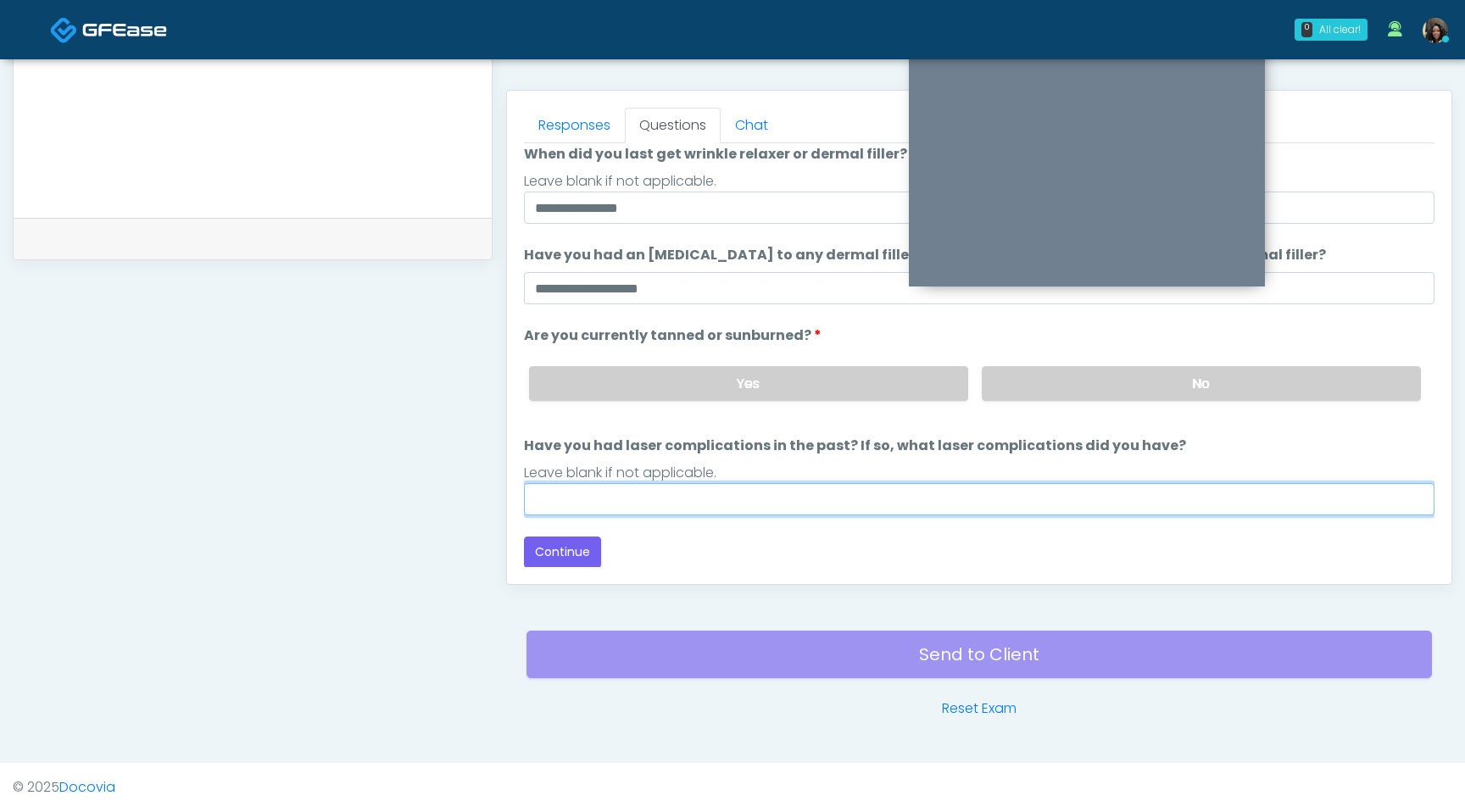
click at [704, 502] on input "Have you had laser complications in the past? If so, what laser complications d…" at bounding box center [980, 499] width 911 height 32
type input "**********"
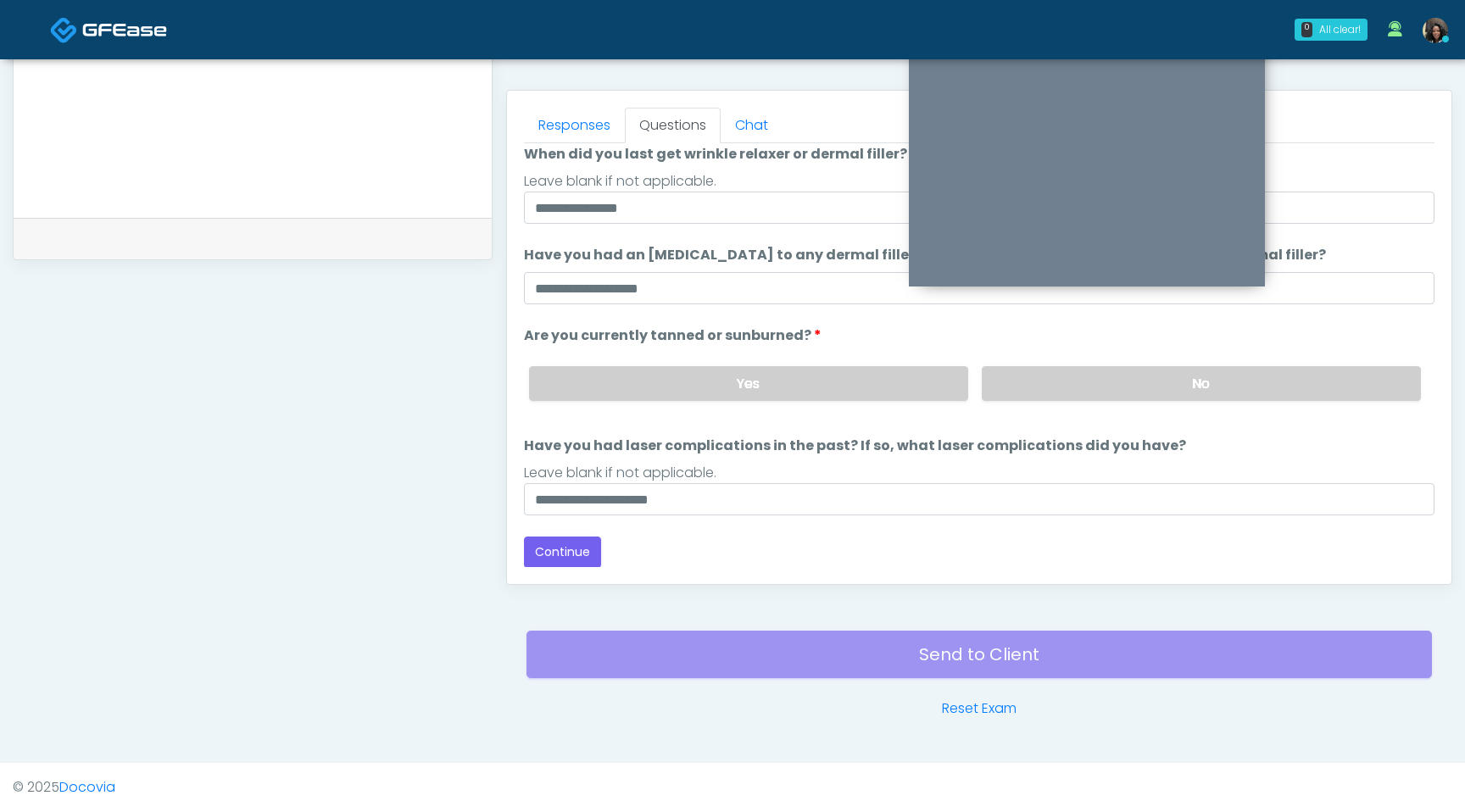
click at [522, 551] on div "Responses Questions Chat Good Faith Exam Script Good Faith Exam Script INTRODUC…" at bounding box center [979, 338] width 944 height 493
click at [538, 554] on button "Continue" at bounding box center [563, 552] width 77 height 31
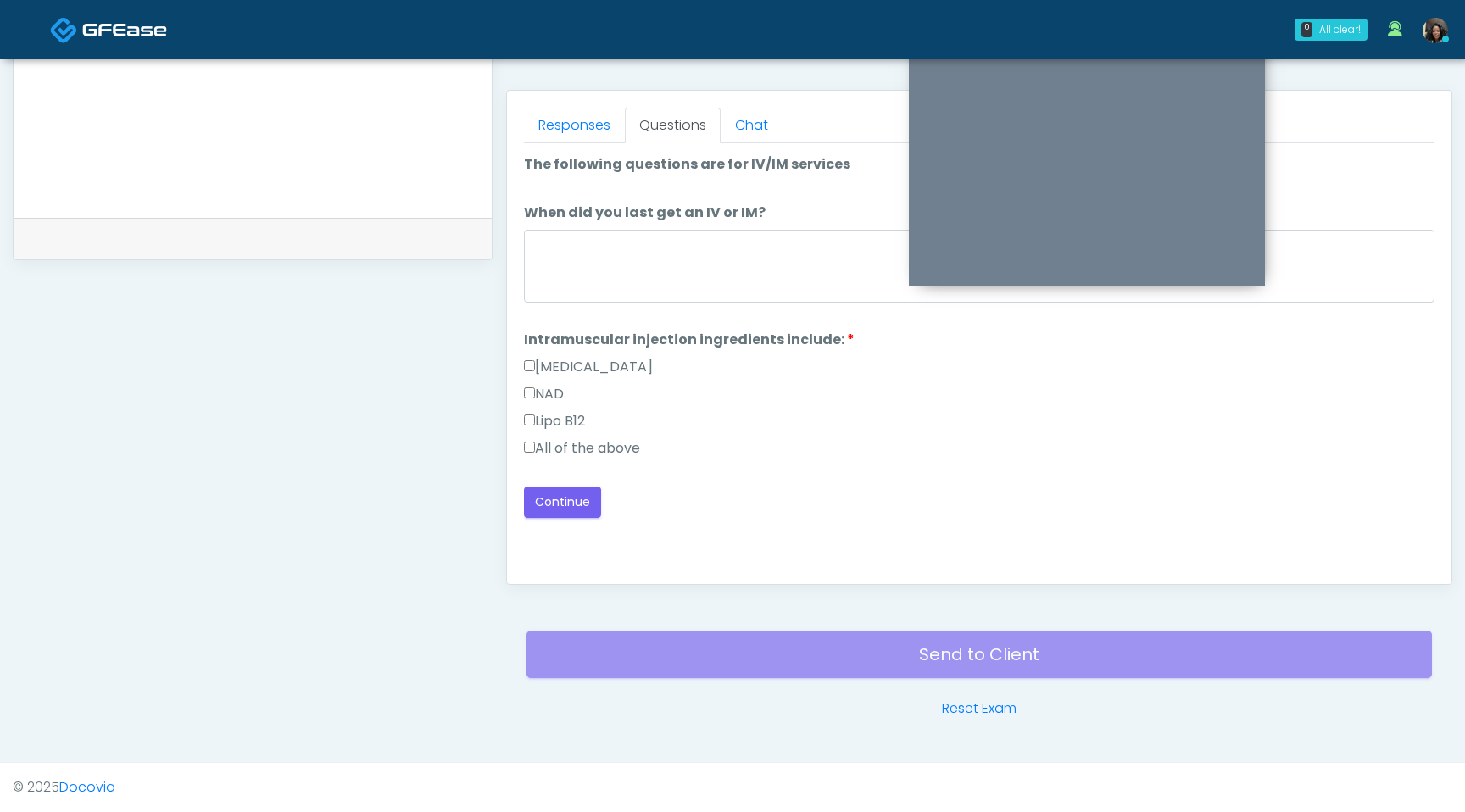
scroll to position [0, 0]
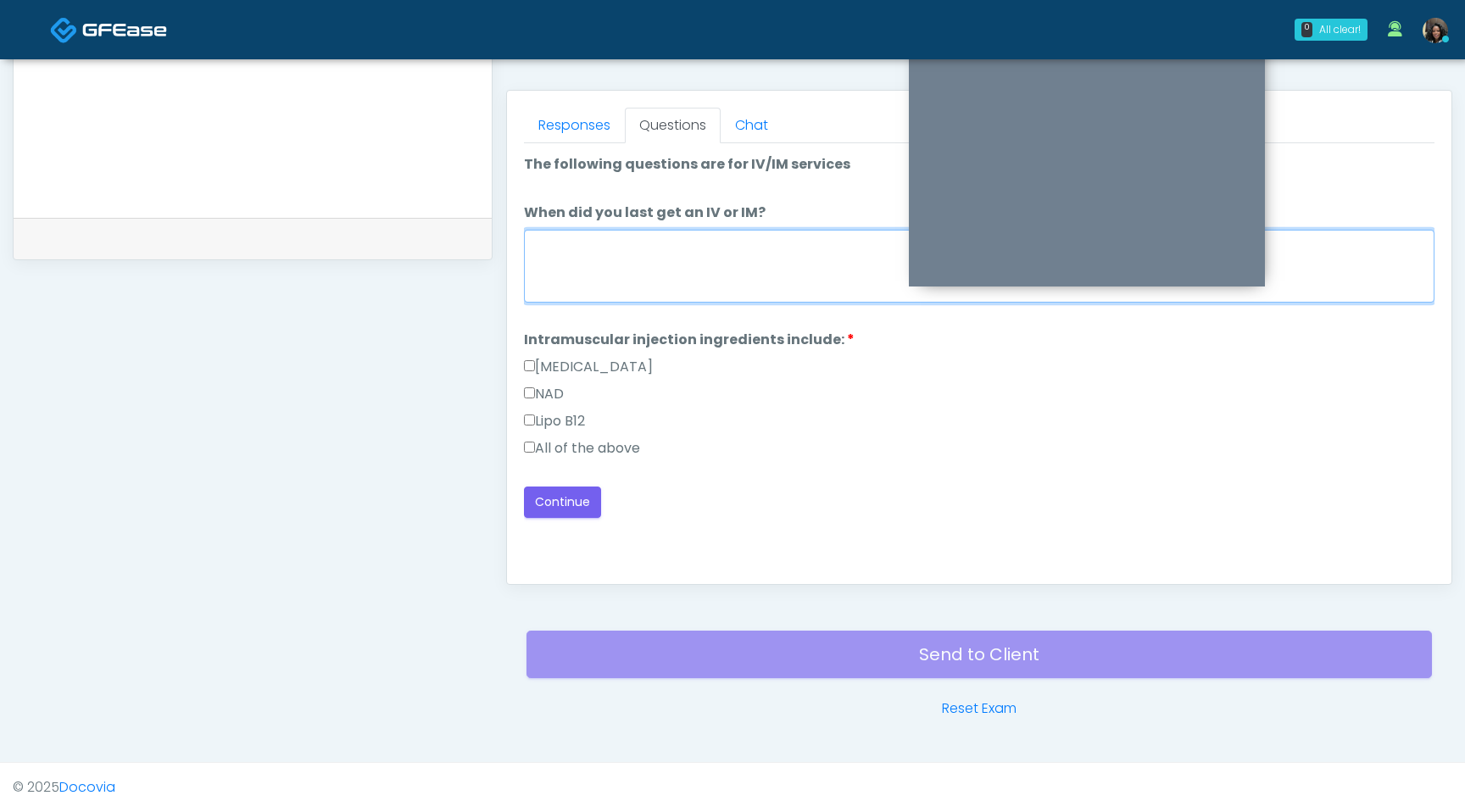
click at [598, 295] on textarea "When did you last get an IV or IM?" at bounding box center [980, 266] width 911 height 73
type textarea "*"
type textarea "**********"
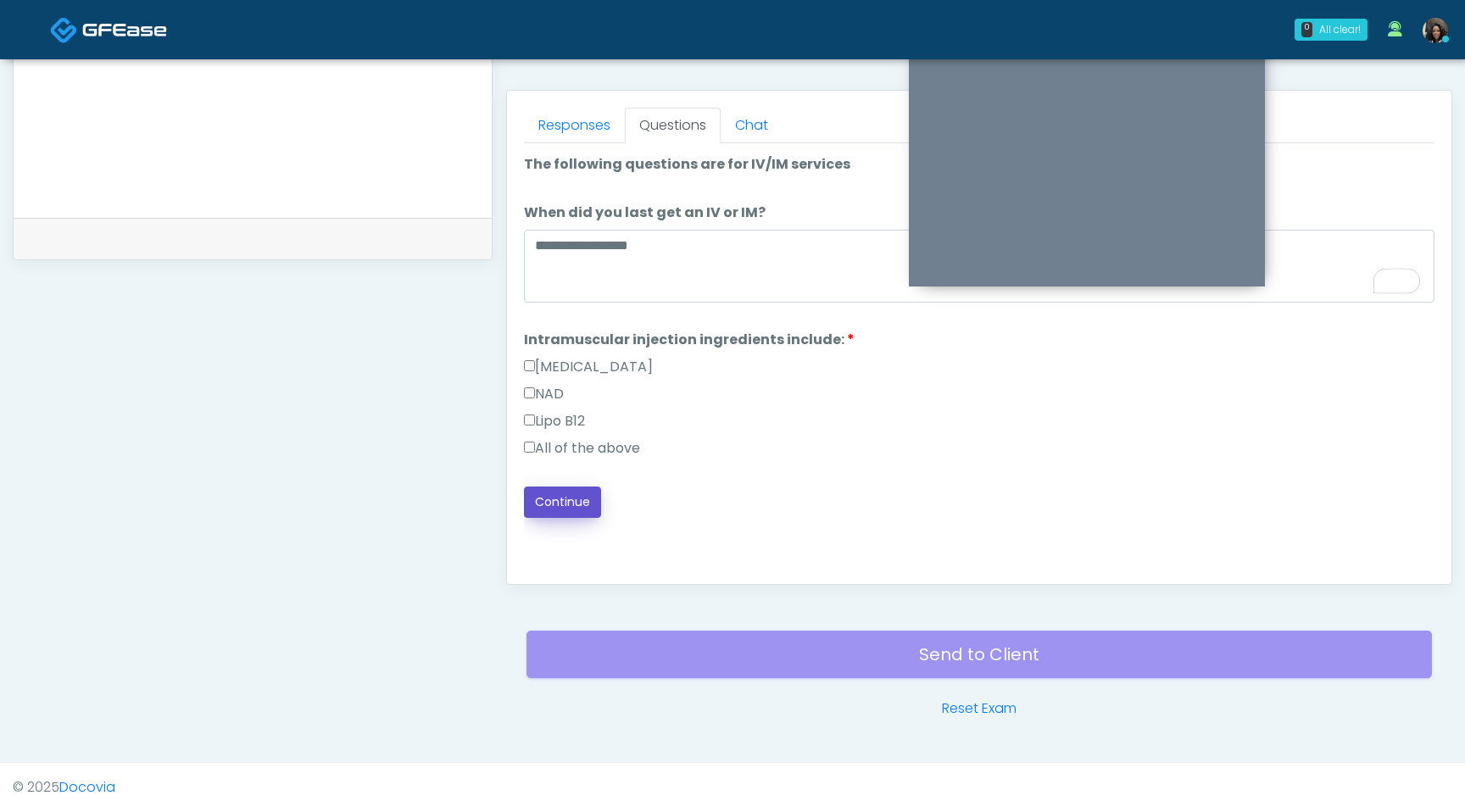
click at [550, 508] on button "Continue" at bounding box center [563, 502] width 77 height 31
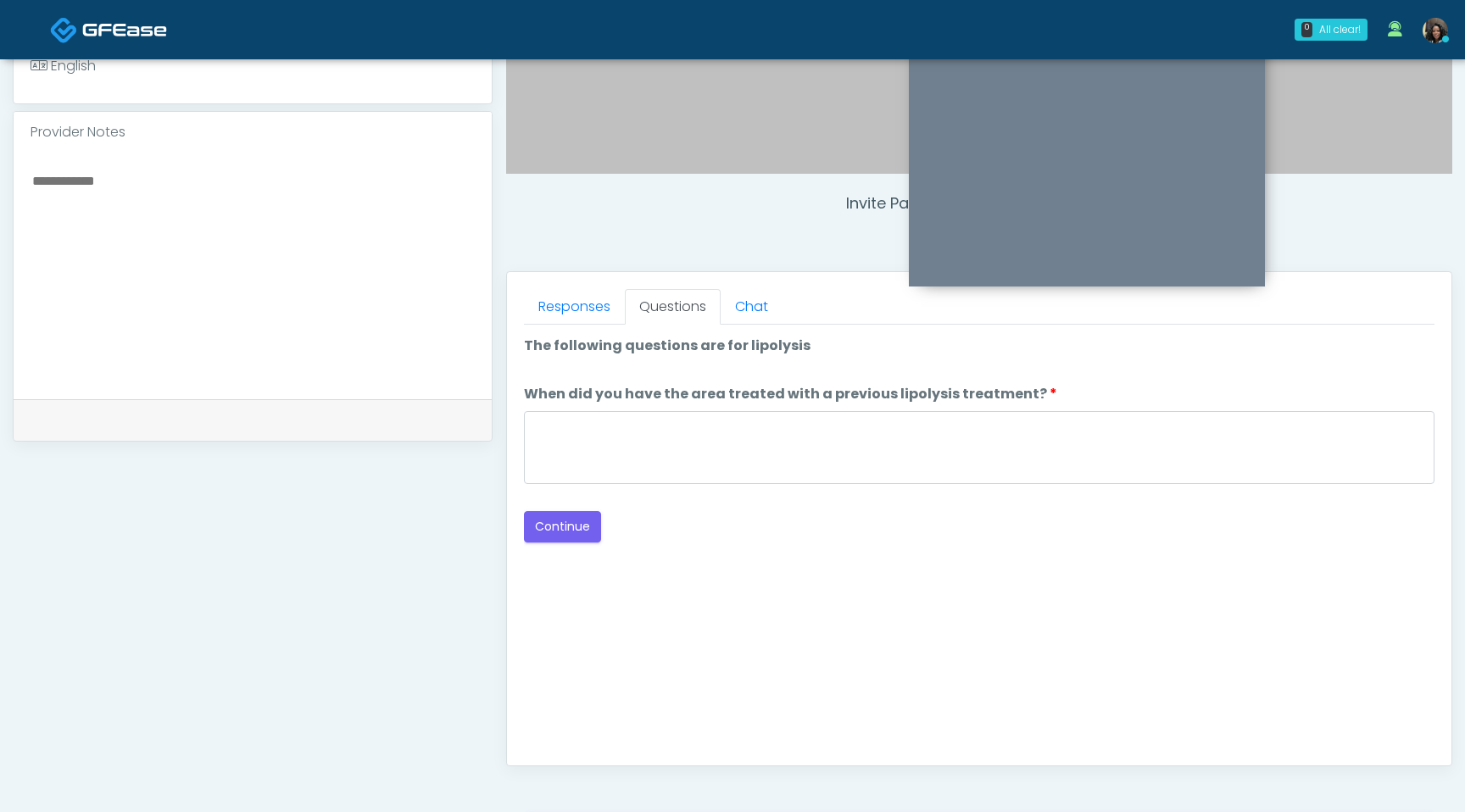
scroll to position [526, 0]
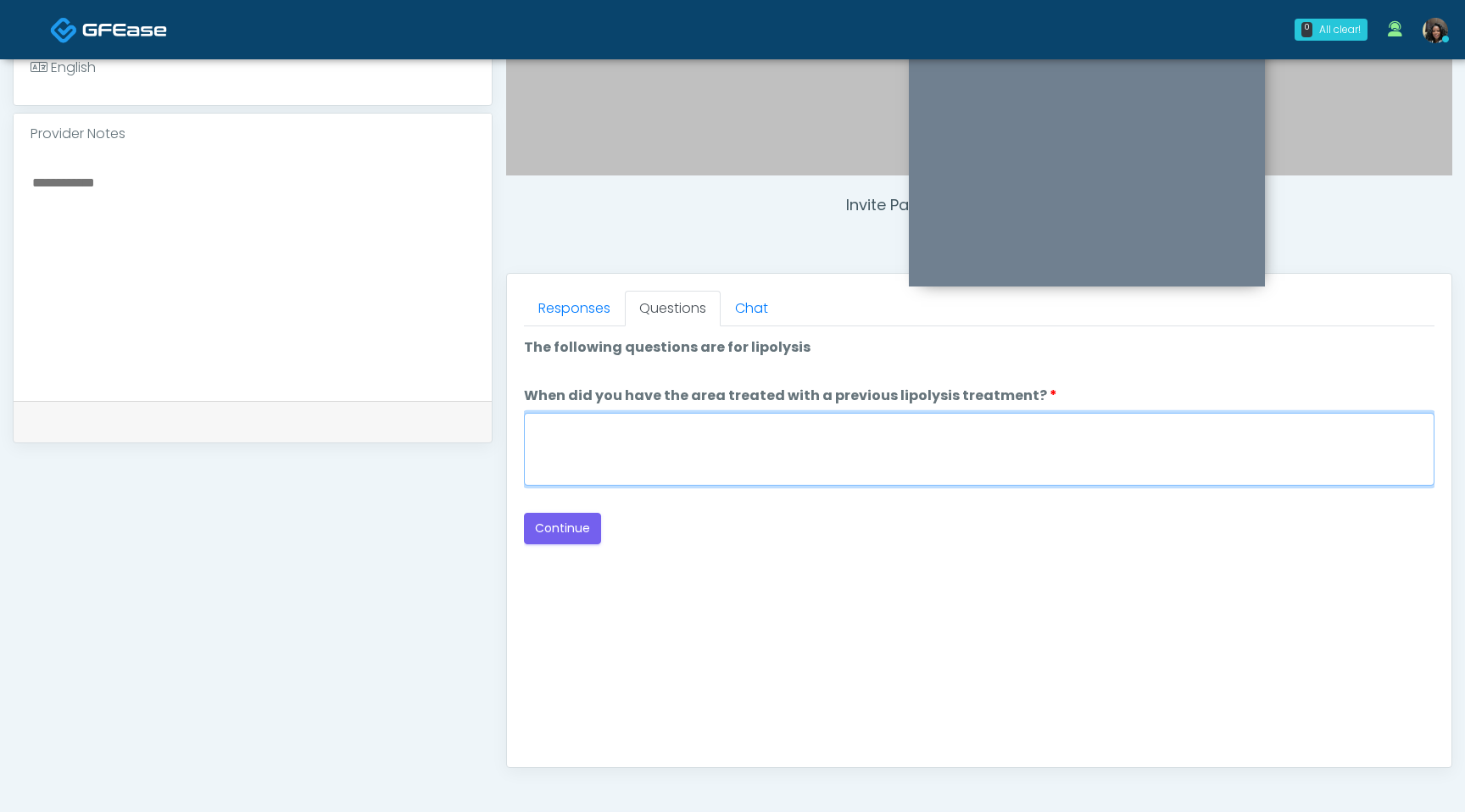
click at [602, 451] on textarea "When did you have the area treated with a previous lipolysis treatment?" at bounding box center [980, 450] width 911 height 73
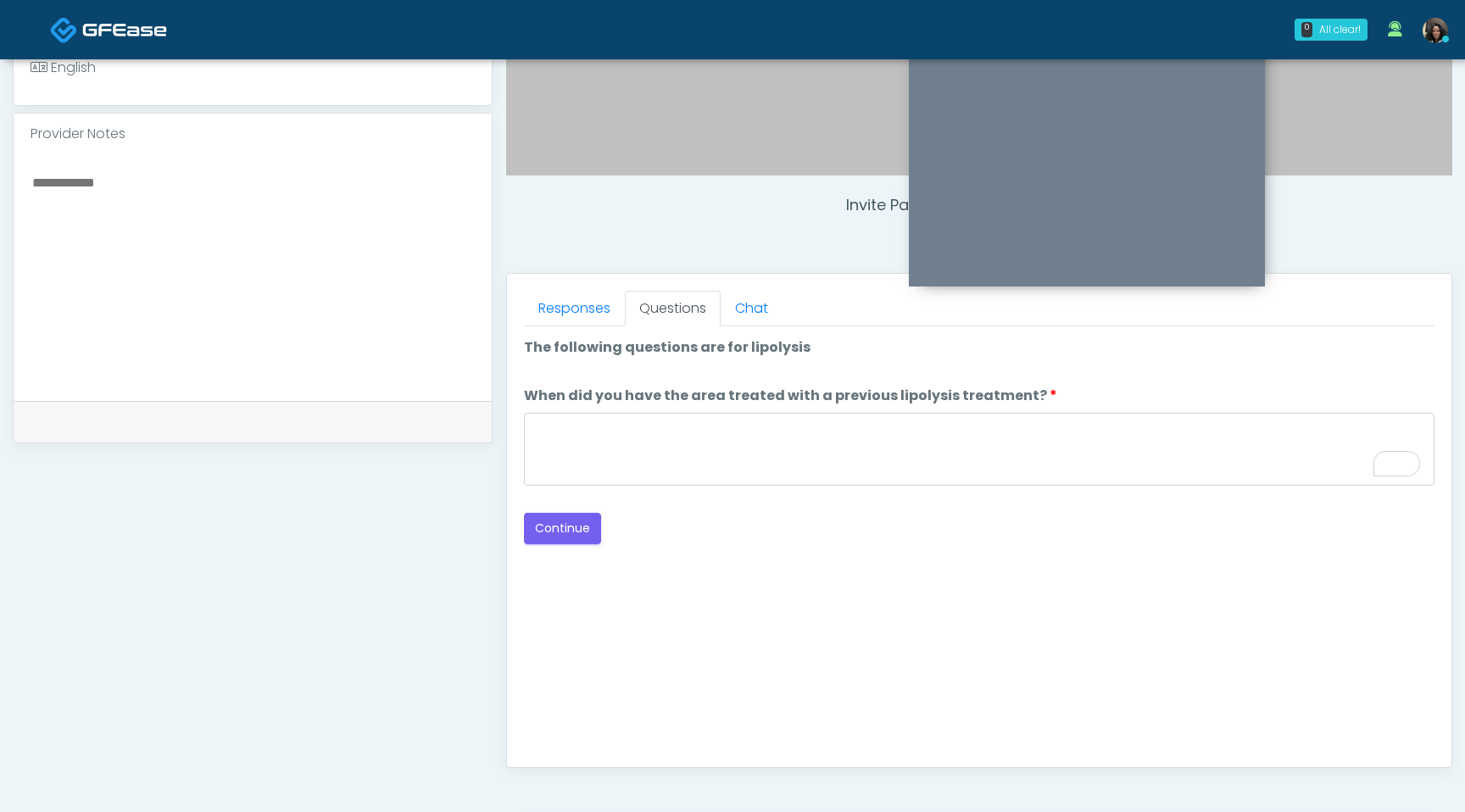
click at [178, 199] on textarea at bounding box center [253, 274] width 444 height 207
type textarea "**********"
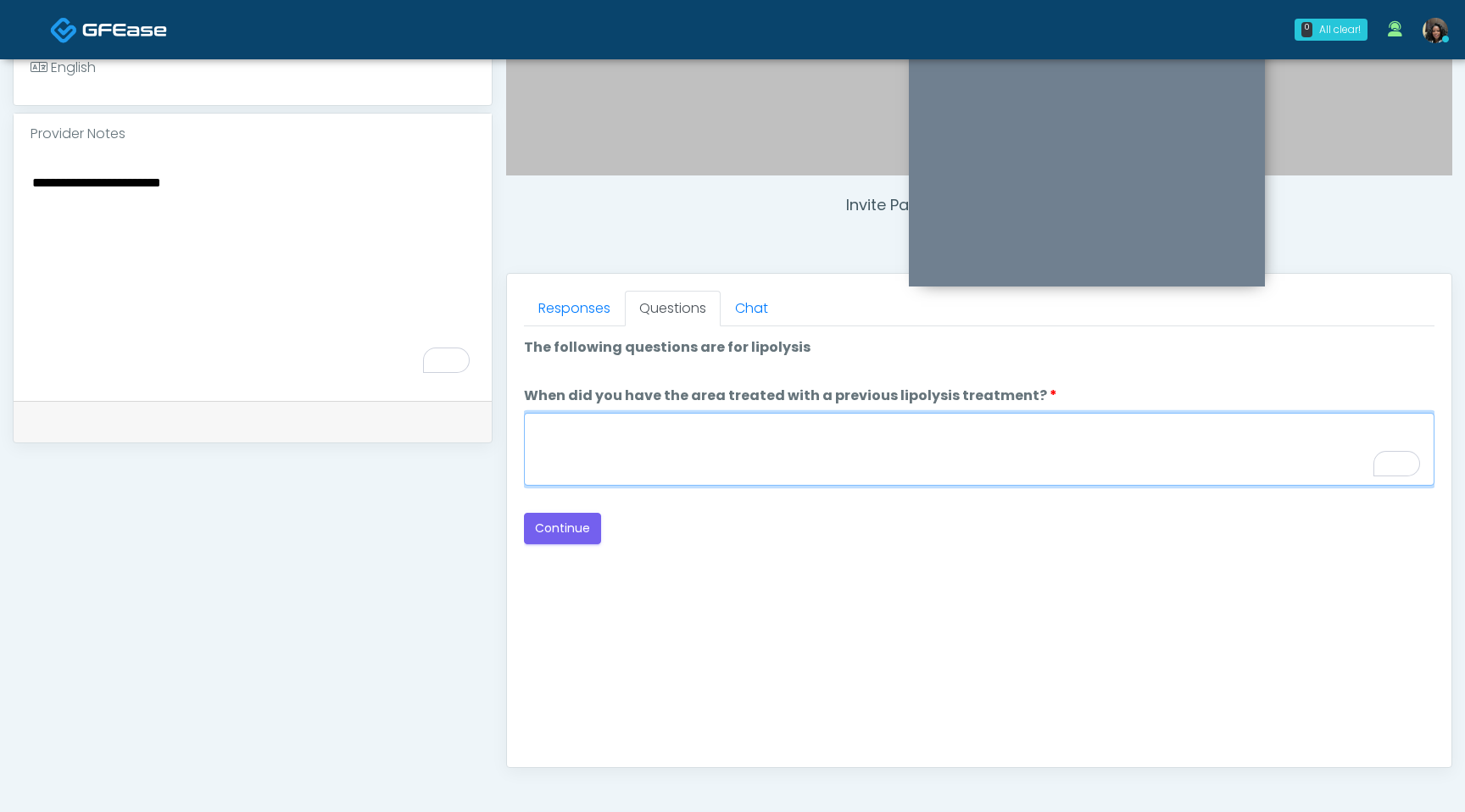
click at [550, 440] on textarea "When did you have the area treated with a previous lipolysis treatment?" at bounding box center [980, 450] width 911 height 73
type textarea "*********"
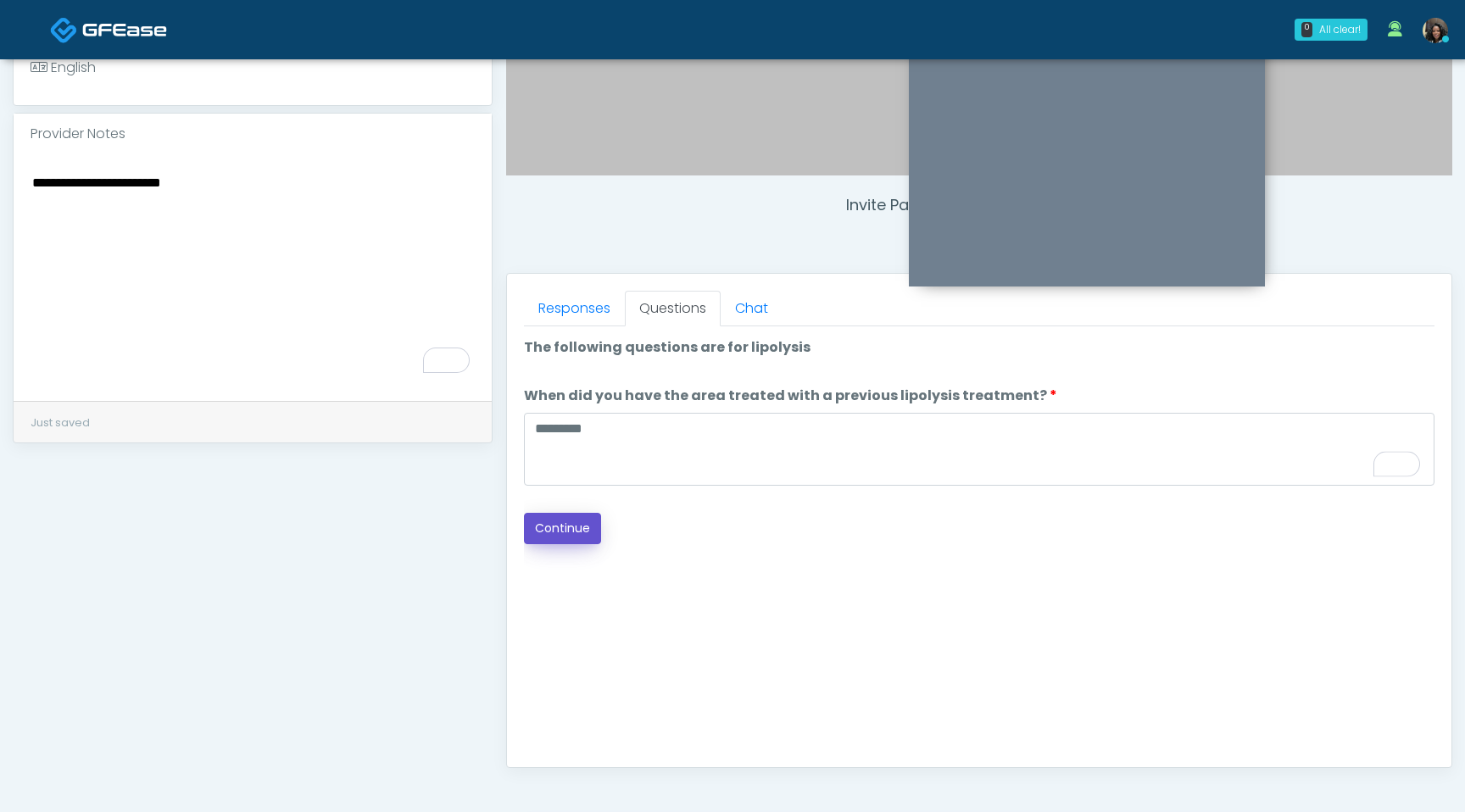
click at [586, 533] on button "Continue" at bounding box center [563, 528] width 77 height 31
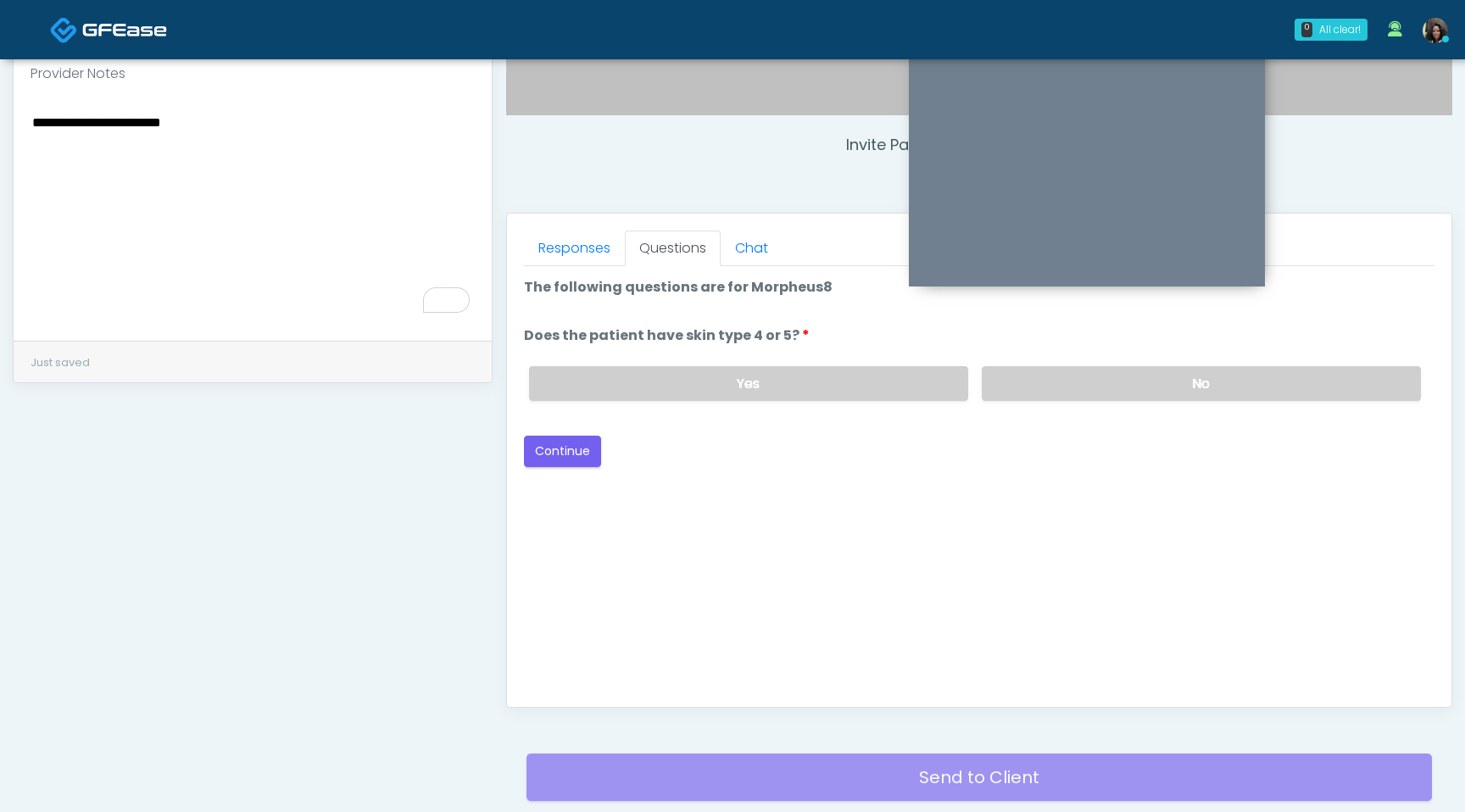
scroll to position [543, 0]
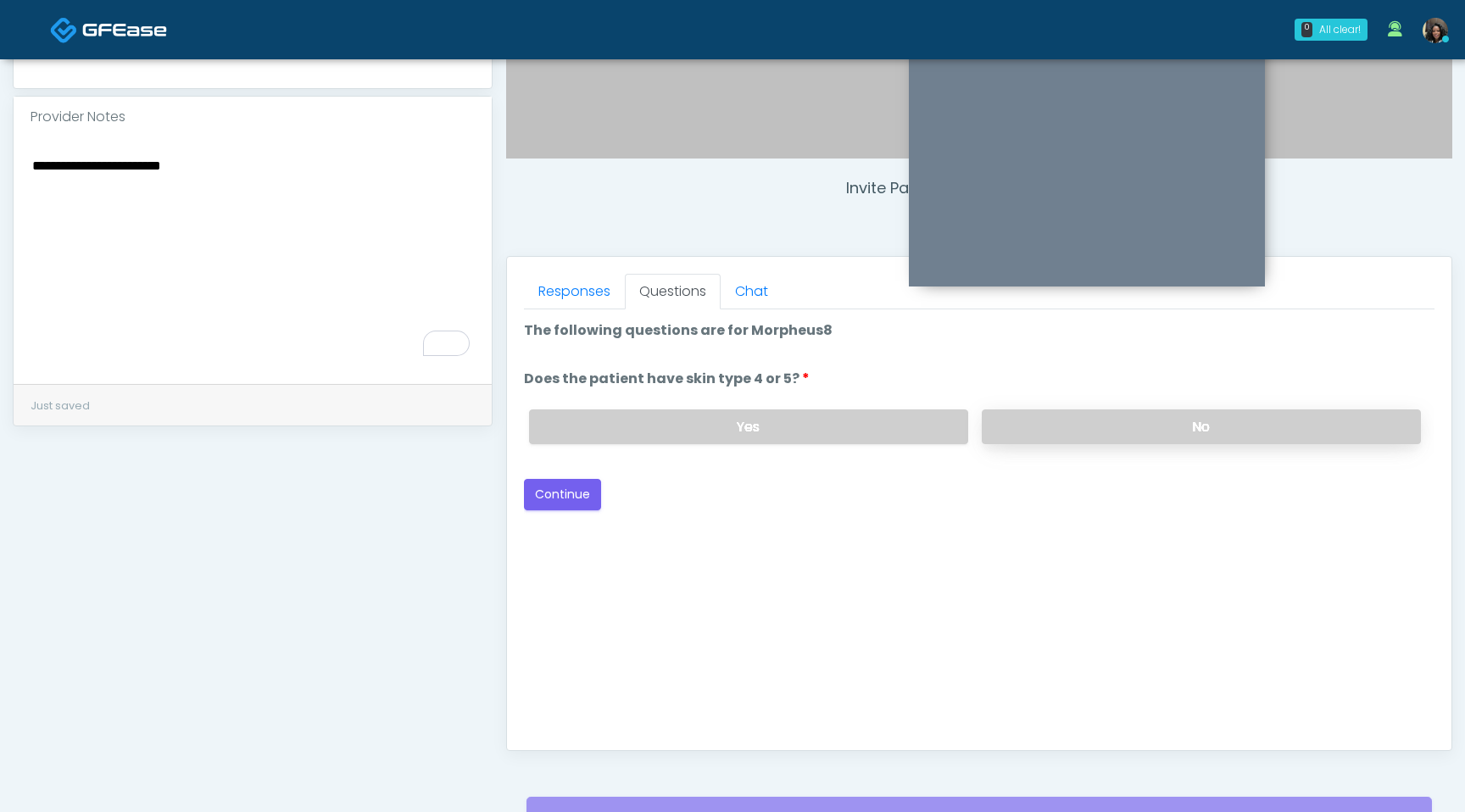
click at [1166, 425] on label "No" at bounding box center [1201, 427] width 439 height 35
click at [582, 494] on button "Continue" at bounding box center [563, 494] width 77 height 31
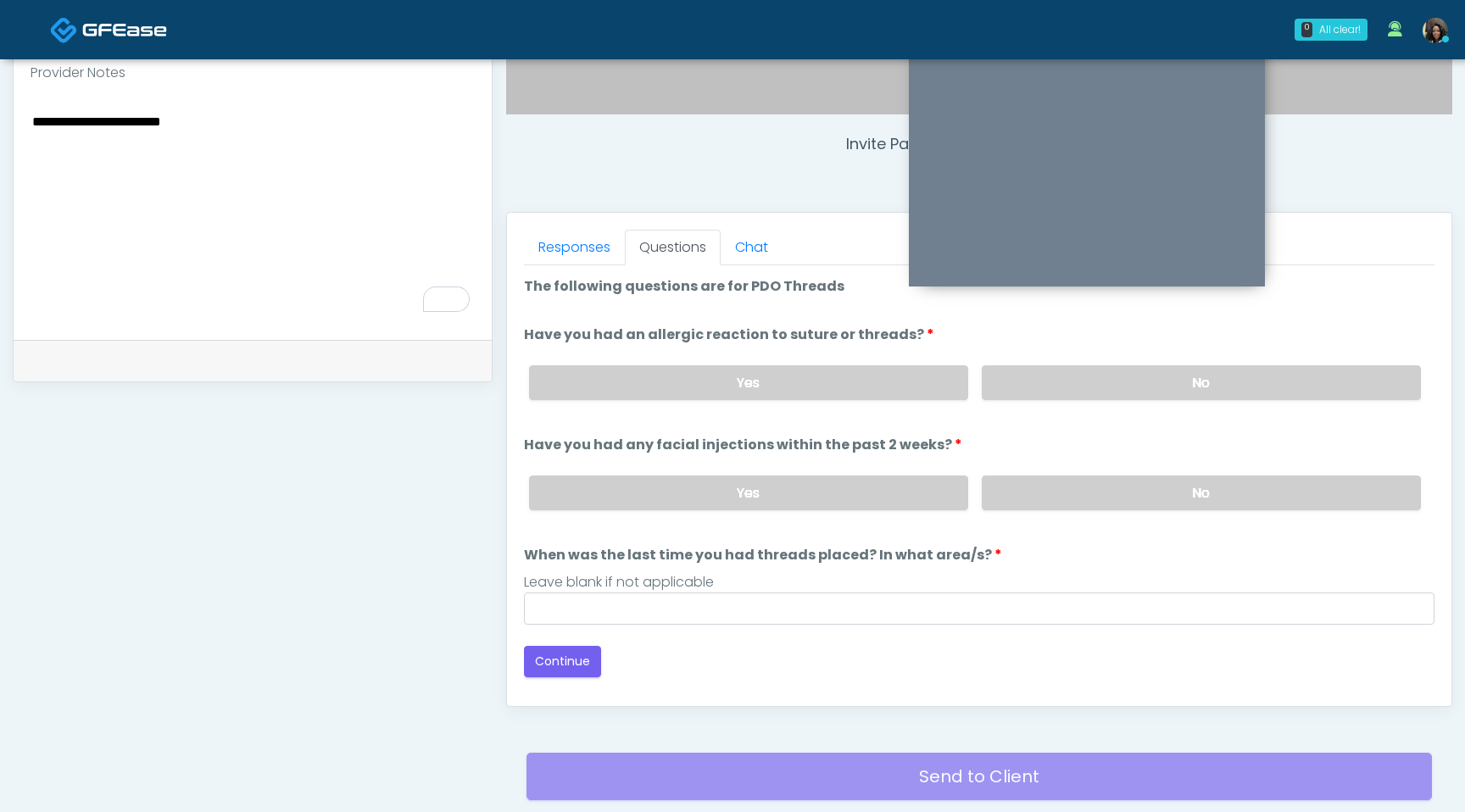
scroll to position [577, 0]
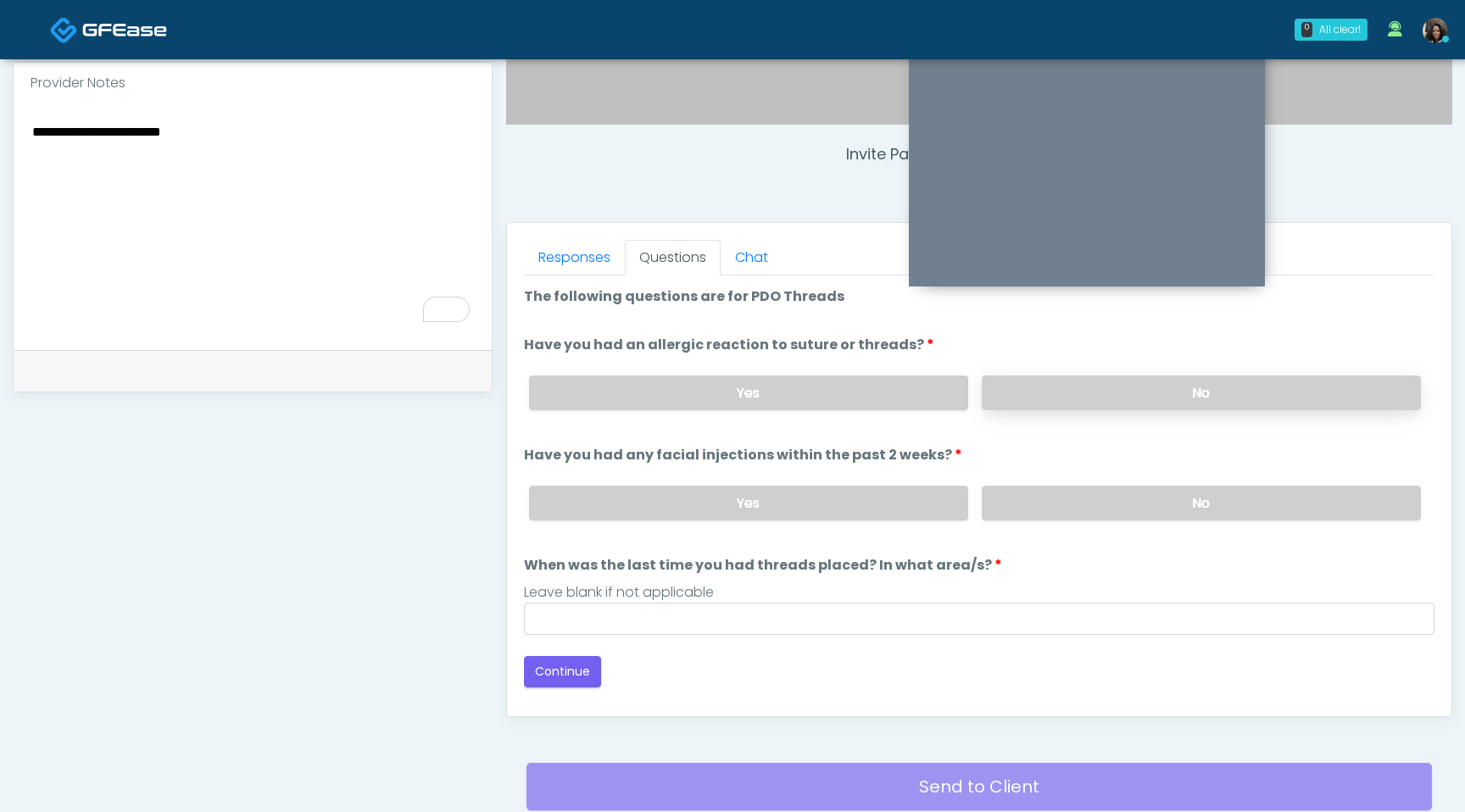
click at [1165, 390] on label "No" at bounding box center [1201, 393] width 439 height 35
click at [1114, 492] on label "No" at bounding box center [1201, 503] width 439 height 35
click at [301, 147] on textarea "**********" at bounding box center [253, 223] width 444 height 207
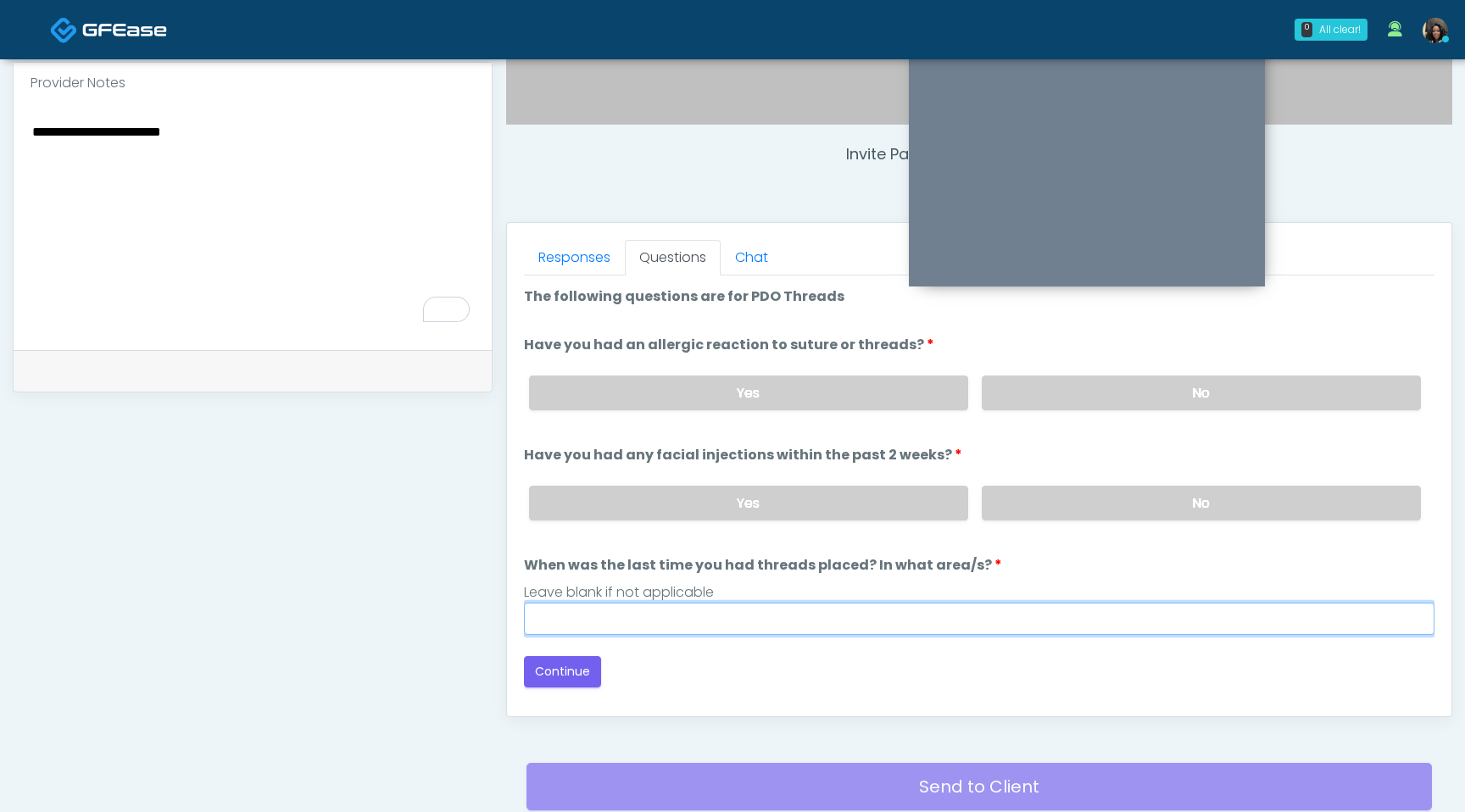
click at [552, 613] on input "When was the last time you had threads placed? In what area/s?" at bounding box center [980, 618] width 911 height 32
type input "*********"
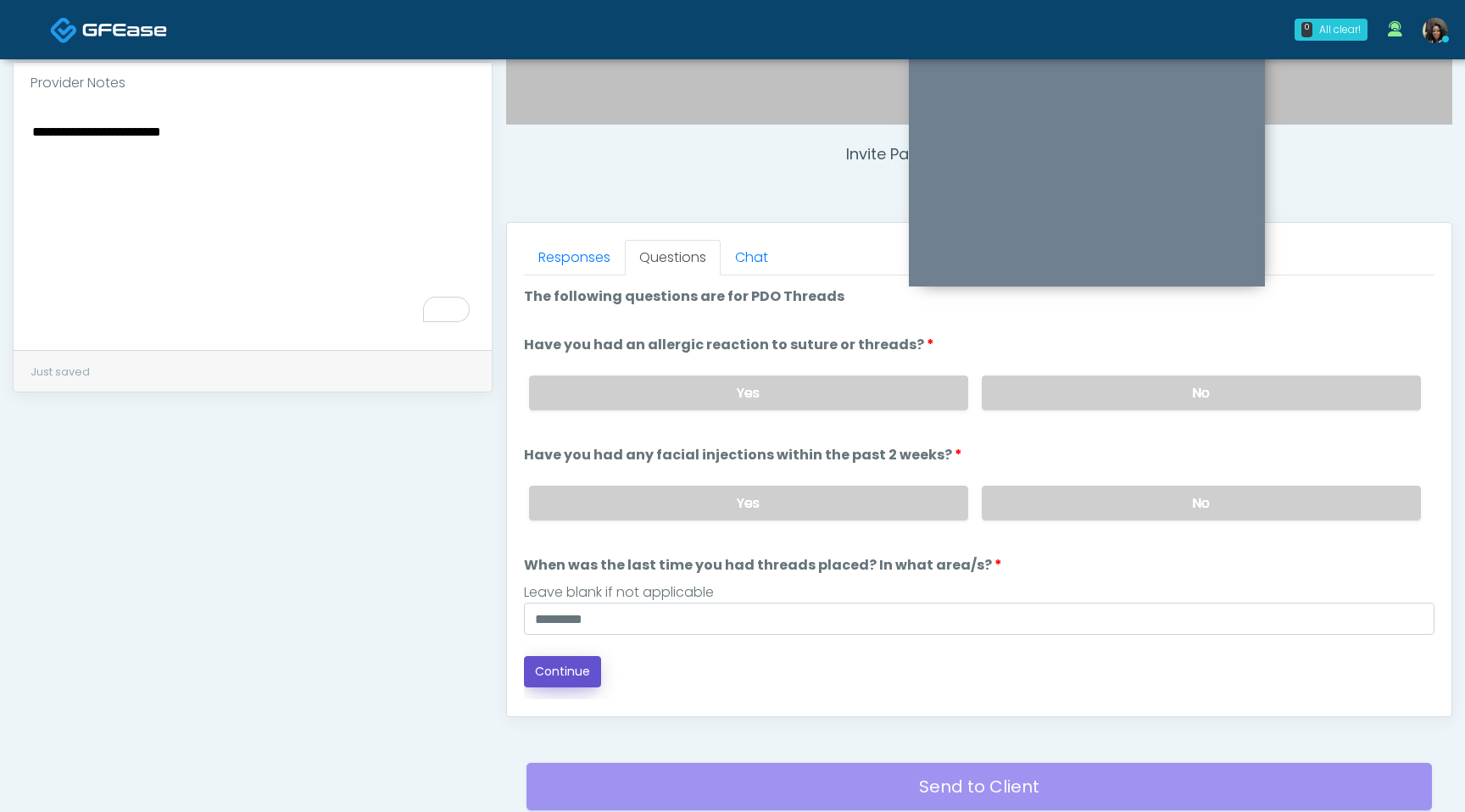
click at [562, 677] on button "Continue" at bounding box center [563, 672] width 77 height 31
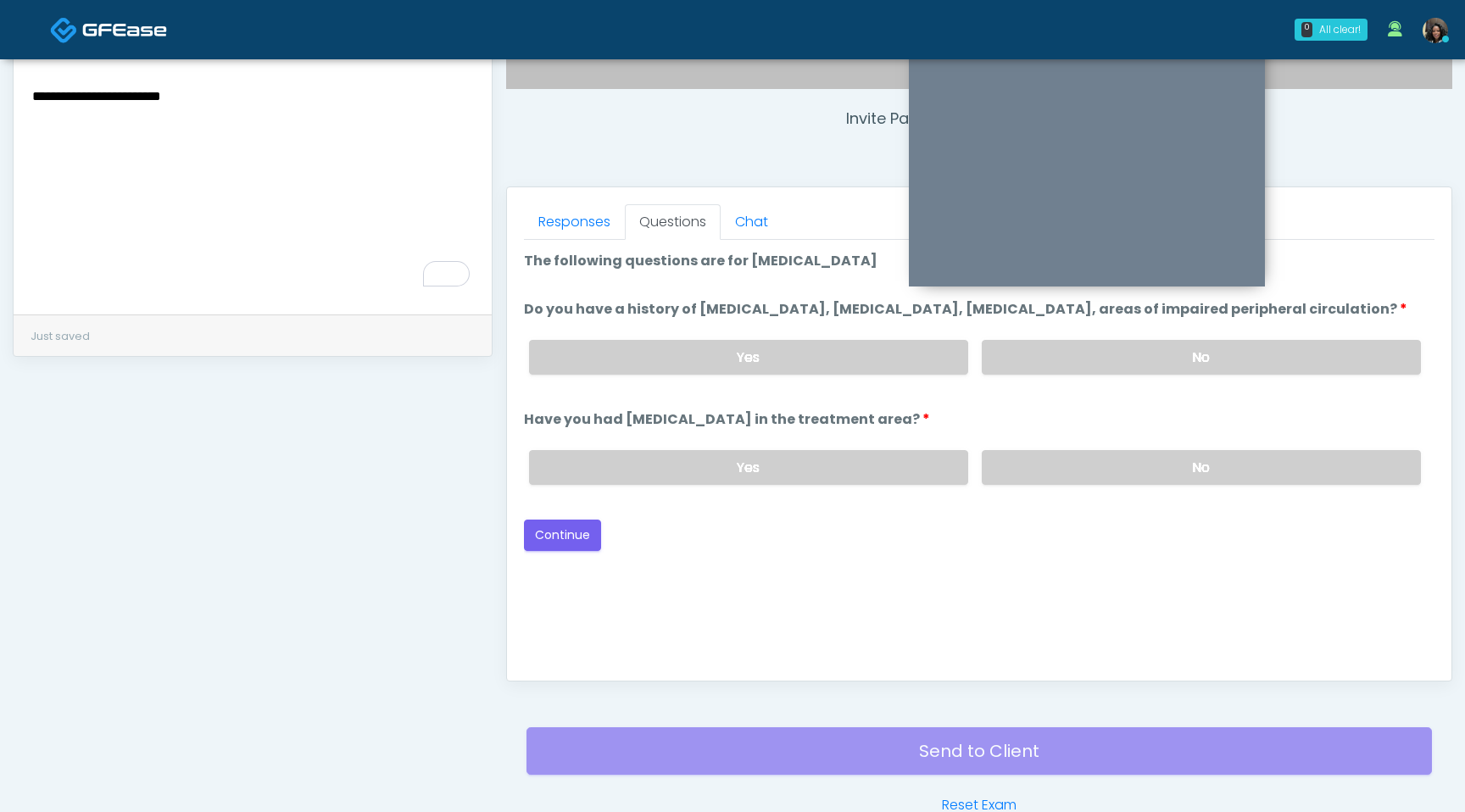
scroll to position [611, 0]
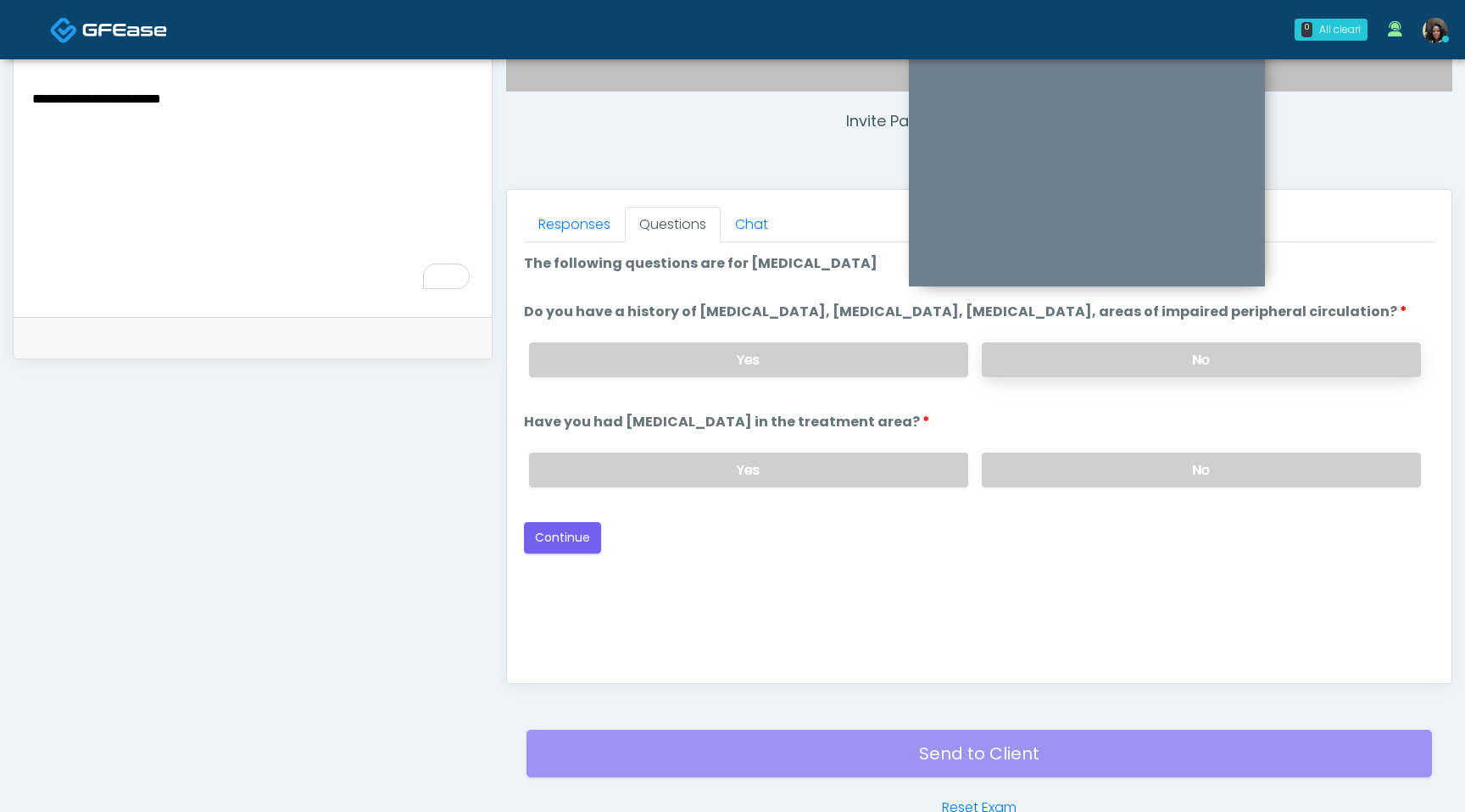
click at [1103, 377] on label "No" at bounding box center [1201, 360] width 439 height 35
click at [1067, 472] on label "No" at bounding box center [1201, 470] width 439 height 35
click at [591, 549] on button "Continue" at bounding box center [563, 538] width 77 height 31
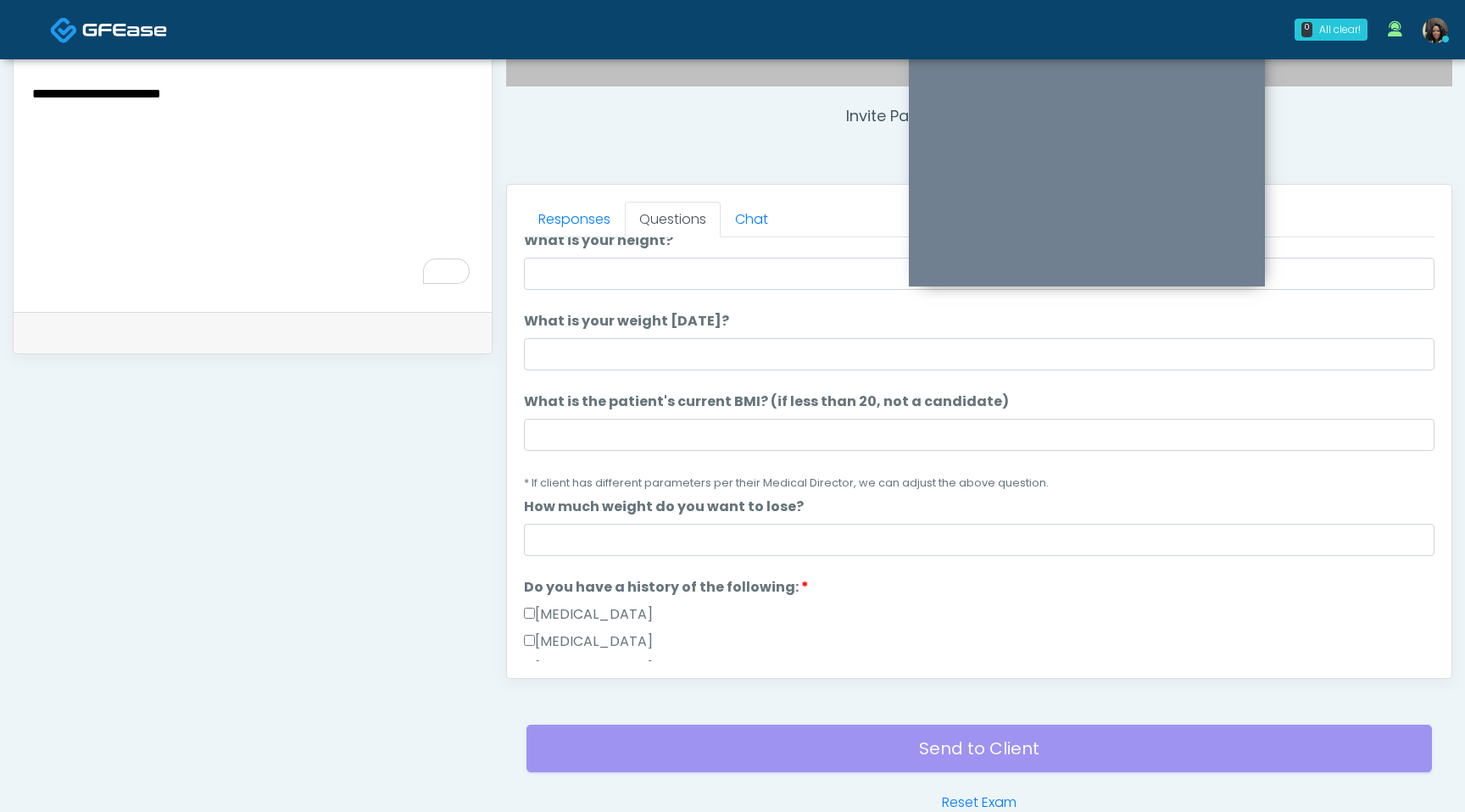
scroll to position [574, 0]
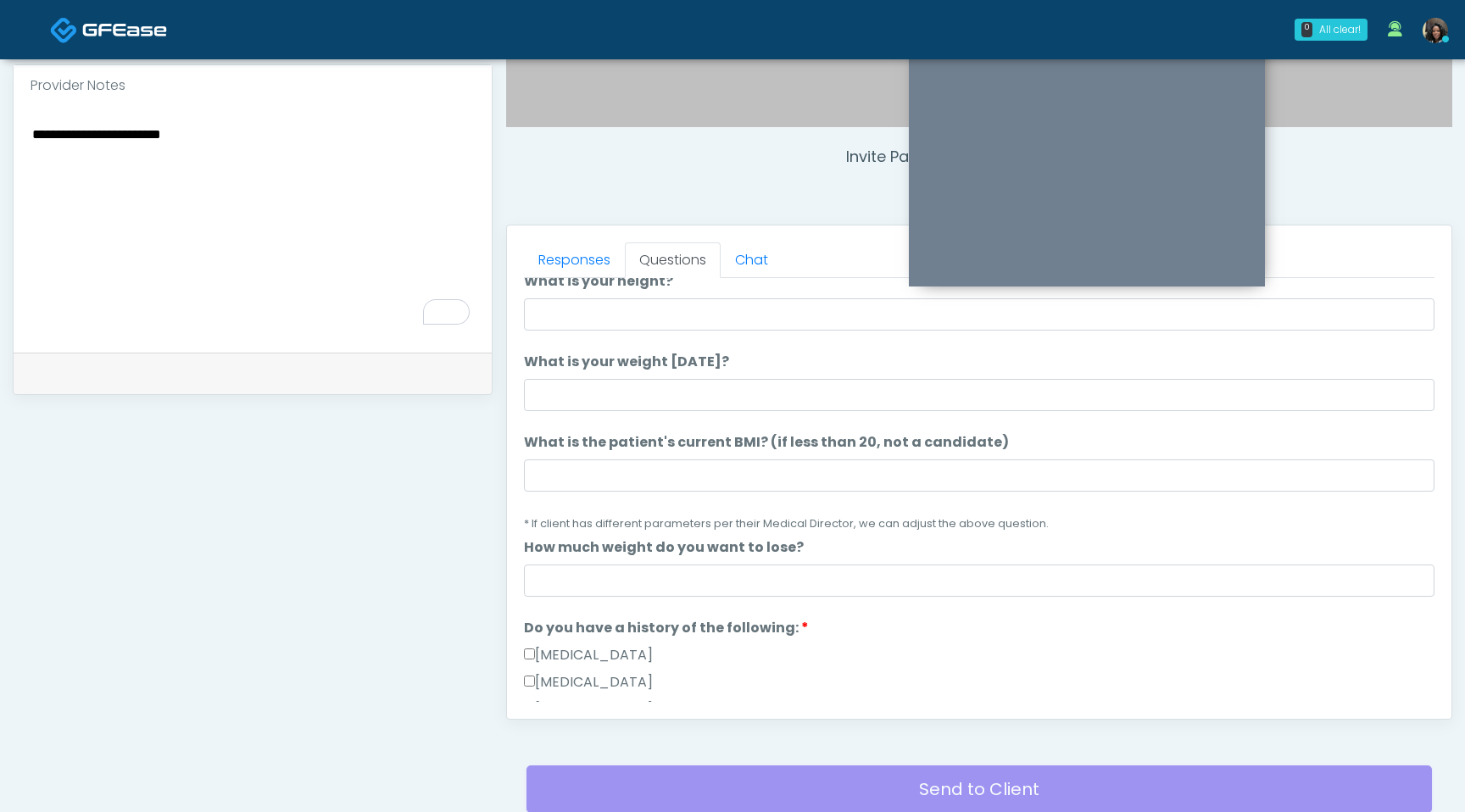
click at [320, 152] on textarea "**********" at bounding box center [253, 226] width 444 height 207
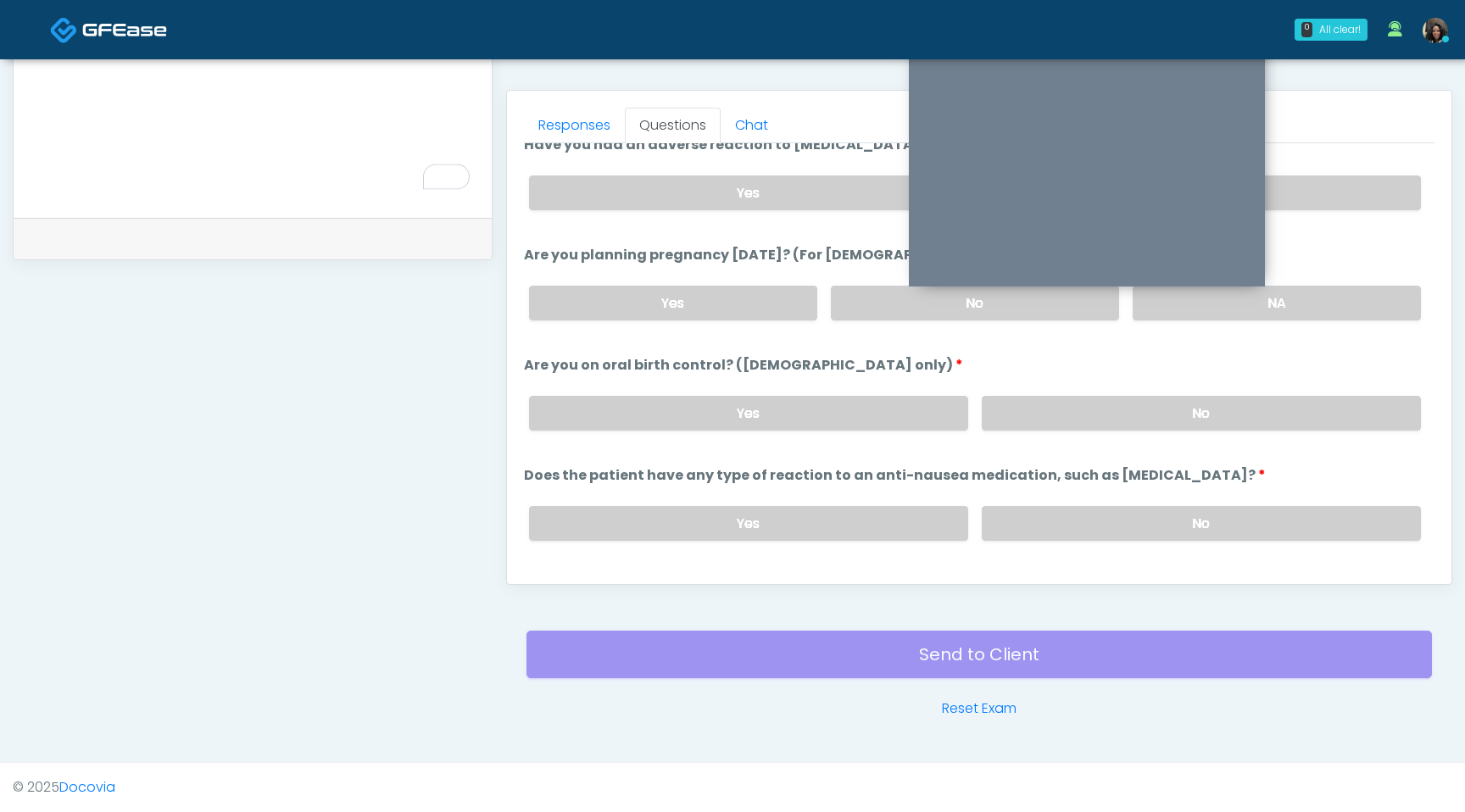
scroll to position [935, 0]
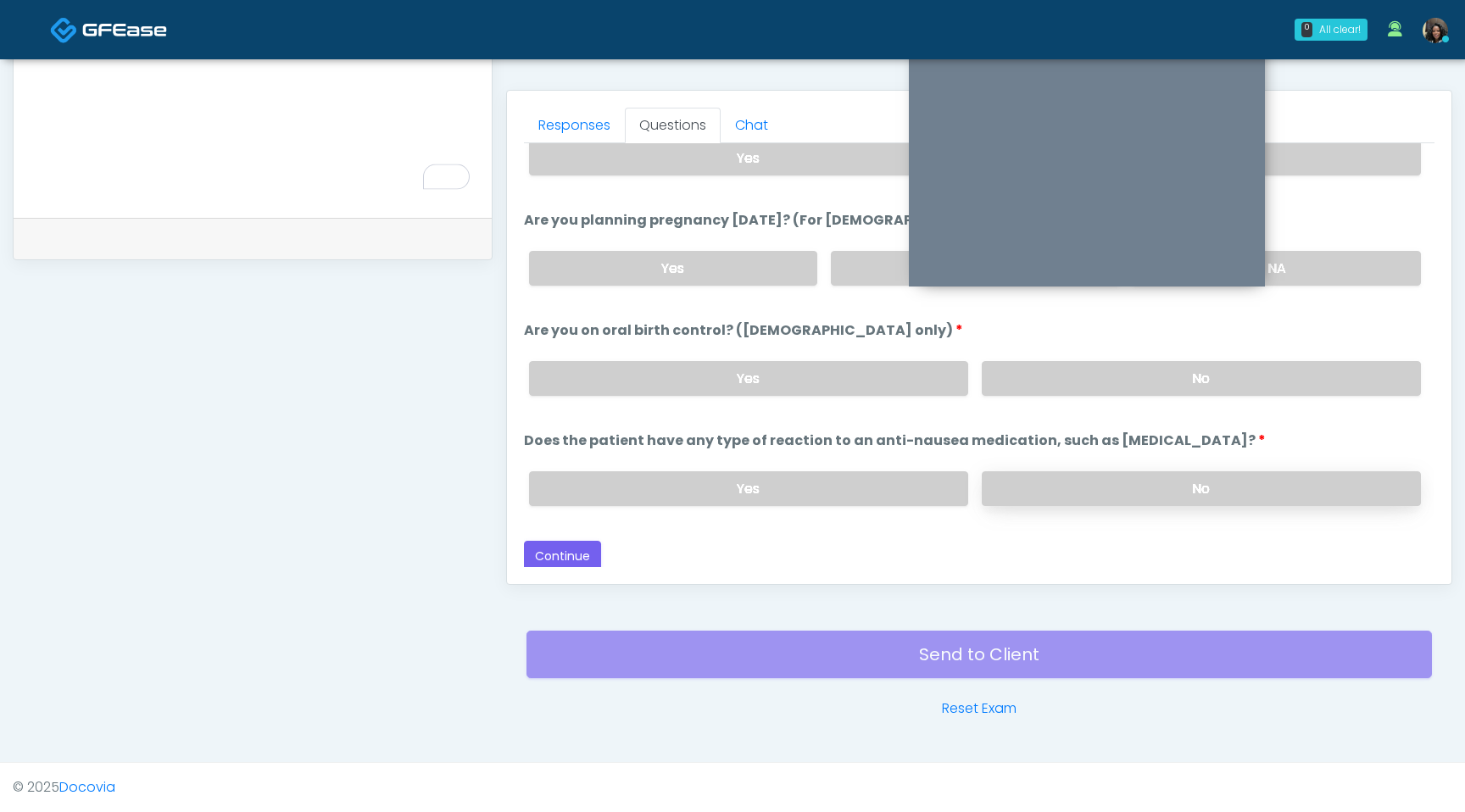
type textarea "**********"
click at [1166, 490] on label "No" at bounding box center [1201, 489] width 439 height 35
click at [1221, 364] on label "No" at bounding box center [1201, 379] width 439 height 35
click at [1307, 268] on label "NA" at bounding box center [1277, 269] width 289 height 35
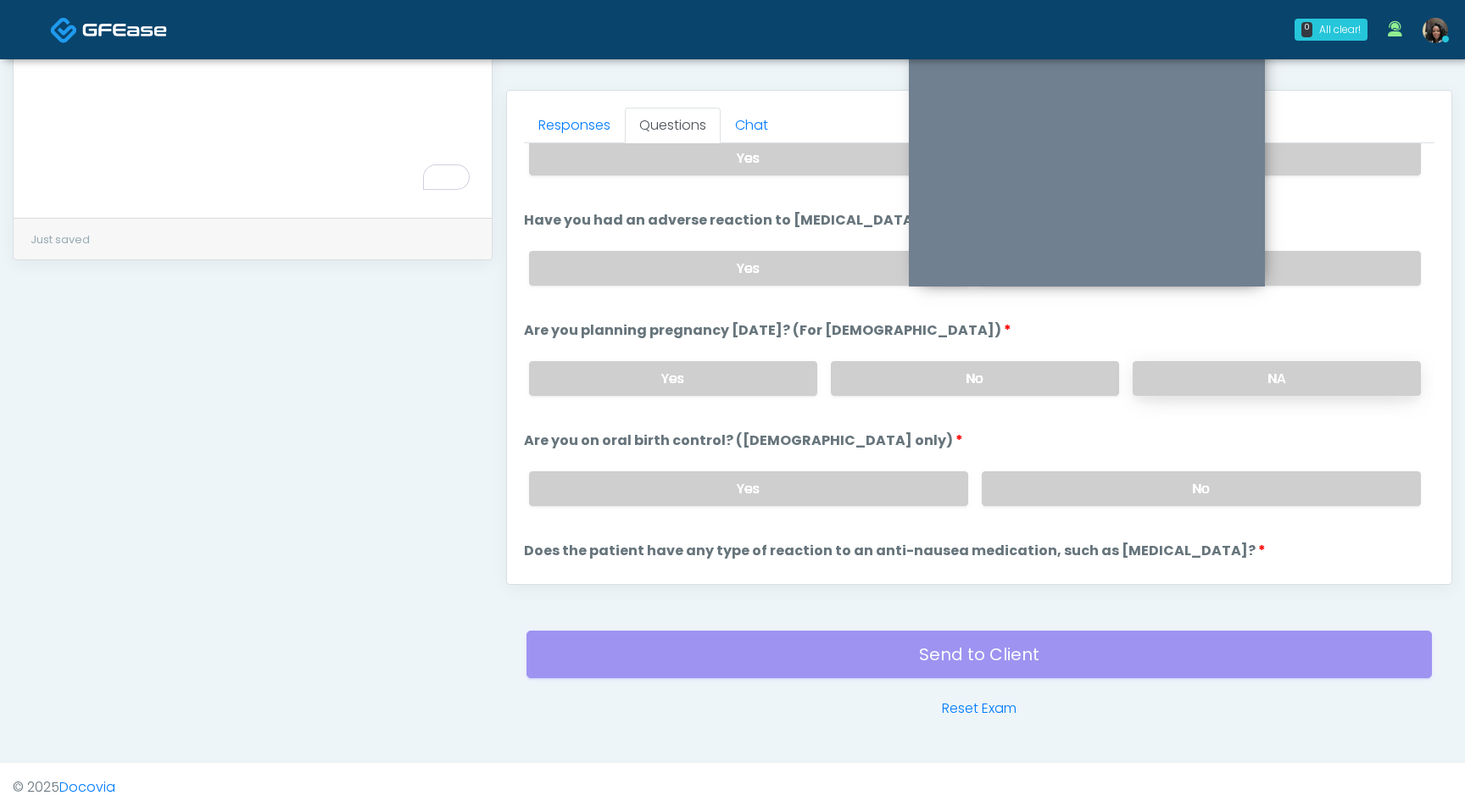
scroll to position [800, 0]
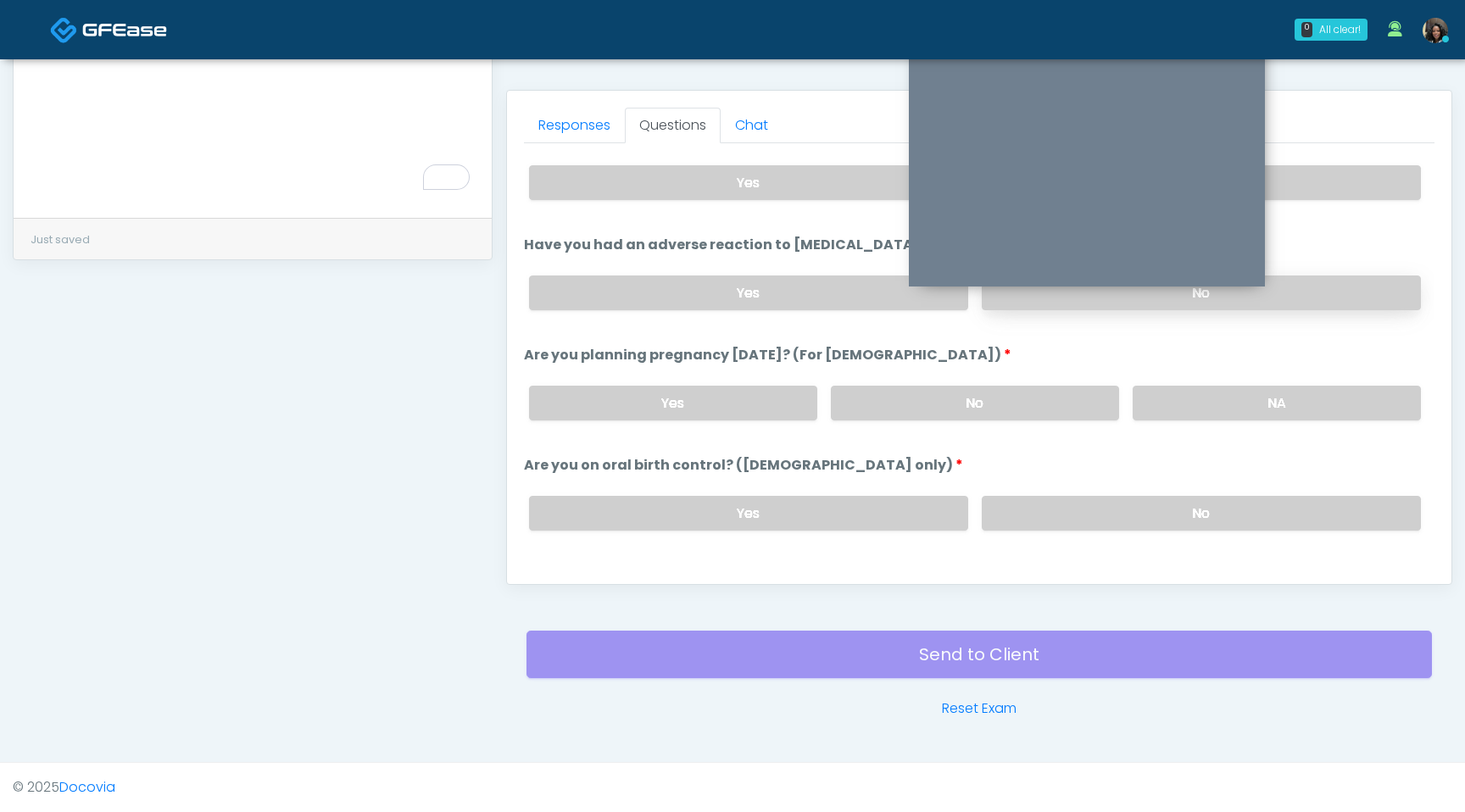
click at [1307, 302] on label "No" at bounding box center [1201, 293] width 439 height 35
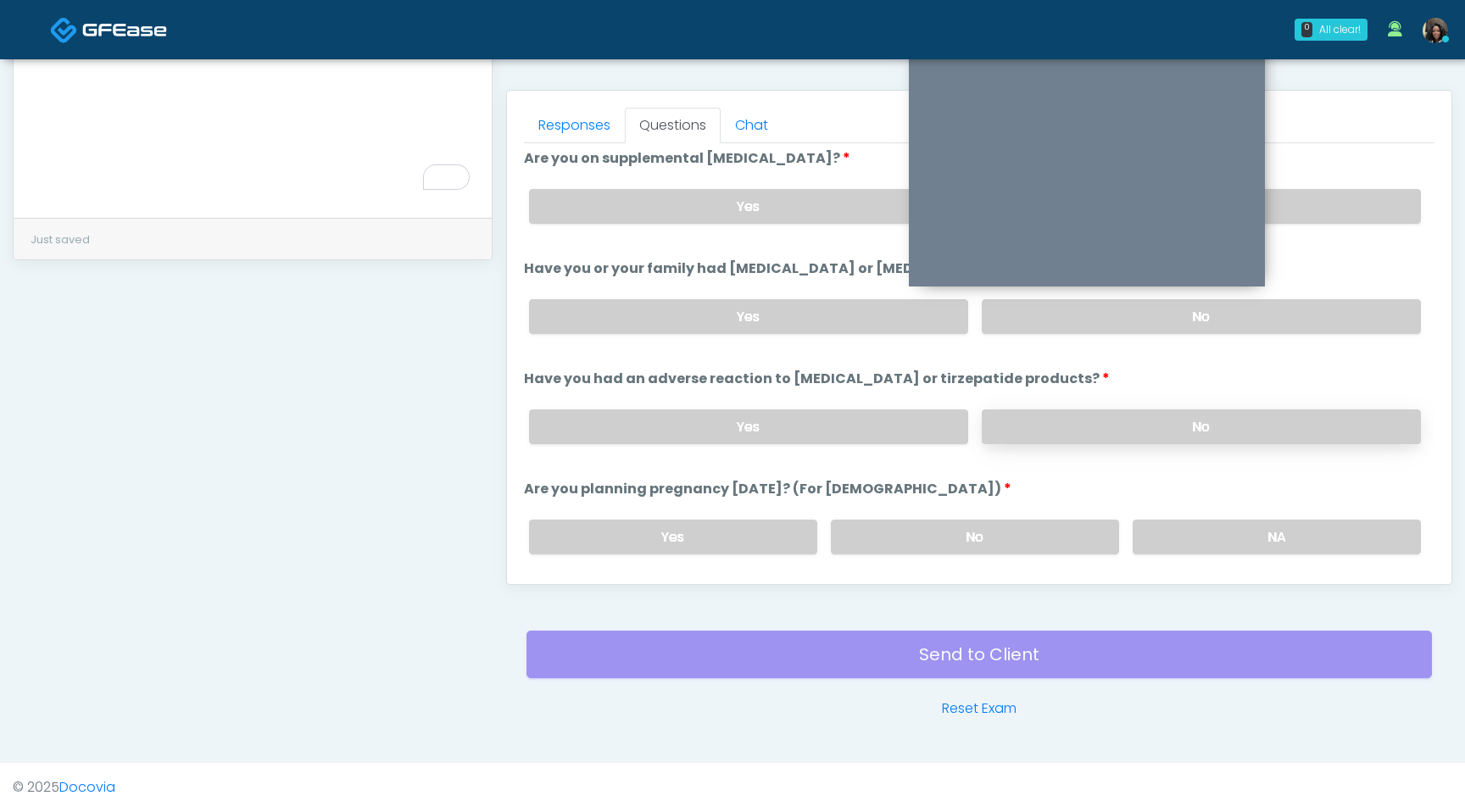
click at [1307, 302] on label "No" at bounding box center [1201, 317] width 439 height 35
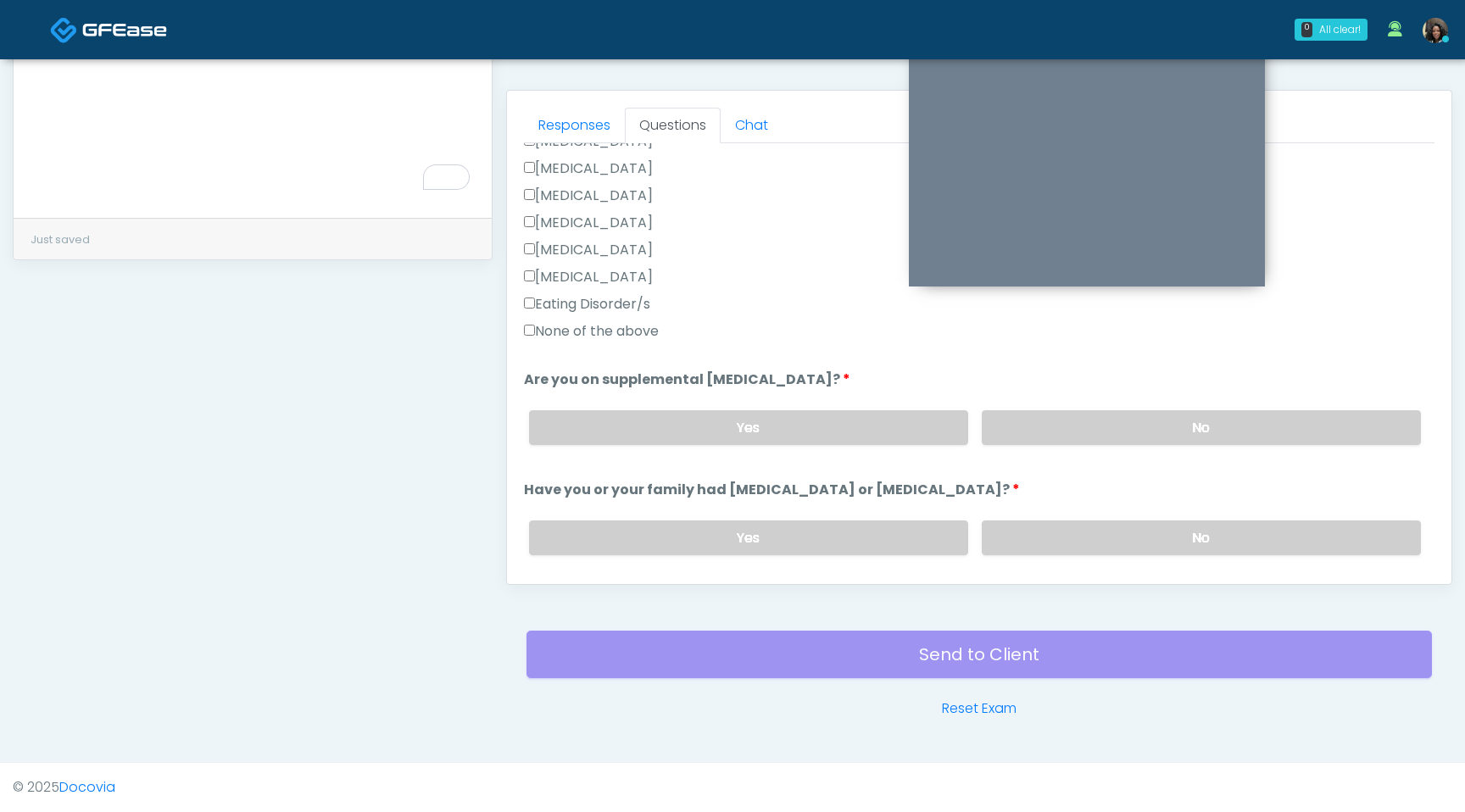
scroll to position [419, 0]
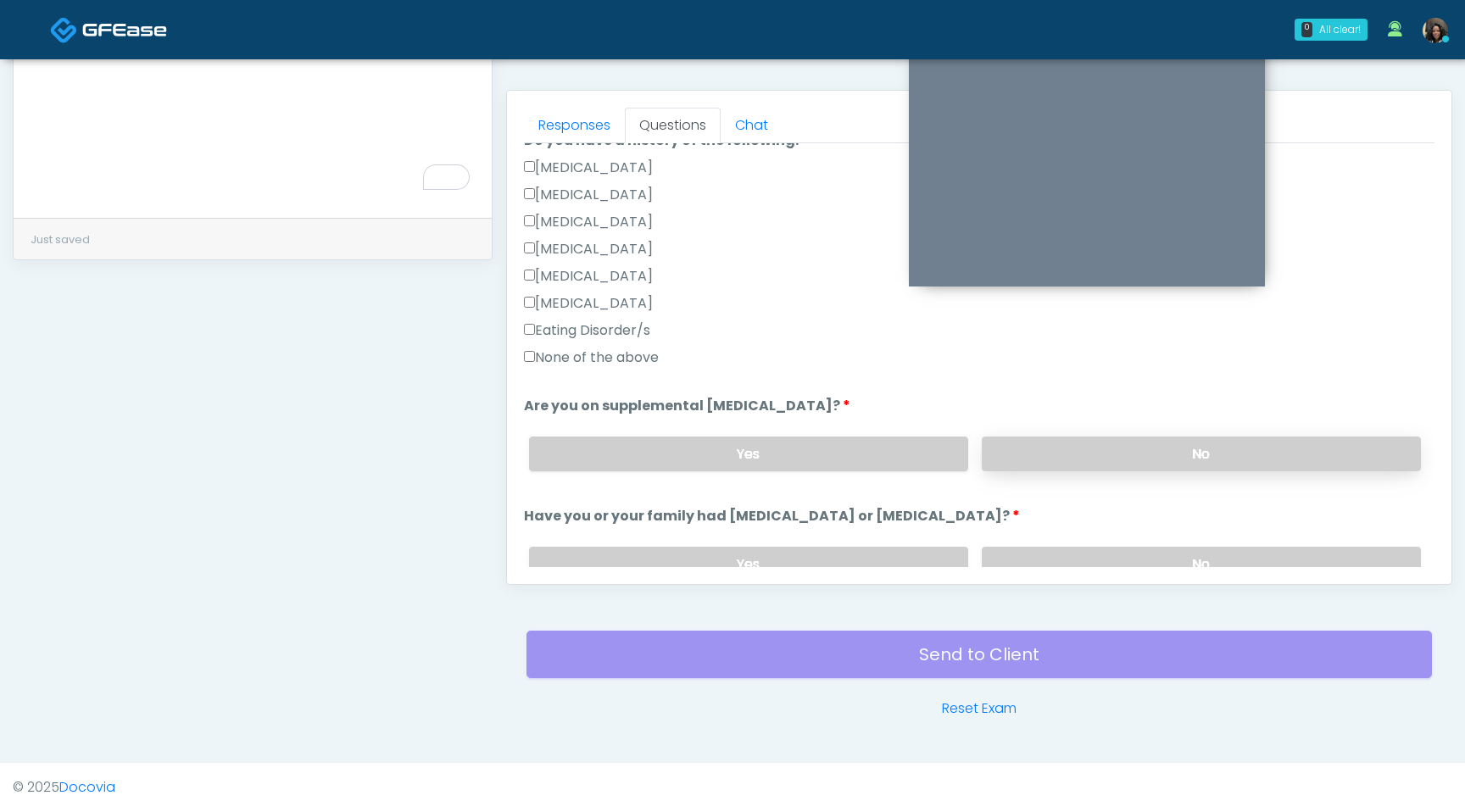
click at [1131, 456] on label "No" at bounding box center [1201, 454] width 439 height 35
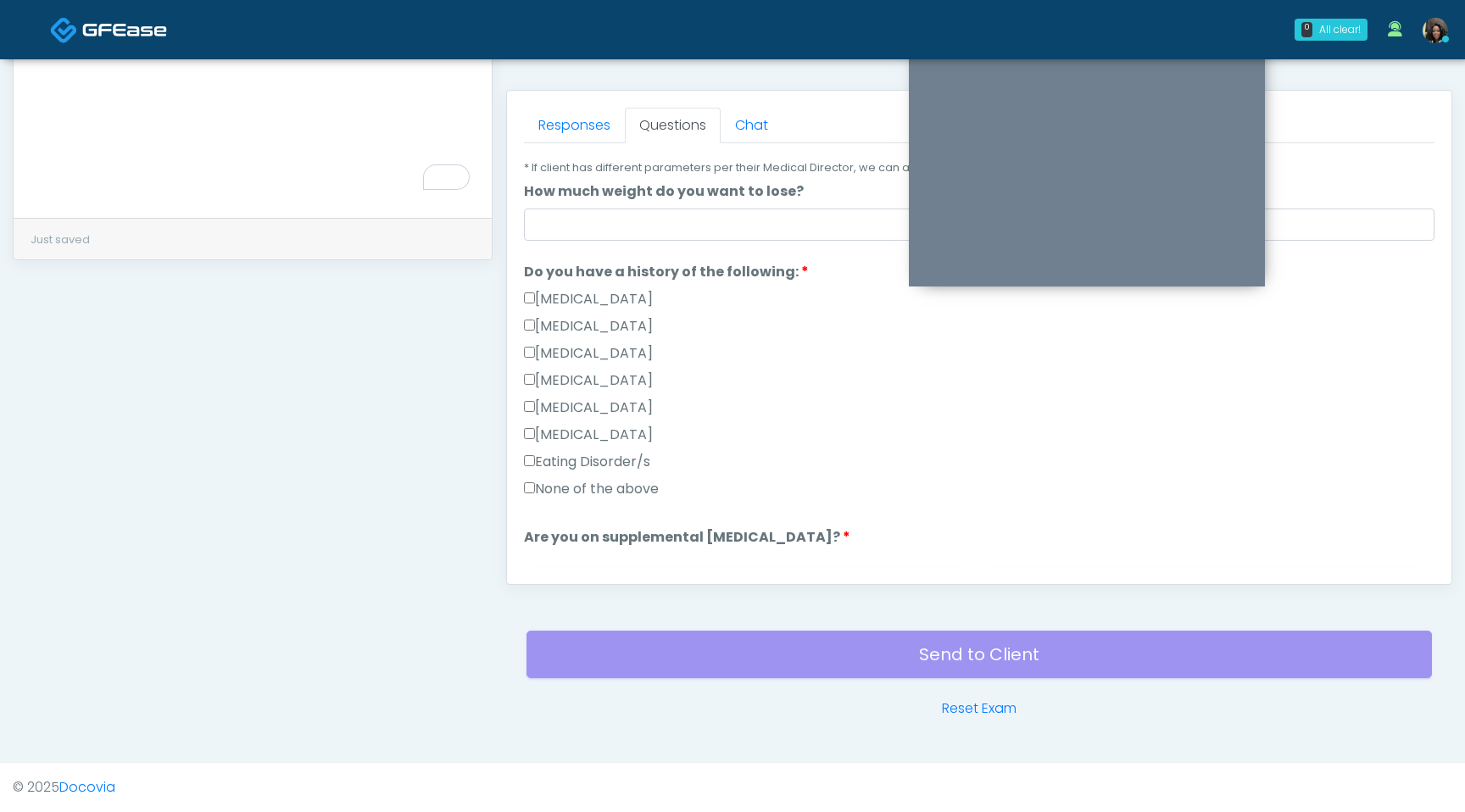
scroll to position [162, 0]
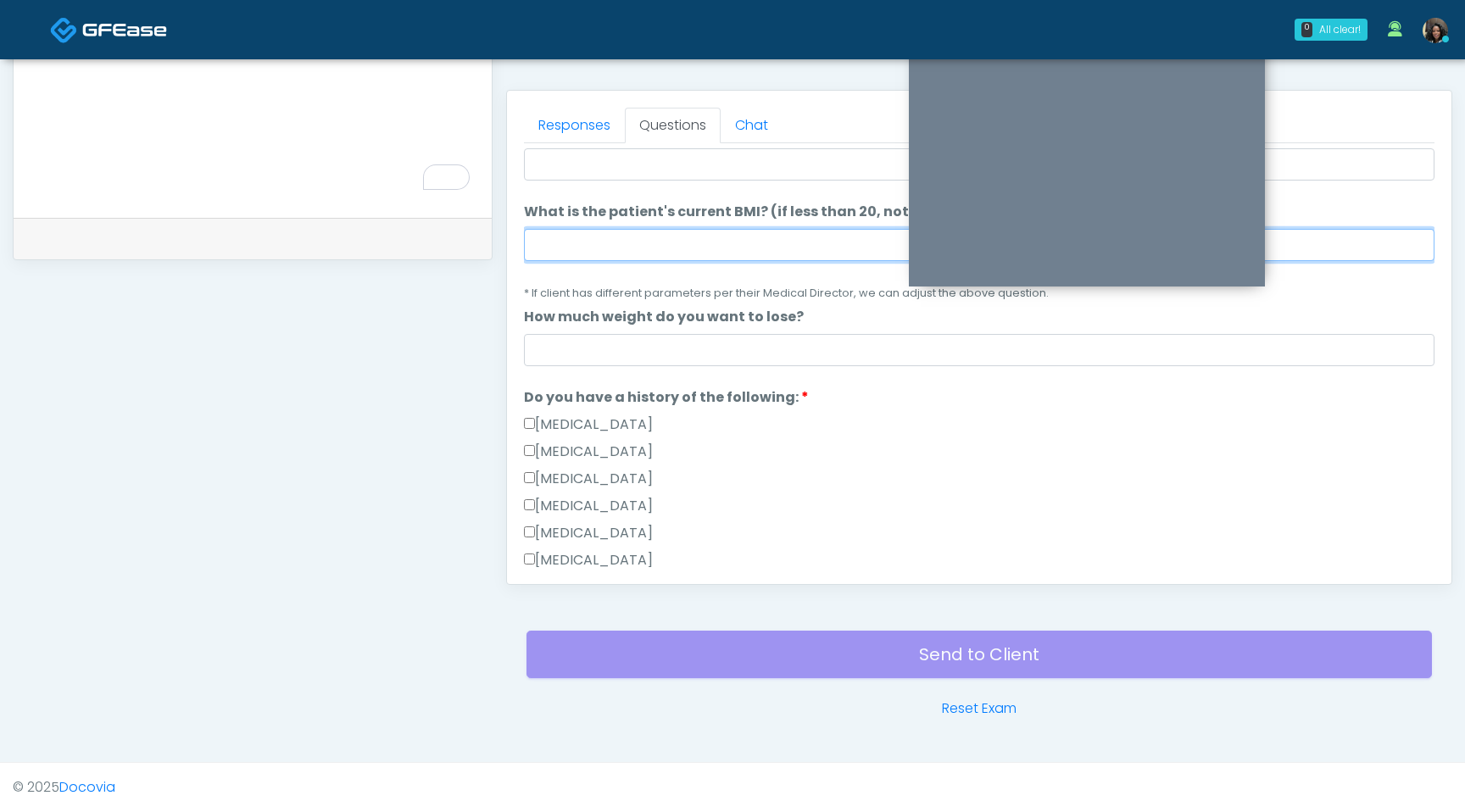
click at [676, 235] on input "What is the patient's current BMI? (if less than 20, not a candidate)" at bounding box center [980, 244] width 911 height 32
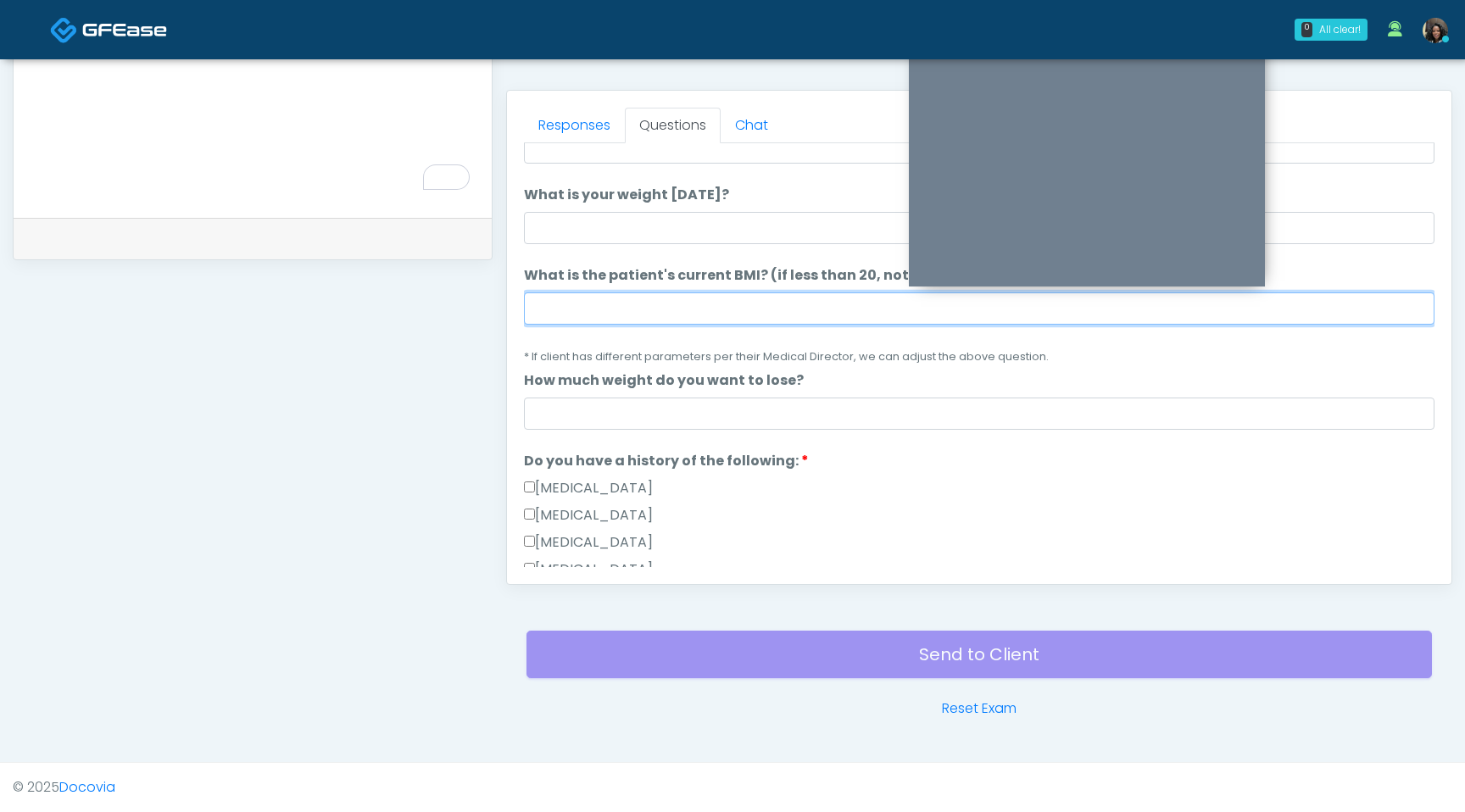
scroll to position [82, 0]
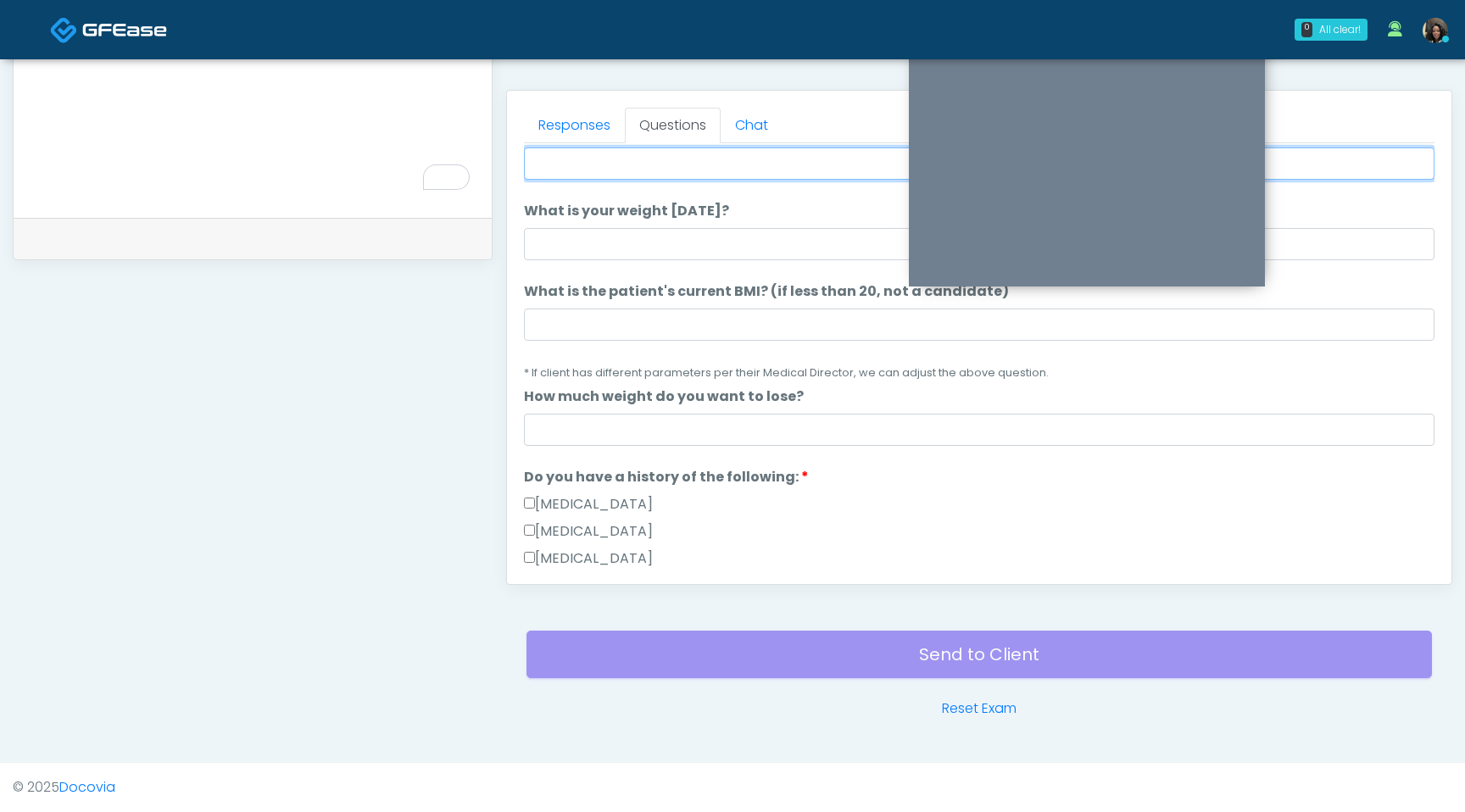
click at [642, 157] on input "What is your height?" at bounding box center [980, 163] width 911 height 32
type input "***"
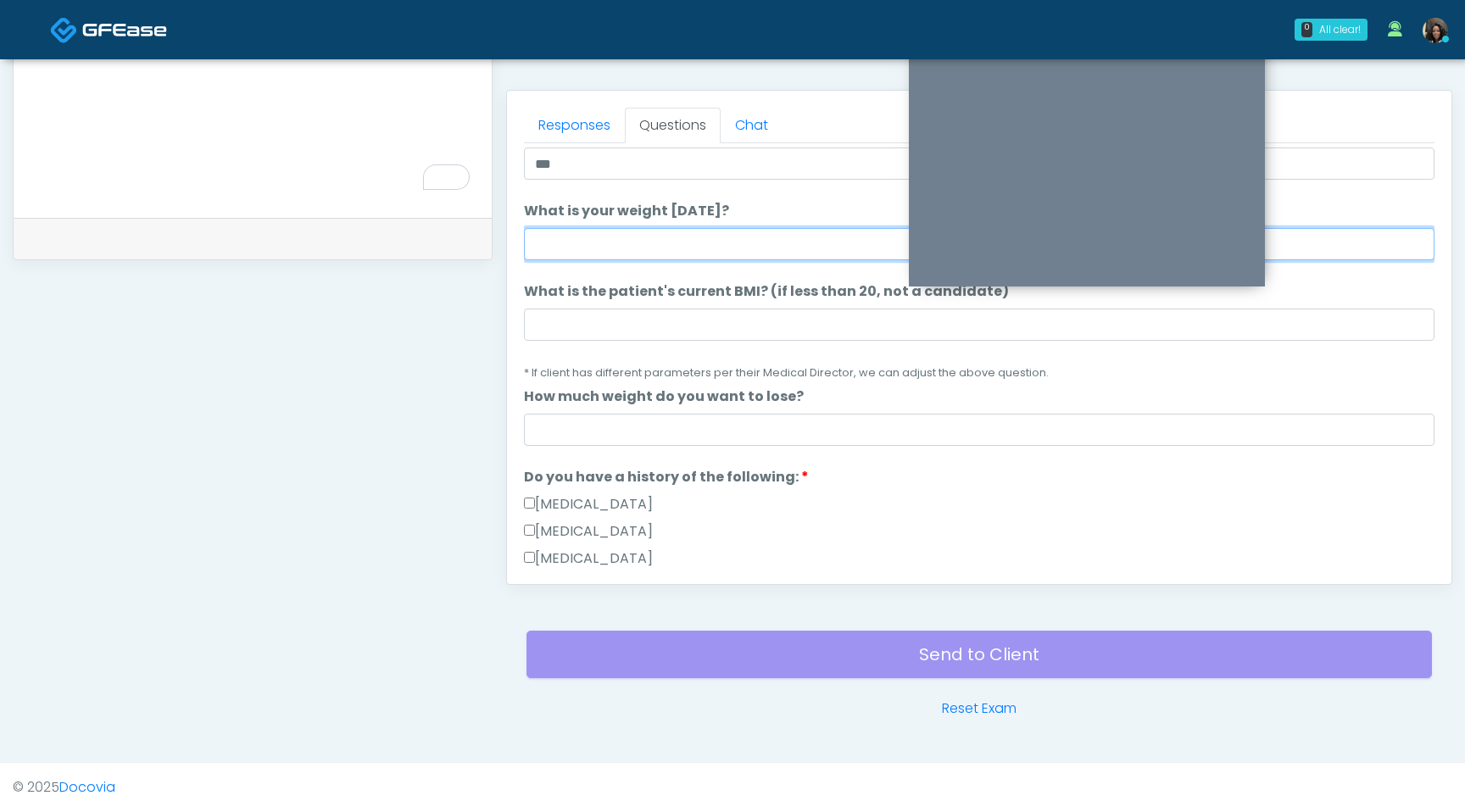
click at [695, 240] on input "What is your weight today?" at bounding box center [980, 244] width 911 height 32
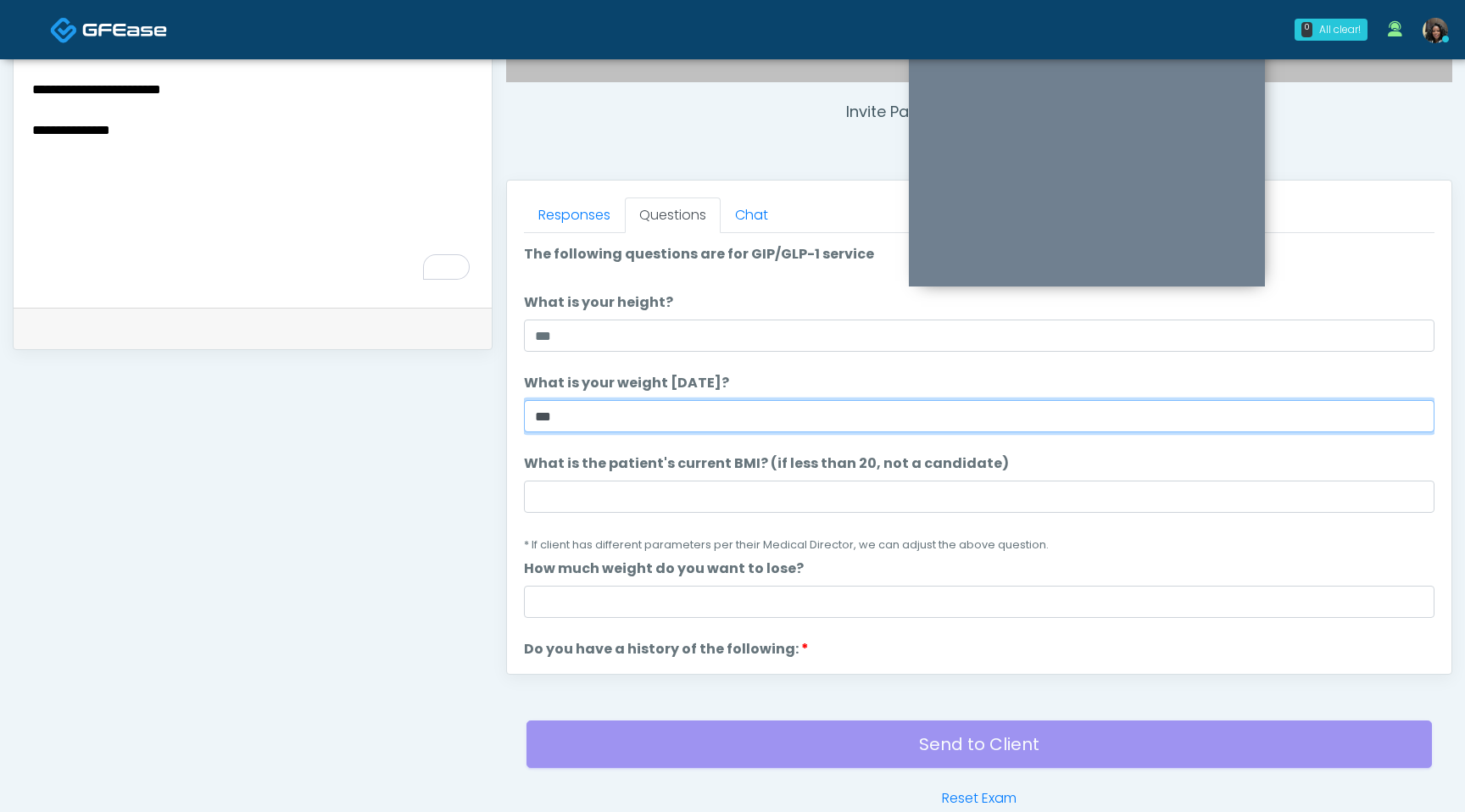
scroll to position [611, 0]
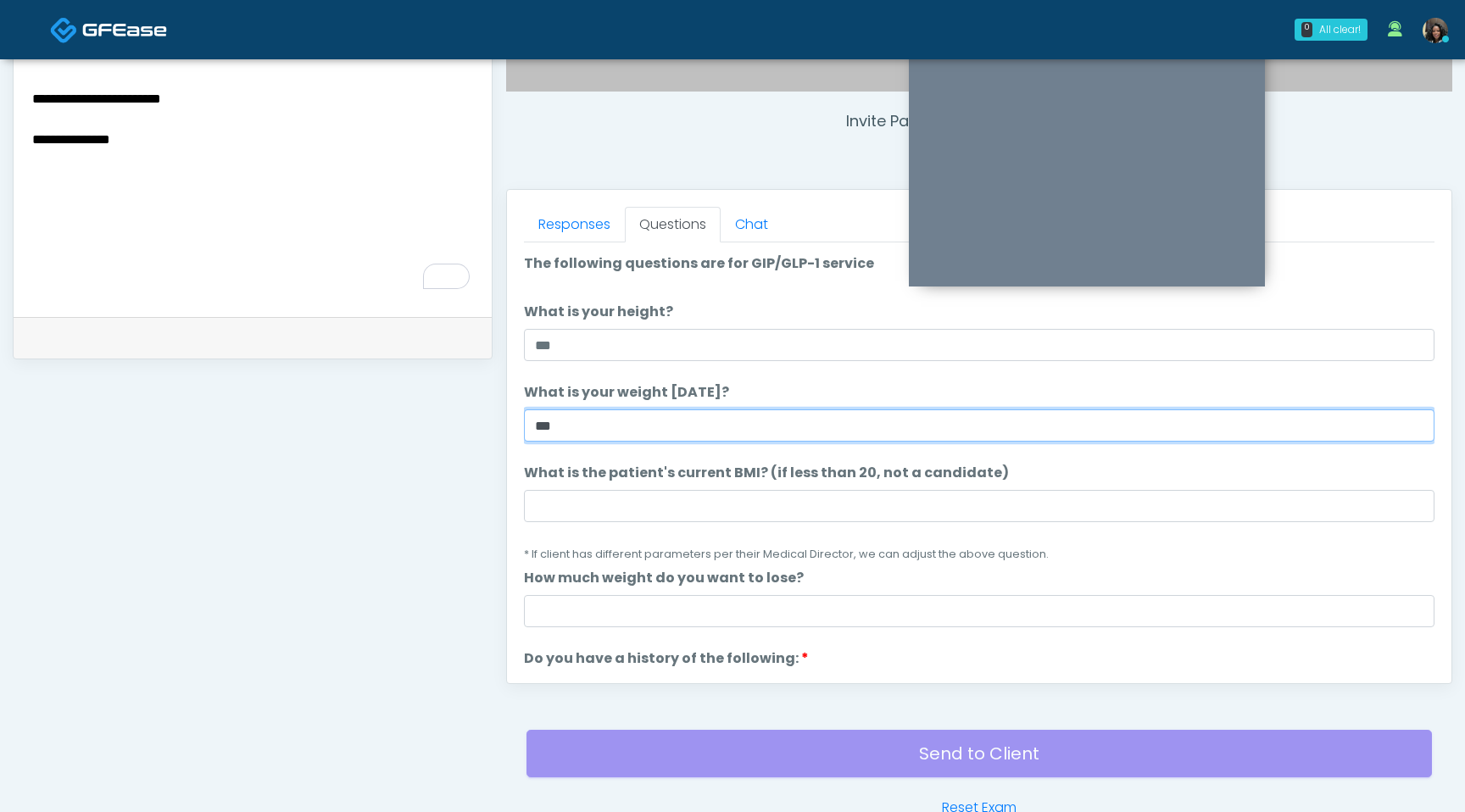
type input "***"
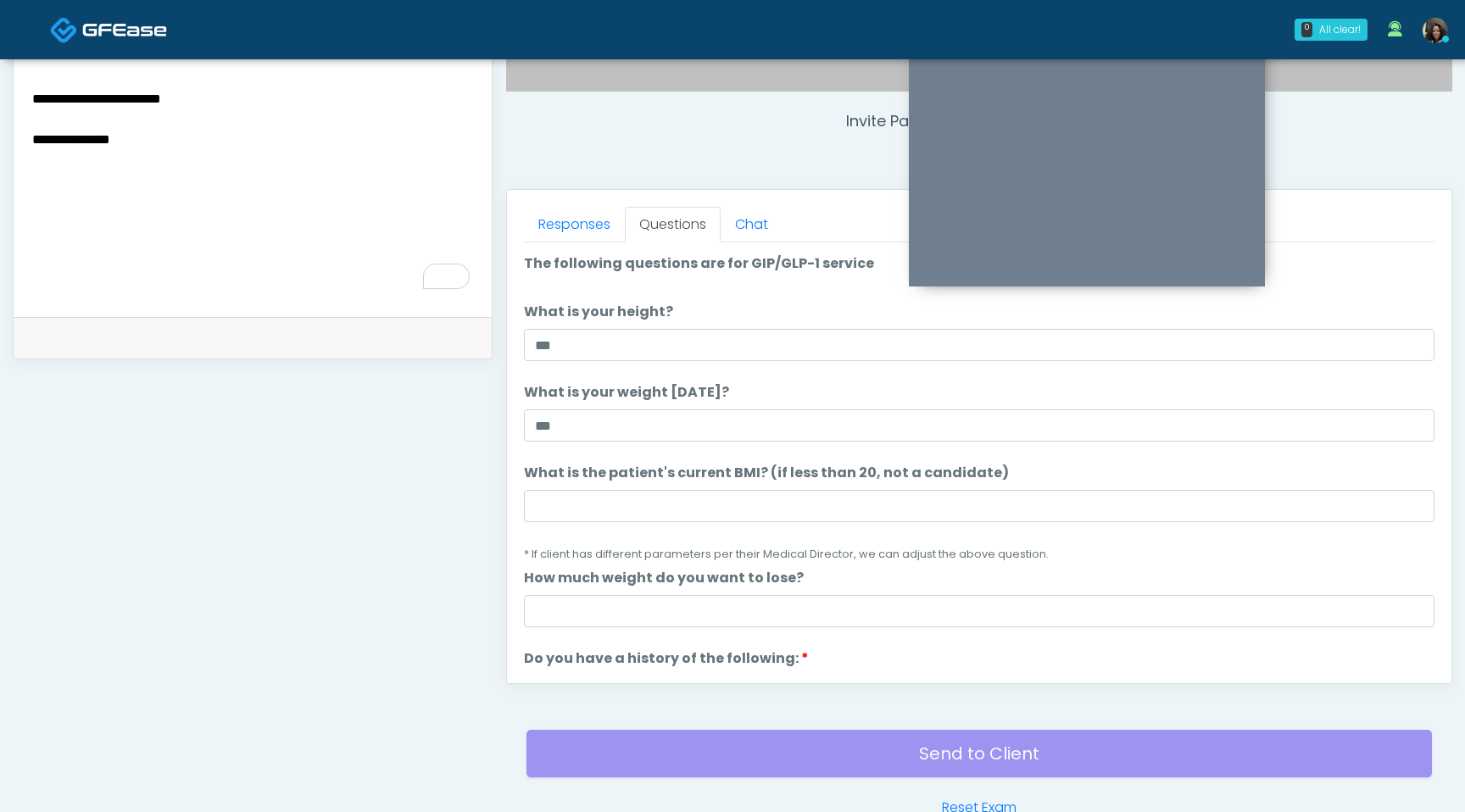
click at [35, 143] on textarea "**********" at bounding box center [253, 190] width 444 height 207
type textarea "**********"
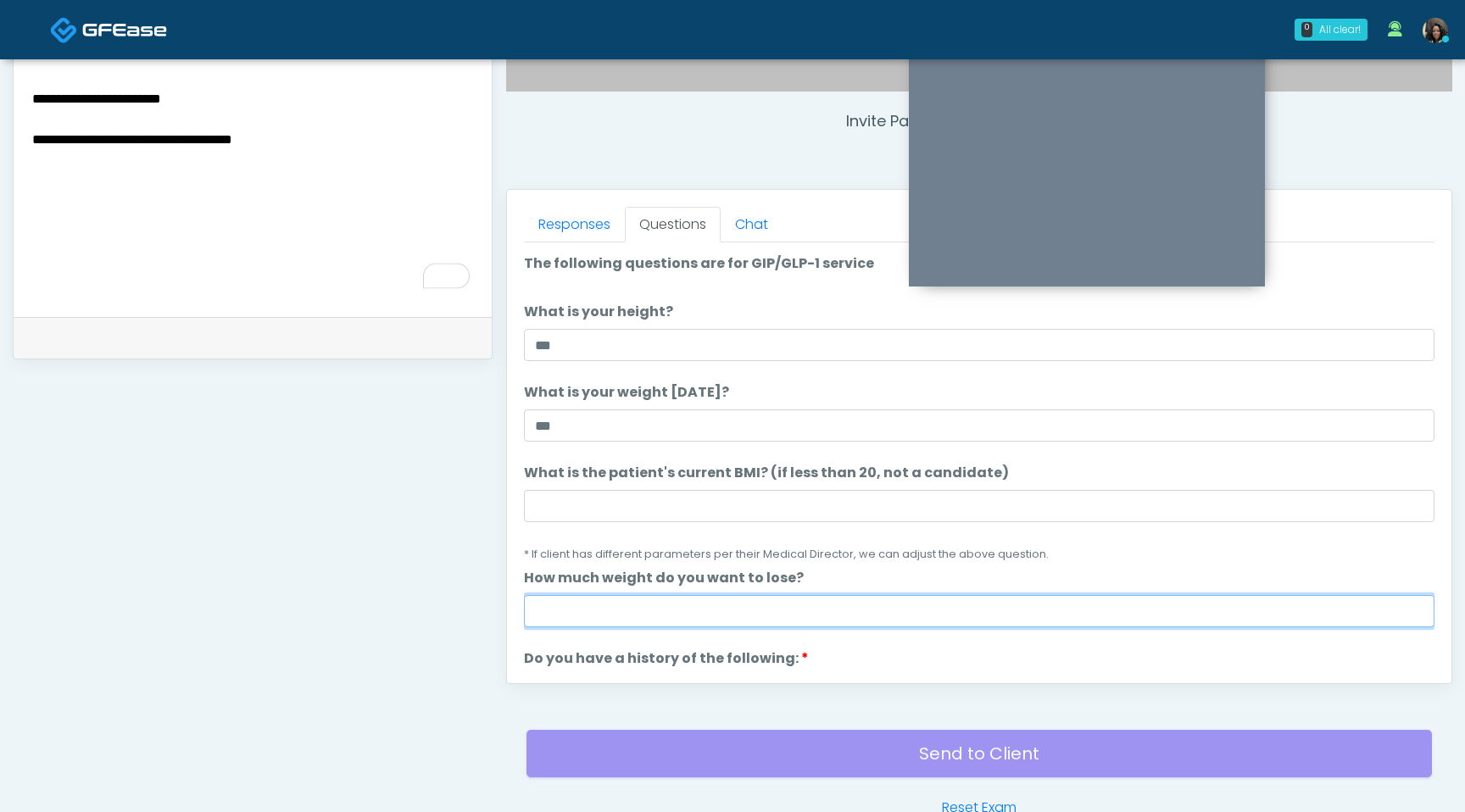
click at [583, 610] on input "How much weight do you want to lose?" at bounding box center [980, 611] width 911 height 32
type input "*"
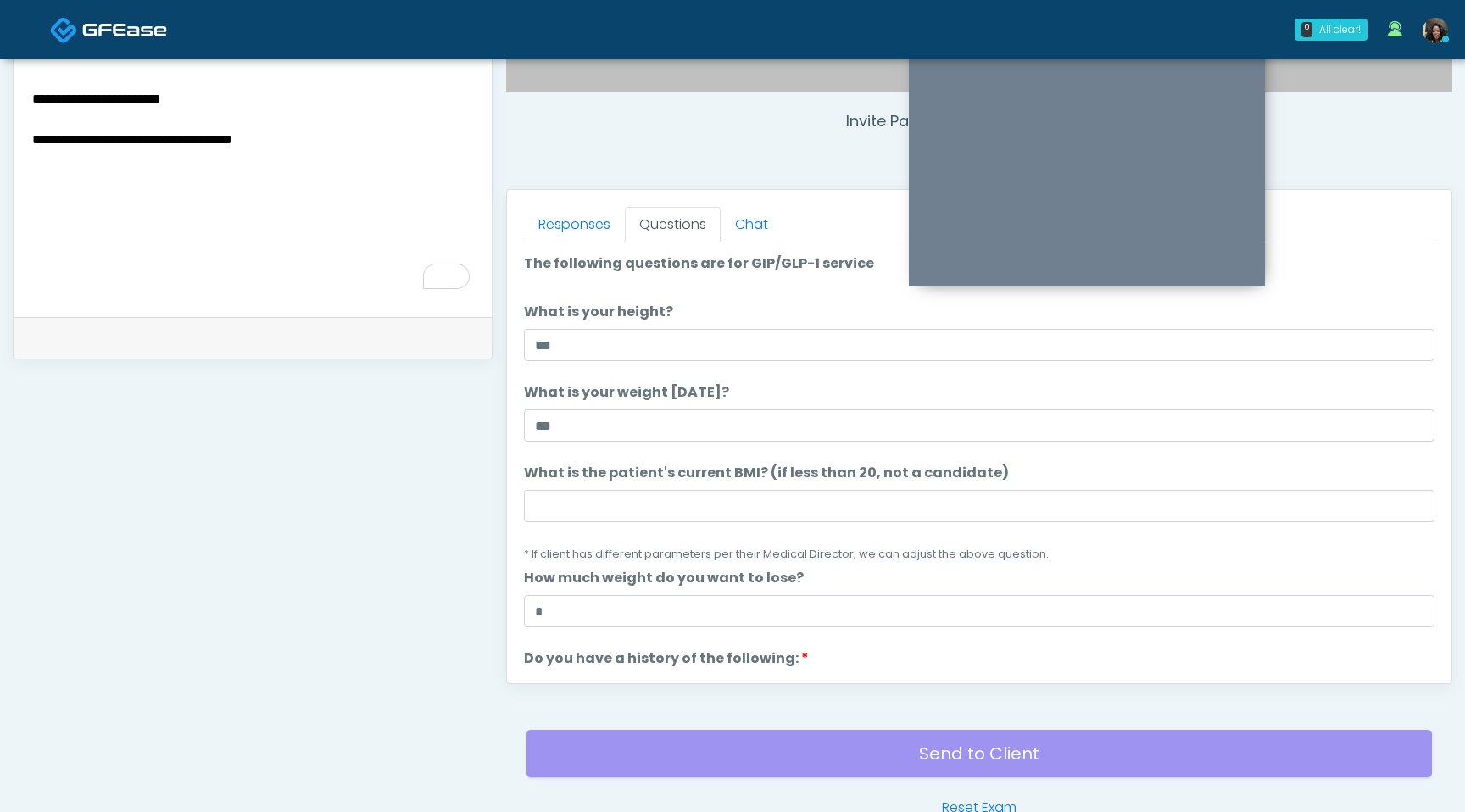
click at [633, 486] on li "What is the patient's current BMI? (if less than 20, not a candidate) What is t…" at bounding box center [980, 513] width 911 height 101
click at [616, 511] on input "What is the patient's current BMI? (if less than 20, not a candidate)" at bounding box center [980, 505] width 911 height 32
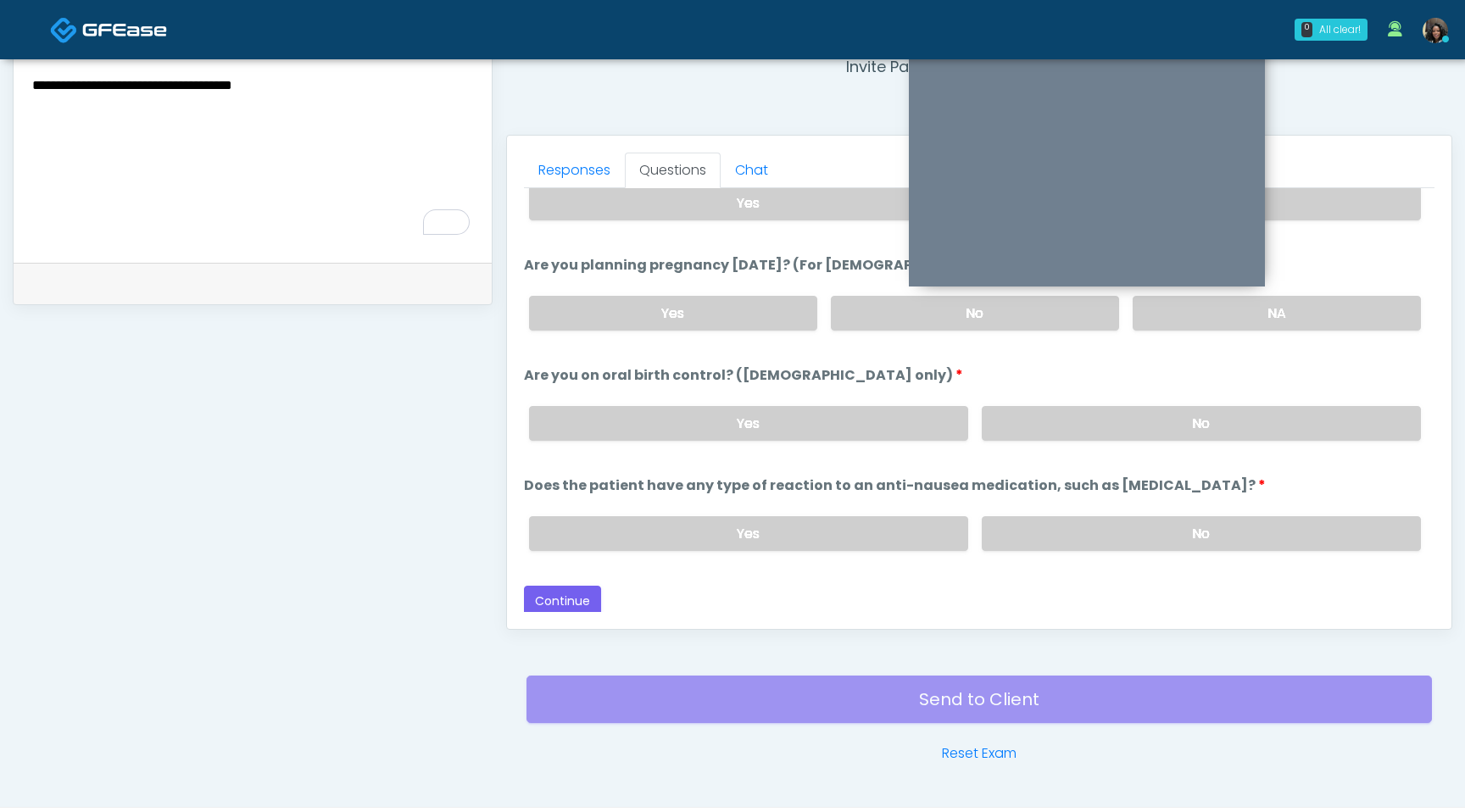
scroll to position [669, 0]
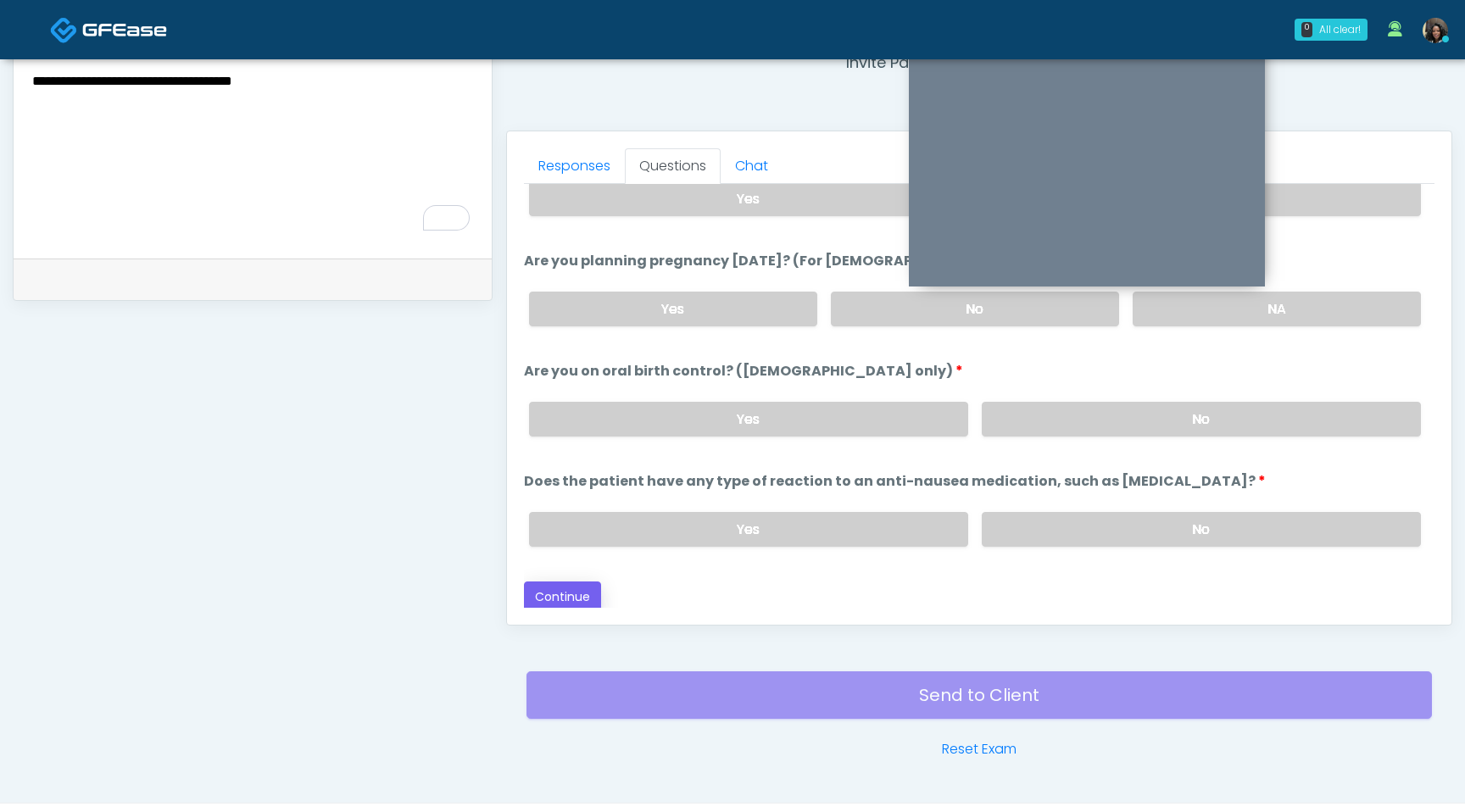
type input "****"
click at [565, 594] on button "Continue" at bounding box center [563, 597] width 77 height 31
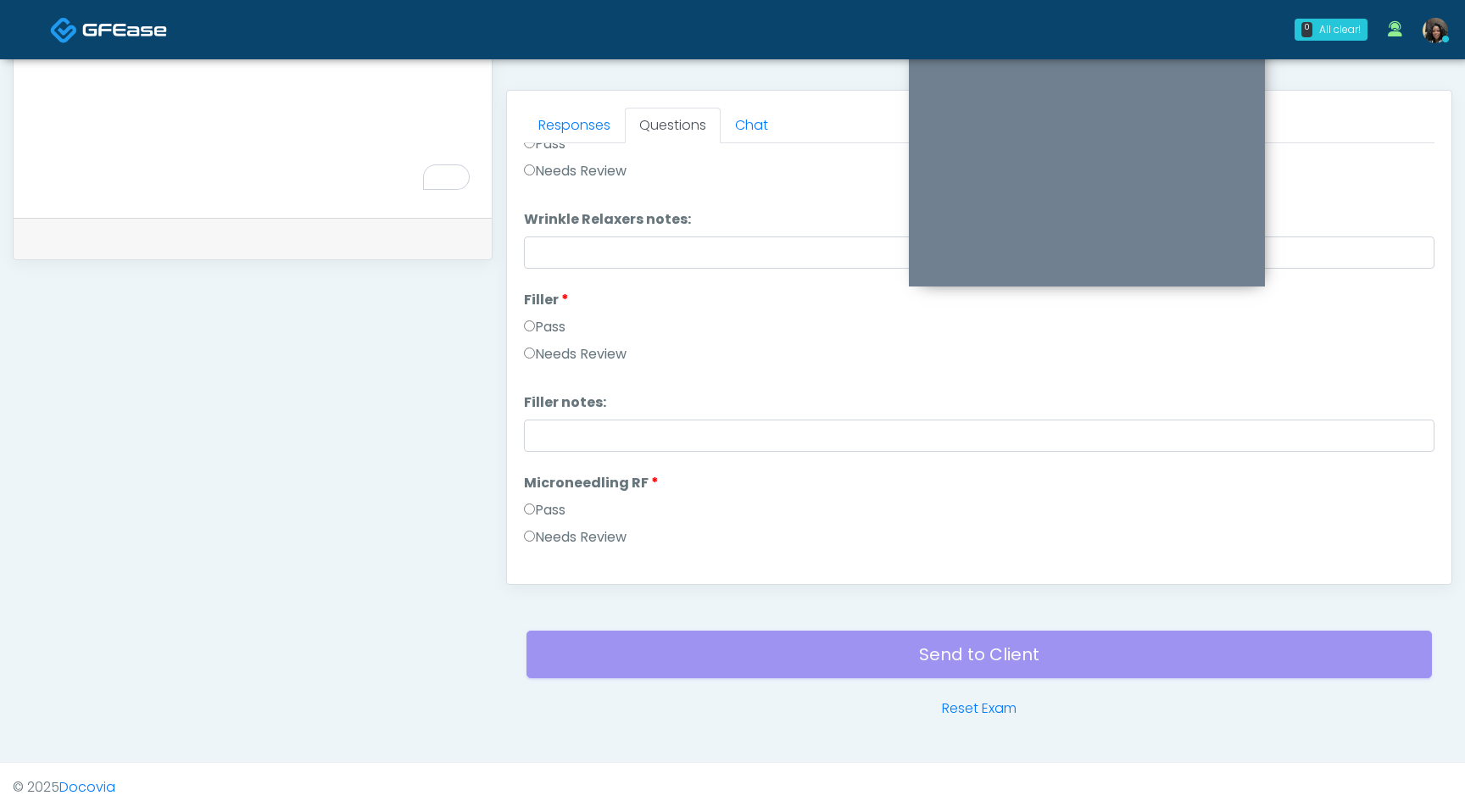
scroll to position [0, 0]
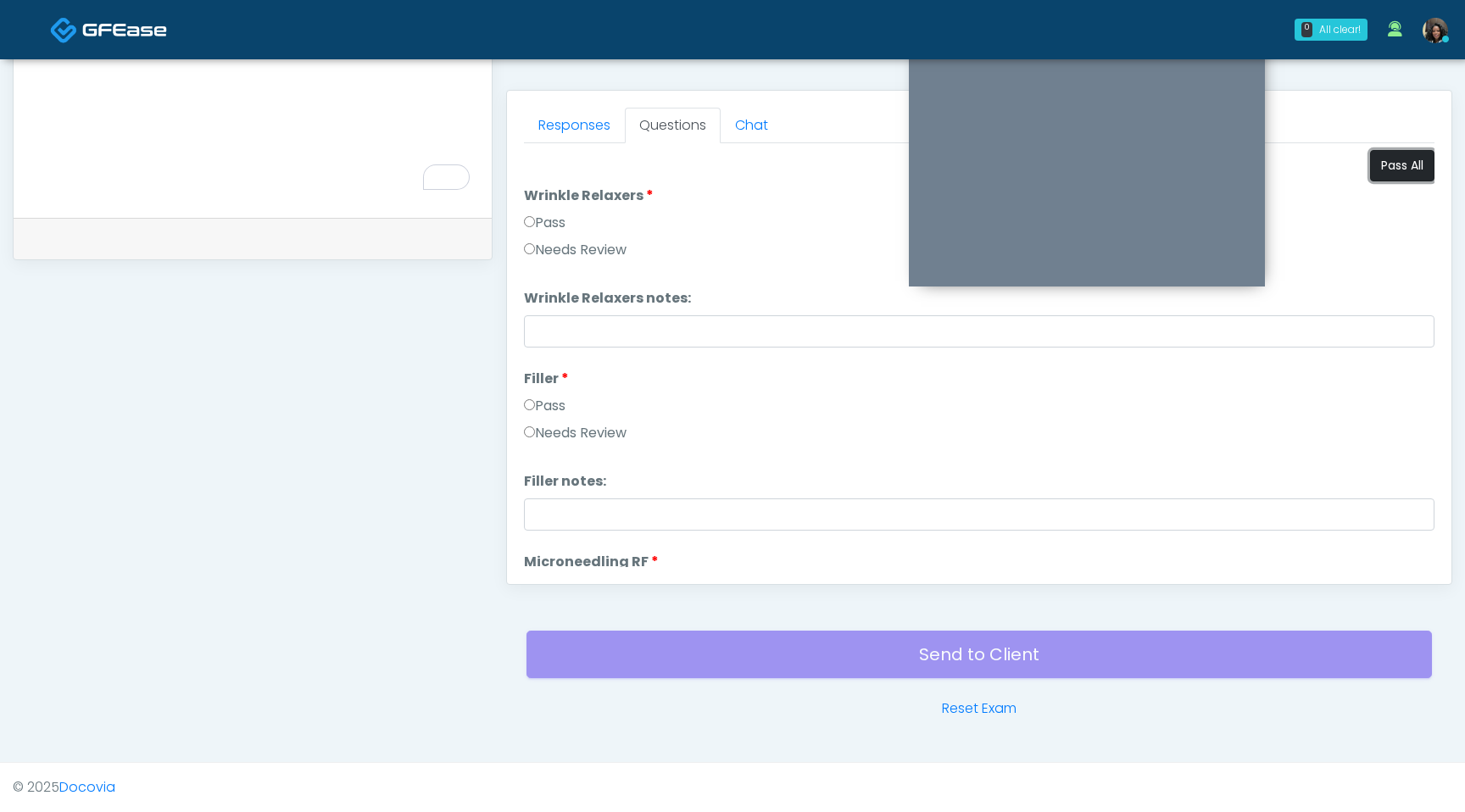
click at [1394, 180] on button "Pass All" at bounding box center [1402, 166] width 65 height 31
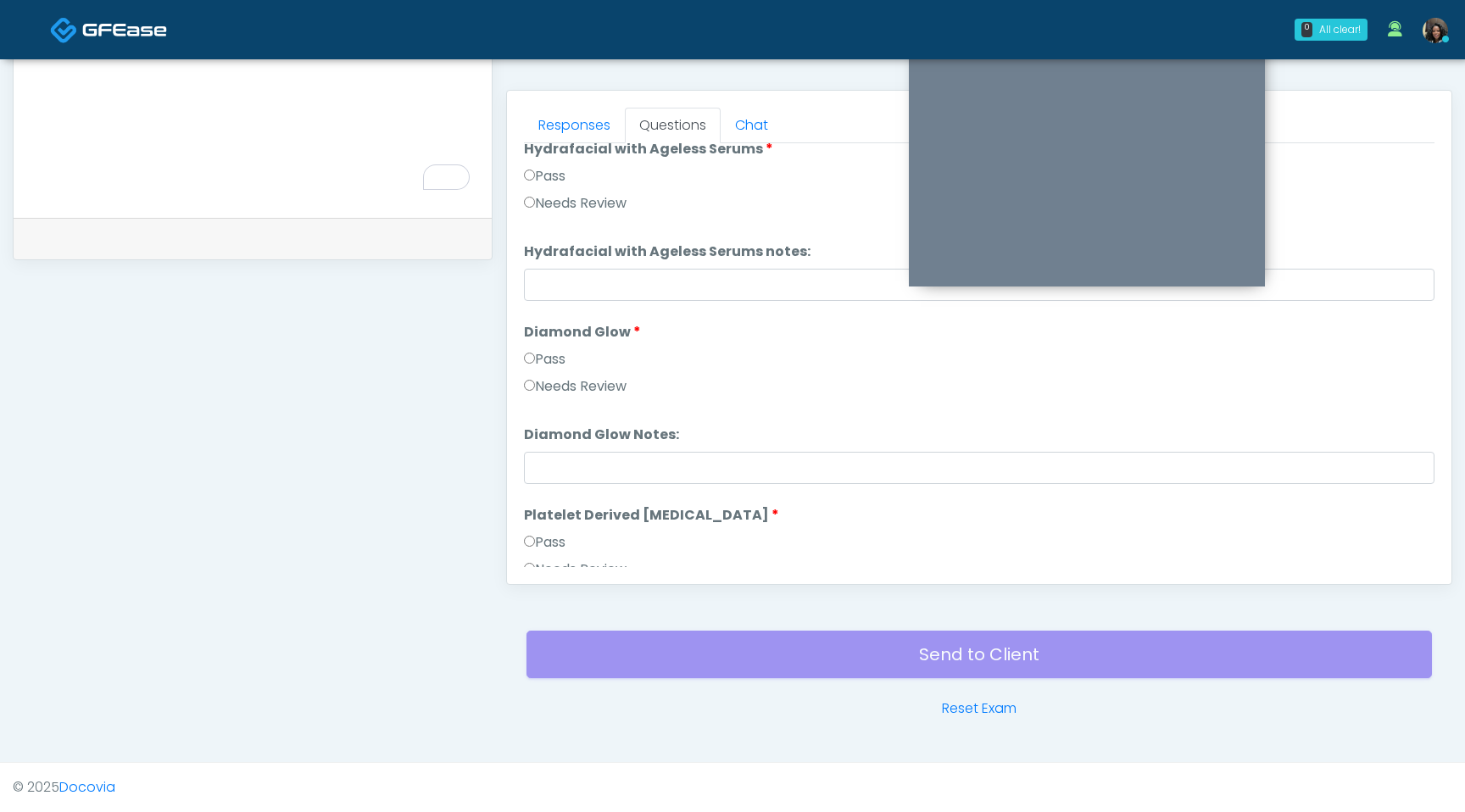
scroll to position [3129, 0]
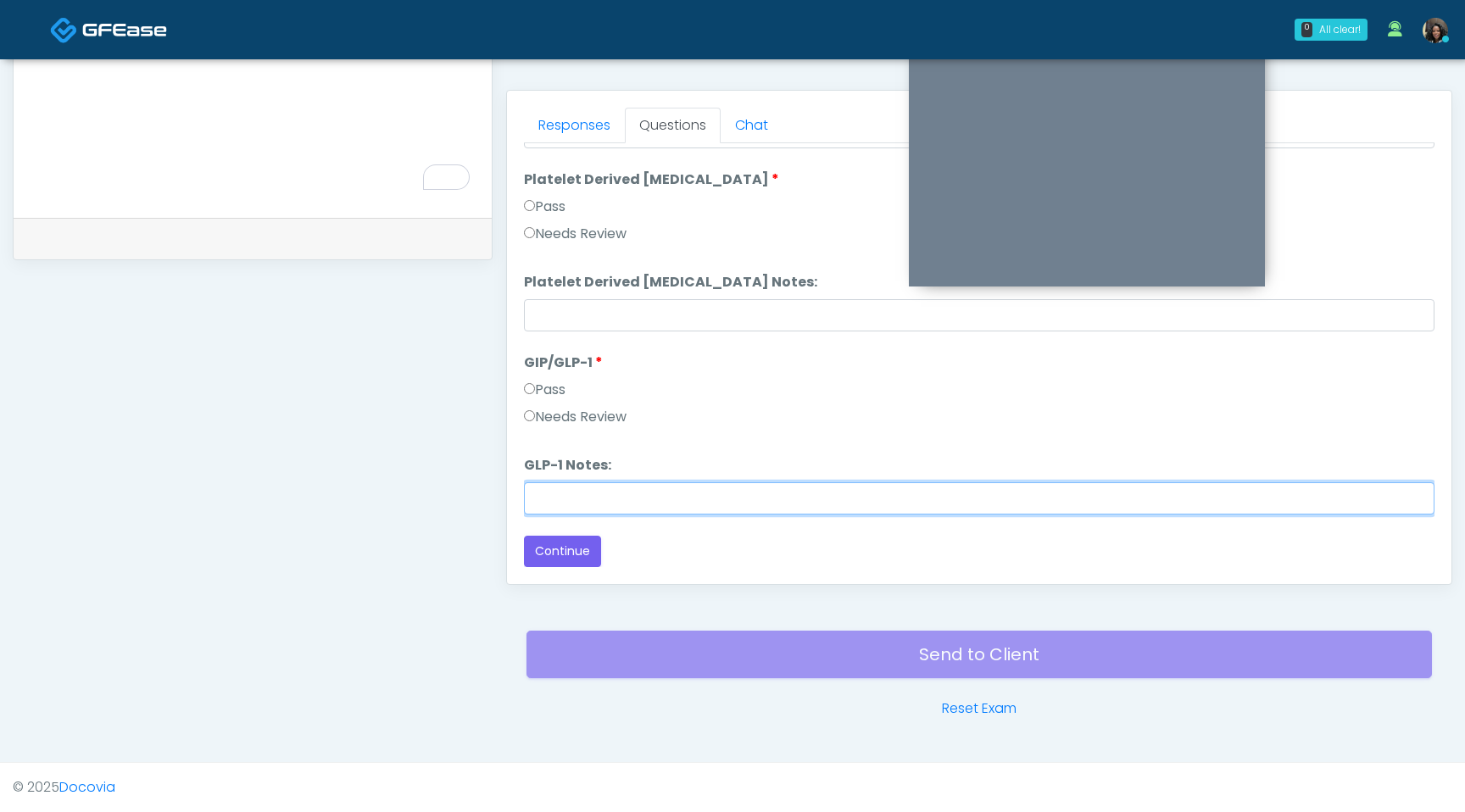
click at [562, 500] on input "GLP-1 Notes:" at bounding box center [980, 498] width 911 height 32
type input "**********"
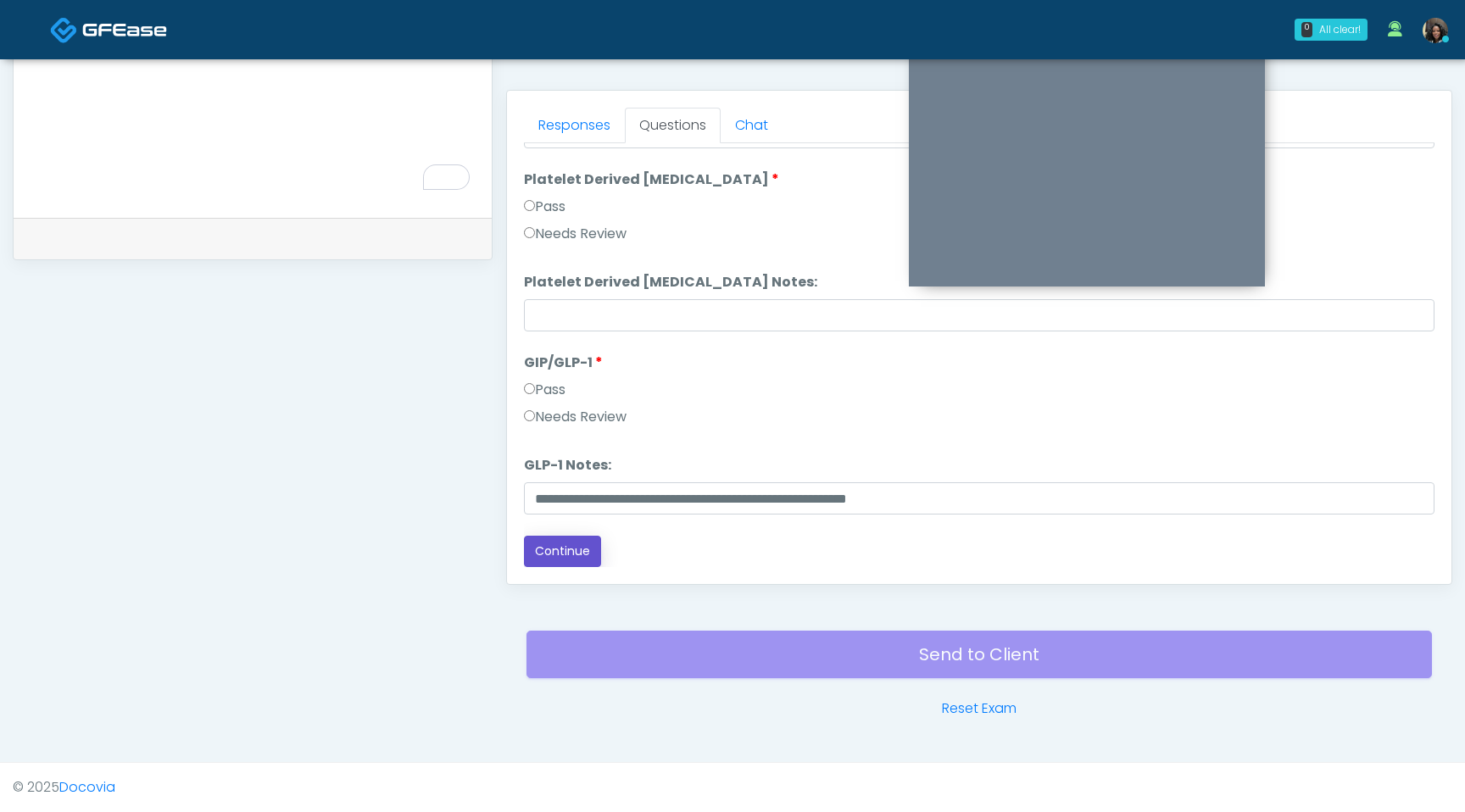
click at [583, 555] on button "Continue" at bounding box center [563, 552] width 77 height 31
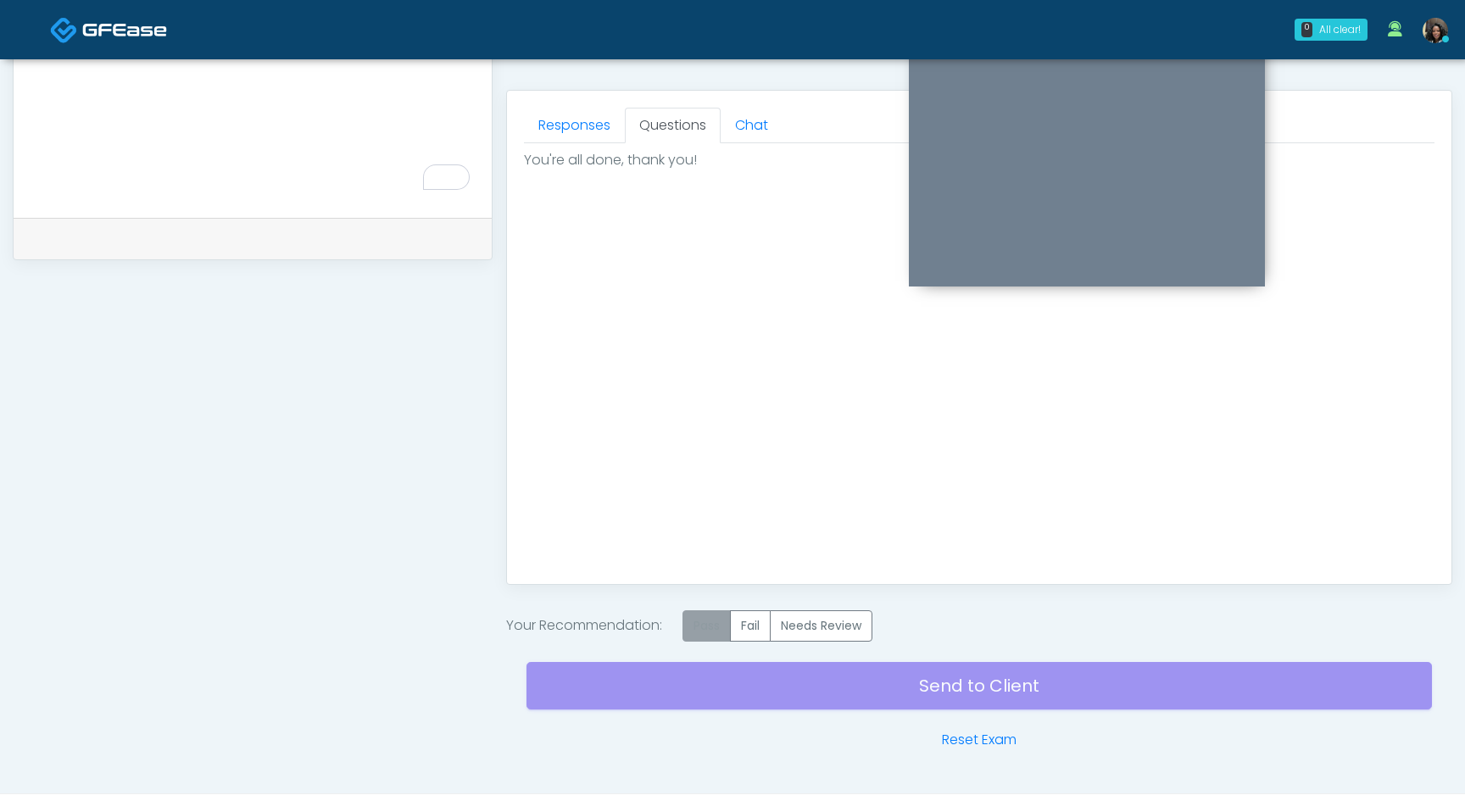
click at [706, 638] on label "Pass" at bounding box center [707, 626] width 48 height 31
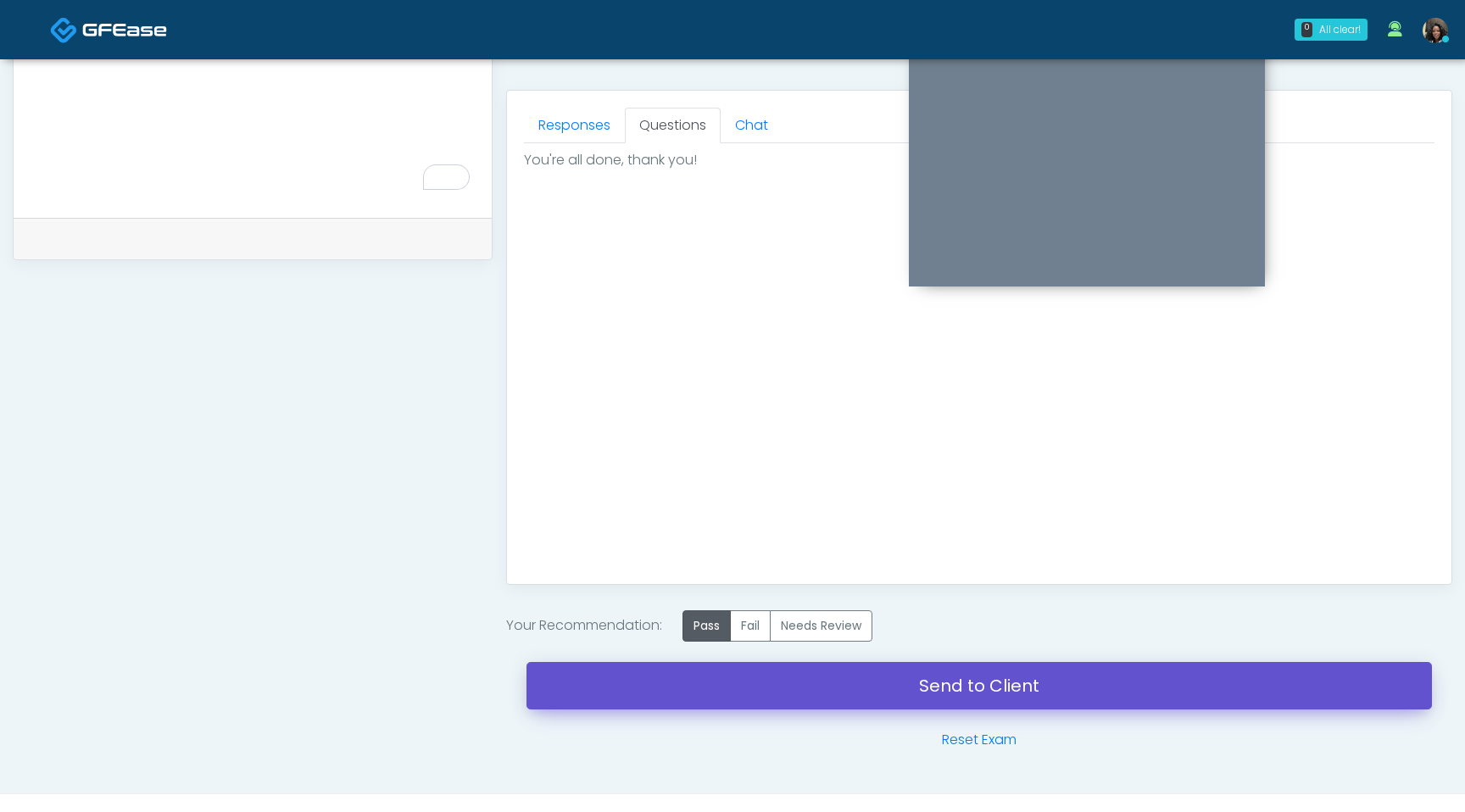
click at [727, 685] on link "Send to Client" at bounding box center [979, 685] width 906 height 47
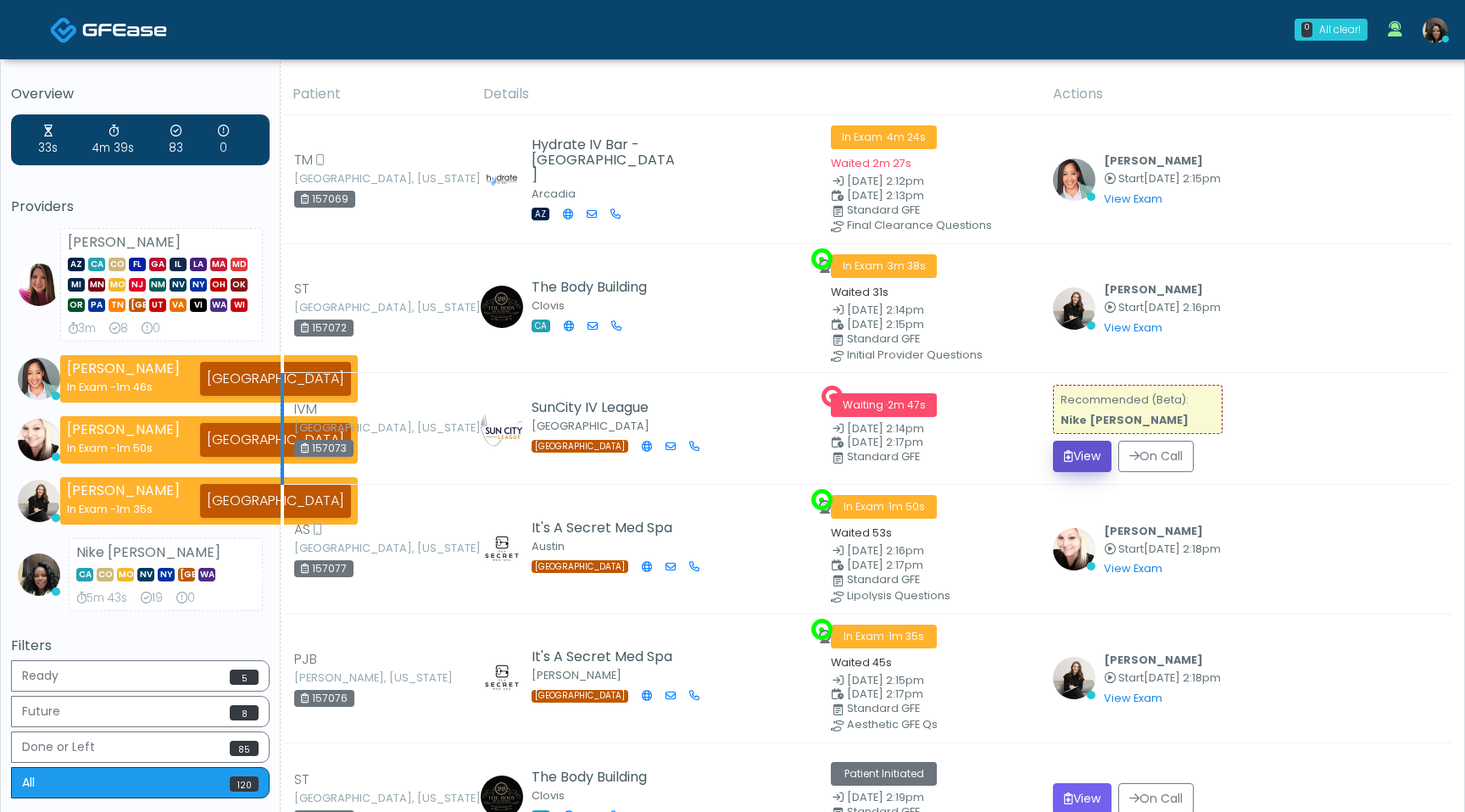
click at [1088, 453] on button "View" at bounding box center [1083, 456] width 58 height 31
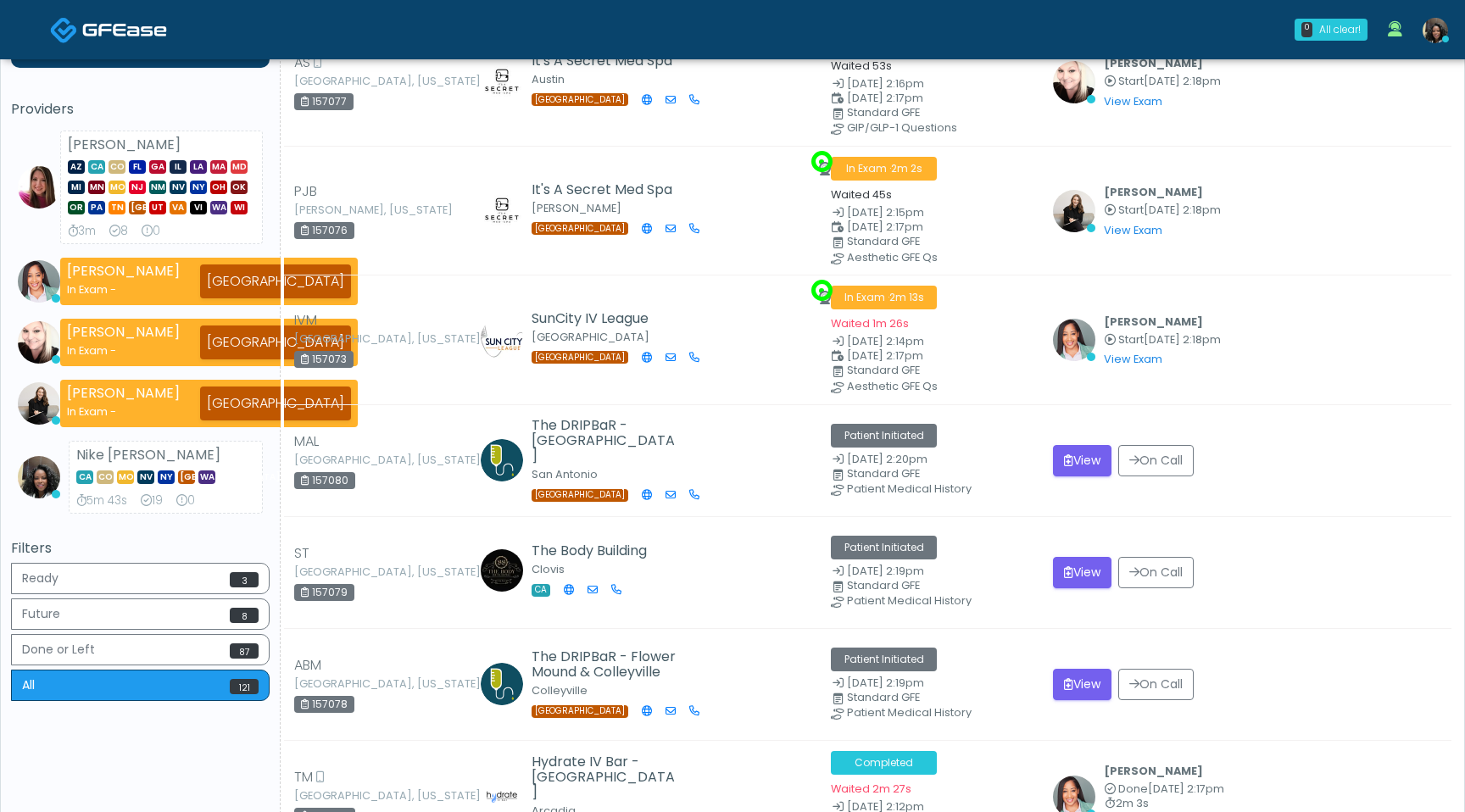
scroll to position [169, 0]
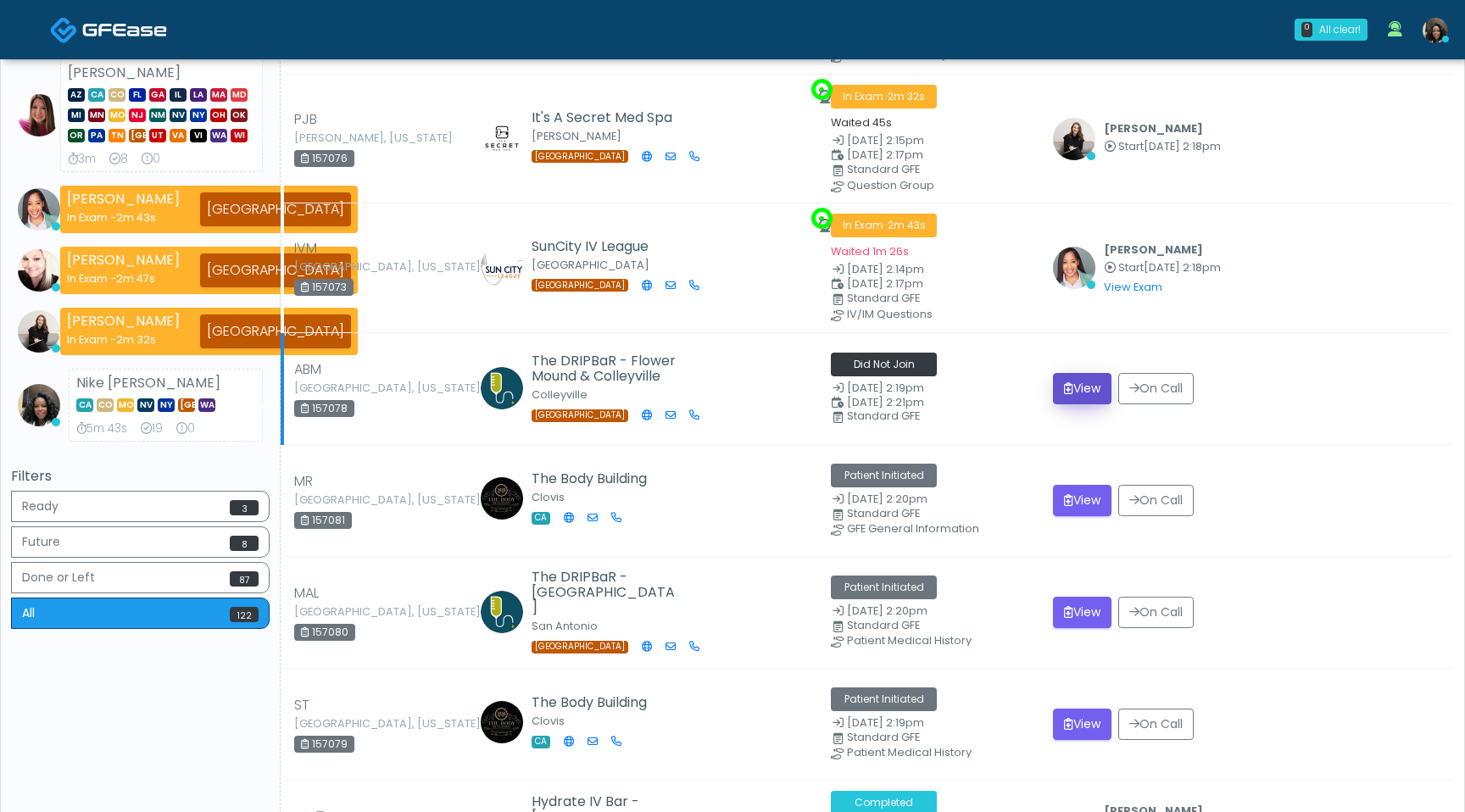
click at [1075, 389] on button "View" at bounding box center [1083, 389] width 58 height 31
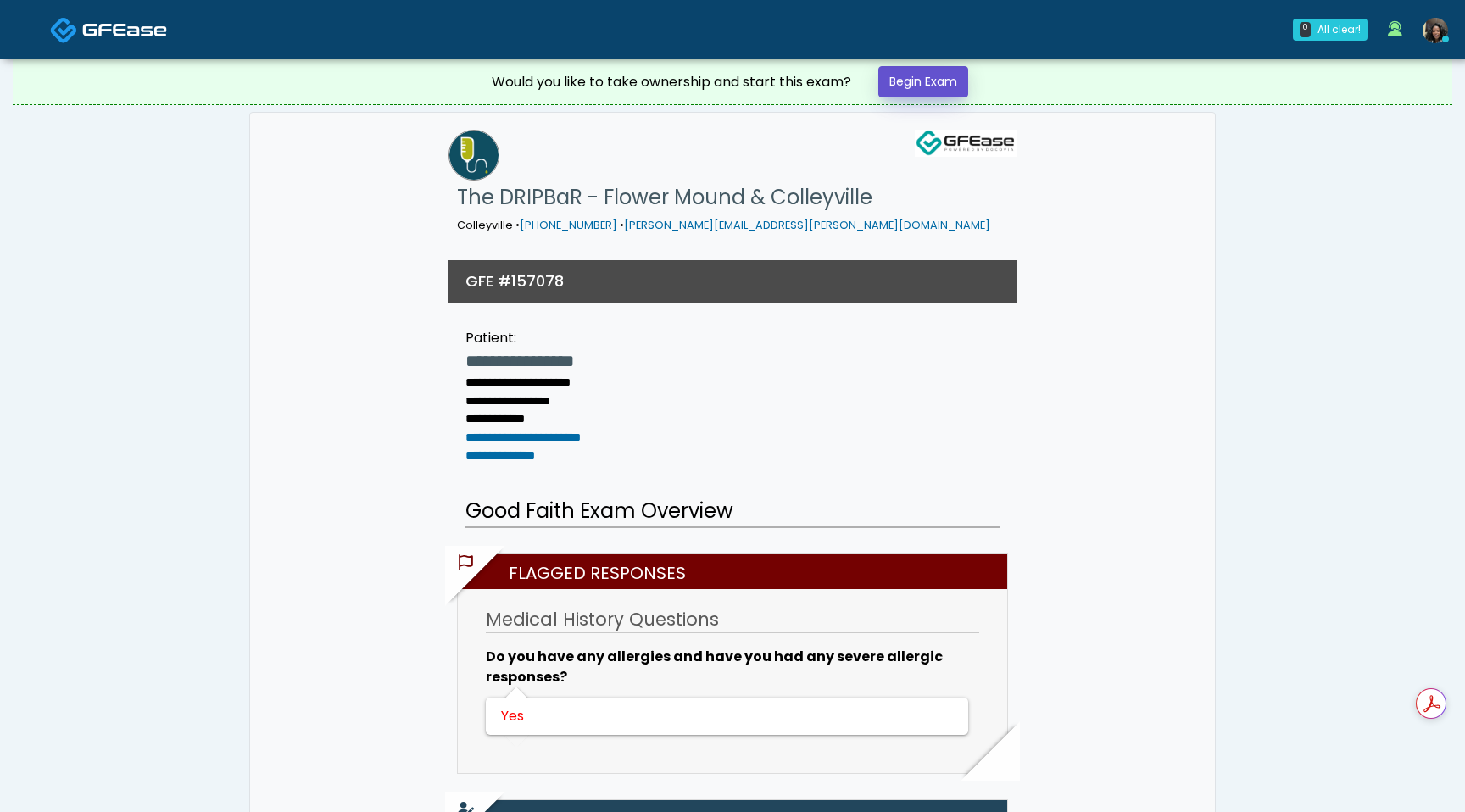
click at [936, 86] on link "Begin Exam" at bounding box center [923, 82] width 90 height 31
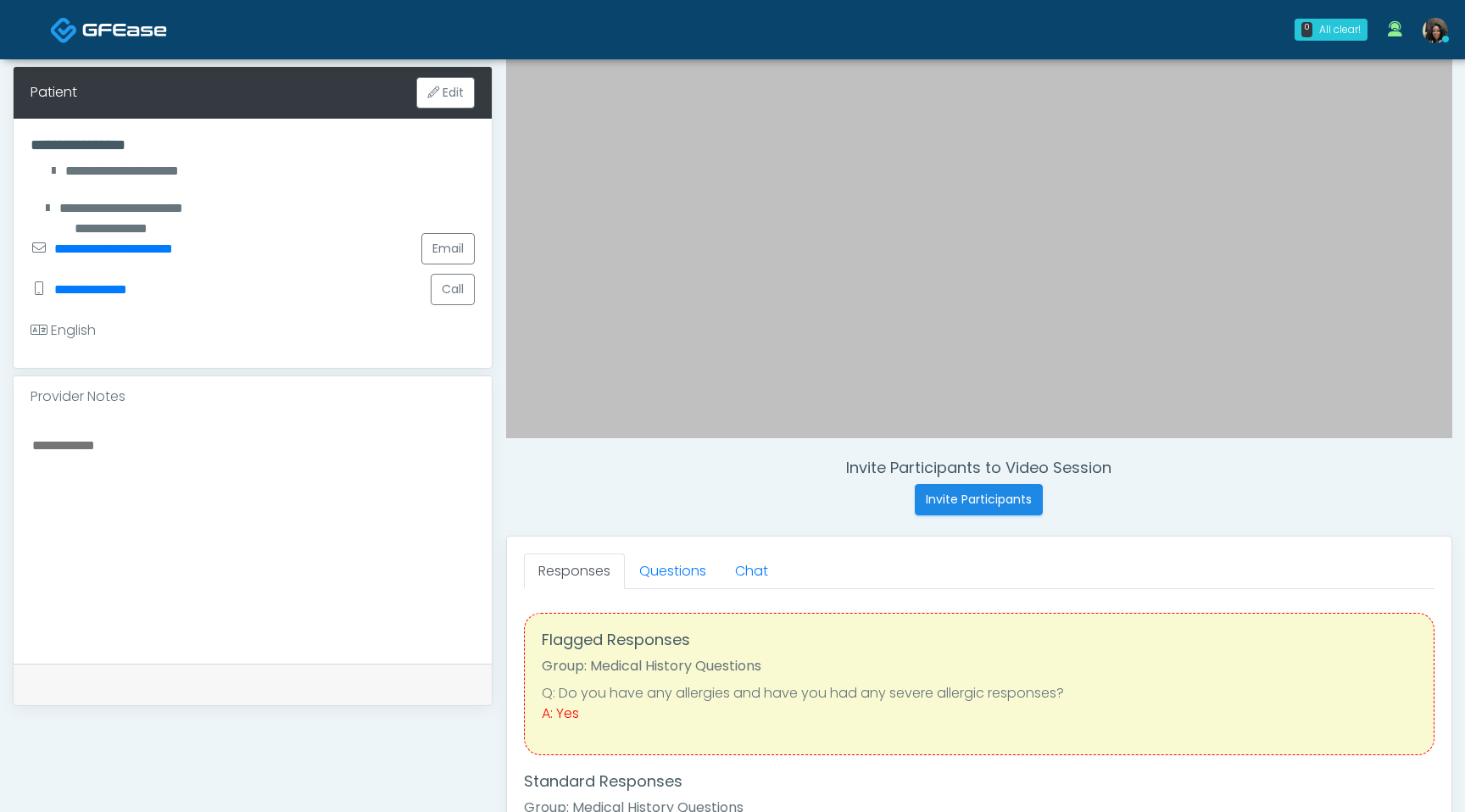
scroll to position [295, 0]
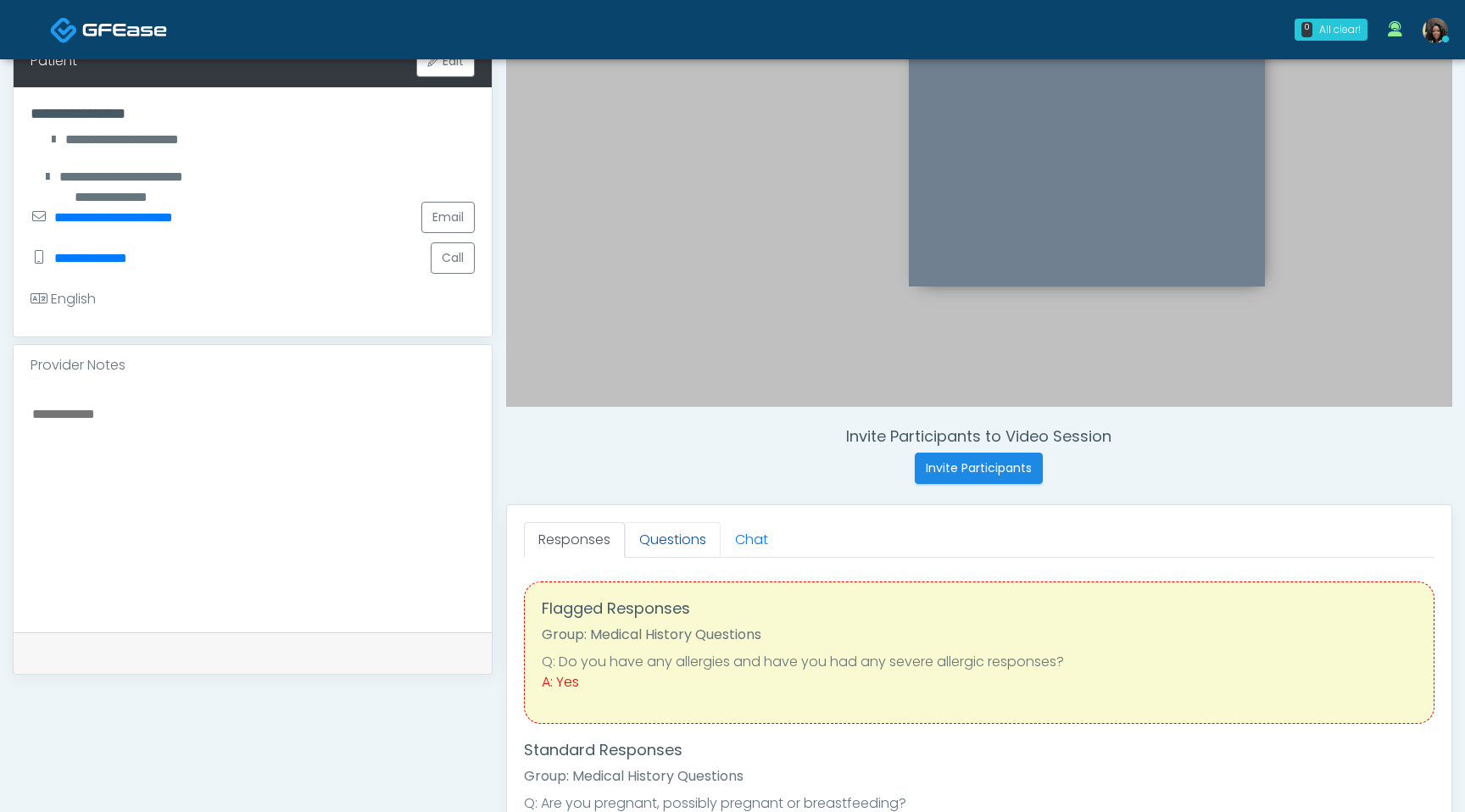
click at [669, 551] on link "Questions" at bounding box center [672, 540] width 96 height 36
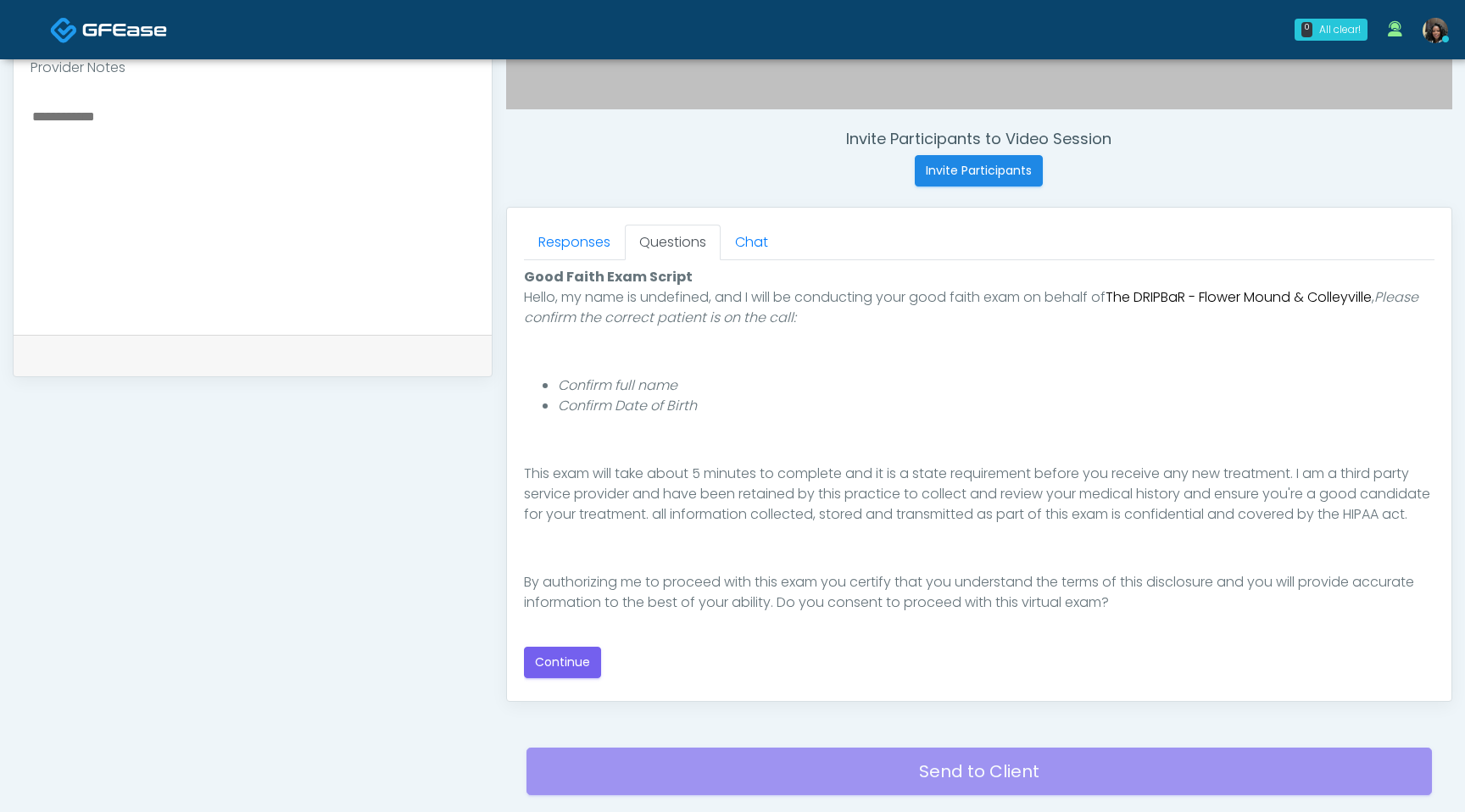
scroll to position [709, 0]
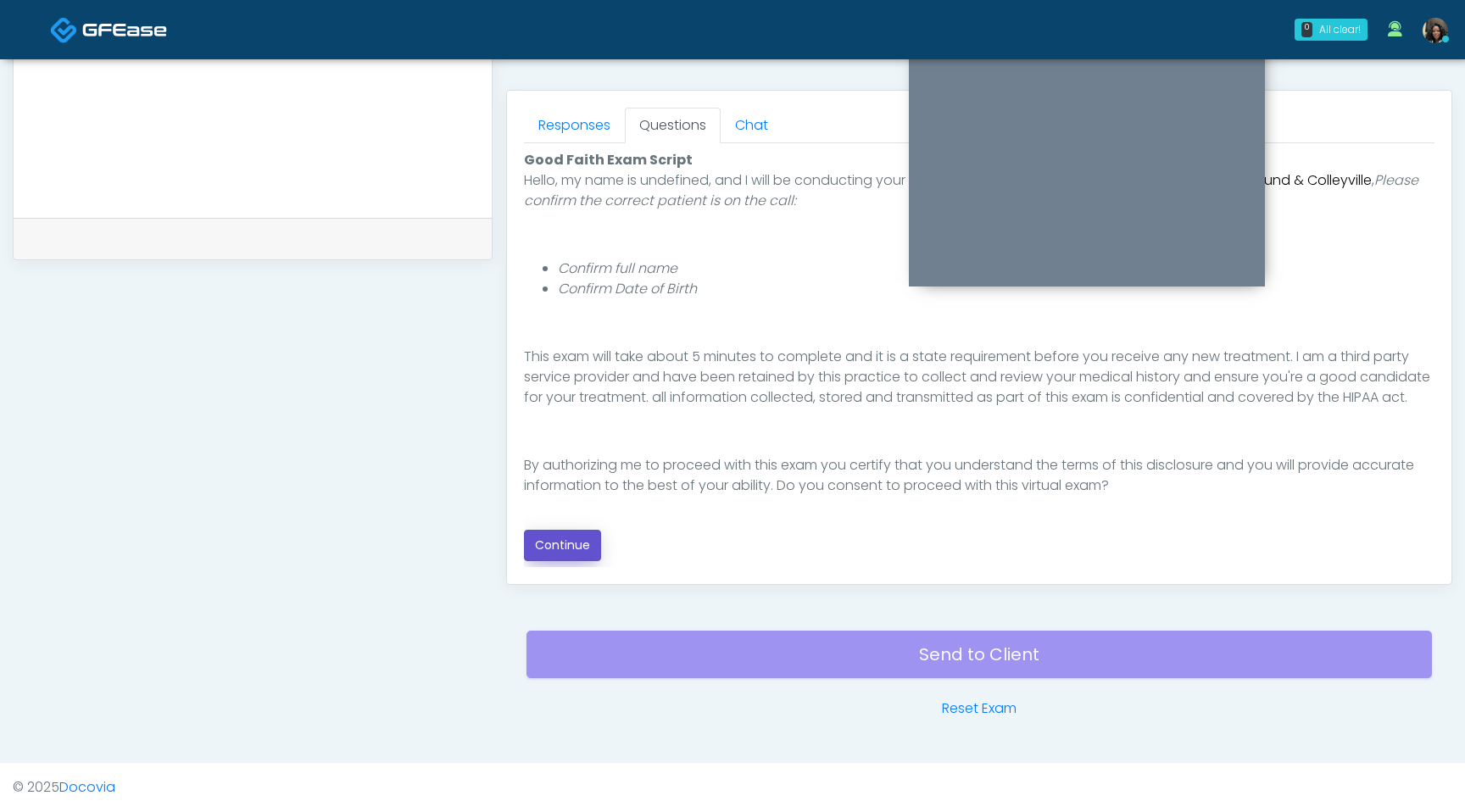
click at [574, 553] on button "Continue" at bounding box center [563, 545] width 77 height 31
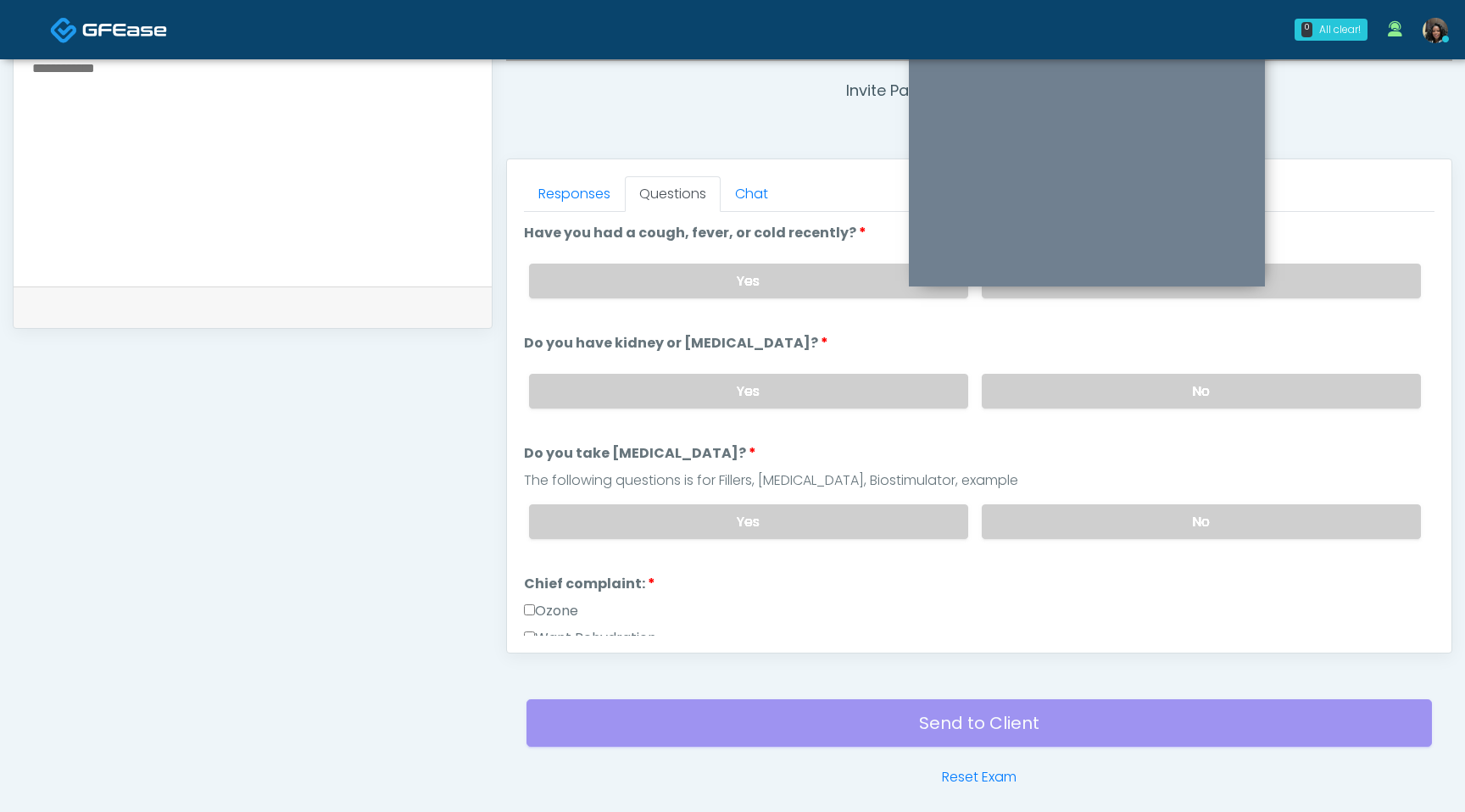
scroll to position [622, 0]
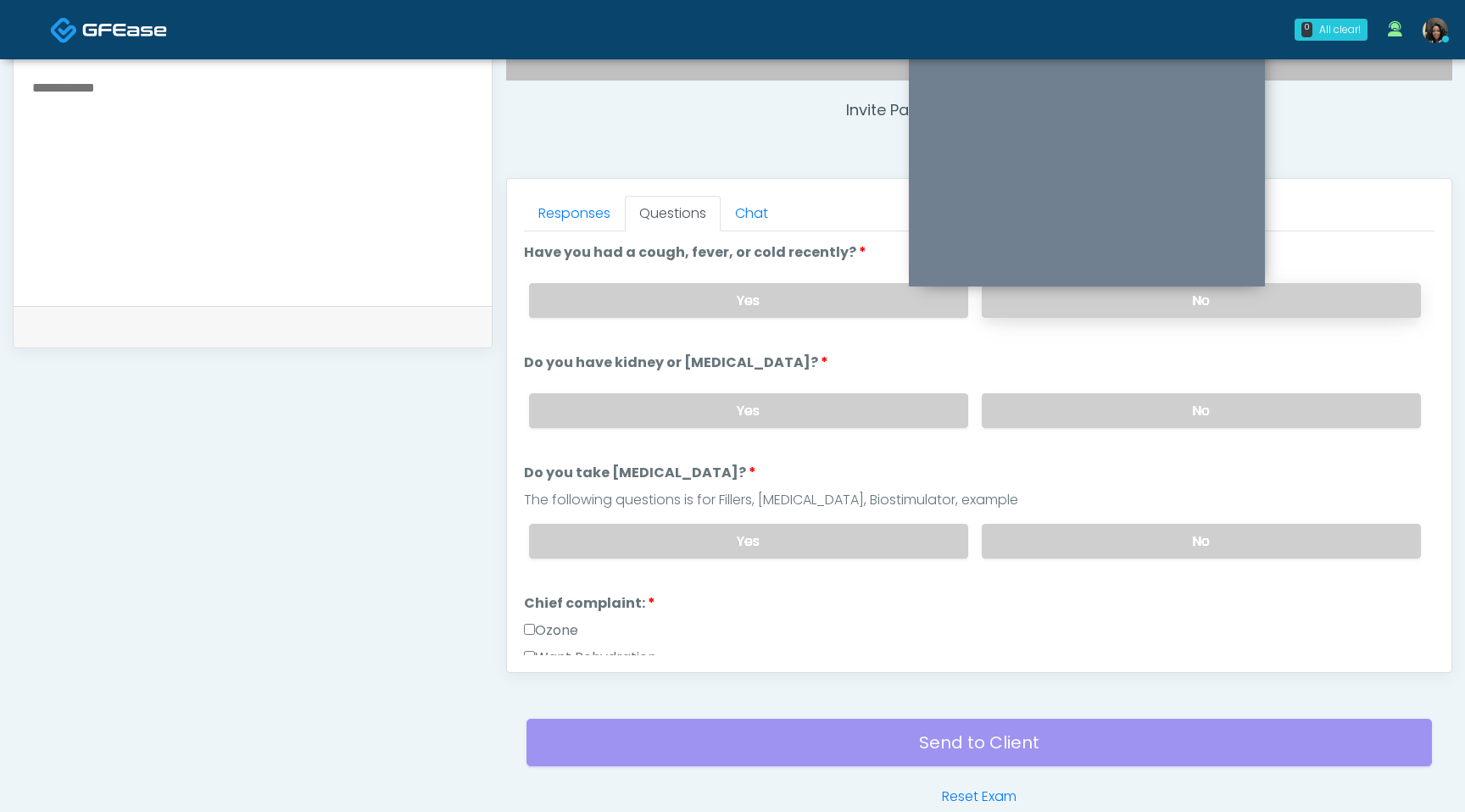
click at [1170, 304] on label "No" at bounding box center [1201, 300] width 439 height 35
click at [1099, 431] on div "Yes No" at bounding box center [975, 411] width 920 height 62
click at [1098, 417] on label "No" at bounding box center [1201, 411] width 439 height 35
click at [1076, 542] on label "No" at bounding box center [1201, 542] width 439 height 35
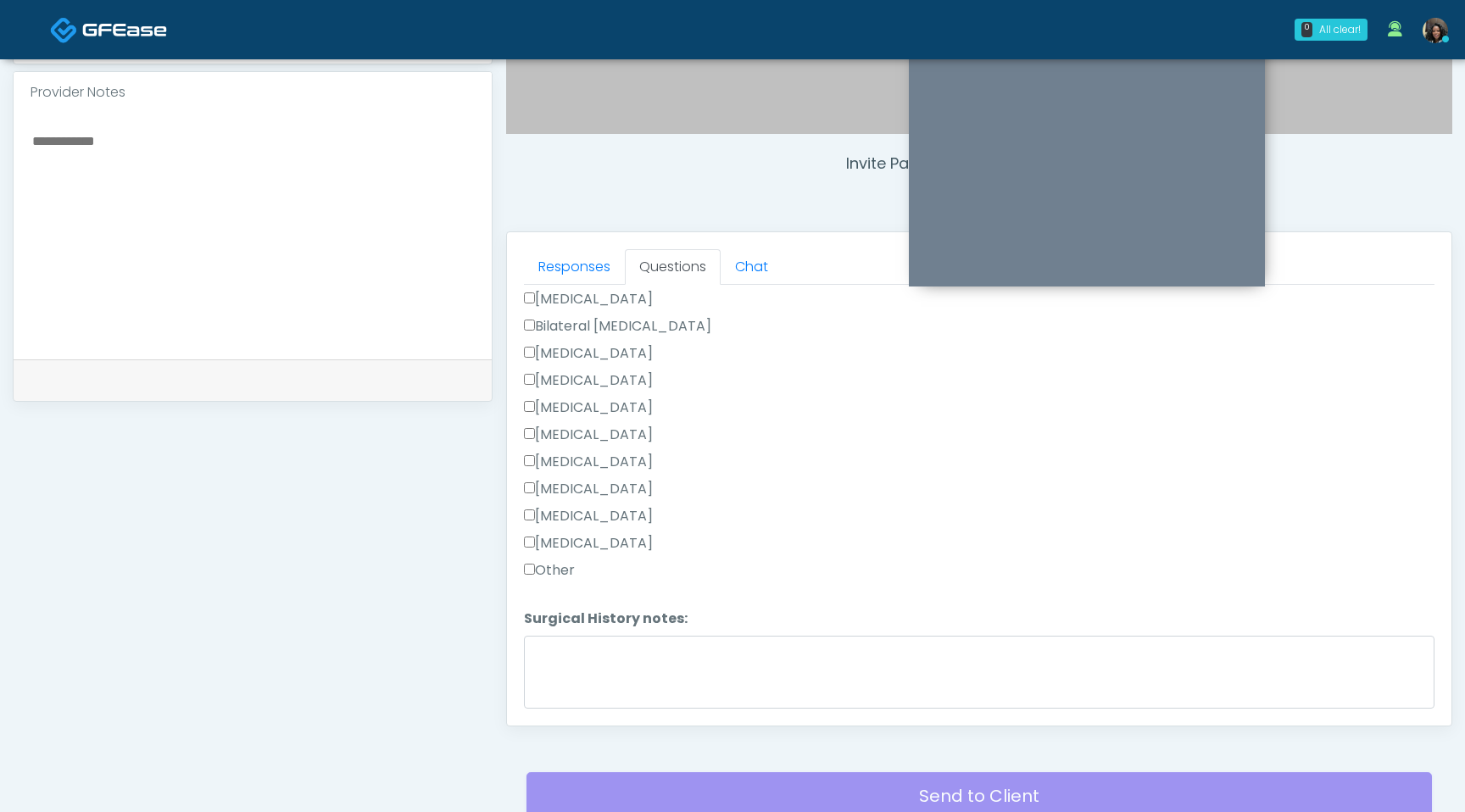
scroll to position [778, 0]
click at [556, 698] on button "Continue" at bounding box center [563, 696] width 77 height 31
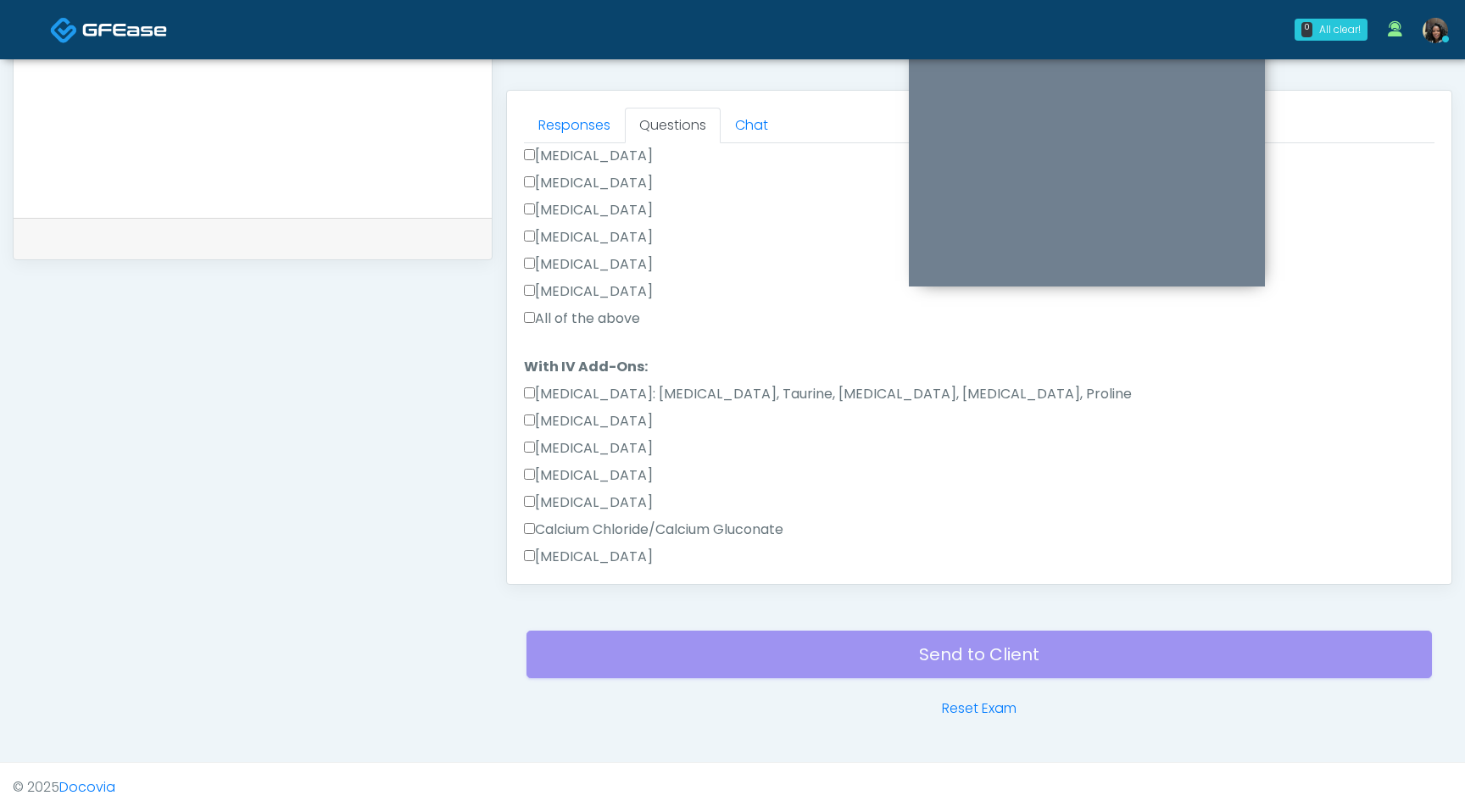
scroll to position [0, 0]
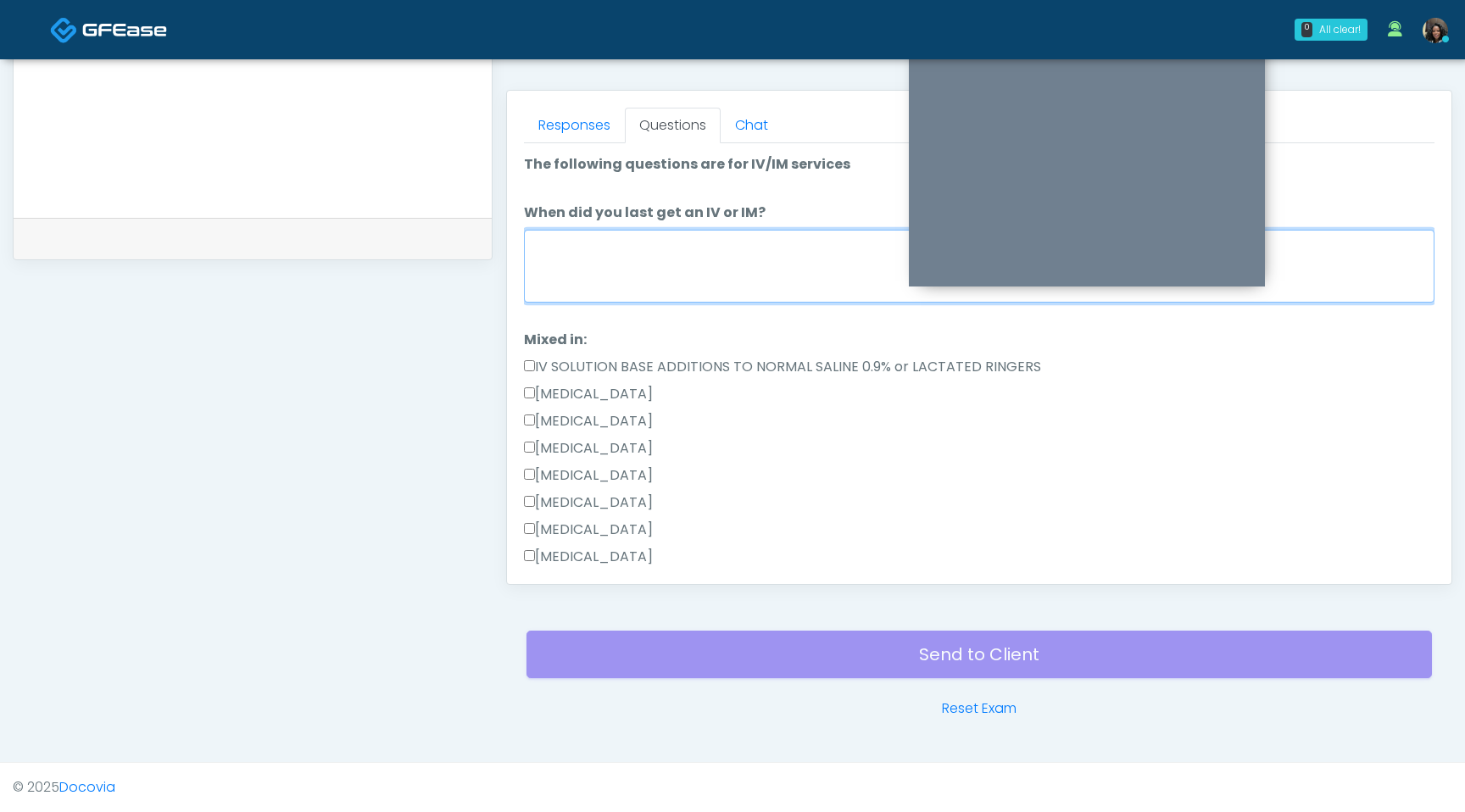
click at [685, 274] on textarea "When did you last get an IV or IM?" at bounding box center [980, 266] width 911 height 73
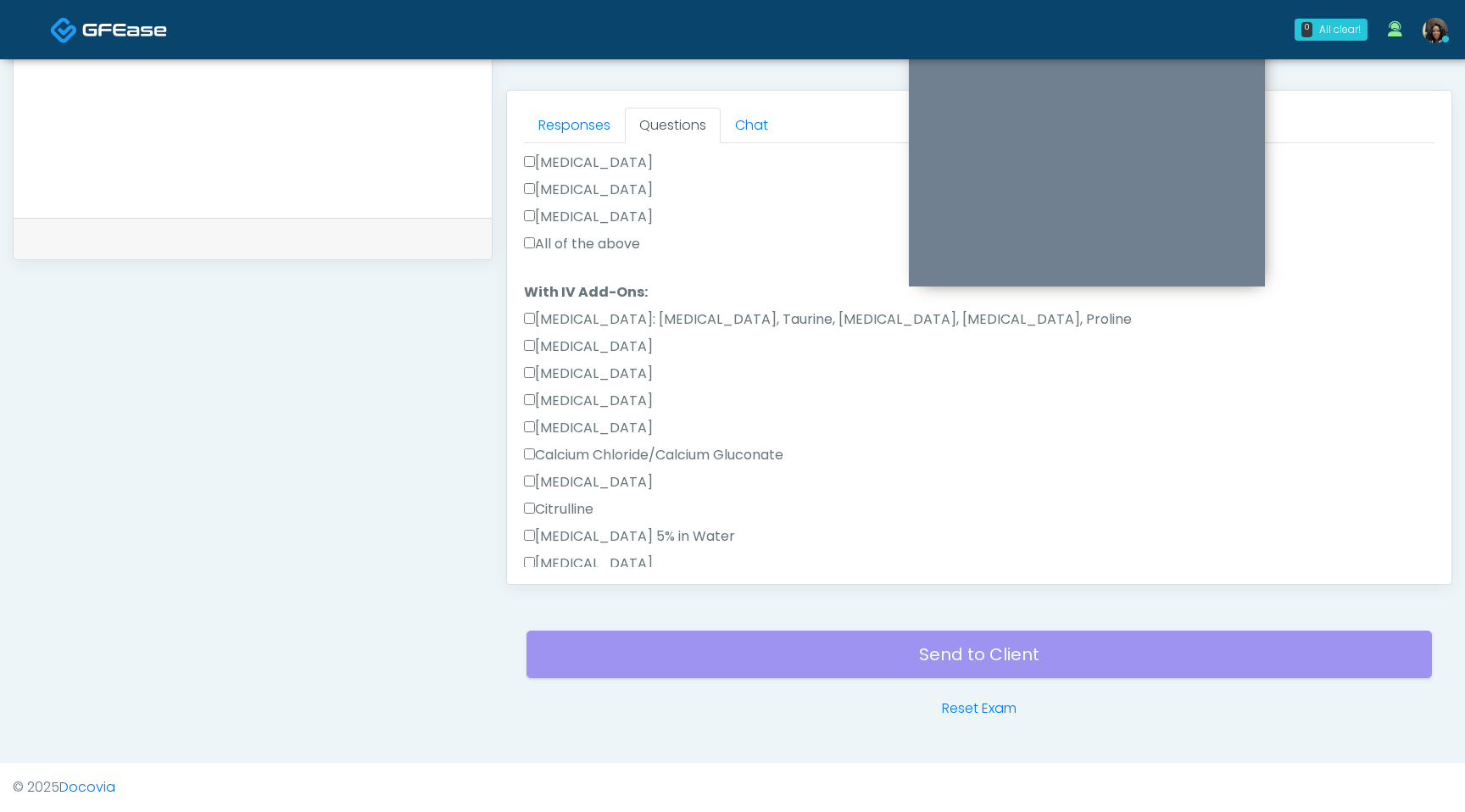
scroll to position [322, 0]
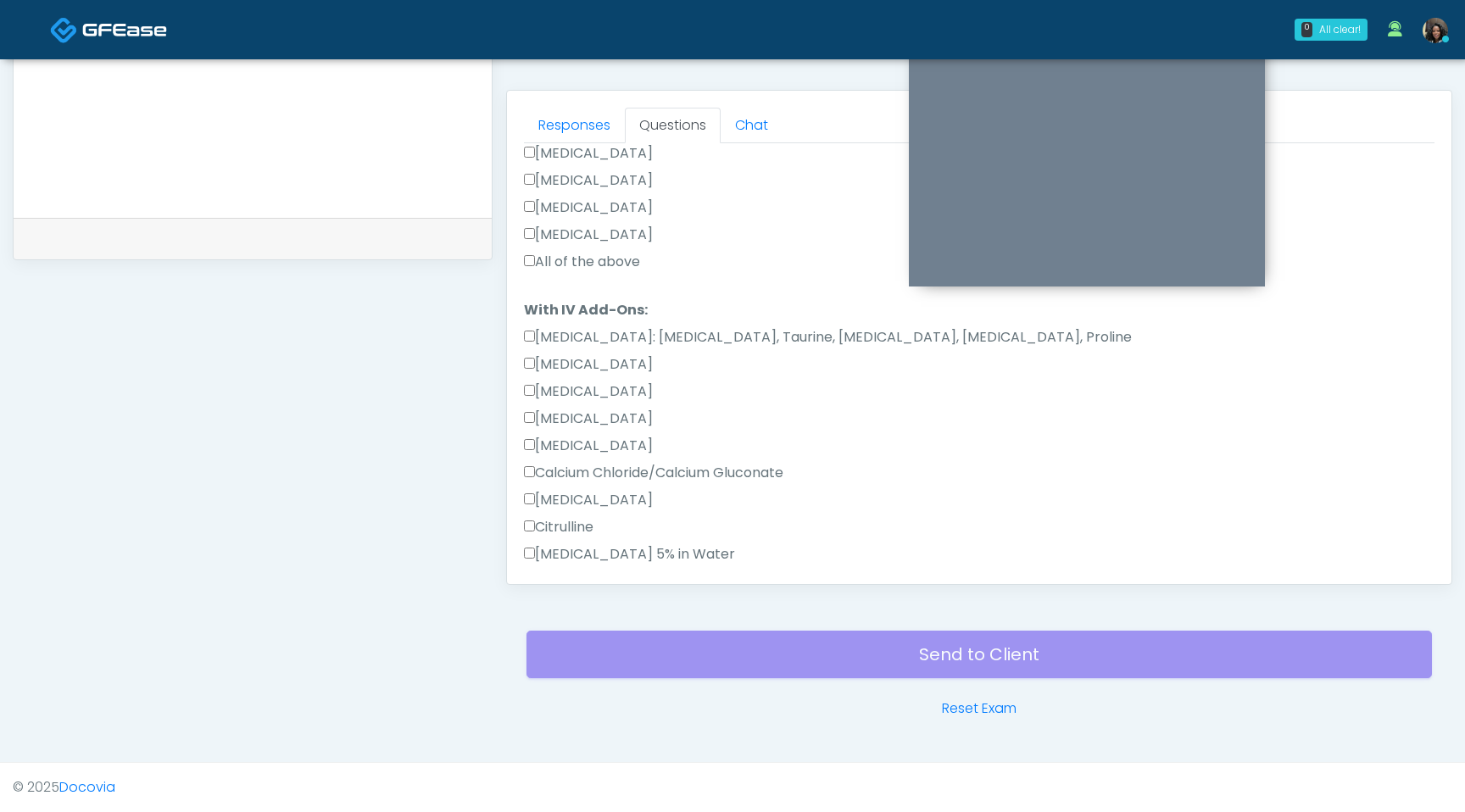
type textarea "**********"
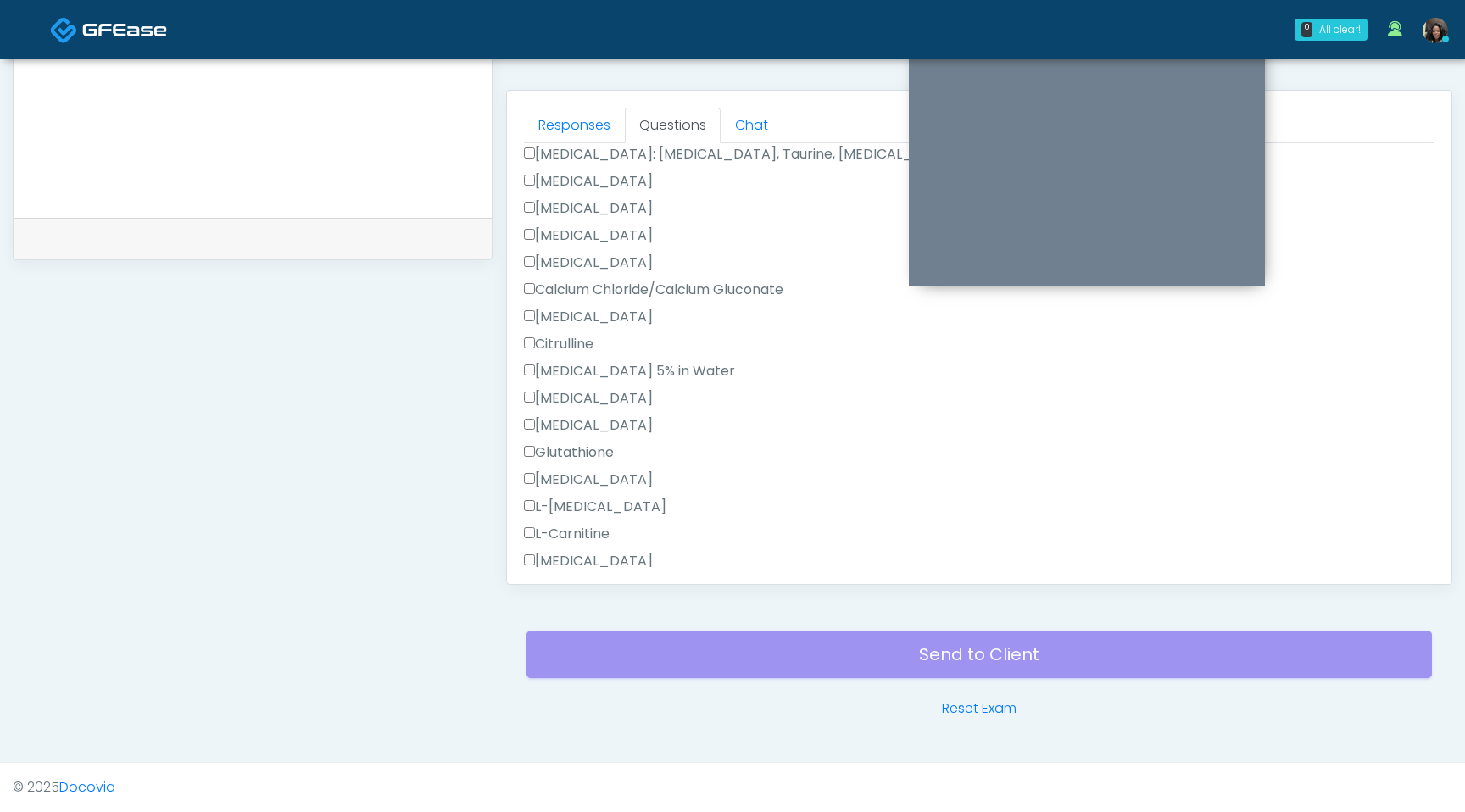
scroll to position [0, 0]
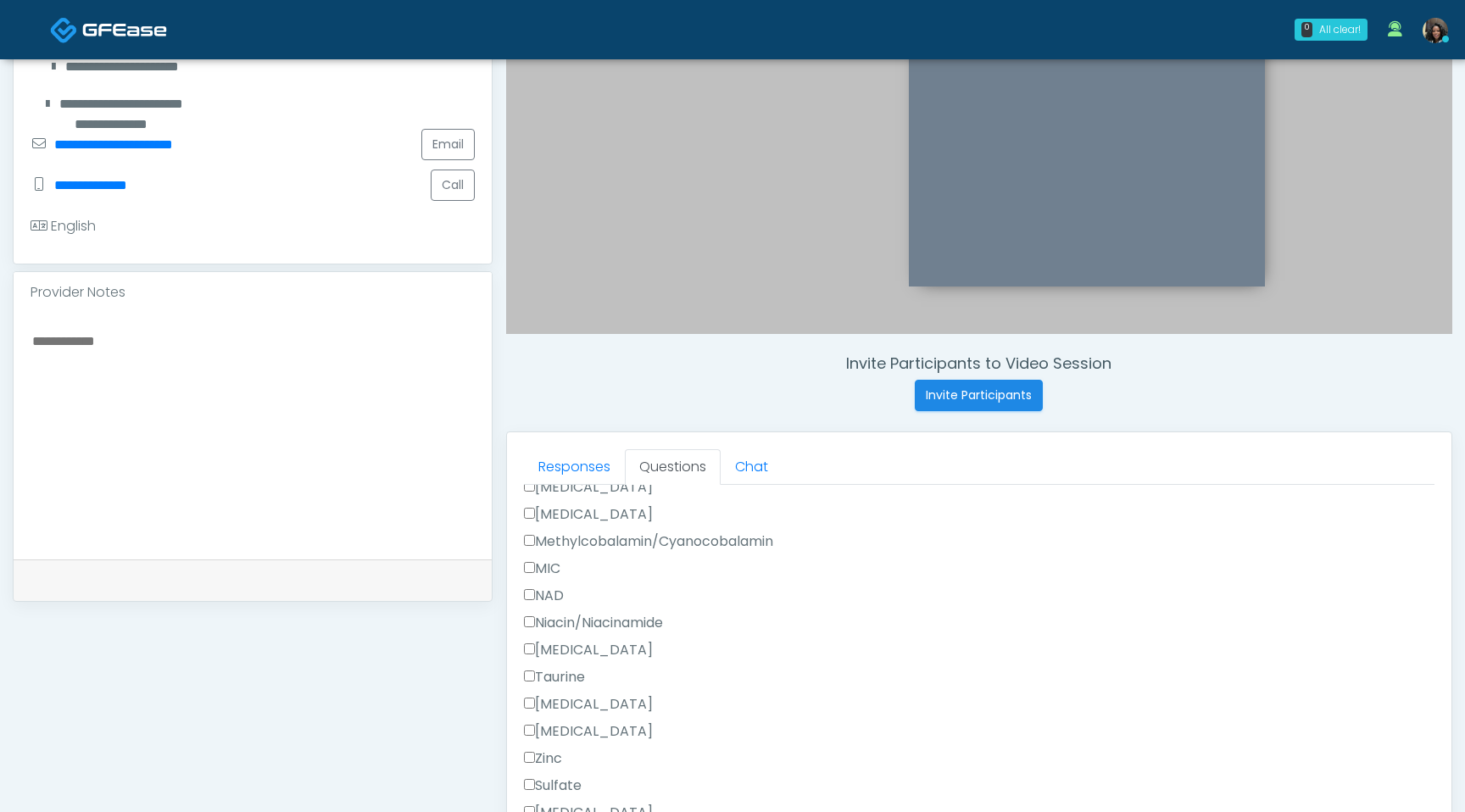
click at [284, 341] on textarea at bounding box center [253, 432] width 444 height 207
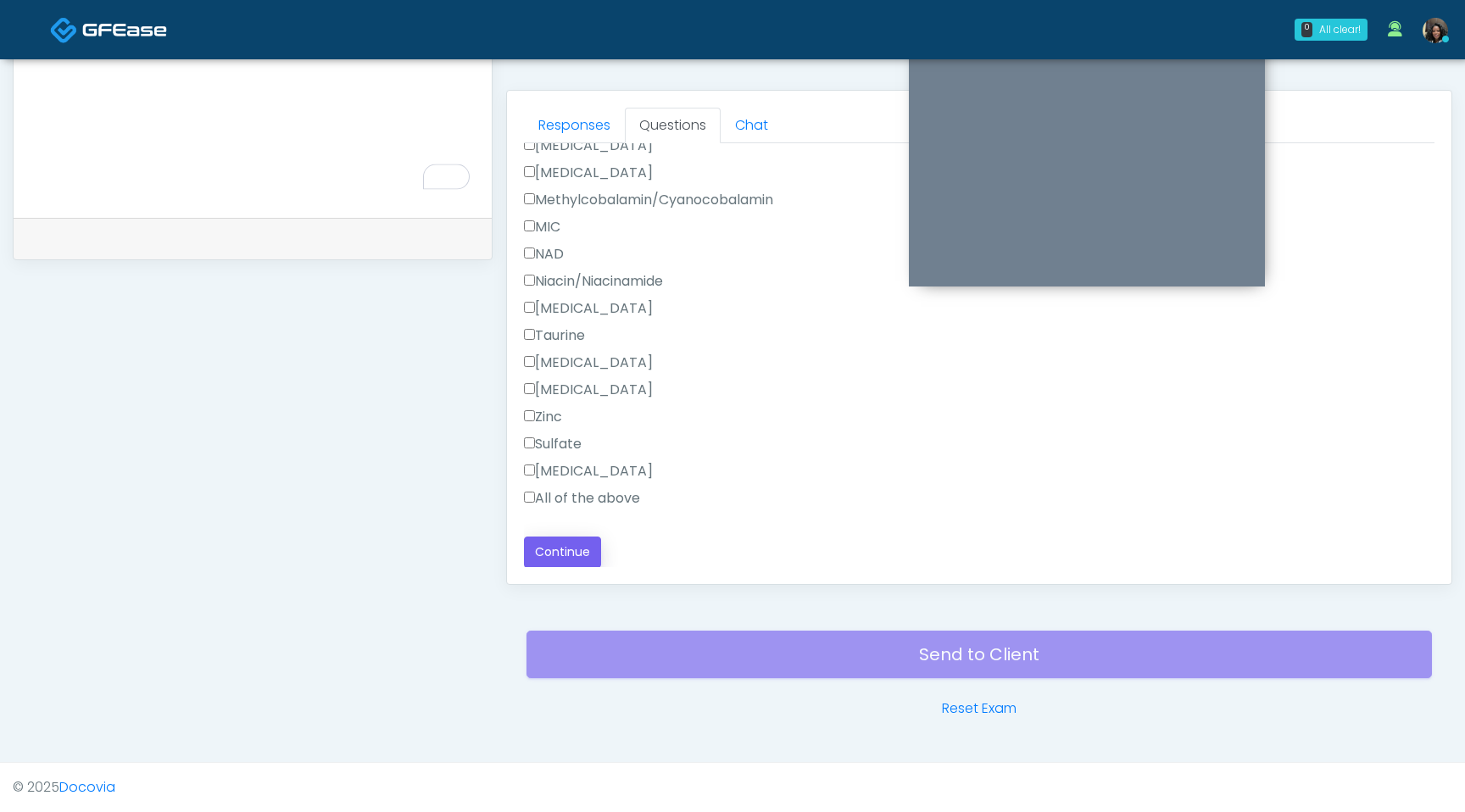
type textarea "**********"
click at [575, 563] on button "Continue" at bounding box center [563, 552] width 77 height 31
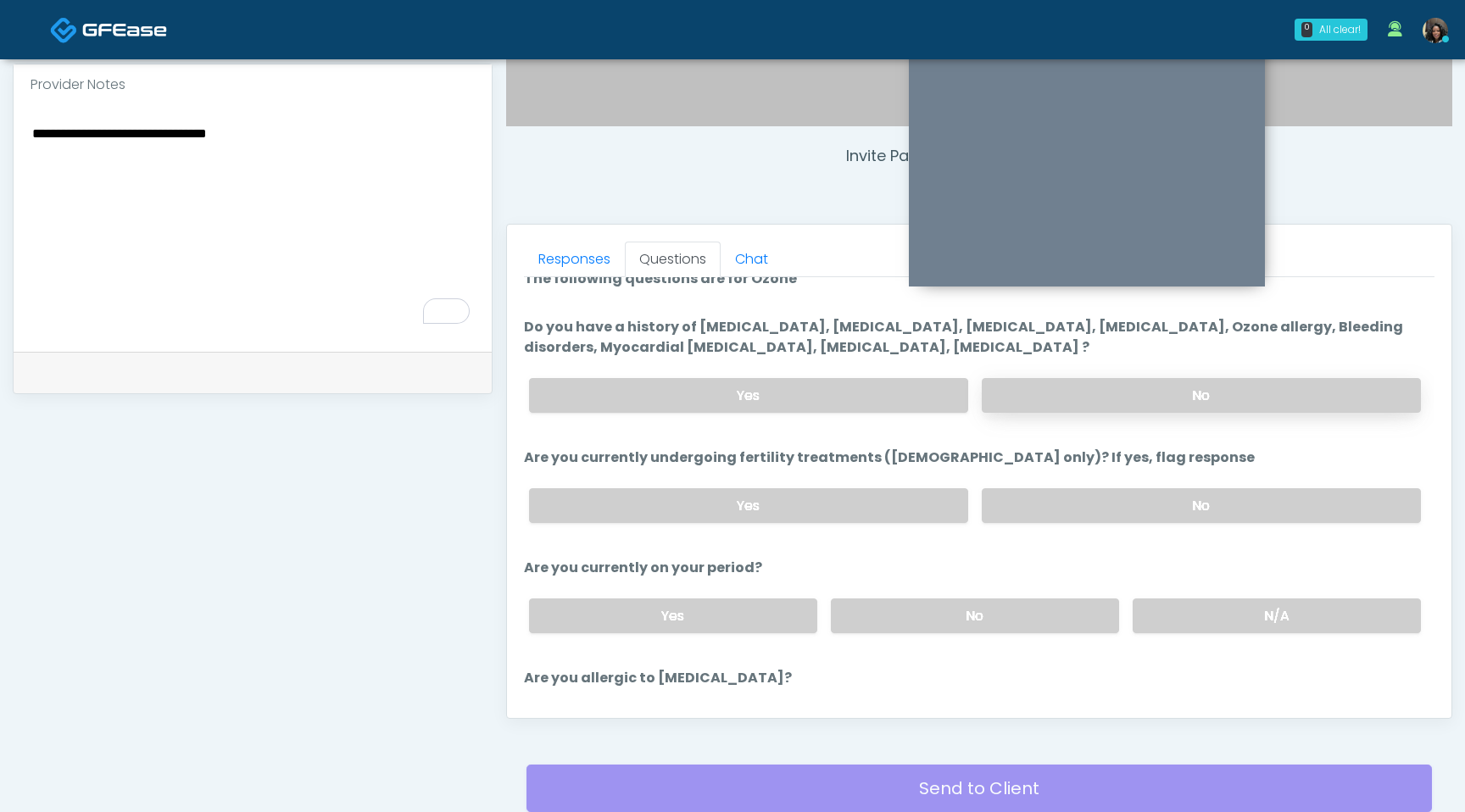
click at [1130, 403] on label "No" at bounding box center [1201, 395] width 439 height 35
click at [1104, 513] on label "No" at bounding box center [1201, 505] width 439 height 35
click at [1233, 604] on label "N/A" at bounding box center [1277, 615] width 289 height 35
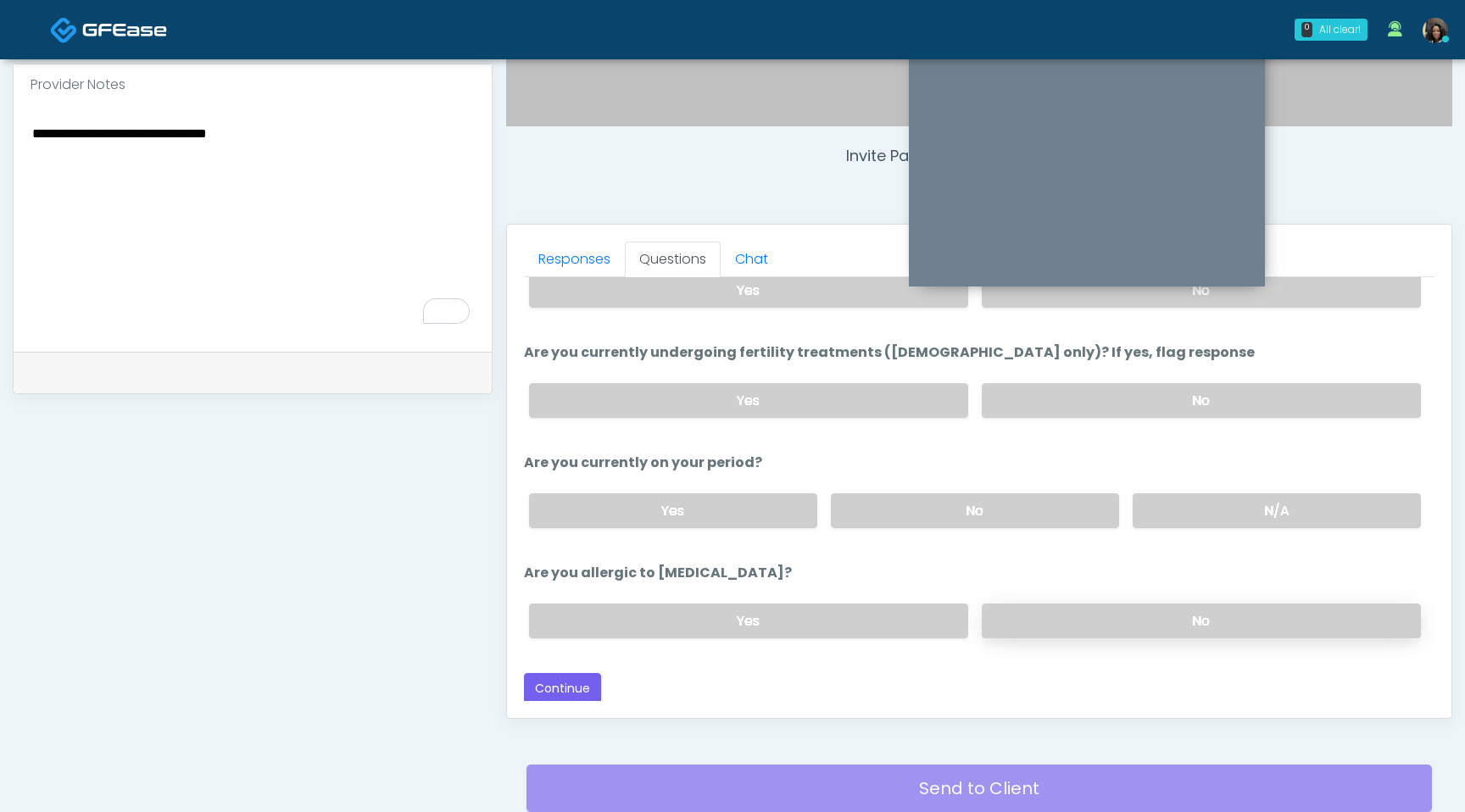
click at [1189, 633] on label "No" at bounding box center [1201, 621] width 439 height 35
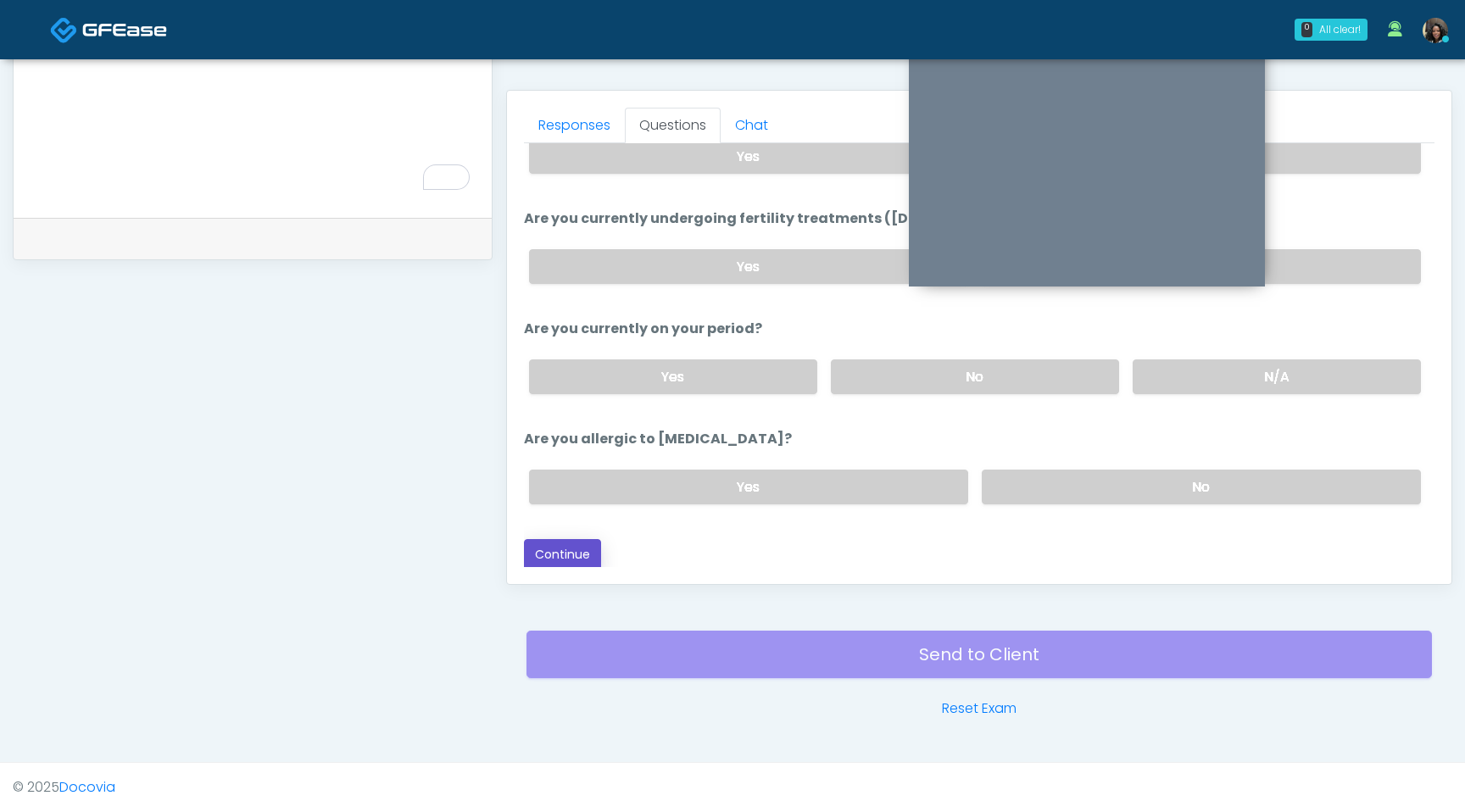
click at [573, 551] on button "Continue" at bounding box center [563, 554] width 77 height 31
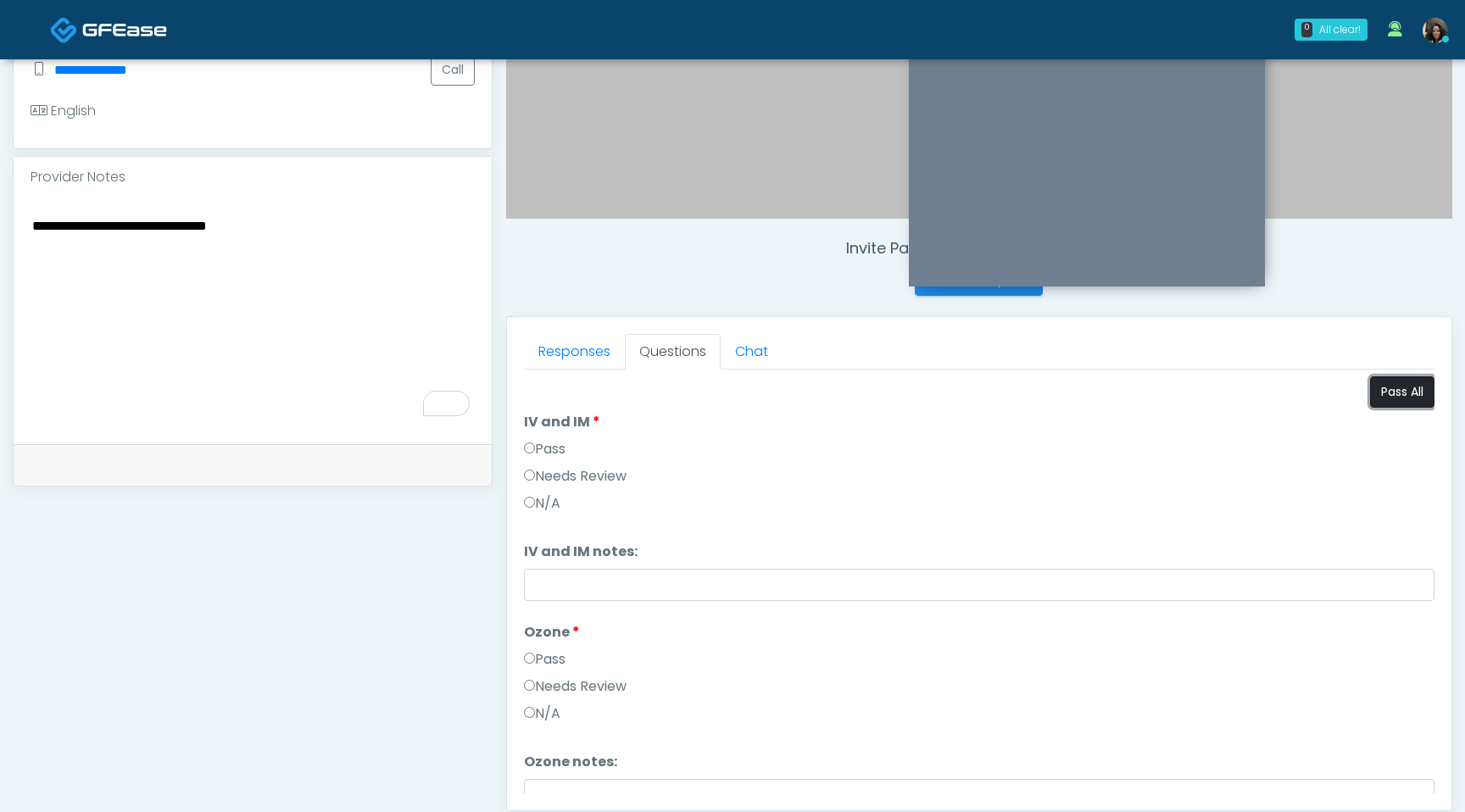
click at [1393, 390] on button "Pass All" at bounding box center [1402, 391] width 65 height 31
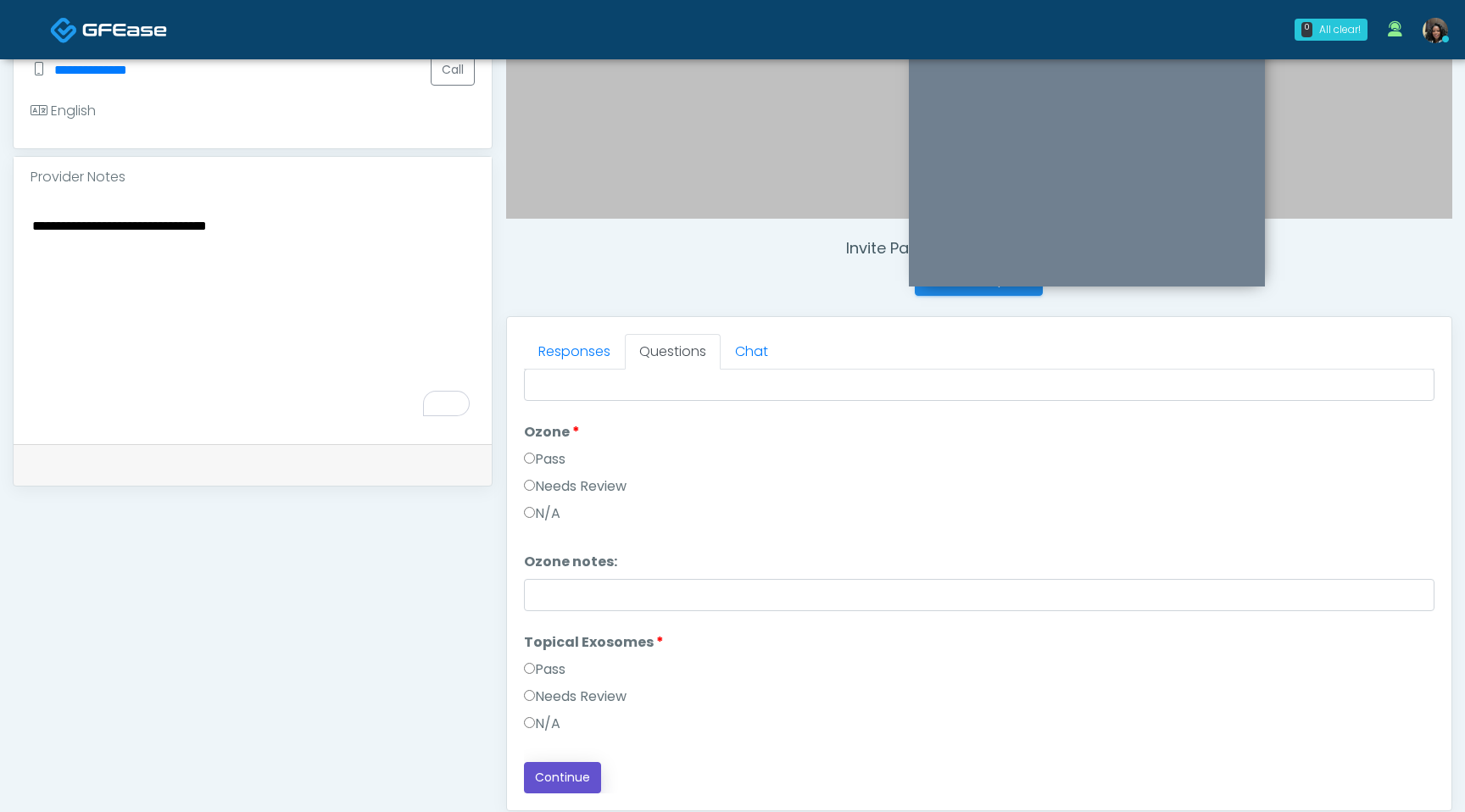
click at [540, 780] on button "Continue" at bounding box center [563, 777] width 77 height 31
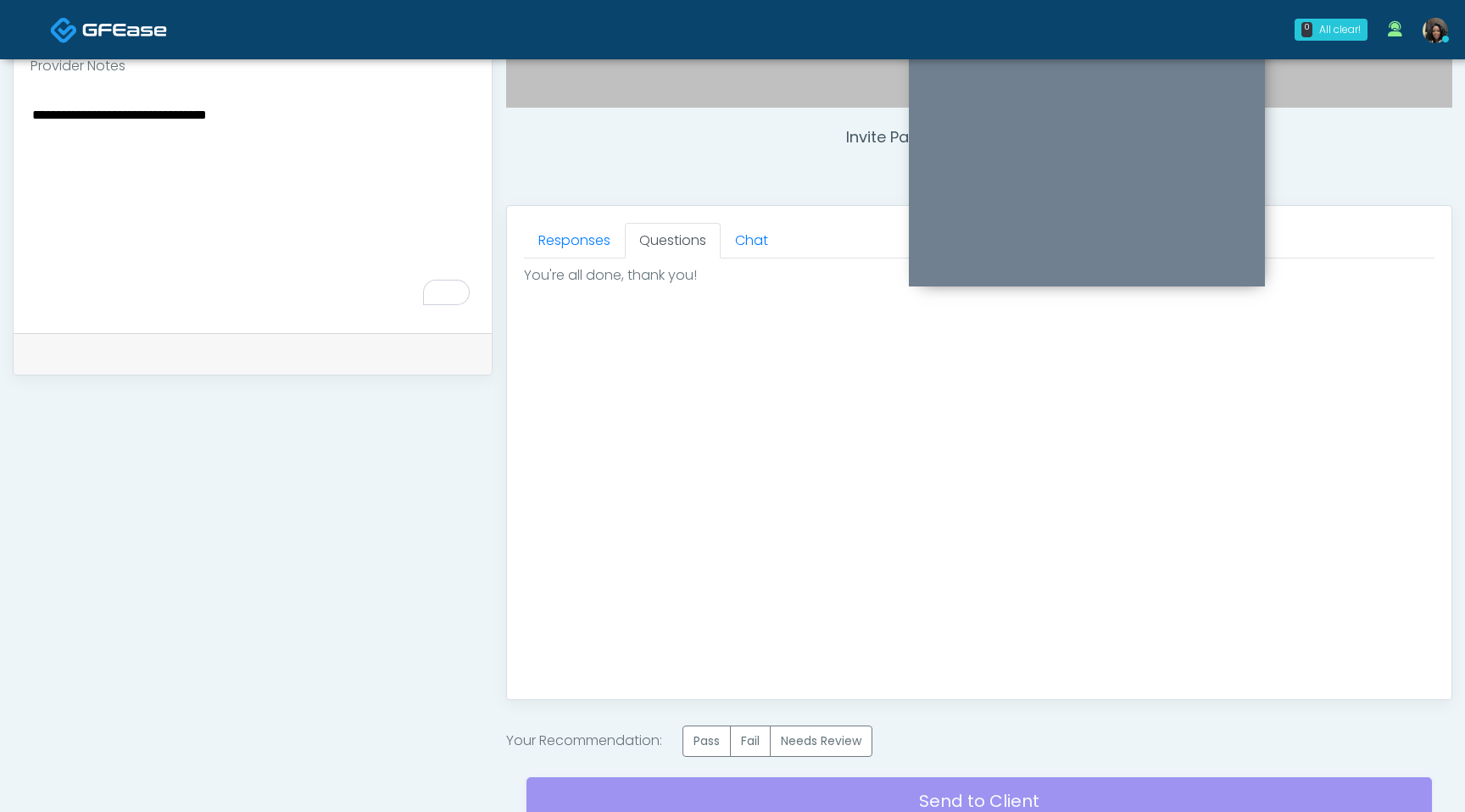
scroll to position [741, 0]
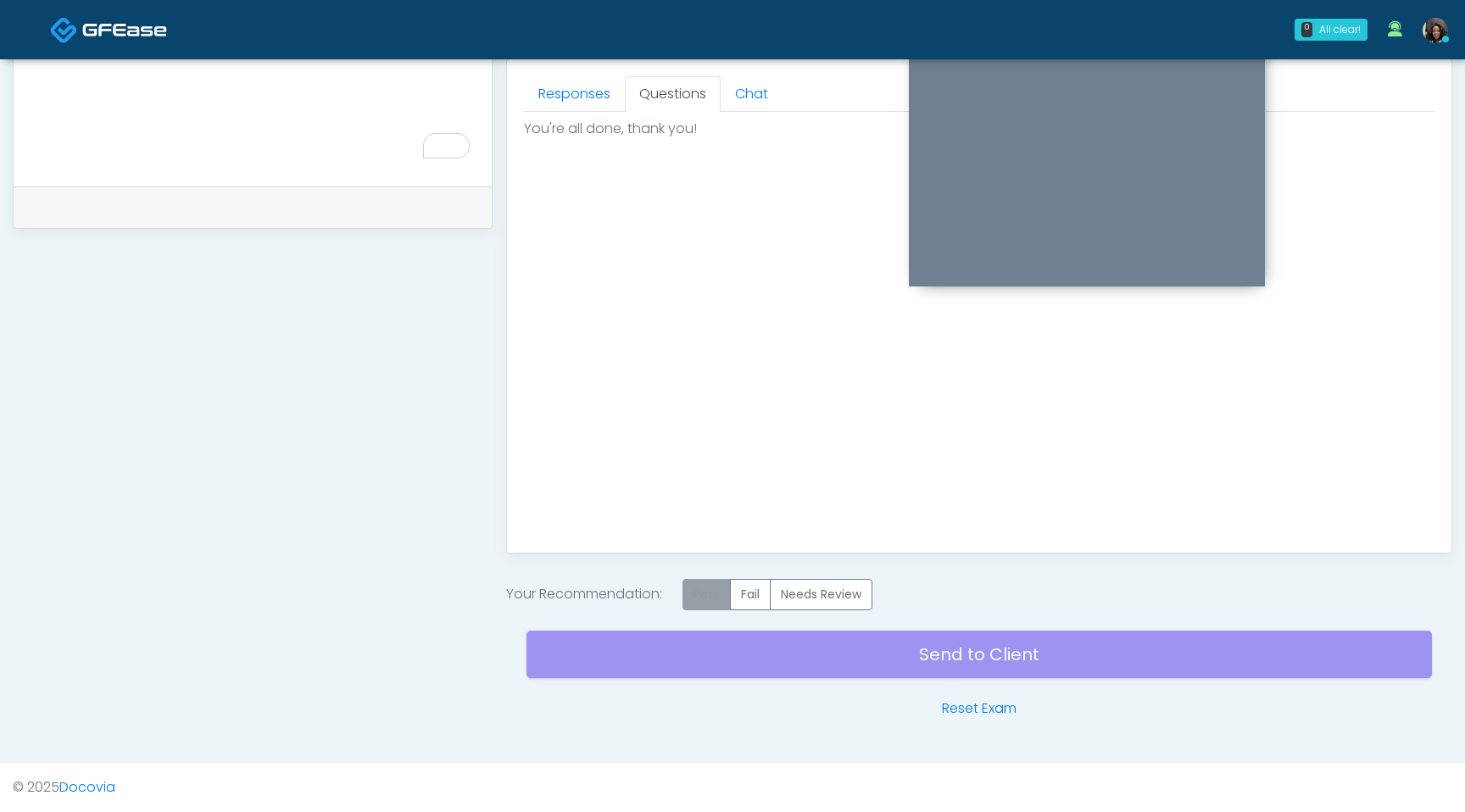
click at [717, 604] on label "Pass" at bounding box center [707, 594] width 48 height 31
click at [733, 660] on div "Send to Client Reset Exam" at bounding box center [979, 665] width 906 height 108
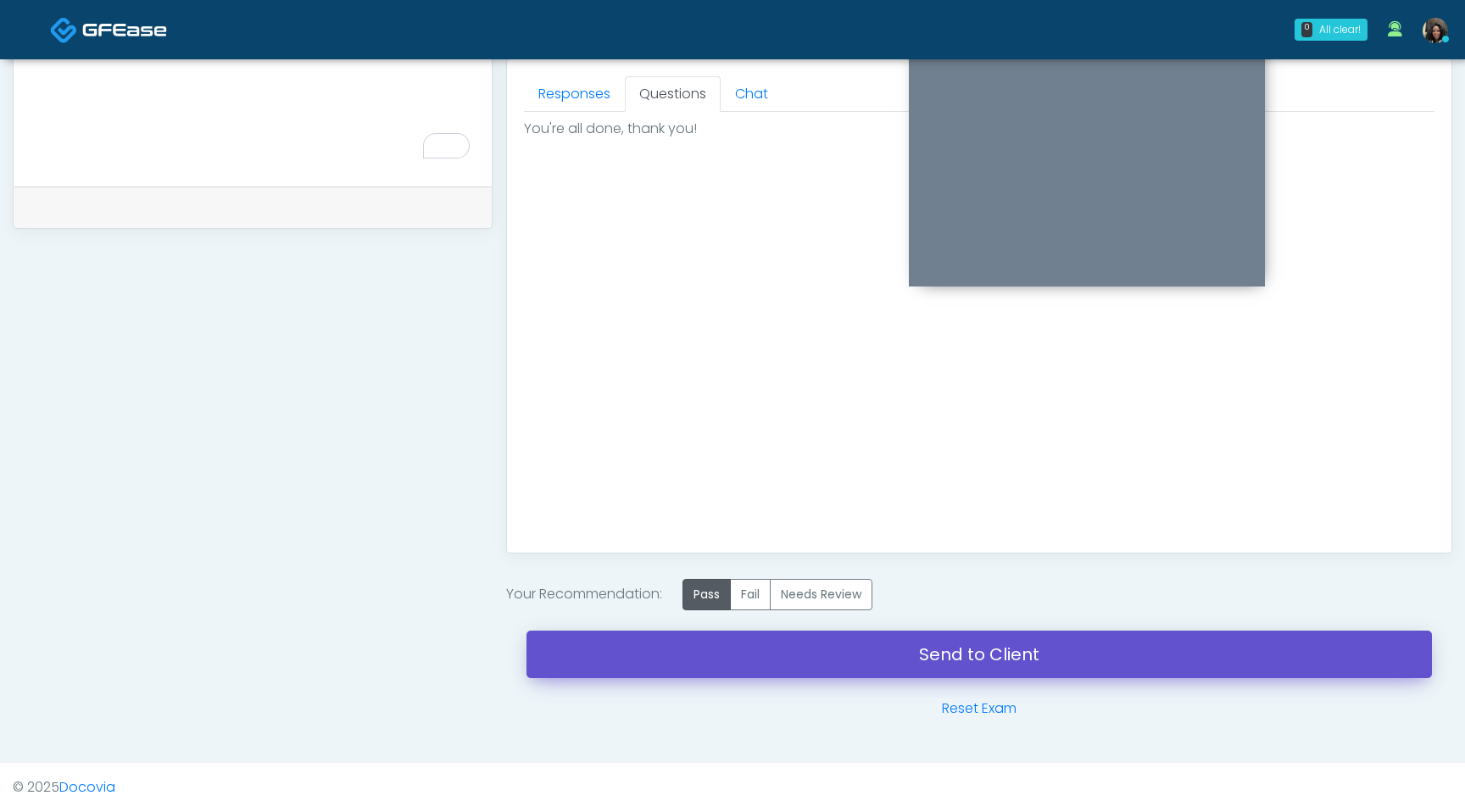
click at [738, 665] on link "Send to Client" at bounding box center [979, 655] width 906 height 47
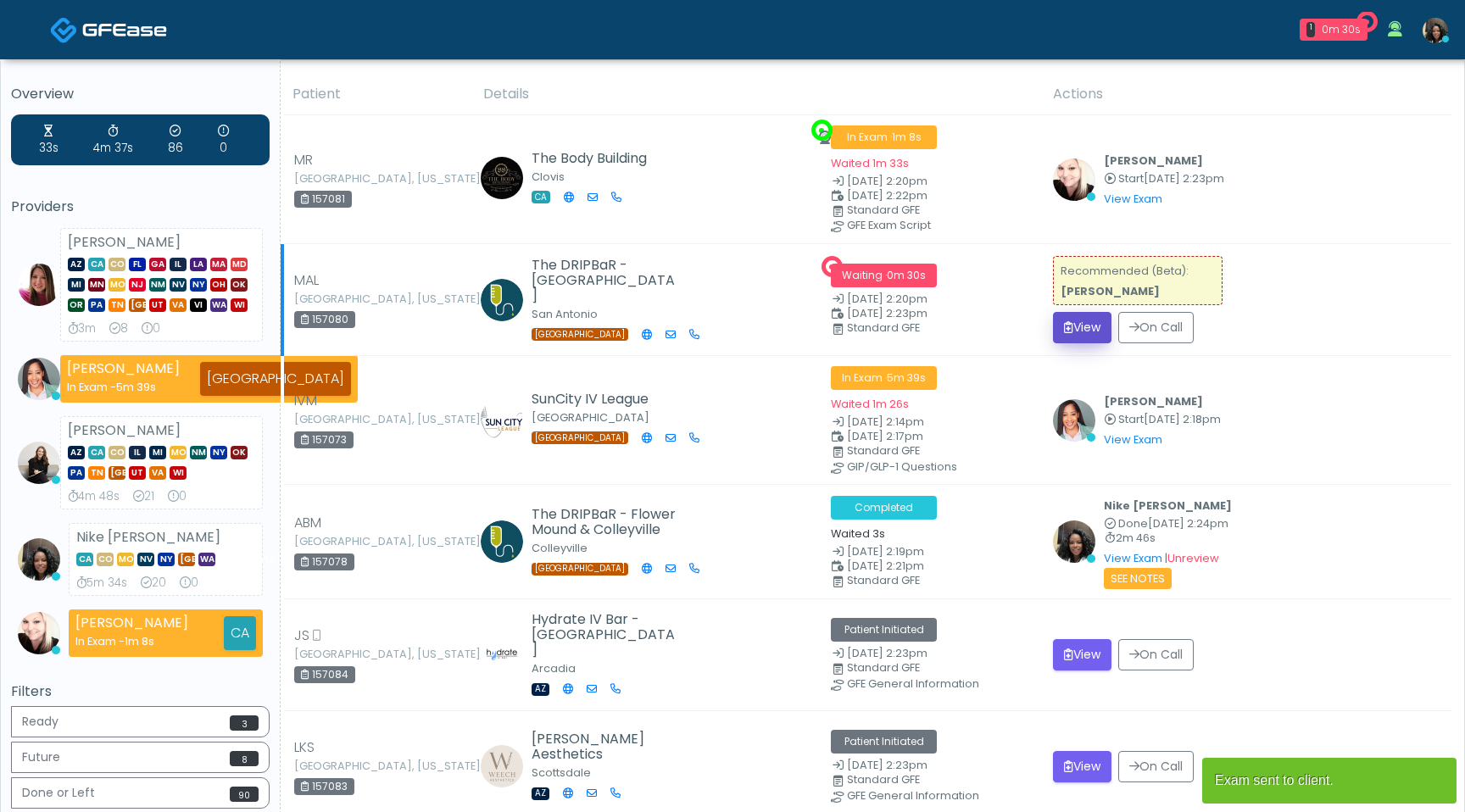
click at [1090, 332] on button "View" at bounding box center [1083, 328] width 58 height 31
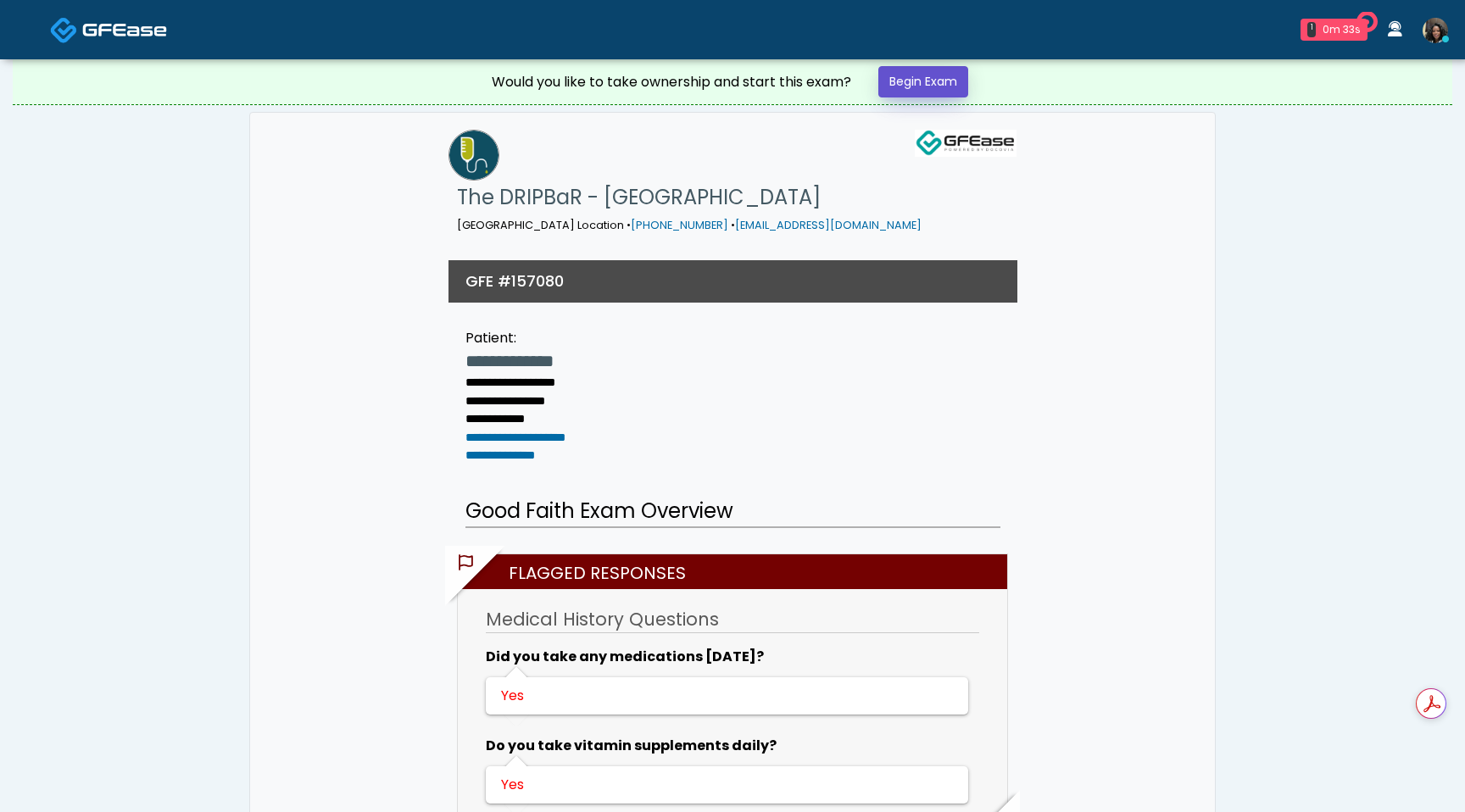
click at [956, 96] on link "Begin Exam" at bounding box center [923, 82] width 90 height 31
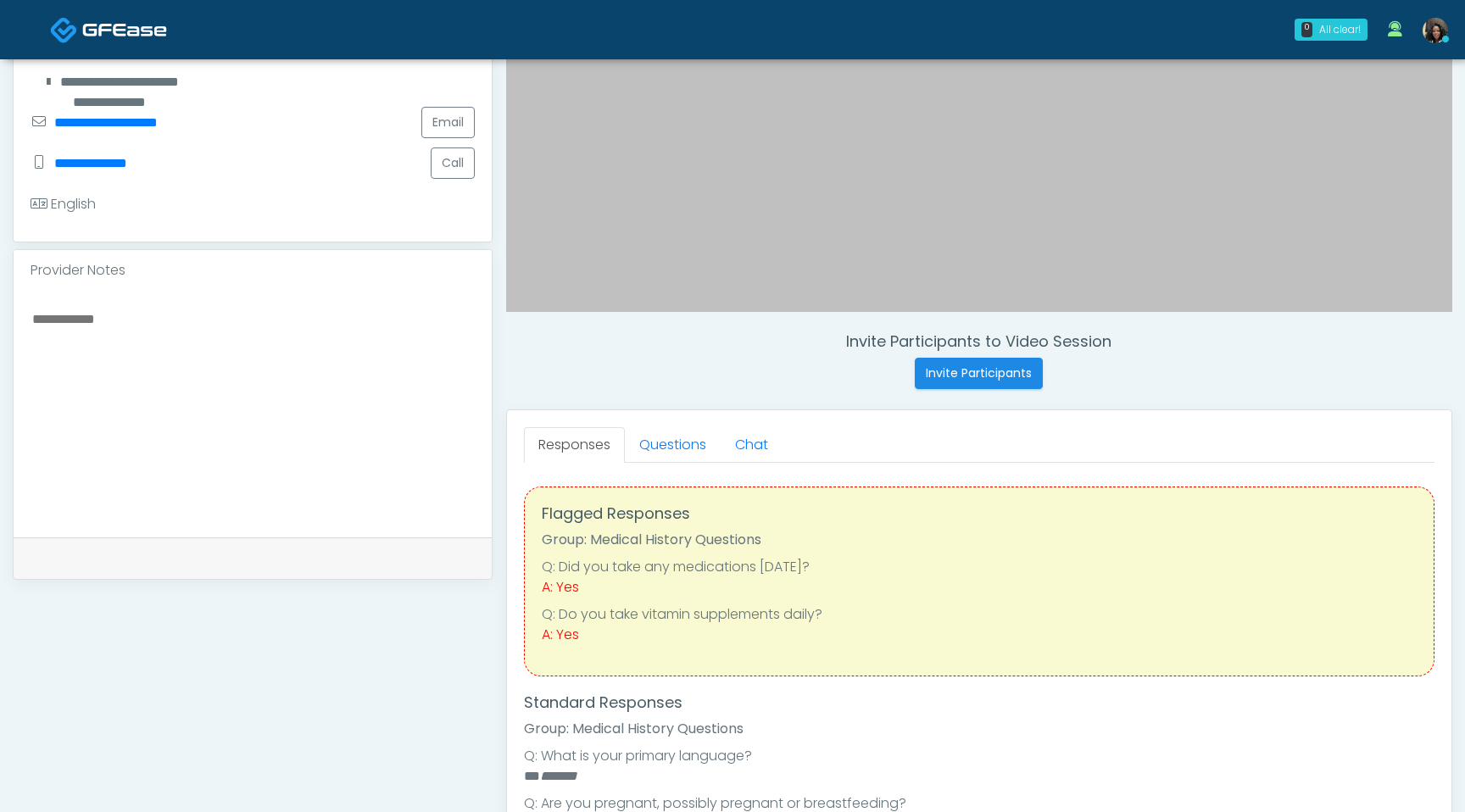
scroll to position [400, 0]
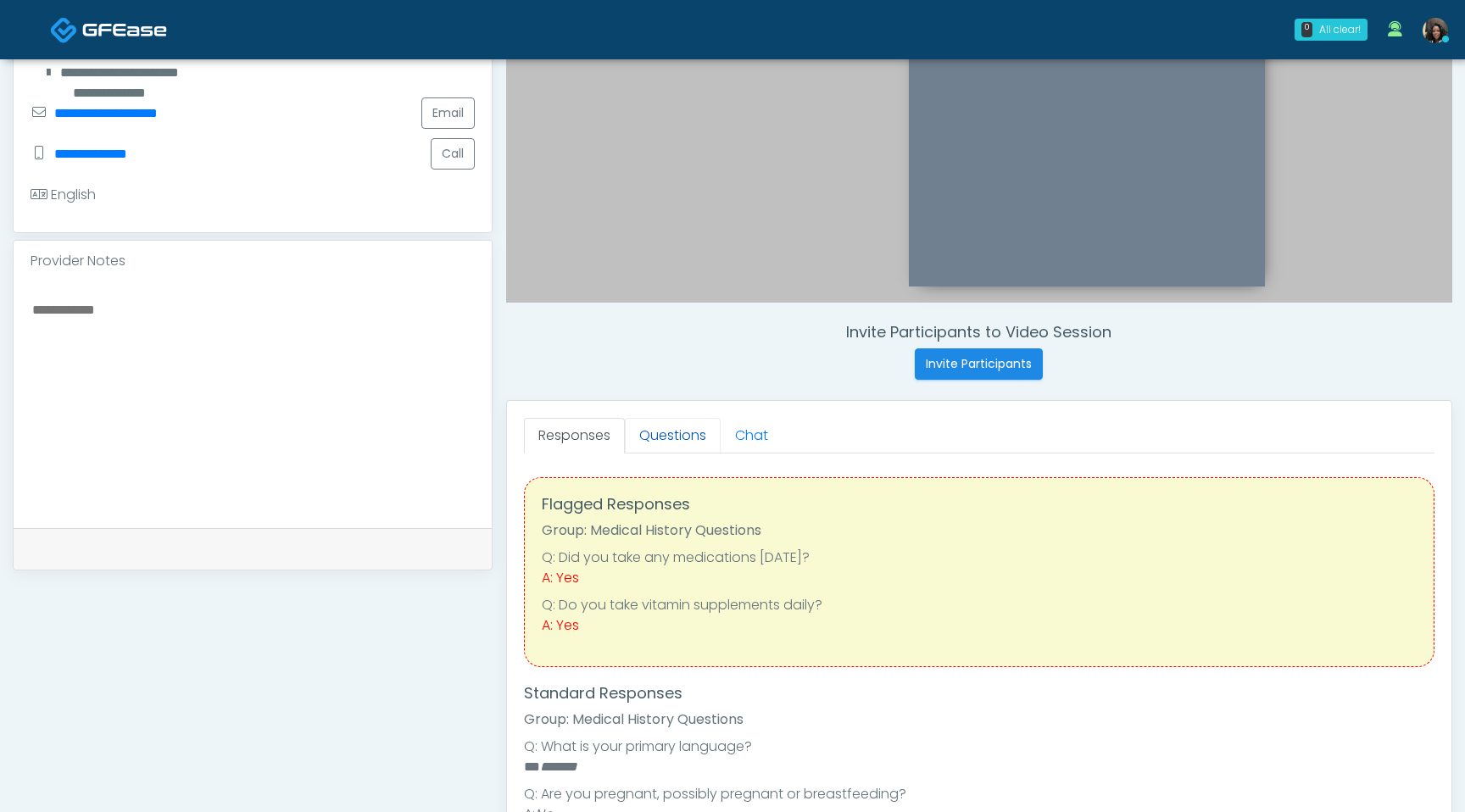
click at [657, 425] on link "Questions" at bounding box center [672, 435] width 96 height 36
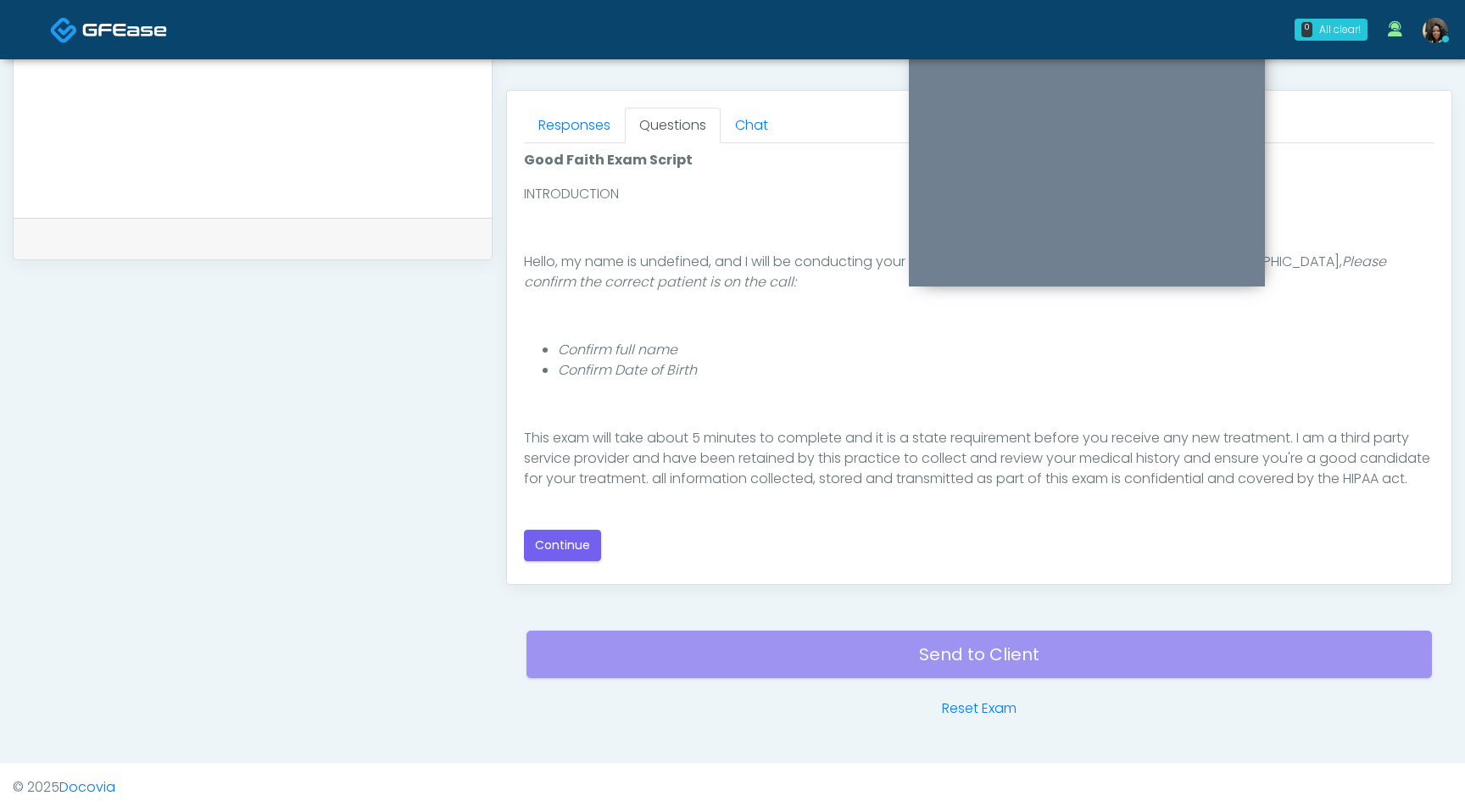
scroll to position [156, 0]
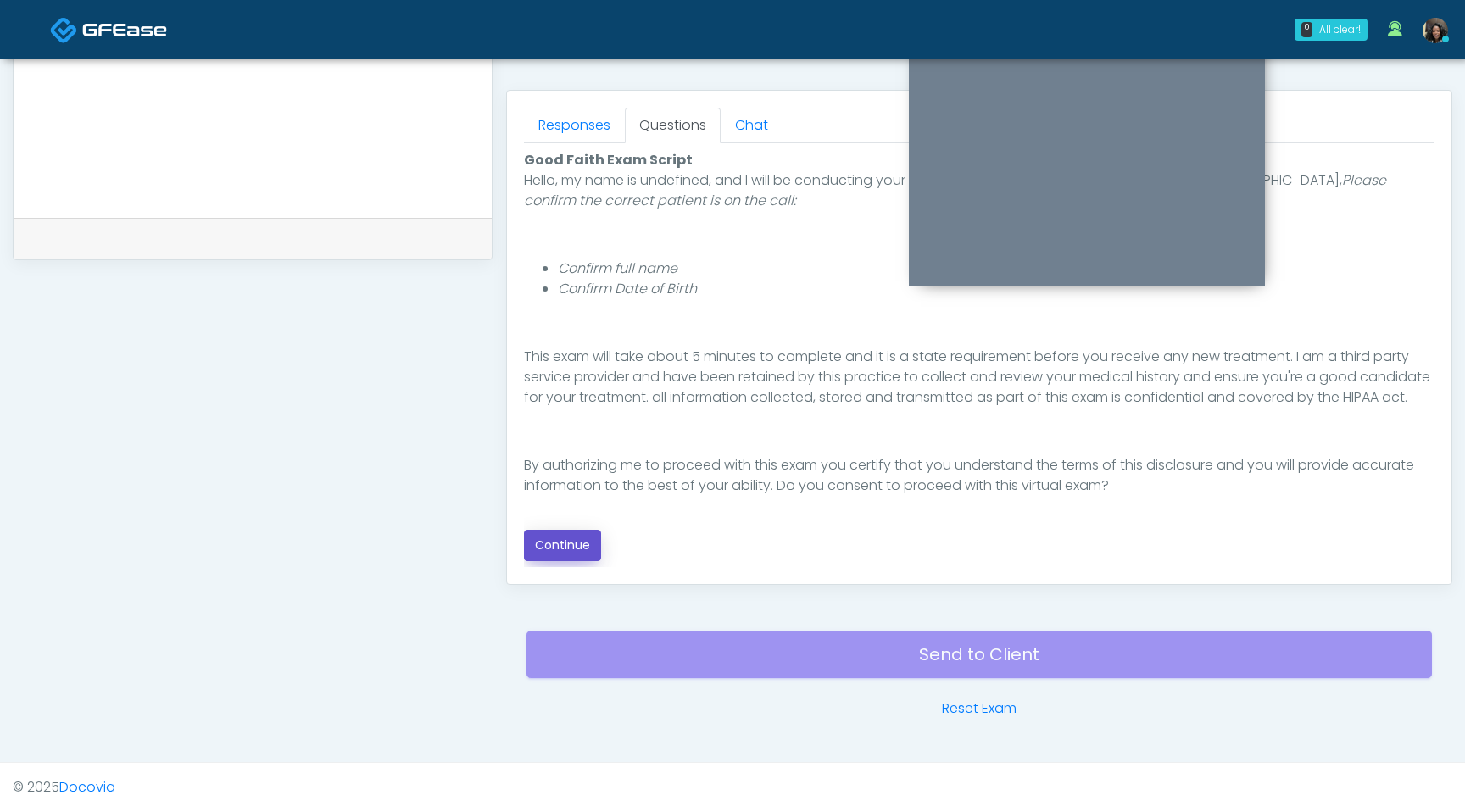
click at [555, 551] on button "Continue" at bounding box center [563, 545] width 77 height 31
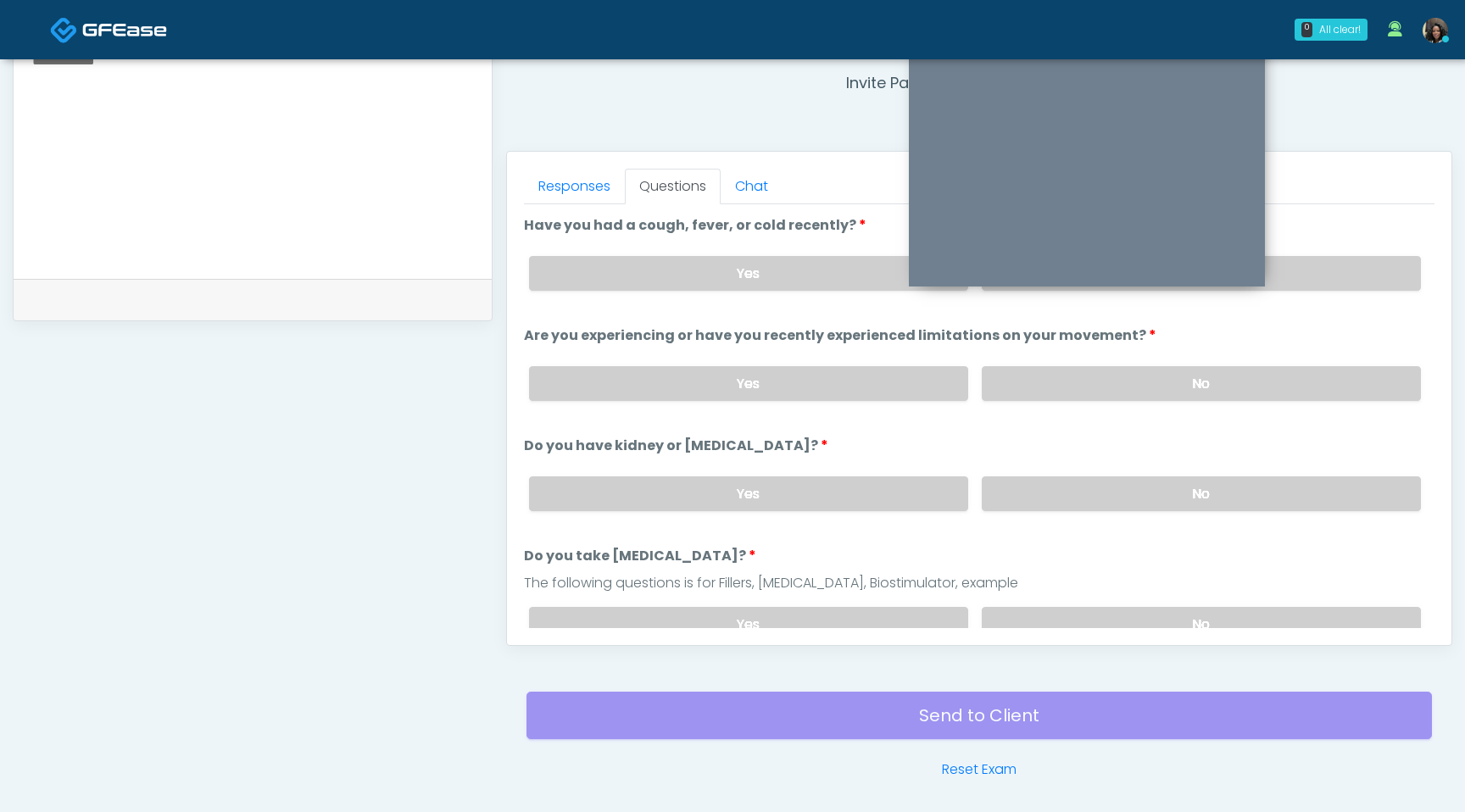
scroll to position [584, 0]
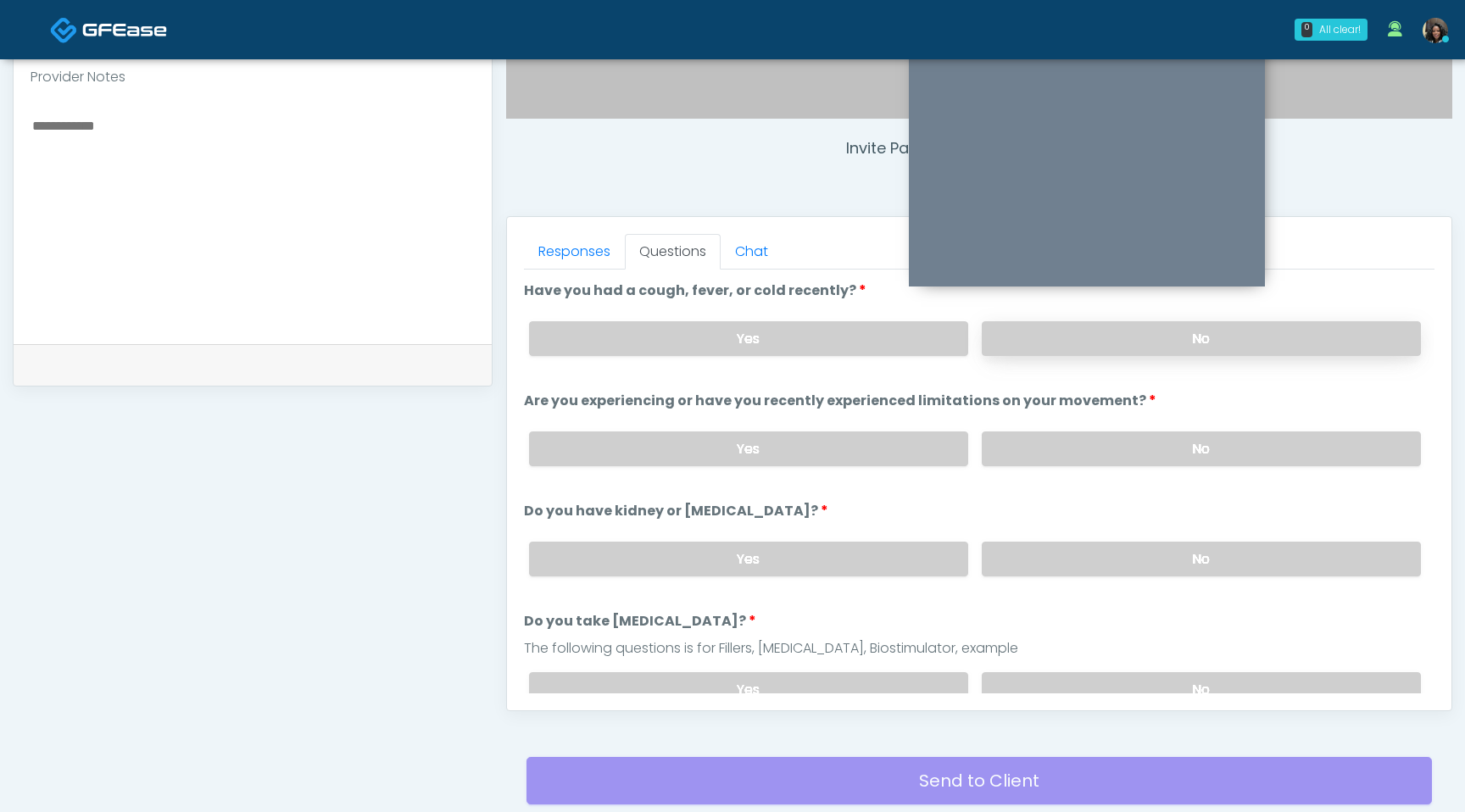
click at [1082, 325] on label "No" at bounding box center [1201, 339] width 439 height 35
click at [1045, 441] on label "No" at bounding box center [1201, 449] width 439 height 35
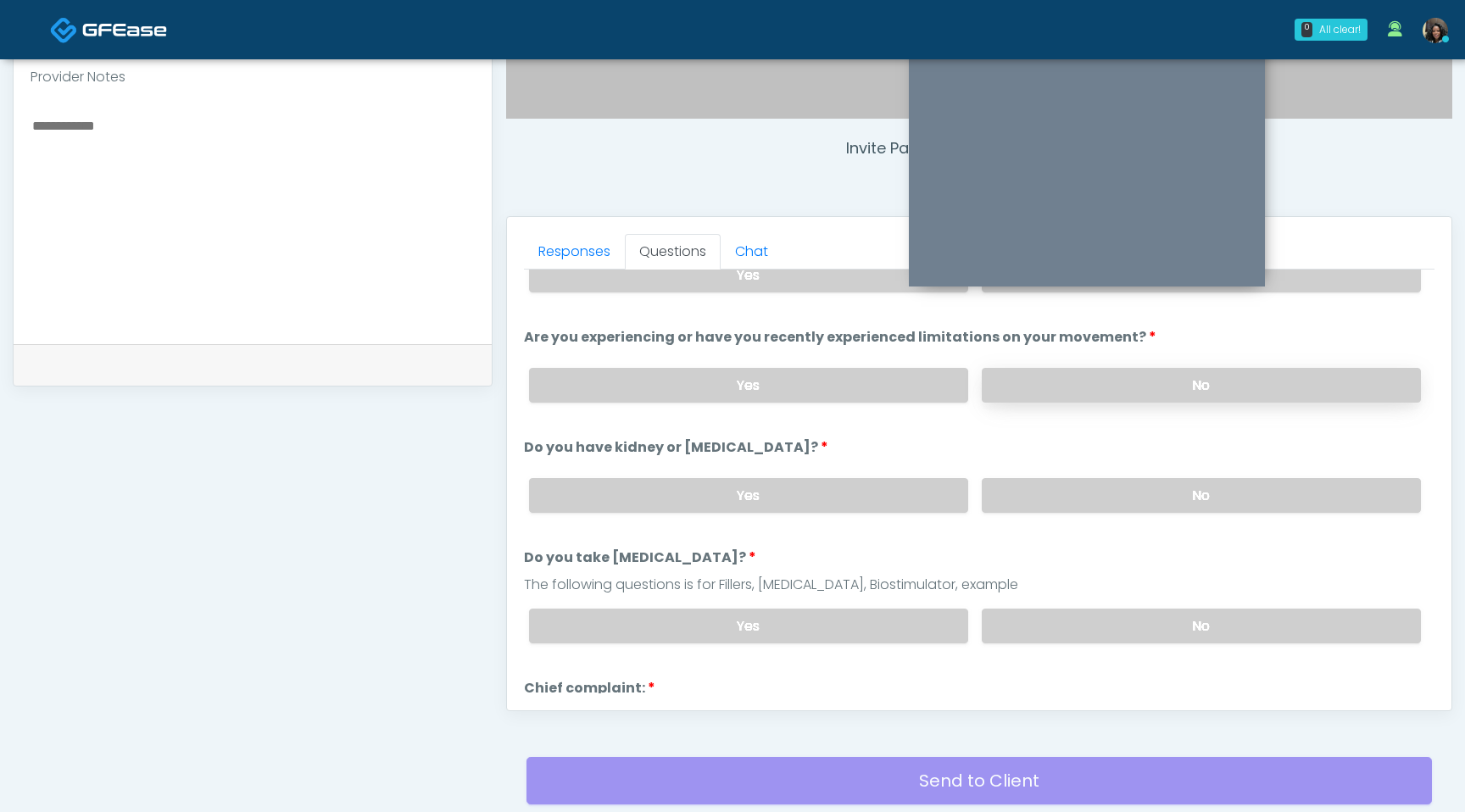
scroll to position [131, 0]
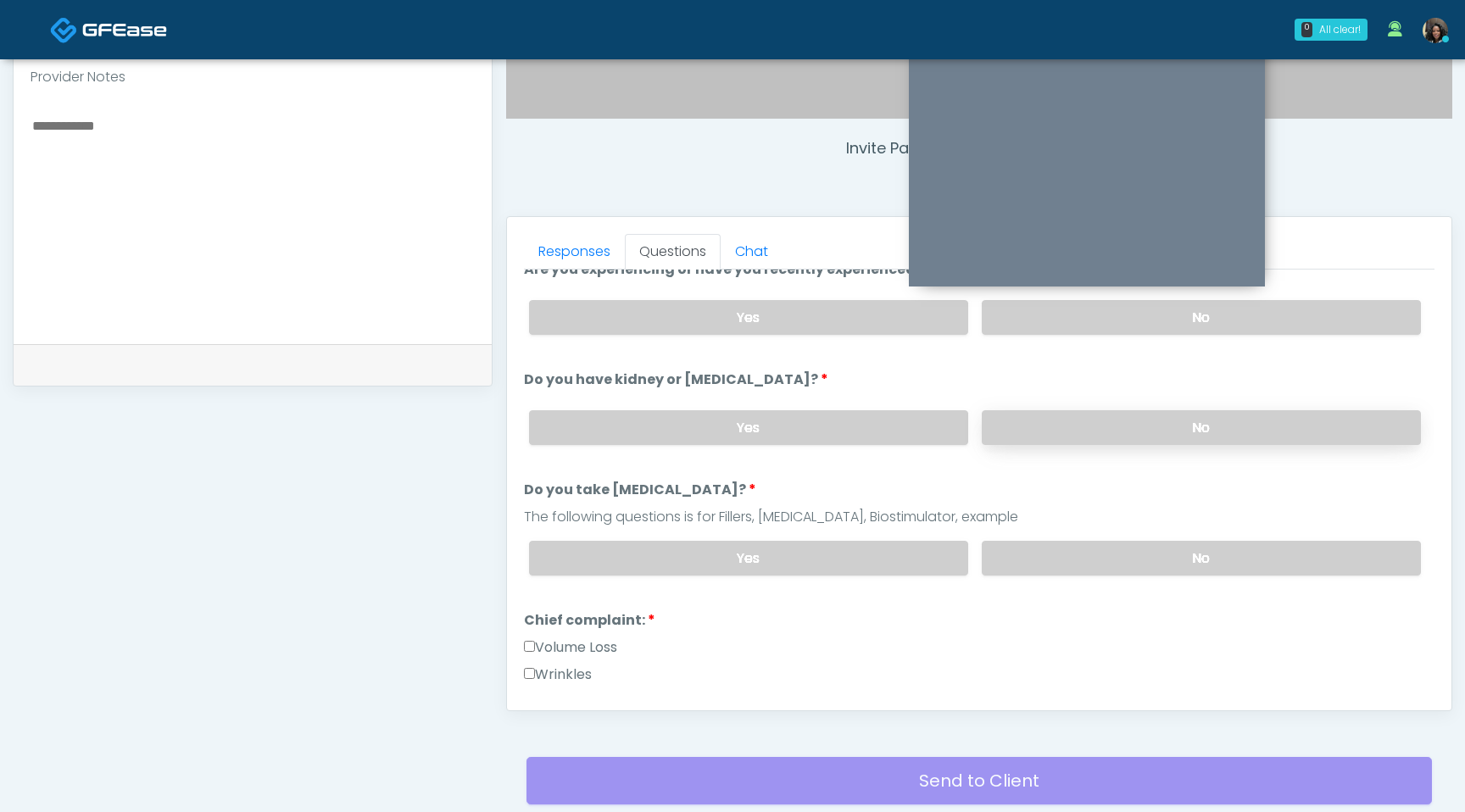
click at [1083, 421] on label "No" at bounding box center [1201, 428] width 439 height 35
click at [1065, 545] on label "No" at bounding box center [1201, 558] width 439 height 35
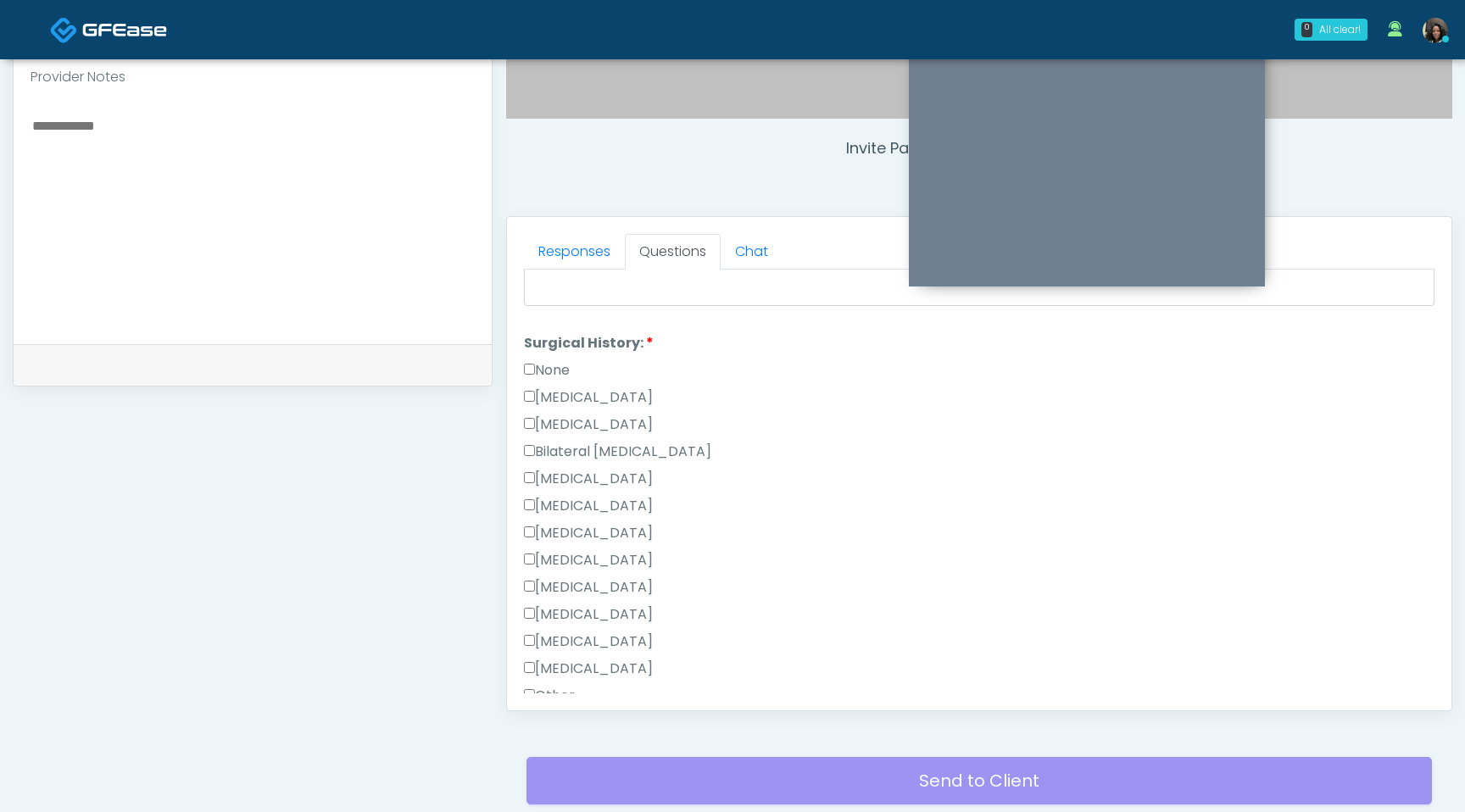
scroll to position [942, 0]
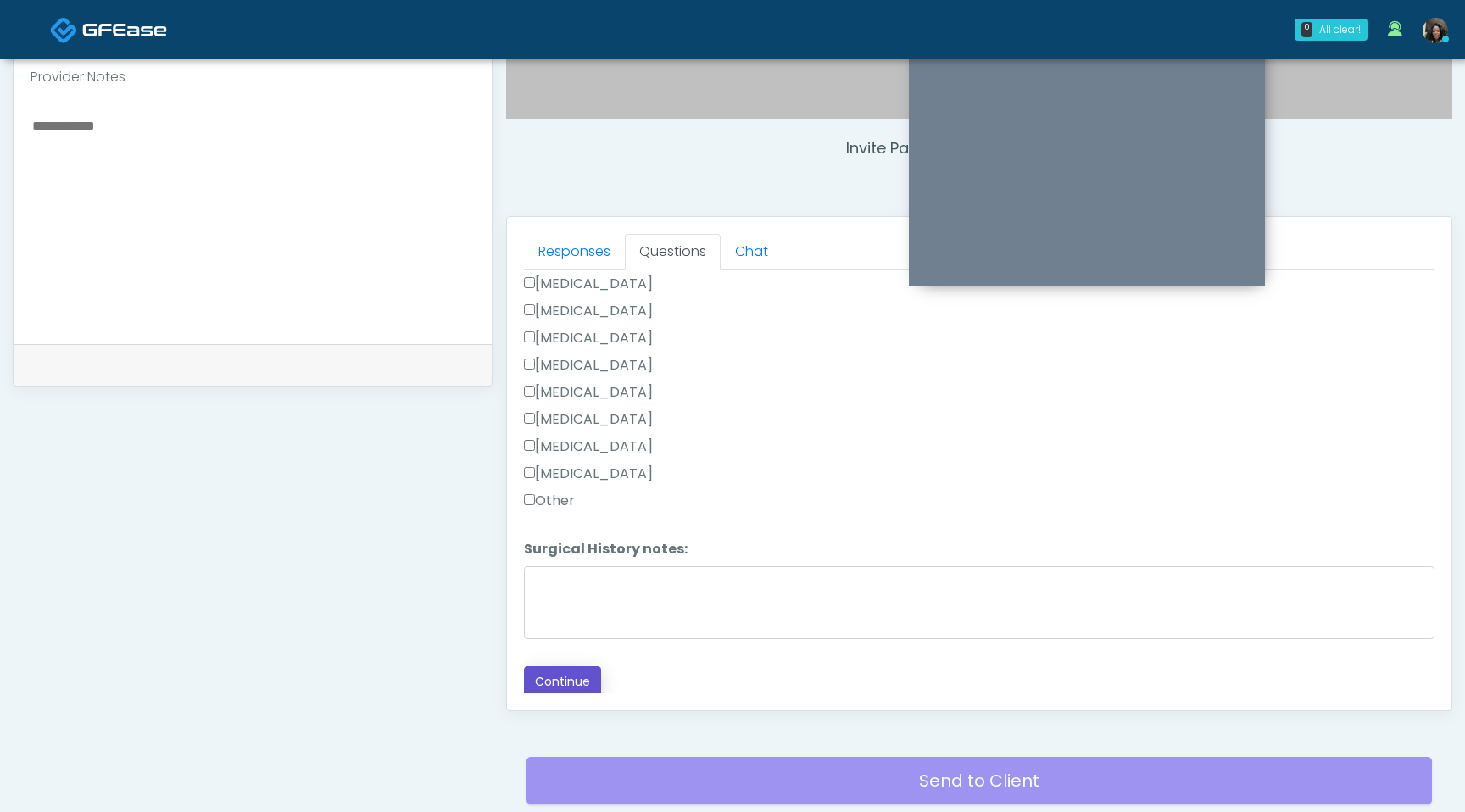
click at [554, 675] on button "Continue" at bounding box center [563, 682] width 77 height 31
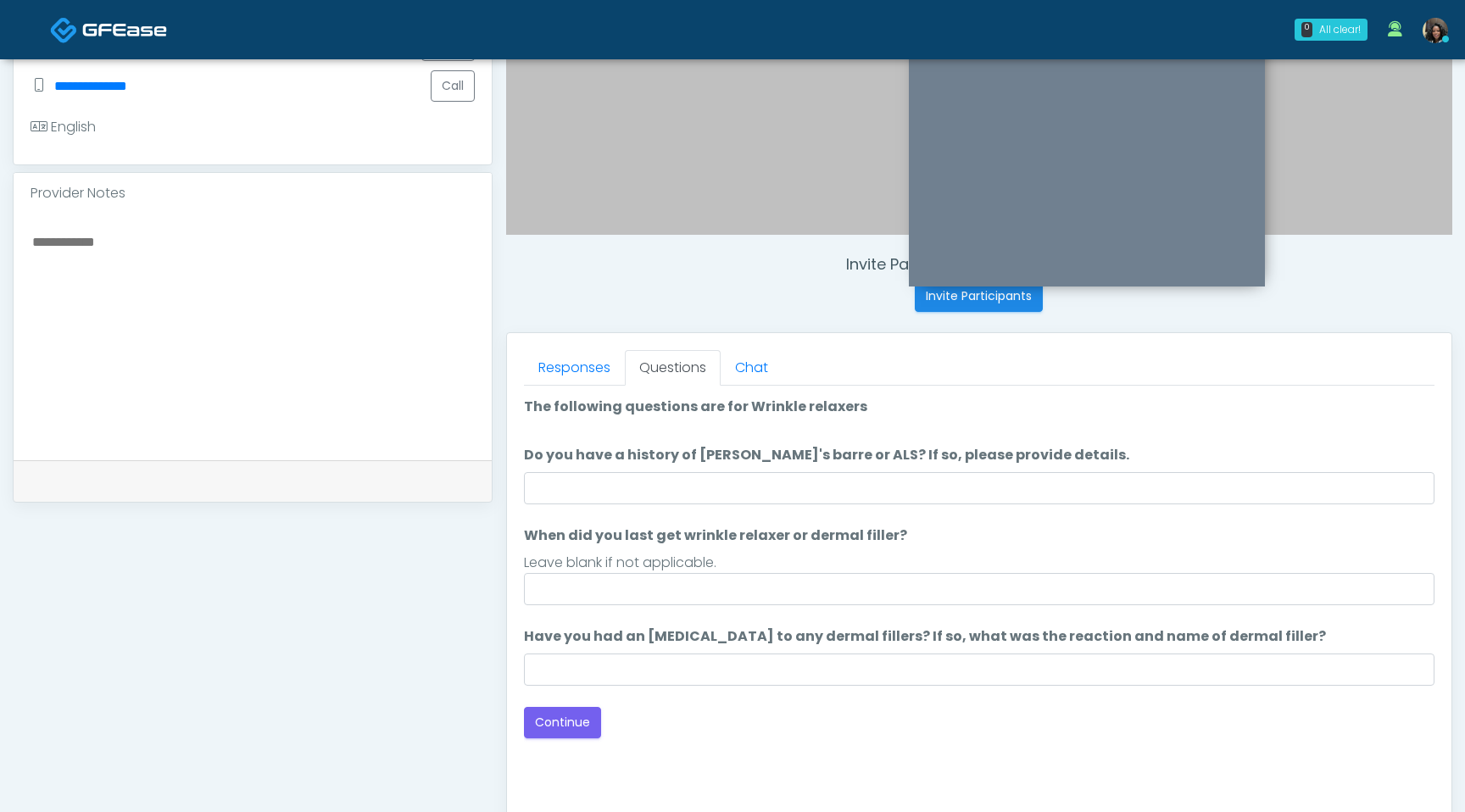
scroll to position [441, 0]
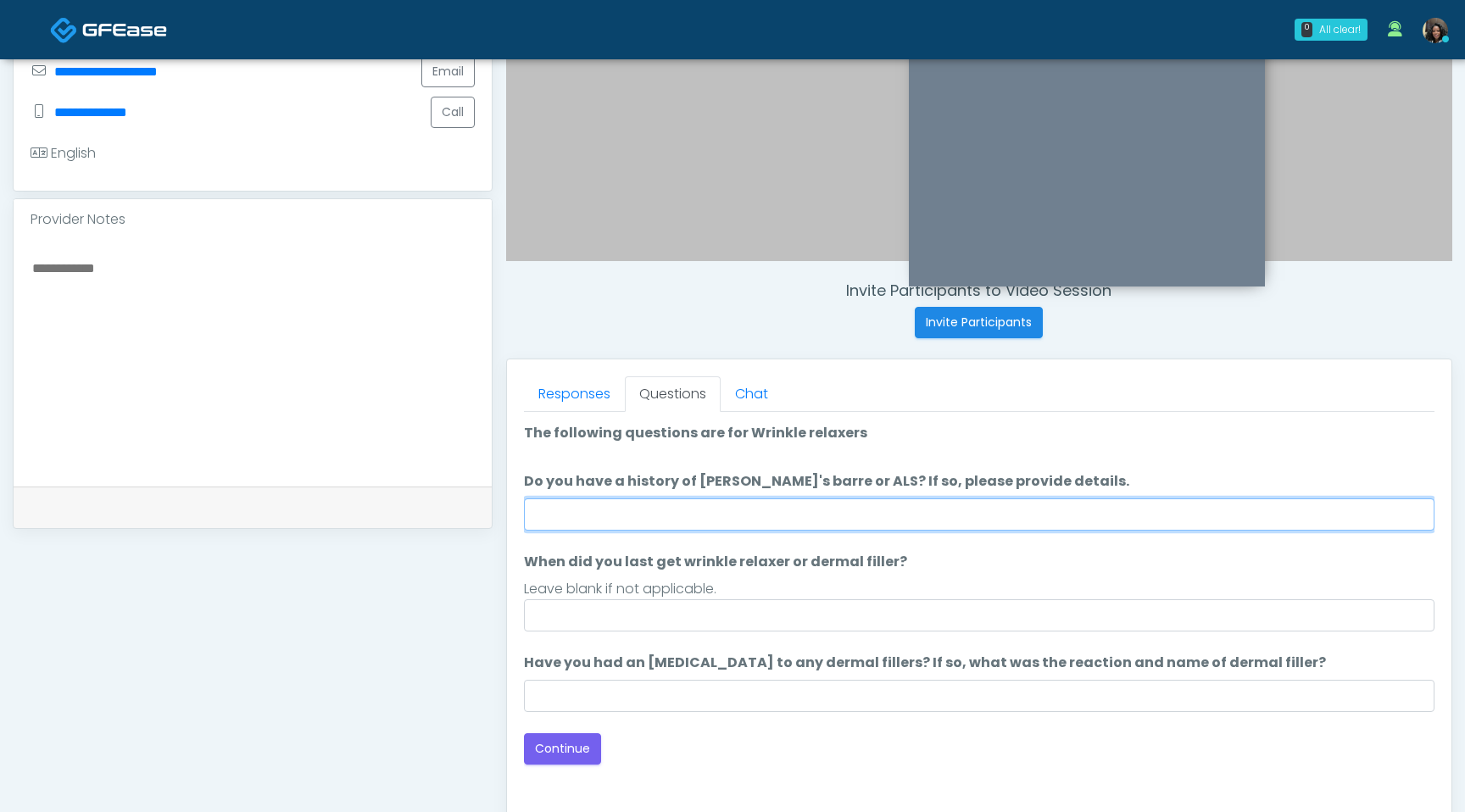
click at [693, 510] on input "Do you have a history of Guillain's barre or ALS? If so, please provide details." at bounding box center [980, 514] width 911 height 32
type input "**"
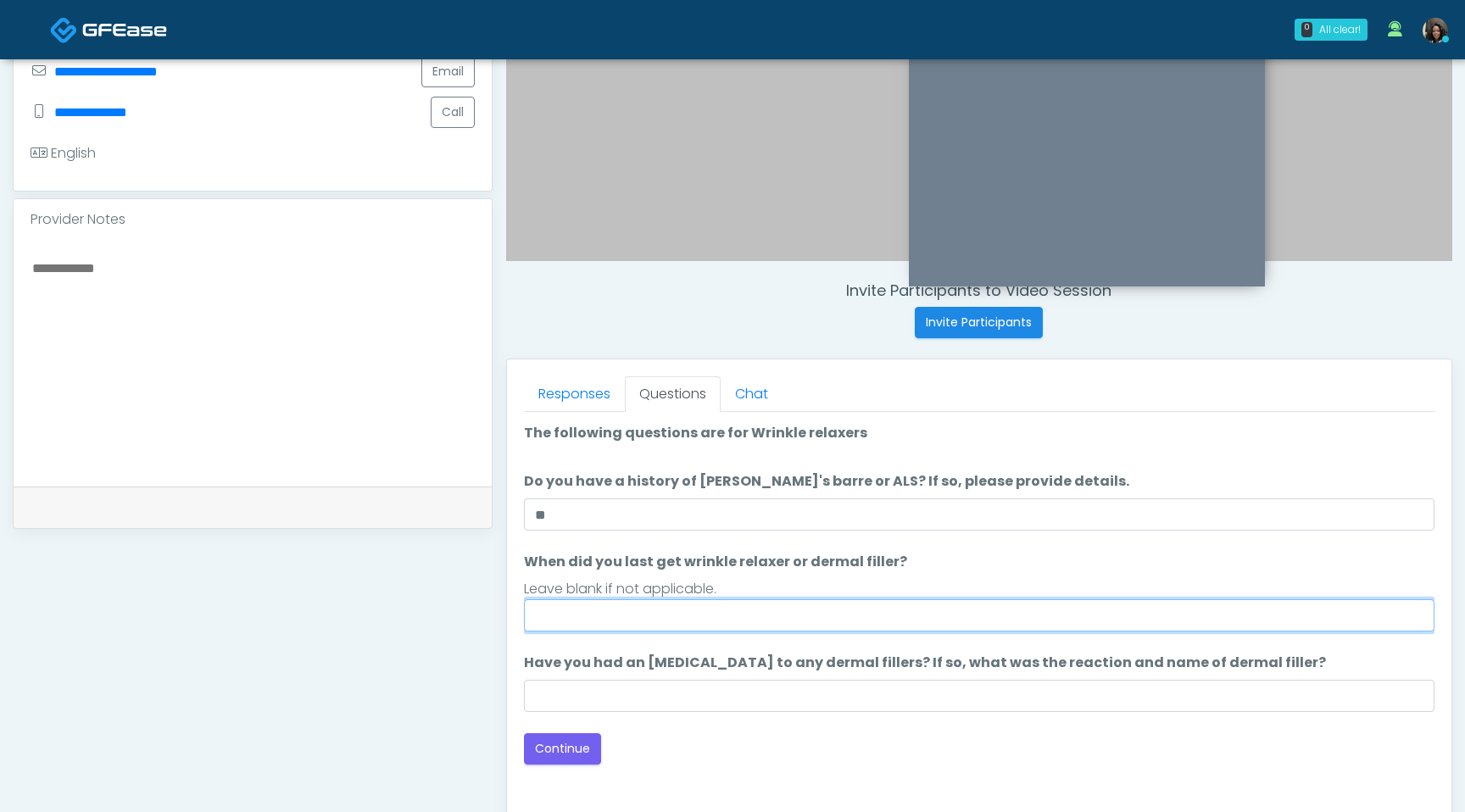
click at [648, 617] on input "When did you last get wrinkle relaxer or dermal filler?" at bounding box center [980, 614] width 911 height 32
type input "*********"
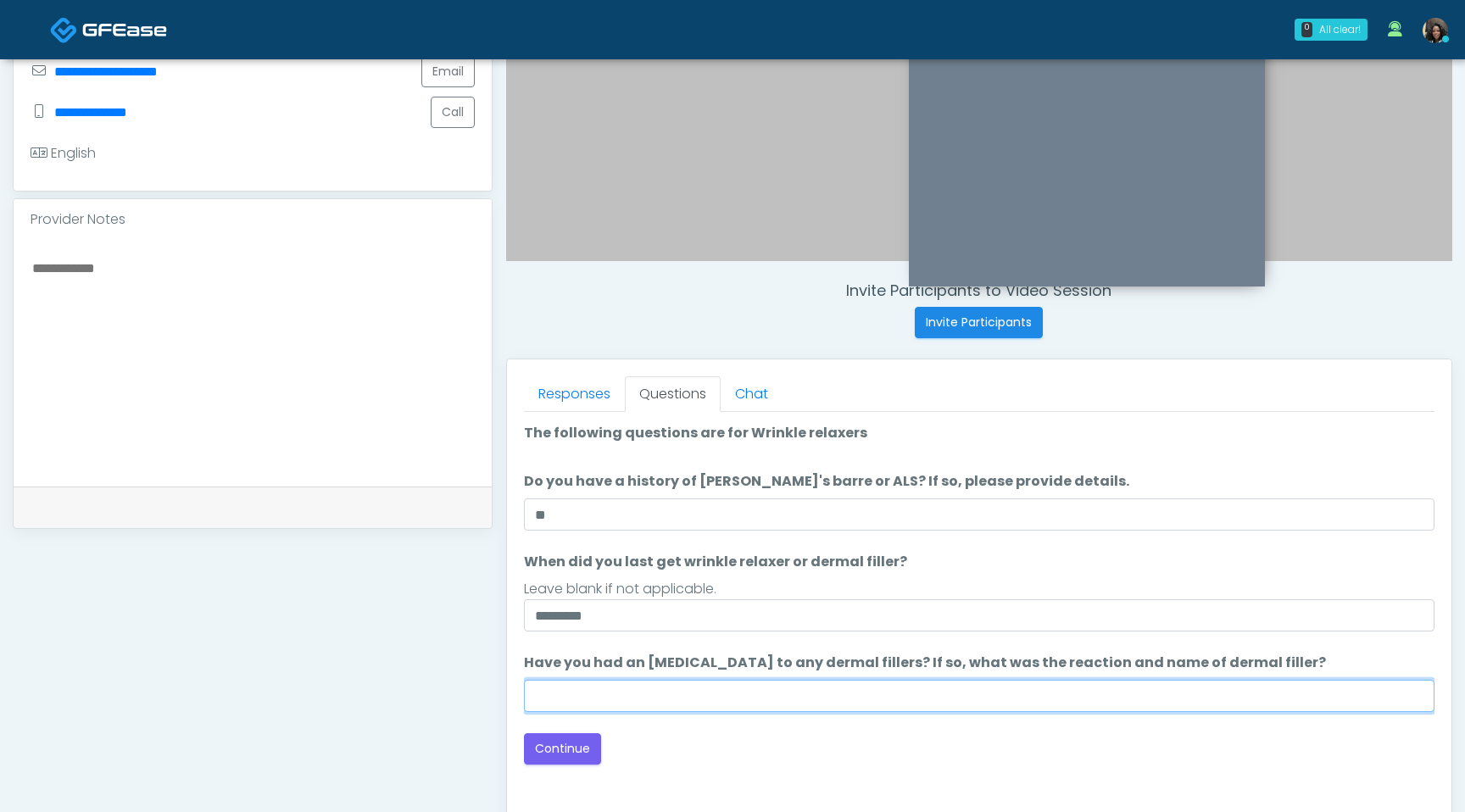
click at [632, 697] on input "Have you had an allergic response to any dermal fillers? If so, what was the re…" at bounding box center [980, 695] width 911 height 32
type input "**********"
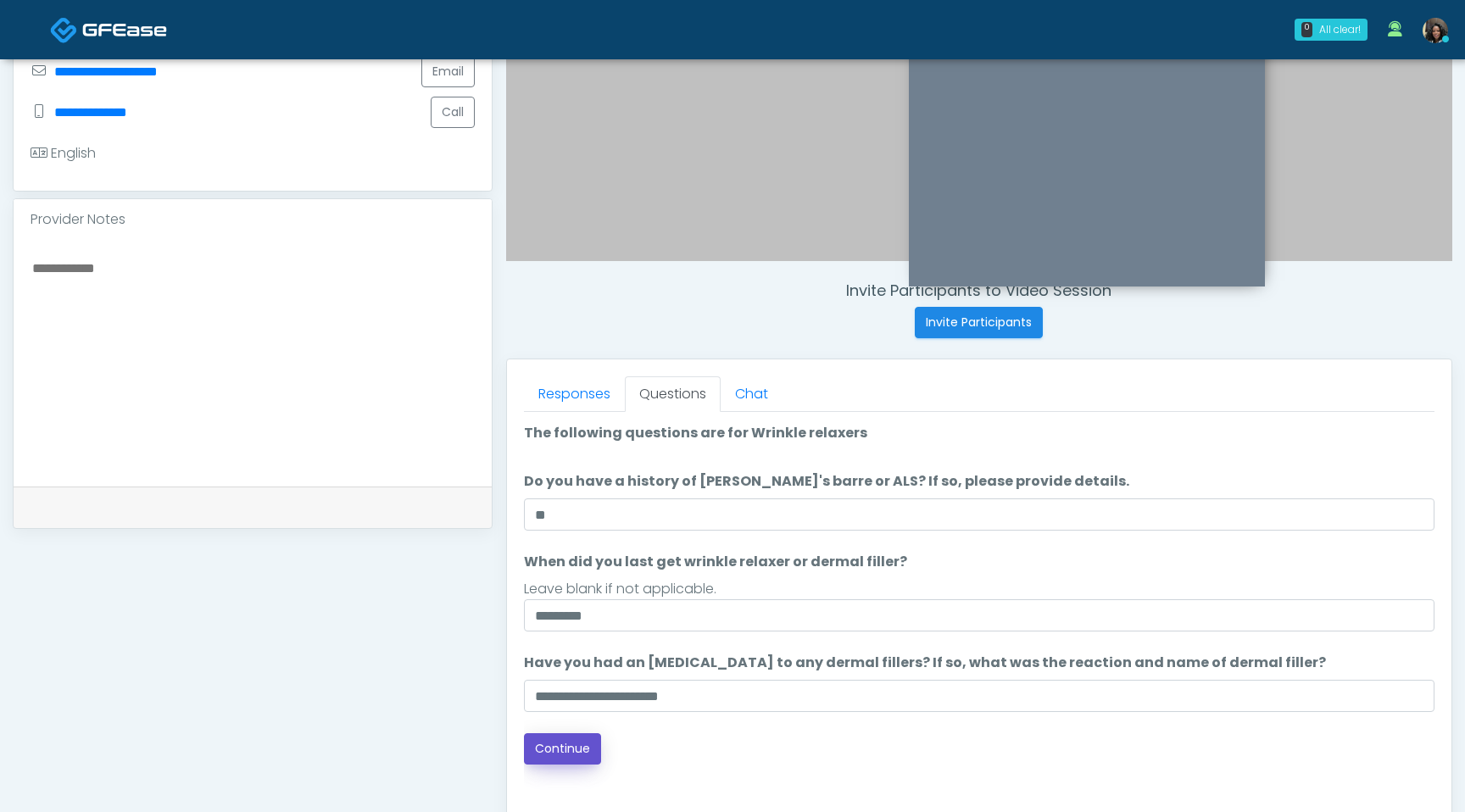
click at [581, 759] on button "Continue" at bounding box center [563, 749] width 77 height 31
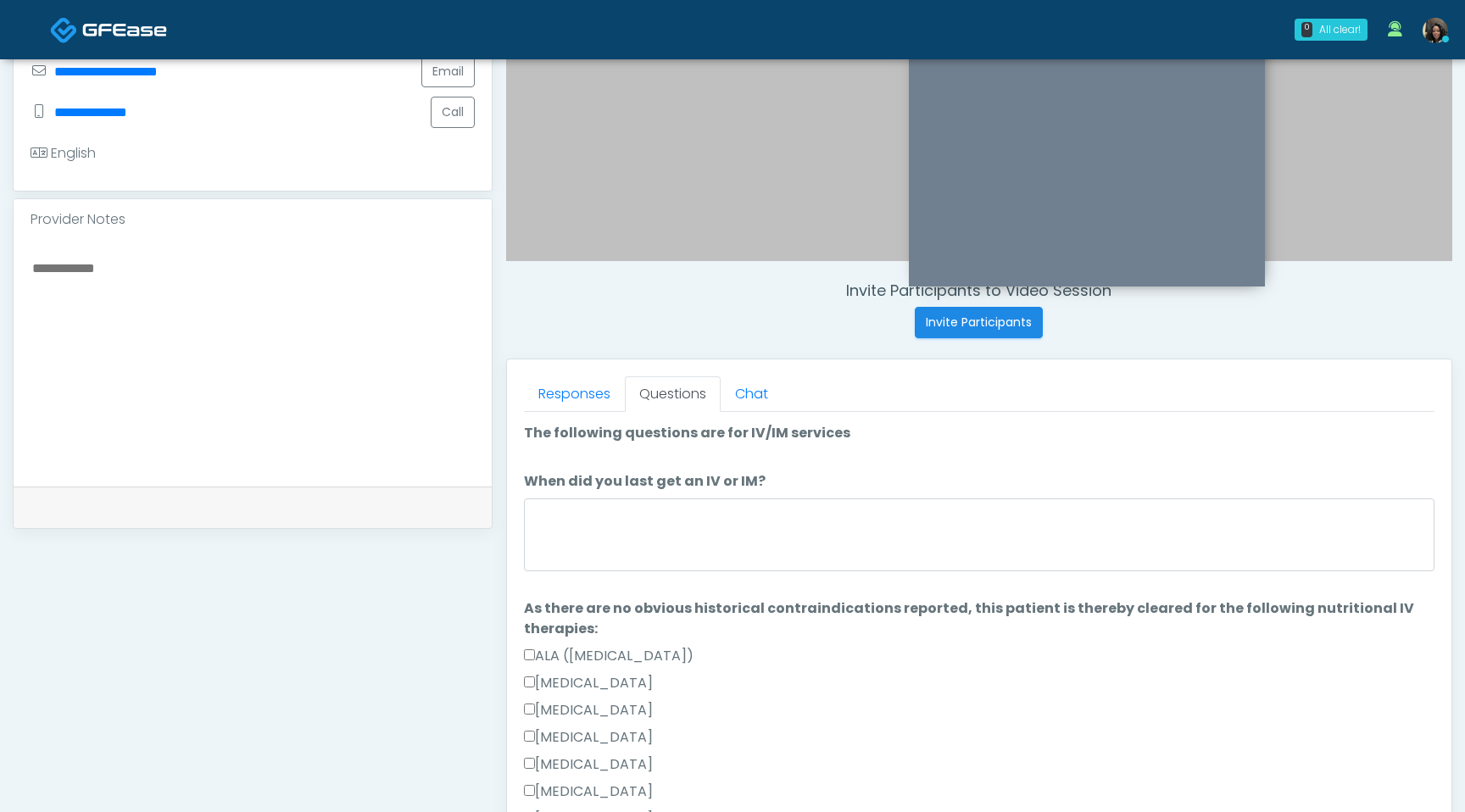
scroll to position [709, 0]
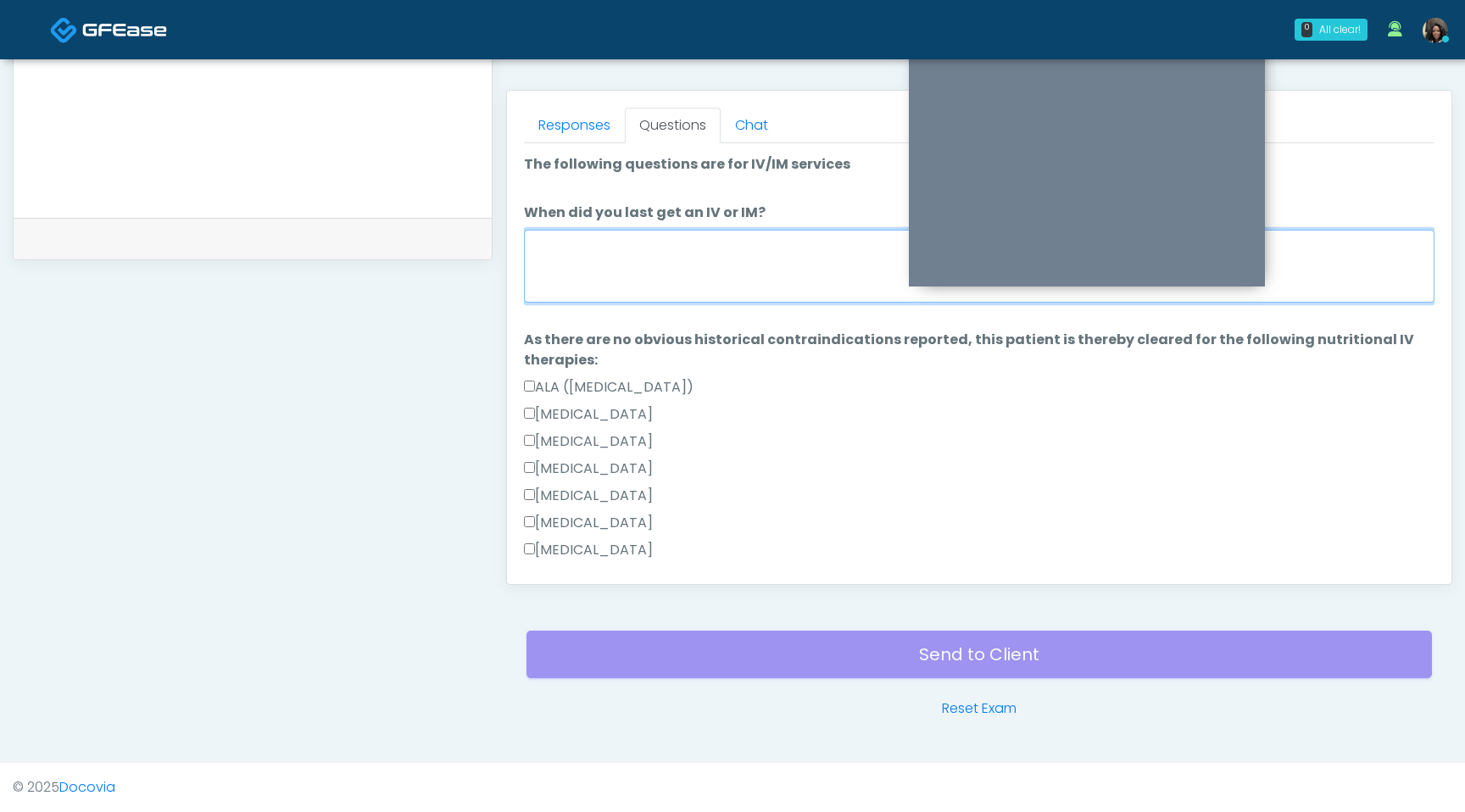
click at [778, 258] on textarea "When did you last get an IV or IM?" at bounding box center [980, 266] width 911 height 73
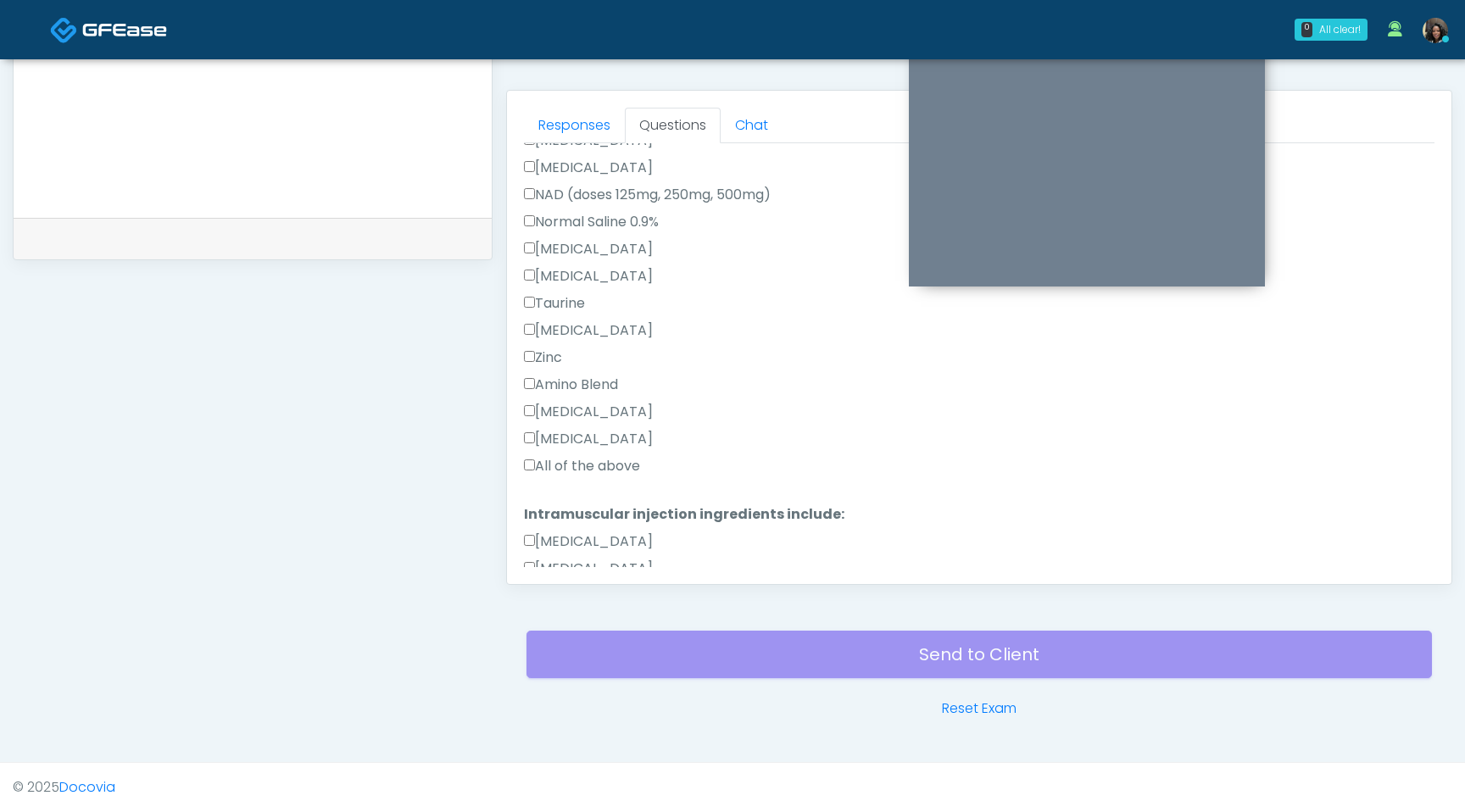
scroll to position [603, 0]
type textarea "**********"
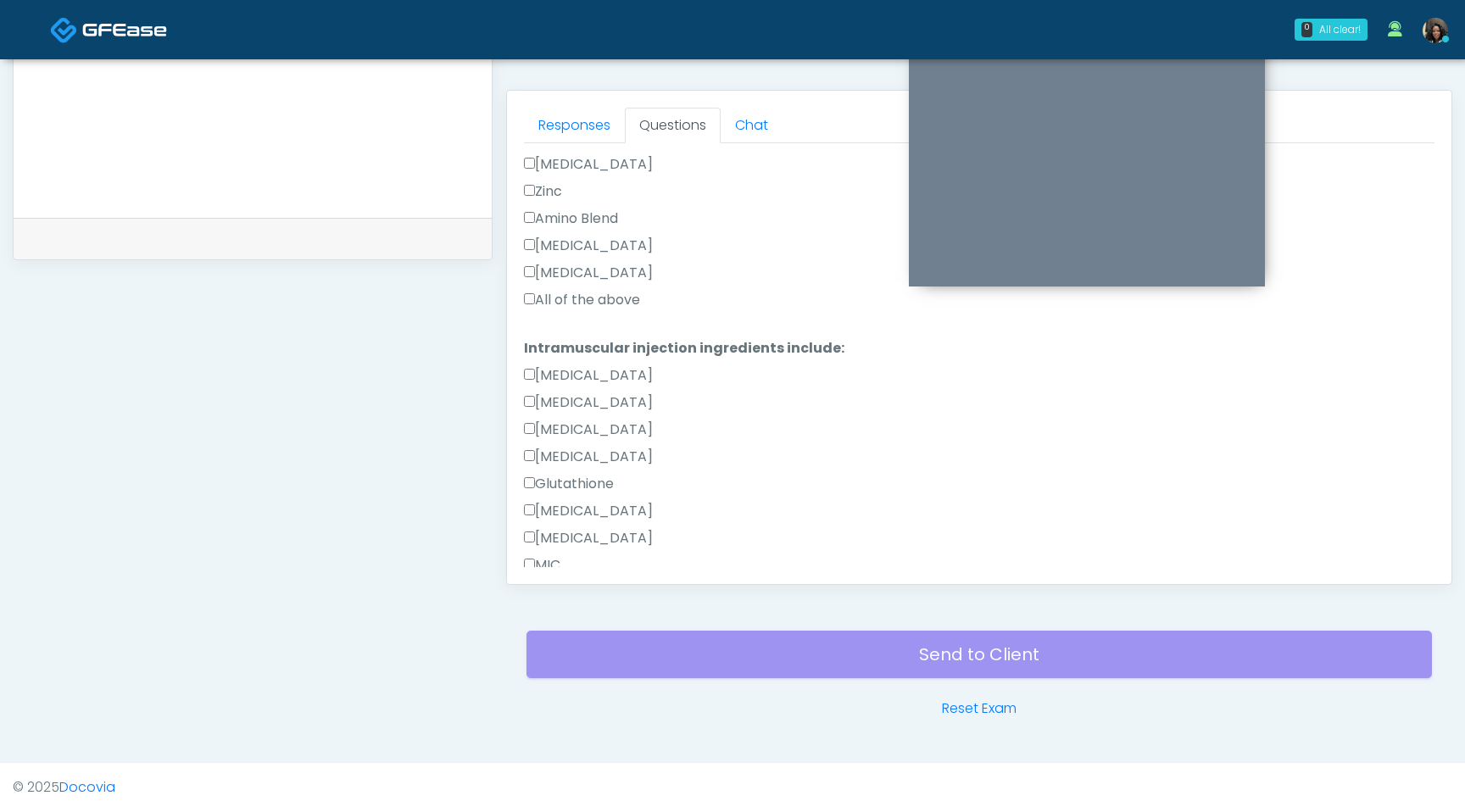
scroll to position [0, 0]
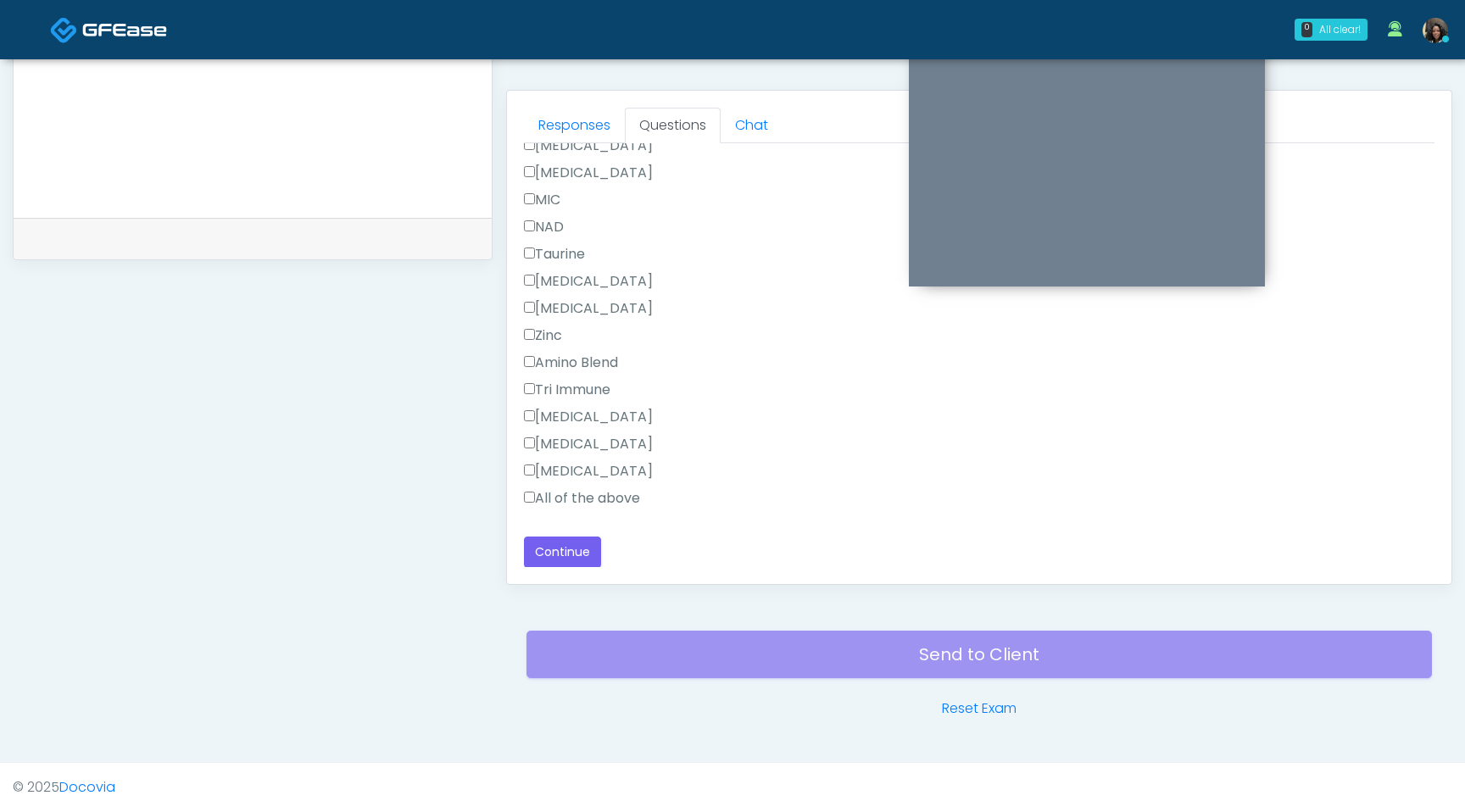
click at [524, 486] on div "Pepcid" at bounding box center [980, 475] width 911 height 27
click at [554, 549] on button "Continue" at bounding box center [563, 552] width 77 height 31
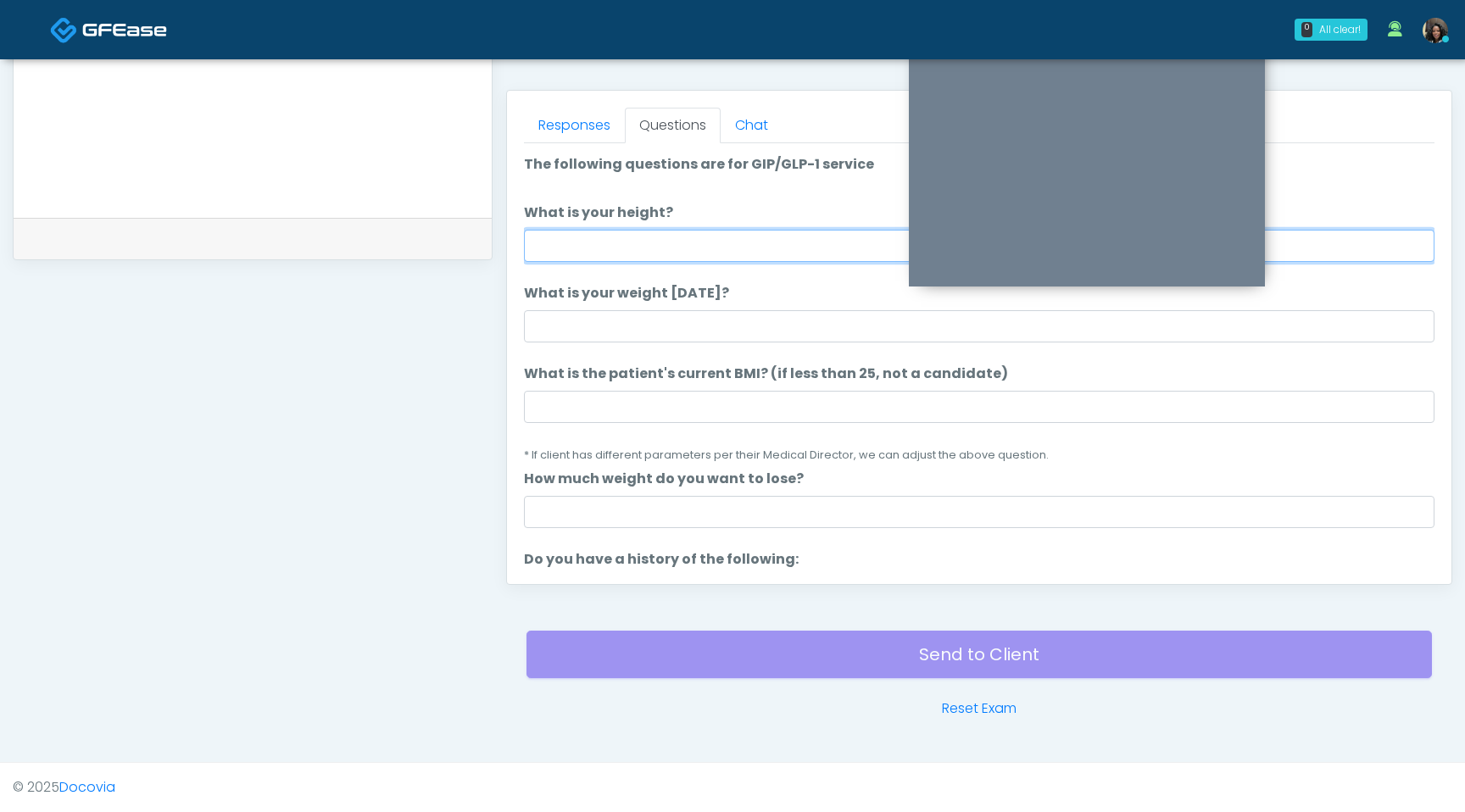
click at [665, 259] on input "What is your height?" at bounding box center [980, 245] width 911 height 32
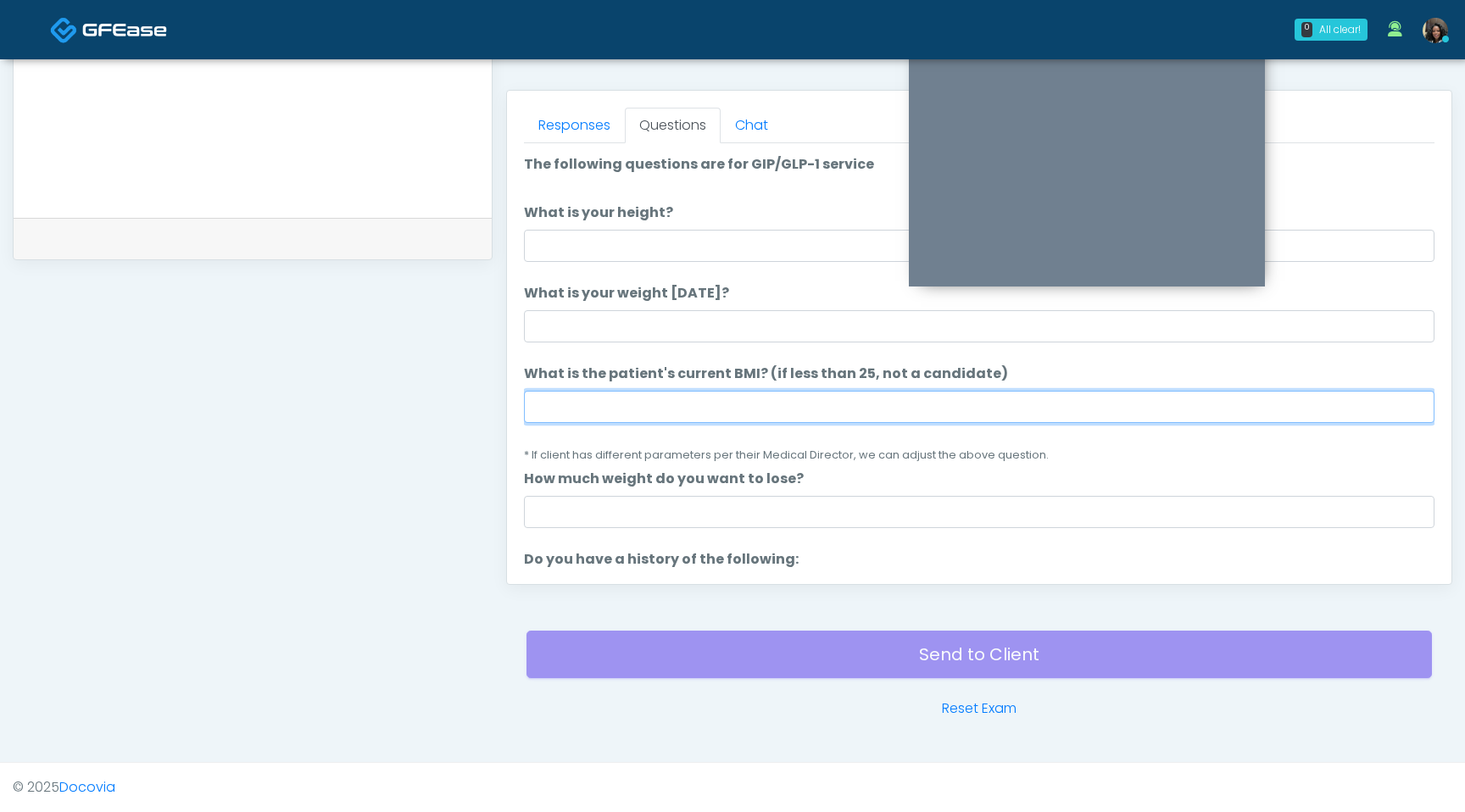
click at [568, 404] on input "What is the patient's current BMI? (if less than 25, not a candidate)" at bounding box center [980, 406] width 911 height 32
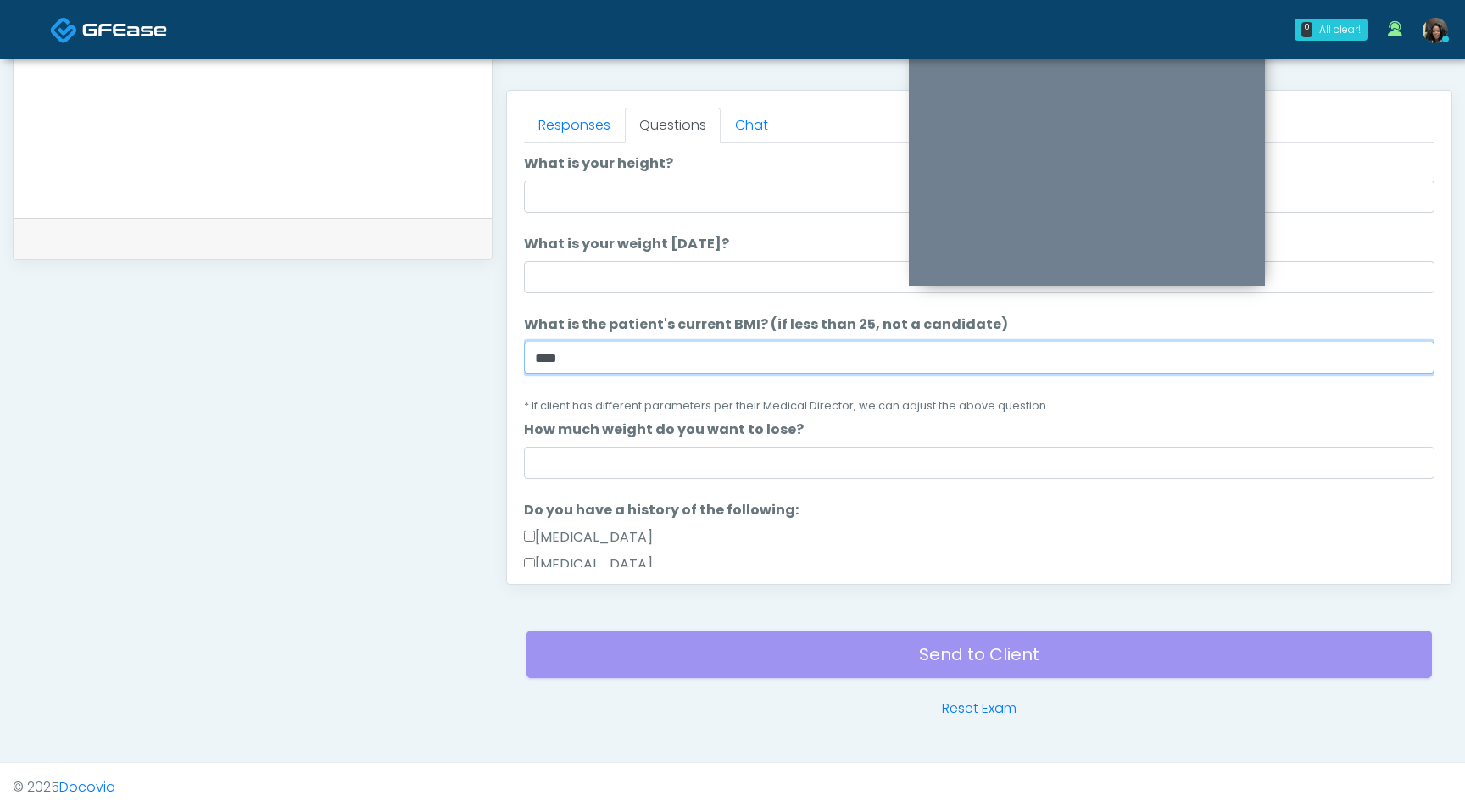
type input "****"
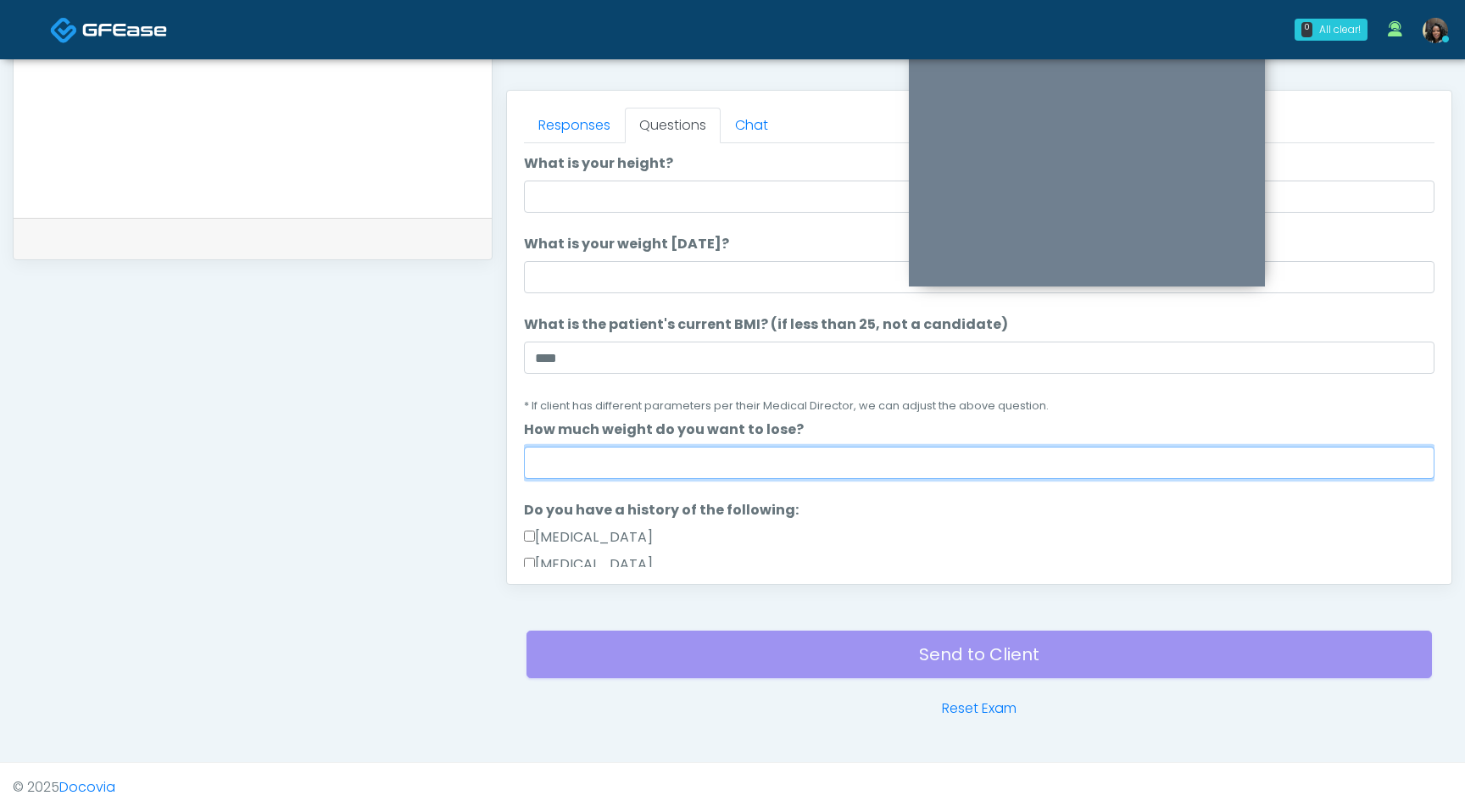
click at [645, 466] on input "How much weight do you want to lose?" at bounding box center [980, 462] width 911 height 32
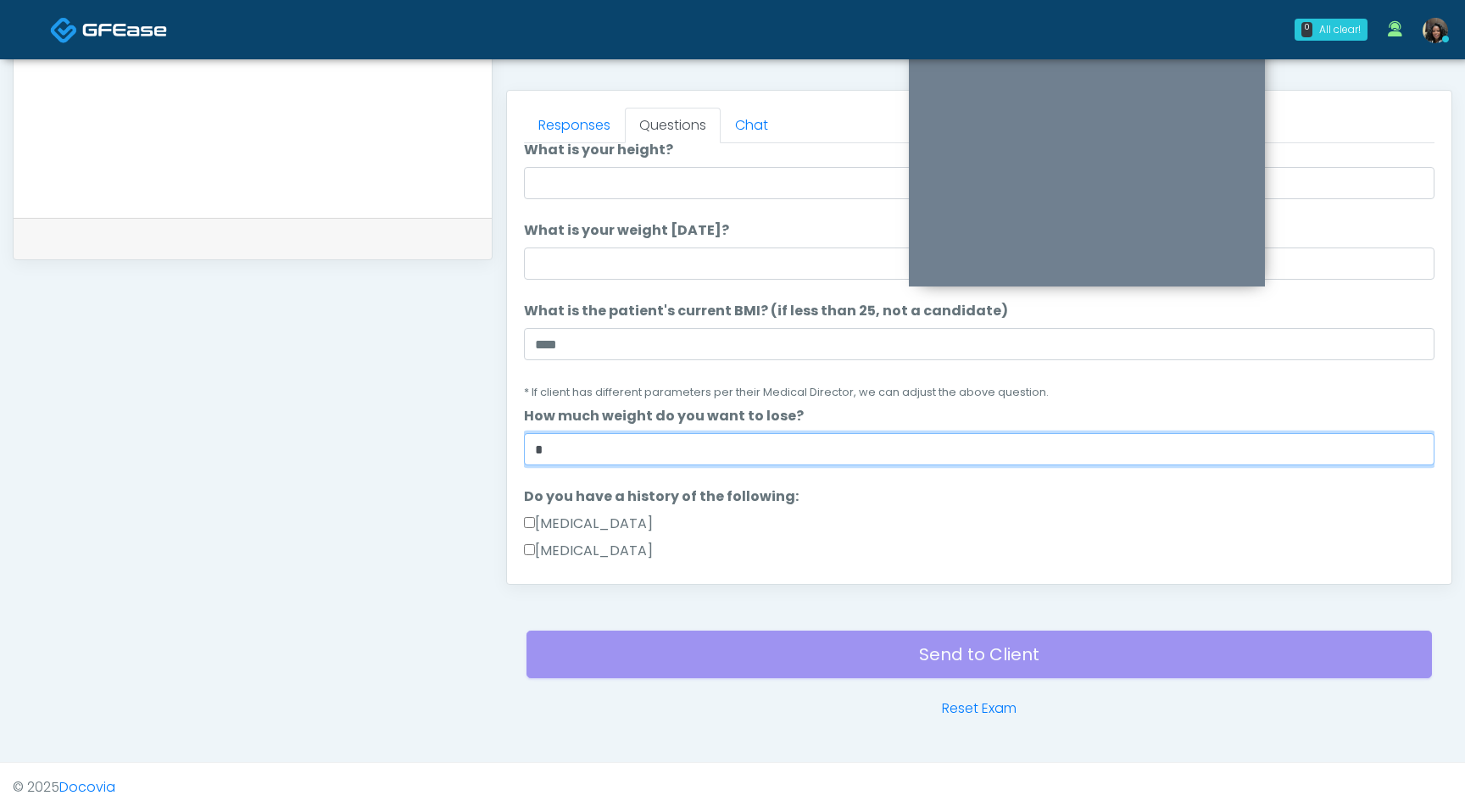
type input "*"
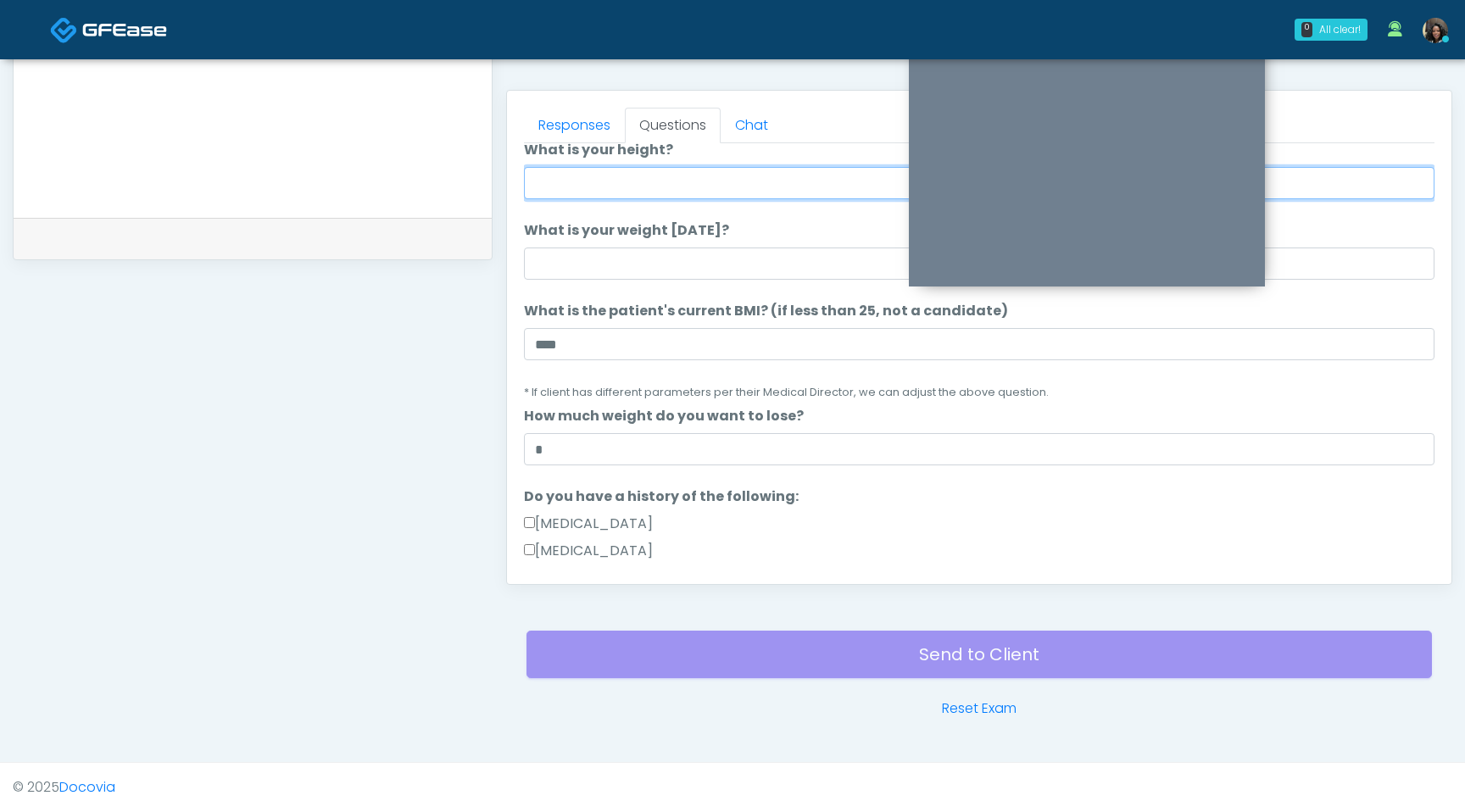
click at [598, 181] on input "What is your height?" at bounding box center [980, 182] width 911 height 32
type input "***"
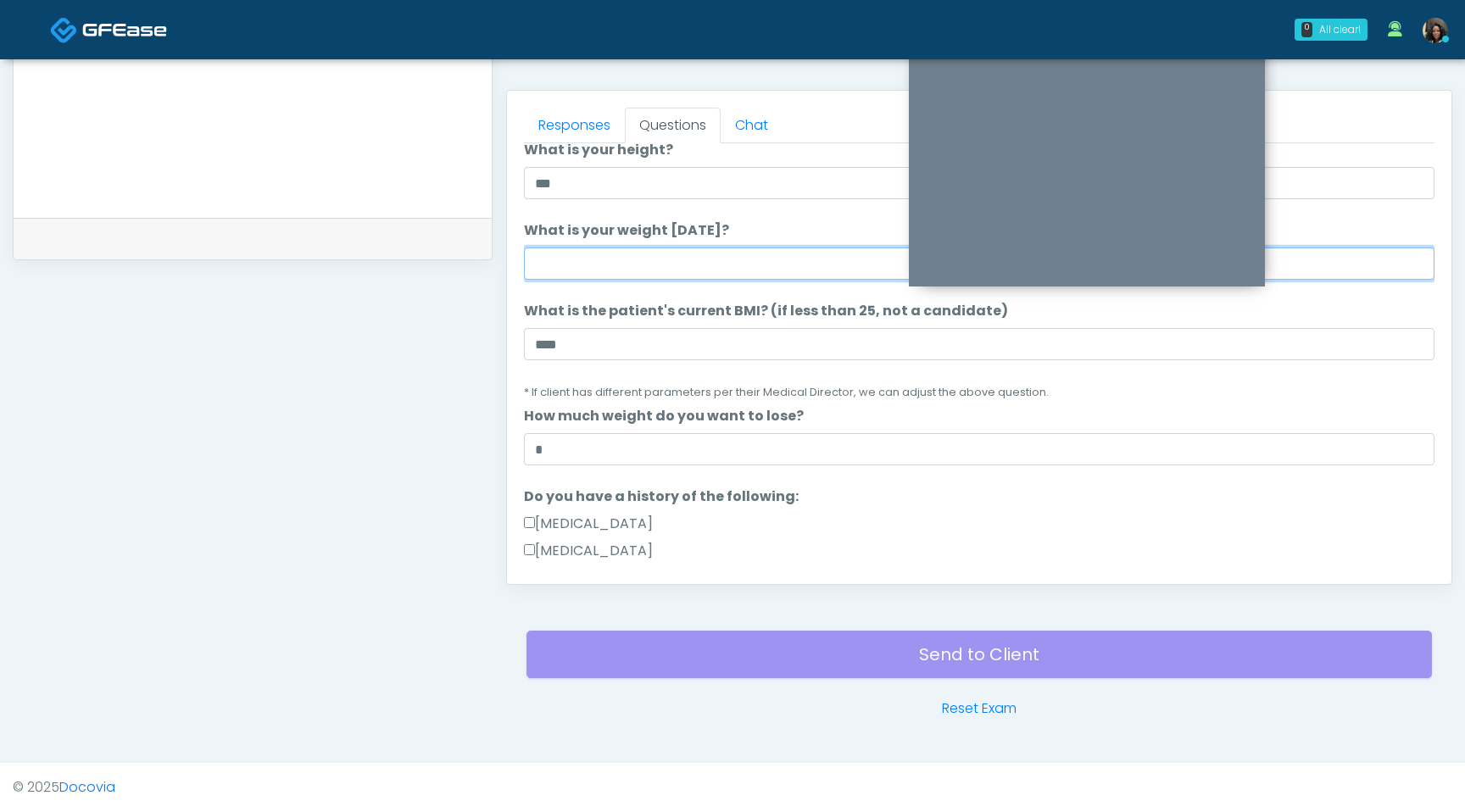
click at [574, 278] on input "What is your weight today?" at bounding box center [980, 263] width 911 height 32
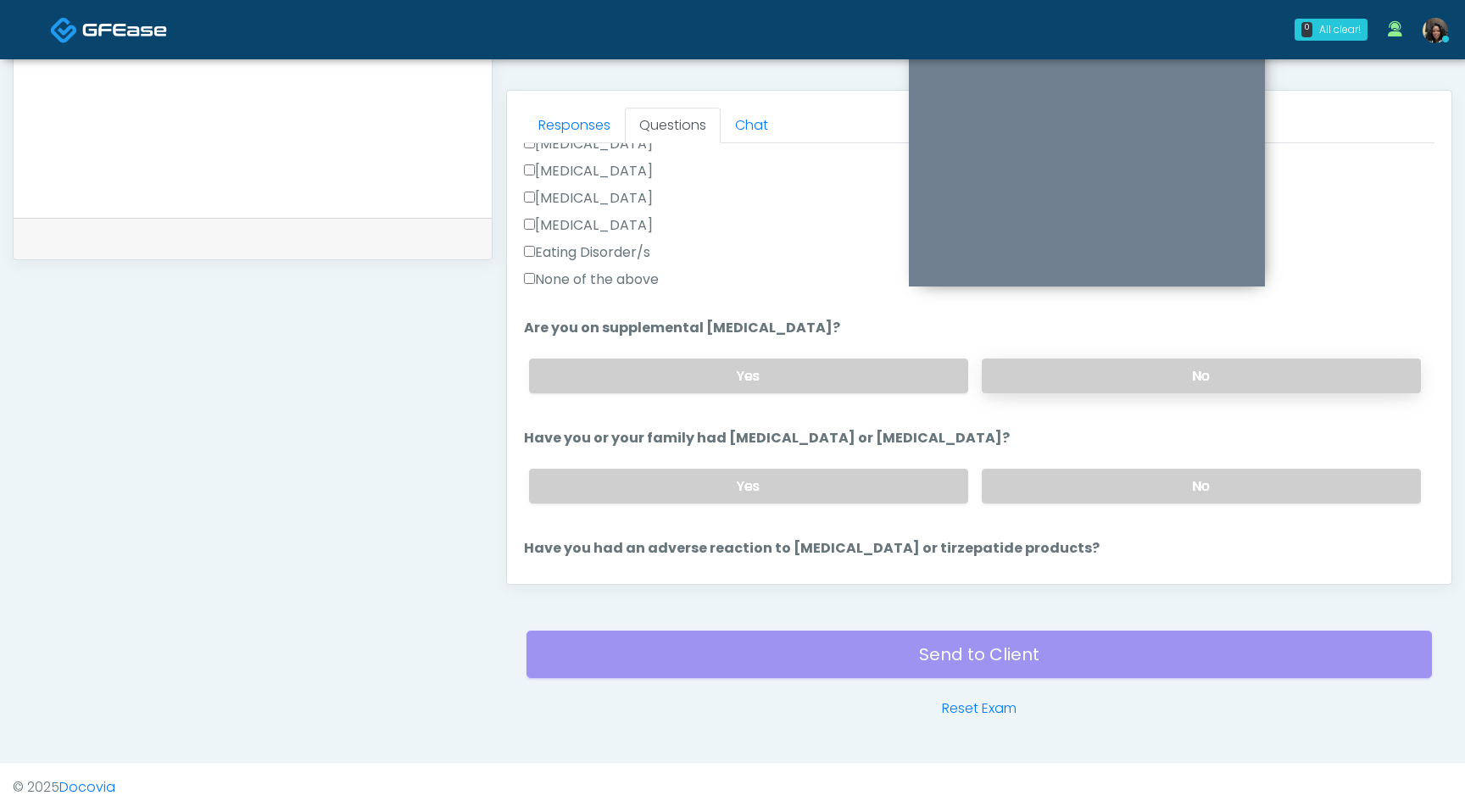
type input "***"
click at [1126, 374] on label "No" at bounding box center [1201, 376] width 439 height 35
click at [1104, 502] on div "Yes No" at bounding box center [975, 486] width 920 height 62
click at [1106, 487] on label "No" at bounding box center [1201, 486] width 439 height 35
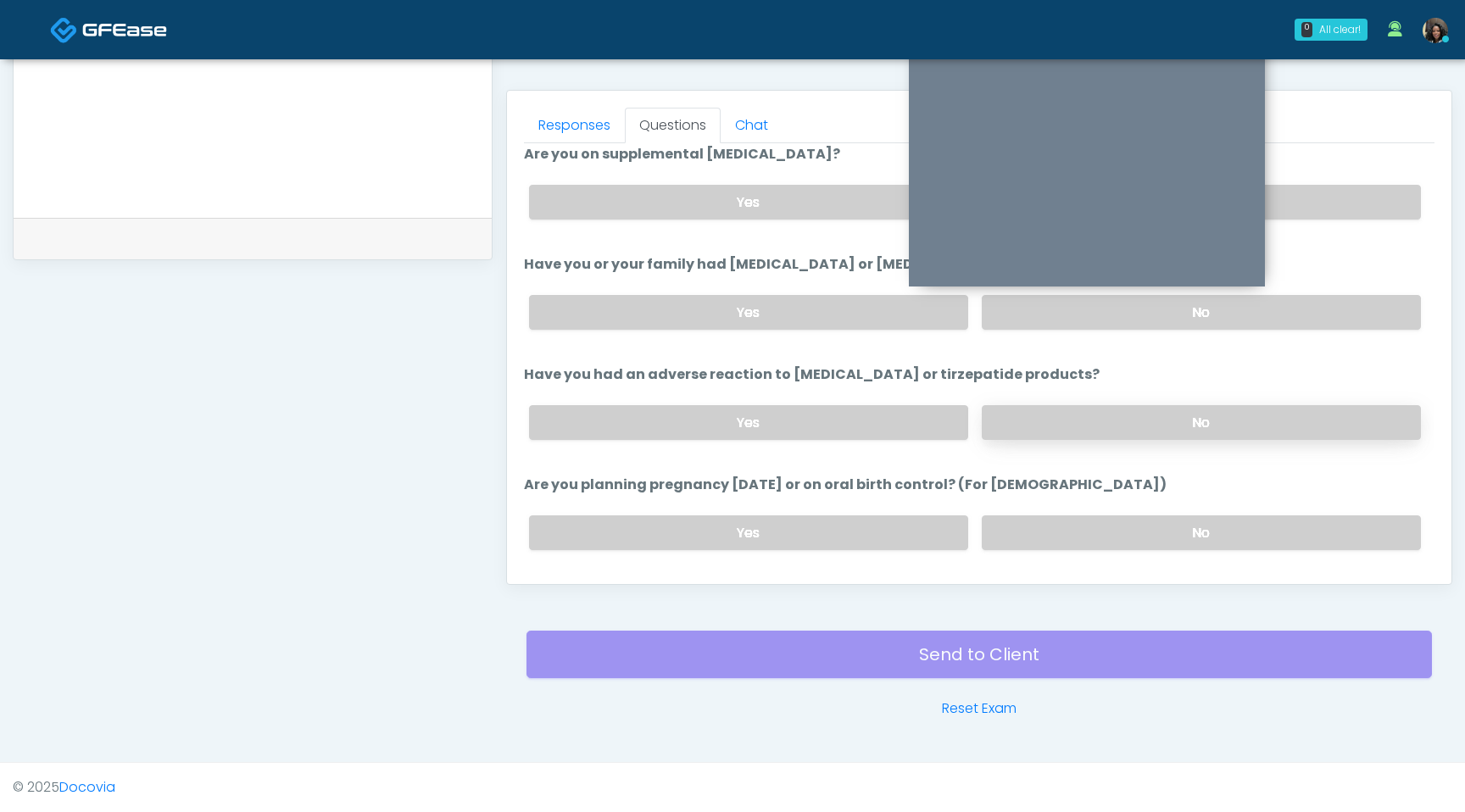
click at [1129, 405] on label "No" at bounding box center [1201, 422] width 439 height 35
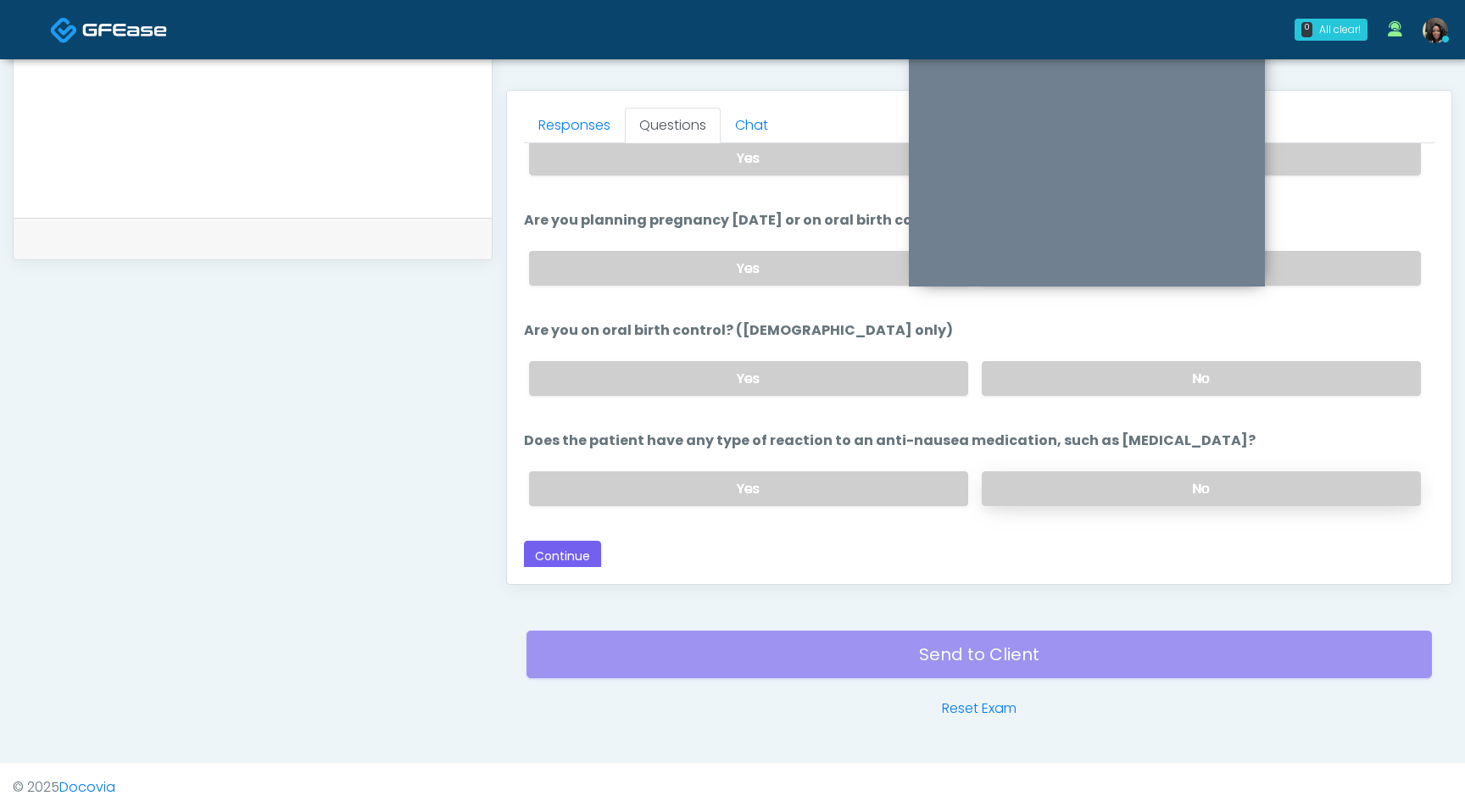
click at [1116, 487] on label "No" at bounding box center [1201, 489] width 439 height 35
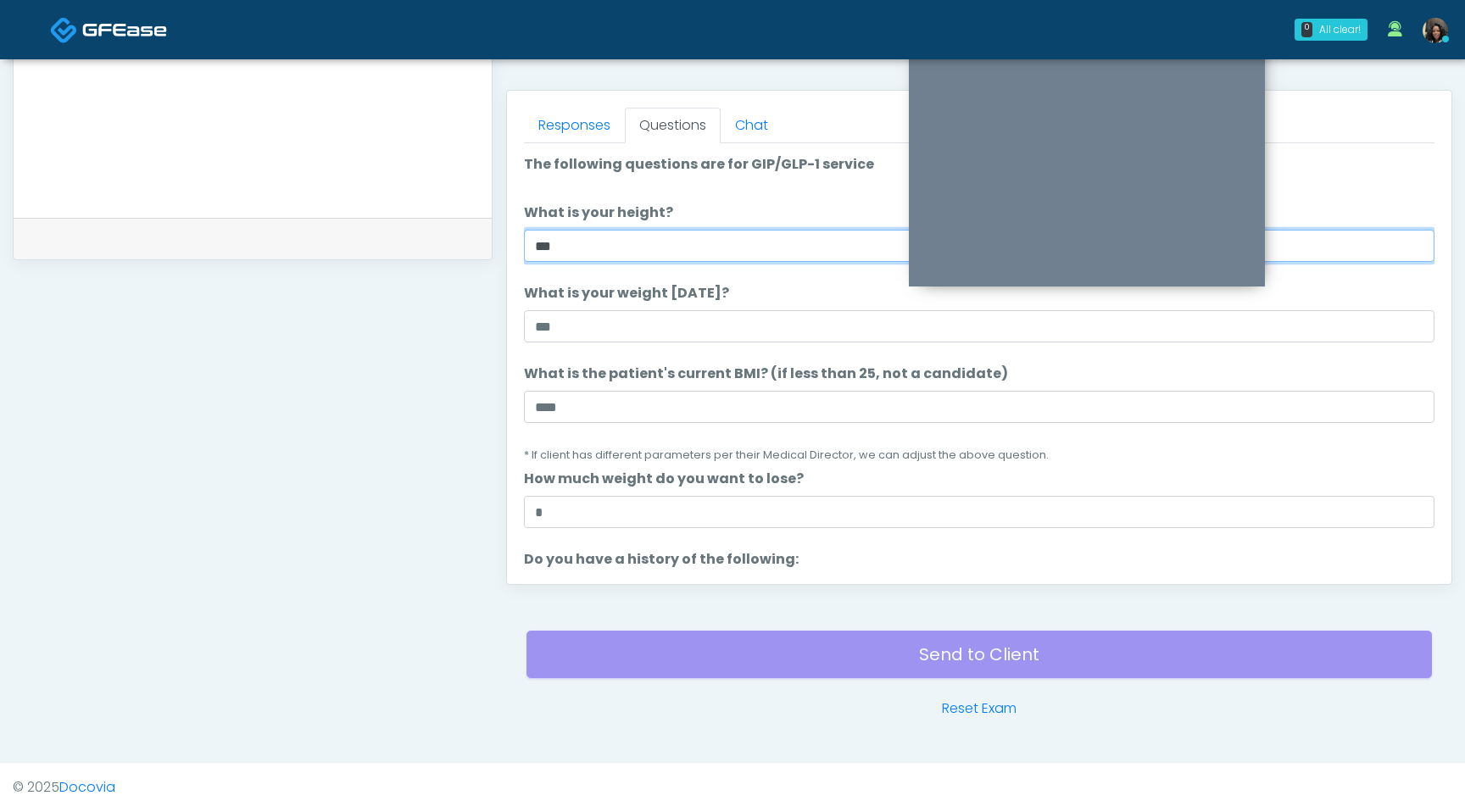
click at [619, 250] on input "***" at bounding box center [980, 245] width 911 height 32
type input "****"
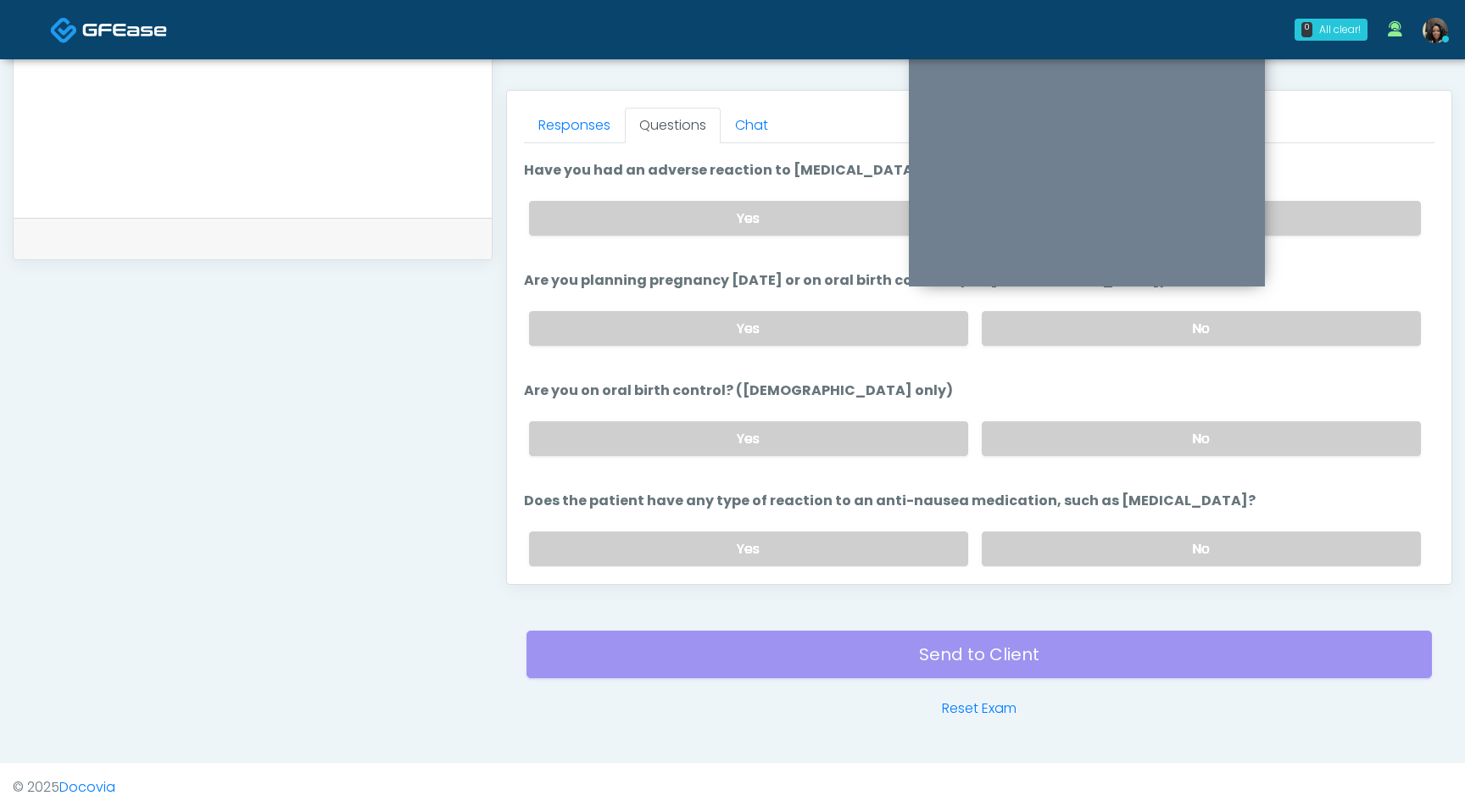
scroll to position [935, 0]
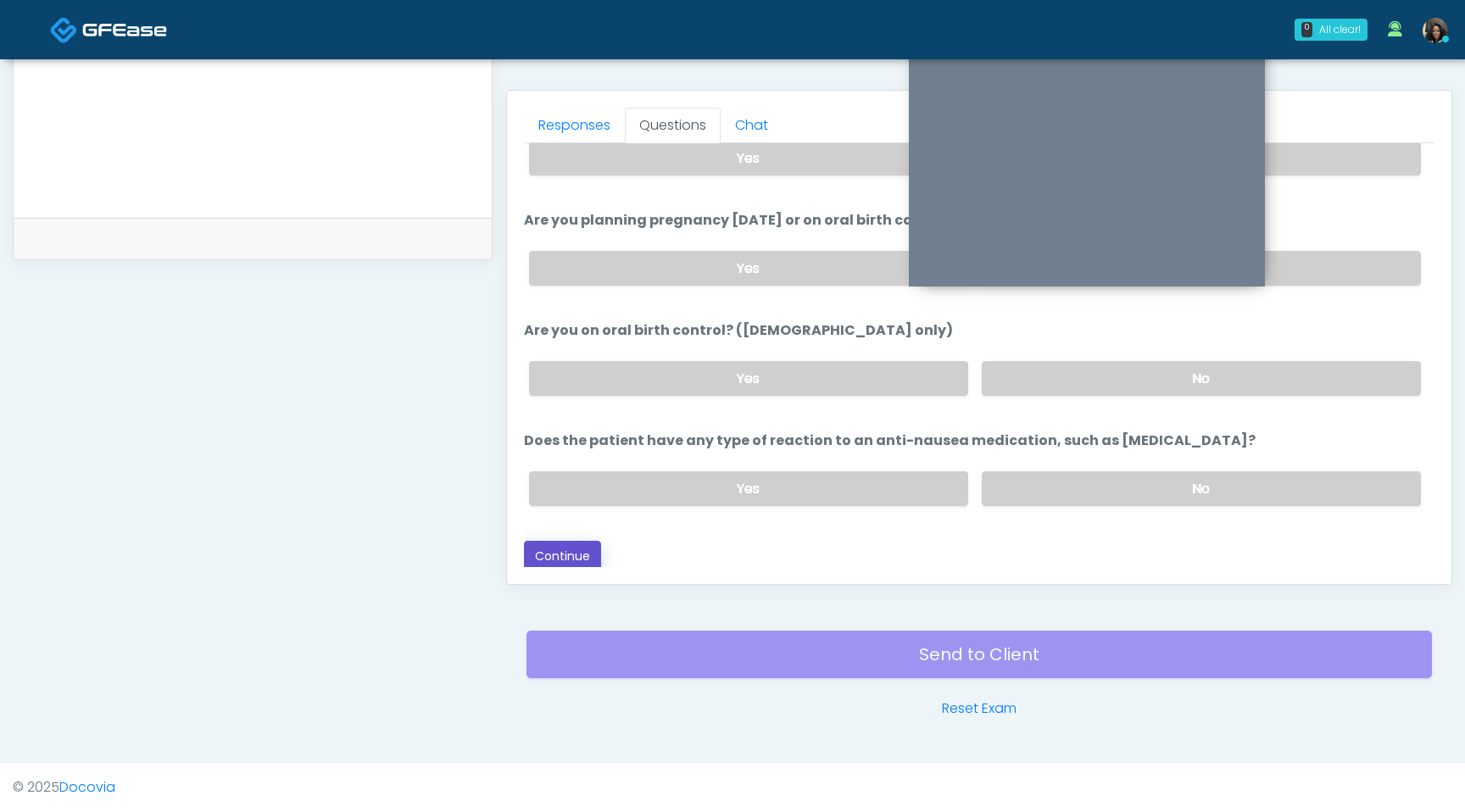
click at [554, 559] on button "Continue" at bounding box center [563, 556] width 77 height 31
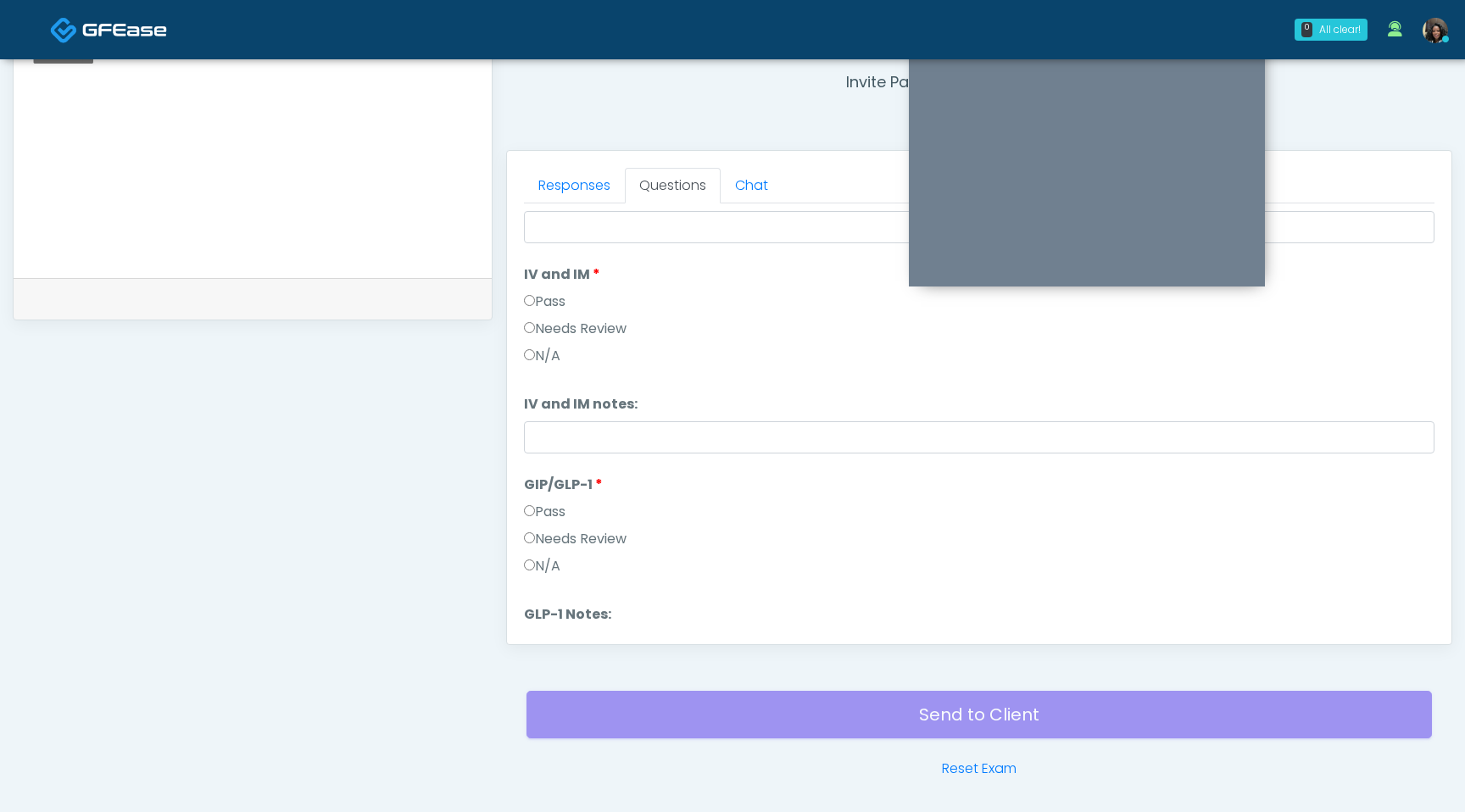
scroll to position [0, 0]
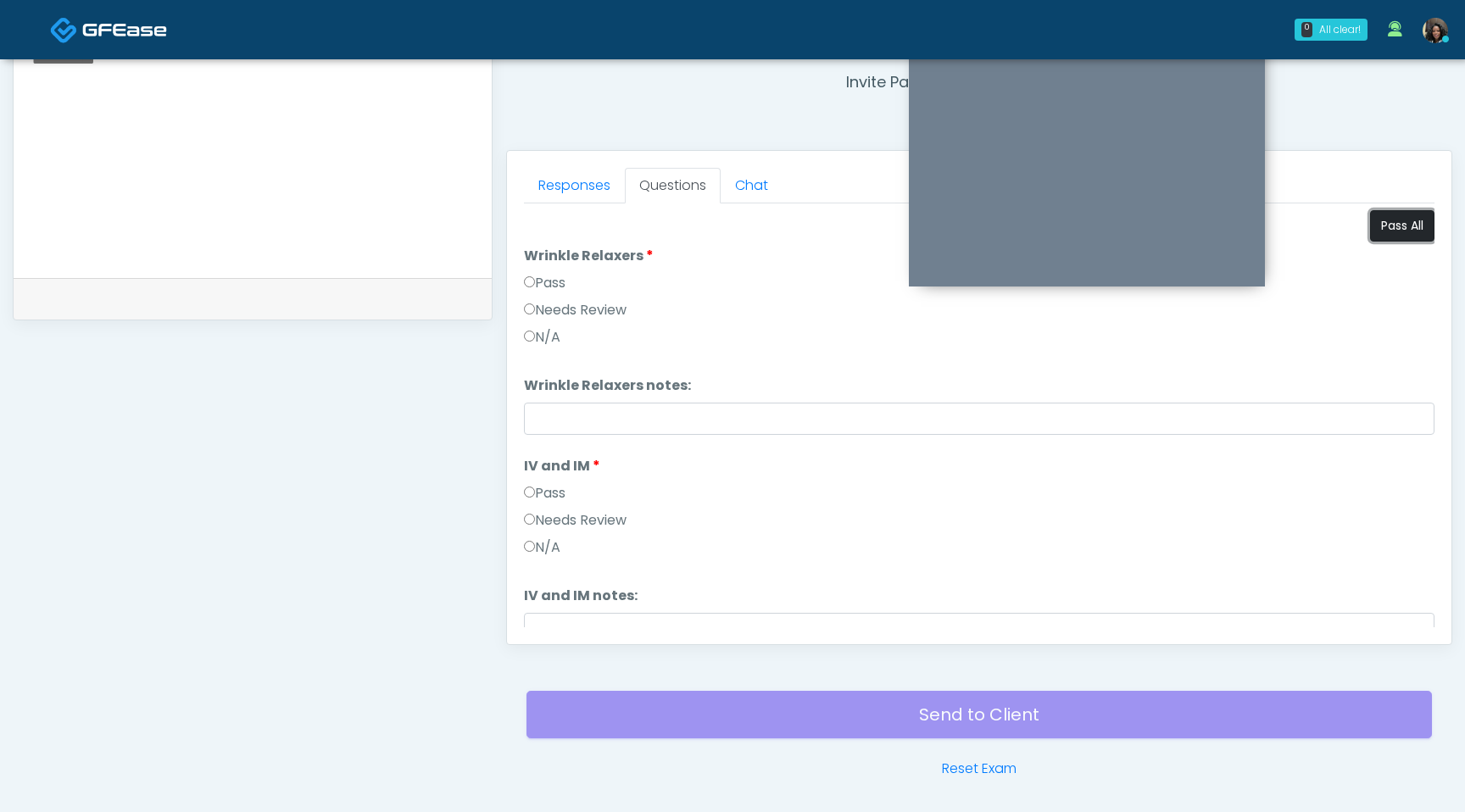
click at [1394, 220] on button "Pass All" at bounding box center [1402, 226] width 65 height 31
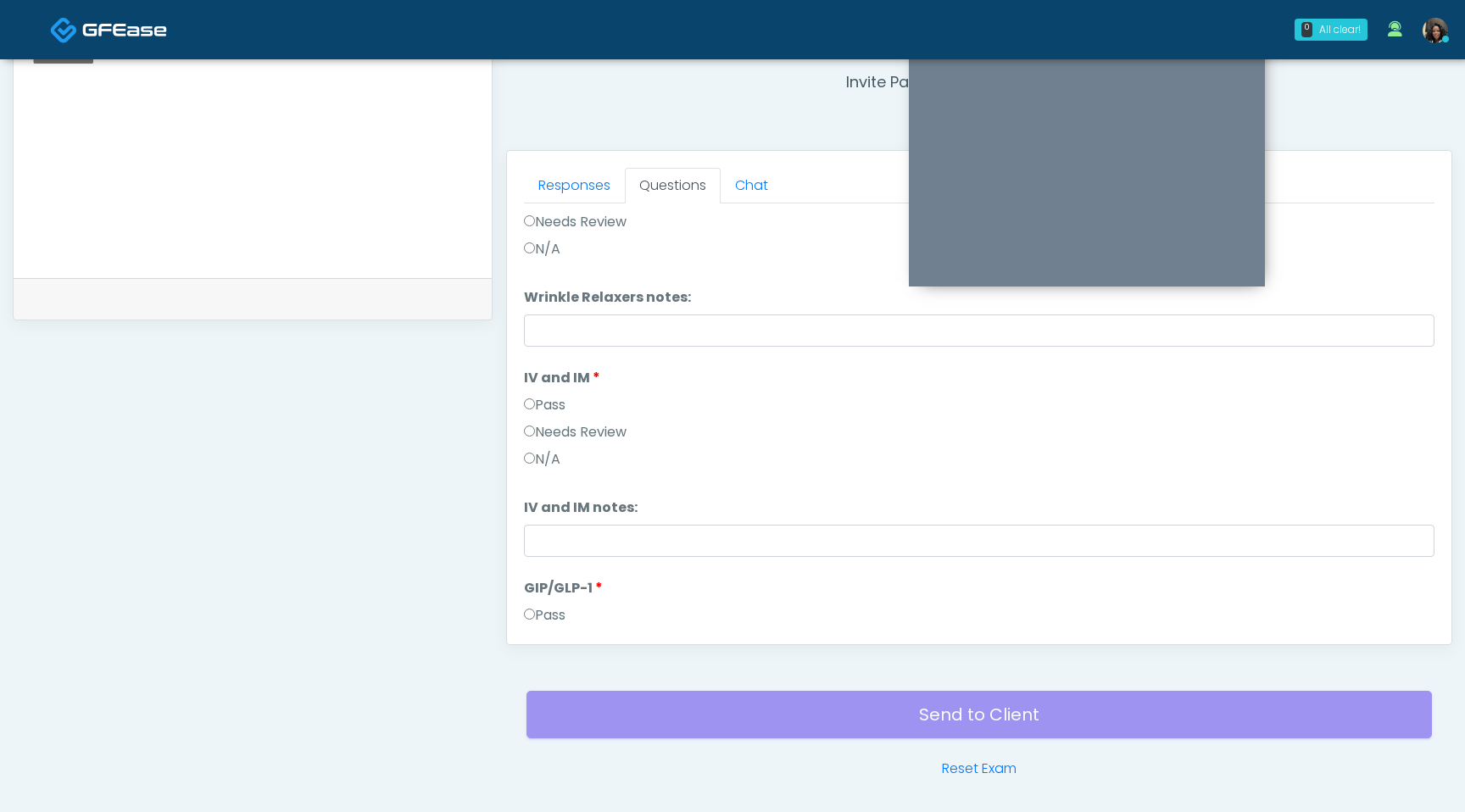
scroll to position [280, 0]
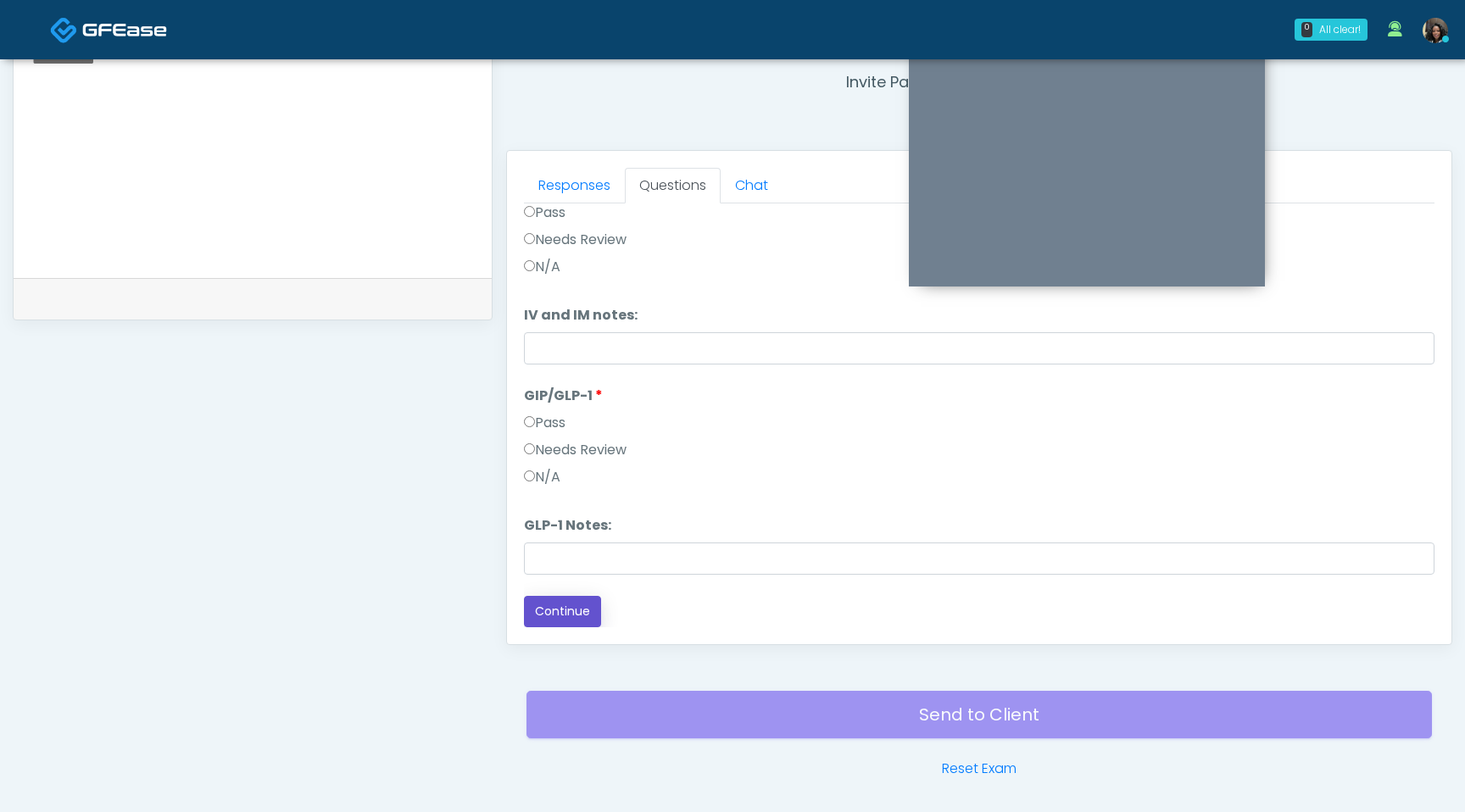
click at [575, 601] on button "Continue" at bounding box center [563, 612] width 77 height 31
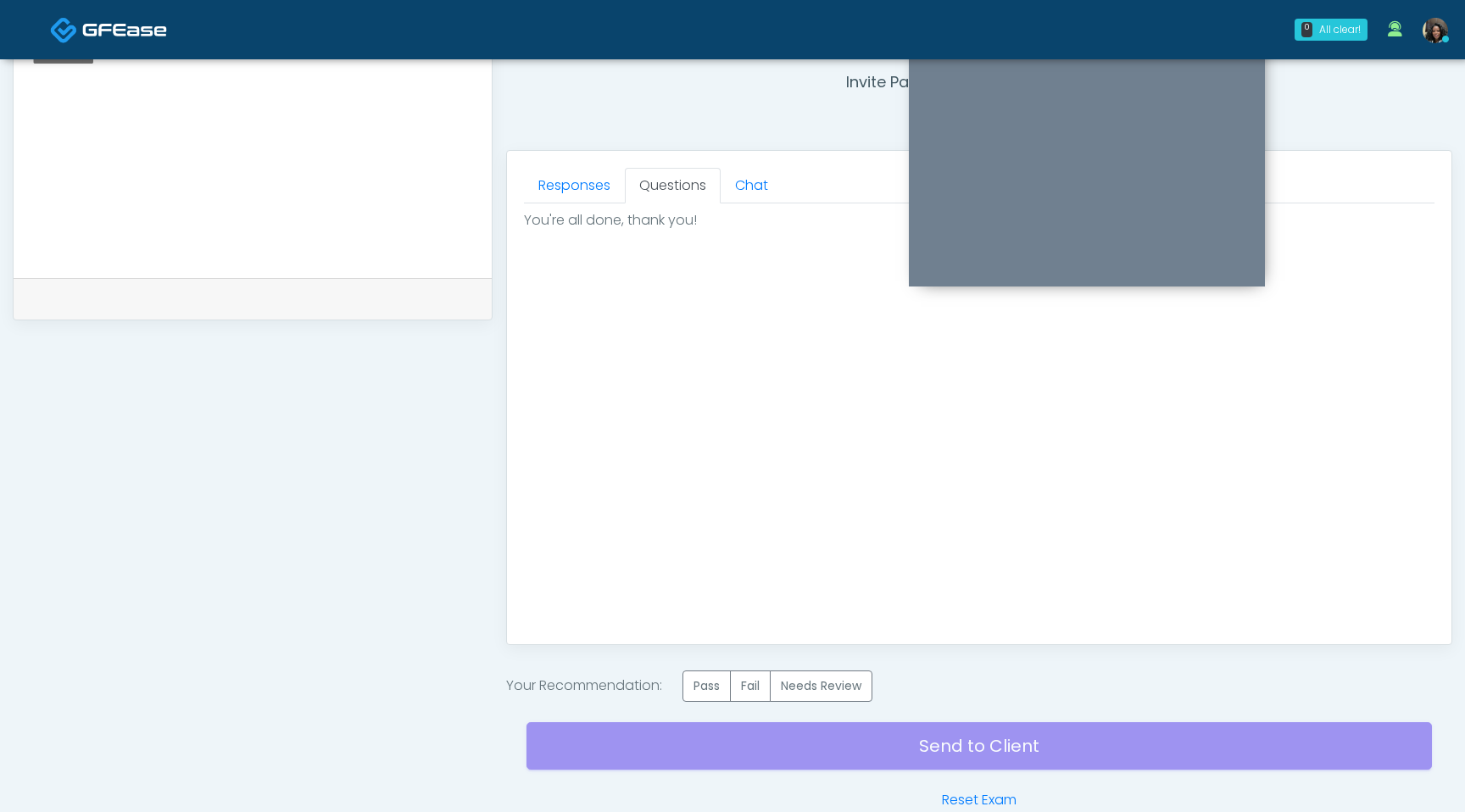
scroll to position [0, 0]
click at [709, 691] on label "Pass" at bounding box center [707, 686] width 48 height 31
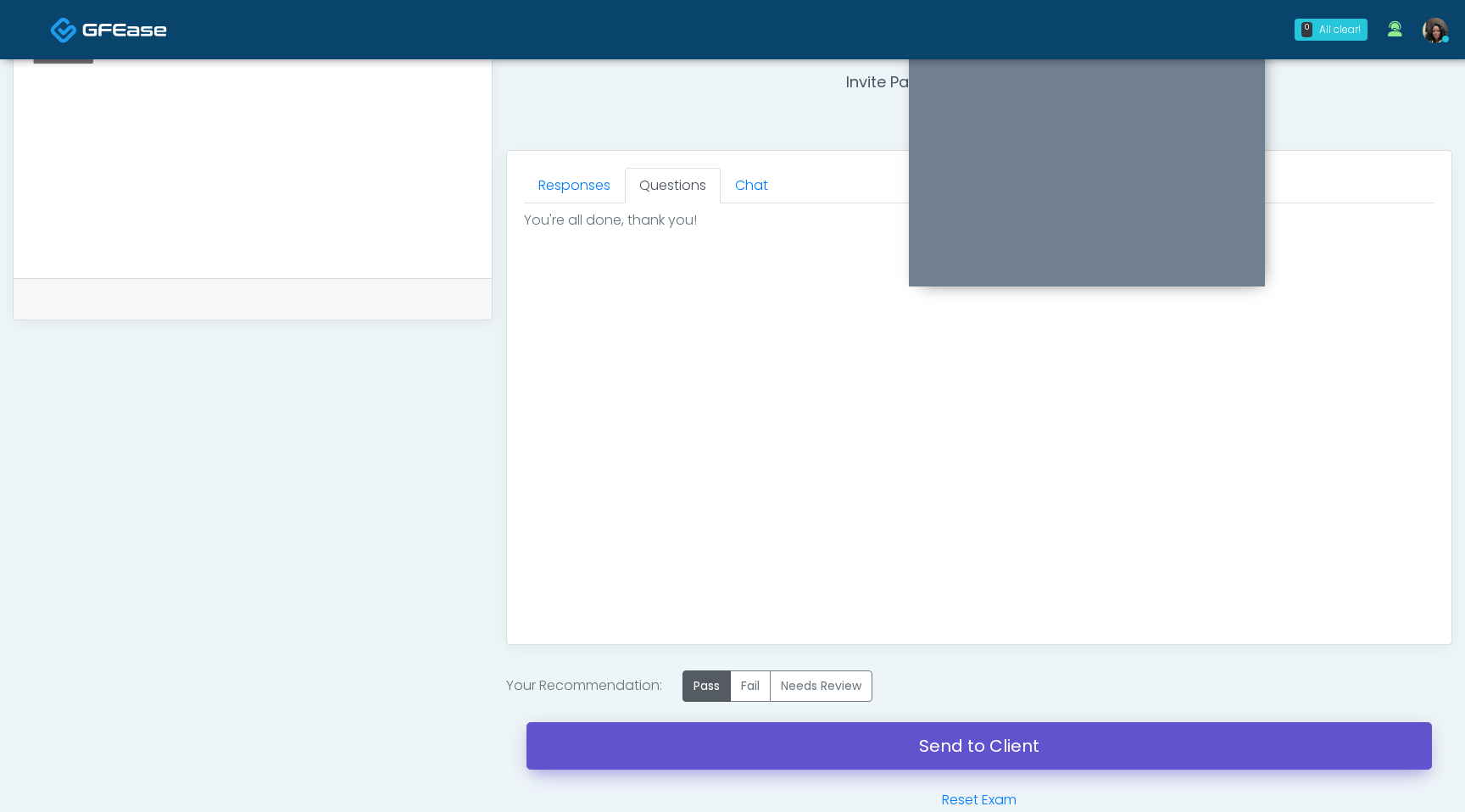
click at [739, 757] on link "Send to Client" at bounding box center [979, 746] width 906 height 47
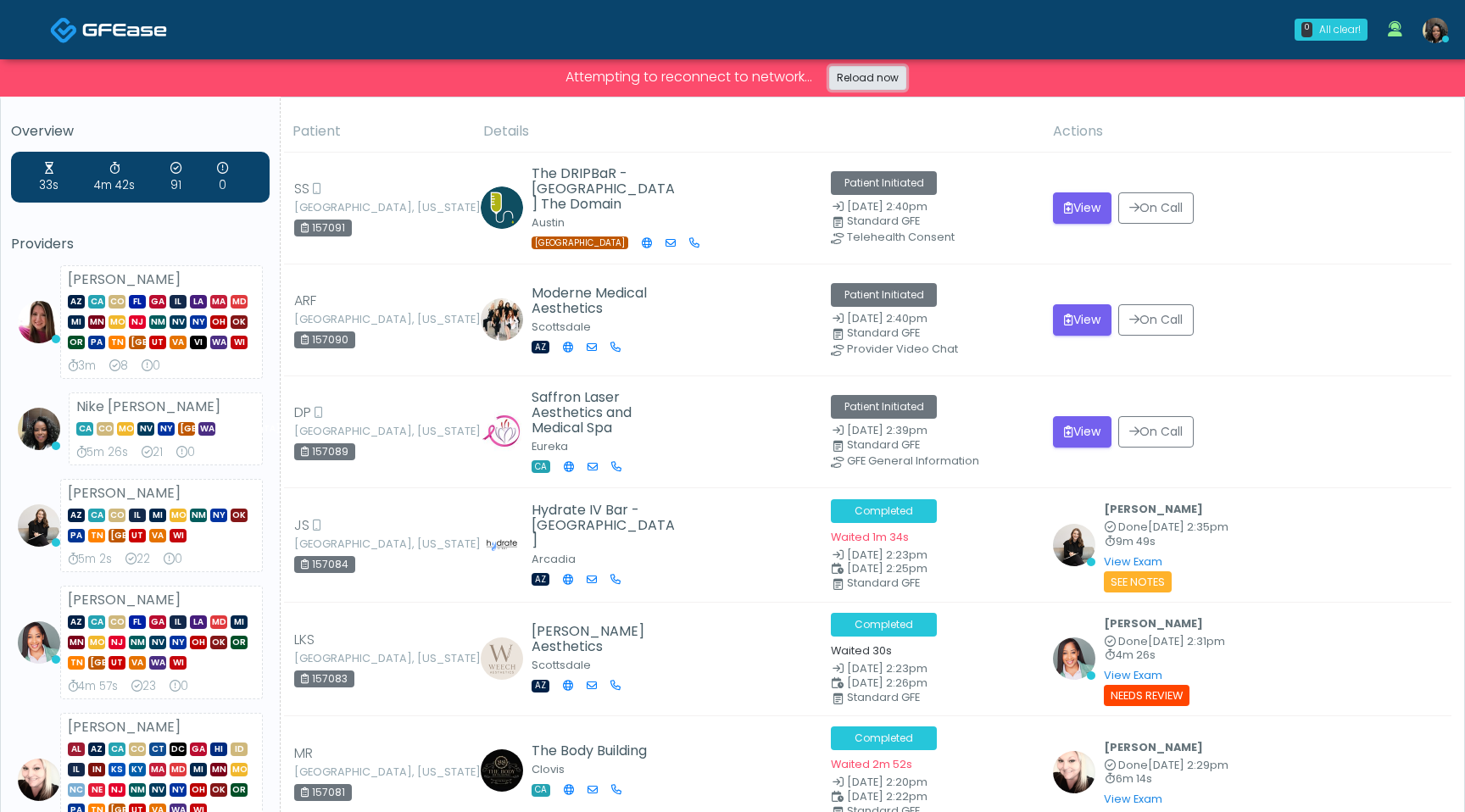
click at [890, 73] on link "Reload now" at bounding box center [868, 78] width 77 height 24
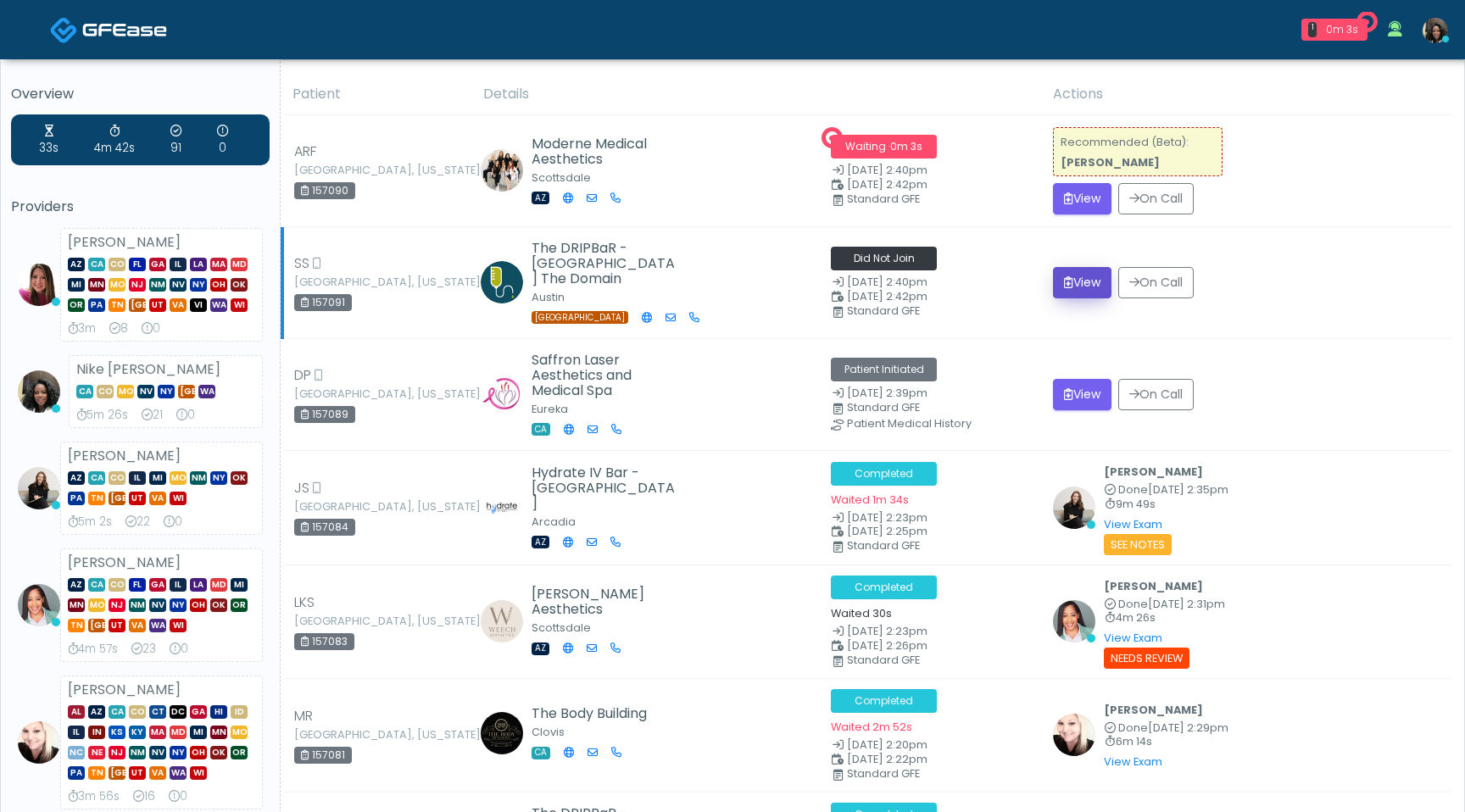
click at [1069, 289] on button "View" at bounding box center [1083, 282] width 58 height 31
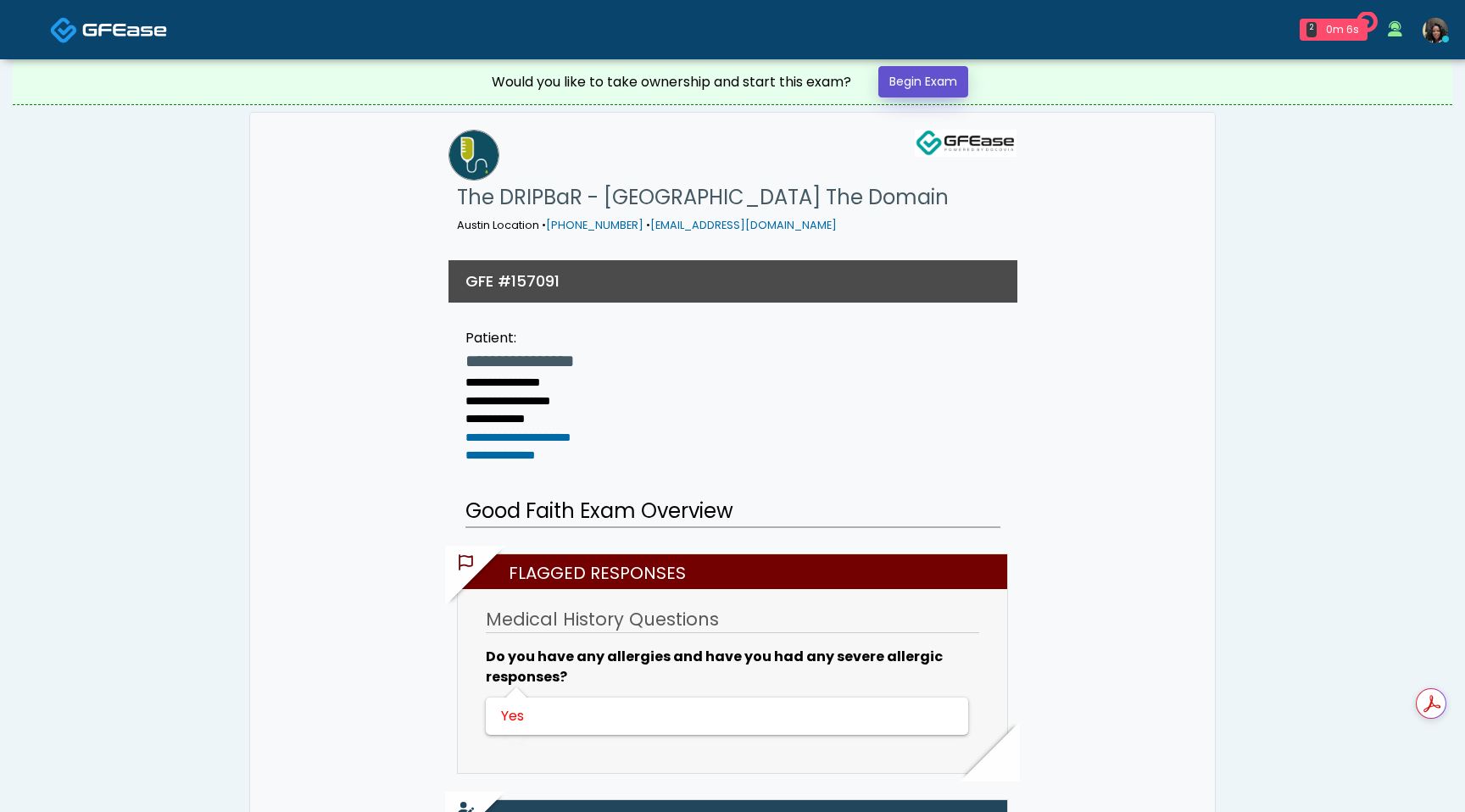
click at [919, 86] on link "Begin Exam" at bounding box center [923, 82] width 90 height 31
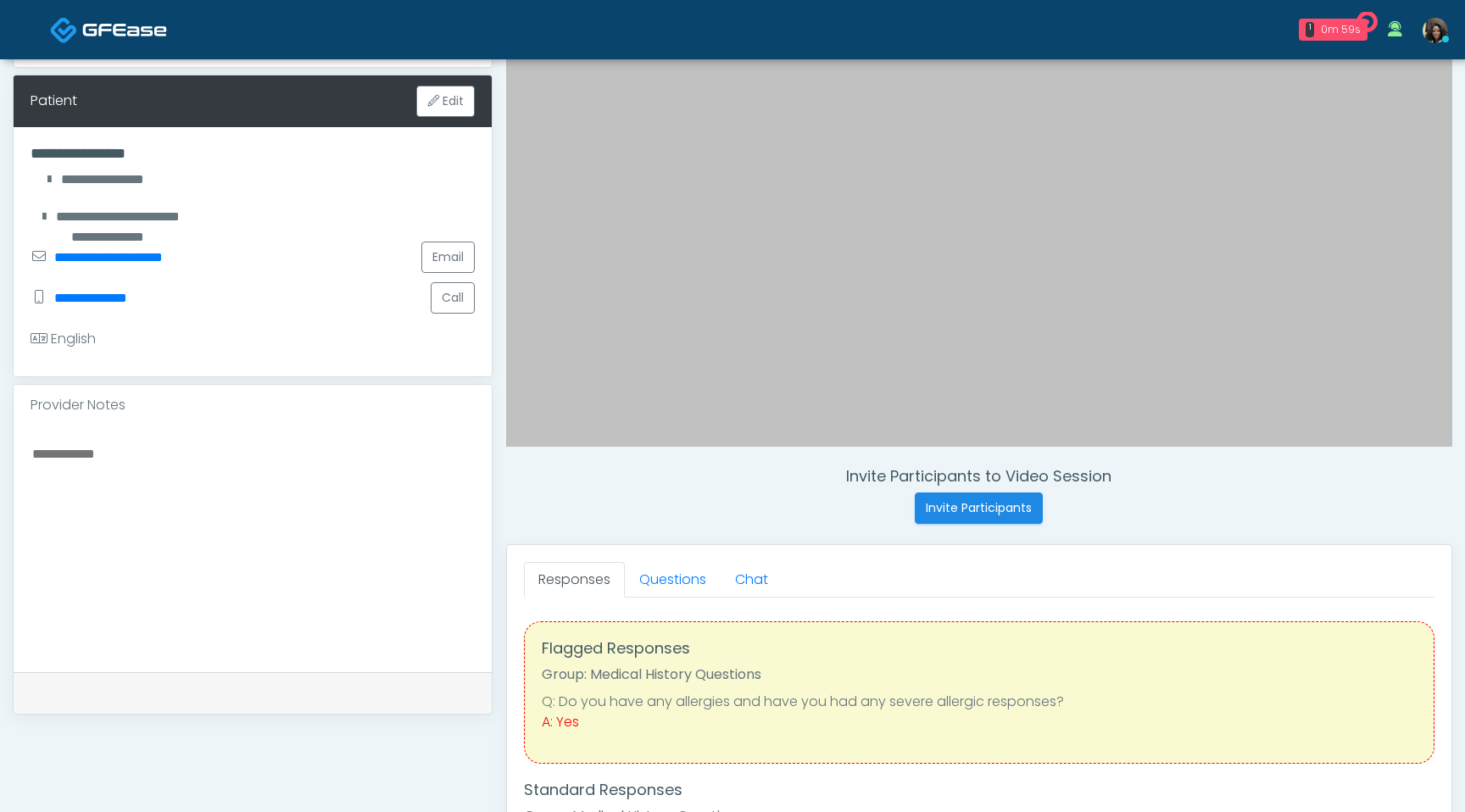
scroll to position [304, 0]
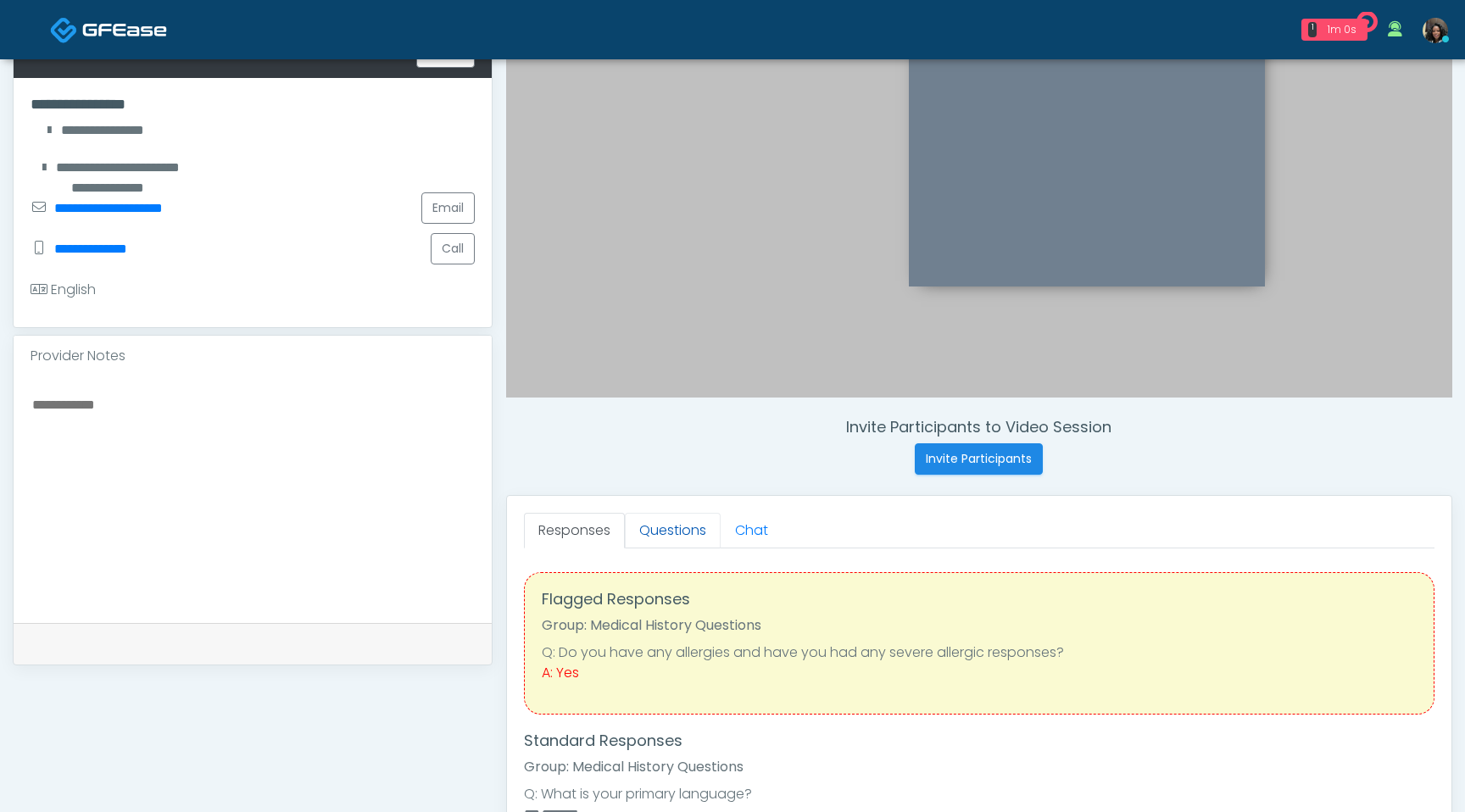
click at [667, 538] on link "Questions" at bounding box center [672, 530] width 96 height 36
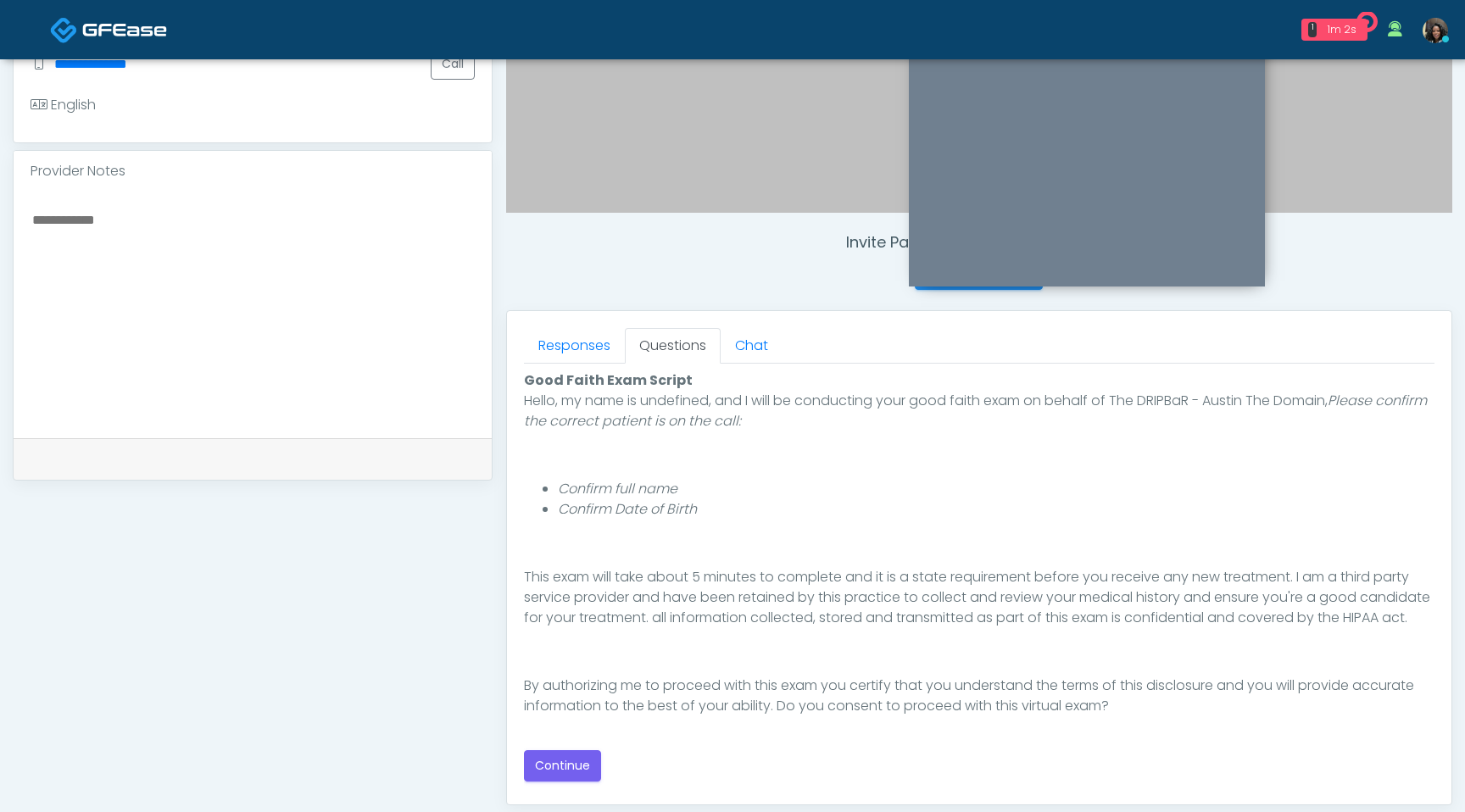
scroll to position [544, 0]
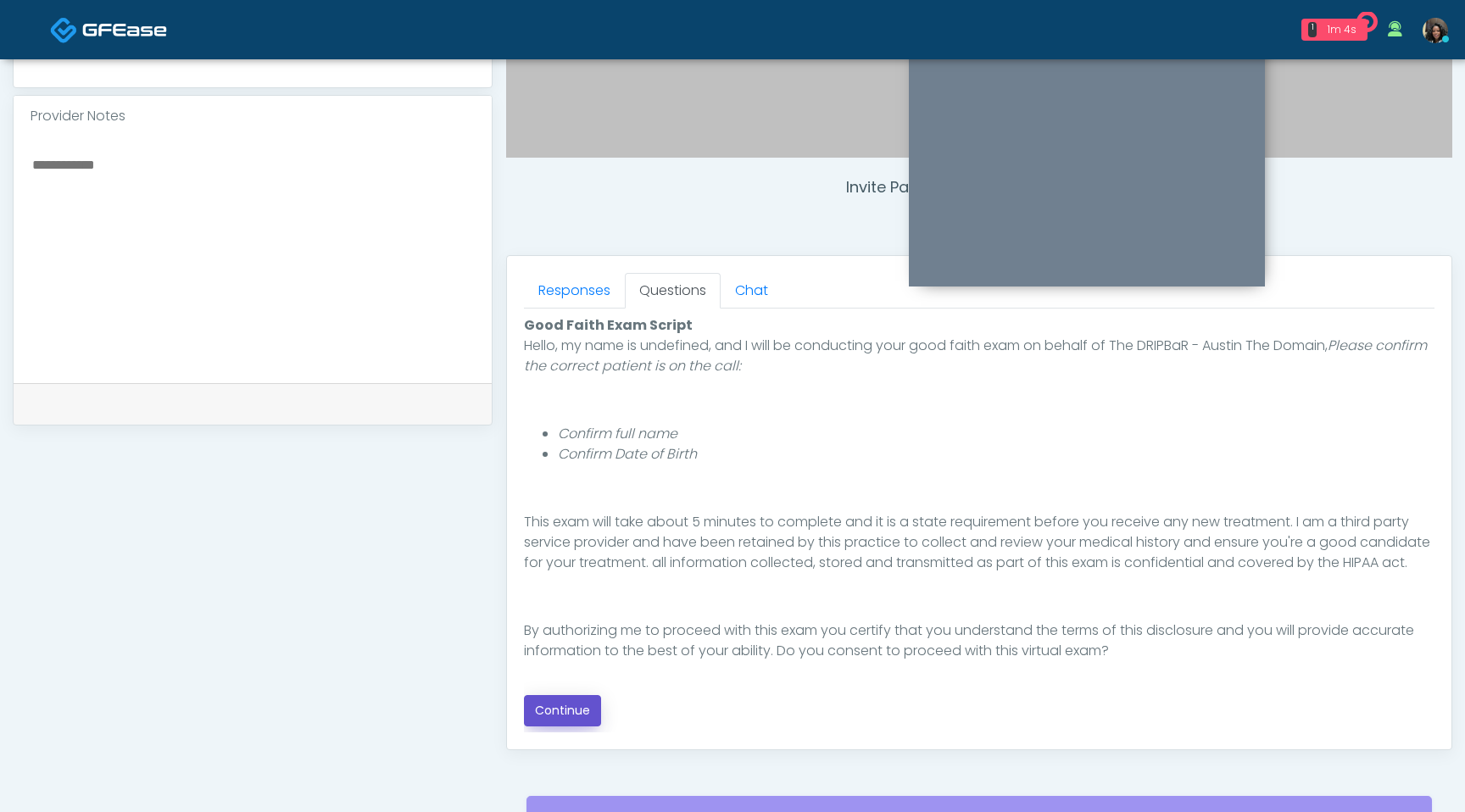
click at [547, 709] on button "Continue" at bounding box center [563, 711] width 77 height 31
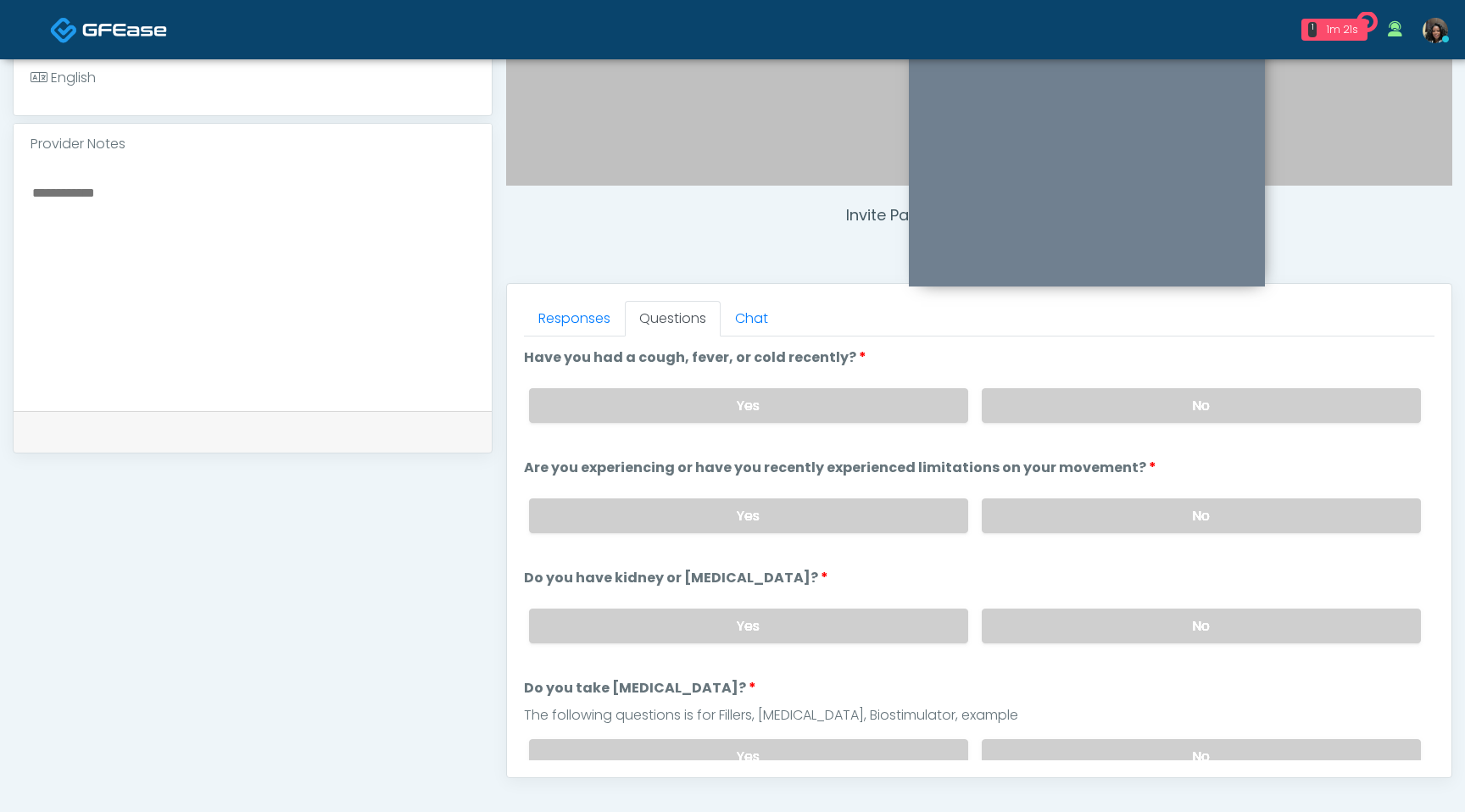
scroll to position [516, 0]
click at [1051, 406] on label "No" at bounding box center [1201, 406] width 439 height 35
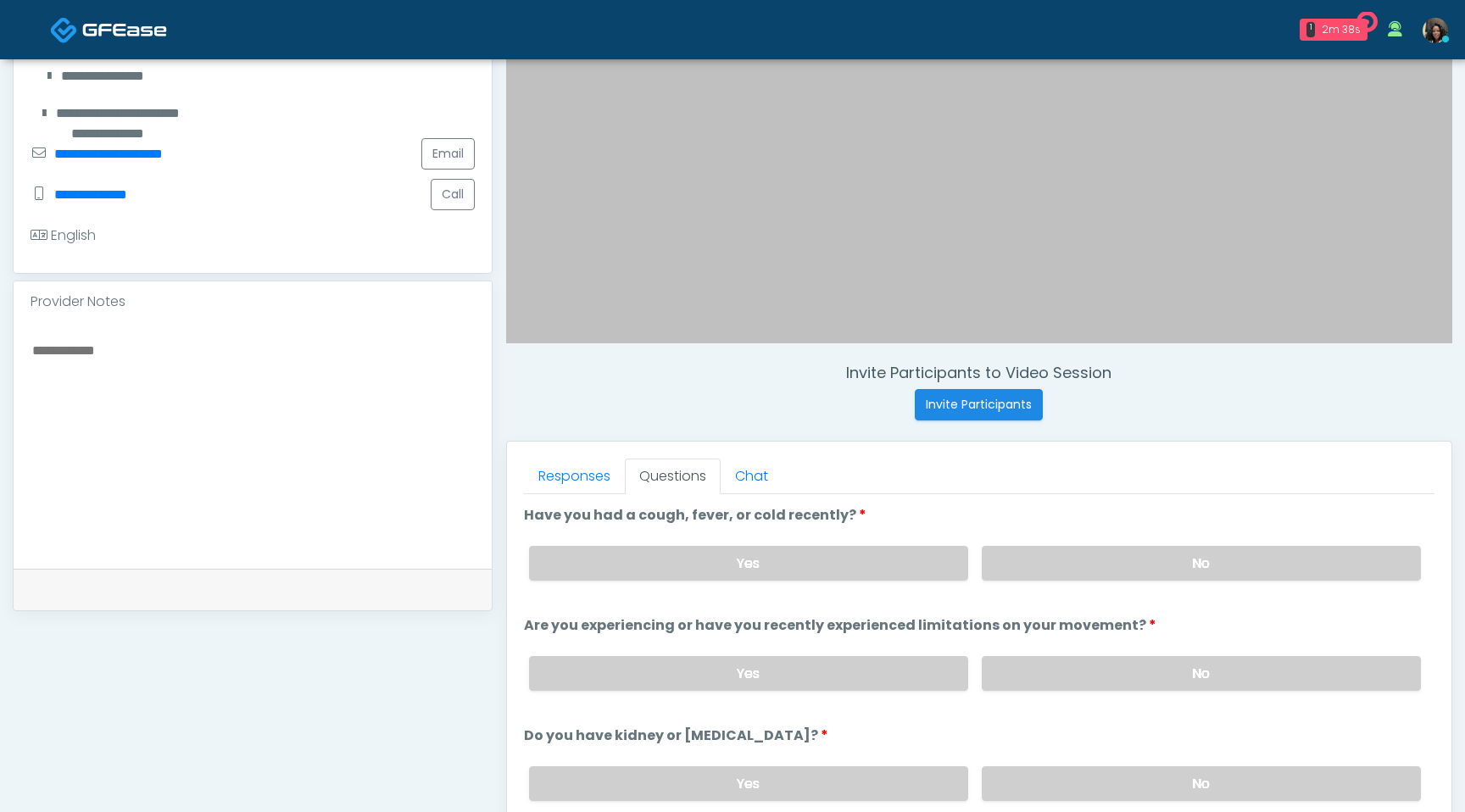
scroll to position [391, 0]
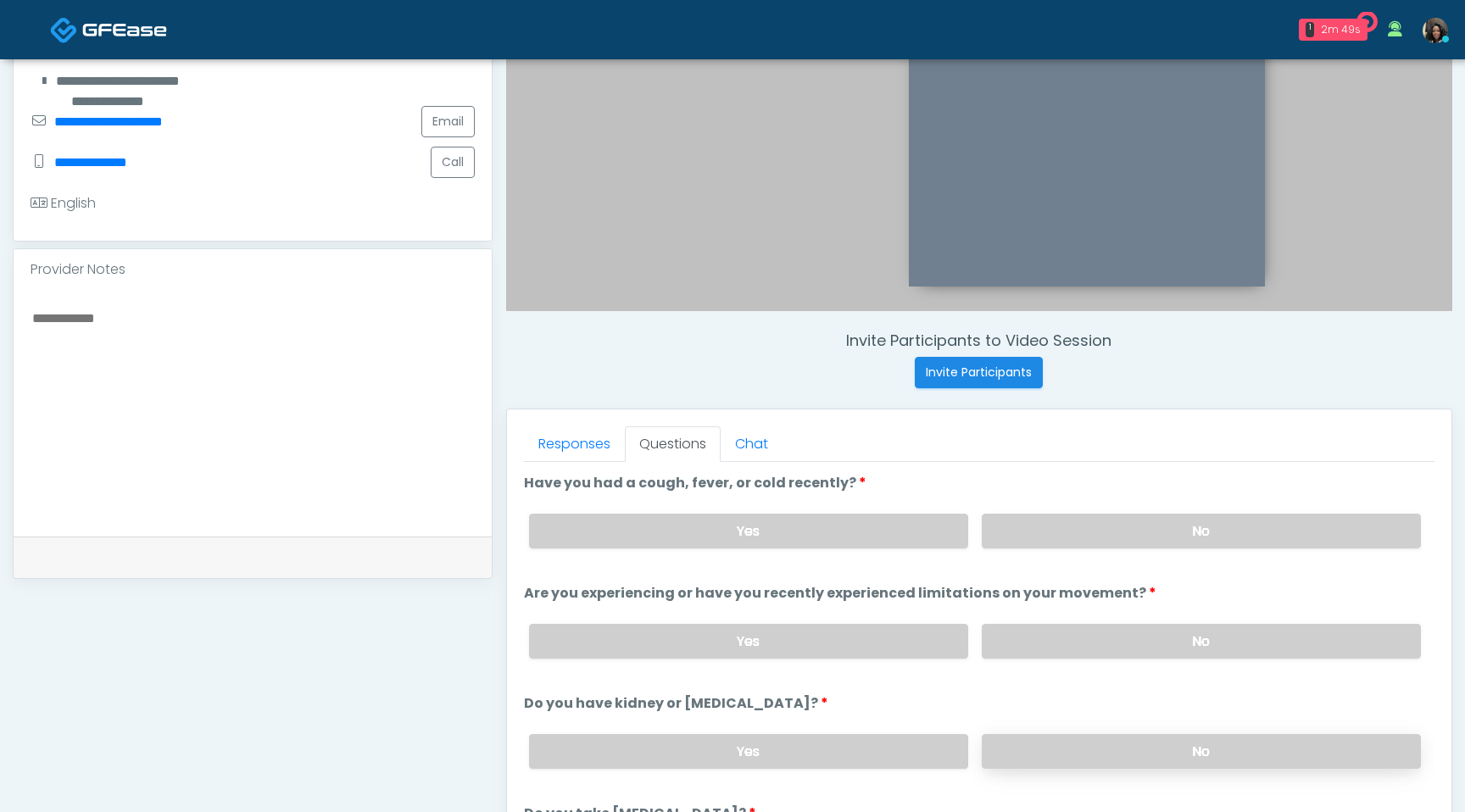
click at [1073, 757] on label "No" at bounding box center [1201, 751] width 439 height 35
click at [1080, 638] on label "No" at bounding box center [1201, 641] width 439 height 35
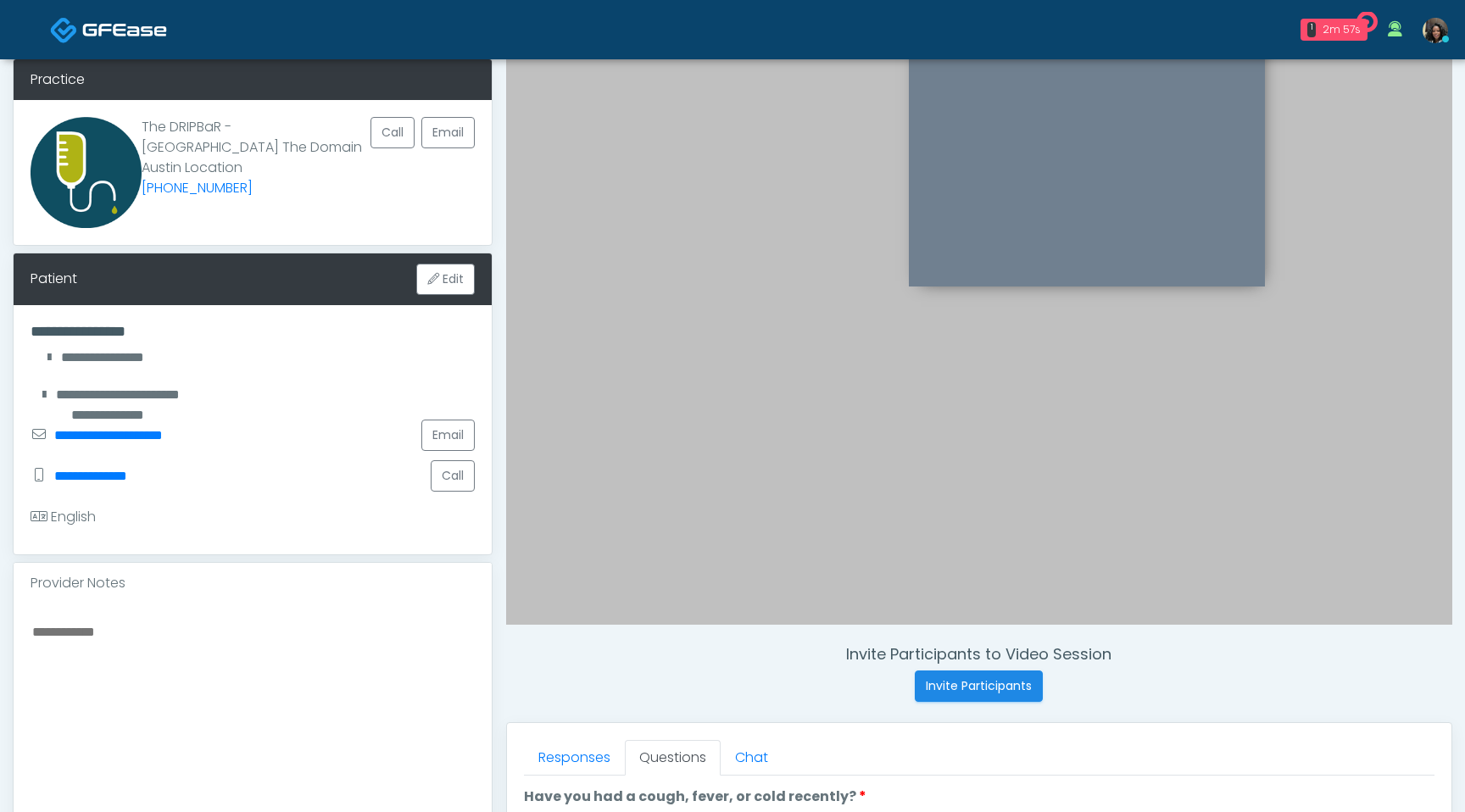
scroll to position [0, 0]
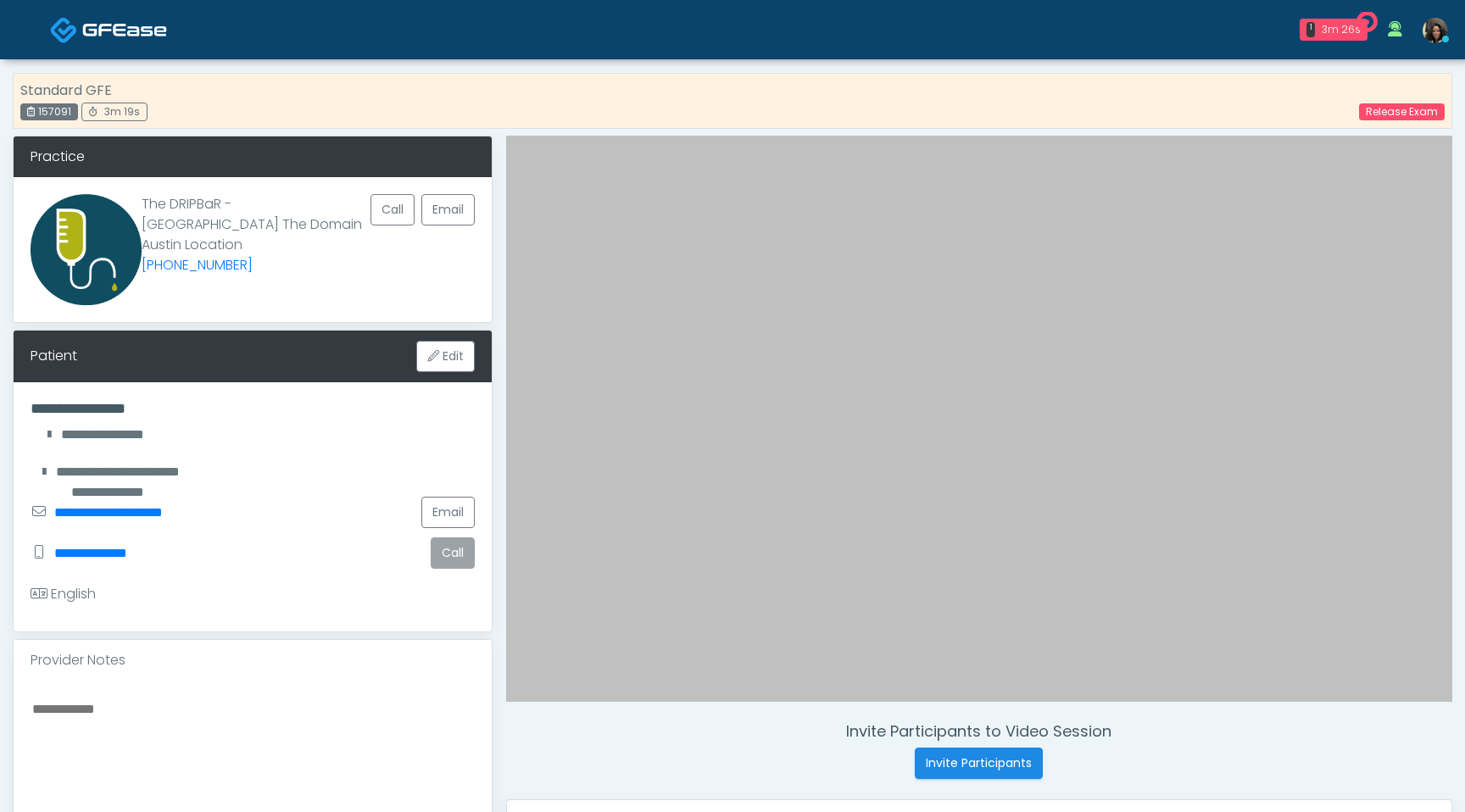
click at [448, 558] on button "Call" at bounding box center [453, 553] width 44 height 31
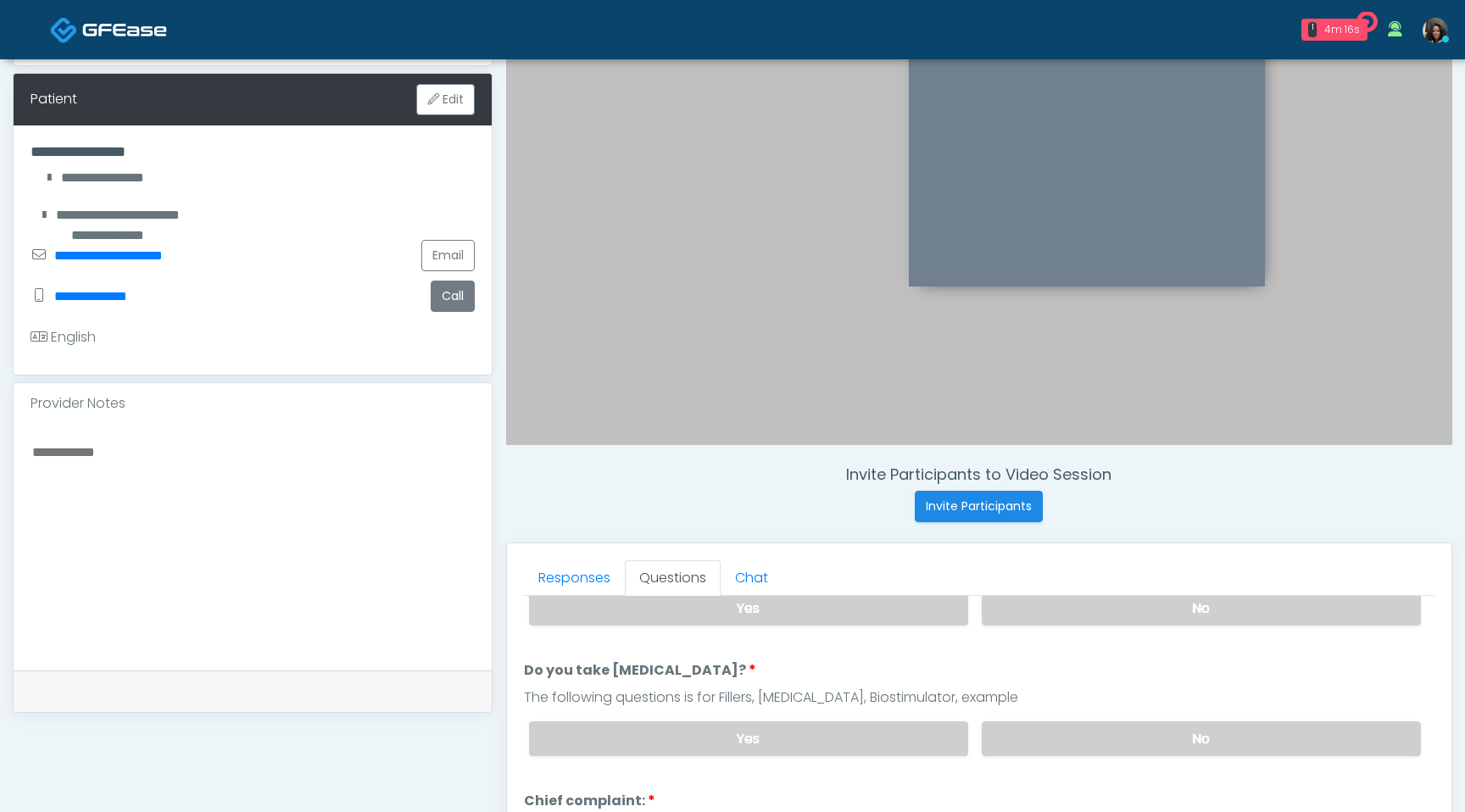
scroll to position [301, 0]
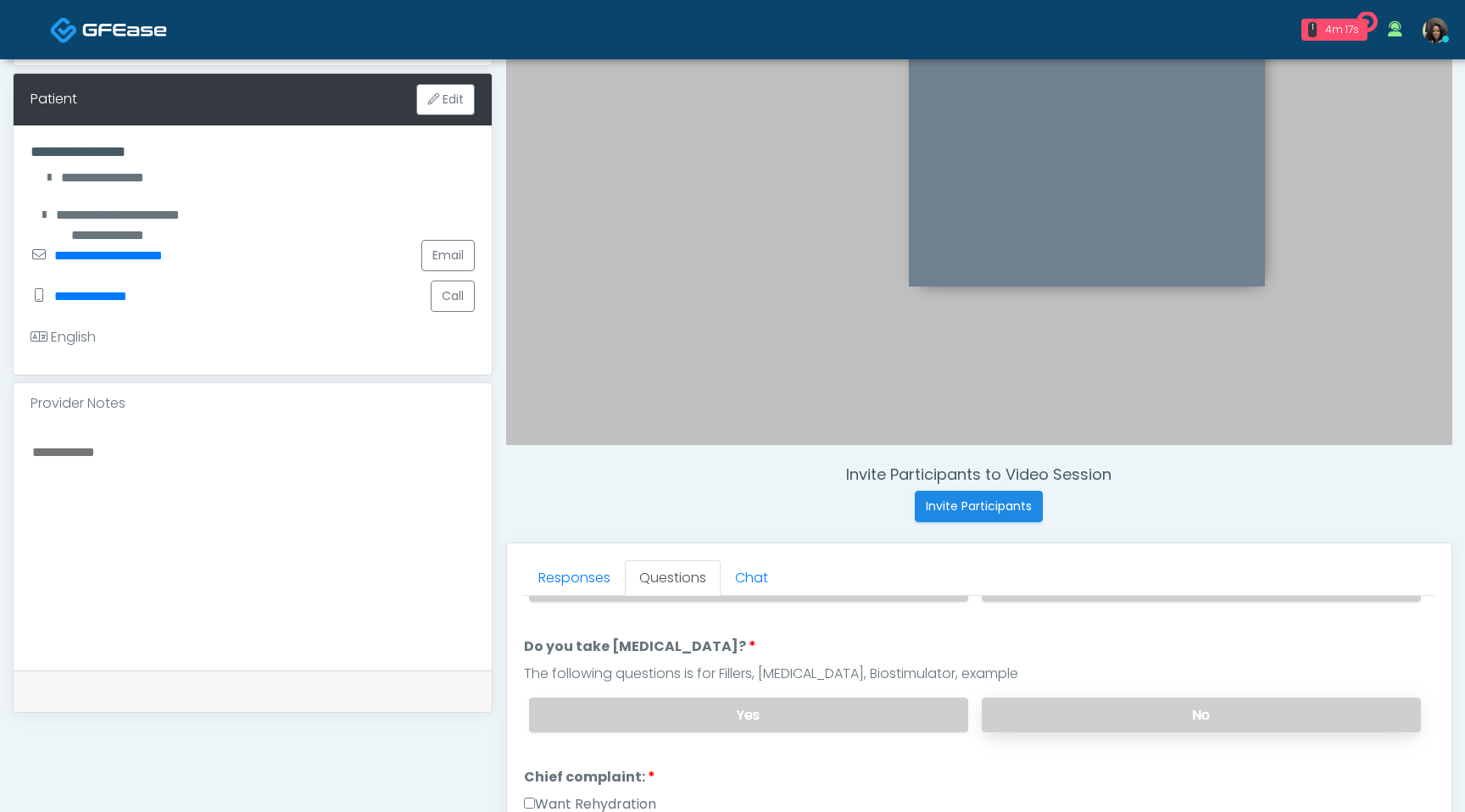
click at [1083, 722] on label "No" at bounding box center [1201, 715] width 439 height 35
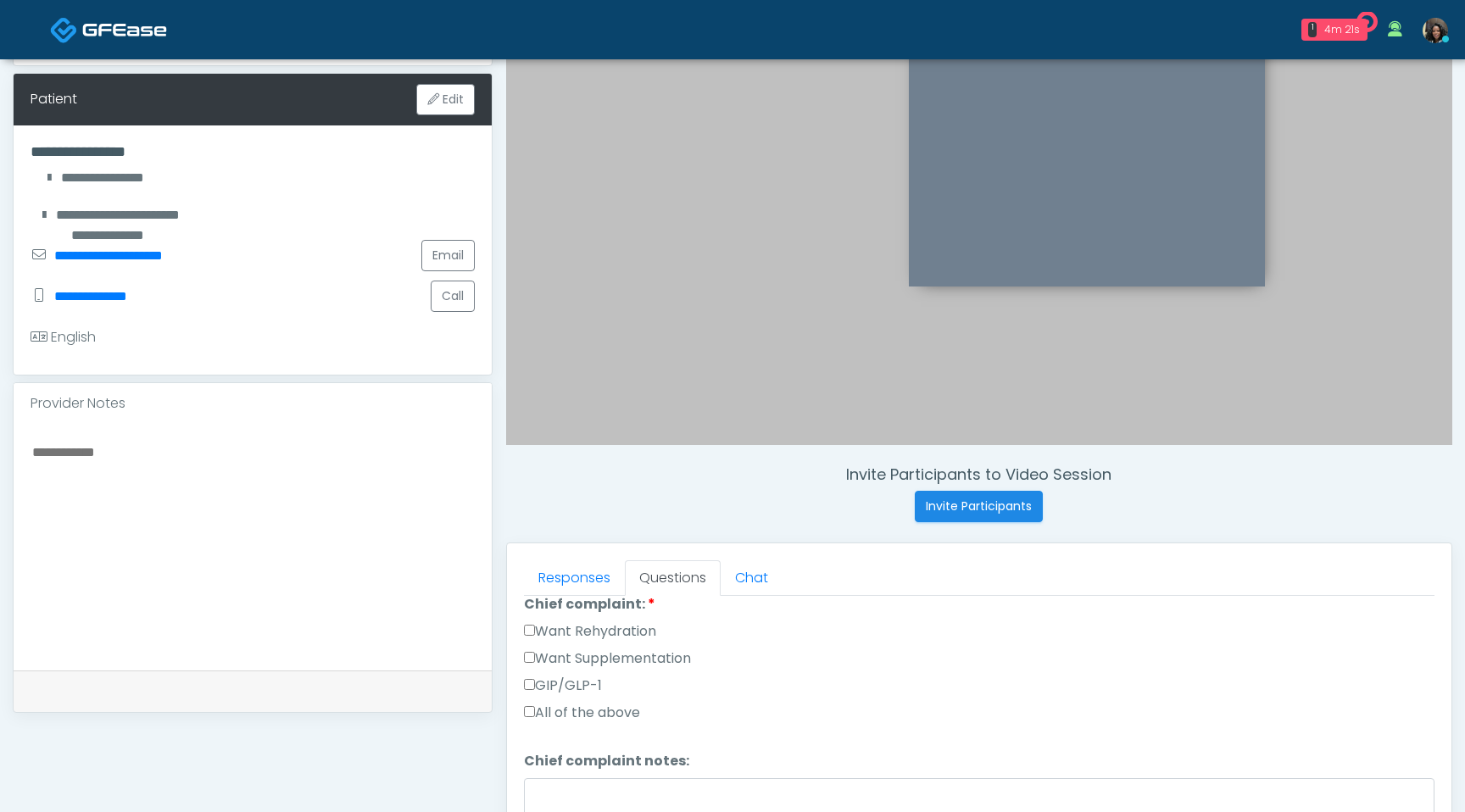
scroll to position [253, 0]
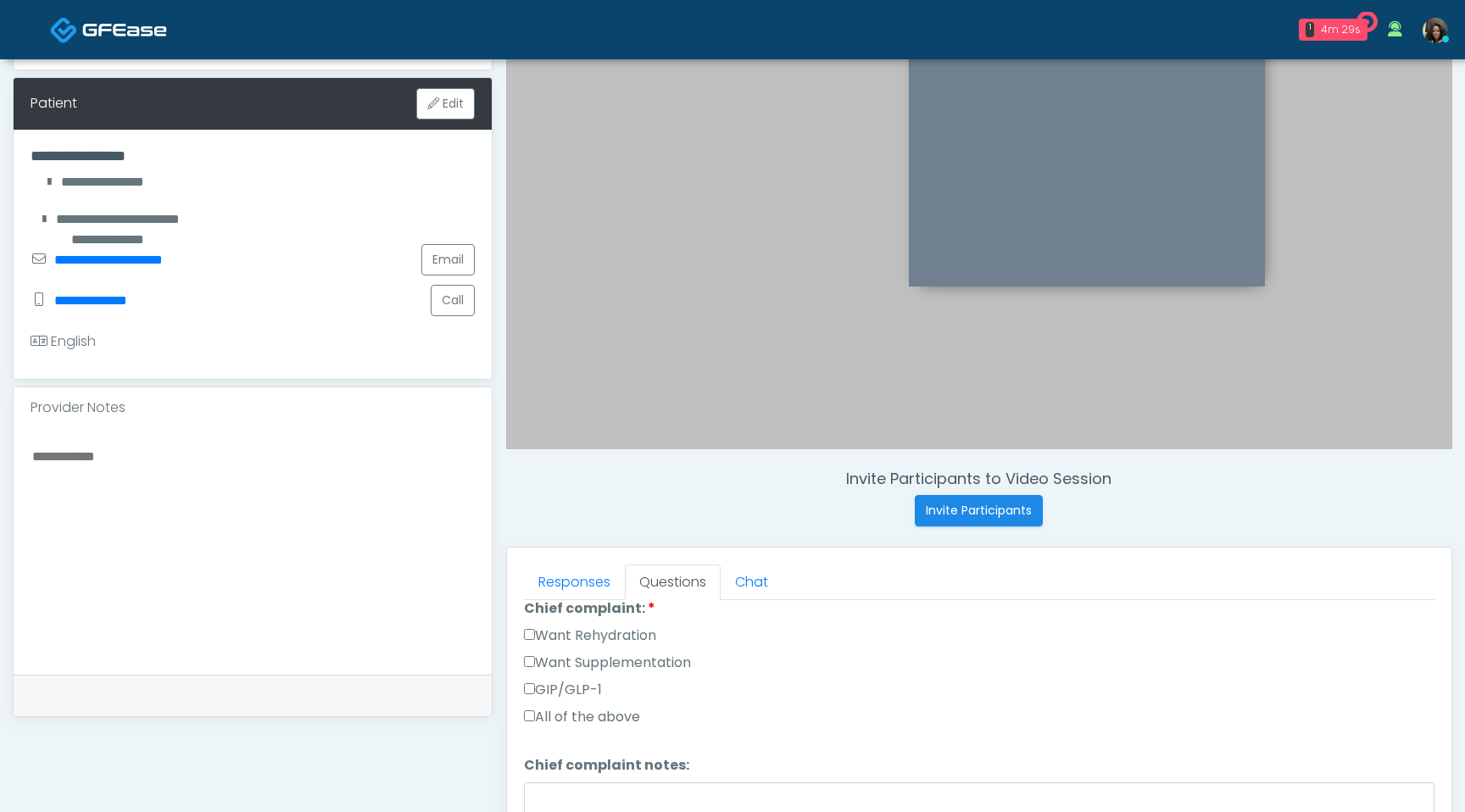
click at [527, 641] on label "Want Rehydration" at bounding box center [590, 635] width 132 height 20
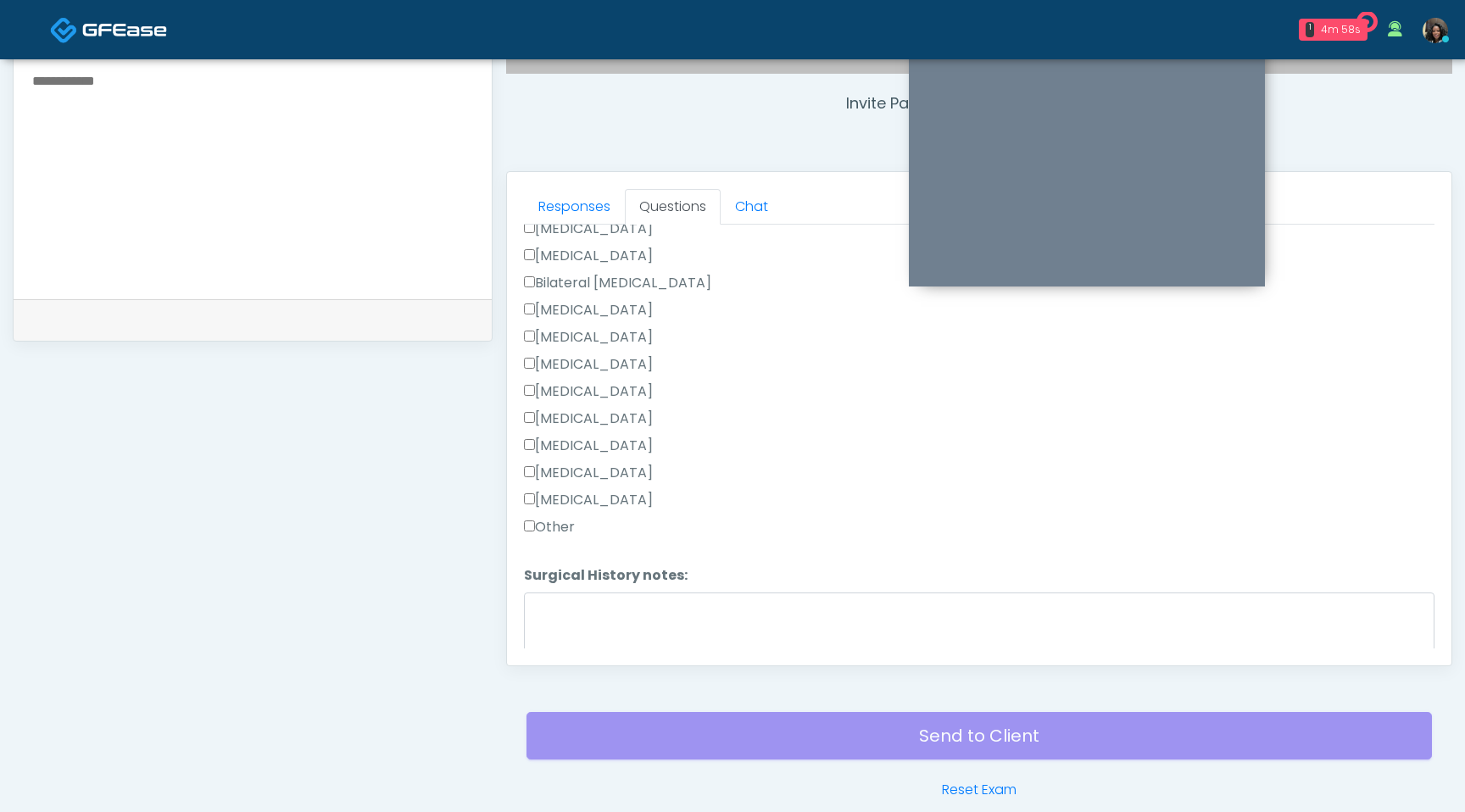
scroll to position [831, 0]
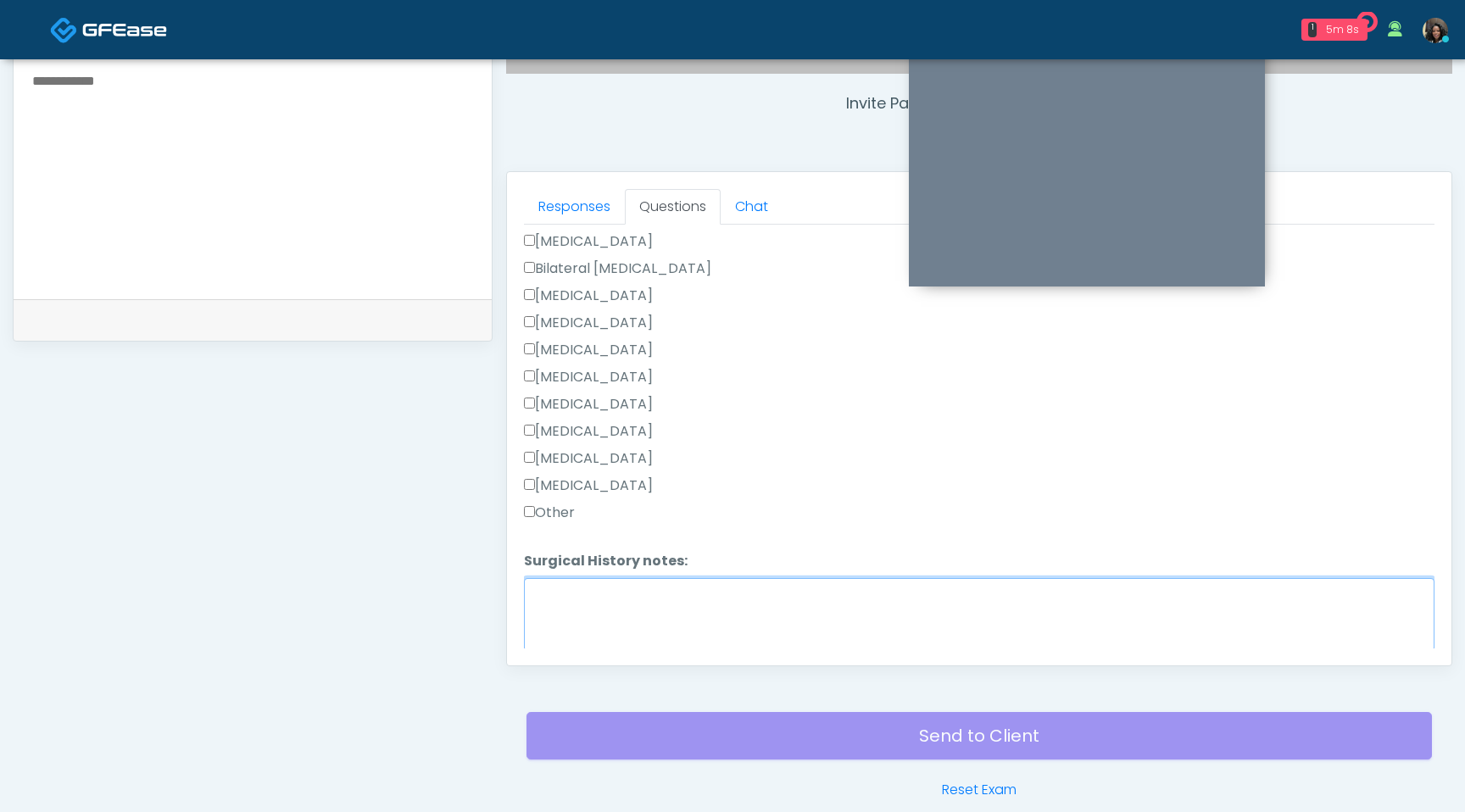
click at [573, 621] on textarea "Surgical History notes:" at bounding box center [980, 614] width 911 height 73
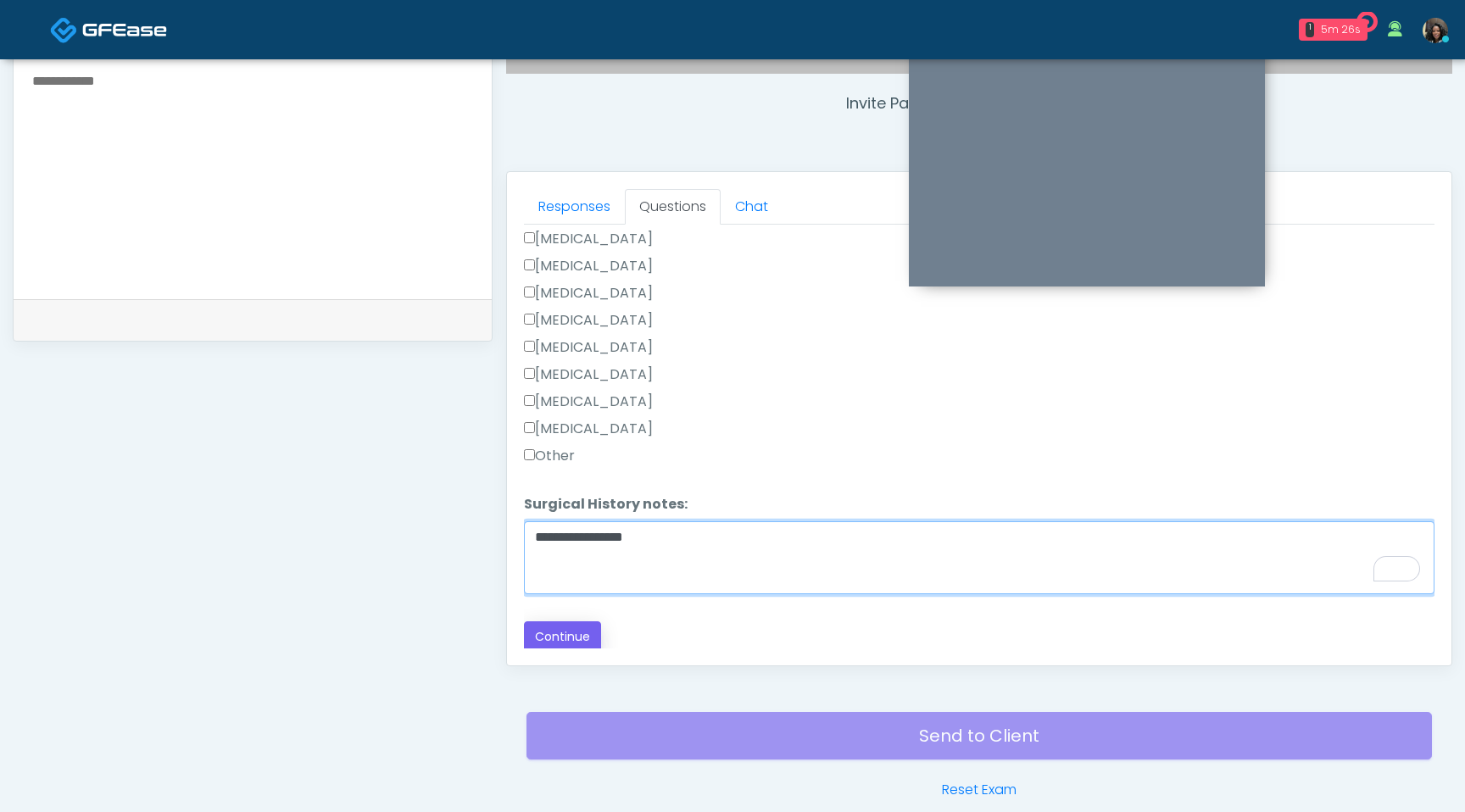
type textarea "**********"
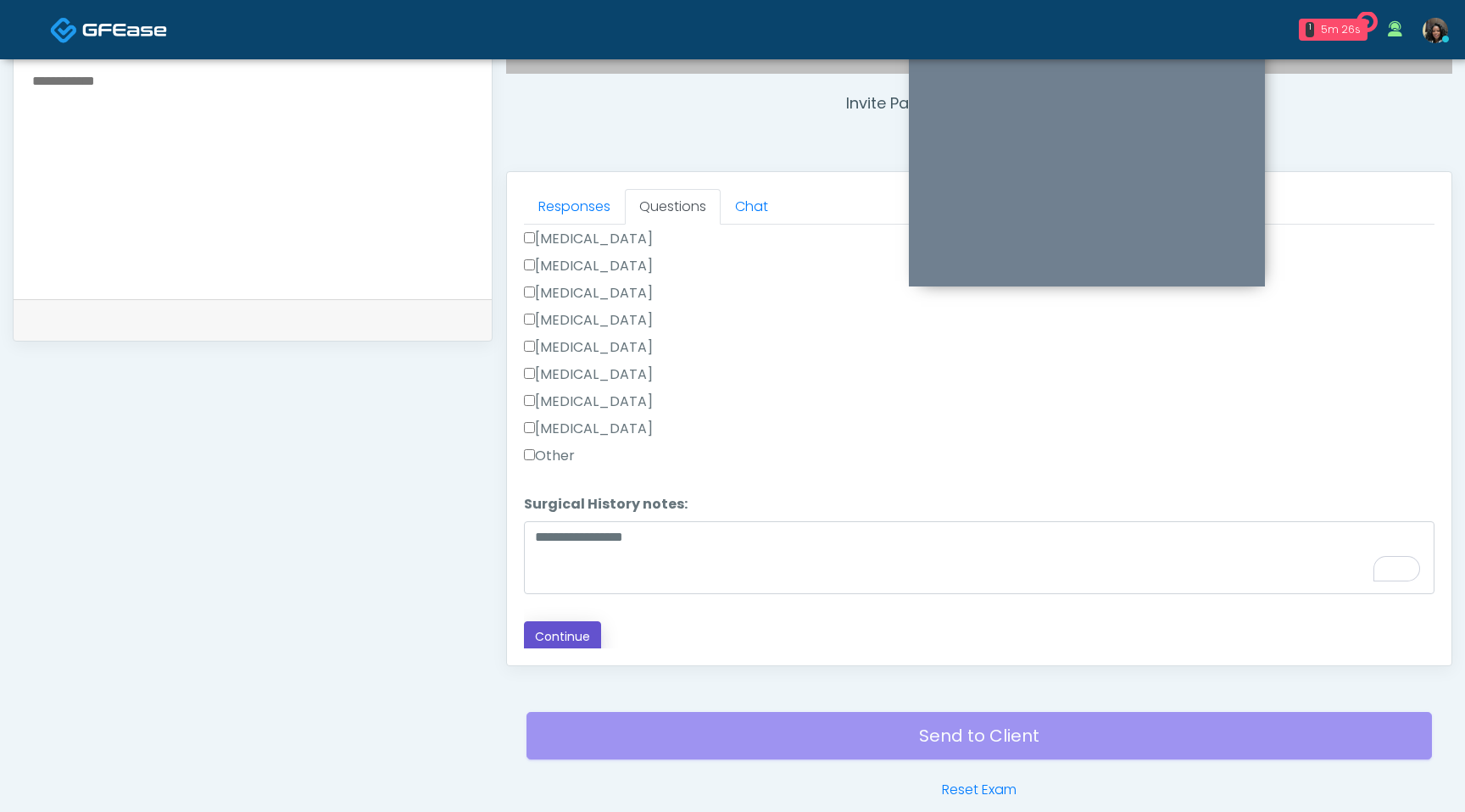
click at [537, 632] on button "Continue" at bounding box center [563, 637] width 77 height 31
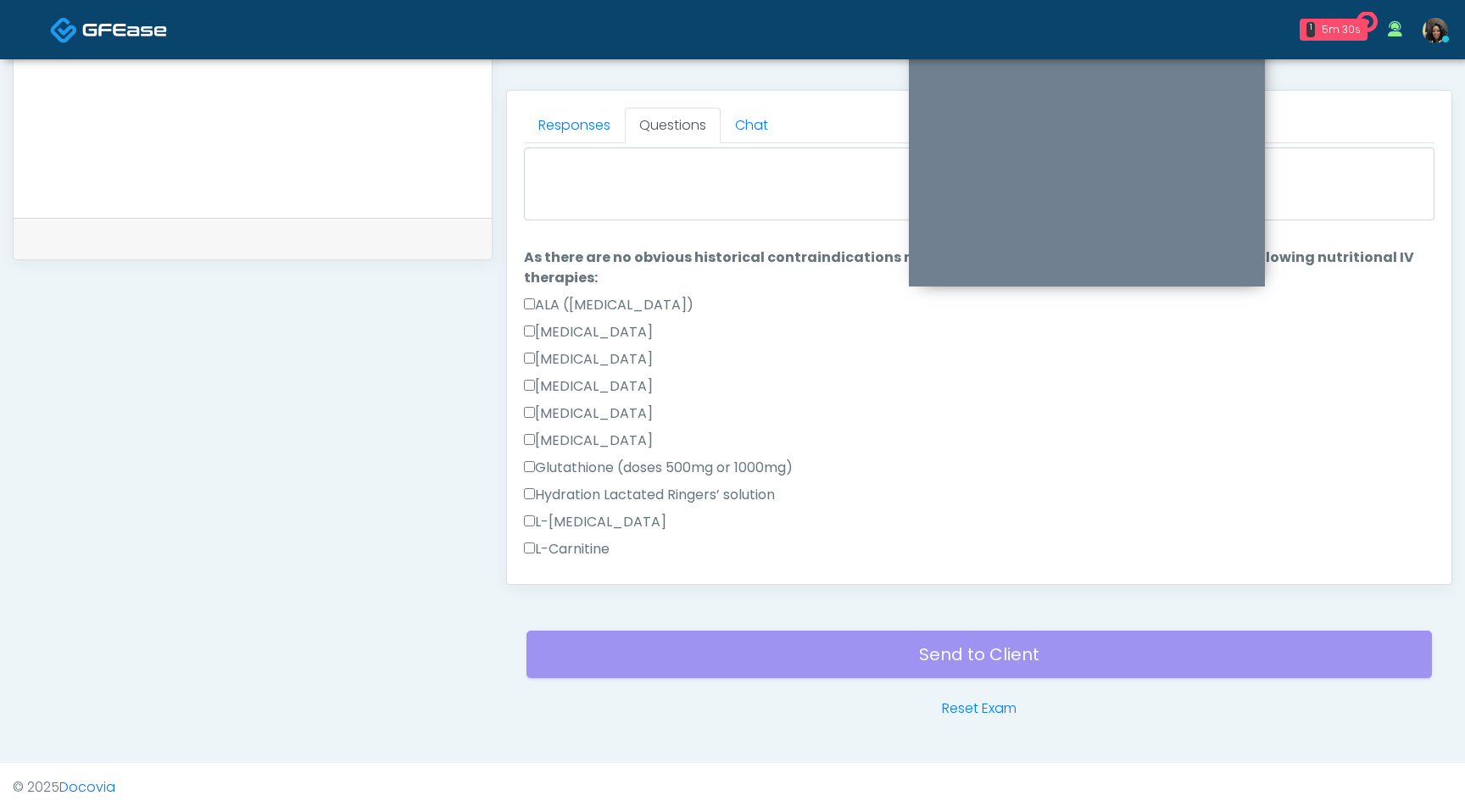
scroll to position [0, 0]
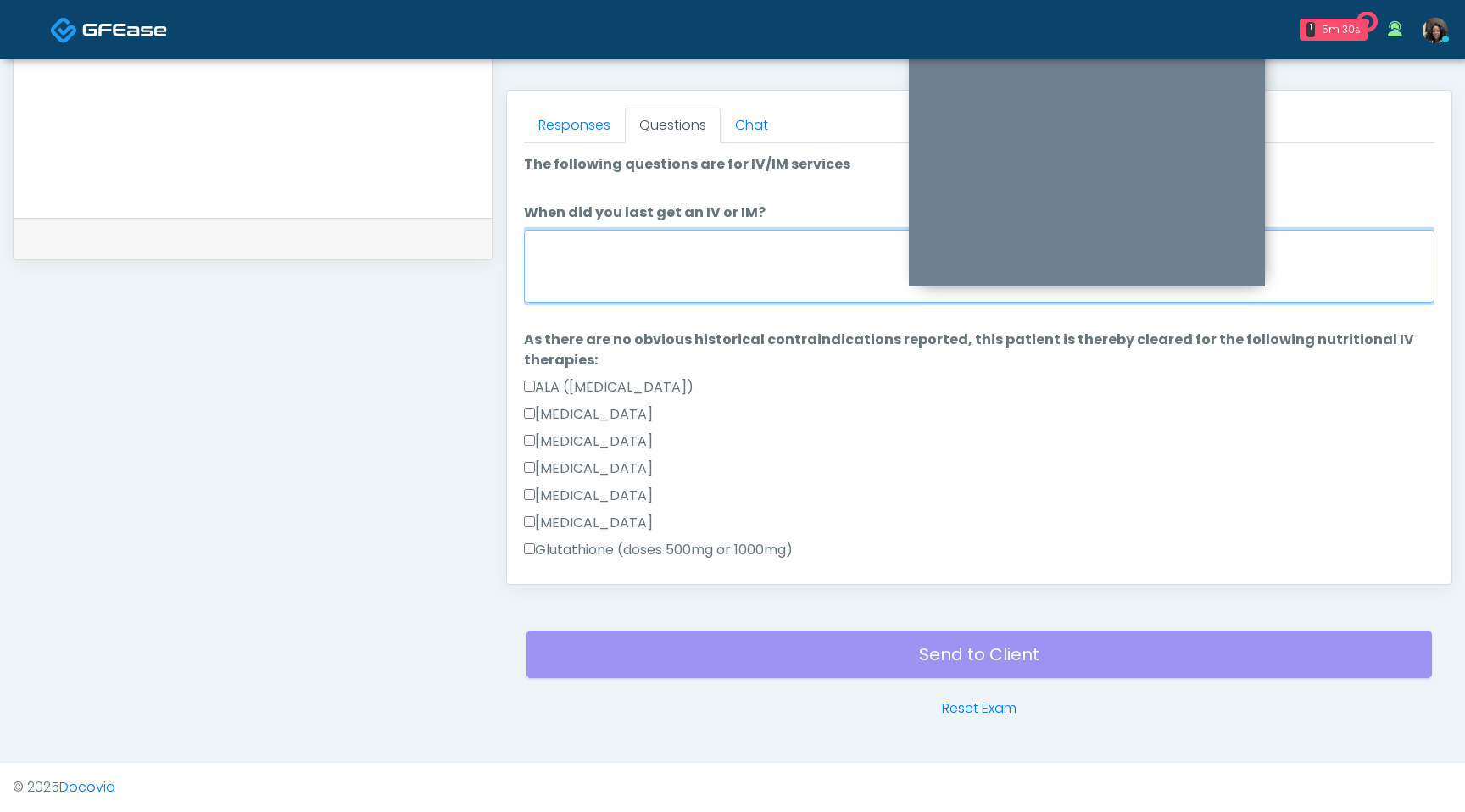
click at [675, 259] on textarea "When did you last get an IV or IM?" at bounding box center [980, 266] width 911 height 73
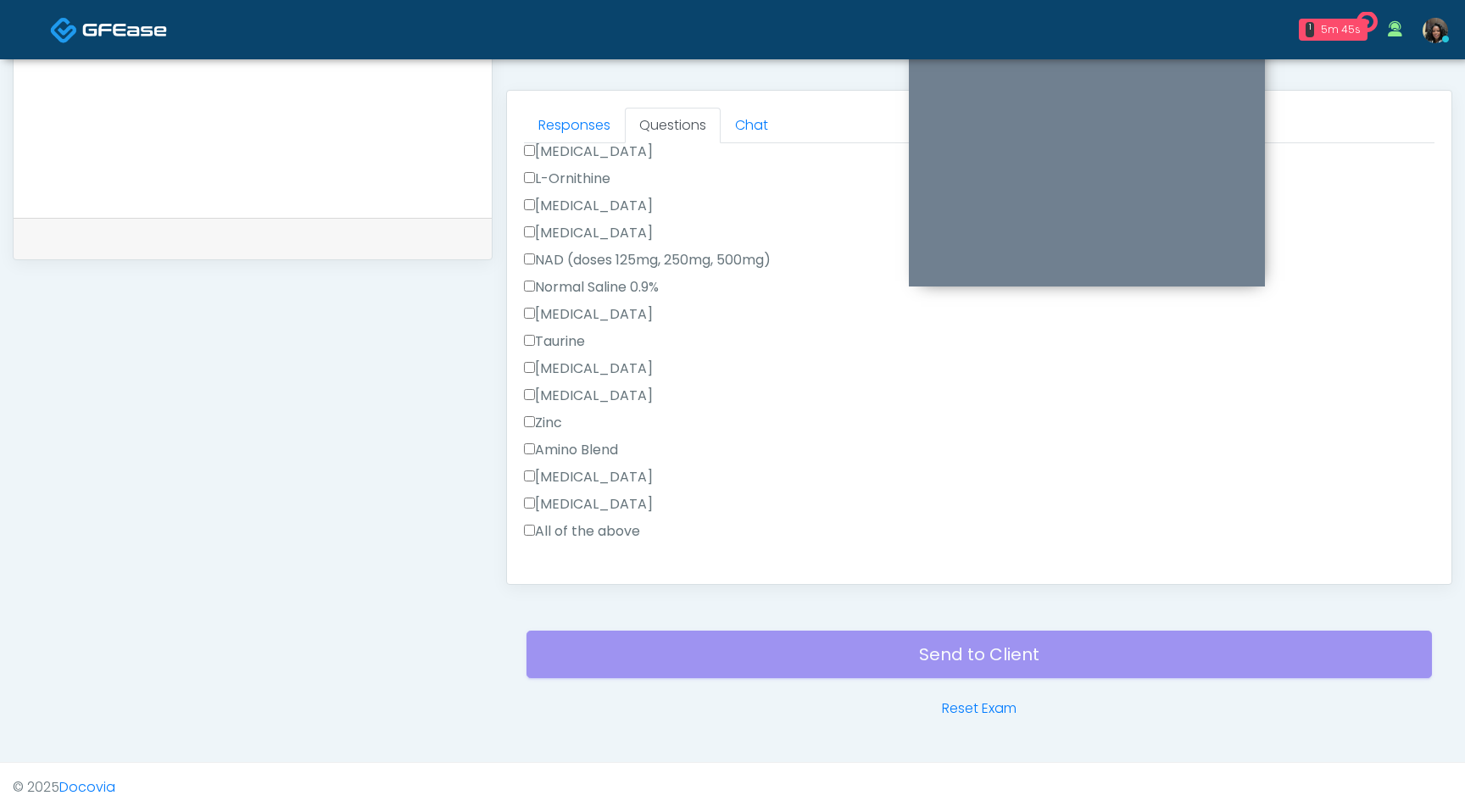
scroll to position [507, 0]
type textarea "**********"
click at [524, 529] on label "All of the above" at bounding box center [583, 523] width 117 height 20
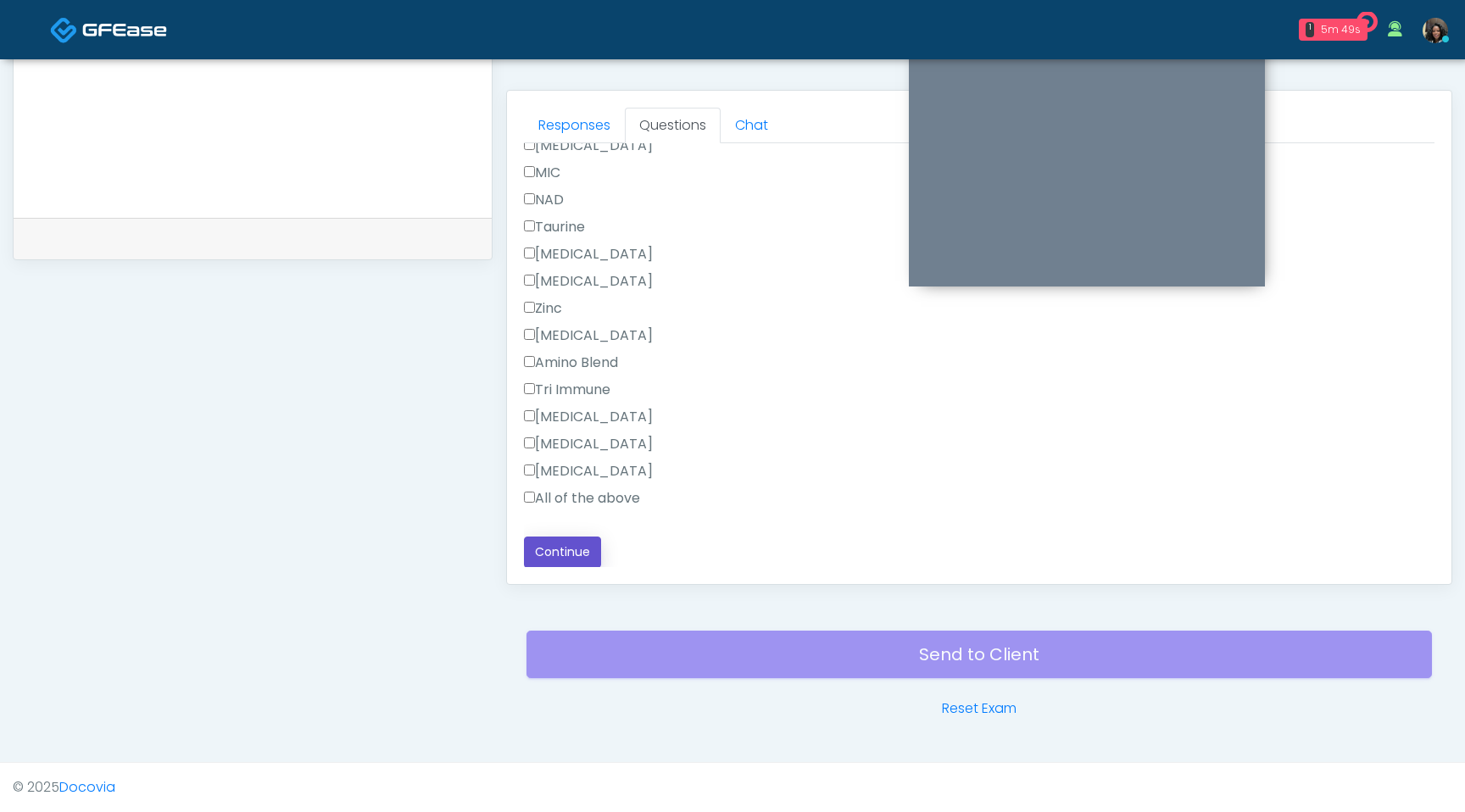
click at [569, 548] on button "Continue" at bounding box center [563, 552] width 77 height 31
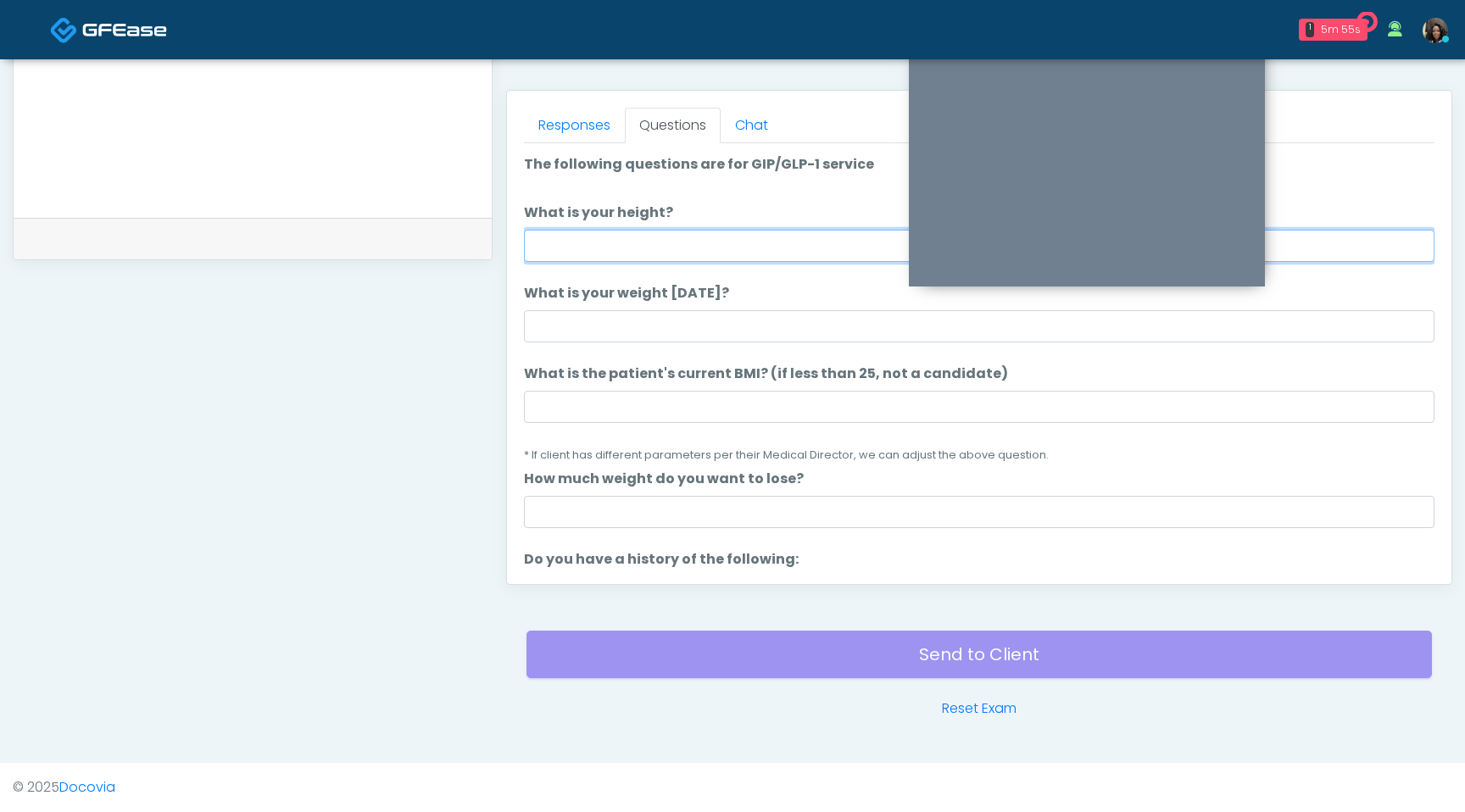
click at [723, 257] on input "What is your height?" at bounding box center [980, 245] width 911 height 32
type input "***"
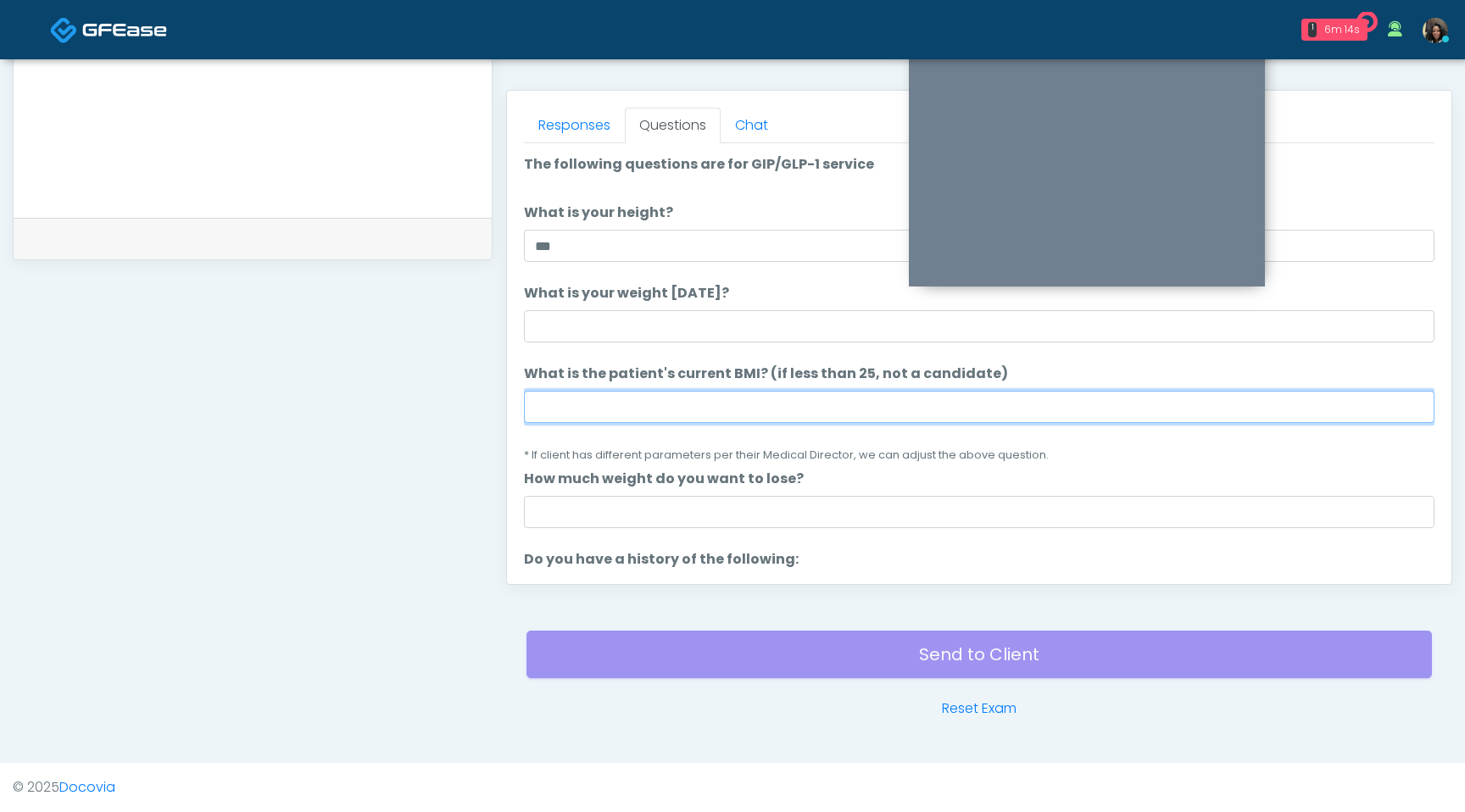
click at [598, 411] on input "What is the patient's current BMI? (if less than 25, not a candidate)" at bounding box center [980, 406] width 911 height 32
type input "****"
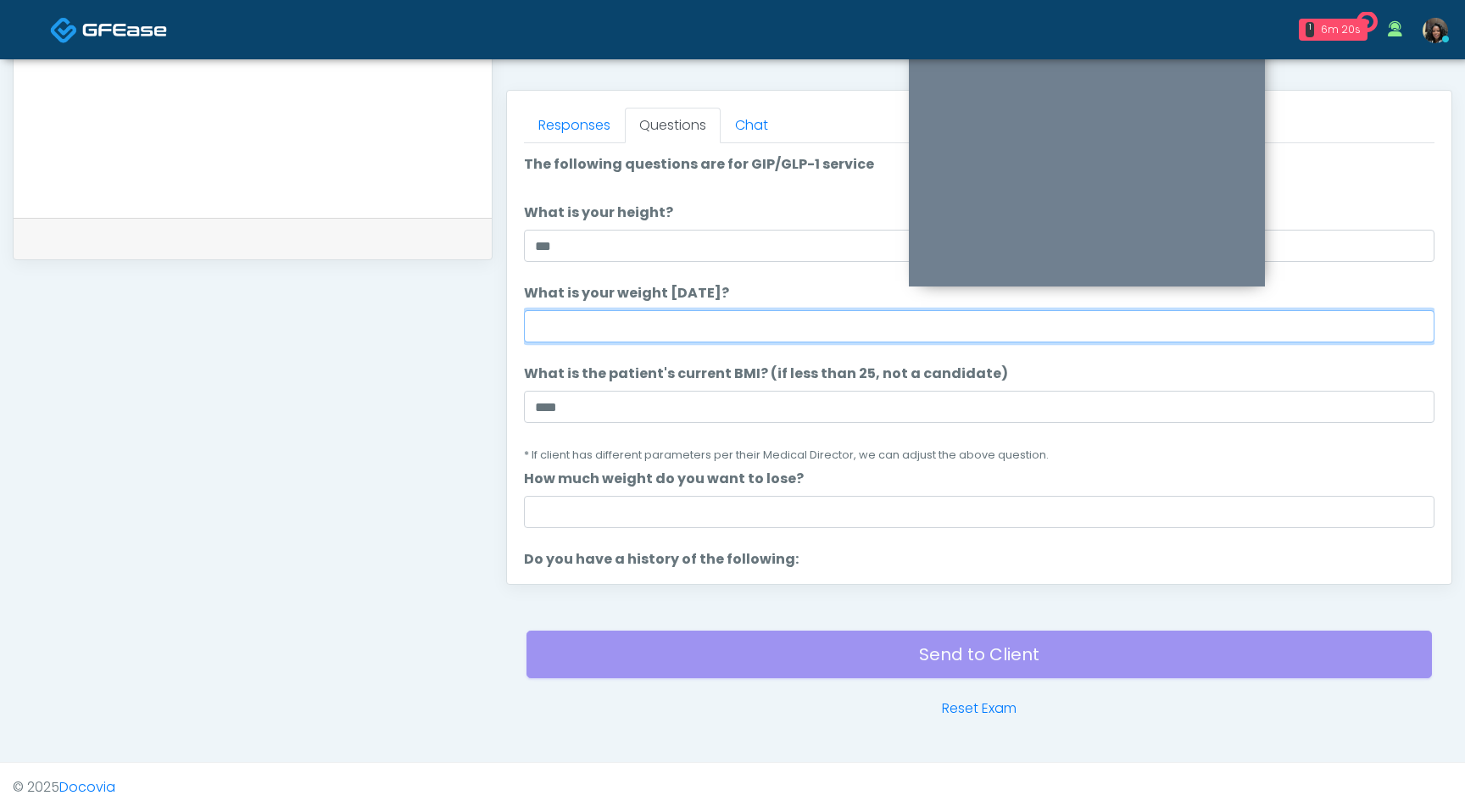
click at [724, 330] on input "What is your weight today?" at bounding box center [980, 326] width 911 height 32
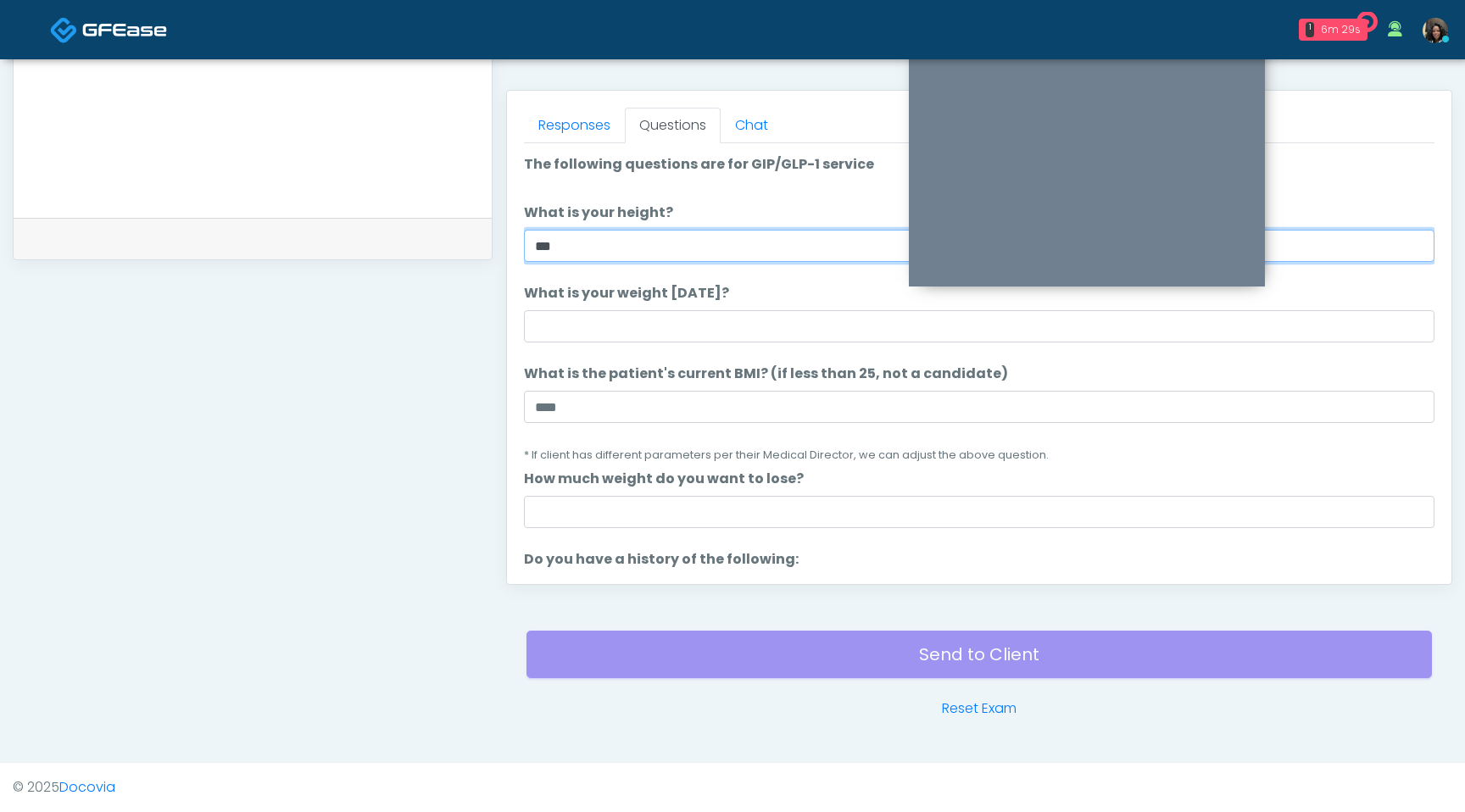
click at [685, 245] on input "***" at bounding box center [980, 245] width 911 height 32
type input "***"
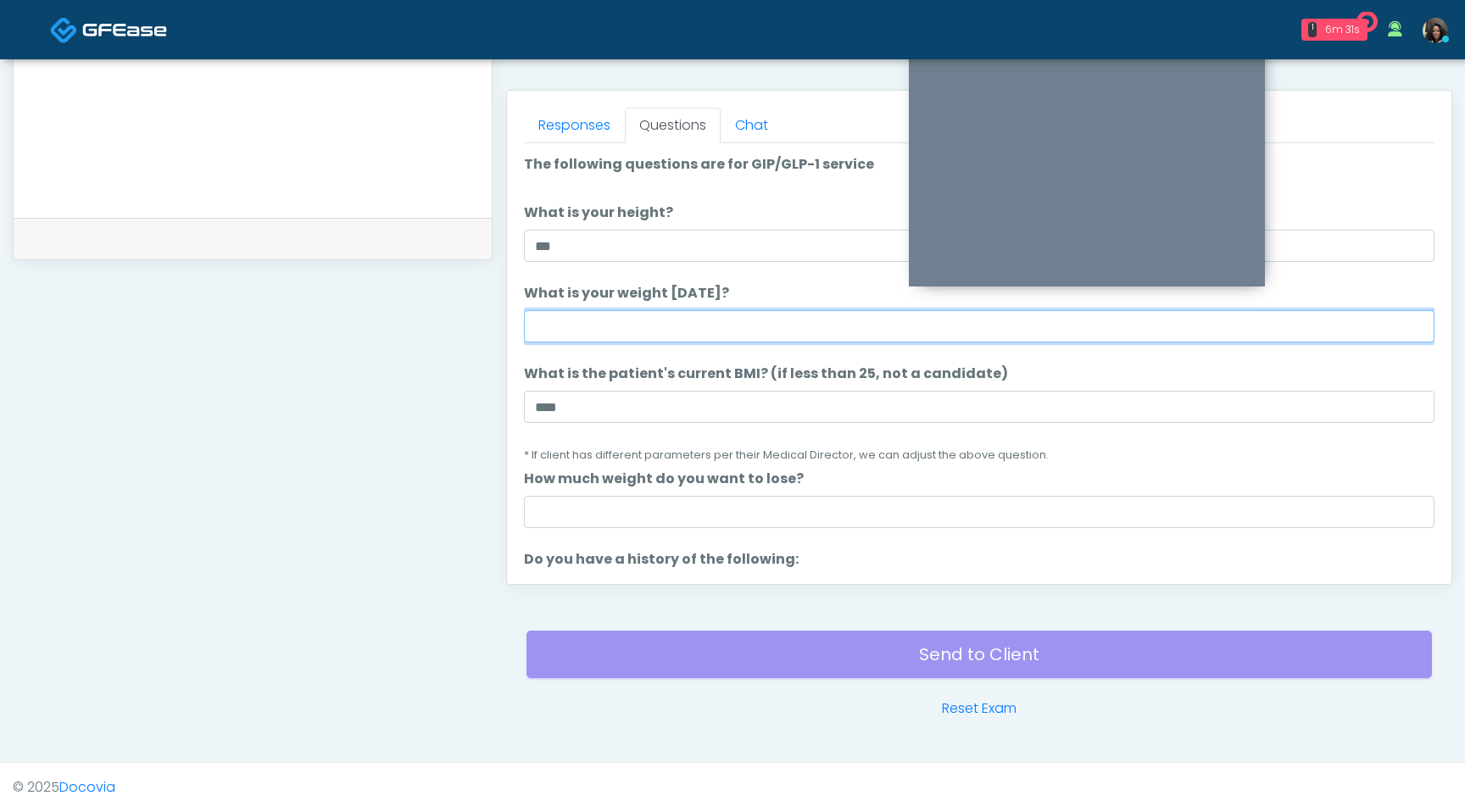
click at [609, 325] on input "What is your weight today?" at bounding box center [980, 326] width 911 height 32
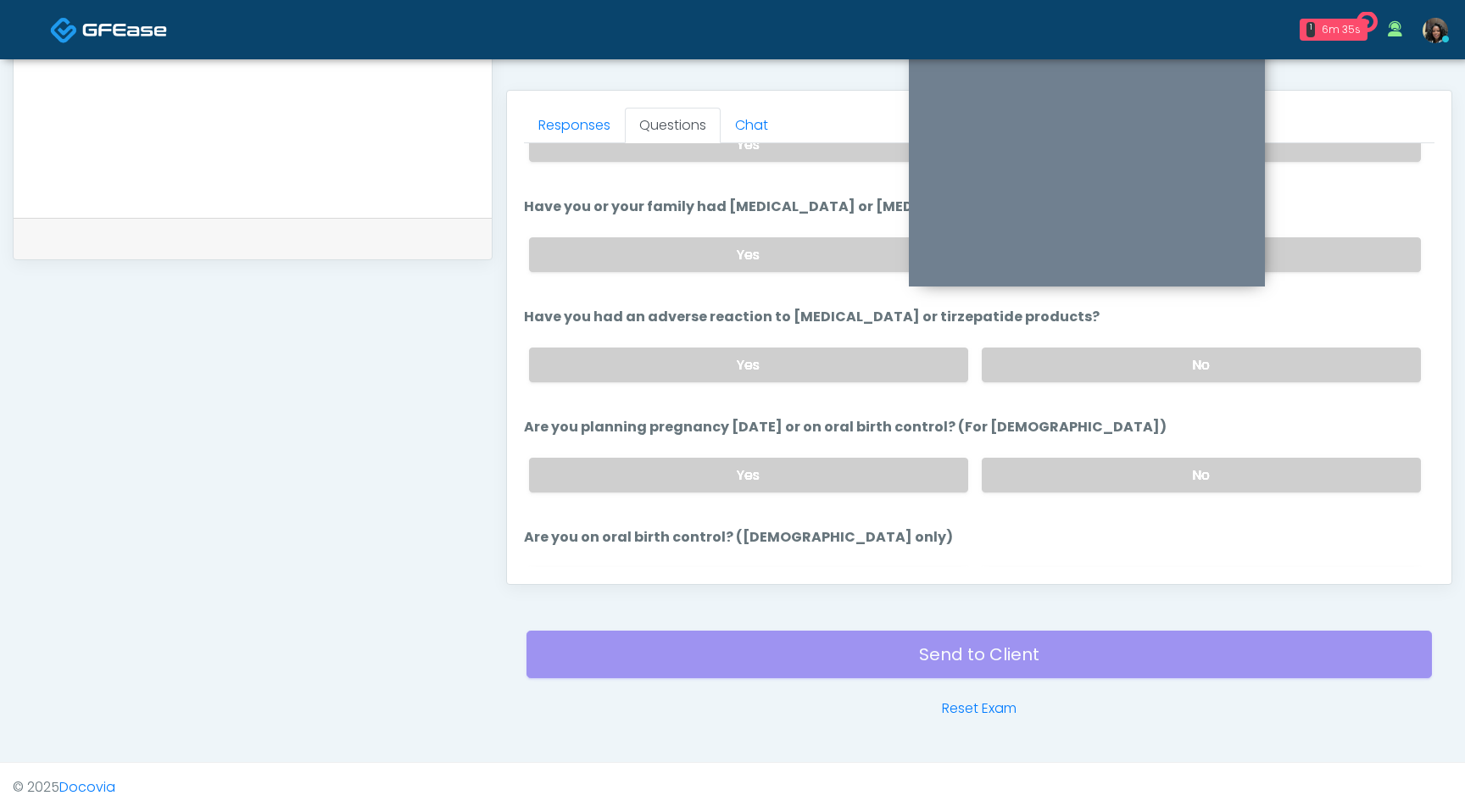
scroll to position [935, 0]
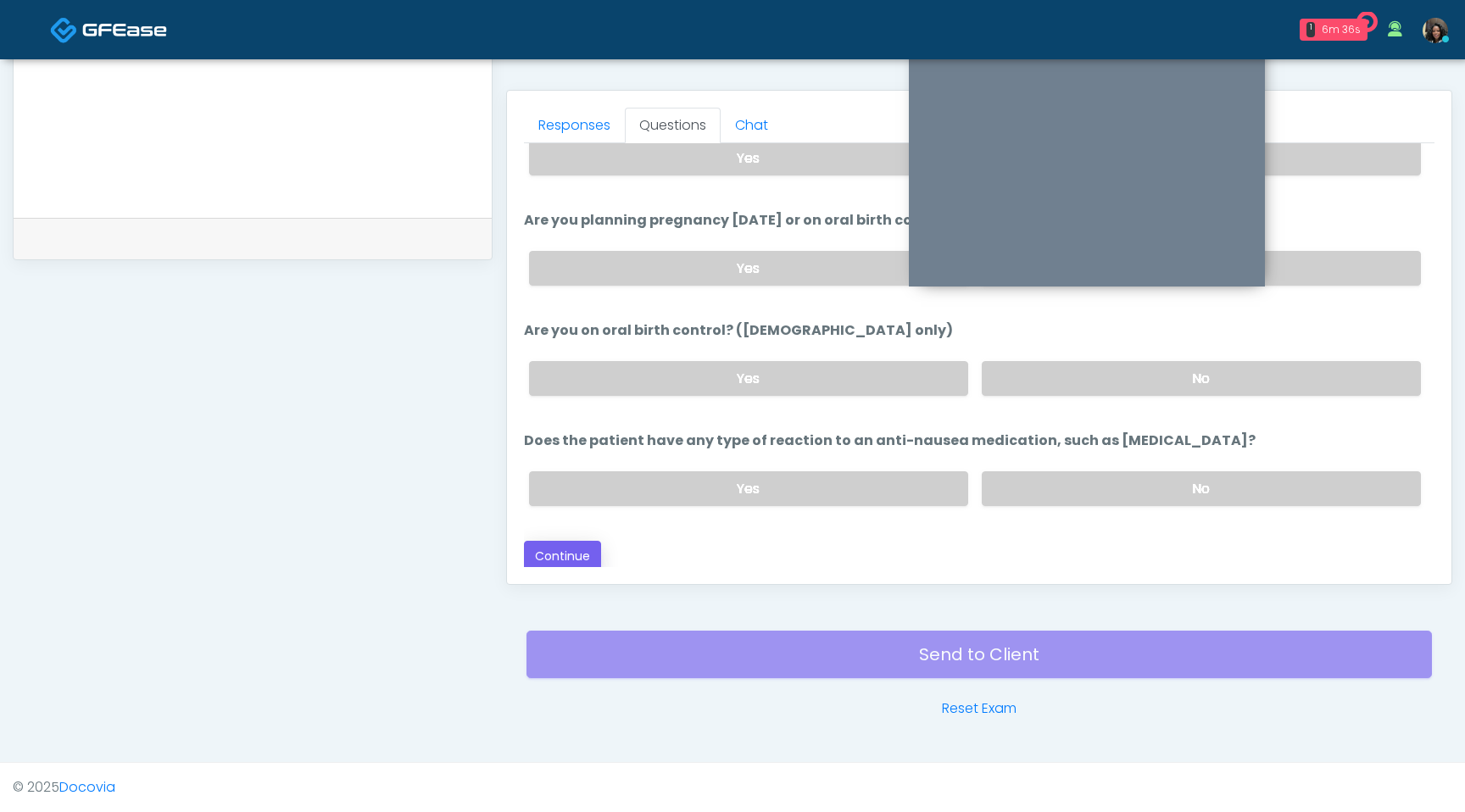
type input "***"
click at [567, 562] on button "Continue" at bounding box center [563, 556] width 77 height 31
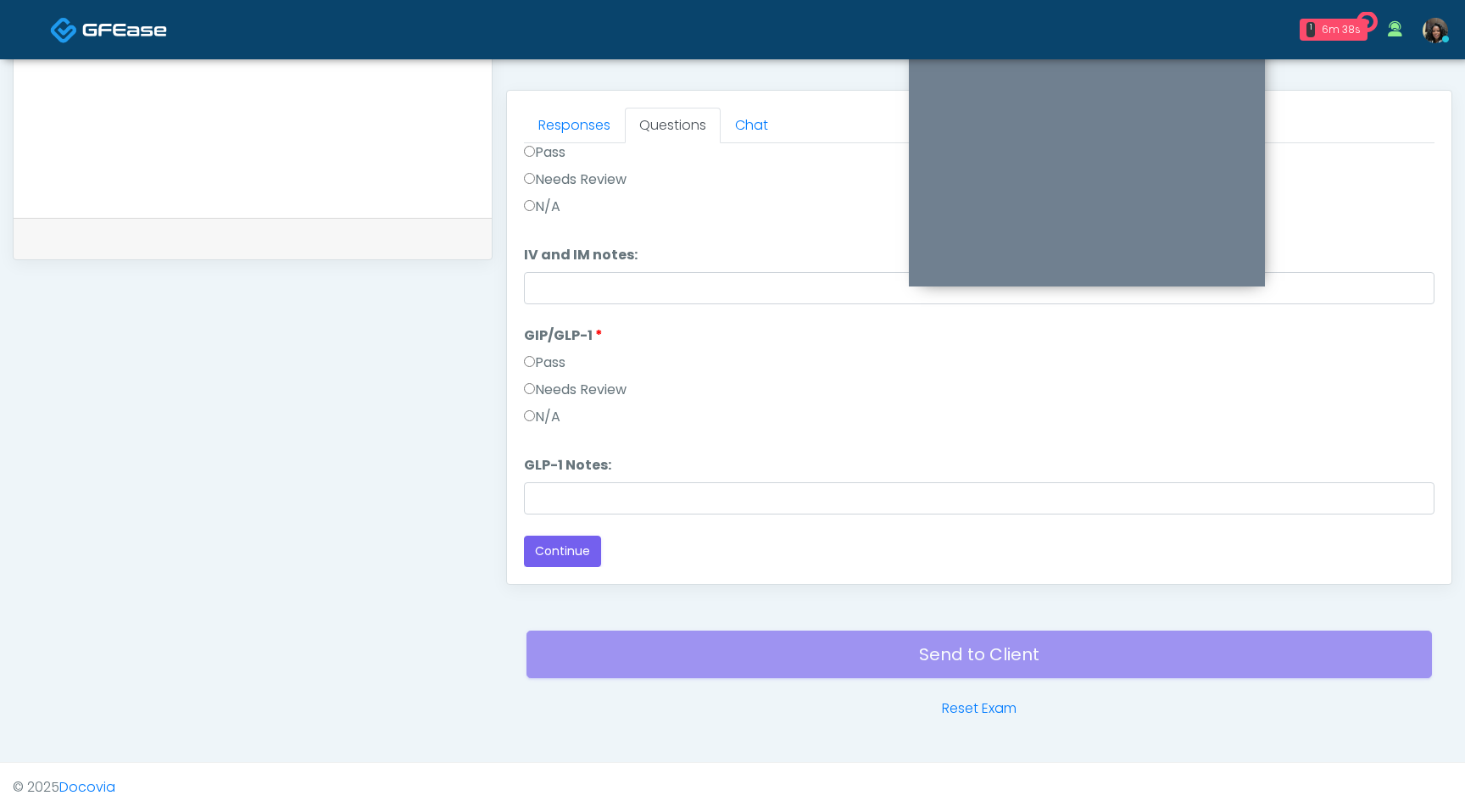
scroll to position [0, 0]
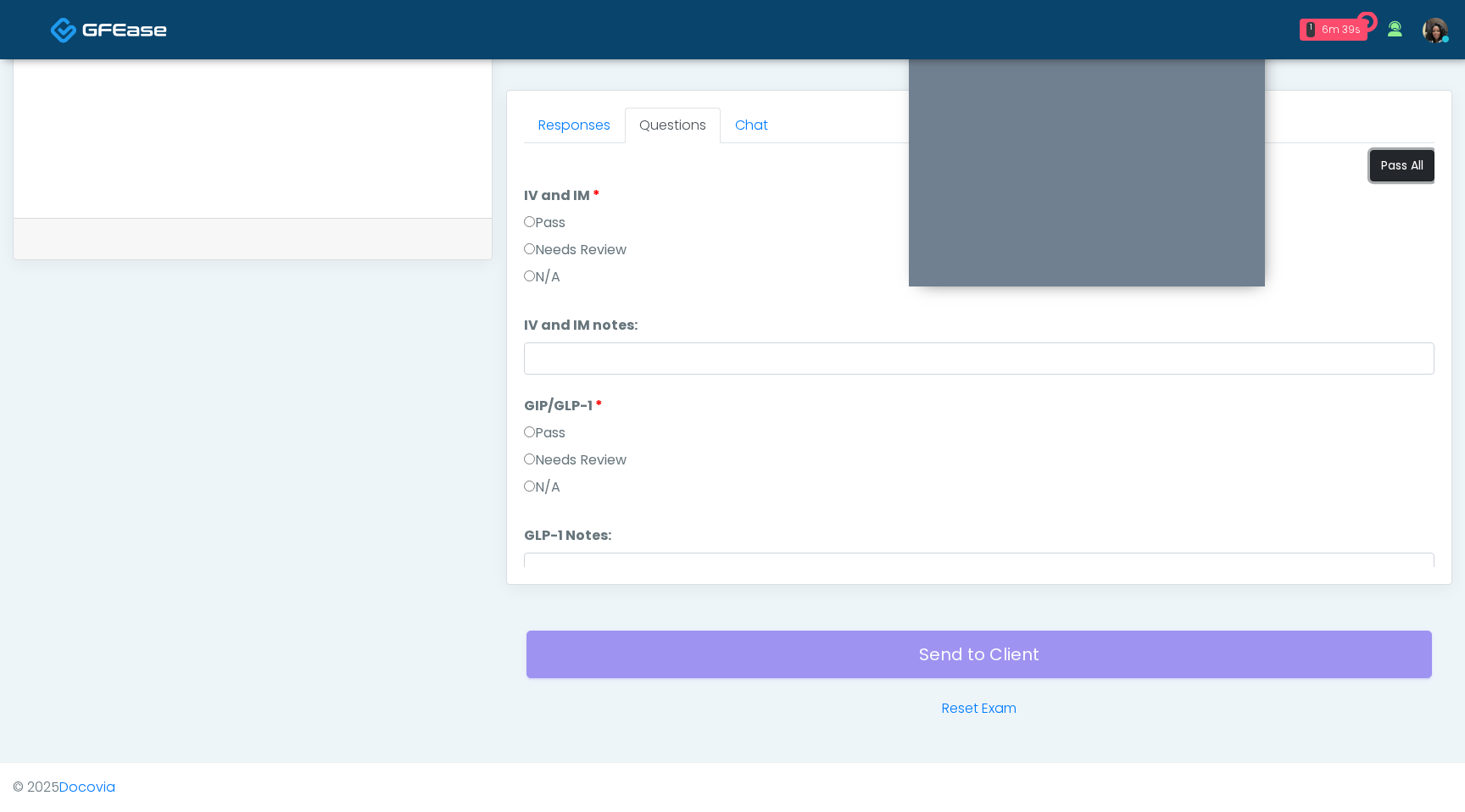
click at [1388, 178] on button "Pass All" at bounding box center [1402, 166] width 65 height 31
click at [557, 552] on li "GLP-1 Notes: GLP-1 Notes:" at bounding box center [980, 554] width 911 height 59
click at [557, 558] on input "GLP-1 Notes:" at bounding box center [980, 568] width 911 height 32
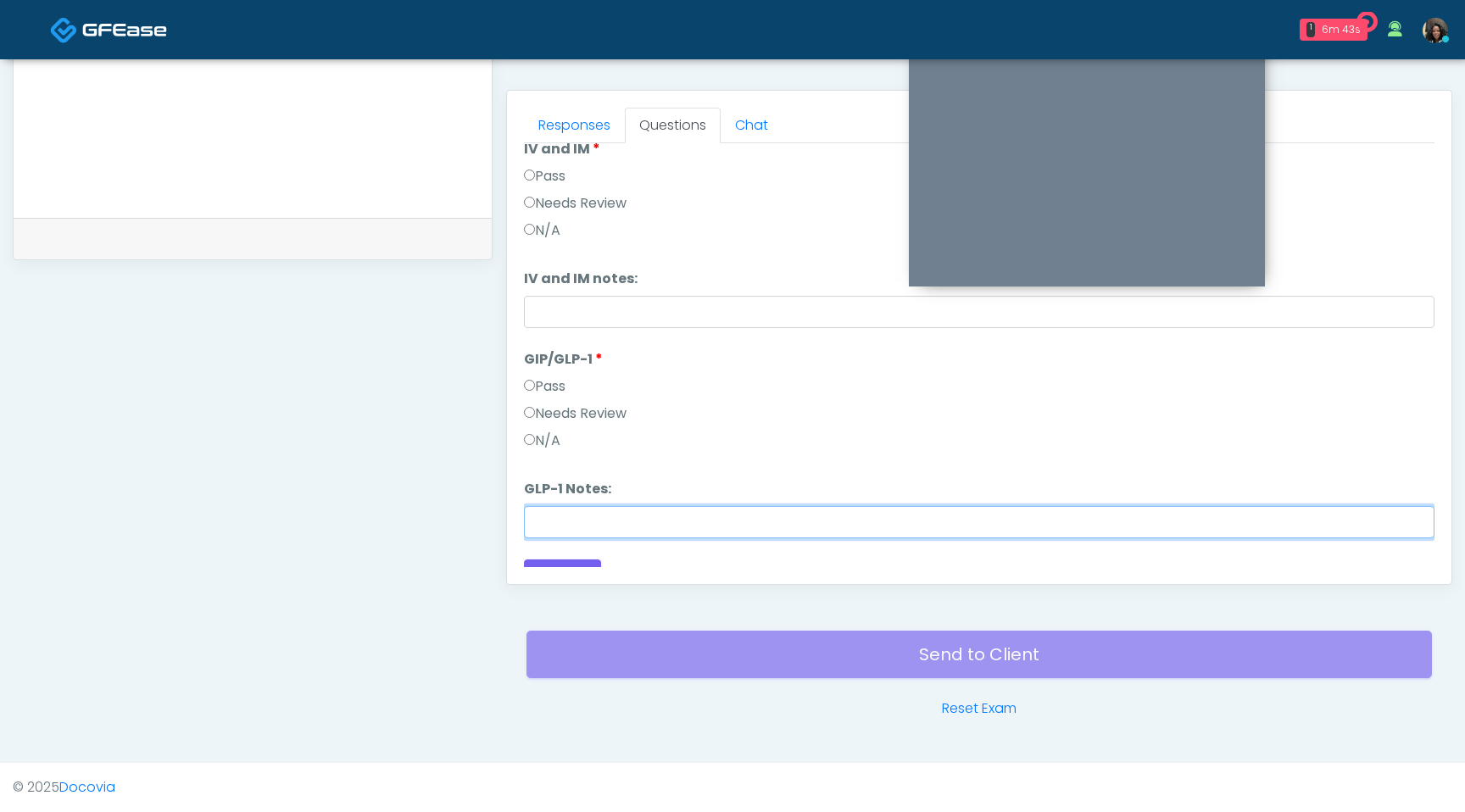
scroll to position [70, 0]
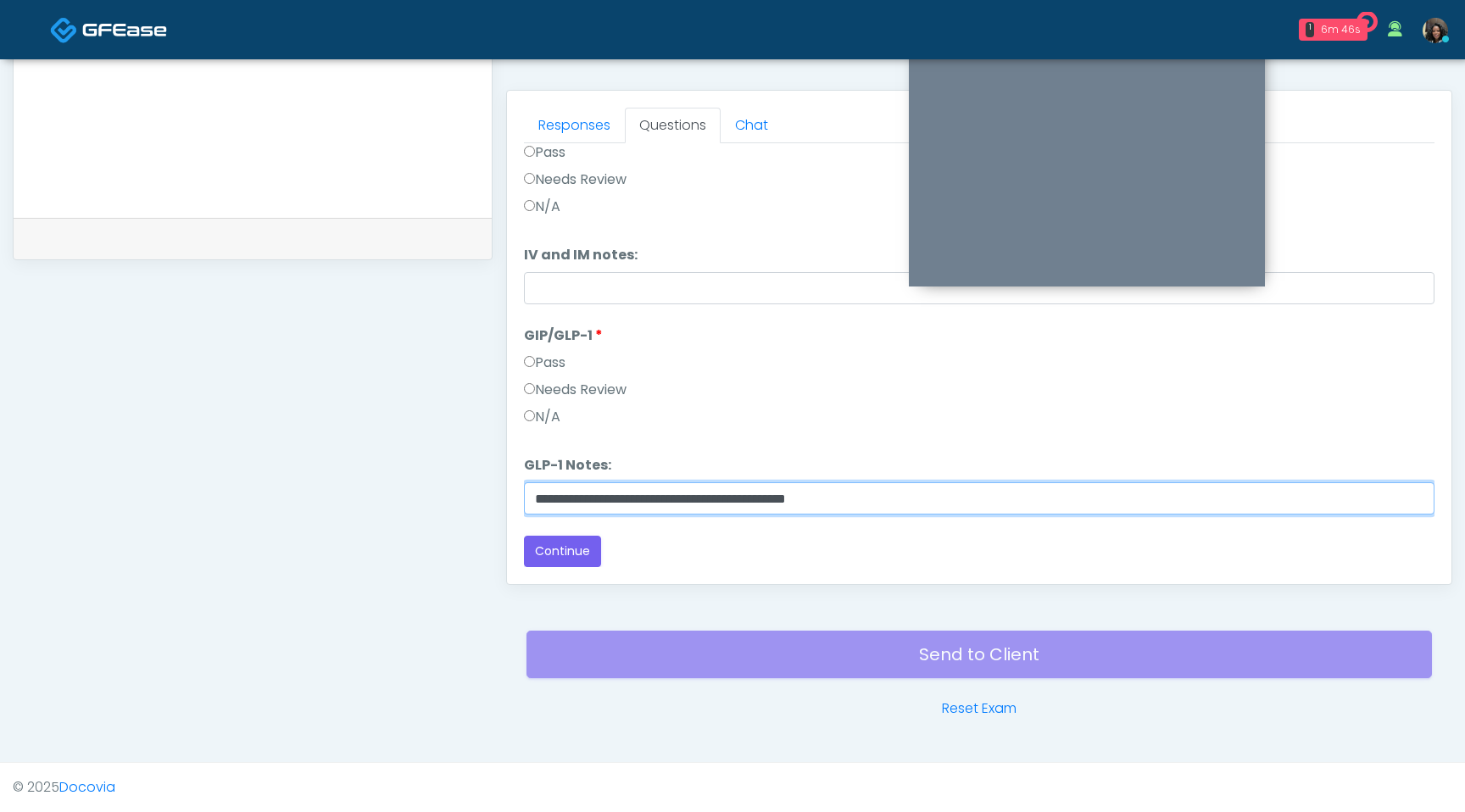
click at [599, 499] on input "**********" at bounding box center [980, 498] width 911 height 32
type input "**********"
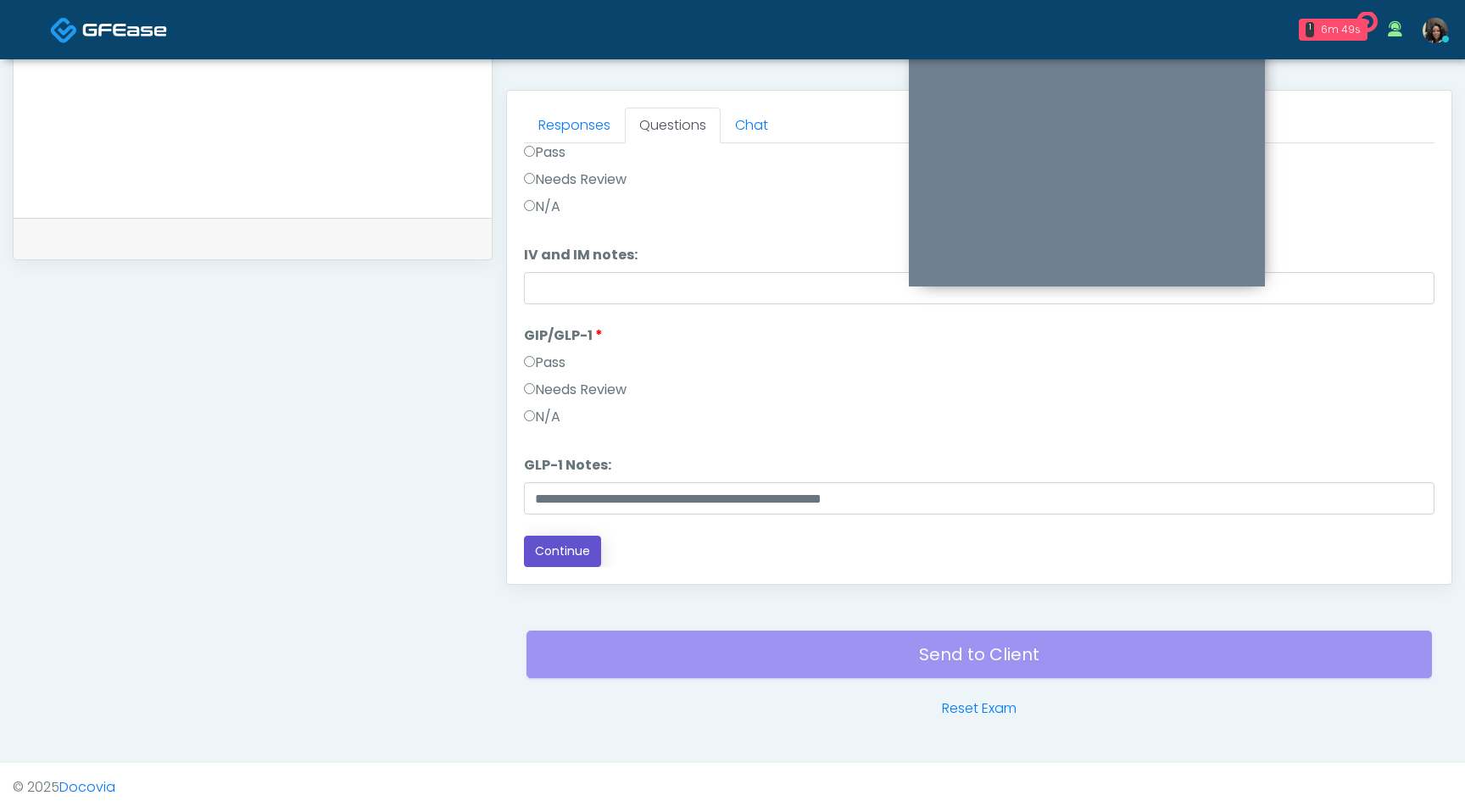
click at [575, 552] on button "Continue" at bounding box center [563, 552] width 77 height 31
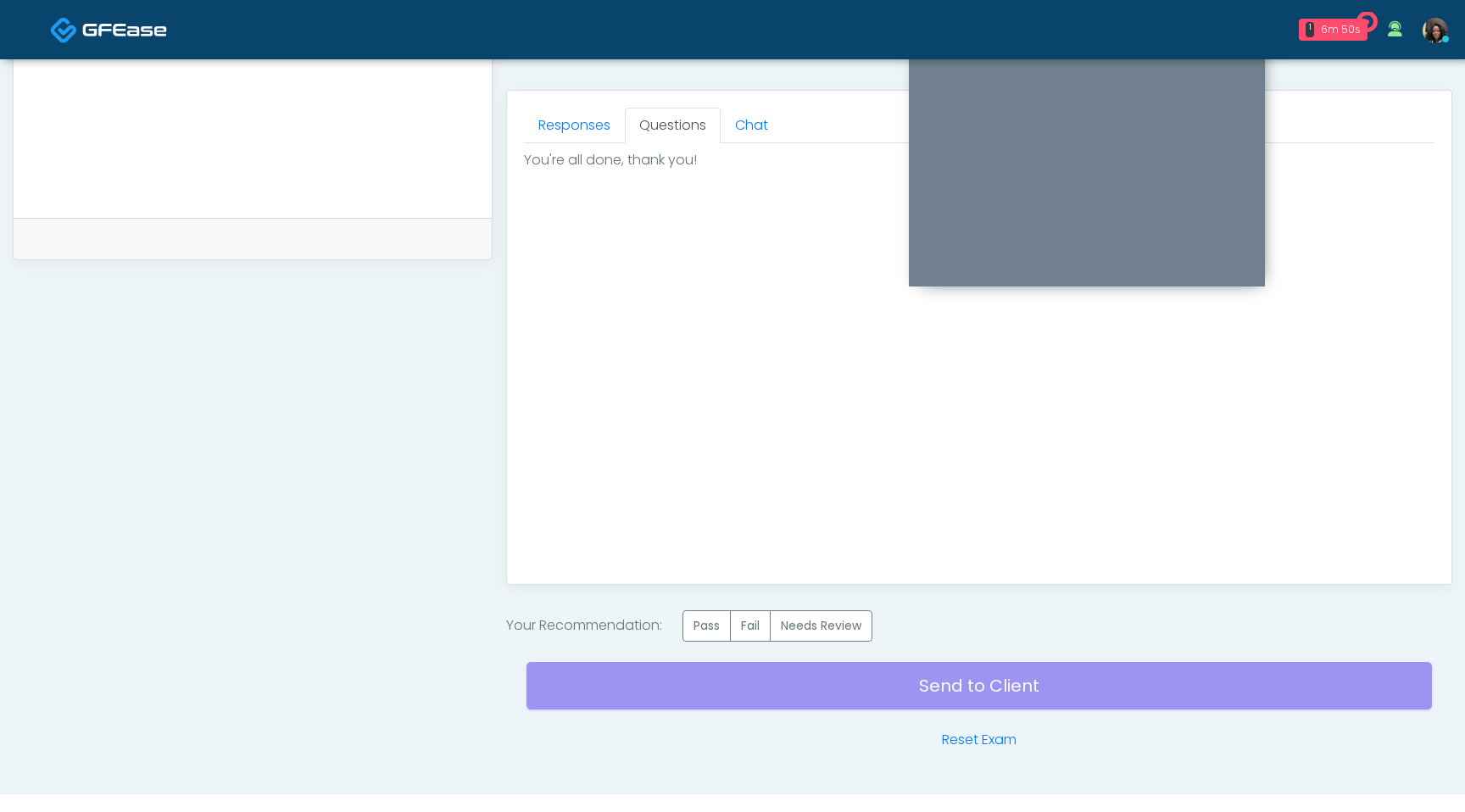
scroll to position [0, 0]
click at [714, 623] on label "Pass" at bounding box center [707, 626] width 48 height 31
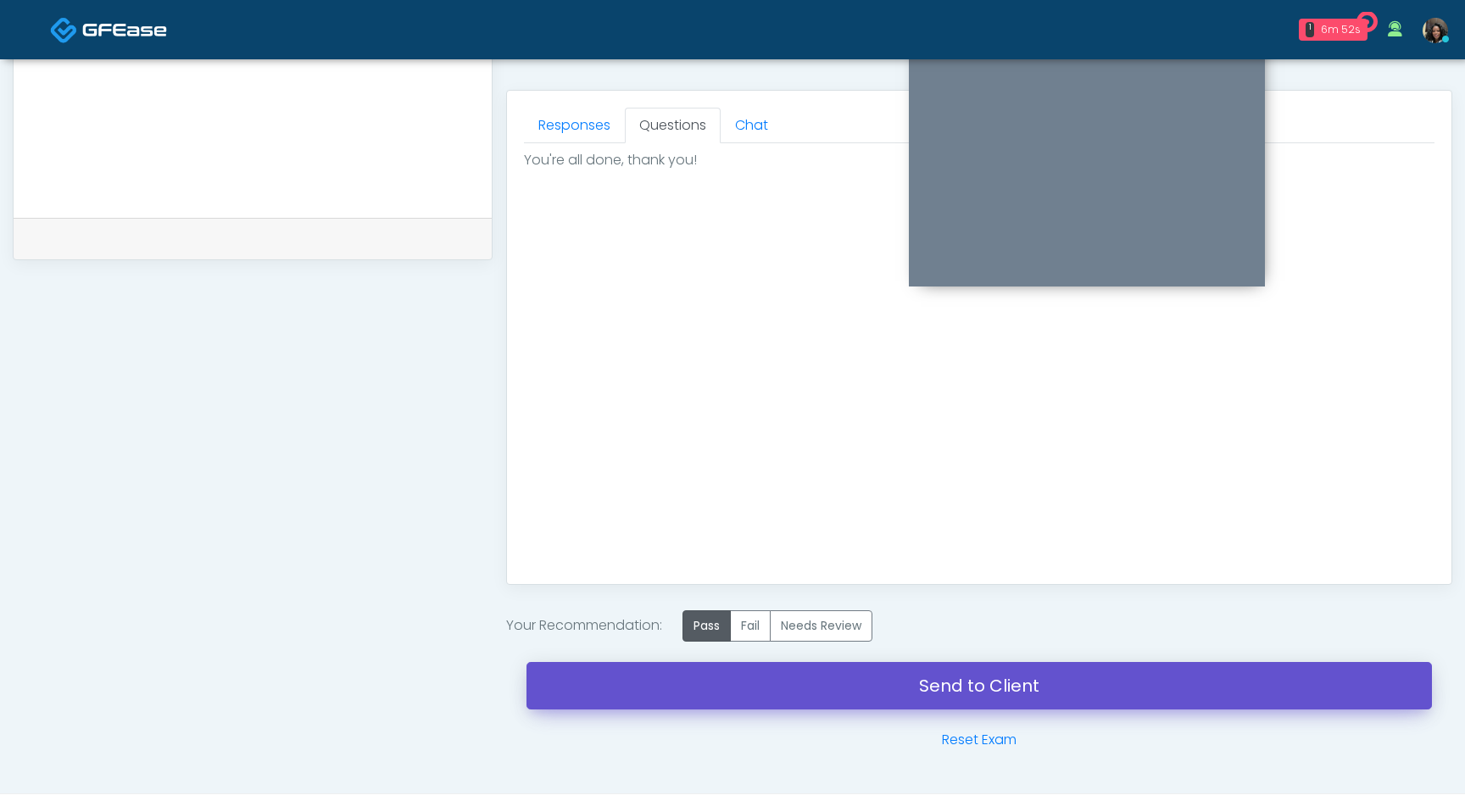
click at [704, 689] on link "Send to Client" at bounding box center [979, 685] width 906 height 47
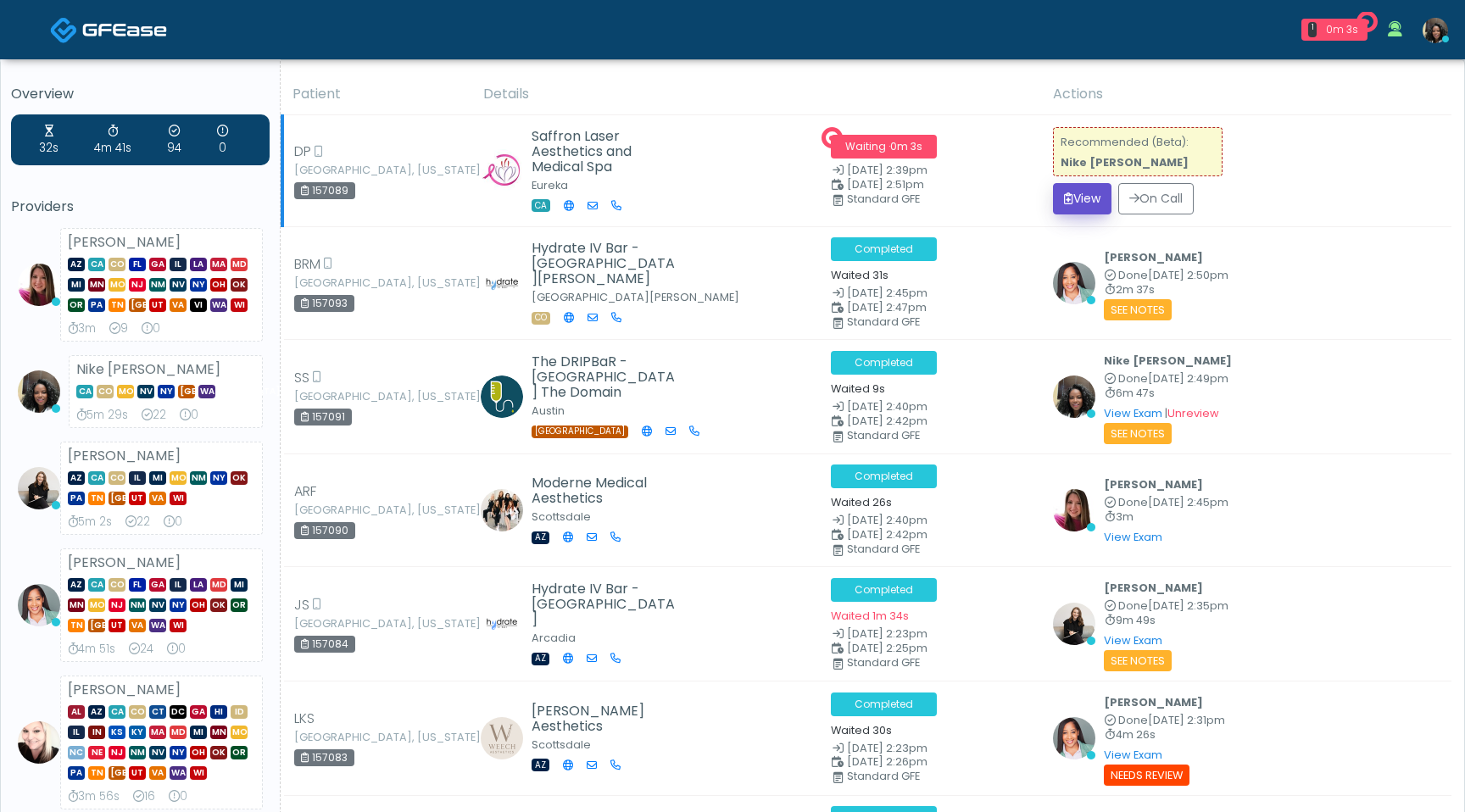
click at [1075, 204] on button "View" at bounding box center [1083, 198] width 58 height 31
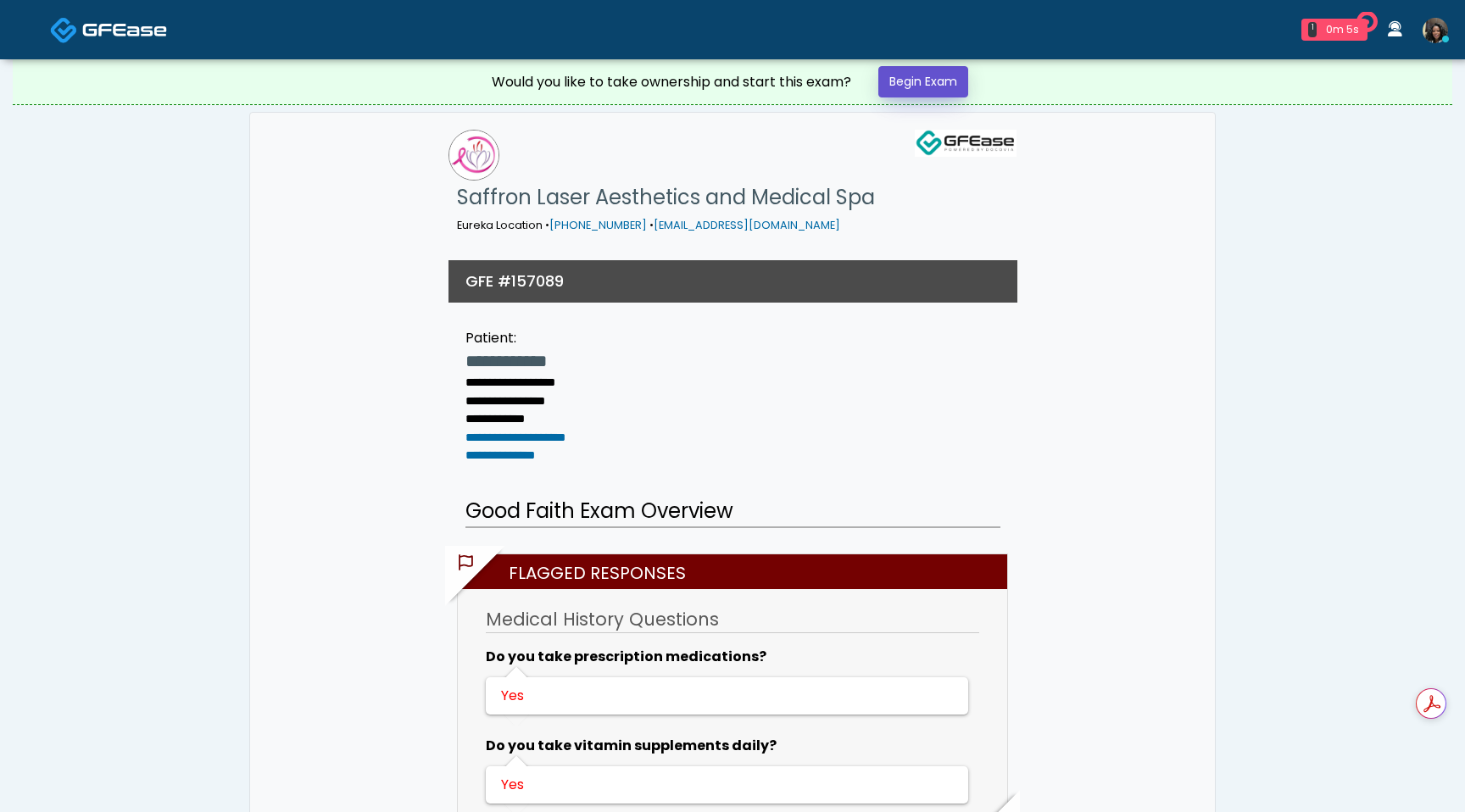
click at [907, 73] on link "Begin Exam" at bounding box center [923, 82] width 90 height 31
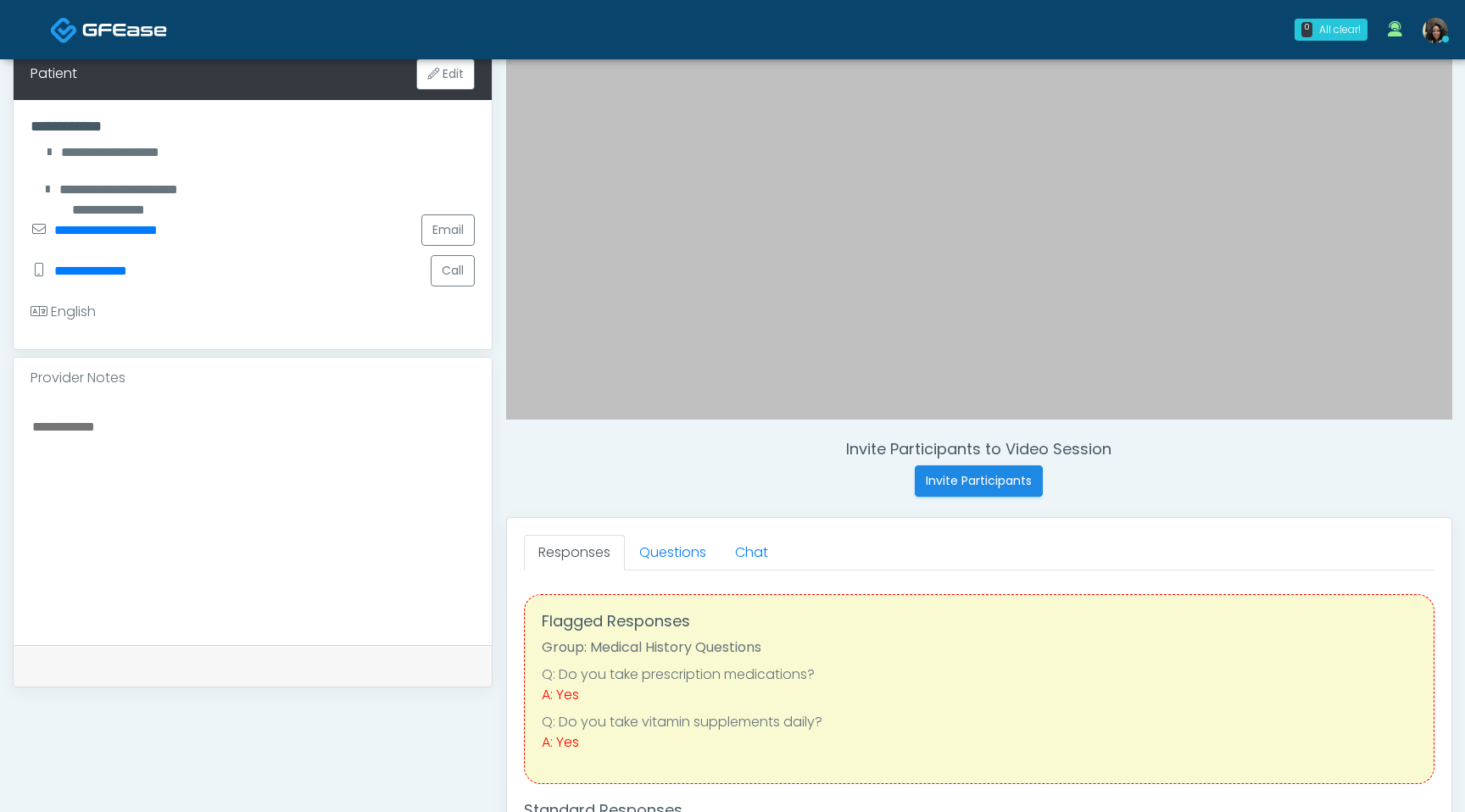
scroll to position [360, 0]
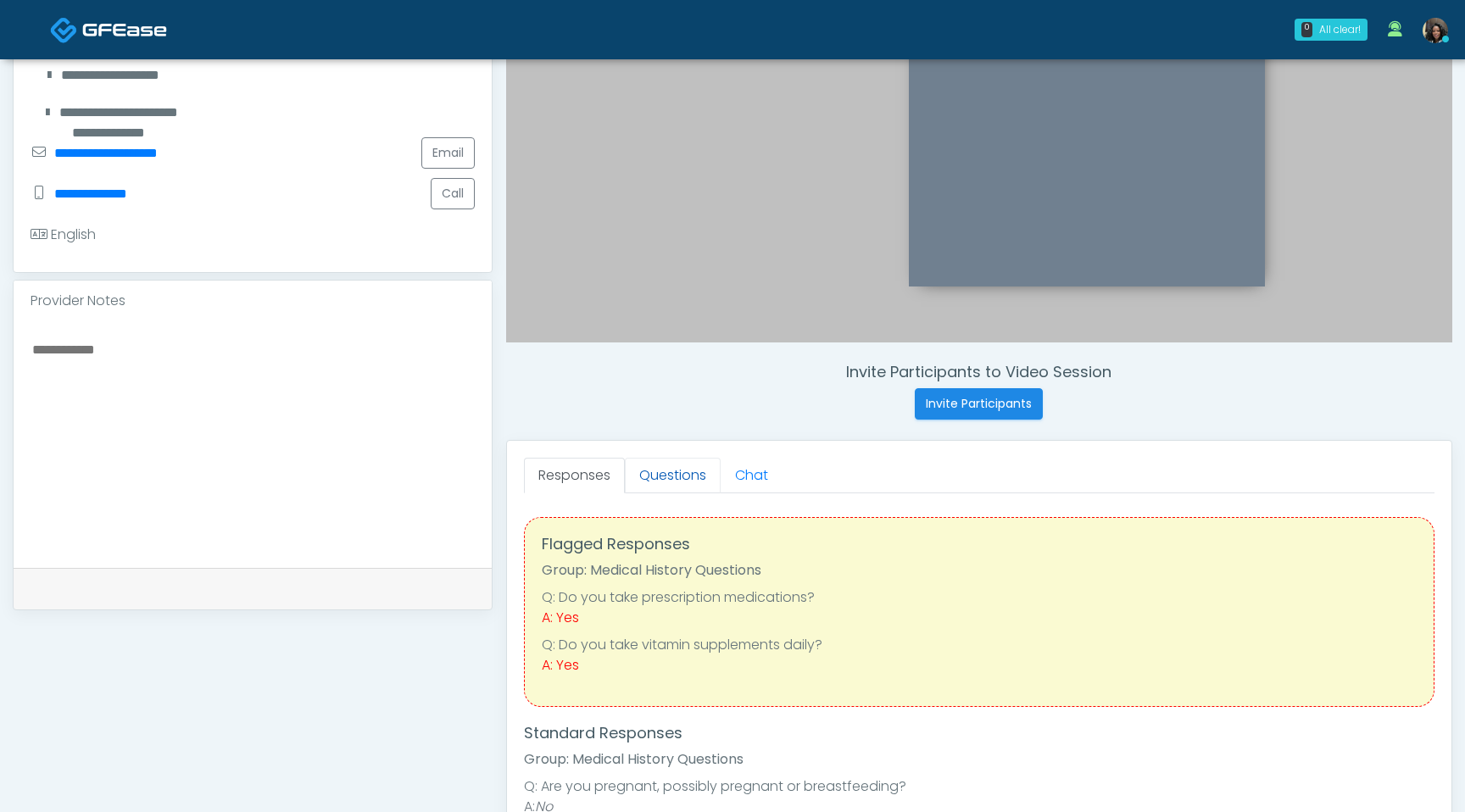
click at [668, 483] on link "Questions" at bounding box center [672, 475] width 96 height 36
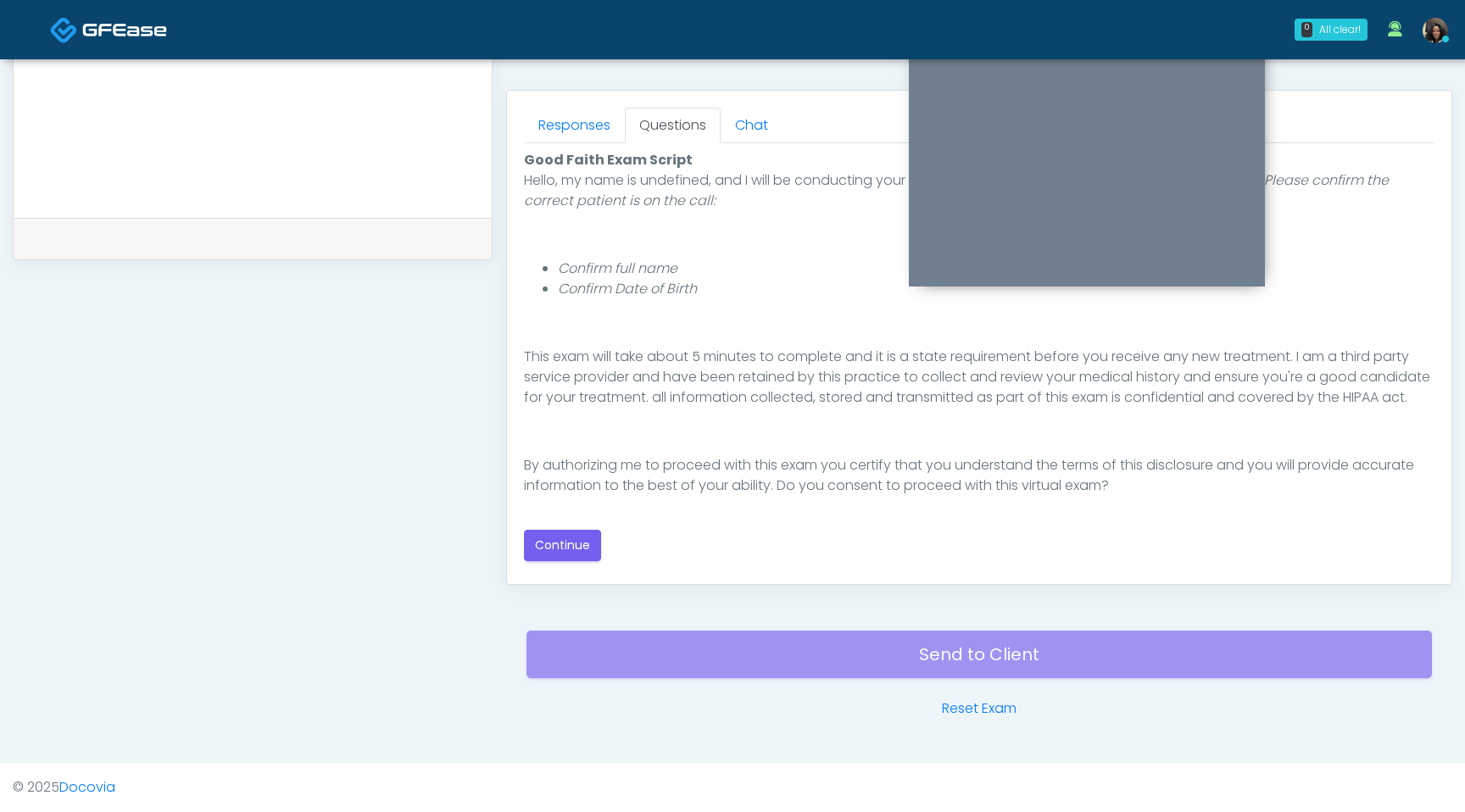
scroll to position [156, 0]
click at [571, 547] on button "Continue" at bounding box center [563, 545] width 77 height 31
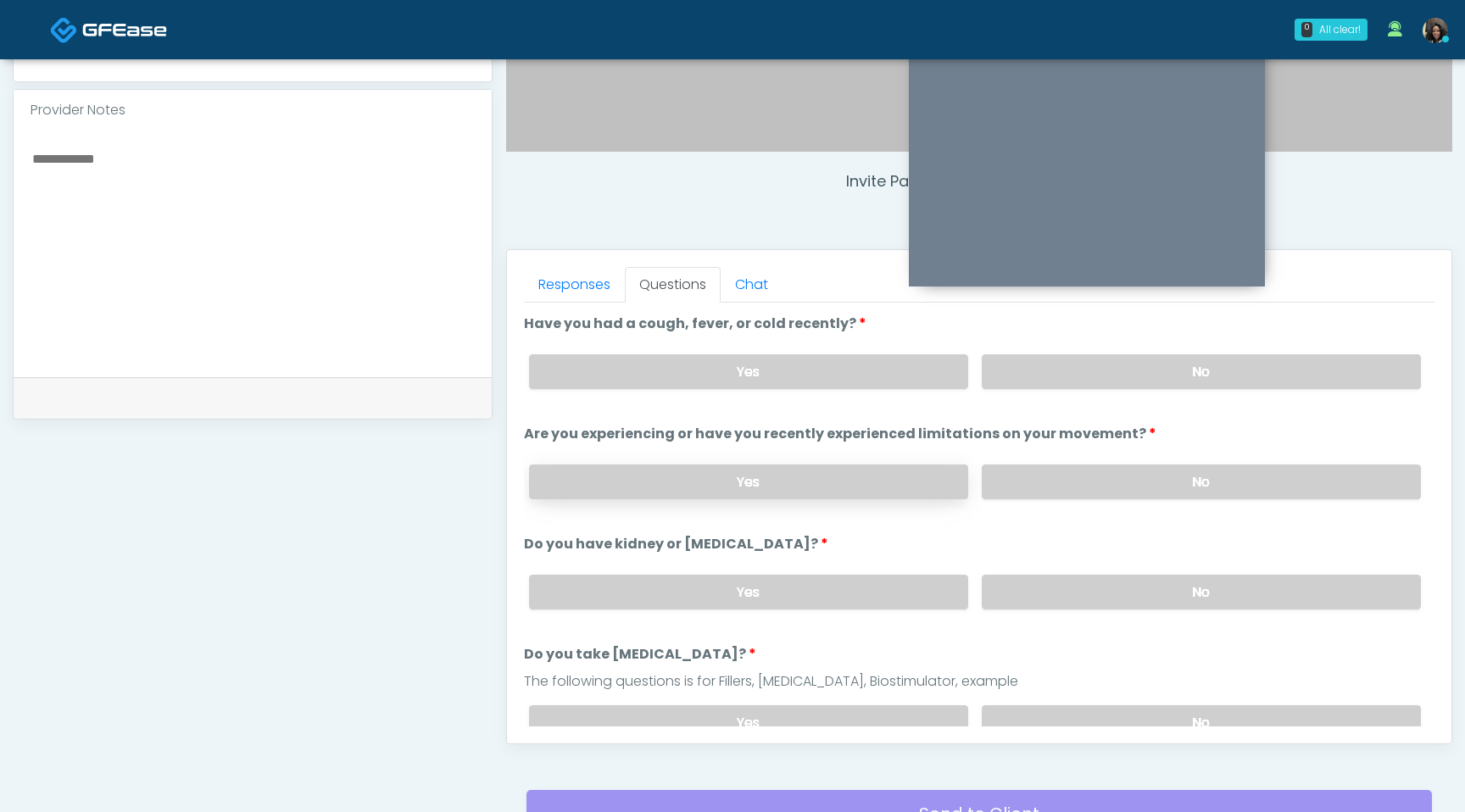
scroll to position [504, 0]
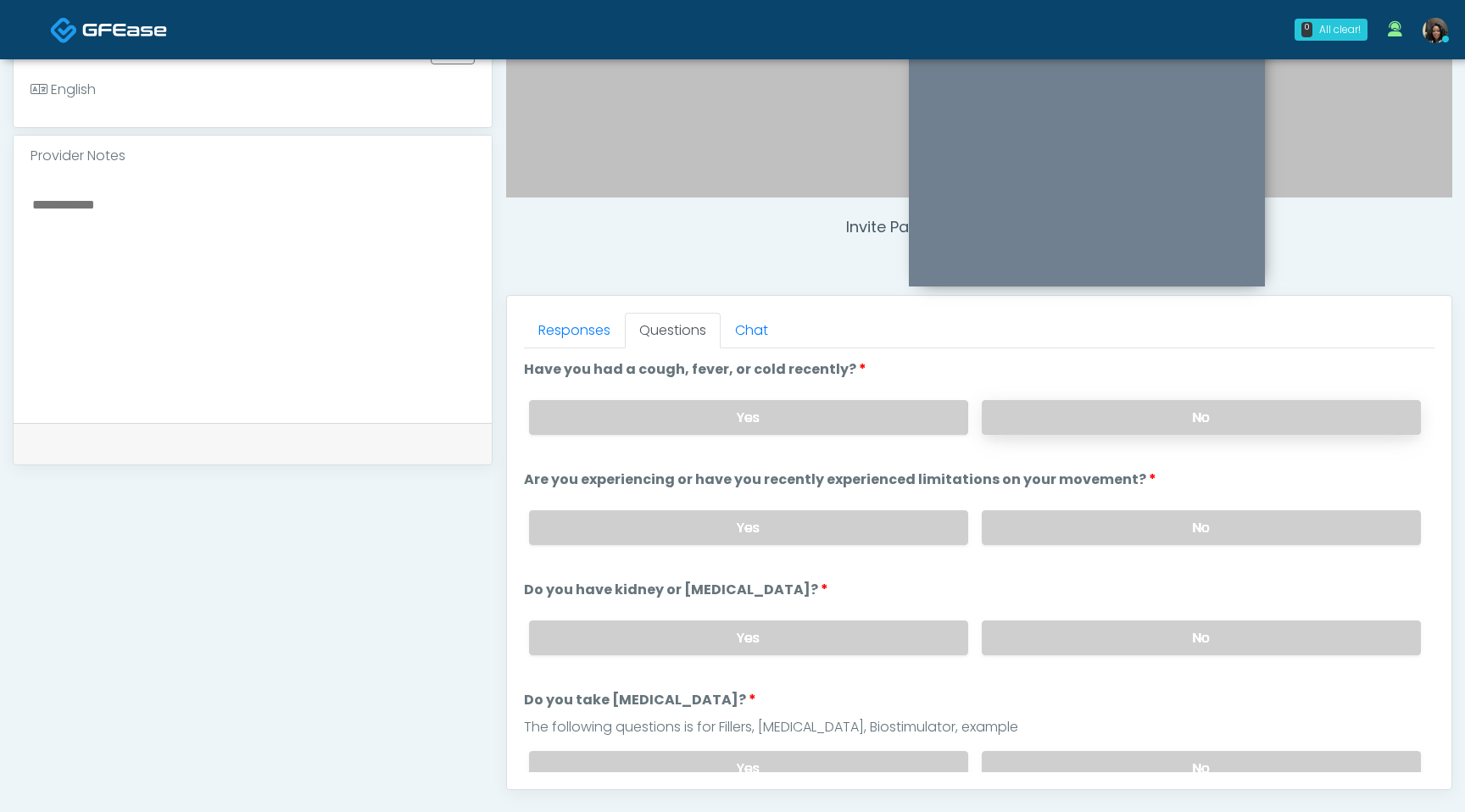
click at [1114, 429] on label "No" at bounding box center [1201, 418] width 439 height 35
click at [1096, 531] on label "No" at bounding box center [1201, 528] width 439 height 35
click at [1074, 644] on label "No" at bounding box center [1201, 638] width 439 height 35
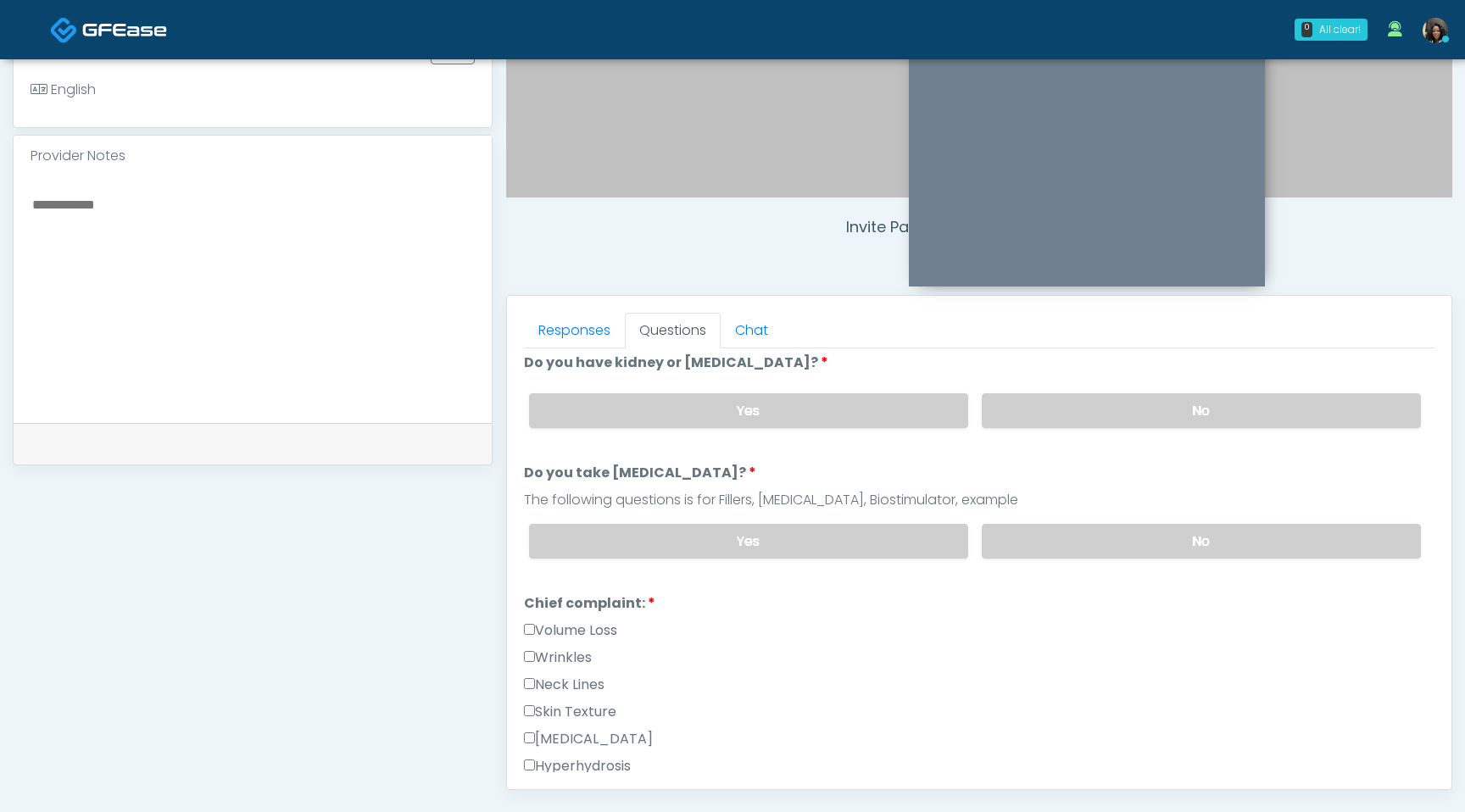
scroll to position [230, 0]
click at [1094, 562] on div "Yes No" at bounding box center [975, 538] width 920 height 62
click at [1098, 529] on label "No" at bounding box center [1201, 538] width 439 height 35
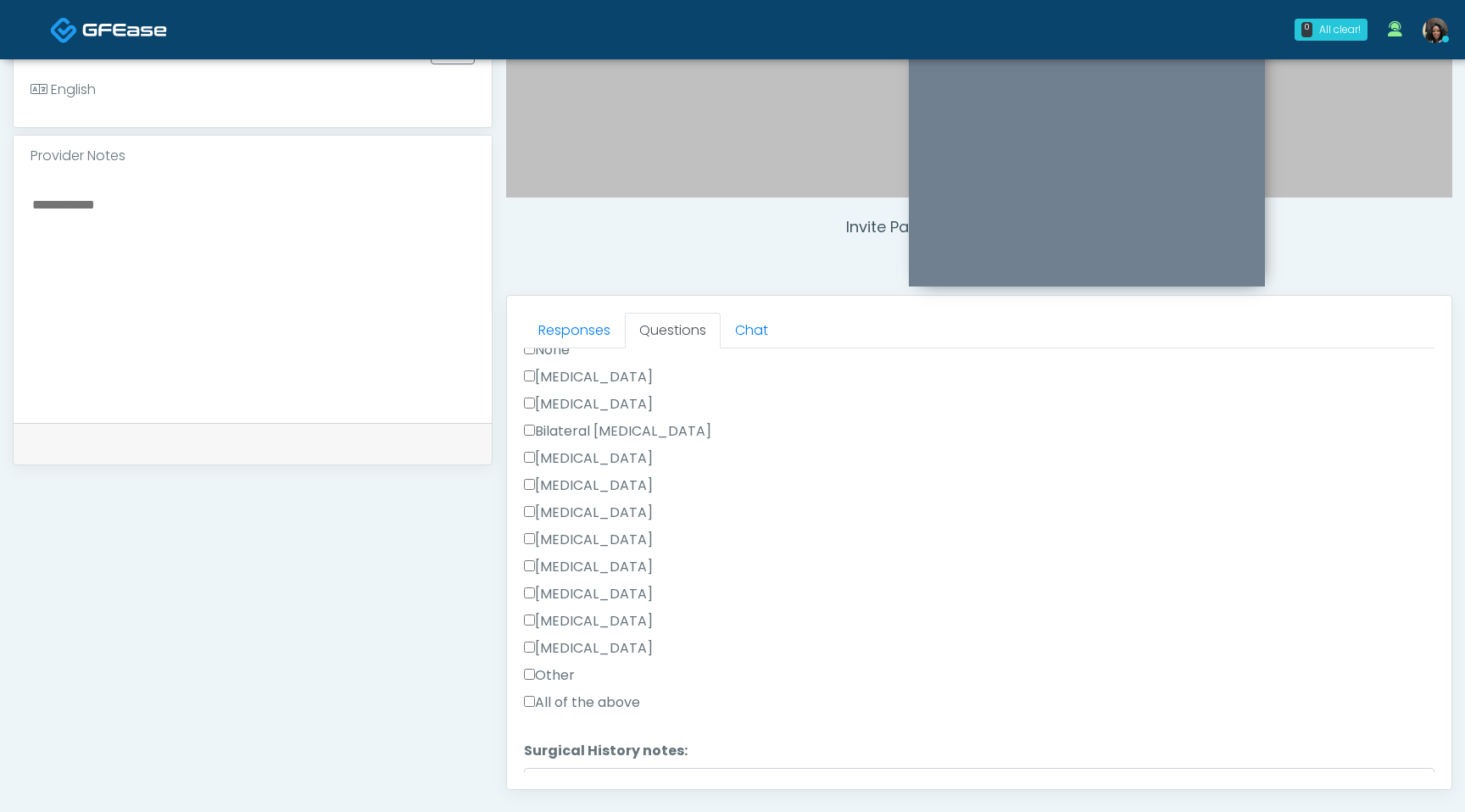
scroll to position [1104, 0]
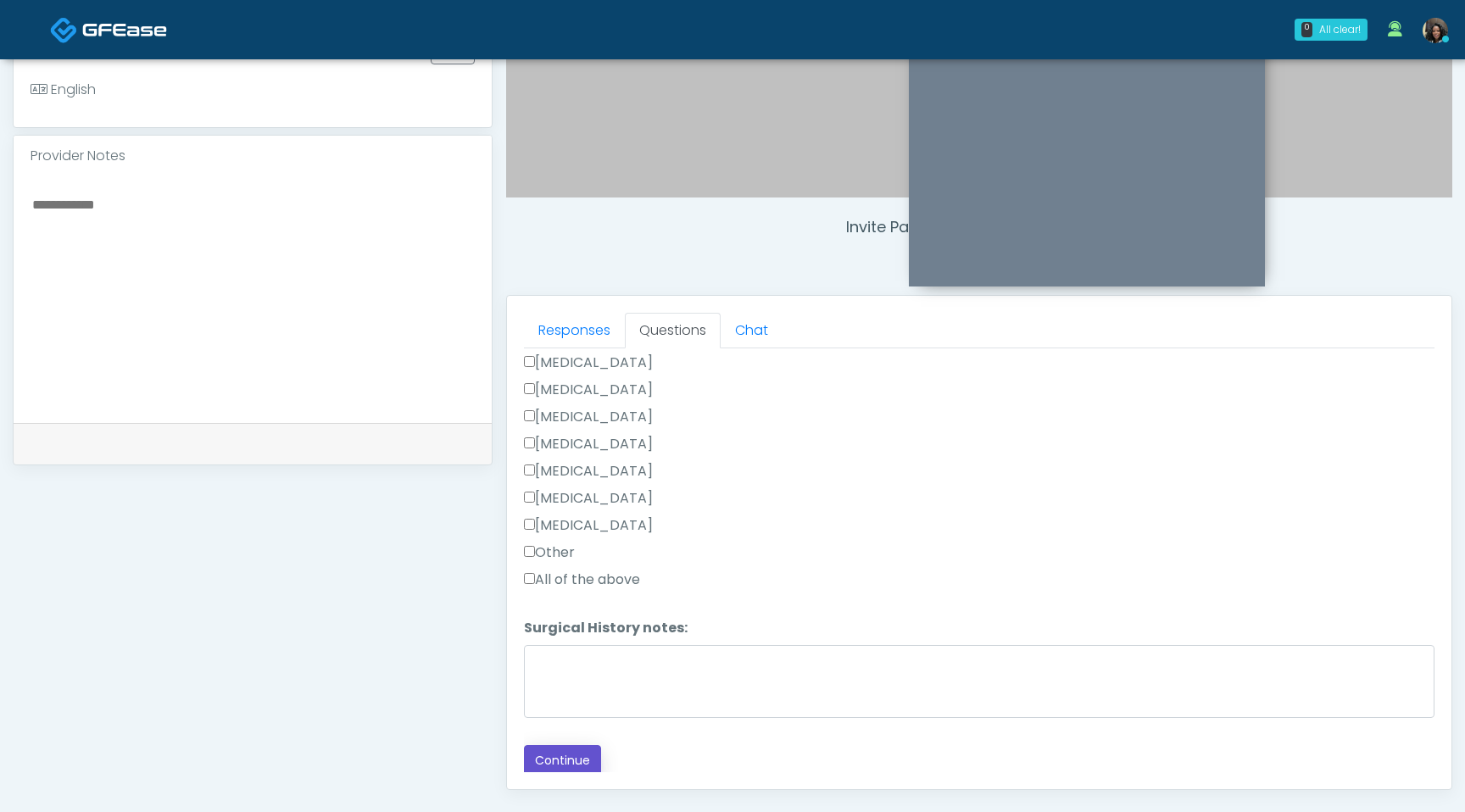
click at [555, 756] on button "Continue" at bounding box center [563, 761] width 77 height 31
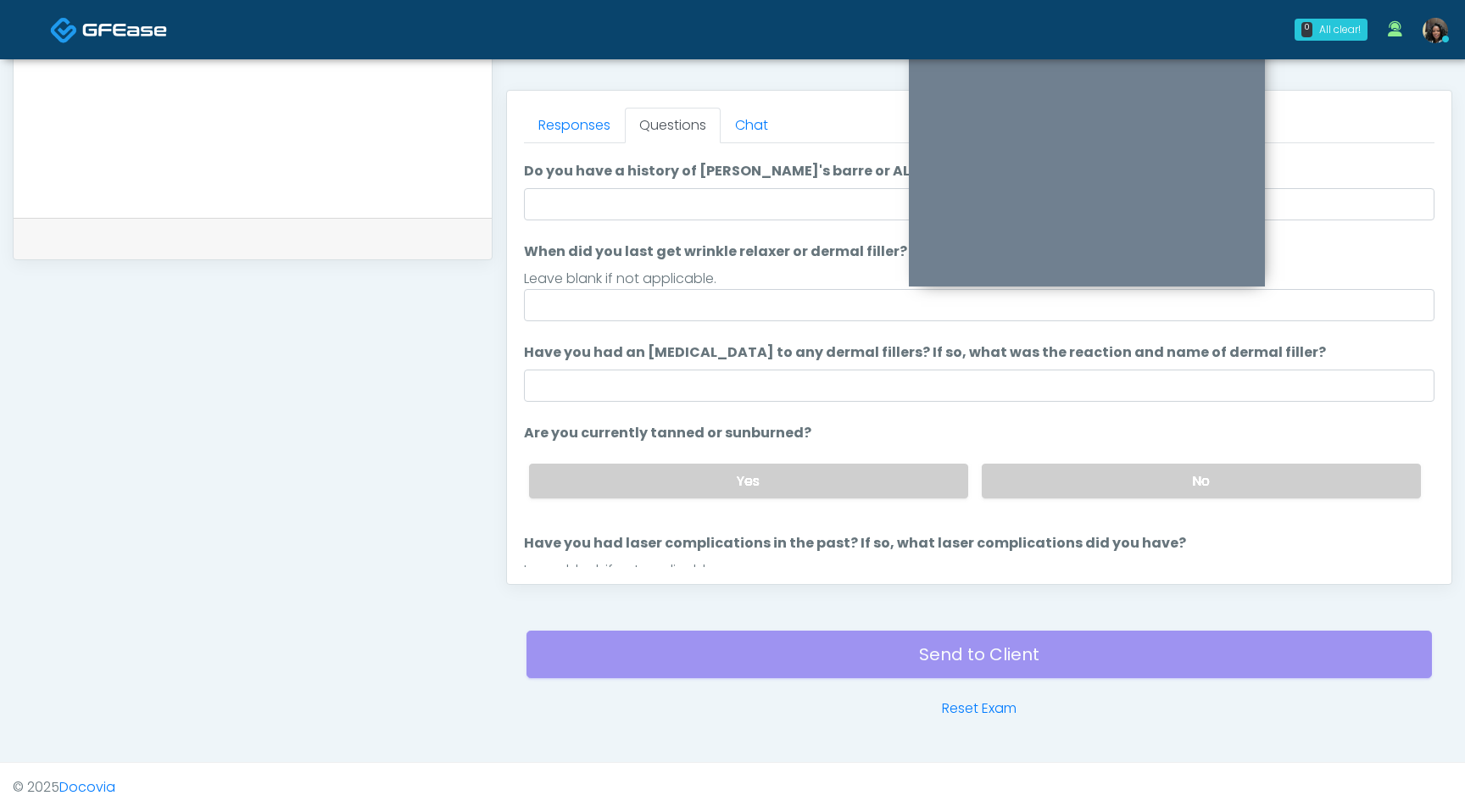
scroll to position [0, 0]
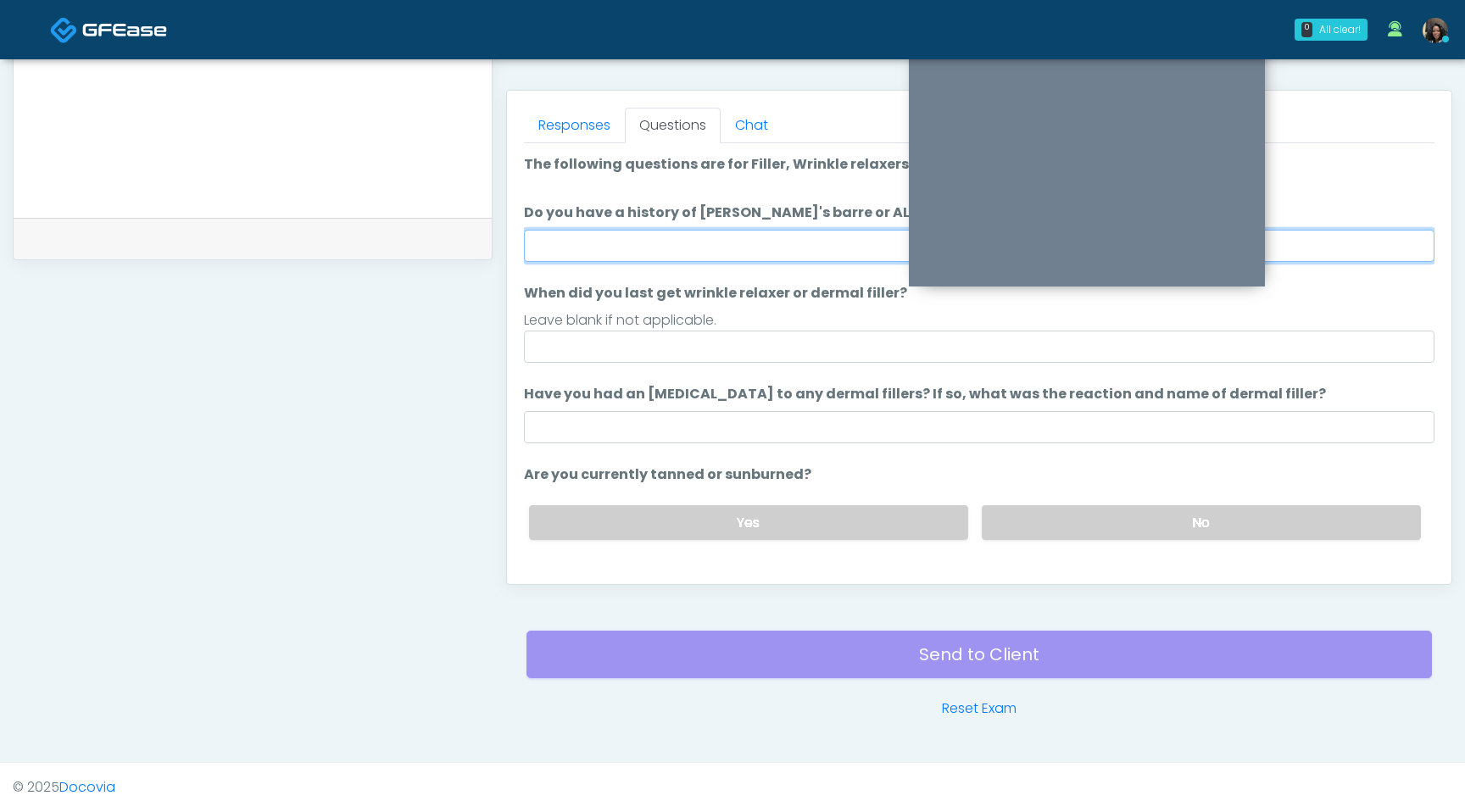
click at [700, 241] on input "Do you have a history of Guillain's barre or ALS? If so, please provide details." at bounding box center [980, 245] width 911 height 32
type input "**"
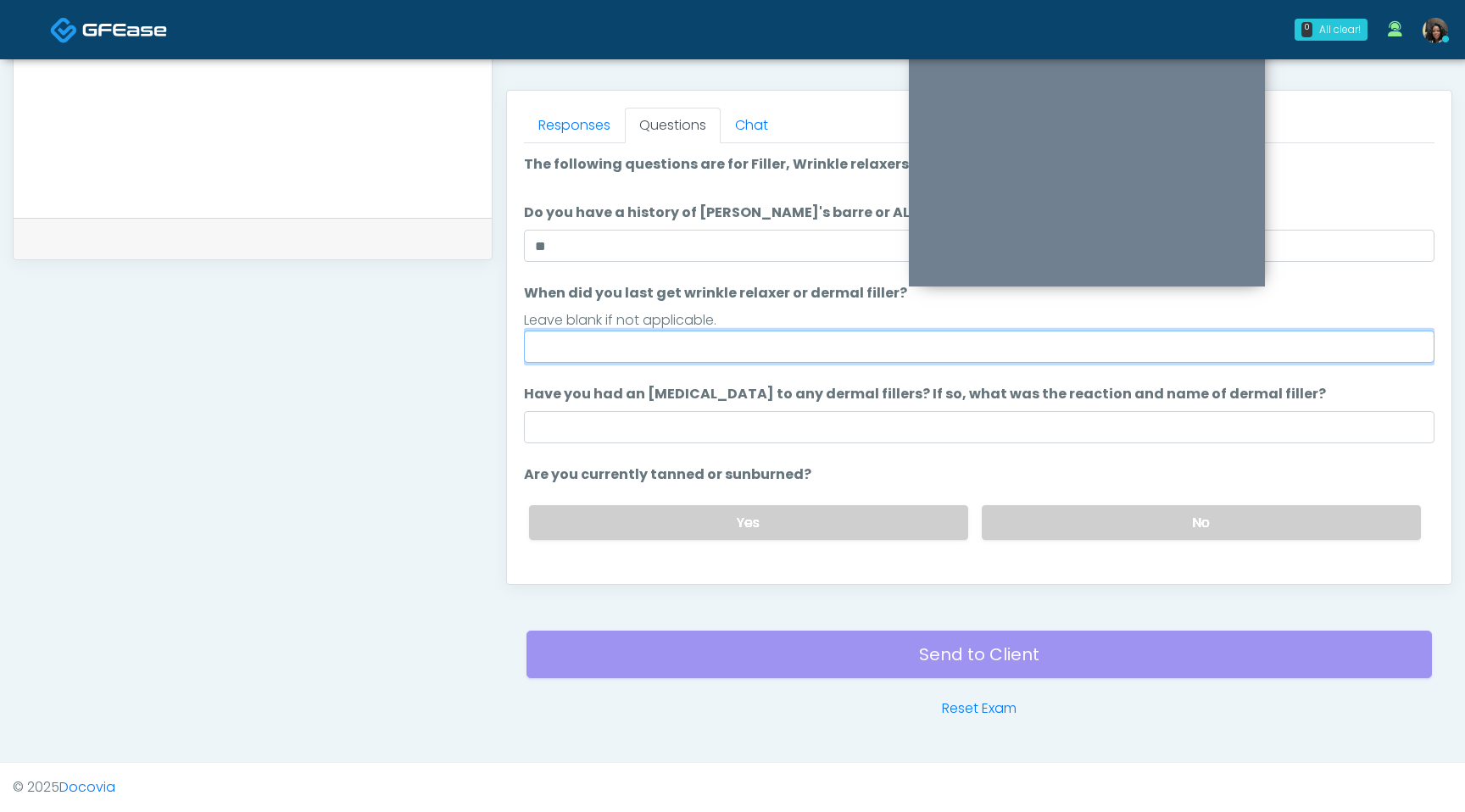
click at [632, 340] on input "When did you last get wrinkle relaxer or dermal filler?" at bounding box center [980, 346] width 911 height 32
type input "*********"
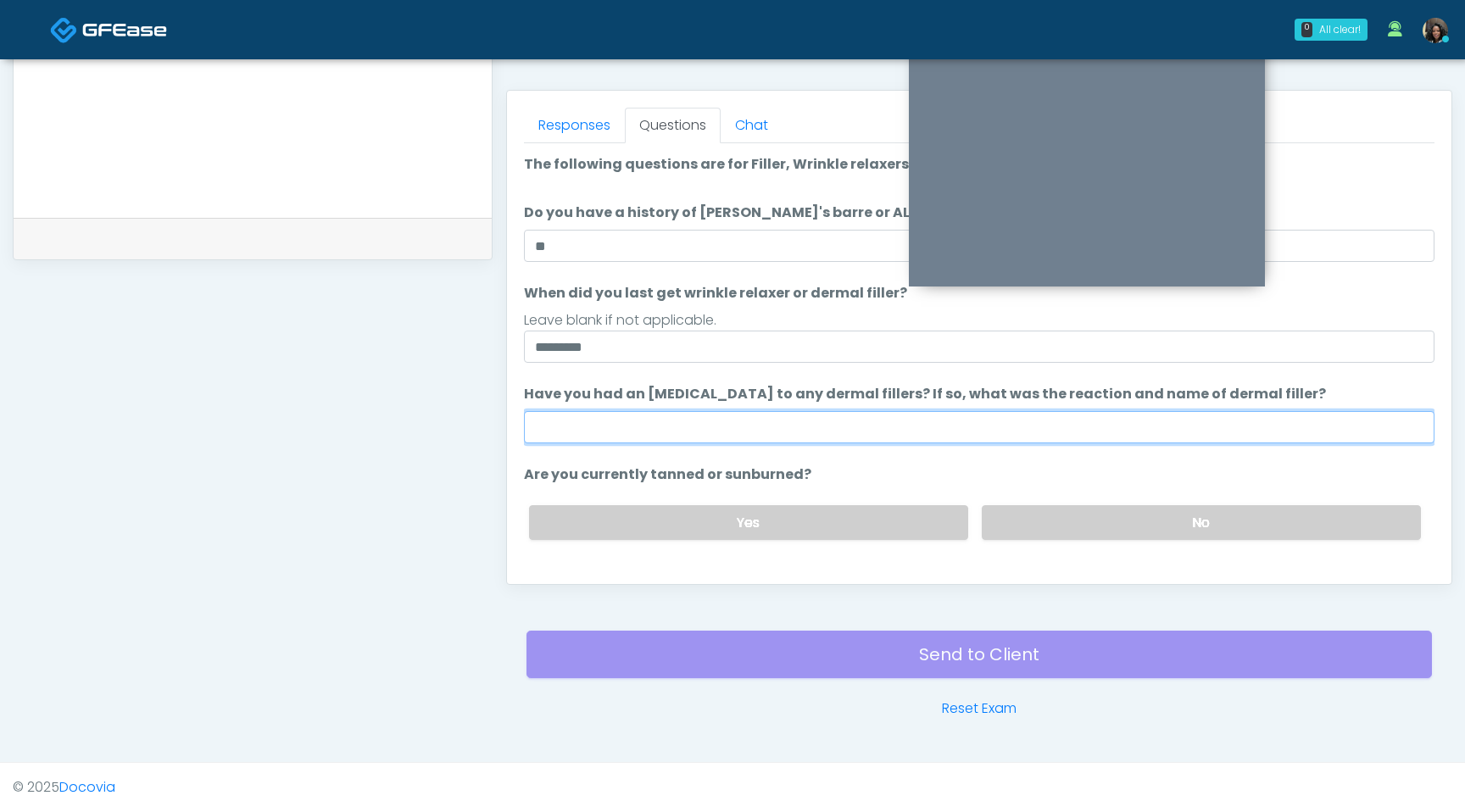
click at [632, 417] on input "Have you had an [MEDICAL_DATA] to any dermal fillers? If so, what was the react…" at bounding box center [980, 427] width 911 height 32
type input "**********"
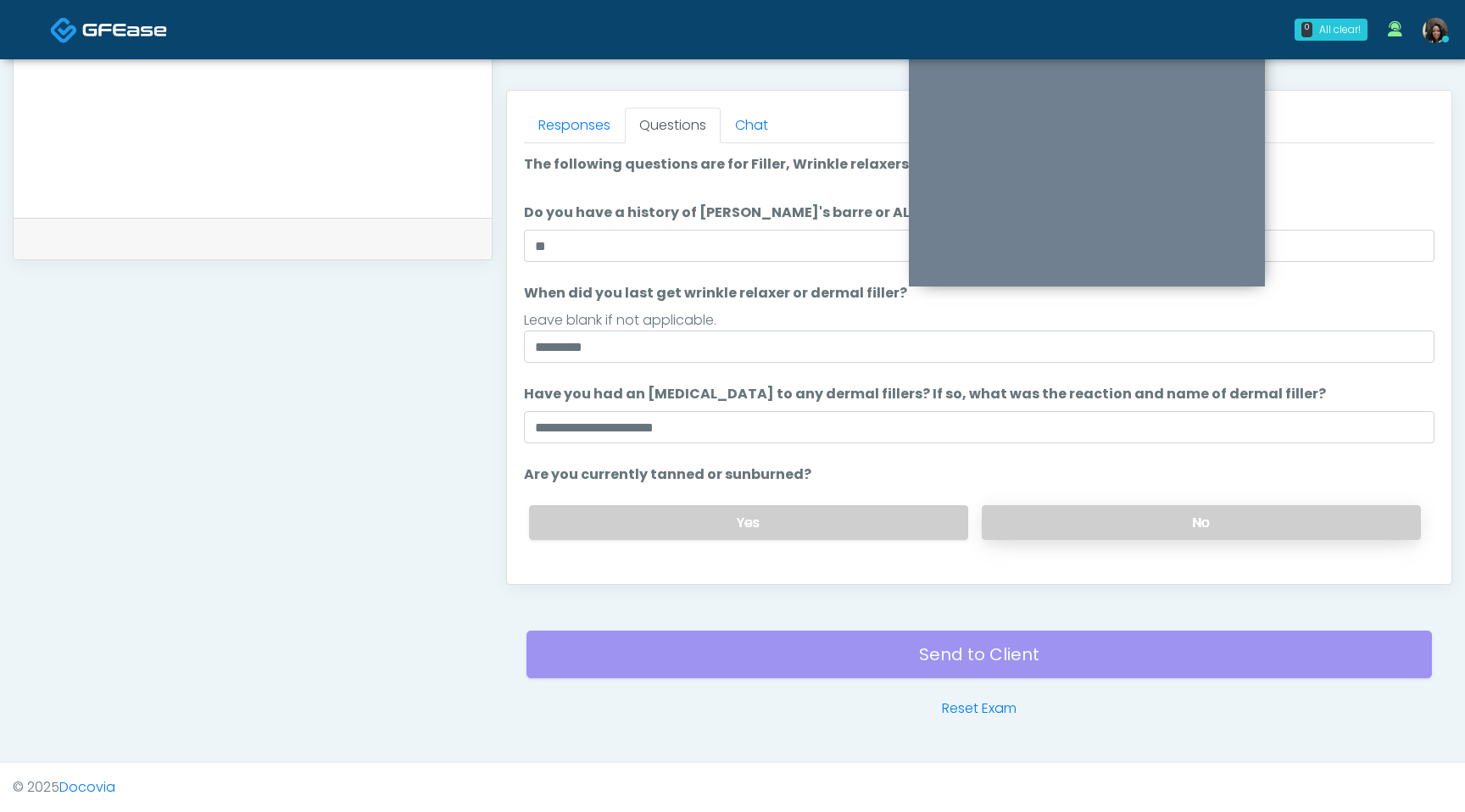
click at [1144, 519] on label "No" at bounding box center [1201, 523] width 439 height 35
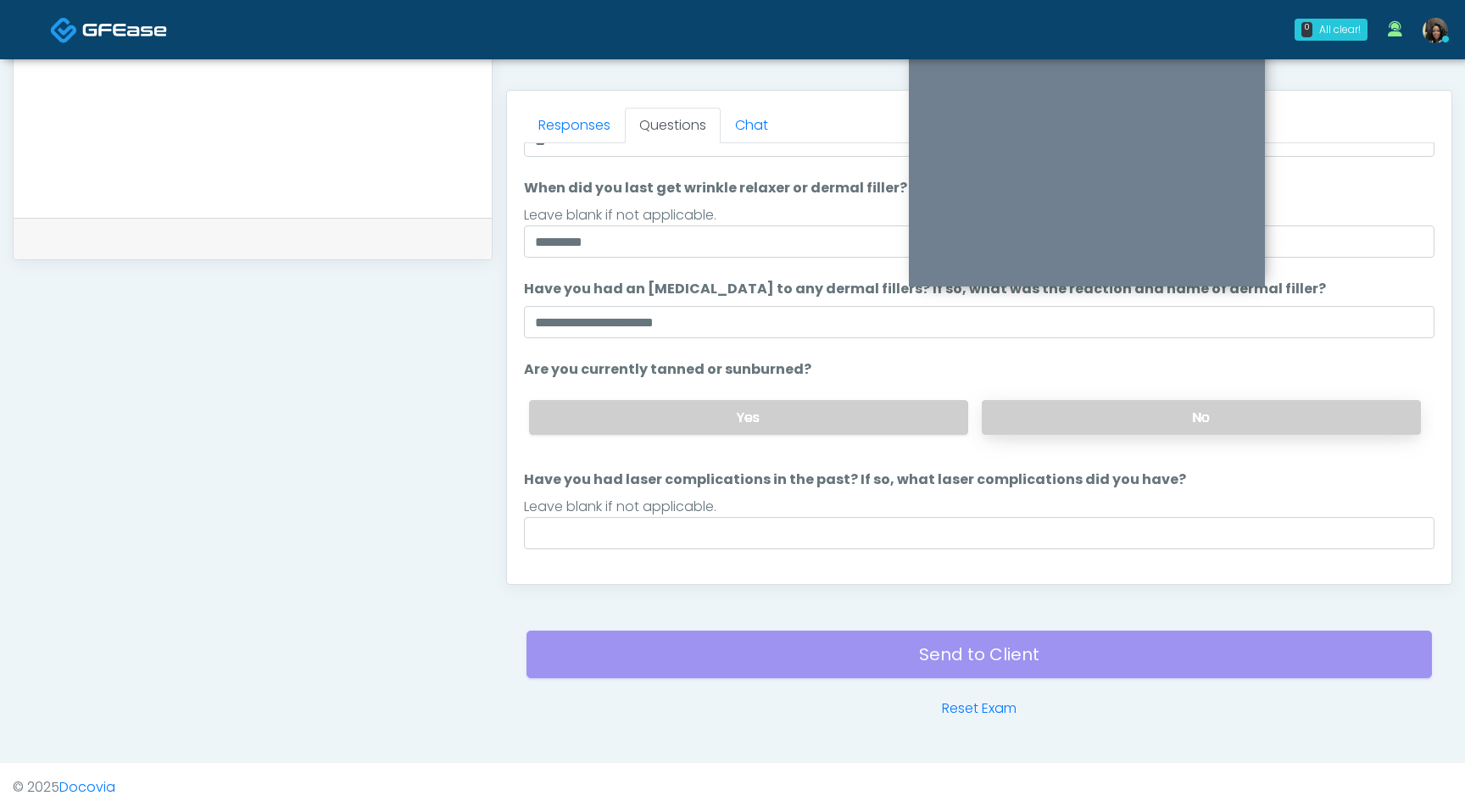
scroll to position [139, 0]
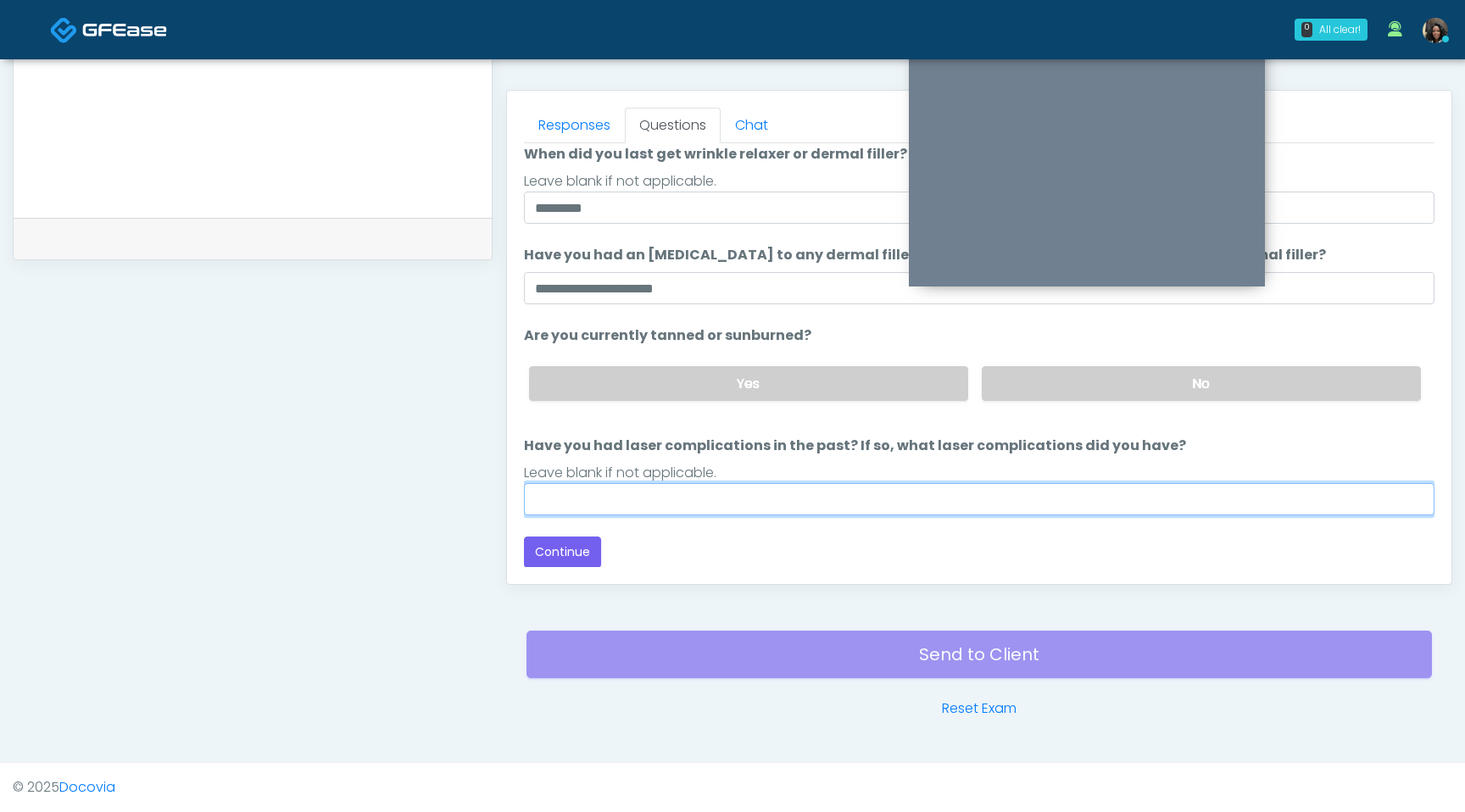
click at [893, 498] on input "Have you had laser complications in the past? If so, what laser complications d…" at bounding box center [980, 499] width 911 height 32
click at [613, 503] on input "*********" at bounding box center [980, 499] width 911 height 32
type input "**********"
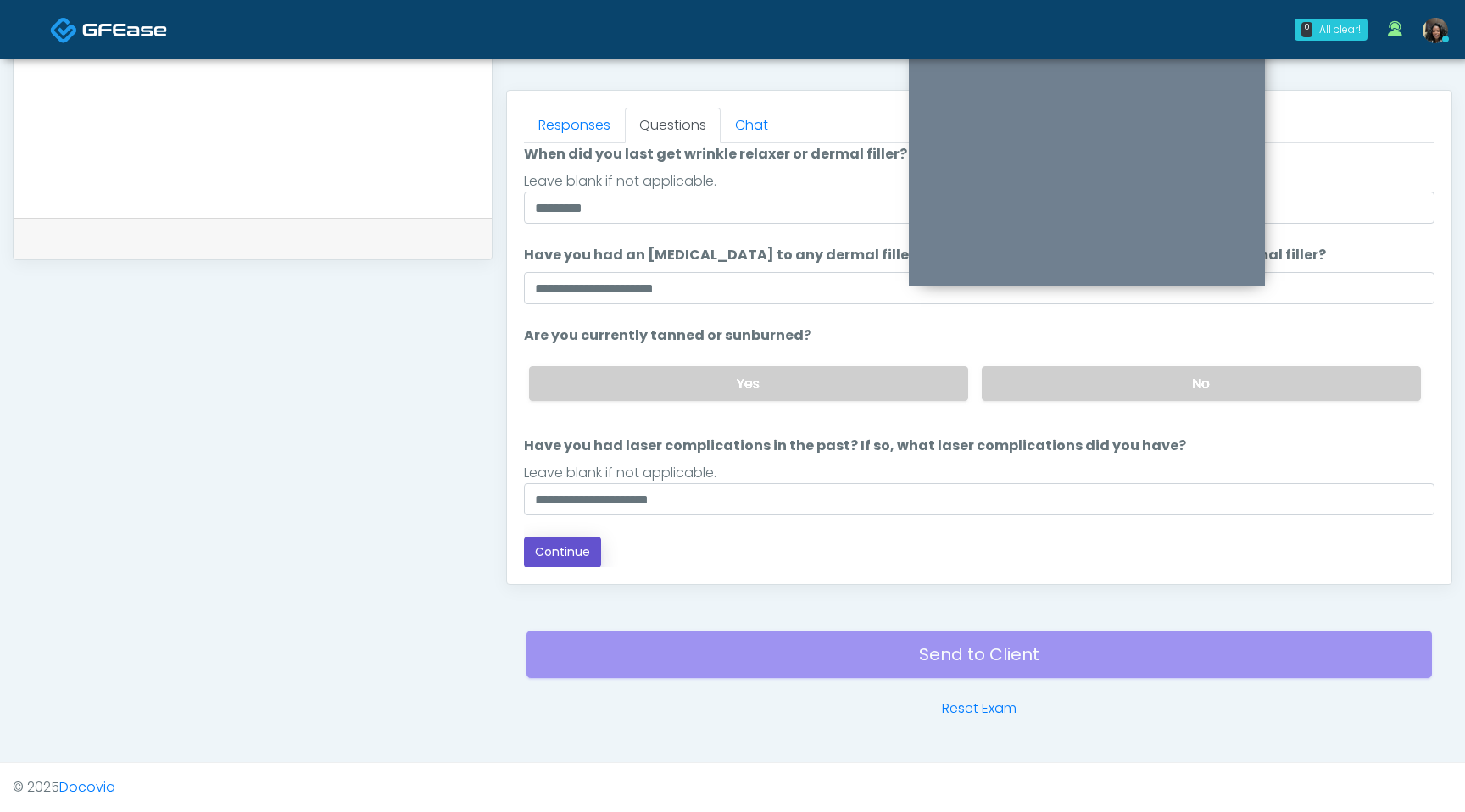
click at [567, 564] on button "Continue" at bounding box center [563, 552] width 77 height 31
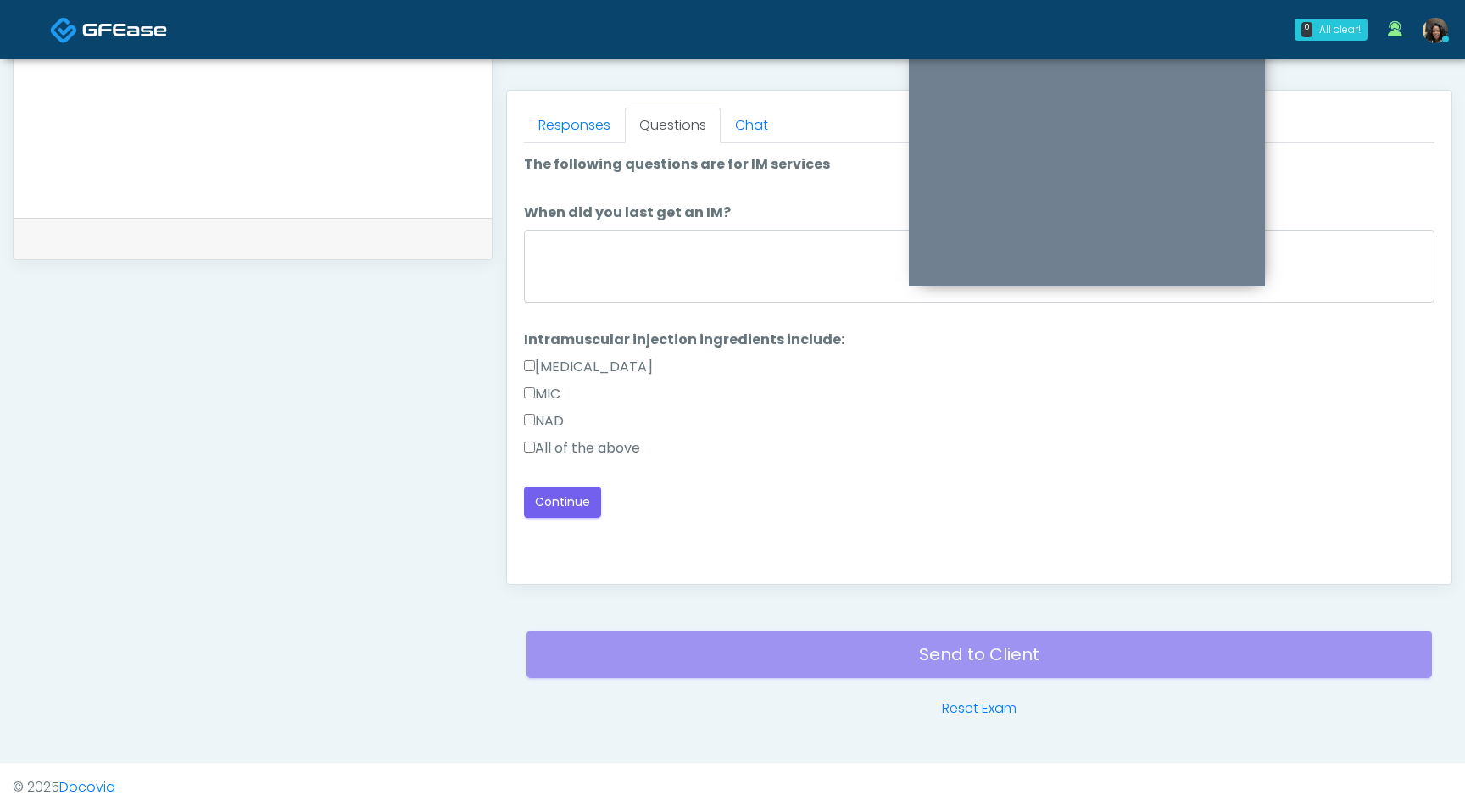
scroll to position [0, 0]
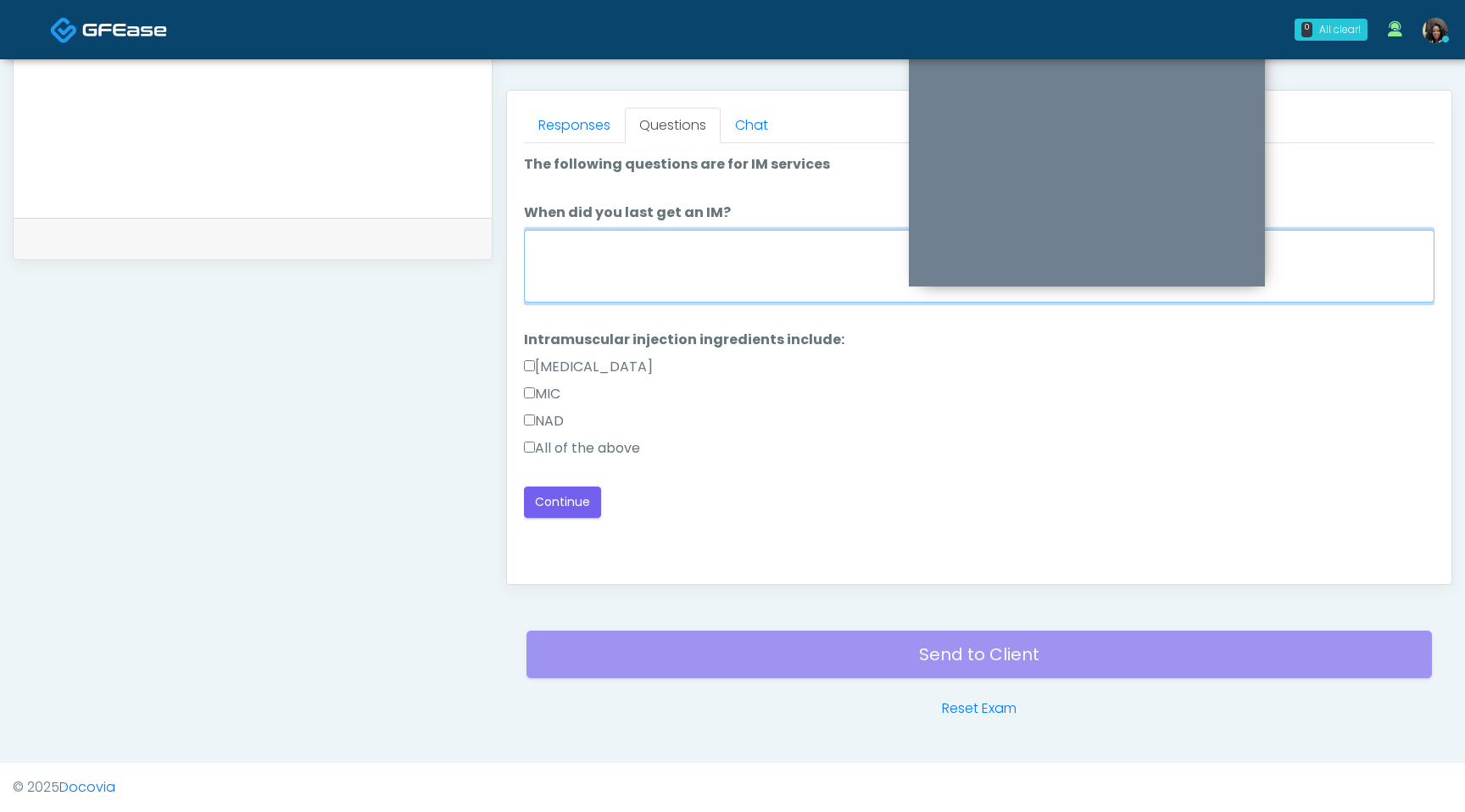
click at [707, 283] on textarea "When did you last get an IM?" at bounding box center [980, 266] width 911 height 73
type textarea "**********"
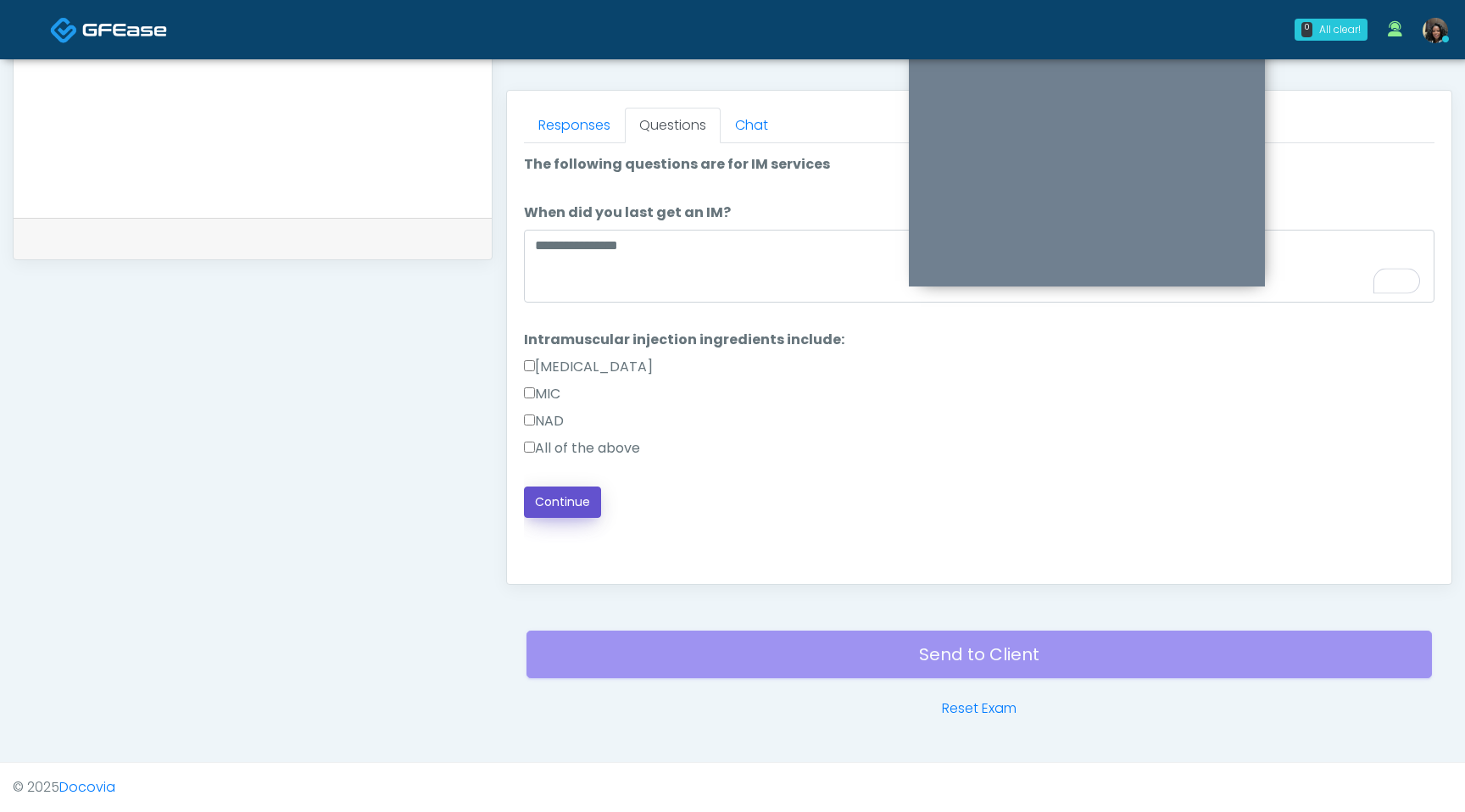
click at [545, 500] on button "Continue" at bounding box center [563, 502] width 77 height 31
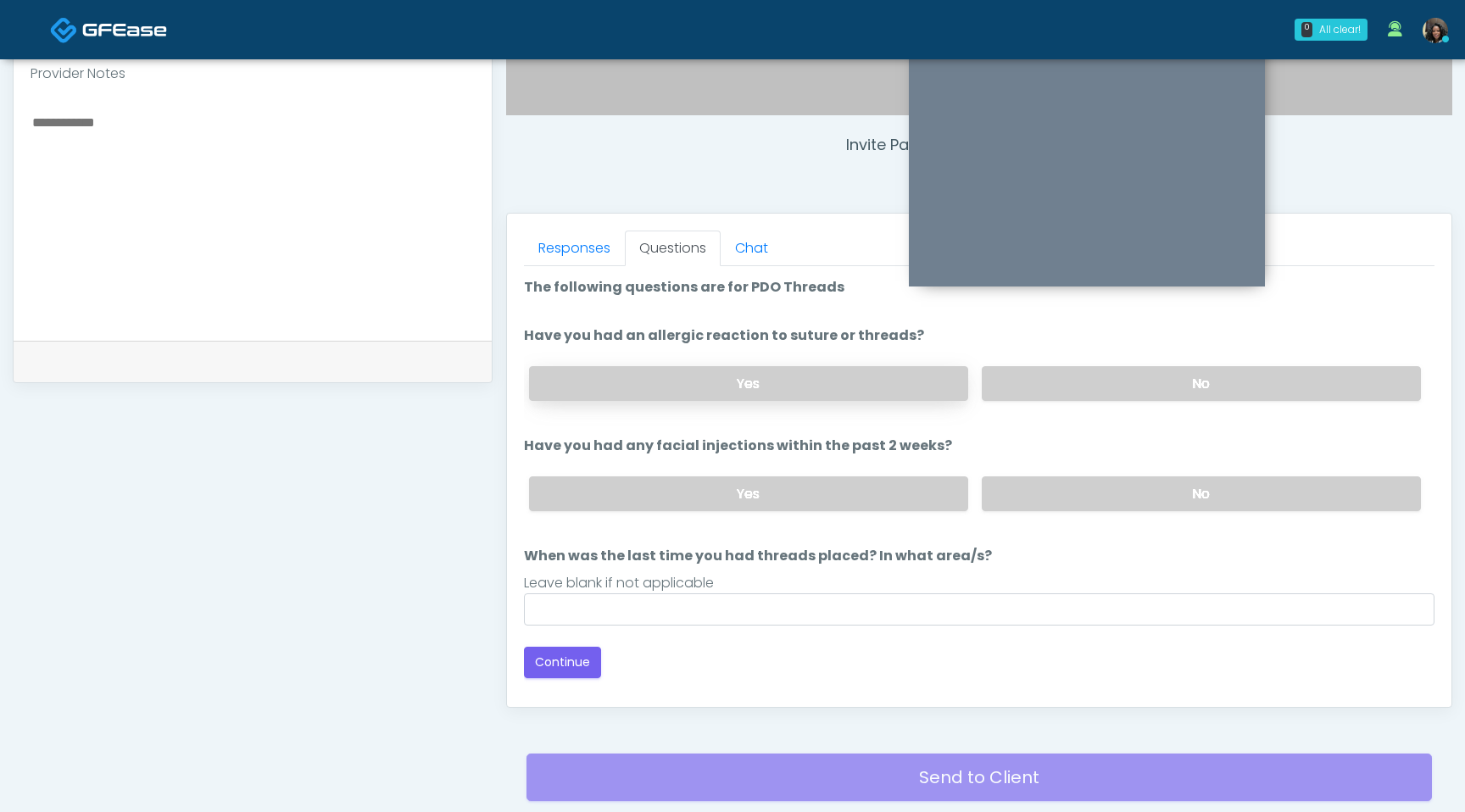
scroll to position [586, 0]
click at [1110, 394] on label "No" at bounding box center [1201, 384] width 439 height 35
click at [1092, 489] on label "No" at bounding box center [1201, 494] width 439 height 35
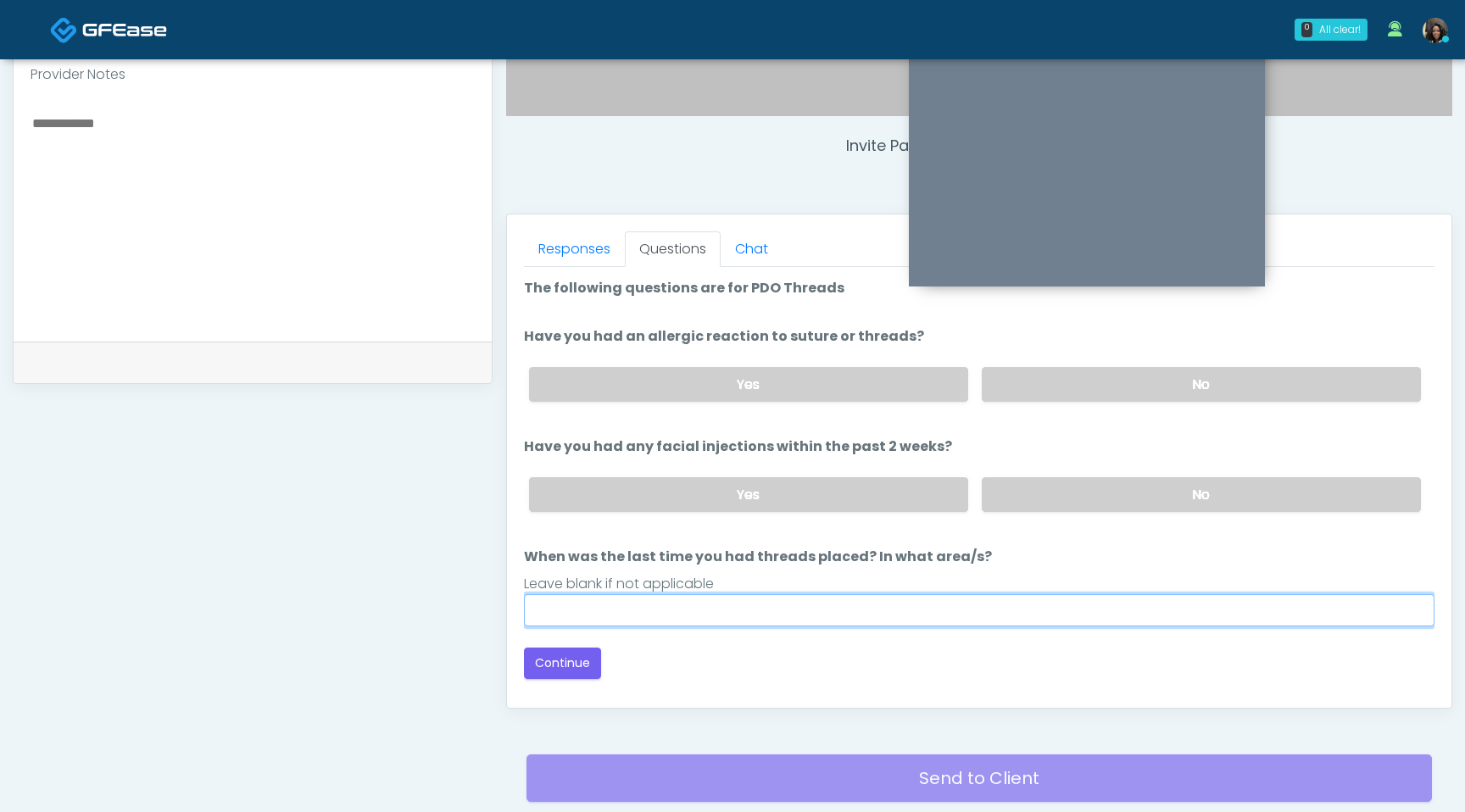
click at [1012, 619] on input "When was the last time you had threads placed? In what area/s?" at bounding box center [980, 610] width 911 height 32
type input "*********"
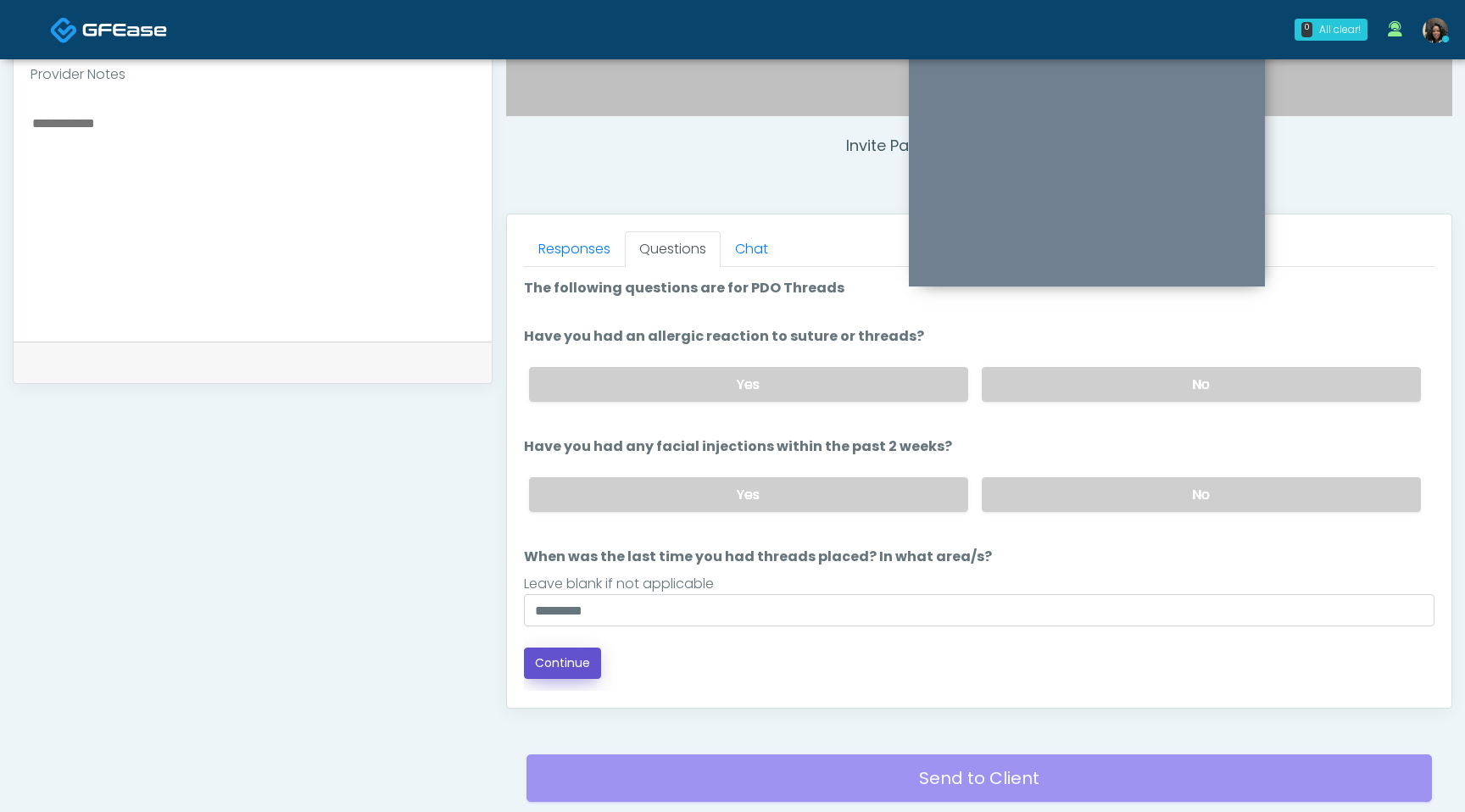
click at [575, 659] on button "Continue" at bounding box center [563, 663] width 77 height 31
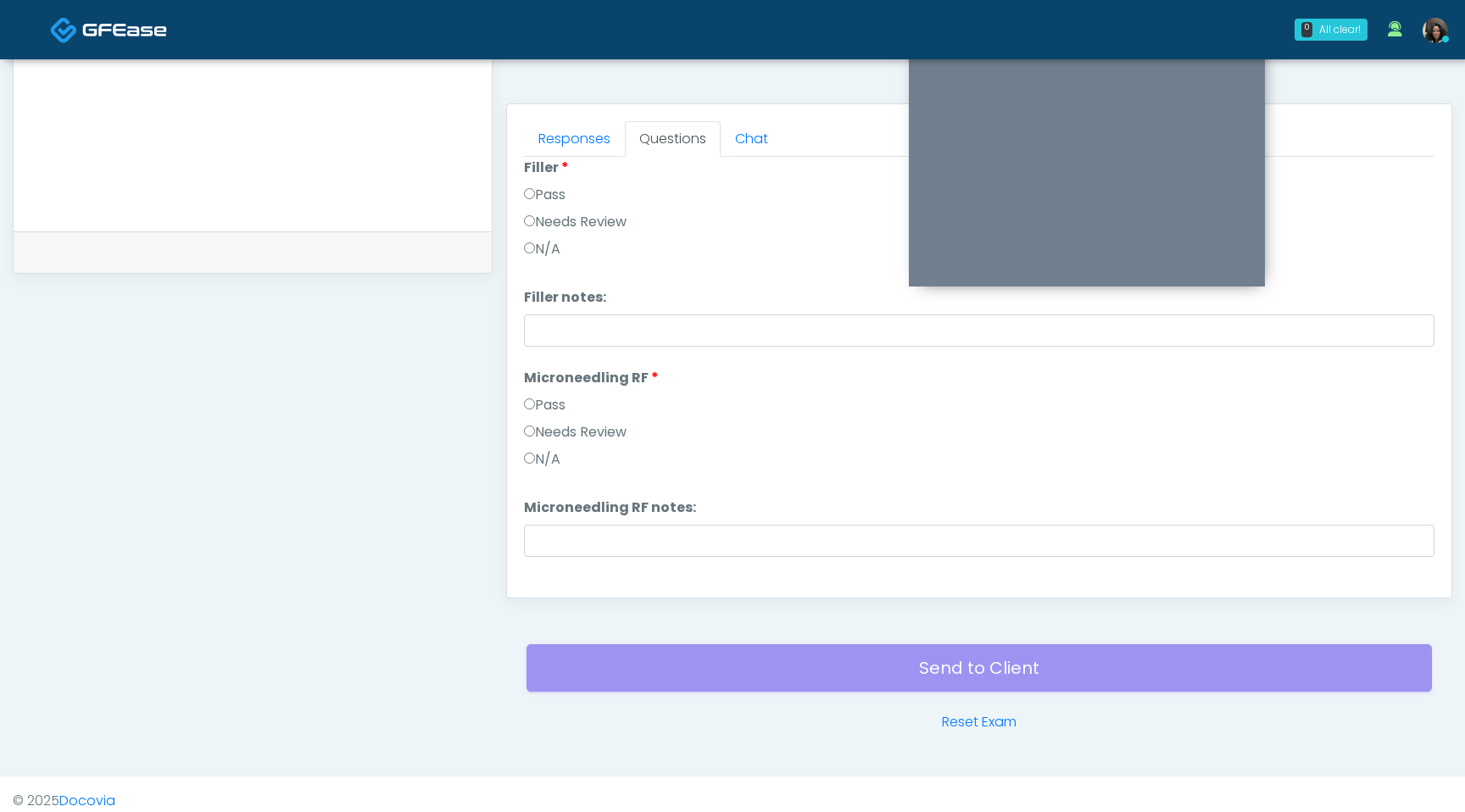
scroll to position [0, 0]
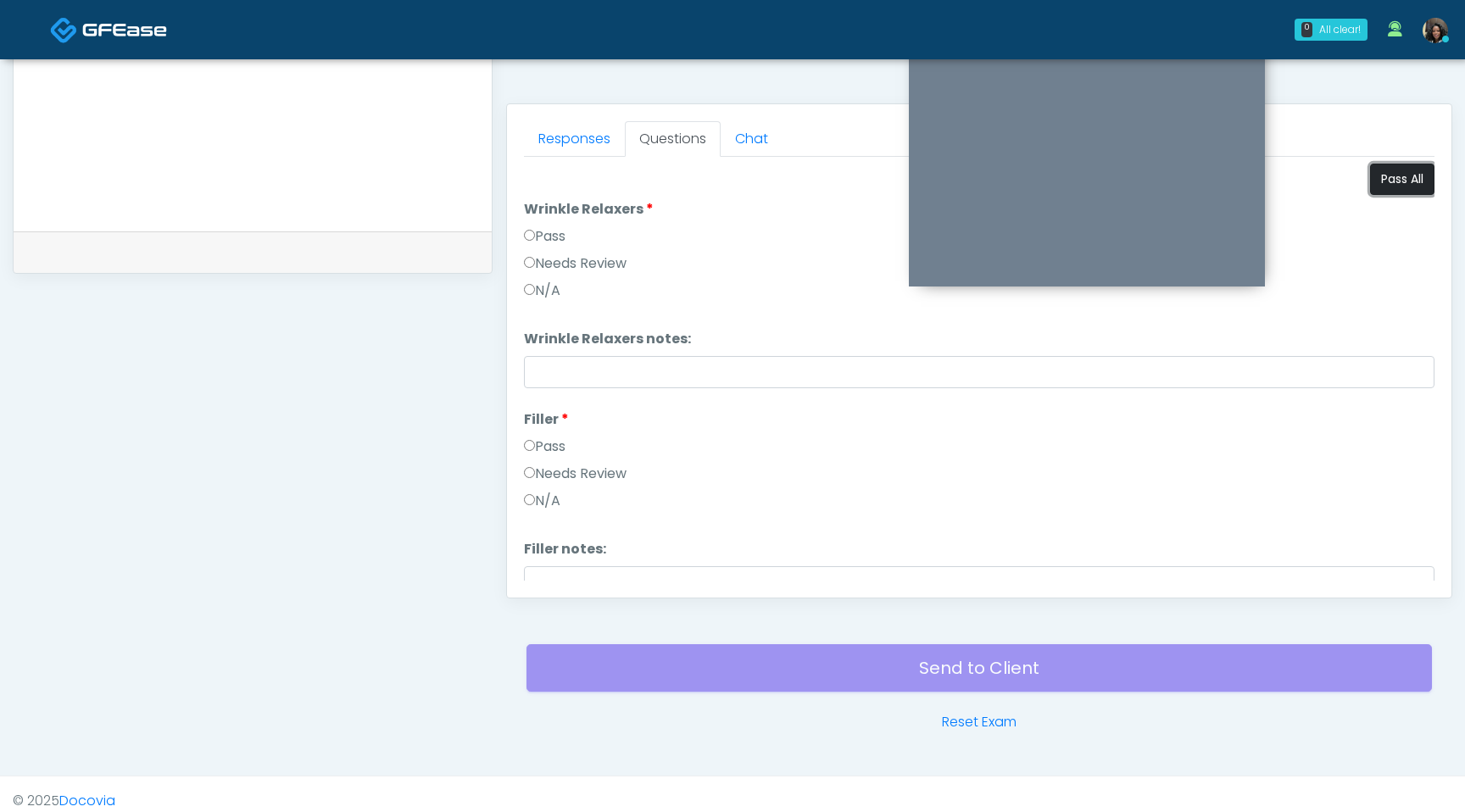
click at [1388, 178] on button "Pass All" at bounding box center [1402, 179] width 65 height 31
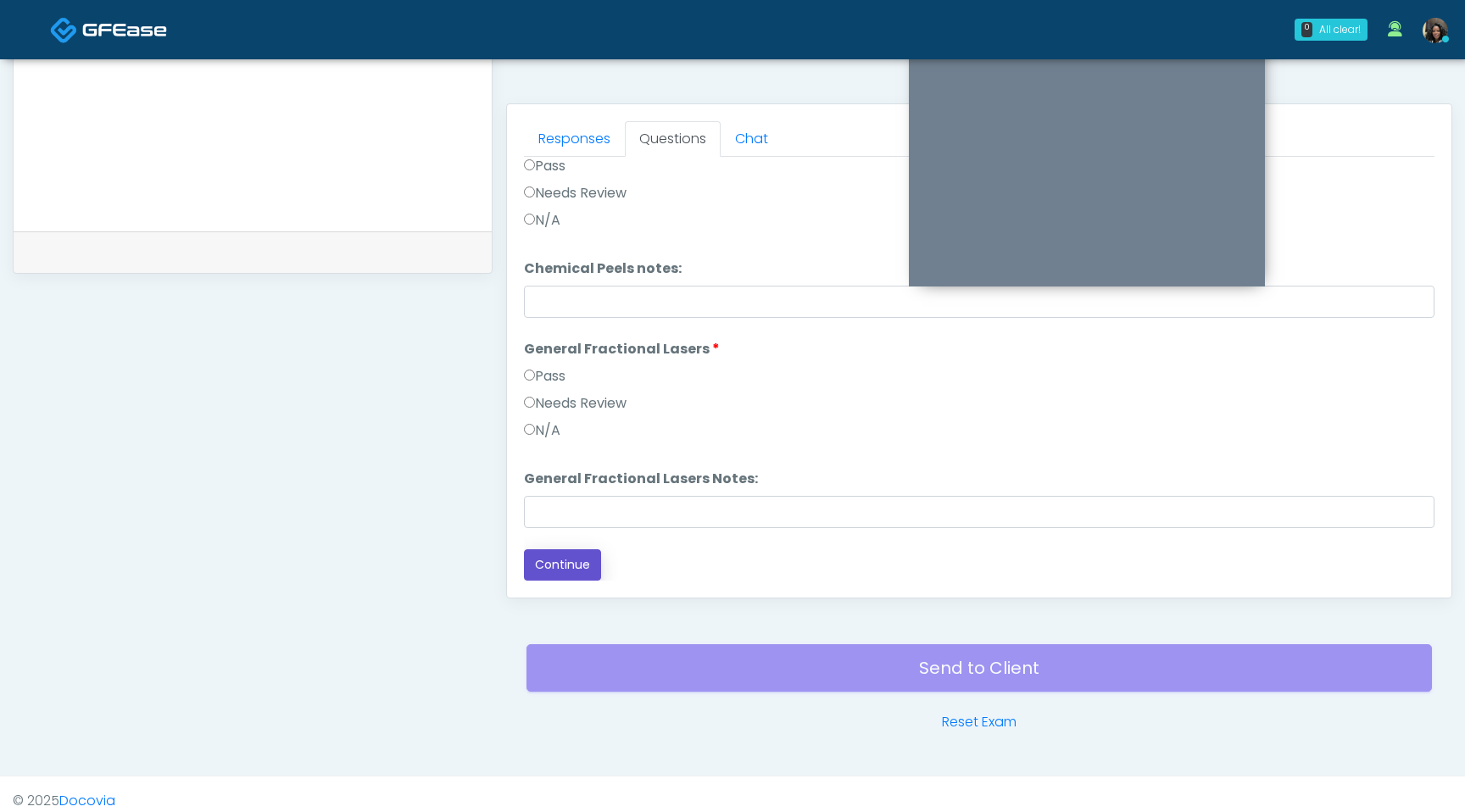
click at [563, 578] on button "Continue" at bounding box center [563, 564] width 77 height 31
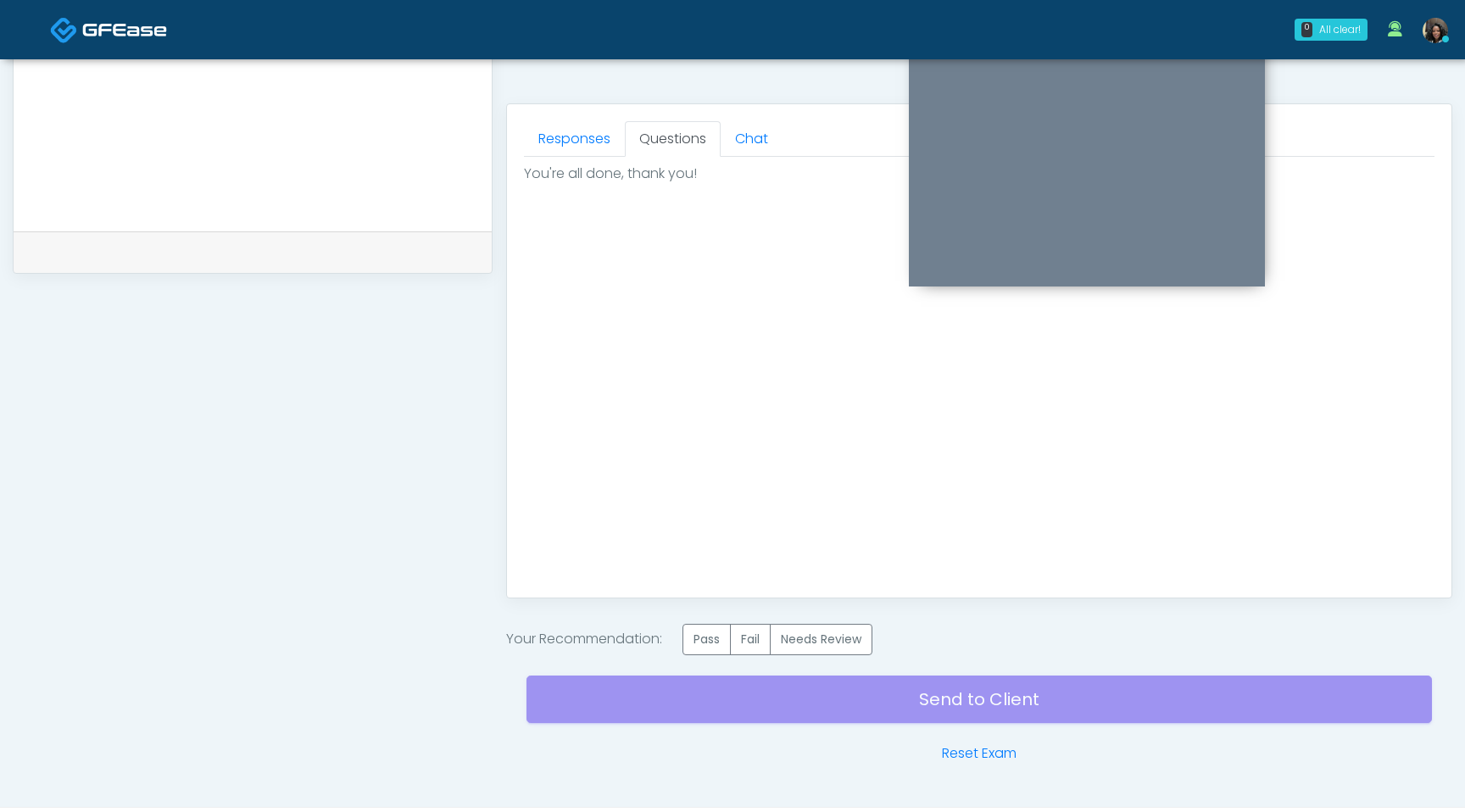
scroll to position [0, 0]
click at [705, 654] on label "Pass" at bounding box center [707, 639] width 48 height 31
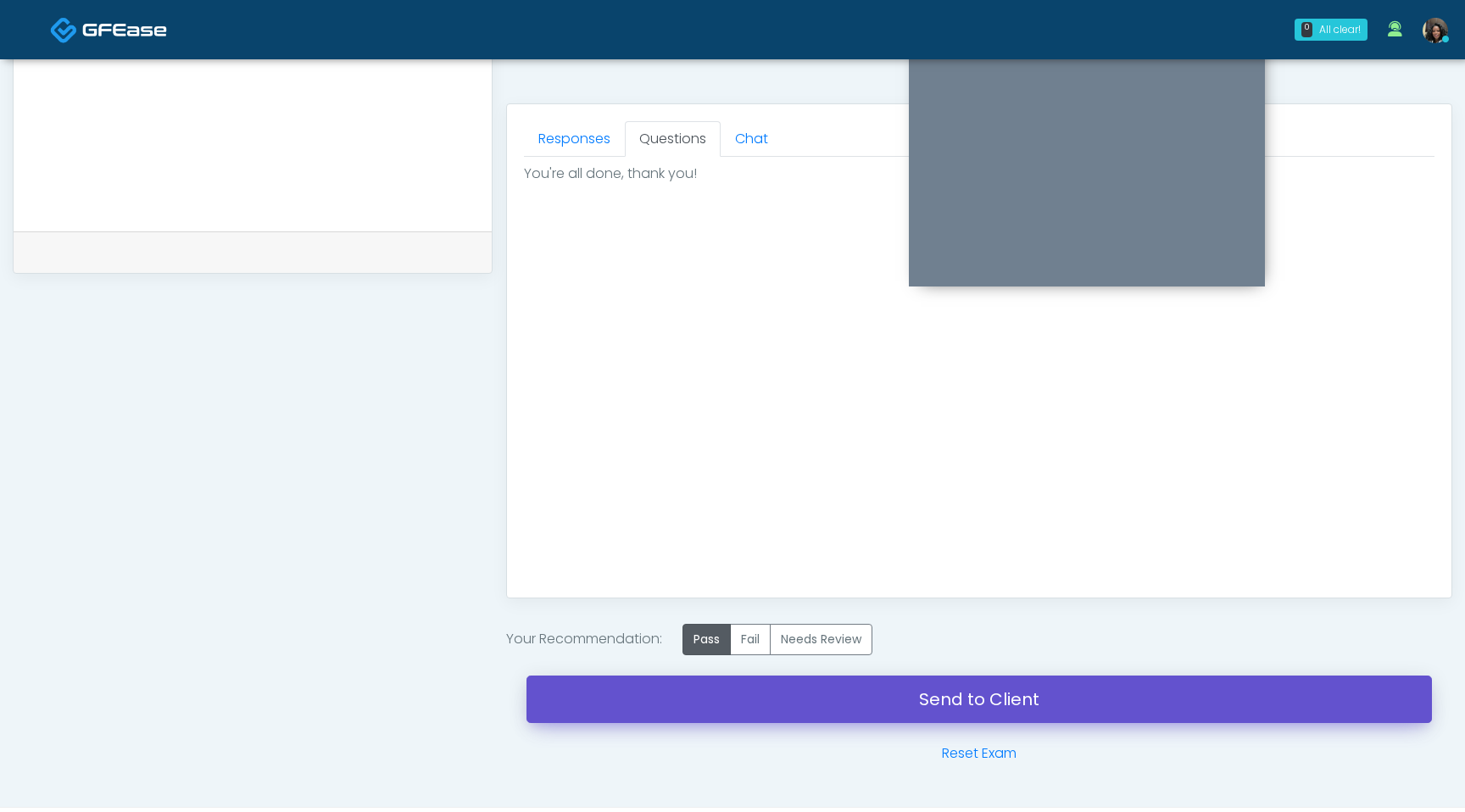
click at [729, 714] on link "Send to Client" at bounding box center [979, 699] width 906 height 47
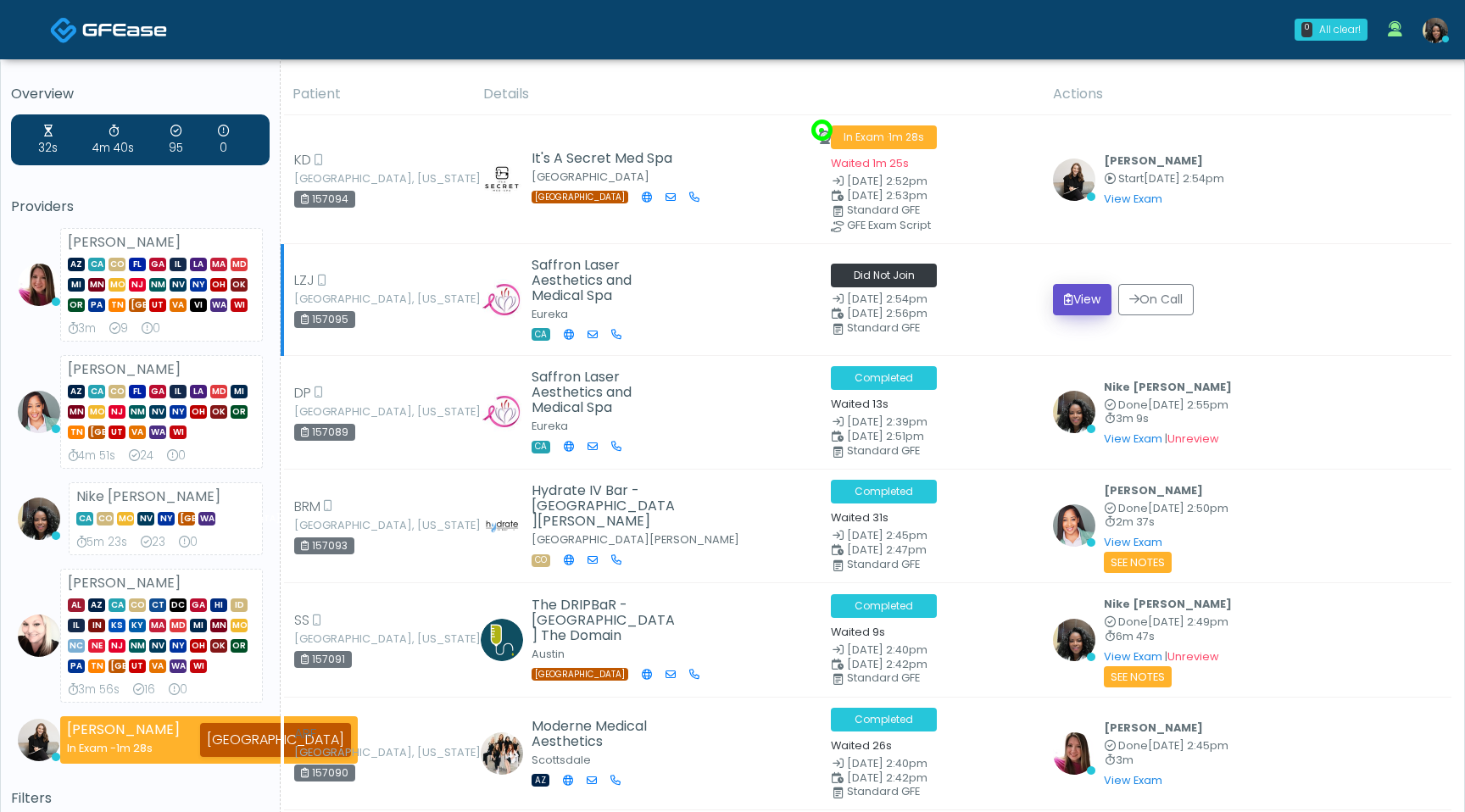
click at [1079, 299] on button "View" at bounding box center [1083, 299] width 58 height 31
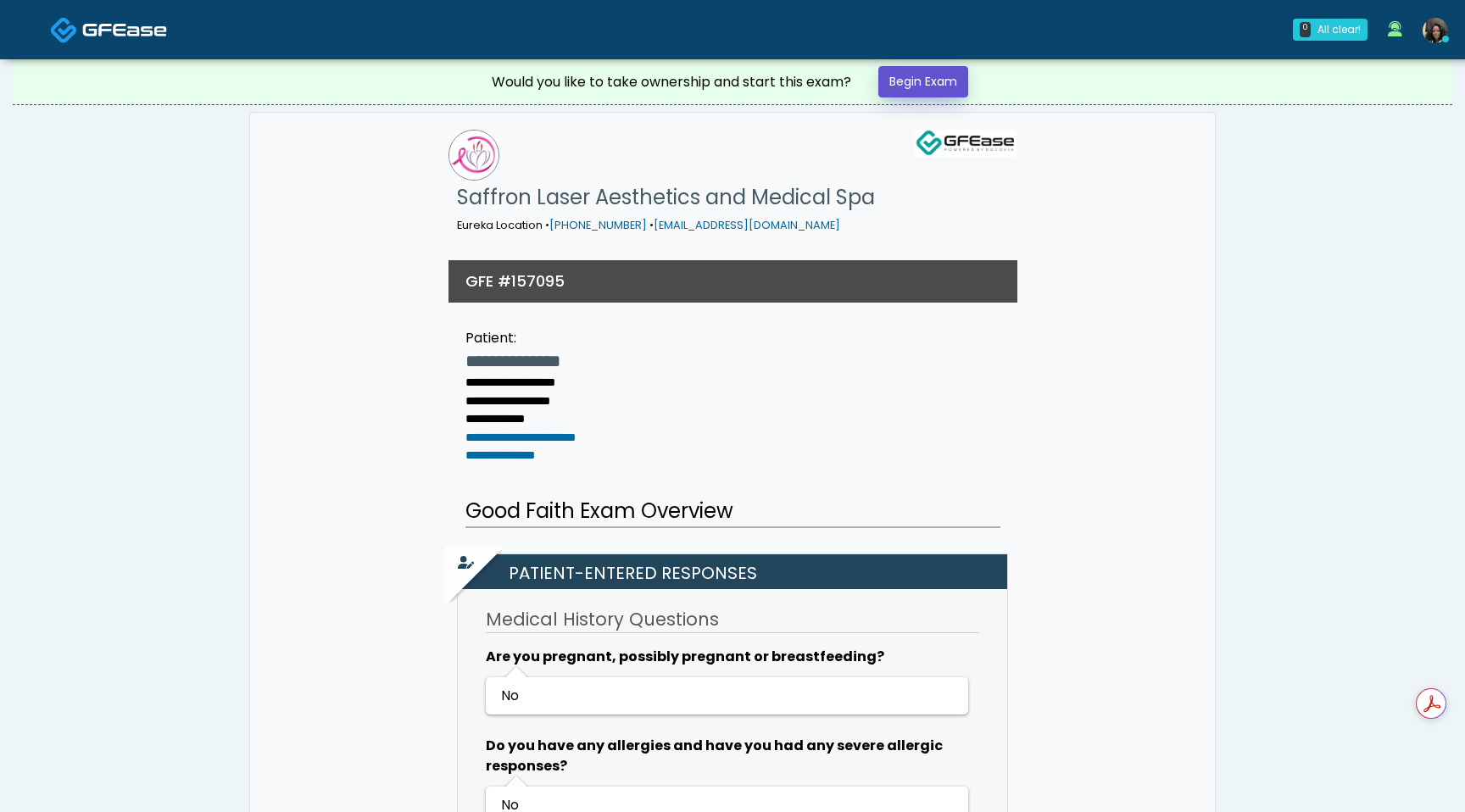
click at [945, 76] on link "Begin Exam" at bounding box center [923, 82] width 90 height 31
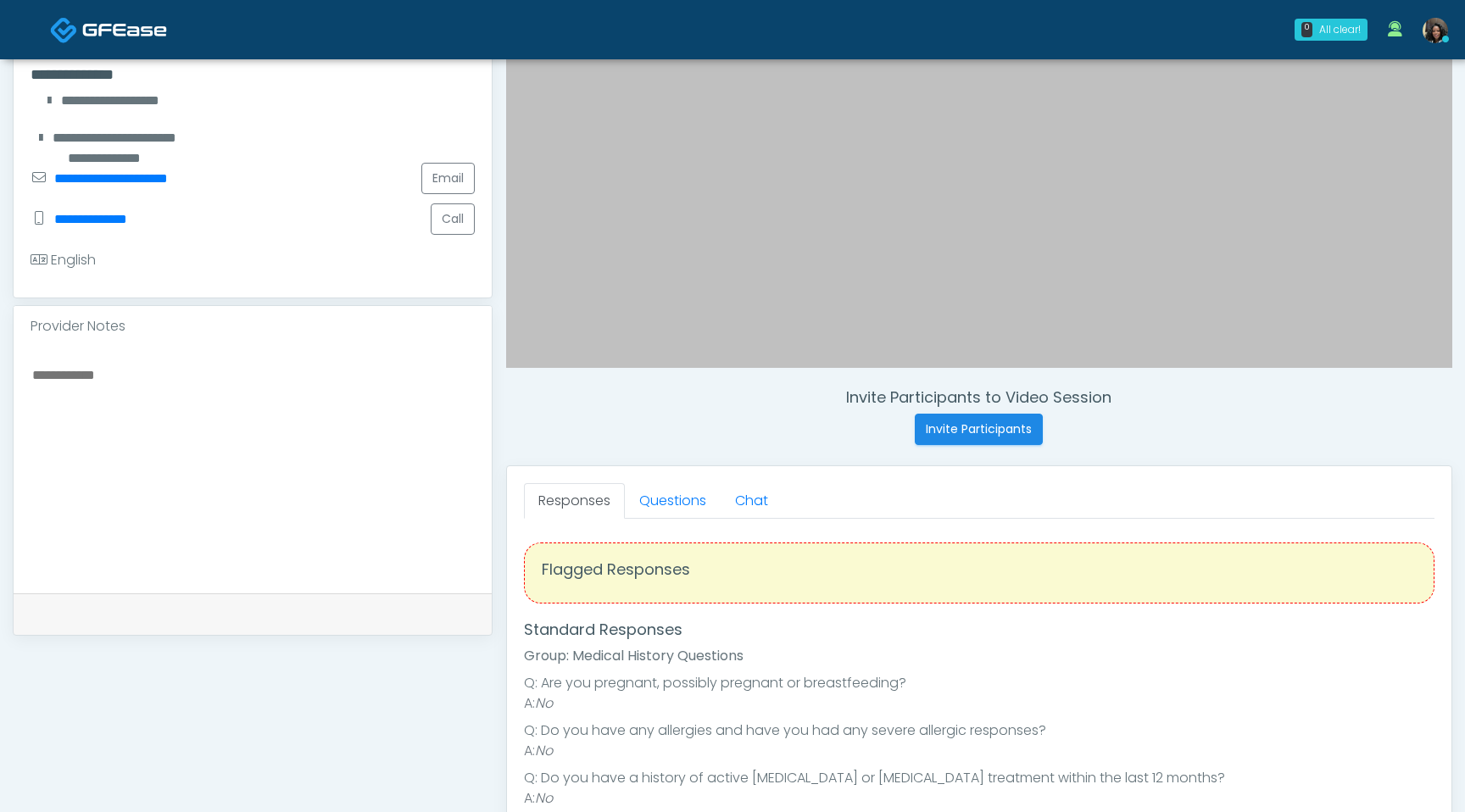
scroll to position [340, 0]
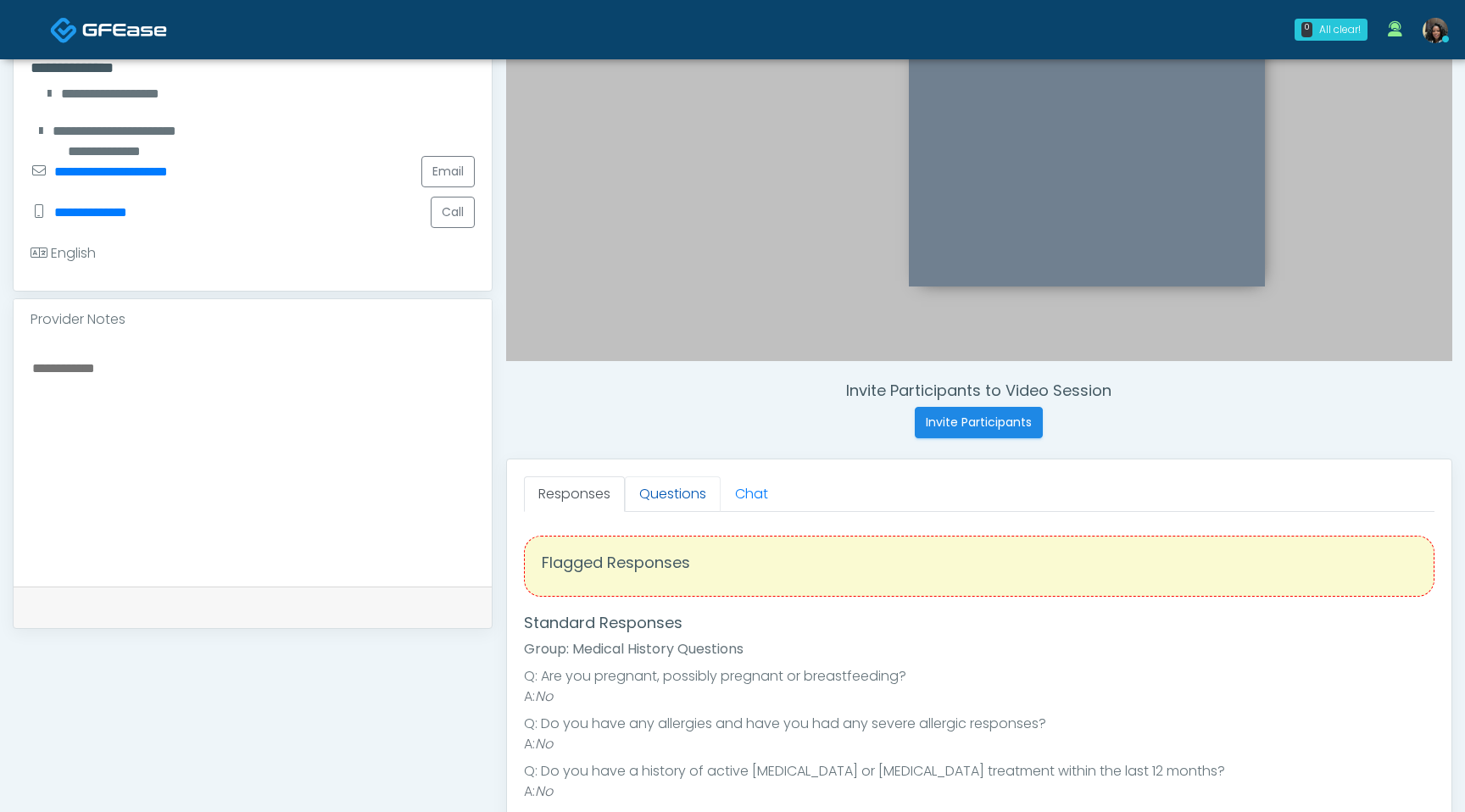
click at [680, 497] on link "Questions" at bounding box center [672, 493] width 96 height 36
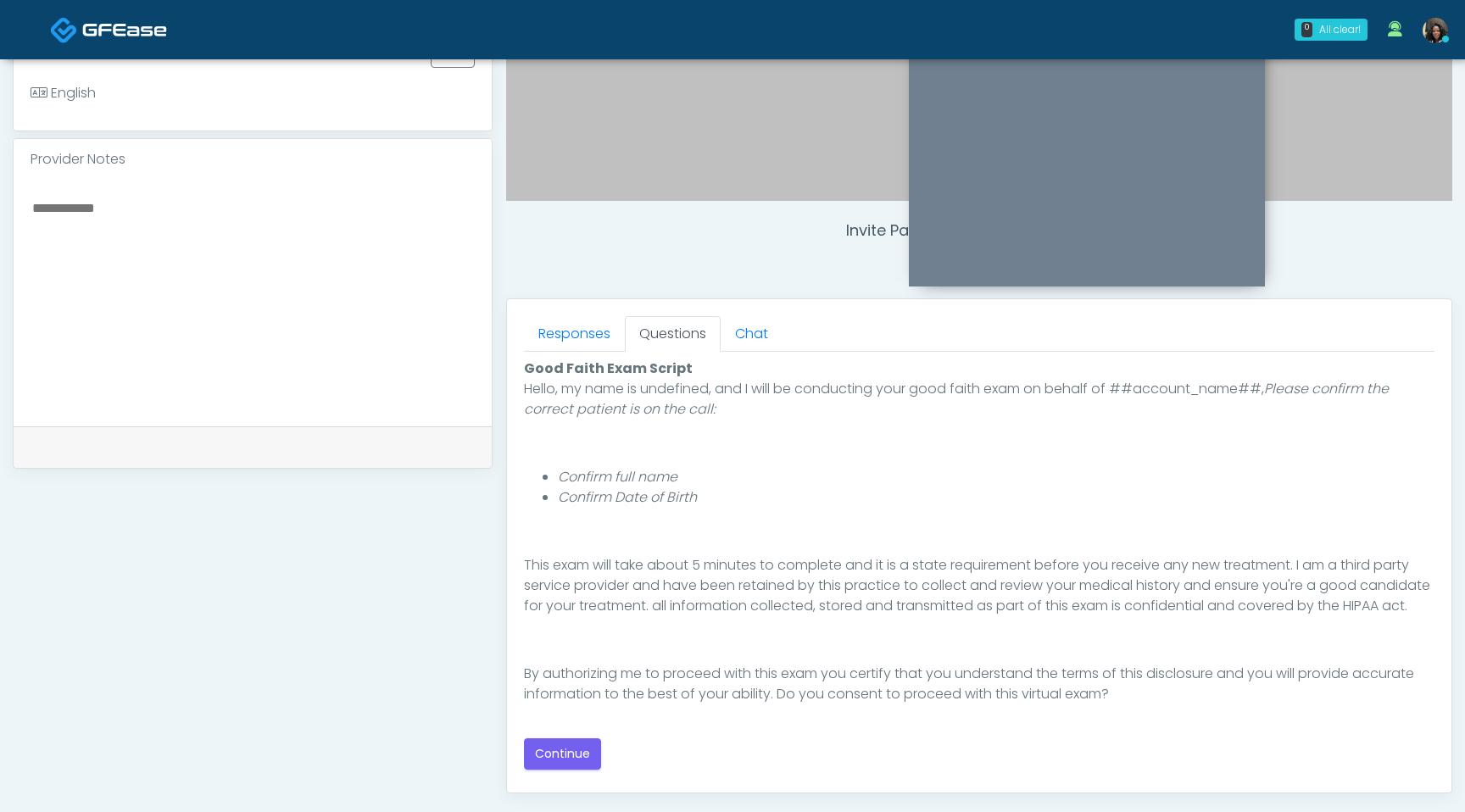
scroll to position [581, 0]
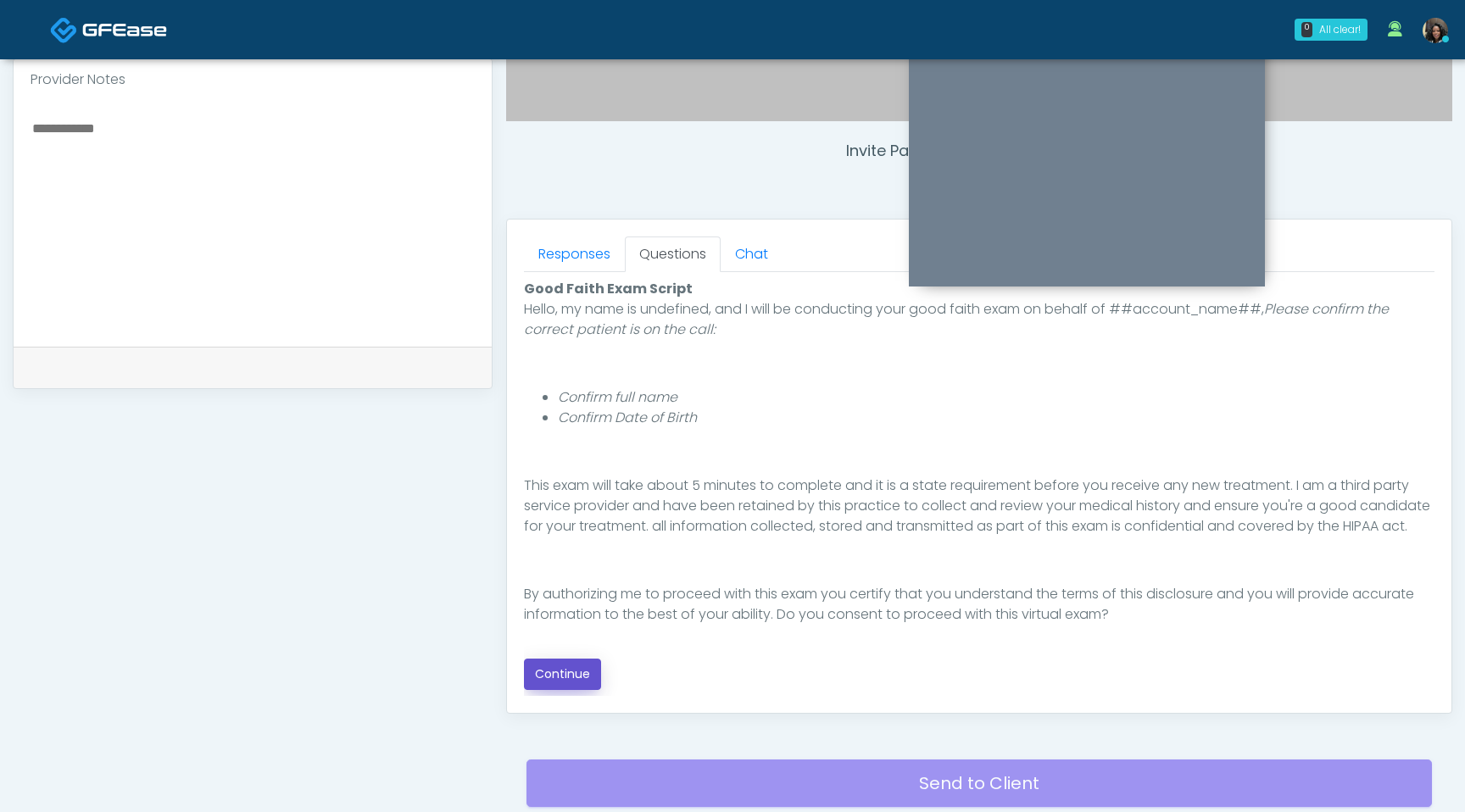
click at [568, 670] on button "Continue" at bounding box center [563, 675] width 77 height 31
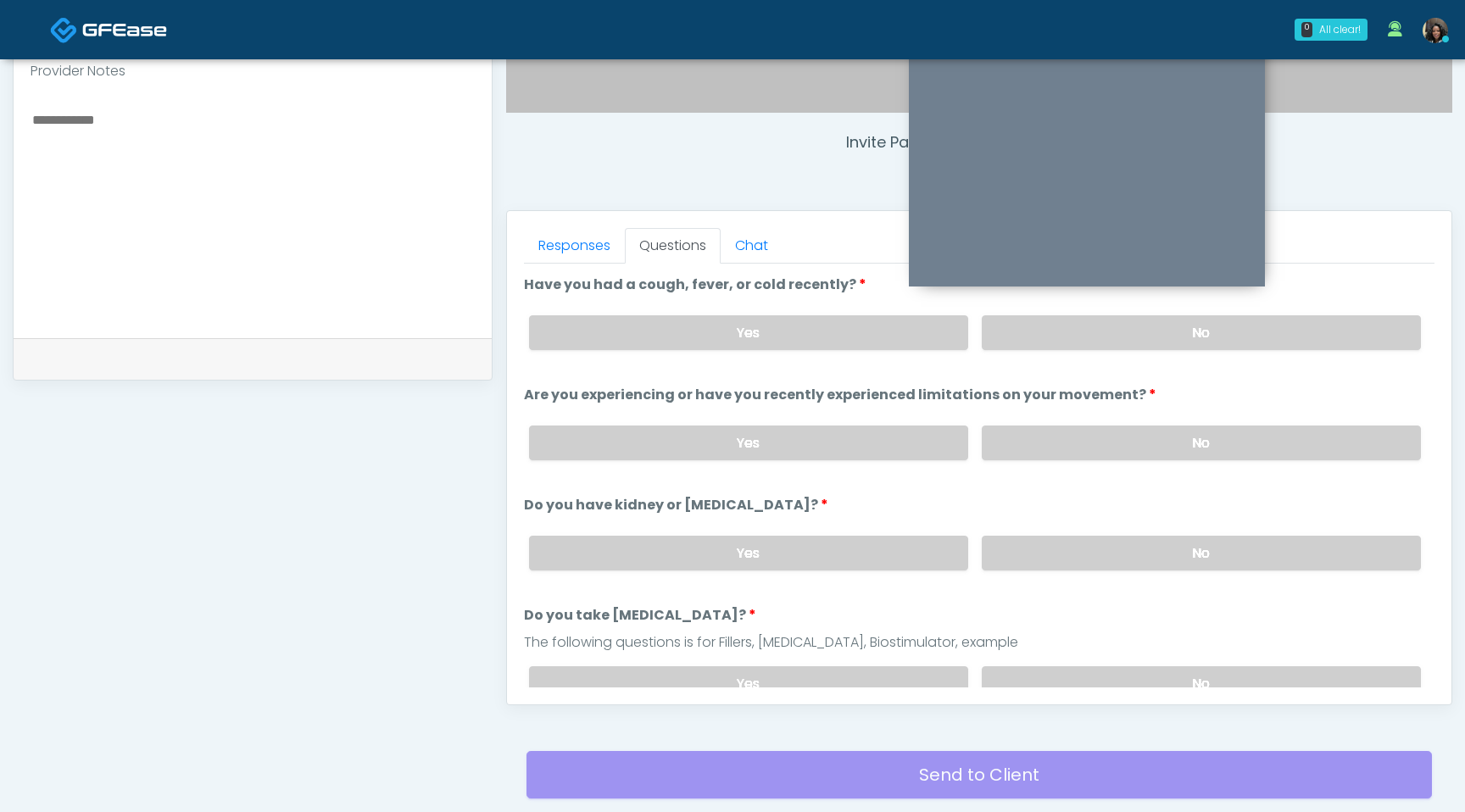
scroll to position [569, 0]
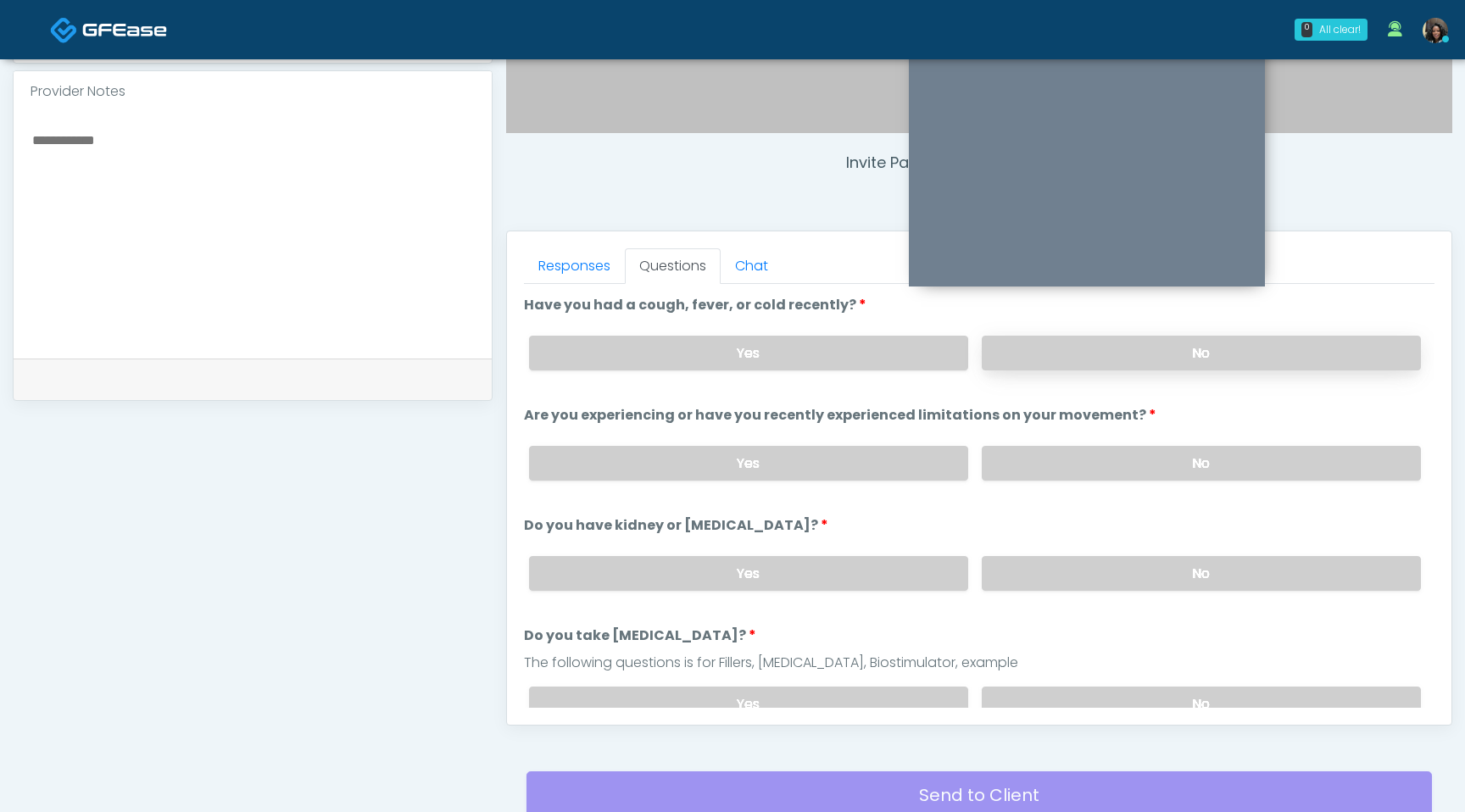
click at [1128, 351] on label "No" at bounding box center [1201, 353] width 439 height 35
click at [1114, 451] on label "No" at bounding box center [1201, 463] width 439 height 35
click at [1109, 577] on label "No" at bounding box center [1201, 573] width 439 height 35
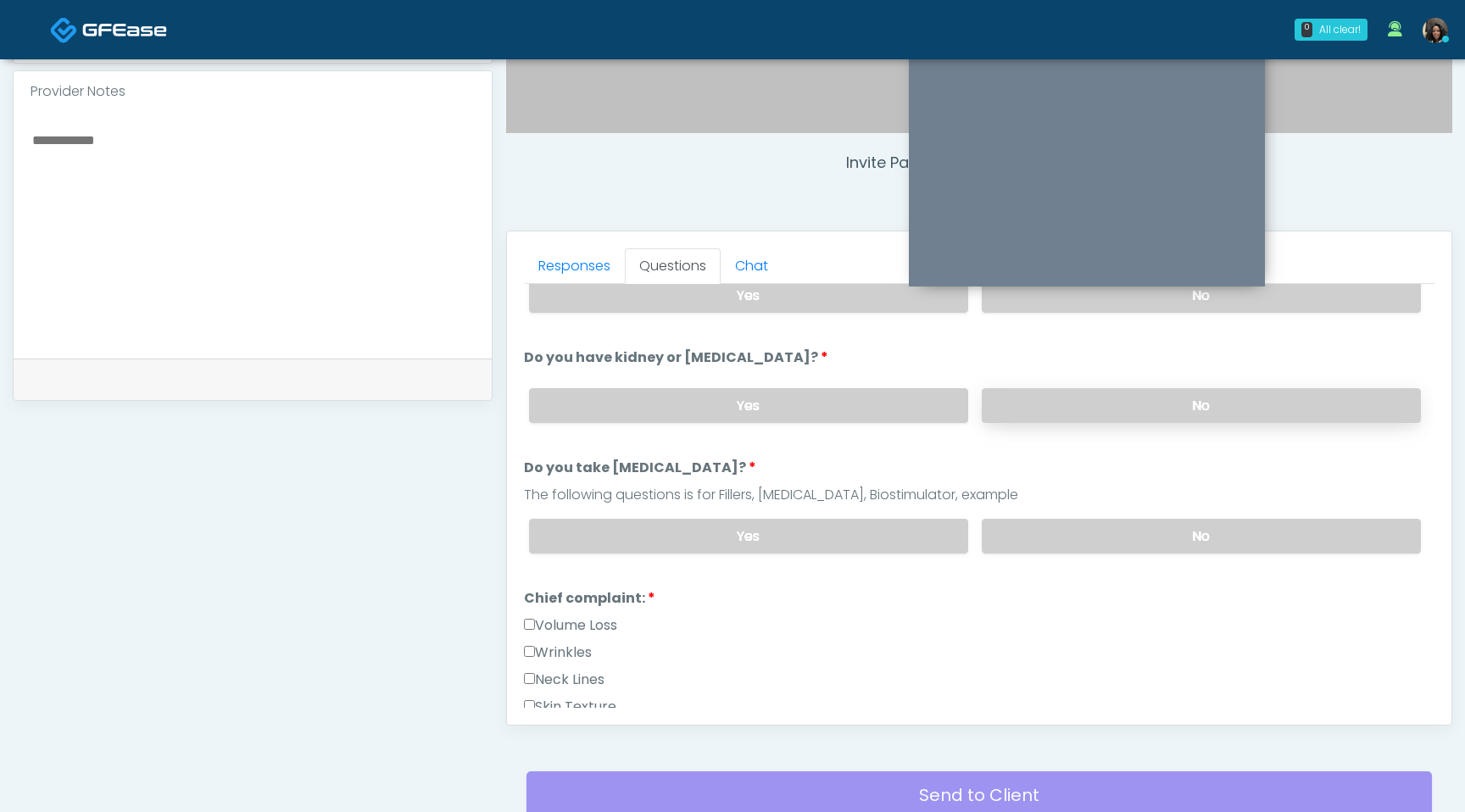
scroll to position [189, 0]
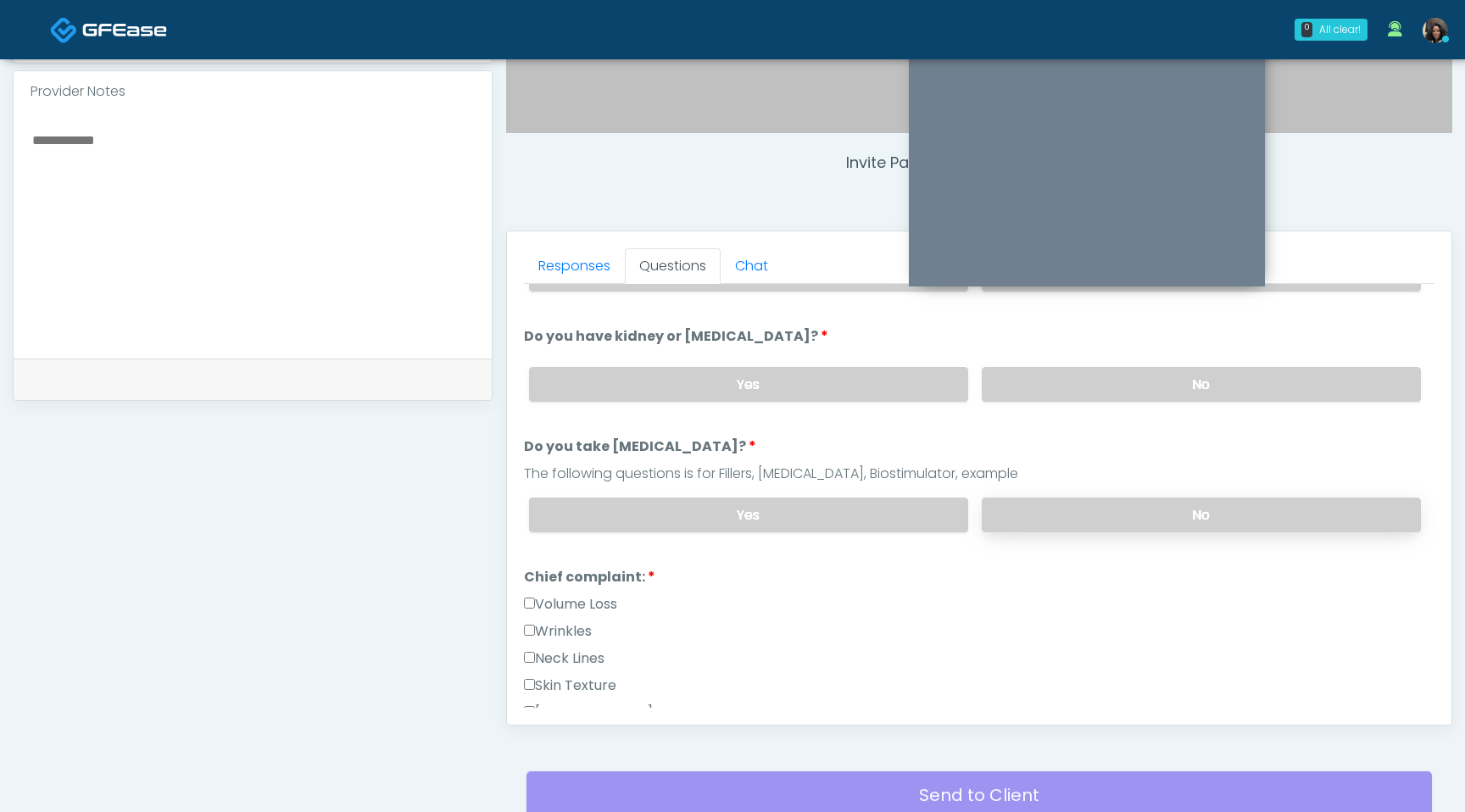
click at [1116, 508] on label "No" at bounding box center [1201, 515] width 439 height 35
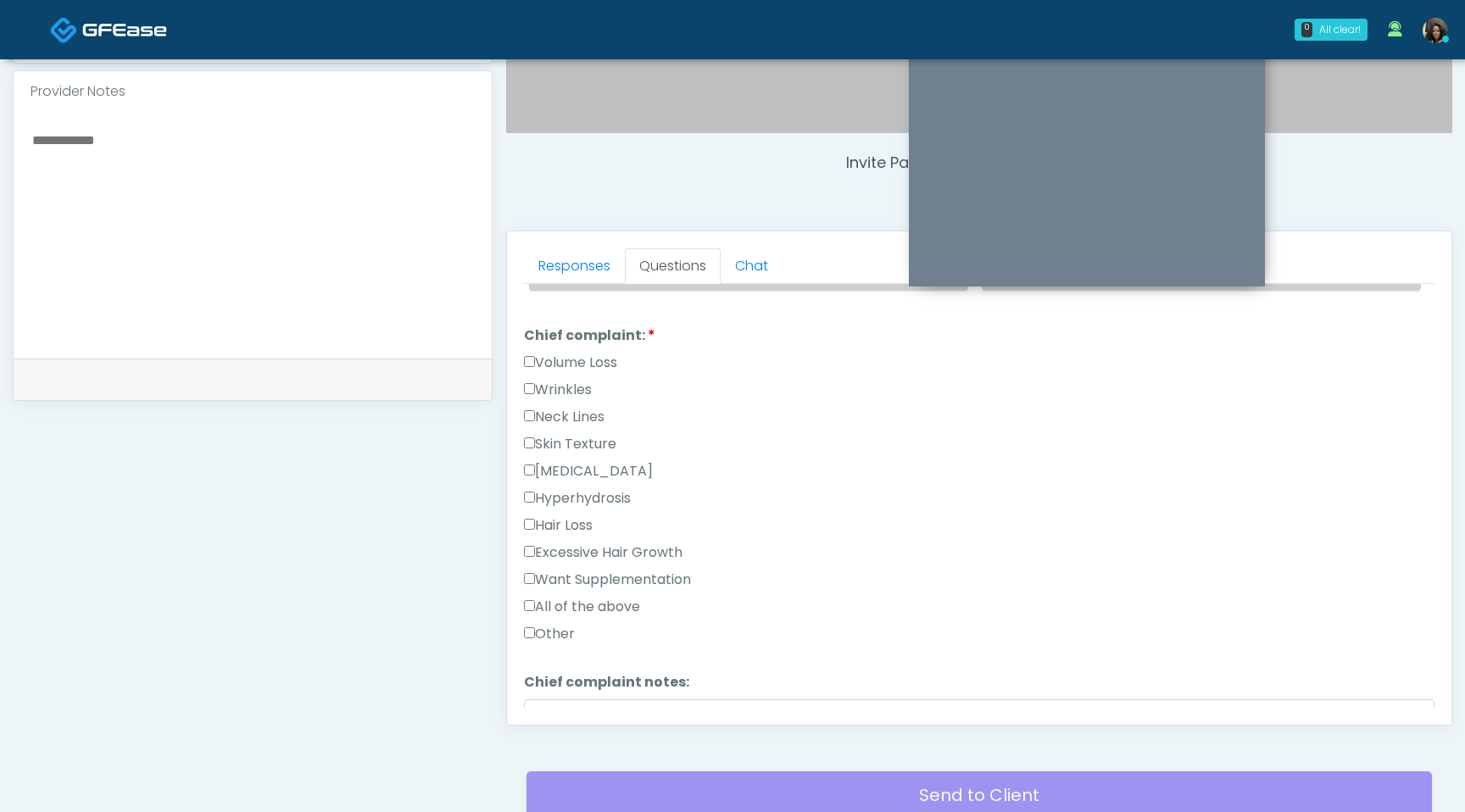
scroll to position [457, 0]
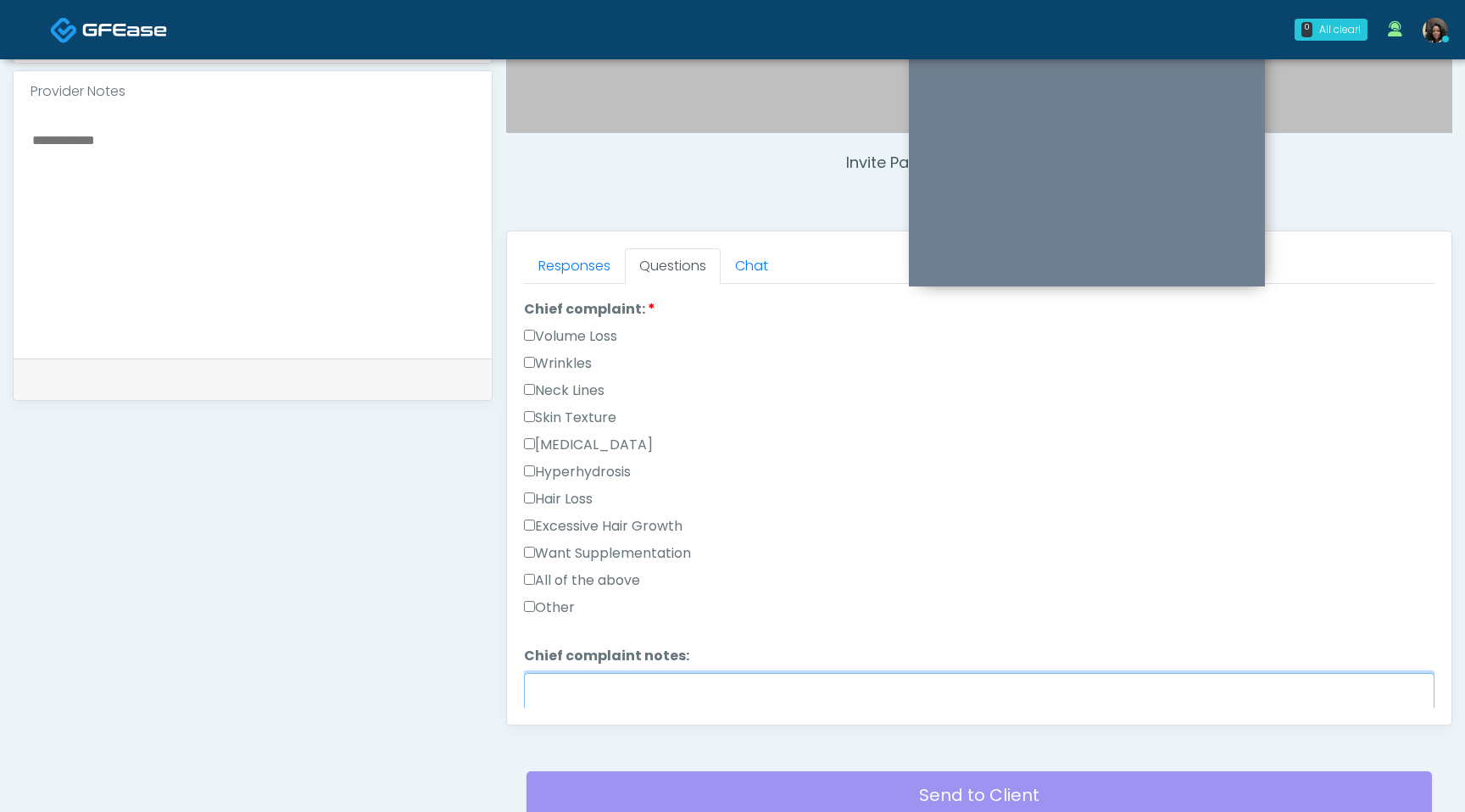
click at [605, 691] on textarea "Chief complaint notes:" at bounding box center [980, 709] width 911 height 73
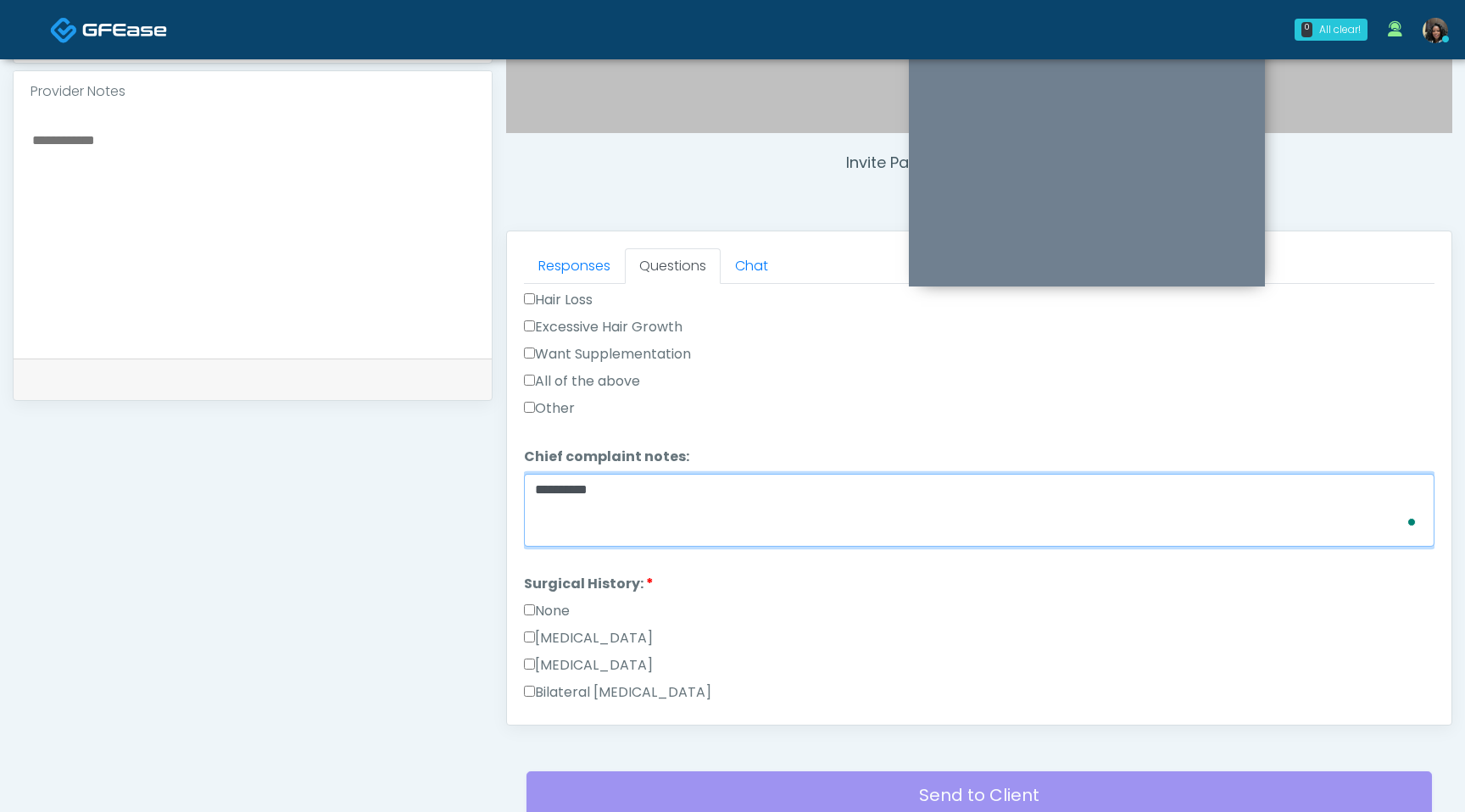
scroll to position [858, 0]
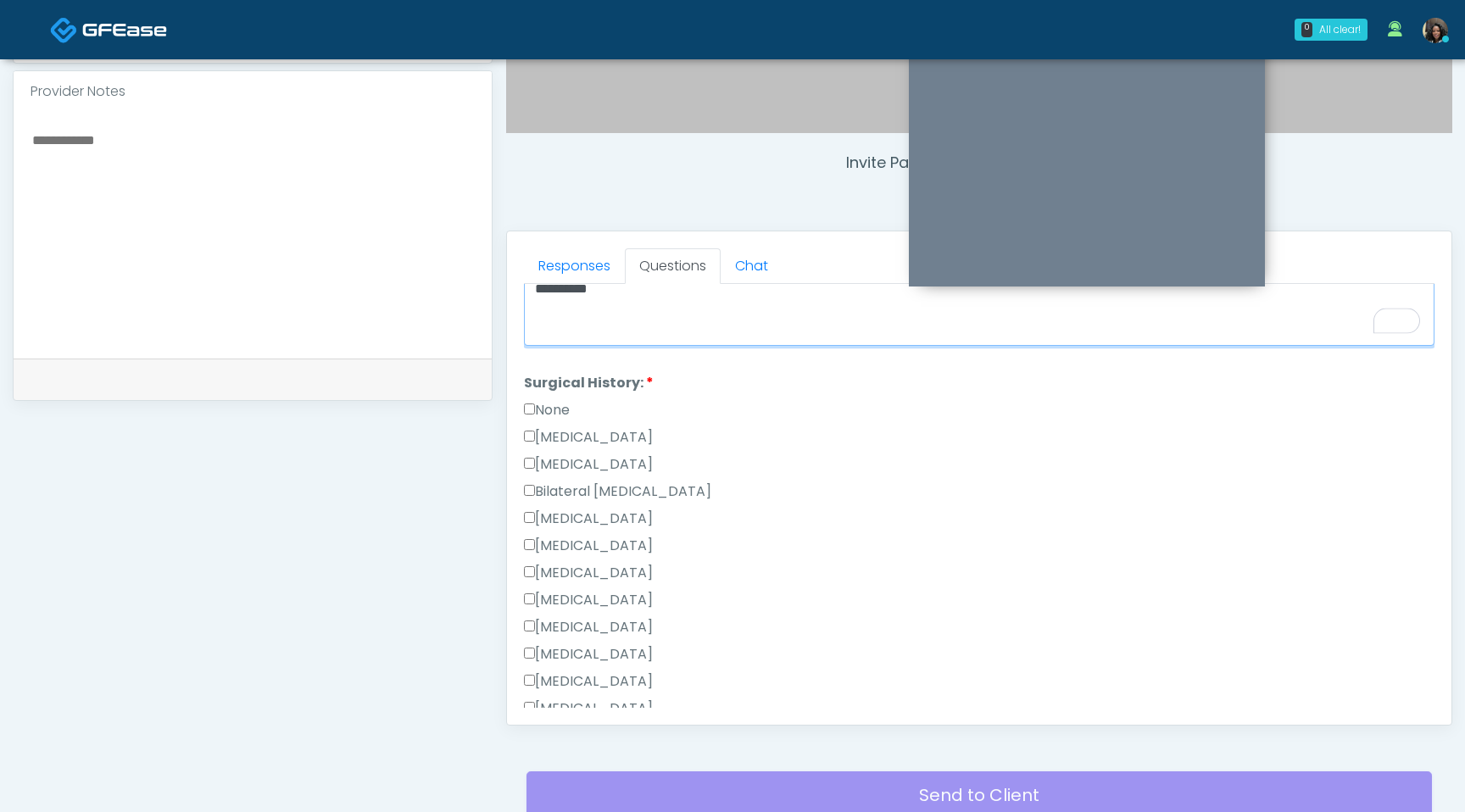
type textarea "**********"
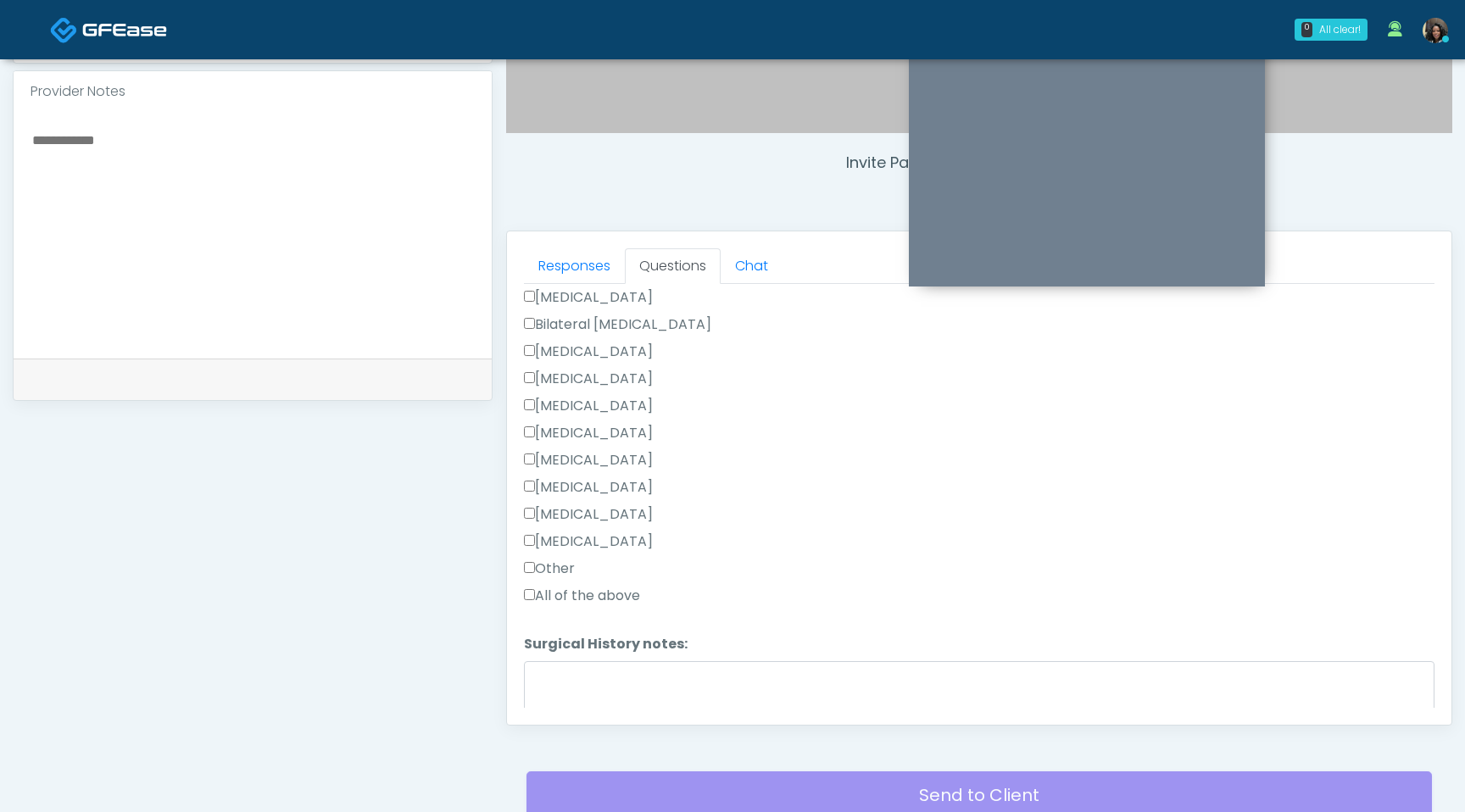
scroll to position [1104, 0]
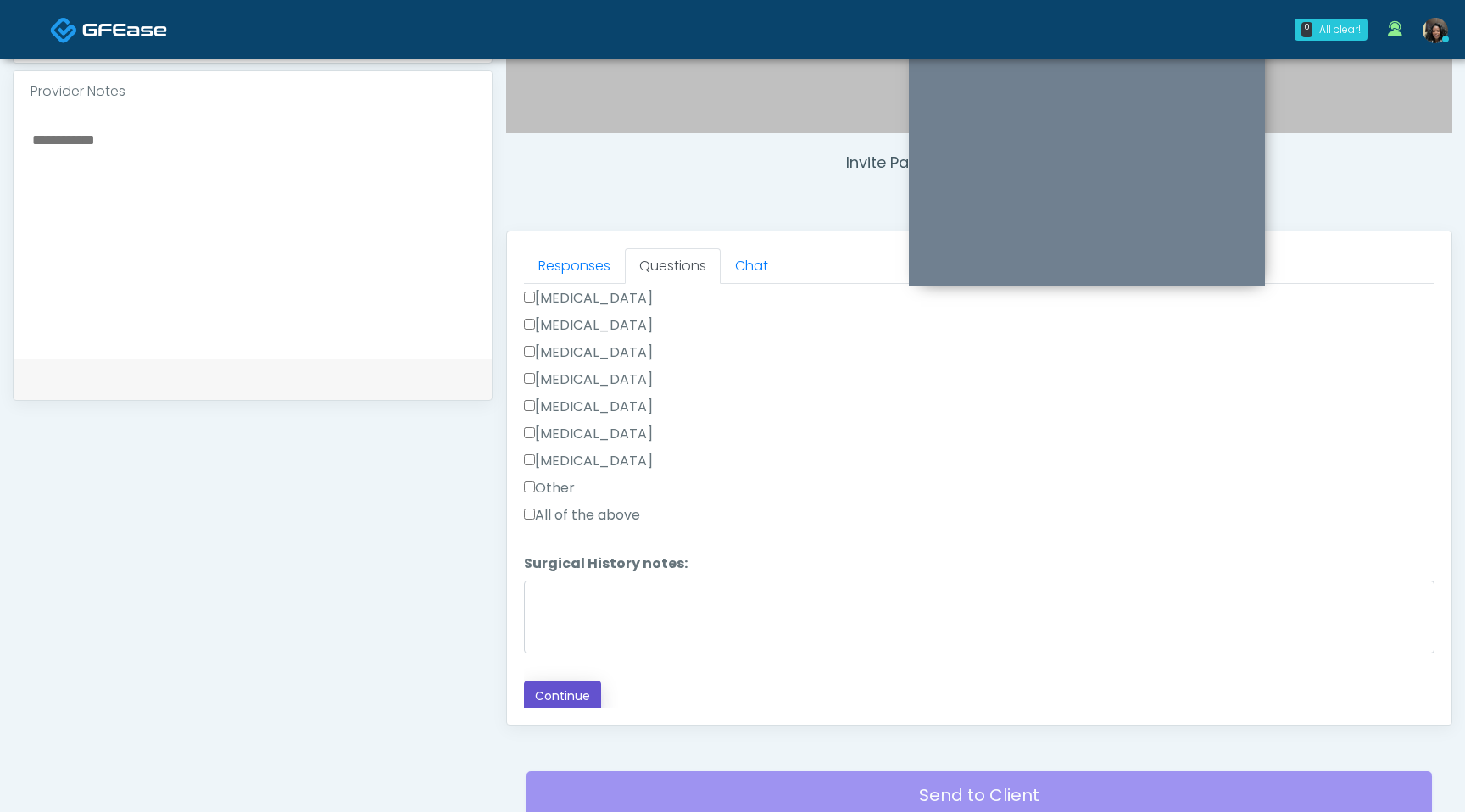
click at [548, 698] on button "Continue" at bounding box center [563, 696] width 77 height 31
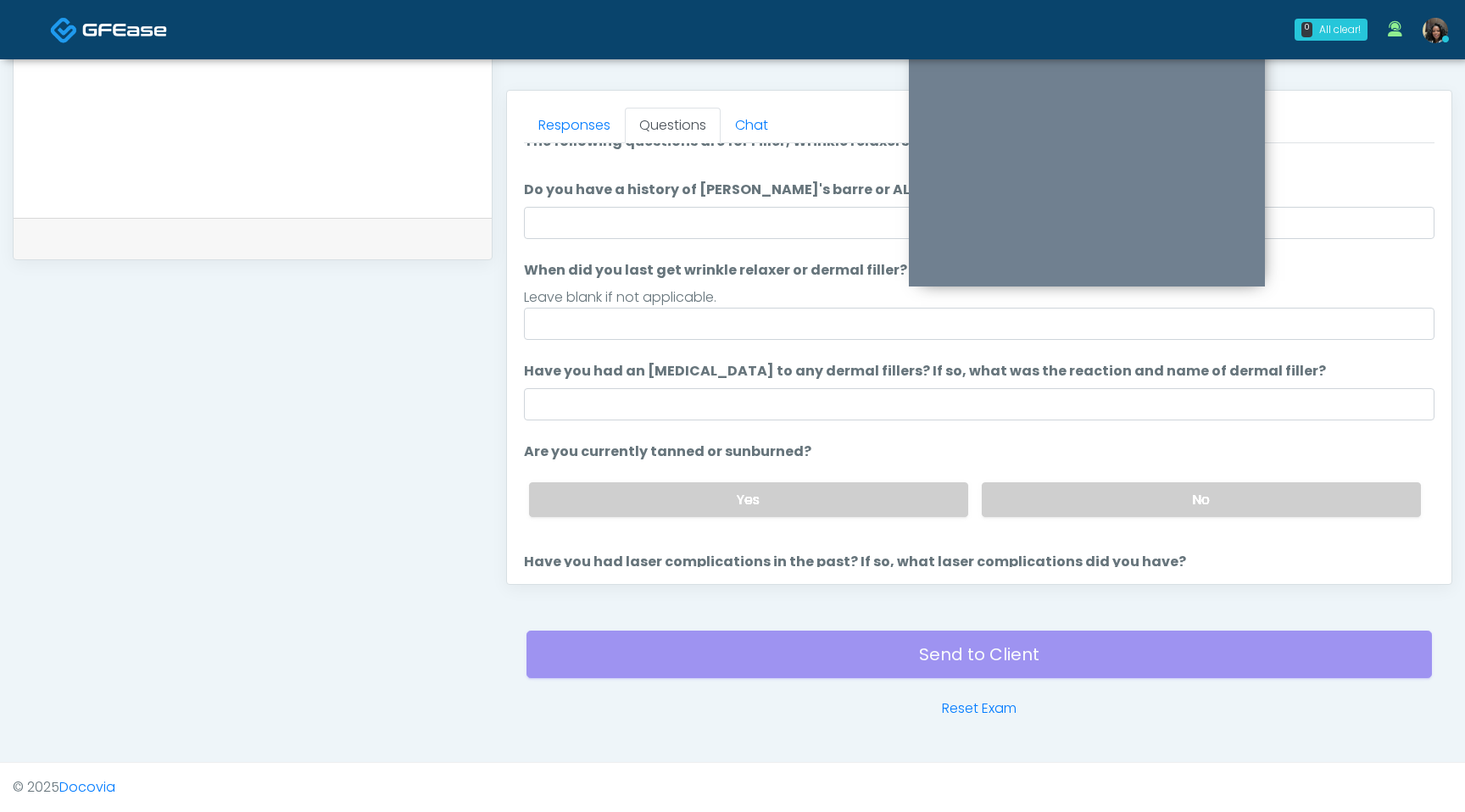
scroll to position [0, 0]
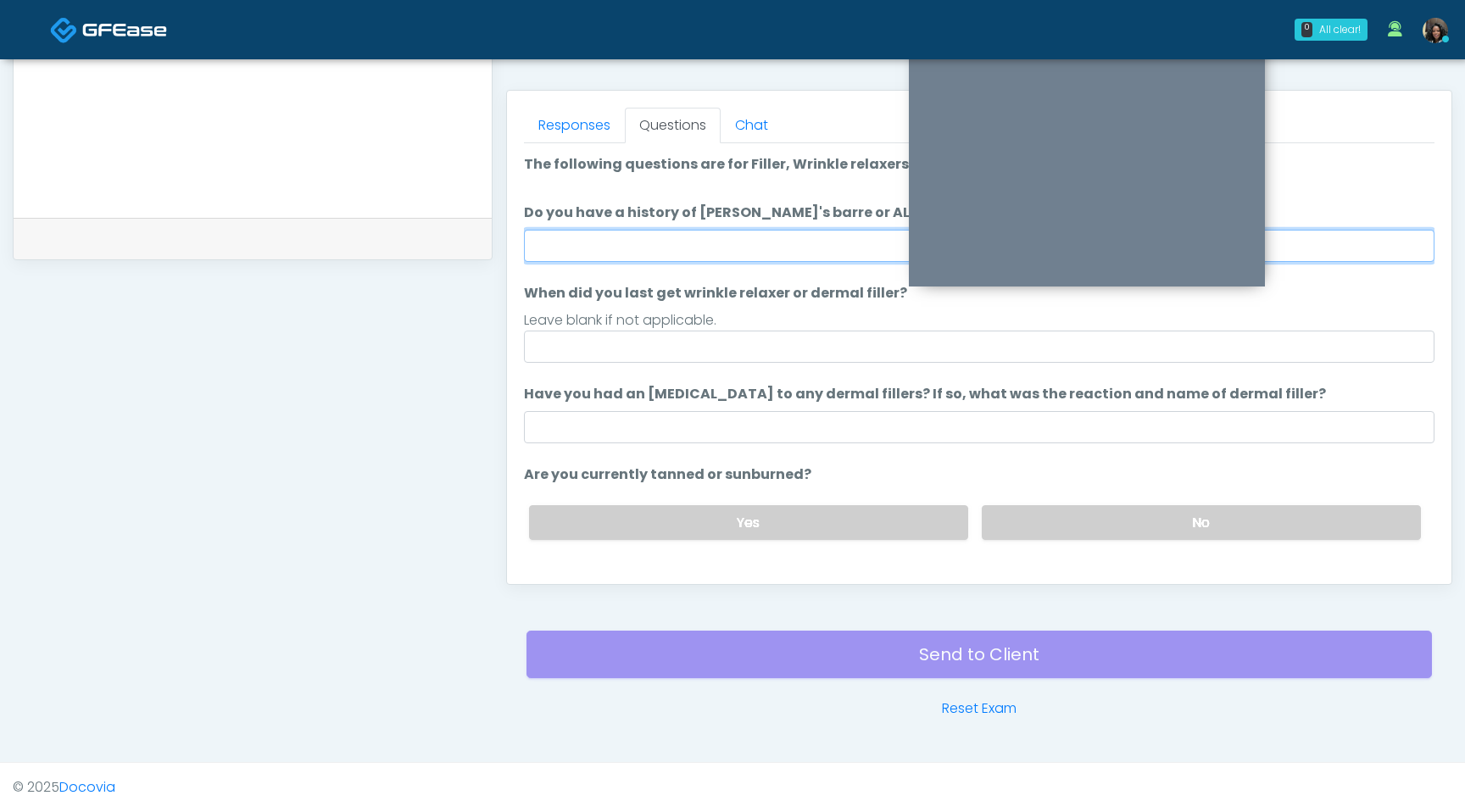
click at [713, 248] on input "Do you have a history of Guillain's barre or ALS? If so, please provide details." at bounding box center [980, 245] width 911 height 32
type input "**"
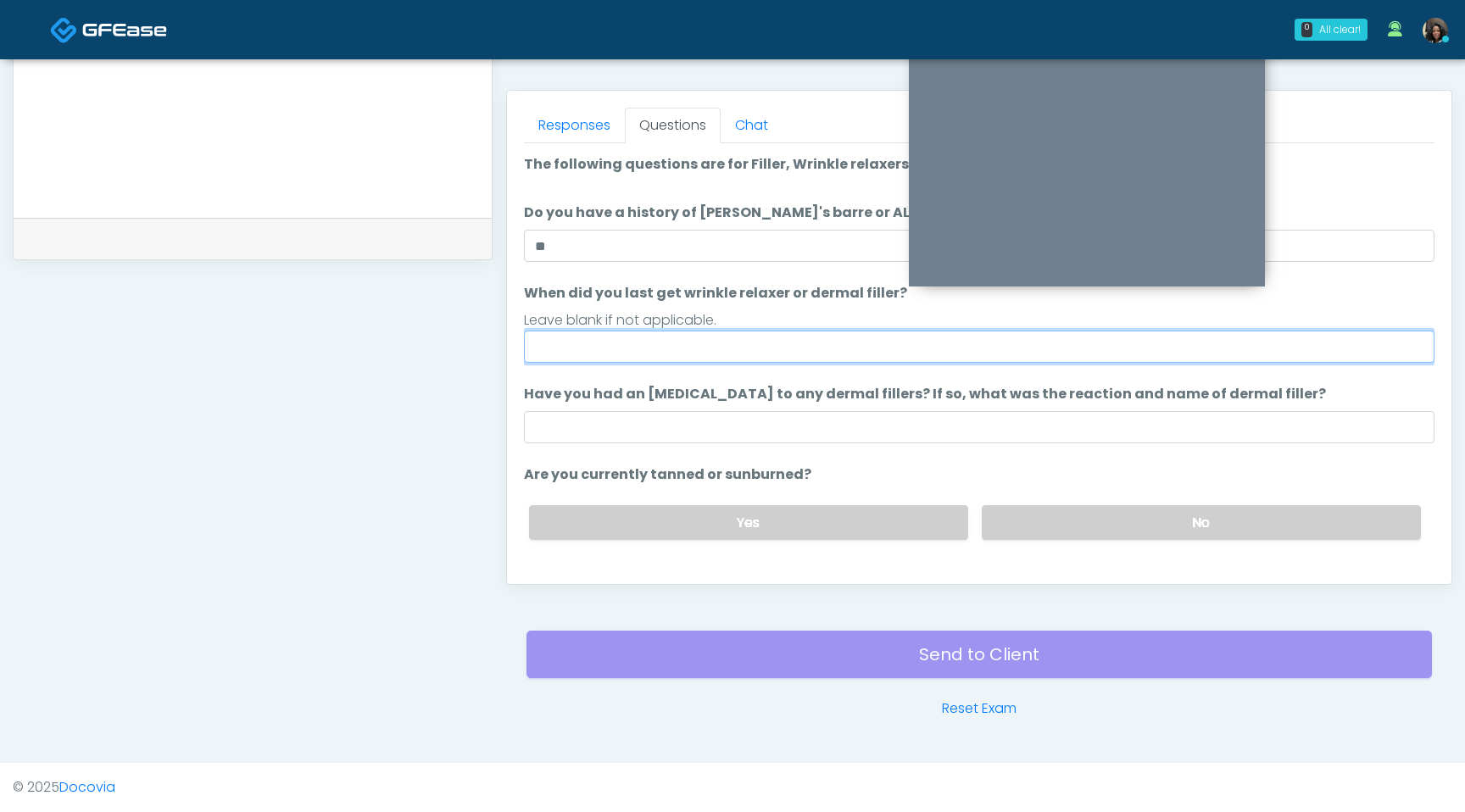
click at [647, 349] on input "When did you last get wrinkle relaxer or dermal filler?" at bounding box center [980, 346] width 911 height 32
type input "*"
type input "**********"
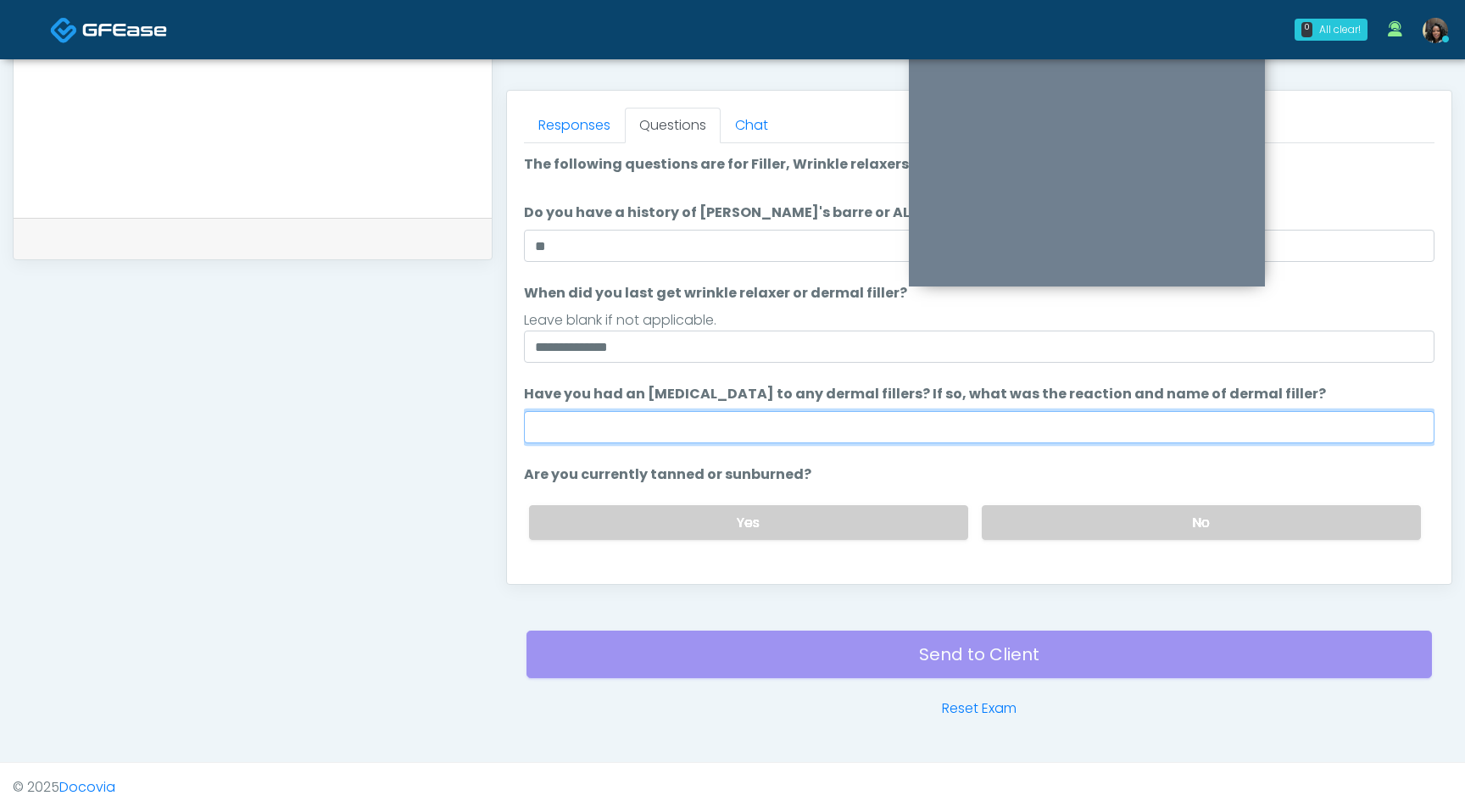
click at [734, 422] on input "Have you had an allergic response to any dermal fillers? If so, what was the re…" at bounding box center [980, 427] width 911 height 32
type input "**********"
drag, startPoint x: 746, startPoint y: 418, endPoint x: 500, endPoint y: 412, distance: 246.1
click at [500, 413] on div "Invite Participants to Video Session Invite Participants Responses Questions Ch…" at bounding box center [972, 73] width 960 height 1293
type input "**********"
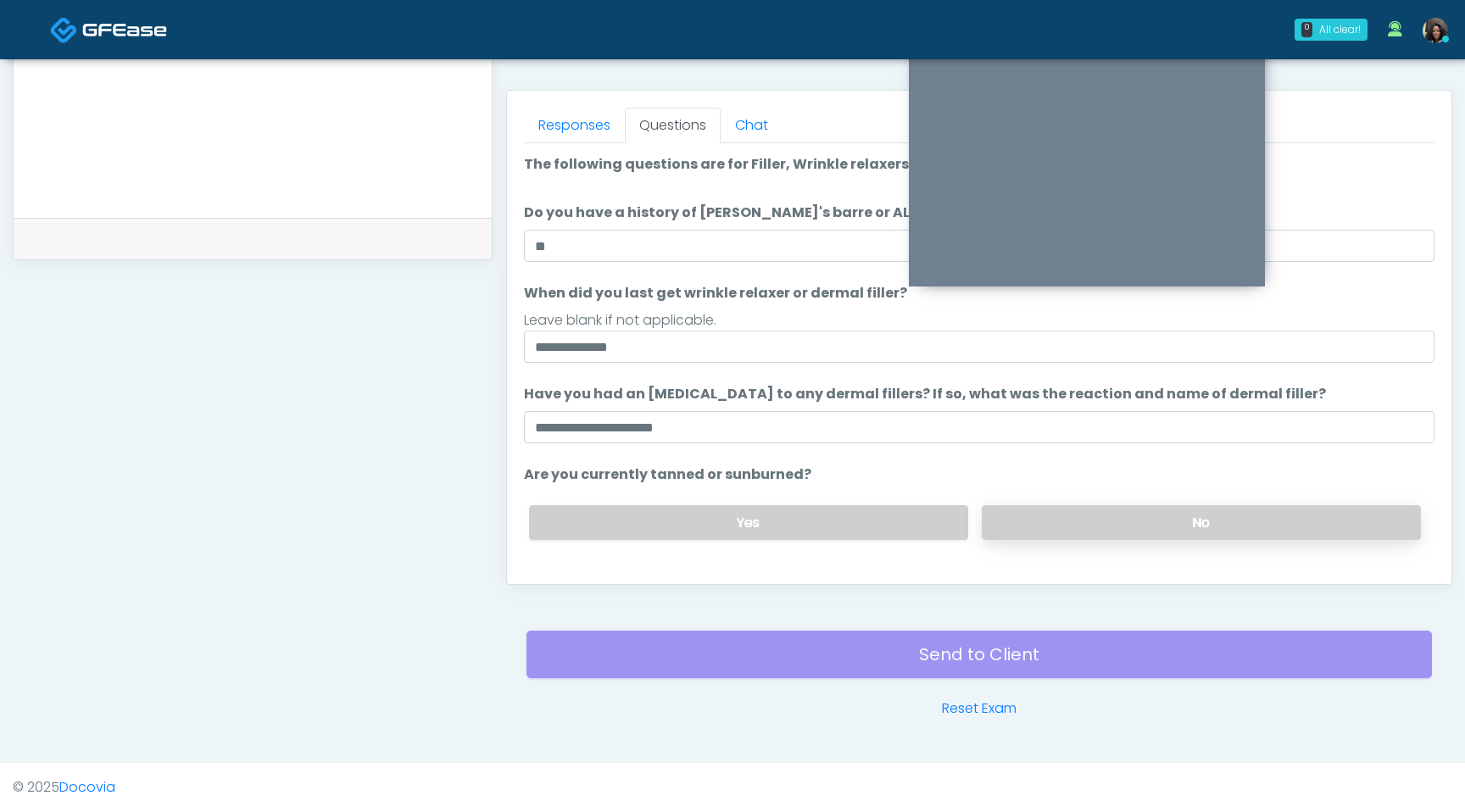
click at [1109, 519] on label "No" at bounding box center [1201, 523] width 439 height 35
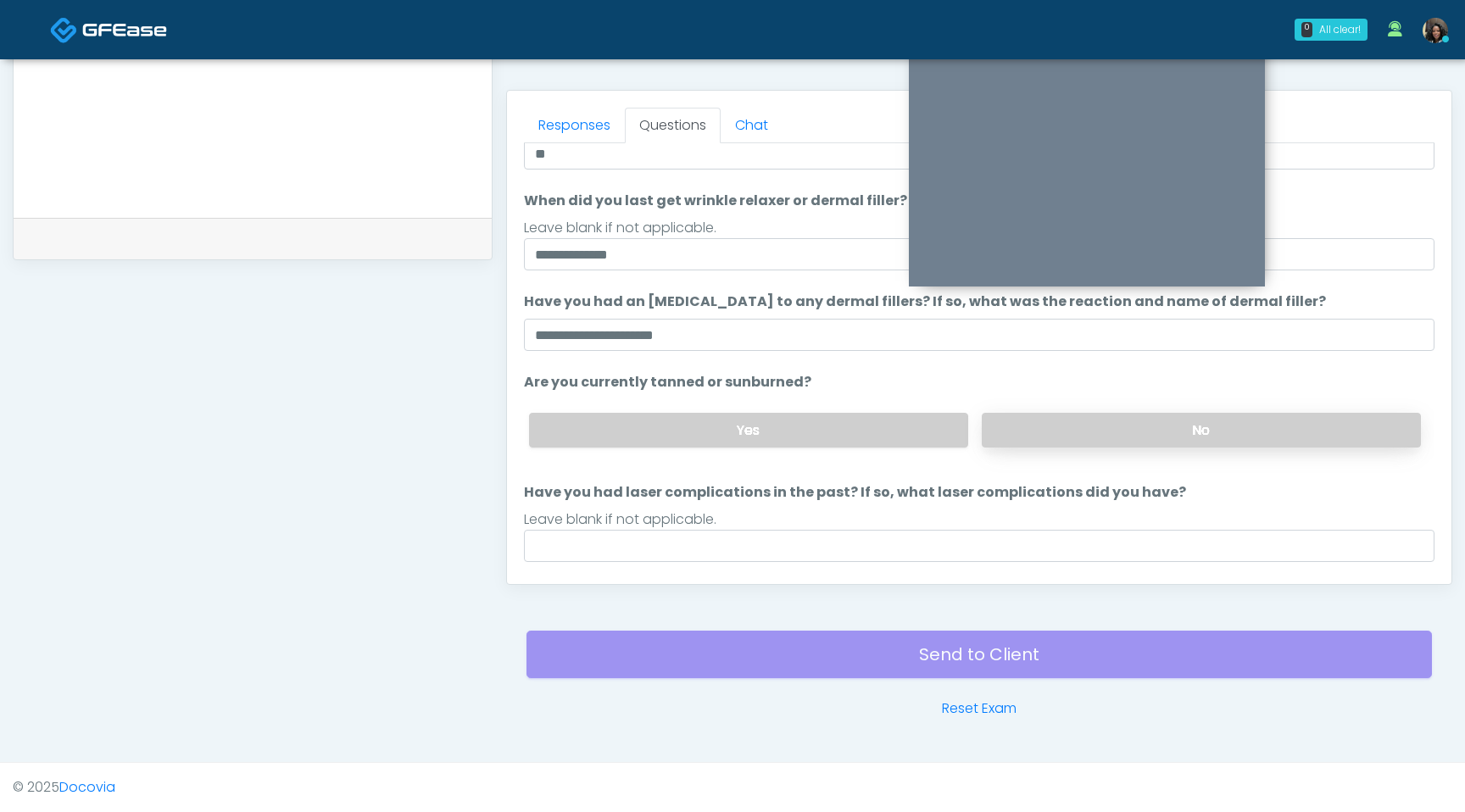
scroll to position [99, 0]
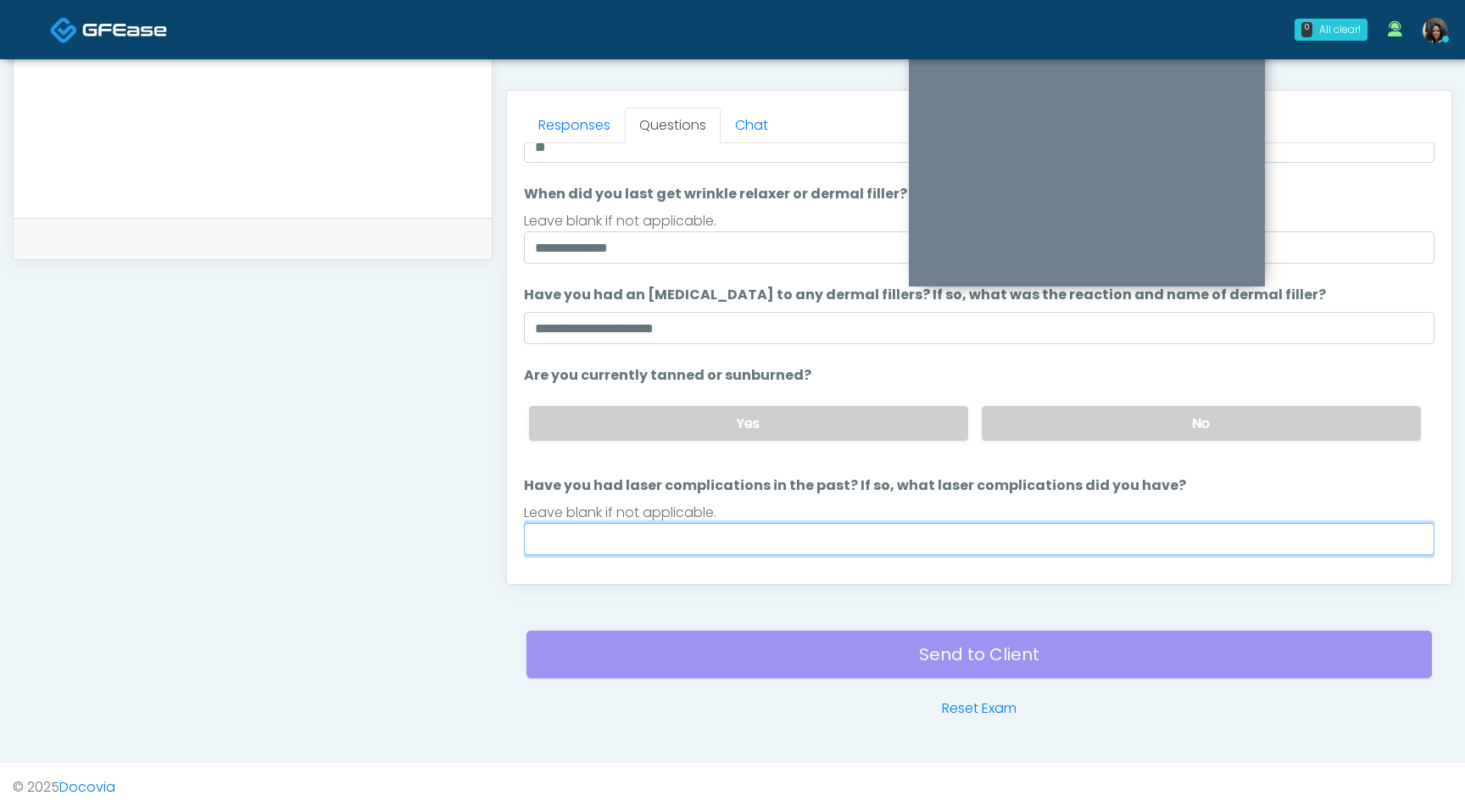
click at [796, 532] on input "Have you had laser complications in the past? If so, what laser complications d…" at bounding box center [980, 539] width 911 height 32
type input "**********"
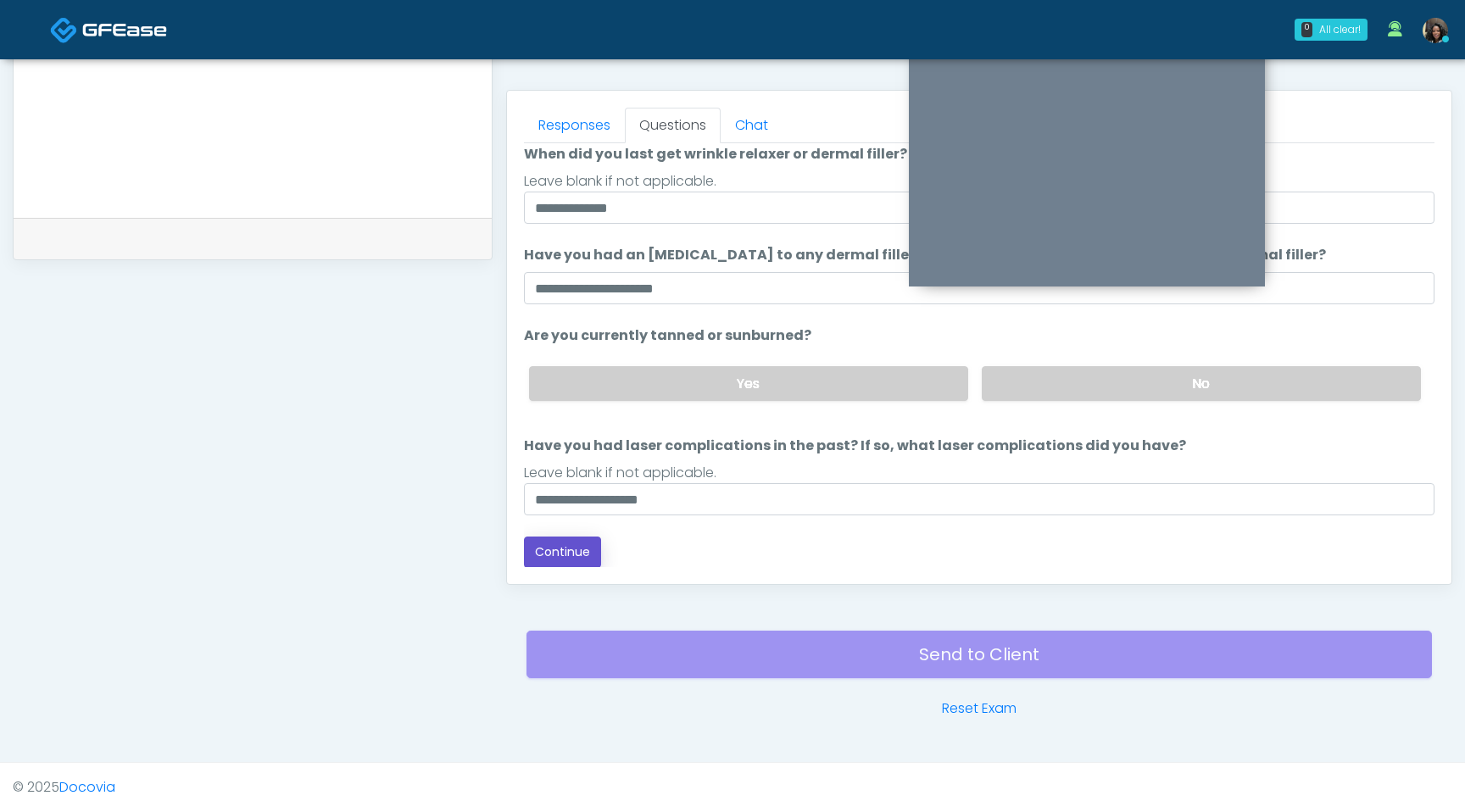
click at [582, 550] on button "Continue" at bounding box center [563, 552] width 77 height 31
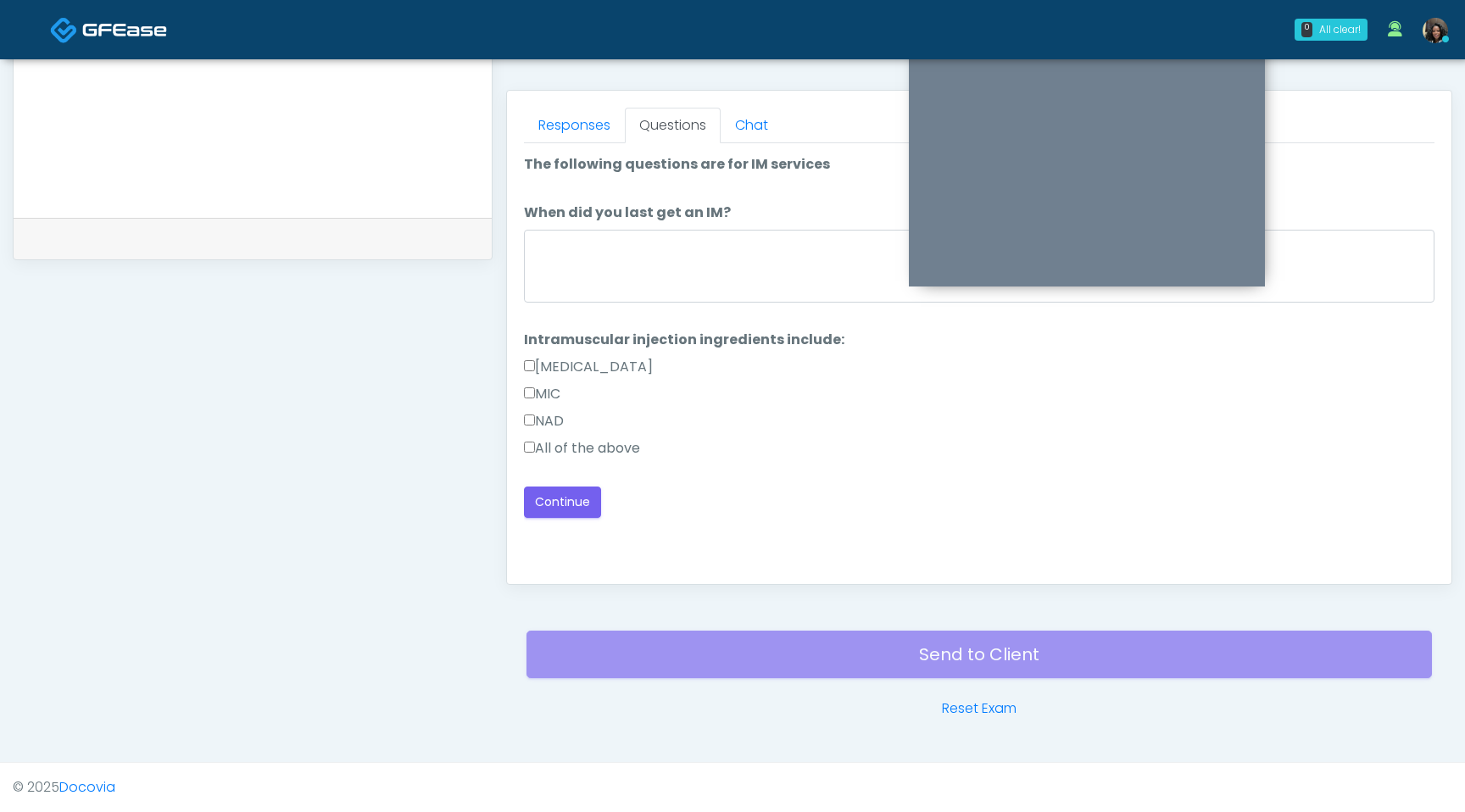
click at [527, 452] on label "All of the above" at bounding box center [583, 448] width 117 height 20
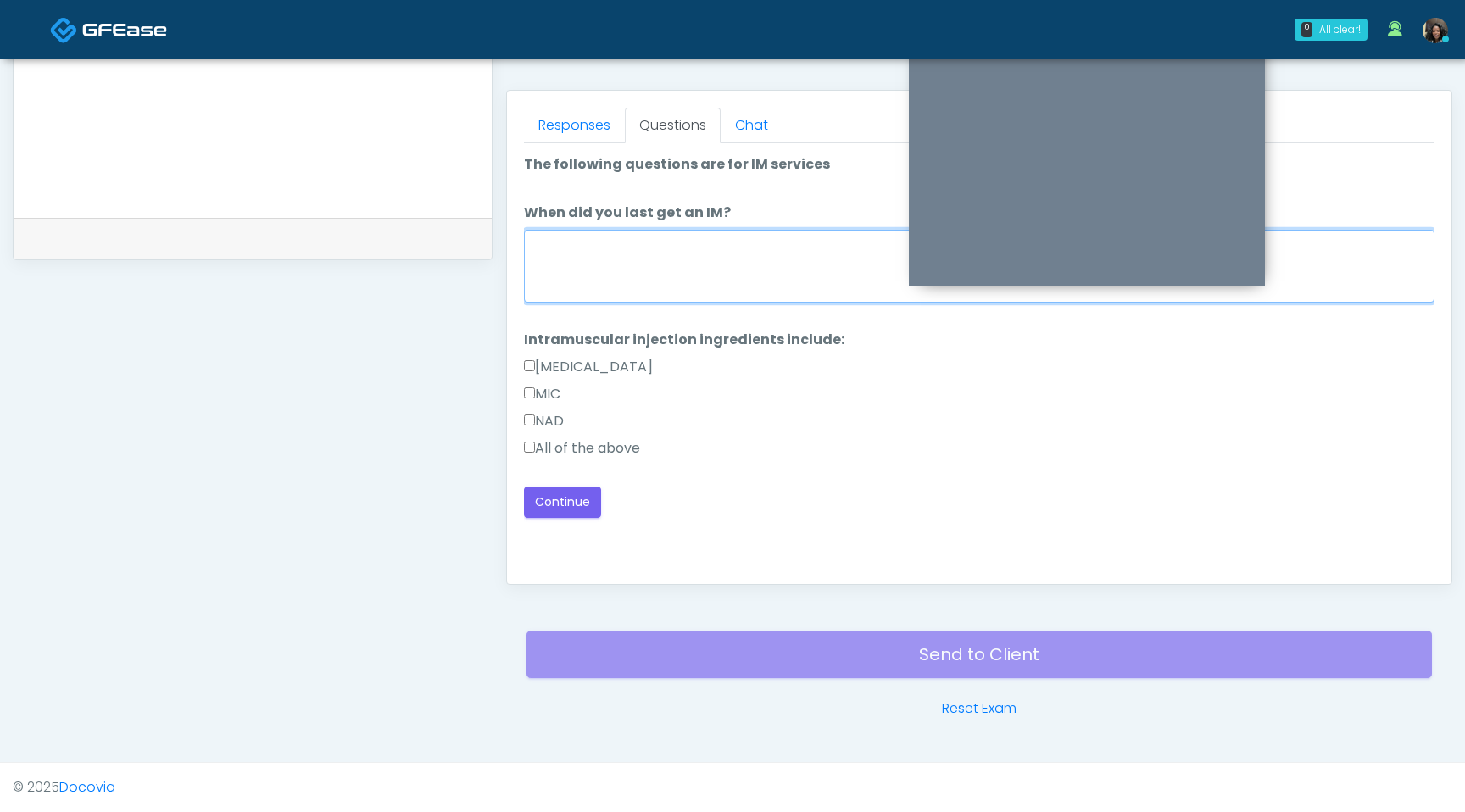
click at [613, 256] on textarea "When did you last get an IM?" at bounding box center [980, 266] width 911 height 73
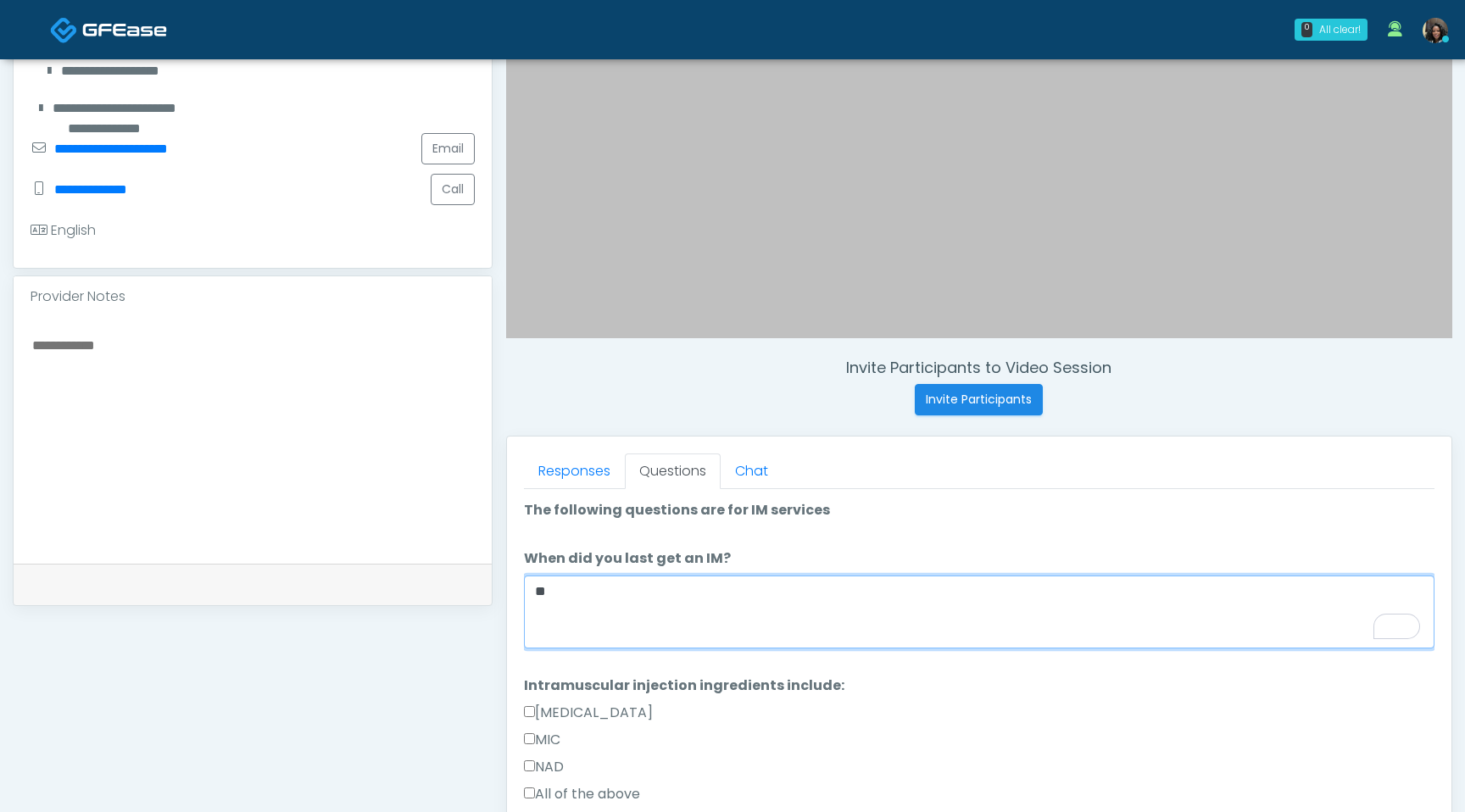
scroll to position [375, 0]
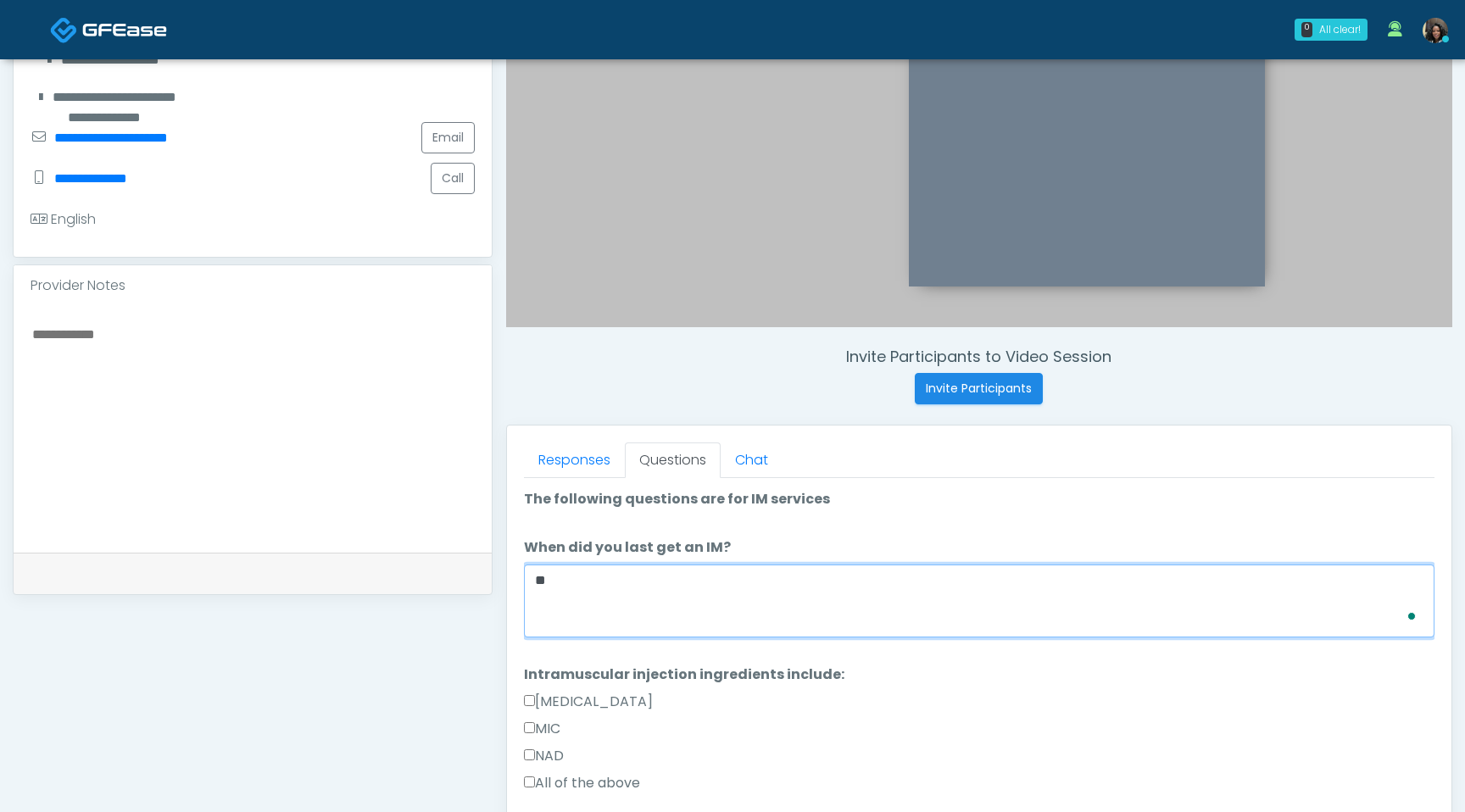
type textarea "*"
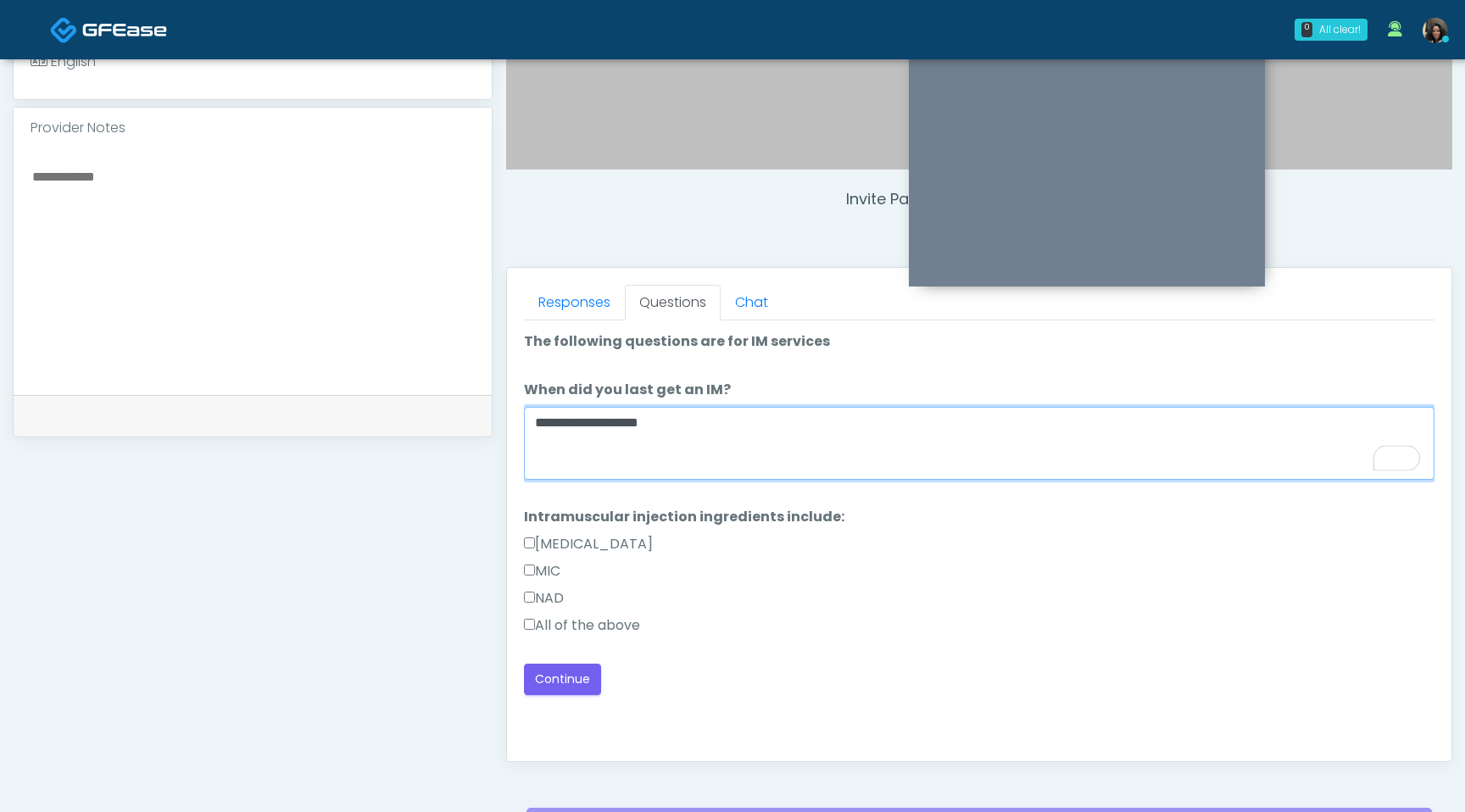
scroll to position [554, 0]
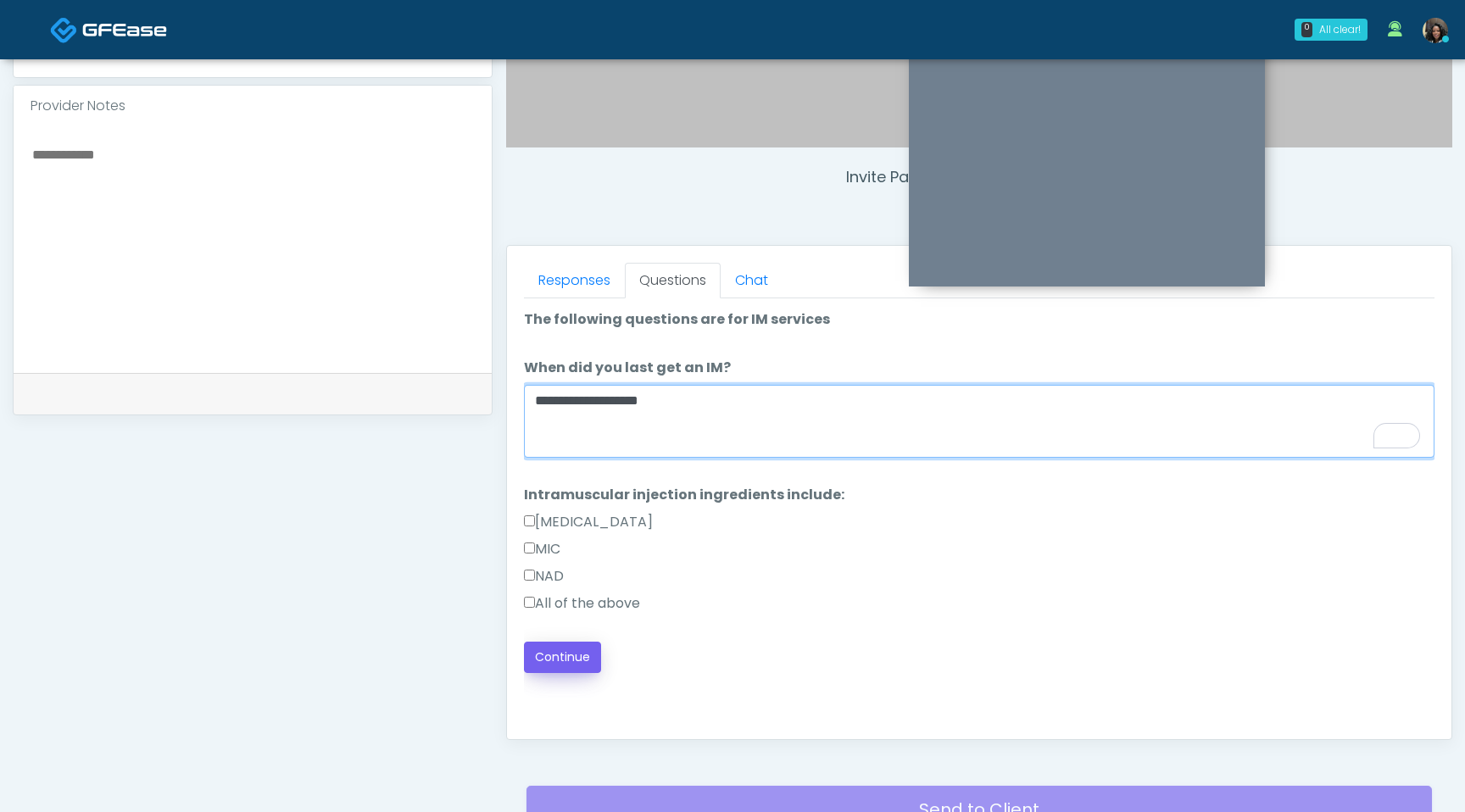
type textarea "**********"
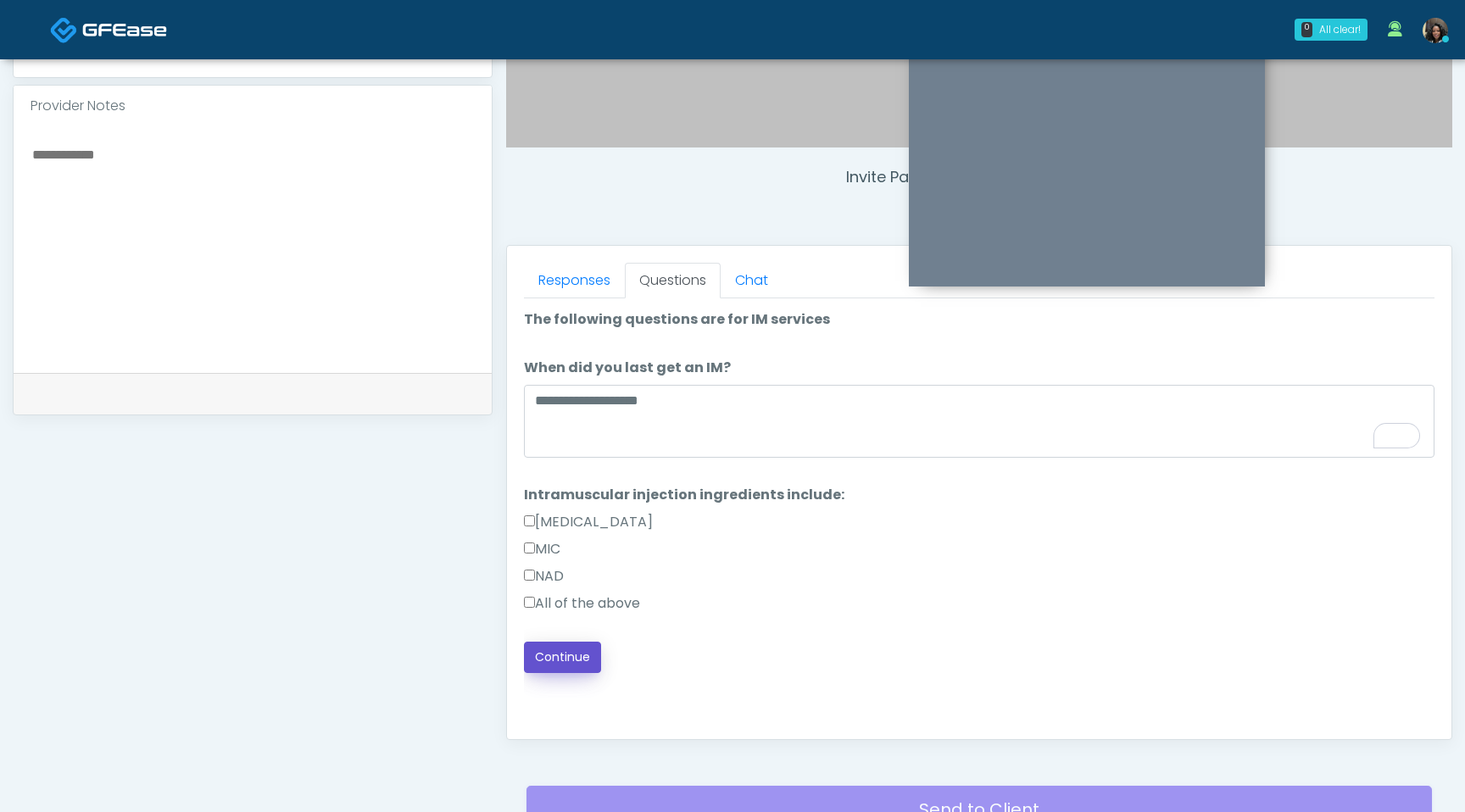
click at [584, 648] on button "Continue" at bounding box center [563, 657] width 77 height 31
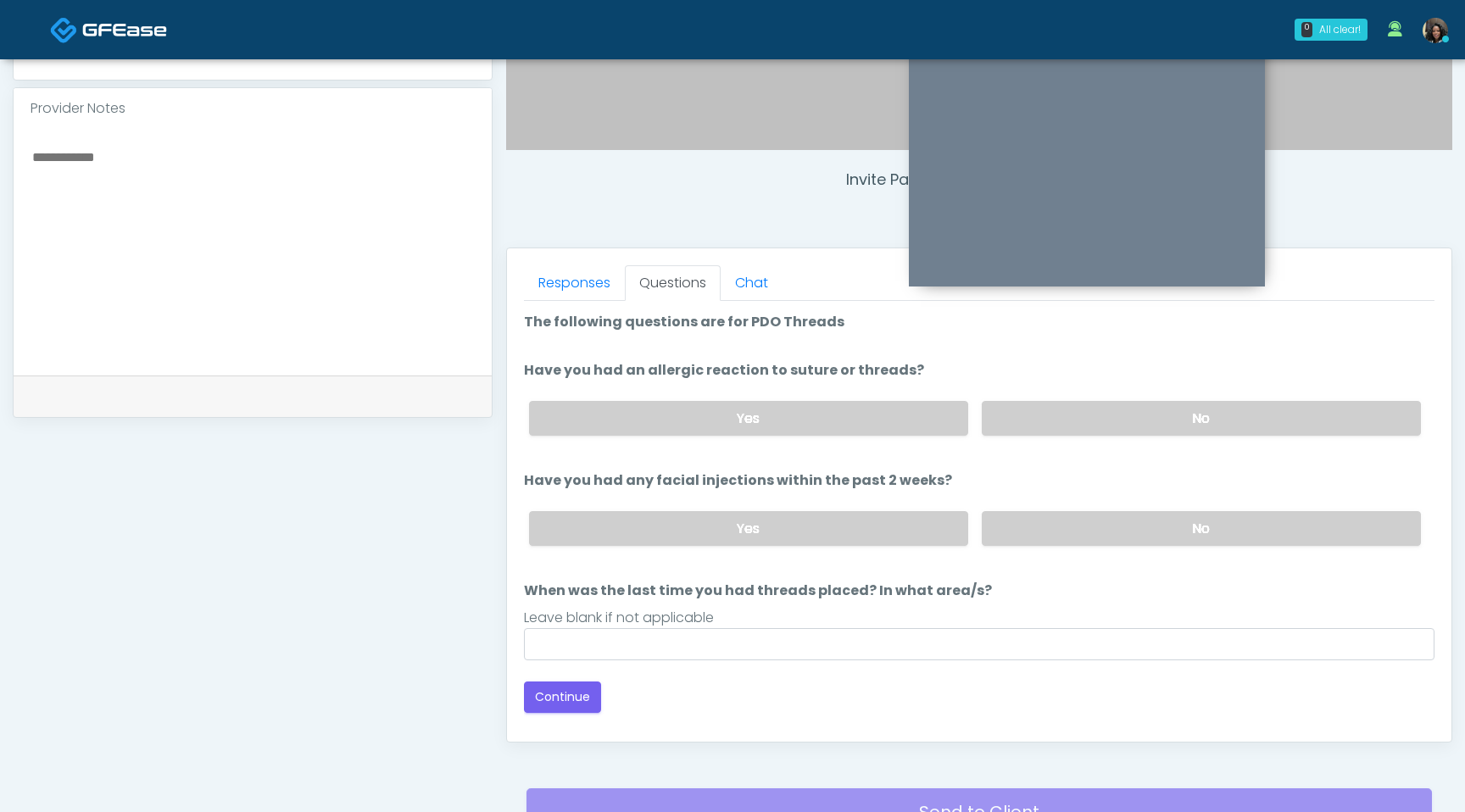
scroll to position [551, 0]
click at [1143, 422] on label "No" at bounding box center [1201, 419] width 439 height 35
click at [1110, 540] on label "No" at bounding box center [1201, 529] width 439 height 35
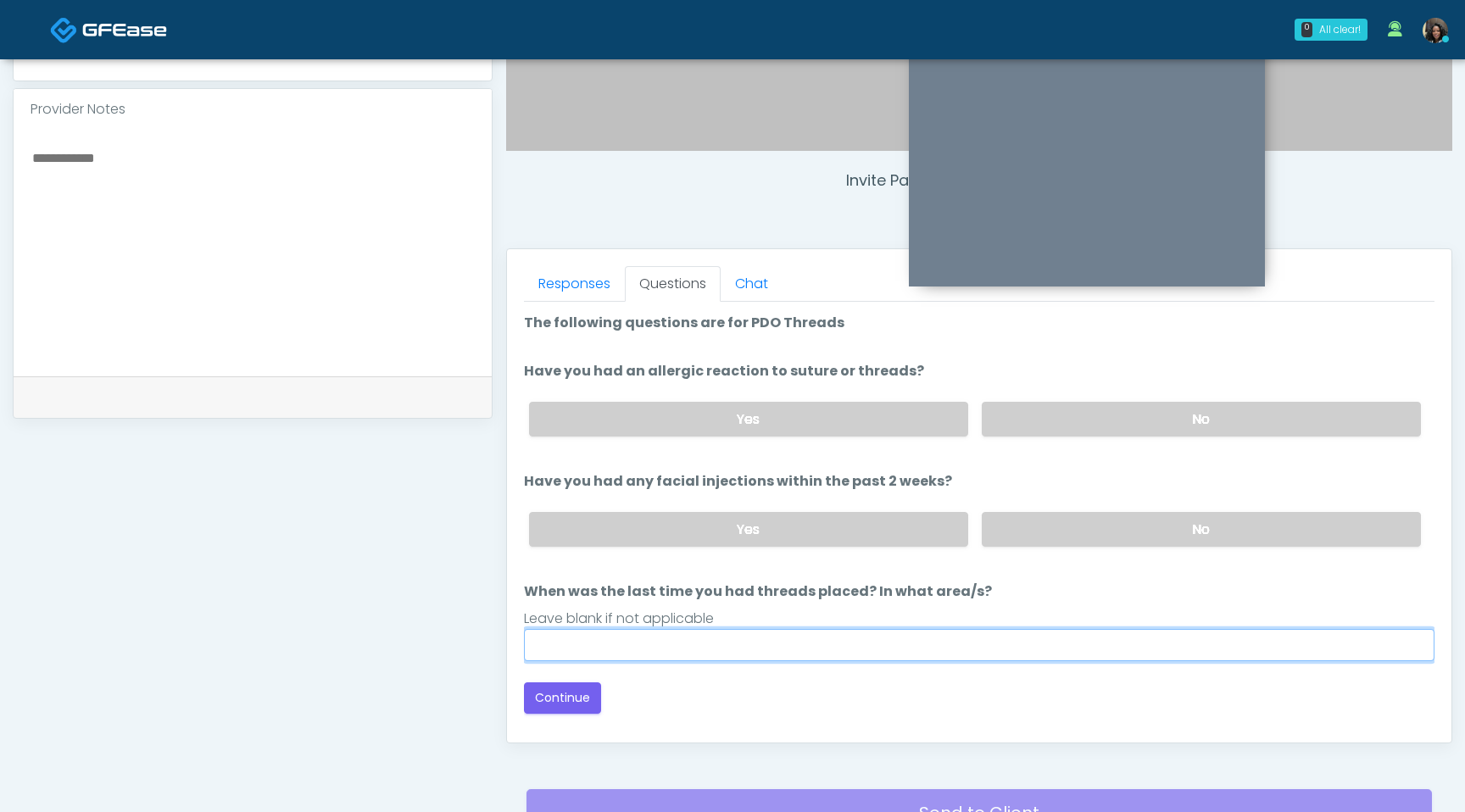
click at [702, 649] on input "When was the last time you had threads placed? In what area/s?" at bounding box center [980, 645] width 911 height 32
type input "*********"
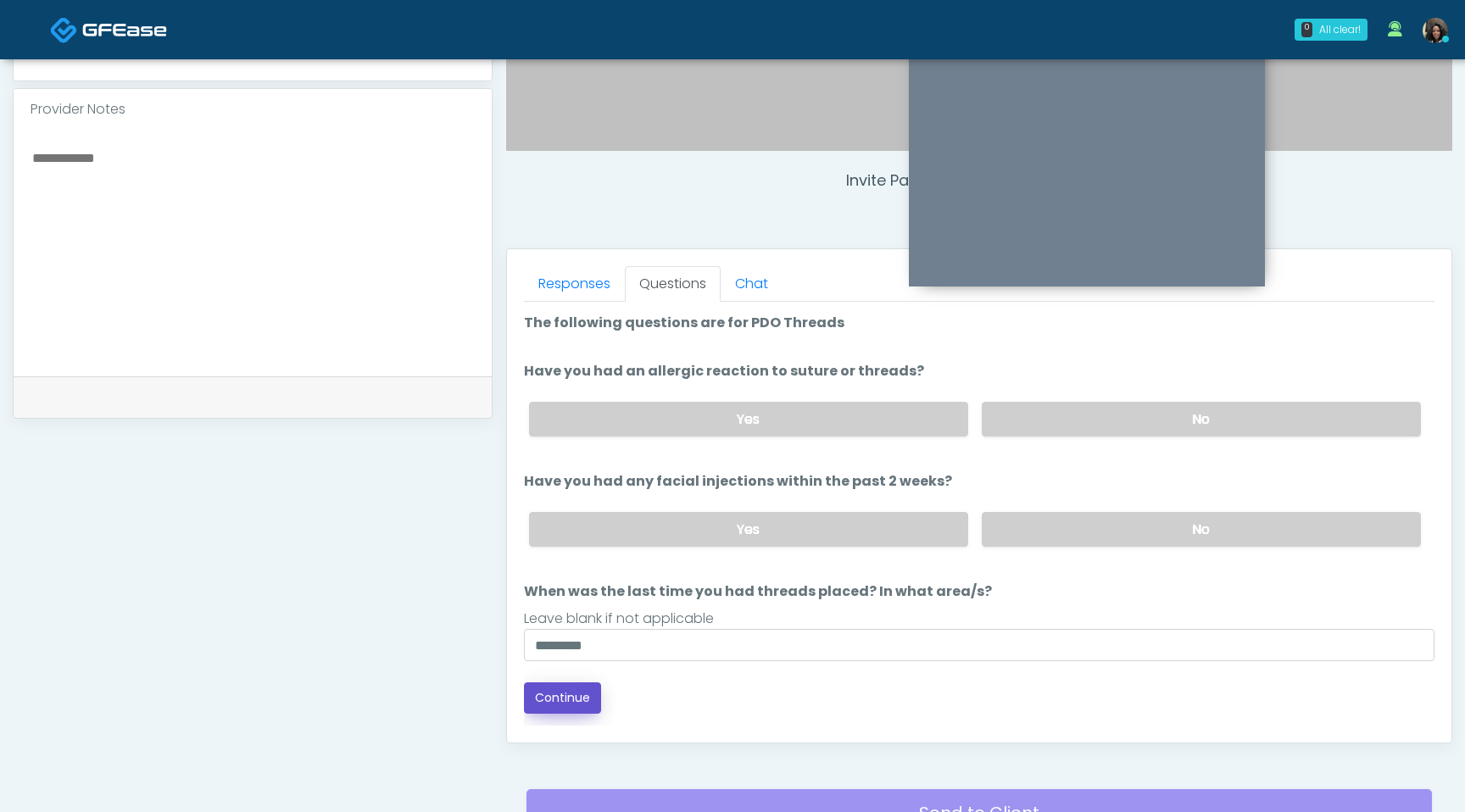
click at [585, 695] on button "Continue" at bounding box center [563, 698] width 77 height 31
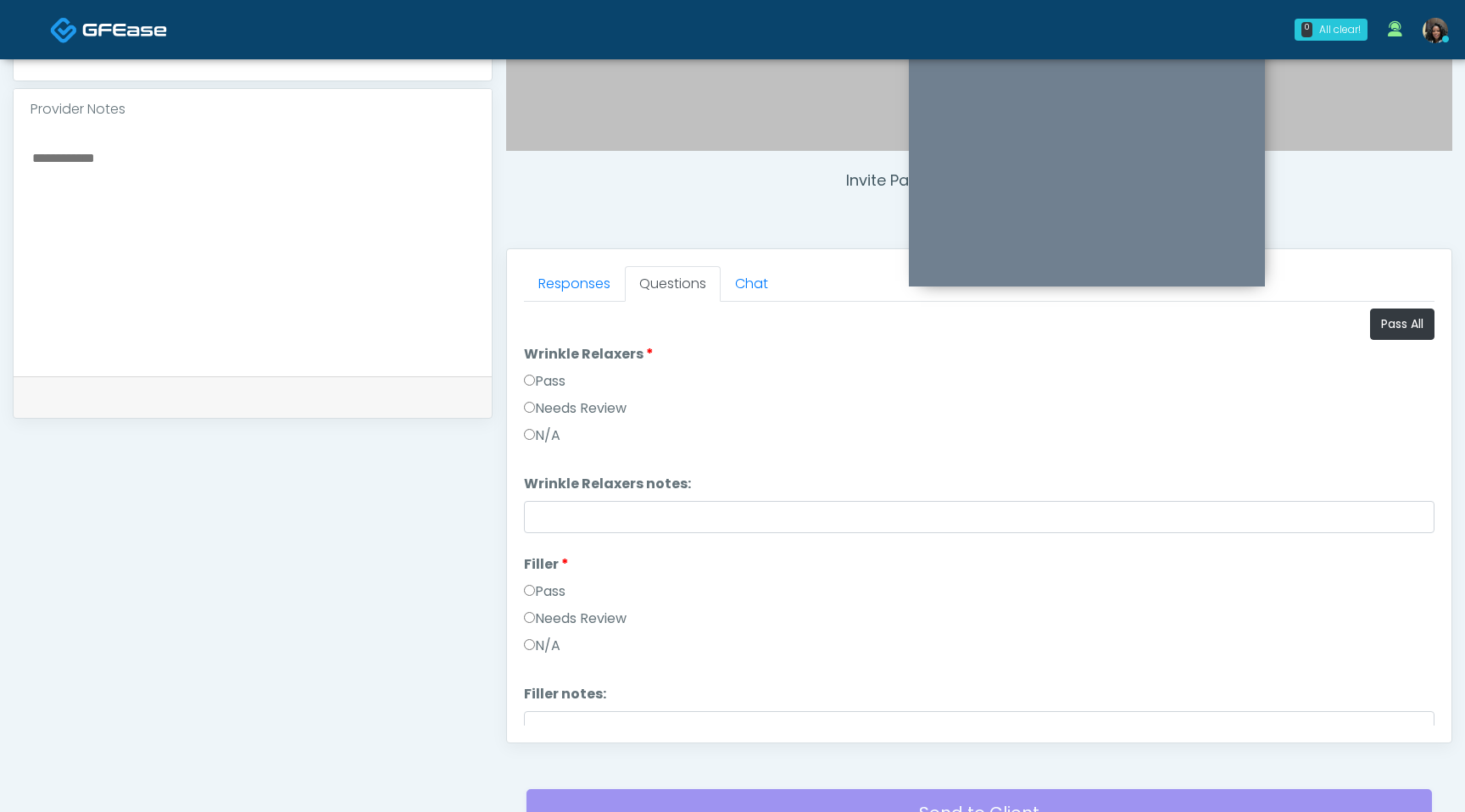
scroll to position [709, 0]
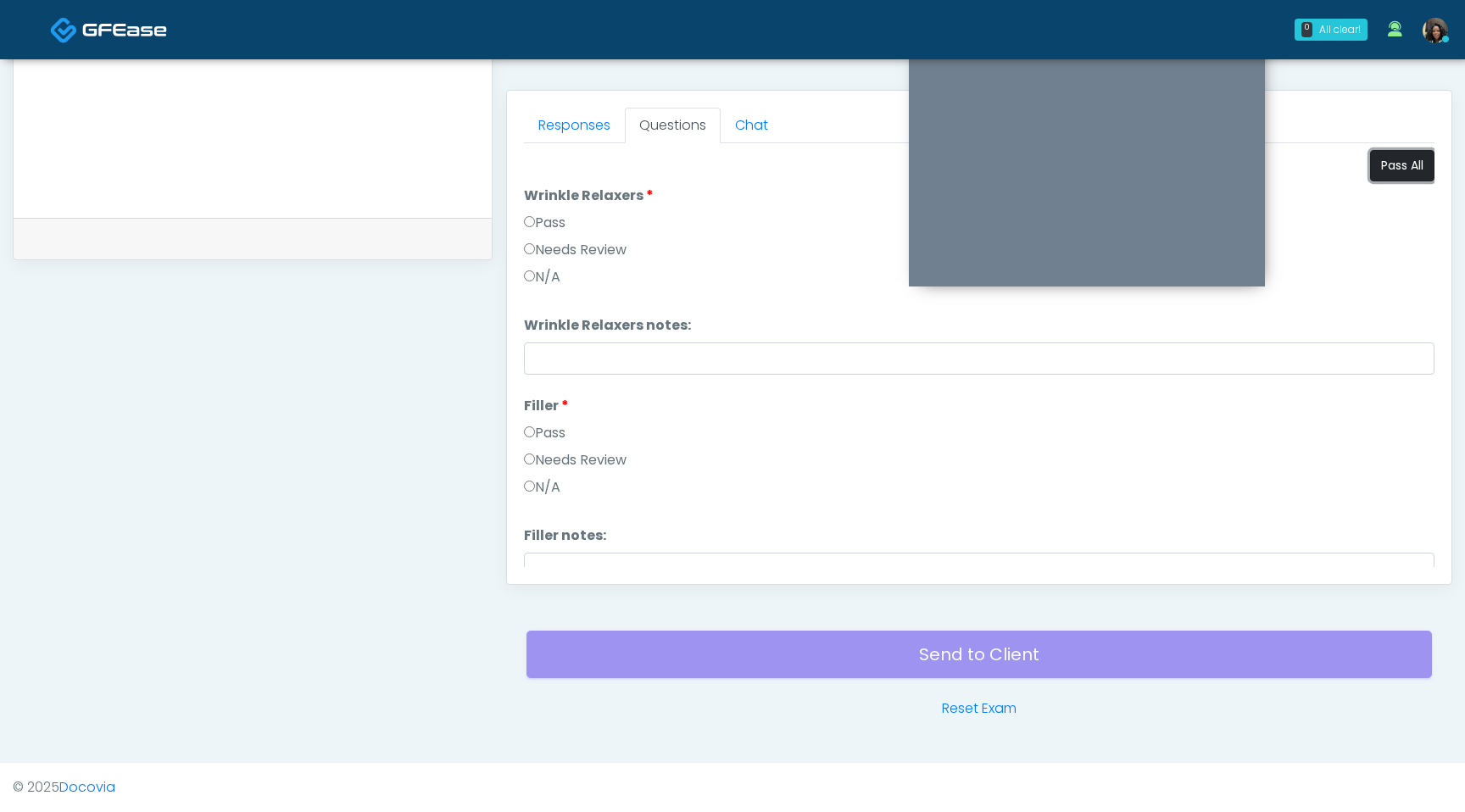
click at [1401, 162] on button "Pass All" at bounding box center [1402, 166] width 65 height 31
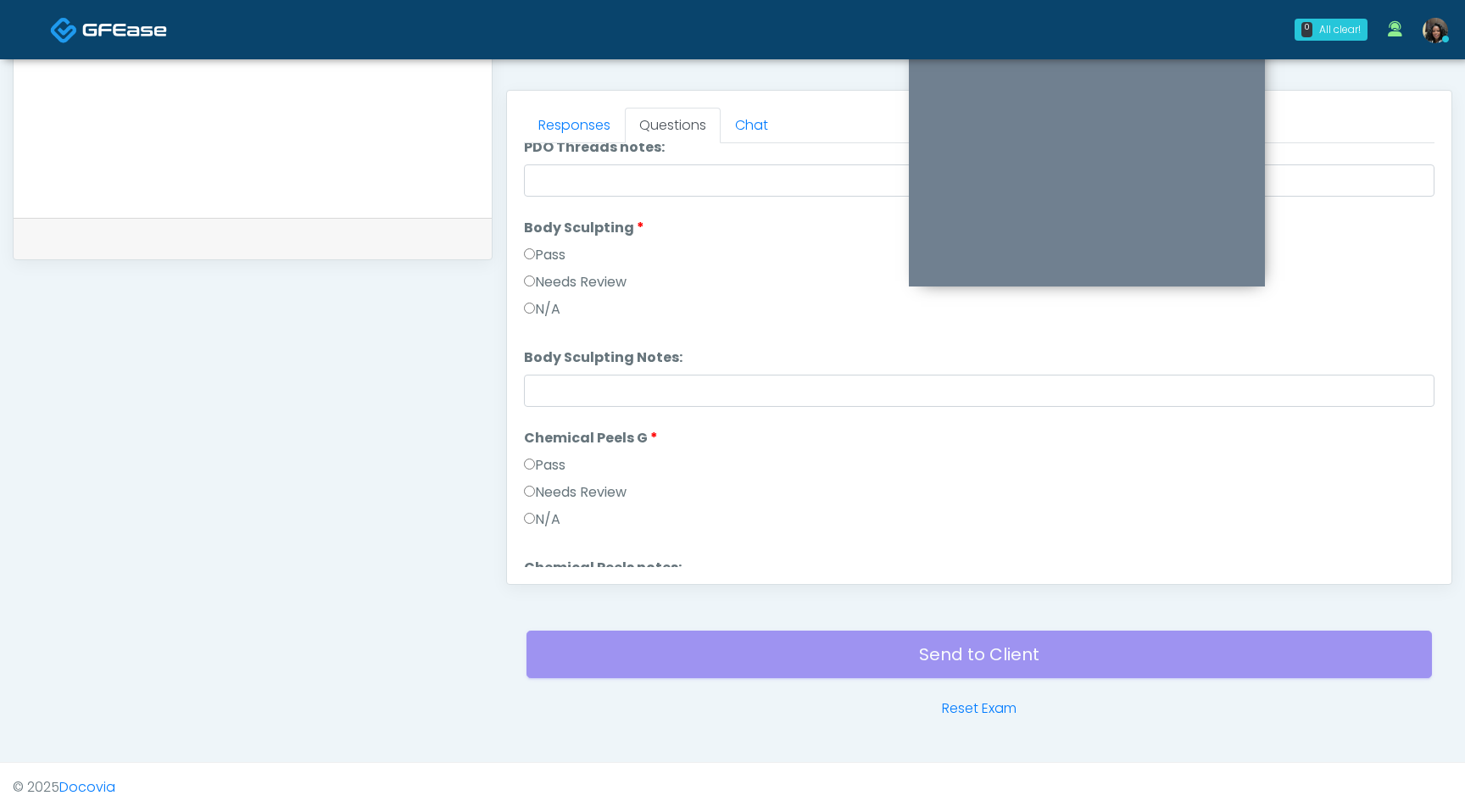
scroll to position [1752, 0]
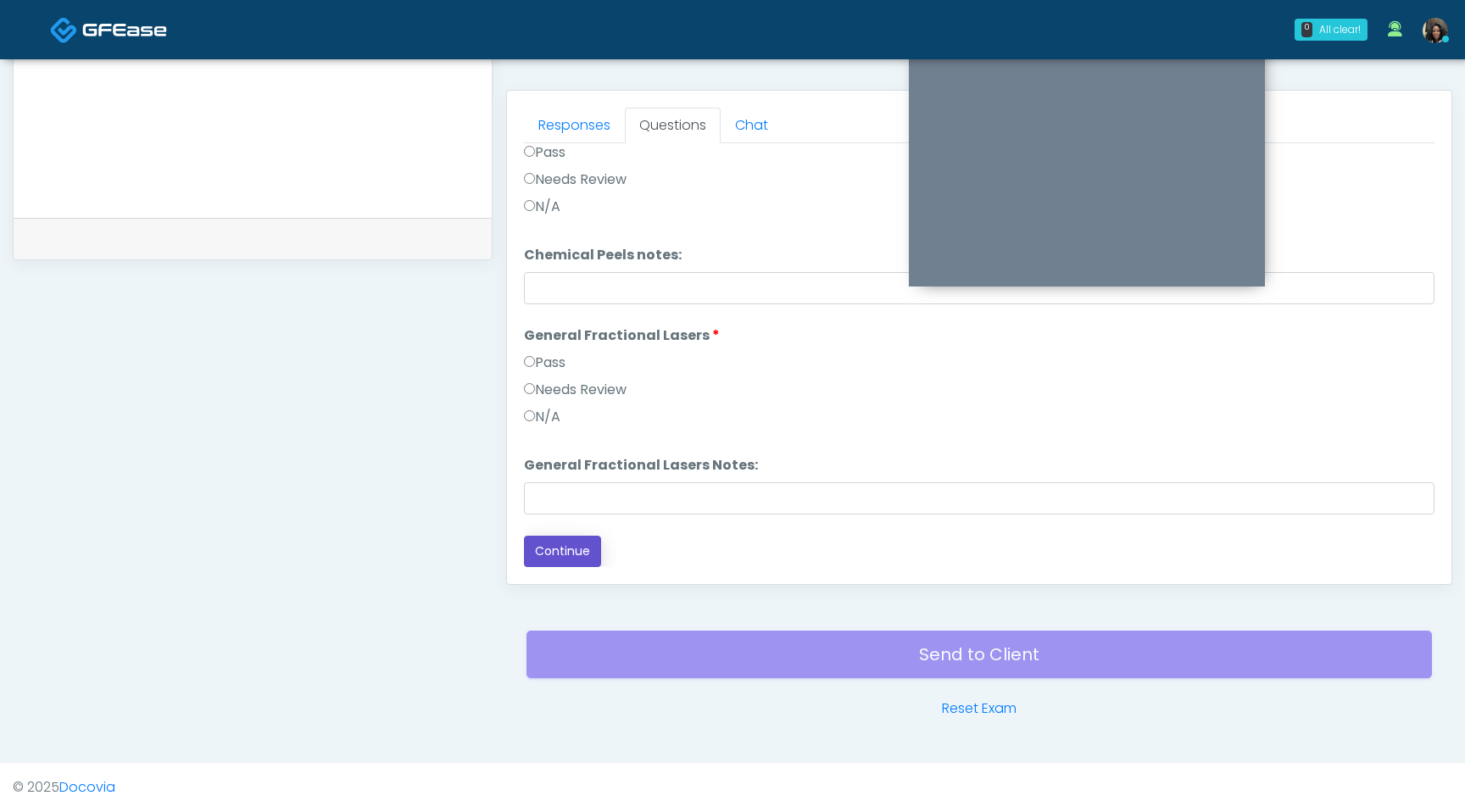
click at [580, 559] on button "Continue" at bounding box center [563, 552] width 77 height 31
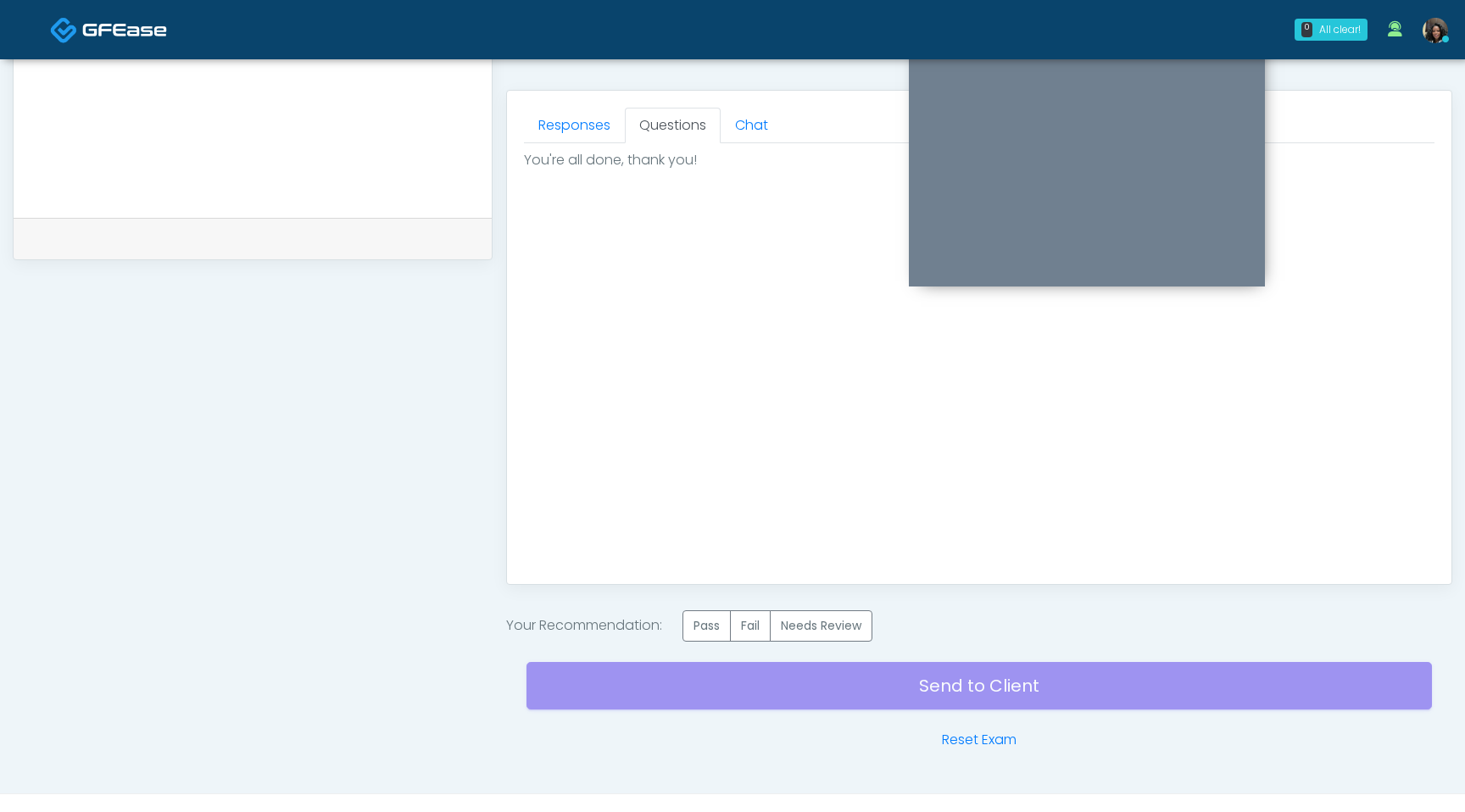
scroll to position [0, 0]
click at [712, 629] on label "Pass" at bounding box center [707, 626] width 48 height 31
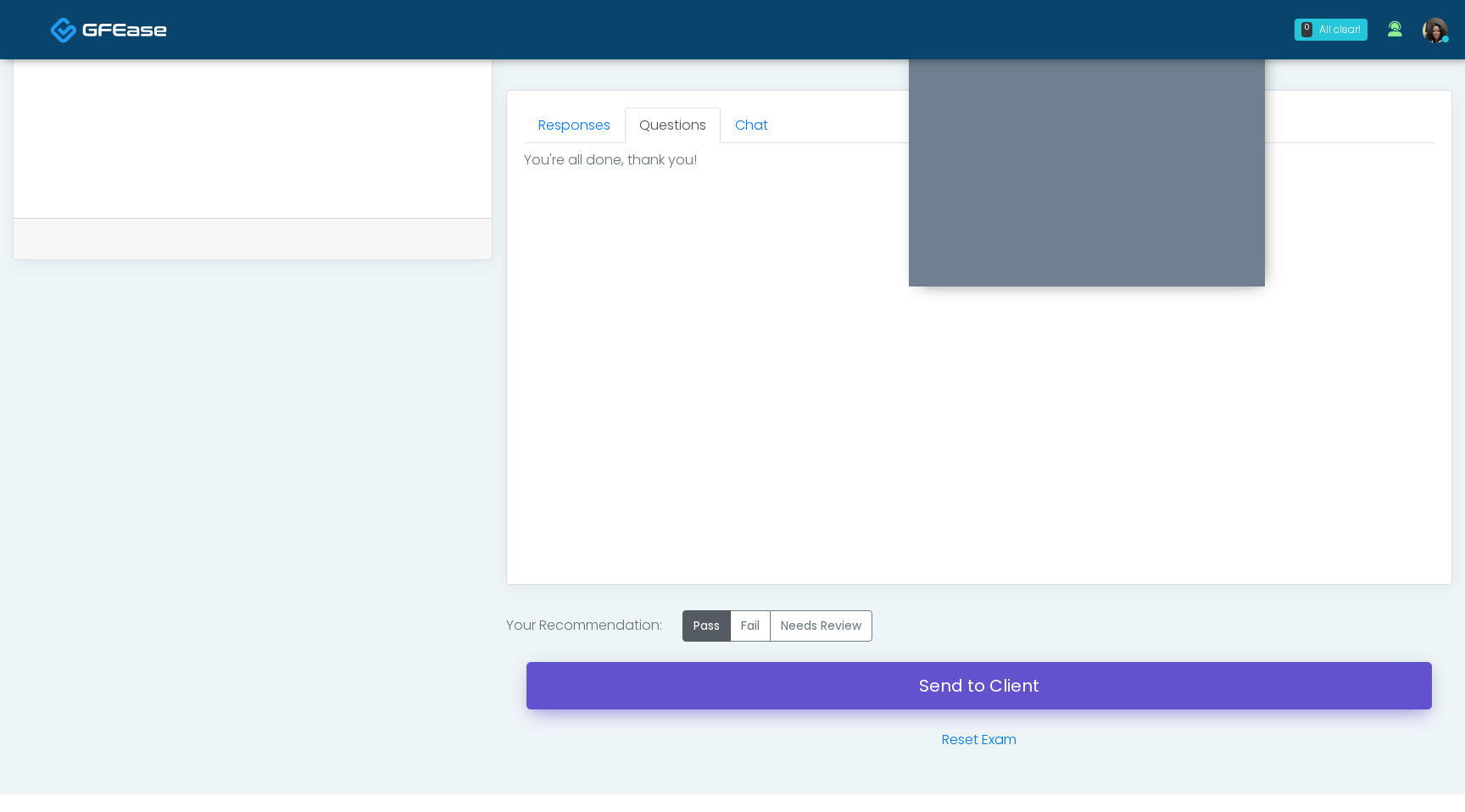
click at [731, 686] on link "Send to Client" at bounding box center [979, 685] width 906 height 47
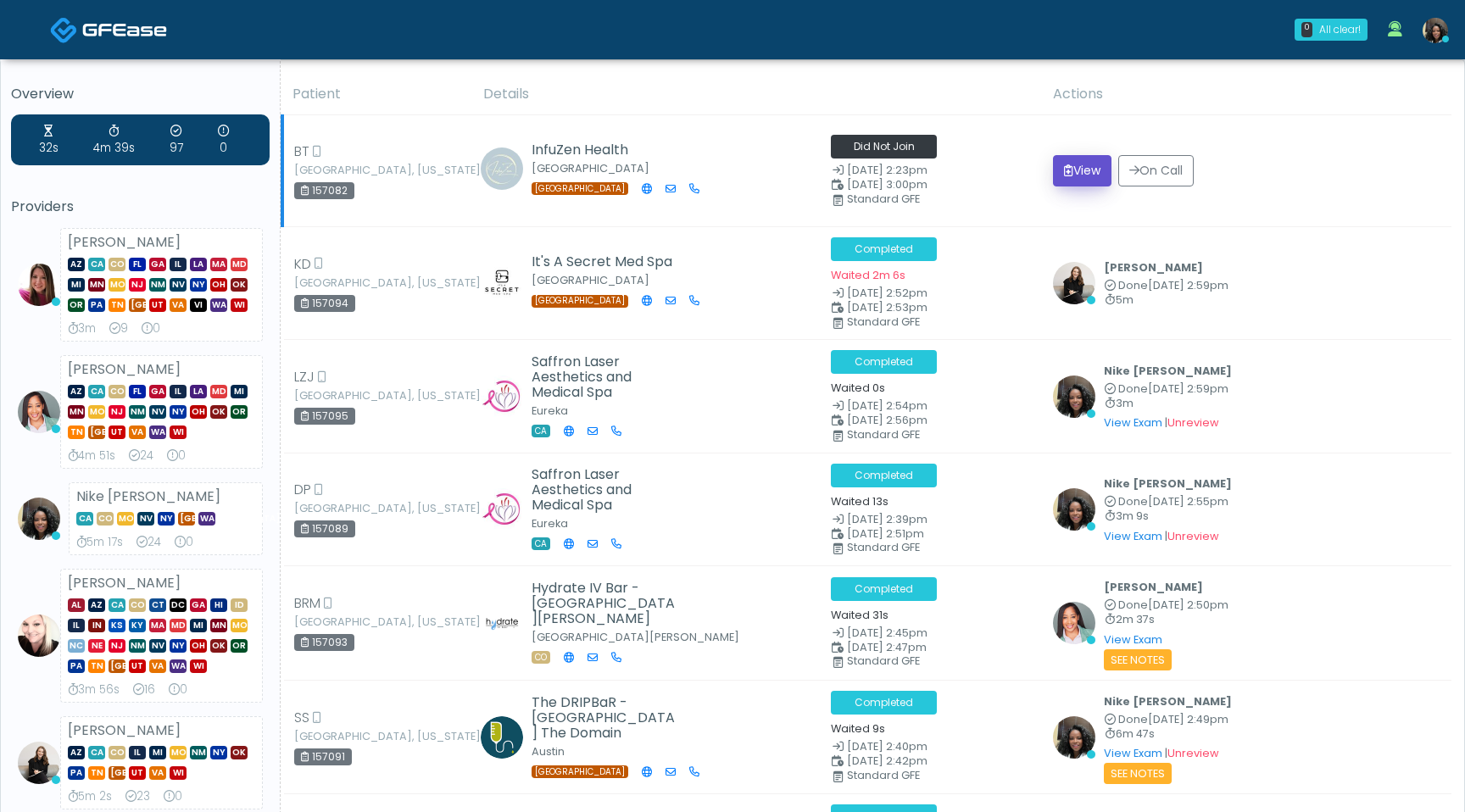
click at [1081, 166] on button "View" at bounding box center [1083, 170] width 58 height 31
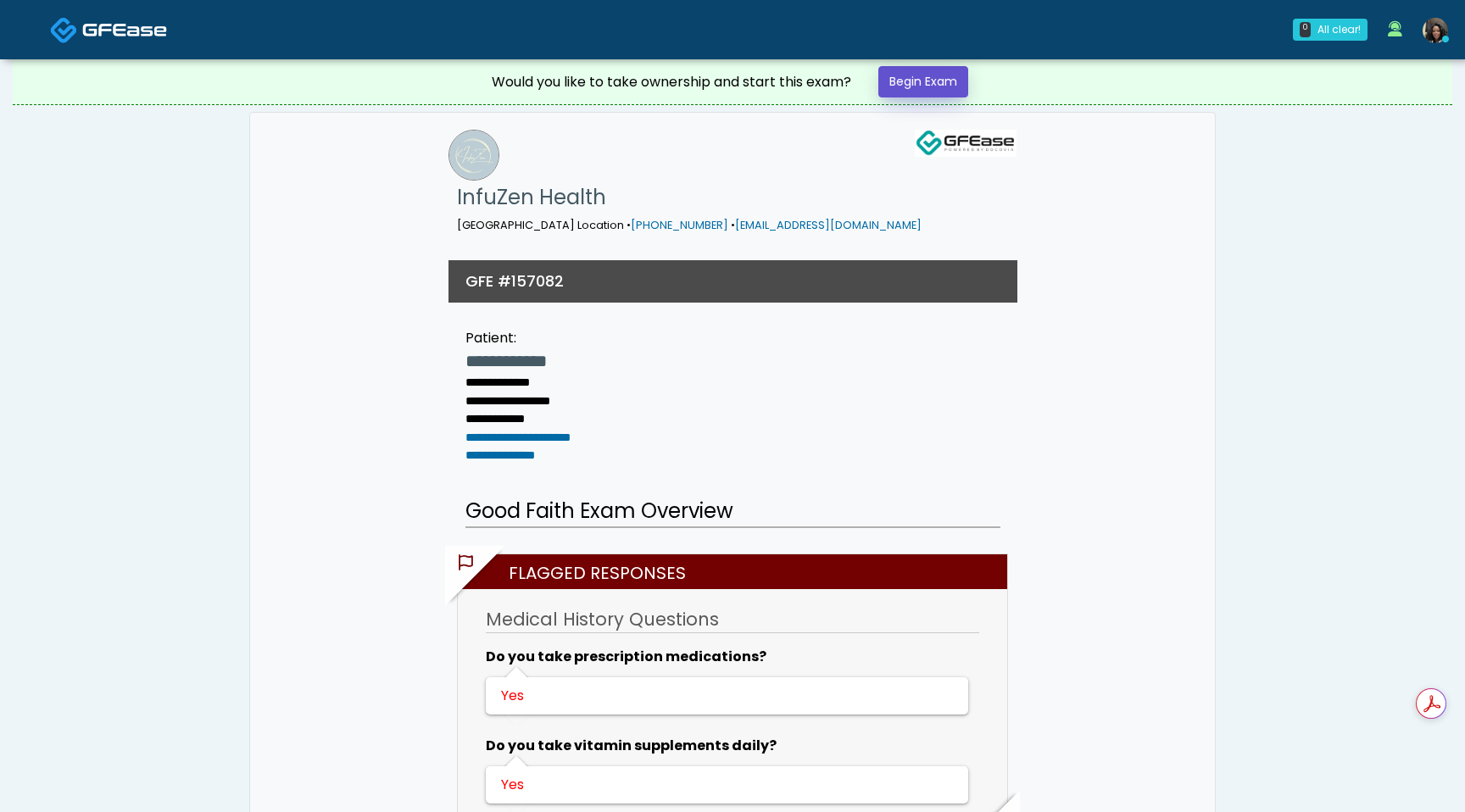
click at [949, 89] on link "Begin Exam" at bounding box center [923, 82] width 90 height 31
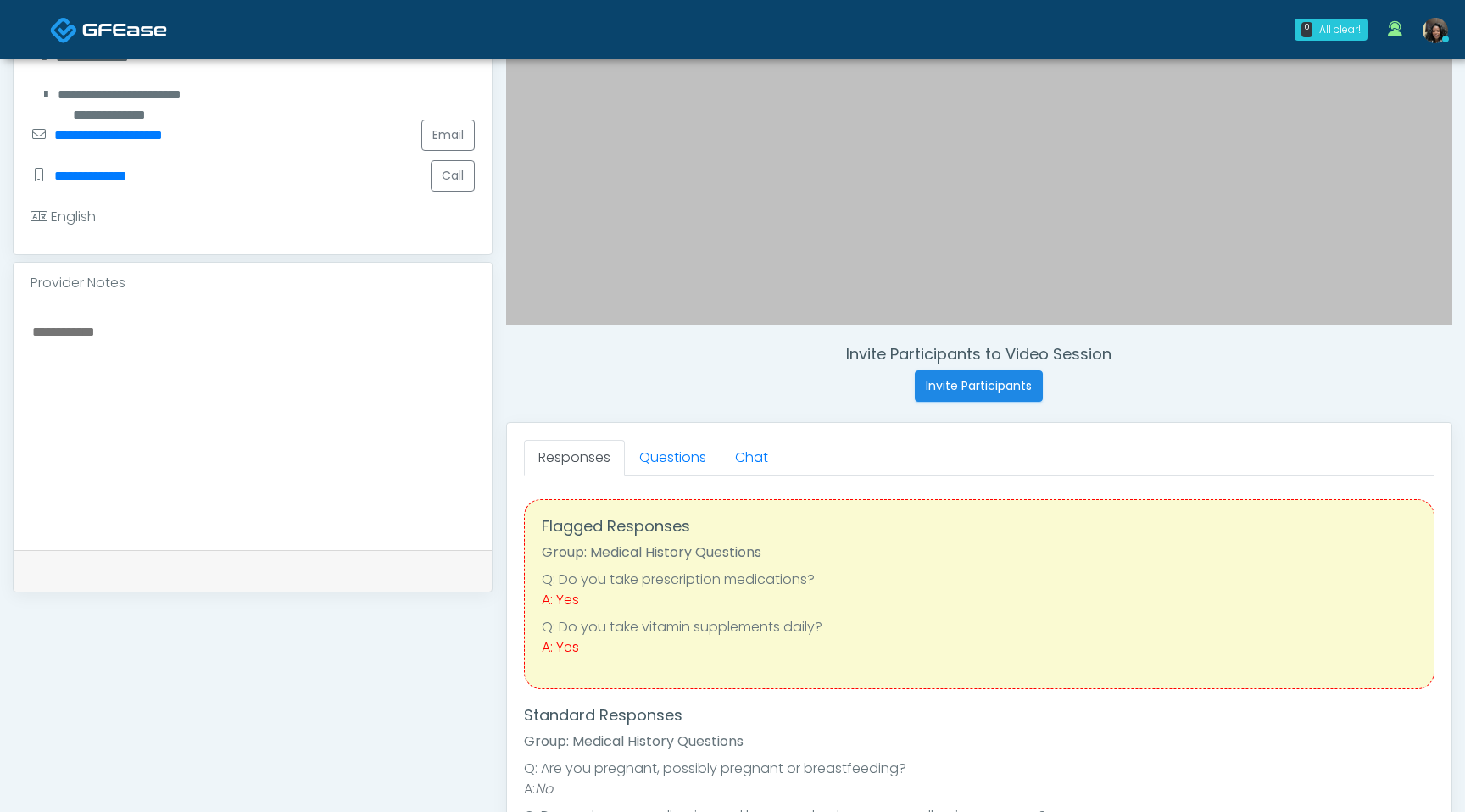
scroll to position [403, 0]
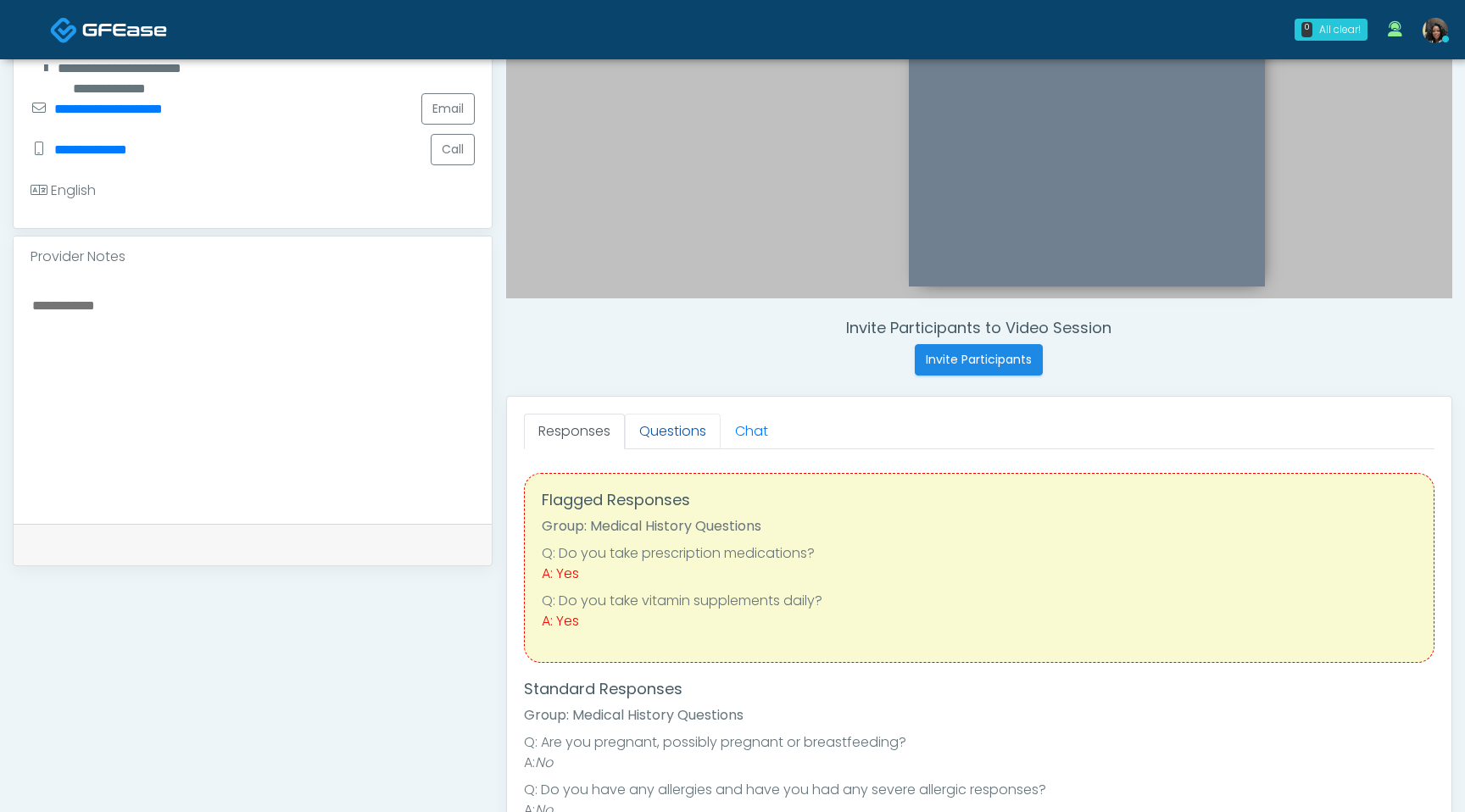
click at [647, 443] on link "Questions" at bounding box center [672, 431] width 96 height 36
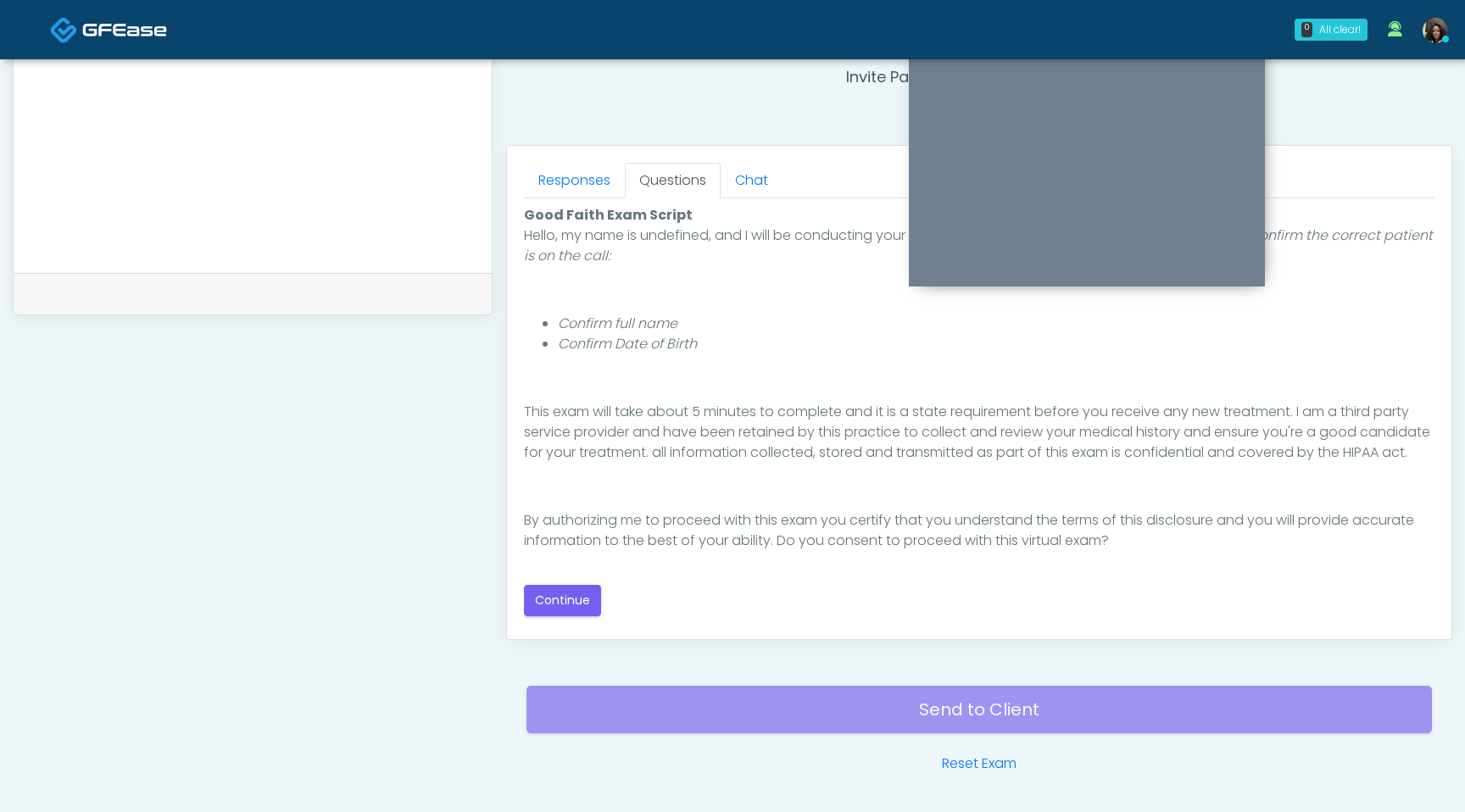
scroll to position [681, 0]
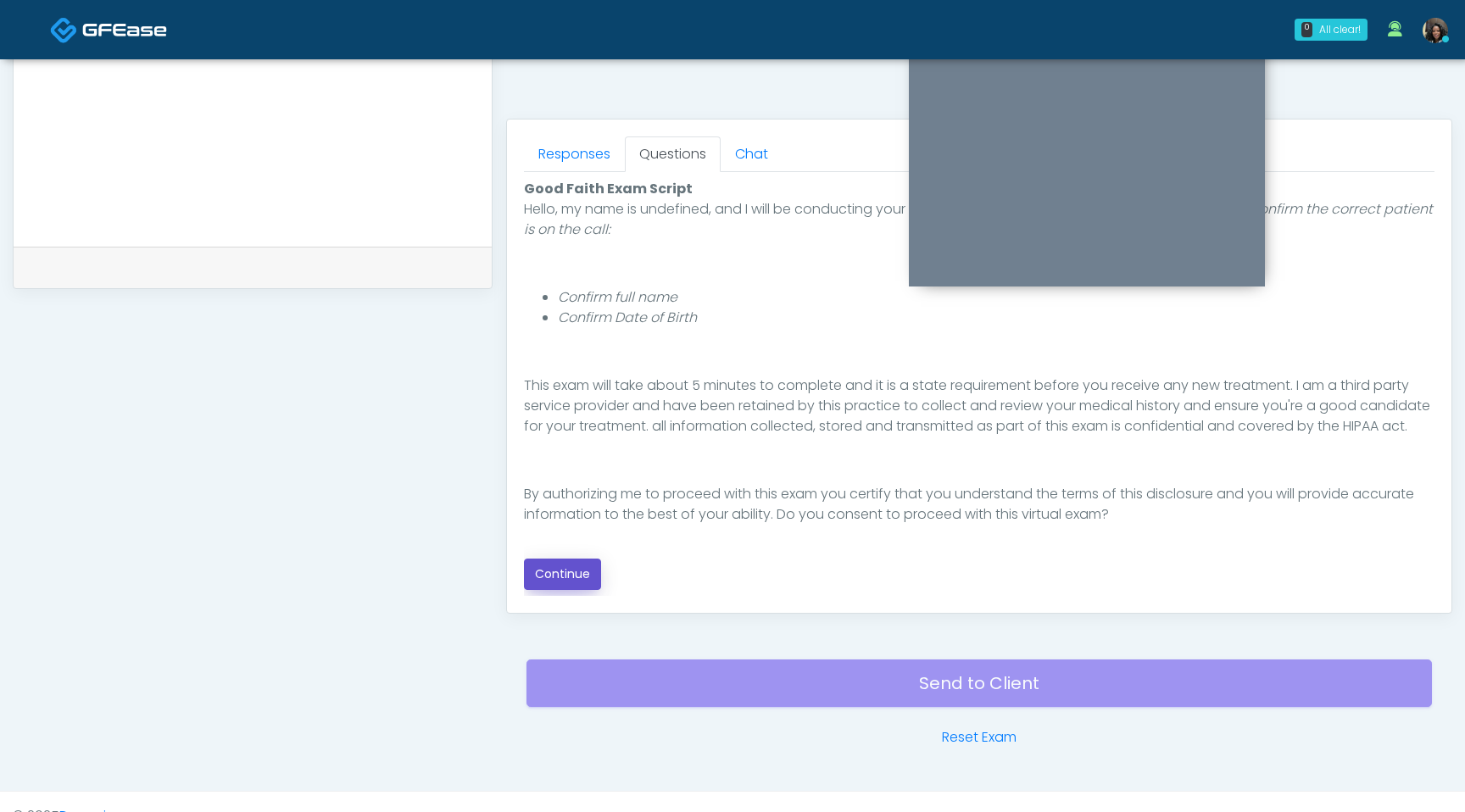
click at [574, 578] on button "Continue" at bounding box center [563, 574] width 77 height 31
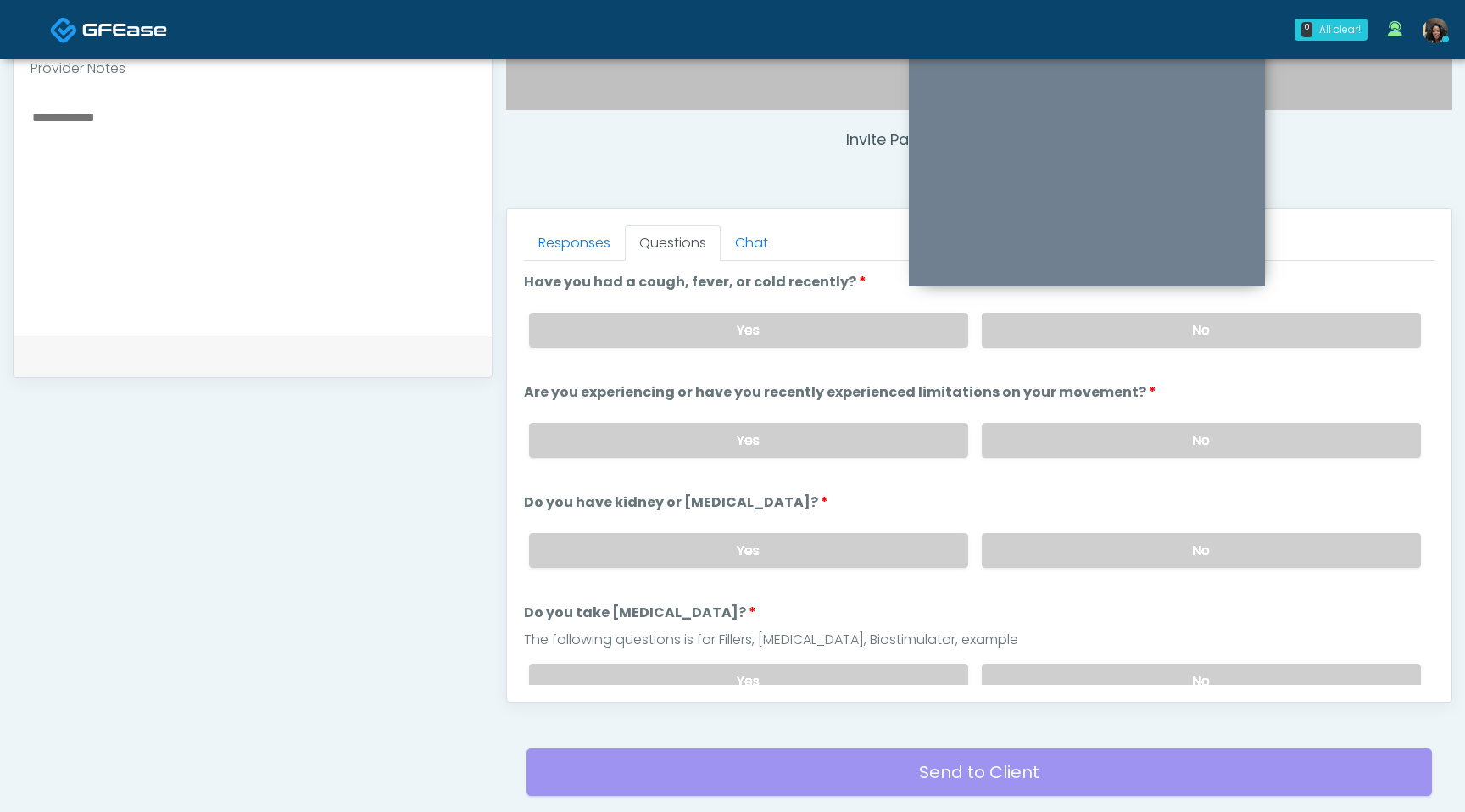
scroll to position [573, 0]
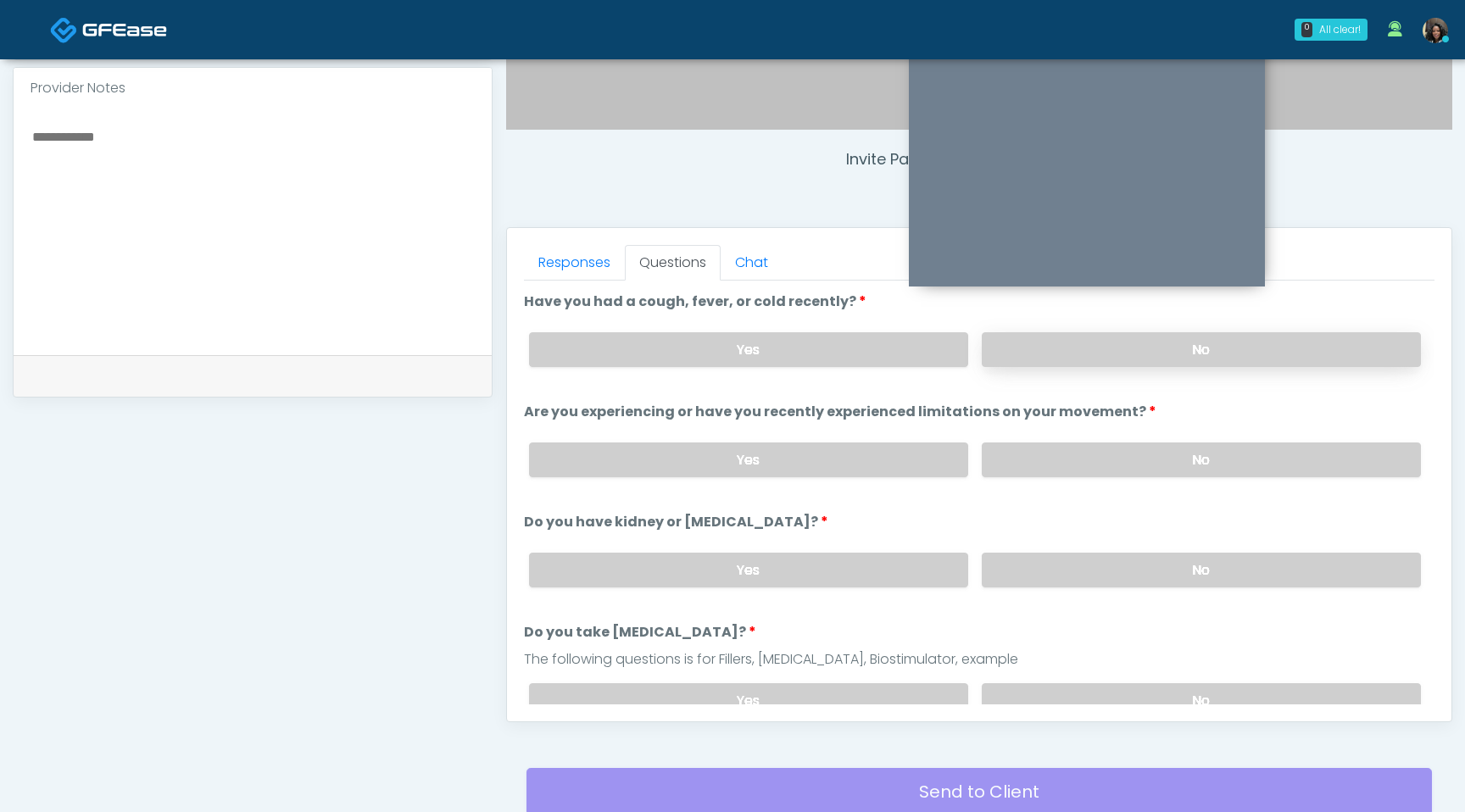
click at [1133, 359] on label "No" at bounding box center [1201, 350] width 439 height 35
click at [1103, 458] on label "No" at bounding box center [1201, 460] width 439 height 35
click at [233, 136] on textarea at bounding box center [253, 228] width 444 height 207
click at [93, 142] on textarea "**********" at bounding box center [253, 228] width 444 height 207
drag, startPoint x: 232, startPoint y: 193, endPoint x: 263, endPoint y: 221, distance: 41.8
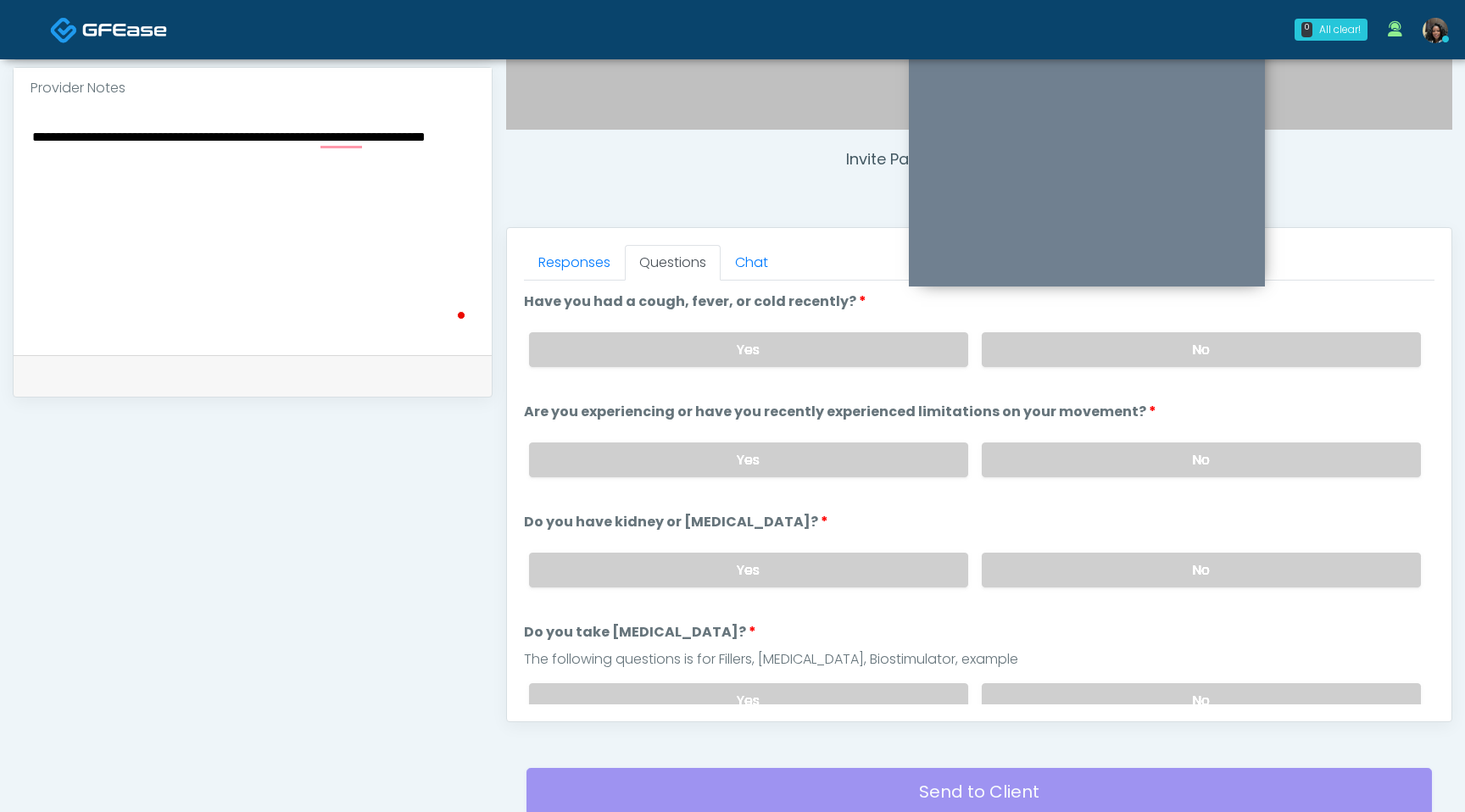
click at [239, 194] on textarea "**********" at bounding box center [253, 228] width 444 height 207
type textarea "**********"
click at [1202, 556] on label "No" at bounding box center [1201, 570] width 439 height 35
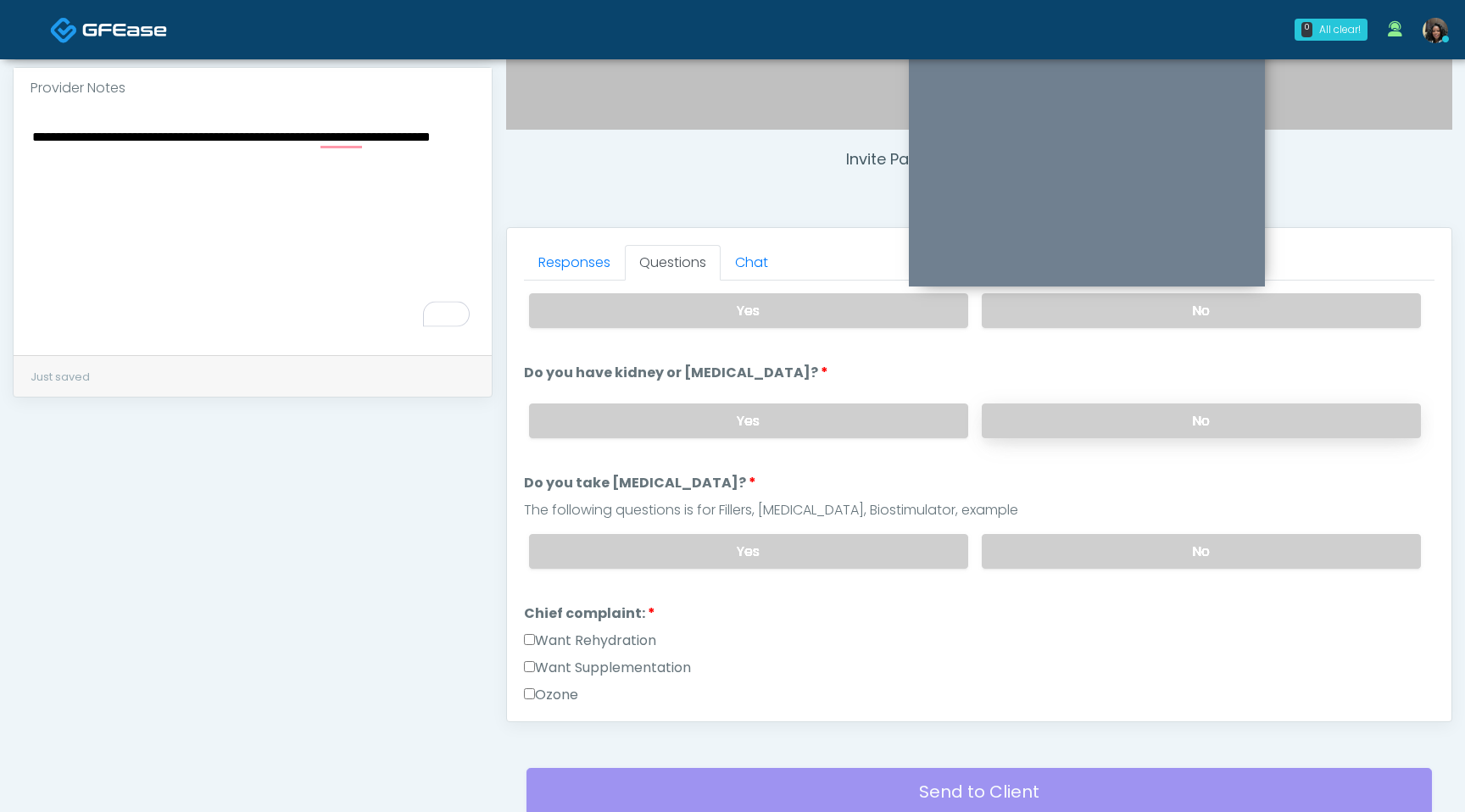
scroll to position [185, 0]
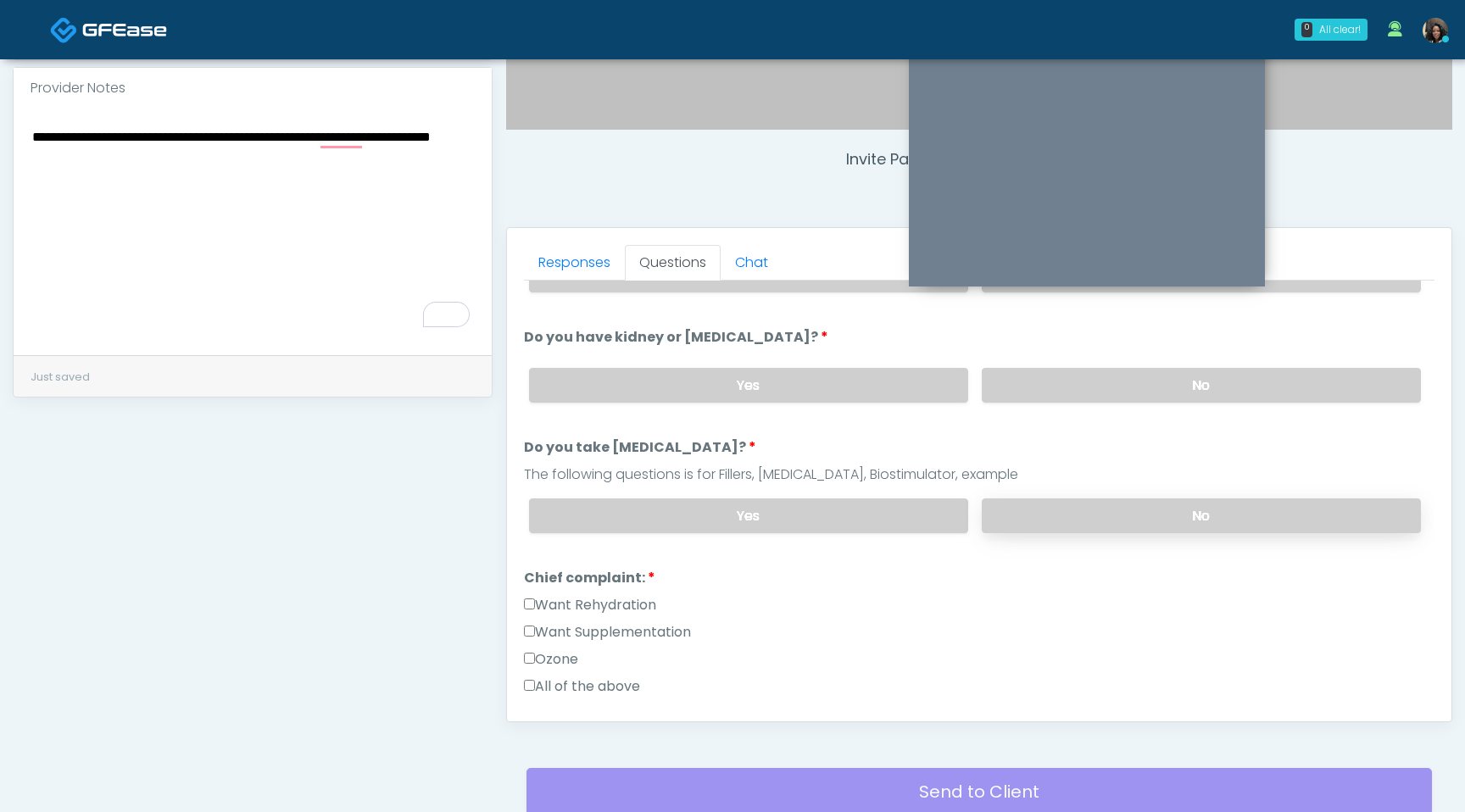
click at [1192, 520] on label "No" at bounding box center [1201, 516] width 439 height 35
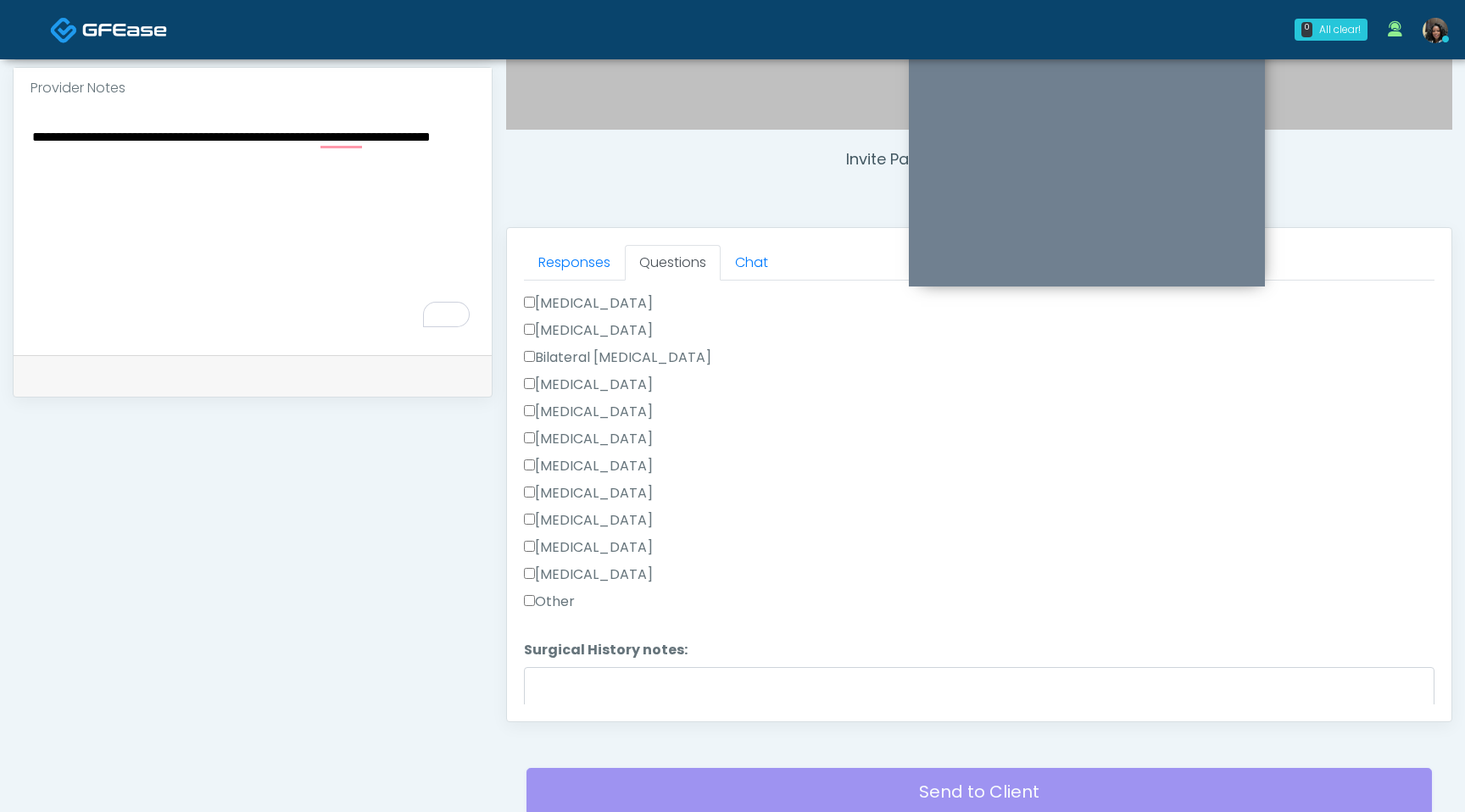
scroll to position [798, 0]
click at [562, 675] on textarea "Surgical History notes:" at bounding box center [980, 703] width 911 height 73
type textarea "**********"
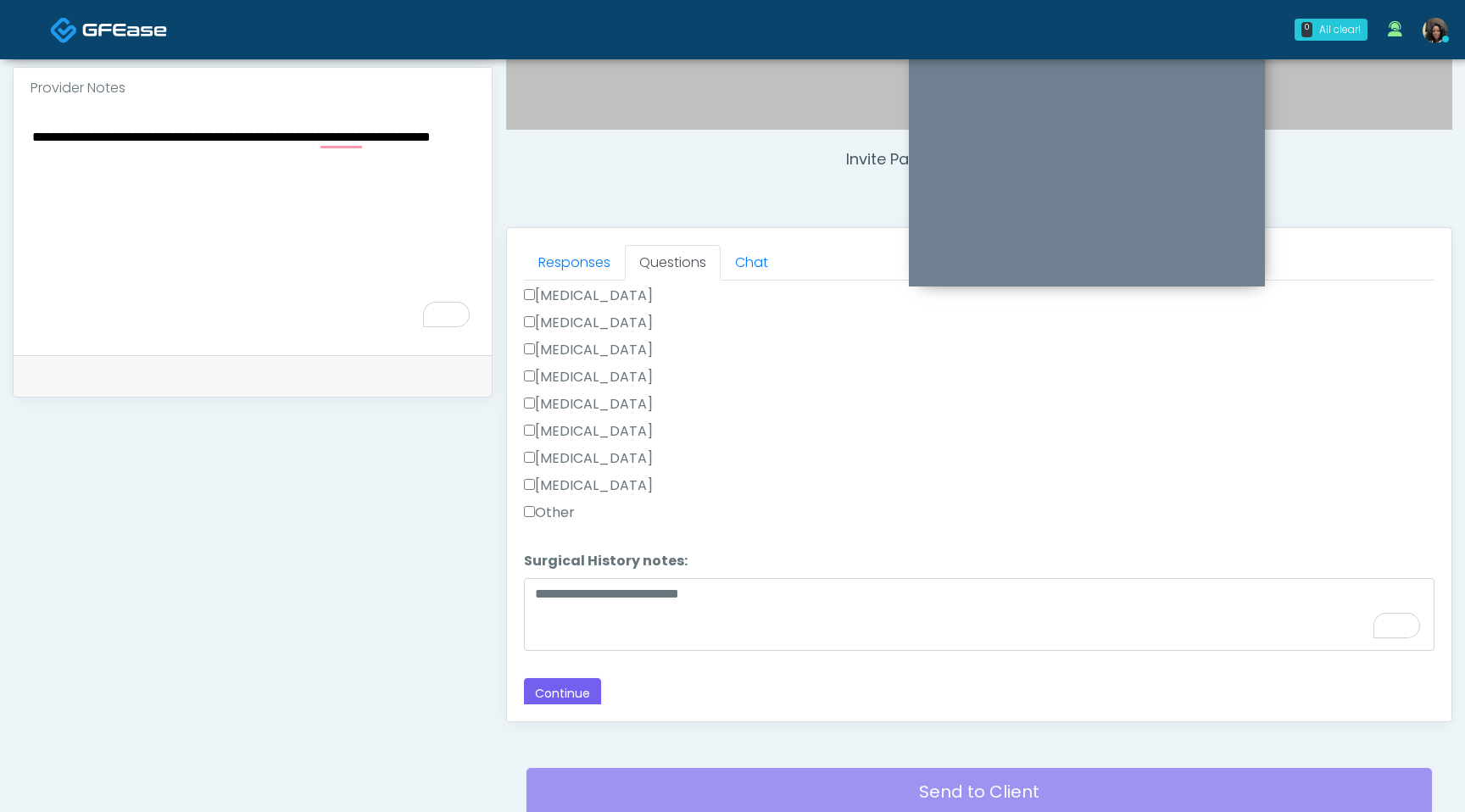
scroll to position [888, 0]
click at [562, 690] on button "Continue" at bounding box center [563, 693] width 77 height 31
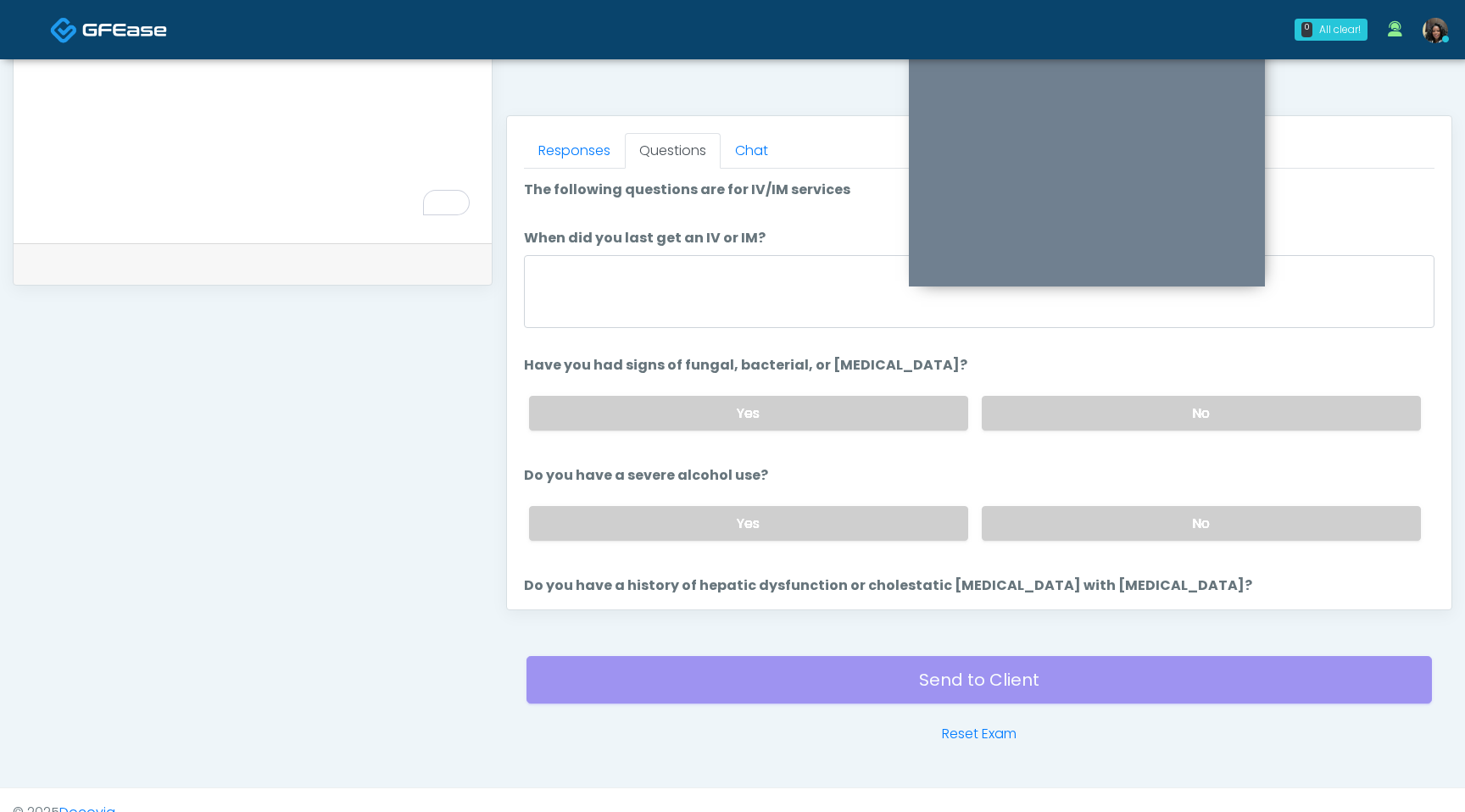
scroll to position [673, 0]
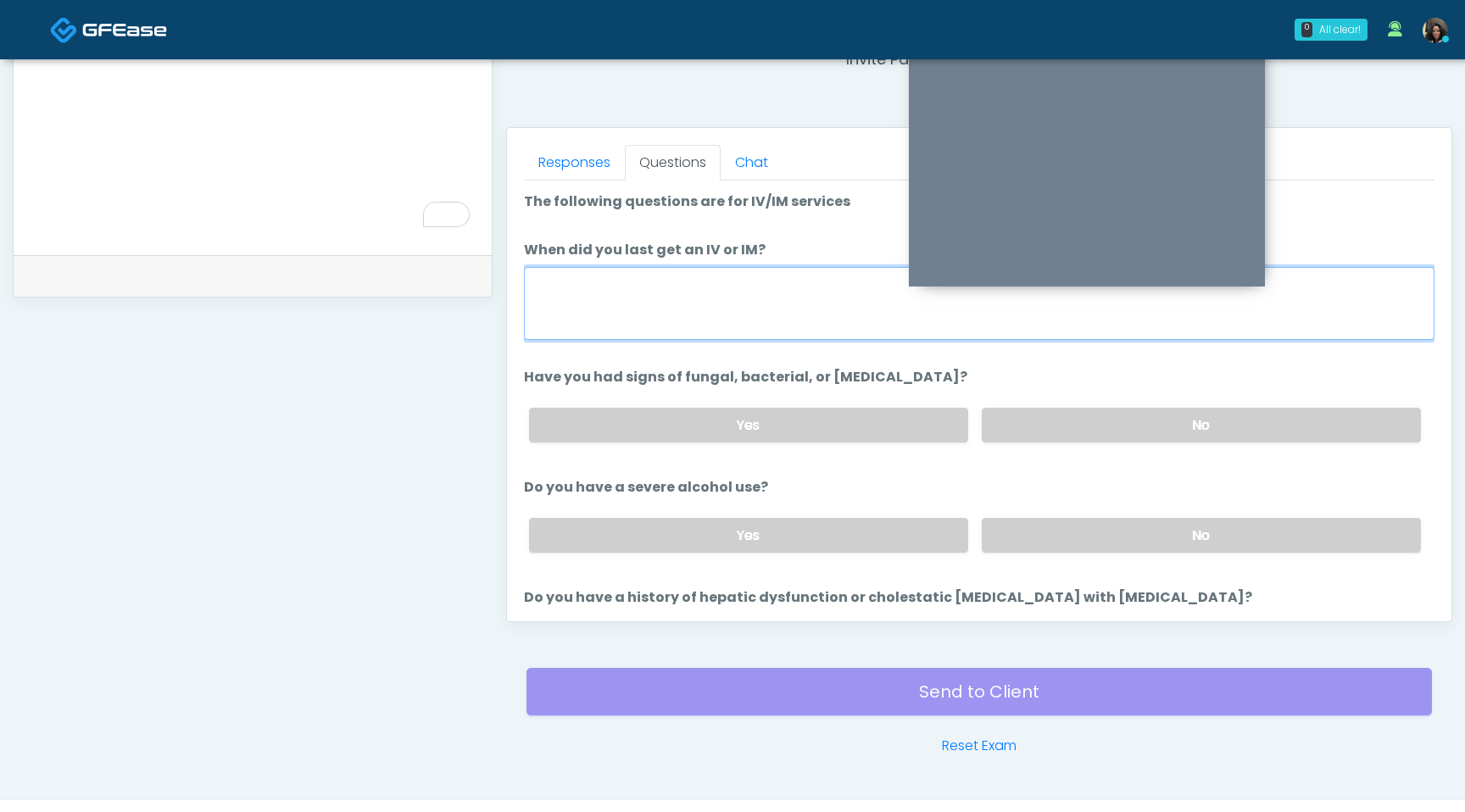
click at [718, 298] on textarea "When did you last get an IV or IM?" at bounding box center [980, 303] width 911 height 73
type textarea "**********"
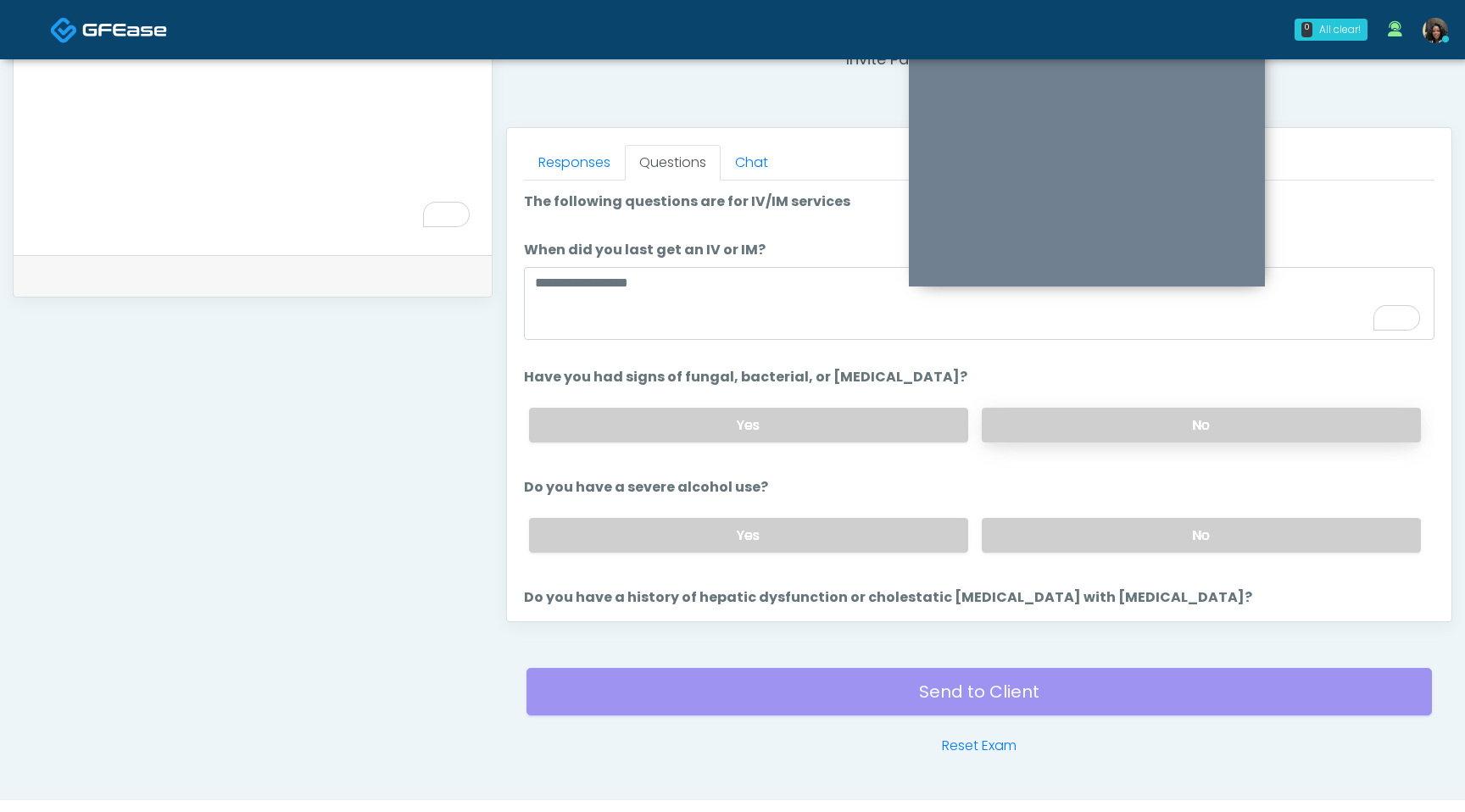
click at [1177, 425] on label "No" at bounding box center [1201, 425] width 439 height 35
click at [1104, 536] on label "No" at bounding box center [1201, 535] width 439 height 35
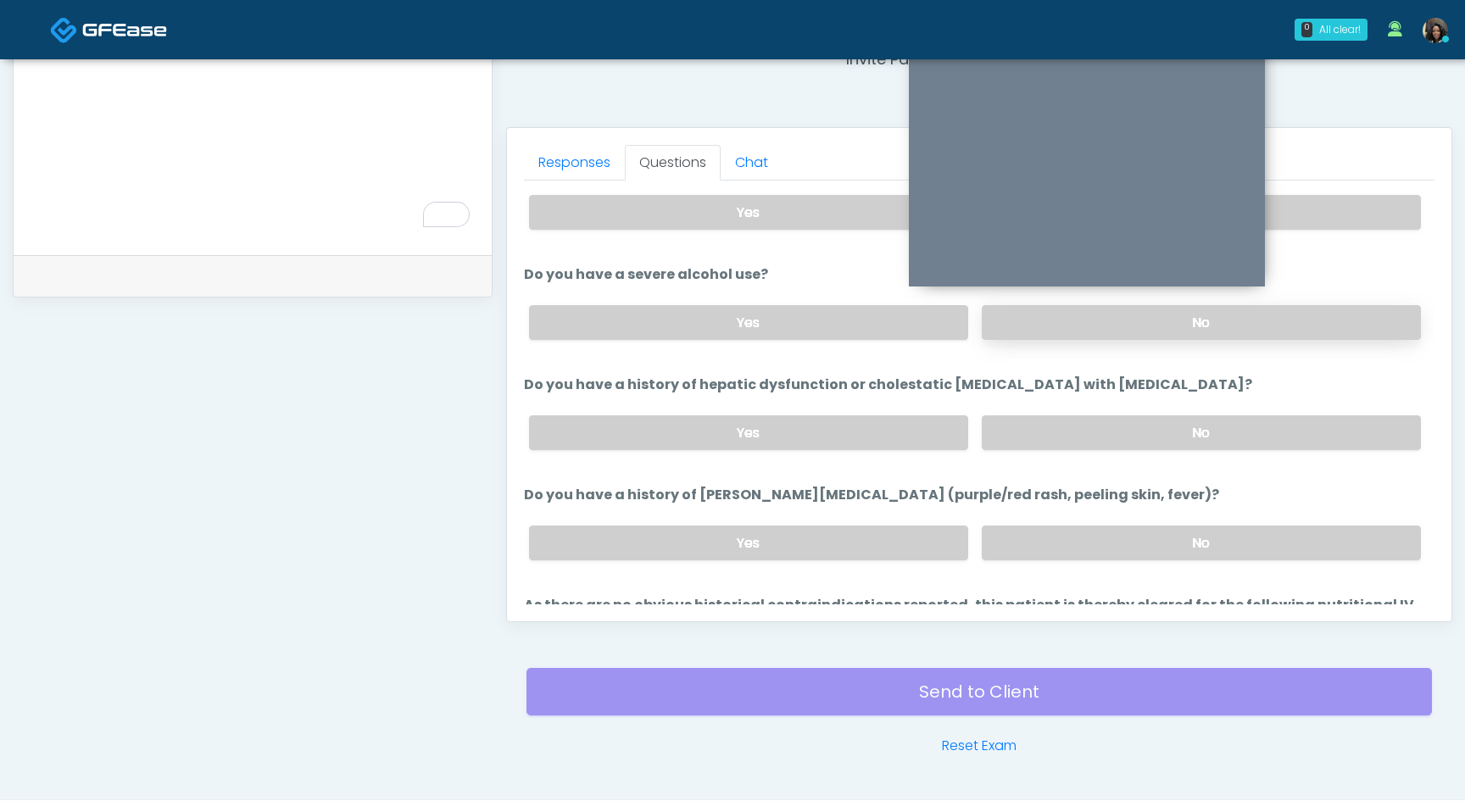
scroll to position [0, 0]
click at [1177, 541] on label "No" at bounding box center [1201, 542] width 439 height 35
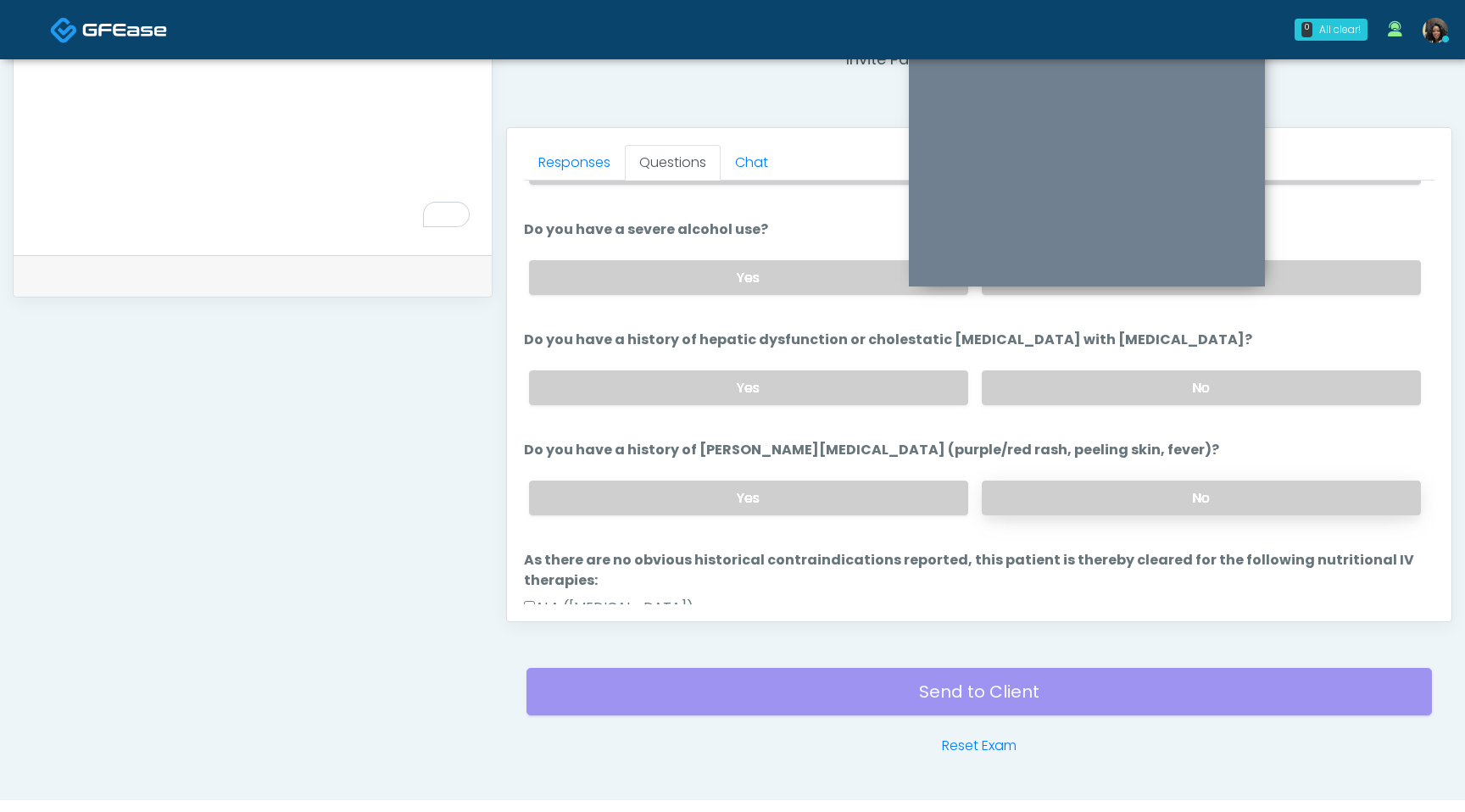
scroll to position [259, 0]
click at [1203, 369] on label "No" at bounding box center [1201, 386] width 439 height 35
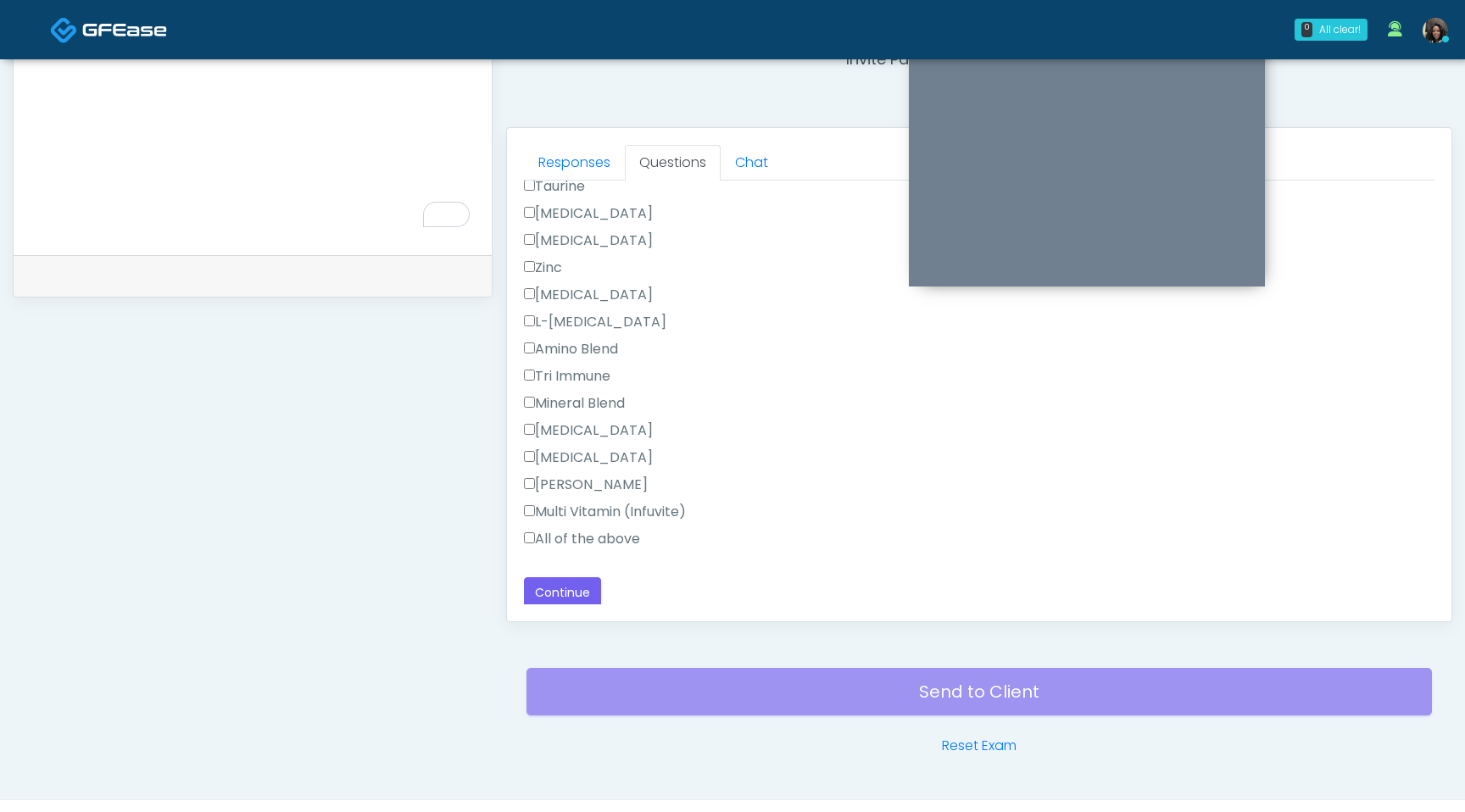
click at [527, 540] on label "All of the above" at bounding box center [583, 539] width 117 height 20
click at [556, 607] on div "Responses Questions Chat Good Faith Exam Script INTRODUCTION Hello, my name is …" at bounding box center [979, 375] width 944 height 493
click at [558, 598] on button "Continue" at bounding box center [563, 593] width 77 height 31
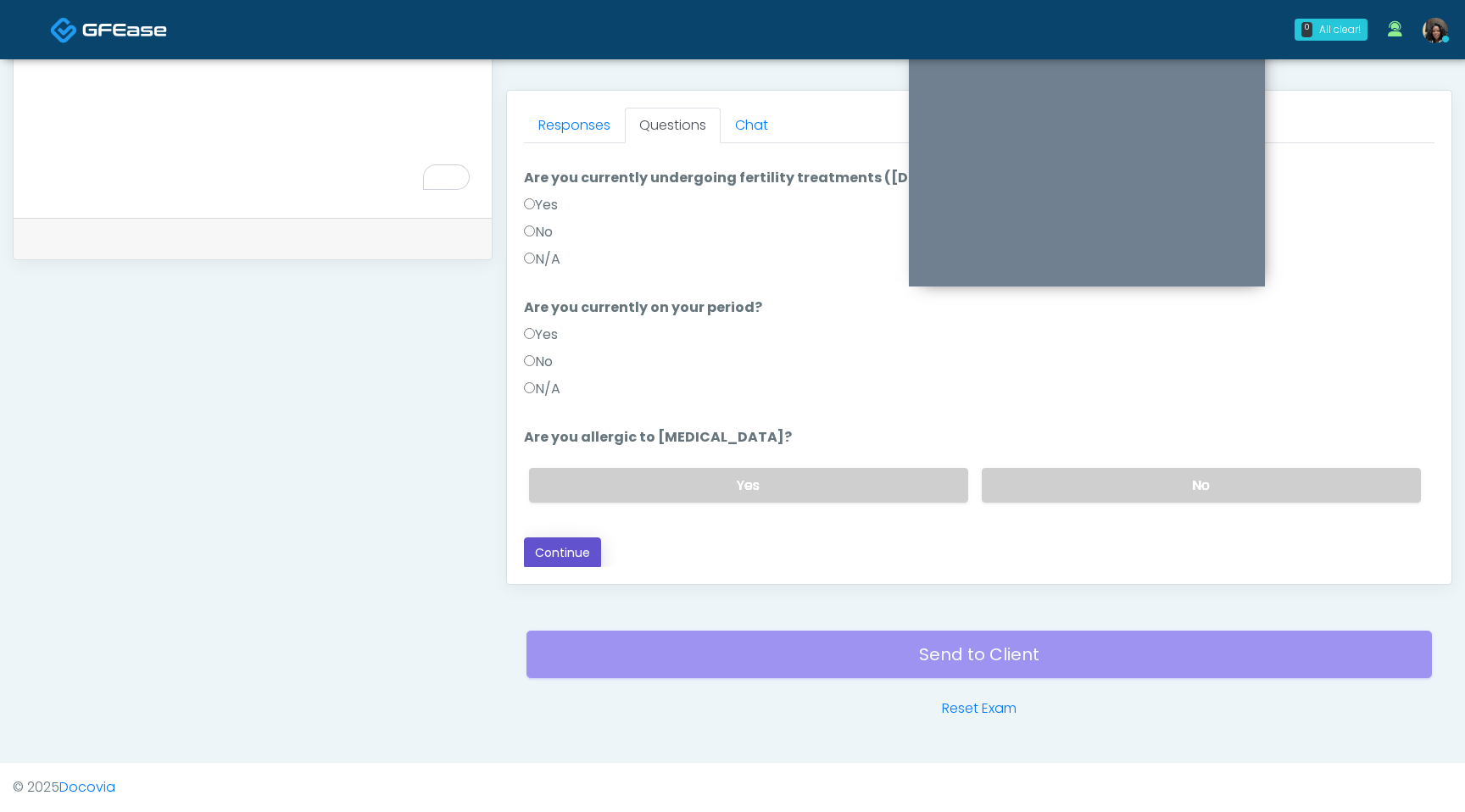
click at [539, 545] on button "Continue" at bounding box center [563, 553] width 77 height 31
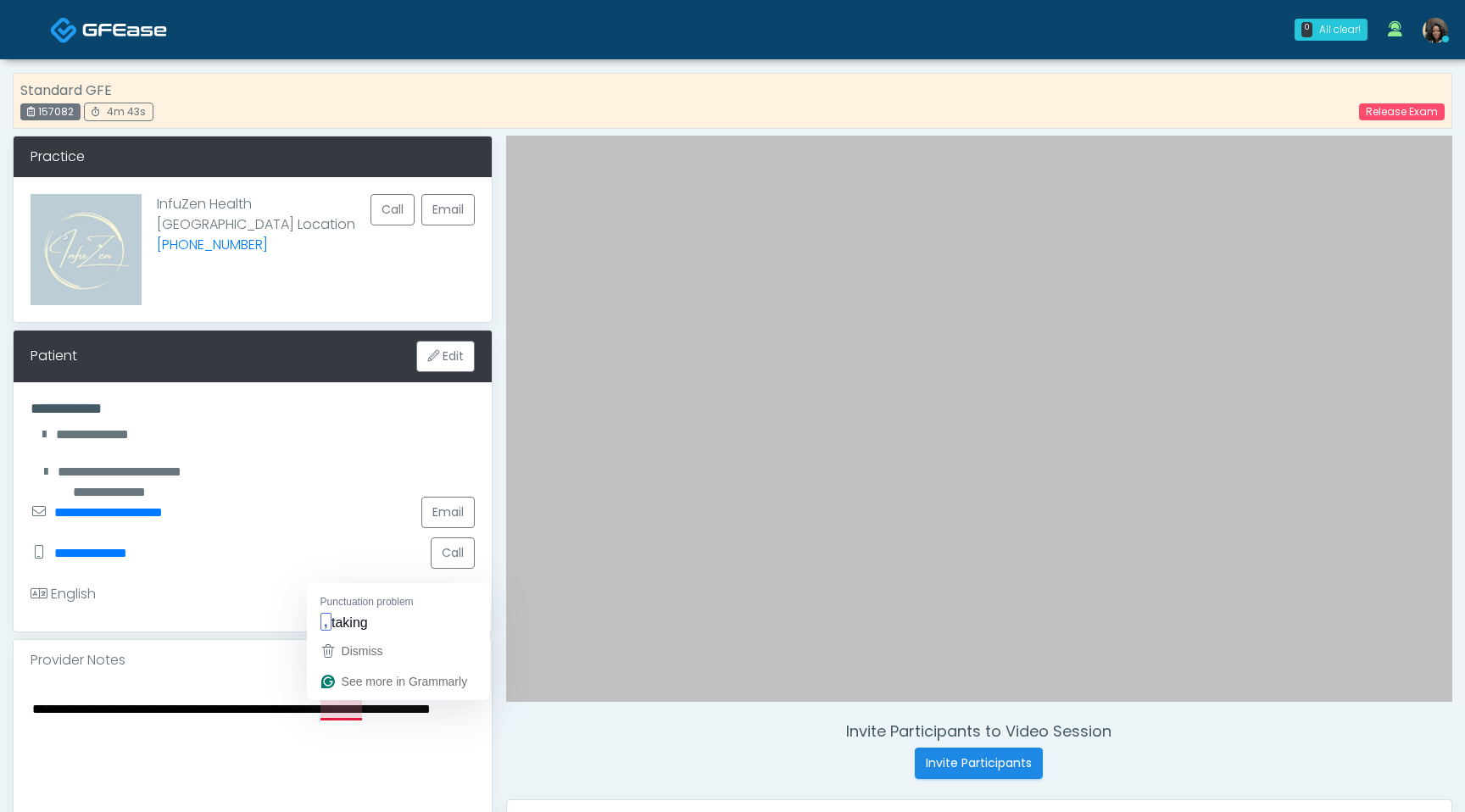
click at [316, 717] on textarea "**********" at bounding box center [253, 800] width 444 height 207
click at [153, 733] on textarea "**********" at bounding box center [253, 800] width 444 height 207
click at [93, 716] on textarea "**********" at bounding box center [253, 800] width 444 height 207
click at [35, 713] on textarea "**********" at bounding box center [253, 800] width 444 height 207
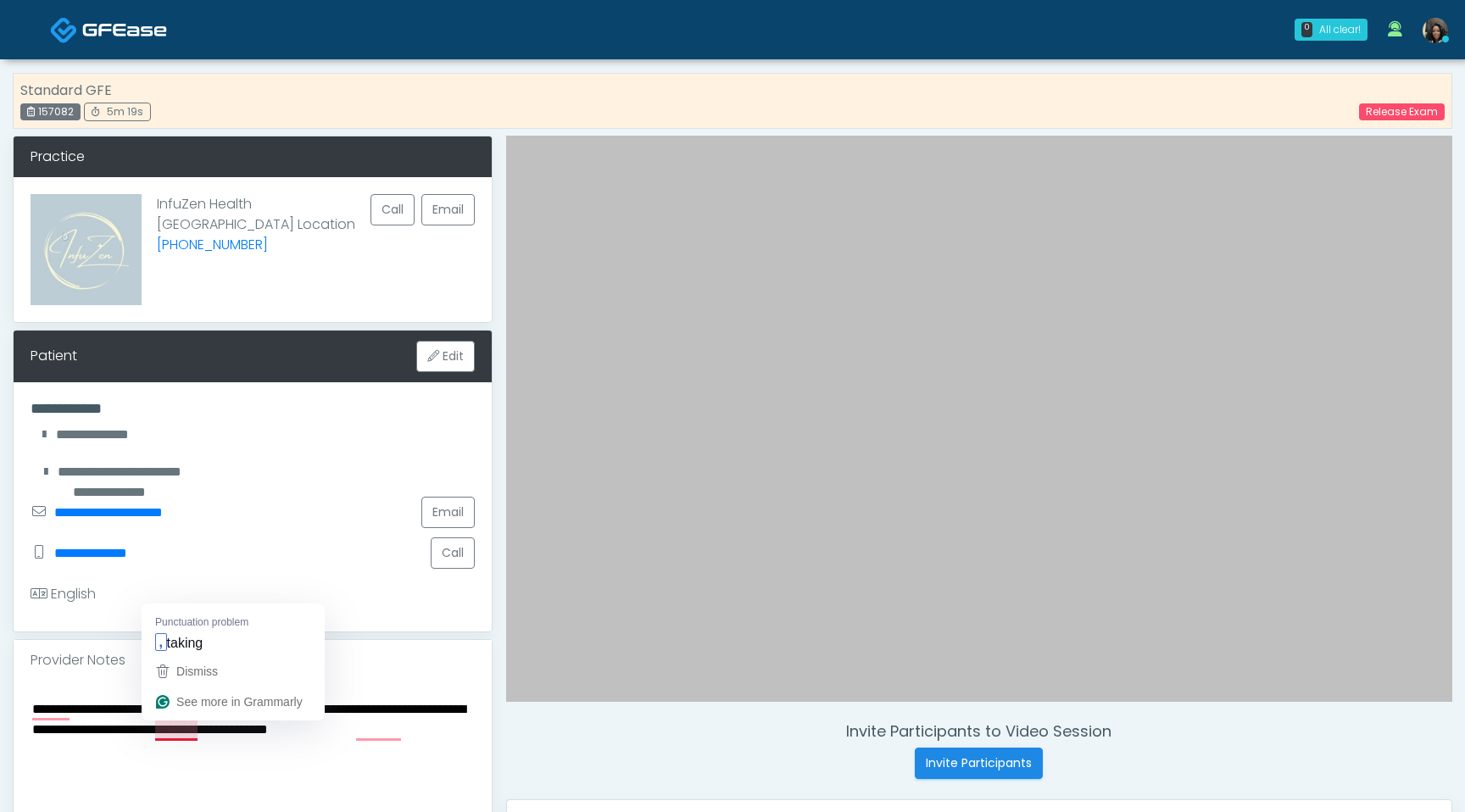
click at [150, 734] on textarea "**********" at bounding box center [253, 800] width 444 height 207
click at [125, 755] on textarea "**********" at bounding box center [253, 800] width 444 height 207
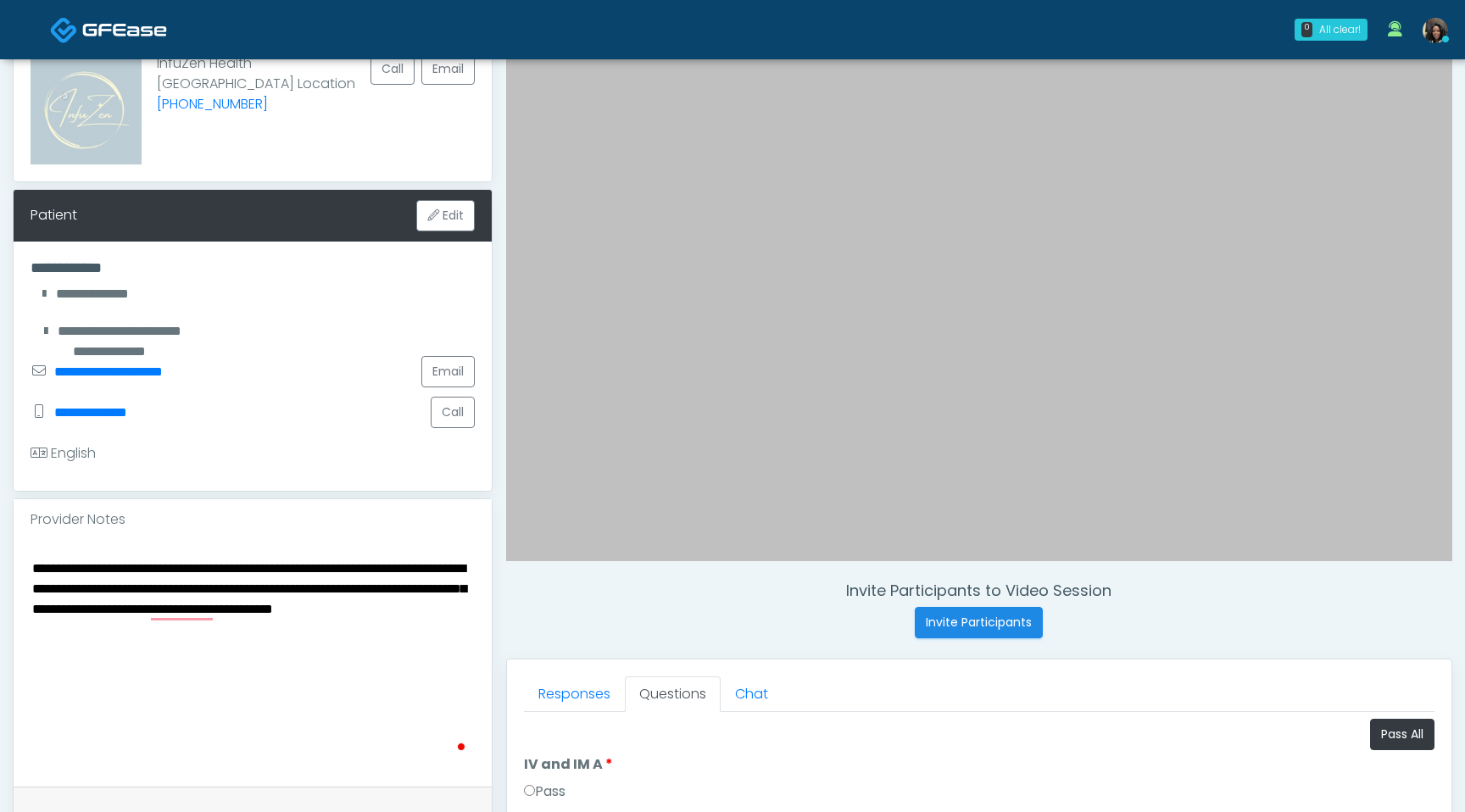
scroll to position [146, 0]
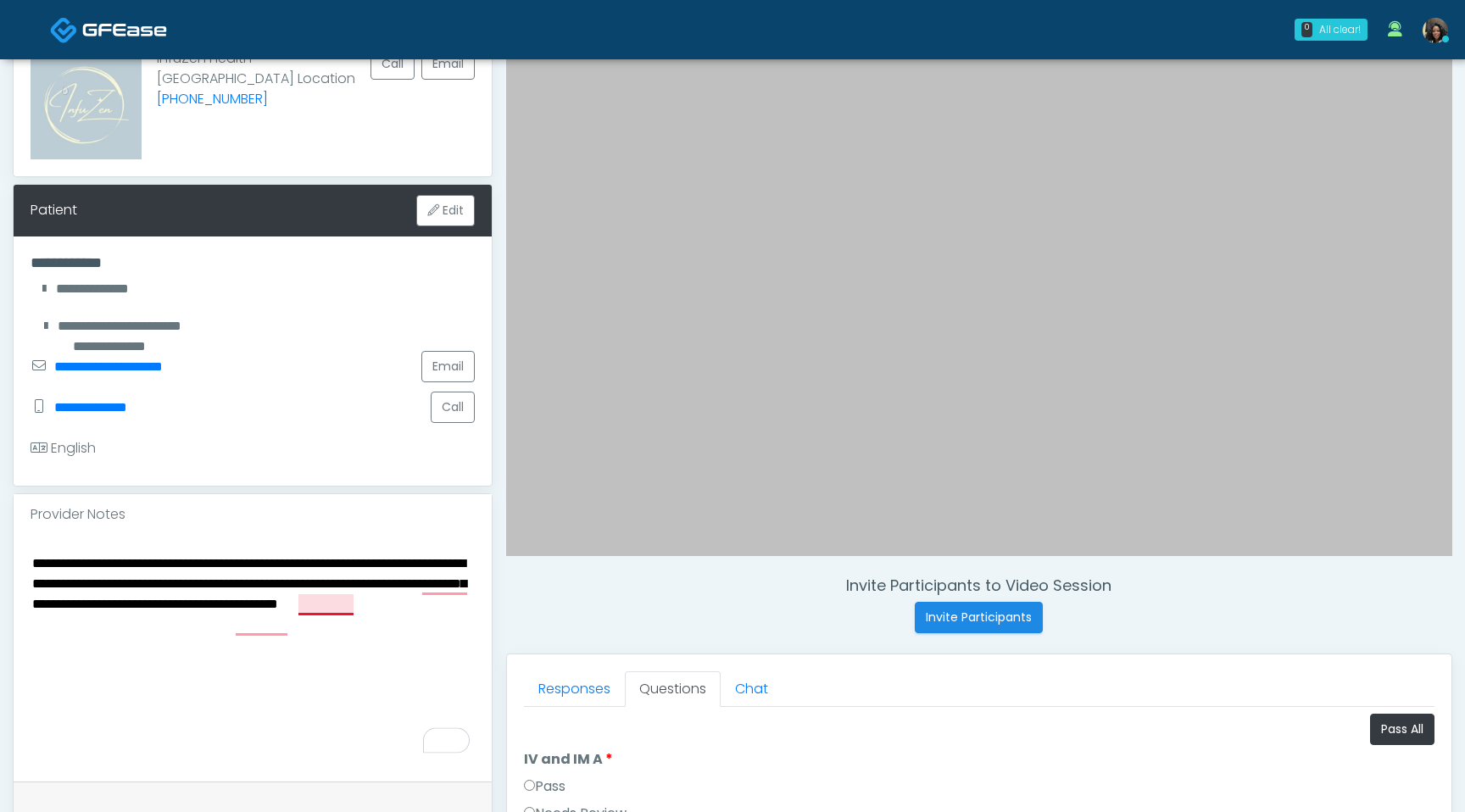
click at [336, 605] on textarea "**********" at bounding box center [253, 655] width 444 height 207
click at [178, 627] on textarea "**********" at bounding box center [253, 655] width 444 height 207
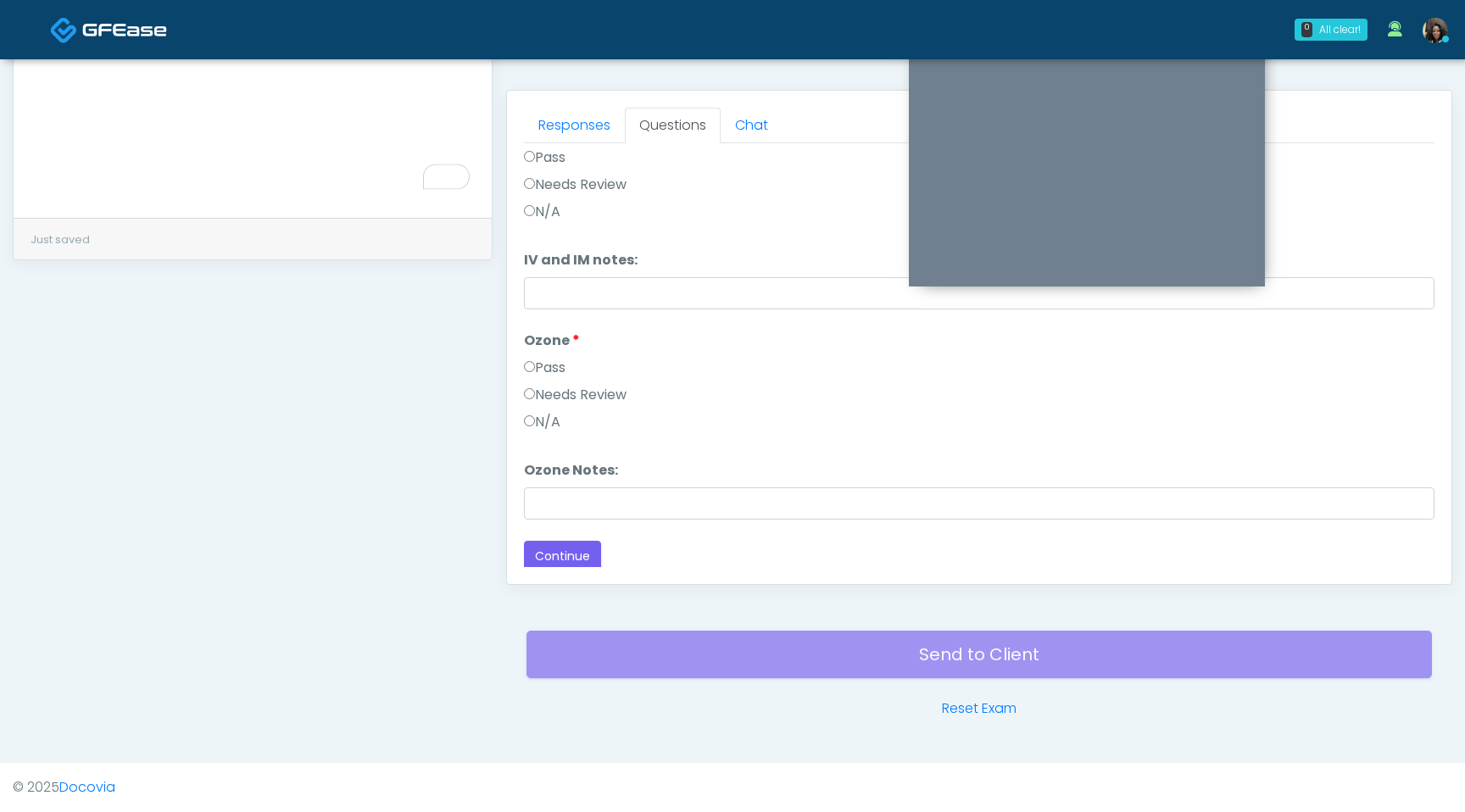
scroll to position [0, 0]
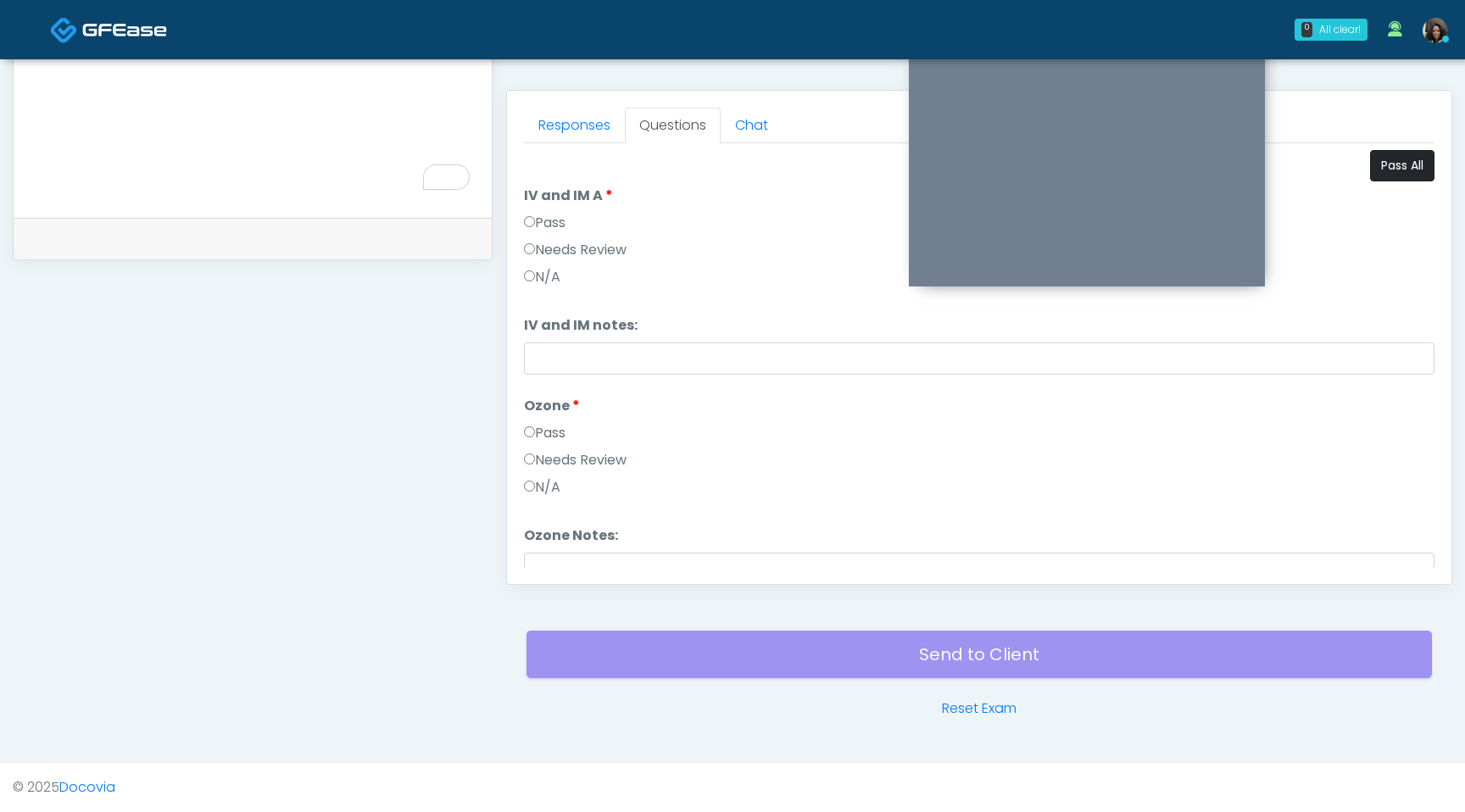
type textarea "**********"
click at [1373, 172] on button "Pass All" at bounding box center [1402, 166] width 65 height 31
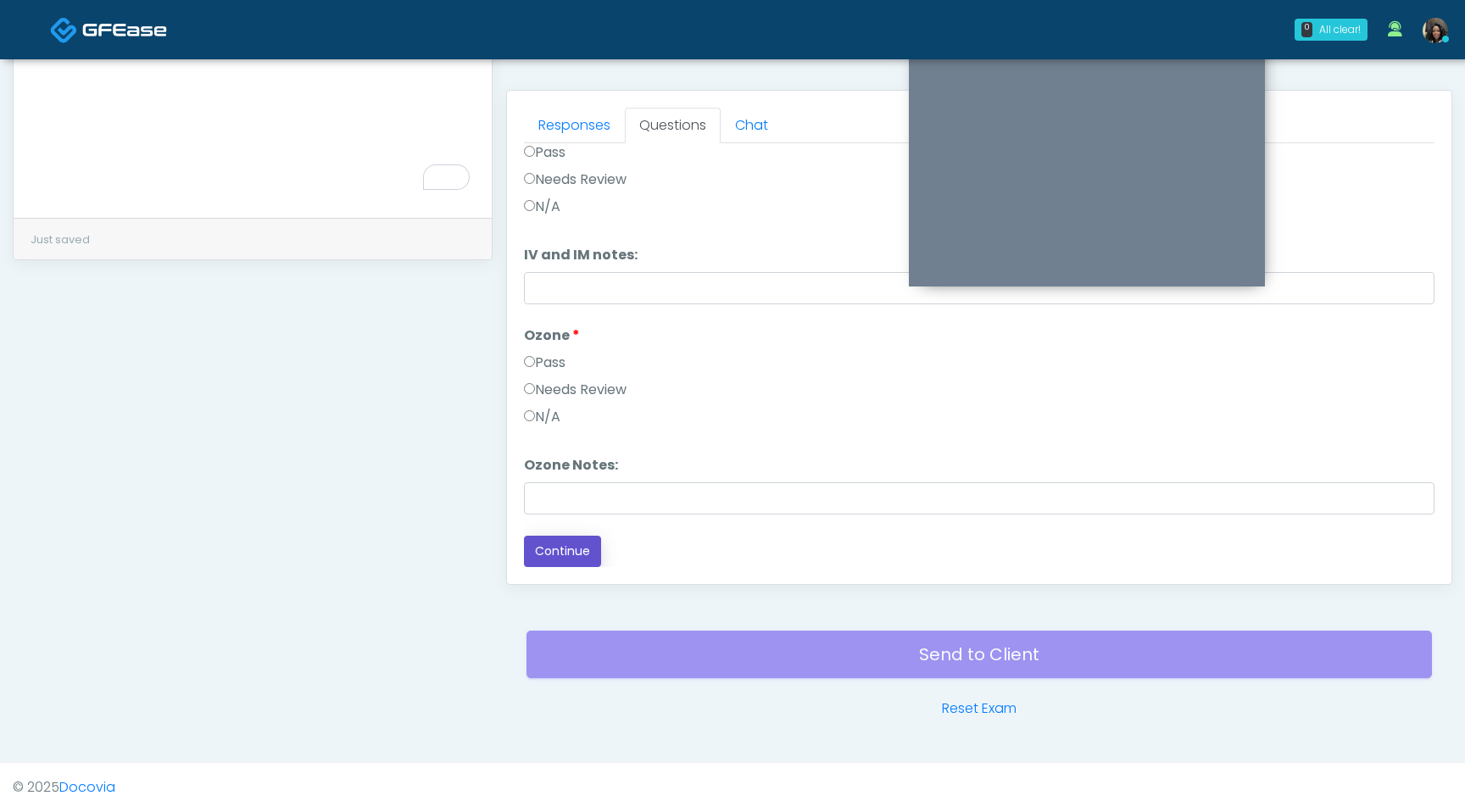
click at [554, 554] on button "Continue" at bounding box center [563, 552] width 77 height 31
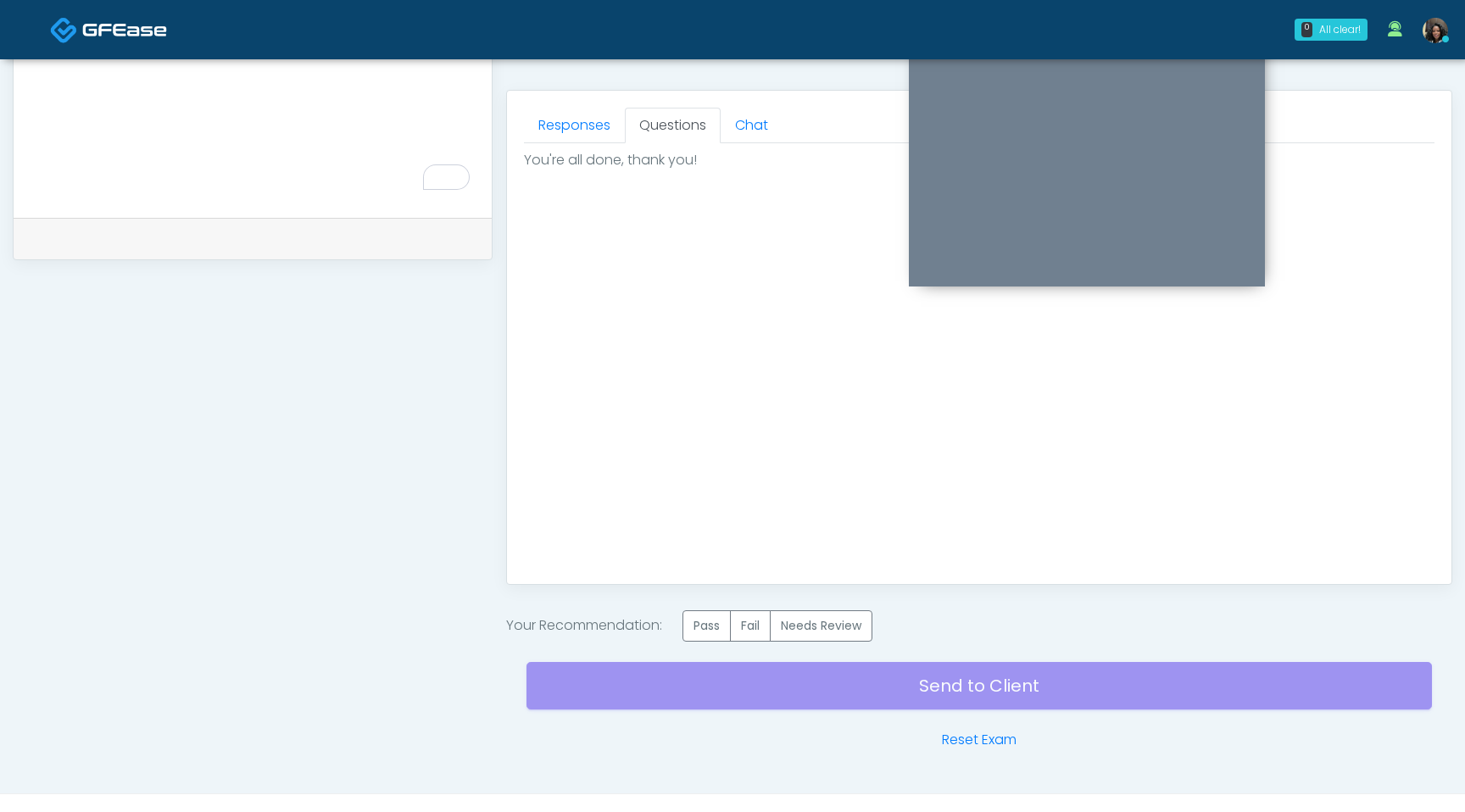
scroll to position [0, 0]
click at [706, 624] on label "Pass" at bounding box center [707, 626] width 48 height 31
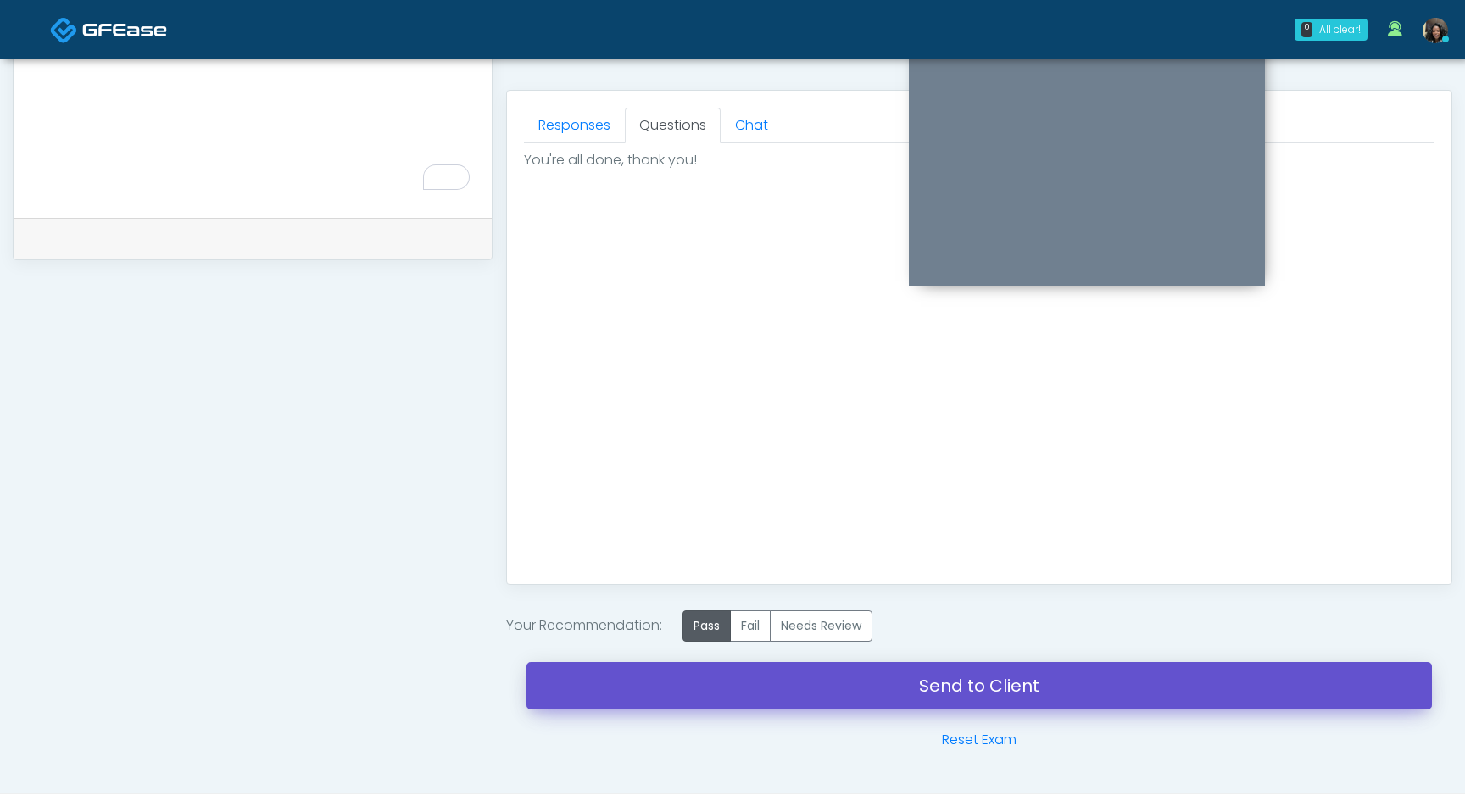
click at [712, 695] on link "Send to Client" at bounding box center [979, 685] width 906 height 47
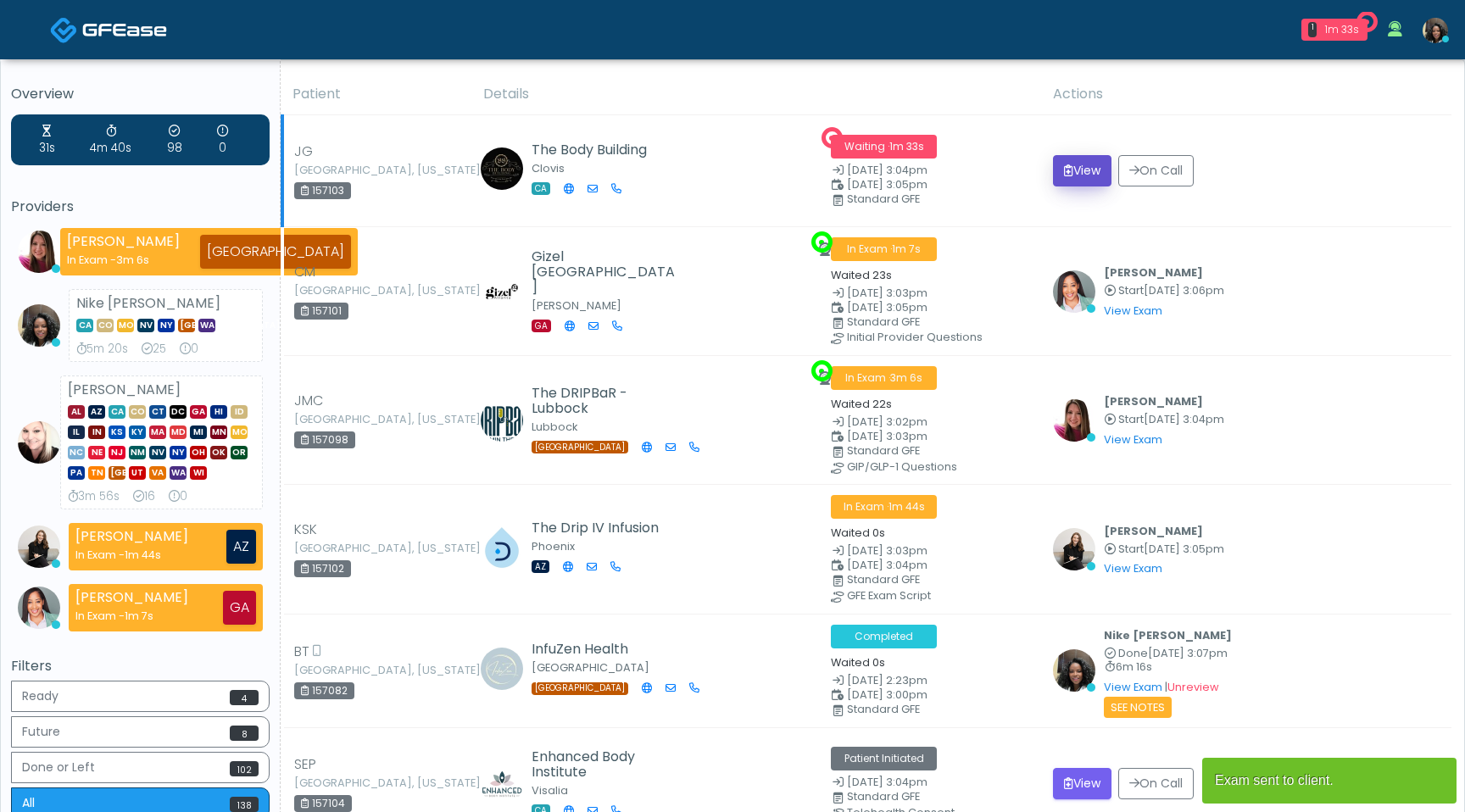
click at [1073, 168] on button "View" at bounding box center [1083, 170] width 58 height 31
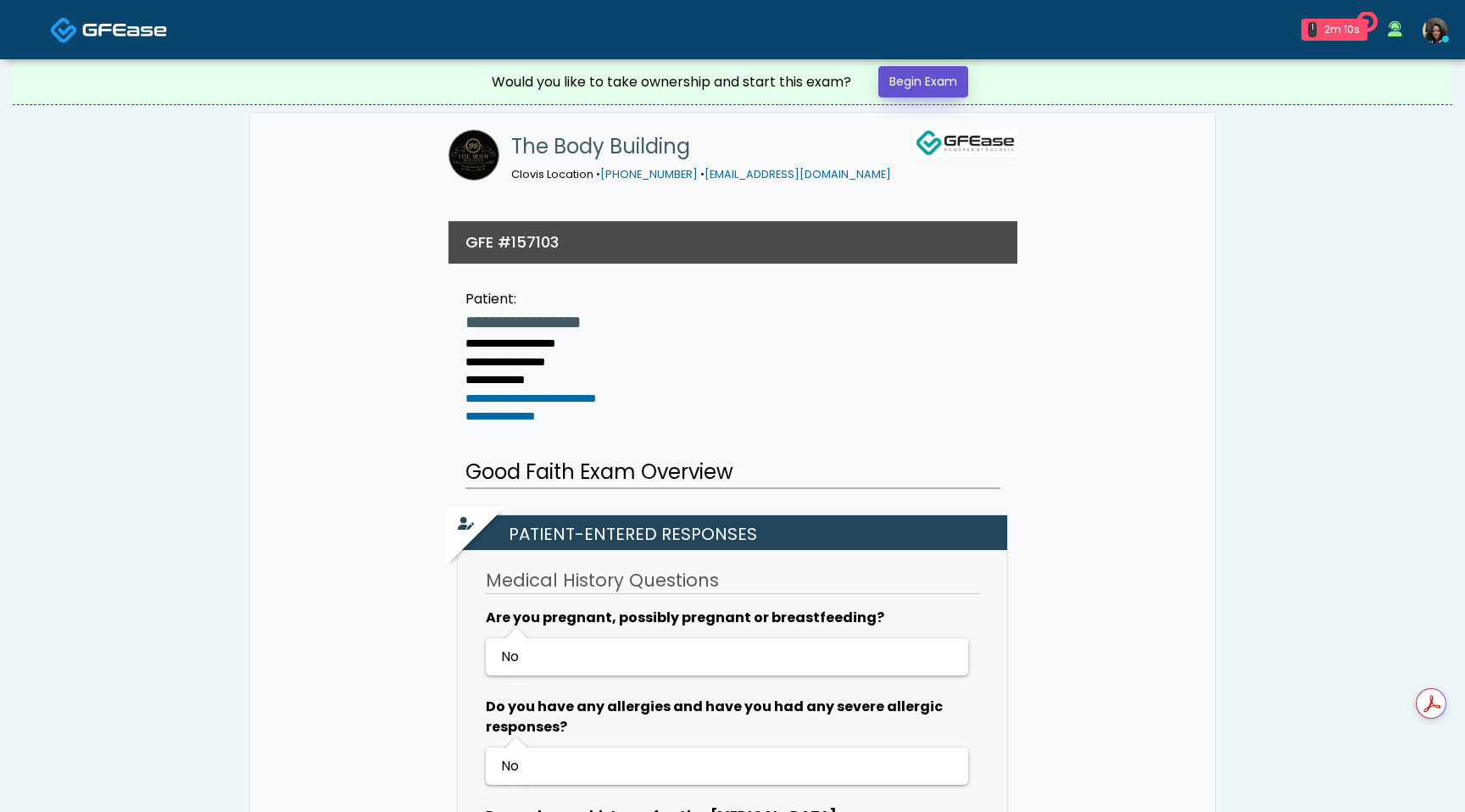
click at [937, 83] on link "Begin Exam" at bounding box center [923, 82] width 90 height 31
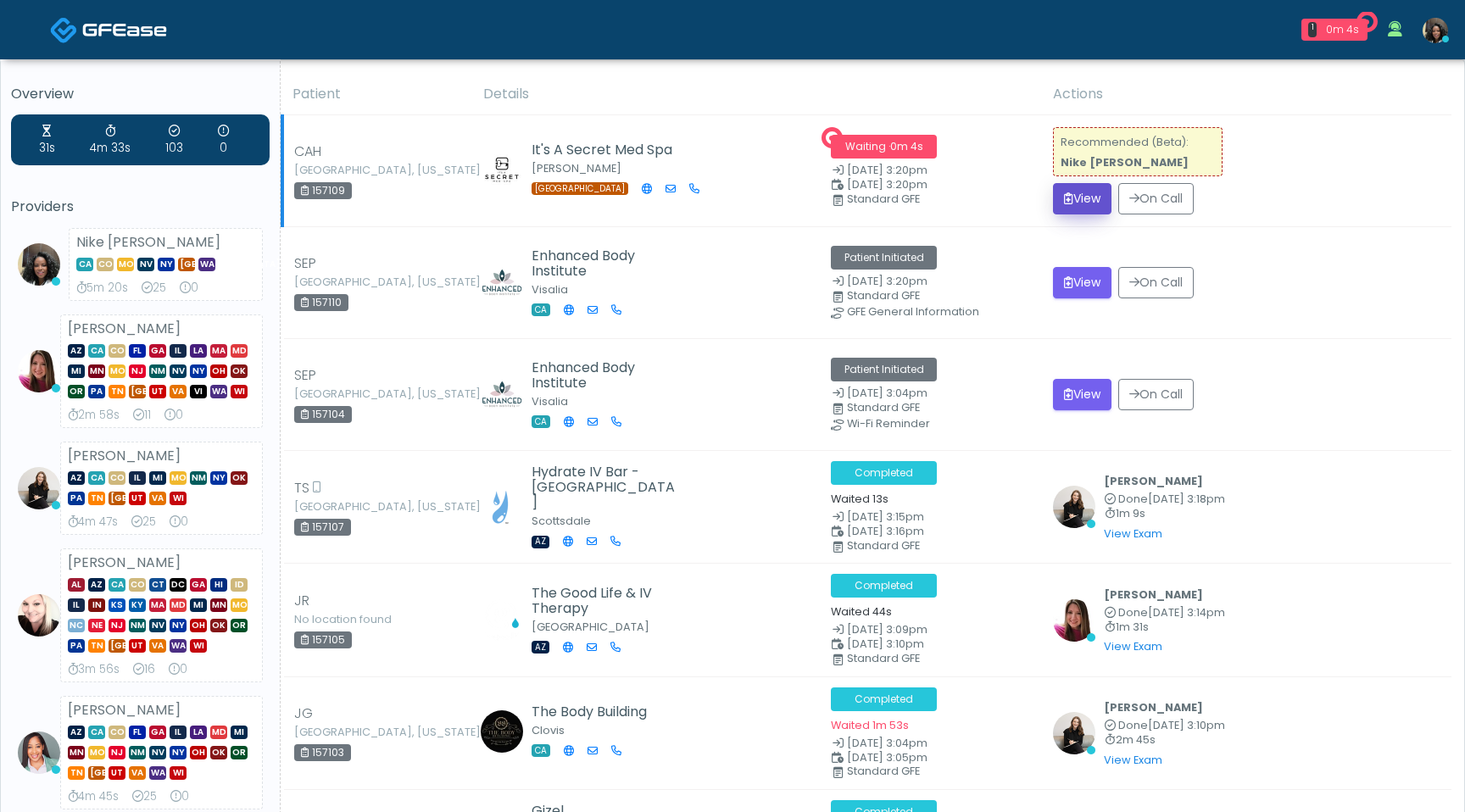
click at [1111, 200] on button "View" at bounding box center [1083, 198] width 58 height 31
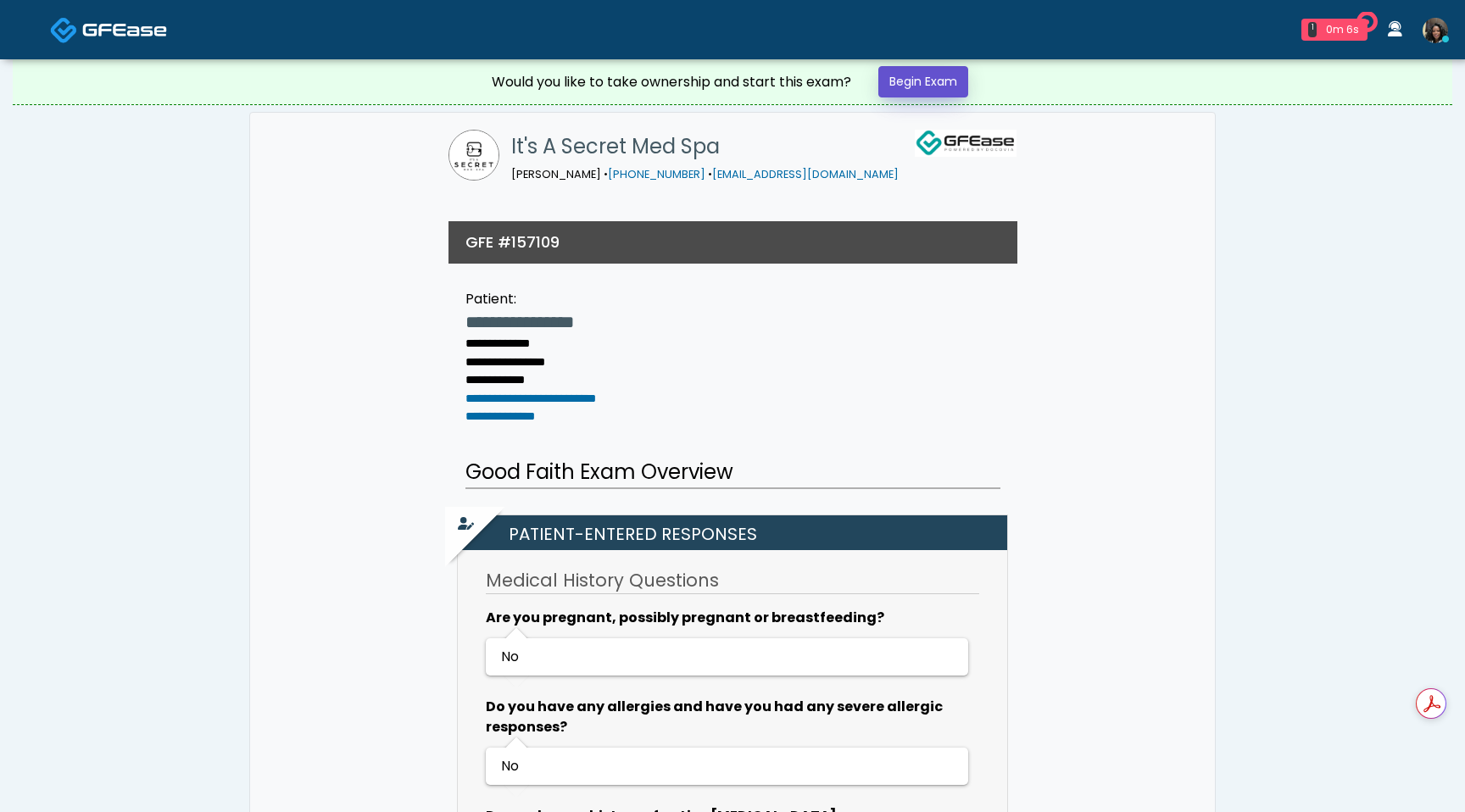
click at [938, 87] on link "Begin Exam" at bounding box center [923, 82] width 90 height 31
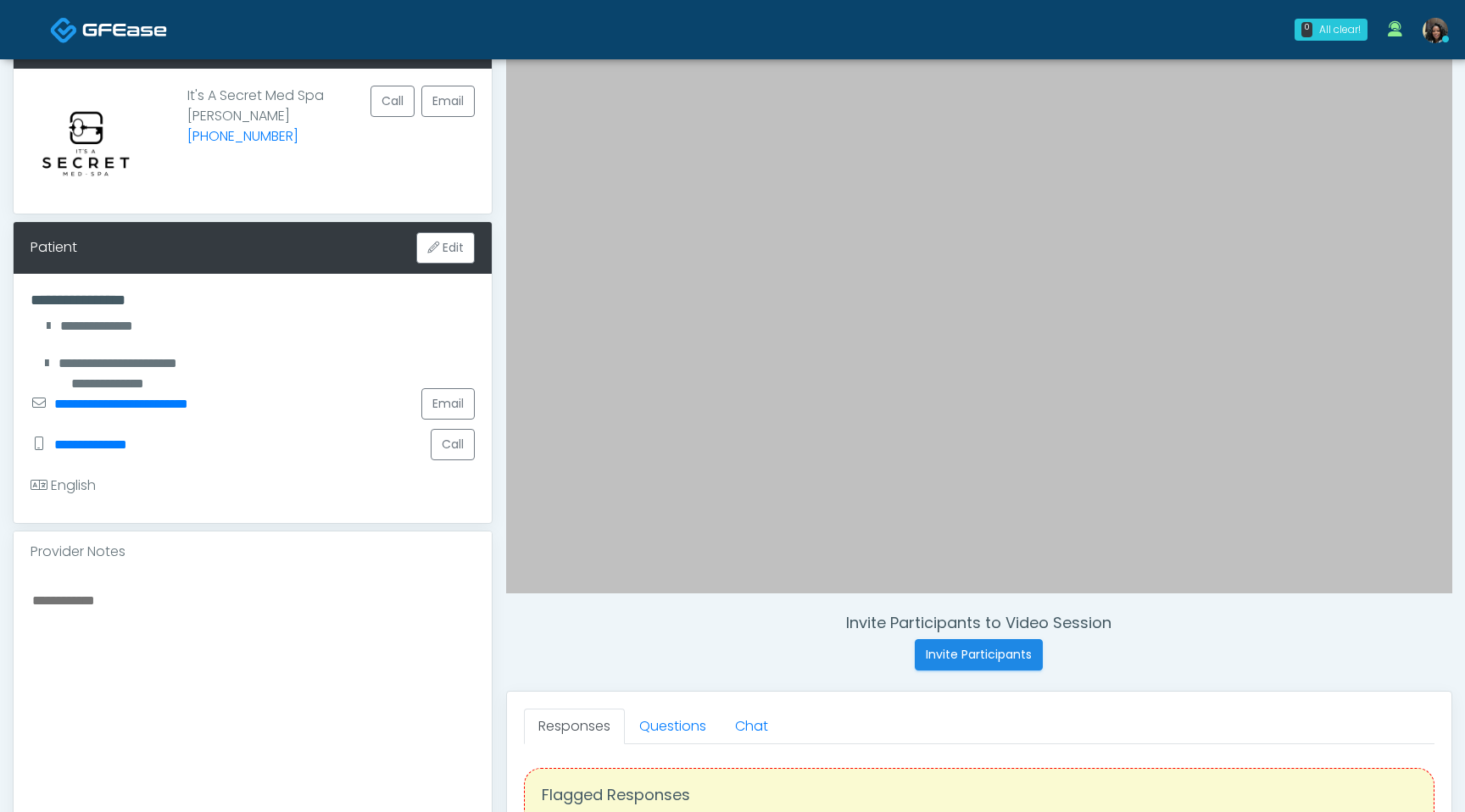
scroll to position [118, 0]
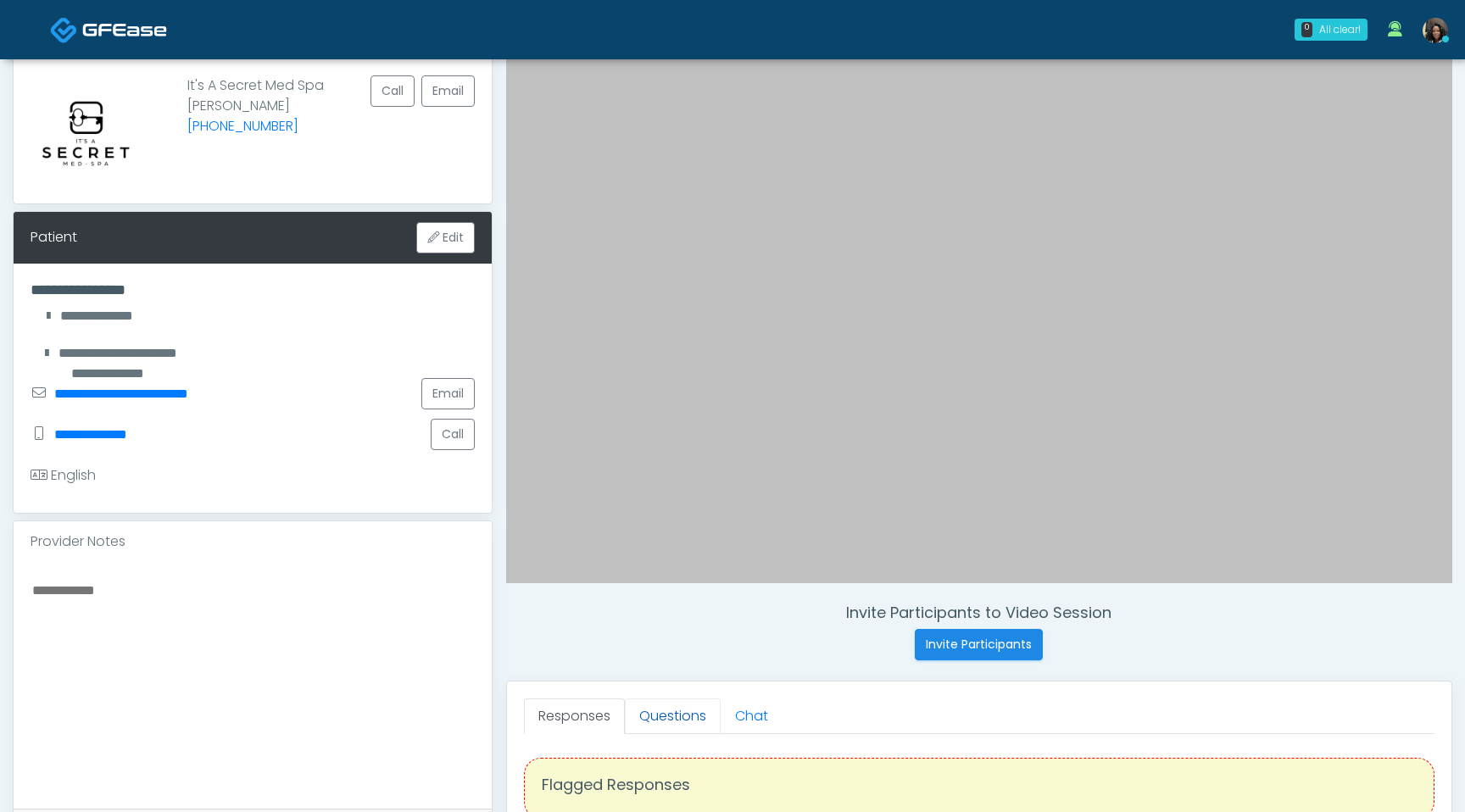
click at [674, 710] on link "Questions" at bounding box center [672, 716] width 96 height 36
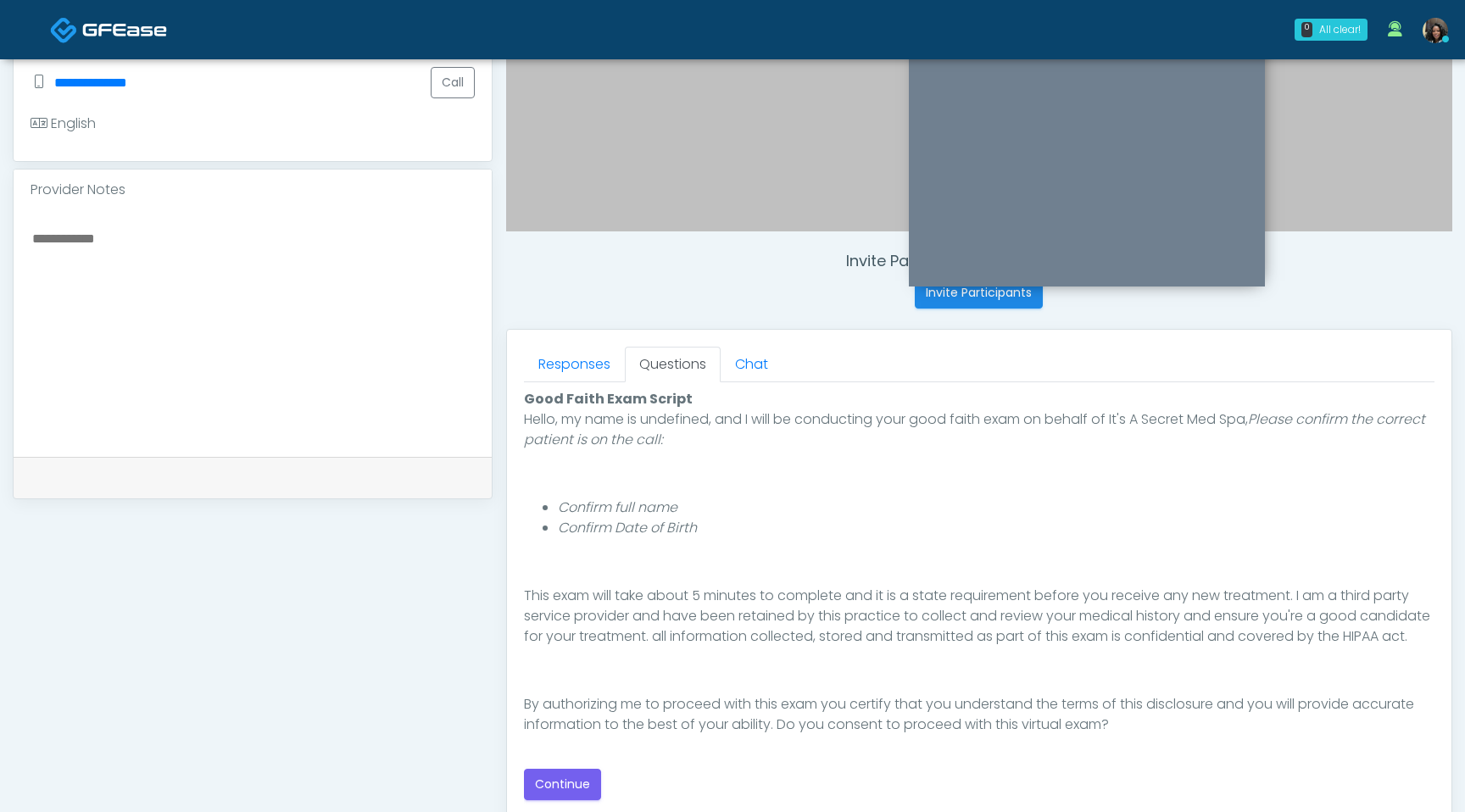
scroll to position [536, 0]
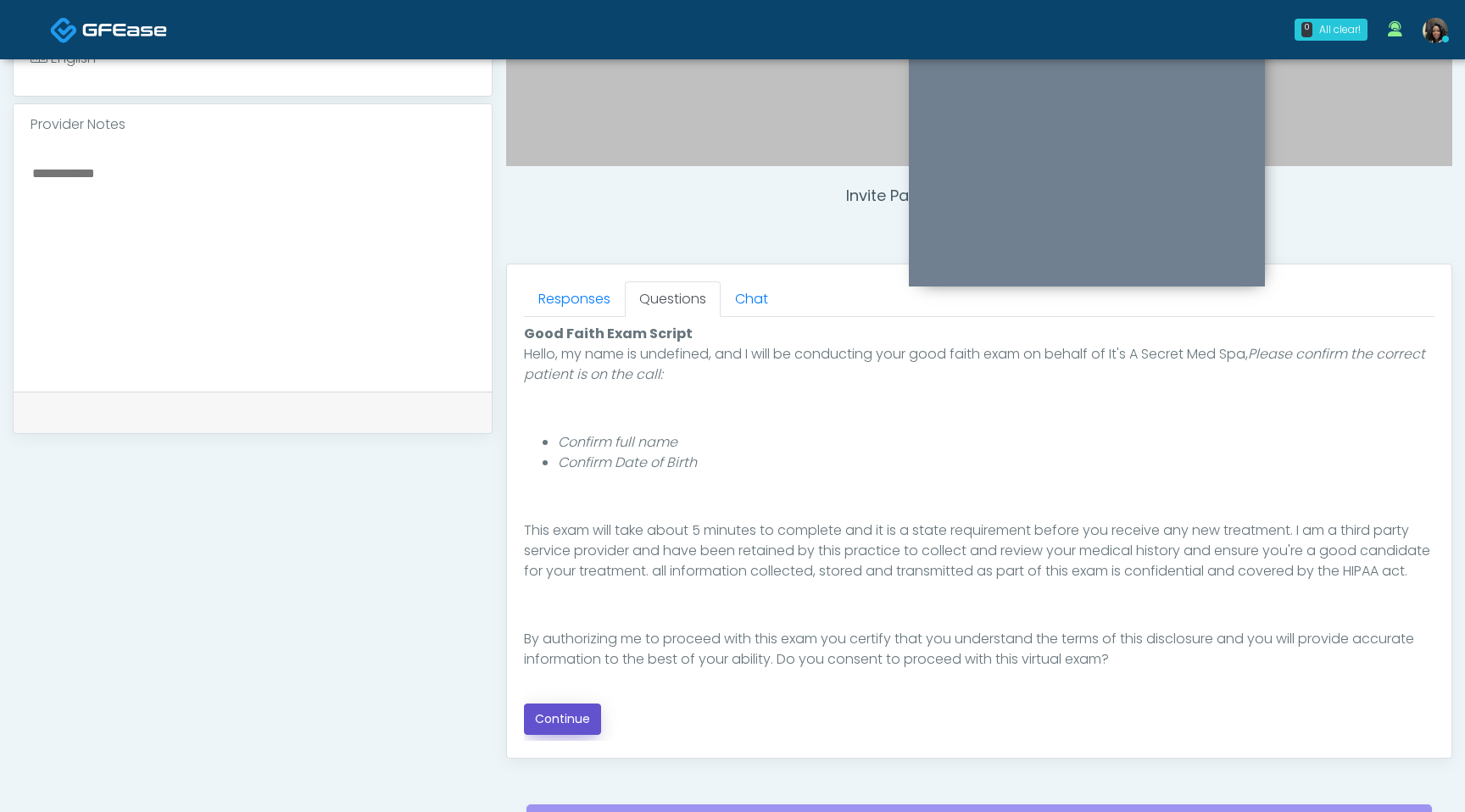
click at [568, 722] on button "Continue" at bounding box center [563, 719] width 77 height 31
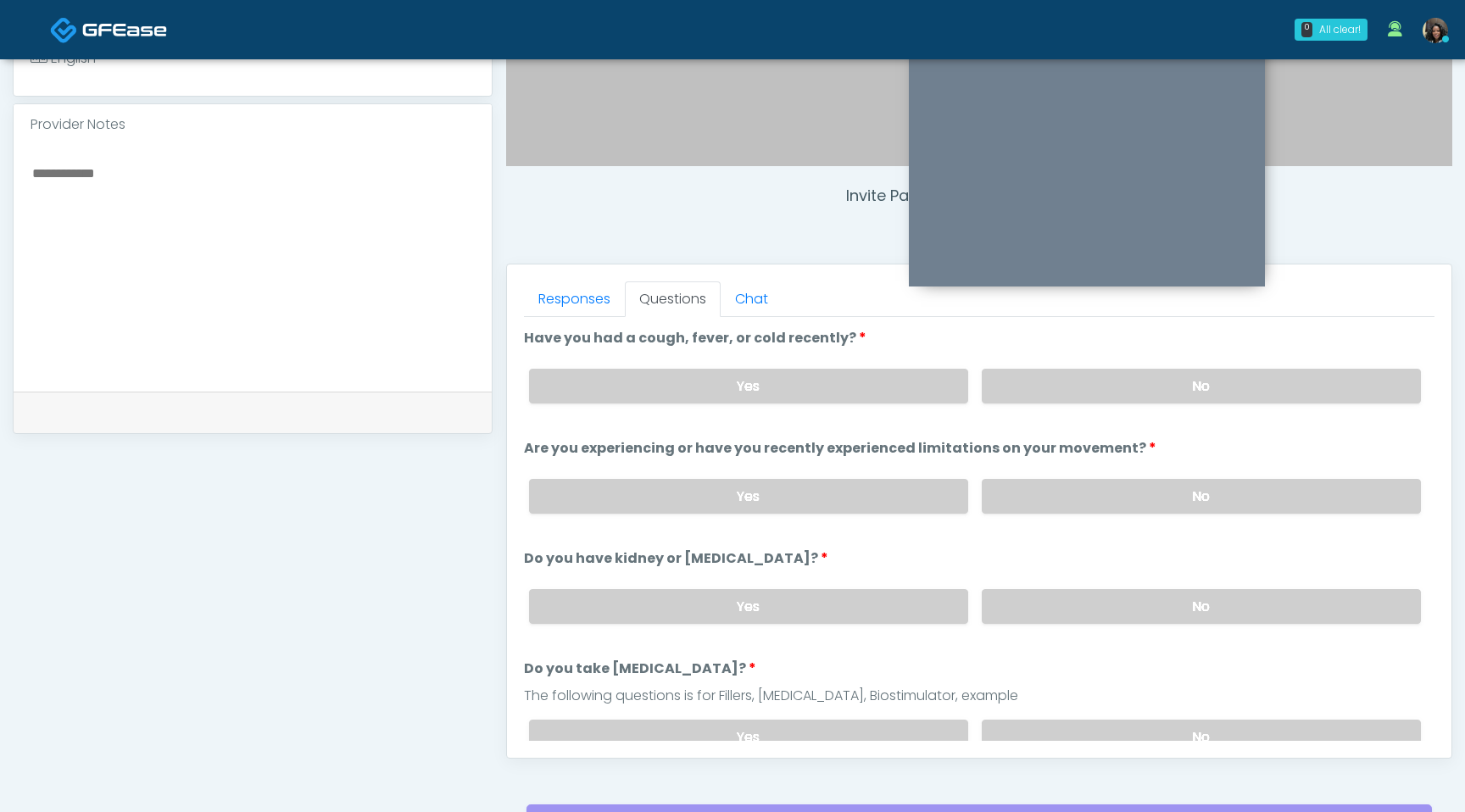
scroll to position [709, 0]
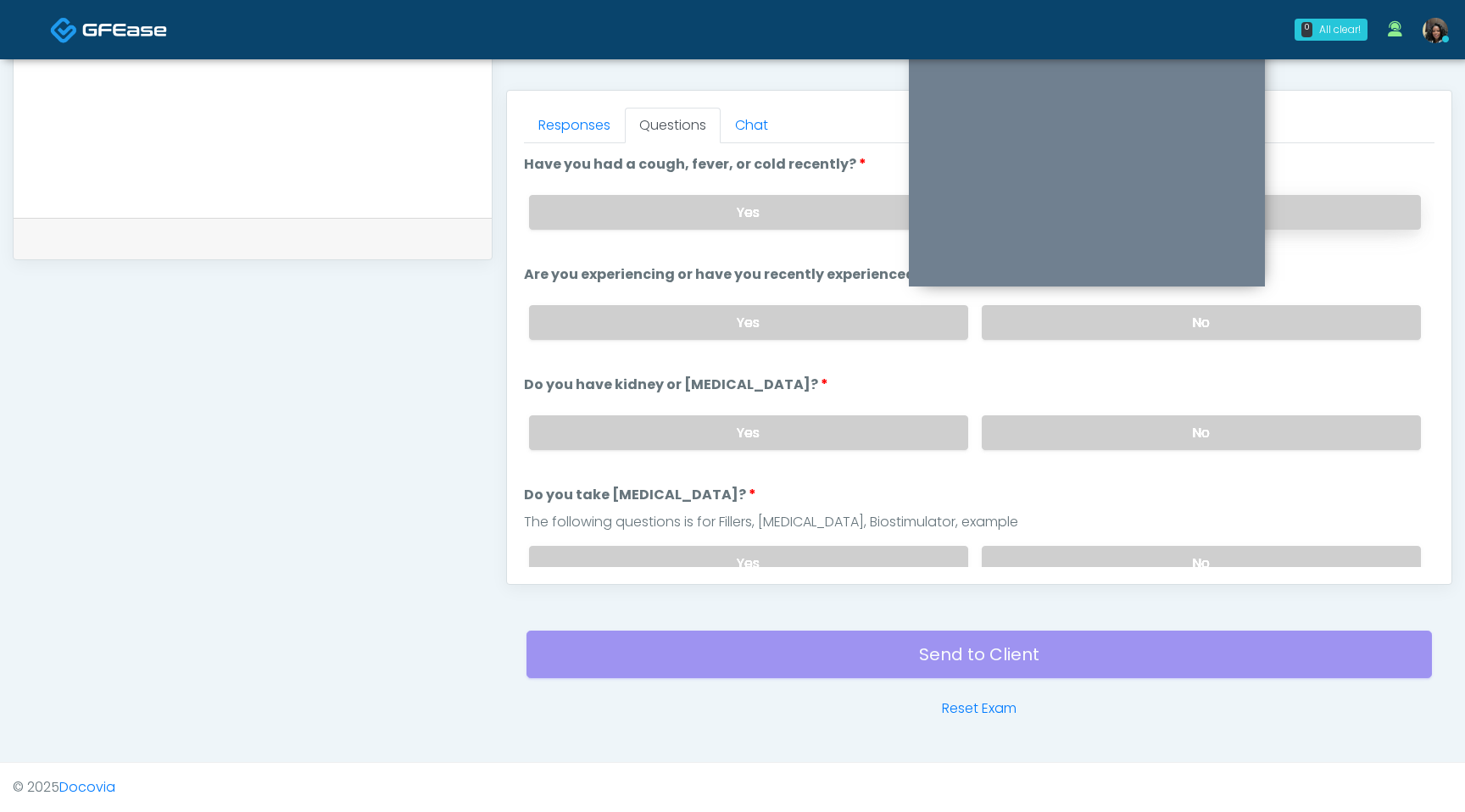
click at [1348, 218] on label "No" at bounding box center [1201, 212] width 439 height 35
click at [1289, 319] on label "No" at bounding box center [1201, 322] width 439 height 35
click at [1231, 425] on label "No" at bounding box center [1201, 432] width 439 height 35
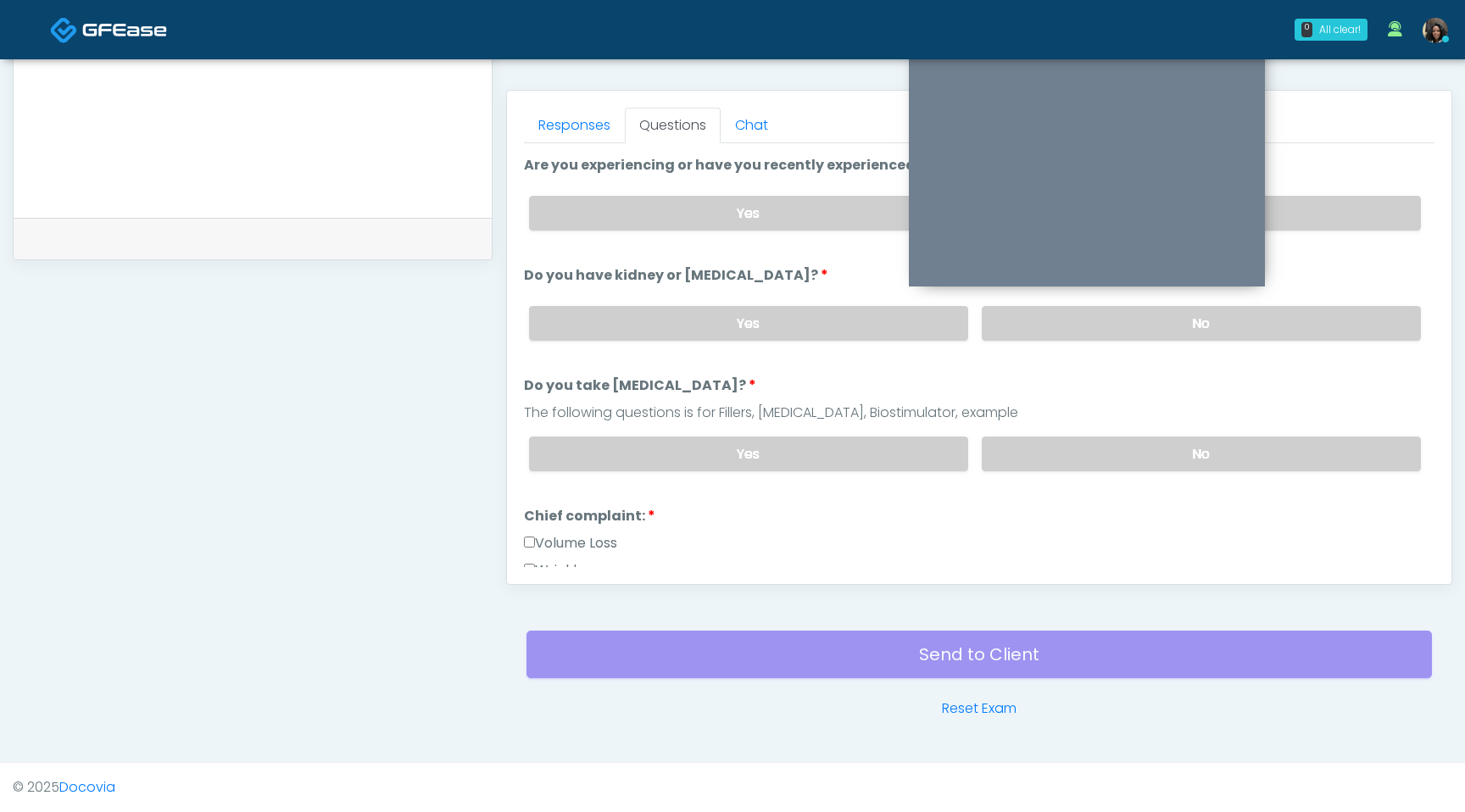
scroll to position [120, 0]
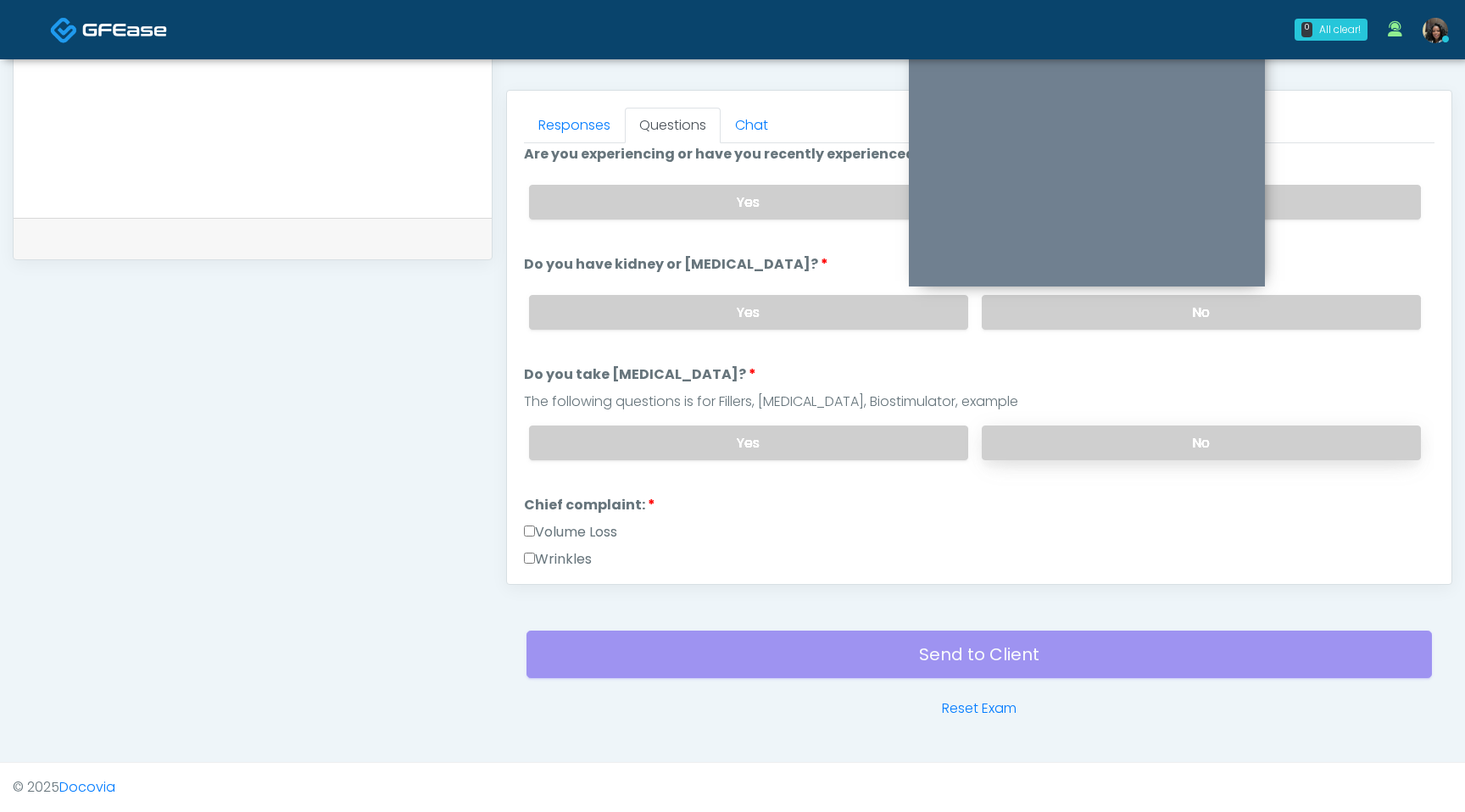
click at [1181, 437] on label "No" at bounding box center [1201, 442] width 439 height 35
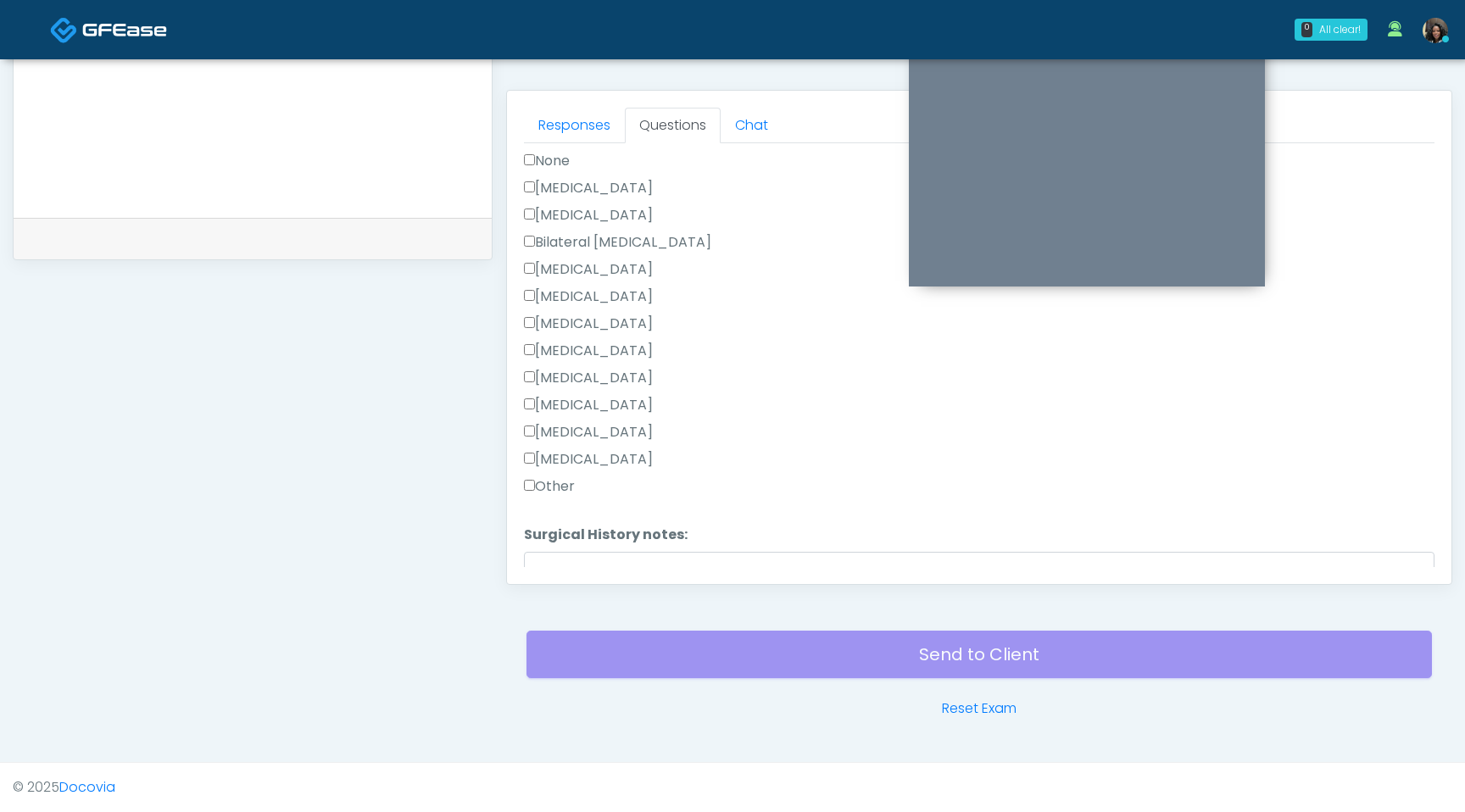
scroll to position [1104, 0]
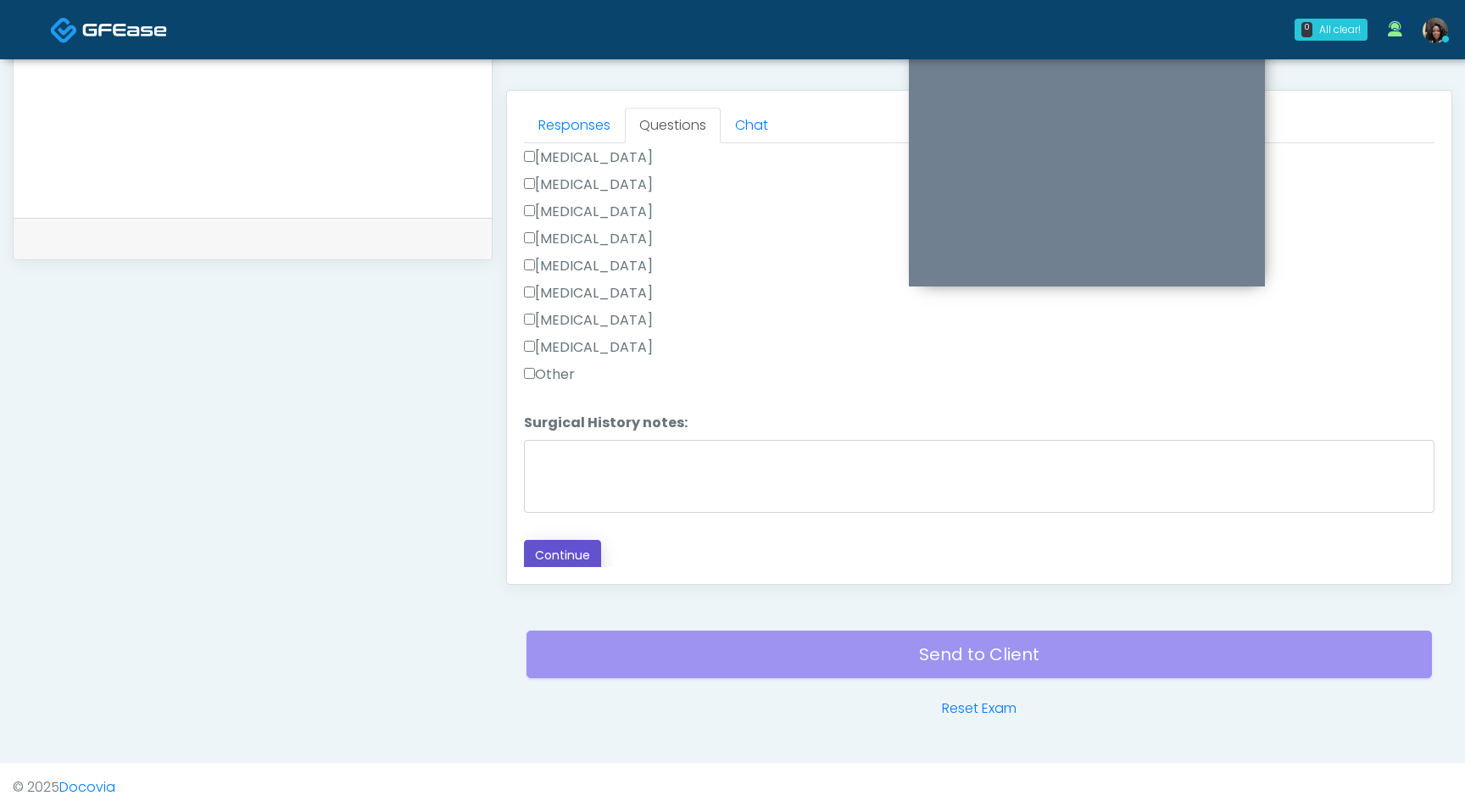
click at [574, 555] on button "Continue" at bounding box center [563, 555] width 77 height 31
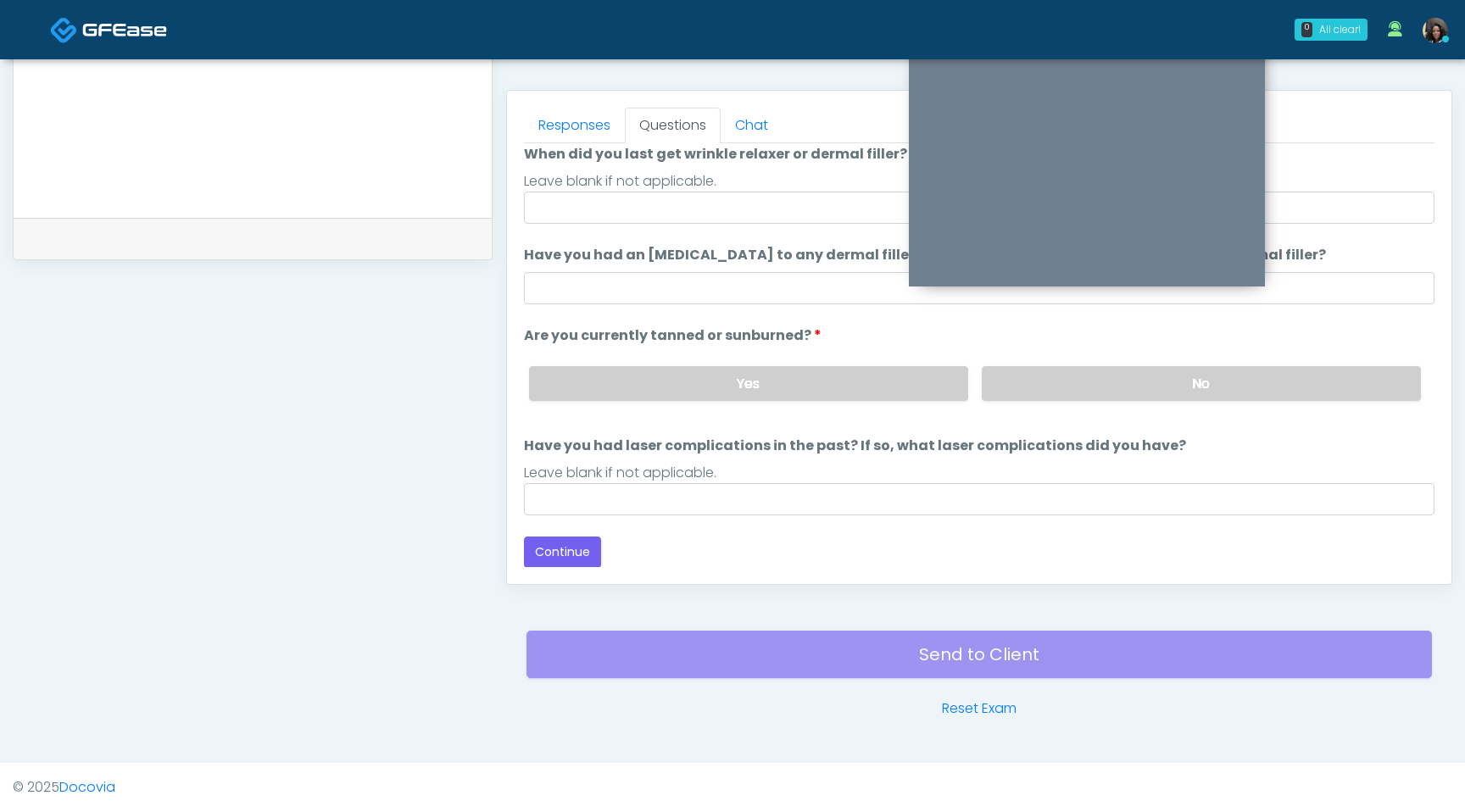
scroll to position [0, 0]
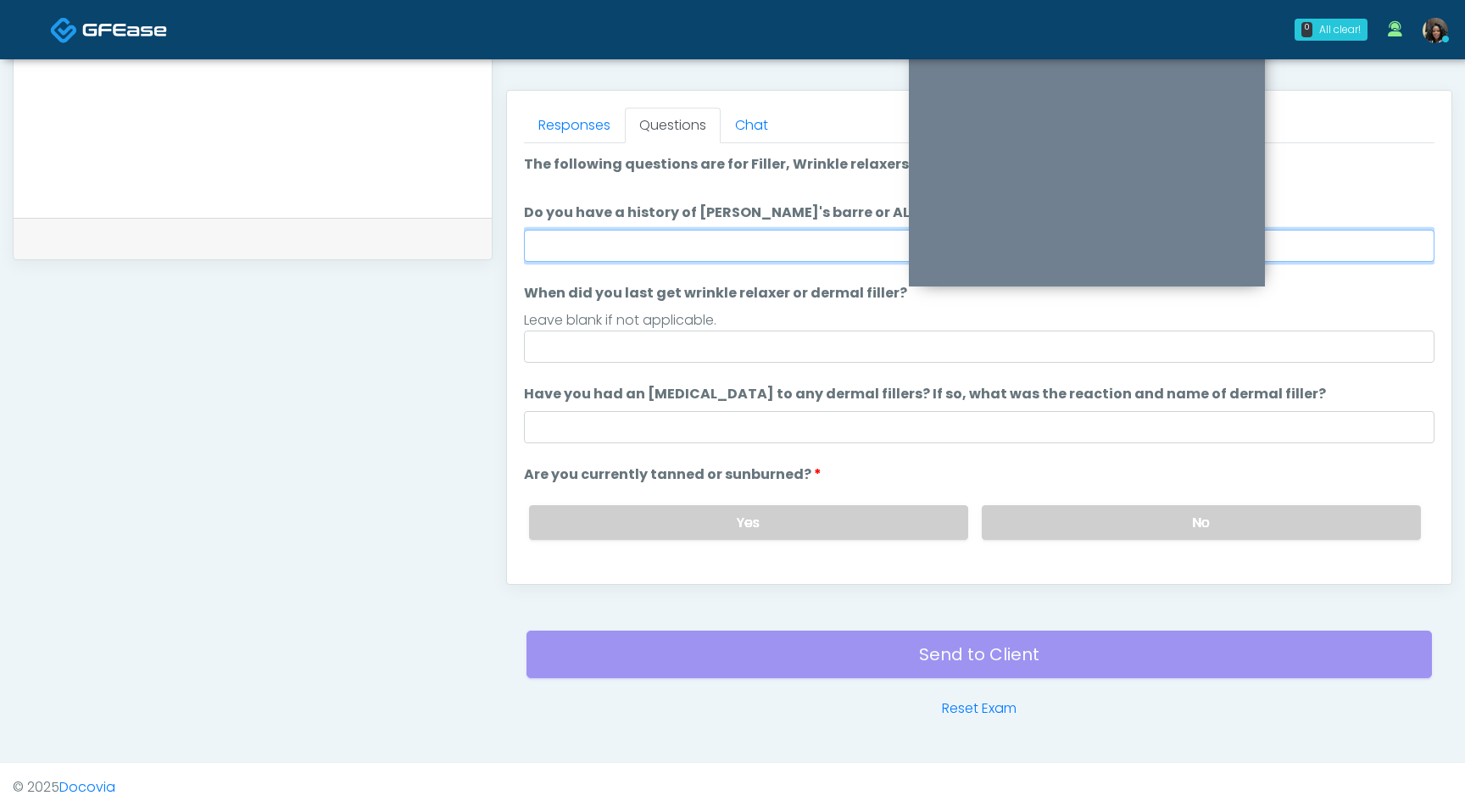
click at [714, 246] on input "Do you have a history of Guillain's barre or ALS? If so, please provide details." at bounding box center [980, 245] width 911 height 32
type input "**"
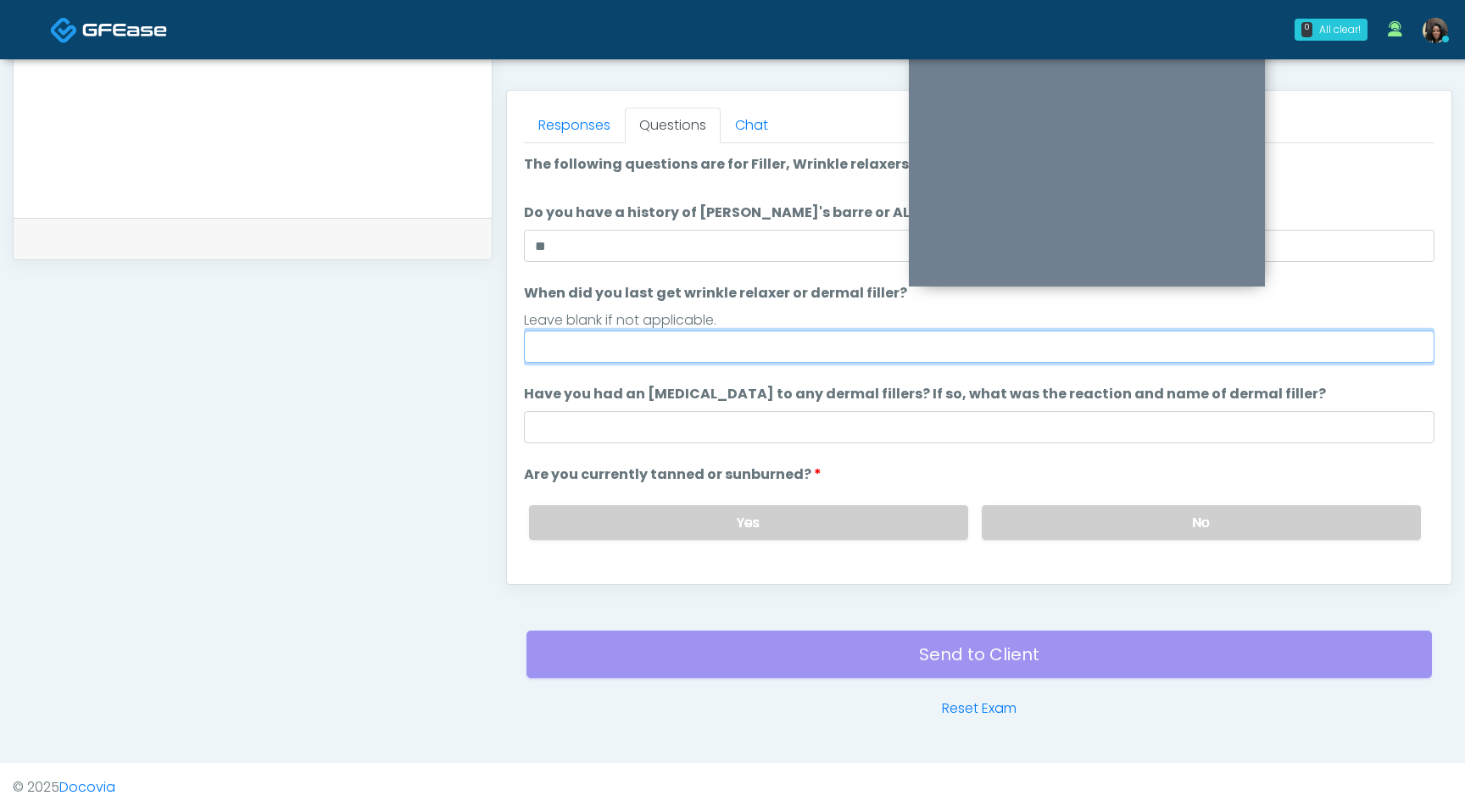
click at [646, 354] on input "When did you last get wrinkle relaxer or dermal filler?" at bounding box center [980, 346] width 911 height 32
type input "*"
type input "**********"
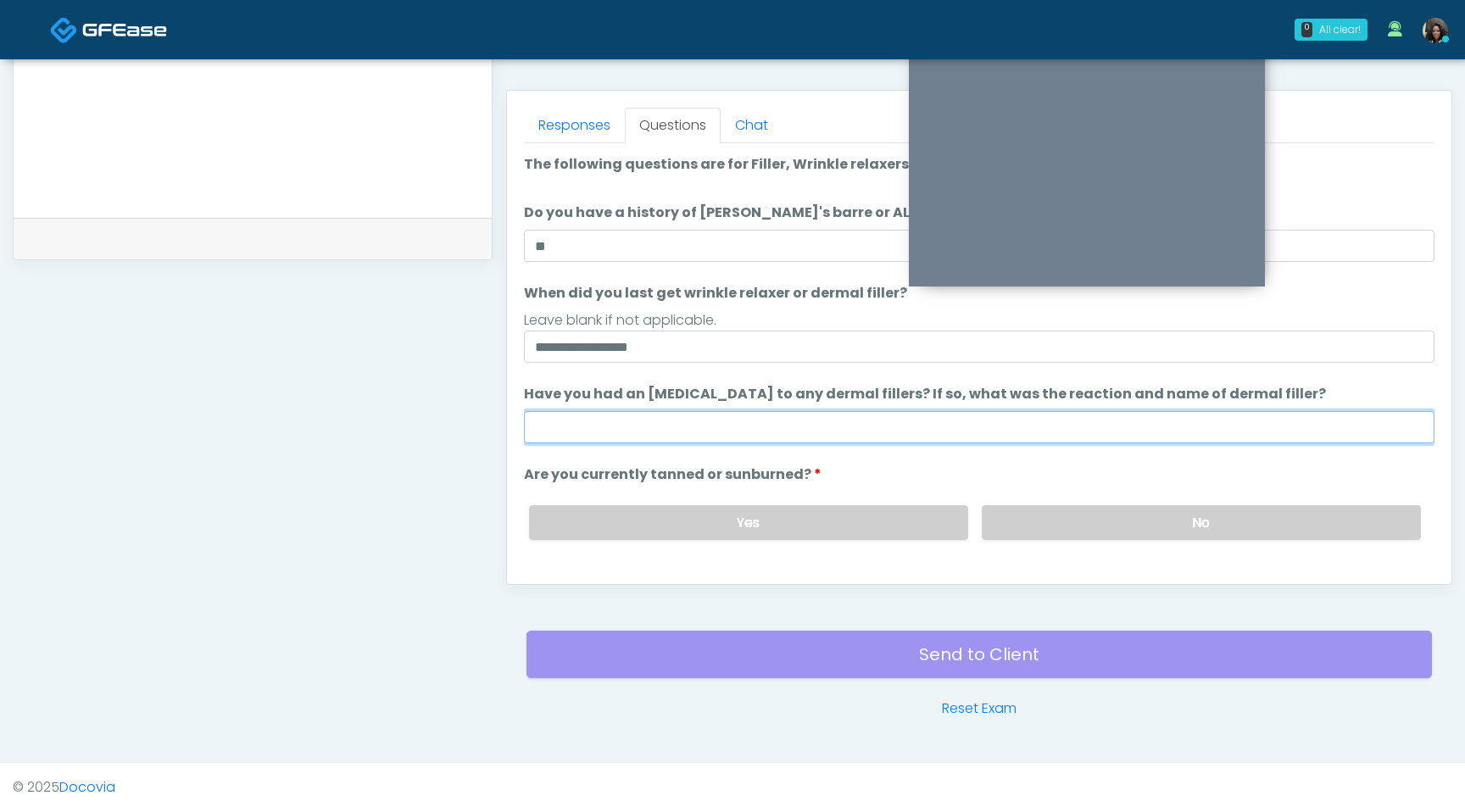
click at [595, 434] on input "Have you had an [MEDICAL_DATA] to any dermal fillers? If so, what was the react…" at bounding box center [980, 427] width 911 height 32
type input "**********"
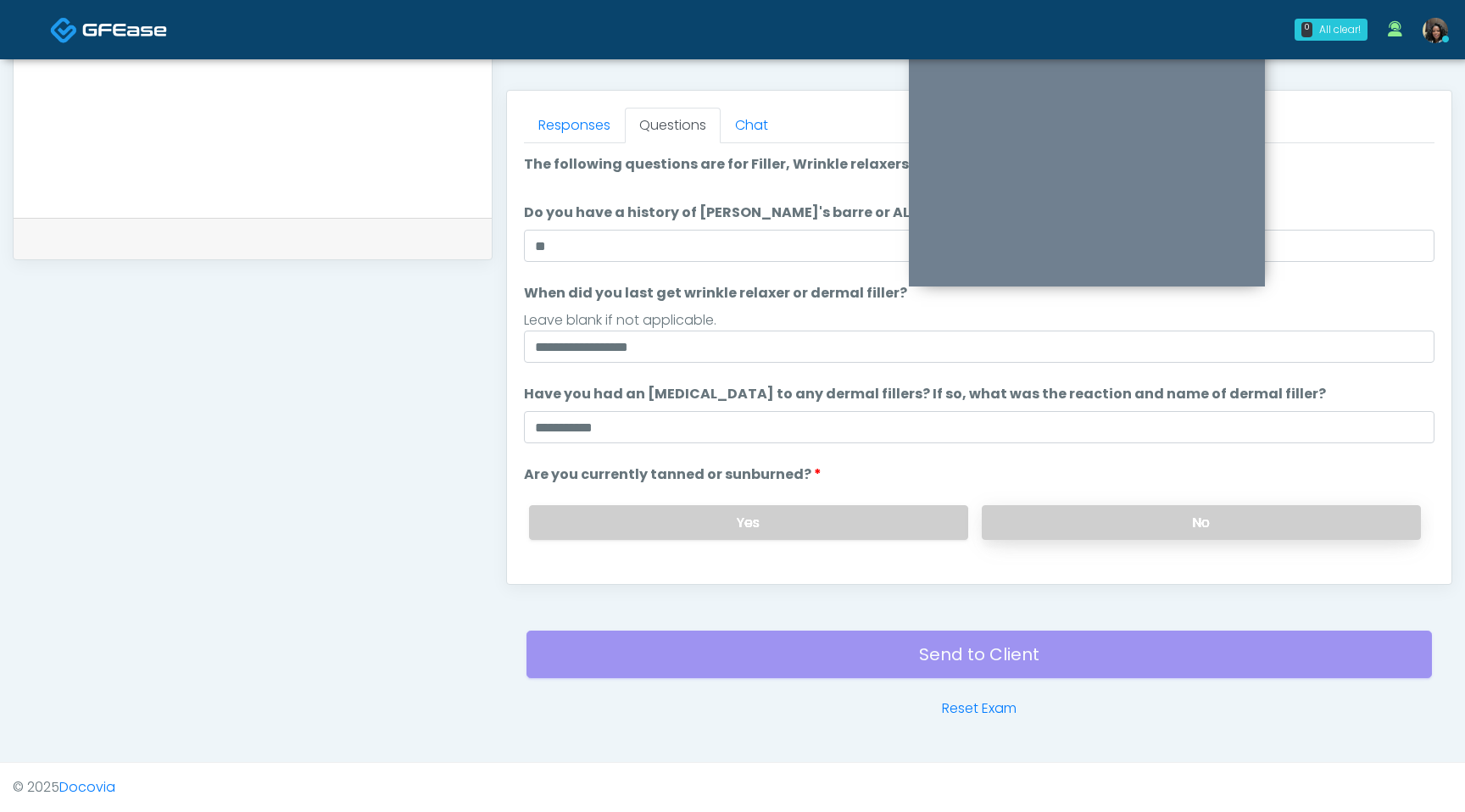
click at [1145, 523] on label "No" at bounding box center [1201, 523] width 439 height 35
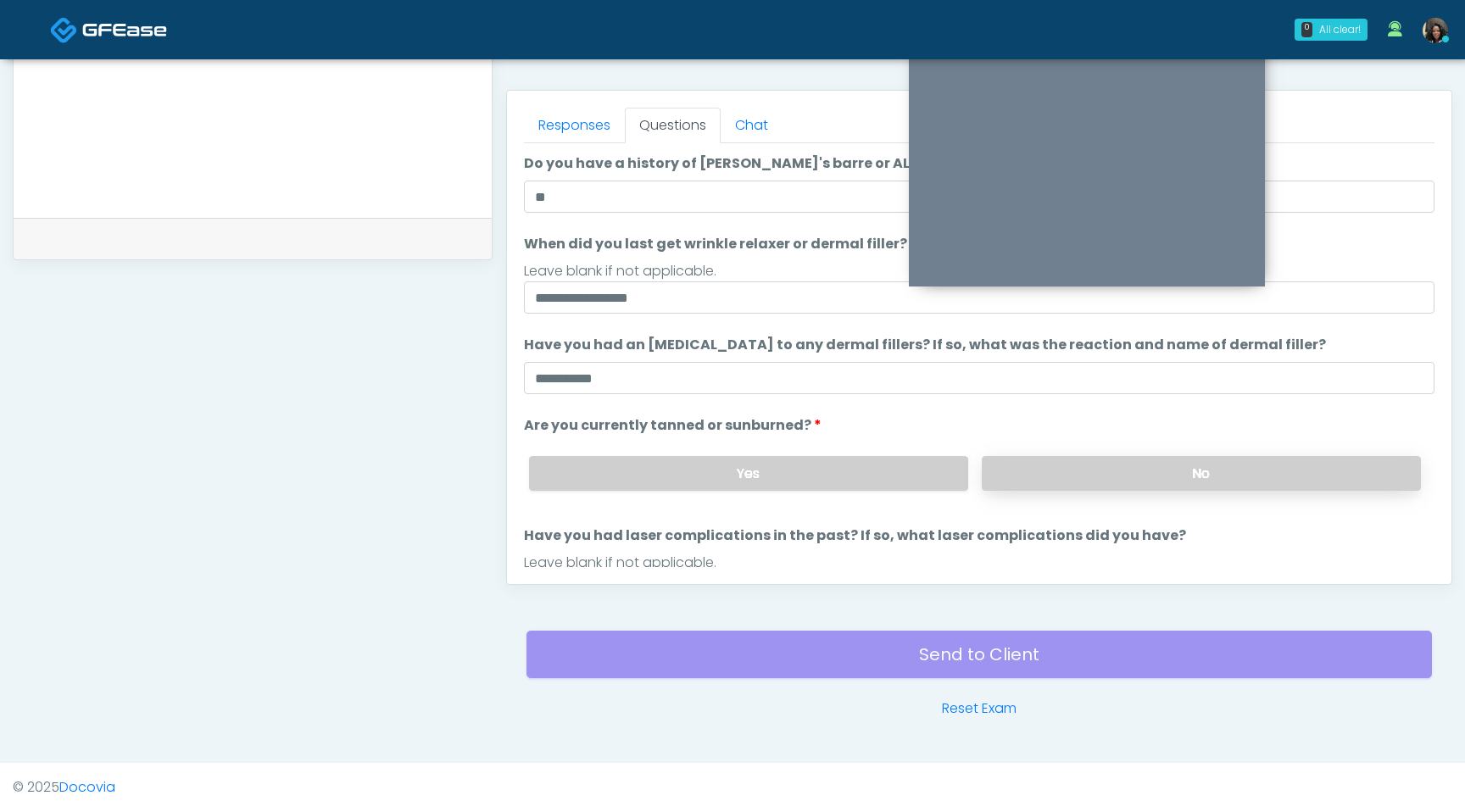
scroll to position [139, 0]
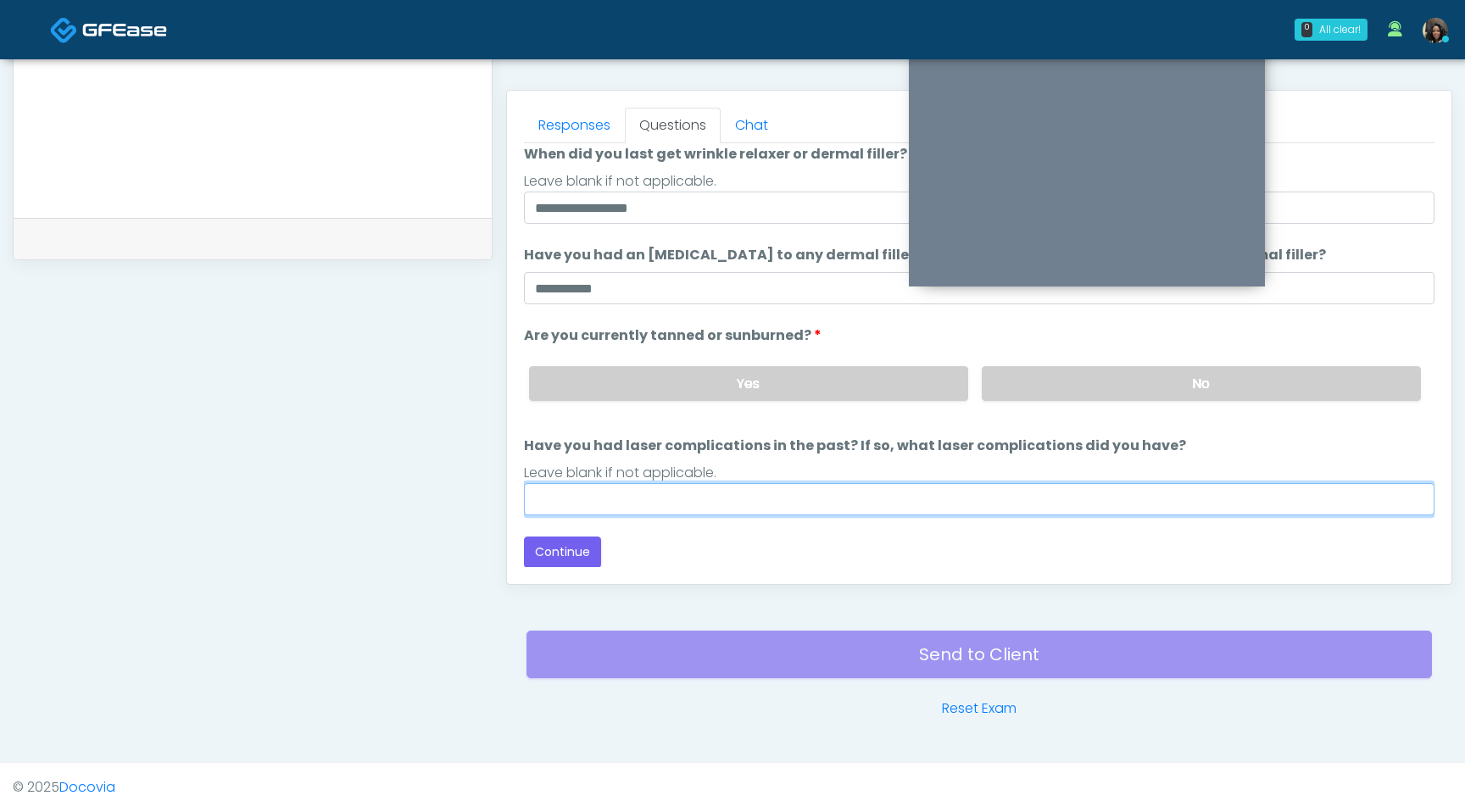
click at [561, 501] on input "Have you had laser complications in the past? If so, what laser complications d…" at bounding box center [980, 499] width 911 height 32
type input "**********"
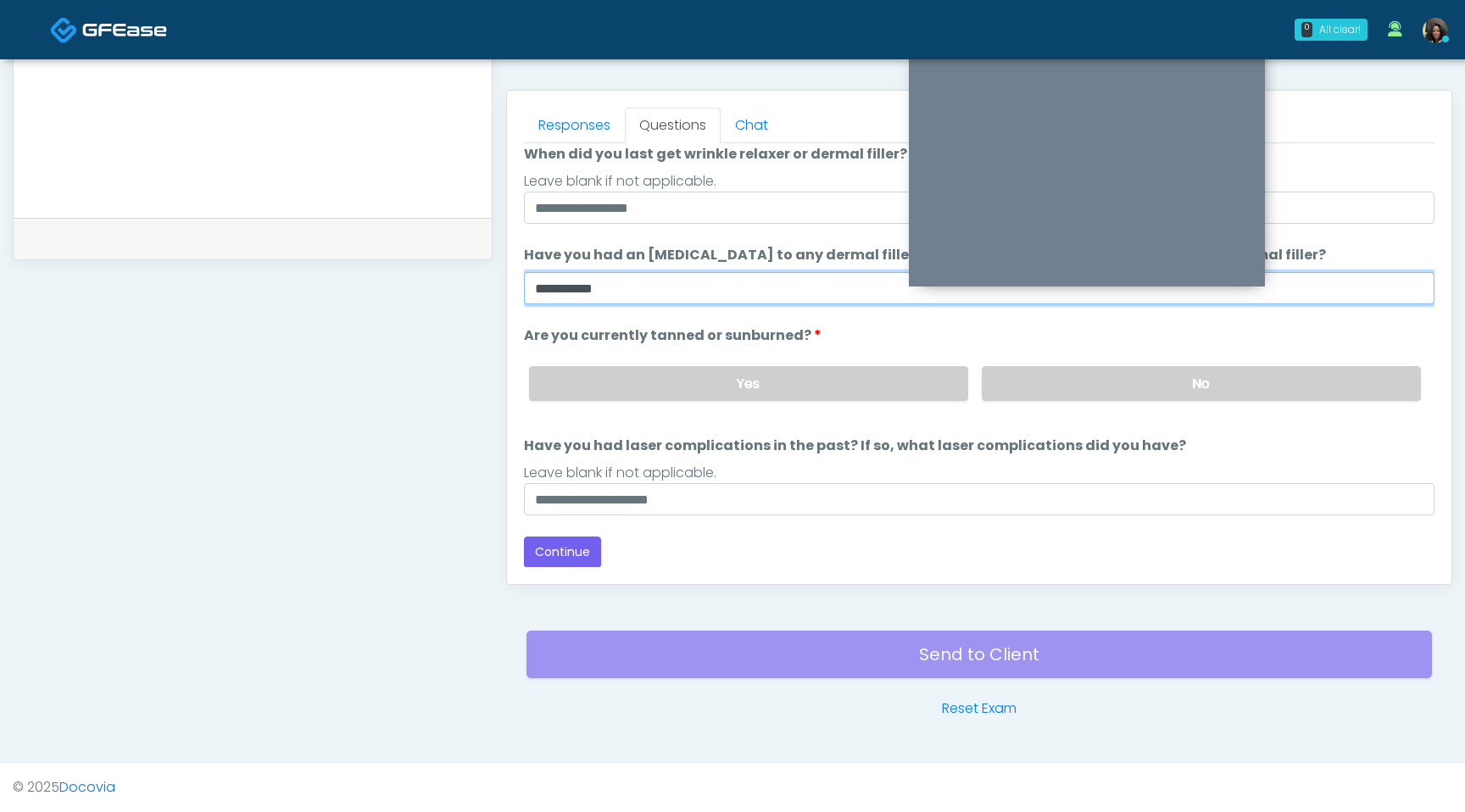
click at [552, 293] on input "**********" at bounding box center [980, 288] width 911 height 32
type input "**********"
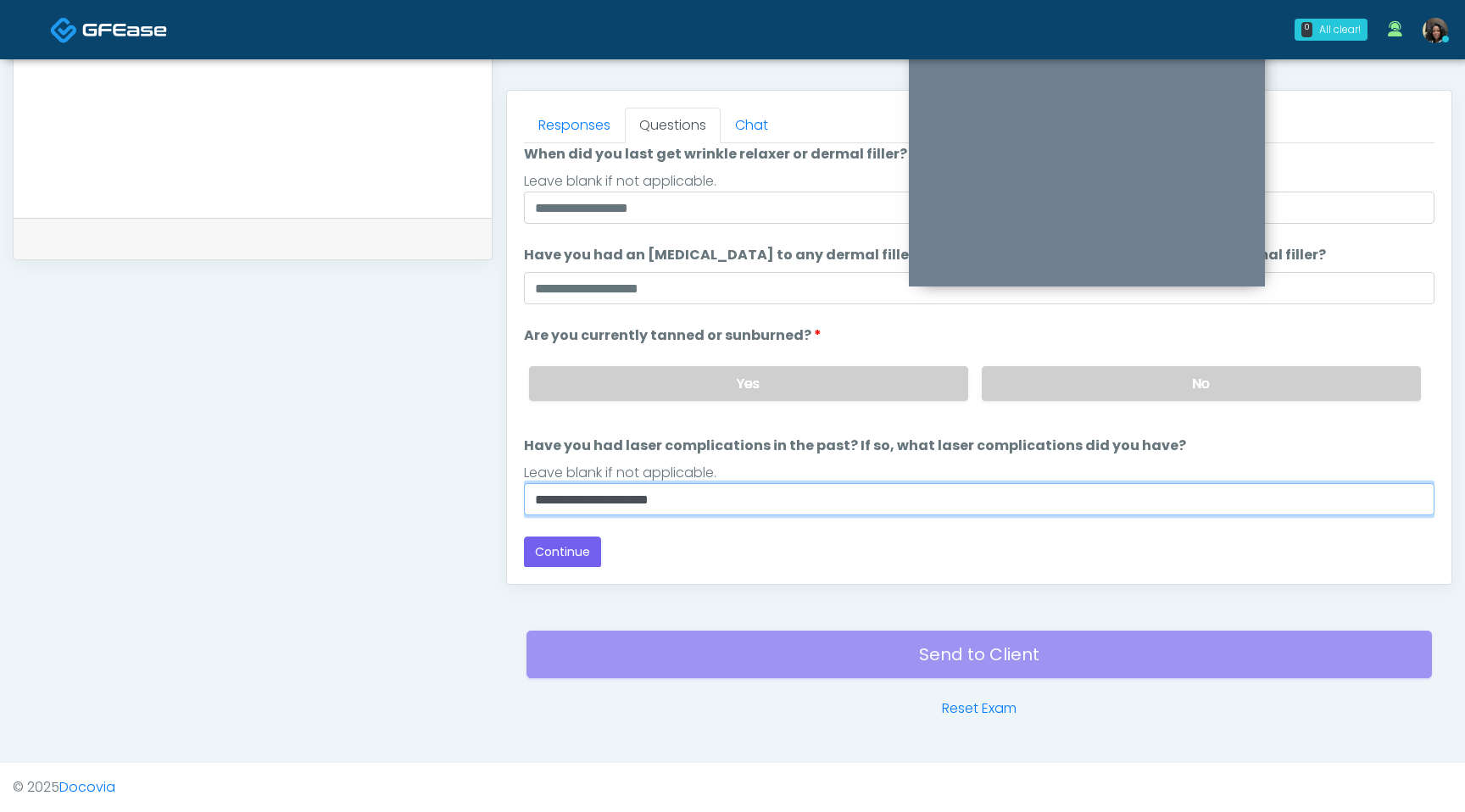
drag, startPoint x: 714, startPoint y: 502, endPoint x: 451, endPoint y: 498, distance: 263.0
click at [451, 498] on div "**********" at bounding box center [732, 73] width 1440 height 1293
type input "**********"
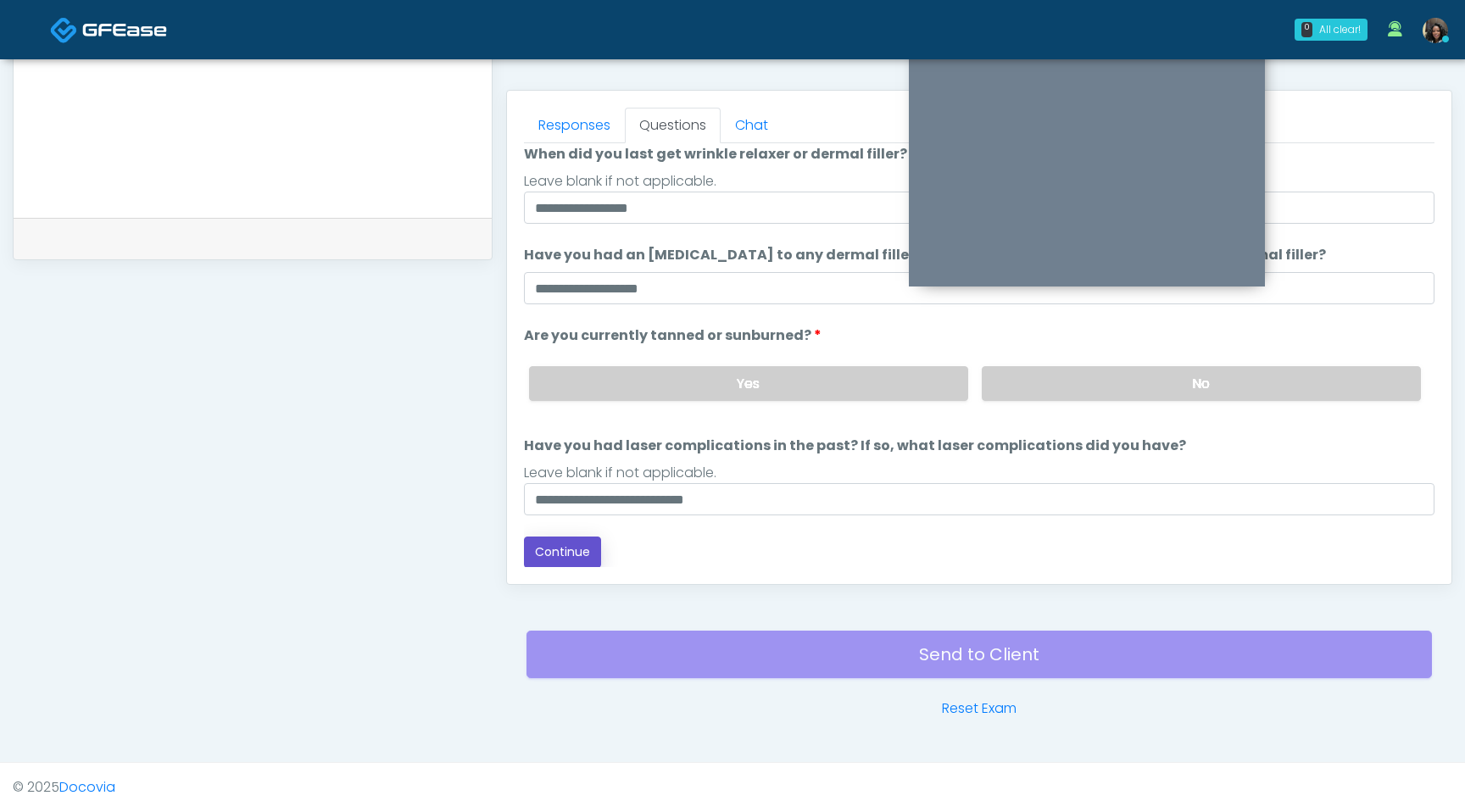
click at [548, 555] on button "Continue" at bounding box center [563, 552] width 77 height 31
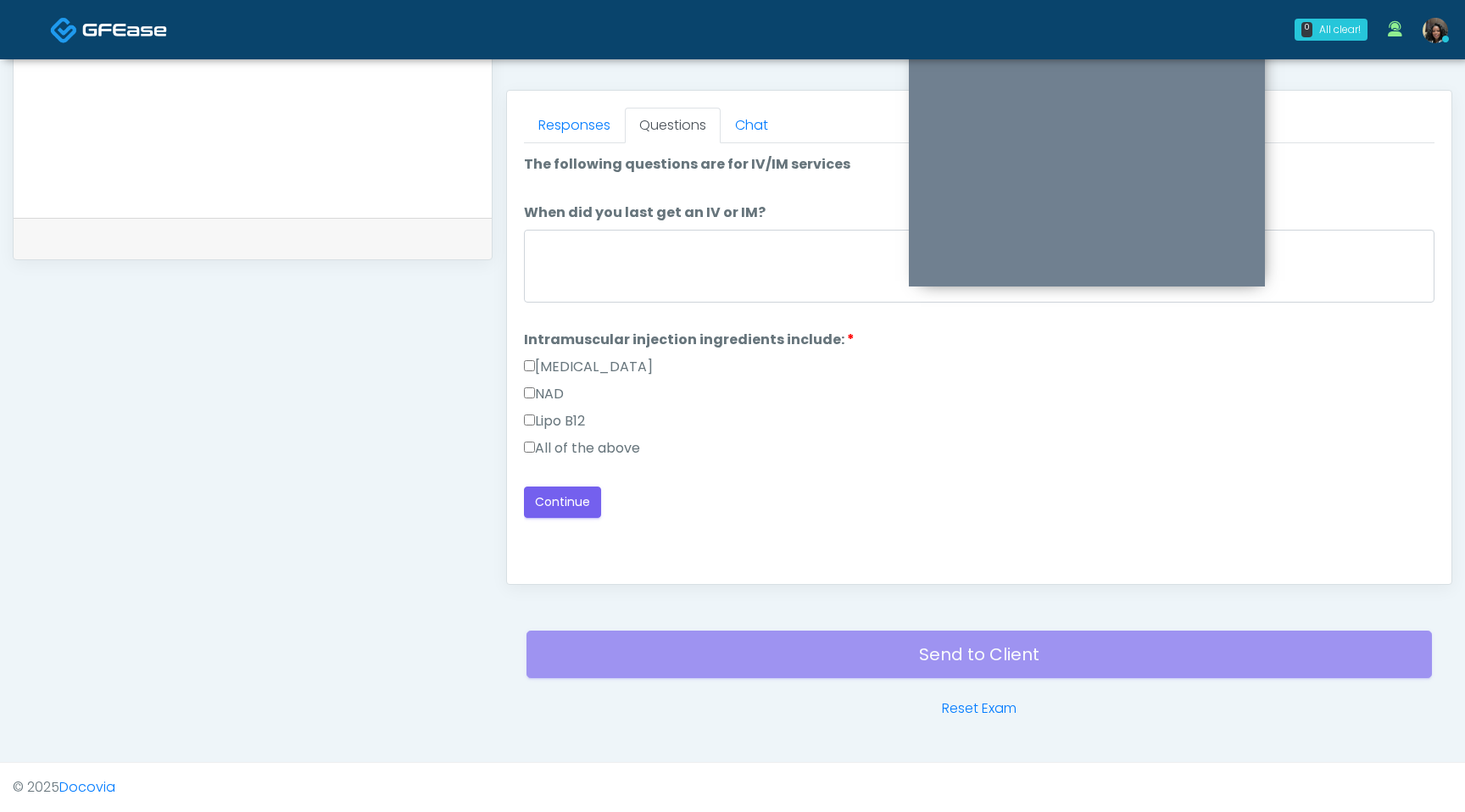
scroll to position [0, 0]
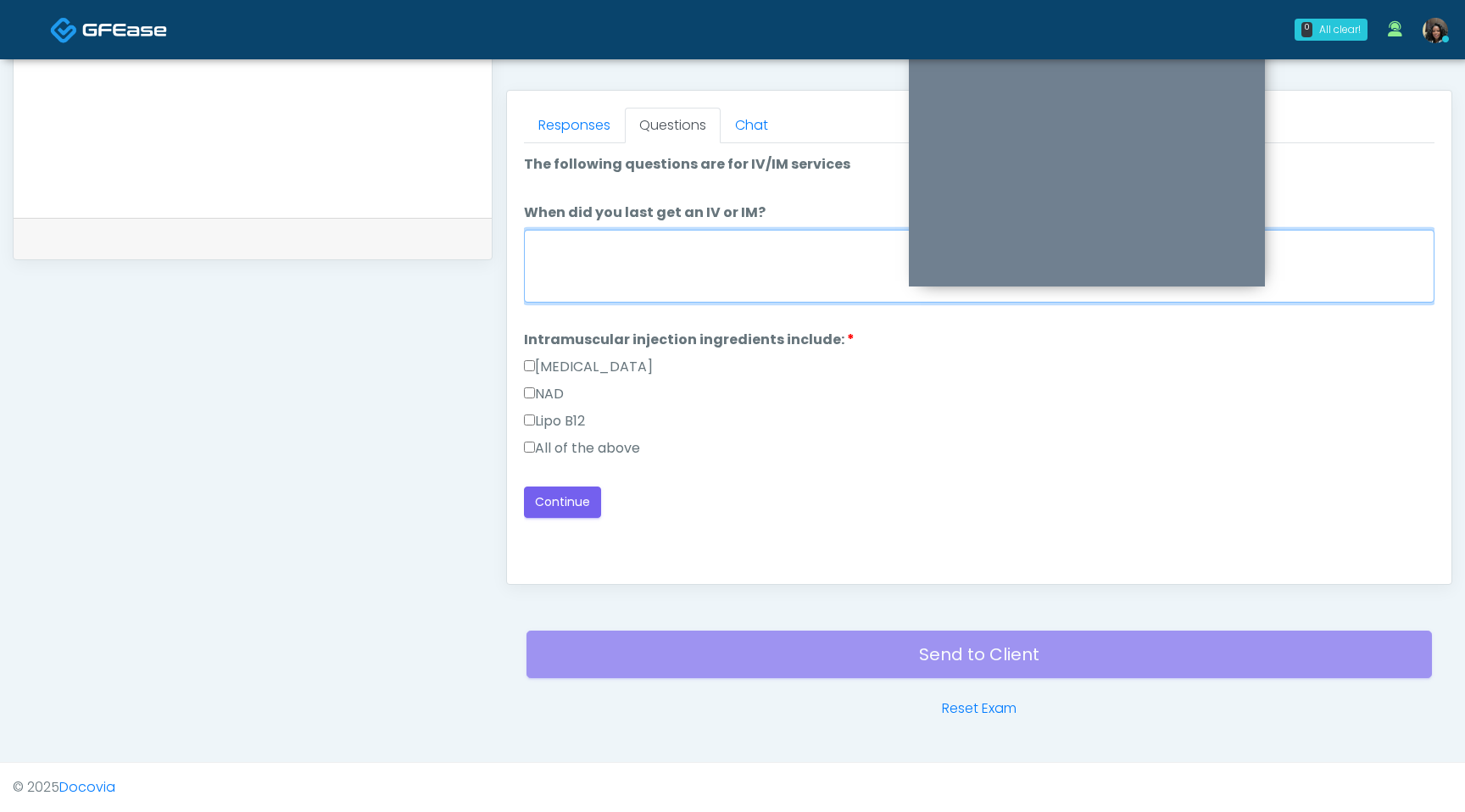
click at [673, 290] on textarea "When did you last get an IV or IM?" at bounding box center [980, 266] width 911 height 73
type textarea "*"
type textarea "**********"
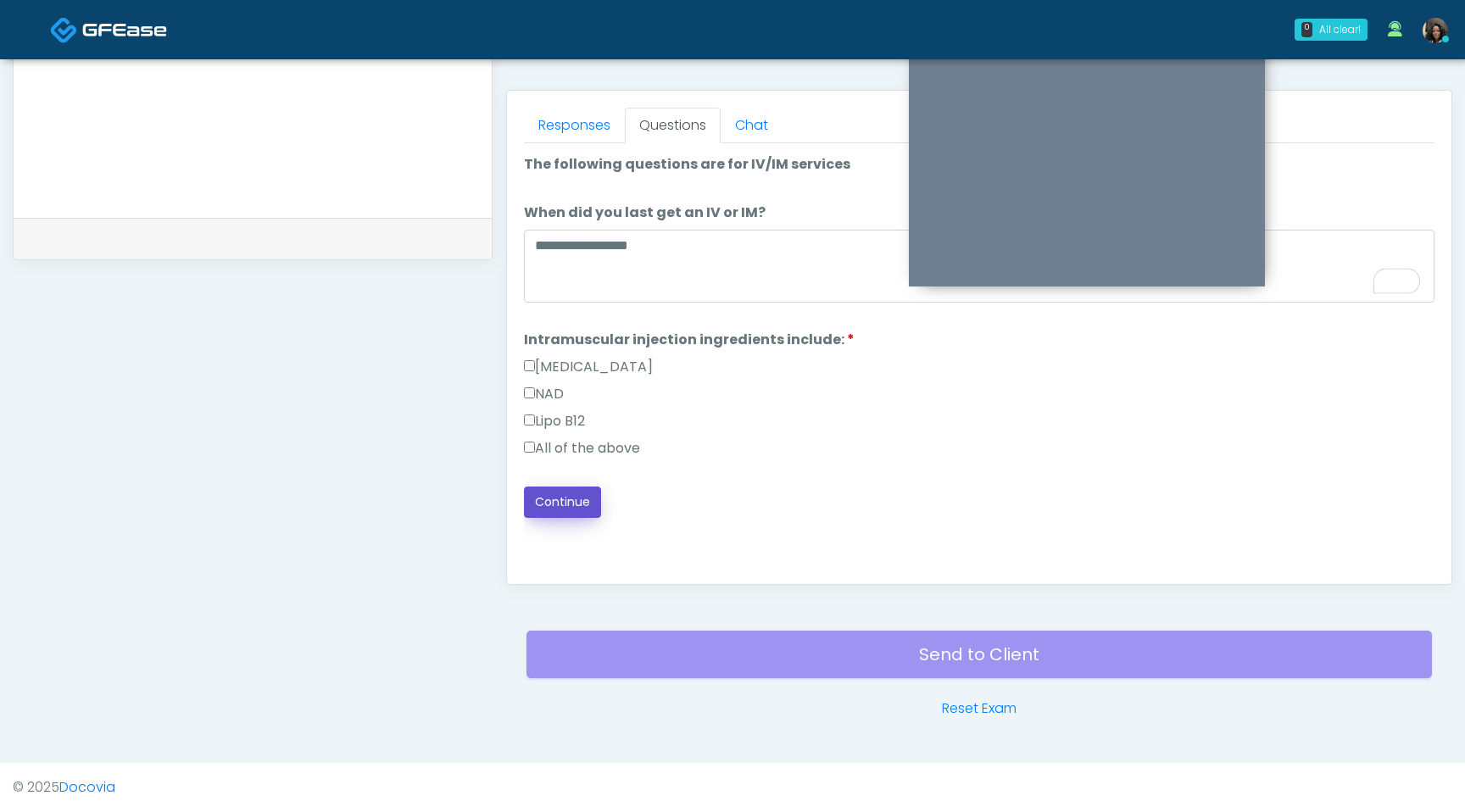
click at [549, 505] on button "Continue" at bounding box center [563, 502] width 77 height 31
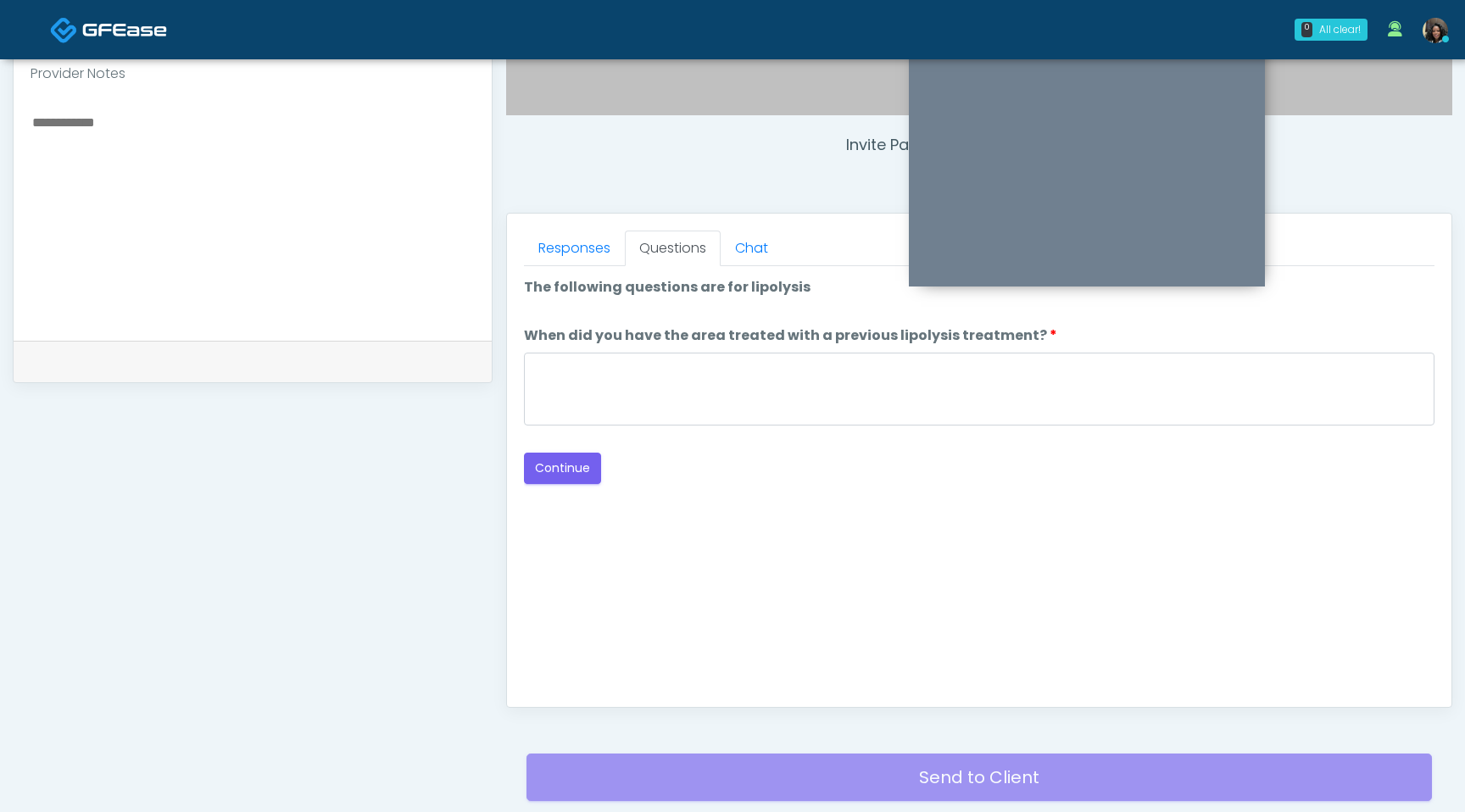
scroll to position [584, 0]
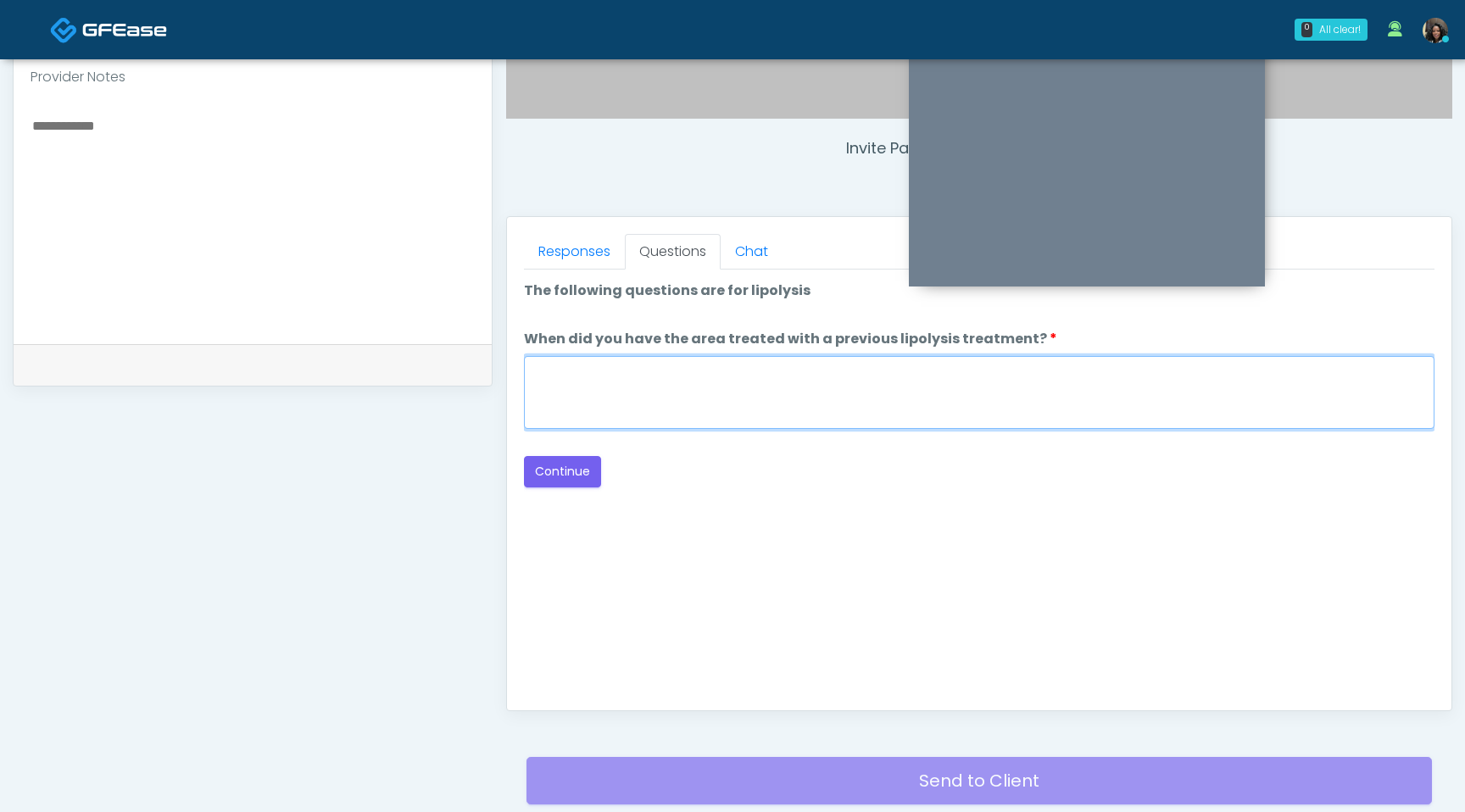
click at [771, 386] on textarea "When did you have the area treated with a previous lipolysis treatment?" at bounding box center [980, 392] width 911 height 73
type textarea "*********"
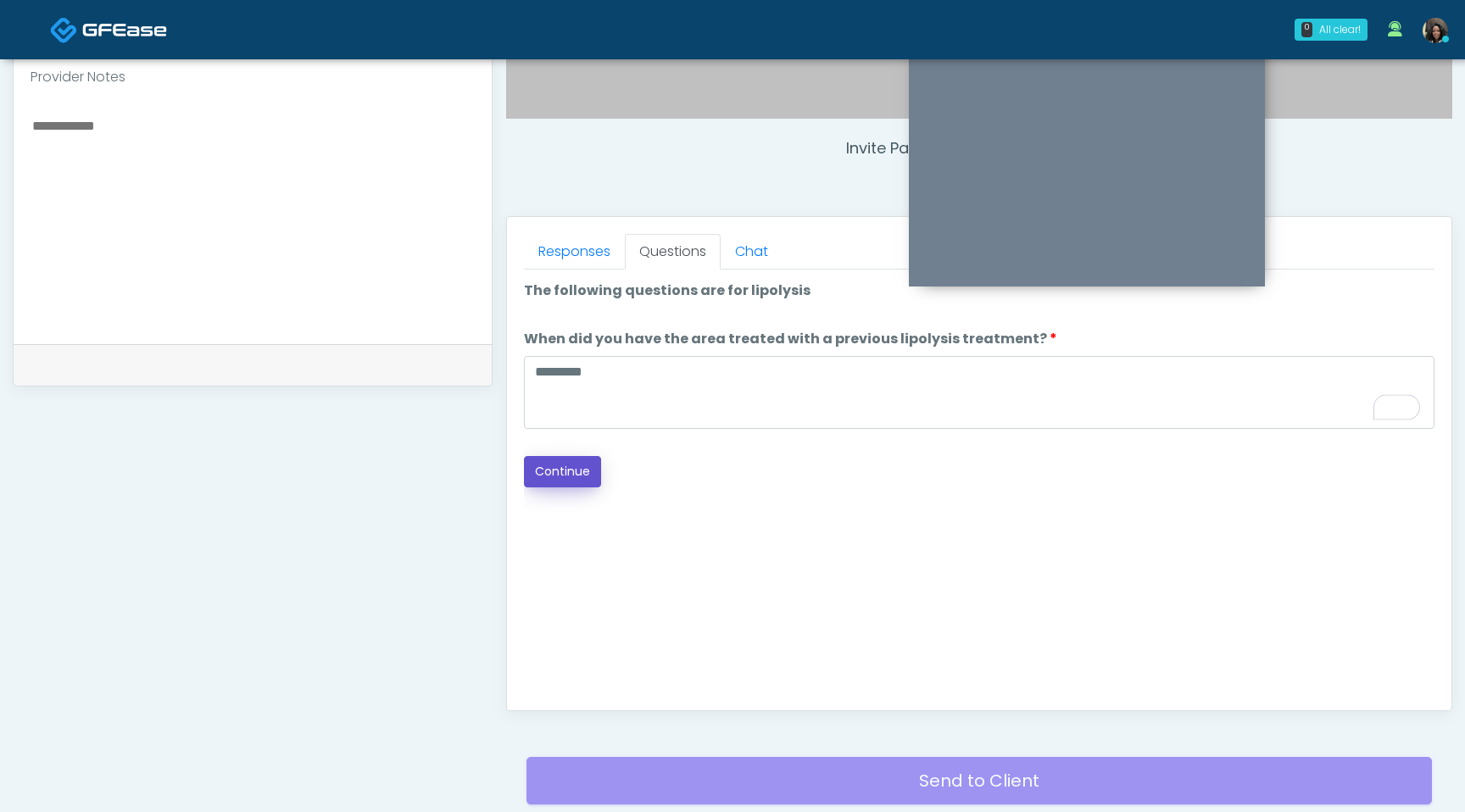
click at [581, 478] on button "Continue" at bounding box center [563, 472] width 77 height 31
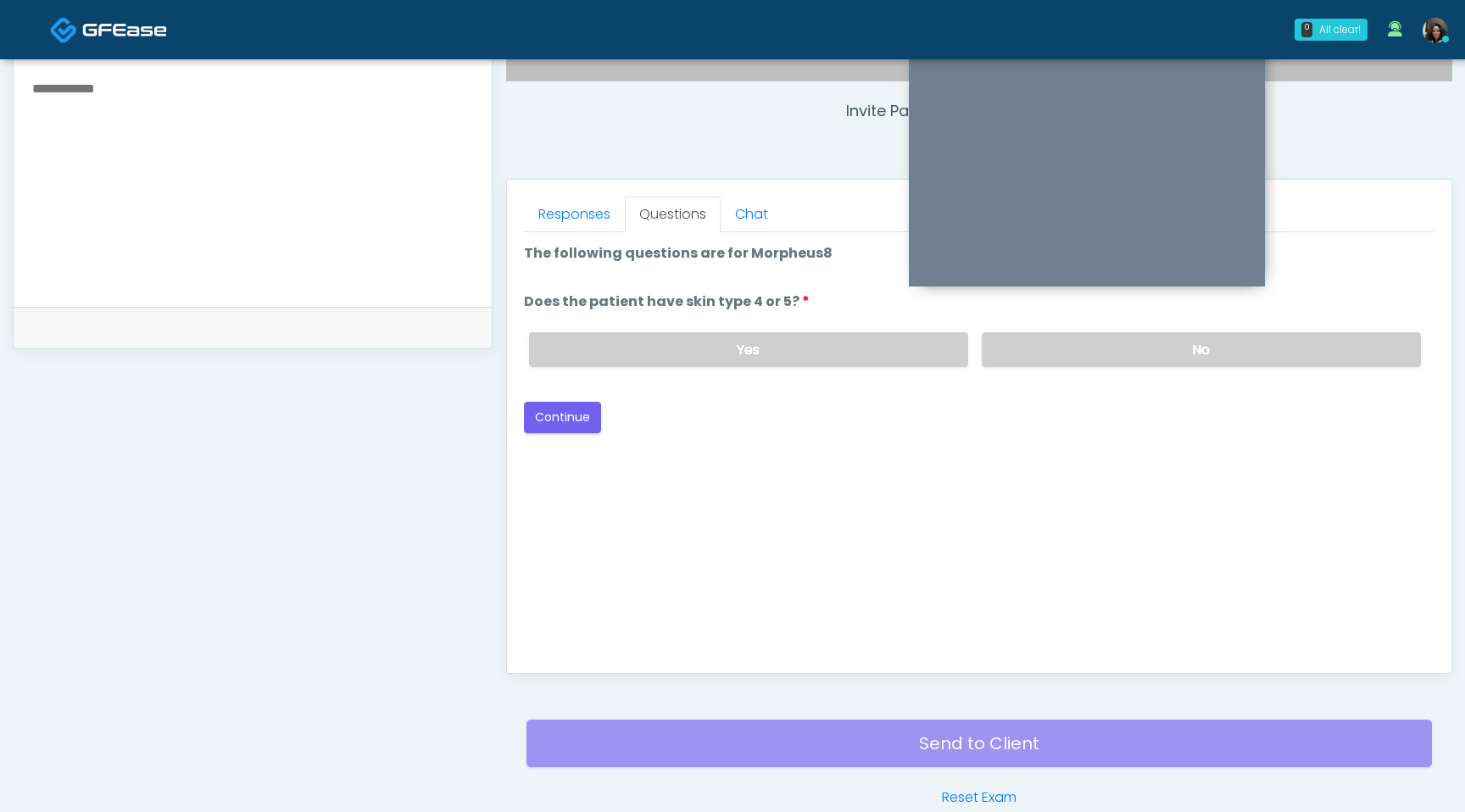
scroll to position [573, 0]
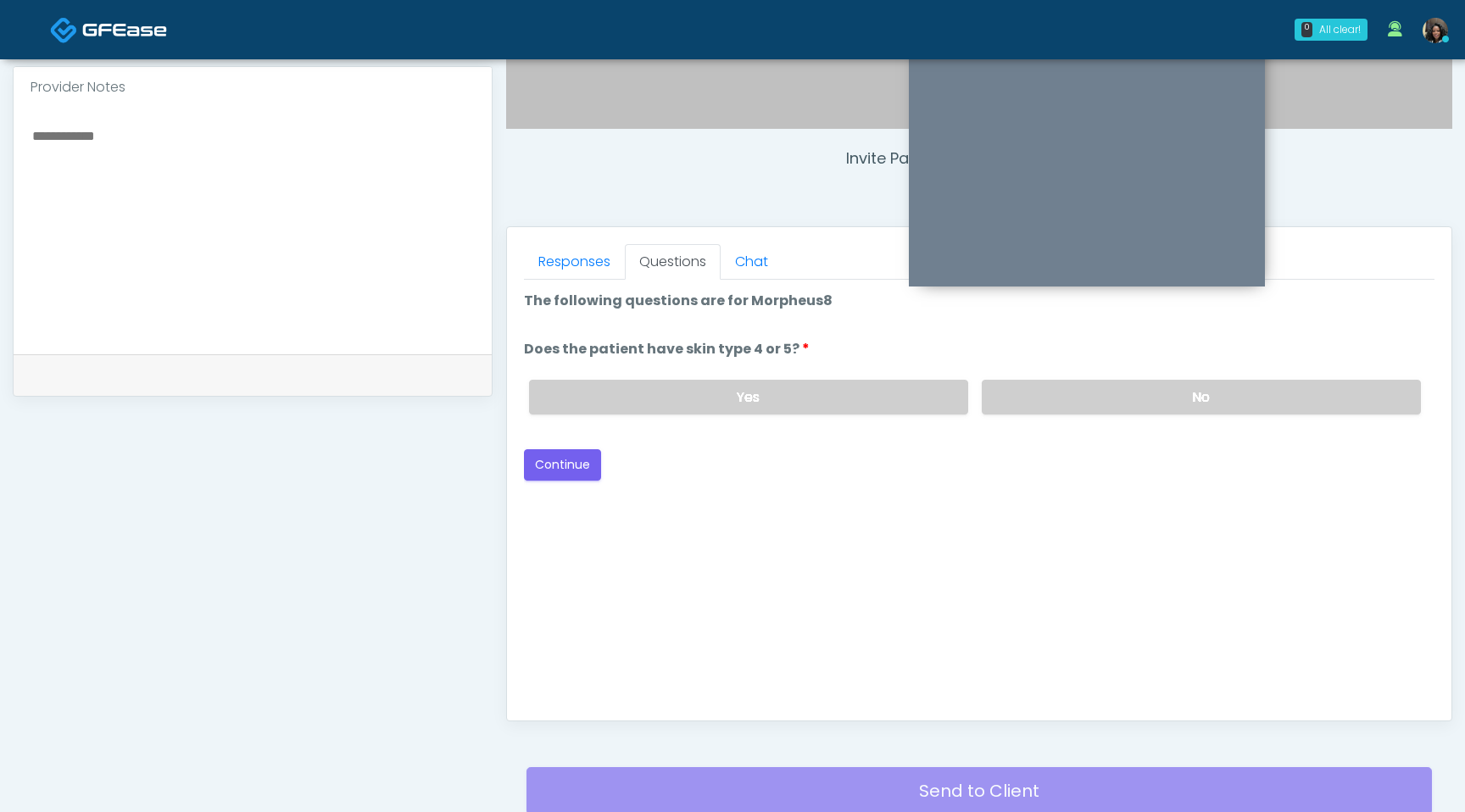
click at [200, 161] on textarea at bounding box center [253, 228] width 444 height 207
click at [1080, 401] on label "No" at bounding box center [1201, 397] width 439 height 35
type textarea "**********"
click at [546, 457] on button "Continue" at bounding box center [563, 465] width 77 height 31
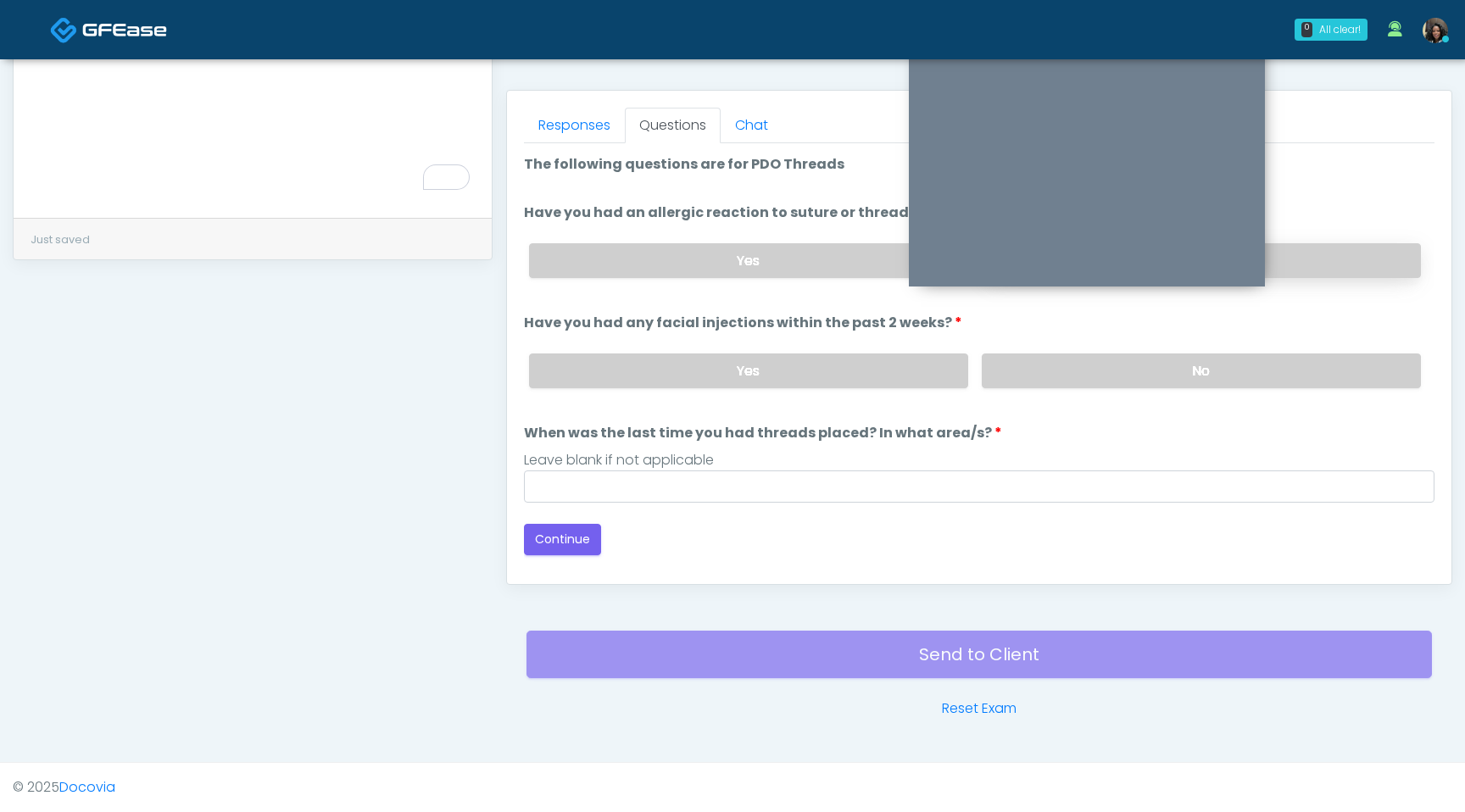
click at [1325, 265] on label "No" at bounding box center [1201, 260] width 439 height 35
click at [1265, 376] on label "No" at bounding box center [1201, 370] width 439 height 35
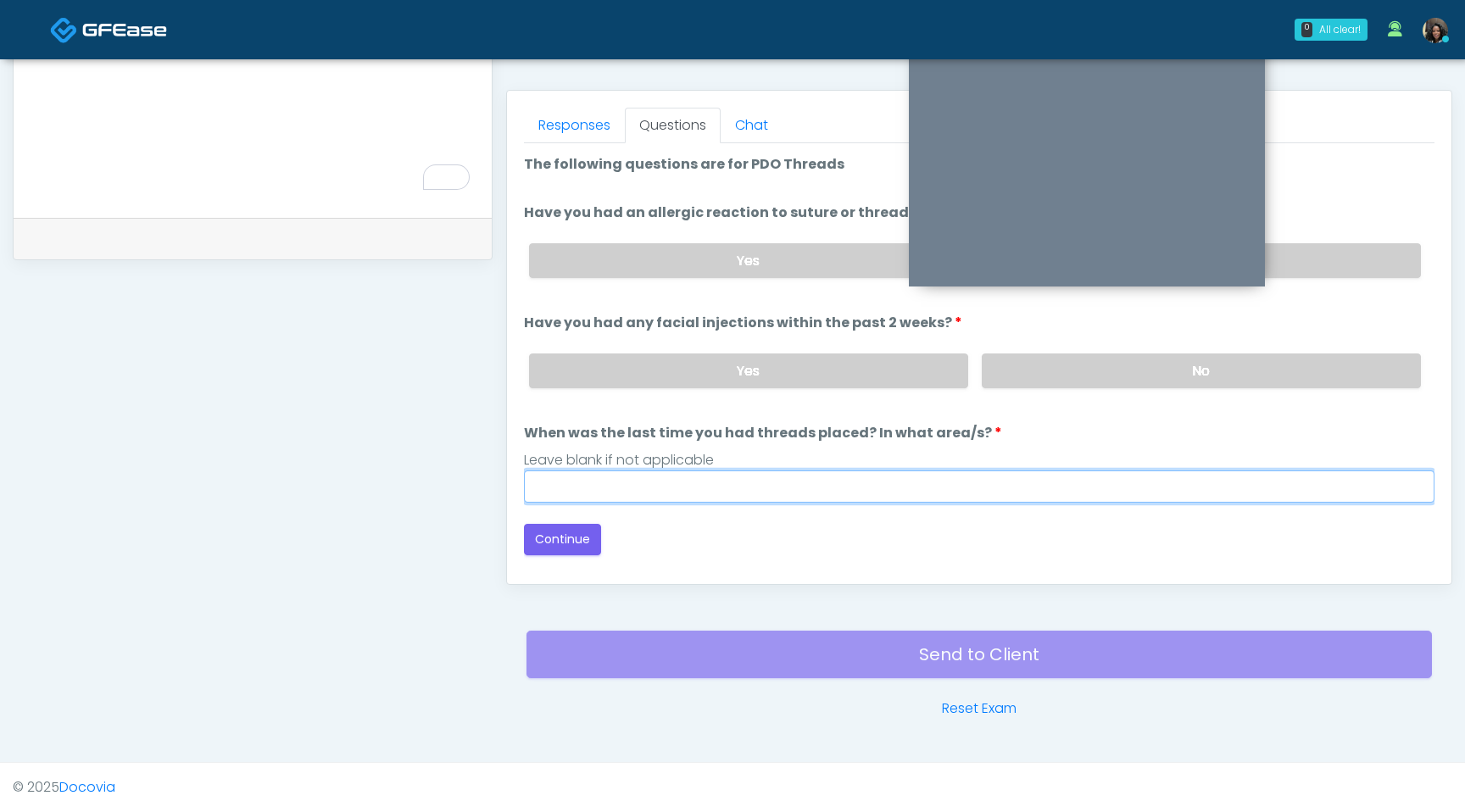
click at [824, 484] on input "When was the last time you had threads placed? In what area/s?" at bounding box center [980, 486] width 911 height 32
type input "*********"
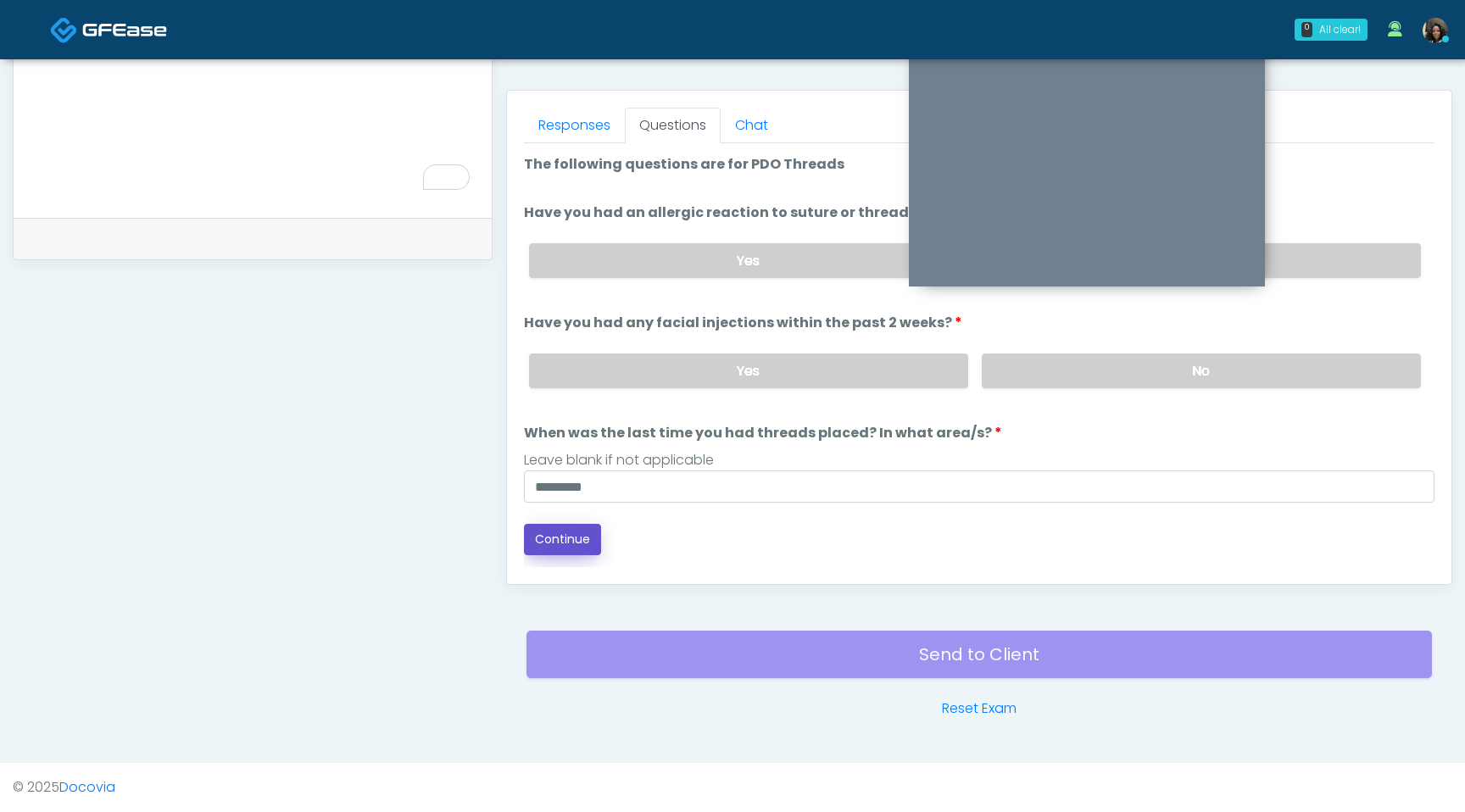
click at [554, 539] on button "Continue" at bounding box center [563, 540] width 77 height 31
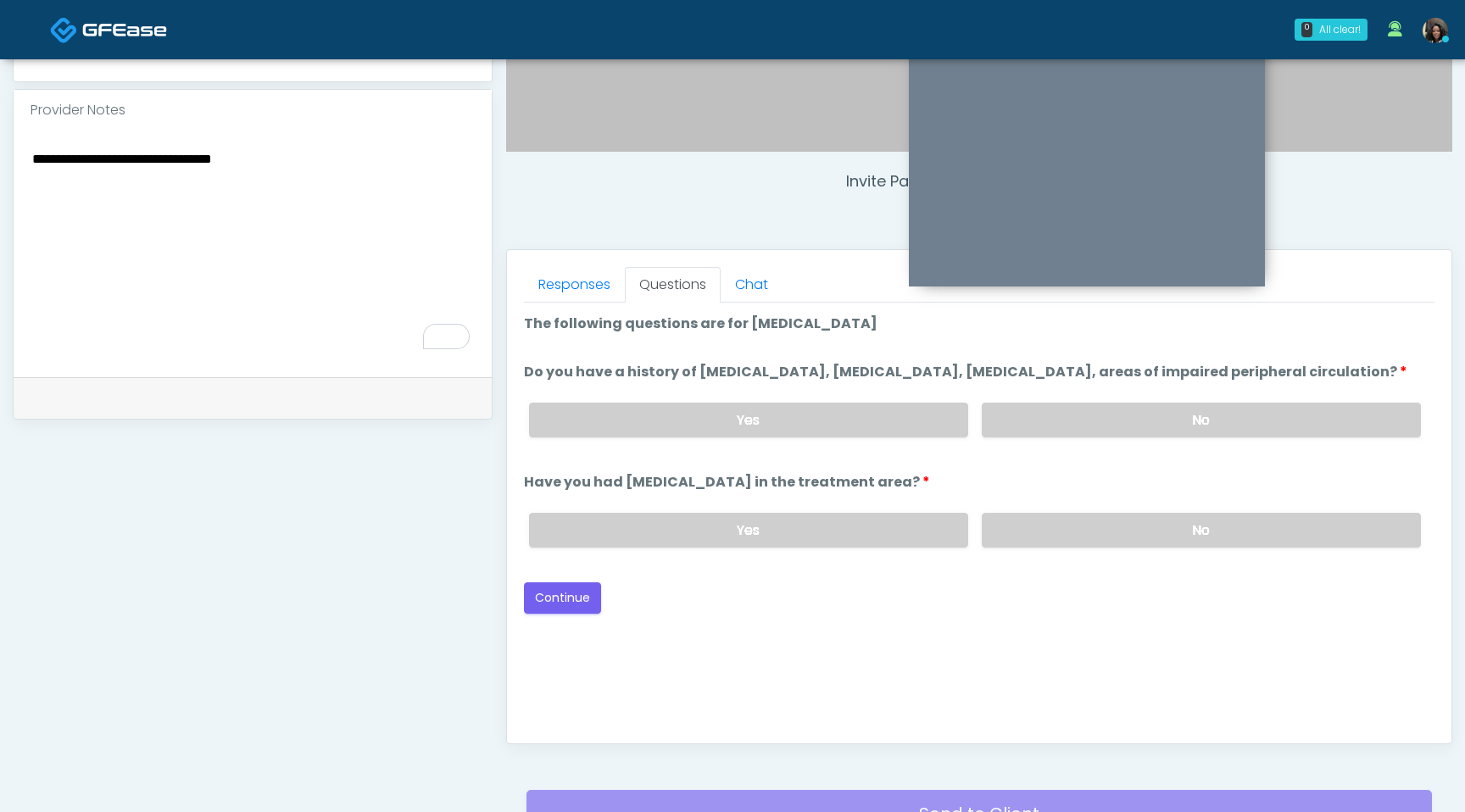
scroll to position [499, 0]
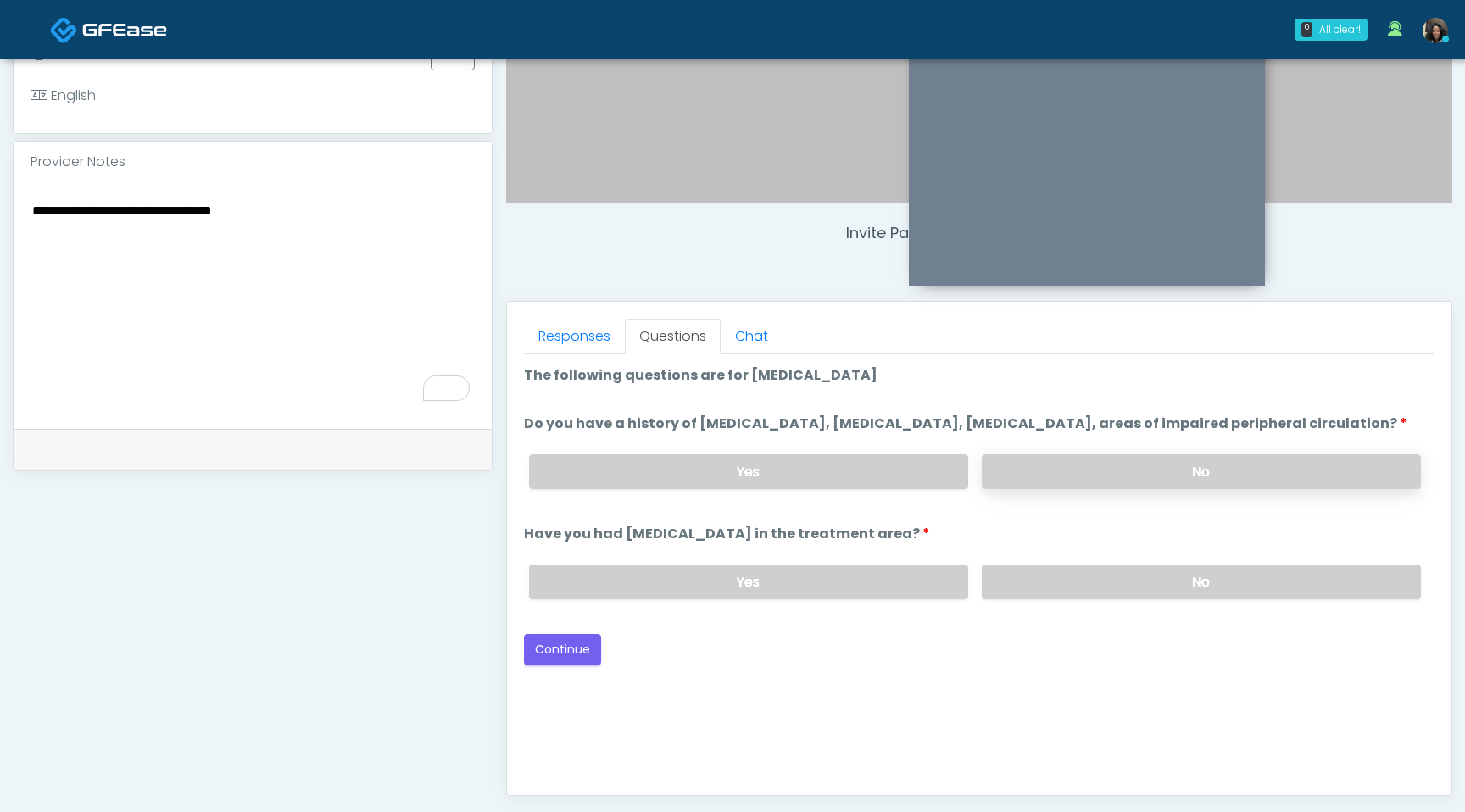
click at [1228, 481] on label "No" at bounding box center [1201, 472] width 439 height 35
click at [1229, 599] on label "No" at bounding box center [1201, 582] width 439 height 35
click at [574, 665] on button "Continue" at bounding box center [563, 650] width 77 height 31
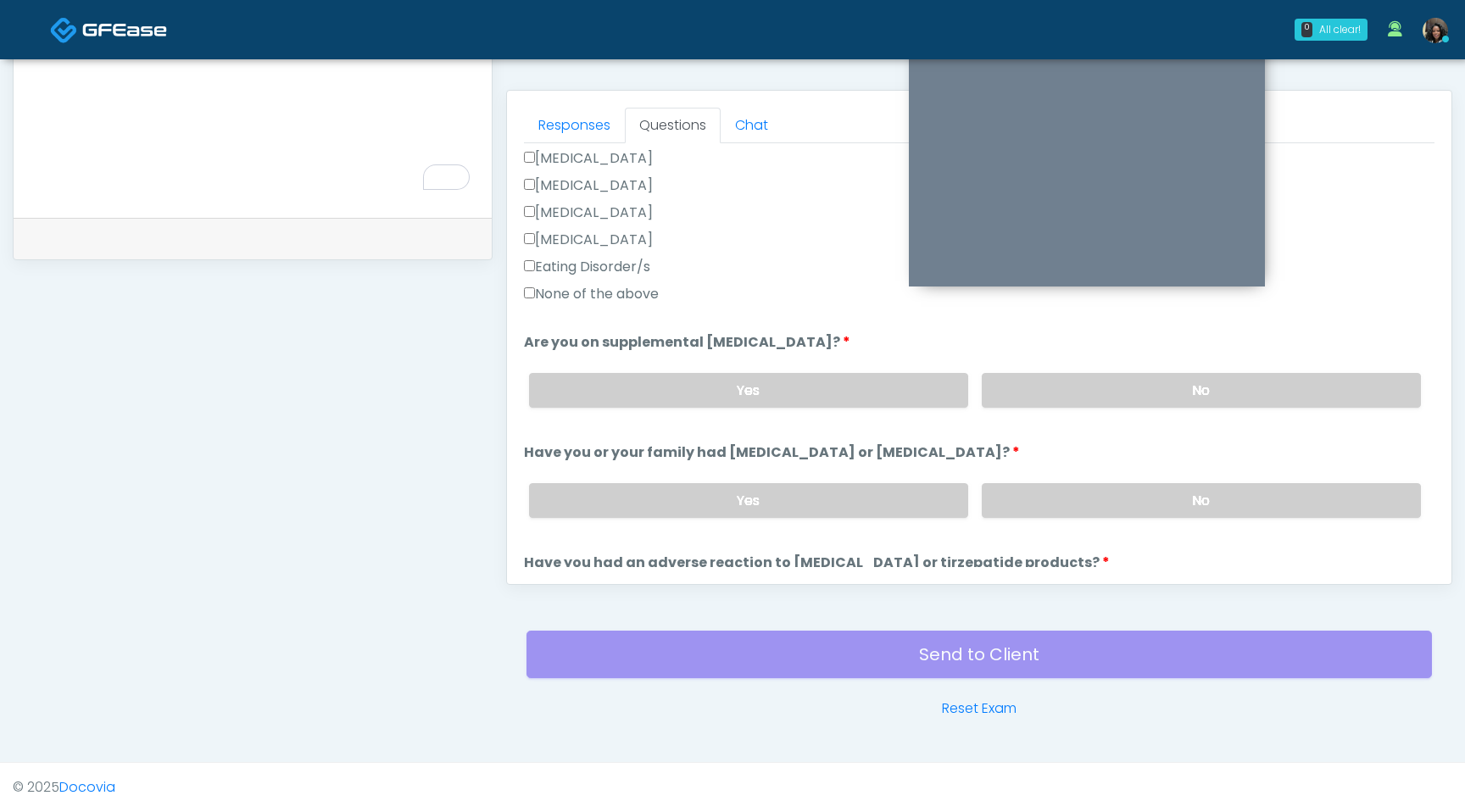
scroll to position [483, 0]
click at [1203, 381] on label "No" at bounding box center [1201, 390] width 439 height 35
click at [1100, 501] on label "No" at bounding box center [1201, 500] width 439 height 35
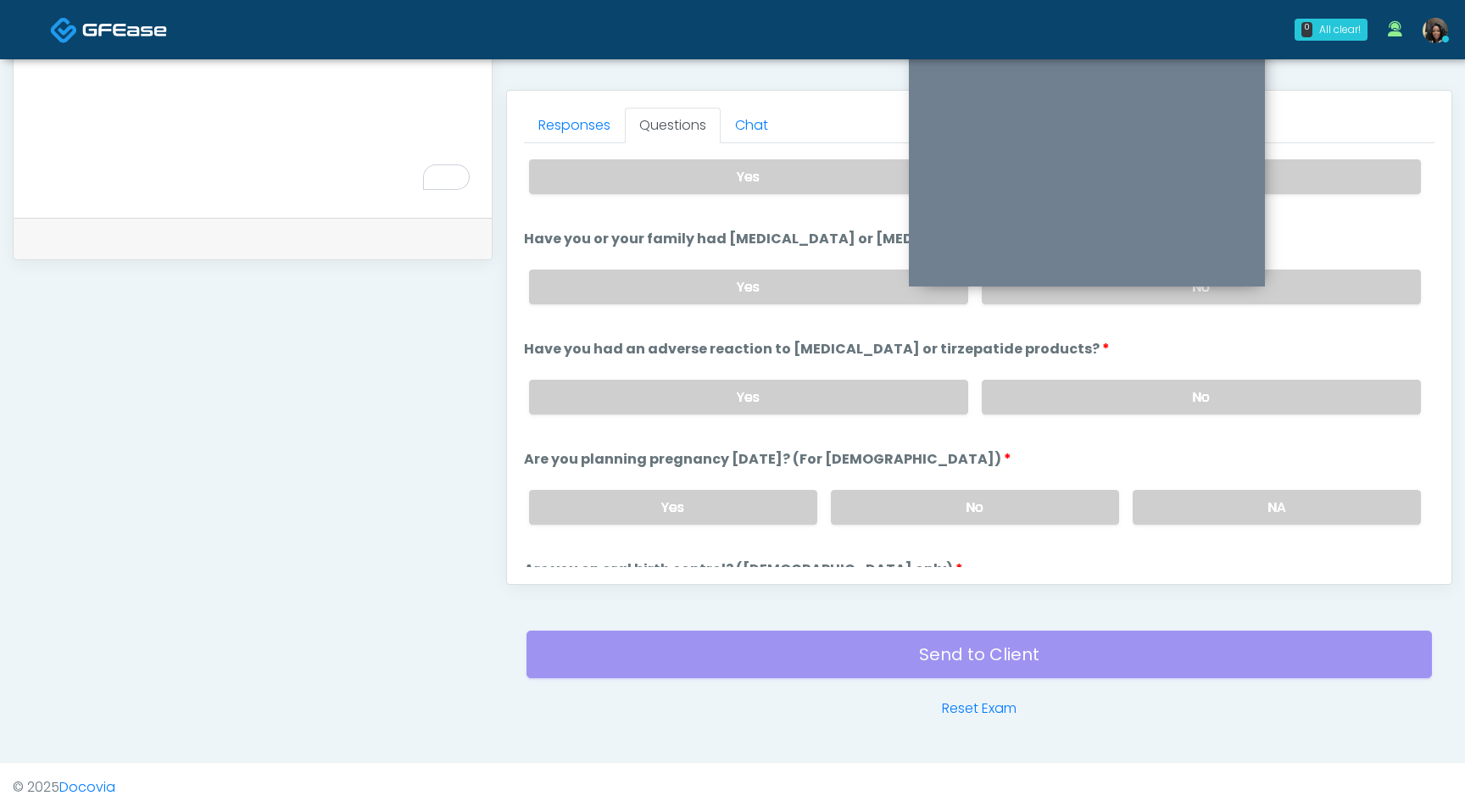
scroll to position [691, 0]
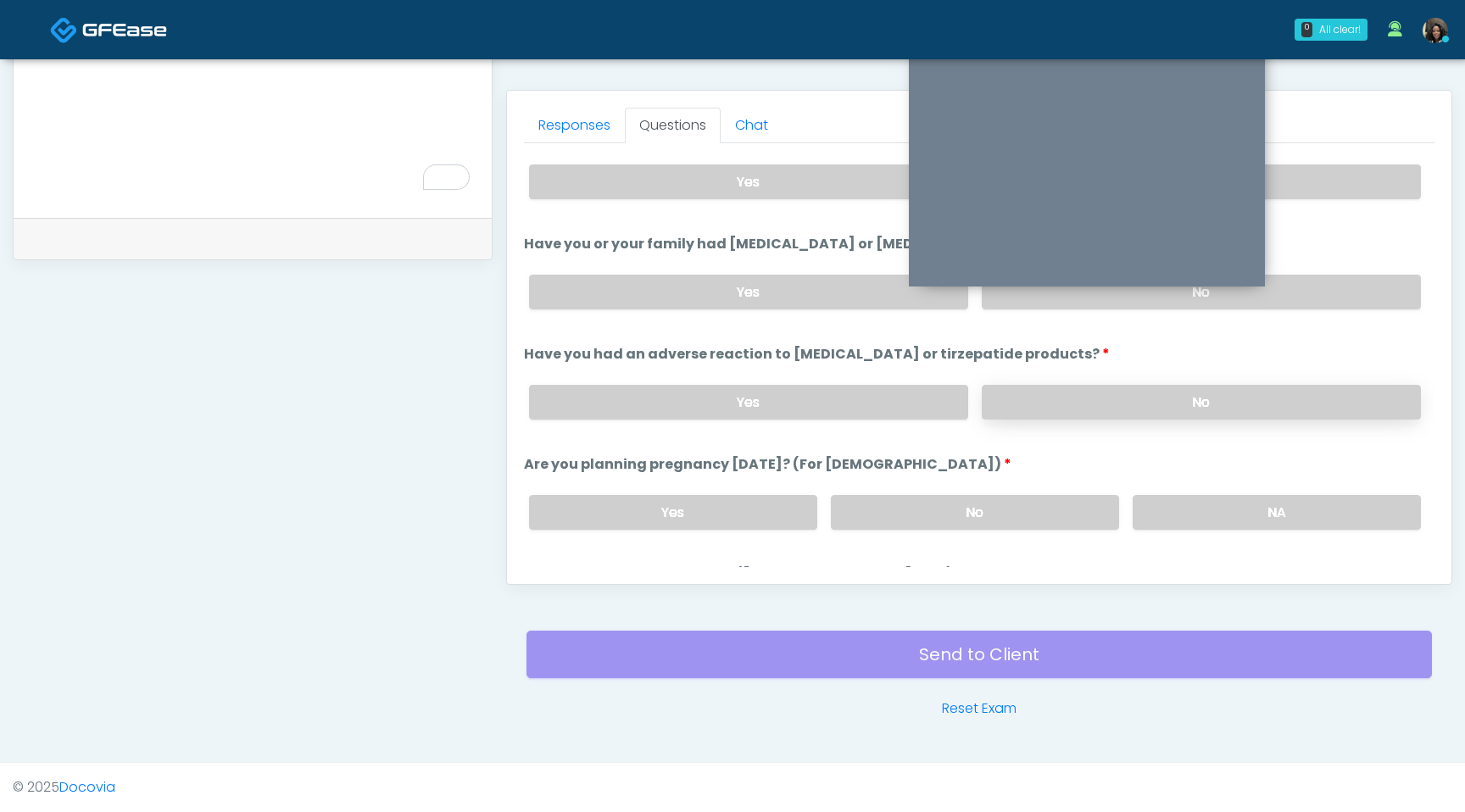
click at [1095, 409] on label "No" at bounding box center [1201, 402] width 439 height 35
click at [992, 506] on label "No" at bounding box center [975, 513] width 289 height 35
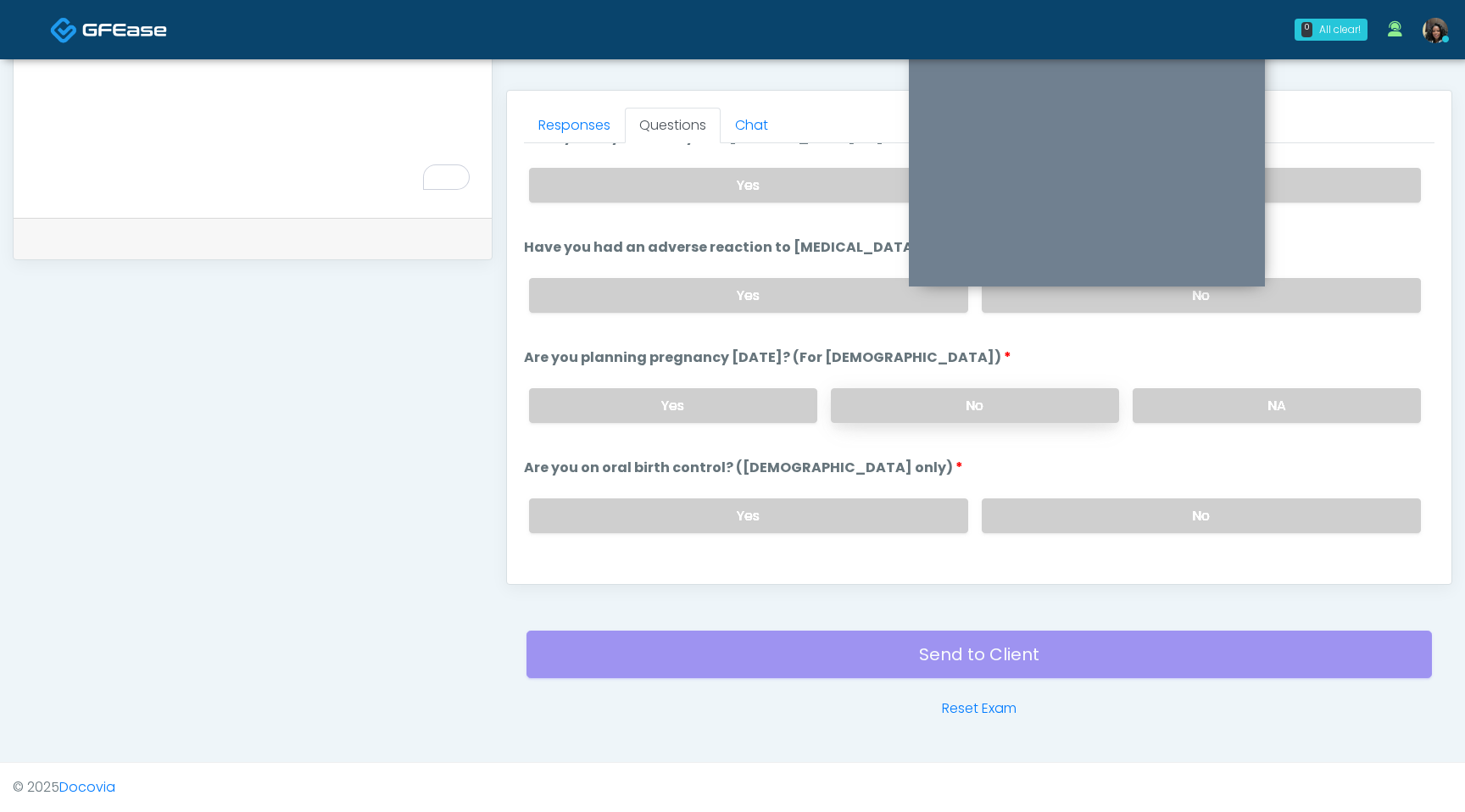
scroll to position [802, 0]
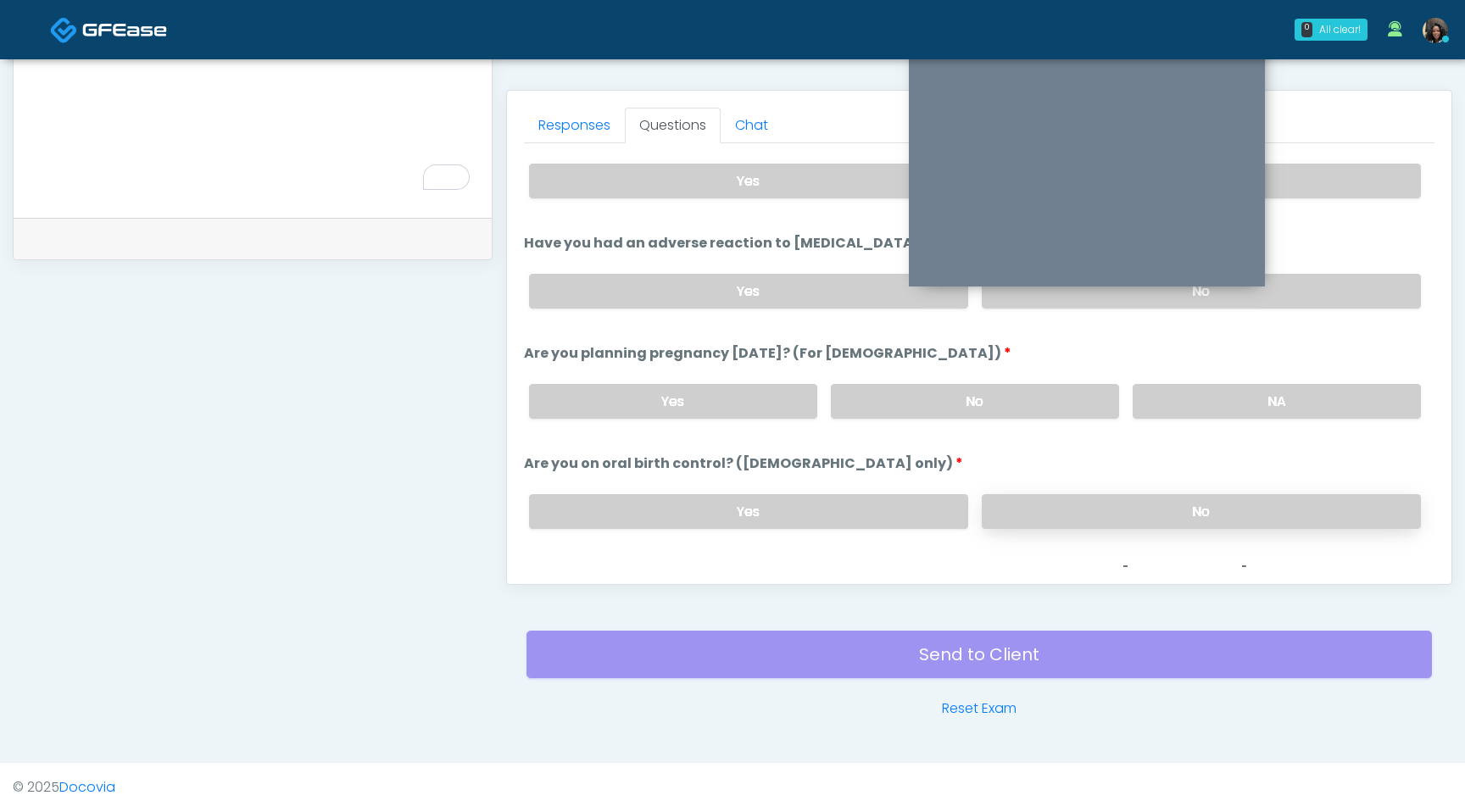
click at [1025, 511] on label "No" at bounding box center [1201, 512] width 439 height 35
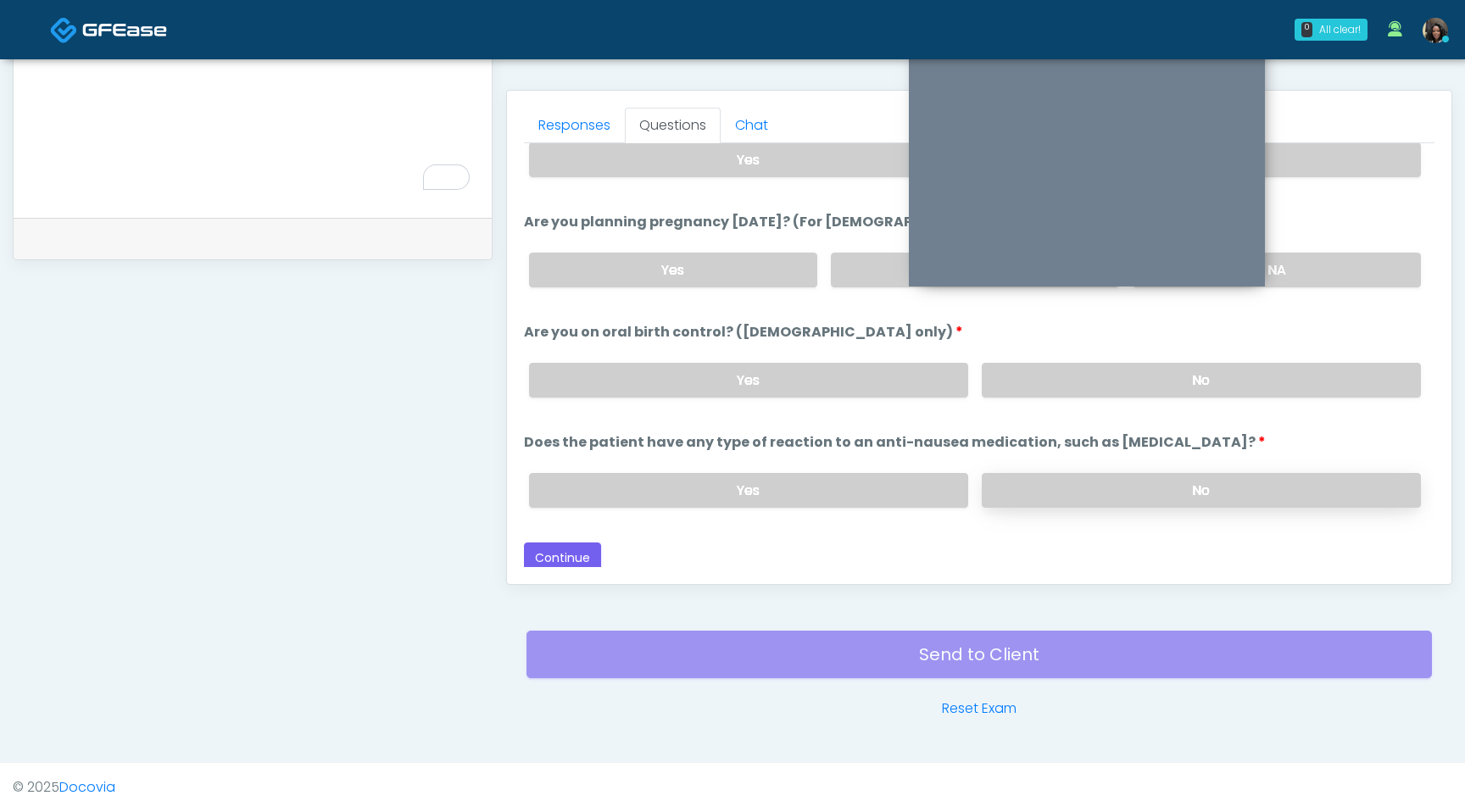
scroll to position [935, 0]
click at [1075, 483] on label "No" at bounding box center [1201, 489] width 439 height 35
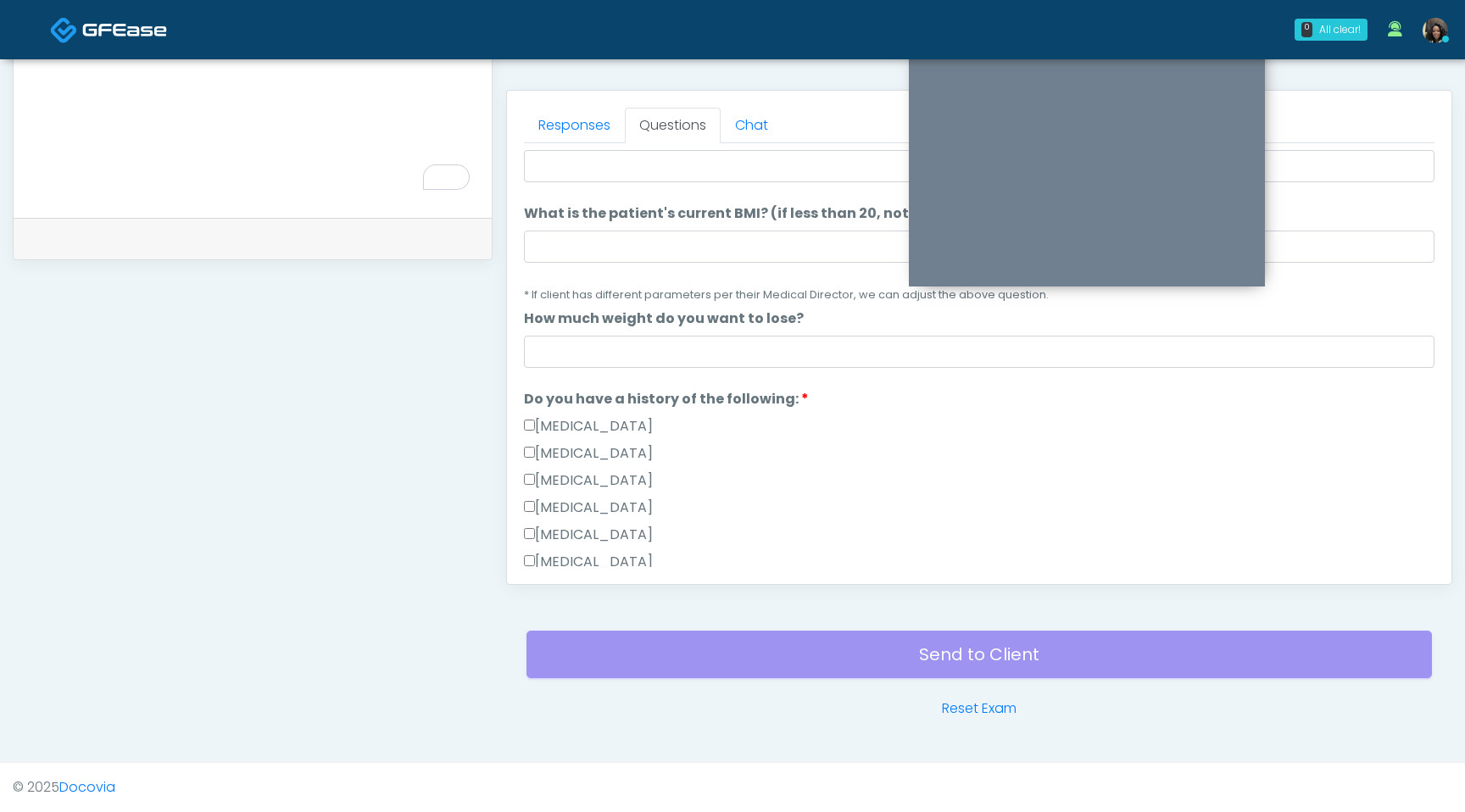
scroll to position [0, 0]
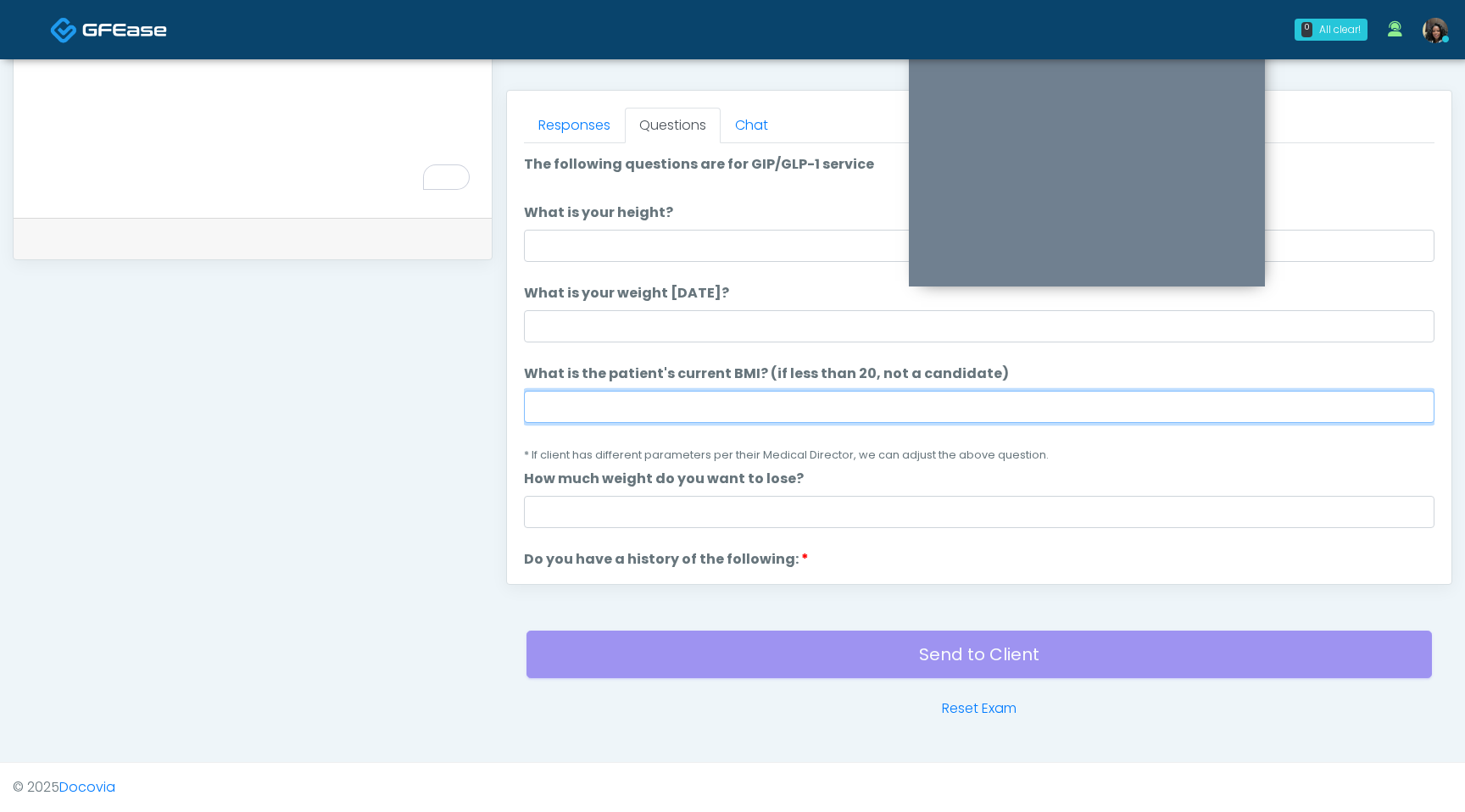
click at [613, 419] on input "What is the patient's current BMI? (if less than 20, not a candidate)" at bounding box center [980, 406] width 911 height 32
type input "****"
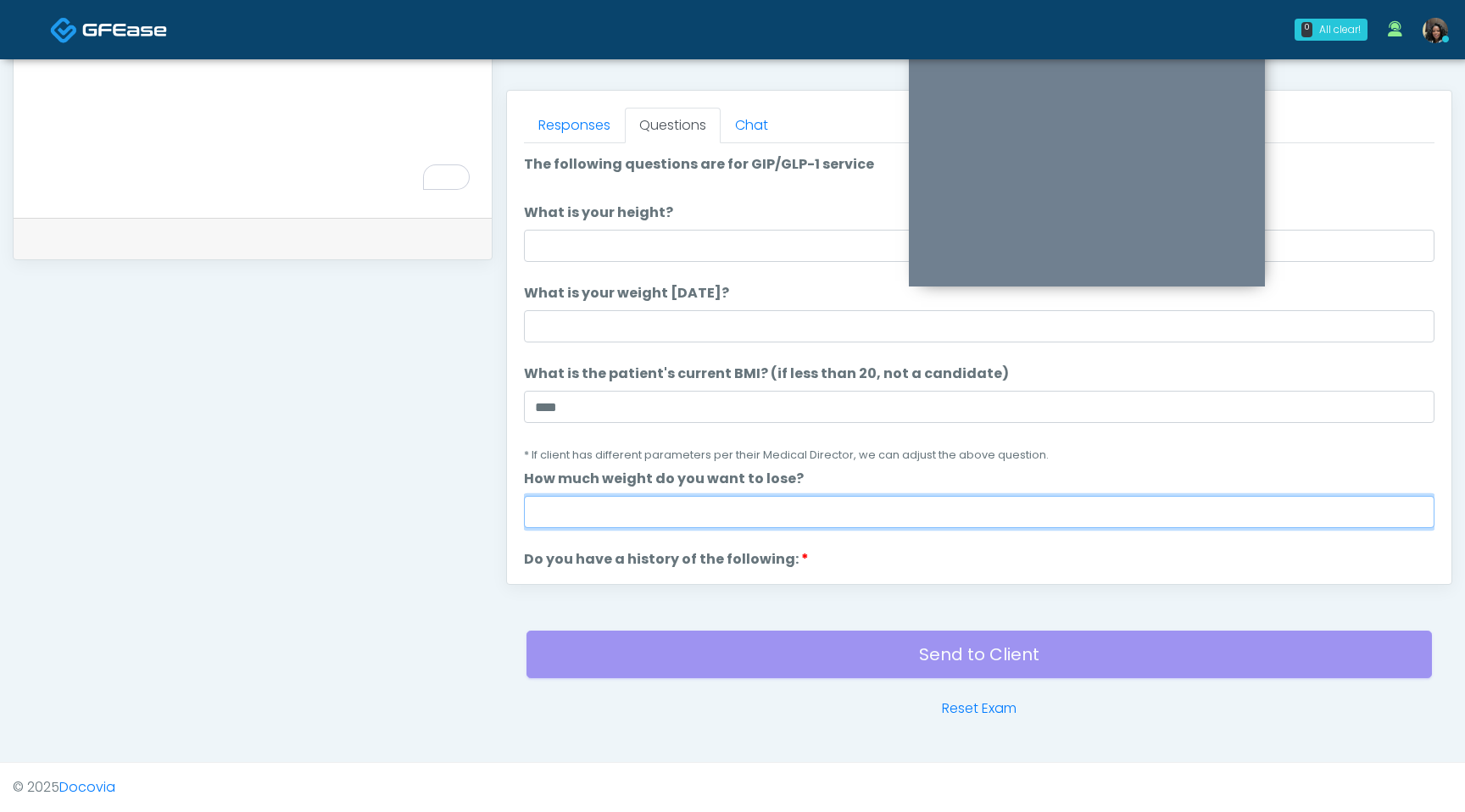
click at [636, 504] on input "How much weight do you want to lose?" at bounding box center [980, 512] width 911 height 32
type input "*"
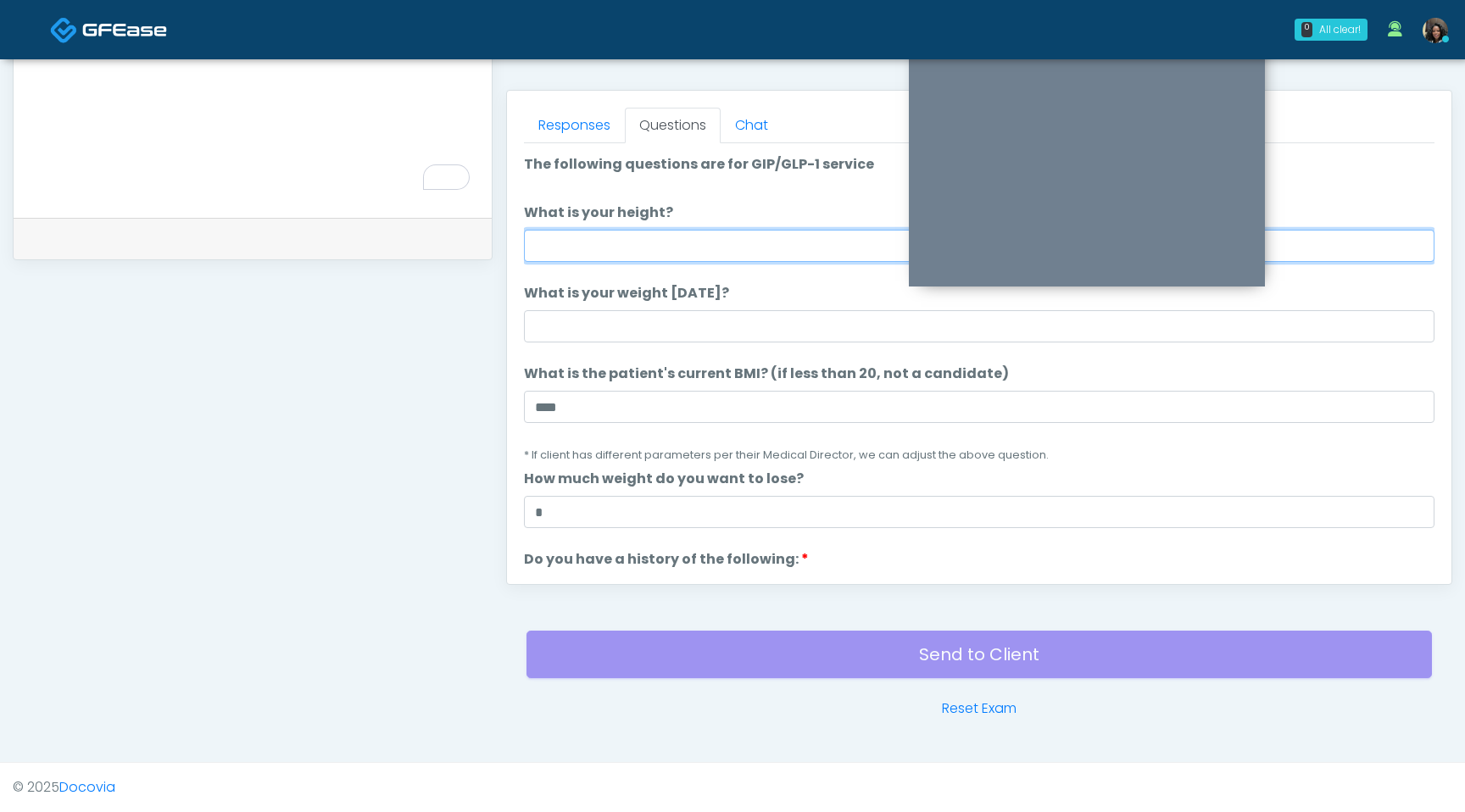
click at [604, 240] on input "What is your height?" at bounding box center [980, 245] width 911 height 32
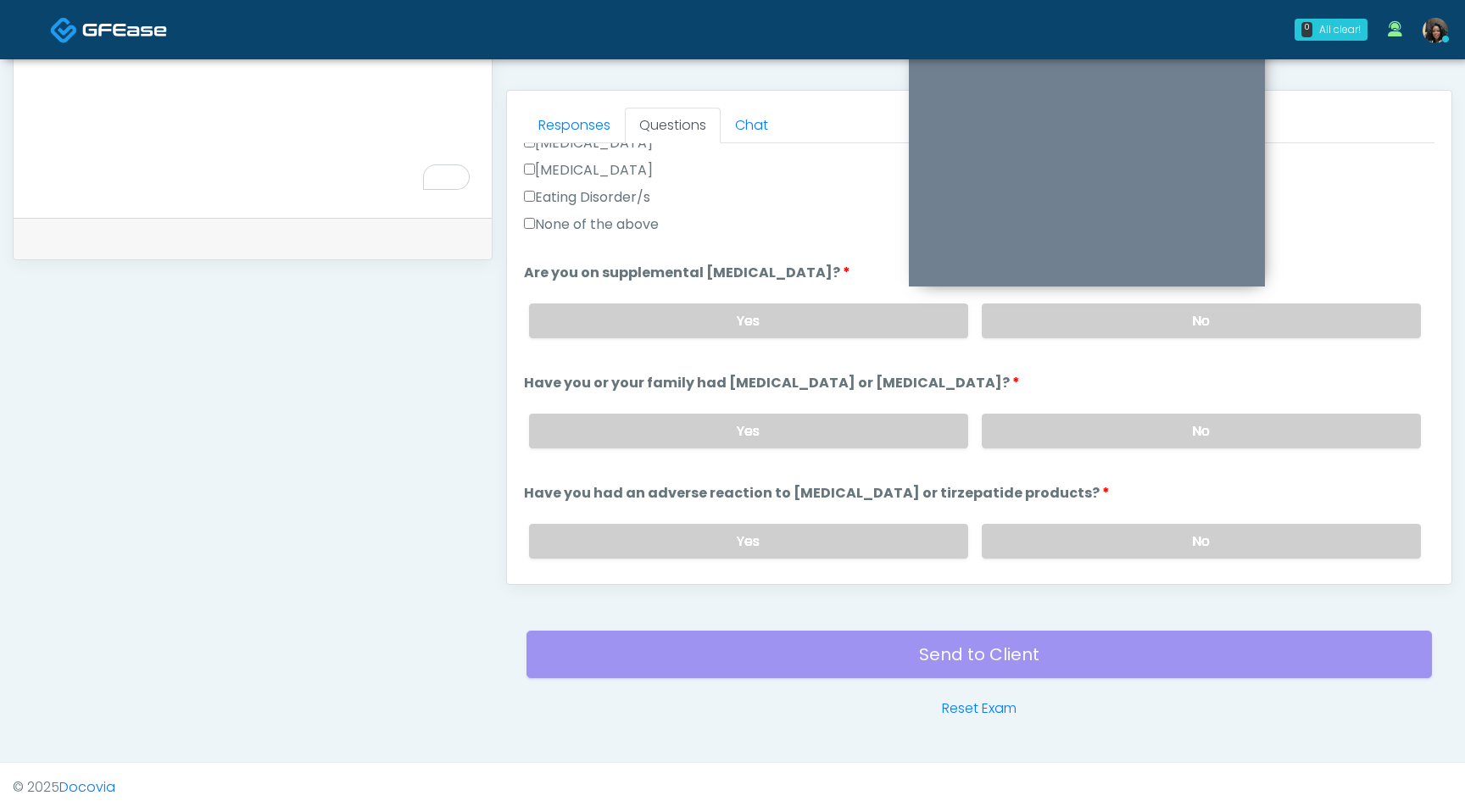
scroll to position [554, 0]
type input "***"
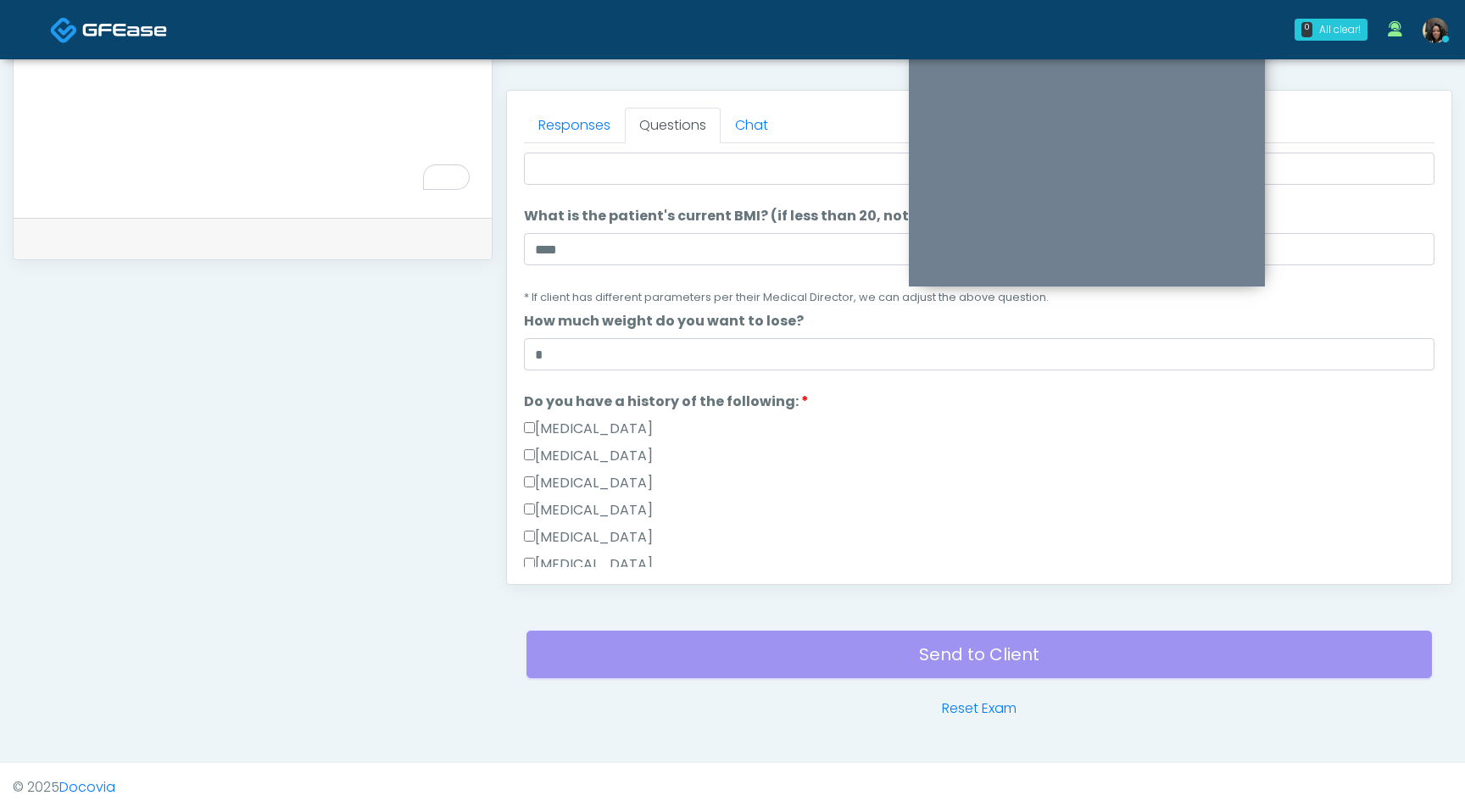
scroll to position [90, 0]
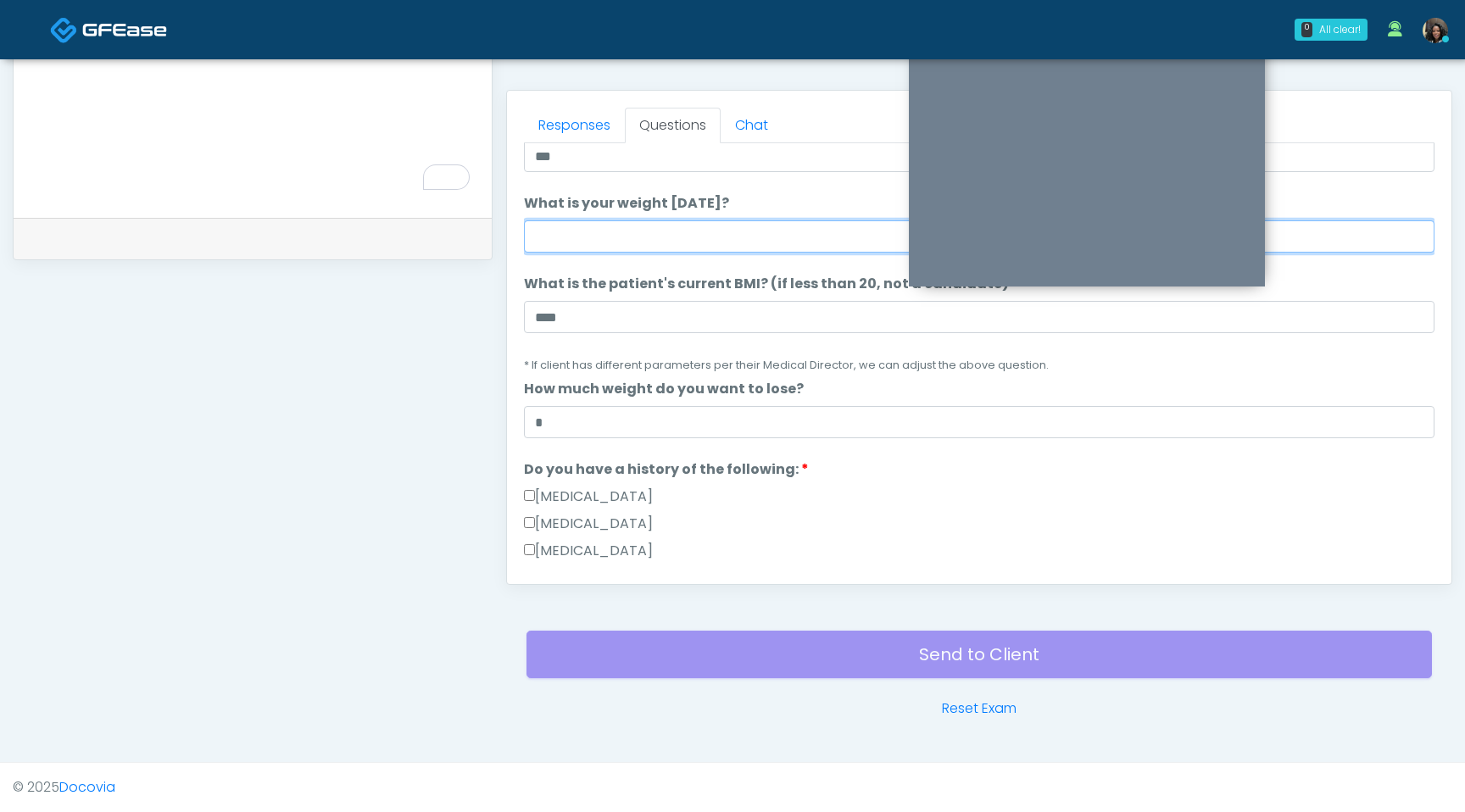
click at [600, 228] on input "What is your weight today?" at bounding box center [980, 236] width 911 height 32
type input "***"
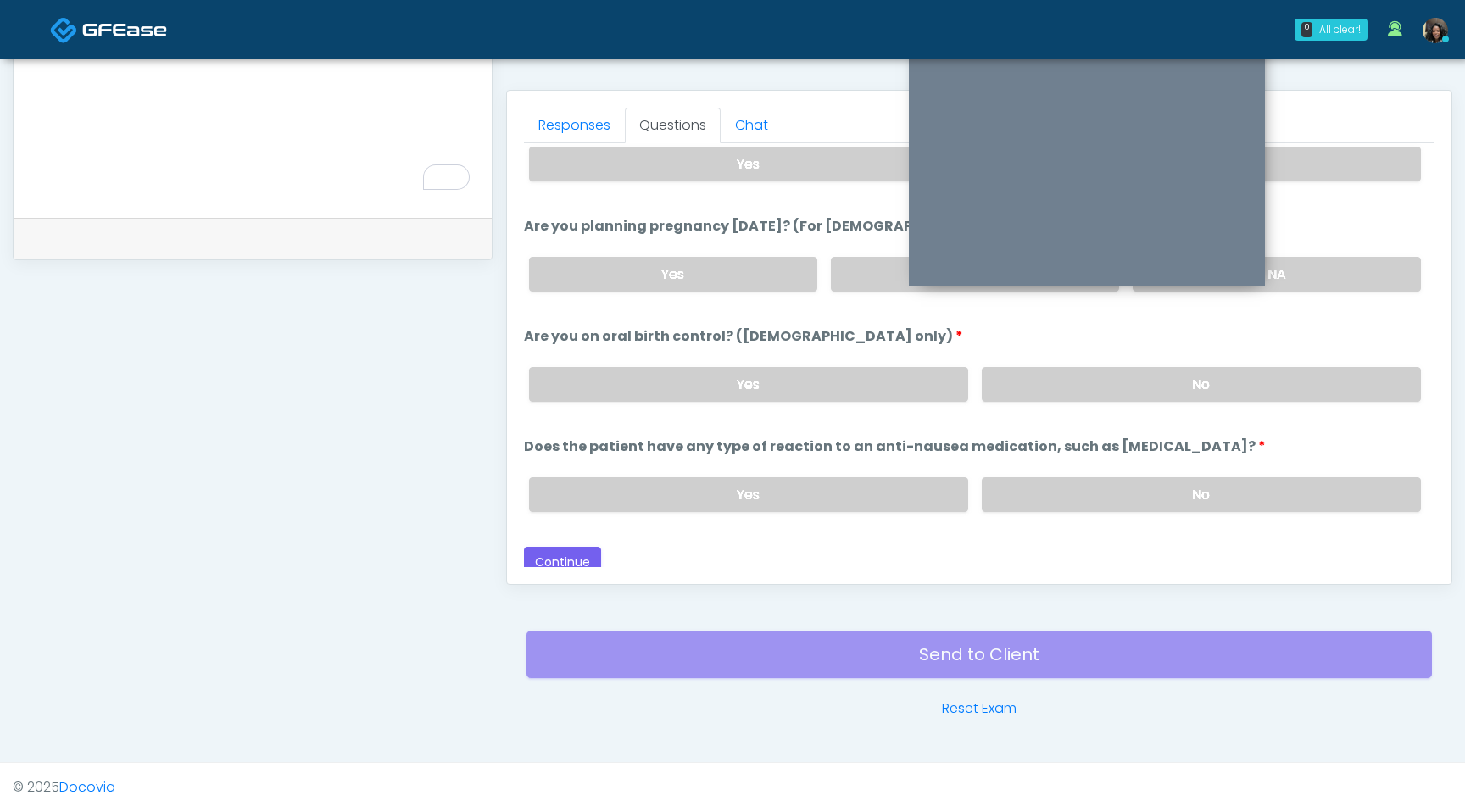
scroll to position [935, 0]
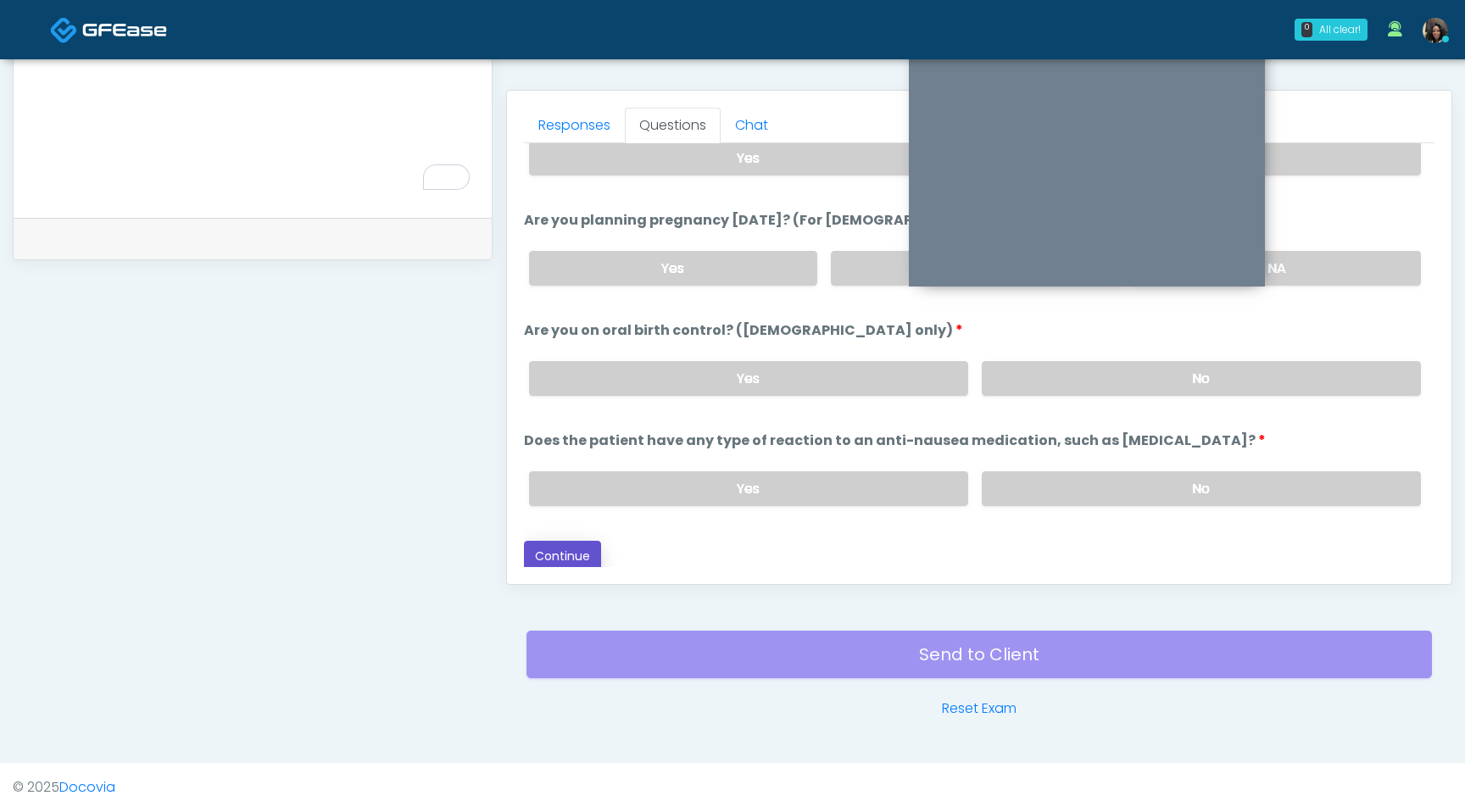
click at [588, 549] on button "Continue" at bounding box center [563, 556] width 77 height 31
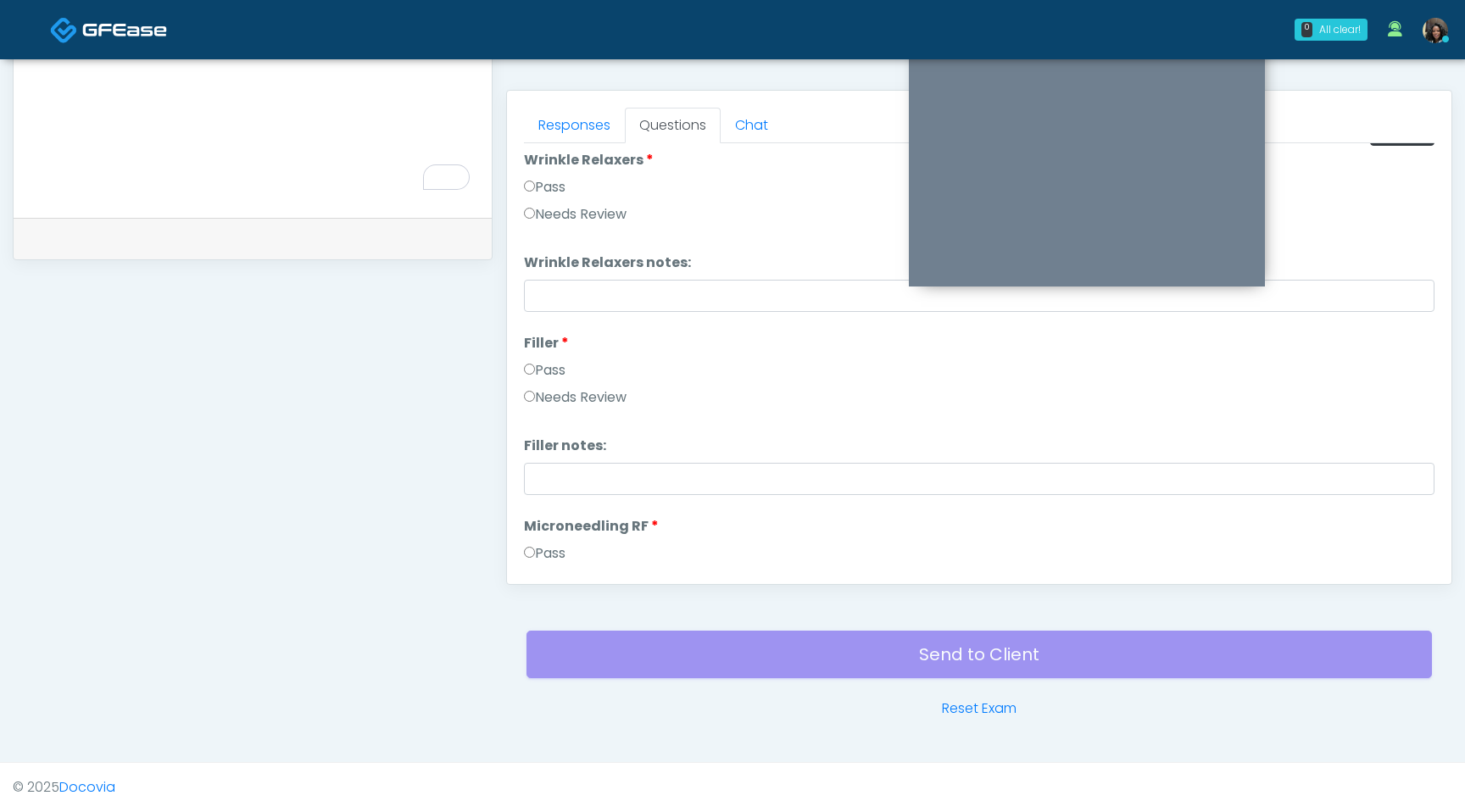
scroll to position [0, 0]
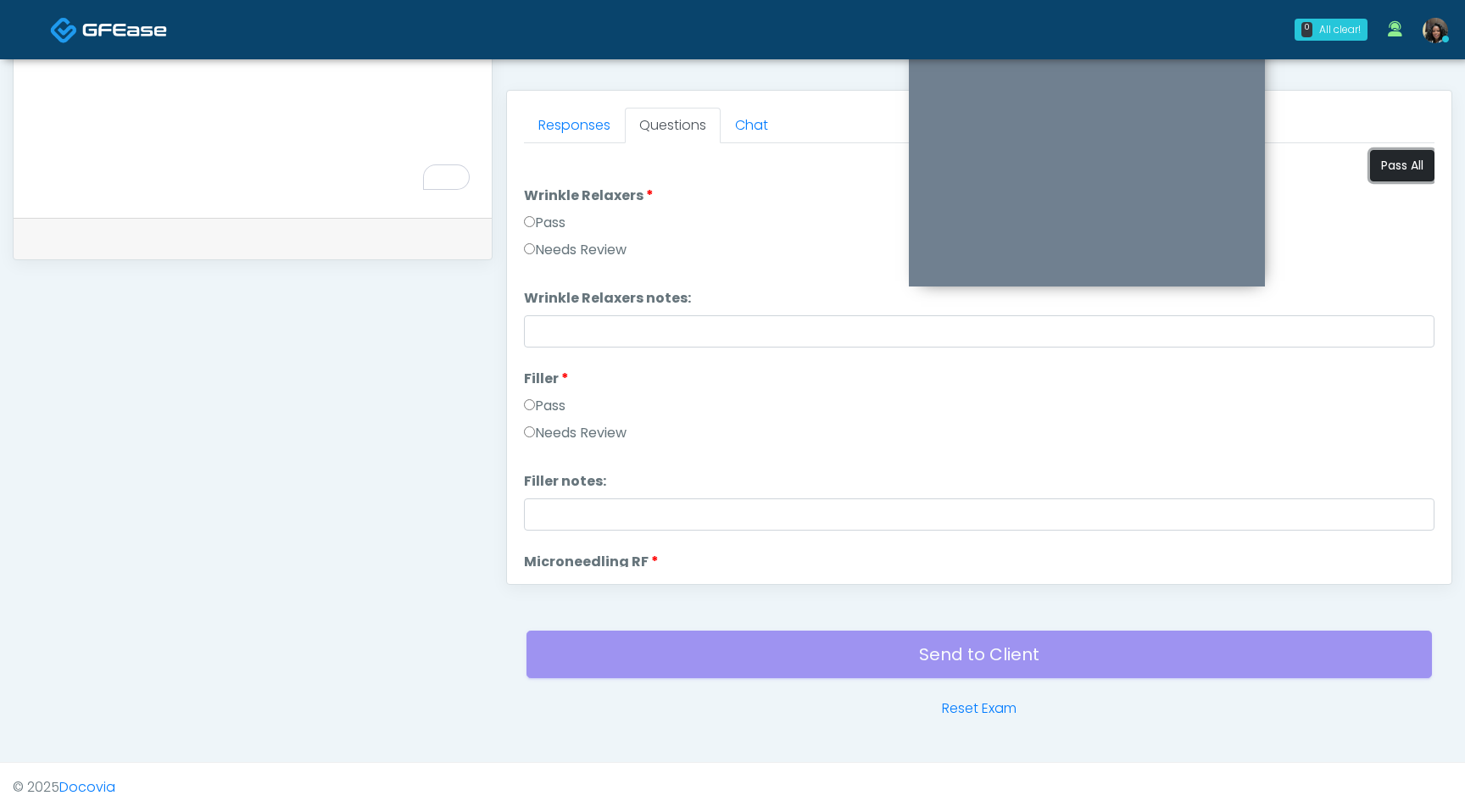
click at [1388, 167] on button "Pass All" at bounding box center [1402, 166] width 65 height 31
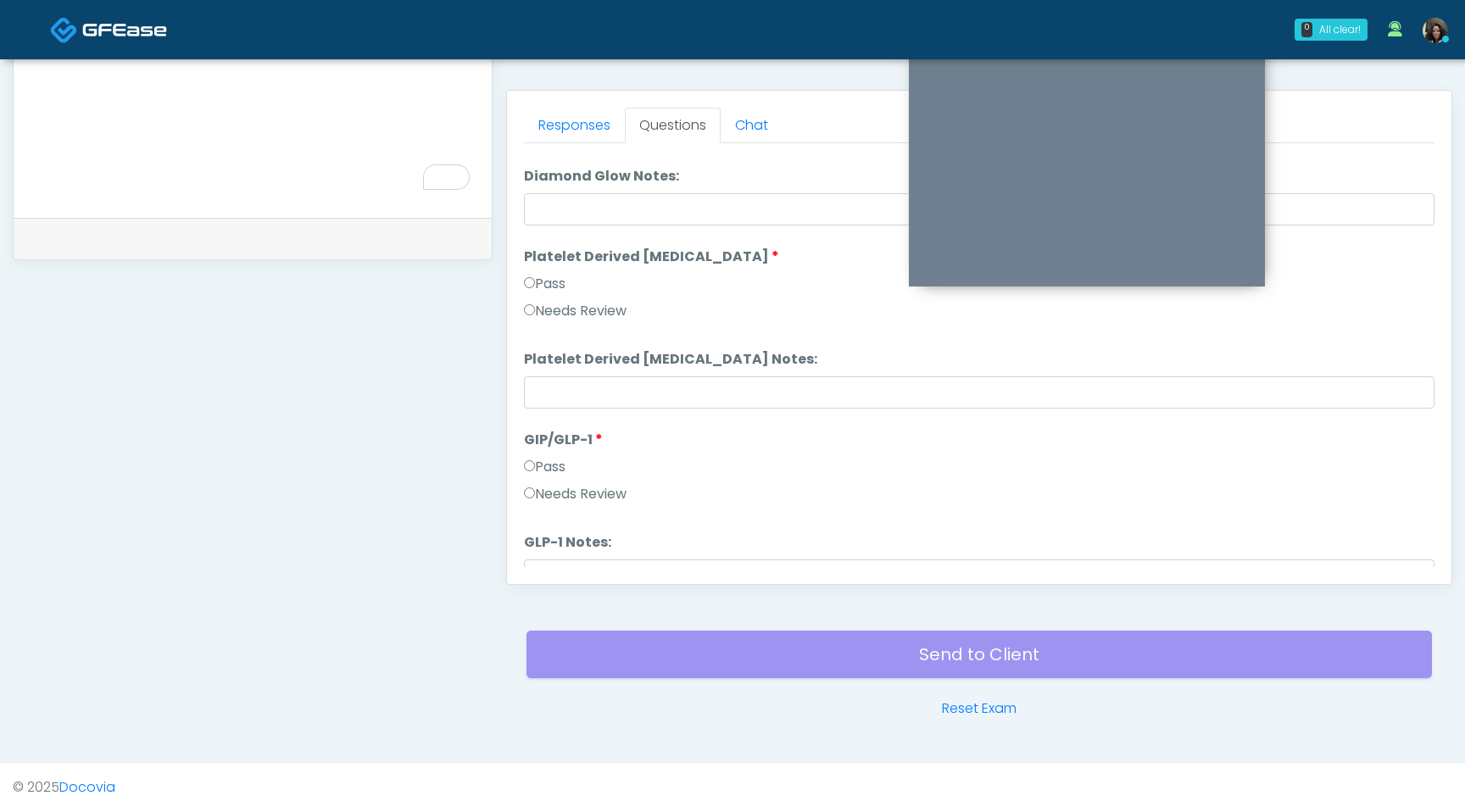
scroll to position [3129, 0]
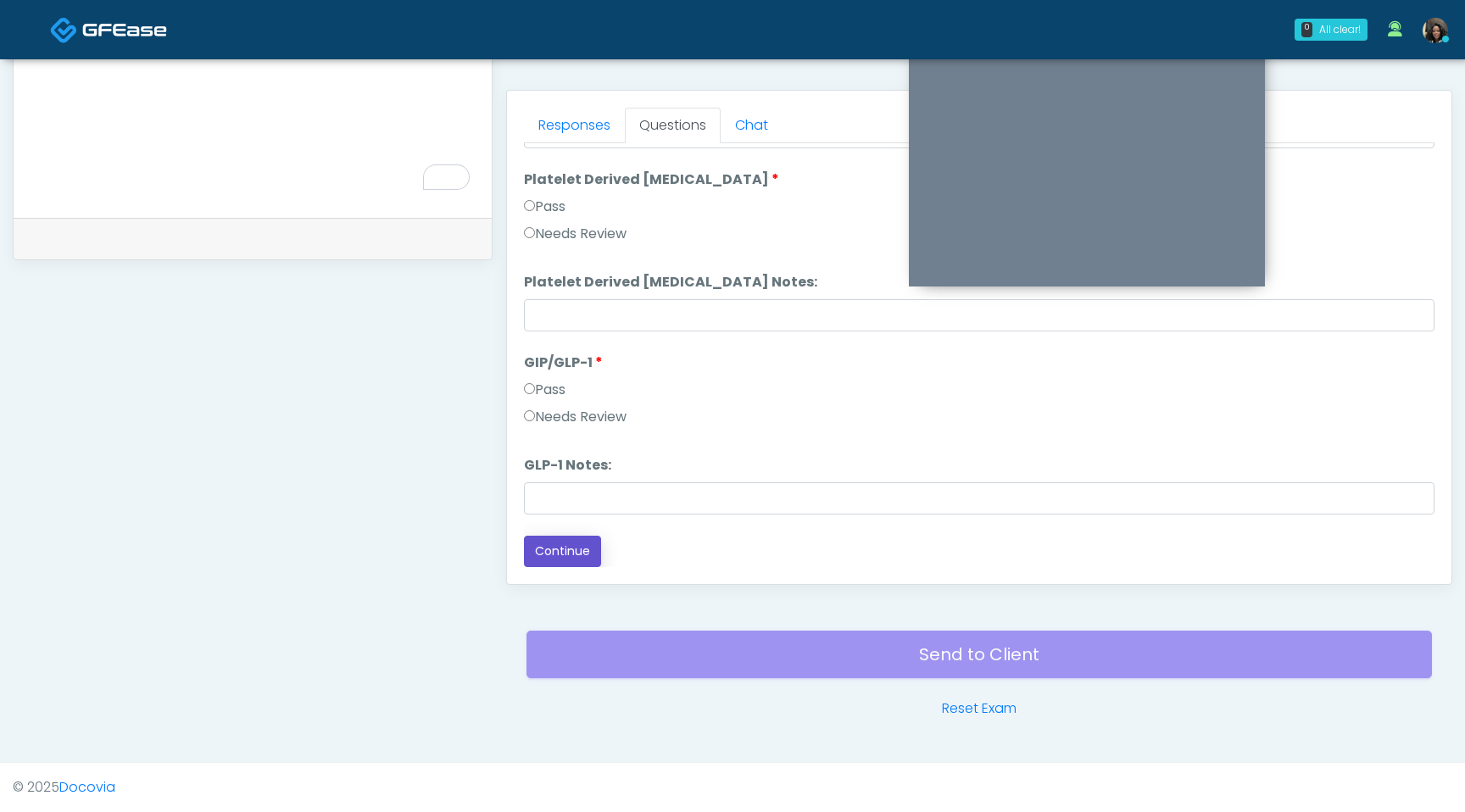
click at [574, 553] on button "Continue" at bounding box center [563, 552] width 77 height 31
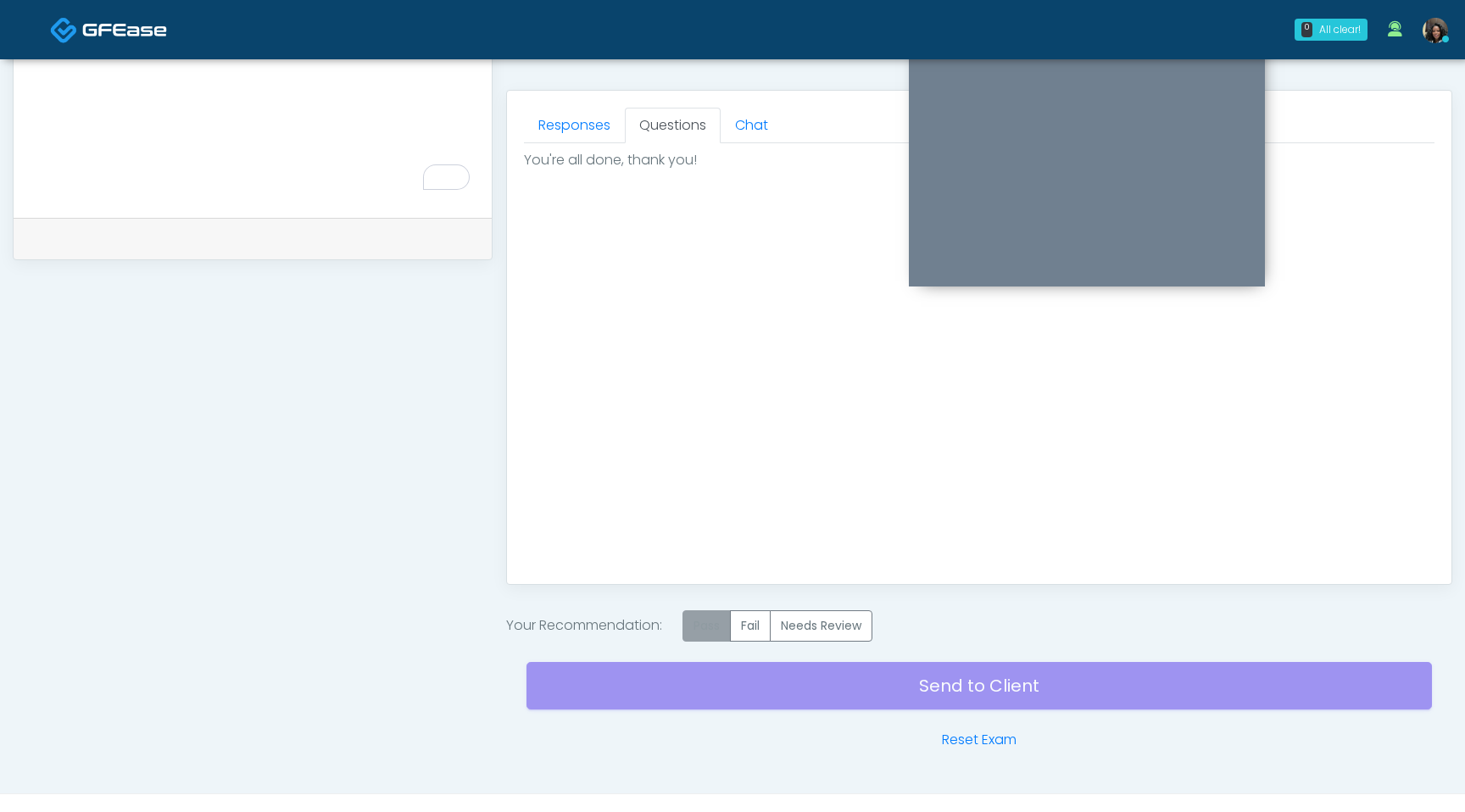
click at [722, 638] on label "Pass" at bounding box center [707, 626] width 48 height 31
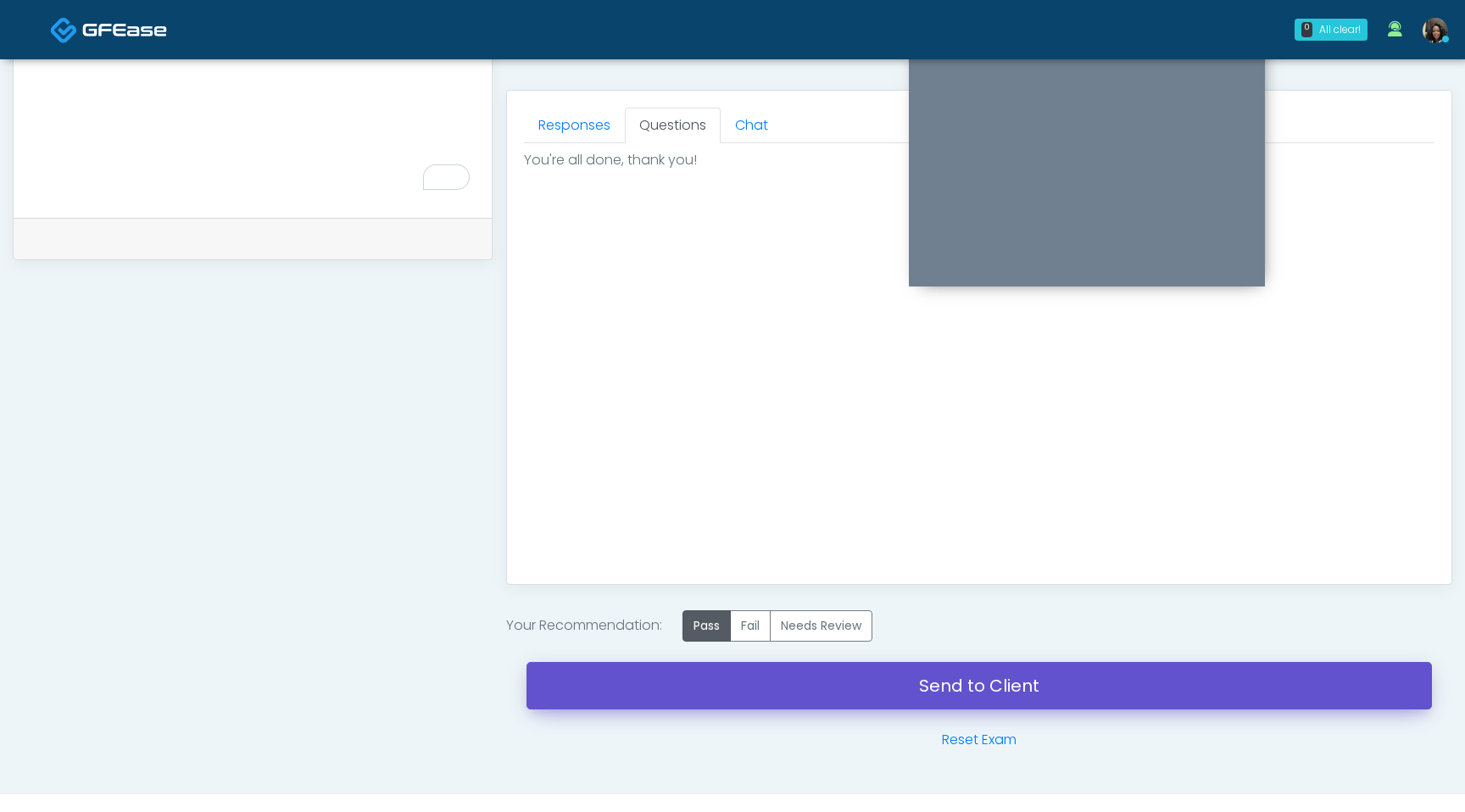
click at [766, 705] on link "Send to Client" at bounding box center [979, 685] width 906 height 47
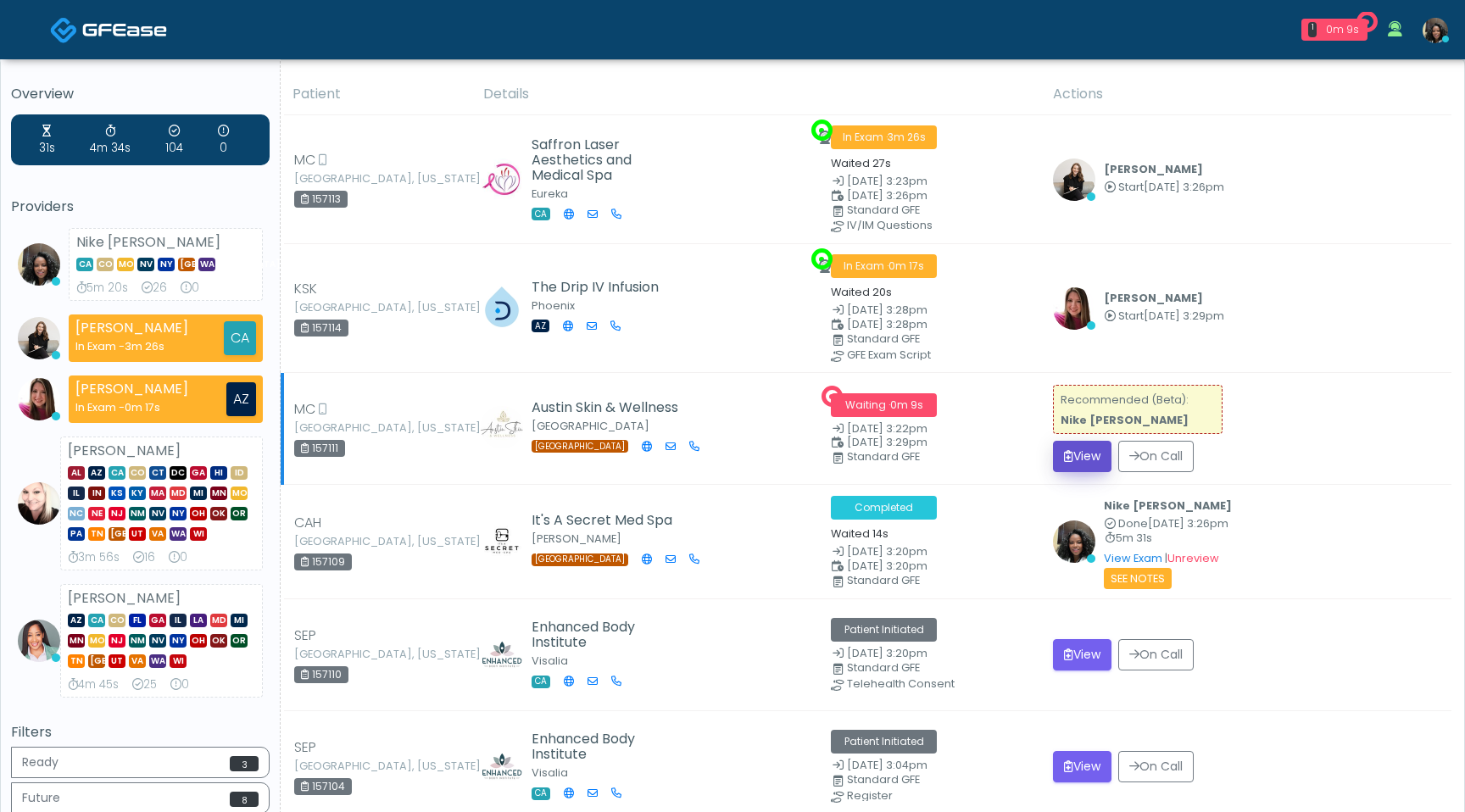
click at [1085, 452] on button "View" at bounding box center [1083, 456] width 58 height 31
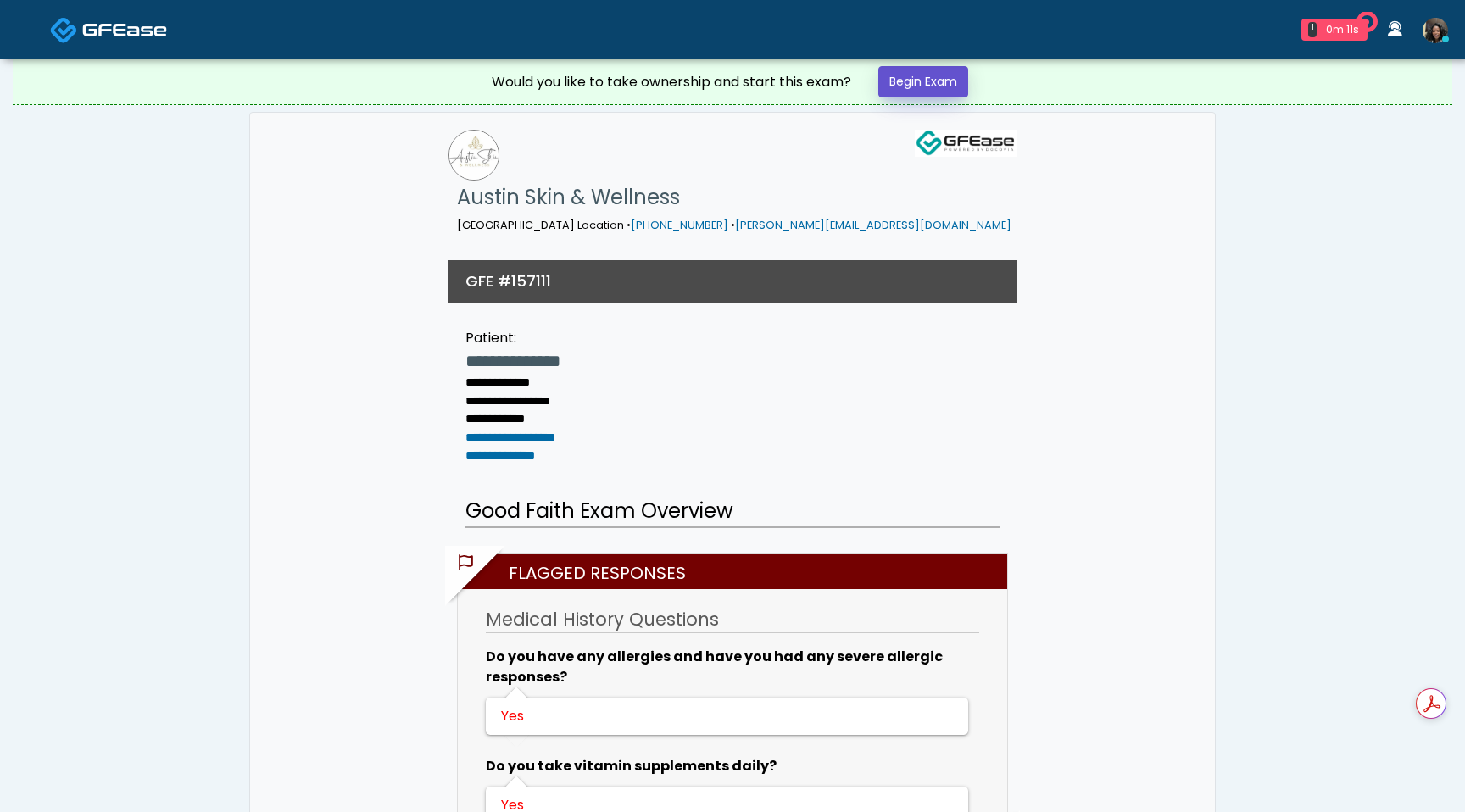
click at [942, 83] on link "Begin Exam" at bounding box center [923, 82] width 90 height 31
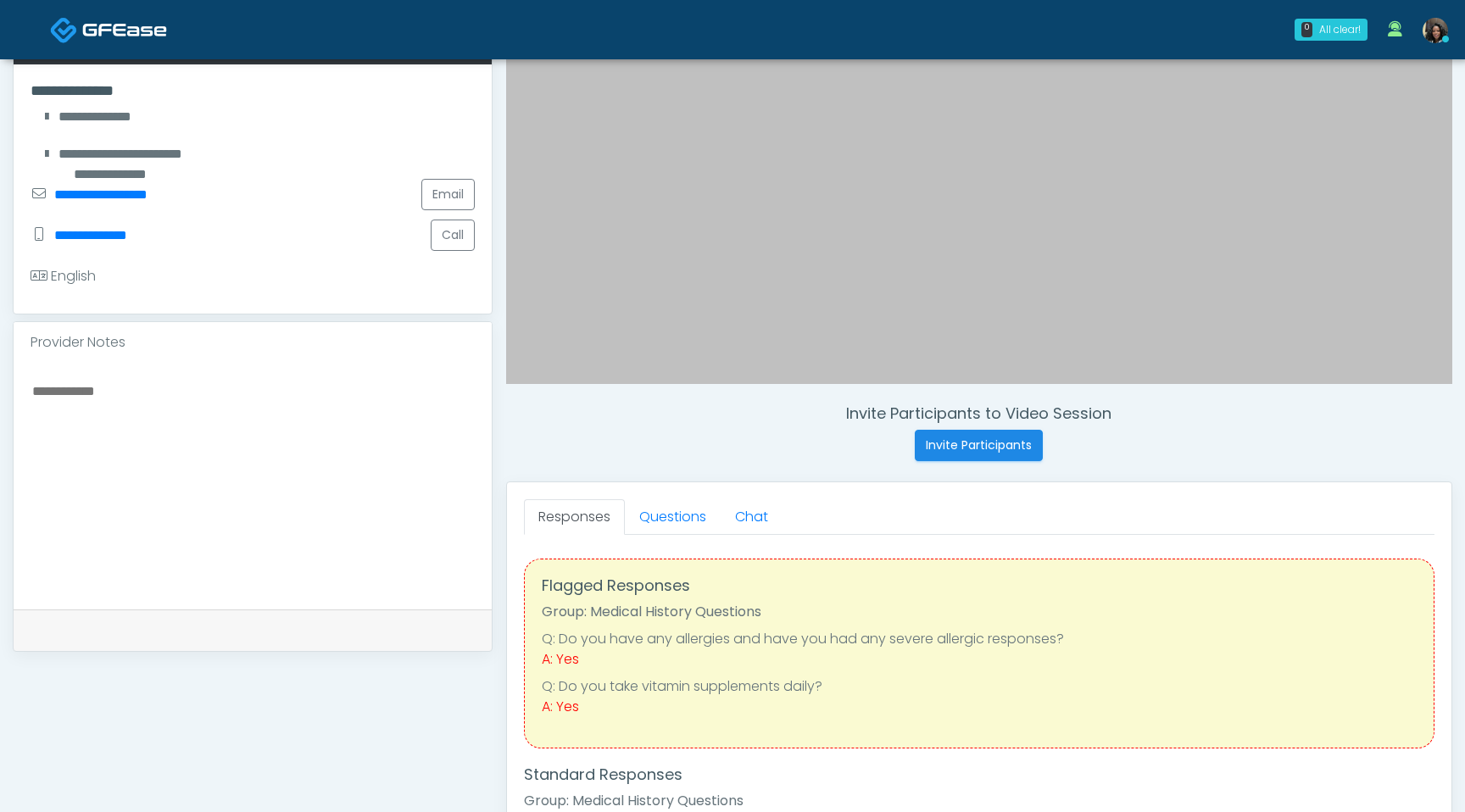
scroll to position [323, 0]
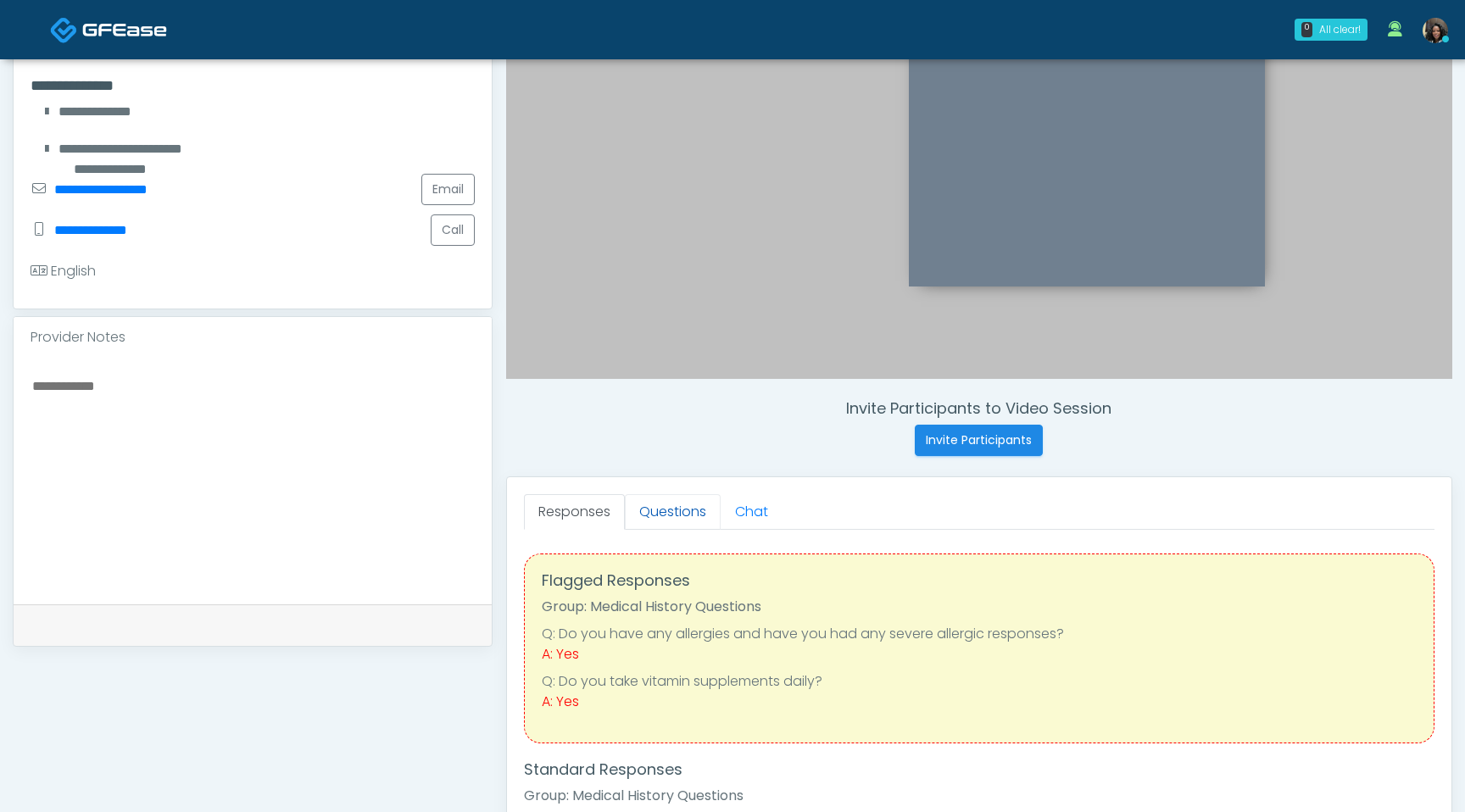
click at [674, 515] on link "Questions" at bounding box center [672, 512] width 96 height 36
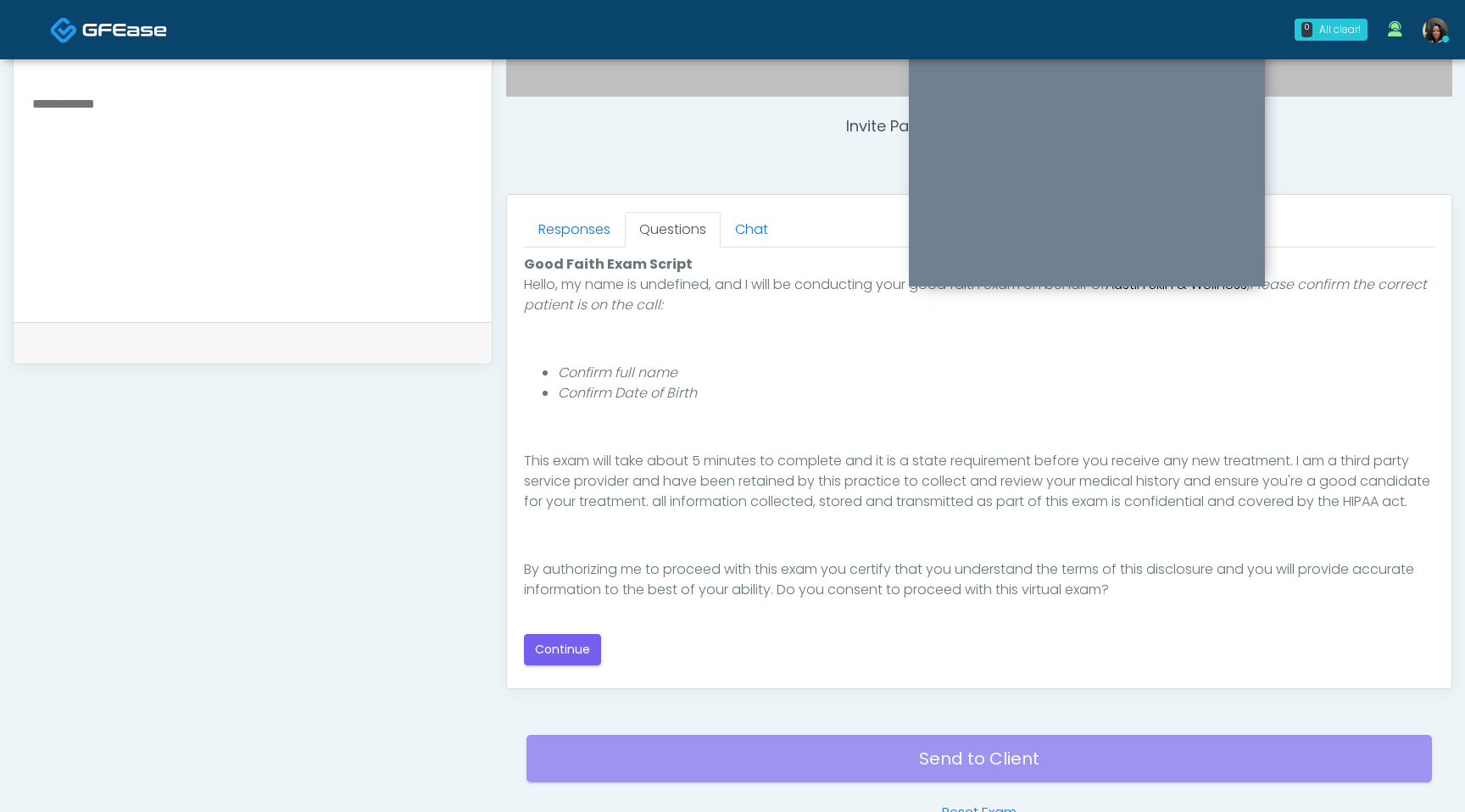
scroll to position [647, 0]
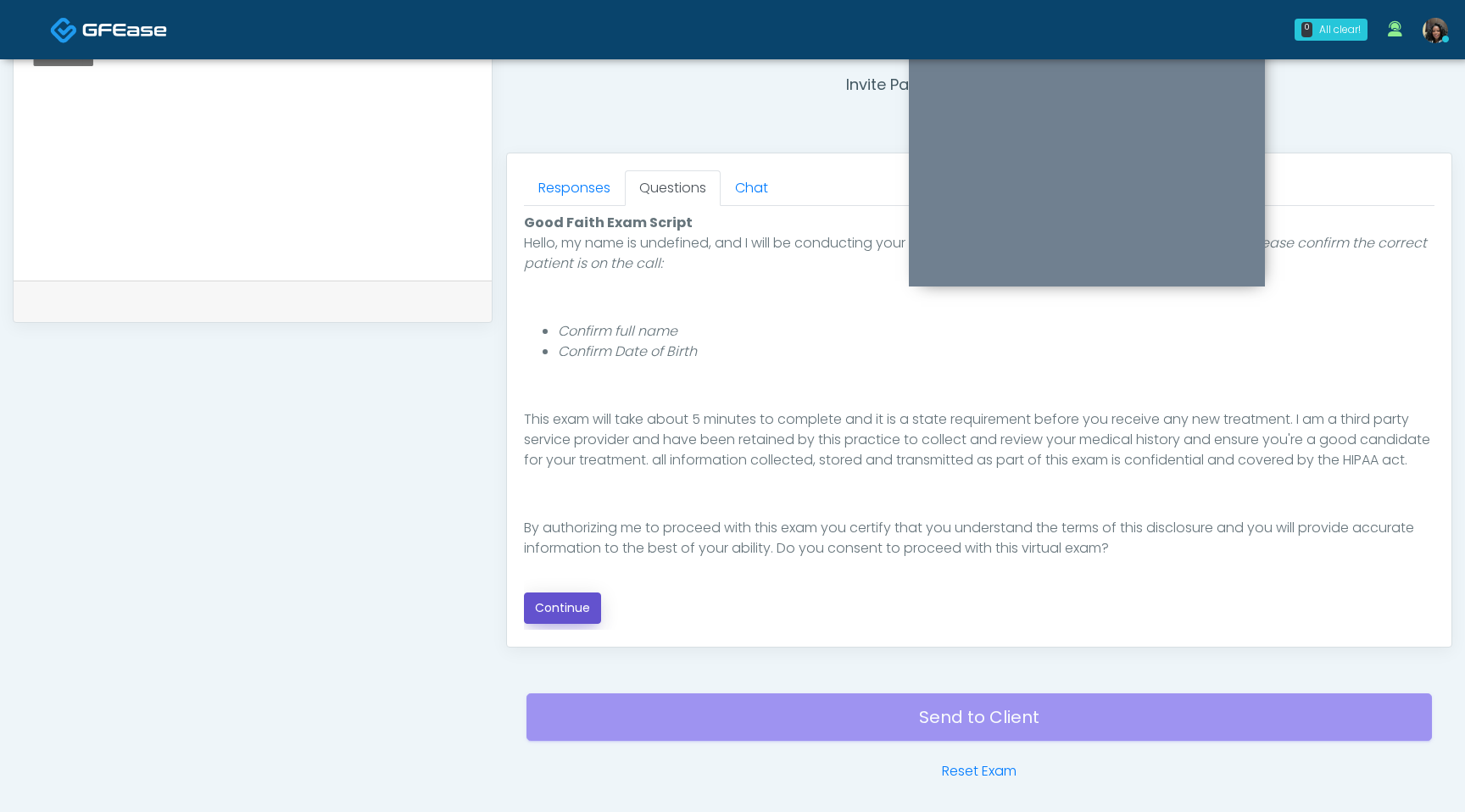
click at [557, 605] on button "Continue" at bounding box center [563, 608] width 77 height 31
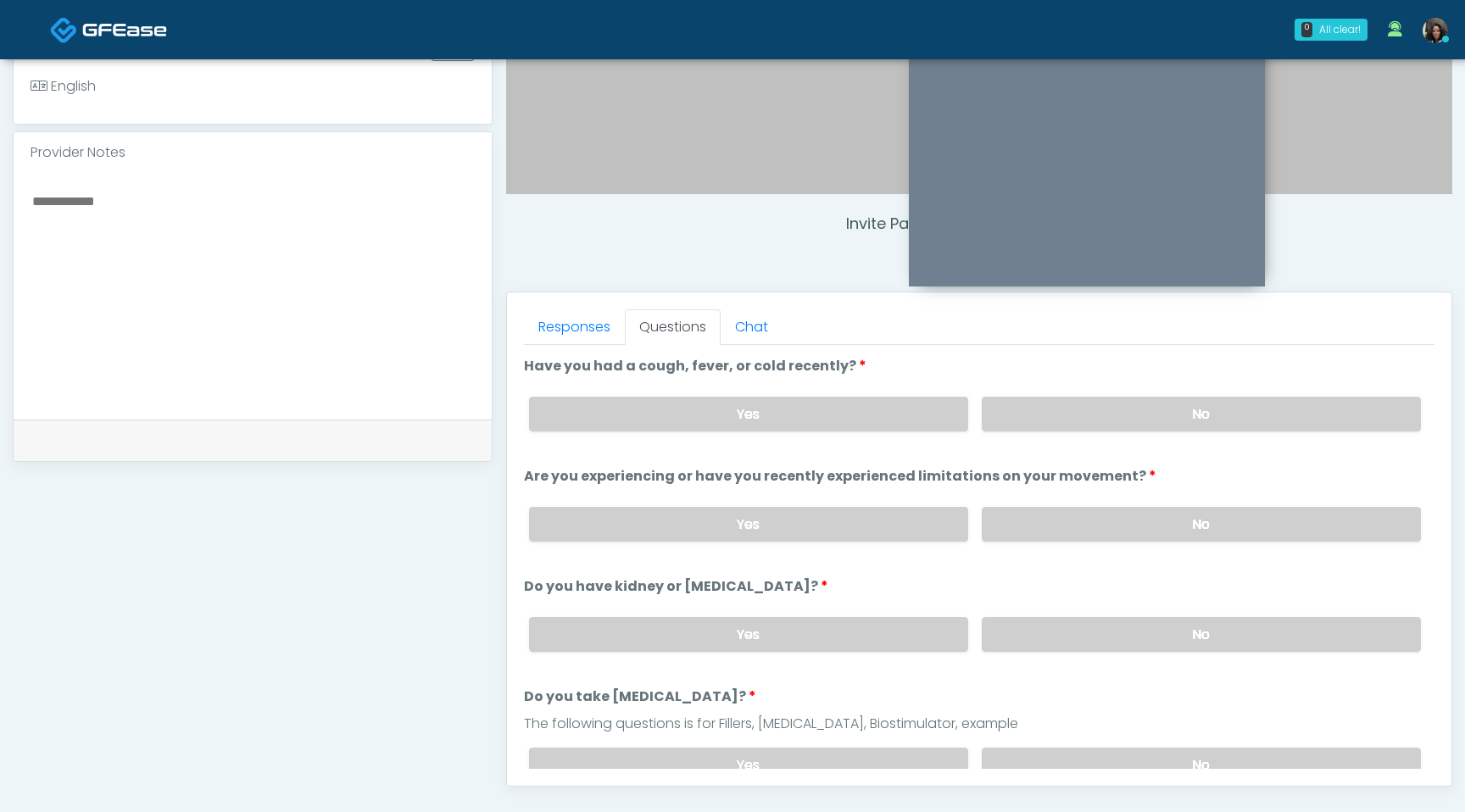
scroll to position [465, 0]
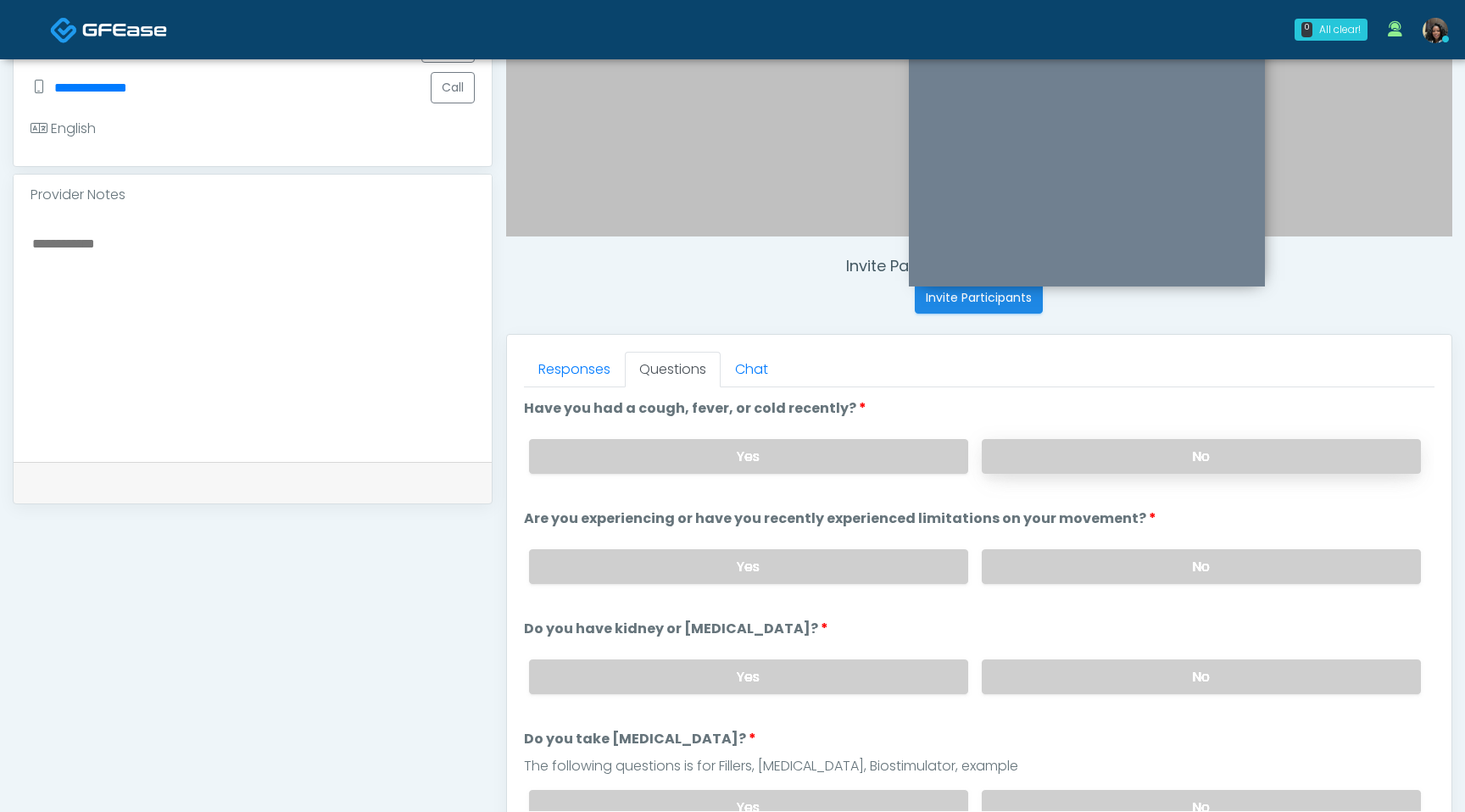
click at [1139, 448] on label "No" at bounding box center [1201, 456] width 439 height 35
click at [1104, 564] on label "No" at bounding box center [1201, 566] width 439 height 35
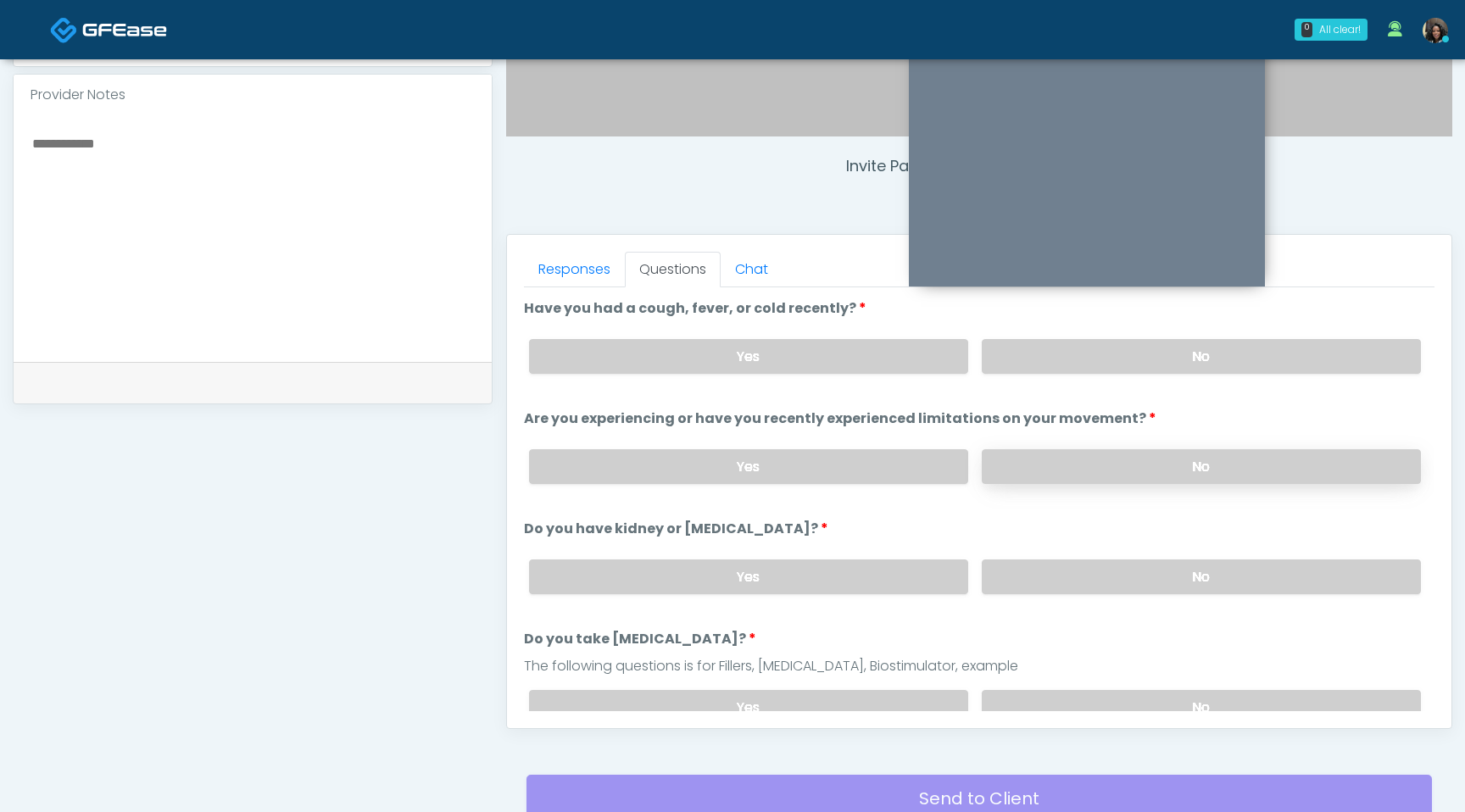
scroll to position [604, 0]
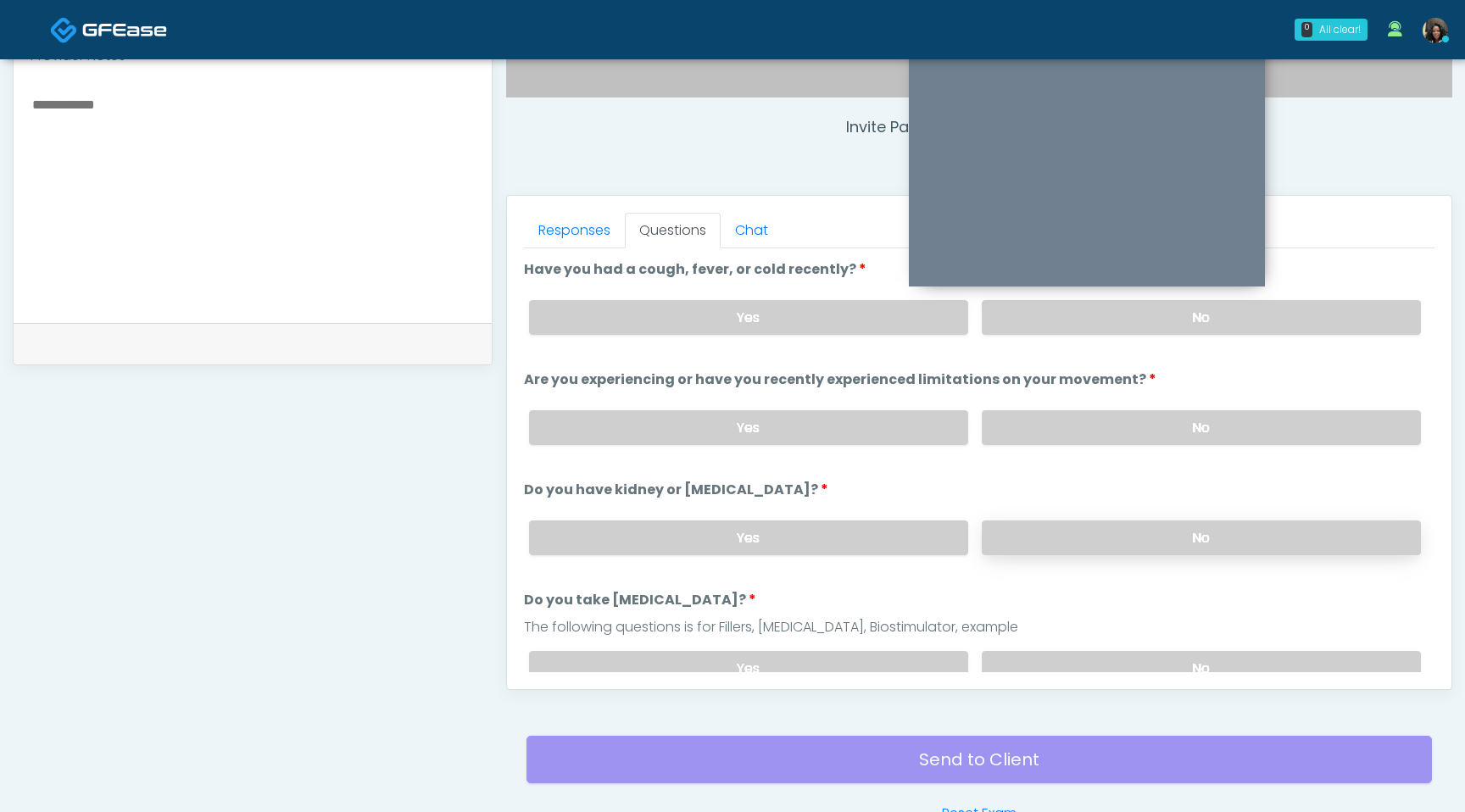
click at [1114, 534] on label "No" at bounding box center [1201, 538] width 439 height 35
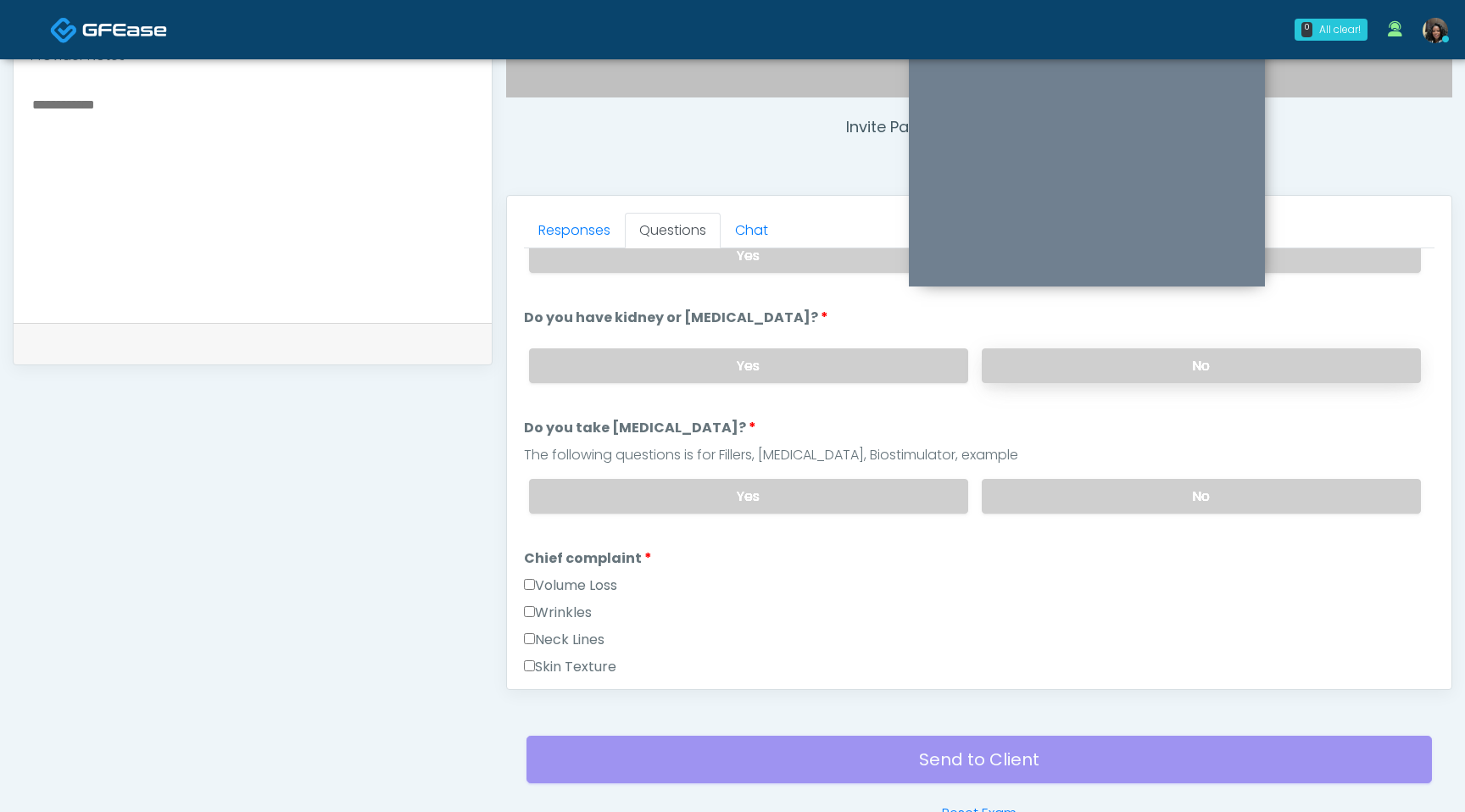
scroll to position [182, 0]
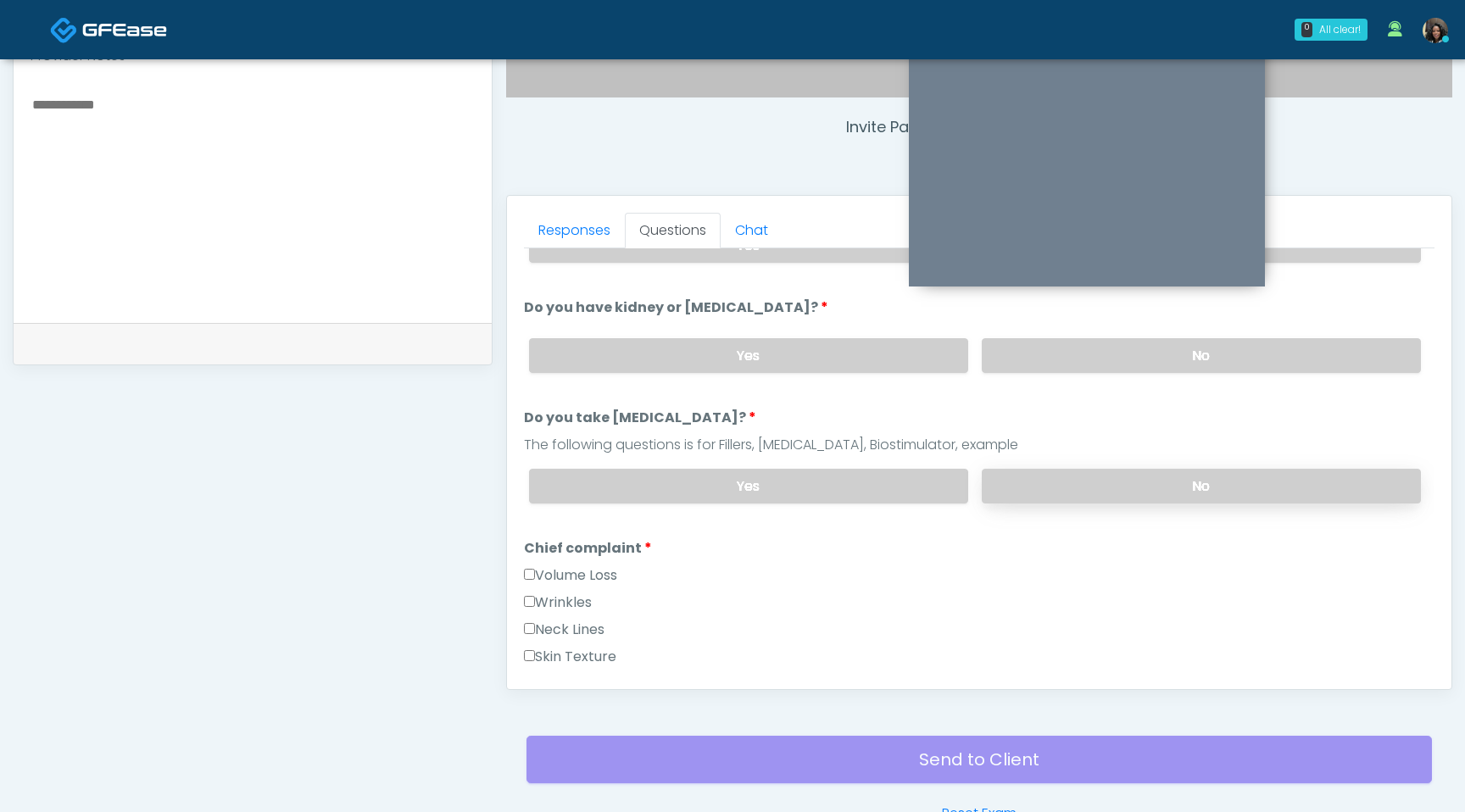
click at [1114, 482] on label "No" at bounding box center [1201, 486] width 439 height 35
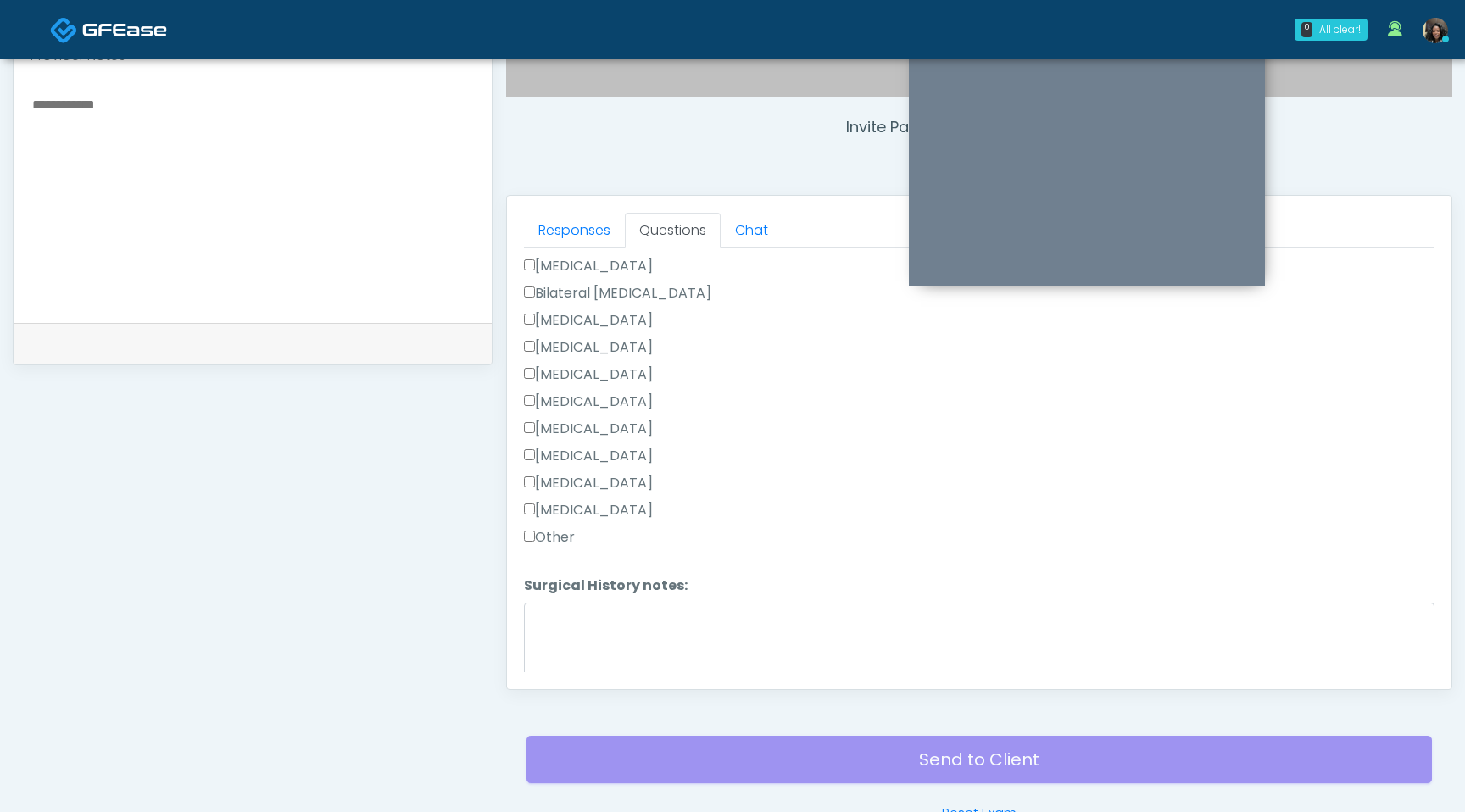
scroll to position [1132, 0]
click at [551, 667] on button "Continue" at bounding box center [563, 661] width 77 height 31
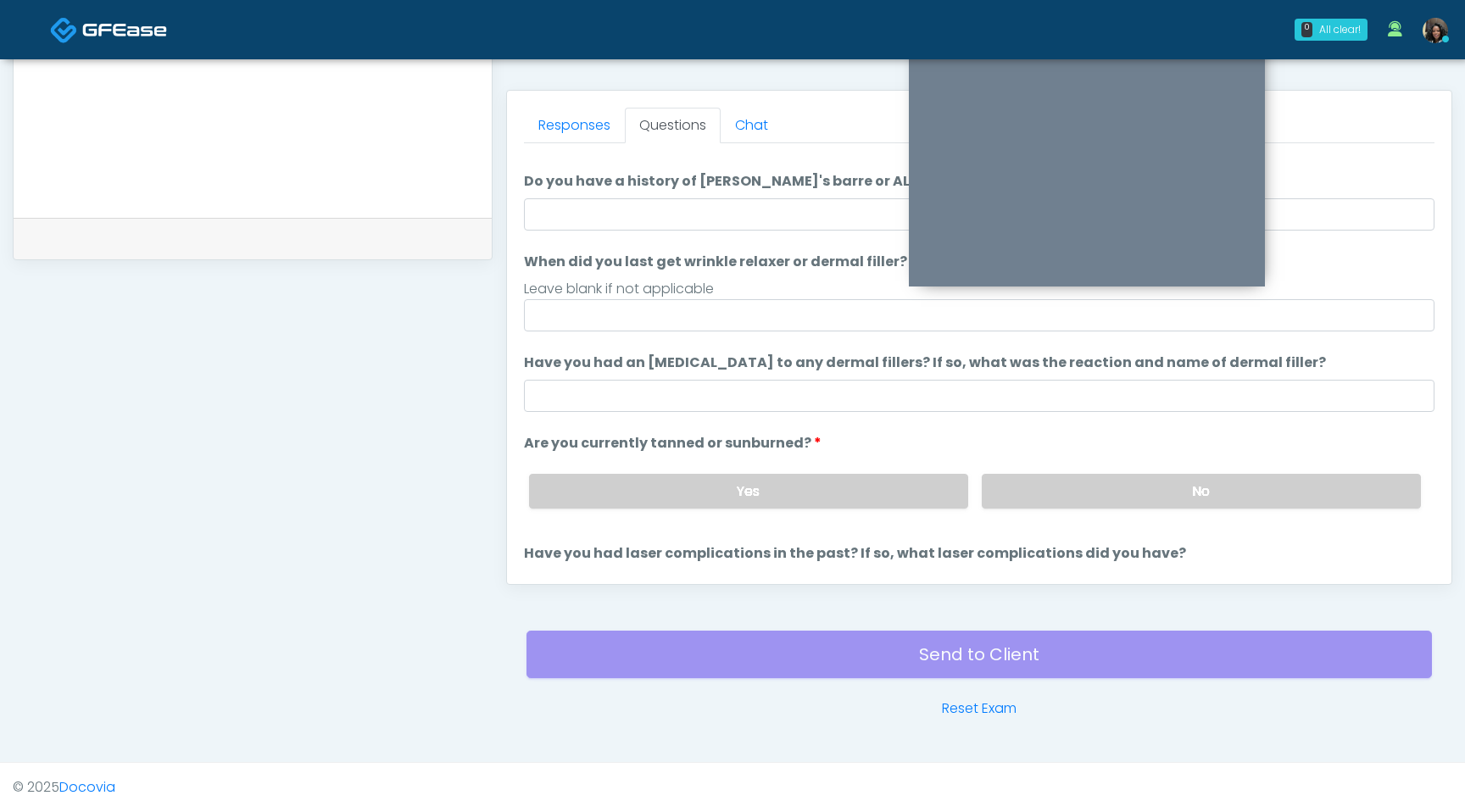
scroll to position [0, 0]
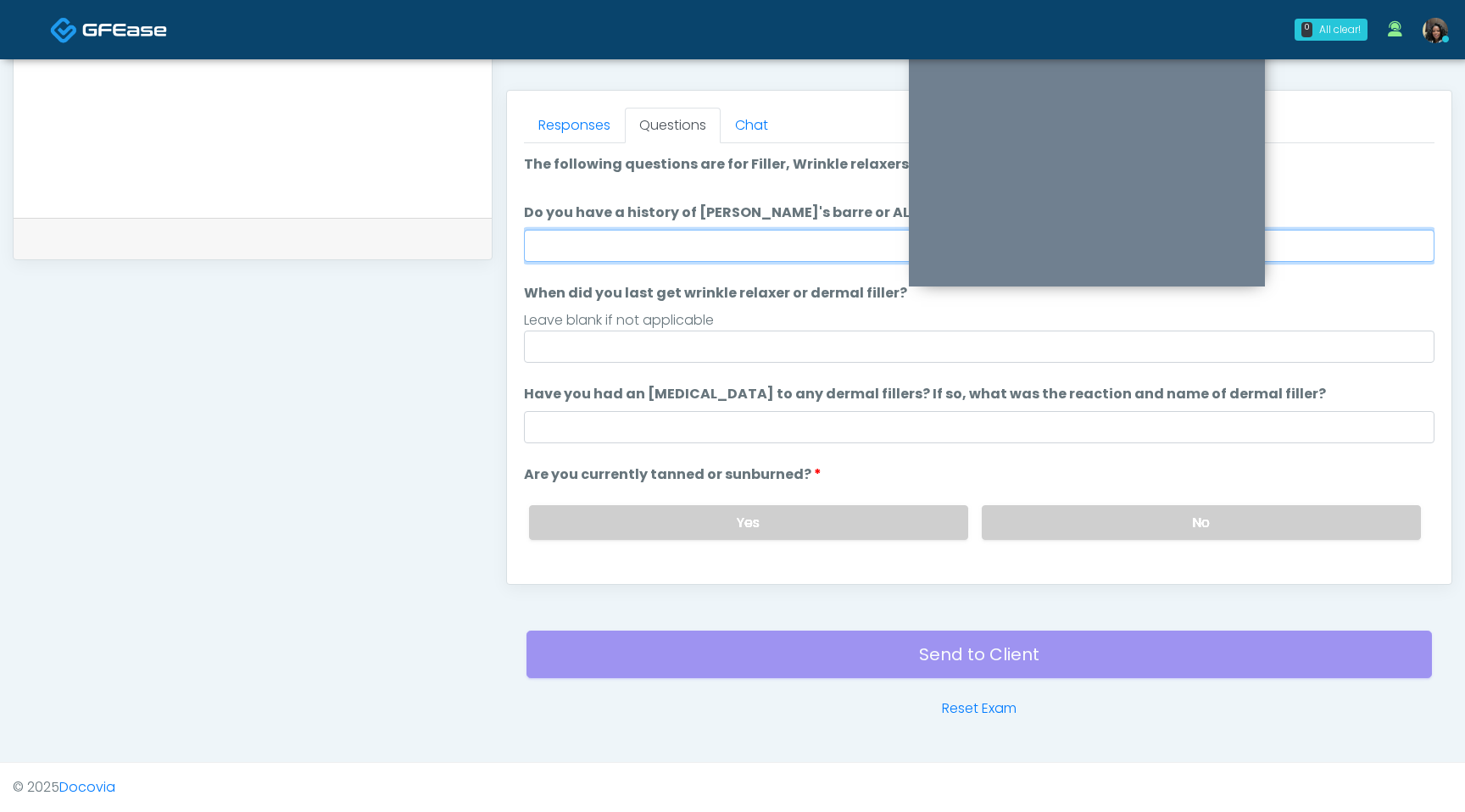
click at [710, 239] on input "Do you have a history of Guillain's barre or ALS? If so, please provide details." at bounding box center [980, 245] width 911 height 32
type input "**"
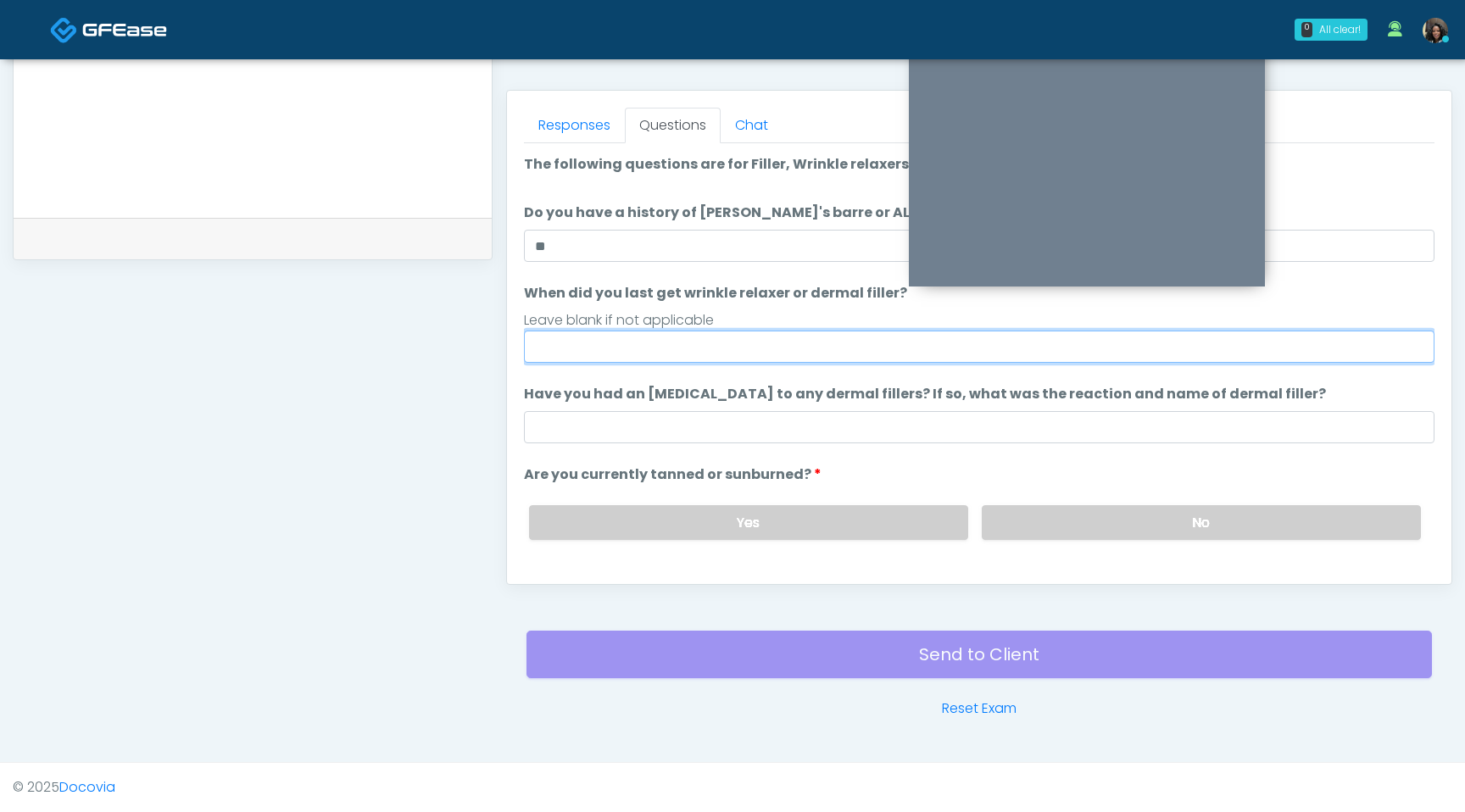
click at [611, 351] on input "When did you last get wrinkle relaxer or dermal filler?" at bounding box center [980, 346] width 911 height 32
type input "**********"
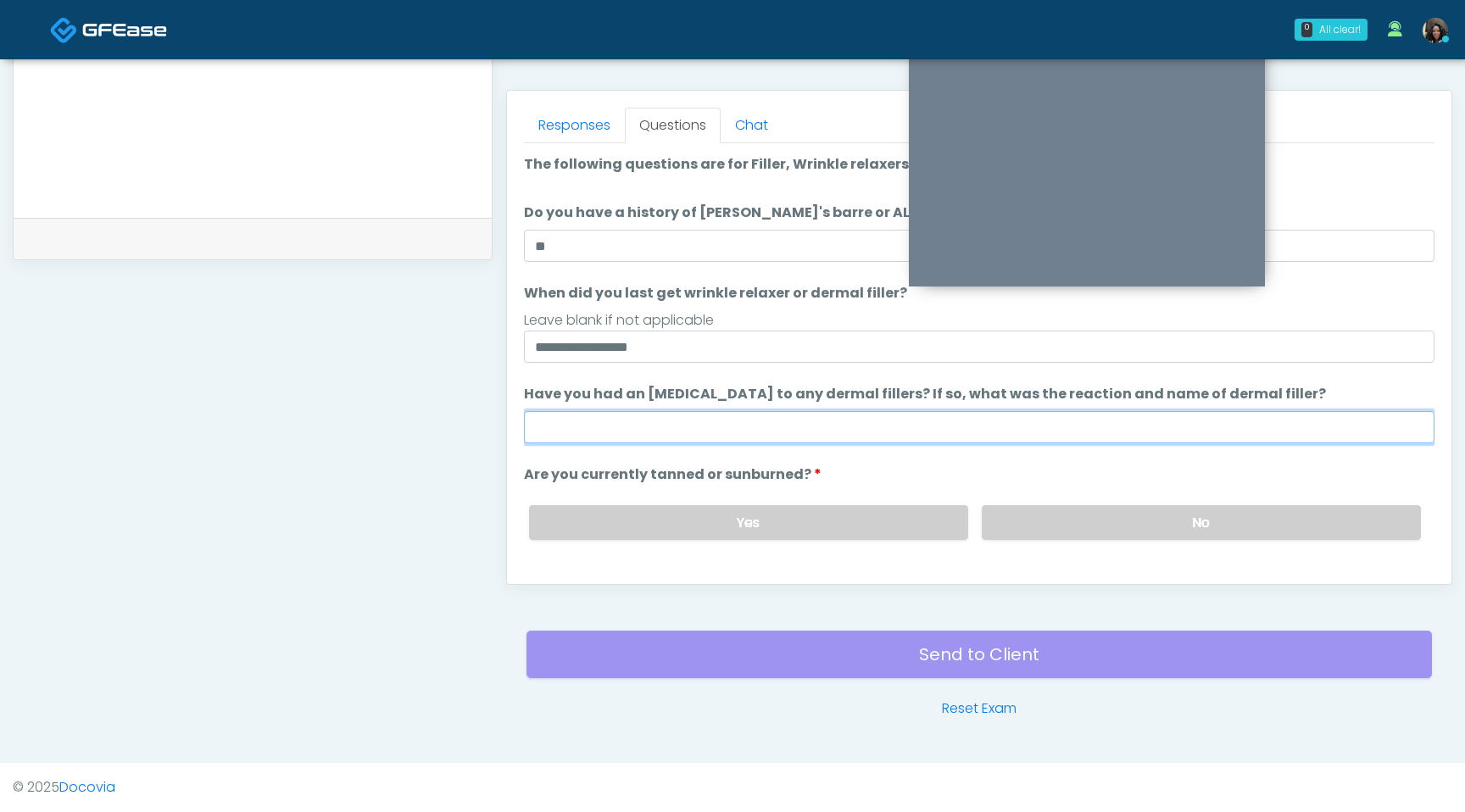
click at [592, 442] on input "Have you had an allergic response to any dermal fillers? If so, what was the re…" at bounding box center [980, 427] width 911 height 32
type input "**********"
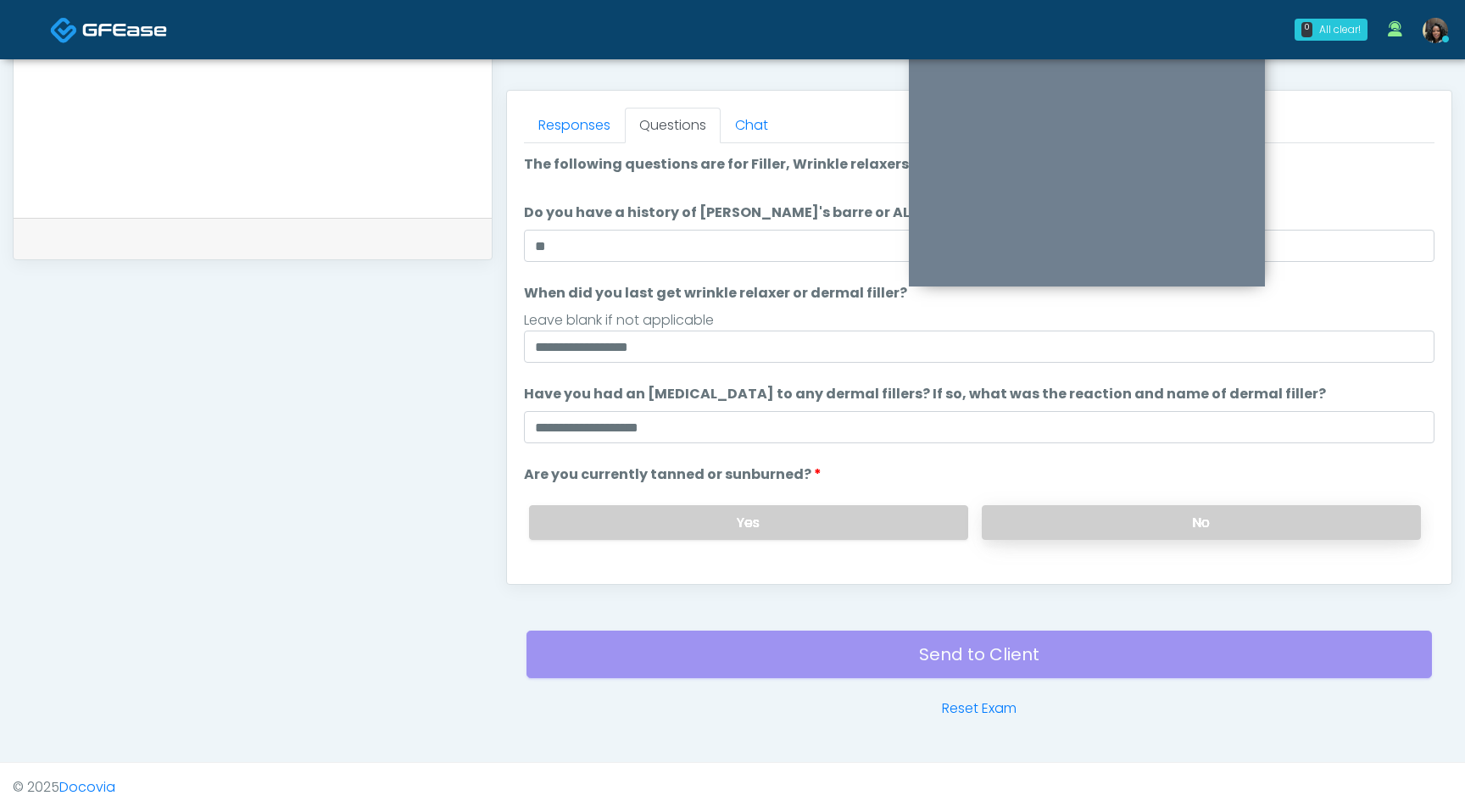
click at [1096, 522] on label "No" at bounding box center [1201, 523] width 439 height 35
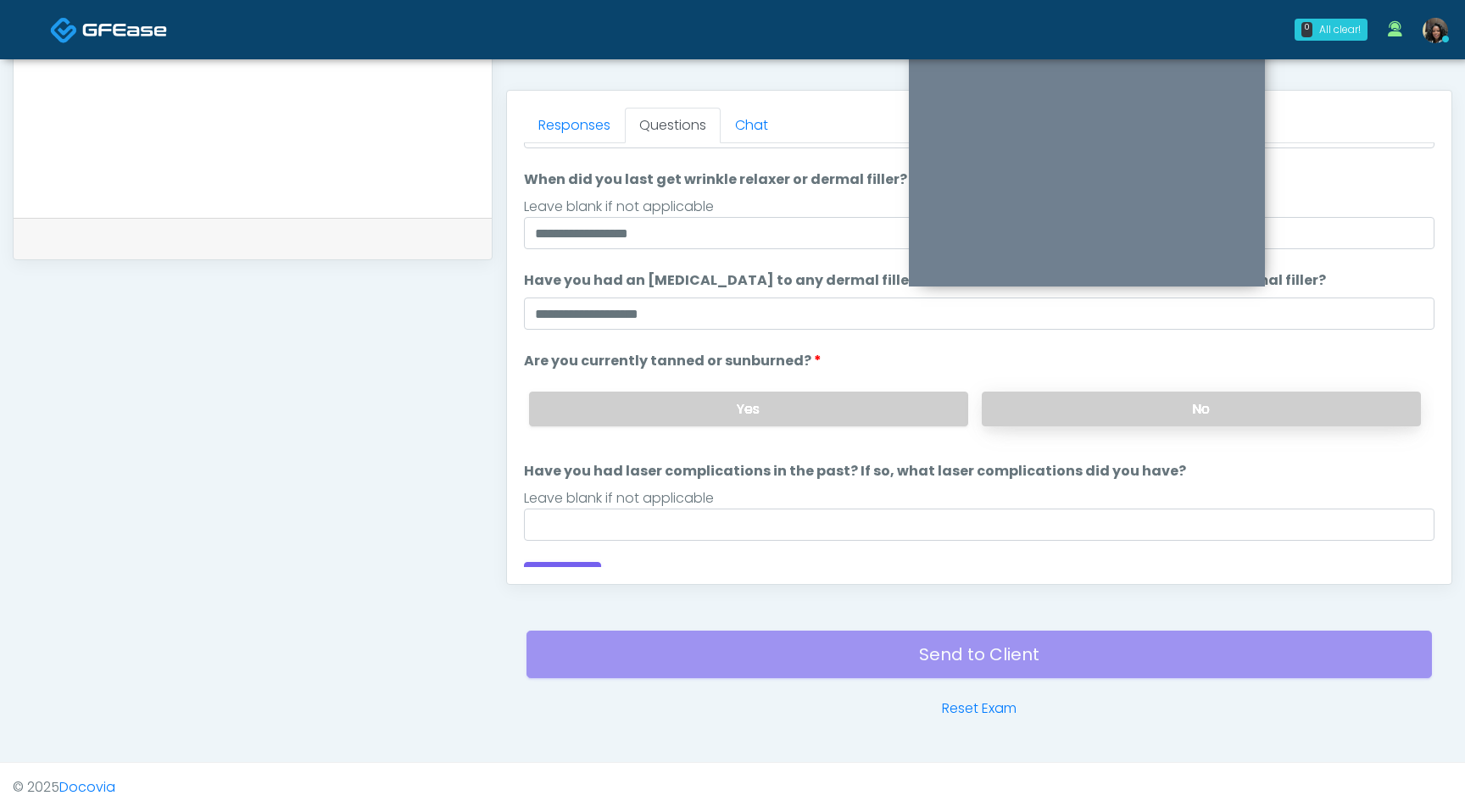
scroll to position [139, 0]
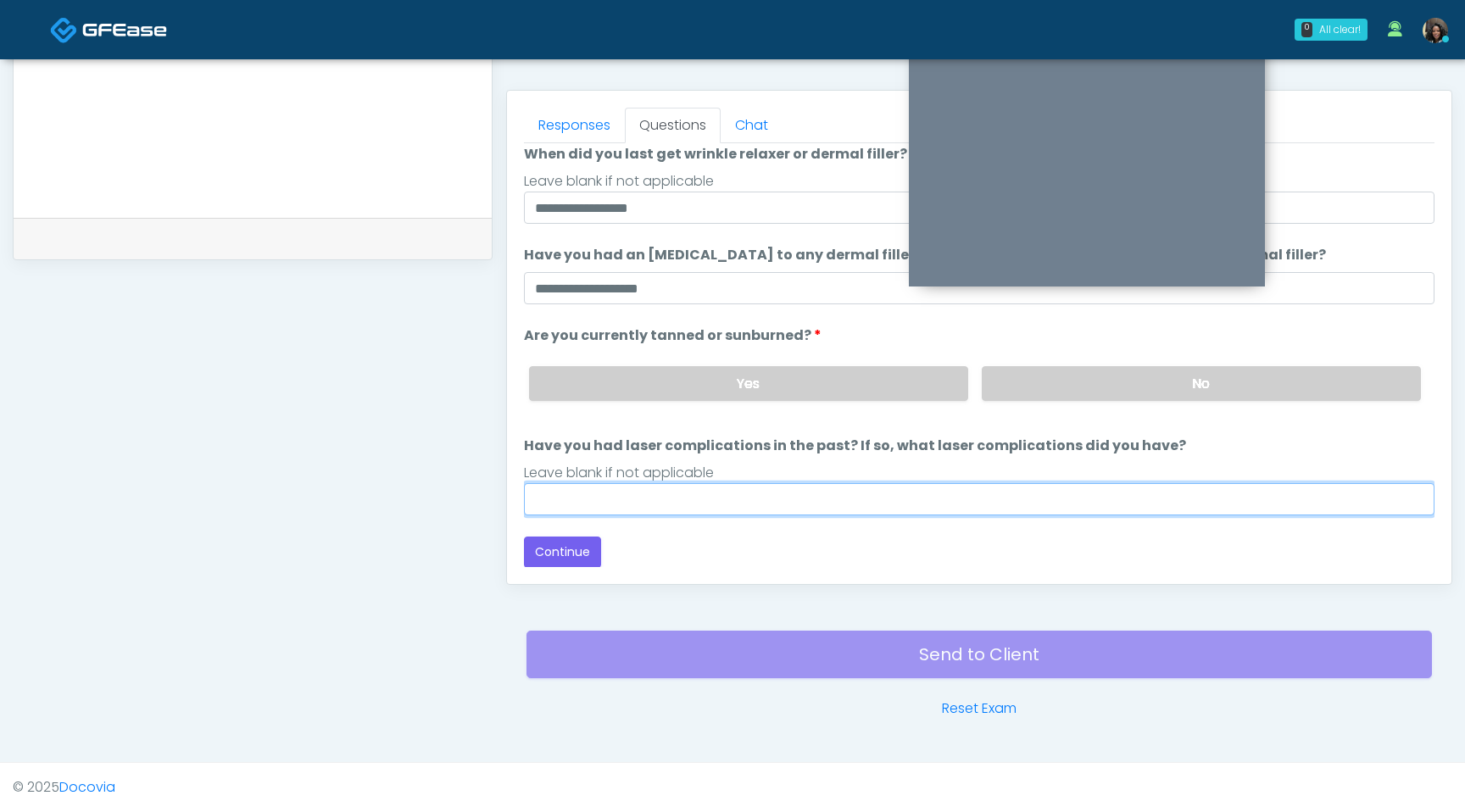
click at [920, 507] on input "Have you had laser complications in the past? If so, what laser complications d…" at bounding box center [980, 499] width 911 height 32
type input "*"
type input "**********"
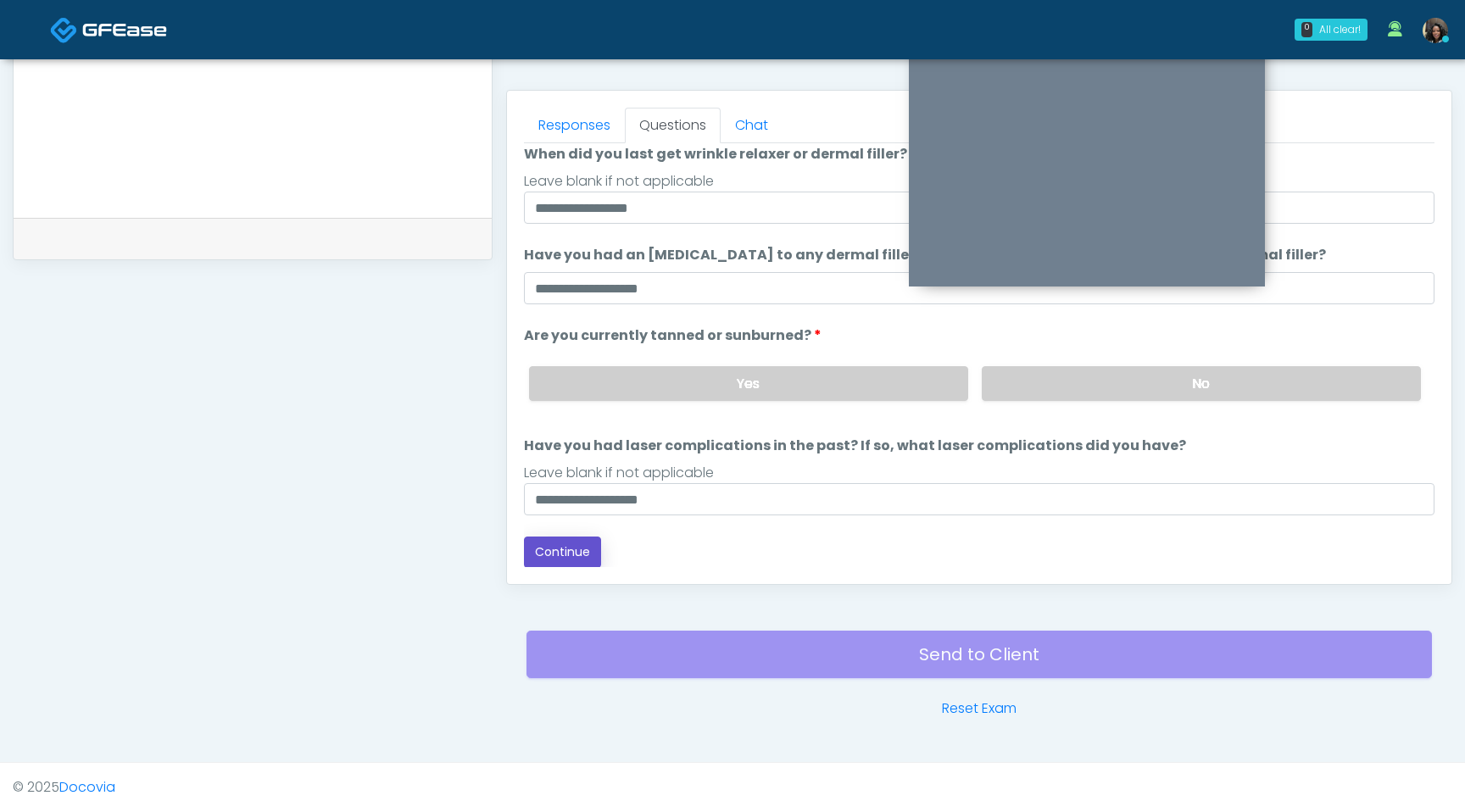
click at [585, 562] on button "Continue" at bounding box center [563, 552] width 77 height 31
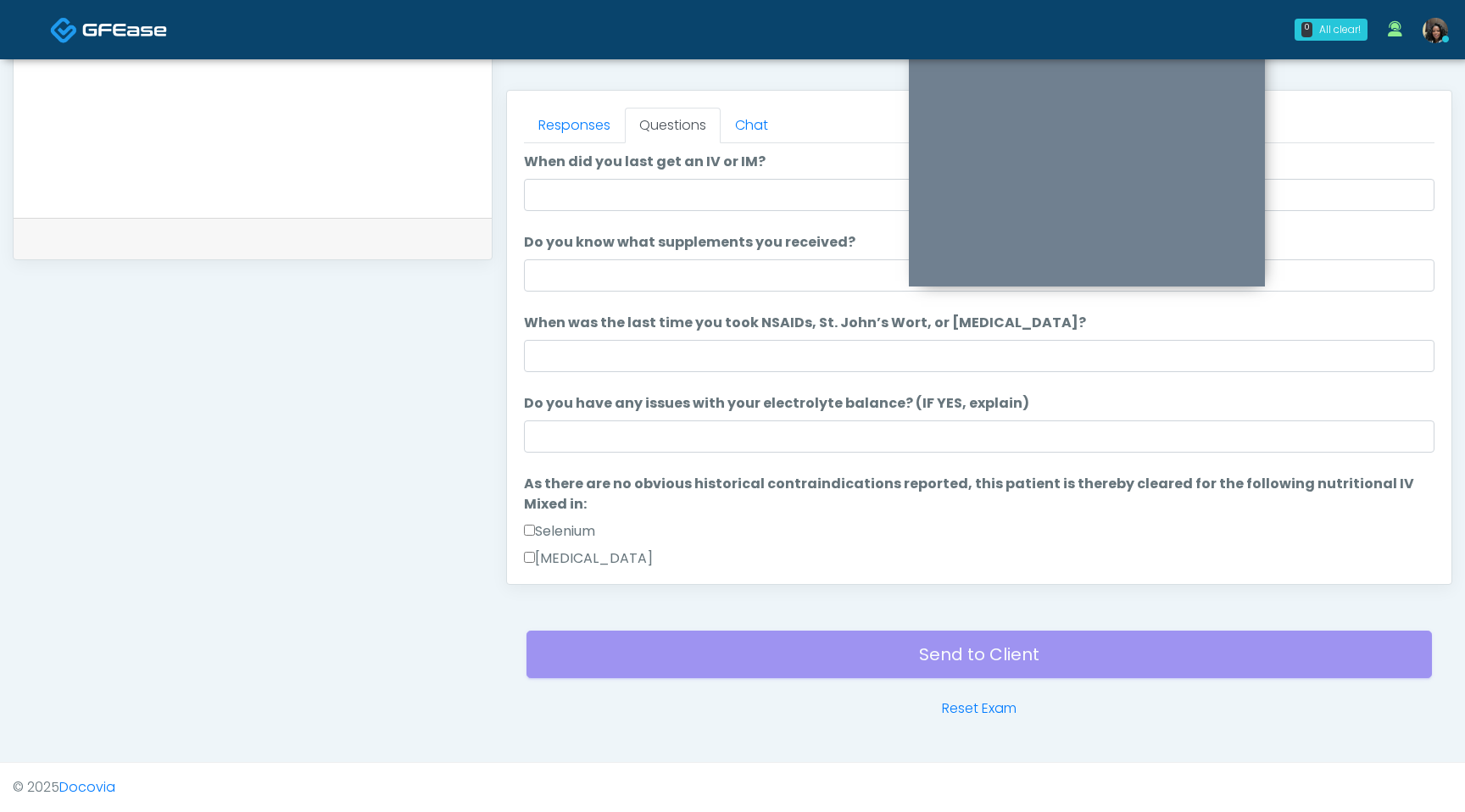
scroll to position [0, 0]
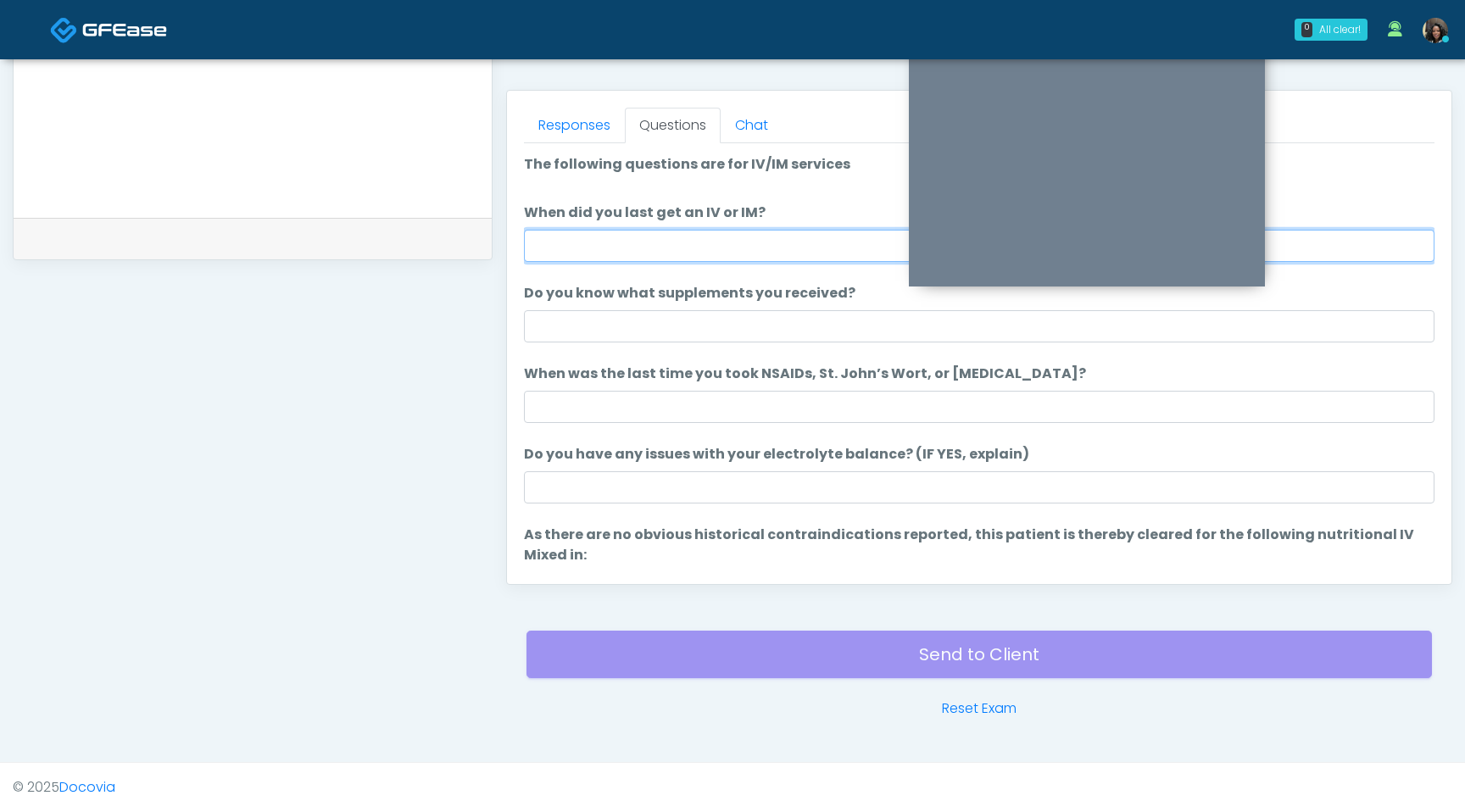
click at [756, 236] on input "When did you last get an IV or IM?" at bounding box center [980, 245] width 911 height 32
type input "*"
type input "**********"
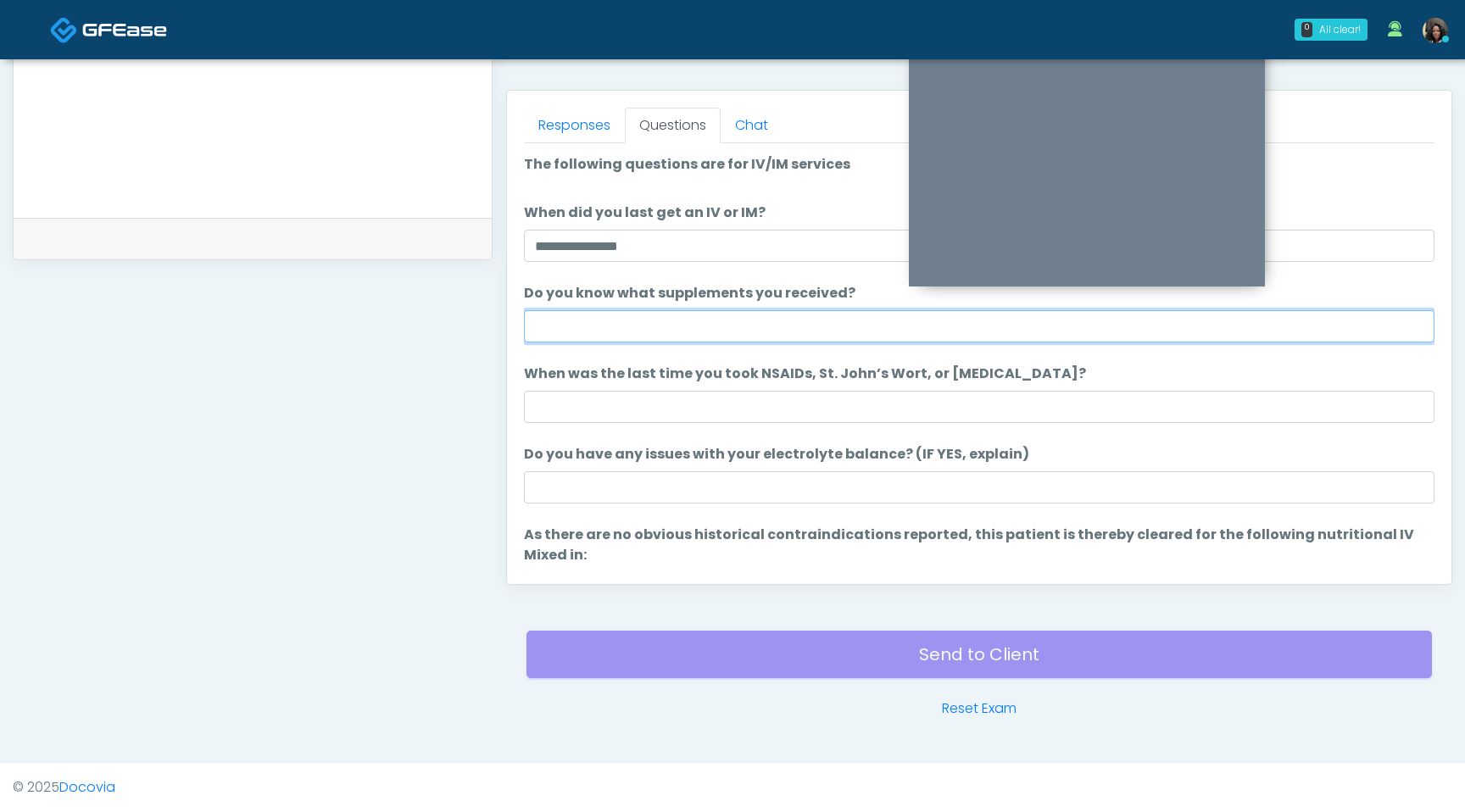
click at [698, 328] on input "Do you know what supplements you received?" at bounding box center [980, 326] width 911 height 32
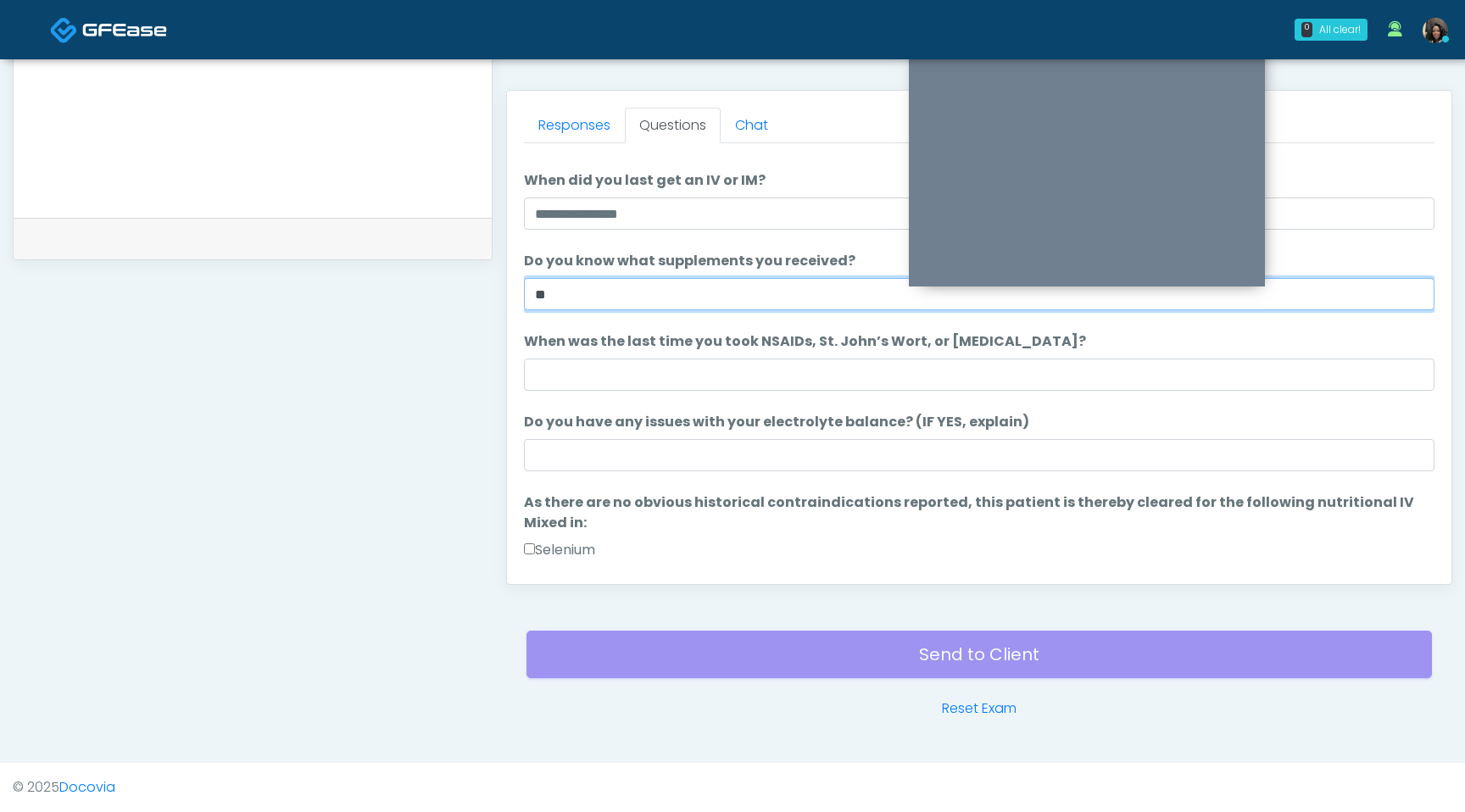
scroll to position [44, 0]
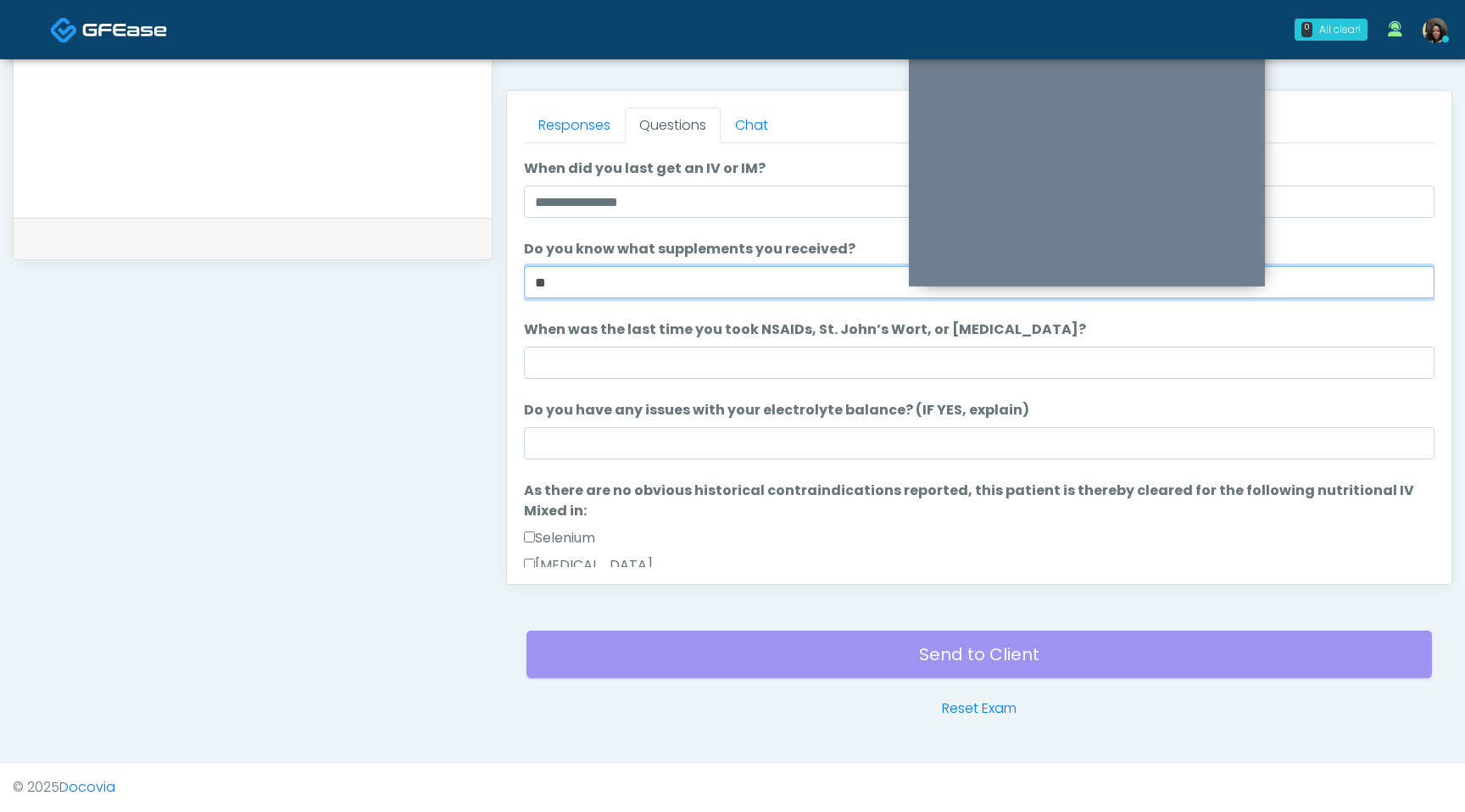
type input "**"
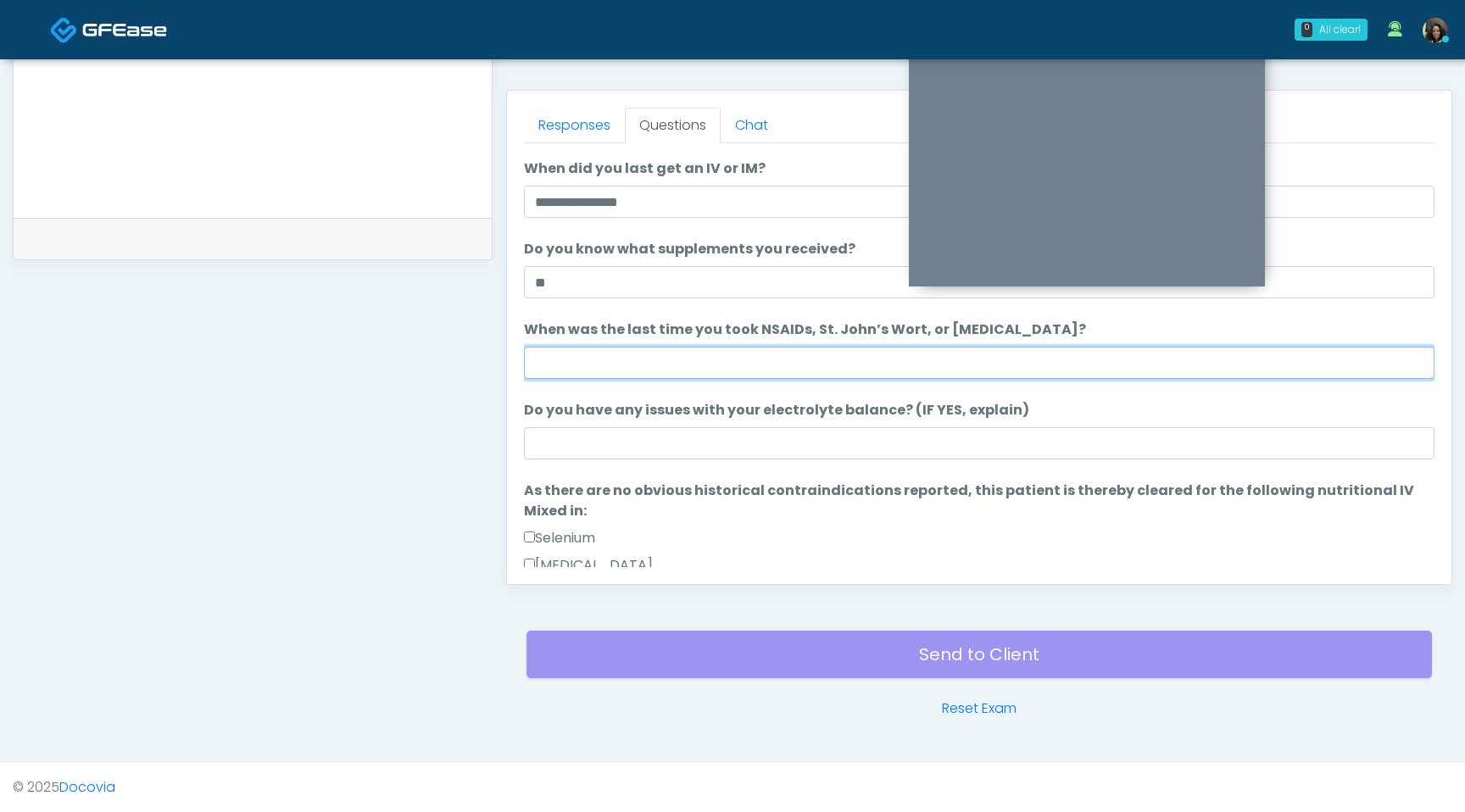
click at [656, 364] on input "When was the last time you took NSAIDs, St. John’s Wort, or Vitamin E?" at bounding box center [980, 362] width 911 height 32
type input "**********"
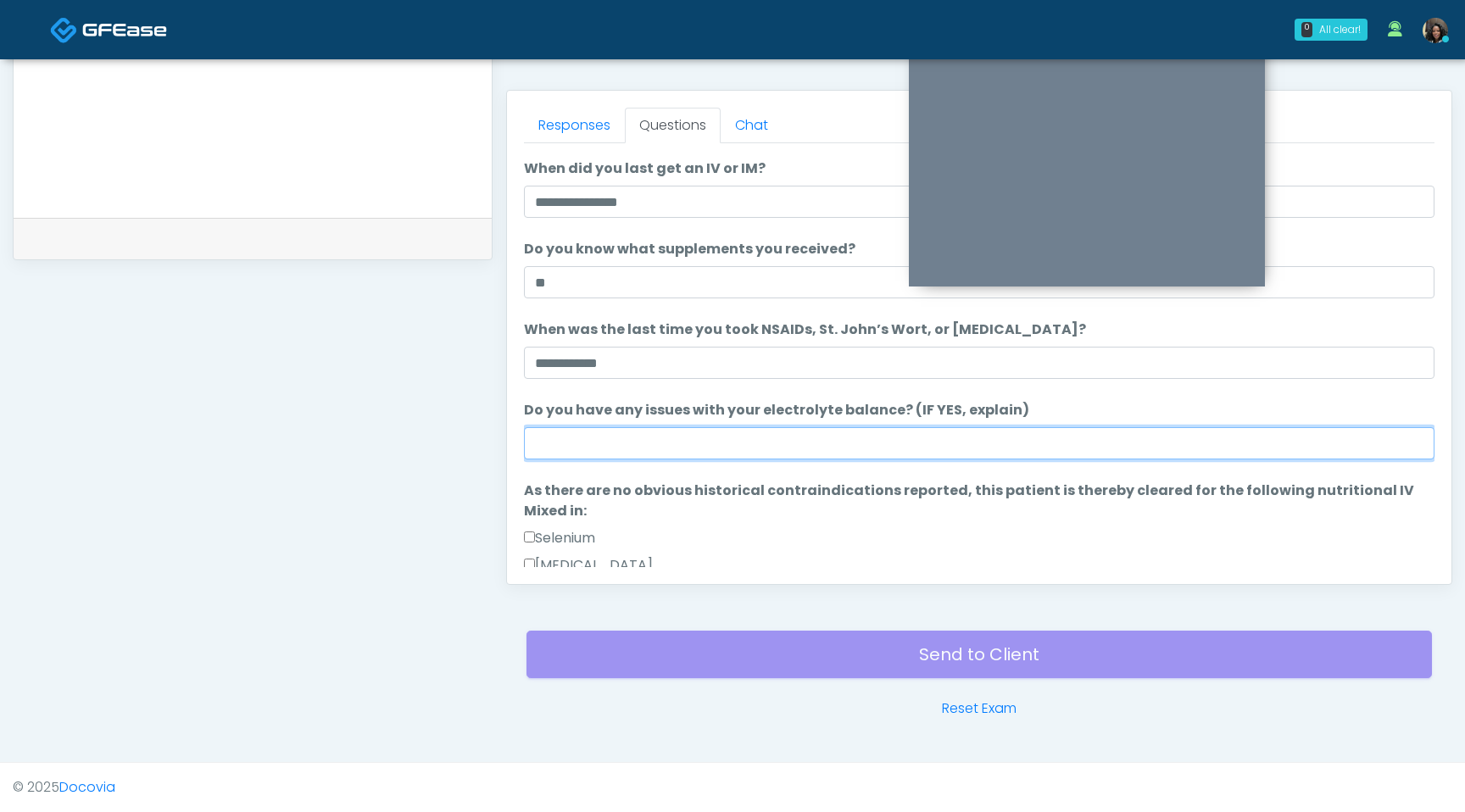
click at [727, 449] on input "Do you have any issues with your electrolyte balance? (IF YES, explain)" at bounding box center [980, 442] width 911 height 32
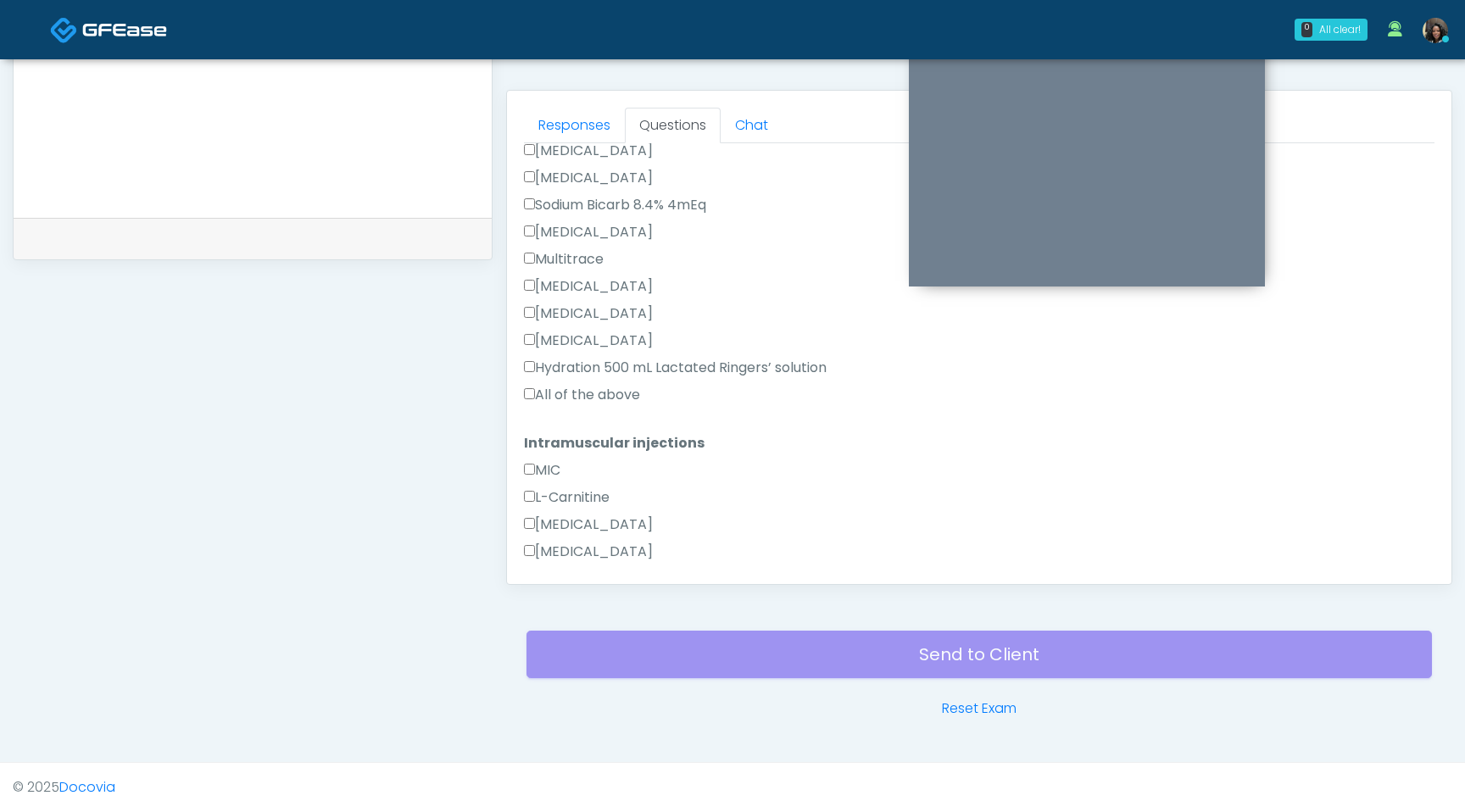
scroll to position [848, 0]
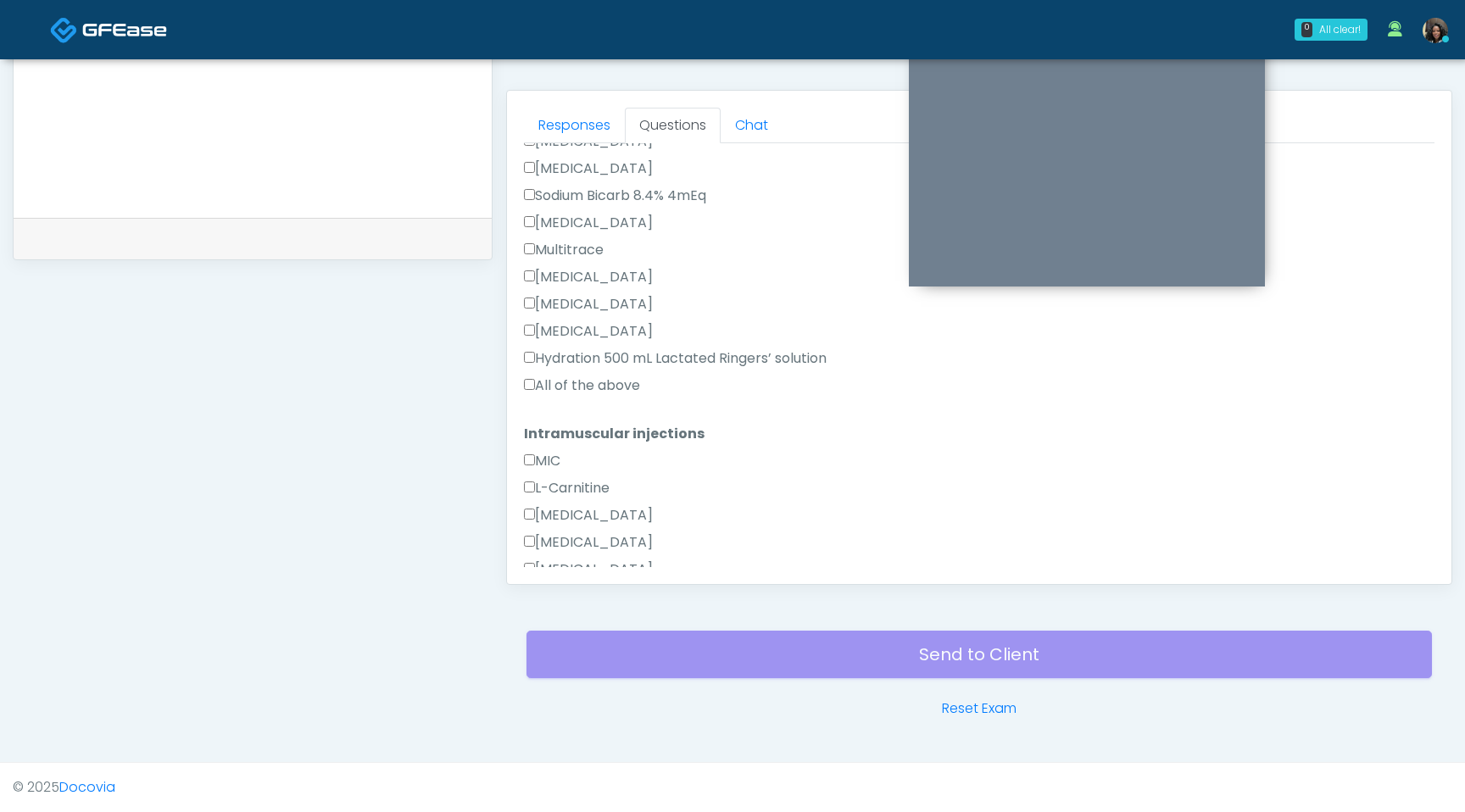
type input "**"
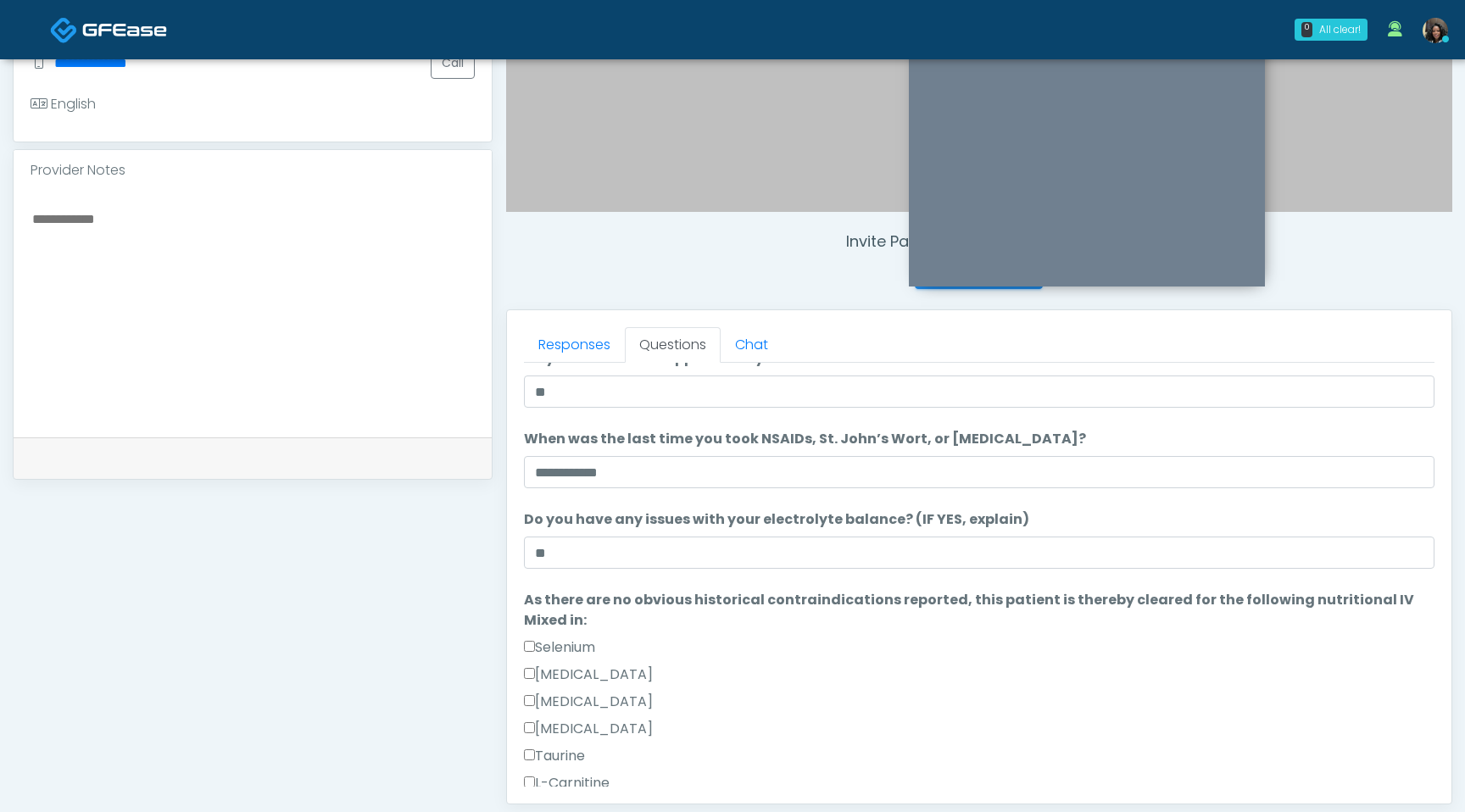
scroll to position [452, 0]
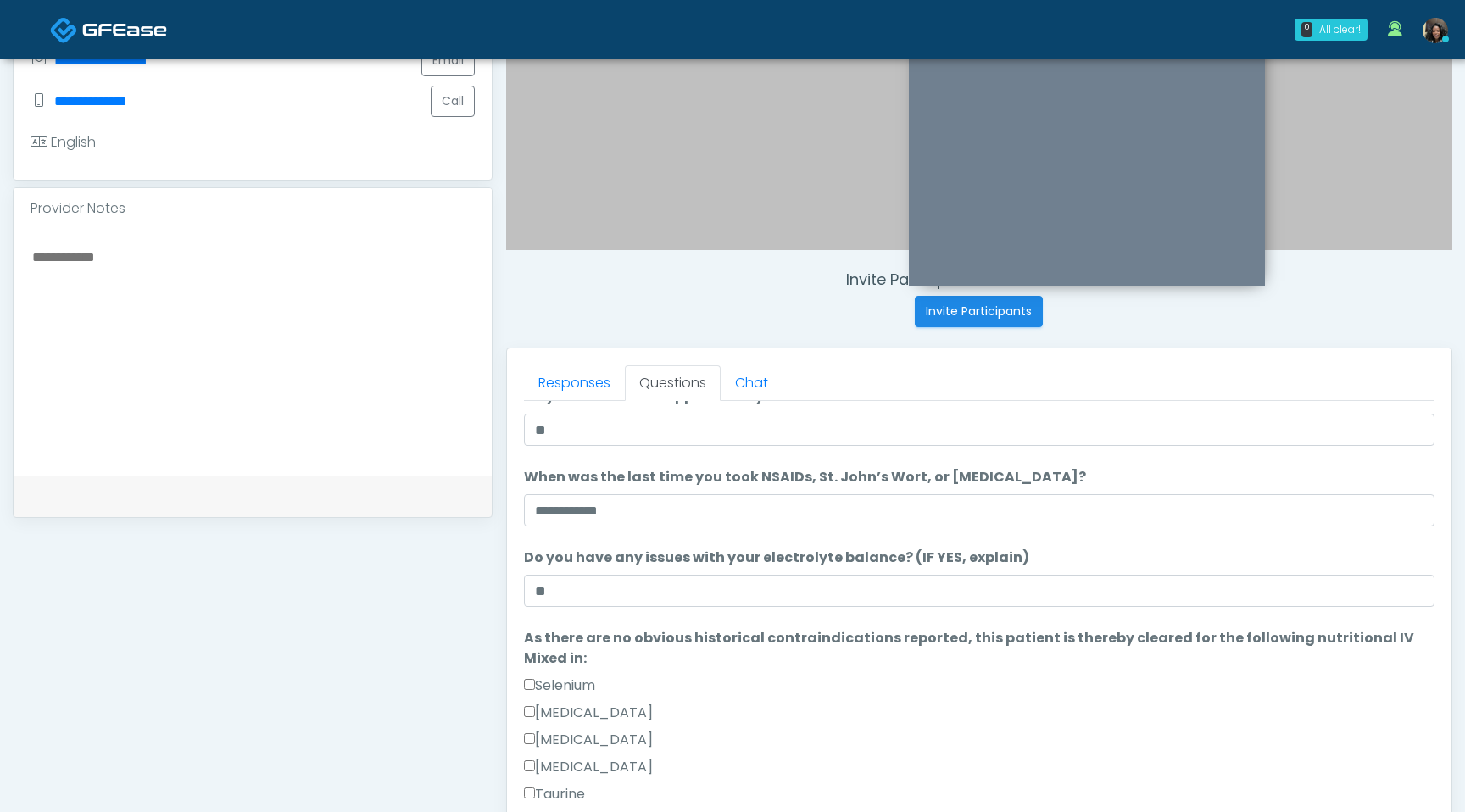
click at [241, 263] on textarea at bounding box center [253, 349] width 444 height 207
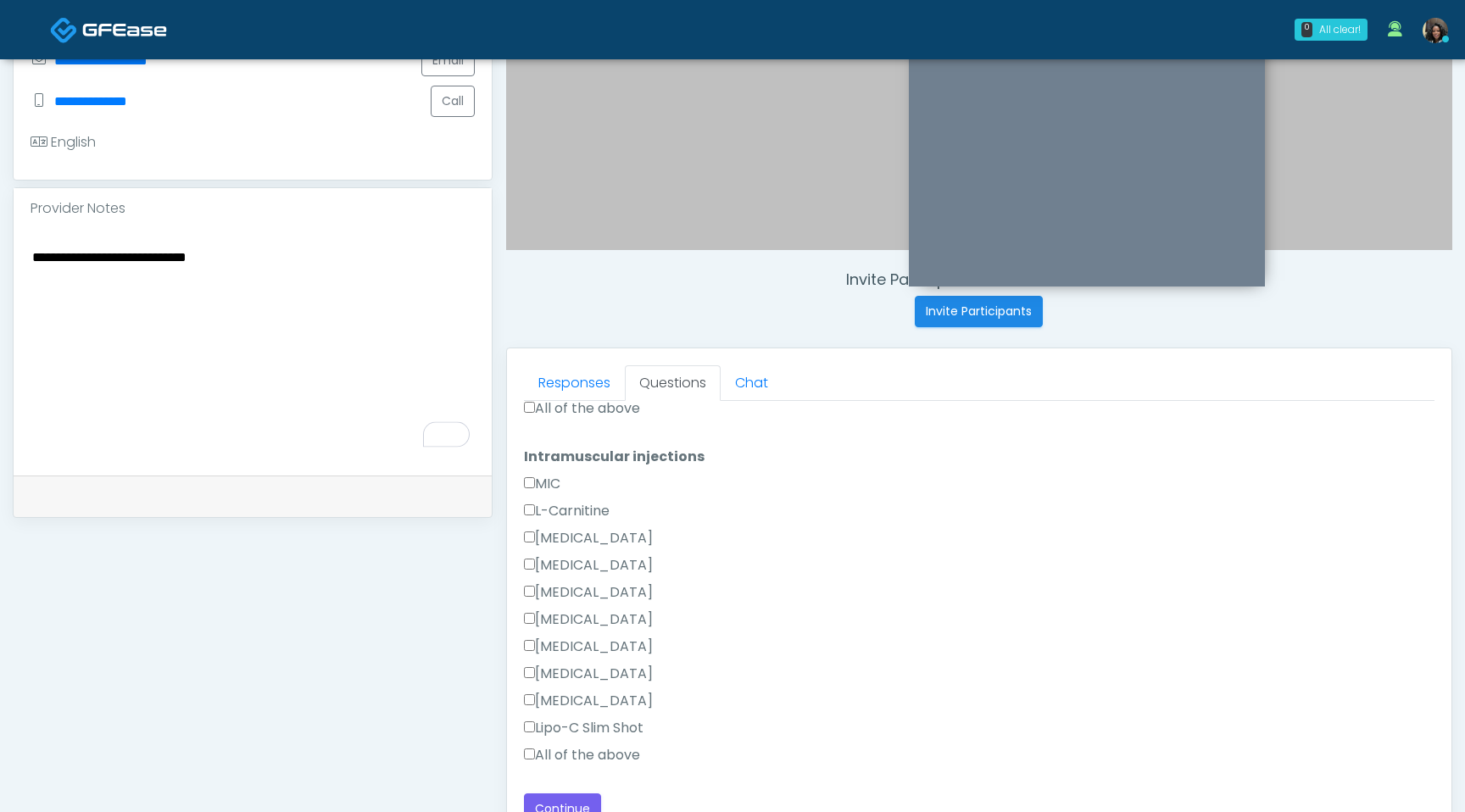
scroll to position [709, 0]
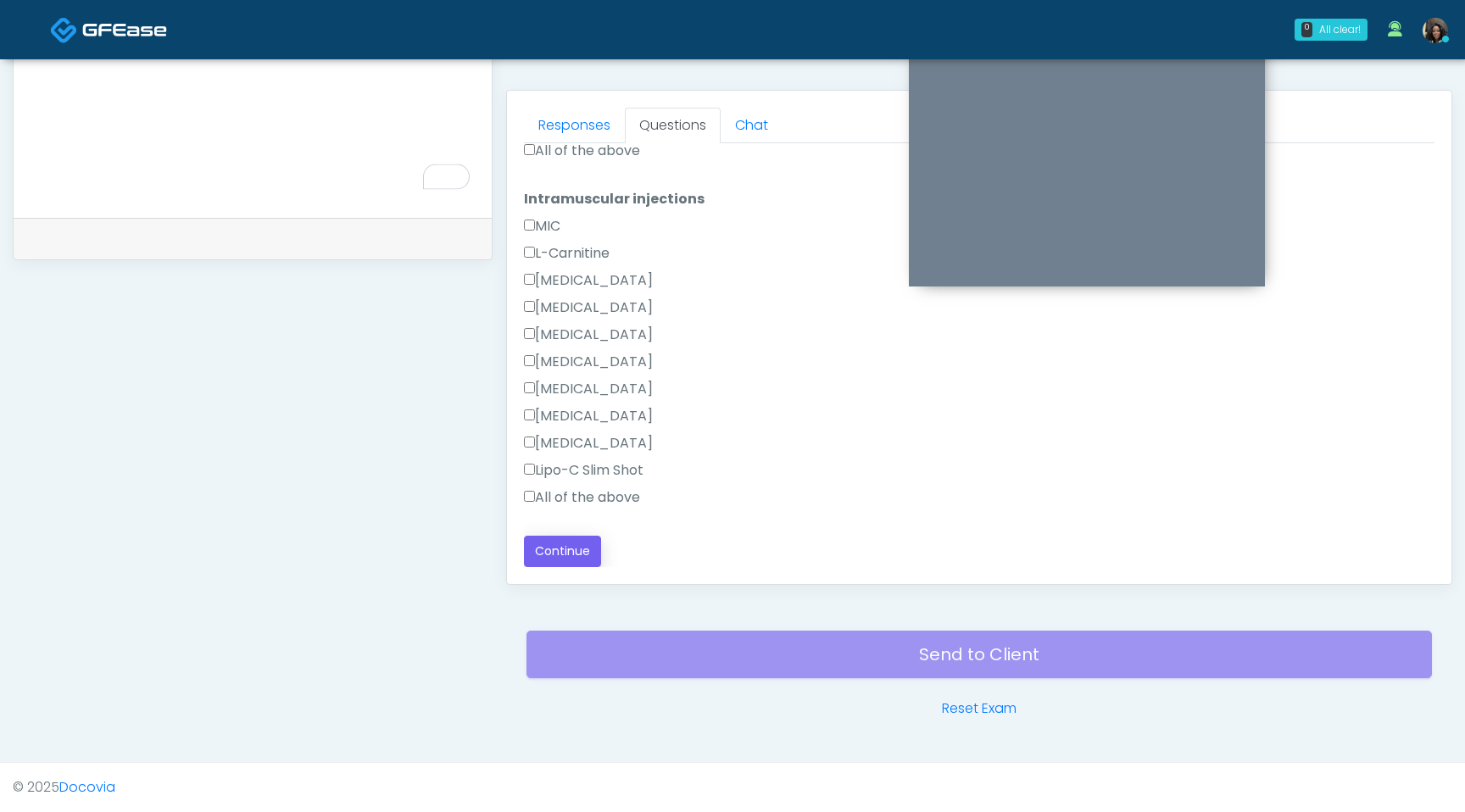
type textarea "**********"
click at [564, 553] on button "Continue" at bounding box center [563, 552] width 77 height 31
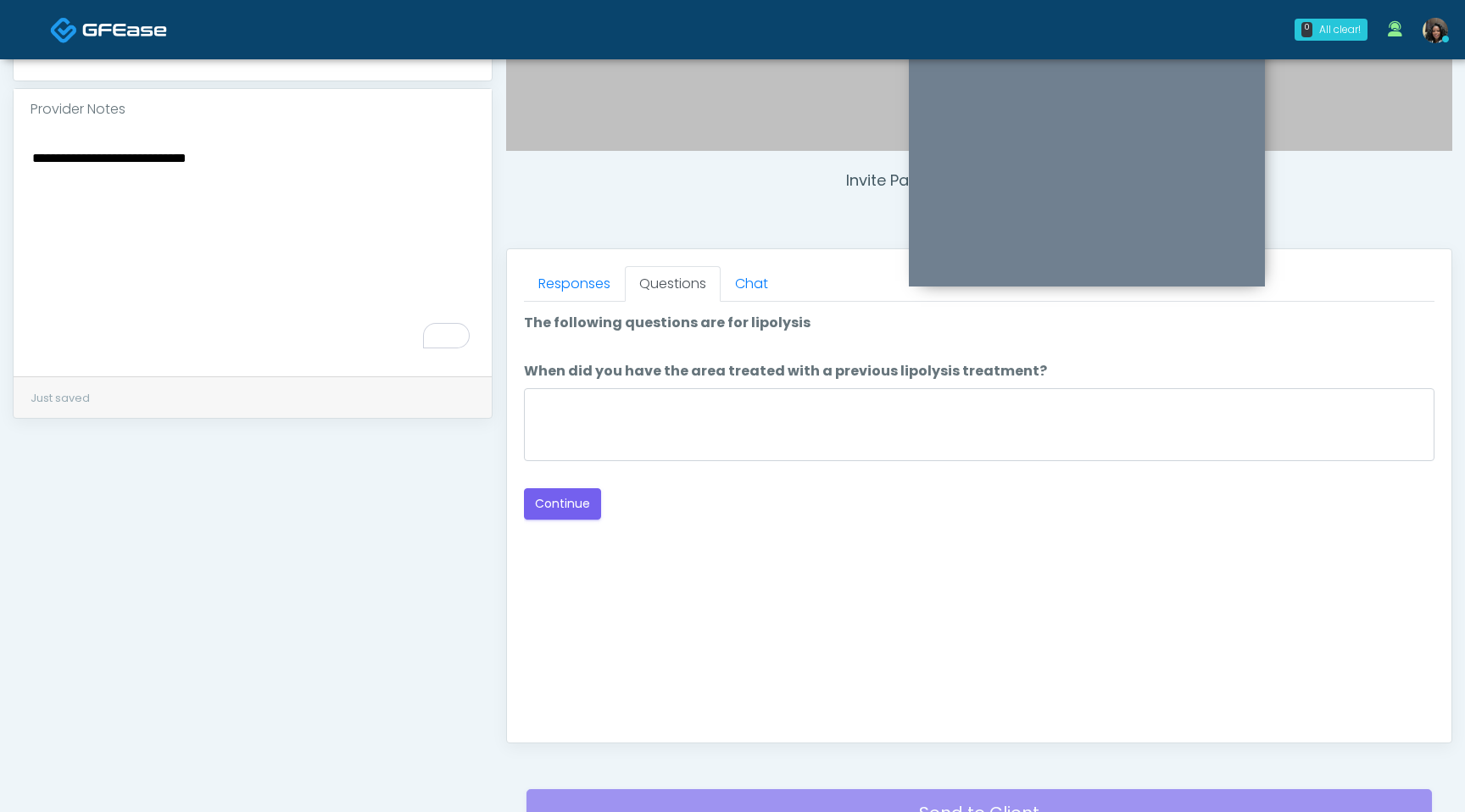
scroll to position [531, 0]
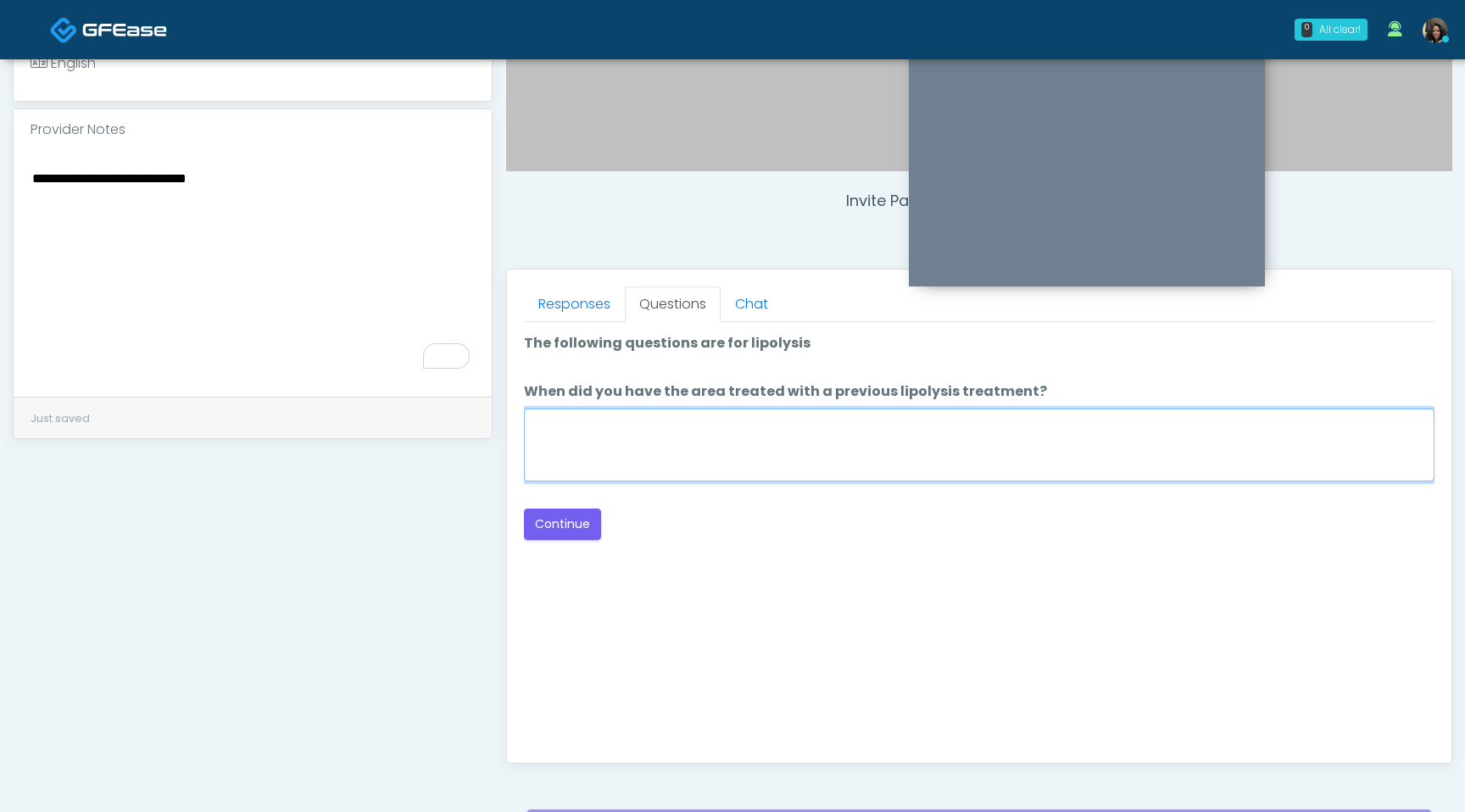
click at [747, 454] on textarea "When did you have the area treated with a previous lipolysis treatment?" at bounding box center [980, 445] width 911 height 73
type textarea "*********"
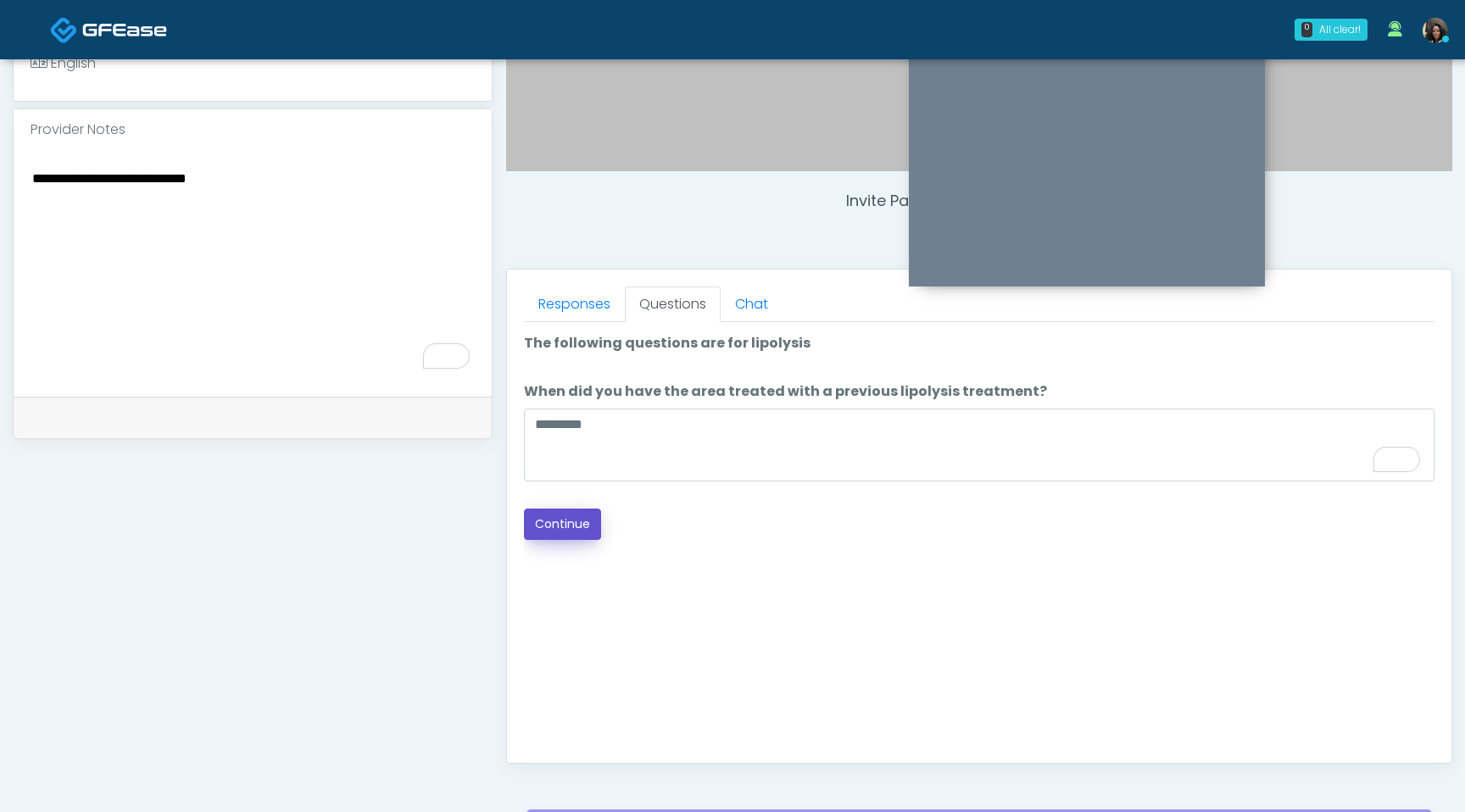
click at [575, 526] on button "Continue" at bounding box center [563, 524] width 77 height 31
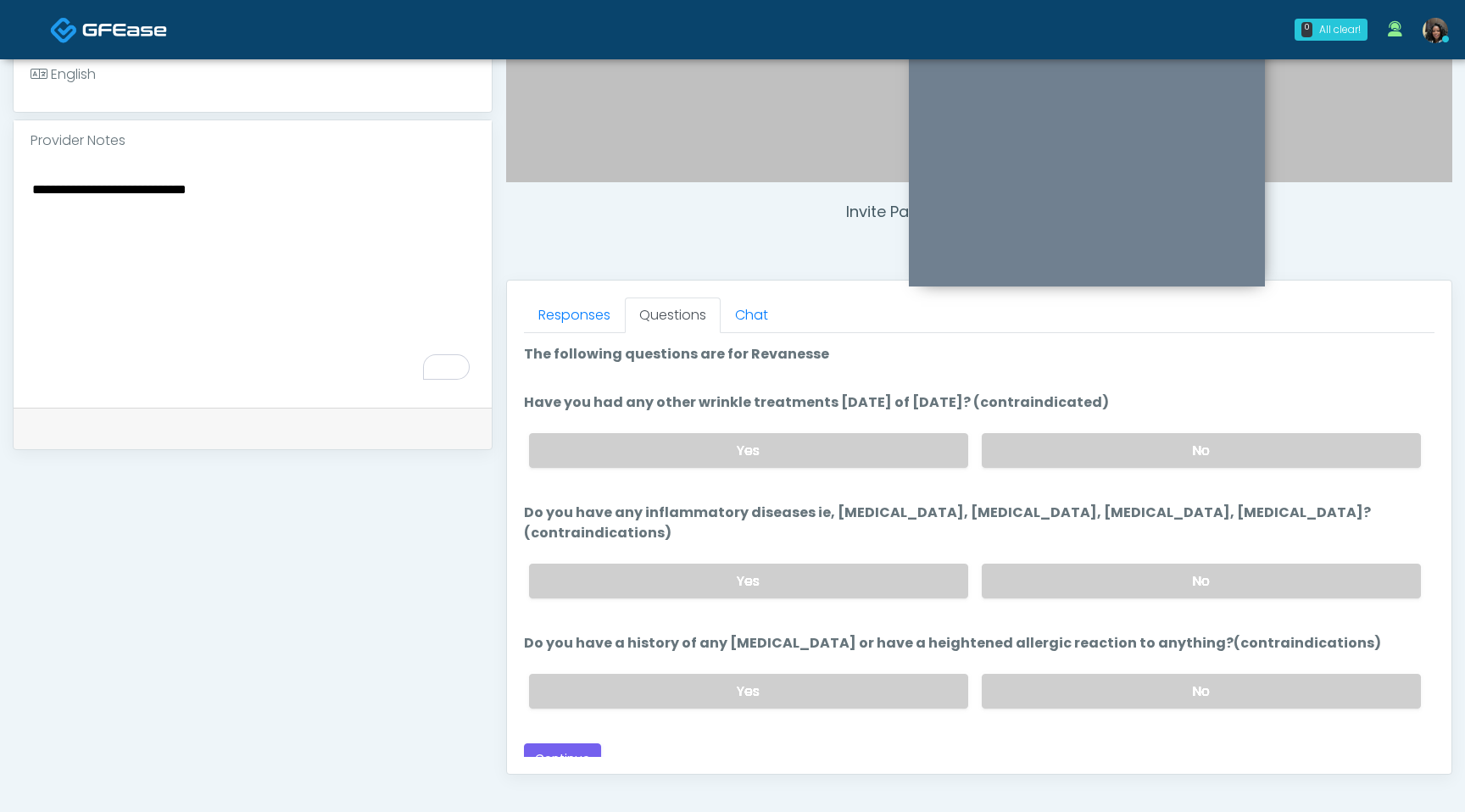
scroll to position [454, 0]
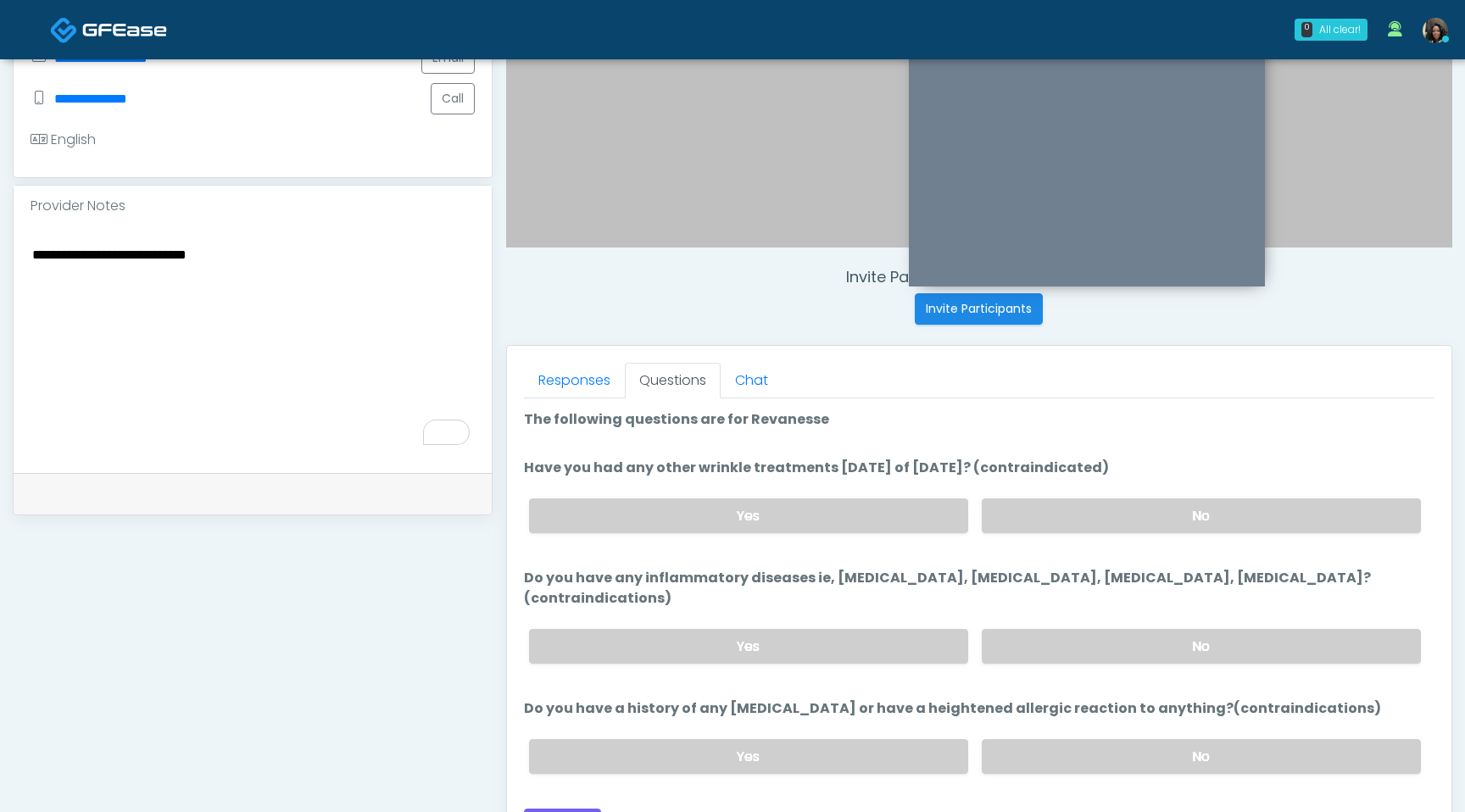
click at [1116, 536] on div "Yes No" at bounding box center [975, 516] width 920 height 62
click at [1116, 518] on label "No" at bounding box center [1201, 516] width 439 height 35
click at [1094, 629] on label "No" at bounding box center [1201, 646] width 439 height 35
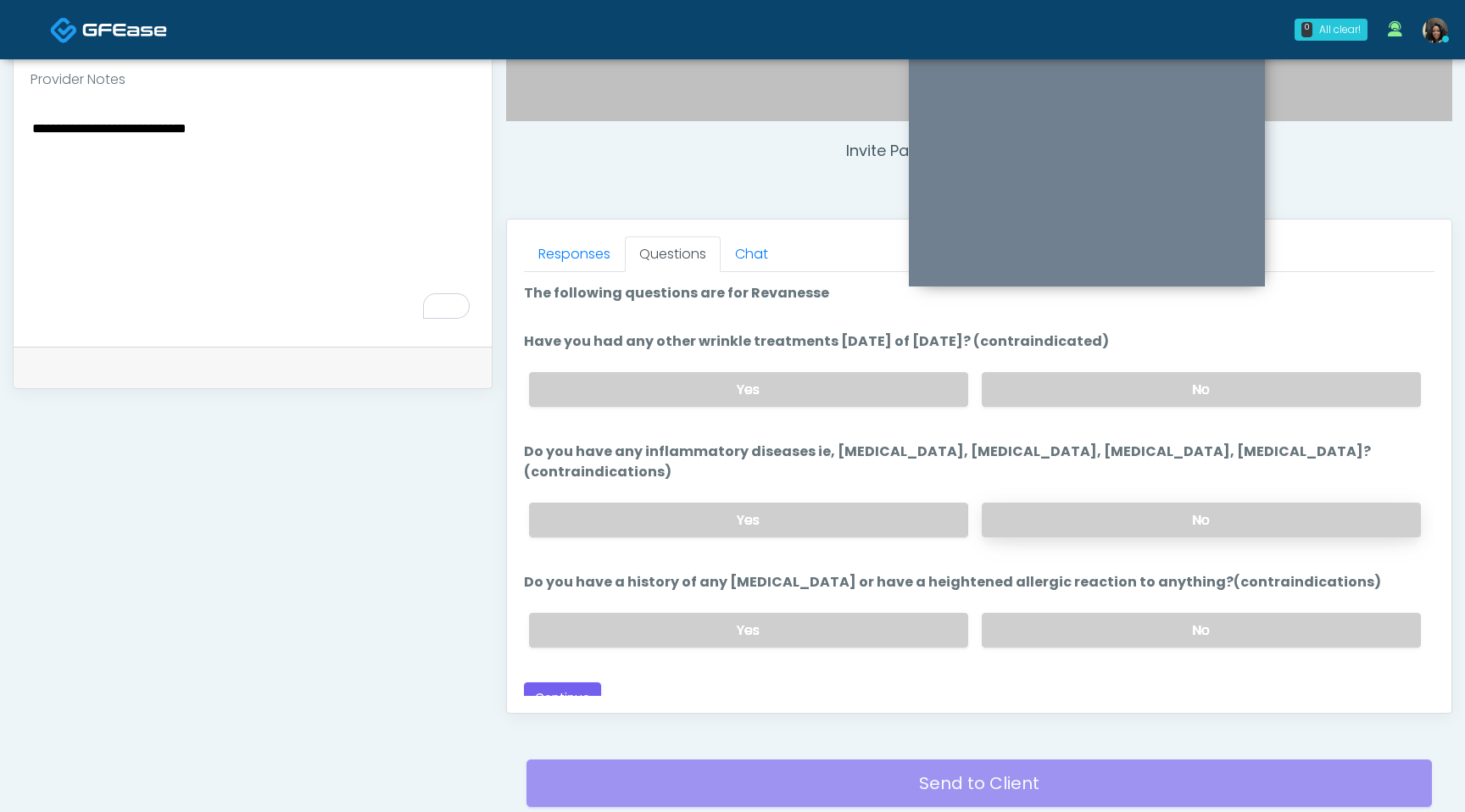
scroll to position [584, 0]
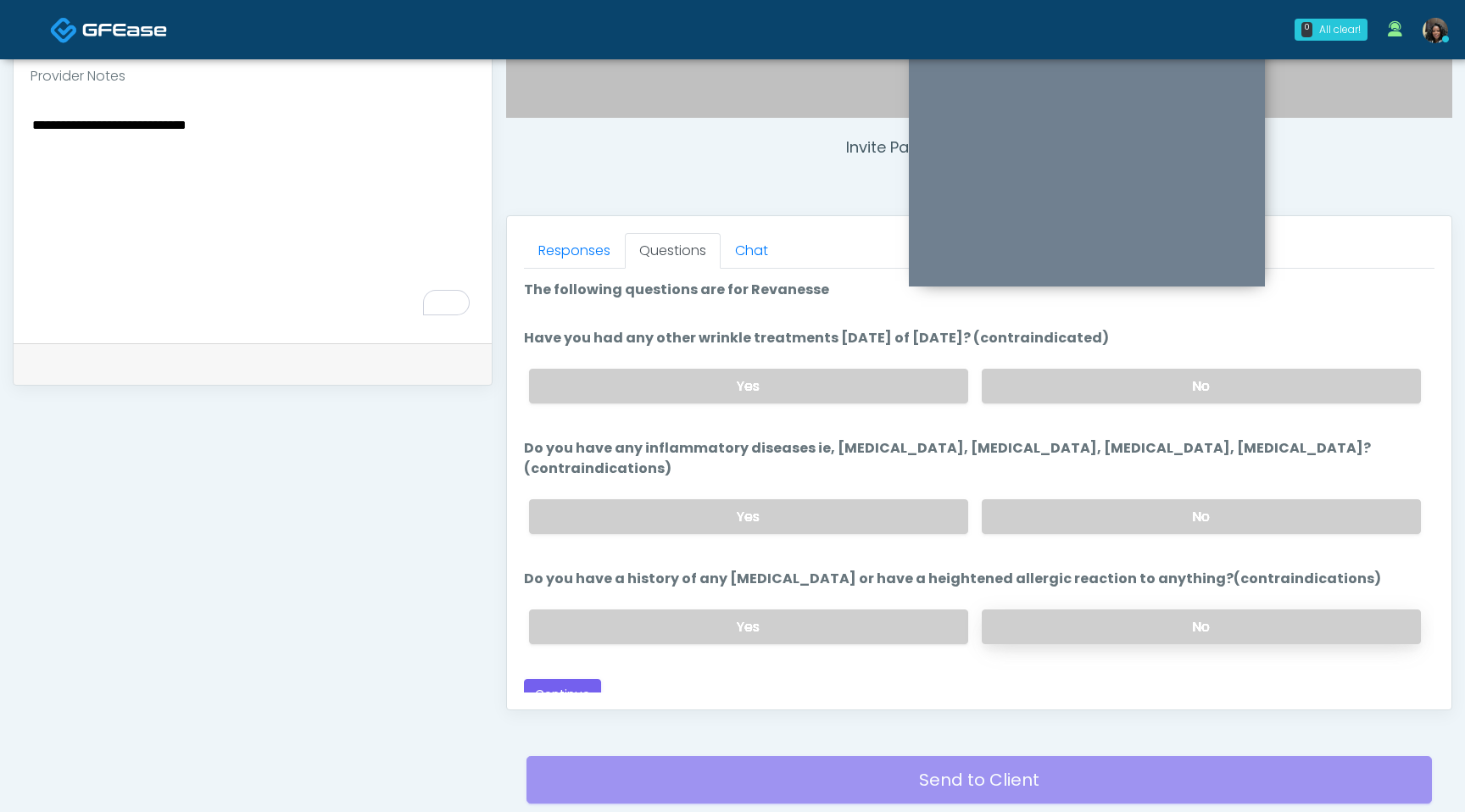
click at [1101, 610] on label "No" at bounding box center [1201, 627] width 439 height 35
click at [238, 128] on textarea "**********" at bounding box center [253, 217] width 444 height 207
click at [700, 610] on label "Yes" at bounding box center [748, 627] width 439 height 35
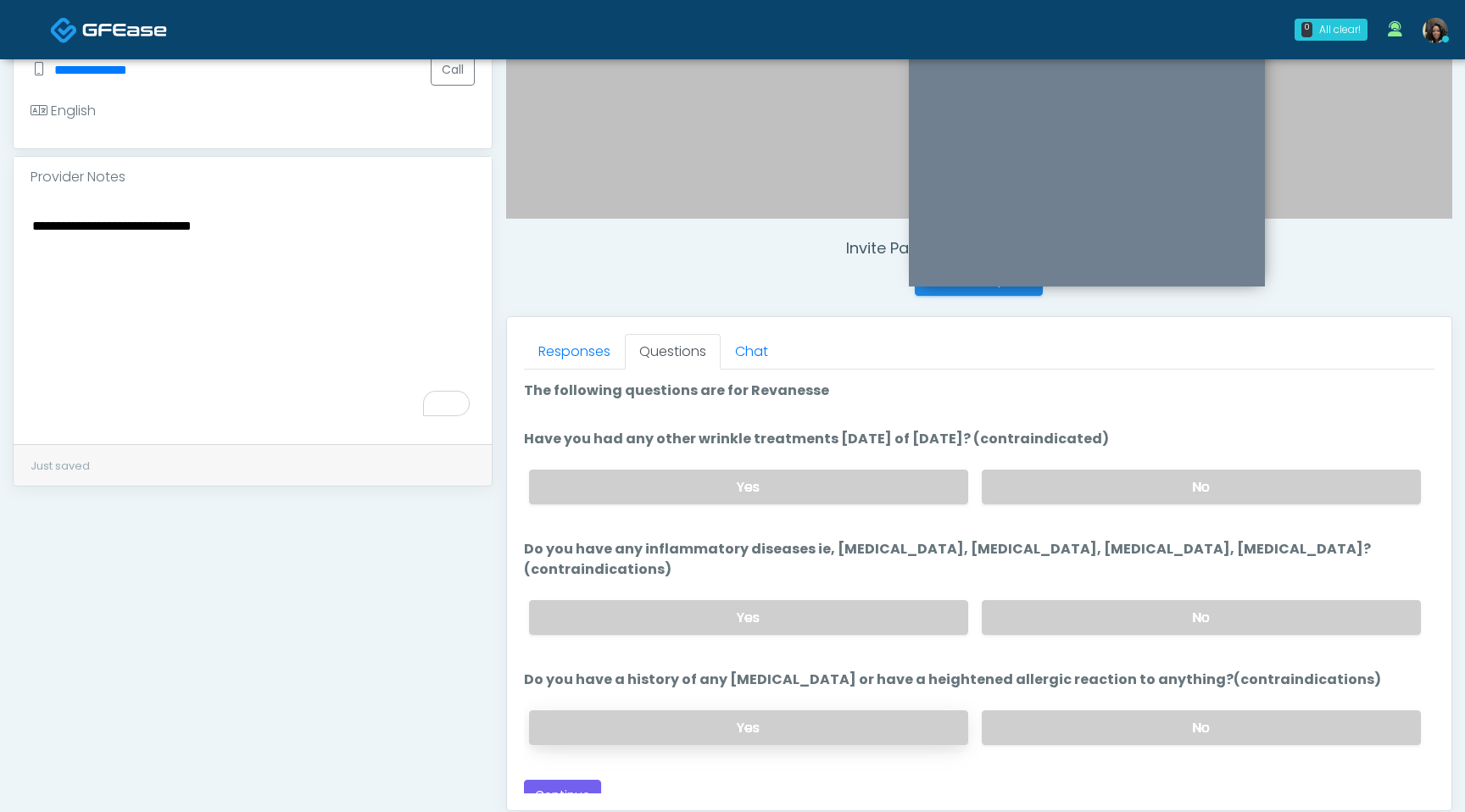
scroll to position [402, 0]
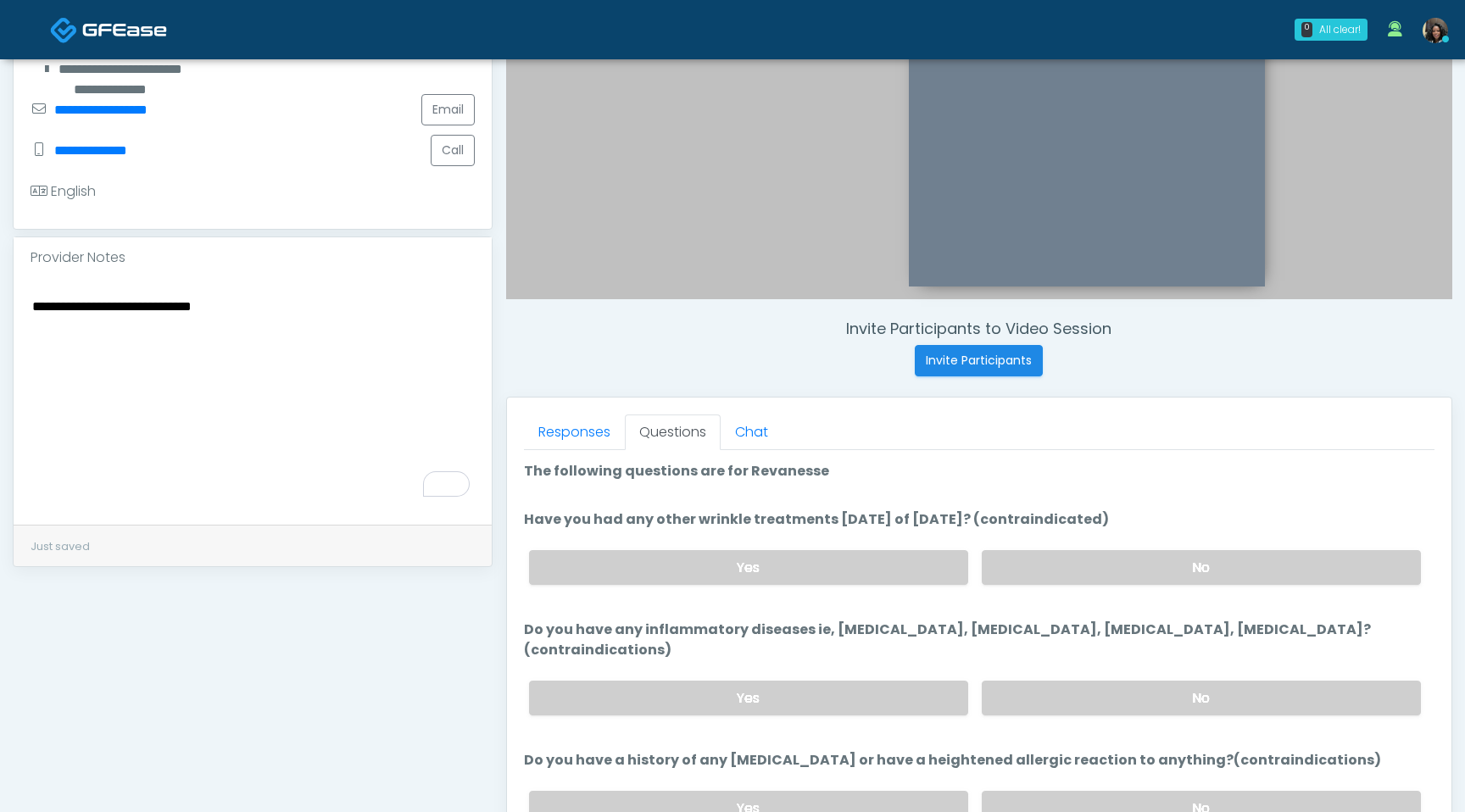
click at [320, 326] on textarea "**********" at bounding box center [253, 398] width 444 height 207
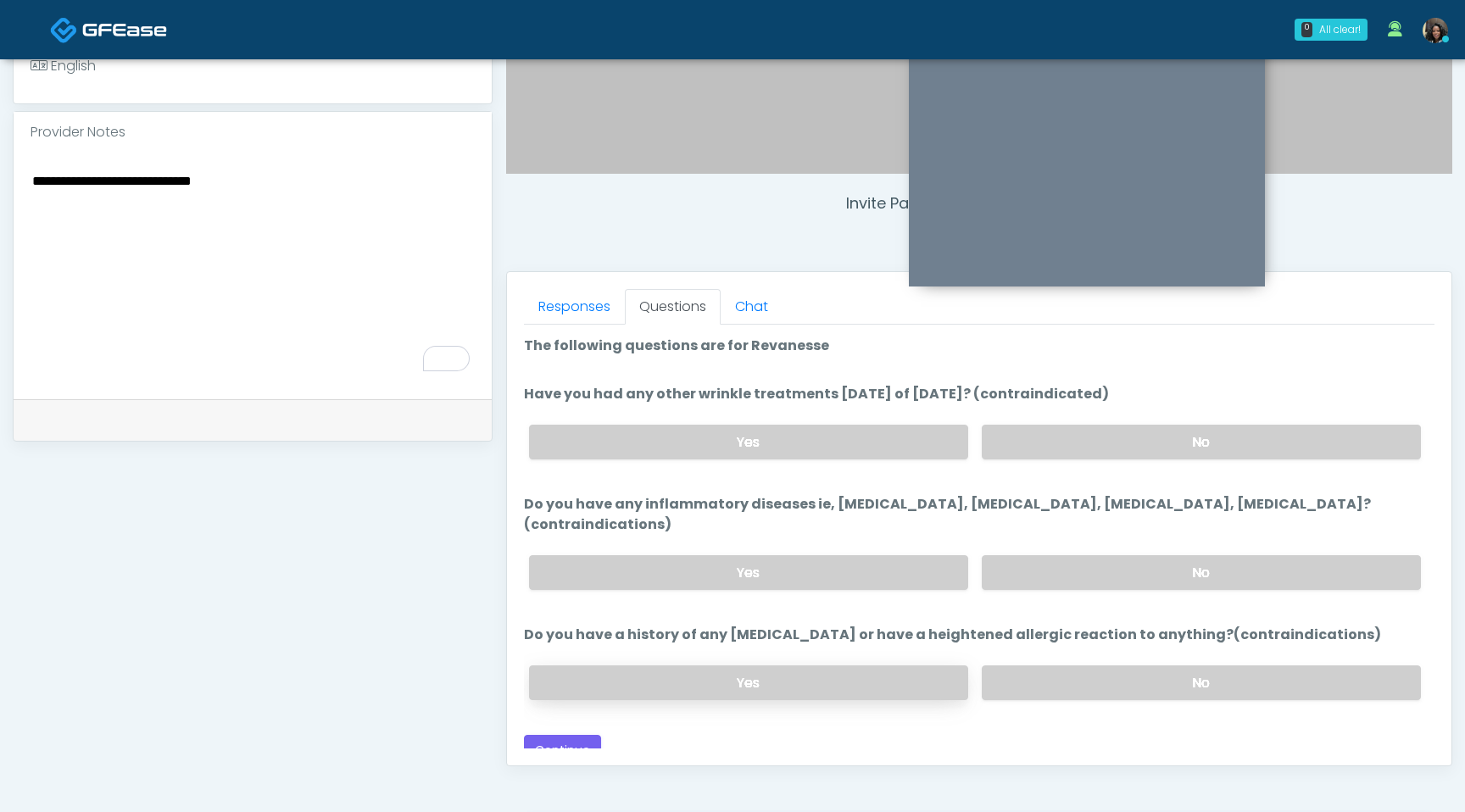
scroll to position [564, 0]
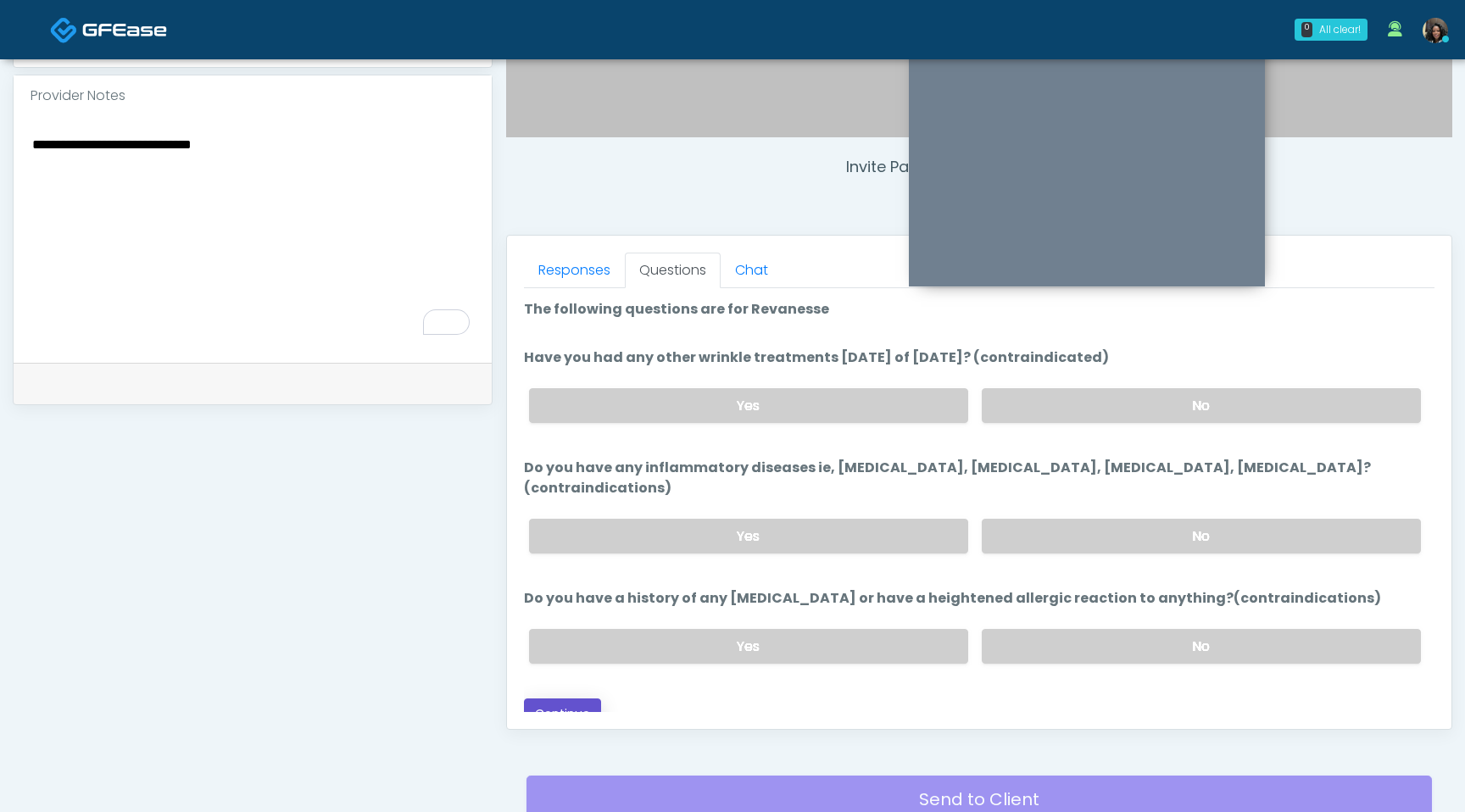
click at [574, 698] on button "Continue" at bounding box center [563, 714] width 77 height 31
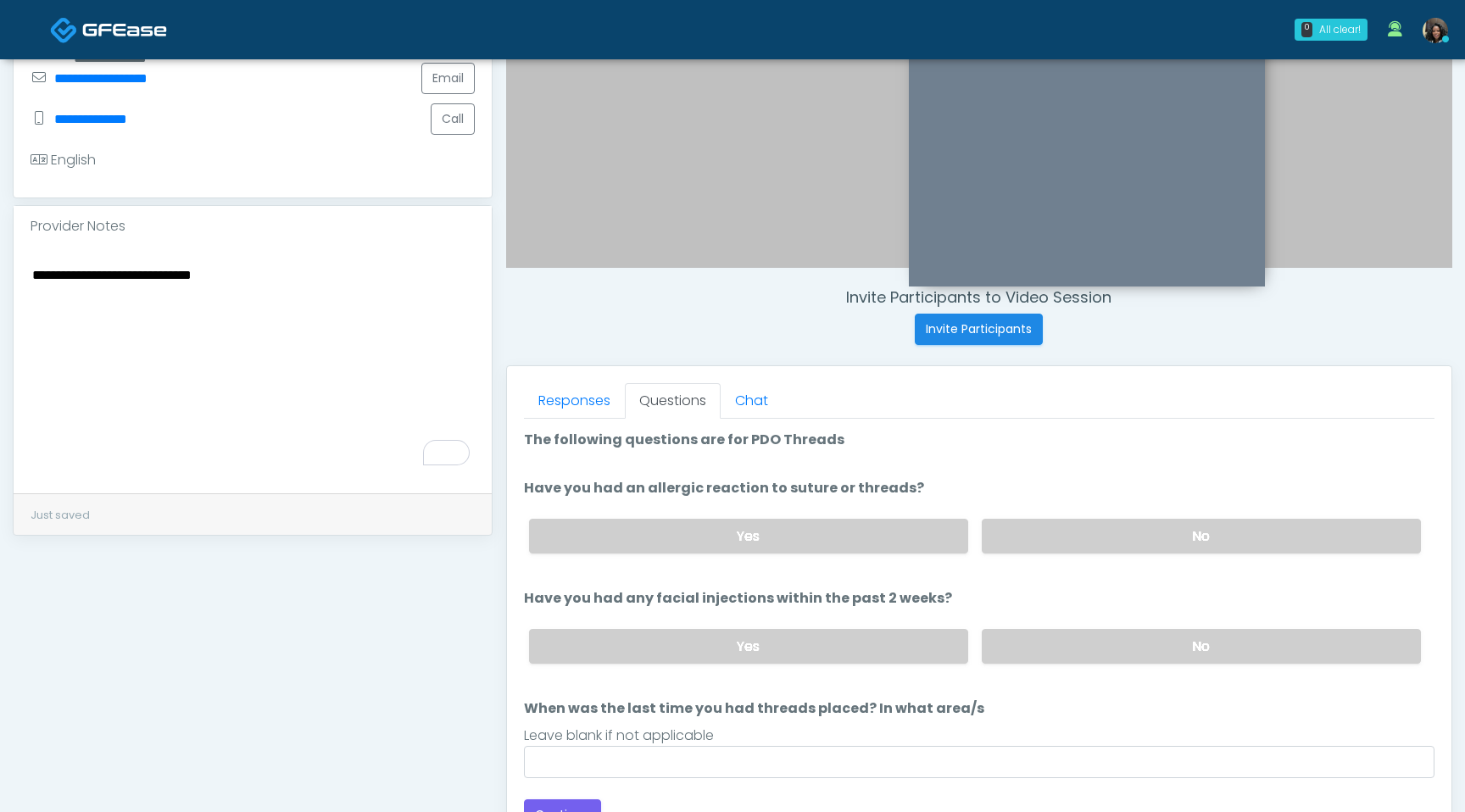
scroll to position [435, 0]
click at [298, 280] on textarea "**********" at bounding box center [253, 366] width 444 height 207
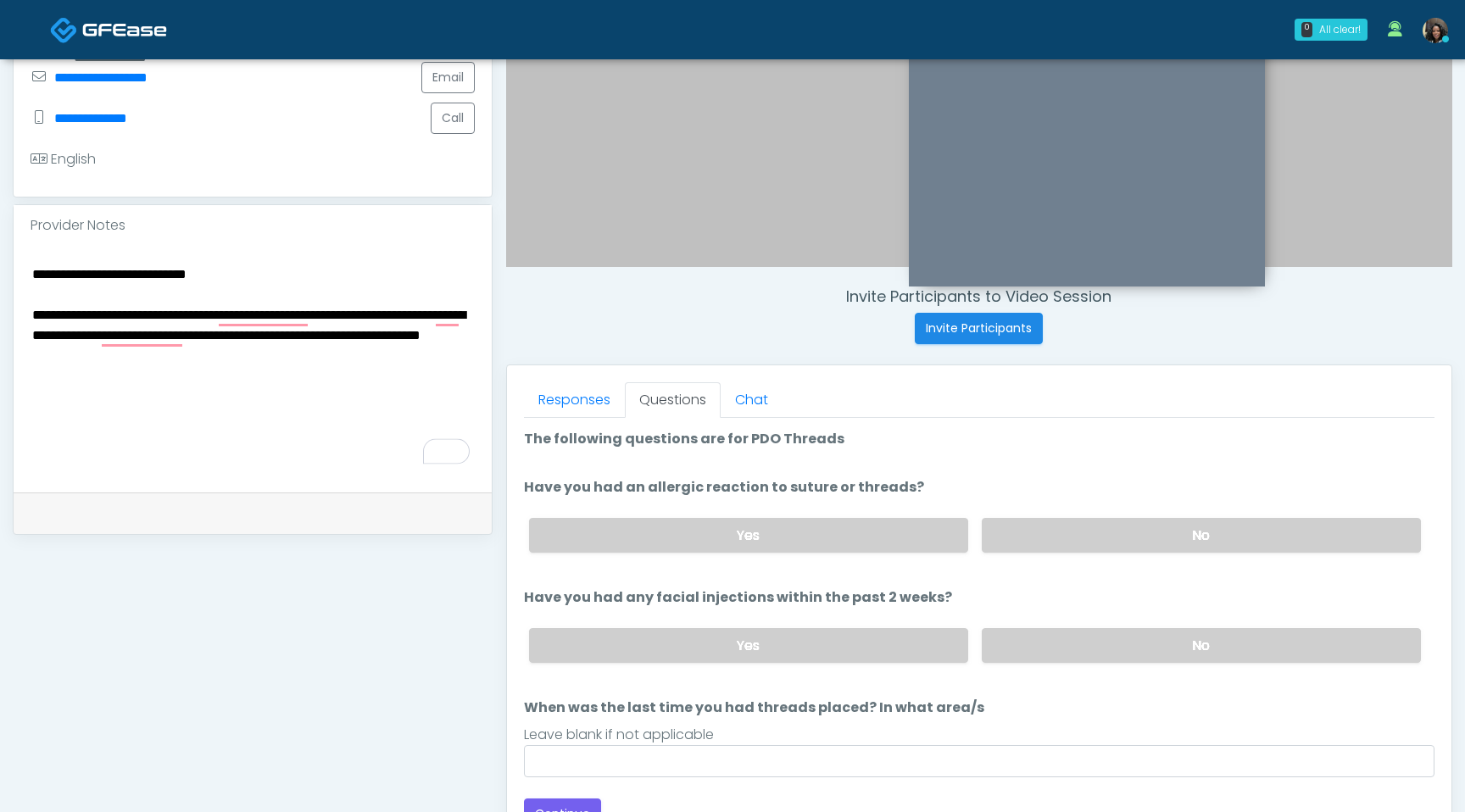
click at [33, 319] on textarea "**********" at bounding box center [253, 366] width 444 height 207
click at [281, 381] on textarea "**********" at bounding box center [253, 366] width 444 height 207
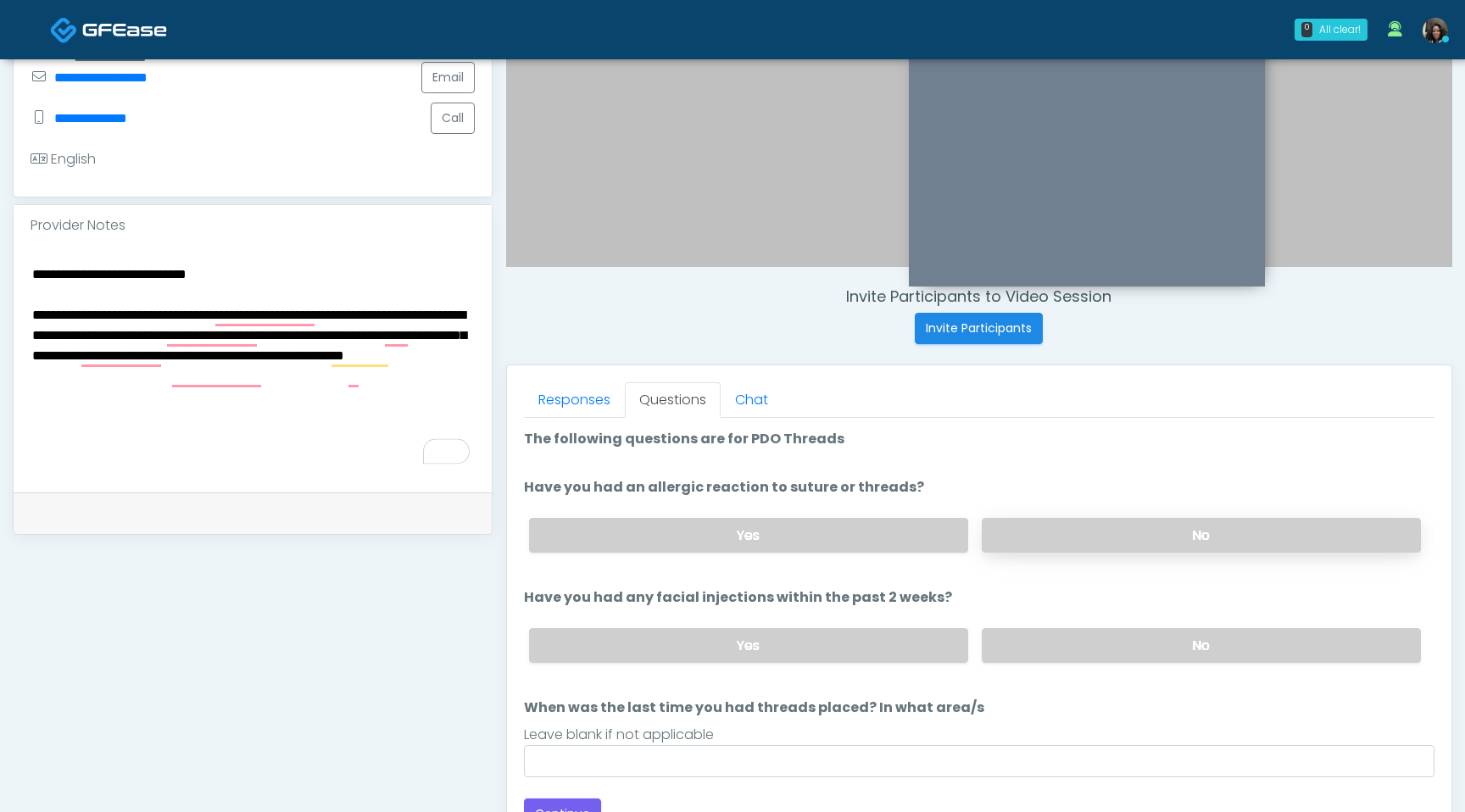
type textarea "**********"
click at [1097, 537] on label "No" at bounding box center [1201, 535] width 439 height 35
click at [1065, 642] on label "No" at bounding box center [1201, 645] width 439 height 35
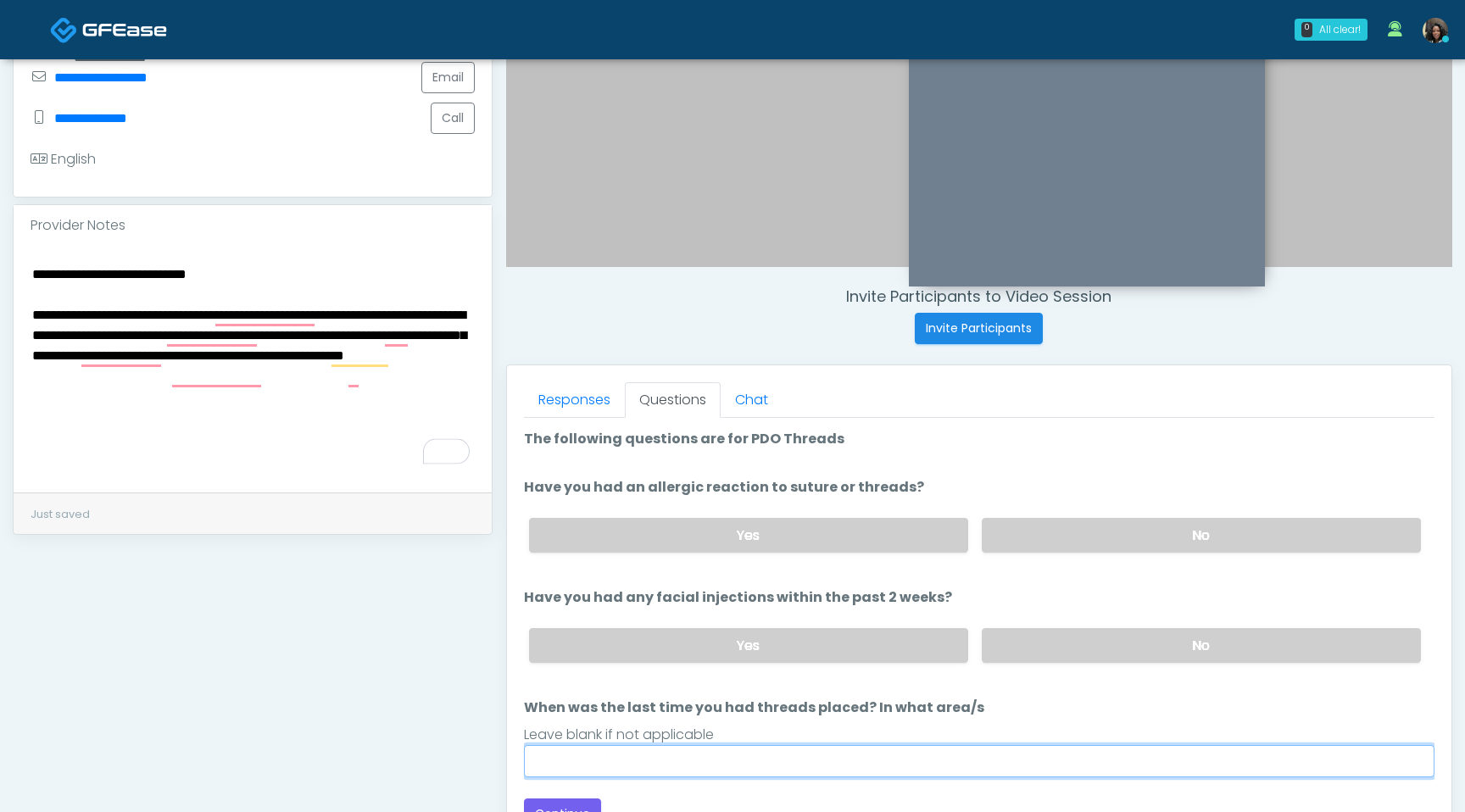
click at [772, 759] on input "When was the last time you had threads placed? In what area/s" at bounding box center [980, 761] width 911 height 32
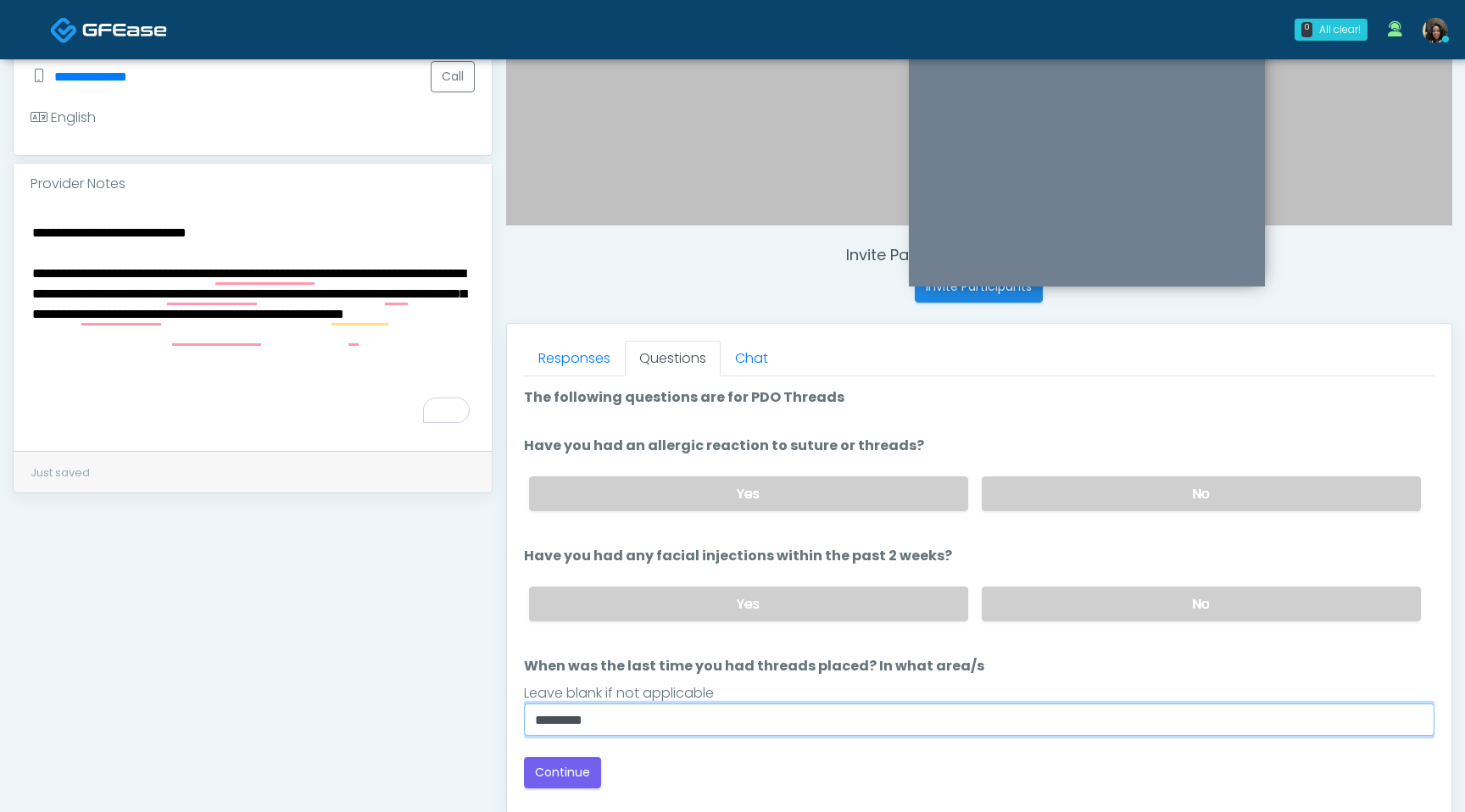
scroll to position [487, 0]
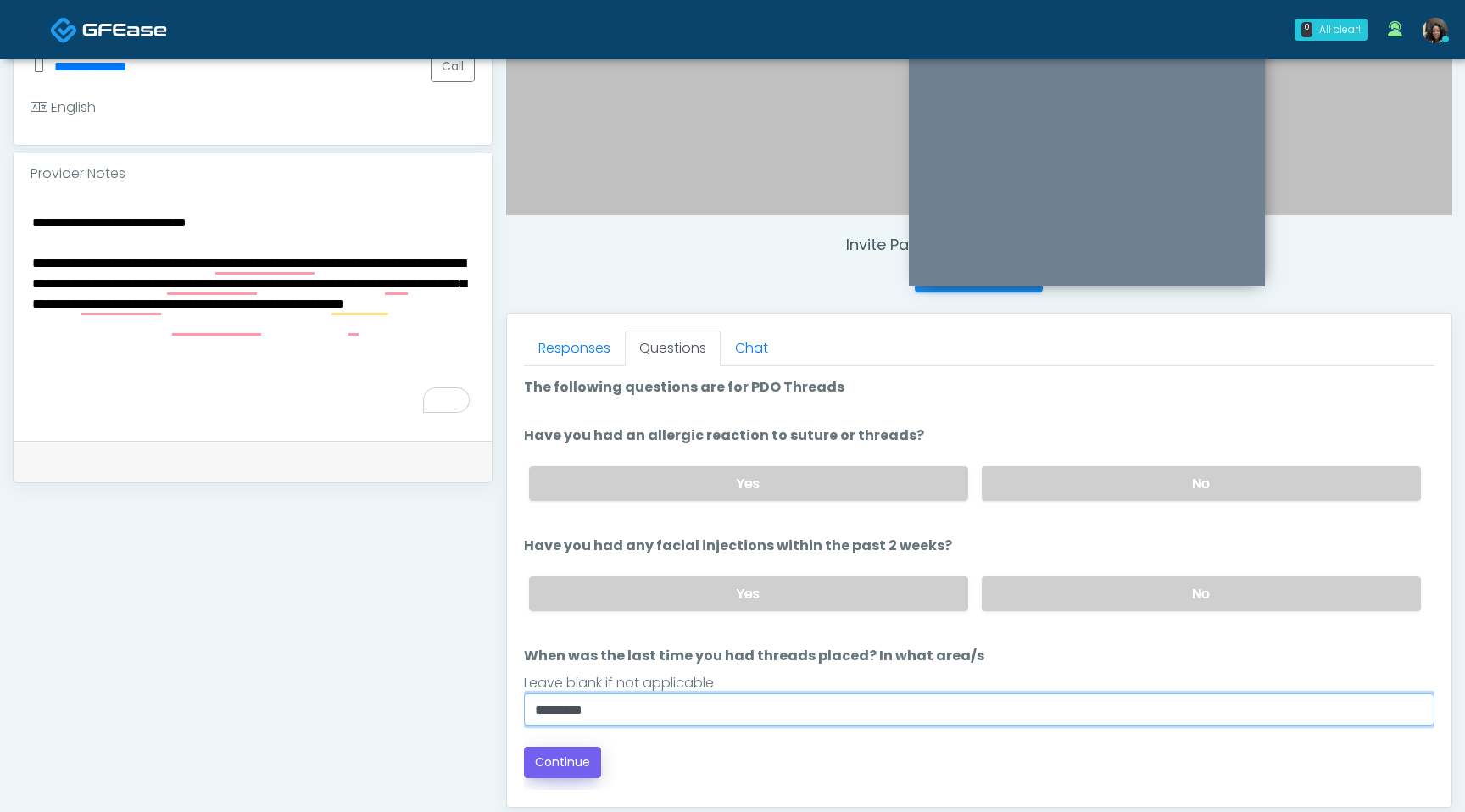
type input "*********"
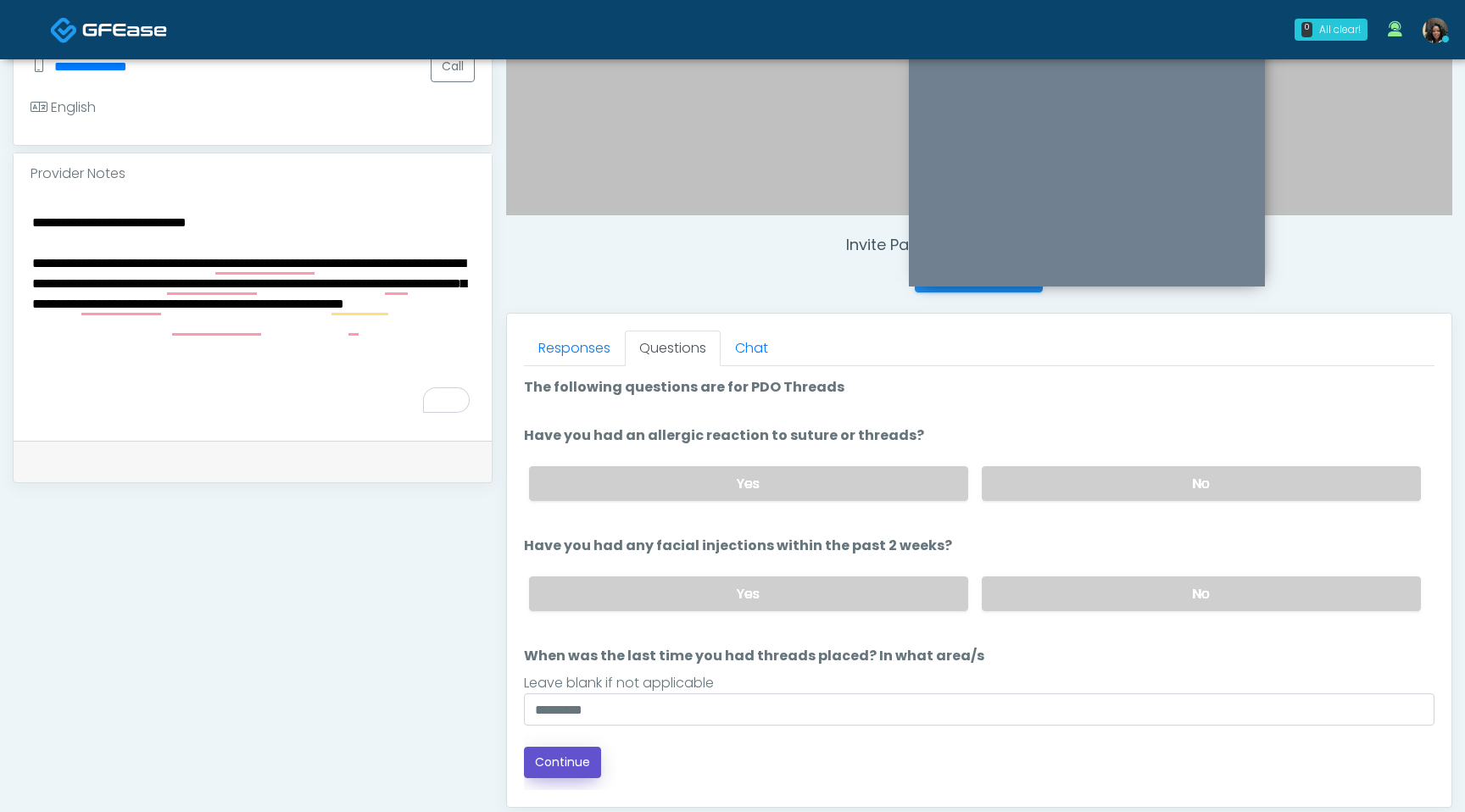
click at [549, 767] on button "Continue" at bounding box center [563, 762] width 77 height 31
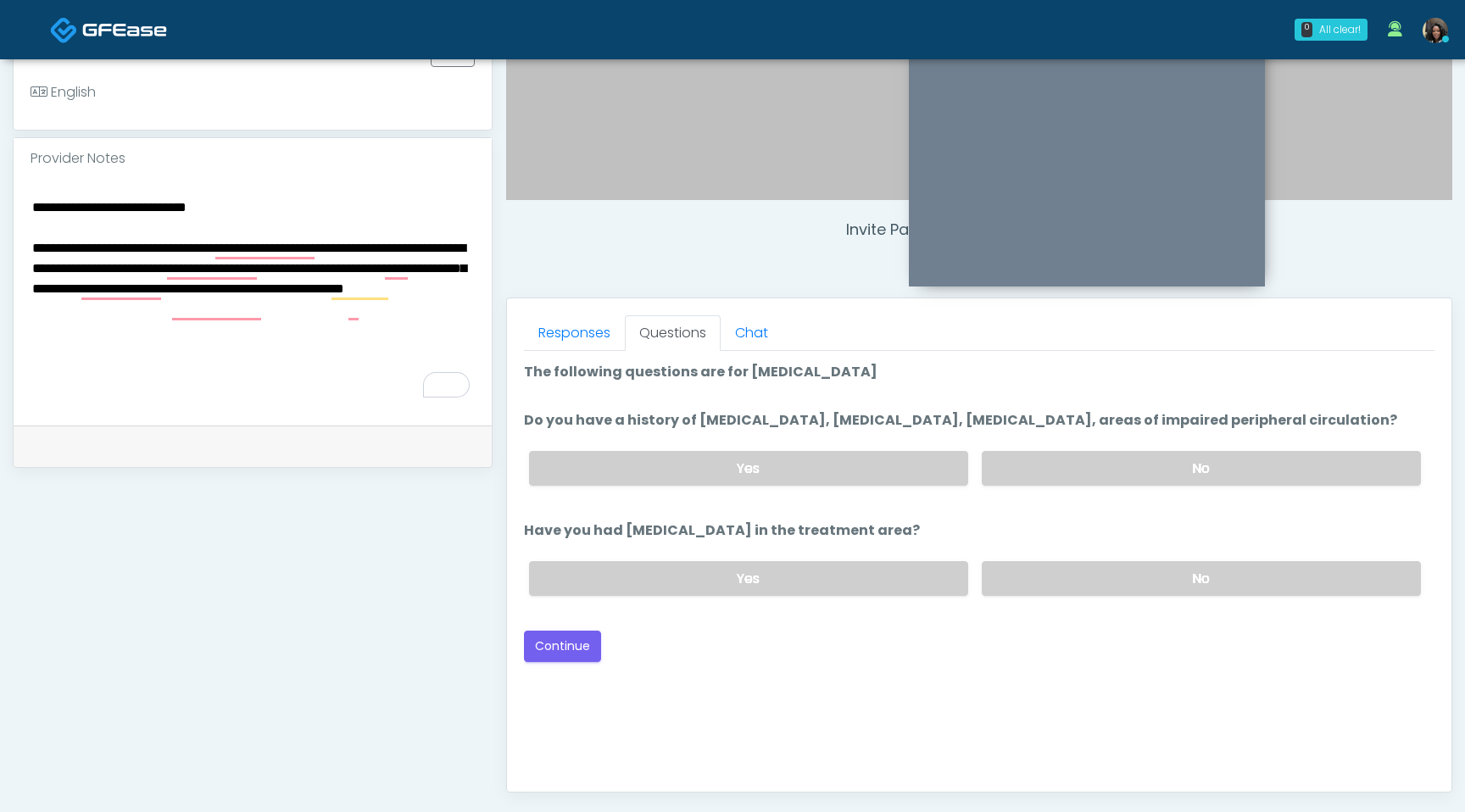
scroll to position [481, 0]
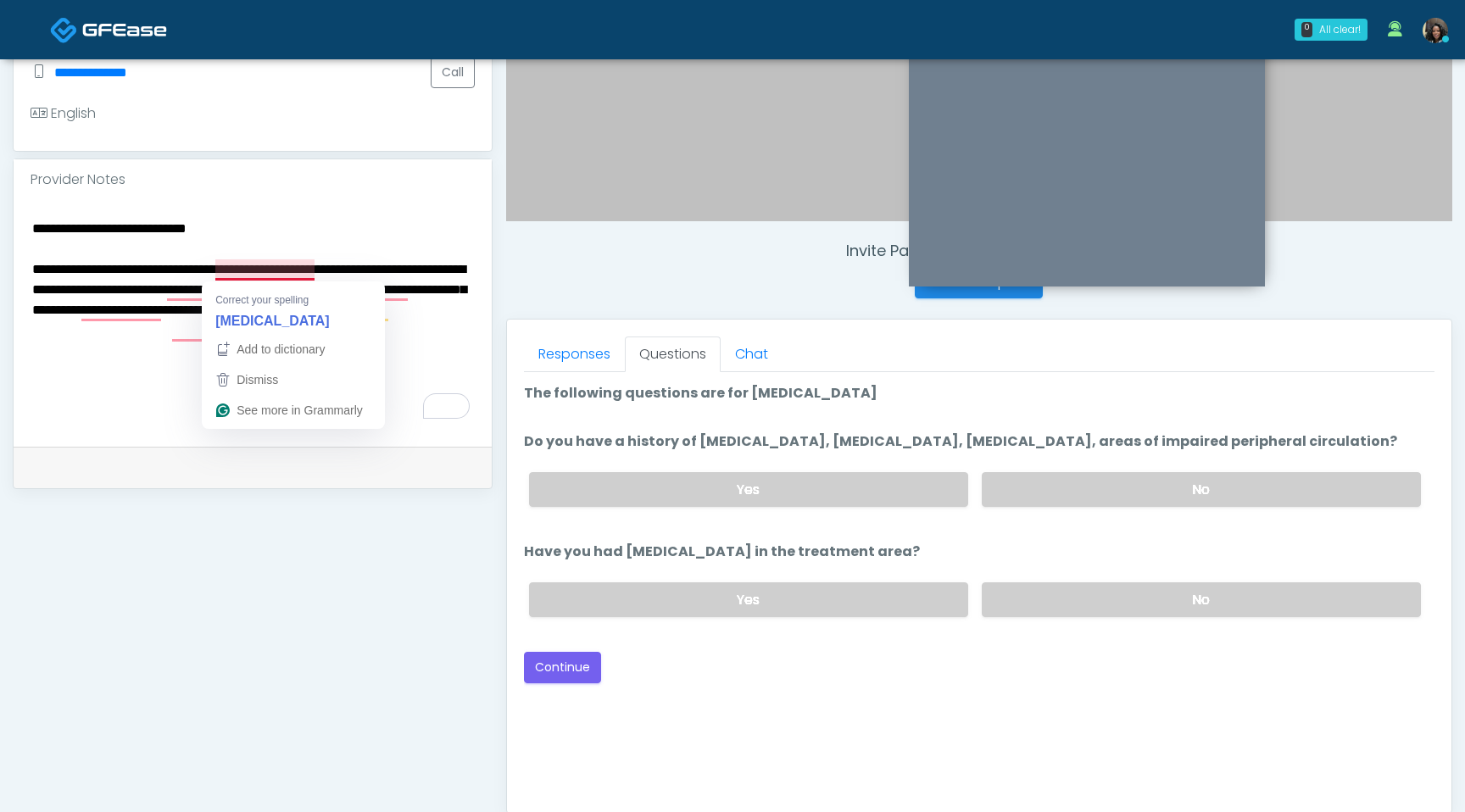
click at [264, 270] on textarea "**********" at bounding box center [253, 320] width 444 height 207
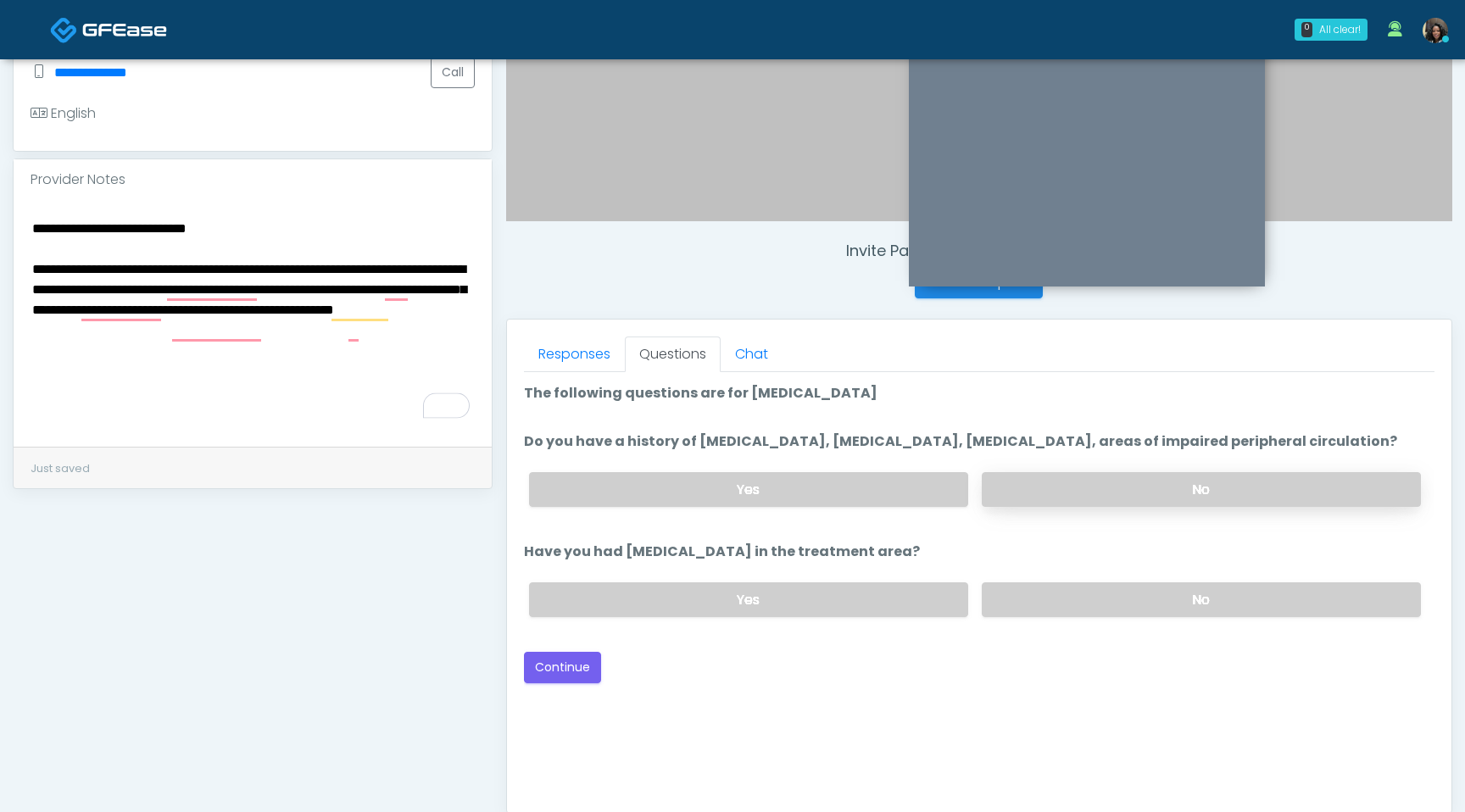
type textarea "**********"
click at [1084, 503] on label "No" at bounding box center [1201, 490] width 439 height 35
click at [1092, 617] on label "No" at bounding box center [1201, 600] width 439 height 35
click at [563, 684] on button "Continue" at bounding box center [563, 667] width 77 height 31
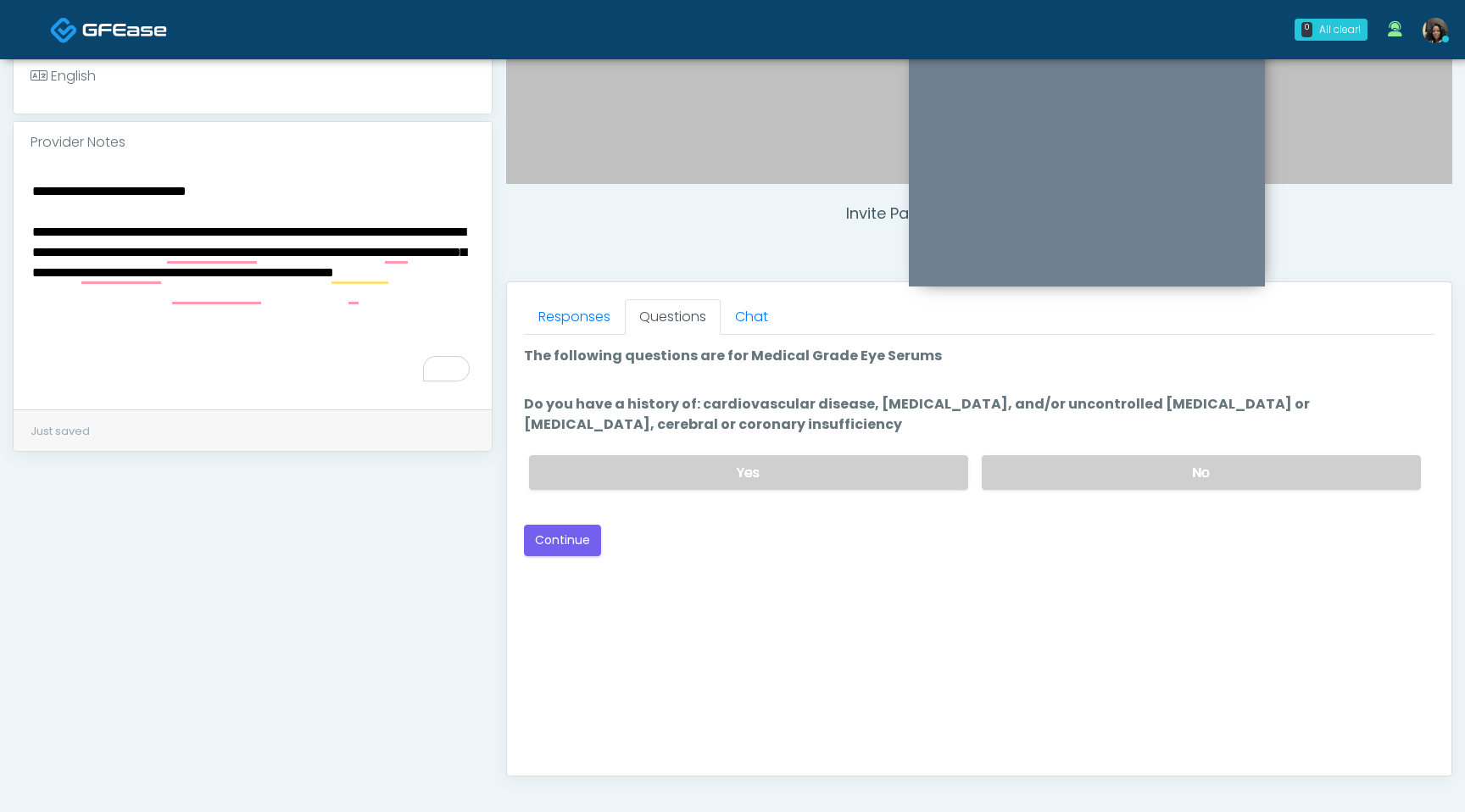
scroll to position [515, 0]
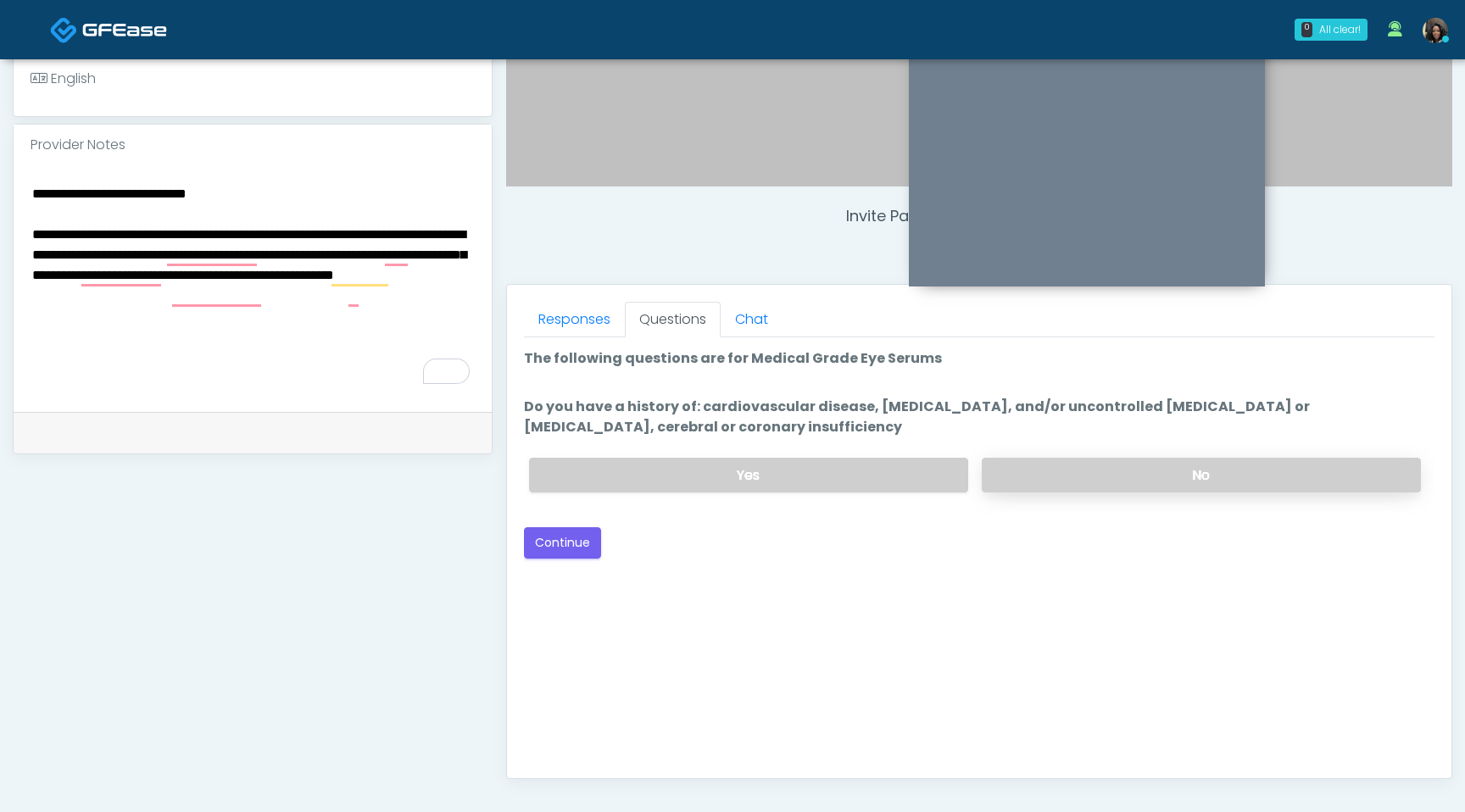
click at [1116, 485] on label "No" at bounding box center [1201, 475] width 439 height 35
click at [582, 539] on button "Continue" at bounding box center [563, 543] width 77 height 31
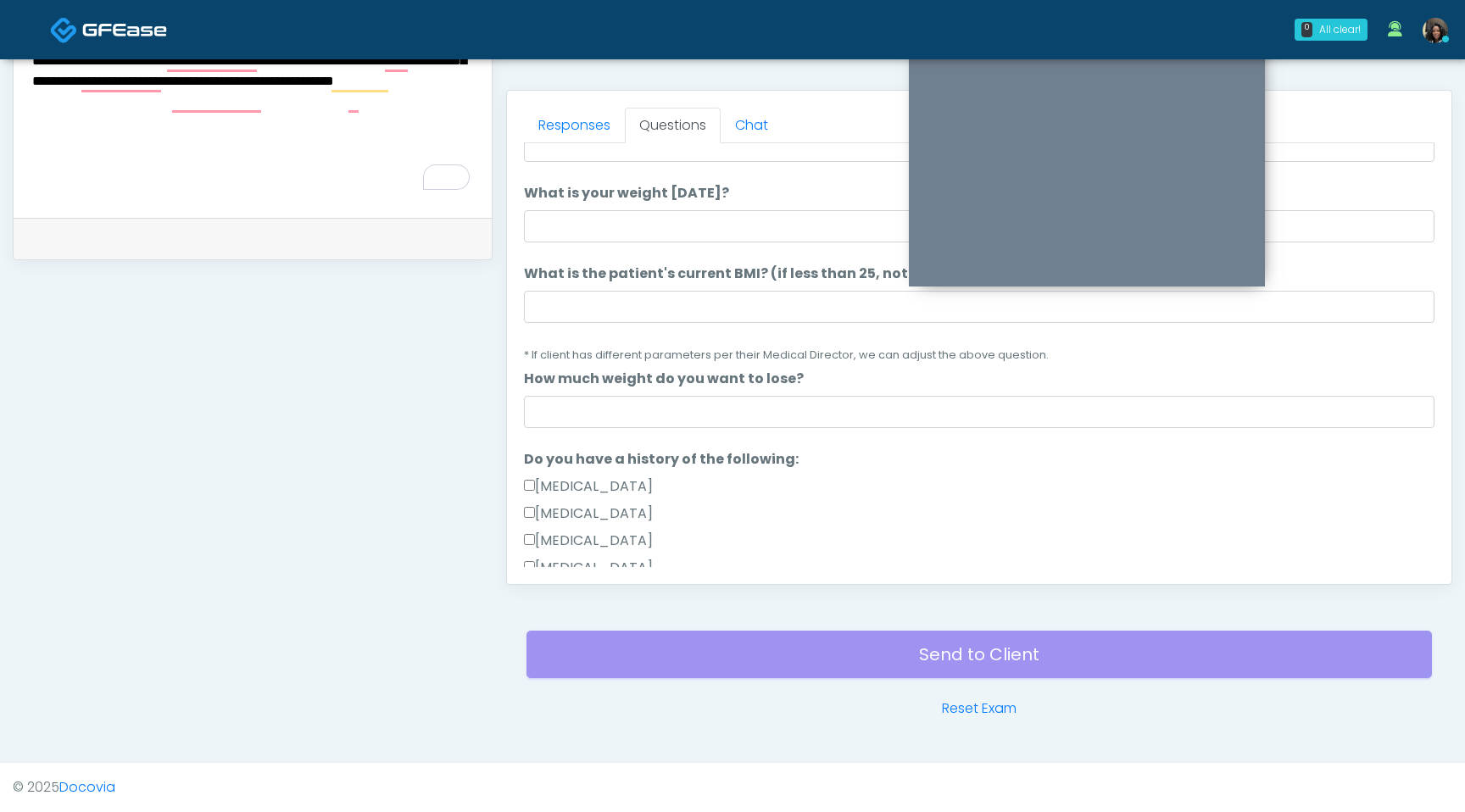
scroll to position [0, 0]
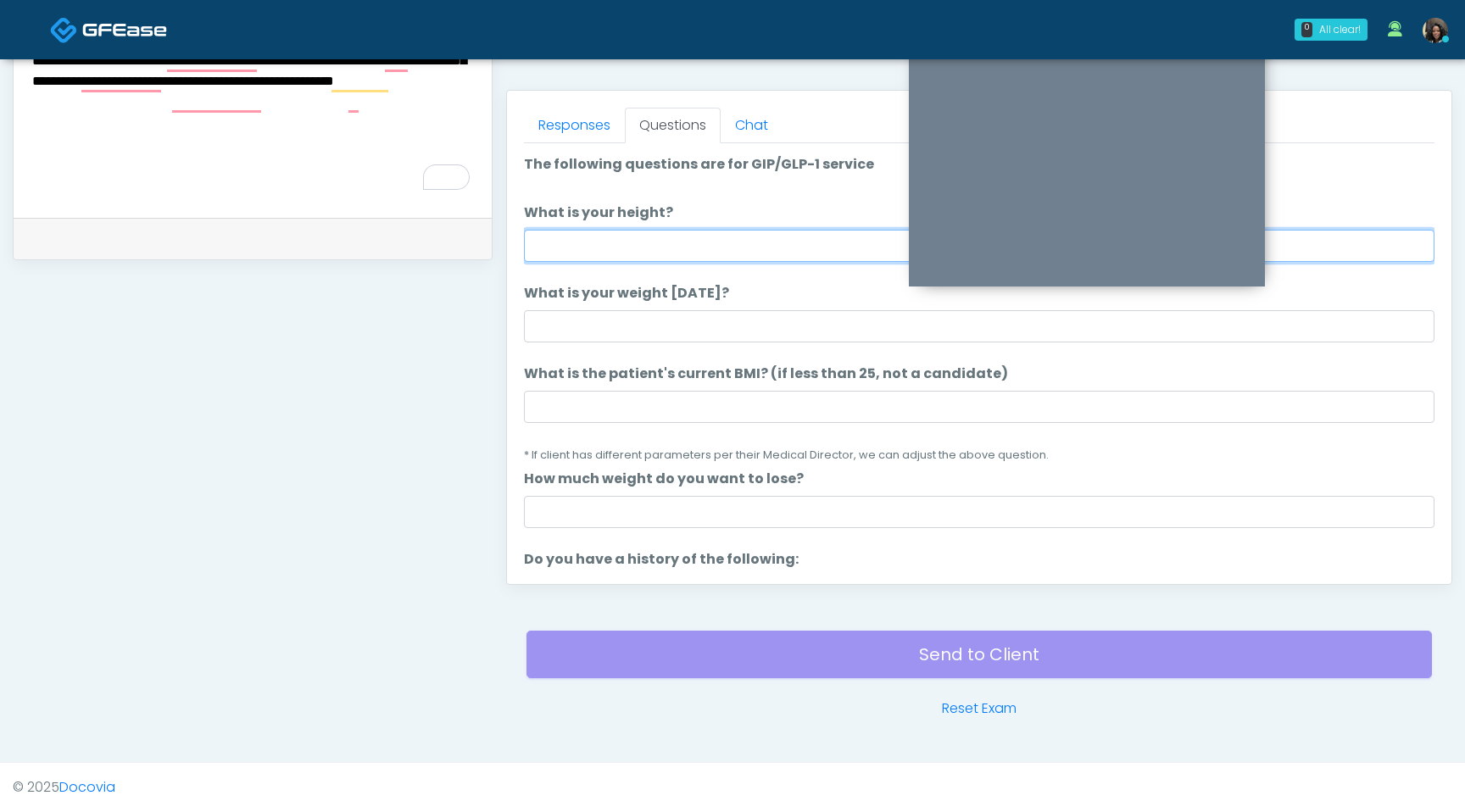
click at [686, 259] on input "What is your height?" at bounding box center [980, 245] width 911 height 32
type input "***"
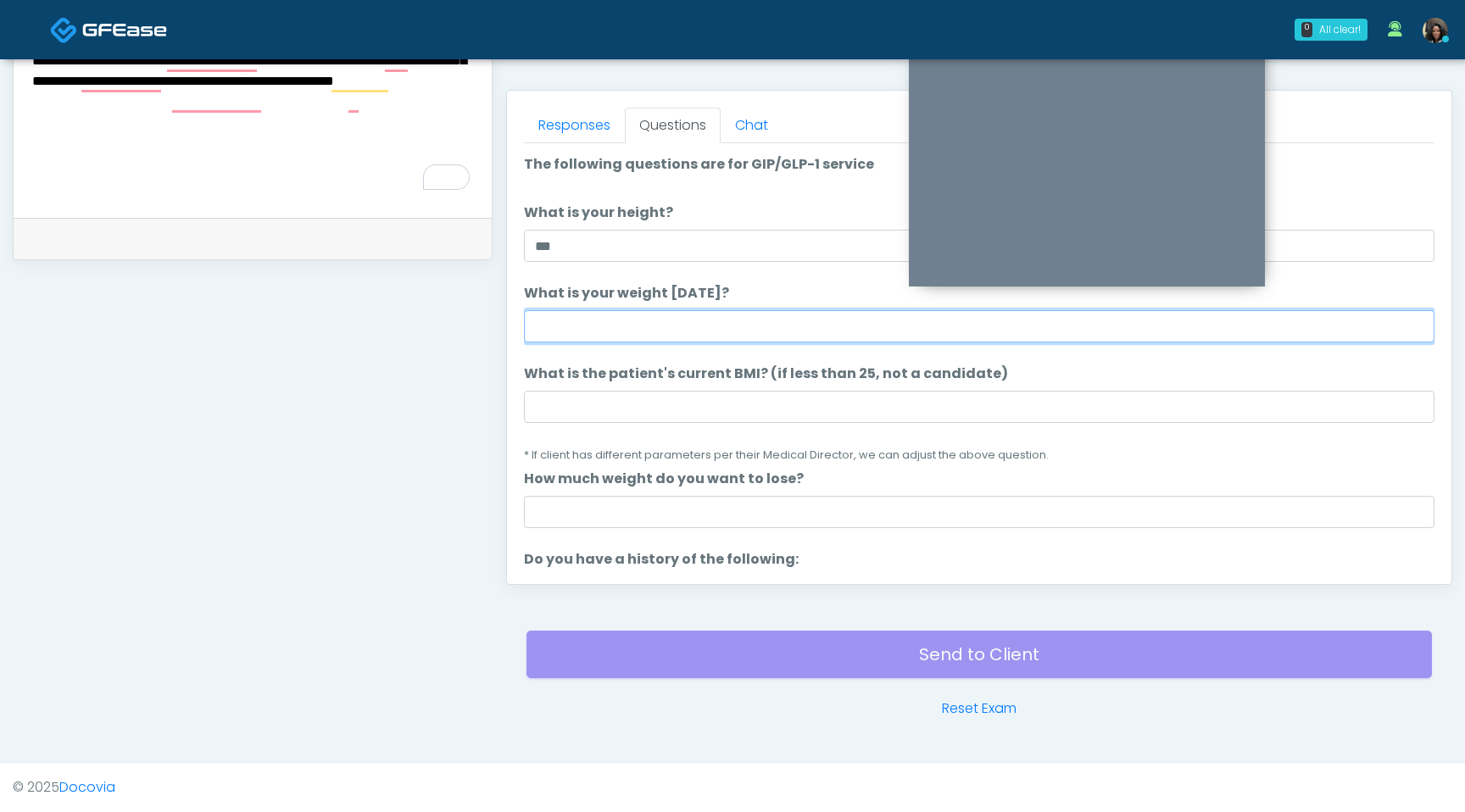
click at [651, 325] on input "What is your weight today?" at bounding box center [980, 326] width 911 height 32
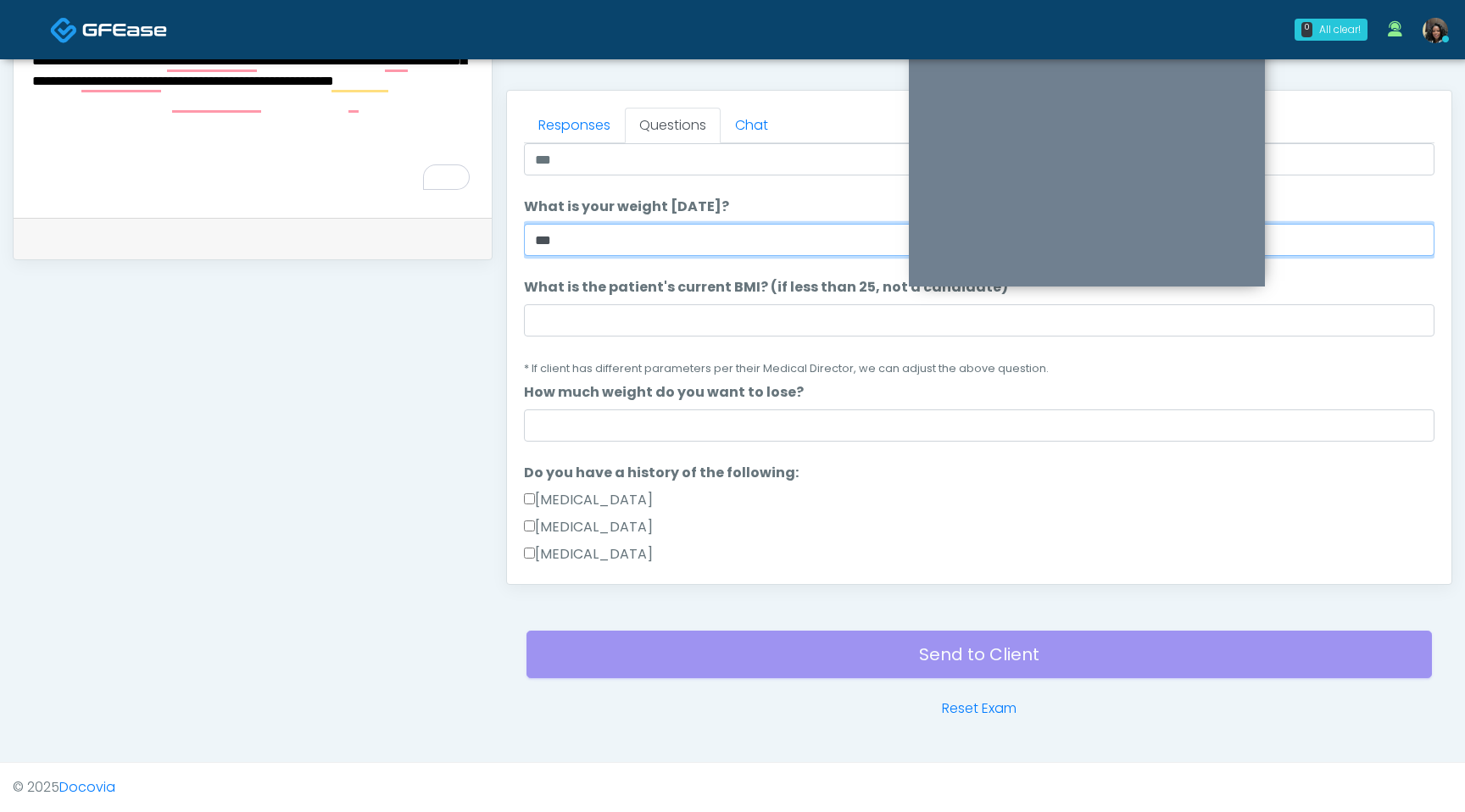
scroll to position [73, 0]
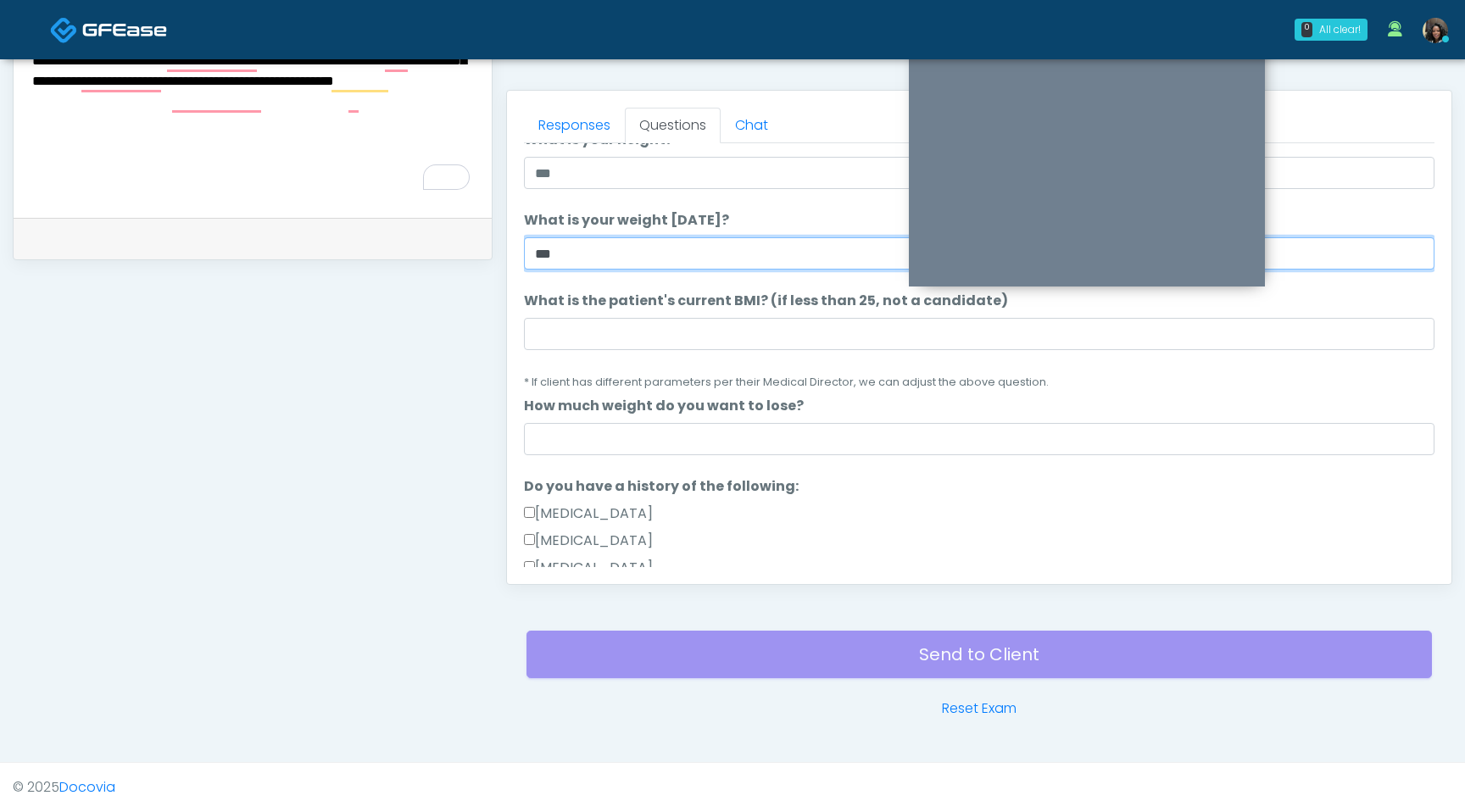
type input "***"
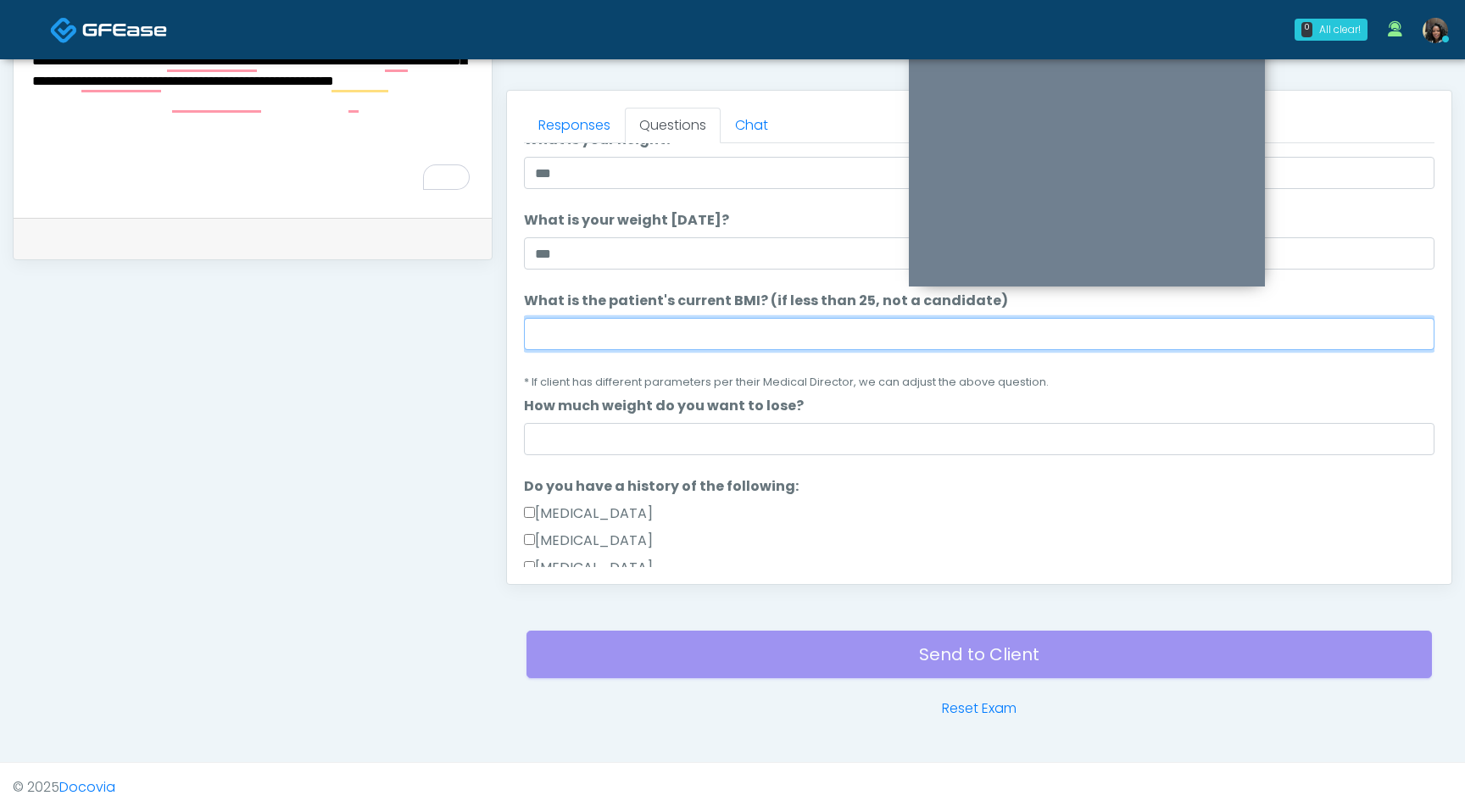
click at [647, 321] on input "What is the patient's current BMI? (if less than 25, not a candidate)" at bounding box center [980, 333] width 911 height 32
type input "****"
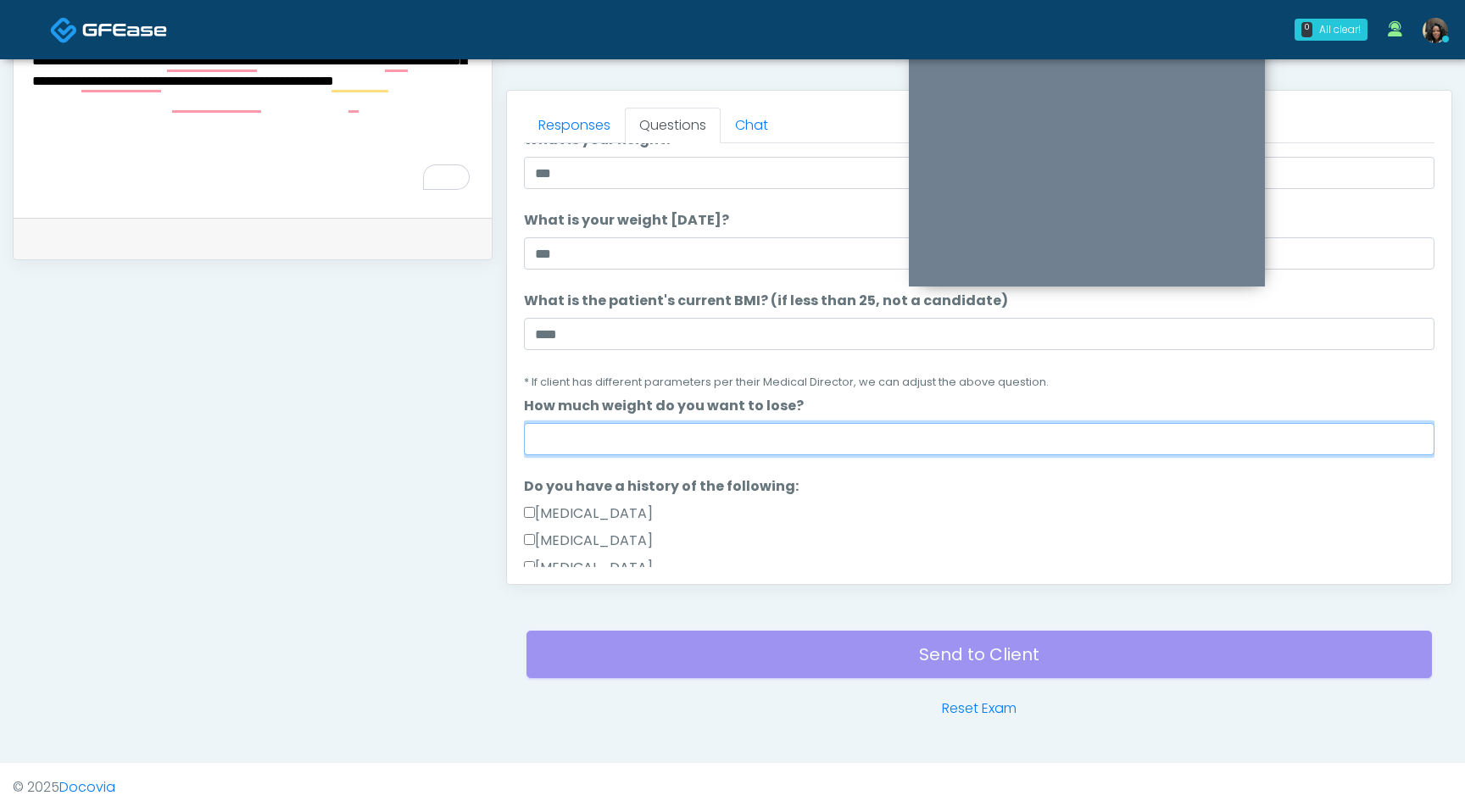
click at [644, 445] on input "How much weight do you want to lose?" at bounding box center [980, 439] width 911 height 32
type input "*"
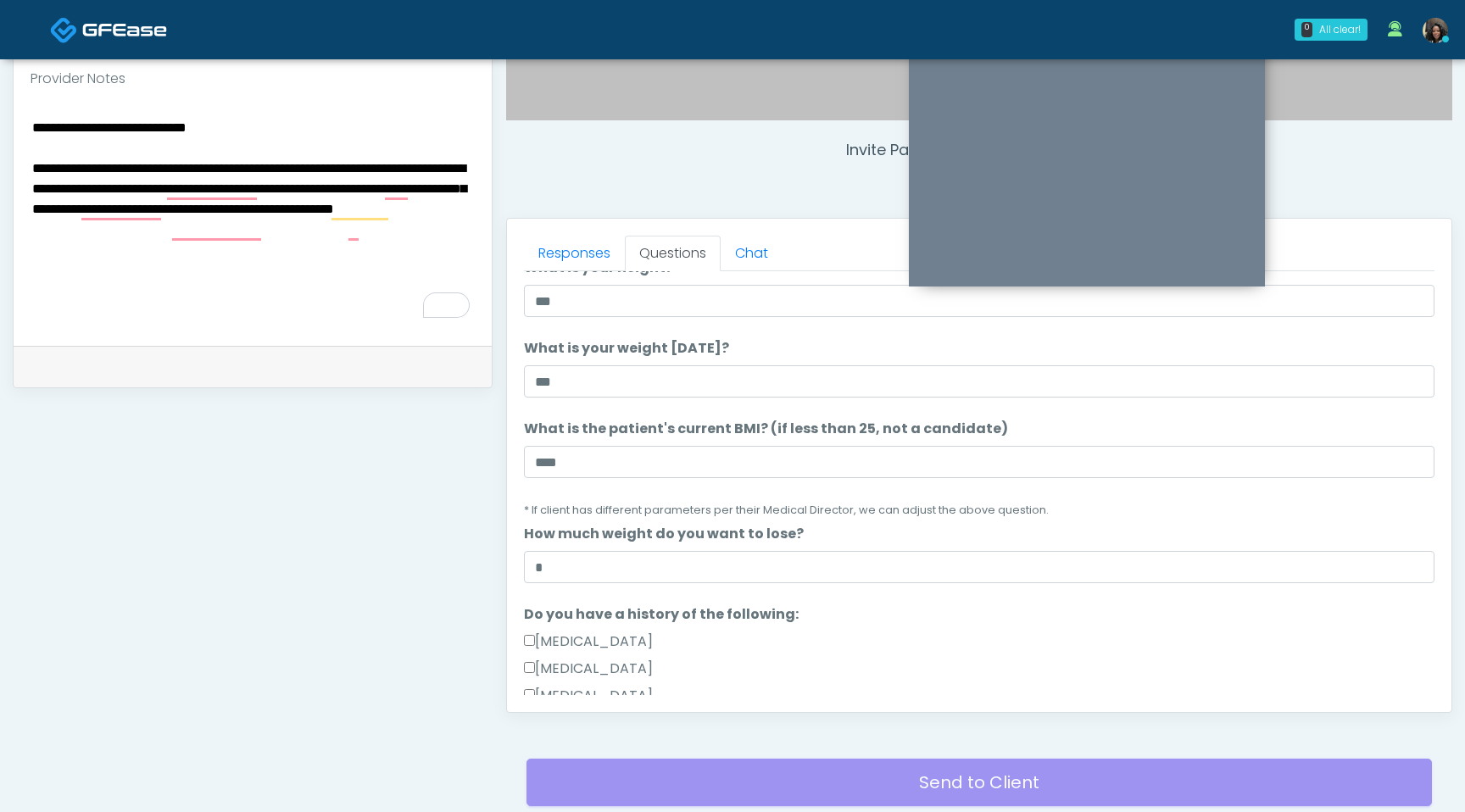
scroll to position [496, 0]
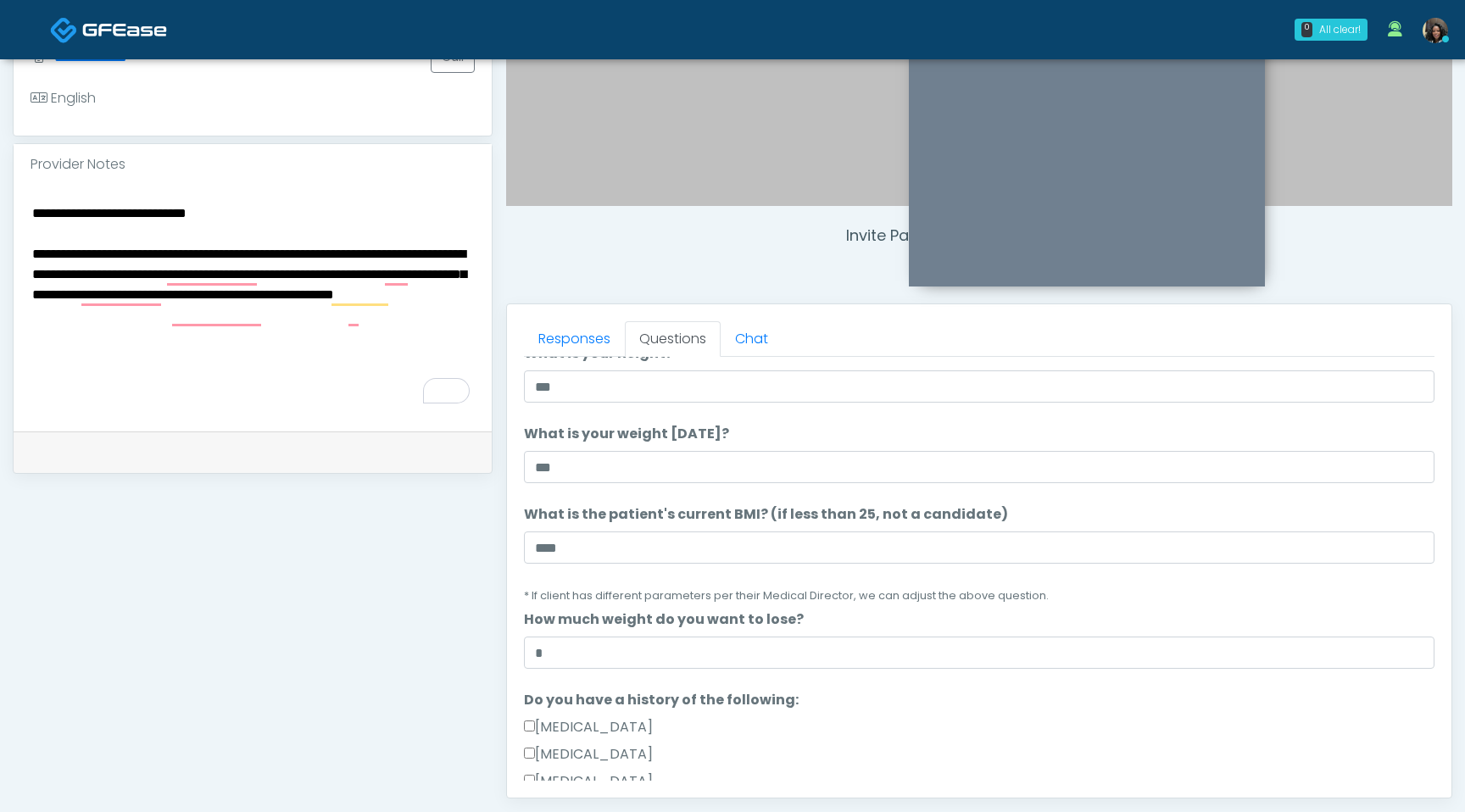
drag, startPoint x: 236, startPoint y: 218, endPoint x: 36, endPoint y: 211, distance: 200.1
click at [36, 211] on textarea "**********" at bounding box center [253, 305] width 444 height 207
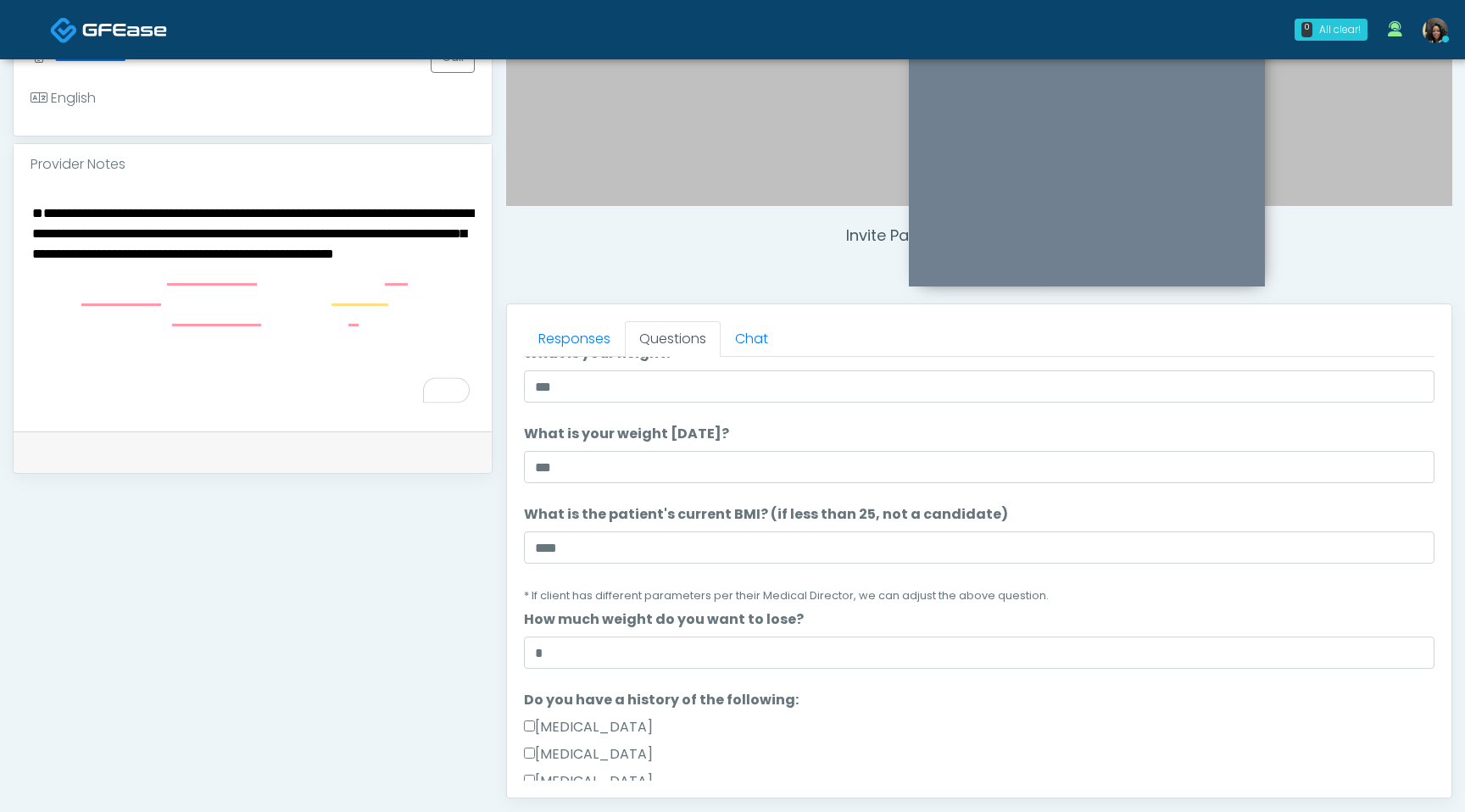
click at [403, 314] on textarea "**********" at bounding box center [253, 305] width 444 height 207
paste textarea "**********"
click at [31, 253] on textarea "**********" at bounding box center [253, 305] width 444 height 207
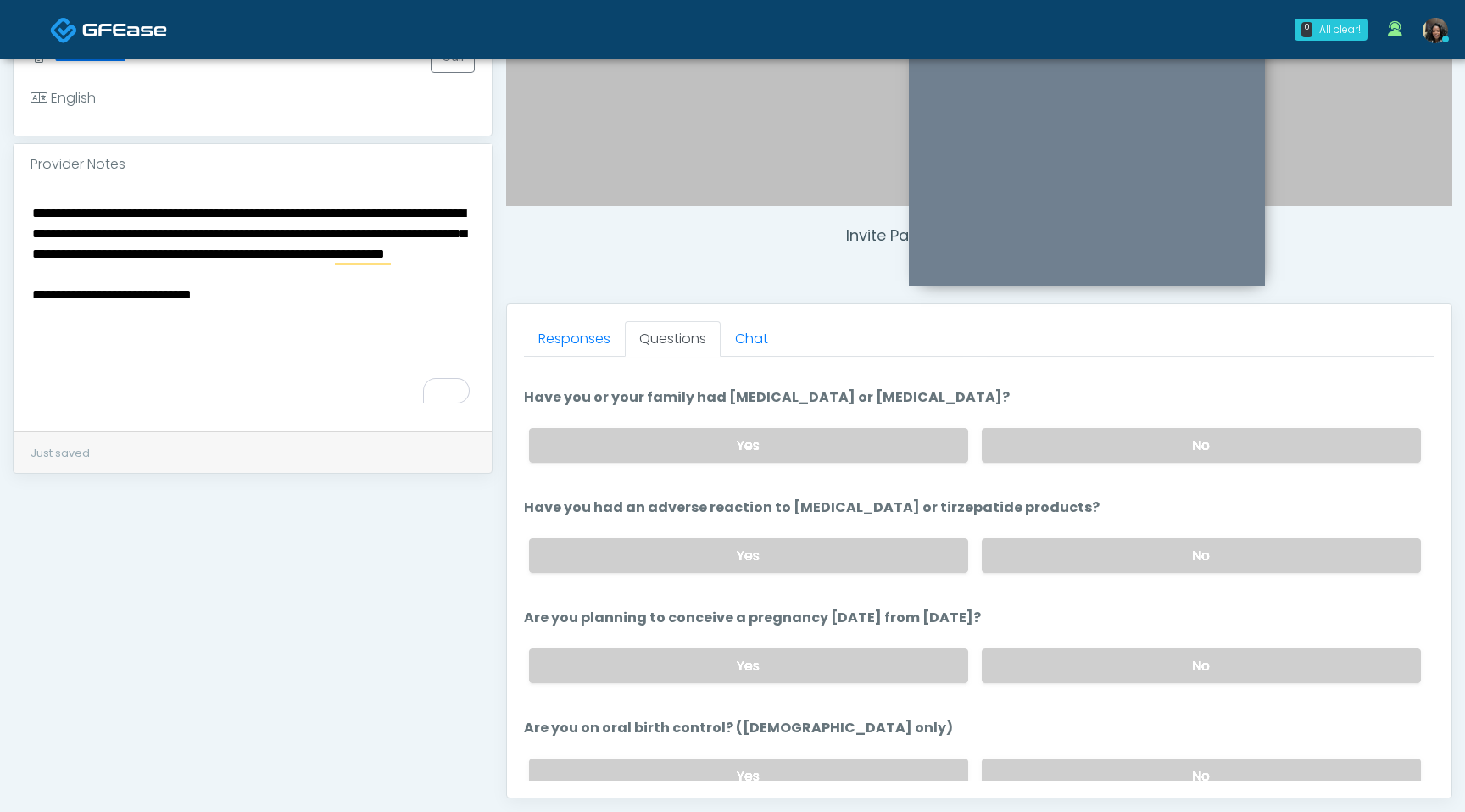
scroll to position [908, 0]
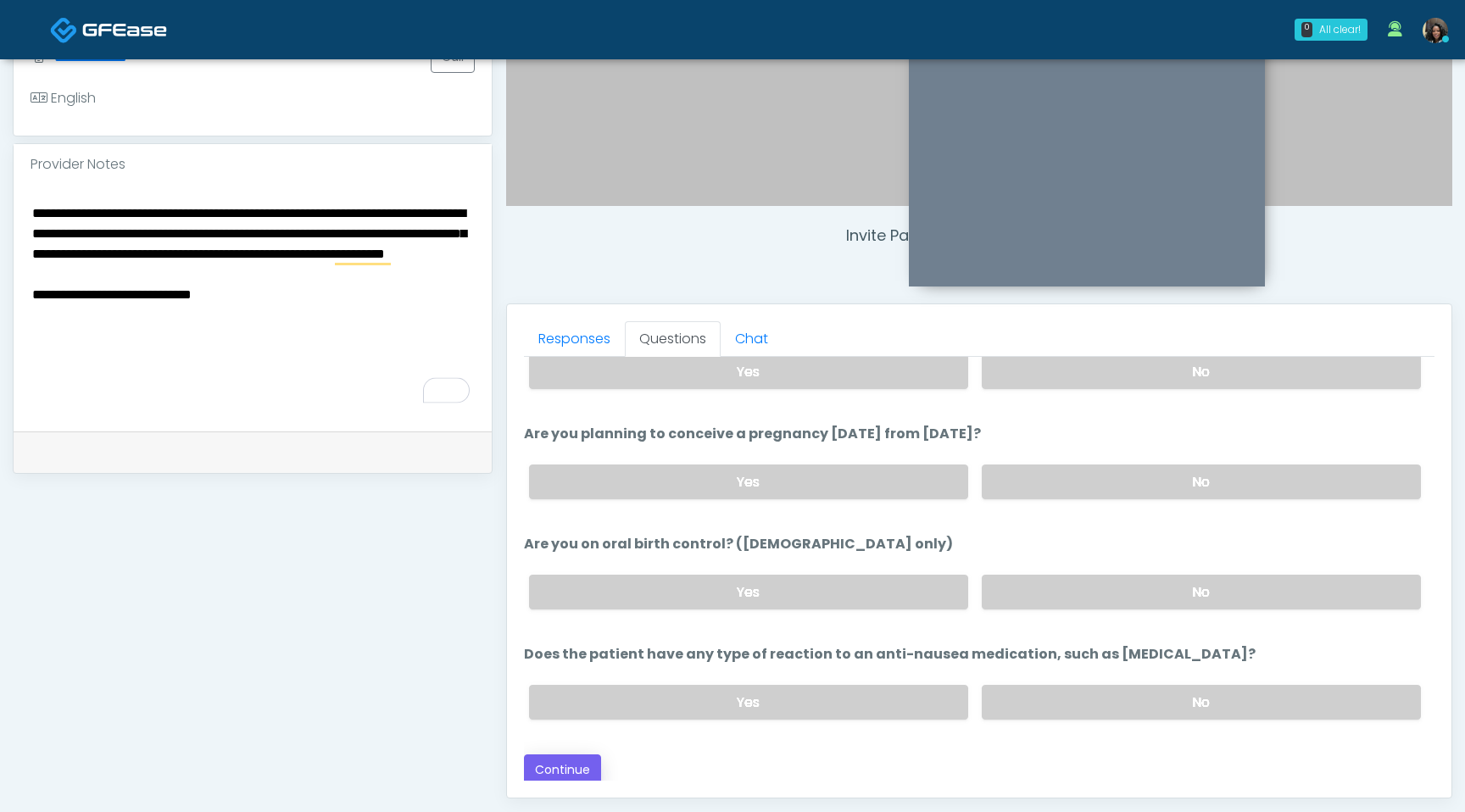
type textarea "**********"
click at [558, 772] on button "Continue" at bounding box center [563, 770] width 77 height 31
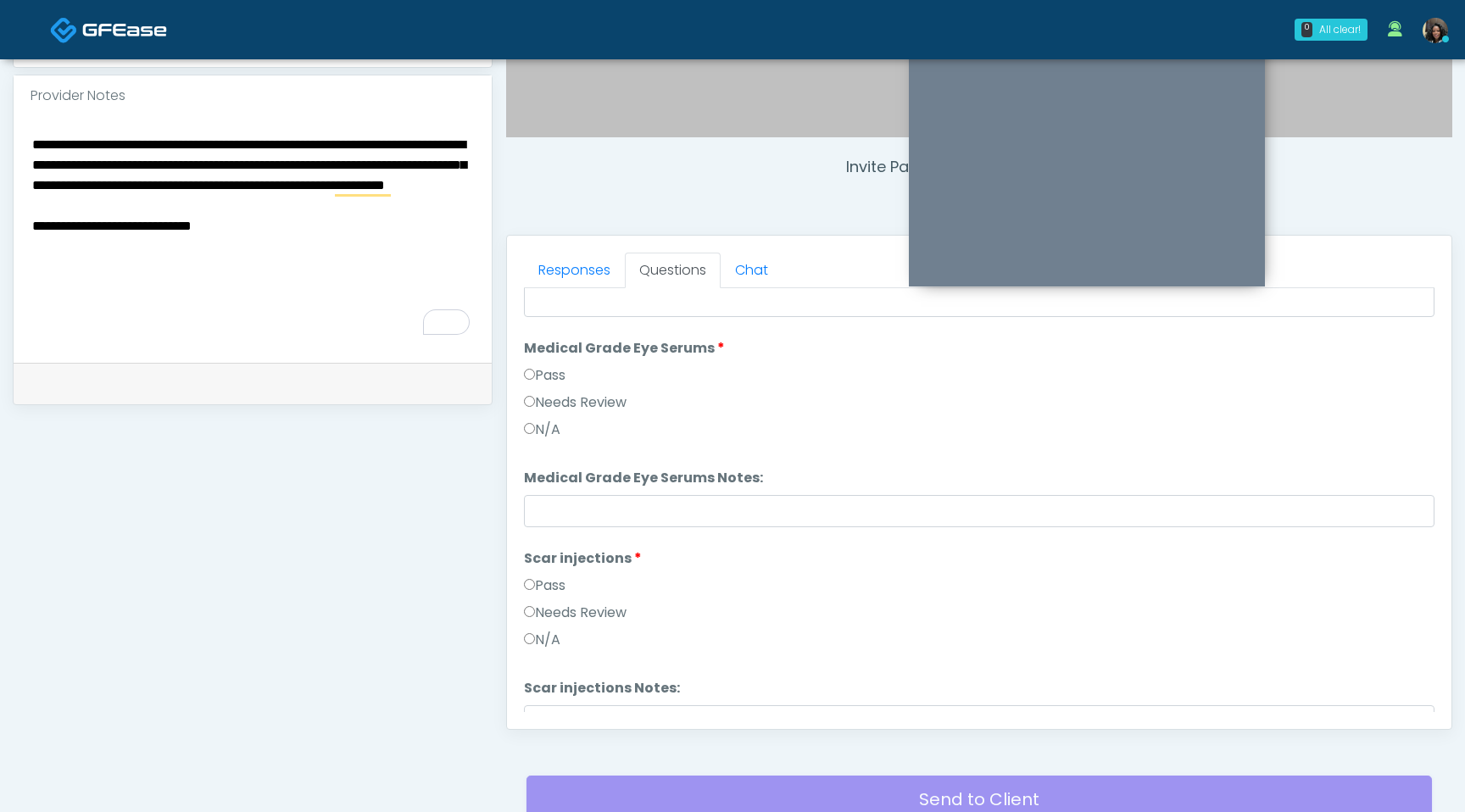
scroll to position [709, 0]
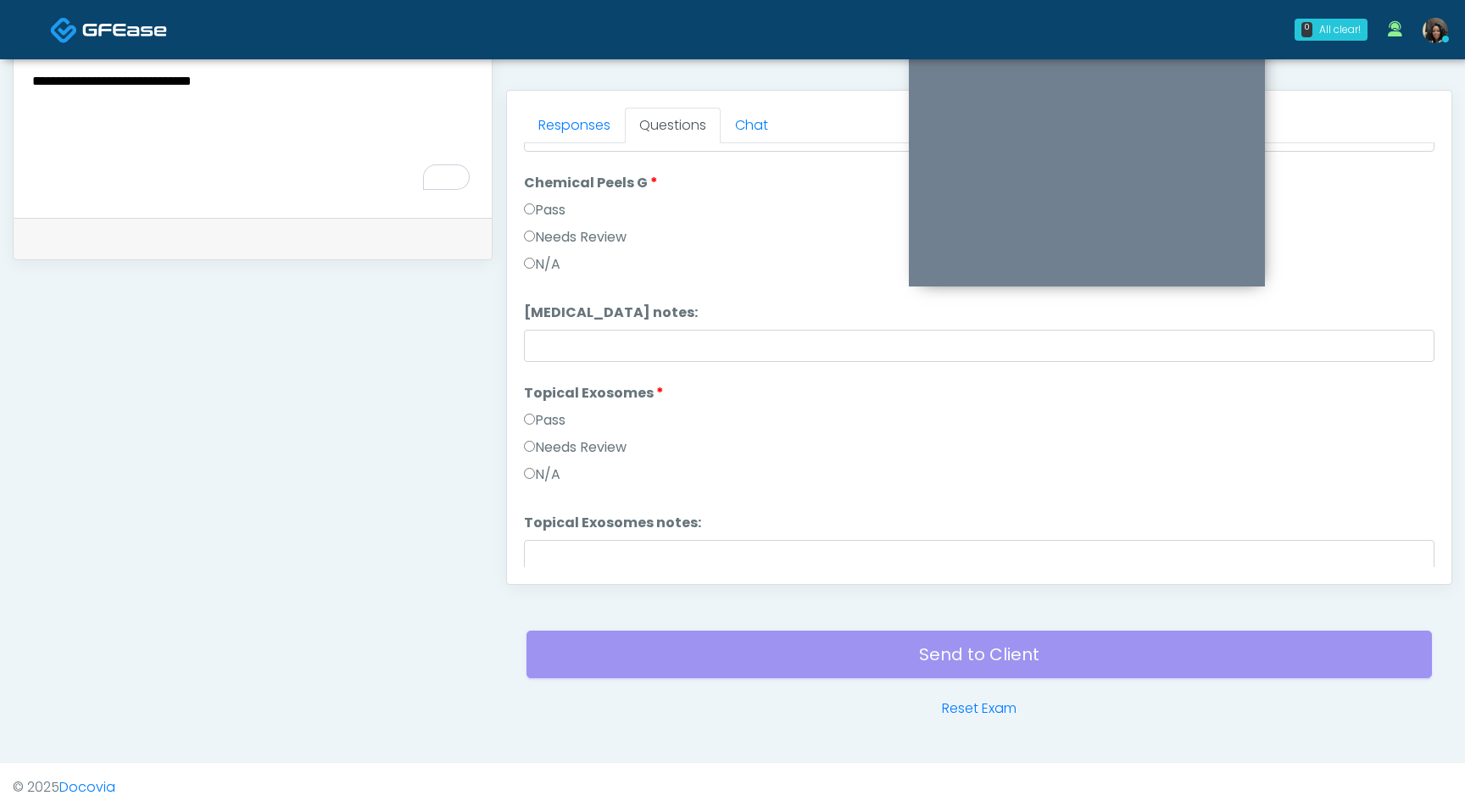
click at [709, 423] on div "Pass" at bounding box center [980, 424] width 911 height 27
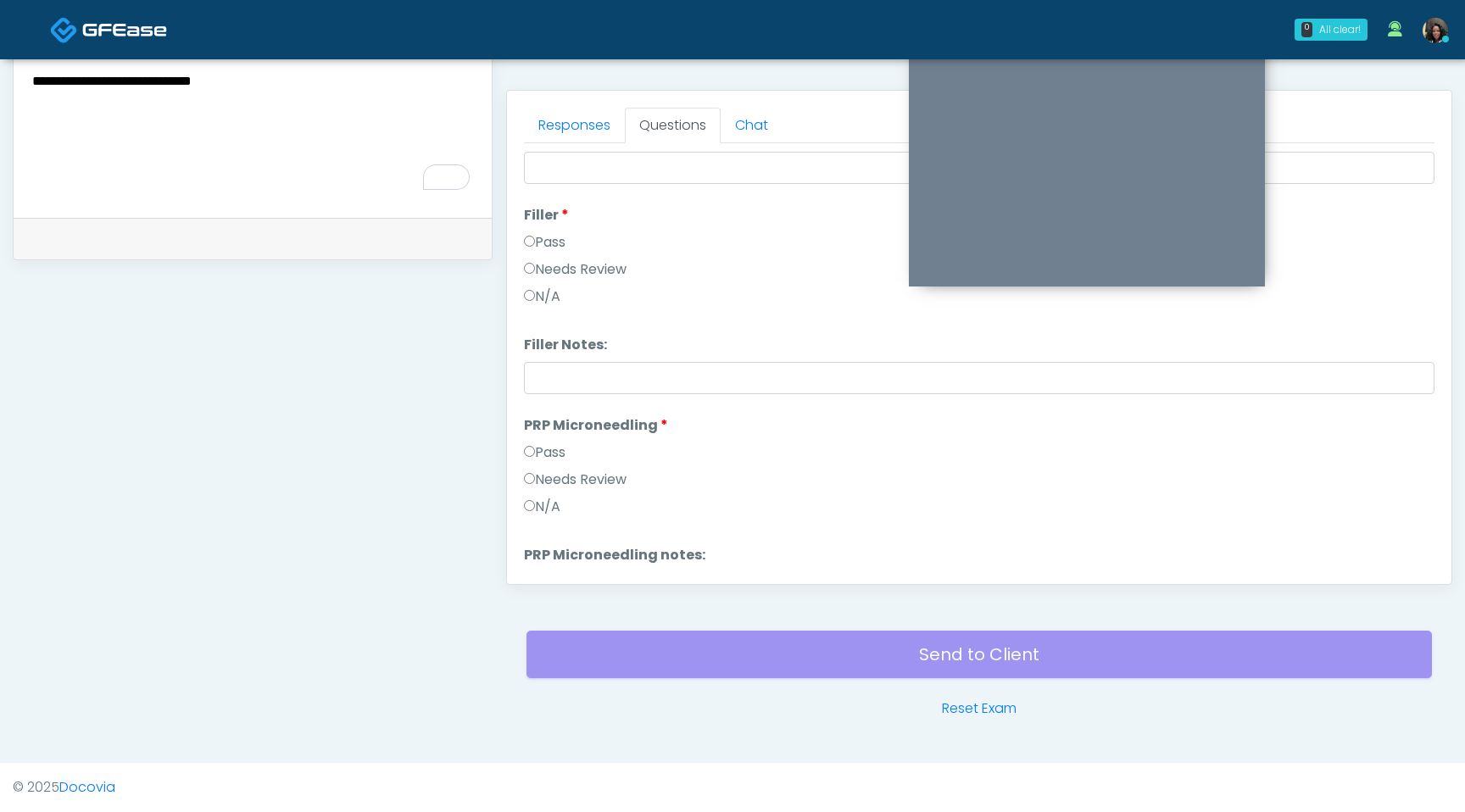
scroll to position [0, 0]
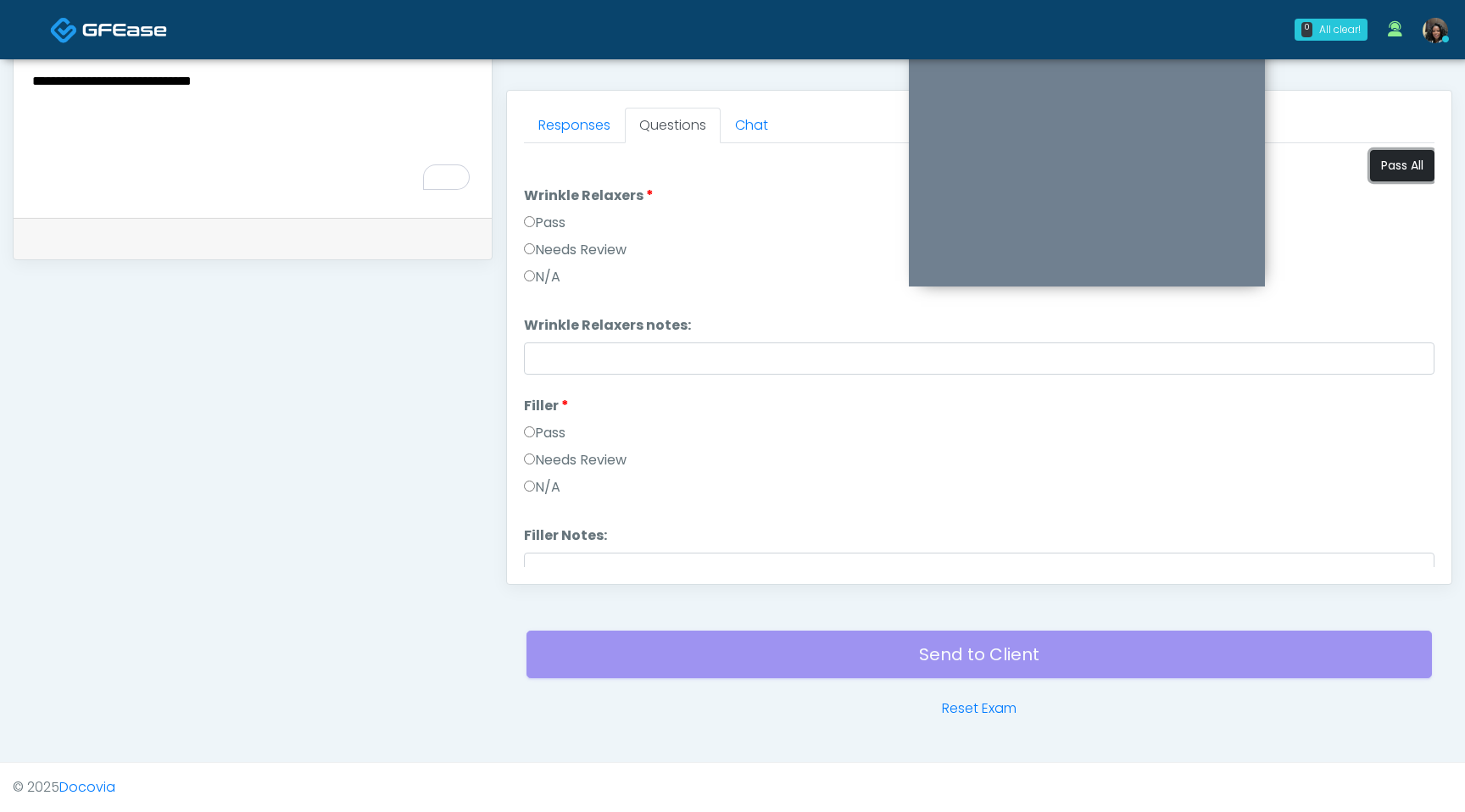
click at [1403, 176] on button "Pass All" at bounding box center [1402, 166] width 65 height 31
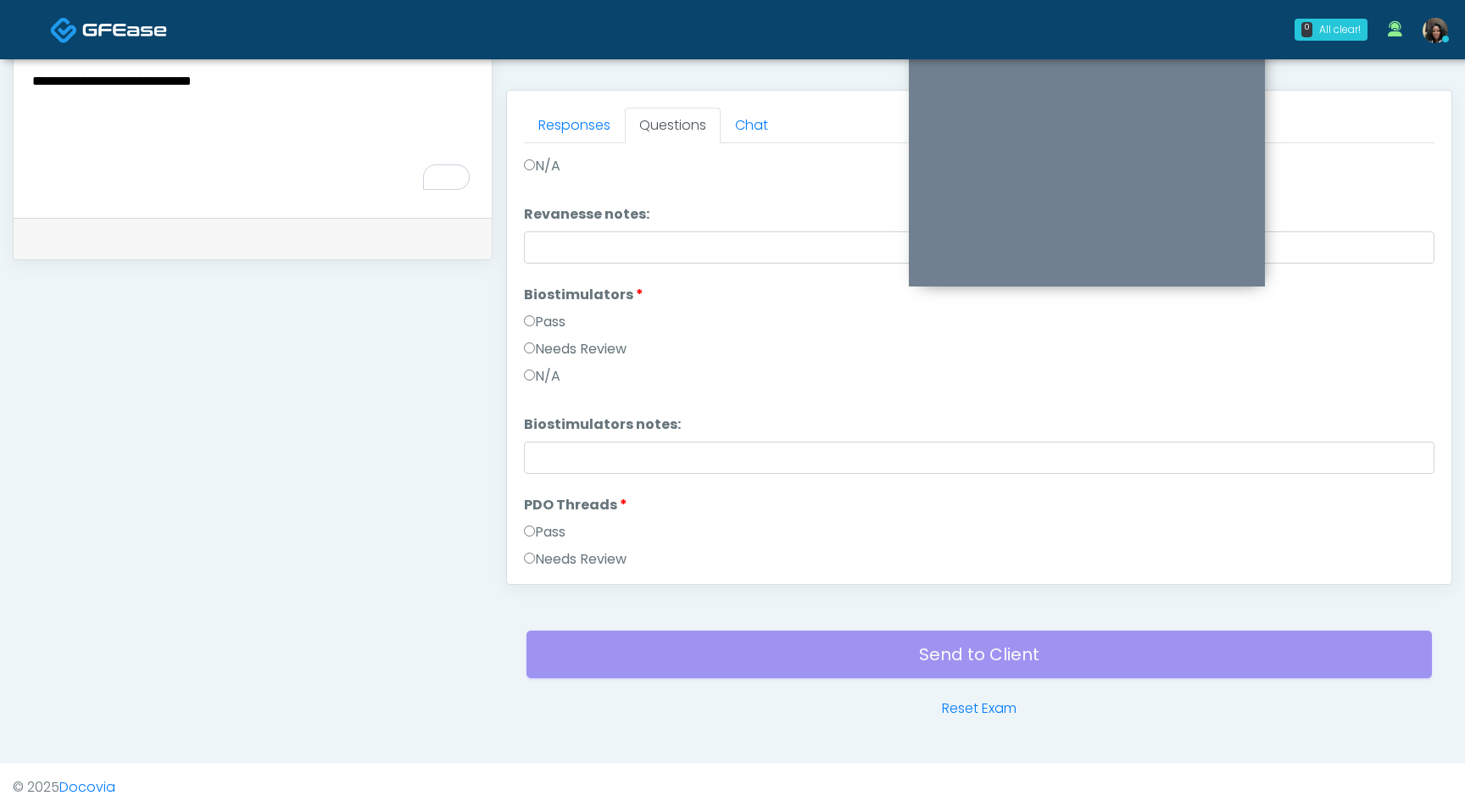
scroll to position [1584, 0]
click at [564, 245] on input "Revanesse notes:" at bounding box center [980, 246] width 911 height 32
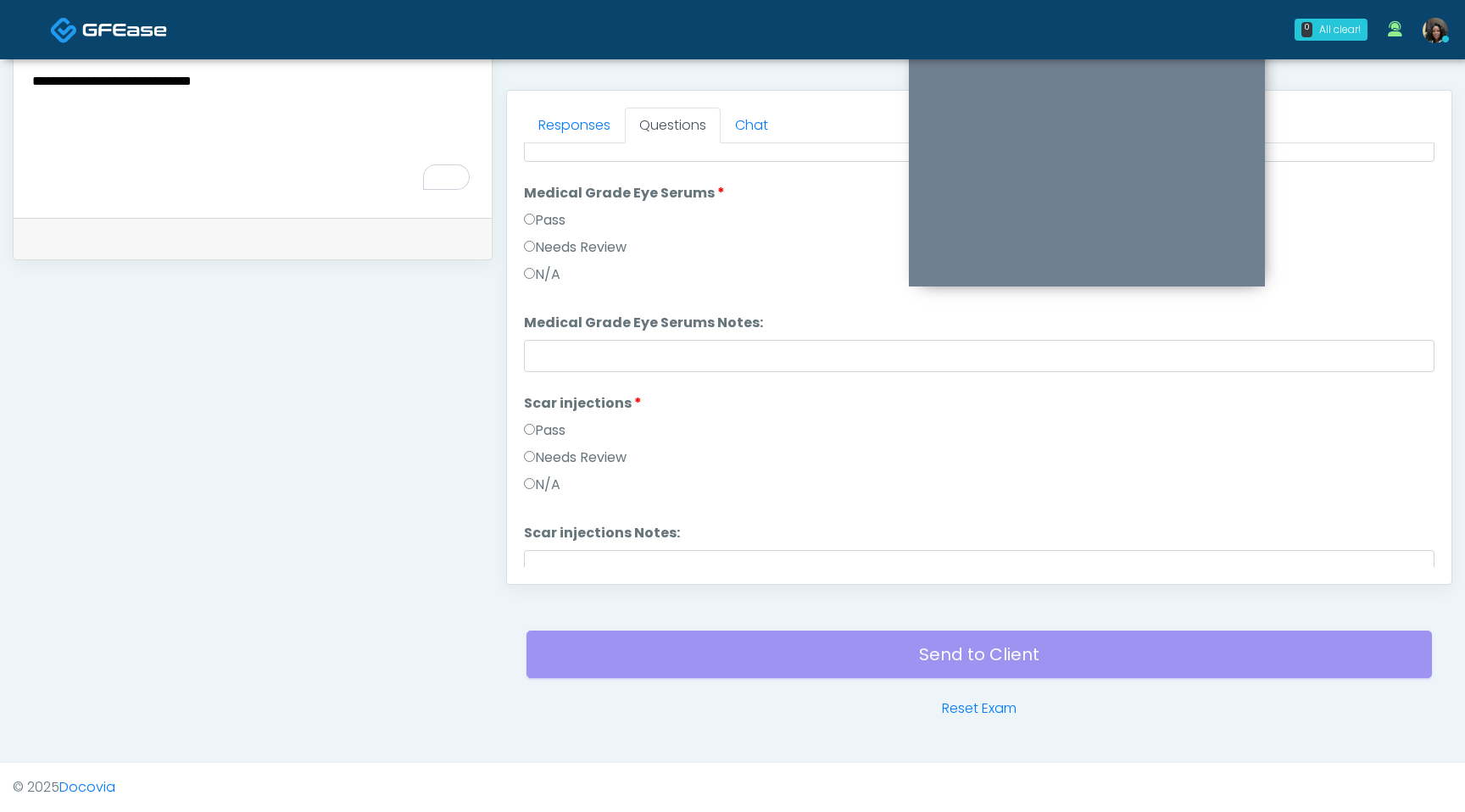
scroll to position [3224, 0]
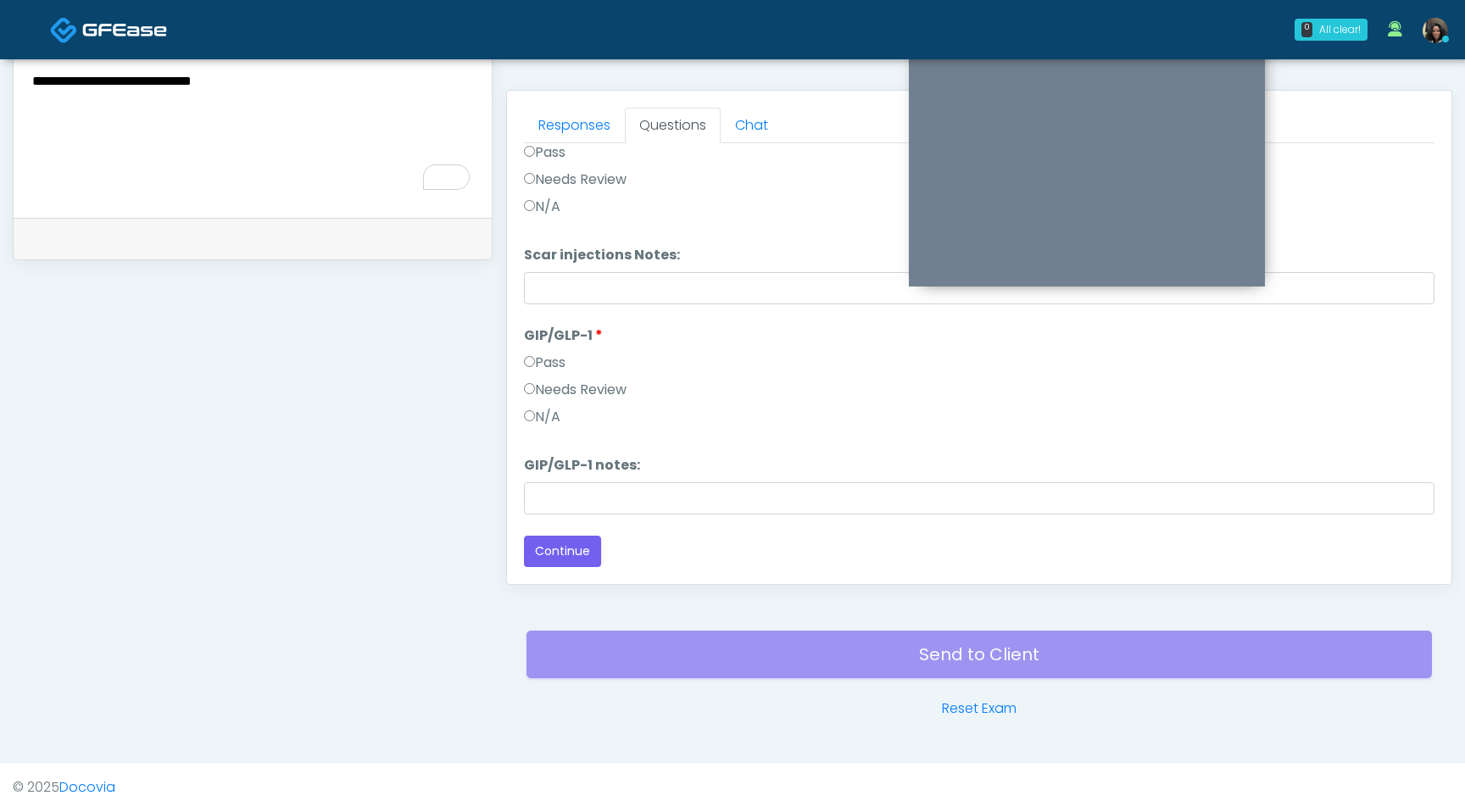
type input "********"
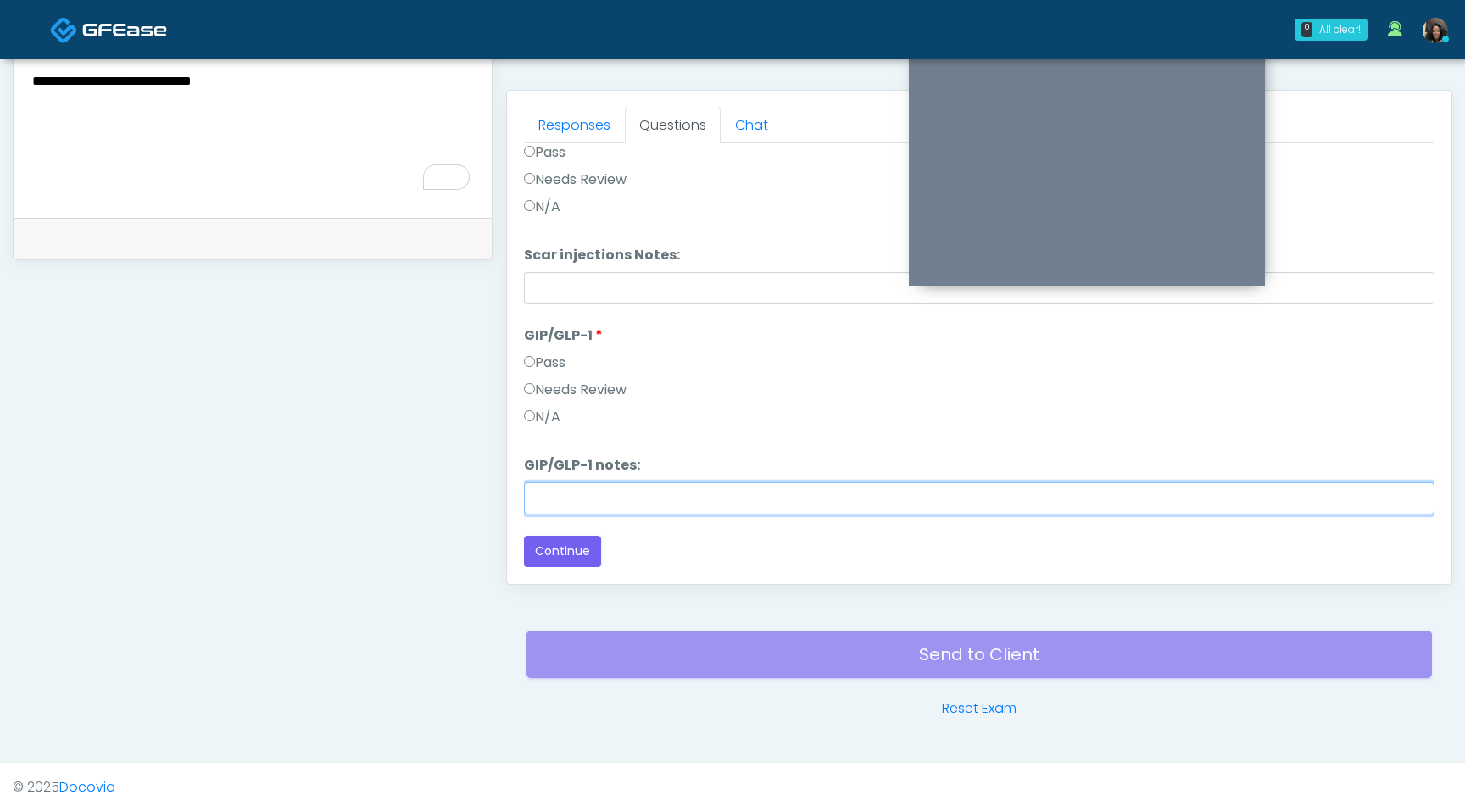
click at [561, 502] on input "GIP/GLP-1 notes:" at bounding box center [980, 498] width 911 height 32
type input "**********"
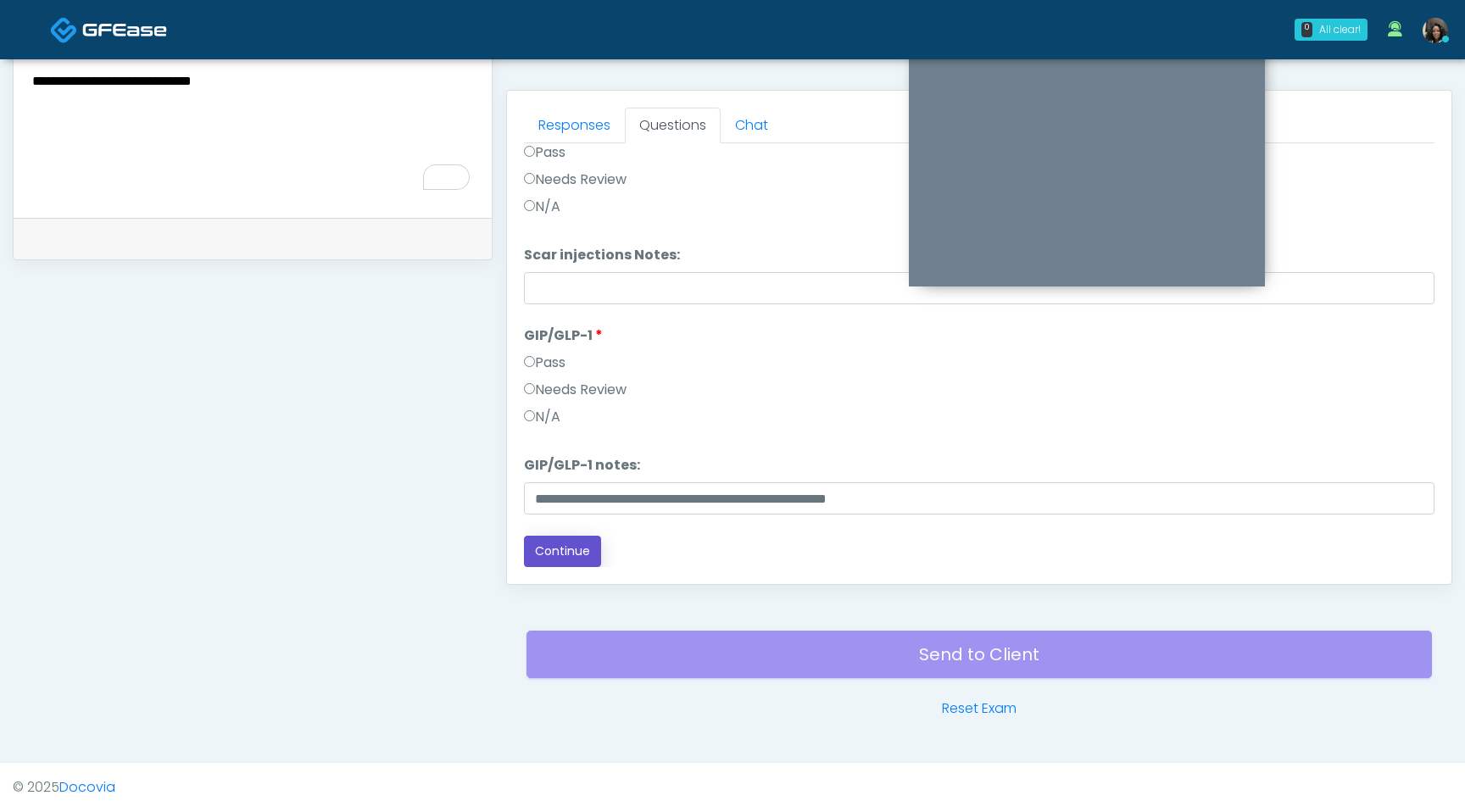
click at [570, 547] on button "Continue" at bounding box center [563, 552] width 77 height 31
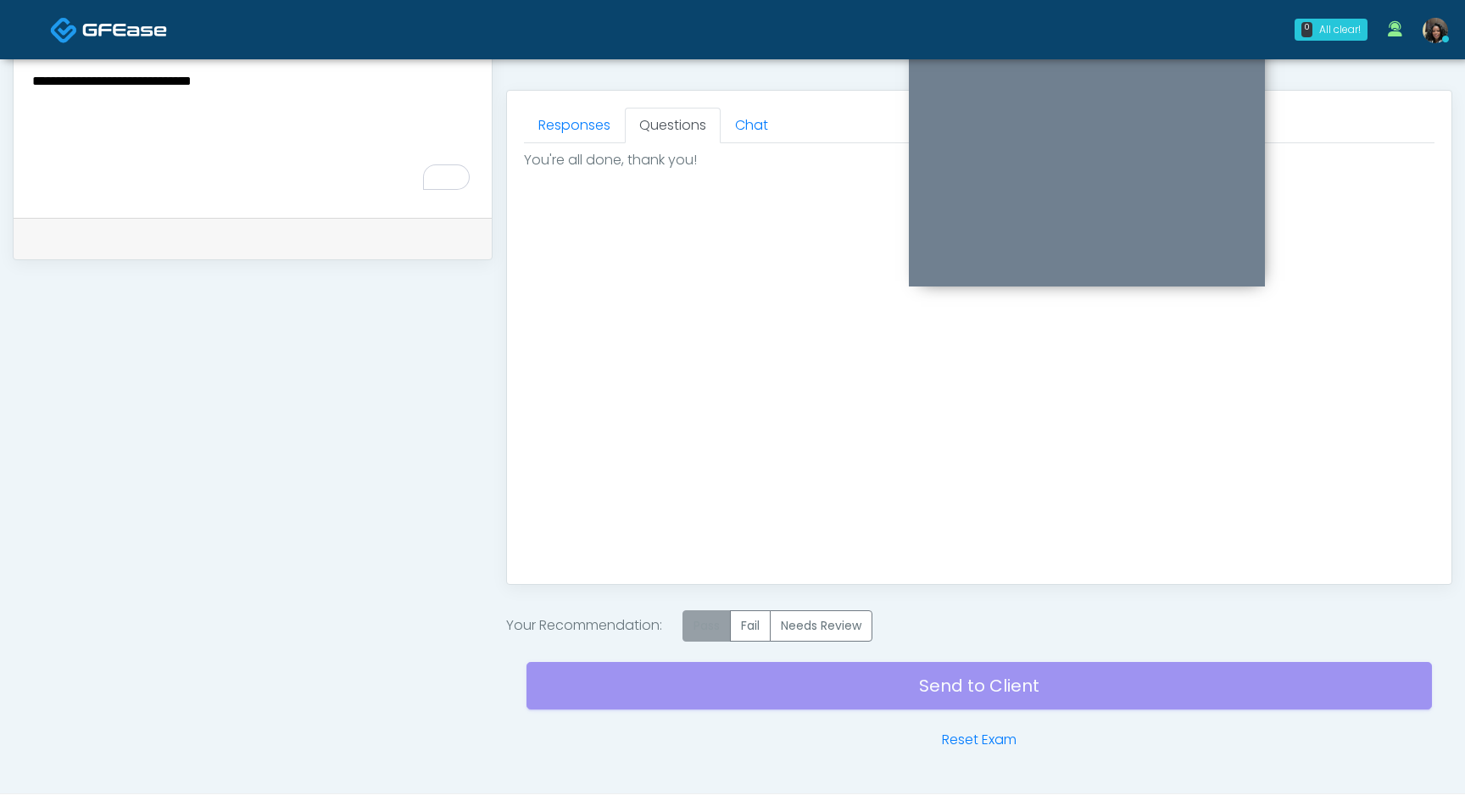
click at [707, 637] on label "Pass" at bounding box center [707, 626] width 48 height 31
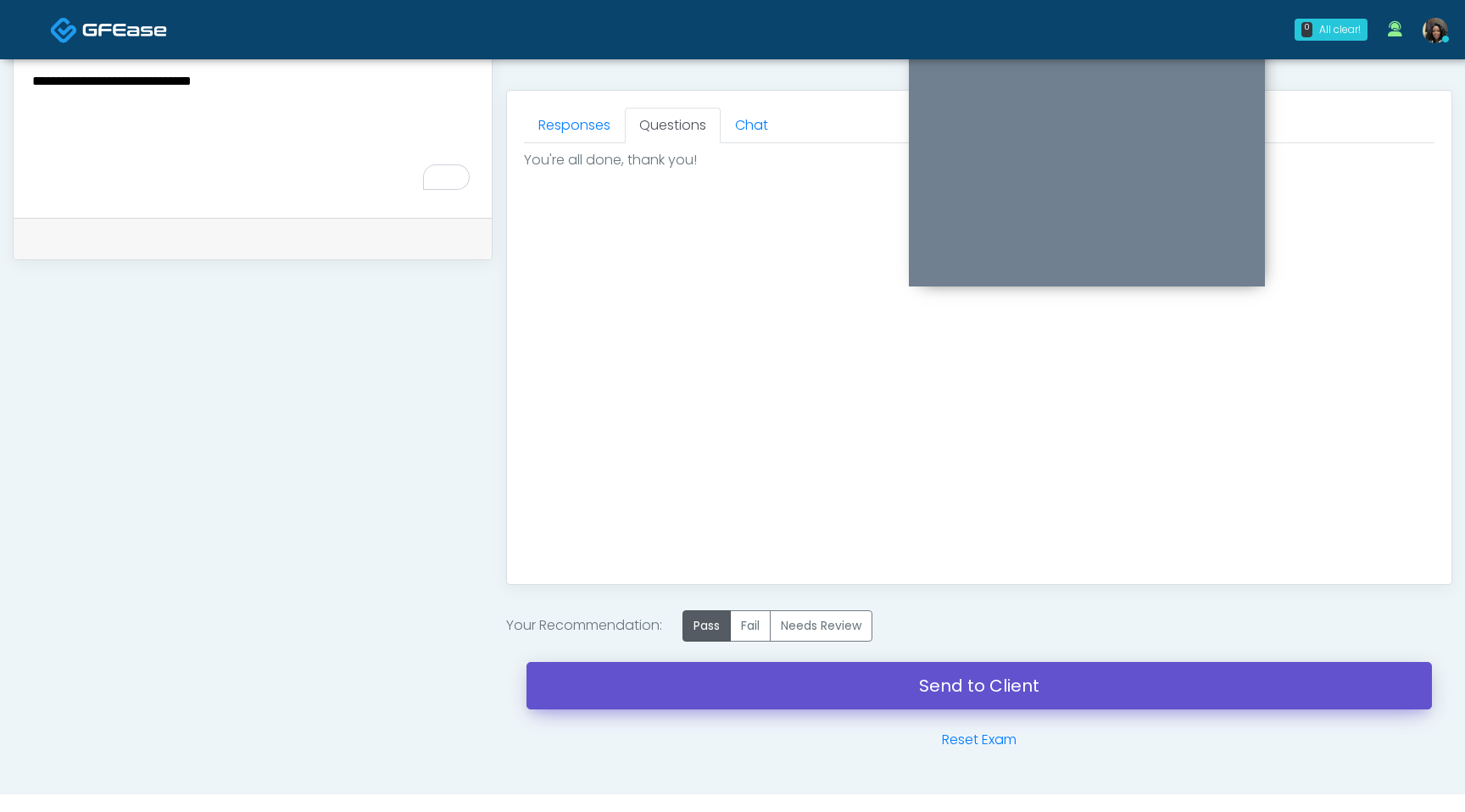
click at [734, 705] on link "Send to Client" at bounding box center [979, 685] width 906 height 47
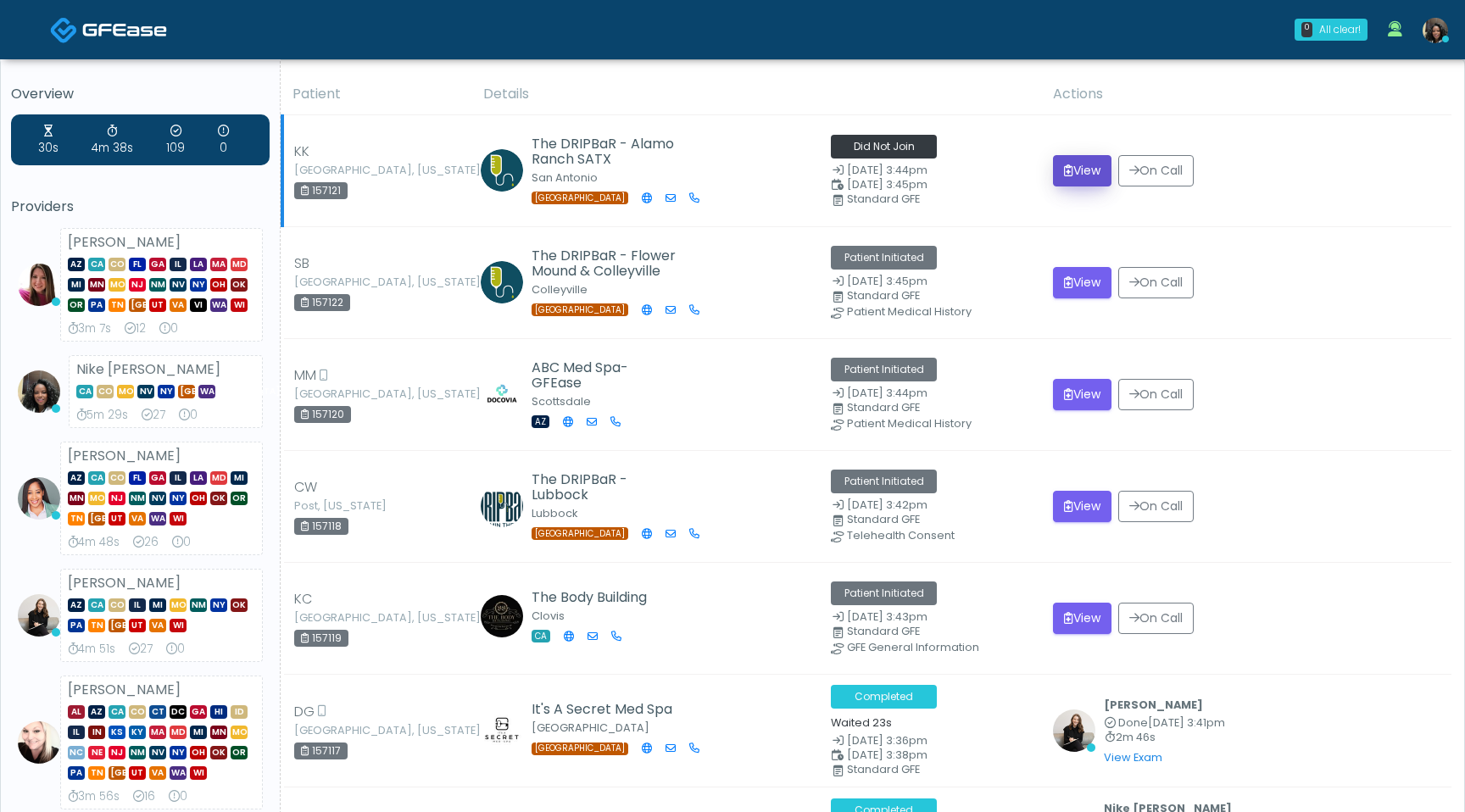
click at [1070, 178] on button "View" at bounding box center [1083, 170] width 58 height 31
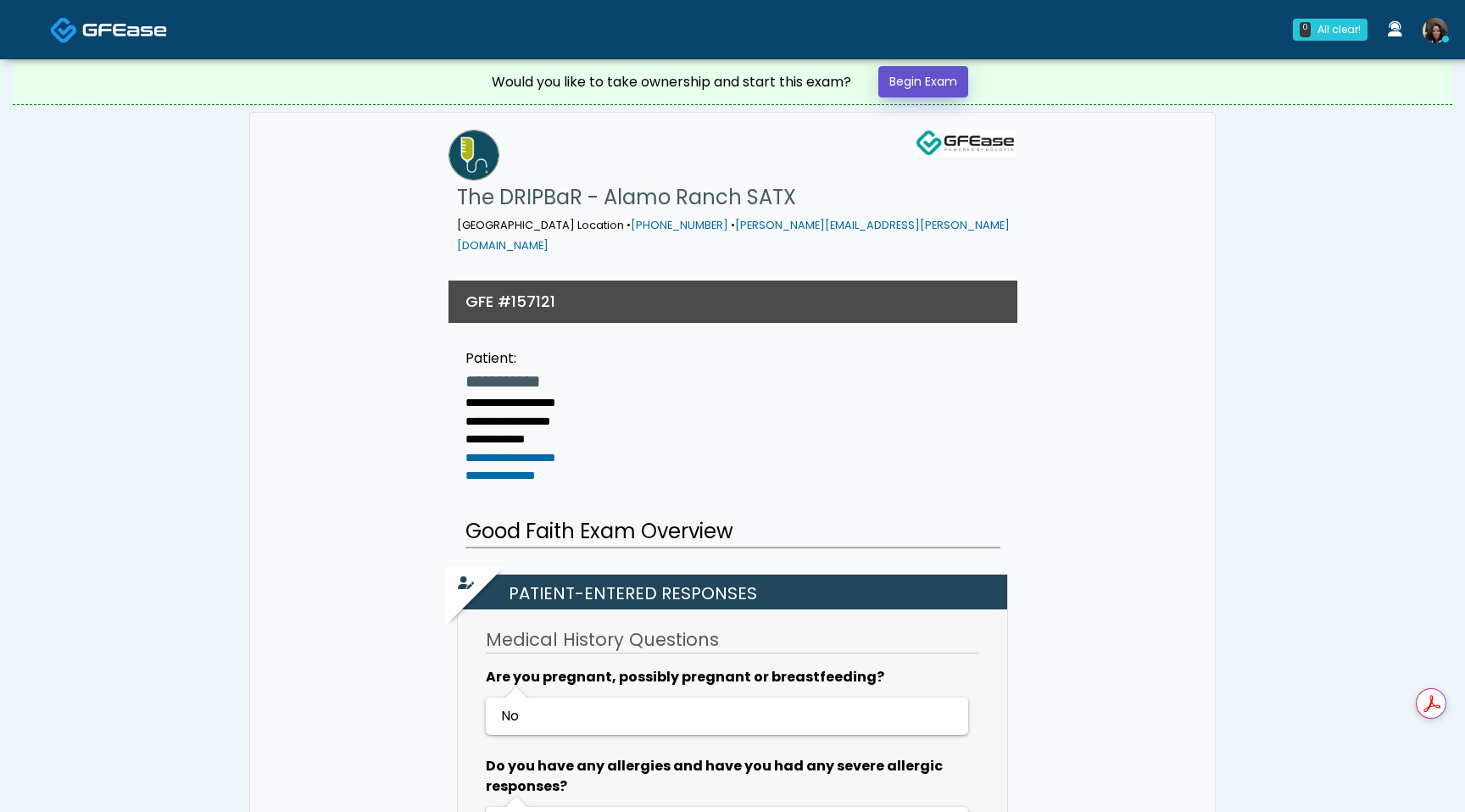
click at [907, 92] on link "Begin Exam" at bounding box center [923, 82] width 90 height 31
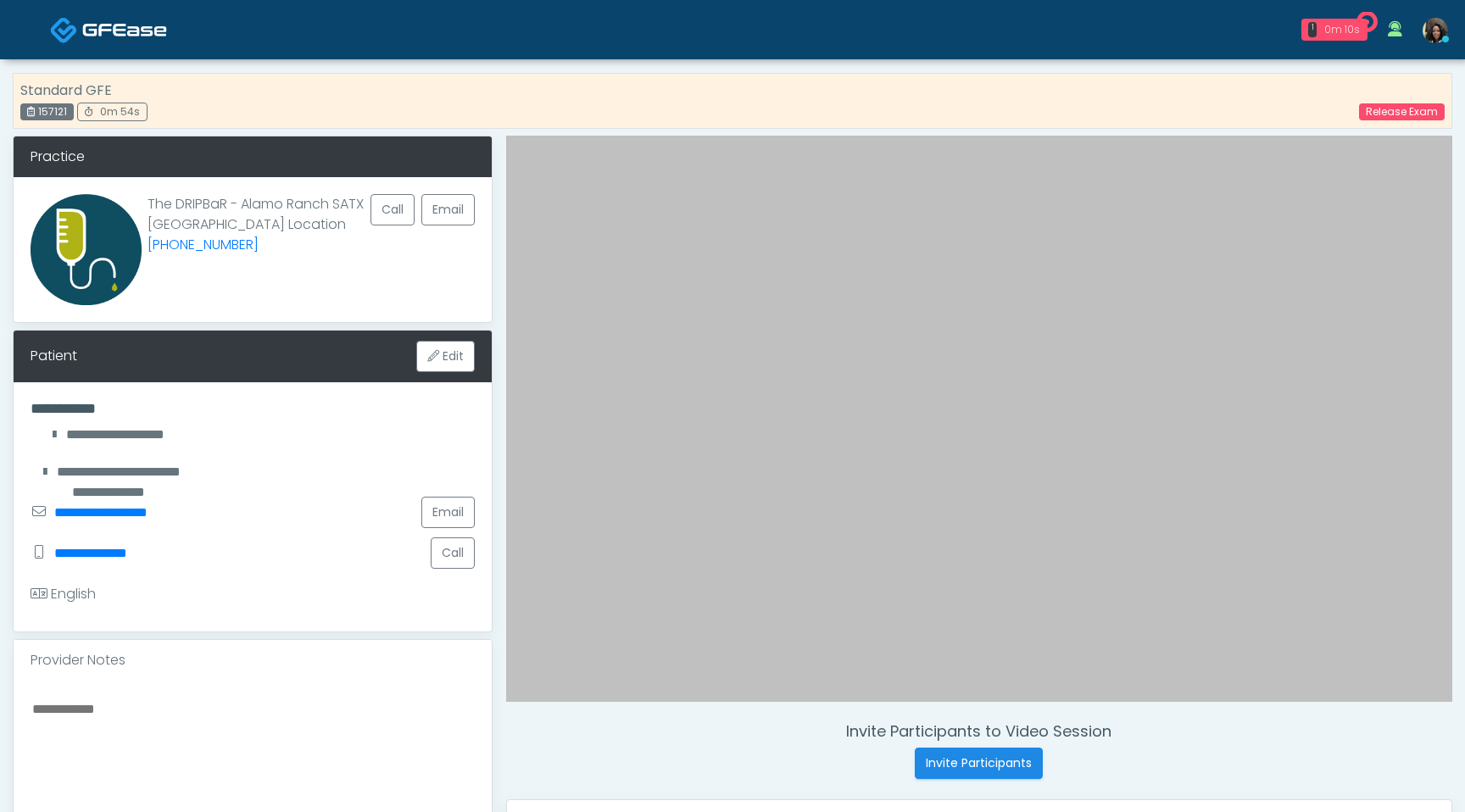
click at [1338, 37] on div "1 0m 10s" at bounding box center [1335, 29] width 66 height 22
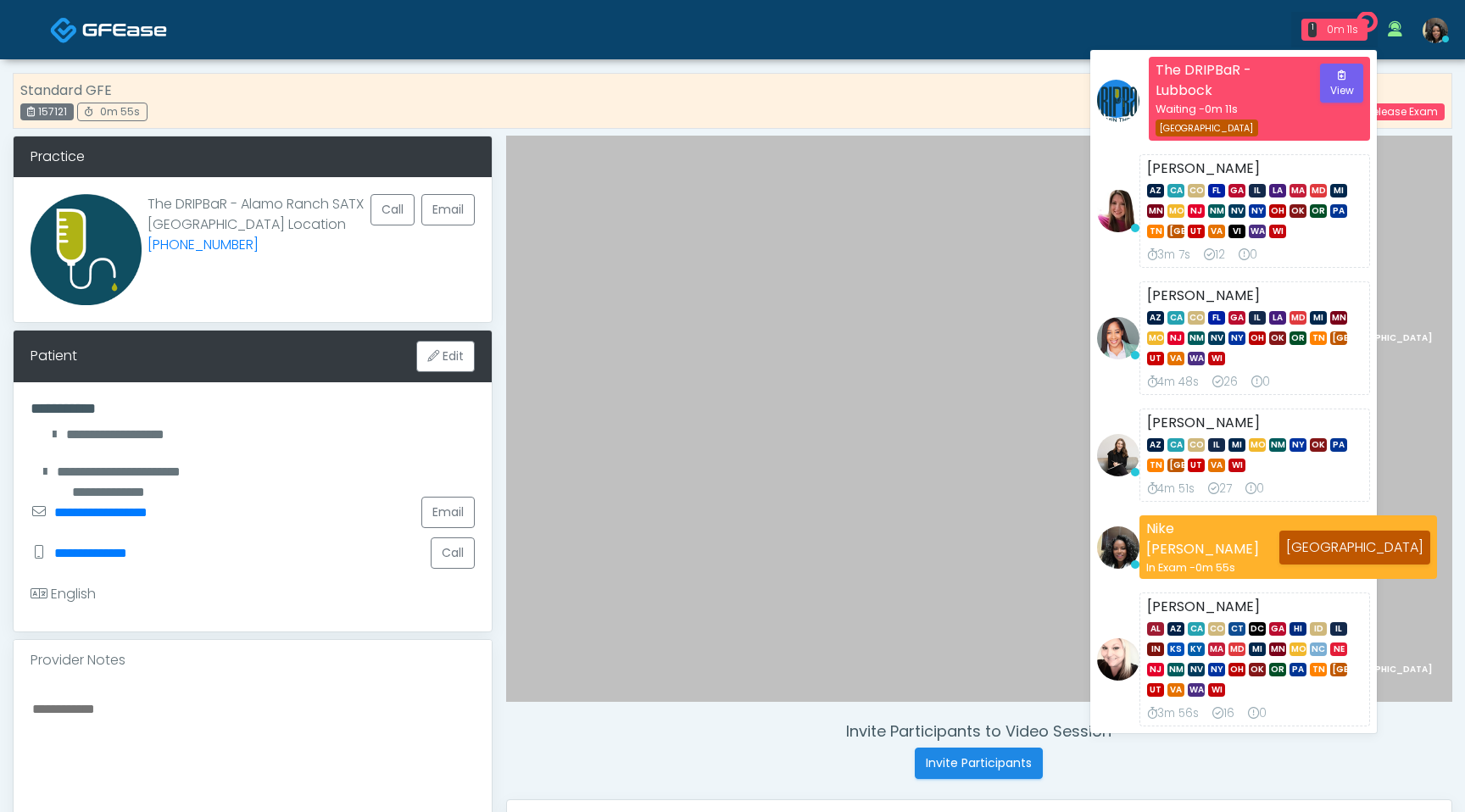
click at [1237, 115] on span "0m 11s" at bounding box center [1221, 109] width 33 height 15
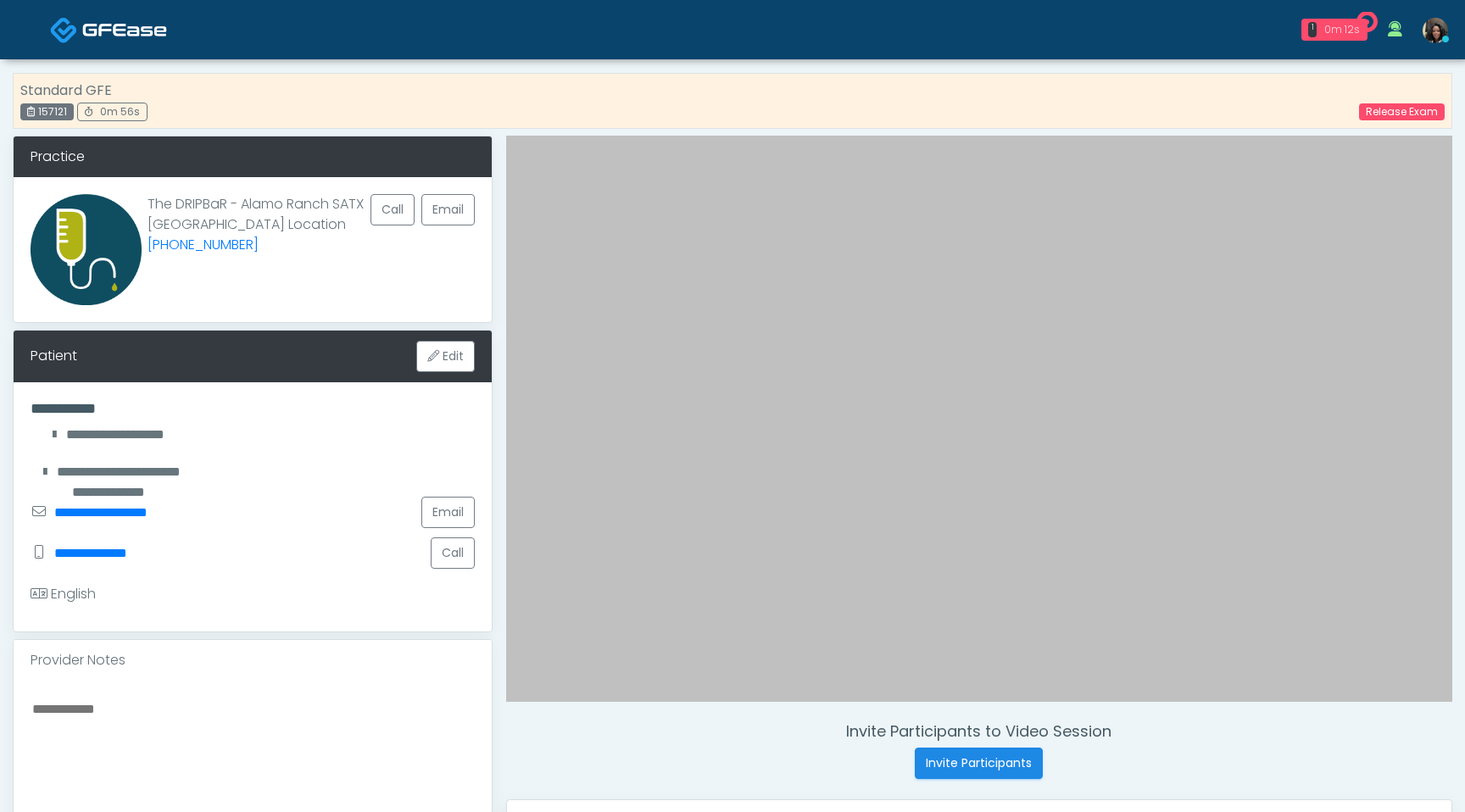
click at [1338, 38] on div "1 0m 12s" at bounding box center [1335, 29] width 66 height 22
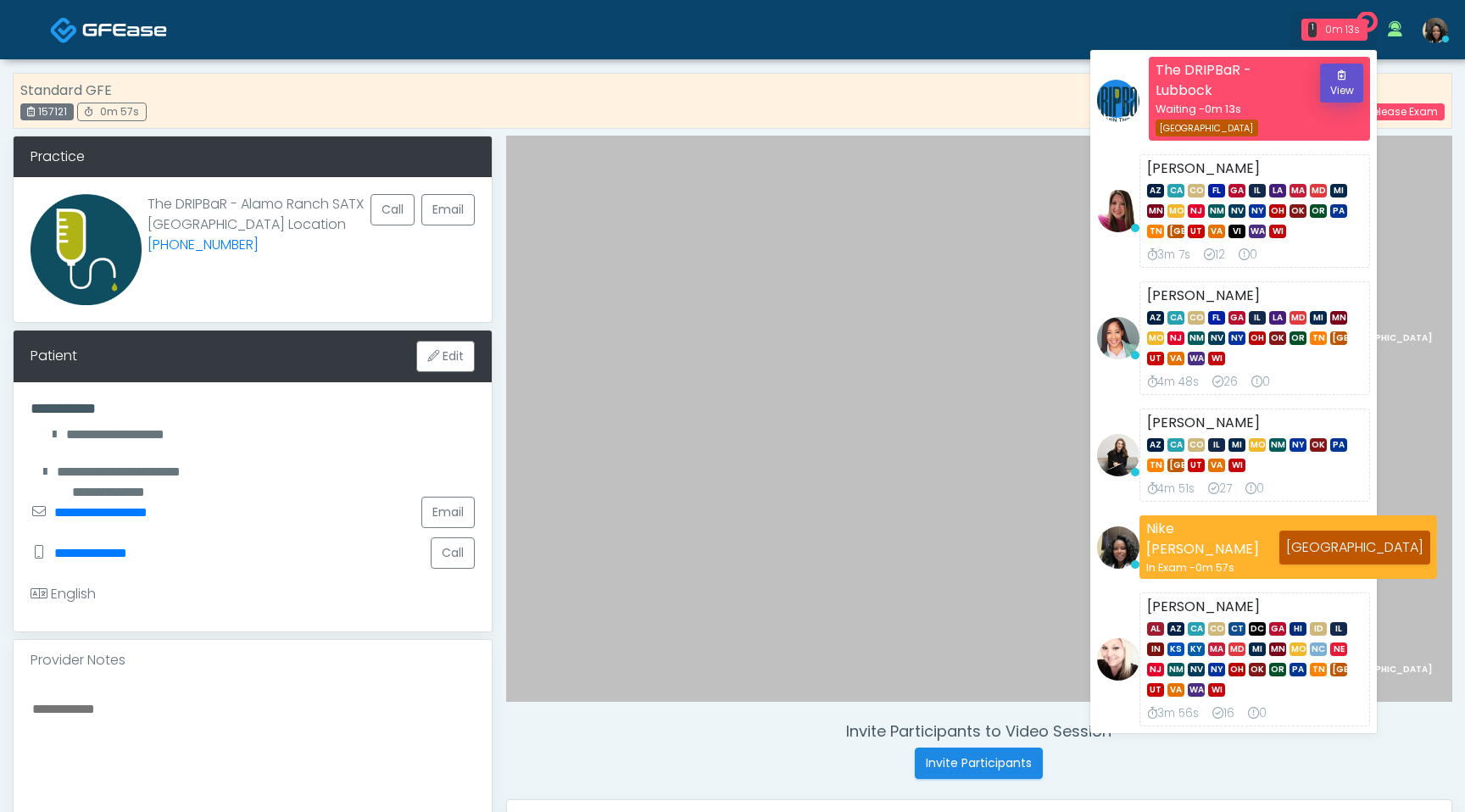
click at [1338, 83] on button "View" at bounding box center [1341, 83] width 43 height 39
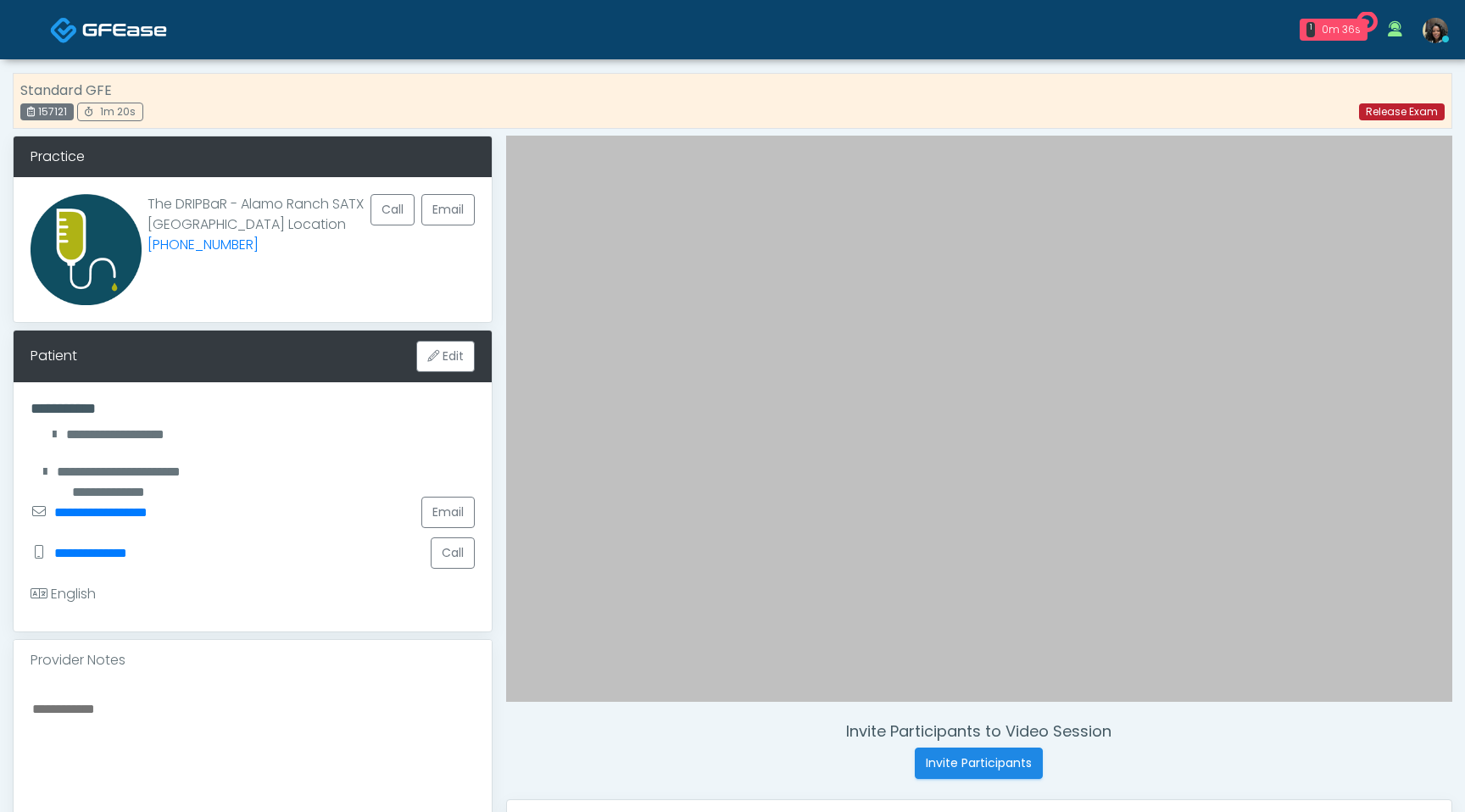
click at [1402, 113] on link "Release Exam" at bounding box center [1402, 112] width 86 height 17
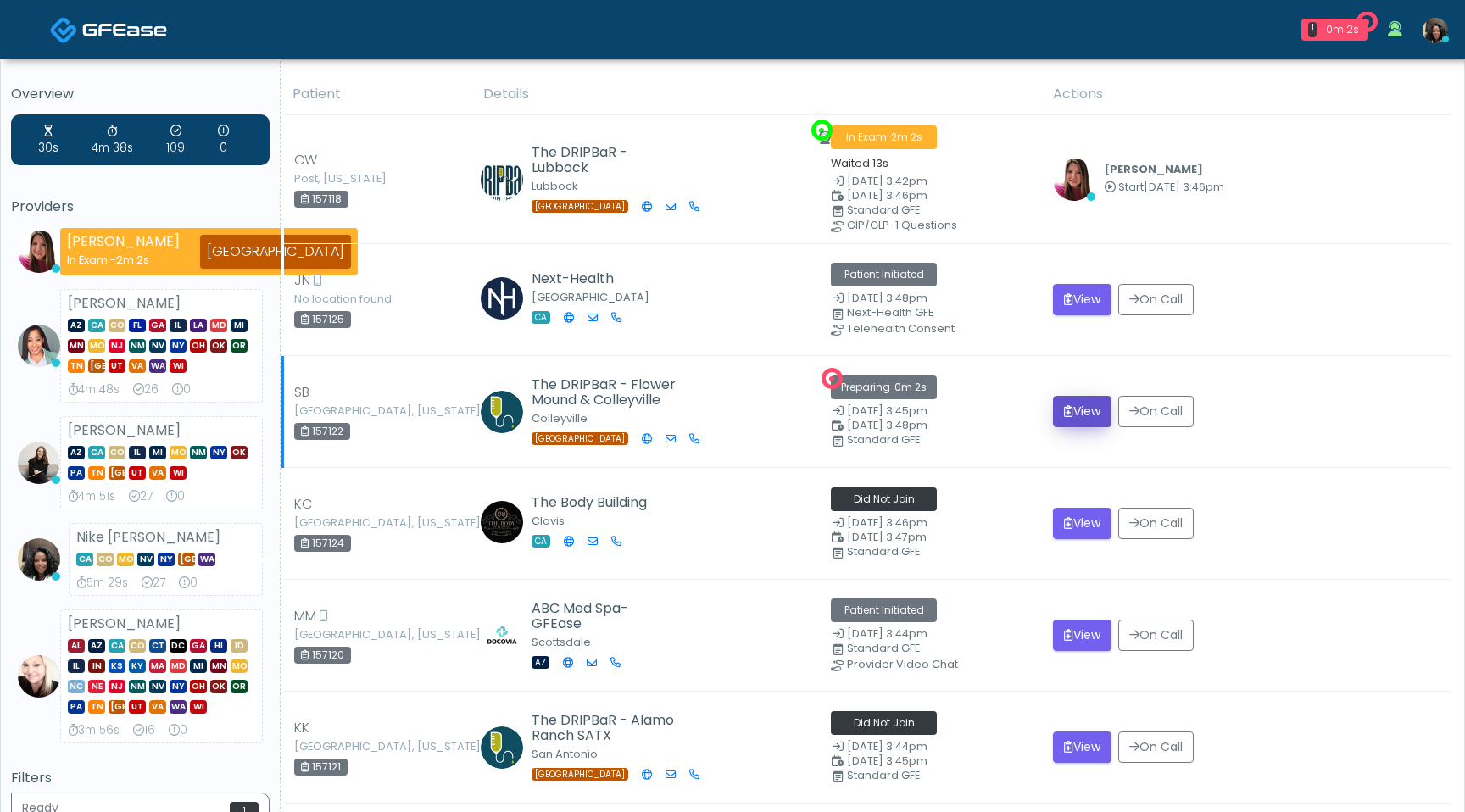
click at [1075, 412] on button "View" at bounding box center [1083, 411] width 58 height 31
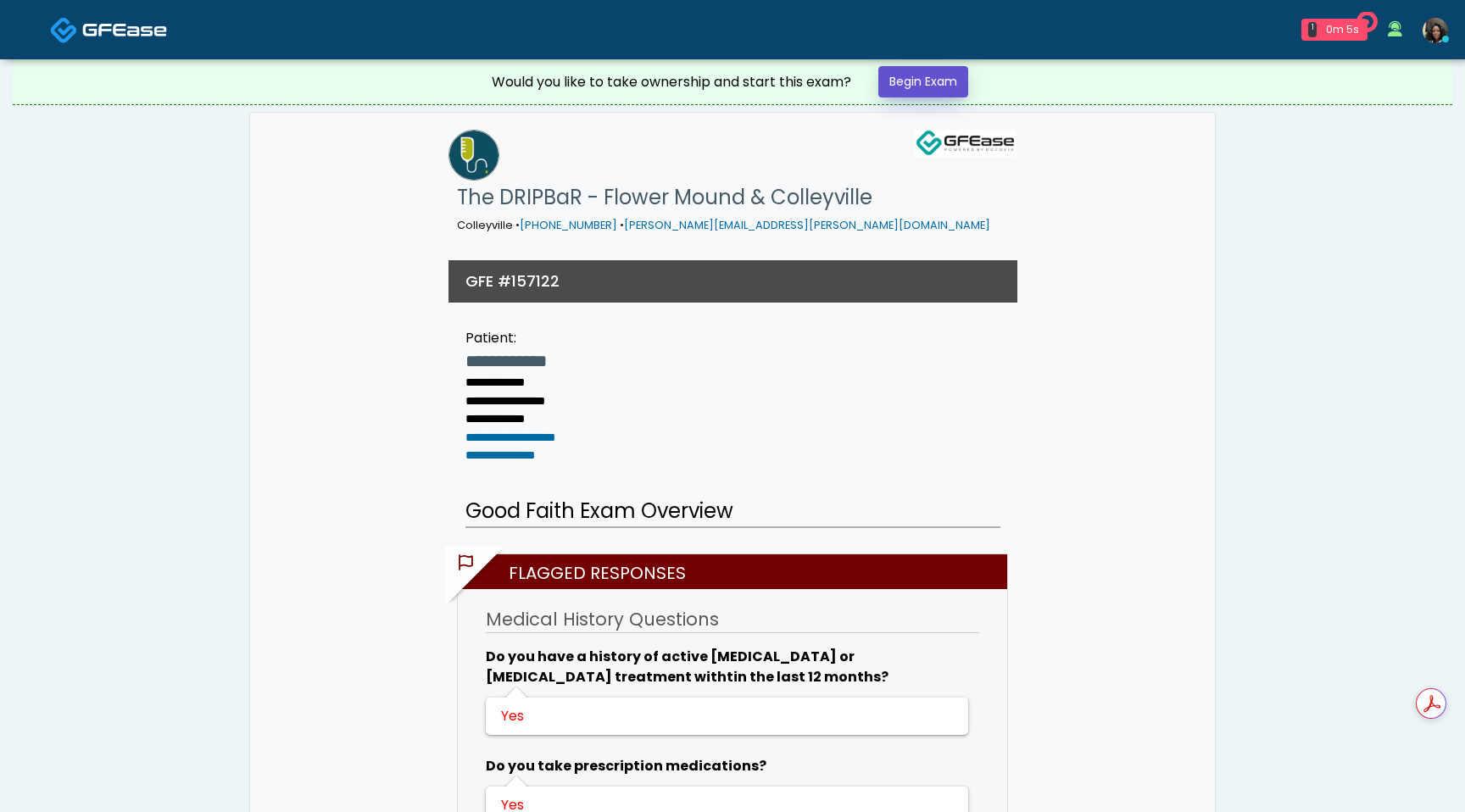
click at [920, 89] on link "Begin Exam" at bounding box center [923, 82] width 90 height 31
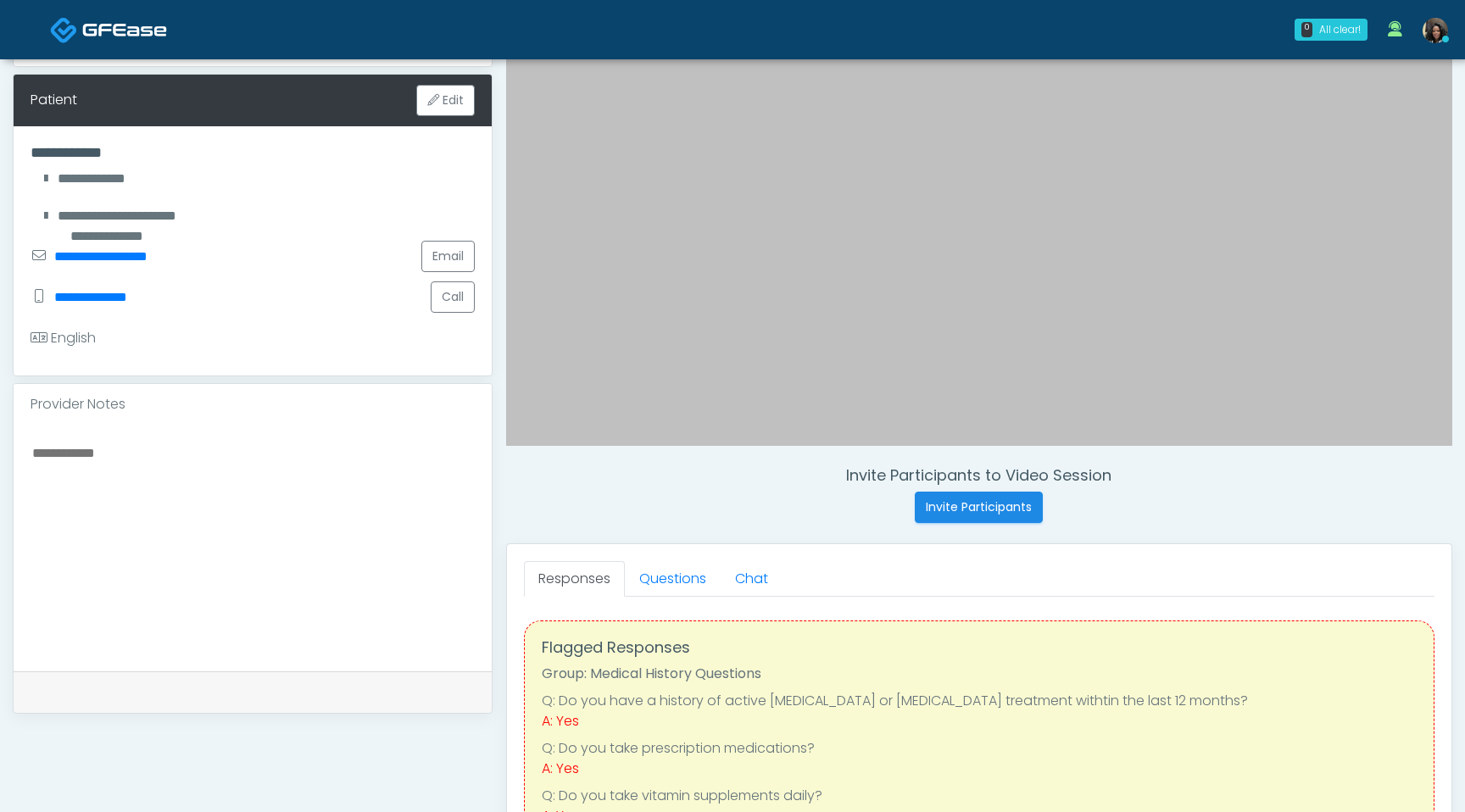
scroll to position [269, 0]
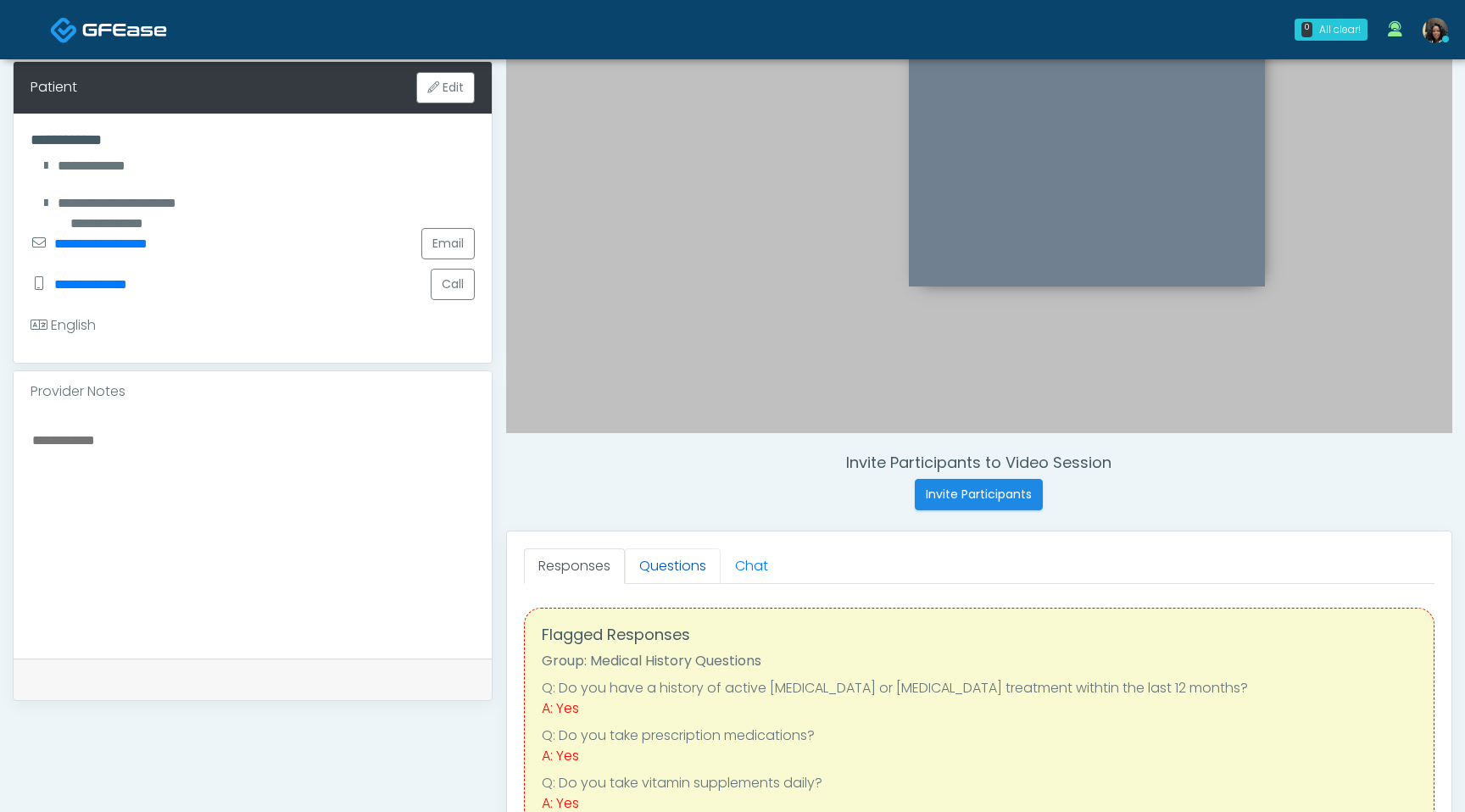
click at [672, 568] on link "Questions" at bounding box center [672, 566] width 96 height 36
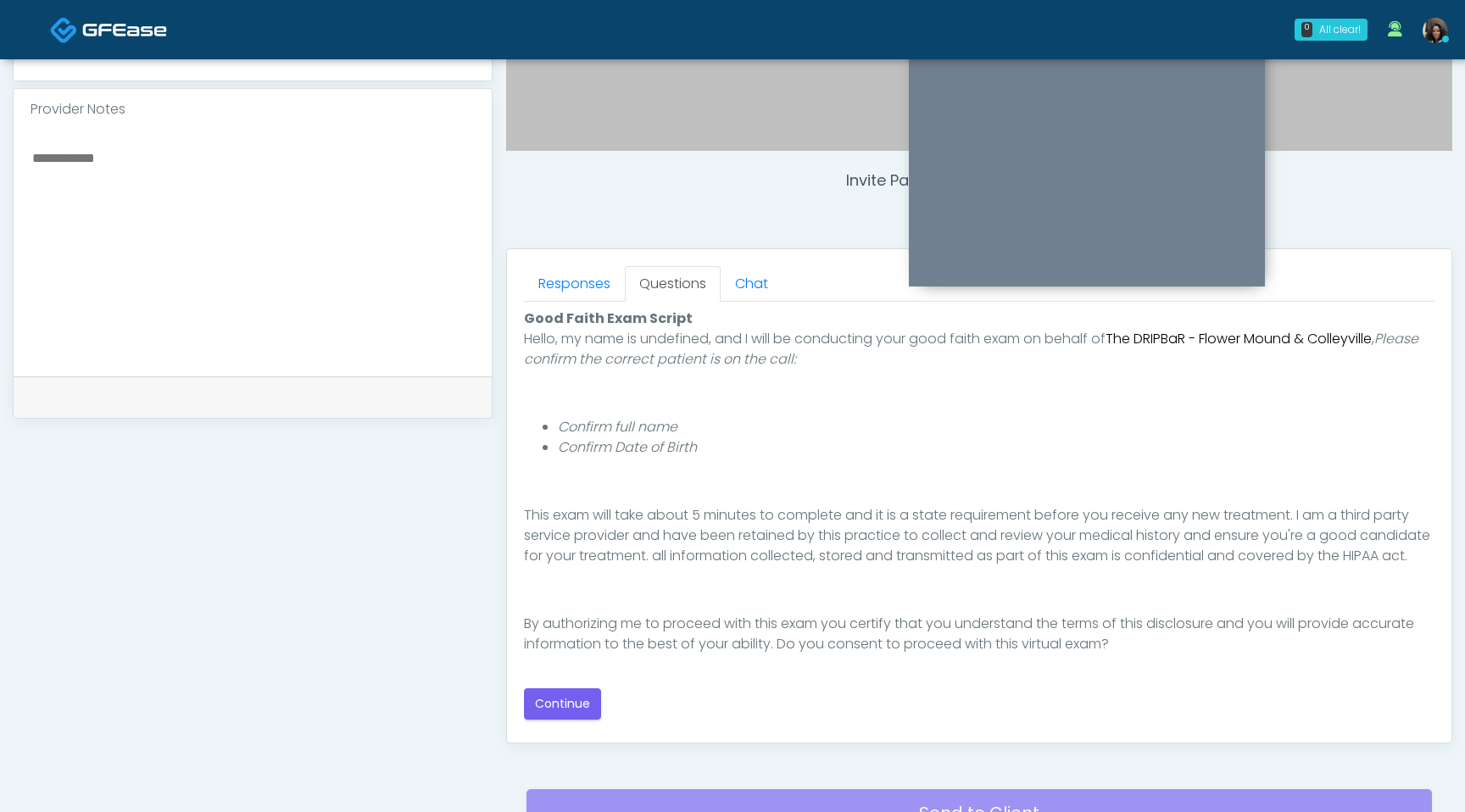
scroll to position [563, 0]
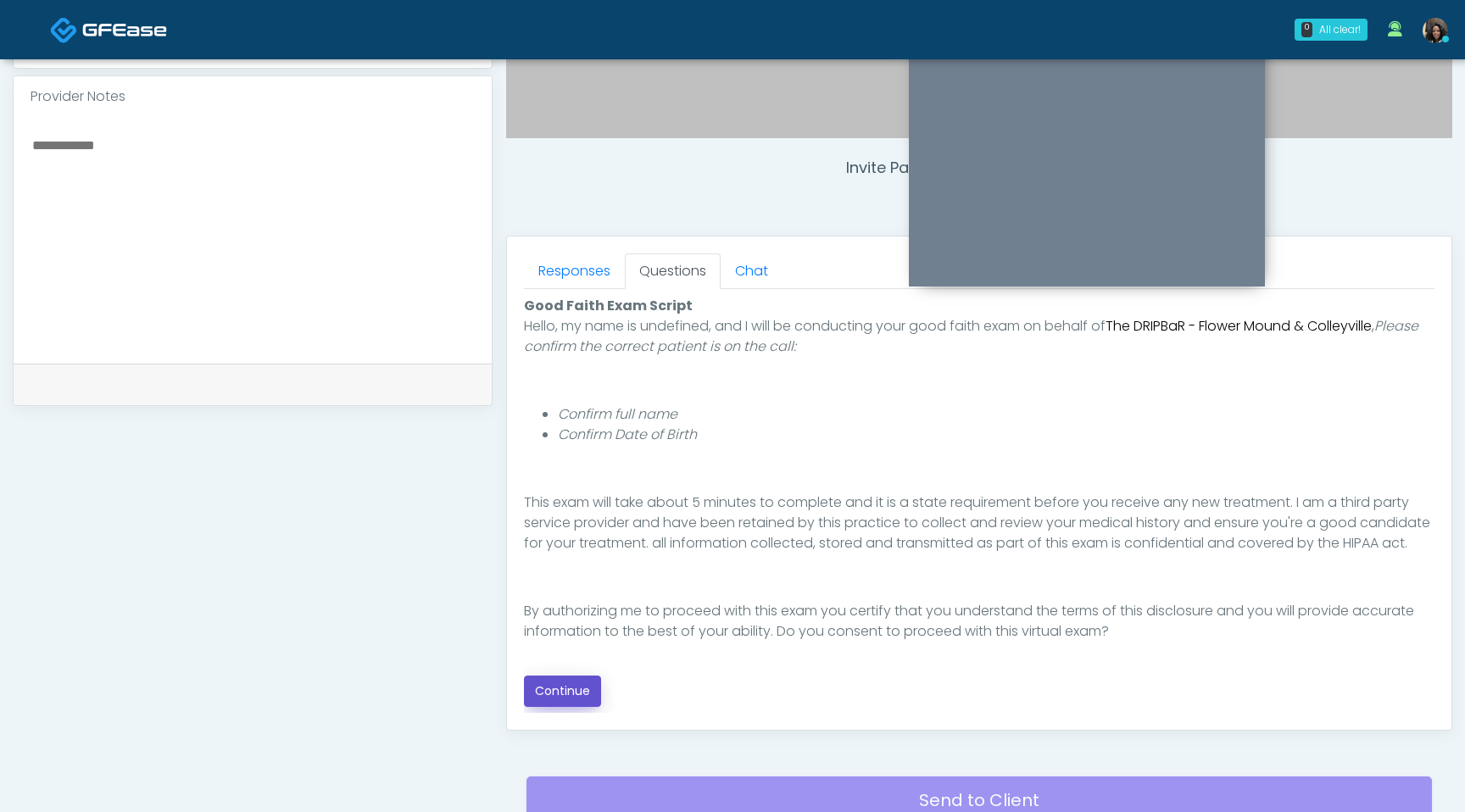
click at [583, 691] on button "Continue" at bounding box center [563, 691] width 77 height 31
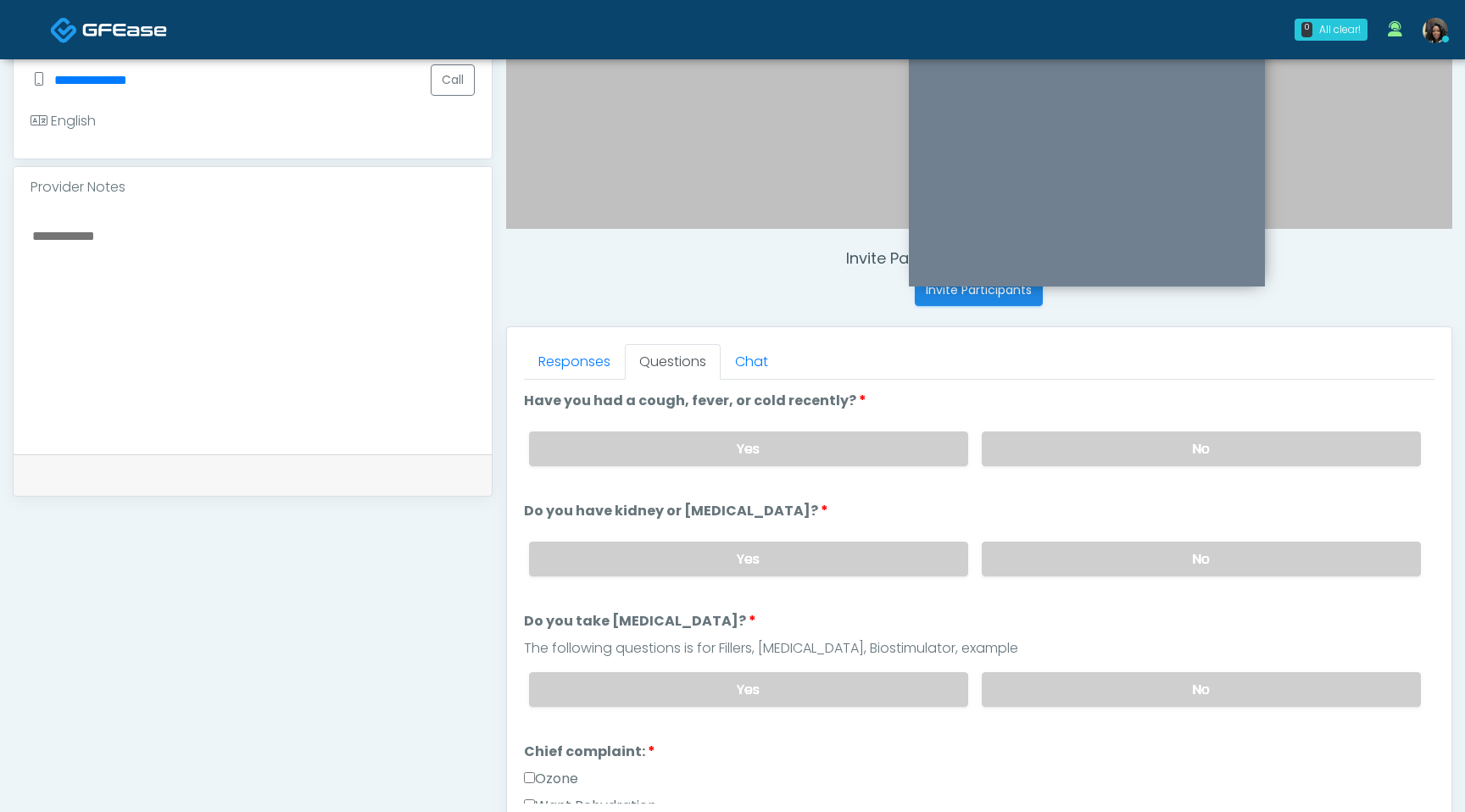
scroll to position [431, 0]
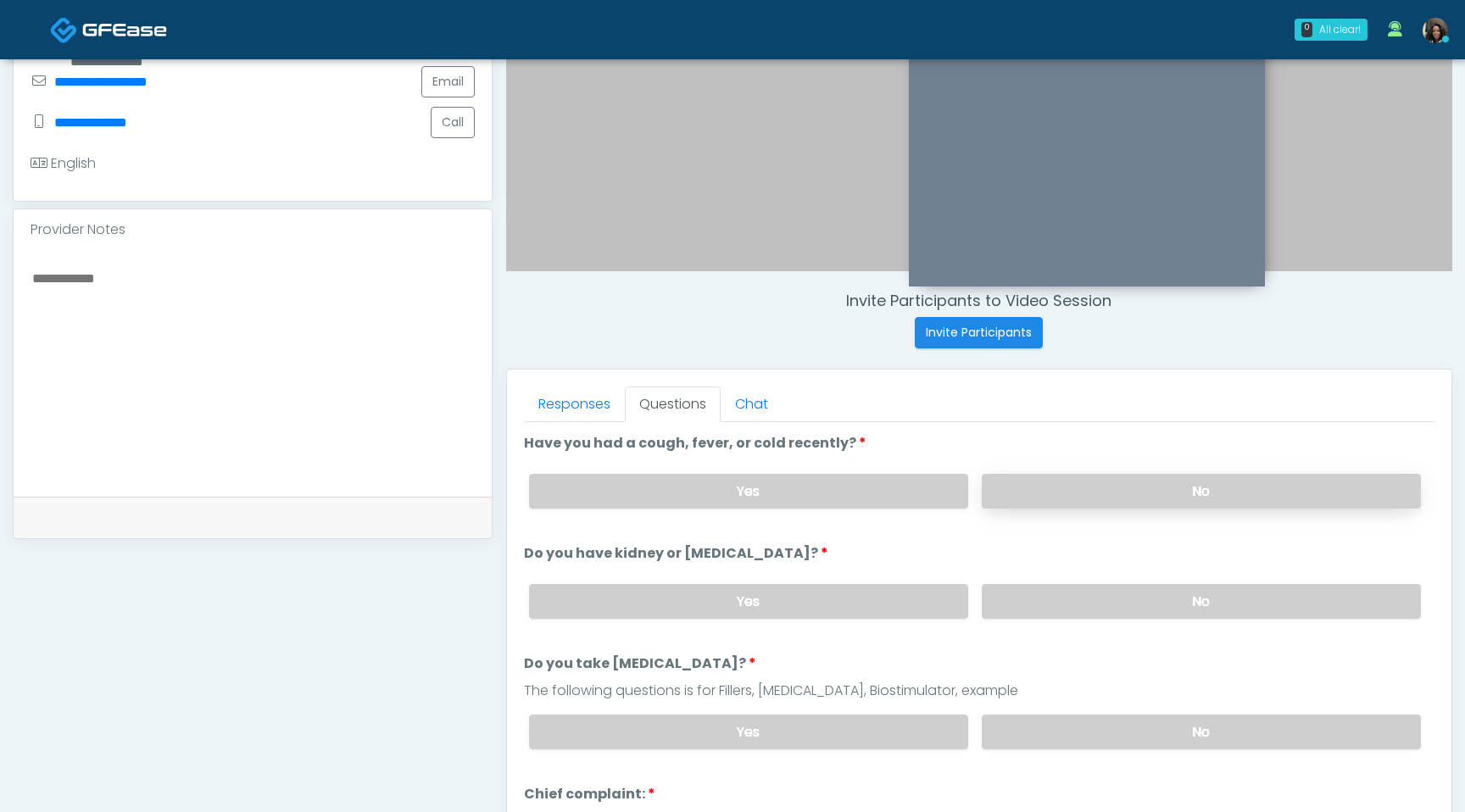
click at [1113, 481] on label "No" at bounding box center [1201, 492] width 439 height 35
click at [1103, 596] on label "No" at bounding box center [1201, 602] width 439 height 35
click at [1129, 734] on label "No" at bounding box center [1201, 732] width 439 height 35
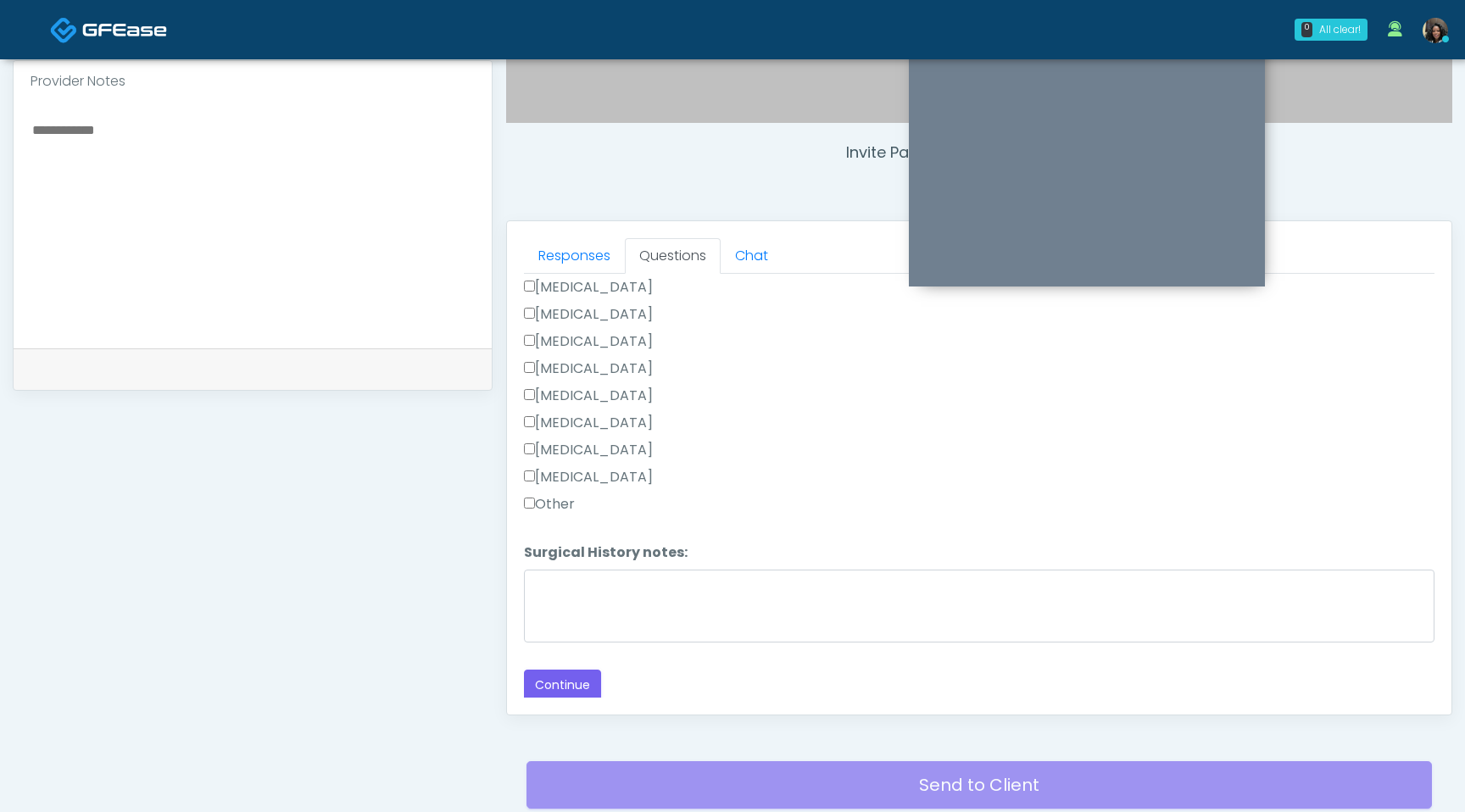
scroll to position [645, 0]
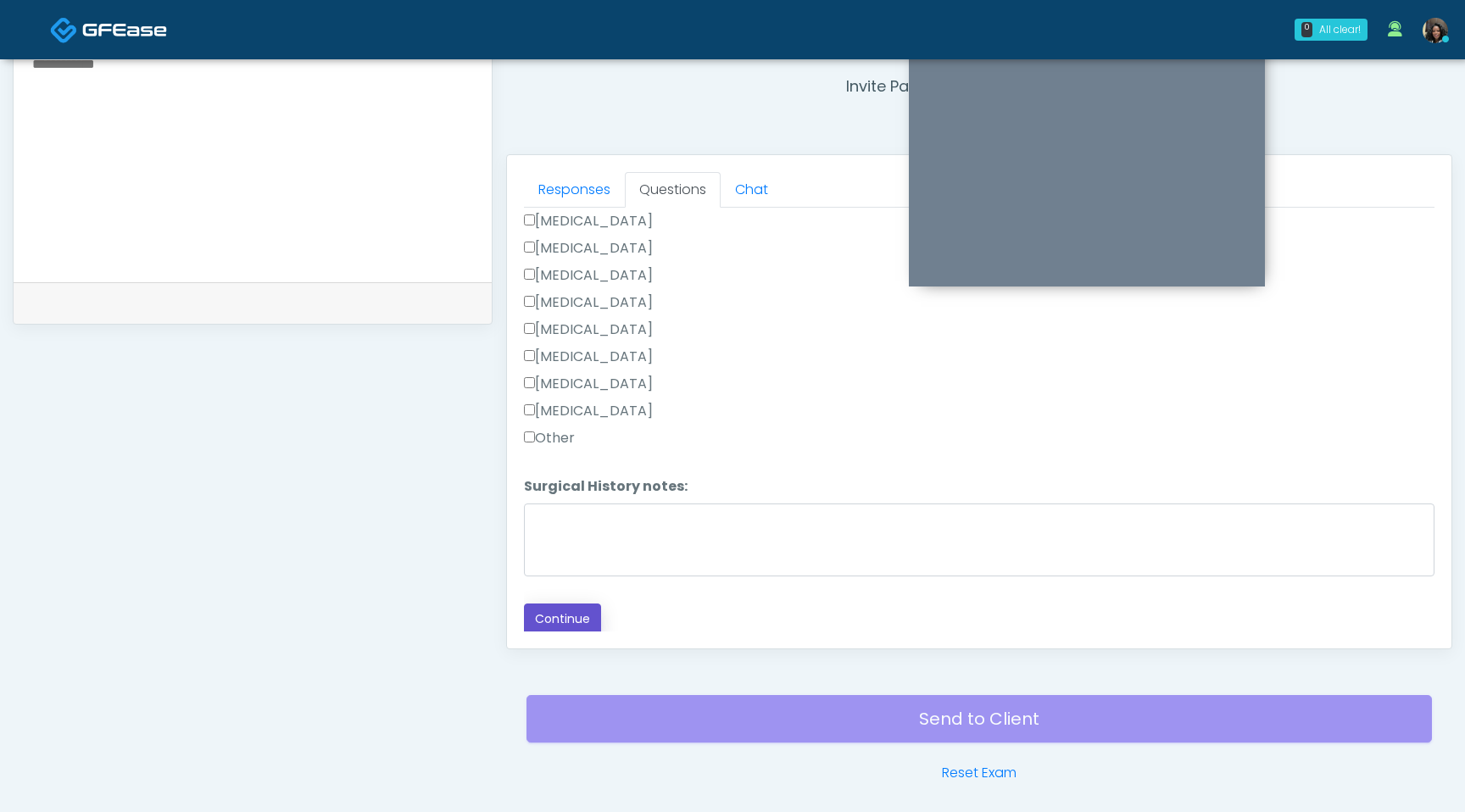
click at [556, 614] on button "Continue" at bounding box center [563, 619] width 77 height 31
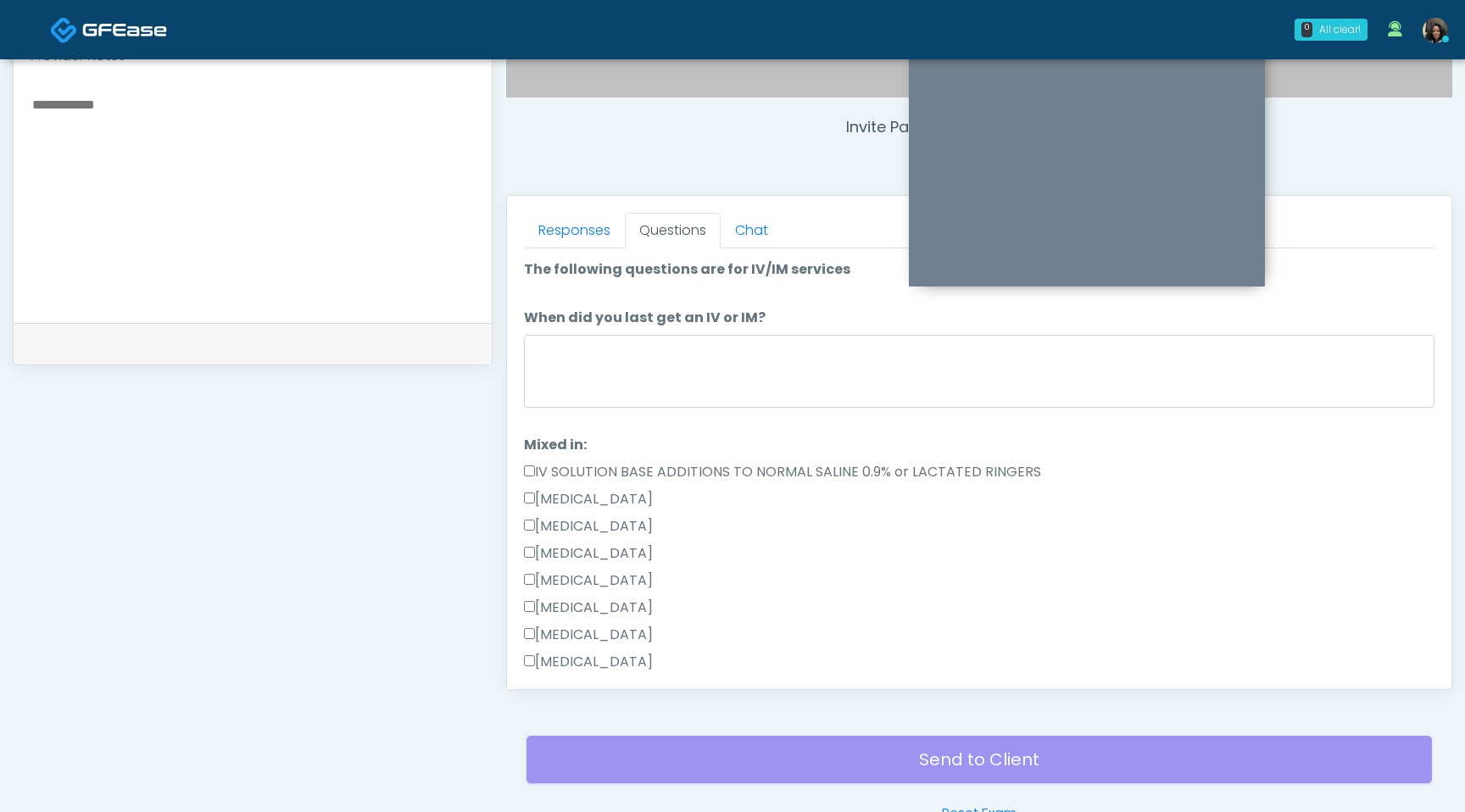
scroll to position [583, 0]
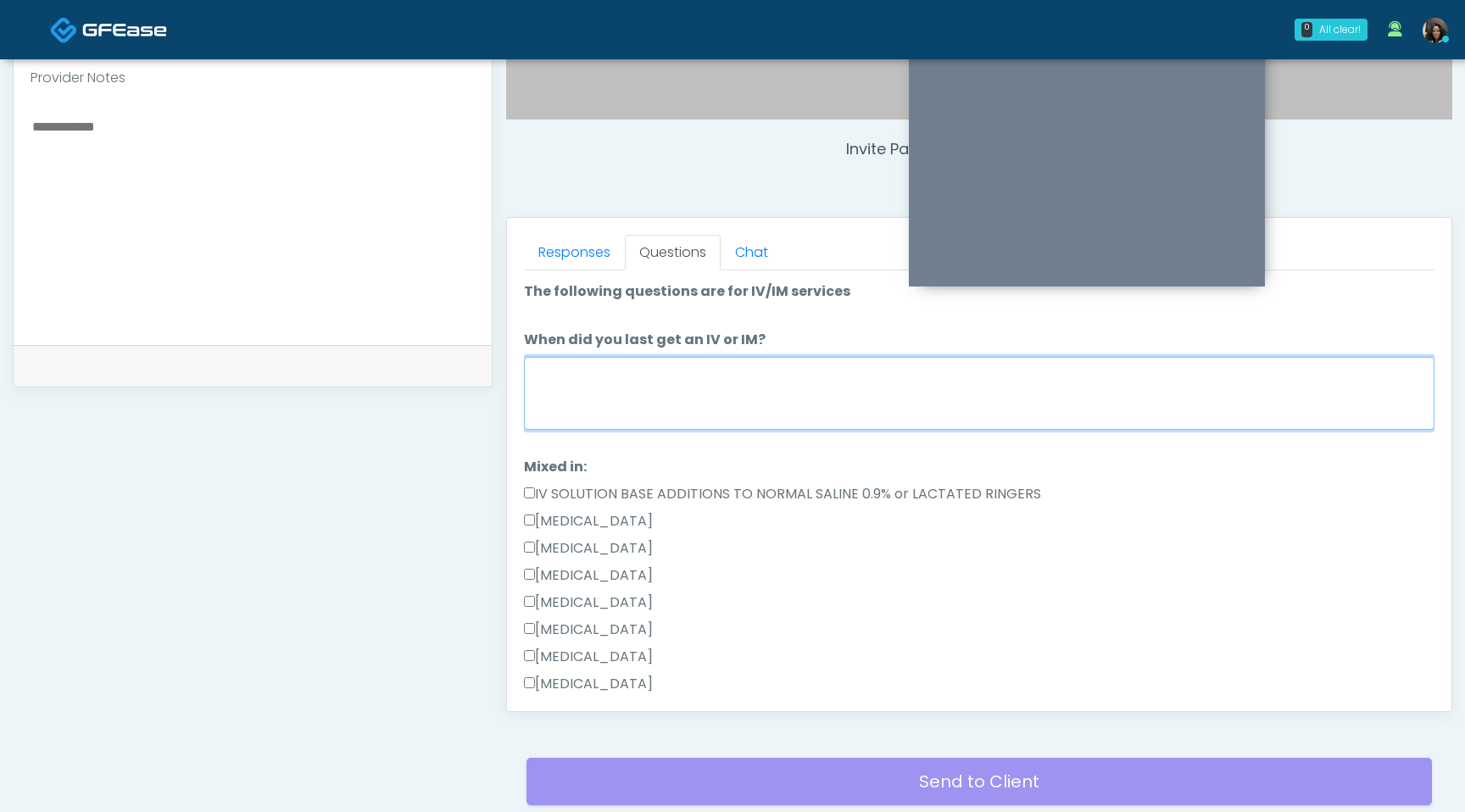
click at [701, 385] on textarea "When did you last get an IV or IM?" at bounding box center [980, 393] width 911 height 73
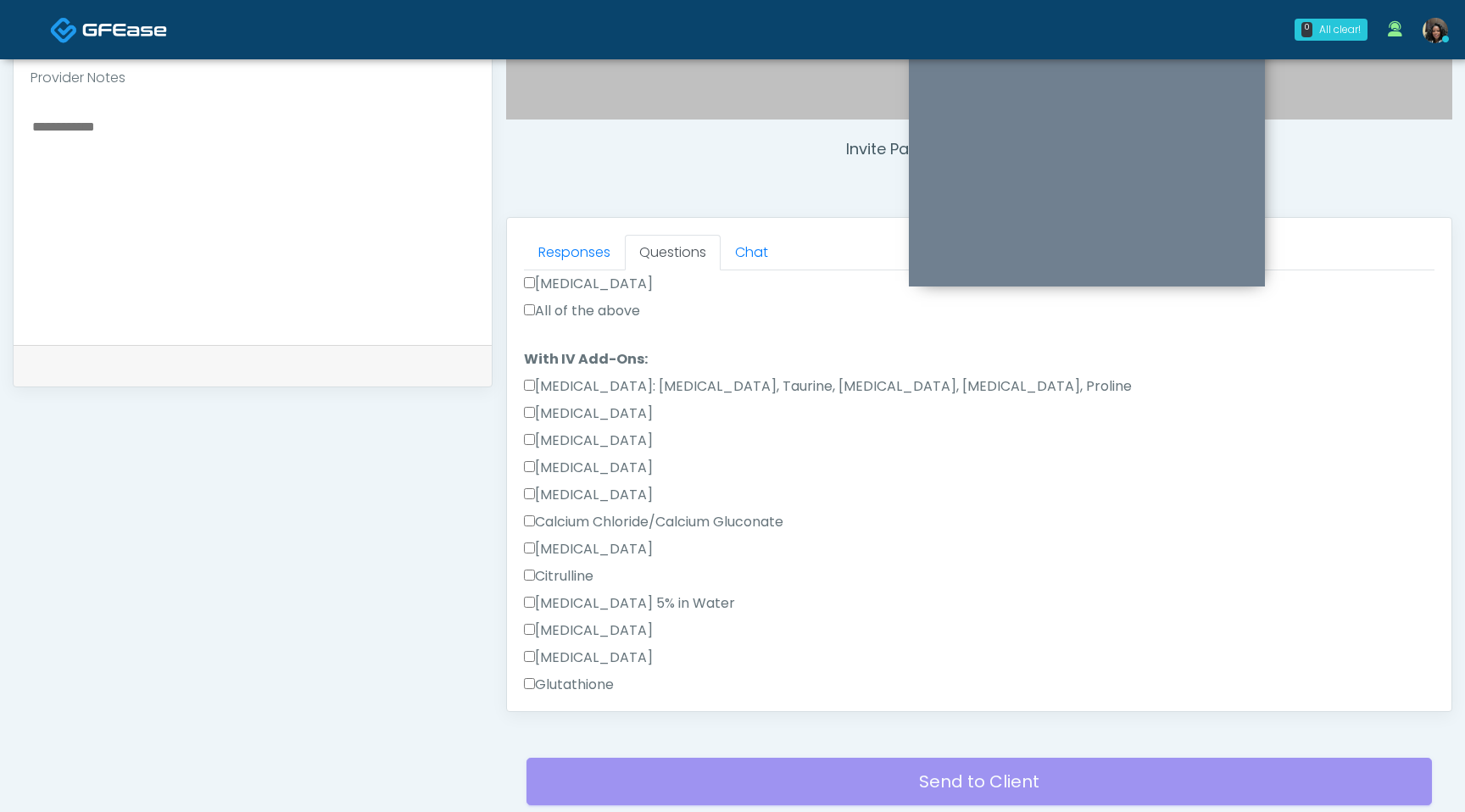
scroll to position [405, 0]
type textarea "**********"
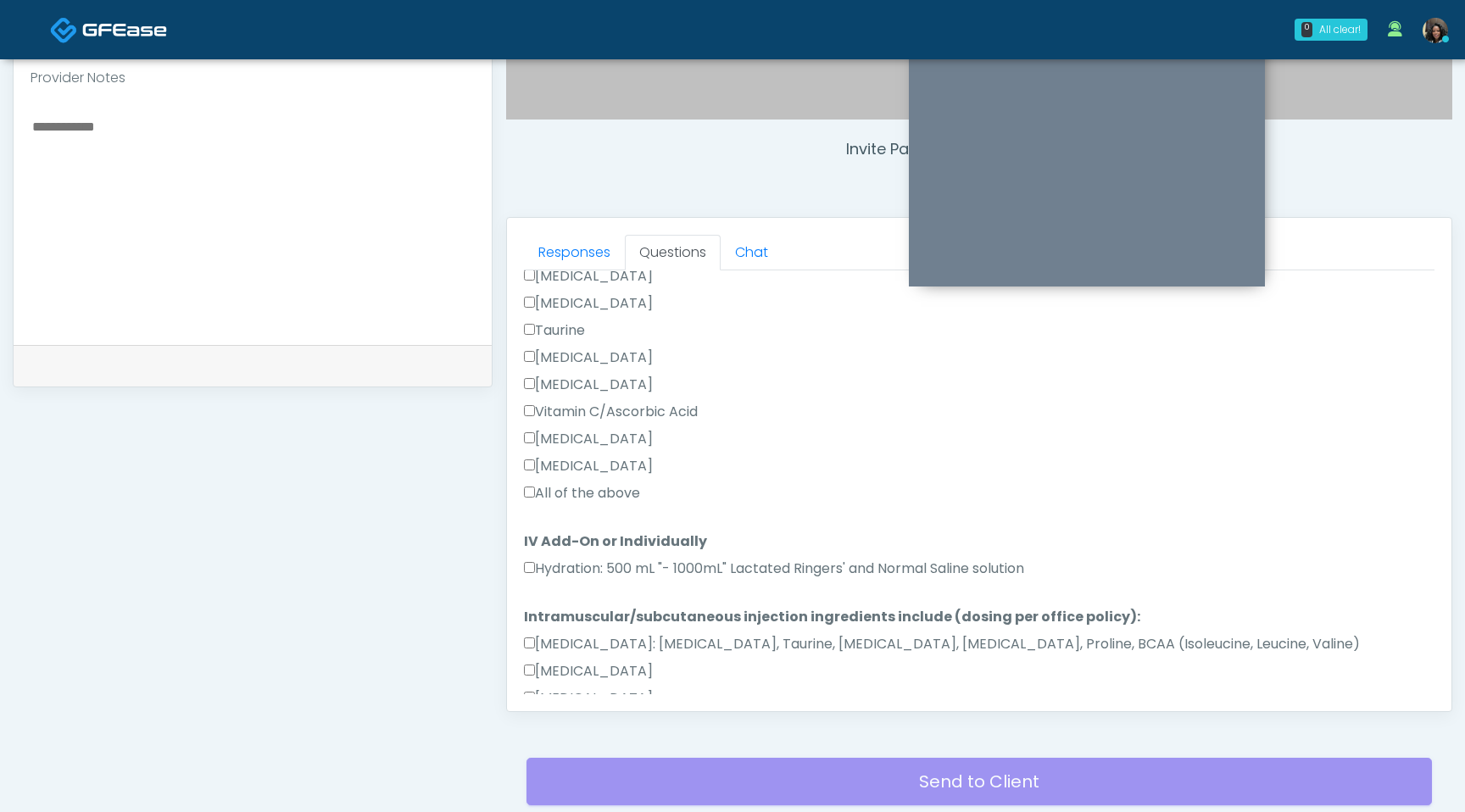
scroll to position [0, 0]
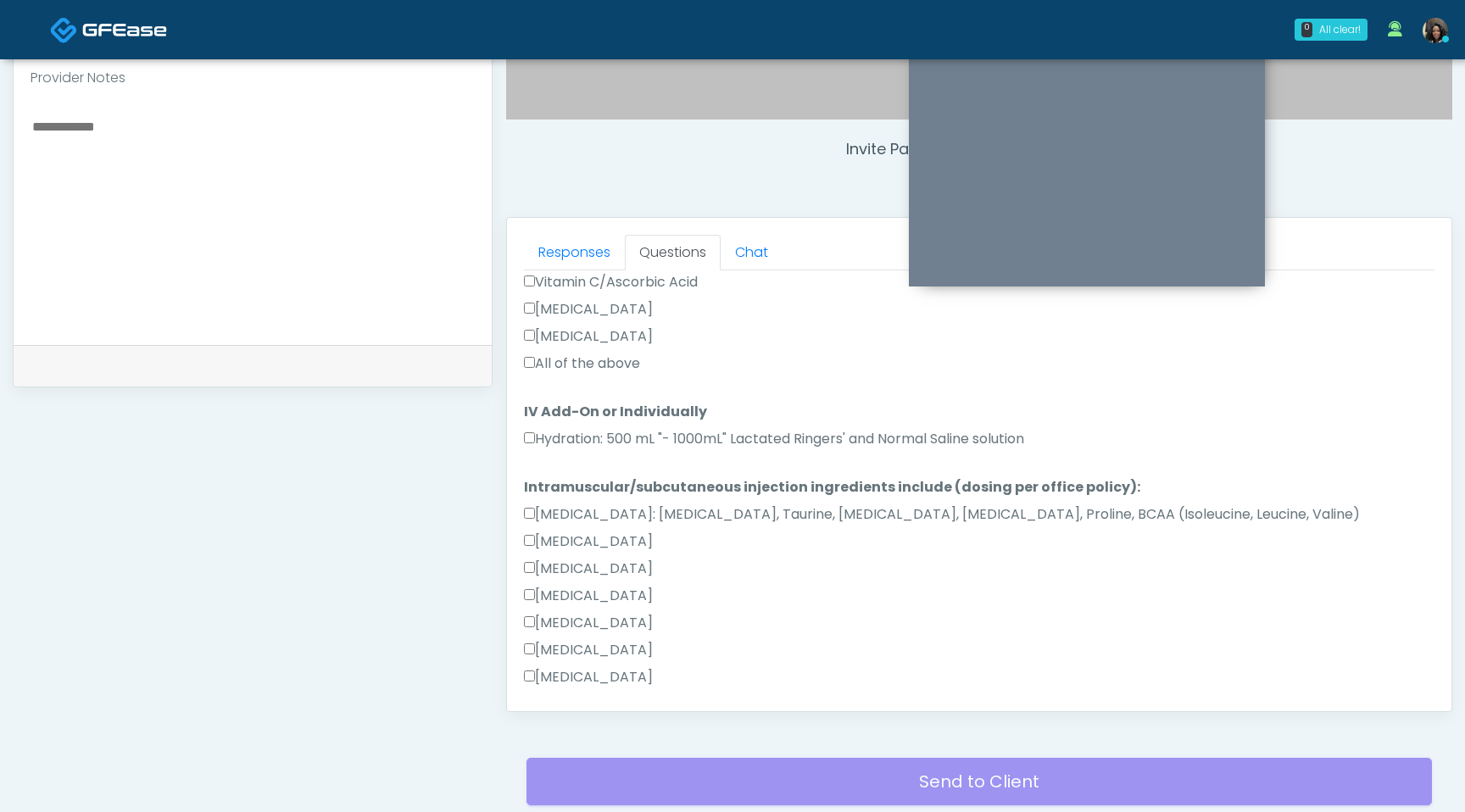
click at [534, 443] on label "Hydration: 500 mL "- 1000mL" Lactated Ringers' and Normal Saline solution" at bounding box center [774, 439] width 500 height 20
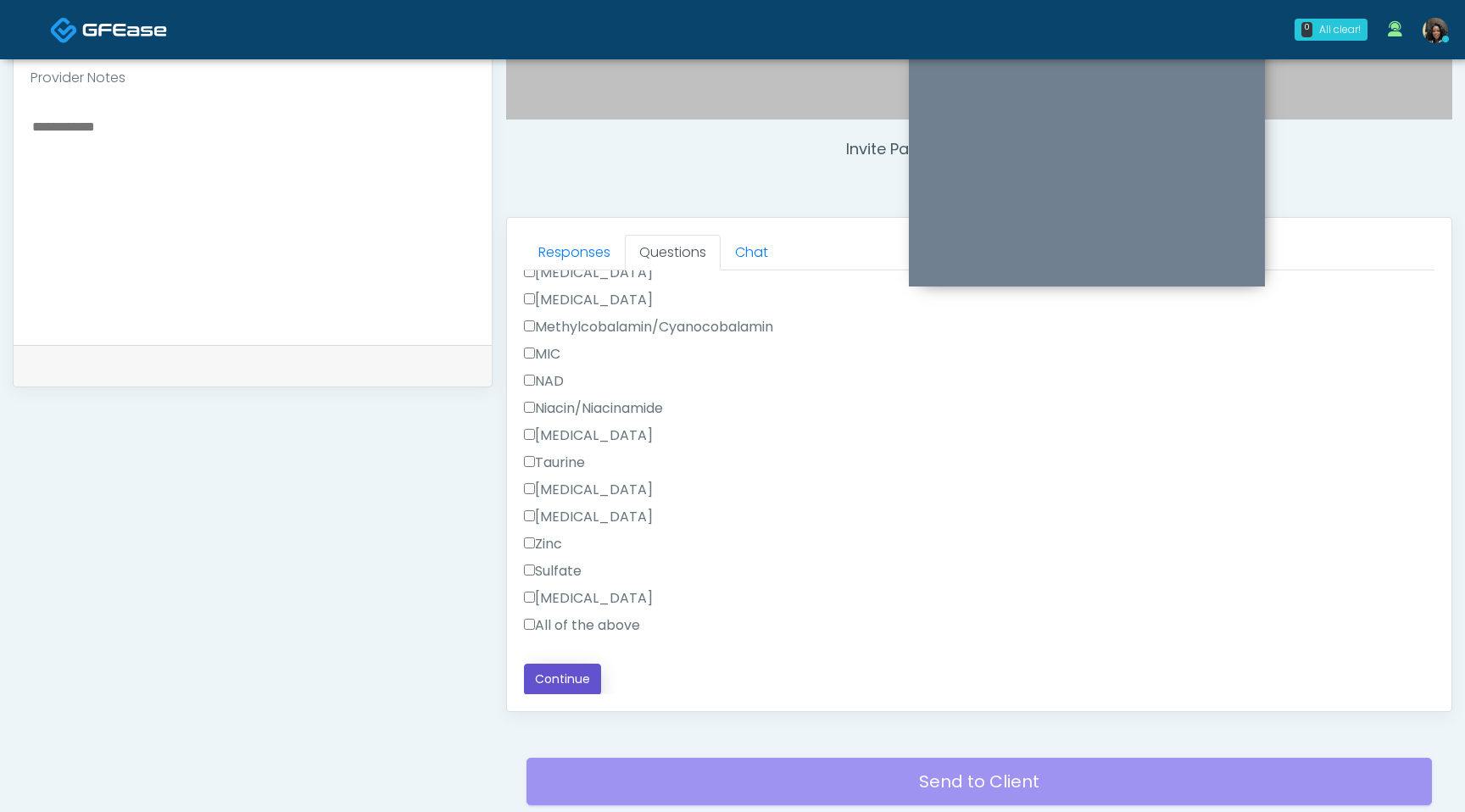
click at [551, 679] on button "Continue" at bounding box center [563, 679] width 77 height 31
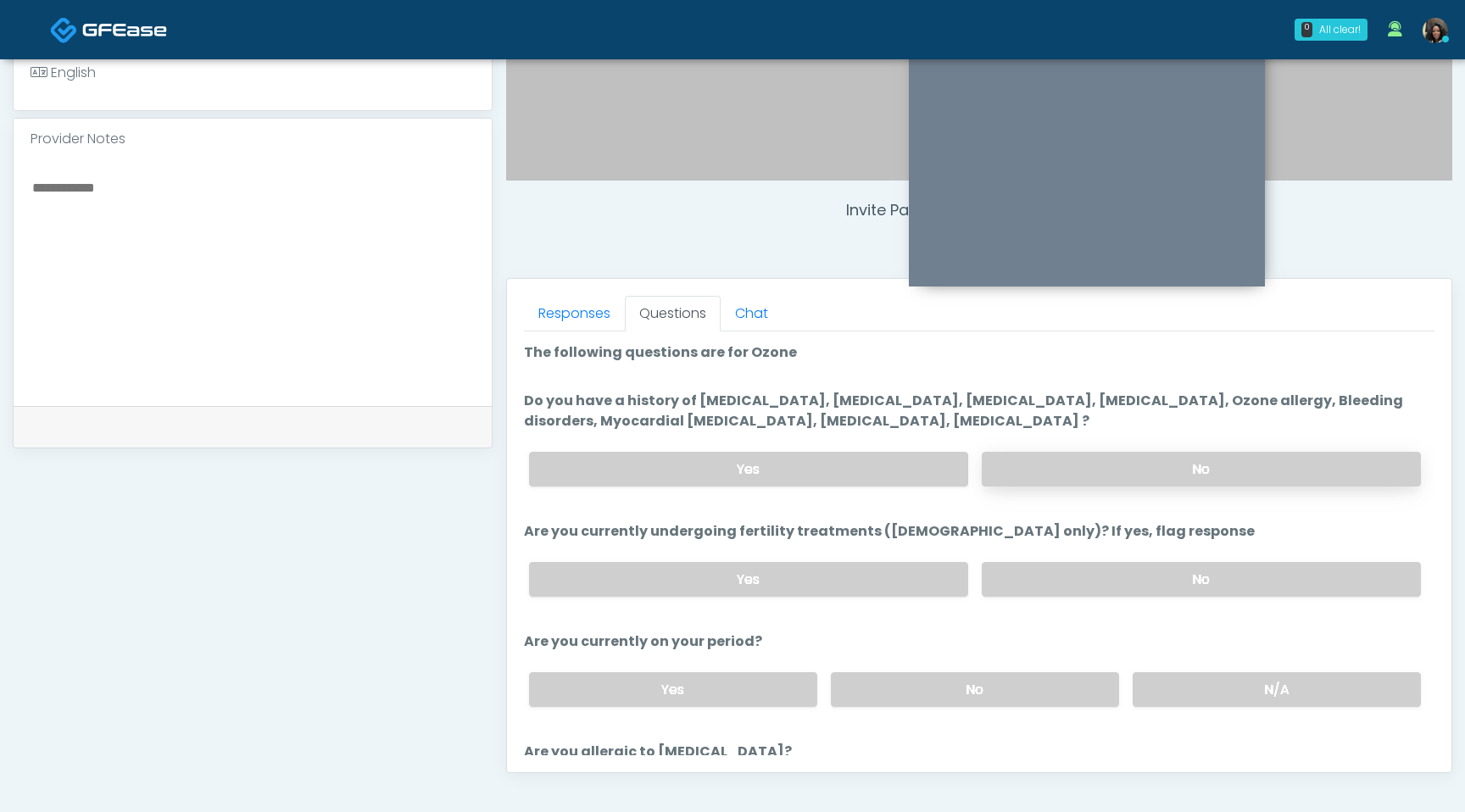
click at [1102, 456] on label "No" at bounding box center [1201, 469] width 439 height 35
click at [1165, 578] on label "No" at bounding box center [1201, 579] width 439 height 35
click at [1037, 702] on label "No" at bounding box center [975, 690] width 289 height 35
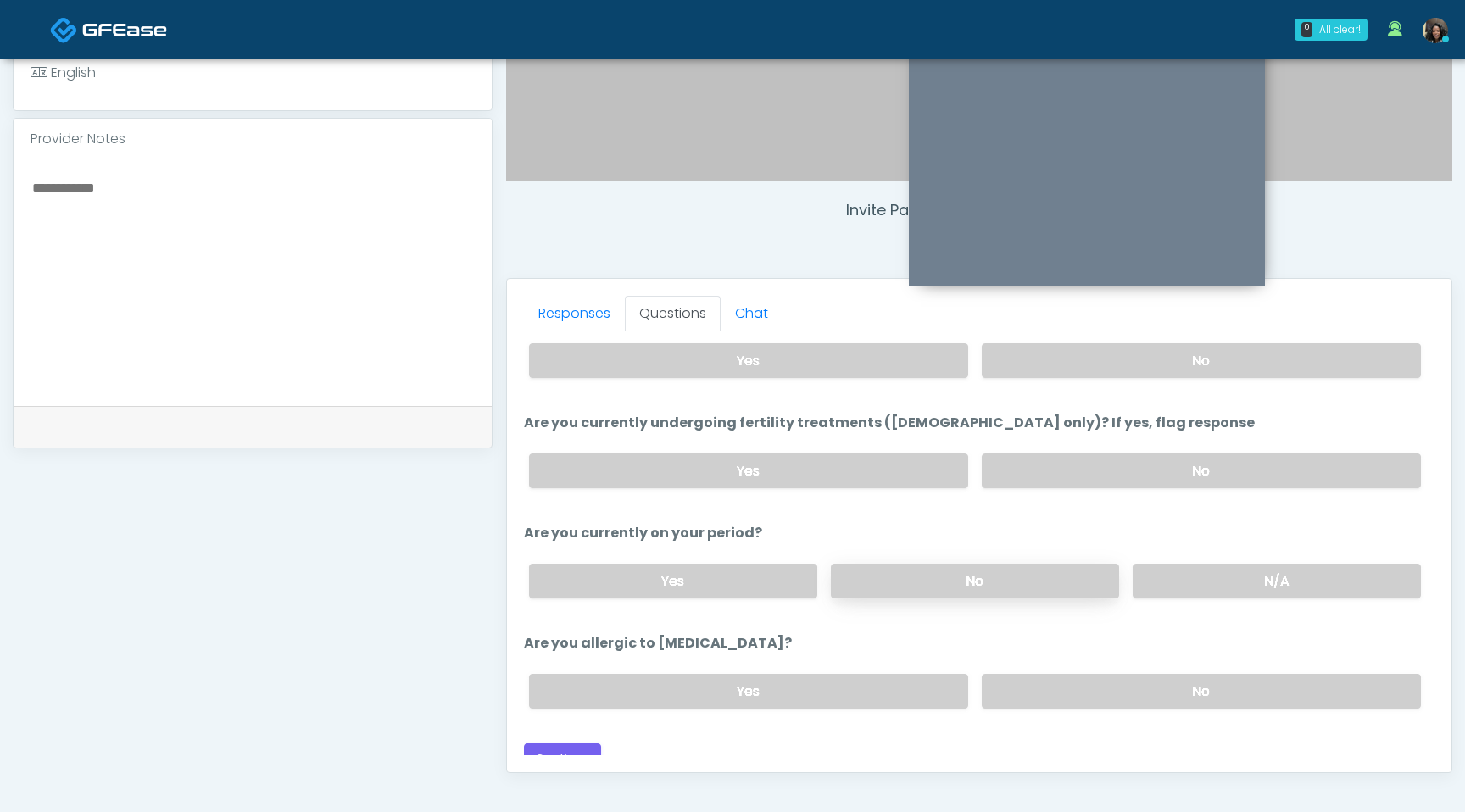
scroll to position [125, 0]
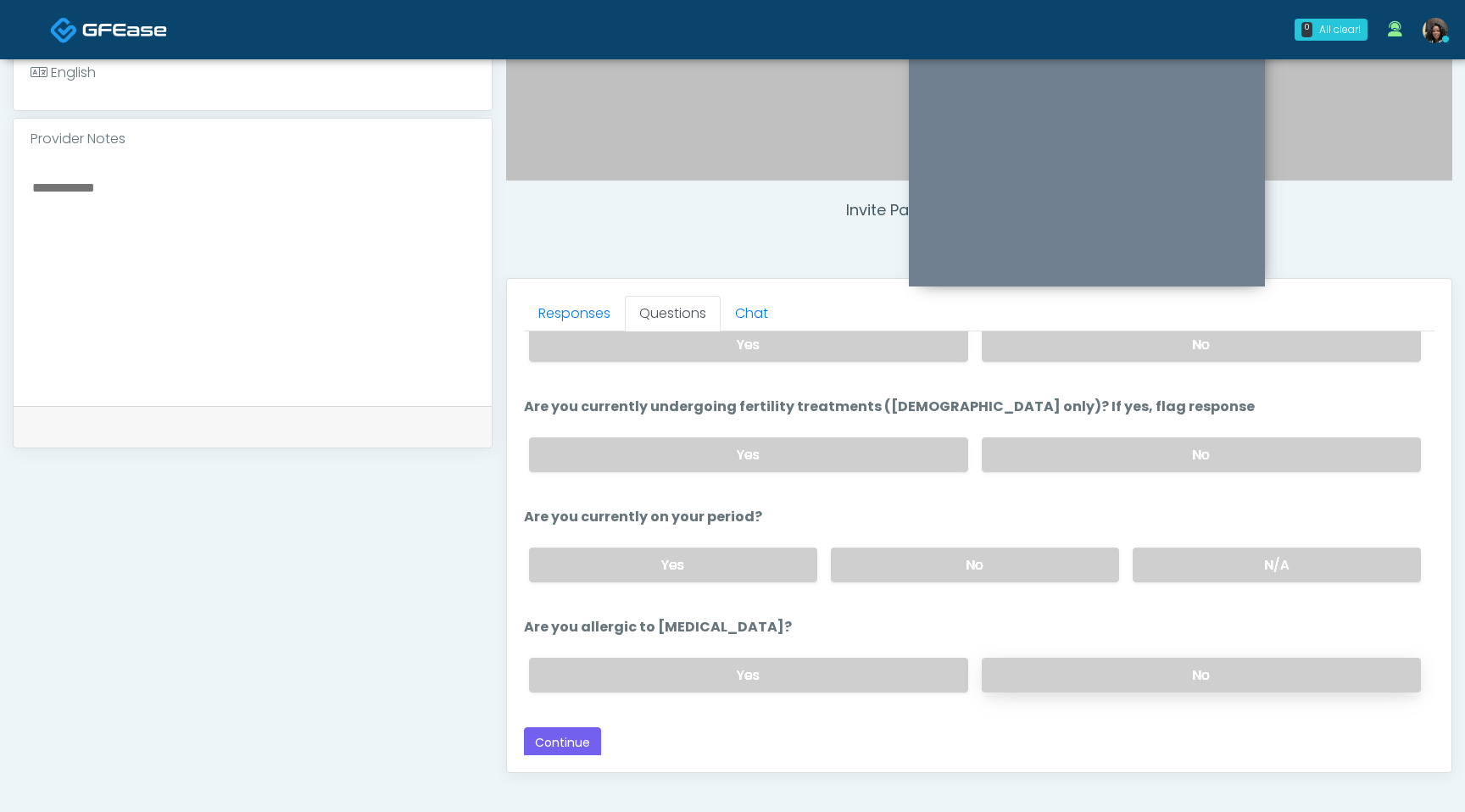
click at [1093, 676] on label "No" at bounding box center [1201, 675] width 439 height 35
click at [586, 738] on button "Continue" at bounding box center [563, 743] width 77 height 31
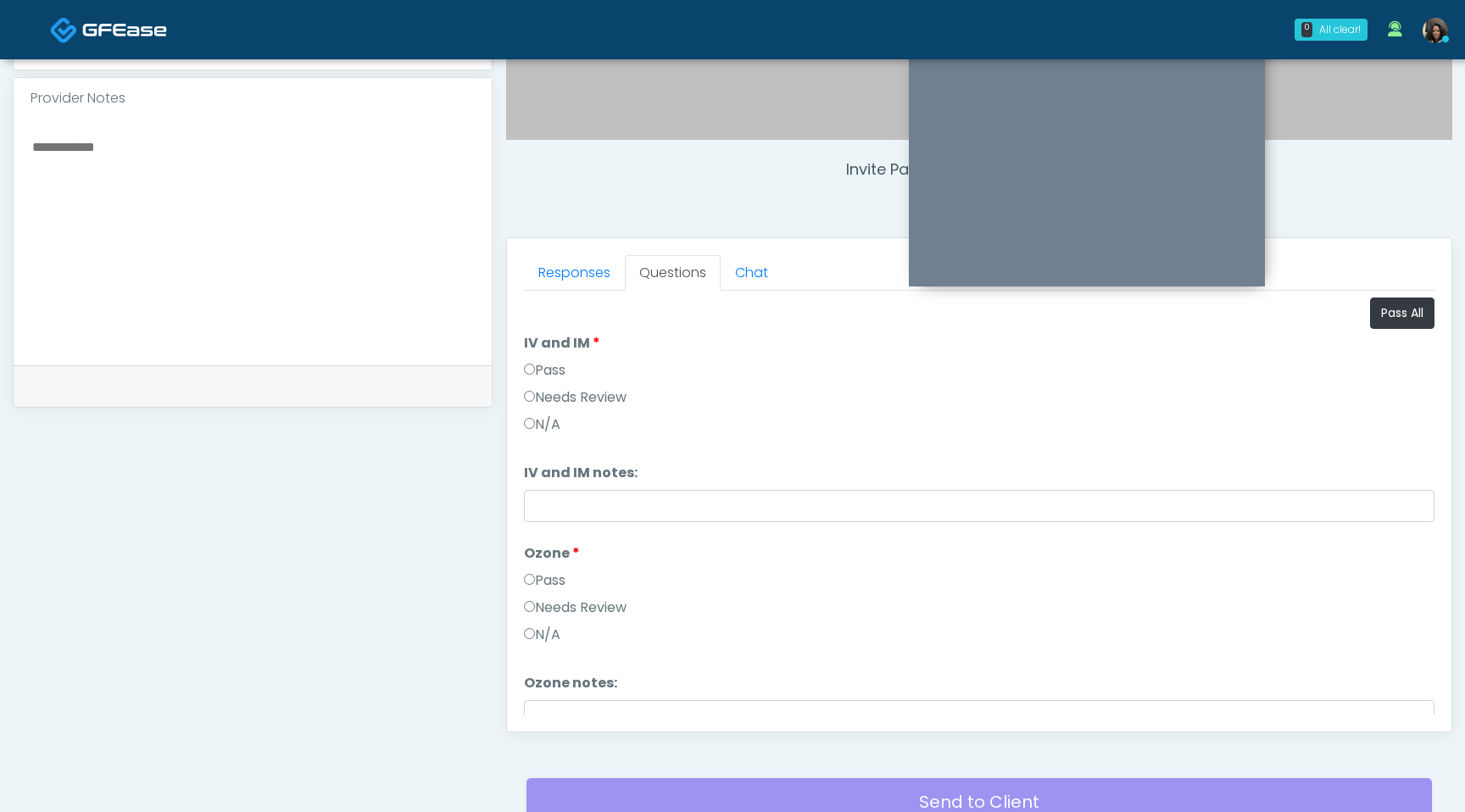
scroll to position [444, 0]
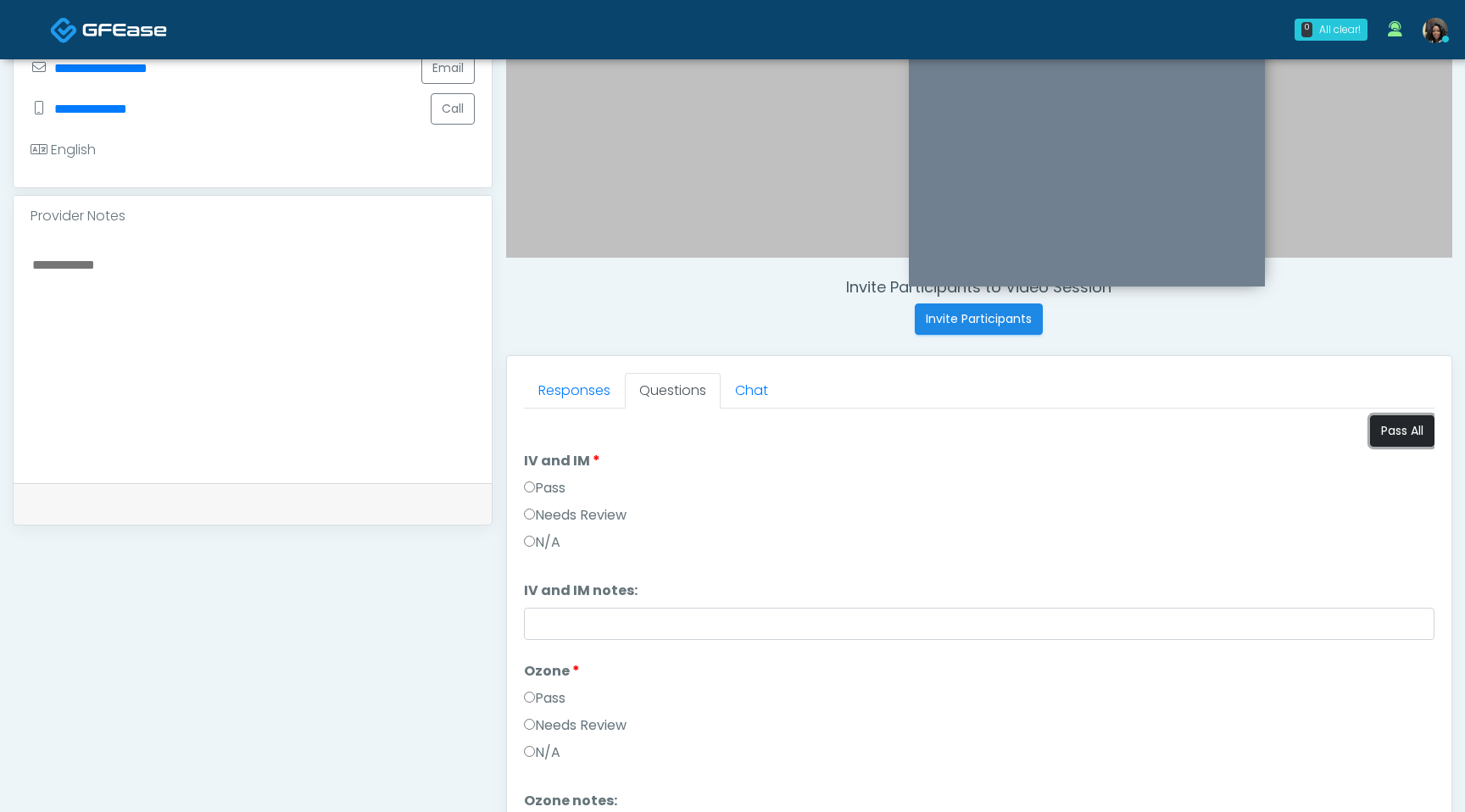
click at [1394, 430] on button "Pass All" at bounding box center [1402, 431] width 65 height 31
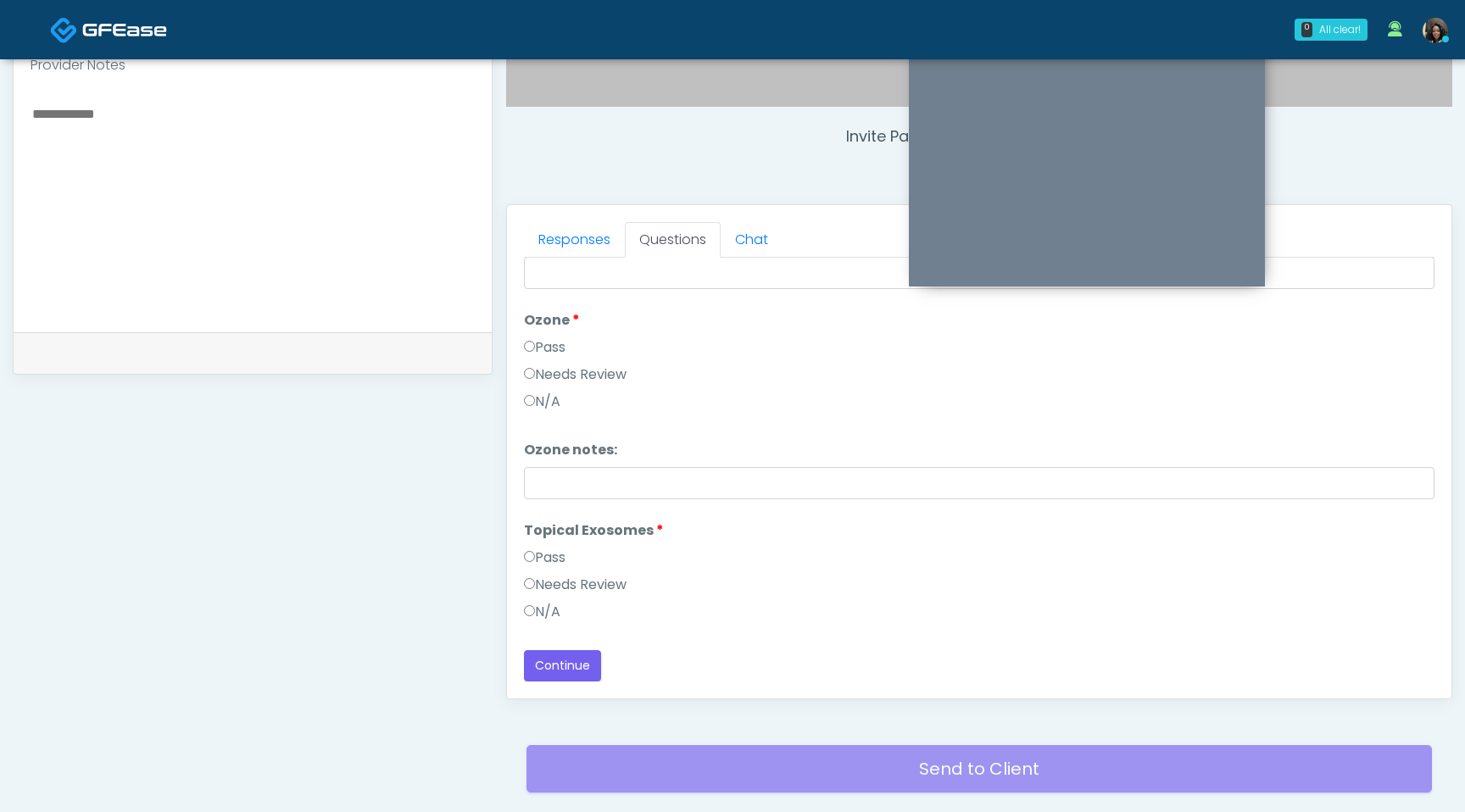
scroll to position [709, 0]
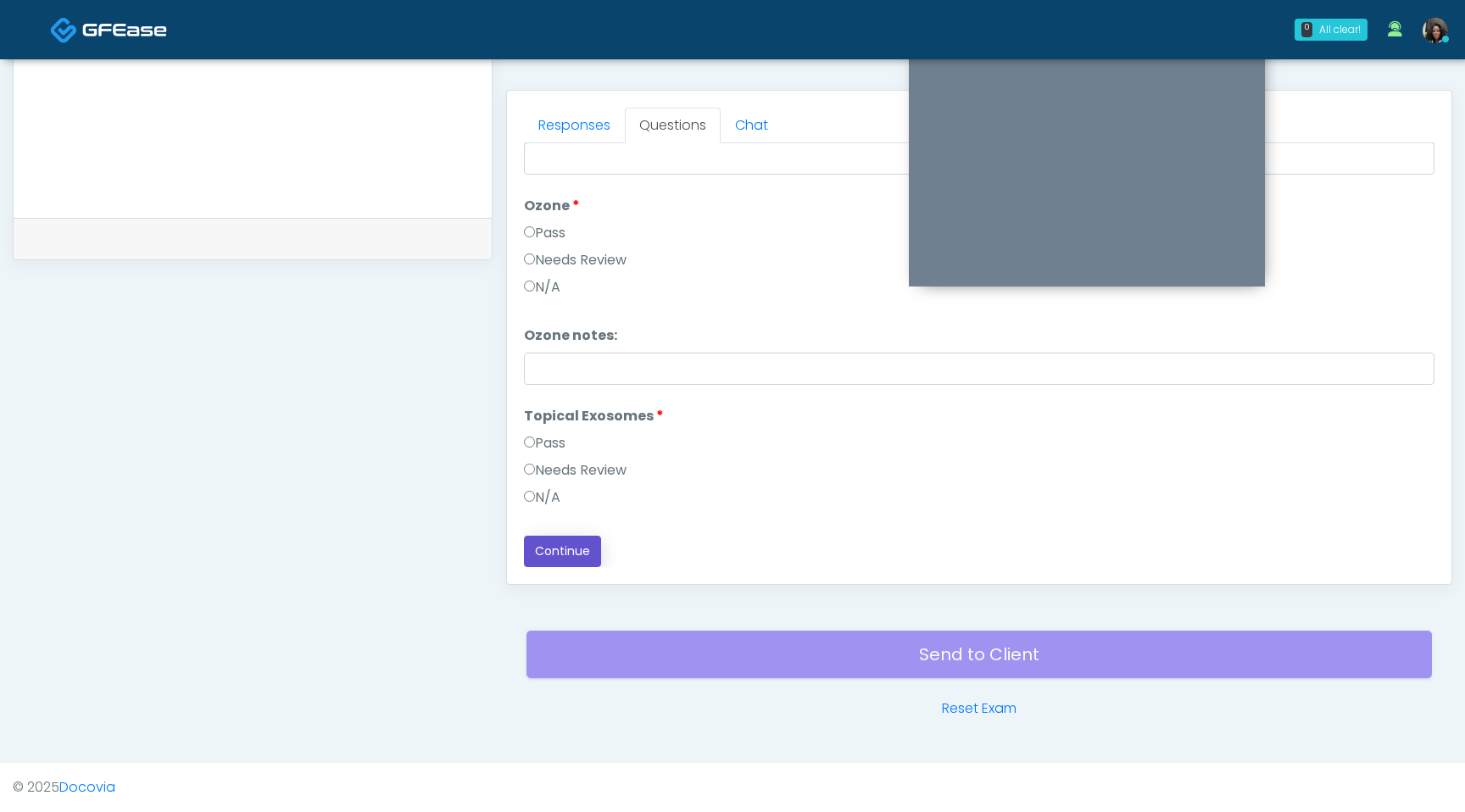
click at [568, 555] on button "Continue" at bounding box center [563, 552] width 77 height 31
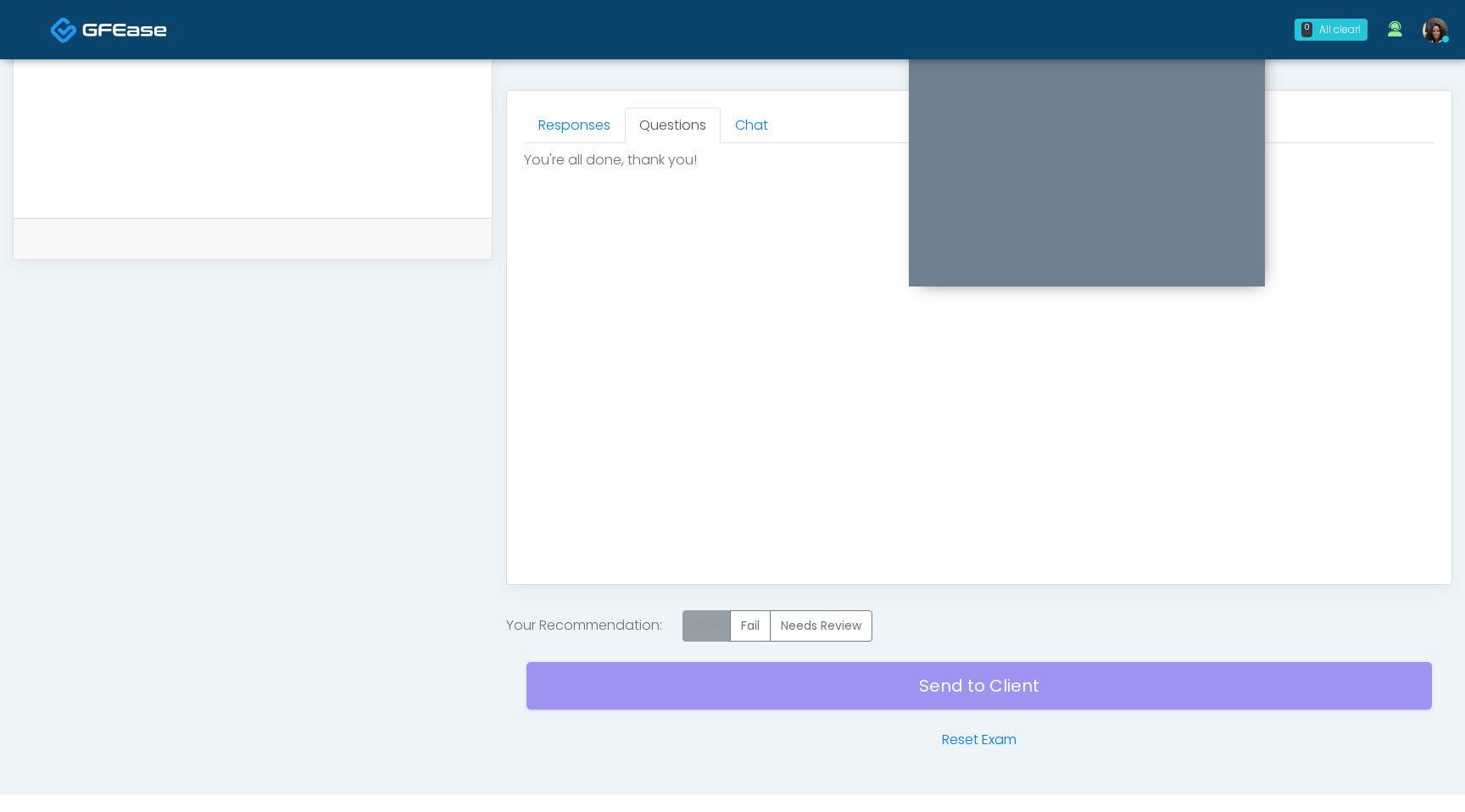
click at [708, 629] on label "Pass" at bounding box center [707, 626] width 48 height 31
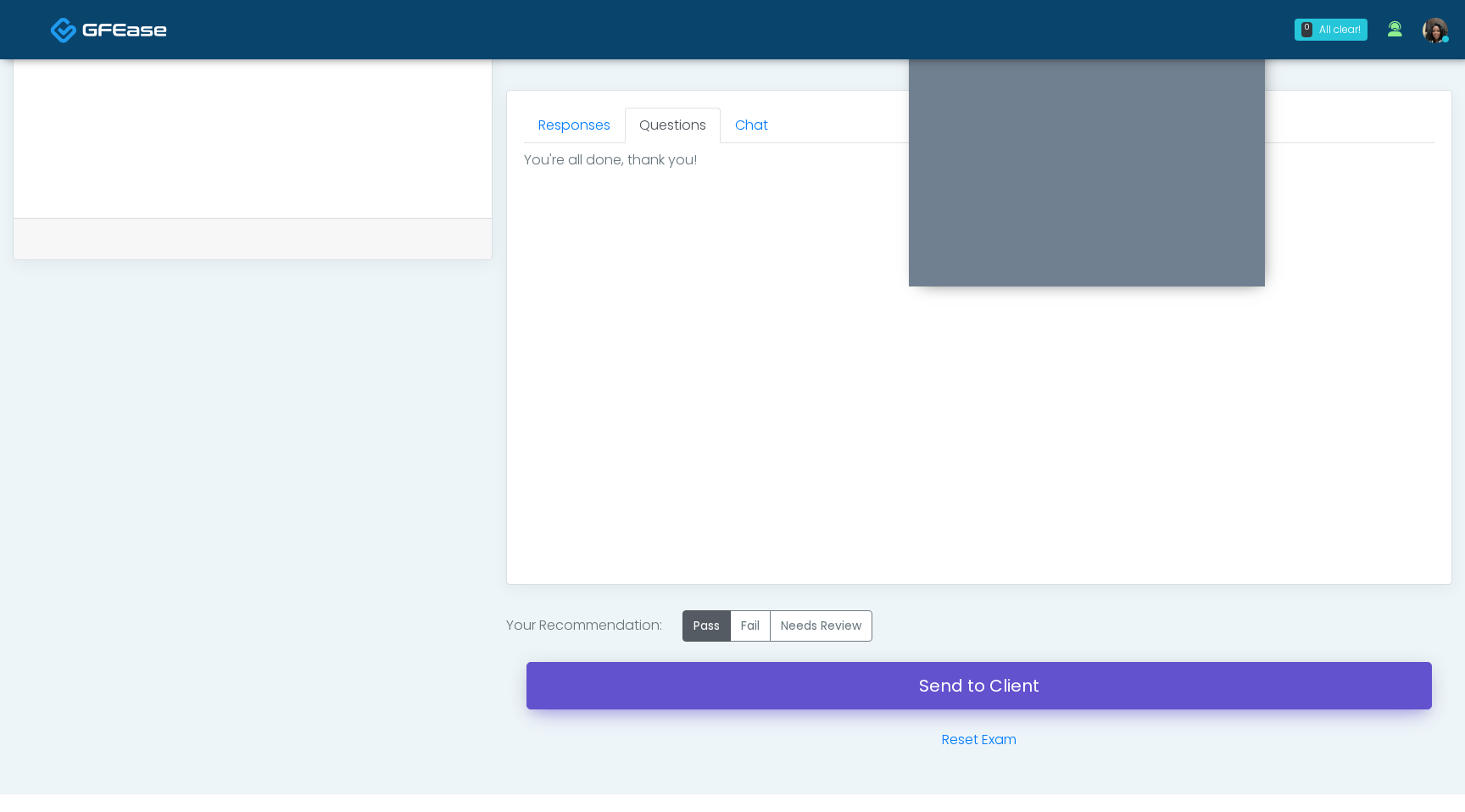
click at [711, 698] on link "Send to Client" at bounding box center [979, 685] width 906 height 47
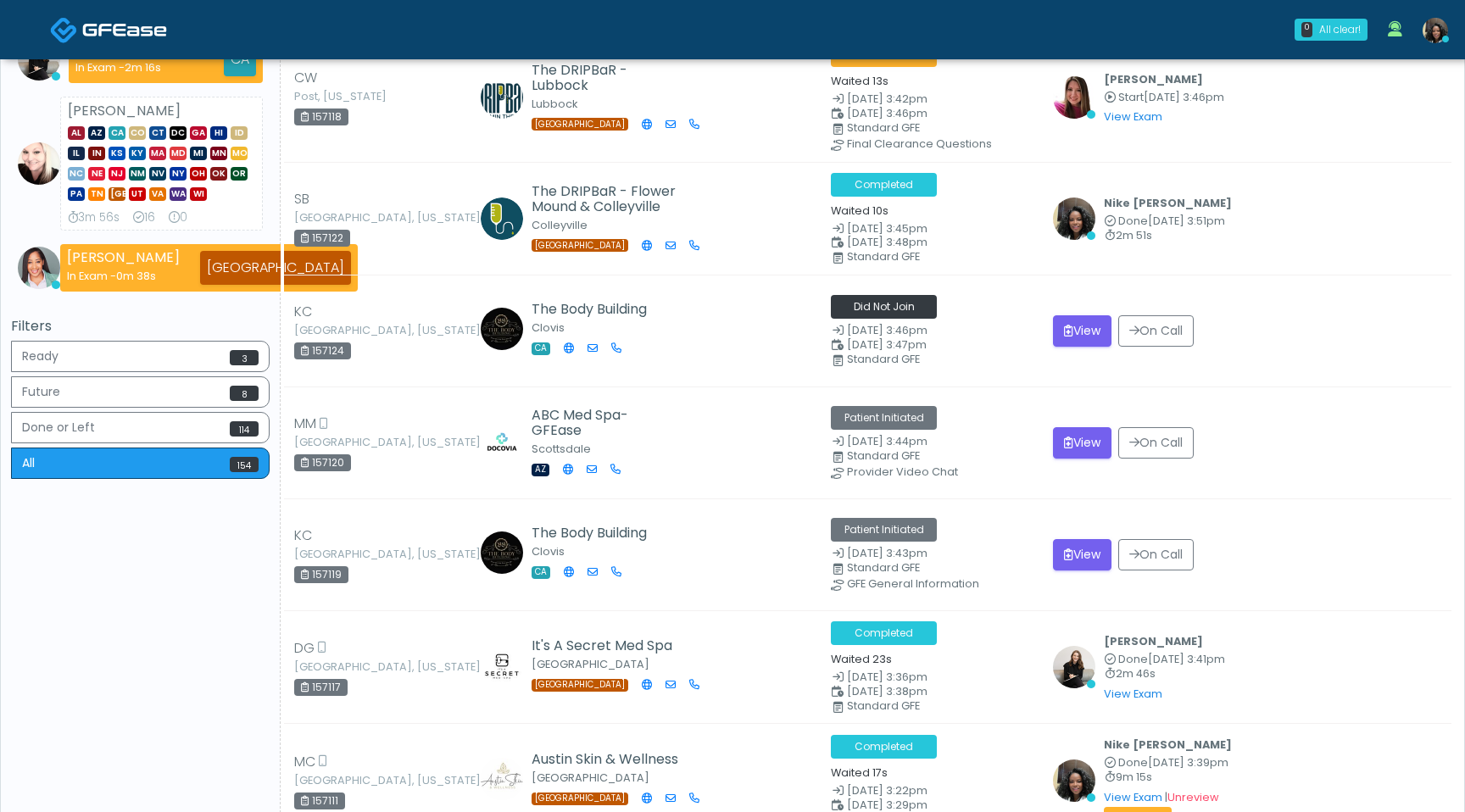
scroll to position [340, 0]
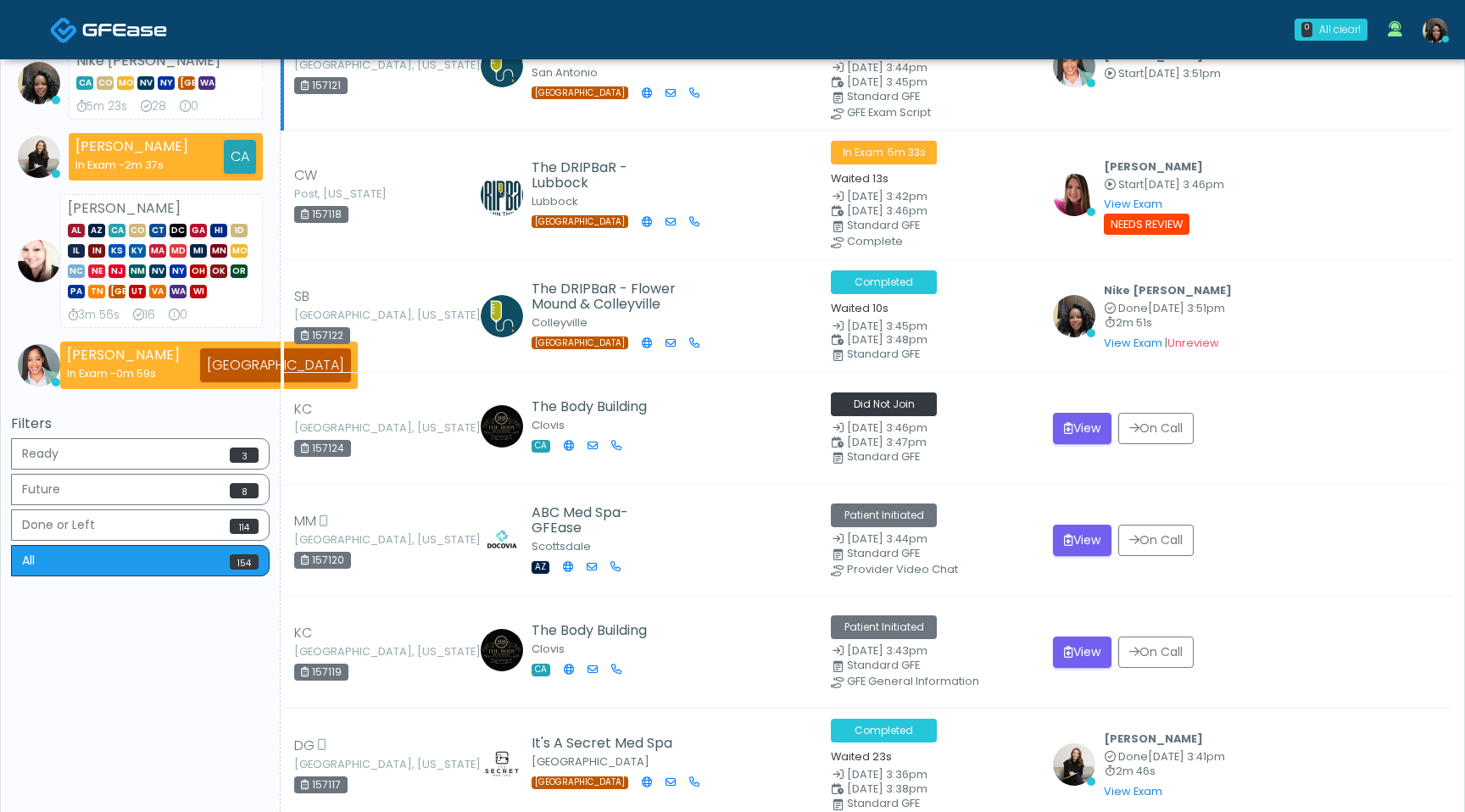
scroll to position [247, 0]
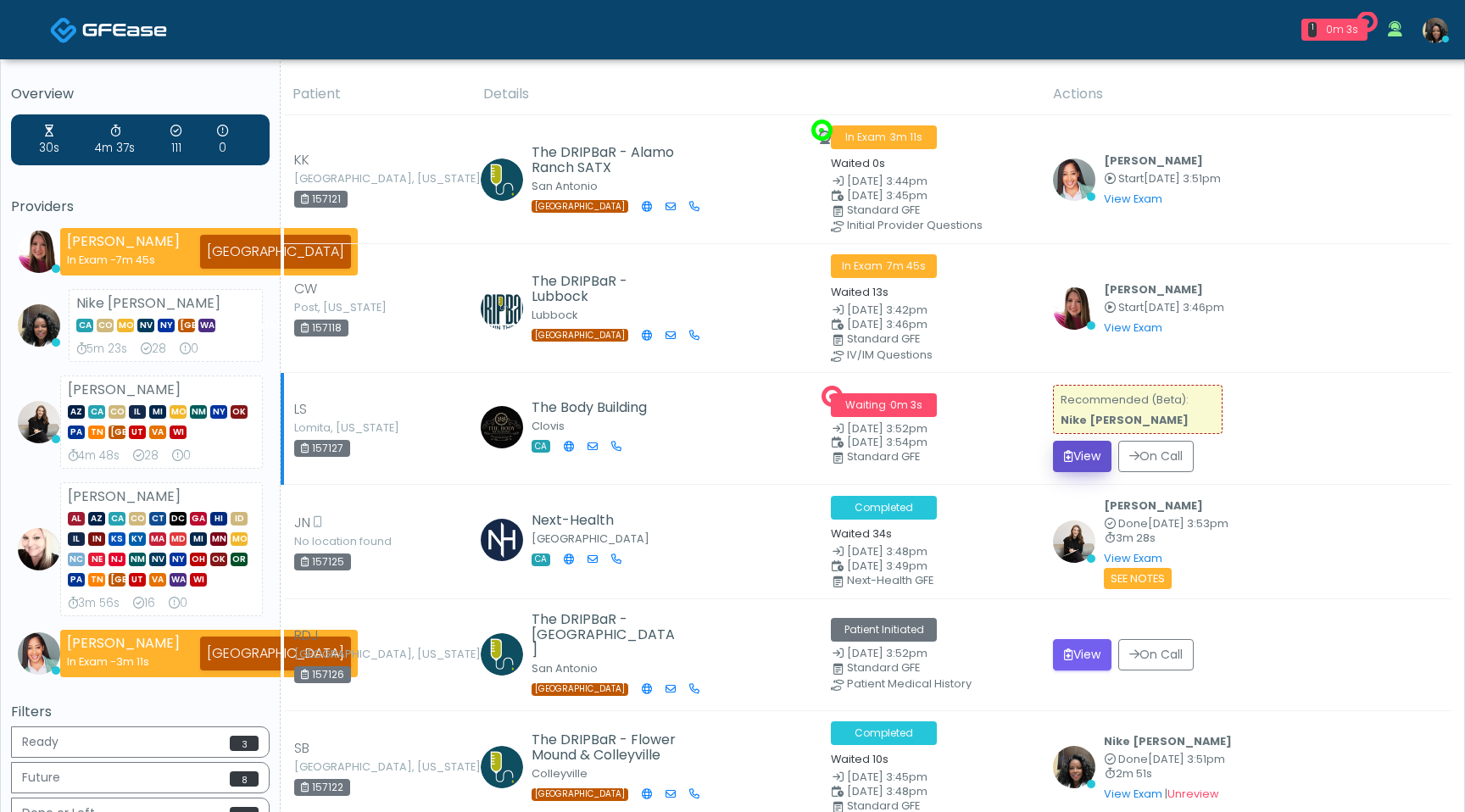
click at [1074, 458] on button "View" at bounding box center [1083, 456] width 58 height 31
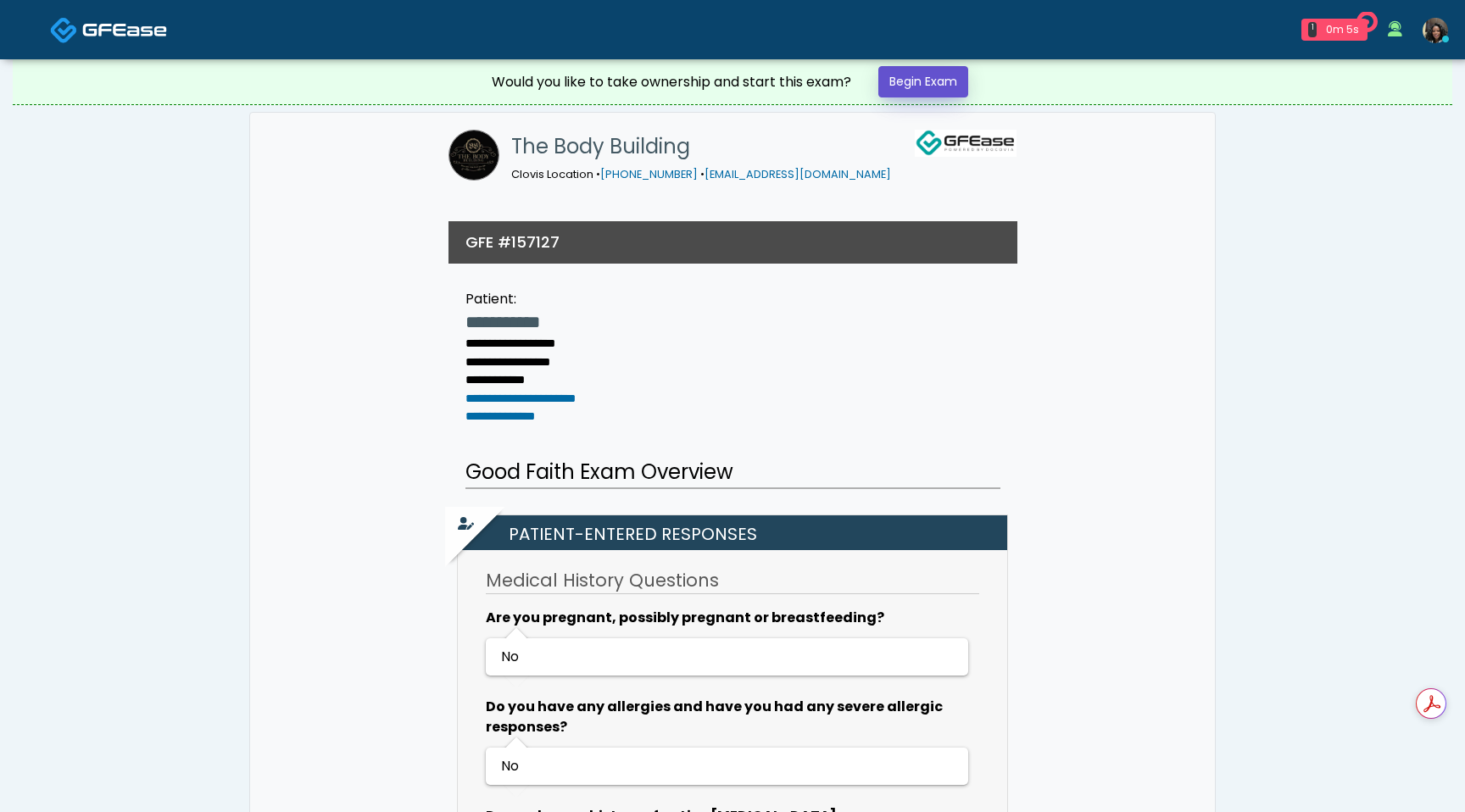
click at [953, 75] on link "Begin Exam" at bounding box center [923, 82] width 90 height 31
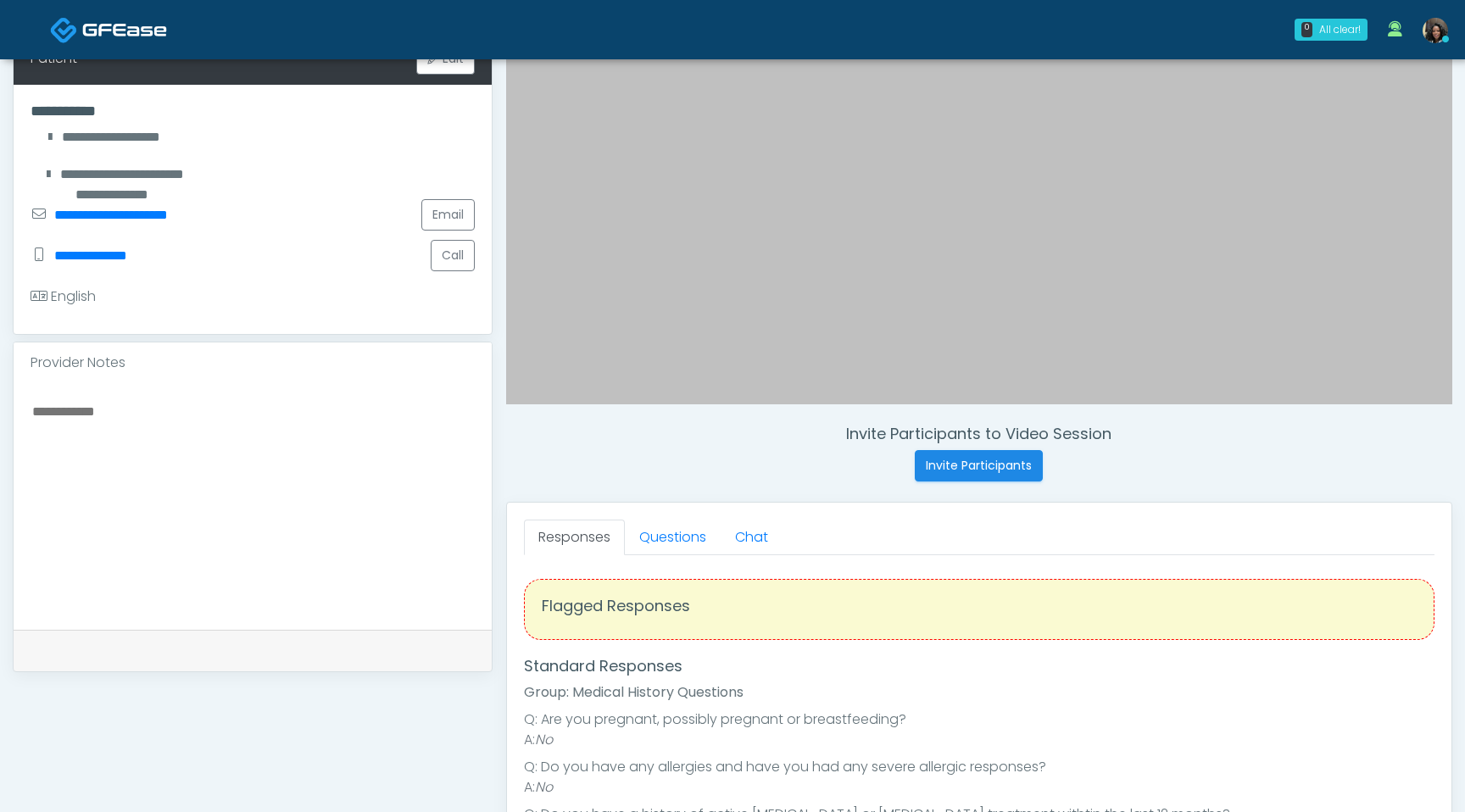
scroll to position [325, 0]
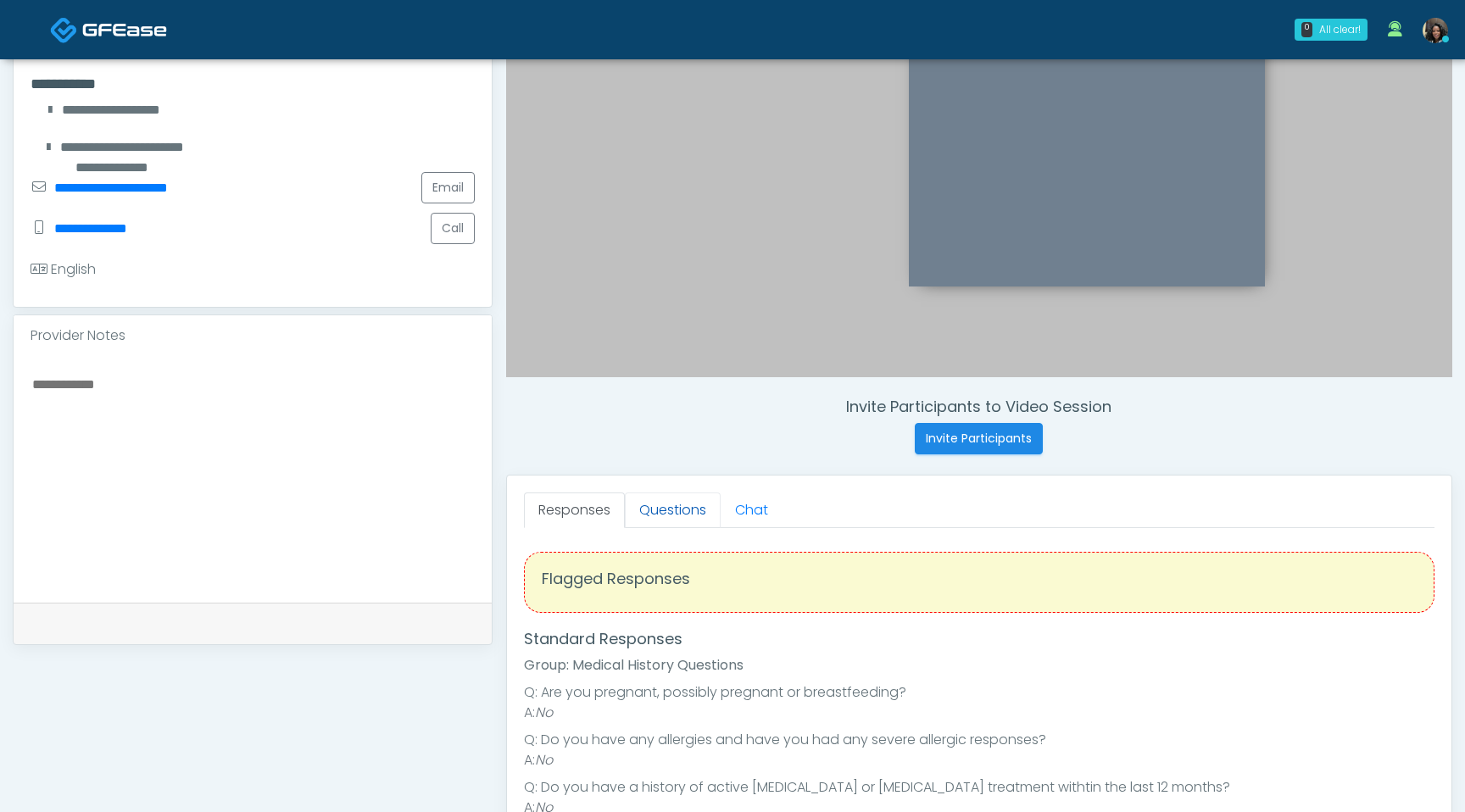
click at [685, 504] on link "Questions" at bounding box center [672, 510] width 96 height 36
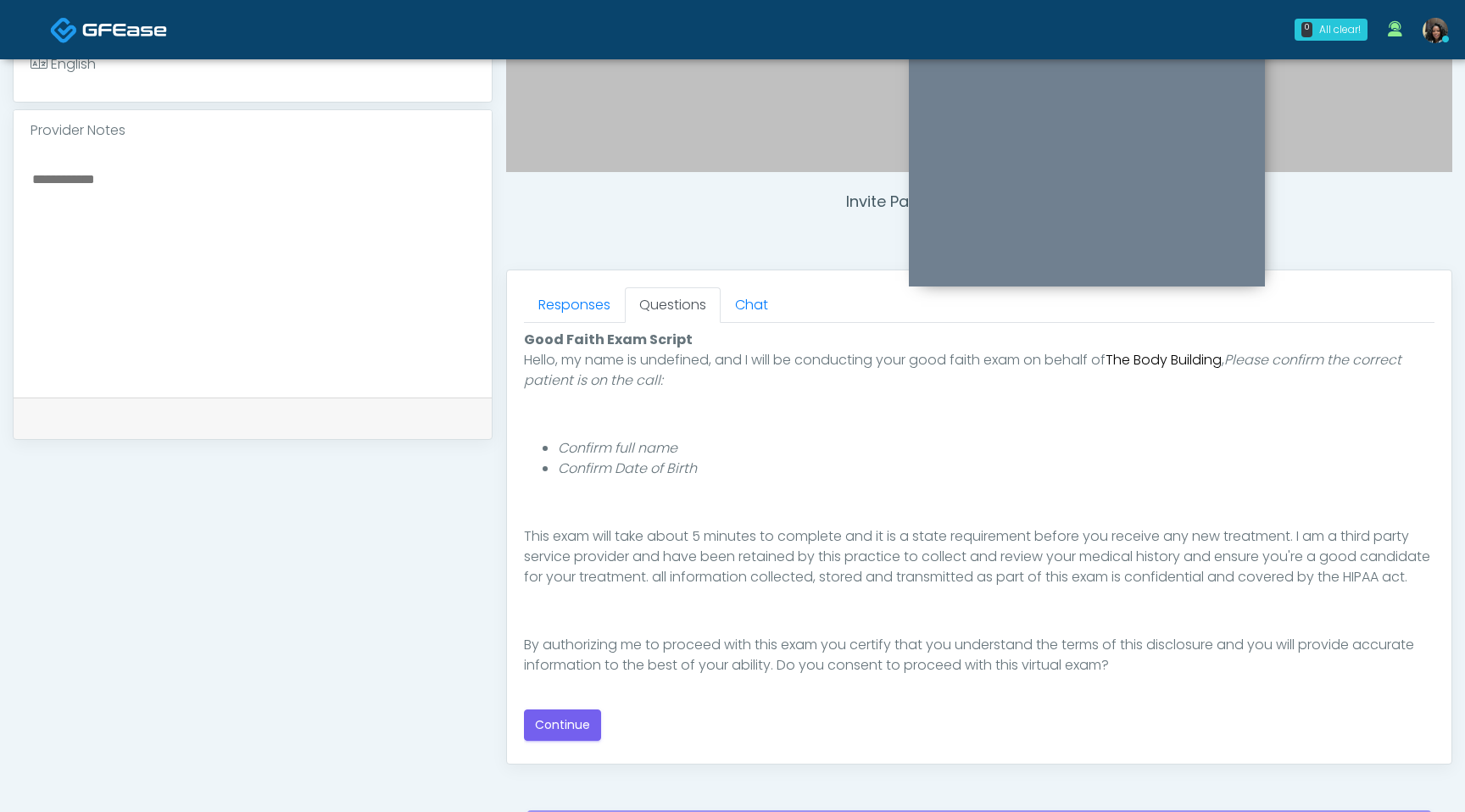
scroll to position [547, 0]
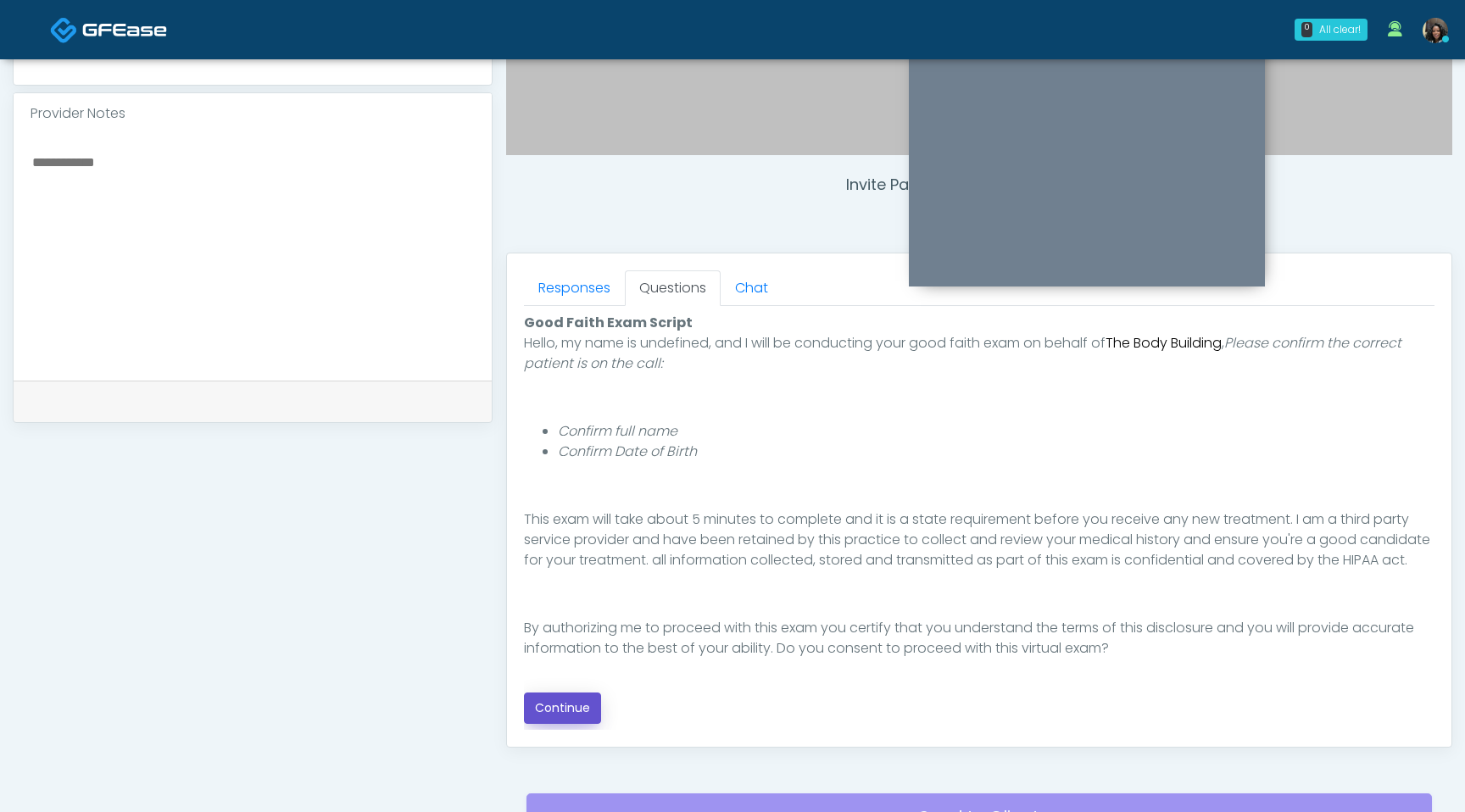
click at [569, 702] on button "Continue" at bounding box center [563, 708] width 77 height 31
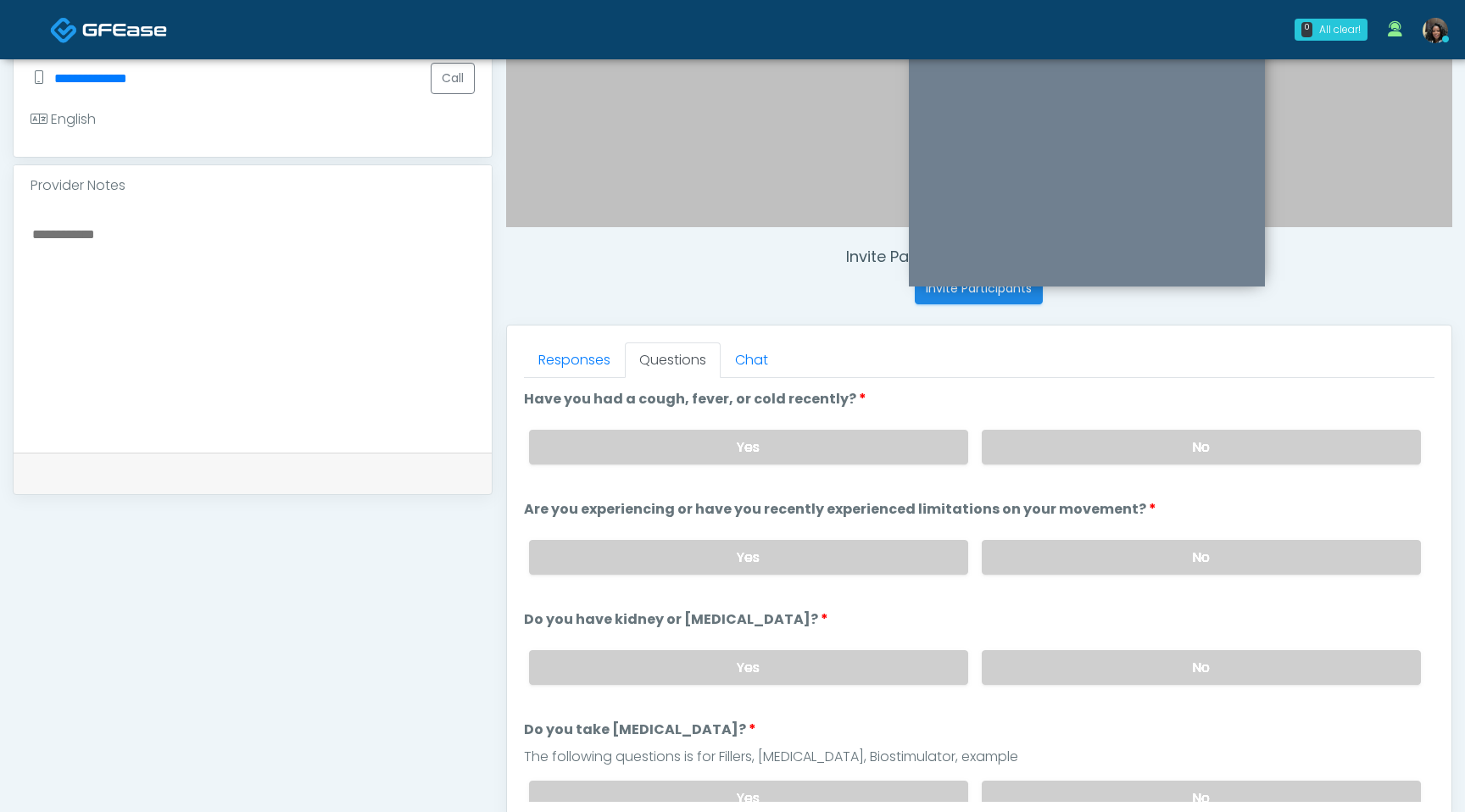
scroll to position [276, 0]
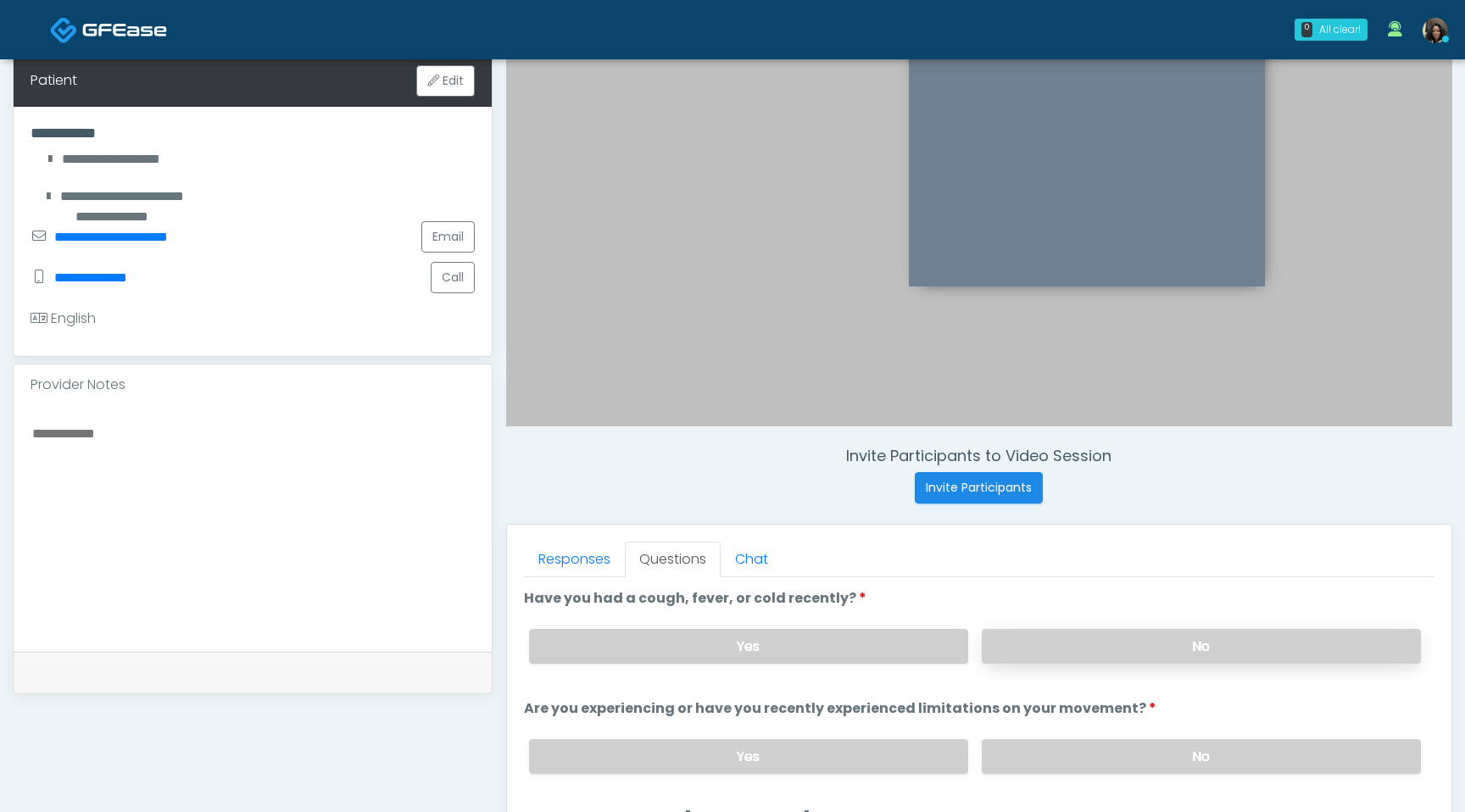
click at [1146, 651] on label "No" at bounding box center [1201, 646] width 439 height 35
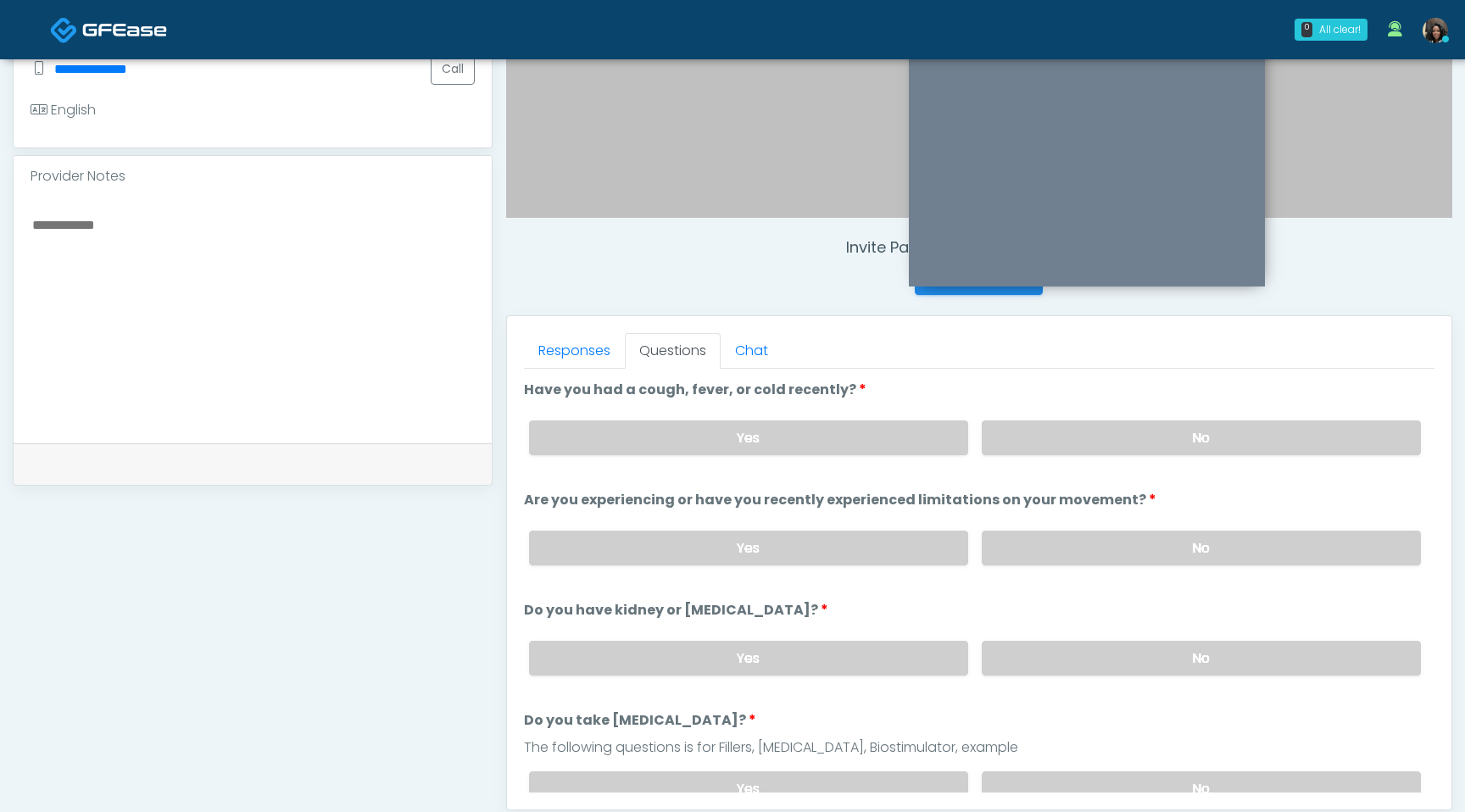
scroll to position [492, 0]
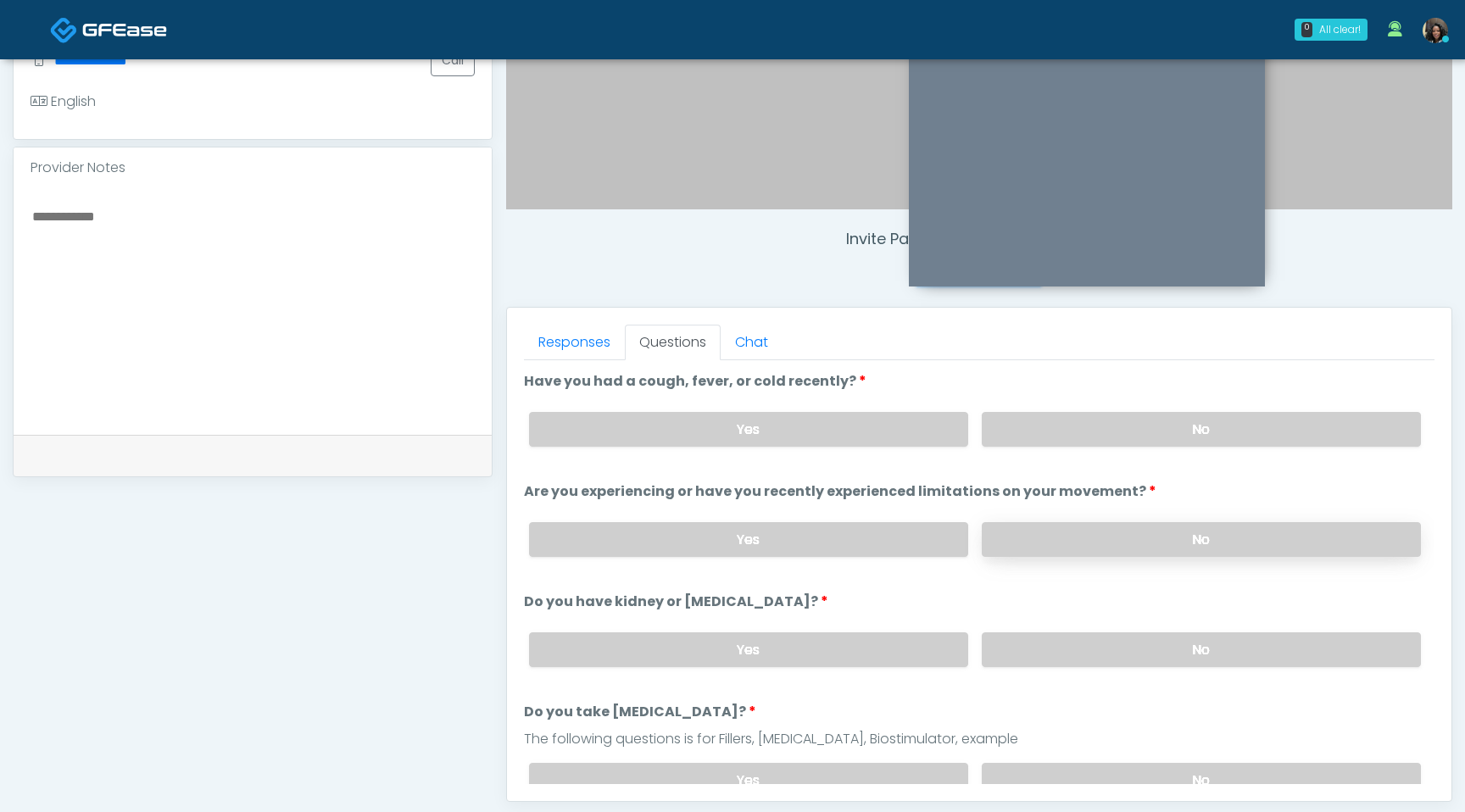
click at [1122, 538] on label "No" at bounding box center [1201, 540] width 439 height 35
click at [1131, 640] on label "No" at bounding box center [1201, 650] width 439 height 35
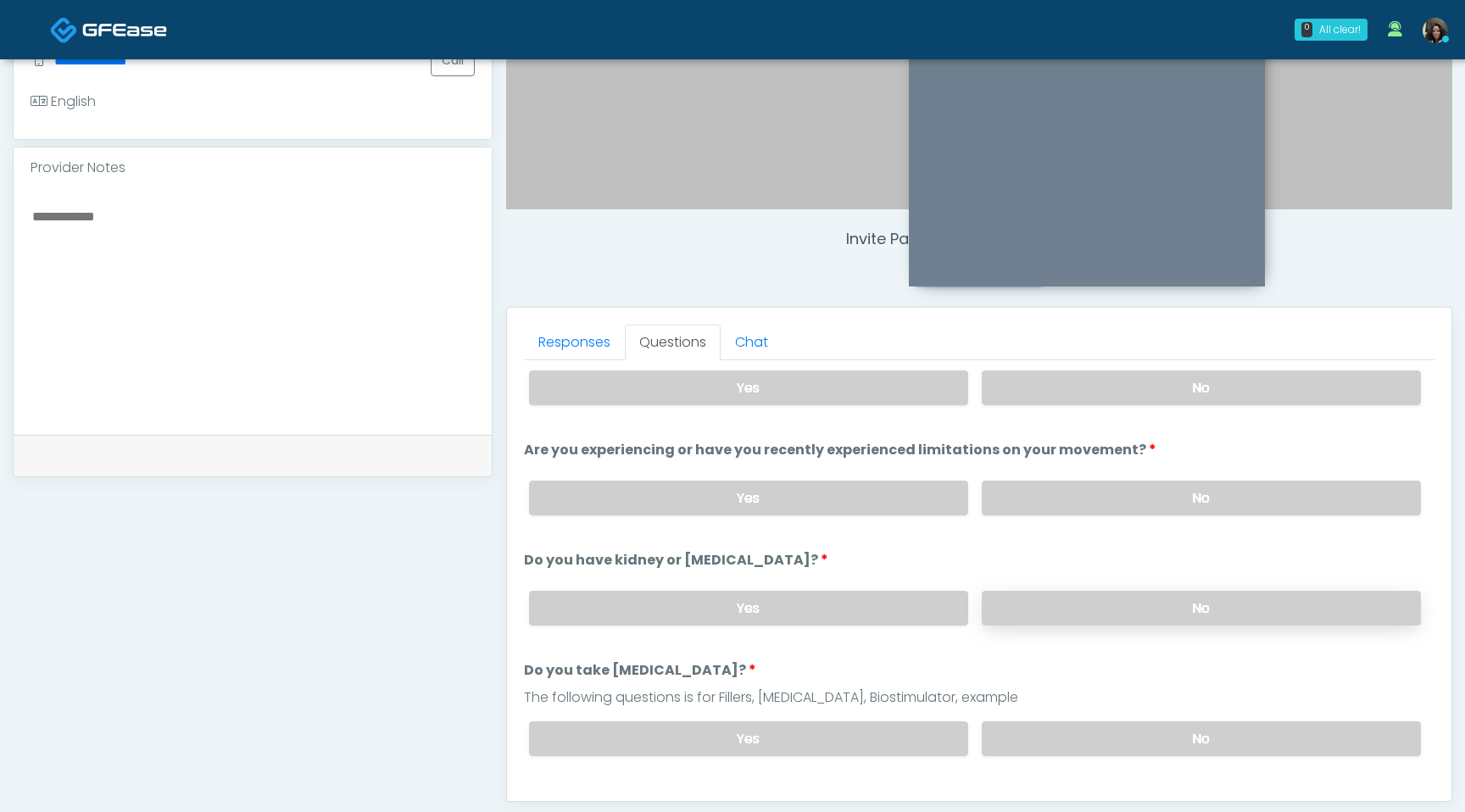
scroll to position [54, 0]
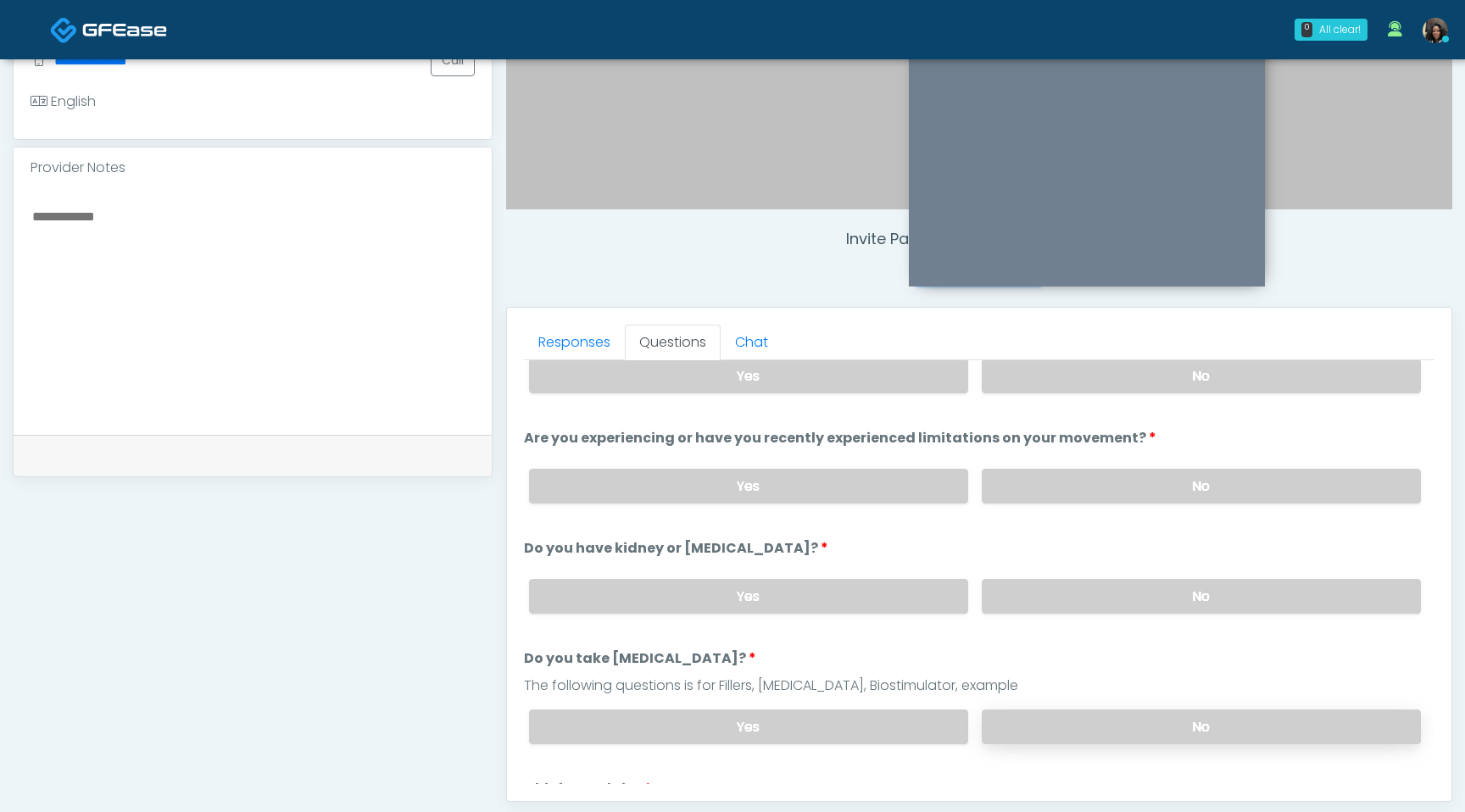
click at [1128, 715] on label "No" at bounding box center [1201, 726] width 439 height 35
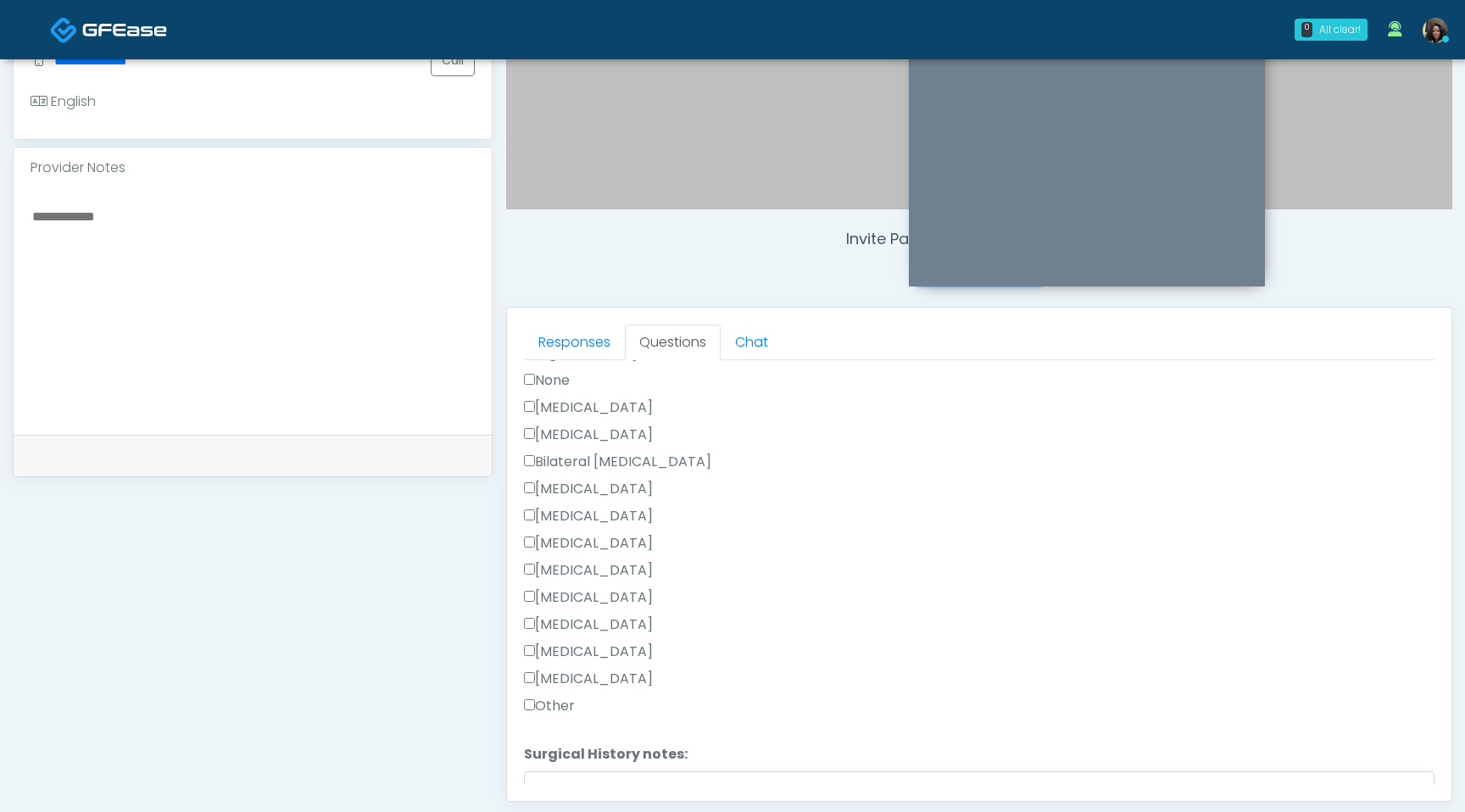
scroll to position [1132, 0]
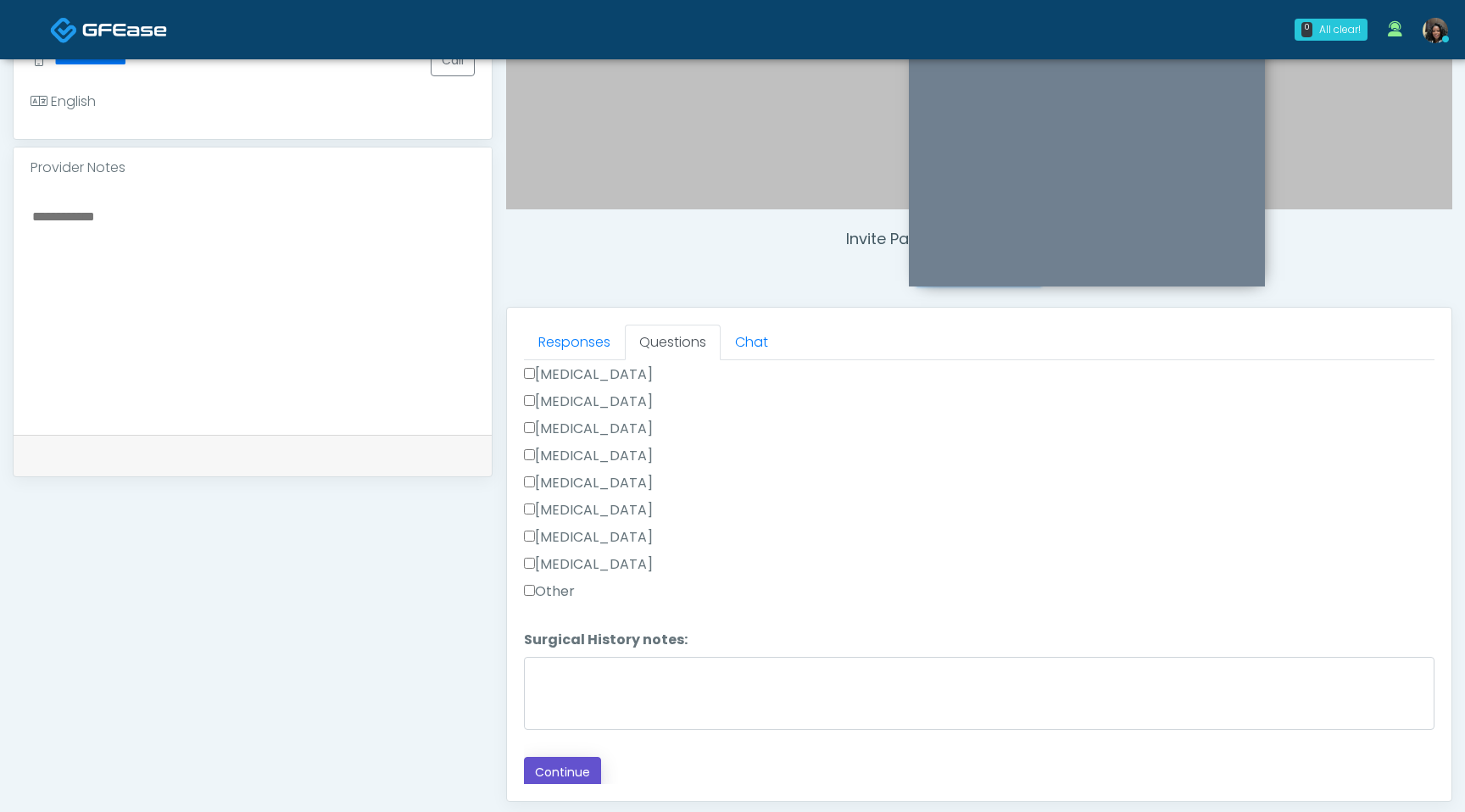
click at [563, 768] on button "Continue" at bounding box center [563, 773] width 77 height 31
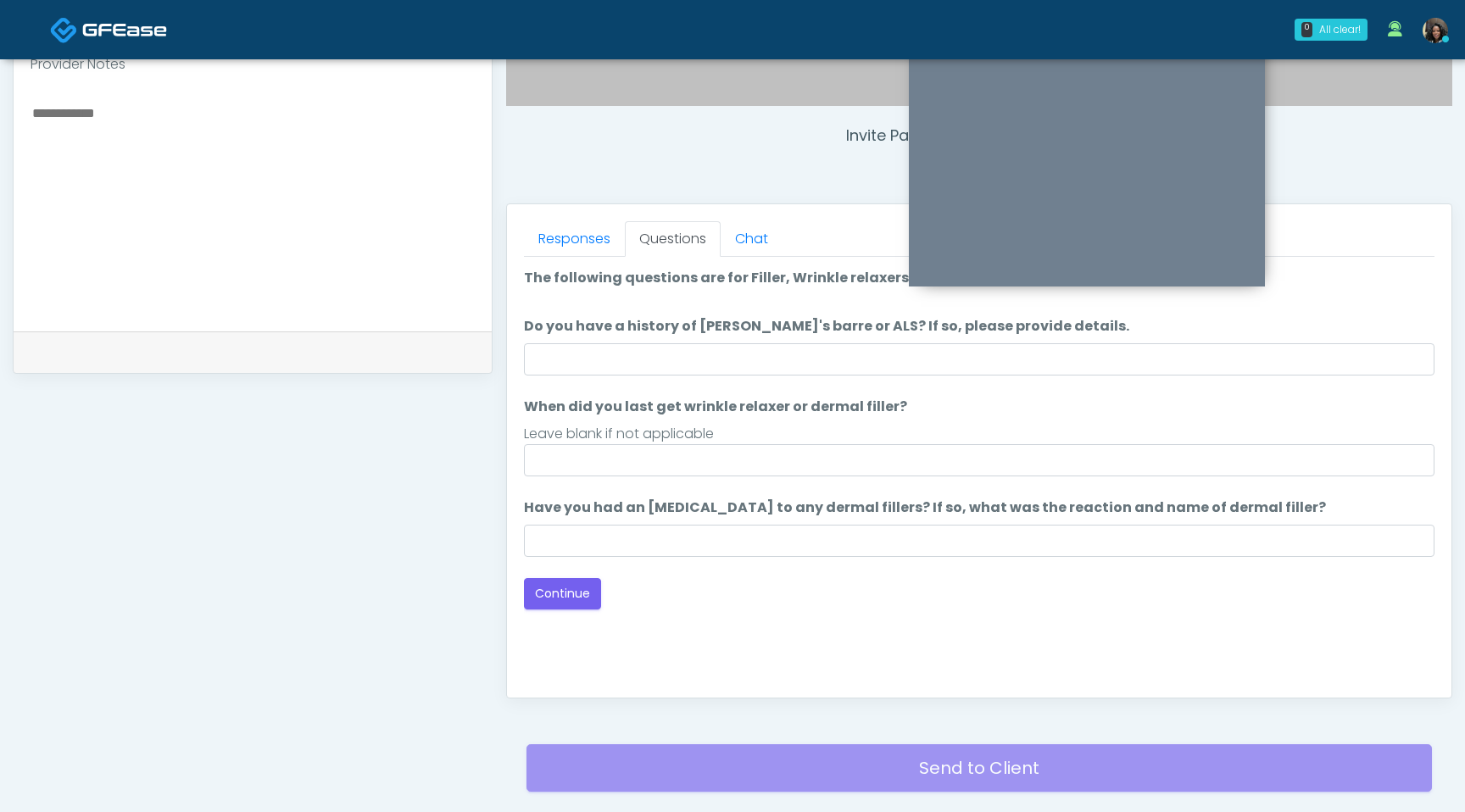
scroll to position [407, 0]
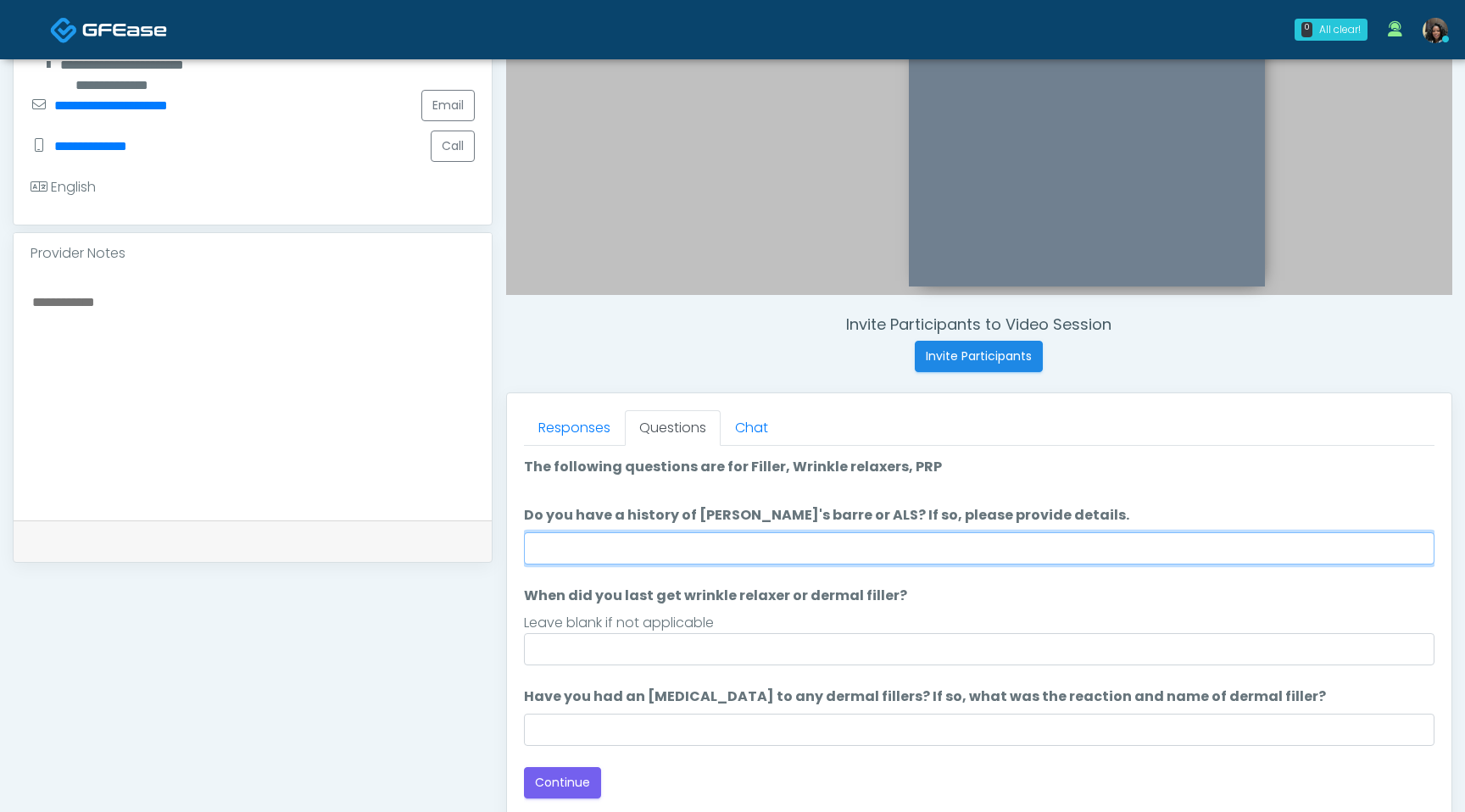
click at [747, 535] on input "Do you have a history of [PERSON_NAME]'s barre or ALS? If so, please provide de…" at bounding box center [980, 548] width 911 height 32
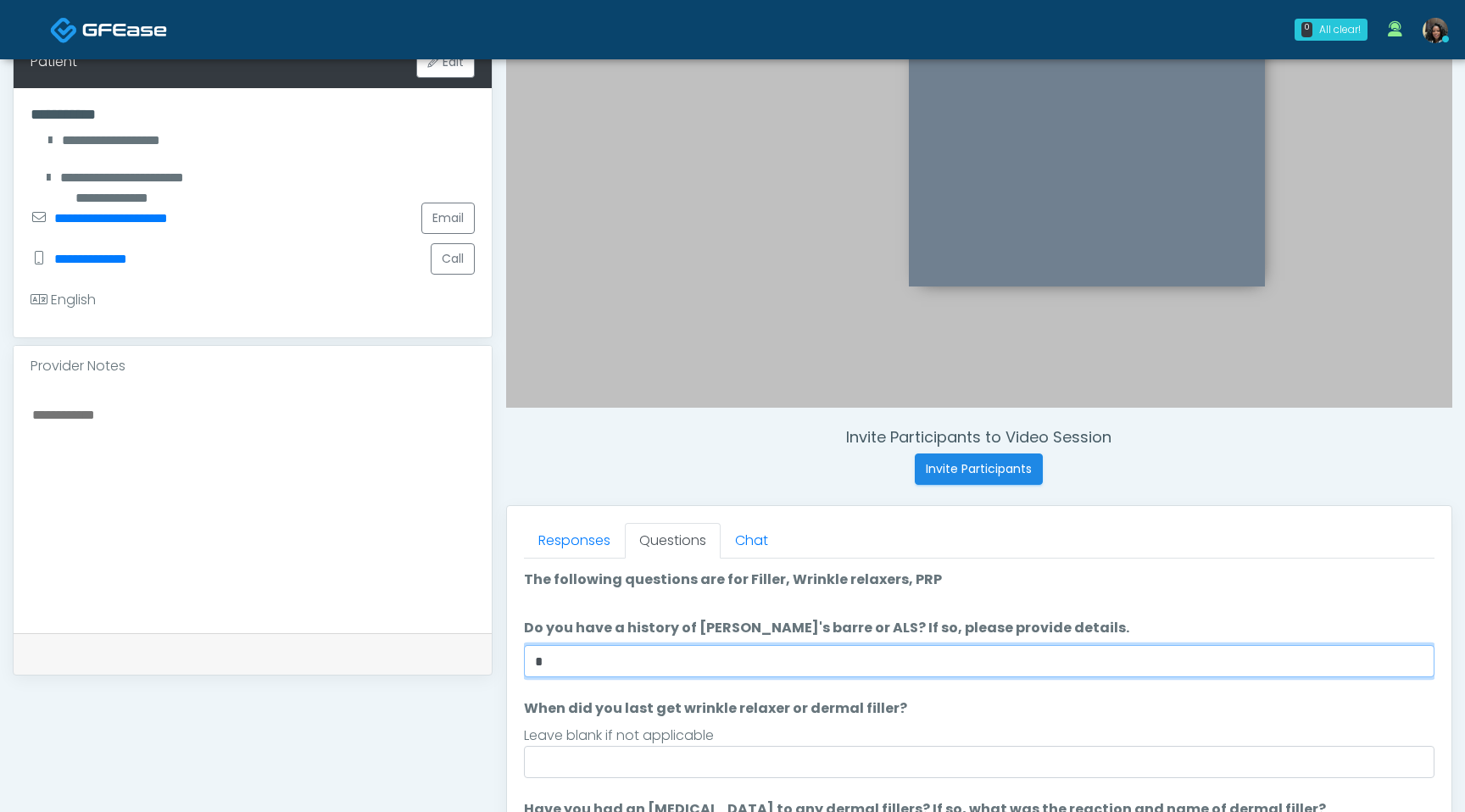
scroll to position [293, 0]
type input "**"
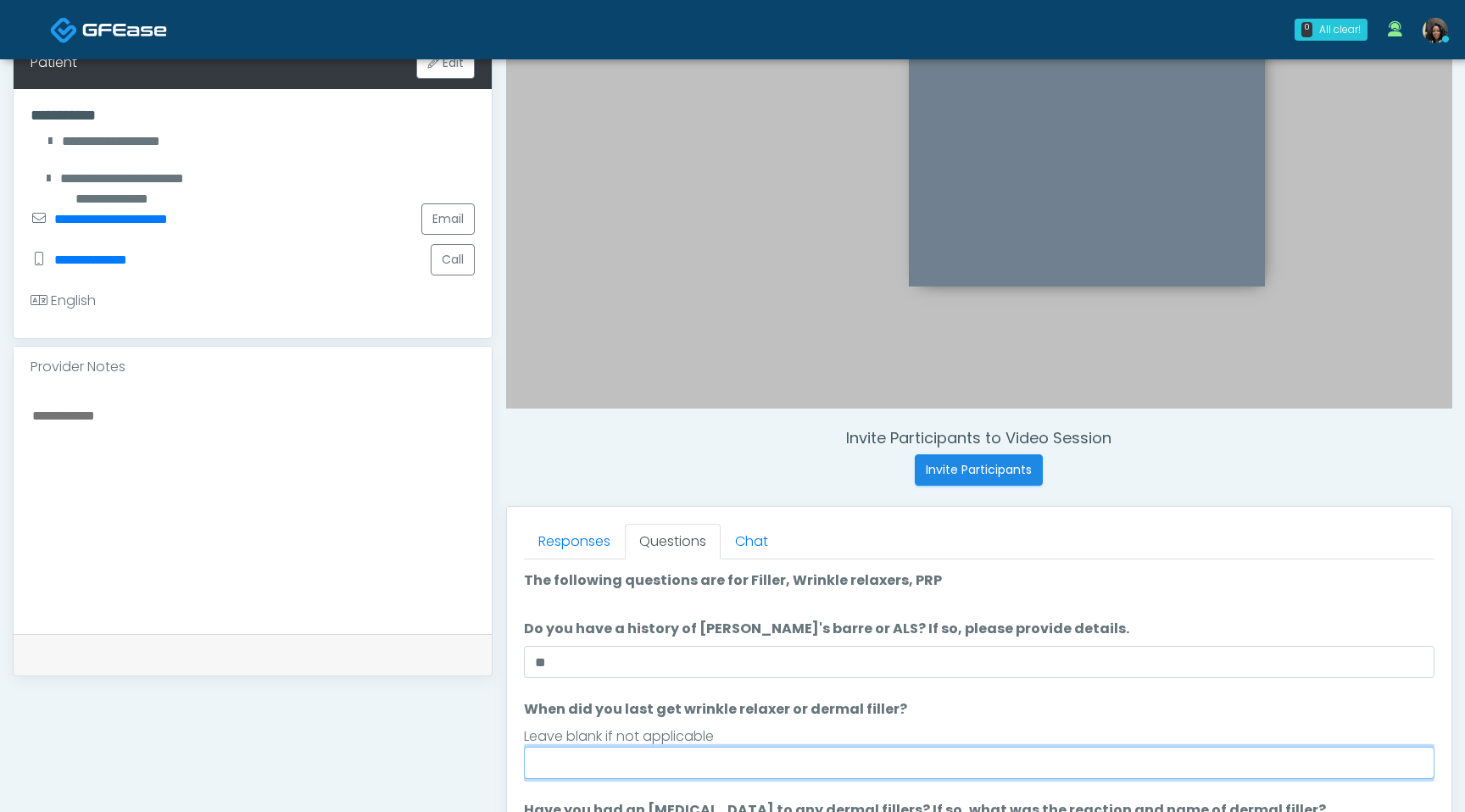
click at [727, 761] on input "When did you last get wrinkle relaxer or dermal filler?" at bounding box center [980, 762] width 911 height 32
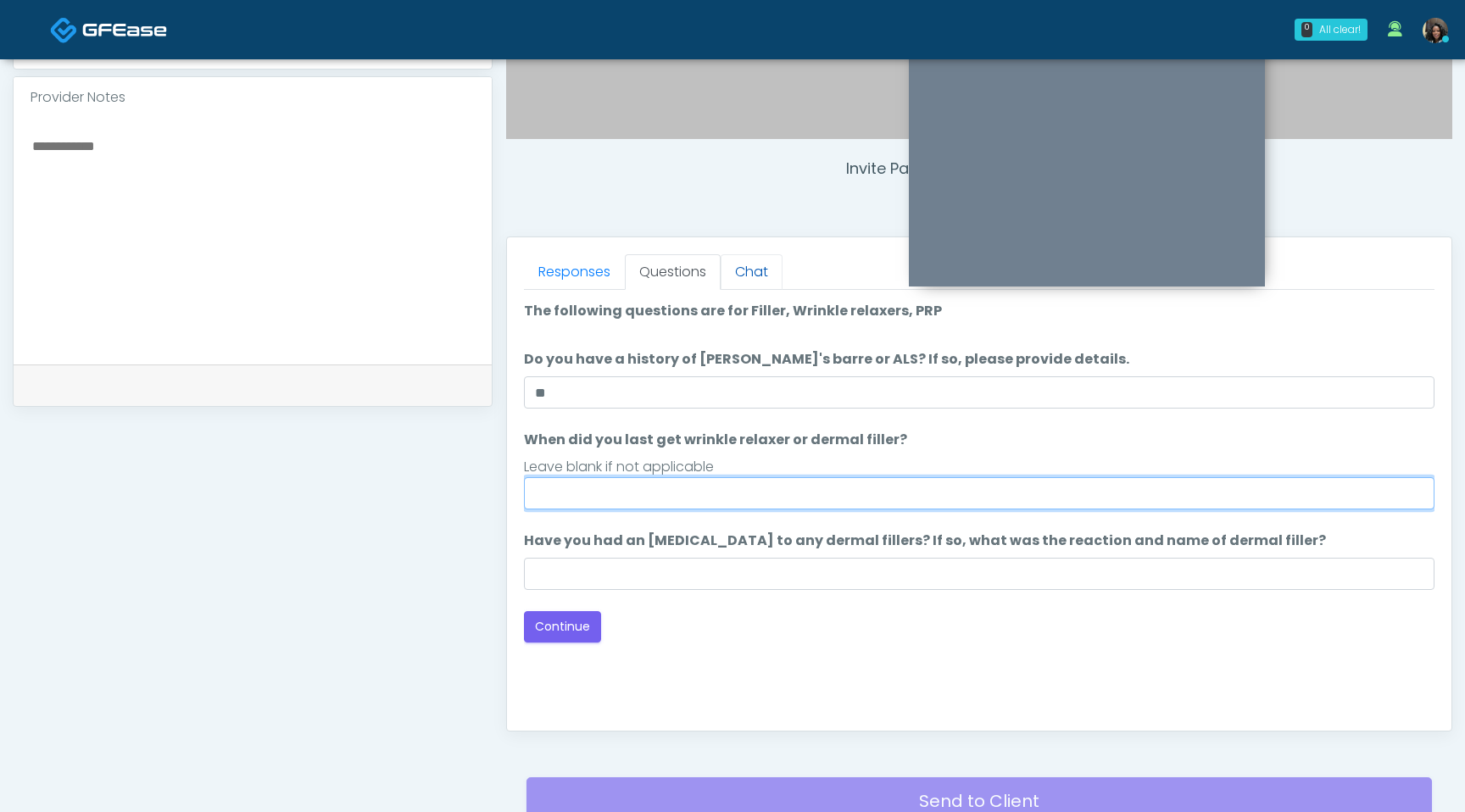
scroll to position [627, 0]
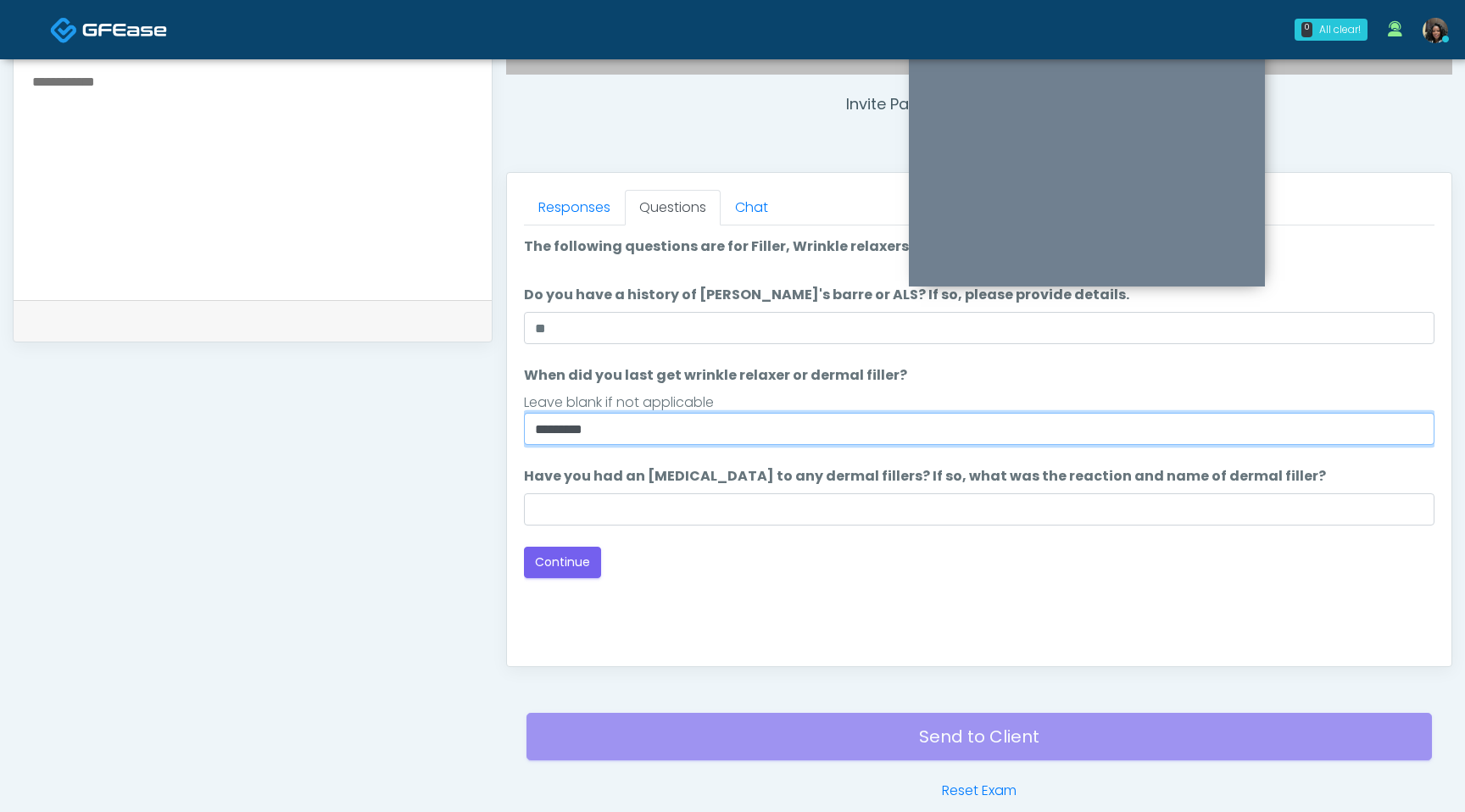
type input "*********"
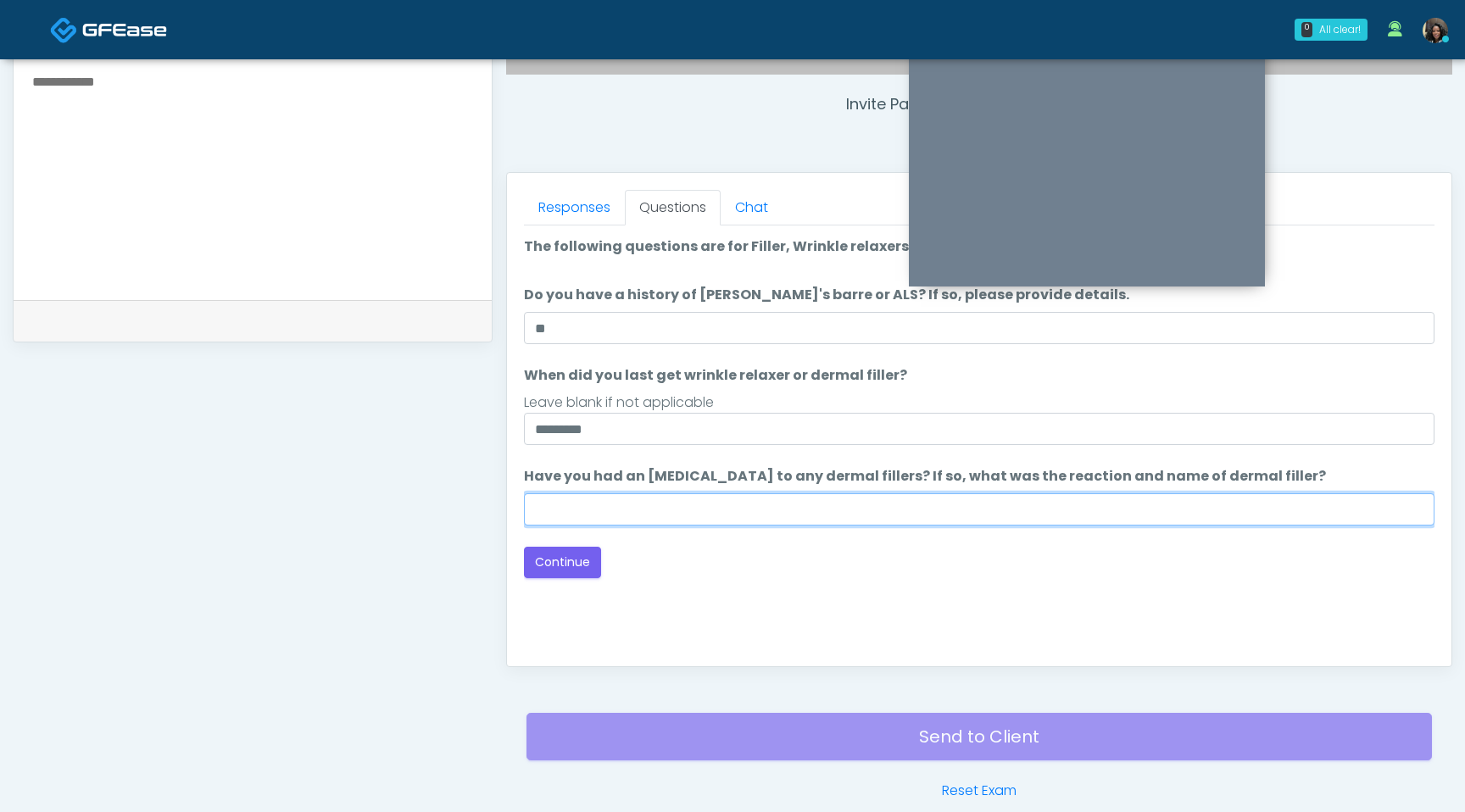
click at [629, 505] on input "Have you had an [MEDICAL_DATA] to any dermal fillers? If so, what was the react…" at bounding box center [980, 509] width 911 height 32
type input "**********"
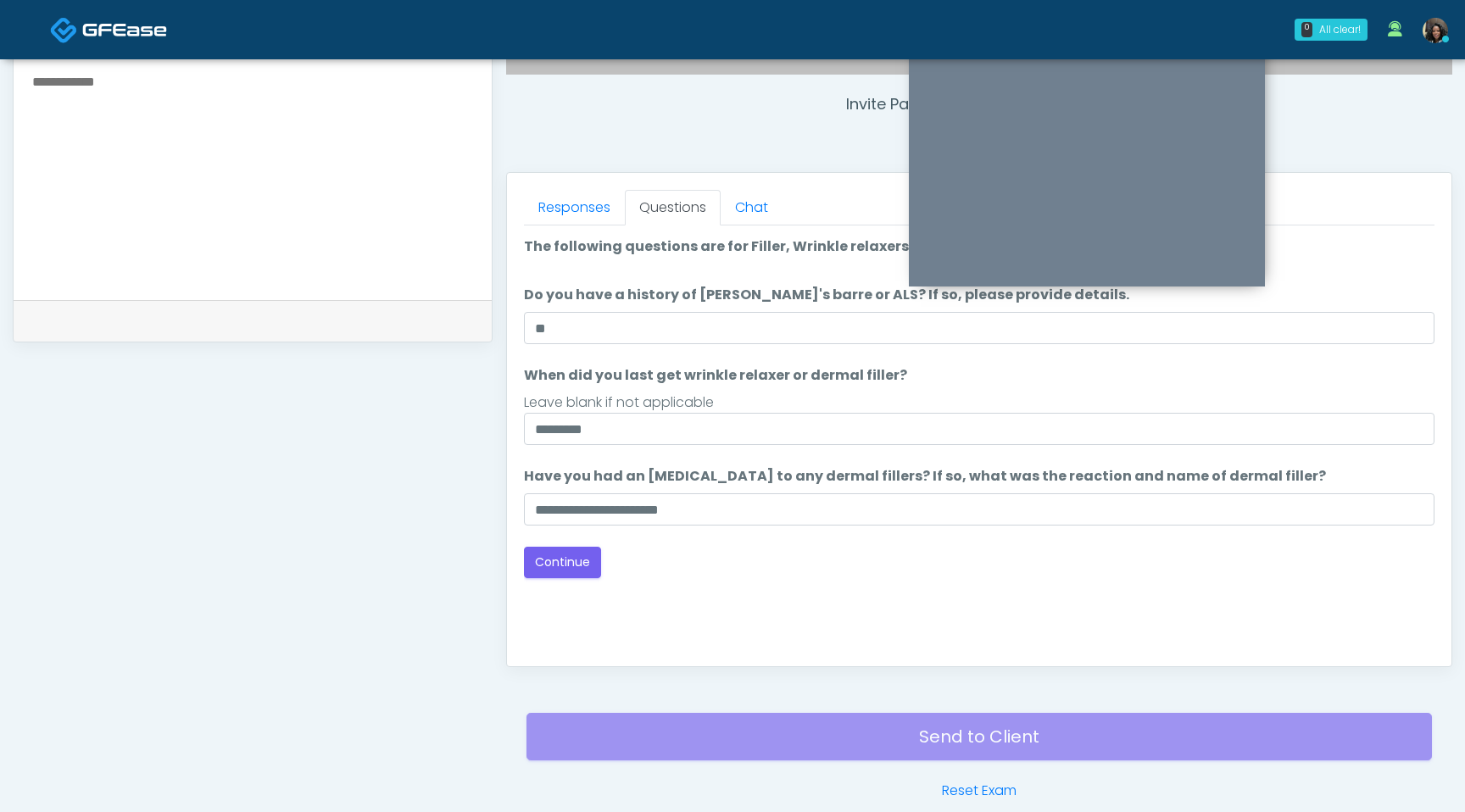
click at [565, 579] on div "Good Faith Exam Script Good Faith Exam Script INTRODUCTION Hello, my name is un…" at bounding box center [980, 438] width 911 height 424
click at [562, 563] on button "Continue" at bounding box center [563, 563] width 77 height 31
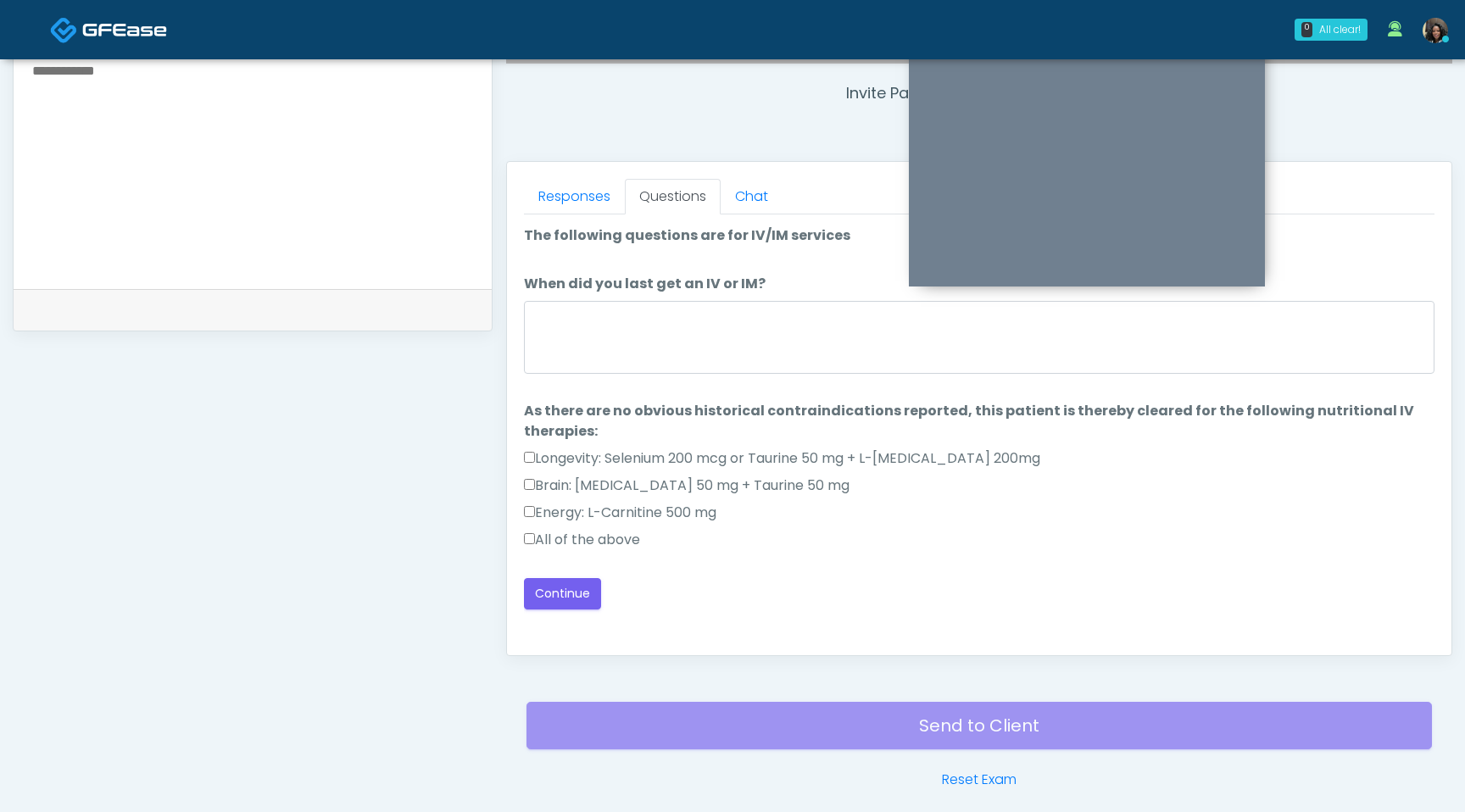
scroll to position [589, 0]
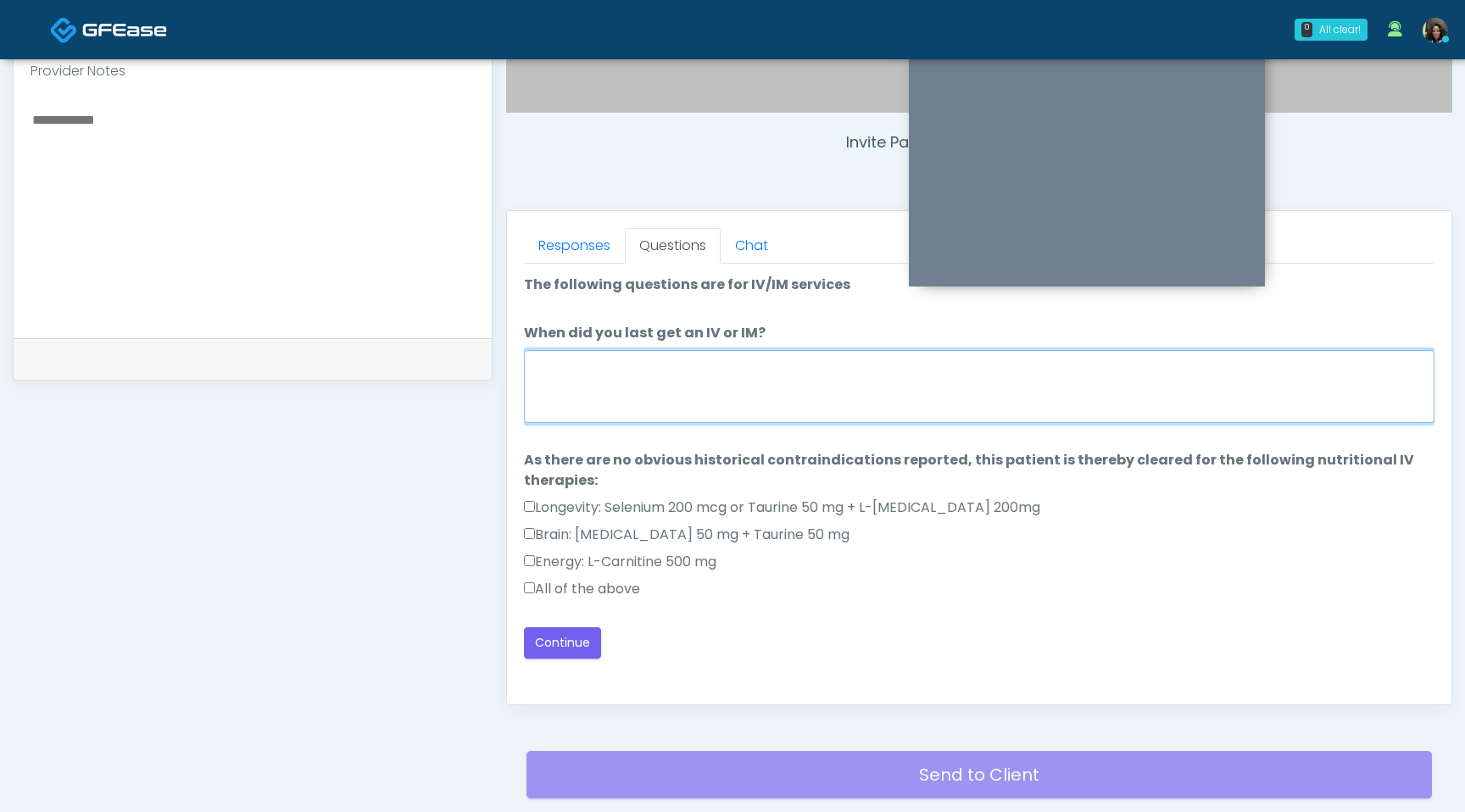
click at [733, 385] on textarea "When did you last get an IV or IM?" at bounding box center [980, 387] width 911 height 73
type textarea "*"
type textarea "**********"
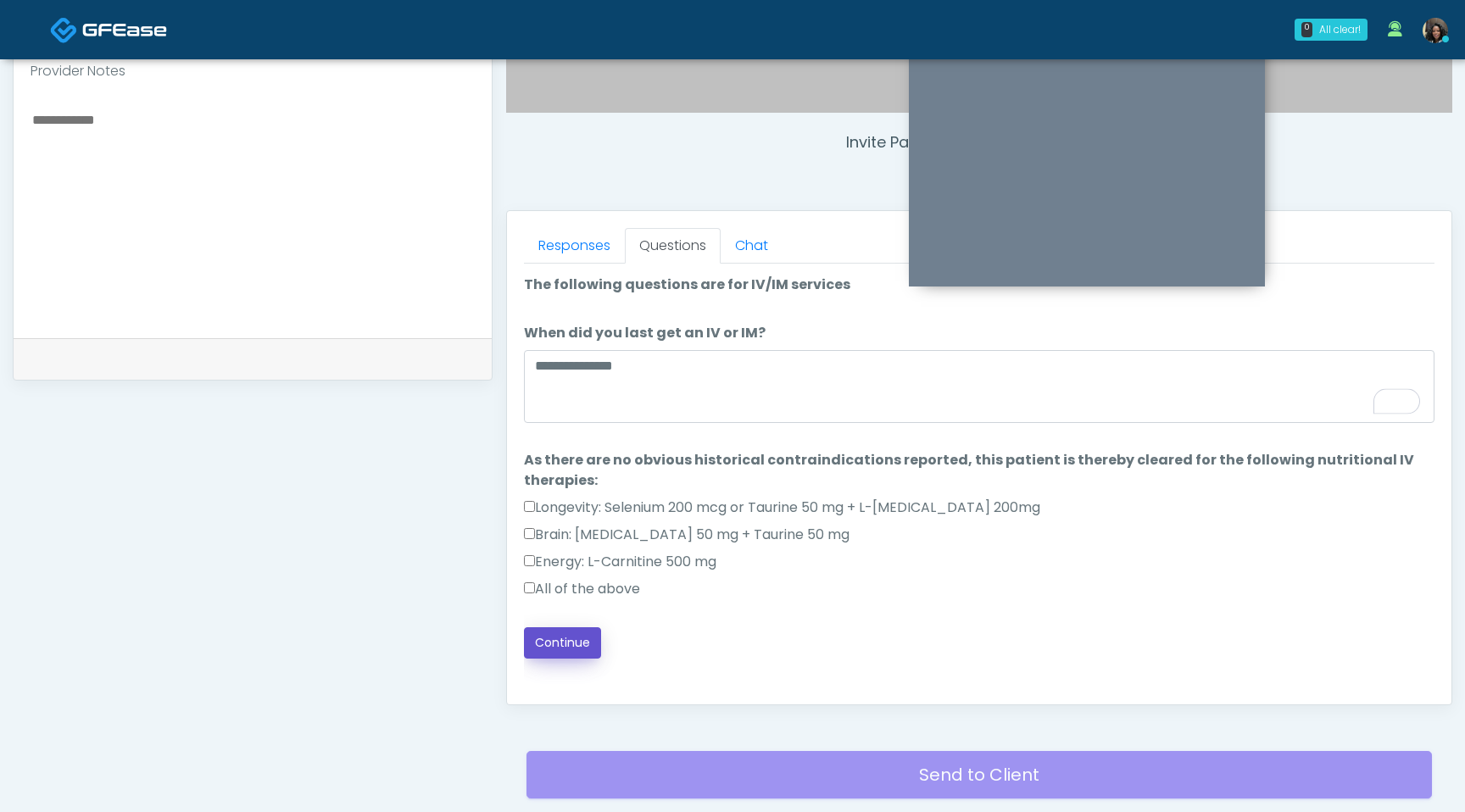
click at [565, 644] on button "Continue" at bounding box center [563, 643] width 77 height 31
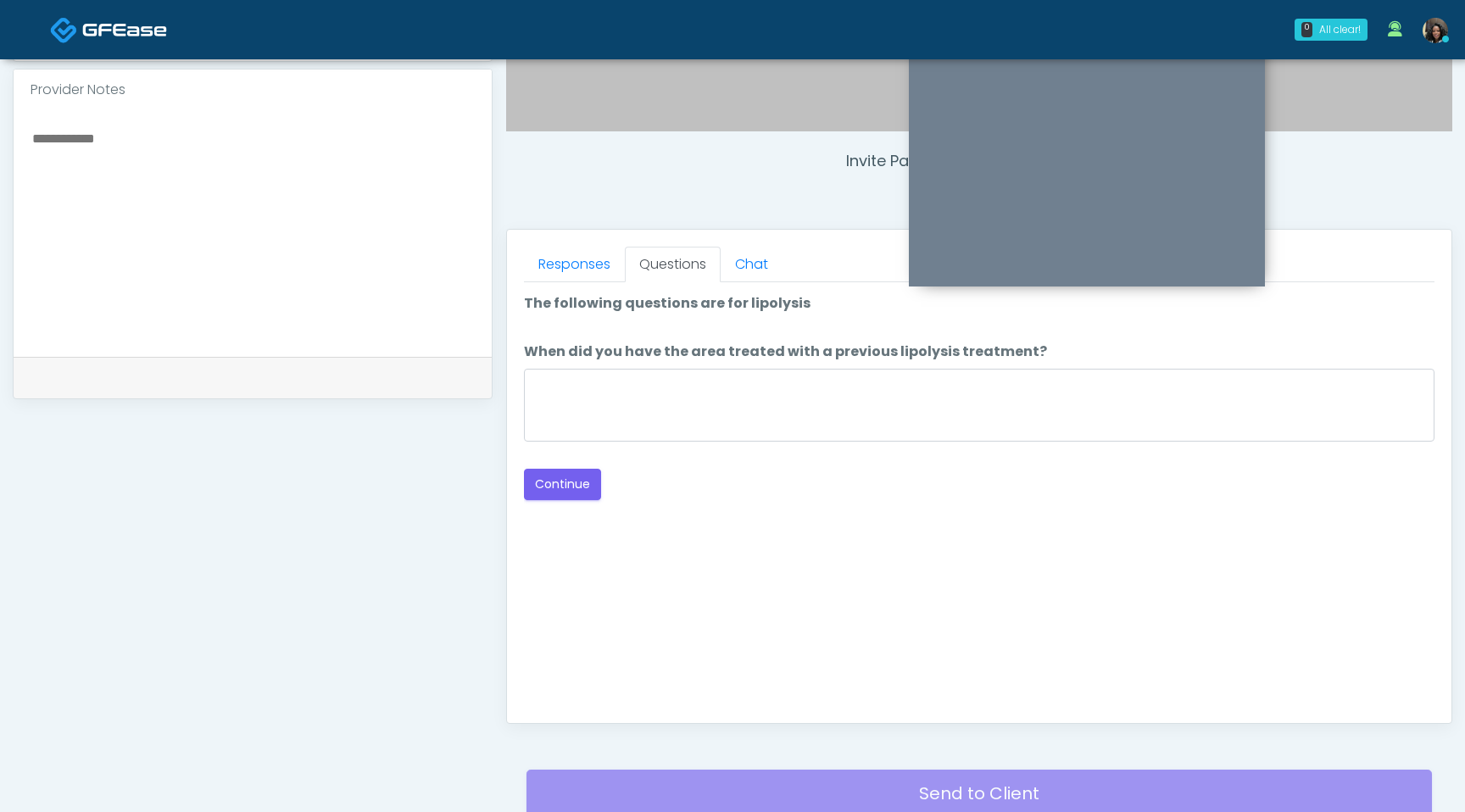
scroll to position [523, 0]
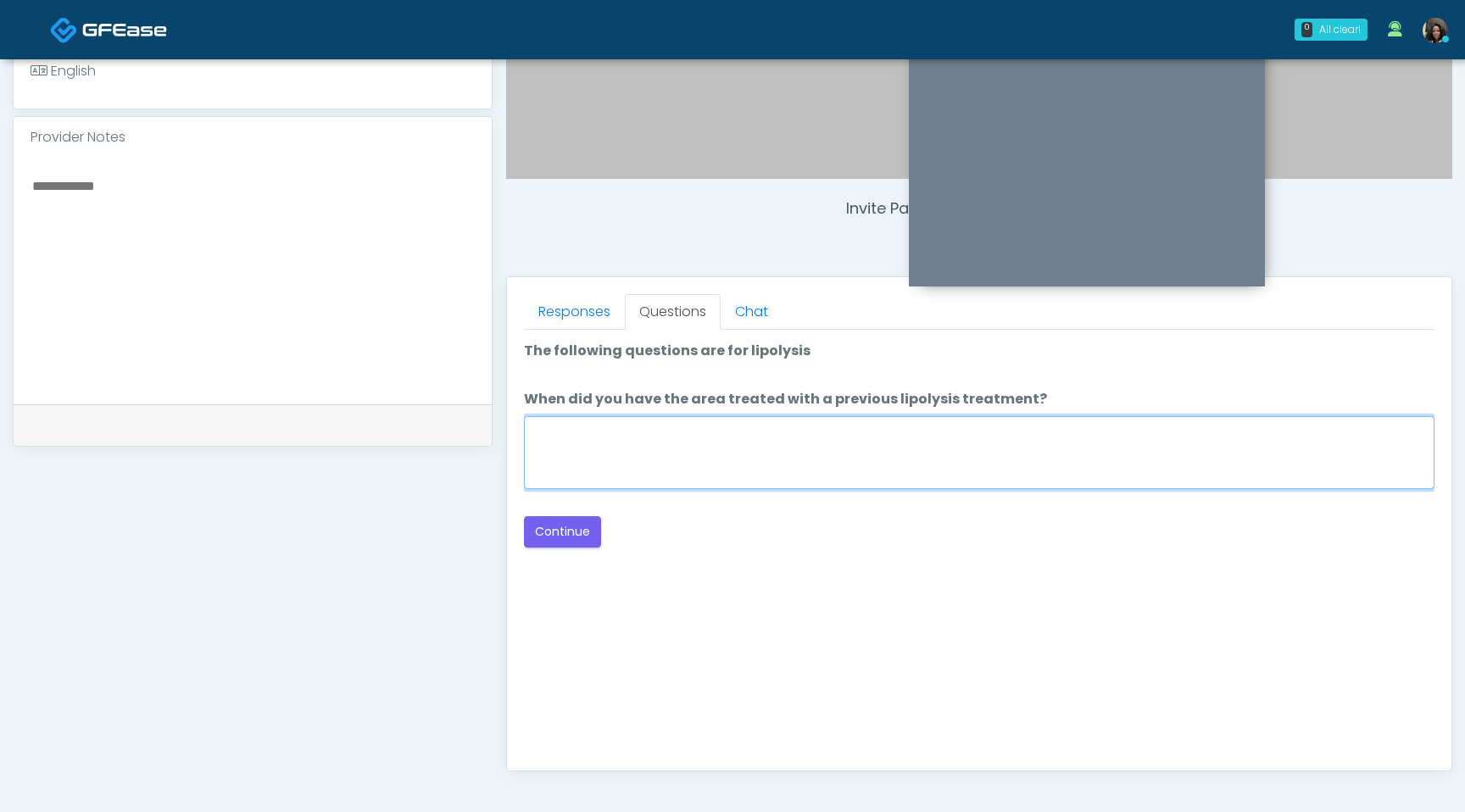
click at [856, 457] on textarea "When did you have the area treated with a previous lipolysis treatment?" at bounding box center [980, 452] width 911 height 73
type textarea "*********"
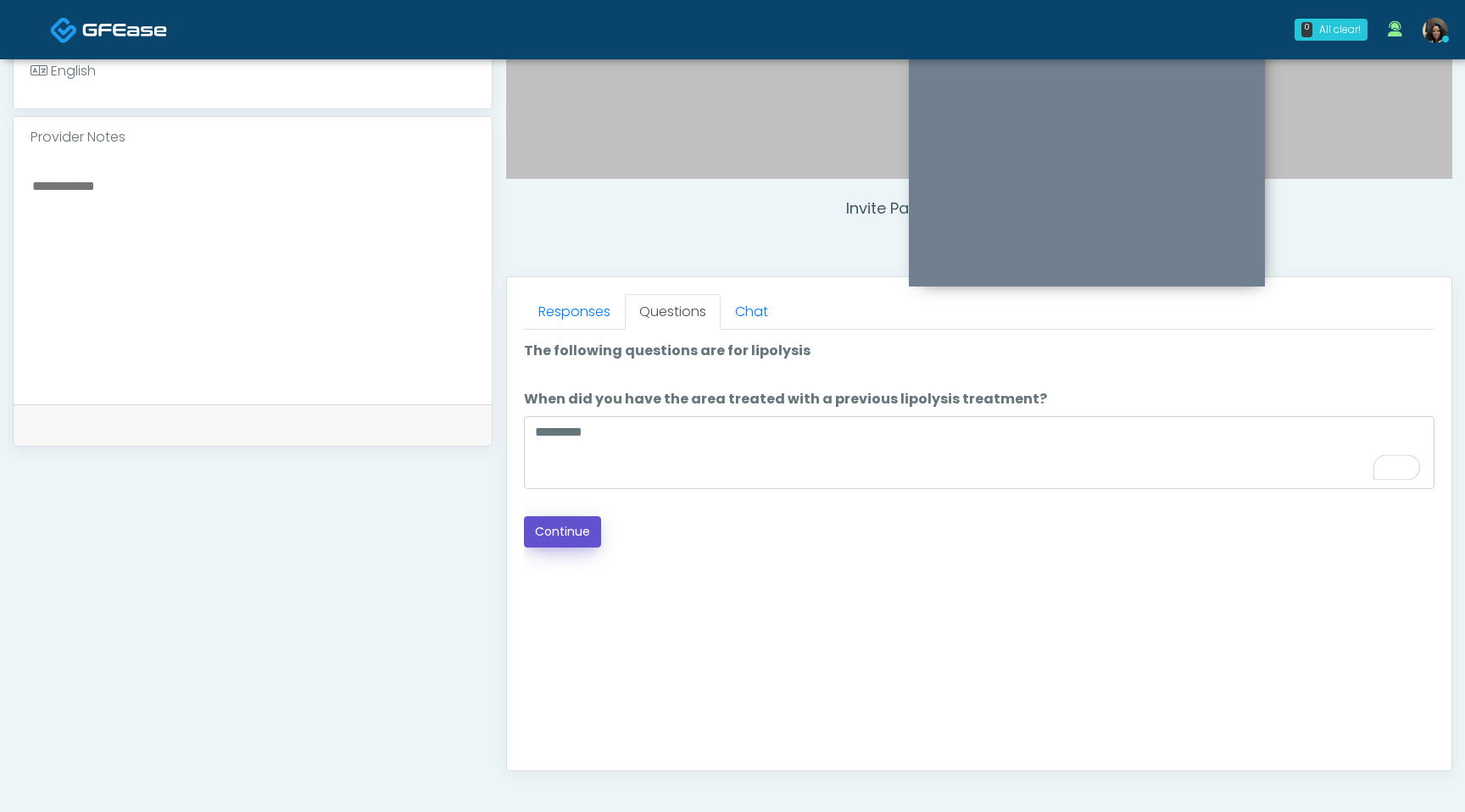
click at [558, 536] on button "Continue" at bounding box center [563, 532] width 77 height 31
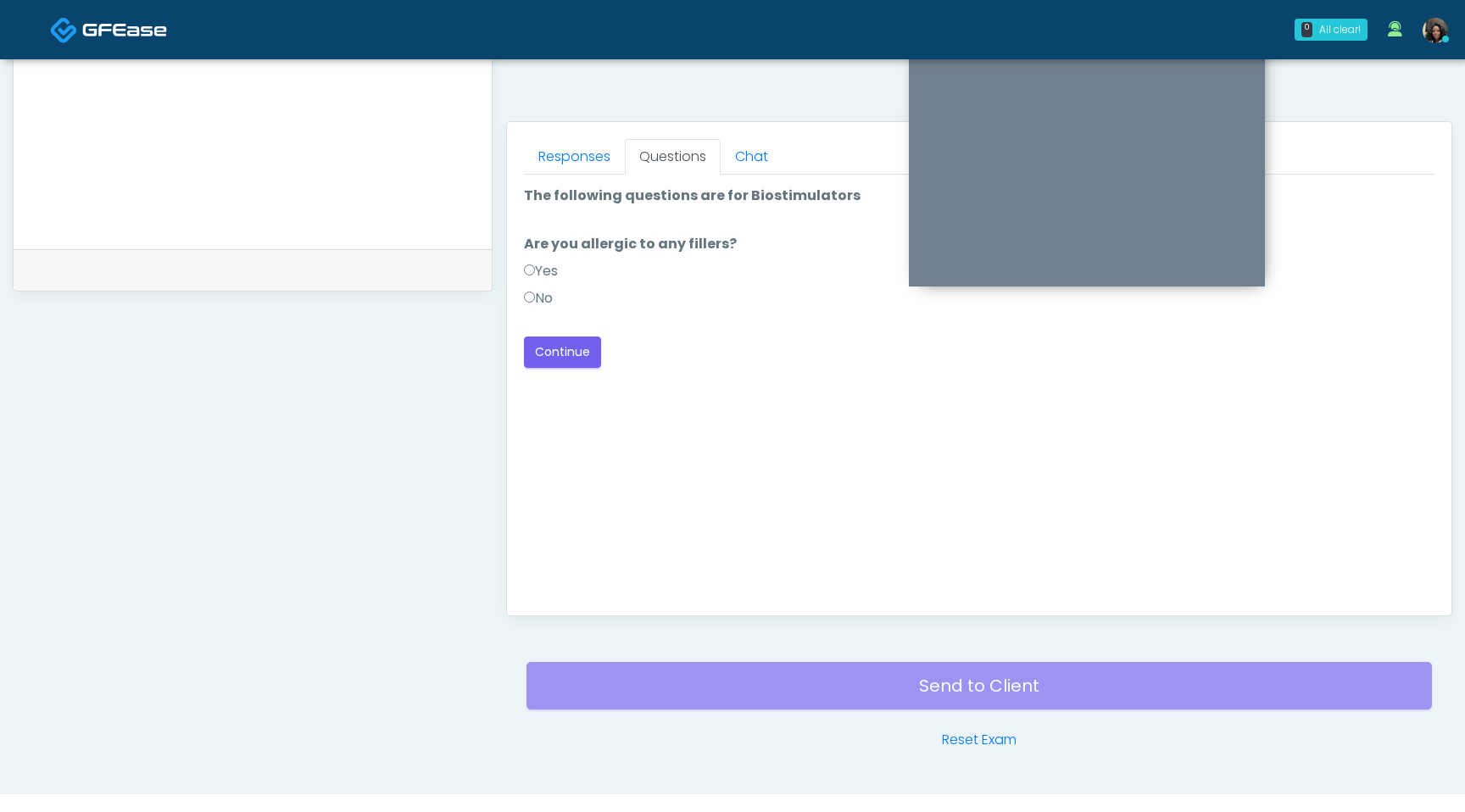
scroll to position [656, 0]
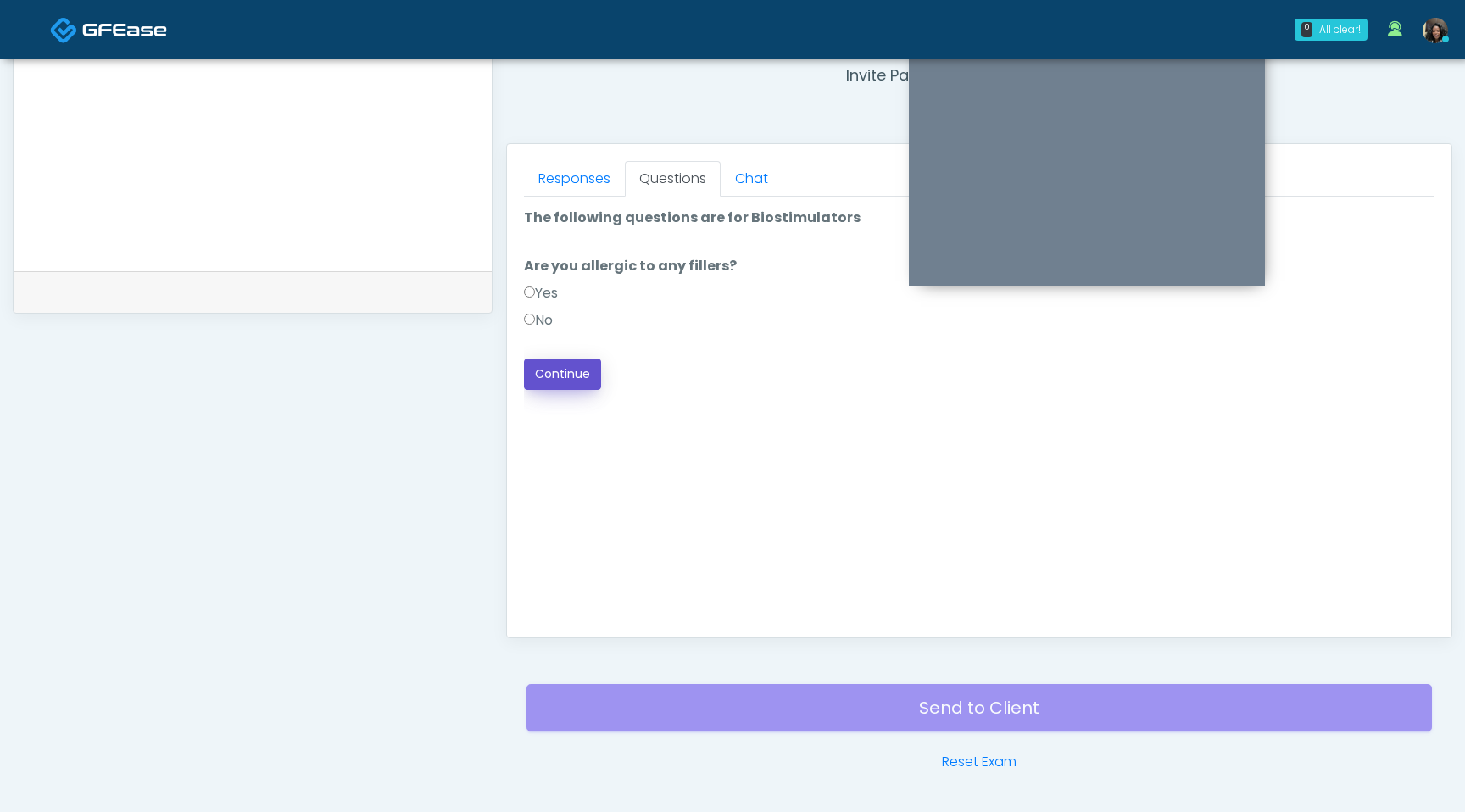
click at [583, 383] on button "Continue" at bounding box center [563, 374] width 77 height 31
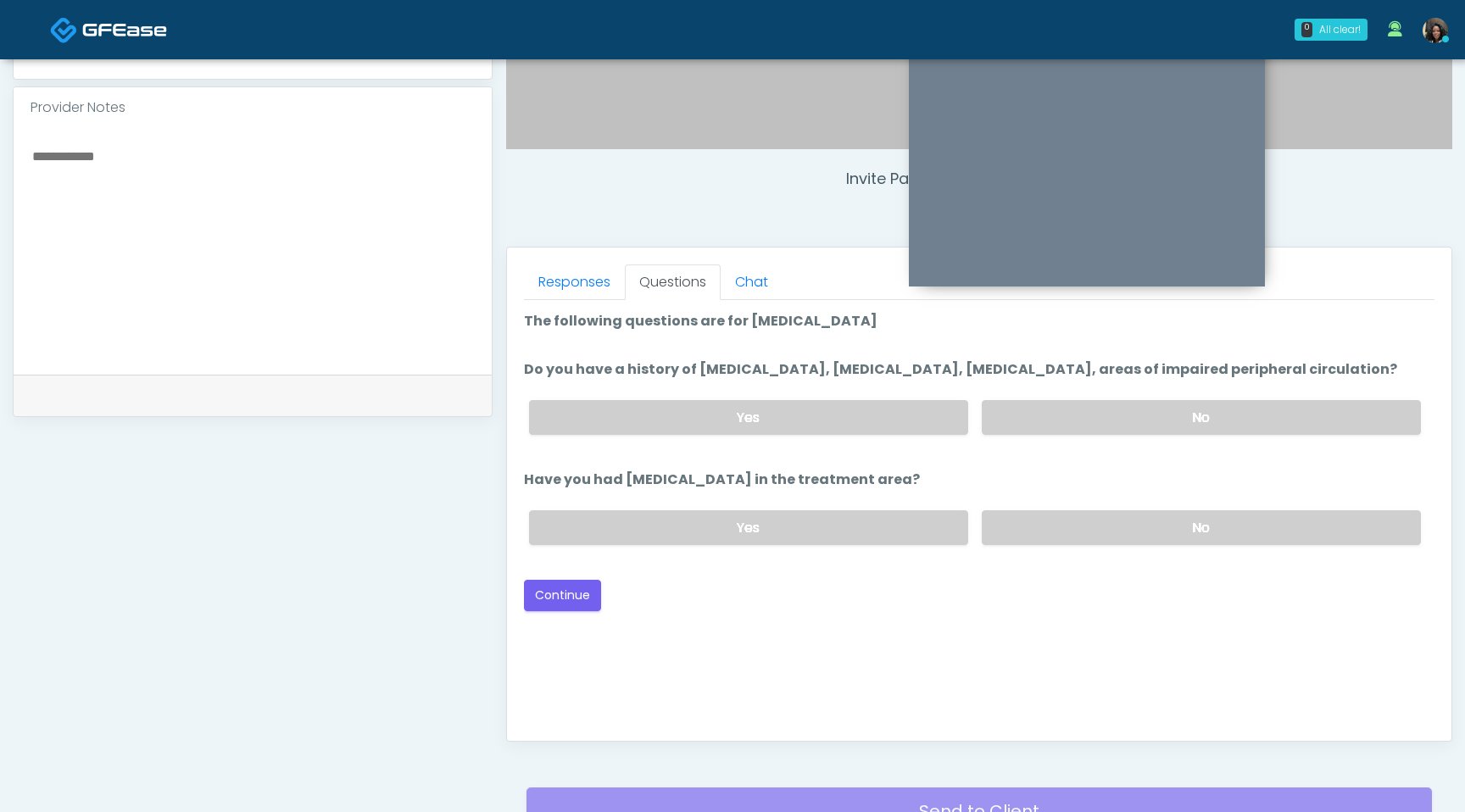
scroll to position [552, 0]
click at [1050, 436] on label "No" at bounding box center [1201, 418] width 439 height 35
click at [1110, 546] on label "No" at bounding box center [1201, 529] width 439 height 35
click at [571, 612] on button "Continue" at bounding box center [563, 596] width 77 height 31
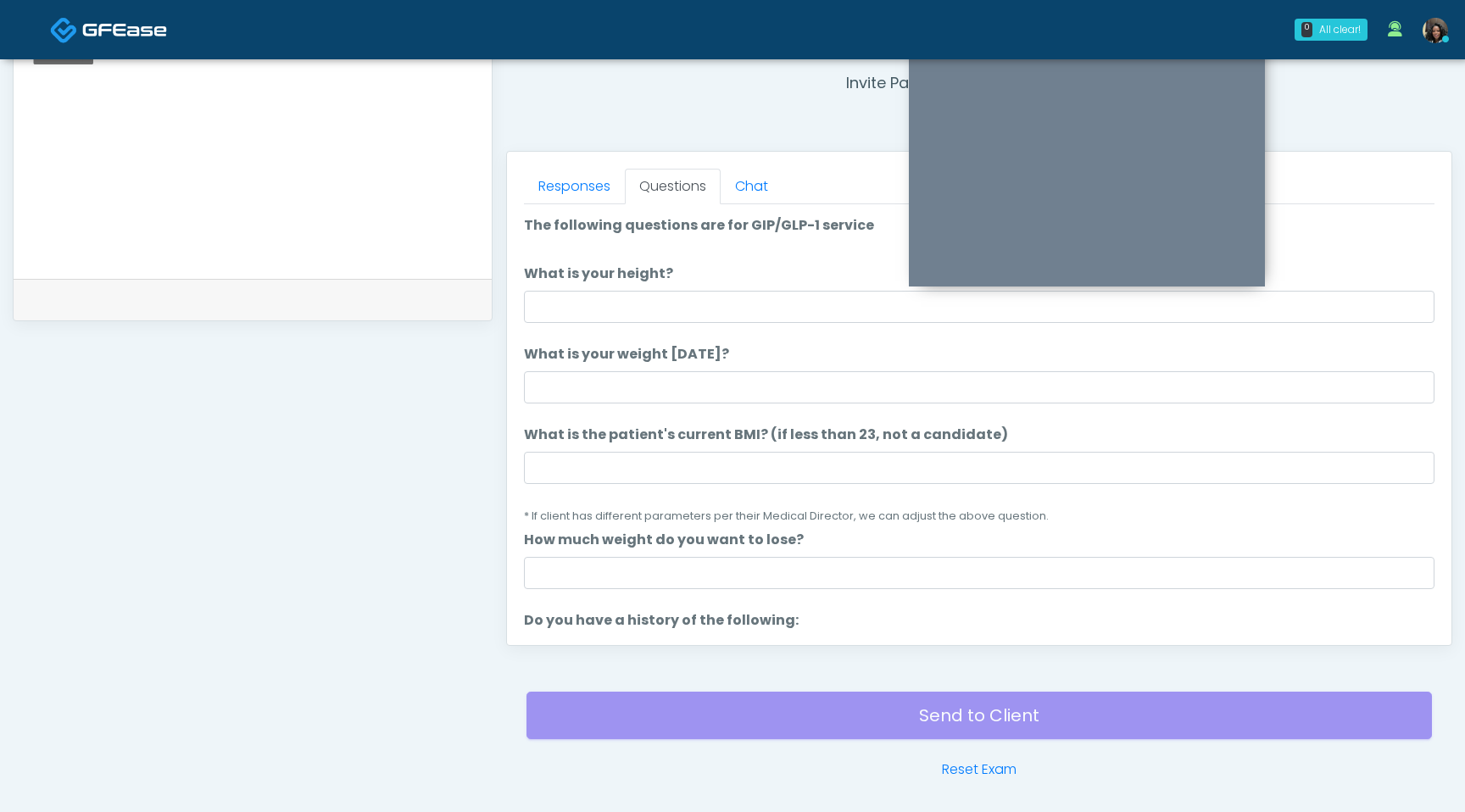
scroll to position [639, 0]
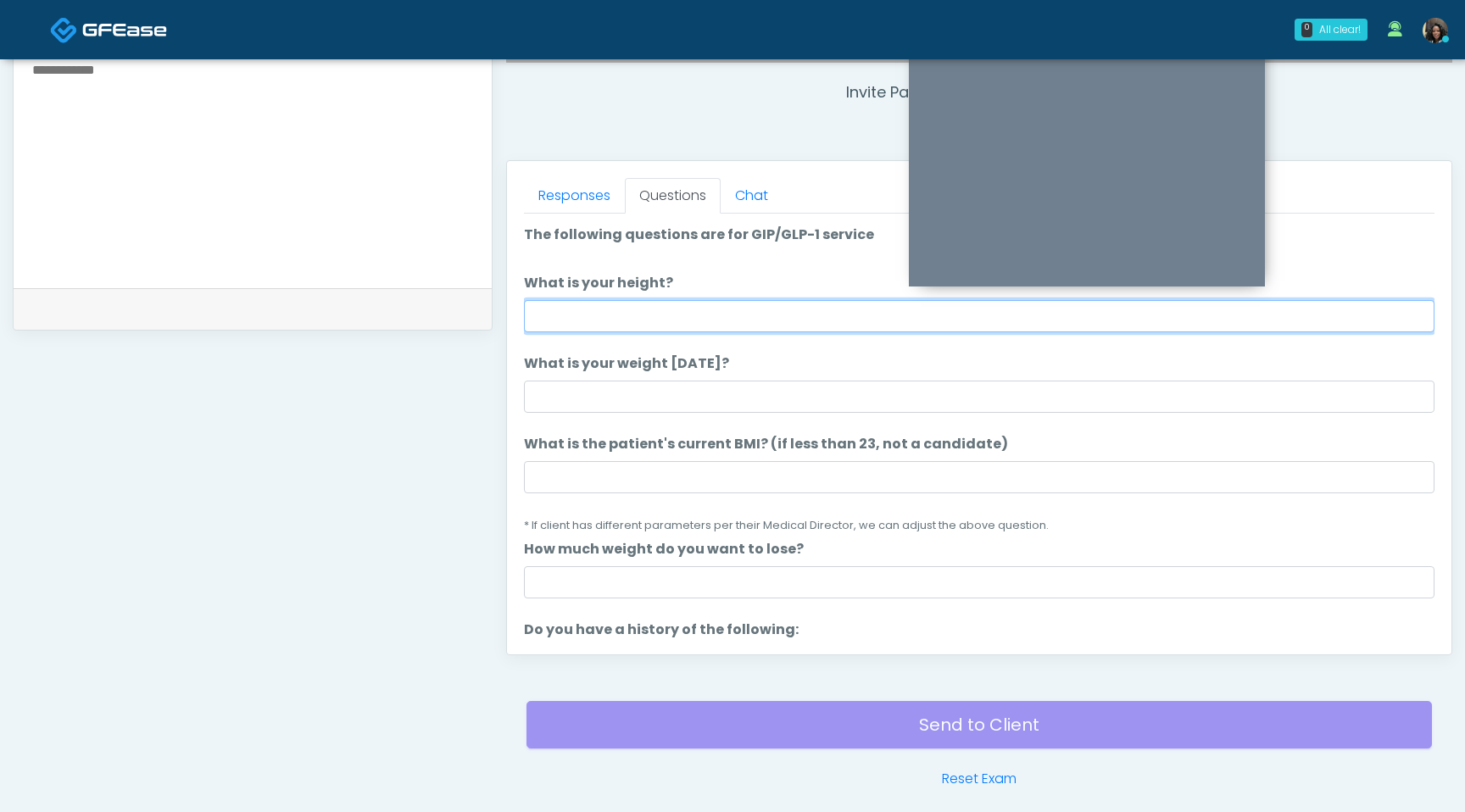
click at [688, 319] on input "What is your height?" at bounding box center [980, 316] width 911 height 32
type input "***"
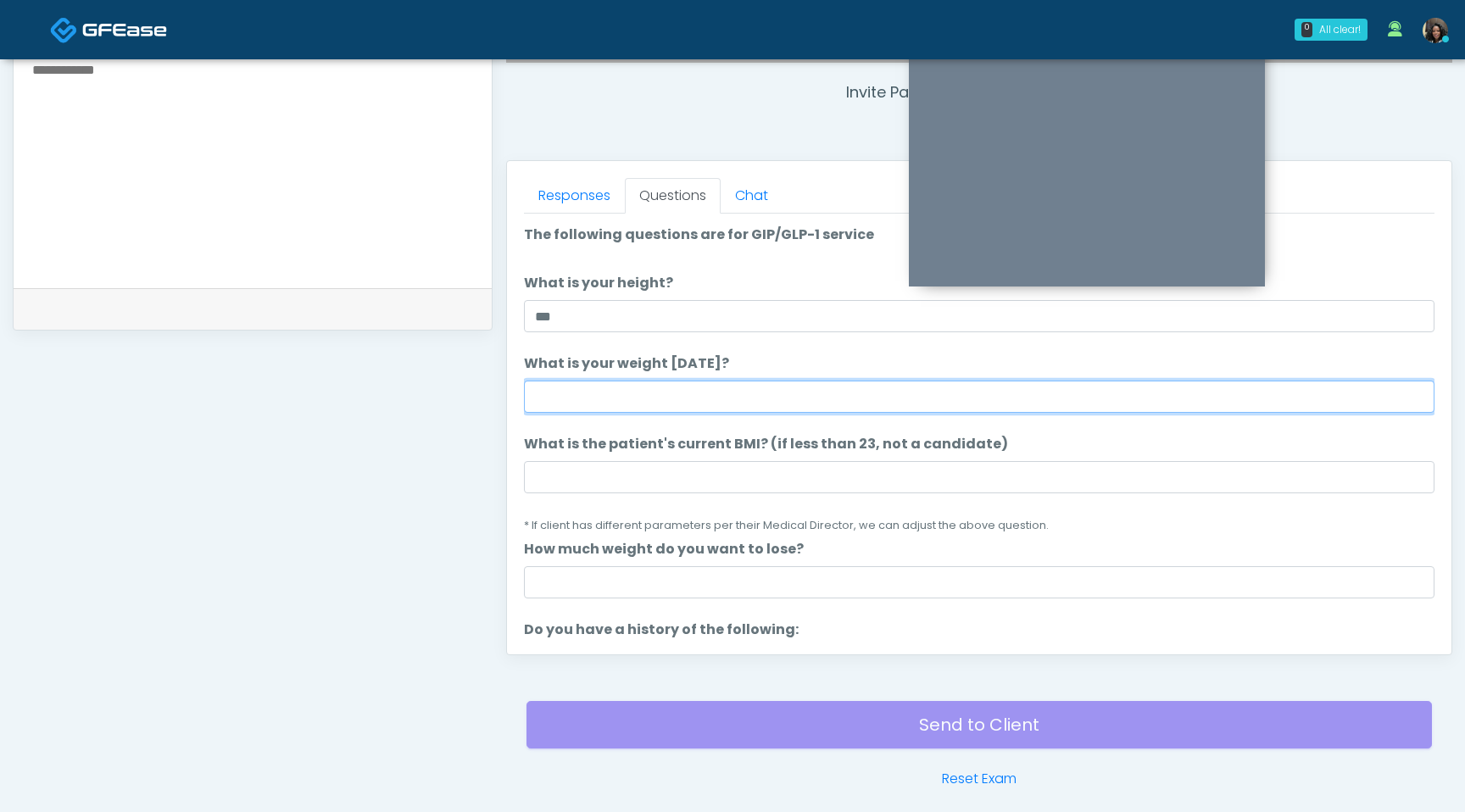
click at [590, 396] on input "What is your weight [DATE]?" at bounding box center [980, 396] width 911 height 32
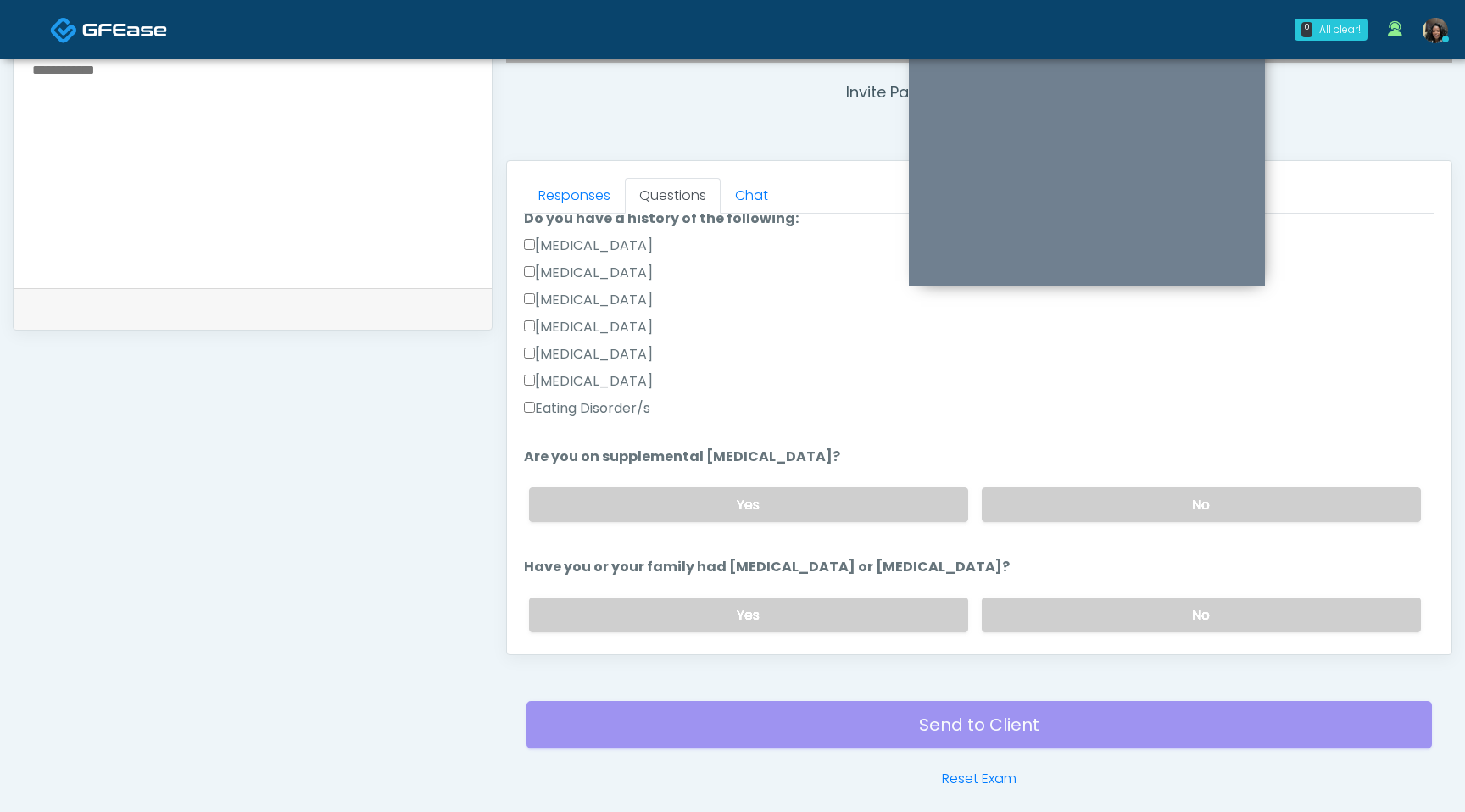
scroll to position [376, 0]
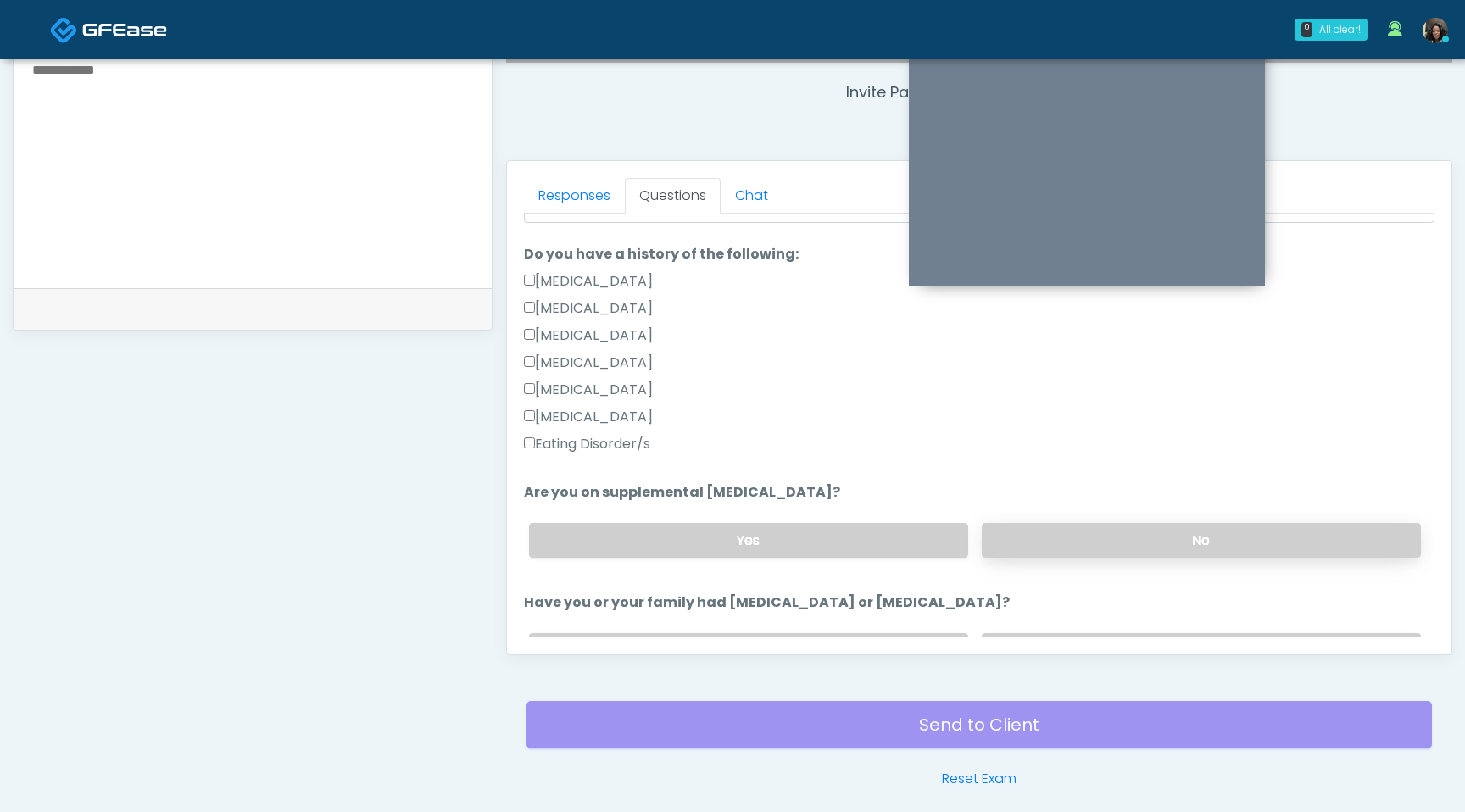
type input "***"
click at [1149, 533] on label "No" at bounding box center [1201, 541] width 439 height 35
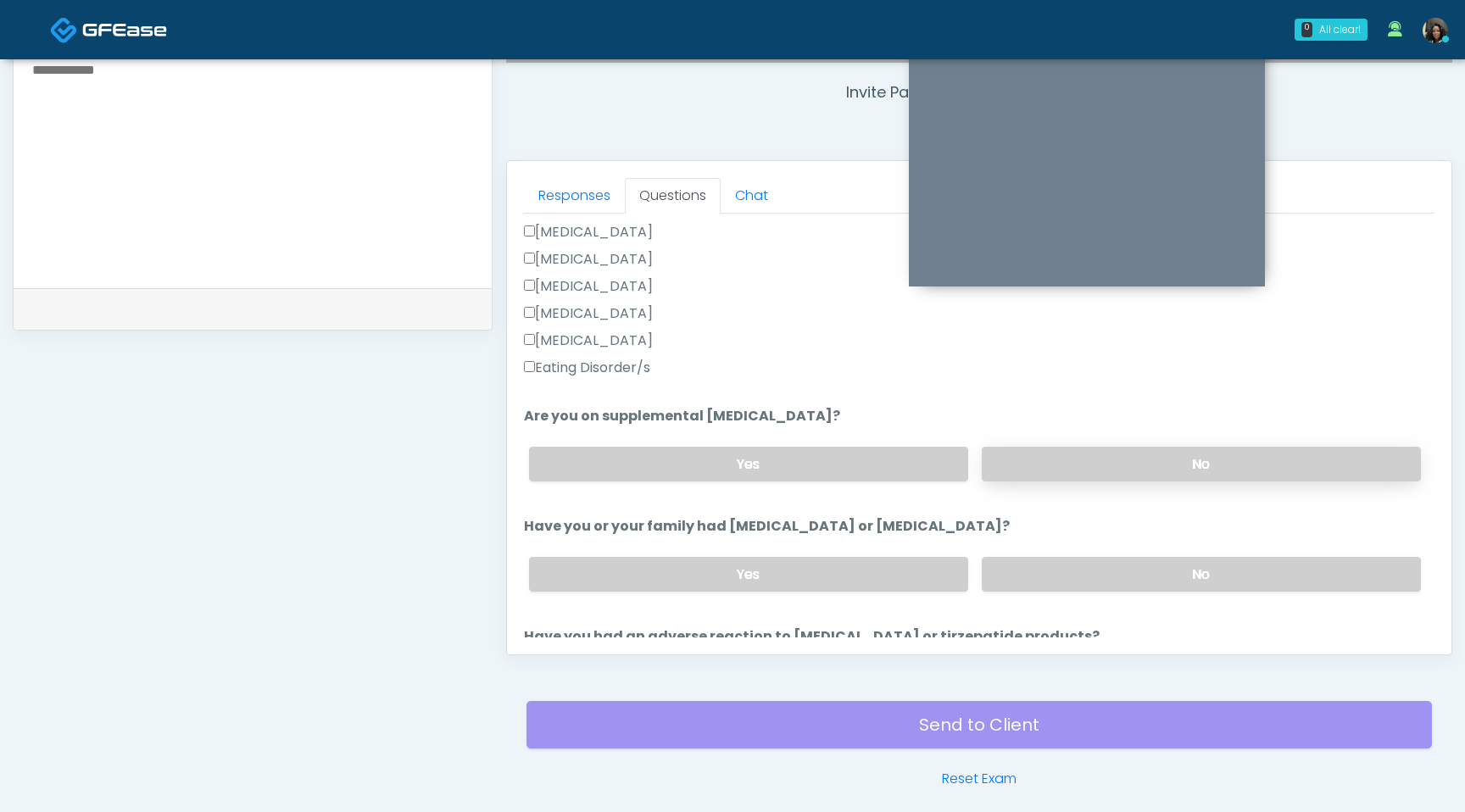
scroll to position [452, 0]
click at [1148, 591] on div "Yes No" at bounding box center [975, 573] width 920 height 62
click at [1145, 577] on label "No" at bounding box center [1201, 573] width 439 height 35
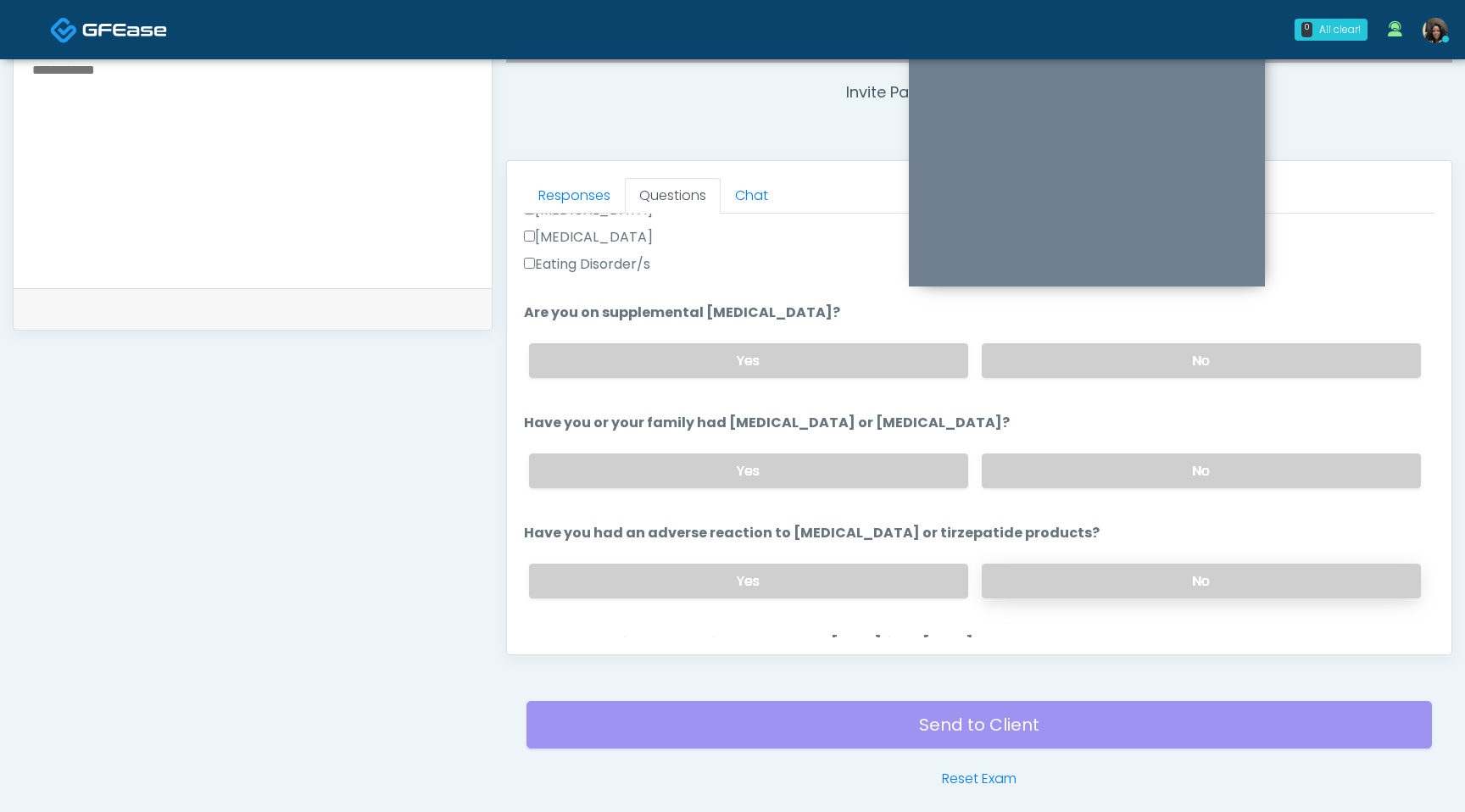
click at [1145, 582] on label "No" at bounding box center [1201, 581] width 439 height 35
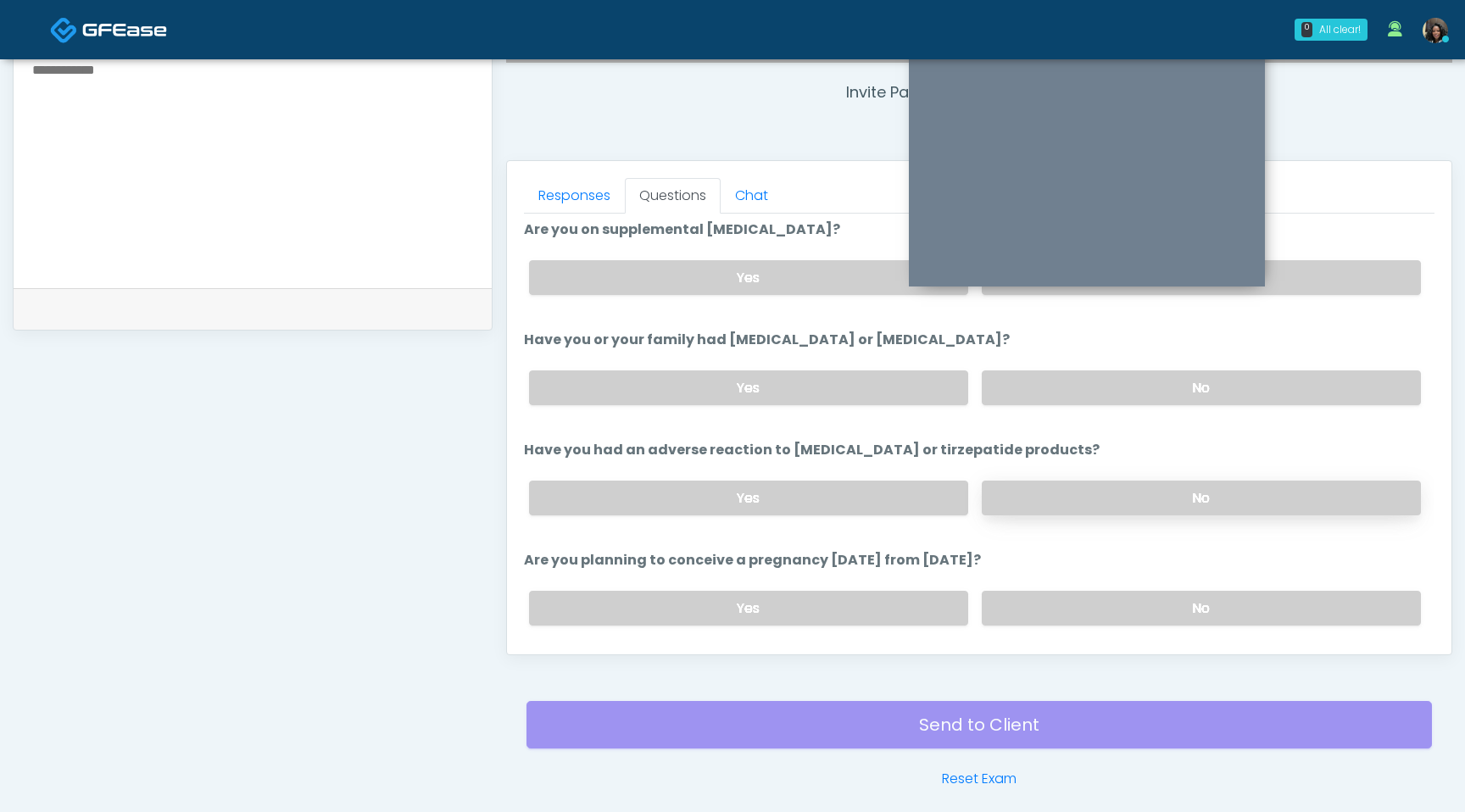
scroll to position [662, 0]
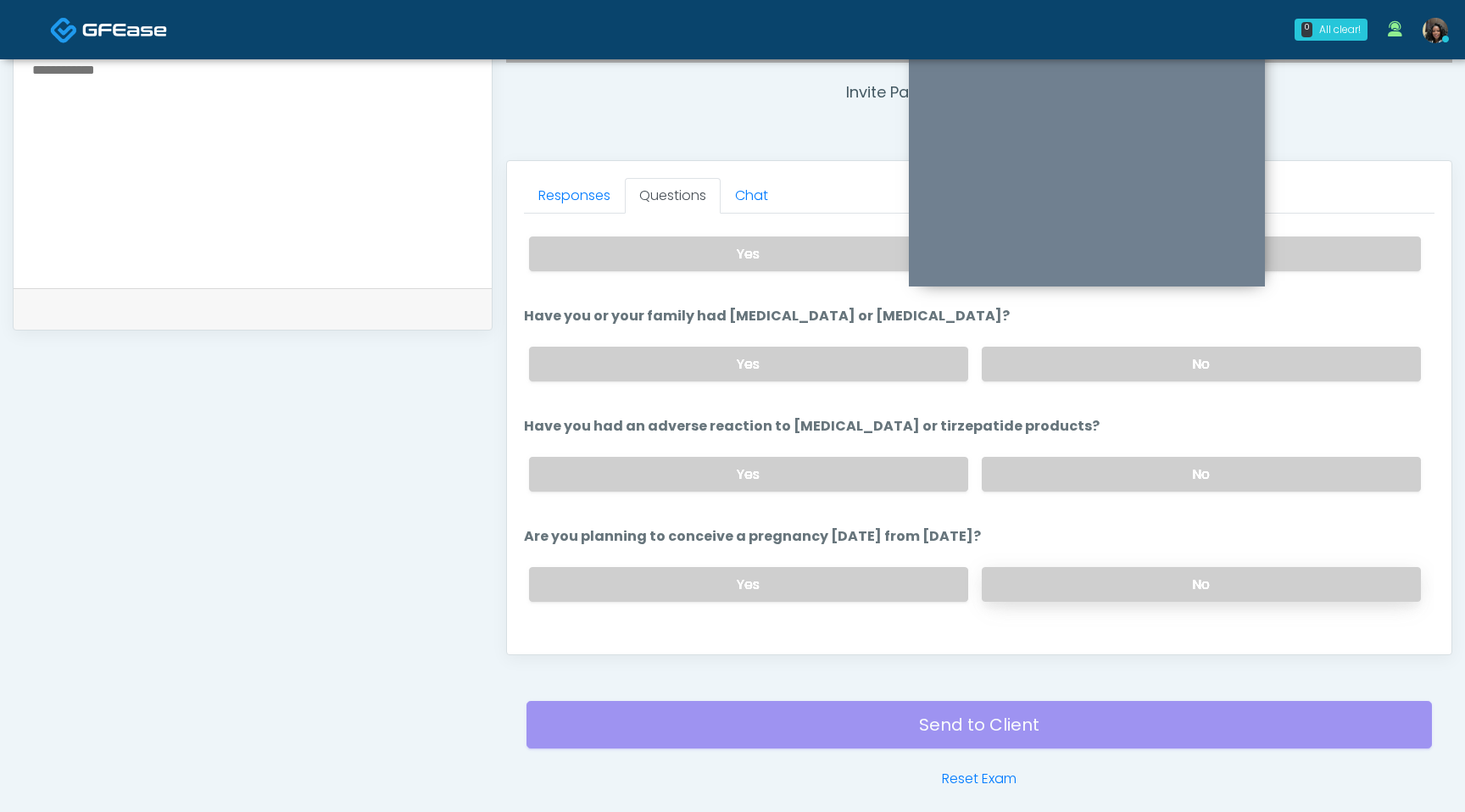
click at [1124, 579] on label "No" at bounding box center [1201, 584] width 439 height 35
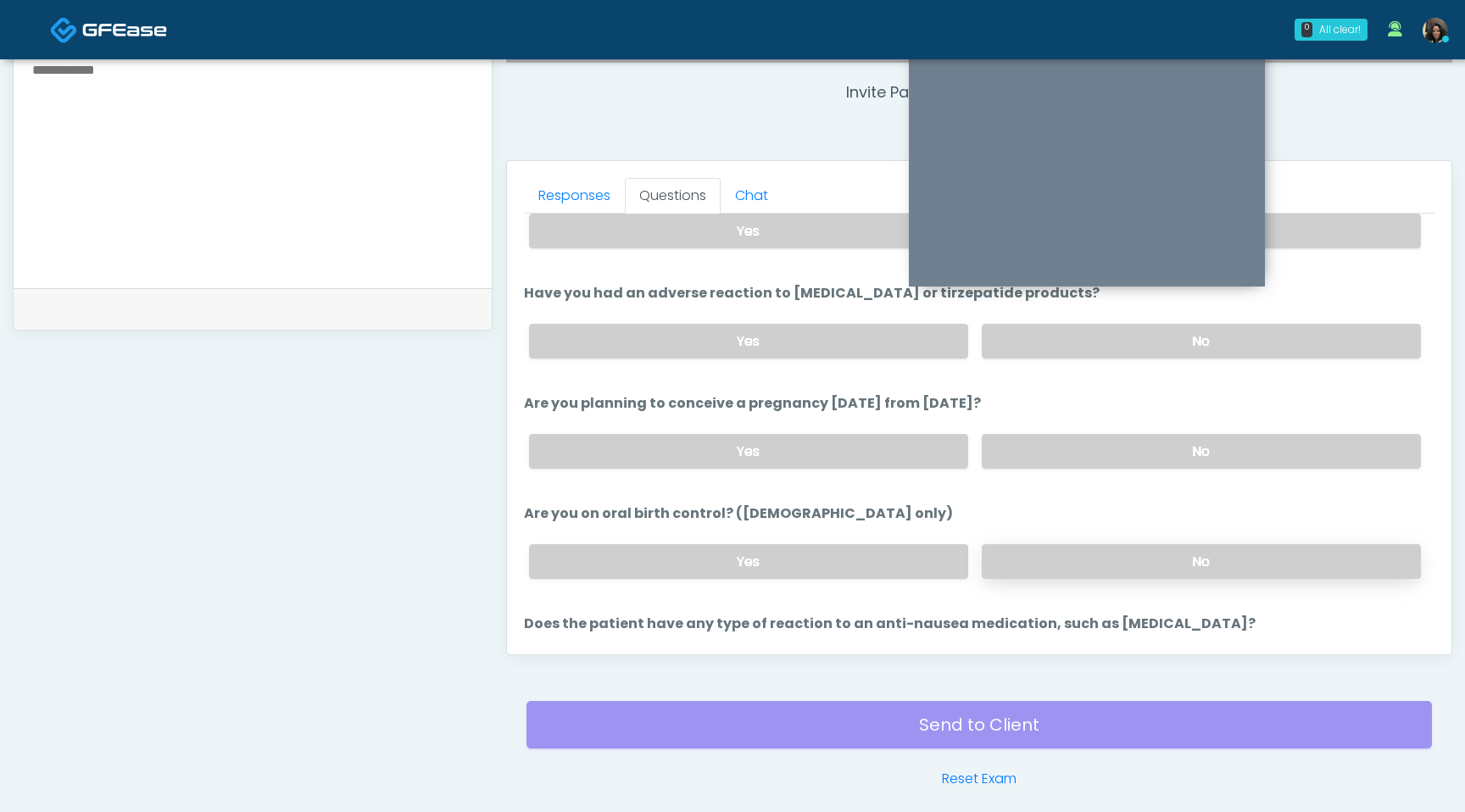
click at [1116, 561] on label "No" at bounding box center [1201, 562] width 439 height 35
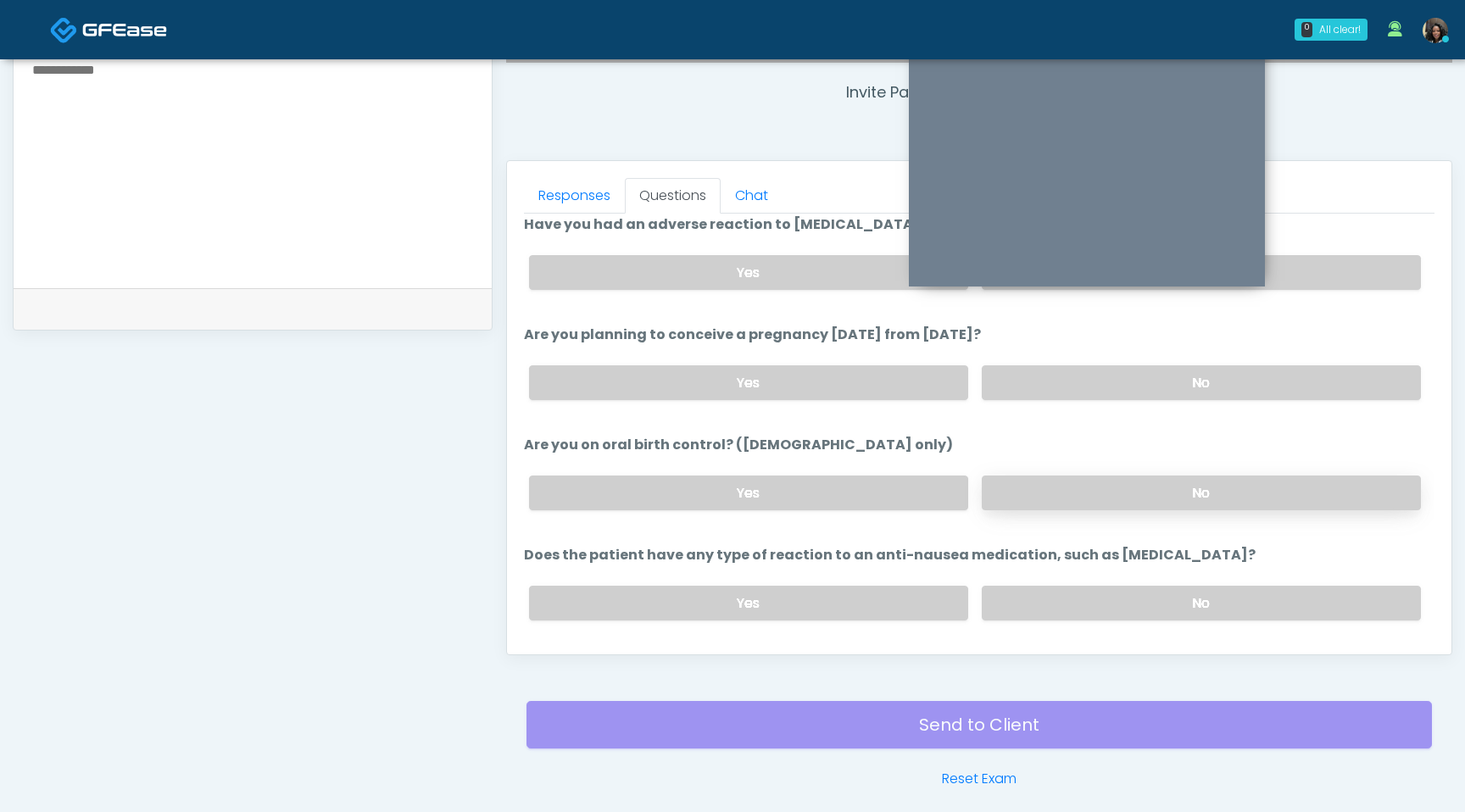
scroll to position [881, 0]
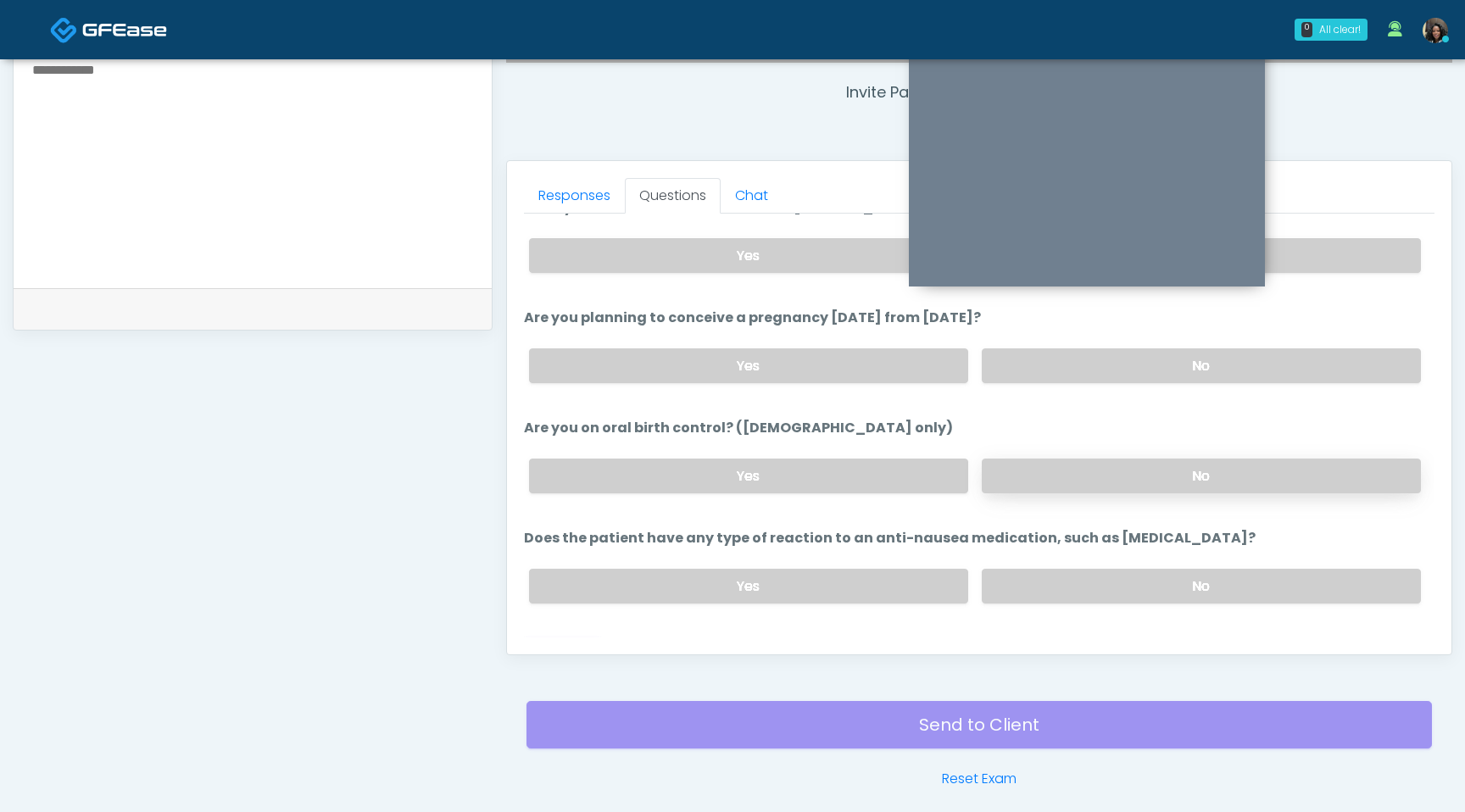
click at [1116, 561] on div "Yes No" at bounding box center [975, 586] width 920 height 62
click at [1118, 582] on label "No" at bounding box center [1201, 586] width 439 height 35
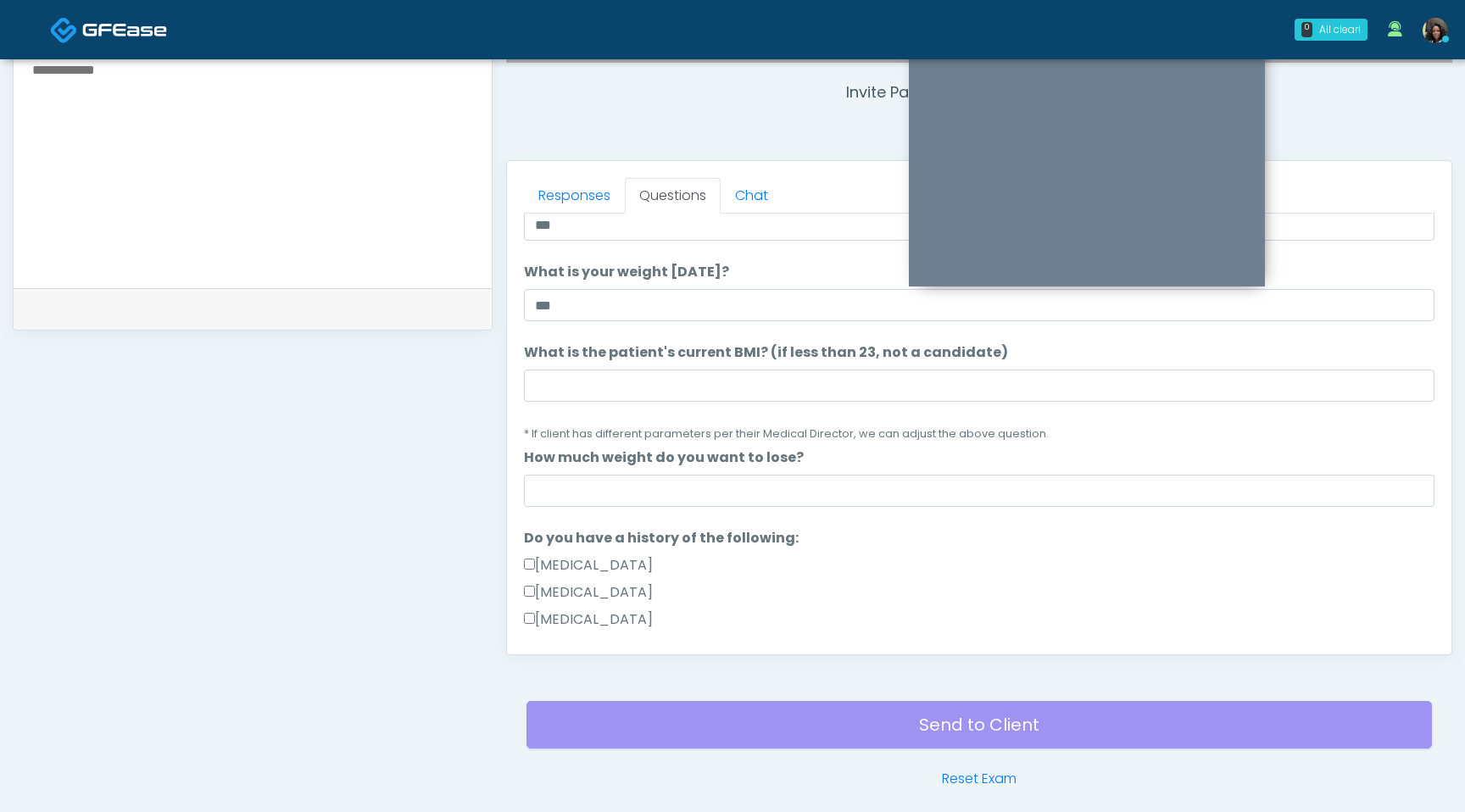
scroll to position [66, 0]
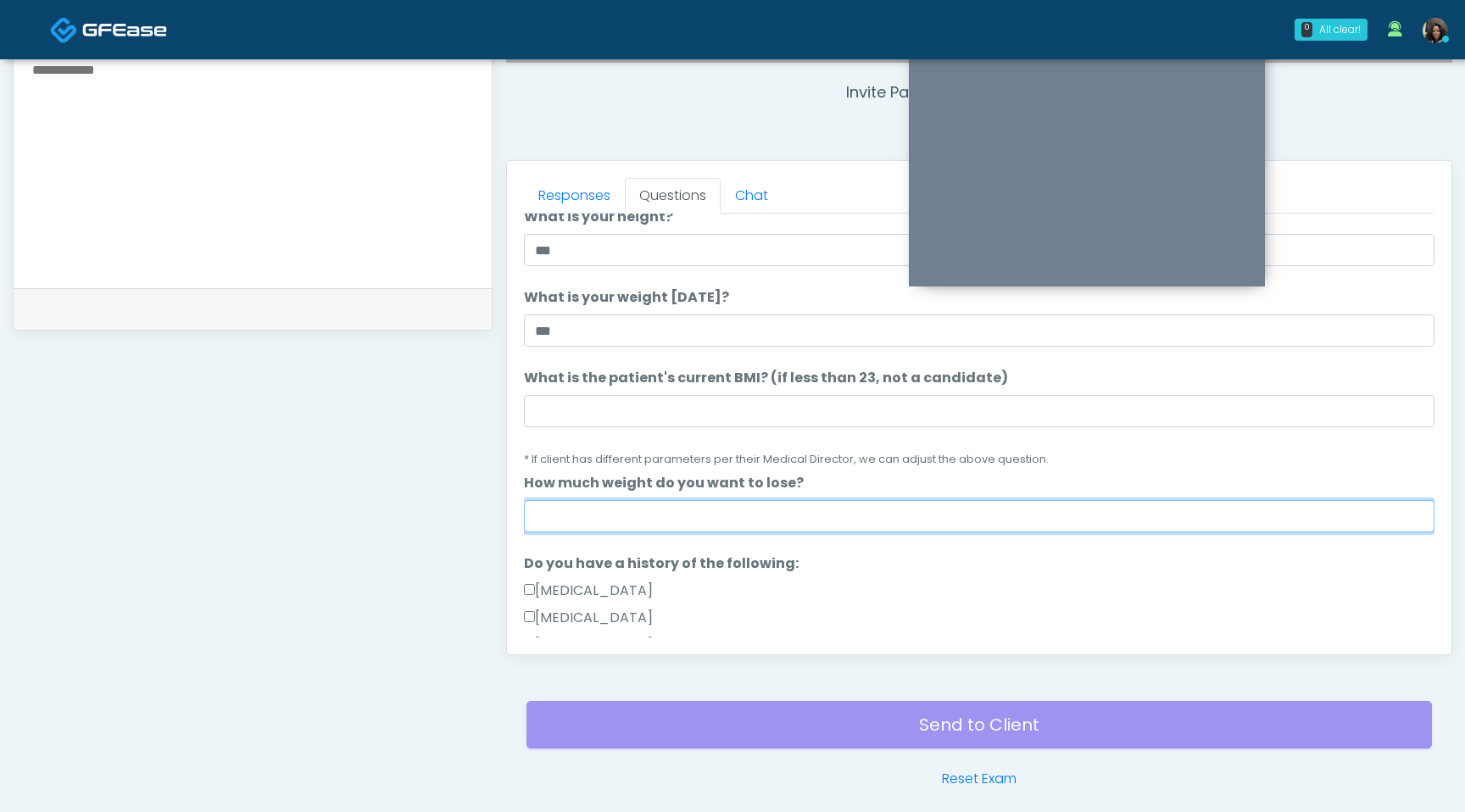
click at [706, 521] on input "How much weight do you want to lose?" at bounding box center [980, 515] width 911 height 32
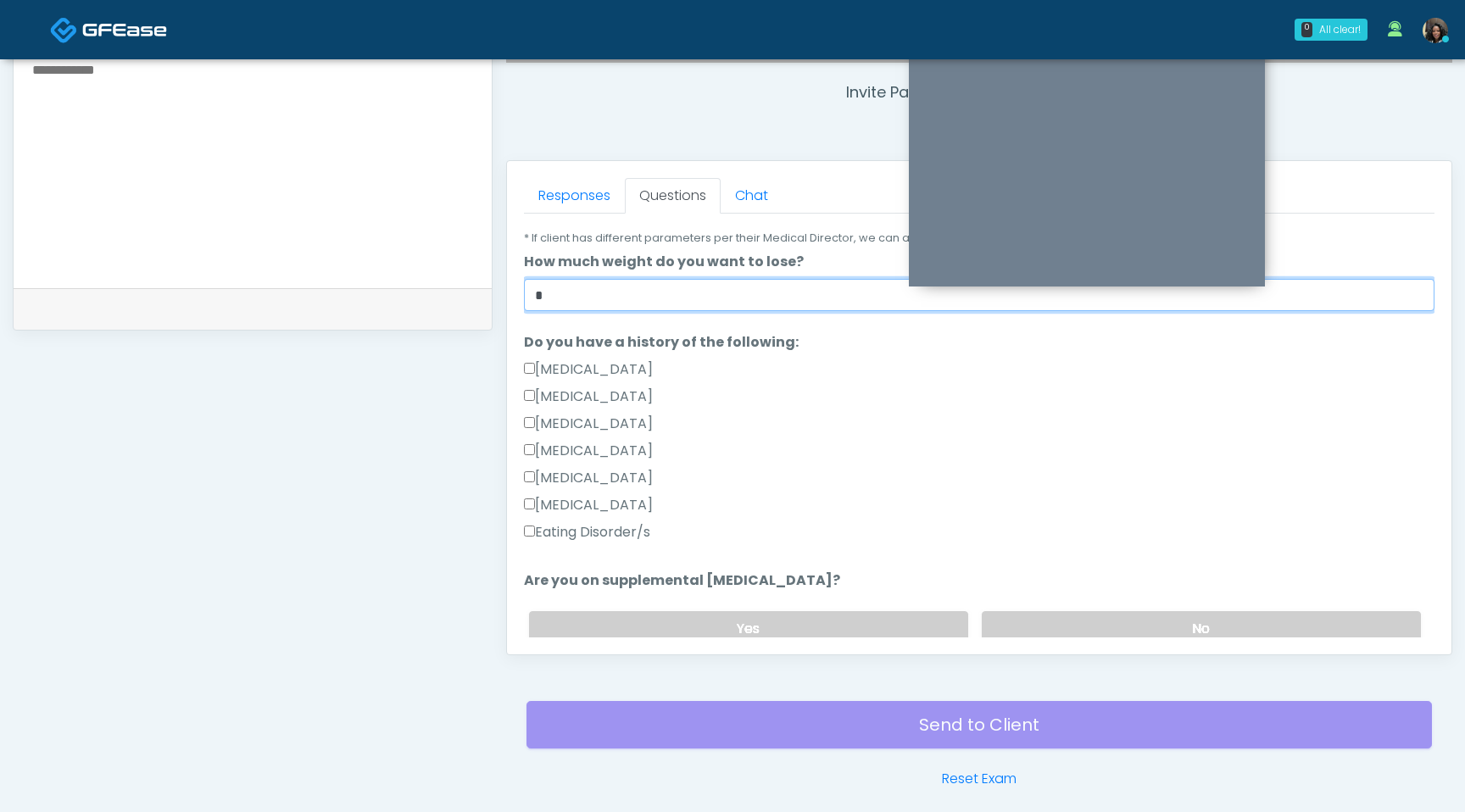
scroll to position [0, 0]
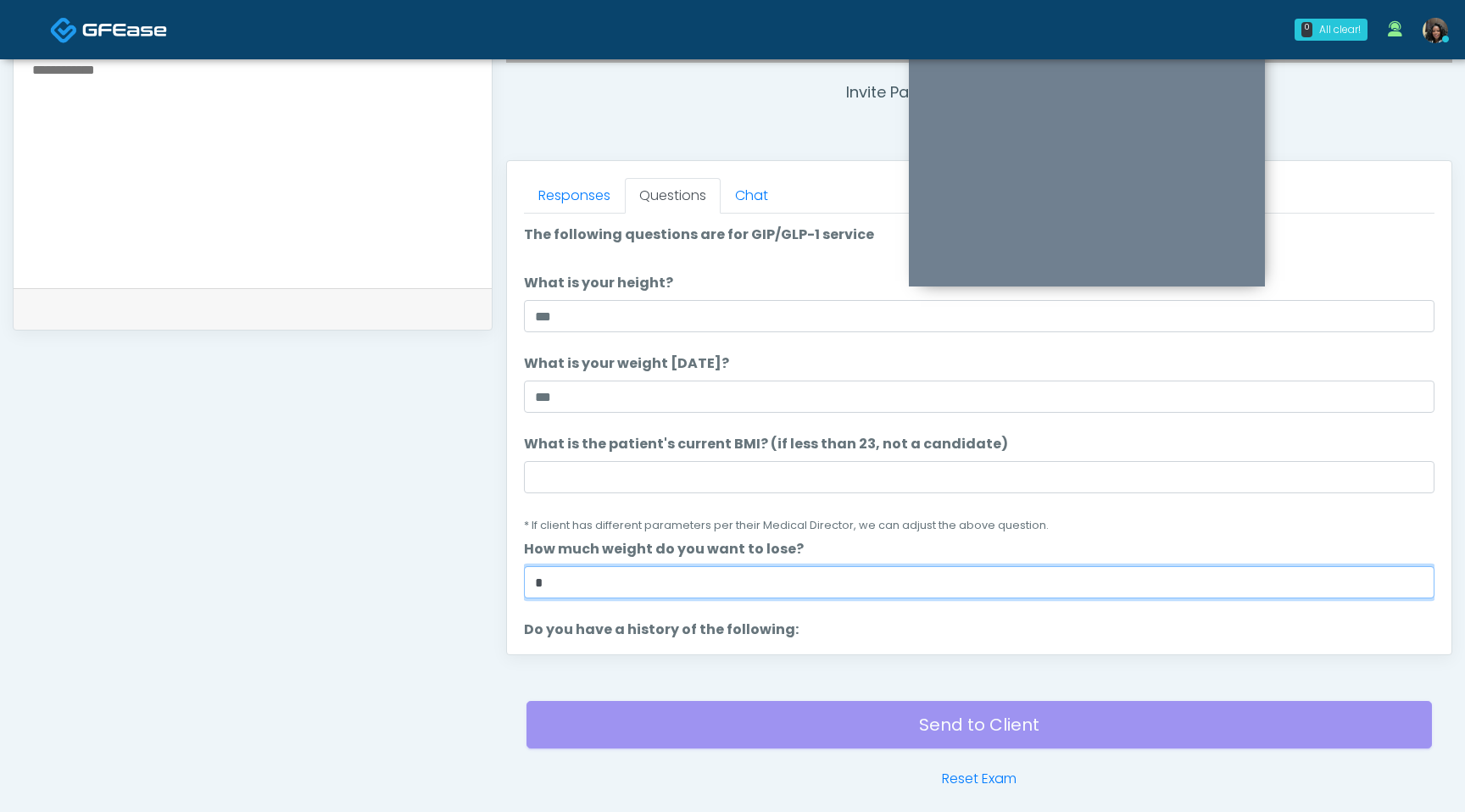
type input "*"
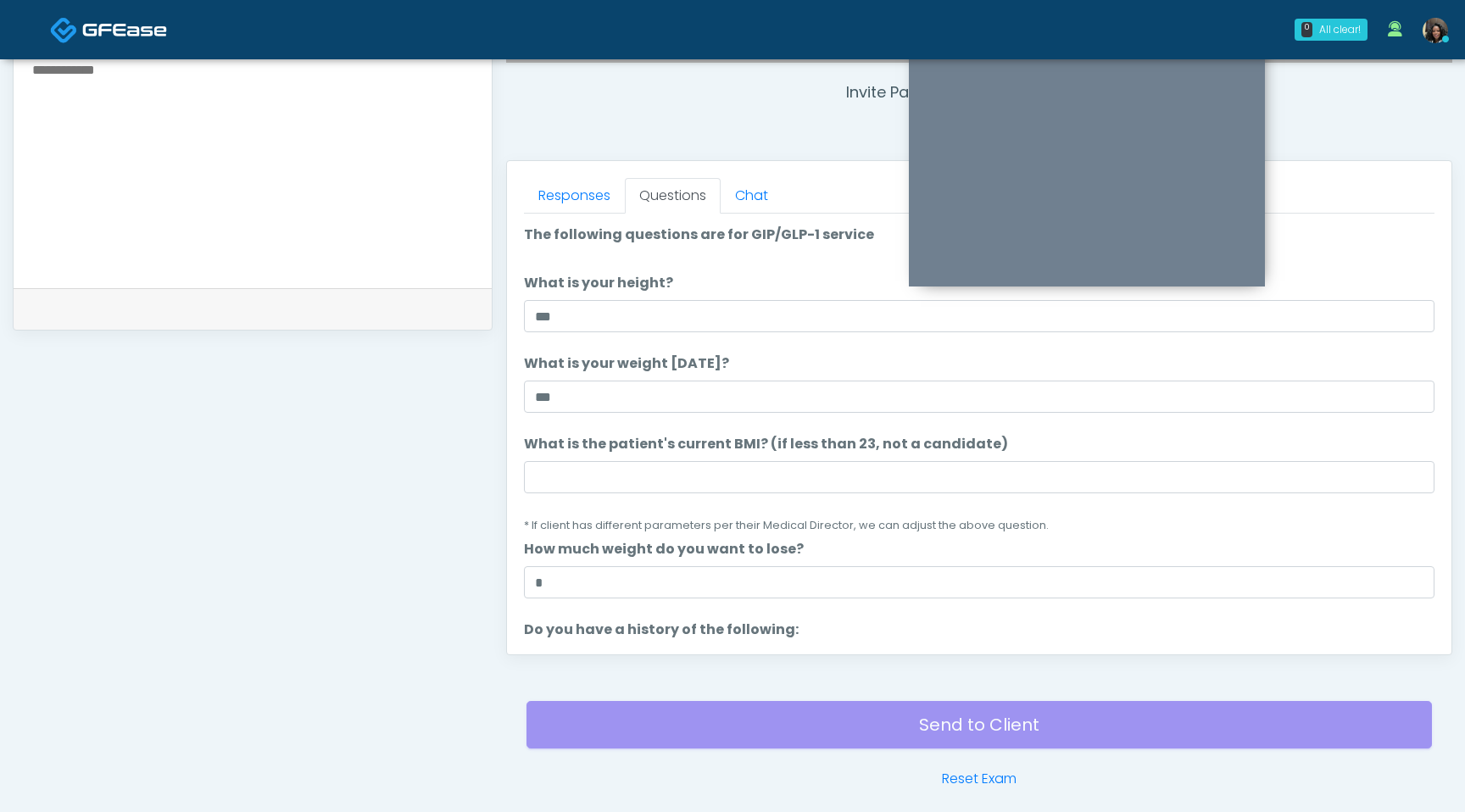
click at [611, 459] on li "What is the patient's current BMI? (if less than 23, not a candidate) What is t…" at bounding box center [980, 484] width 911 height 101
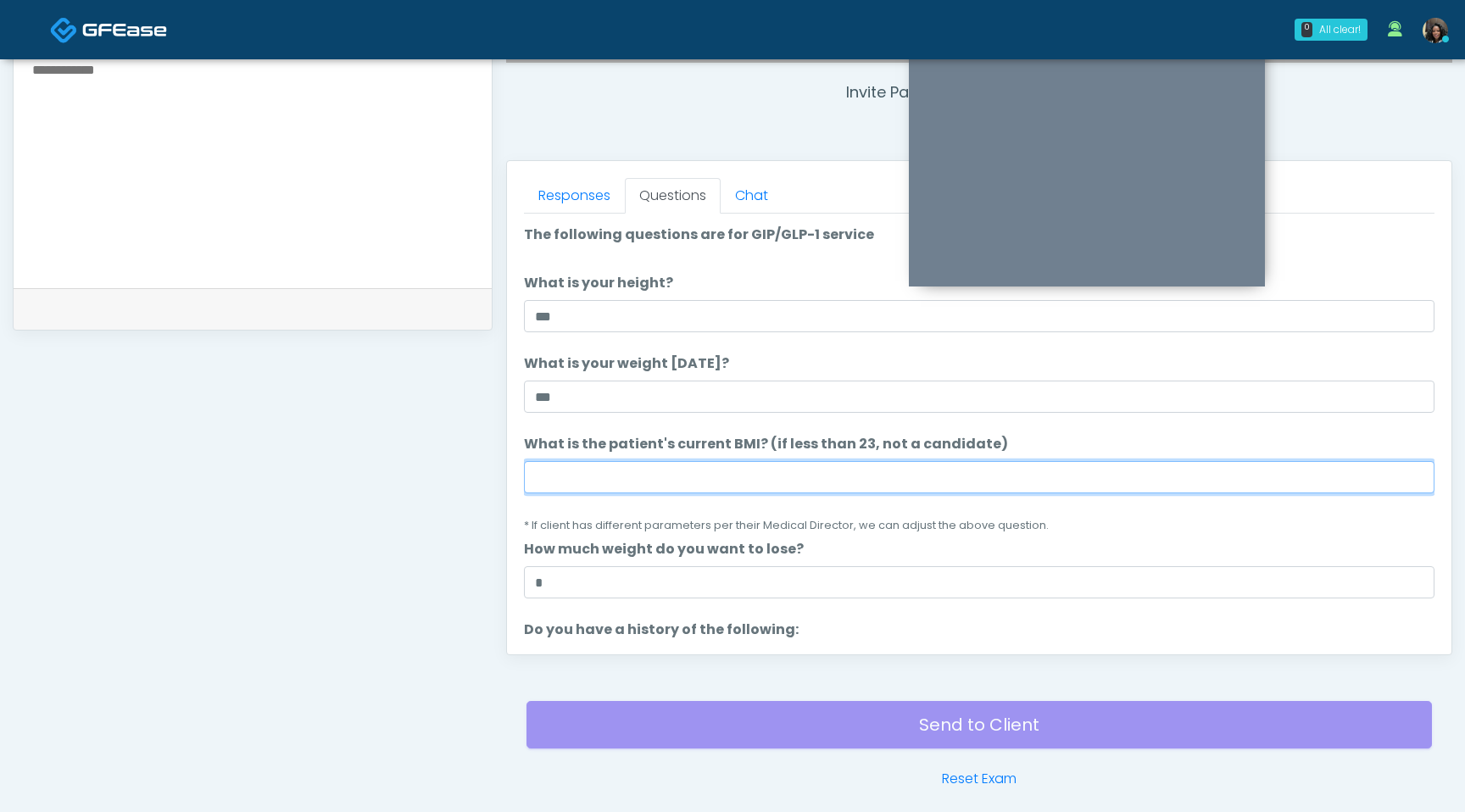
click at [608, 466] on input "What is the patient's current BMI? (if less than 23, not a candidate)" at bounding box center [980, 477] width 911 height 32
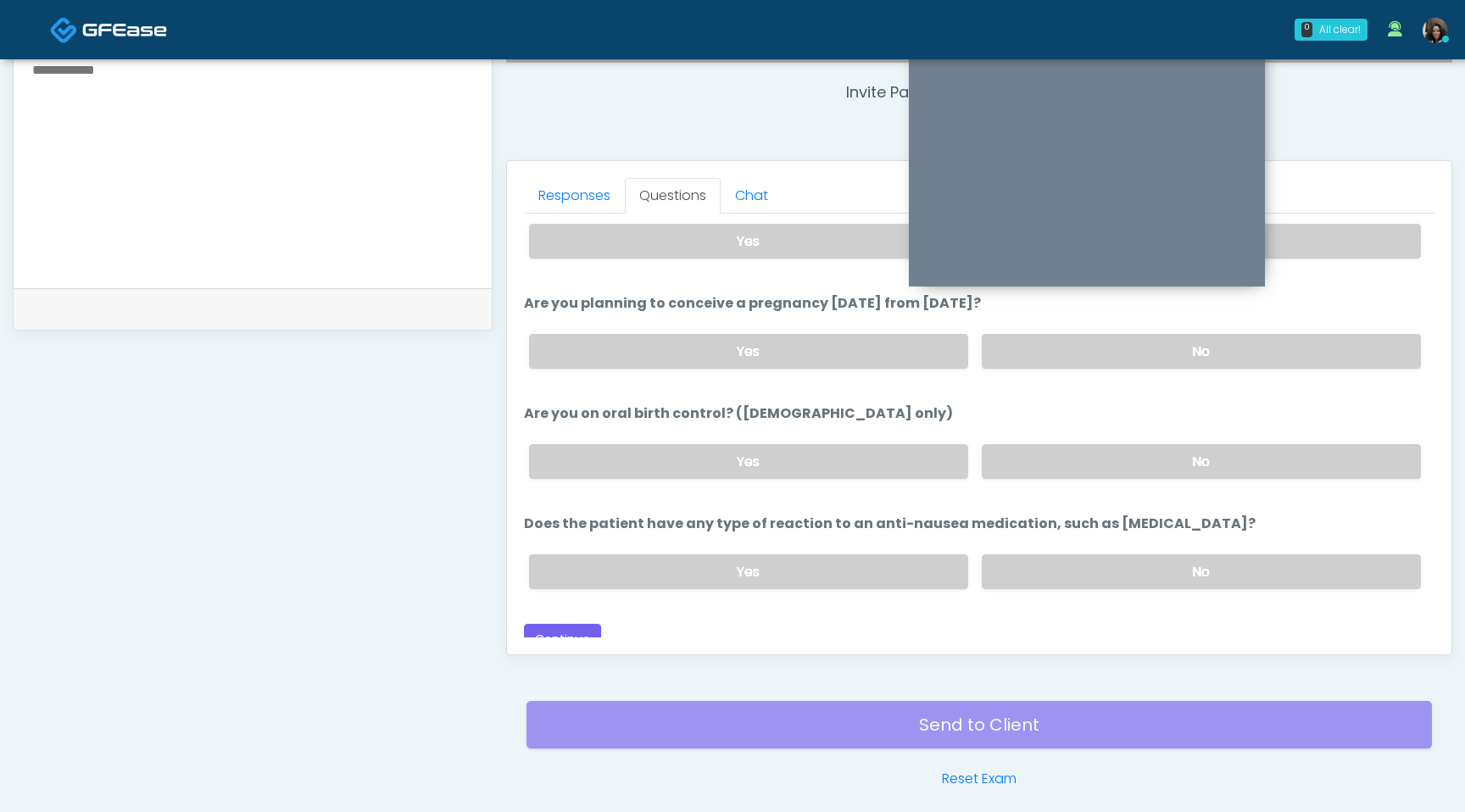
scroll to position [908, 0]
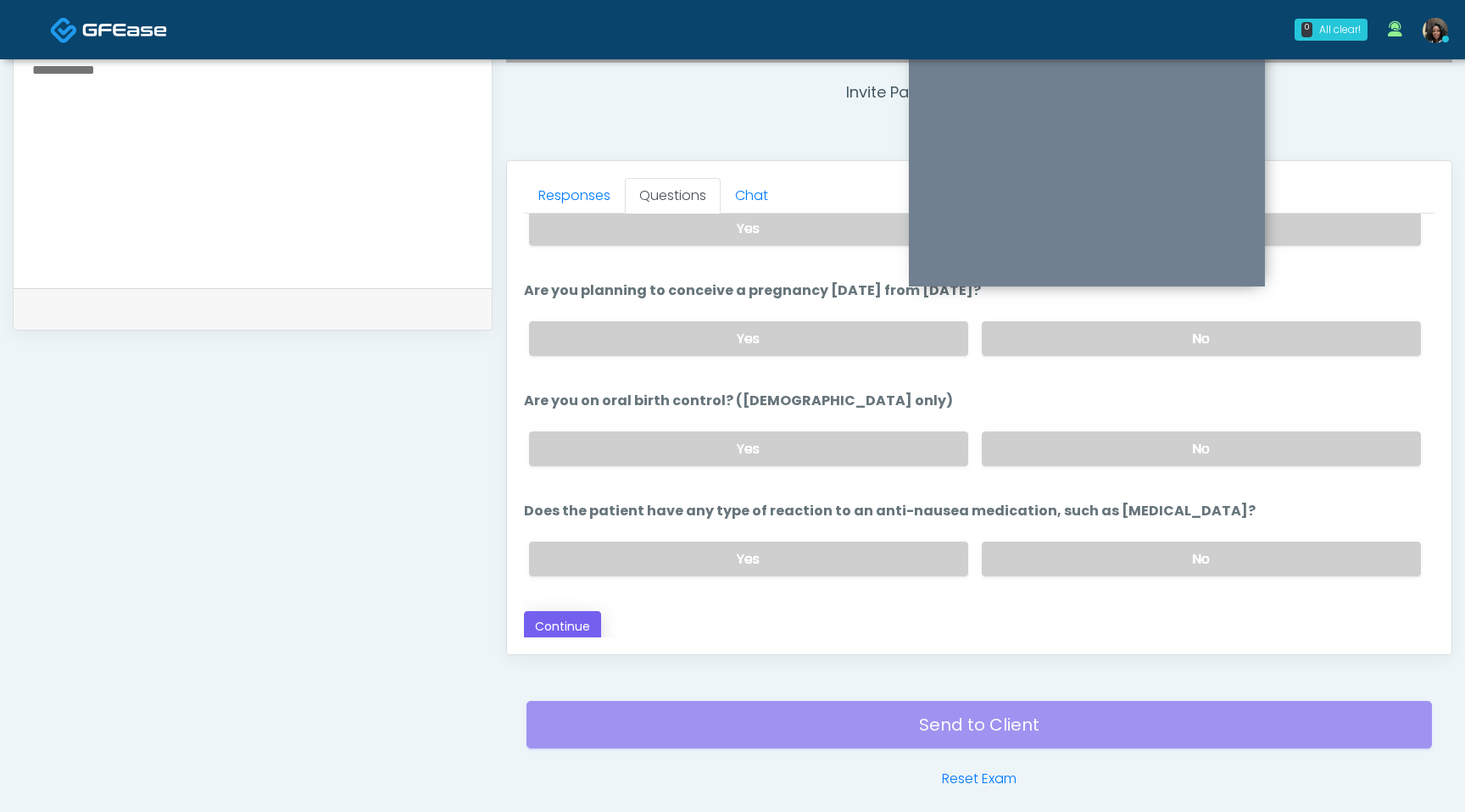
type input "****"
click at [587, 621] on button "Continue" at bounding box center [563, 626] width 77 height 31
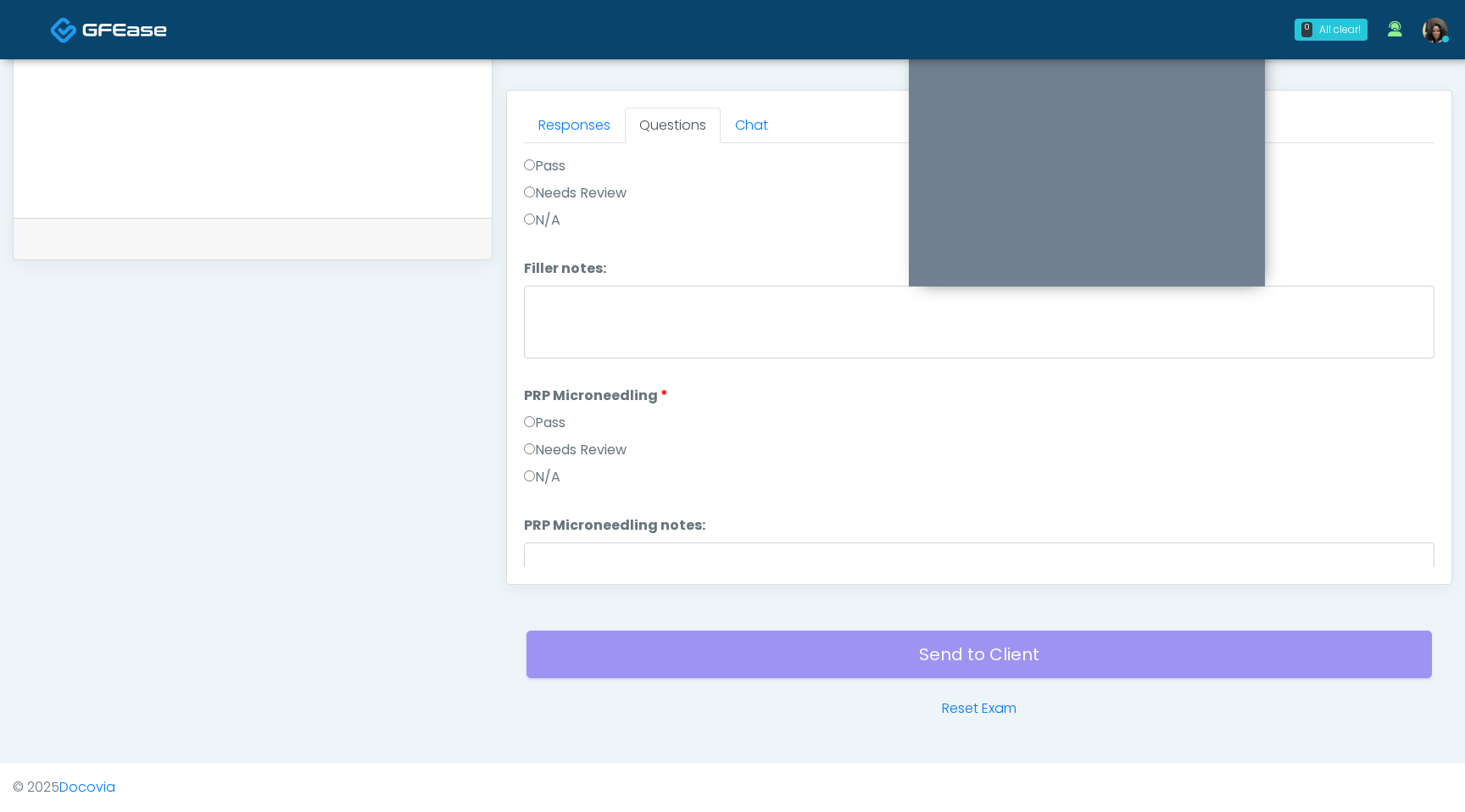
scroll to position [0, 0]
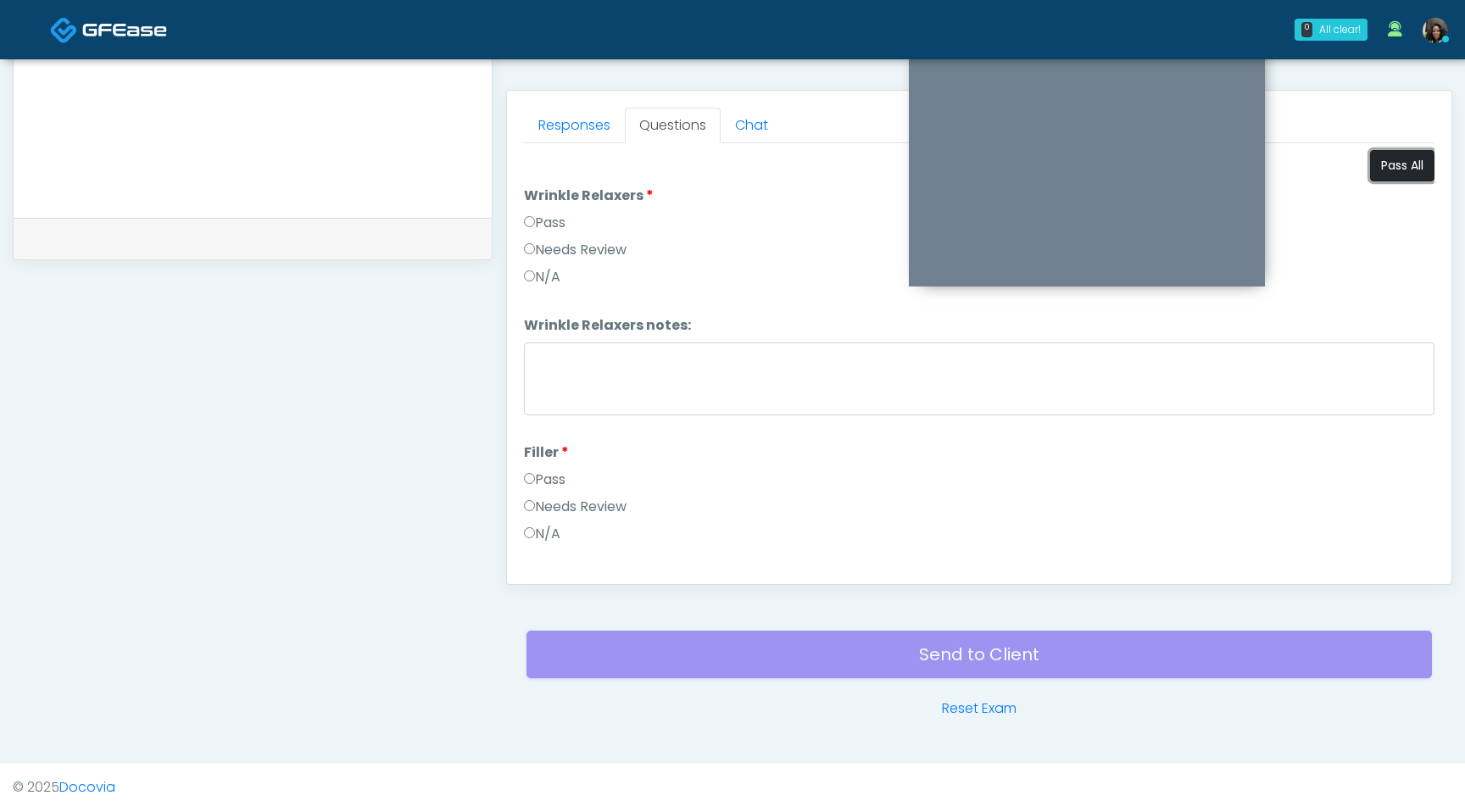
click at [1410, 166] on button "Pass All" at bounding box center [1402, 166] width 65 height 31
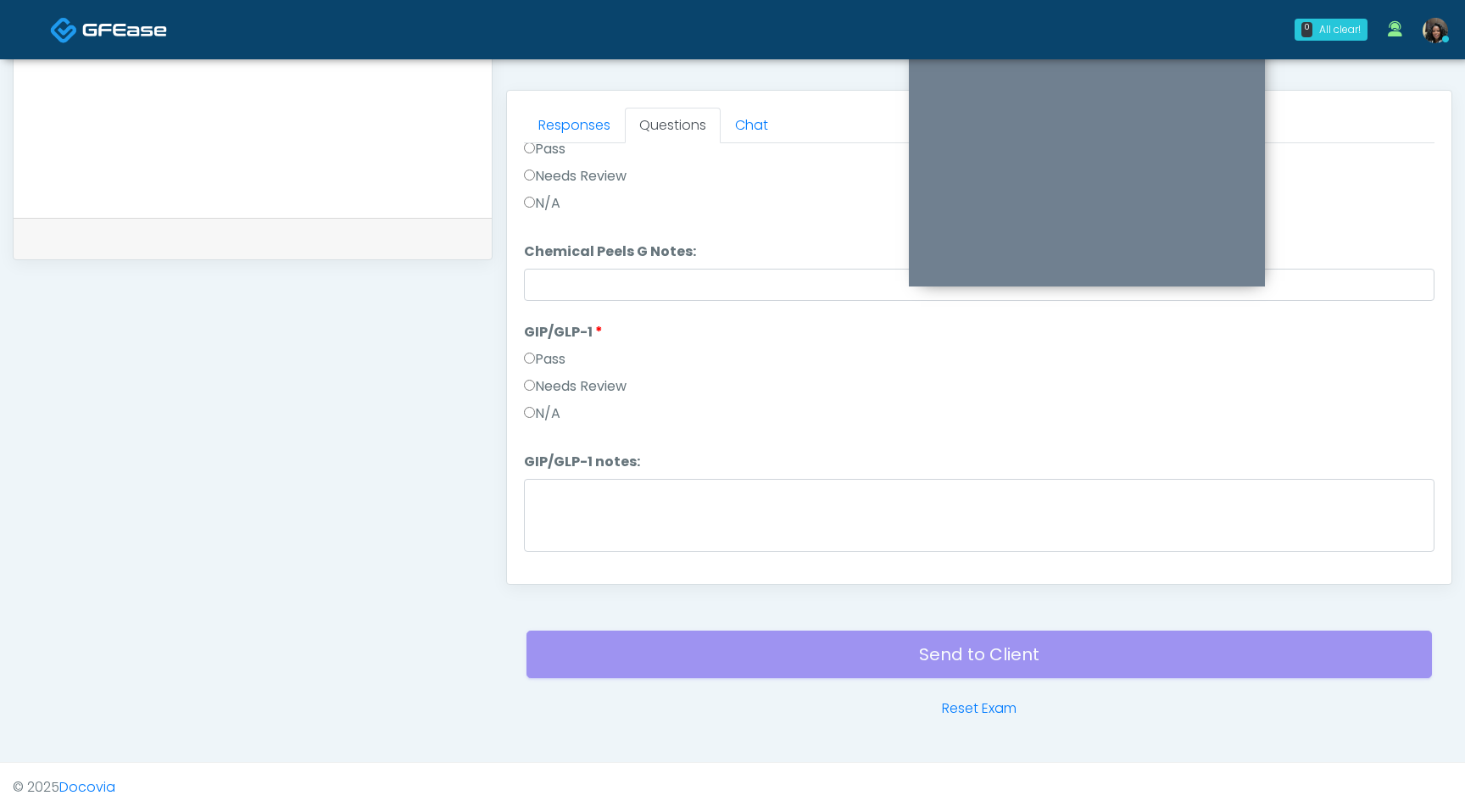
scroll to position [2029, 0]
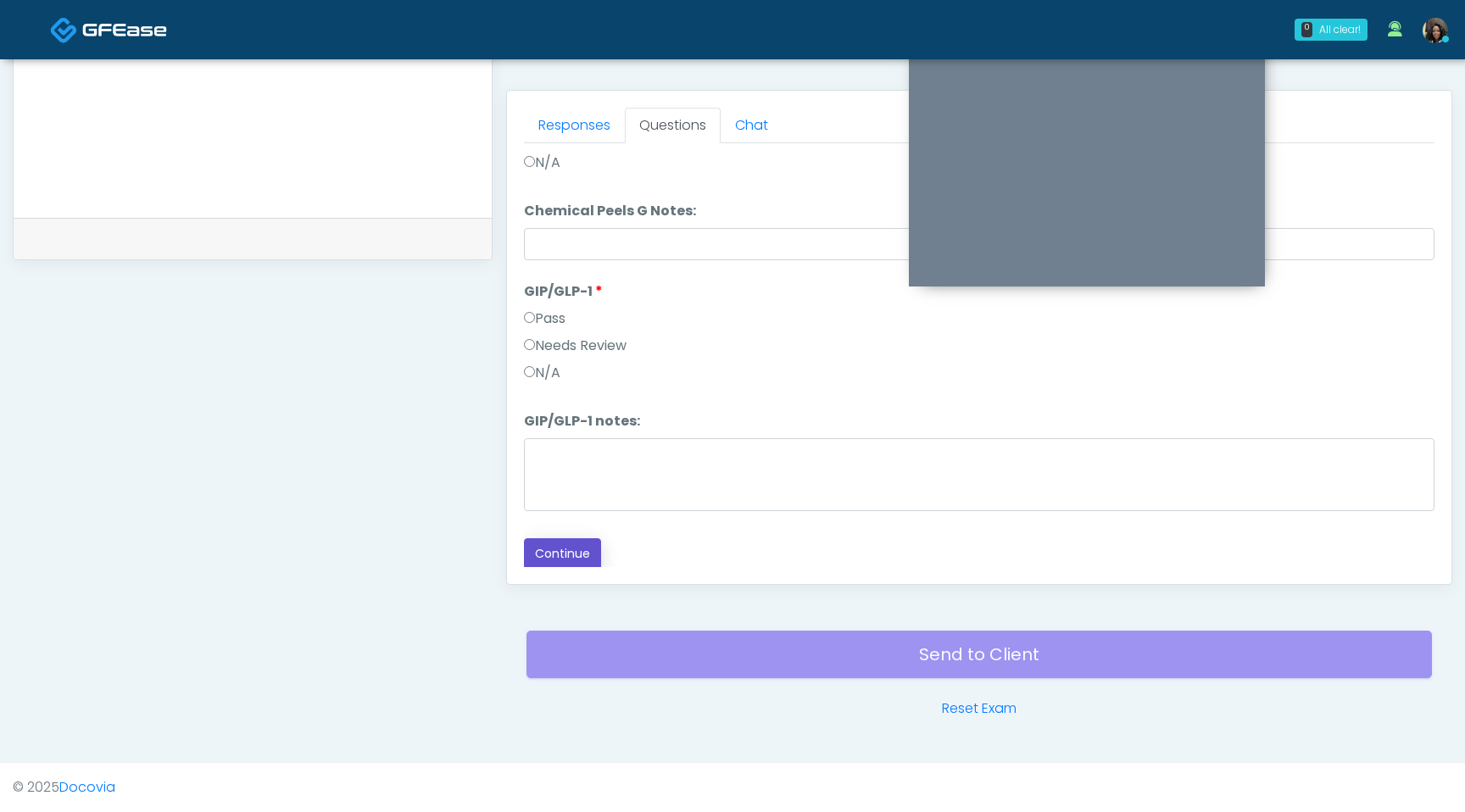
click at [562, 559] on button "Continue" at bounding box center [563, 553] width 77 height 31
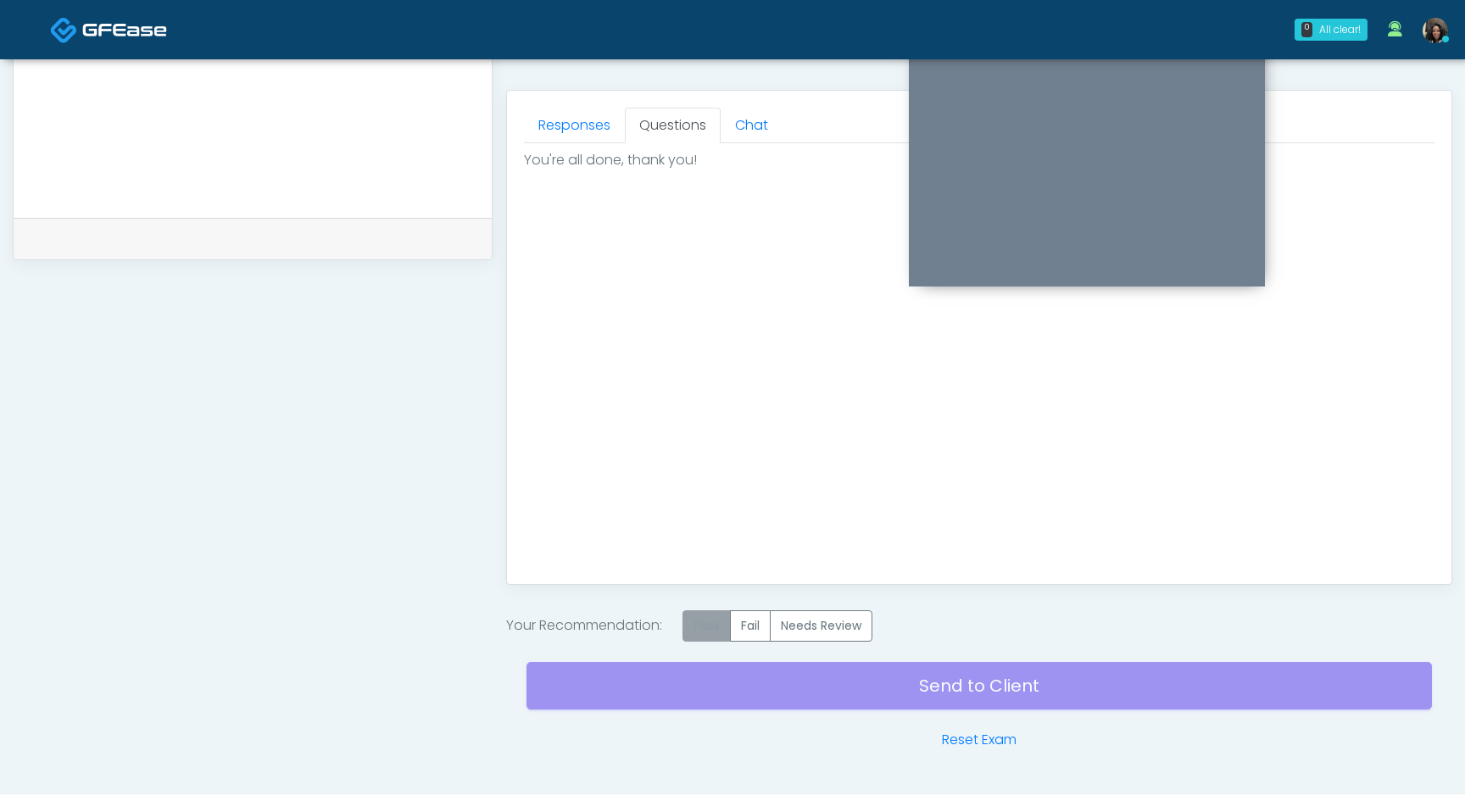
click at [699, 624] on label "Pass" at bounding box center [707, 626] width 48 height 31
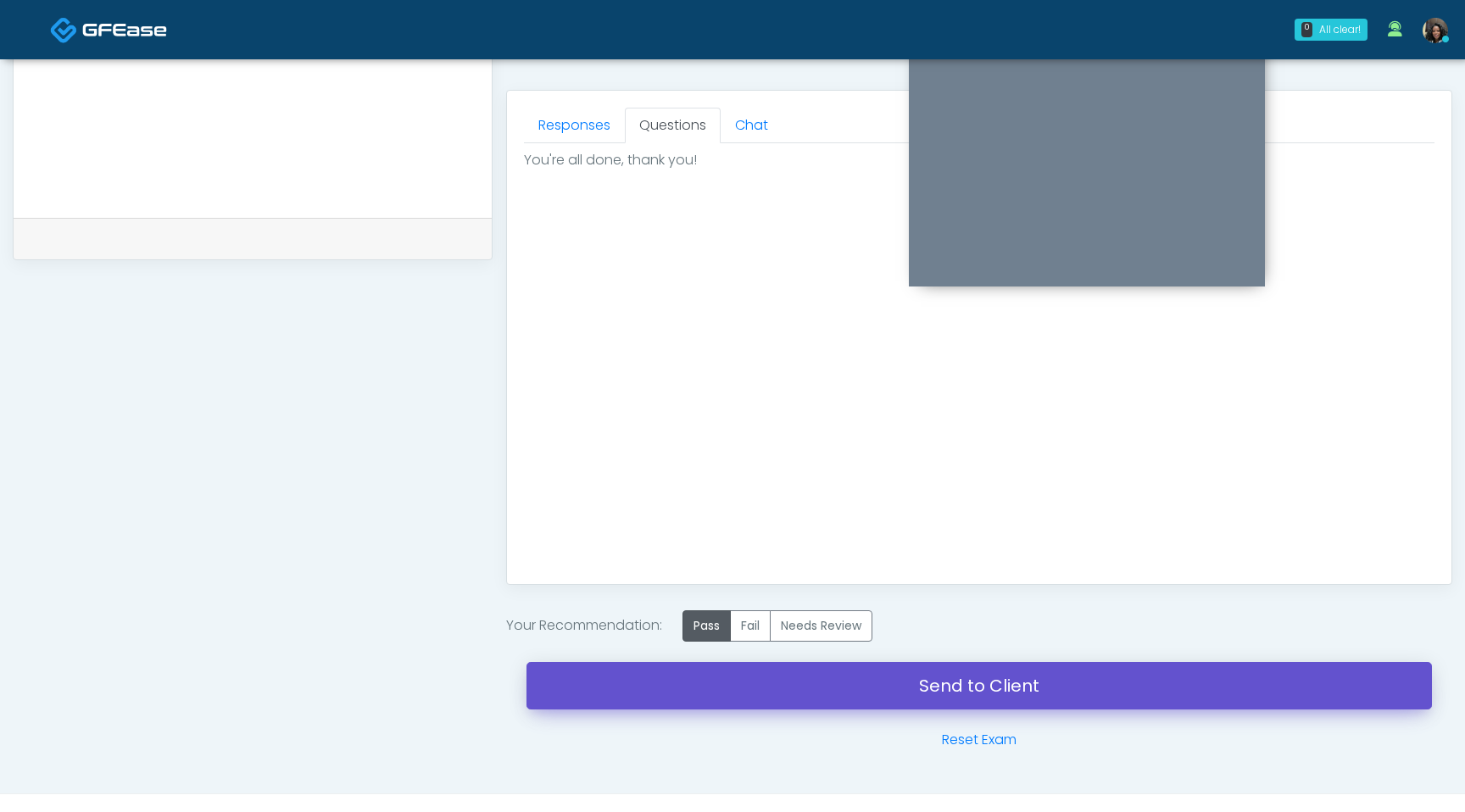
click at [719, 694] on link "Send to Client" at bounding box center [979, 685] width 906 height 47
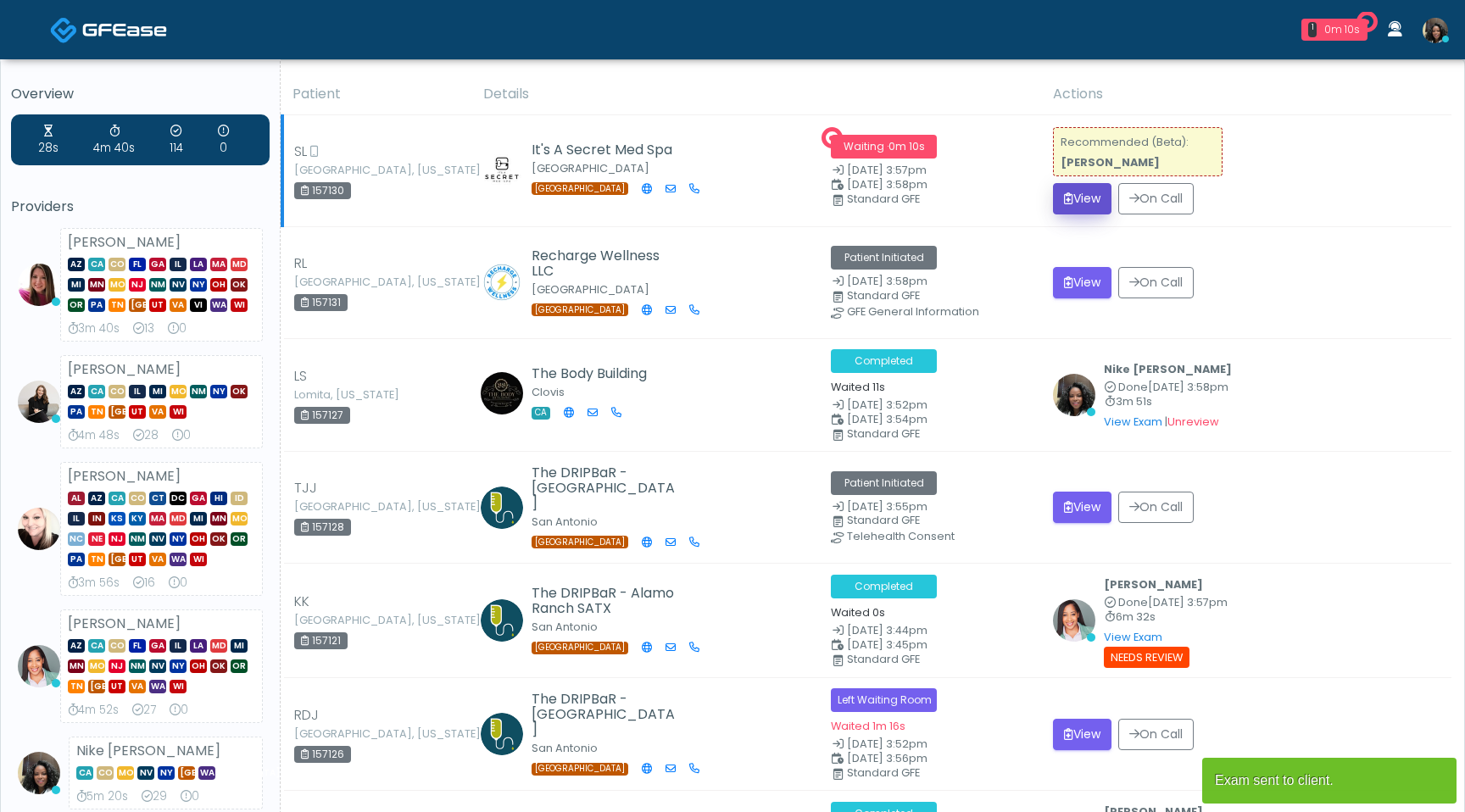
click at [1080, 199] on button "View" at bounding box center [1083, 198] width 58 height 31
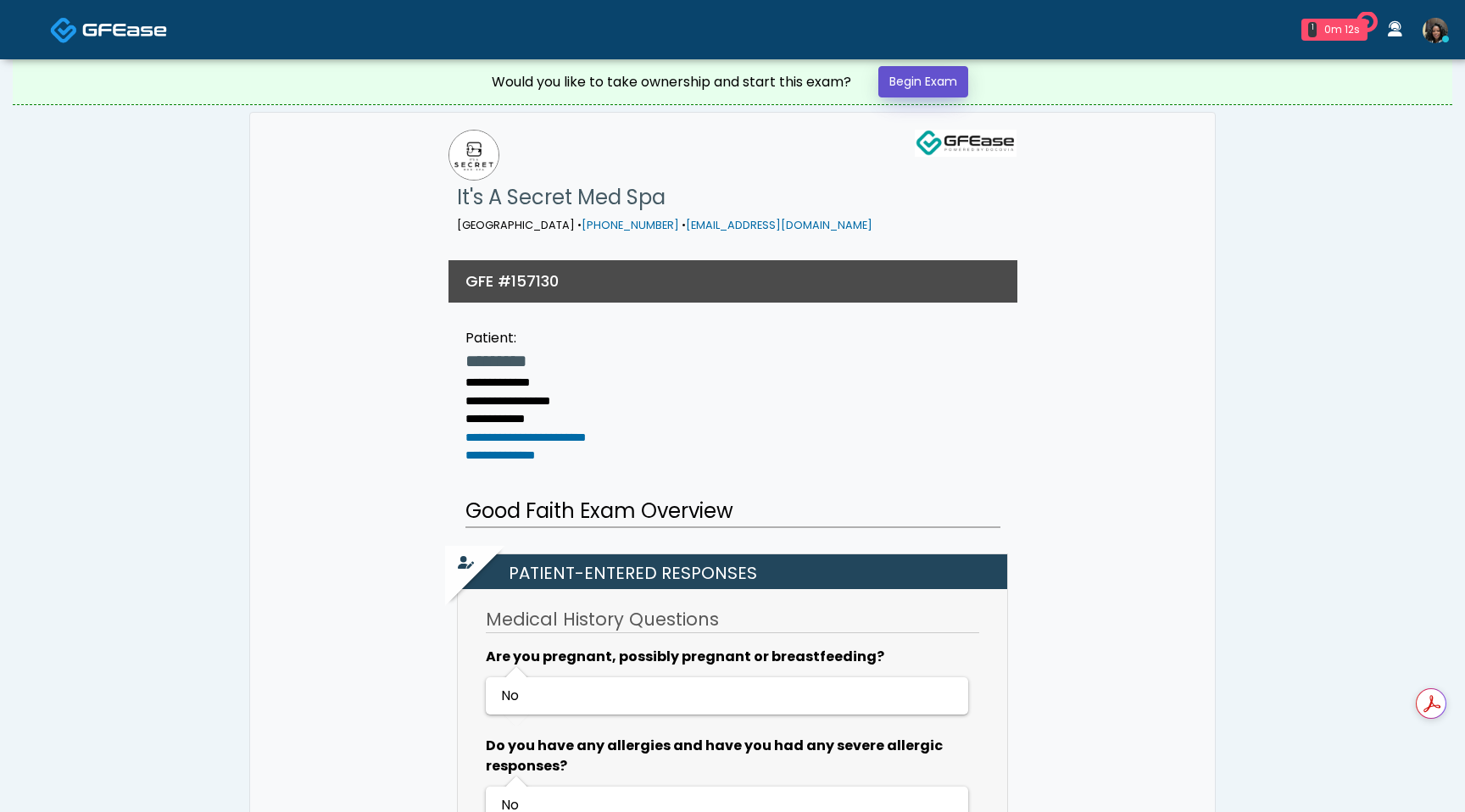
click at [933, 81] on link "Begin Exam" at bounding box center [923, 82] width 90 height 31
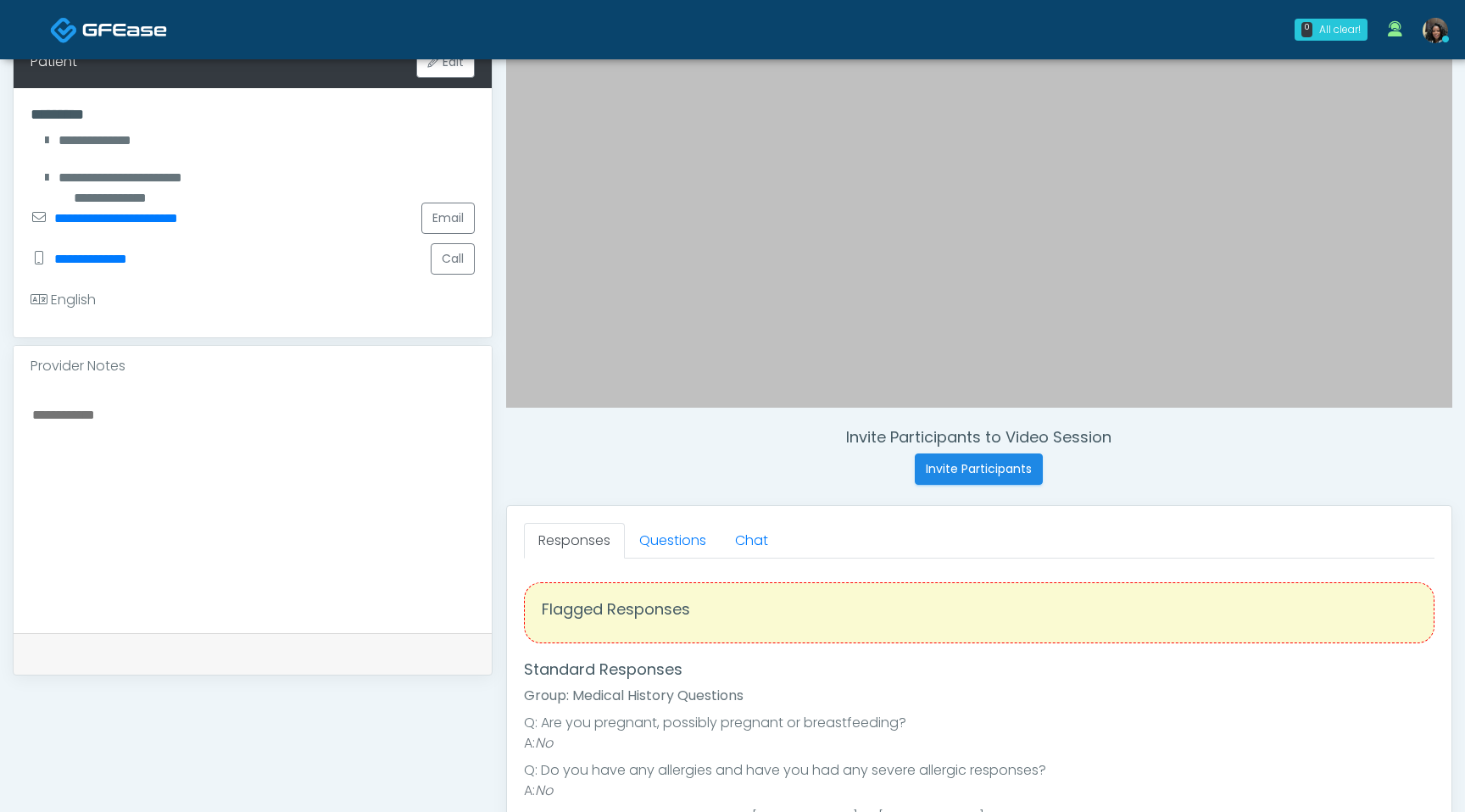
scroll to position [340, 0]
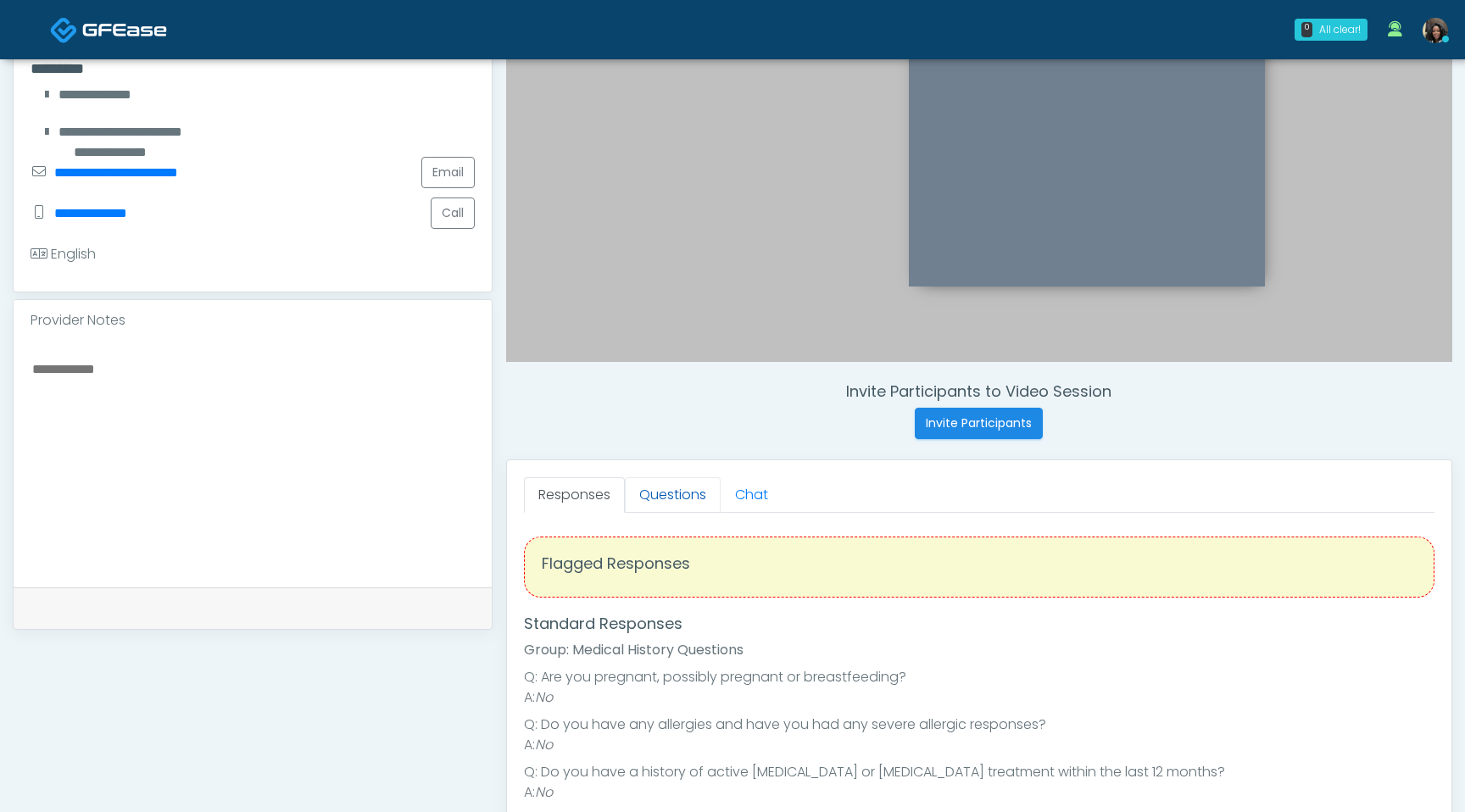
click at [689, 492] on link "Questions" at bounding box center [672, 494] width 96 height 36
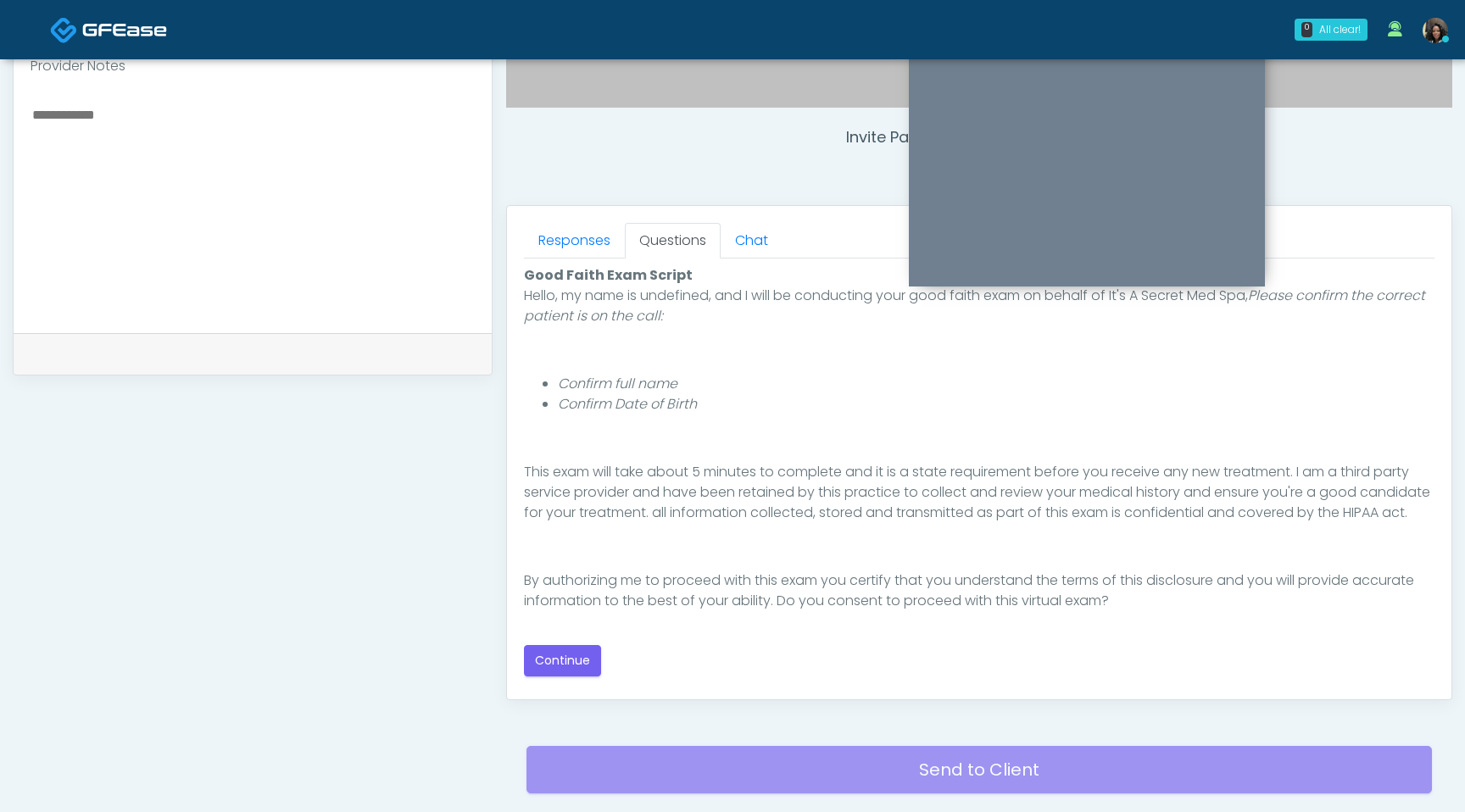
scroll to position [659, 0]
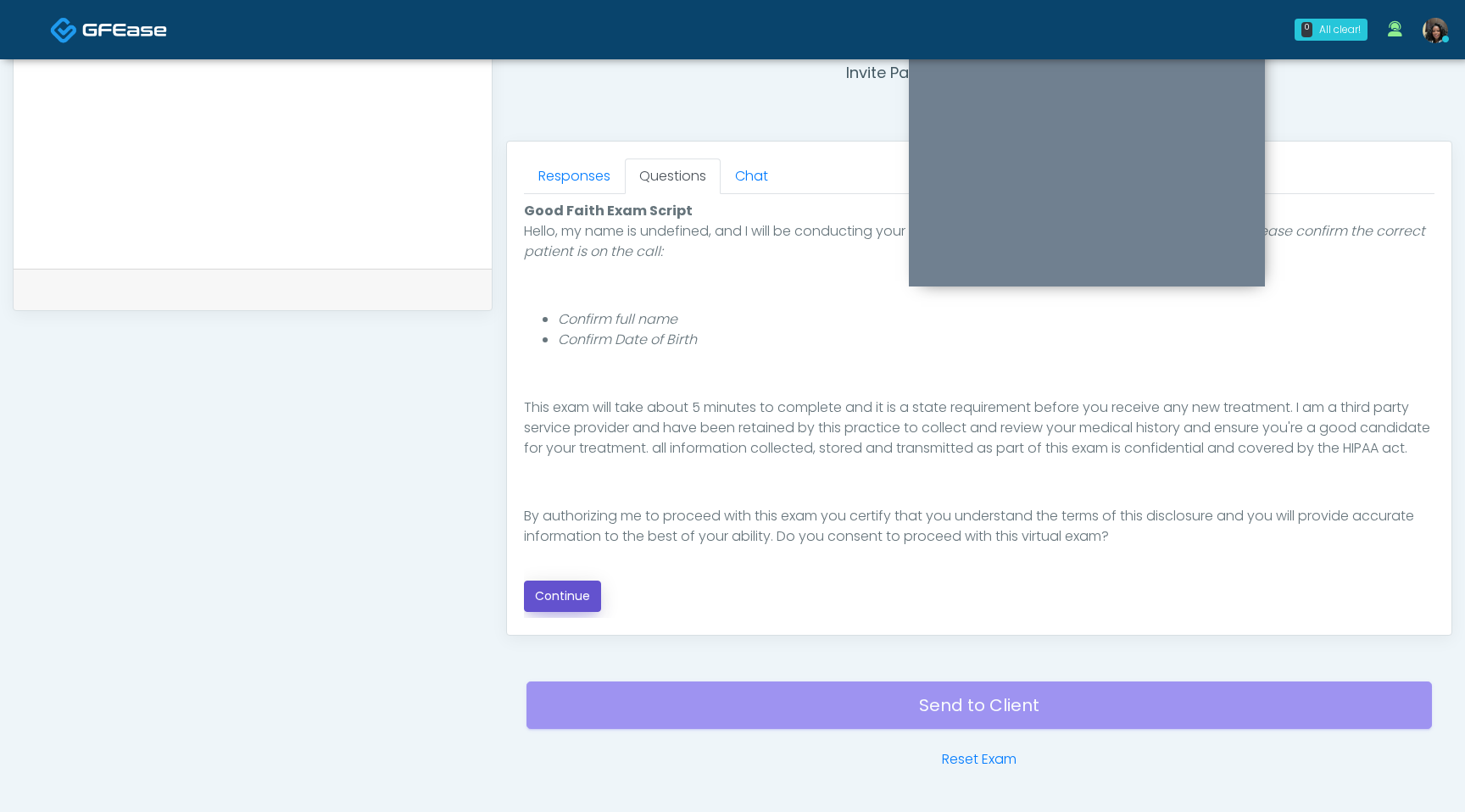
click at [565, 594] on button "Continue" at bounding box center [563, 596] width 77 height 31
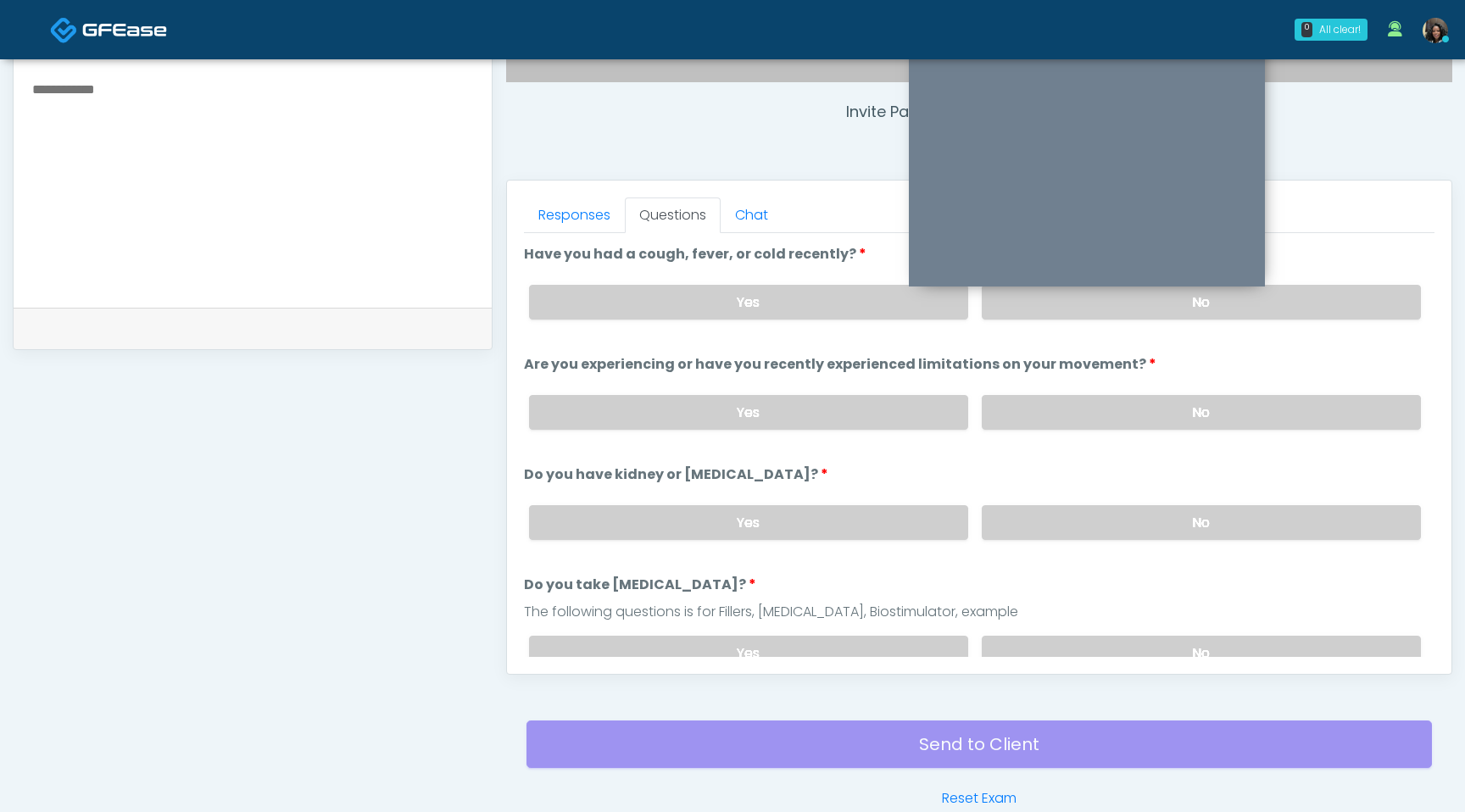
scroll to position [557, 0]
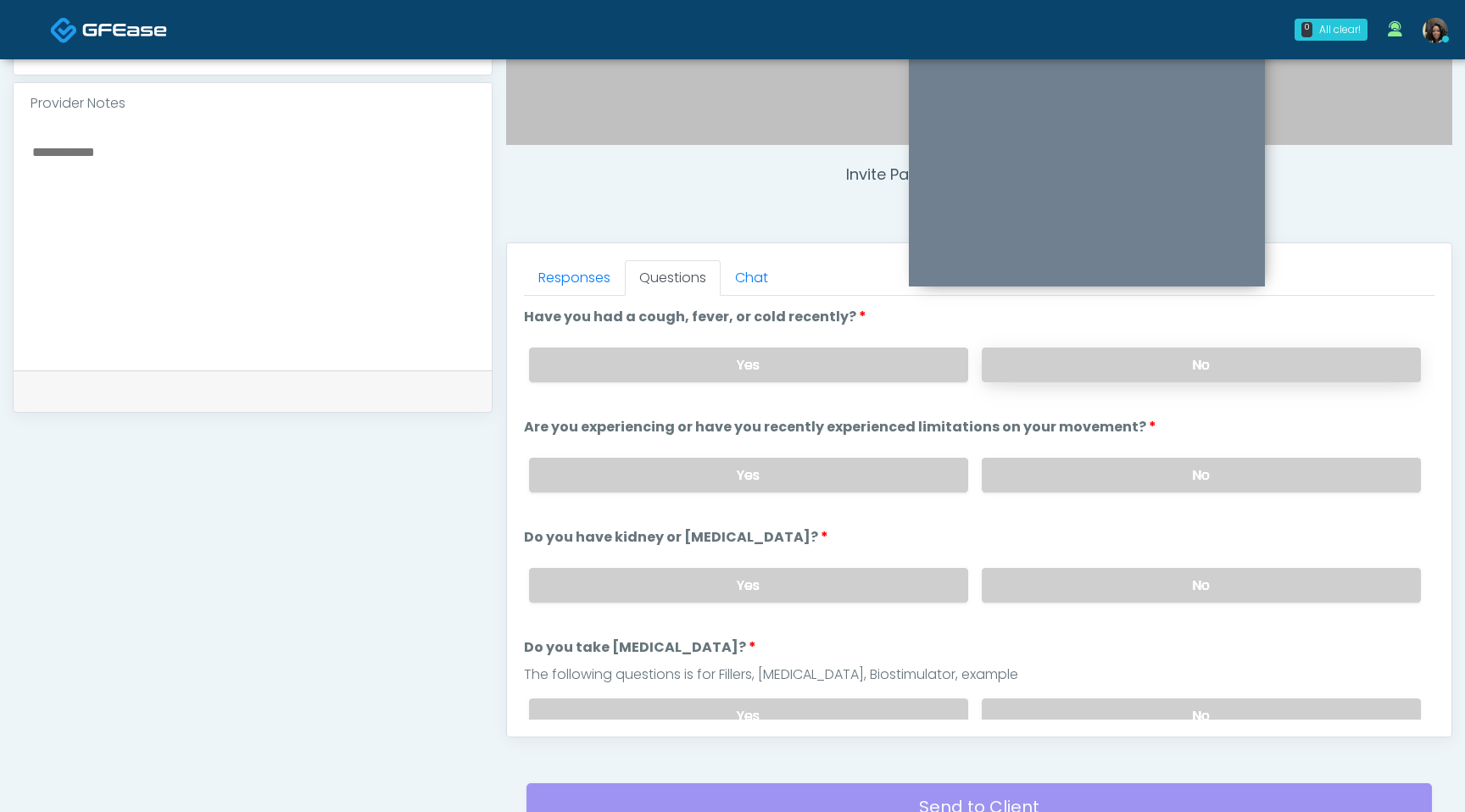
click at [1128, 356] on label "No" at bounding box center [1201, 365] width 439 height 35
click at [1118, 483] on label "No" at bounding box center [1201, 475] width 439 height 35
click at [1117, 583] on label "No" at bounding box center [1201, 585] width 439 height 35
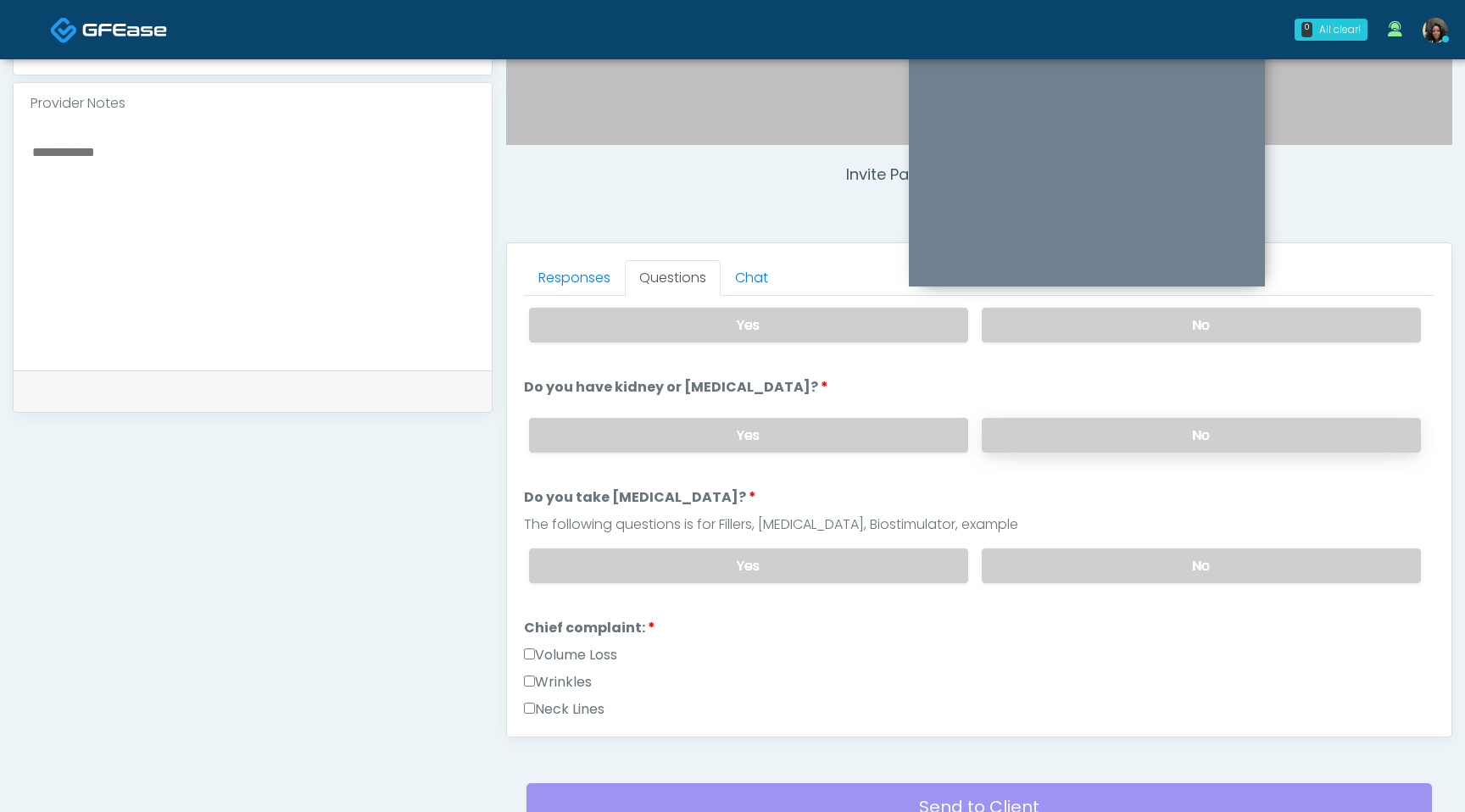
scroll to position [179, 0]
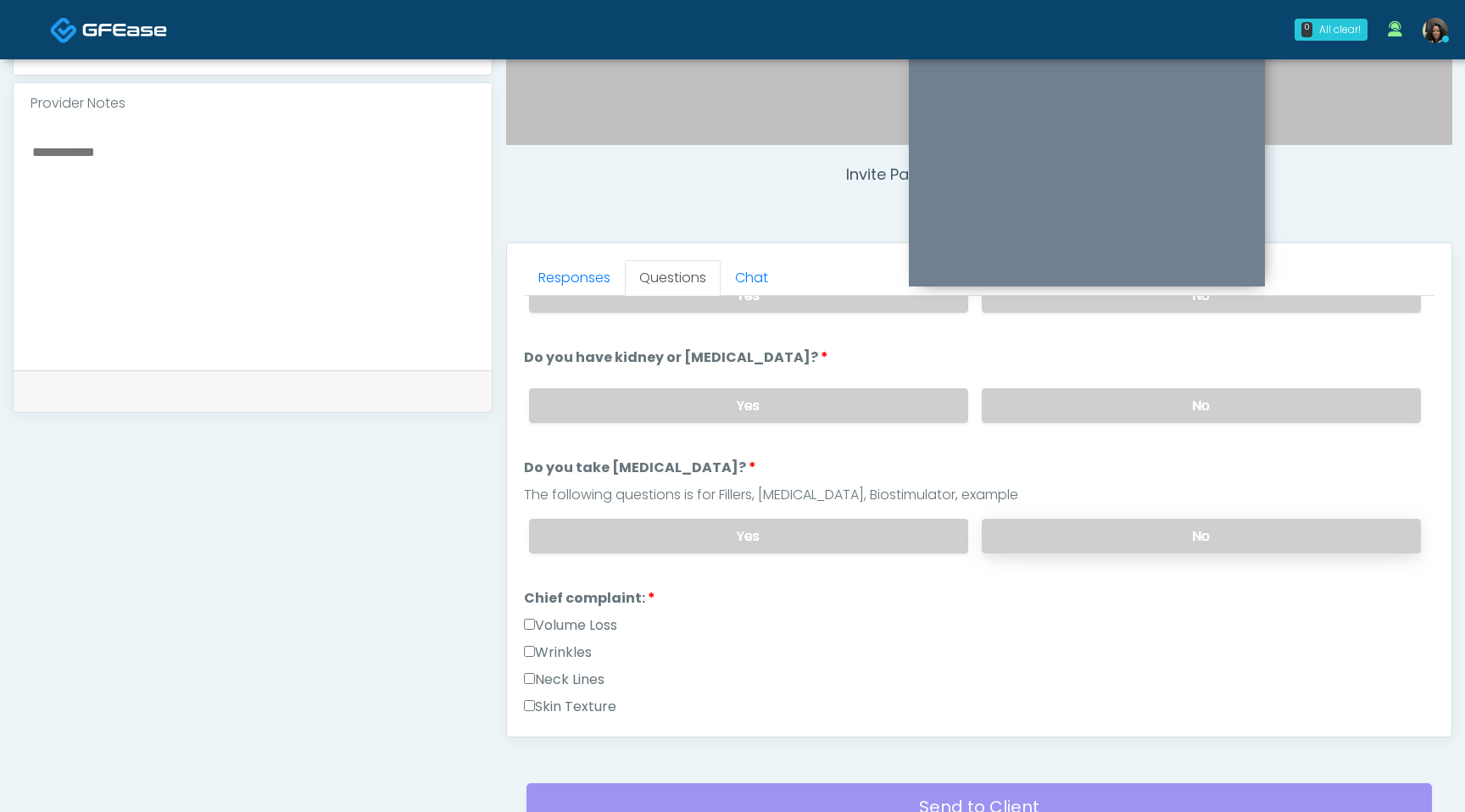
click at [1122, 540] on label "No" at bounding box center [1201, 536] width 439 height 35
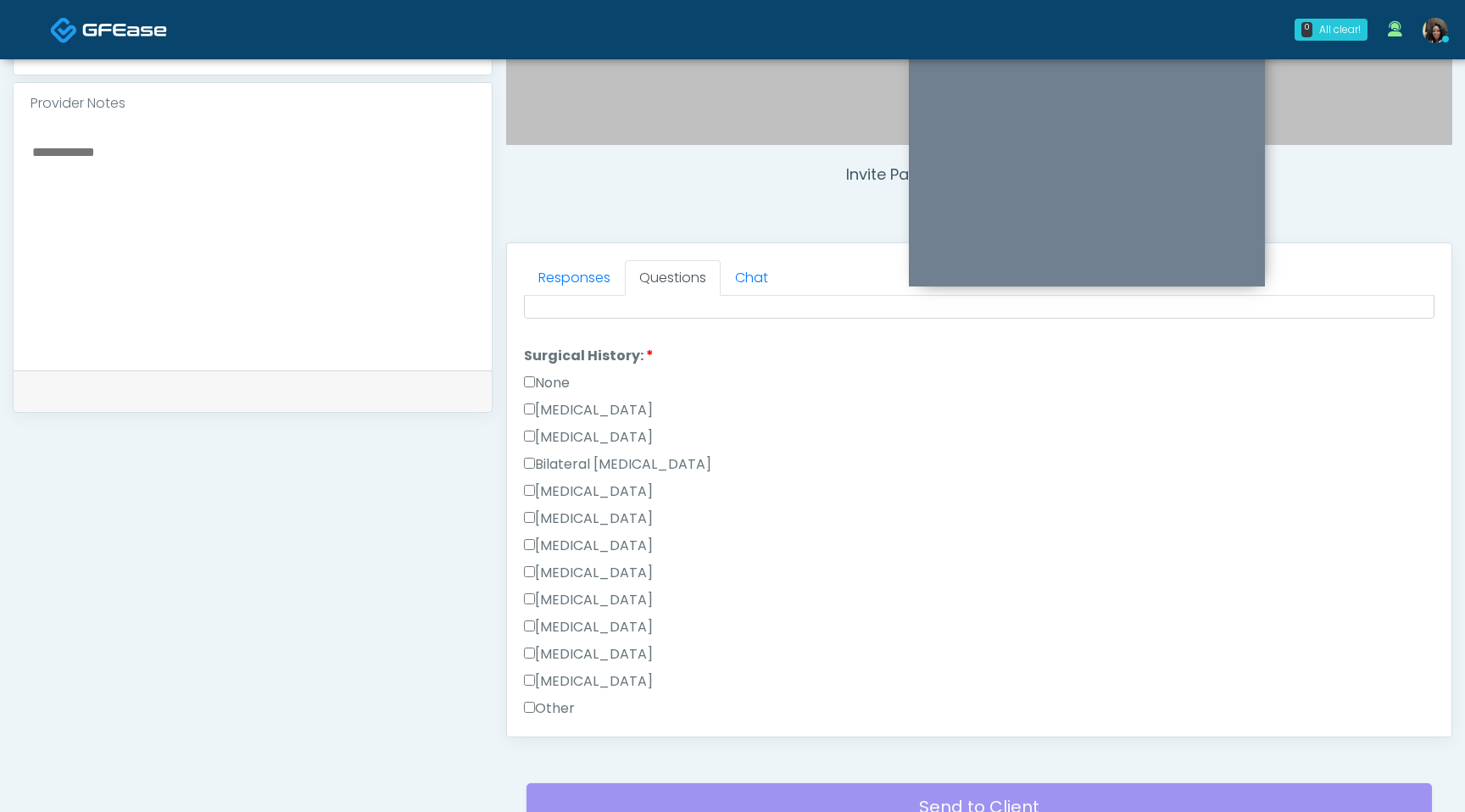
scroll to position [1104, 0]
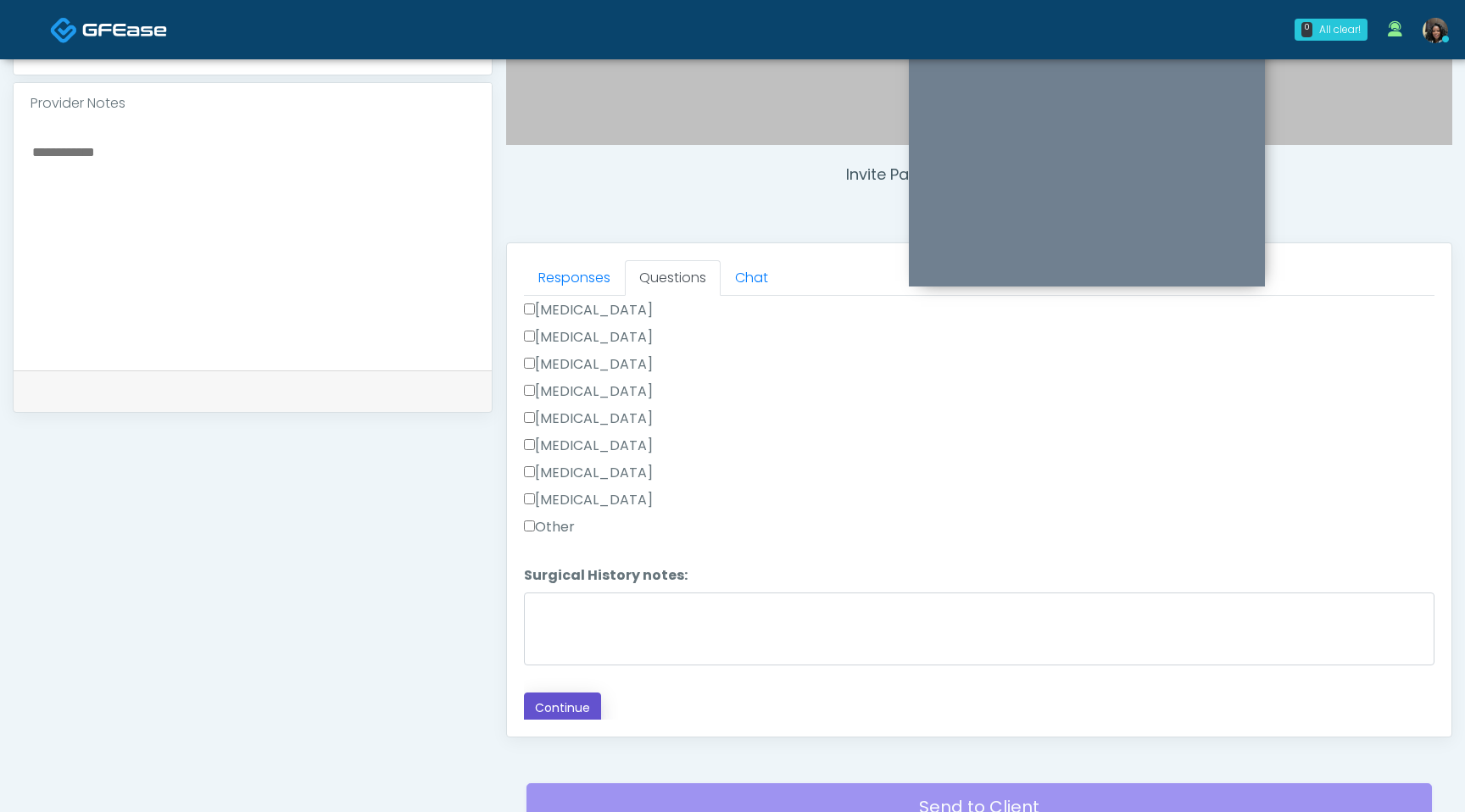
click at [571, 704] on button "Continue" at bounding box center [563, 708] width 77 height 31
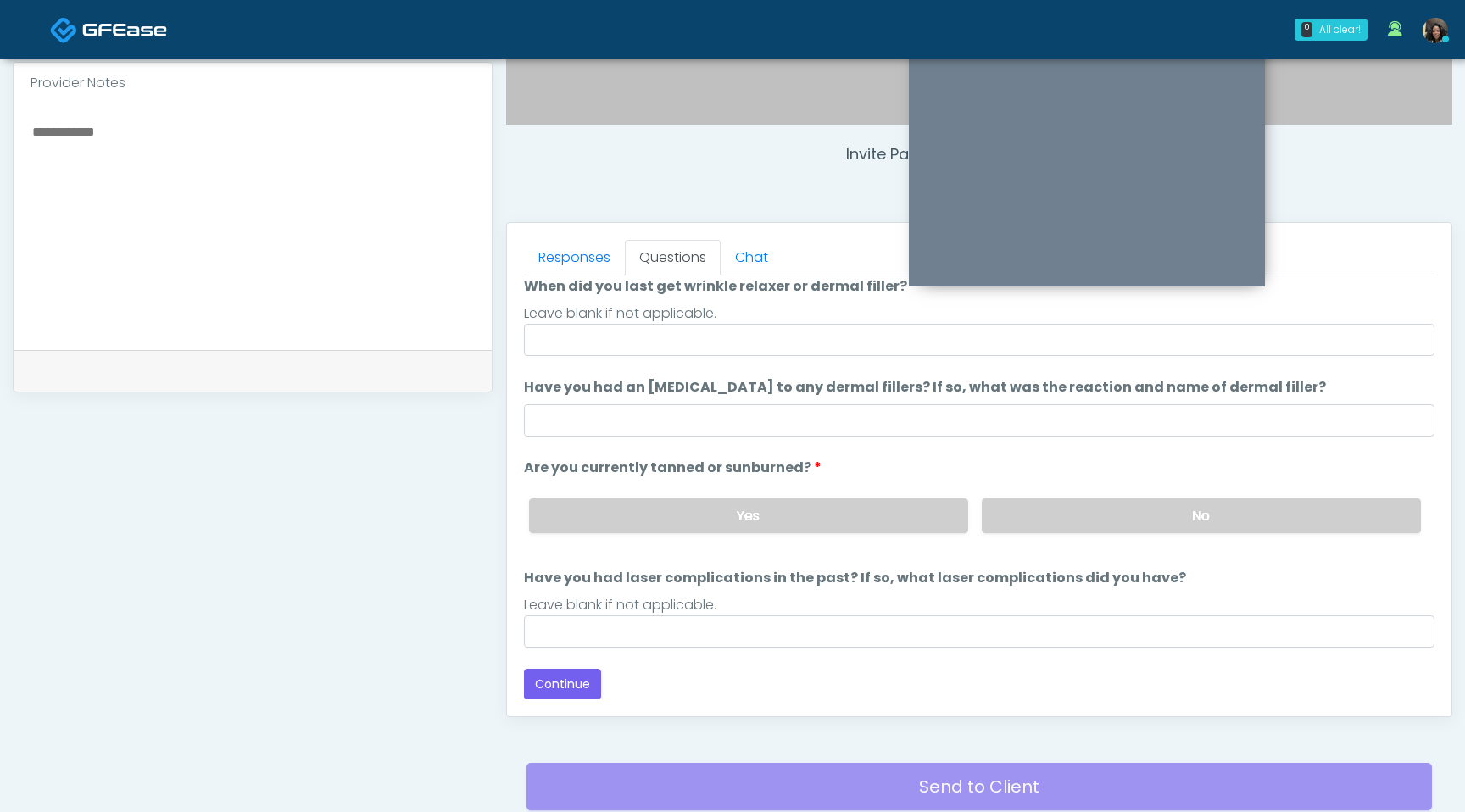
scroll to position [341, 0]
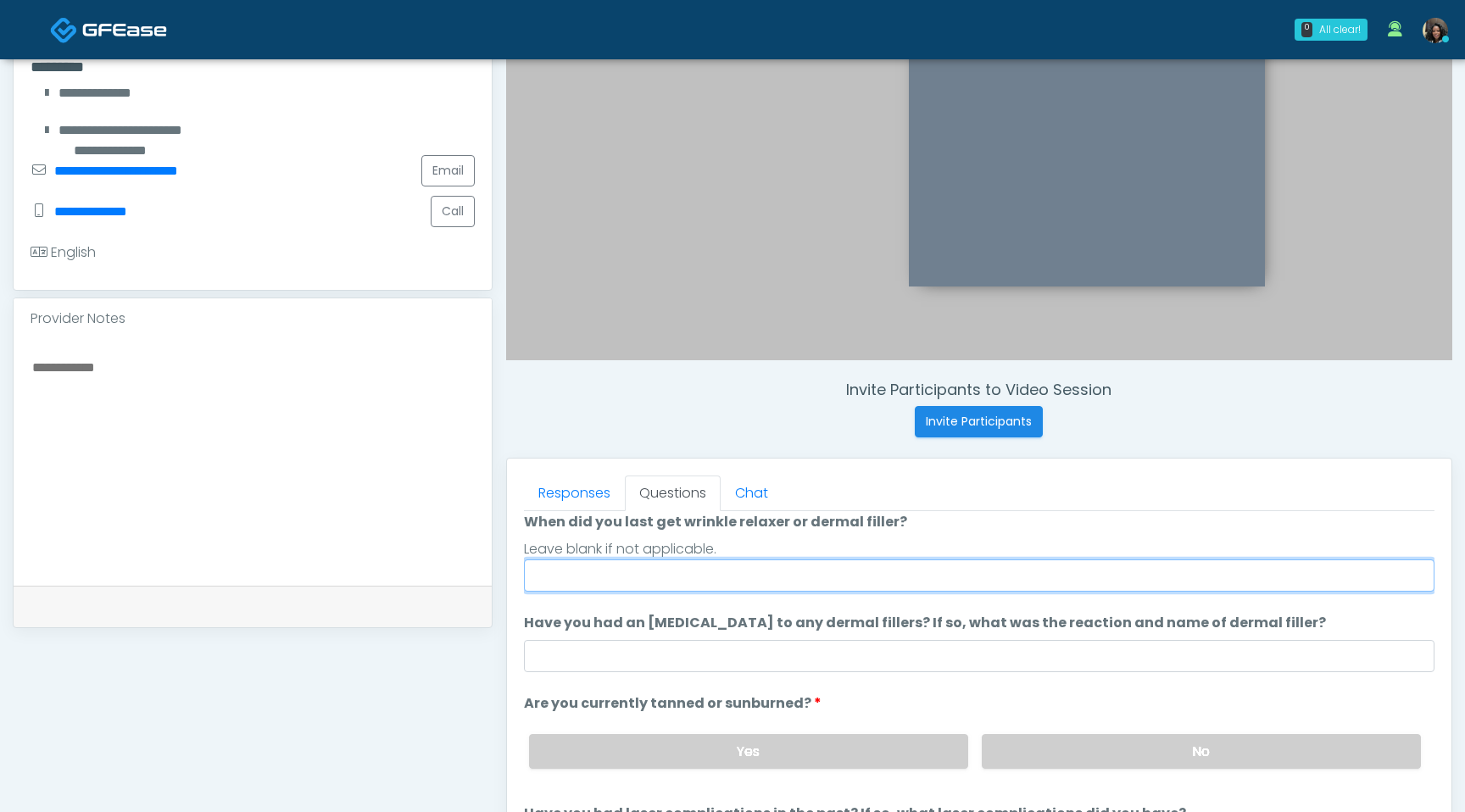
click at [706, 573] on input "When did you last get wrinkle relaxer or dermal filler?" at bounding box center [980, 575] width 911 height 32
type input "**"
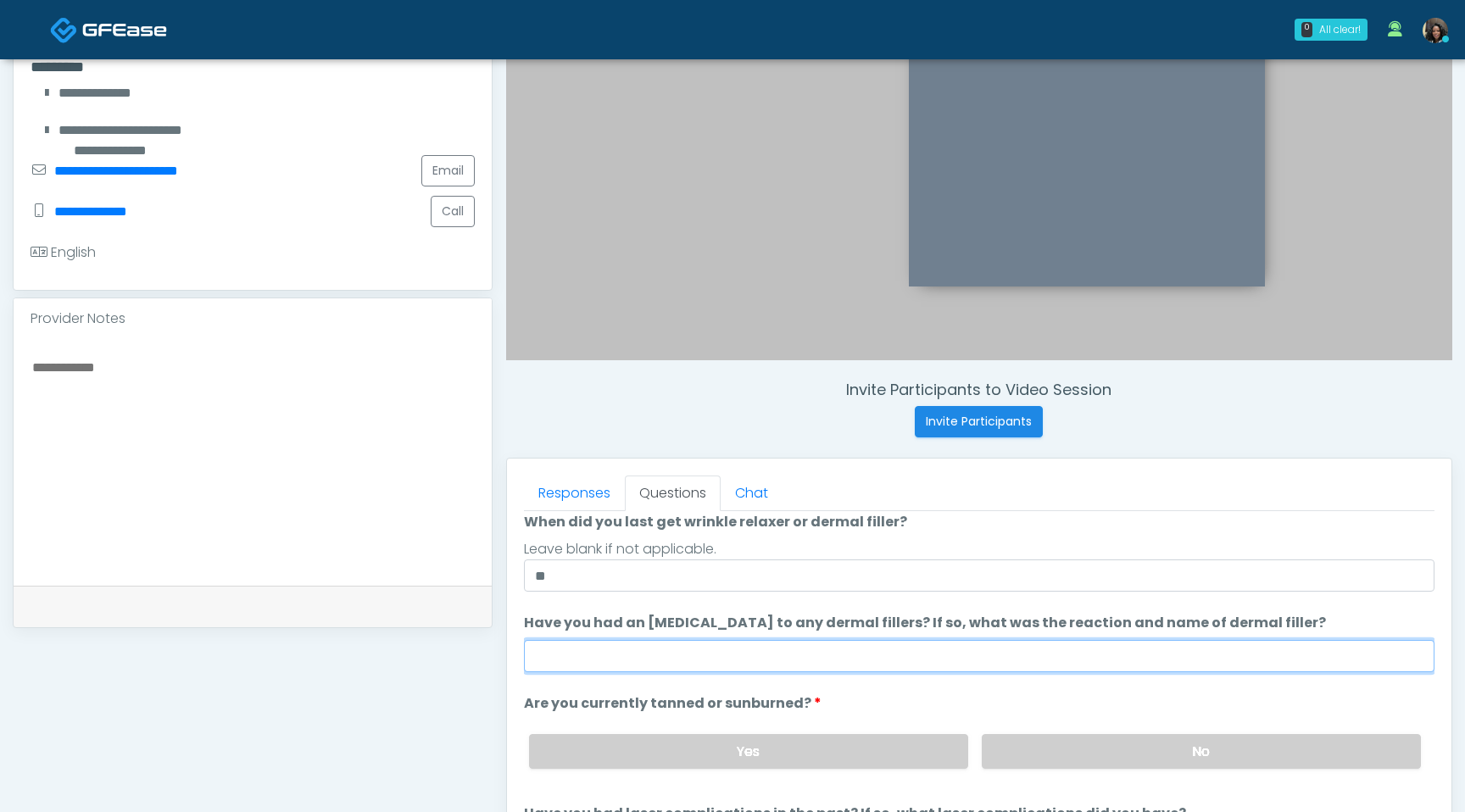
click at [622, 665] on input "Have you had an allergic response to any dermal fillers? If so, what was the re…" at bounding box center [980, 655] width 911 height 32
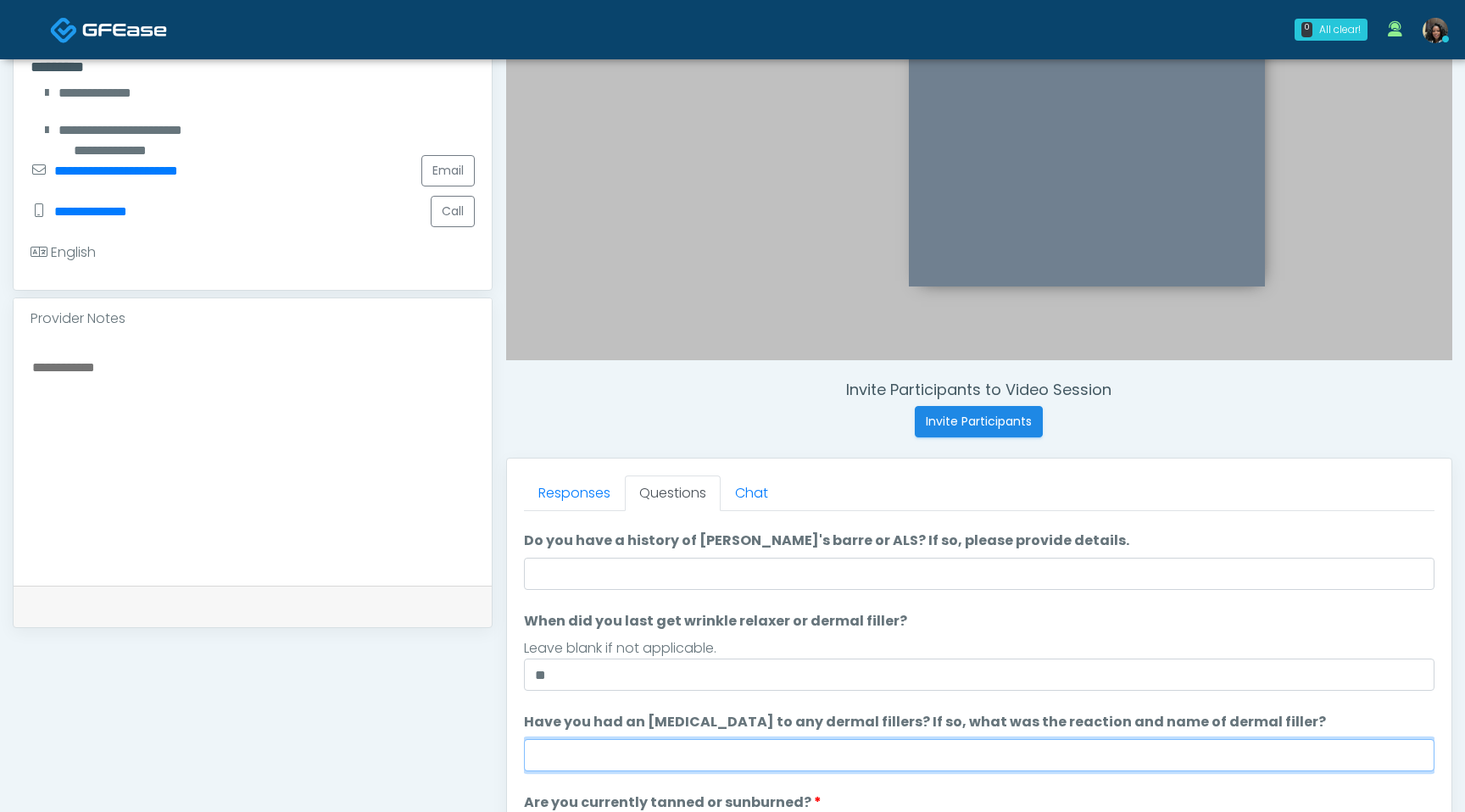
scroll to position [0, 0]
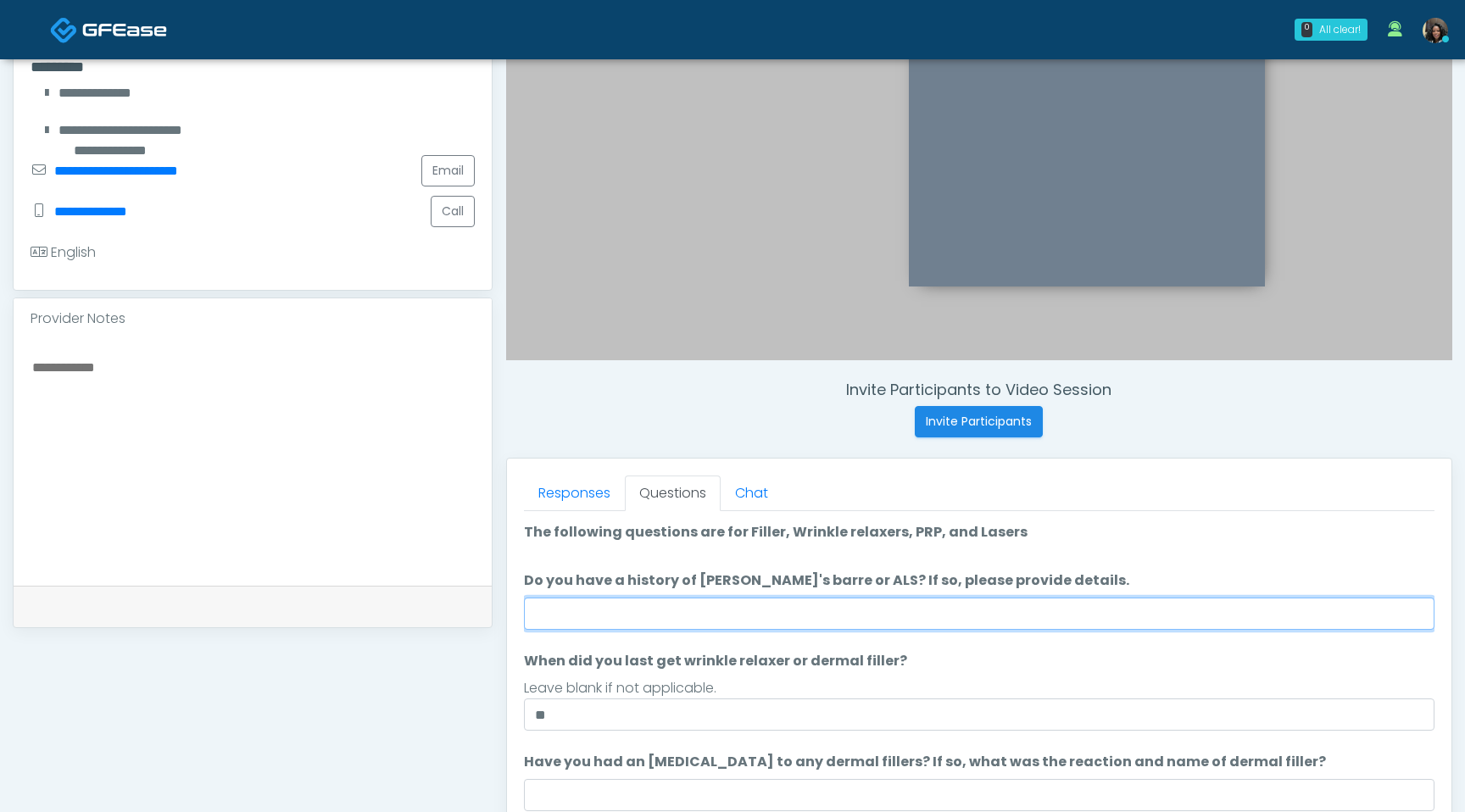
click at [898, 608] on input "Do you have a history of Guillain's barre or ALS? If so, please provide details." at bounding box center [980, 614] width 911 height 32
type input "**"
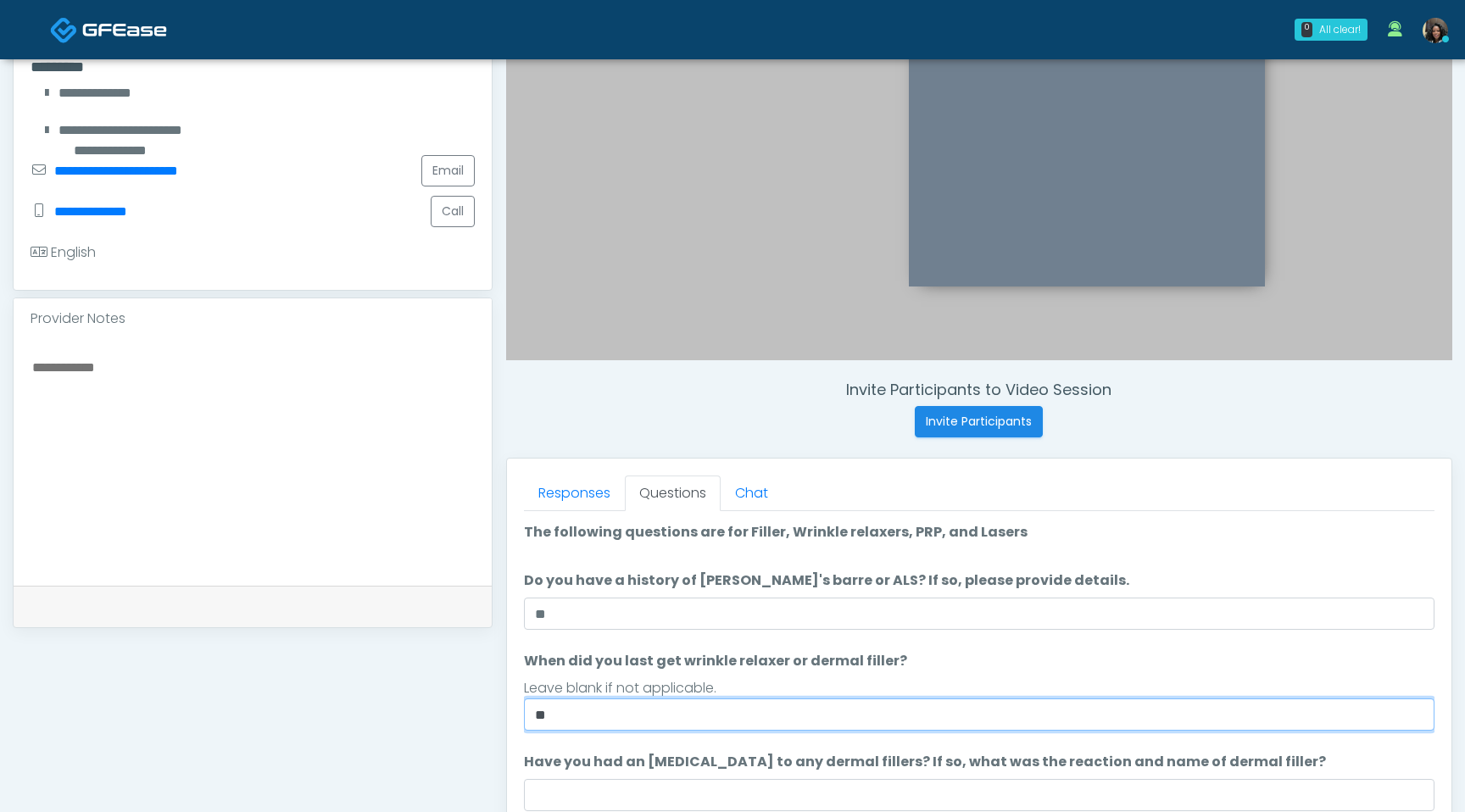
drag, startPoint x: 574, startPoint y: 720, endPoint x: 518, endPoint y: 716, distance: 56.1
click at [518, 716] on div "Responses Questions Chat Good Faith Exam Script Good Faith Exam Script INTRODUC…" at bounding box center [979, 705] width 944 height 493
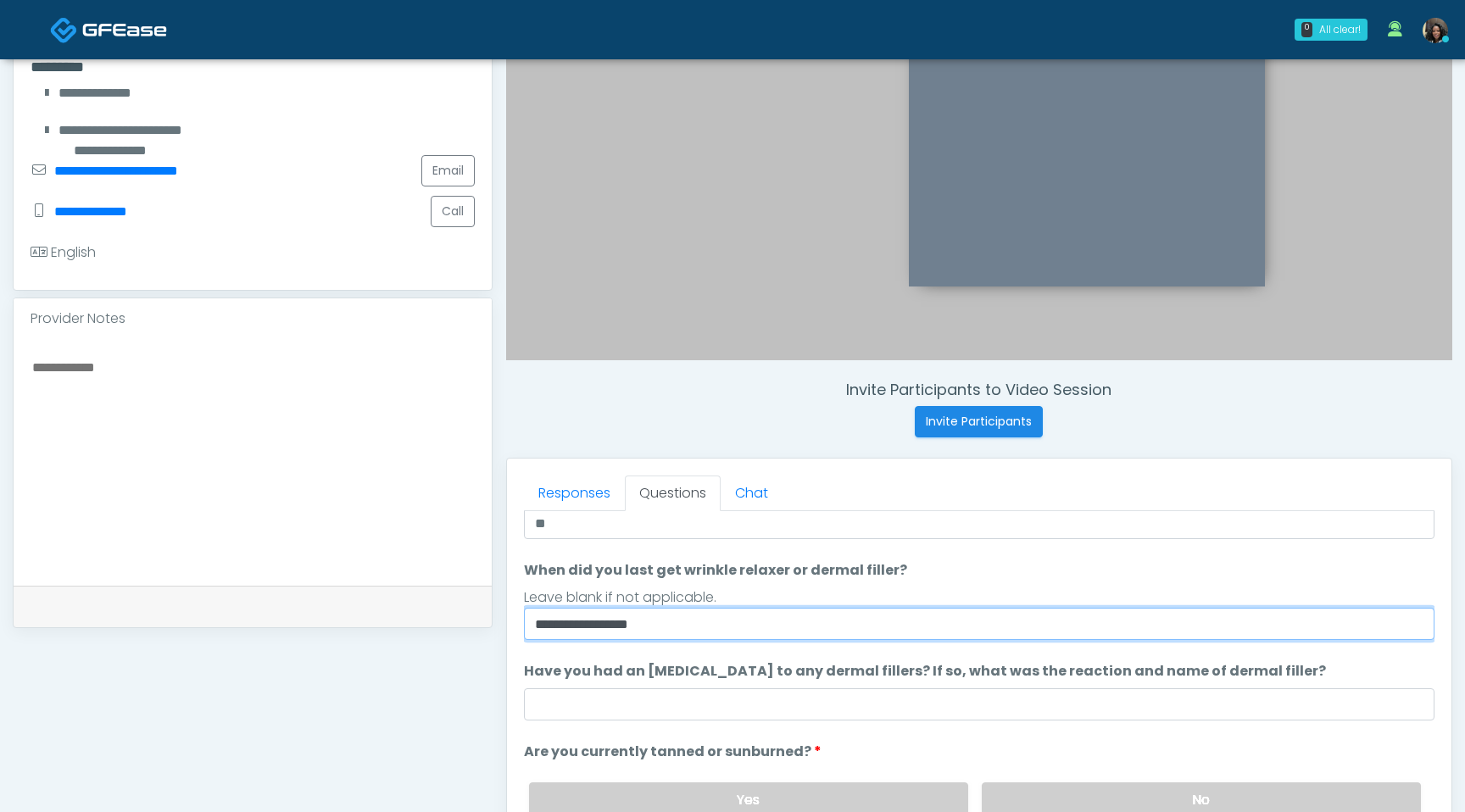
scroll to position [139, 0]
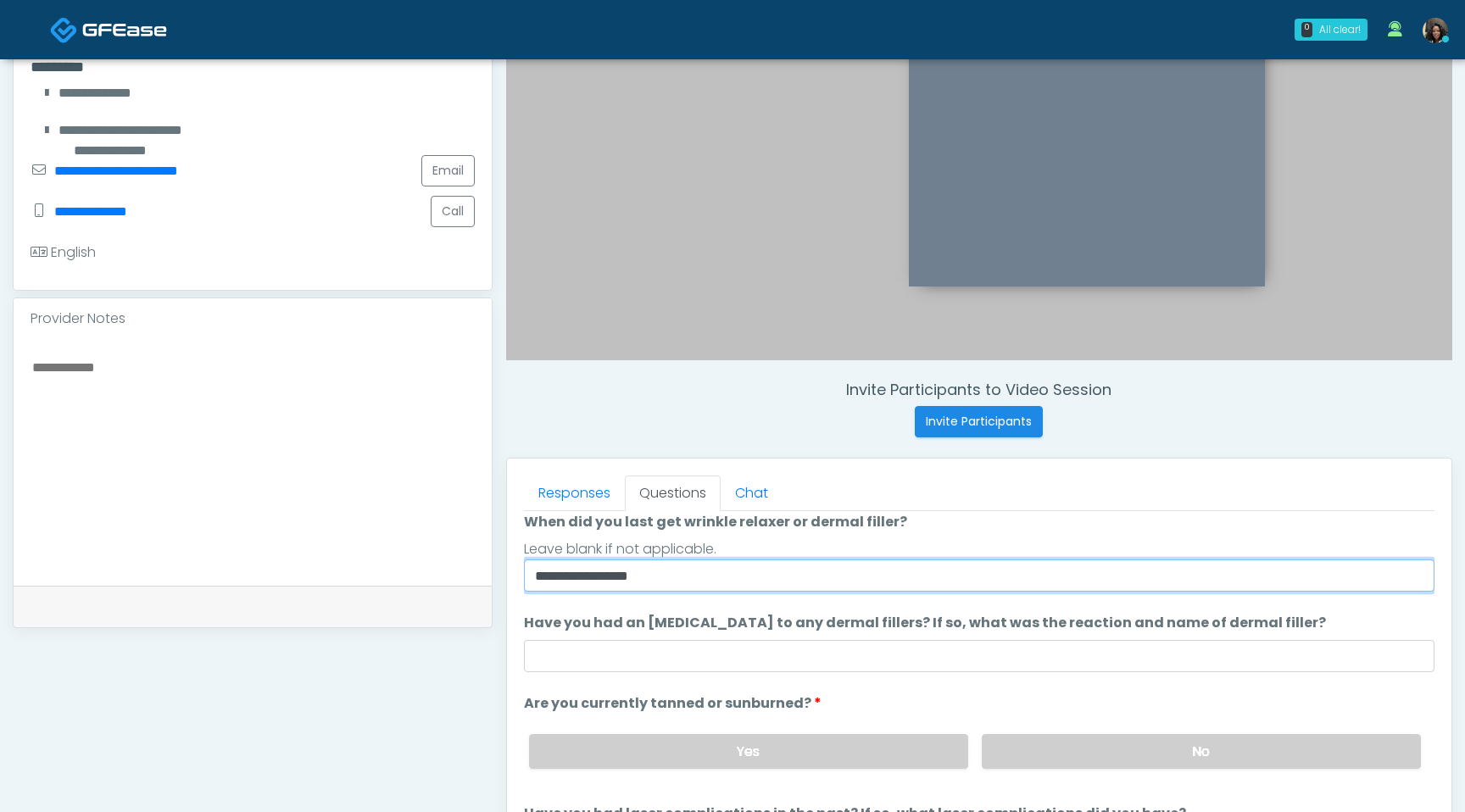
type input "**********"
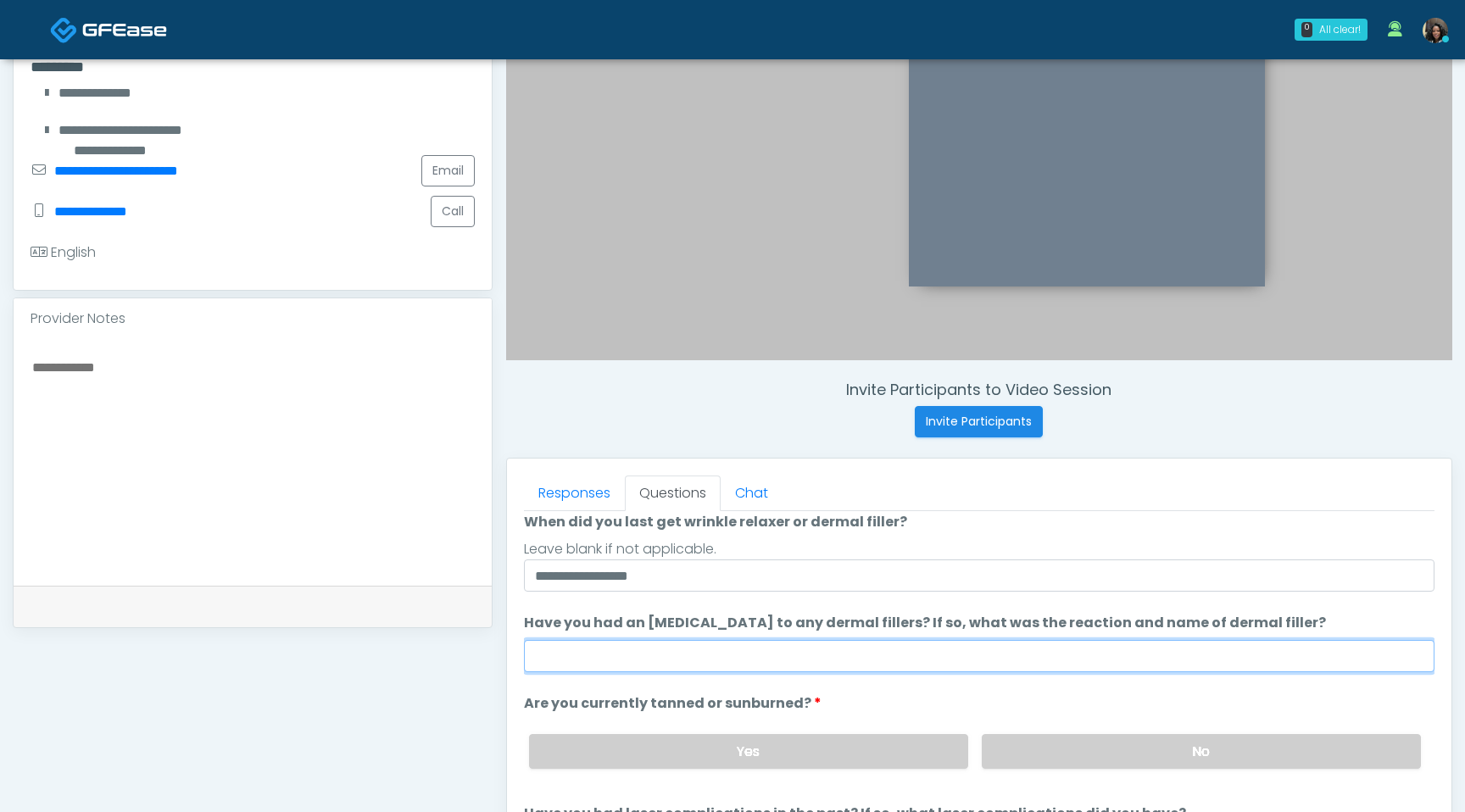
click at [650, 644] on input "Have you had an [MEDICAL_DATA] to any dermal fillers? If so, what was the react…" at bounding box center [980, 655] width 911 height 32
type input "**********"
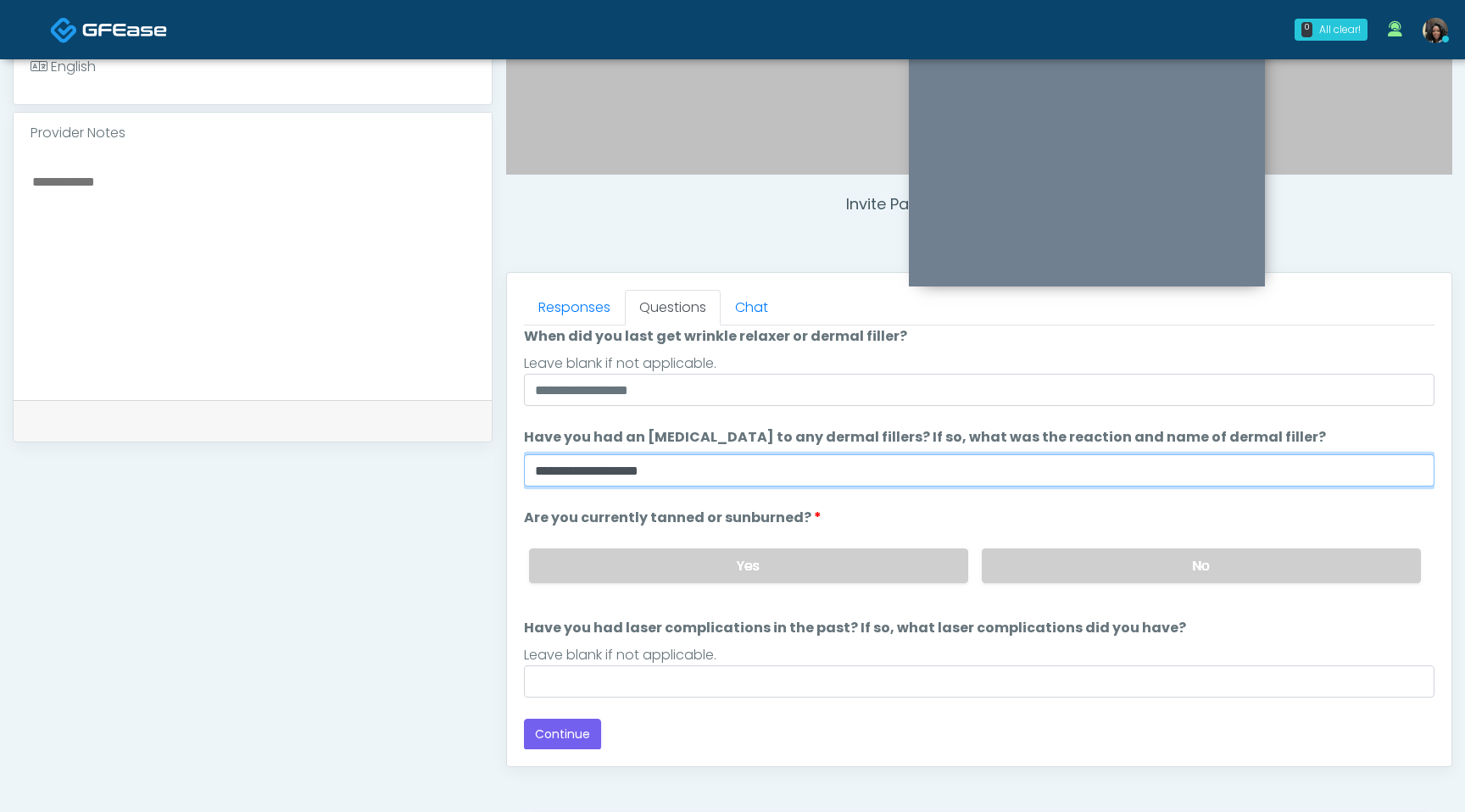
scroll to position [538, 0]
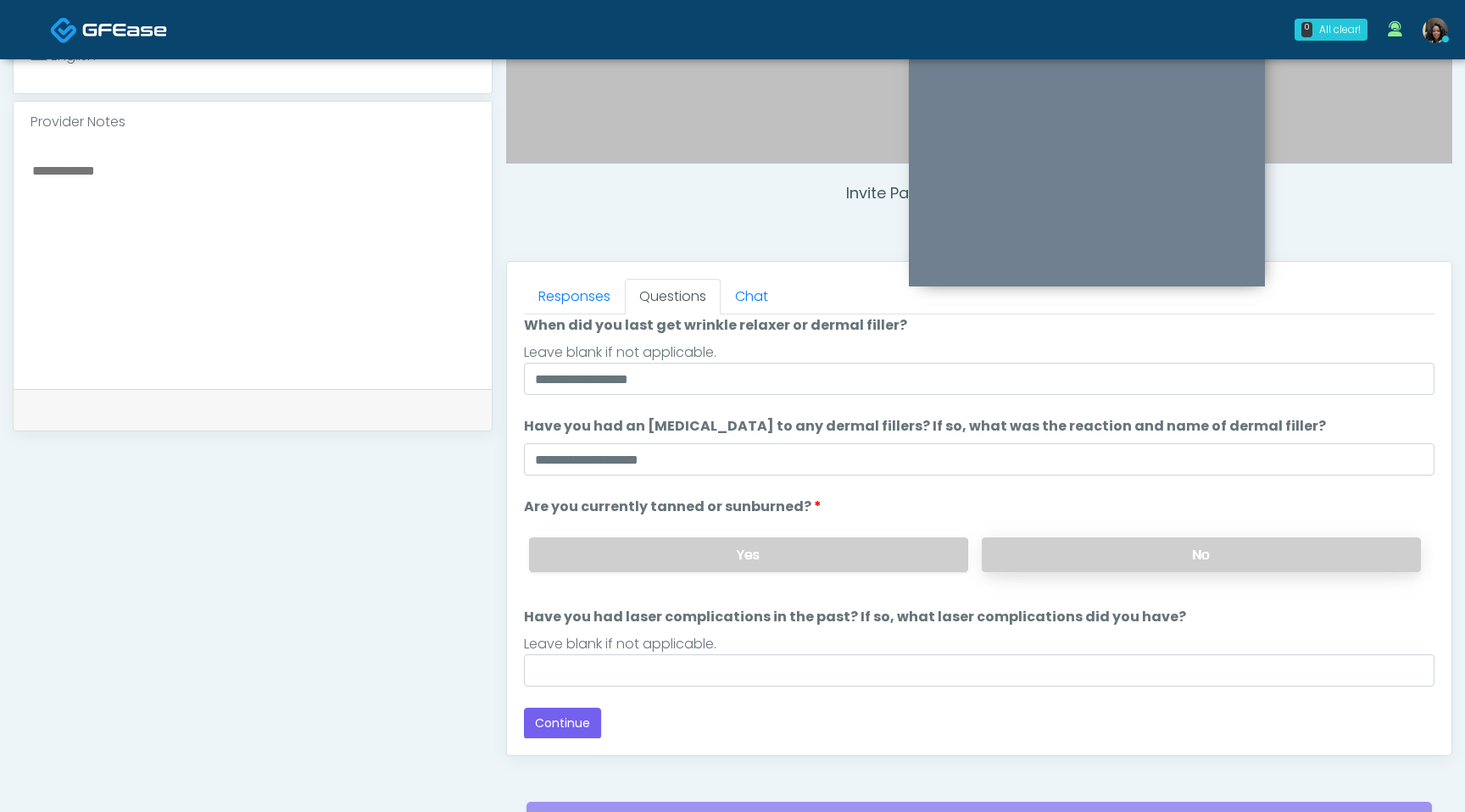
click at [1127, 555] on label "No" at bounding box center [1201, 554] width 439 height 35
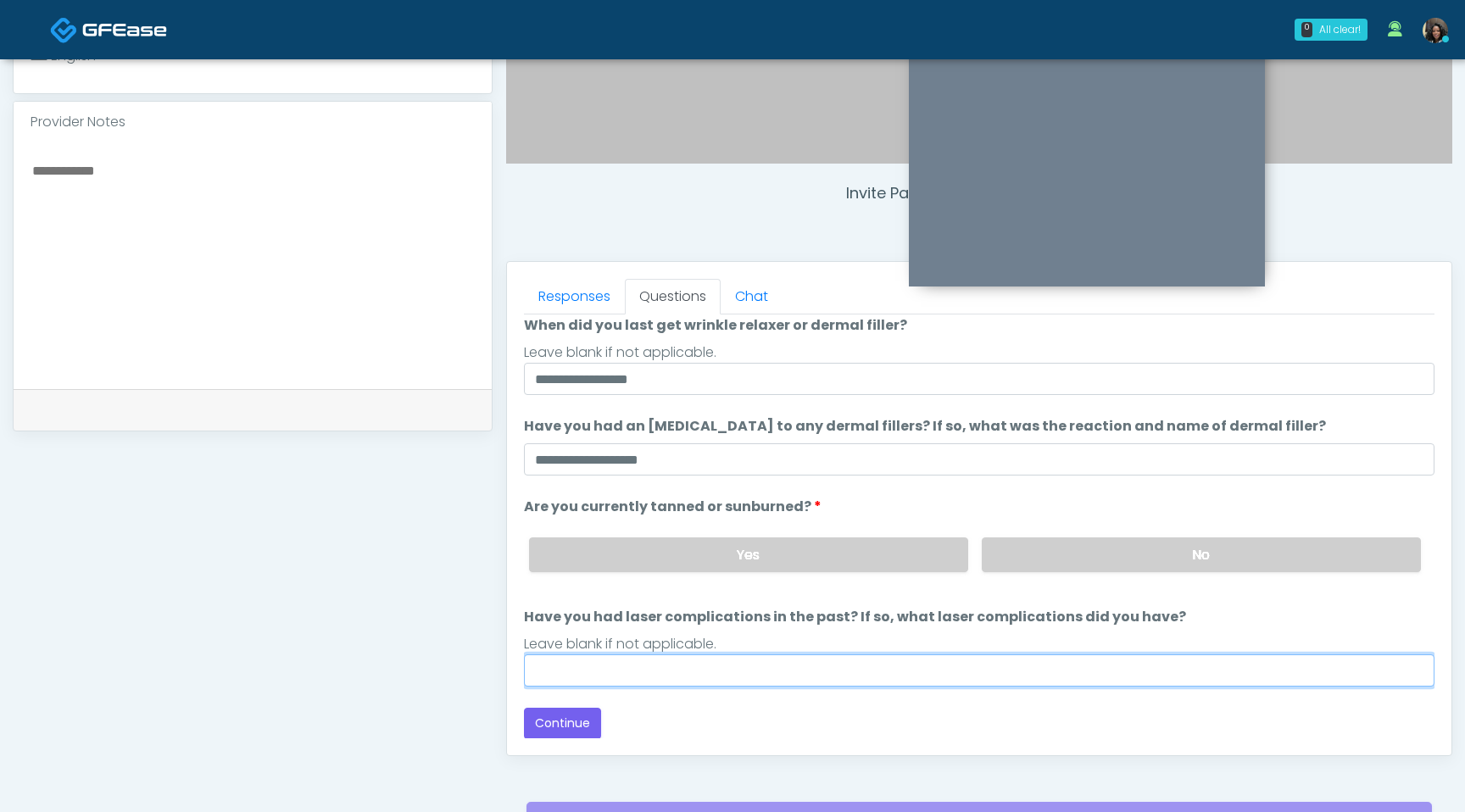
click at [660, 680] on input "Have you had laser complications in the past? If so, what laser complications d…" at bounding box center [980, 670] width 911 height 32
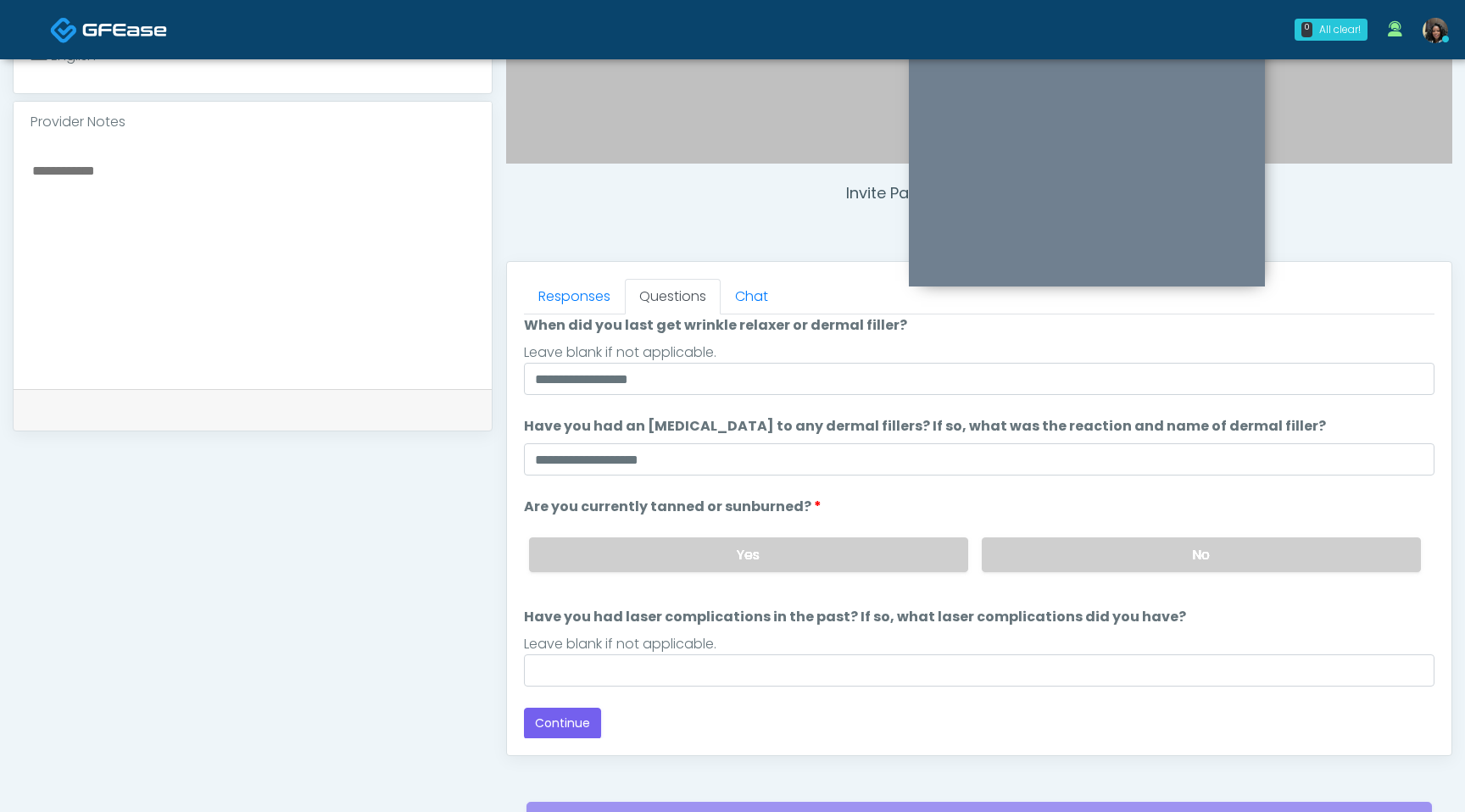
click at [837, 711] on div "Back Continue" at bounding box center [980, 724] width 911 height 31
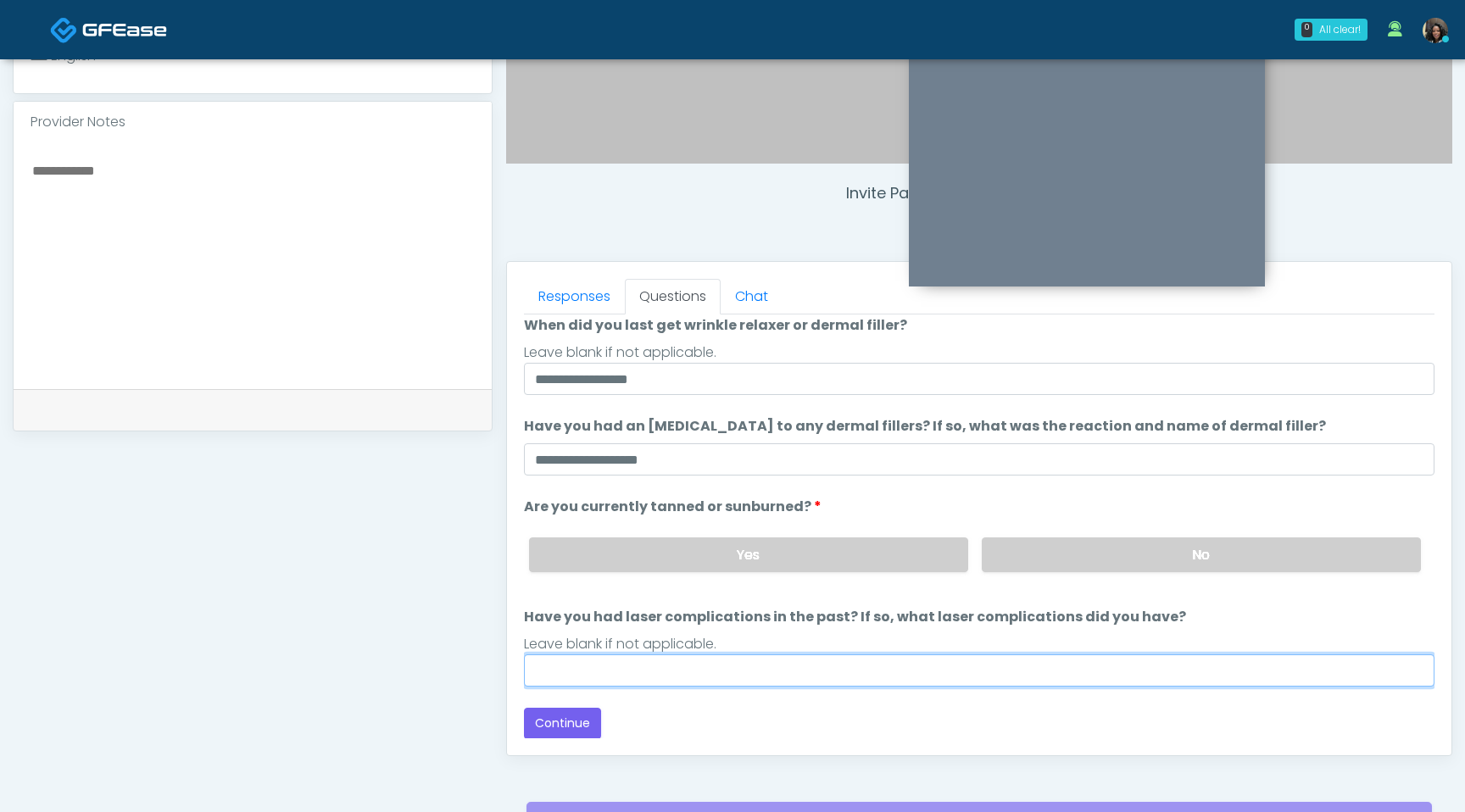
click at [783, 665] on input "Have you had laser complications in the past? If so, what laser complications d…" at bounding box center [980, 670] width 911 height 32
type input "**********"
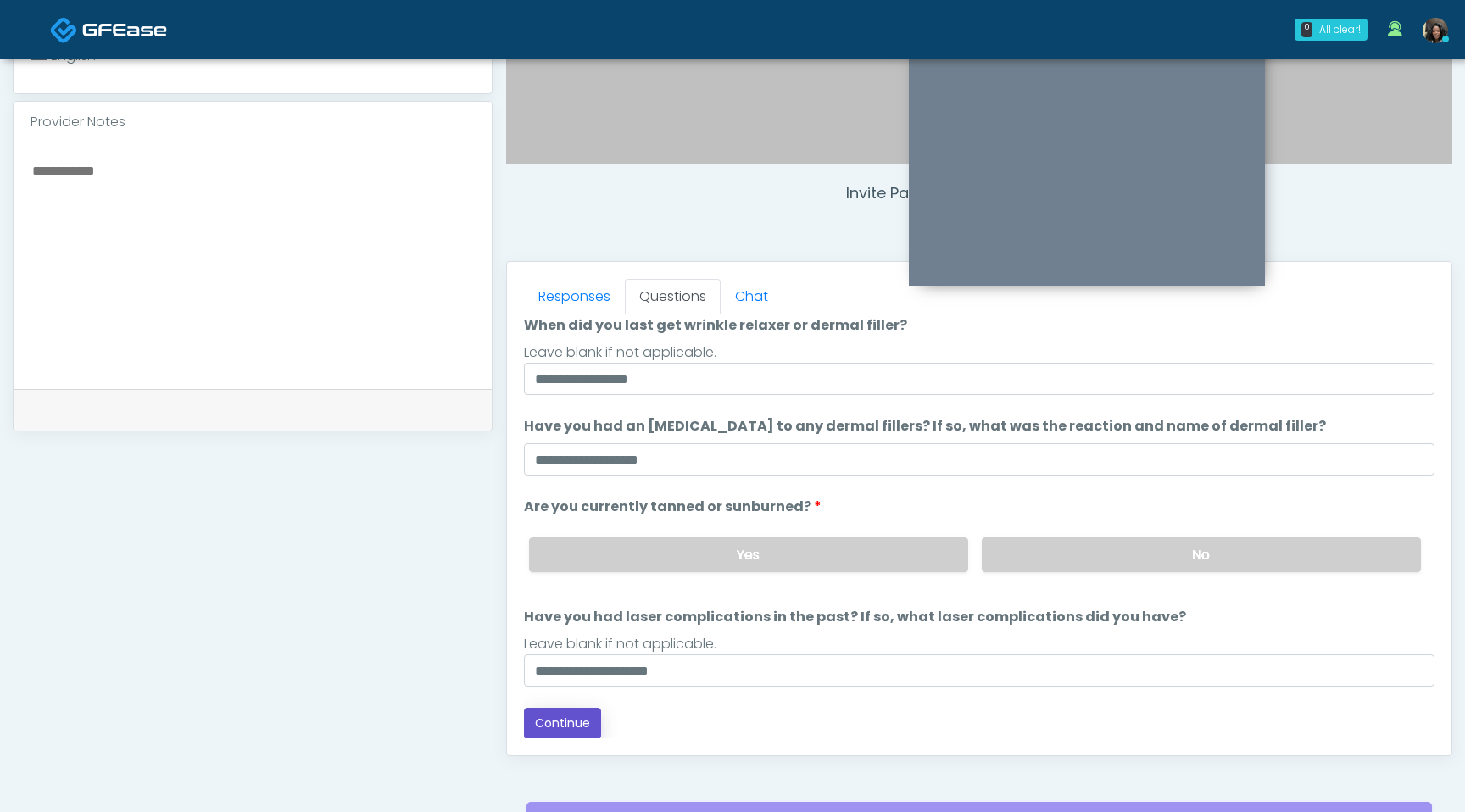
click at [570, 726] on button "Continue" at bounding box center [563, 724] width 77 height 31
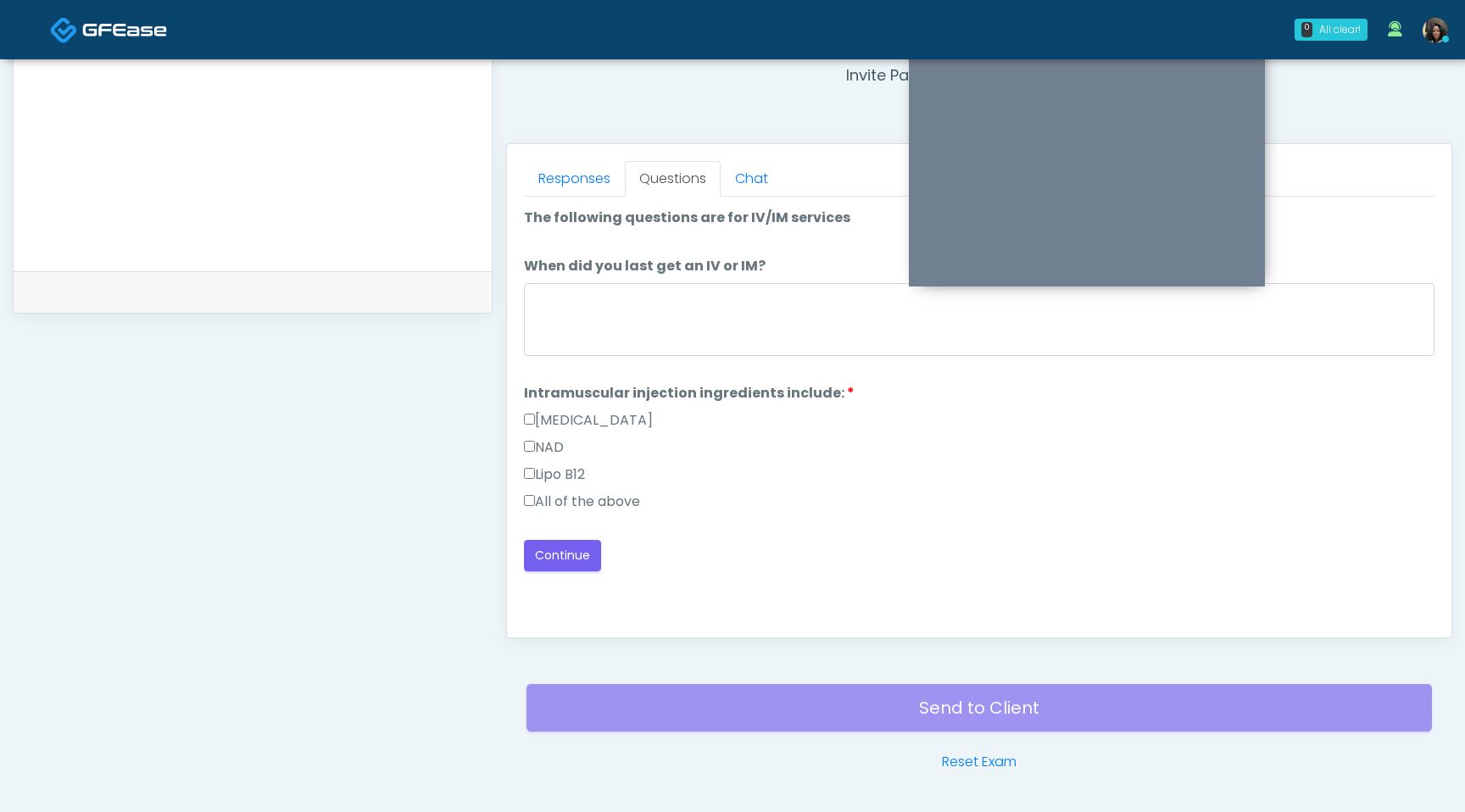
scroll to position [608, 0]
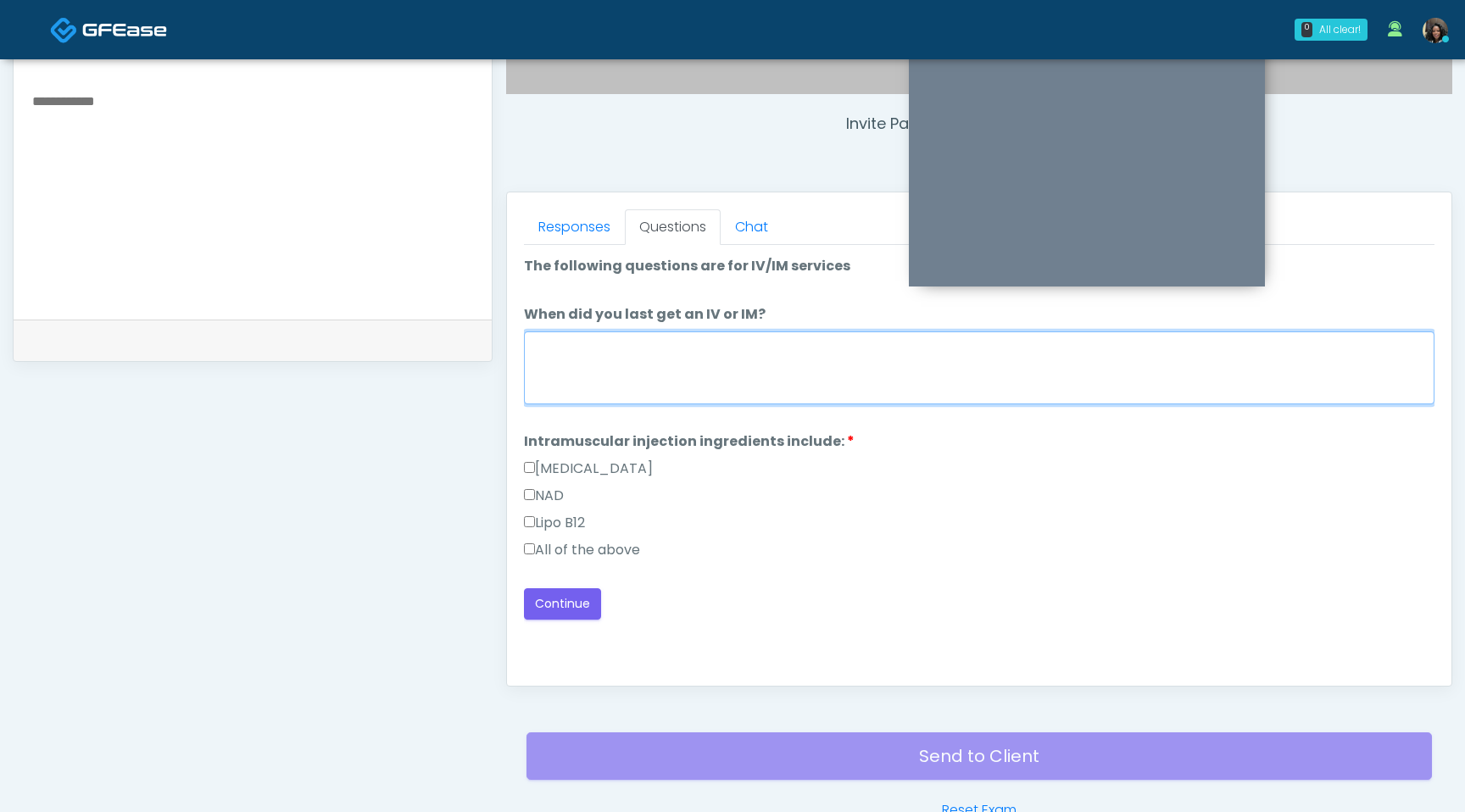
click at [803, 392] on textarea "When did you last get an IV or IM?" at bounding box center [980, 368] width 911 height 73
type textarea "**********"
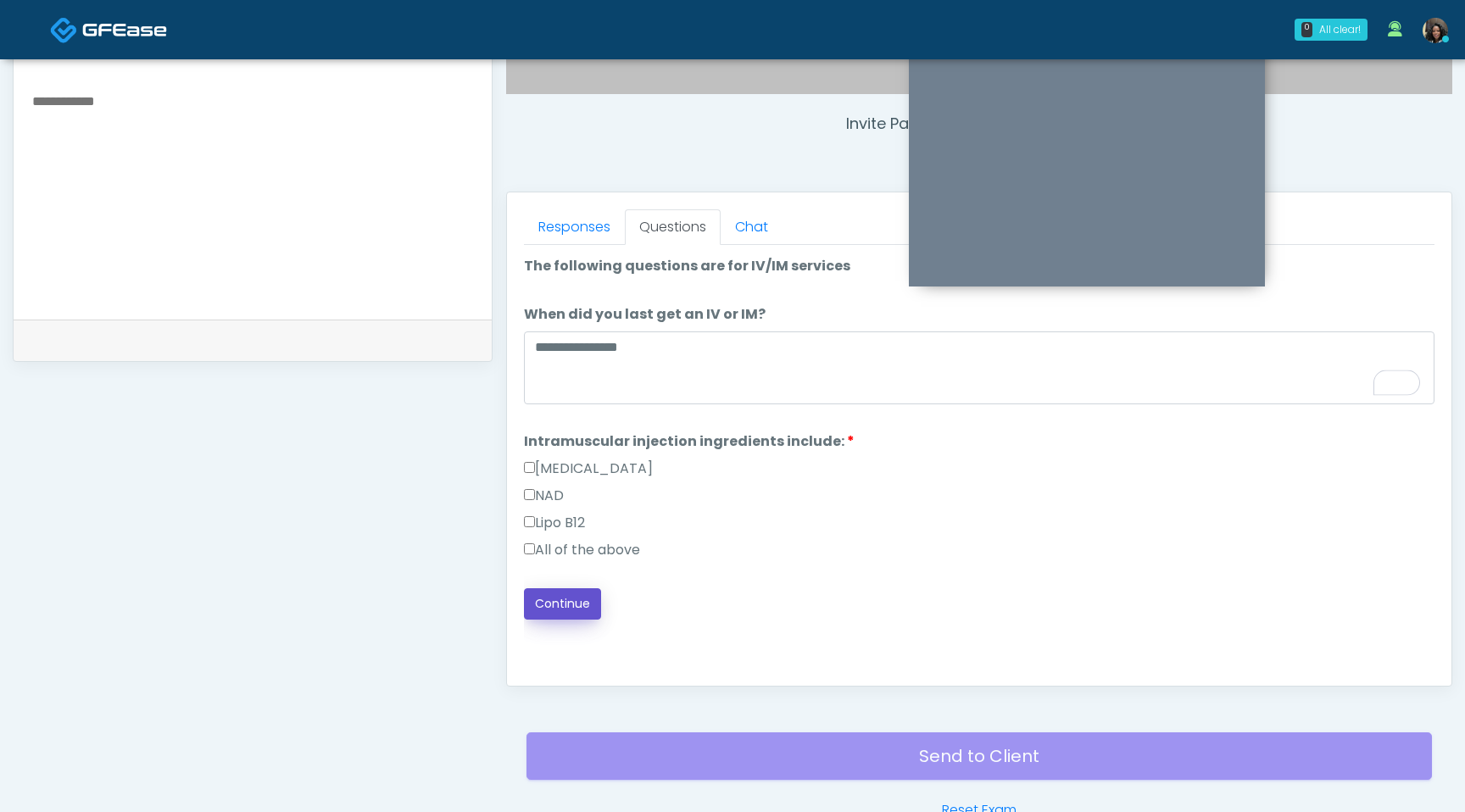
click at [560, 613] on button "Continue" at bounding box center [563, 604] width 77 height 31
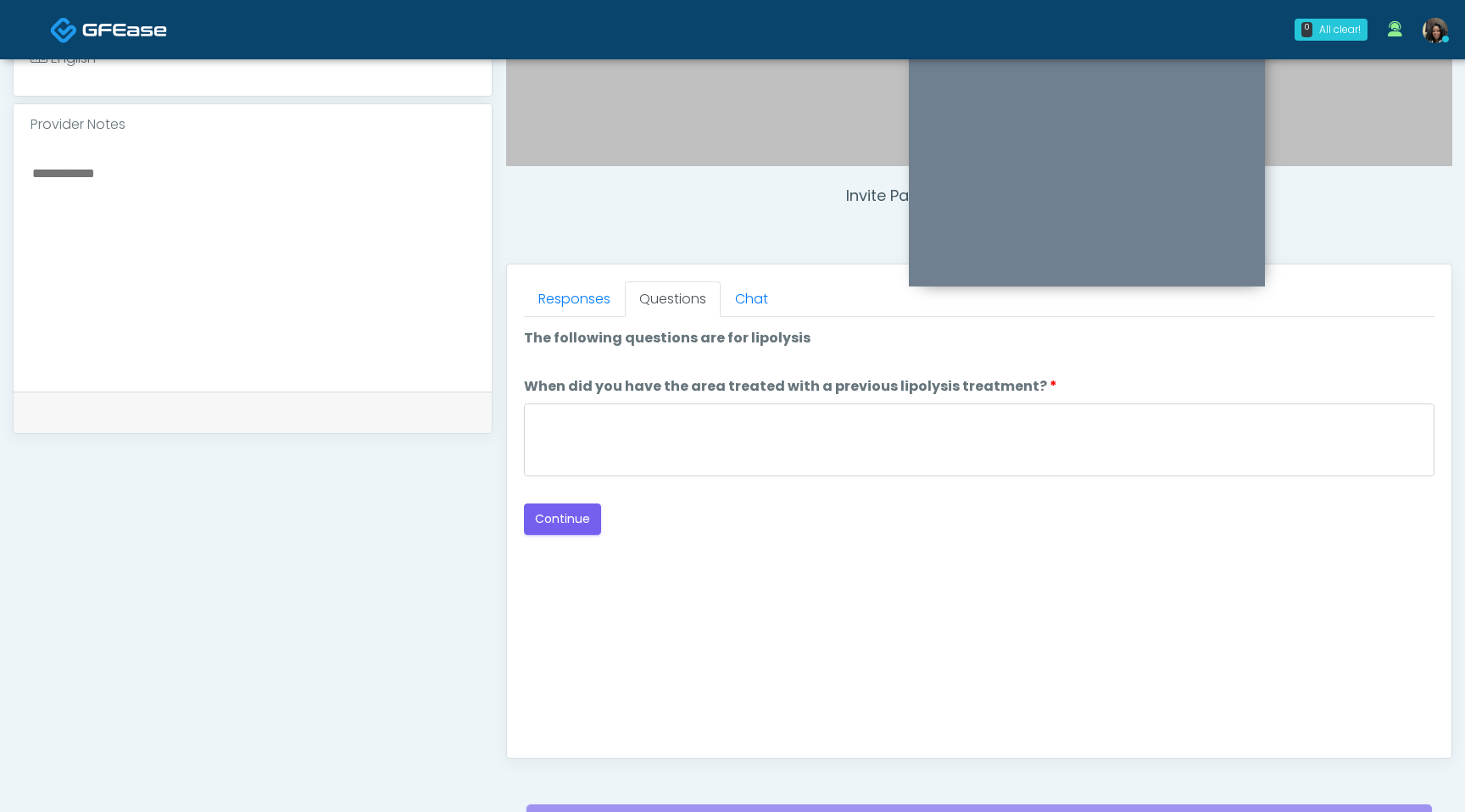
scroll to position [525, 0]
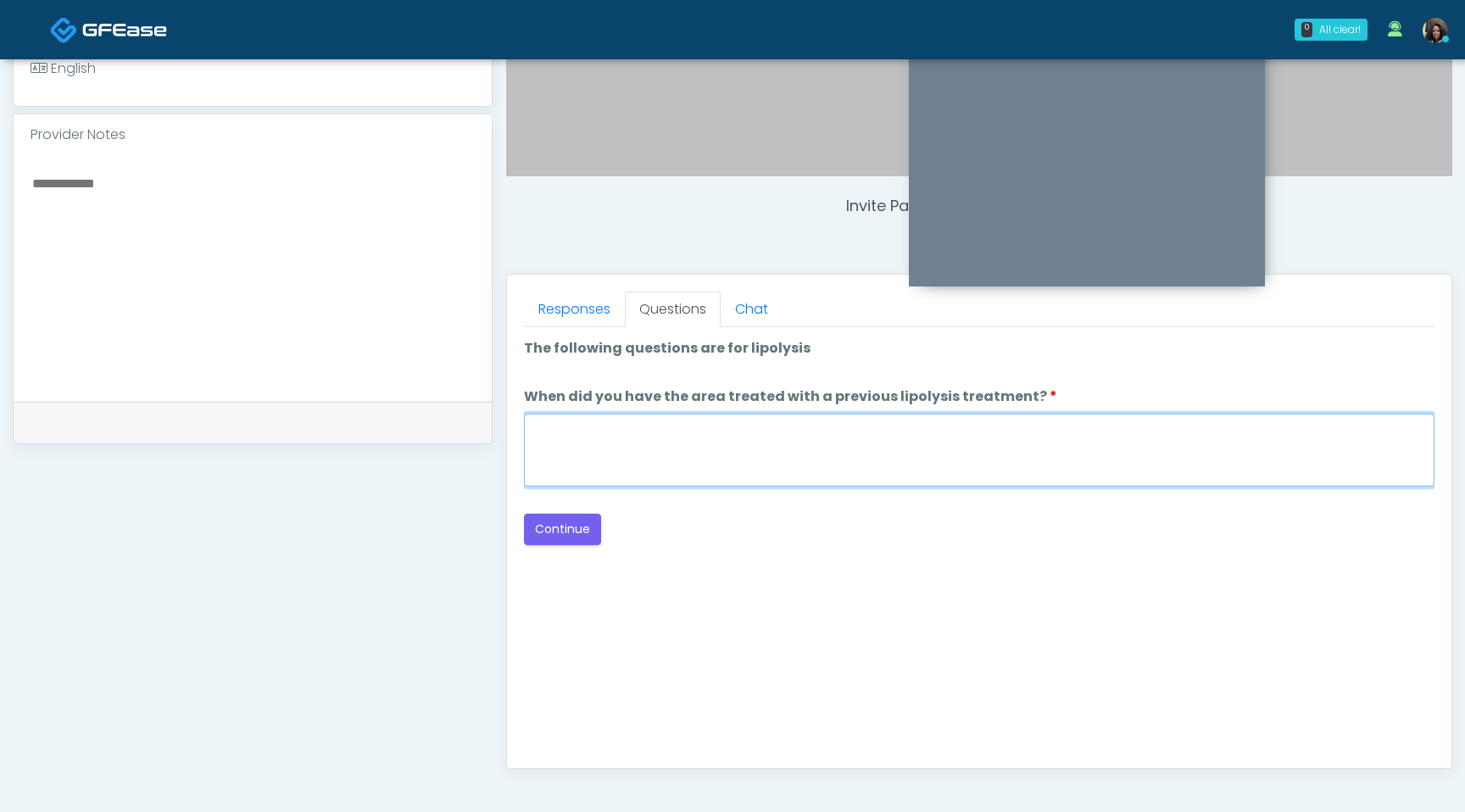
click at [794, 434] on textarea "When did you have the area treated with a previous lipolysis treatment?" at bounding box center [980, 450] width 911 height 73
type textarea "*********"
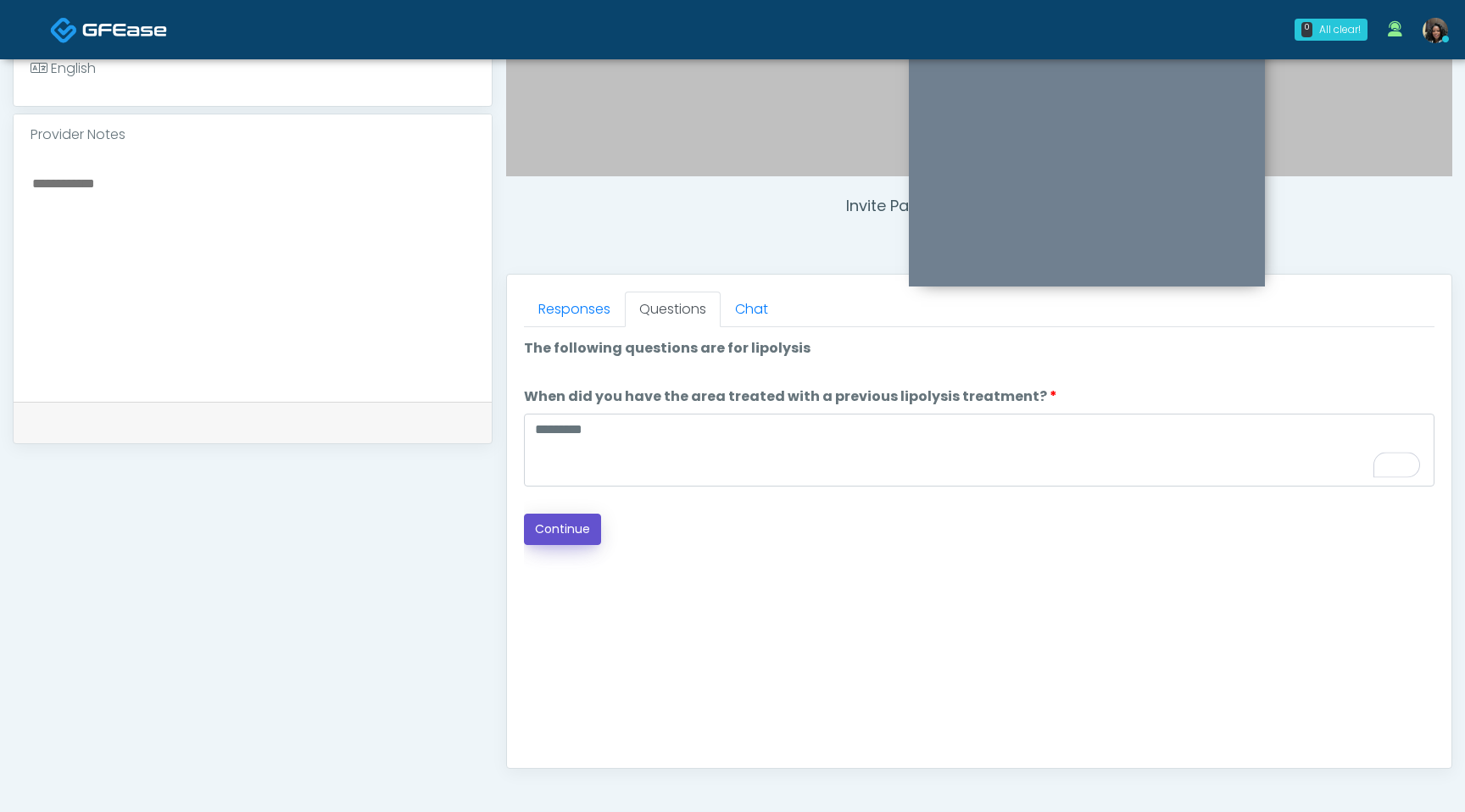
click at [561, 536] on button "Continue" at bounding box center [563, 529] width 77 height 31
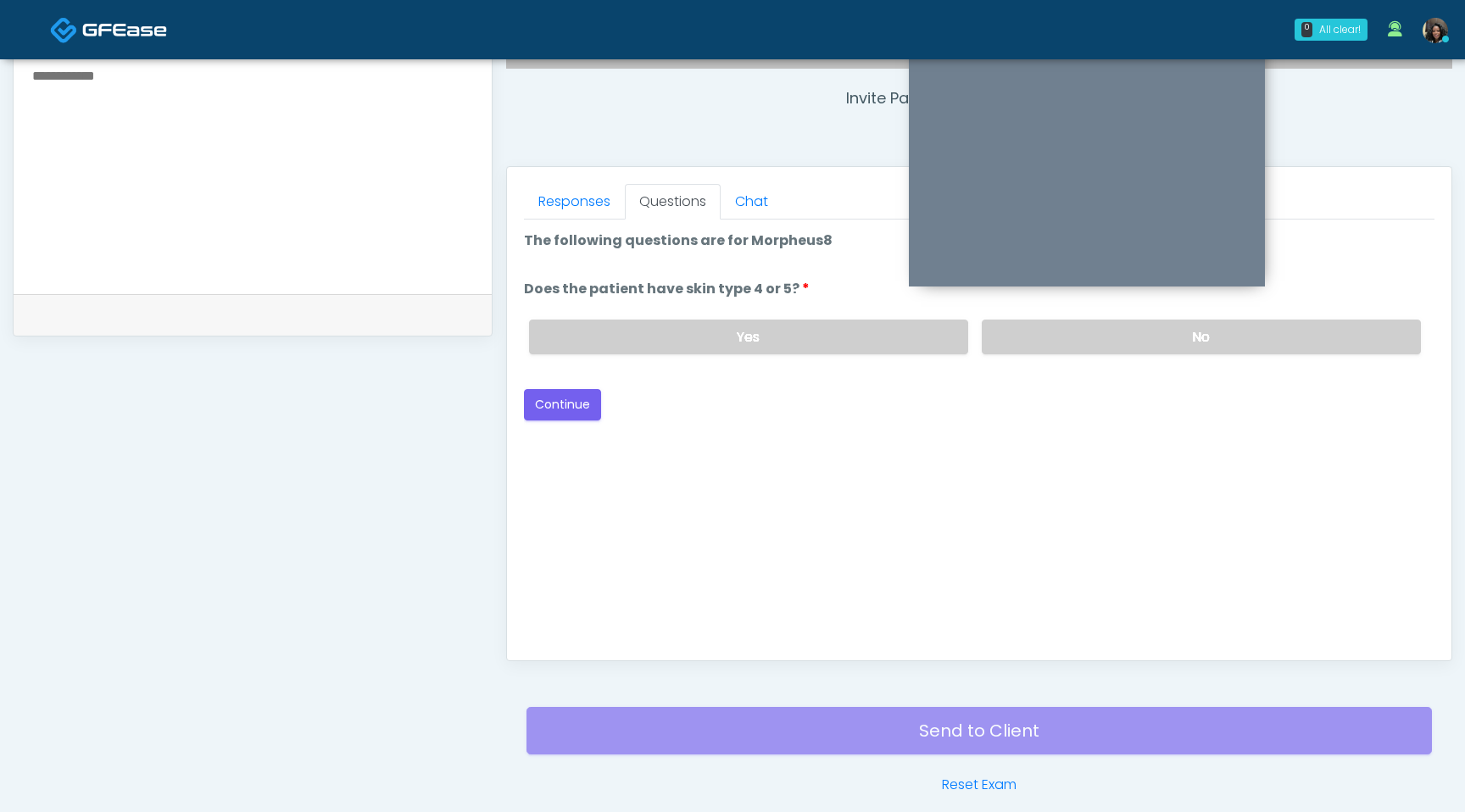
scroll to position [585, 0]
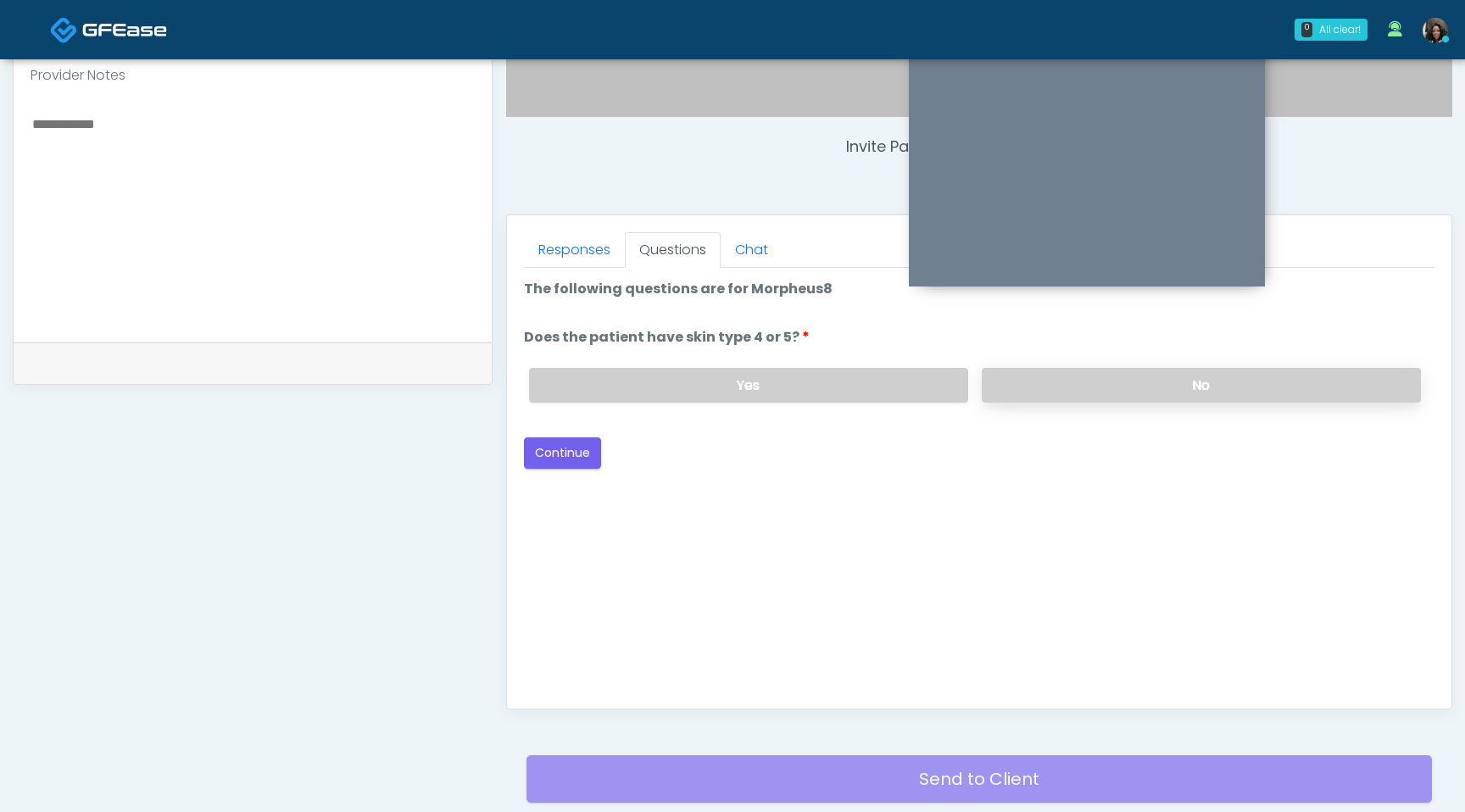
click at [1105, 379] on label "No" at bounding box center [1201, 385] width 439 height 35
click at [590, 457] on button "Continue" at bounding box center [563, 453] width 77 height 31
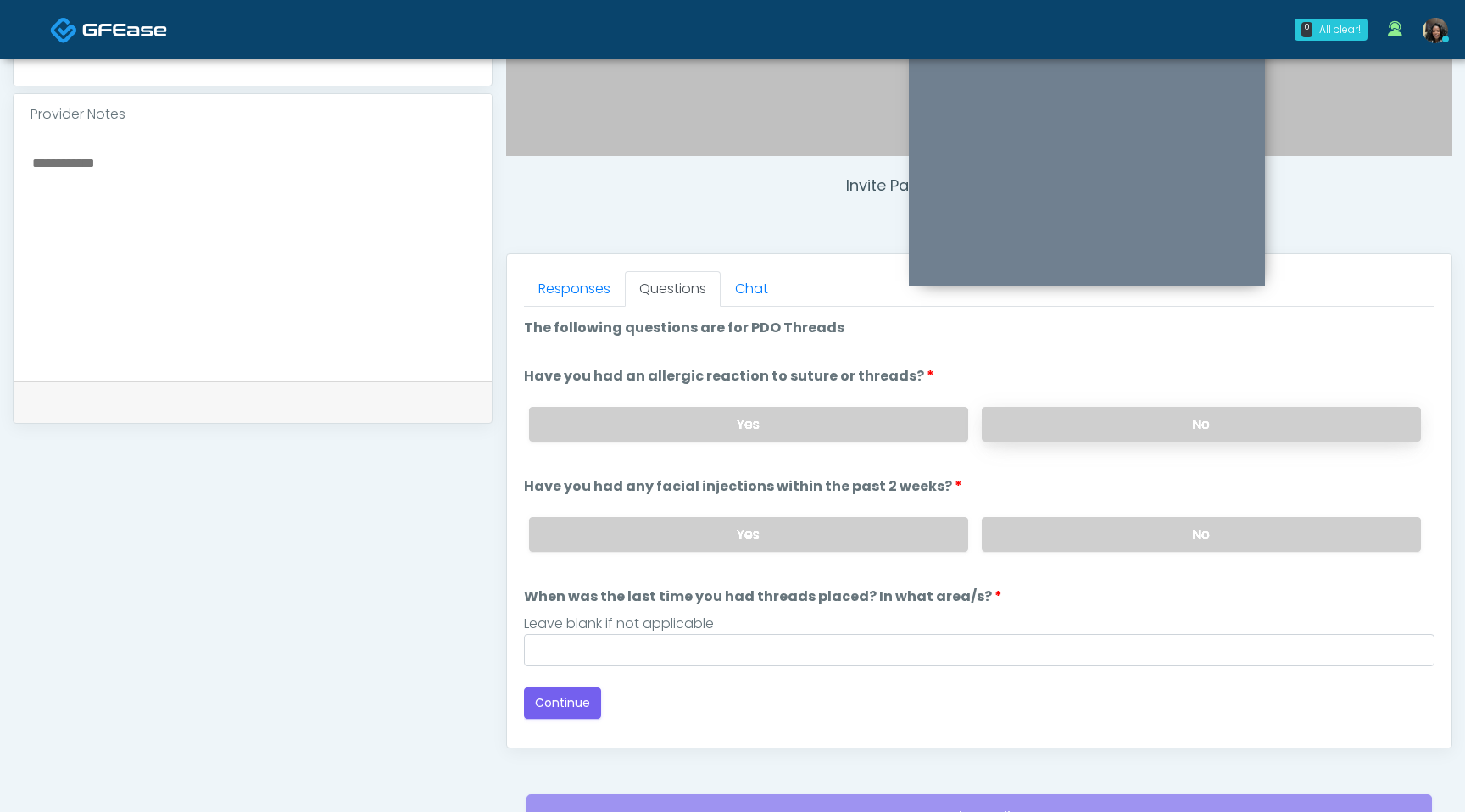
scroll to position [543, 0]
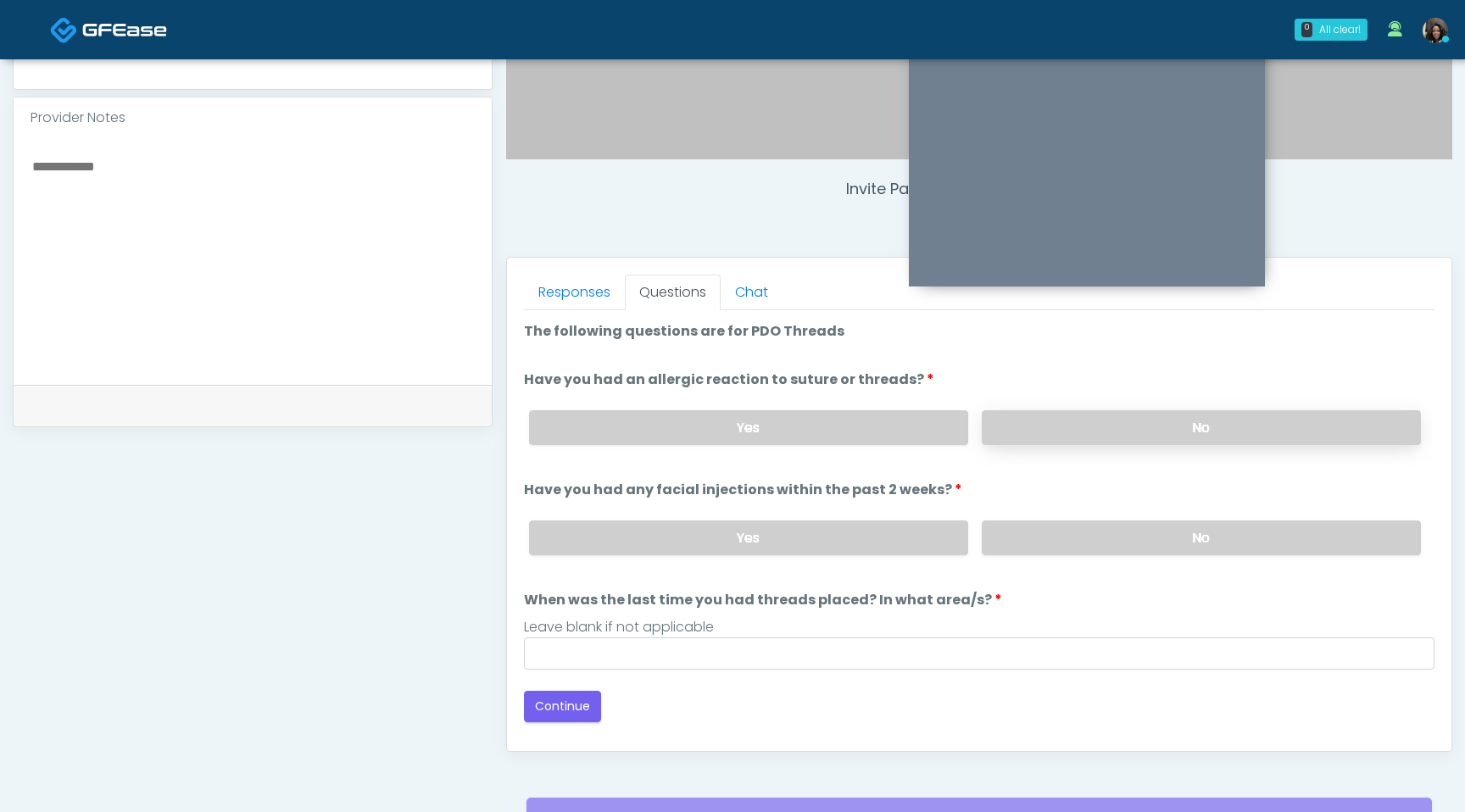
click at [1120, 431] on label "No" at bounding box center [1201, 428] width 439 height 35
click at [1092, 526] on label "No" at bounding box center [1201, 538] width 439 height 35
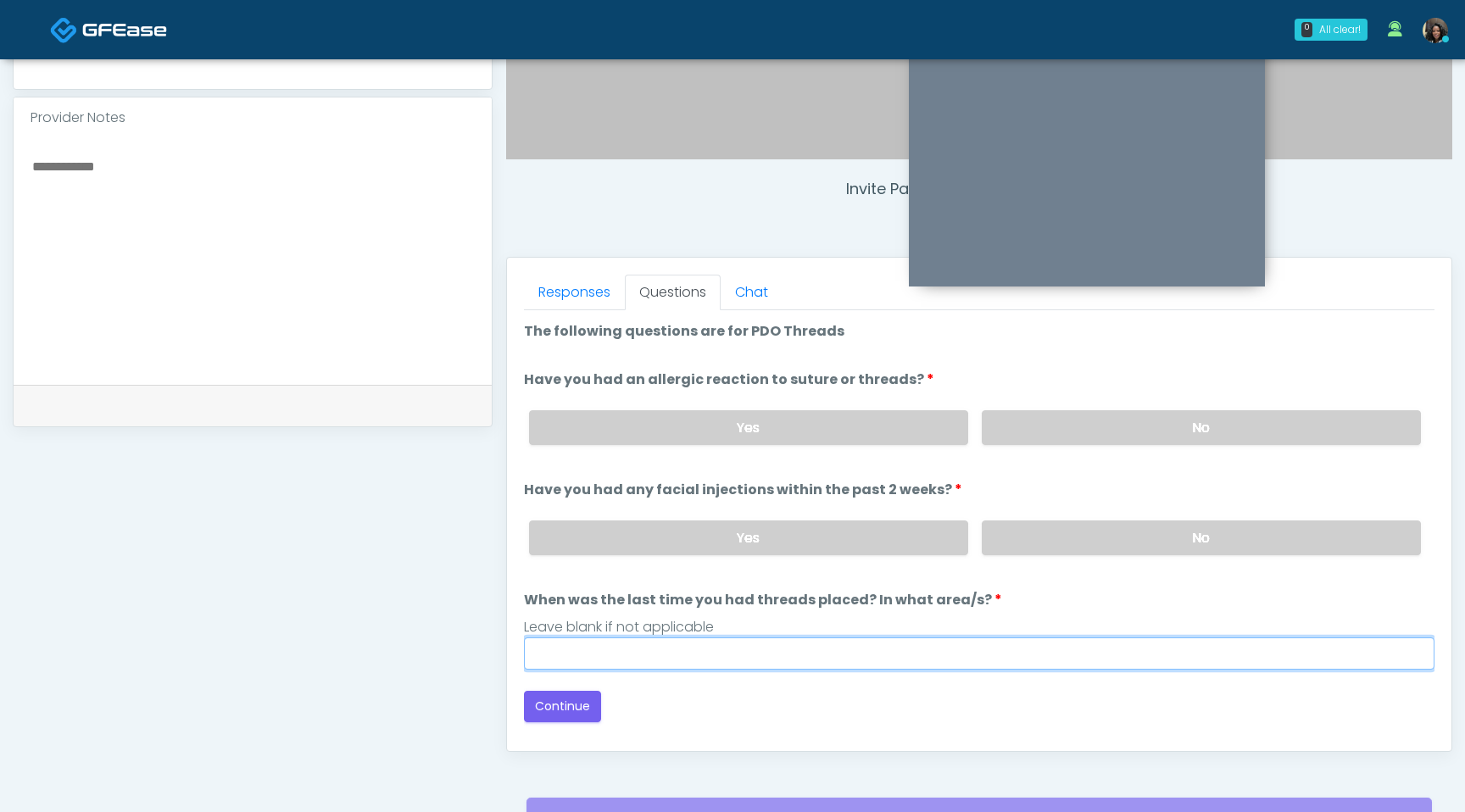
click at [760, 648] on input "When was the last time you had threads placed? In what area/s?" at bounding box center [980, 653] width 911 height 32
click at [966, 667] on input "*********" at bounding box center [980, 653] width 911 height 32
click at [952, 659] on input "*********" at bounding box center [980, 653] width 911 height 32
type input "*********"
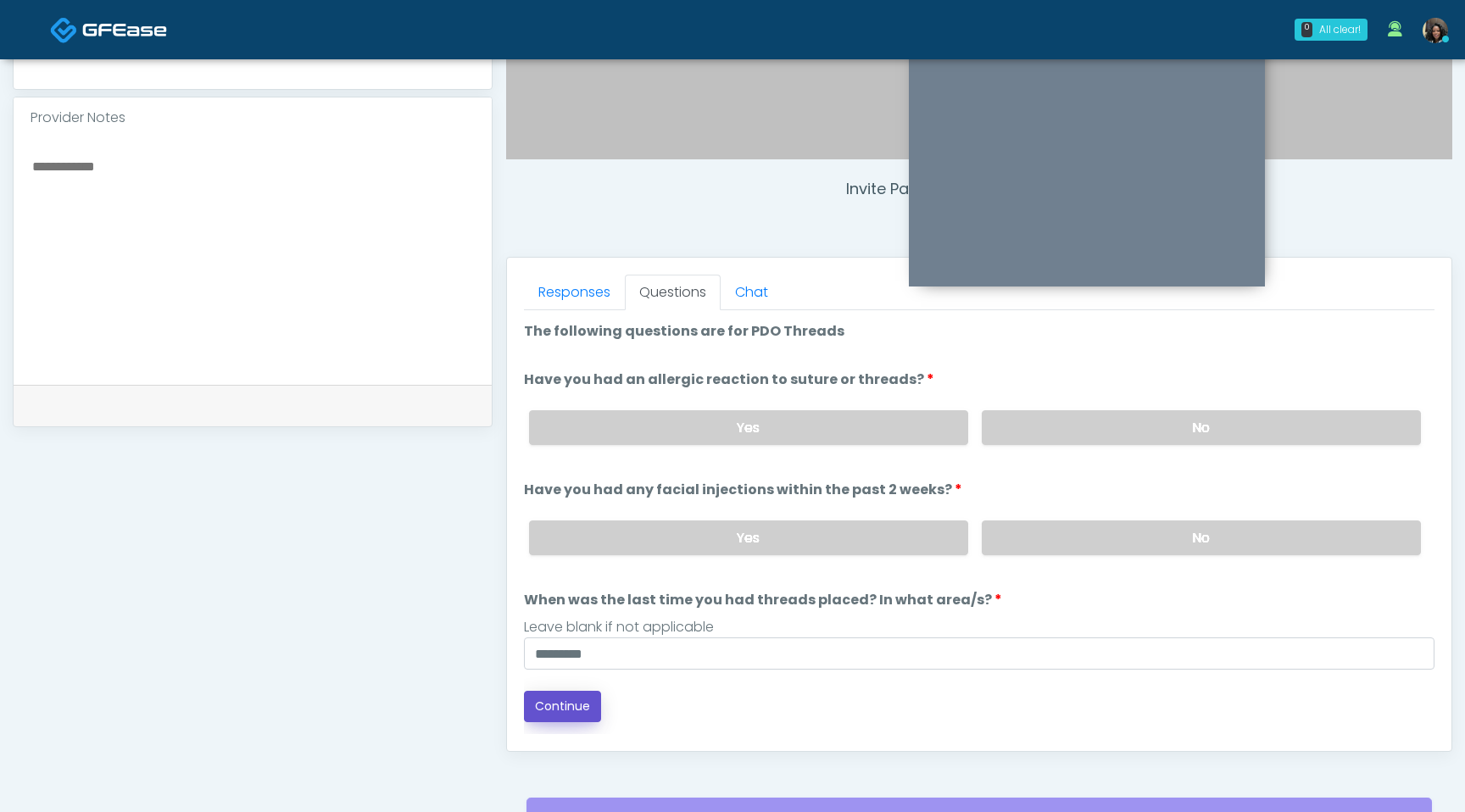
click at [562, 699] on button "Continue" at bounding box center [563, 706] width 77 height 31
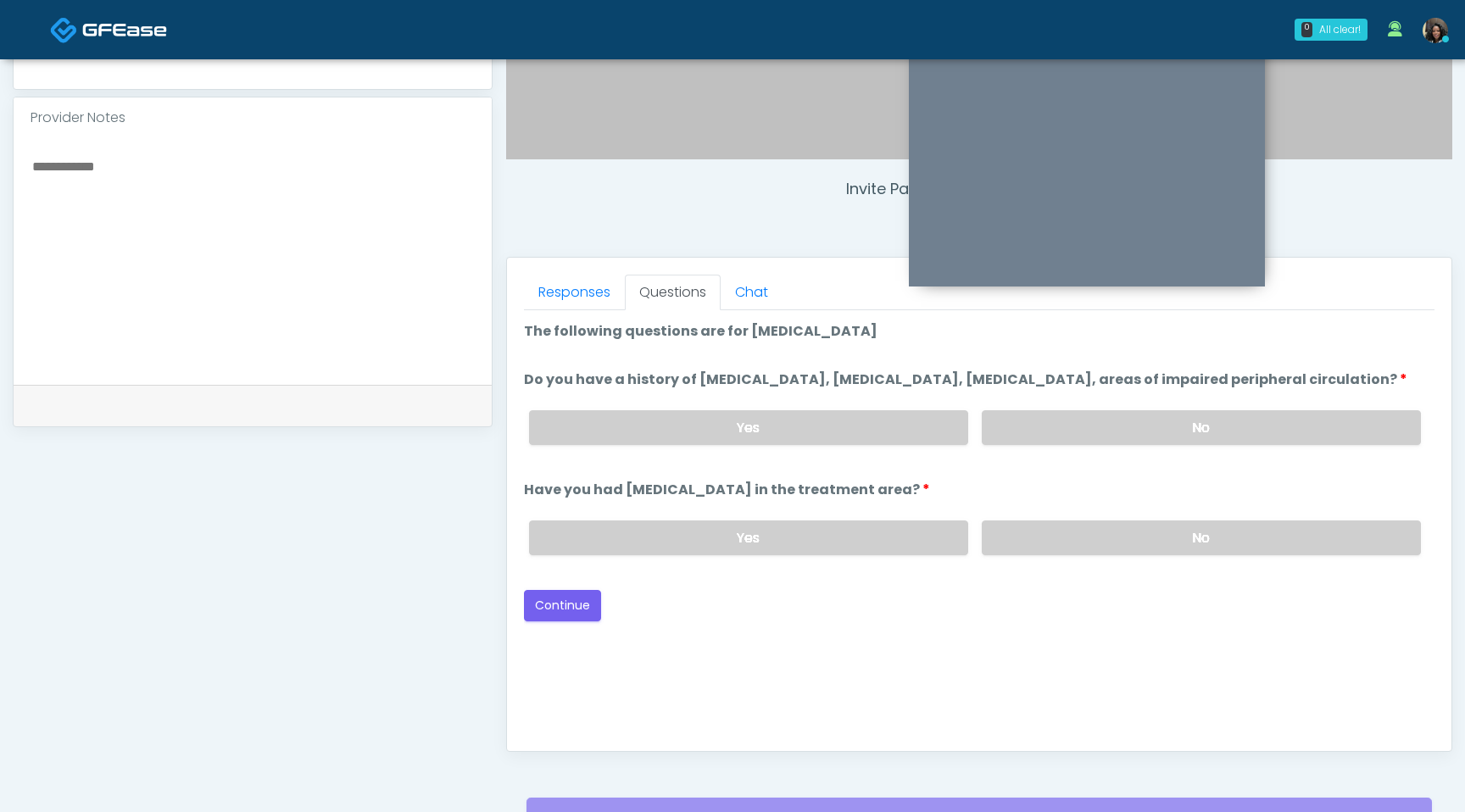
scroll to position [542, 0]
click at [1155, 423] on div "Yes No" at bounding box center [975, 429] width 920 height 62
click at [1145, 446] on label "No" at bounding box center [1201, 429] width 439 height 35
click at [1136, 554] on label "No" at bounding box center [1201, 539] width 439 height 35
click at [566, 623] on button "Continue" at bounding box center [563, 606] width 77 height 31
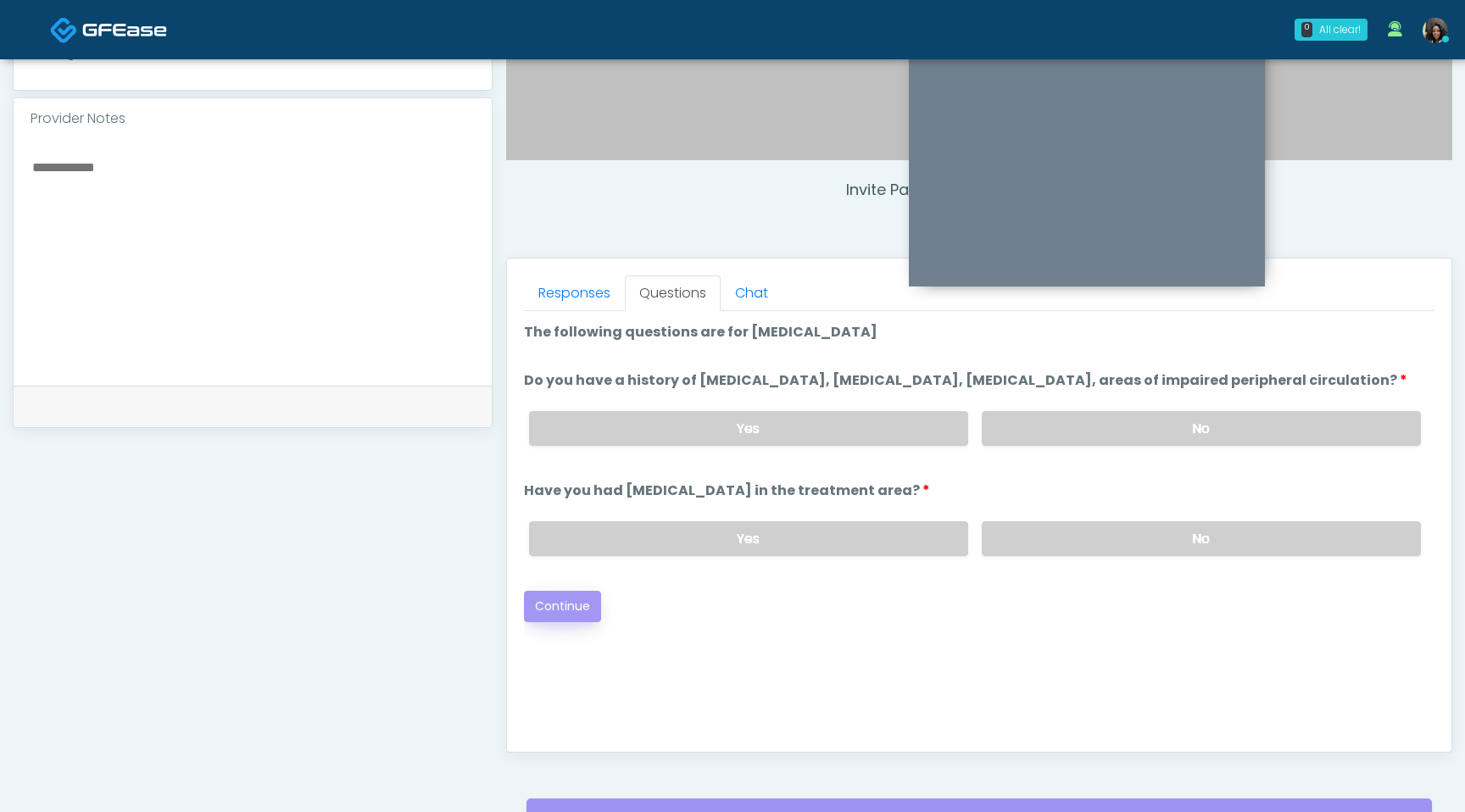
scroll to position [709, 0]
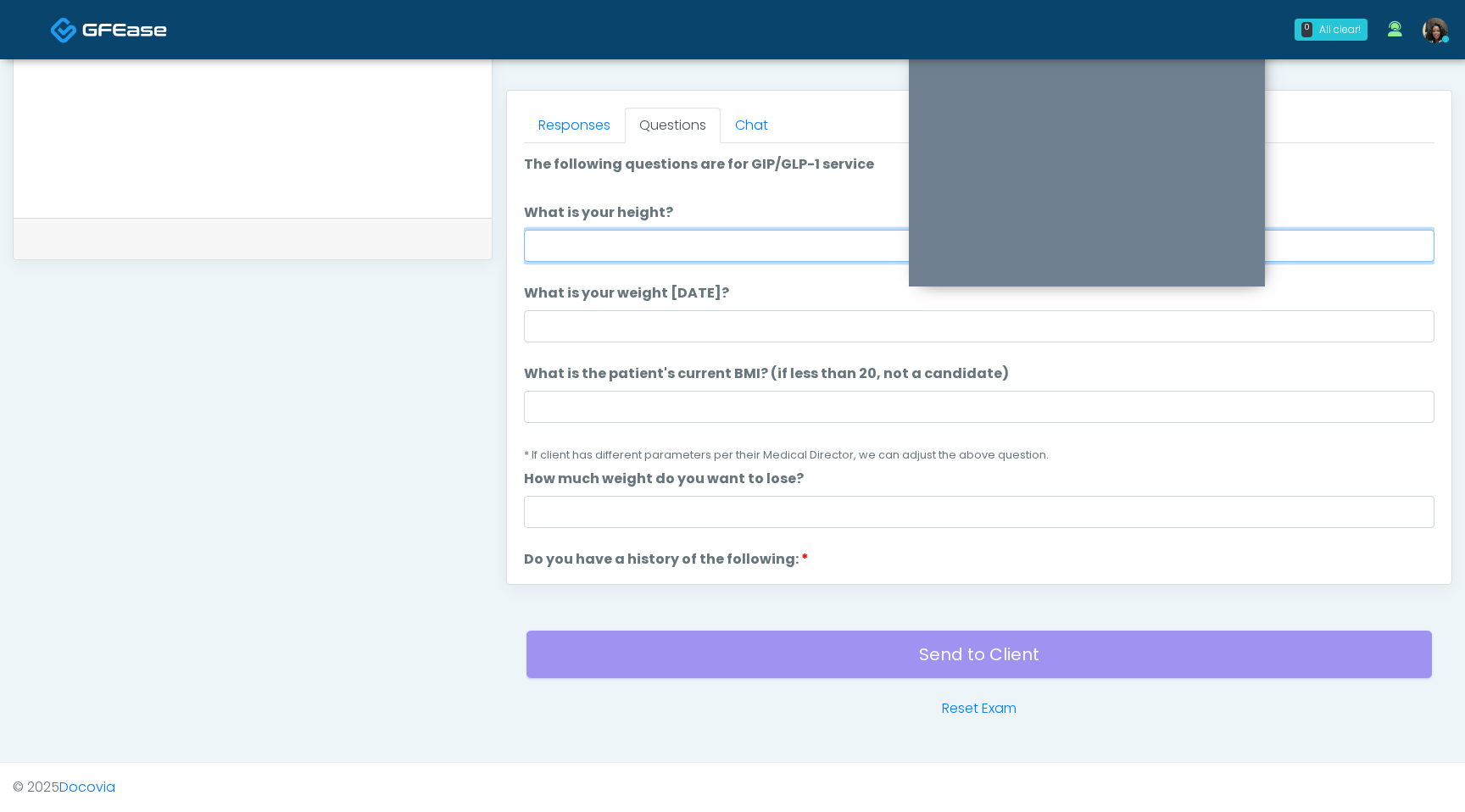
click at [636, 246] on input "What is your height?" at bounding box center [980, 245] width 911 height 32
type input "****"
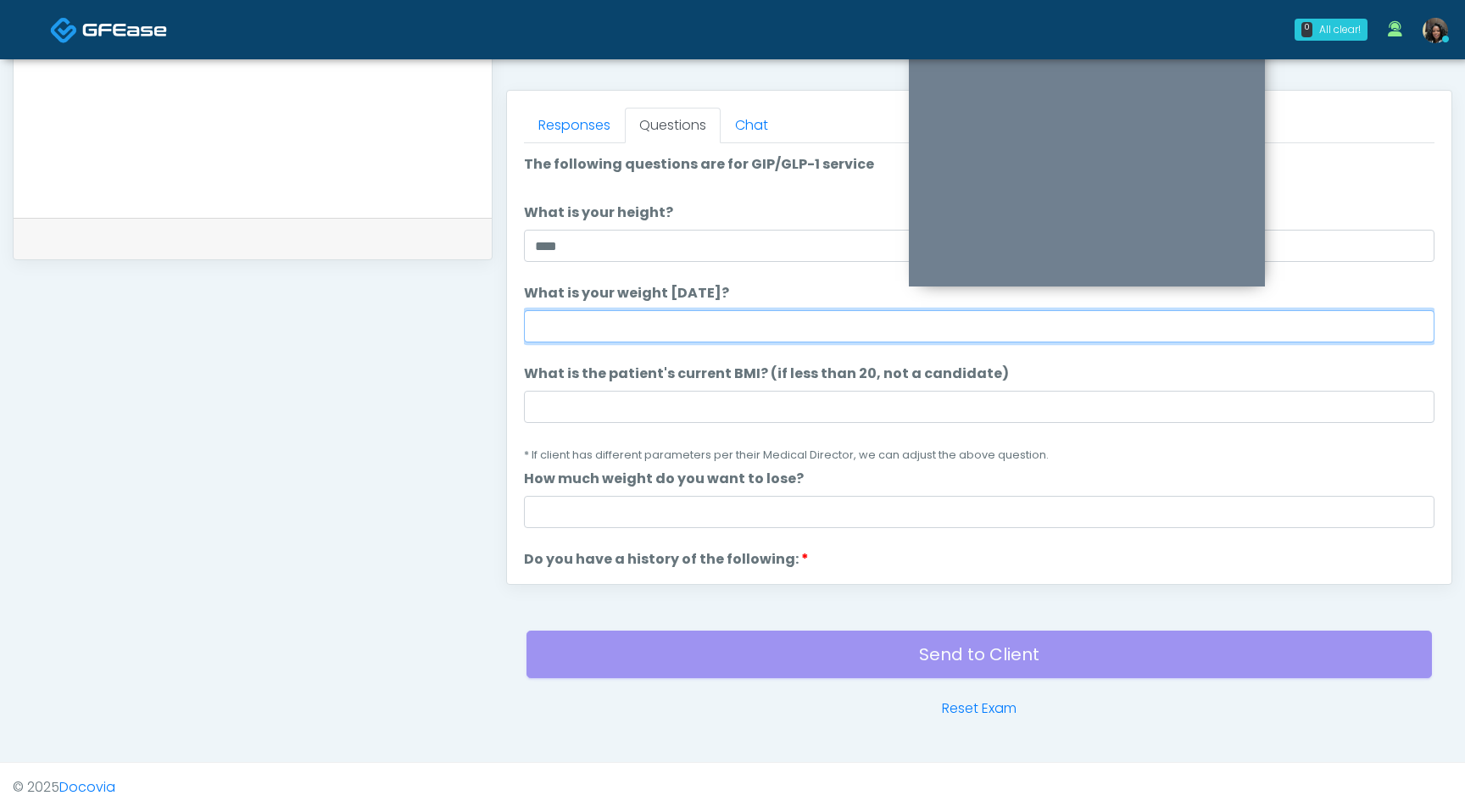
click at [554, 333] on input "What is your weight today?" at bounding box center [980, 326] width 911 height 32
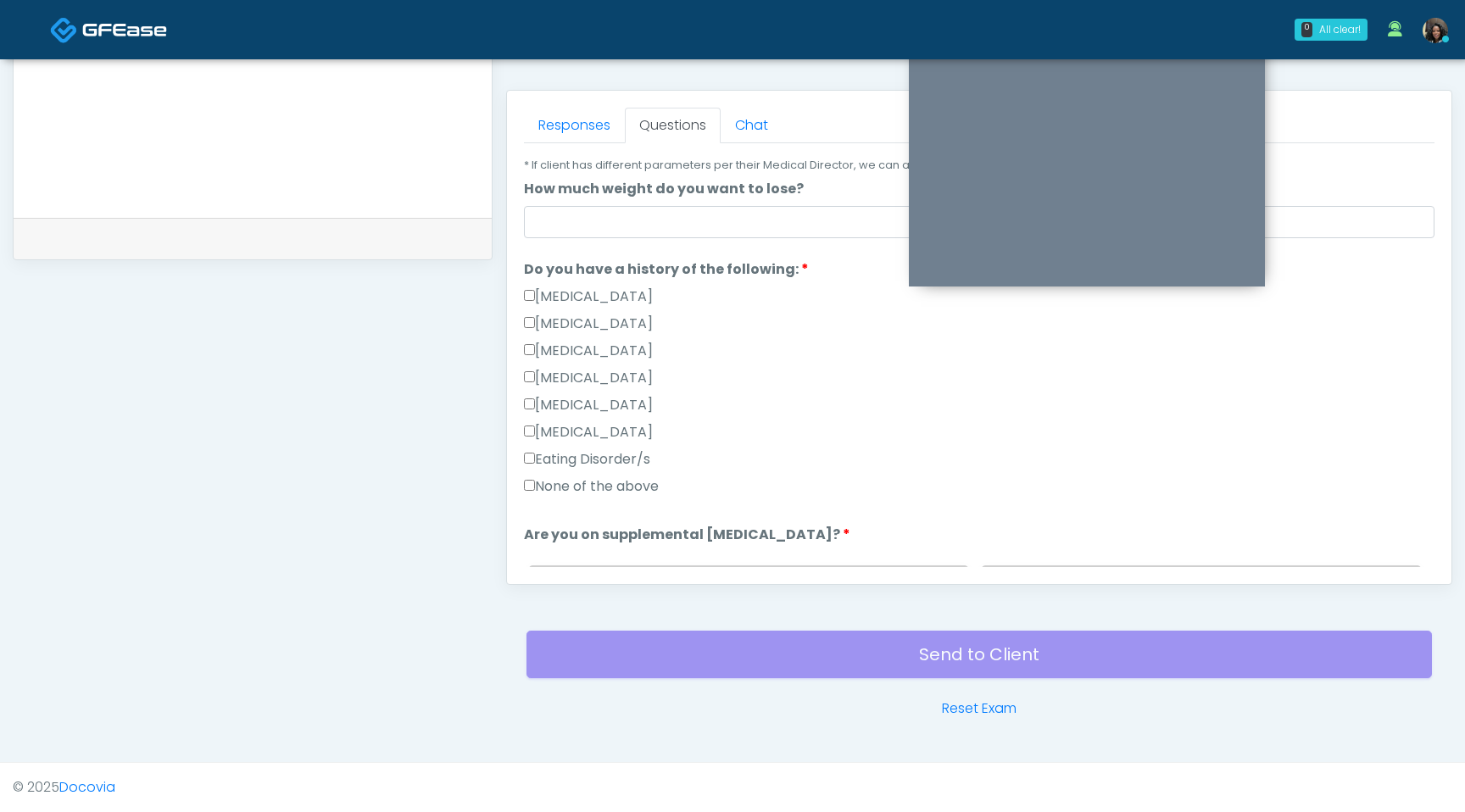
scroll to position [290, 0]
type input "***"
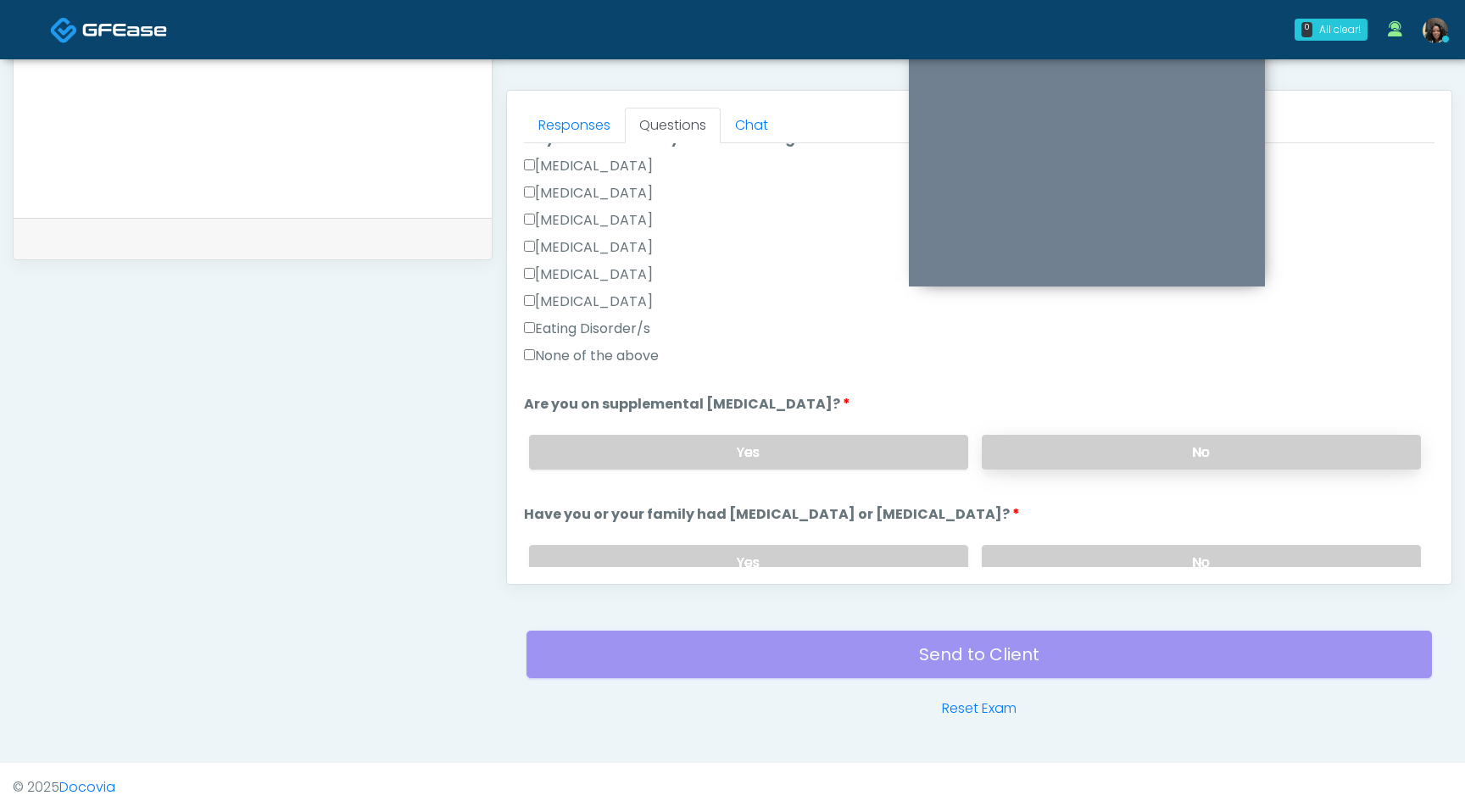
scroll to position [422, 0]
click at [1166, 449] on label "No" at bounding box center [1201, 451] width 439 height 35
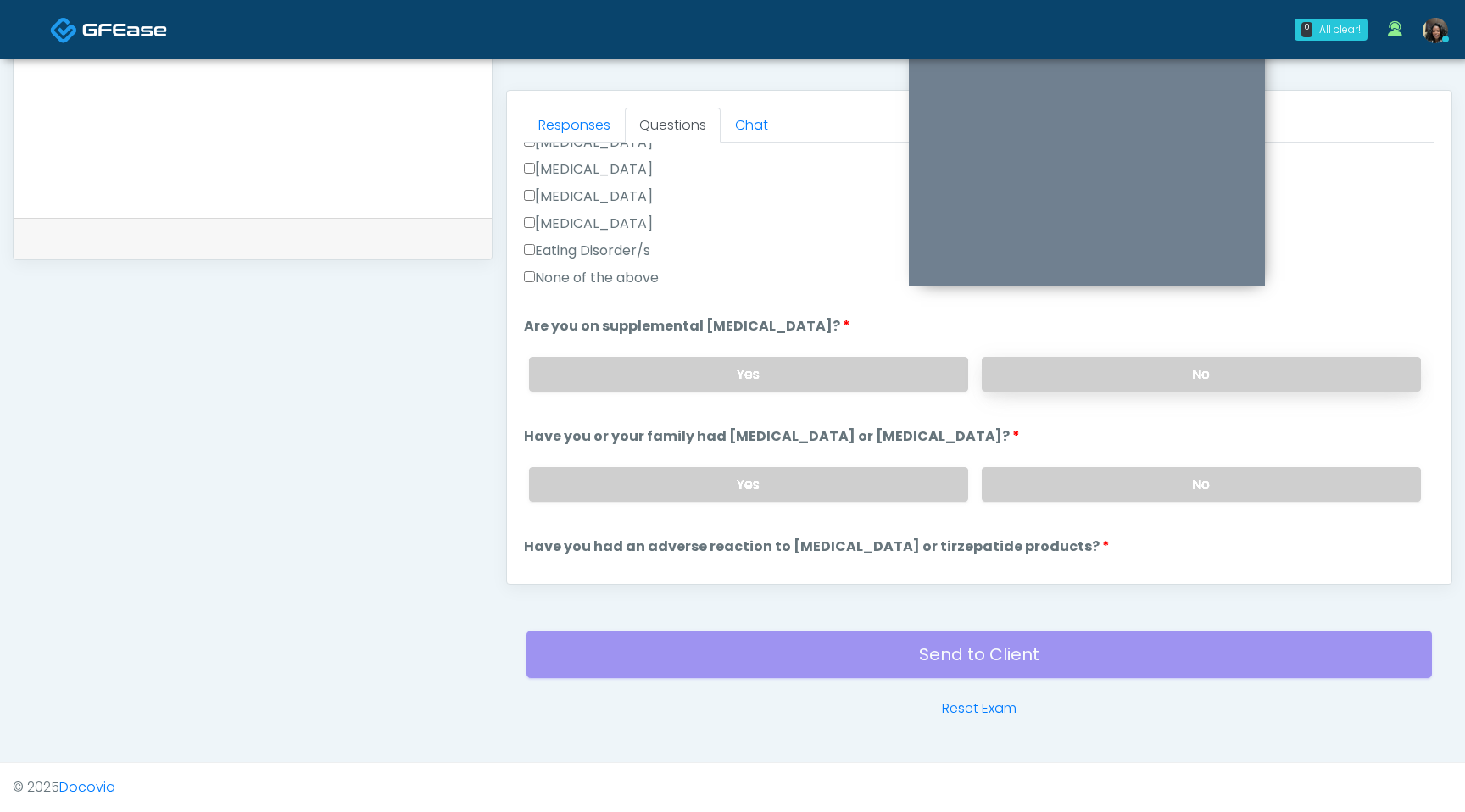
scroll to position [517, 0]
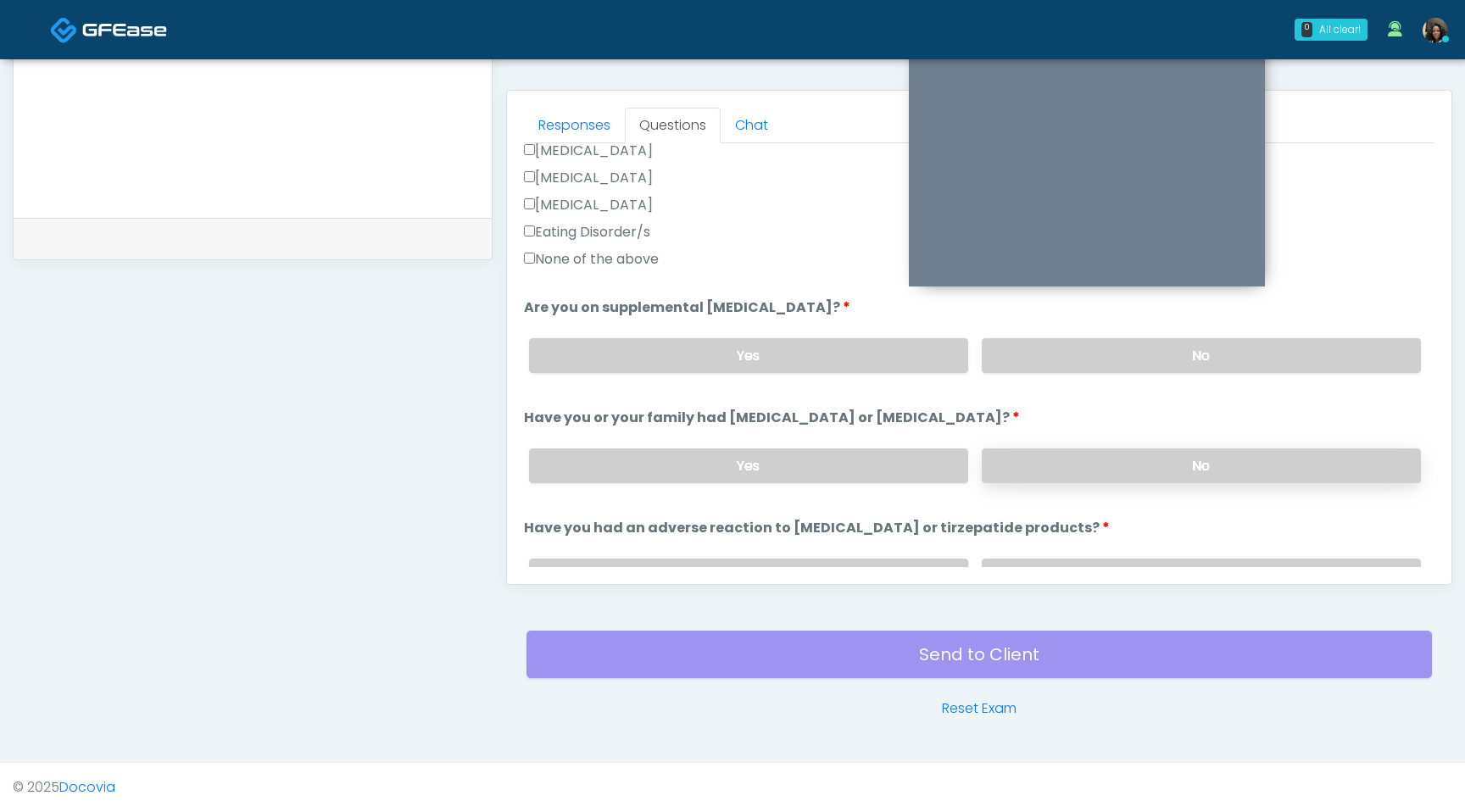
click at [1166, 462] on label "No" at bounding box center [1201, 466] width 439 height 35
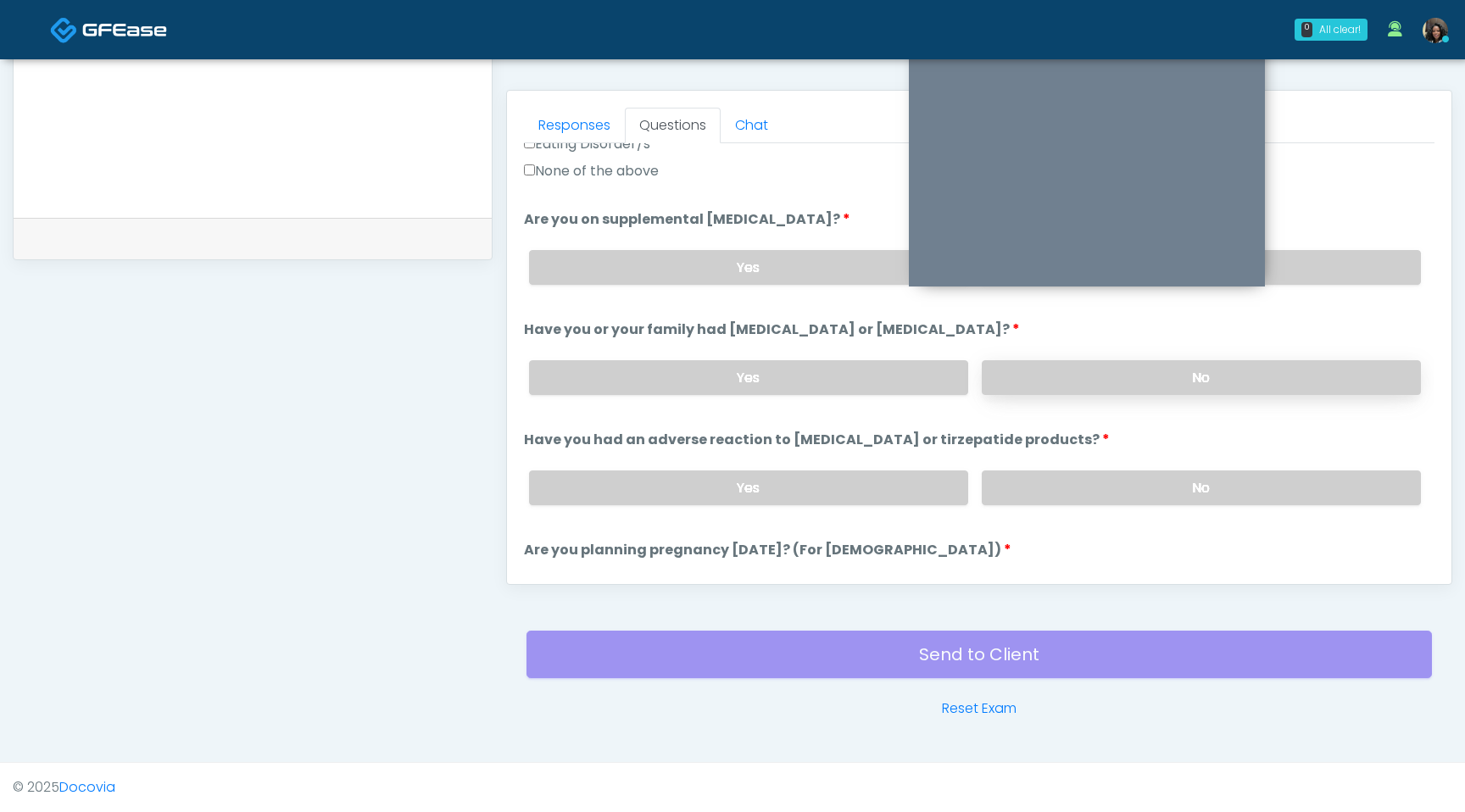
scroll to position [621, 0]
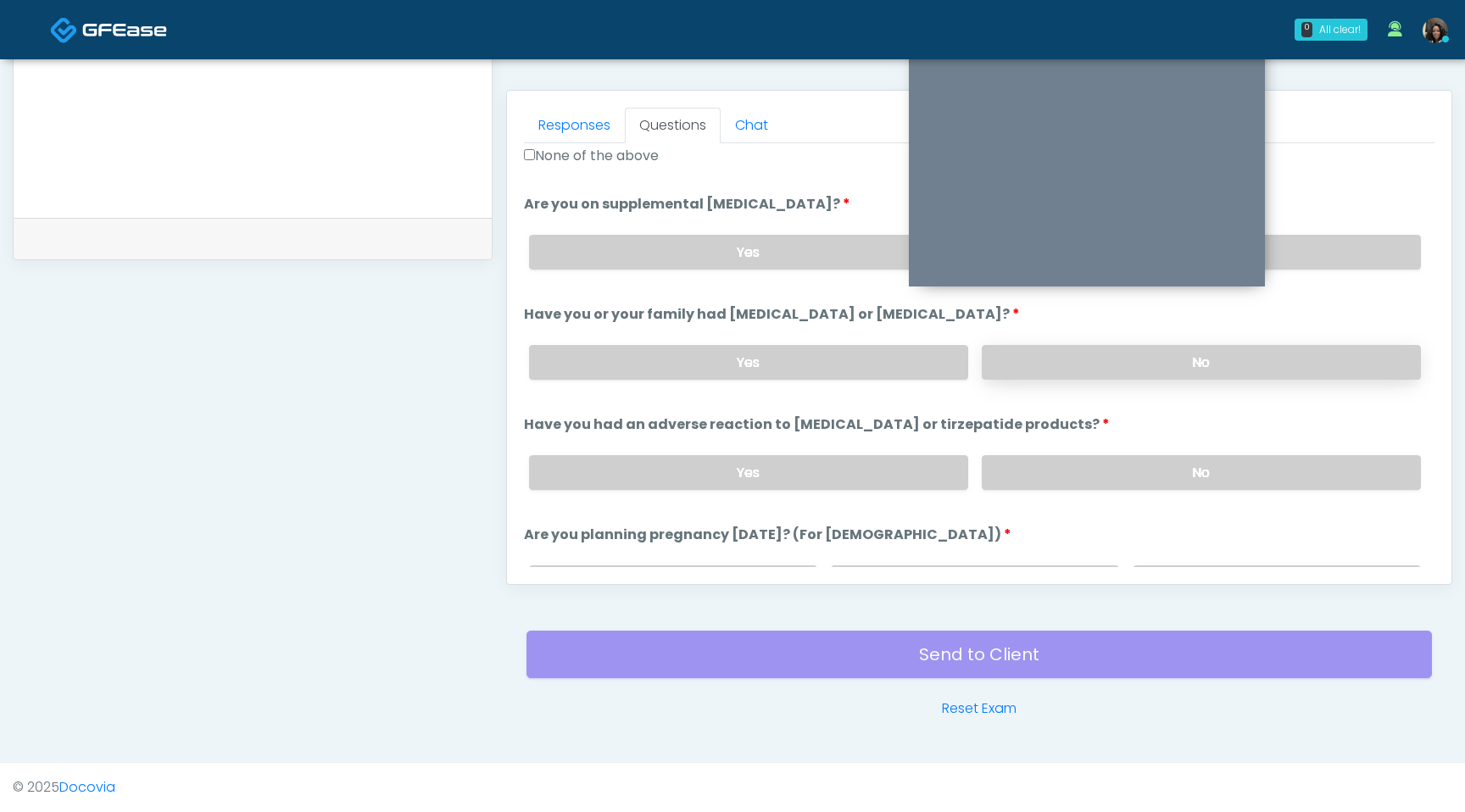
click at [1166, 462] on label "No" at bounding box center [1201, 472] width 439 height 35
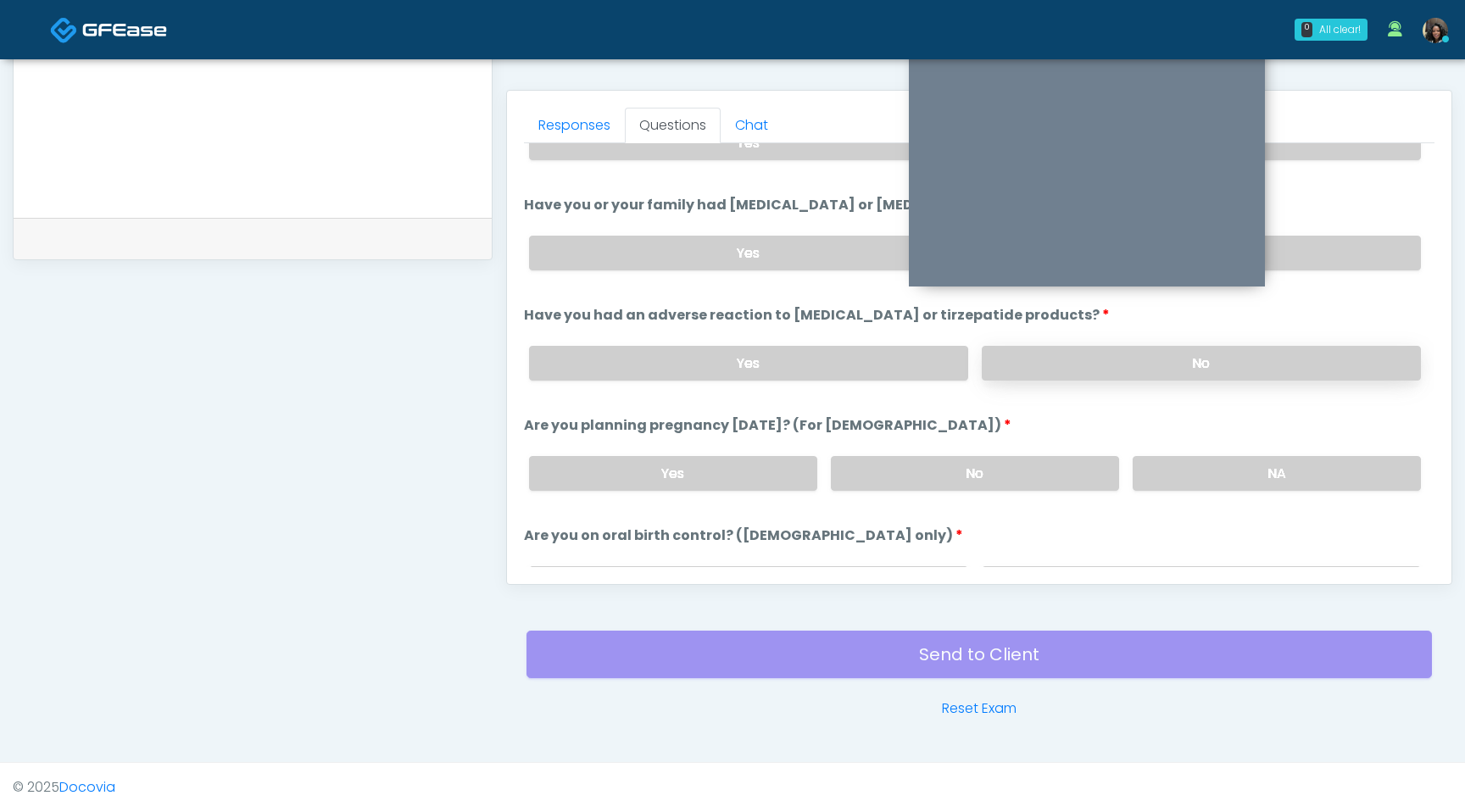
scroll to position [738, 0]
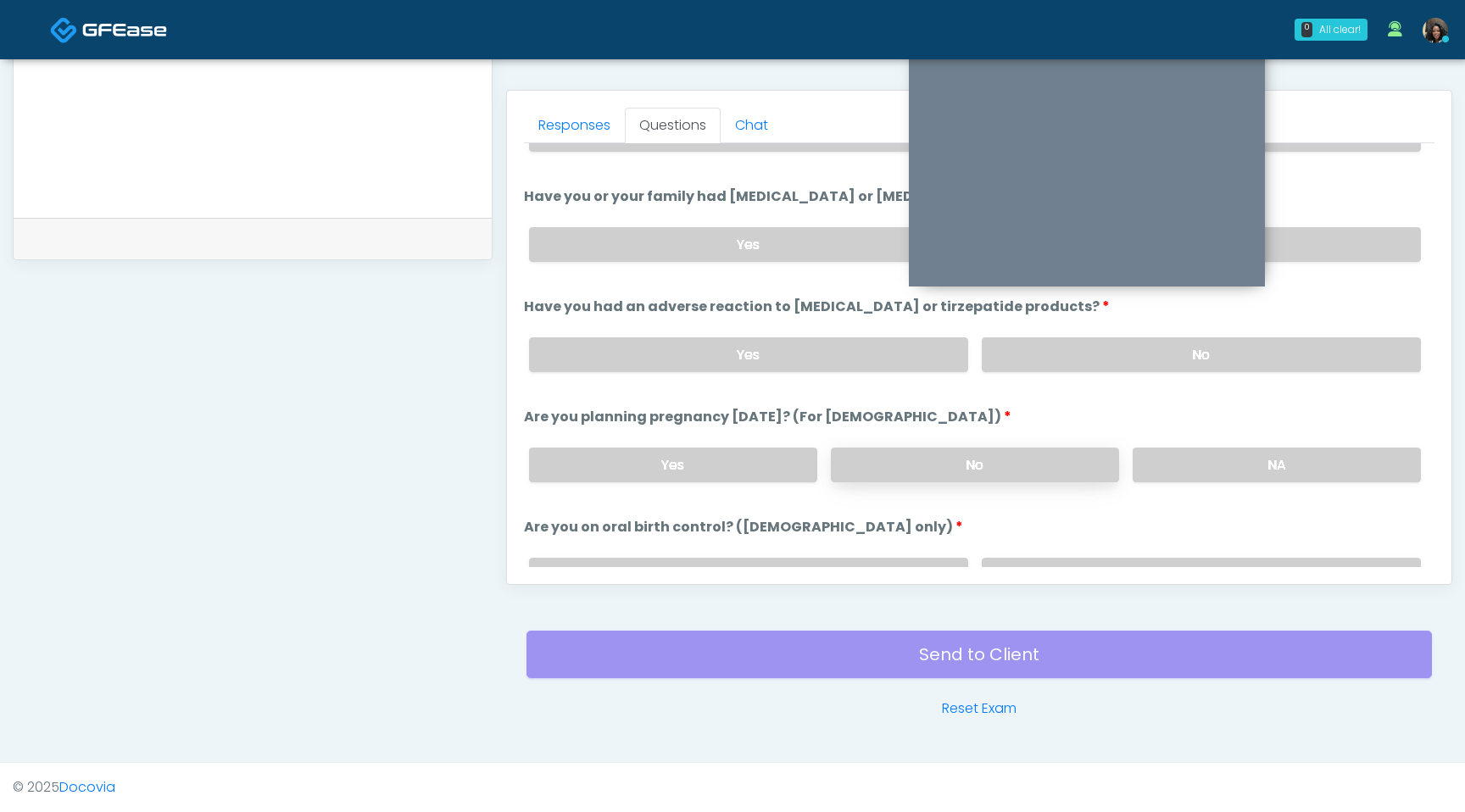
click at [1026, 454] on label "No" at bounding box center [975, 465] width 289 height 35
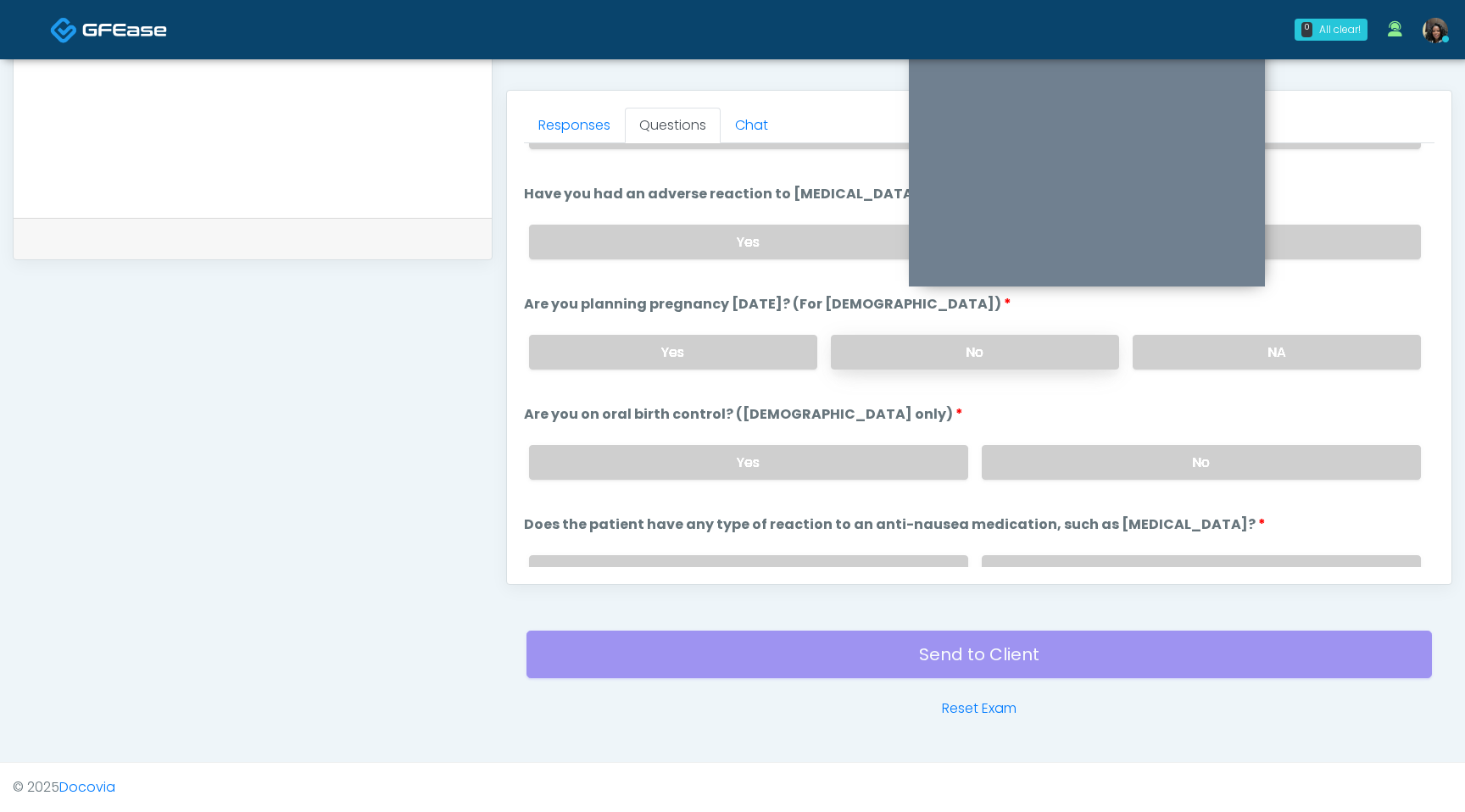
scroll to position [880, 0]
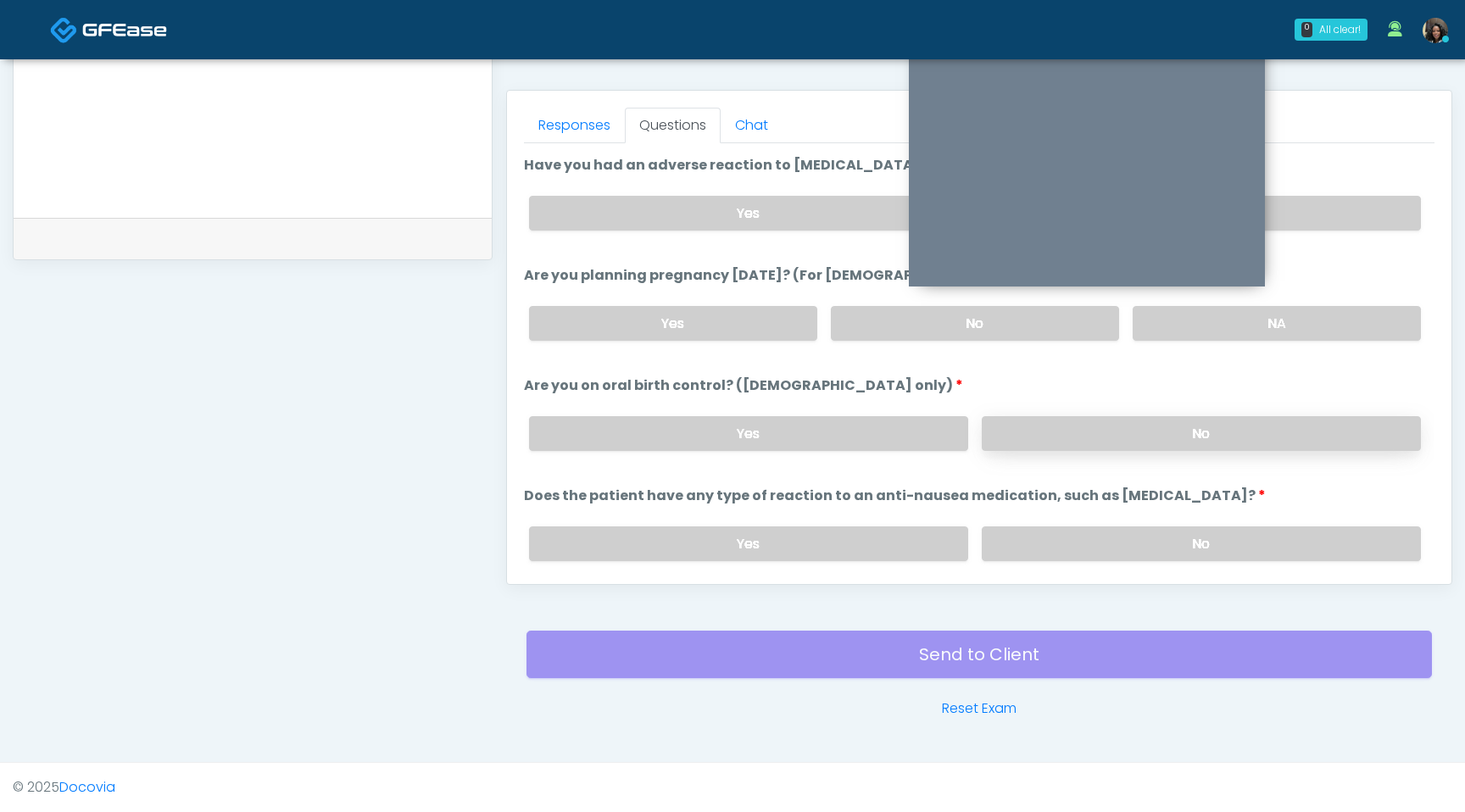
click at [1095, 432] on label "No" at bounding box center [1201, 433] width 439 height 35
click at [1145, 535] on label "No" at bounding box center [1201, 543] width 439 height 35
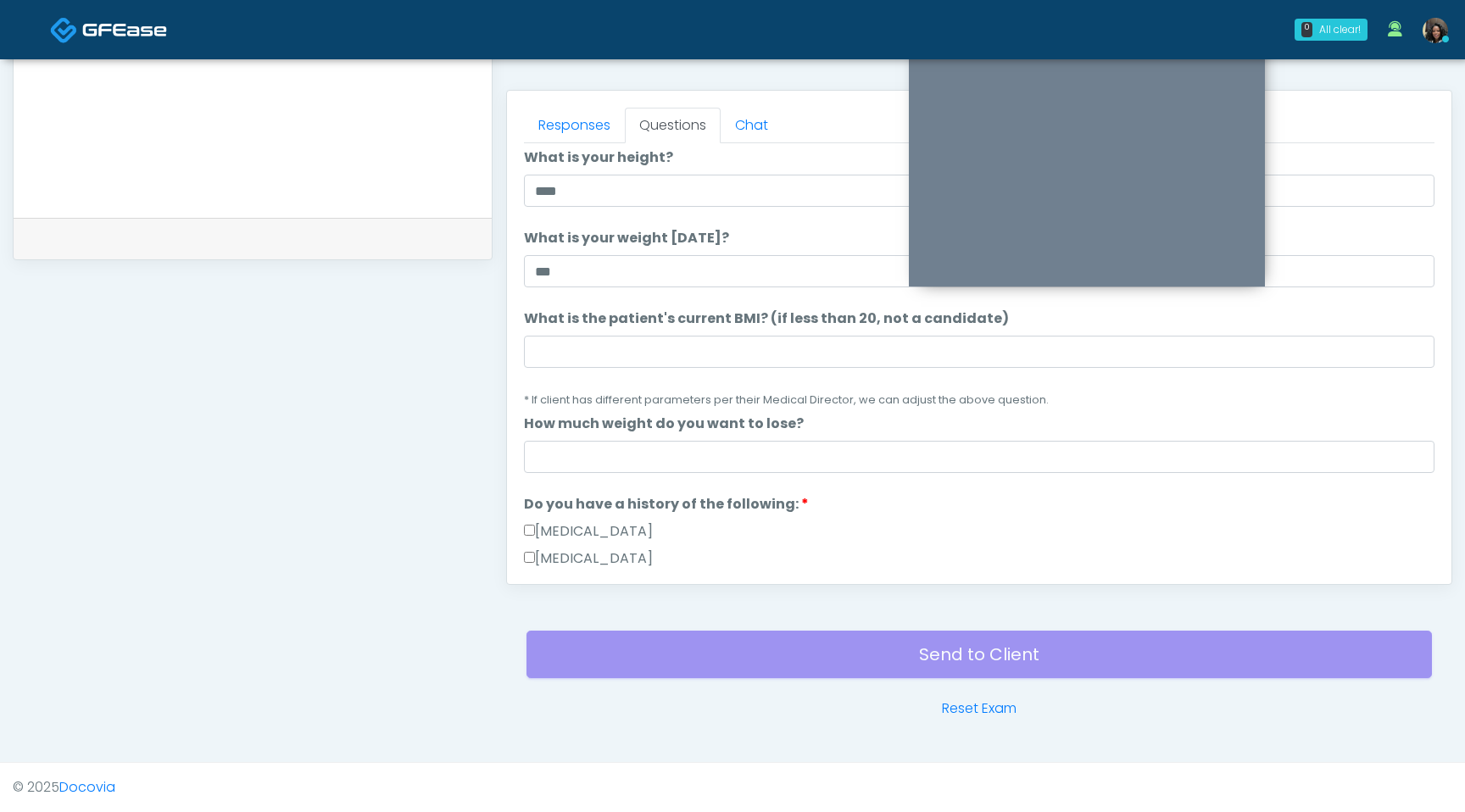
scroll to position [0, 0]
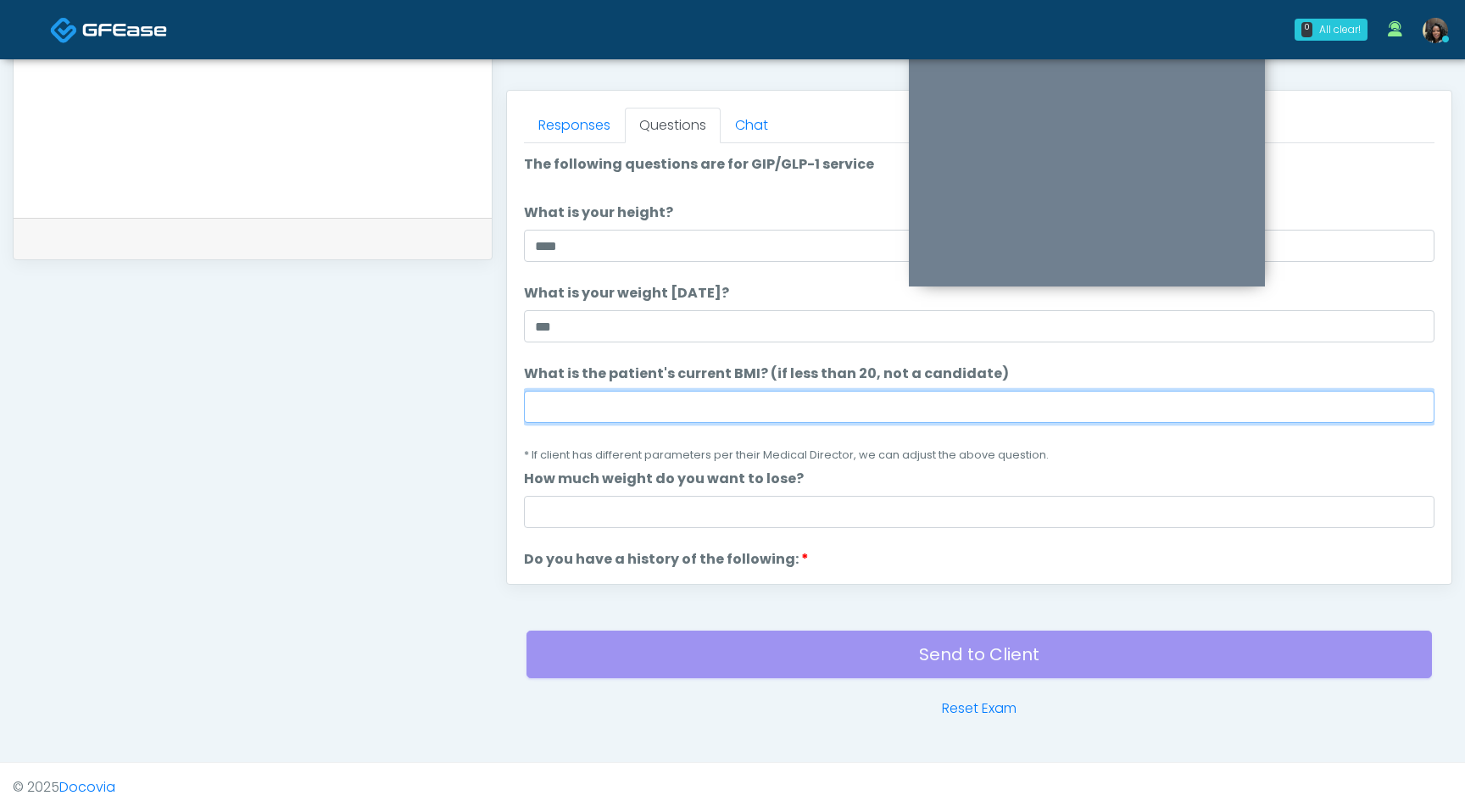
click at [625, 391] on input "What is the patient's current BMI? (if less than 20, not a candidate)" at bounding box center [980, 406] width 911 height 32
type input "****"
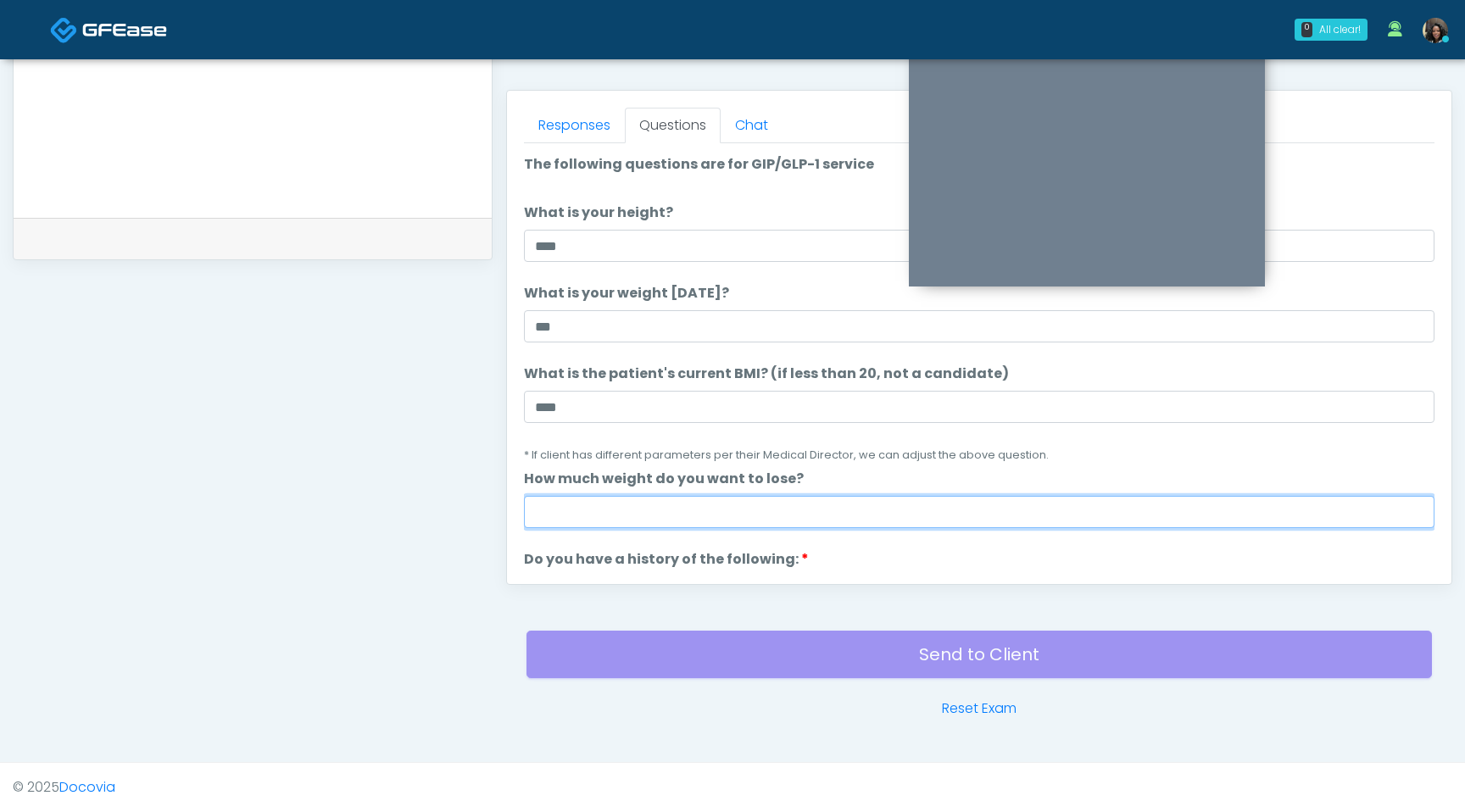
click at [600, 519] on input "How much weight do you want to lose?" at bounding box center [980, 512] width 911 height 32
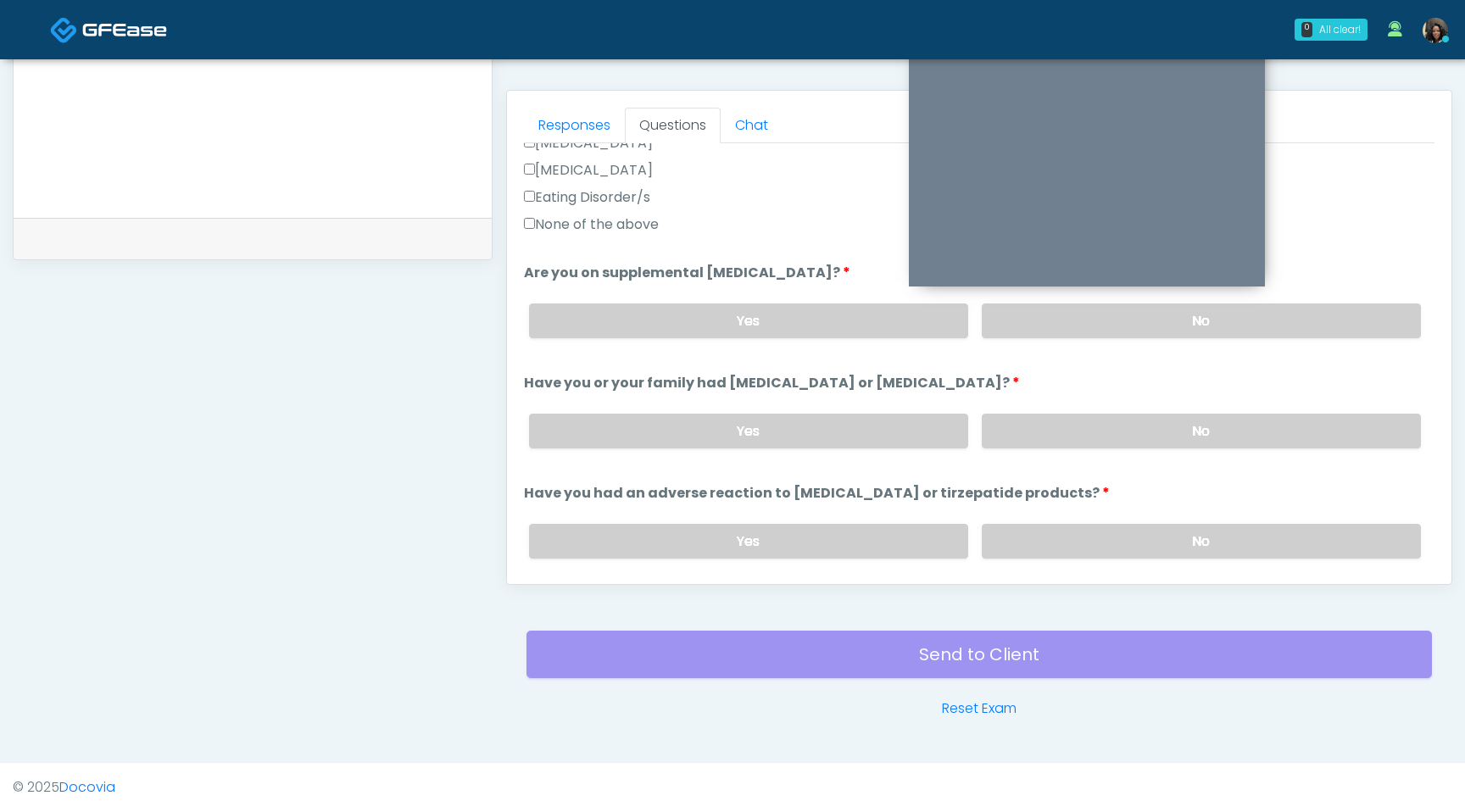
scroll to position [935, 0]
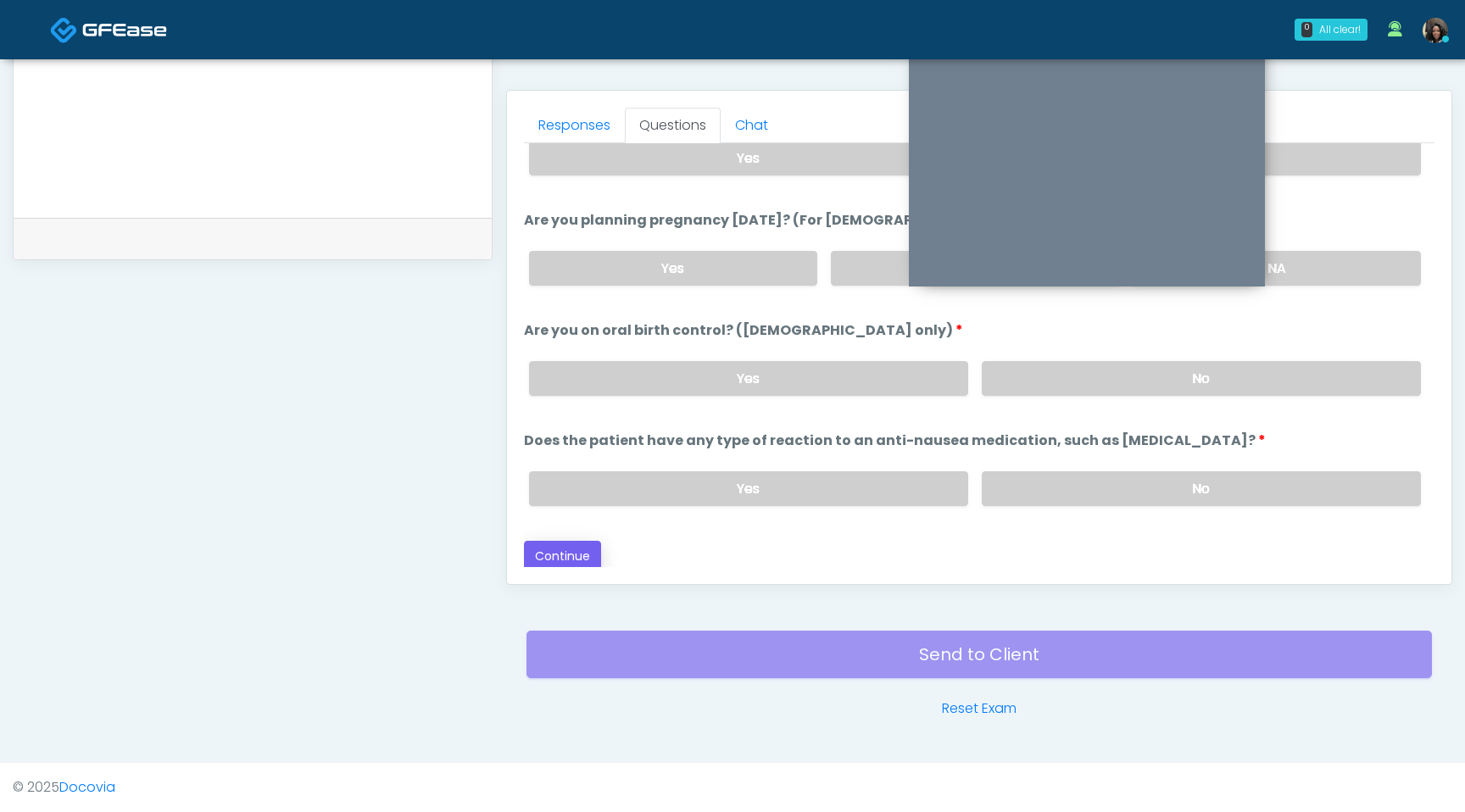
type input "*"
click at [577, 558] on button "Continue" at bounding box center [563, 556] width 77 height 31
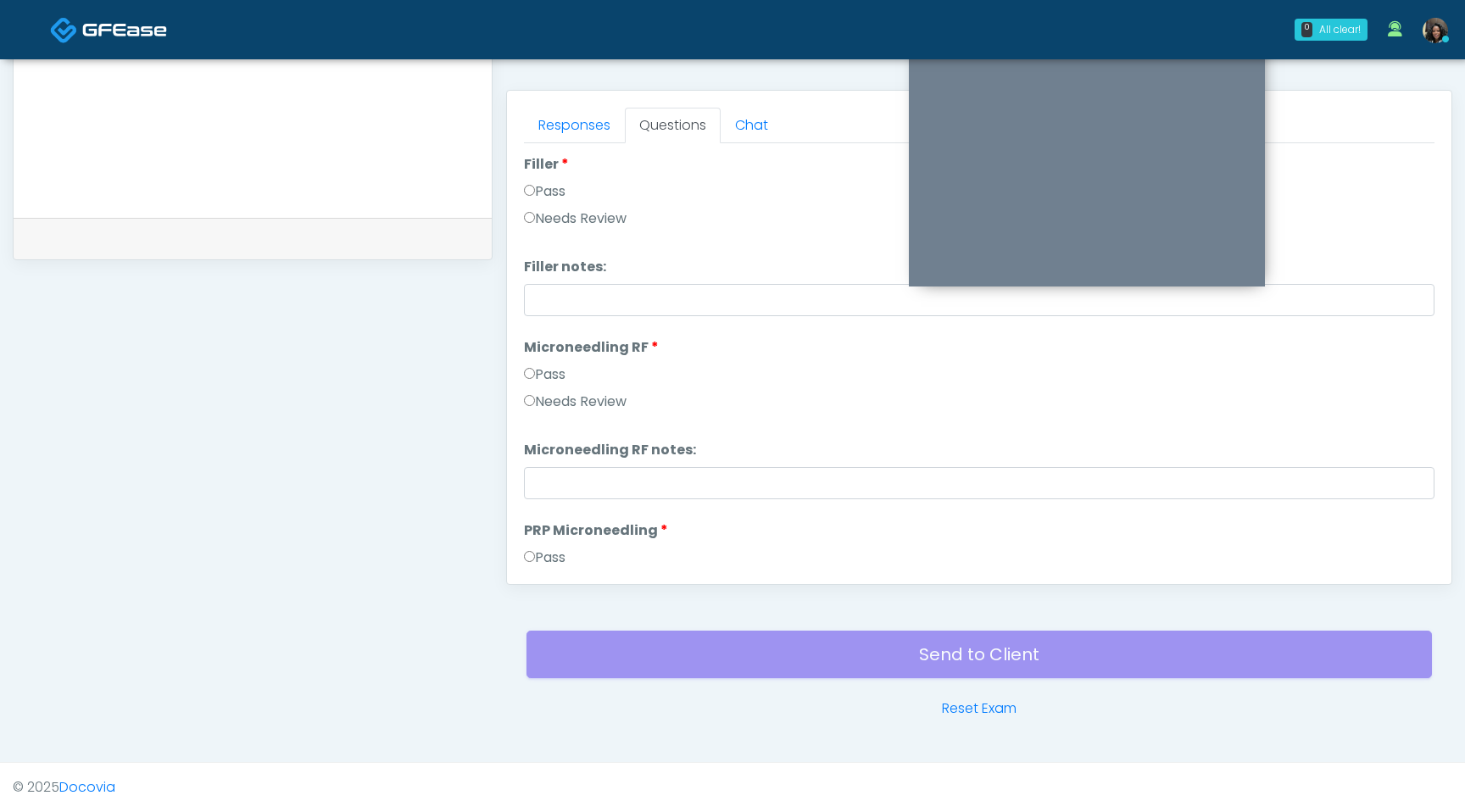
scroll to position [0, 0]
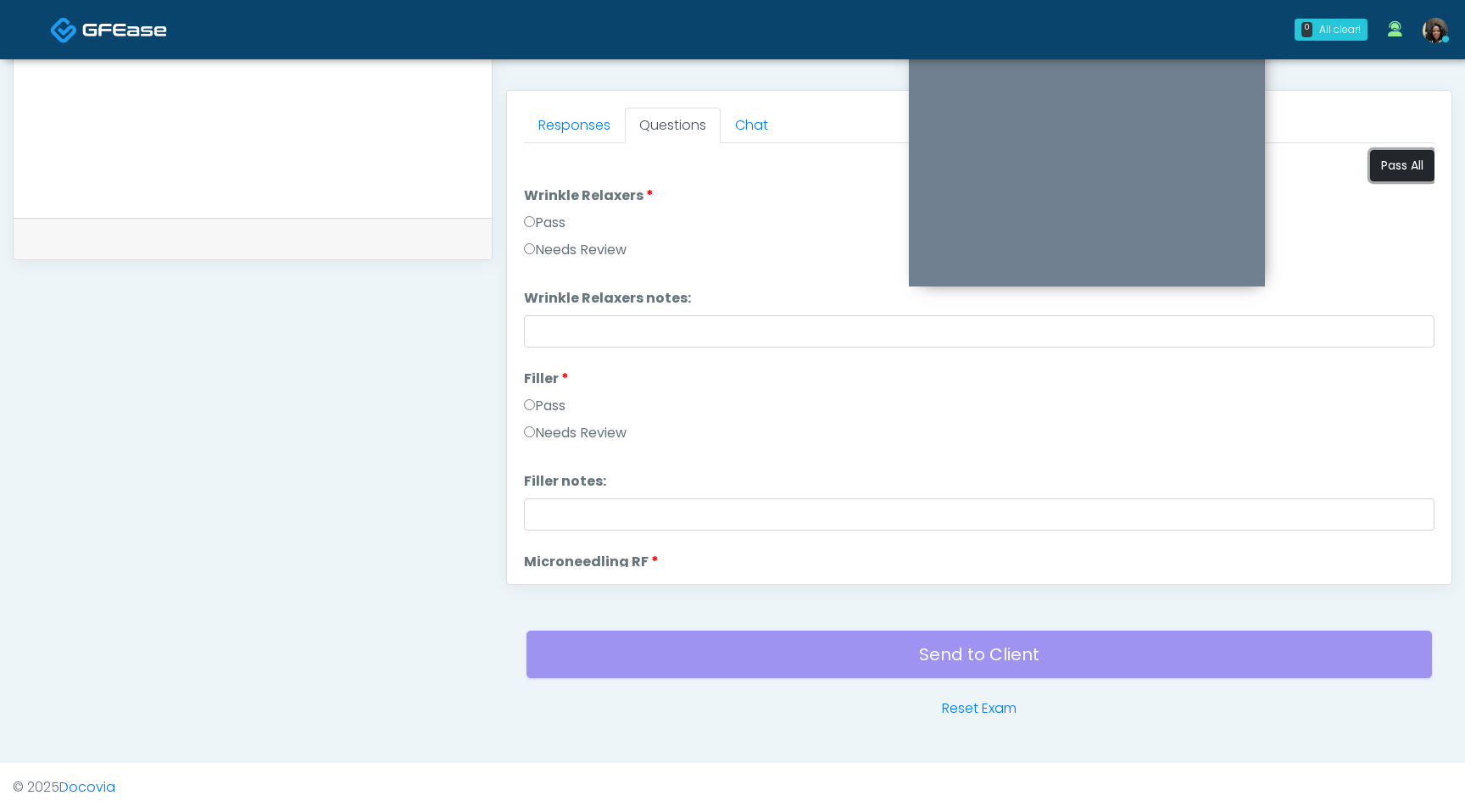
click at [1380, 170] on button "Pass All" at bounding box center [1402, 166] width 65 height 31
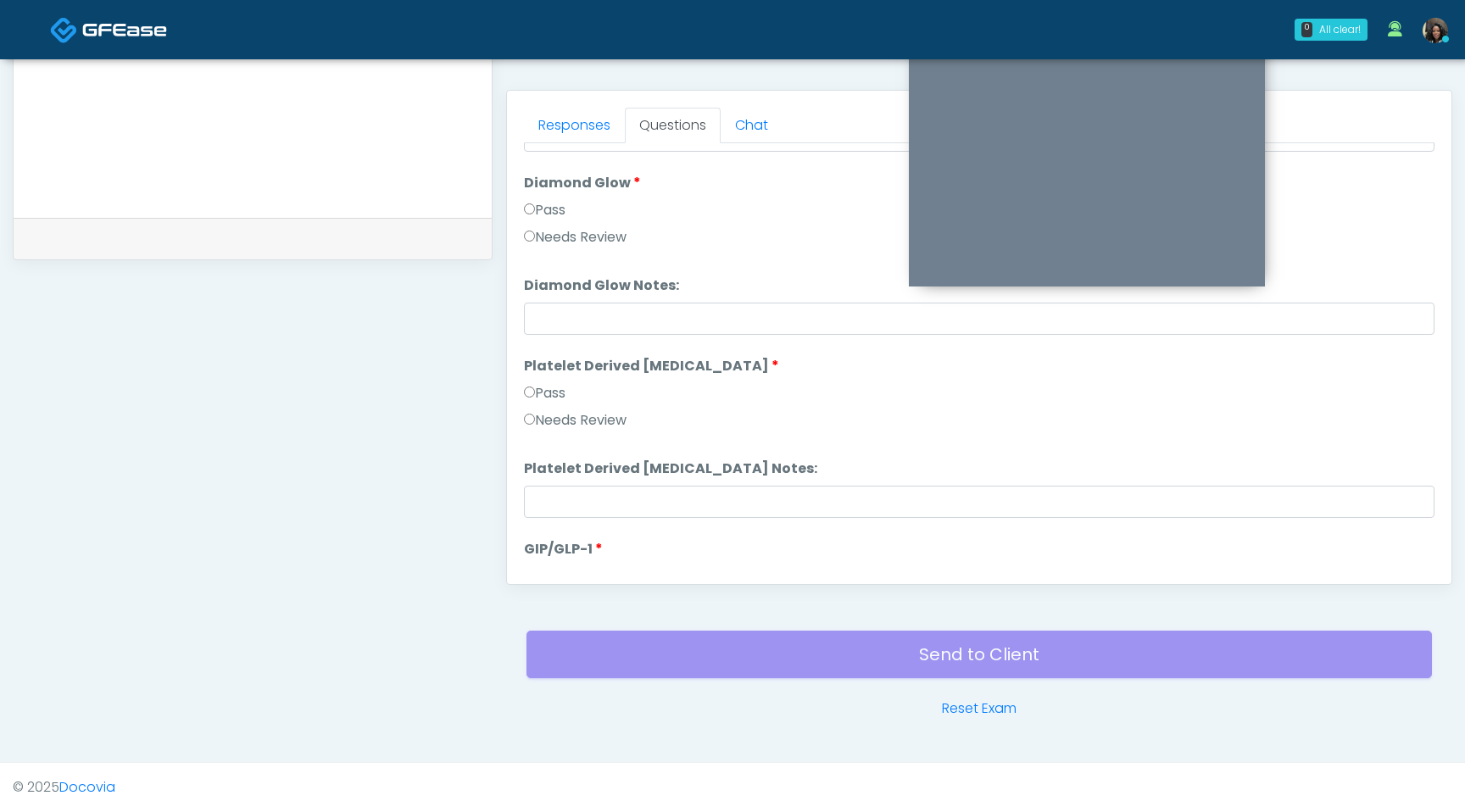
scroll to position [3129, 0]
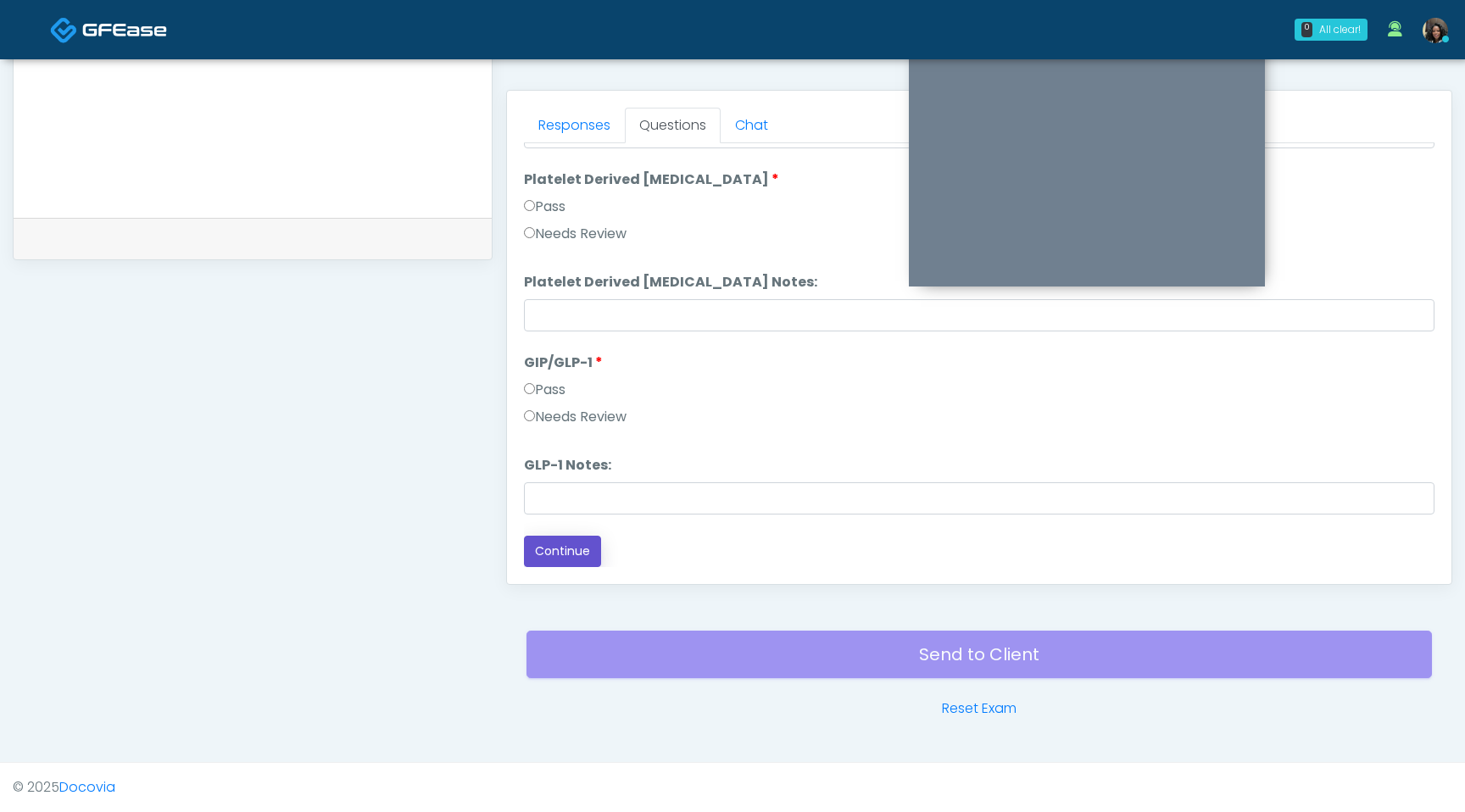
click at [564, 557] on button "Continue" at bounding box center [563, 552] width 77 height 31
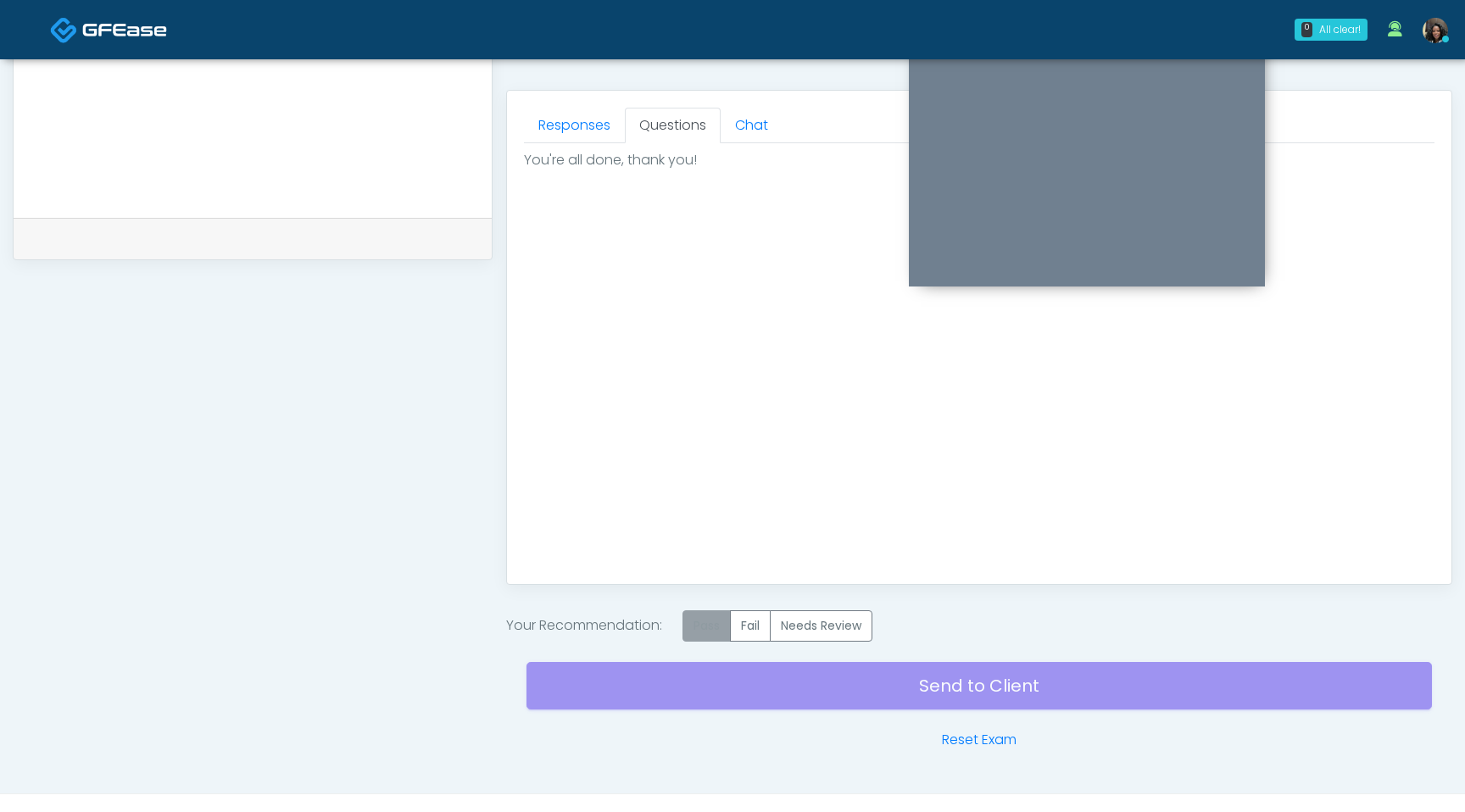
click at [715, 634] on label "Pass" at bounding box center [707, 626] width 48 height 31
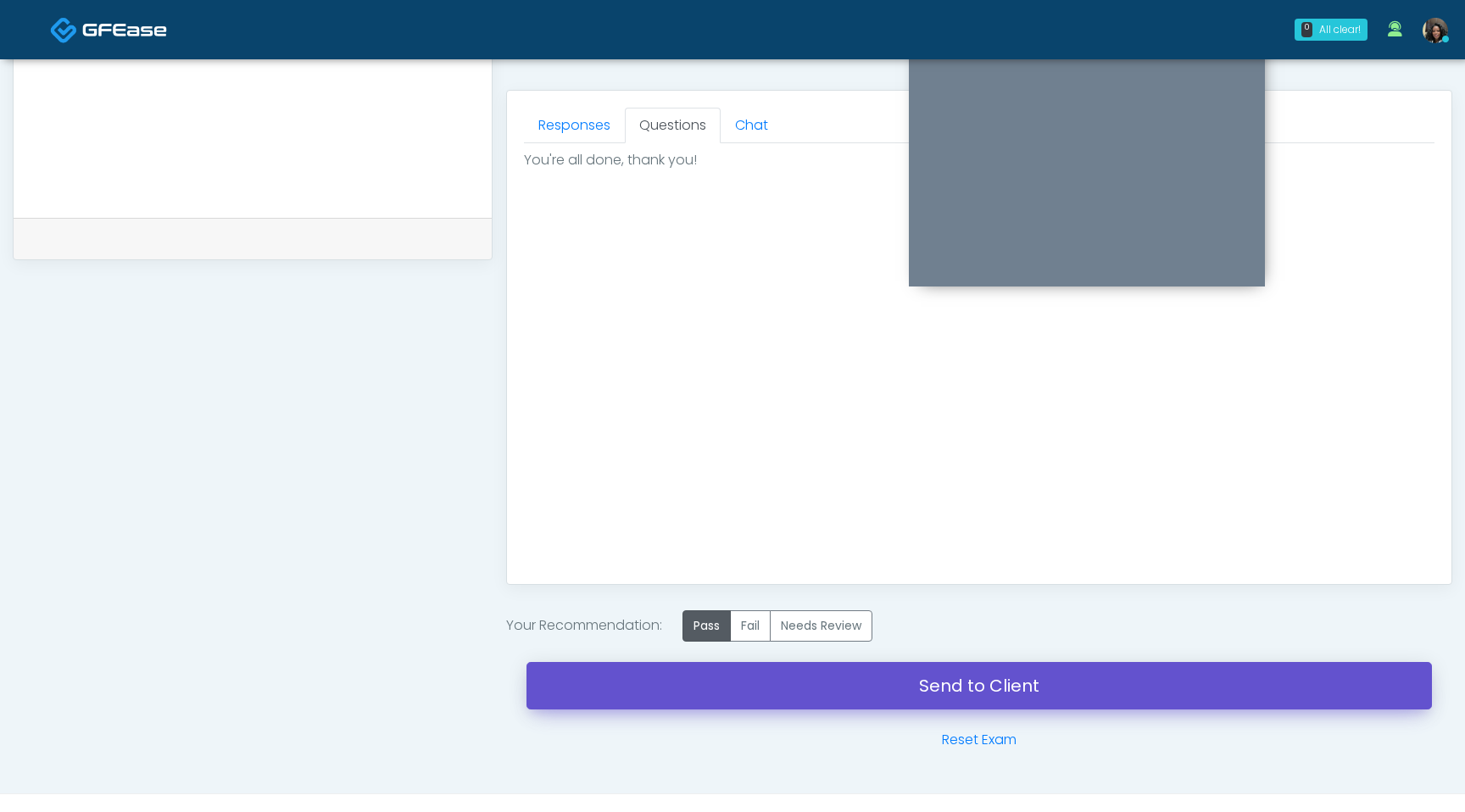
click at [720, 693] on link "Send to Client" at bounding box center [979, 685] width 906 height 47
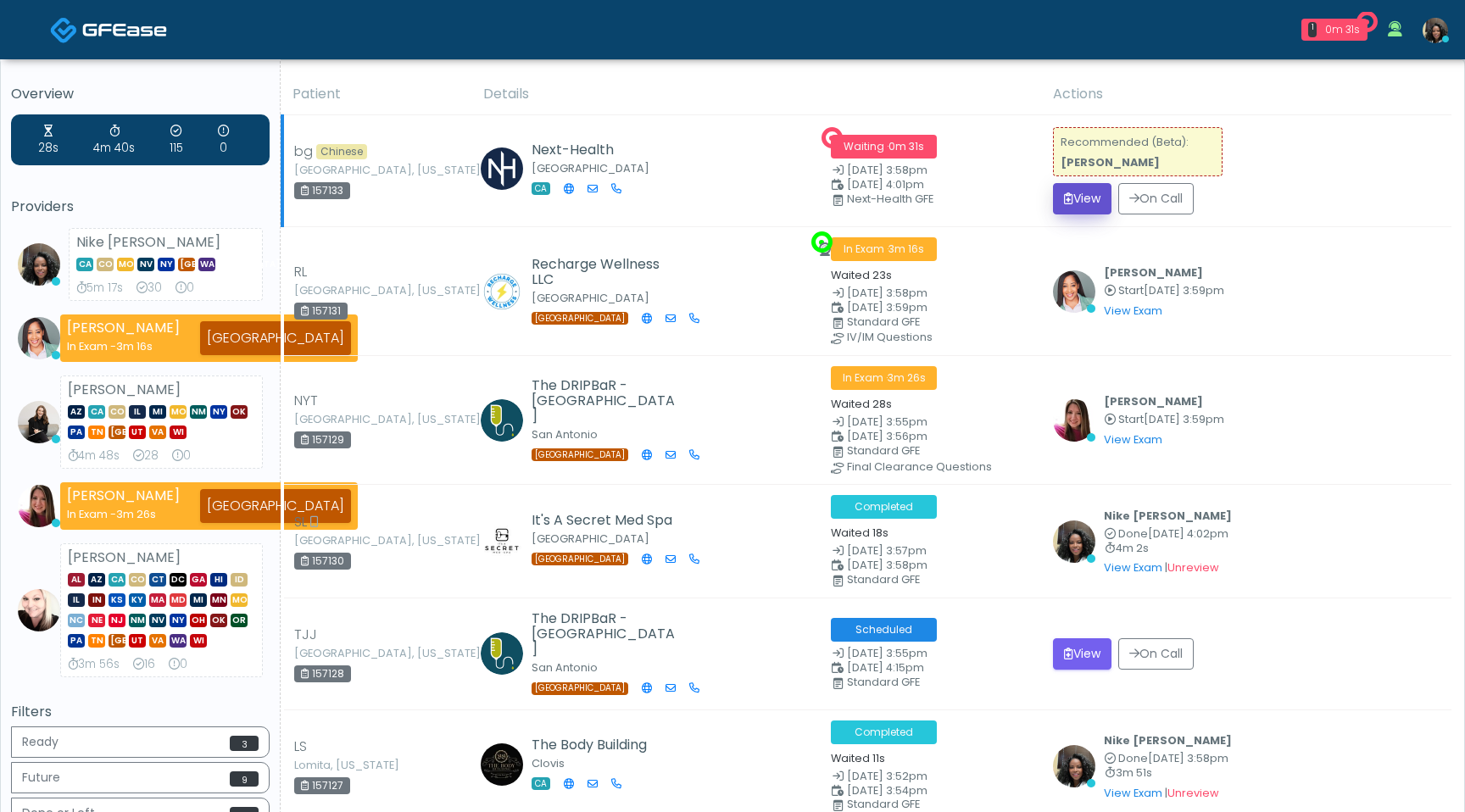
click at [1087, 199] on button "View" at bounding box center [1083, 198] width 58 height 31
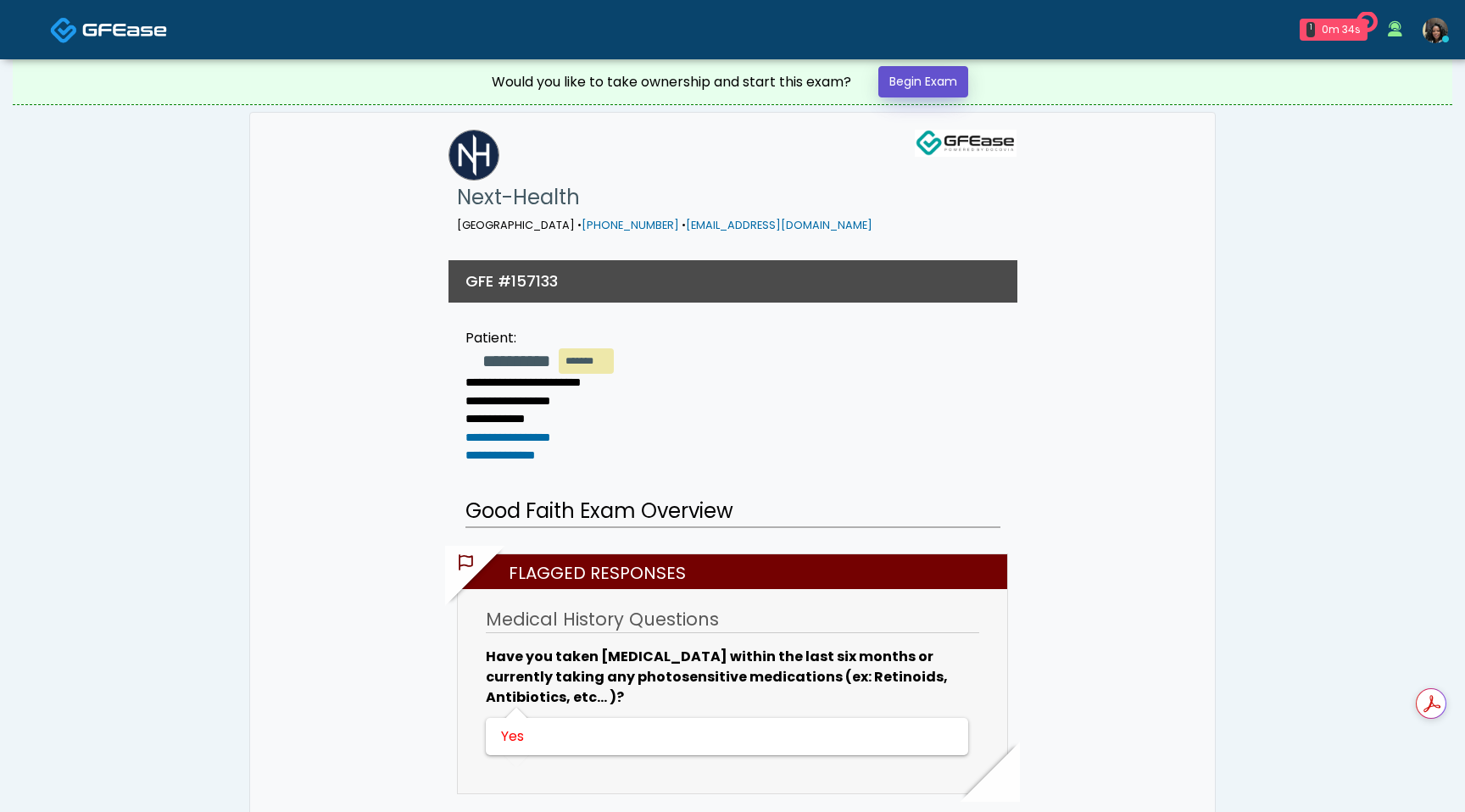
click at [934, 84] on link "Begin Exam" at bounding box center [923, 82] width 90 height 31
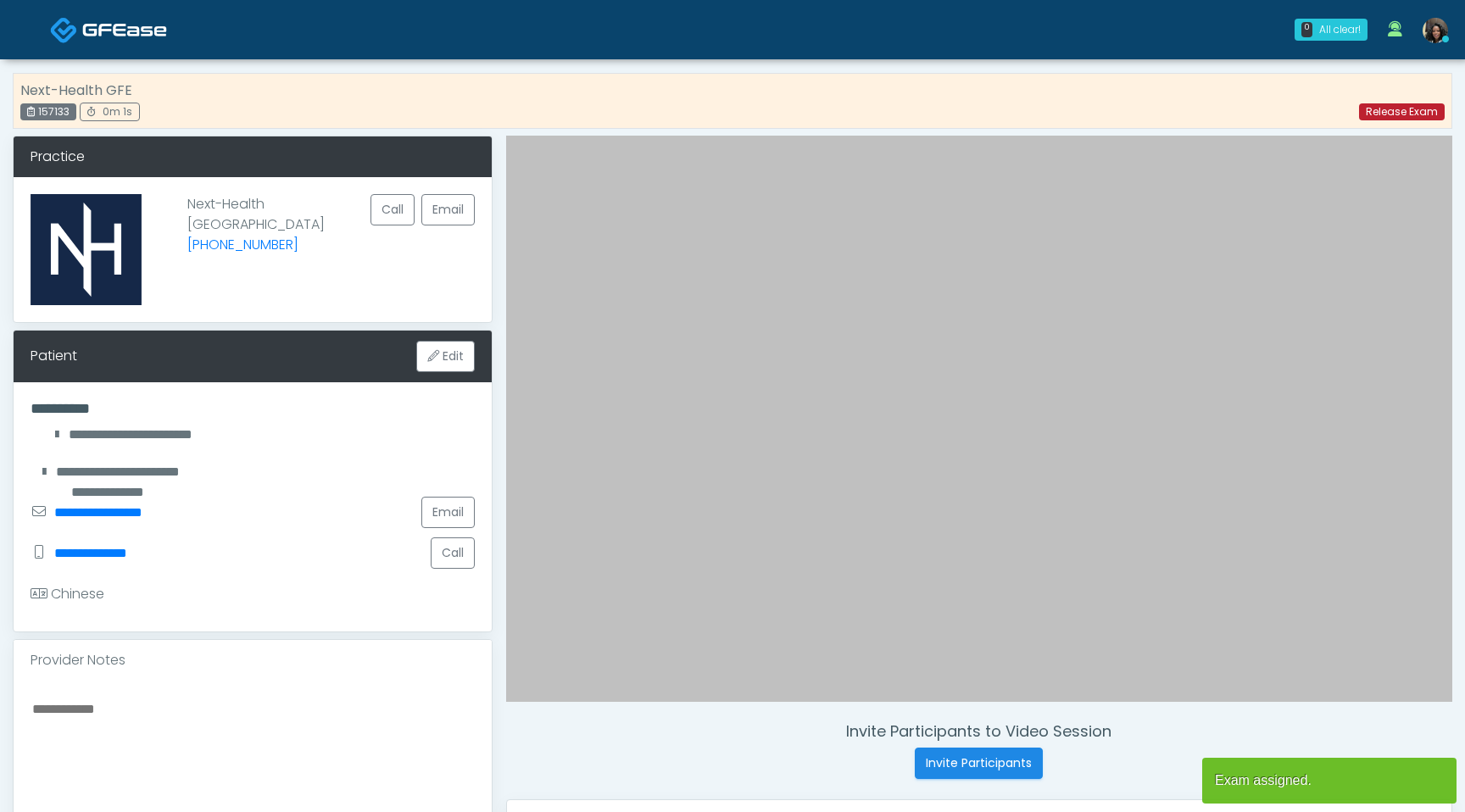
click at [1412, 109] on link "Release Exam" at bounding box center [1402, 112] width 86 height 17
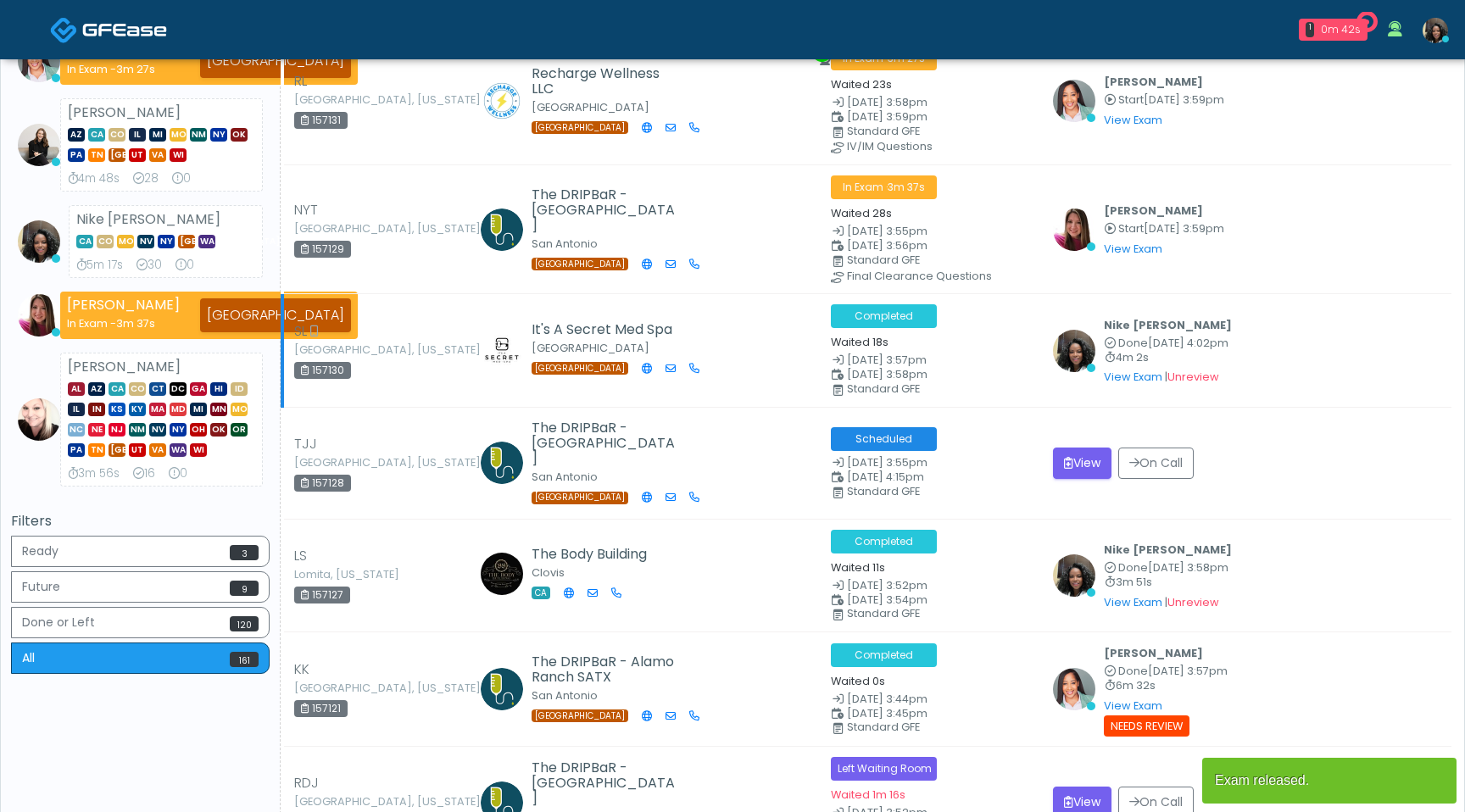
scroll to position [83, 0]
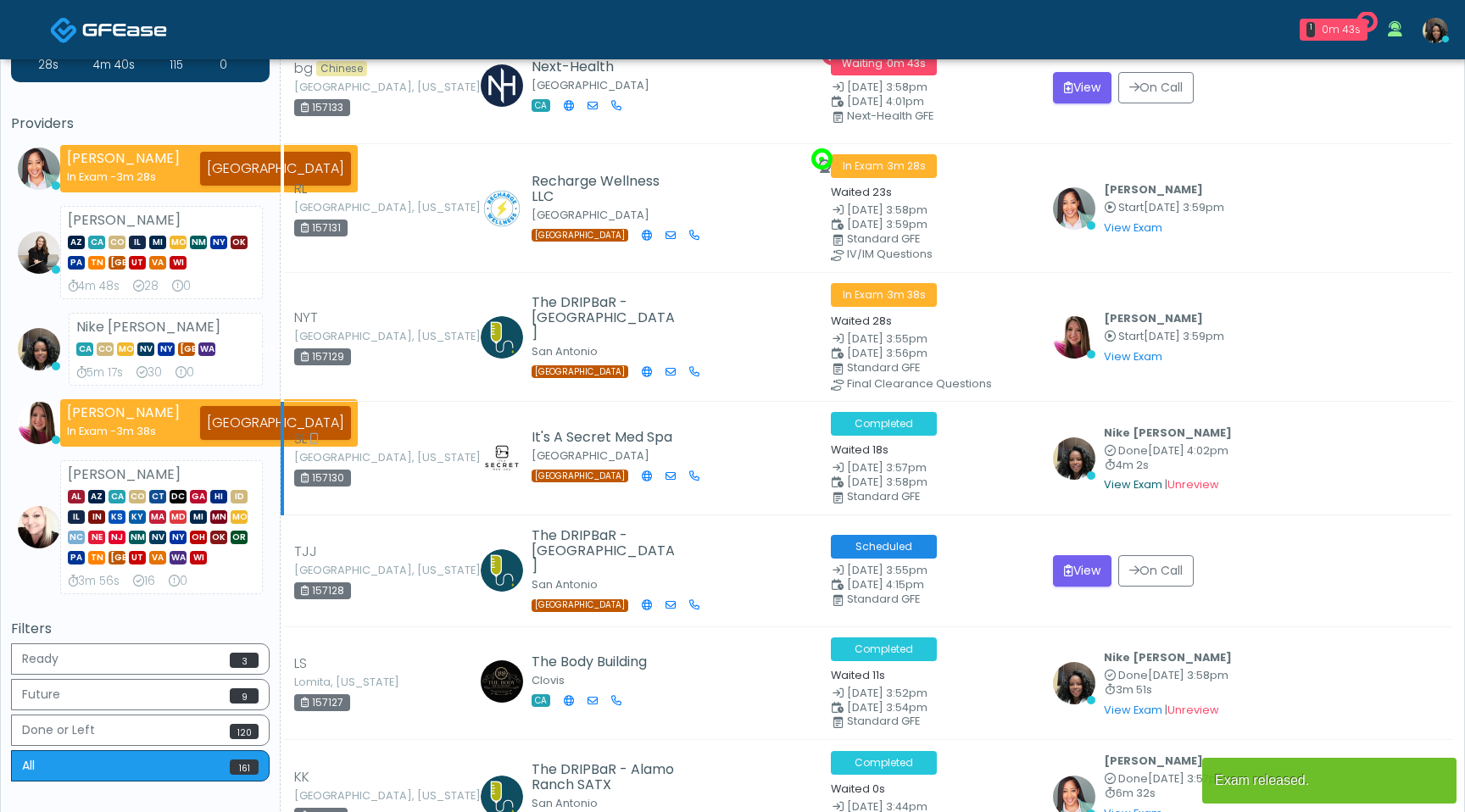
click at [1126, 481] on link "View Exam" at bounding box center [1134, 484] width 58 height 15
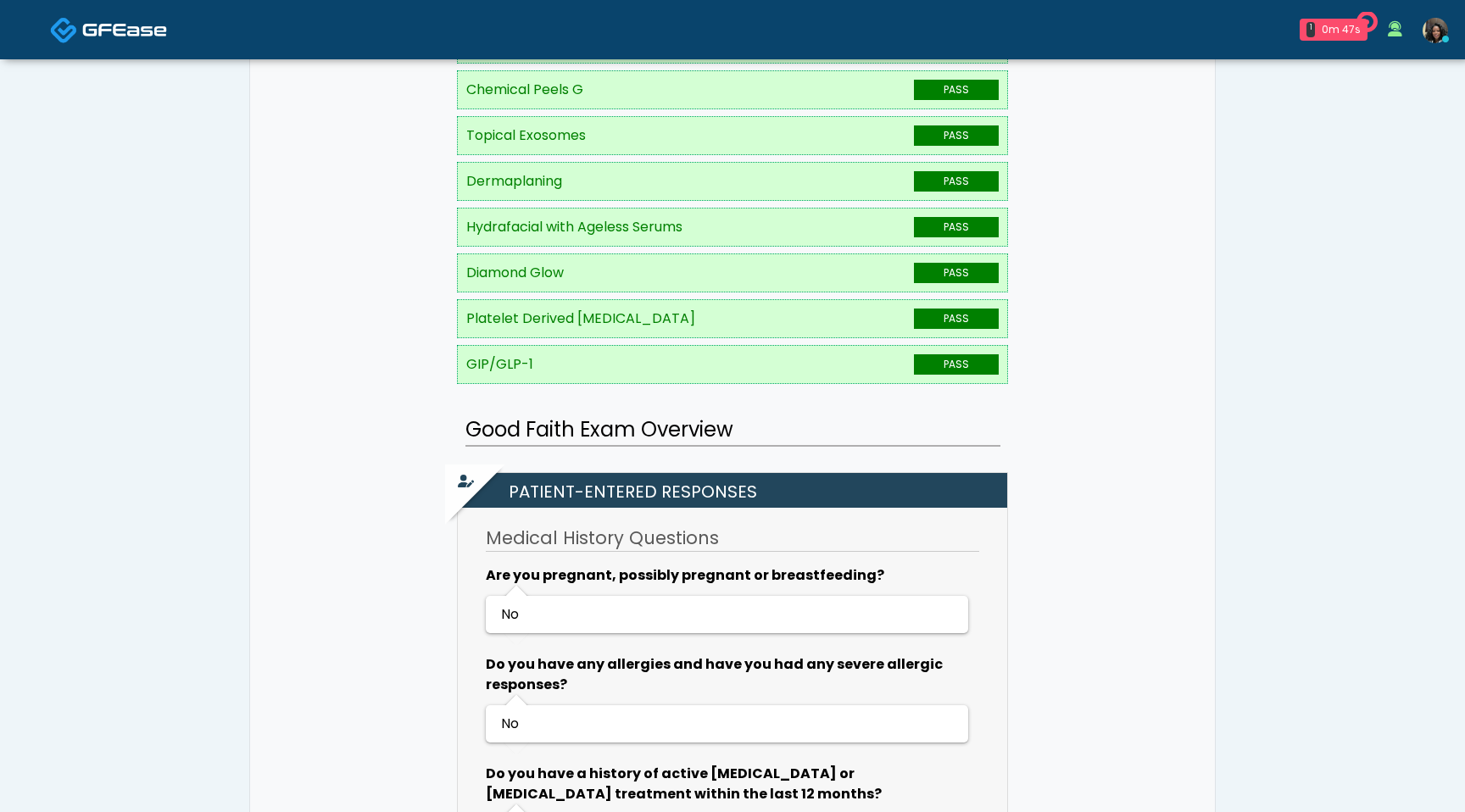
scroll to position [984, 0]
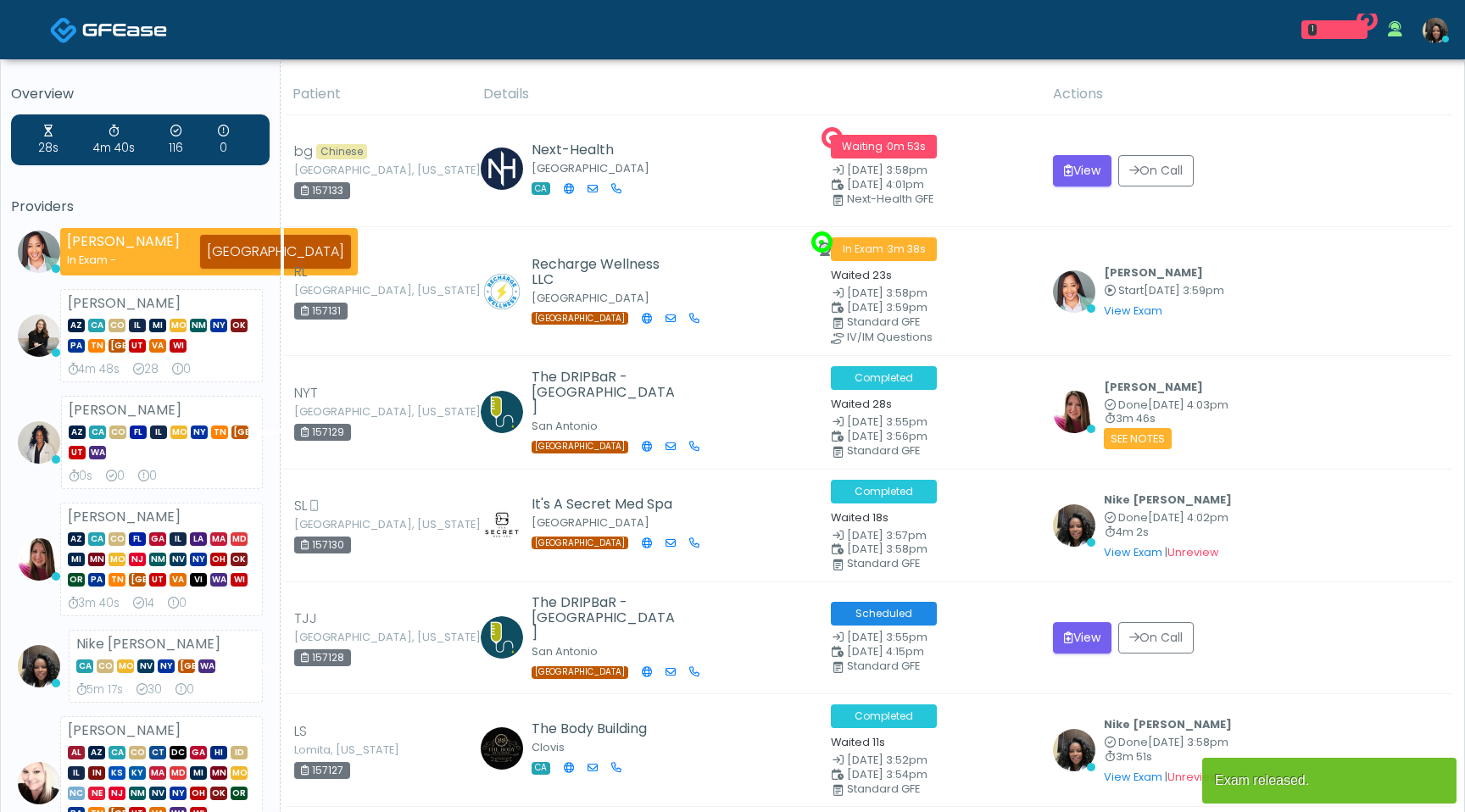
click at [126, 35] on img at bounding box center [124, 29] width 85 height 17
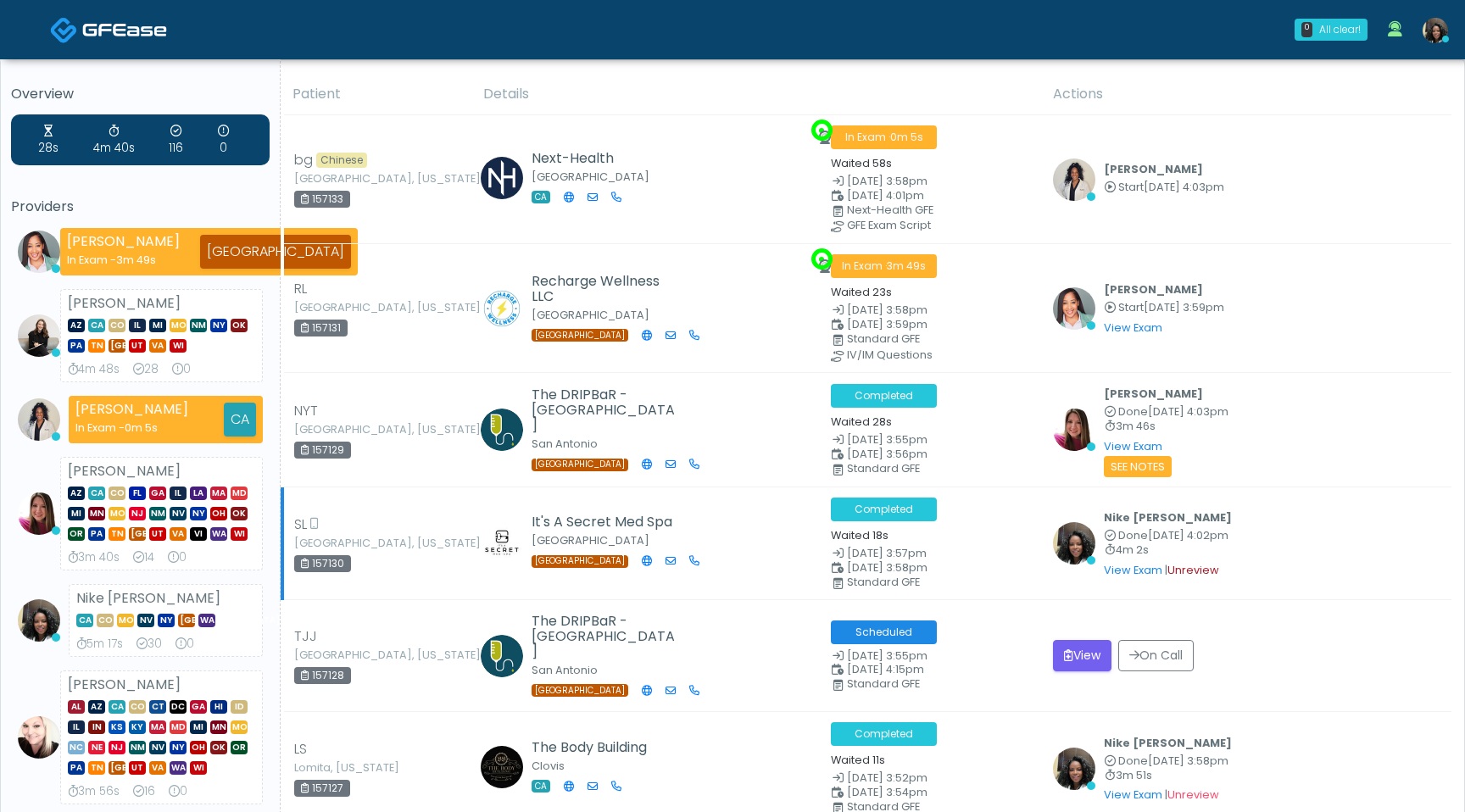
click at [1196, 571] on link "Unreview" at bounding box center [1193, 570] width 52 height 15
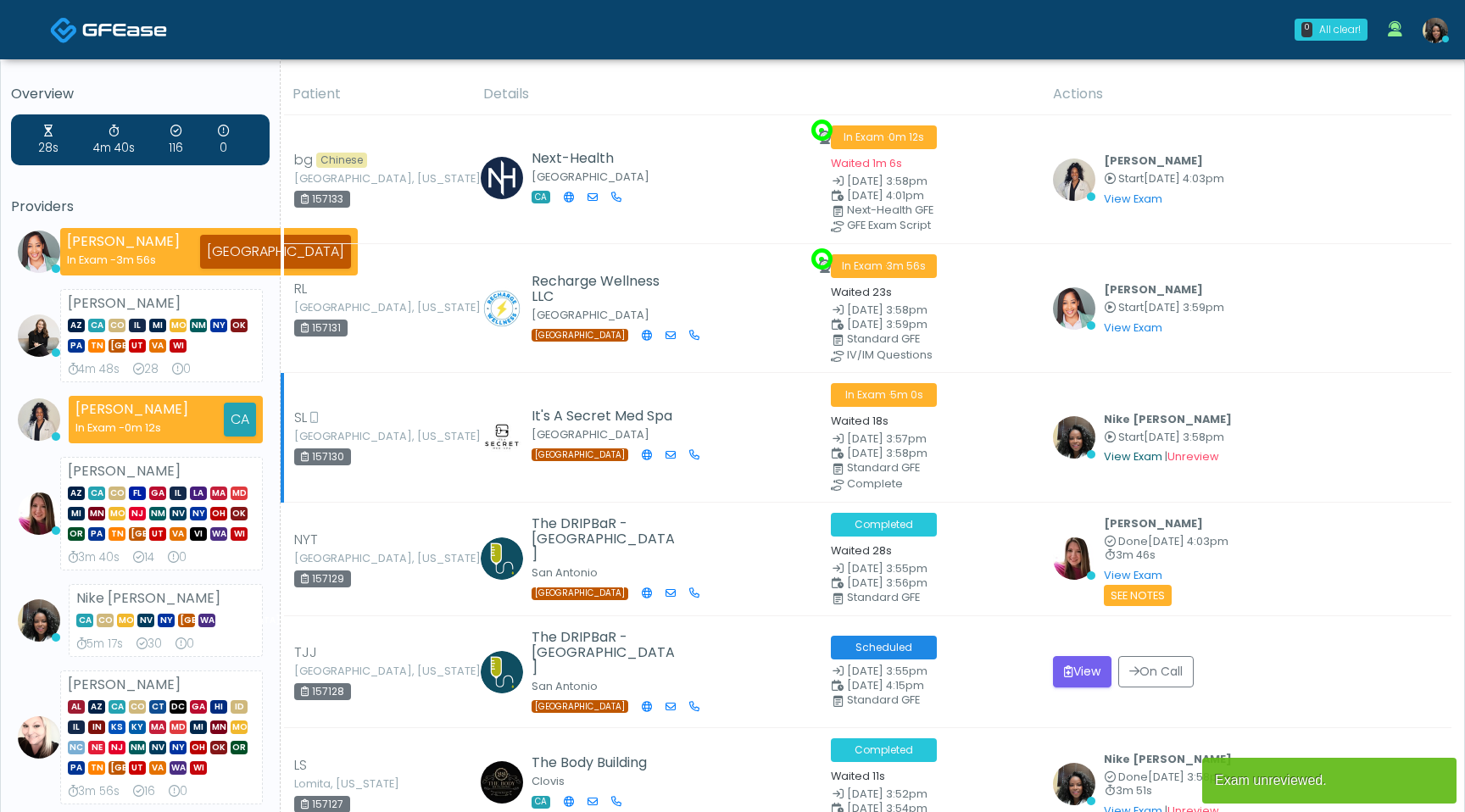
click at [1141, 454] on link "View Exam" at bounding box center [1134, 457] width 58 height 15
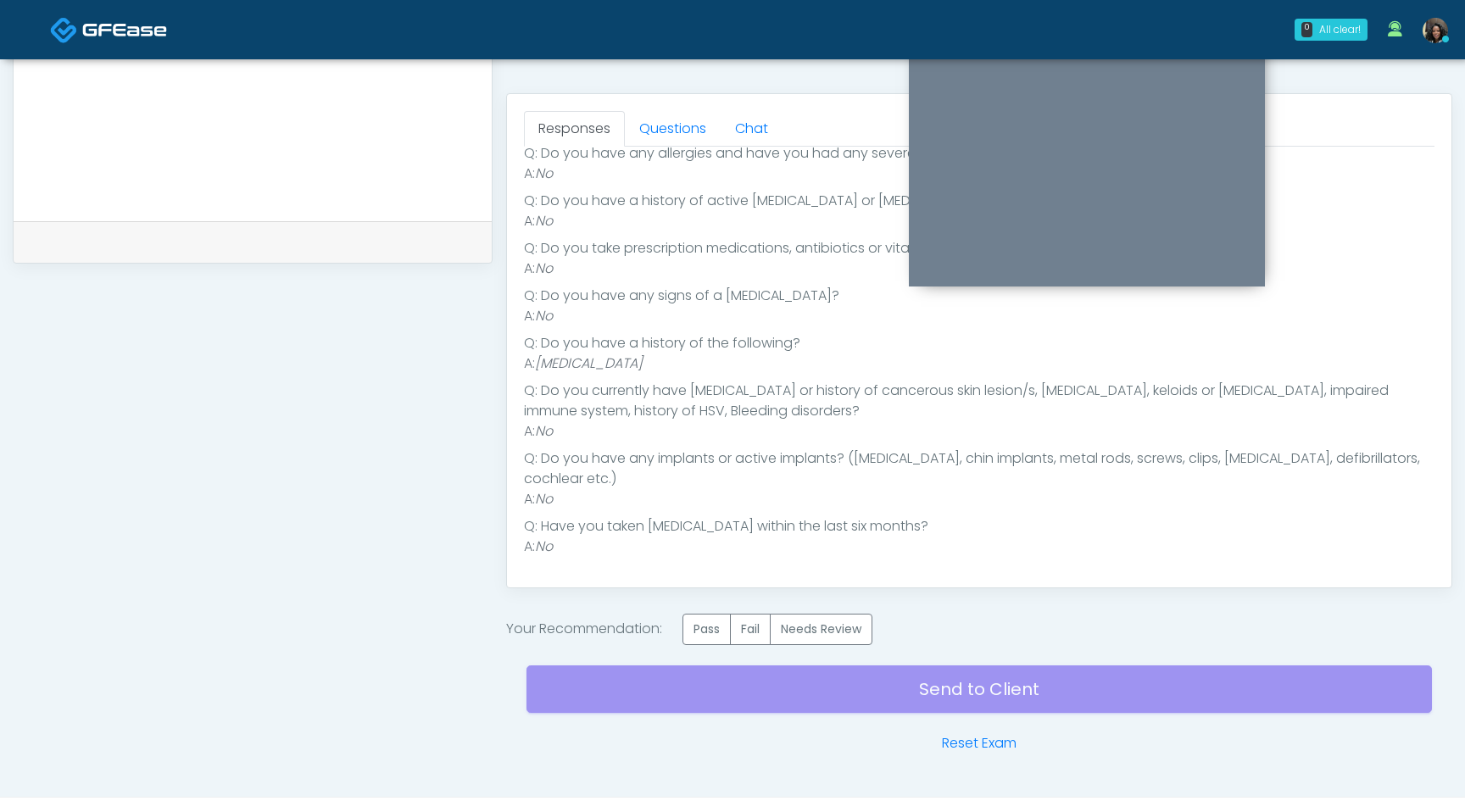
scroll to position [741, 0]
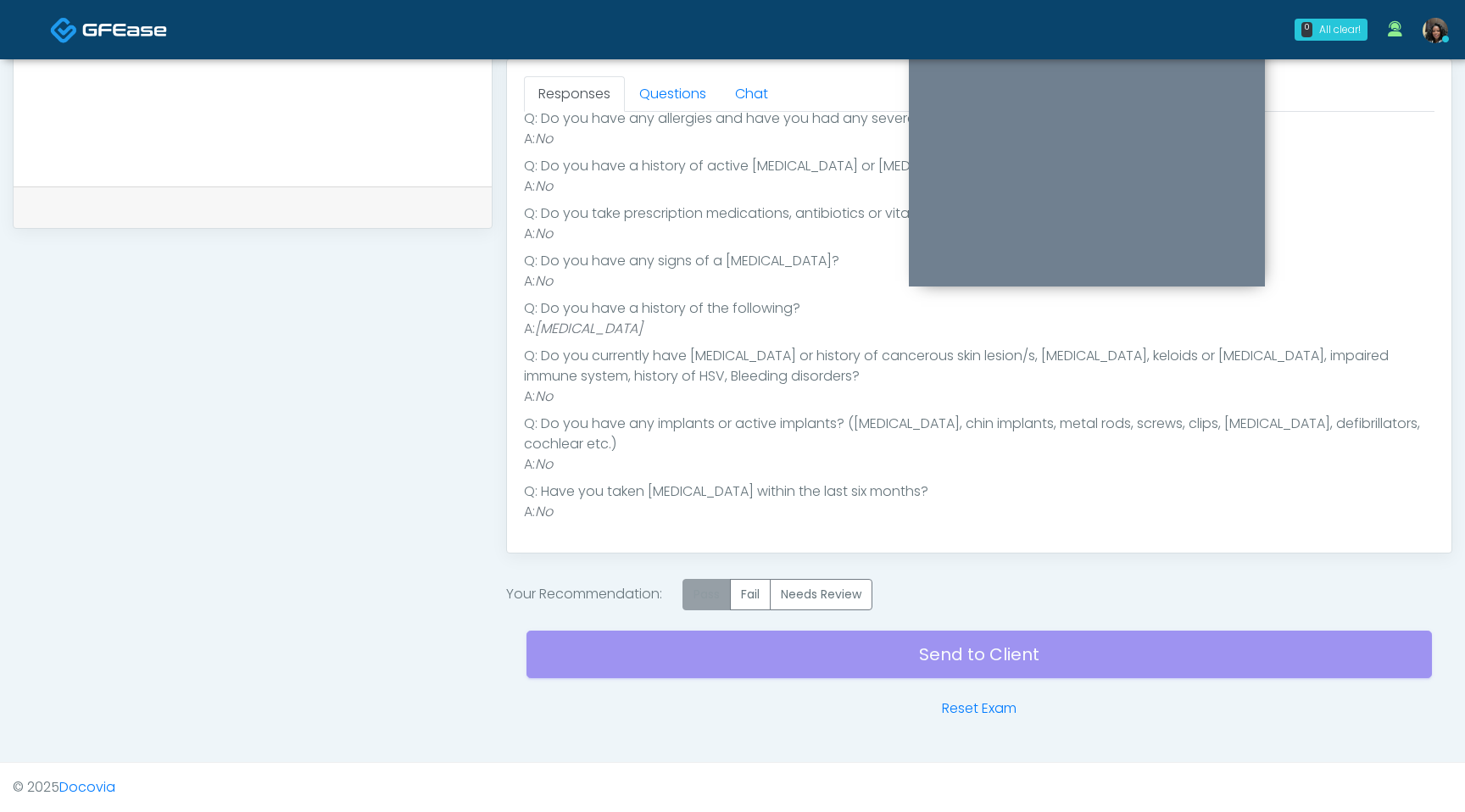
click at [706, 598] on label "Pass" at bounding box center [707, 594] width 48 height 31
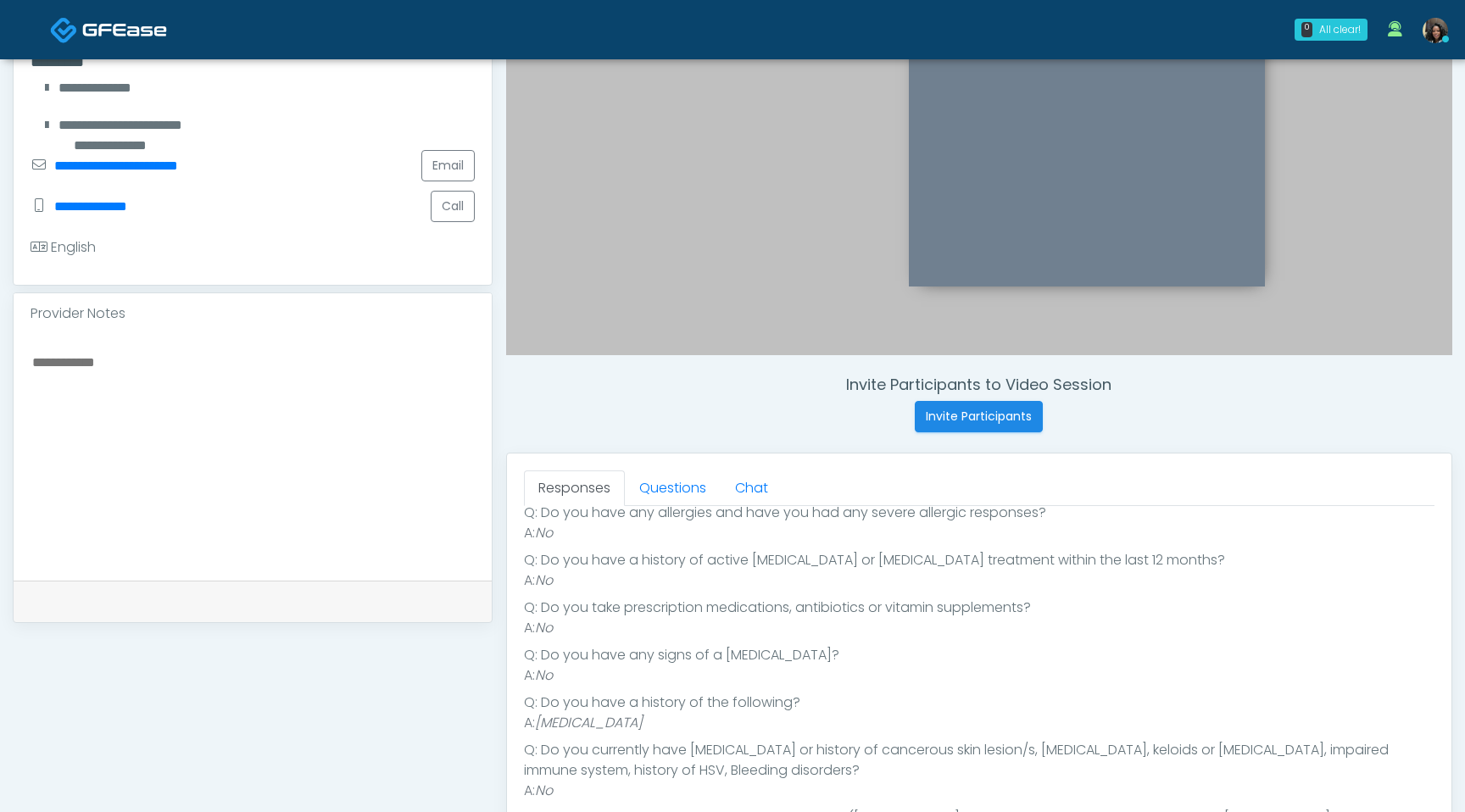
scroll to position [0, 0]
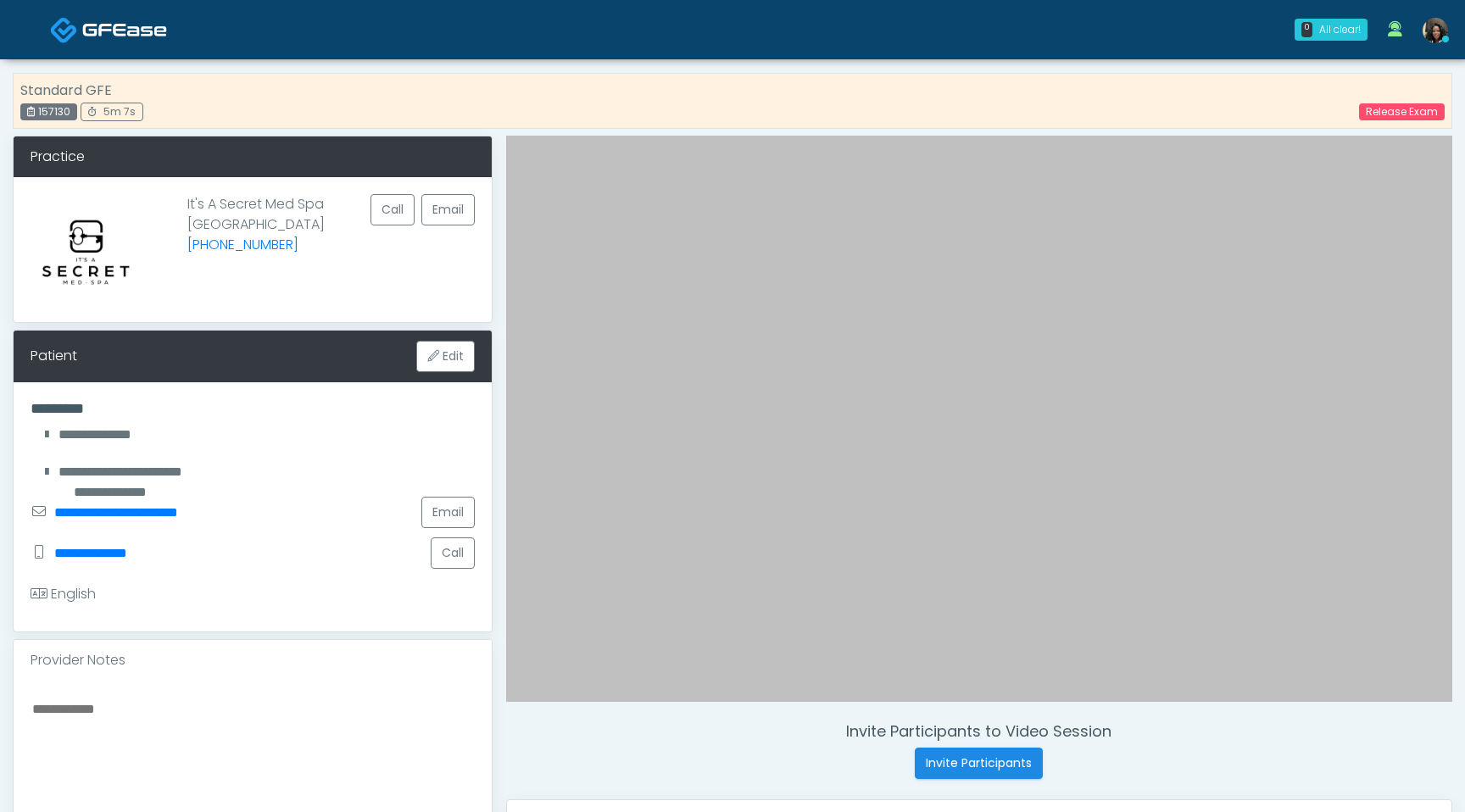
click at [260, 695] on div at bounding box center [252, 804] width 478 height 247
click at [259, 714] on textarea at bounding box center [253, 800] width 444 height 207
type textarea "*"
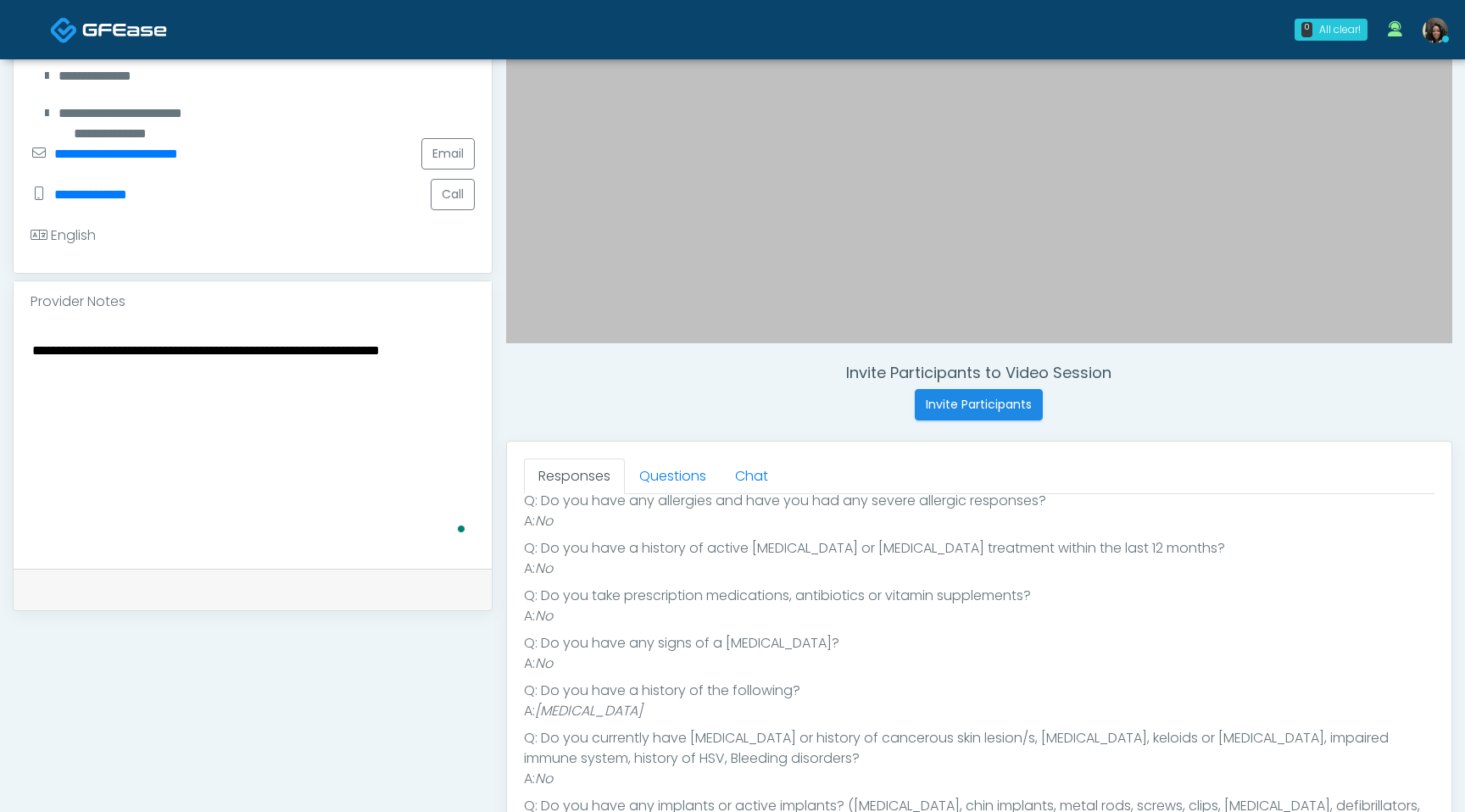
scroll to position [592, 0]
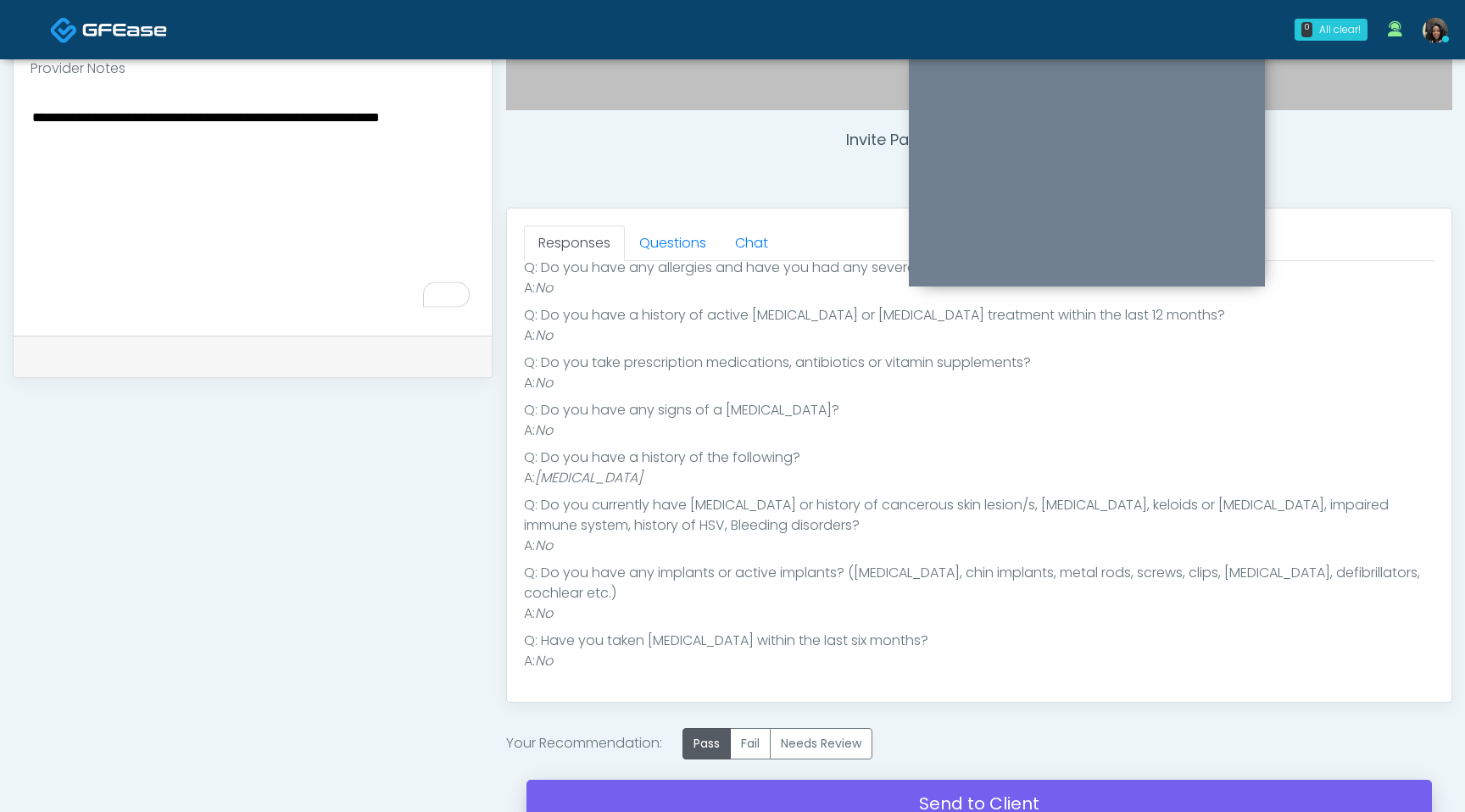
type textarea "**********"
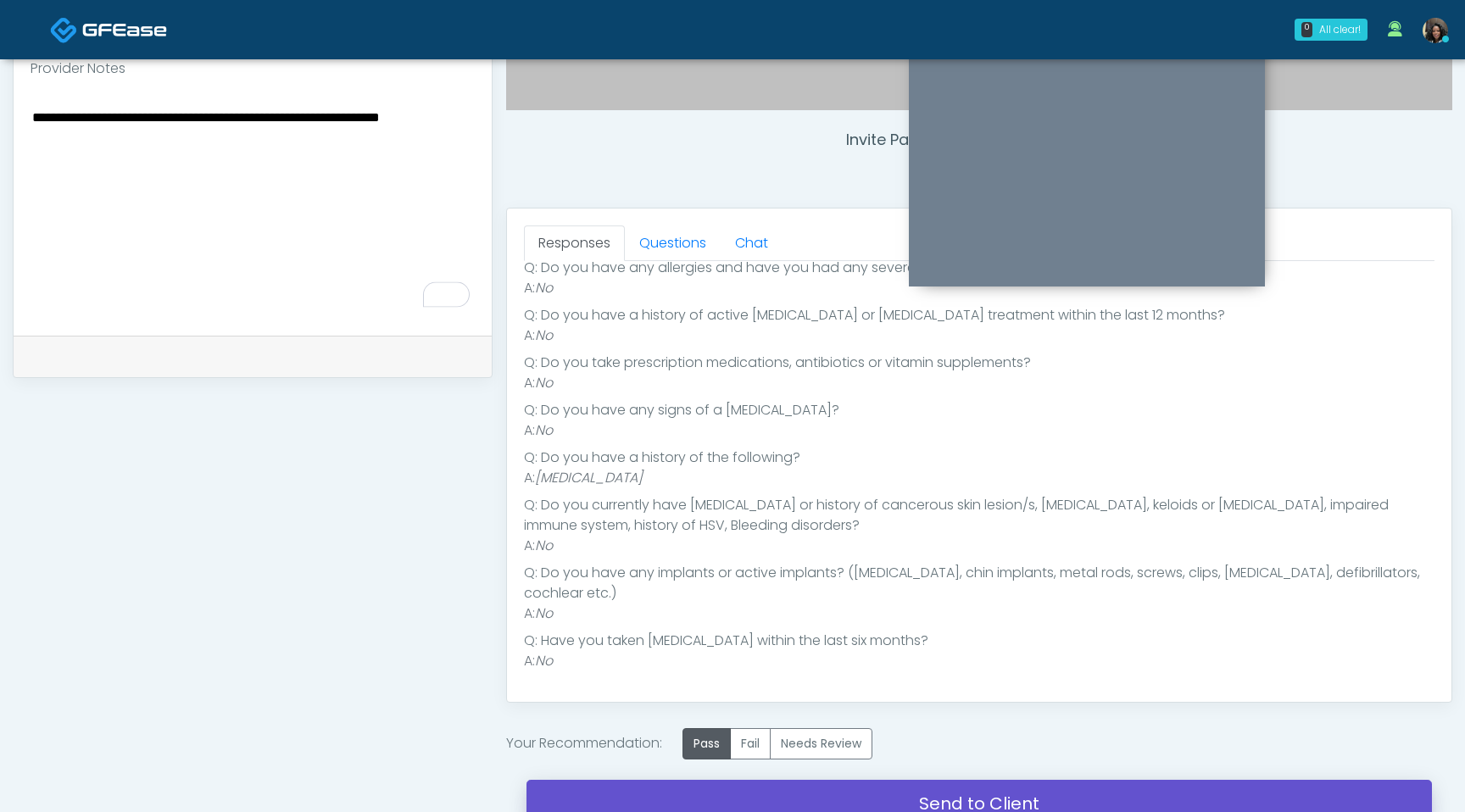
click at [680, 802] on link "Send to Client" at bounding box center [979, 804] width 906 height 47
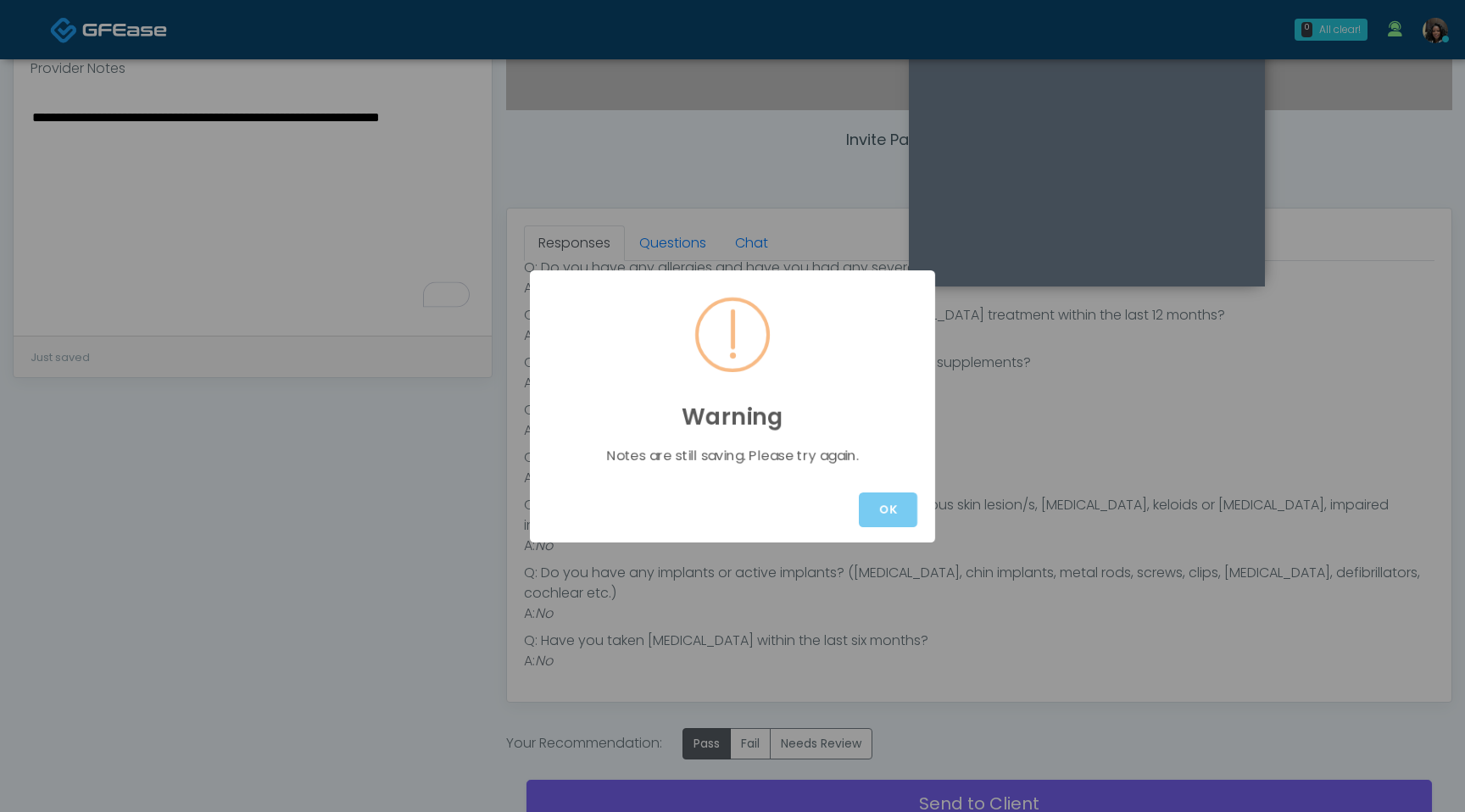
click at [903, 510] on button "OK" at bounding box center [888, 510] width 58 height 35
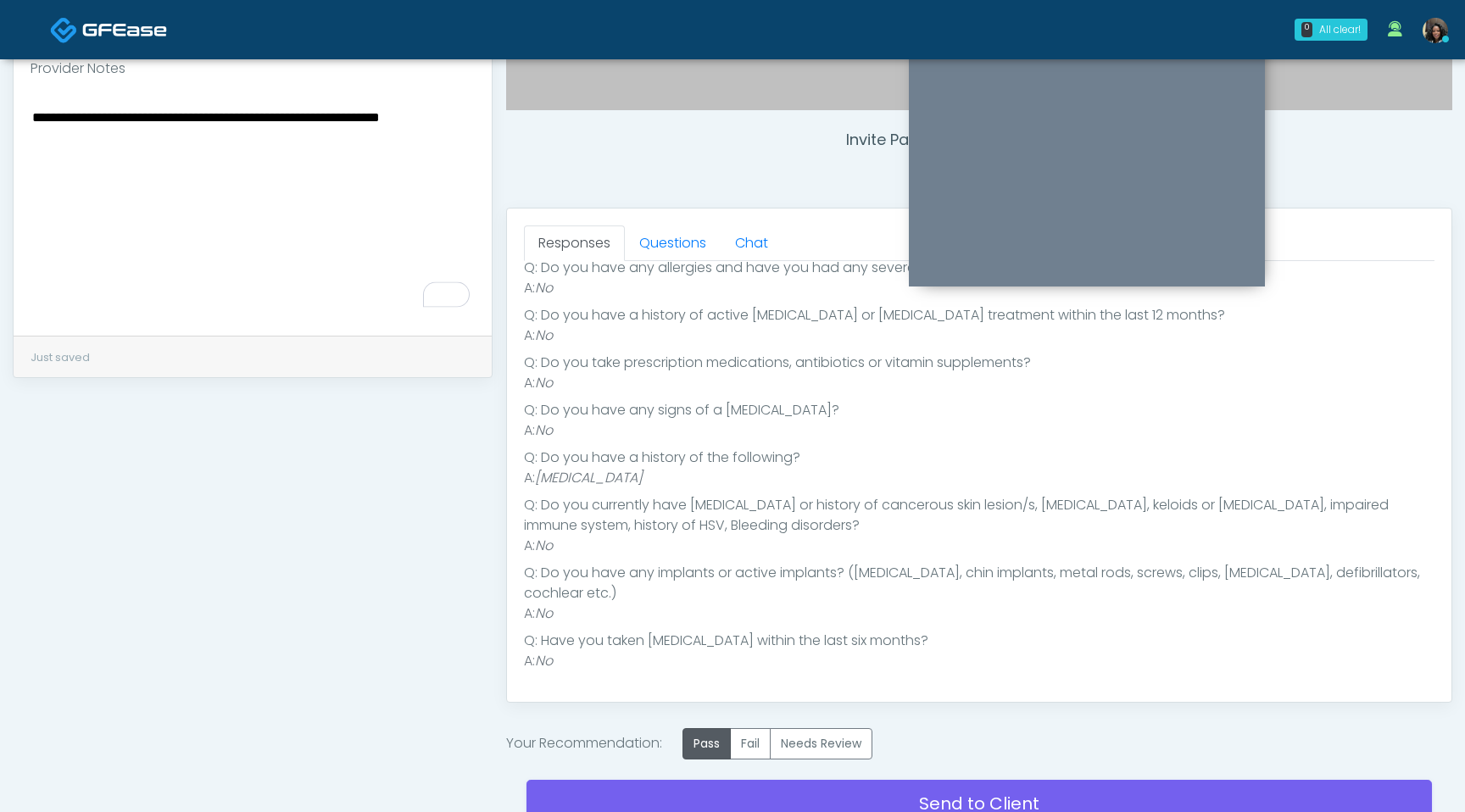
scroll to position [741, 0]
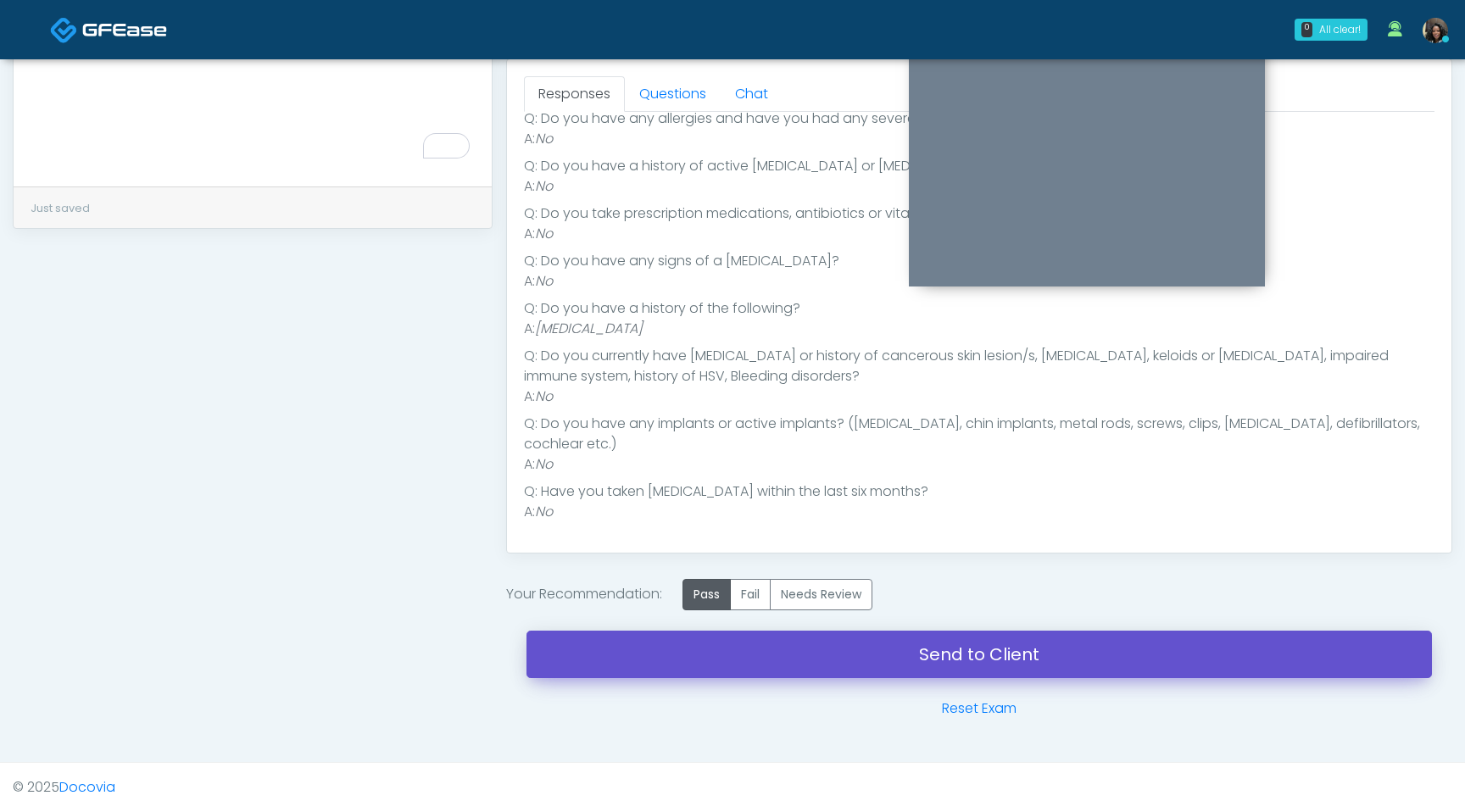
click at [908, 639] on link "Send to Client" at bounding box center [979, 655] width 906 height 47
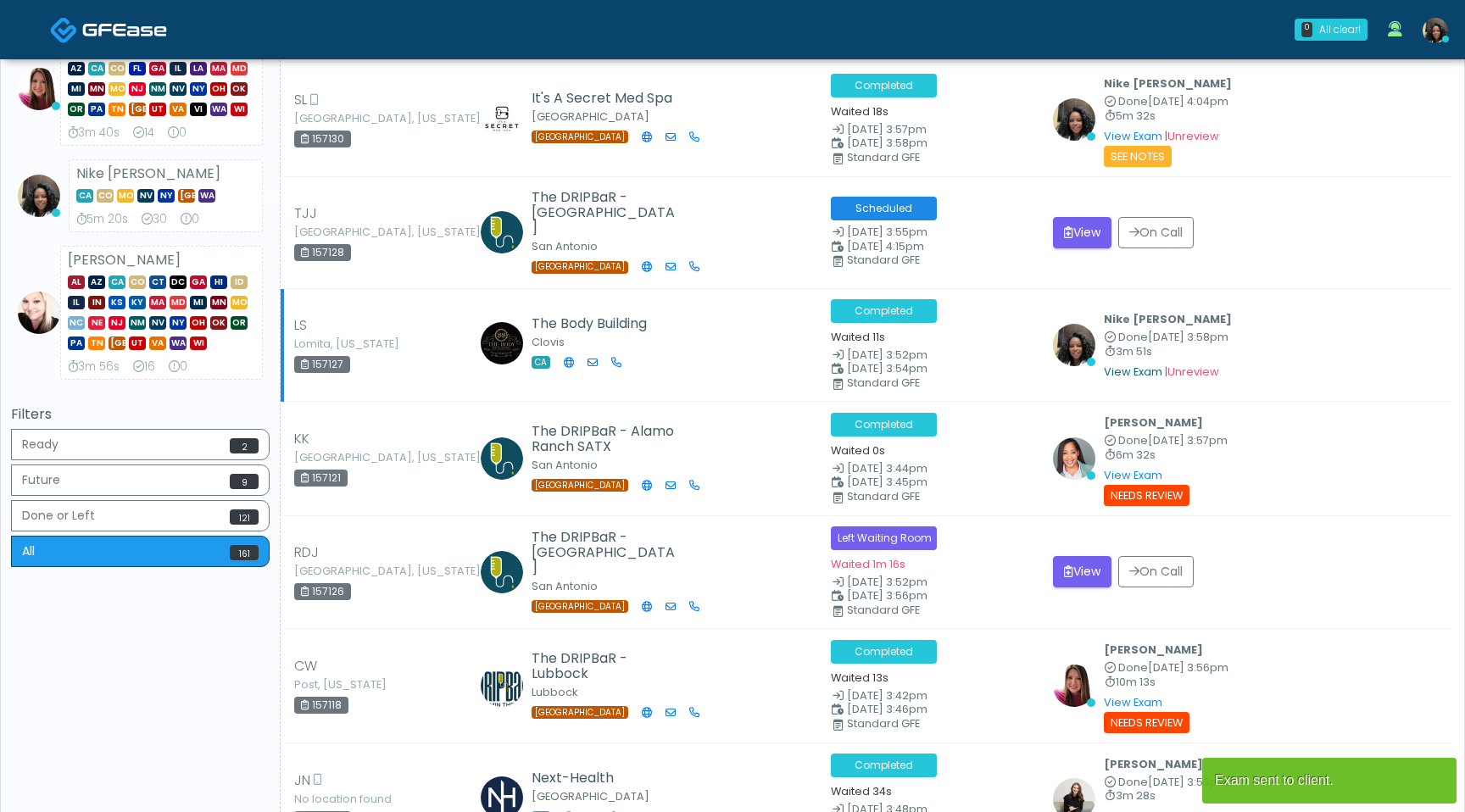
click at [1134, 364] on link "View Exam" at bounding box center [1134, 371] width 58 height 15
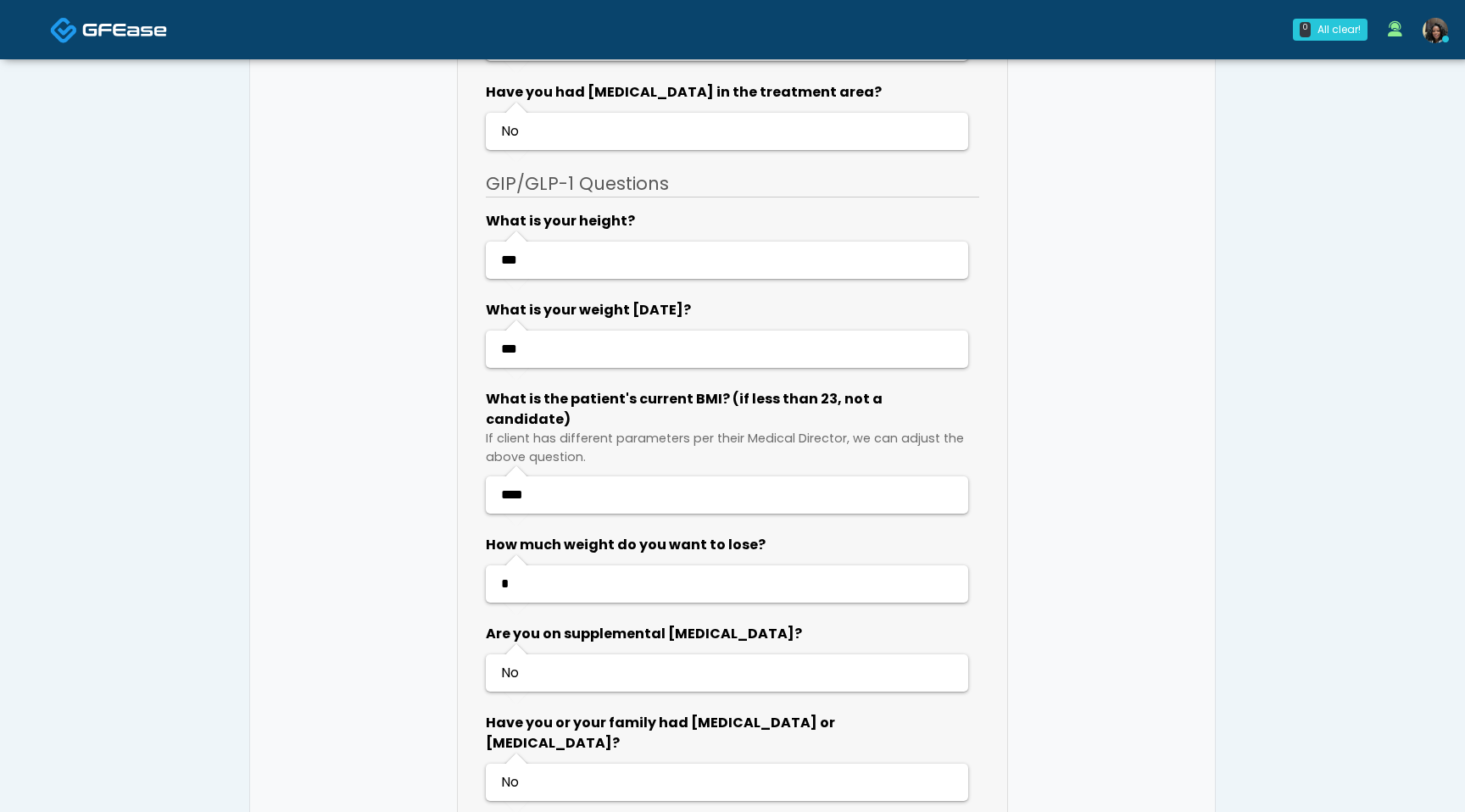
scroll to position [3916, 0]
click at [112, 27] on img at bounding box center [124, 29] width 85 height 17
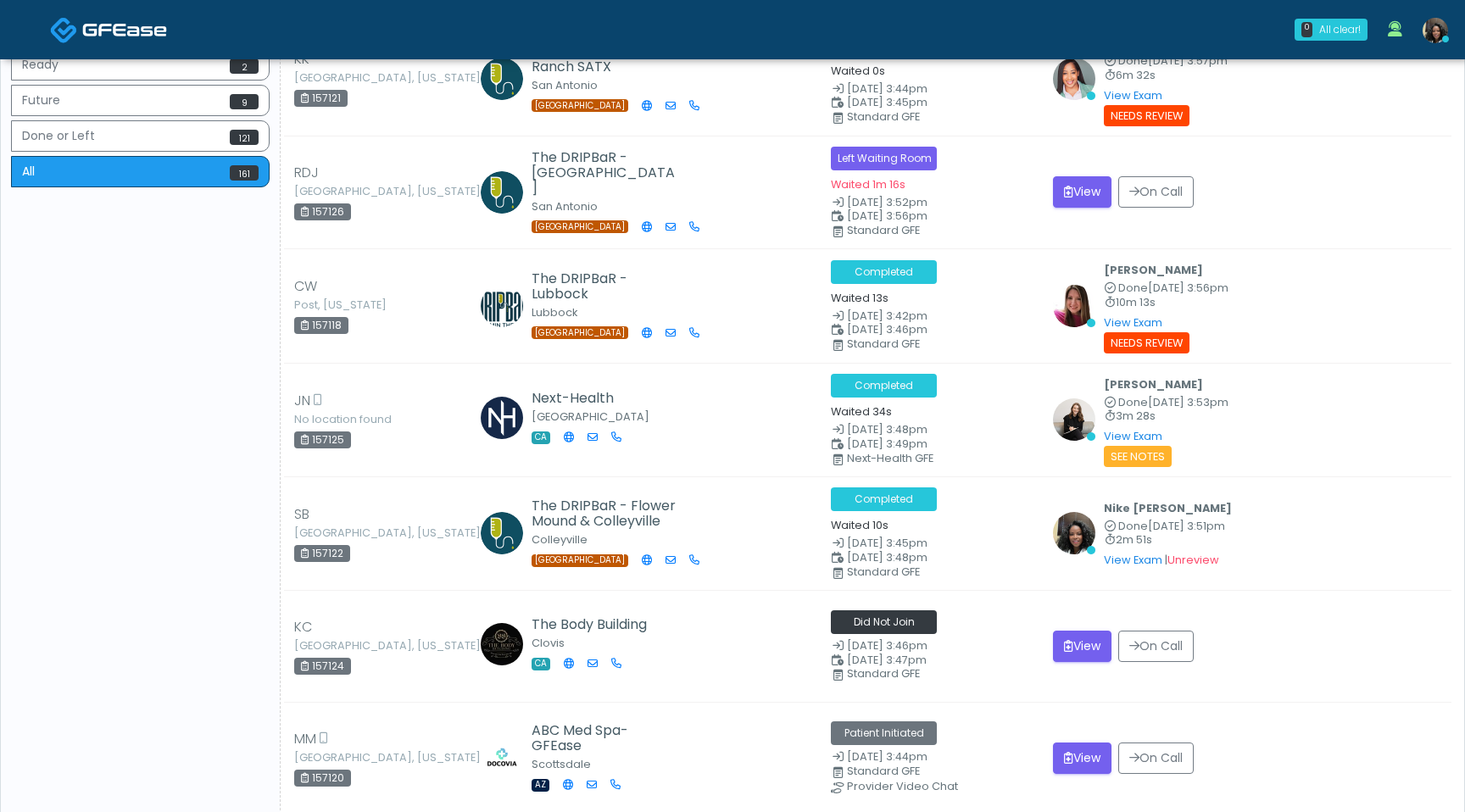
scroll to position [809, 0]
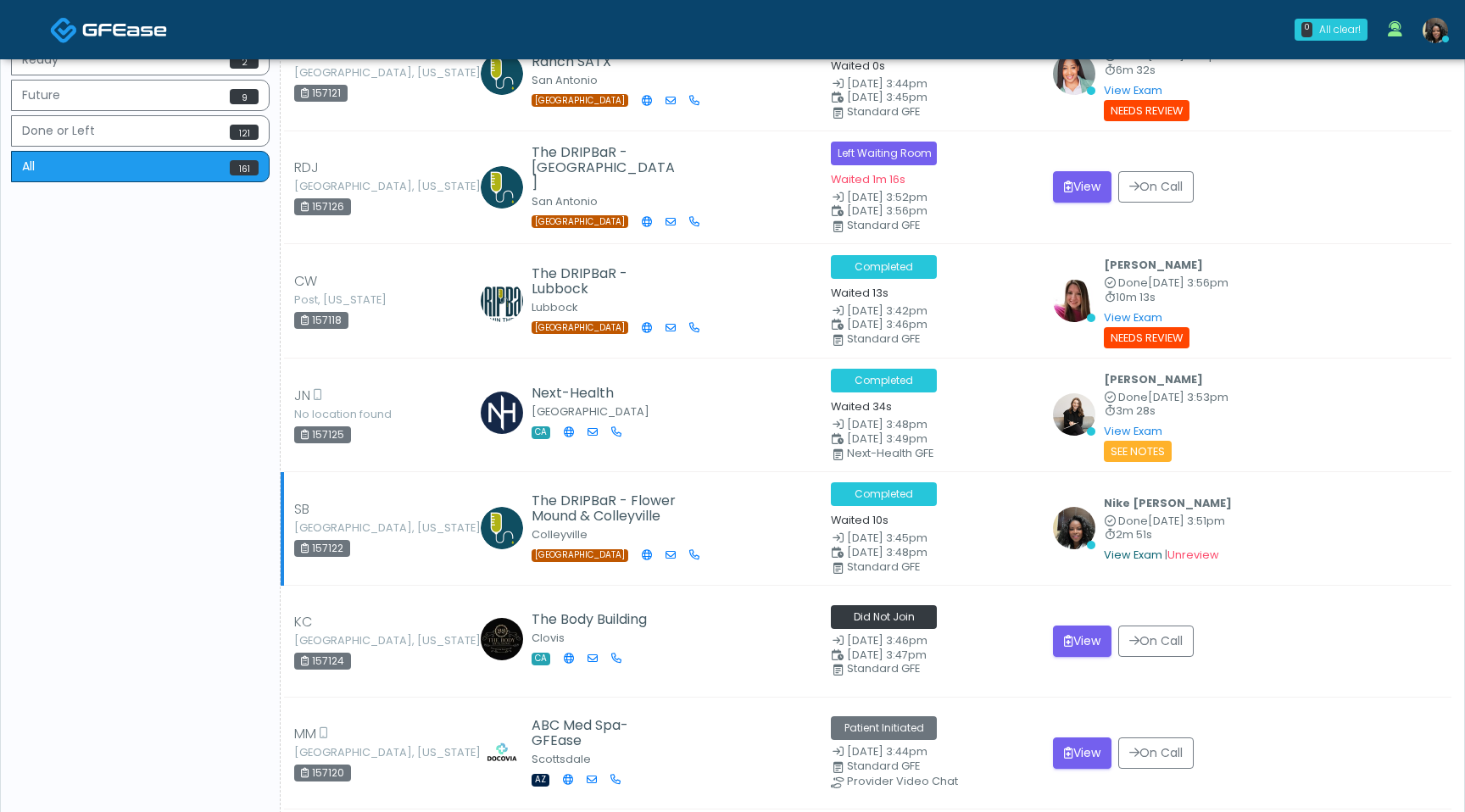
click at [1126, 552] on link "View Exam" at bounding box center [1134, 555] width 58 height 15
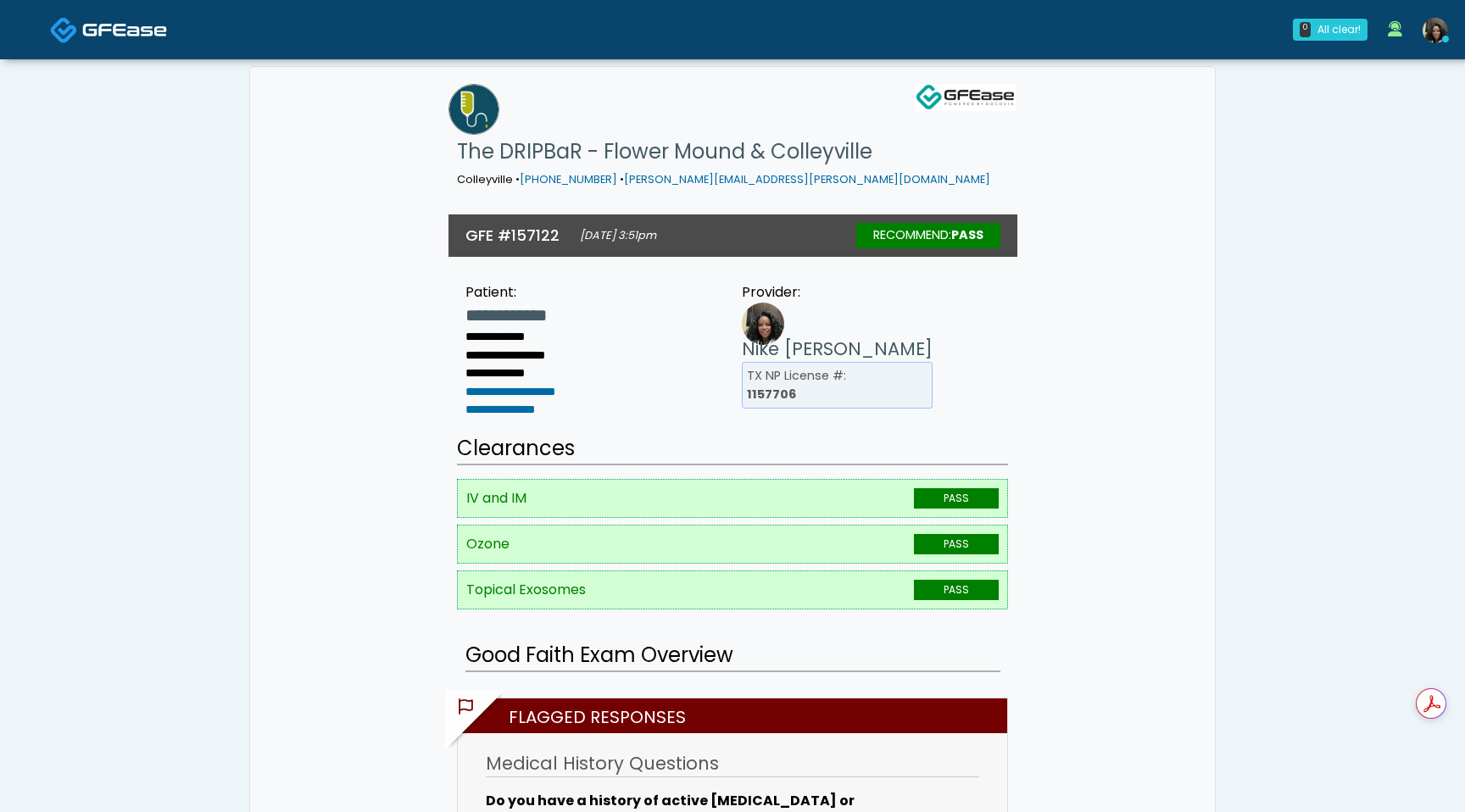
click at [146, 29] on img at bounding box center [124, 29] width 85 height 17
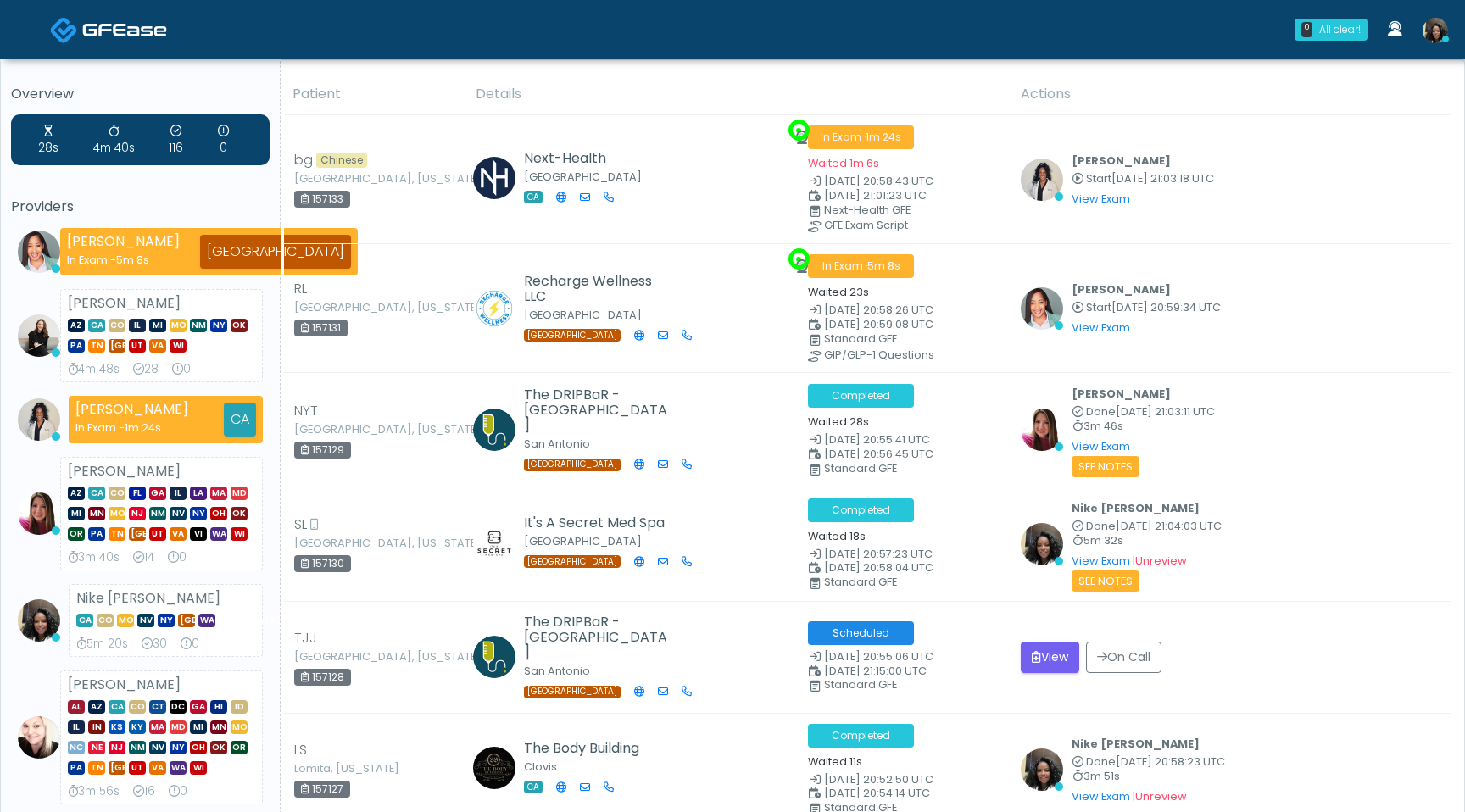
click at [1433, 40] on img at bounding box center [1436, 31] width 25 height 25
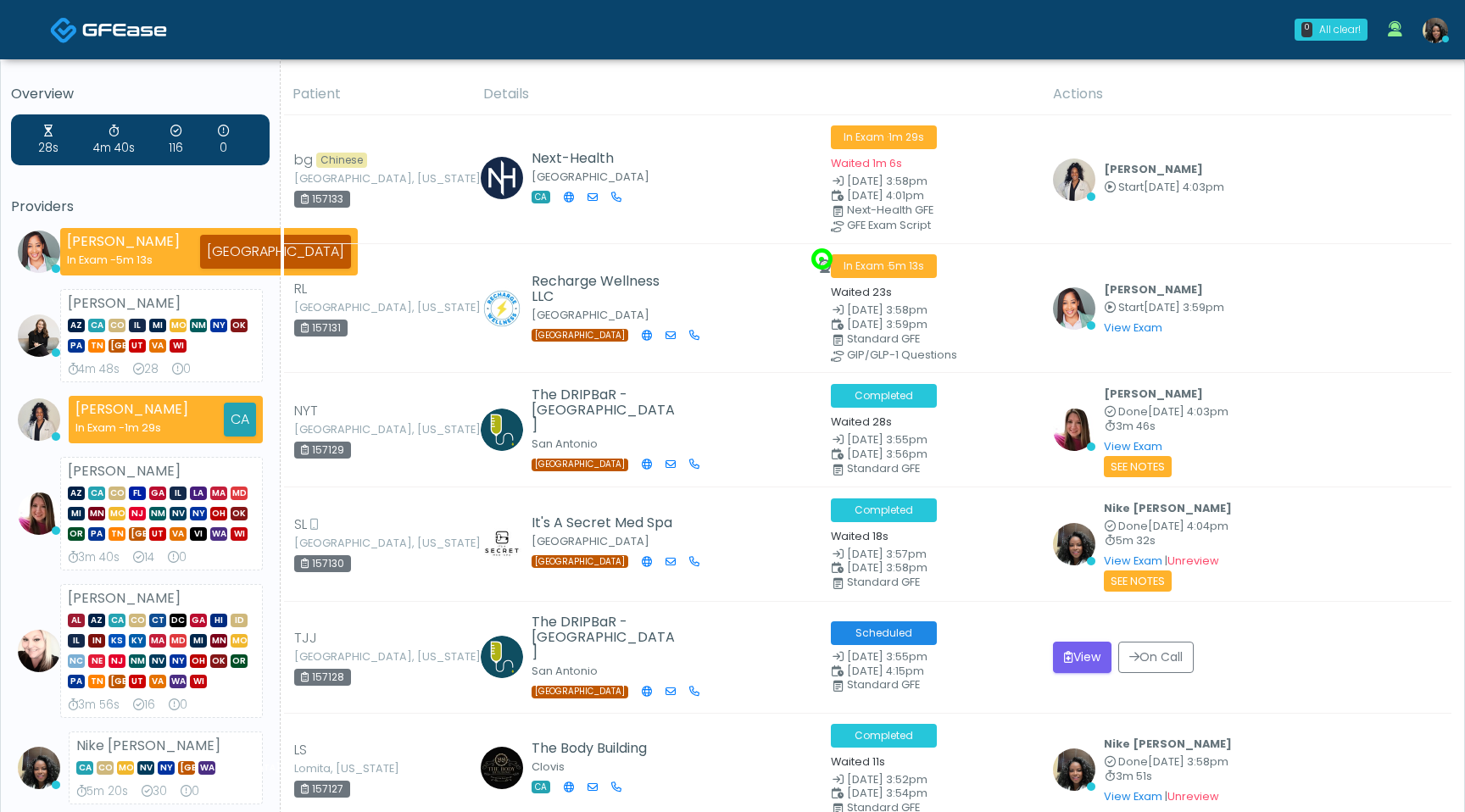
click at [1437, 31] on img at bounding box center [1436, 31] width 25 height 25
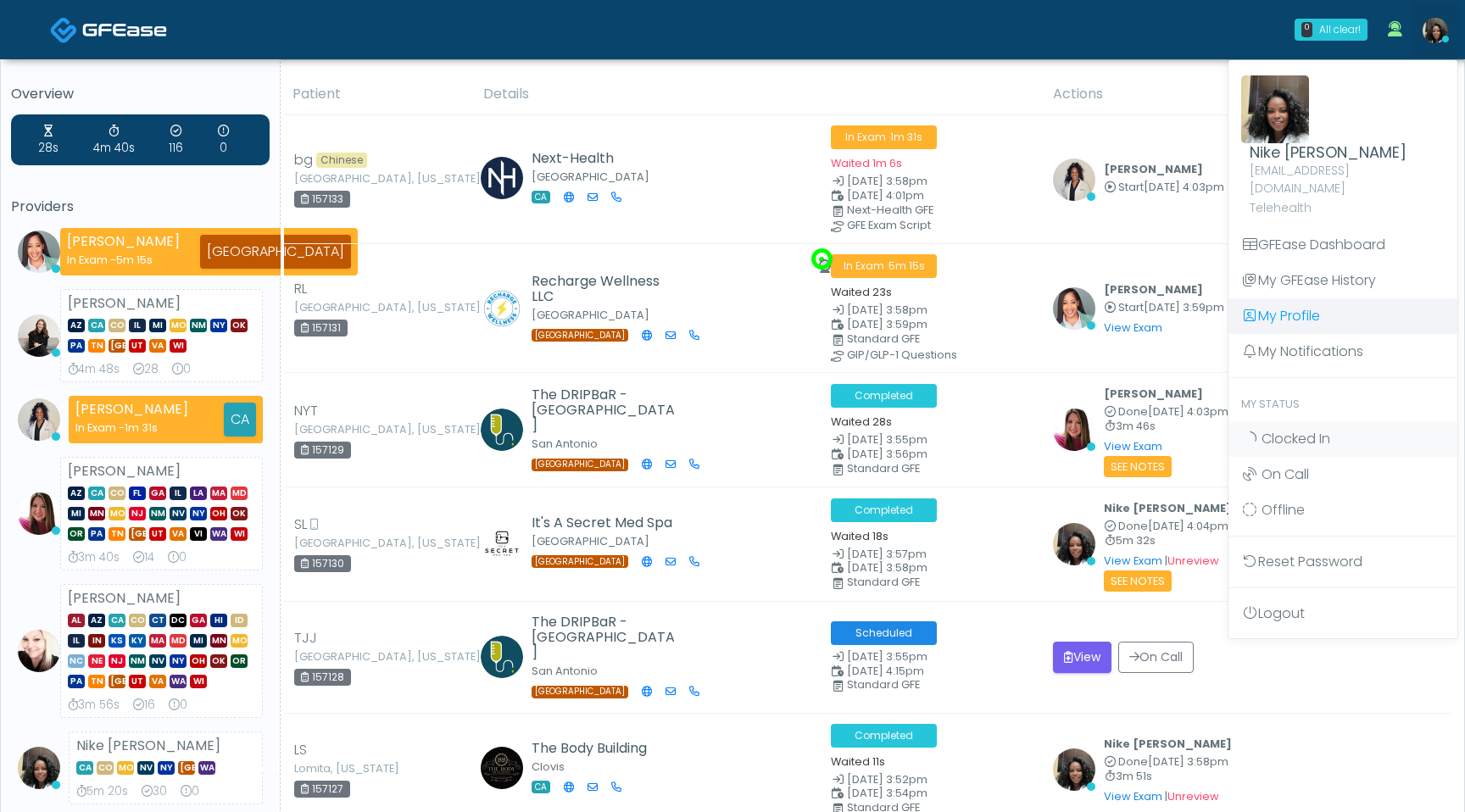
click at [1301, 299] on link "My Profile" at bounding box center [1342, 316] width 229 height 36
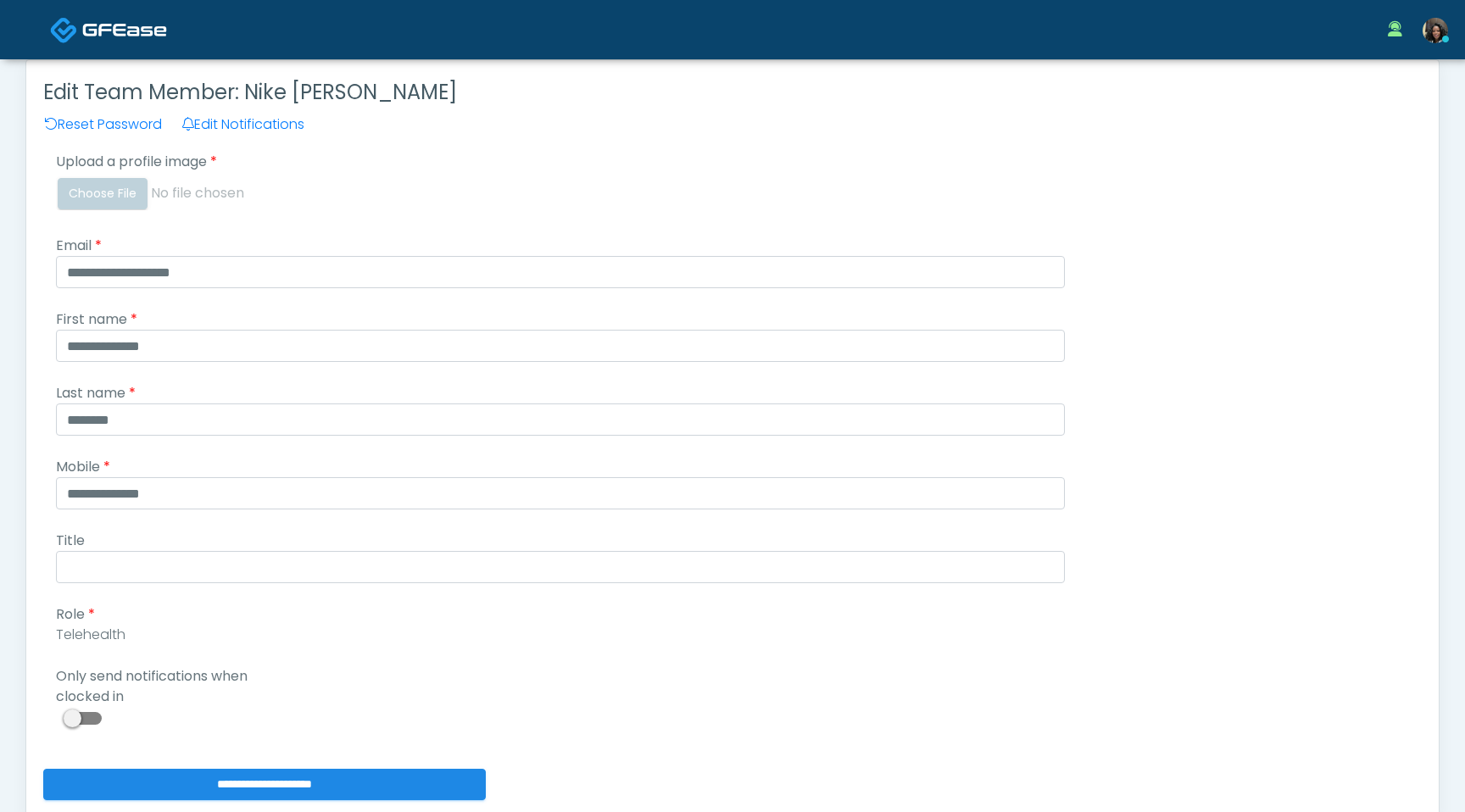
click at [81, 719] on span at bounding box center [85, 718] width 34 height 13
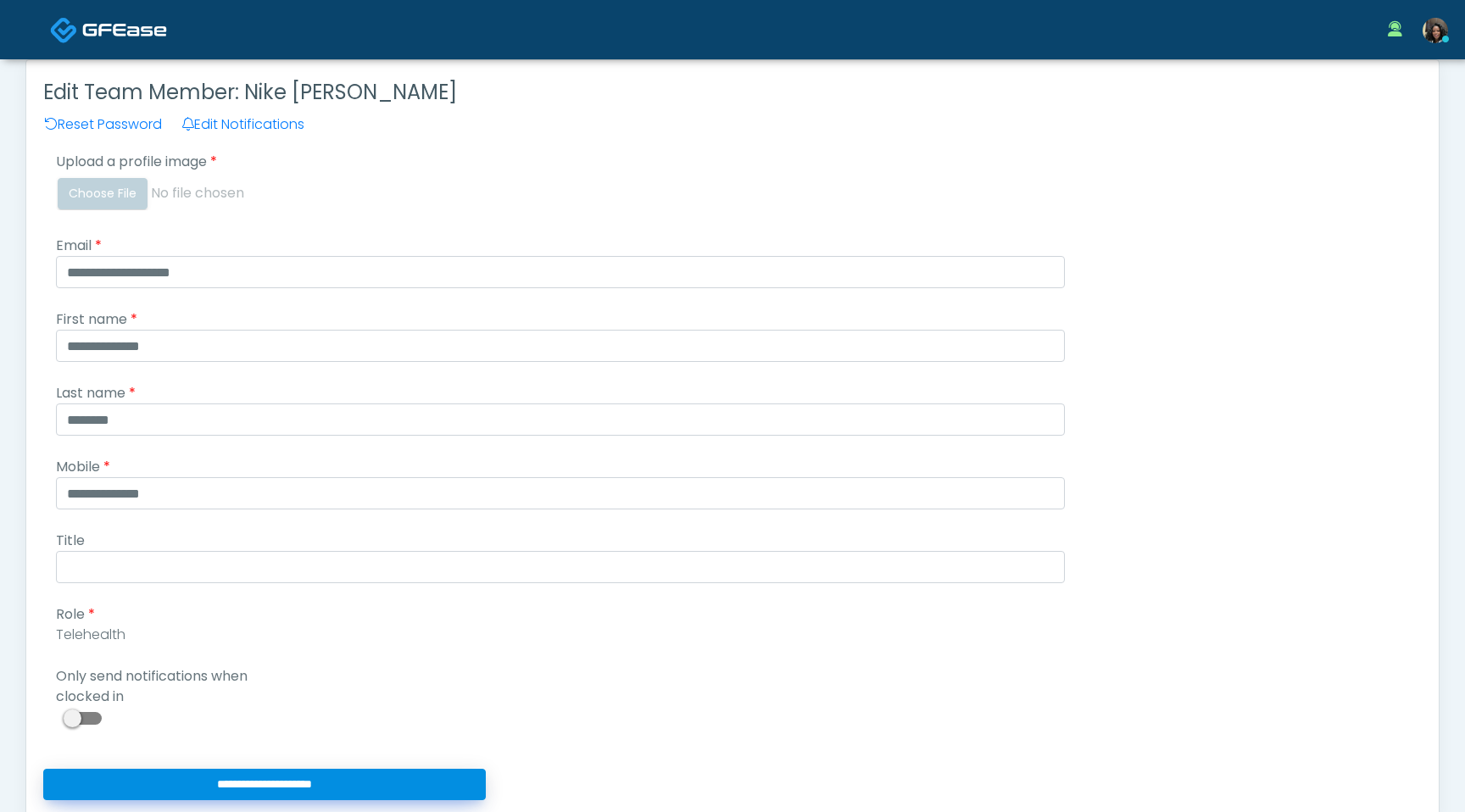
click at [168, 786] on input "**********" at bounding box center [264, 785] width 443 height 31
type input "**********"
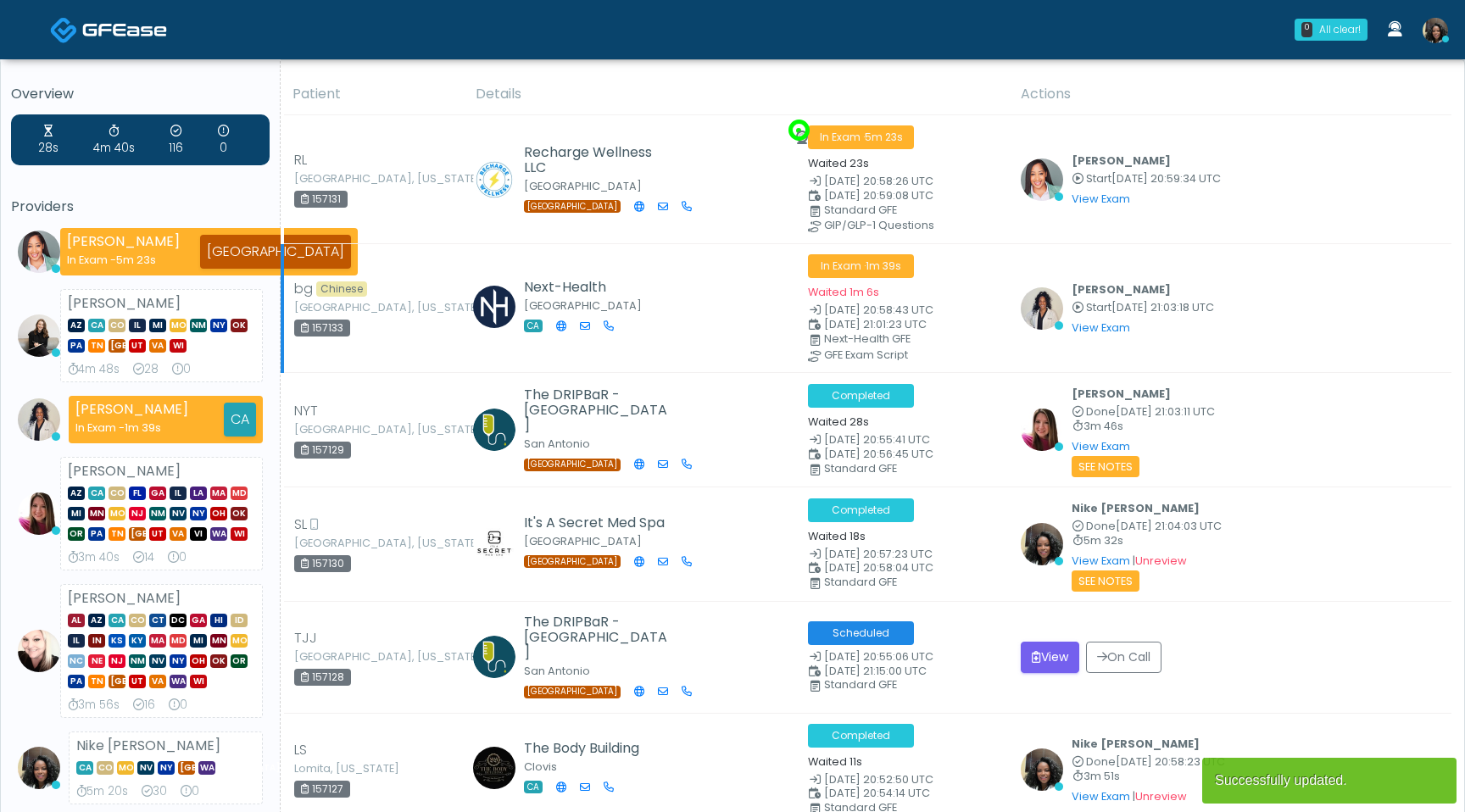
click at [1436, 36] on img at bounding box center [1436, 31] width 25 height 25
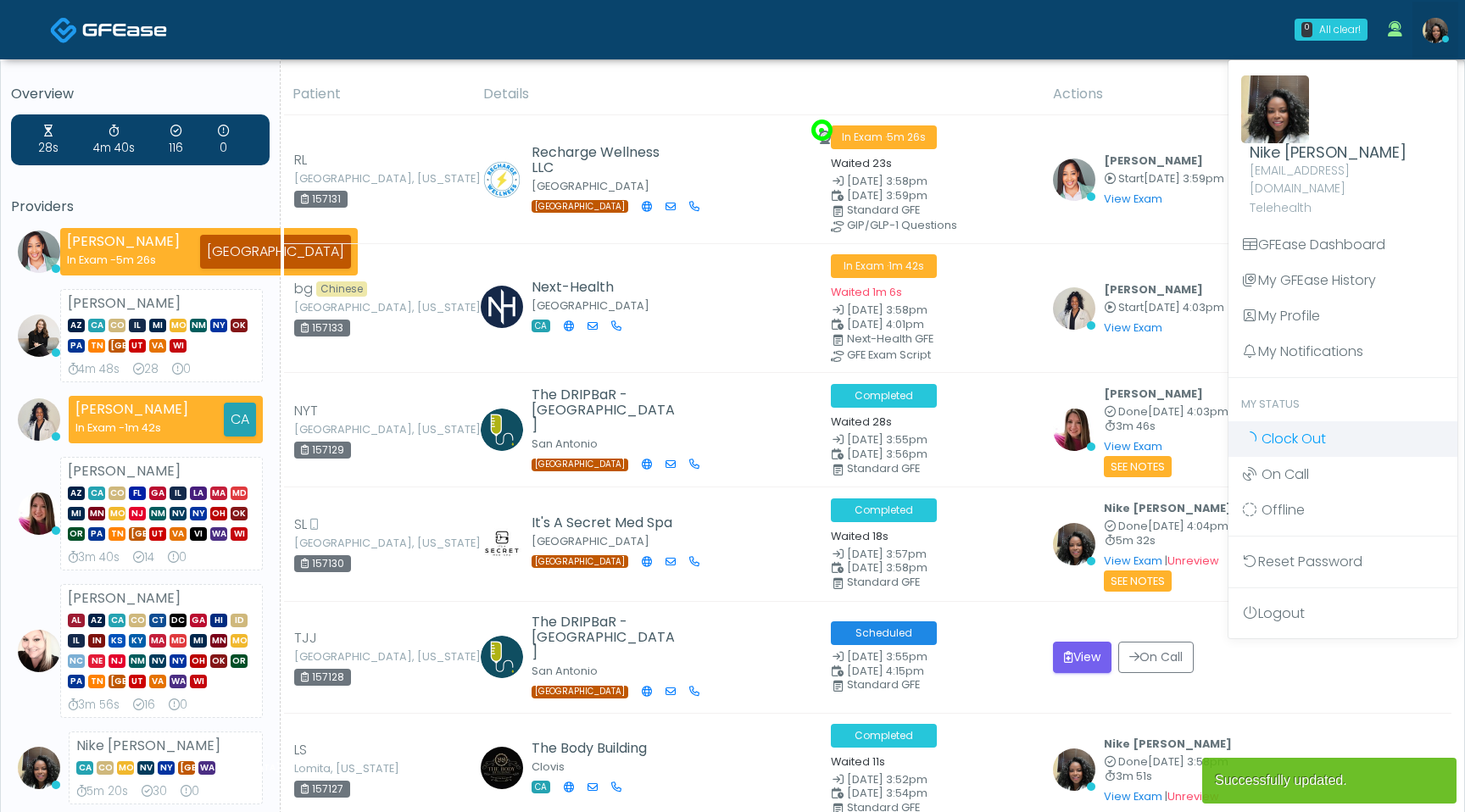
click at [1292, 429] on span "Clock Out" at bounding box center [1294, 438] width 65 height 19
